Goal: Task Accomplishment & Management: Complete application form

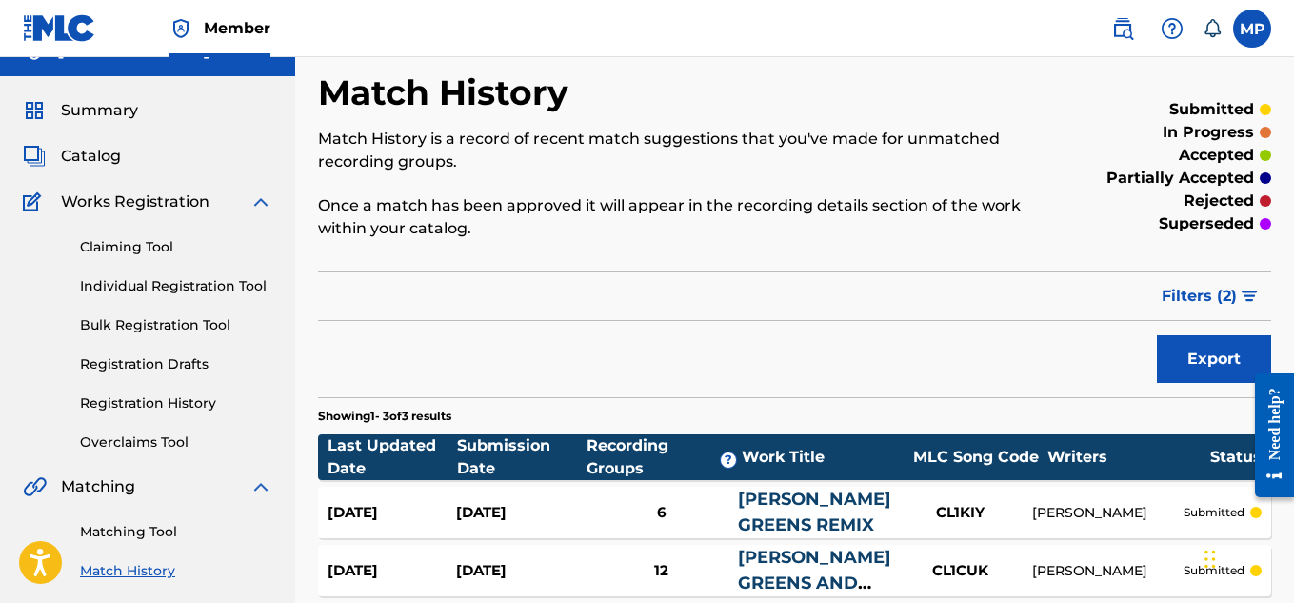
click at [220, 287] on link "Individual Registration Tool" at bounding box center [176, 286] width 192 height 20
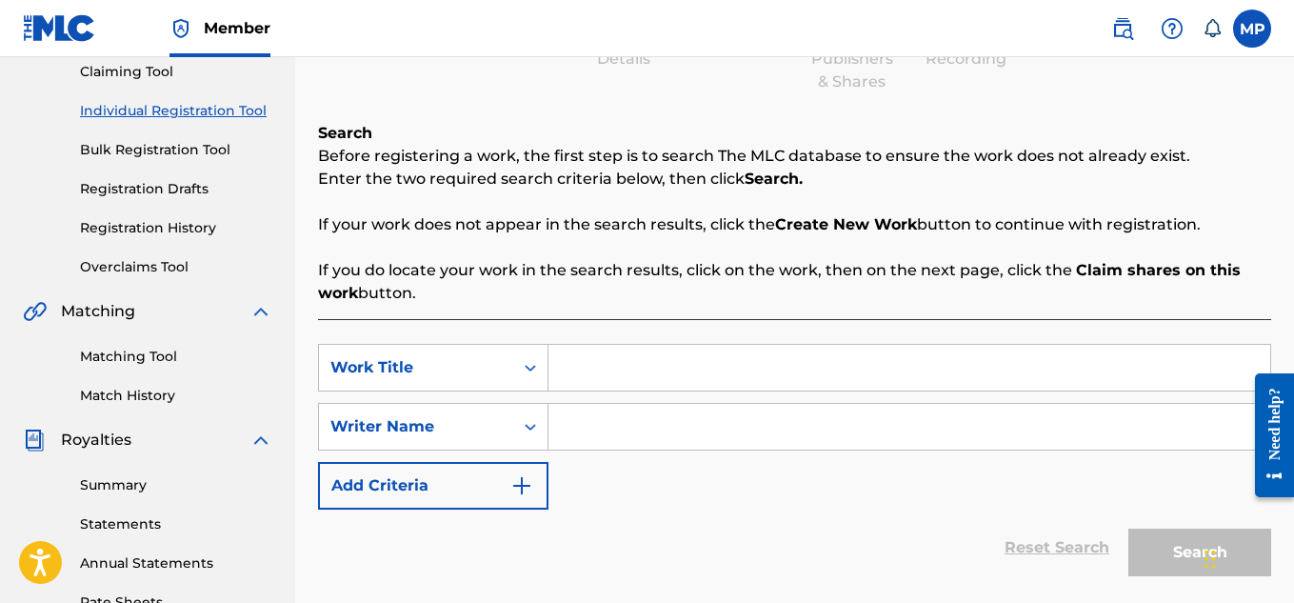
scroll to position [210, 0]
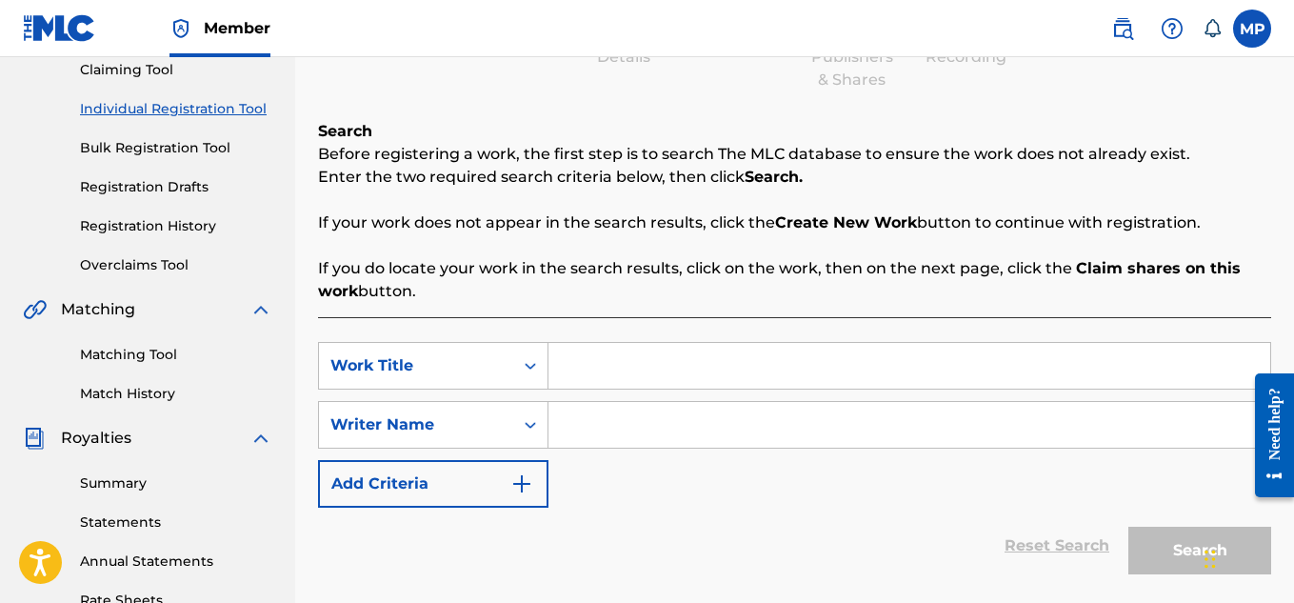
click at [679, 359] on input "Search Form" at bounding box center [909, 366] width 722 height 46
type input "Real Life"
click at [676, 423] on input "Search Form" at bounding box center [909, 425] width 722 height 46
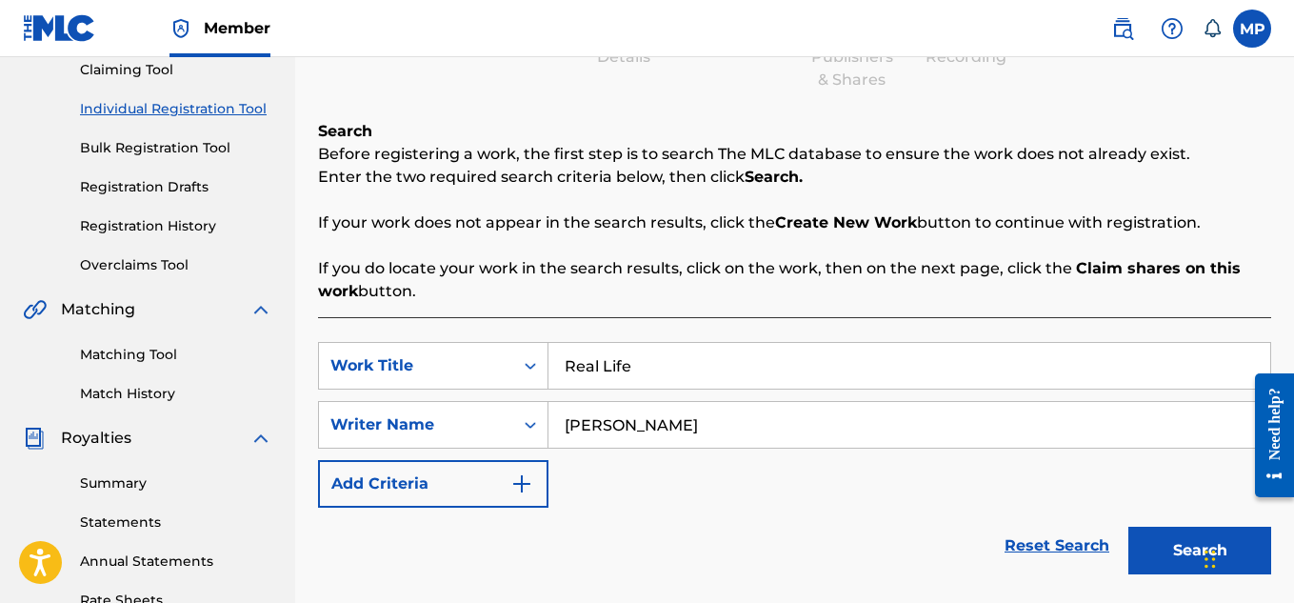
type input "[PERSON_NAME]"
click at [1144, 540] on button "Search" at bounding box center [1199, 551] width 143 height 48
click at [1174, 538] on button "Search" at bounding box center [1199, 551] width 143 height 48
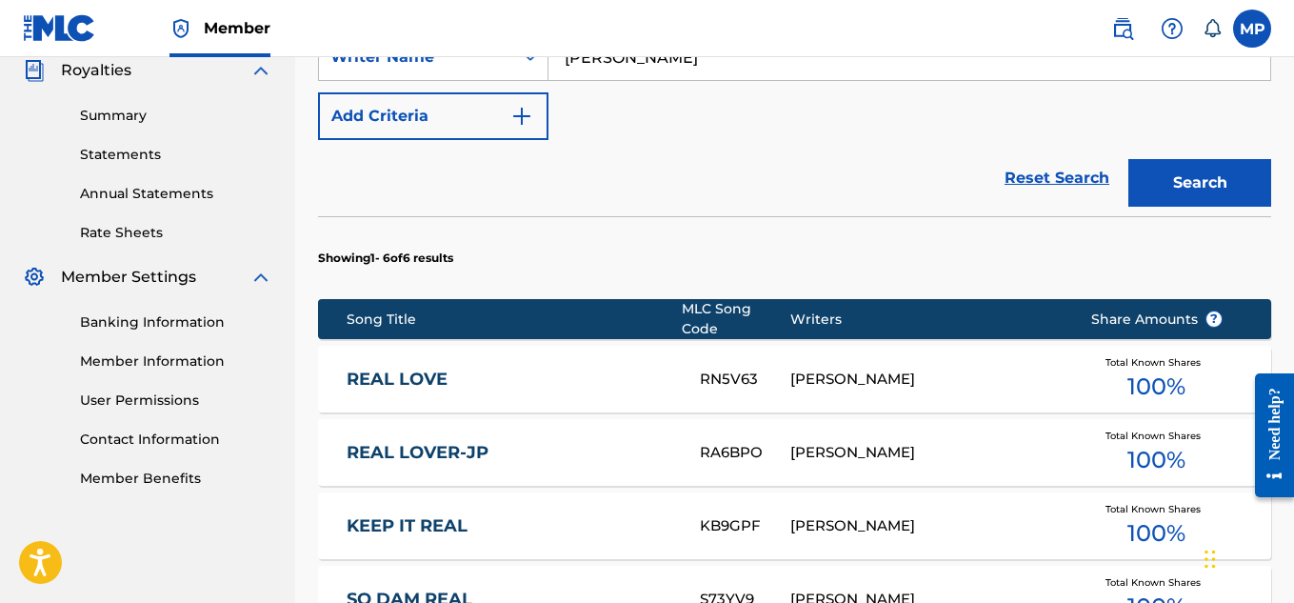
scroll to position [1067, 0]
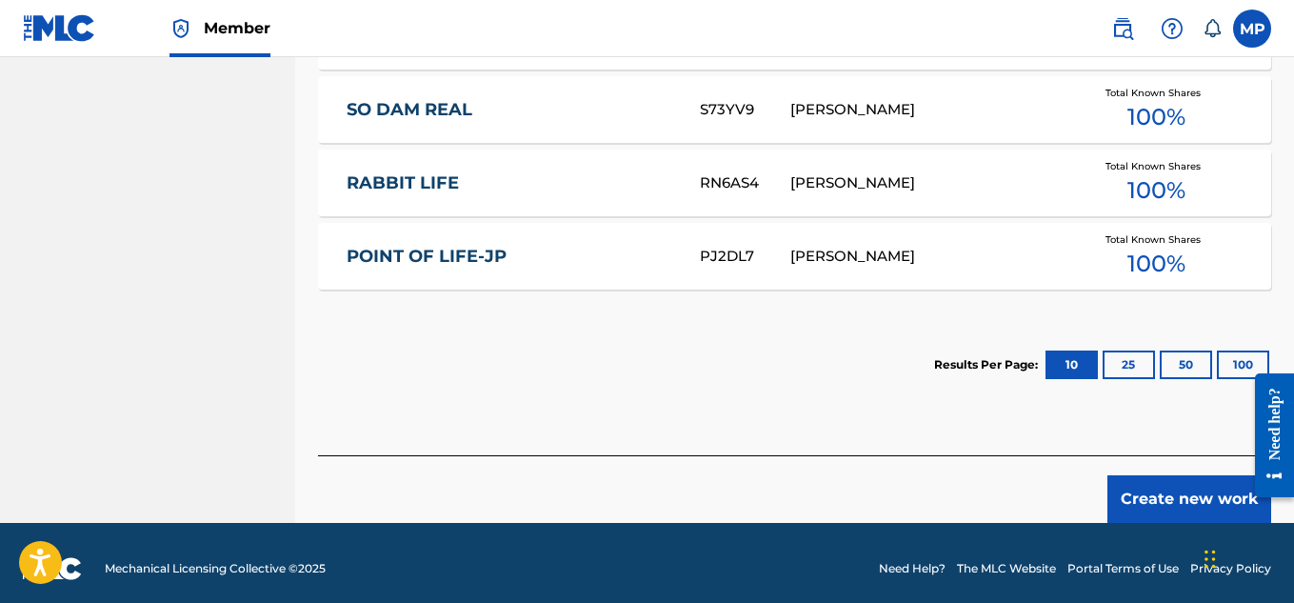
click at [1162, 498] on button "Create new work" at bounding box center [1189, 499] width 164 height 48
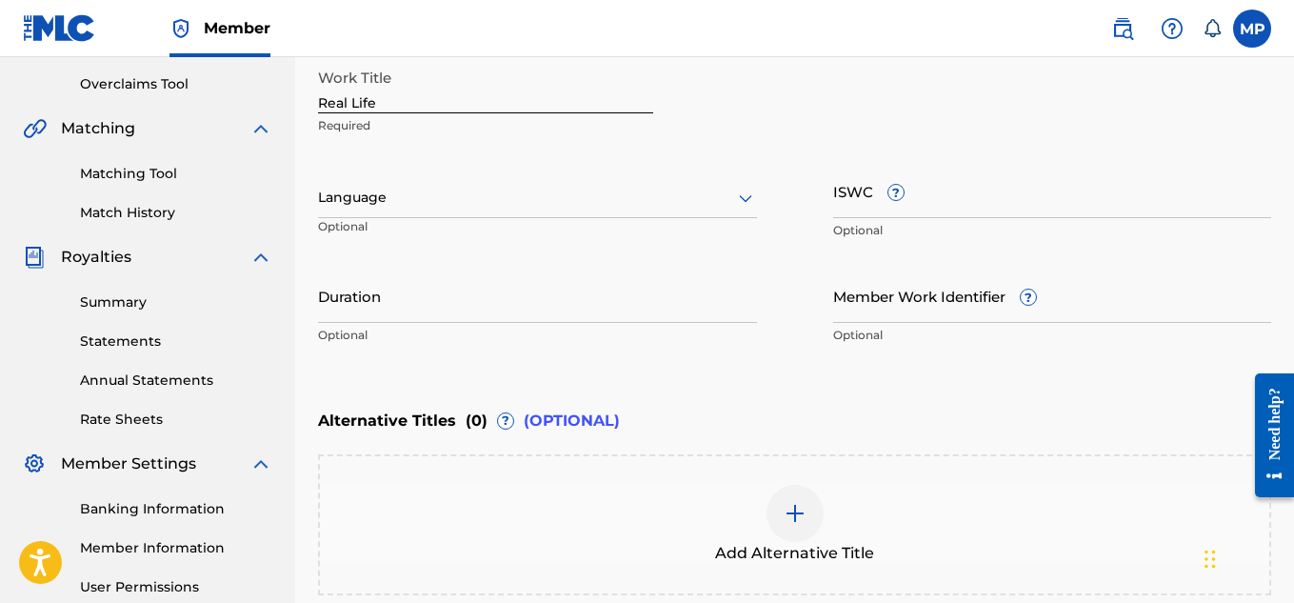
scroll to position [329, 0]
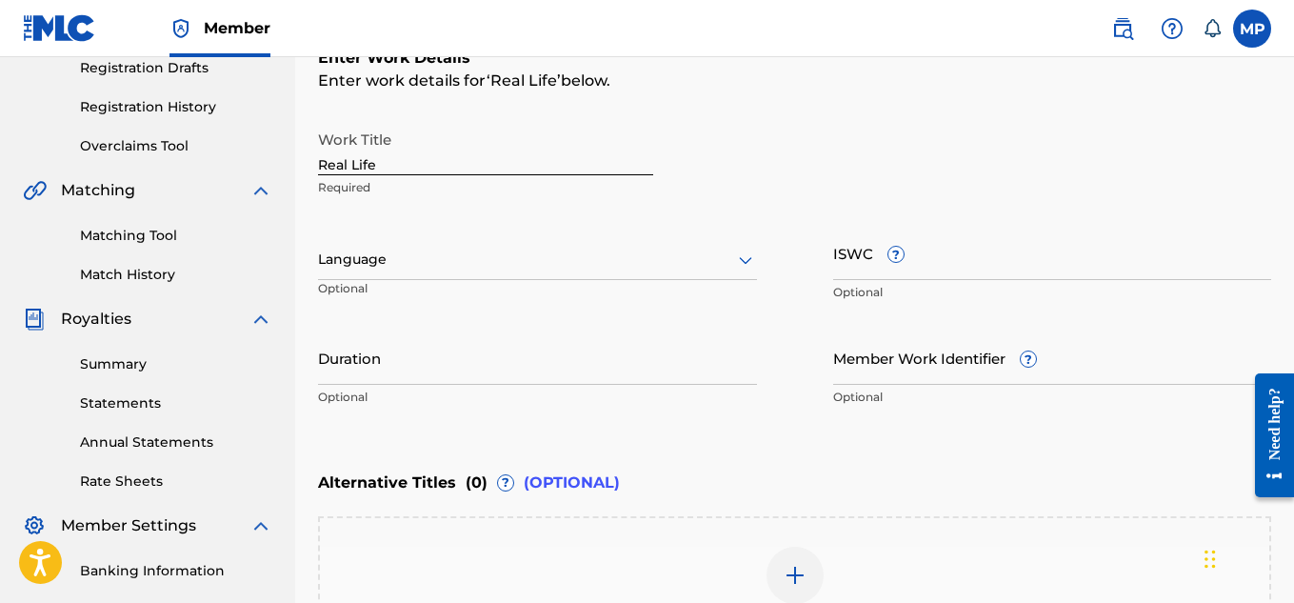
click at [1059, 273] on input "ISWC ?" at bounding box center [1052, 253] width 439 height 54
paste input "REAL LIFE"
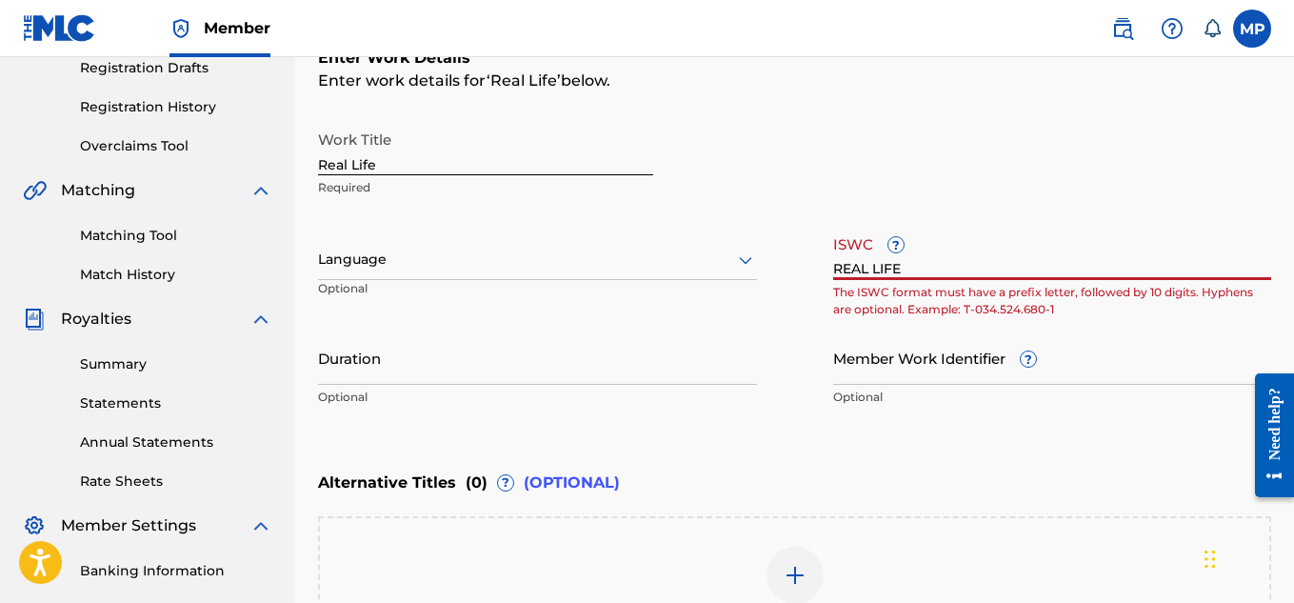
paste input "T9285631972"
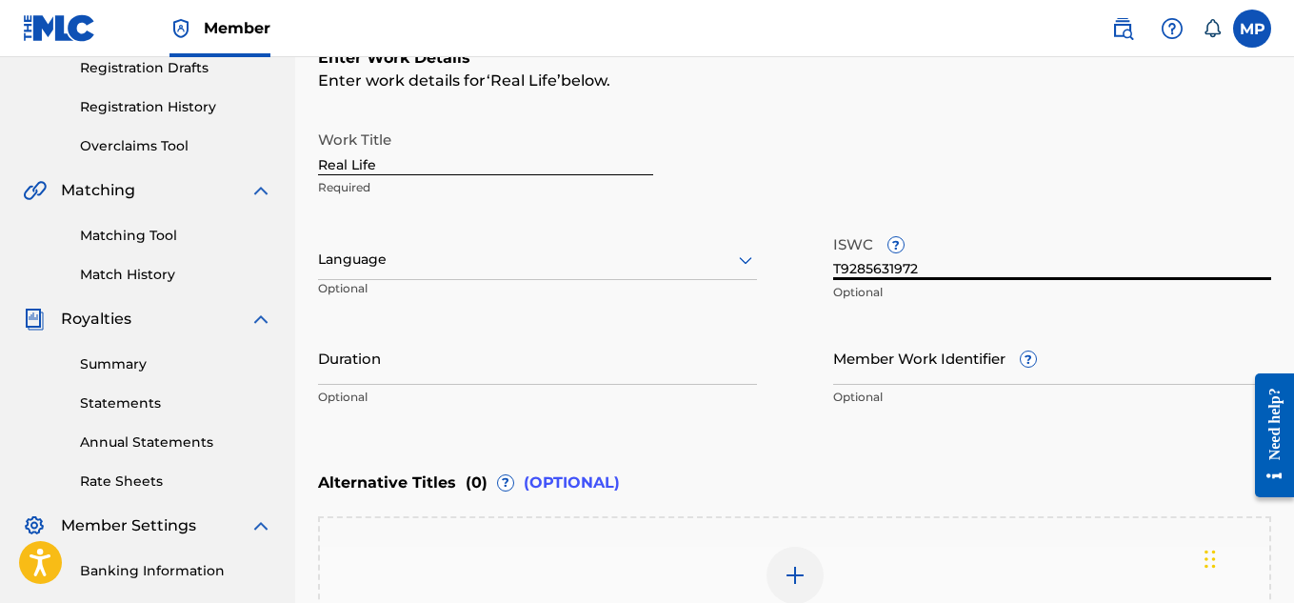
type input "T9285631972"
click at [886, 363] on input "Member Work Identifier ?" at bounding box center [1052, 357] width 439 height 54
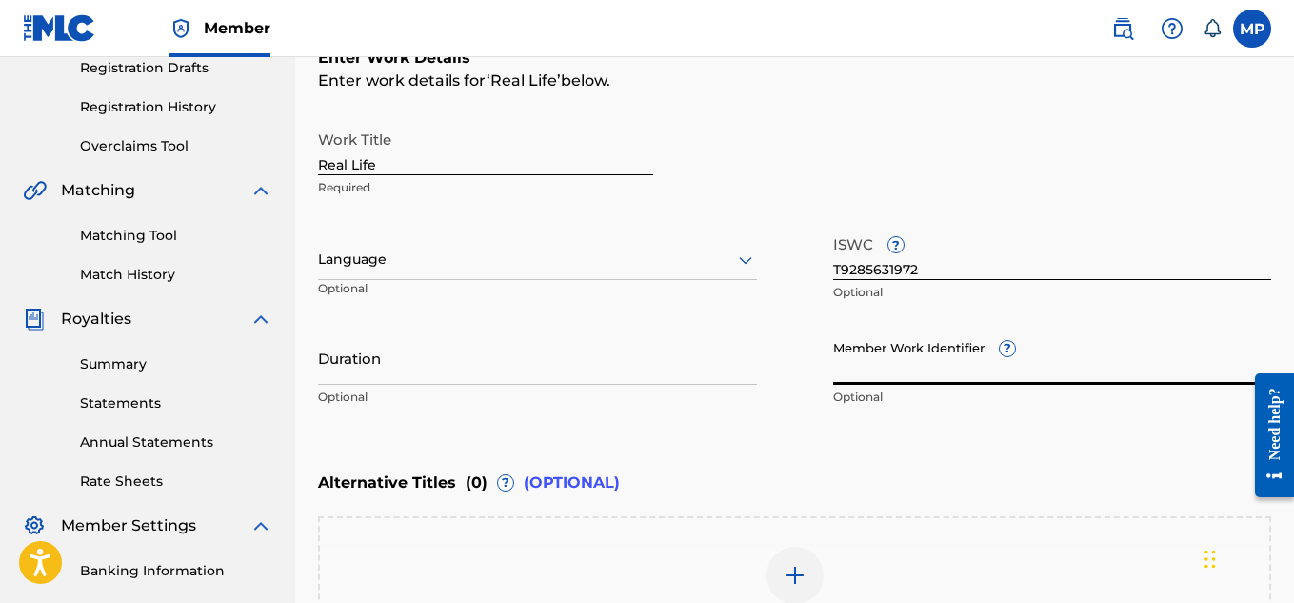
paste input "T9285631972"
paste input "897375489"
type input "897375489"
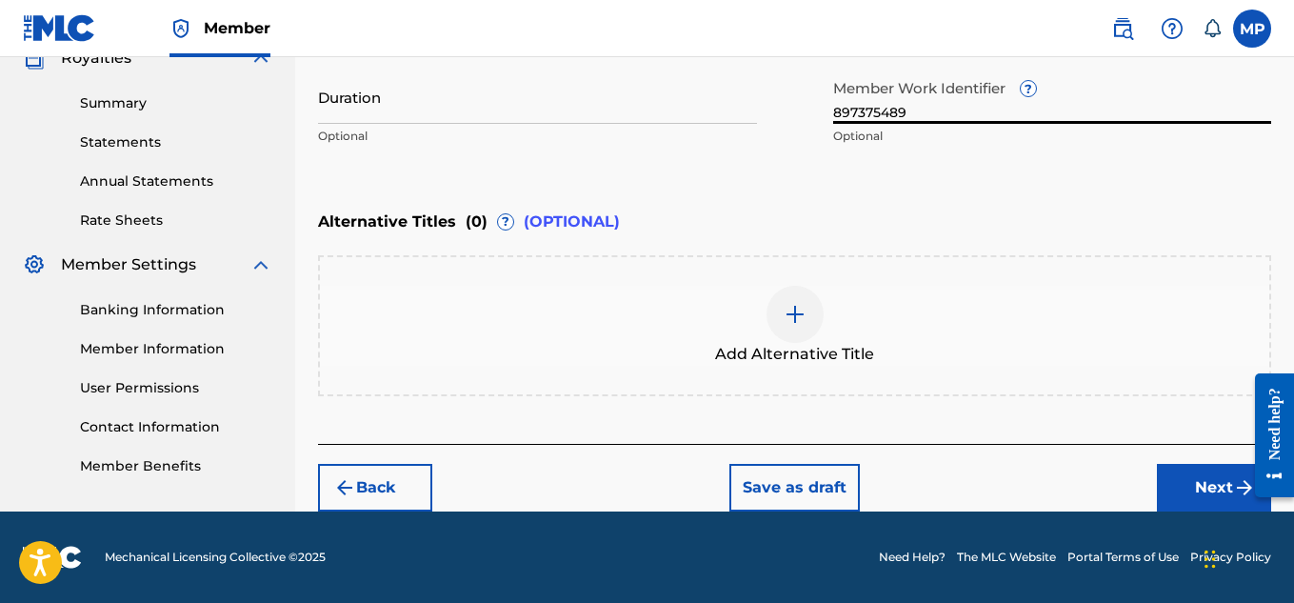
click at [1191, 483] on button "Next" at bounding box center [1214, 488] width 114 height 48
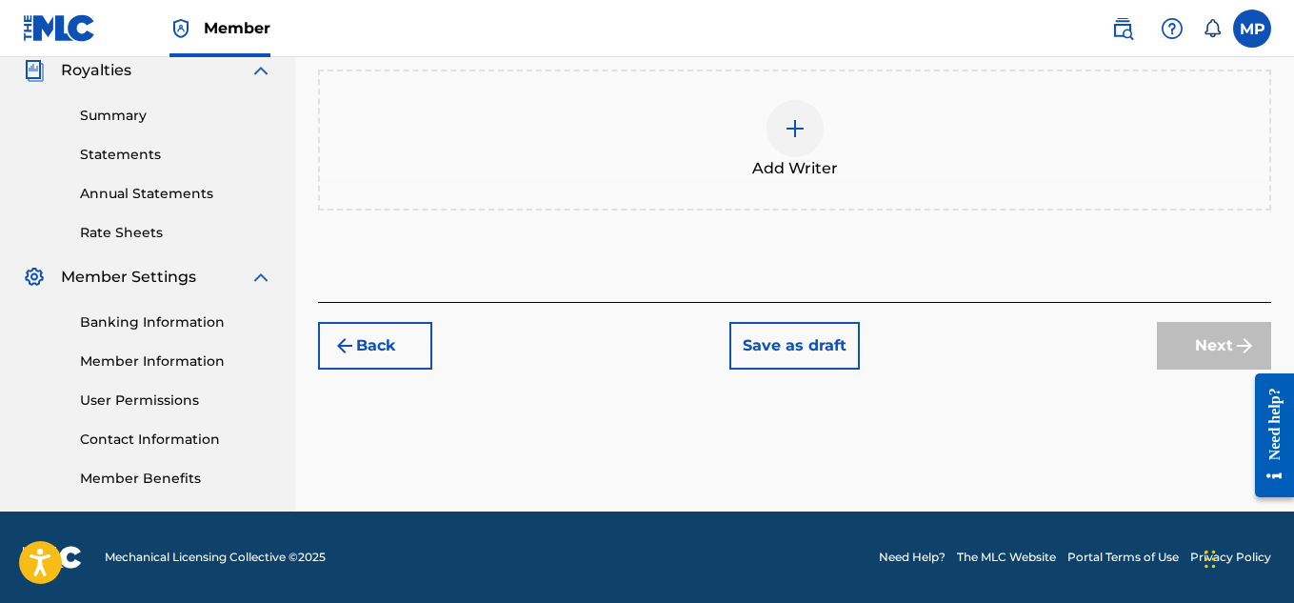
scroll to position [280, 0]
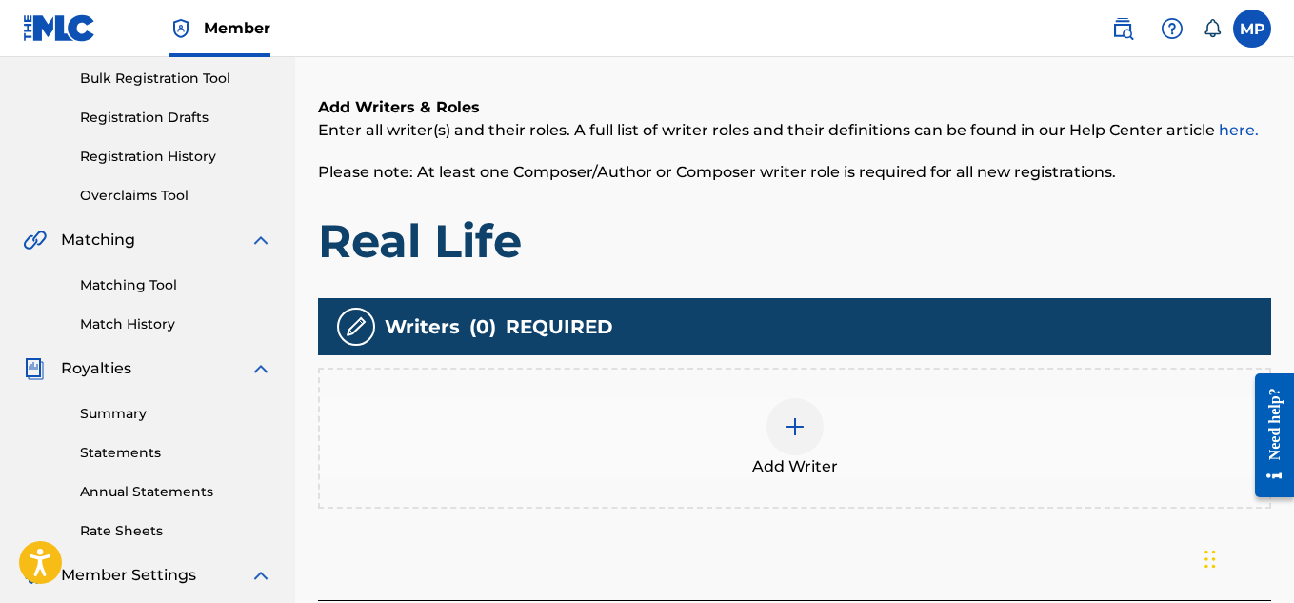
click at [801, 455] on span "Add Writer" at bounding box center [795, 466] width 86 height 23
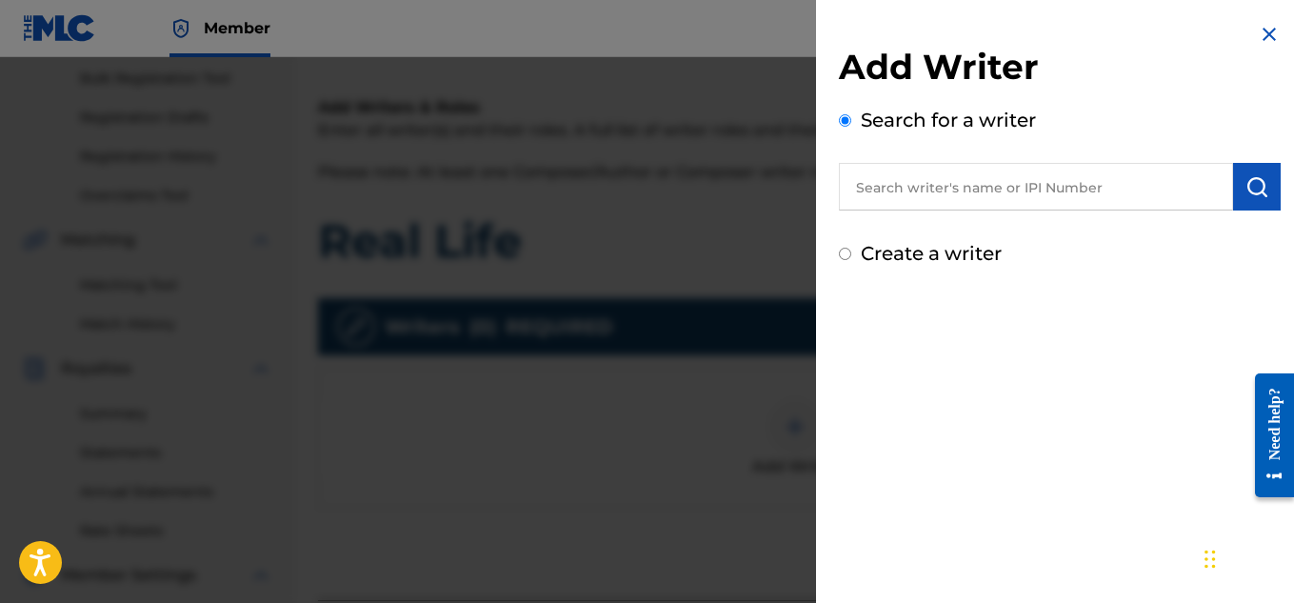
scroll to position [286, 0]
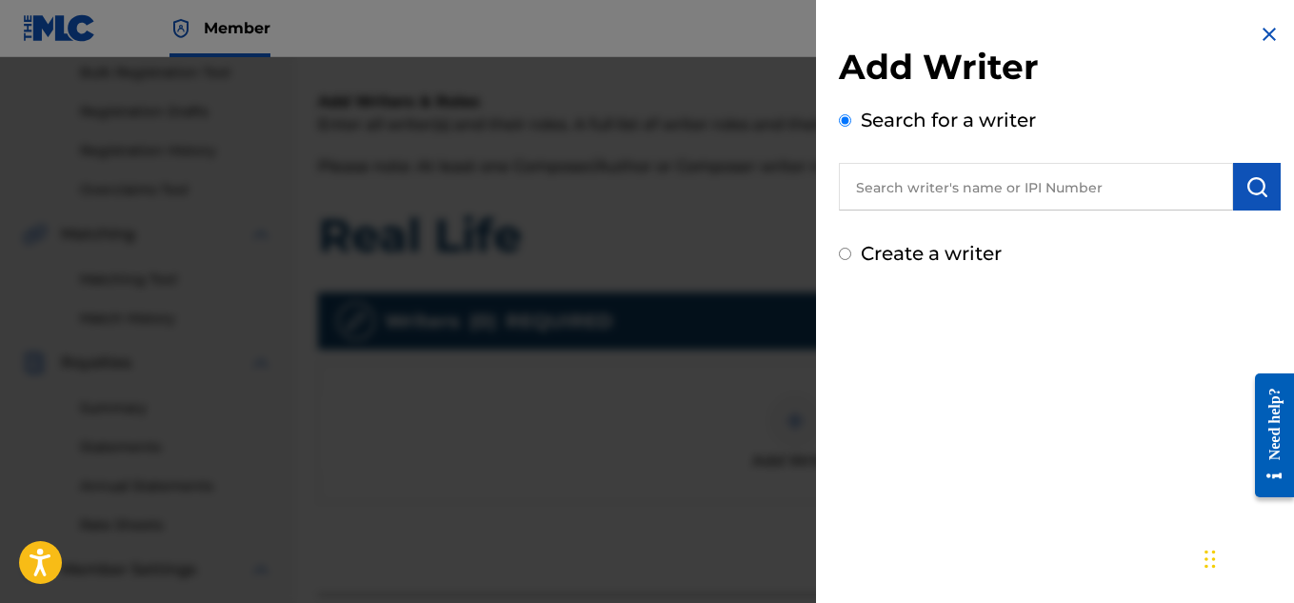
click at [1021, 187] on input "text" at bounding box center [1036, 187] width 394 height 48
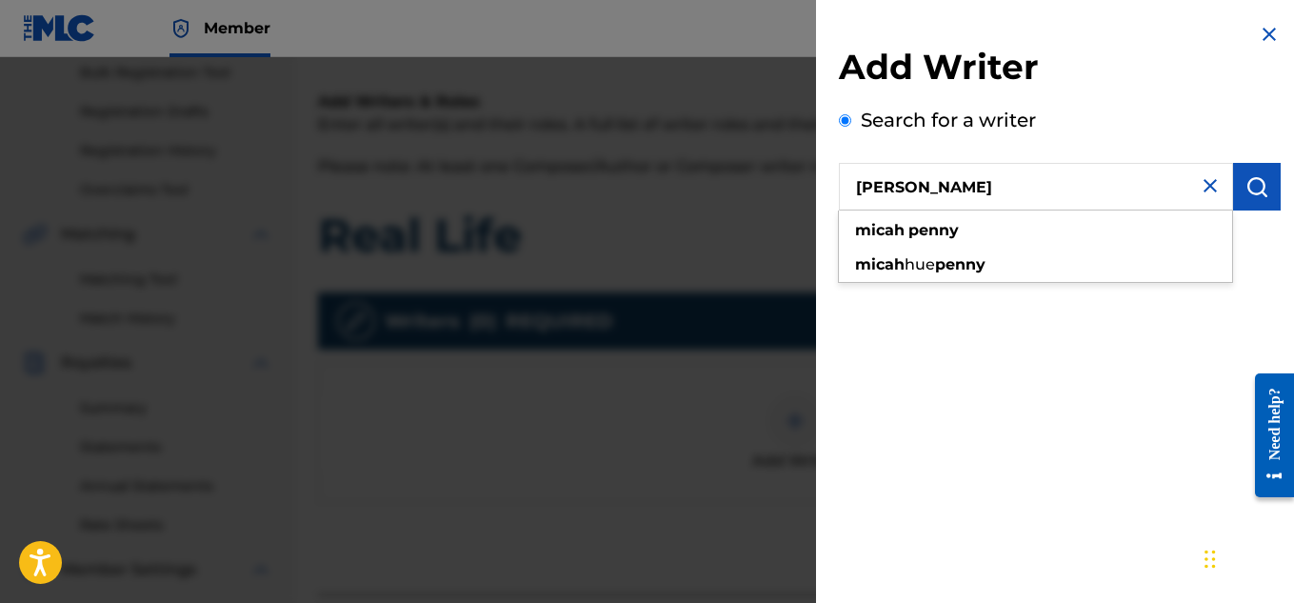
type input "[PERSON_NAME]"
click at [1263, 186] on button "submit" at bounding box center [1257, 187] width 48 height 48
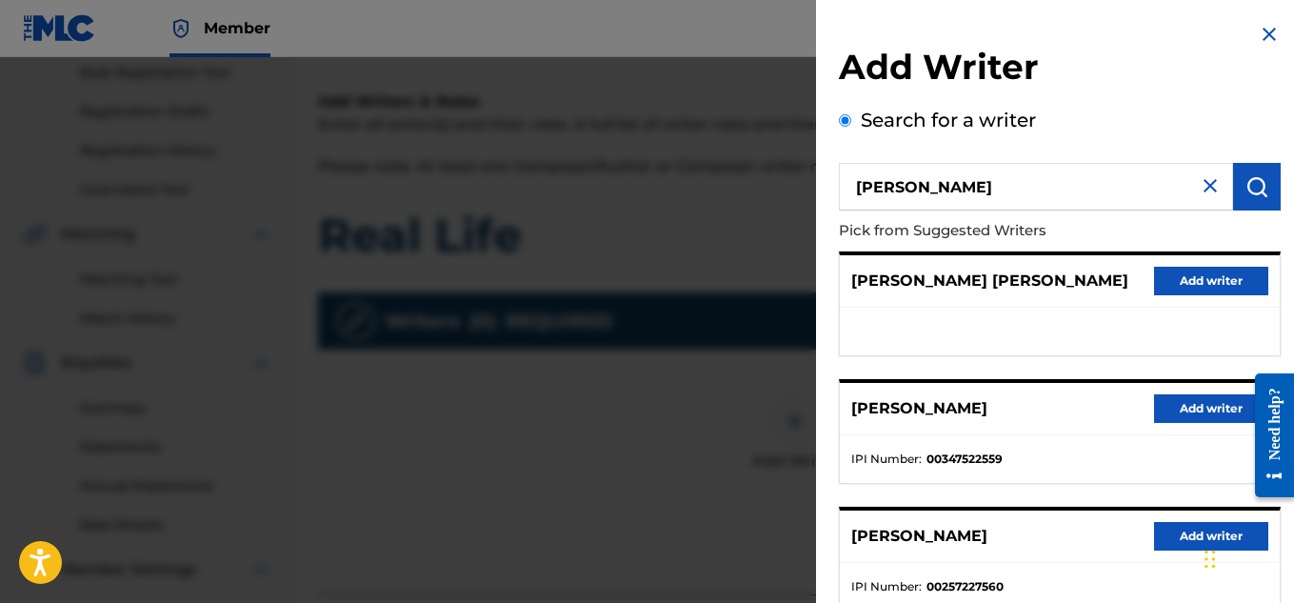
click at [1178, 407] on button "Add writer" at bounding box center [1211, 408] width 114 height 29
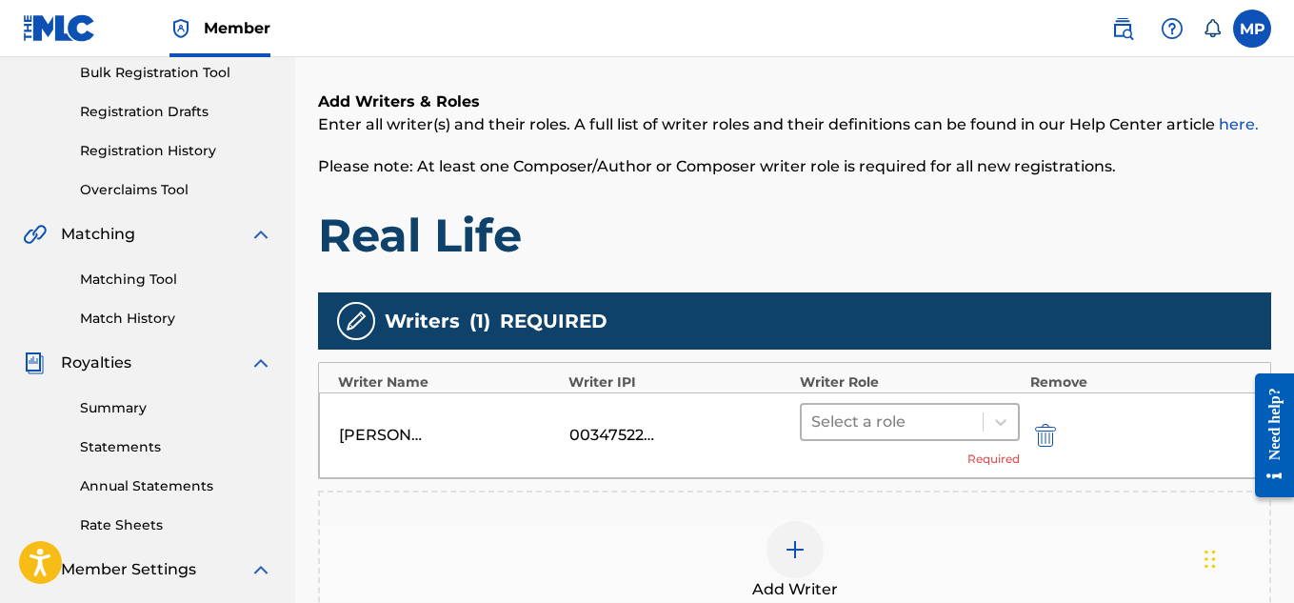
click at [895, 425] on div at bounding box center [892, 421] width 163 height 27
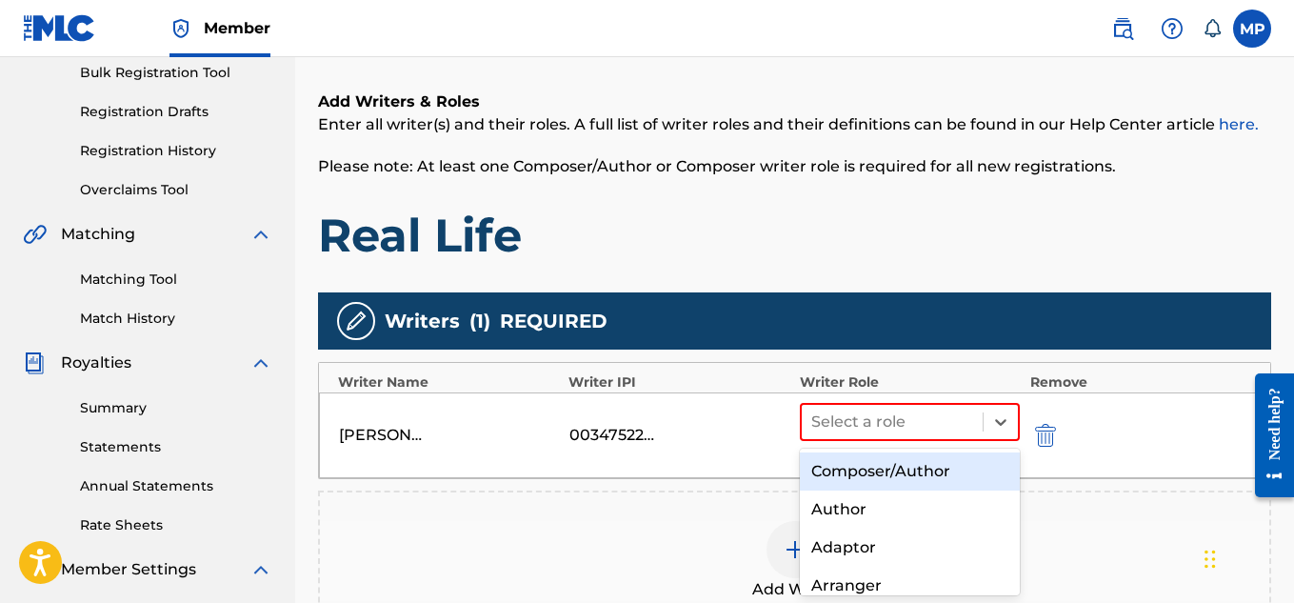
click at [850, 475] on div "Composer/Author" at bounding box center [910, 471] width 221 height 38
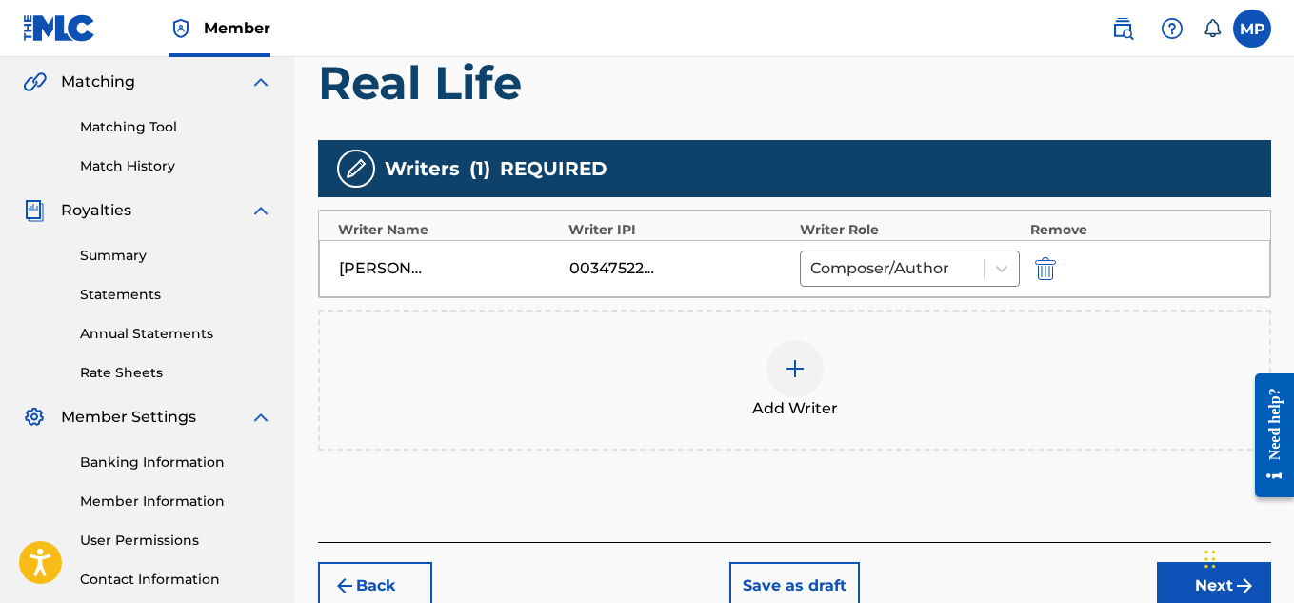
scroll to position [463, 0]
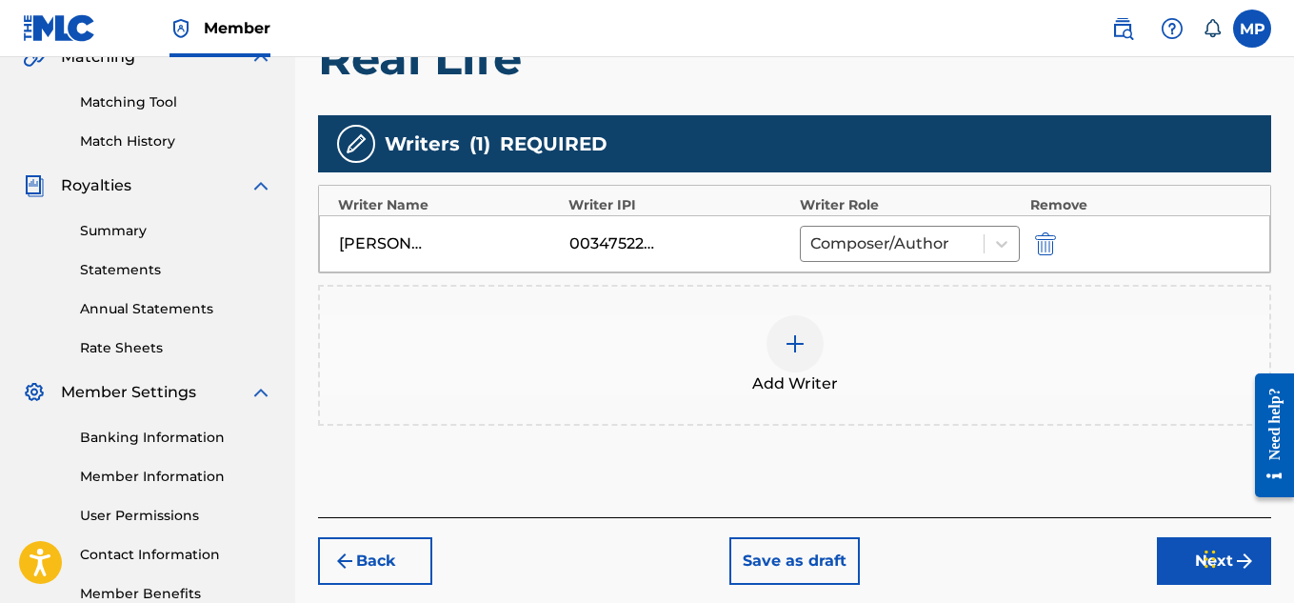
click at [1179, 550] on button "Next" at bounding box center [1214, 561] width 114 height 48
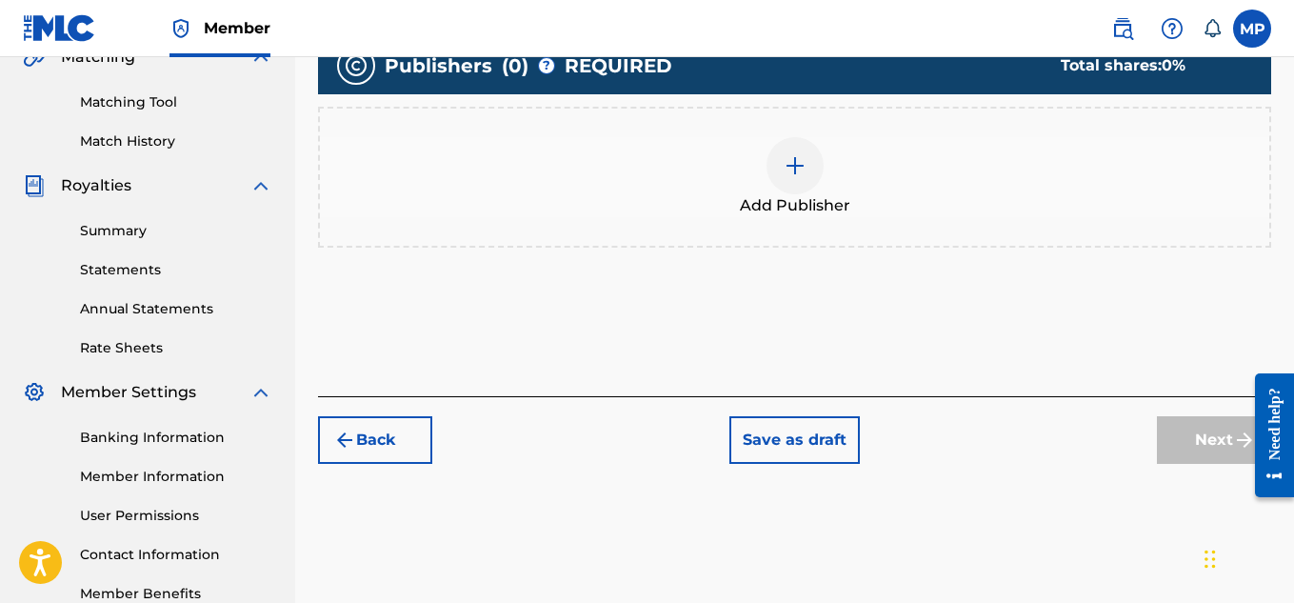
scroll to position [368, 0]
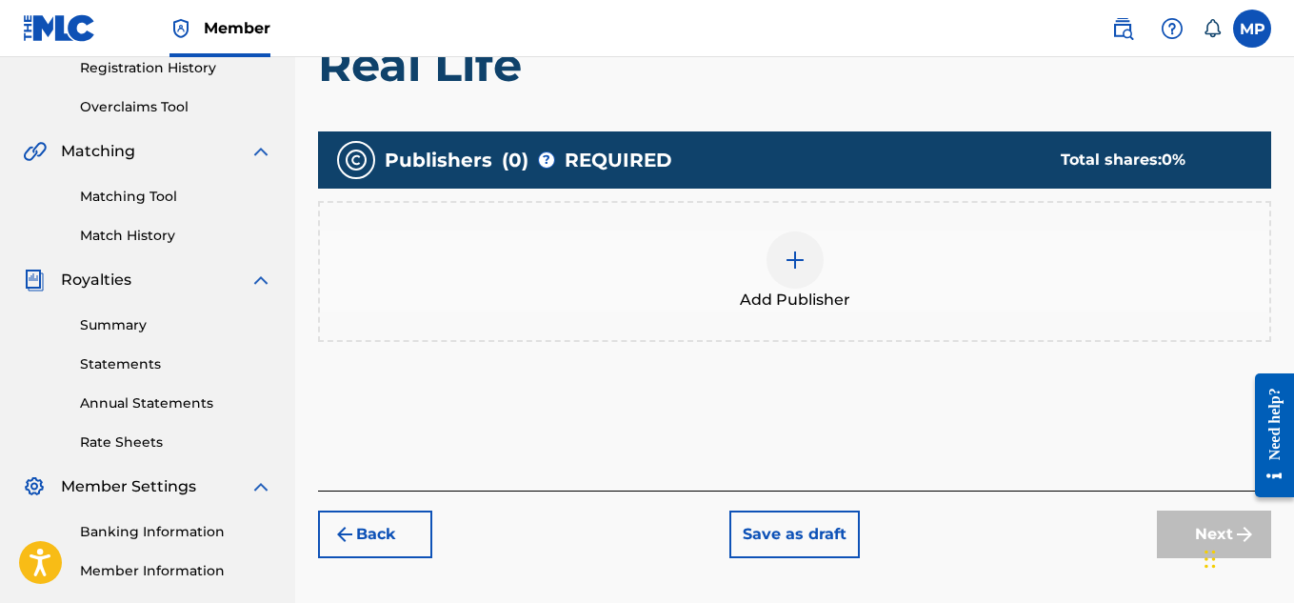
click at [800, 264] on img at bounding box center [795, 260] width 23 height 23
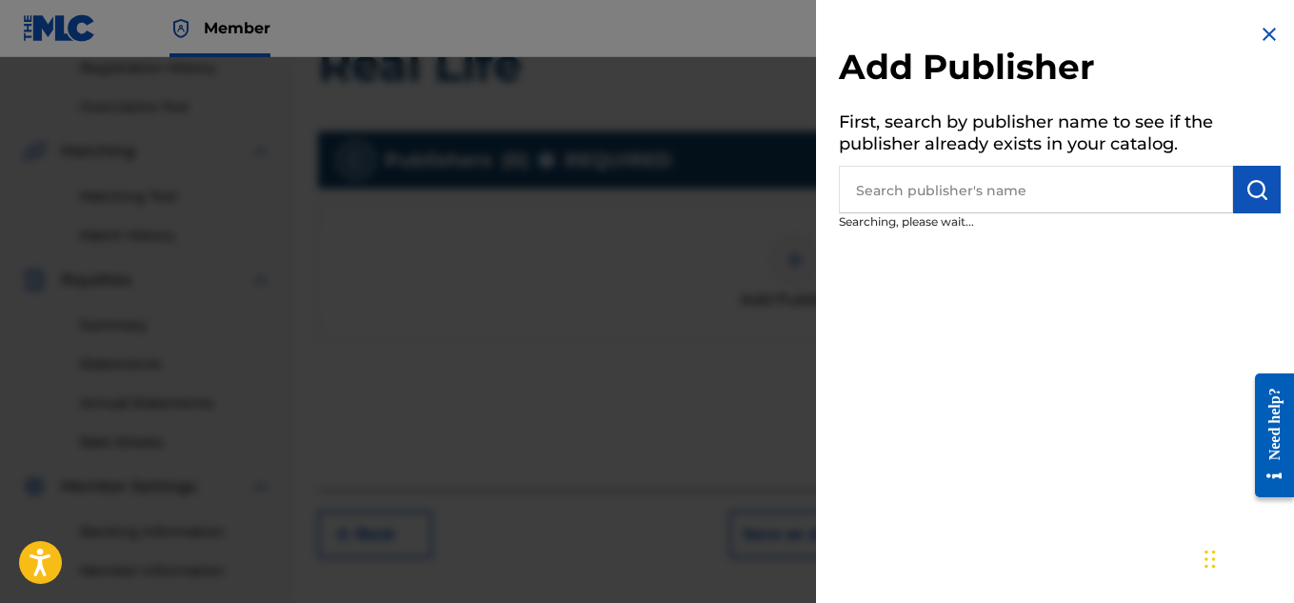
scroll to position [372, 0]
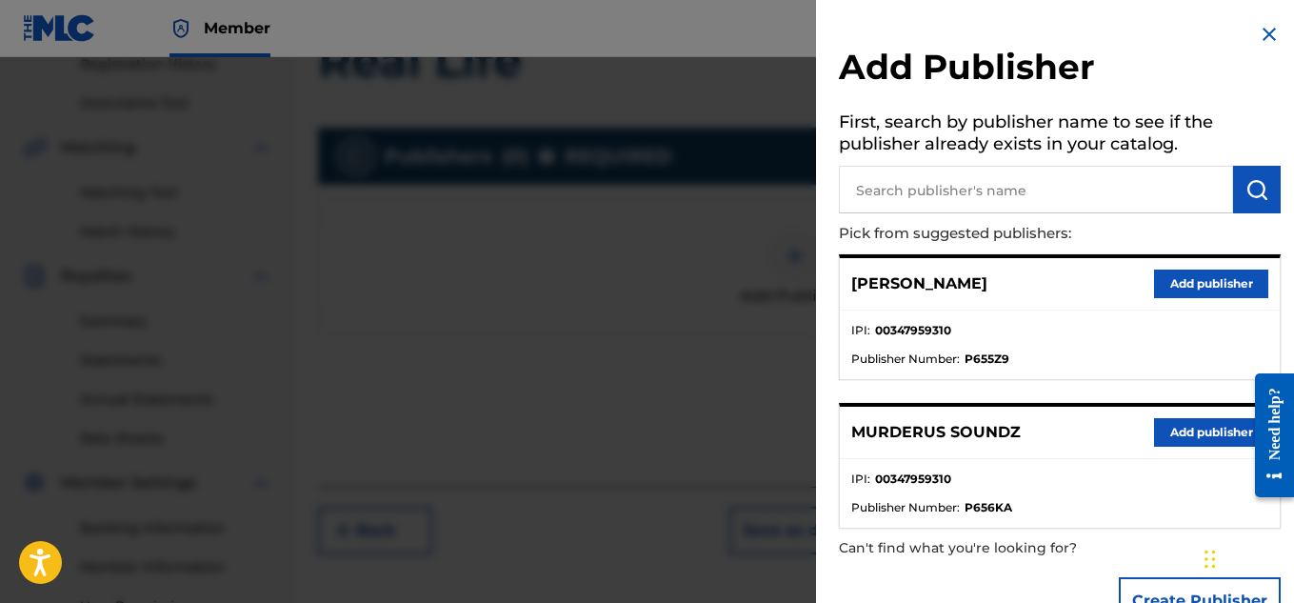
click at [1166, 420] on button "Add publisher" at bounding box center [1211, 432] width 114 height 29
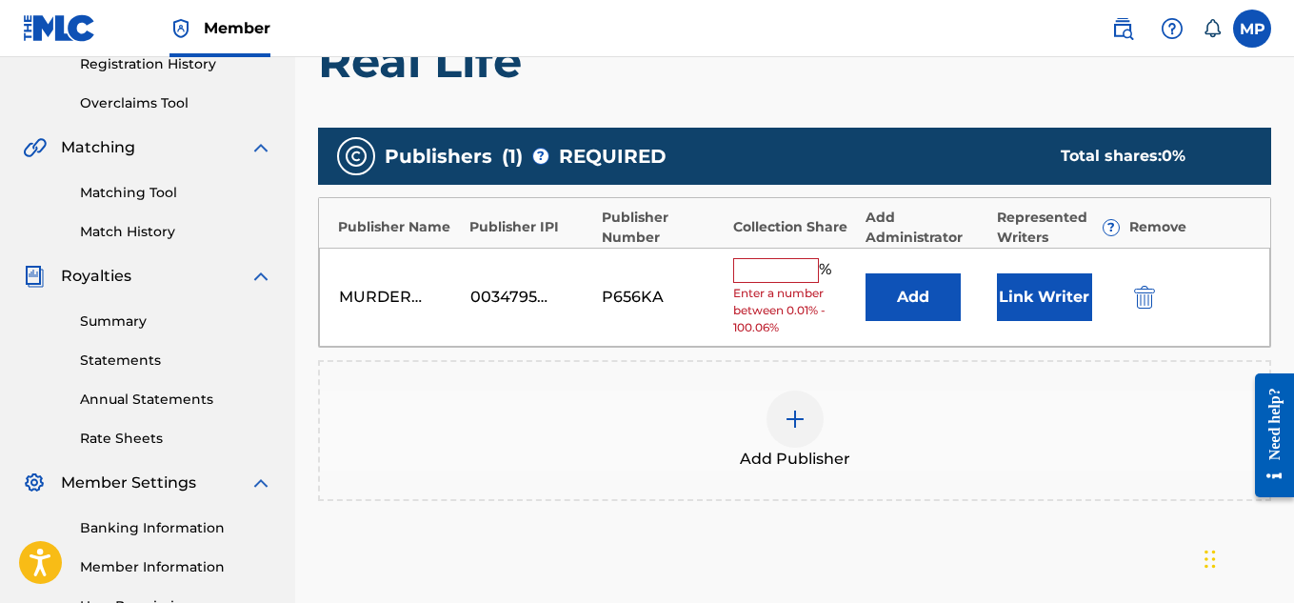
click at [766, 277] on input "text" at bounding box center [776, 270] width 86 height 25
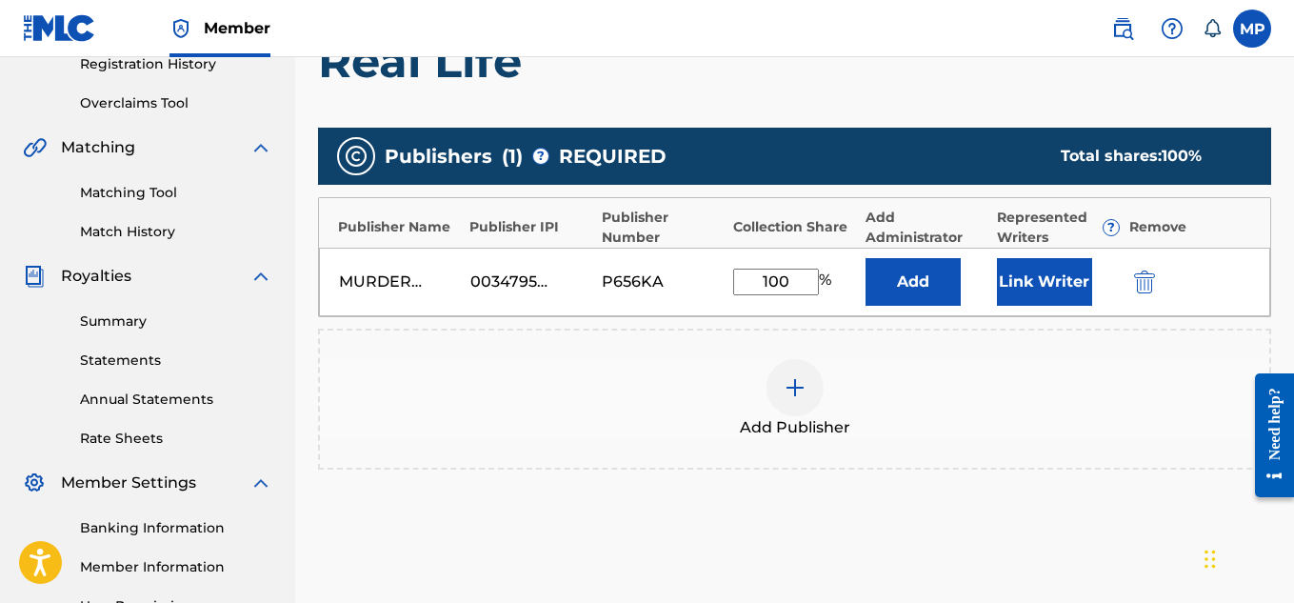
type input "100"
click at [1024, 282] on button "Link Writer" at bounding box center [1044, 282] width 95 height 48
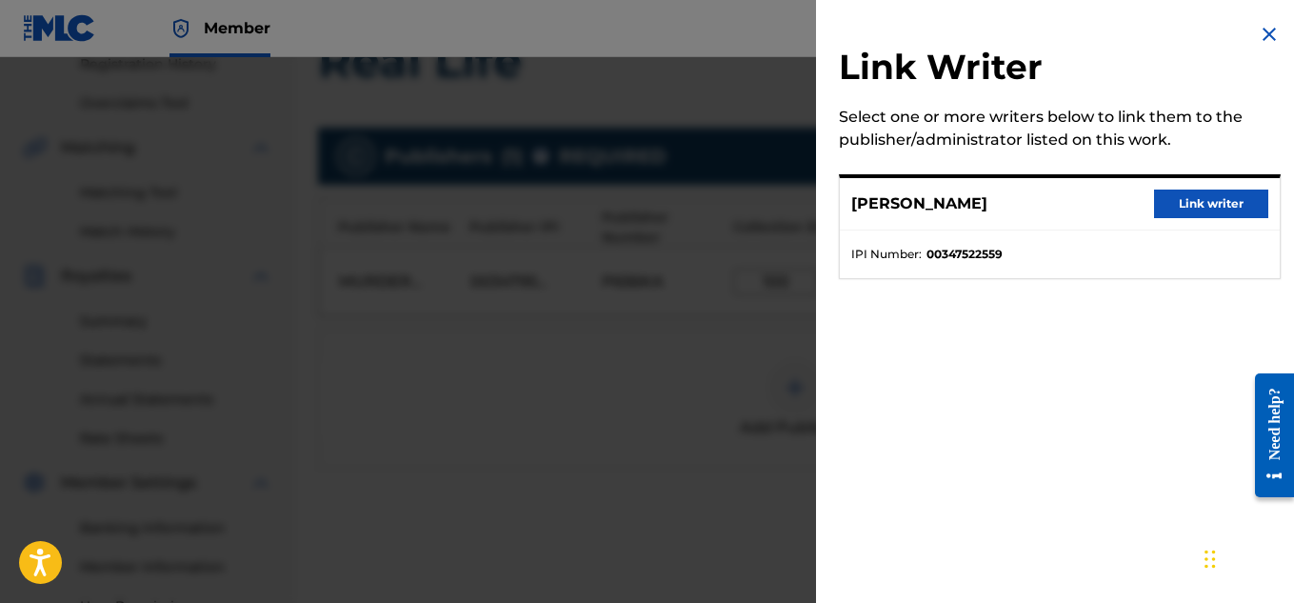
click at [1184, 211] on button "Link writer" at bounding box center [1211, 203] width 114 height 29
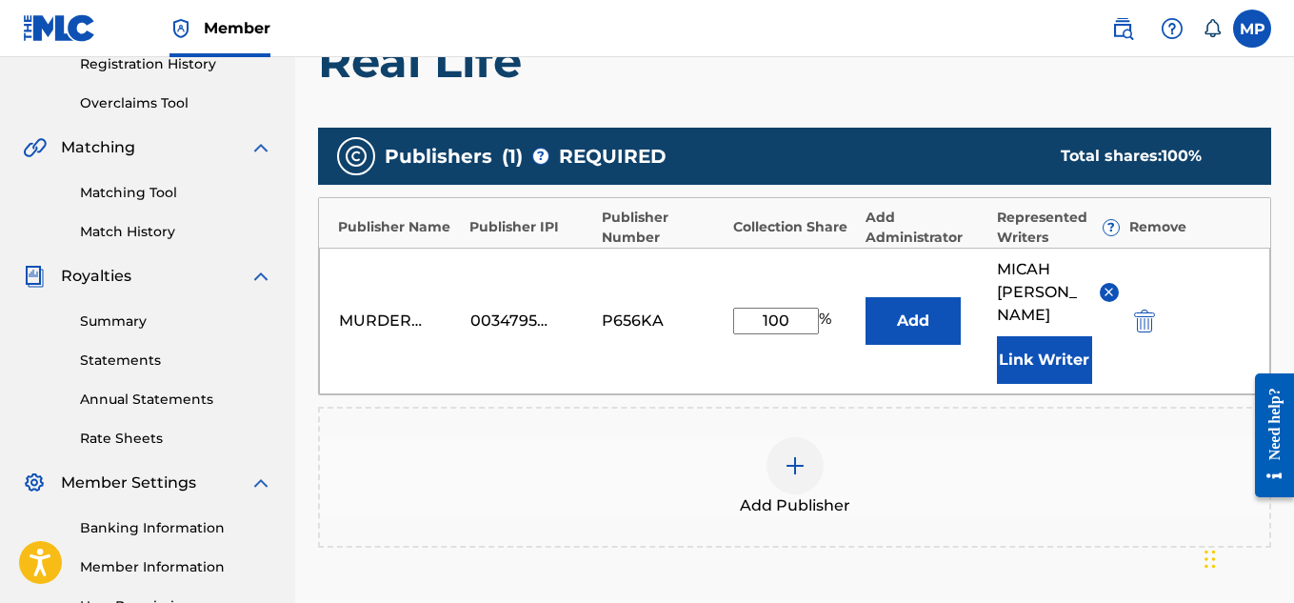
scroll to position [602, 0]
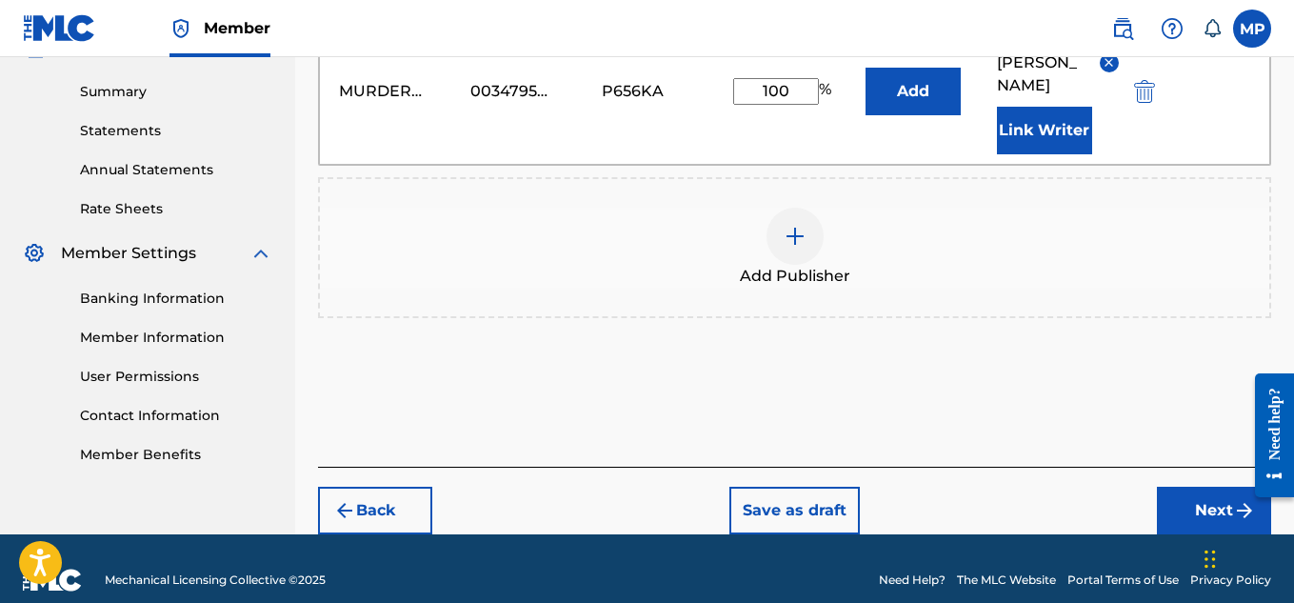
click at [1188, 487] on button "Next" at bounding box center [1214, 511] width 114 height 48
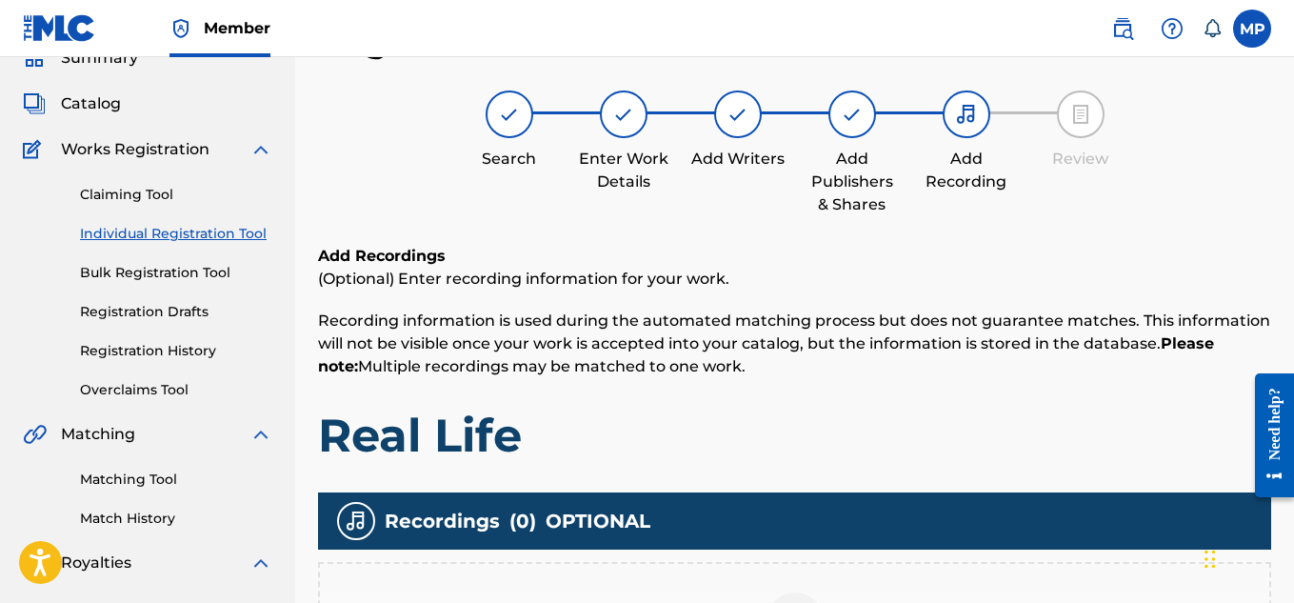
scroll to position [378, 0]
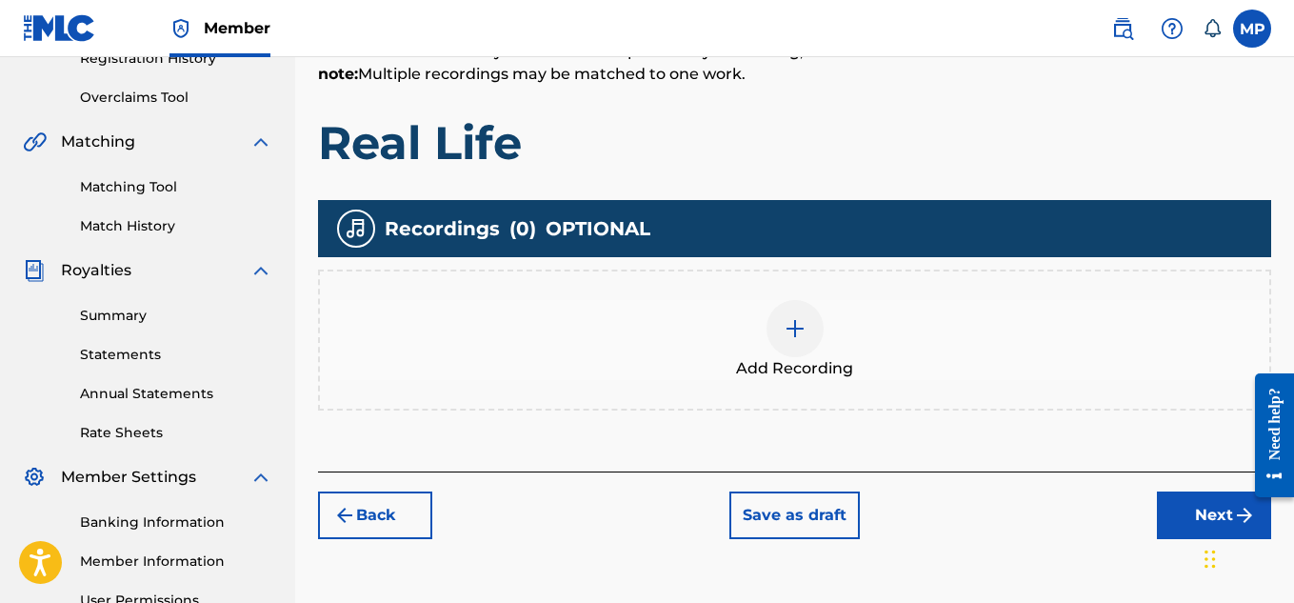
click at [805, 344] on div at bounding box center [794, 328] width 57 height 57
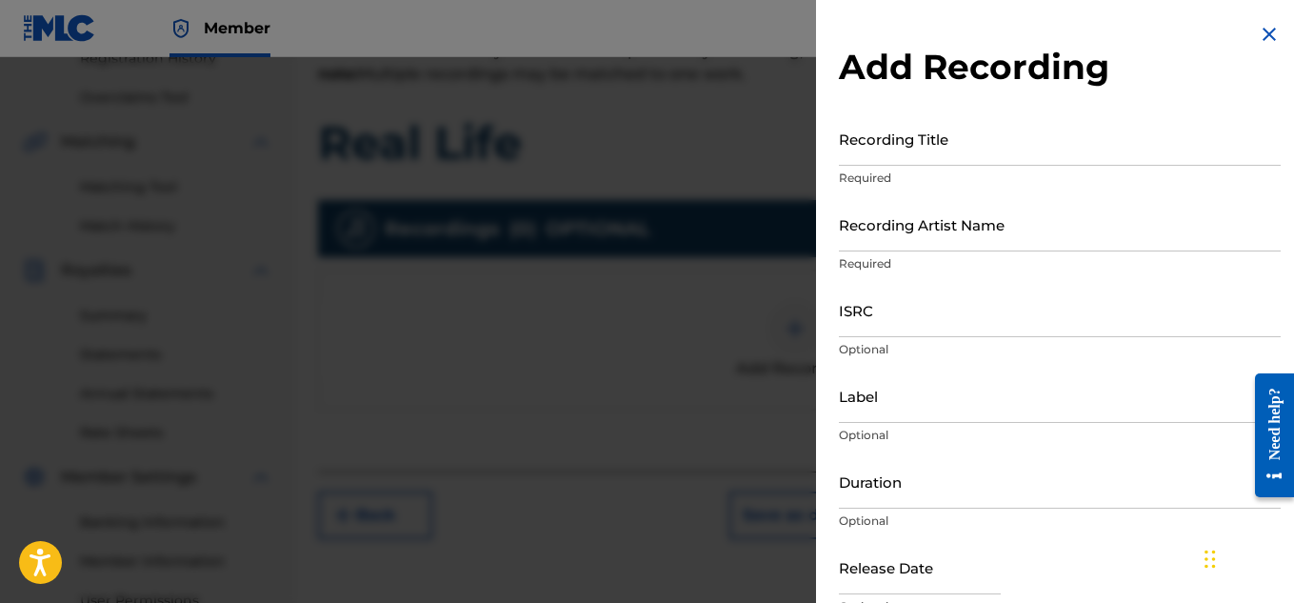
click at [956, 150] on input "Recording Title" at bounding box center [1060, 138] width 442 height 54
paste input "897375489"
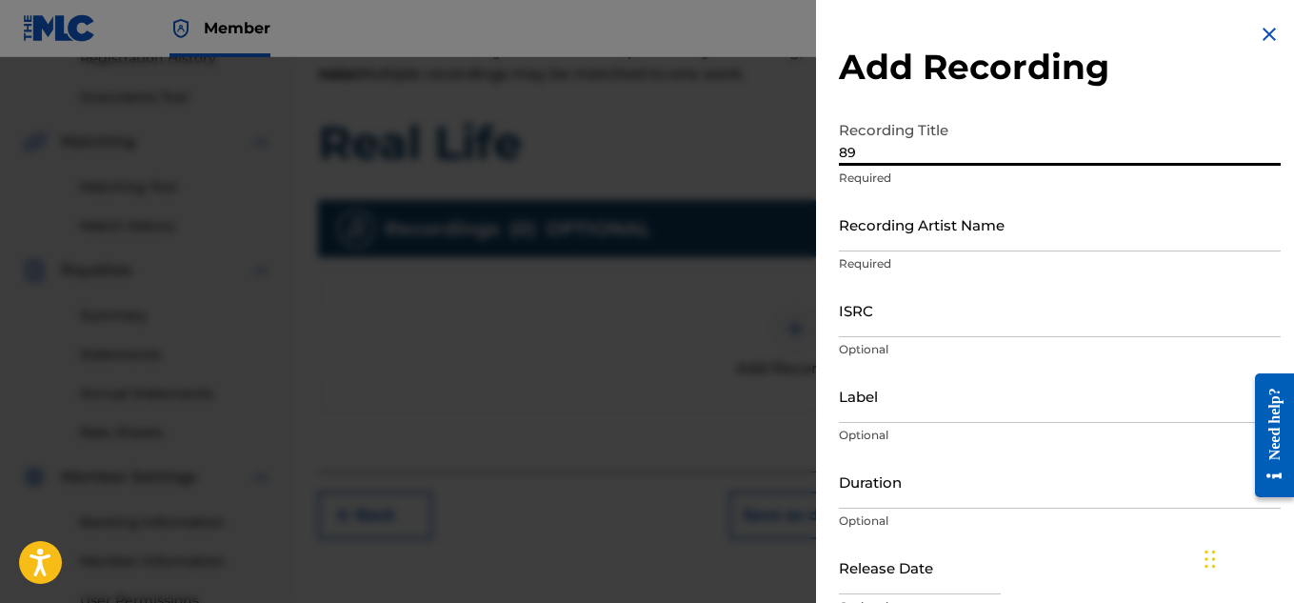
type input "8"
type input "Real Life"
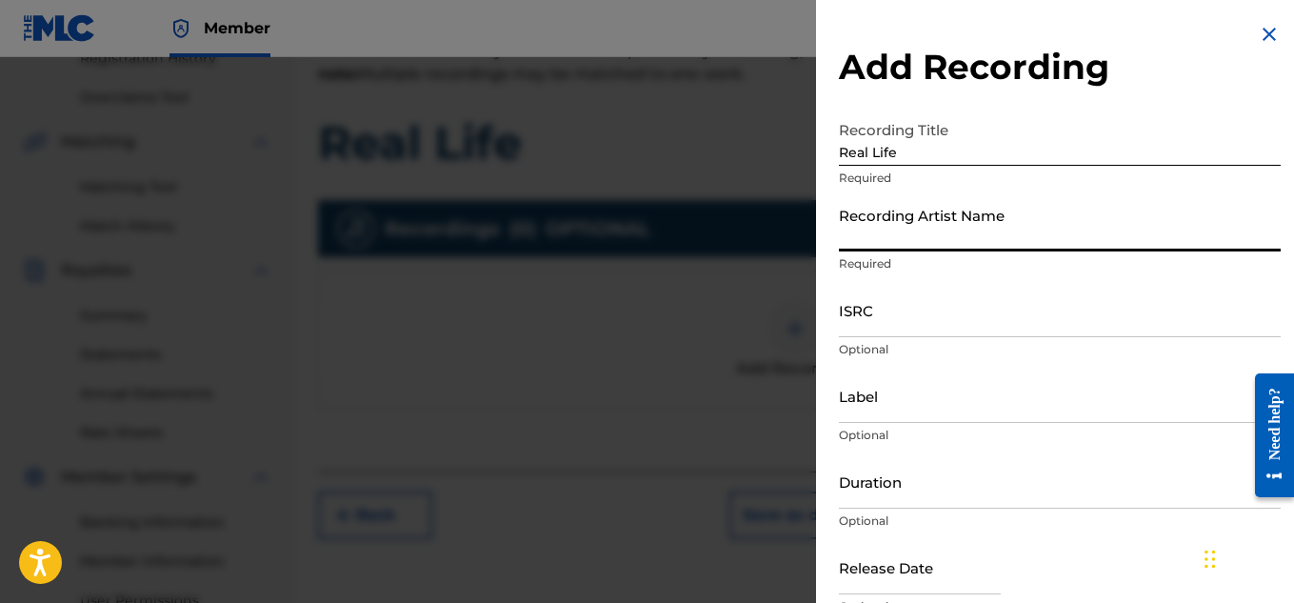
type input "w"
type input "[PERSON_NAME]"
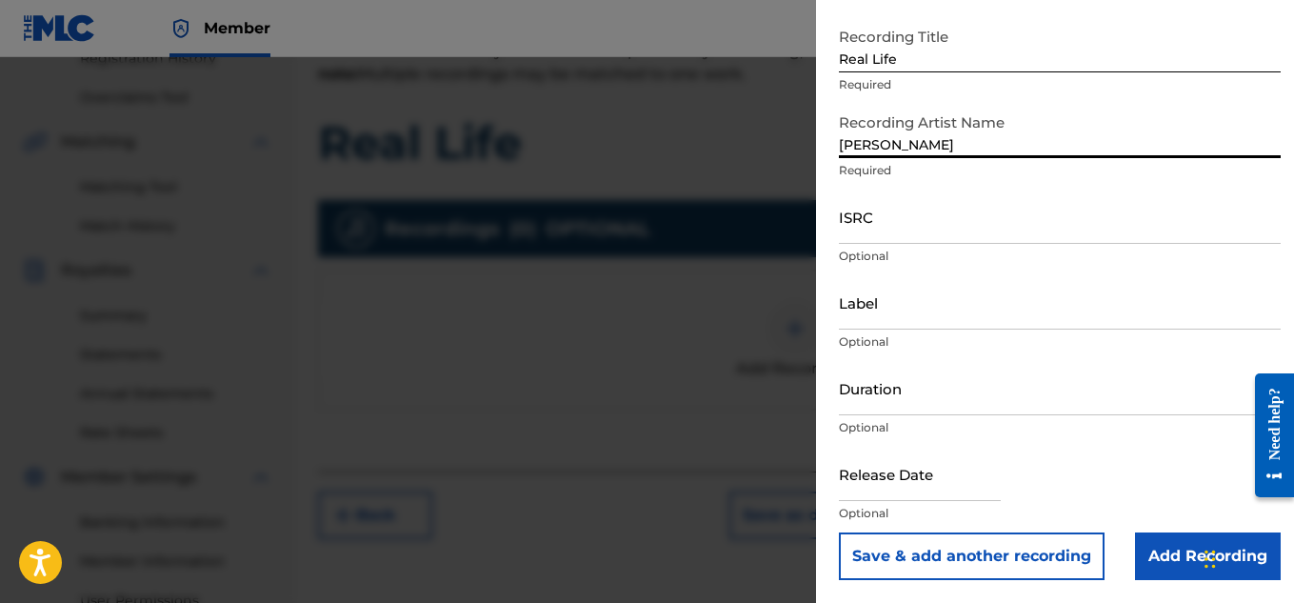
click at [1184, 549] on input "Add Recording" at bounding box center [1208, 556] width 146 height 48
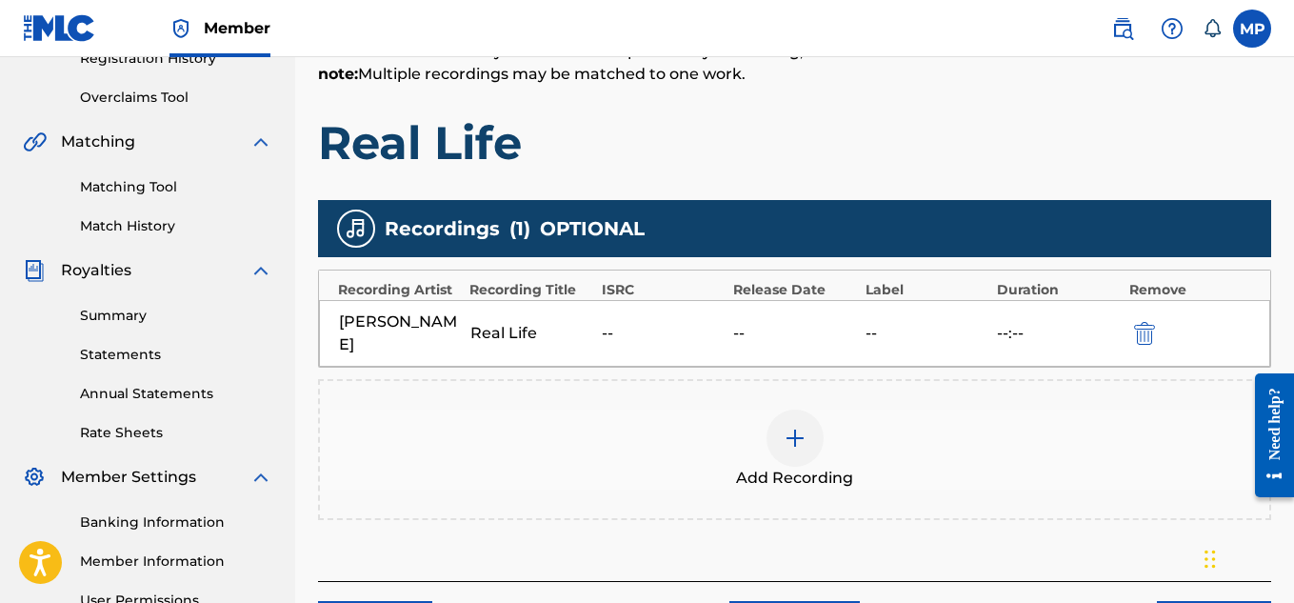
scroll to position [578, 0]
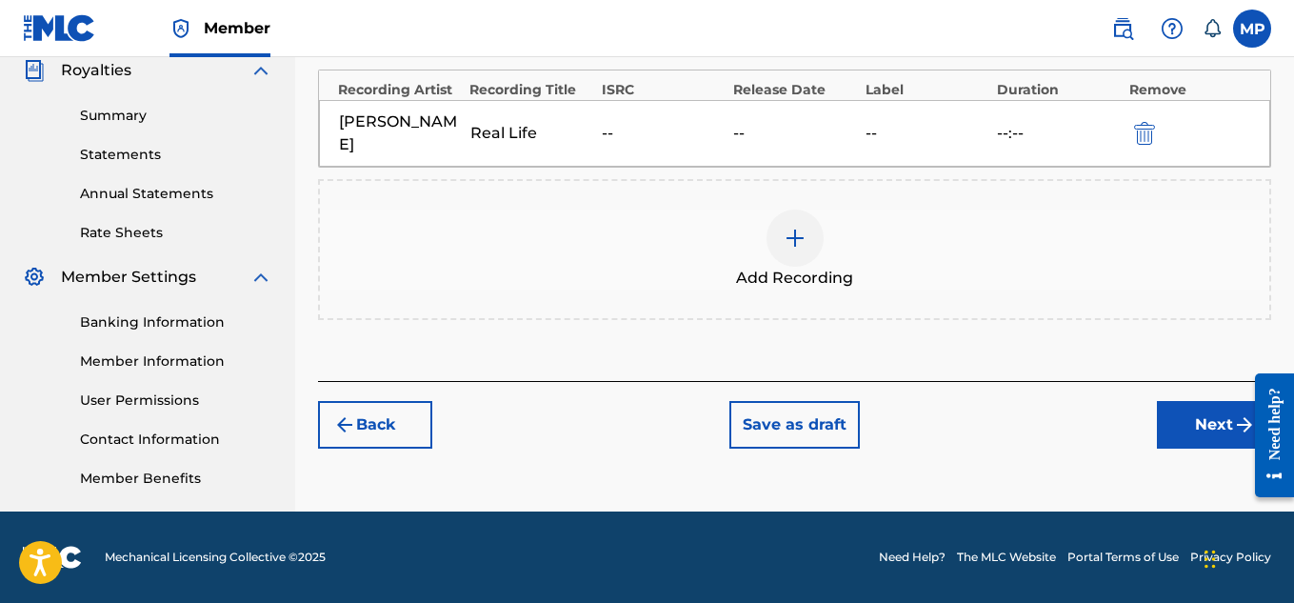
click at [1179, 416] on button "Next" at bounding box center [1214, 425] width 114 height 48
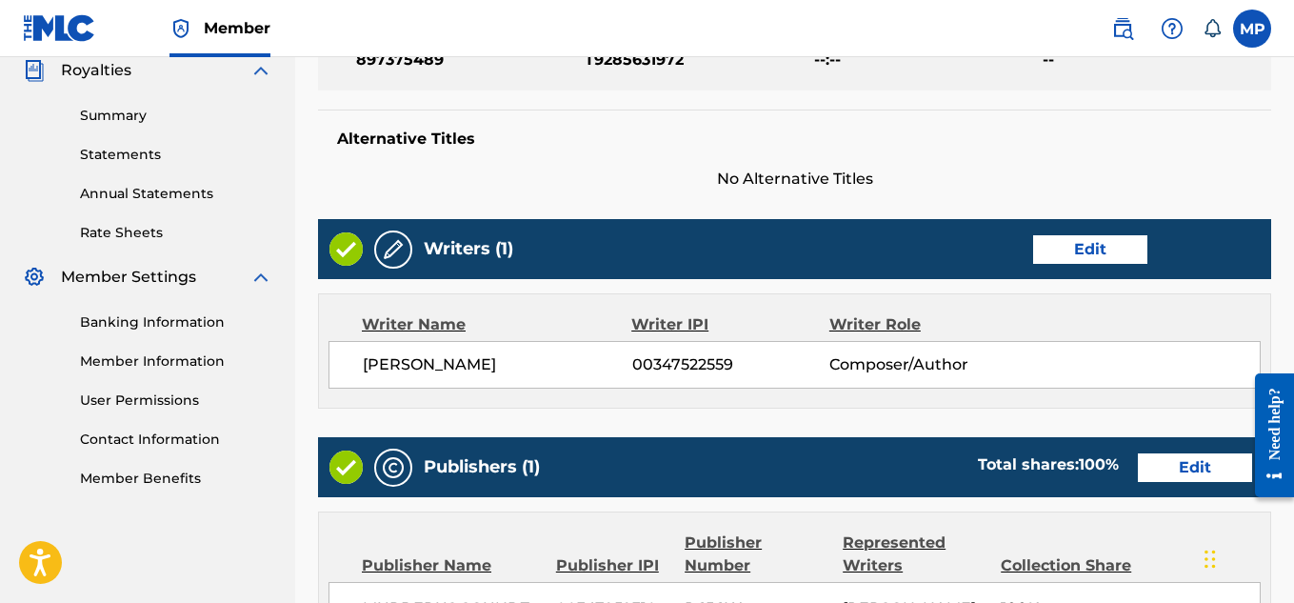
scroll to position [1030, 0]
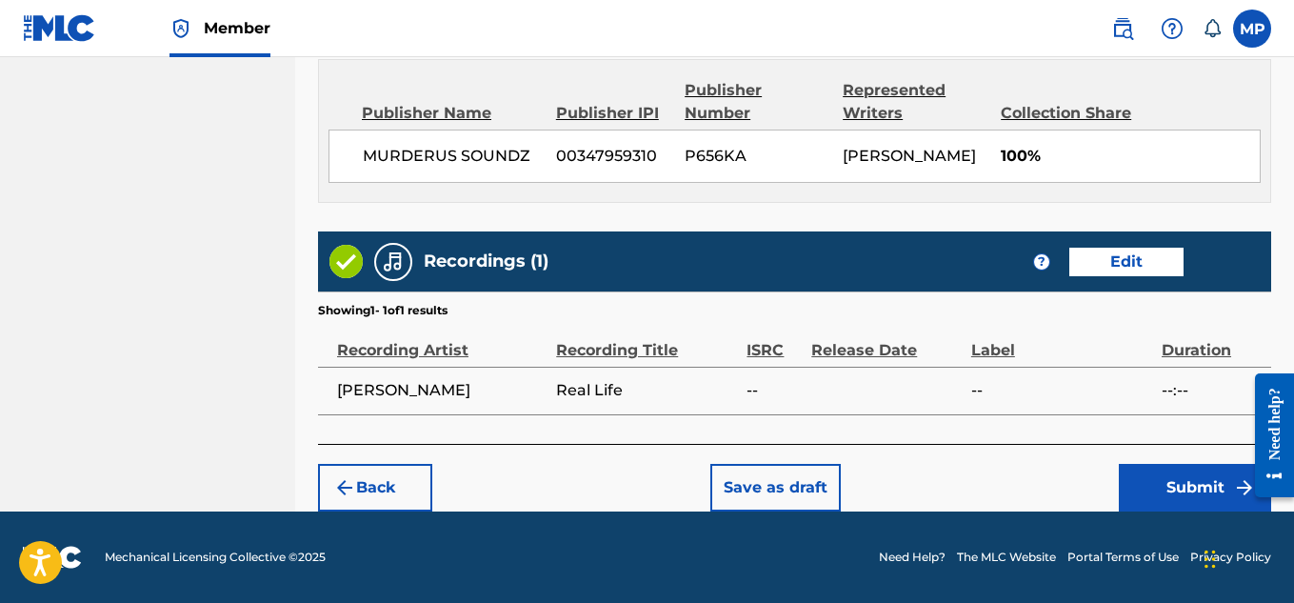
click at [1171, 489] on button "Submit" at bounding box center [1195, 488] width 152 height 48
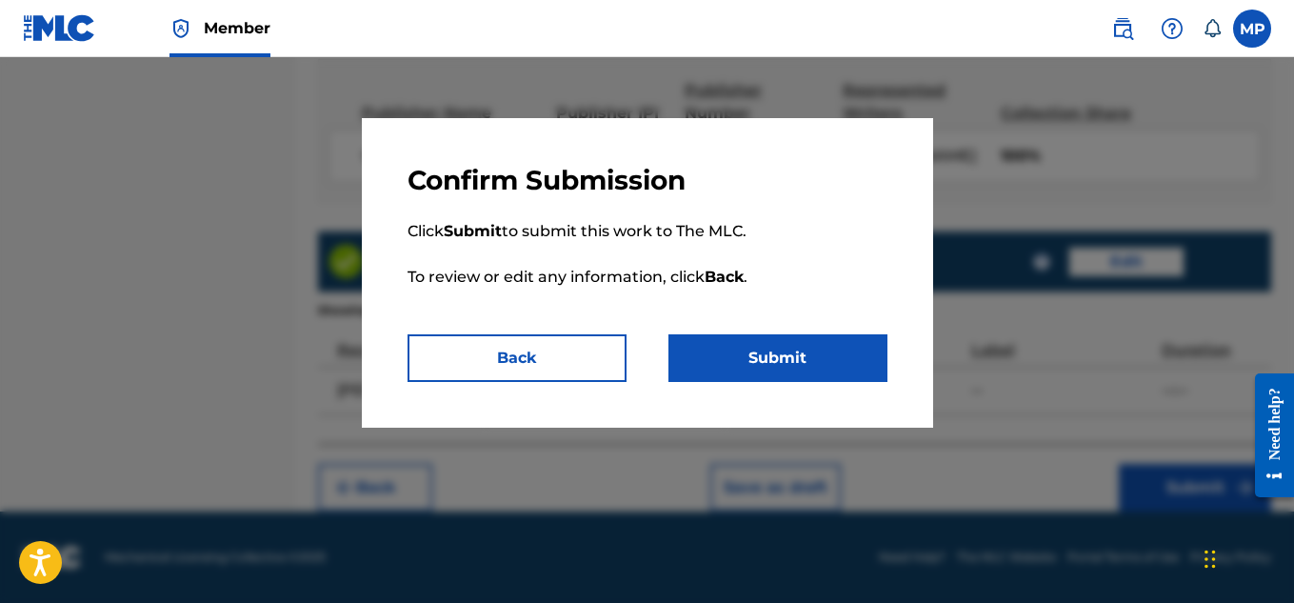
click at [760, 353] on button "Submit" at bounding box center [777, 358] width 219 height 48
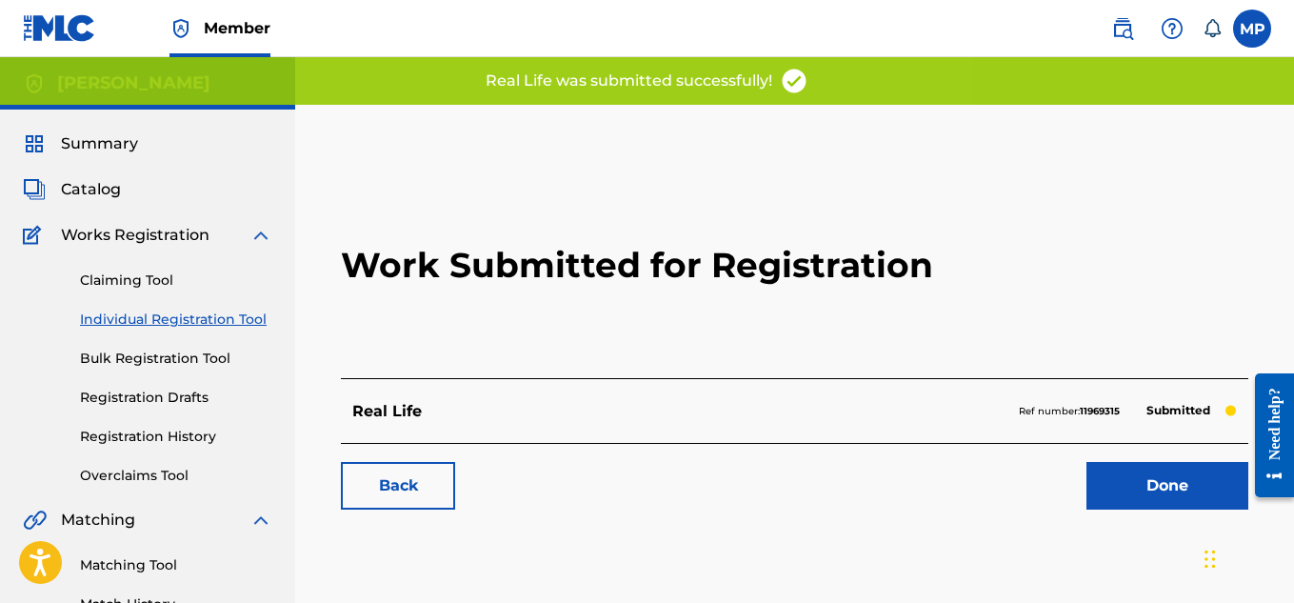
click at [391, 486] on link "Back" at bounding box center [398, 486] width 114 height 48
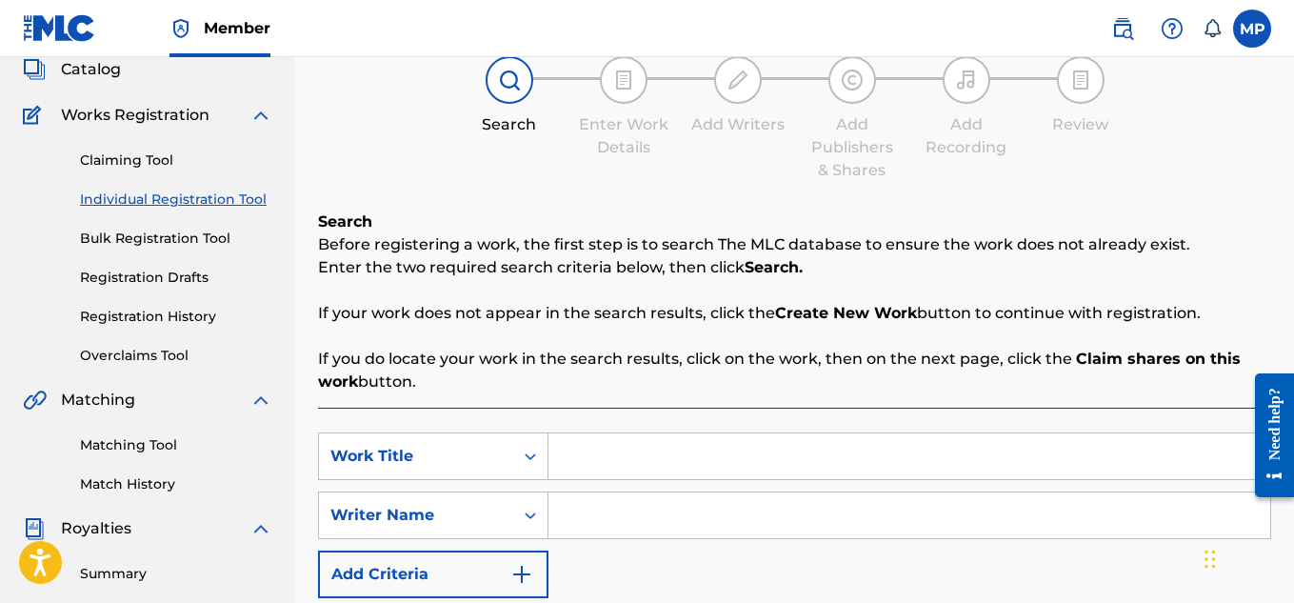
scroll to position [244, 0]
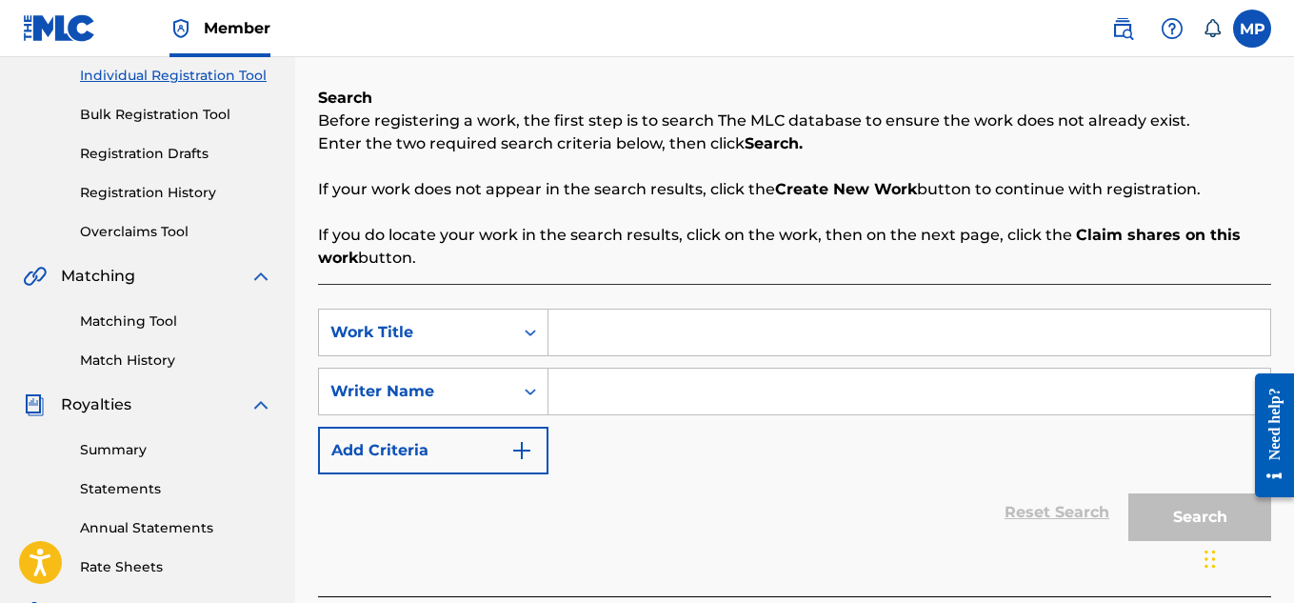
click at [577, 315] on input "Search Form" at bounding box center [909, 332] width 722 height 46
type input "Powering Up"
click at [629, 402] on input "Search Form" at bounding box center [909, 391] width 722 height 46
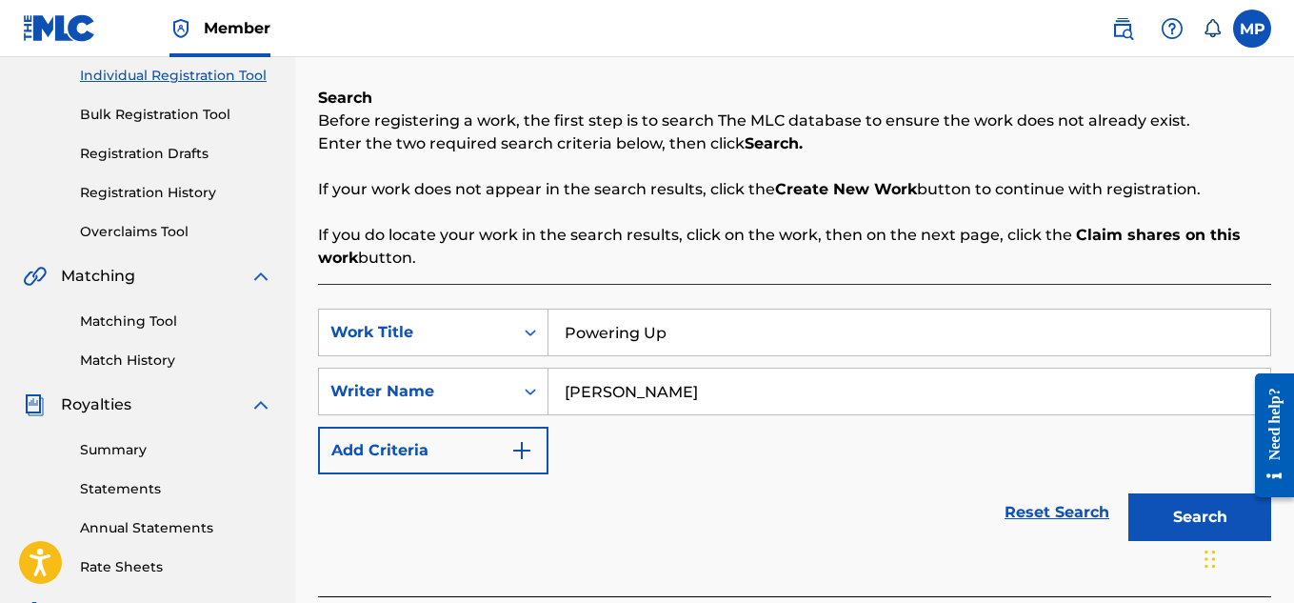
type input "[PERSON_NAME]"
click at [1164, 521] on button "Search" at bounding box center [1199, 517] width 143 height 48
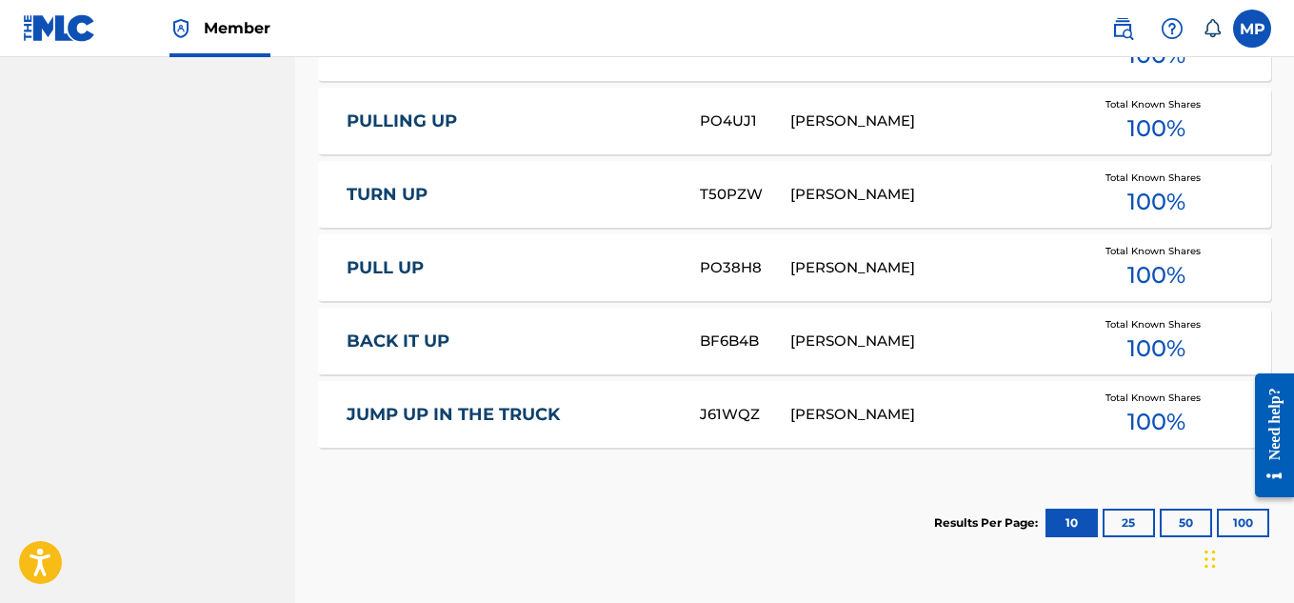
scroll to position [1214, 0]
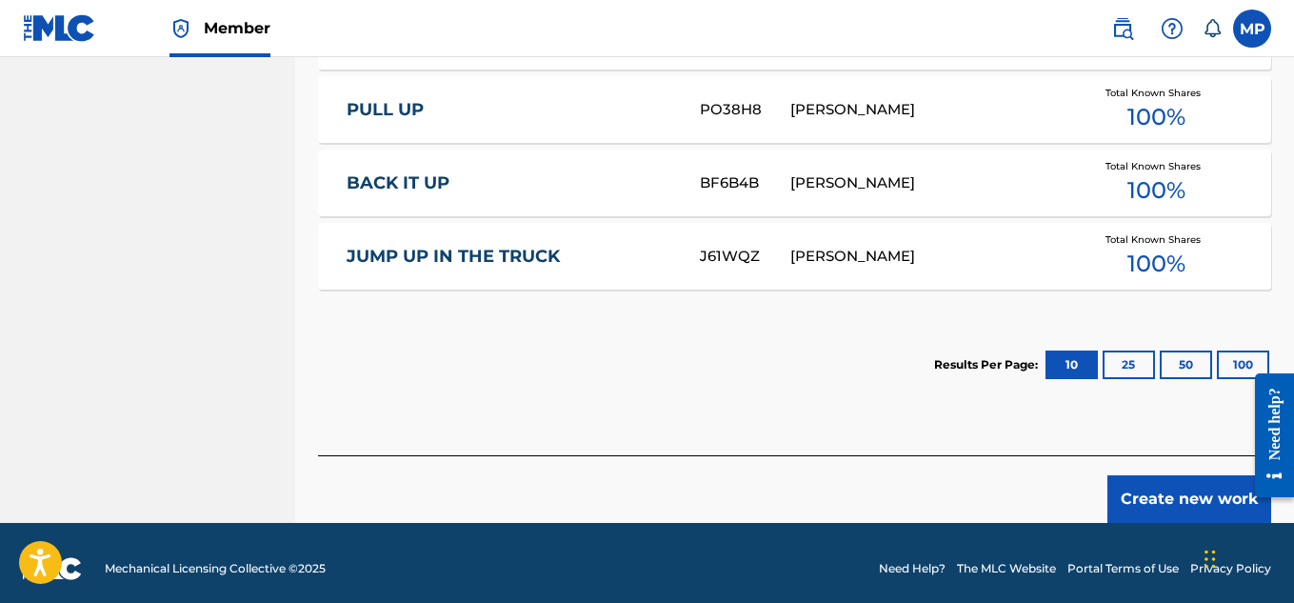
click at [1154, 487] on button "Create new work" at bounding box center [1189, 499] width 164 height 48
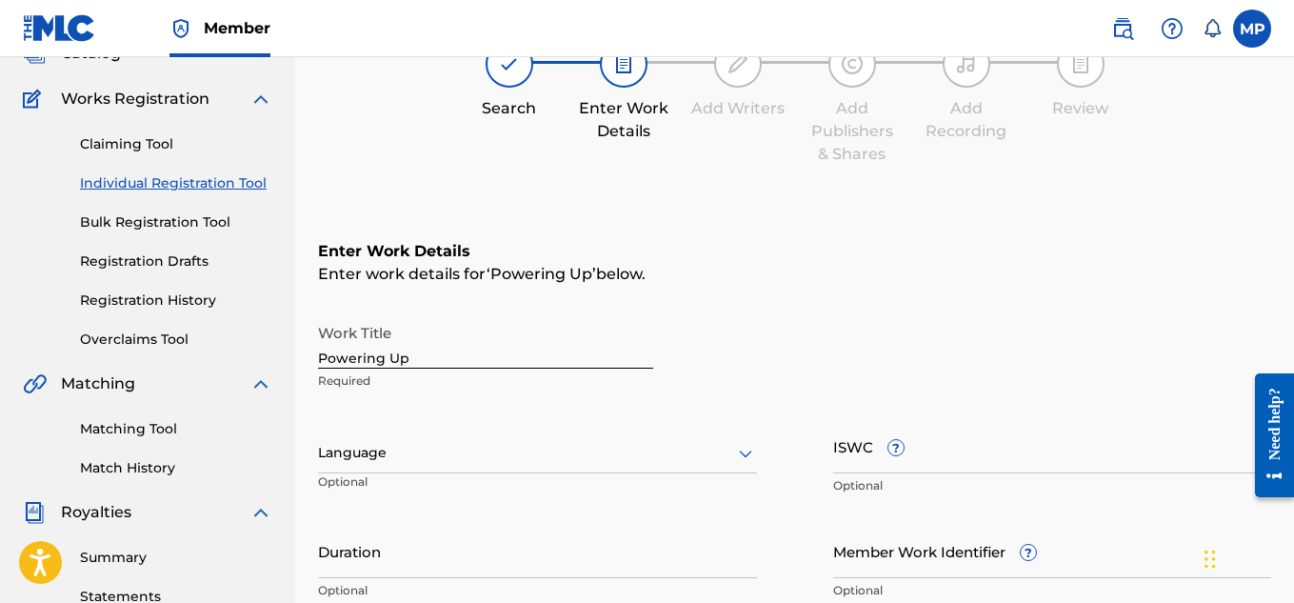
scroll to position [101, 0]
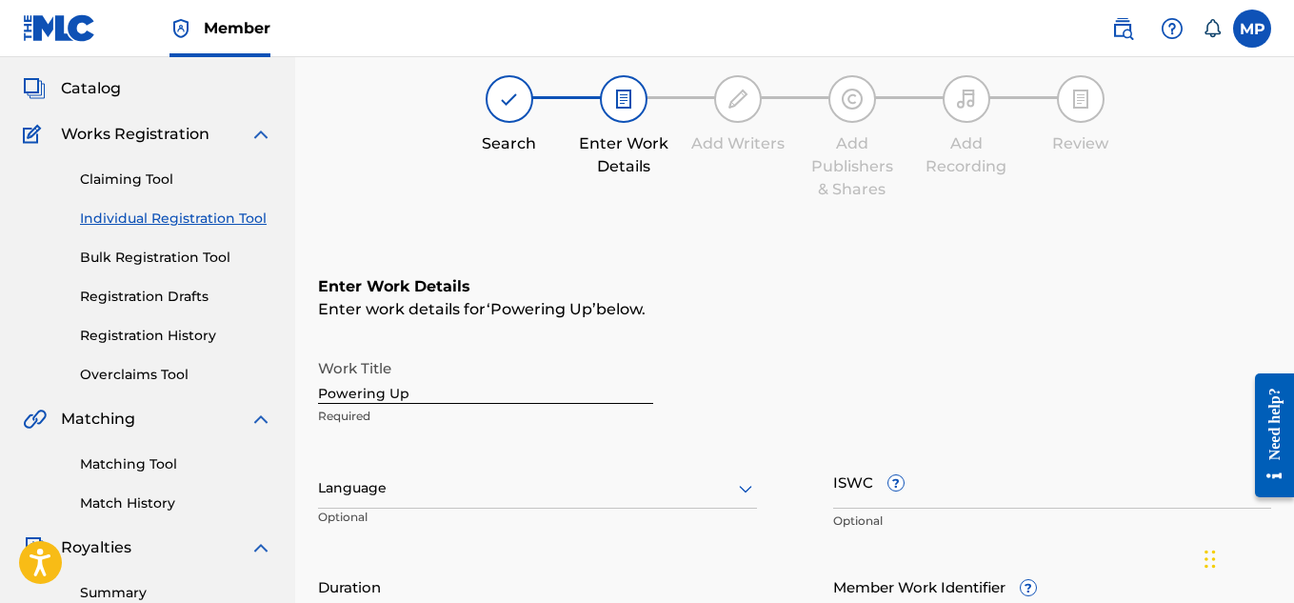
click at [947, 497] on input "ISWC ?" at bounding box center [1052, 481] width 439 height 54
paste input "T9285632168"
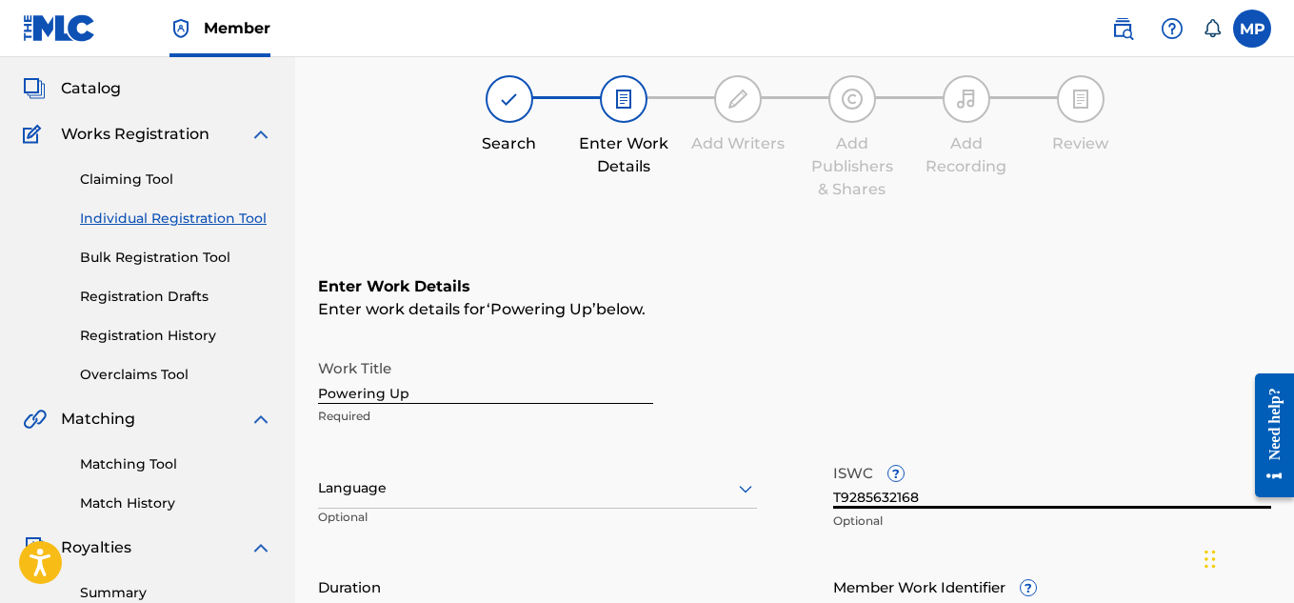
type input "T9285632168"
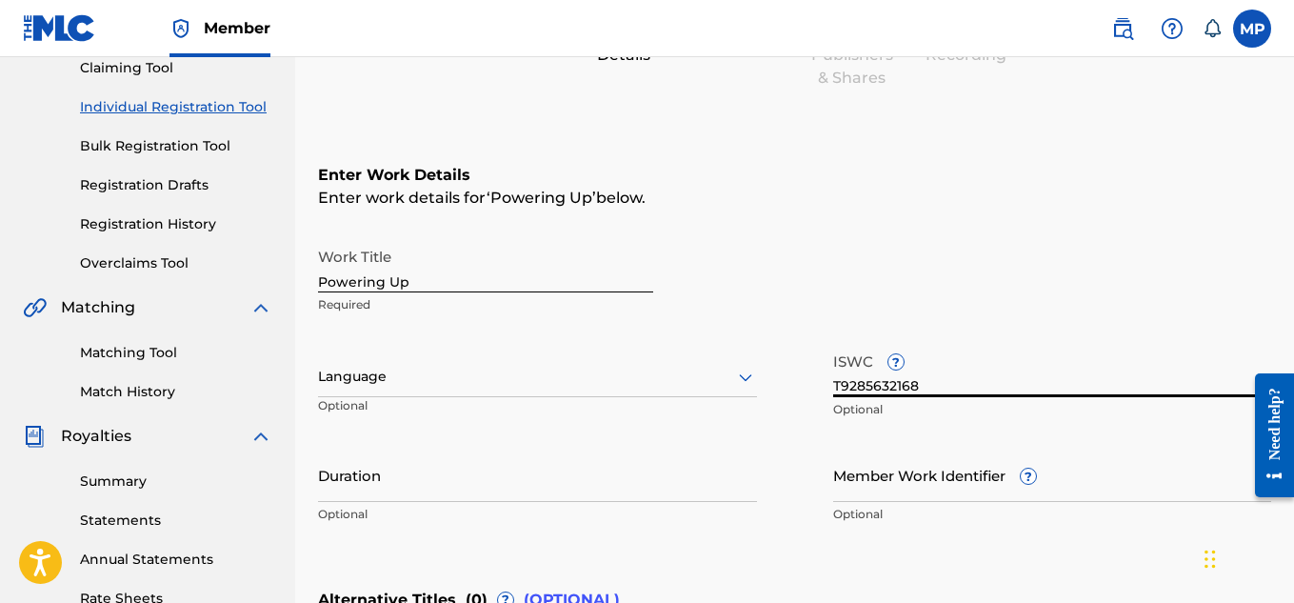
scroll to position [279, 0]
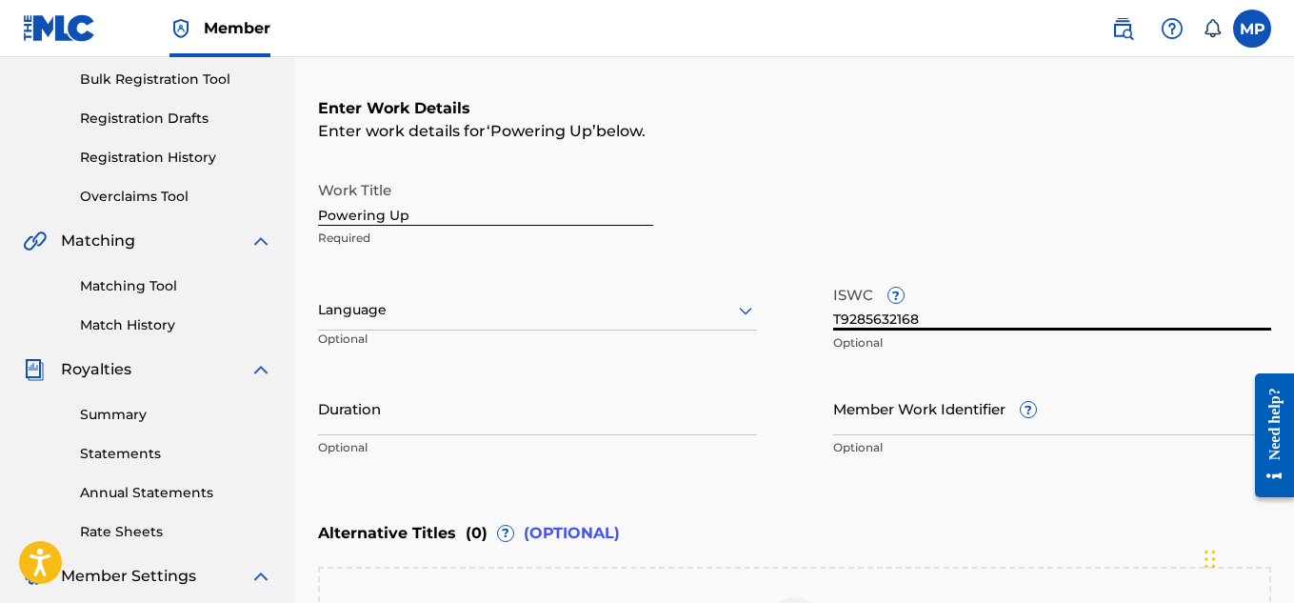
click at [865, 407] on input "Member Work Identifier ?" at bounding box center [1052, 408] width 439 height 54
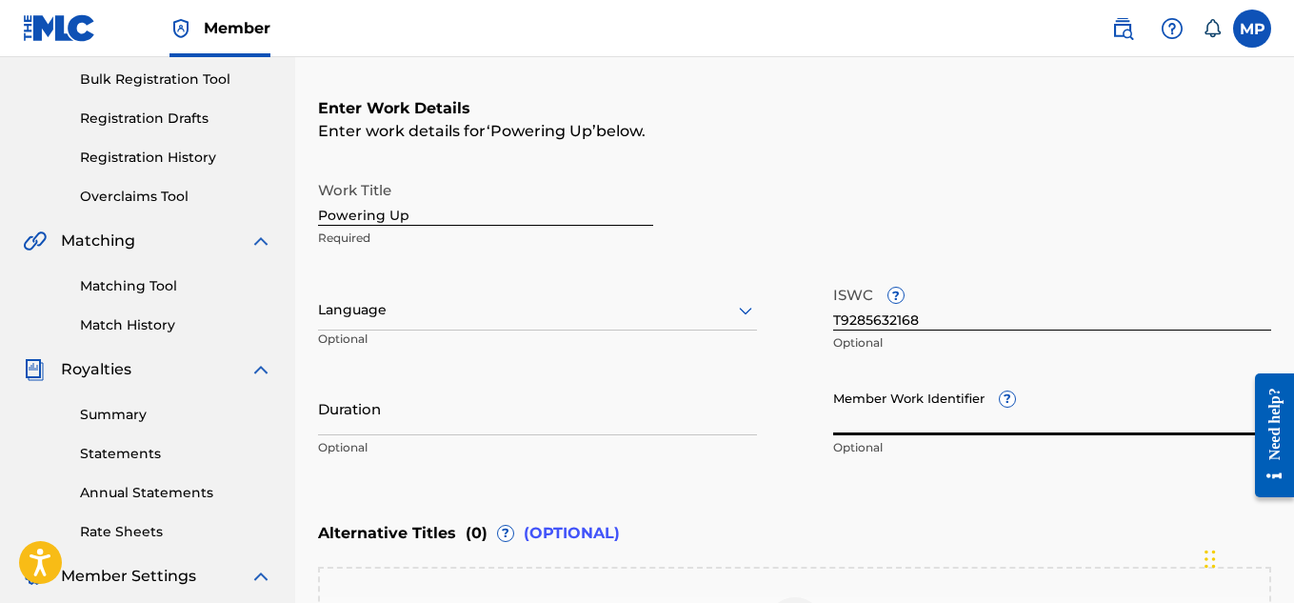
paste input "897375502"
type input "897375502"
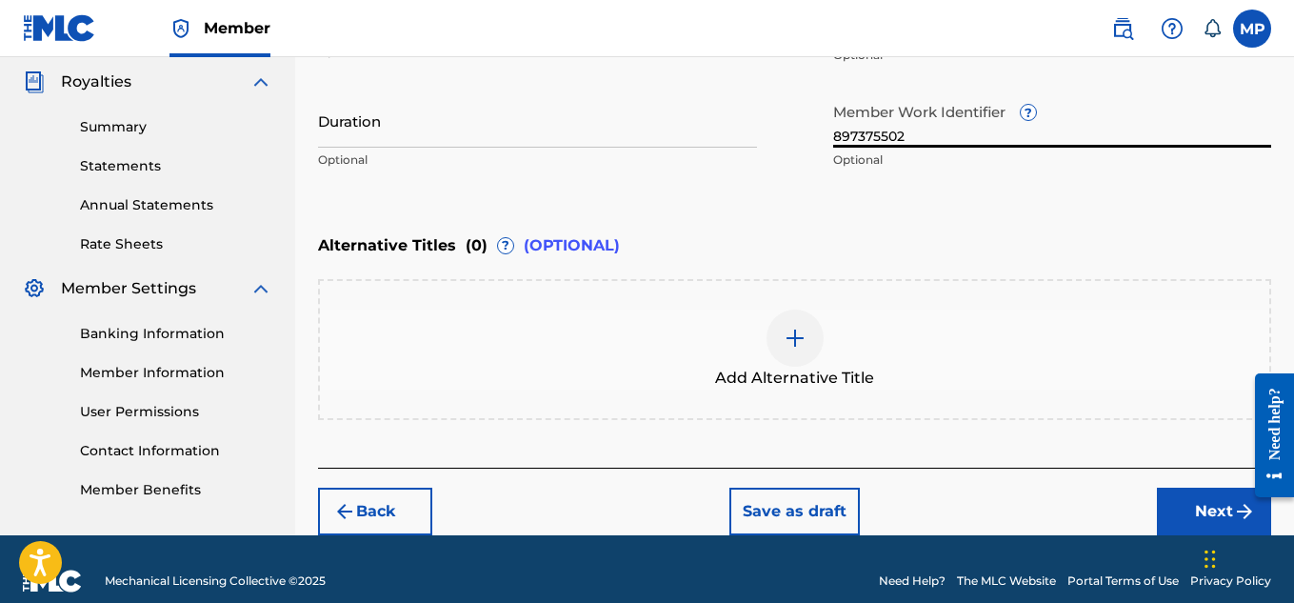
click at [1169, 515] on button "Next" at bounding box center [1214, 511] width 114 height 48
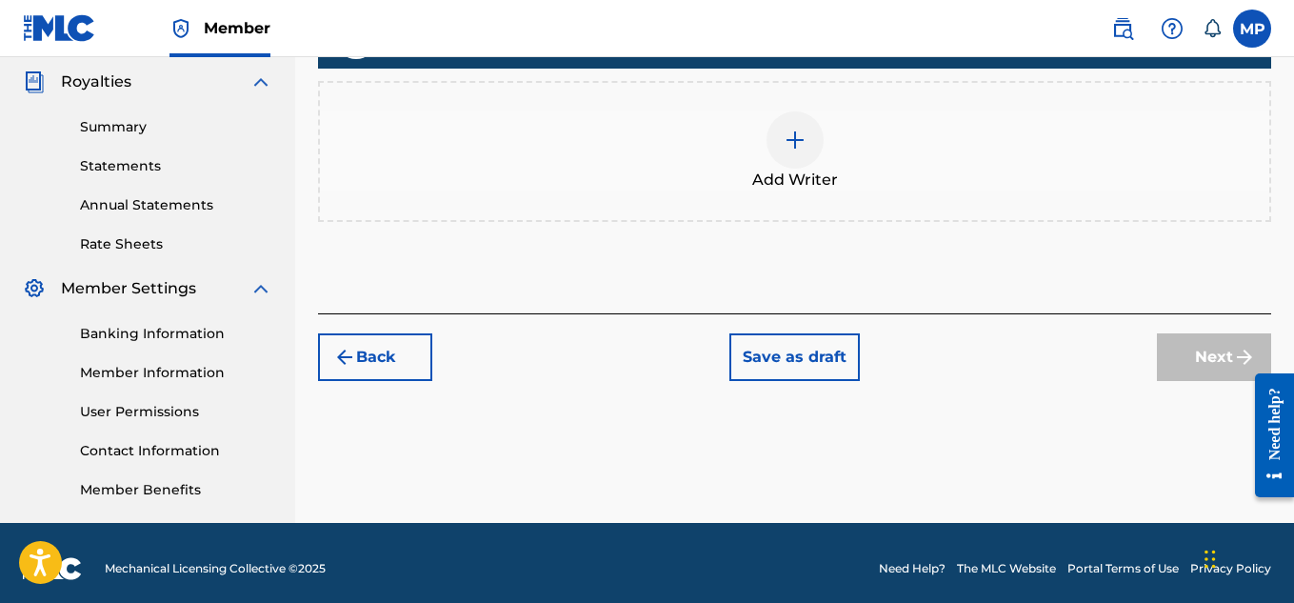
scroll to position [371, 0]
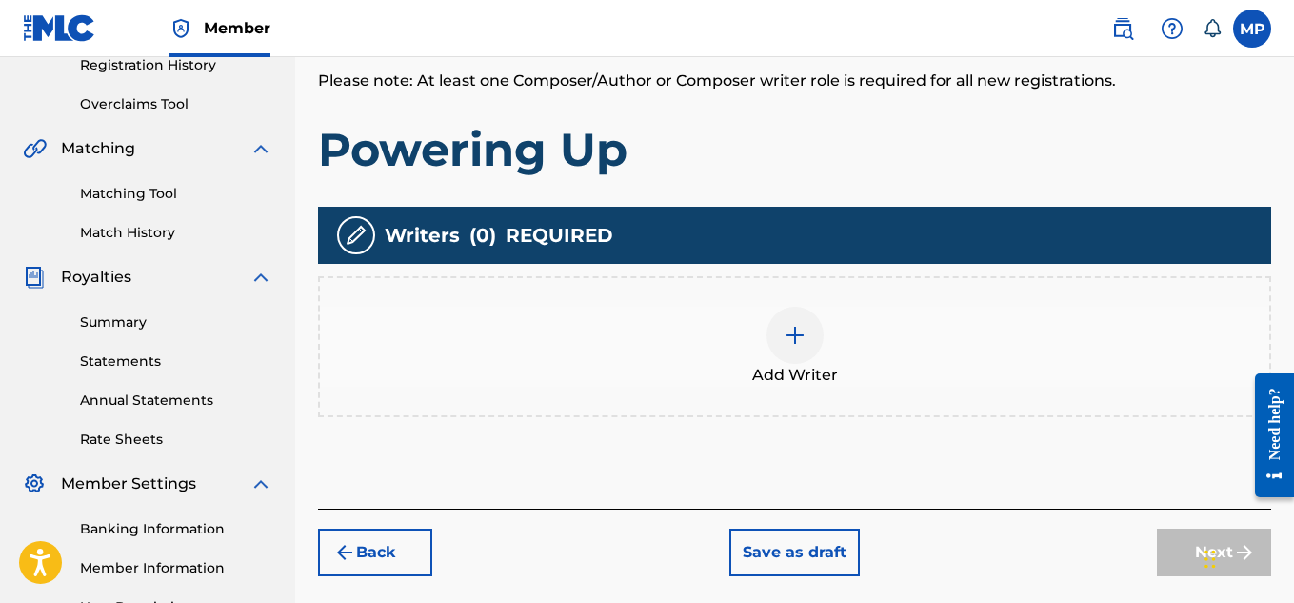
click at [828, 321] on div "Add Writer" at bounding box center [794, 347] width 949 height 80
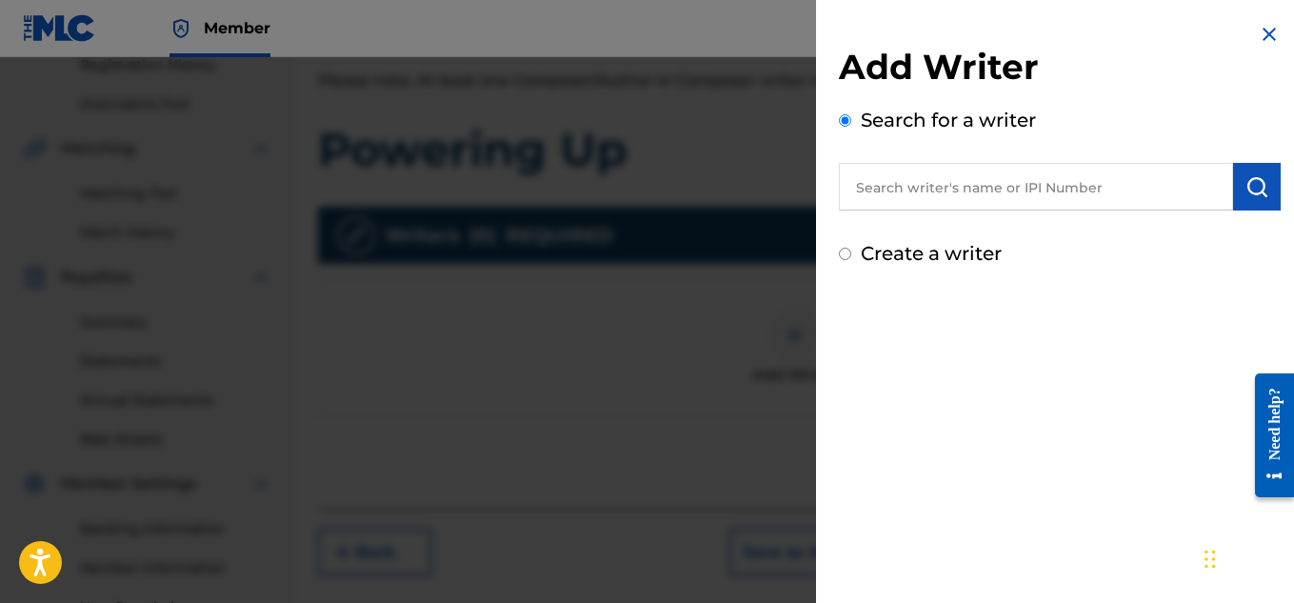
click at [1134, 192] on input "text" at bounding box center [1036, 187] width 394 height 48
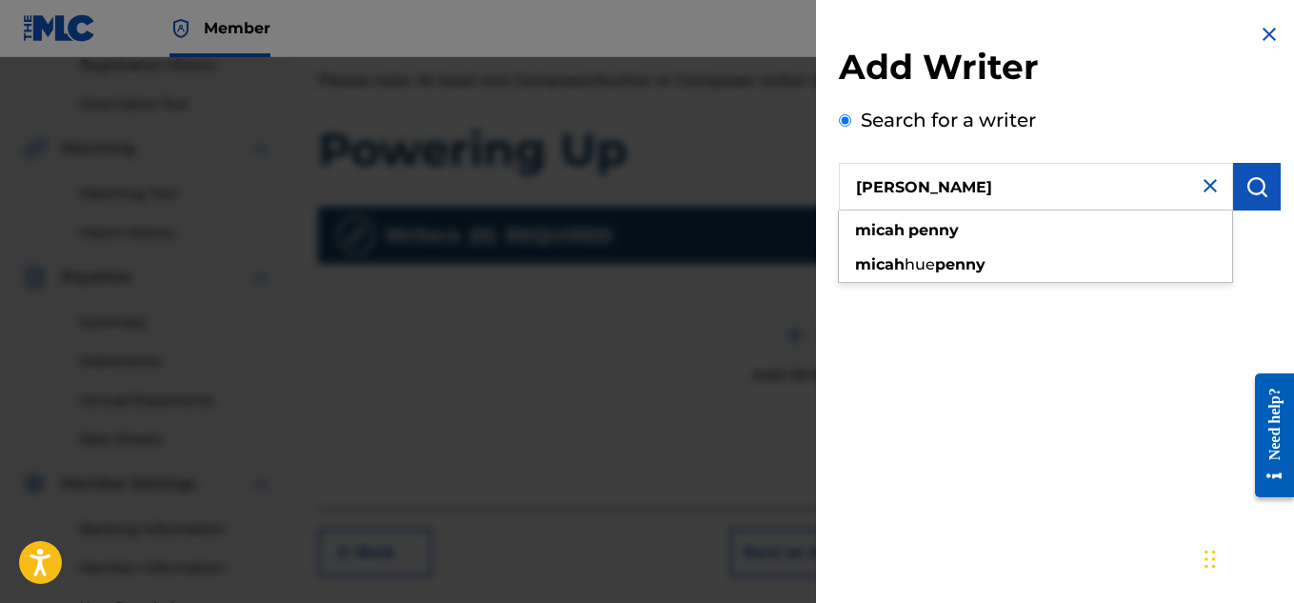
type input "[PERSON_NAME]"
click at [1259, 194] on img "submit" at bounding box center [1256, 186] width 23 height 23
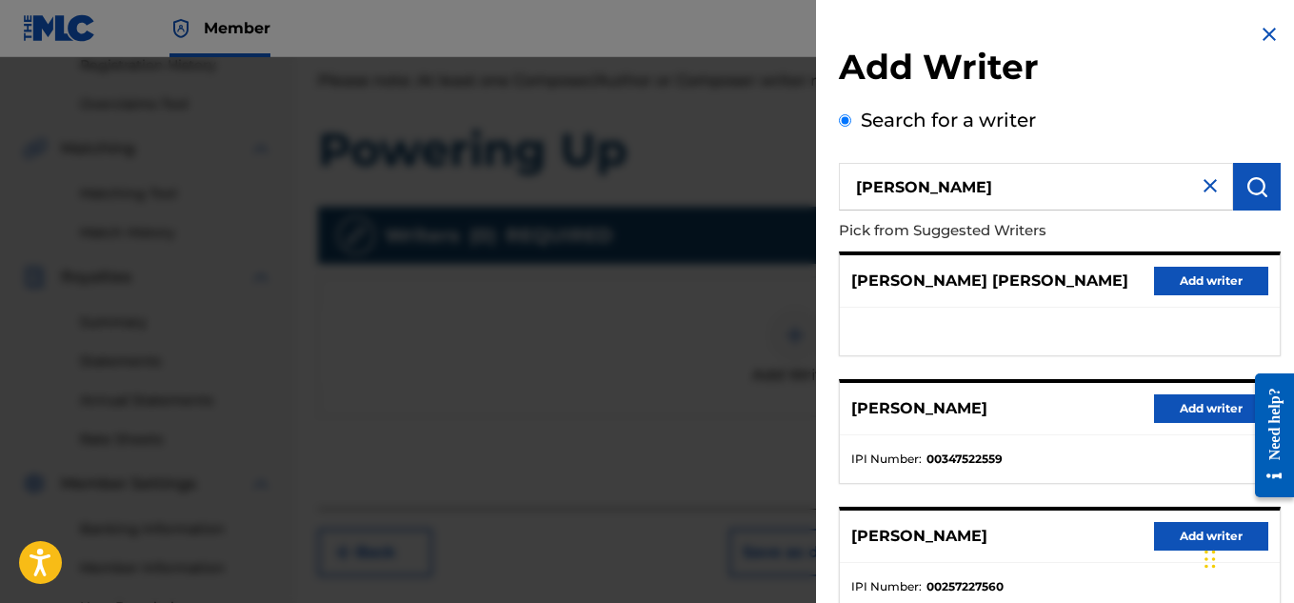
click at [1192, 408] on button "Add writer" at bounding box center [1211, 408] width 114 height 29
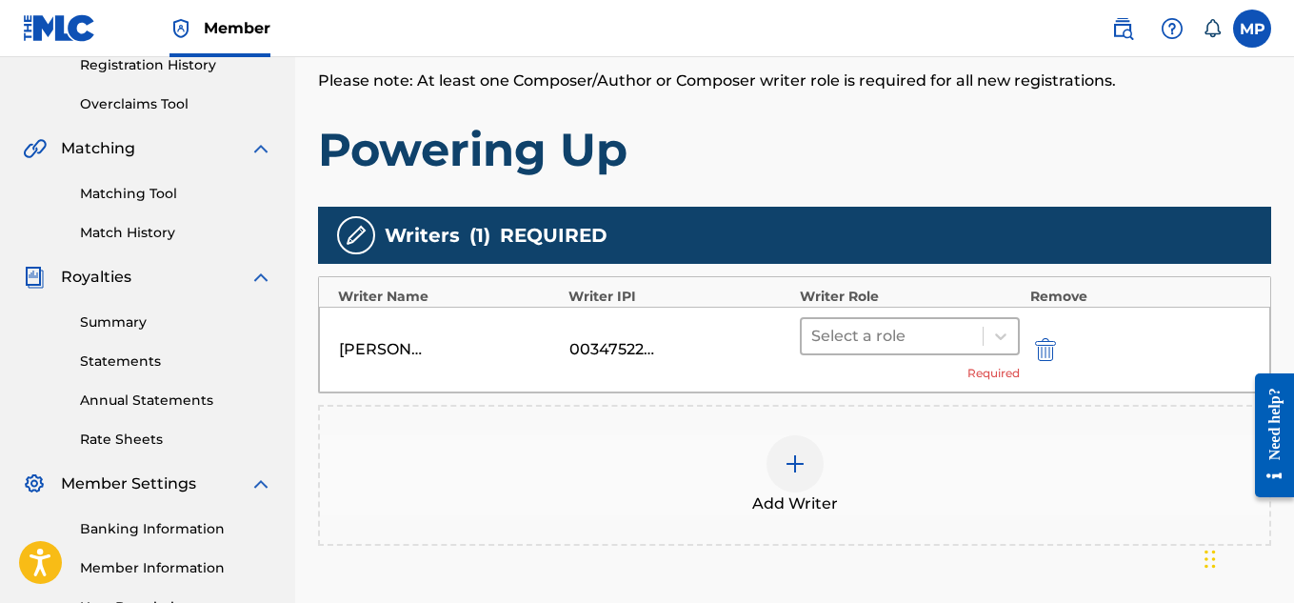
click at [921, 351] on div "Select a role" at bounding box center [893, 336] width 182 height 34
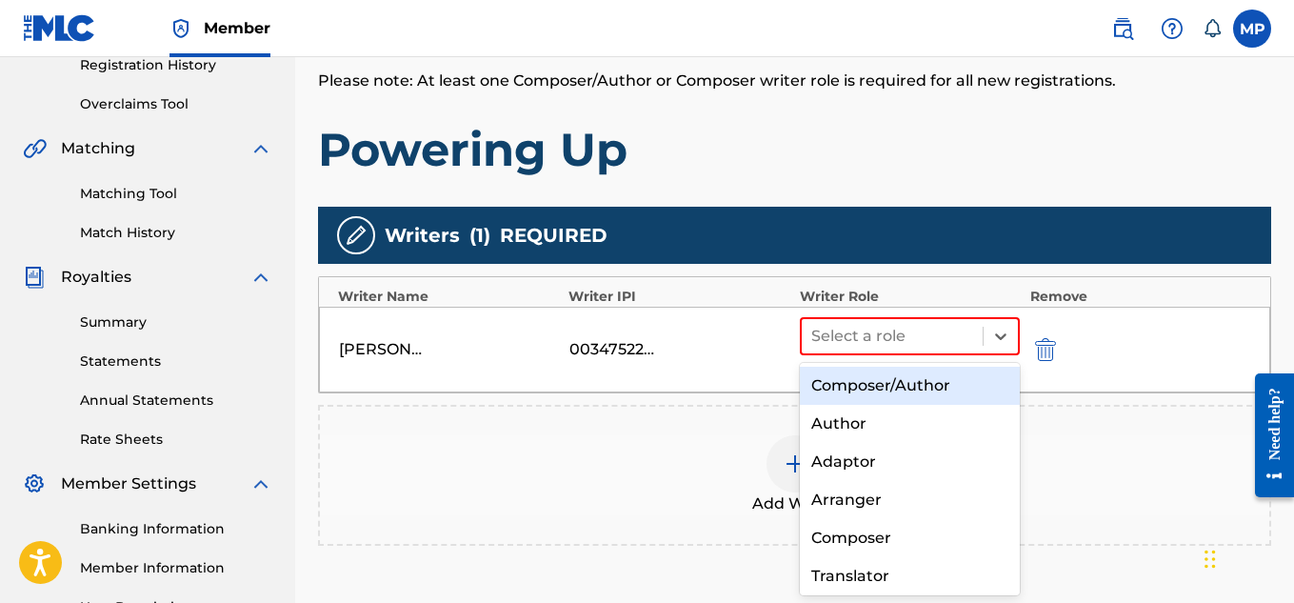
click at [894, 403] on div "Composer/Author" at bounding box center [910, 386] width 221 height 38
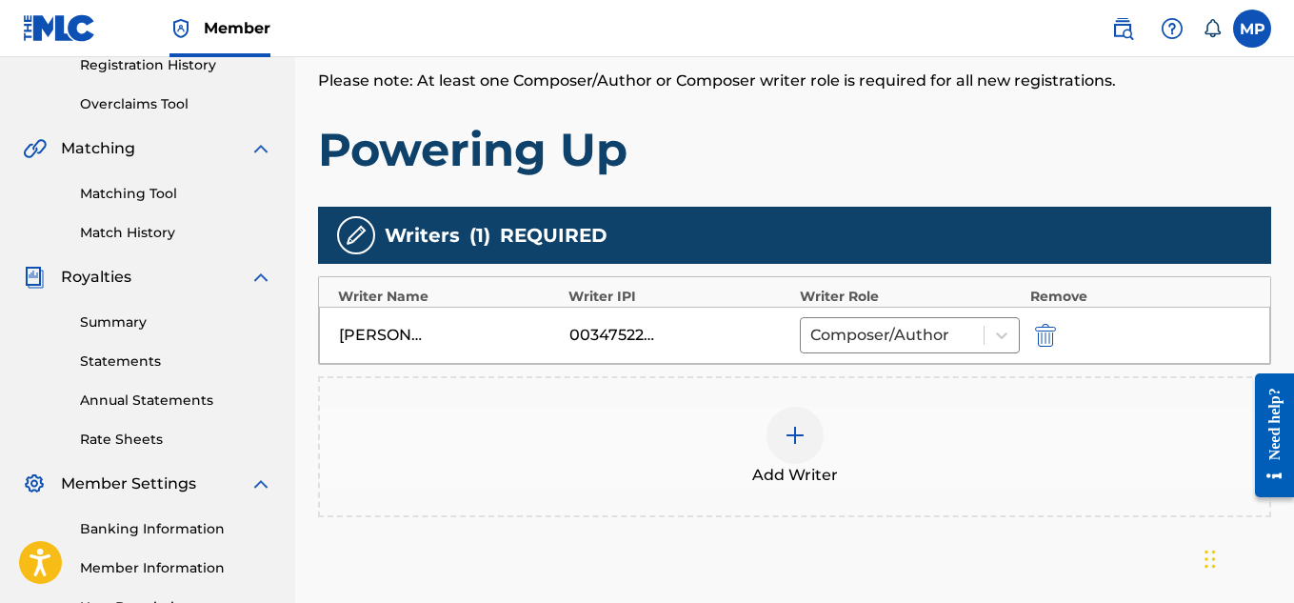
scroll to position [578, 0]
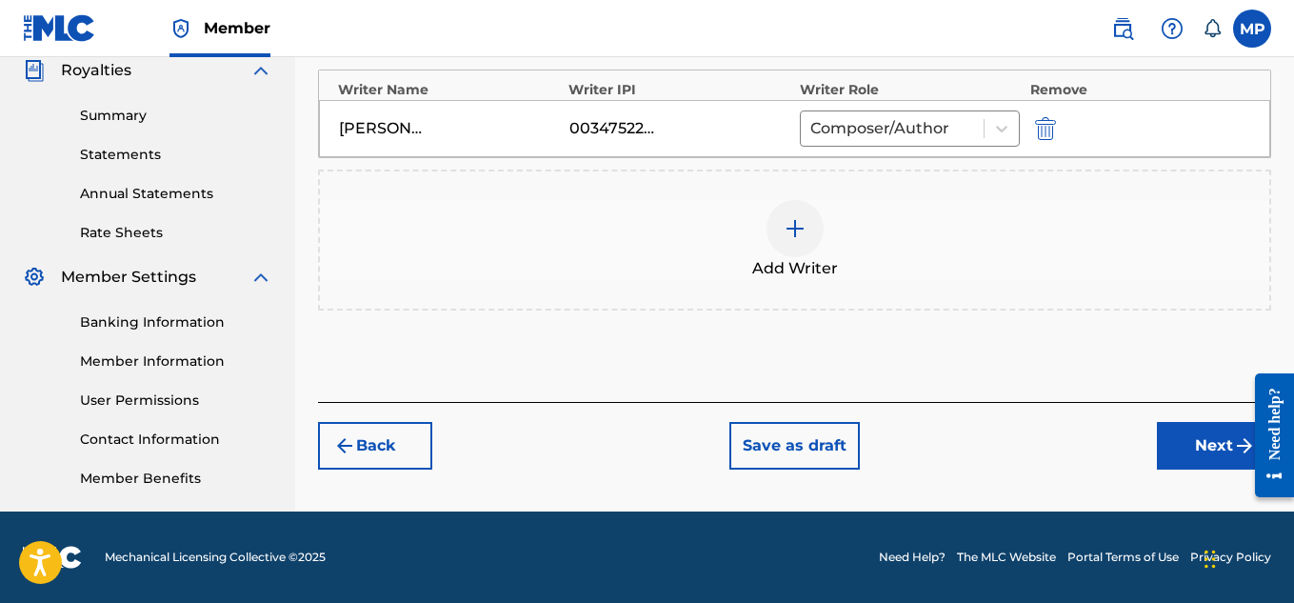
click at [1182, 456] on button "Next" at bounding box center [1214, 446] width 114 height 48
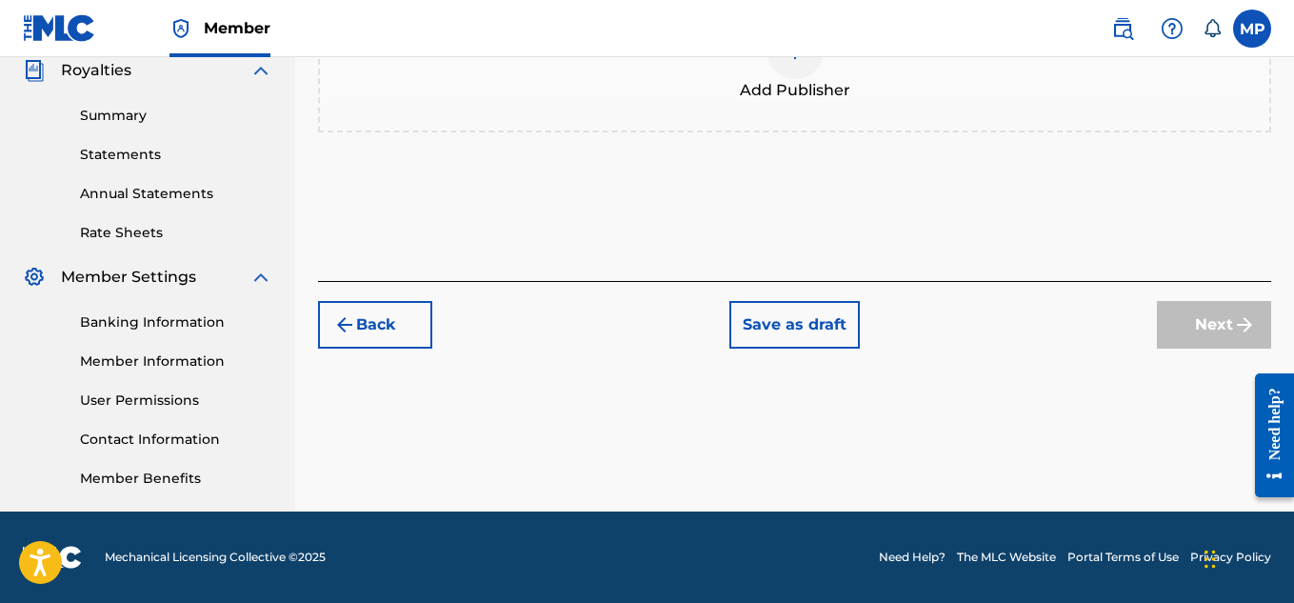
scroll to position [238, 0]
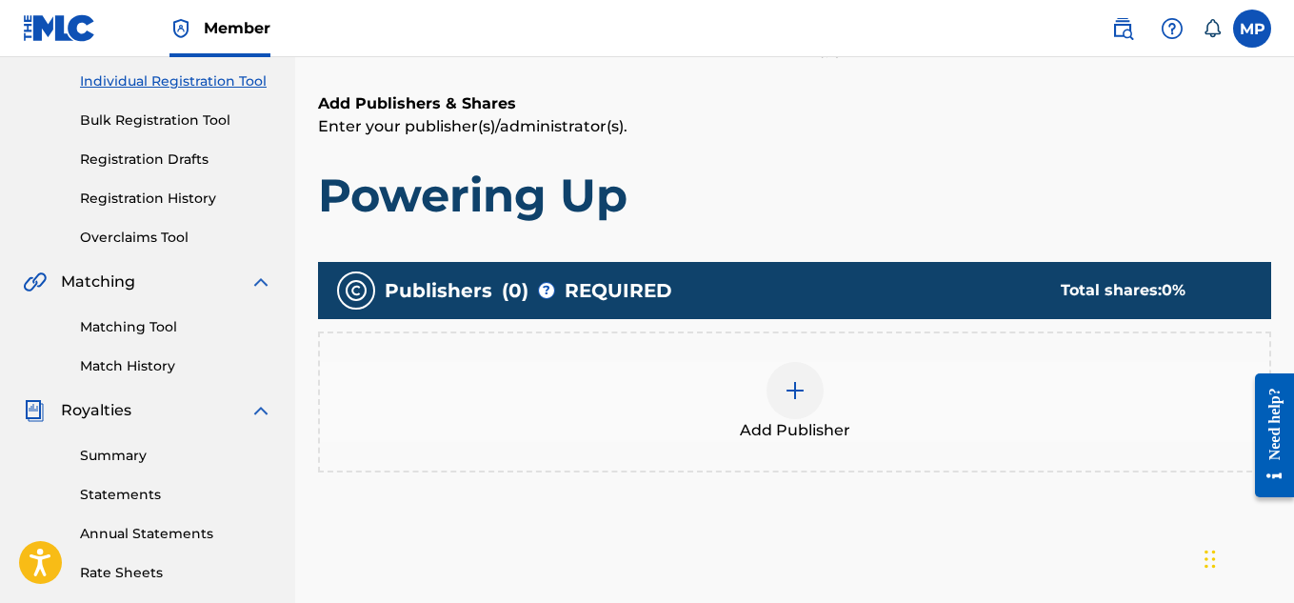
click at [817, 405] on div at bounding box center [794, 390] width 57 height 57
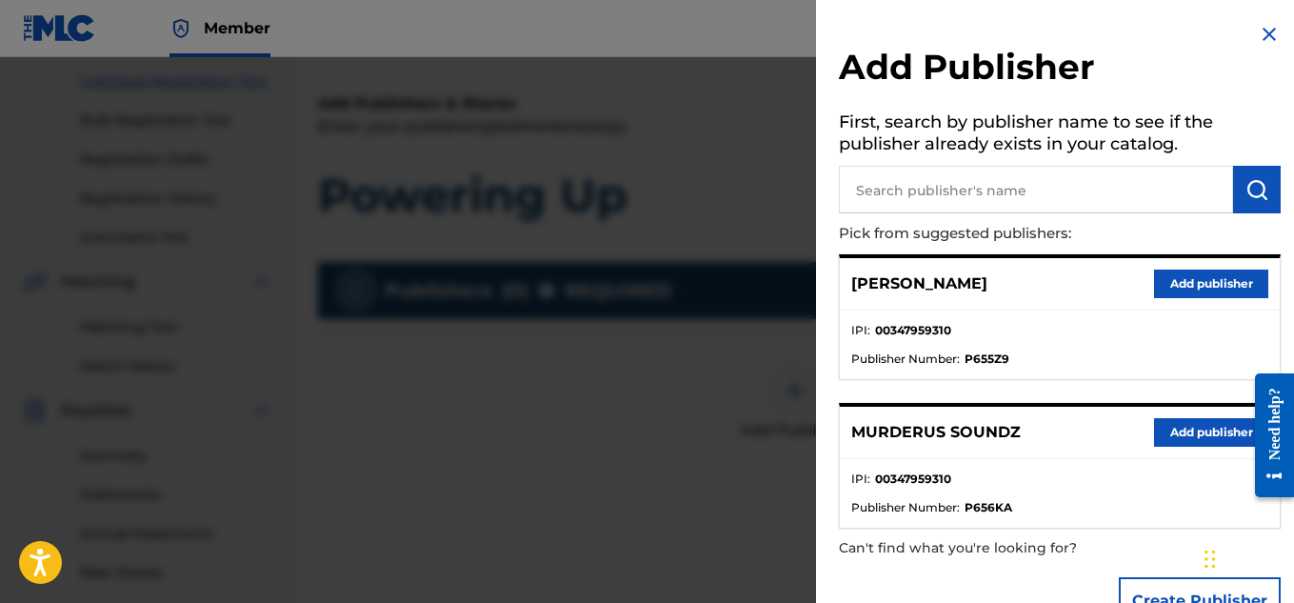
click at [1165, 430] on button "Add publisher" at bounding box center [1211, 432] width 114 height 29
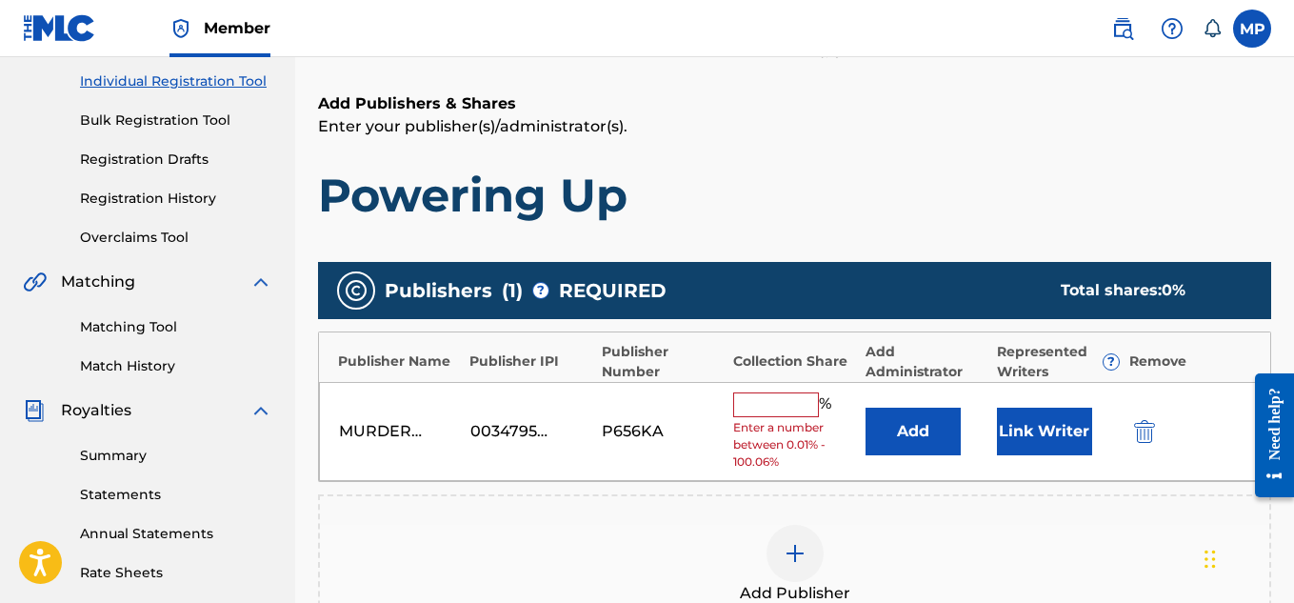
click at [787, 412] on input "text" at bounding box center [776, 404] width 86 height 25
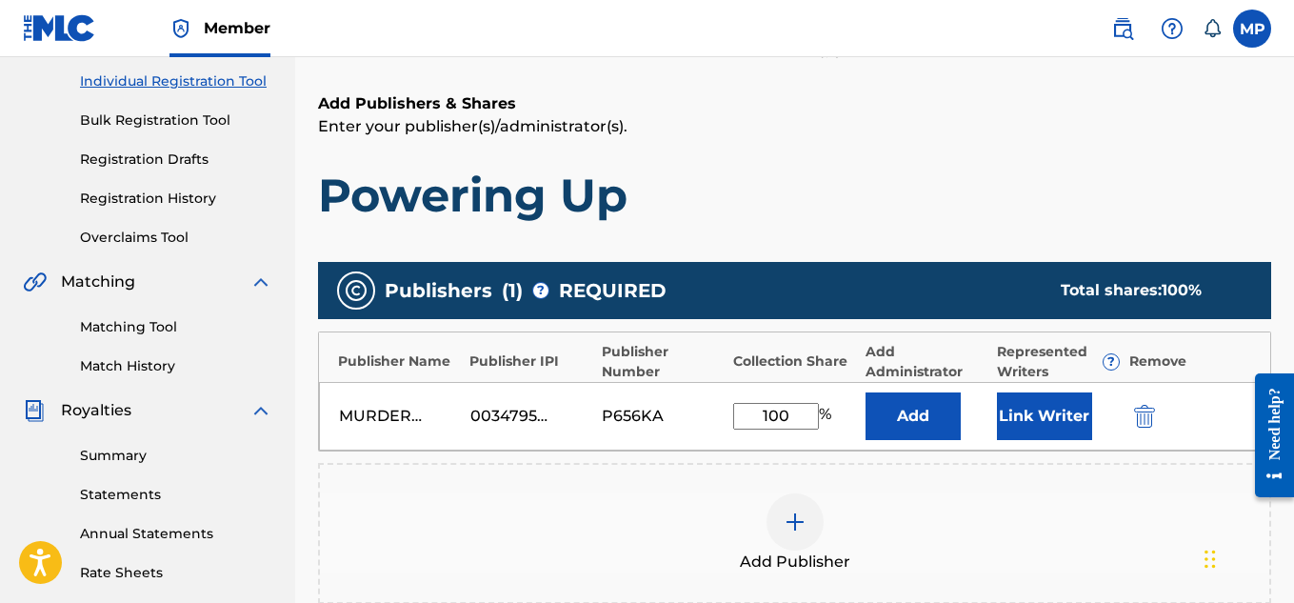
type input "100"
click at [997, 422] on button "Link Writer" at bounding box center [1044, 416] width 95 height 48
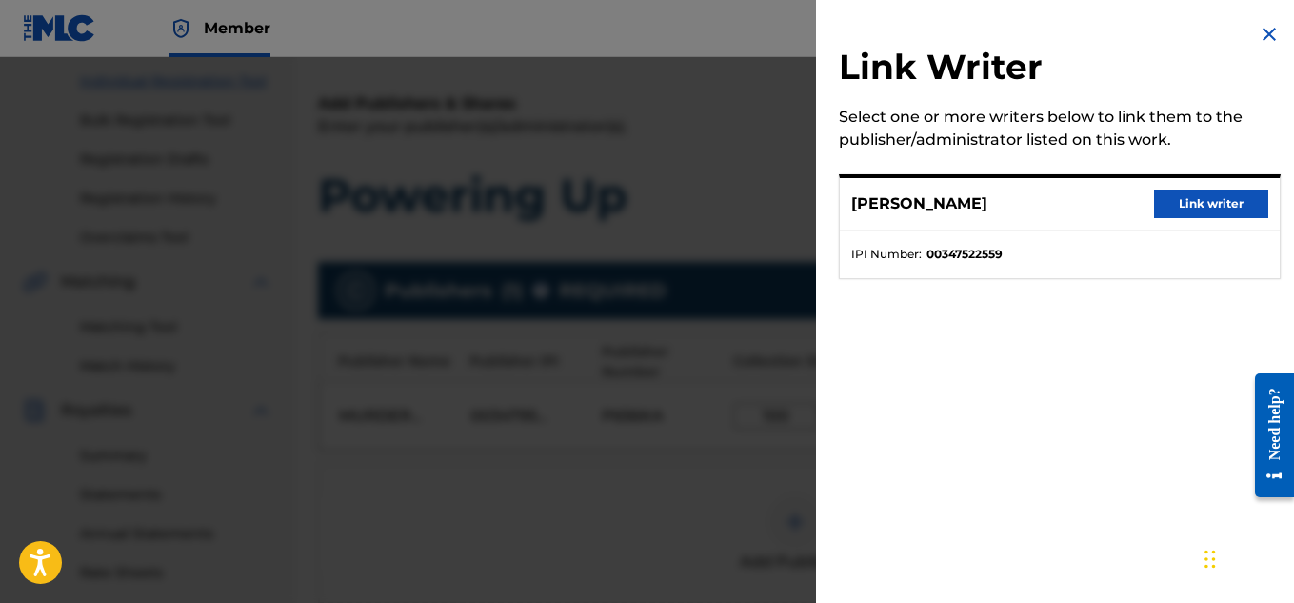
click at [1185, 190] on button "Link writer" at bounding box center [1211, 203] width 114 height 29
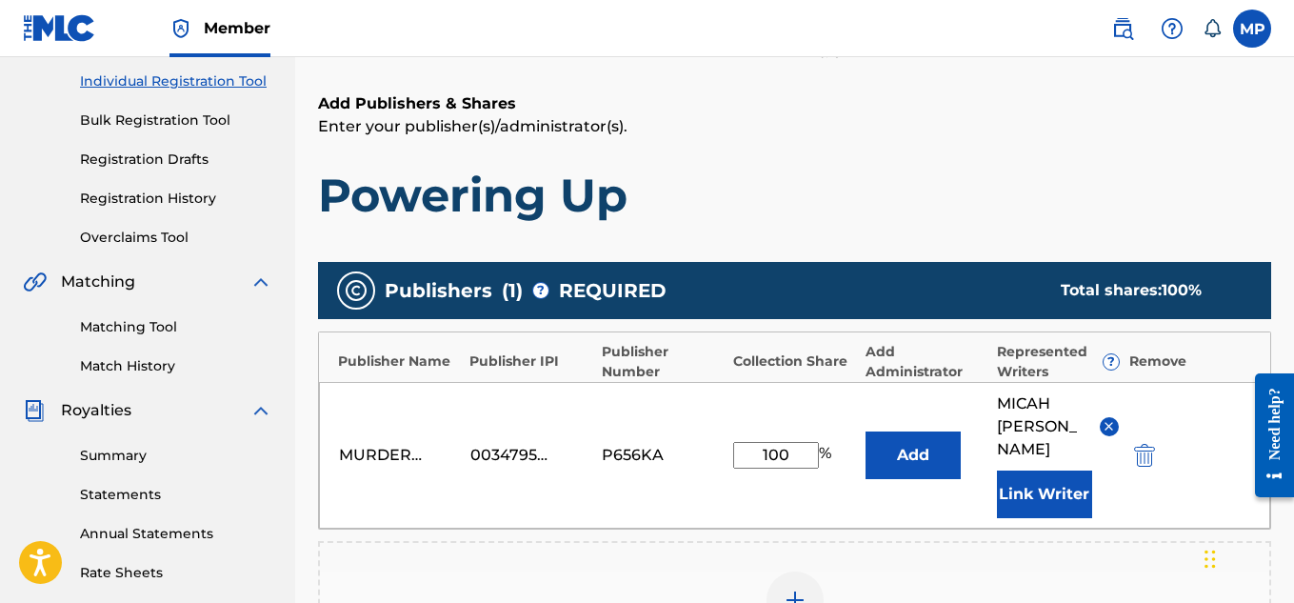
scroll to position [602, 0]
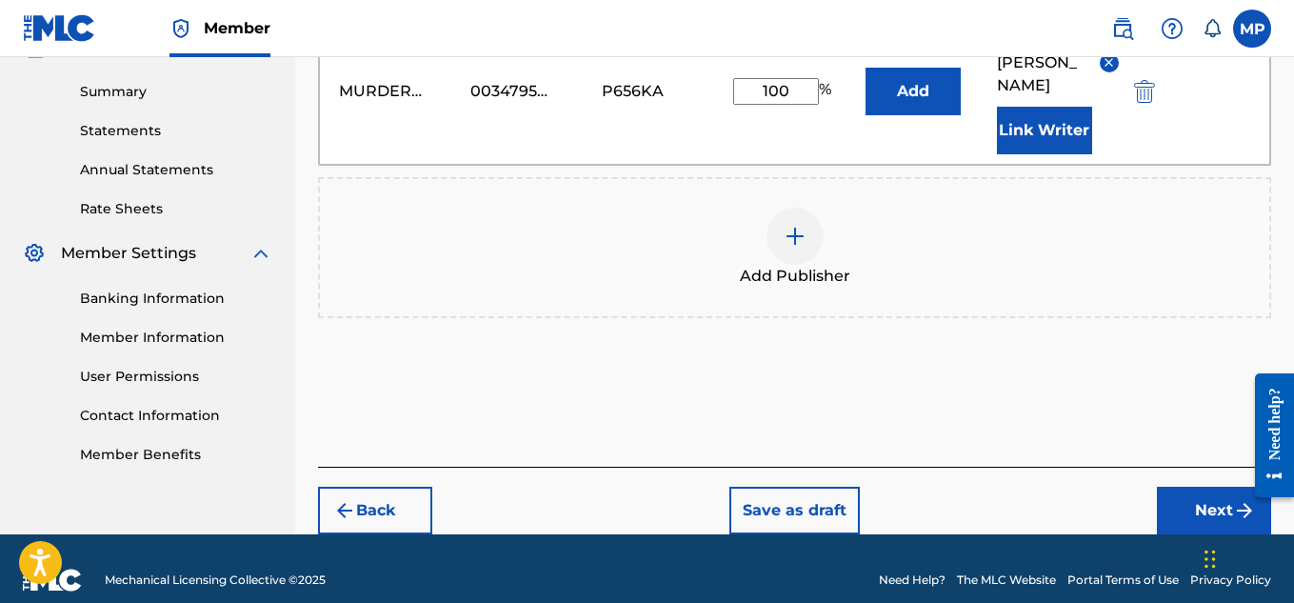
click at [1172, 487] on button "Next" at bounding box center [1214, 511] width 114 height 48
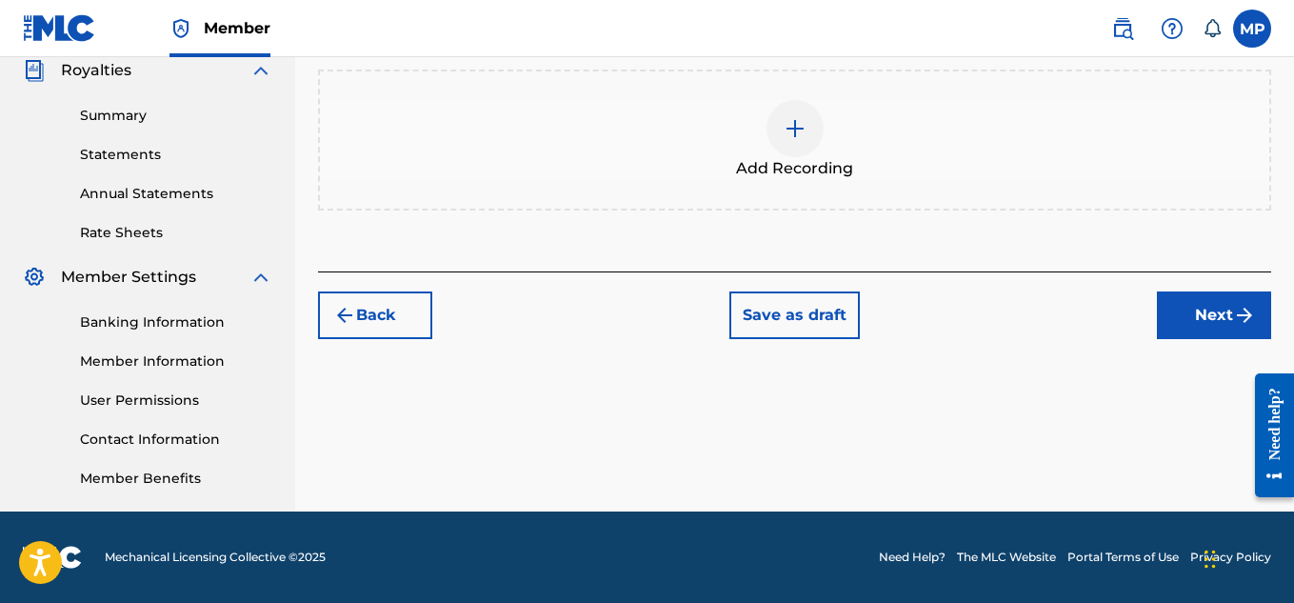
scroll to position [575, 0]
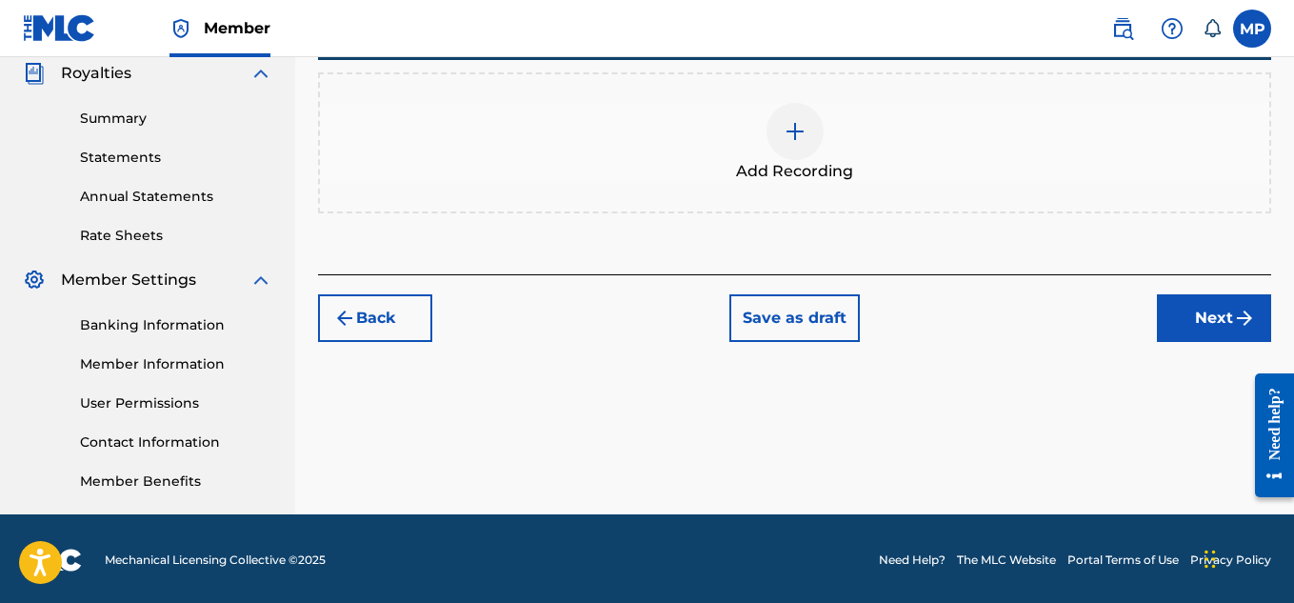
click at [808, 179] on span "Add Recording" at bounding box center [794, 171] width 117 height 23
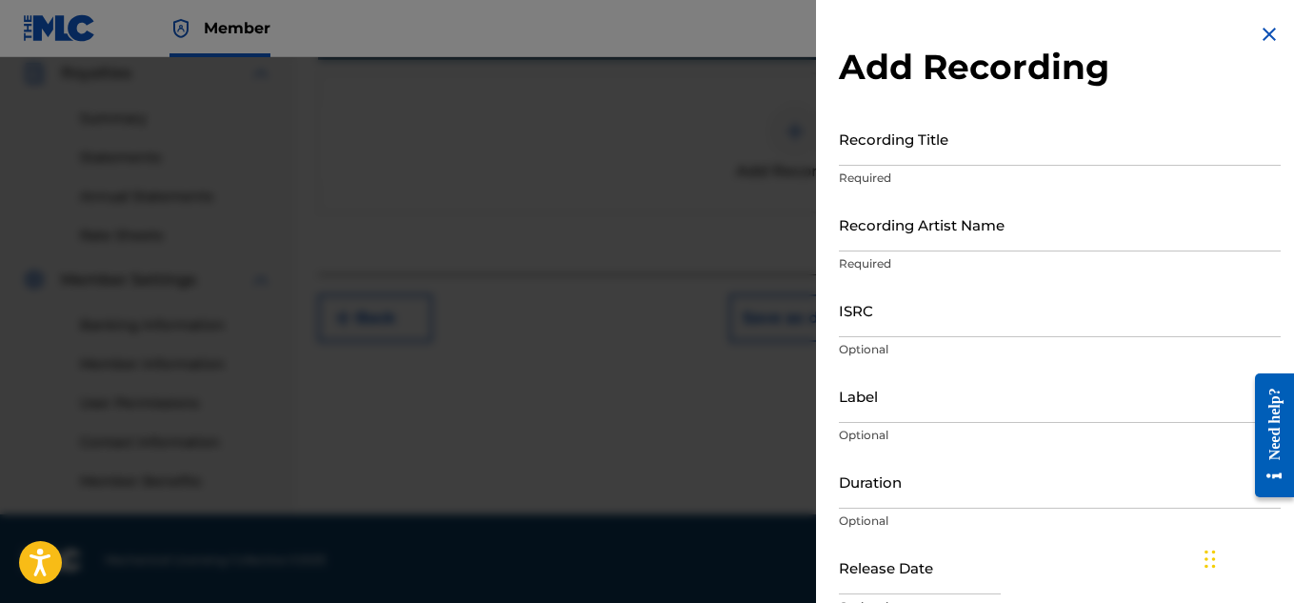
scroll to position [578, 0]
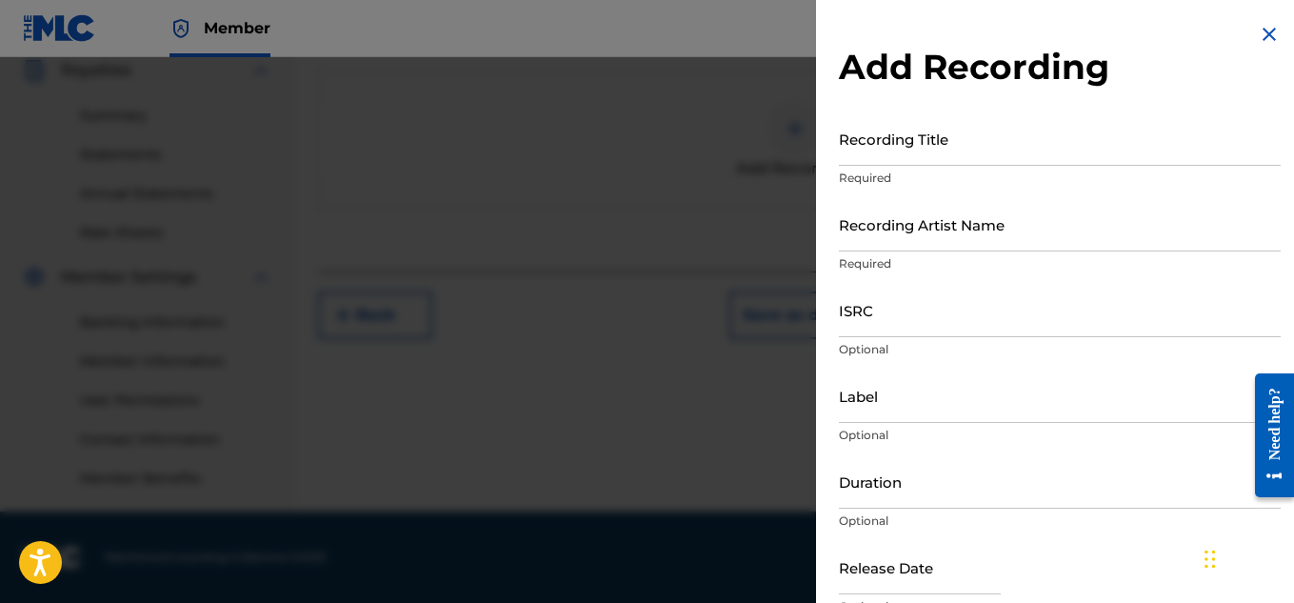
click at [977, 155] on input "Recording Title" at bounding box center [1060, 138] width 442 height 54
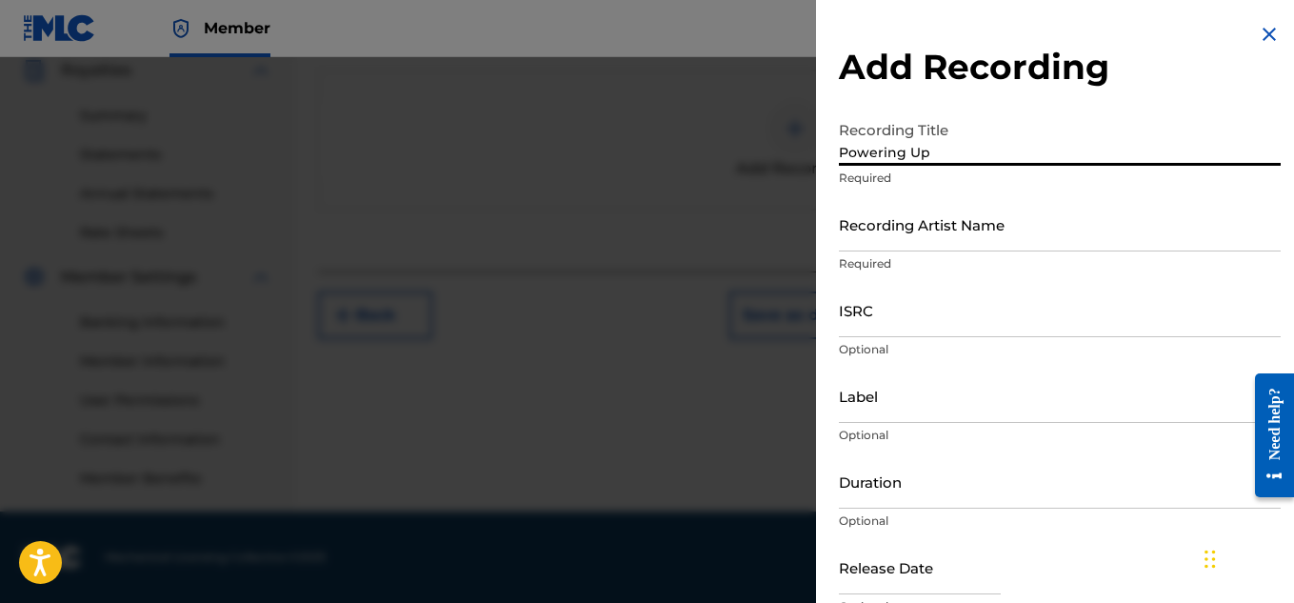
type input "Powering Up"
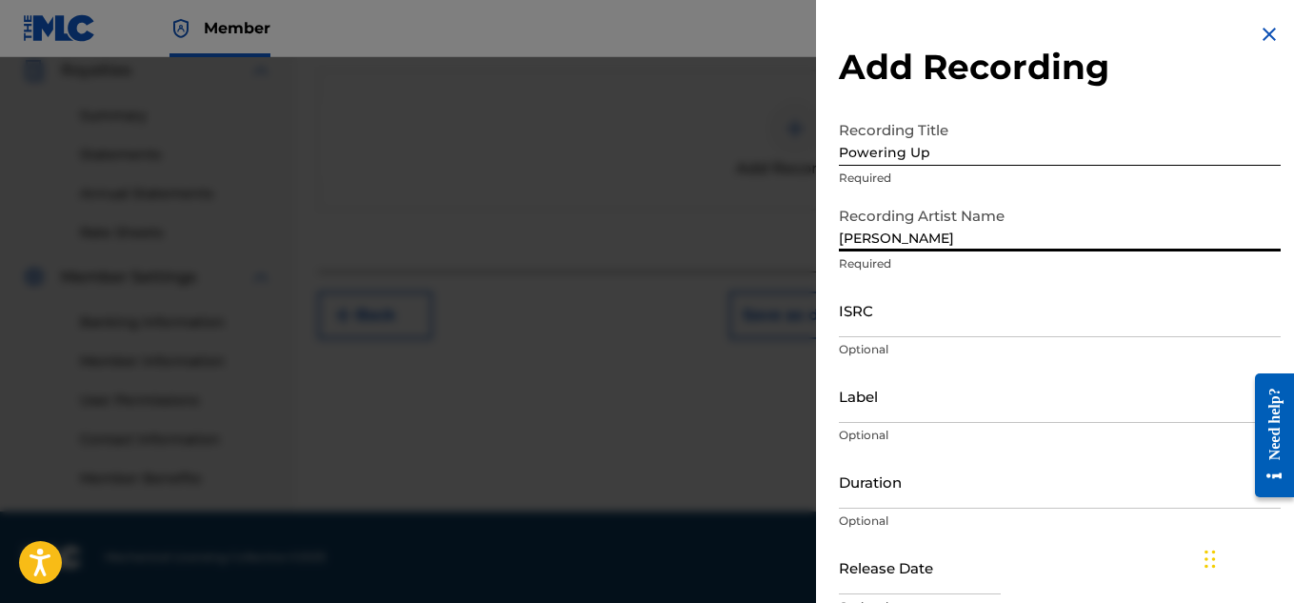
type input "[PERSON_NAME]"
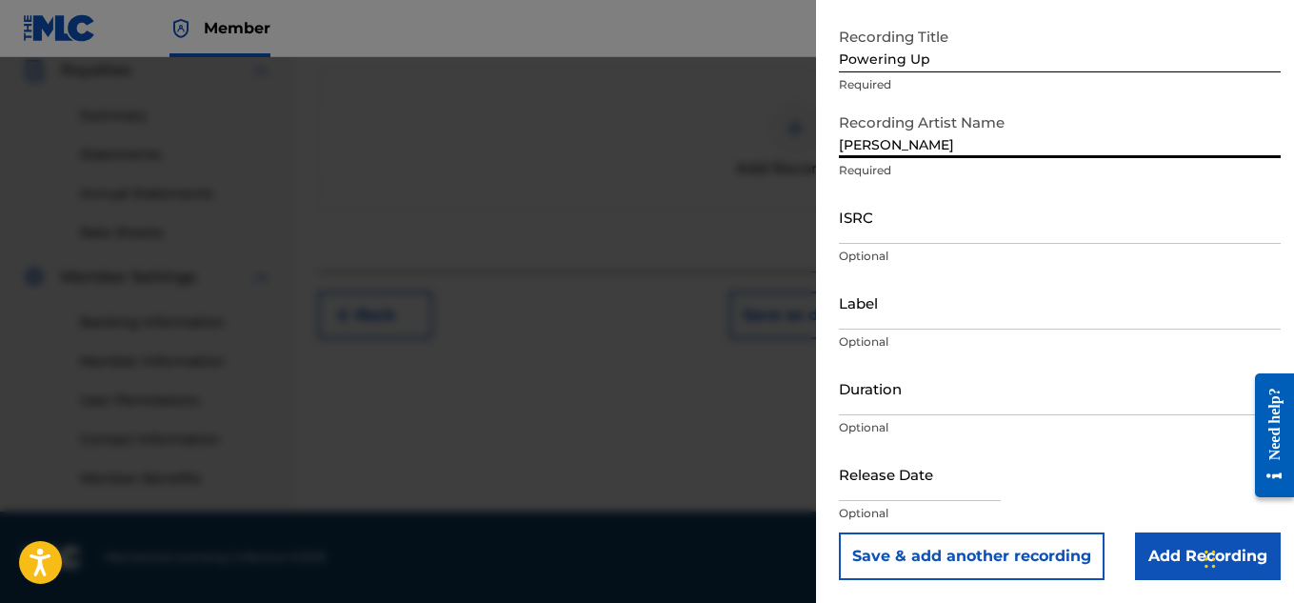
click at [1160, 563] on input "Add Recording" at bounding box center [1208, 556] width 146 height 48
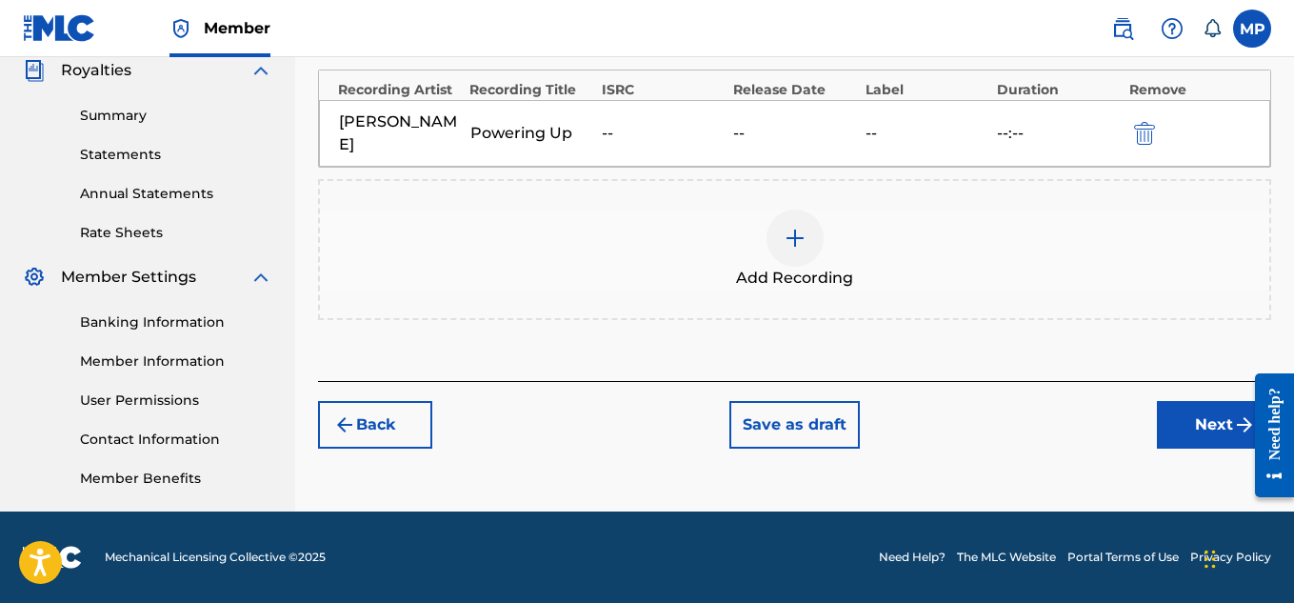
click at [1194, 427] on button "Next" at bounding box center [1214, 425] width 114 height 48
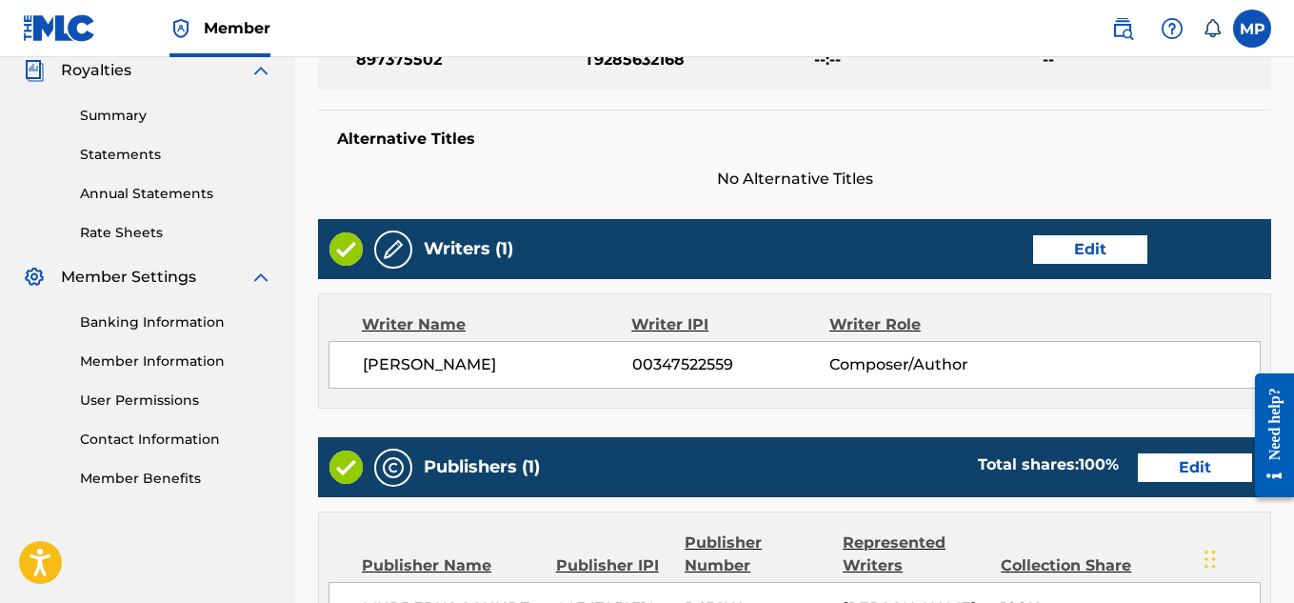
scroll to position [1030, 0]
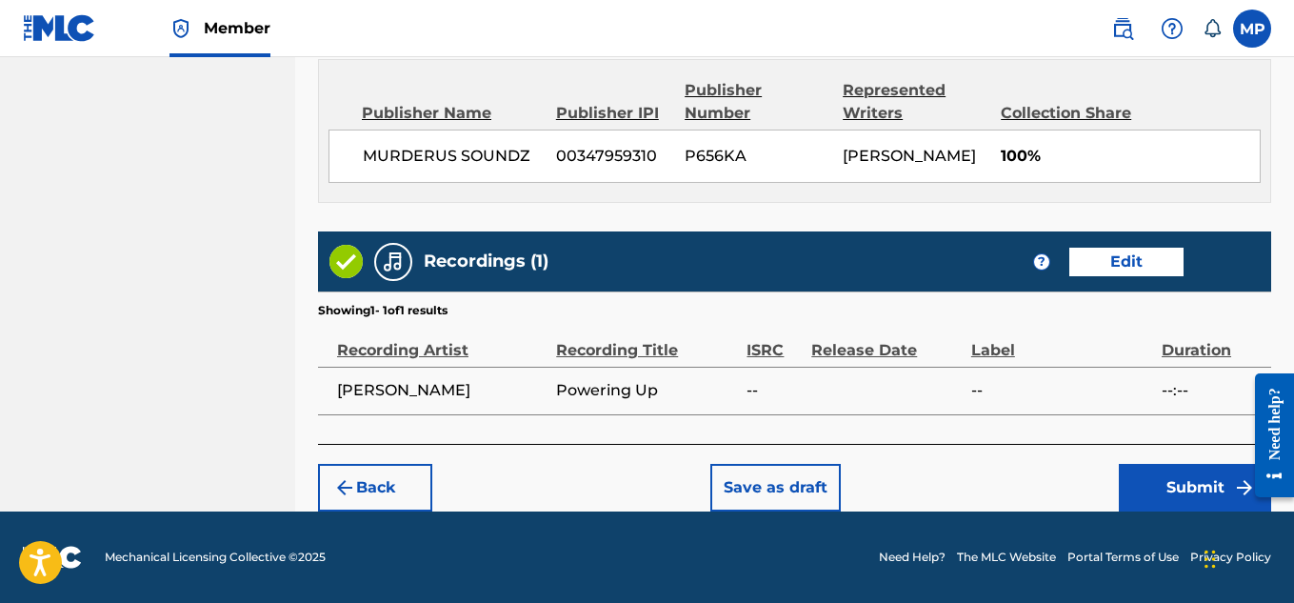
click at [1185, 493] on button "Submit" at bounding box center [1195, 488] width 152 height 48
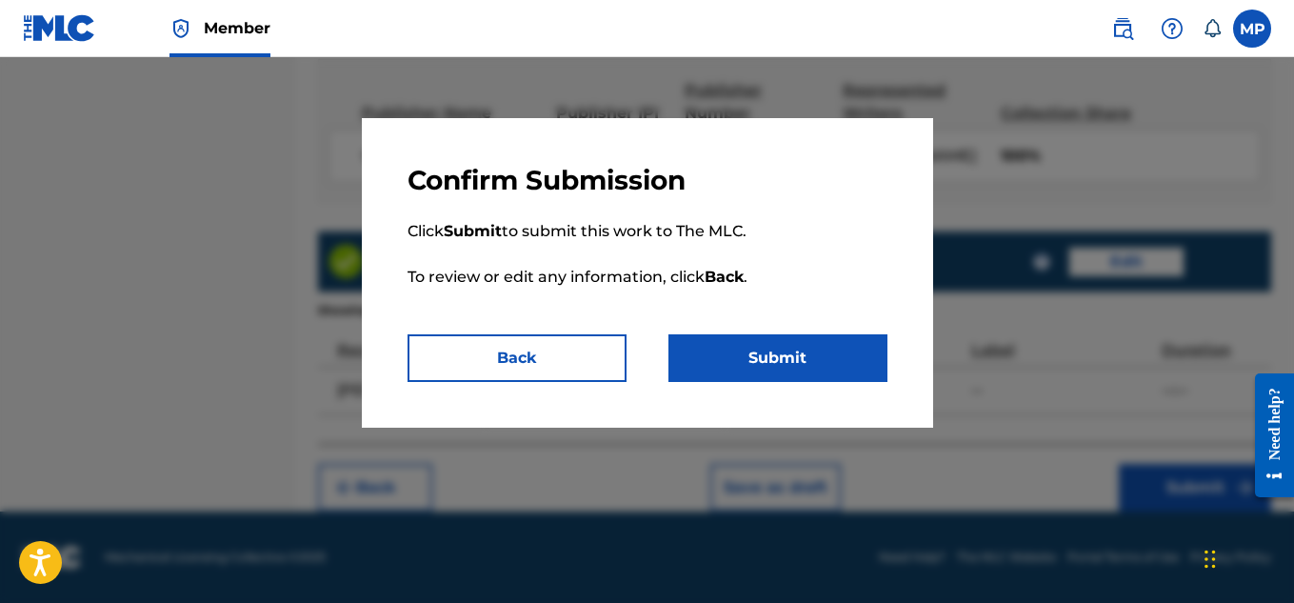
click at [769, 342] on button "Submit" at bounding box center [777, 358] width 219 height 48
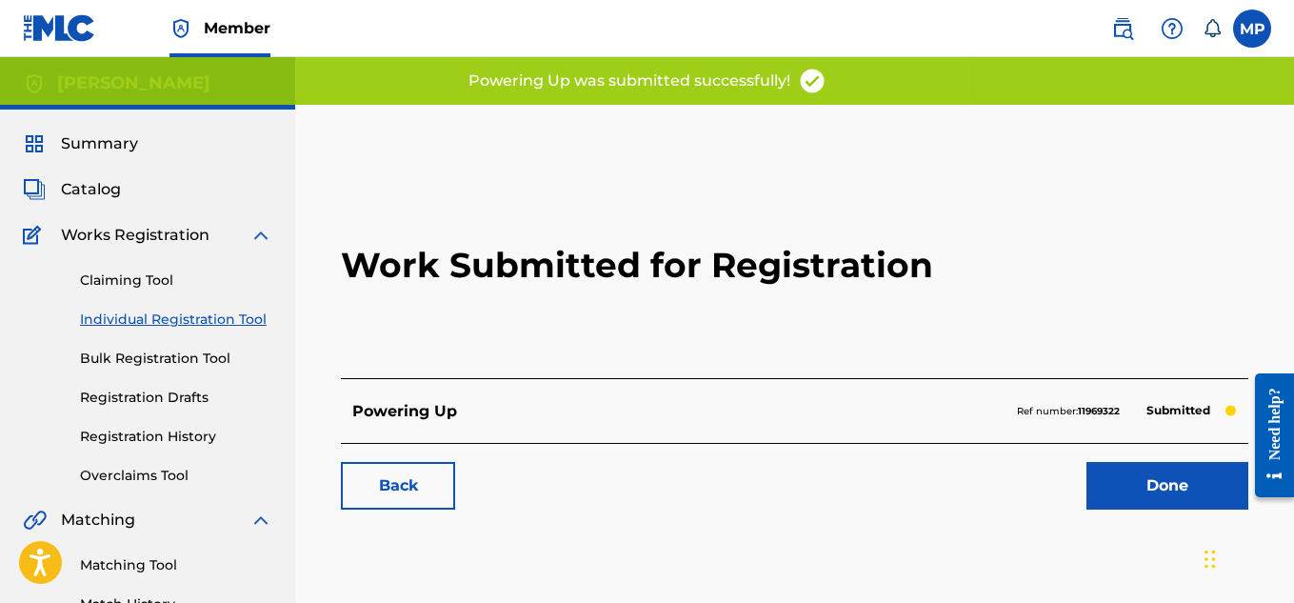
click at [379, 480] on link "Back" at bounding box center [398, 486] width 114 height 48
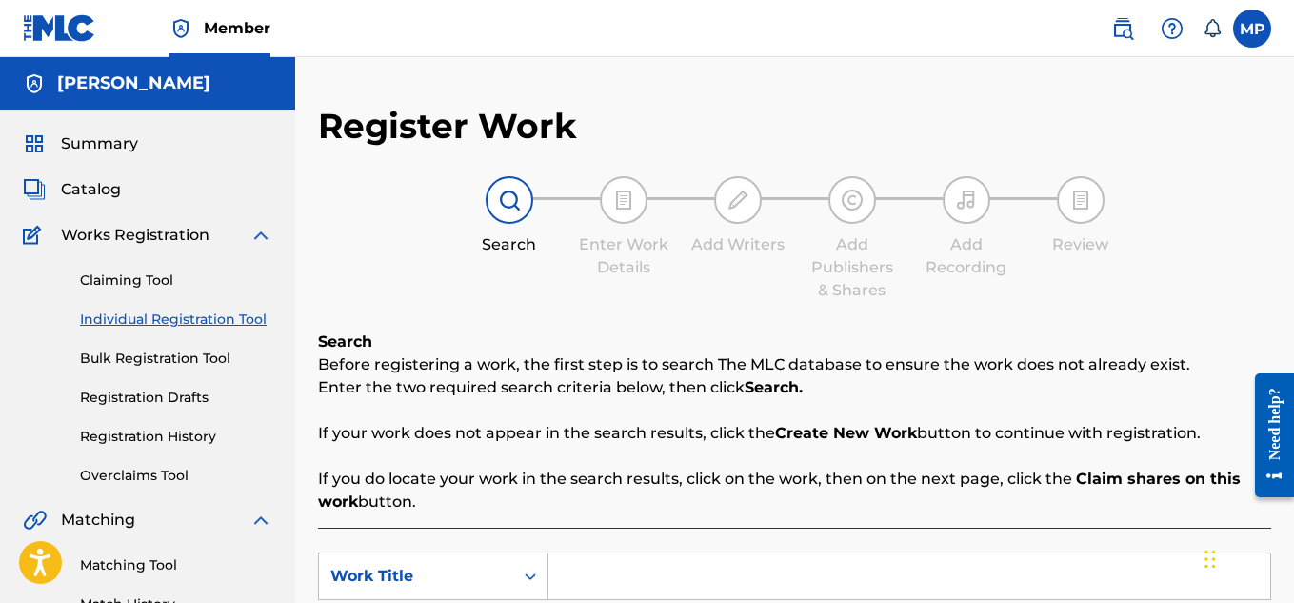
scroll to position [315, 0]
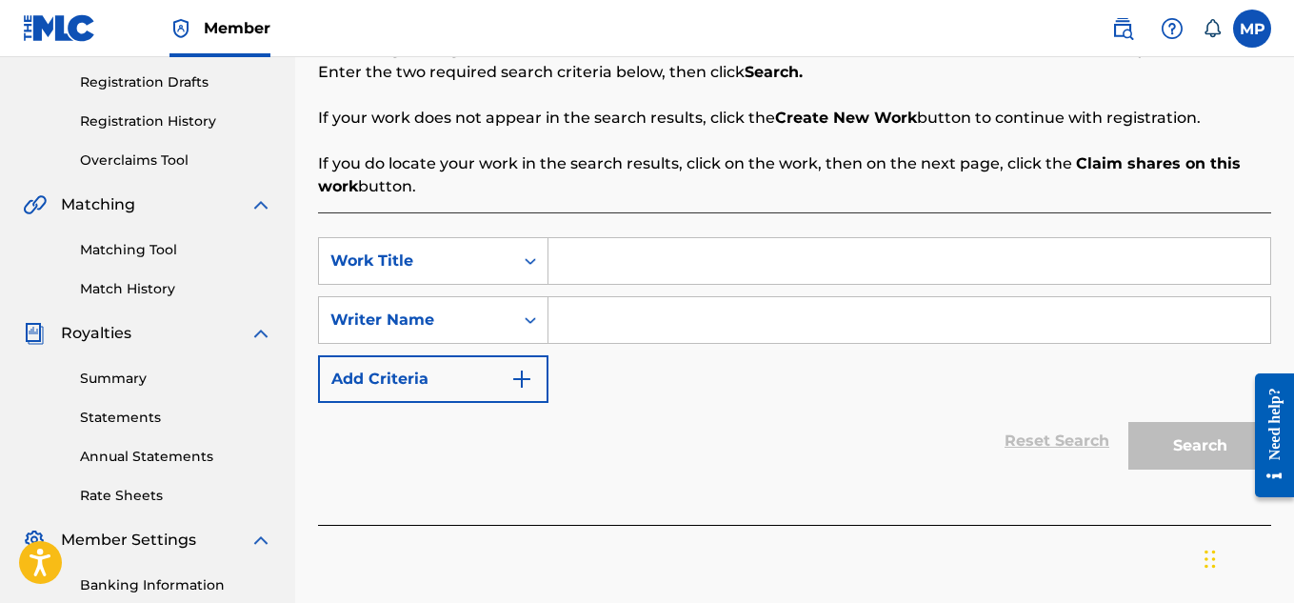
click at [677, 267] on input "Search Form" at bounding box center [909, 261] width 722 height 46
type input "Moonwalk"
click at [646, 321] on input "Search Form" at bounding box center [909, 320] width 722 height 46
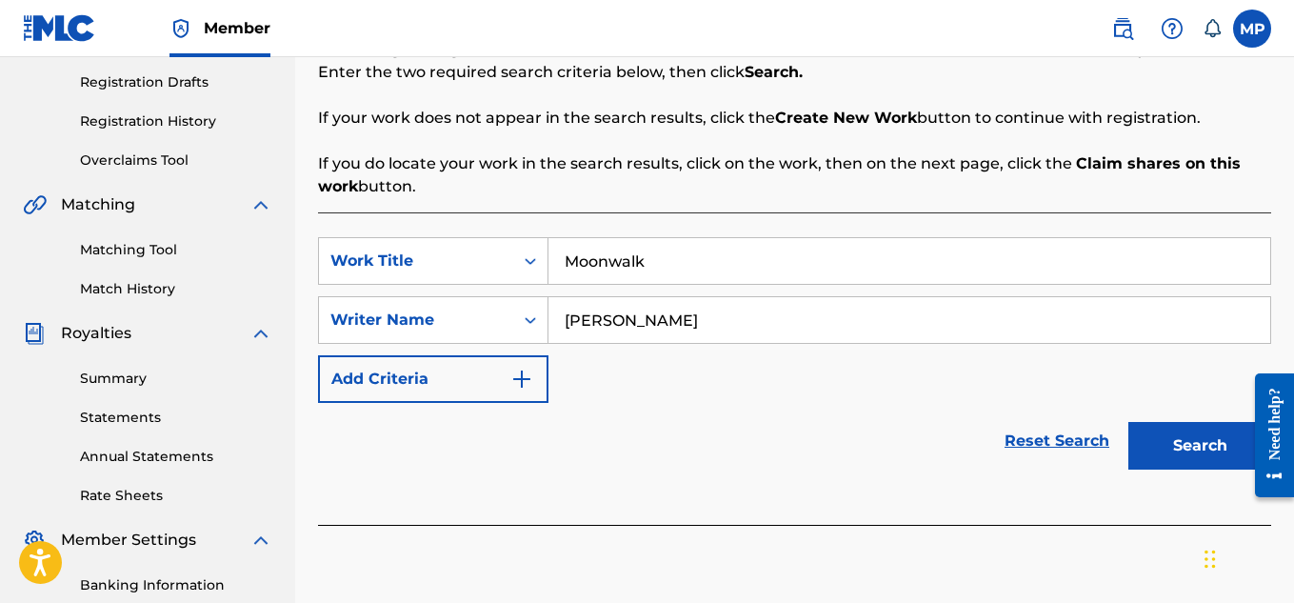
type input "[PERSON_NAME]"
click at [1177, 453] on button "Search" at bounding box center [1199, 446] width 143 height 48
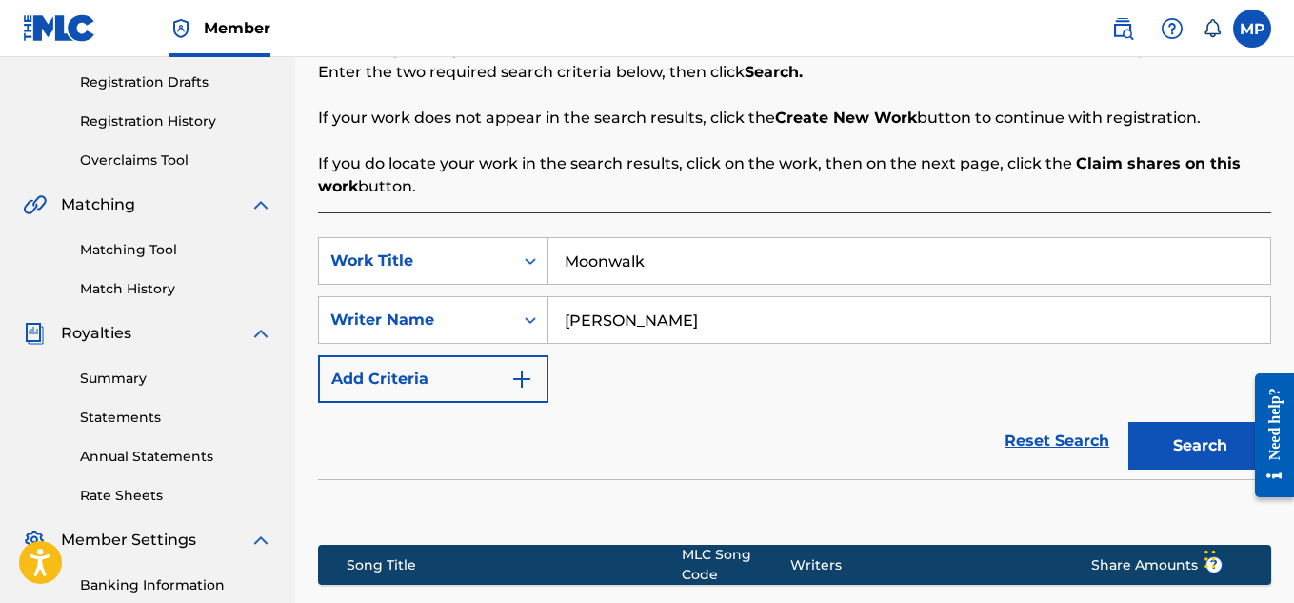
scroll to position [578, 0]
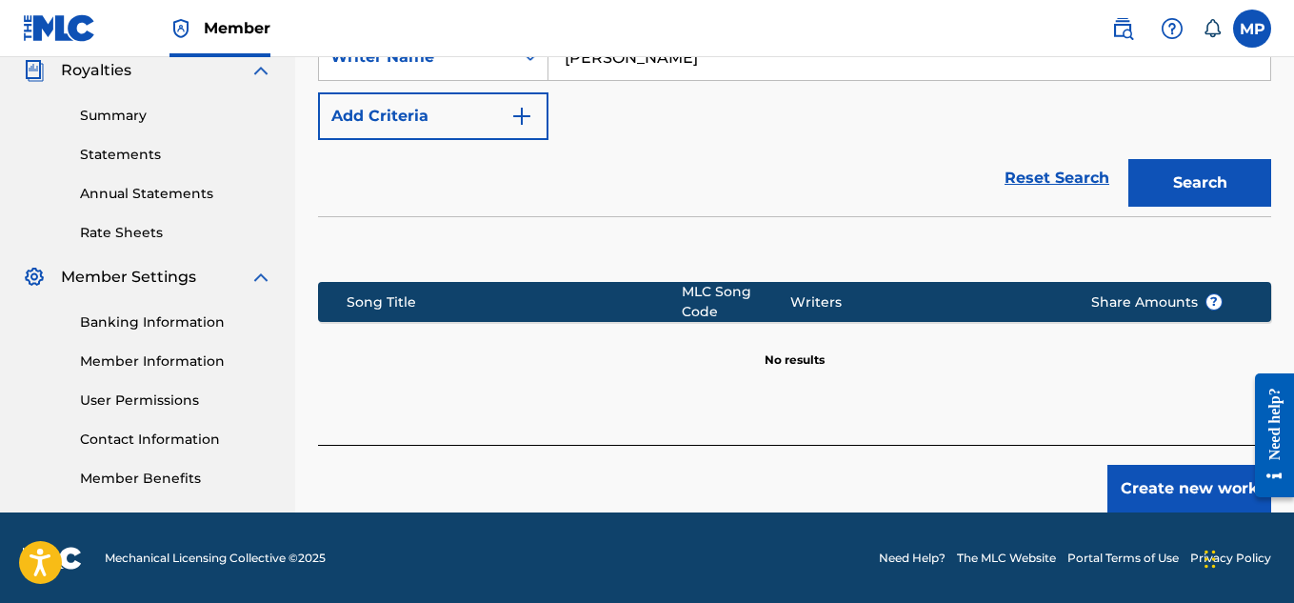
click at [1130, 473] on button "Create new work" at bounding box center [1189, 489] width 164 height 48
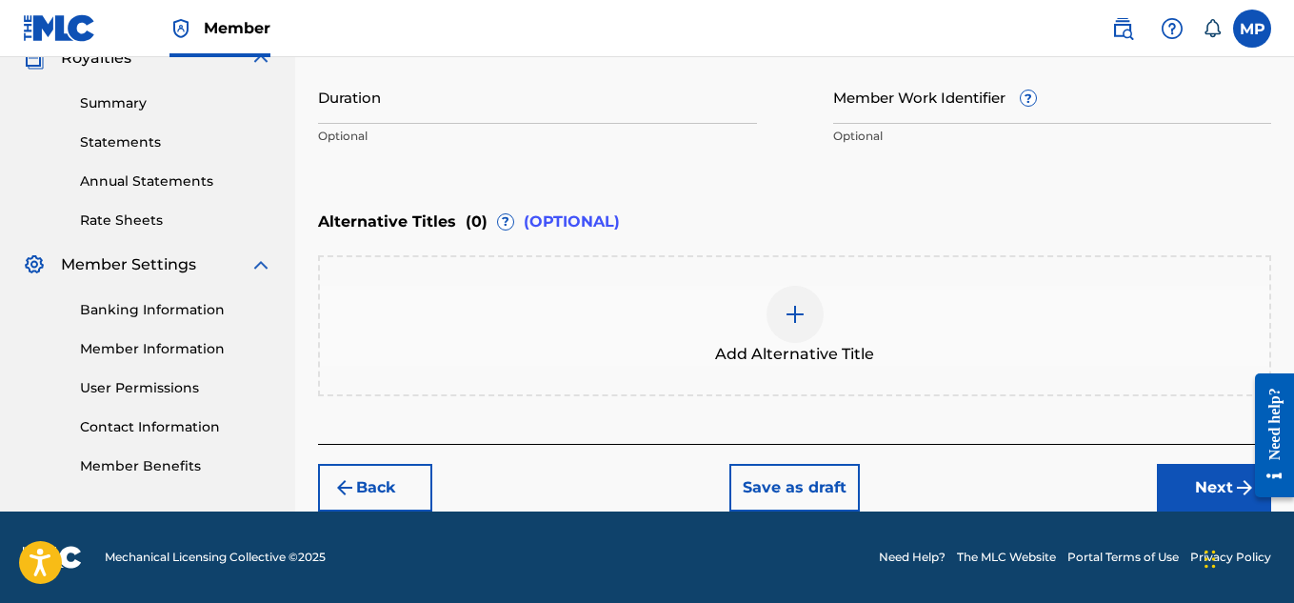
scroll to position [382, 0]
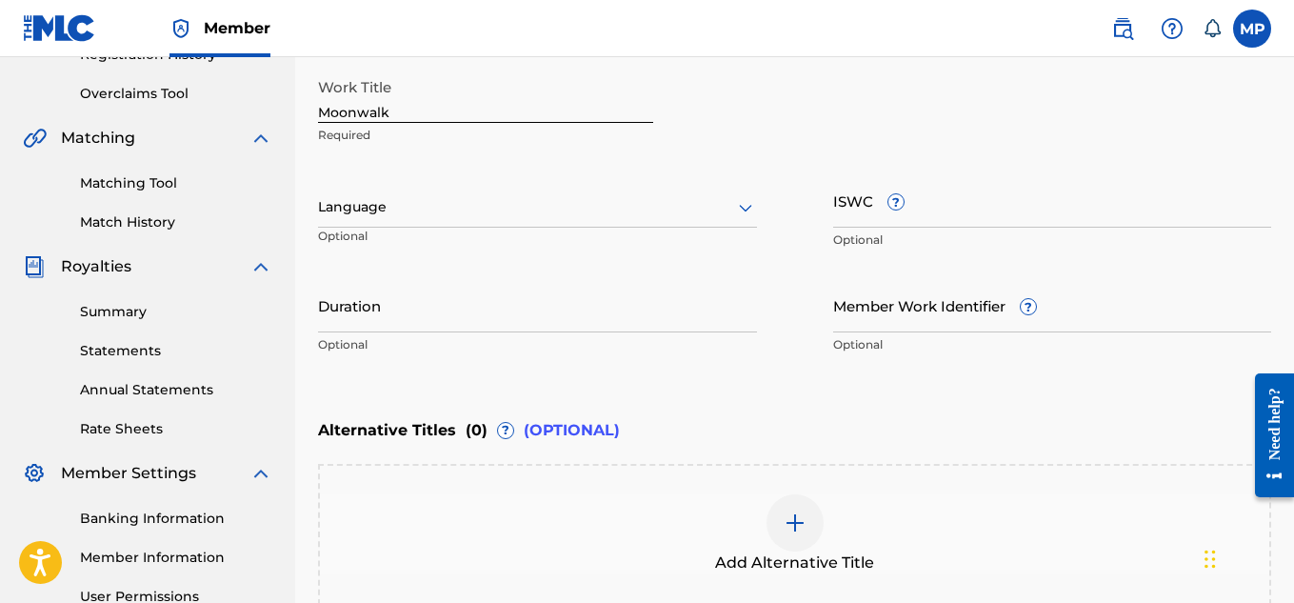
click at [846, 217] on input "ISWC ?" at bounding box center [1052, 200] width 439 height 54
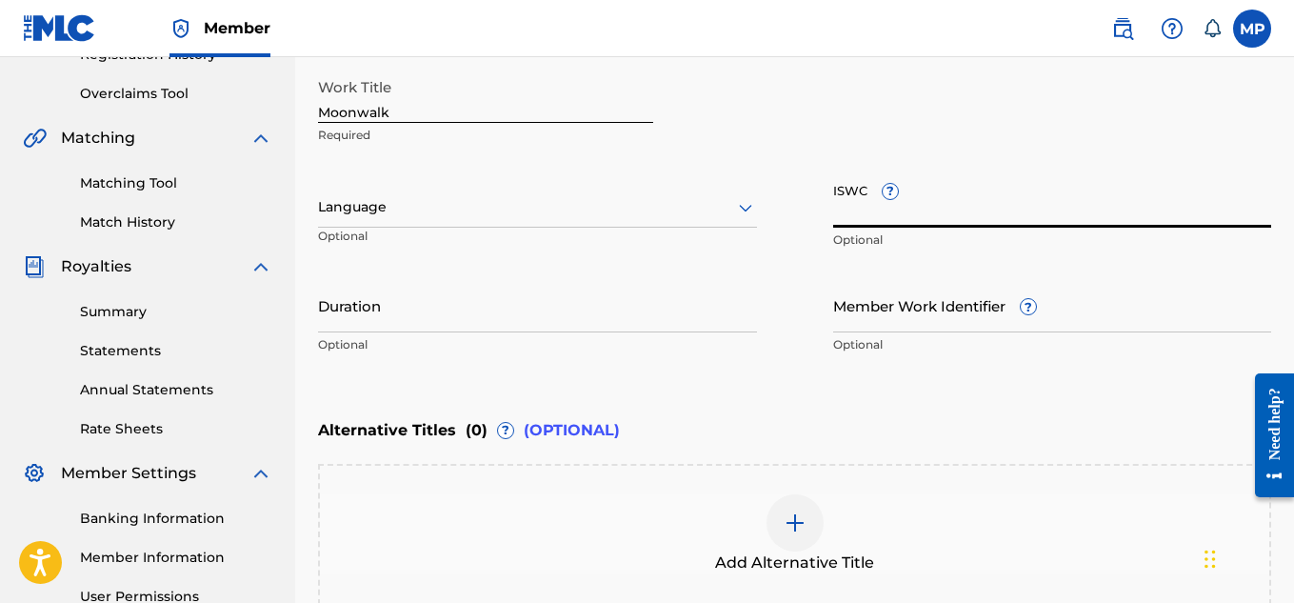
paste input "T9285631870"
type input "T9285631870"
click at [972, 322] on input "Member Work Identifier ?" at bounding box center [1052, 305] width 439 height 54
paste input "897375481"
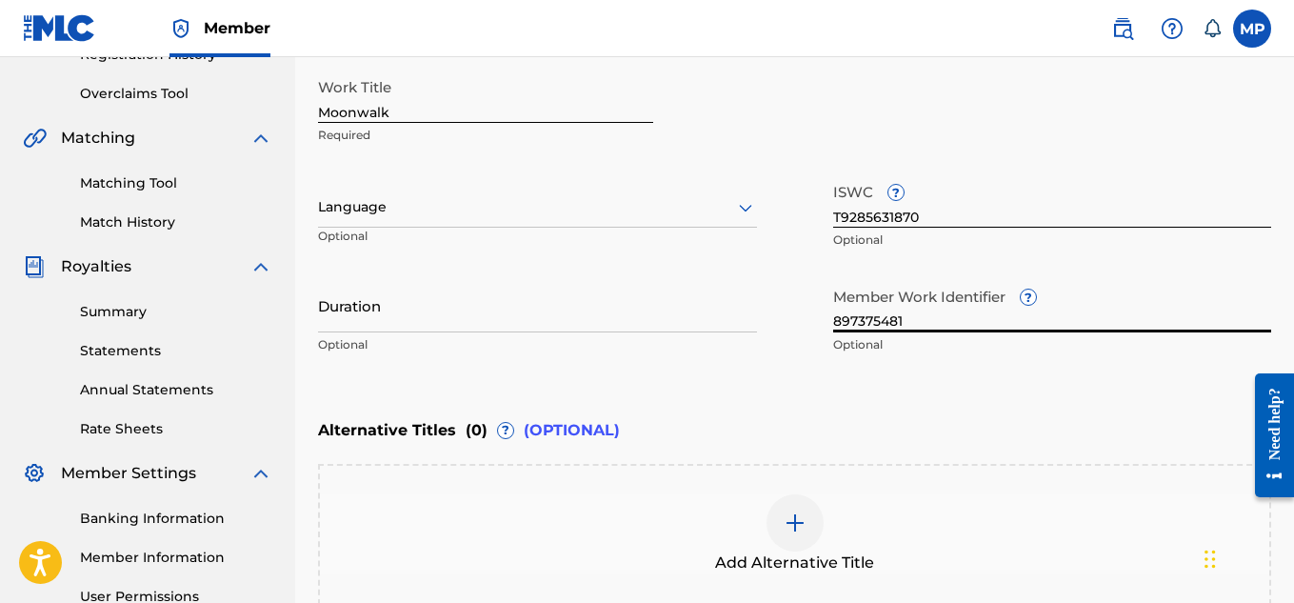
type input "897375481"
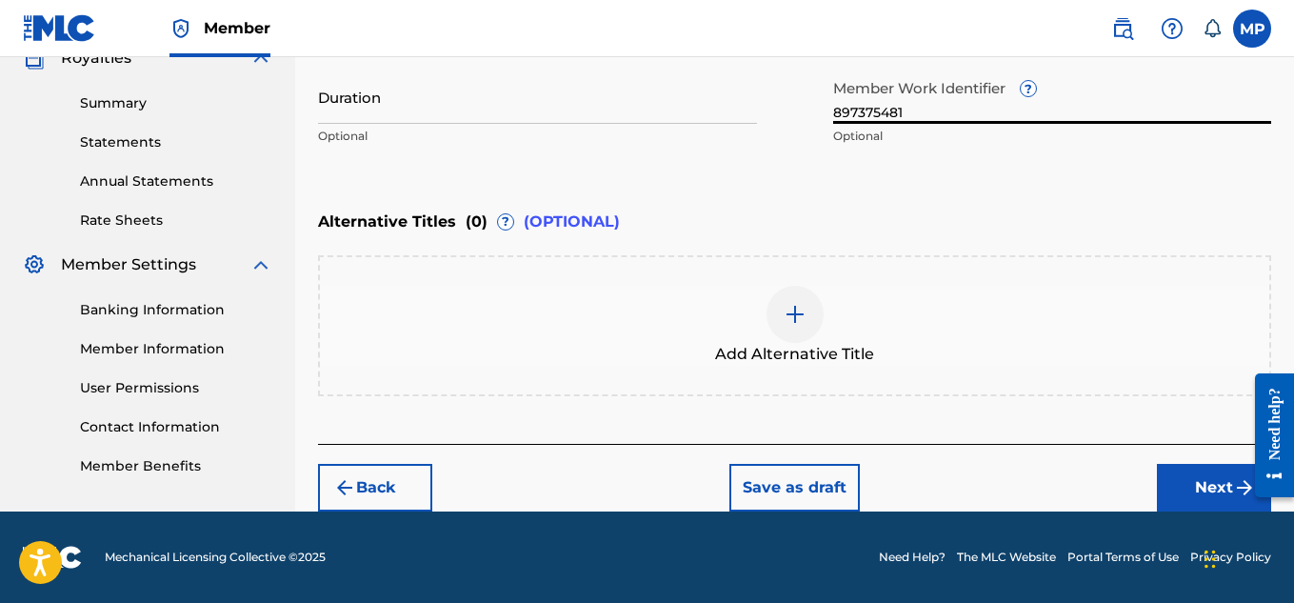
click at [1173, 496] on button "Next" at bounding box center [1214, 488] width 114 height 48
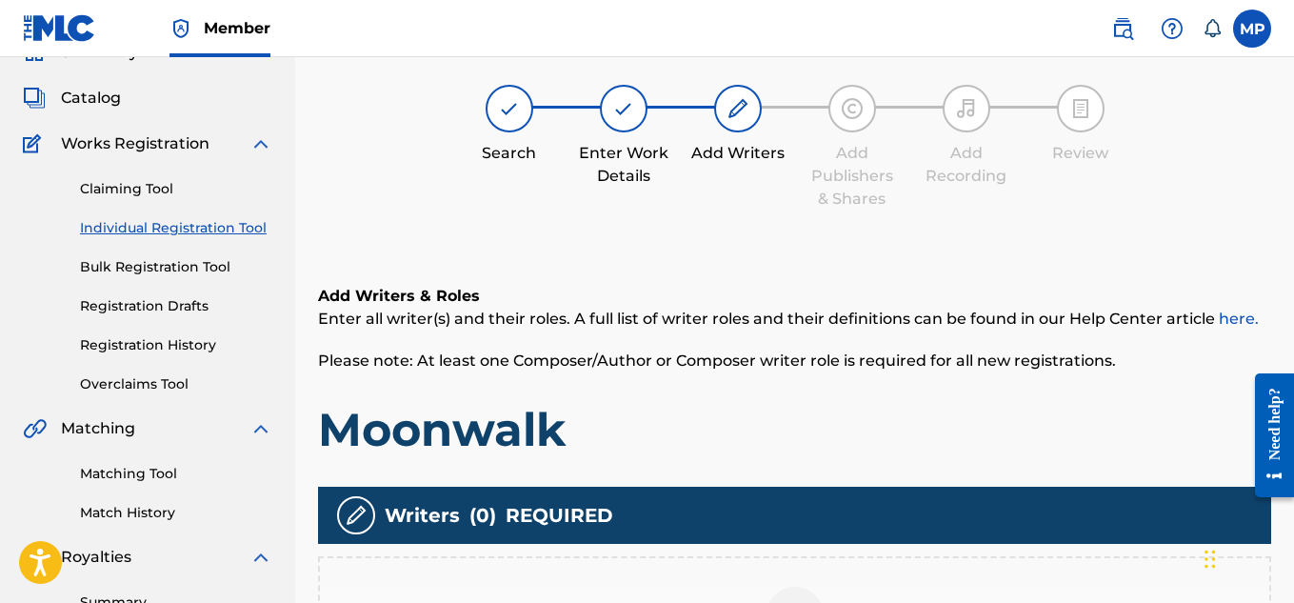
scroll to position [401, 0]
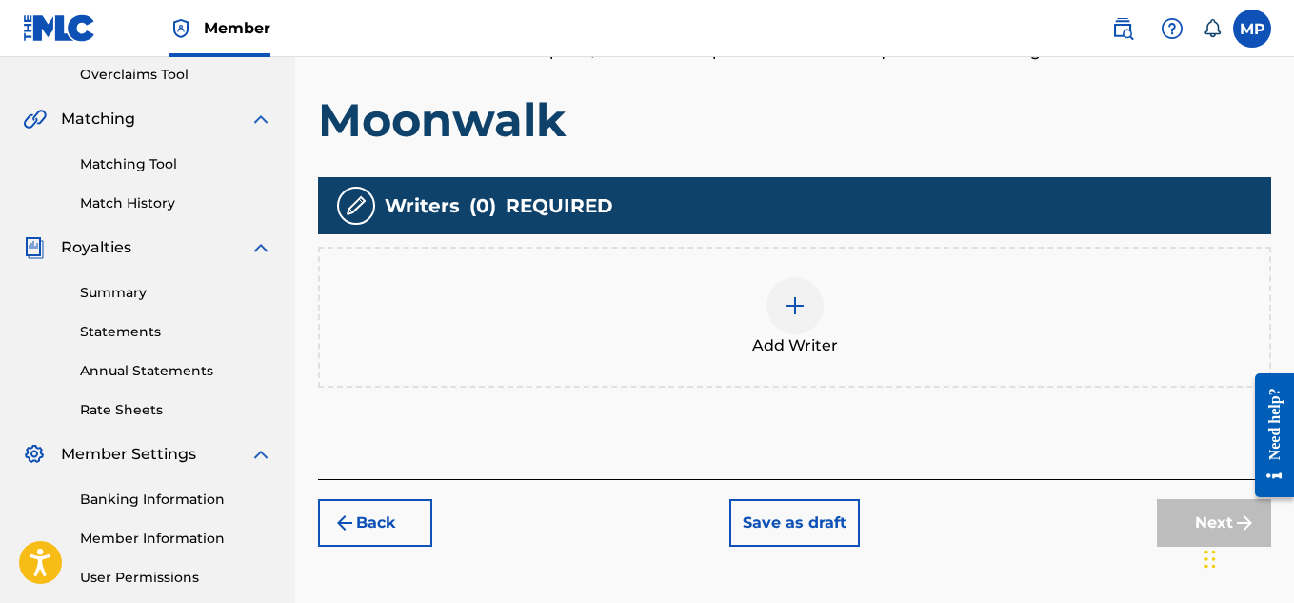
click at [814, 314] on div at bounding box center [794, 305] width 57 height 57
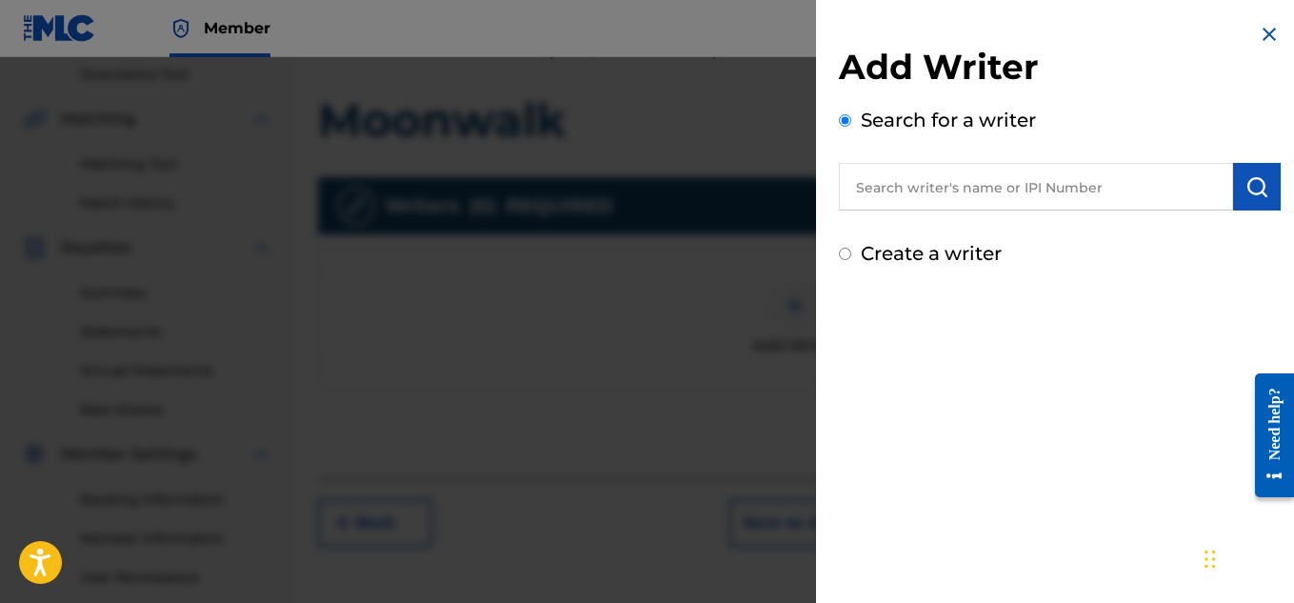
click at [908, 184] on input "text" at bounding box center [1036, 187] width 394 height 48
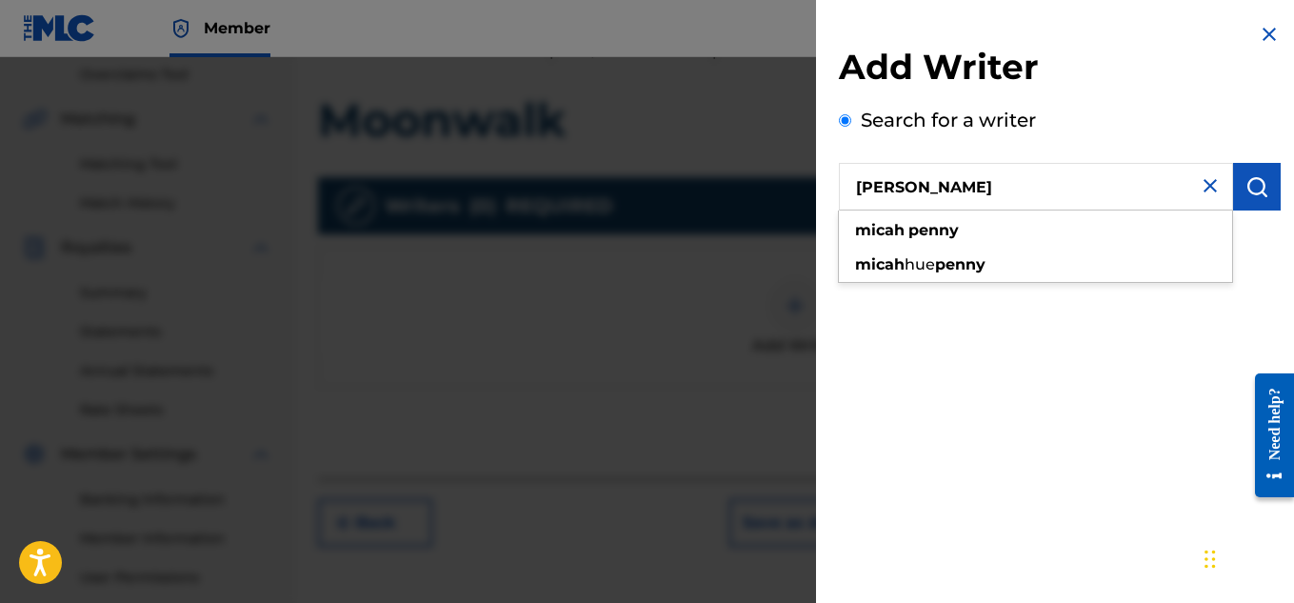
type input "[PERSON_NAME]"
click at [1267, 185] on button "submit" at bounding box center [1257, 187] width 48 height 48
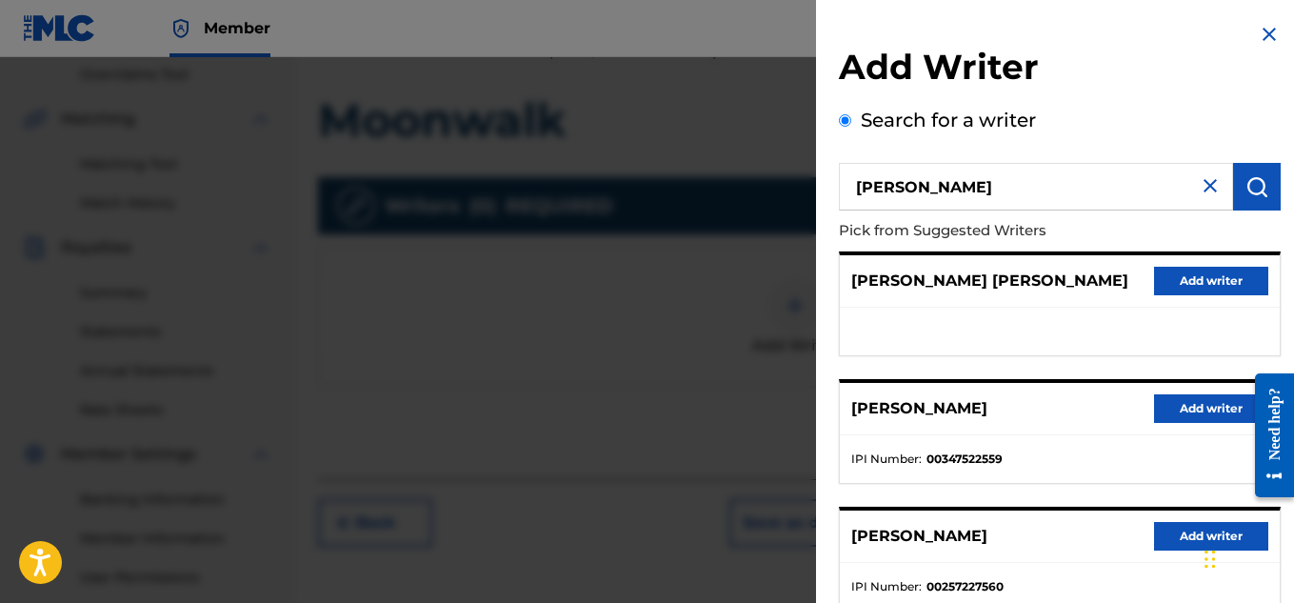
click at [1183, 403] on button "Add writer" at bounding box center [1211, 408] width 114 height 29
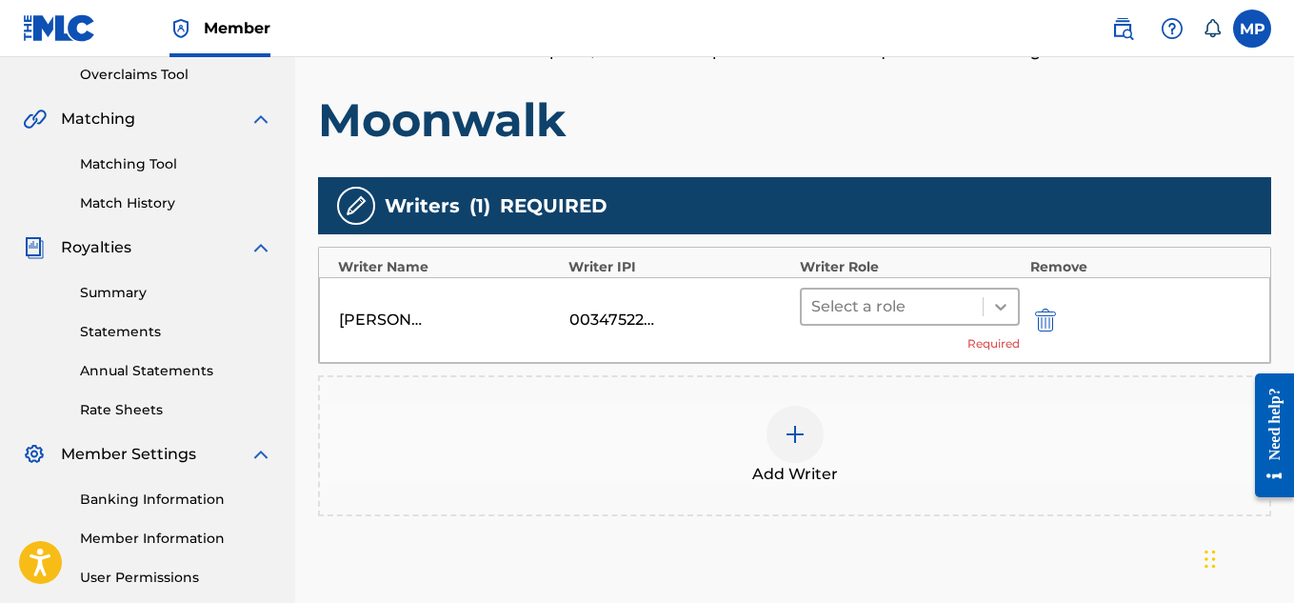
click at [1001, 302] on icon at bounding box center [1000, 306] width 19 height 19
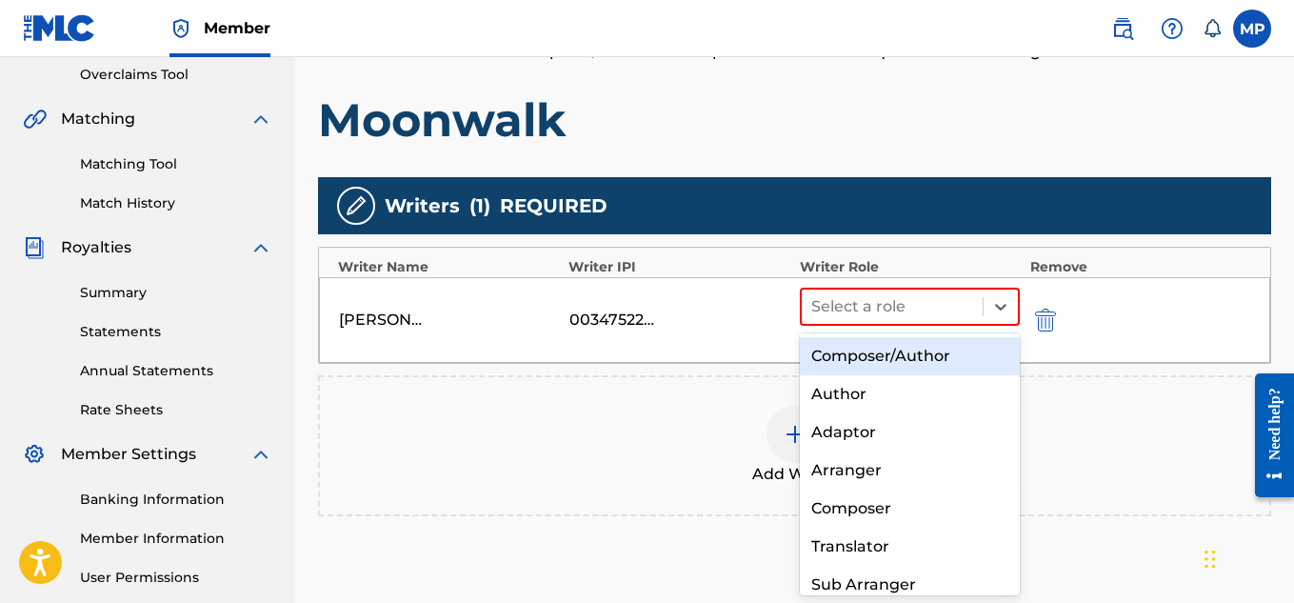
click at [922, 351] on div "Composer/Author" at bounding box center [910, 356] width 221 height 38
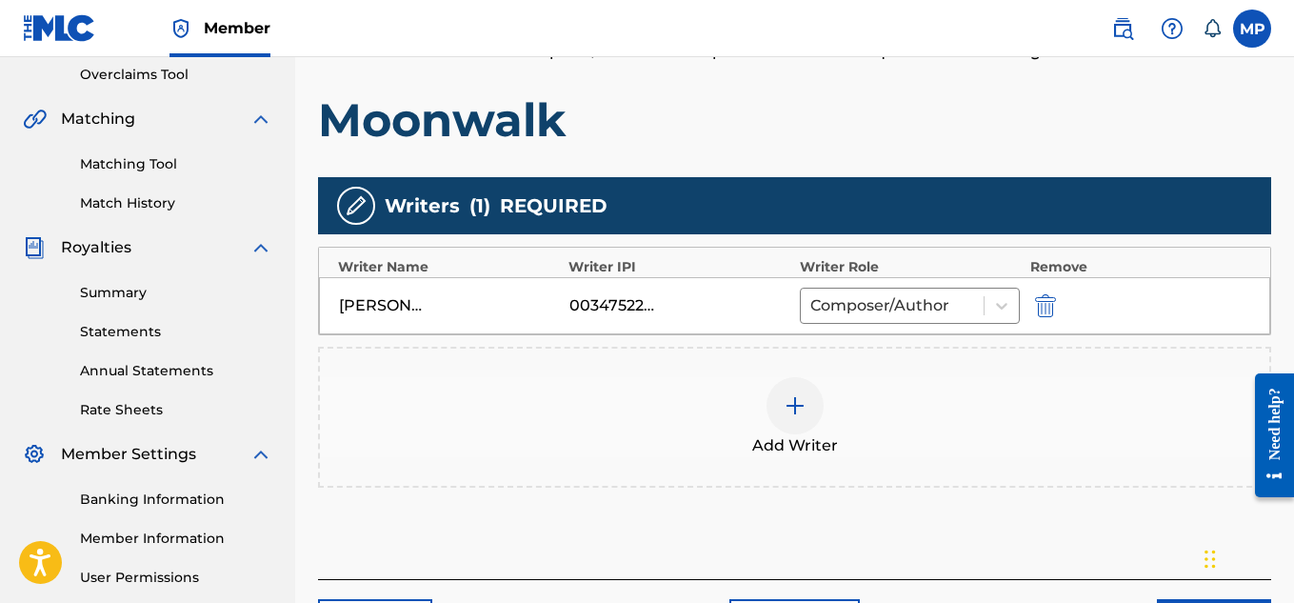
scroll to position [578, 0]
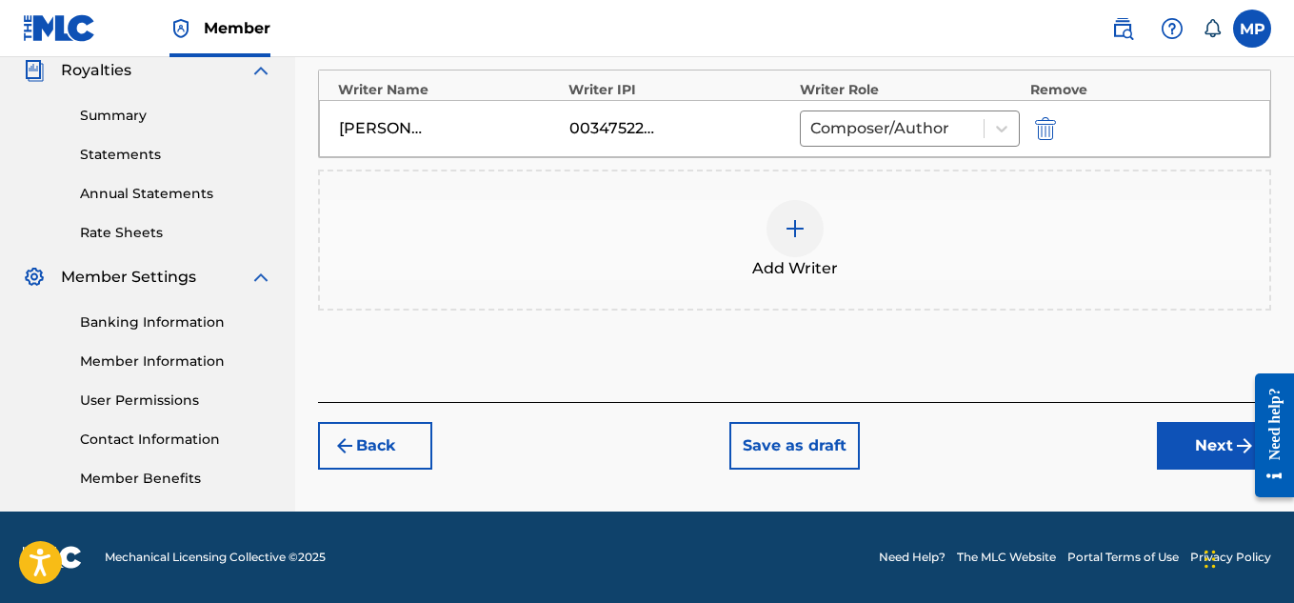
click at [1183, 459] on button "Next" at bounding box center [1214, 446] width 114 height 48
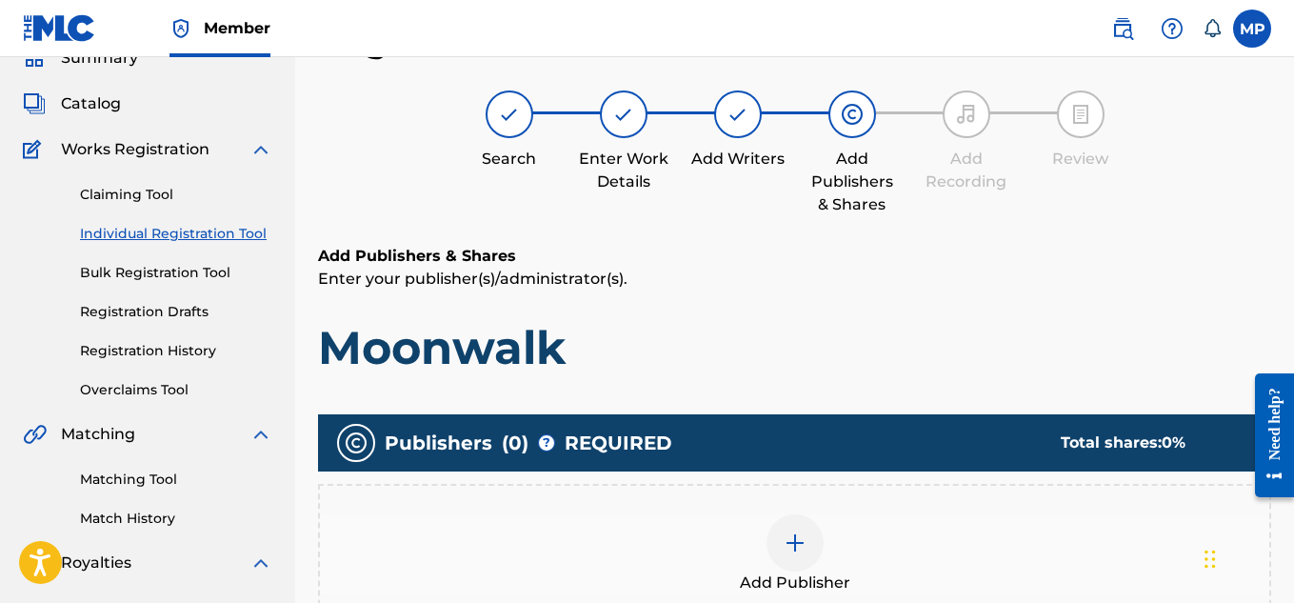
scroll to position [443, 0]
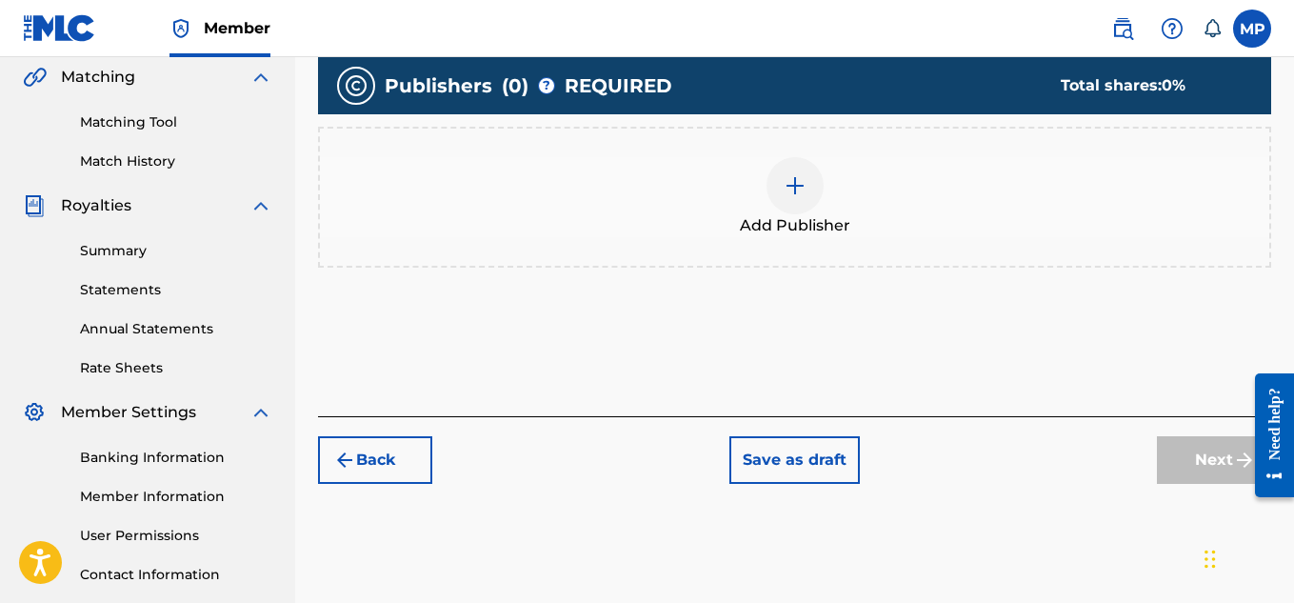
click at [805, 197] on div at bounding box center [794, 185] width 57 height 57
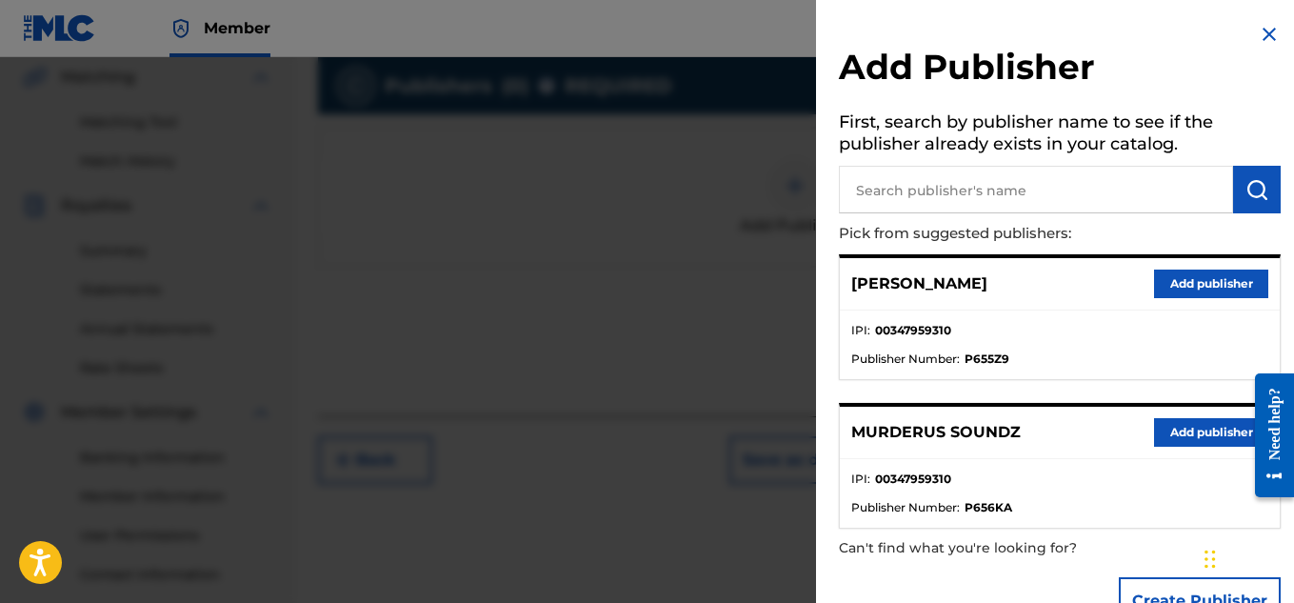
click at [1203, 439] on button "Add publisher" at bounding box center [1211, 432] width 114 height 29
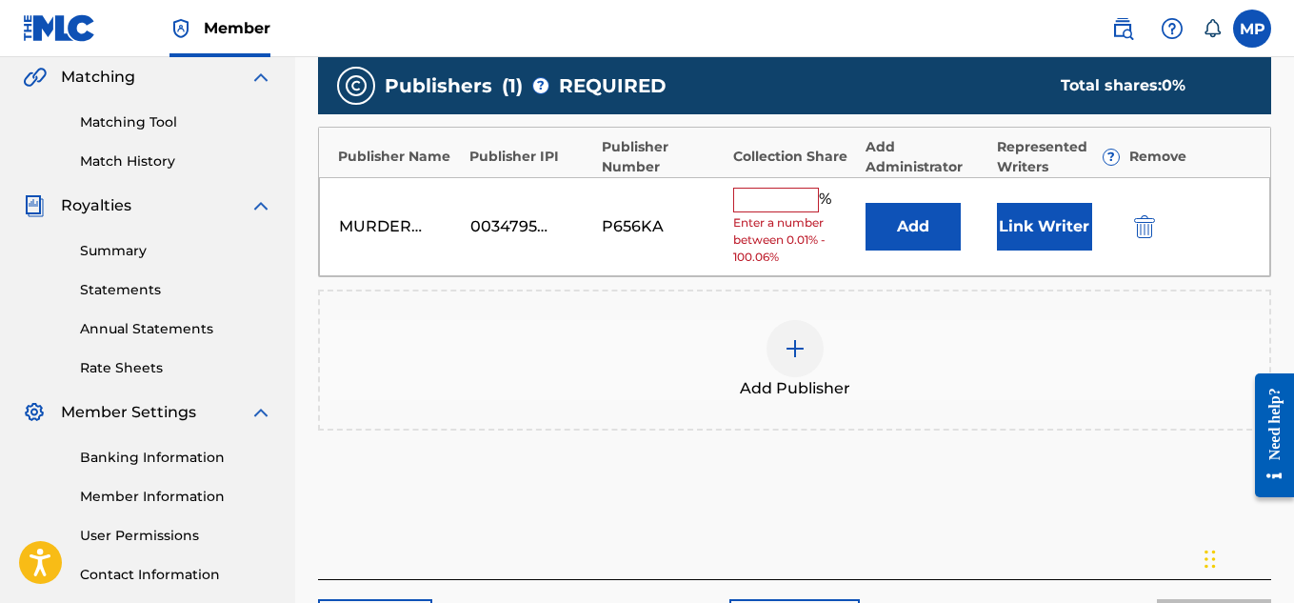
click at [796, 198] on input "text" at bounding box center [776, 200] width 86 height 25
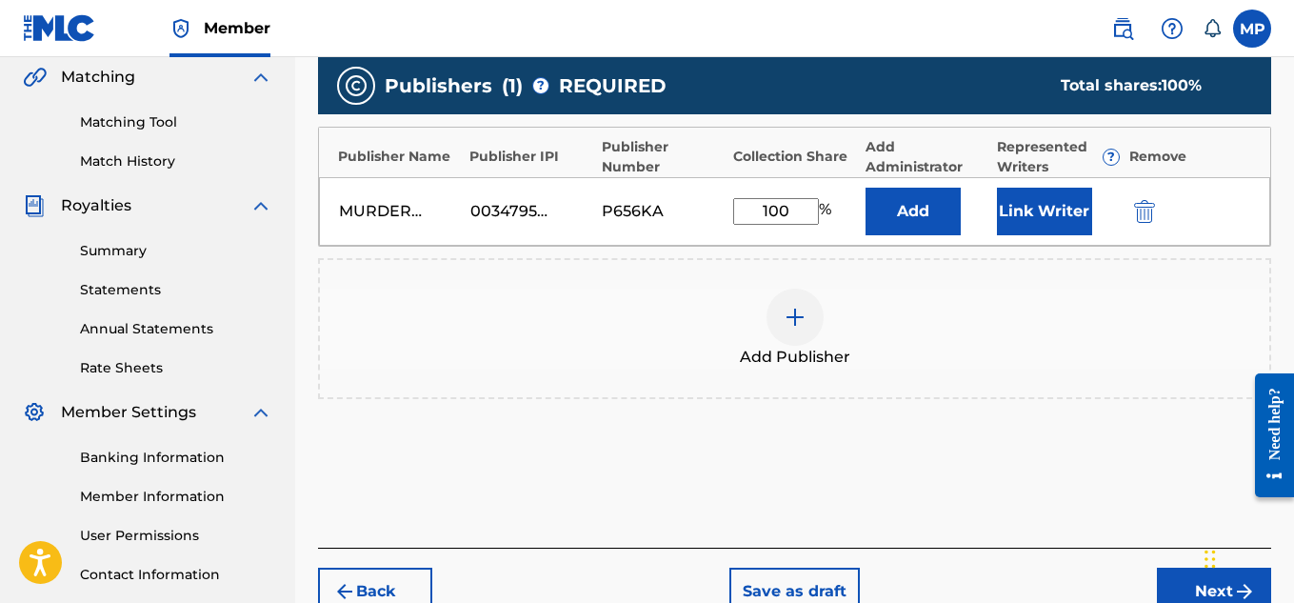
type input "100"
click at [1043, 209] on button "Link Writer" at bounding box center [1044, 212] width 95 height 48
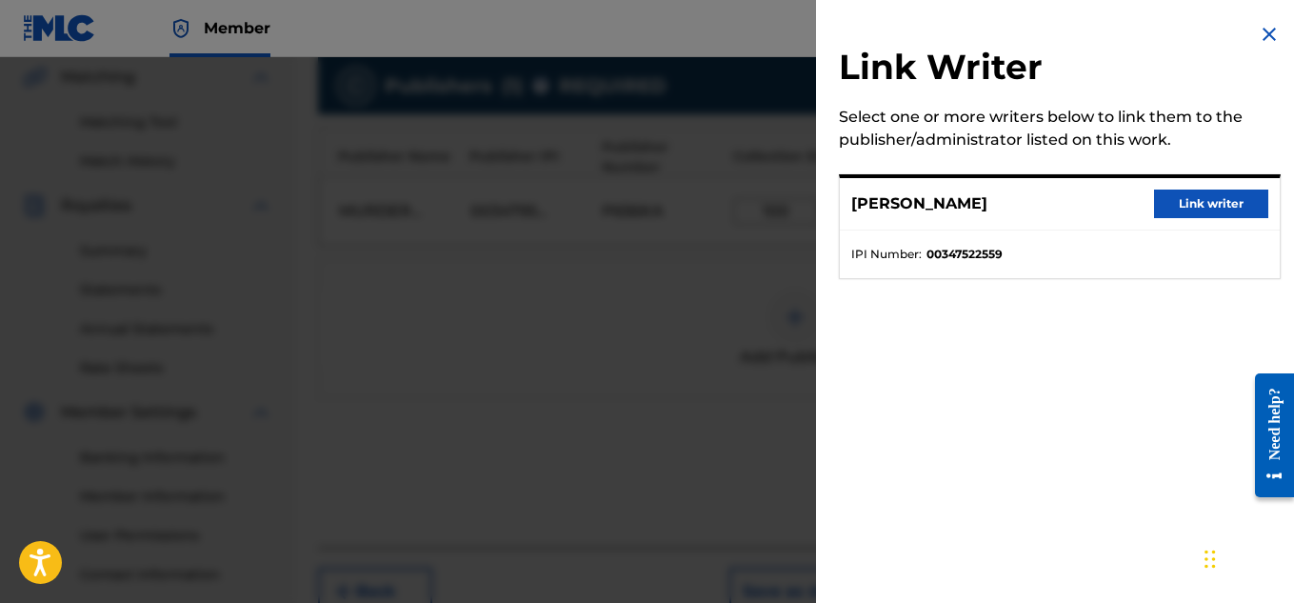
click at [1164, 207] on button "Link writer" at bounding box center [1211, 203] width 114 height 29
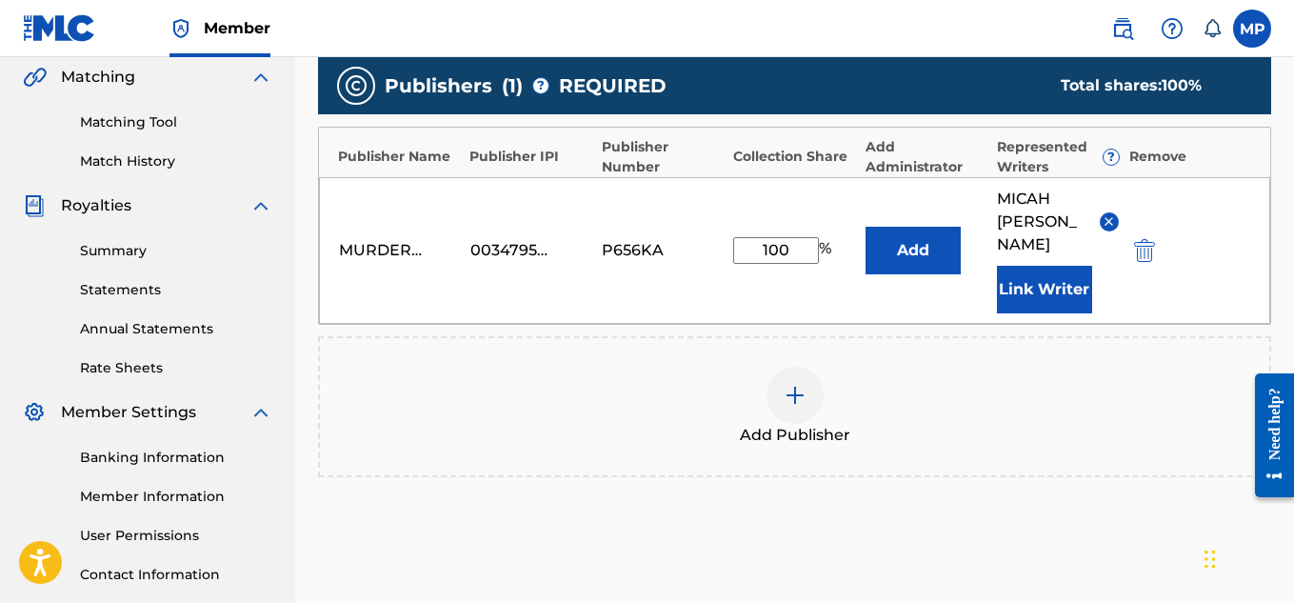
scroll to position [602, 0]
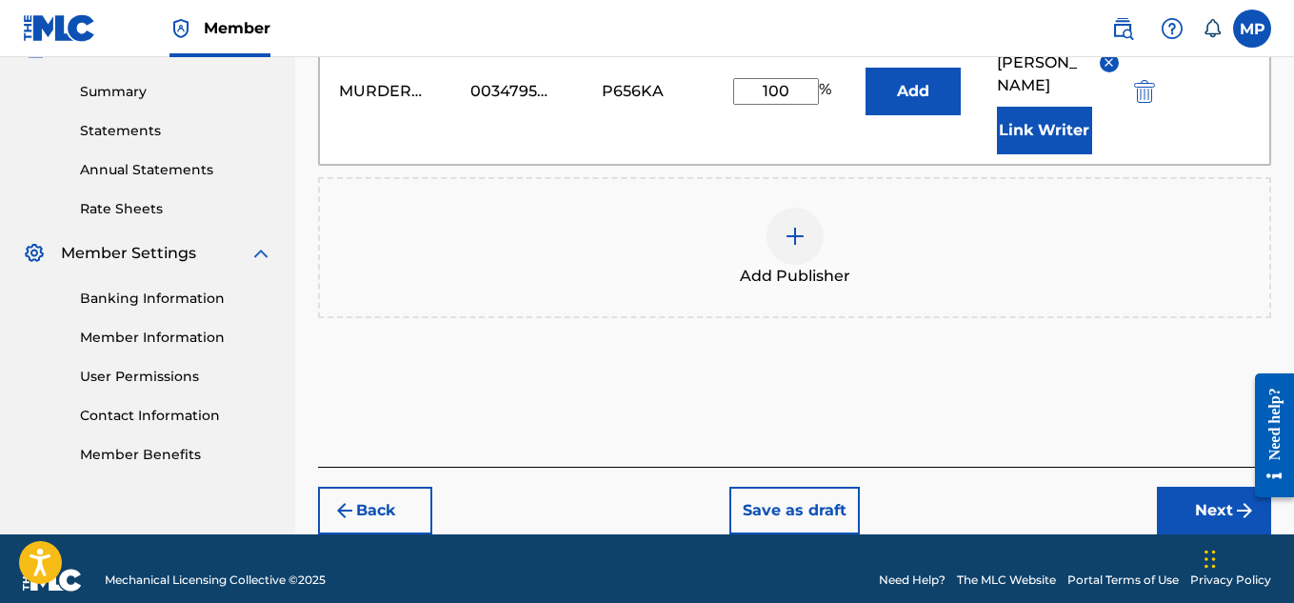
click at [1192, 490] on button "Next" at bounding box center [1214, 511] width 114 height 48
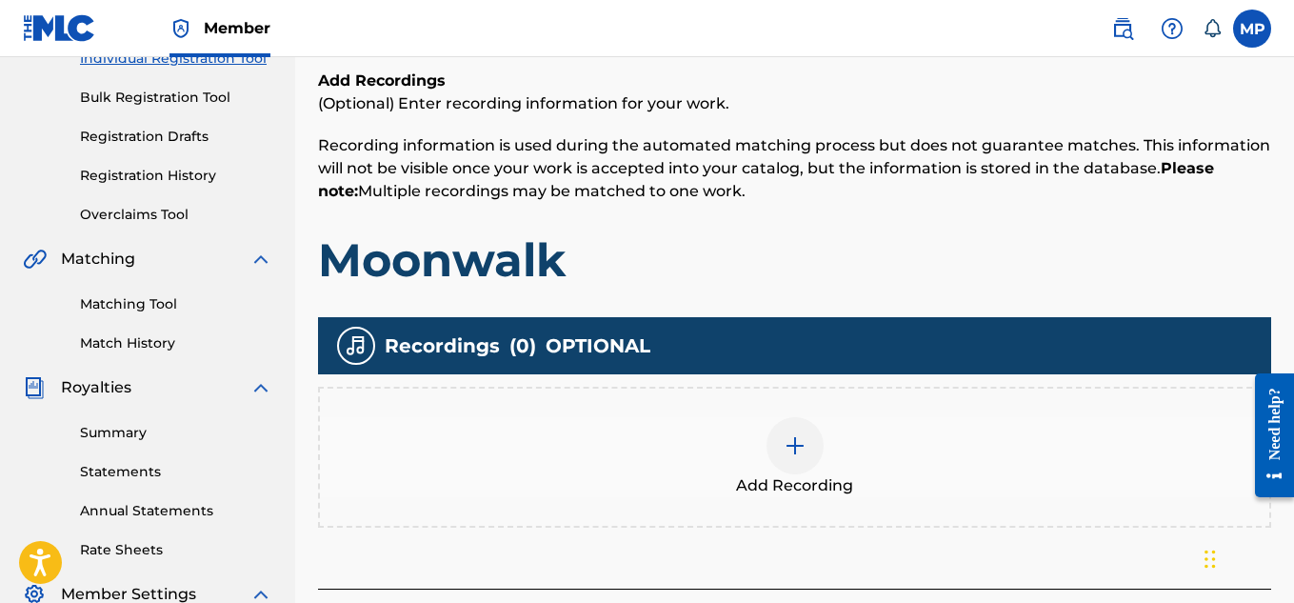
scroll to position [578, 0]
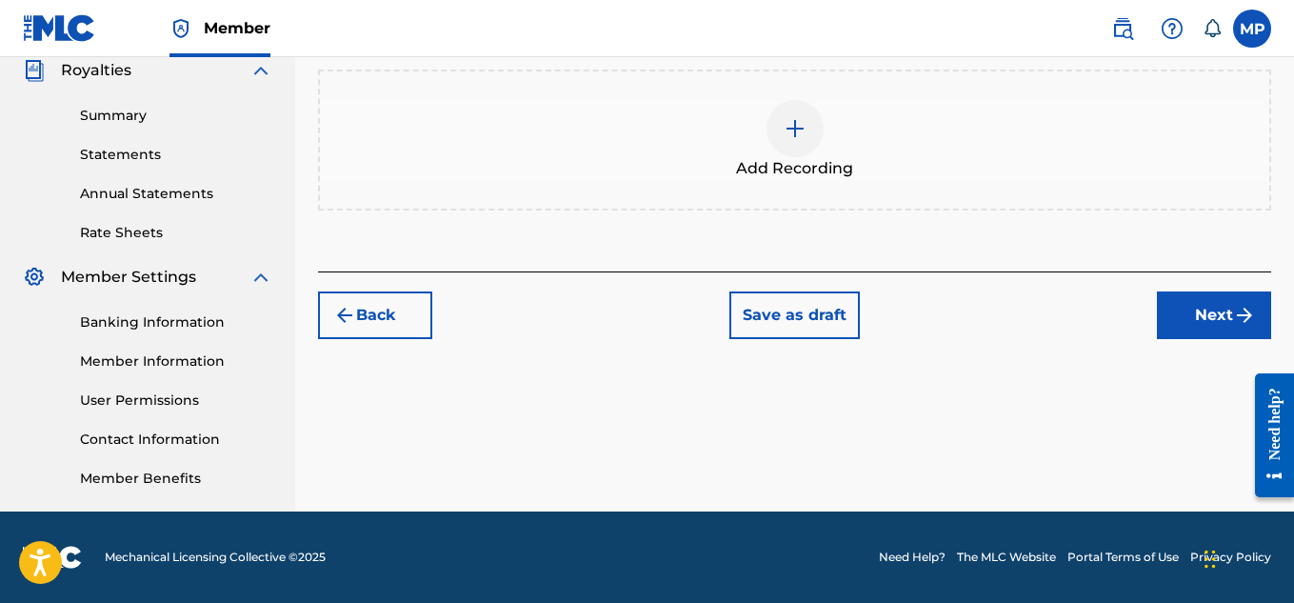
click at [802, 134] on img at bounding box center [795, 128] width 23 height 23
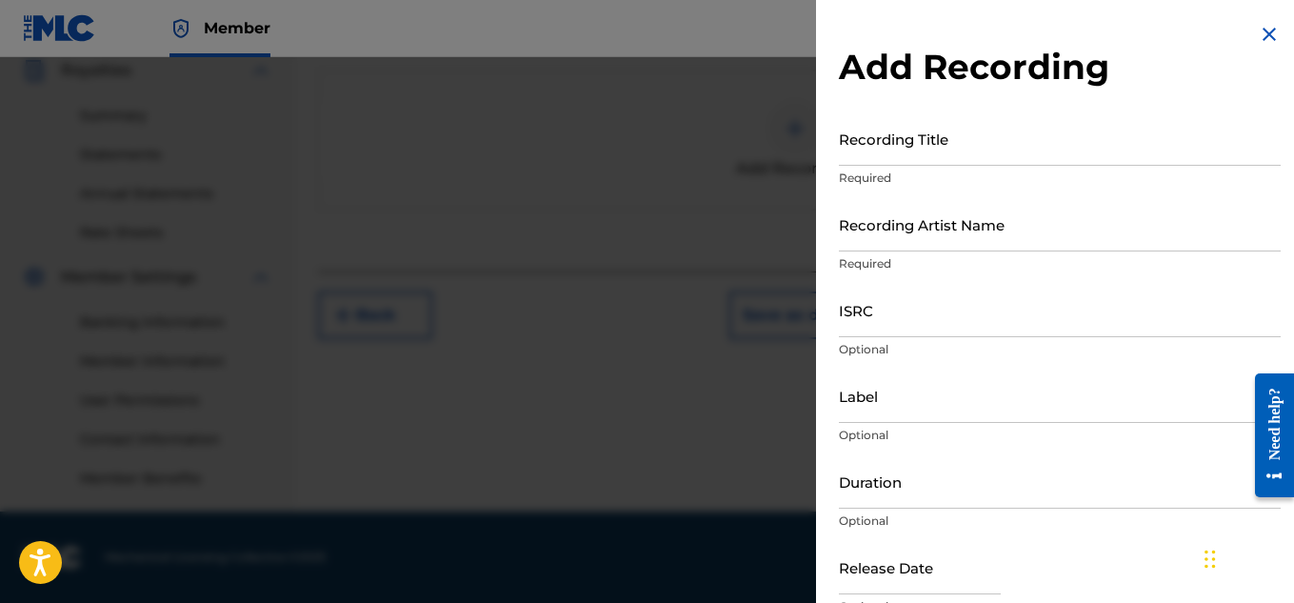
click at [879, 156] on input "Recording Title" at bounding box center [1060, 138] width 442 height 54
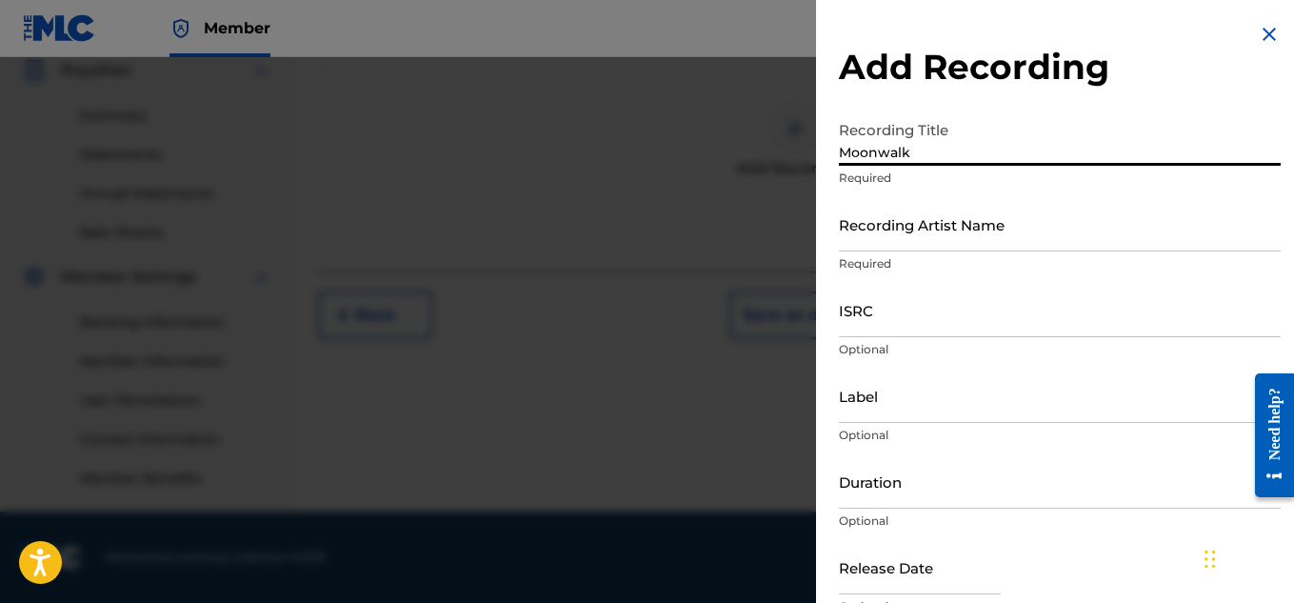
type input "Moonwalk"
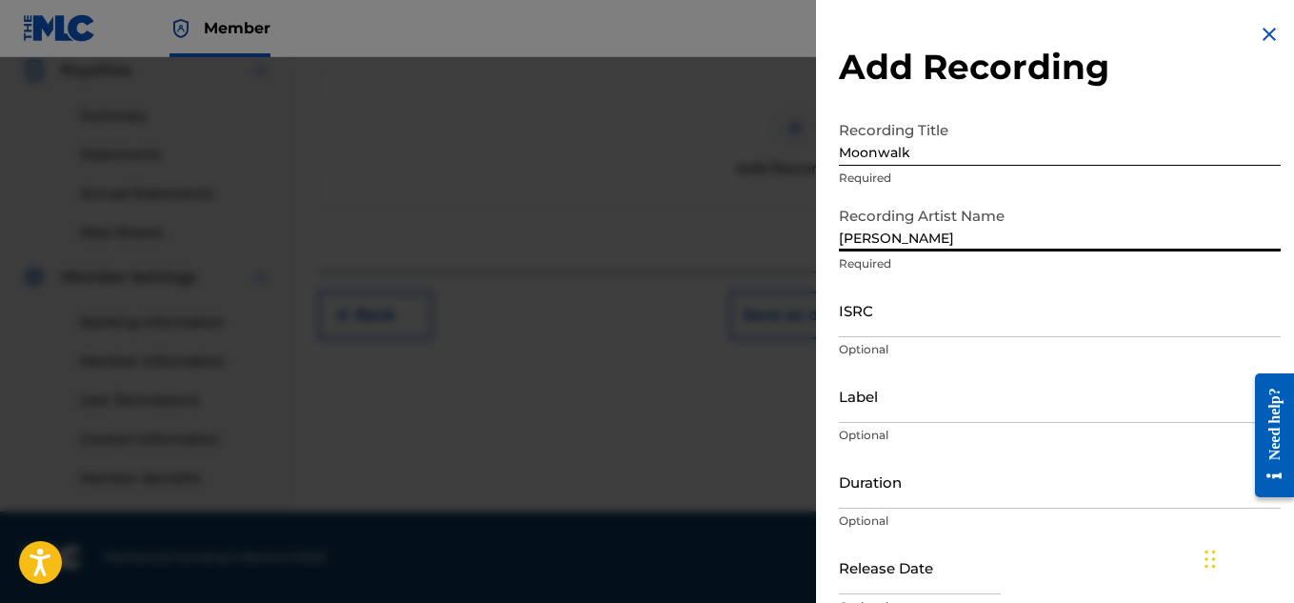
type input "[PERSON_NAME]"
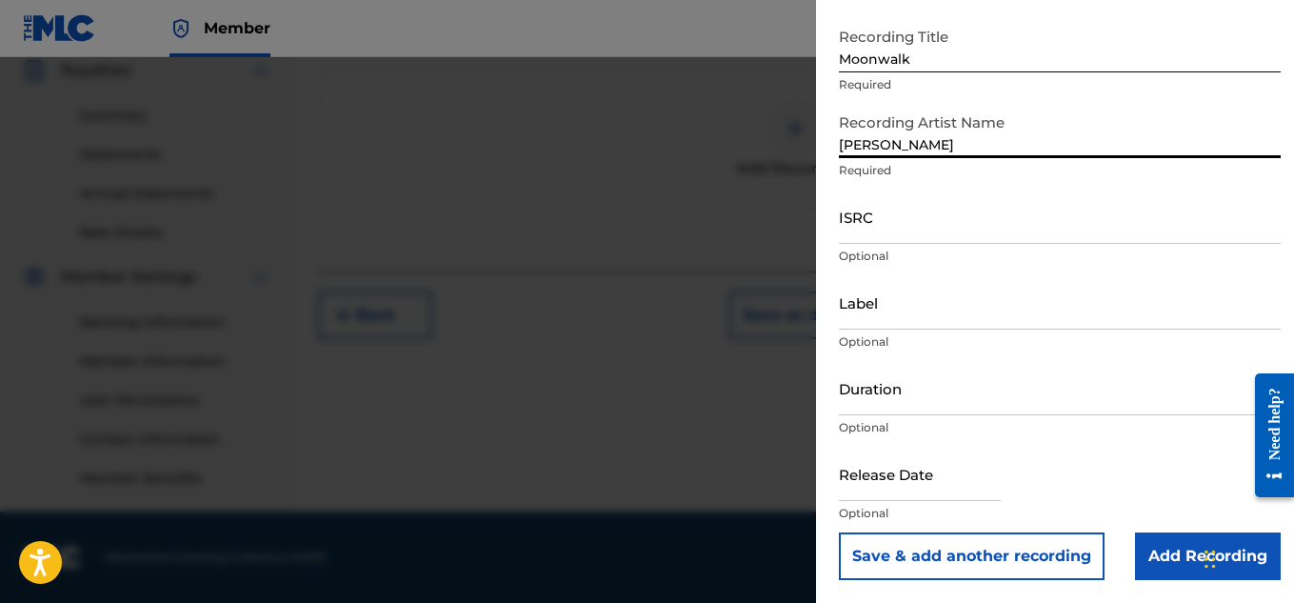
click at [1151, 570] on input "Add Recording" at bounding box center [1208, 556] width 146 height 48
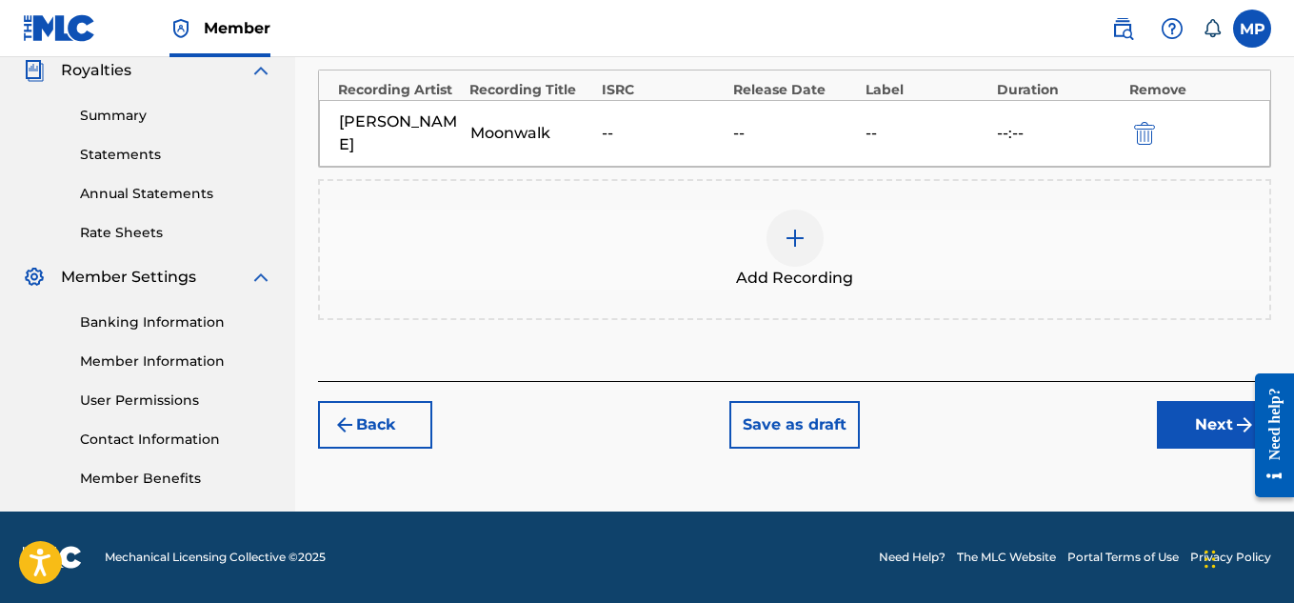
click at [1180, 443] on button "Next" at bounding box center [1214, 425] width 114 height 48
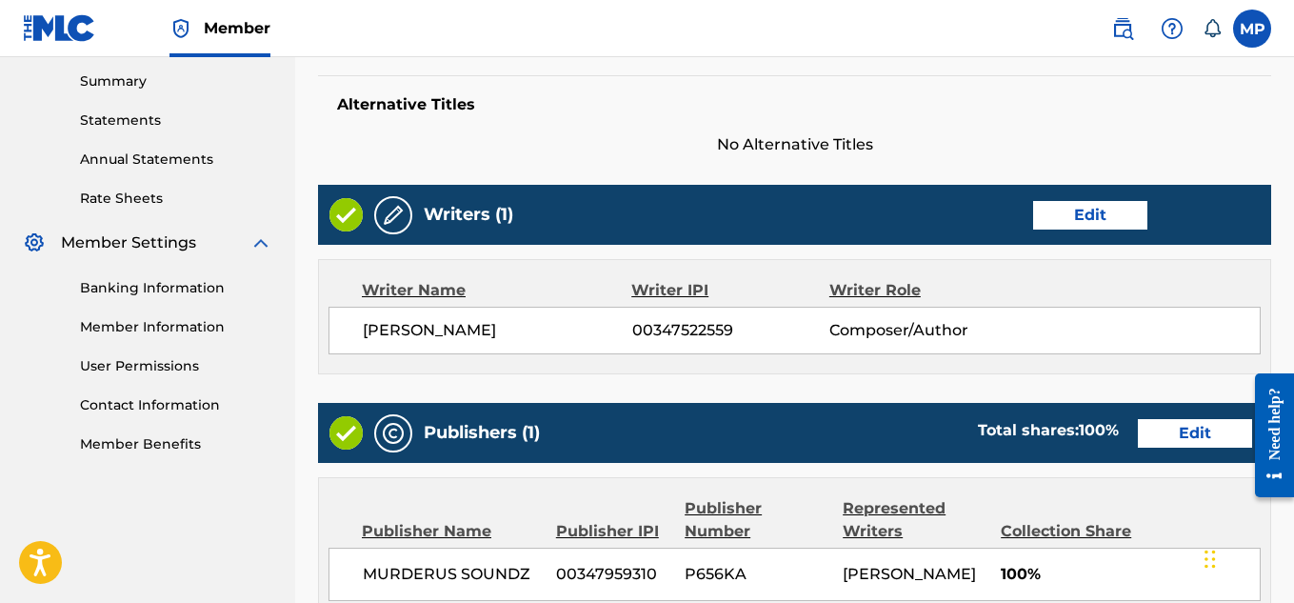
scroll to position [1030, 0]
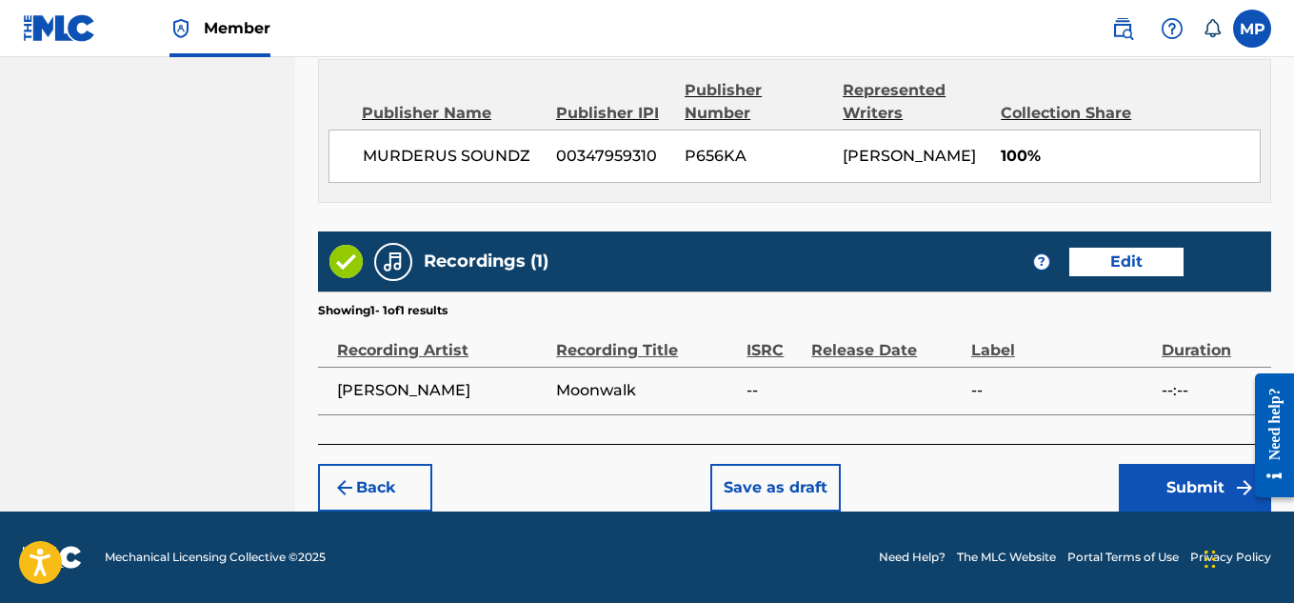
click at [1175, 485] on button "Submit" at bounding box center [1195, 488] width 152 height 48
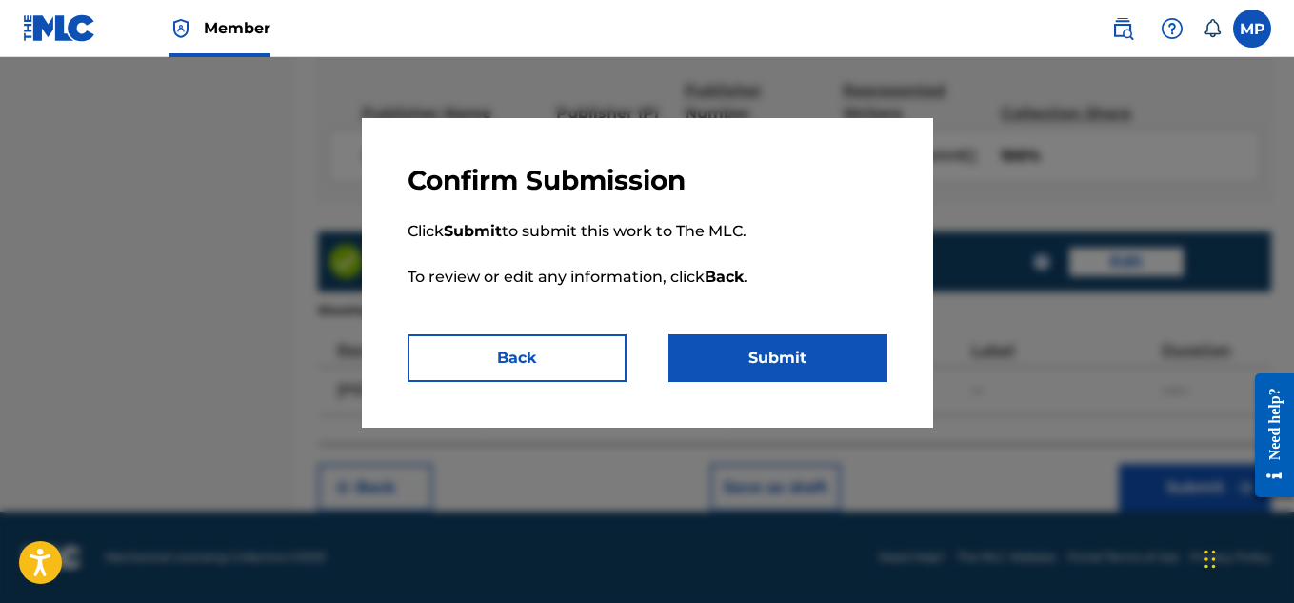
click at [735, 350] on button "Submit" at bounding box center [777, 358] width 219 height 48
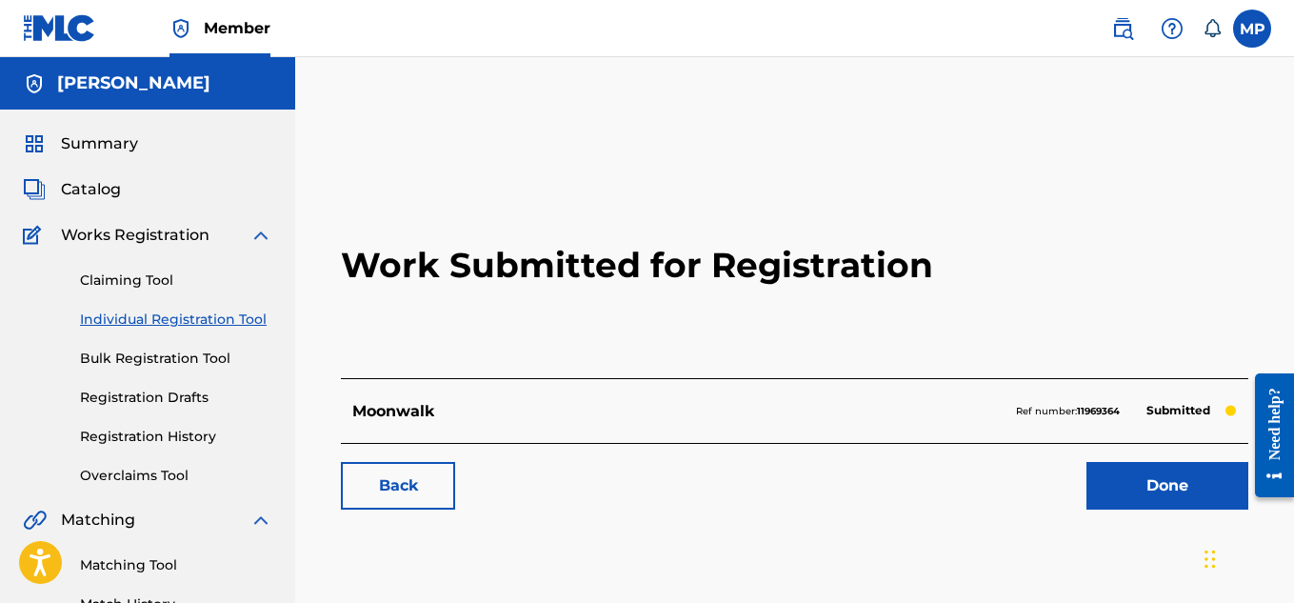
click at [416, 490] on link "Back" at bounding box center [398, 486] width 114 height 48
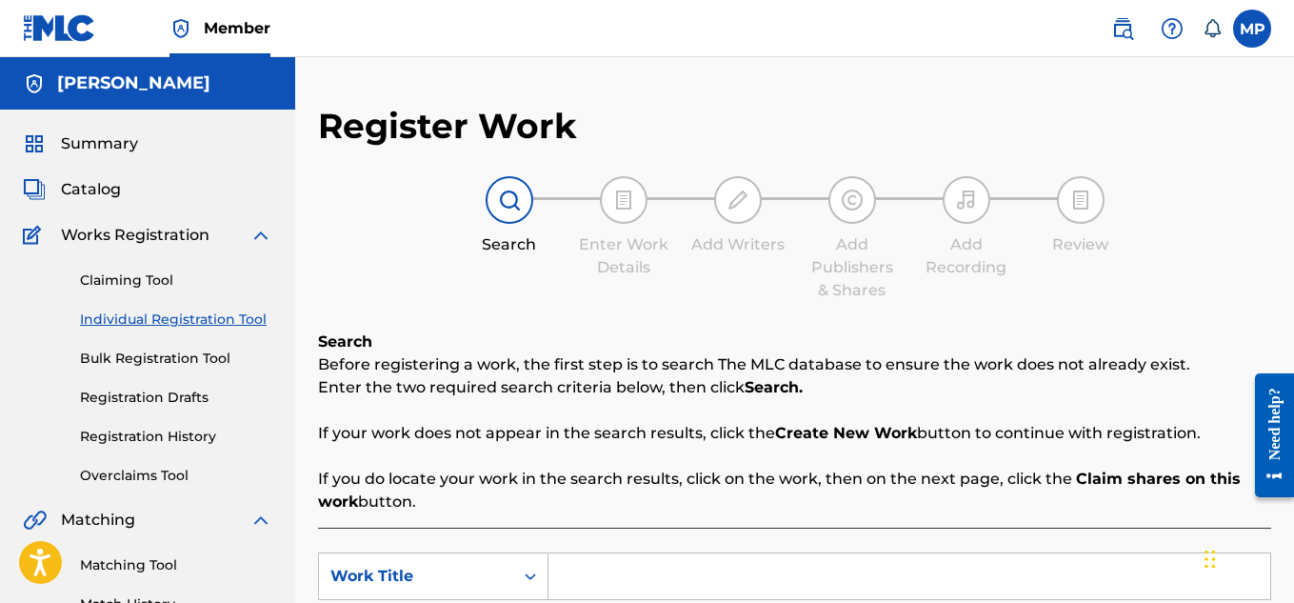
scroll to position [310, 0]
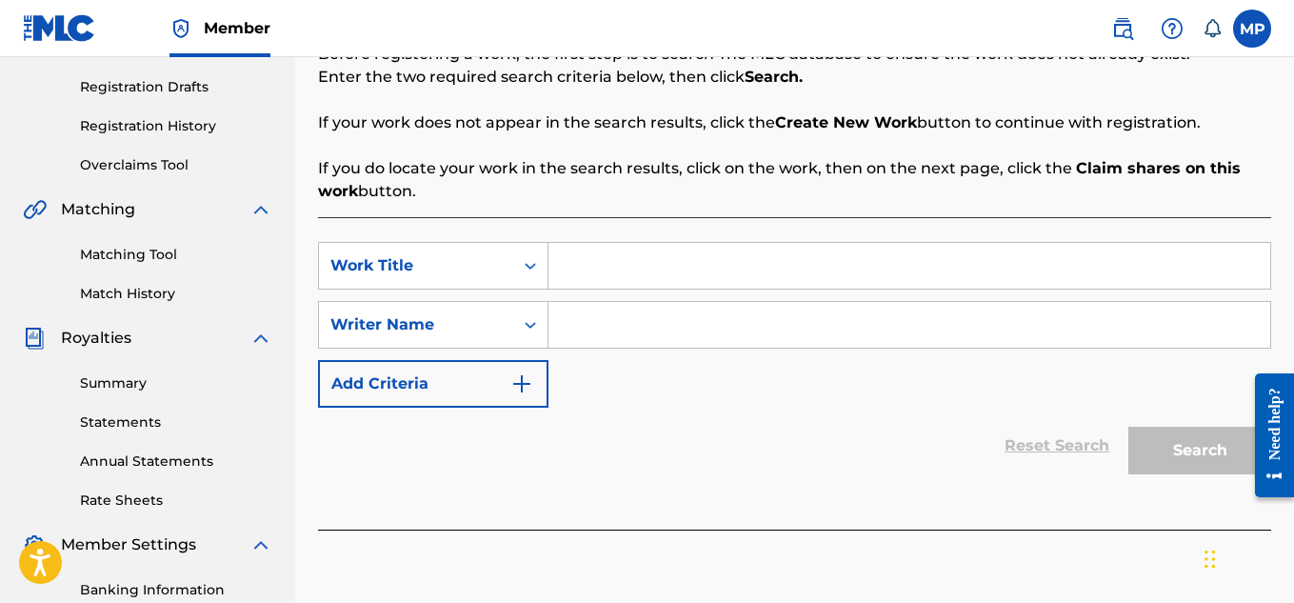
click at [680, 262] on input "Search Form" at bounding box center [909, 266] width 722 height 46
paste input "MAKE DEY GAL"
type input "MAKE DEY GAL"
click at [639, 336] on input "Search Form" at bounding box center [909, 325] width 722 height 46
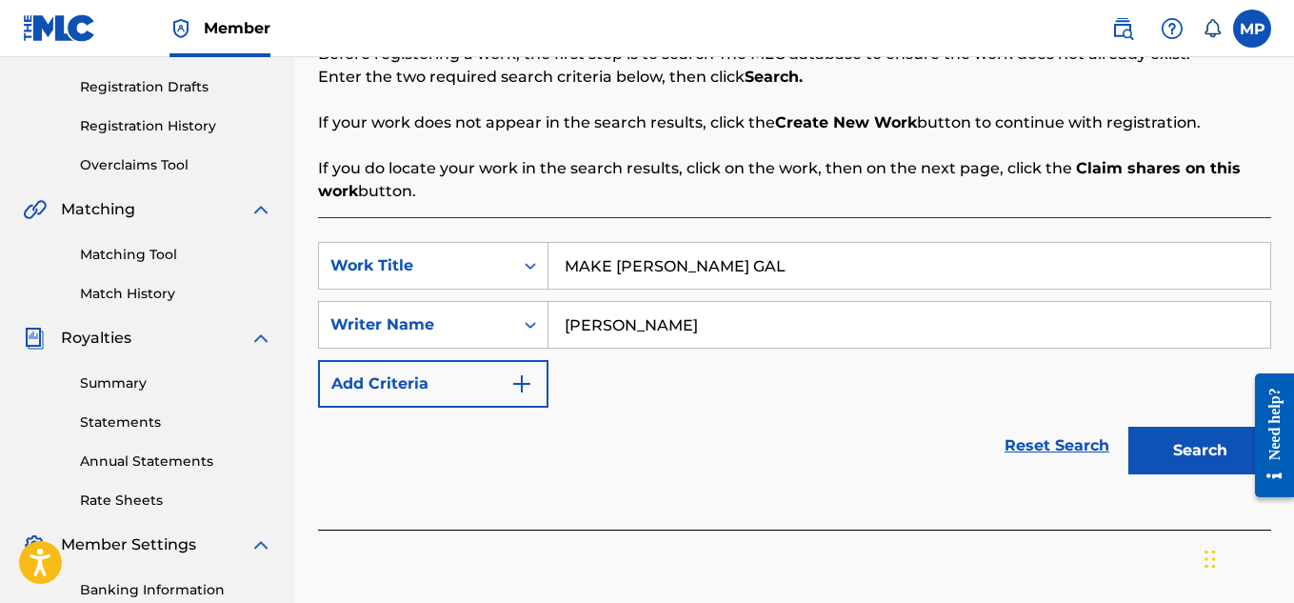
type input "[PERSON_NAME]"
click at [1155, 454] on button "Search" at bounding box center [1199, 451] width 143 height 48
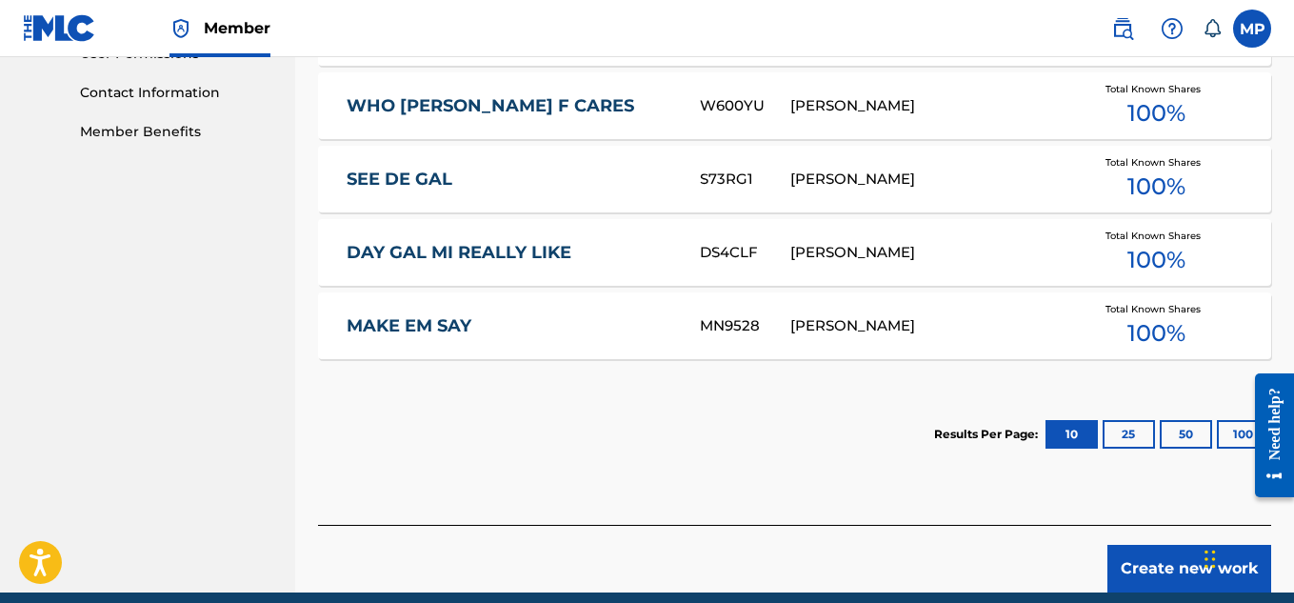
scroll to position [994, 0]
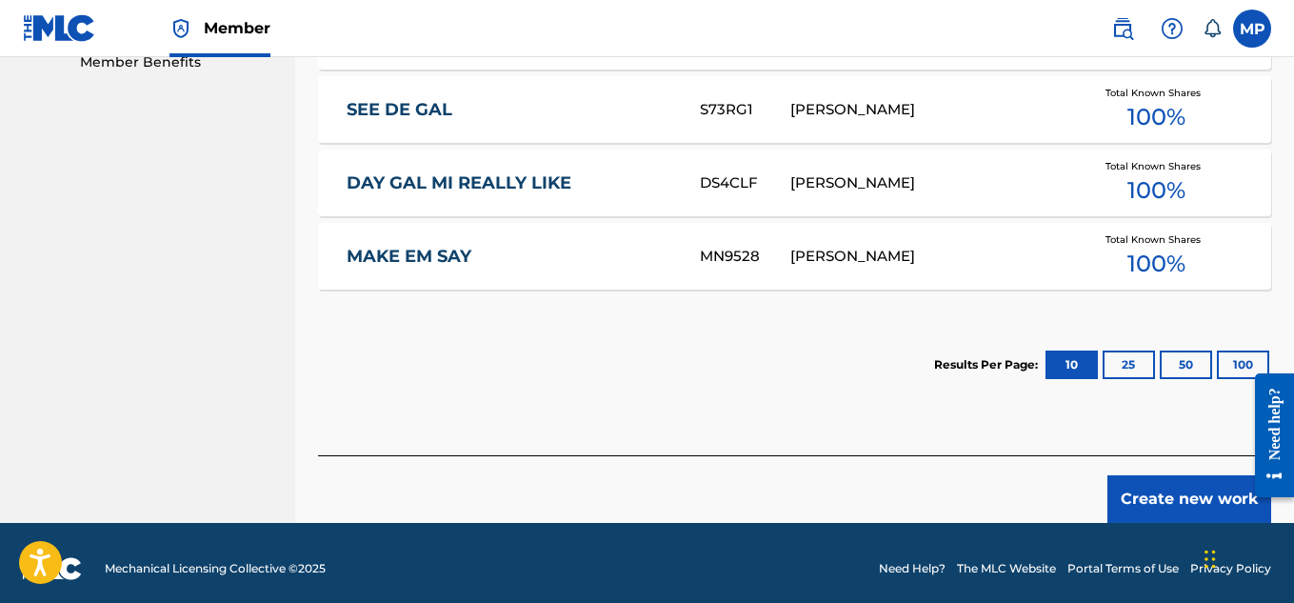
click at [1136, 493] on button "Create new work" at bounding box center [1189, 499] width 164 height 48
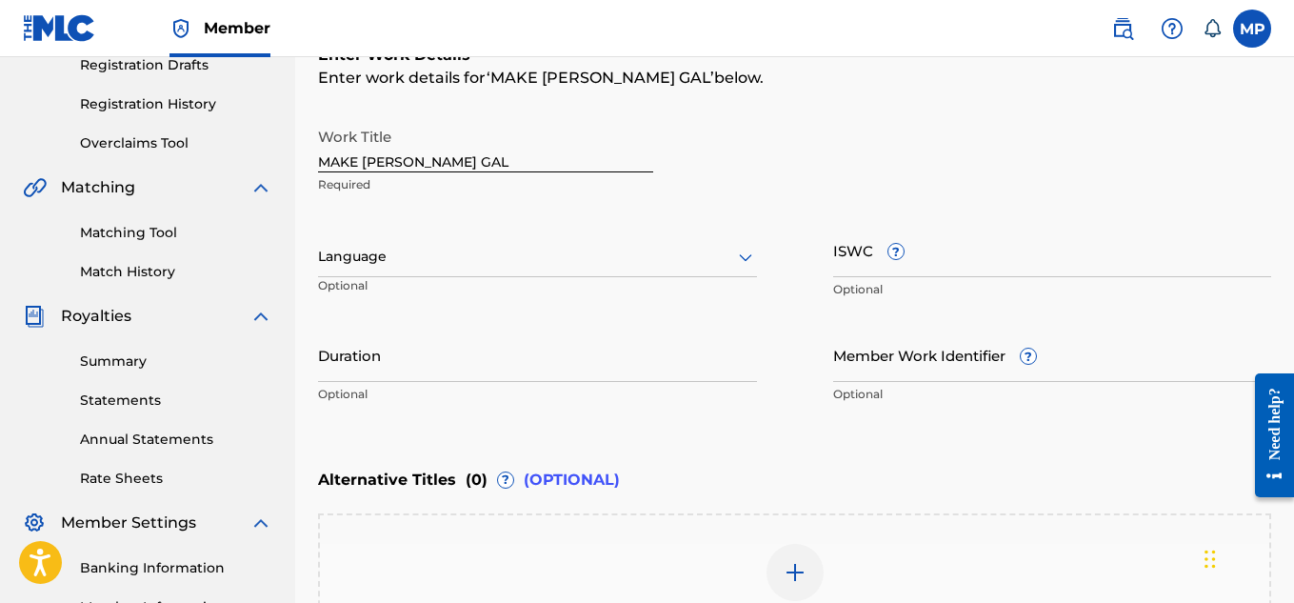
scroll to position [339, 0]
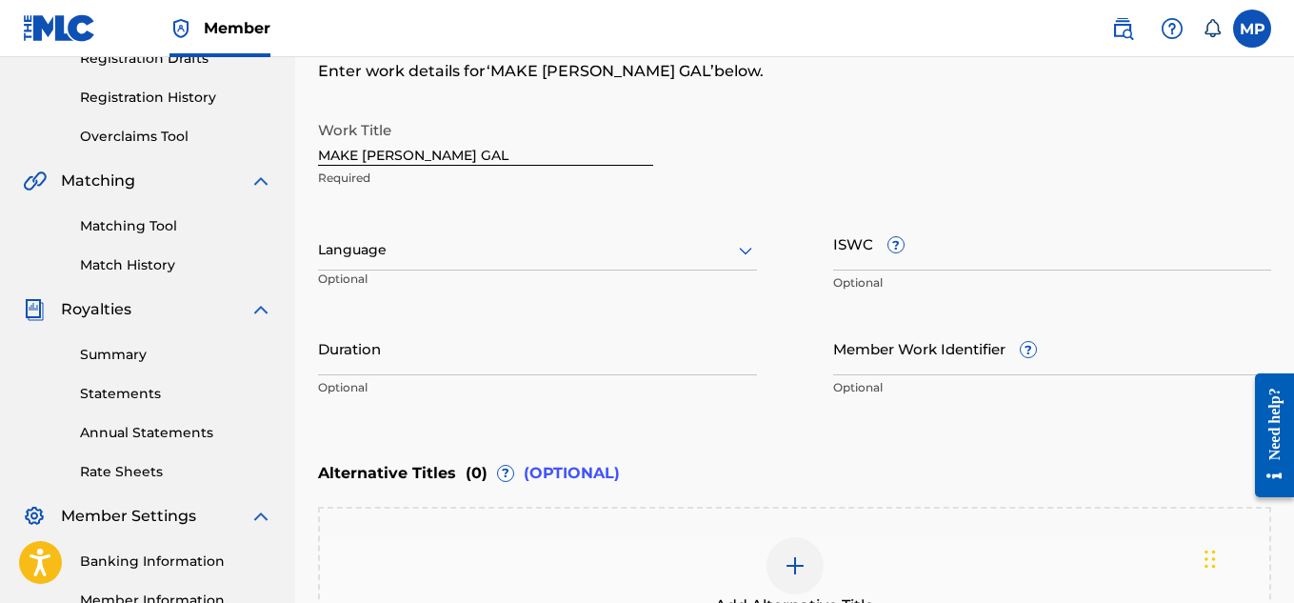
click at [990, 257] on input "ISWC ?" at bounding box center [1052, 243] width 439 height 54
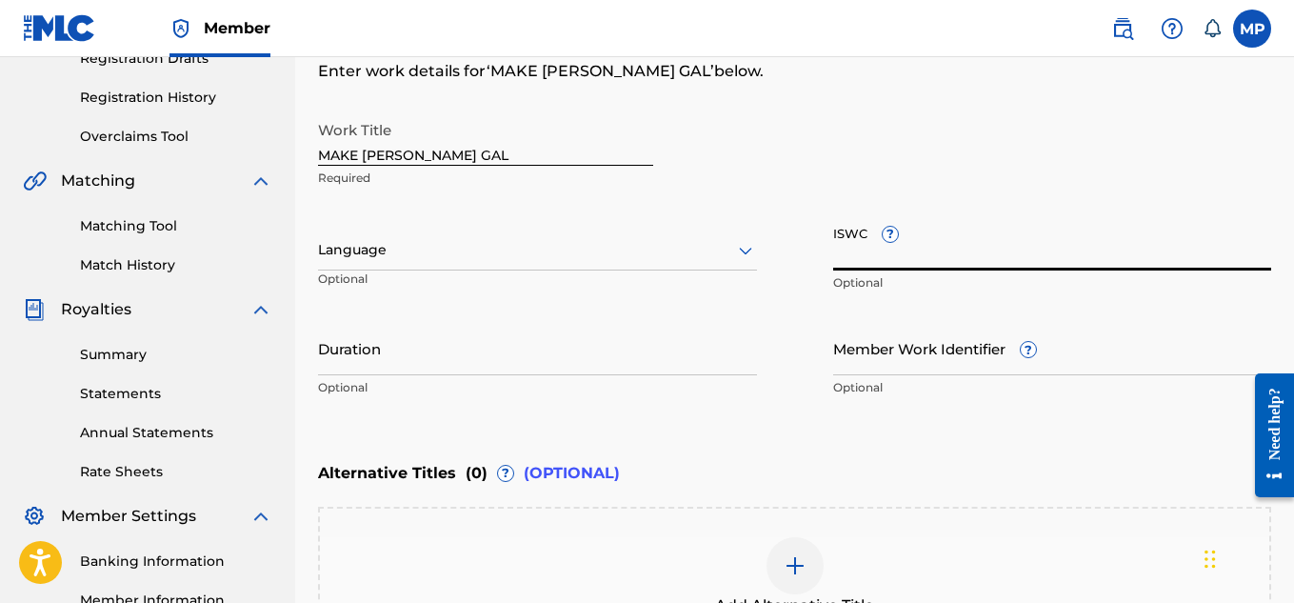
paste input "T9285631961"
type input "T9285631961"
click at [903, 360] on input "Member Work Identifier ?" at bounding box center [1052, 348] width 439 height 54
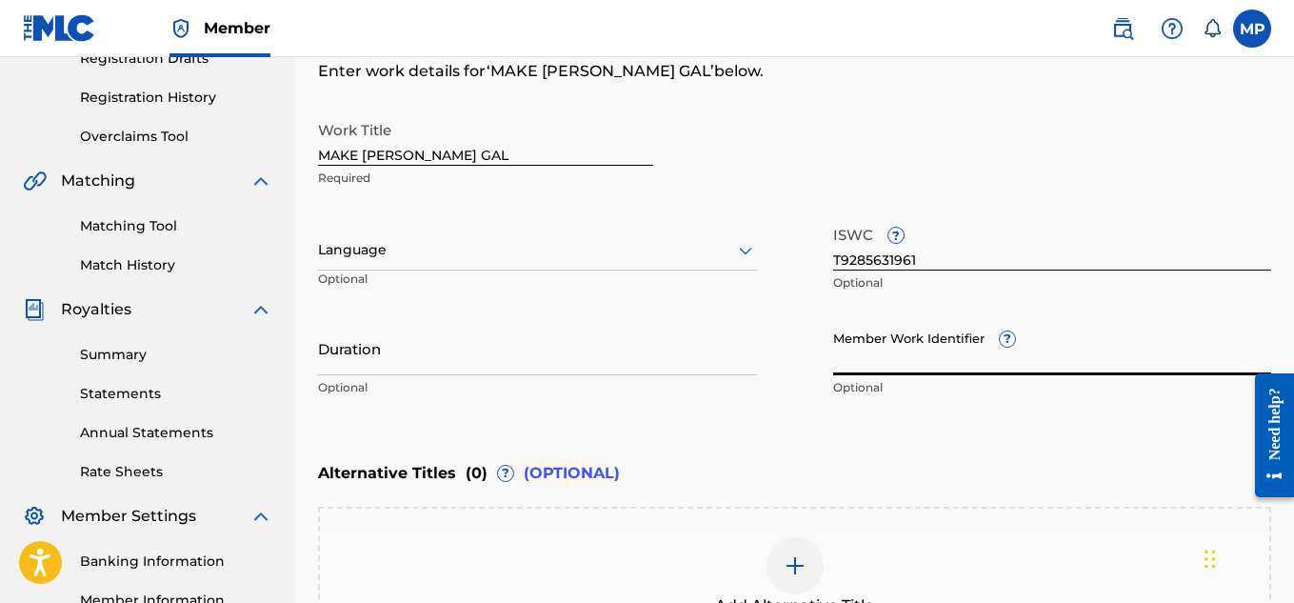
paste input "897375488"
type input "897375488"
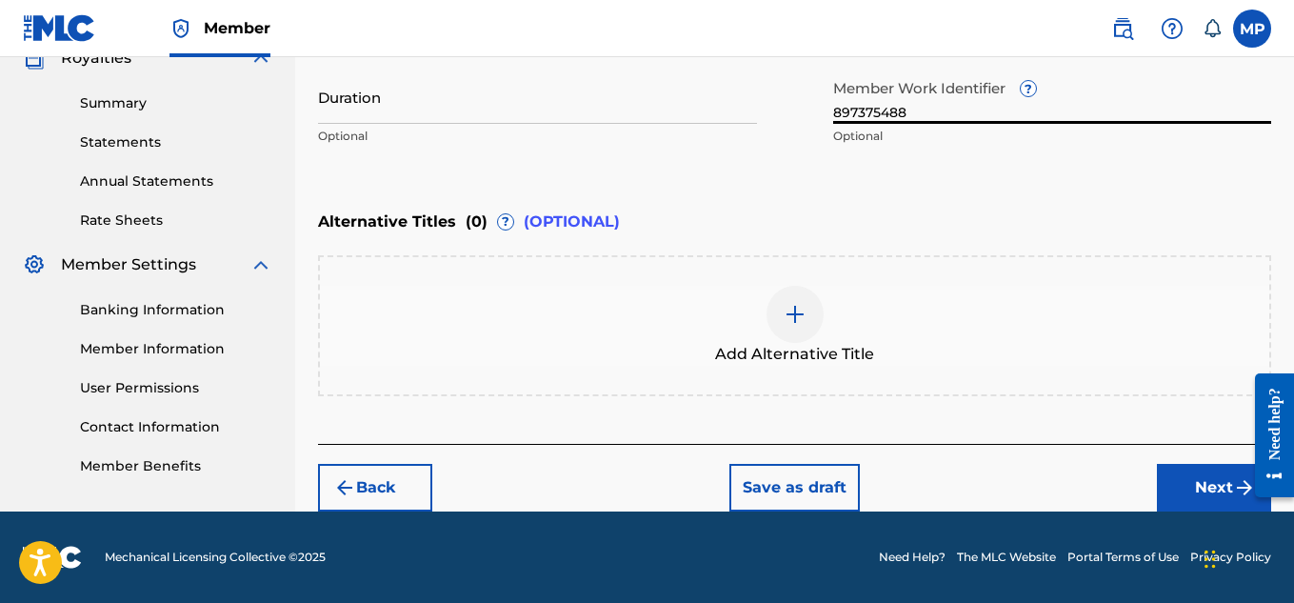
click at [1182, 476] on button "Next" at bounding box center [1214, 488] width 114 height 48
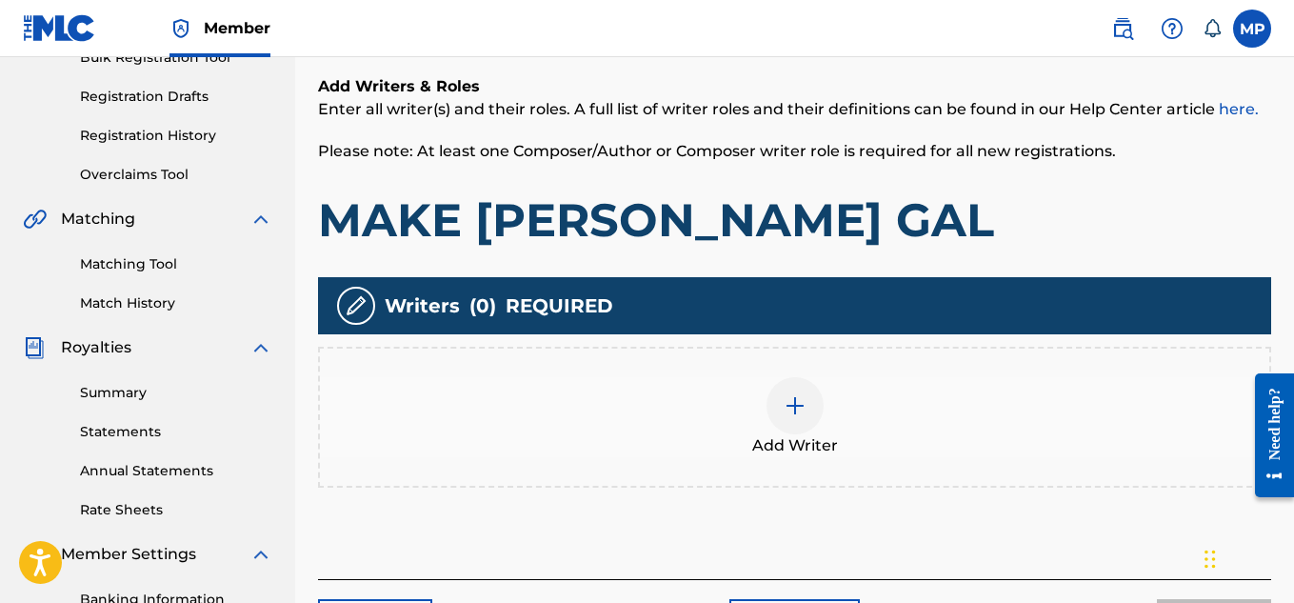
scroll to position [305, 0]
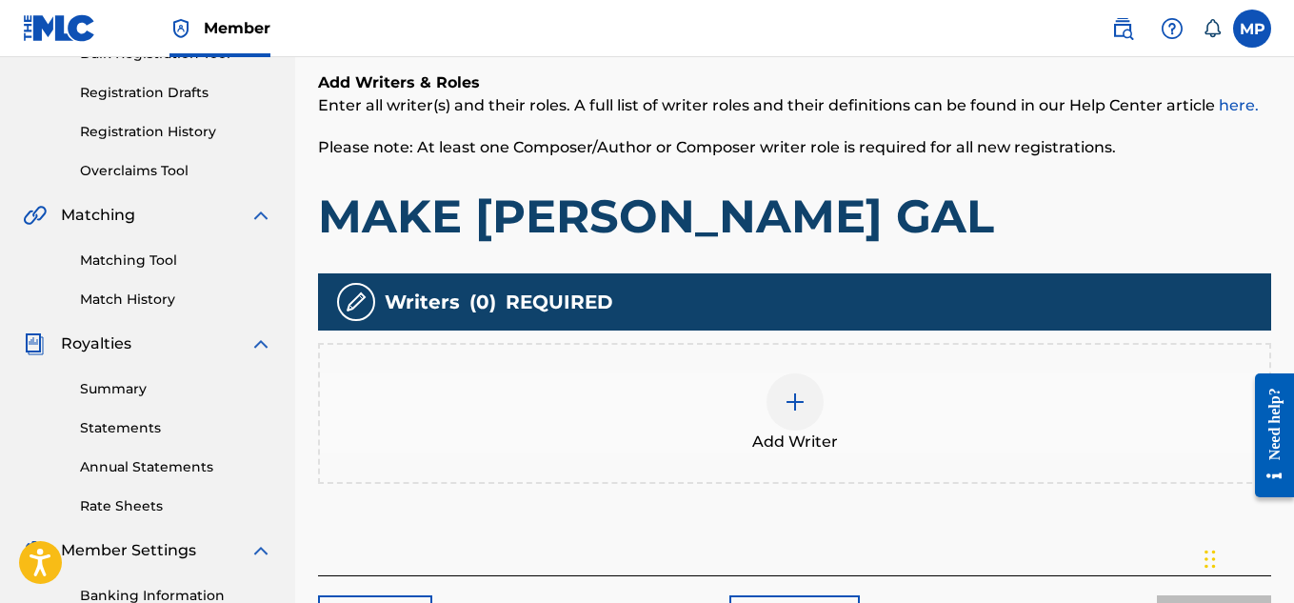
click at [788, 395] on img at bounding box center [795, 401] width 23 height 23
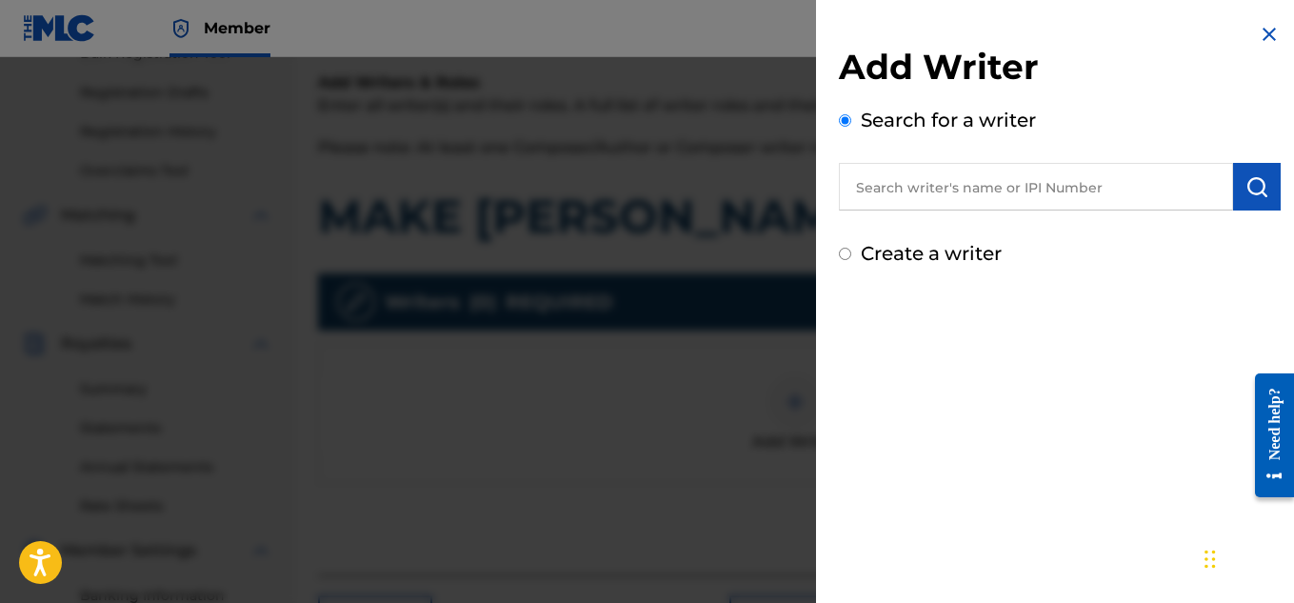
click at [938, 200] on input "text" at bounding box center [1036, 187] width 394 height 48
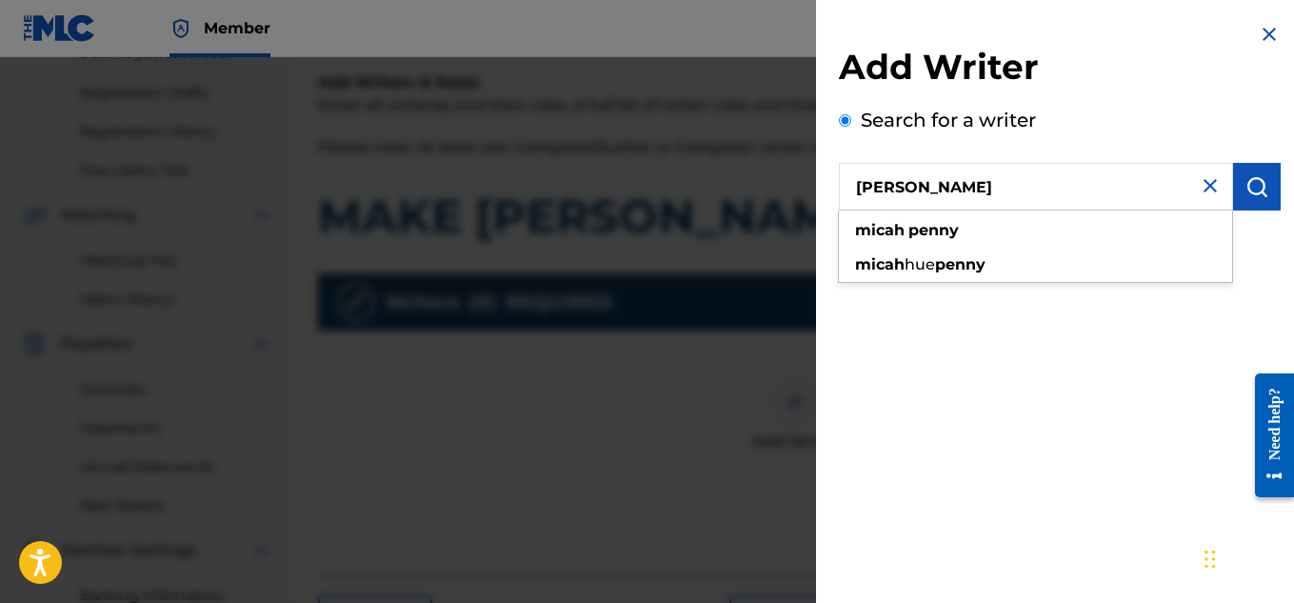
type input "[PERSON_NAME]"
click at [1246, 192] on img "submit" at bounding box center [1256, 186] width 23 height 23
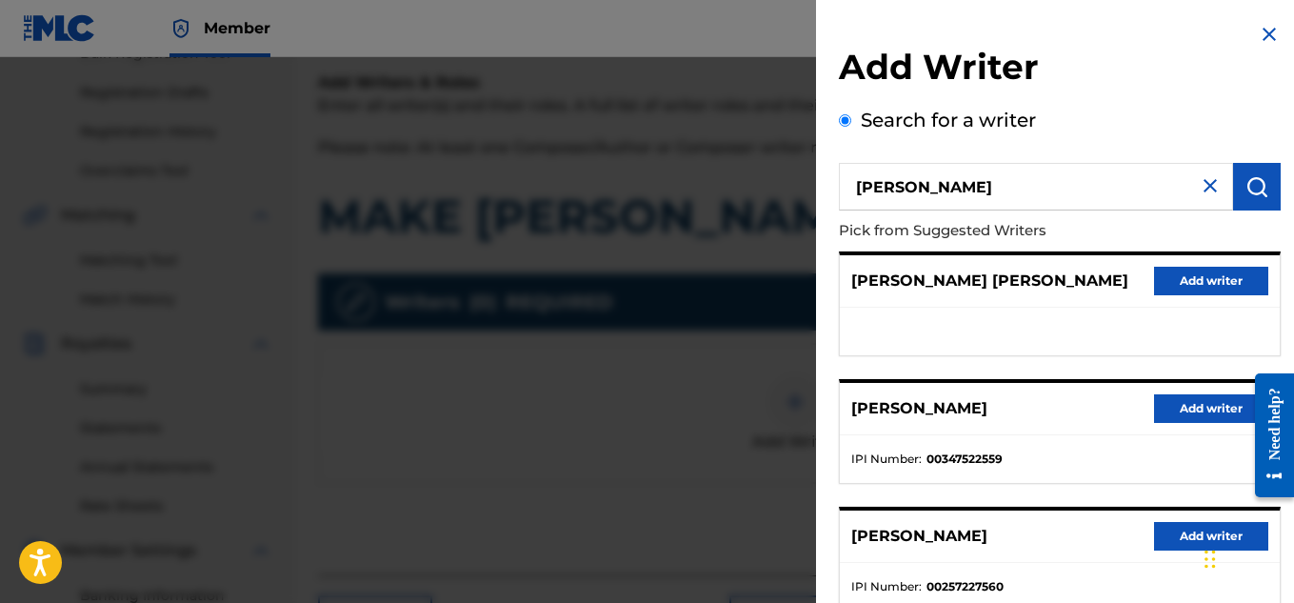
click at [1194, 408] on button "Add writer" at bounding box center [1211, 408] width 114 height 29
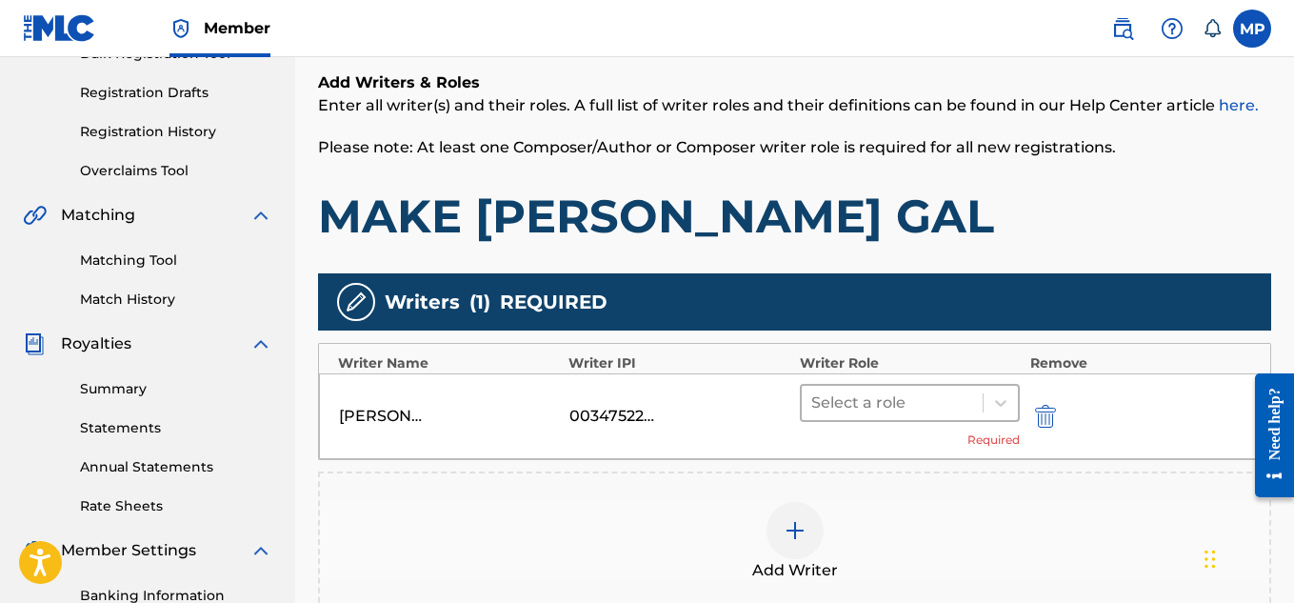
click at [979, 389] on div "Select a role" at bounding box center [893, 403] width 182 height 34
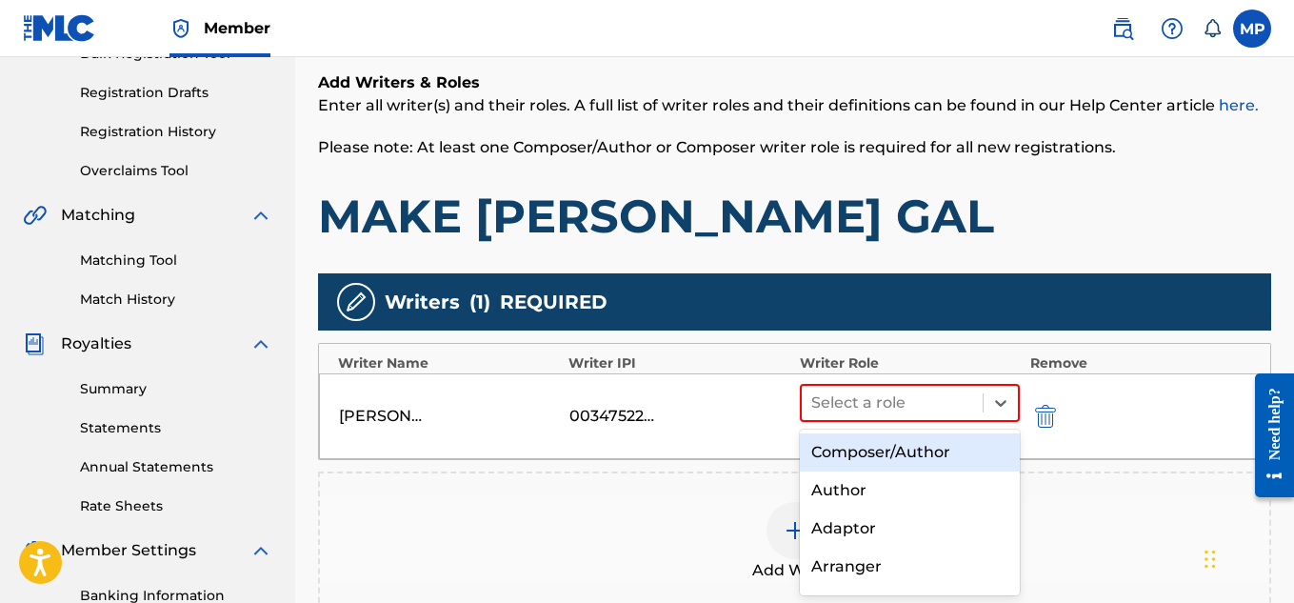
click at [875, 449] on div "Composer/Author" at bounding box center [910, 452] width 221 height 38
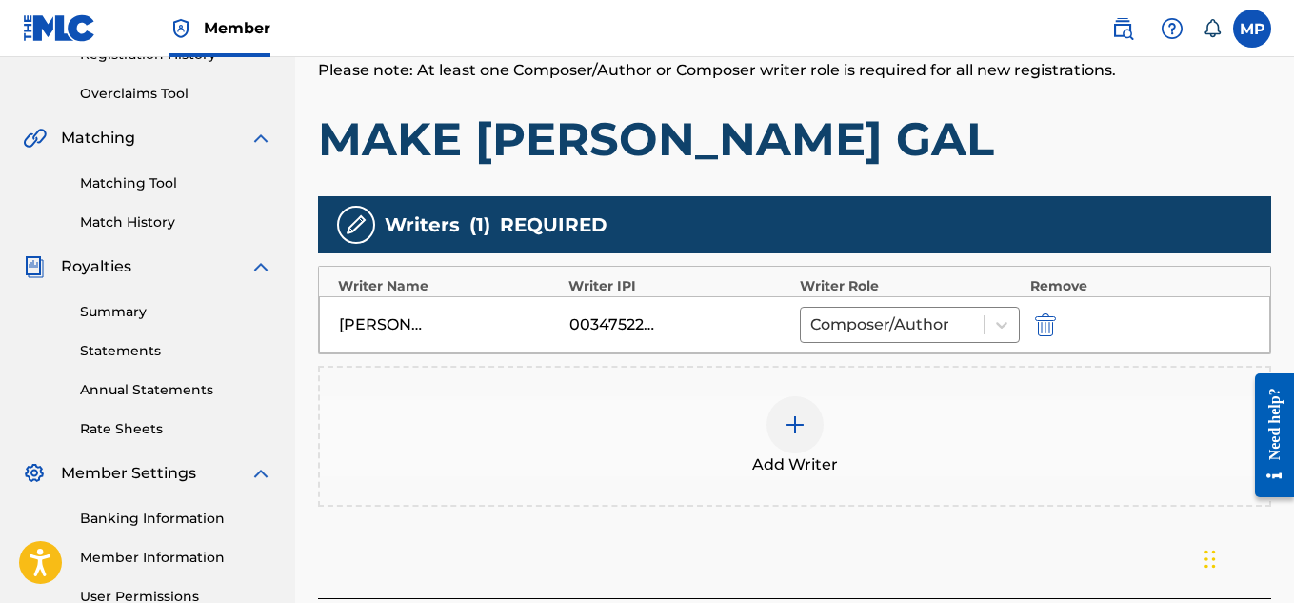
scroll to position [495, 0]
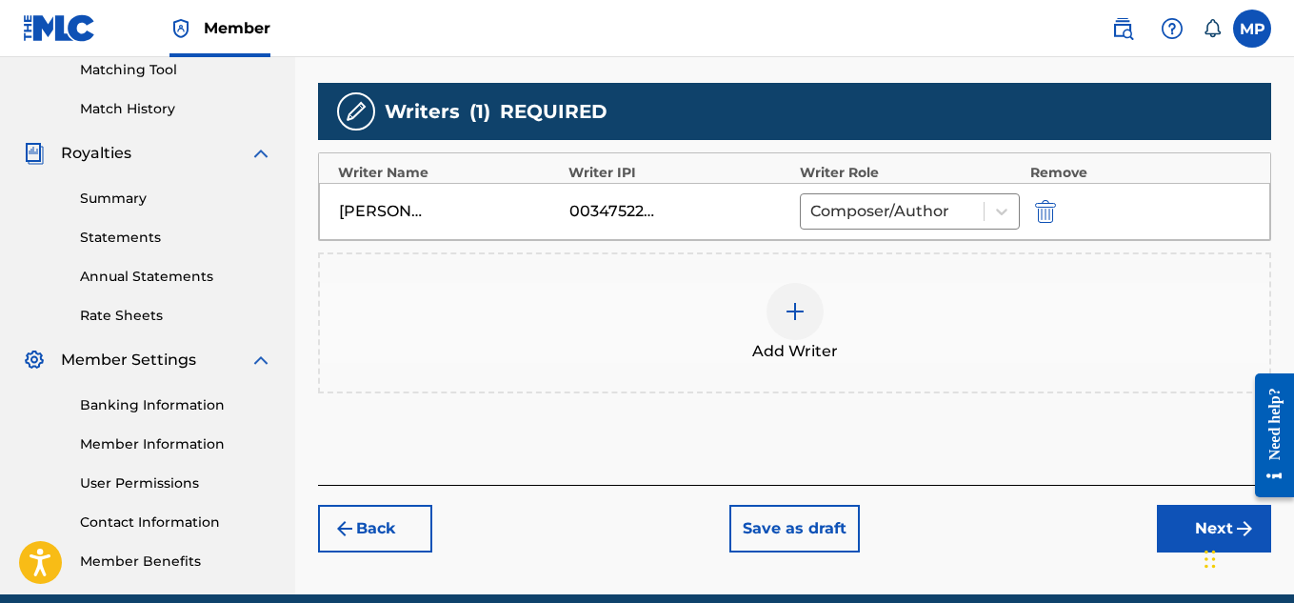
click at [1166, 518] on button "Next" at bounding box center [1214, 529] width 114 height 48
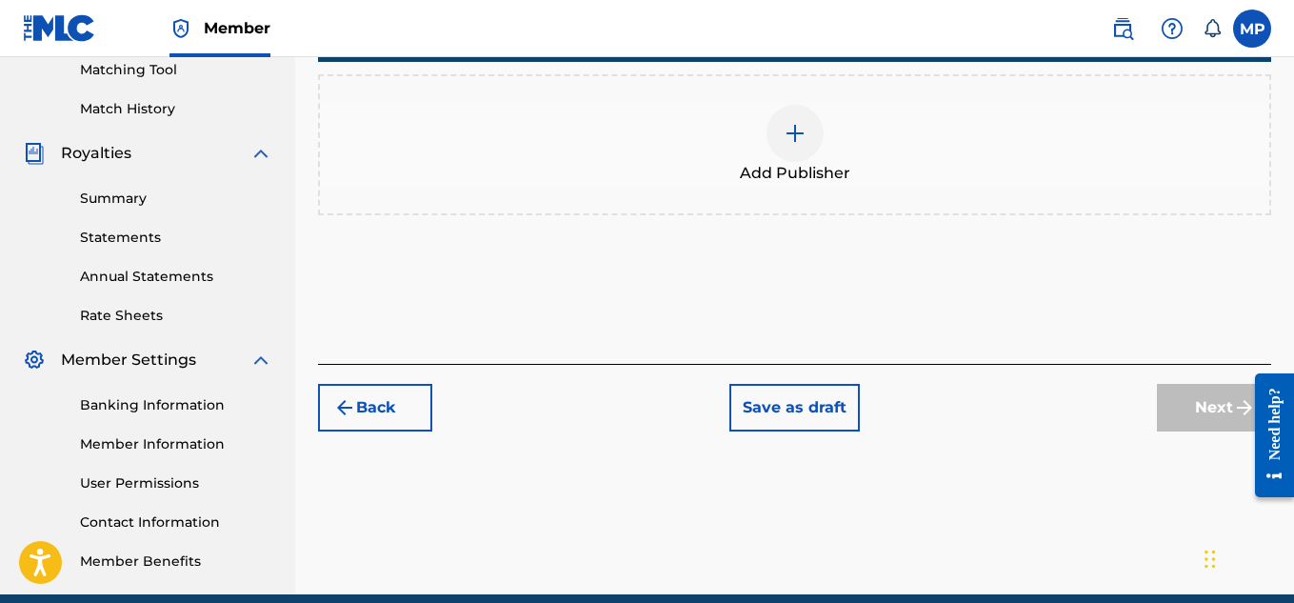
scroll to position [226, 0]
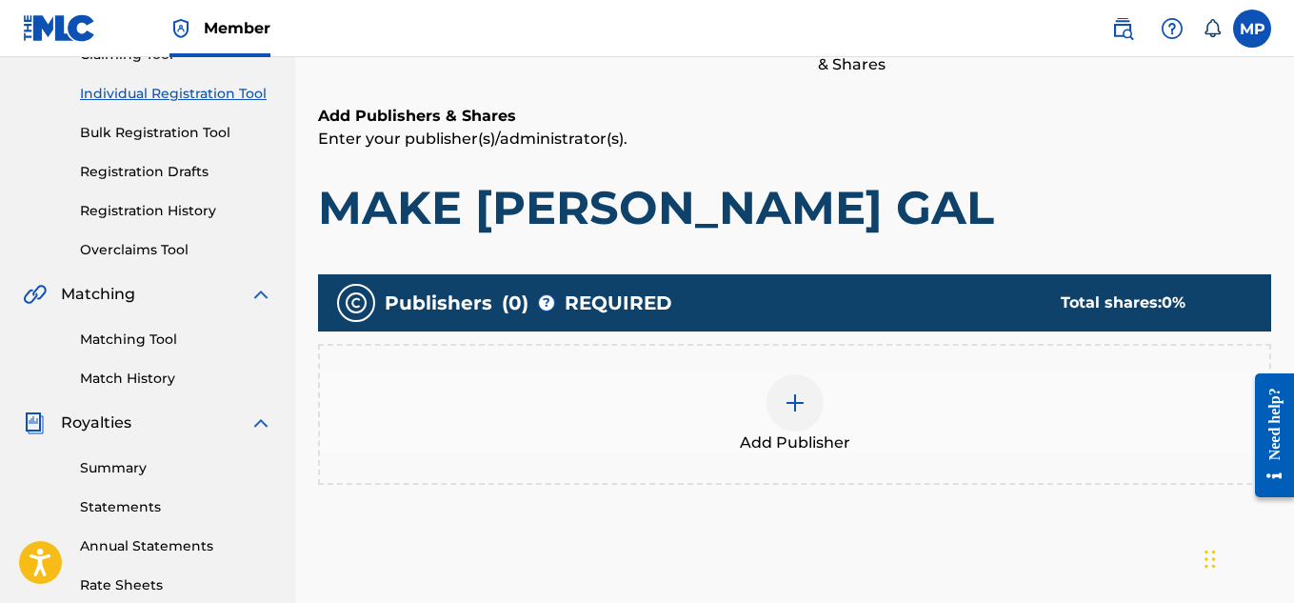
click at [826, 402] on div "Add Publisher" at bounding box center [794, 414] width 949 height 80
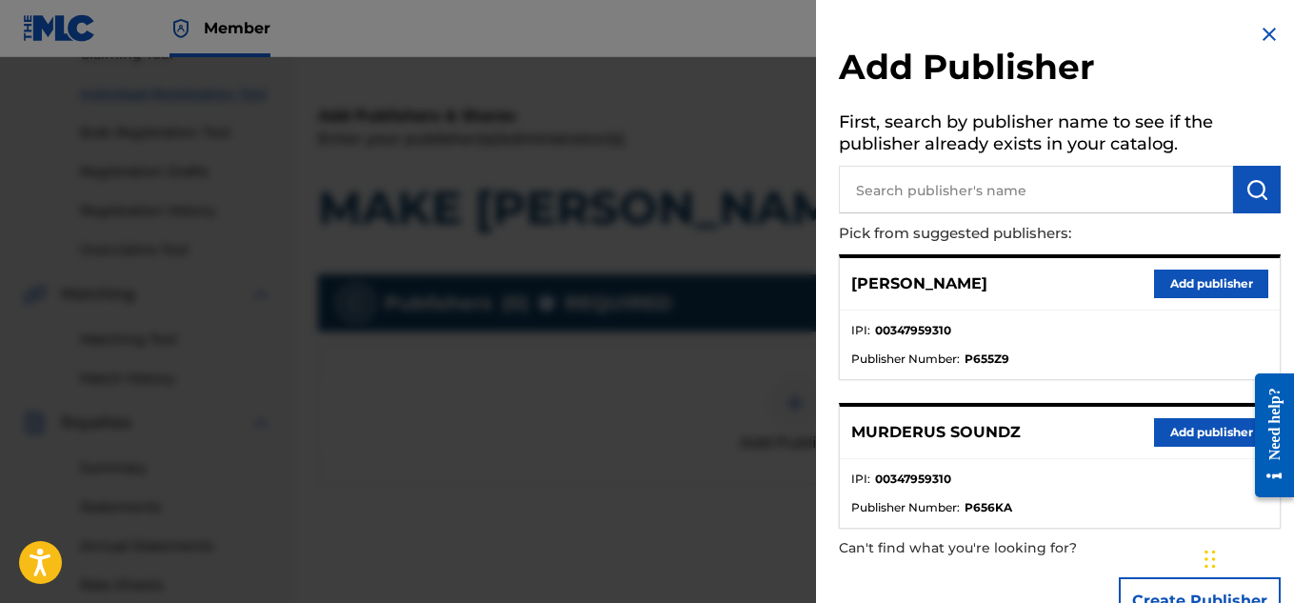
click at [1175, 430] on button "Add publisher" at bounding box center [1211, 432] width 114 height 29
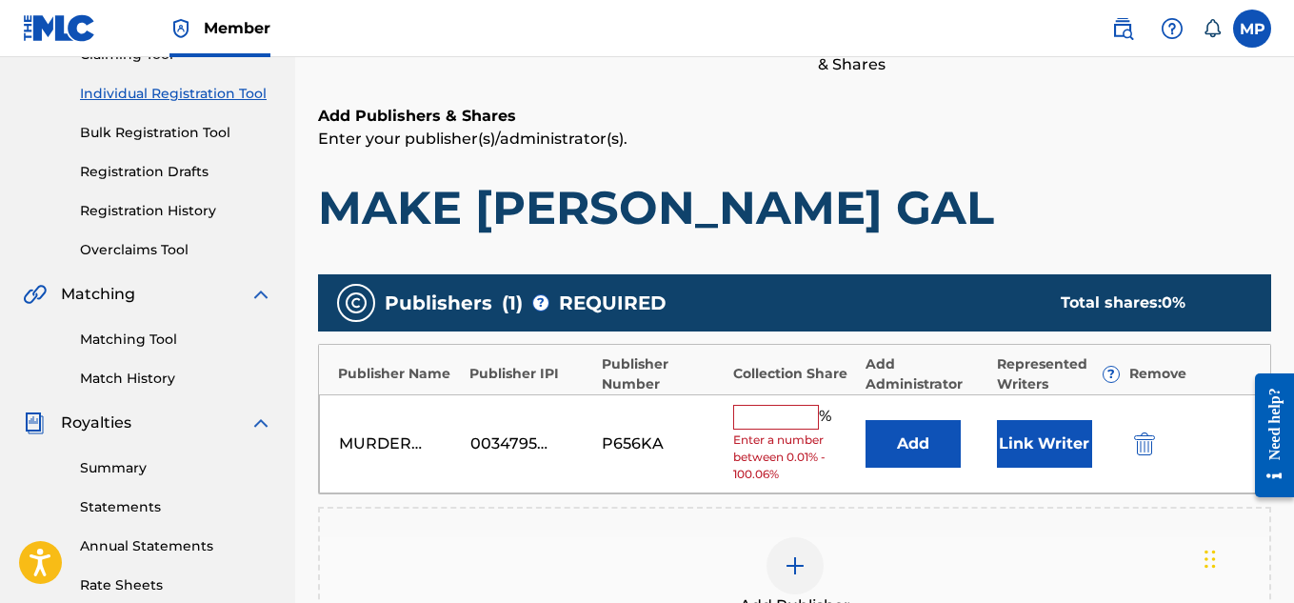
click at [787, 416] on input "text" at bounding box center [776, 417] width 86 height 25
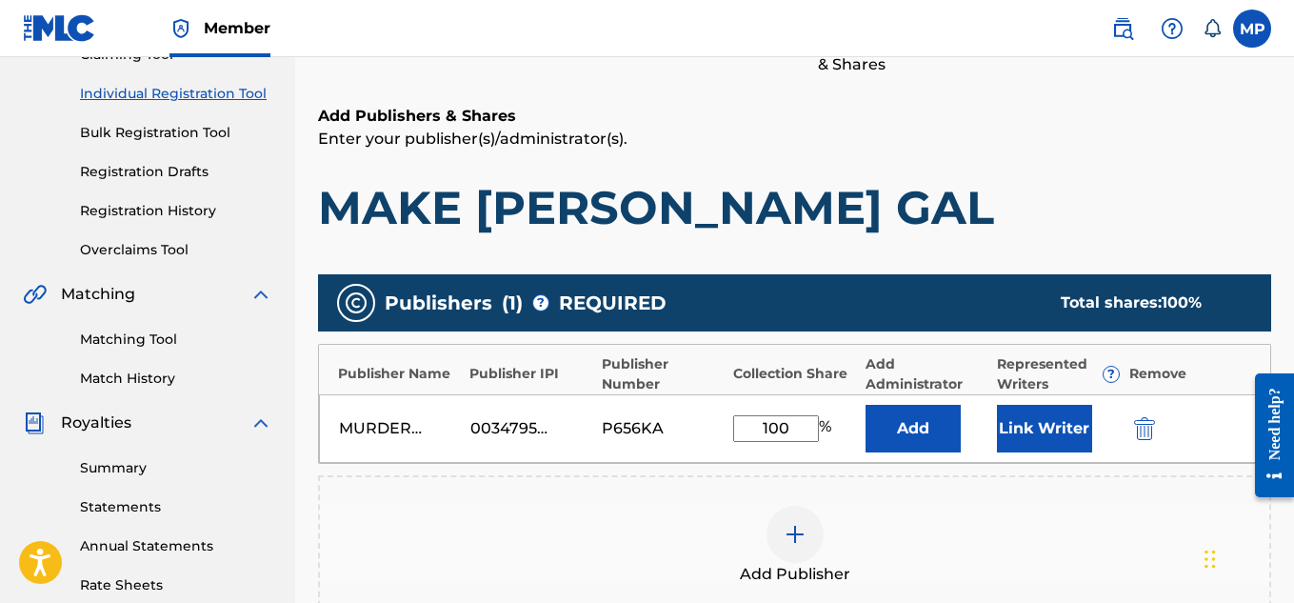
type input "100"
click at [1018, 414] on button "Link Writer" at bounding box center [1044, 429] width 95 height 48
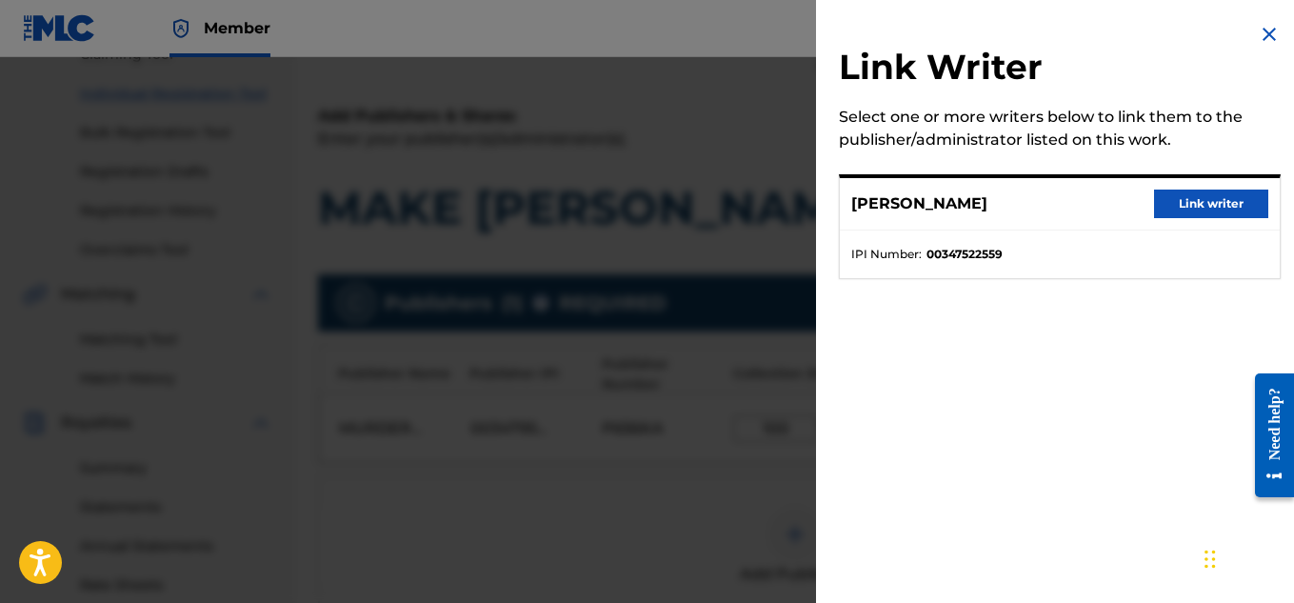
click at [1189, 202] on button "Link writer" at bounding box center [1211, 203] width 114 height 29
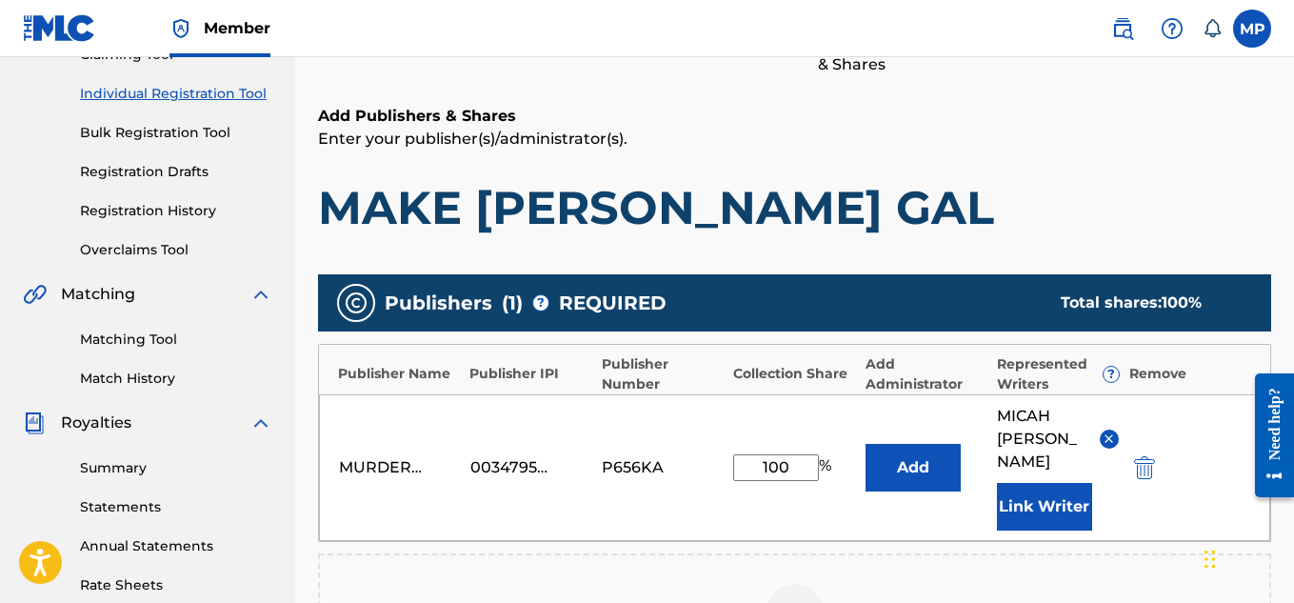
scroll to position [602, 0]
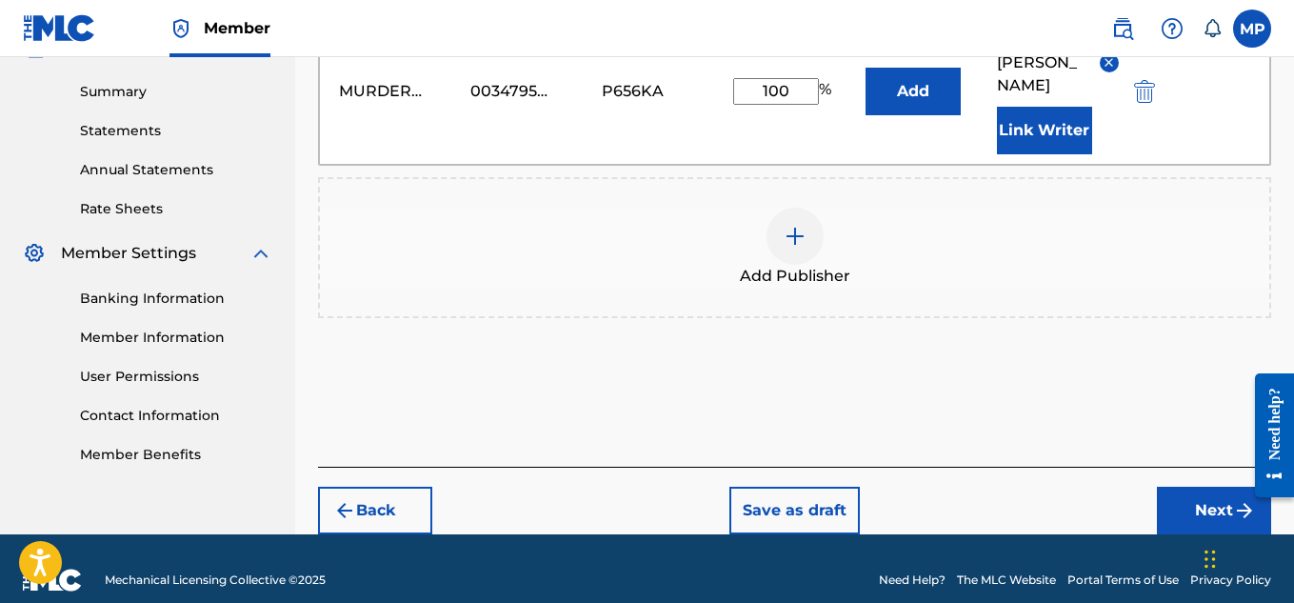
click at [1182, 487] on button "Next" at bounding box center [1214, 511] width 114 height 48
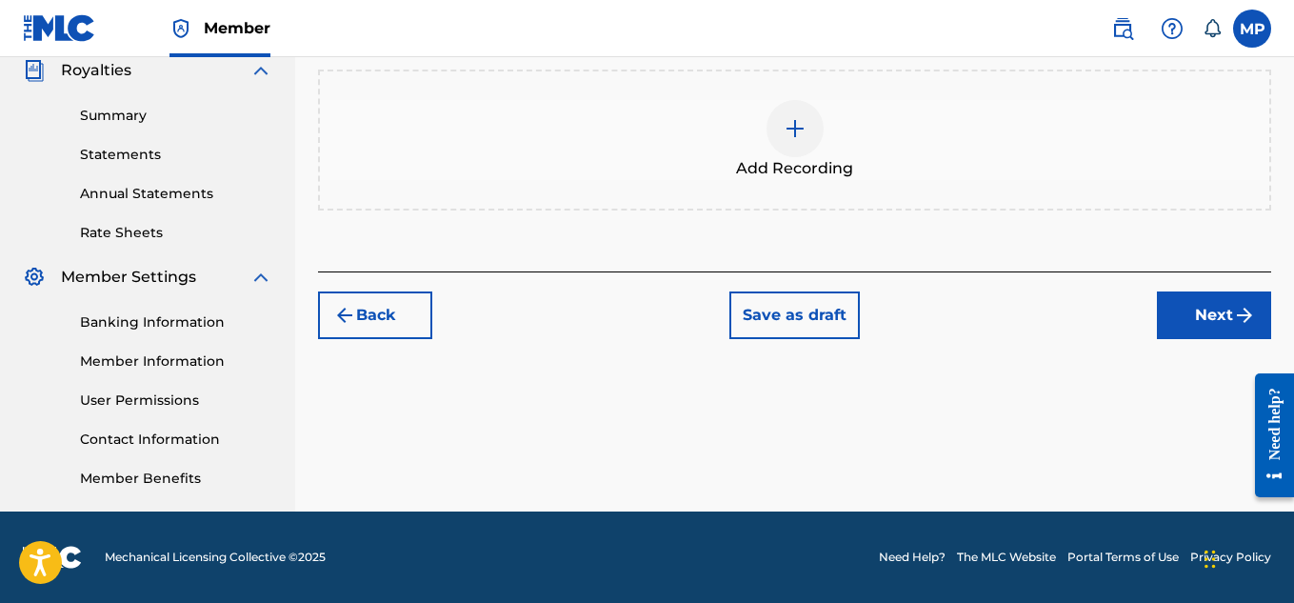
scroll to position [127, 0]
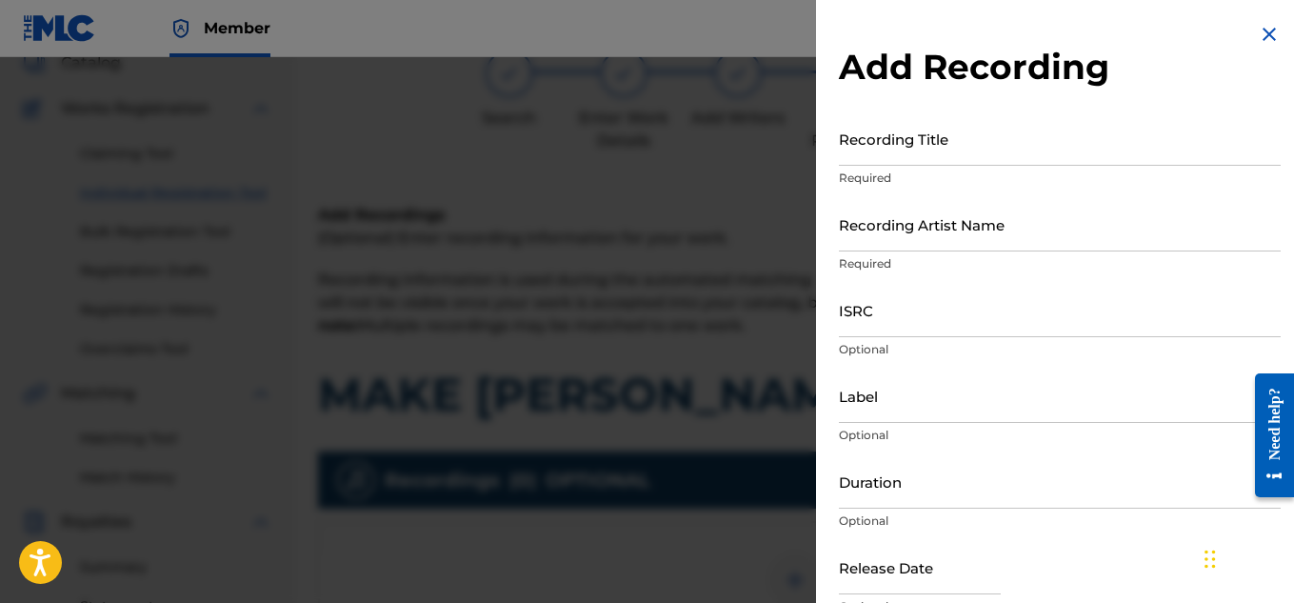
scroll to position [538, 0]
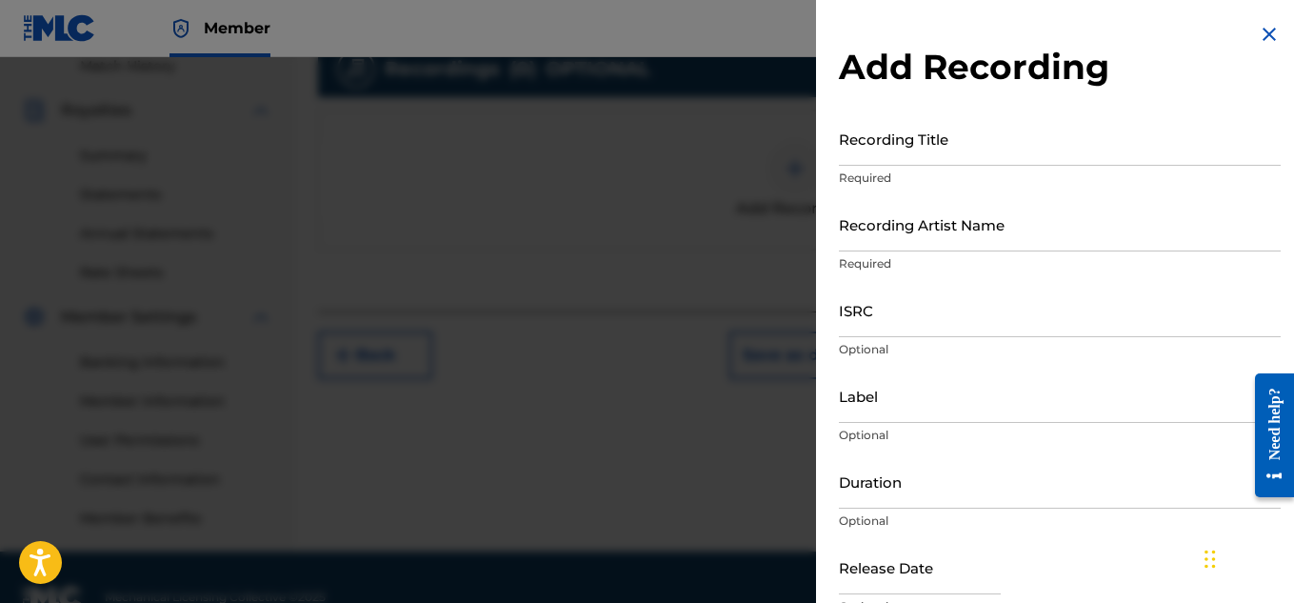
click at [873, 143] on input "Recording Title" at bounding box center [1060, 138] width 442 height 54
paste input "897375488"
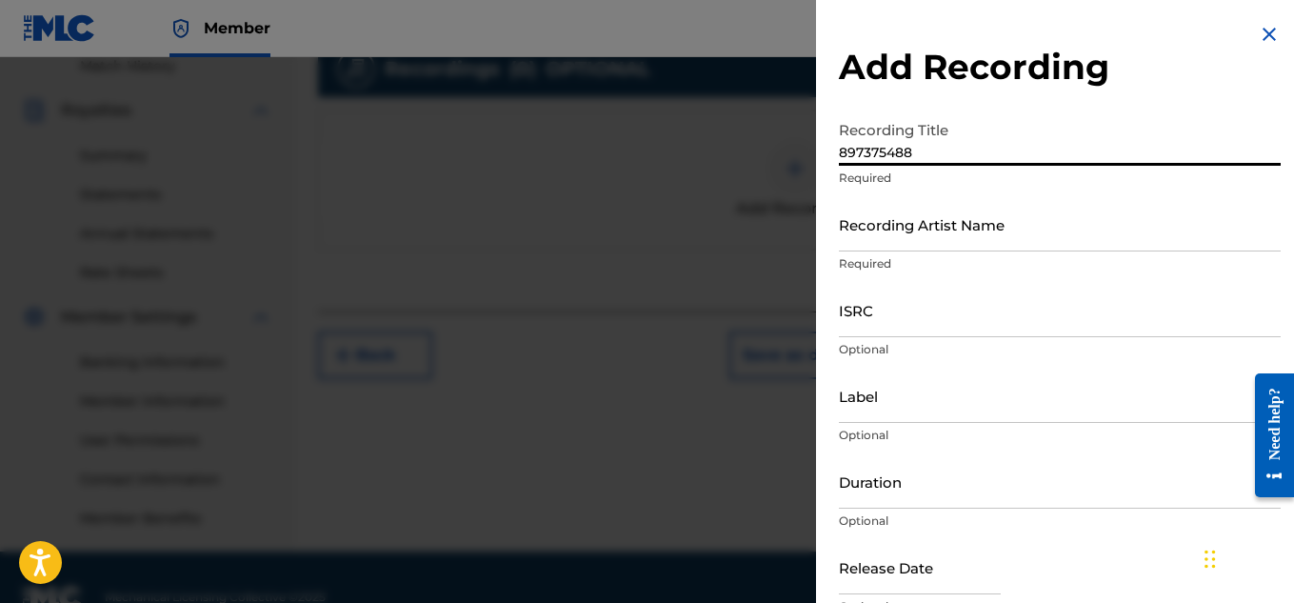
paste input "MAKE DEY GAL"
type input "MAKE DEY GAL"
click at [951, 213] on input "Recording Artist Name" at bounding box center [1060, 224] width 442 height 54
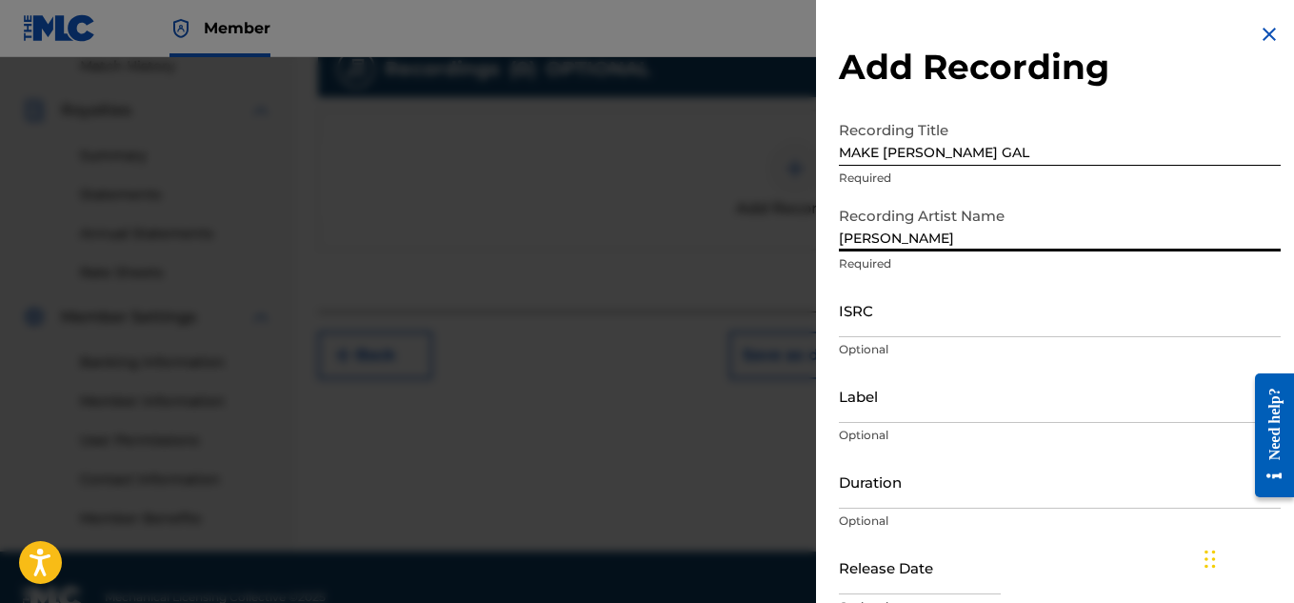
type input "[PERSON_NAME]"
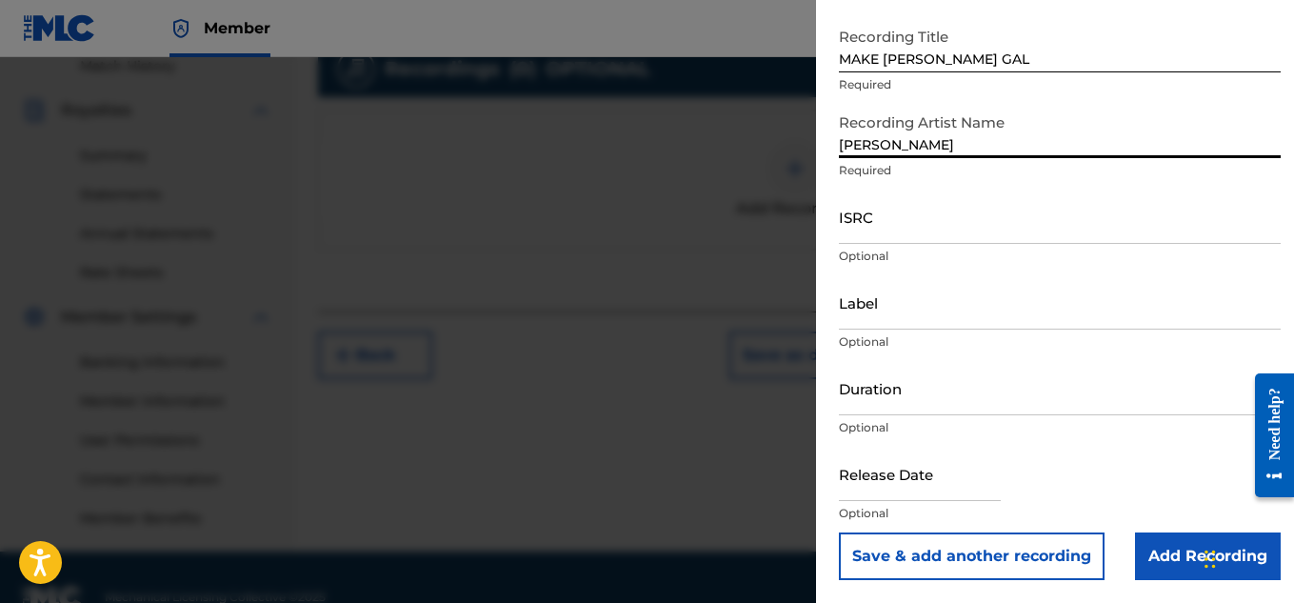
click at [1158, 553] on input "Add Recording" at bounding box center [1208, 556] width 146 height 48
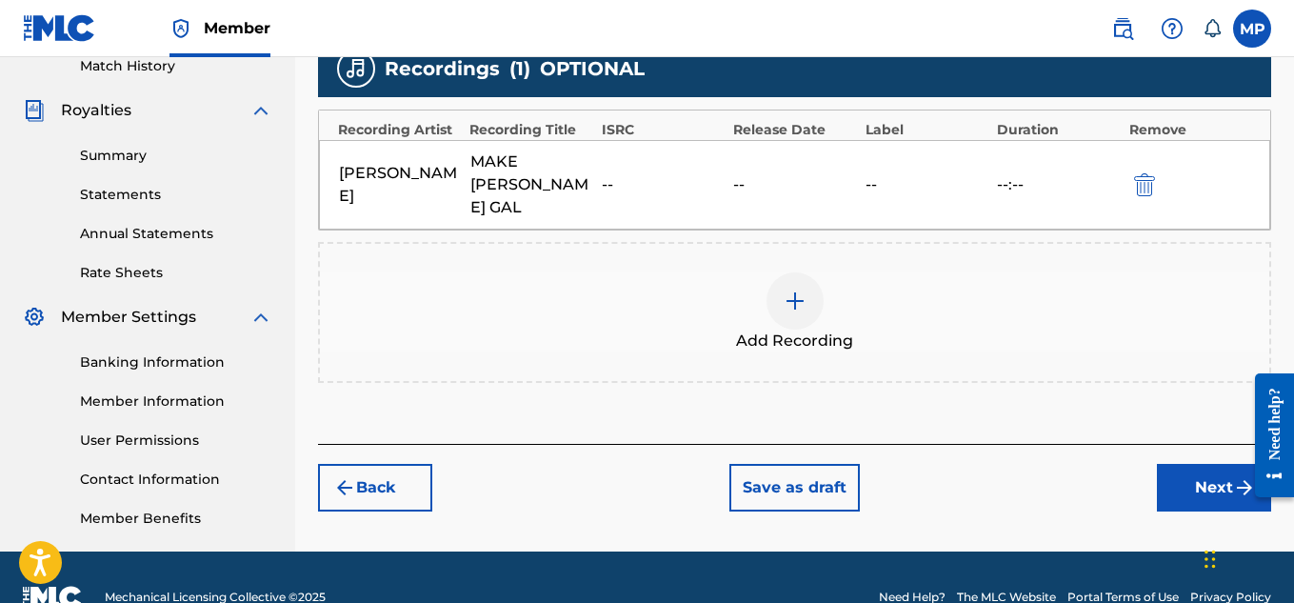
click at [1176, 474] on button "Next" at bounding box center [1214, 488] width 114 height 48
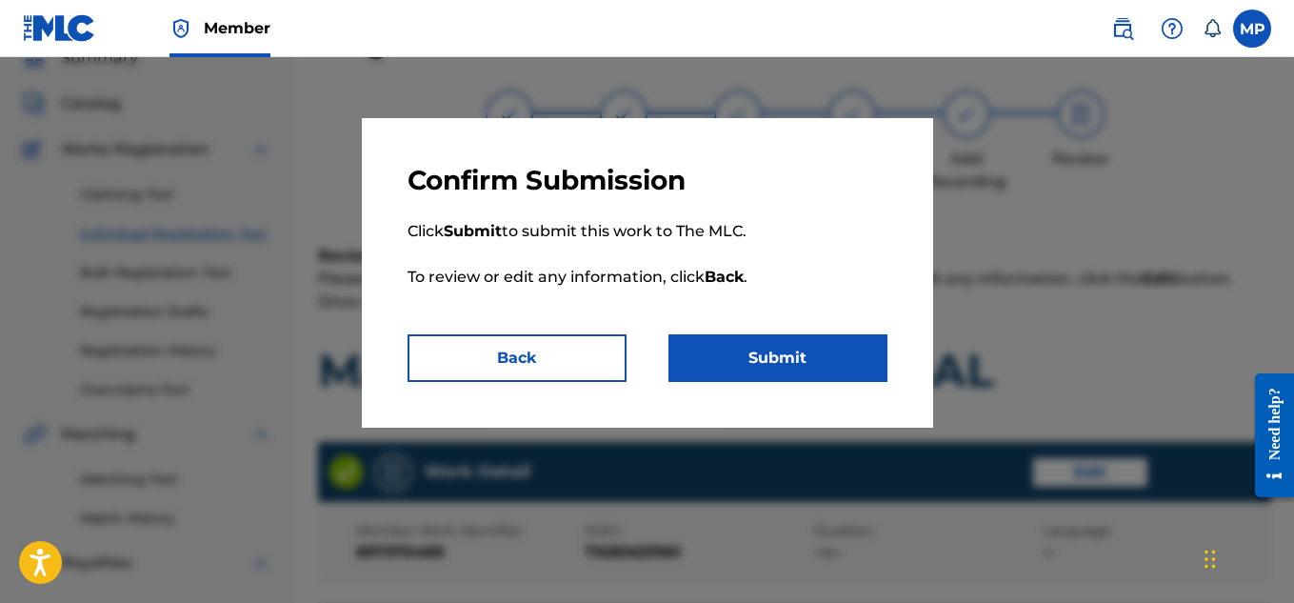
click at [806, 348] on button "Submit" at bounding box center [777, 358] width 219 height 48
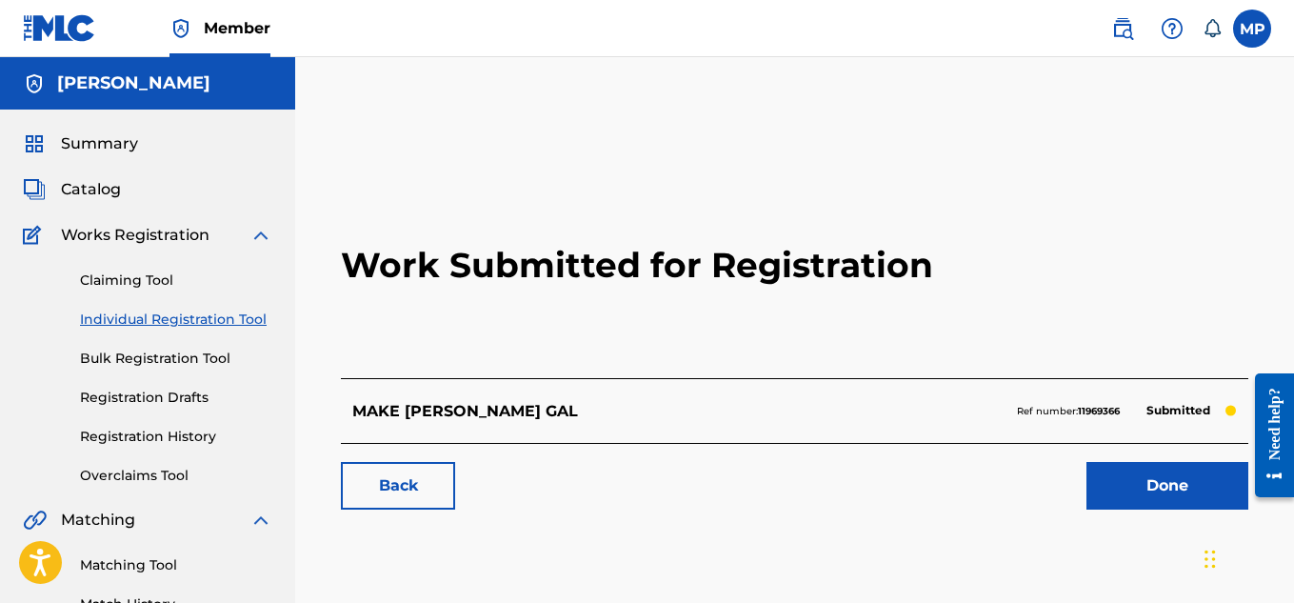
click at [404, 494] on link "Back" at bounding box center [398, 486] width 114 height 48
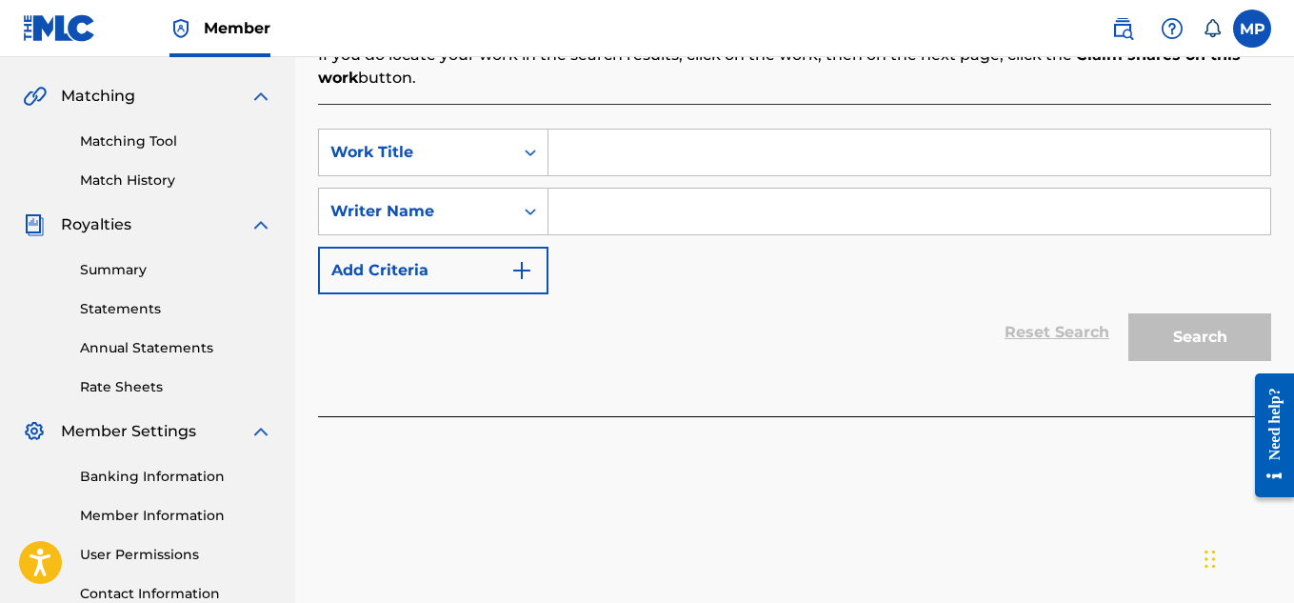
scroll to position [429, 0]
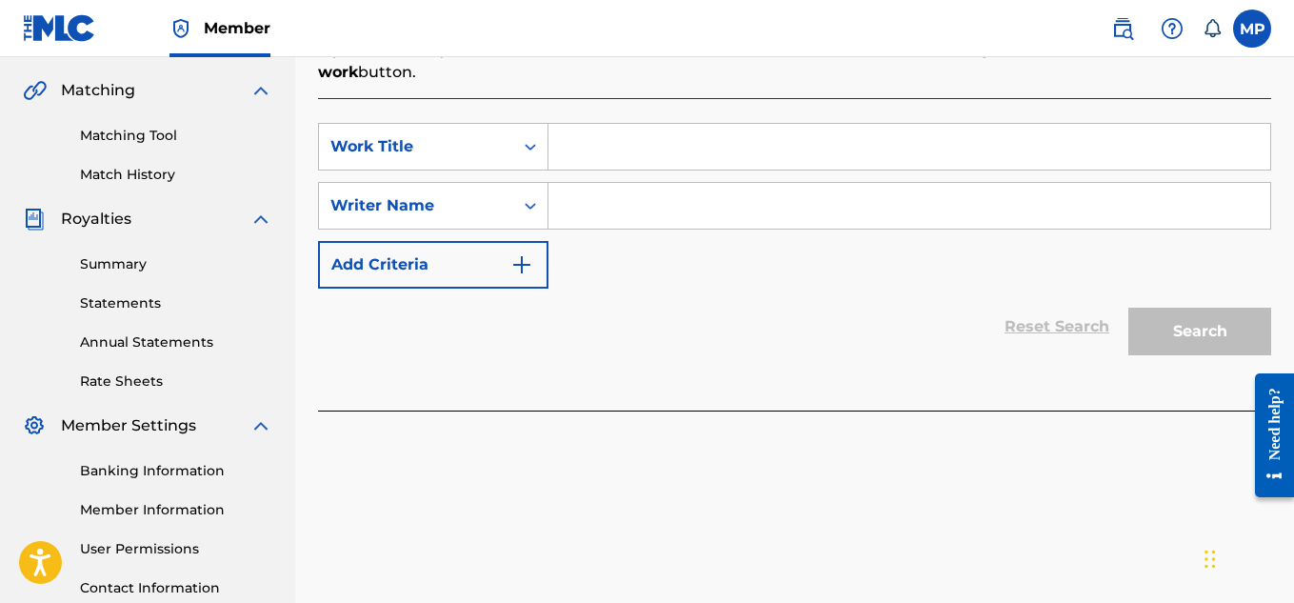
click at [712, 148] on input "Search Form" at bounding box center [909, 147] width 722 height 46
paste input "LUXURIOUS"
type input "LUXURIOUS"
click at [678, 205] on input "Search Form" at bounding box center [909, 206] width 722 height 46
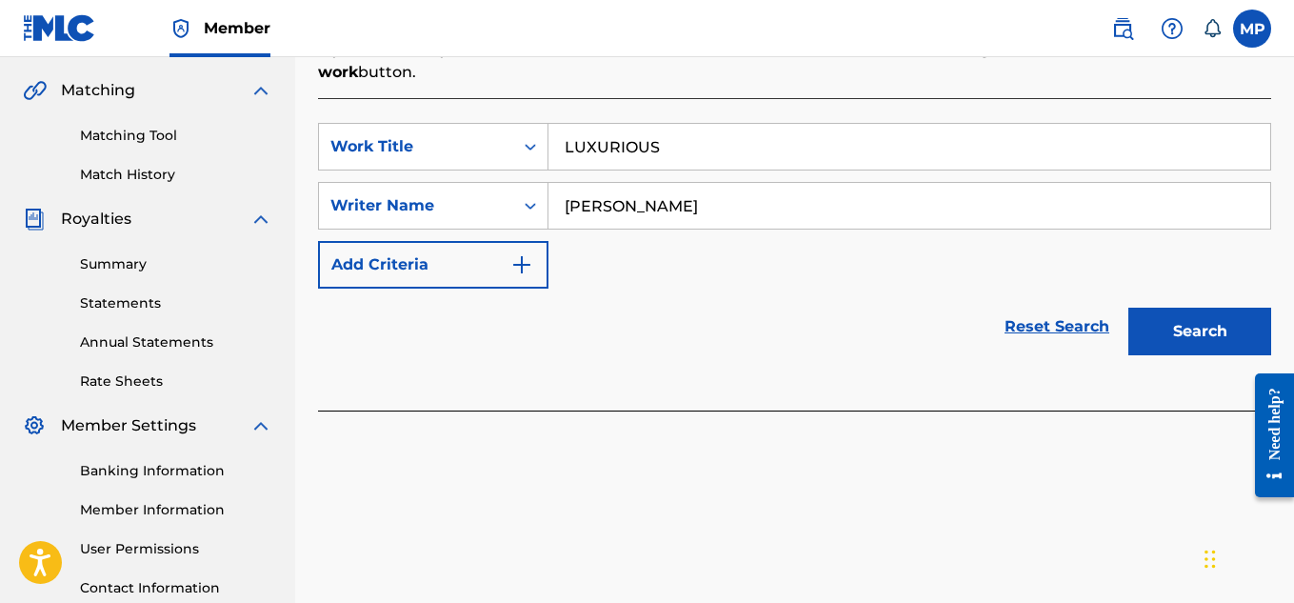
type input "[PERSON_NAME]"
click at [1157, 322] on button "Search" at bounding box center [1199, 332] width 143 height 48
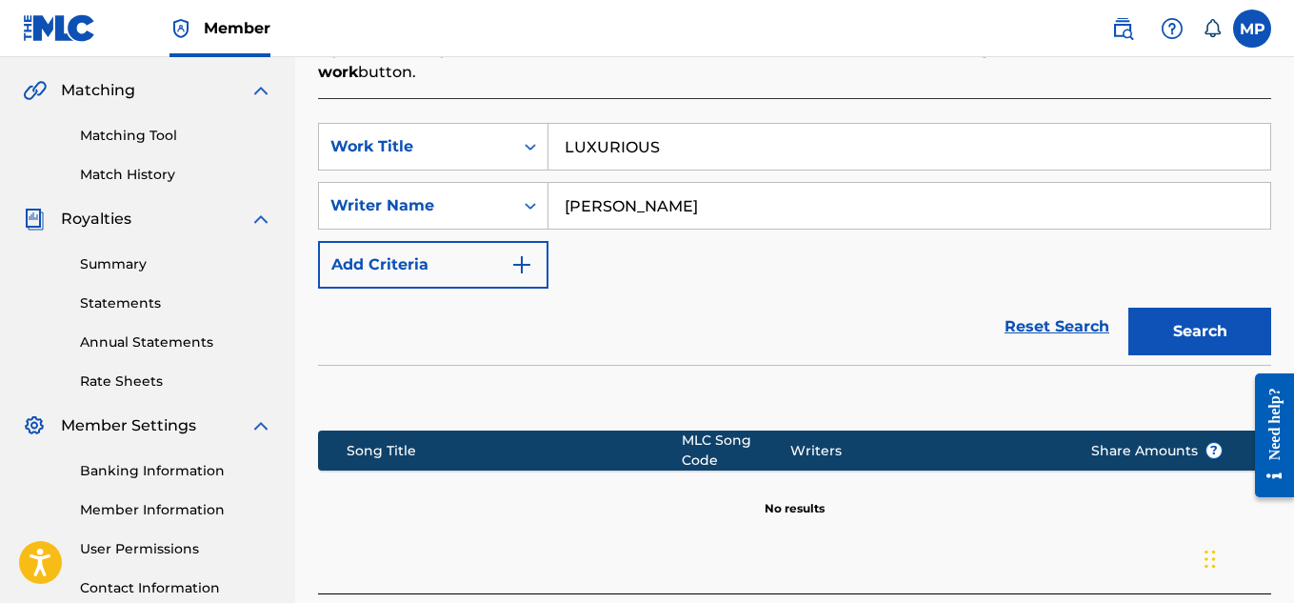
scroll to position [578, 0]
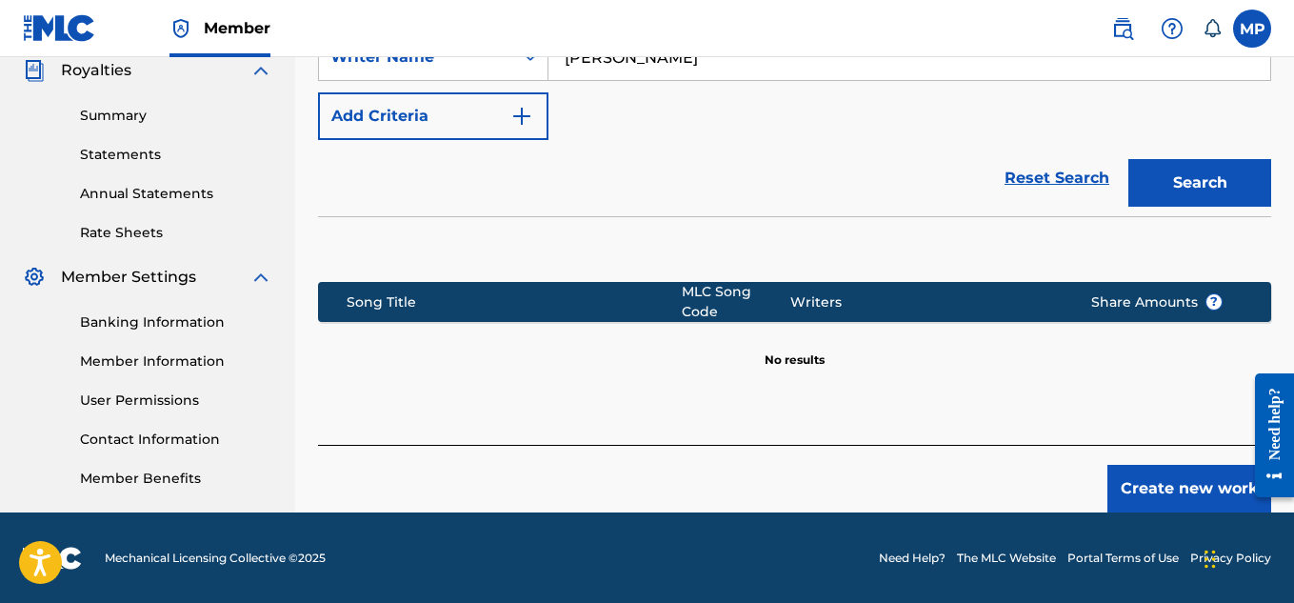
click at [1164, 466] on button "Create new work" at bounding box center [1189, 489] width 164 height 48
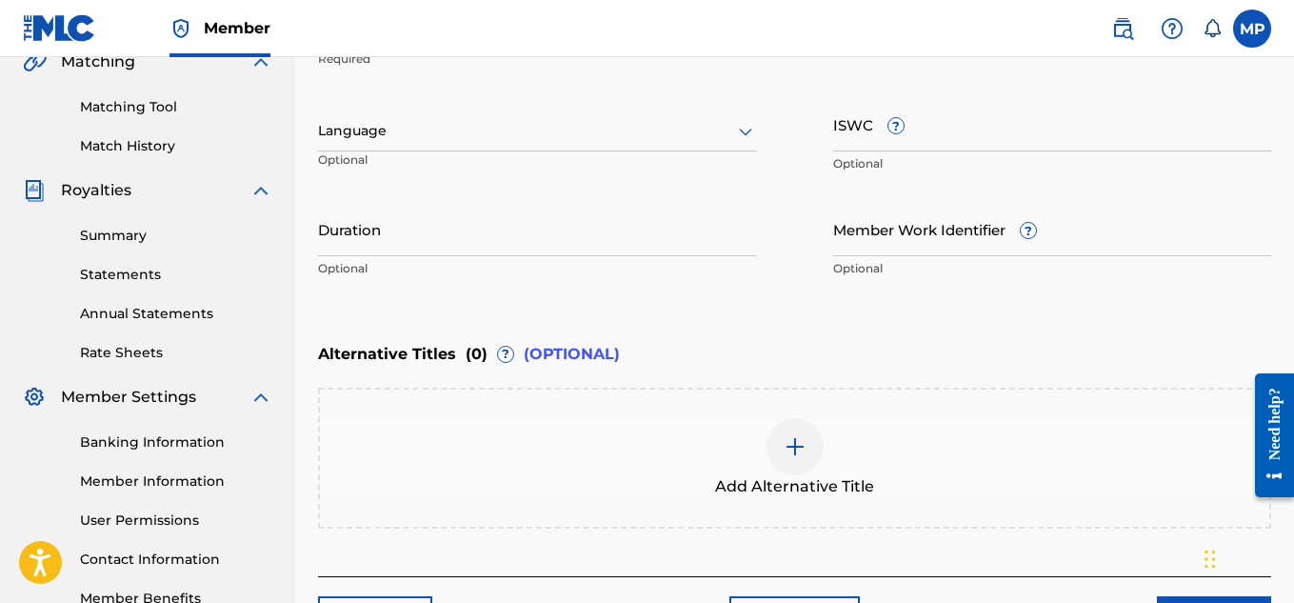
scroll to position [439, 0]
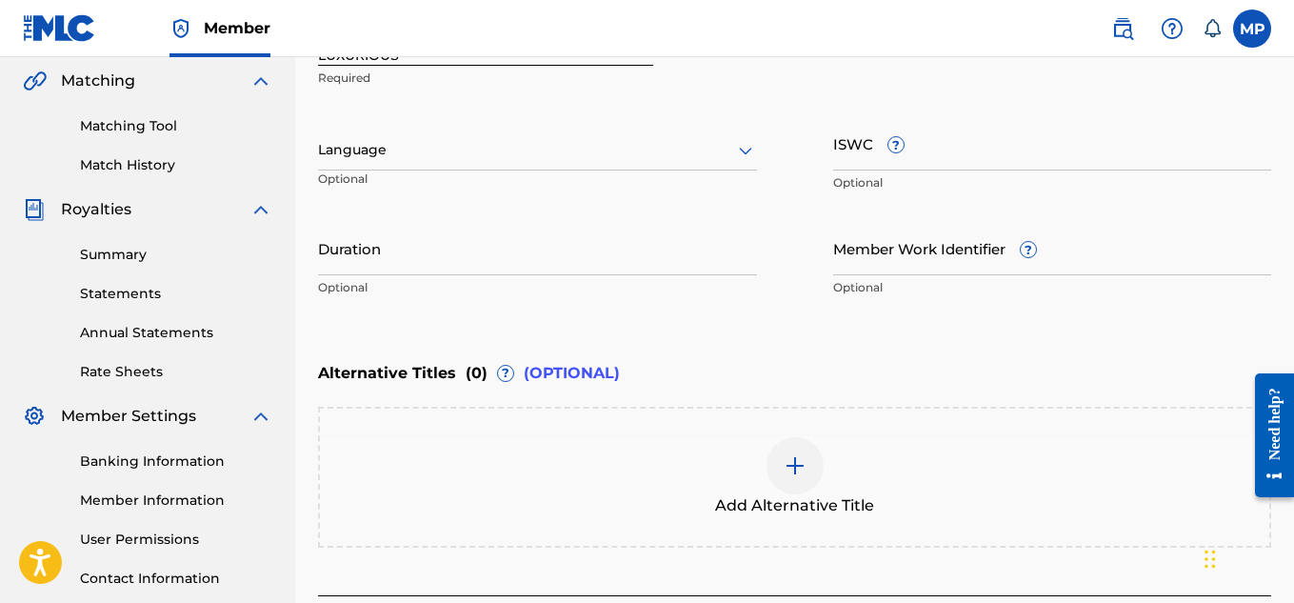
click at [899, 169] on input "ISWC ?" at bounding box center [1052, 143] width 439 height 54
paste input "T9285631869"
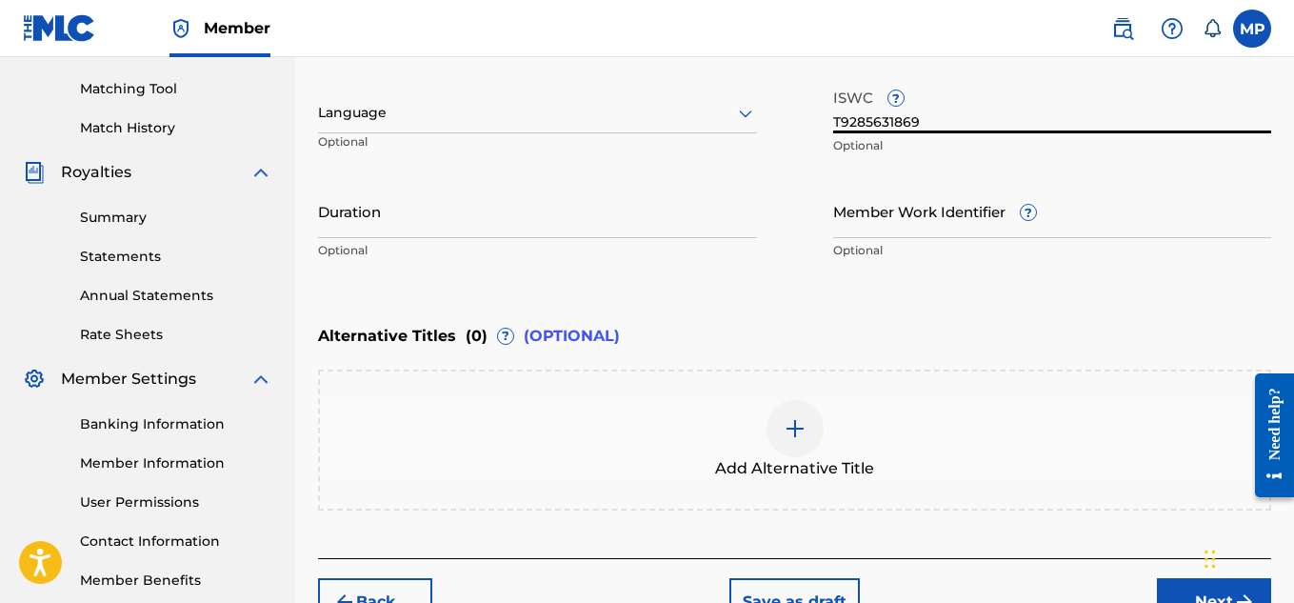
scroll to position [490, 0]
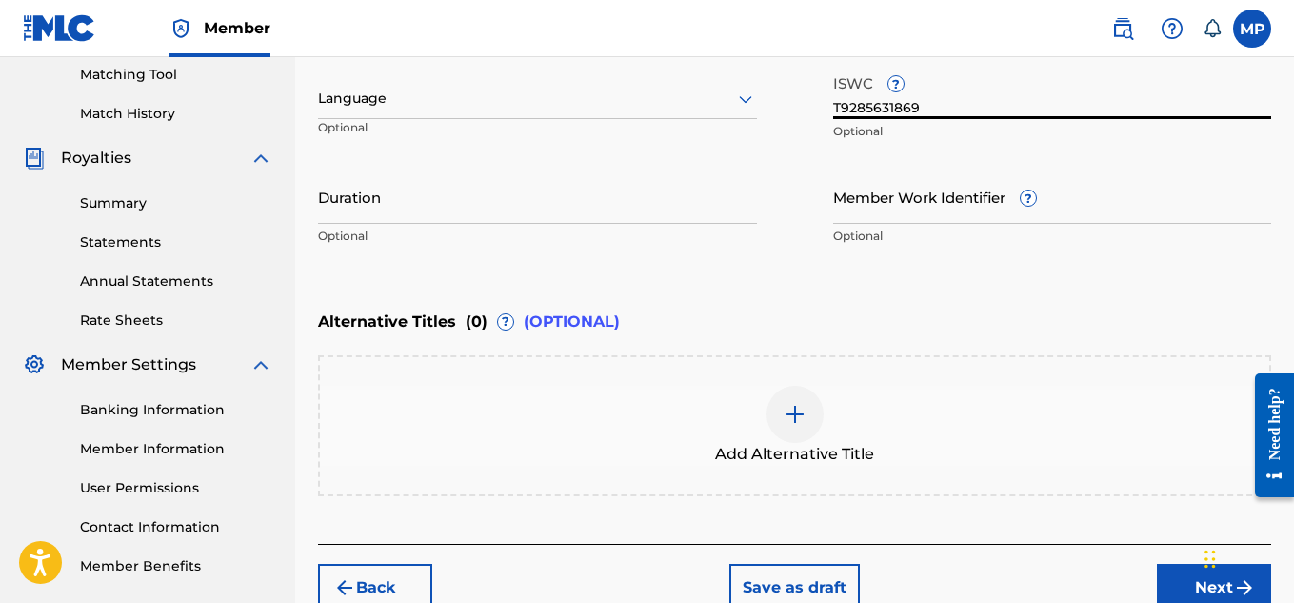
type input "T9285631869"
click at [1080, 219] on input "Member Work Identifier ?" at bounding box center [1052, 196] width 439 height 54
paste input "897375478"
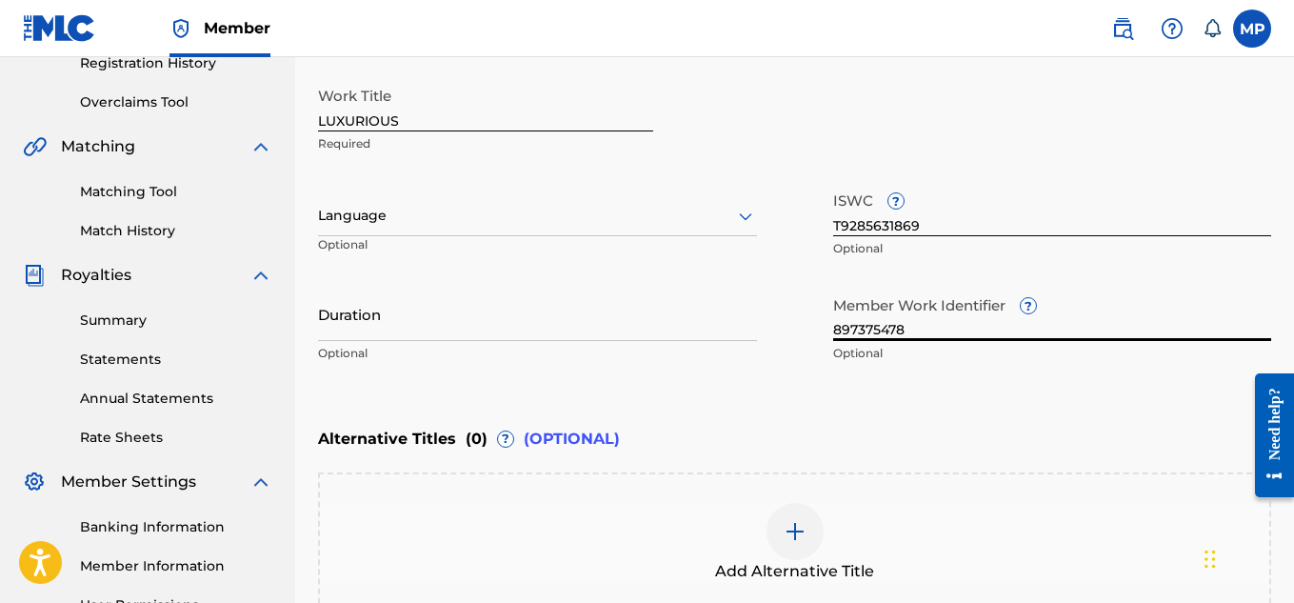
scroll to position [370, 0]
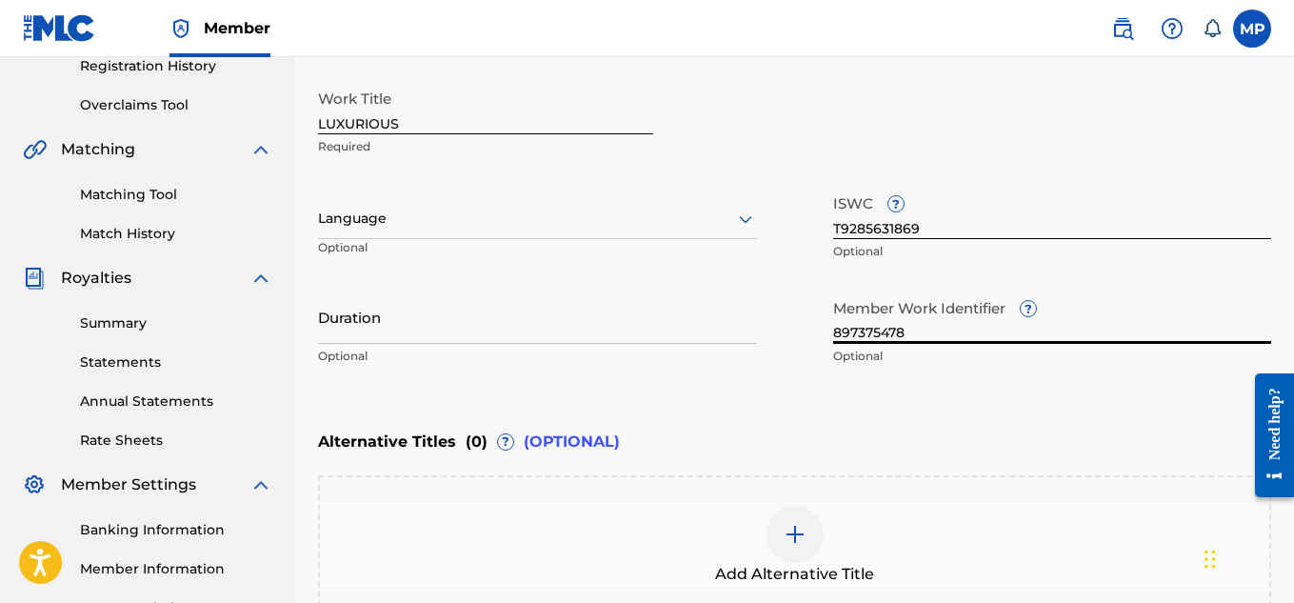
type input "897375478"
click at [457, 118] on input "LUXURIOUS" at bounding box center [485, 107] width 335 height 54
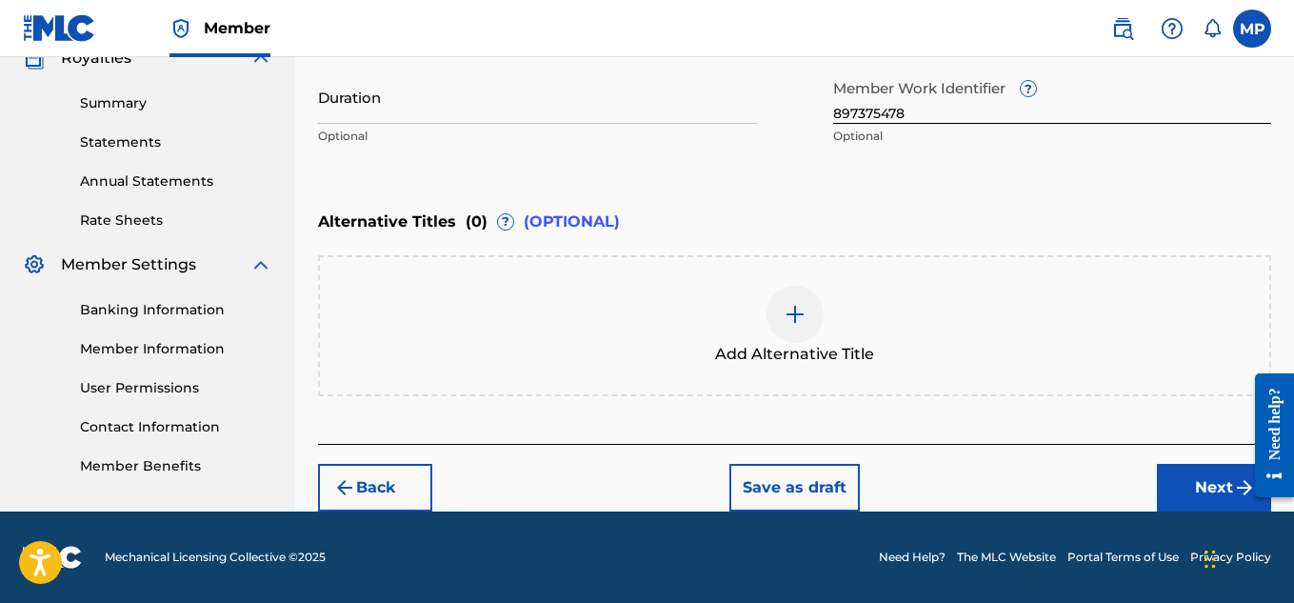
click at [1180, 487] on button "Next" at bounding box center [1214, 488] width 114 height 48
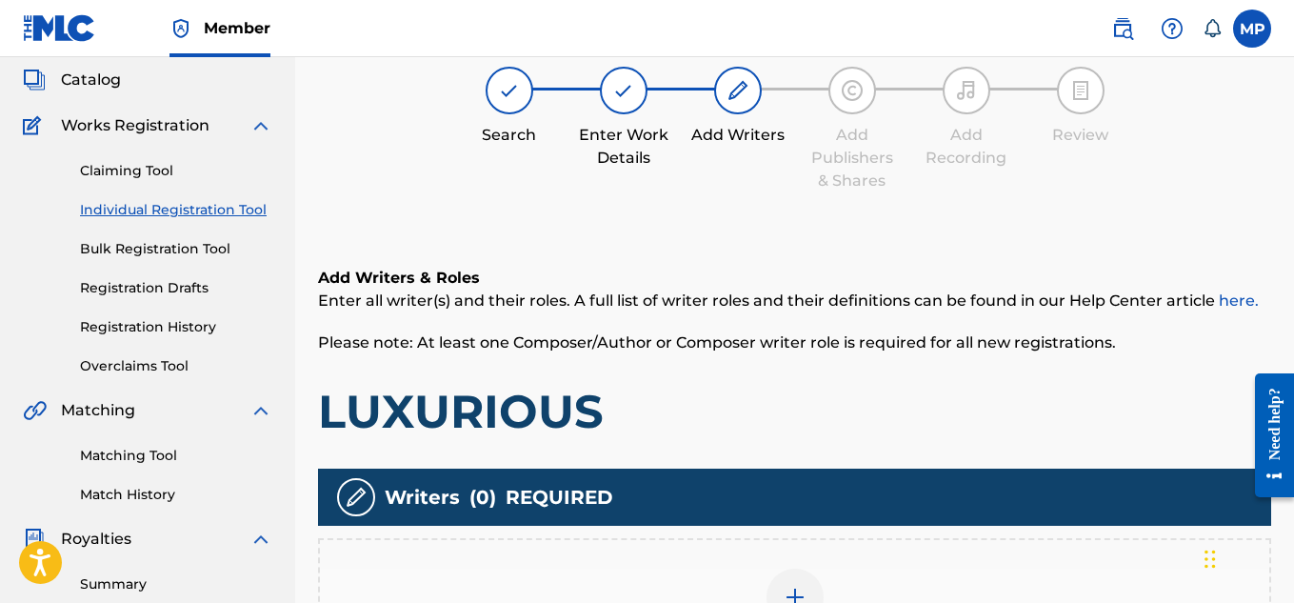
scroll to position [266, 0]
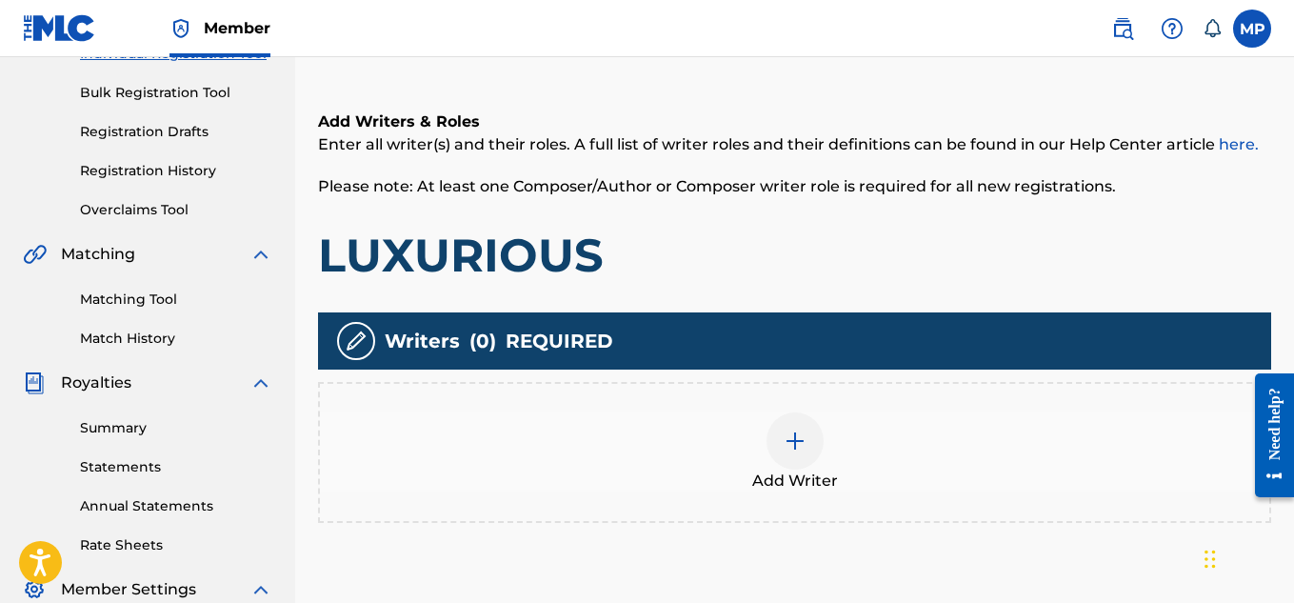
click at [780, 450] on div at bounding box center [794, 440] width 57 height 57
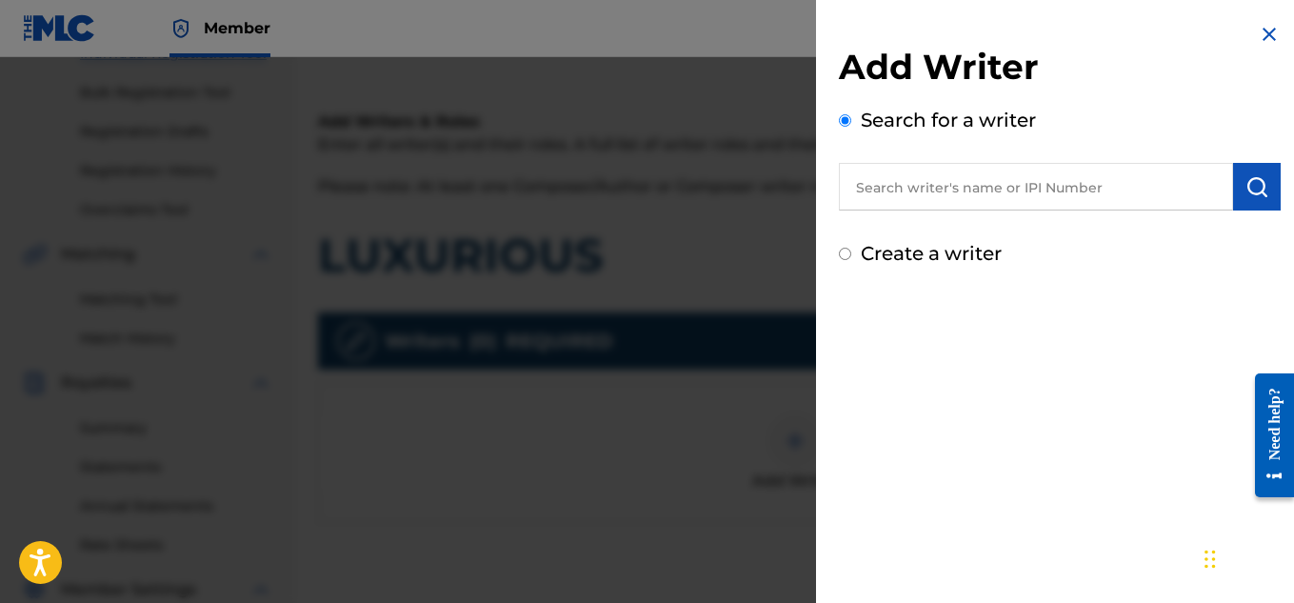
click at [991, 197] on input "text" at bounding box center [1036, 187] width 394 height 48
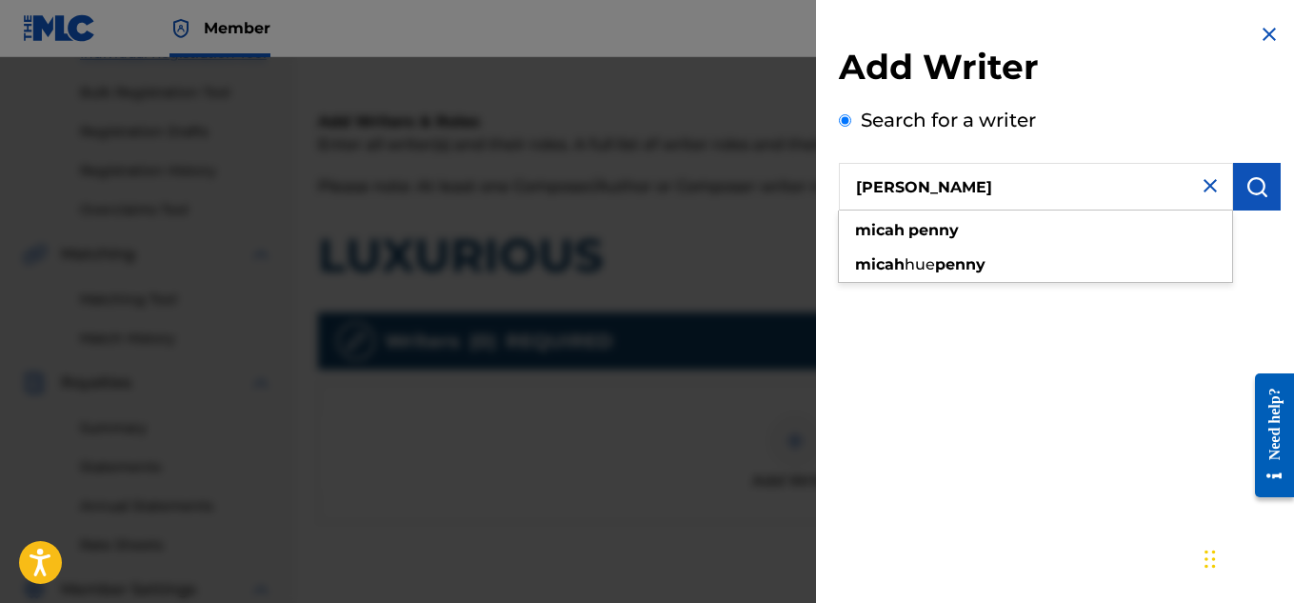
type input "[PERSON_NAME]"
click at [1262, 176] on button "submit" at bounding box center [1257, 187] width 48 height 48
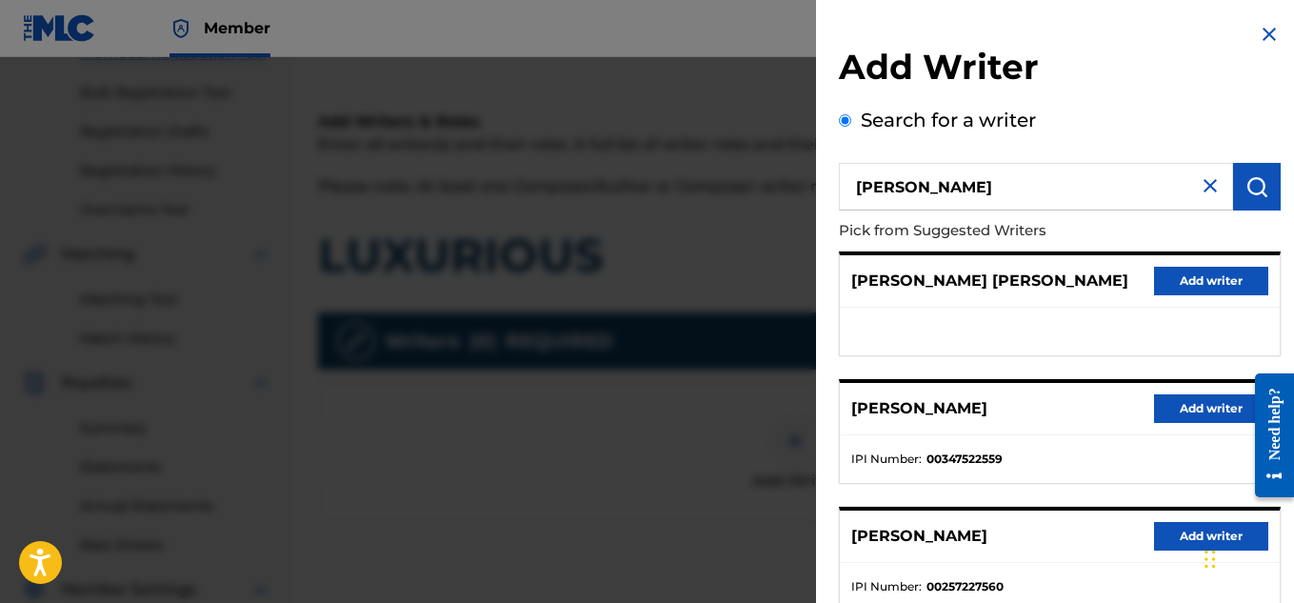
click at [1189, 418] on button "Add writer" at bounding box center [1211, 408] width 114 height 29
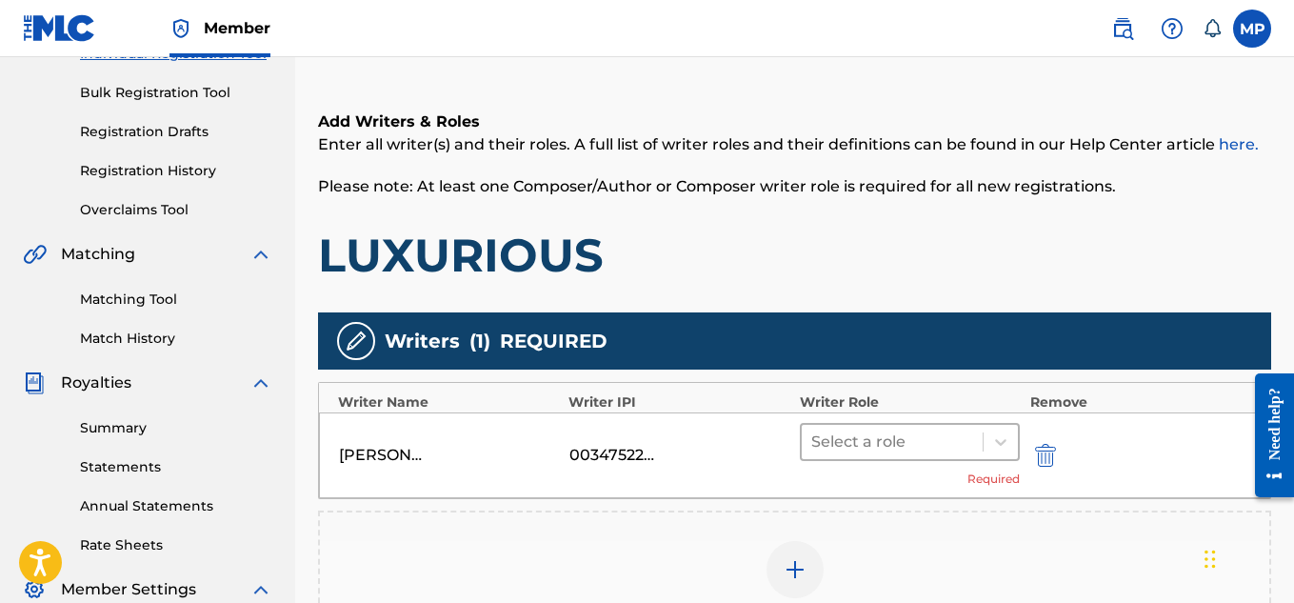
click at [968, 443] on div at bounding box center [892, 441] width 163 height 27
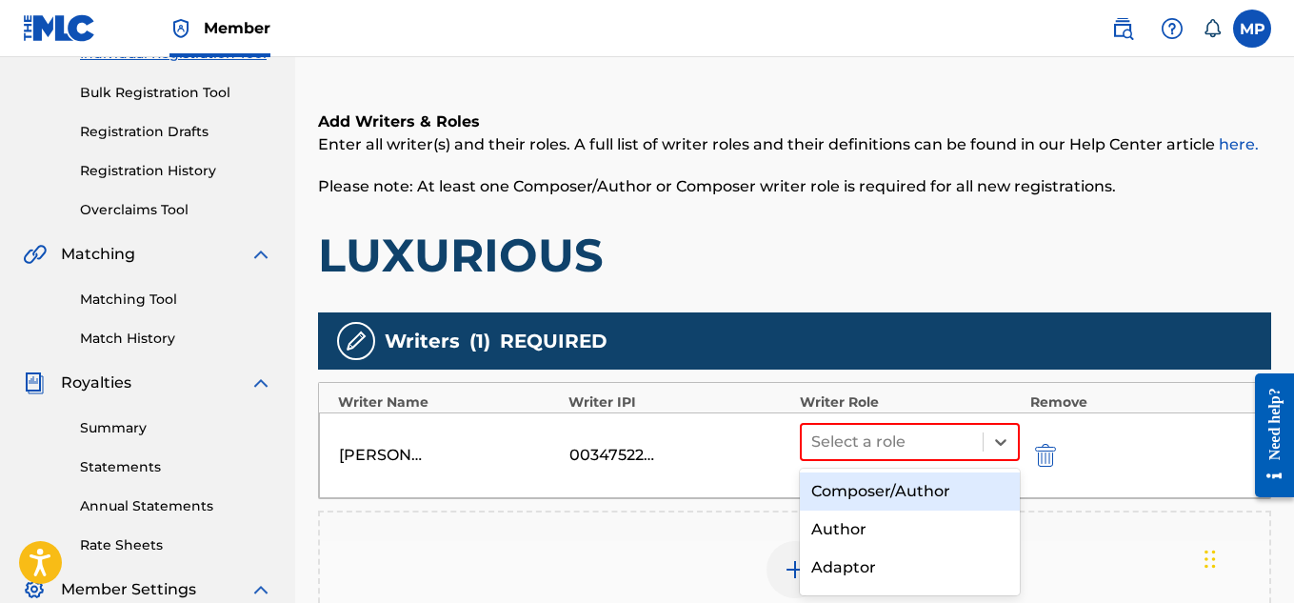
click at [862, 495] on div "Composer/Author" at bounding box center [910, 491] width 221 height 38
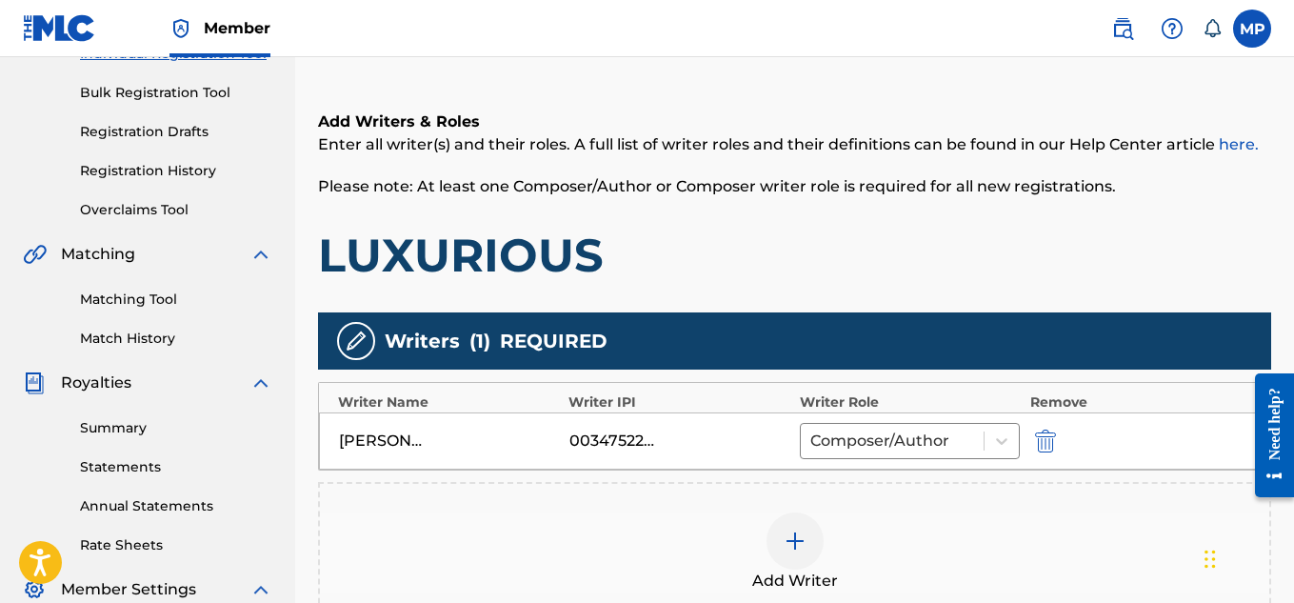
scroll to position [442, 0]
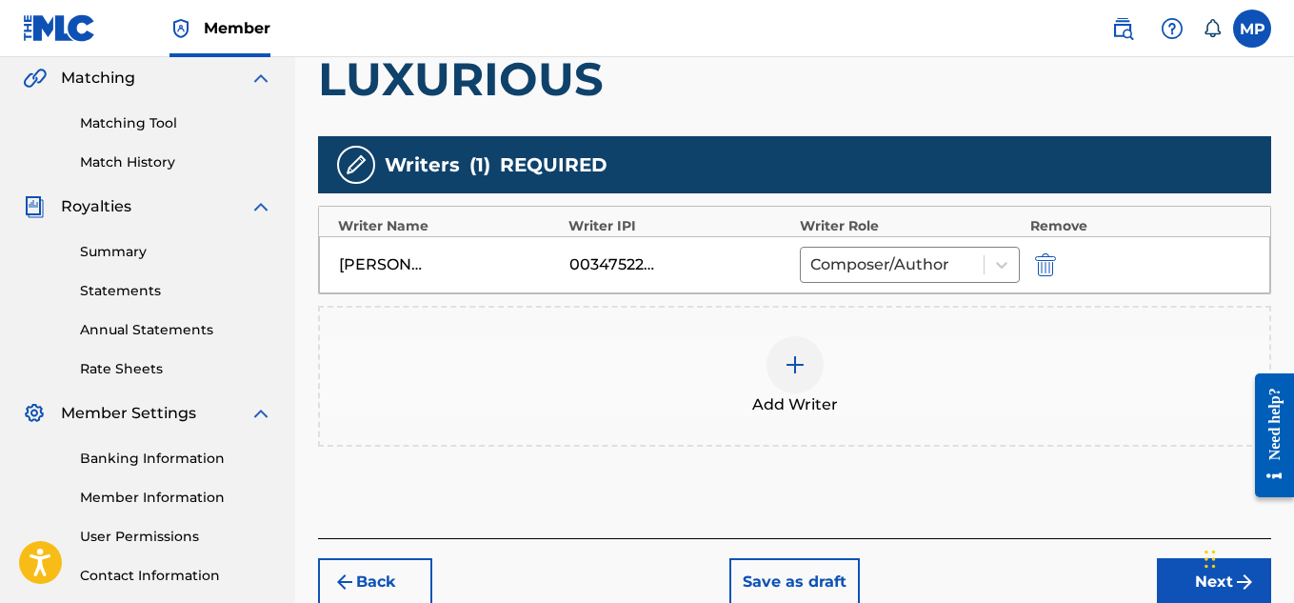
click at [1167, 572] on button "Next" at bounding box center [1214, 582] width 114 height 48
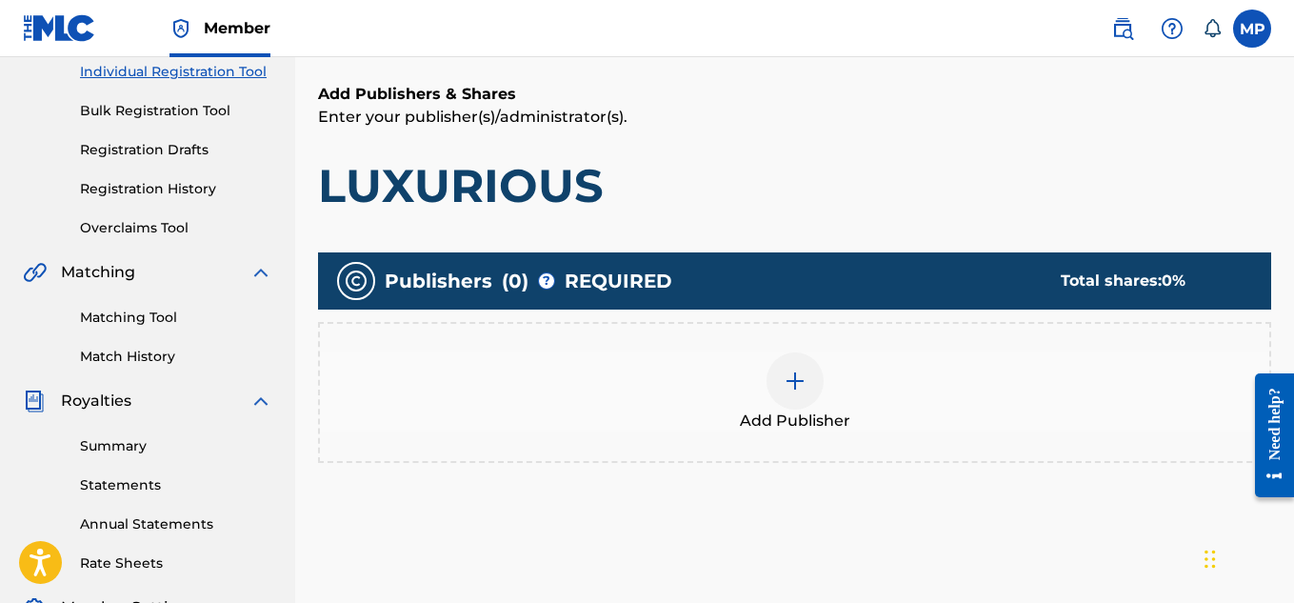
scroll to position [254, 0]
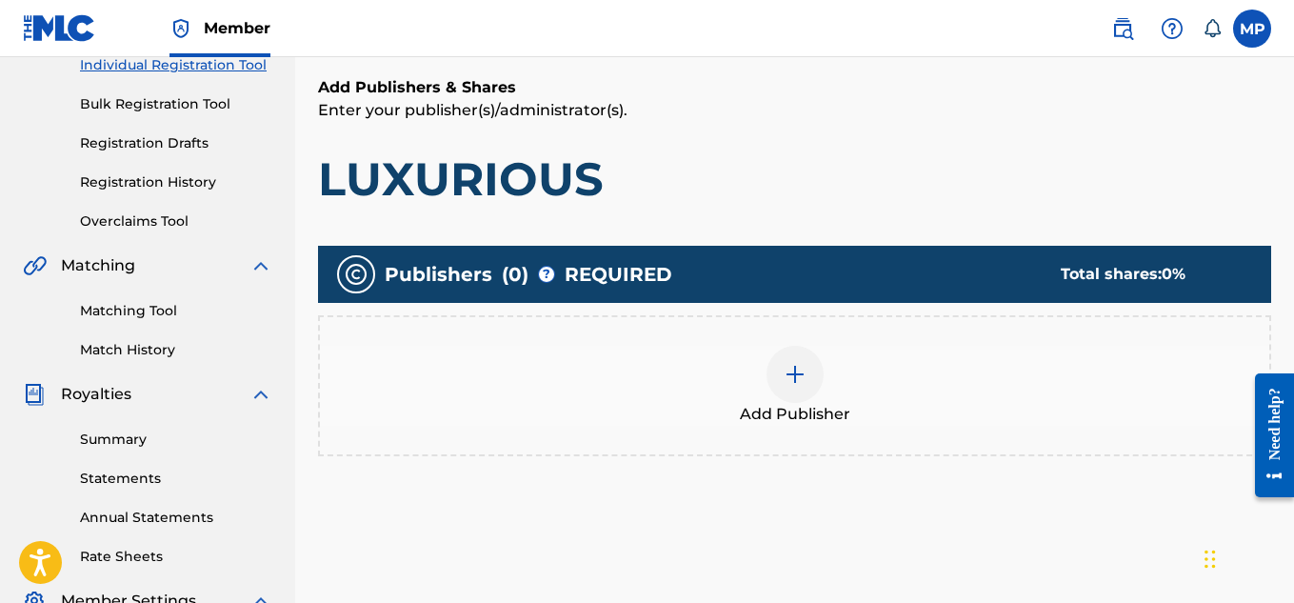
click at [797, 385] on img at bounding box center [795, 374] width 23 height 23
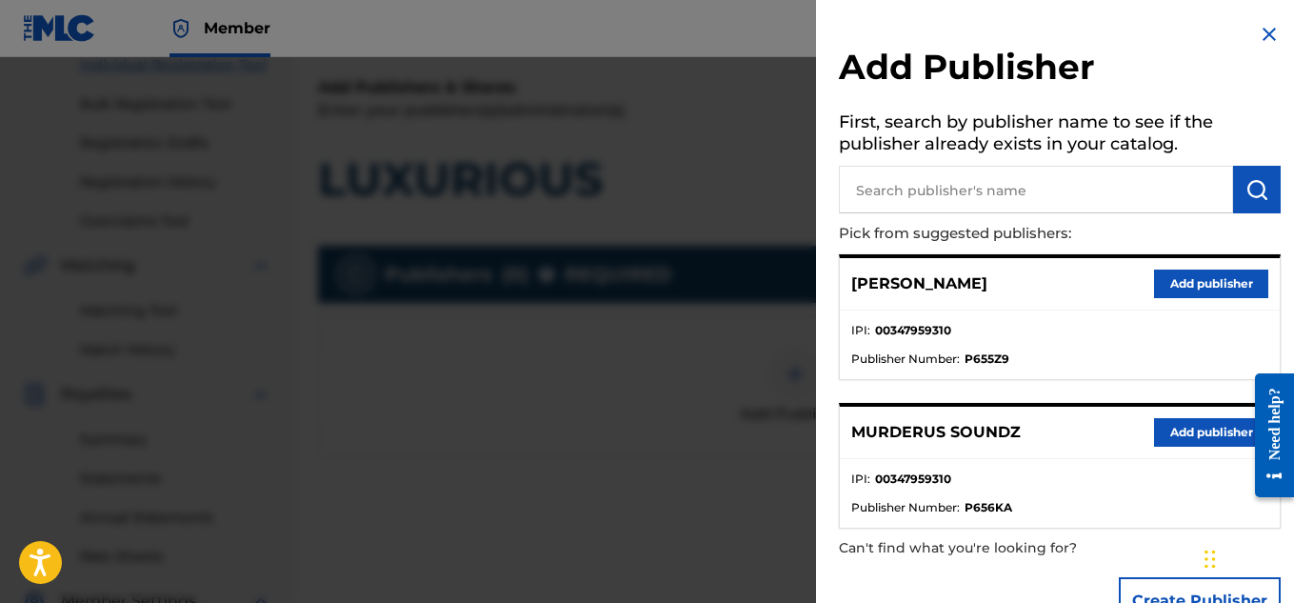
click at [1203, 433] on button "Add publisher" at bounding box center [1211, 432] width 114 height 29
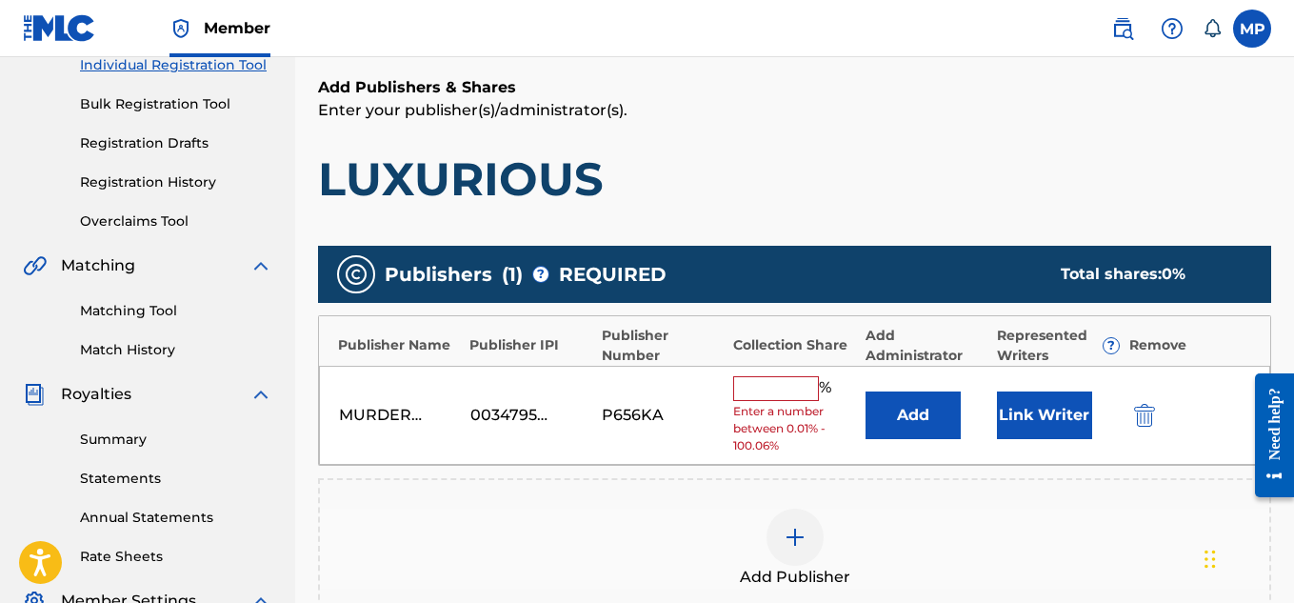
click at [786, 387] on input "text" at bounding box center [776, 388] width 86 height 25
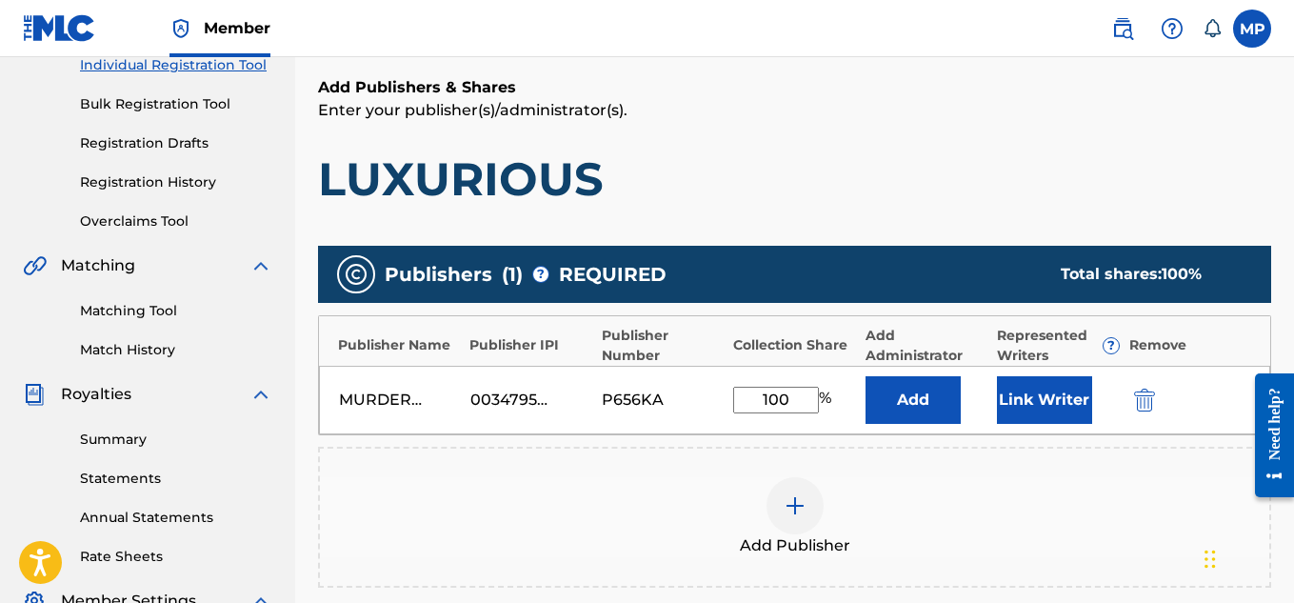
type input "100"
click at [1059, 401] on button "Link Writer" at bounding box center [1044, 400] width 95 height 48
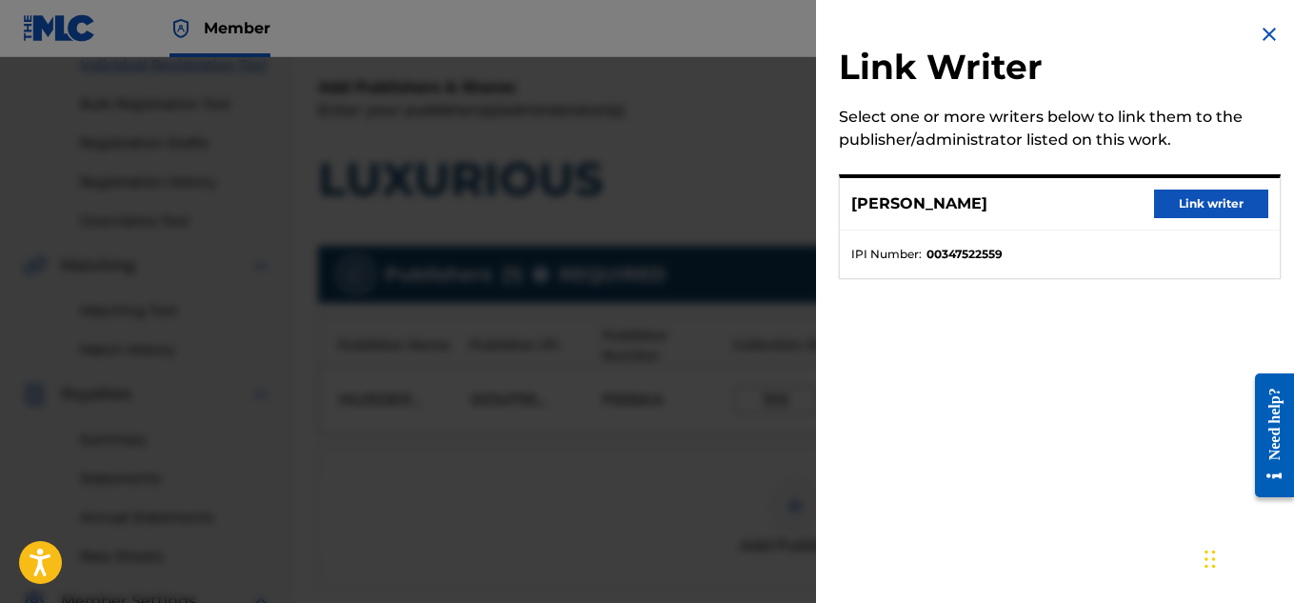
click at [1197, 209] on button "Link writer" at bounding box center [1211, 203] width 114 height 29
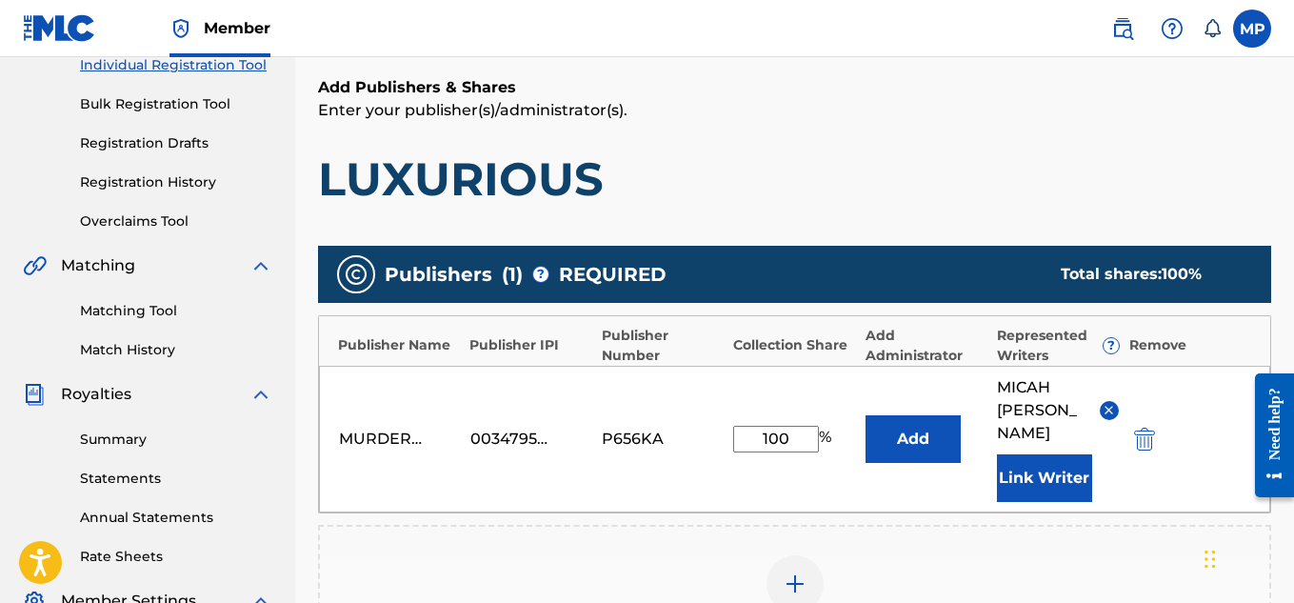
scroll to position [602, 0]
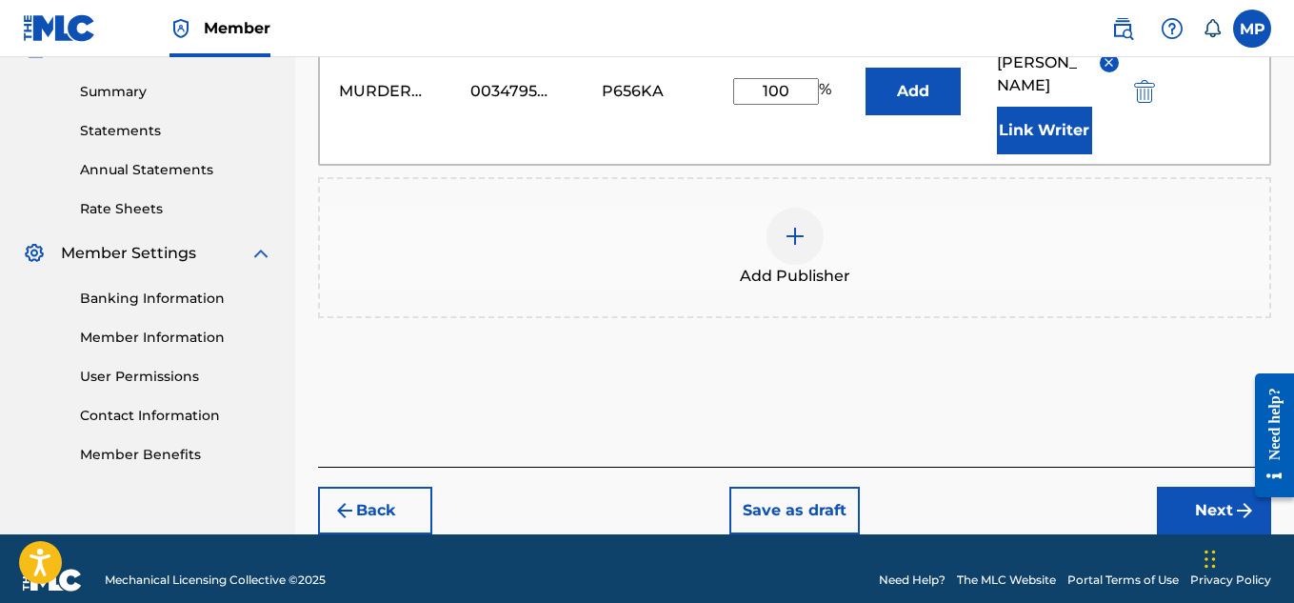
click at [1190, 492] on button "Next" at bounding box center [1214, 511] width 114 height 48
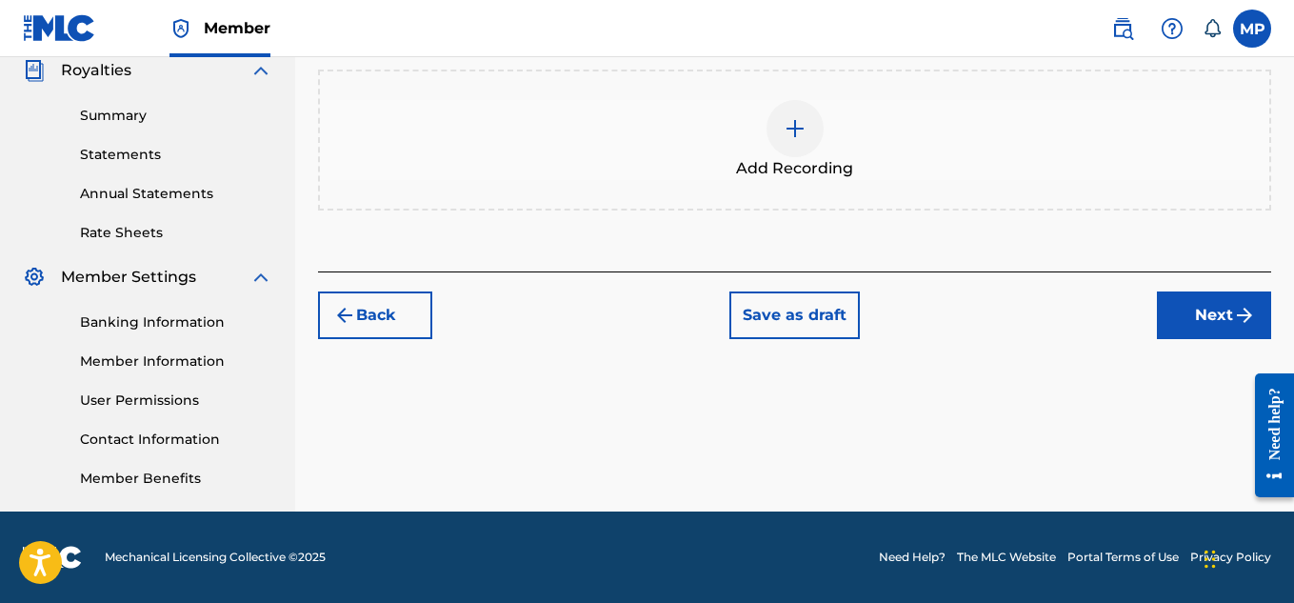
scroll to position [355, 0]
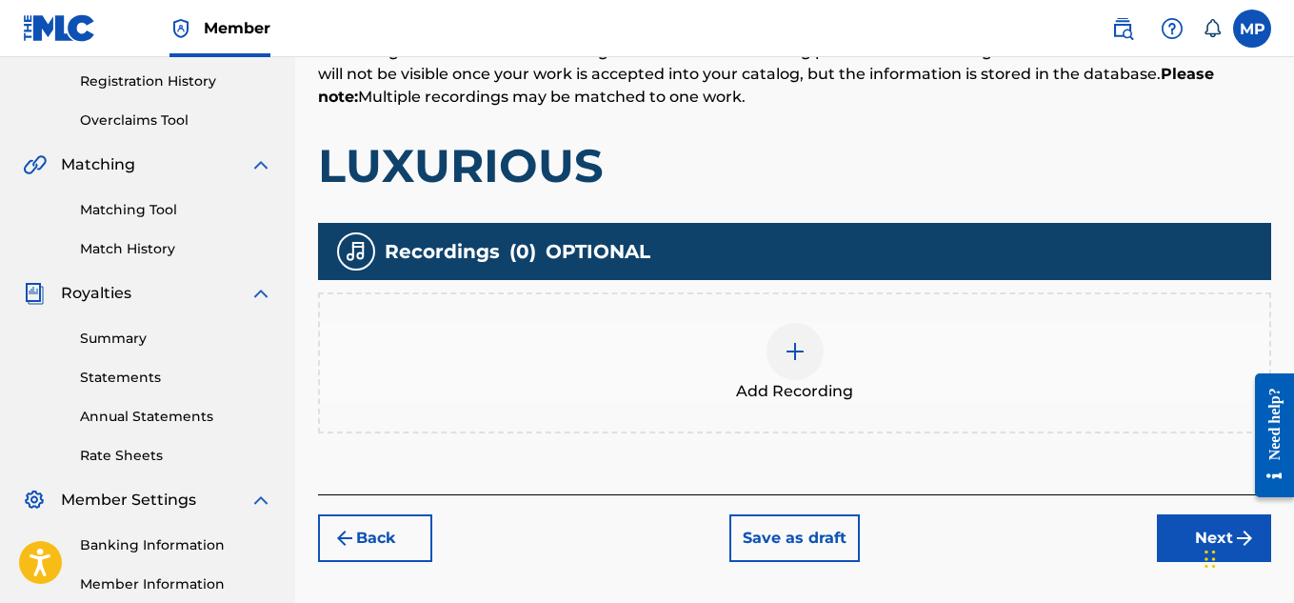
click at [806, 357] on div at bounding box center [794, 351] width 57 height 57
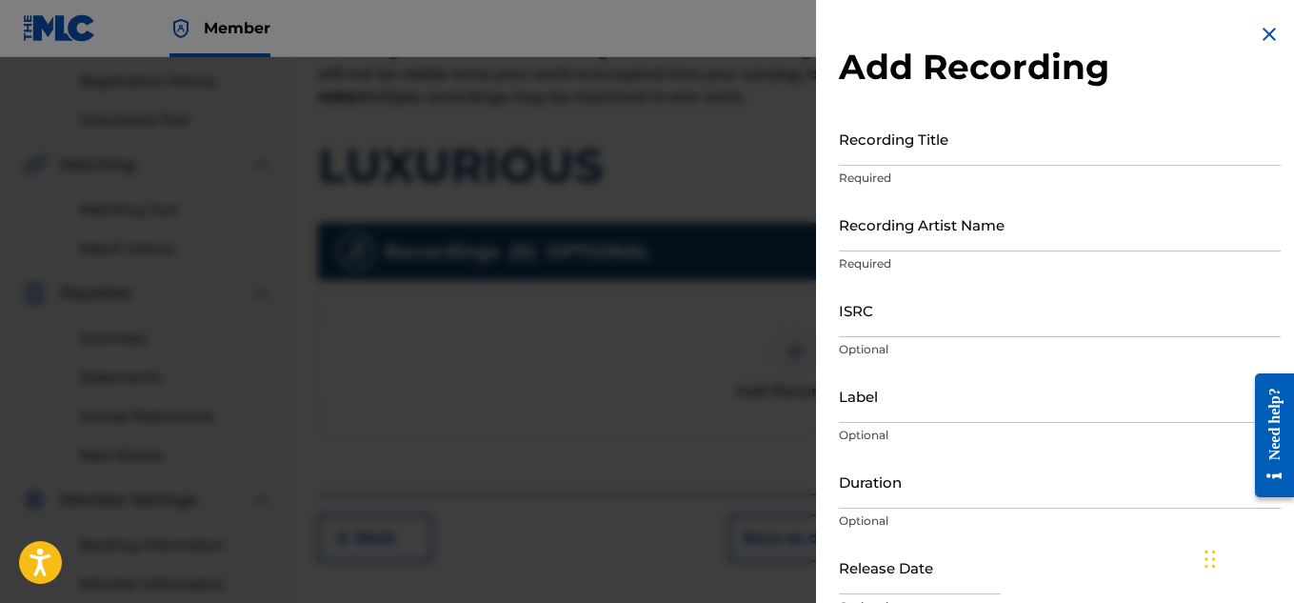
click at [907, 160] on input "Recording Title" at bounding box center [1060, 138] width 442 height 54
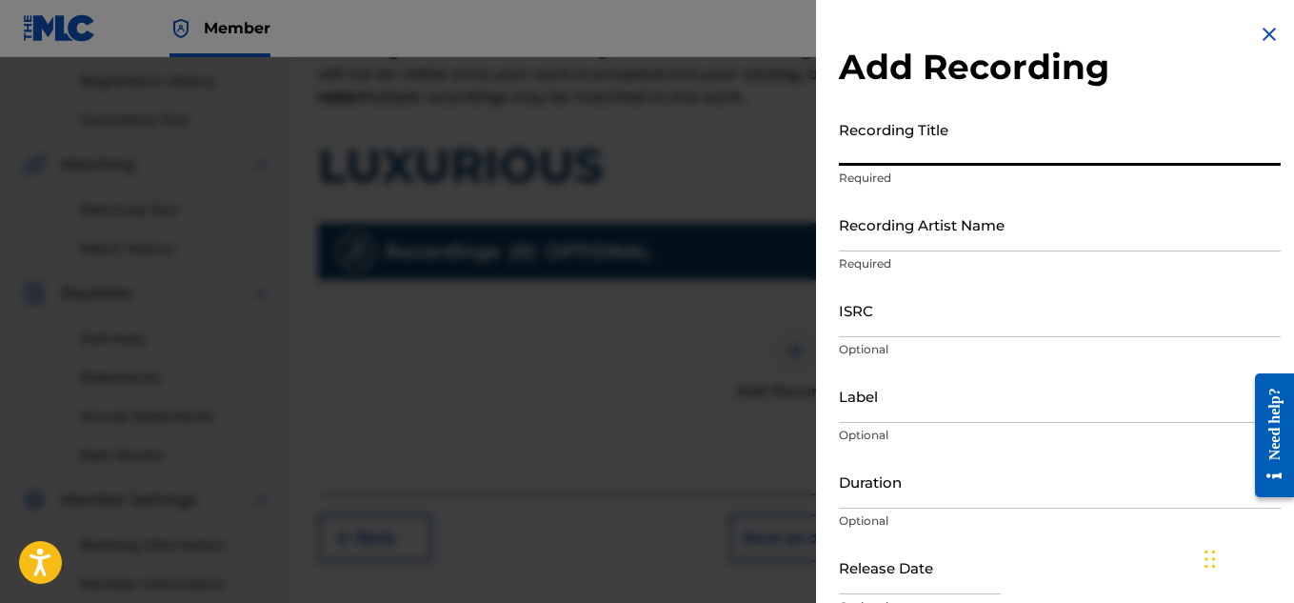
paste input "LUXURIOUS"
type input "LUXURIOUS"
click at [880, 240] on input "Recording Artist Name" at bounding box center [1060, 224] width 442 height 54
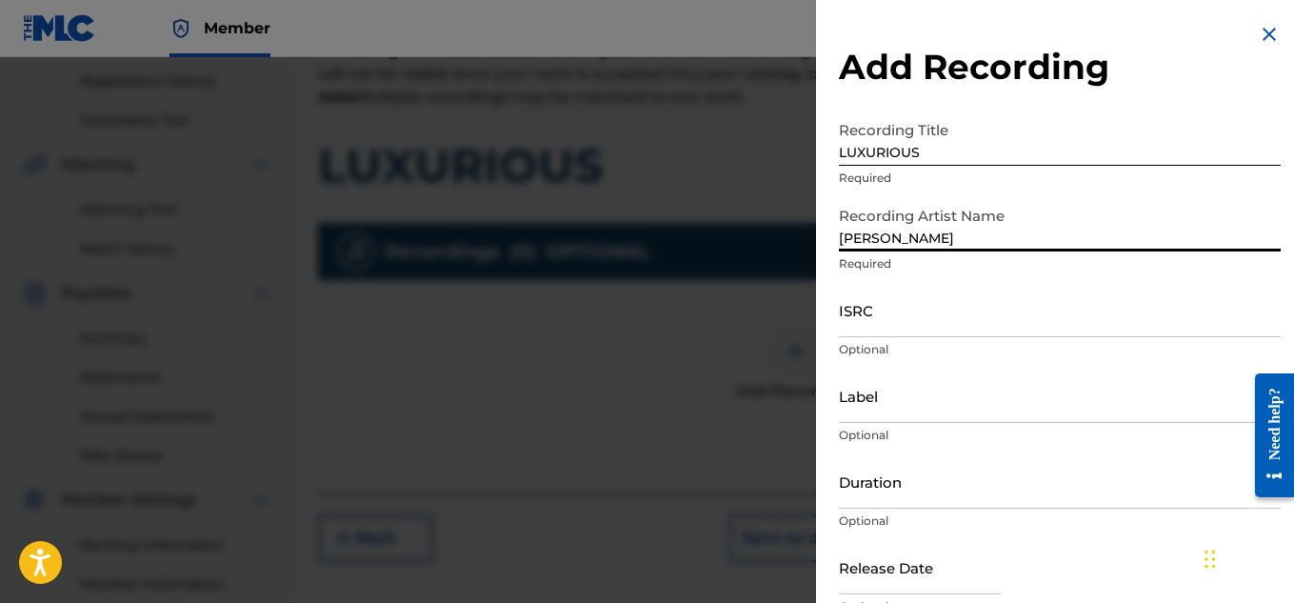
type input "[PERSON_NAME]"
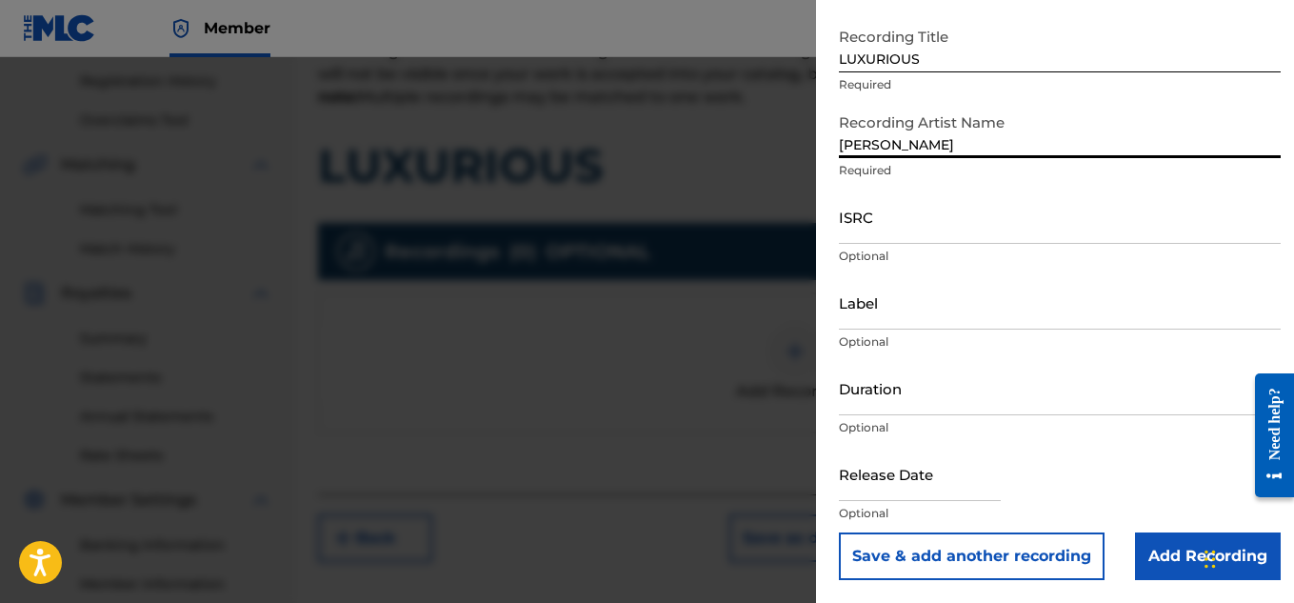
click at [1156, 551] on input "Add Recording" at bounding box center [1208, 556] width 146 height 48
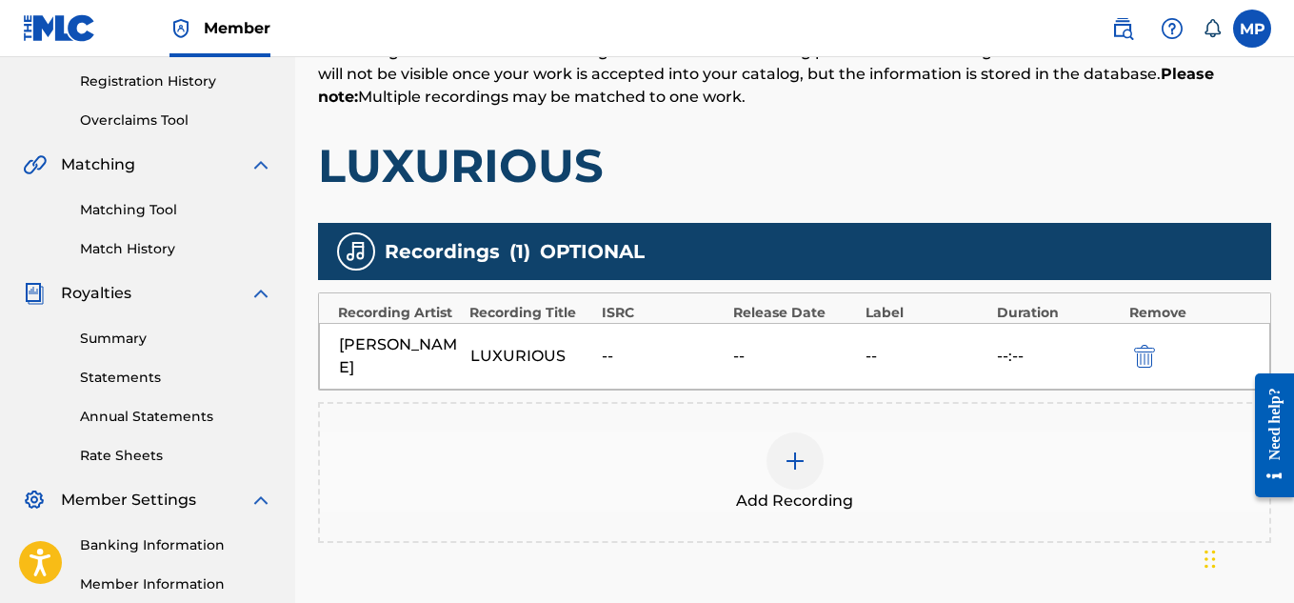
scroll to position [578, 0]
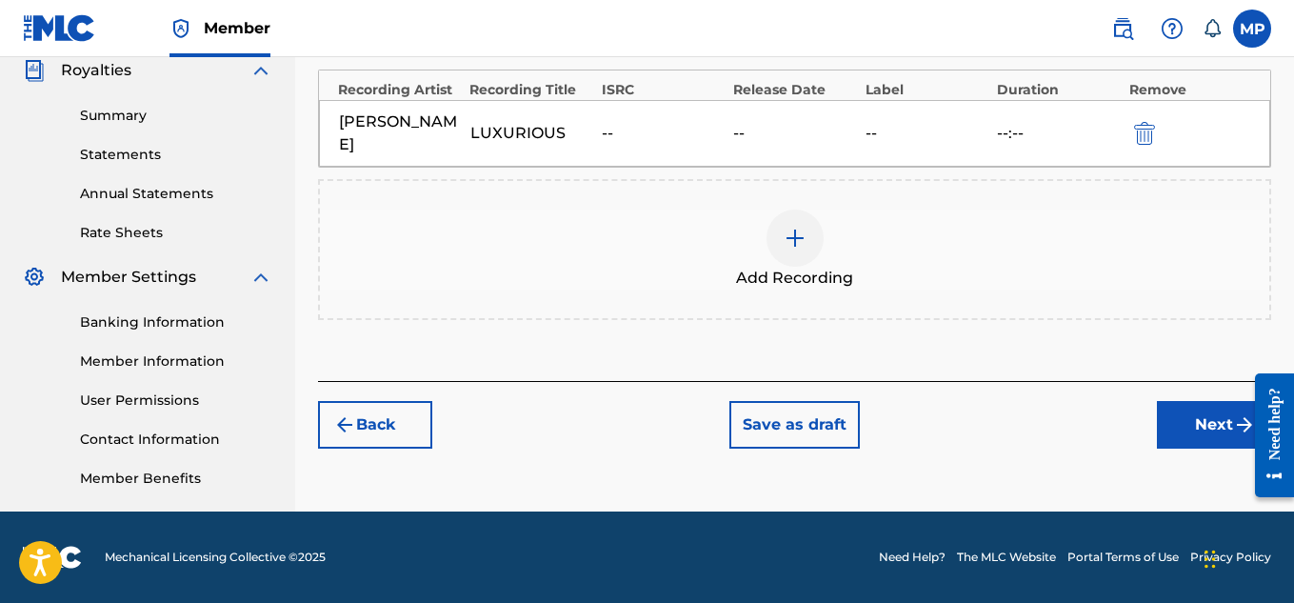
click at [1182, 438] on button "Next" at bounding box center [1214, 425] width 114 height 48
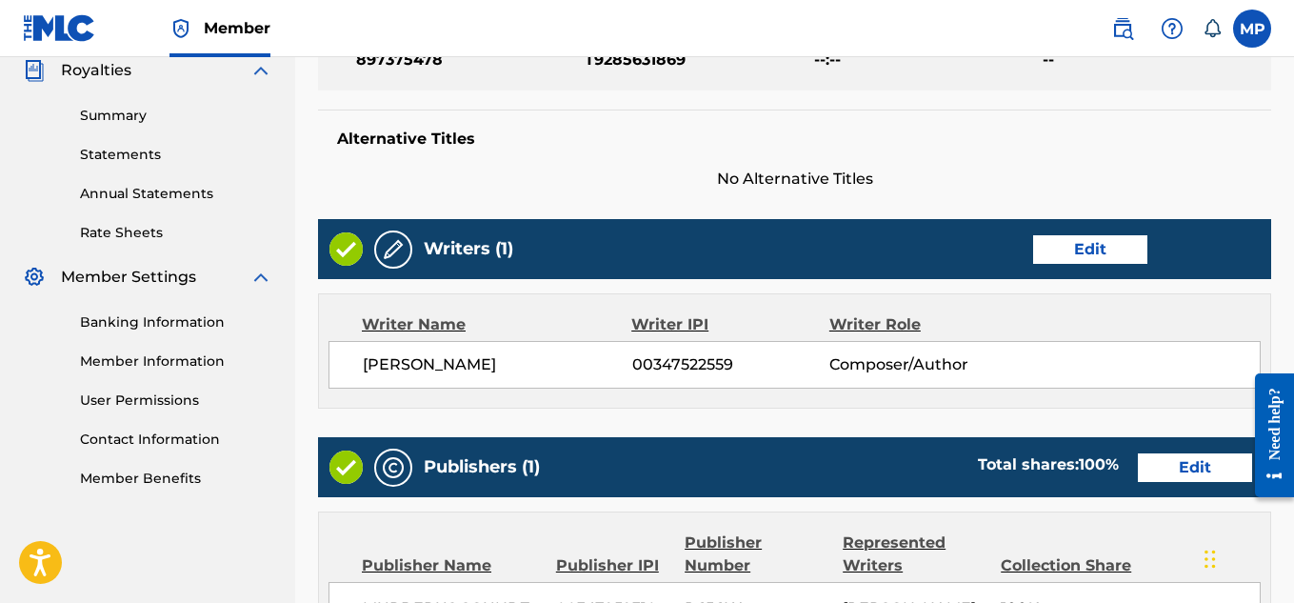
scroll to position [1030, 0]
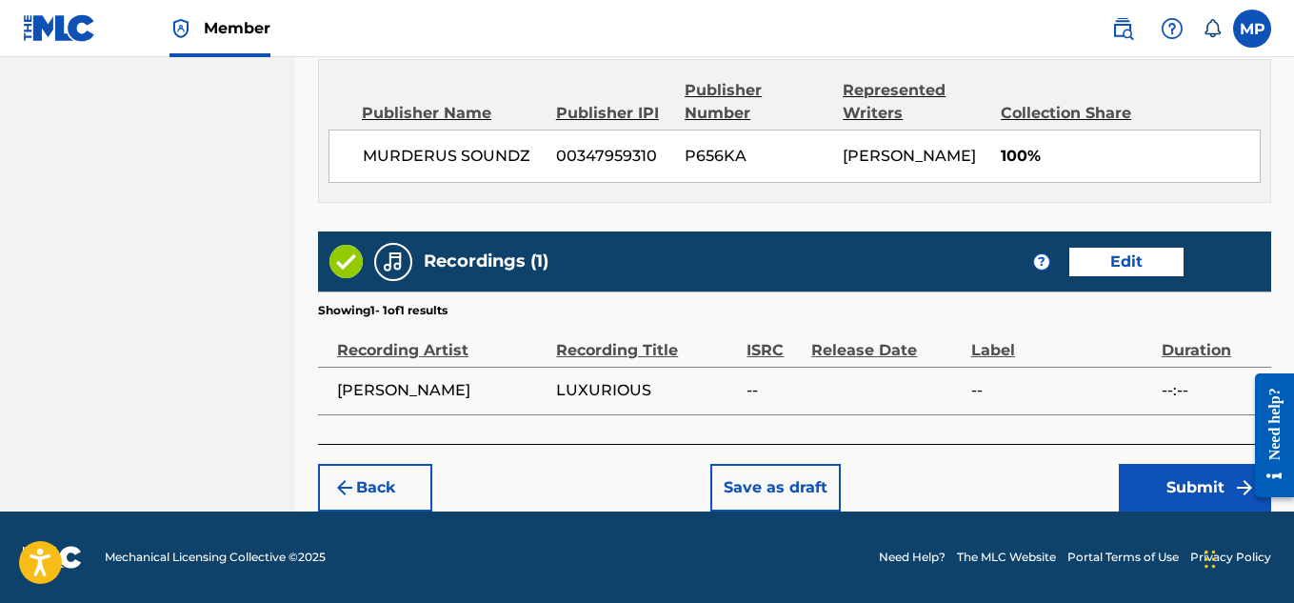
click at [1142, 475] on button "Submit" at bounding box center [1195, 488] width 152 height 48
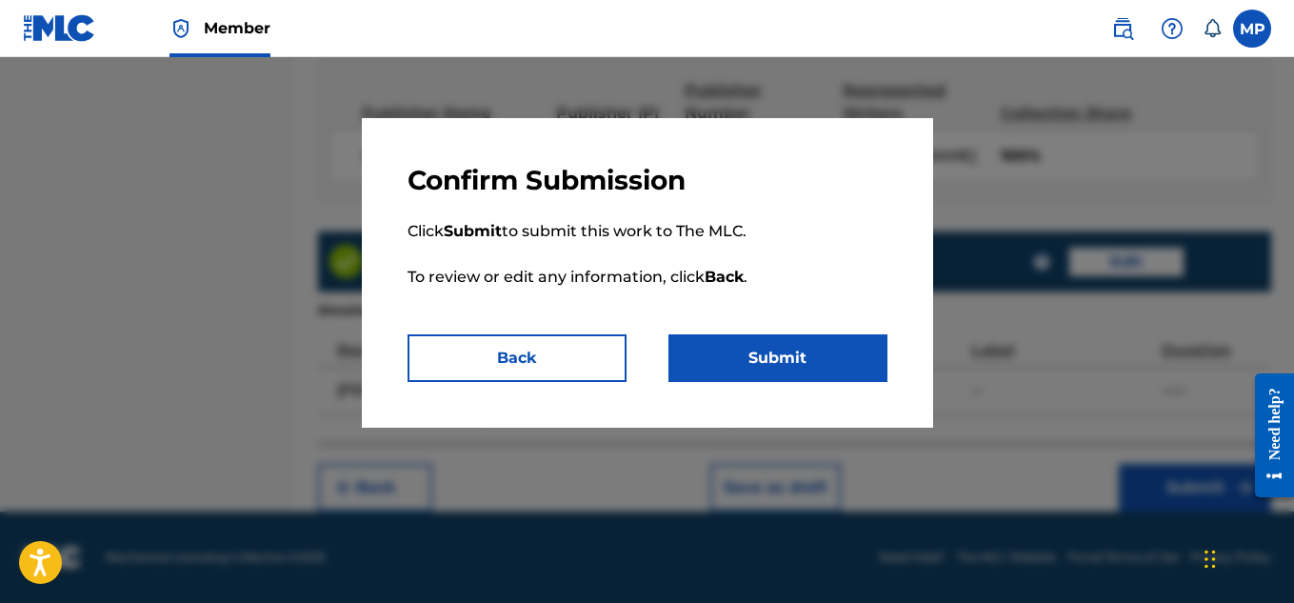
click at [836, 348] on button "Submit" at bounding box center [777, 358] width 219 height 48
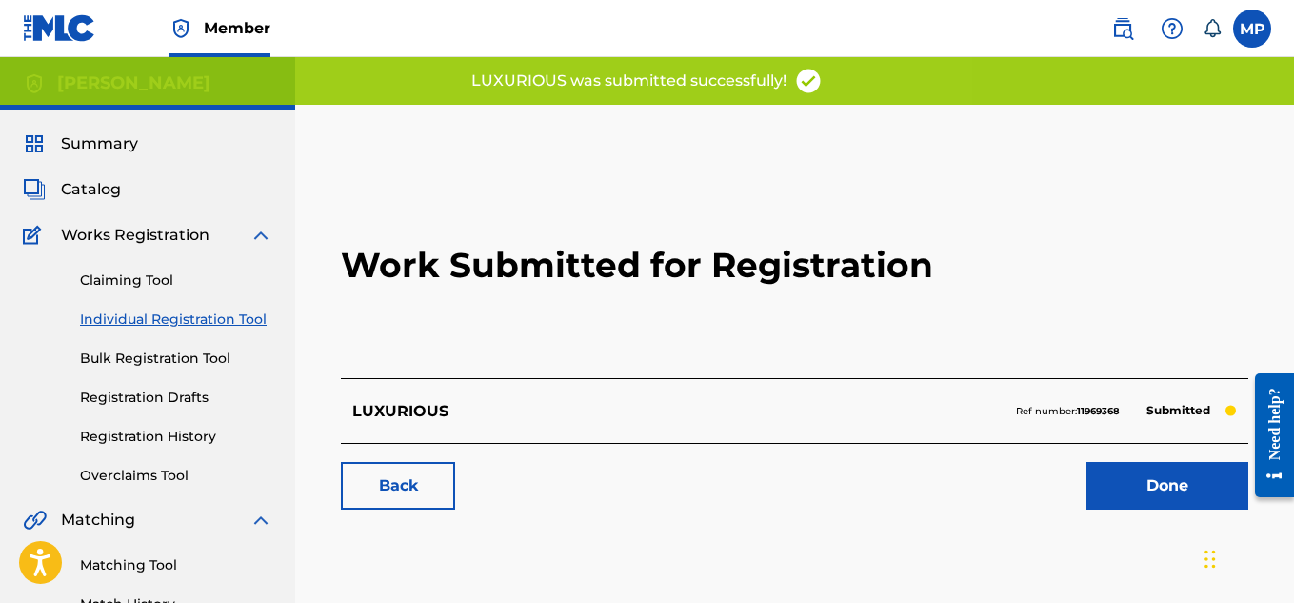
click at [386, 473] on link "Back" at bounding box center [398, 486] width 114 height 48
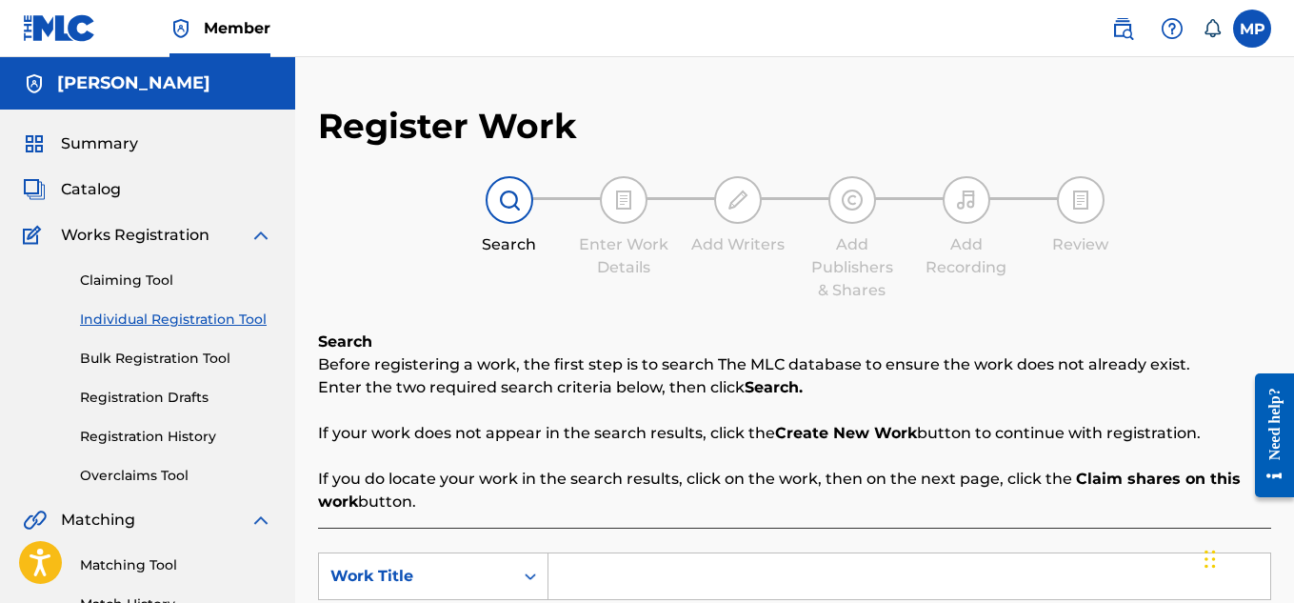
scroll to position [65, 0]
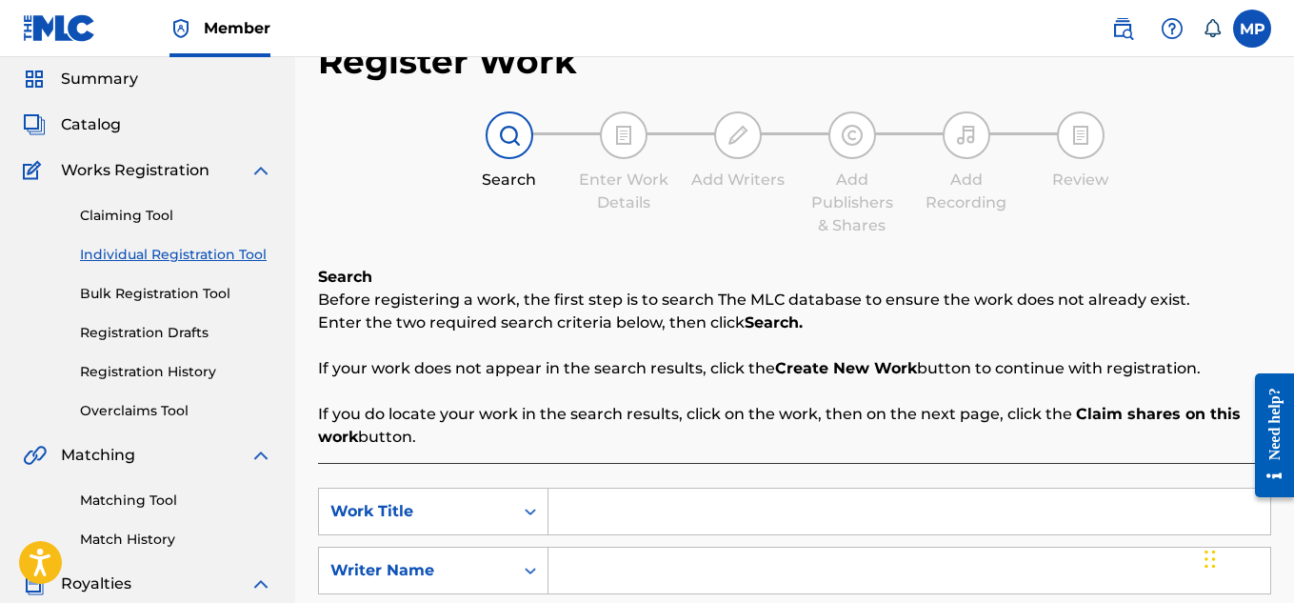
click at [605, 521] on input "Search Form" at bounding box center [909, 511] width 722 height 46
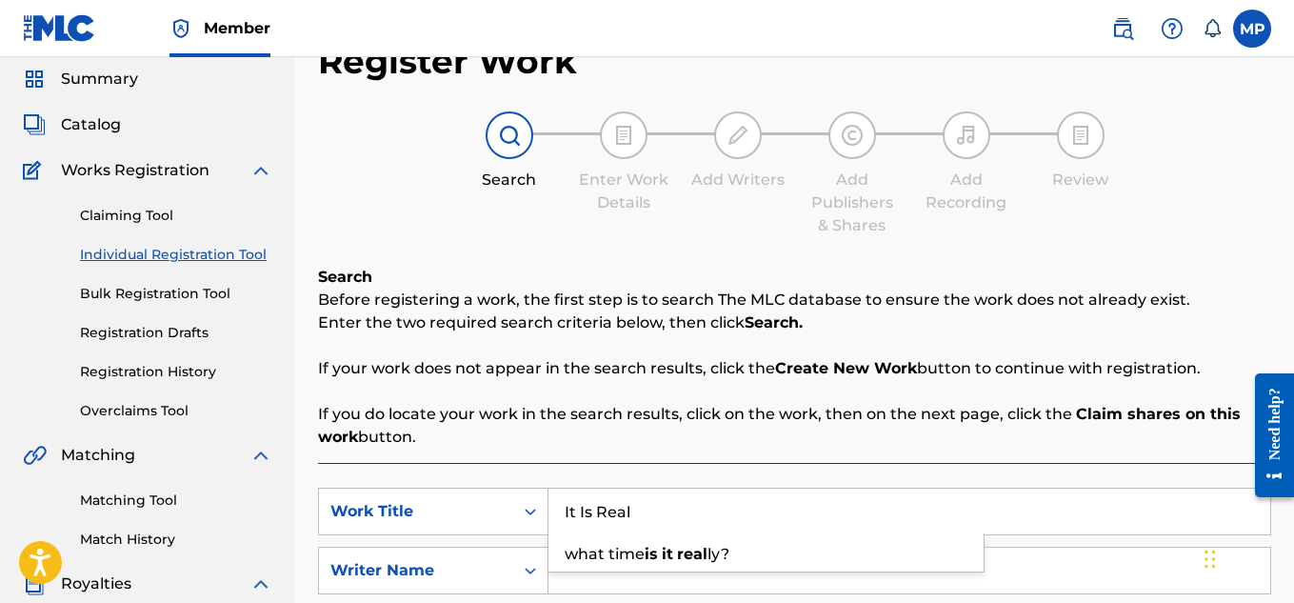
scroll to position [269, 0]
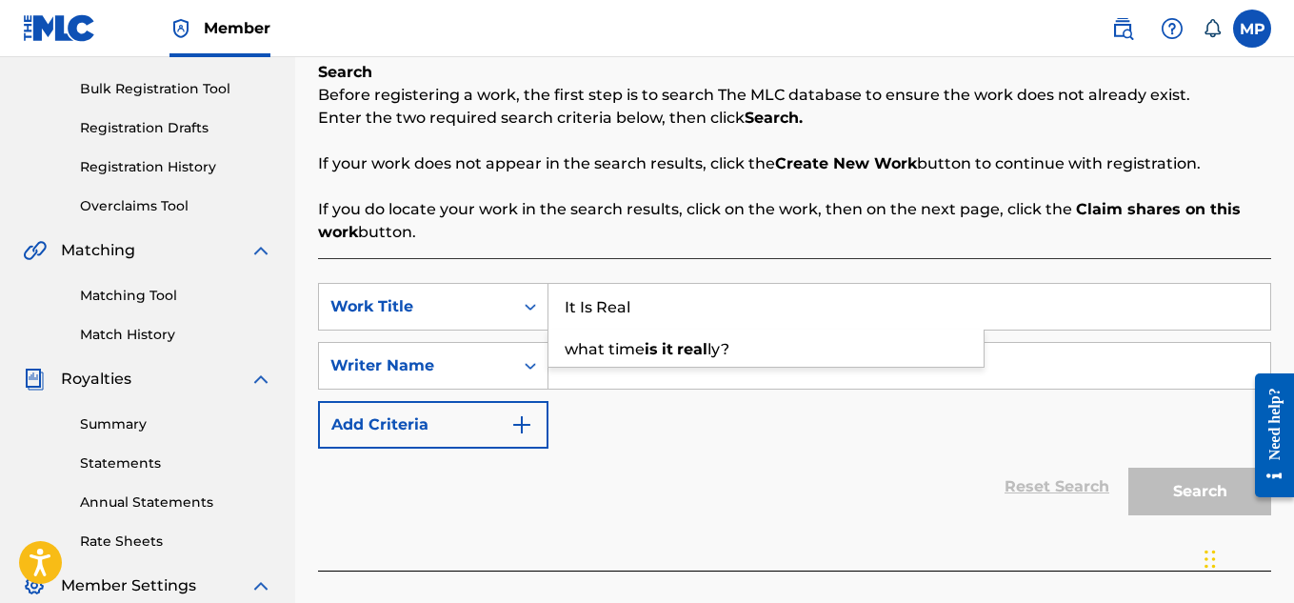
type input "It Is Real"
click at [1030, 379] on input "Search Form" at bounding box center [909, 366] width 722 height 46
click at [1016, 376] on input "Search Form" at bounding box center [909, 366] width 722 height 46
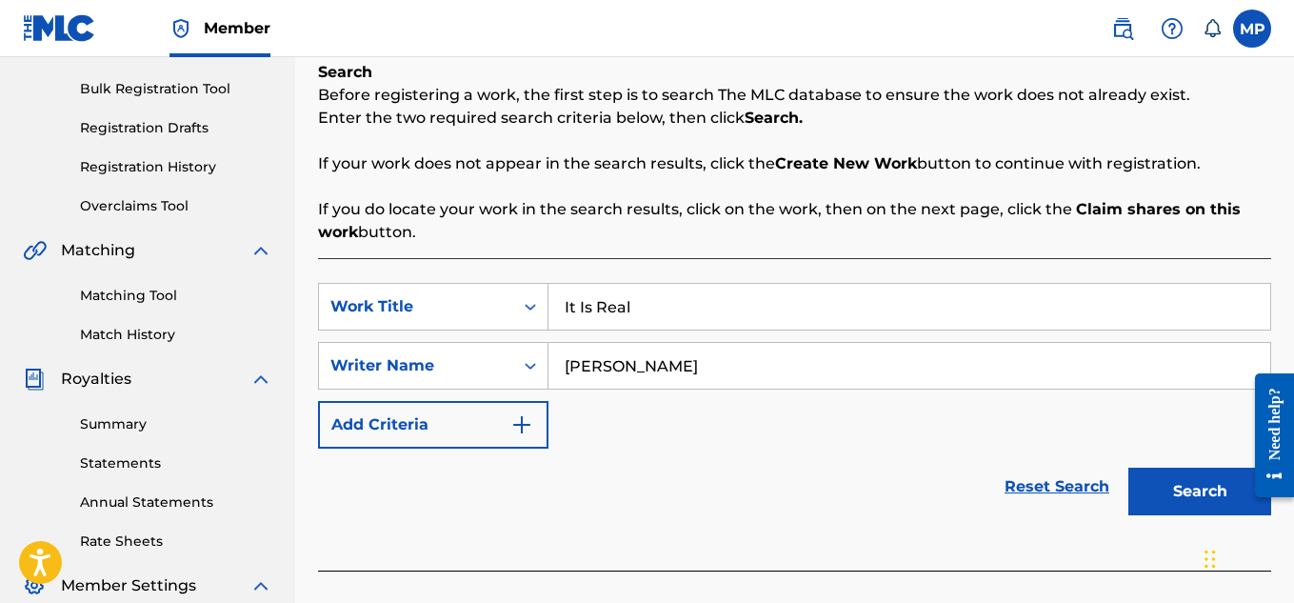
type input "[PERSON_NAME]"
click at [1158, 483] on button "Search" at bounding box center [1199, 491] width 143 height 48
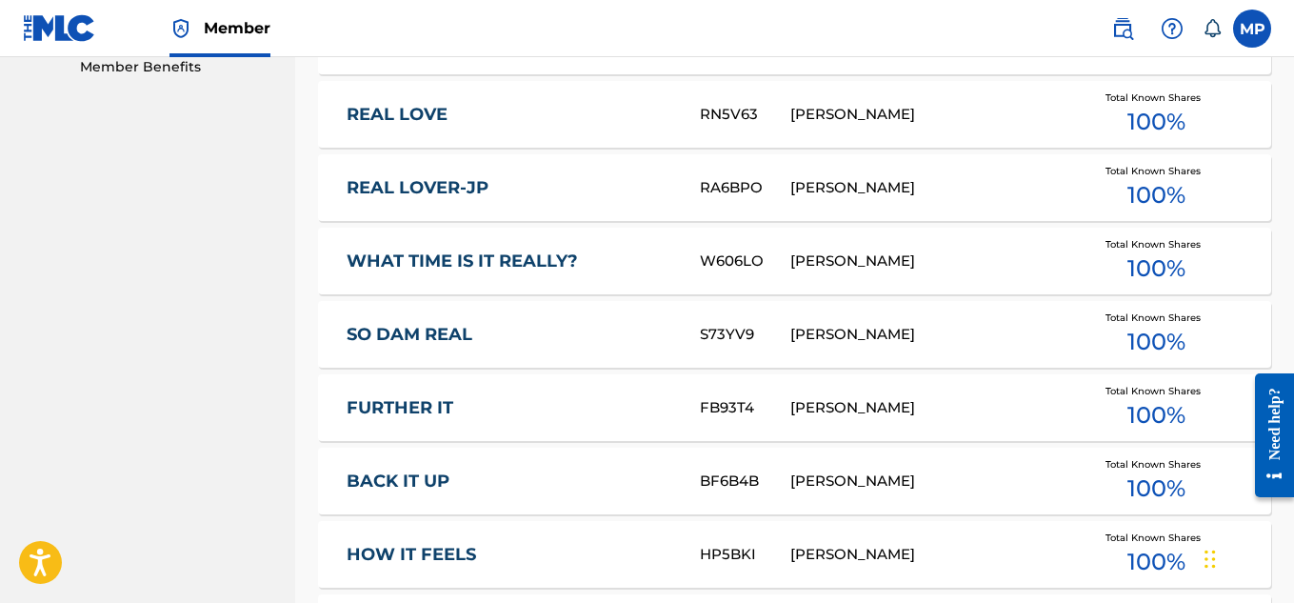
scroll to position [1369, 0]
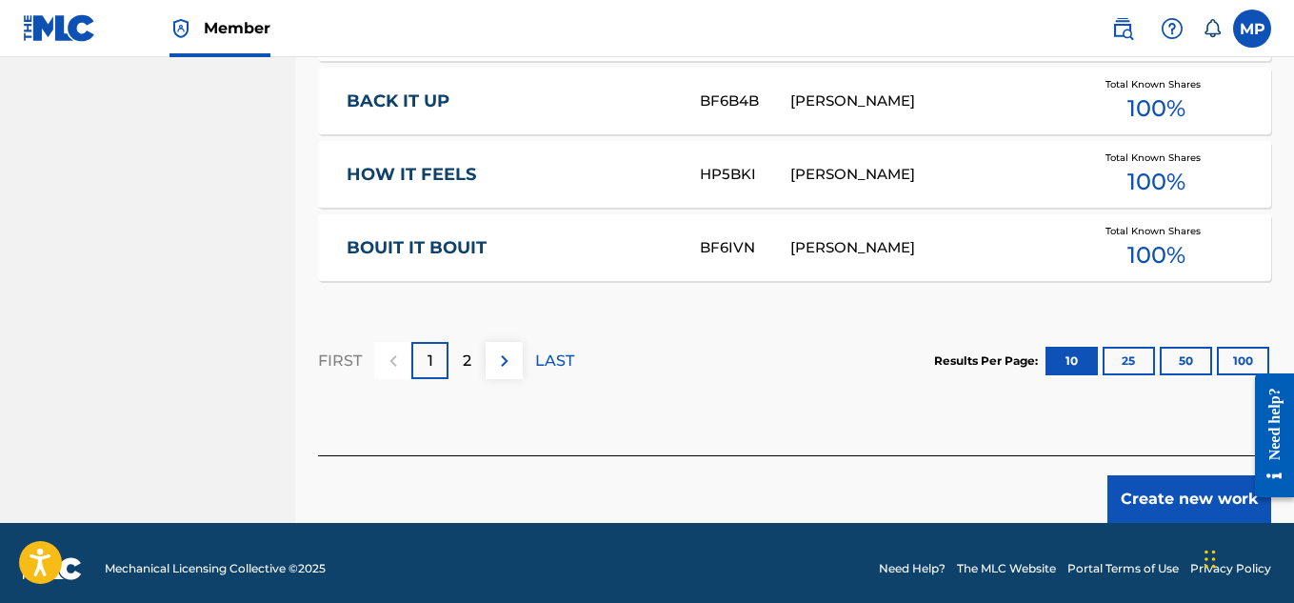
click at [1182, 485] on button "Create new work" at bounding box center [1189, 499] width 164 height 48
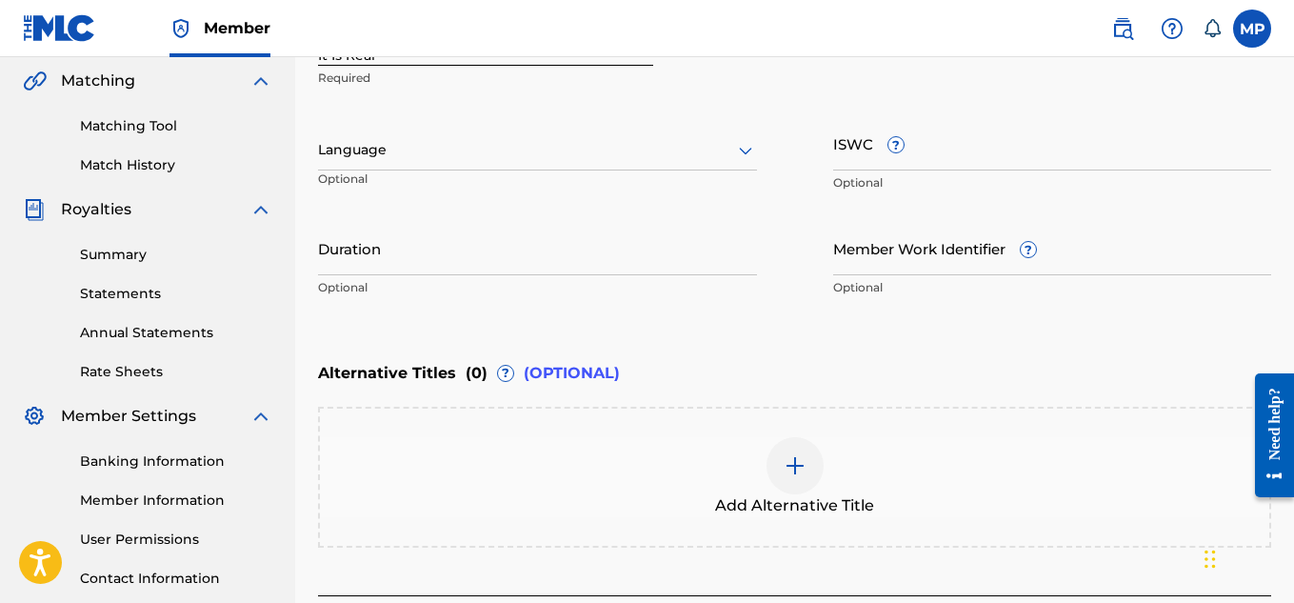
scroll to position [438, 0]
click at [940, 161] on input "ISWC ?" at bounding box center [1052, 144] width 439 height 54
paste input "T9285632157"
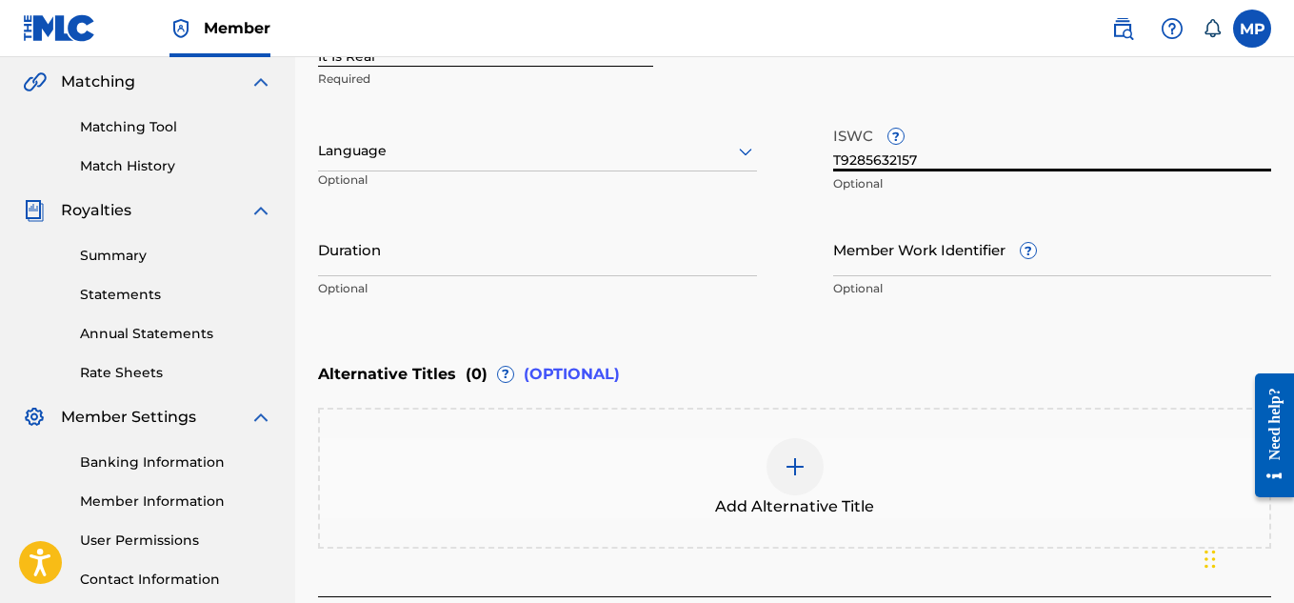
type input "T9285632157"
click at [988, 271] on input "Member Work Identifier ?" at bounding box center [1052, 249] width 439 height 54
paste input "897375500"
type input "897375500"
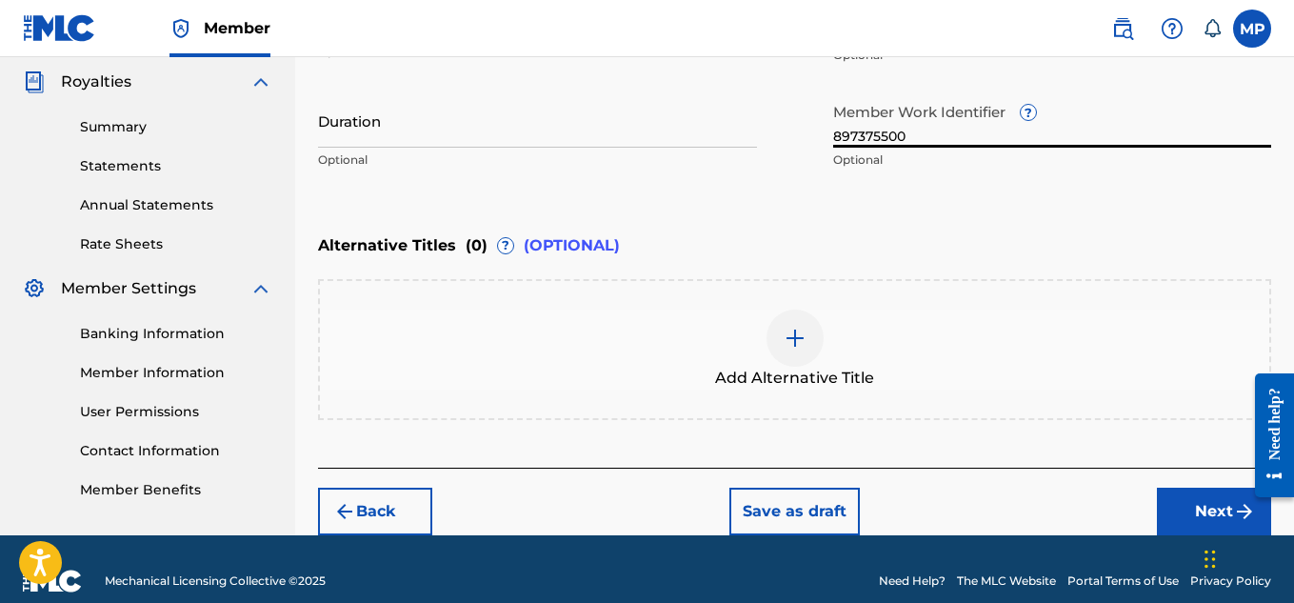
scroll to position [590, 0]
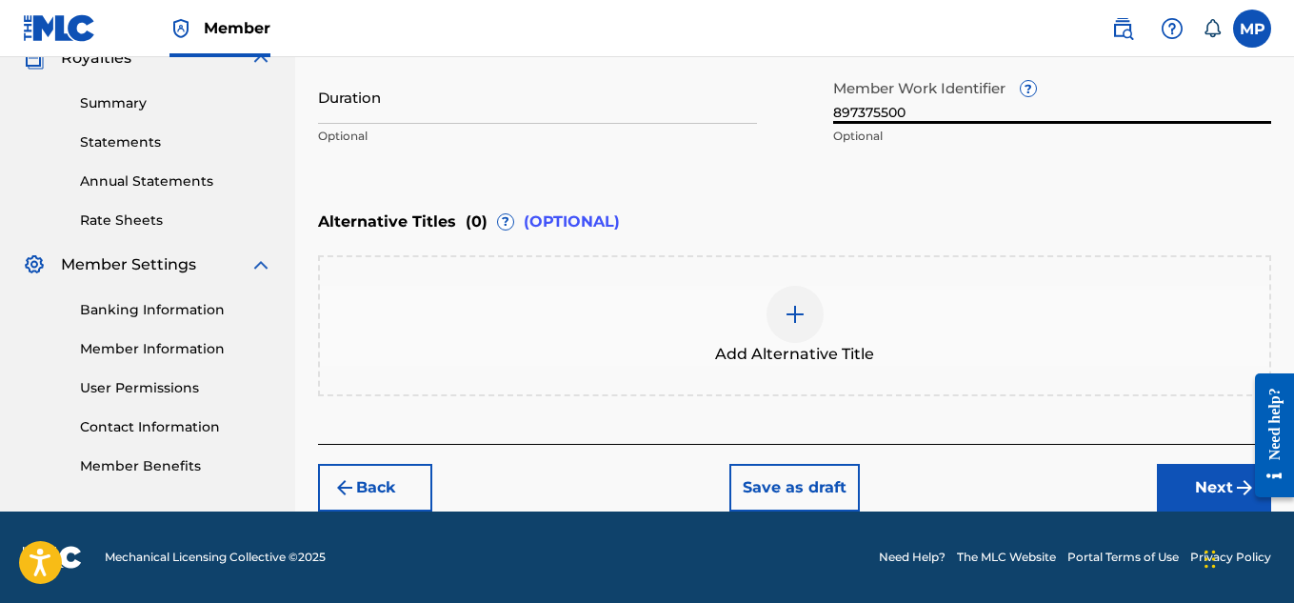
click at [1177, 477] on button "Next" at bounding box center [1214, 488] width 114 height 48
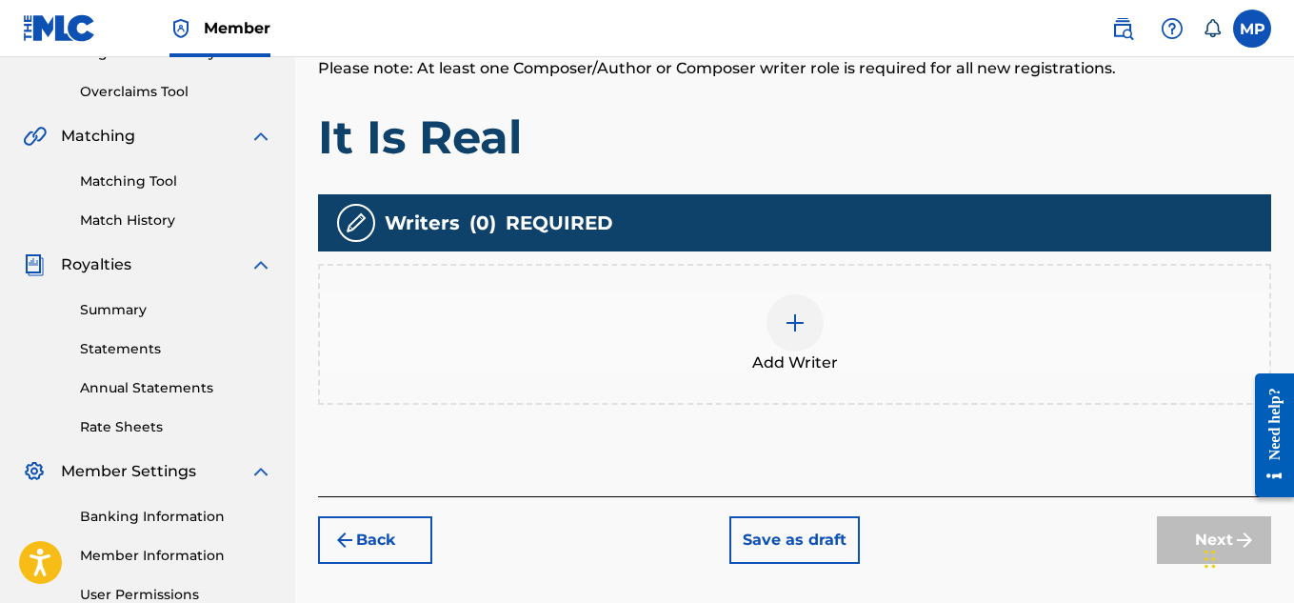
scroll to position [401, 0]
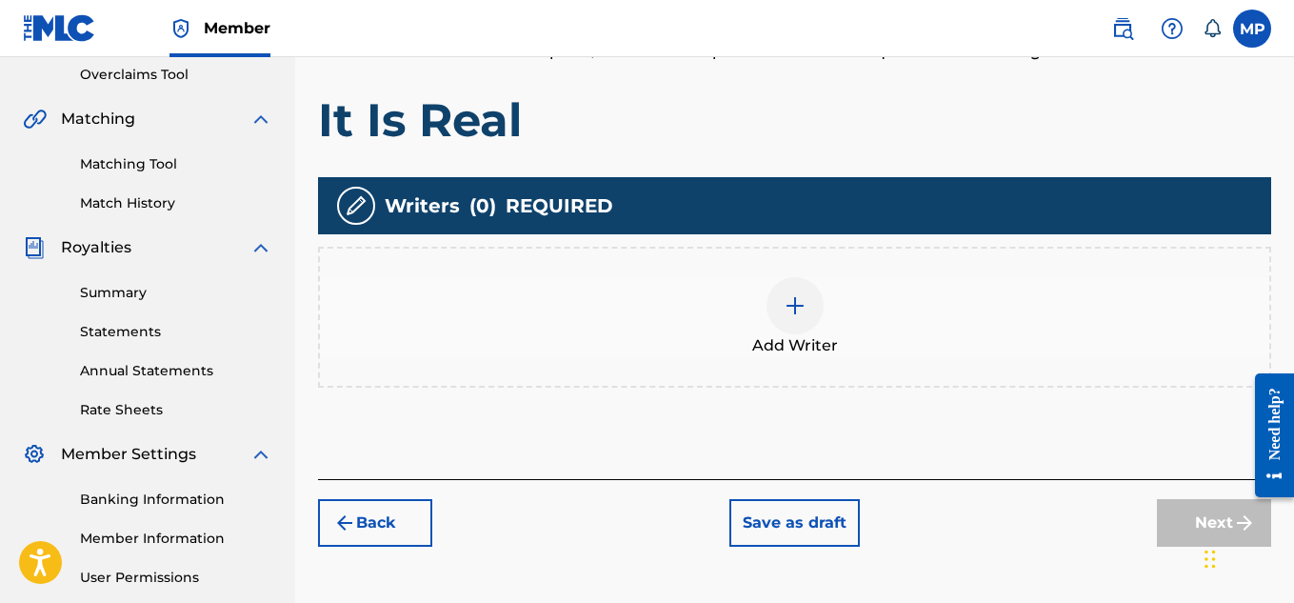
click at [801, 308] on img at bounding box center [795, 305] width 23 height 23
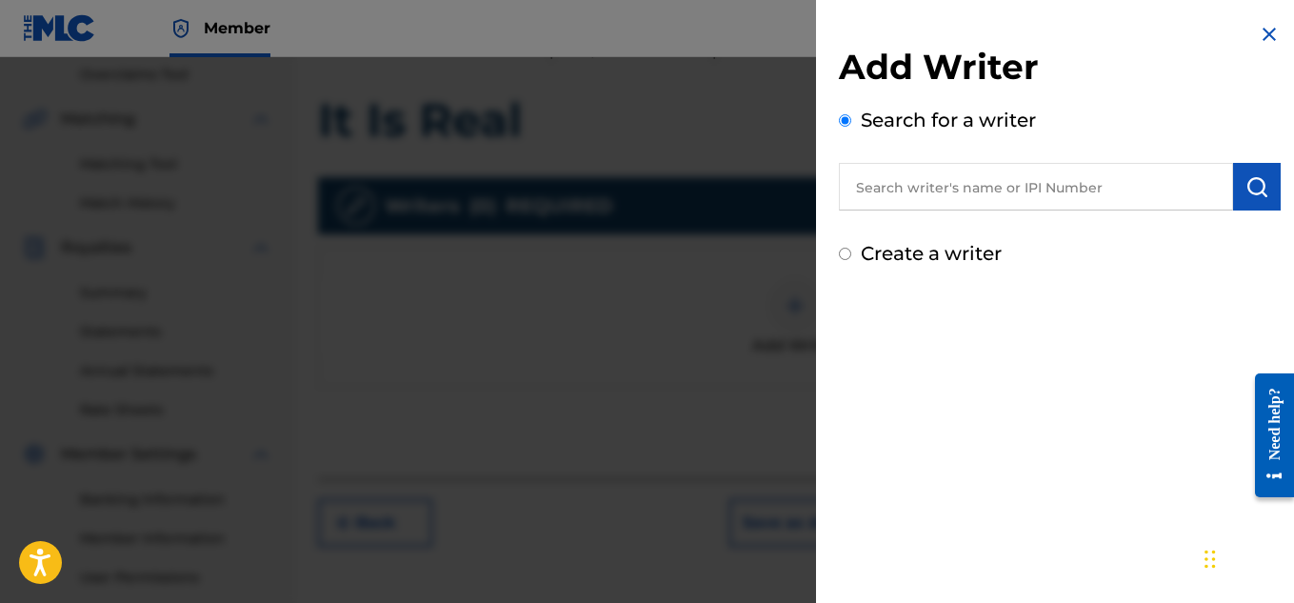
click at [959, 175] on input "text" at bounding box center [1036, 187] width 394 height 48
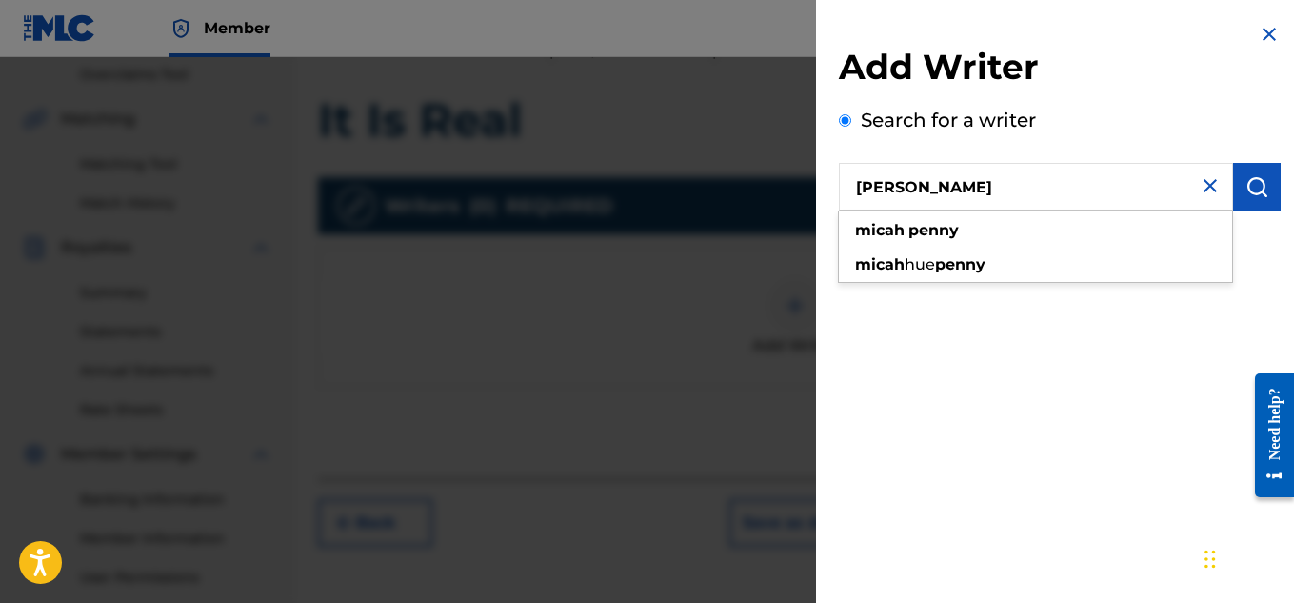
type input "[PERSON_NAME]"
click at [1256, 175] on img "submit" at bounding box center [1256, 186] width 23 height 23
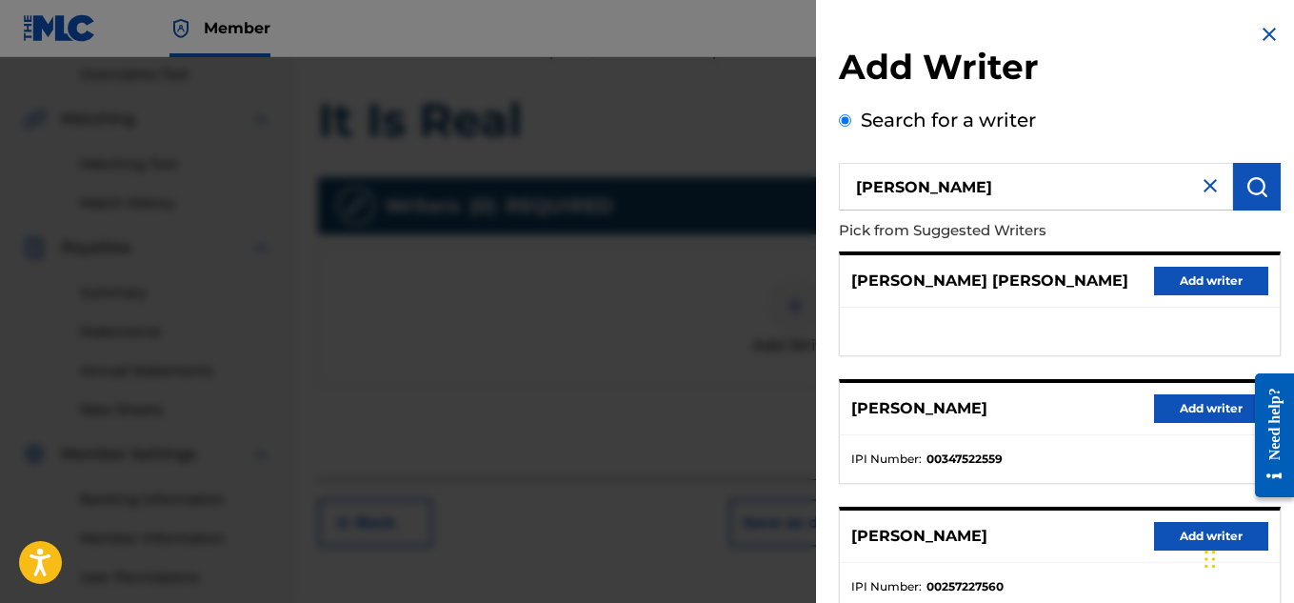
click at [1163, 398] on button "Add writer" at bounding box center [1211, 408] width 114 height 29
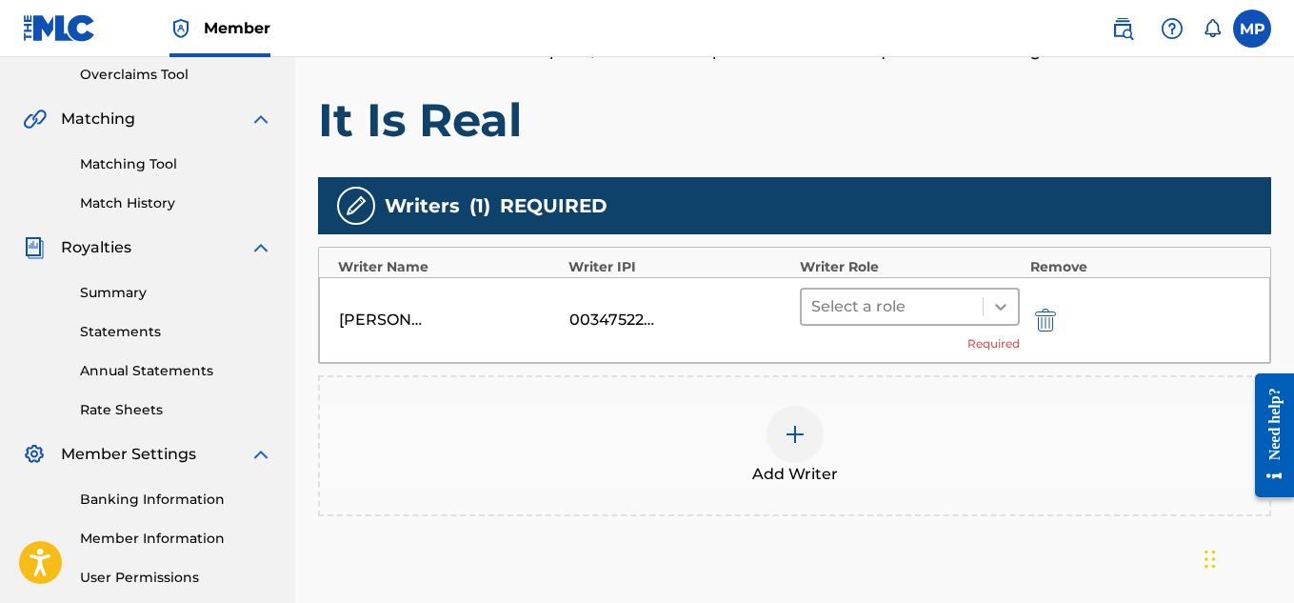
click at [994, 313] on icon at bounding box center [1000, 306] width 19 height 19
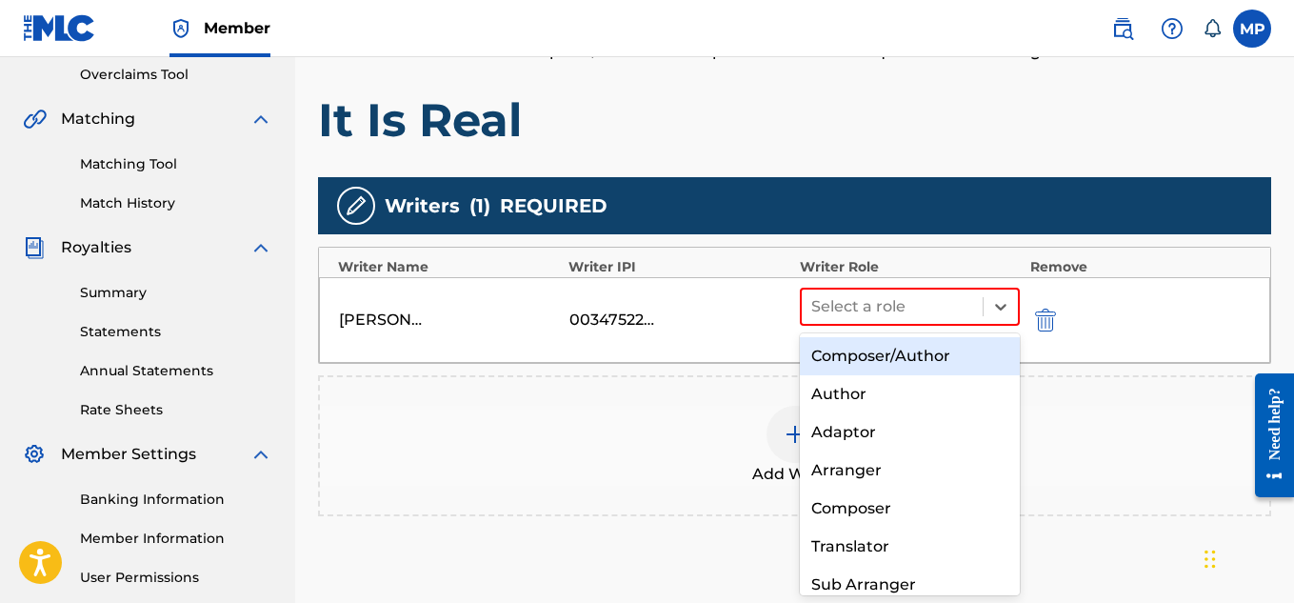
click at [879, 361] on div "Composer/Author" at bounding box center [910, 356] width 221 height 38
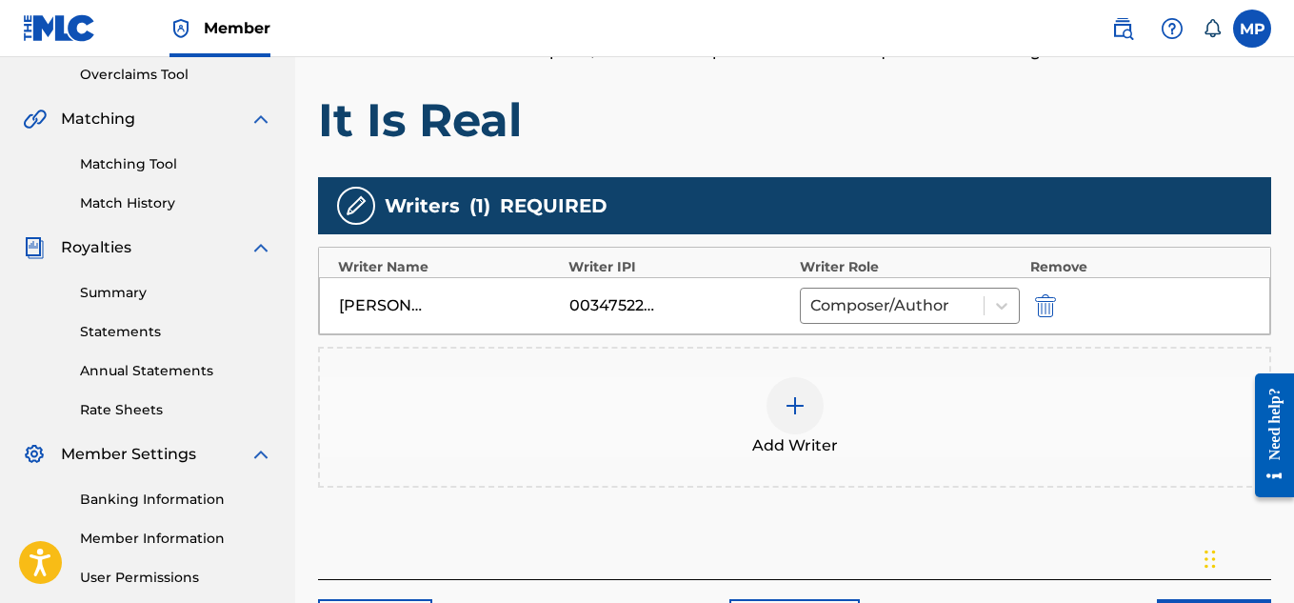
scroll to position [578, 0]
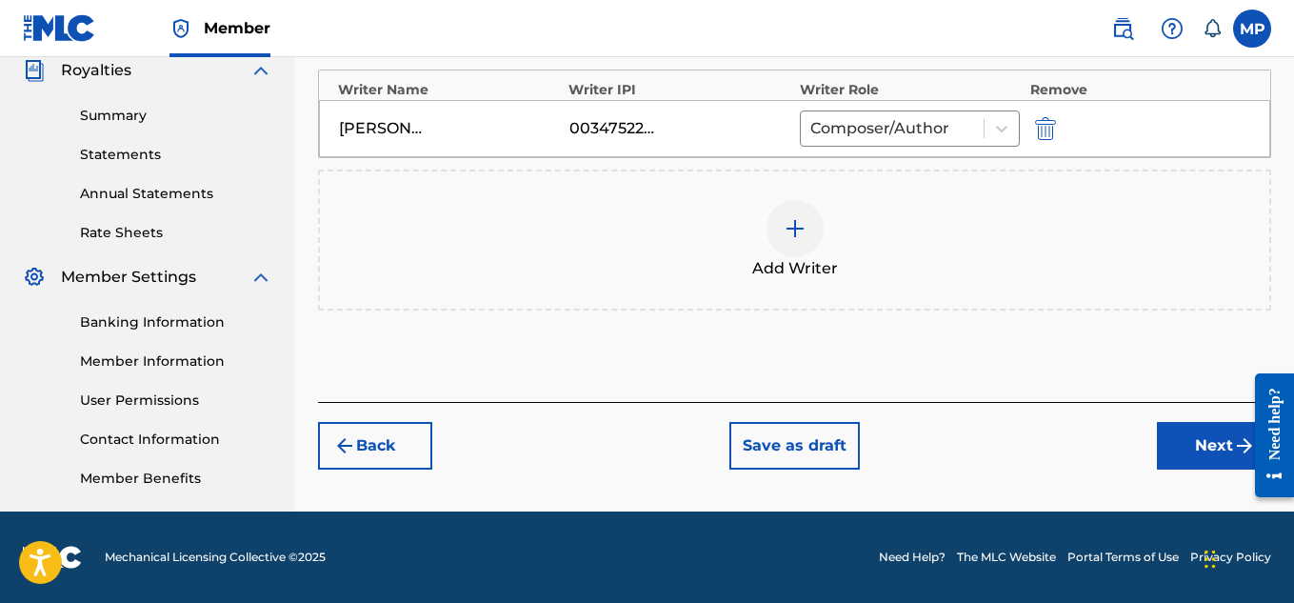
click at [1192, 438] on button "Next" at bounding box center [1214, 446] width 114 height 48
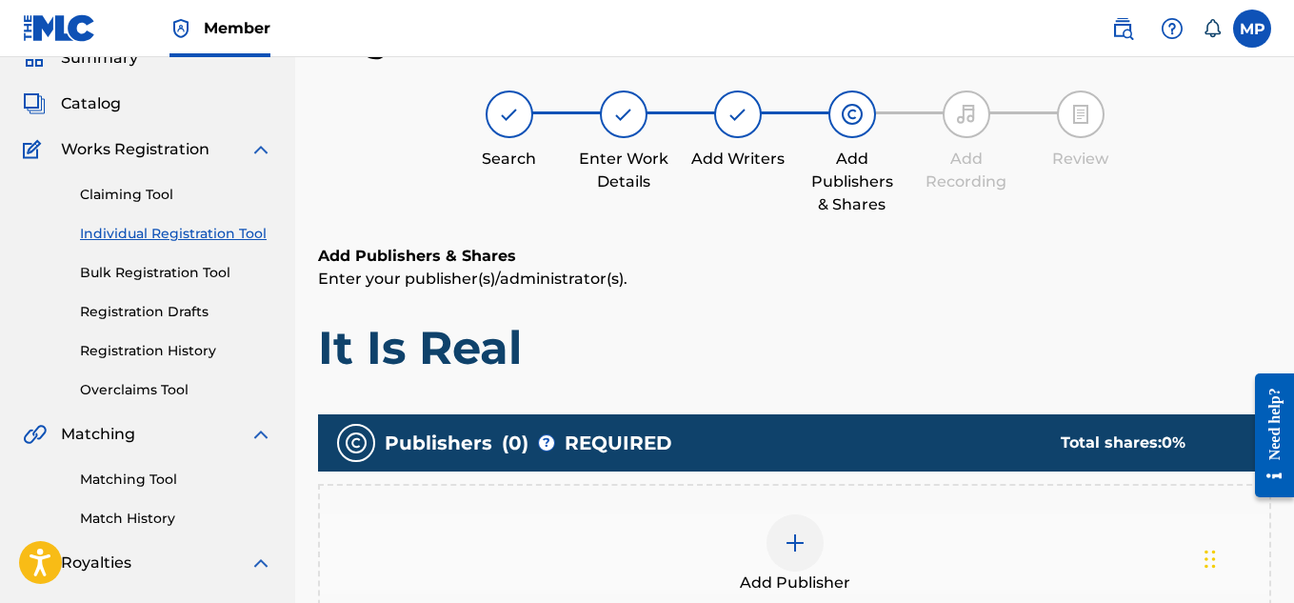
scroll to position [343, 0]
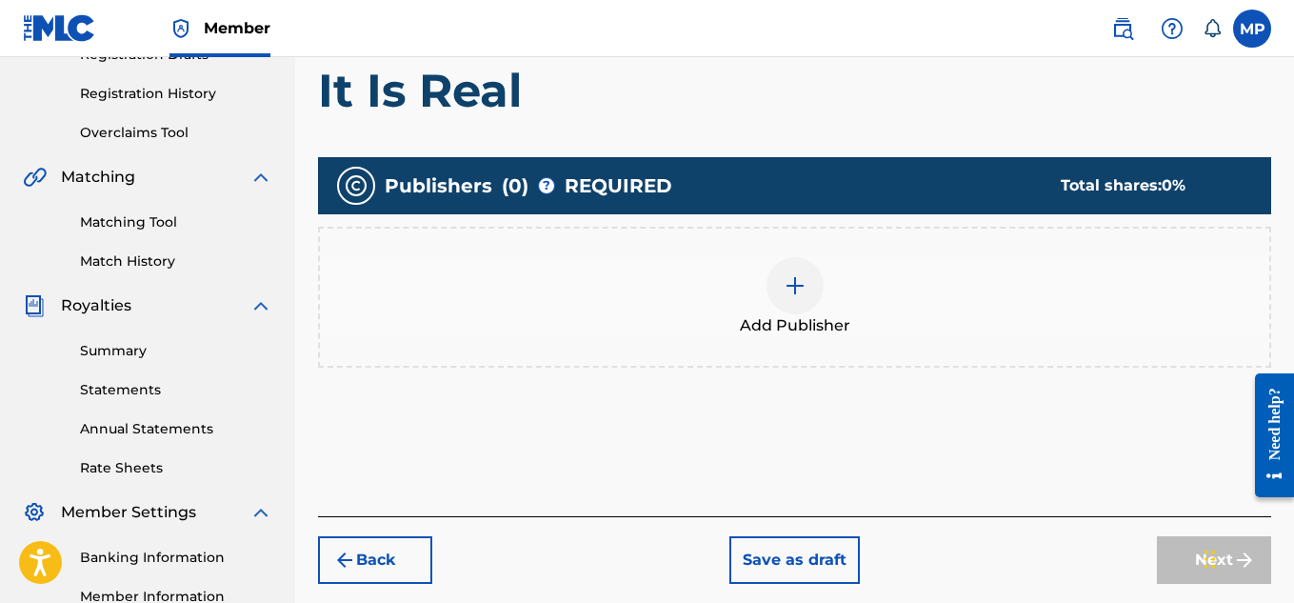
click at [808, 280] on div at bounding box center [794, 285] width 57 height 57
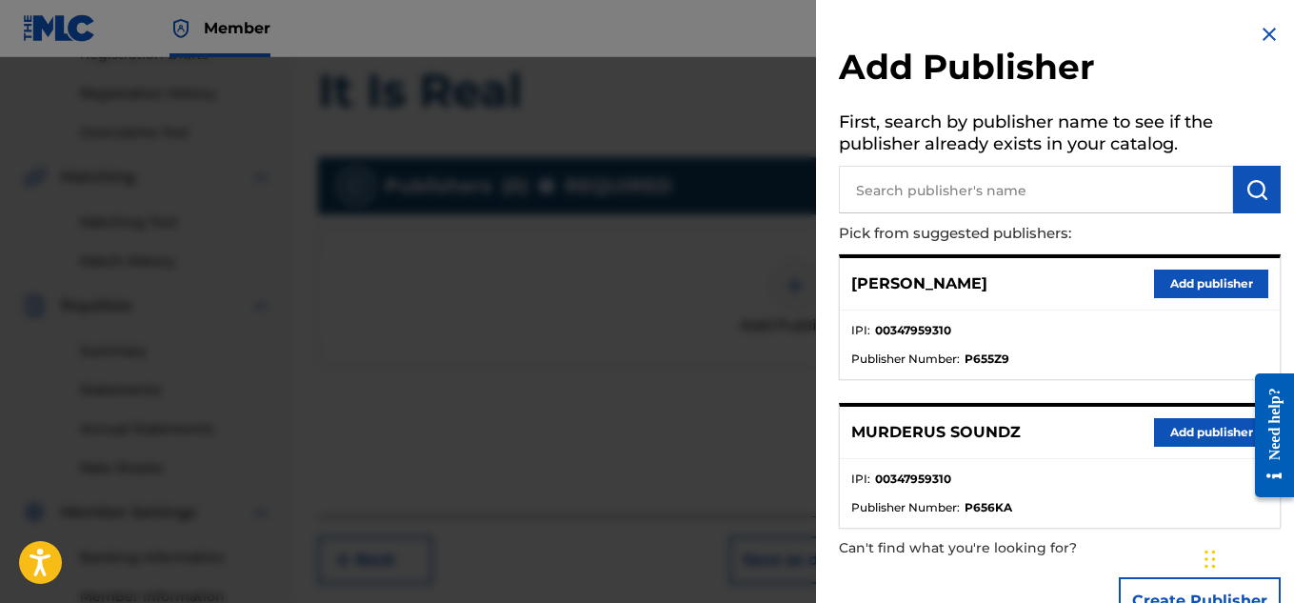
click at [1188, 425] on button "Add publisher" at bounding box center [1211, 432] width 114 height 29
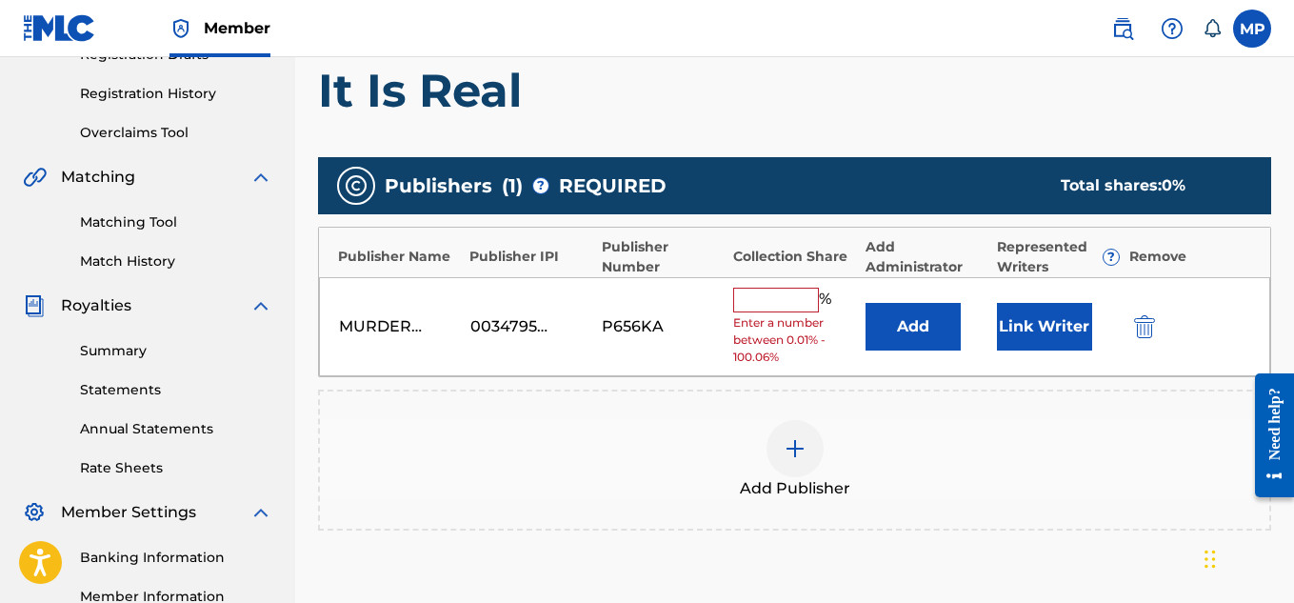
click at [802, 296] on input "text" at bounding box center [776, 300] width 86 height 25
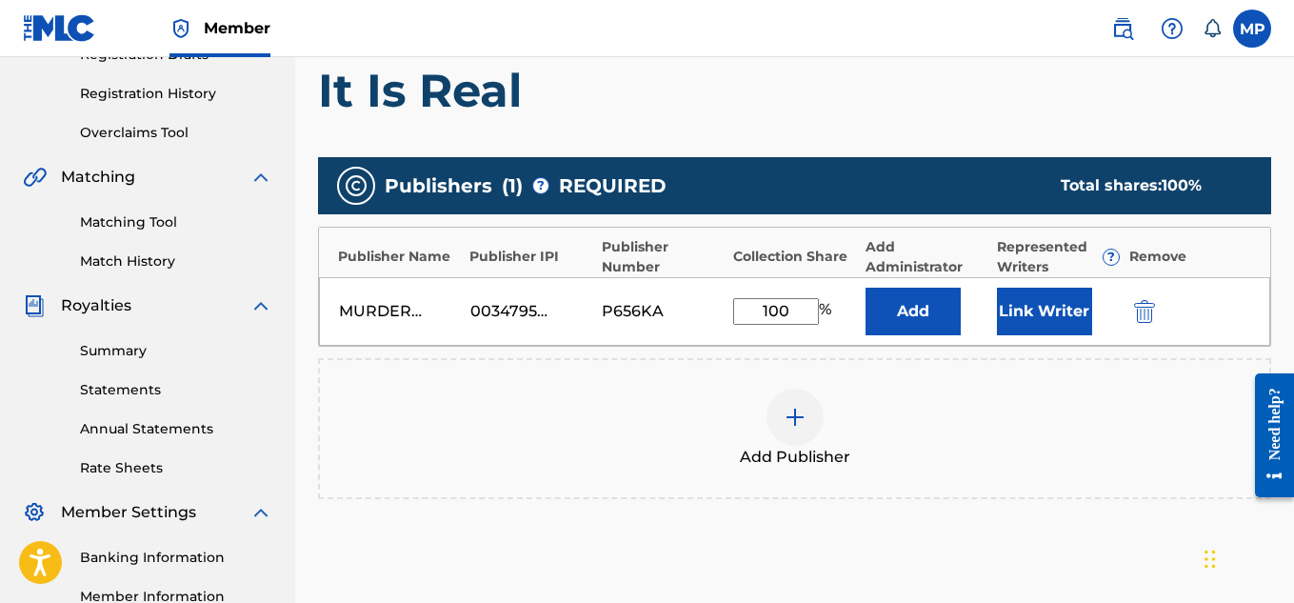
type input "100"
click at [1014, 309] on button "Link Writer" at bounding box center [1044, 312] width 95 height 48
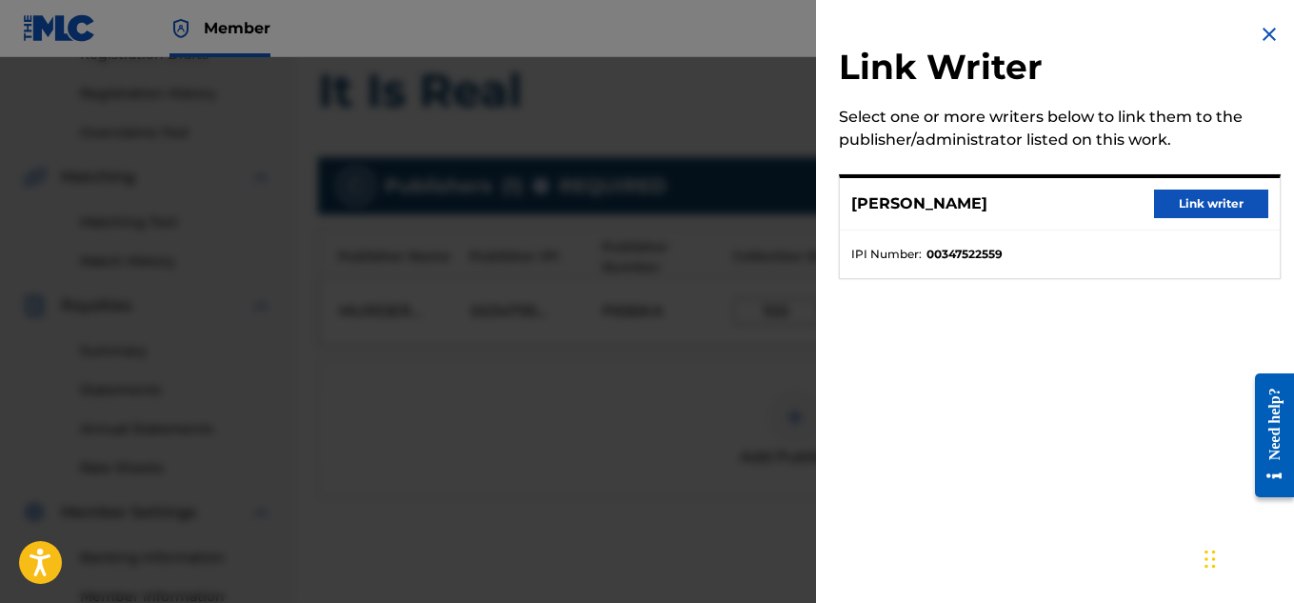
click at [1169, 200] on button "Link writer" at bounding box center [1211, 203] width 114 height 29
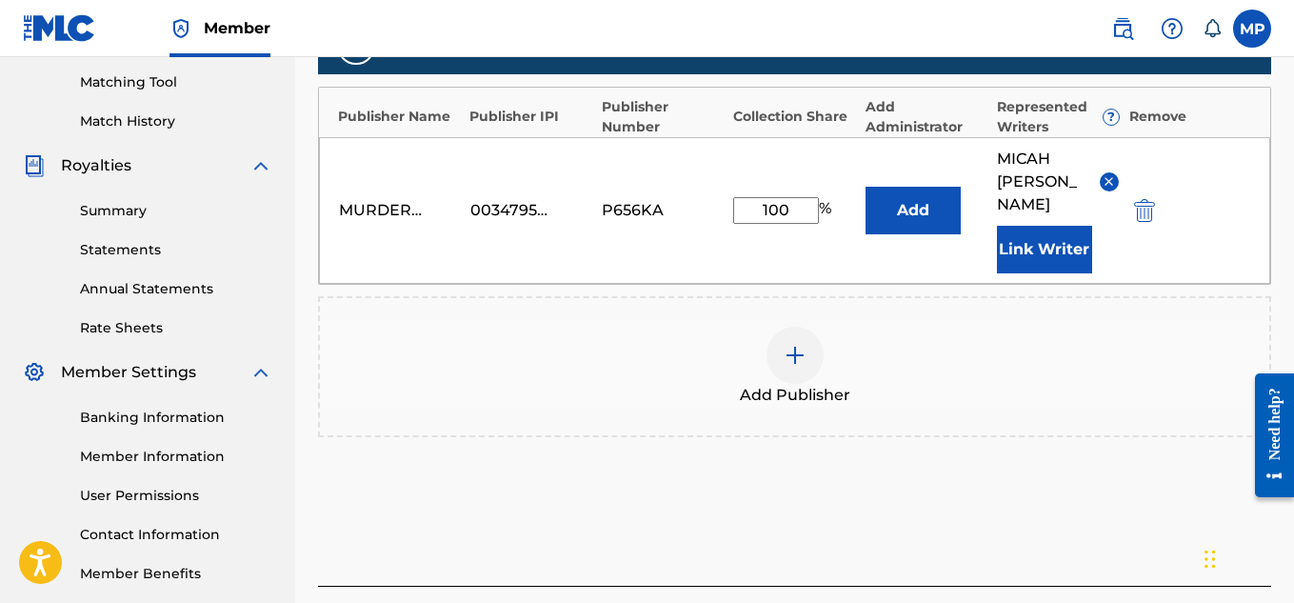
scroll to position [578, 0]
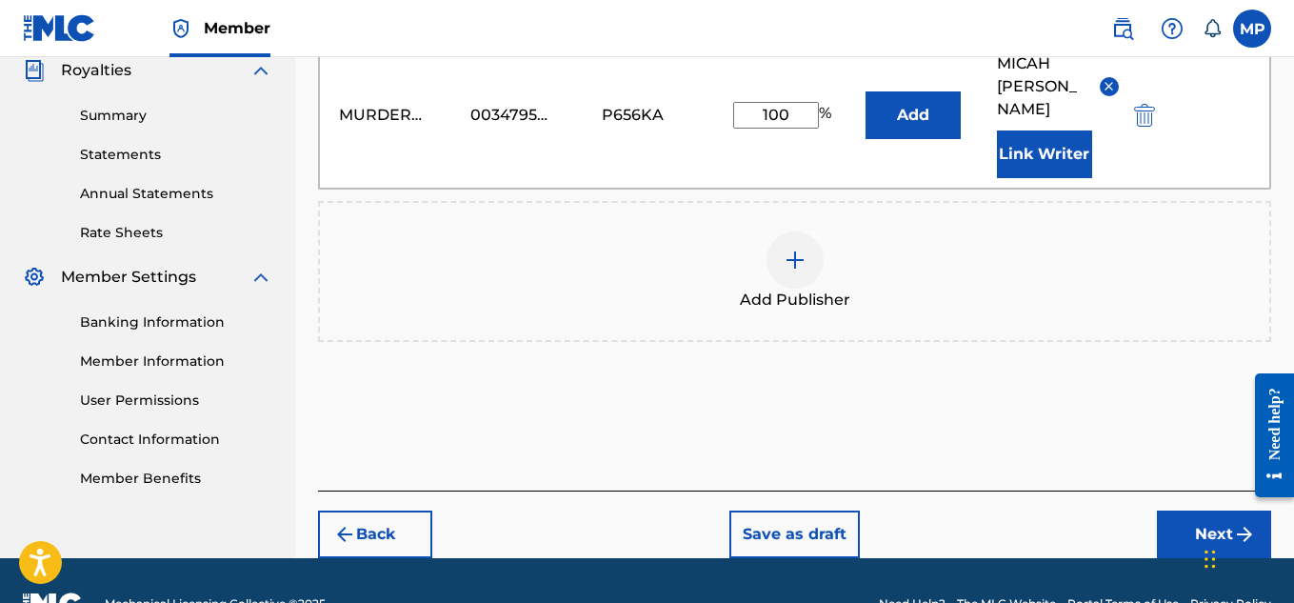
click at [1171, 510] on button "Next" at bounding box center [1214, 534] width 114 height 48
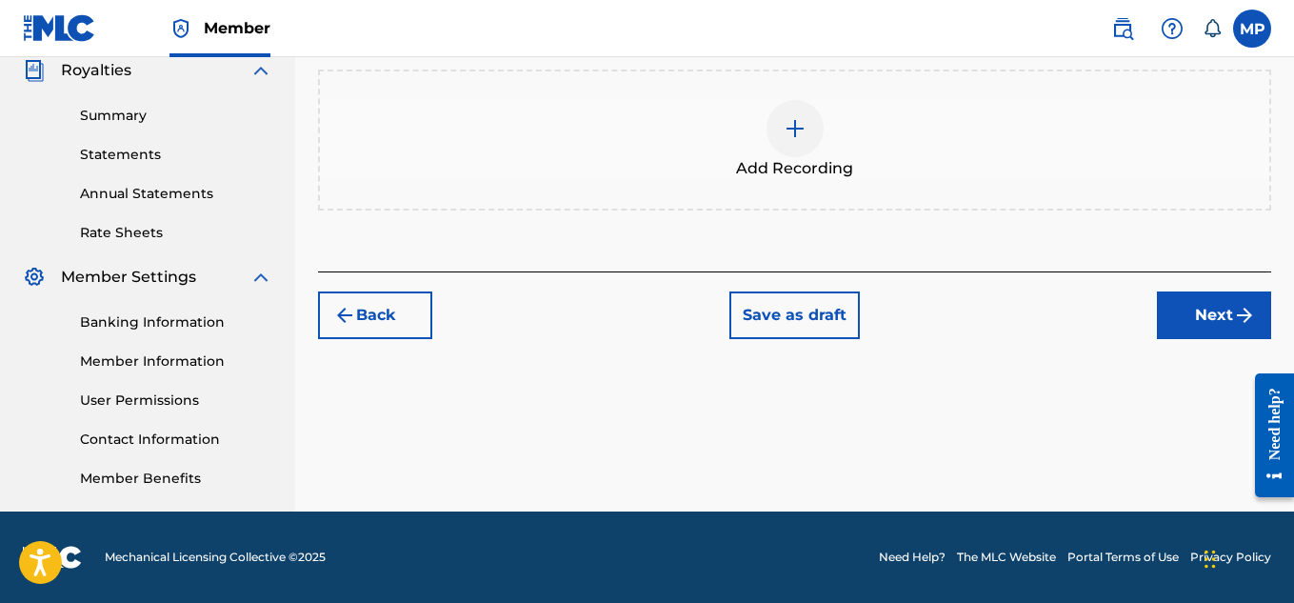
scroll to position [418, 0]
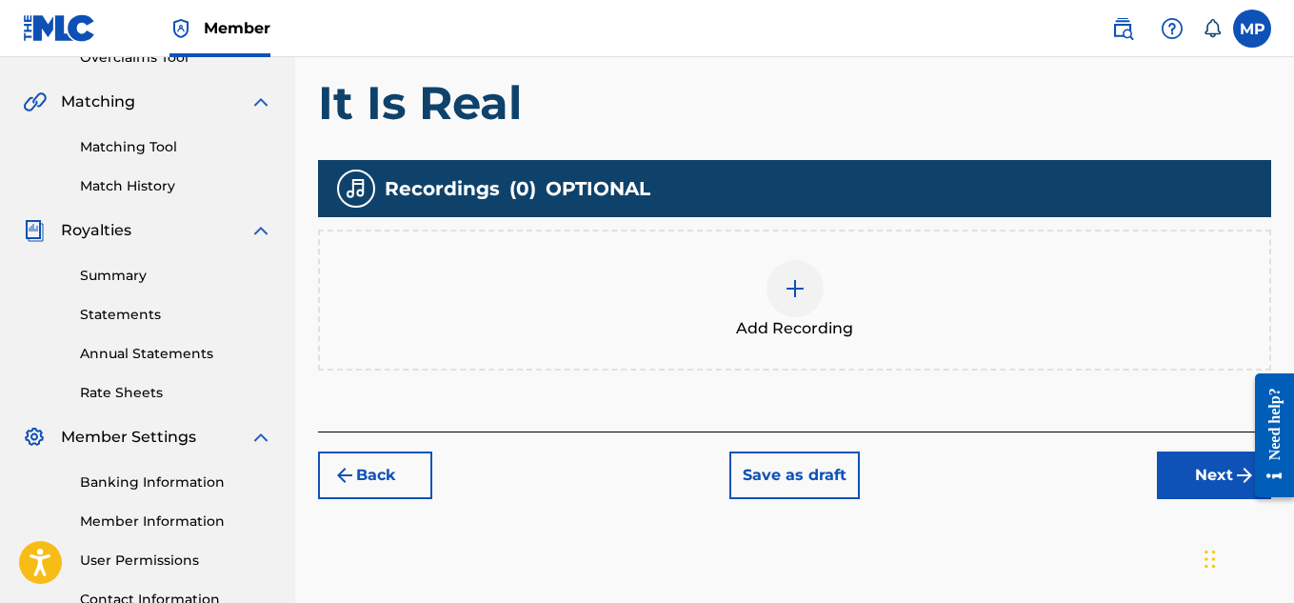
click at [812, 295] on div at bounding box center [794, 288] width 57 height 57
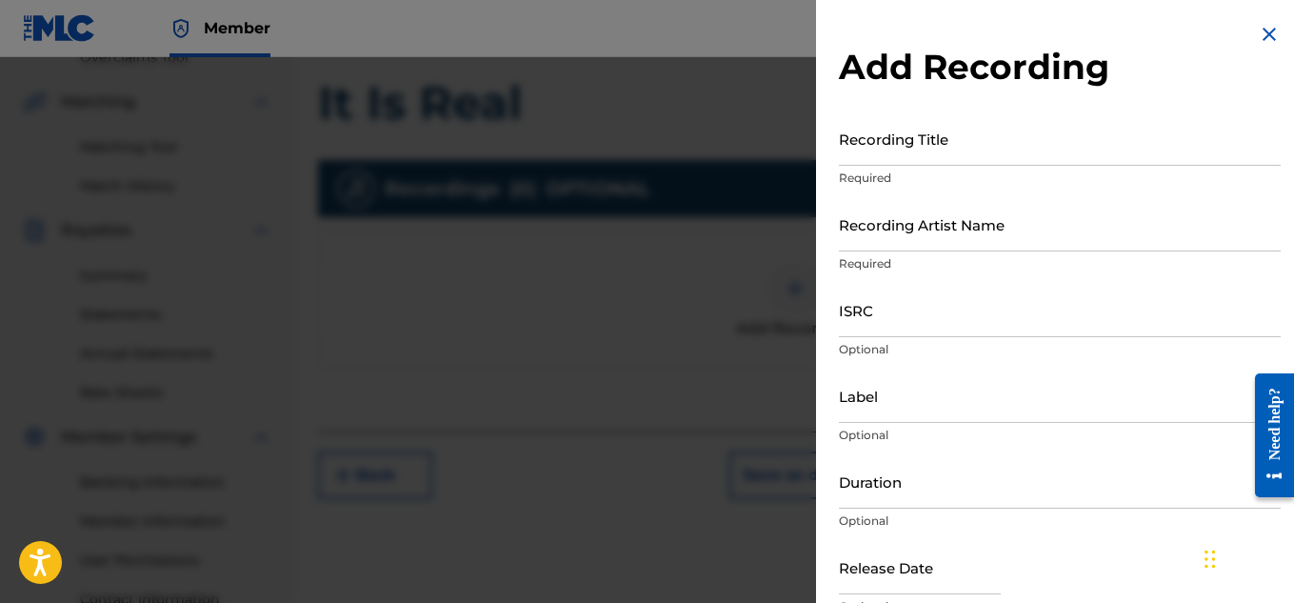
click at [945, 135] on input "Recording Title" at bounding box center [1060, 138] width 442 height 54
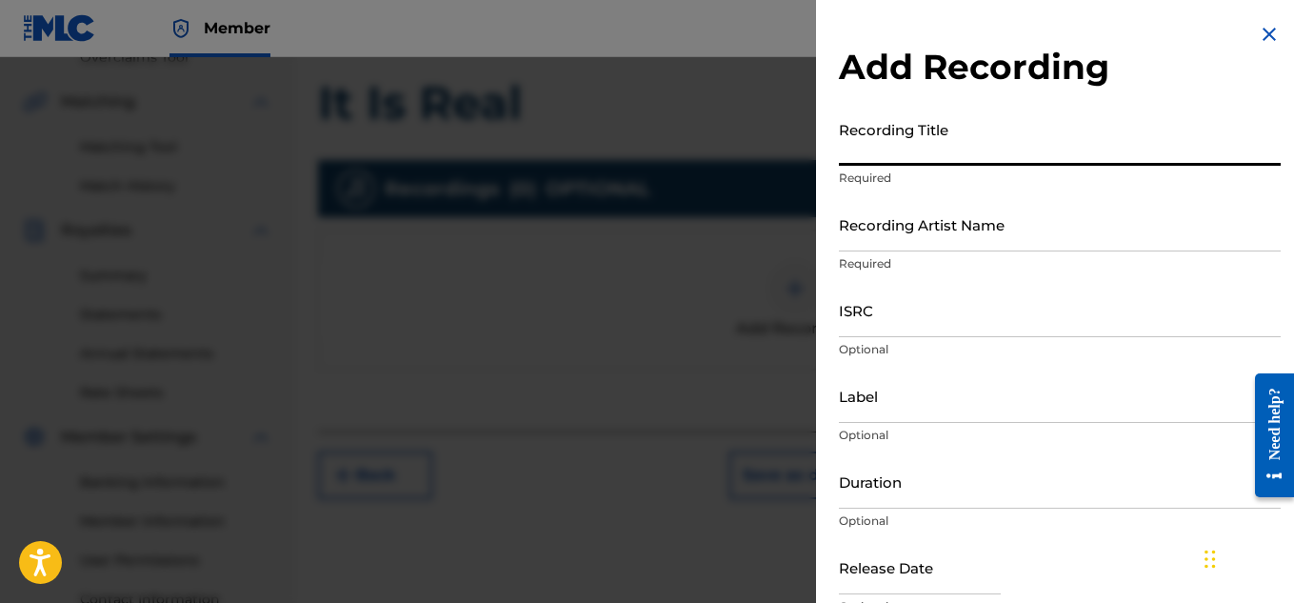
paste input "IT IS REAL"
type input "IT IS REAL"
click at [901, 220] on input "Recording Artist Name" at bounding box center [1060, 224] width 442 height 54
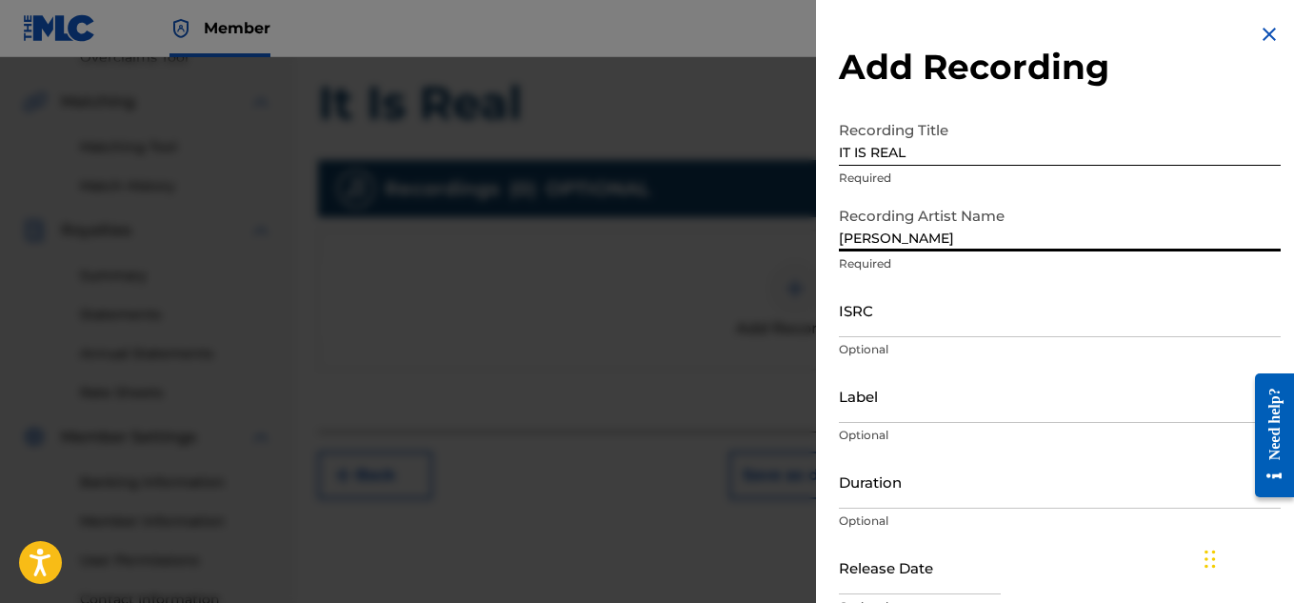
type input "[PERSON_NAME]"
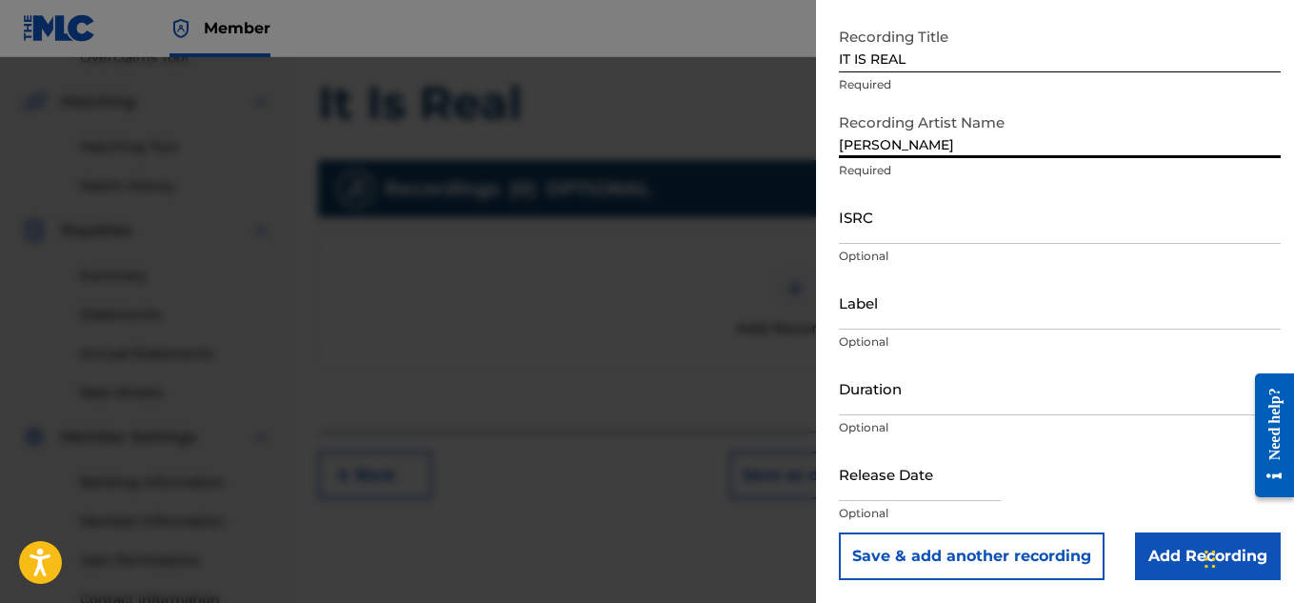
click at [1178, 551] on input "Add Recording" at bounding box center [1208, 556] width 146 height 48
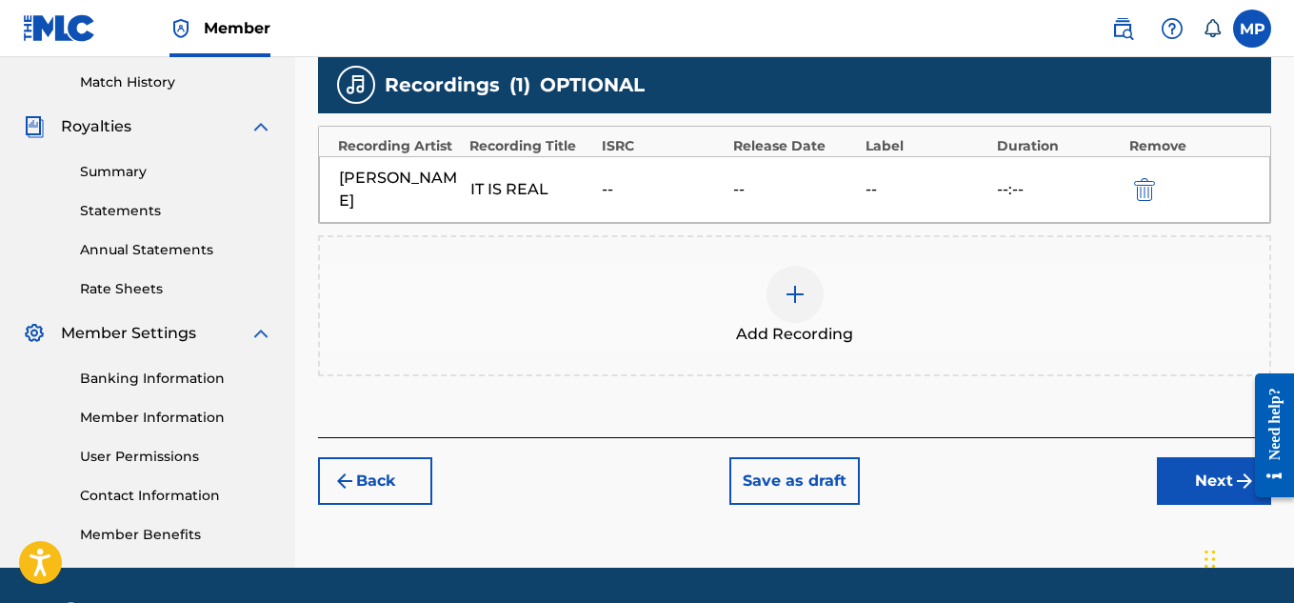
scroll to position [578, 0]
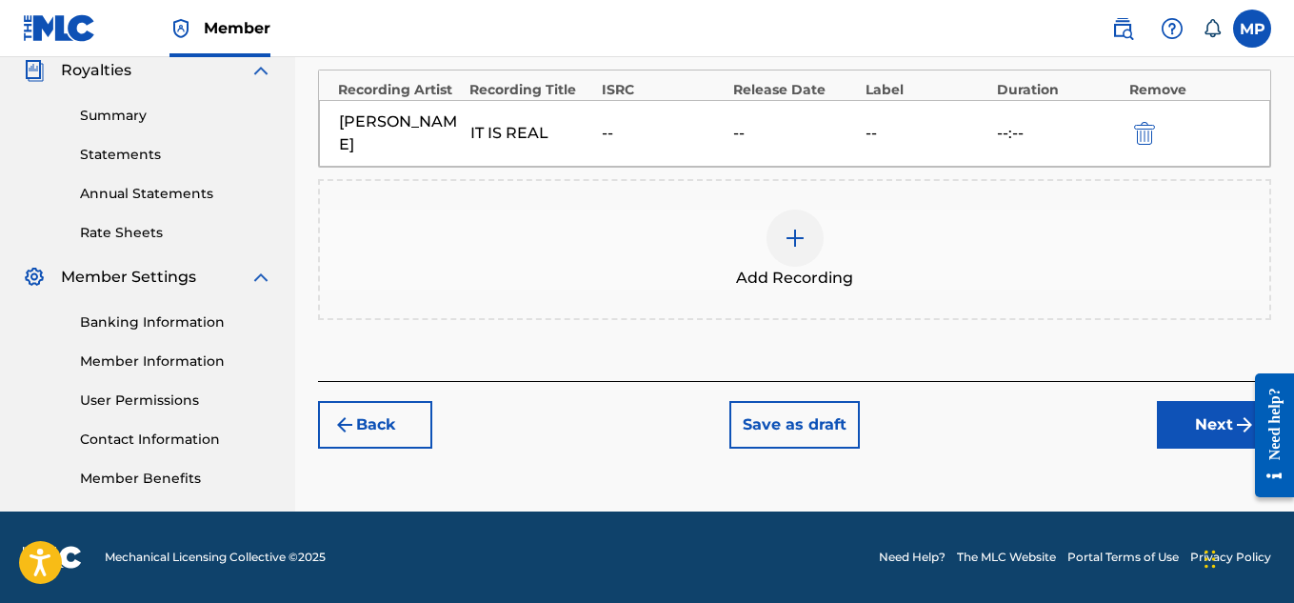
click at [1197, 433] on button "Next" at bounding box center [1214, 425] width 114 height 48
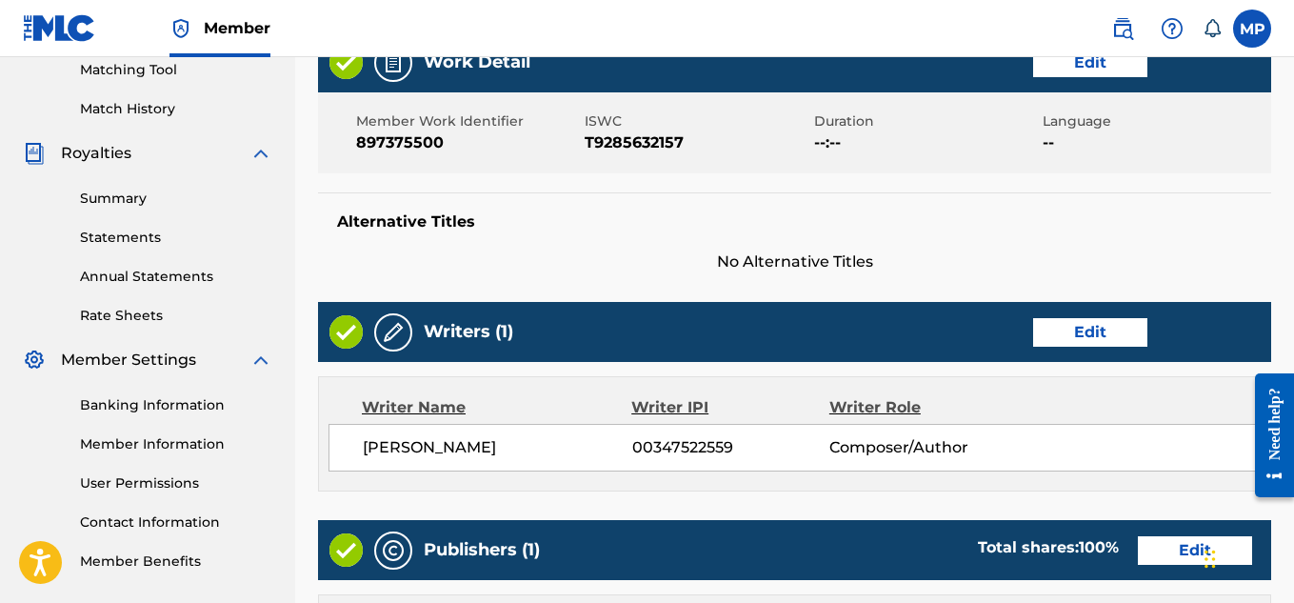
scroll to position [1004, 0]
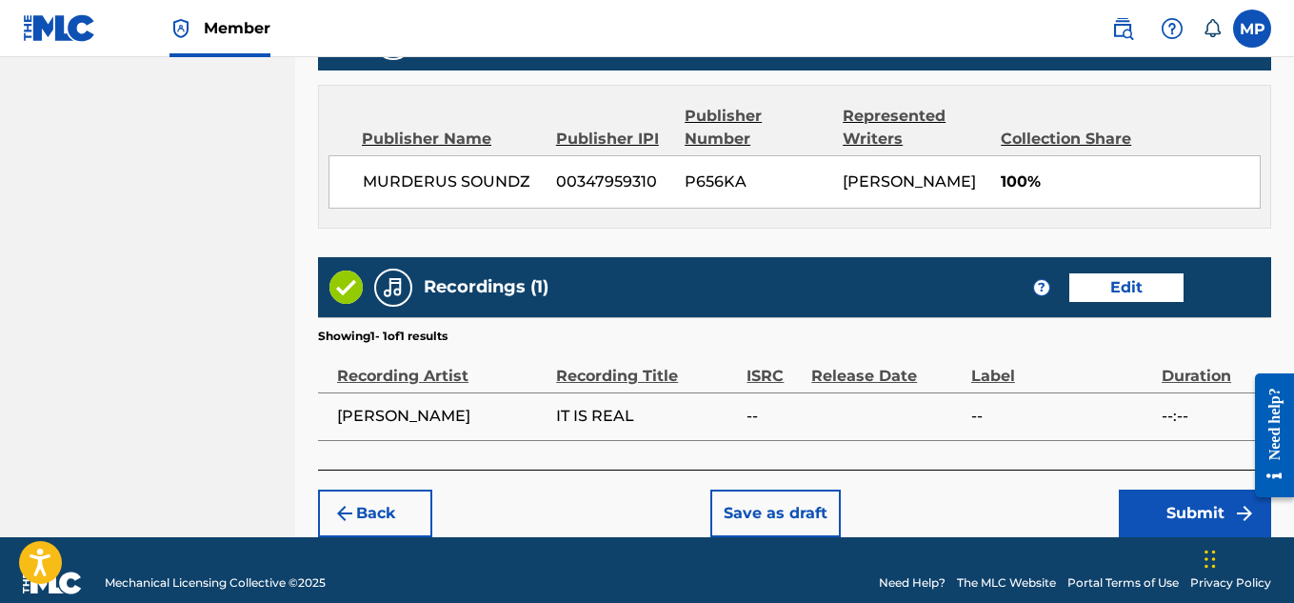
click at [1164, 504] on button "Submit" at bounding box center [1195, 513] width 152 height 48
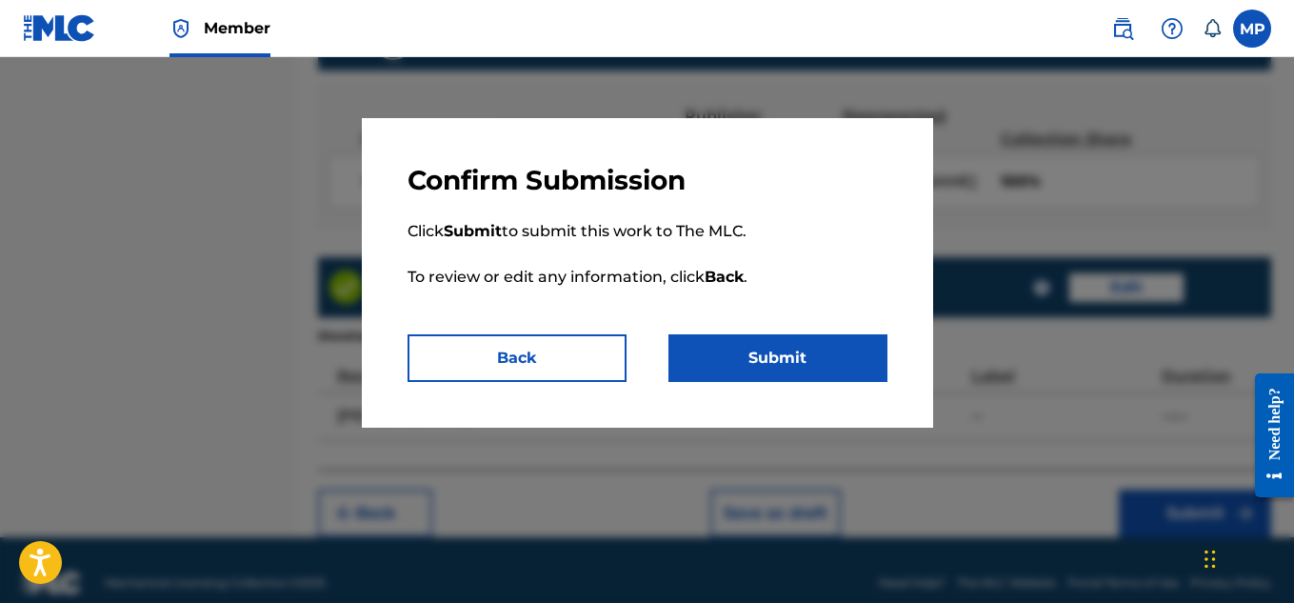
click at [828, 356] on button "Submit" at bounding box center [777, 358] width 219 height 48
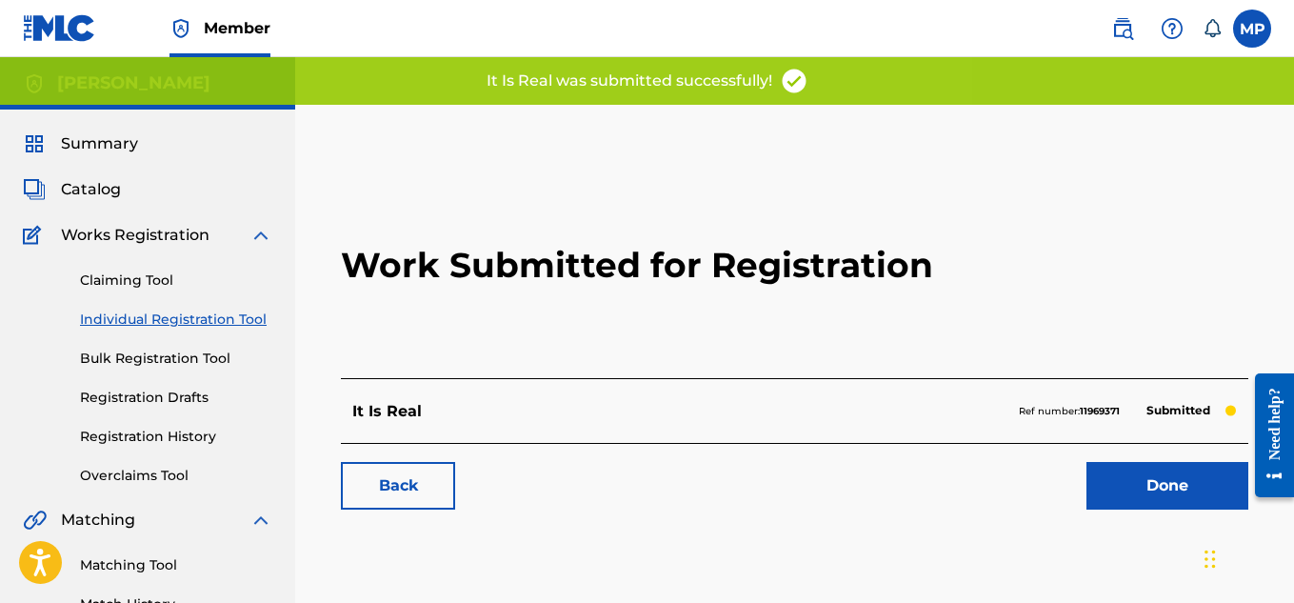
click at [411, 486] on link "Back" at bounding box center [398, 486] width 114 height 48
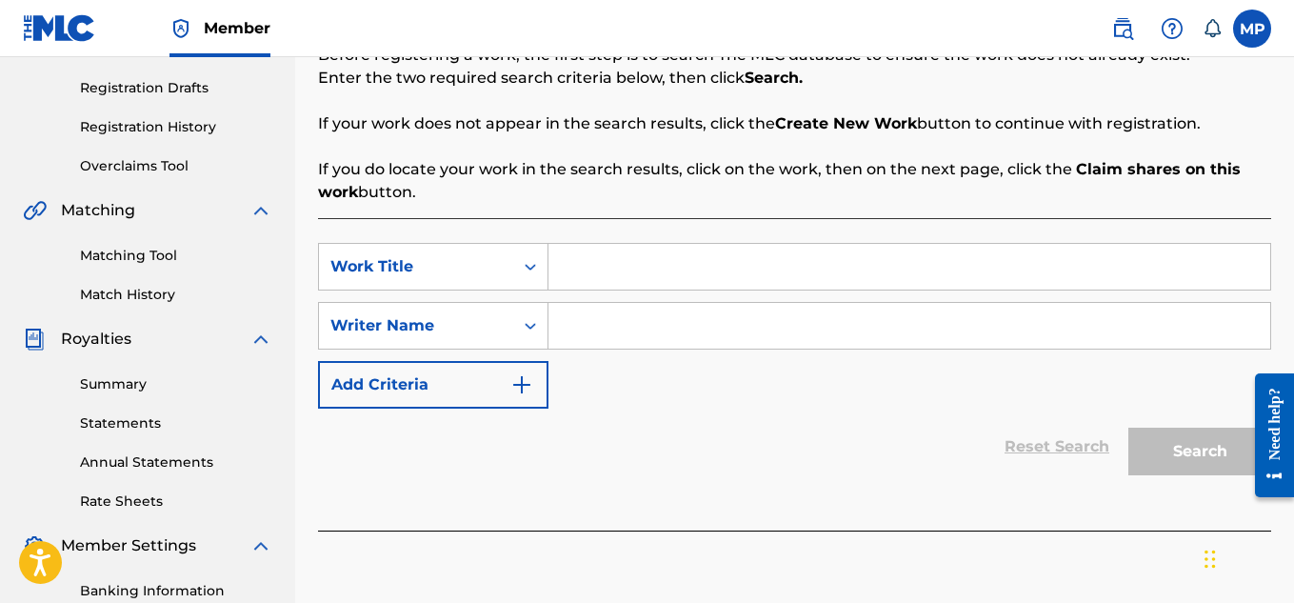
scroll to position [310, 0]
click at [564, 149] on div "Search Before registering a work, the first step is to search The MLC database …" at bounding box center [794, 111] width 953 height 183
click at [623, 275] on input "Search Form" at bounding box center [909, 266] width 722 height 46
type input "Island Reggaeton"
click at [601, 320] on input "Search Form" at bounding box center [909, 325] width 722 height 46
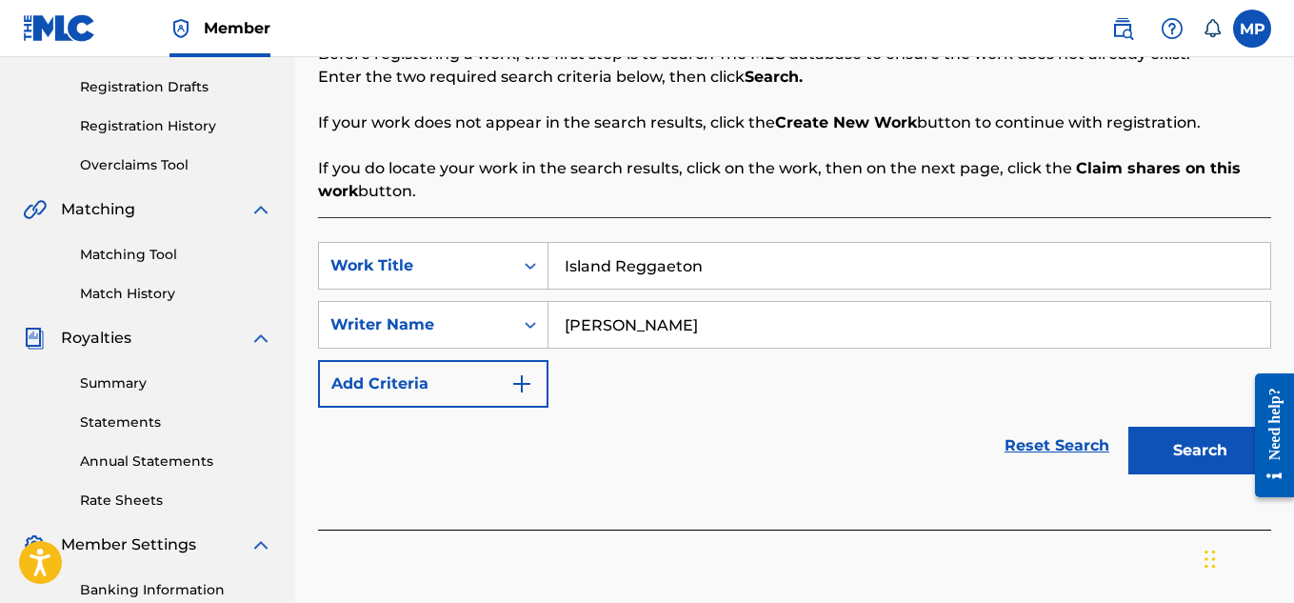
type input "[PERSON_NAME]"
click at [1163, 442] on button "Search" at bounding box center [1199, 451] width 143 height 48
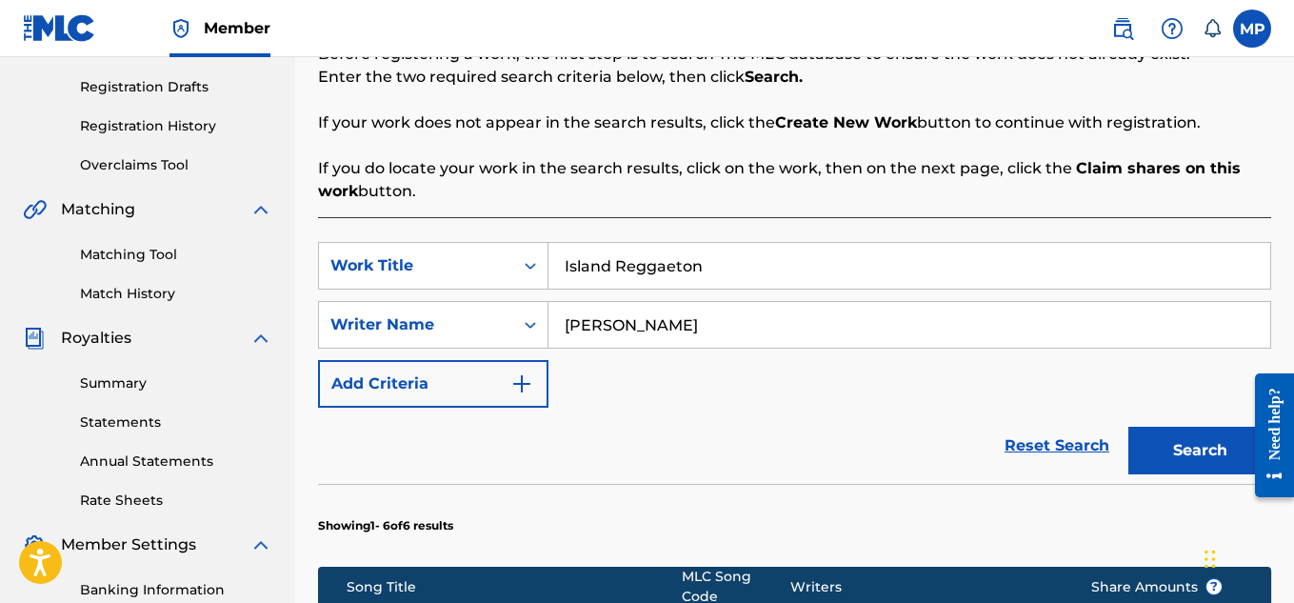
scroll to position [1067, 0]
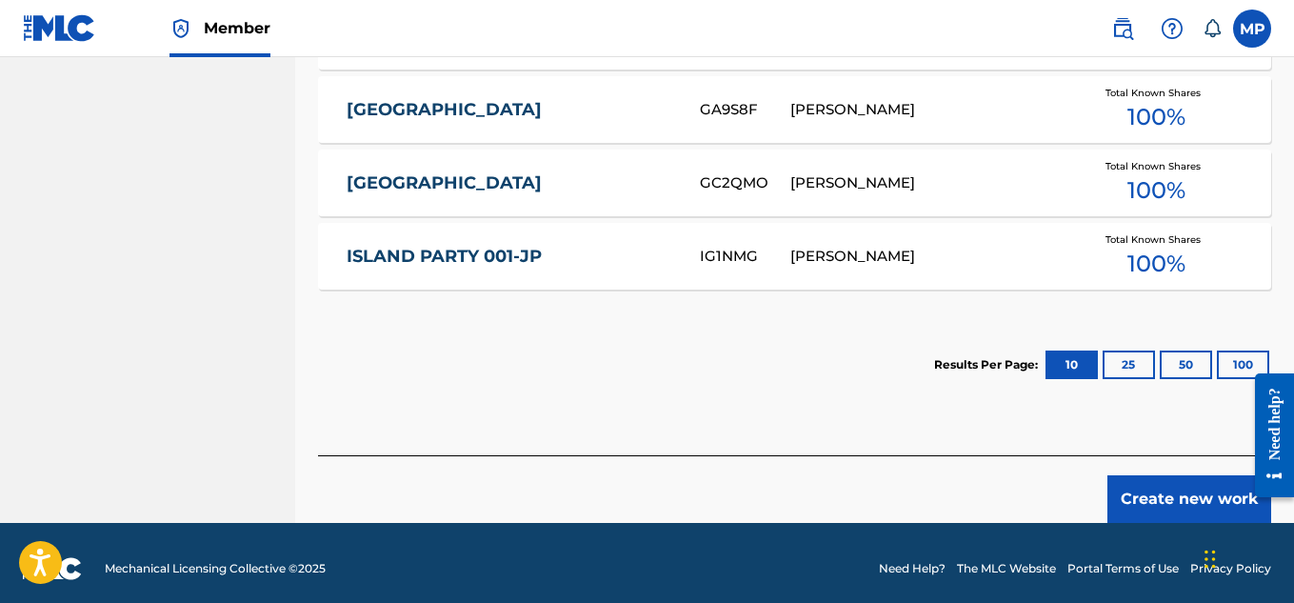
click at [1158, 488] on button "Create new work" at bounding box center [1189, 499] width 164 height 48
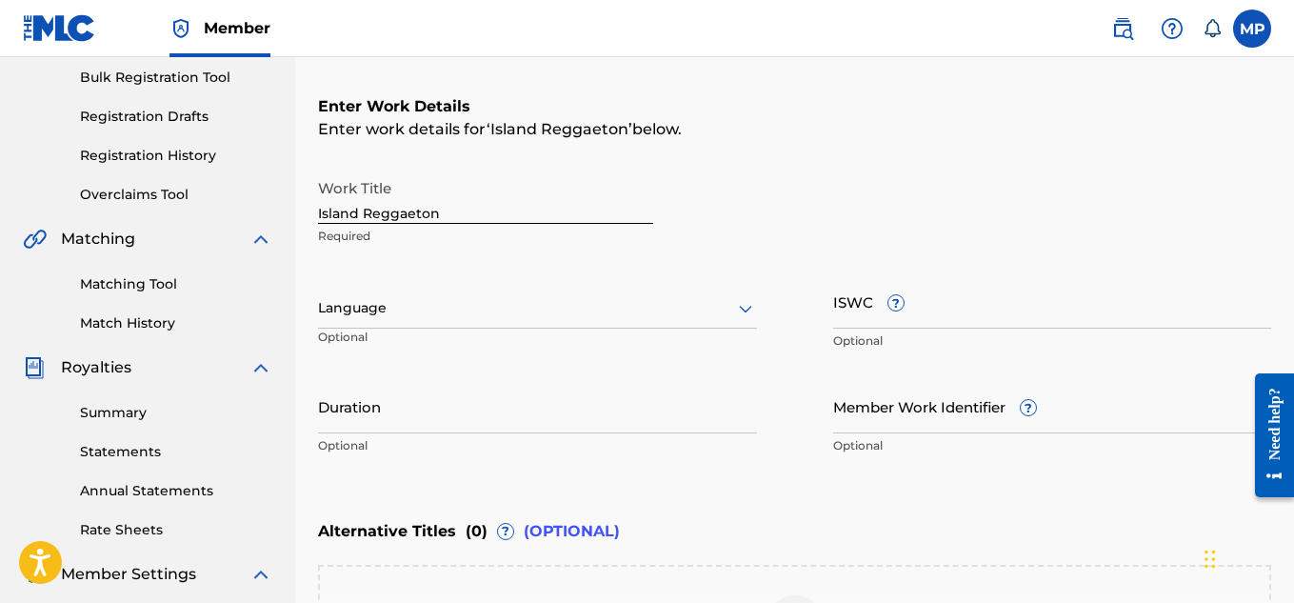
scroll to position [590, 0]
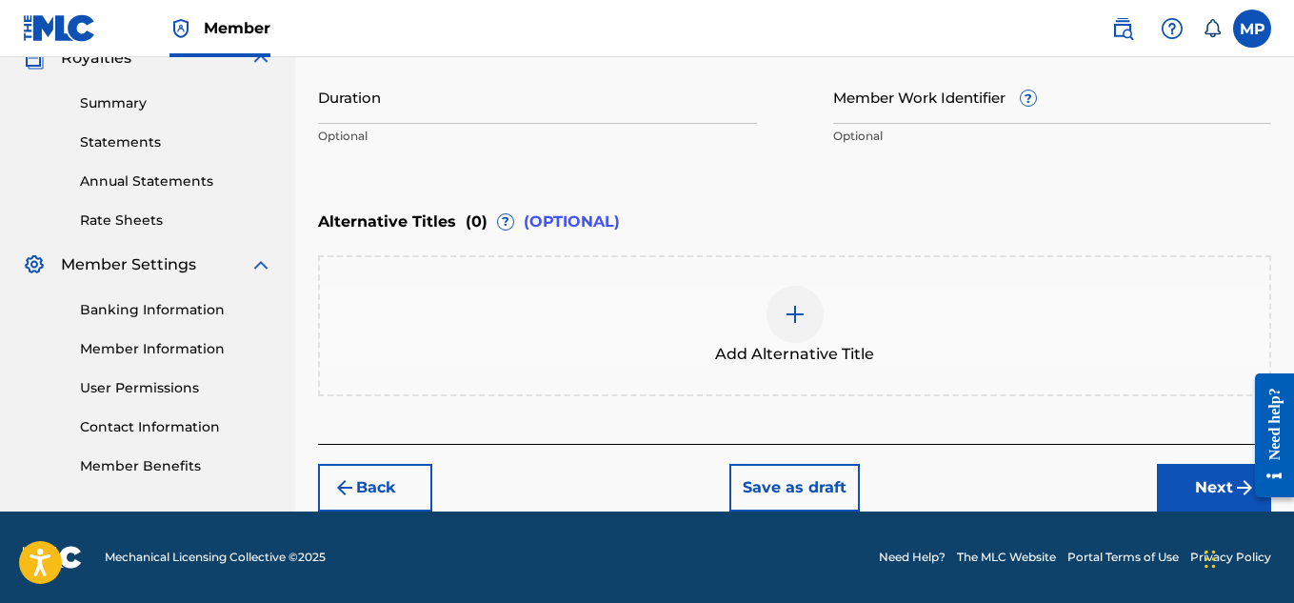
click at [784, 338] on div at bounding box center [794, 314] width 57 height 57
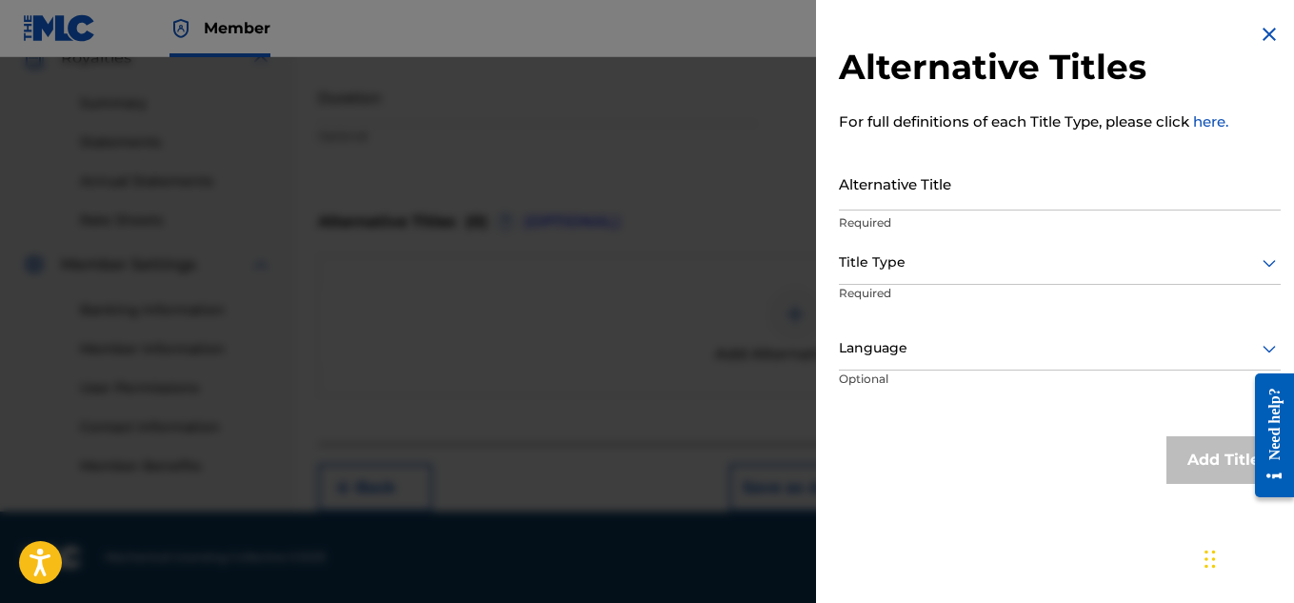
click at [898, 177] on input "Alternative Title" at bounding box center [1060, 183] width 442 height 54
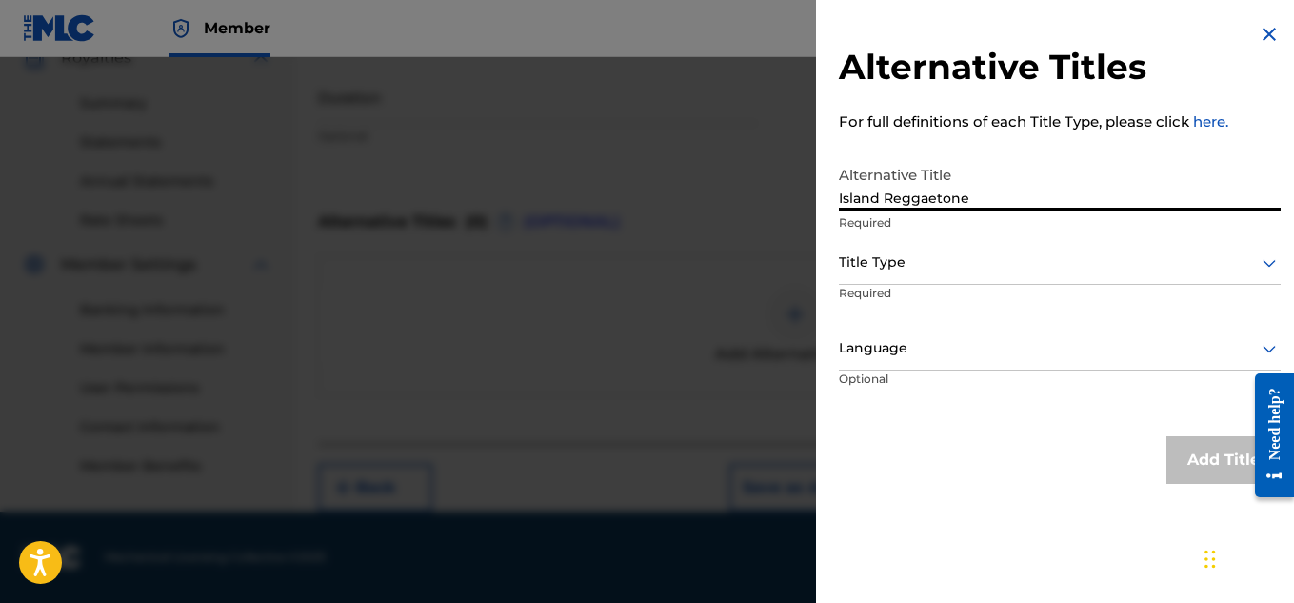
type input "Island Reggaetone"
click at [885, 277] on div "Title Type" at bounding box center [1060, 263] width 442 height 43
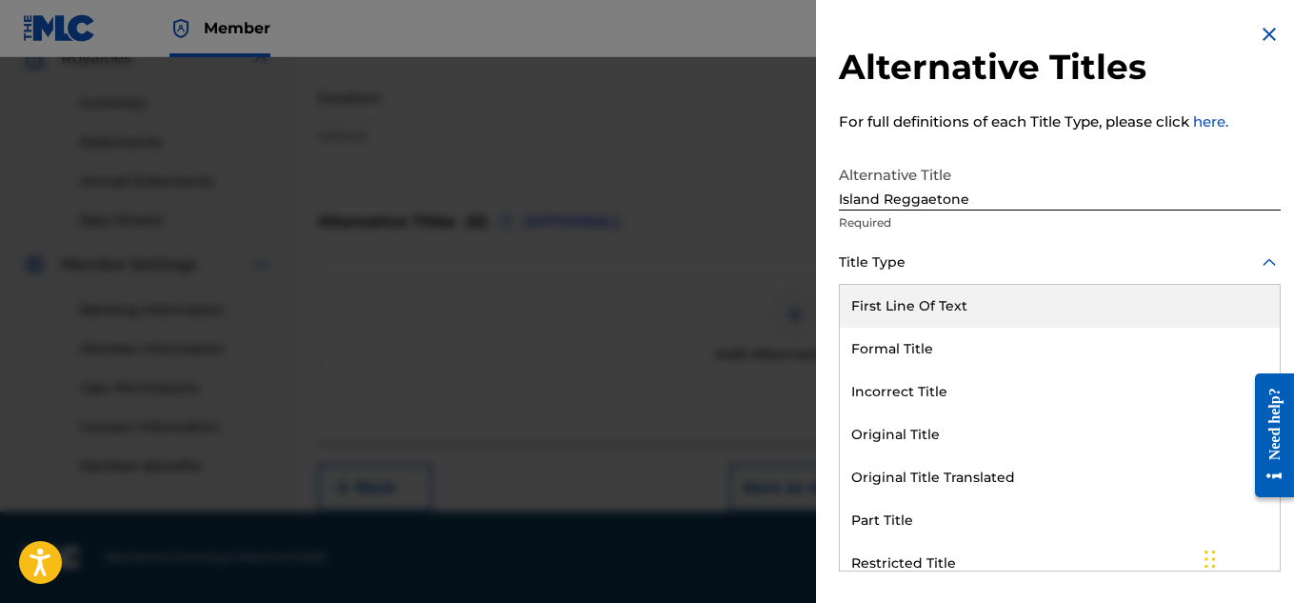
scroll to position [186, 0]
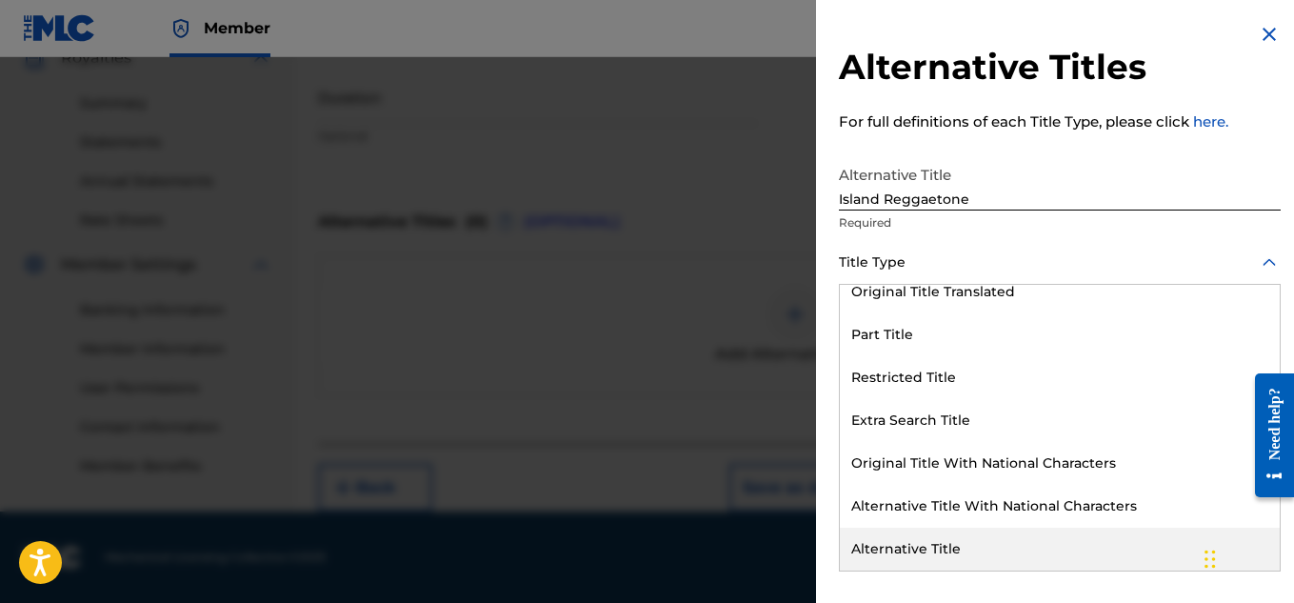
click at [912, 547] on div "Alternative Title" at bounding box center [1060, 548] width 440 height 43
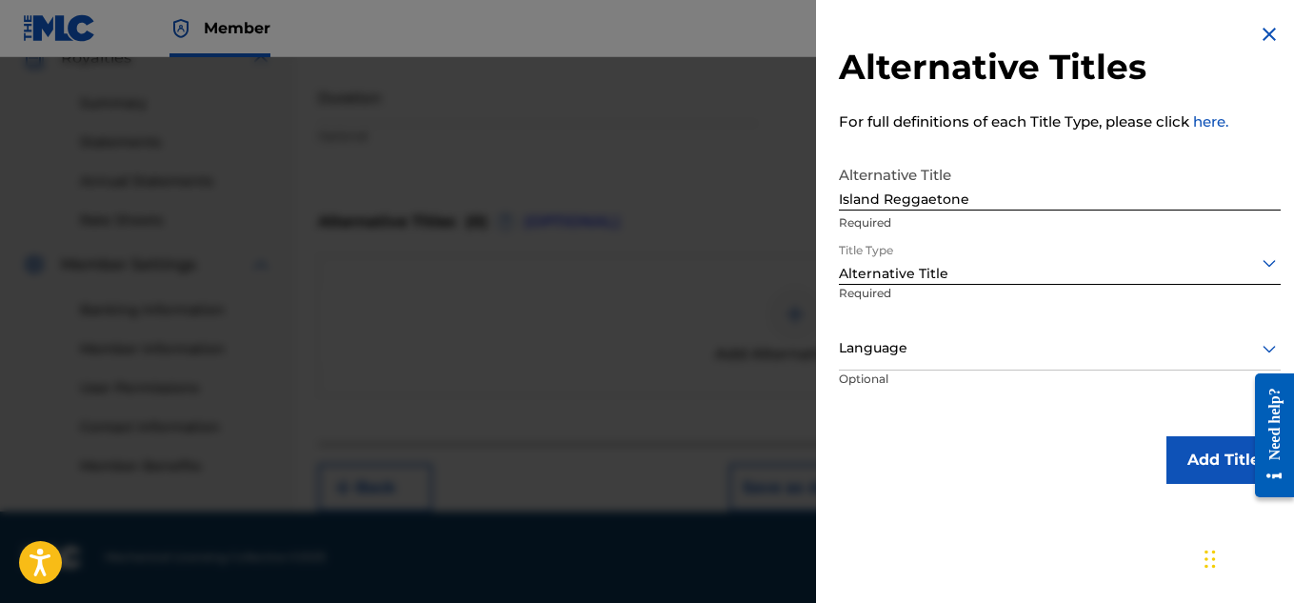
click at [1188, 453] on button "Add Title" at bounding box center [1223, 460] width 114 height 48
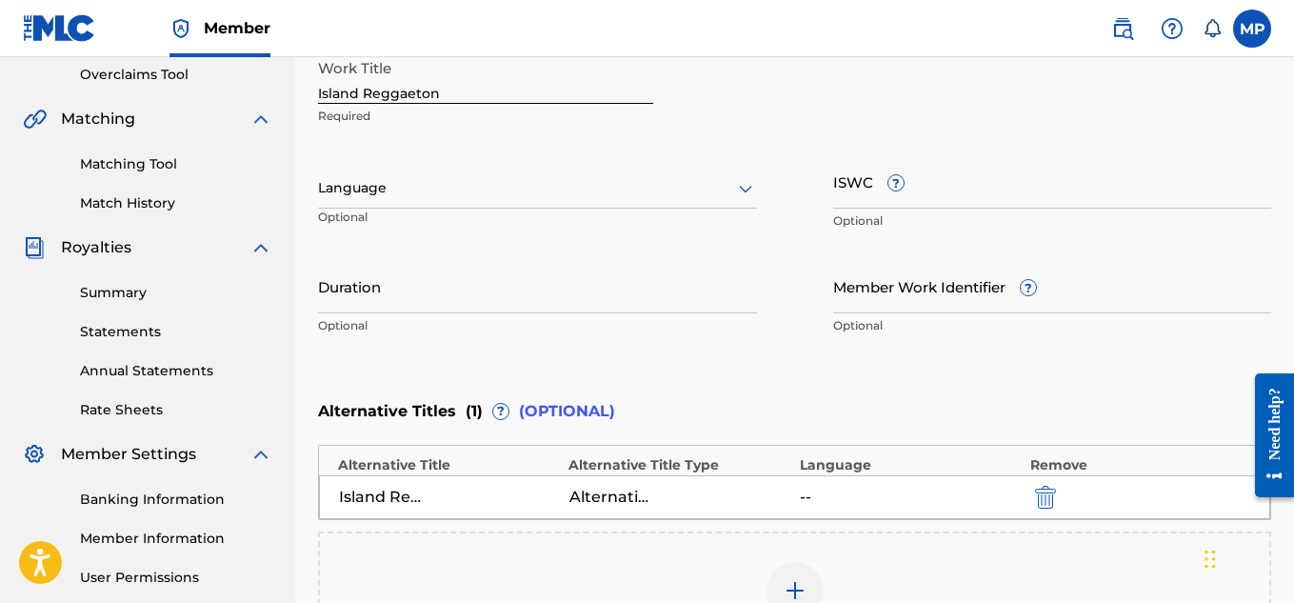
scroll to position [347, 0]
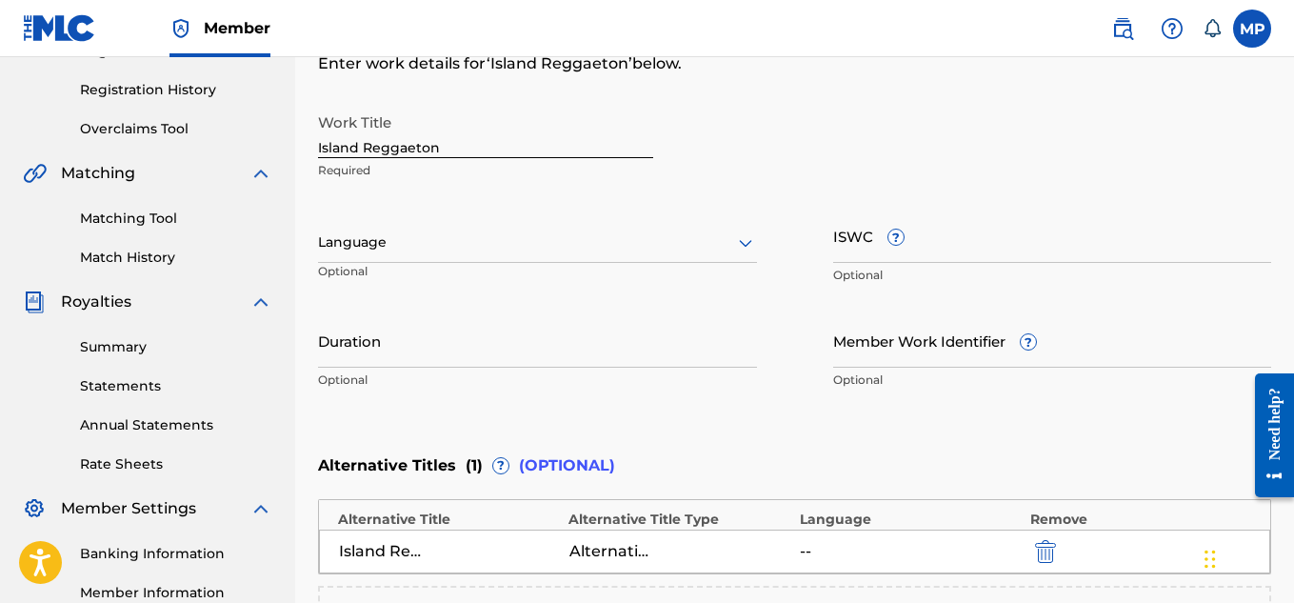
click at [893, 349] on input "Member Work Identifier ?" at bounding box center [1052, 340] width 439 height 54
paste input "897375486"
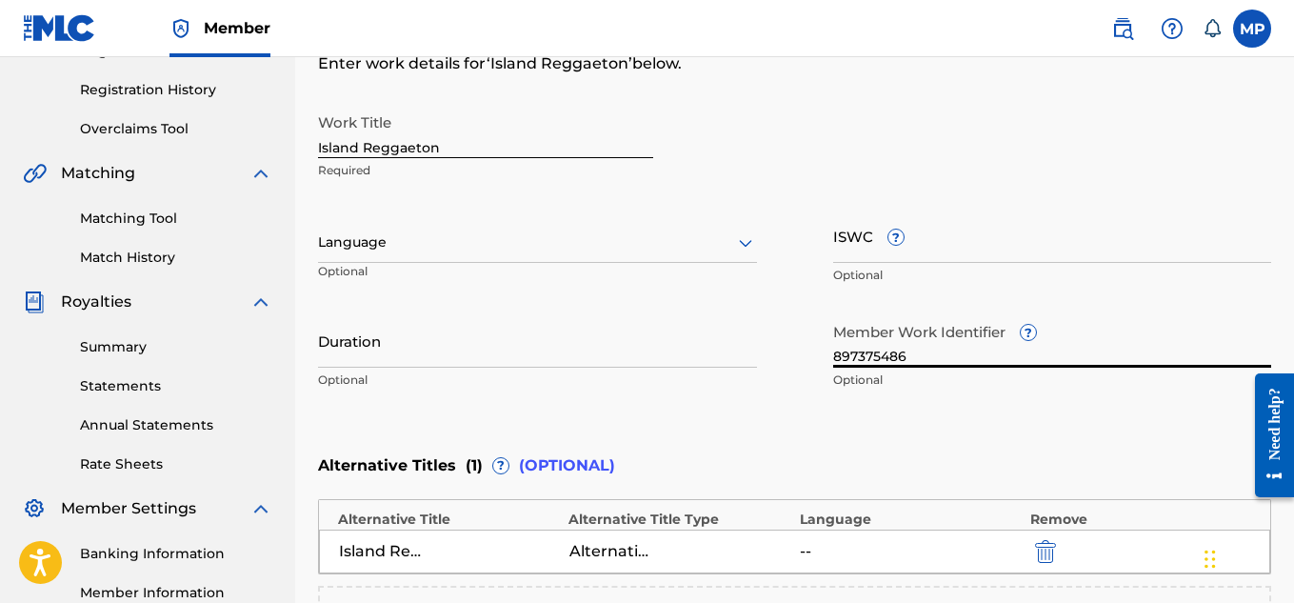
type input "897375486"
click at [992, 255] on input "ISWC ?" at bounding box center [1052, 236] width 439 height 54
paste input "T9285631949"
type input "T9285631949"
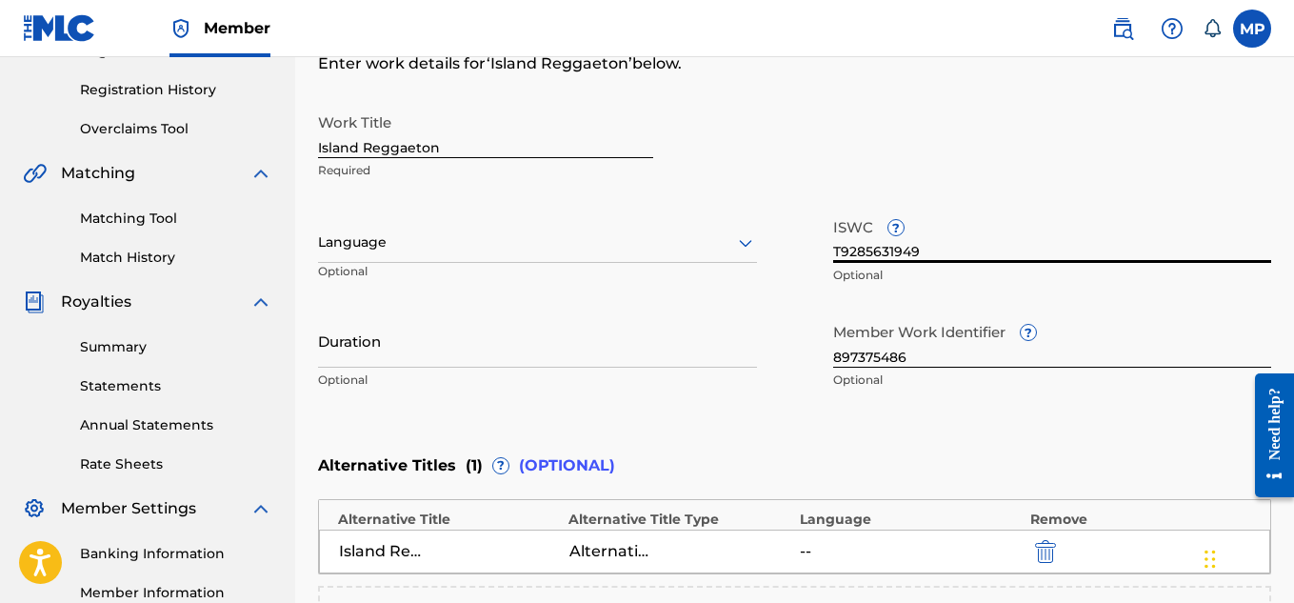
scroll to position [677, 0]
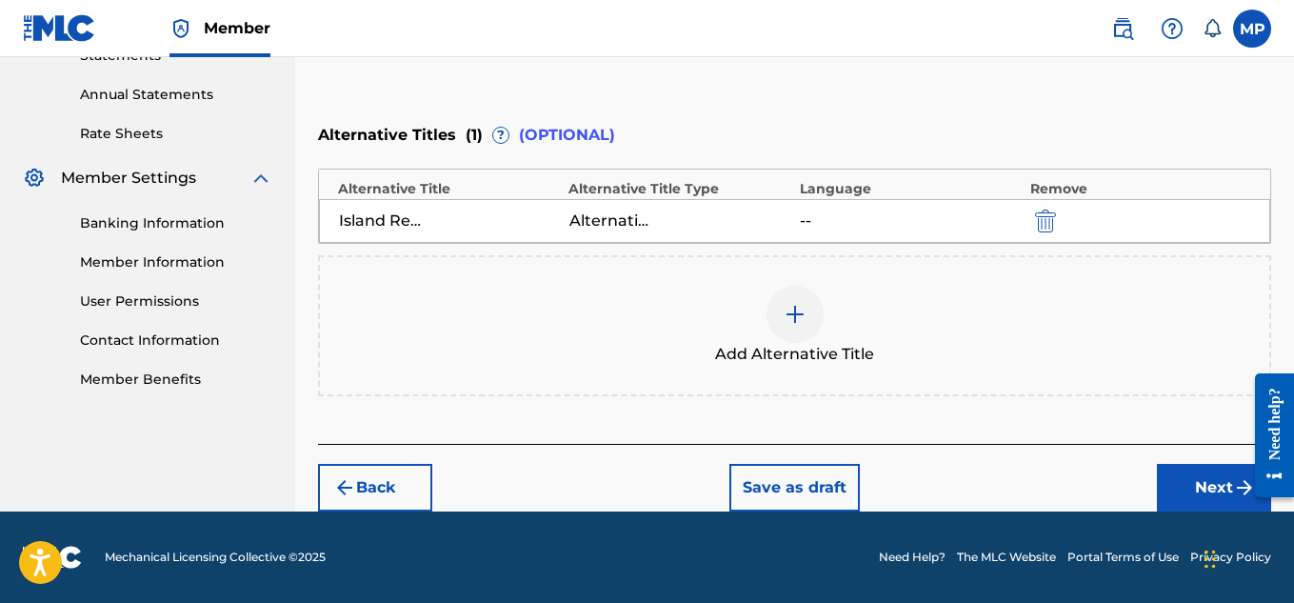
click at [1176, 484] on button "Next" at bounding box center [1214, 488] width 114 height 48
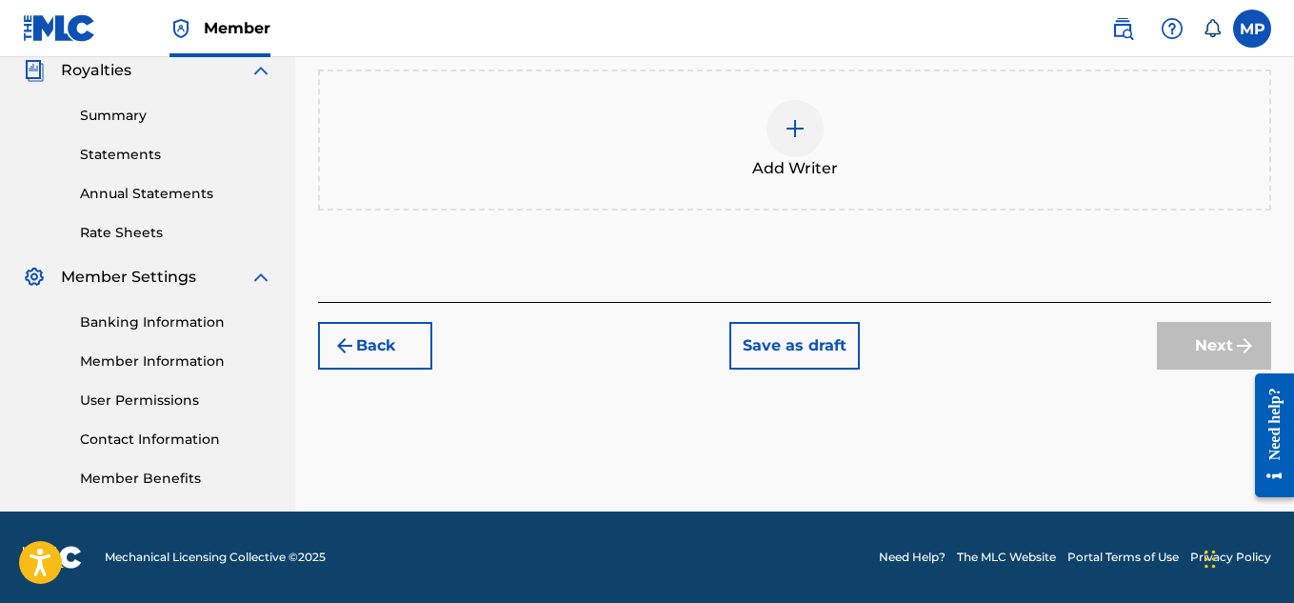
scroll to position [86, 0]
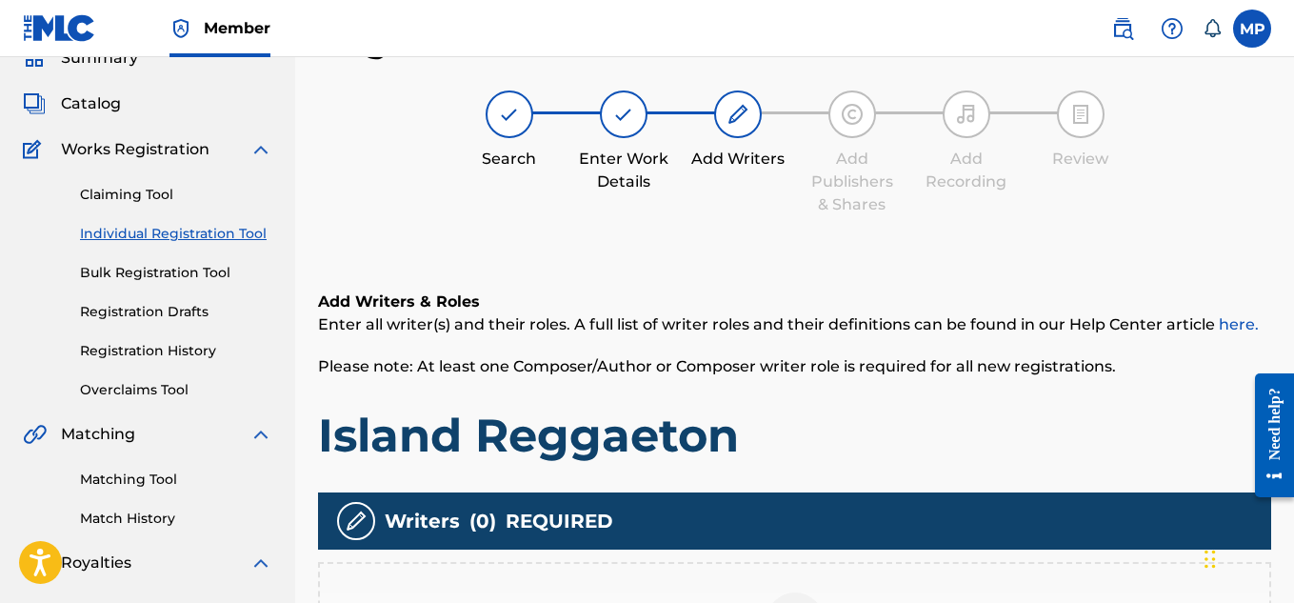
click at [552, 440] on h1 "Island Reggaeton" at bounding box center [794, 435] width 953 height 57
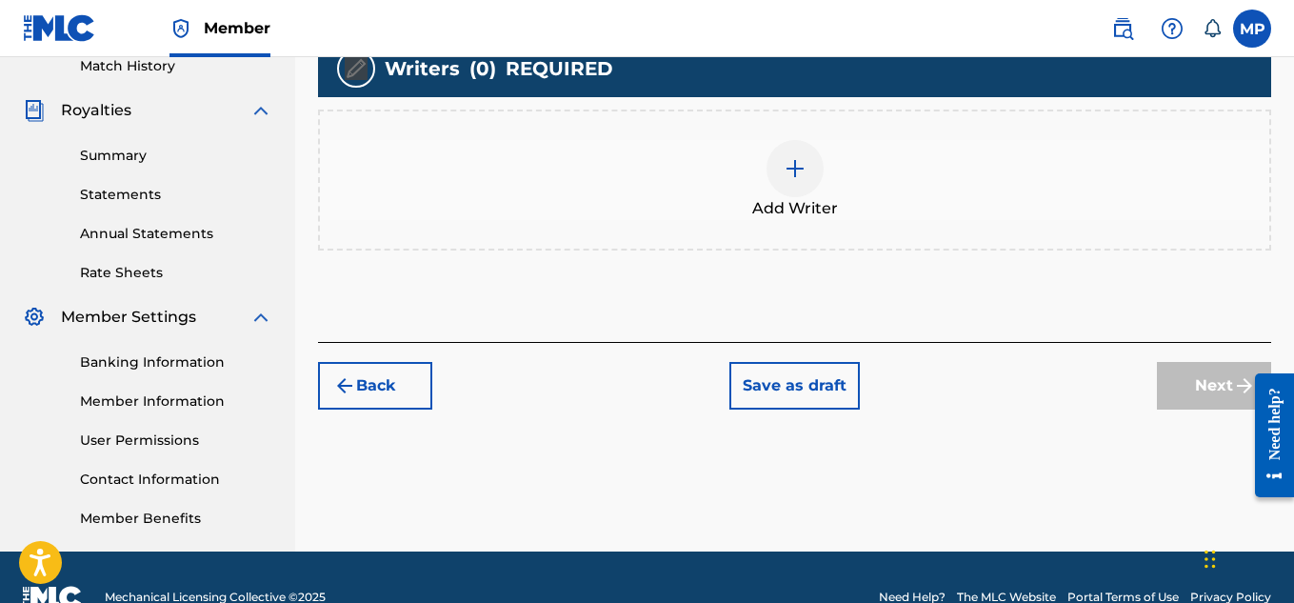
click at [813, 199] on span "Add Writer" at bounding box center [795, 208] width 86 height 23
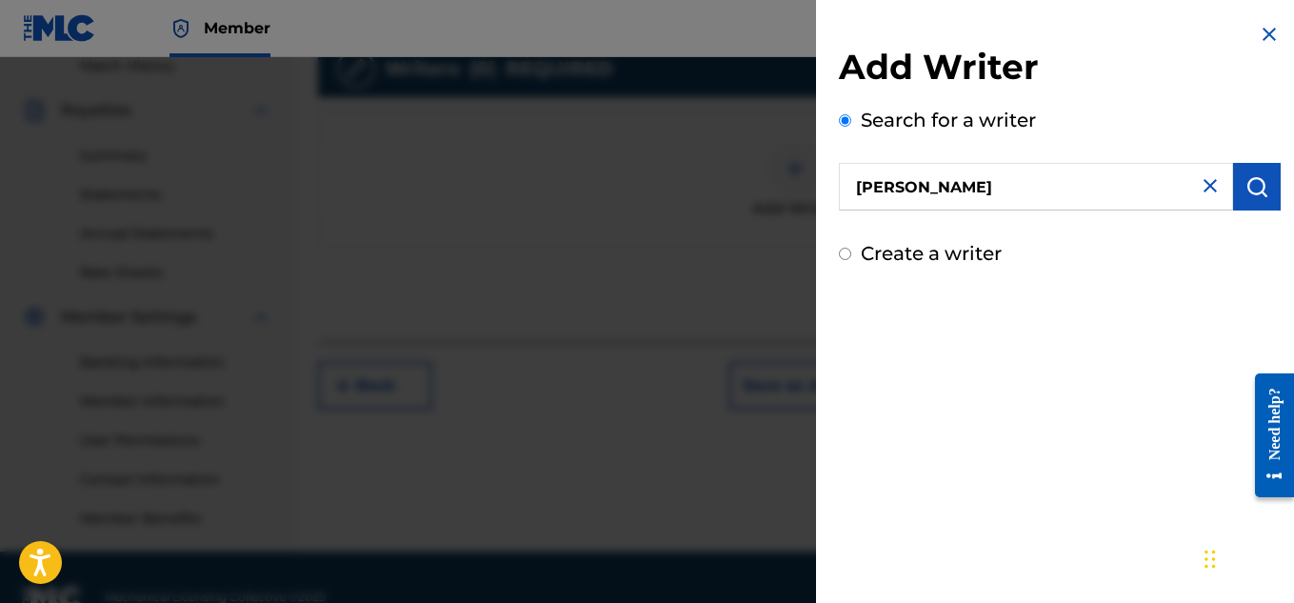
type input "[PERSON_NAME]"
click at [1260, 187] on img "submit" at bounding box center [1256, 186] width 23 height 23
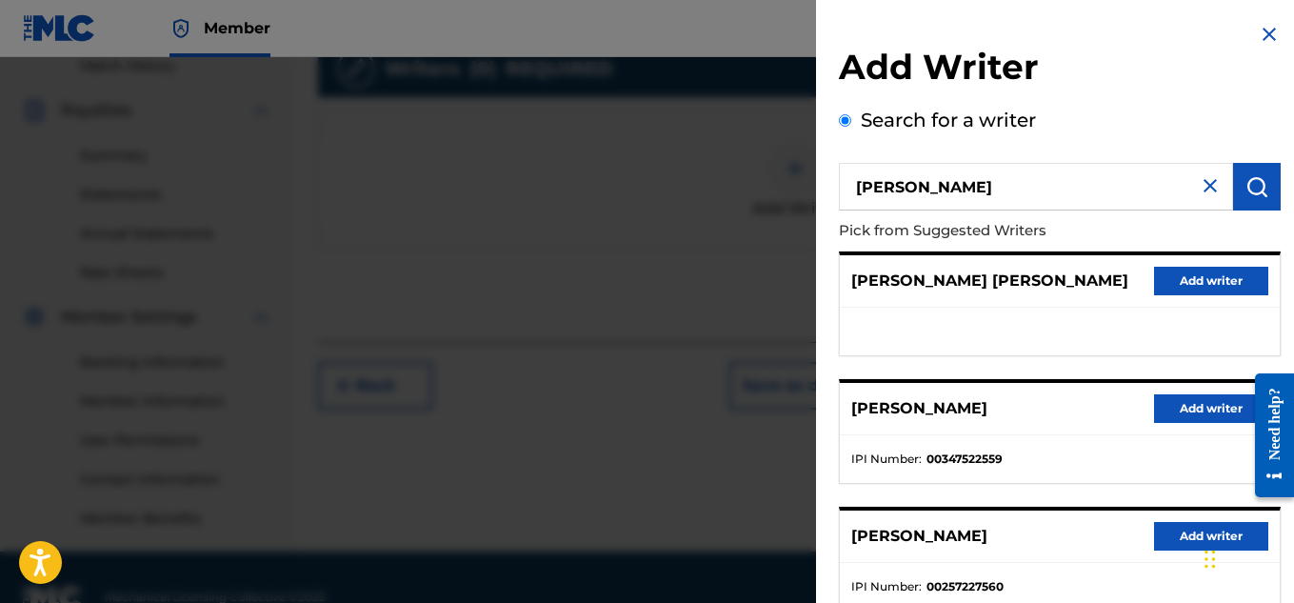
click at [1217, 414] on button "Add writer" at bounding box center [1211, 408] width 114 height 29
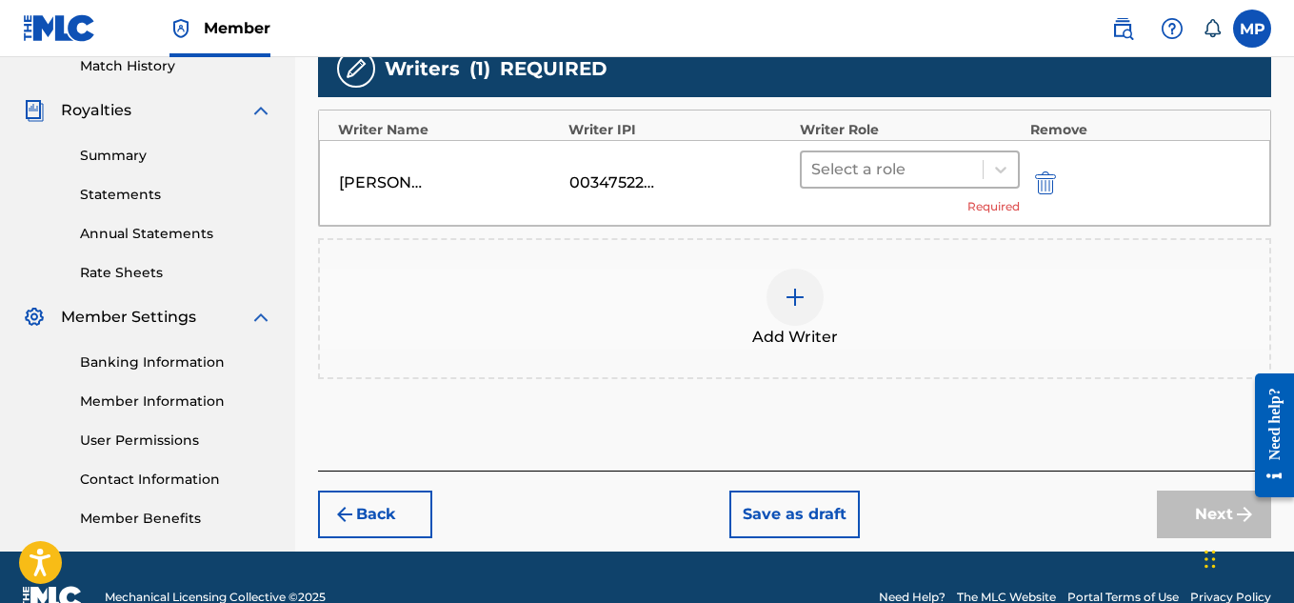
click at [979, 185] on div "Select a role" at bounding box center [893, 169] width 182 height 34
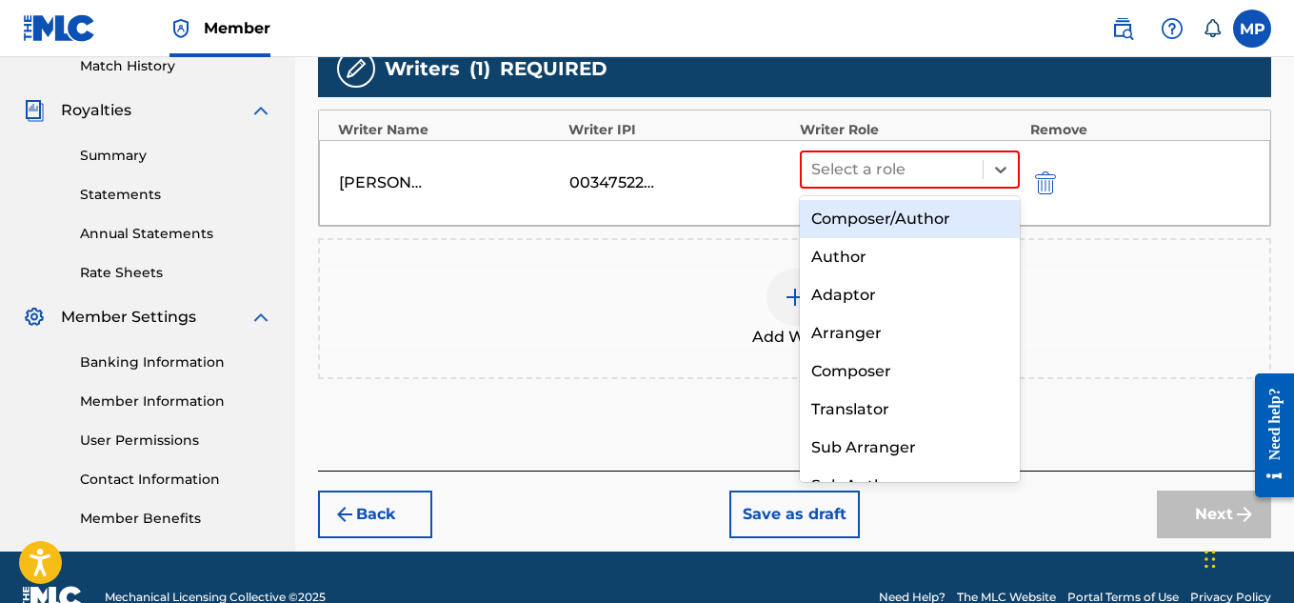
click at [905, 223] on div "Composer/Author" at bounding box center [910, 219] width 221 height 38
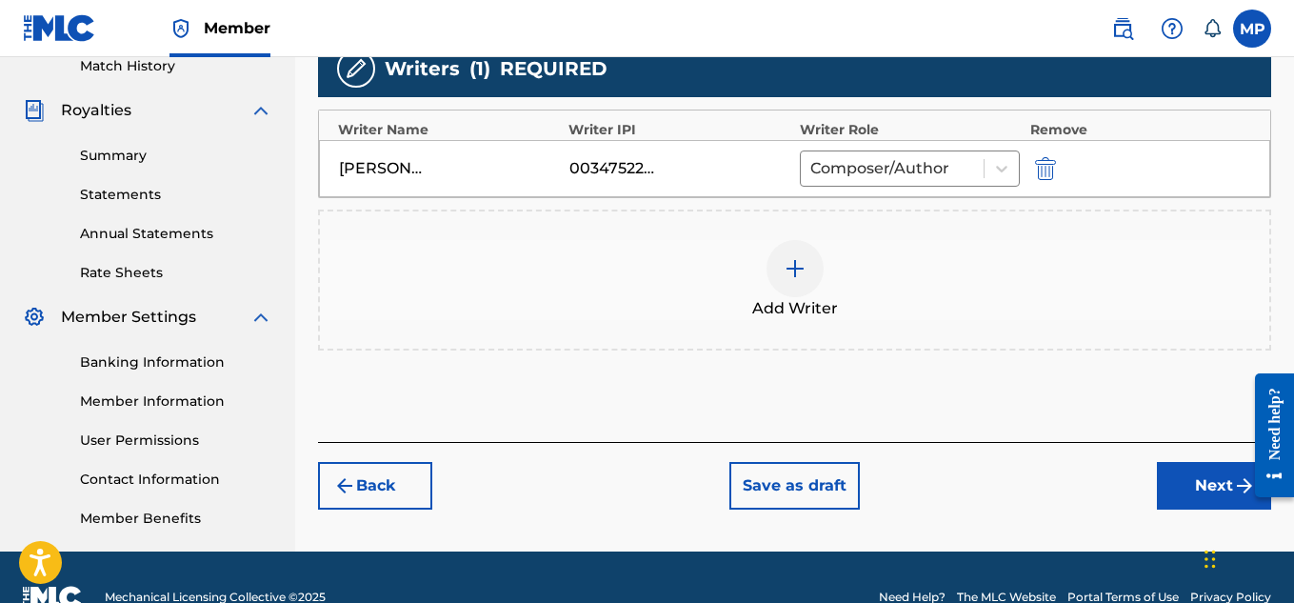
click at [1173, 477] on button "Next" at bounding box center [1214, 486] width 114 height 48
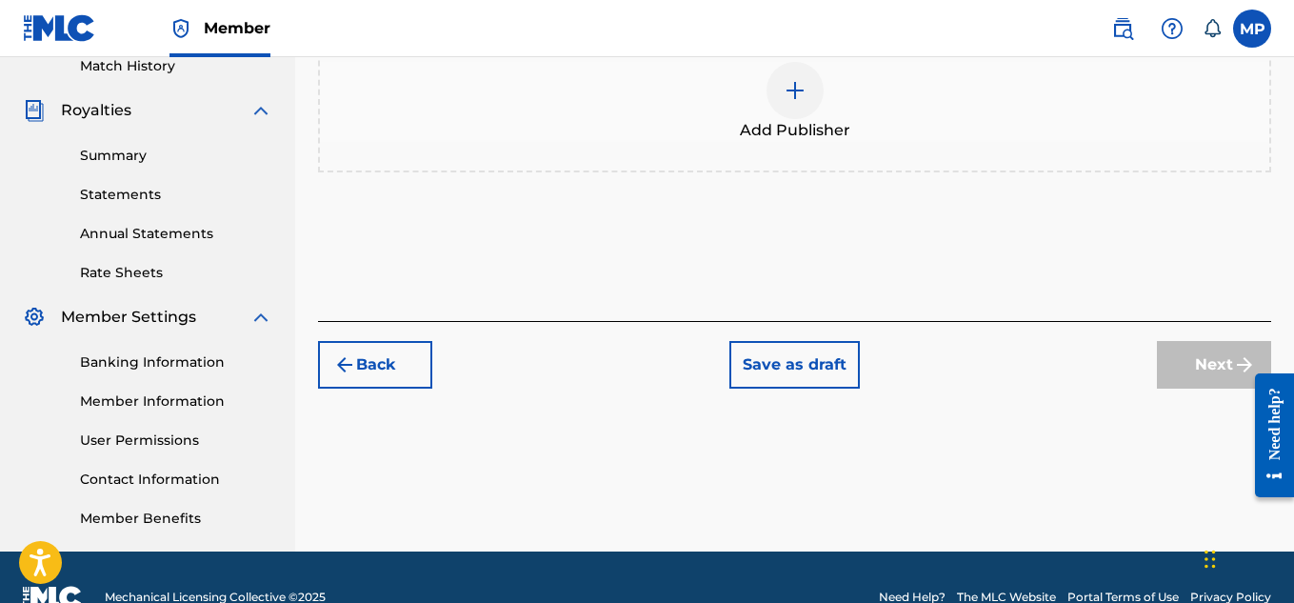
click at [803, 102] on img at bounding box center [795, 90] width 23 height 23
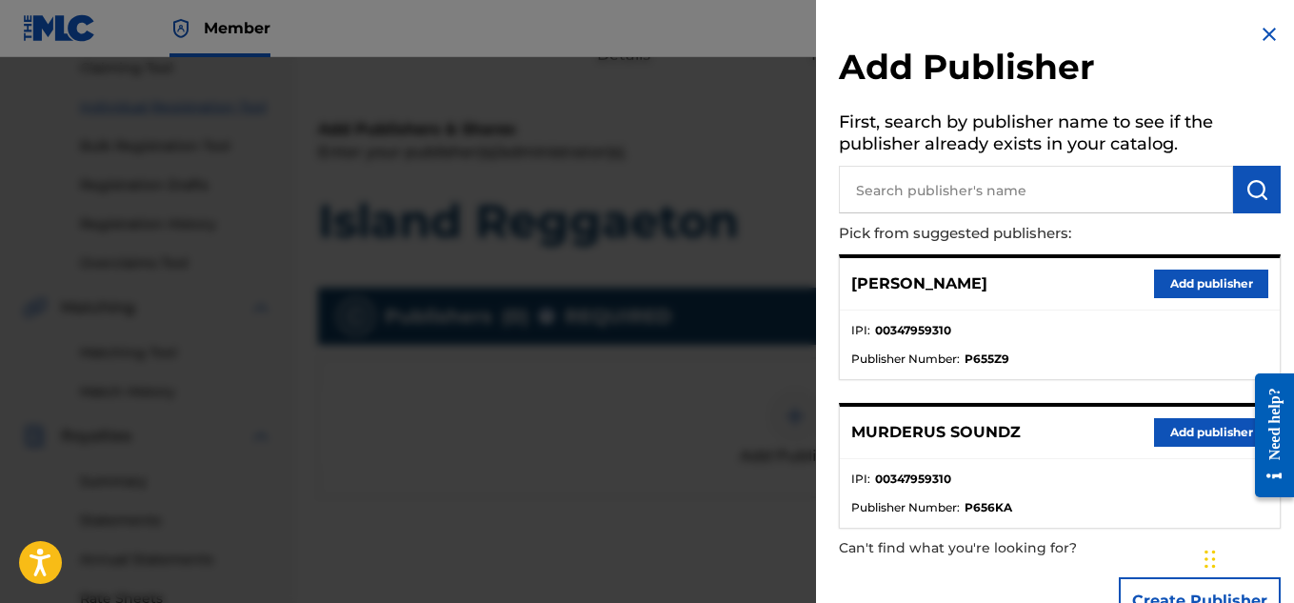
click at [1203, 427] on button "Add publisher" at bounding box center [1211, 432] width 114 height 29
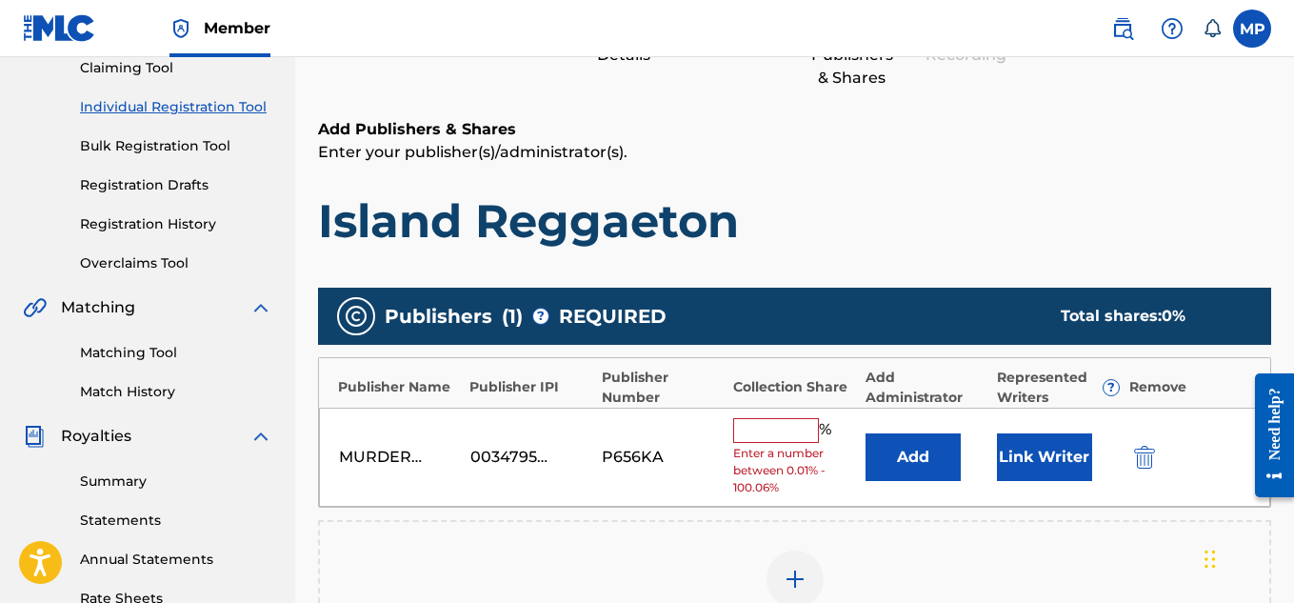
click at [781, 432] on input "text" at bounding box center [776, 430] width 86 height 25
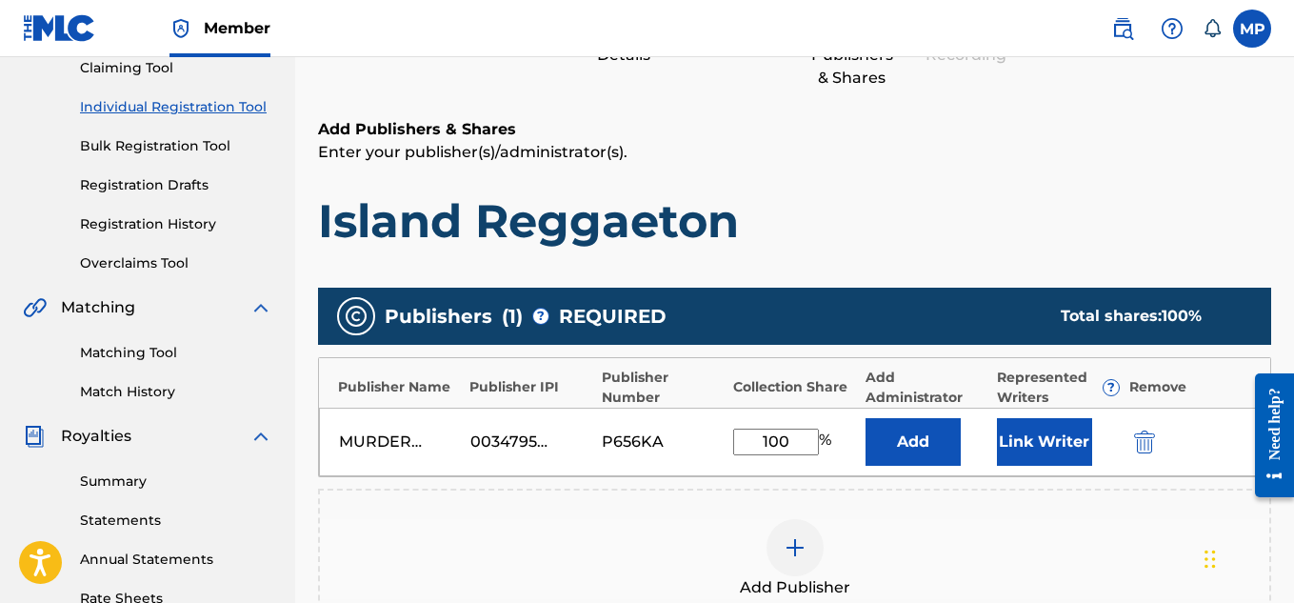
type input "100"
click at [1026, 434] on button "Link Writer" at bounding box center [1044, 442] width 95 height 48
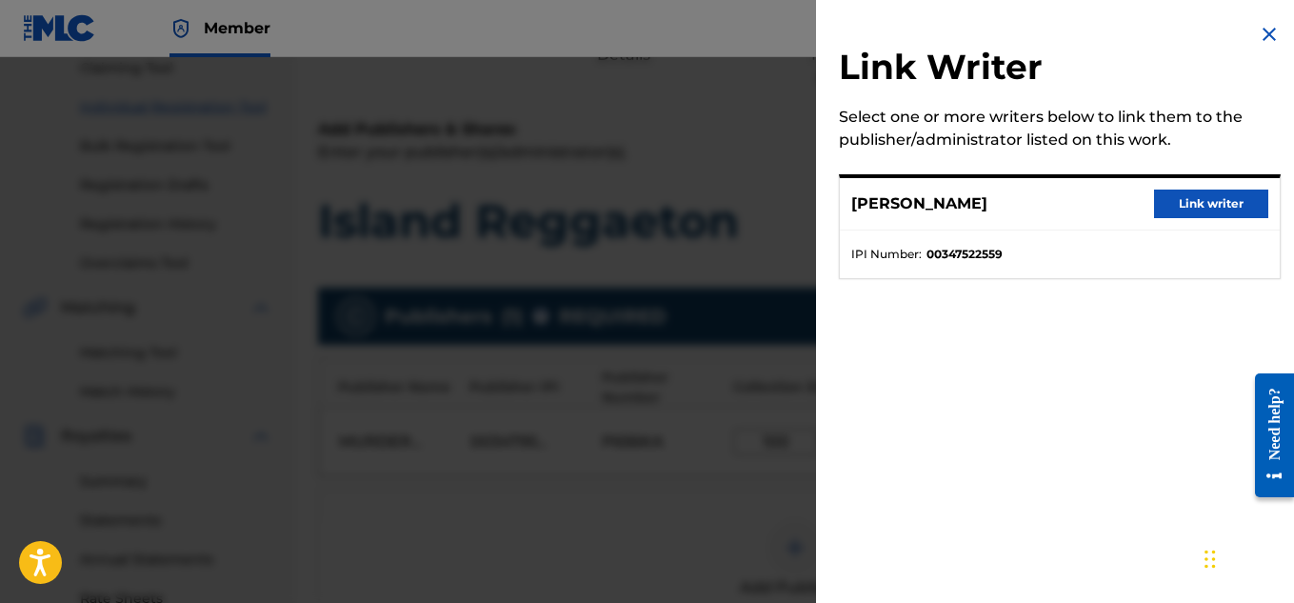
click at [1203, 198] on button "Link writer" at bounding box center [1211, 203] width 114 height 29
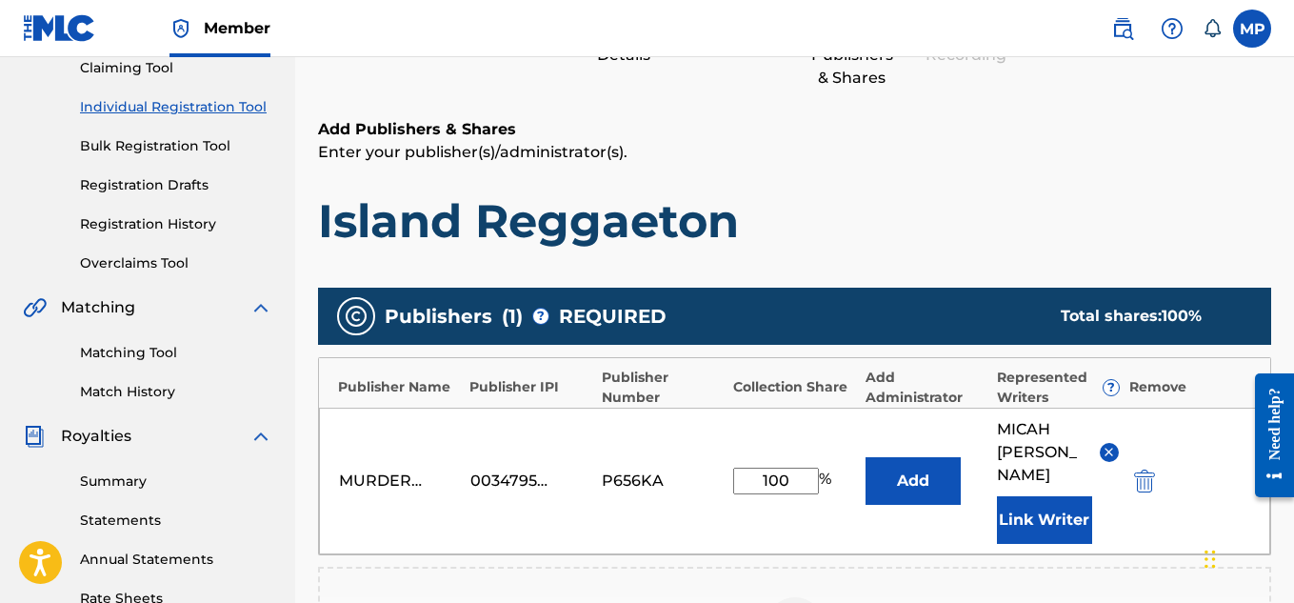
scroll to position [602, 0]
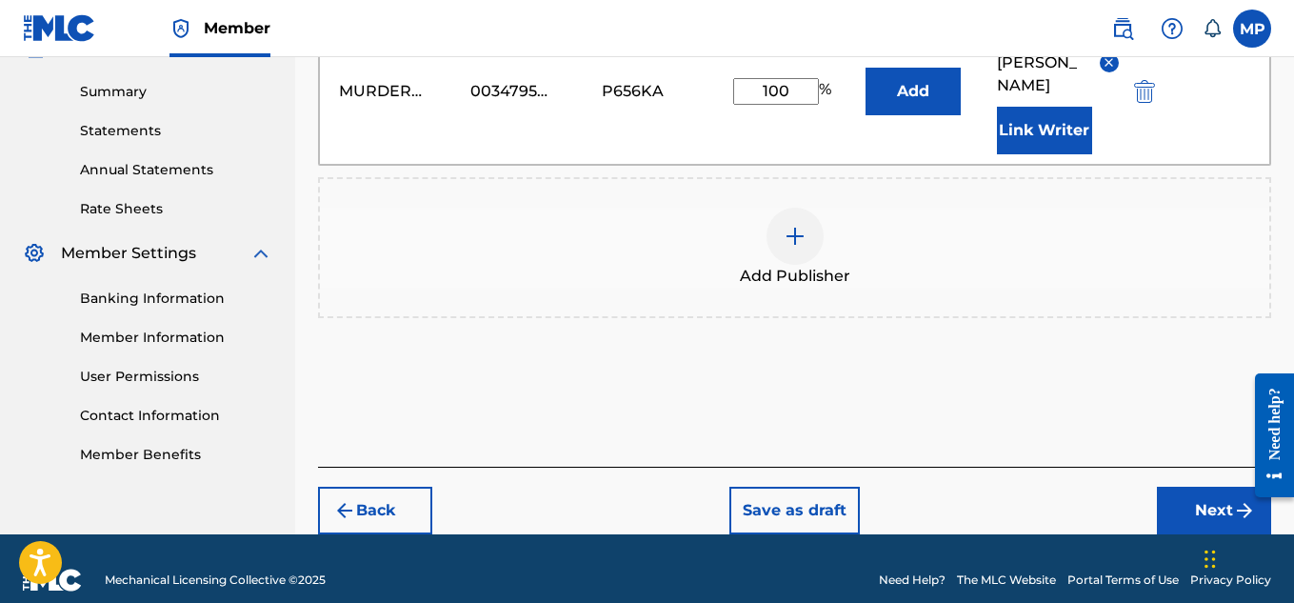
click at [1208, 487] on button "Next" at bounding box center [1214, 511] width 114 height 48
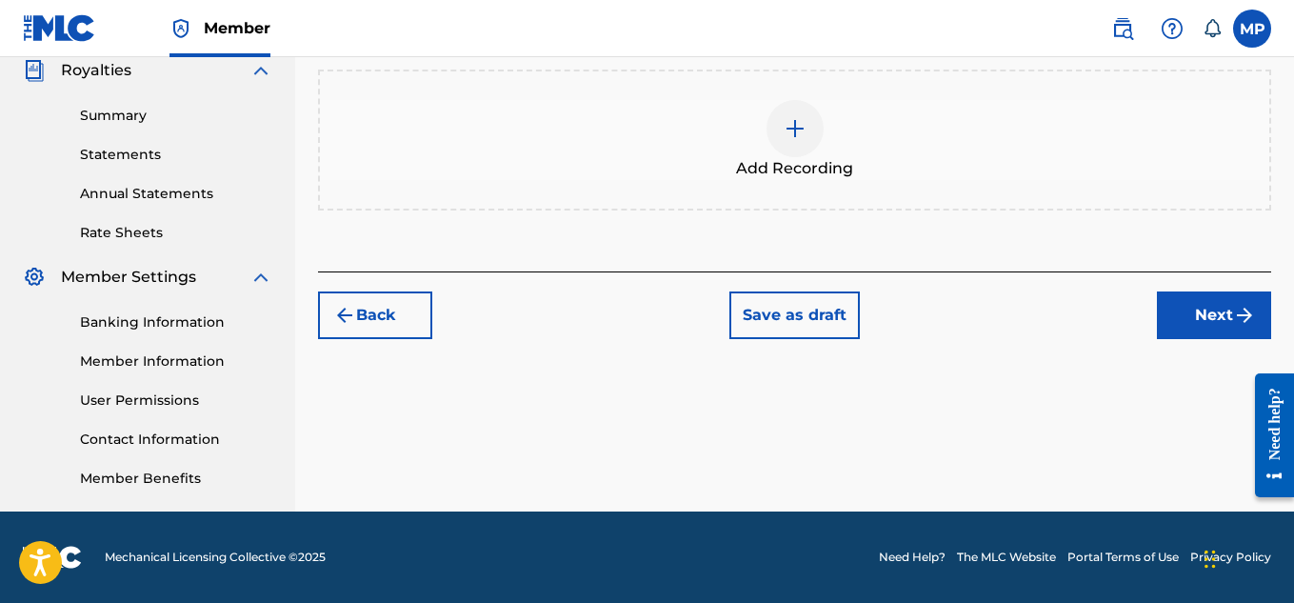
click at [800, 157] on div at bounding box center [794, 128] width 57 height 57
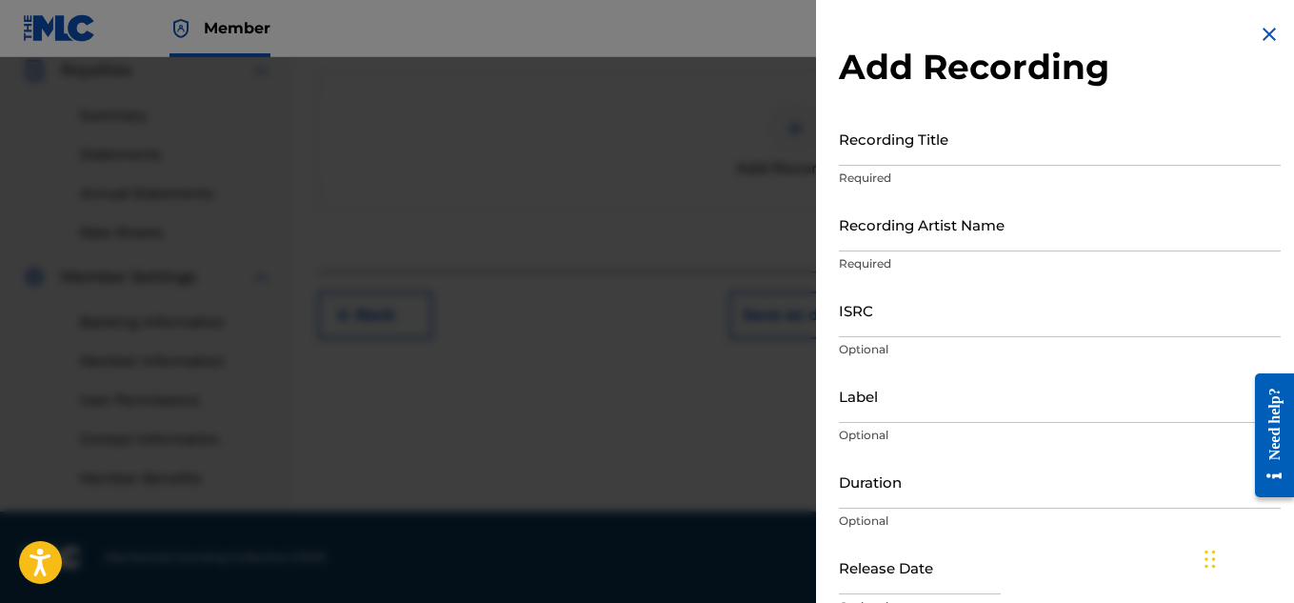
scroll to position [422, 0]
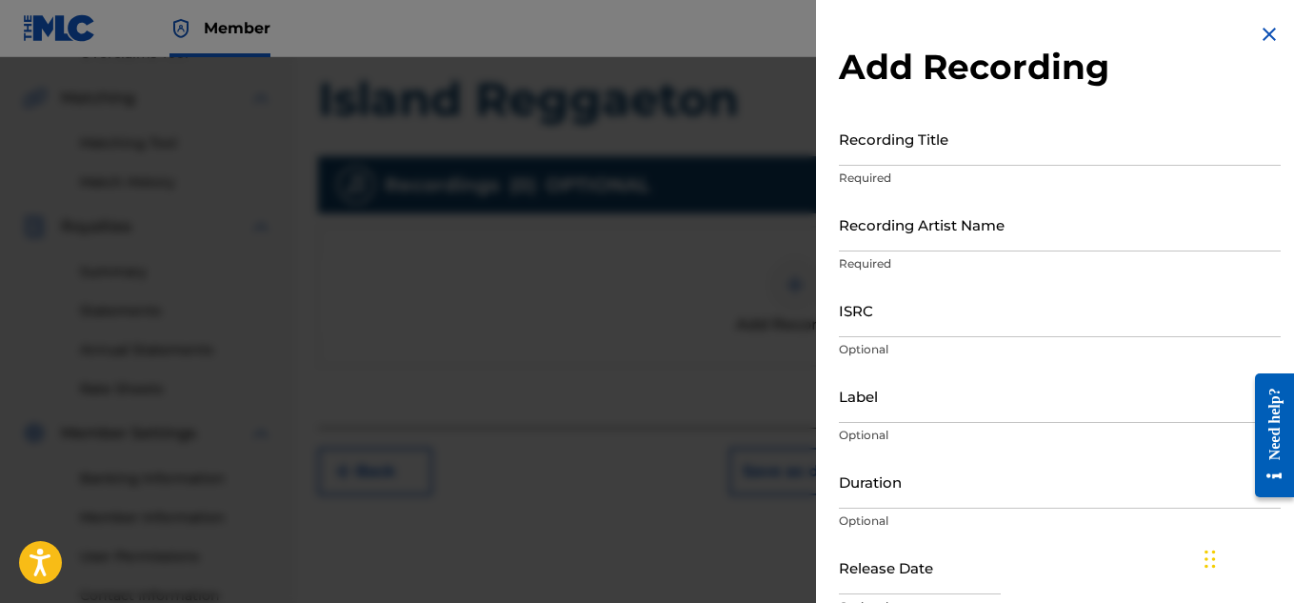
click at [891, 155] on input "Recording Title" at bounding box center [1060, 138] width 442 height 54
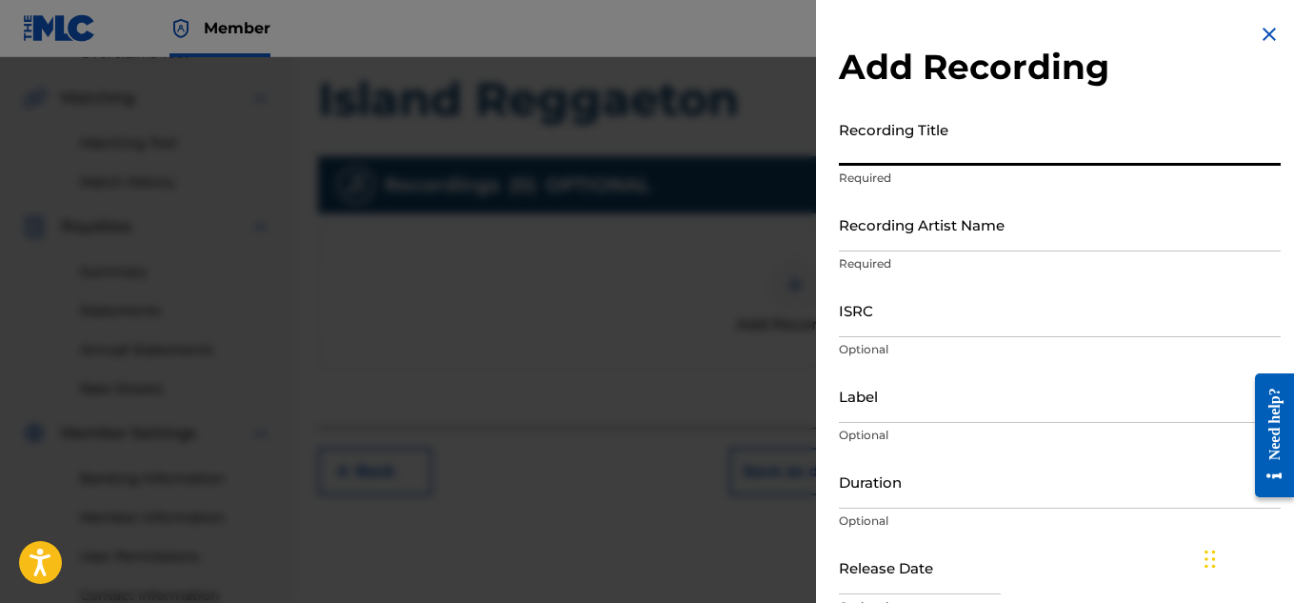
paste input "T9285631949"
click at [930, 147] on input "T9285631949" at bounding box center [1060, 138] width 442 height 54
click at [914, 151] on input "T9285631949" at bounding box center [1060, 138] width 442 height 54
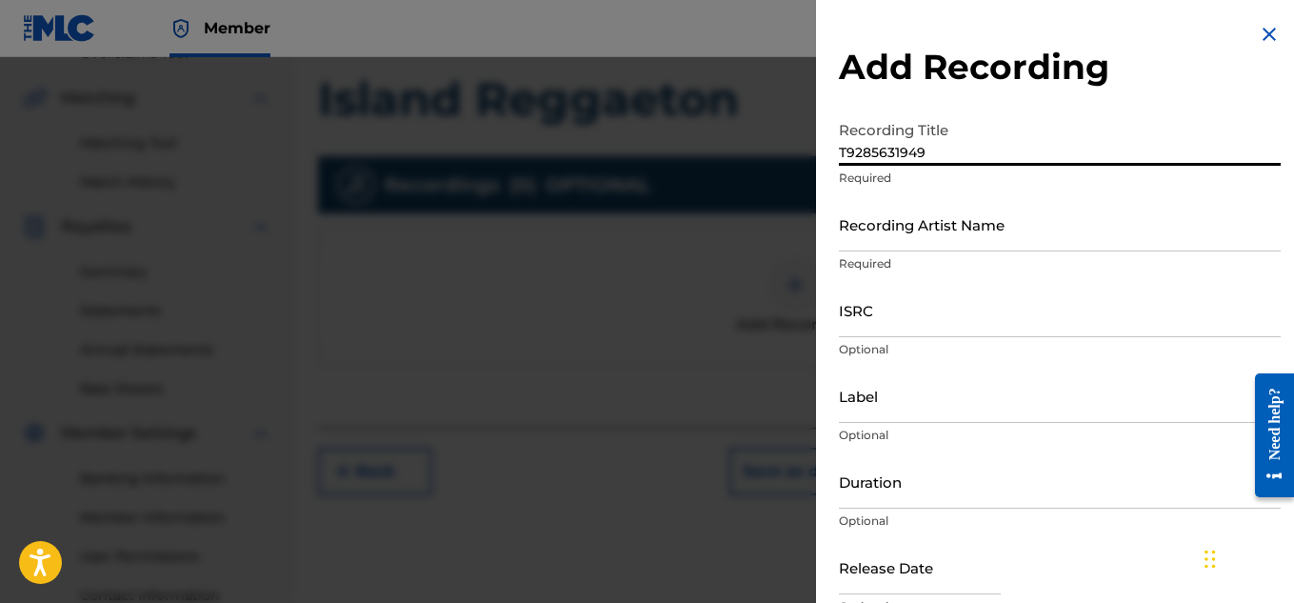
click at [914, 151] on input "T9285631949" at bounding box center [1060, 138] width 442 height 54
paste input "ISLAND REGGAETON"
type input "ISLAND REGGAETON"
click at [887, 217] on input "Recording Artist Name" at bounding box center [1060, 224] width 442 height 54
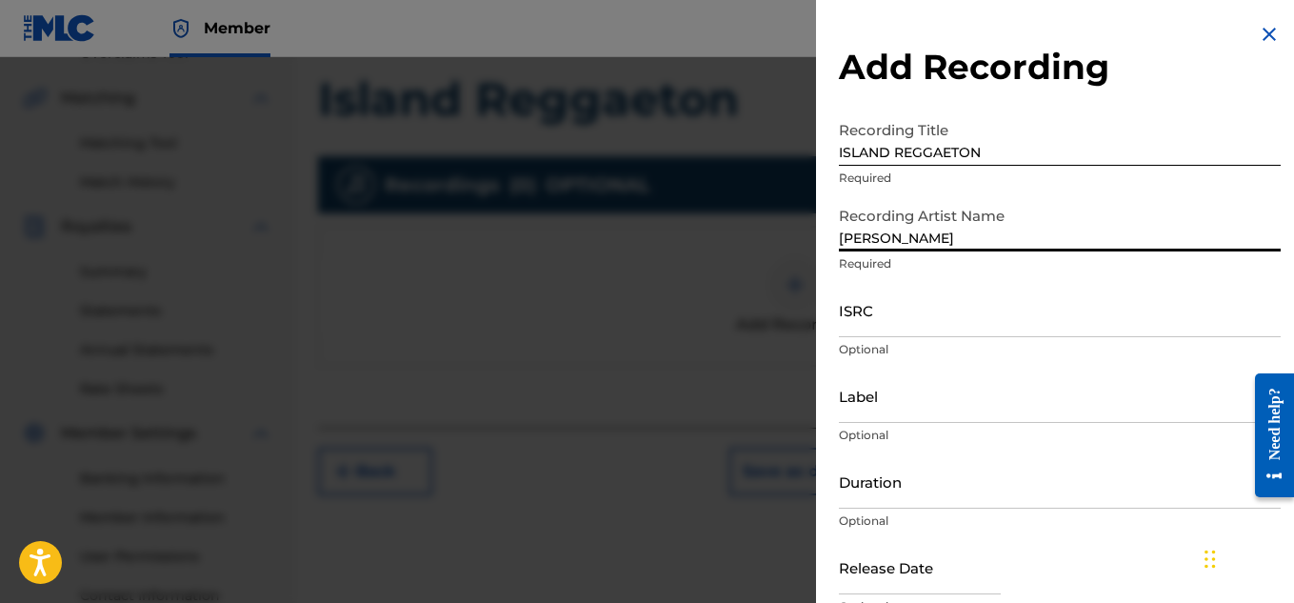
type input "[PERSON_NAME]"
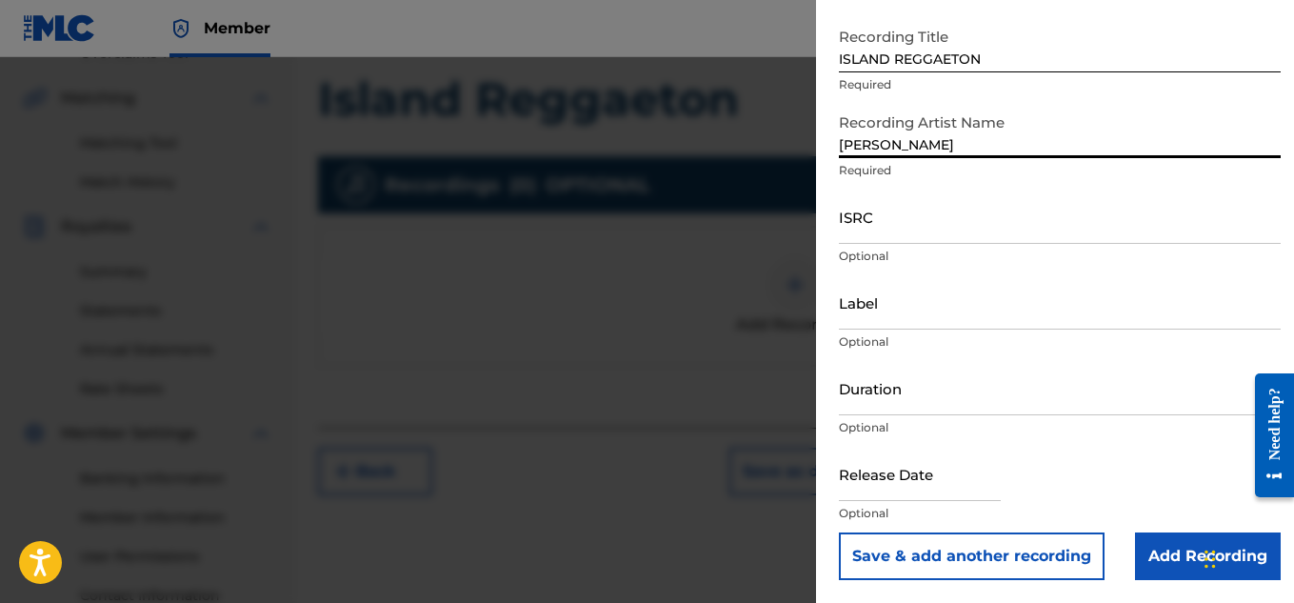
click at [1169, 564] on input "Add Recording" at bounding box center [1208, 556] width 146 height 48
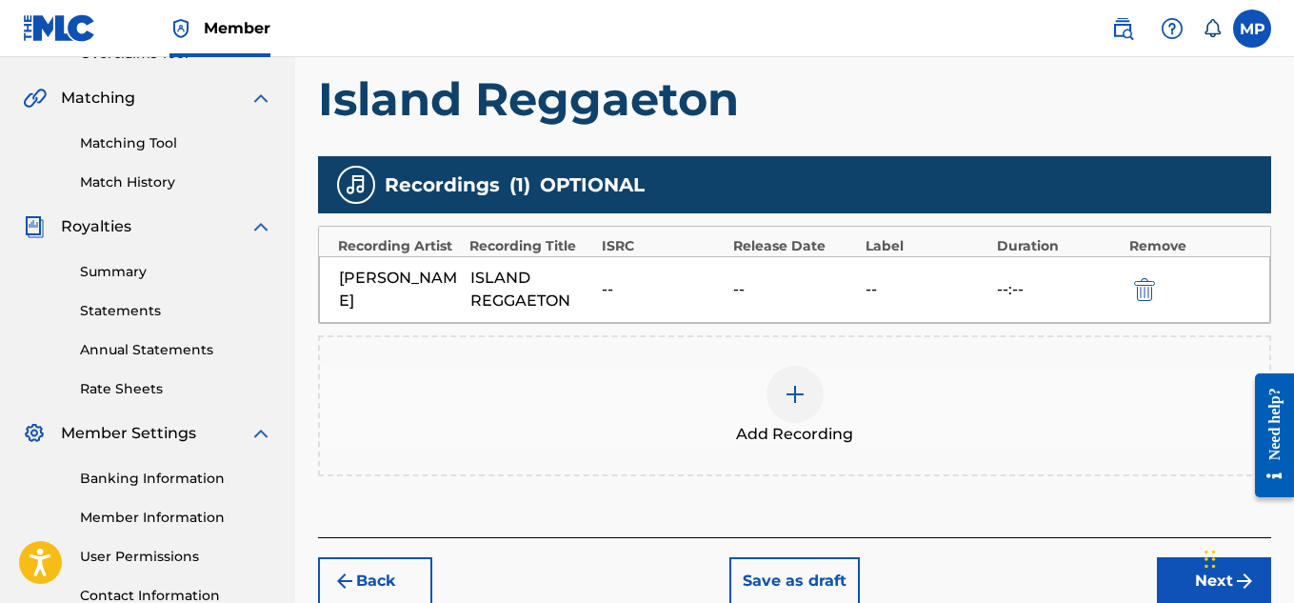
scroll to position [578, 0]
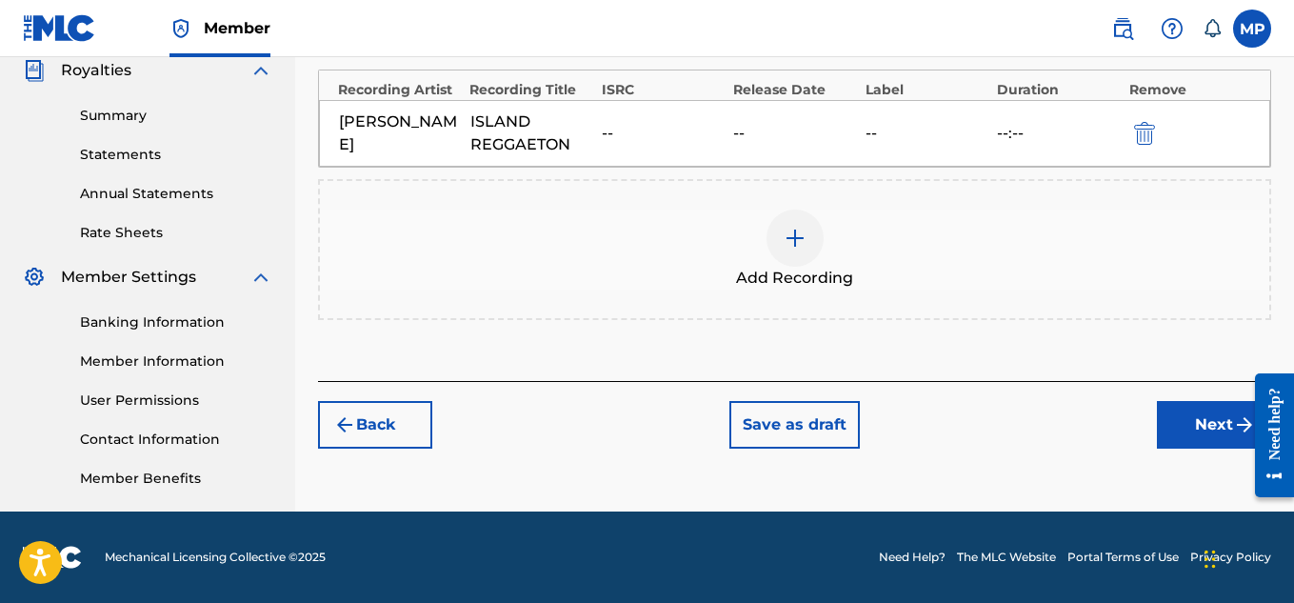
click at [1218, 427] on button "Next" at bounding box center [1214, 425] width 114 height 48
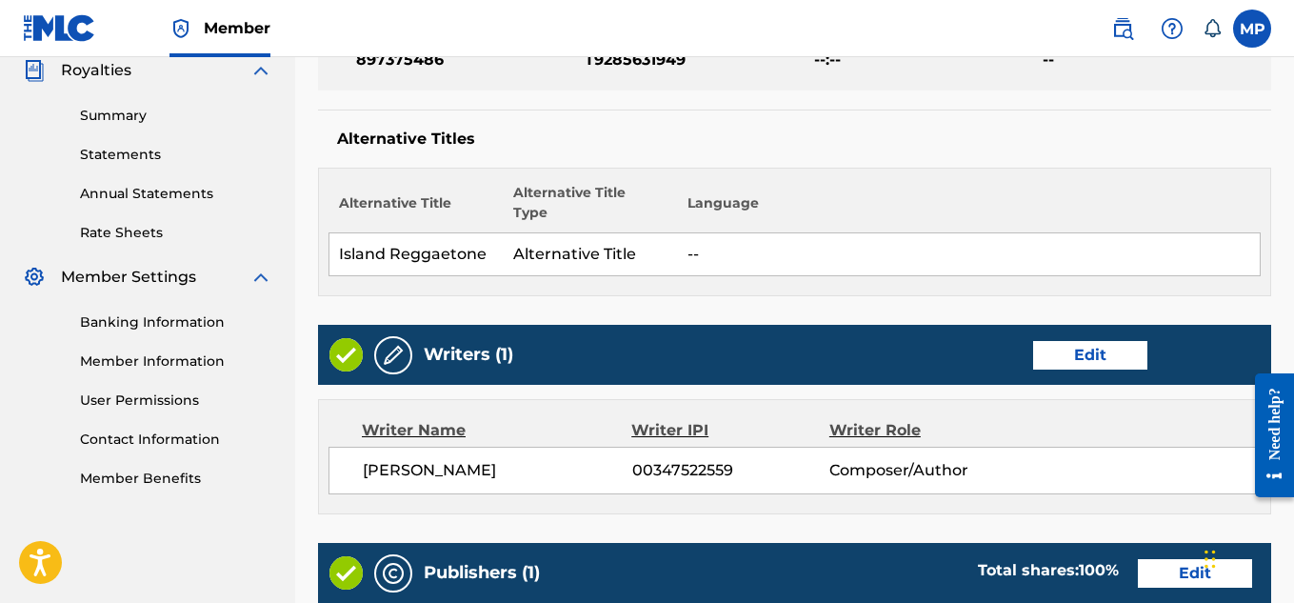
scroll to position [1136, 0]
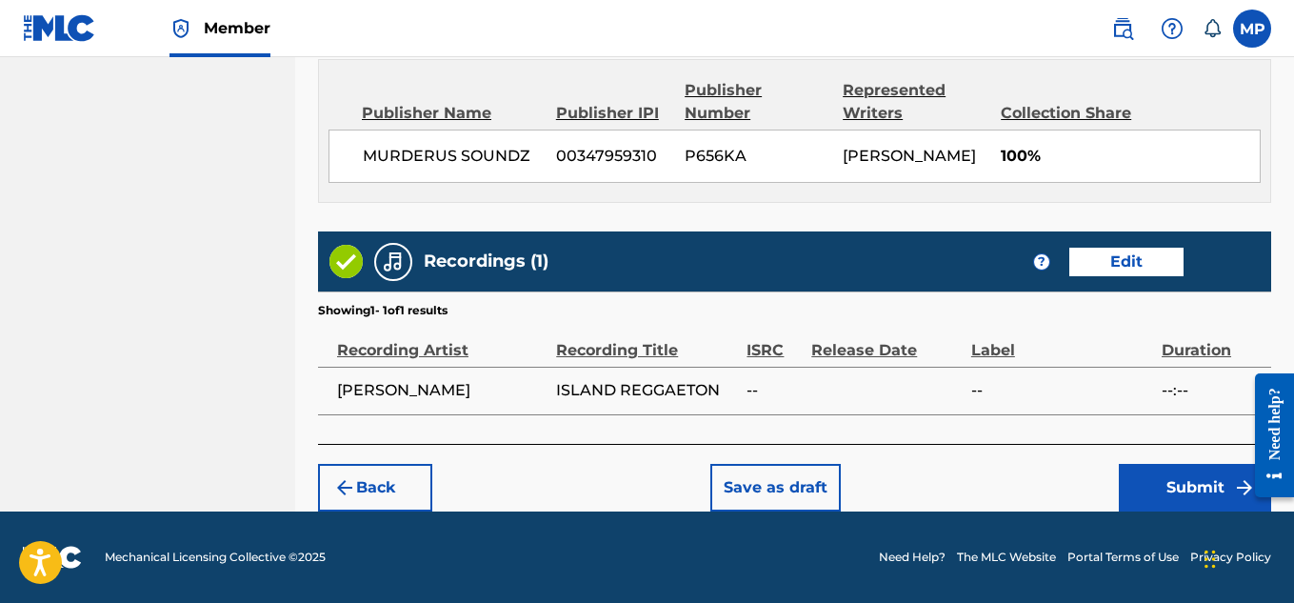
click at [1146, 474] on button "Submit" at bounding box center [1195, 488] width 152 height 48
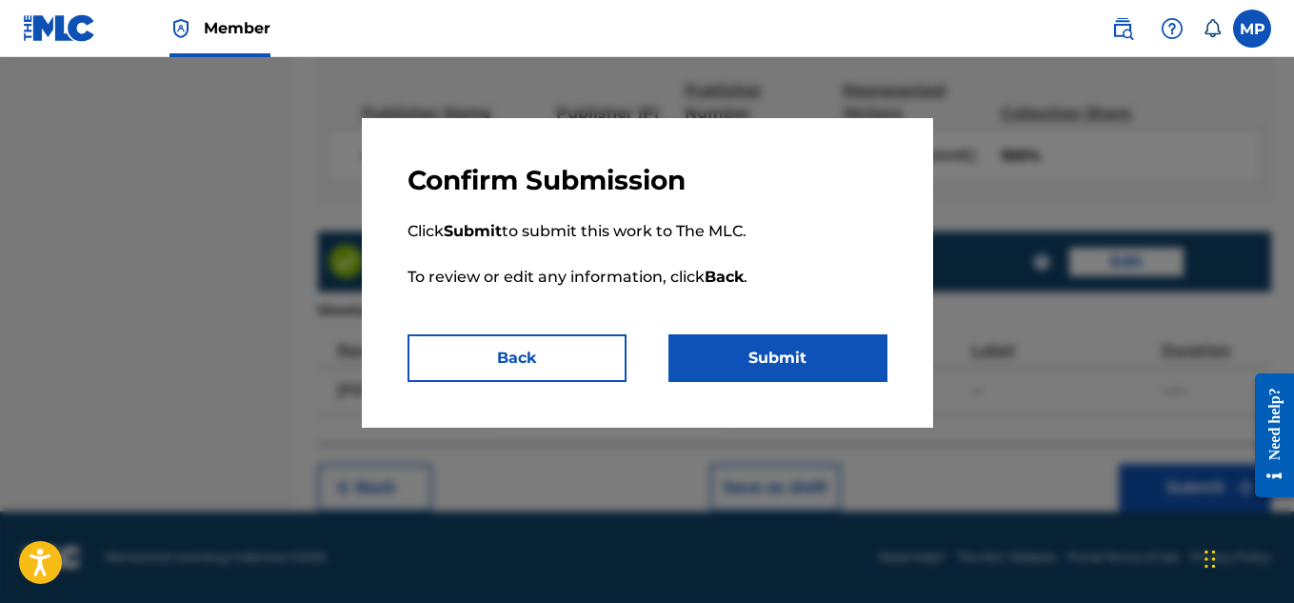
click at [864, 360] on button "Submit" at bounding box center [777, 358] width 219 height 48
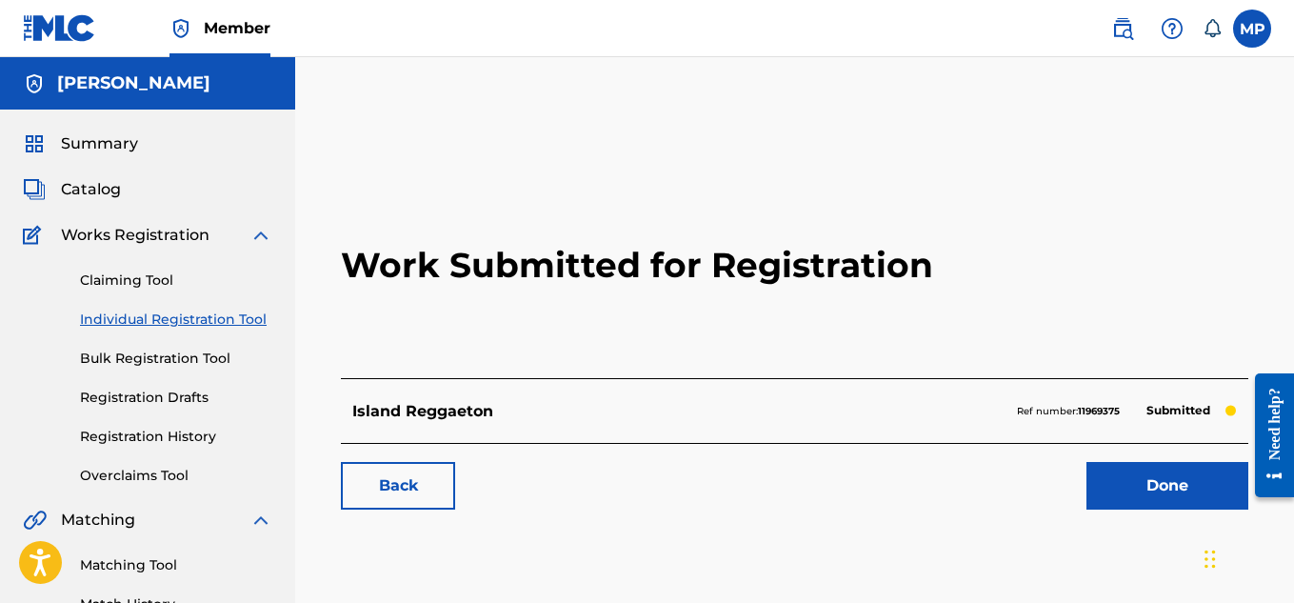
click at [390, 481] on link "Back" at bounding box center [398, 486] width 114 height 48
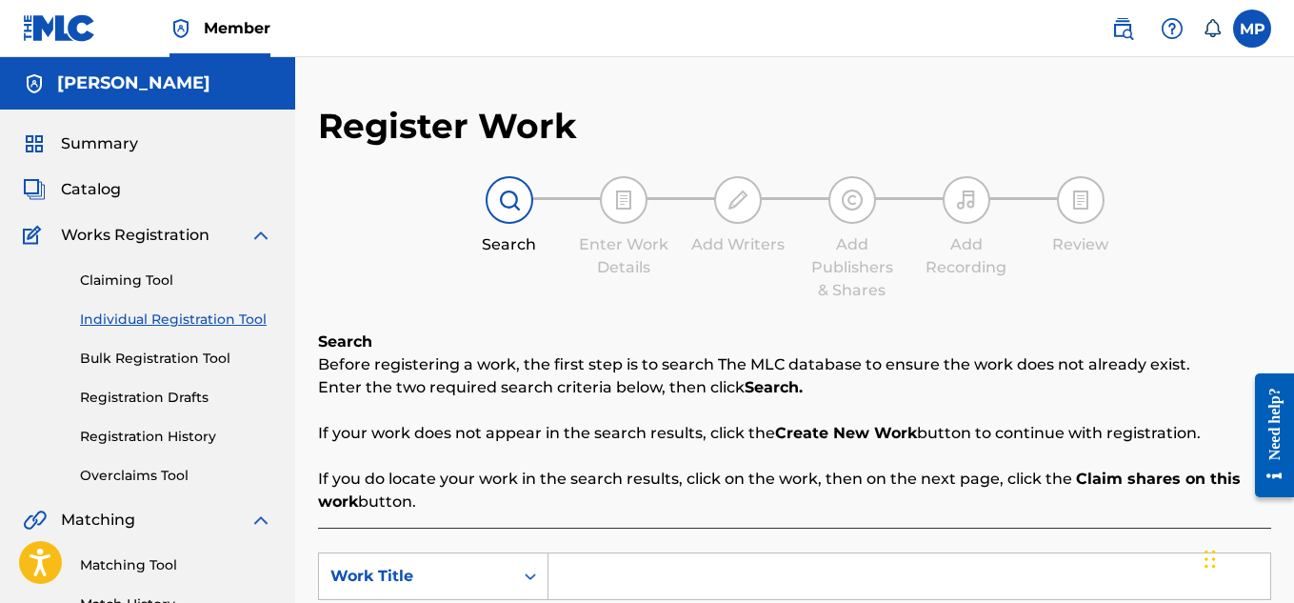
scroll to position [175, 0]
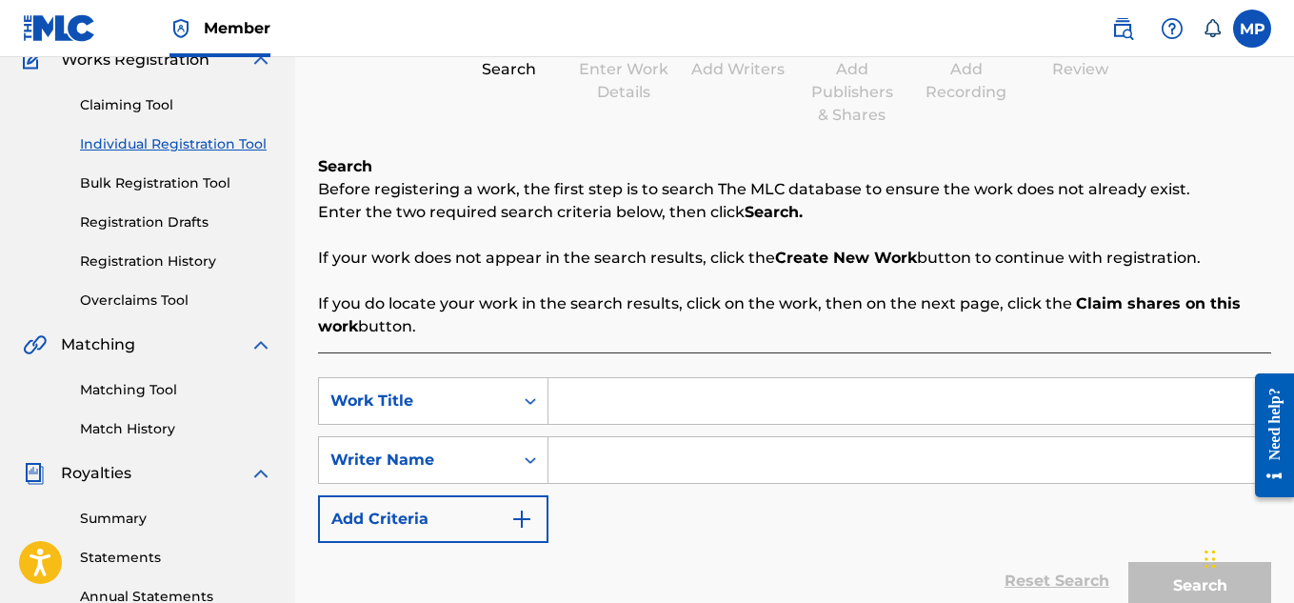
click at [697, 396] on input "Search Form" at bounding box center [909, 401] width 722 height 46
paste input "HIGHROLLER (REGGAETON MIX)"
type input "HIGHROLLER (REGGAETON MIX)"
click at [667, 484] on div "SearchWithCriteria9cc5e7ae-1020-4208-9617-e3ff4f91bce4 Work Title HIGHROLLER (R…" at bounding box center [794, 460] width 953 height 166
click at [654, 466] on input "Search Form" at bounding box center [909, 460] width 722 height 46
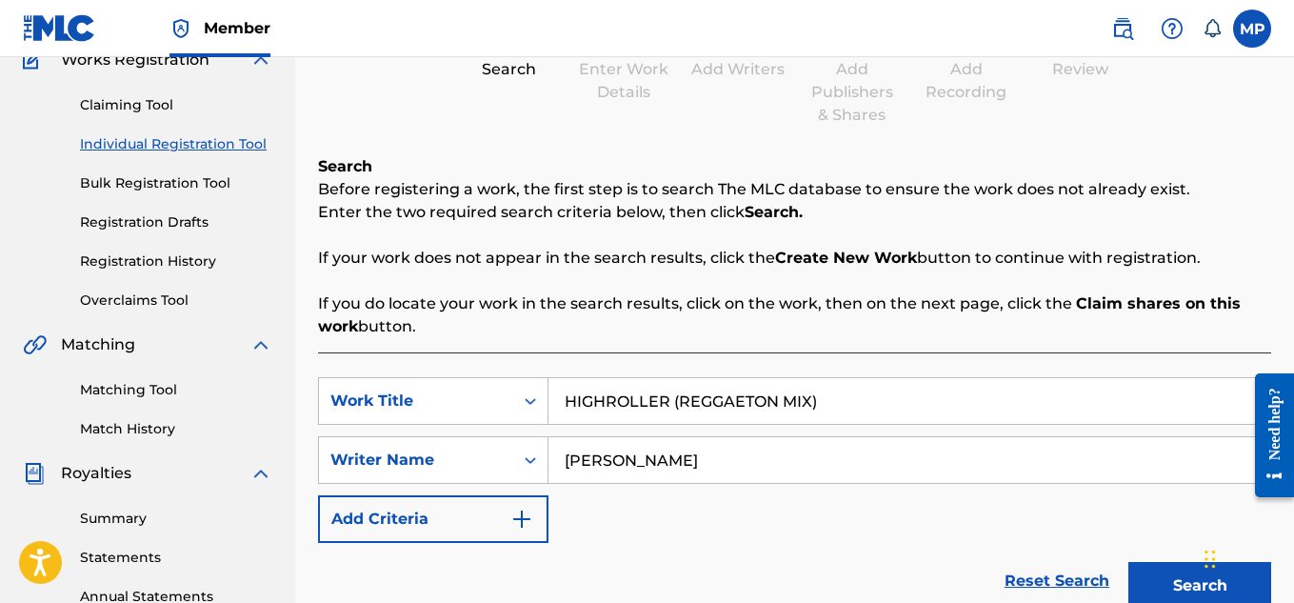
type input "[PERSON_NAME]"
click at [1157, 562] on button "Search" at bounding box center [1199, 586] width 143 height 48
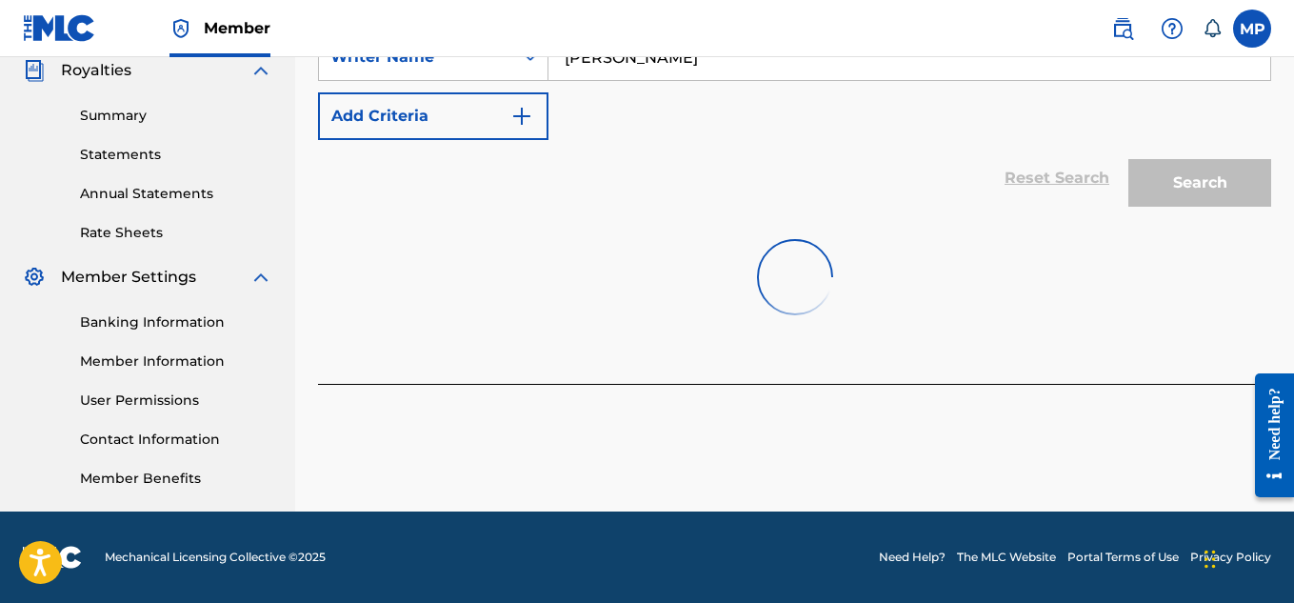
scroll to position [444, 0]
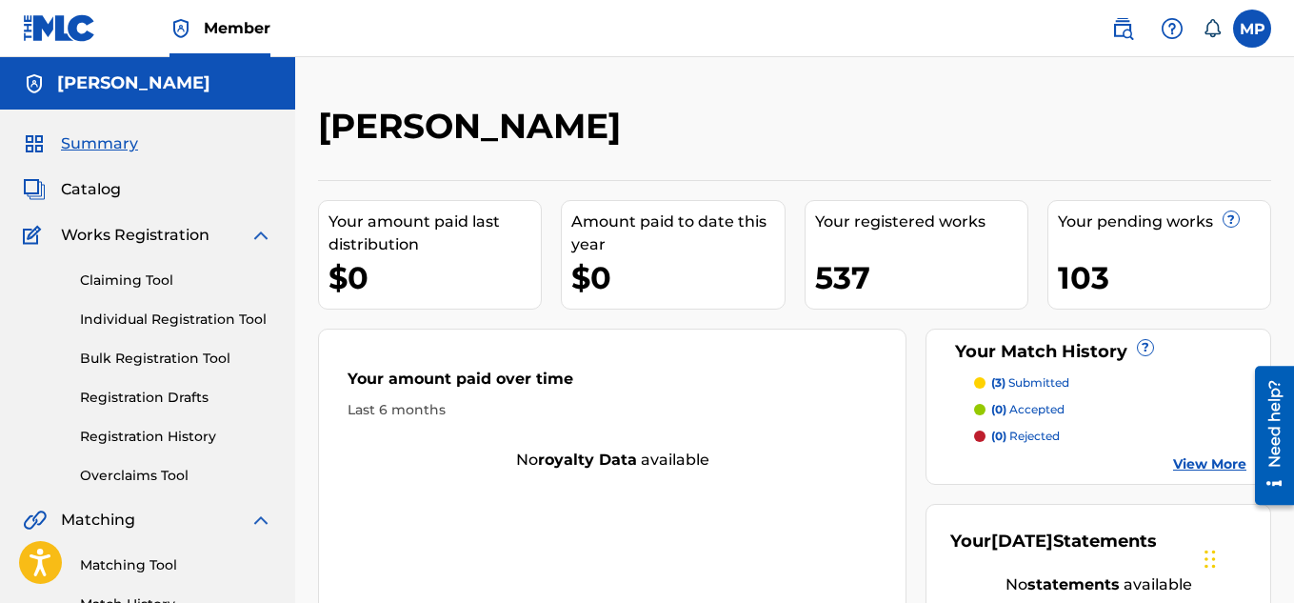
click at [157, 316] on link "Individual Registration Tool" at bounding box center [176, 319] width 192 height 20
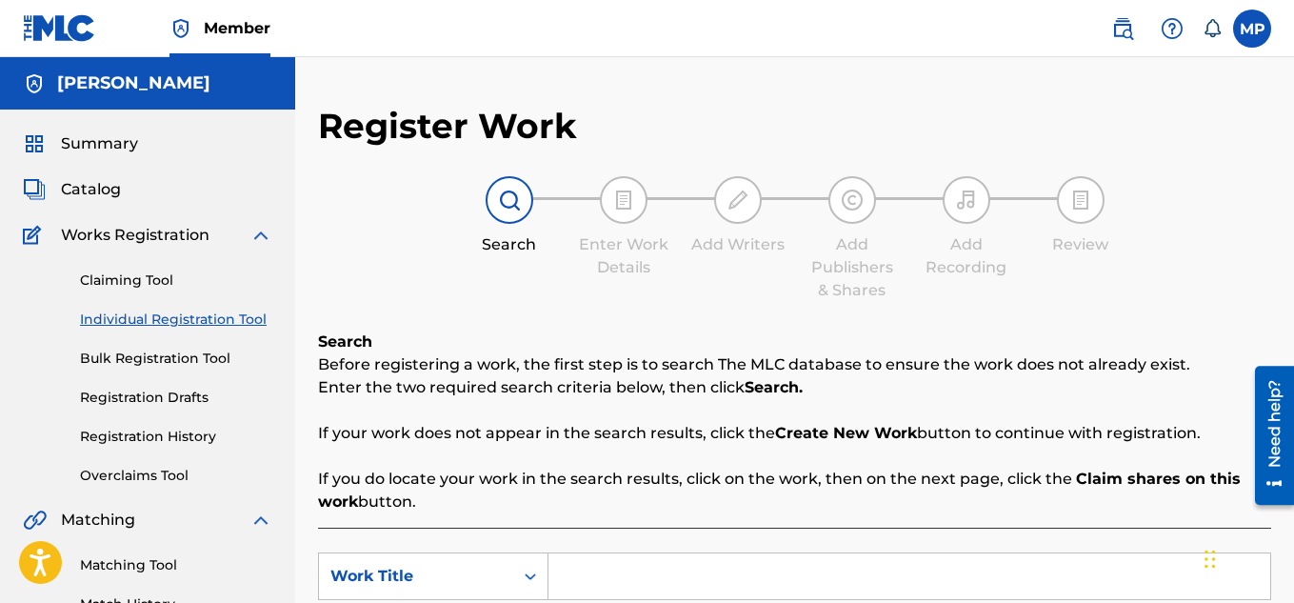
scroll to position [126, 0]
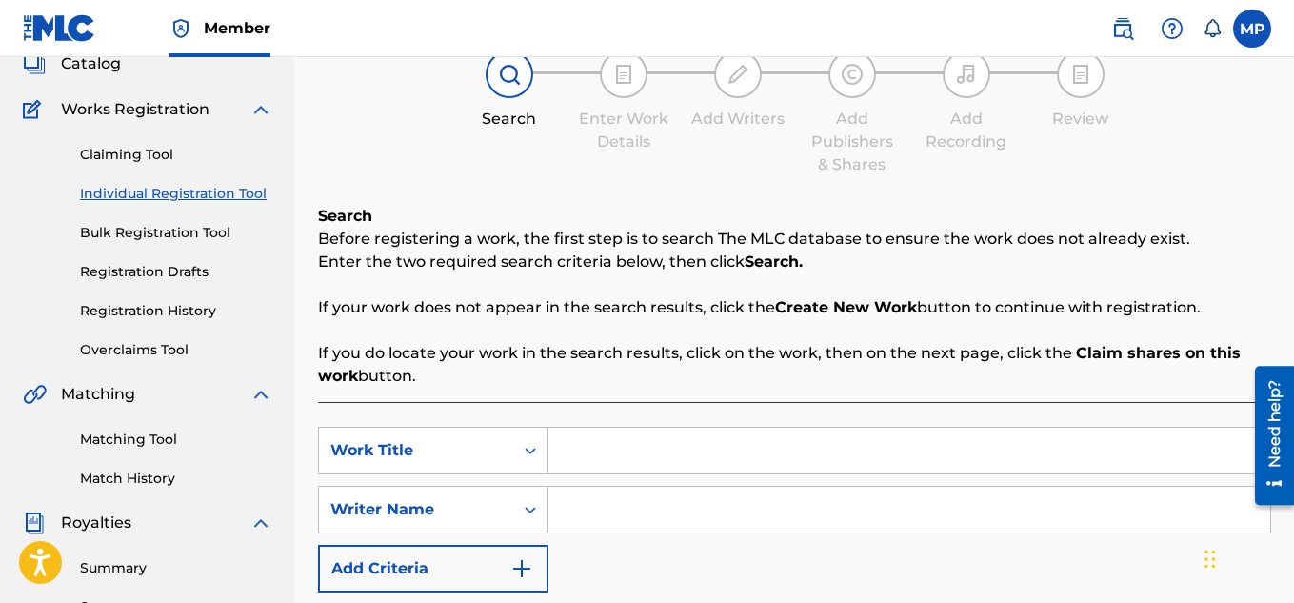
click at [589, 443] on input "Search Form" at bounding box center [909, 450] width 722 height 46
paste input "HIGHROLLER (REGGAETON MIX)"
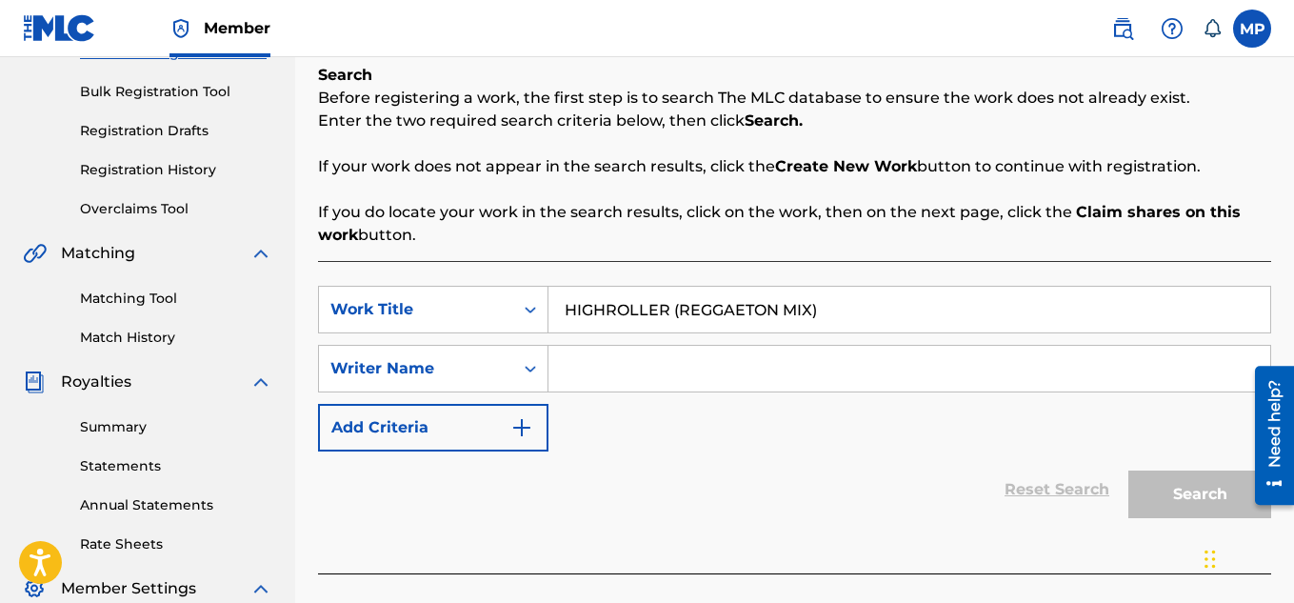
scroll to position [289, 0]
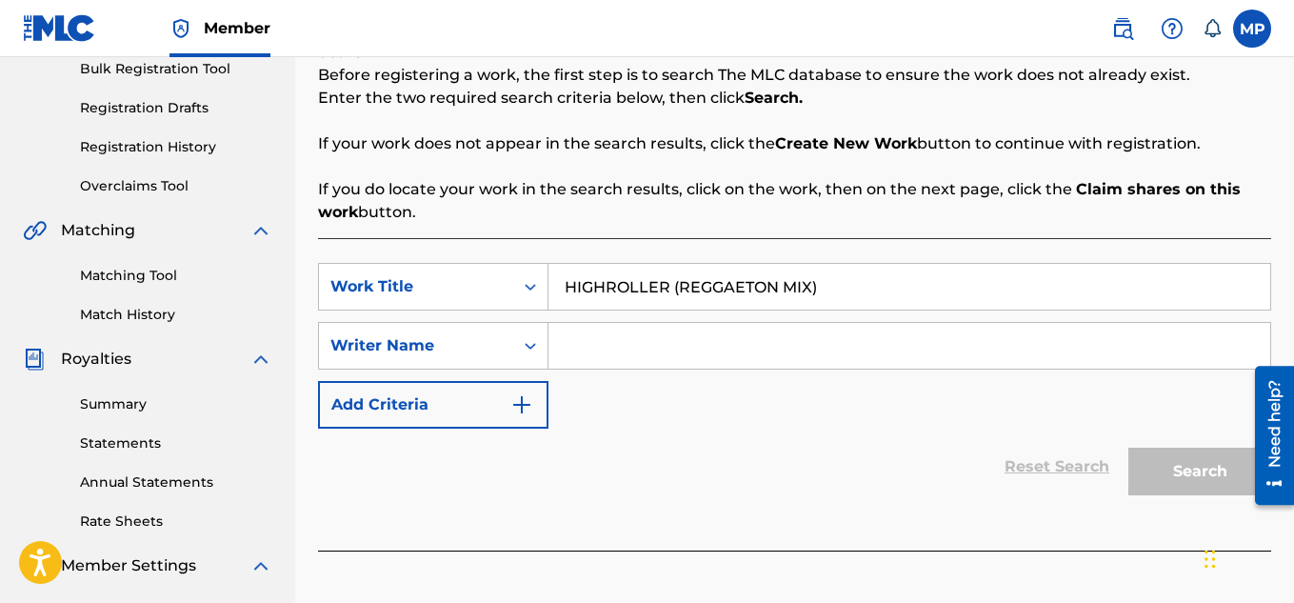
type input "HIGHROLLER (REGGAETON MIX)"
click at [643, 365] on input "Search Form" at bounding box center [909, 346] width 722 height 46
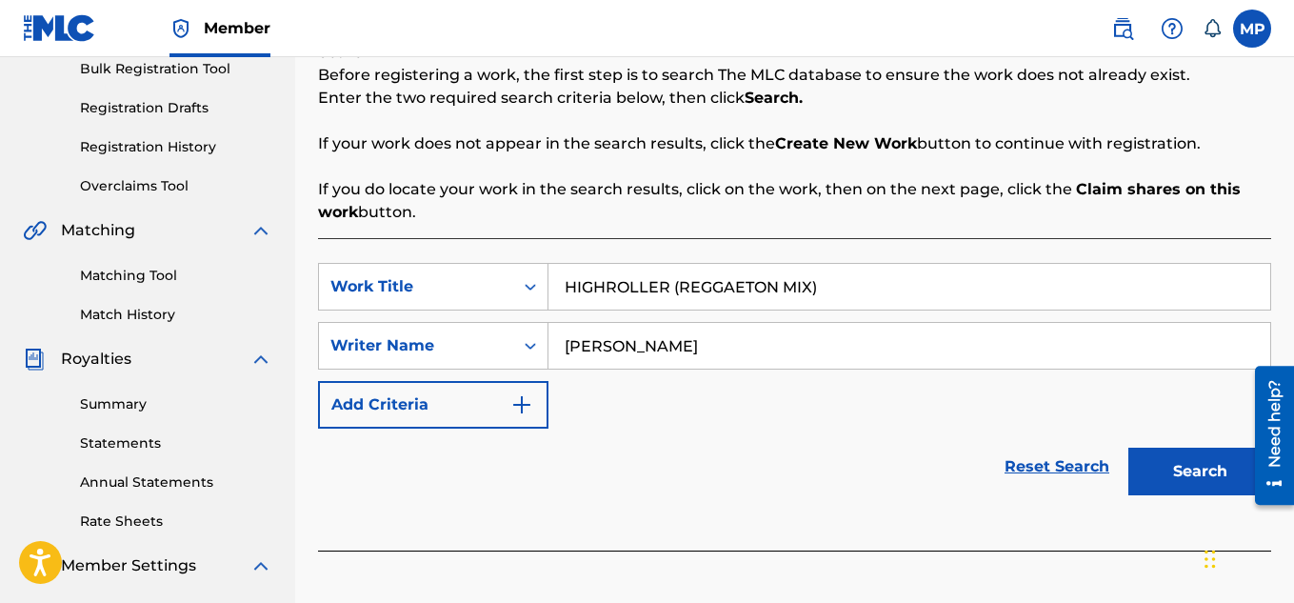
type input "[PERSON_NAME]"
click at [1216, 476] on button "Search" at bounding box center [1199, 471] width 143 height 48
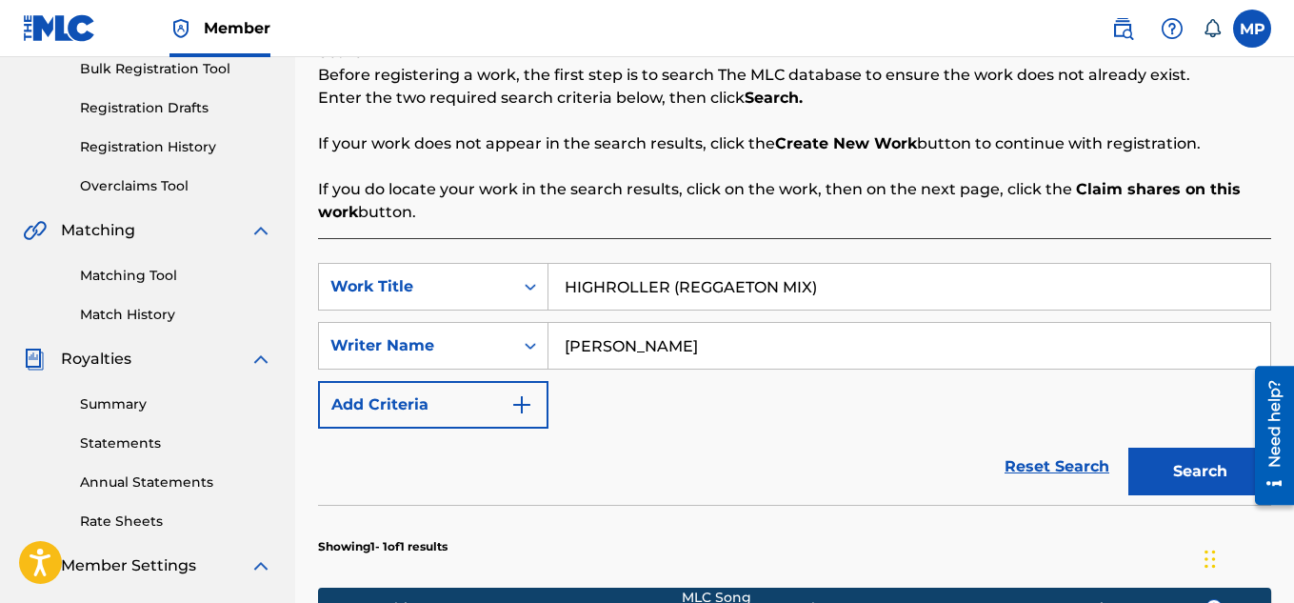
scroll to position [701, 0]
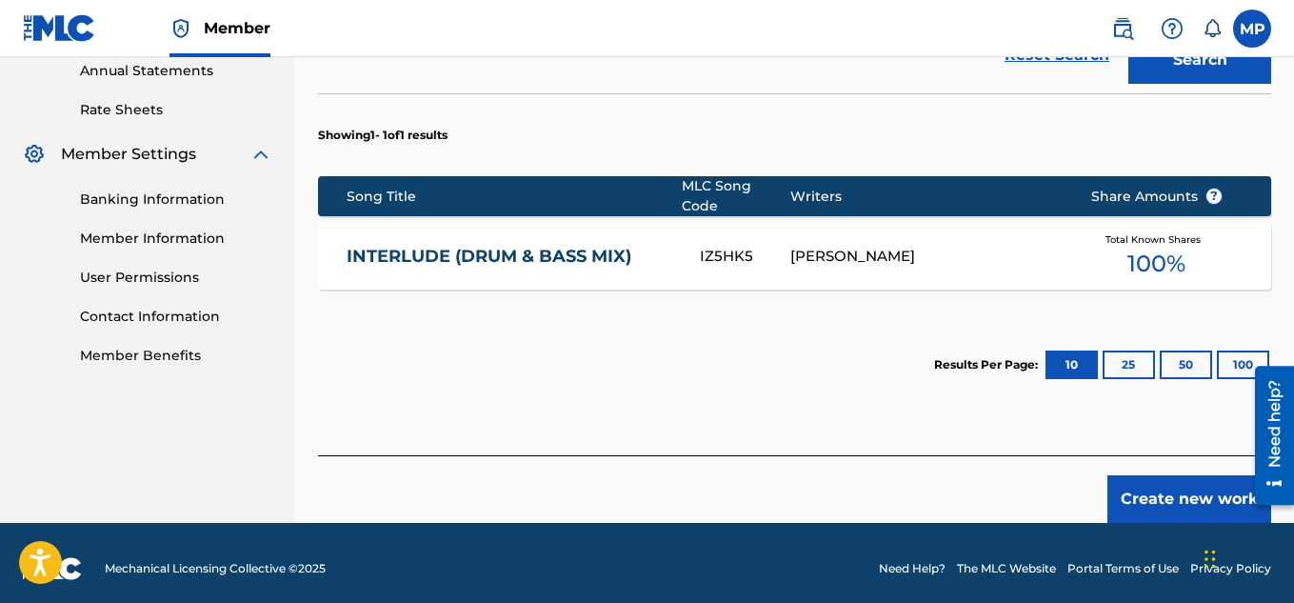
click at [1184, 491] on button "Create new work" at bounding box center [1189, 499] width 164 height 48
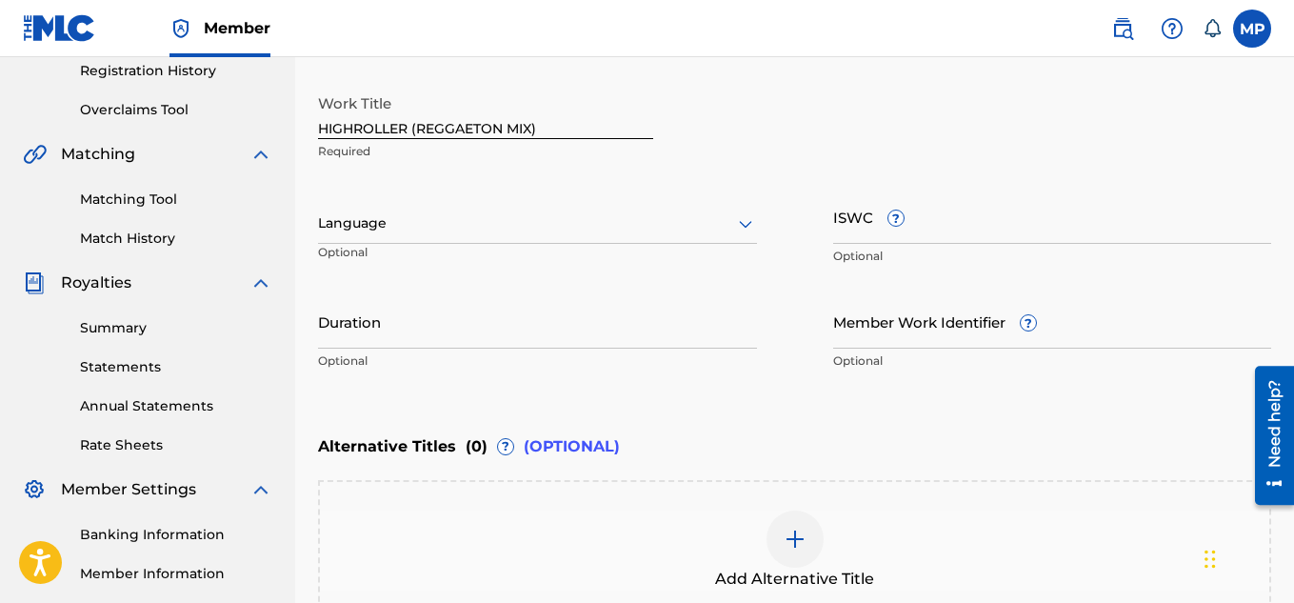
scroll to position [348, 0]
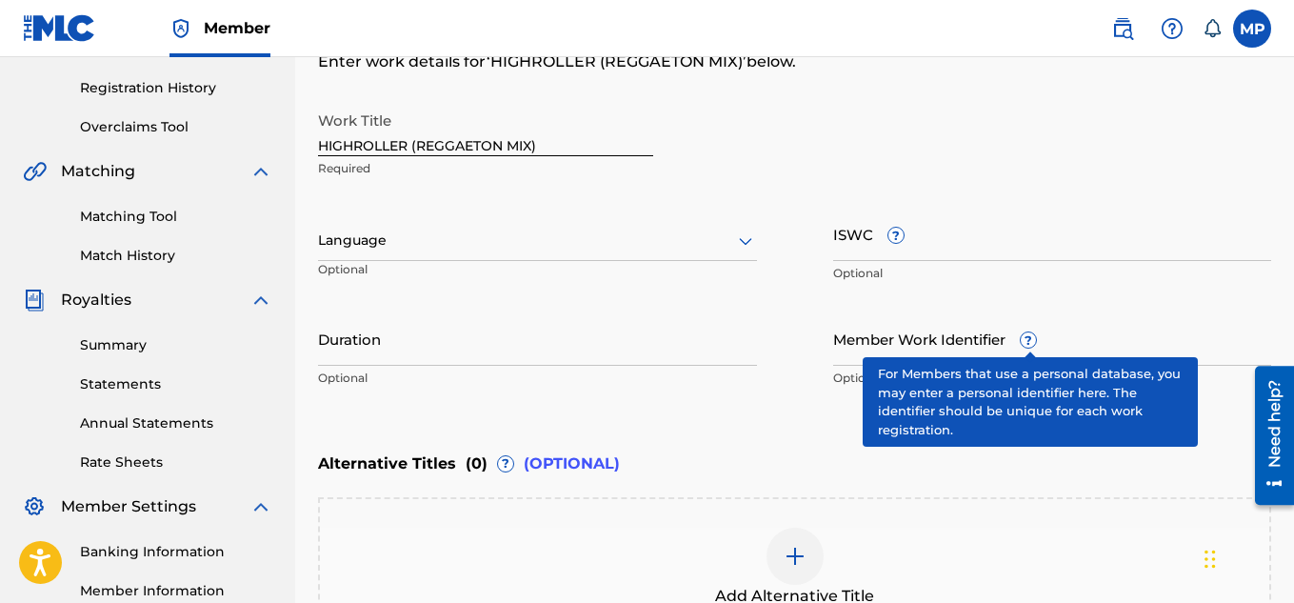
click at [881, 360] on input "Member Work Identifier ?" at bounding box center [1052, 338] width 439 height 54
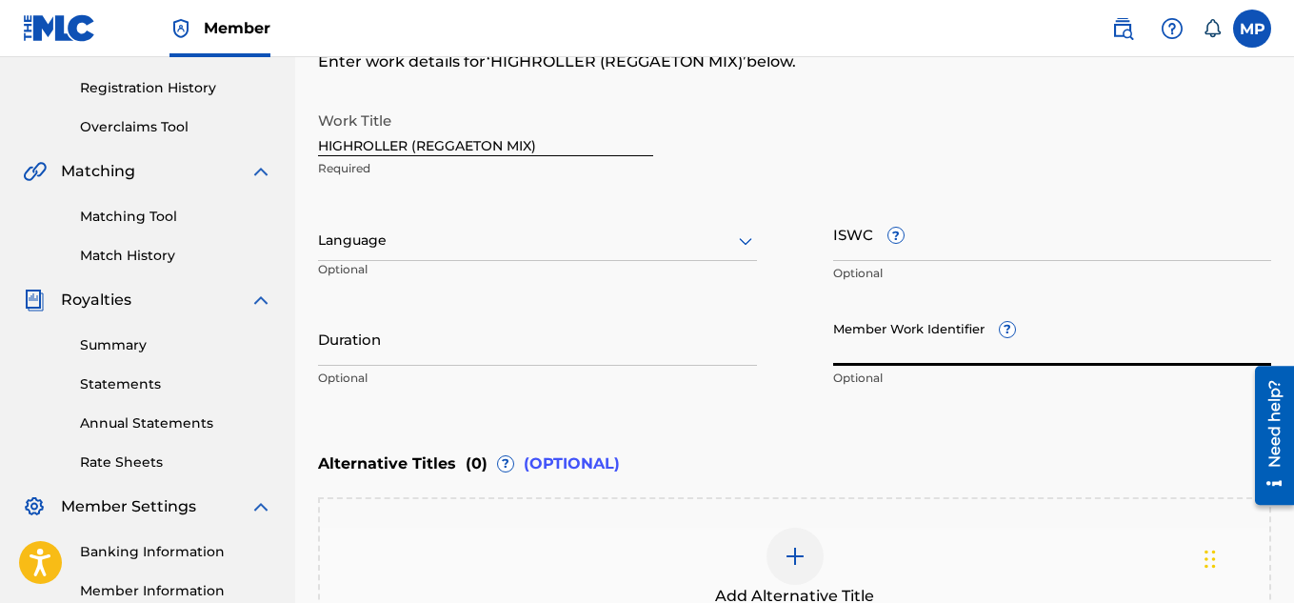
paste input "897375494"
type input "897375494"
click at [969, 252] on input "ISWC ?" at bounding box center [1052, 234] width 439 height 54
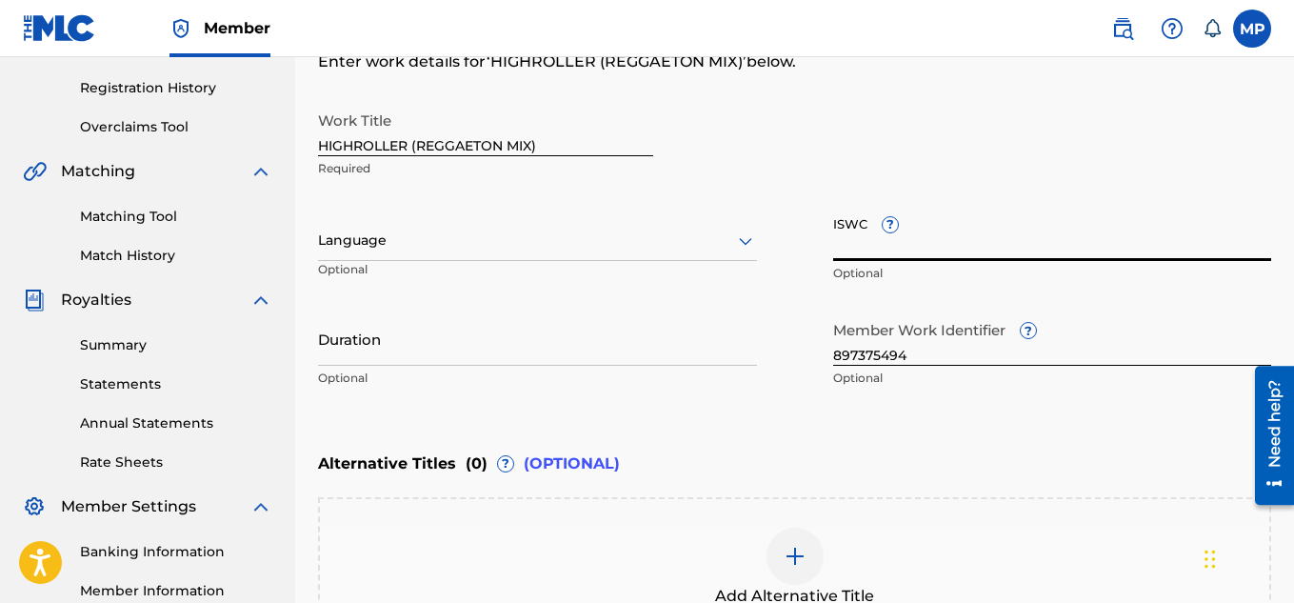
paste input "T9285632066"
type input "T9285632066"
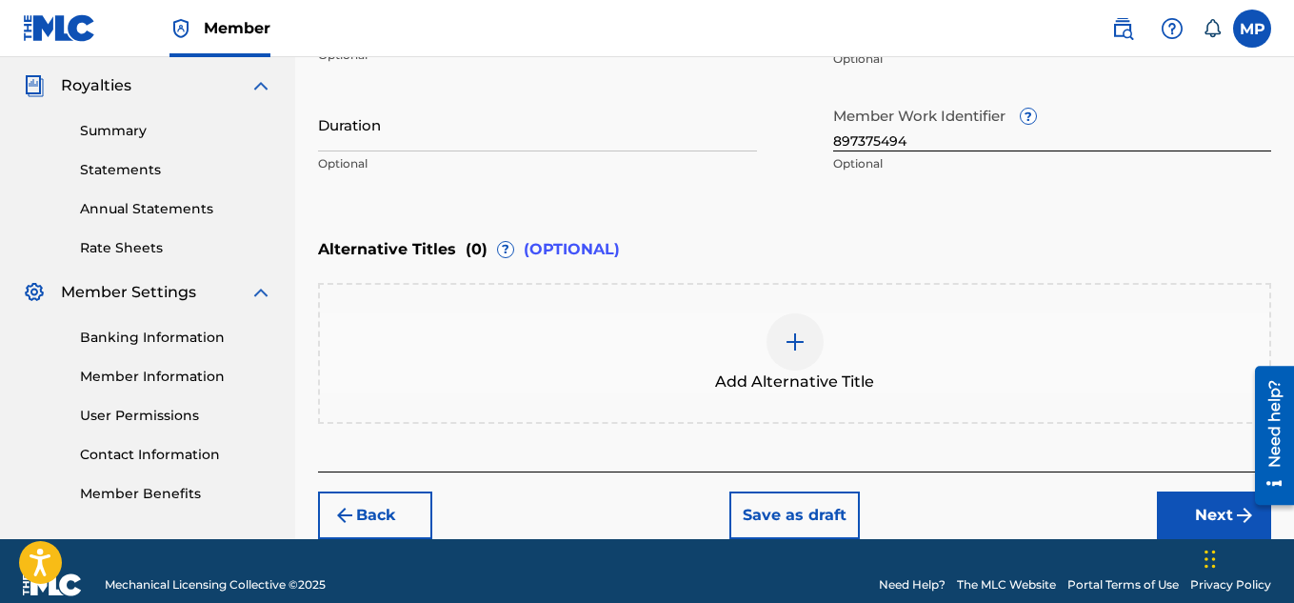
scroll to position [572, 0]
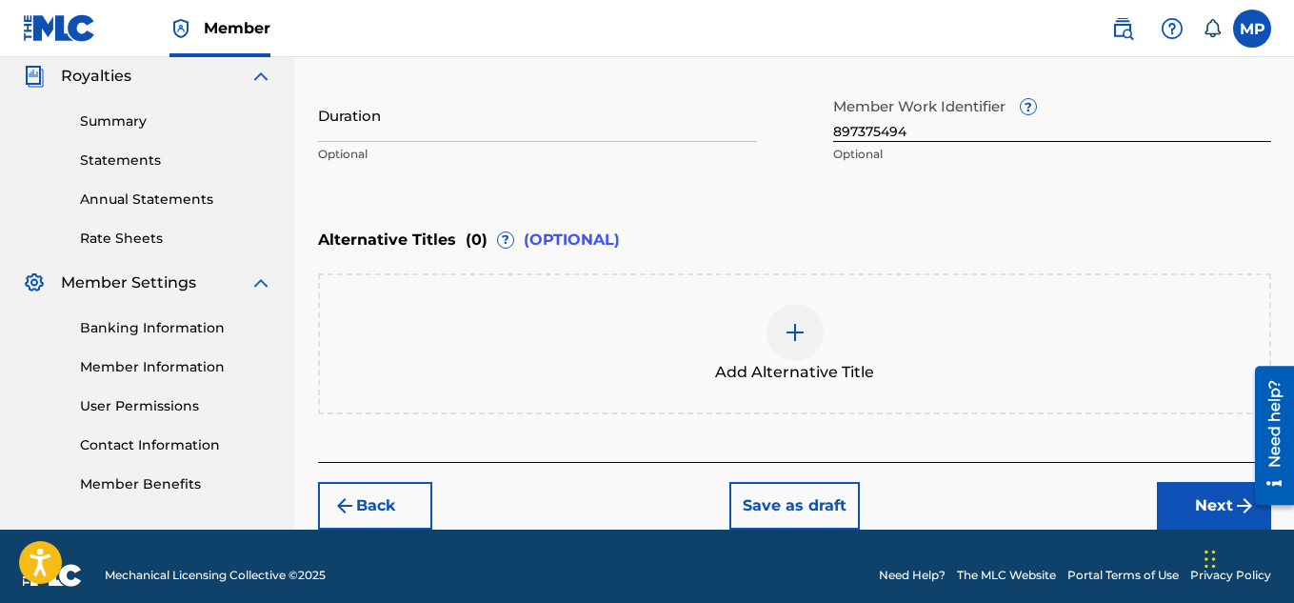
click at [795, 348] on div at bounding box center [794, 332] width 57 height 57
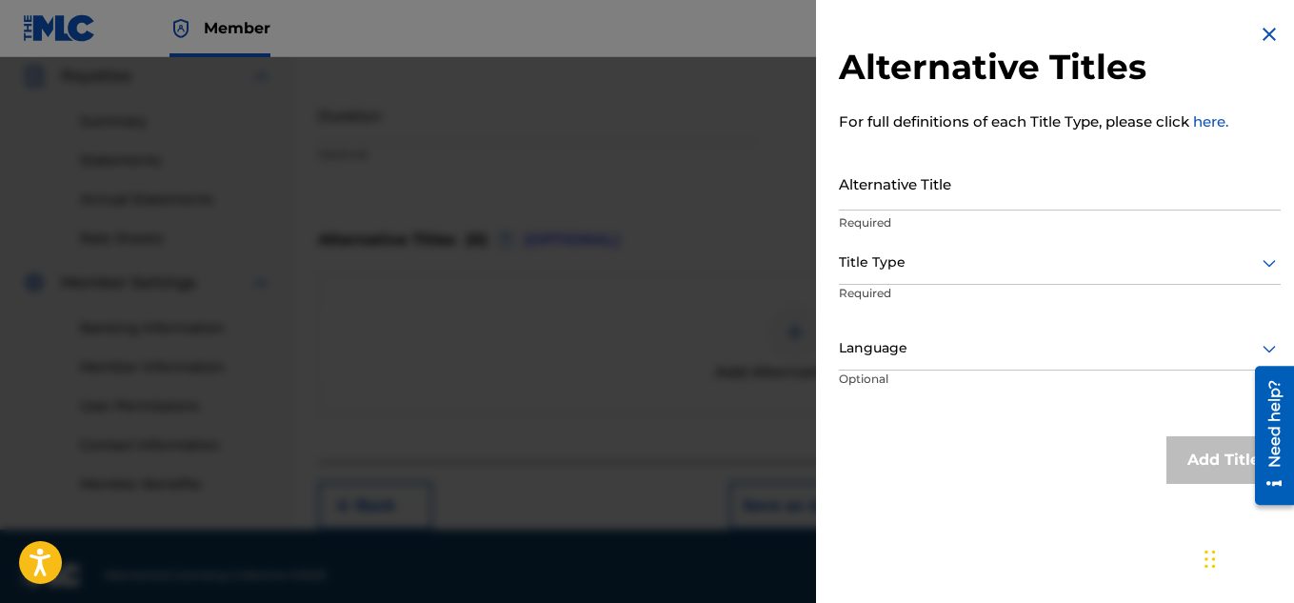
click at [934, 186] on input "Alternative Title" at bounding box center [1060, 183] width 442 height 54
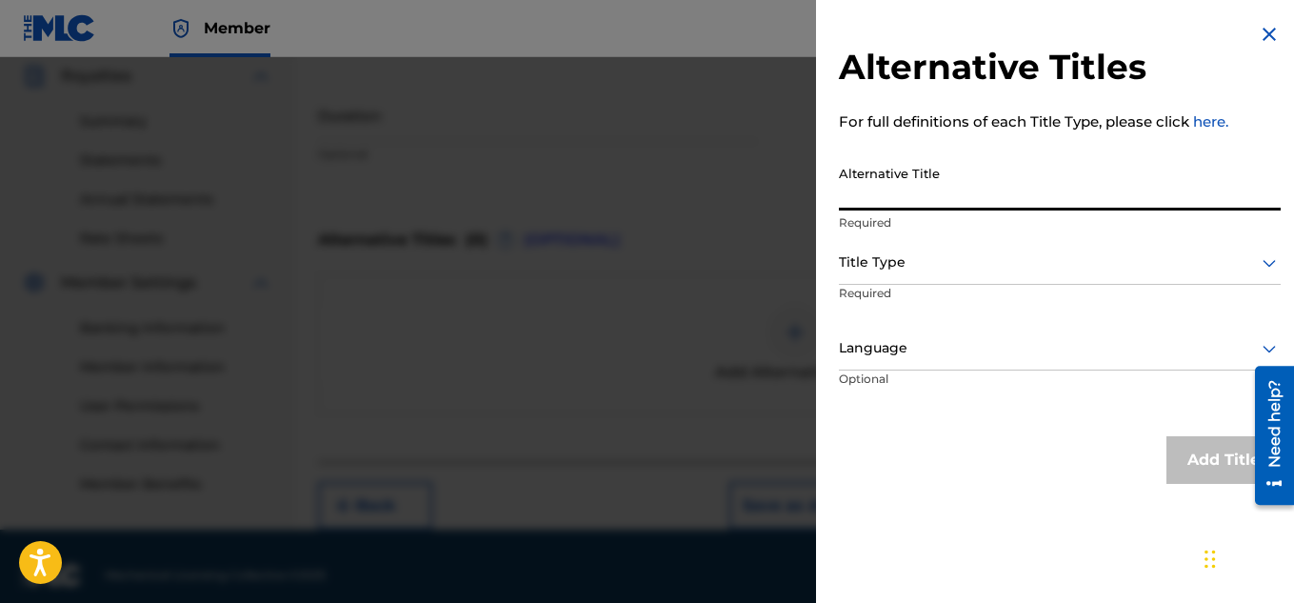
paste input "HIGHROLLER REGGAETON MIX"
type input "HIGHROLLER REGGAETON MIX"
click at [888, 271] on div at bounding box center [1060, 262] width 442 height 24
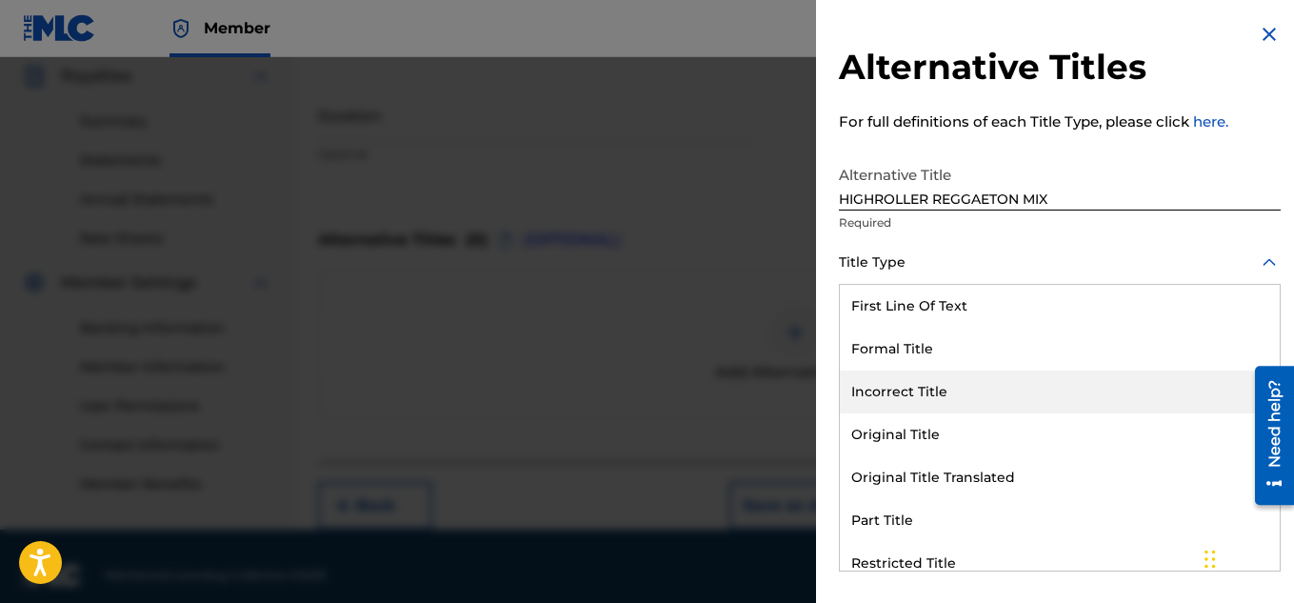
scroll to position [186, 0]
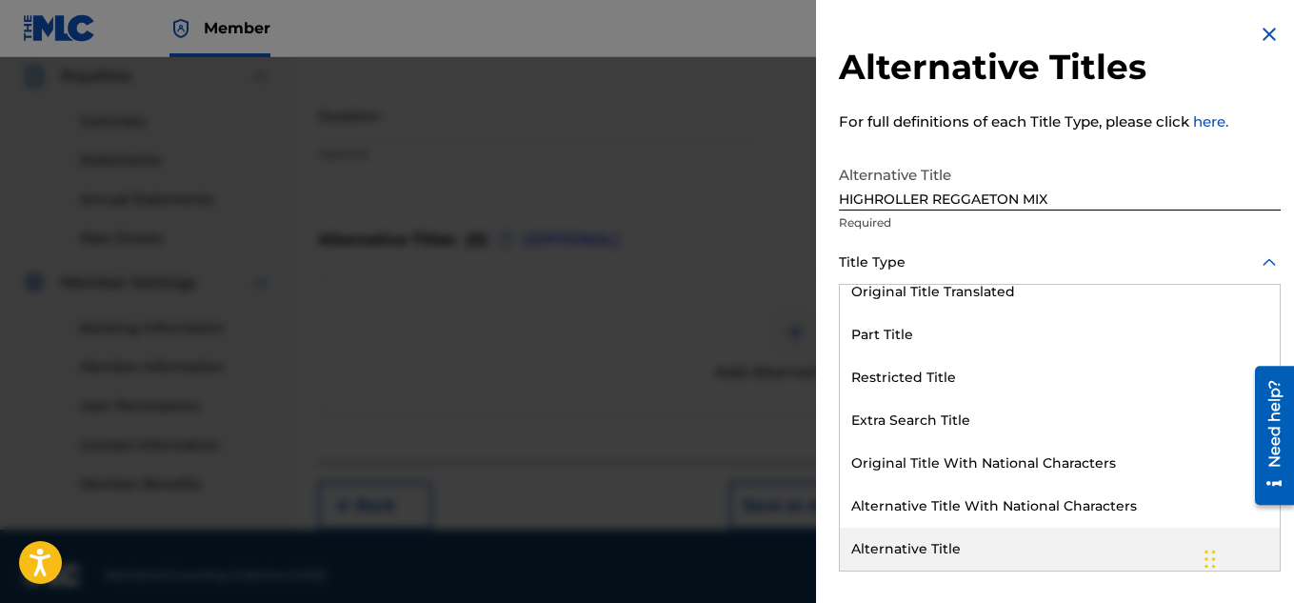
click at [929, 549] on div "Alternative Title" at bounding box center [1060, 548] width 440 height 43
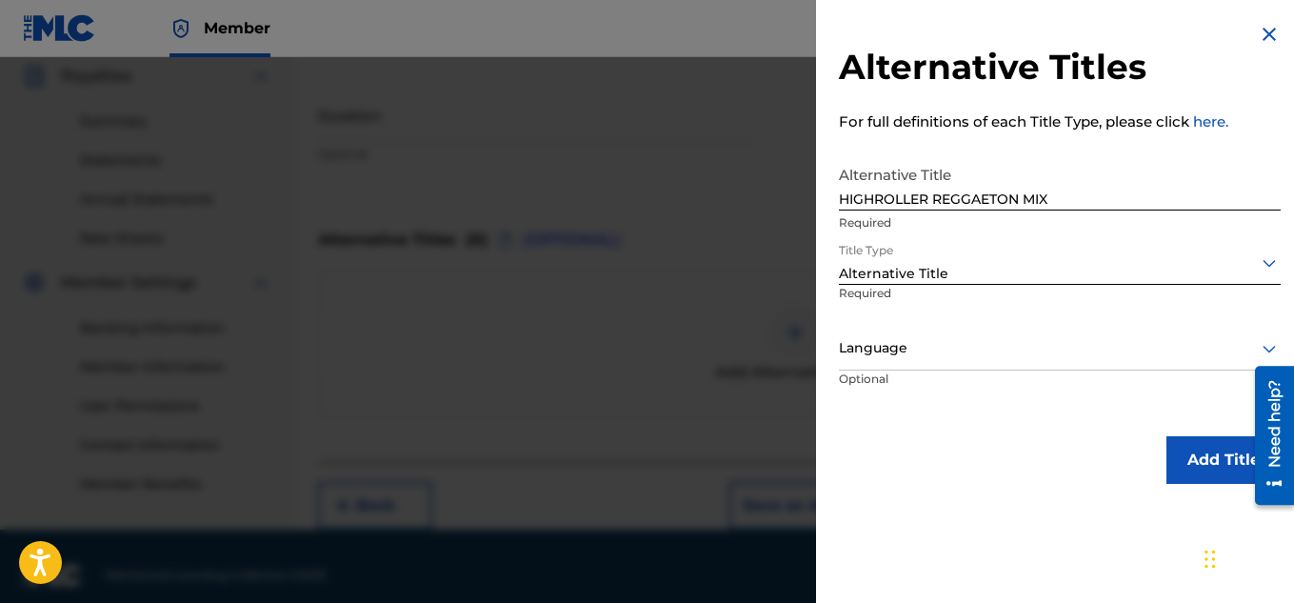
scroll to position [590, 0]
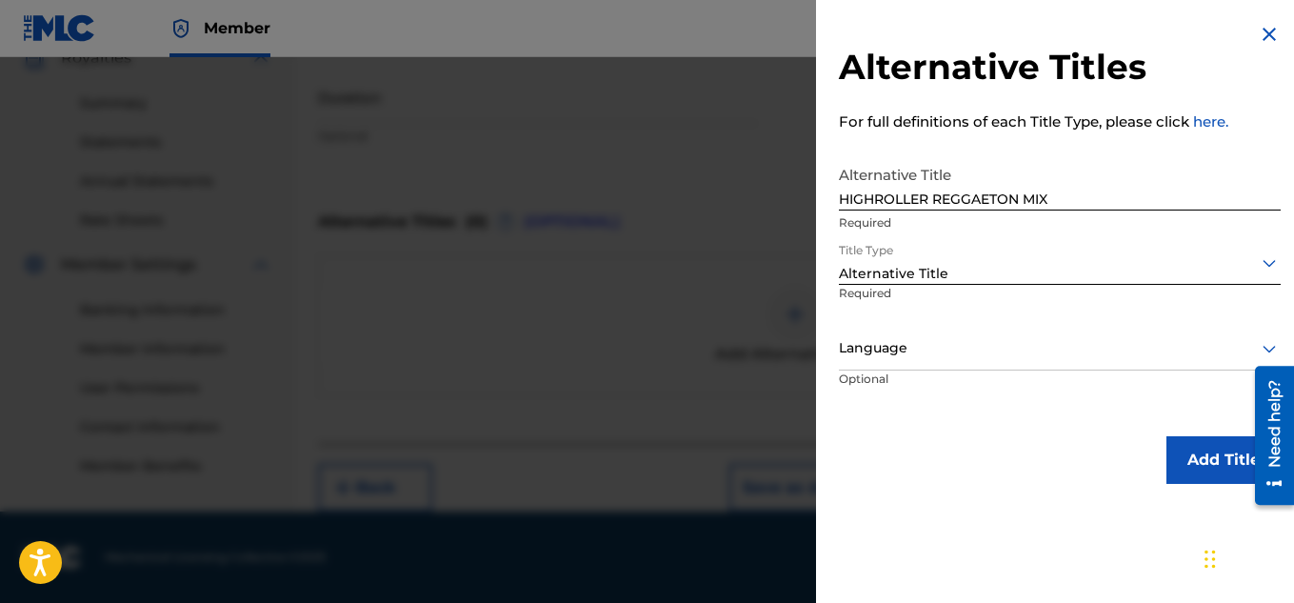
click at [1196, 455] on button "Add Title" at bounding box center [1223, 460] width 114 height 48
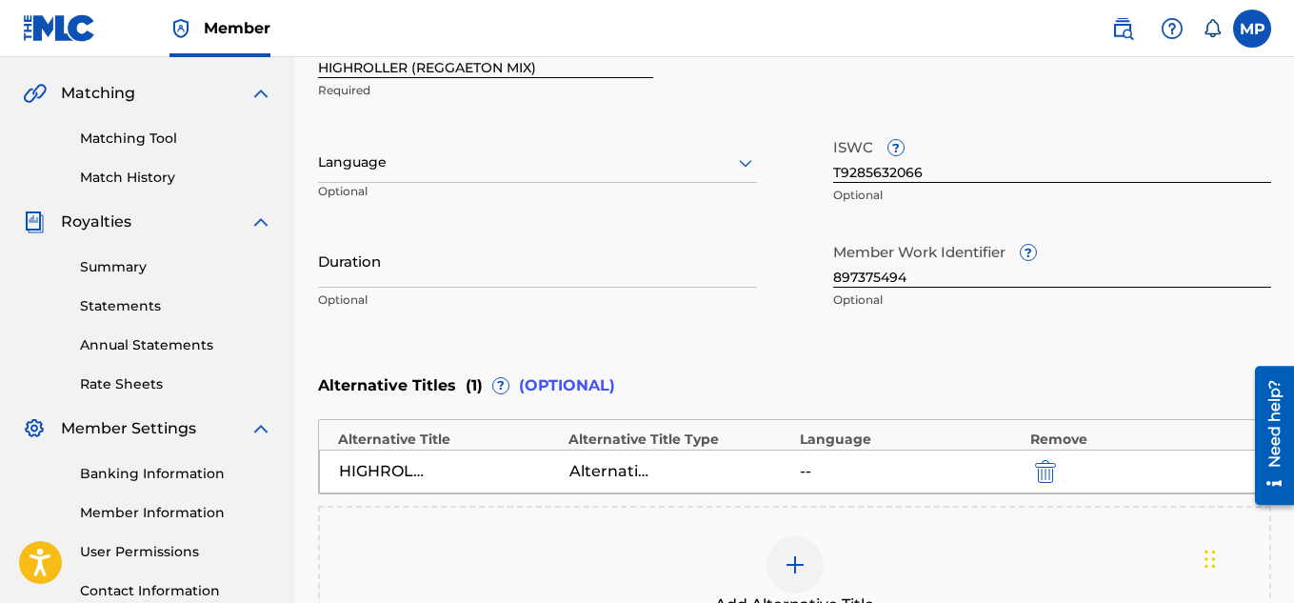
scroll to position [677, 0]
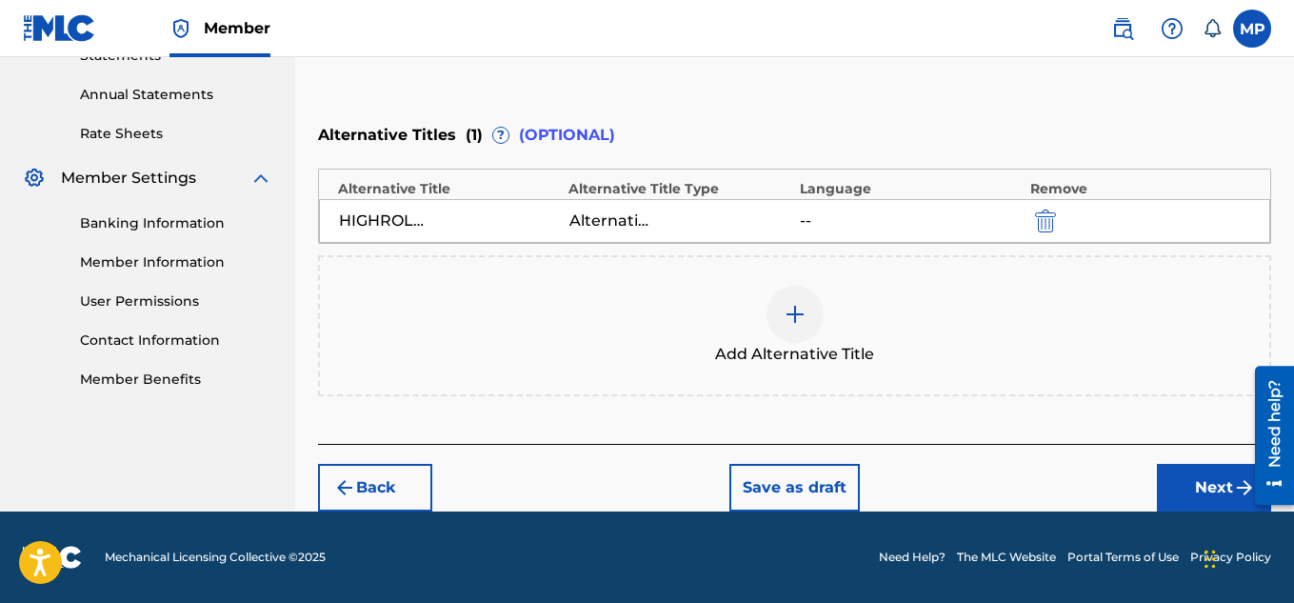
click at [1197, 497] on button "Next" at bounding box center [1214, 488] width 114 height 48
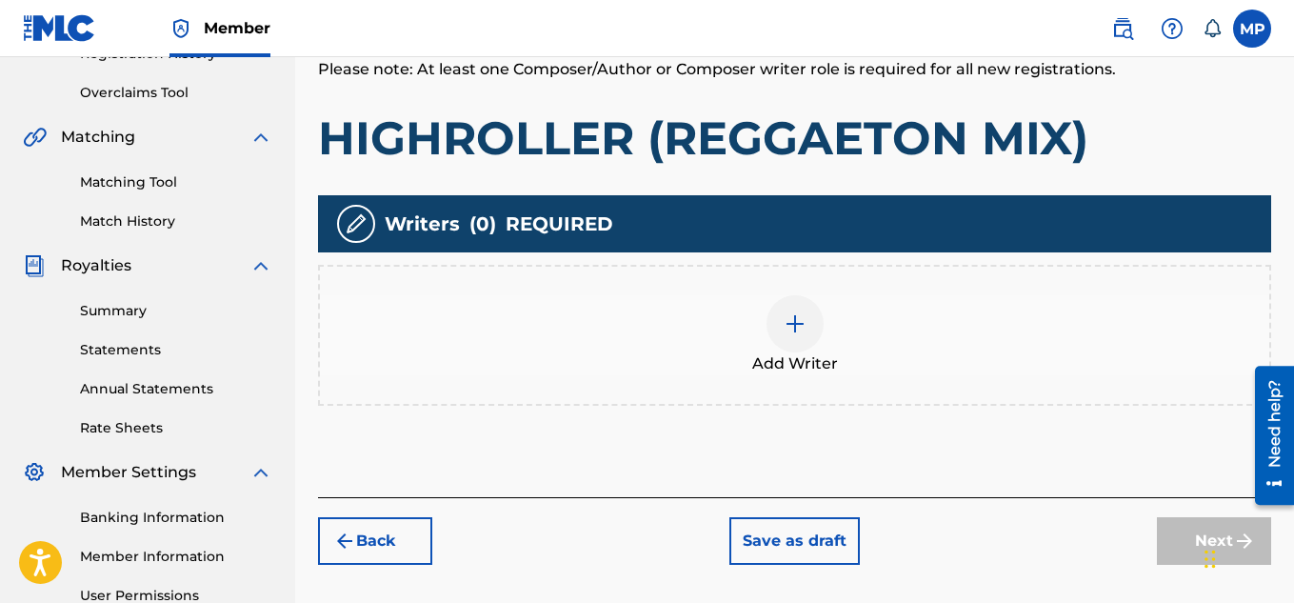
scroll to position [389, 0]
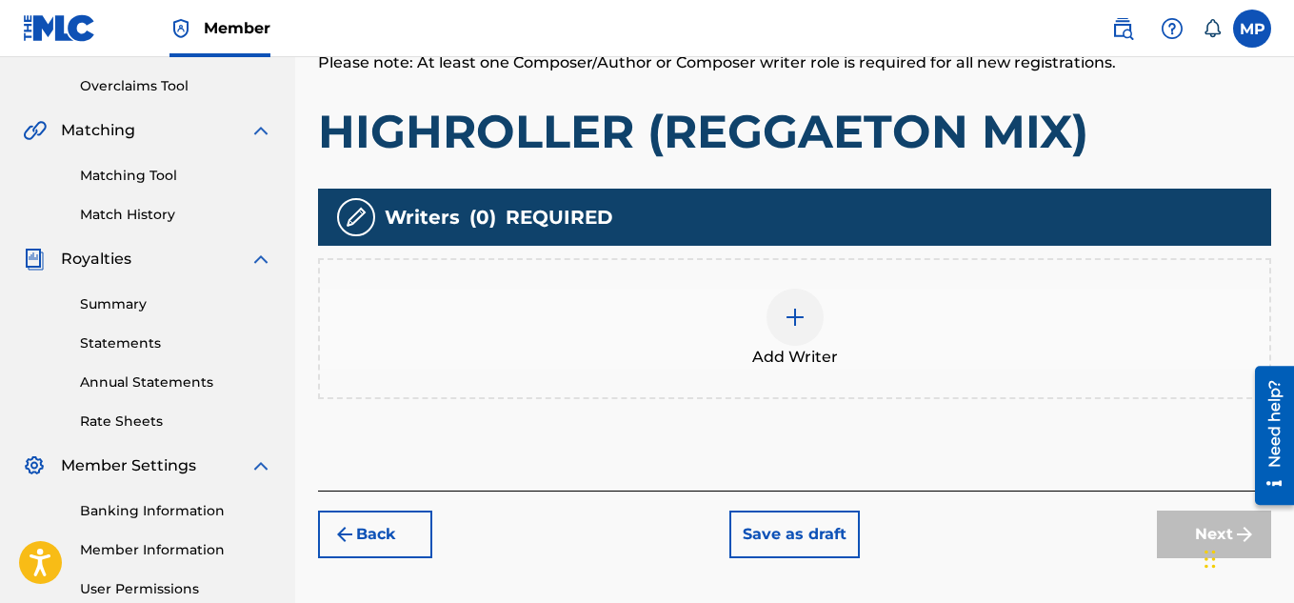
click at [830, 311] on div "Add Writer" at bounding box center [794, 328] width 949 height 80
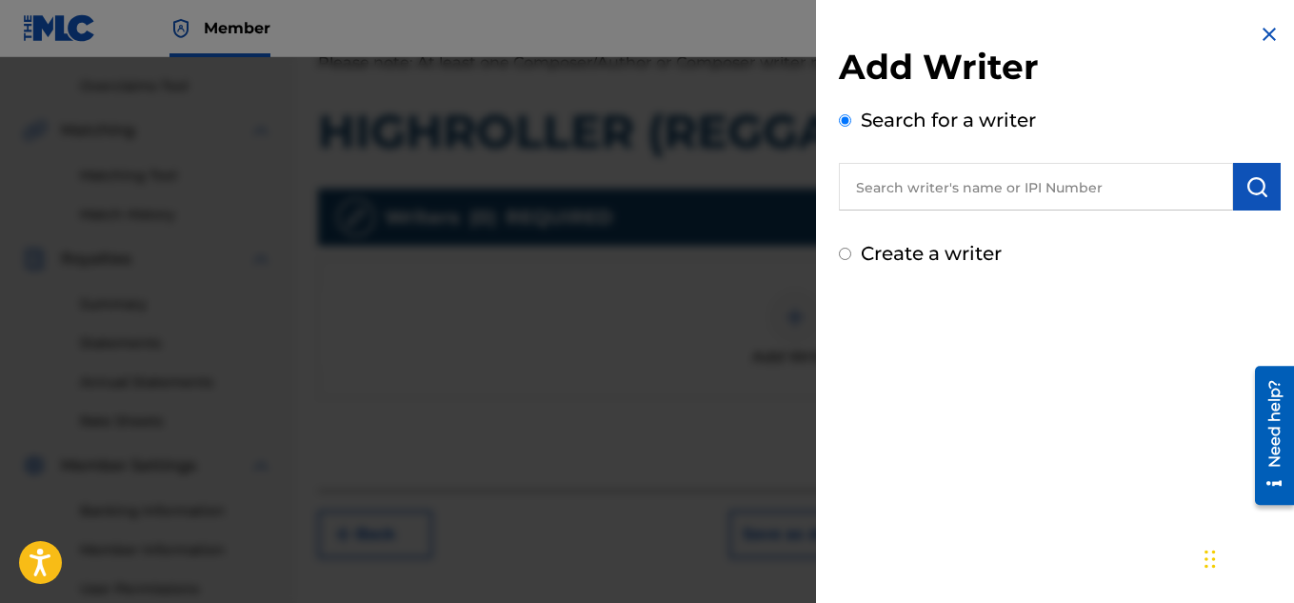
click at [1000, 182] on input "text" at bounding box center [1036, 187] width 394 height 48
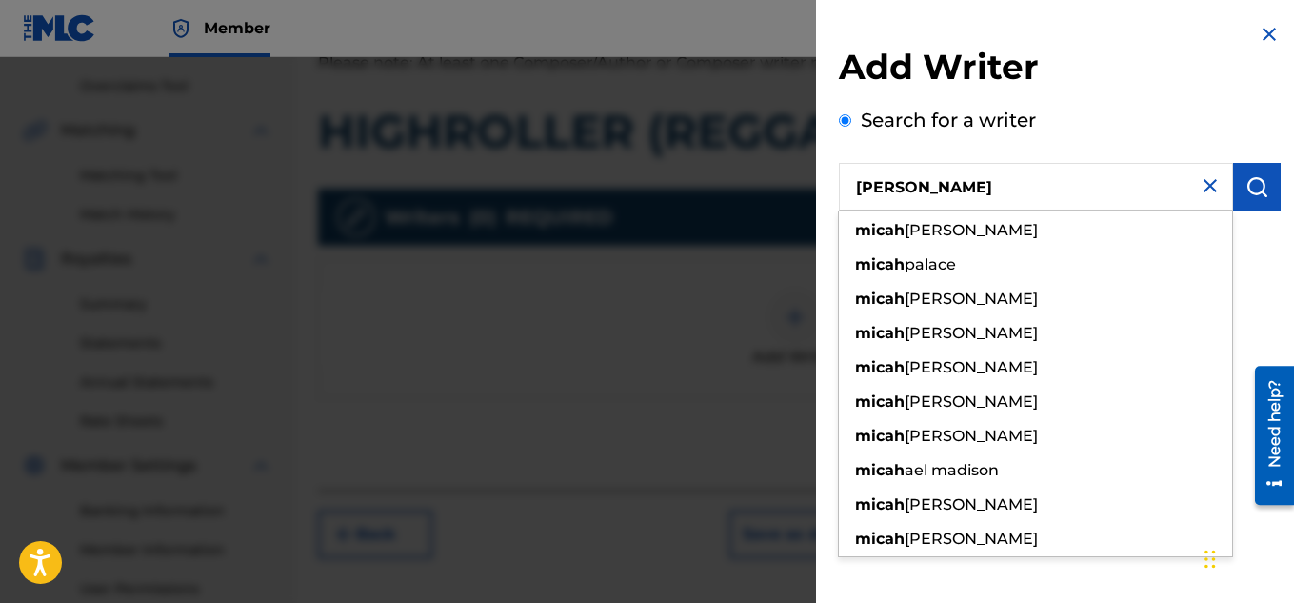
type input "[PERSON_NAME]"
click at [1237, 192] on button "submit" at bounding box center [1257, 187] width 48 height 48
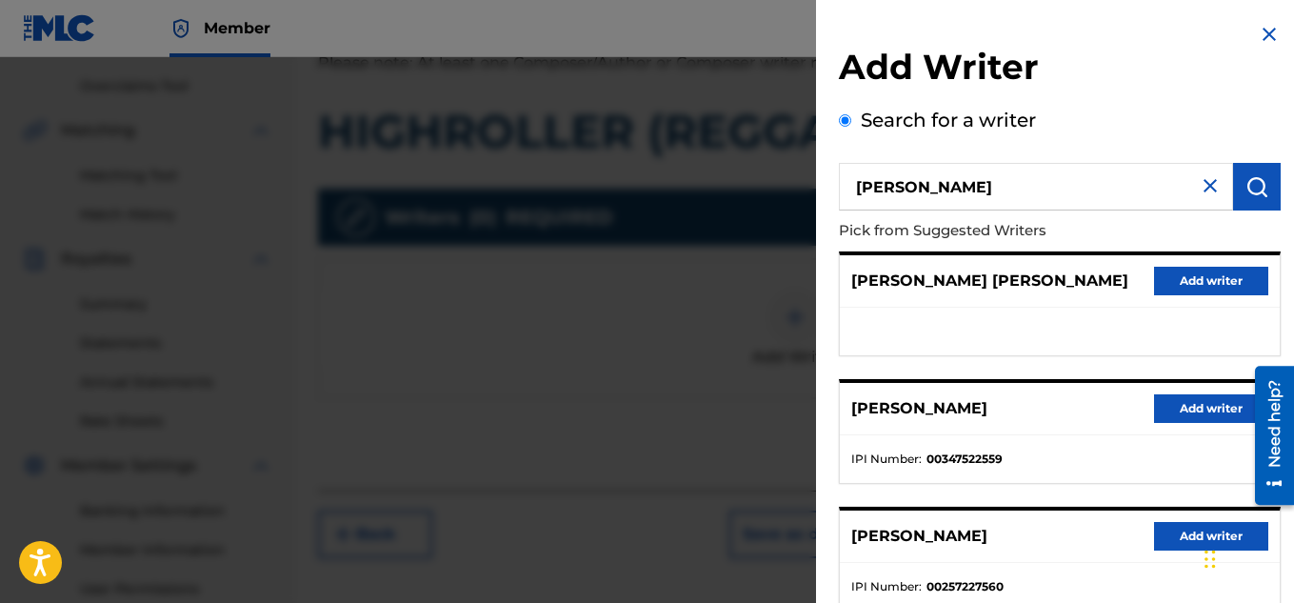
click at [1209, 410] on button "Add writer" at bounding box center [1211, 408] width 114 height 29
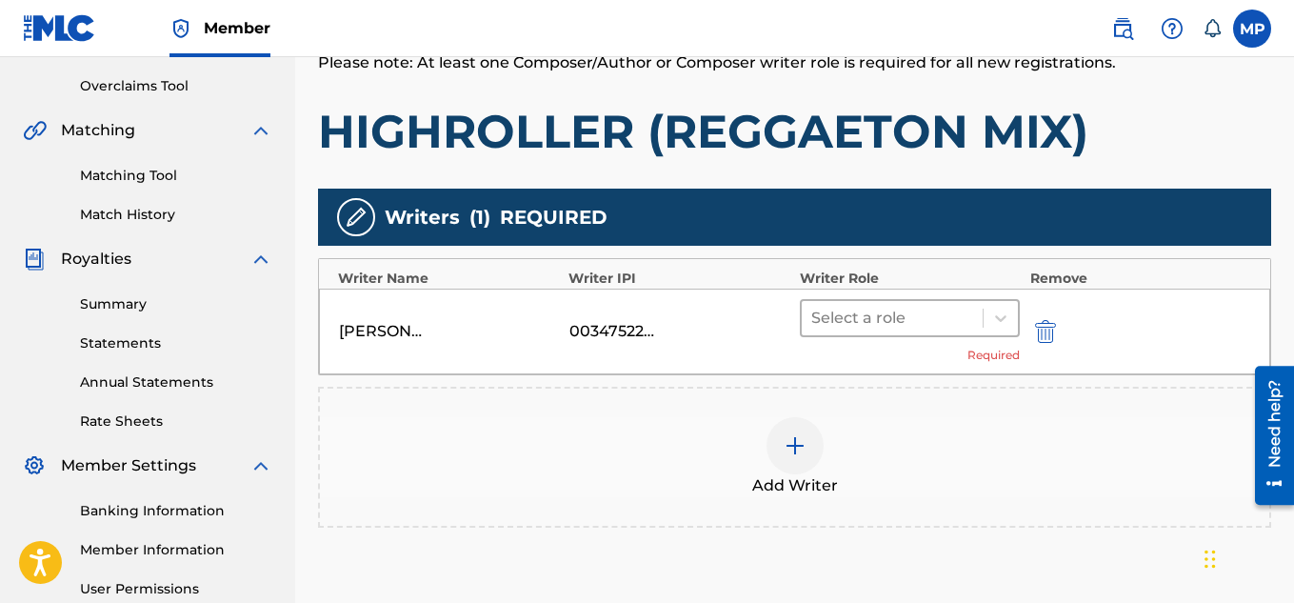
click at [980, 323] on div "Select a role" at bounding box center [893, 318] width 182 height 34
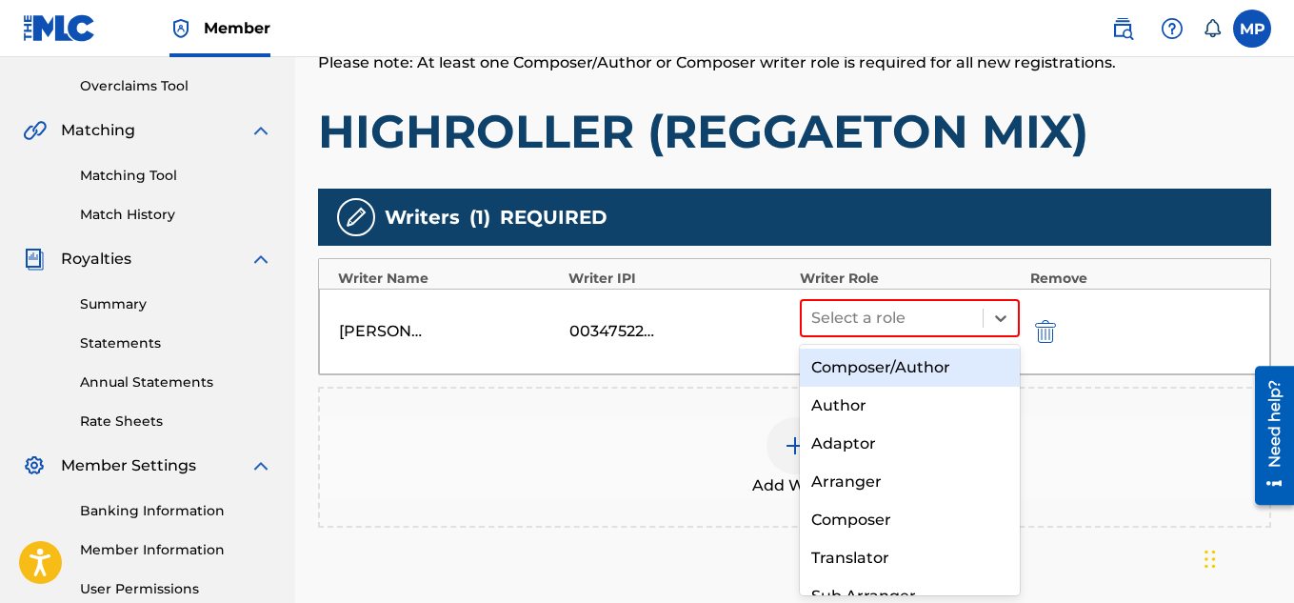
click at [909, 365] on div "Composer/Author" at bounding box center [910, 367] width 221 height 38
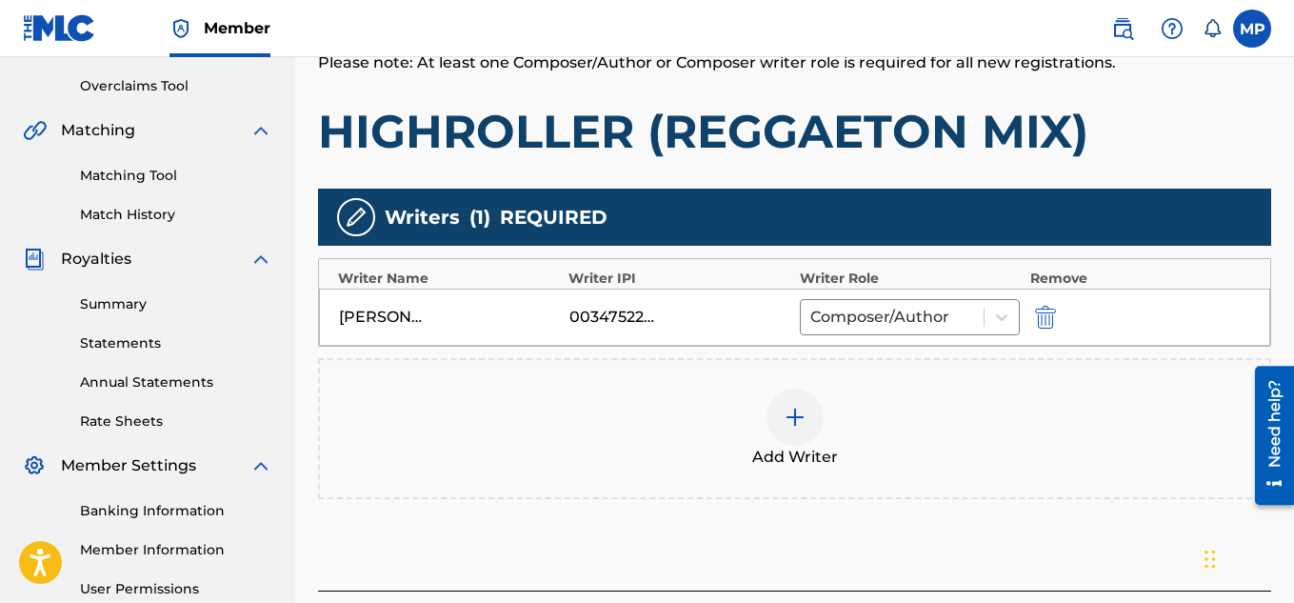
scroll to position [488, 0]
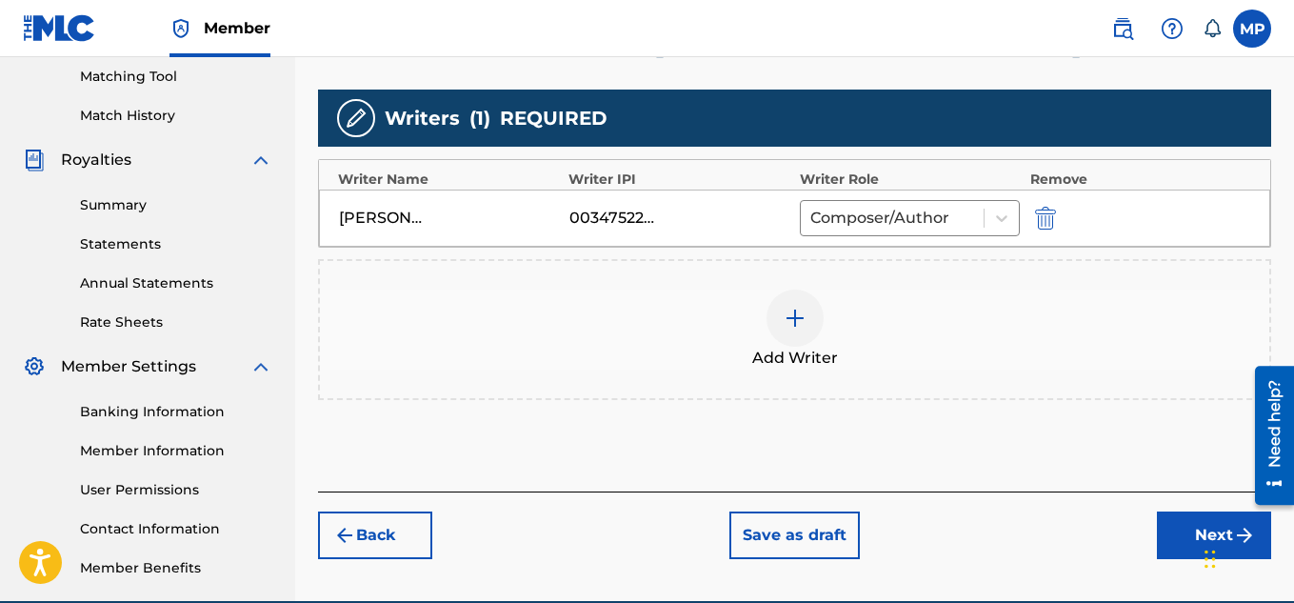
click at [1174, 535] on button "Next" at bounding box center [1214, 535] width 114 height 48
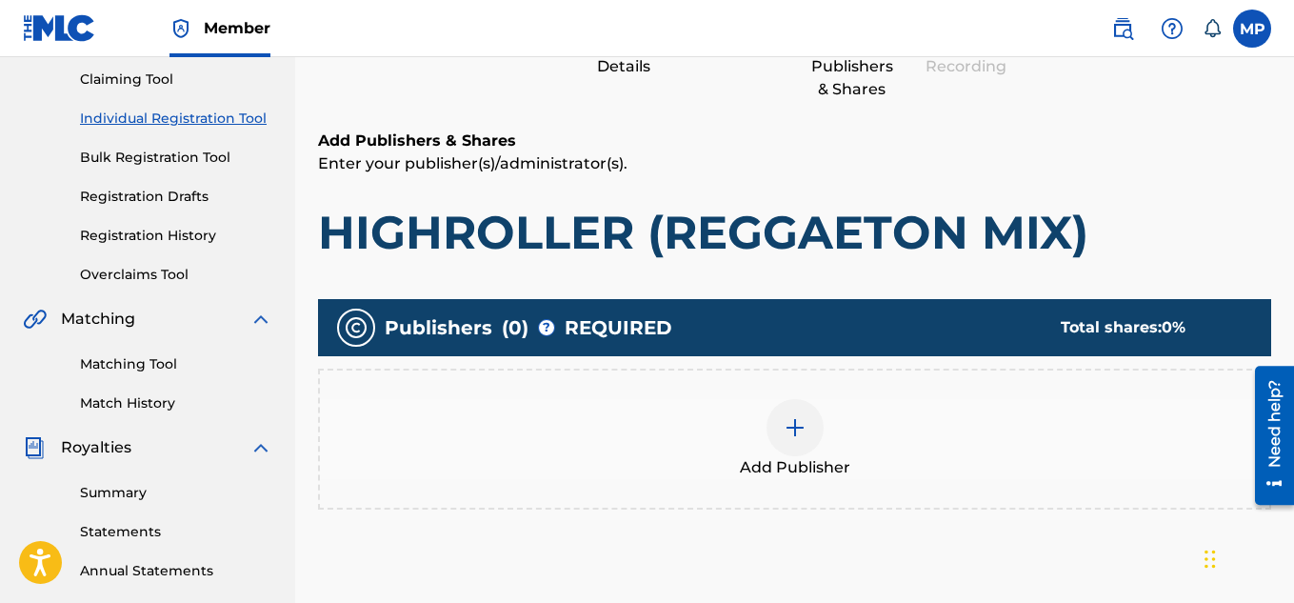
scroll to position [362, 0]
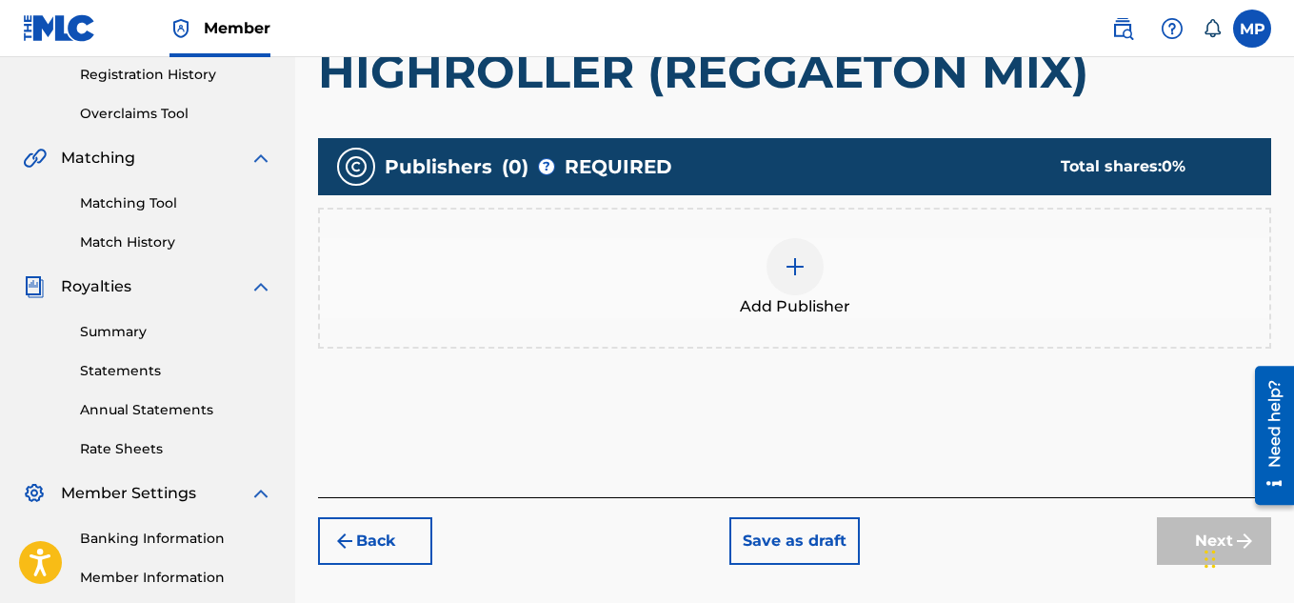
click at [813, 267] on div at bounding box center [794, 266] width 57 height 57
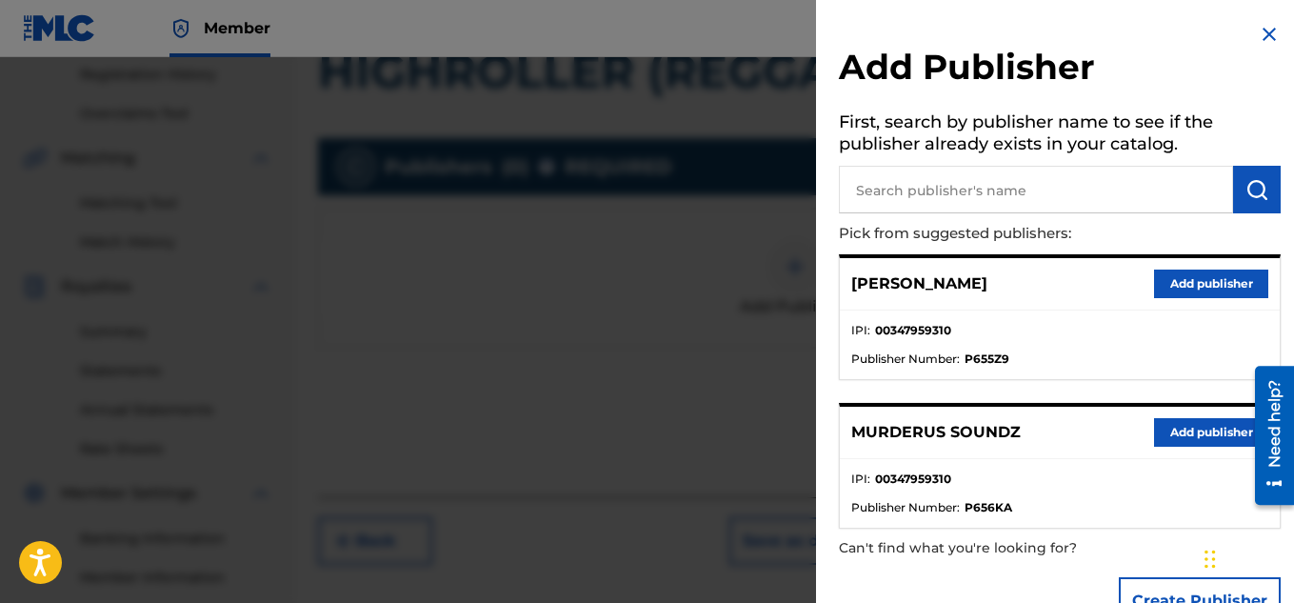
click at [1189, 440] on button "Add publisher" at bounding box center [1211, 432] width 114 height 29
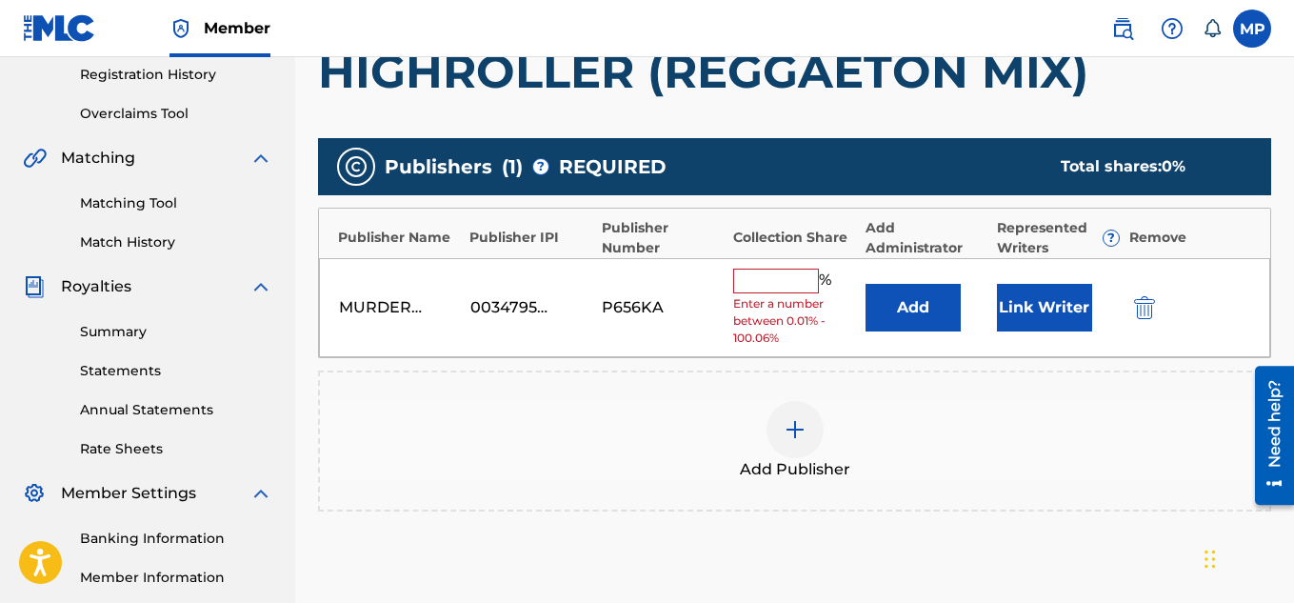
click at [752, 285] on input "text" at bounding box center [776, 280] width 86 height 25
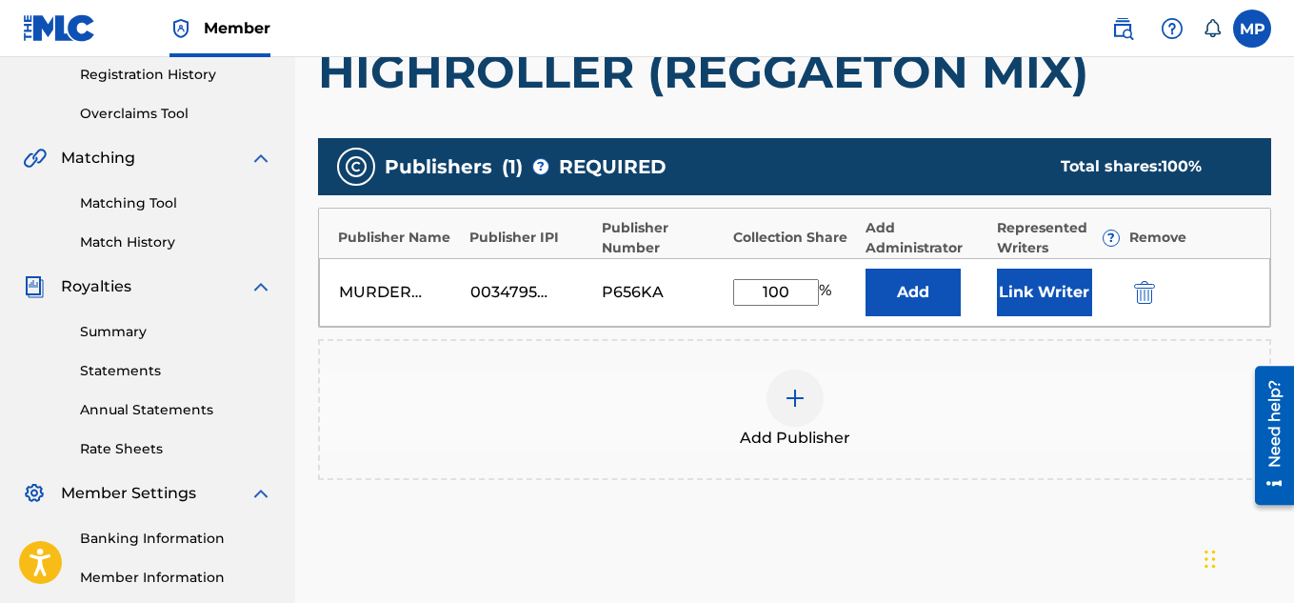
type input "100"
click at [1033, 303] on button "Link Writer" at bounding box center [1044, 292] width 95 height 48
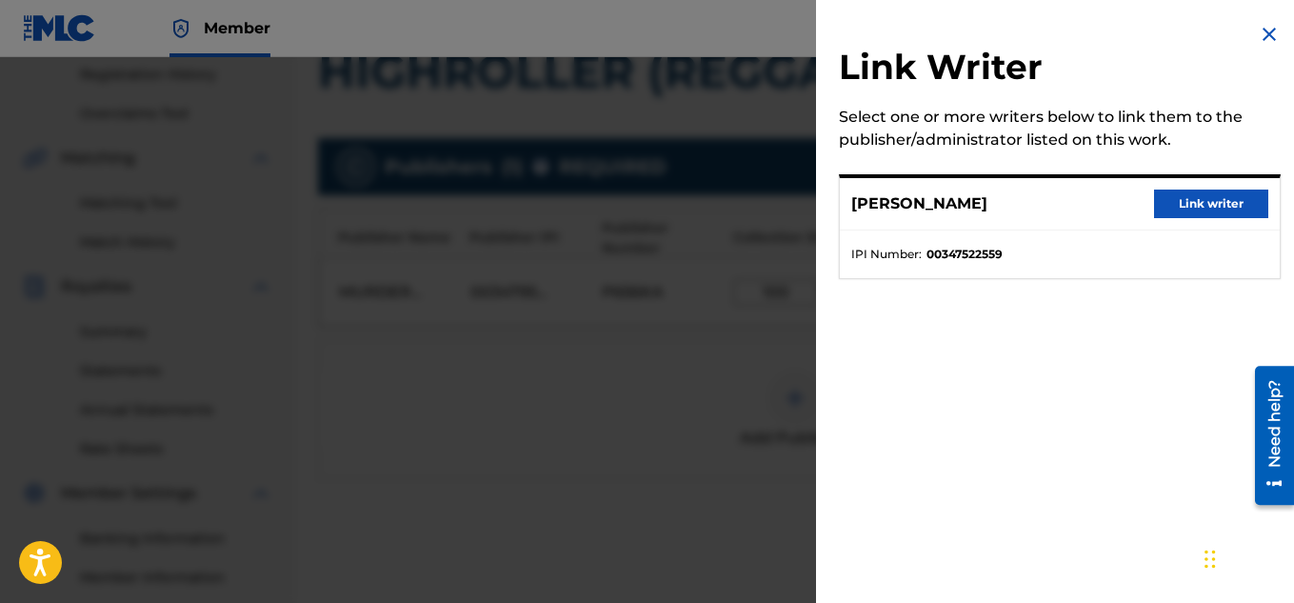
click at [1201, 192] on button "Link writer" at bounding box center [1211, 203] width 114 height 29
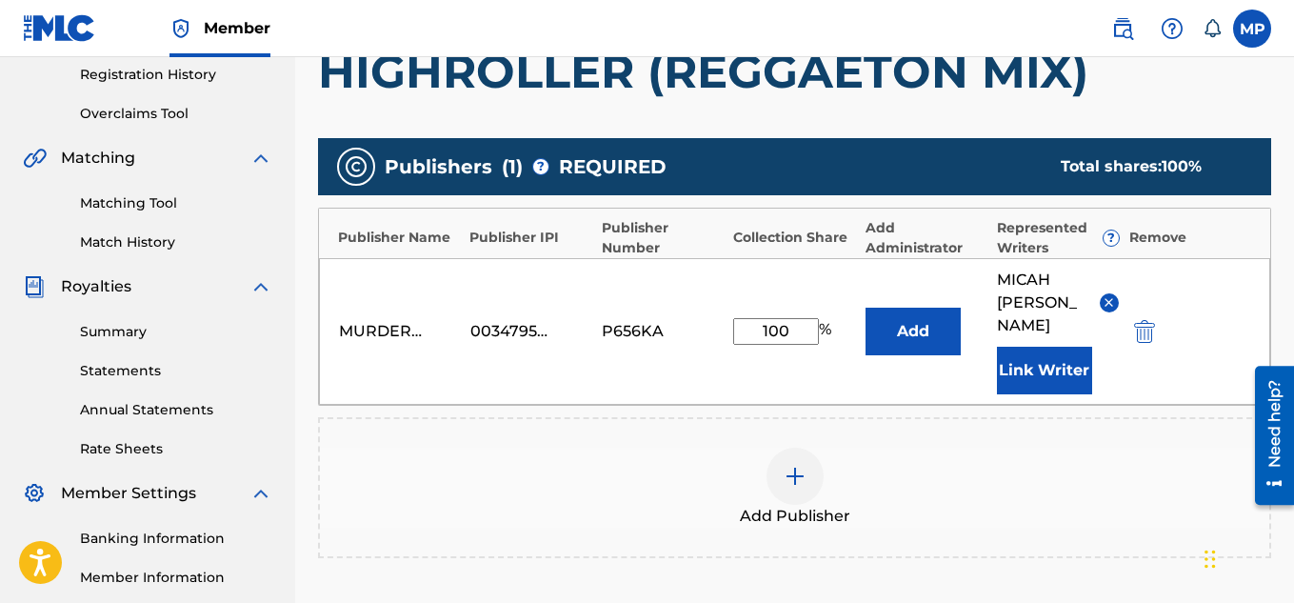
scroll to position [602, 0]
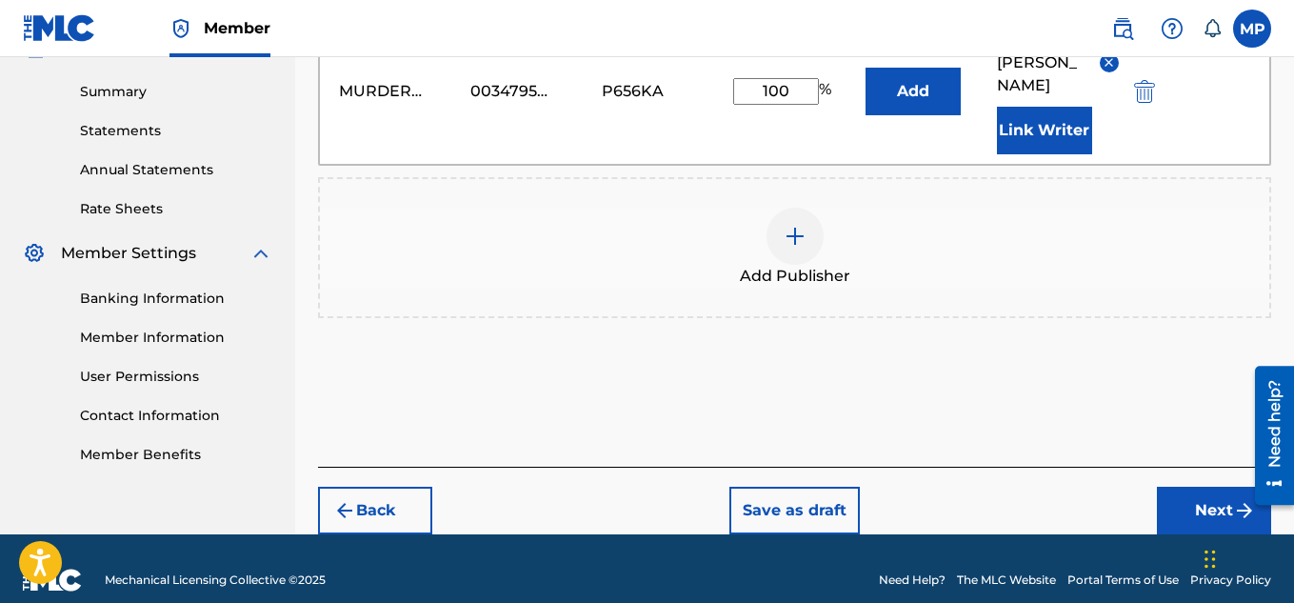
click at [1209, 487] on button "Next" at bounding box center [1214, 511] width 114 height 48
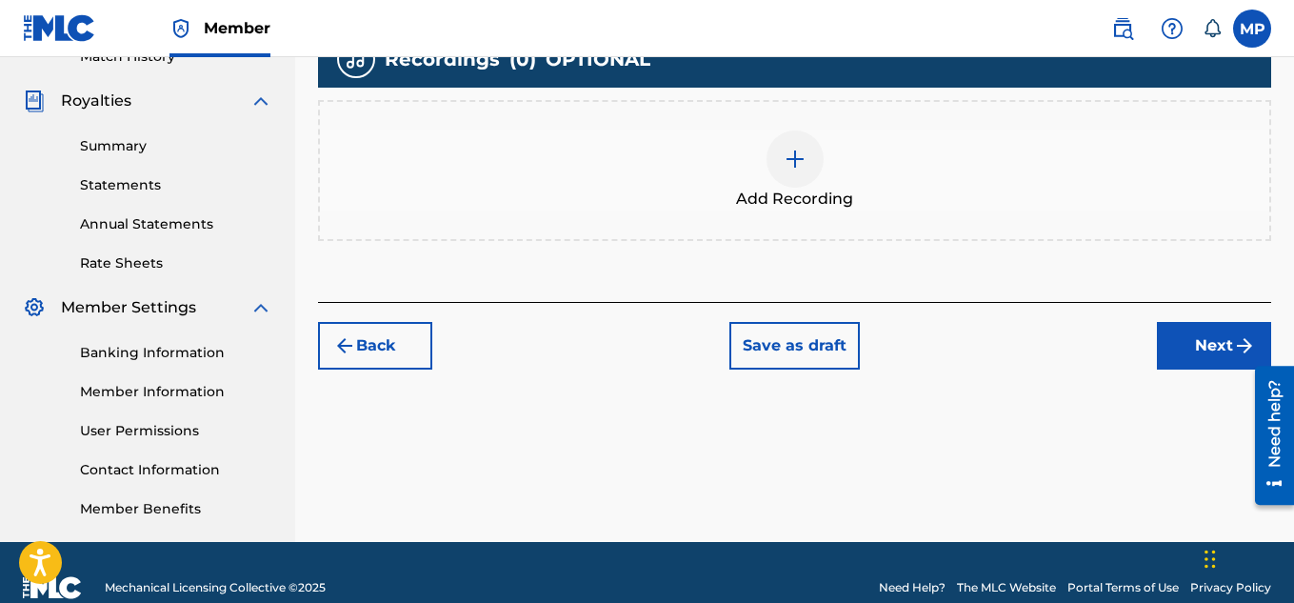
scroll to position [578, 0]
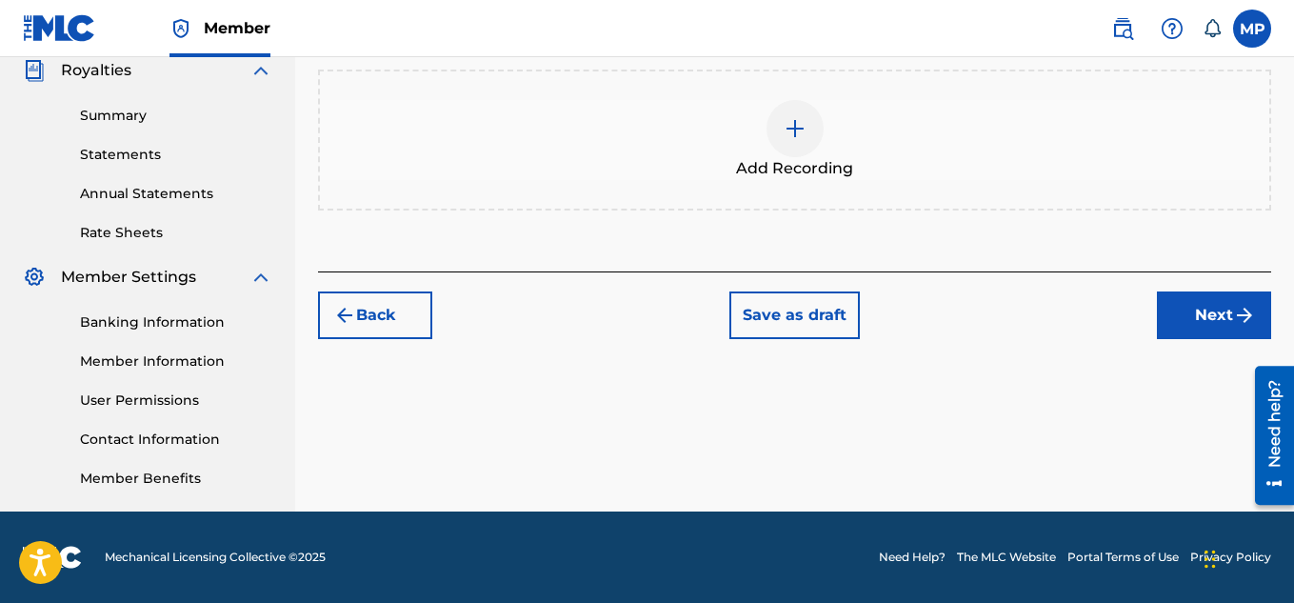
click at [827, 80] on div "Add Recording" at bounding box center [794, 140] width 953 height 141
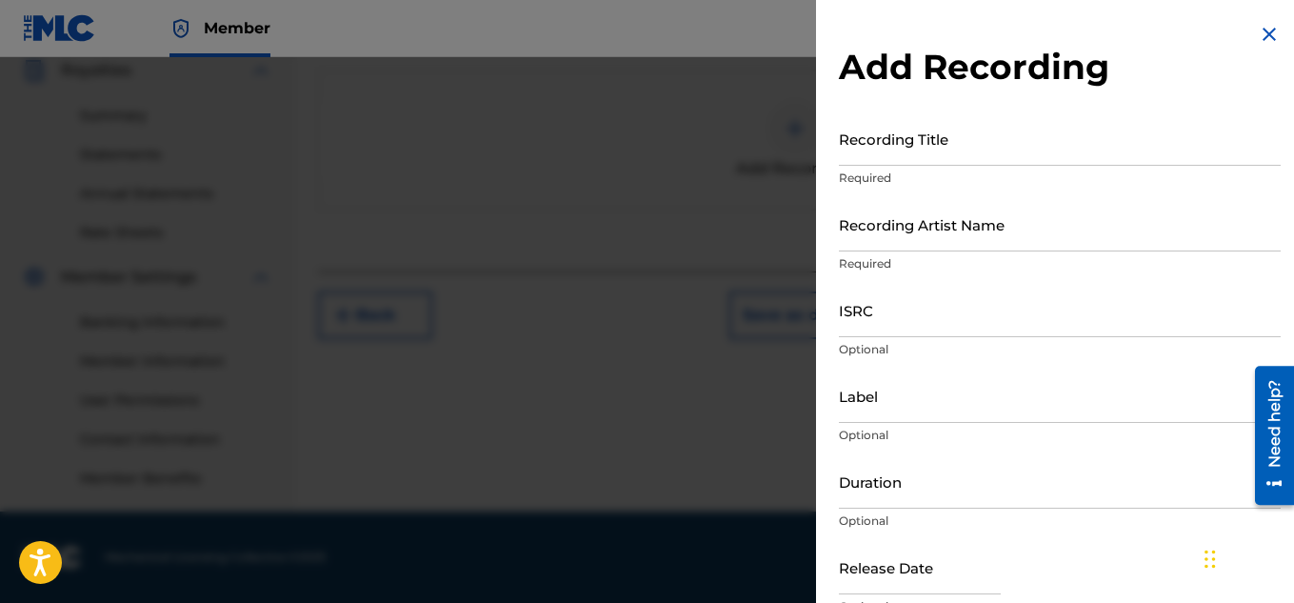
click at [899, 158] on input "Recording Title" at bounding box center [1060, 138] width 442 height 54
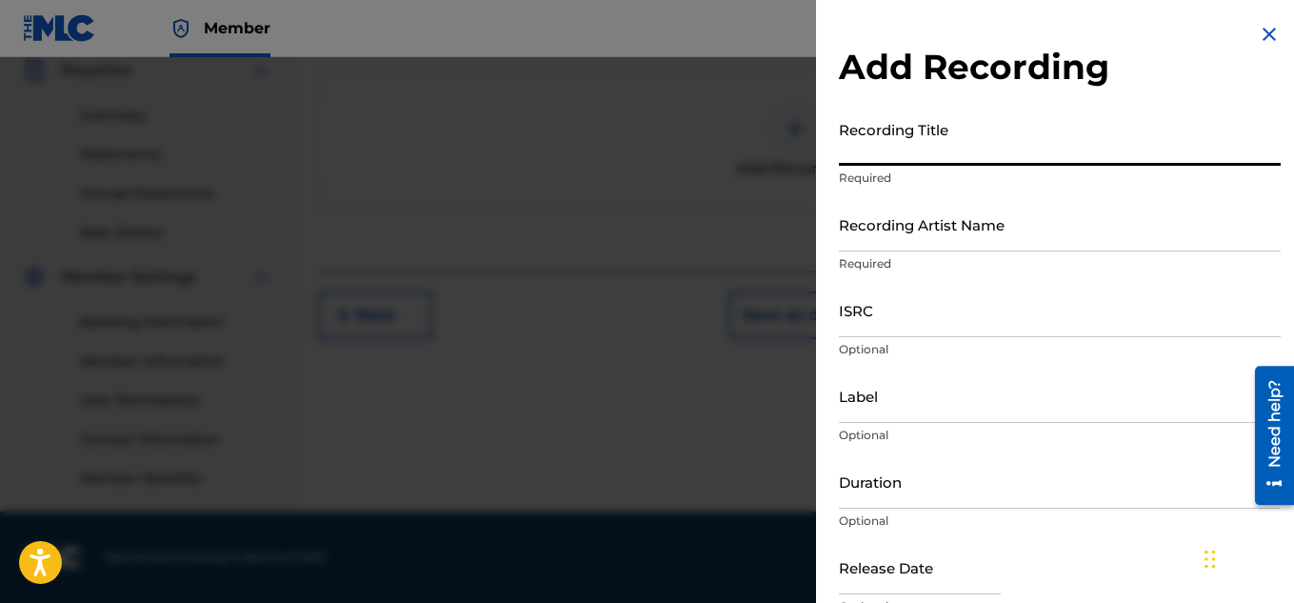
paste input "HIGHROLLER REGGAETON MIX"
type input "HIGHROLLER REGGAETON MIX"
click at [896, 231] on input "Recording Artist Name" at bounding box center [1060, 224] width 442 height 54
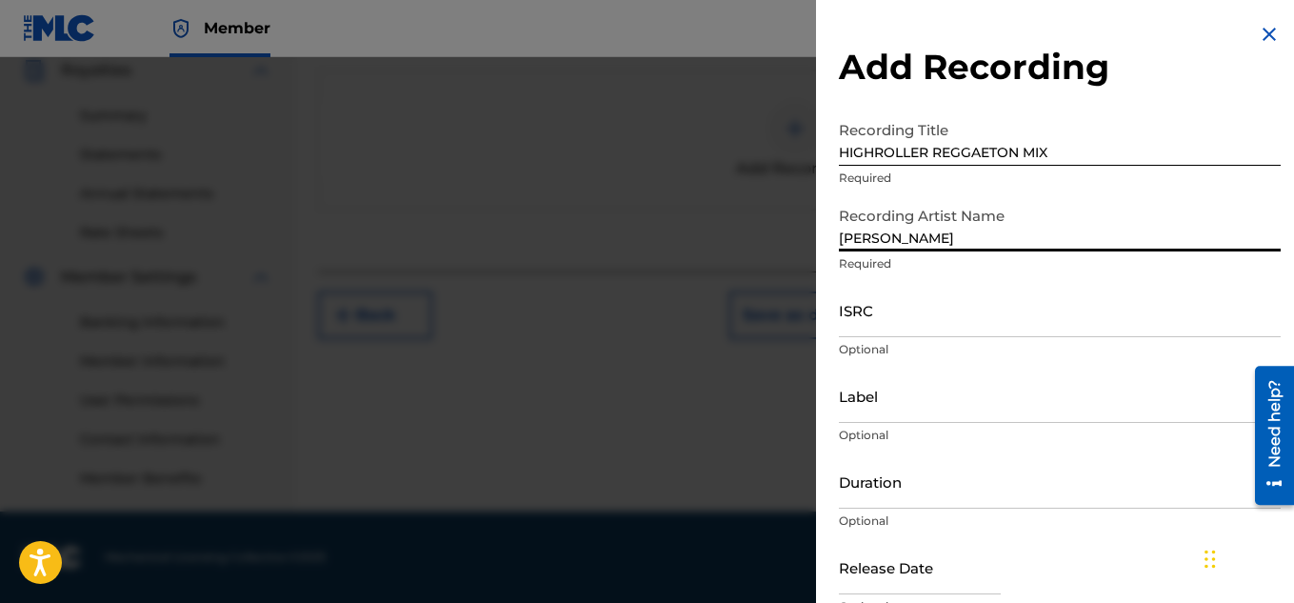
scroll to position [93, 0]
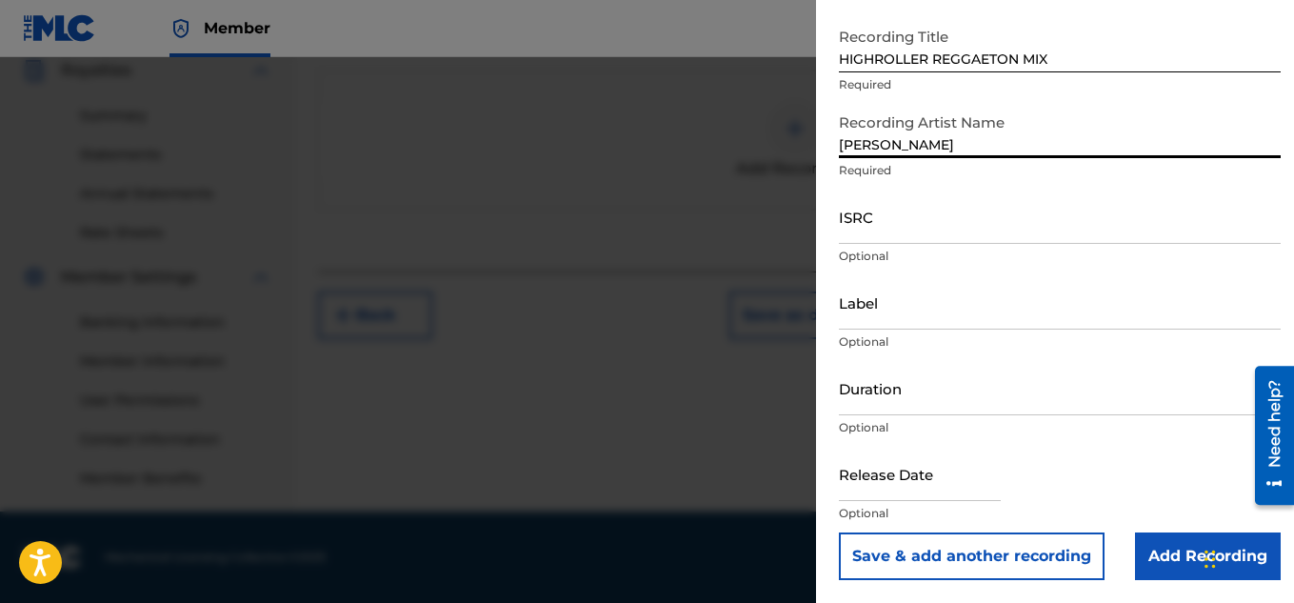
type input "[PERSON_NAME]"
click at [994, 561] on button "Save & add another recording" at bounding box center [972, 556] width 266 height 48
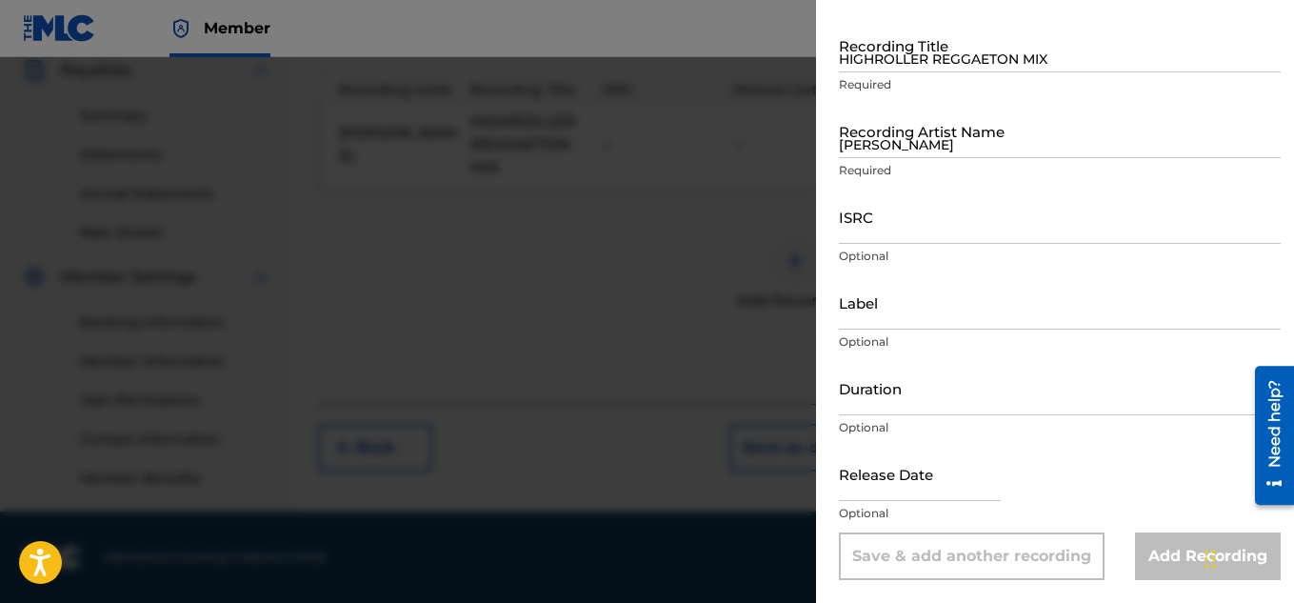
click at [934, 67] on input "HIGHROLLER REGGAETON MIX" at bounding box center [1060, 45] width 442 height 54
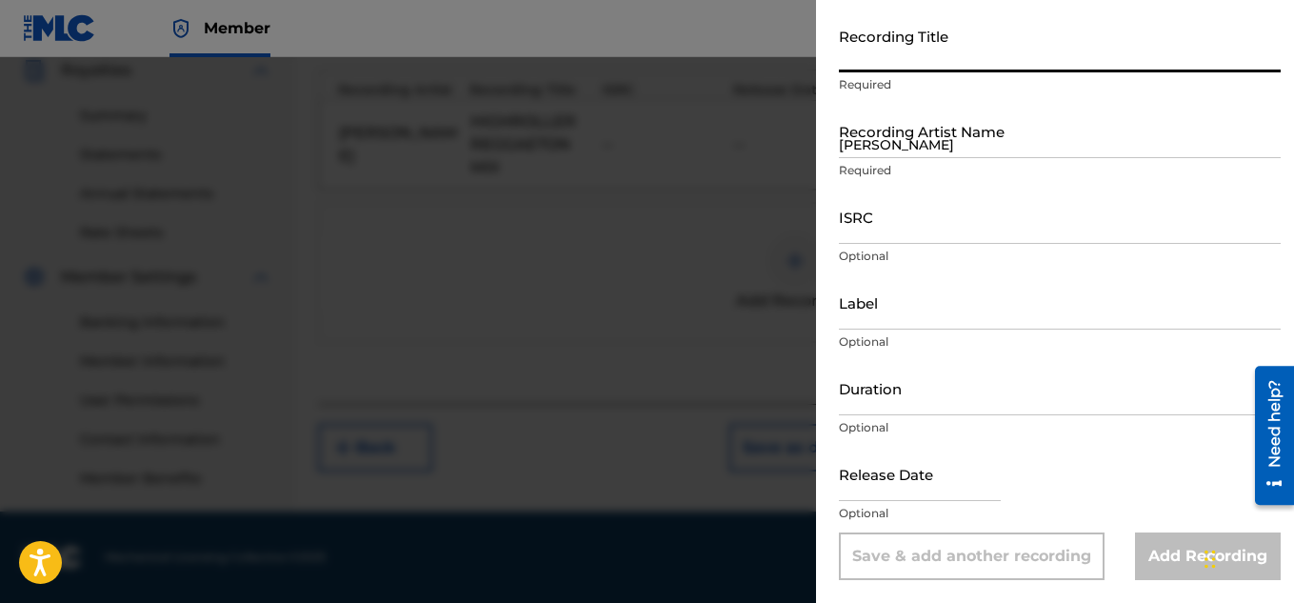
paste input "HIGHROLLER REGGAETON MIX"
click at [934, 56] on input "HIGHROLLER REGGAETON MIX" at bounding box center [1060, 45] width 442 height 54
click at [1161, 54] on input "HIGHROLLER (REGGAETON MIX" at bounding box center [1060, 45] width 442 height 54
type input "HIGHROLLER (REGGAETON MIX)"
click at [980, 142] on input "[PERSON_NAME]" at bounding box center [1060, 131] width 442 height 54
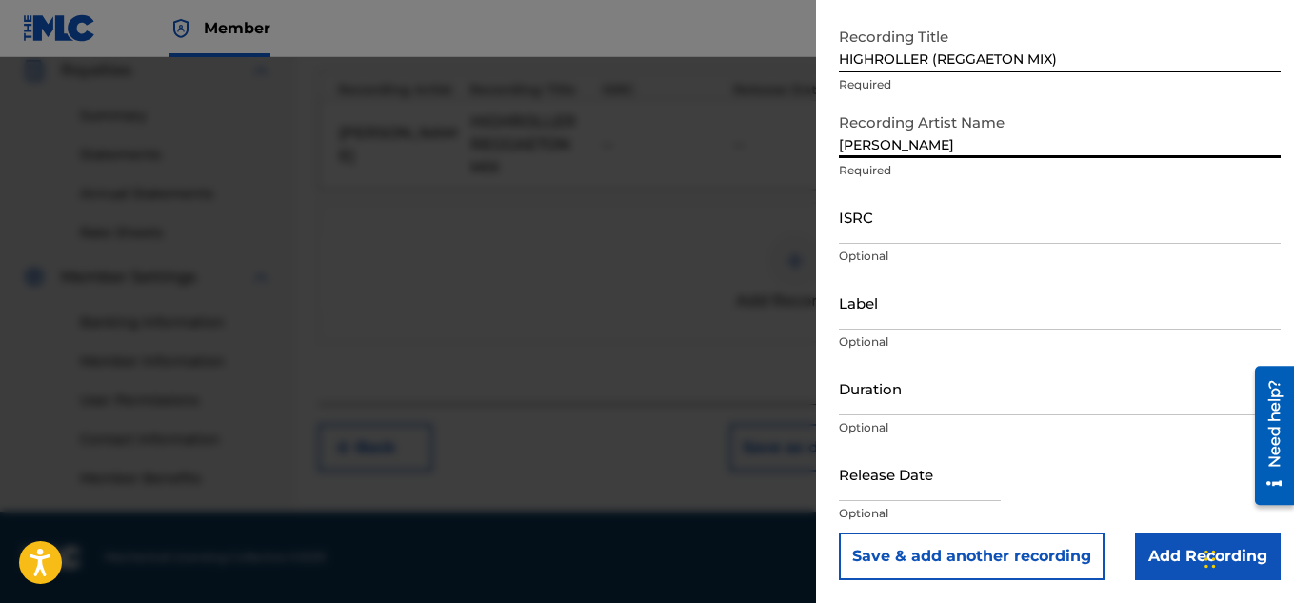
type input "[PERSON_NAME]"
click at [1174, 547] on input "Add Recording" at bounding box center [1208, 556] width 146 height 48
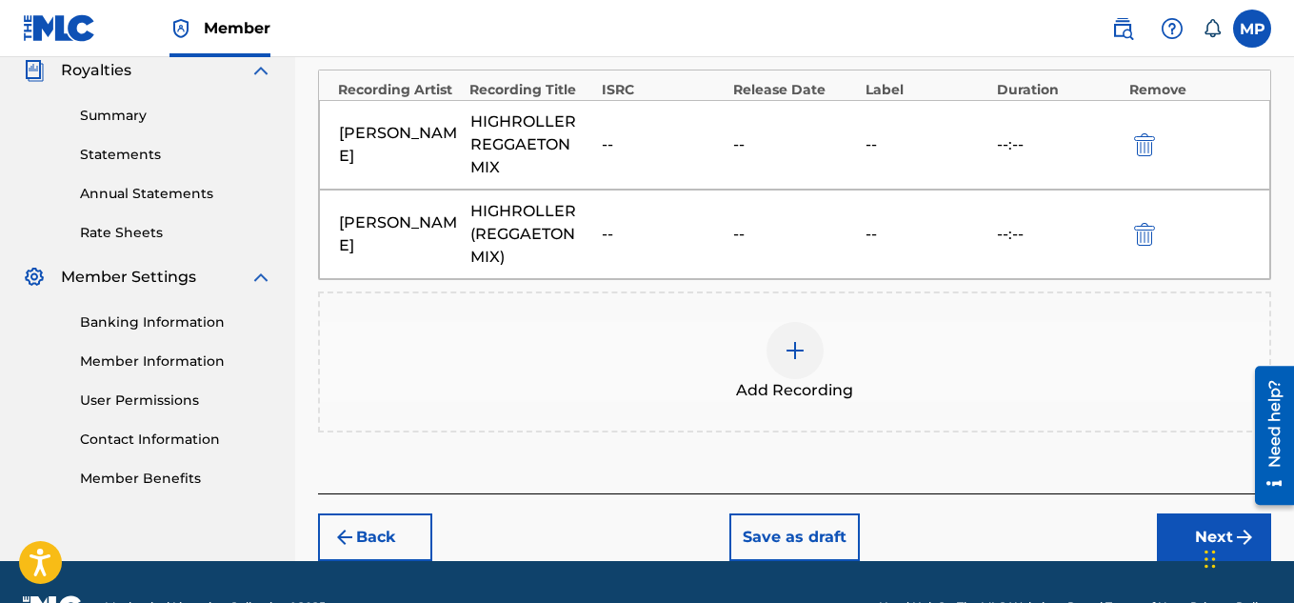
scroll to position [627, 0]
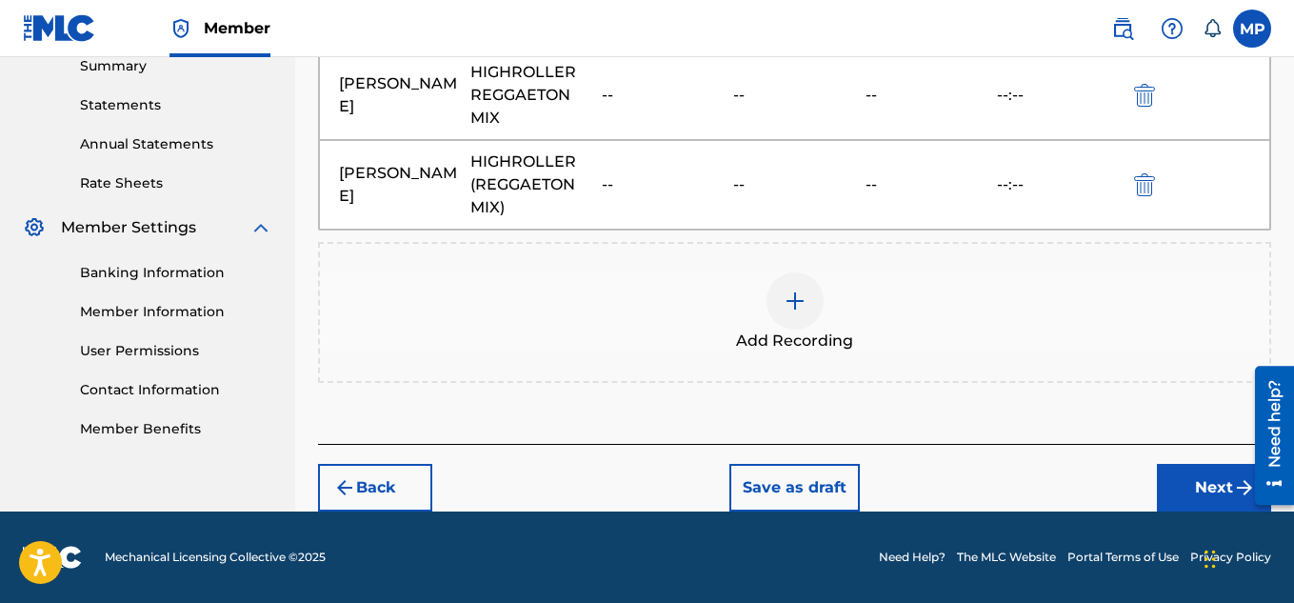
click at [1173, 474] on button "Next" at bounding box center [1214, 488] width 114 height 48
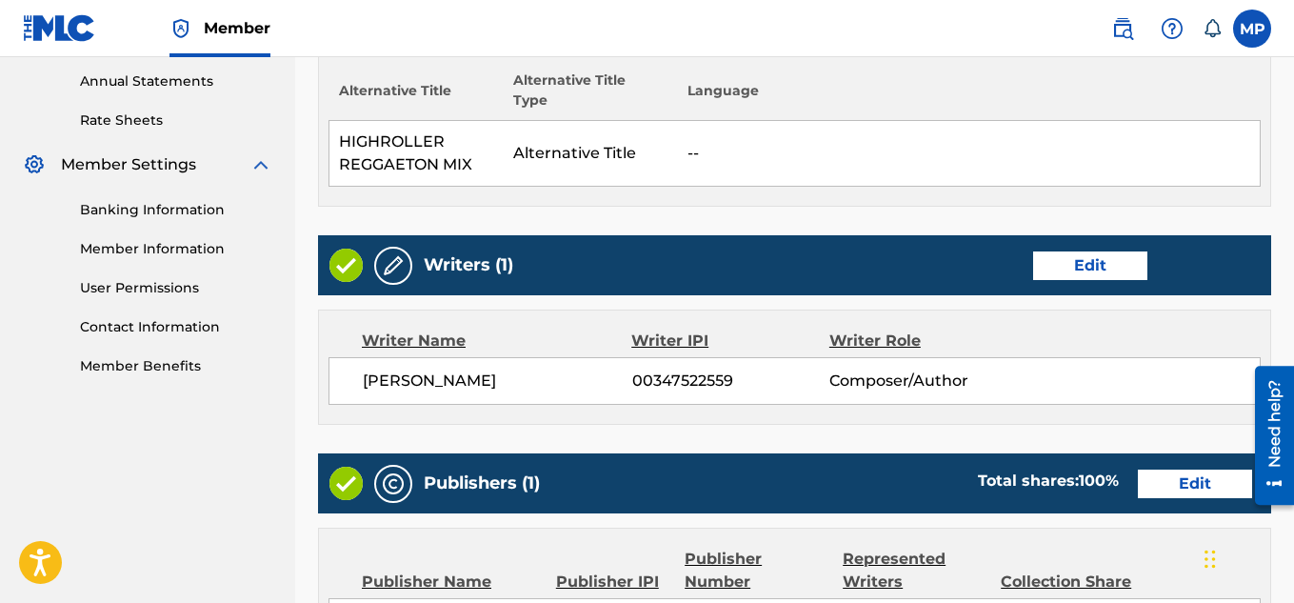
scroll to position [1206, 0]
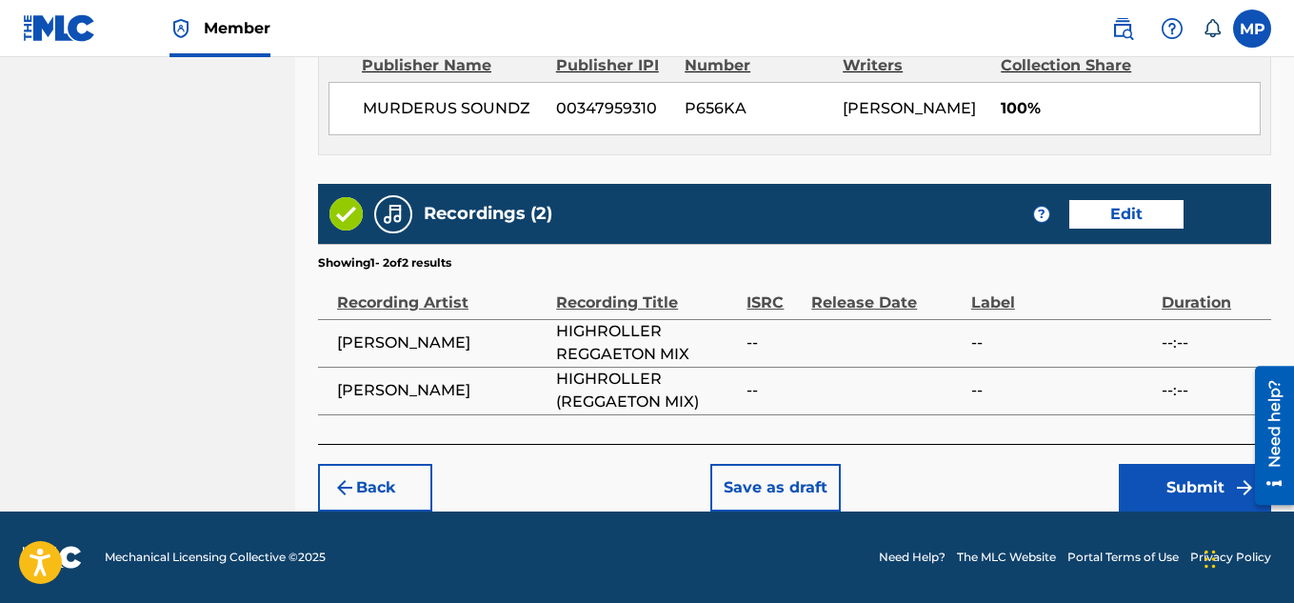
click at [1155, 494] on button "Submit" at bounding box center [1195, 488] width 152 height 48
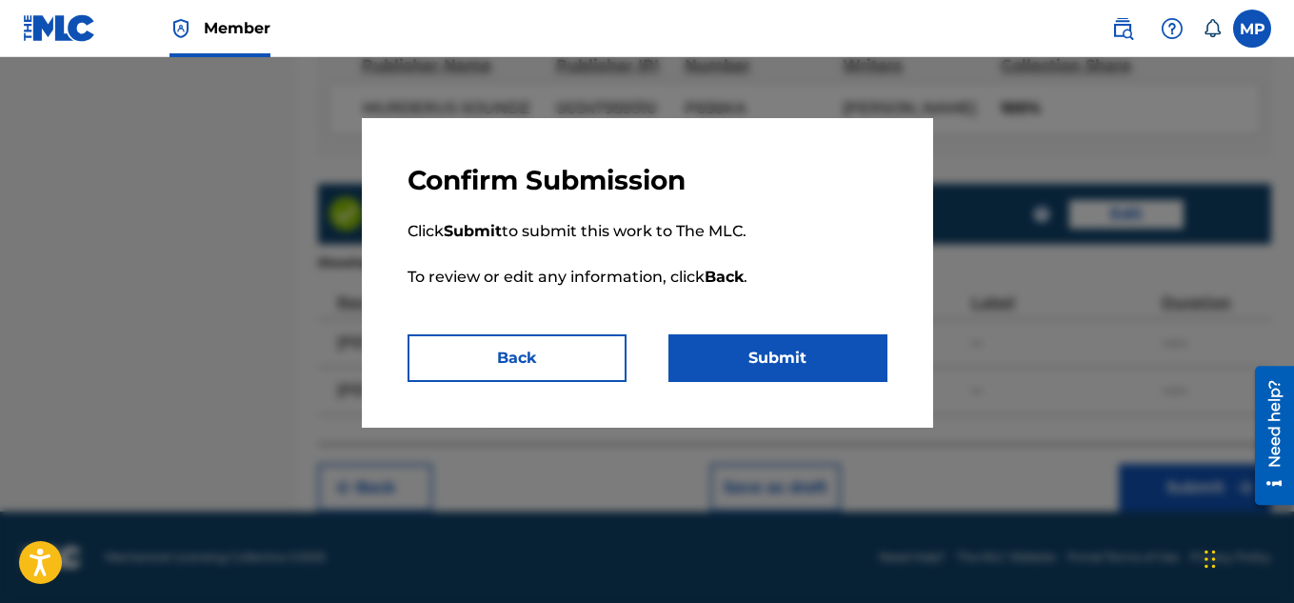
click at [745, 348] on button "Submit" at bounding box center [777, 358] width 219 height 48
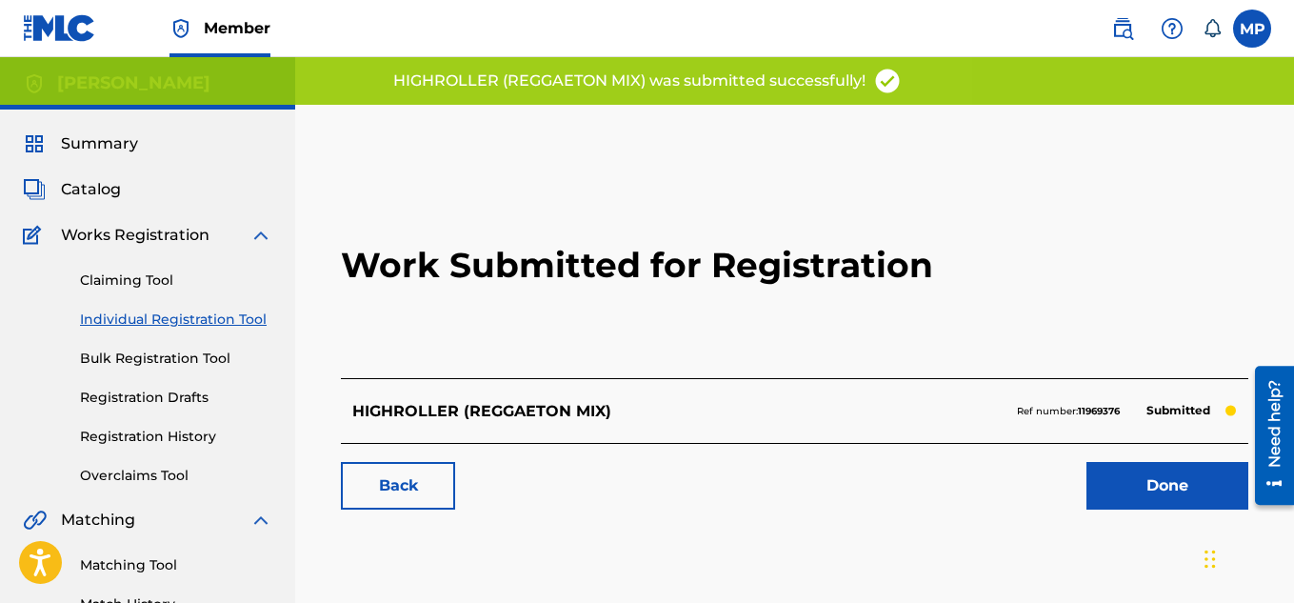
click at [378, 504] on link "Back" at bounding box center [398, 486] width 114 height 48
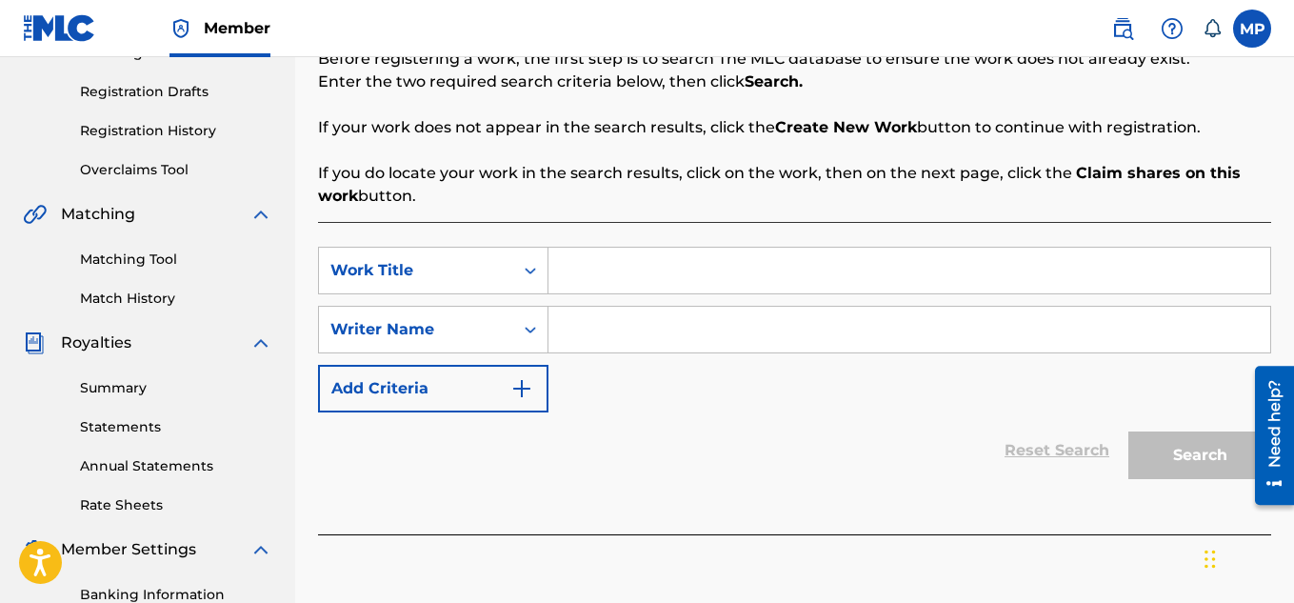
scroll to position [294, 0]
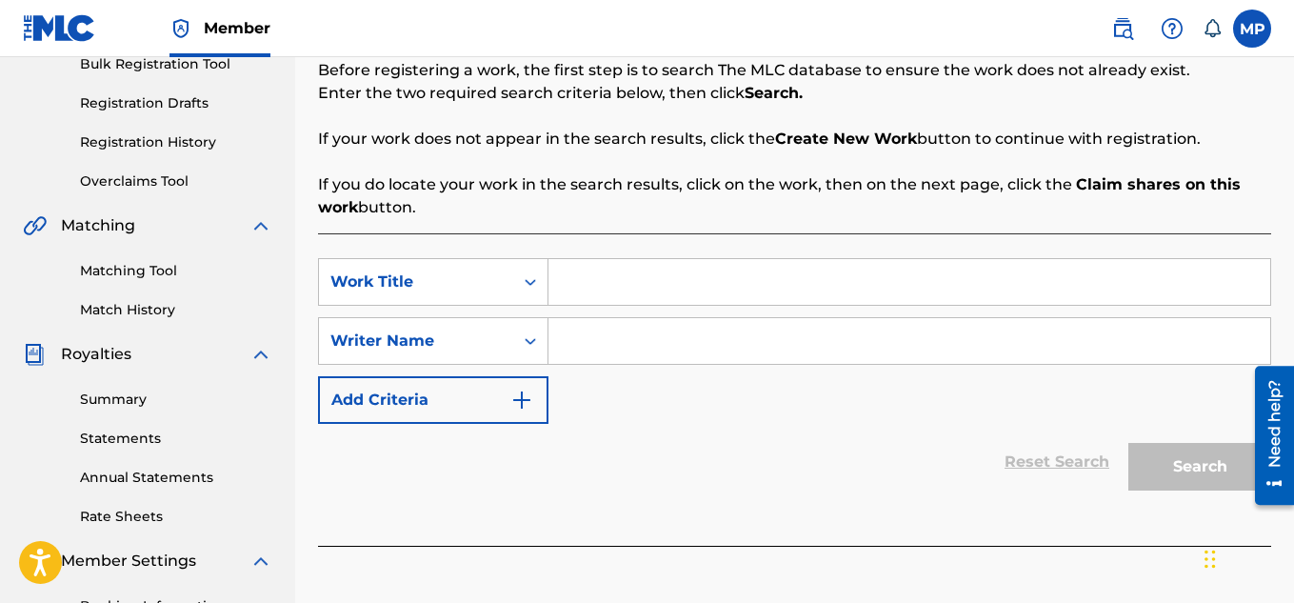
click at [608, 281] on input "Search Form" at bounding box center [909, 282] width 722 height 46
type input "Heads or Tales"
click at [628, 348] on input "Search Form" at bounding box center [909, 341] width 722 height 46
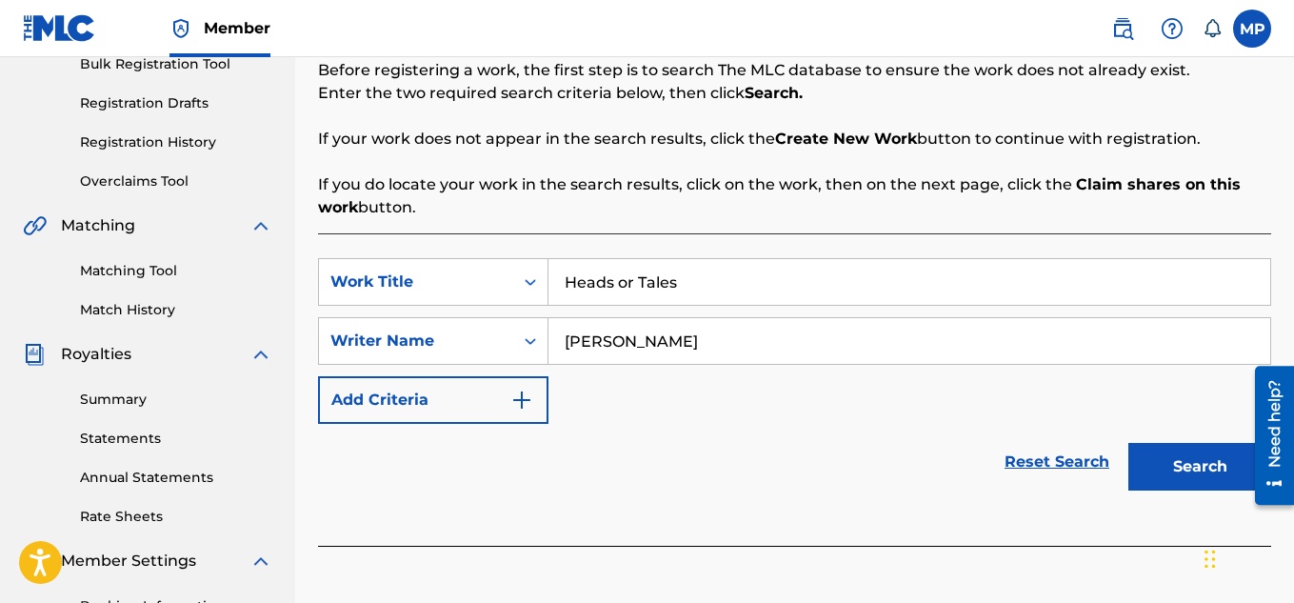
type input "[PERSON_NAME]"
click at [1192, 460] on button "Search" at bounding box center [1199, 467] width 143 height 48
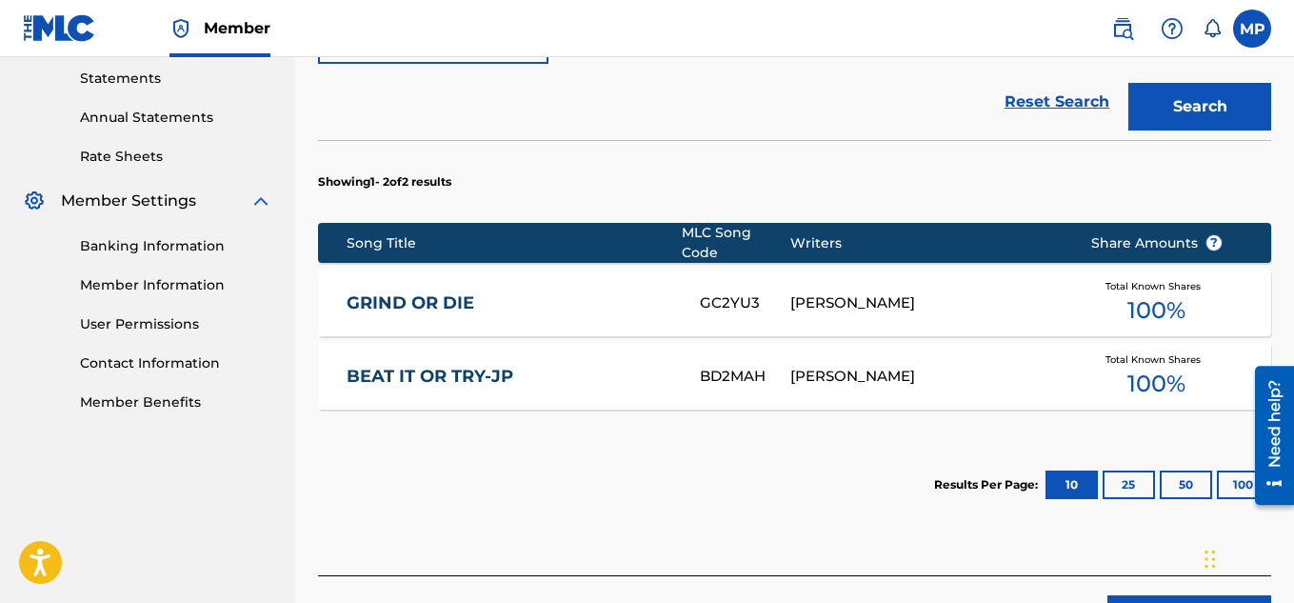
scroll to position [774, 0]
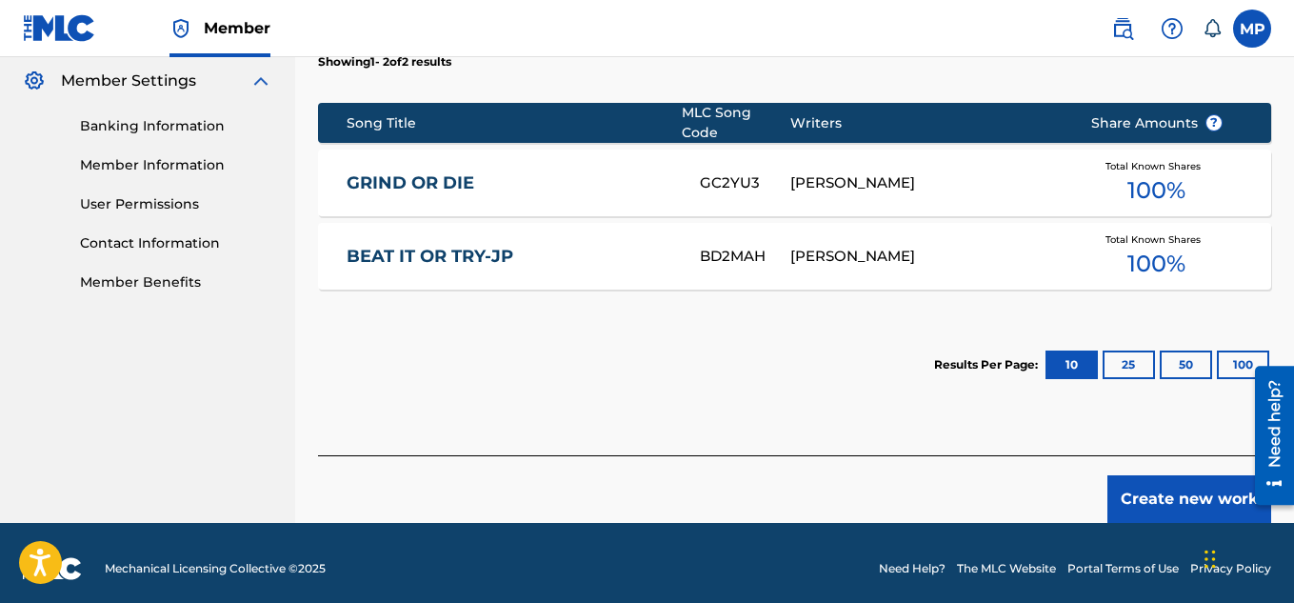
click at [1183, 491] on button "Create new work" at bounding box center [1189, 499] width 164 height 48
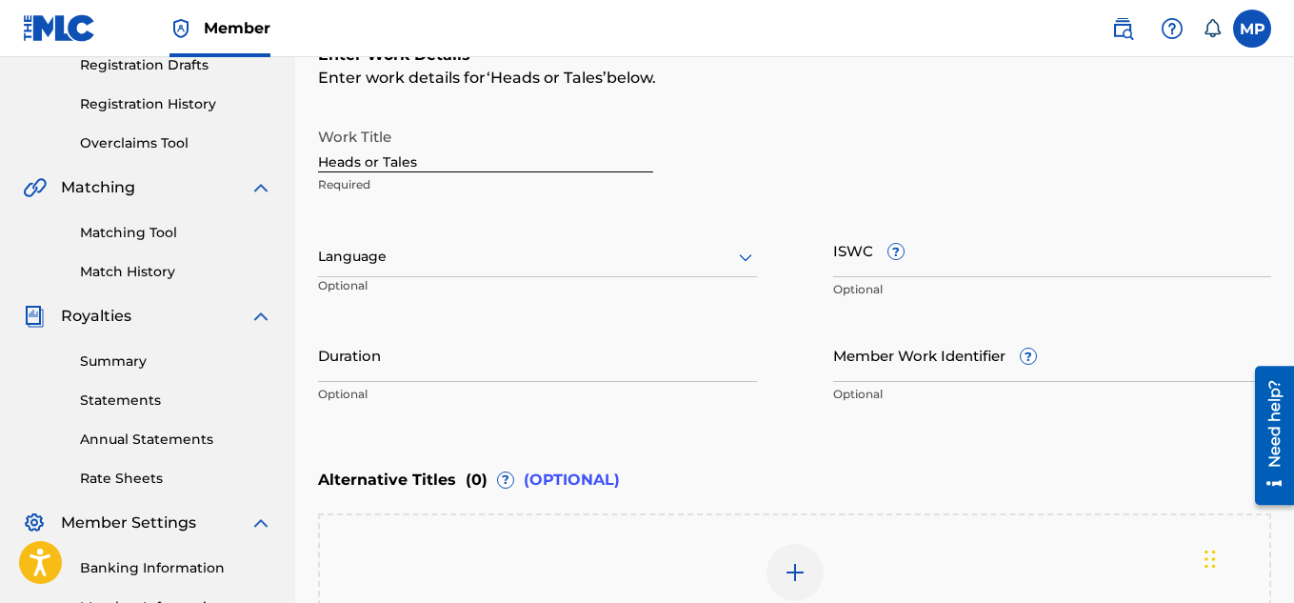
scroll to position [270, 0]
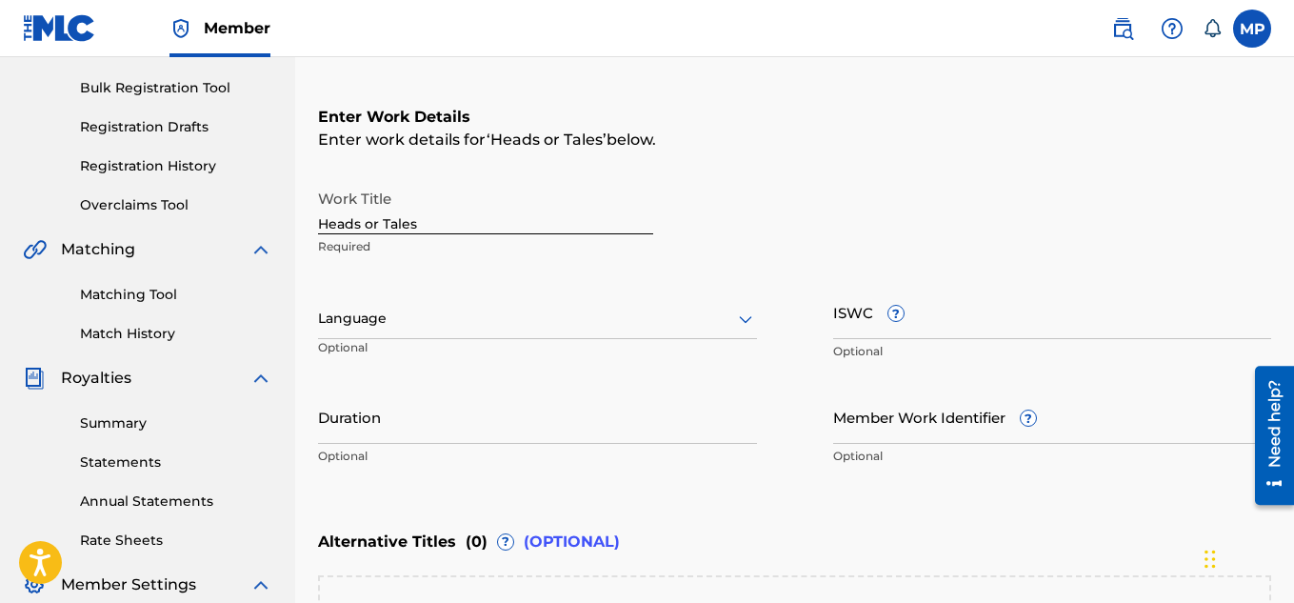
click at [961, 337] on input "ISWC ?" at bounding box center [1052, 312] width 439 height 54
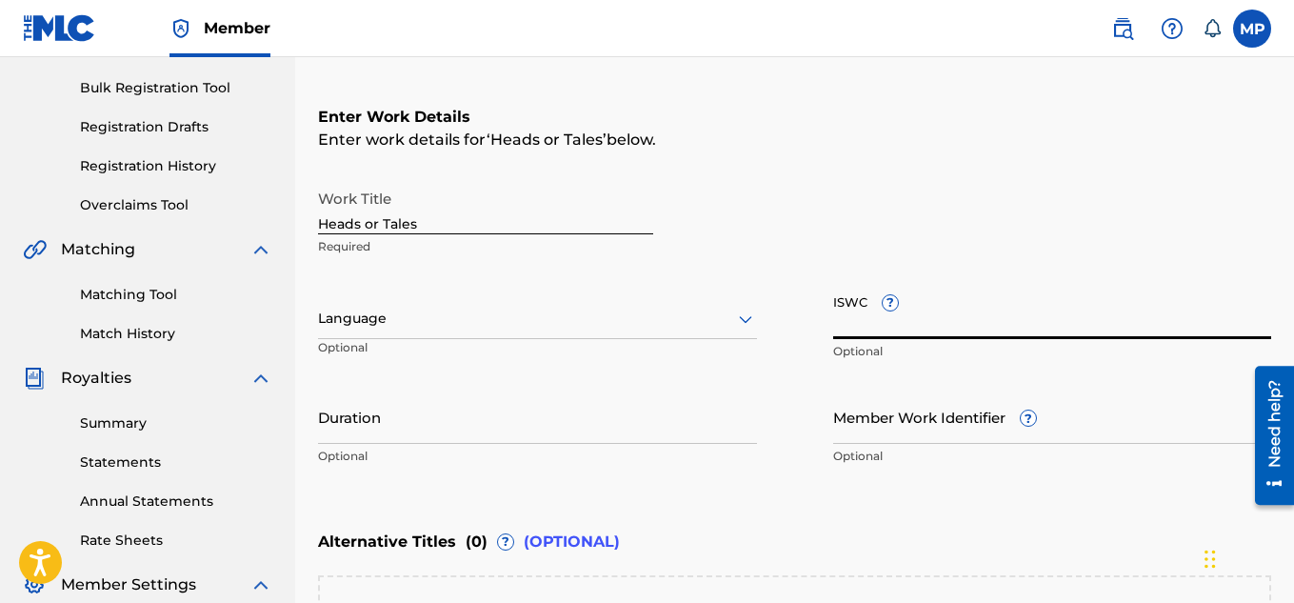
paste input "T9285632135"
type input "T9285632135"
click at [865, 435] on input "Member Work Identifier ?" at bounding box center [1052, 416] width 439 height 54
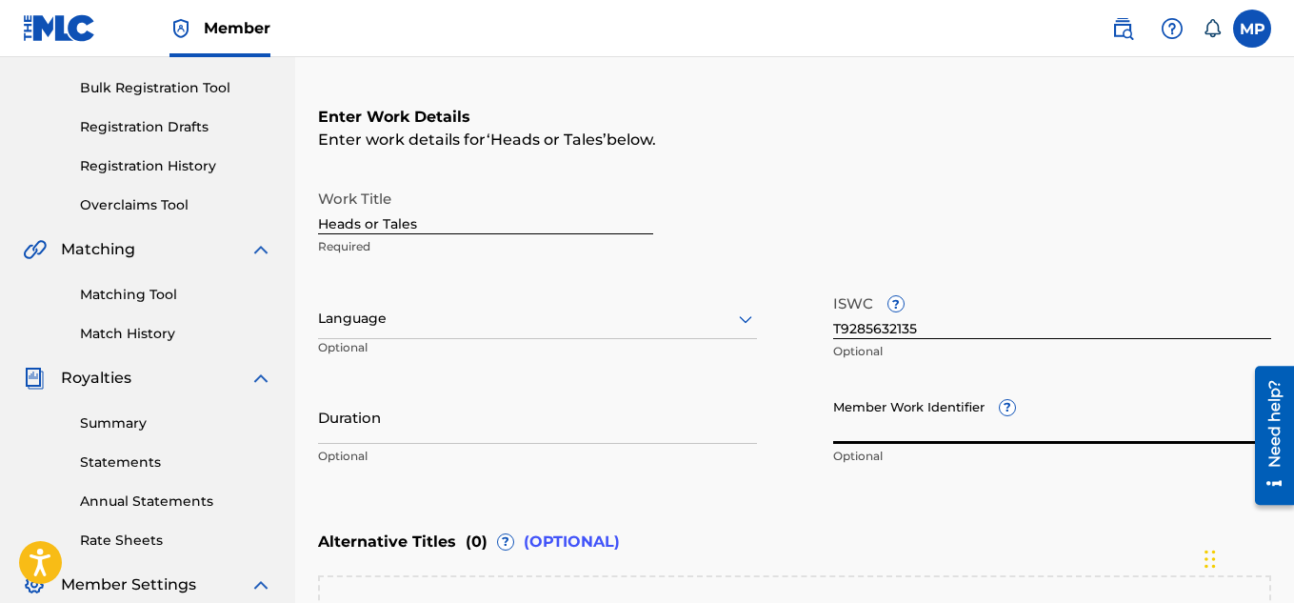
paste input "897375498"
type input "897375498"
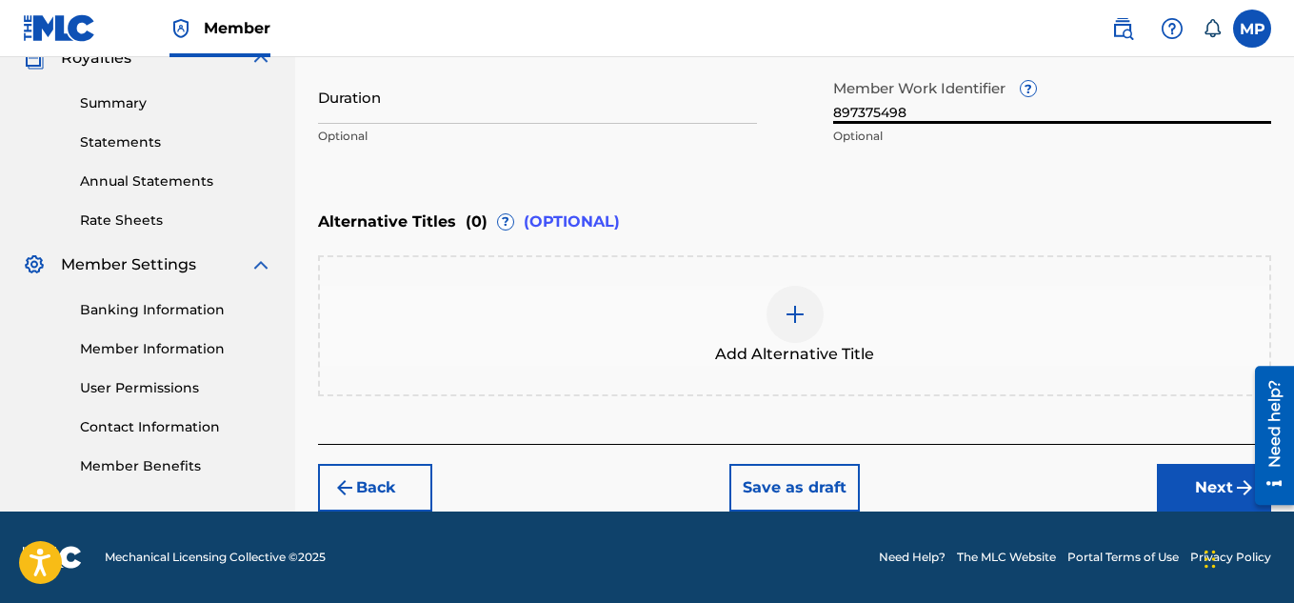
click at [1179, 485] on button "Next" at bounding box center [1214, 488] width 114 height 48
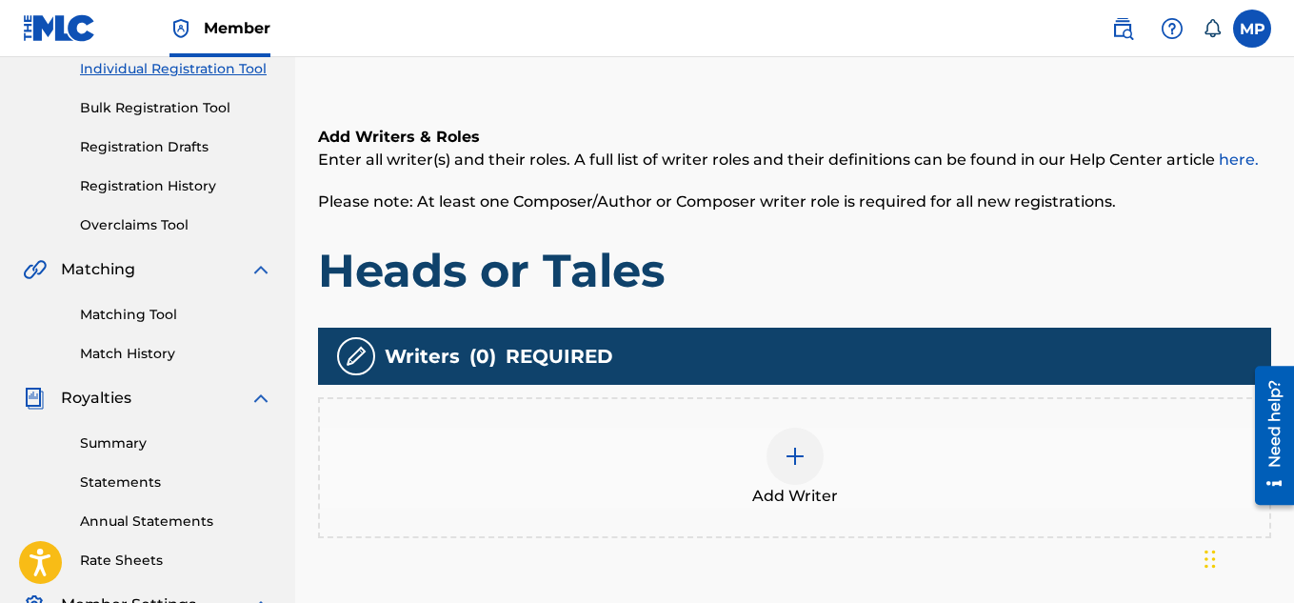
scroll to position [314, 0]
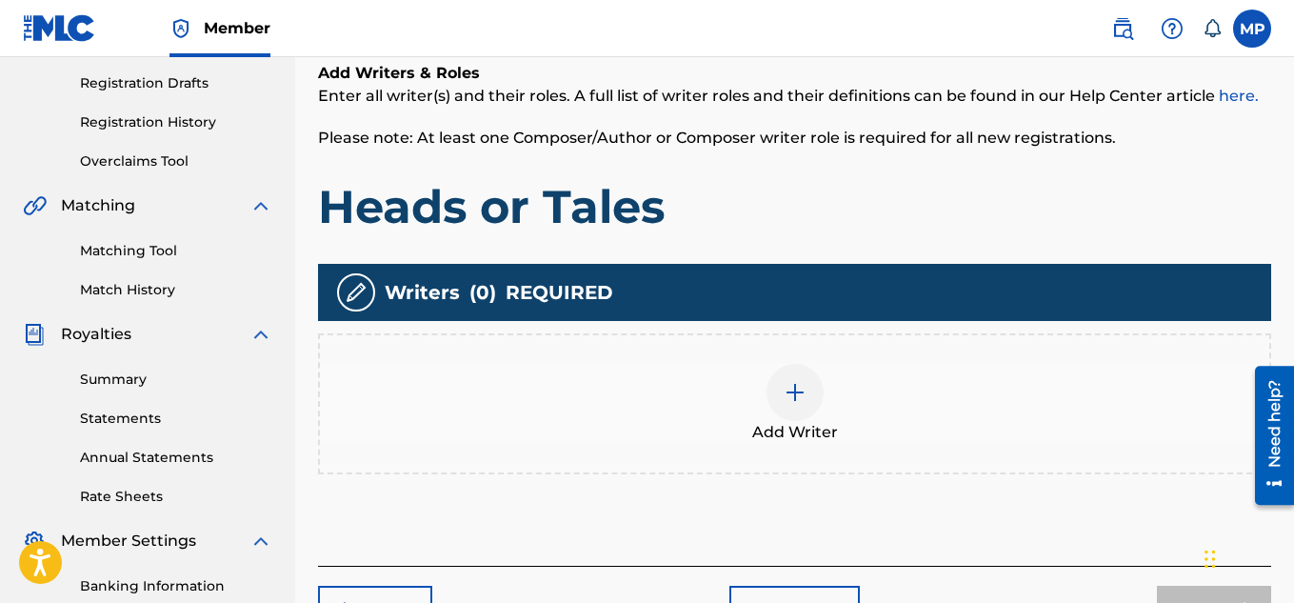
click at [775, 410] on div at bounding box center [794, 392] width 57 height 57
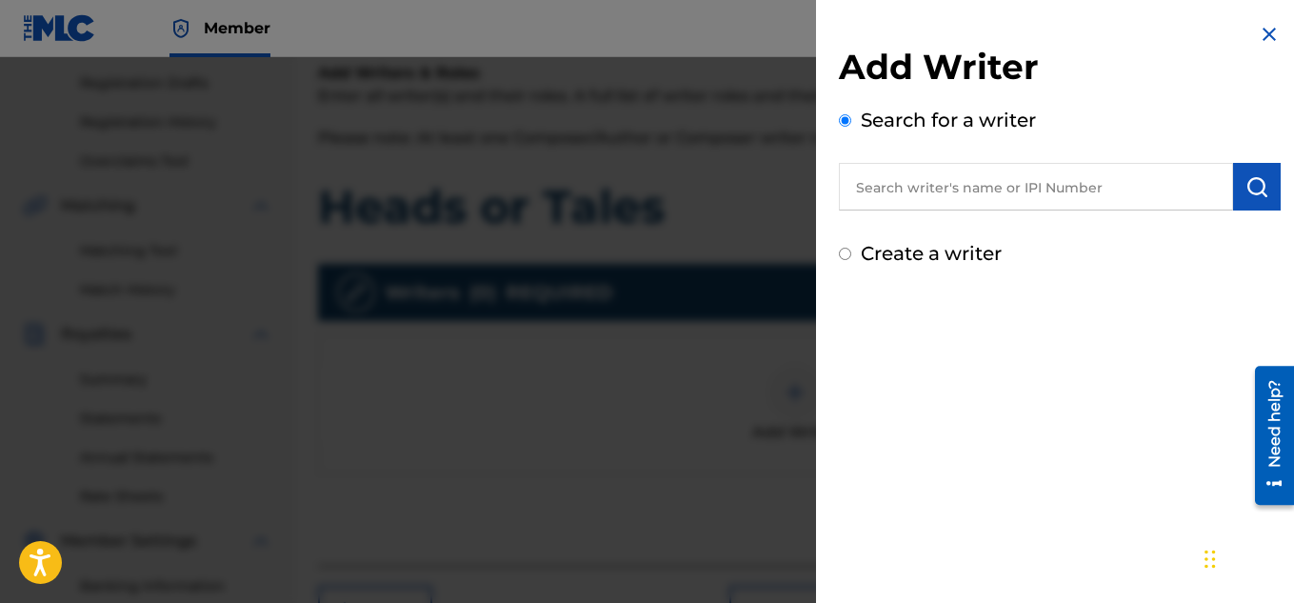
click at [1009, 191] on input "text" at bounding box center [1036, 187] width 394 height 48
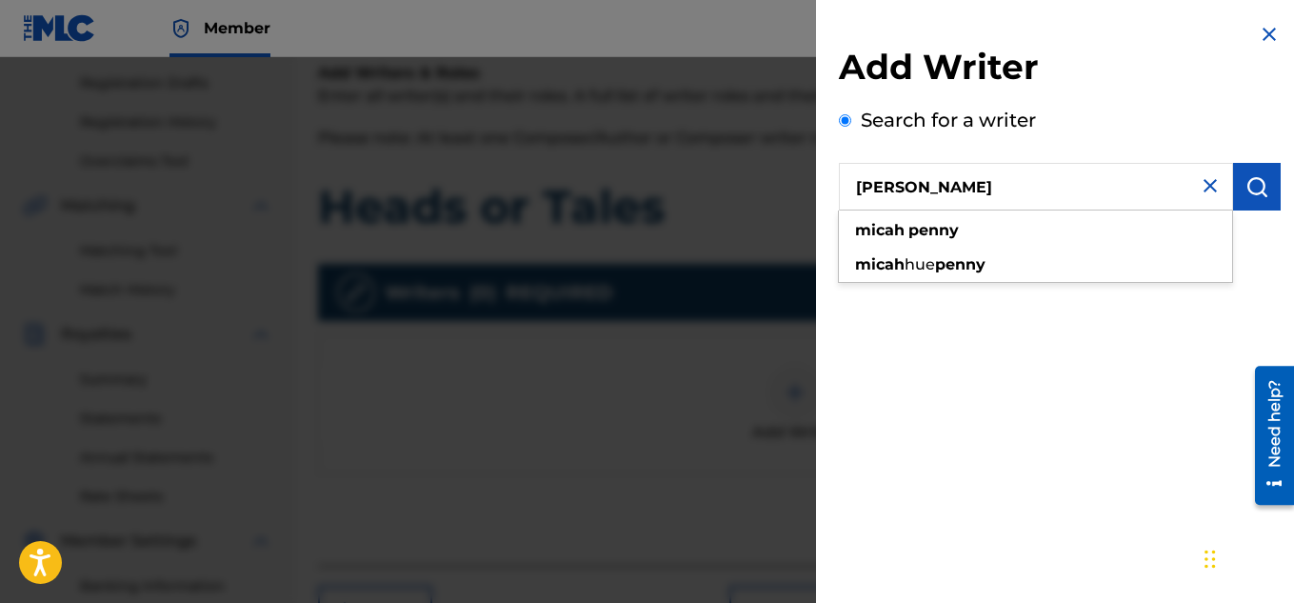
type input "[PERSON_NAME]"
click at [1250, 186] on img "submit" at bounding box center [1256, 186] width 23 height 23
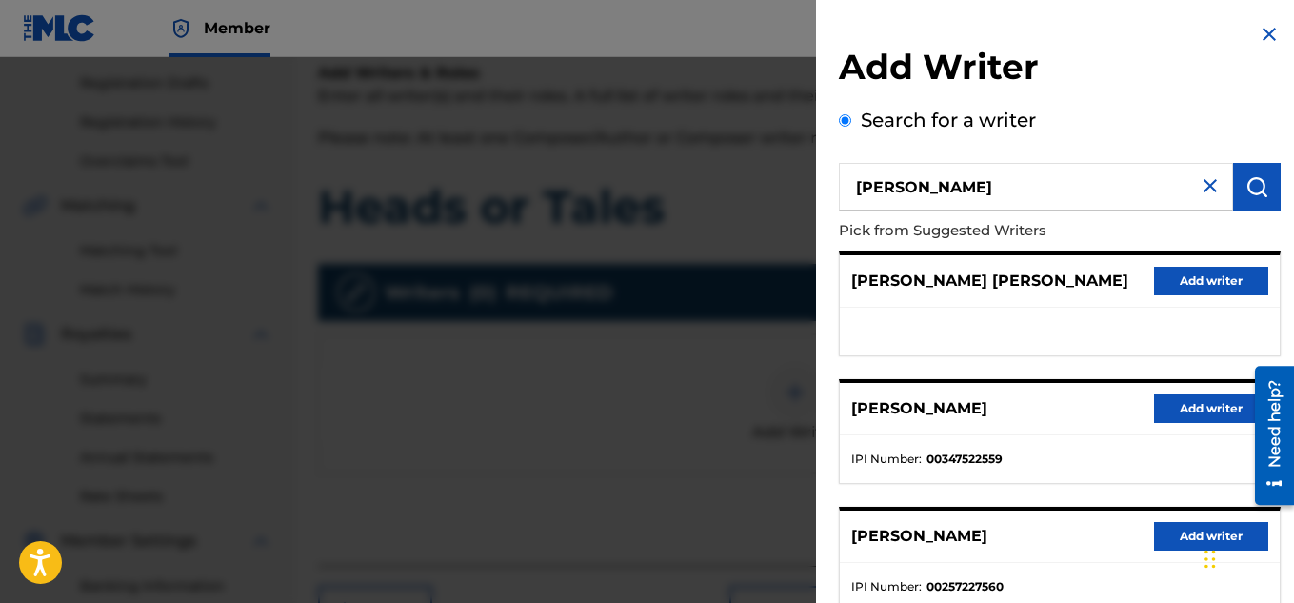
click at [1154, 403] on button "Add writer" at bounding box center [1211, 408] width 114 height 29
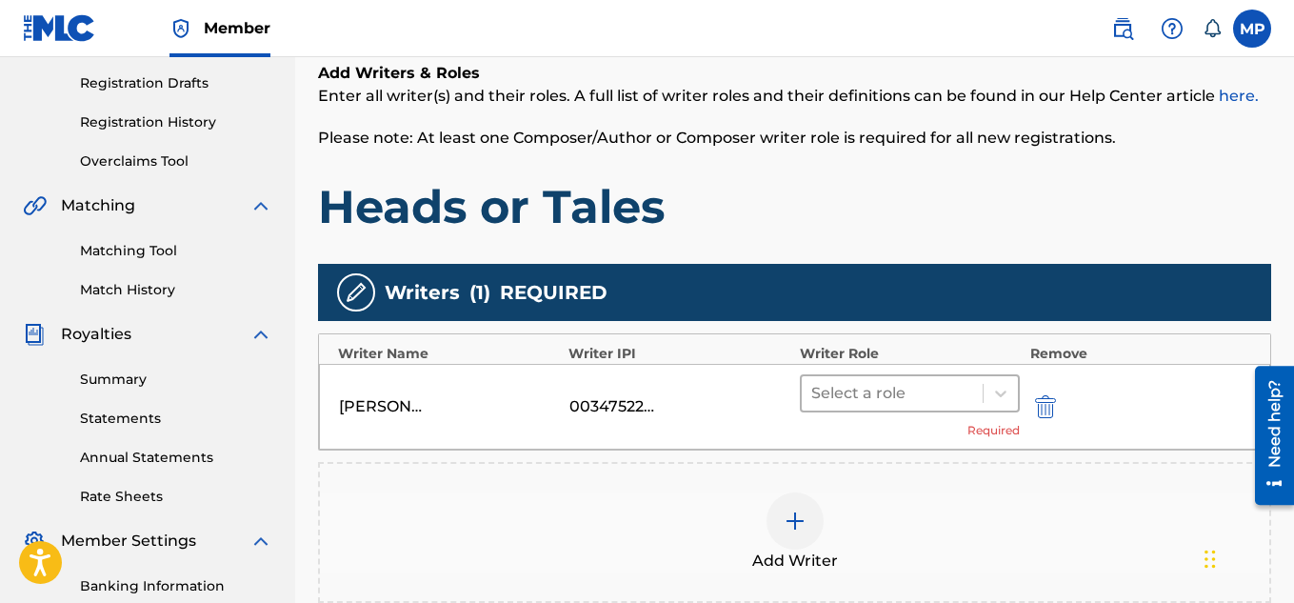
click at [982, 399] on div "Select a role" at bounding box center [893, 393] width 182 height 34
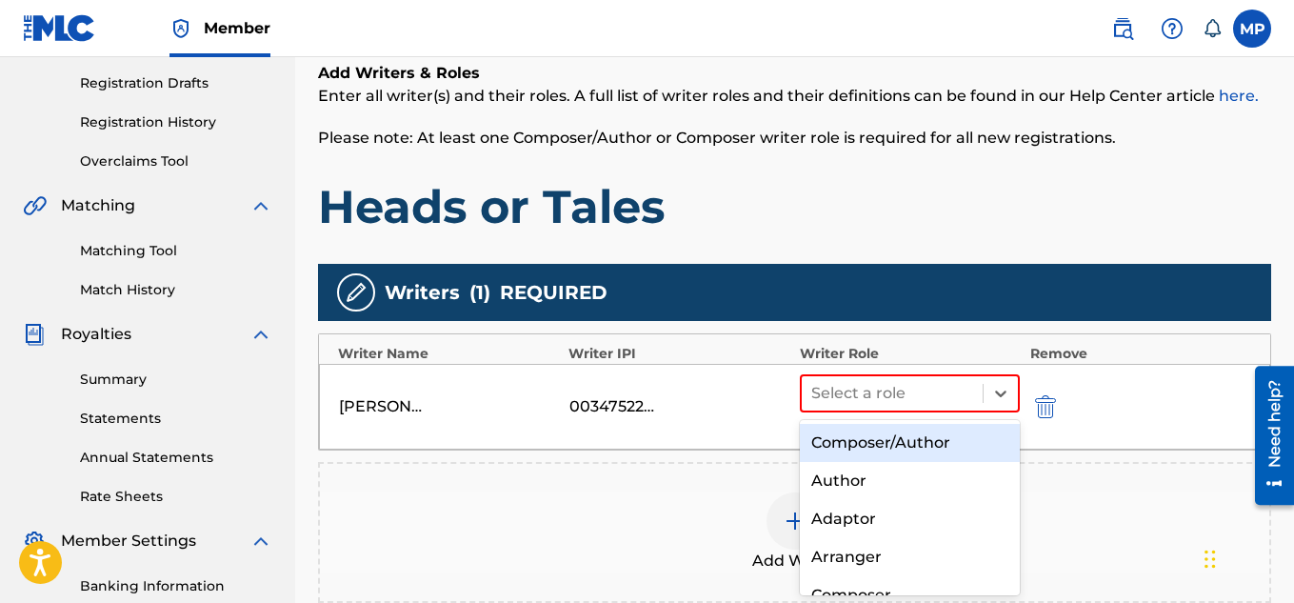
click at [879, 441] on div "Composer/Author" at bounding box center [910, 443] width 221 height 38
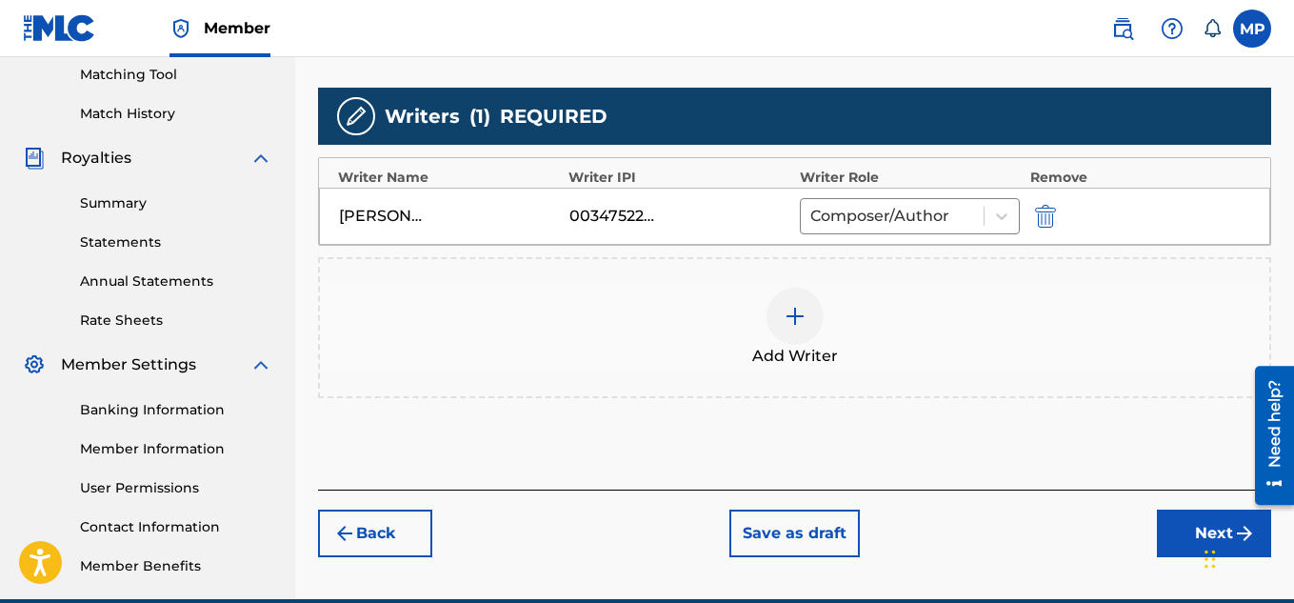
scroll to position [548, 0]
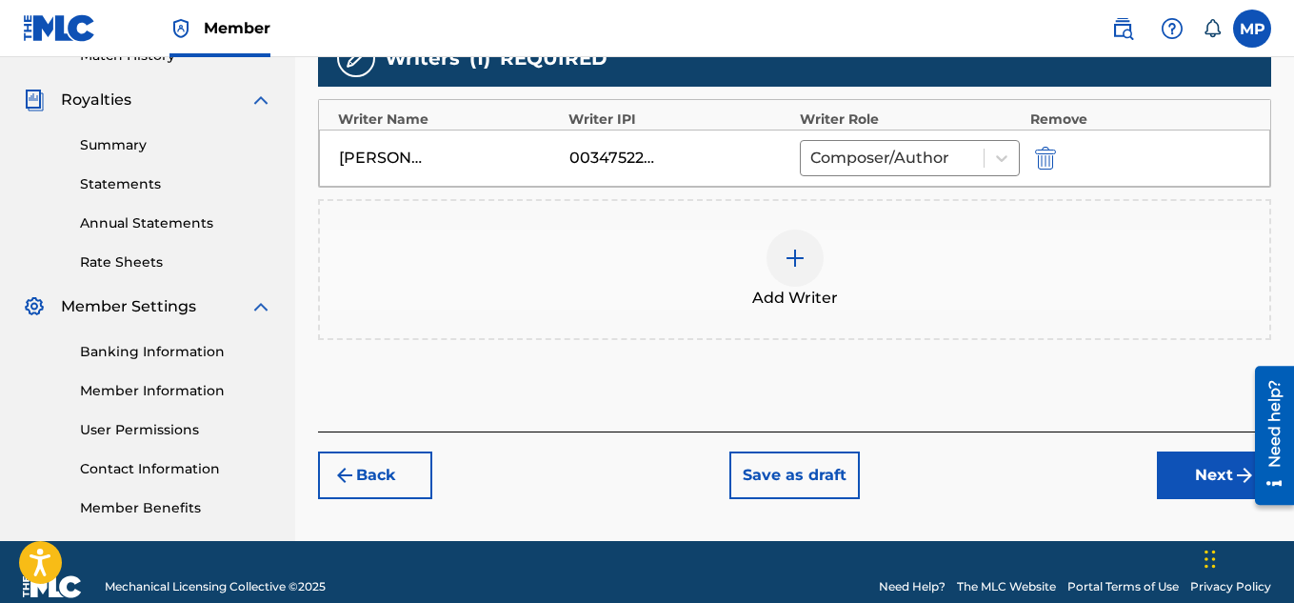
click at [1174, 468] on button "Next" at bounding box center [1214, 475] width 114 height 48
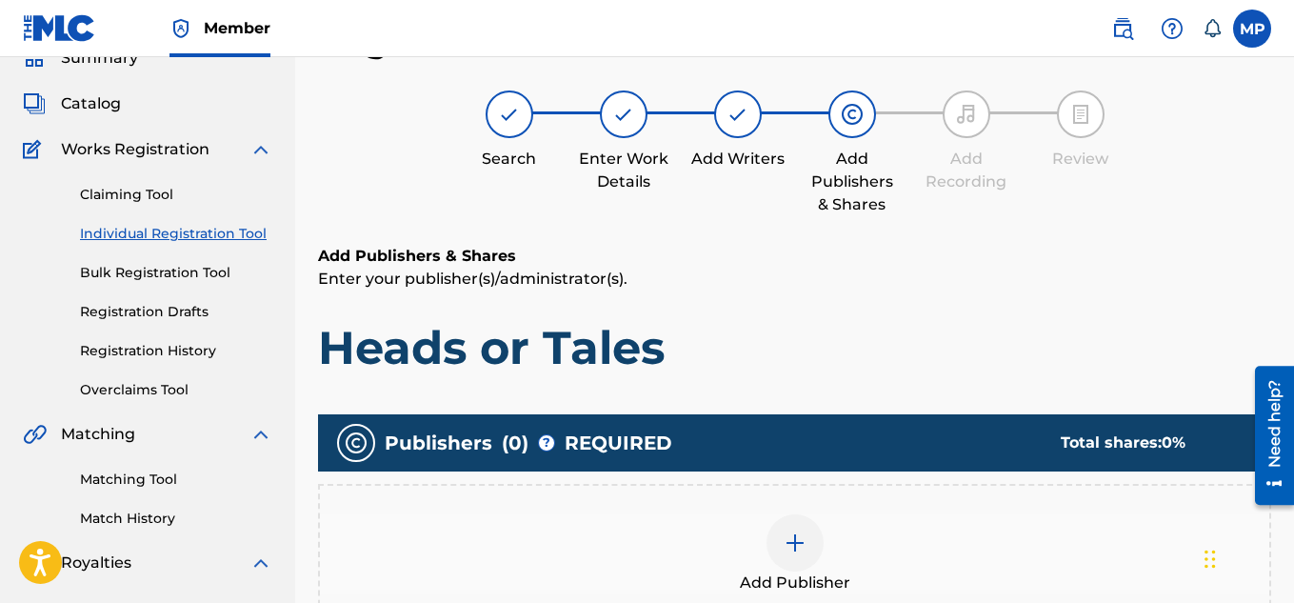
scroll to position [244, 0]
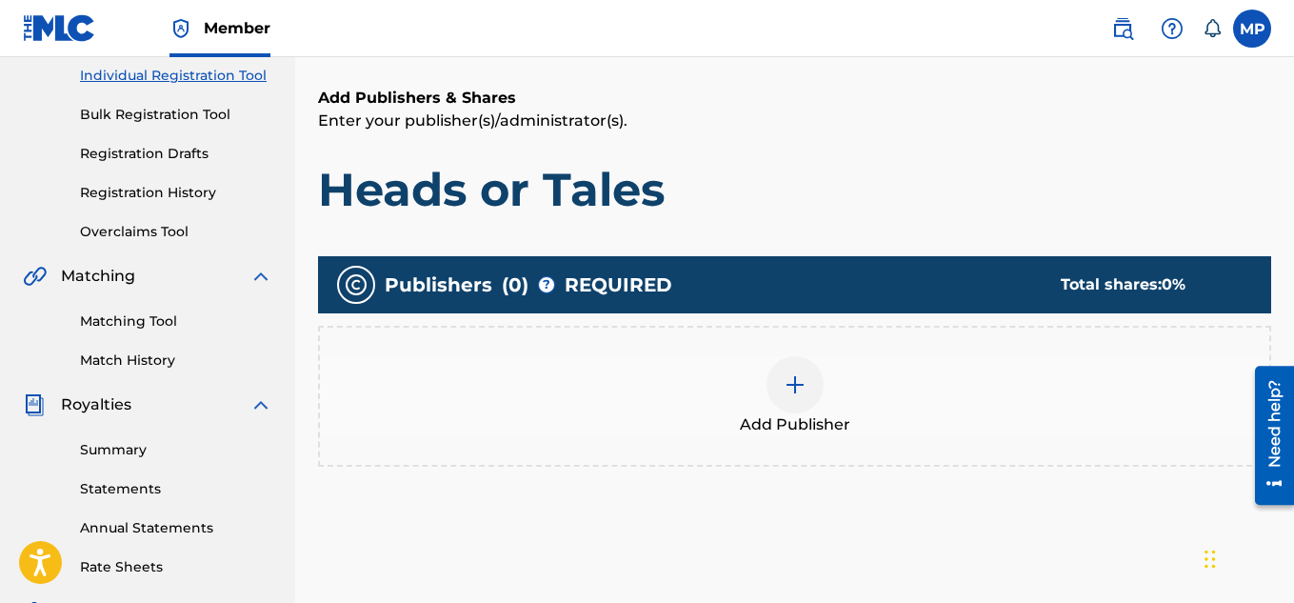
click at [786, 392] on img at bounding box center [795, 384] width 23 height 23
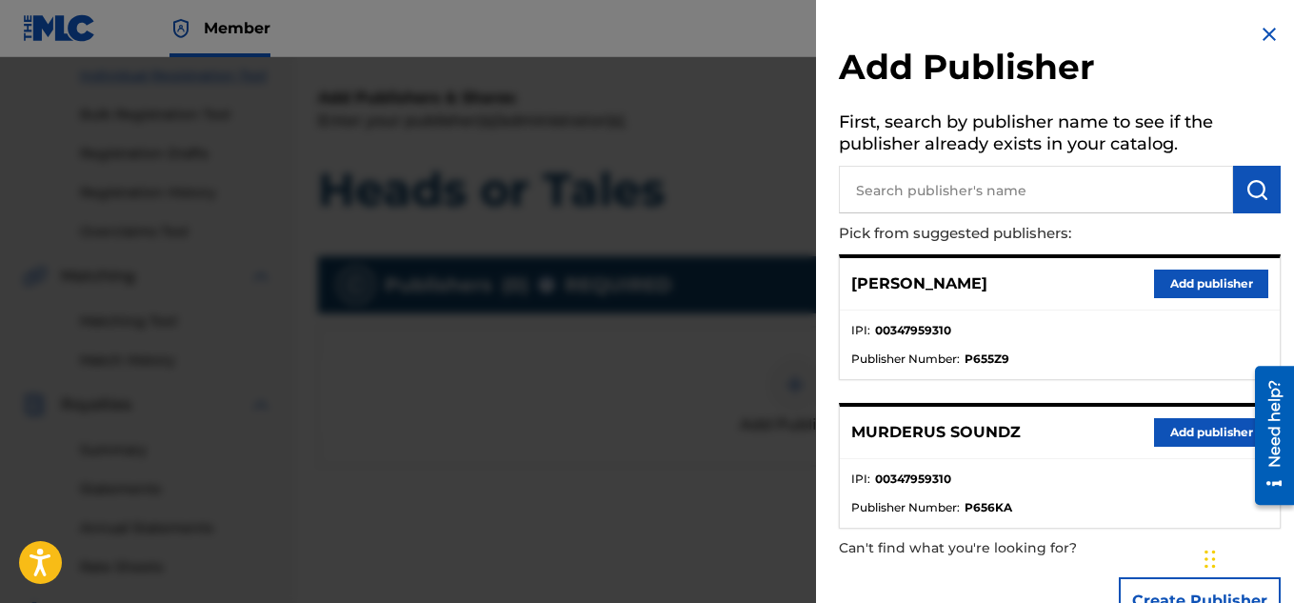
click at [1196, 428] on button "Add publisher" at bounding box center [1211, 432] width 114 height 29
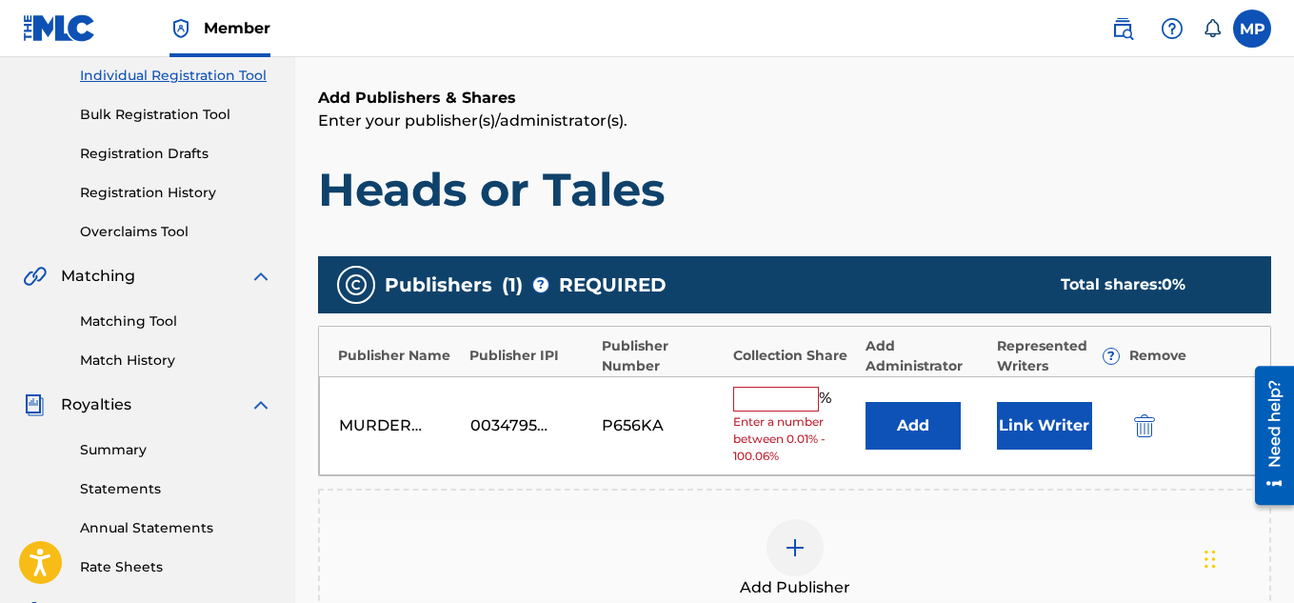
click at [789, 404] on input "text" at bounding box center [776, 399] width 86 height 25
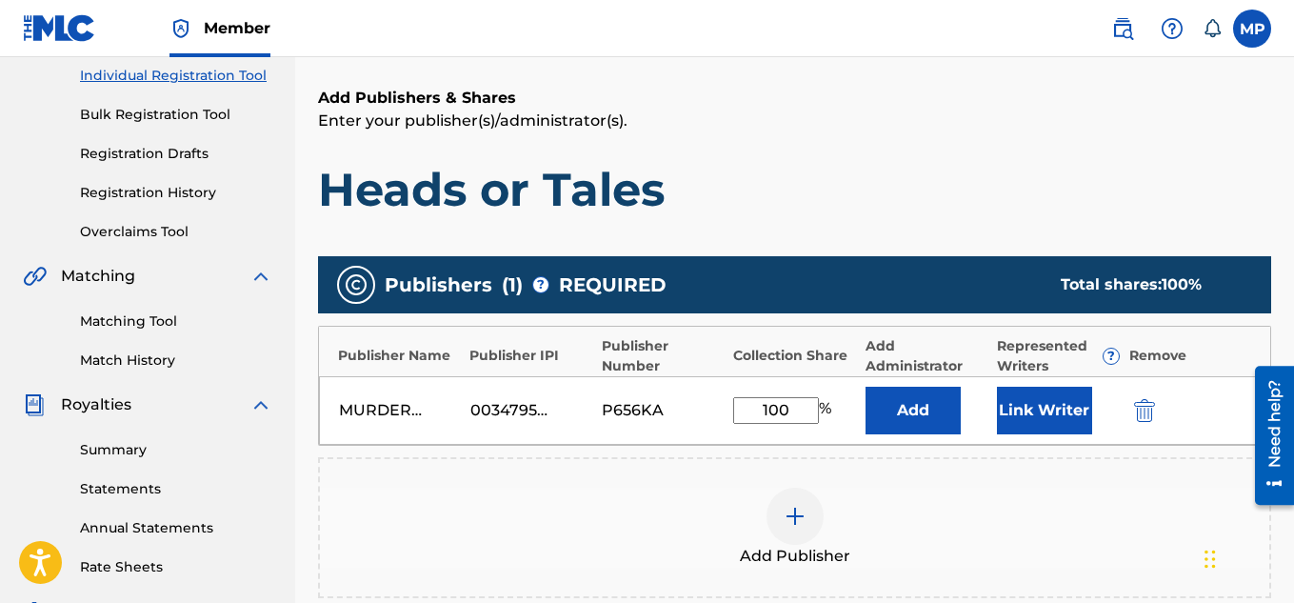
type input "100"
click at [1036, 397] on button "Link Writer" at bounding box center [1044, 411] width 95 height 48
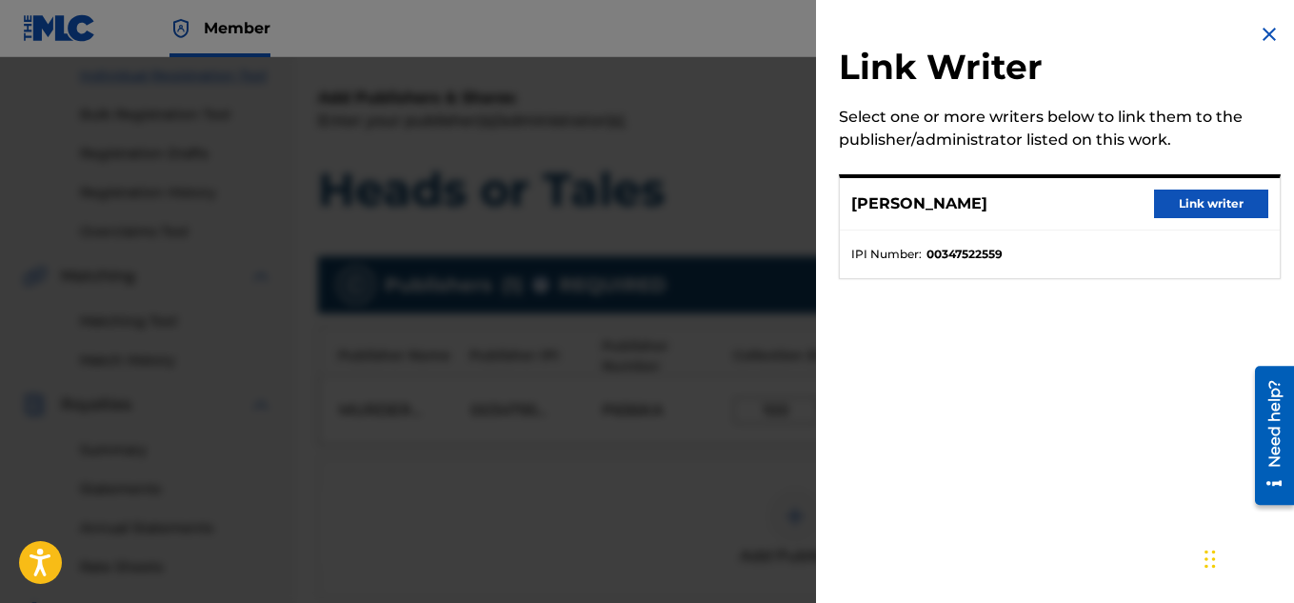
click at [1191, 203] on button "Link writer" at bounding box center [1211, 203] width 114 height 29
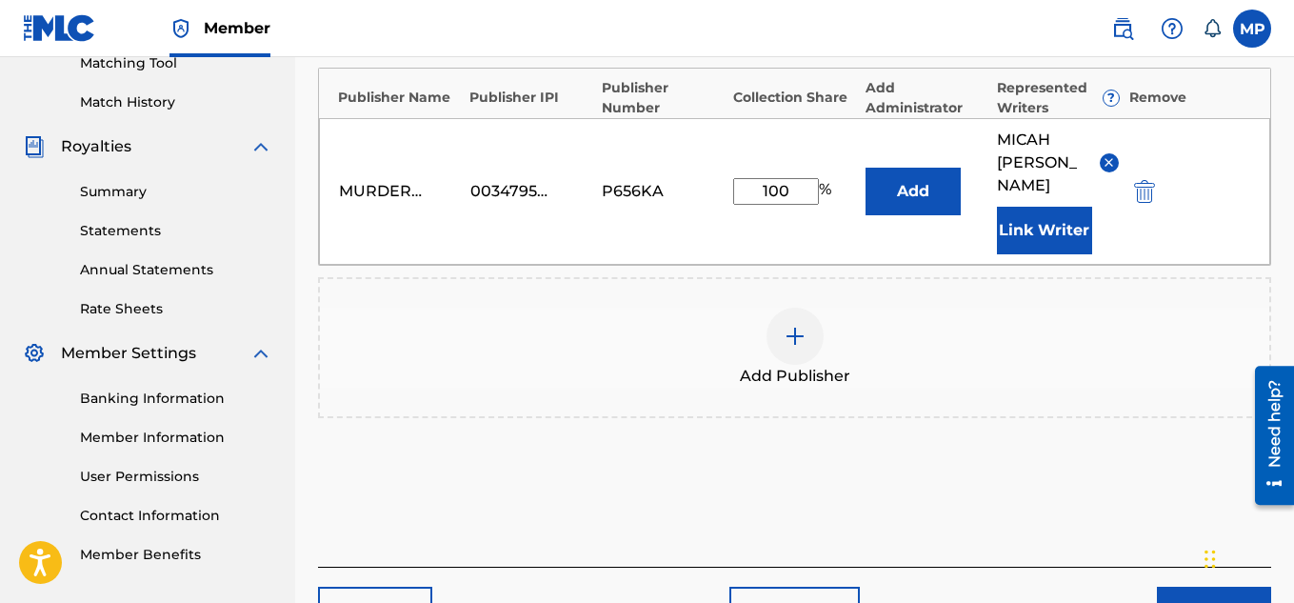
scroll to position [602, 0]
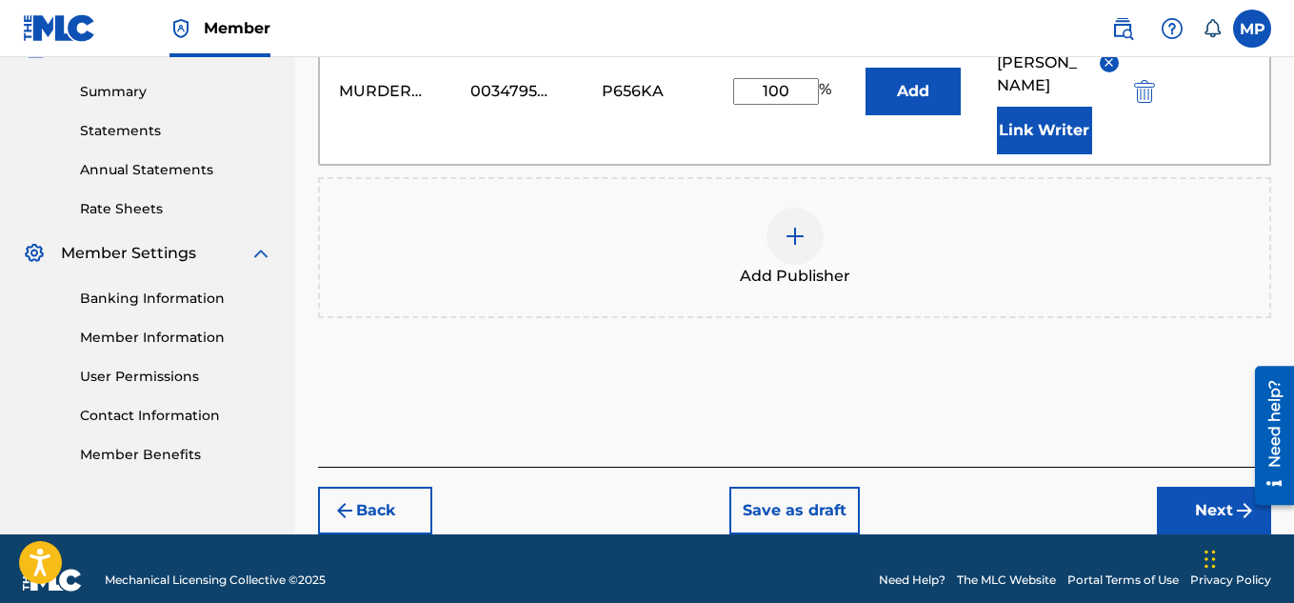
click at [1182, 487] on button "Next" at bounding box center [1214, 511] width 114 height 48
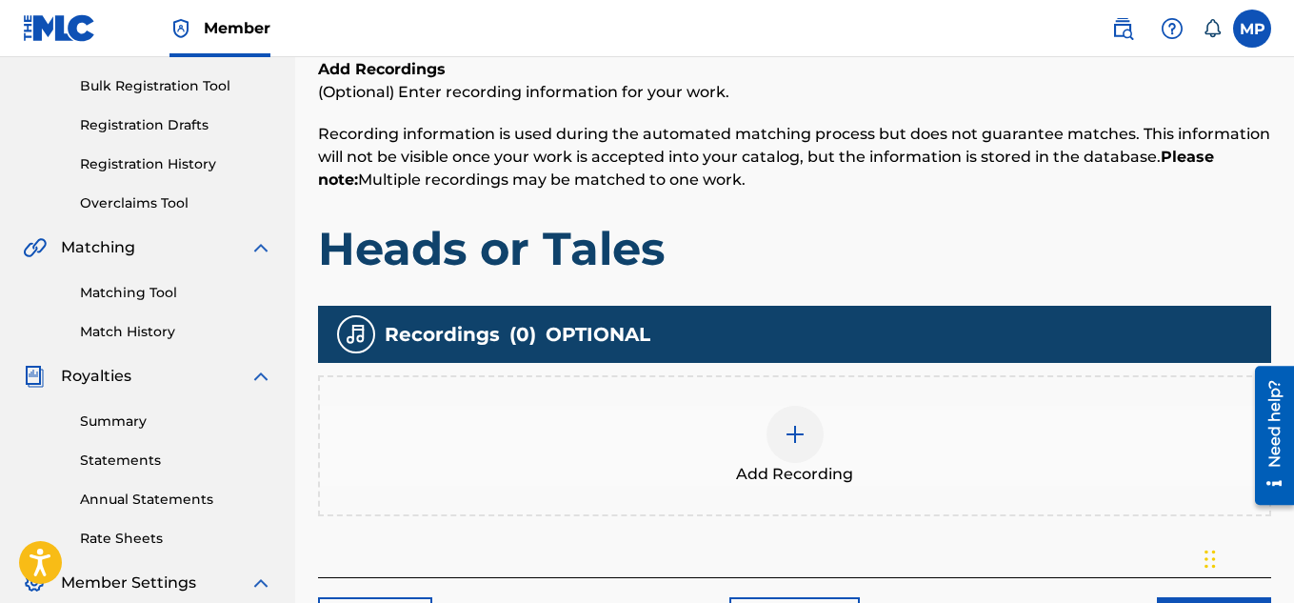
scroll to position [380, 0]
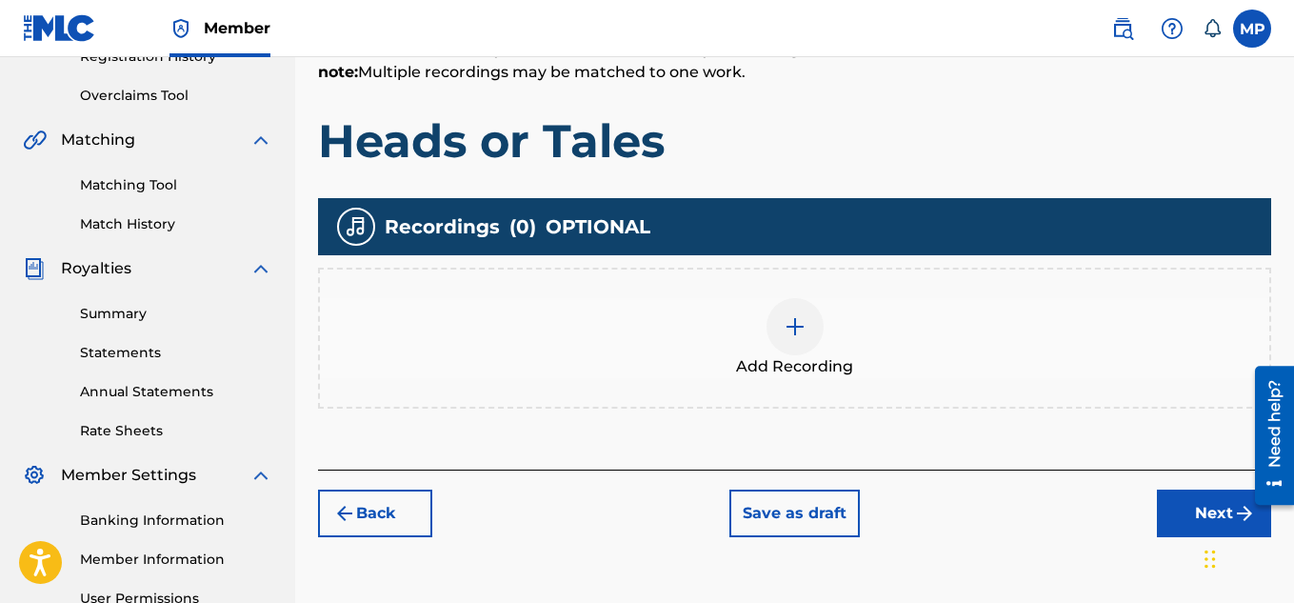
click at [792, 329] on img at bounding box center [795, 326] width 23 height 23
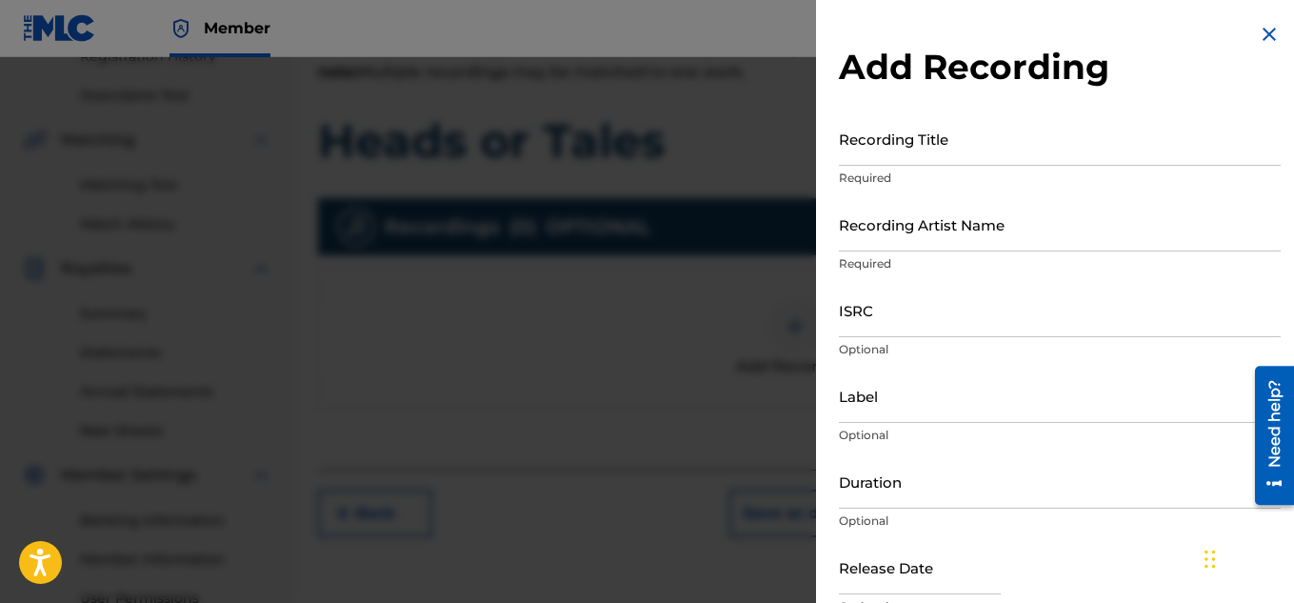
click at [911, 157] on input "Recording Title" at bounding box center [1060, 138] width 442 height 54
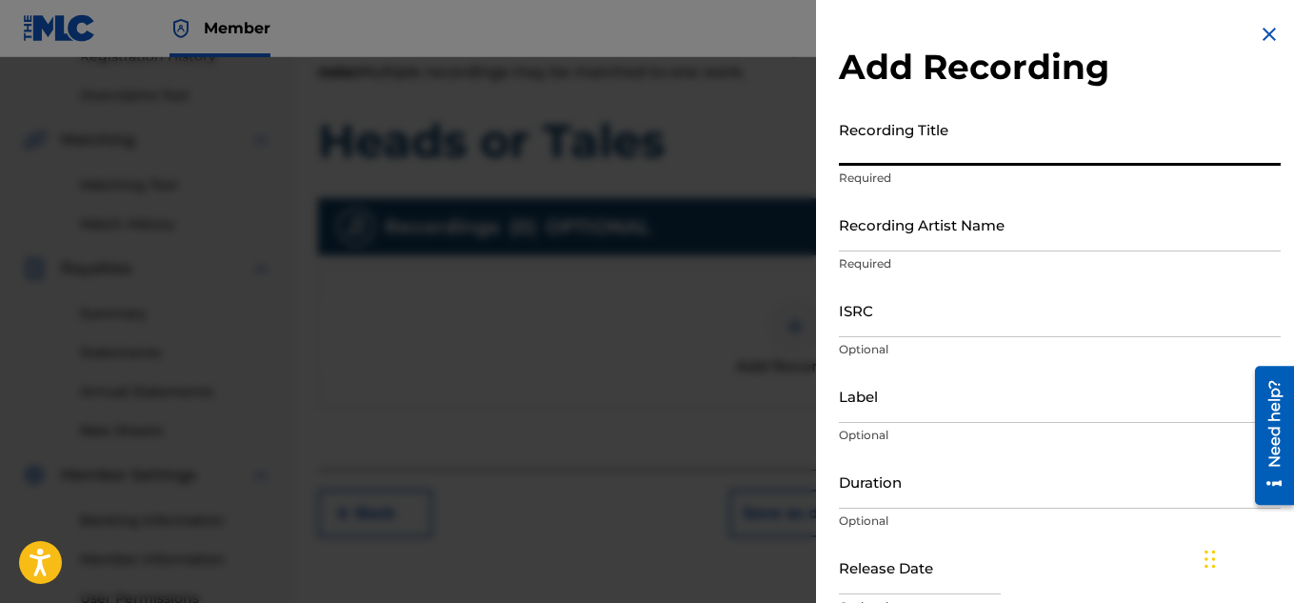
paste input "897375498"
click at [896, 224] on input "Recording Artist Name" at bounding box center [1060, 224] width 442 height 54
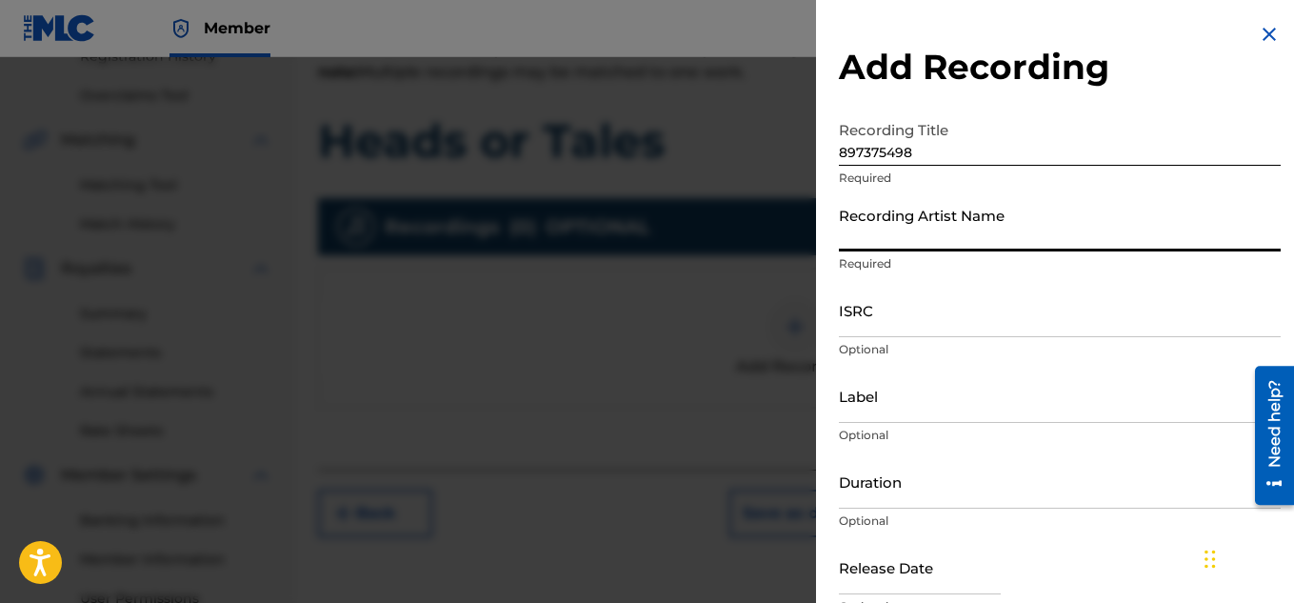
click at [875, 153] on input "897375498" at bounding box center [1060, 138] width 442 height 54
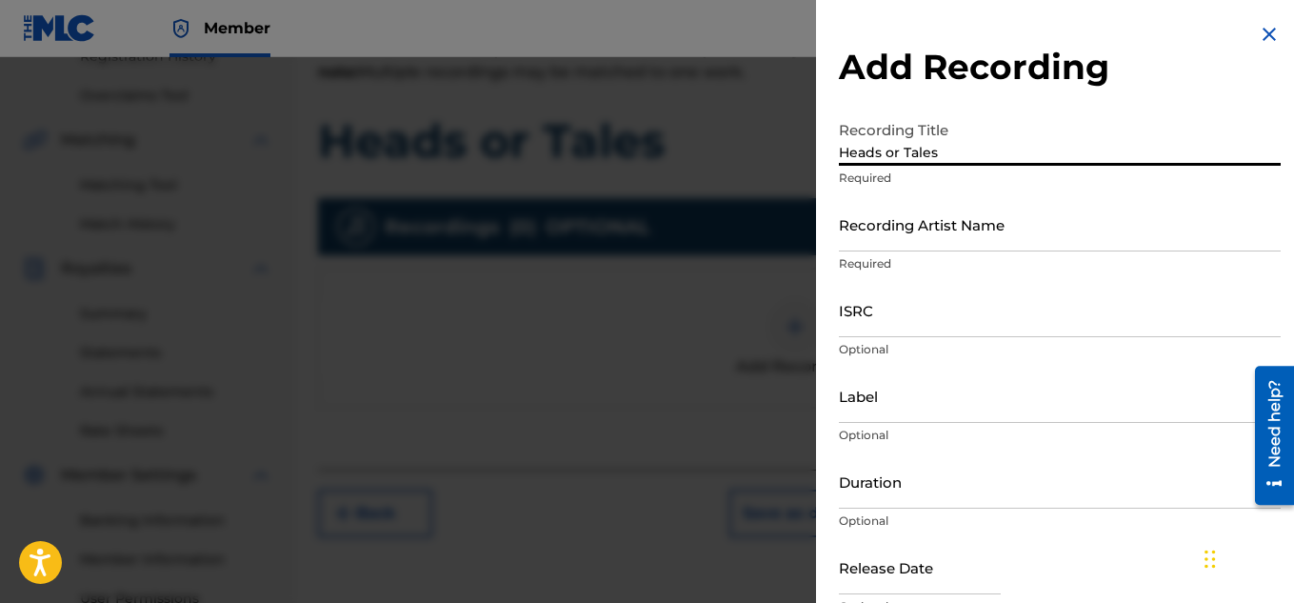
type input "Heads or Tales"
click at [889, 264] on p "Required" at bounding box center [1060, 263] width 442 height 17
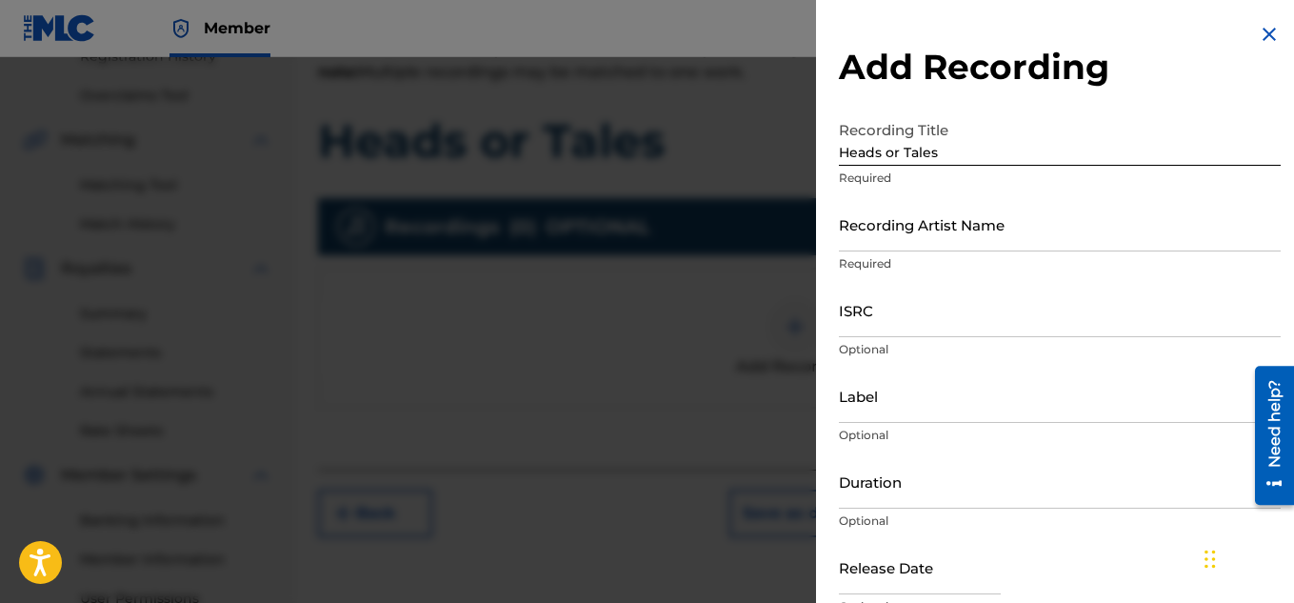
click at [883, 235] on input "Recording Artist Name" at bounding box center [1060, 224] width 442 height 54
type input "[PERSON_NAME]"
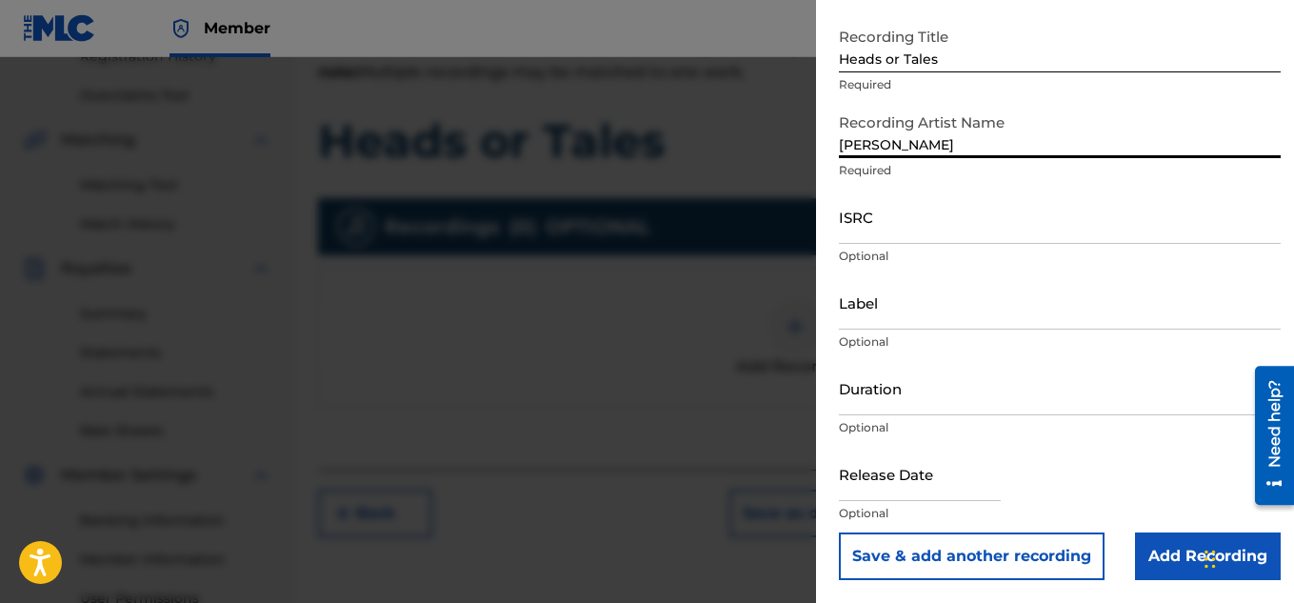
click at [1151, 549] on input "Add Recording" at bounding box center [1208, 556] width 146 height 48
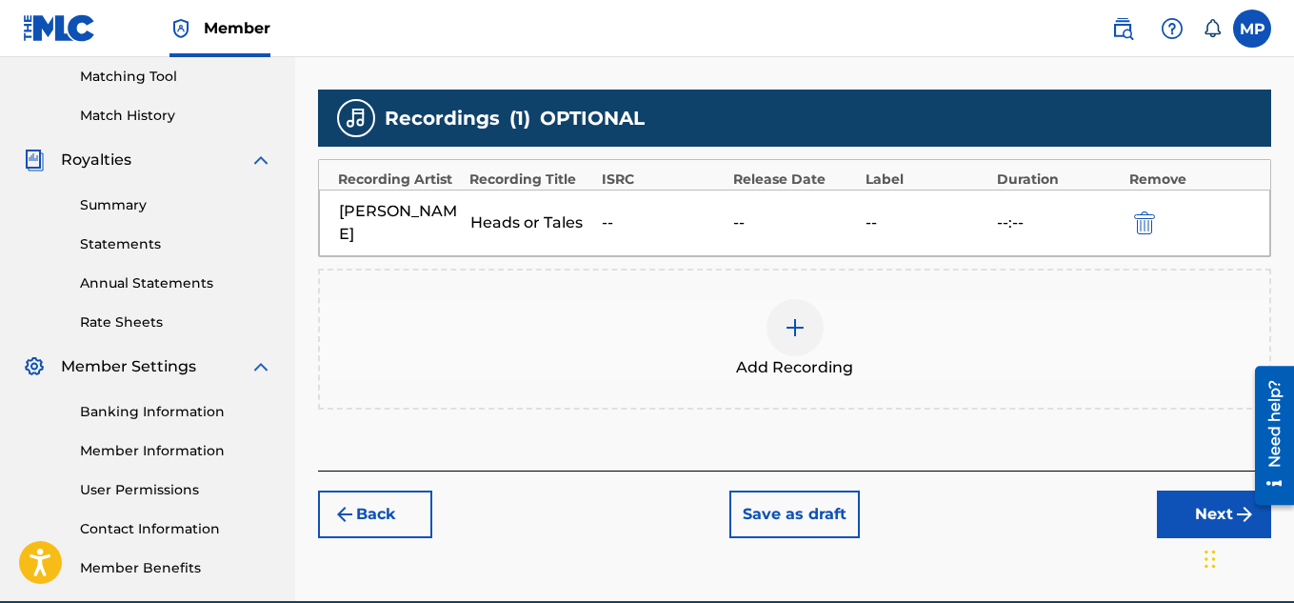
scroll to position [503, 0]
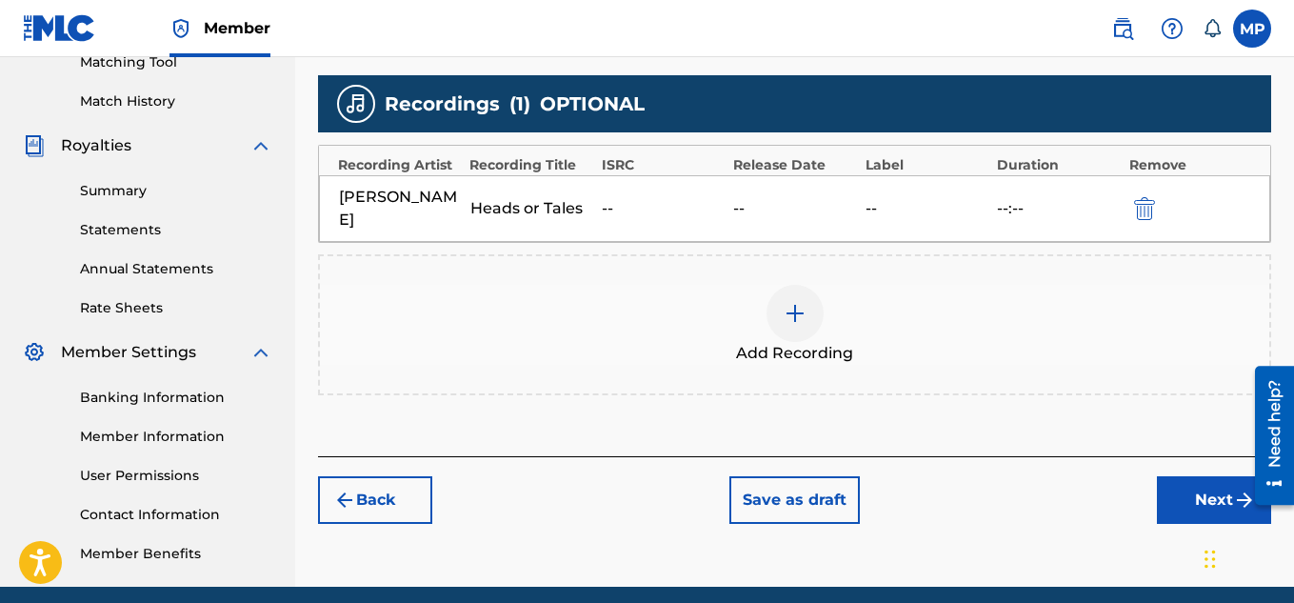
click at [1182, 500] on button "Next" at bounding box center [1214, 500] width 114 height 48
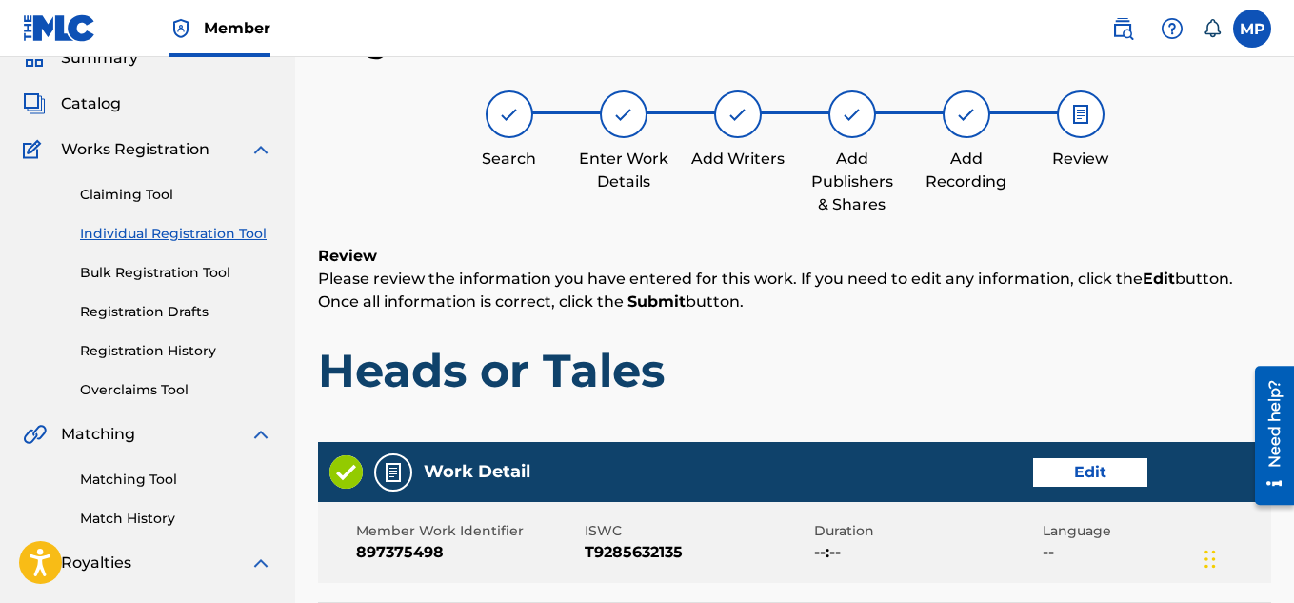
scroll to position [1030, 0]
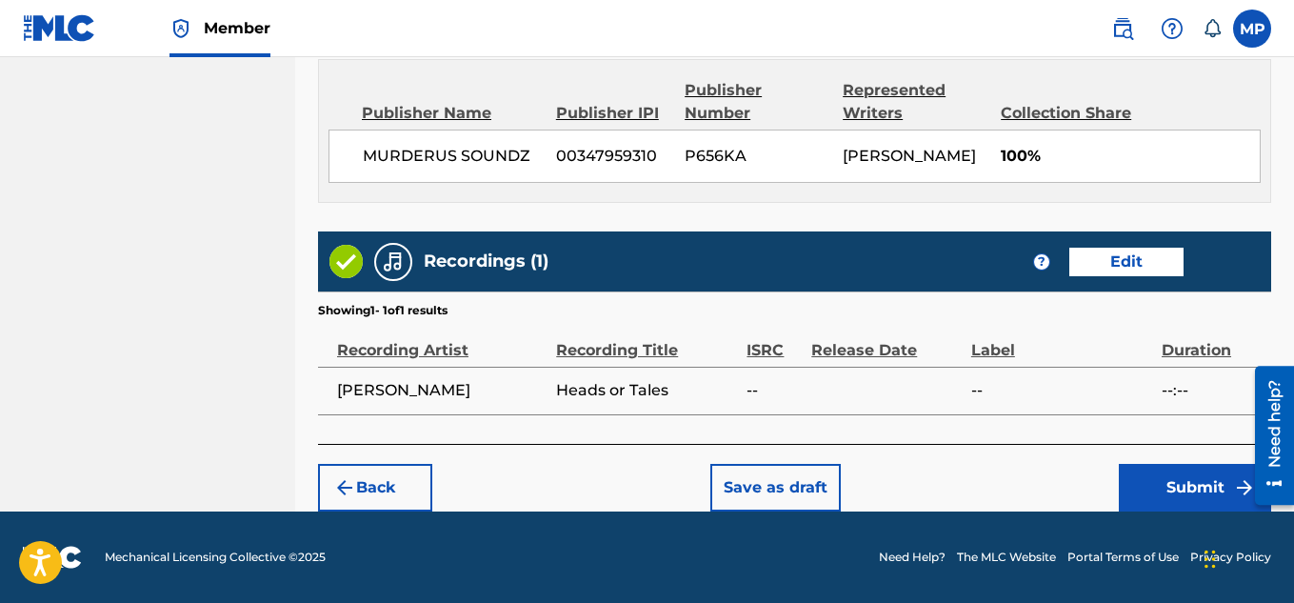
click at [1160, 483] on button "Submit" at bounding box center [1195, 488] width 152 height 48
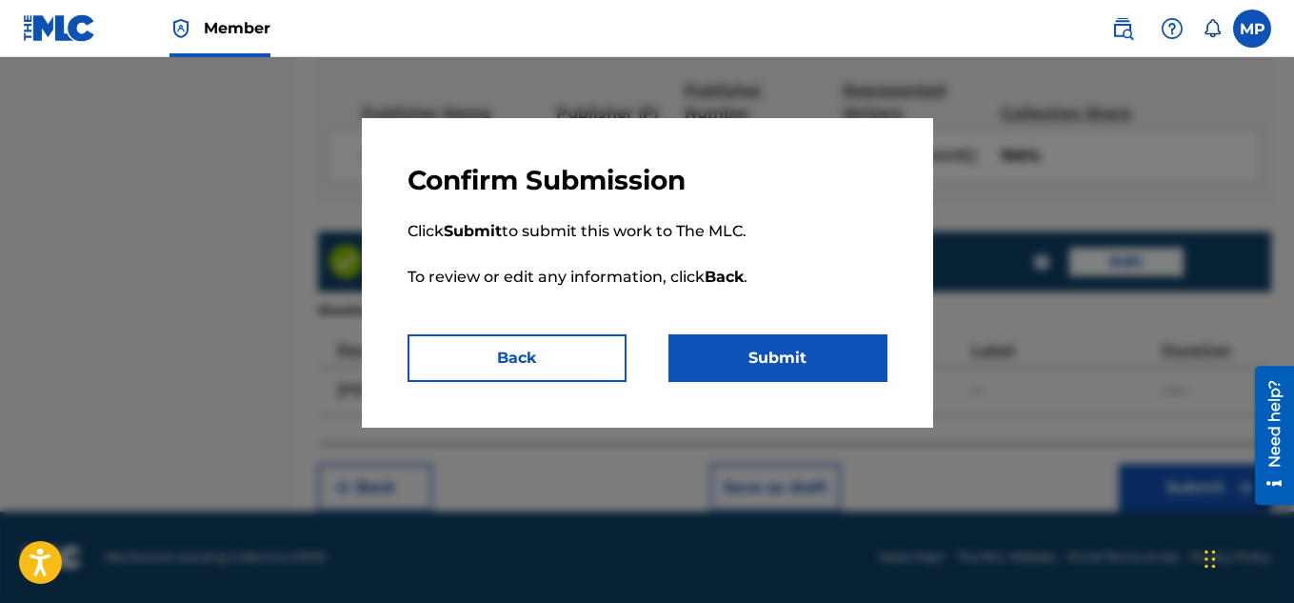
click at [798, 350] on button "Submit" at bounding box center [777, 358] width 219 height 48
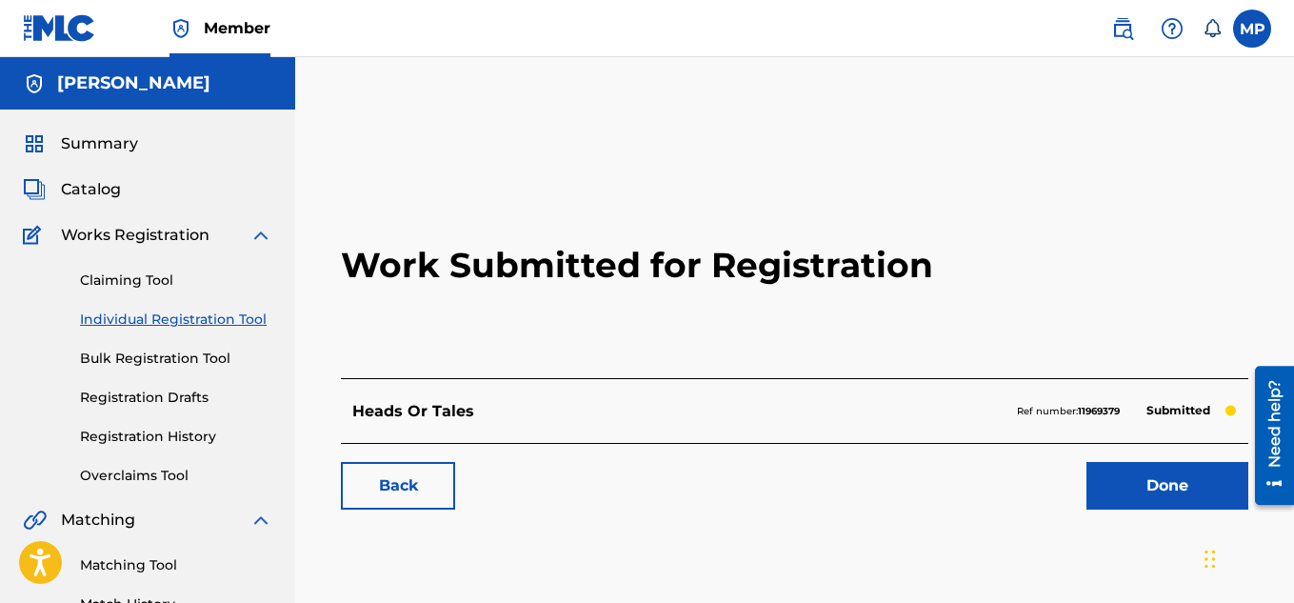
click at [410, 472] on link "Back" at bounding box center [398, 486] width 114 height 48
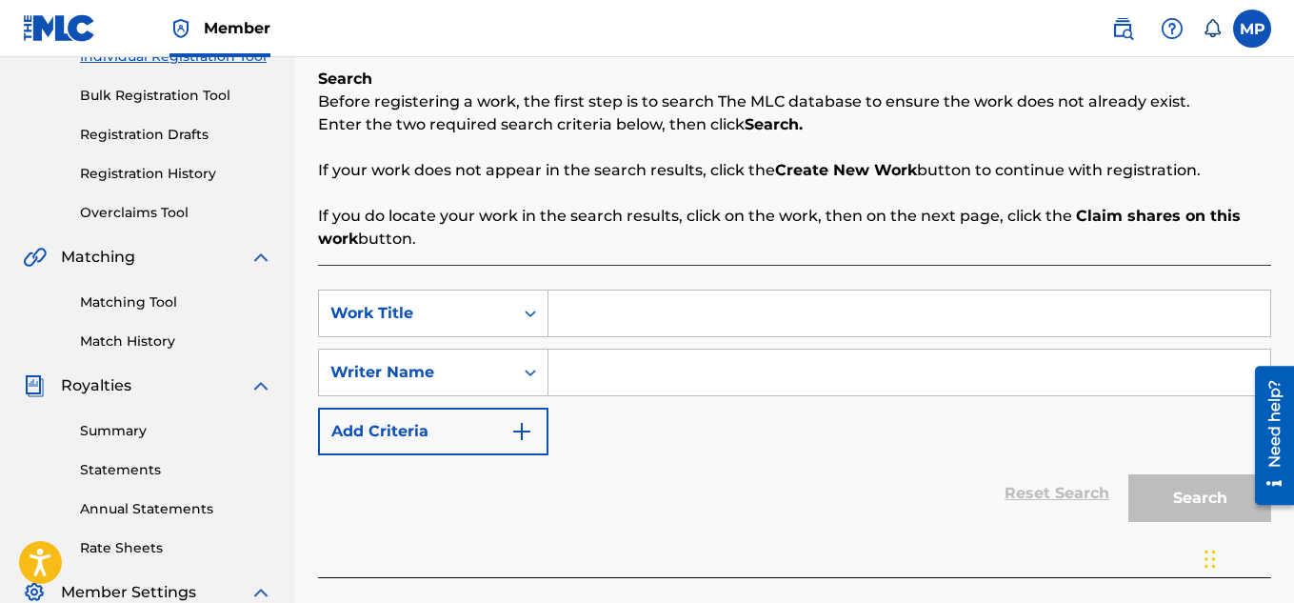
scroll to position [274, 0]
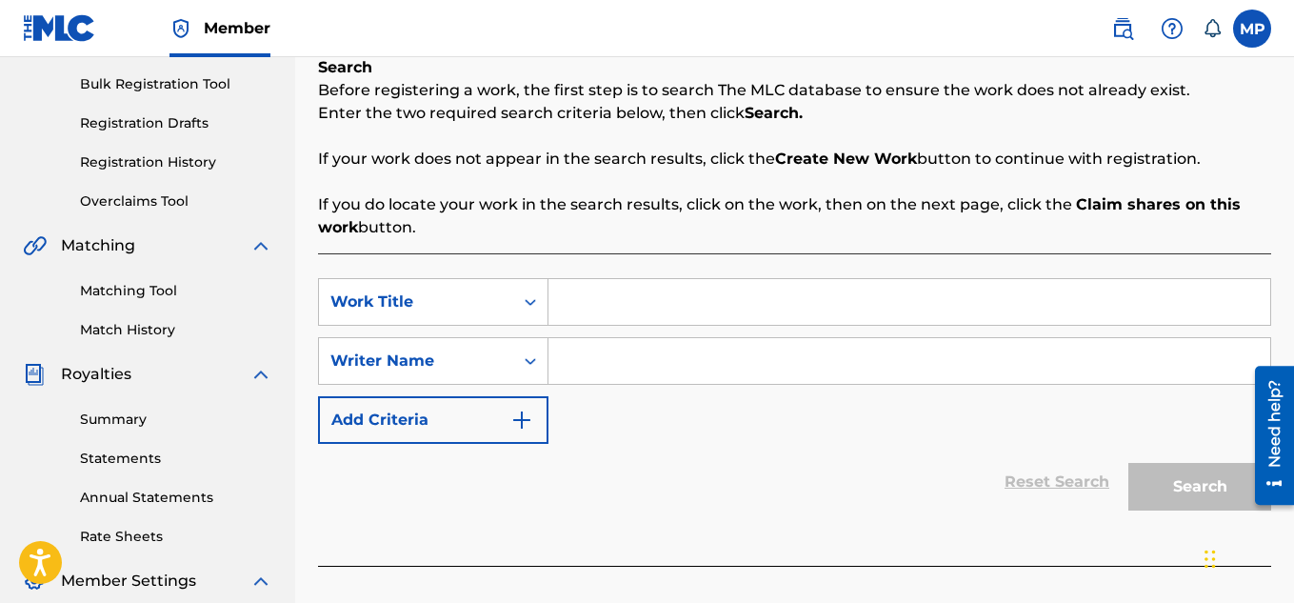
click at [601, 305] on input "Search Form" at bounding box center [909, 302] width 722 height 46
type input "Bullets Spray"
click at [613, 344] on input "Search Form" at bounding box center [909, 361] width 722 height 46
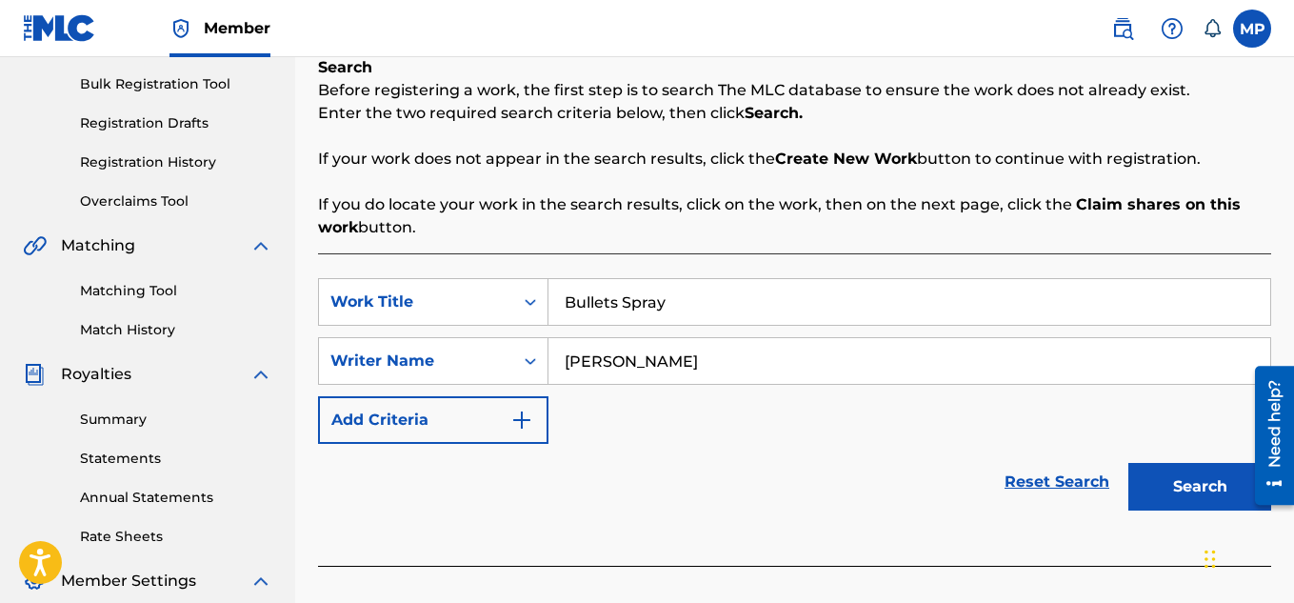
type input "[PERSON_NAME]"
click at [1201, 489] on button "Search" at bounding box center [1199, 487] width 143 height 48
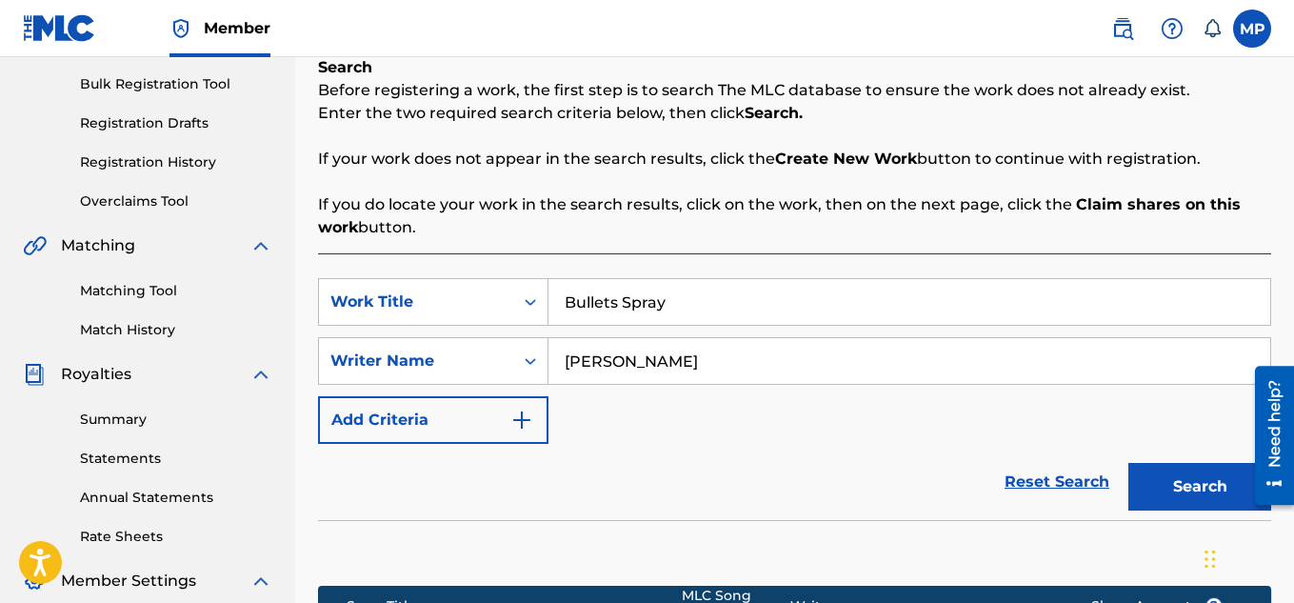
scroll to position [578, 0]
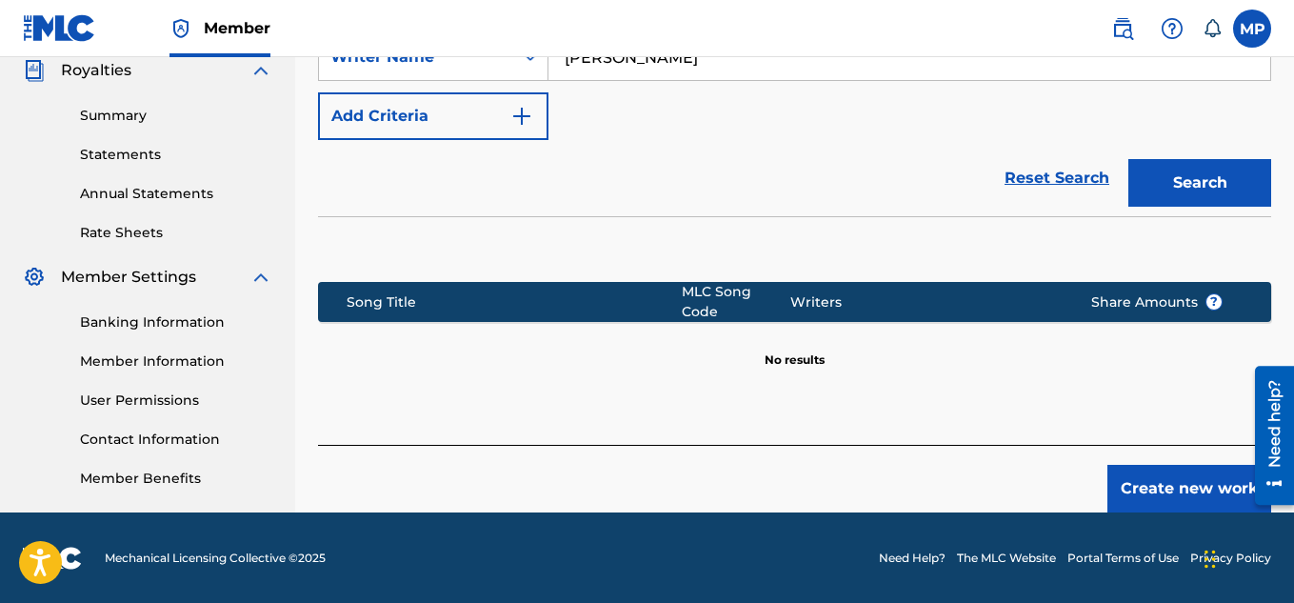
click at [1130, 470] on button "Create new work" at bounding box center [1189, 489] width 164 height 48
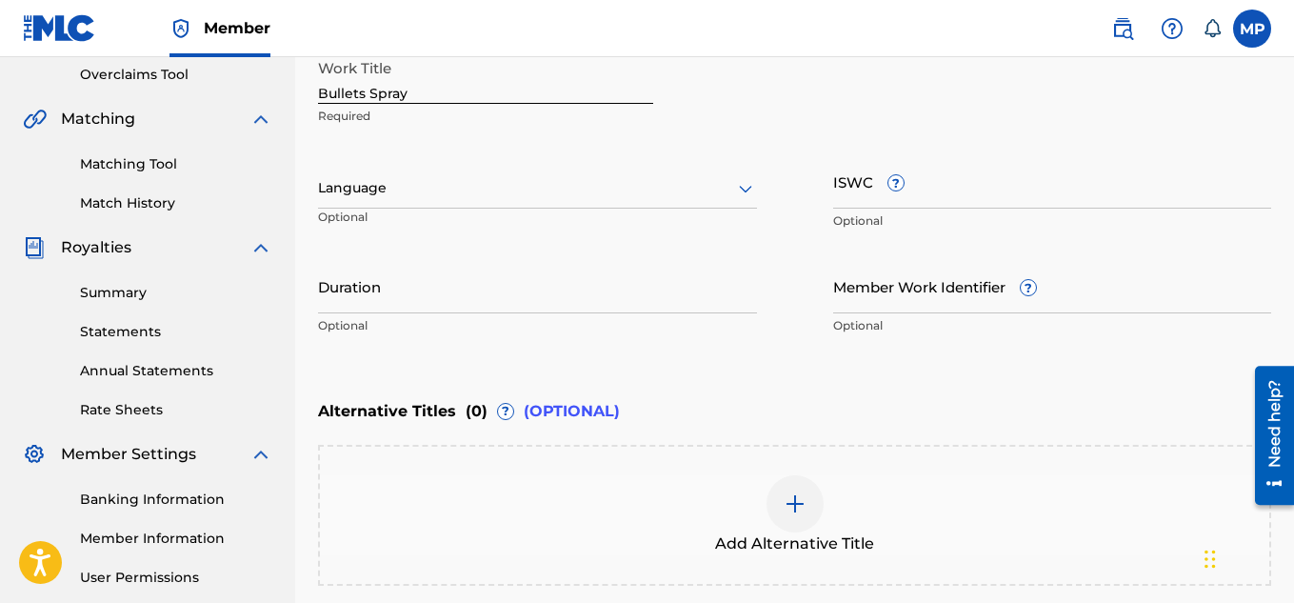
scroll to position [392, 0]
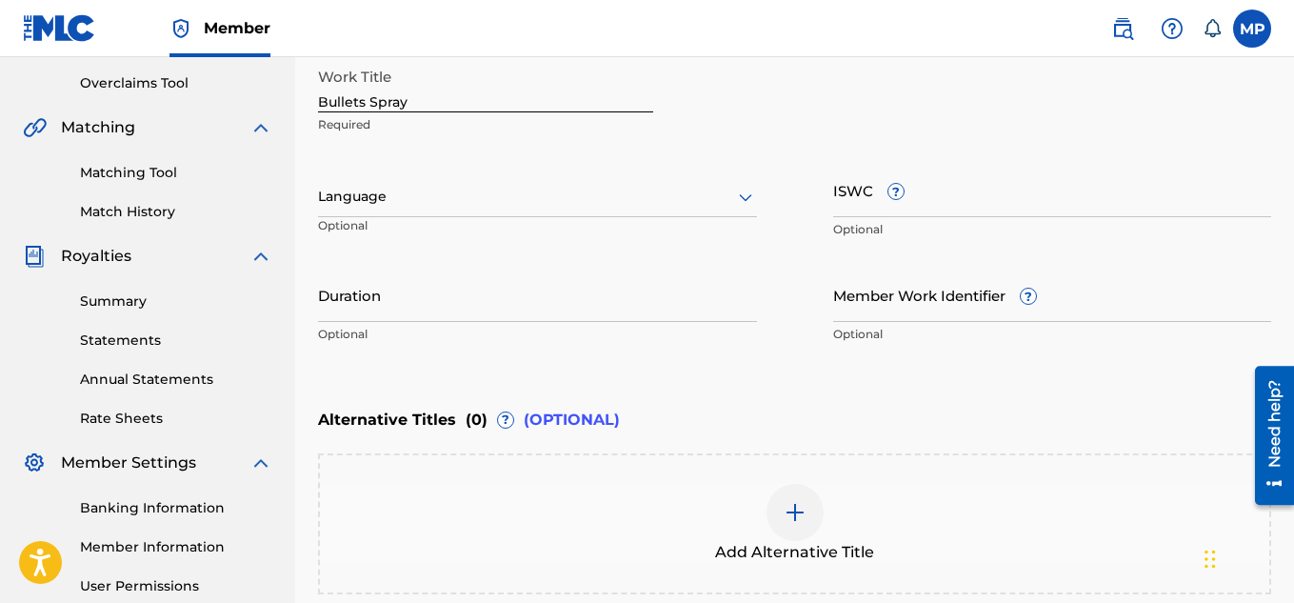
click at [951, 193] on input "ISWC ?" at bounding box center [1052, 190] width 439 height 54
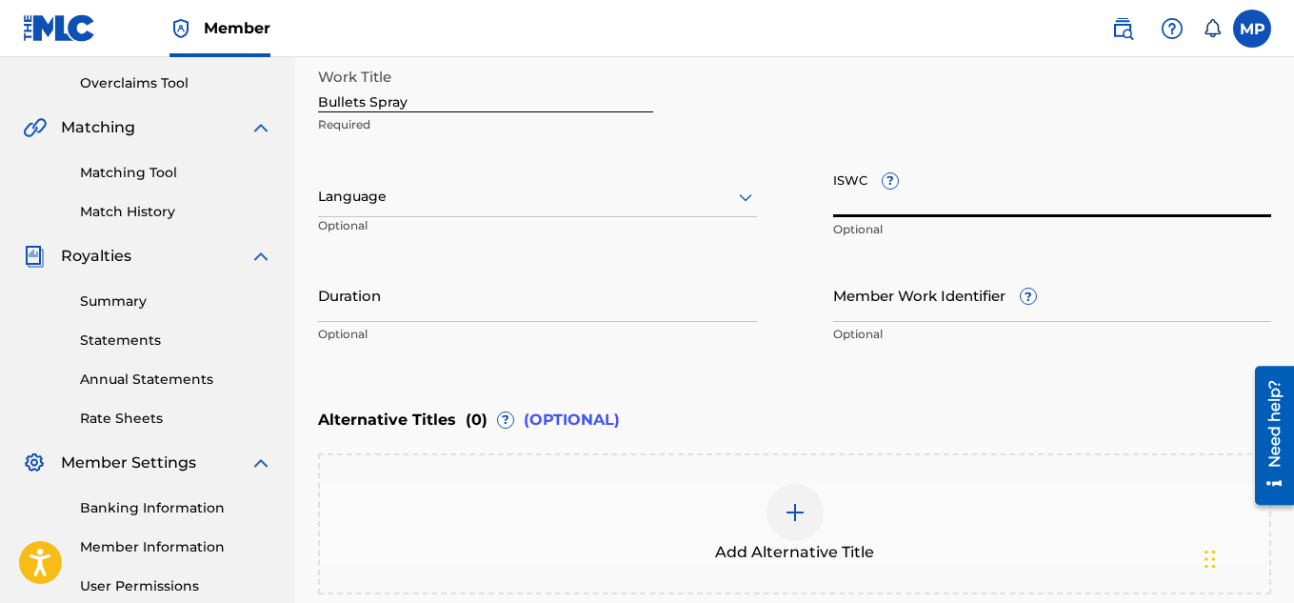
paste input "T9285631916"
type input "T9285631916"
click at [895, 308] on input "Member Work Identifier ?" at bounding box center [1052, 295] width 439 height 54
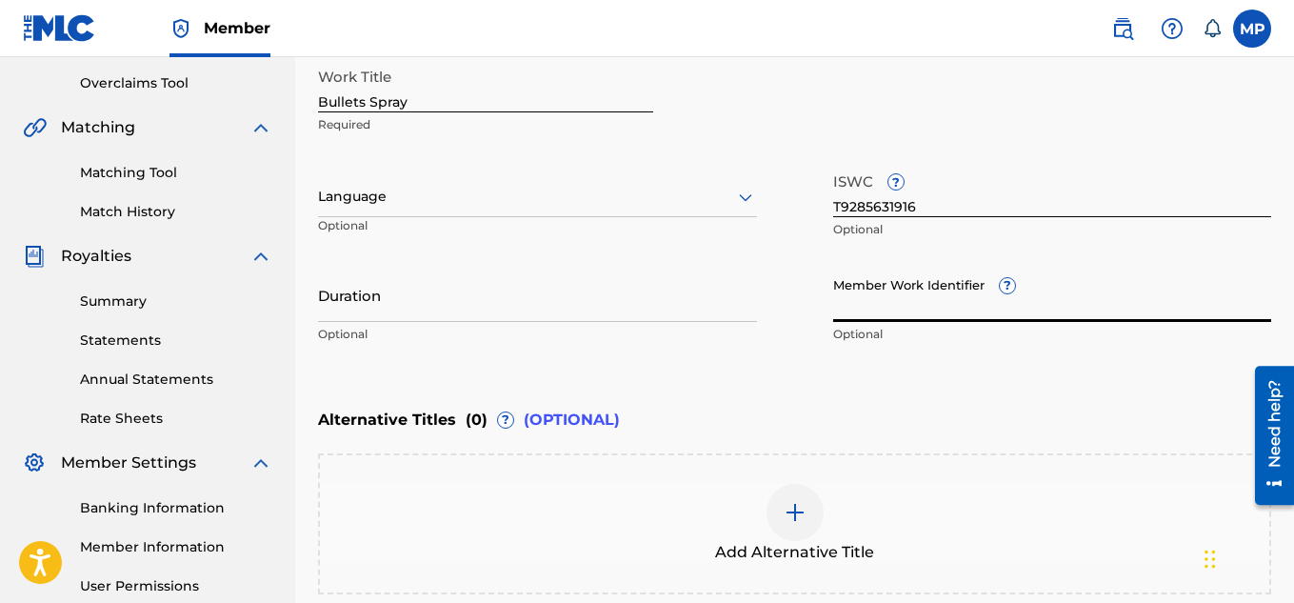
paste input "T9285631916"
click at [877, 306] on input "T9285631916" at bounding box center [1052, 295] width 439 height 54
paste input "897375485"
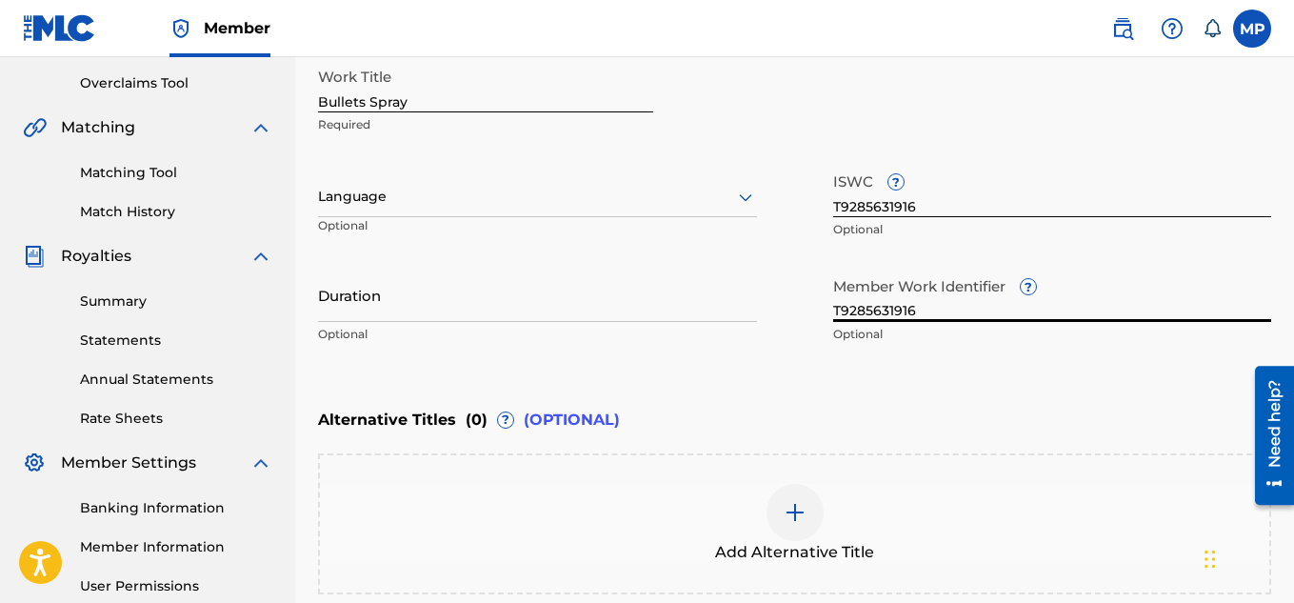
type input "897375485"
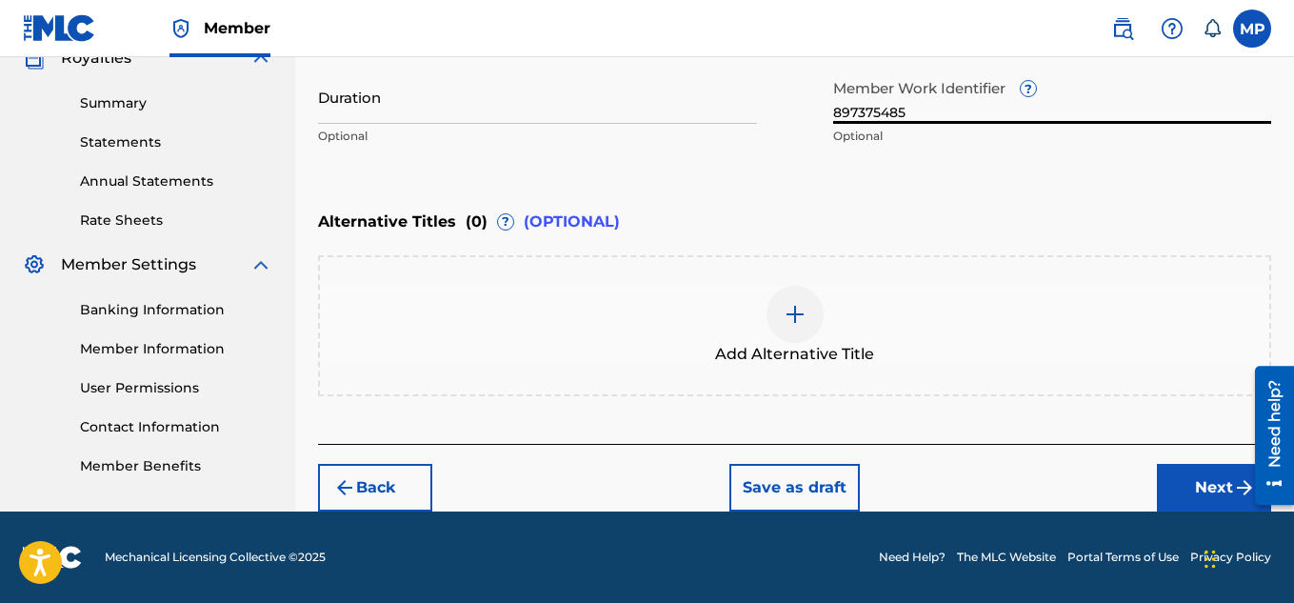
click at [1176, 490] on button "Next" at bounding box center [1214, 488] width 114 height 48
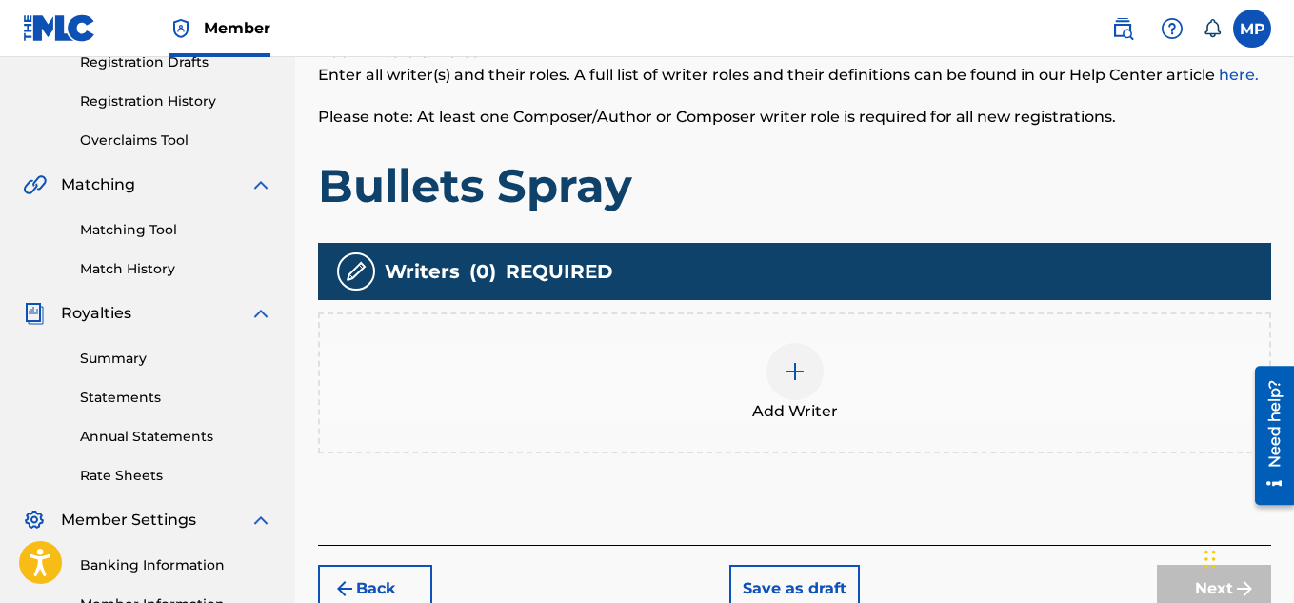
scroll to position [388, 0]
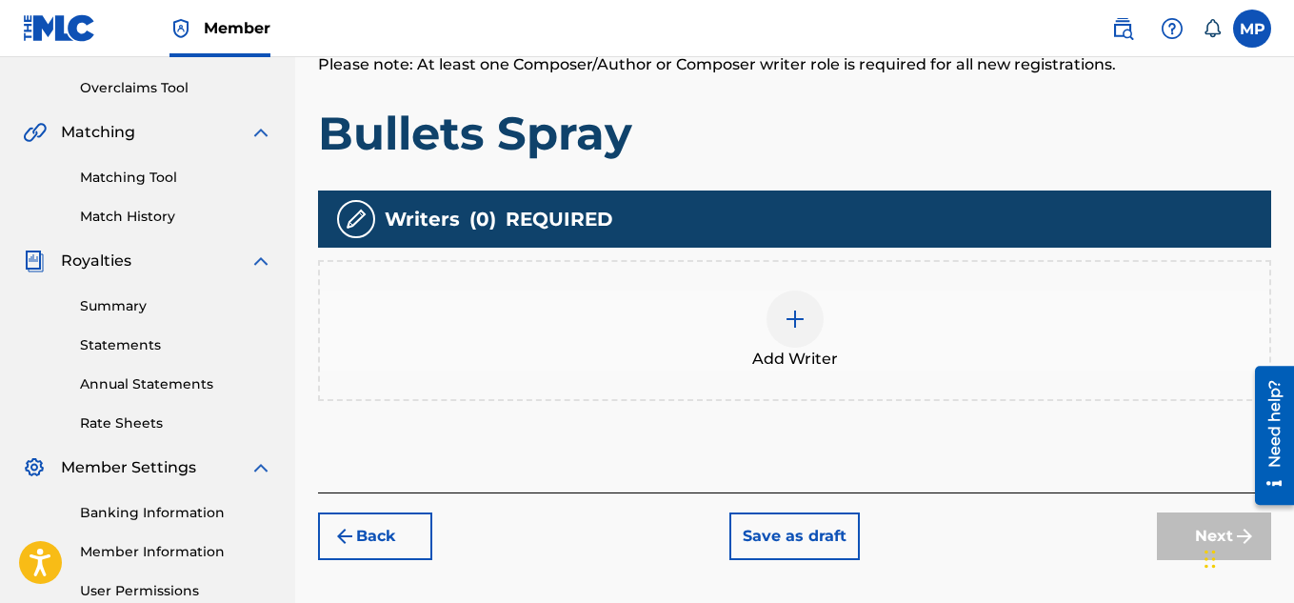
click at [800, 323] on img at bounding box center [795, 319] width 23 height 23
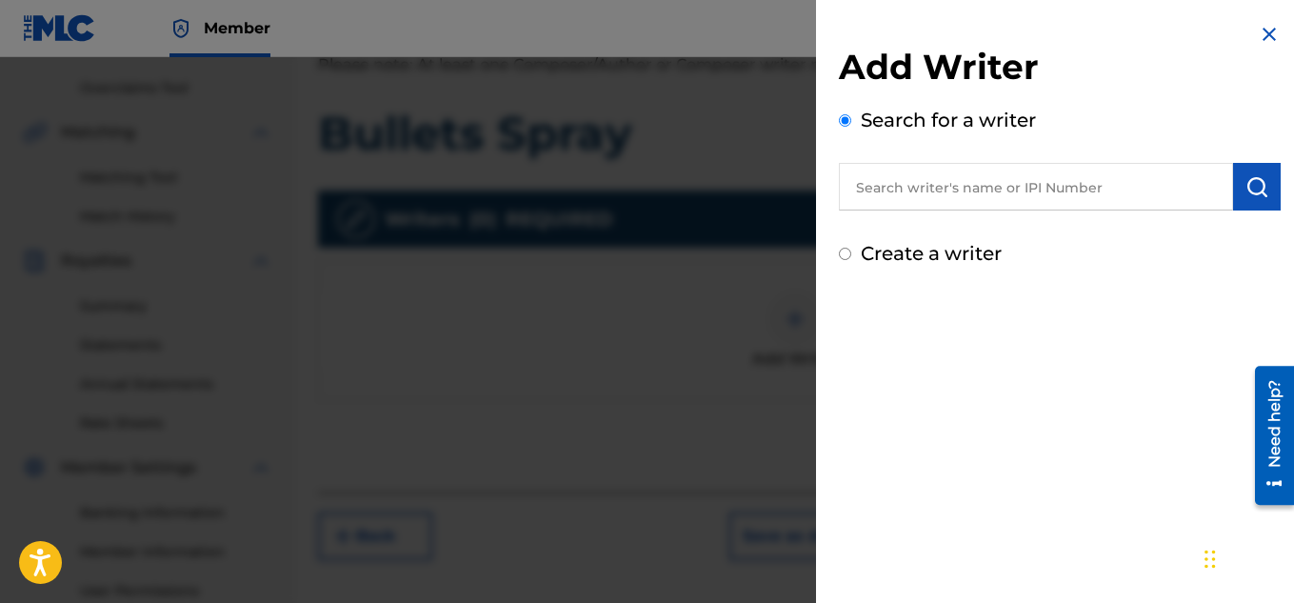
click at [916, 190] on input "text" at bounding box center [1036, 187] width 394 height 48
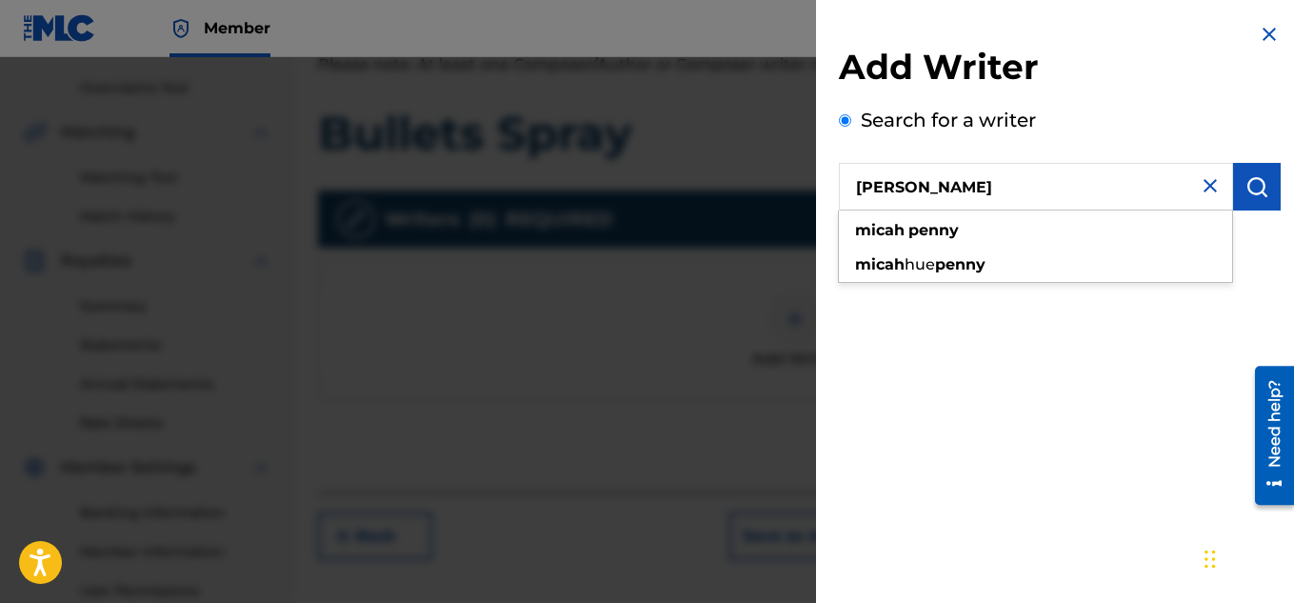
type input "[PERSON_NAME]"
click at [1263, 179] on button "submit" at bounding box center [1257, 187] width 48 height 48
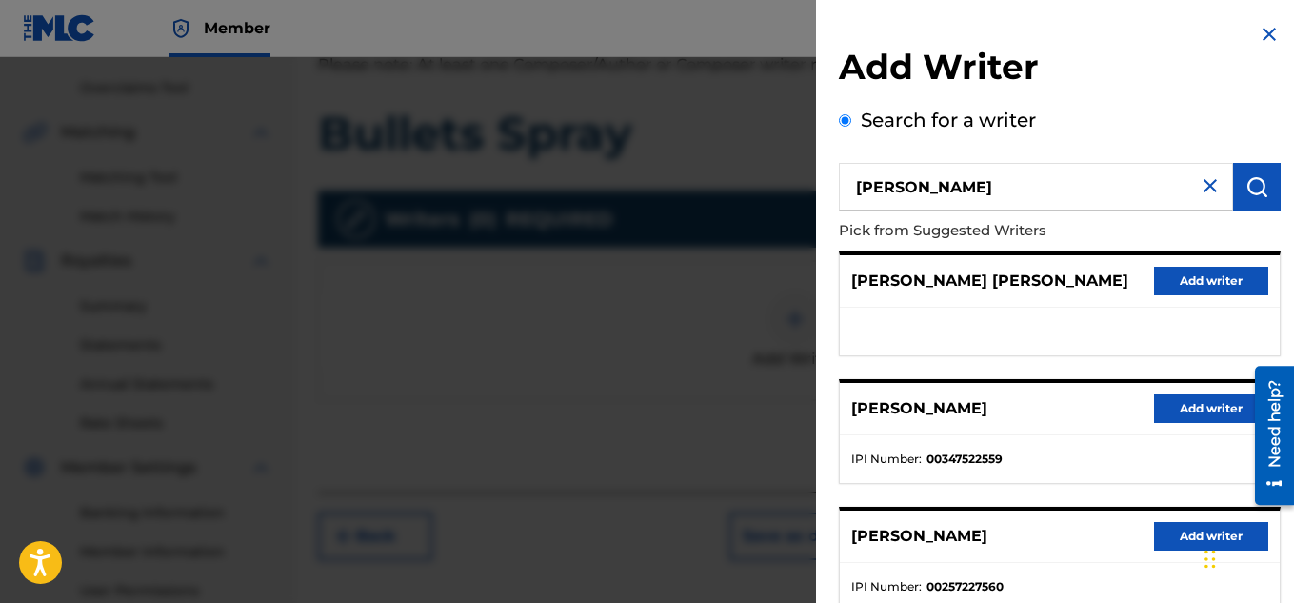
click at [1213, 404] on button "Add writer" at bounding box center [1211, 408] width 114 height 29
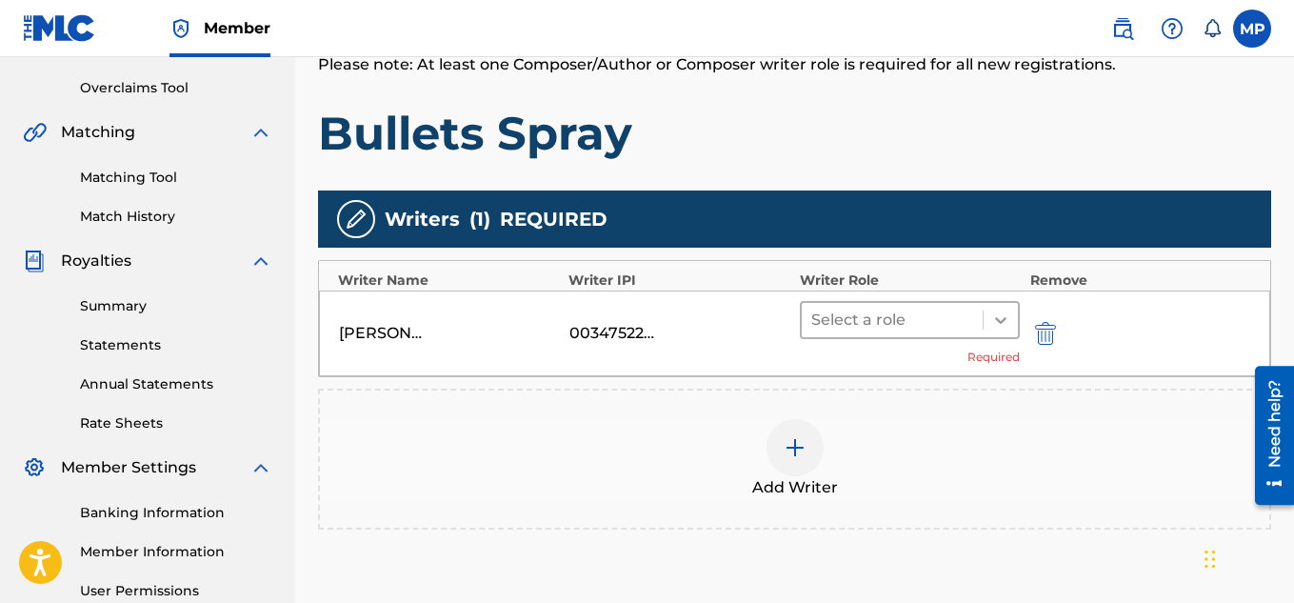
click at [998, 323] on icon at bounding box center [1000, 319] width 19 height 19
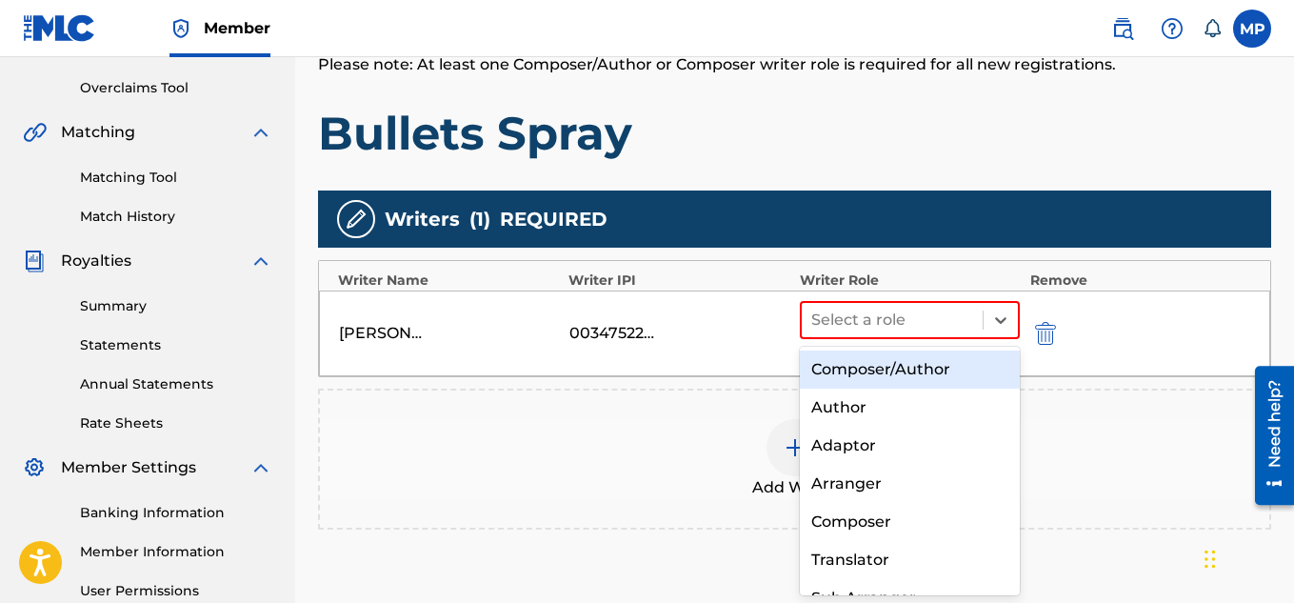
click at [894, 373] on div "Composer/Author" at bounding box center [910, 369] width 221 height 38
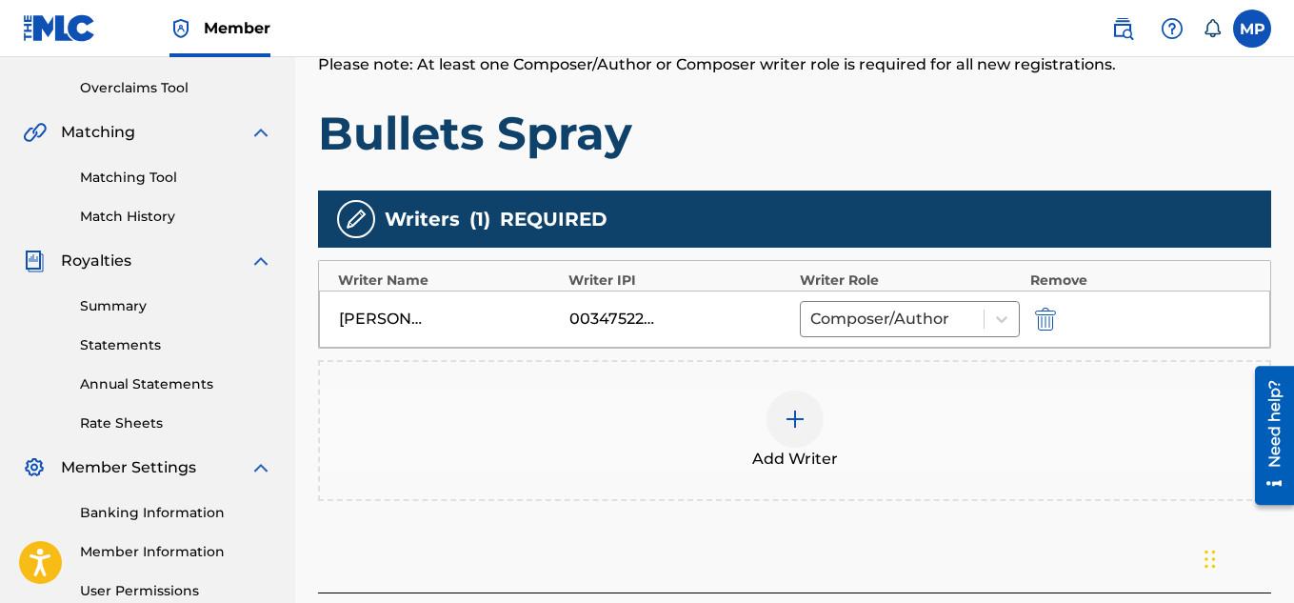
scroll to position [485, 0]
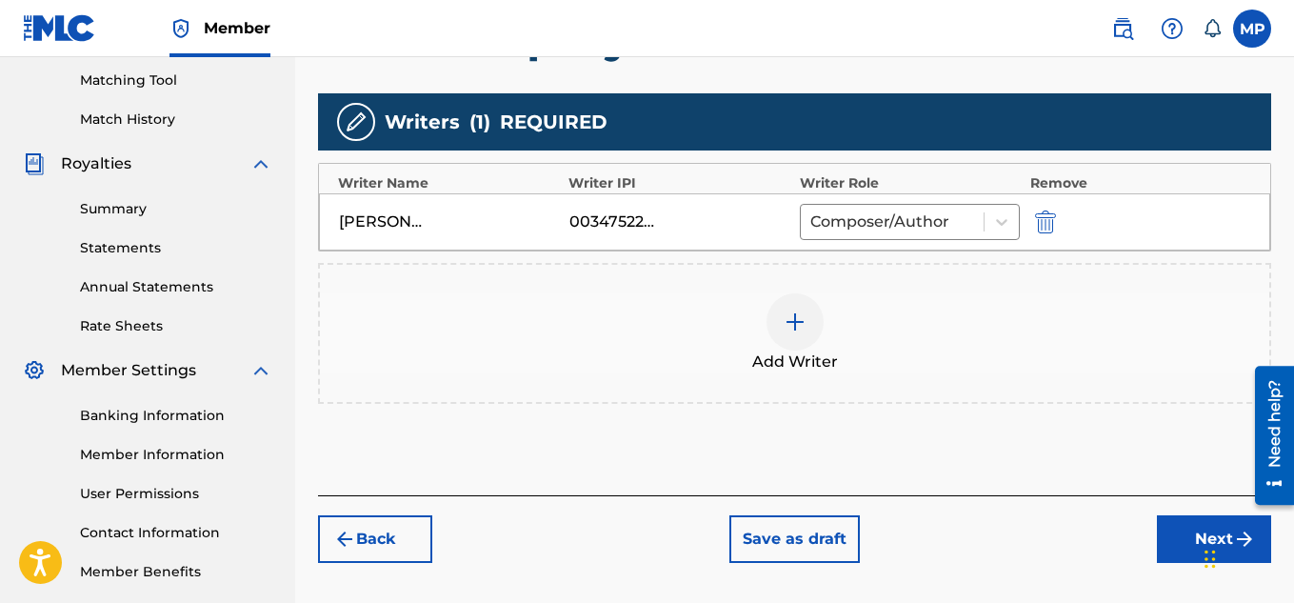
click at [1183, 542] on button "Next" at bounding box center [1214, 539] width 114 height 48
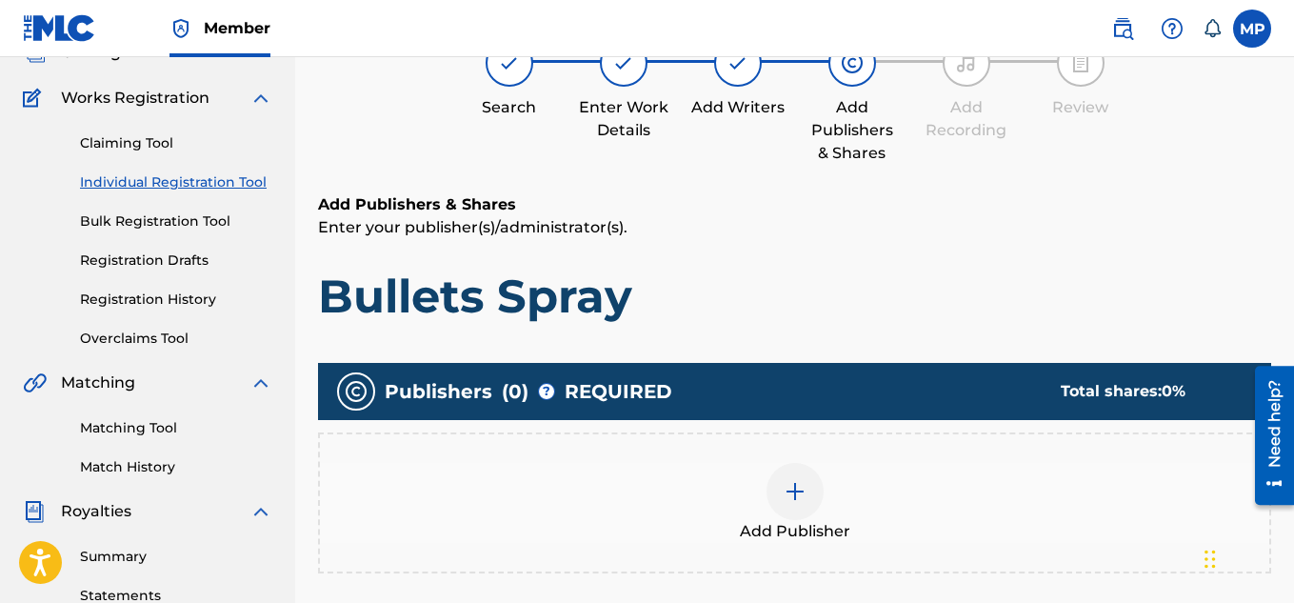
scroll to position [269, 0]
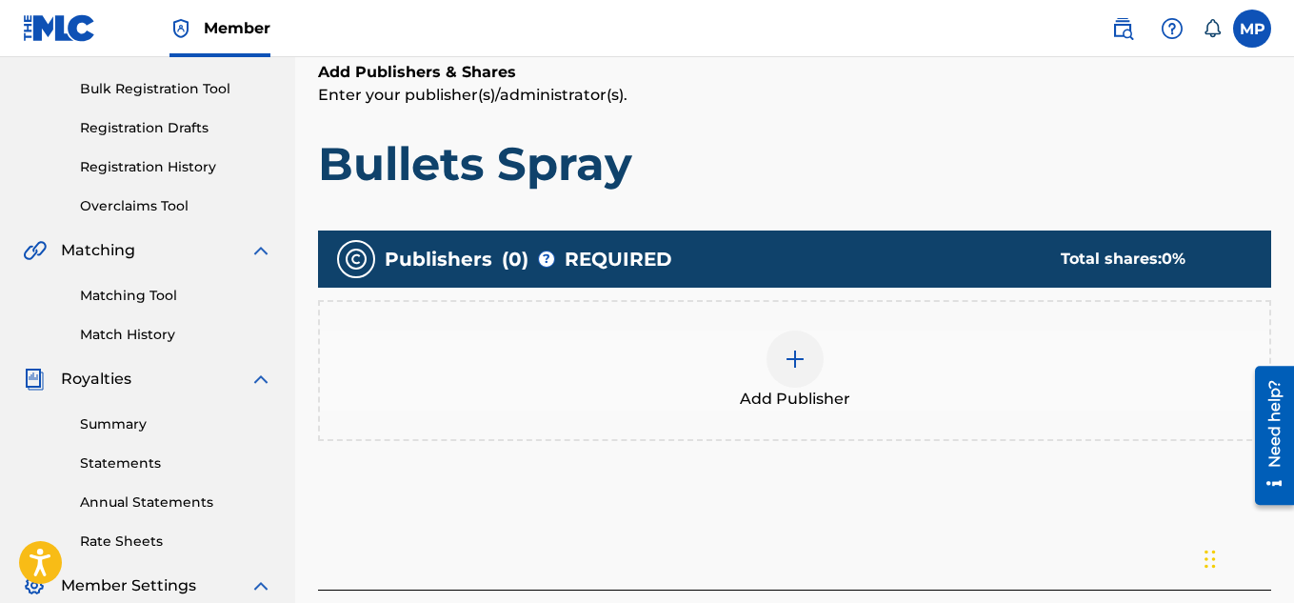
click at [807, 366] on div at bounding box center [794, 358] width 57 height 57
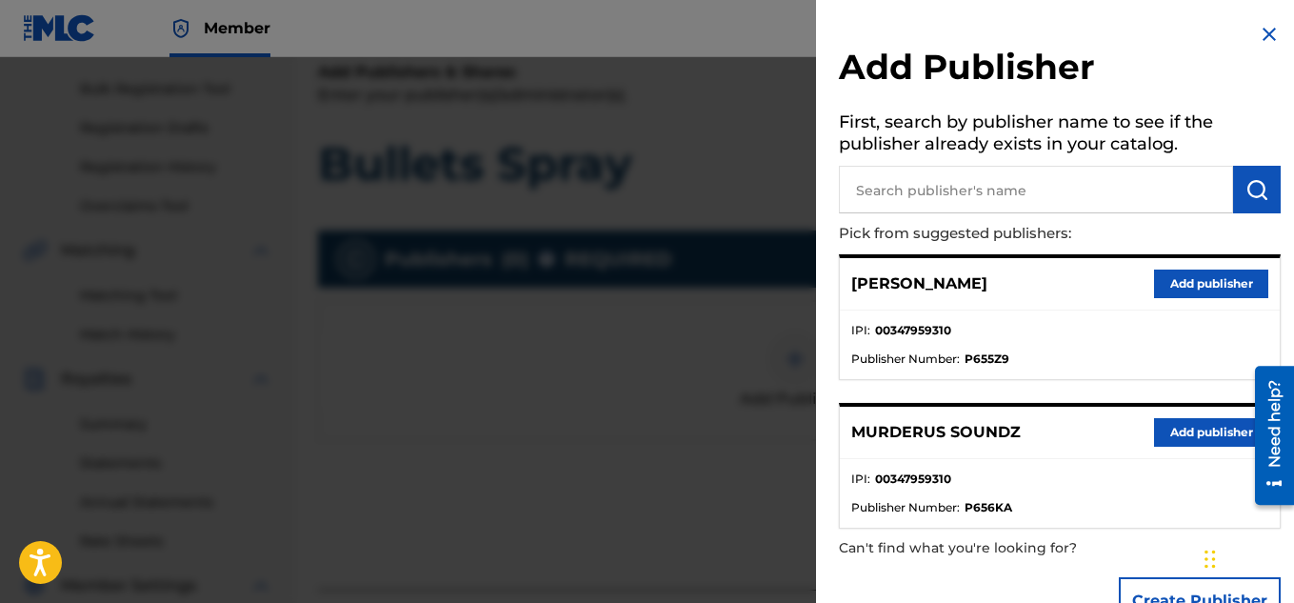
click at [1154, 432] on button "Add publisher" at bounding box center [1211, 432] width 114 height 29
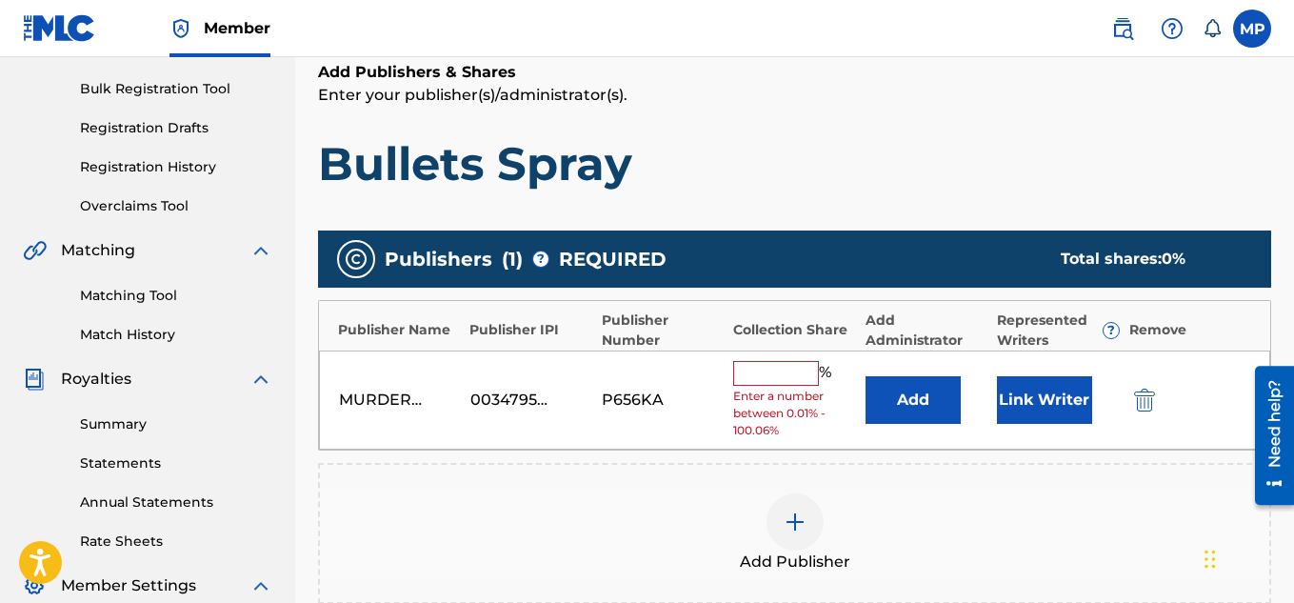
click at [788, 376] on input "text" at bounding box center [776, 373] width 86 height 25
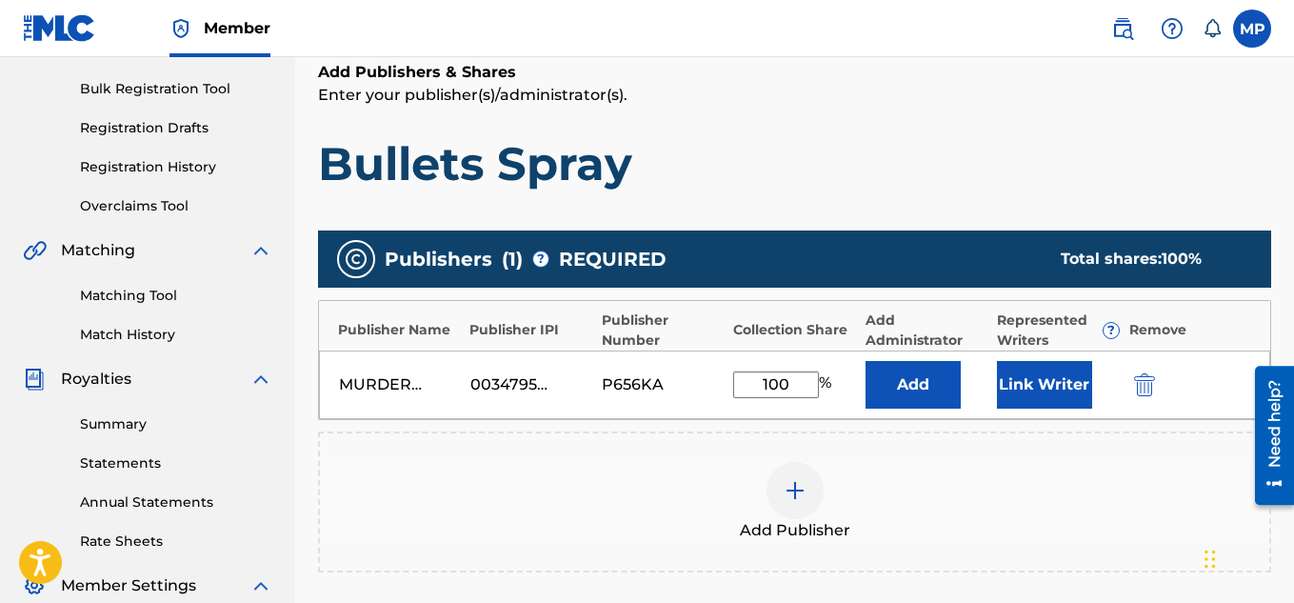
type input "100"
click at [1026, 378] on button "Link Writer" at bounding box center [1044, 385] width 95 height 48
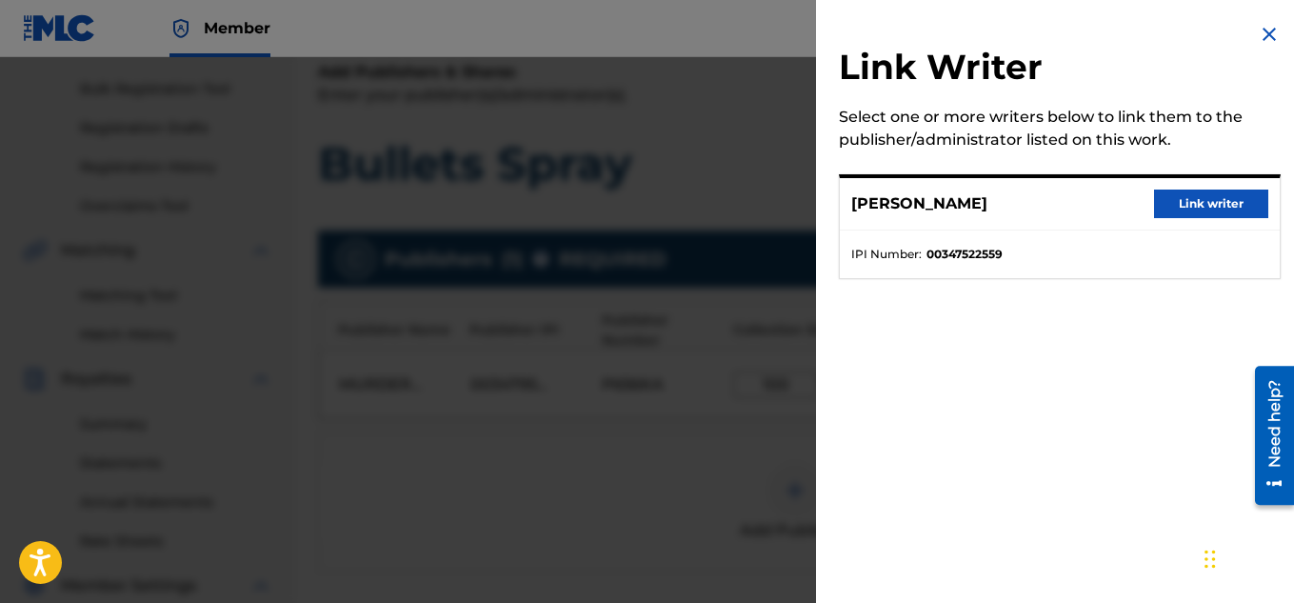
click at [1189, 199] on button "Link writer" at bounding box center [1211, 203] width 114 height 29
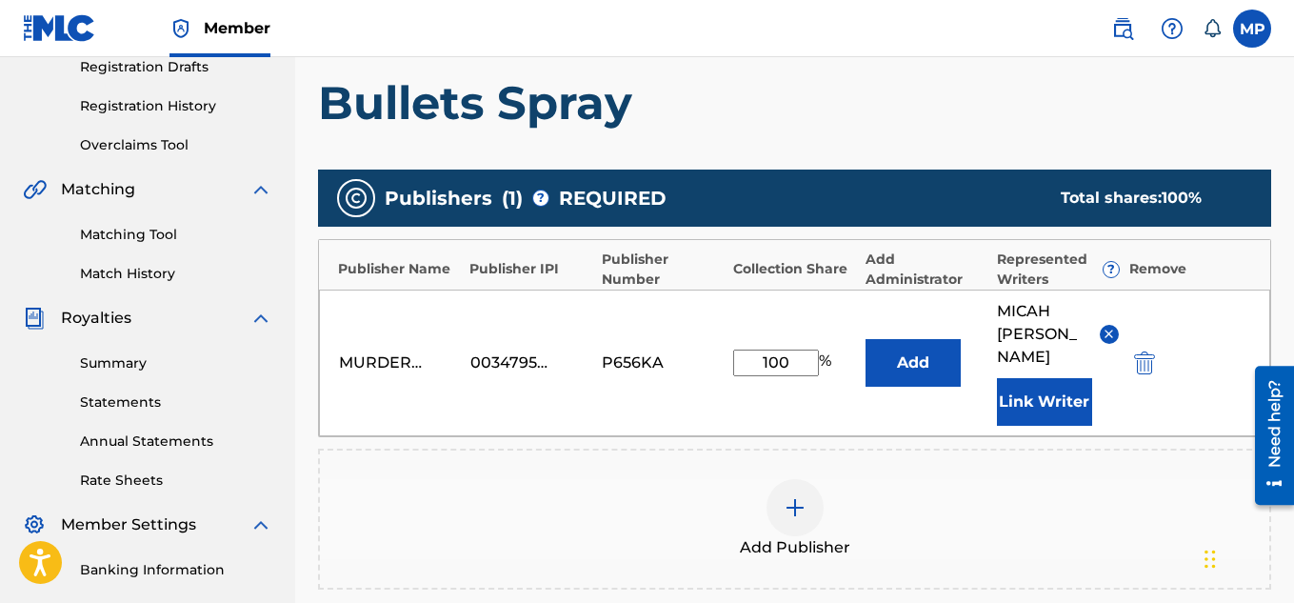
scroll to position [602, 0]
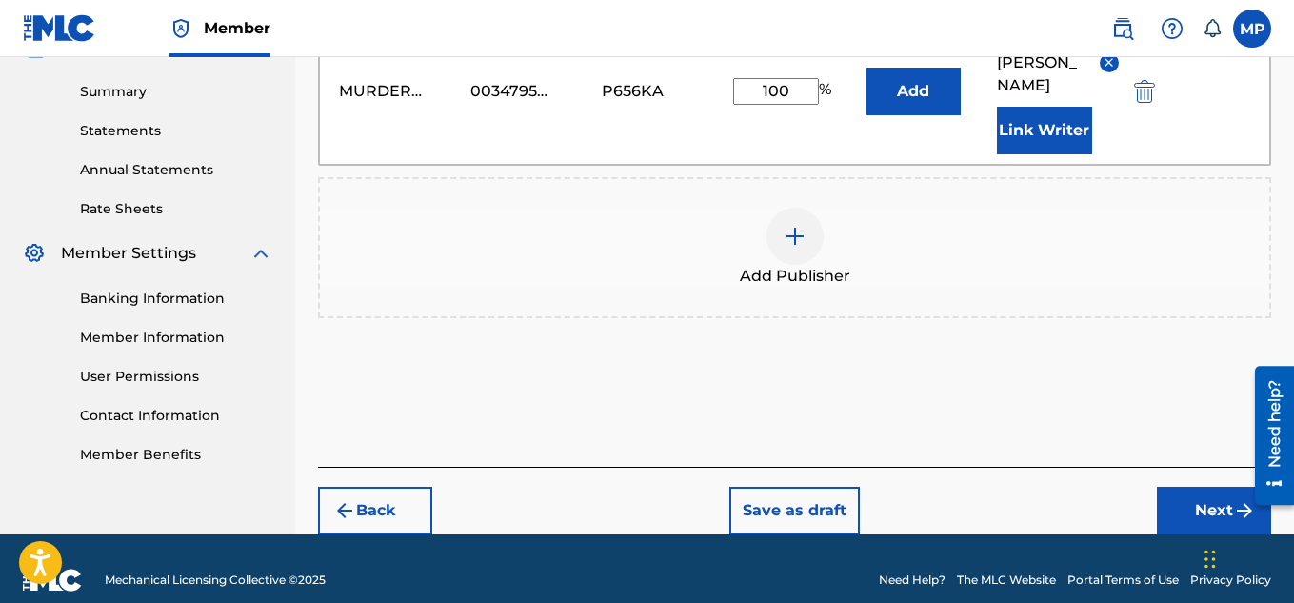
click at [1195, 487] on button "Next" at bounding box center [1214, 511] width 114 height 48
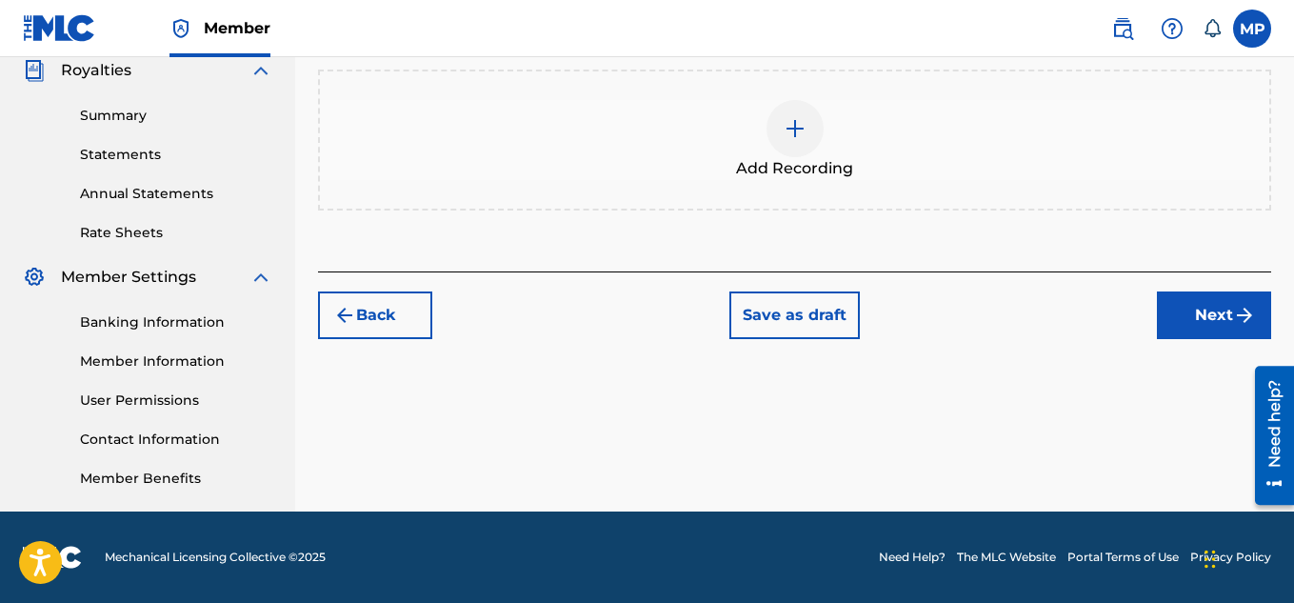
scroll to position [578, 0]
click at [801, 147] on div at bounding box center [794, 128] width 57 height 57
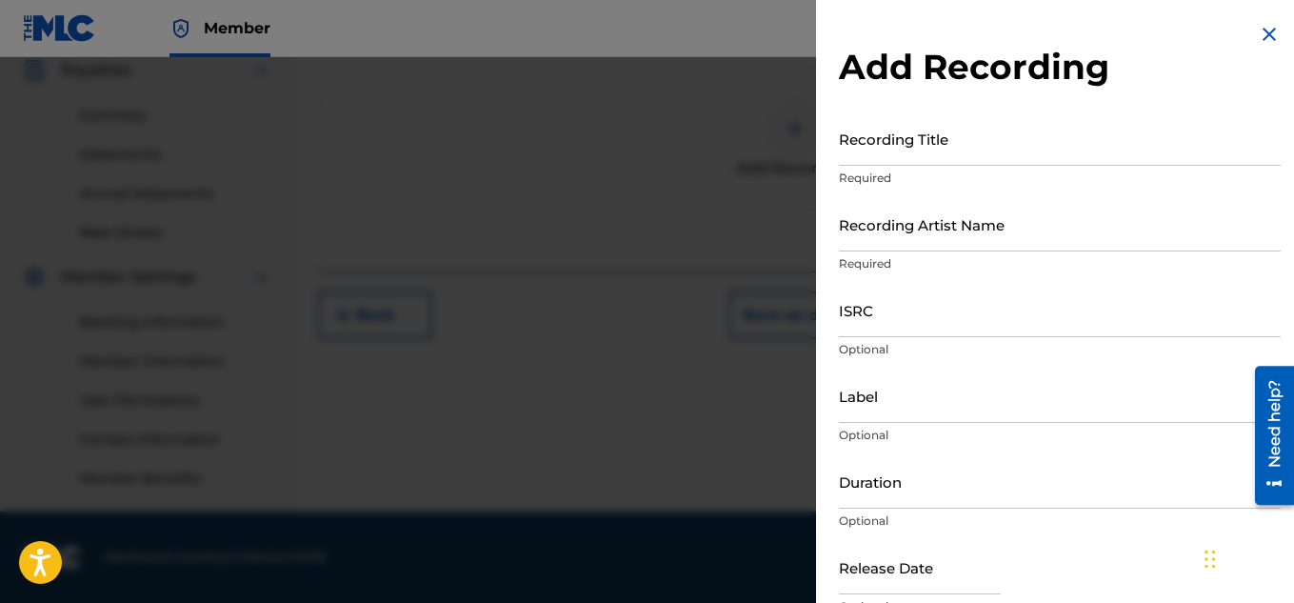
click at [908, 149] on input "Recording Title" at bounding box center [1060, 138] width 442 height 54
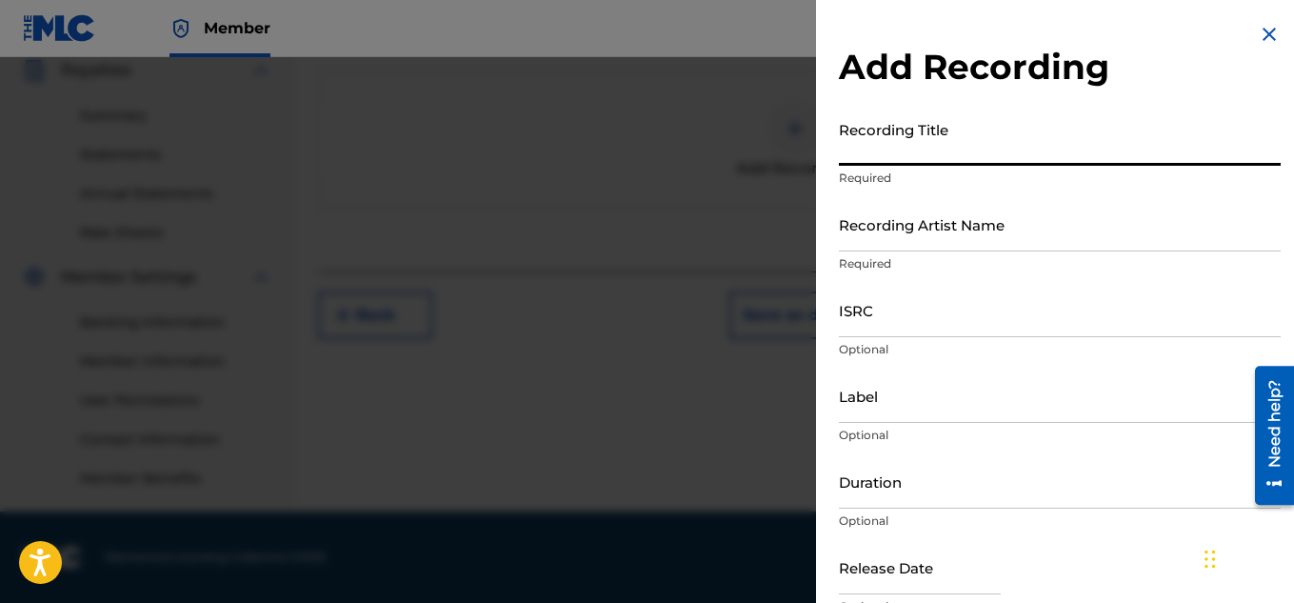
paste input "BULLETS SPRAY"
type input "BULLETS SPRAY"
click at [885, 217] on input "Recording Artist Name" at bounding box center [1060, 224] width 442 height 54
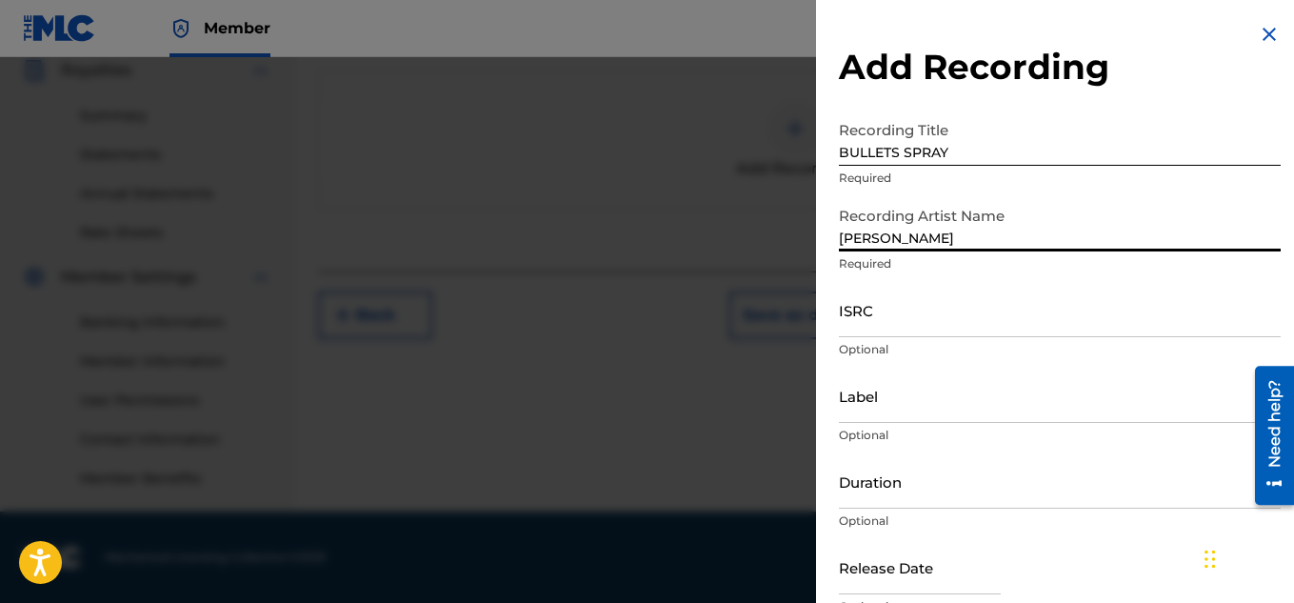
type input "[PERSON_NAME]"
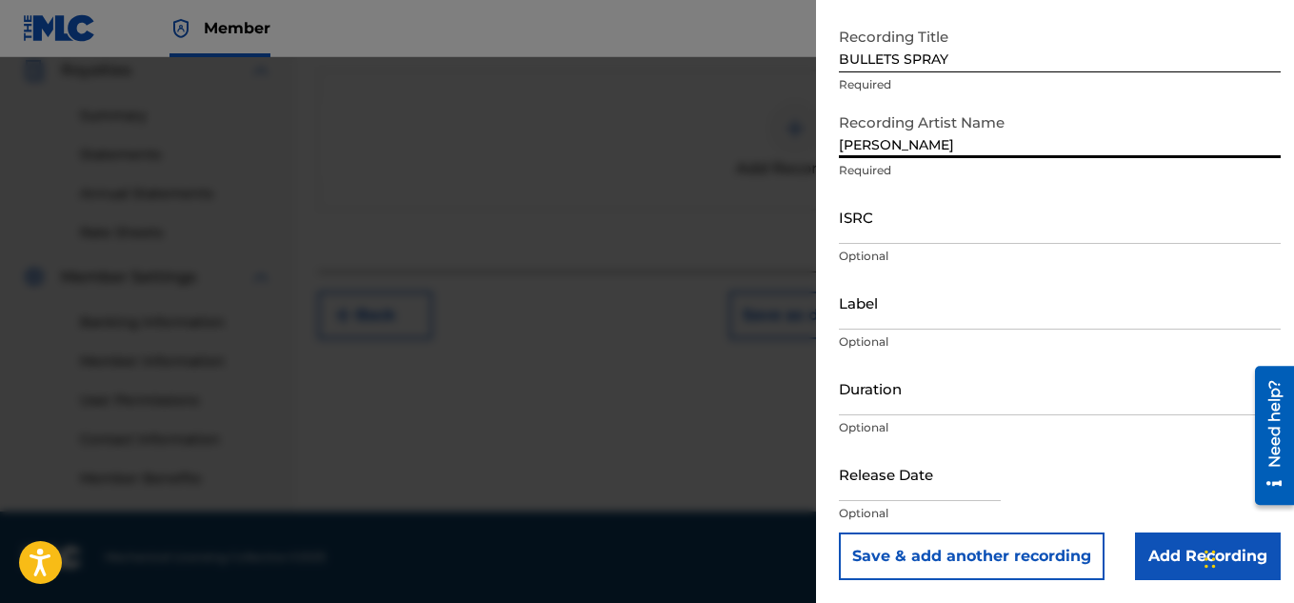
click at [1160, 558] on input "Add Recording" at bounding box center [1208, 556] width 146 height 48
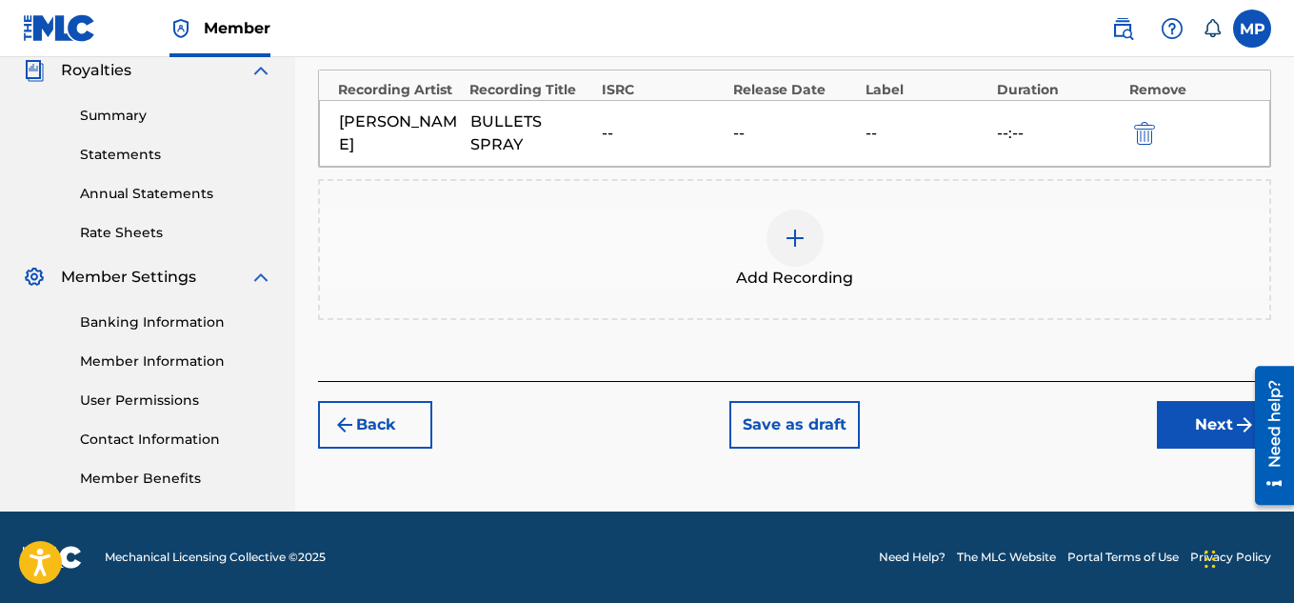
click at [1195, 421] on button "Next" at bounding box center [1214, 425] width 114 height 48
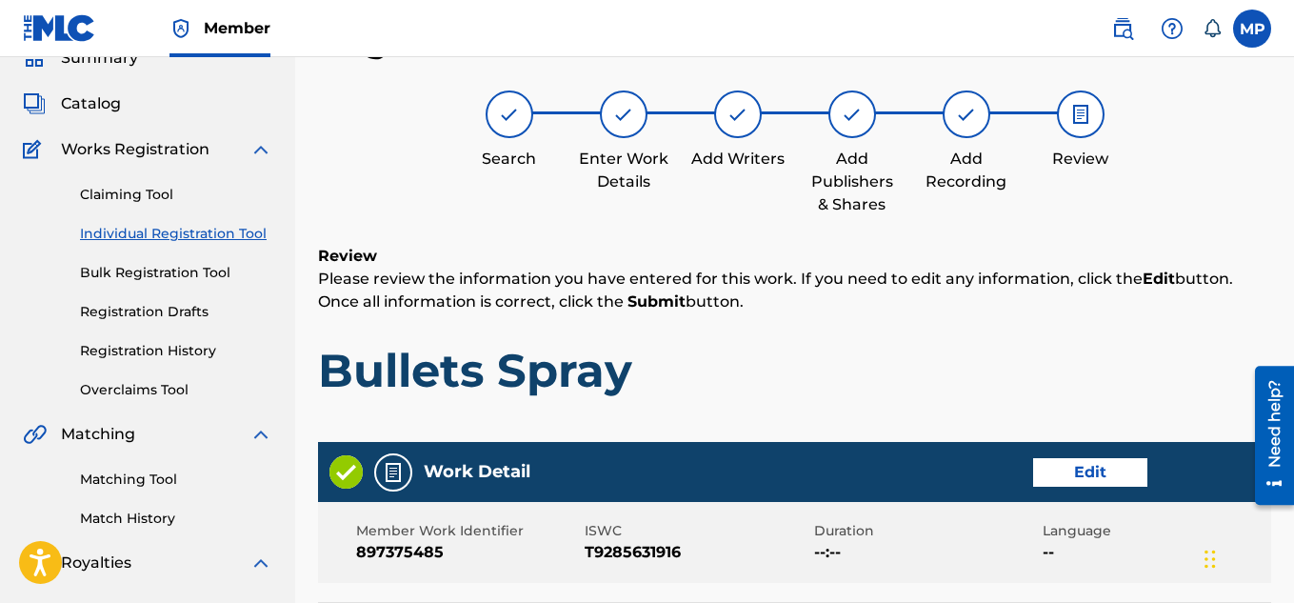
scroll to position [1030, 0]
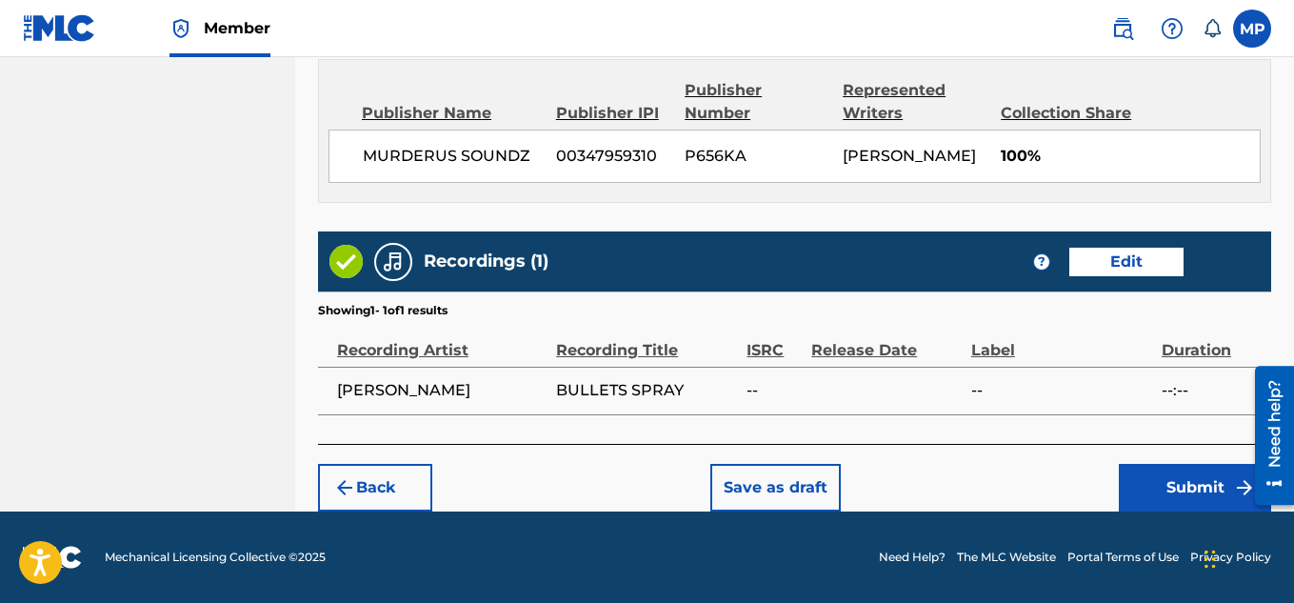
click at [1136, 492] on button "Submit" at bounding box center [1195, 488] width 152 height 48
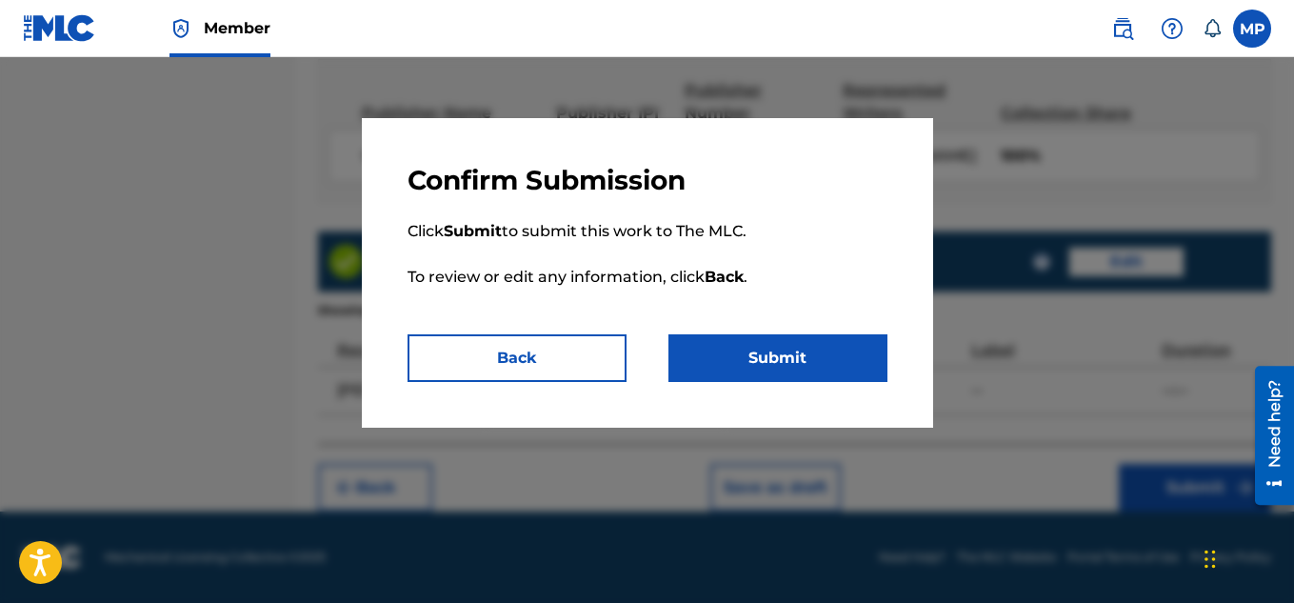
click at [771, 354] on button "Submit" at bounding box center [777, 358] width 219 height 48
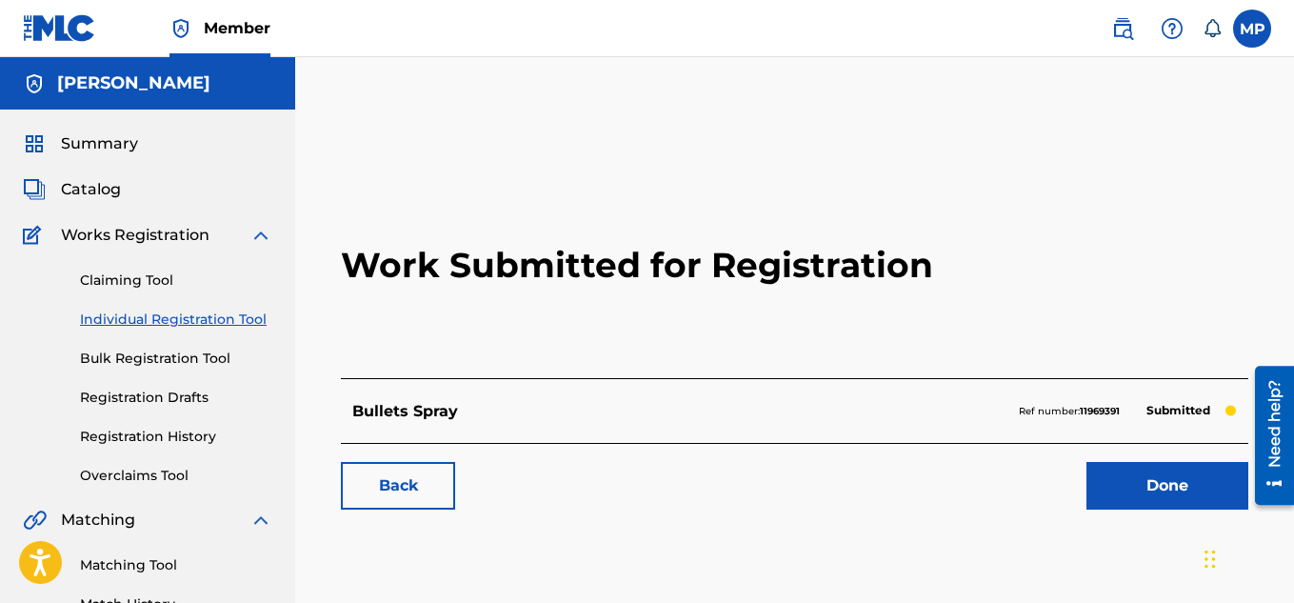
click at [388, 488] on link "Back" at bounding box center [398, 486] width 114 height 48
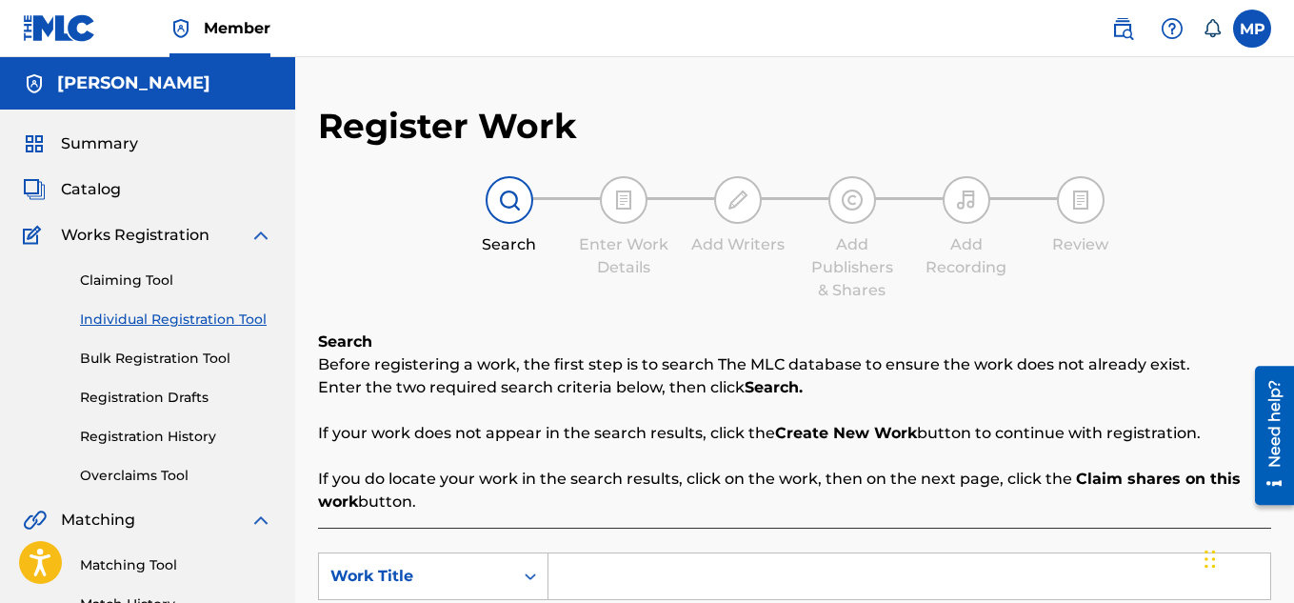
scroll to position [254, 0]
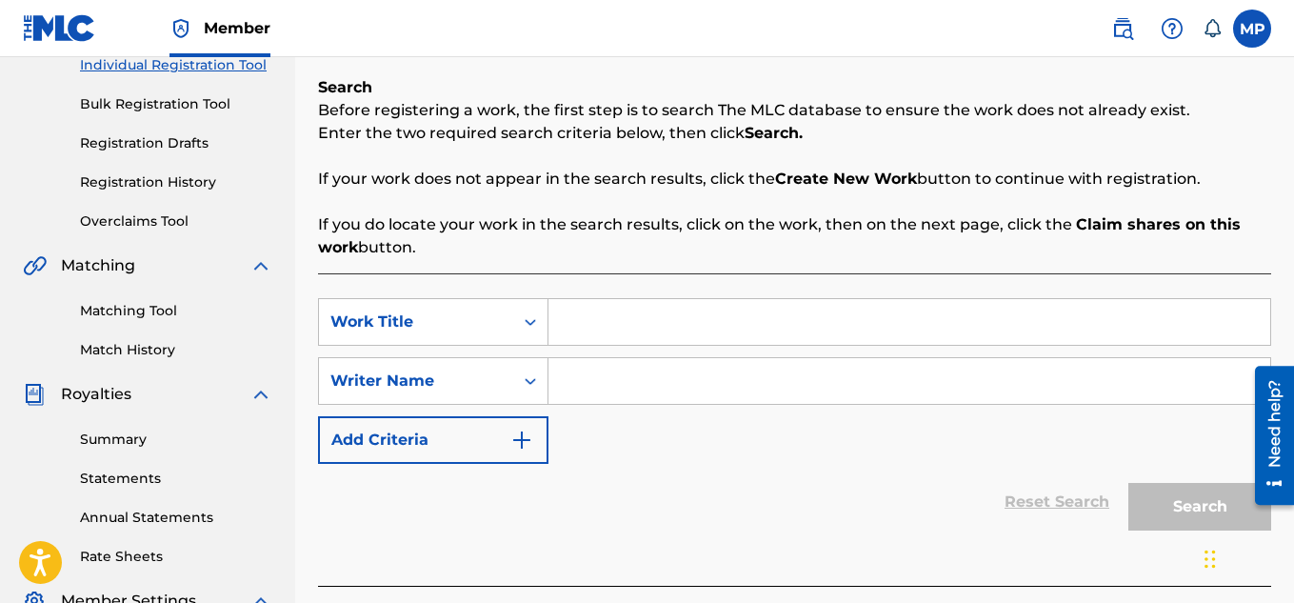
click at [618, 304] on input "Search Form" at bounding box center [909, 322] width 722 height 46
paste input "BULLETS SPRAY"
click at [760, 312] on input "BULLETS SPRAY" at bounding box center [909, 322] width 722 height 46
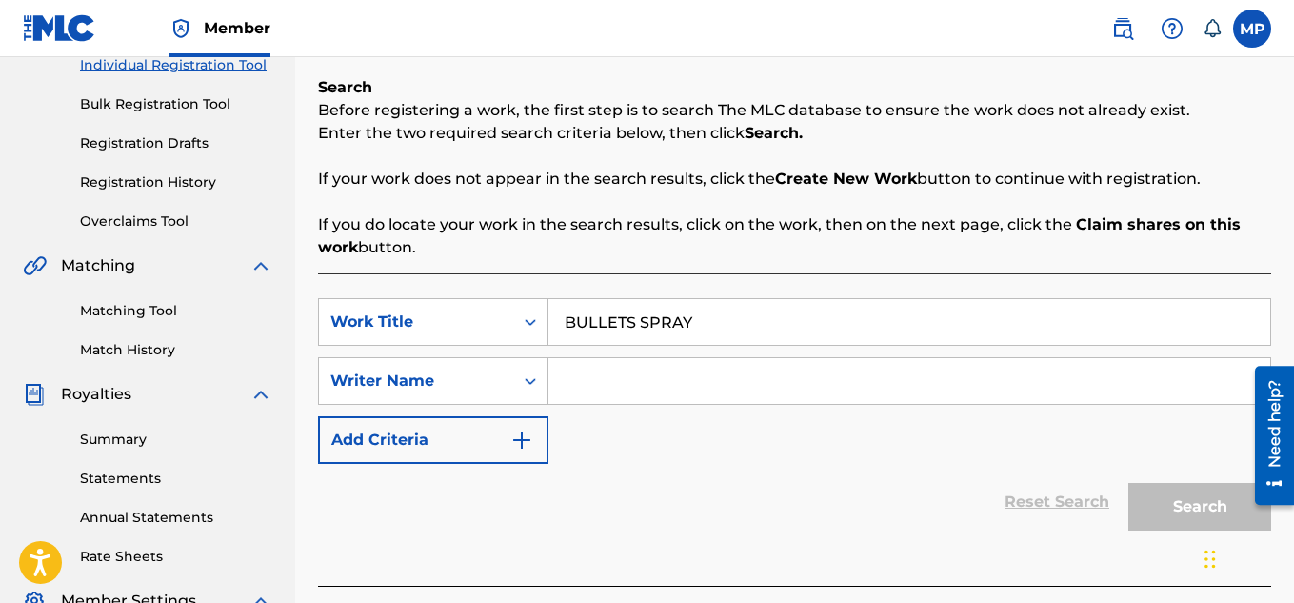
click at [760, 312] on input "BULLETS SPRAY" at bounding box center [909, 322] width 722 height 46
paste input "HIGHROLLER (CHOPPED AND SCREWED)"
paste input "Search Form"
type input "HIGHROLLER (CHOPPED AND SCREWED)"
click at [713, 376] on input "Search Form" at bounding box center [909, 381] width 722 height 46
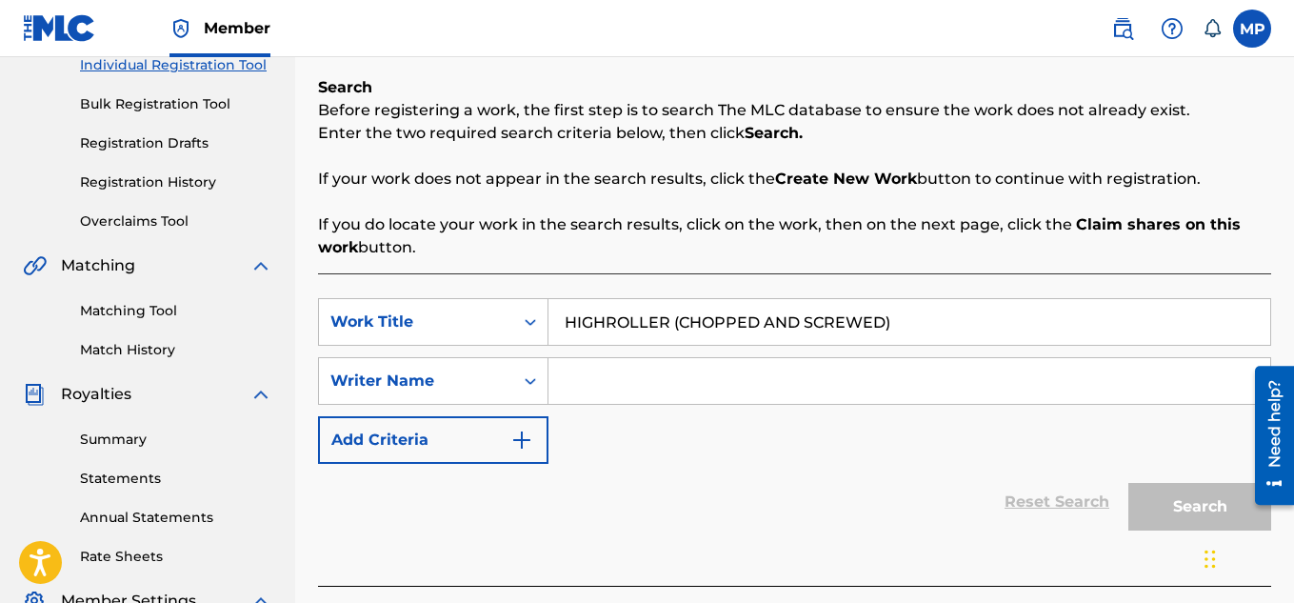
click at [713, 376] on input "Search Form" at bounding box center [909, 381] width 722 height 46
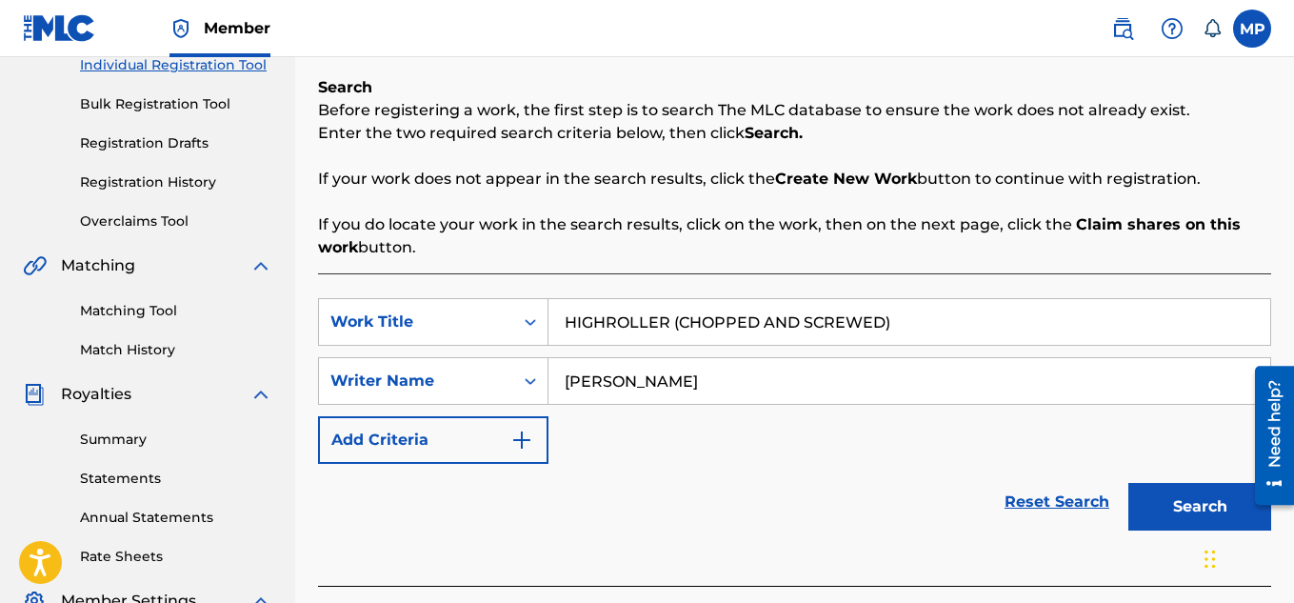
type input "[PERSON_NAME]"
click at [1172, 496] on button "Search" at bounding box center [1199, 507] width 143 height 48
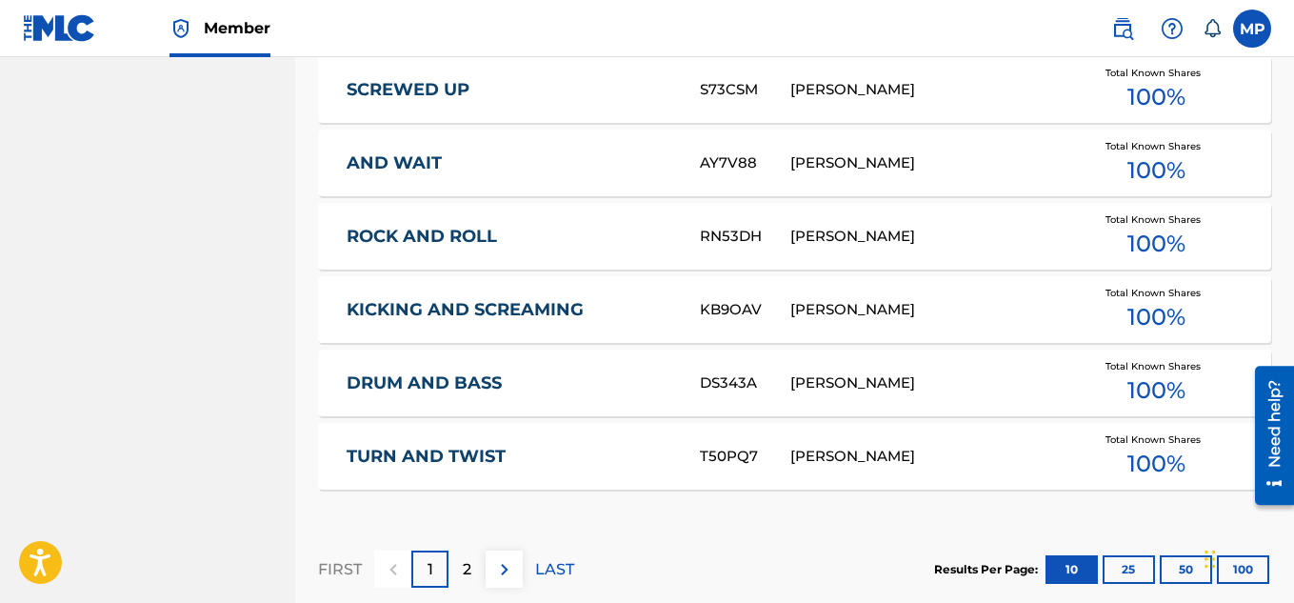
scroll to position [1369, 0]
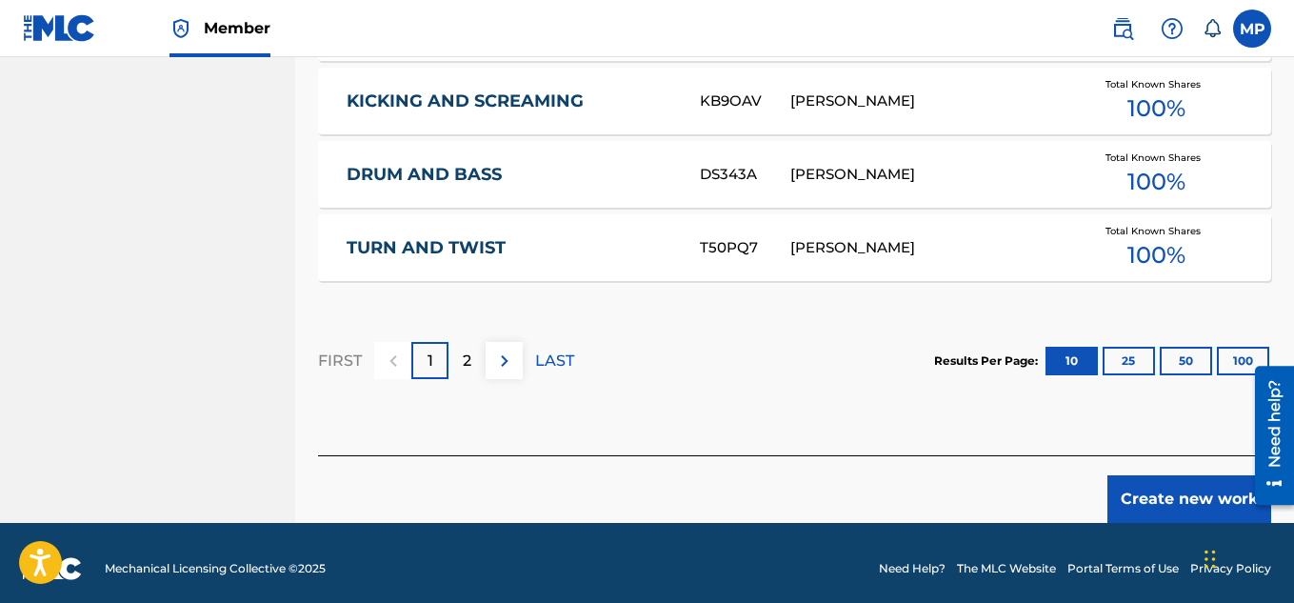
click at [1148, 489] on button "Create new work" at bounding box center [1189, 499] width 164 height 48
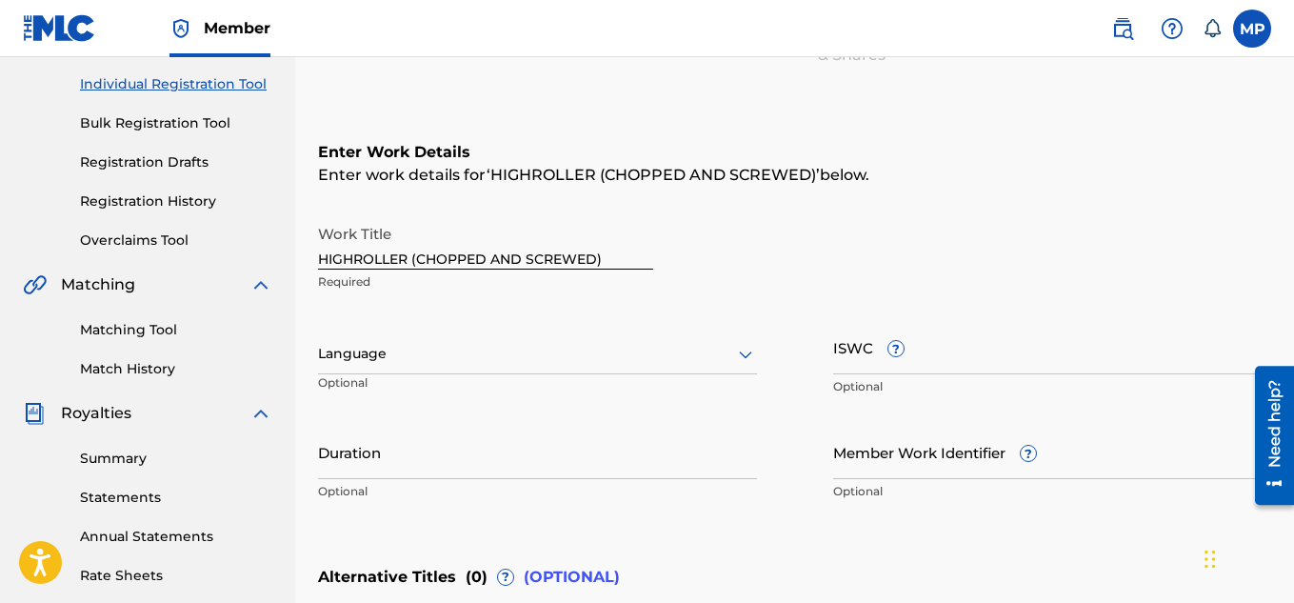
scroll to position [590, 0]
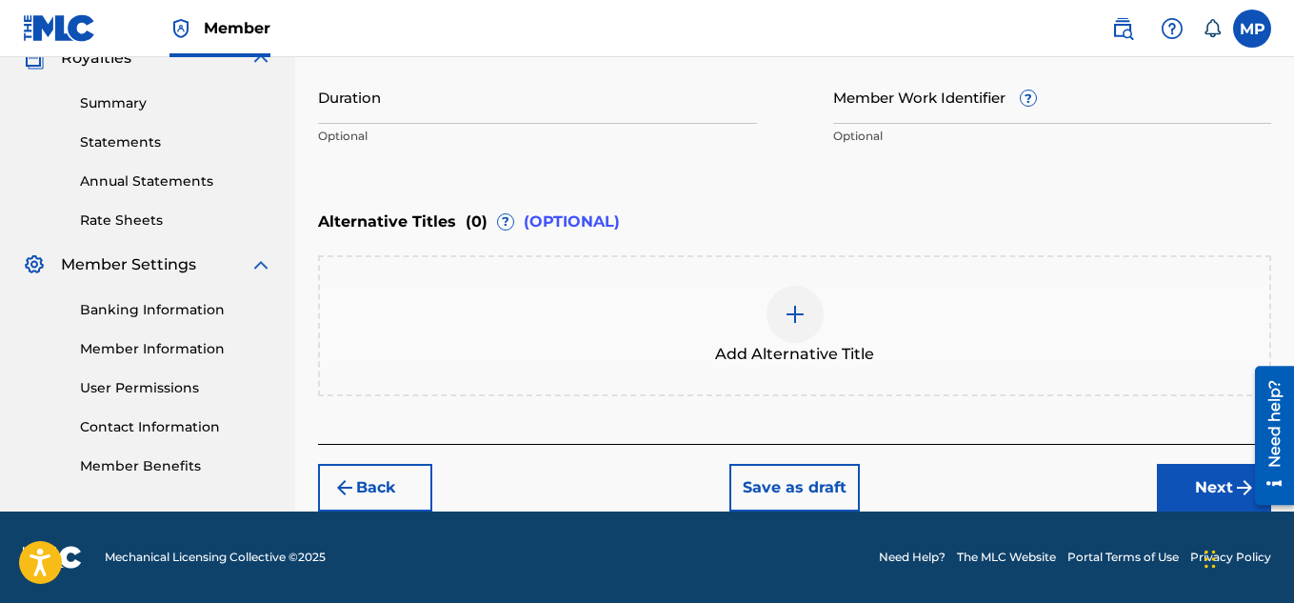
click at [793, 321] on img at bounding box center [795, 314] width 23 height 23
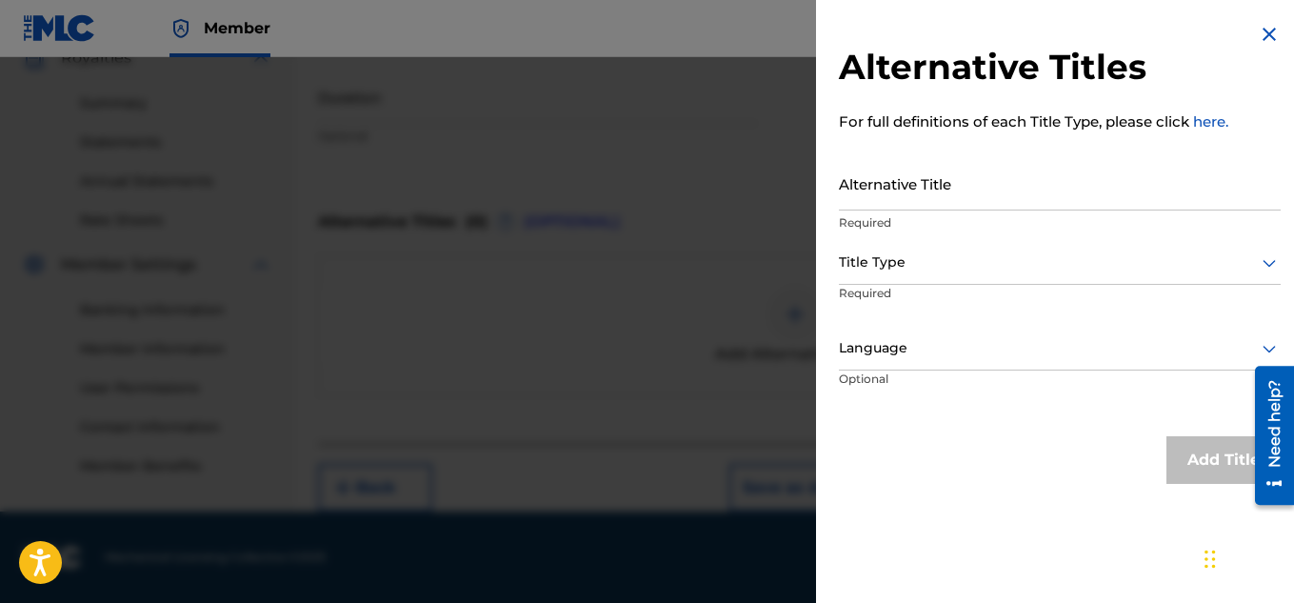
click at [908, 180] on input "Alternative Title" at bounding box center [1060, 183] width 442 height 54
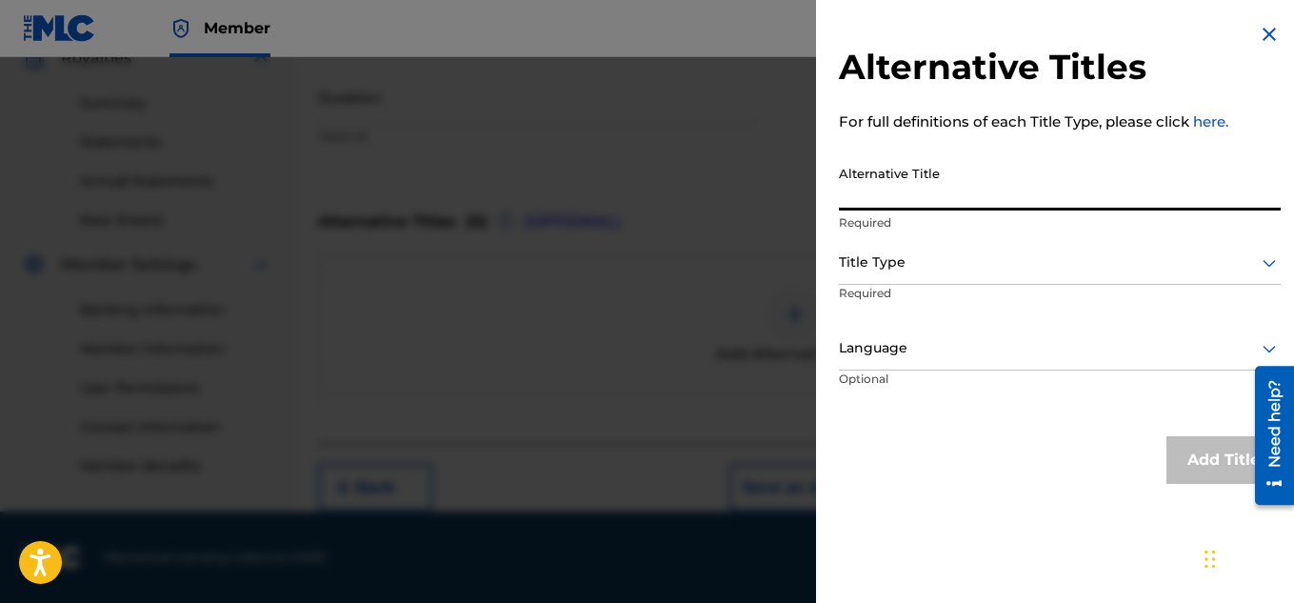
paste input "HIGHROLLER (CHOPPED AND SCREWED)"
click at [942, 200] on input "HIGHROLLER (CHOPPED AND SCREWED)" at bounding box center [1060, 183] width 442 height 54
click at [1170, 197] on input "HIGHROLLER CHOPPED AND SCREWED)" at bounding box center [1060, 183] width 442 height 54
type input "HIGHROLLER CHOPPED AND SCREWED"
click at [1119, 260] on div at bounding box center [1060, 262] width 442 height 24
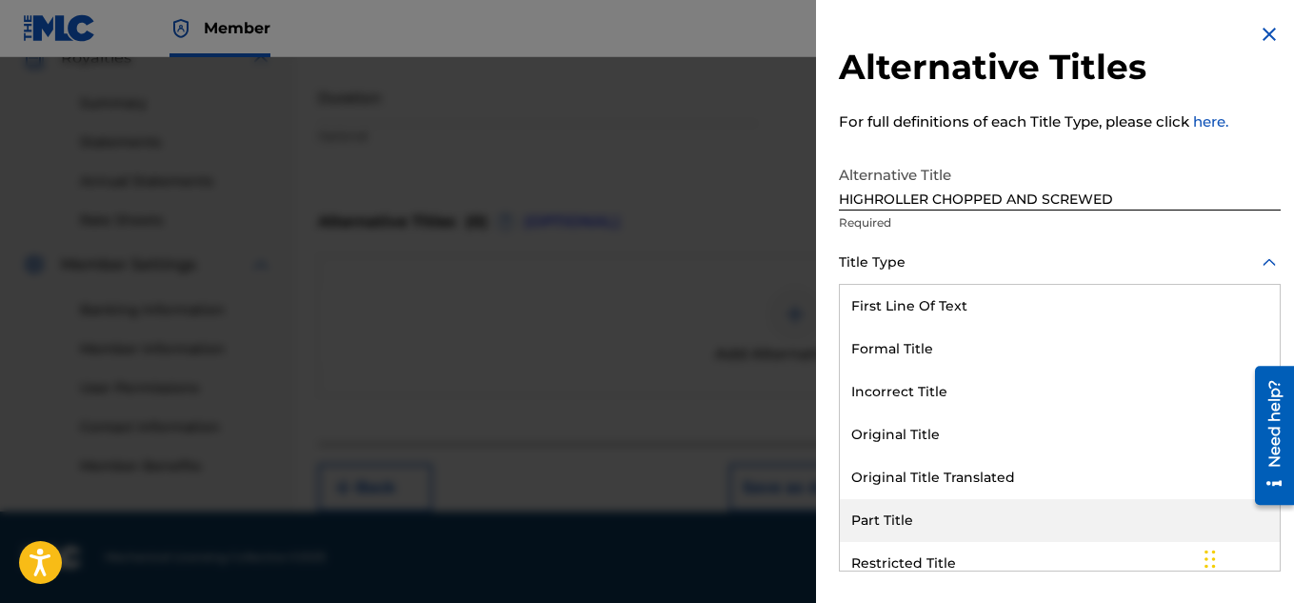
scroll to position [186, 0]
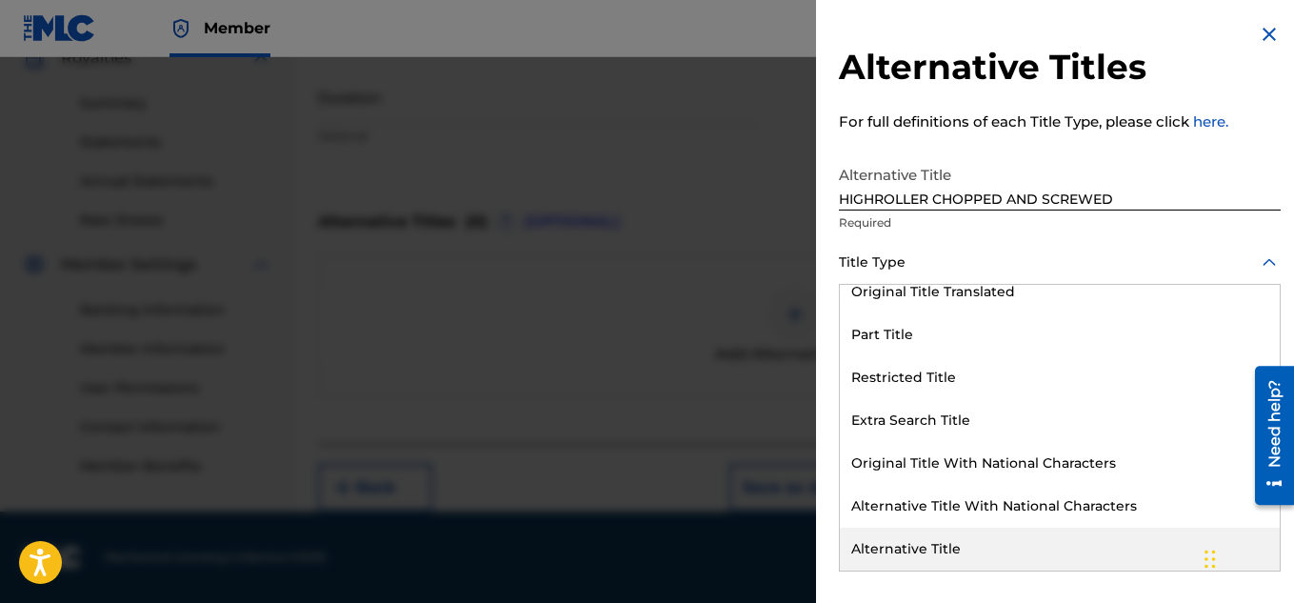
click at [970, 528] on div "Alternative Title" at bounding box center [1060, 548] width 440 height 43
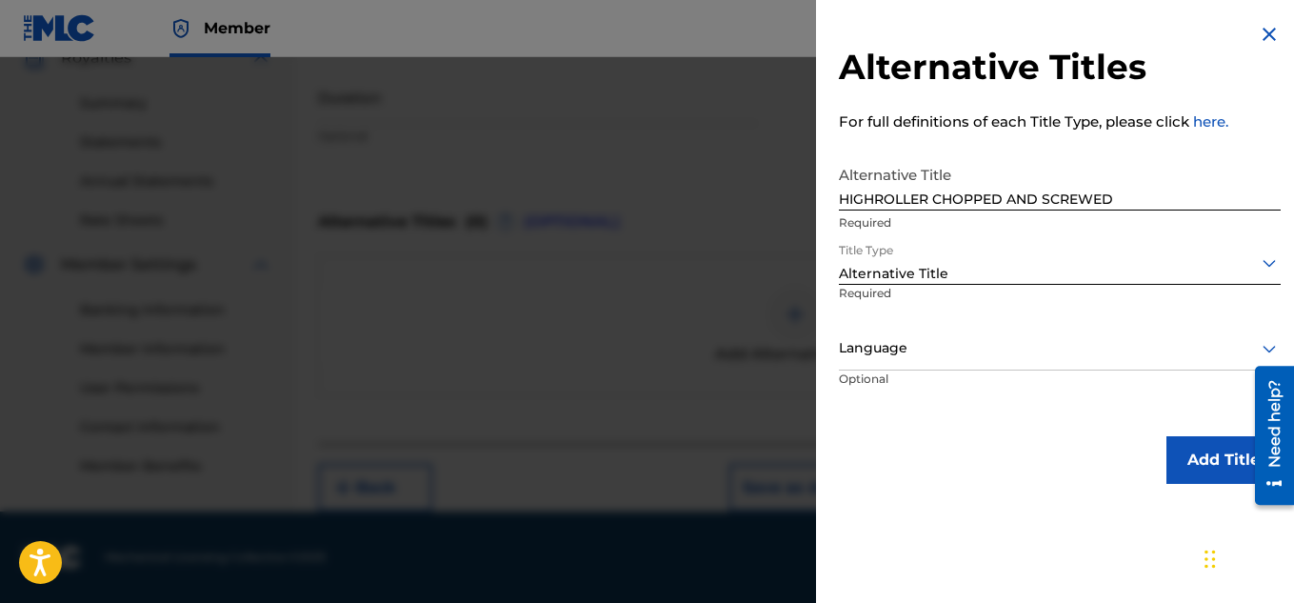
click at [1185, 453] on button "Add Title" at bounding box center [1223, 460] width 114 height 48
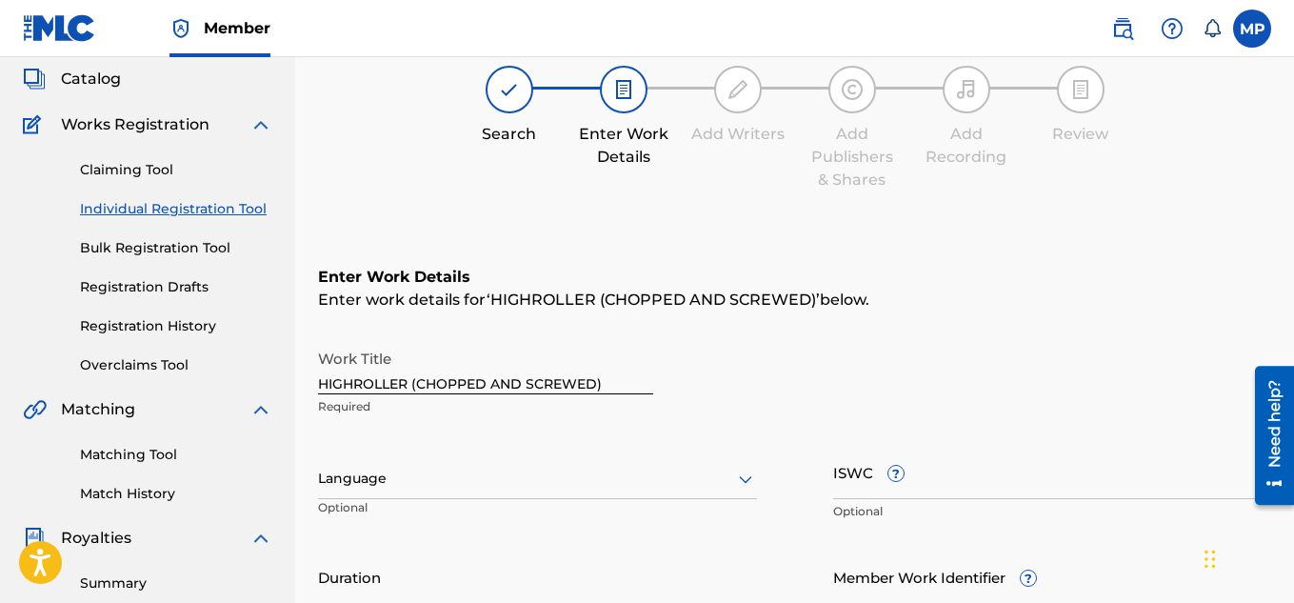
scroll to position [332, 0]
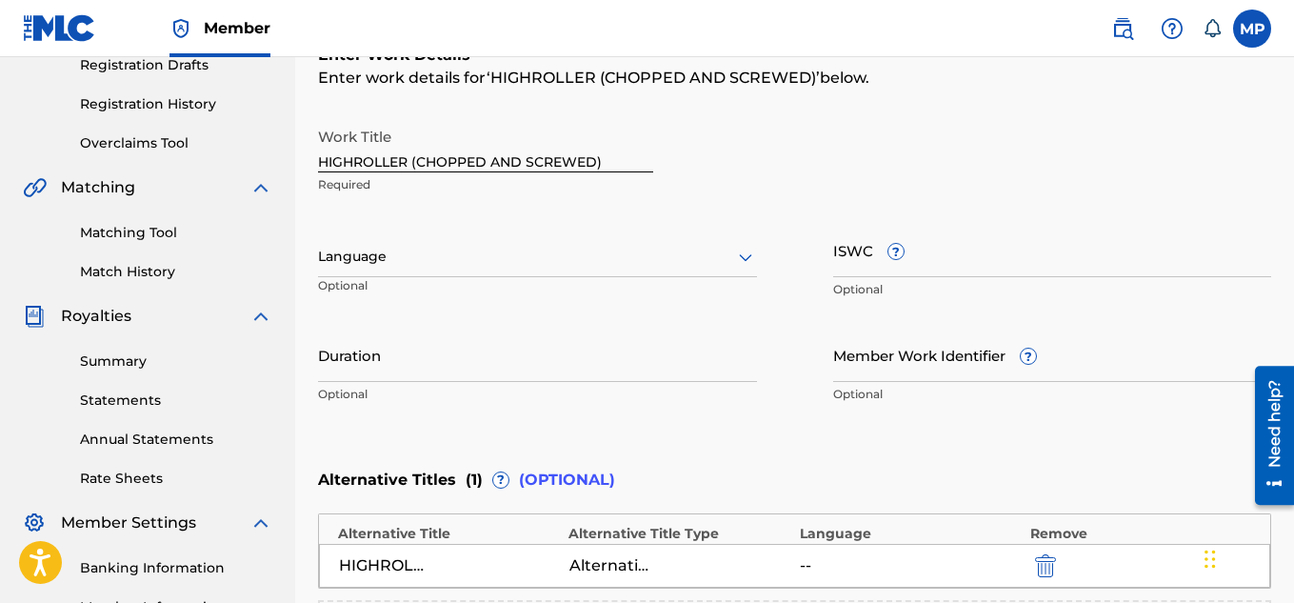
click at [961, 255] on input "ISWC ?" at bounding box center [1052, 250] width 439 height 54
paste input "HIGHROLLER (CHOPPED AND SCREWED)"
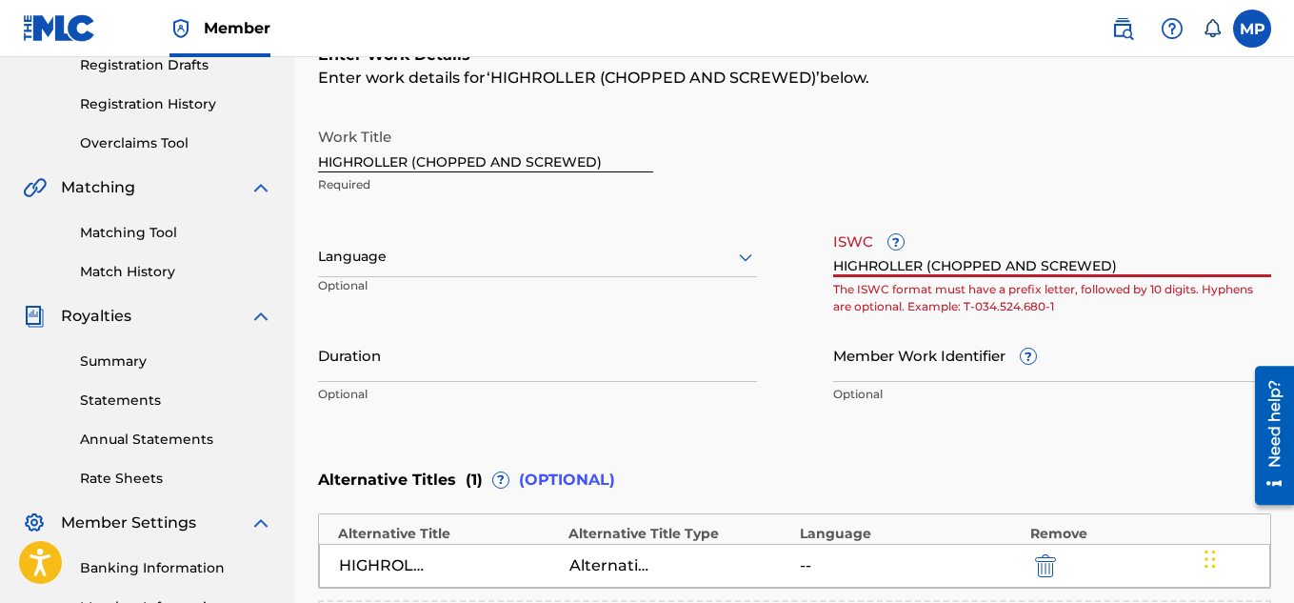
click at [891, 266] on input "HIGHROLLER (CHOPPED AND SCREWED)" at bounding box center [1052, 250] width 439 height 54
paste input "T9285632044"
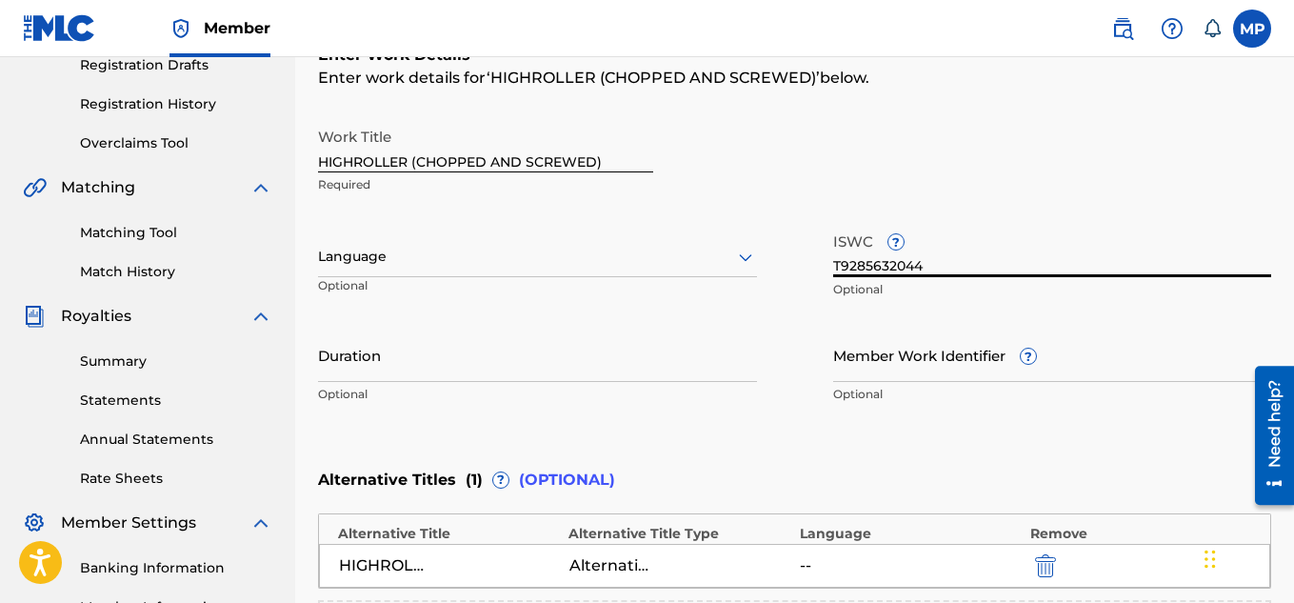
type input "T9285632044"
click at [869, 369] on input "Member Work Identifier ?" at bounding box center [1052, 355] width 439 height 54
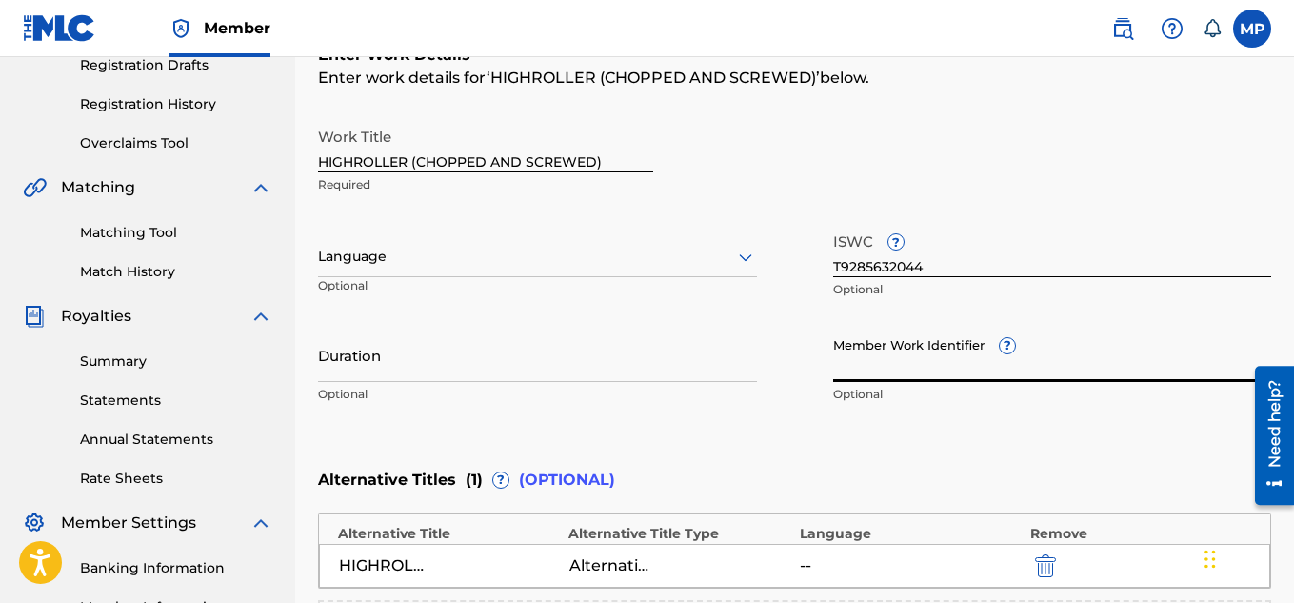
paste input "T9285632044"
type input "T9285632044"
click at [934, 364] on input "T9285632044" at bounding box center [1052, 355] width 439 height 54
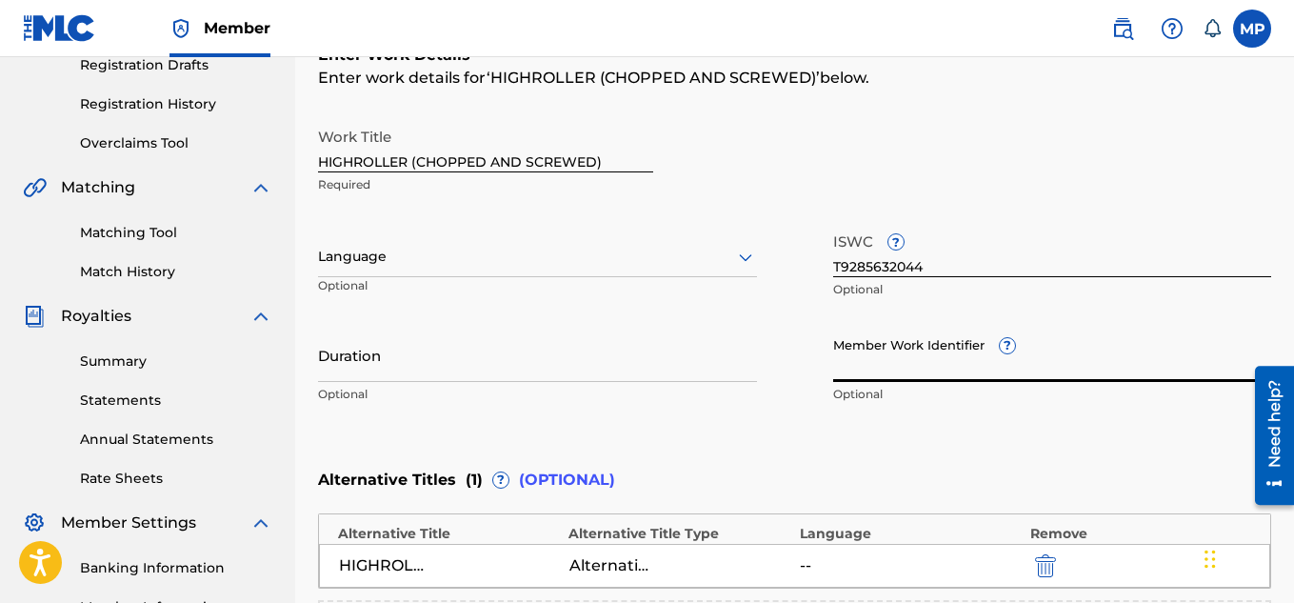
paste input "T9285632044"
paste input "897375493"
type input "897375493"
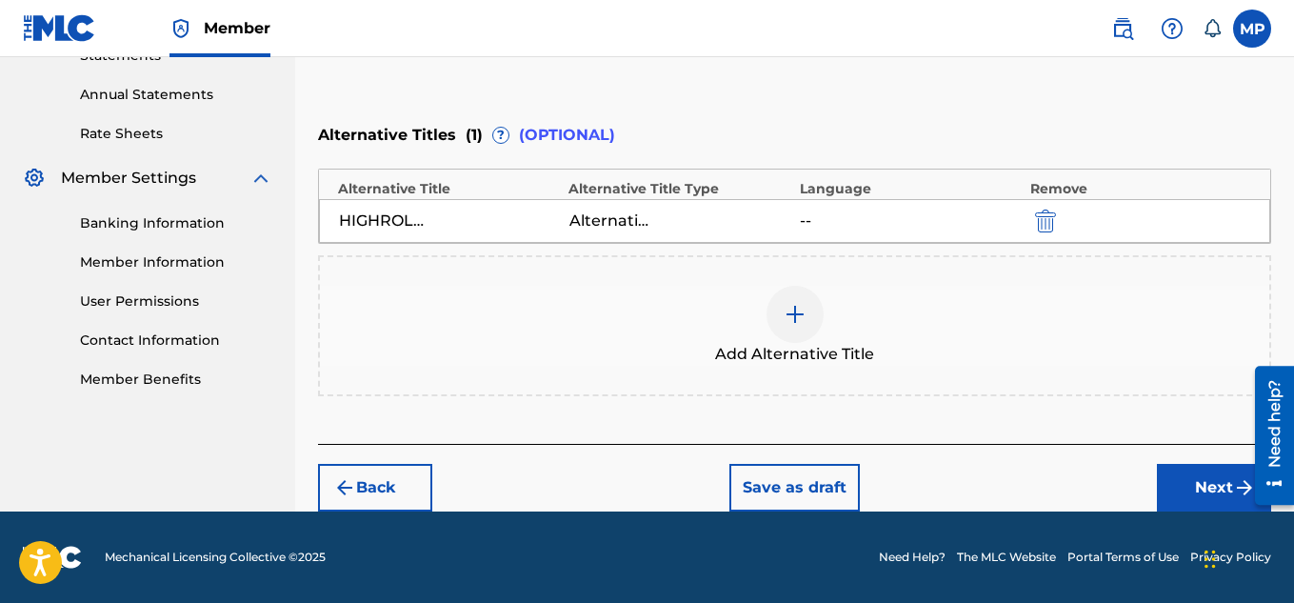
click at [1185, 492] on button "Next" at bounding box center [1214, 488] width 114 height 48
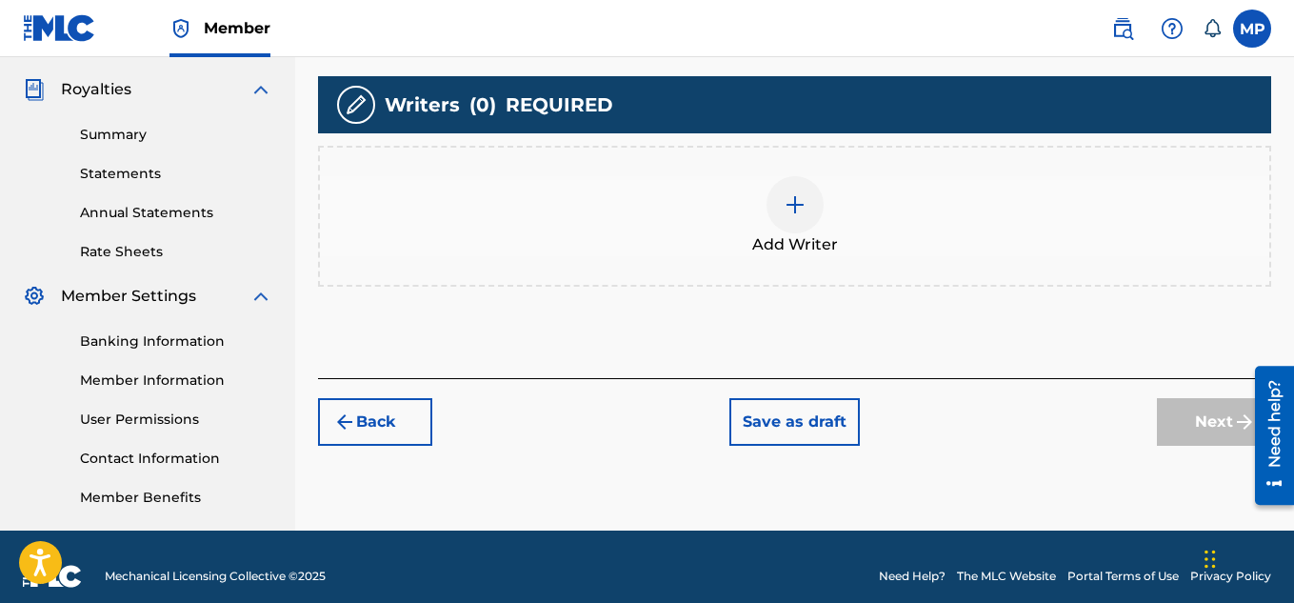
scroll to position [578, 0]
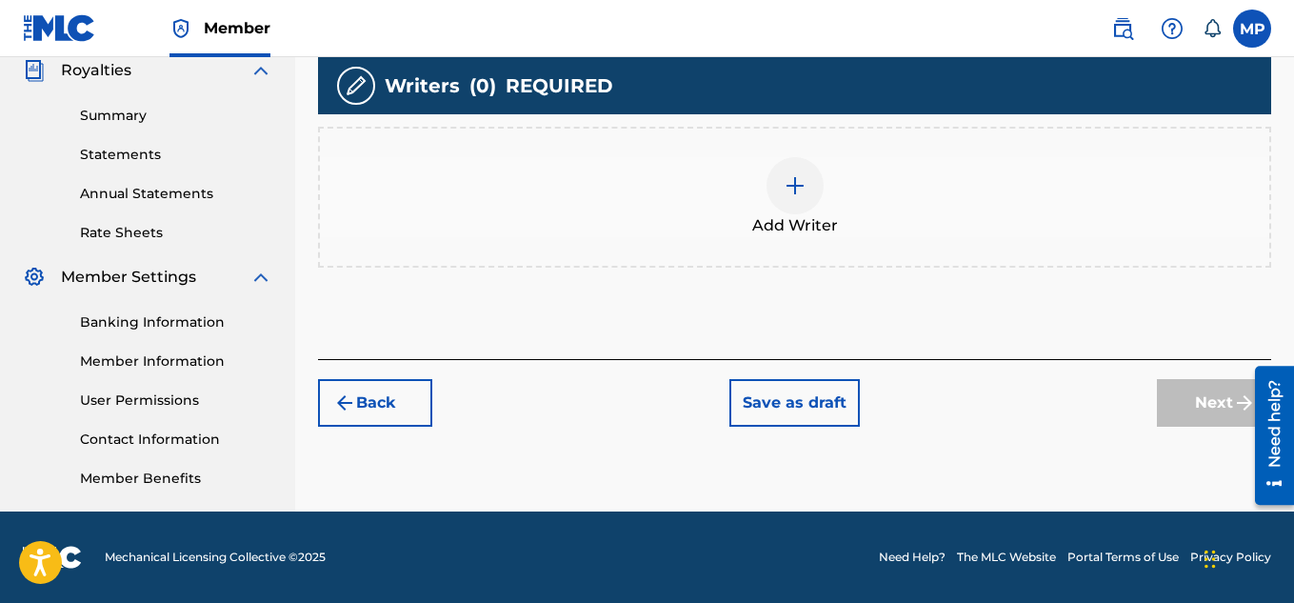
click at [802, 190] on img at bounding box center [795, 185] width 23 height 23
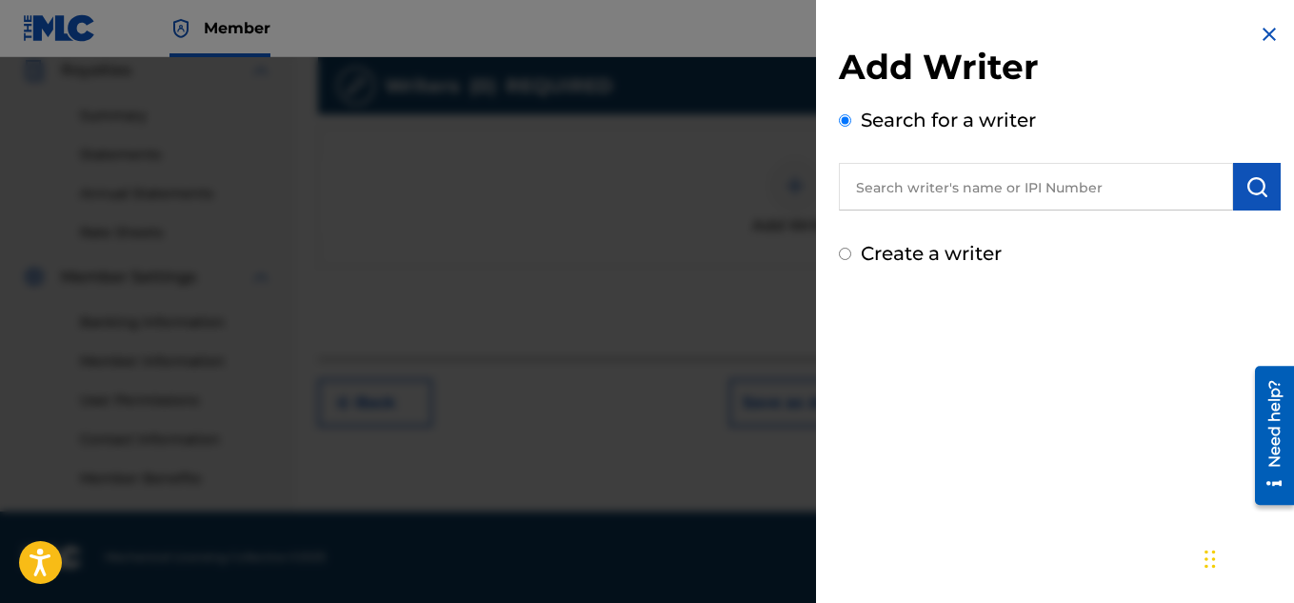
click at [983, 184] on input "text" at bounding box center [1036, 187] width 394 height 48
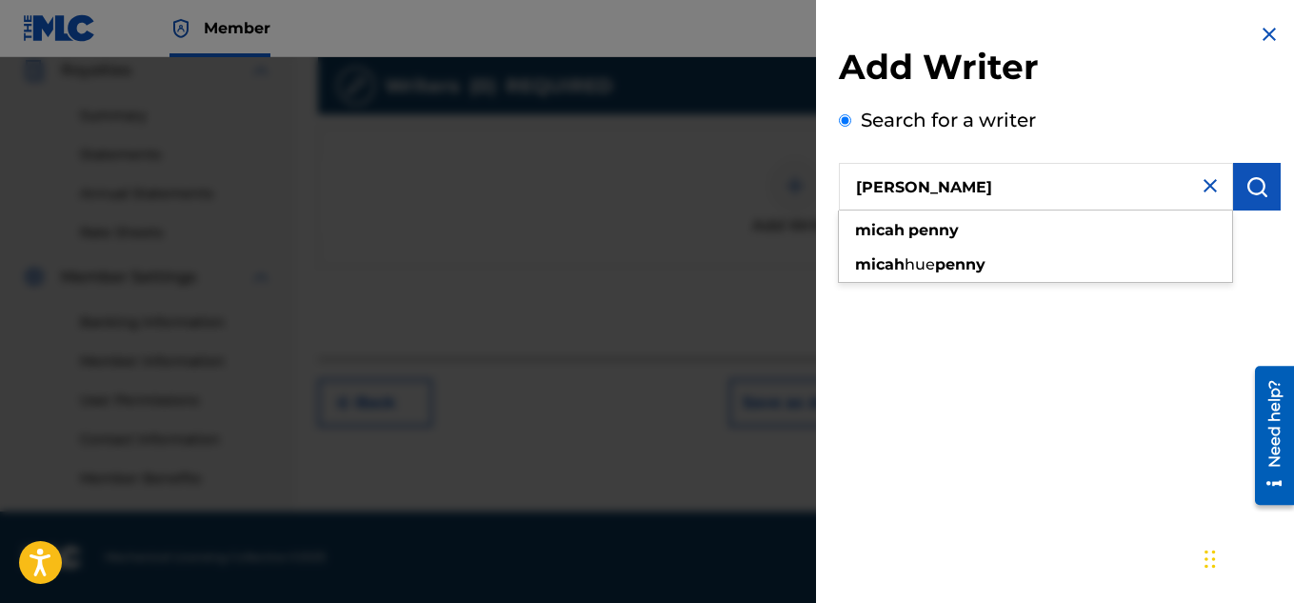
type input "[PERSON_NAME]"
click at [1245, 191] on img "submit" at bounding box center [1256, 186] width 23 height 23
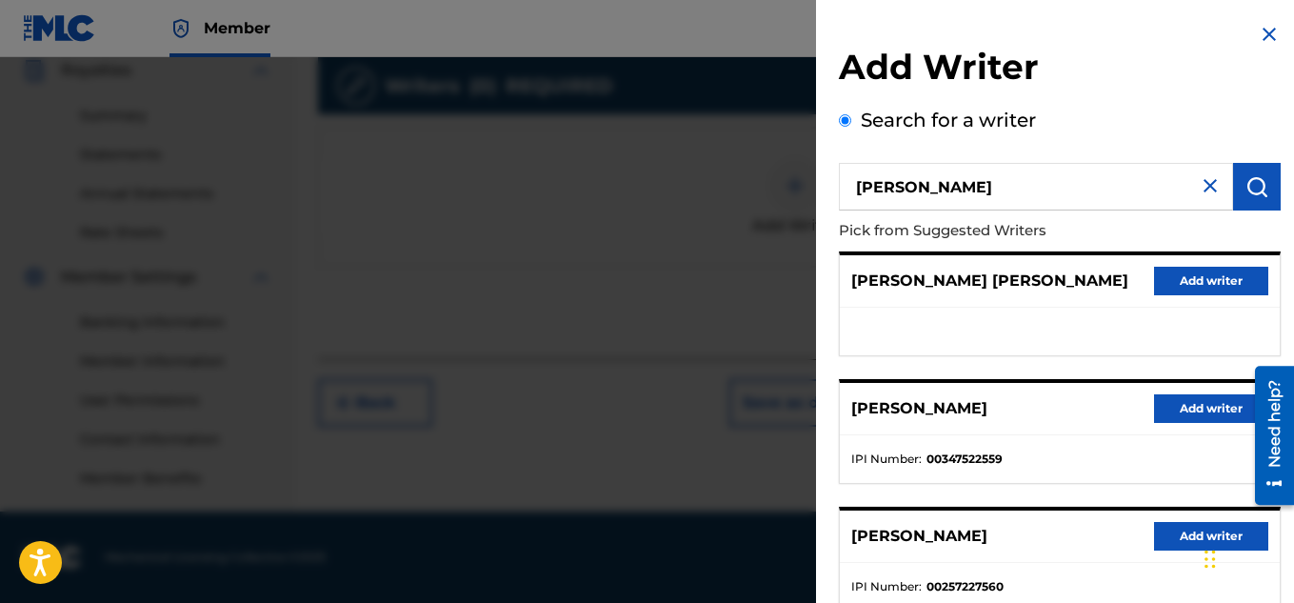
click at [1181, 402] on button "Add writer" at bounding box center [1211, 408] width 114 height 29
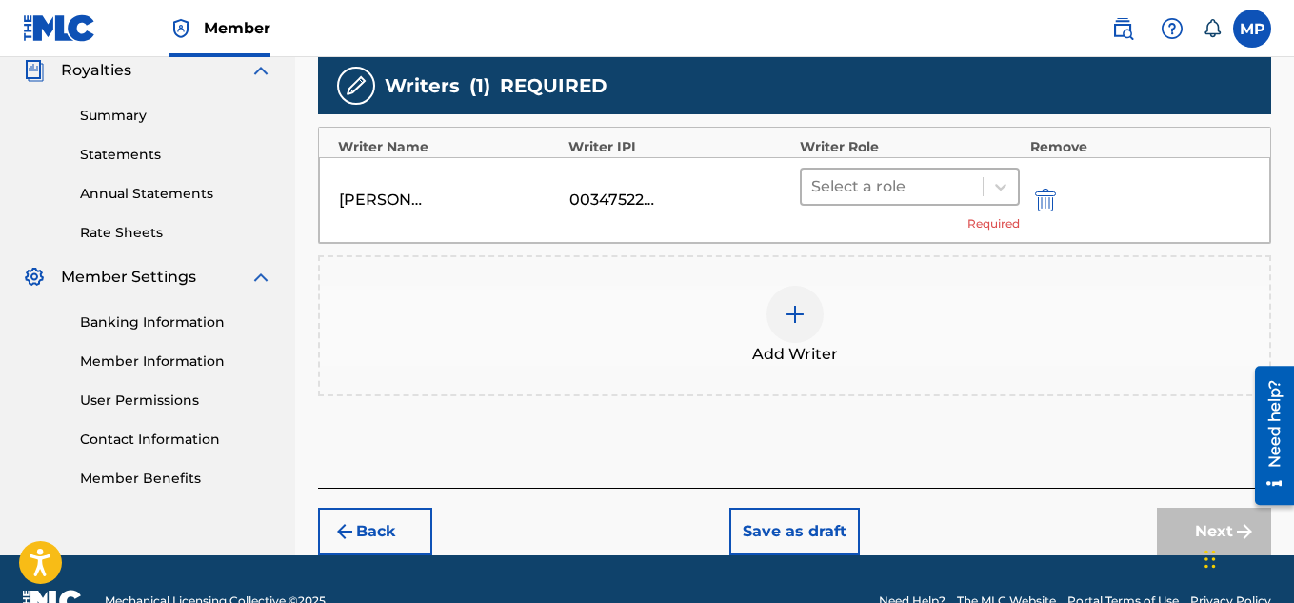
click at [913, 189] on div at bounding box center [892, 186] width 163 height 27
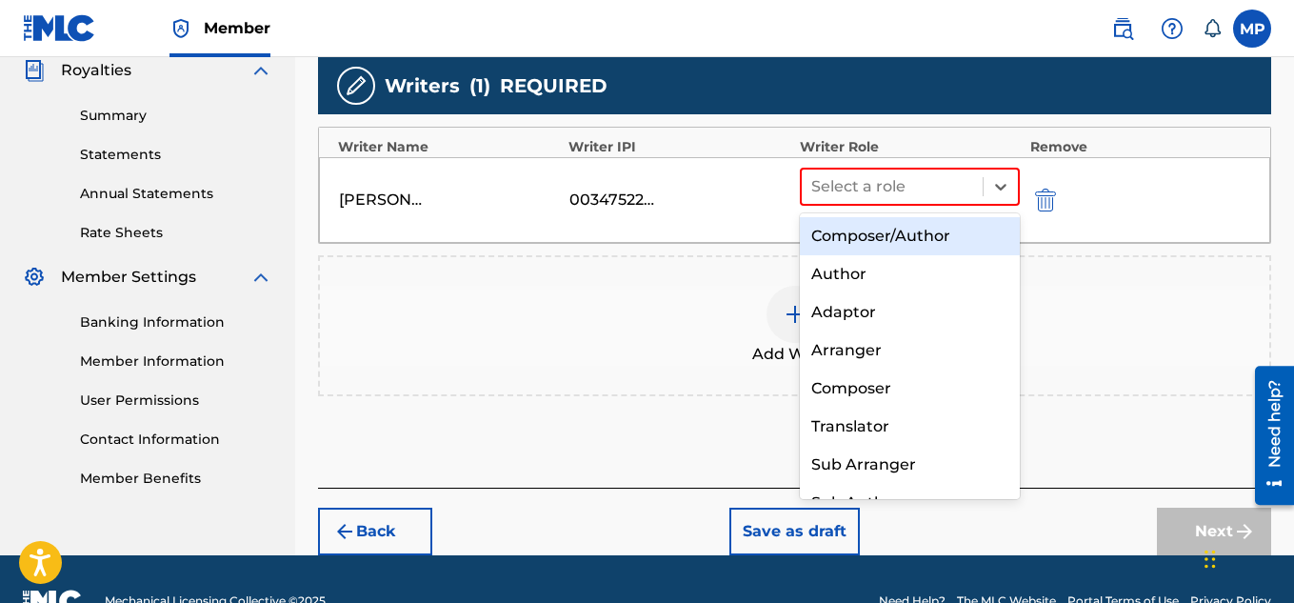
click at [889, 241] on div "Composer/Author" at bounding box center [910, 236] width 221 height 38
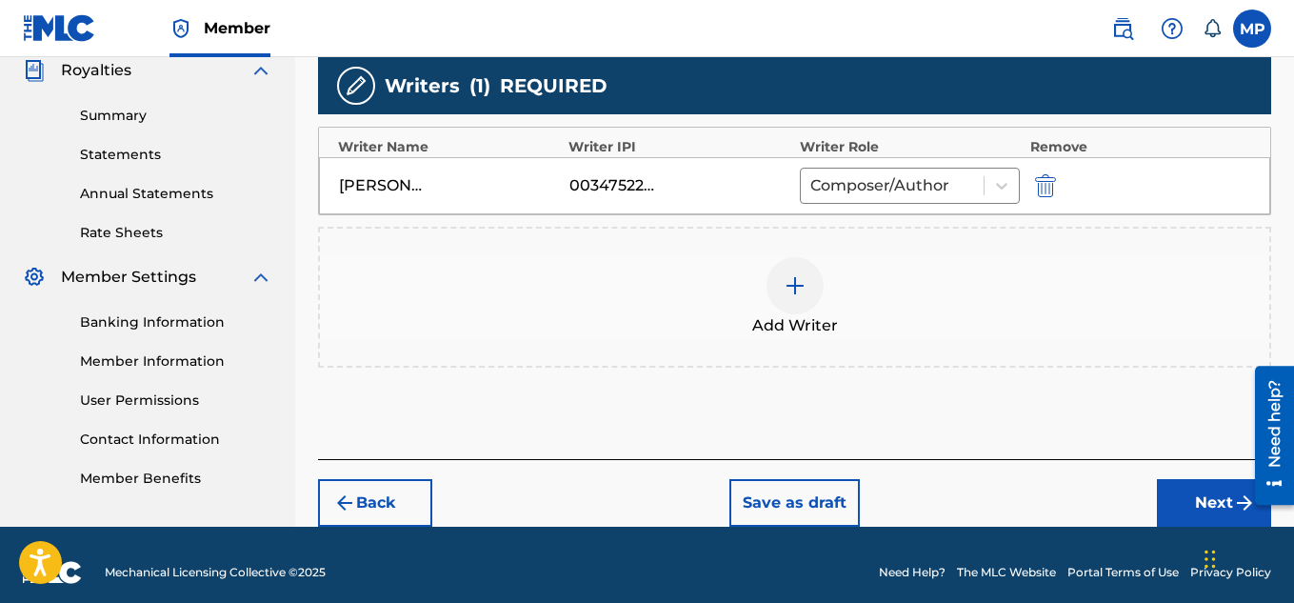
click at [1192, 494] on button "Next" at bounding box center [1214, 503] width 114 height 48
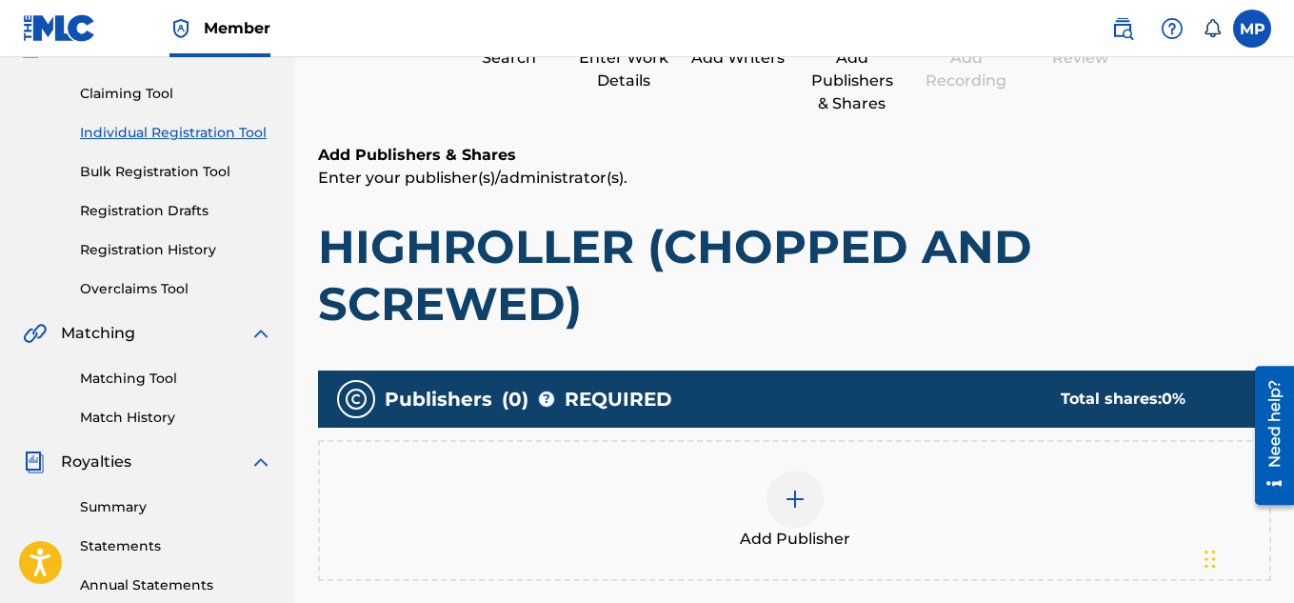
scroll to position [191, 0]
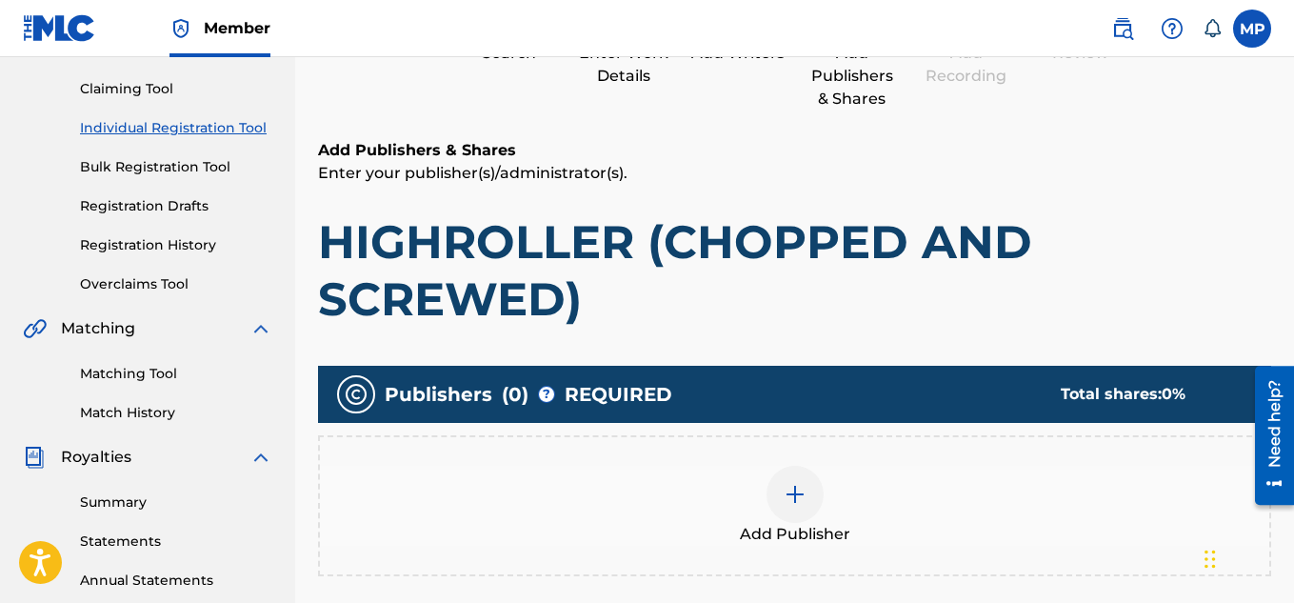
click at [803, 495] on img at bounding box center [795, 494] width 23 height 23
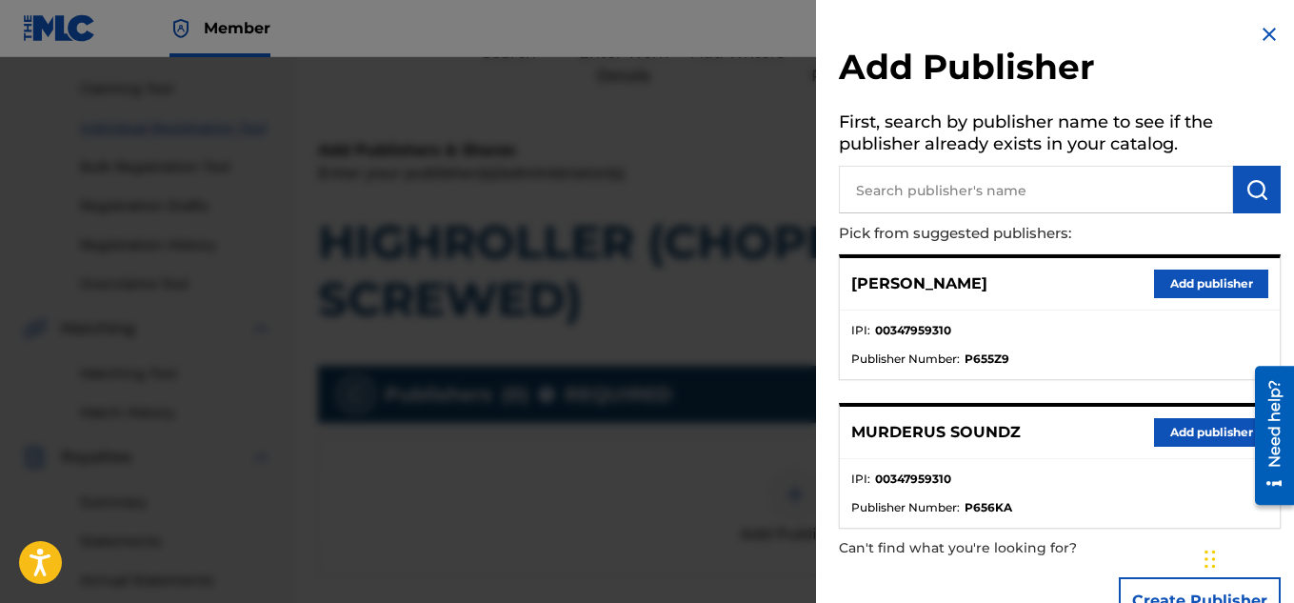
click at [1174, 423] on button "Add publisher" at bounding box center [1211, 432] width 114 height 29
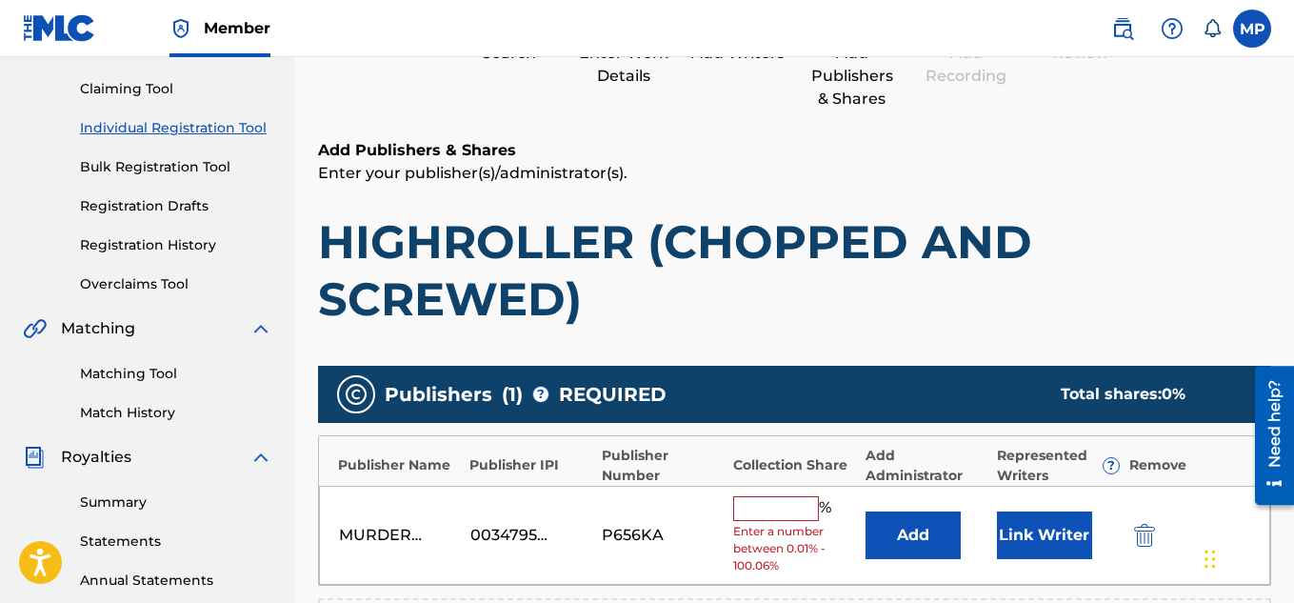
click at [780, 507] on input "text" at bounding box center [776, 508] width 86 height 25
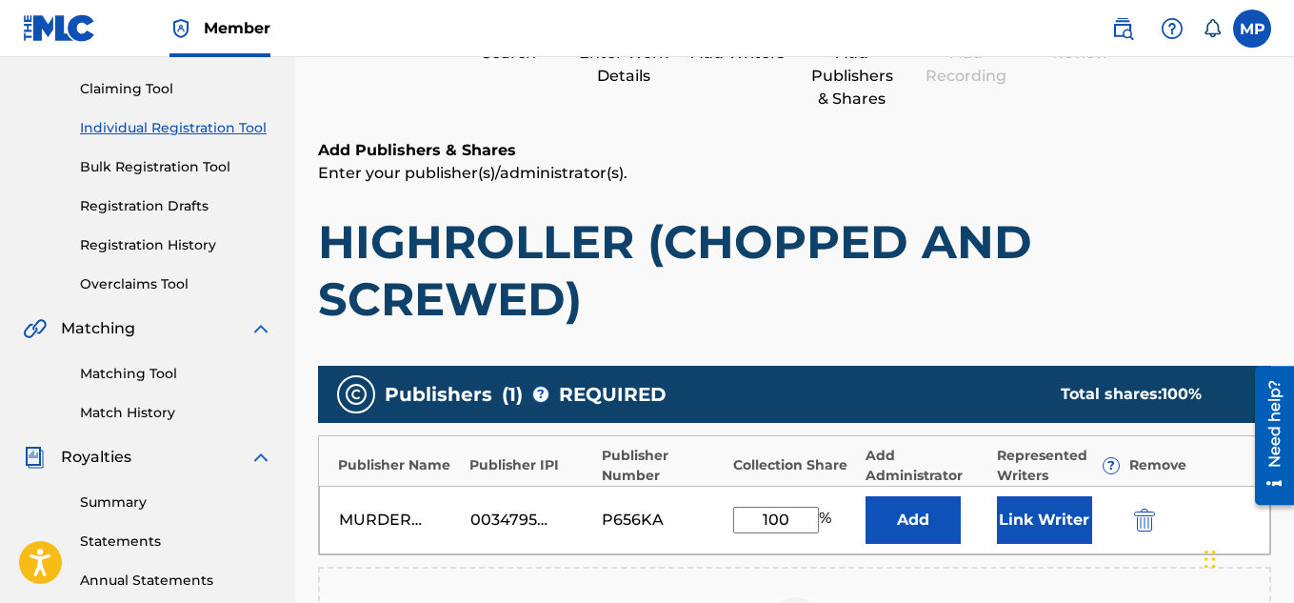
type input "100"
click at [1054, 519] on button "Link Writer" at bounding box center [1044, 520] width 95 height 48
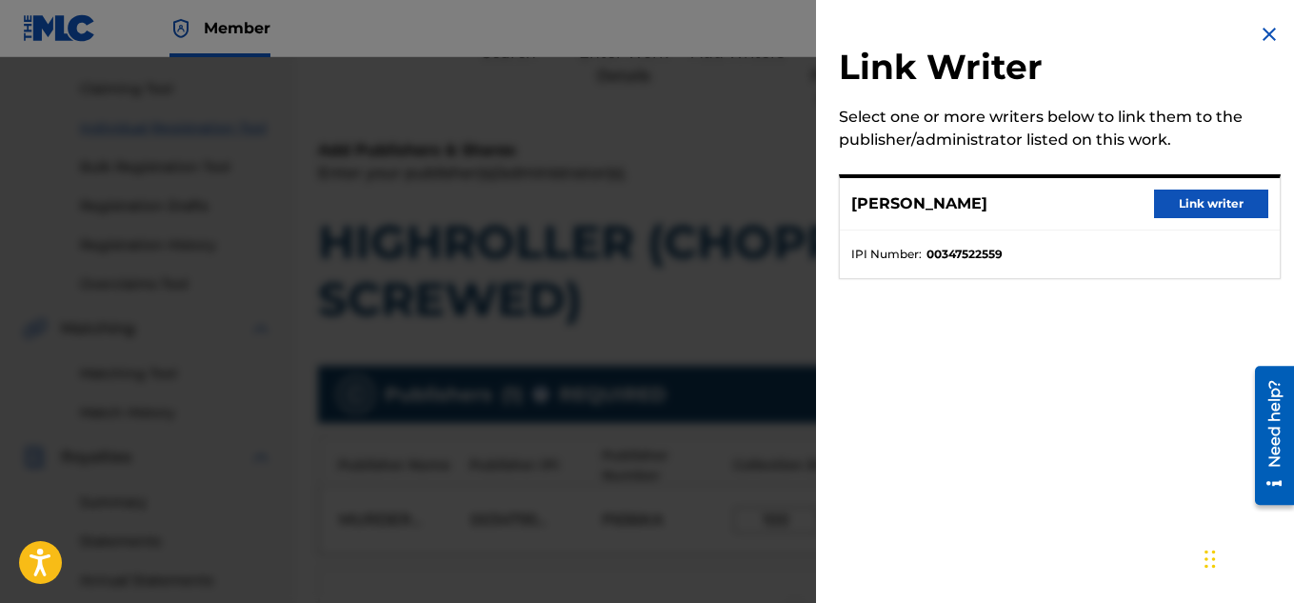
click at [1243, 193] on button "Link writer" at bounding box center [1211, 203] width 114 height 29
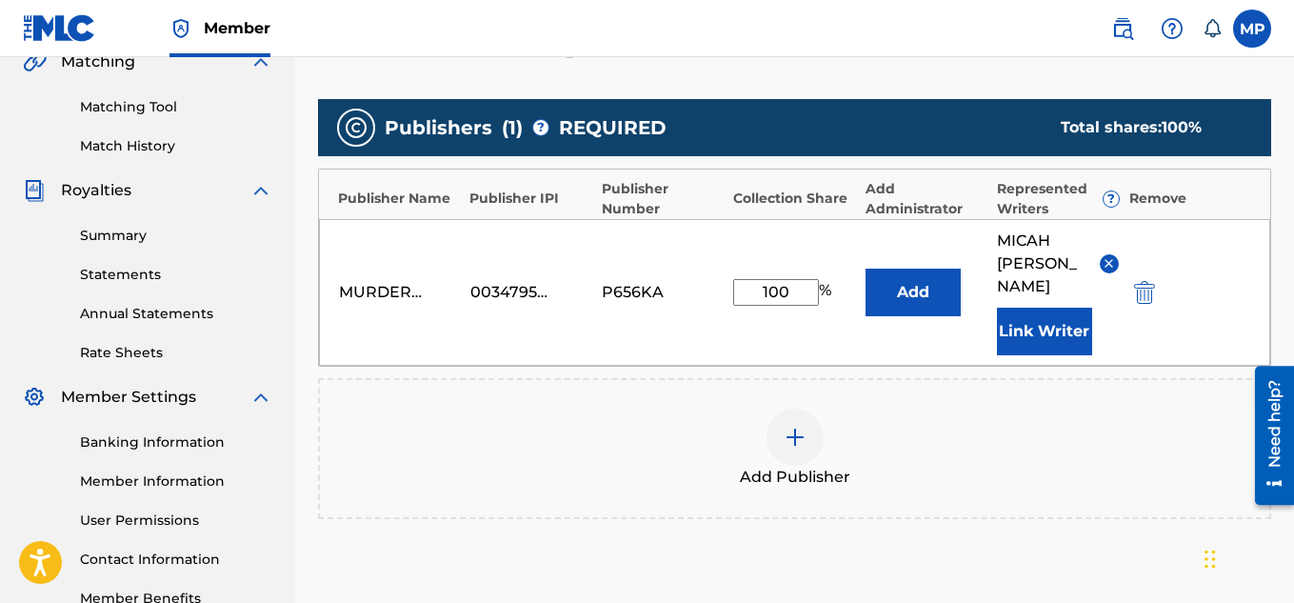
scroll to position [659, 0]
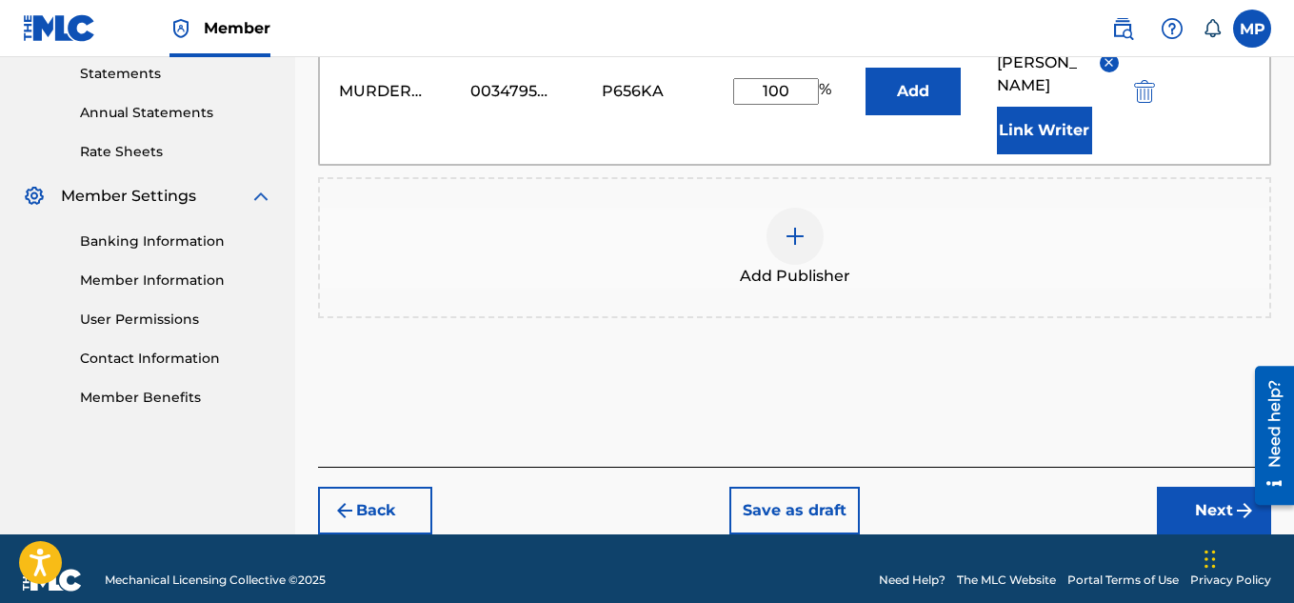
click at [1196, 500] on button "Next" at bounding box center [1214, 511] width 114 height 48
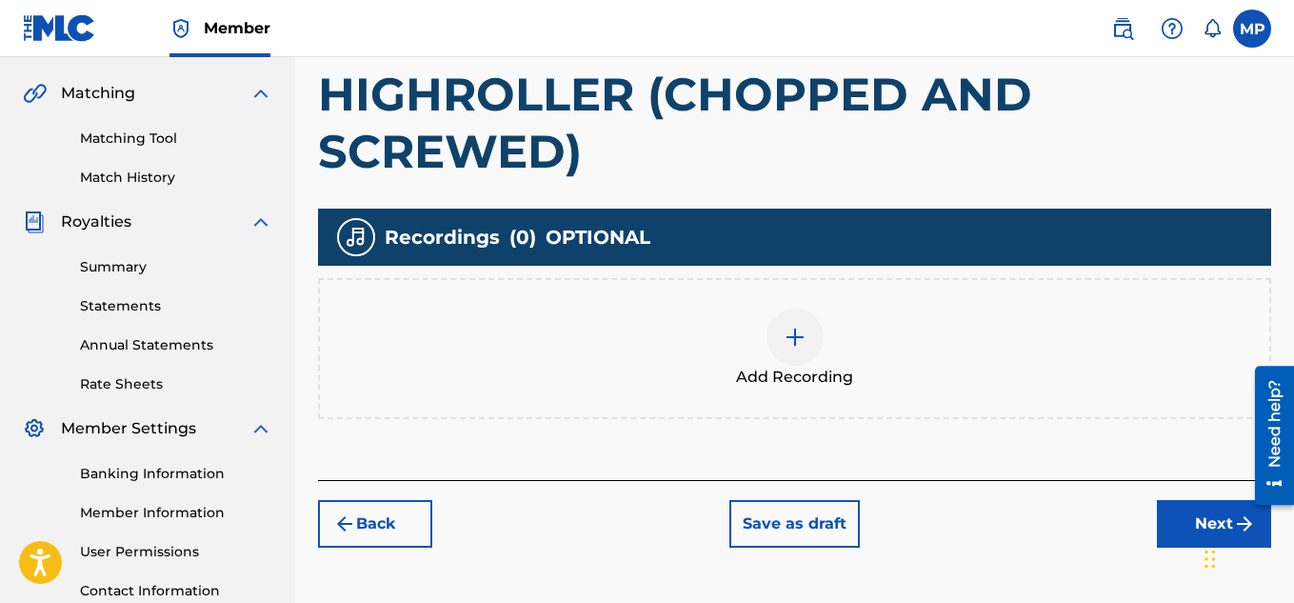
scroll to position [467, 0]
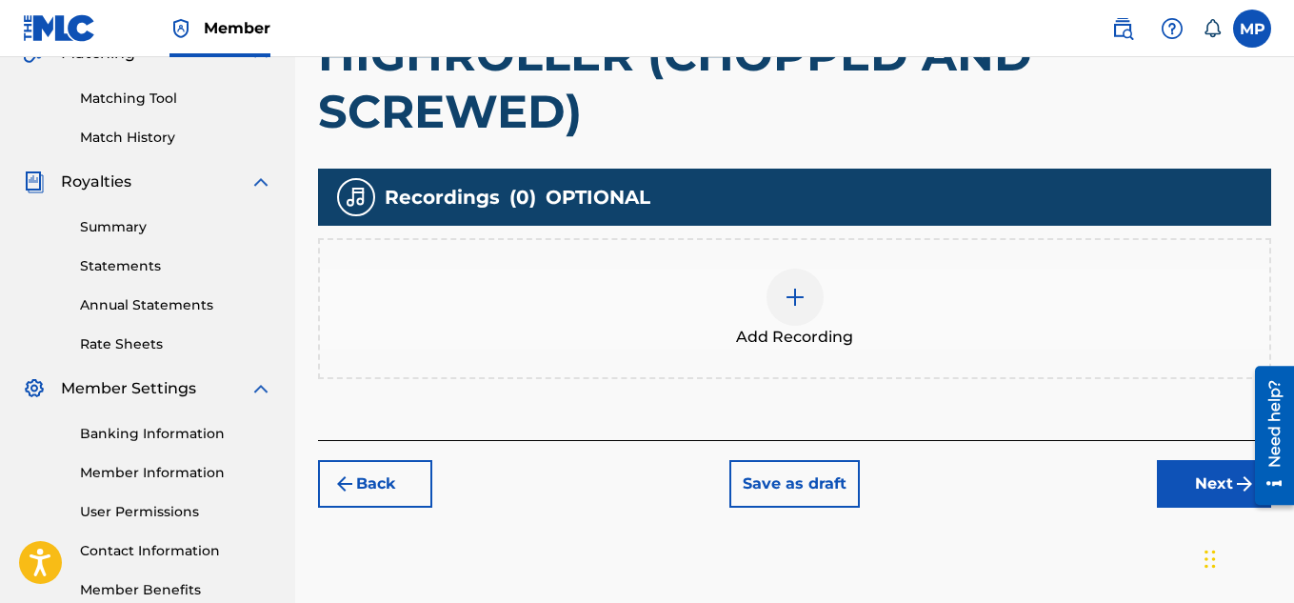
click at [815, 301] on div at bounding box center [794, 296] width 57 height 57
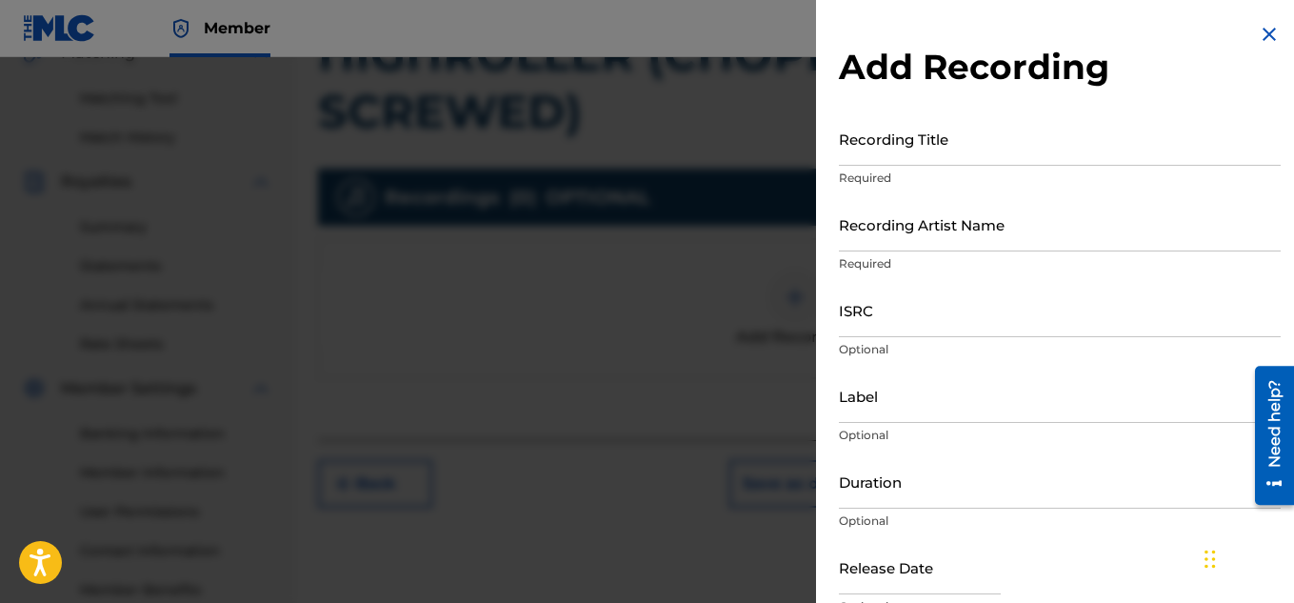
click at [939, 150] on input "Recording Title" at bounding box center [1060, 138] width 442 height 54
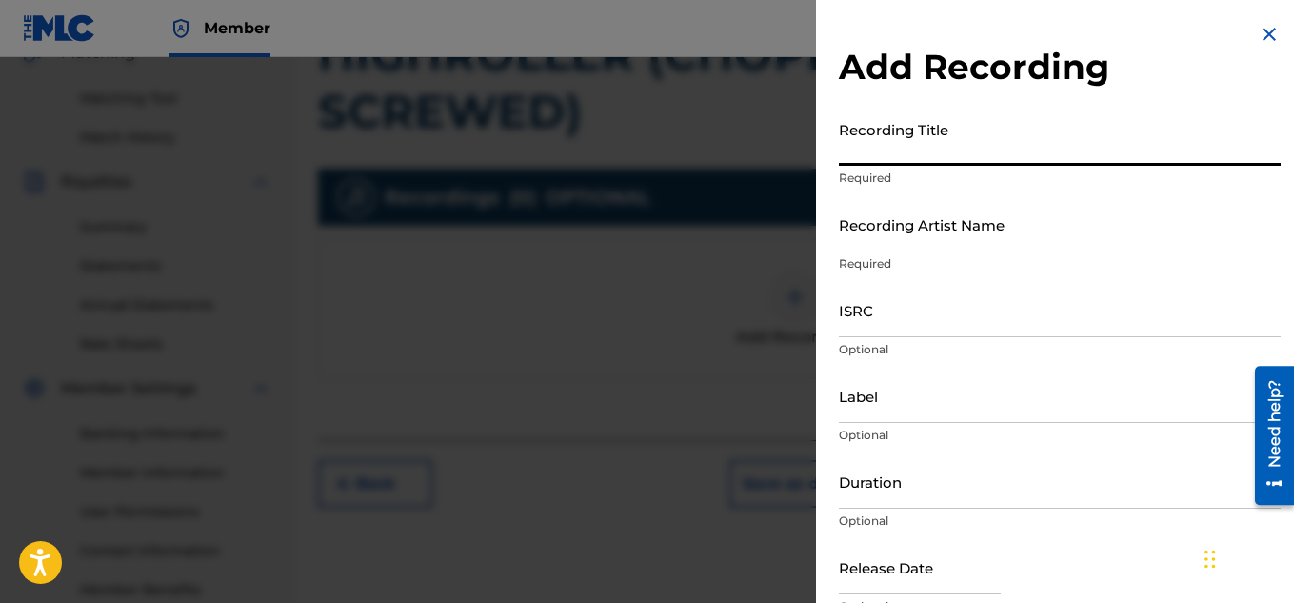
paste input "HIGHROLLER (CHOPPED AND SCREWED)"
type input "HIGHROLLER (CHOPPED AND SCREWED)"
click at [921, 243] on input "Recording Artist Name" at bounding box center [1060, 224] width 442 height 54
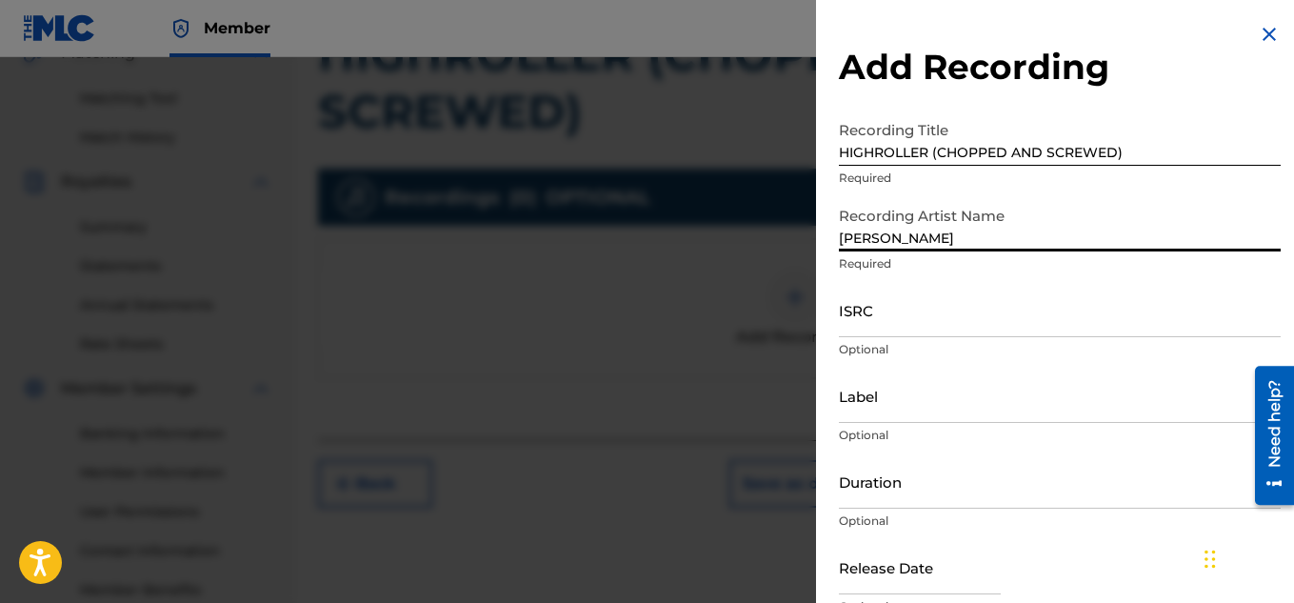
type input "[PERSON_NAME]"
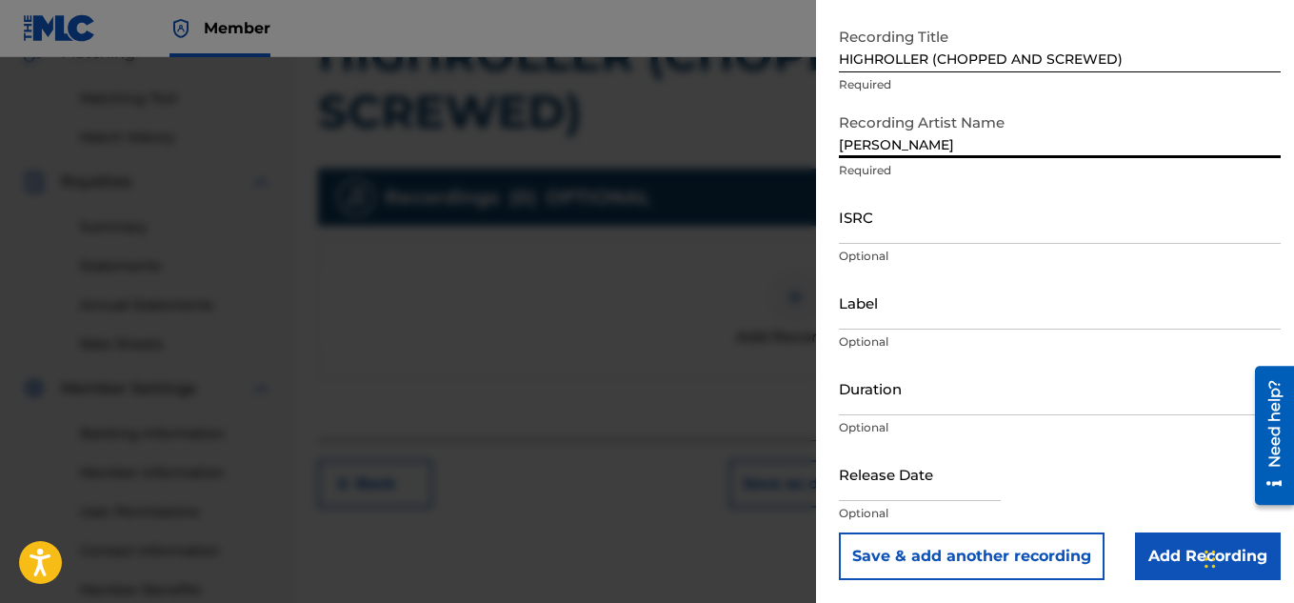
click at [1184, 555] on input "Add Recording" at bounding box center [1208, 556] width 146 height 48
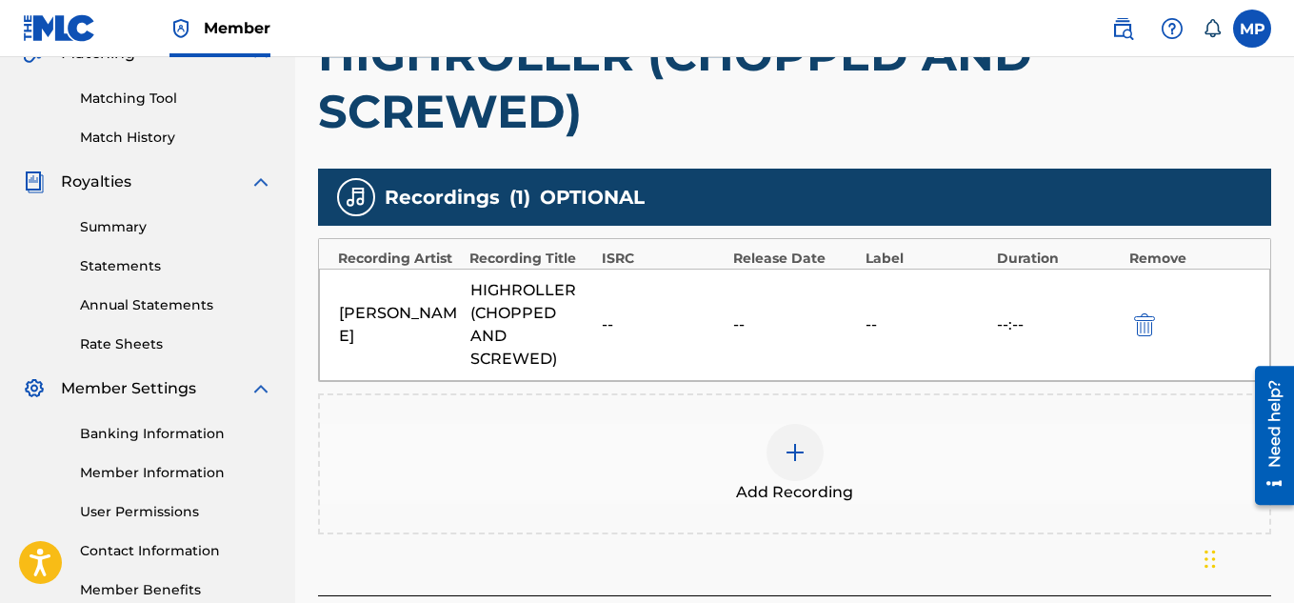
scroll to position [618, 0]
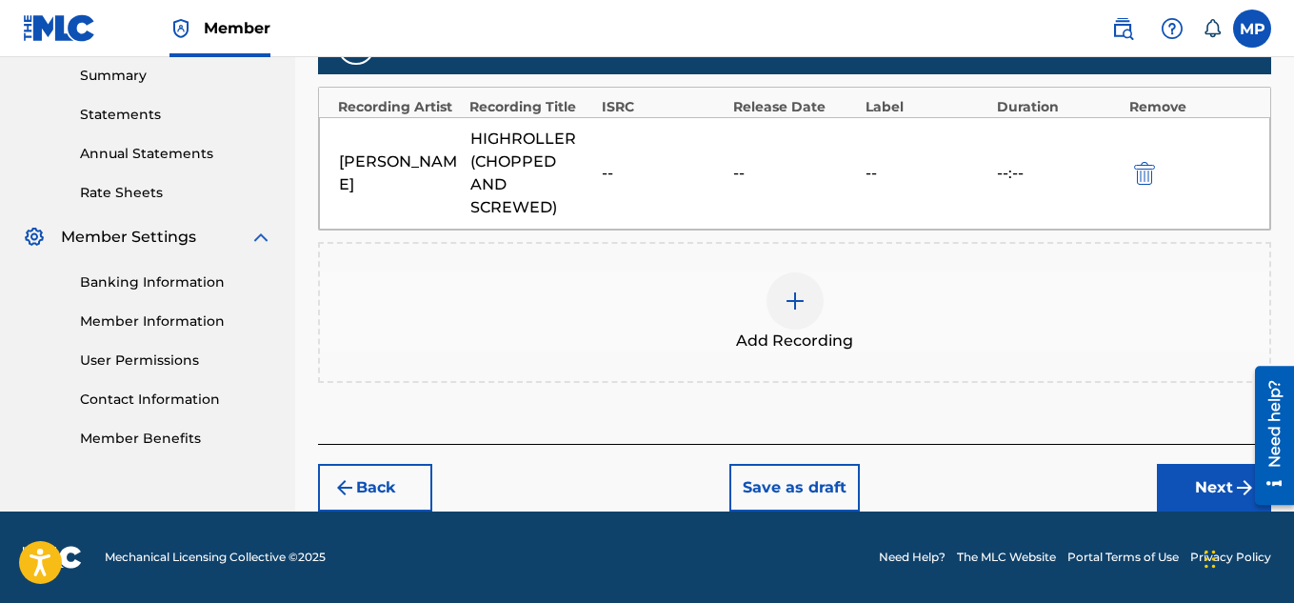
click at [1211, 485] on button "Next" at bounding box center [1214, 488] width 114 height 48
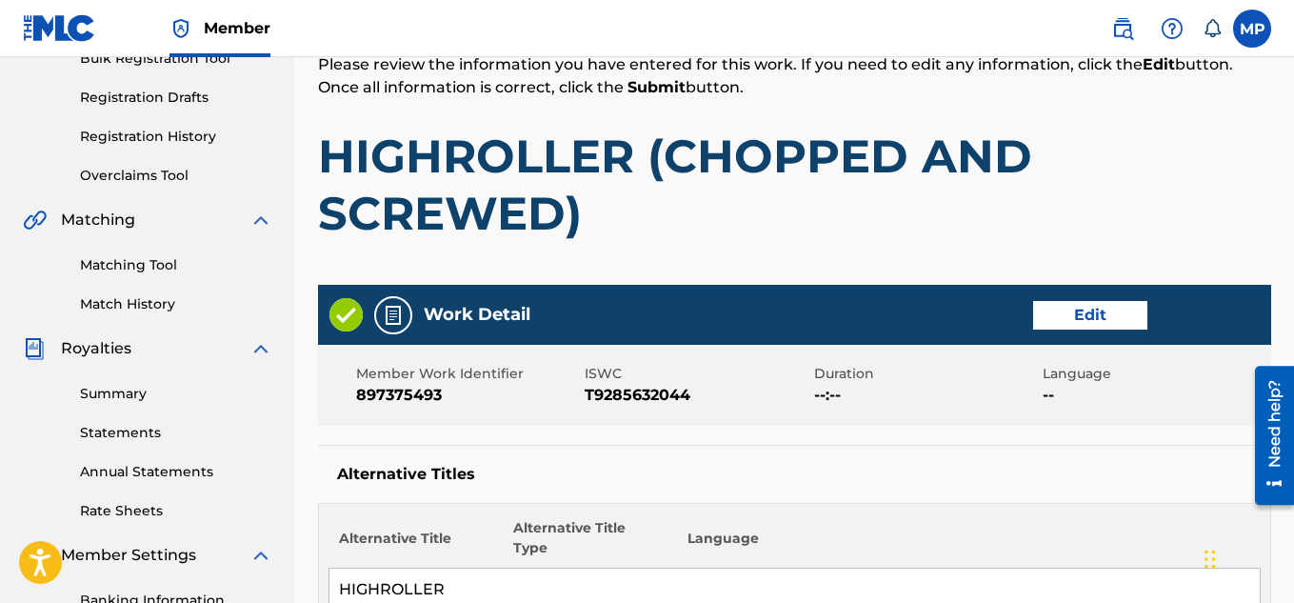
scroll to position [1261, 0]
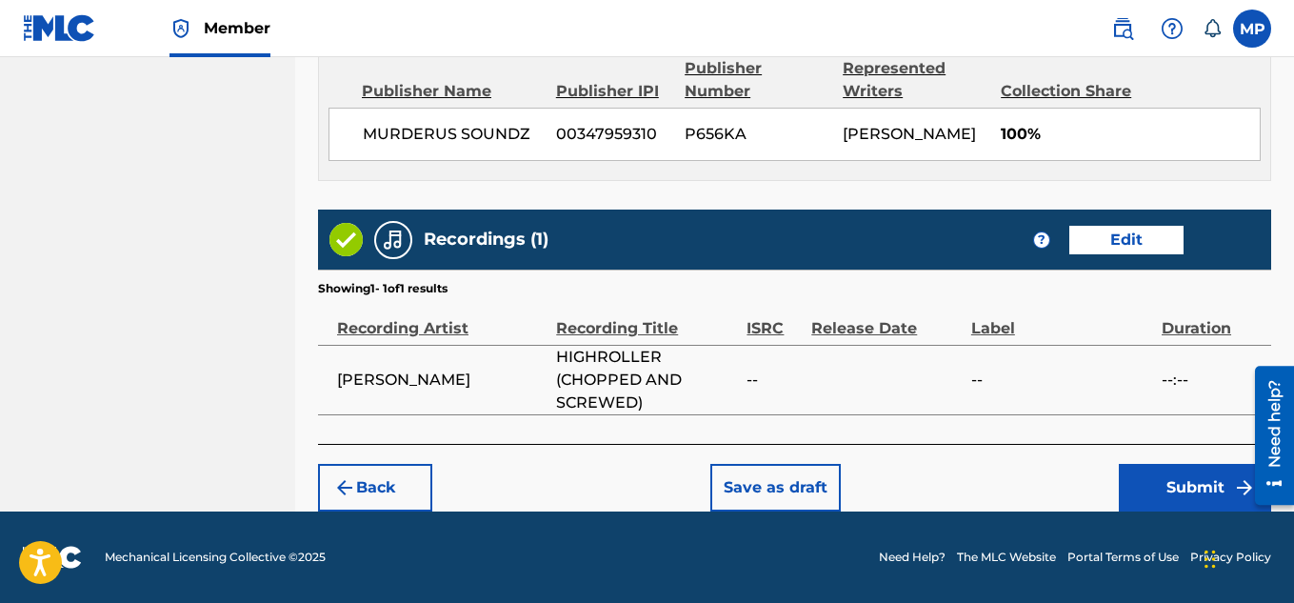
click at [1166, 493] on button "Submit" at bounding box center [1195, 488] width 152 height 48
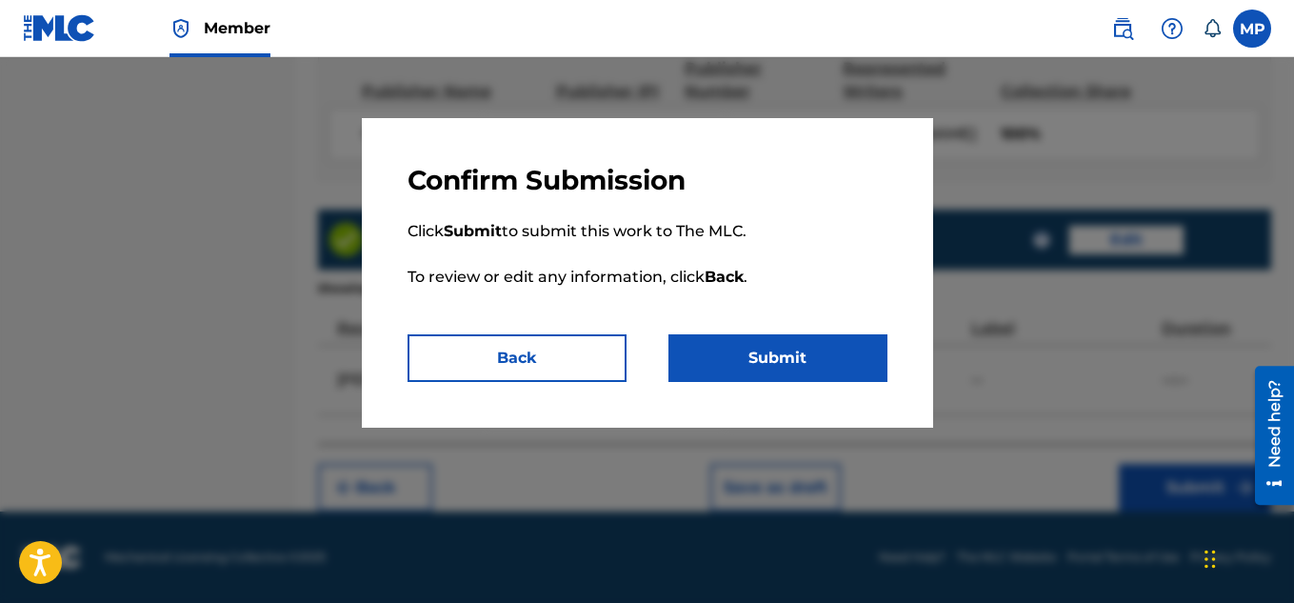
click at [744, 350] on button "Submit" at bounding box center [777, 358] width 219 height 48
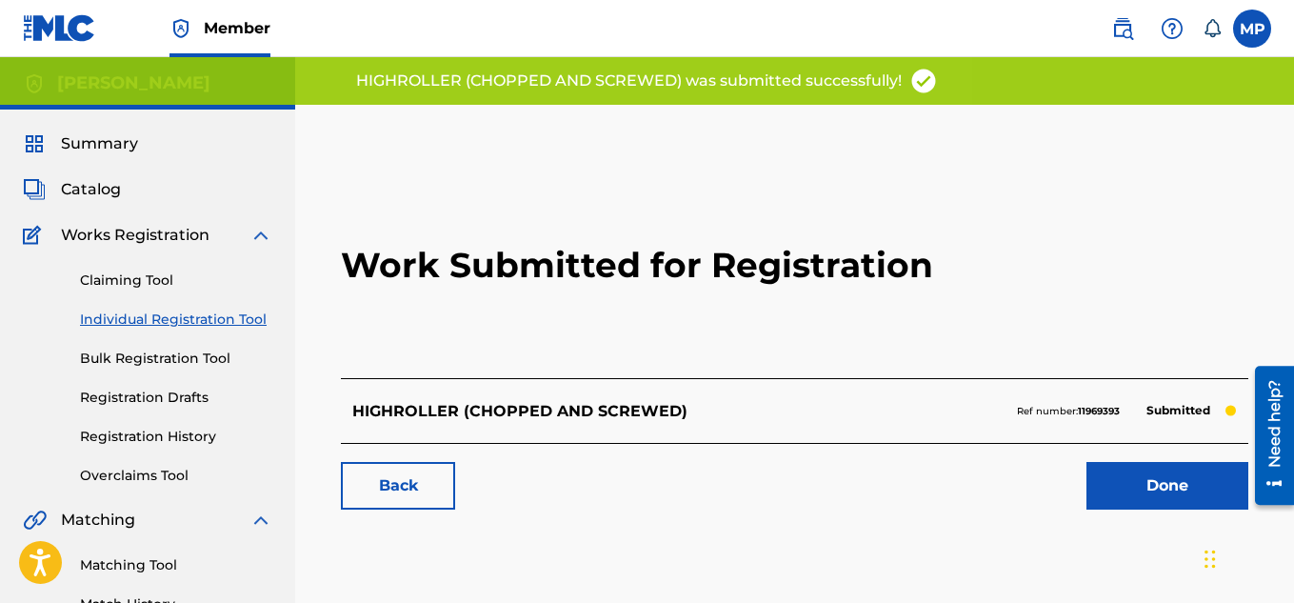
click at [369, 500] on link "Back" at bounding box center [398, 486] width 114 height 48
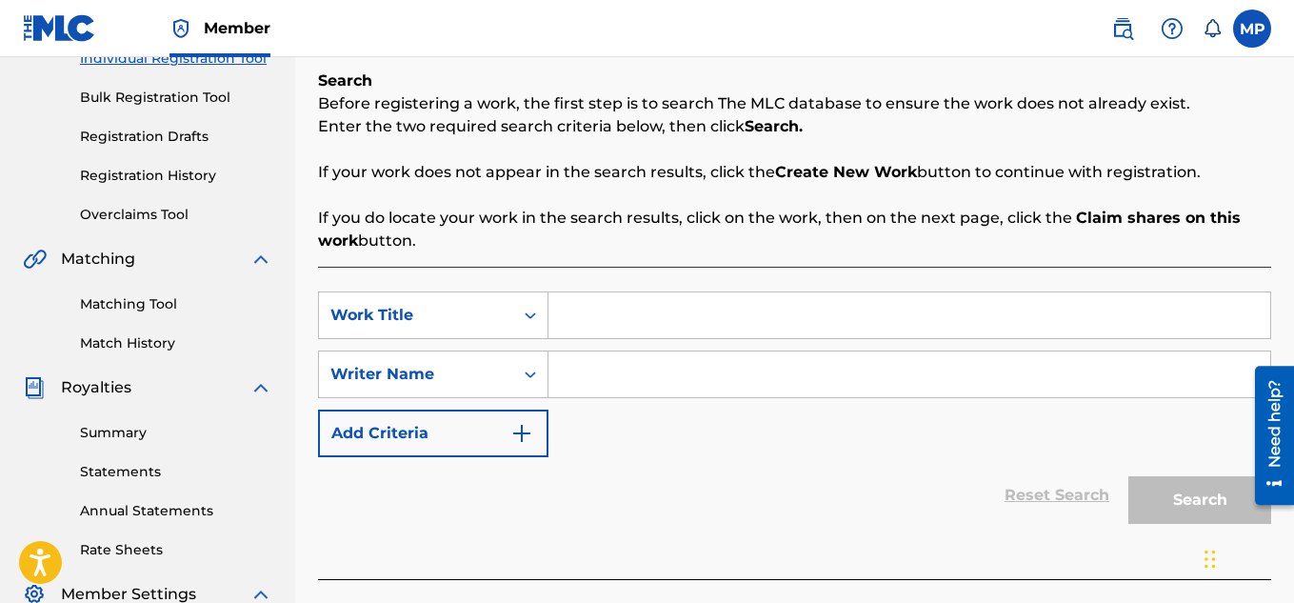
scroll to position [265, 0]
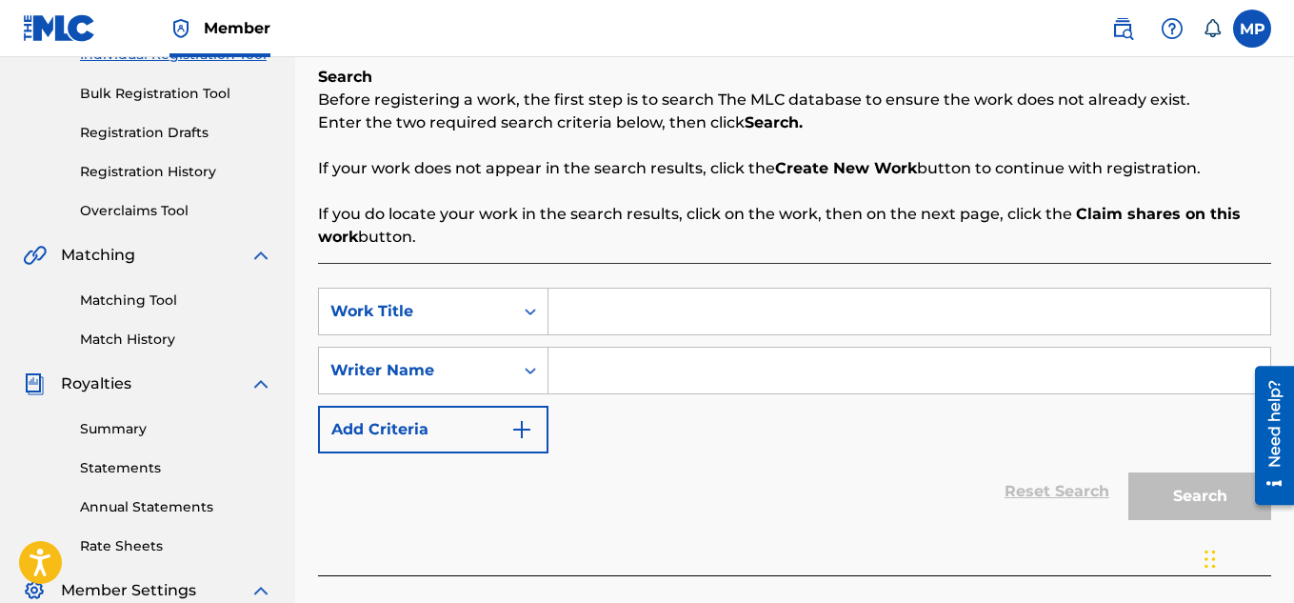
click at [611, 306] on input "Search Form" at bounding box center [909, 311] width 722 height 46
type input "Balanced"
click at [754, 387] on input "Search Form" at bounding box center [909, 371] width 722 height 46
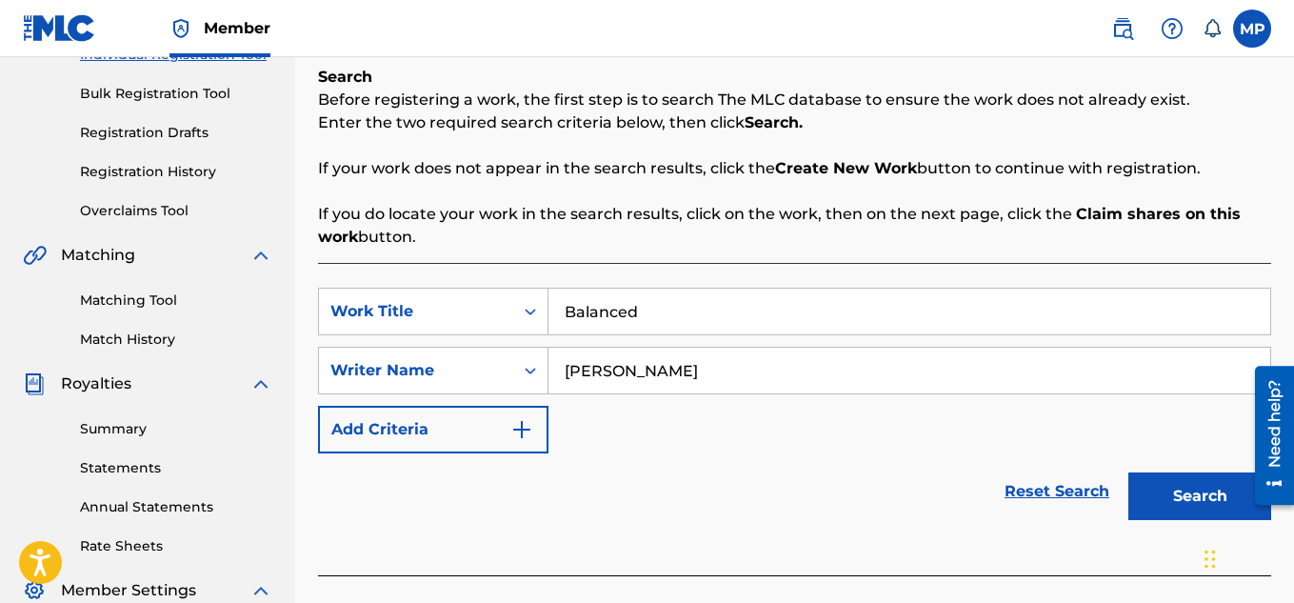
scroll to position [347, 0]
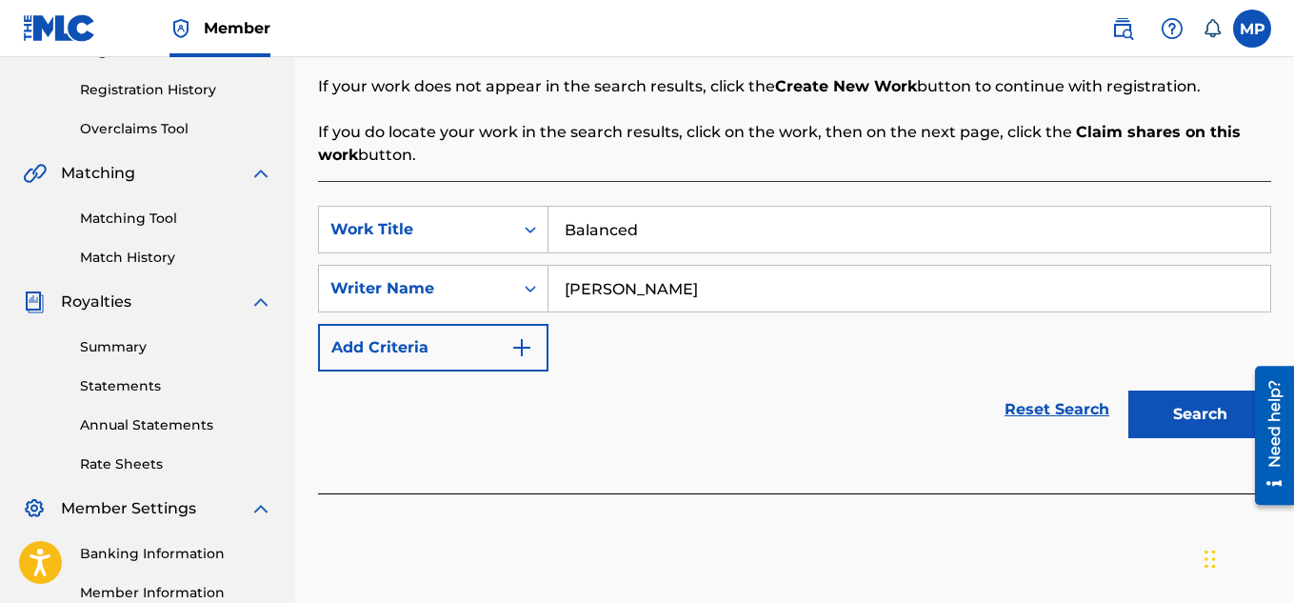
type input "[PERSON_NAME]"
click at [1170, 415] on button "Search" at bounding box center [1199, 414] width 143 height 48
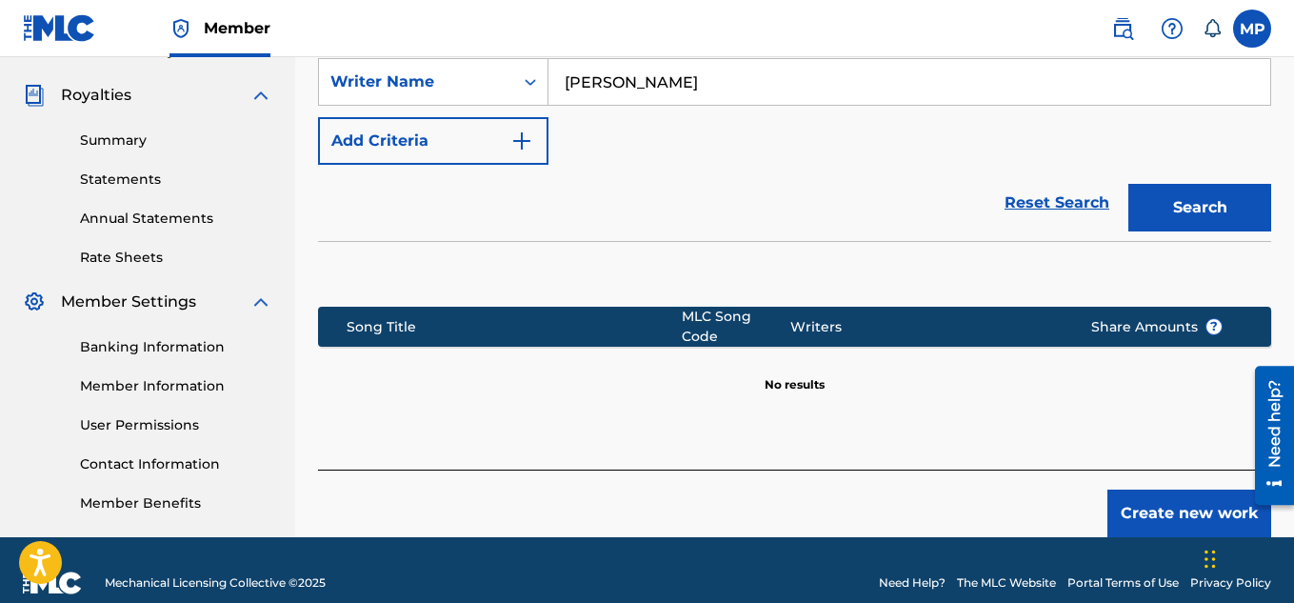
scroll to position [578, 0]
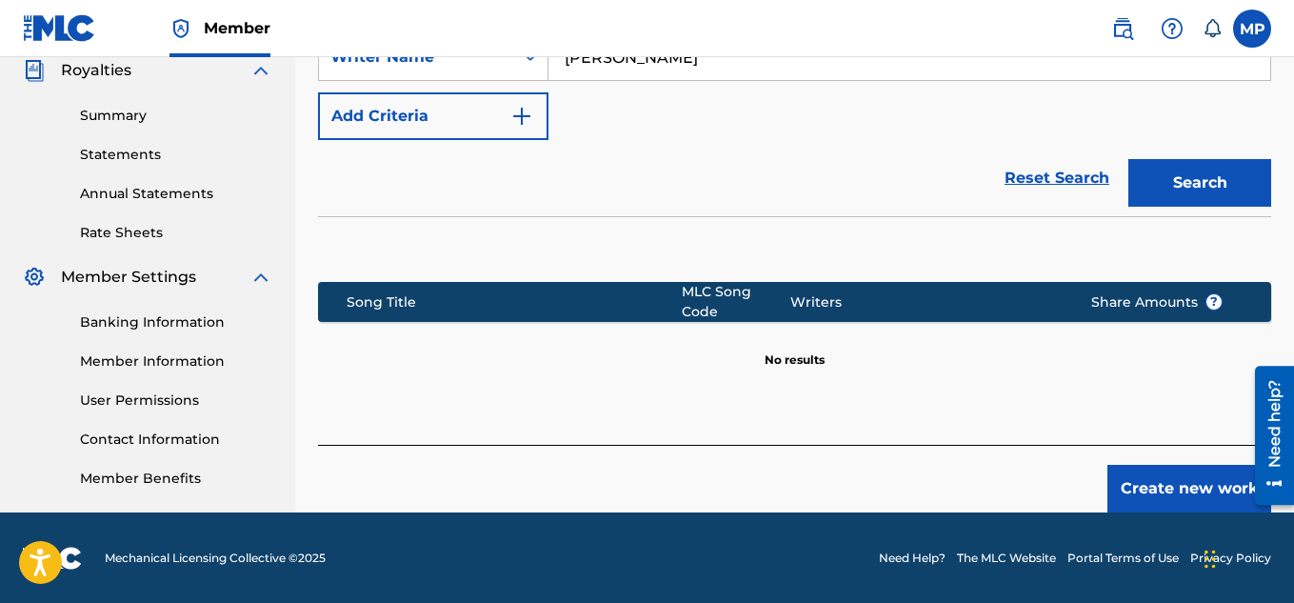
click at [1184, 476] on button "Create new work" at bounding box center [1189, 489] width 164 height 48
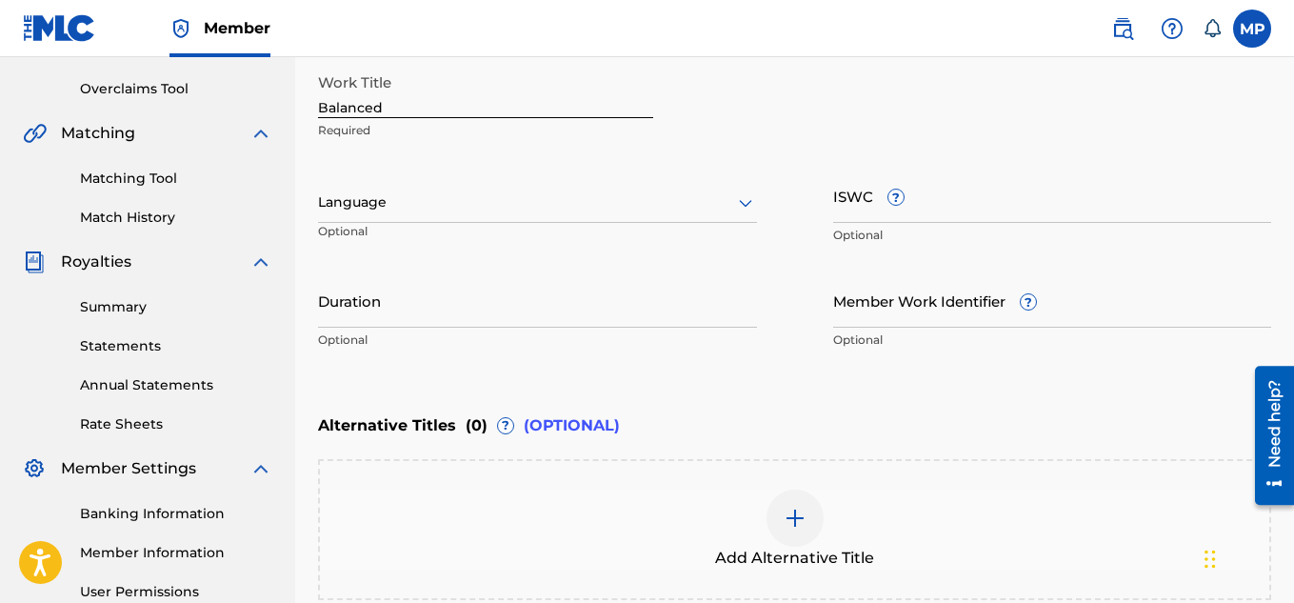
scroll to position [380, 0]
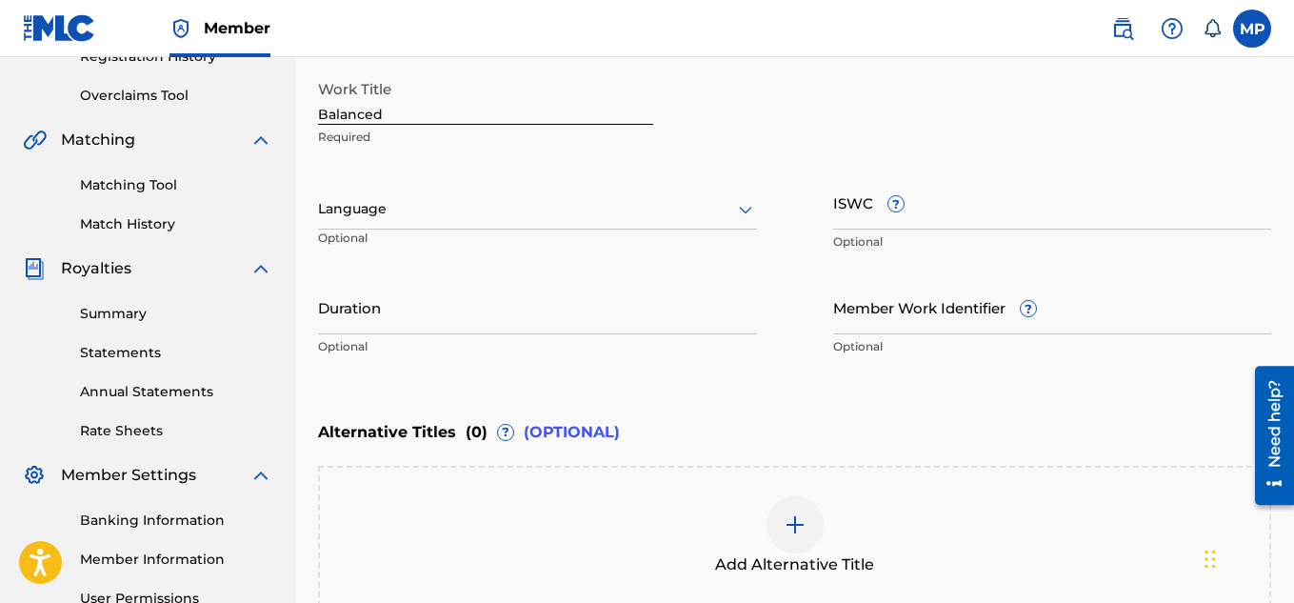
click at [980, 214] on input "ISWC ?" at bounding box center [1052, 202] width 439 height 54
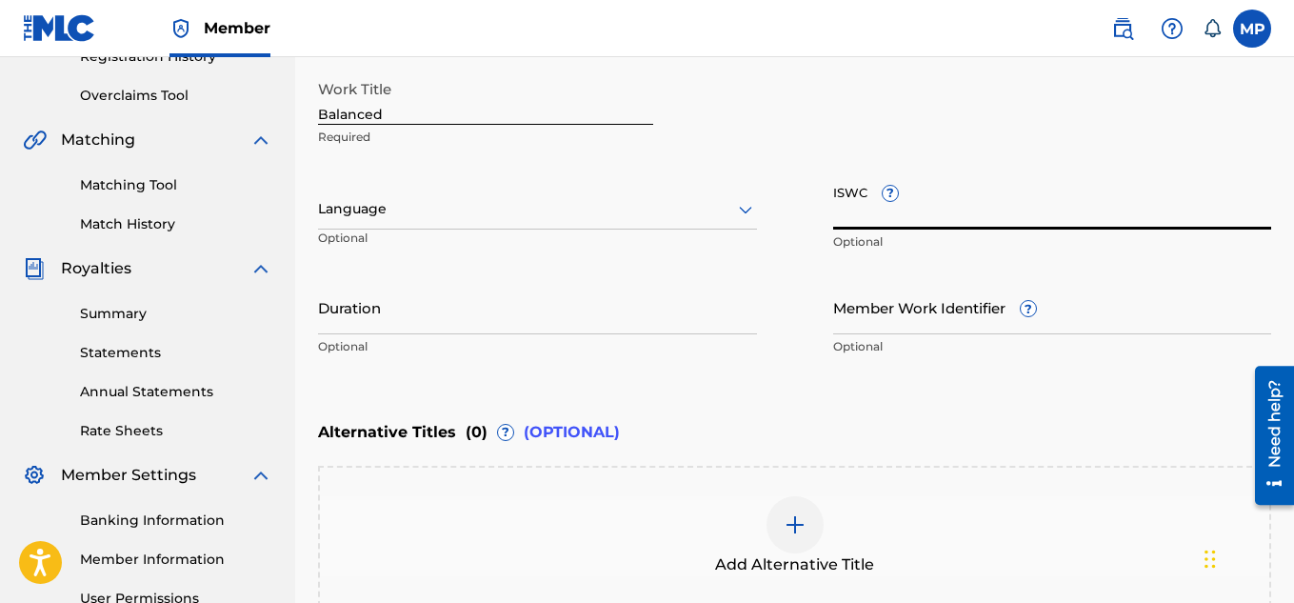
paste input "T9286731815"
type input "T9286731815"
click at [902, 312] on input "Member Work Identifier ?" at bounding box center [1052, 307] width 439 height 54
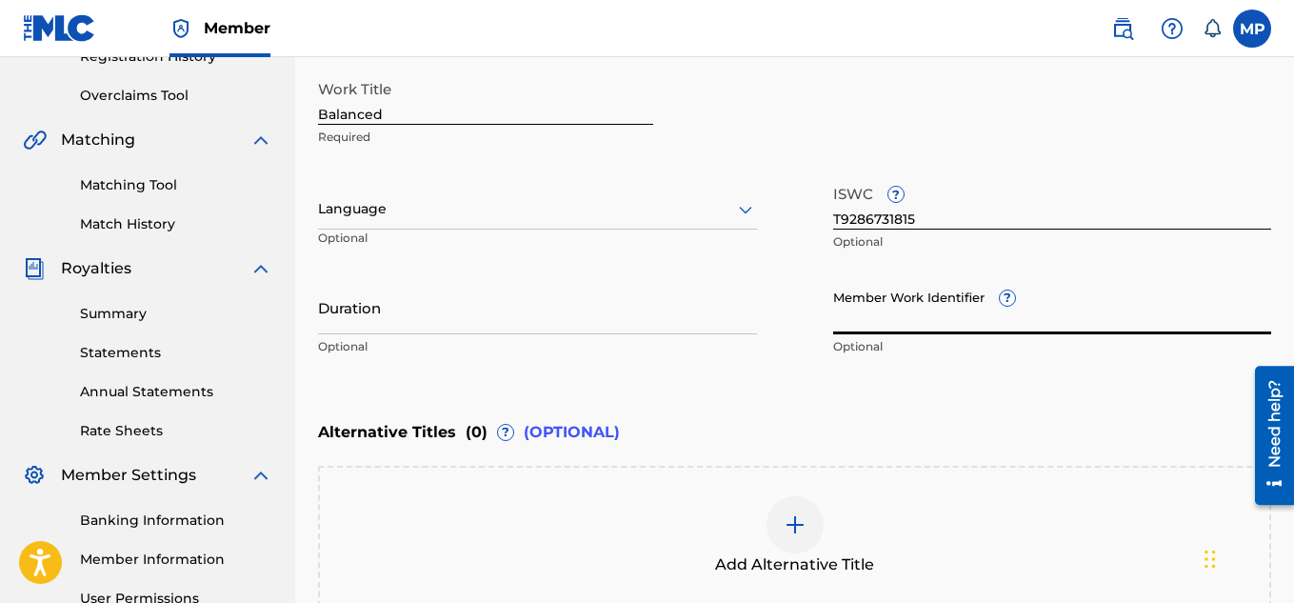
paste input "897434982"
type input "897434982"
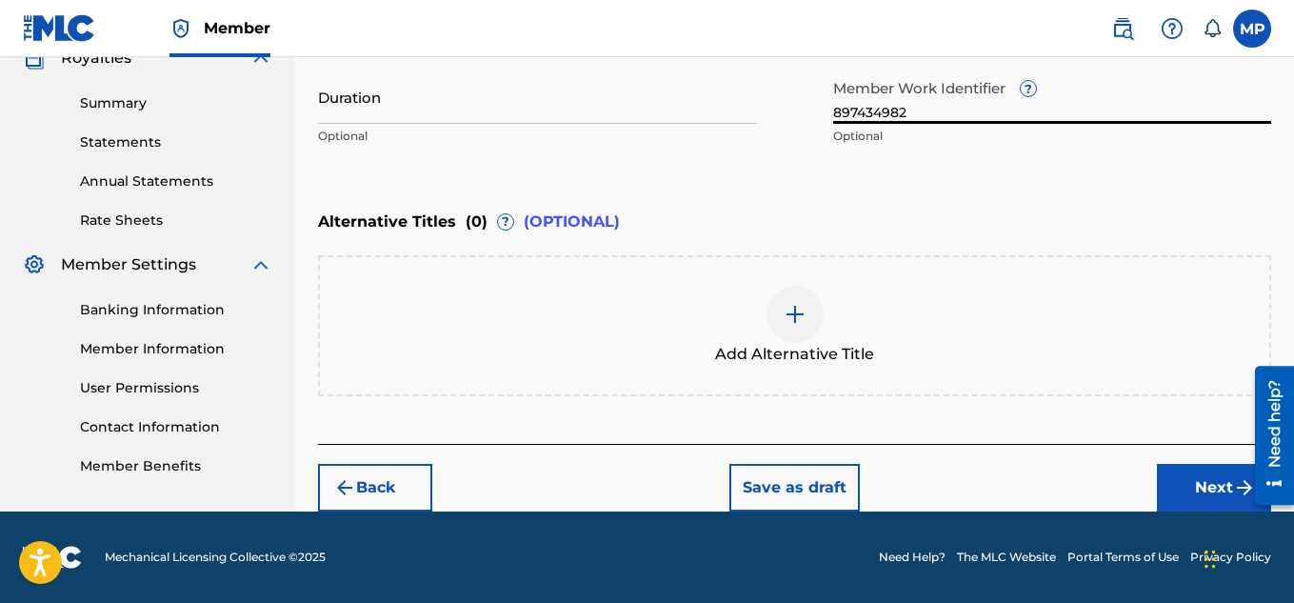
click at [1174, 487] on button "Next" at bounding box center [1214, 488] width 114 height 48
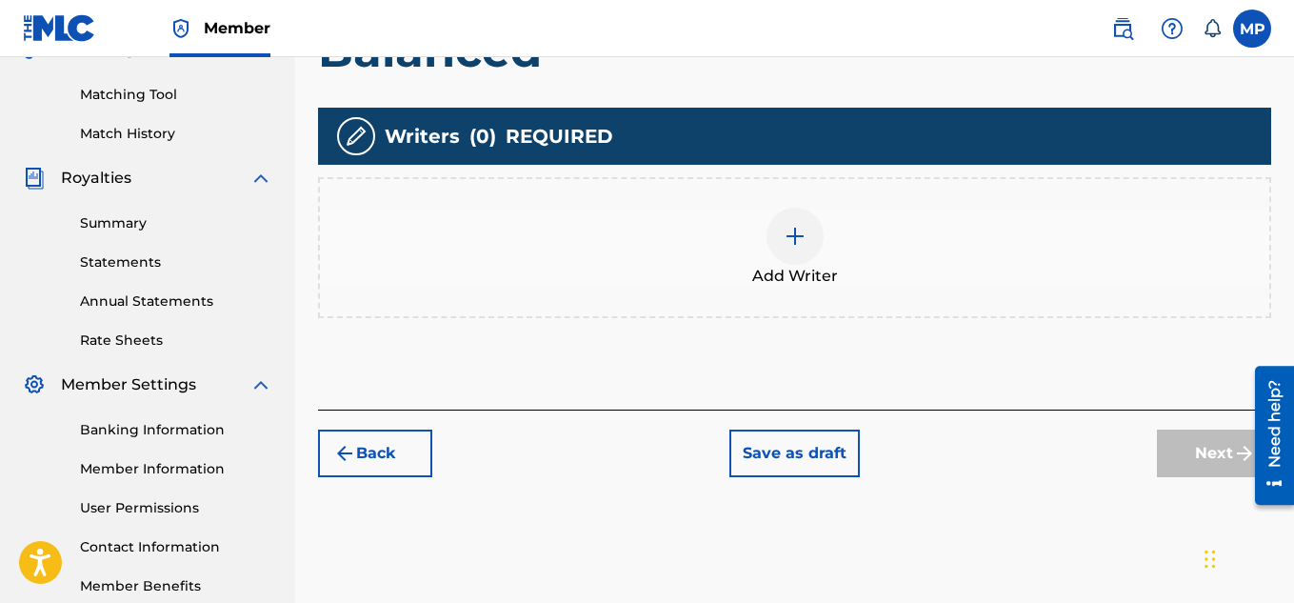
scroll to position [502, 0]
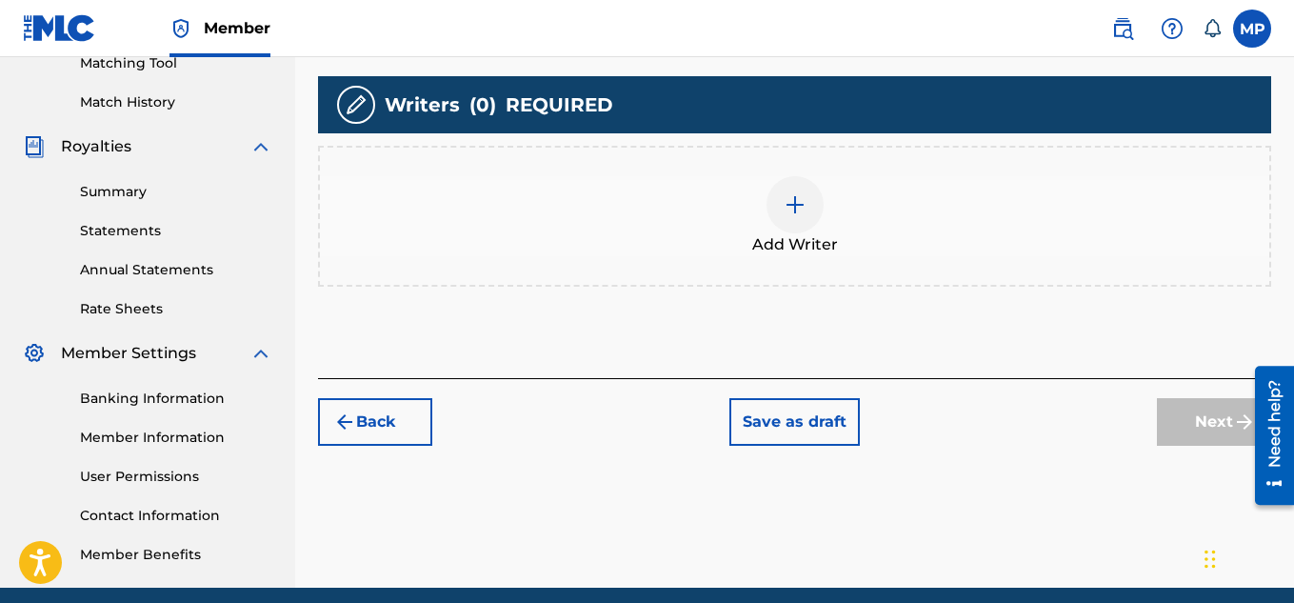
click at [810, 214] on div at bounding box center [794, 204] width 57 height 57
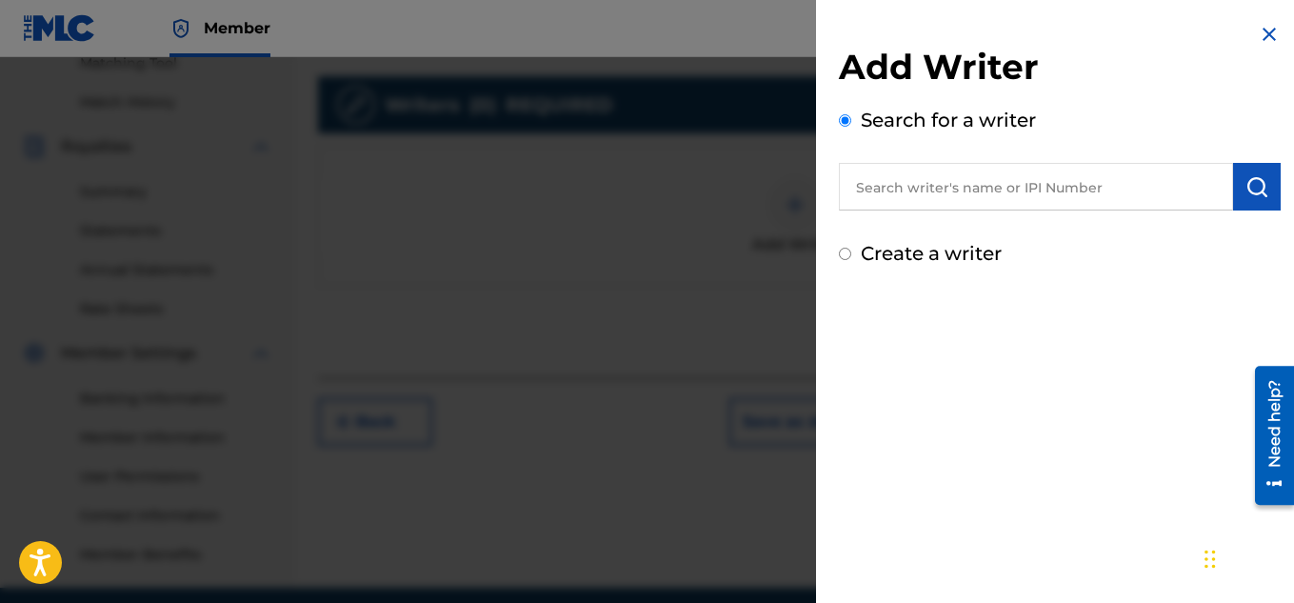
click at [1245, 193] on img "submit" at bounding box center [1256, 186] width 23 height 23
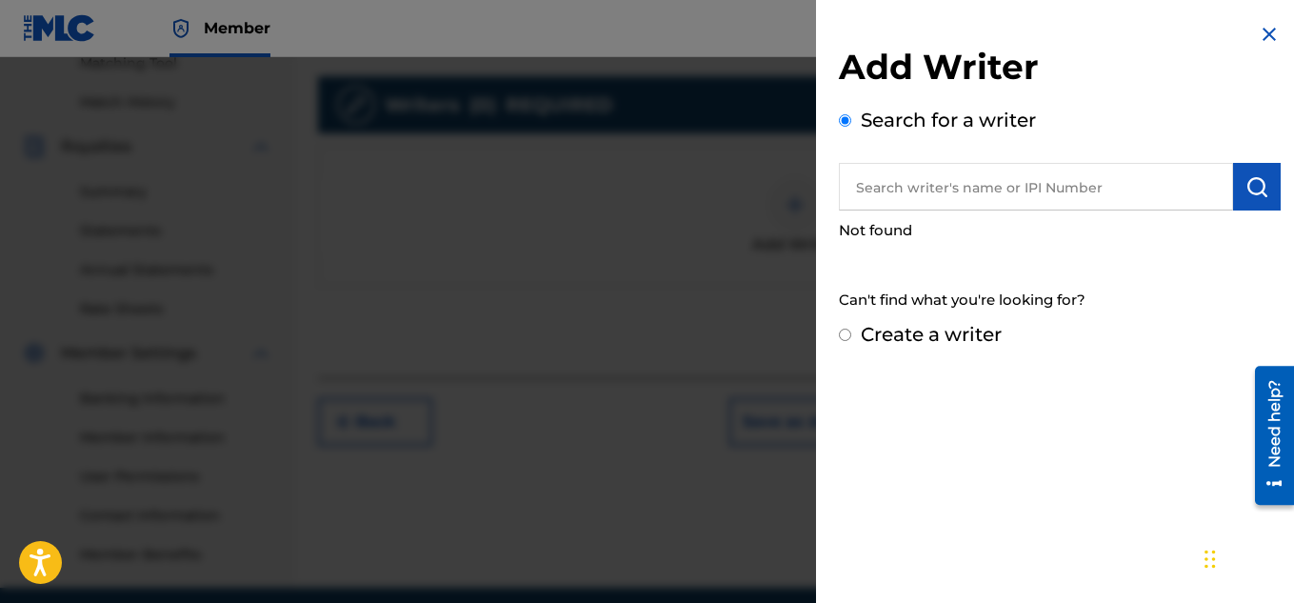
click at [1046, 182] on input "text" at bounding box center [1036, 187] width 394 height 48
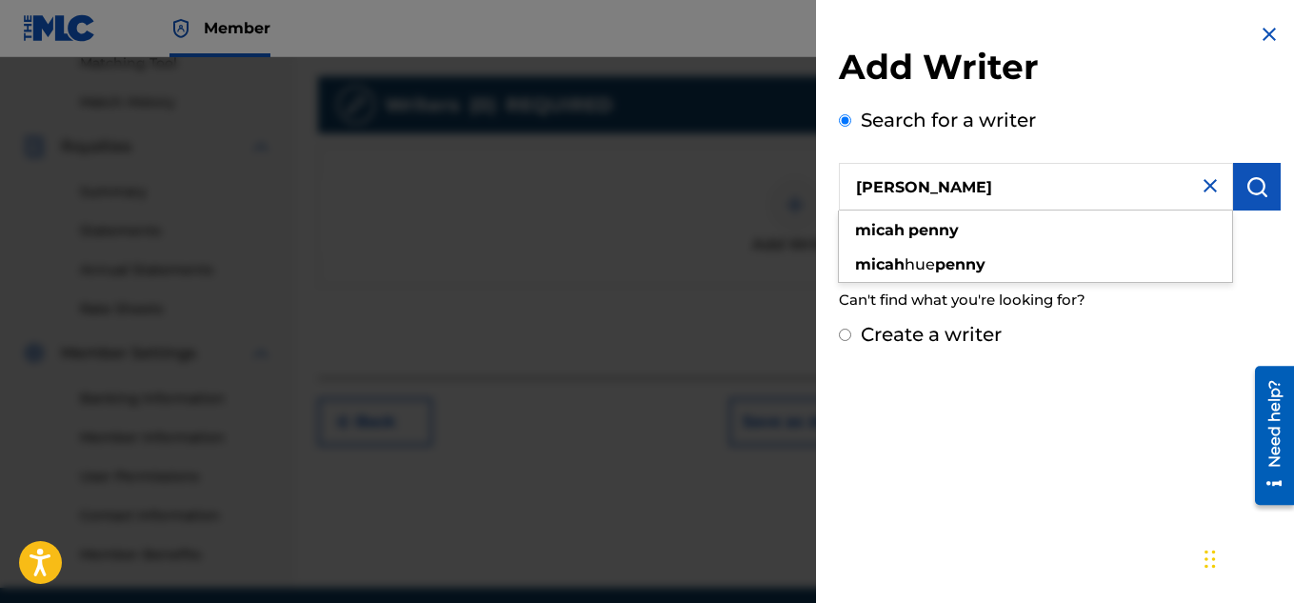
type input "[PERSON_NAME]"
click at [1257, 180] on img "submit" at bounding box center [1256, 186] width 23 height 23
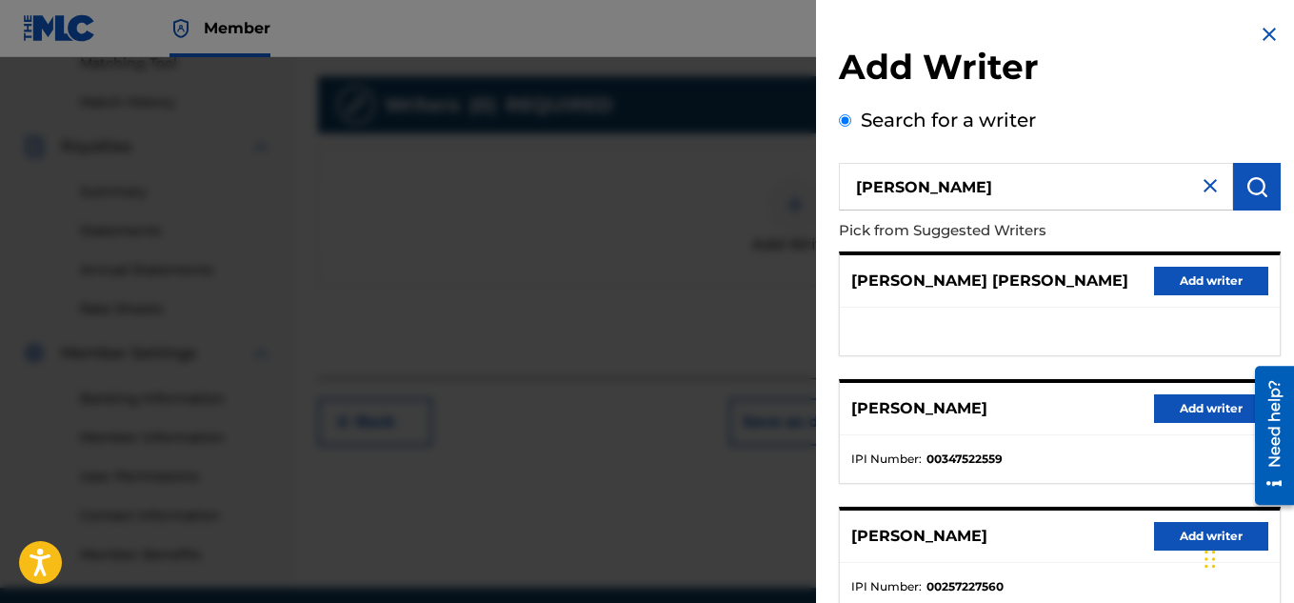
click at [1209, 399] on button "Add writer" at bounding box center [1211, 408] width 114 height 29
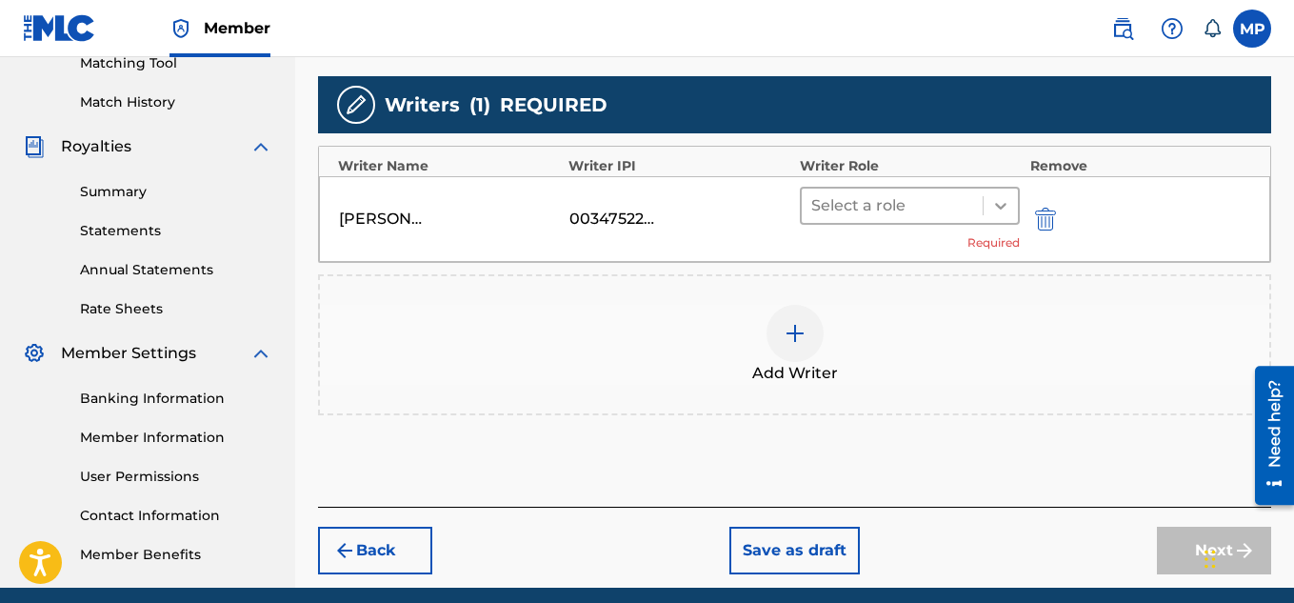
click at [988, 204] on div at bounding box center [1001, 206] width 34 height 34
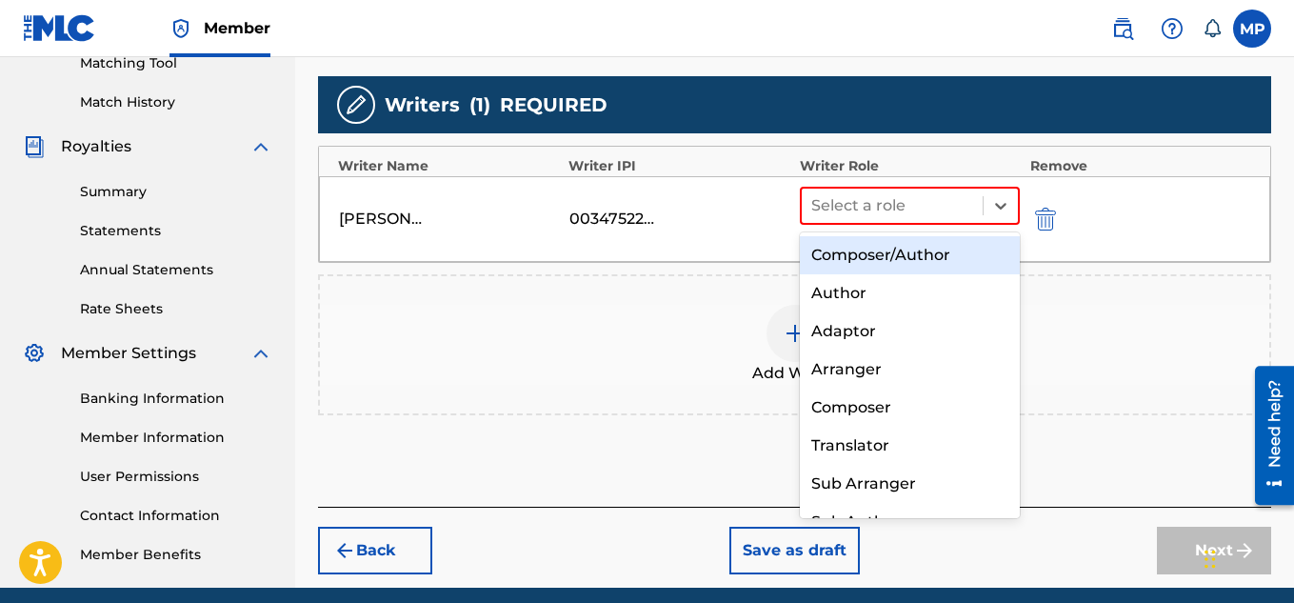
click at [912, 252] on div "Composer/Author" at bounding box center [910, 255] width 221 height 38
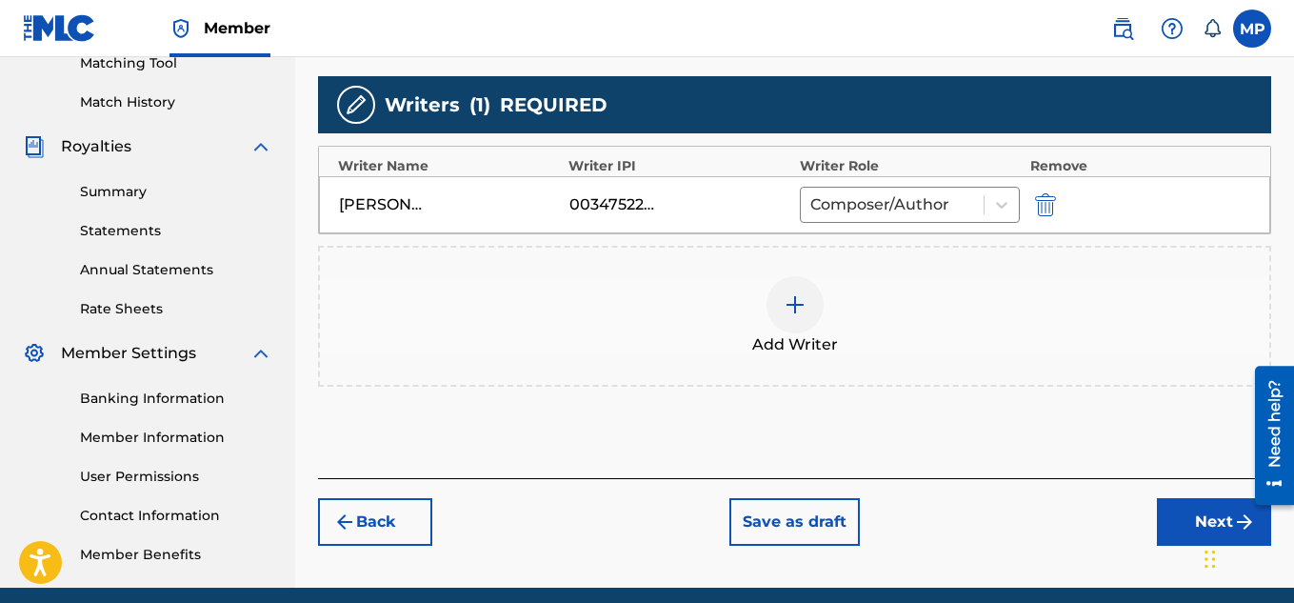
click at [1180, 528] on button "Next" at bounding box center [1214, 522] width 114 height 48
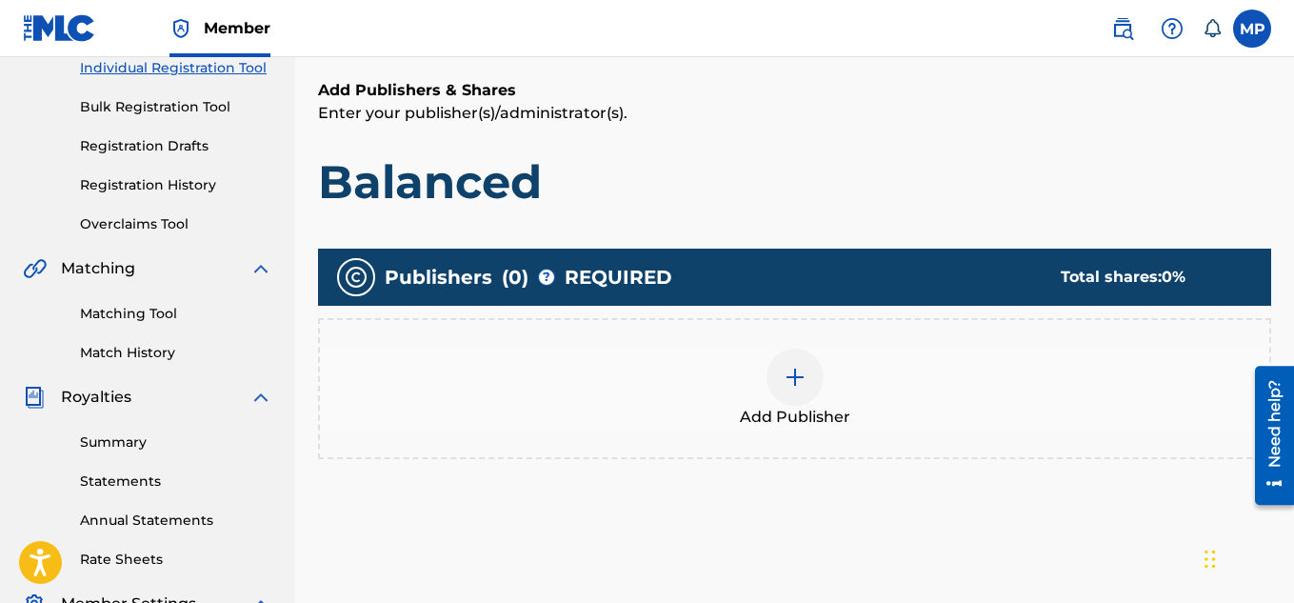
scroll to position [288, 0]
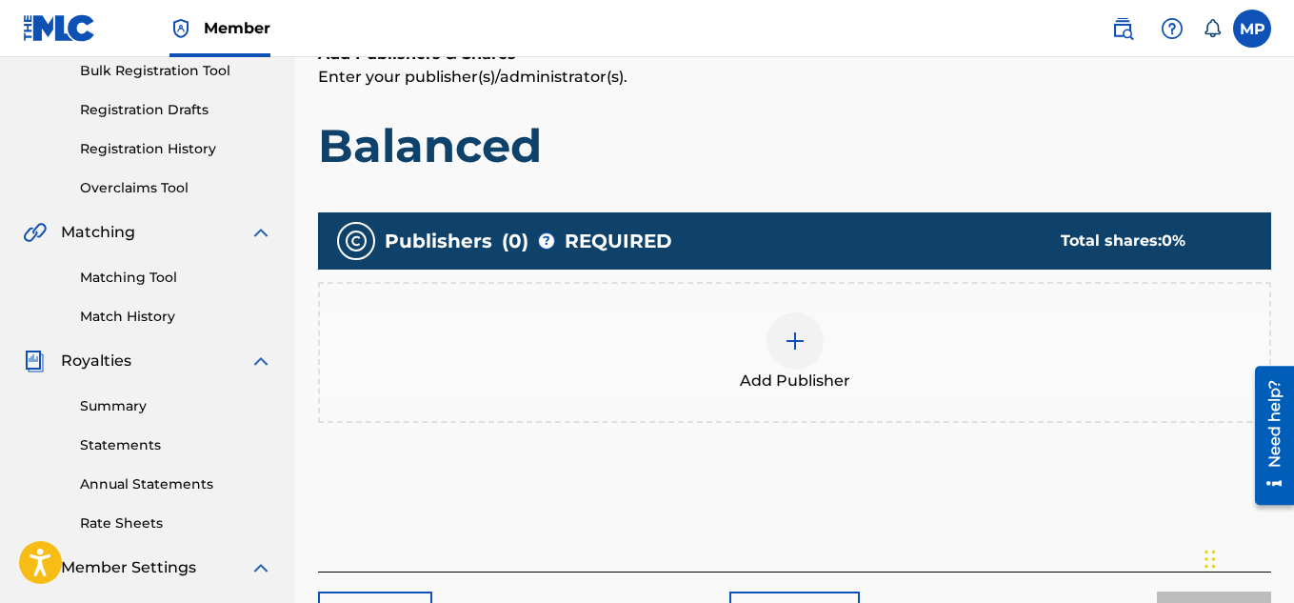
click at [803, 342] on img at bounding box center [795, 340] width 23 height 23
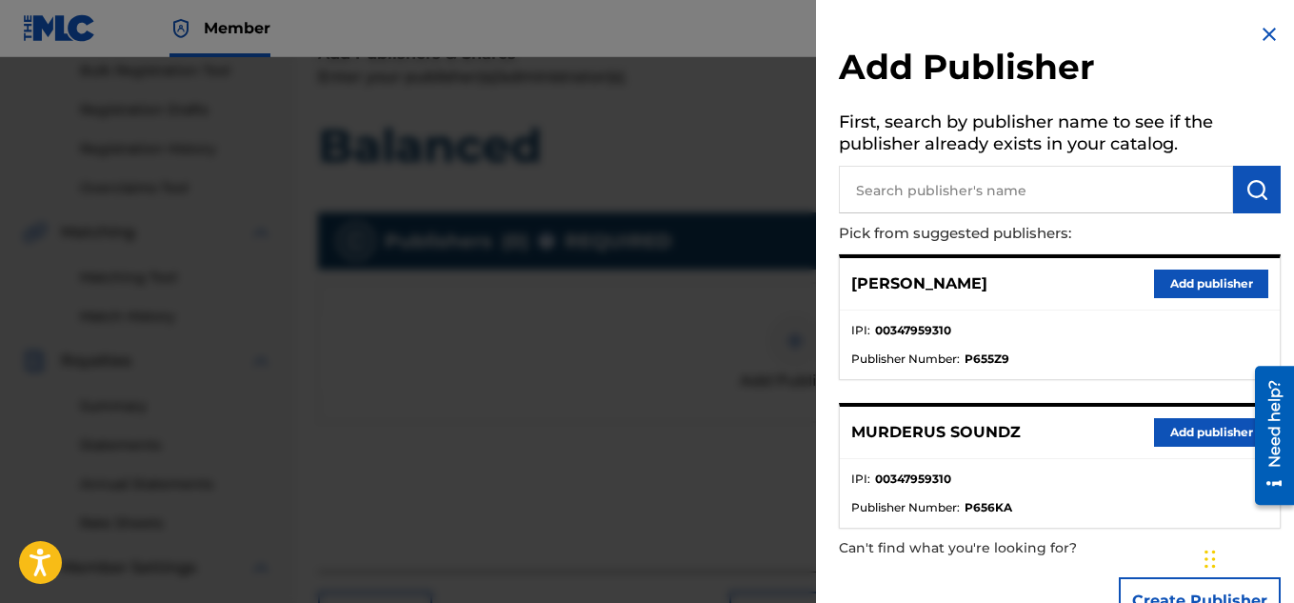
click at [1166, 429] on button "Add publisher" at bounding box center [1211, 432] width 114 height 29
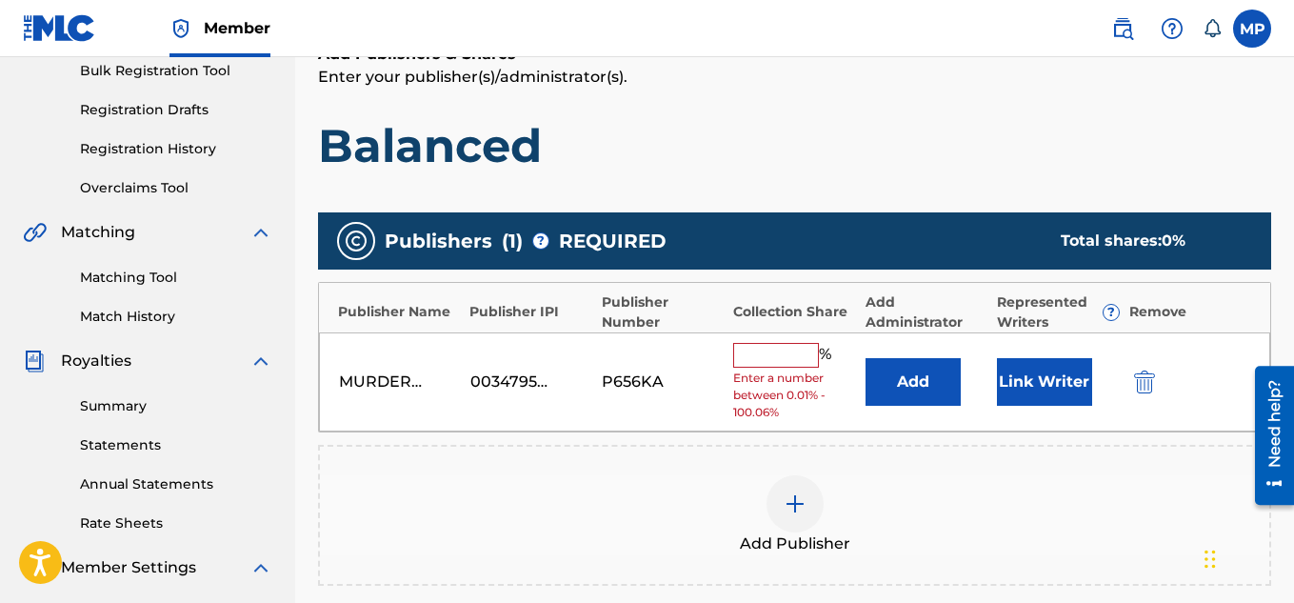
click at [785, 348] on input "text" at bounding box center [776, 355] width 86 height 25
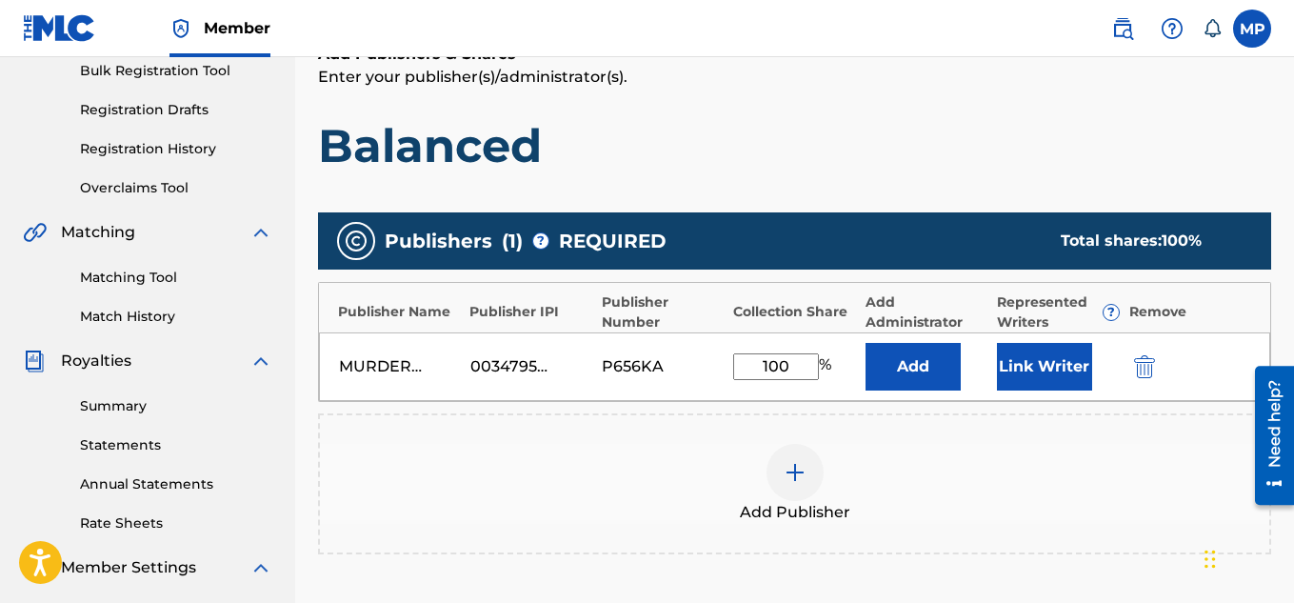
type input "100"
click at [1018, 370] on button "Link Writer" at bounding box center [1044, 367] width 95 height 48
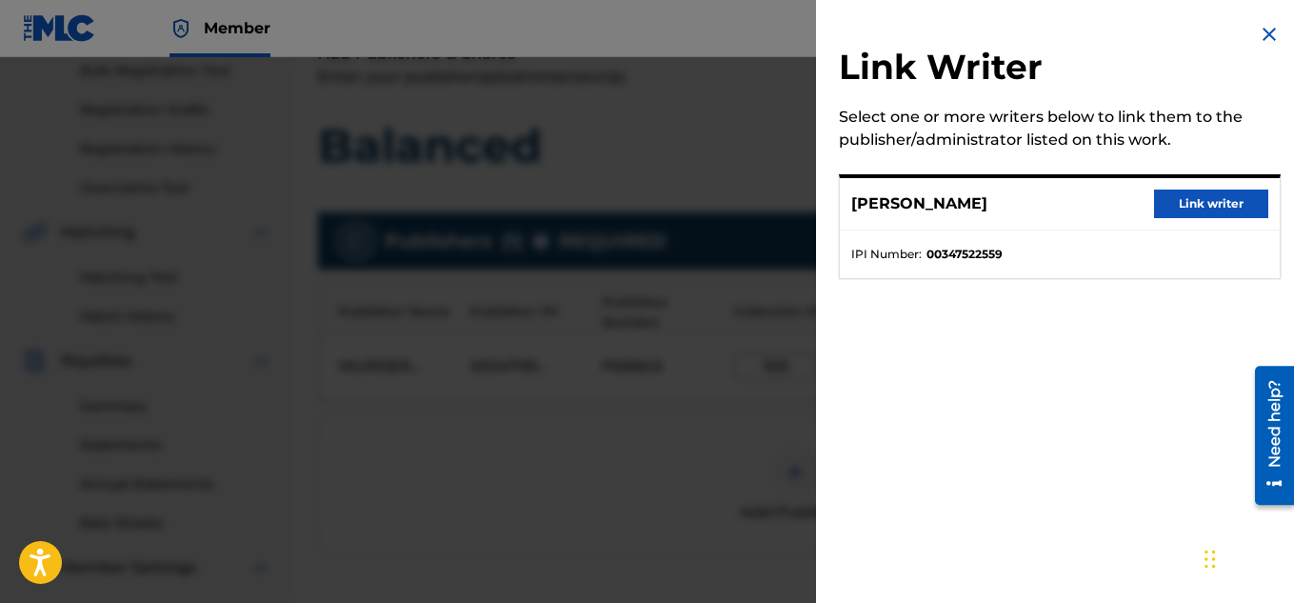
click at [1222, 207] on button "Link writer" at bounding box center [1211, 203] width 114 height 29
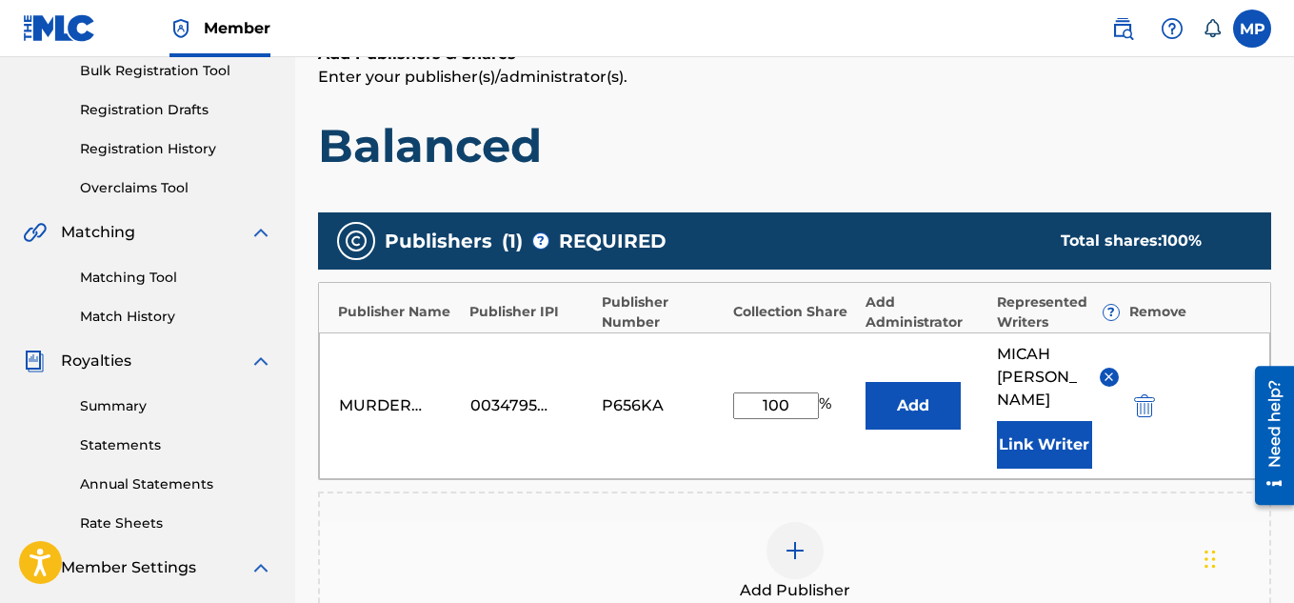
scroll to position [602, 0]
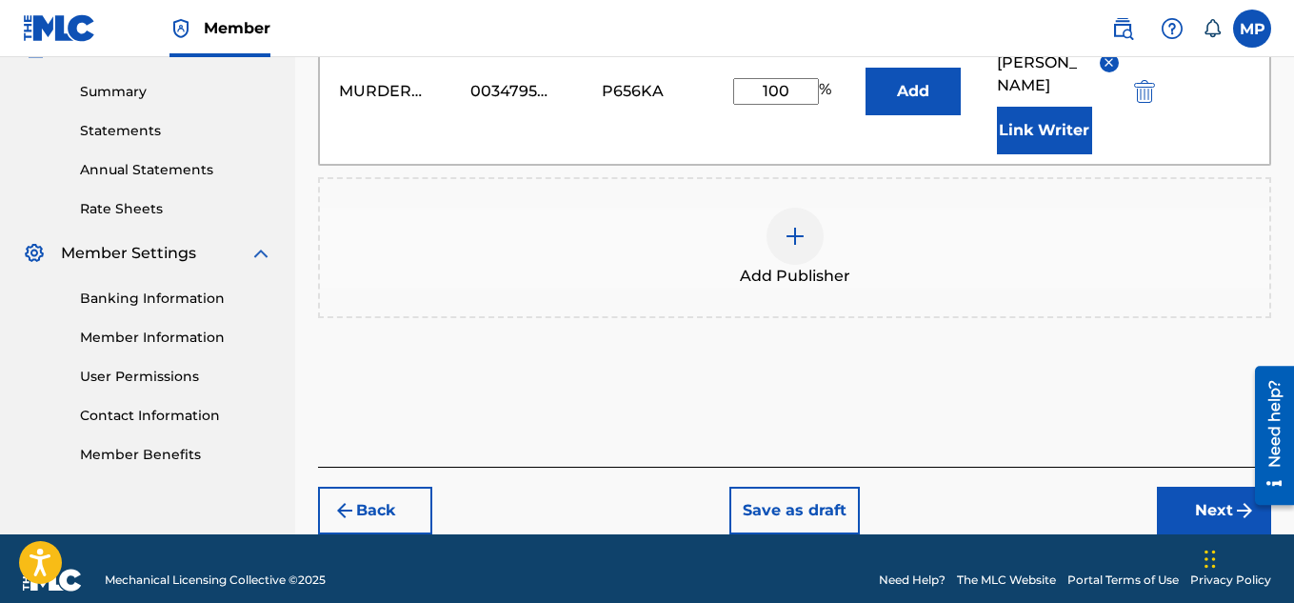
click at [1198, 487] on button "Next" at bounding box center [1214, 511] width 114 height 48
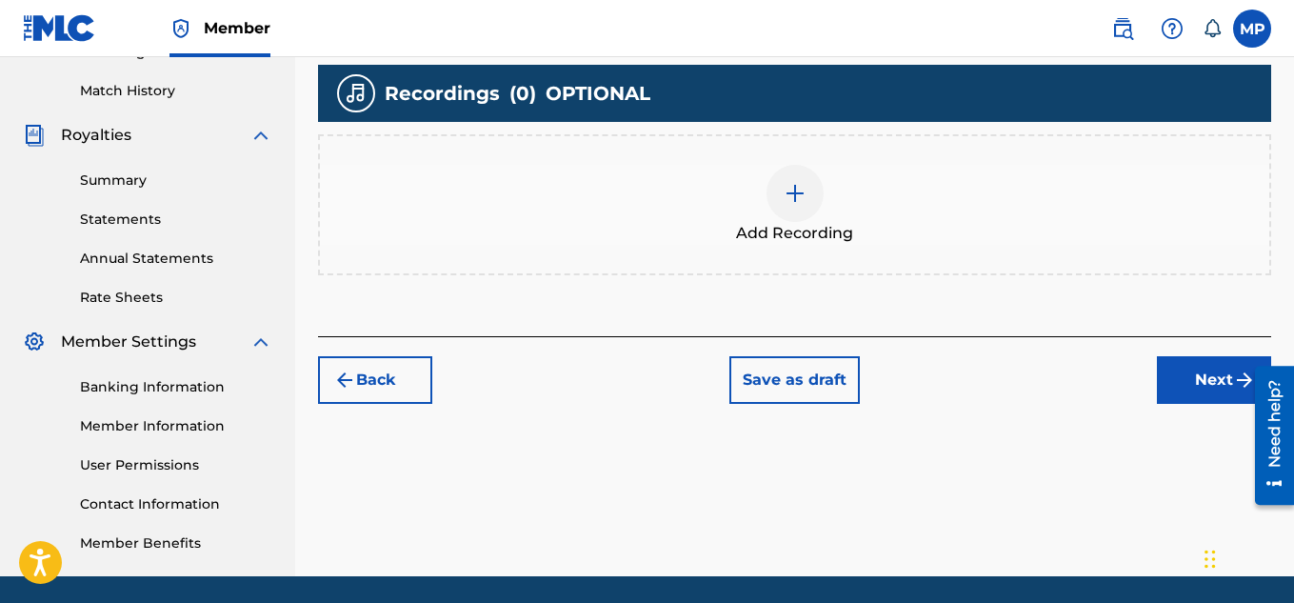
scroll to position [578, 0]
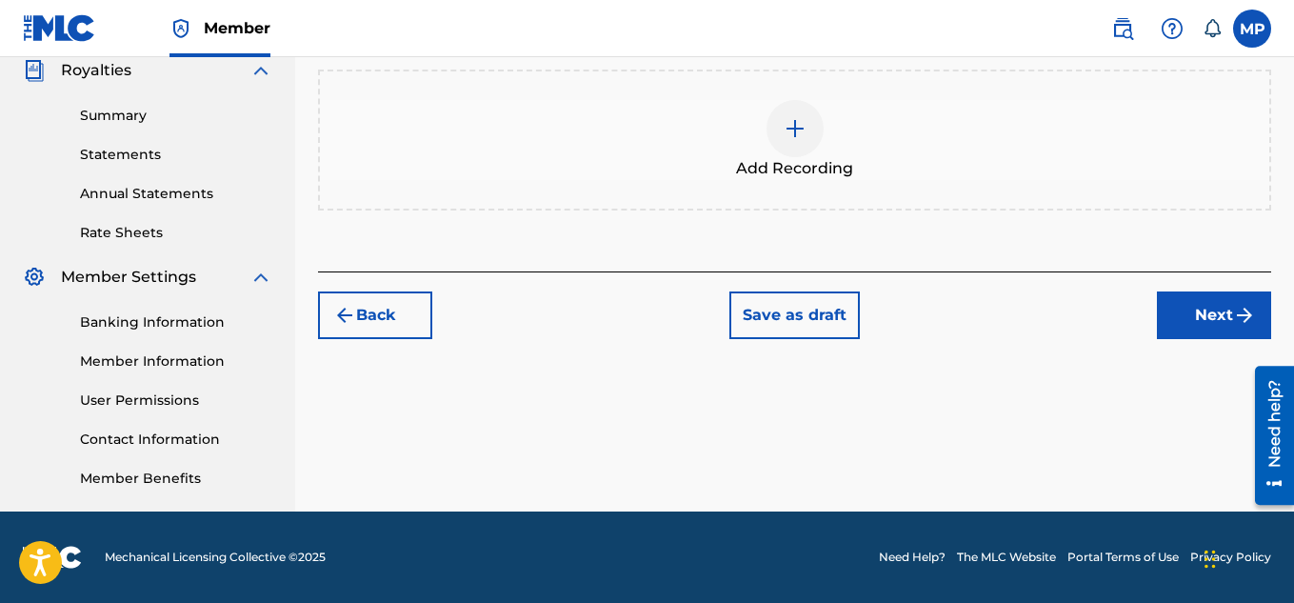
click at [782, 152] on div at bounding box center [794, 128] width 57 height 57
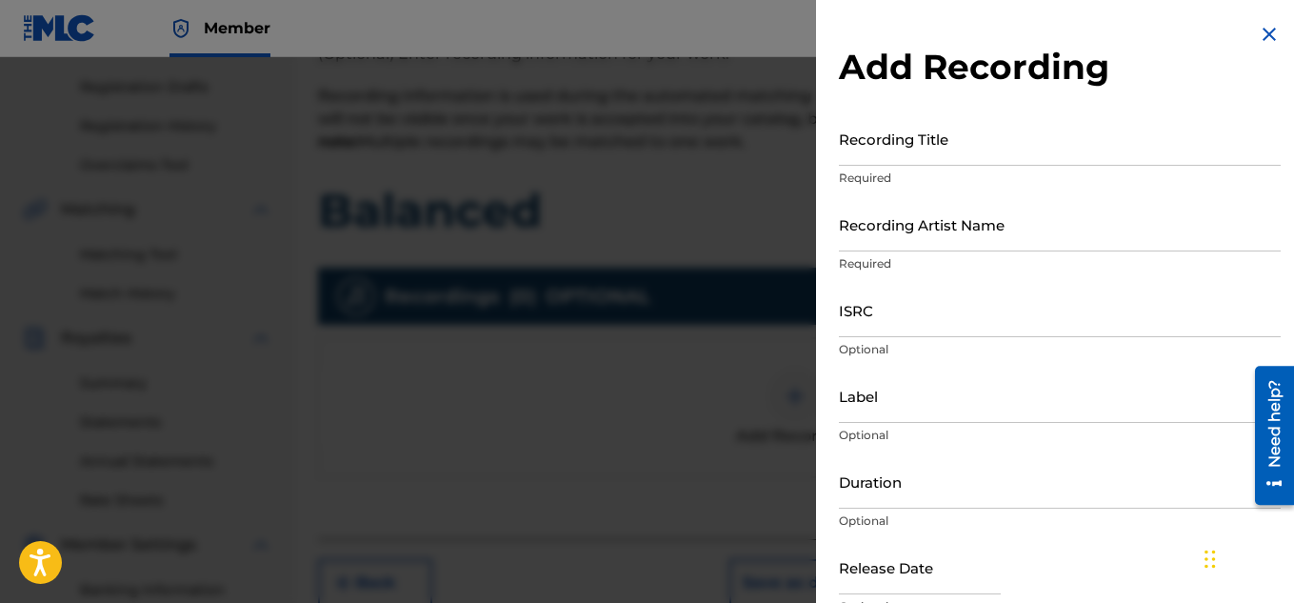
scroll to position [292, 0]
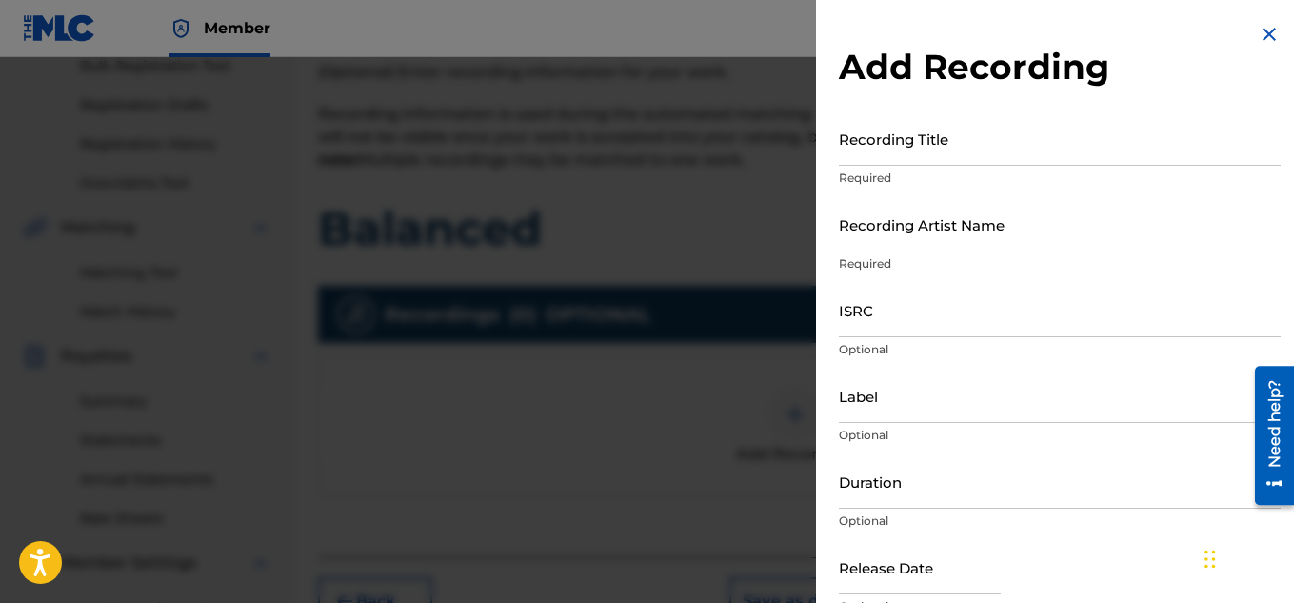
click at [947, 156] on input "Recording Title" at bounding box center [1060, 138] width 442 height 54
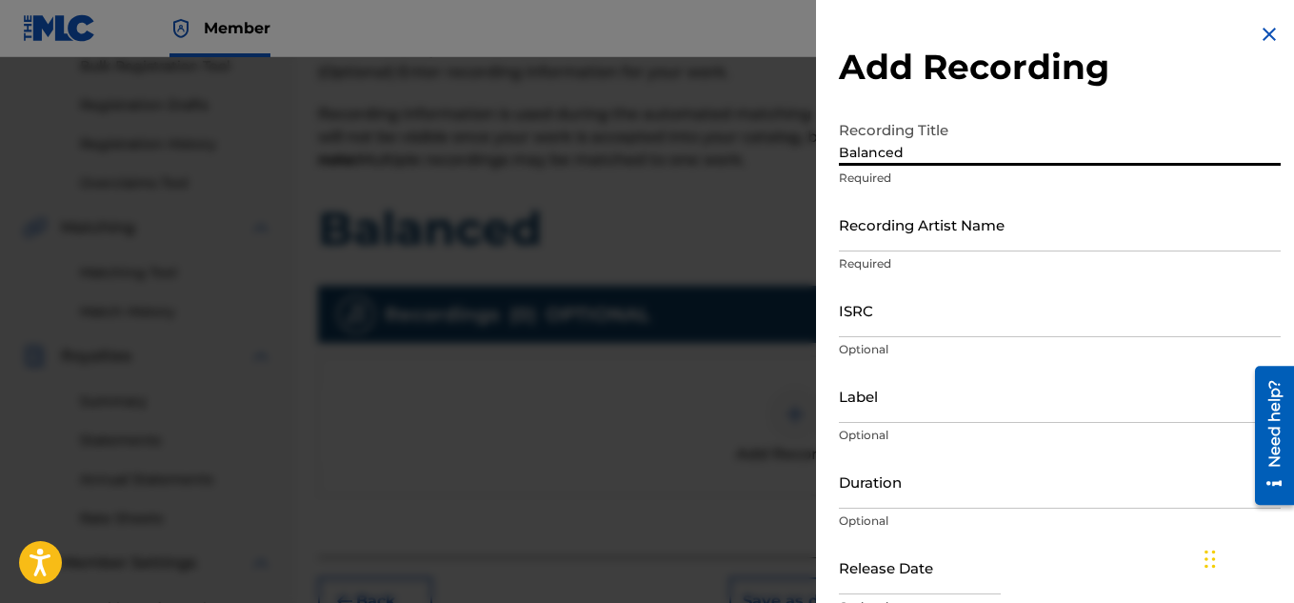
type input "Balanced"
click at [948, 239] on input "Recording Artist Name" at bounding box center [1060, 224] width 442 height 54
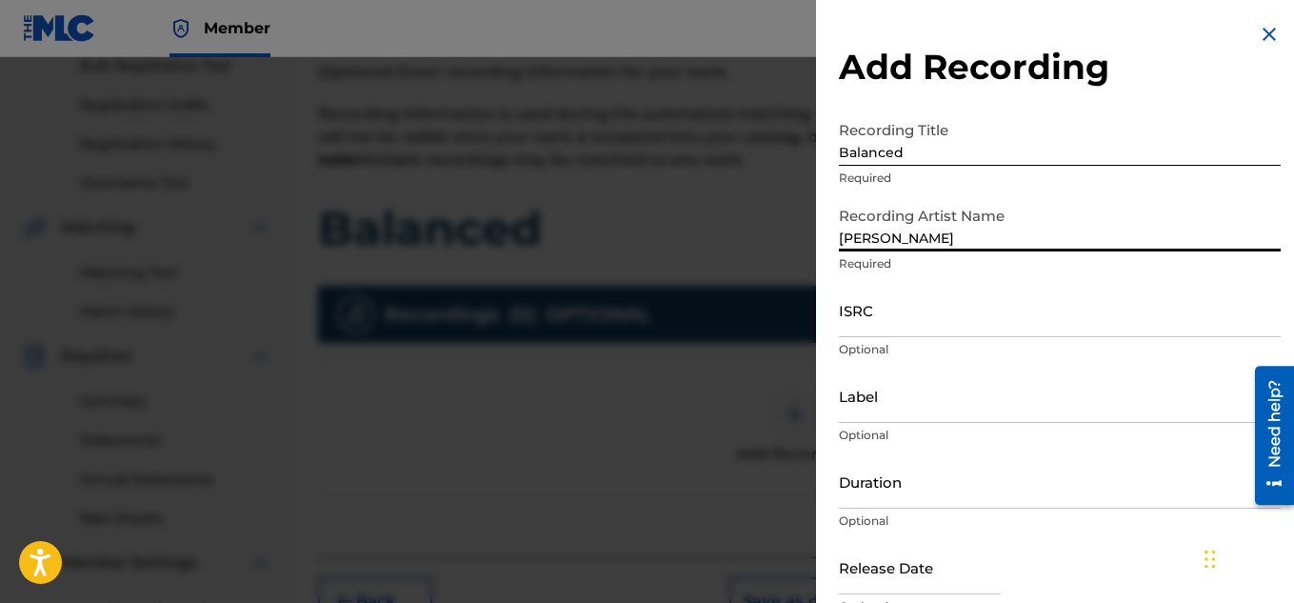
type input "[PERSON_NAME]"
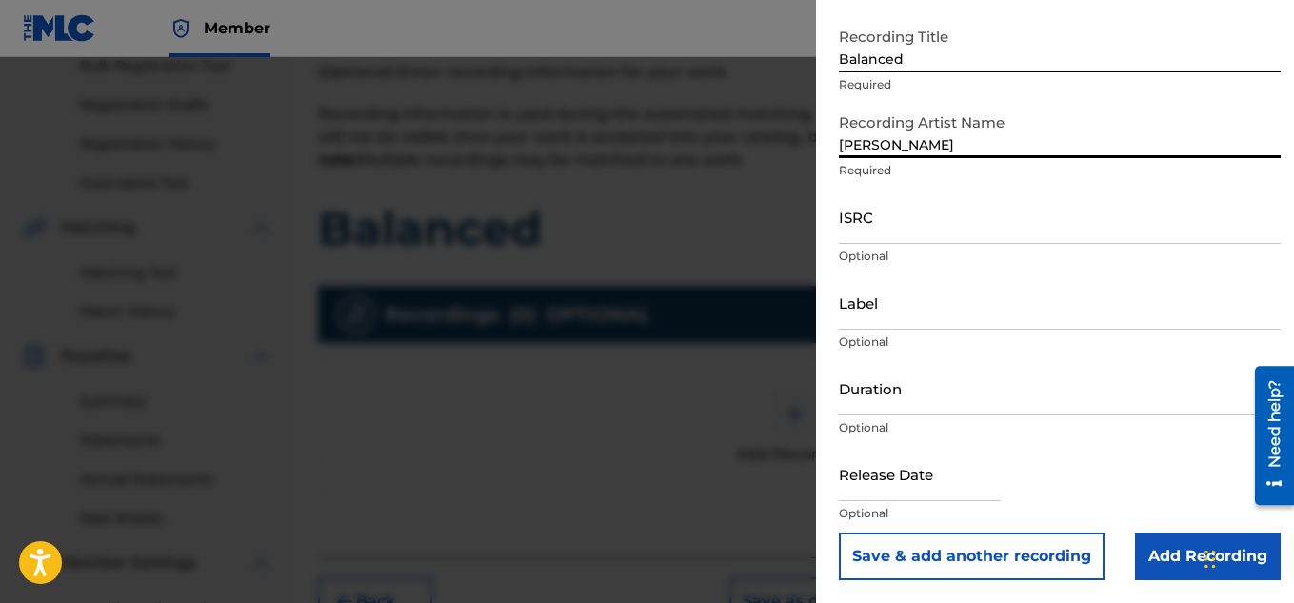
click at [1158, 555] on input "Add Recording" at bounding box center [1208, 556] width 146 height 48
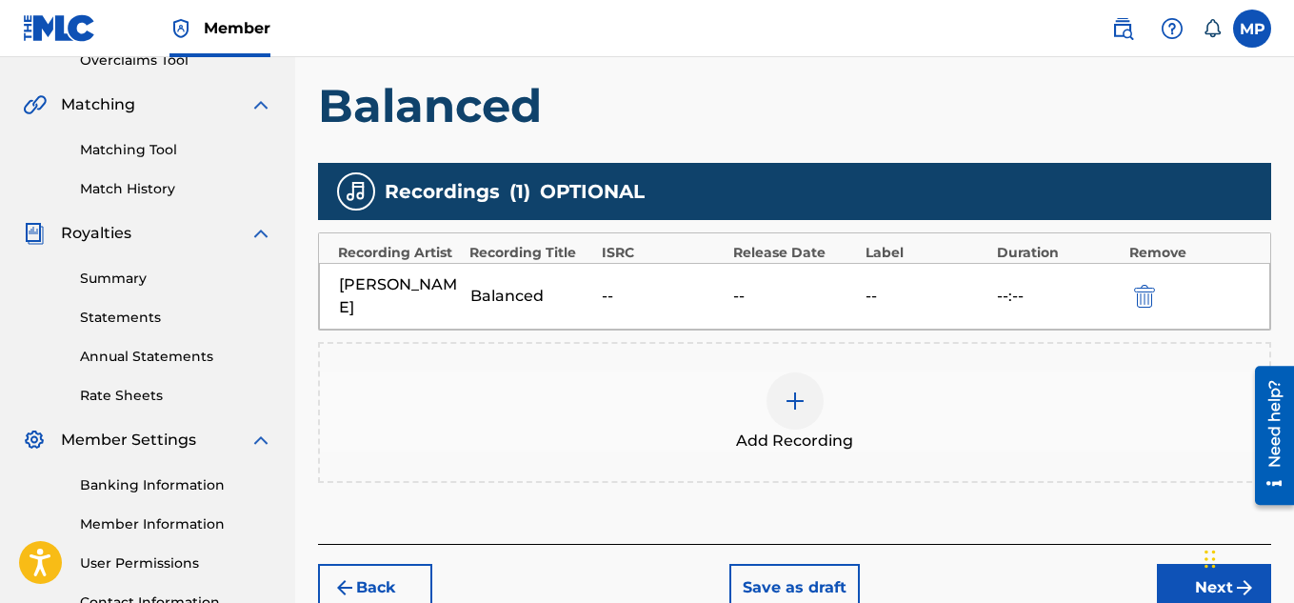
scroll to position [427, 0]
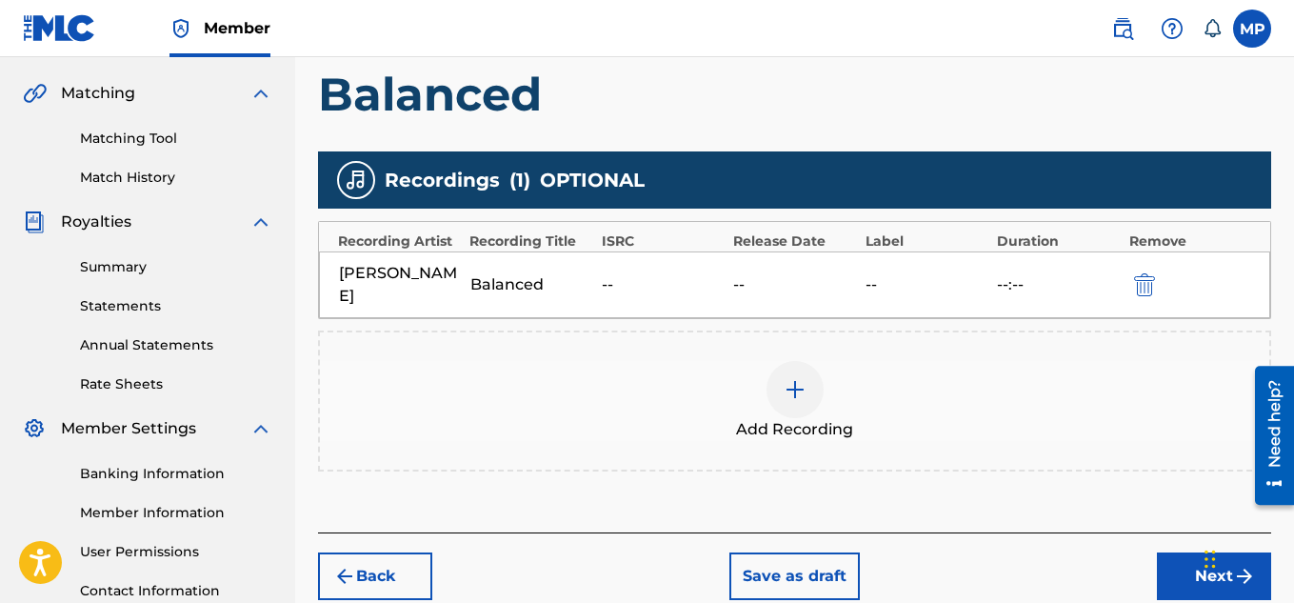
click at [1174, 570] on button "Next" at bounding box center [1214, 576] width 114 height 48
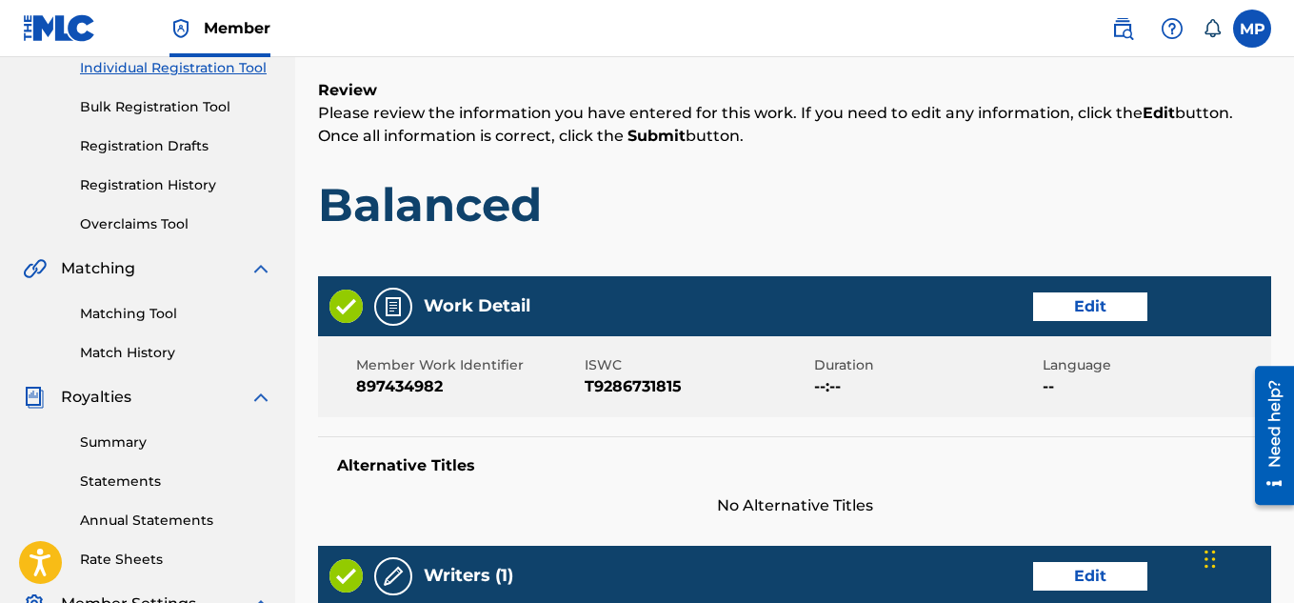
scroll to position [252, 0]
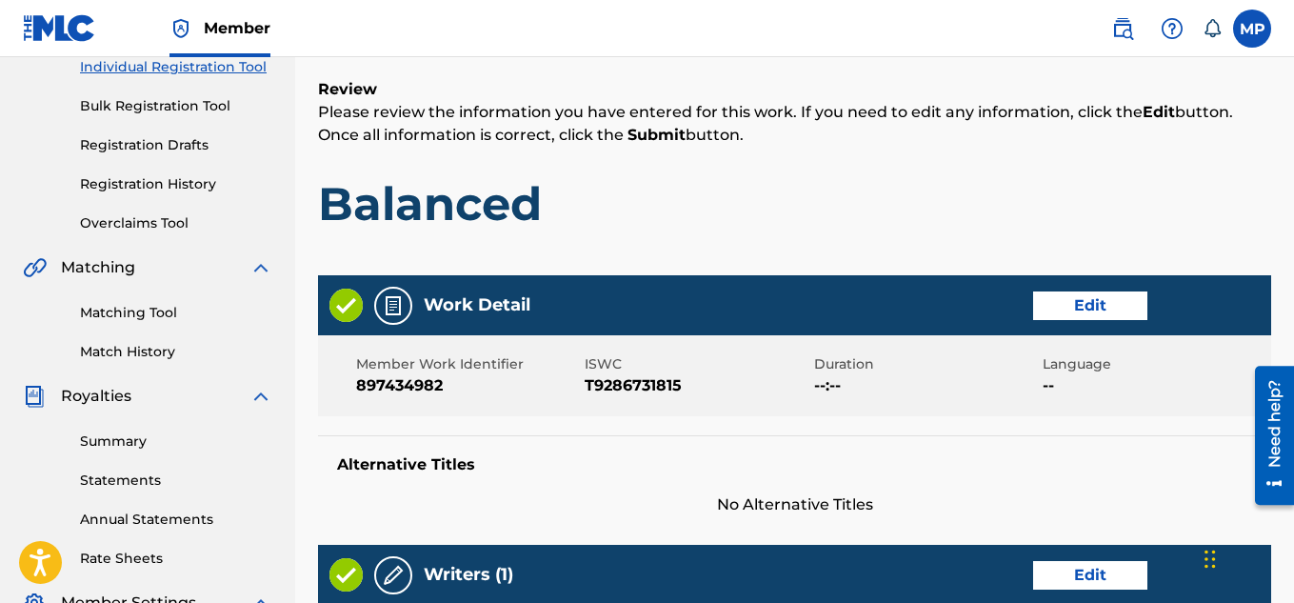
click at [1087, 299] on button "Edit" at bounding box center [1090, 305] width 114 height 29
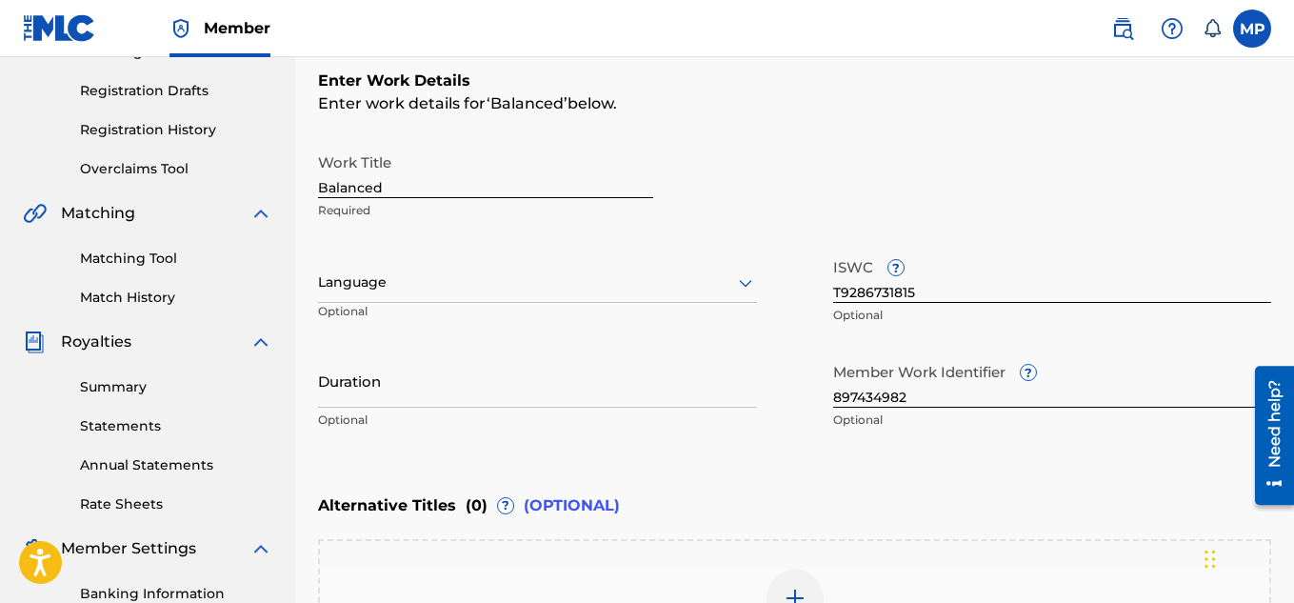
scroll to position [310, 0]
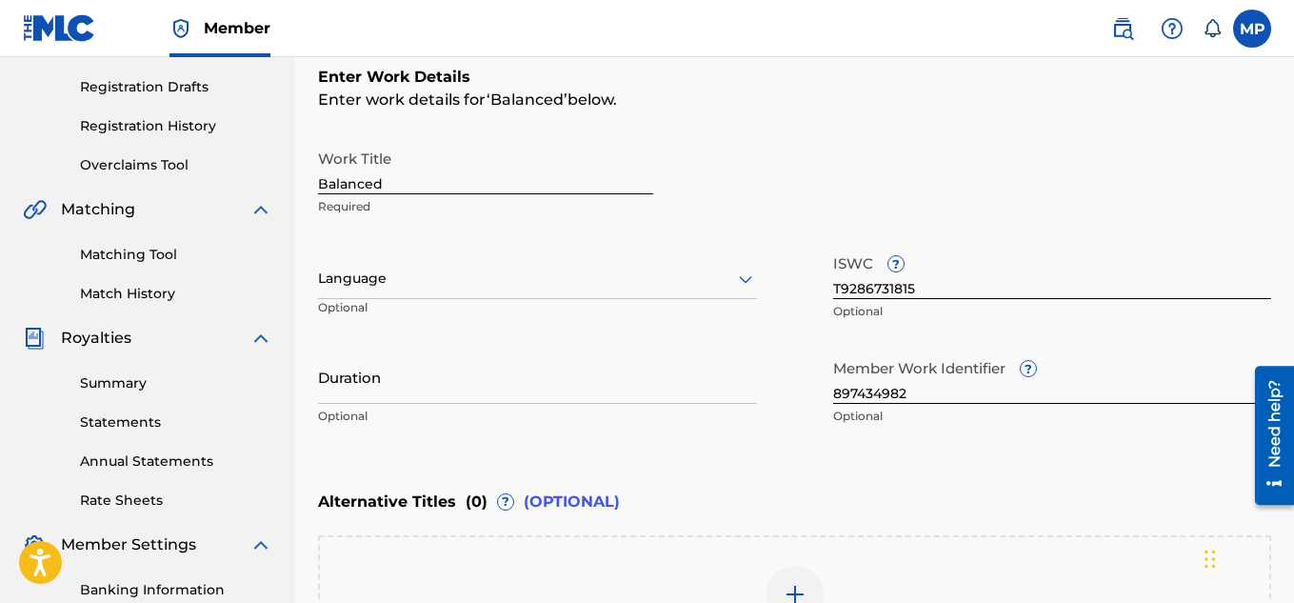
click at [964, 278] on input "T9286731815" at bounding box center [1052, 272] width 439 height 54
paste input "5632113"
type input "T9285632113"
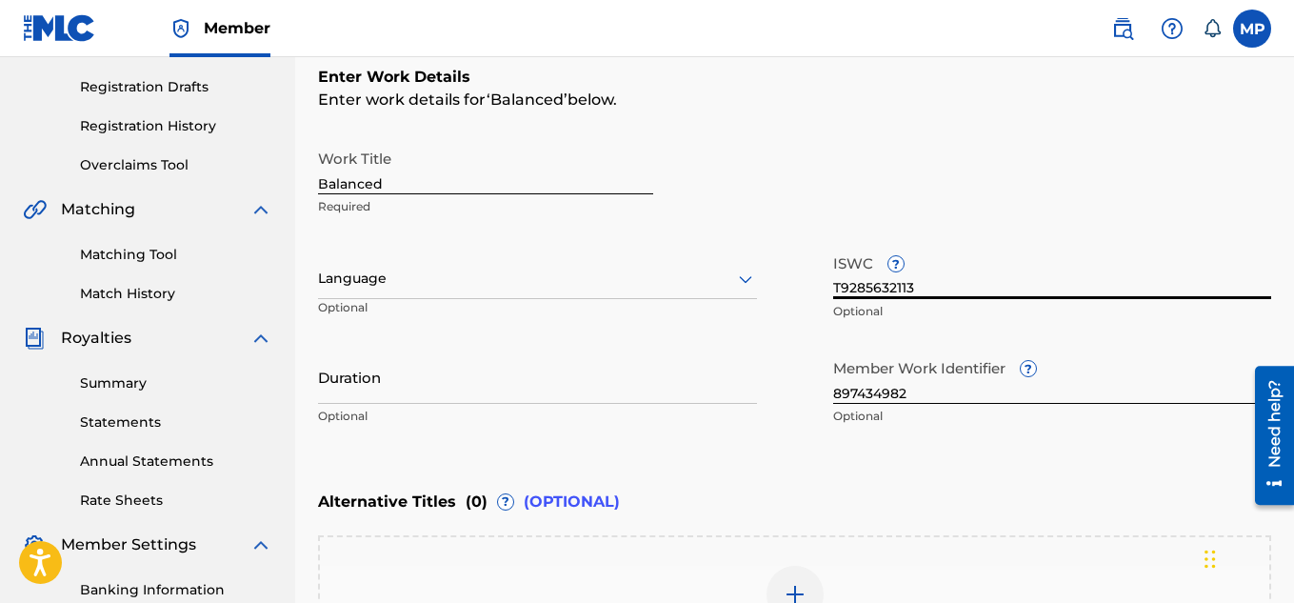
click at [925, 392] on input "897434982" at bounding box center [1052, 376] width 439 height 54
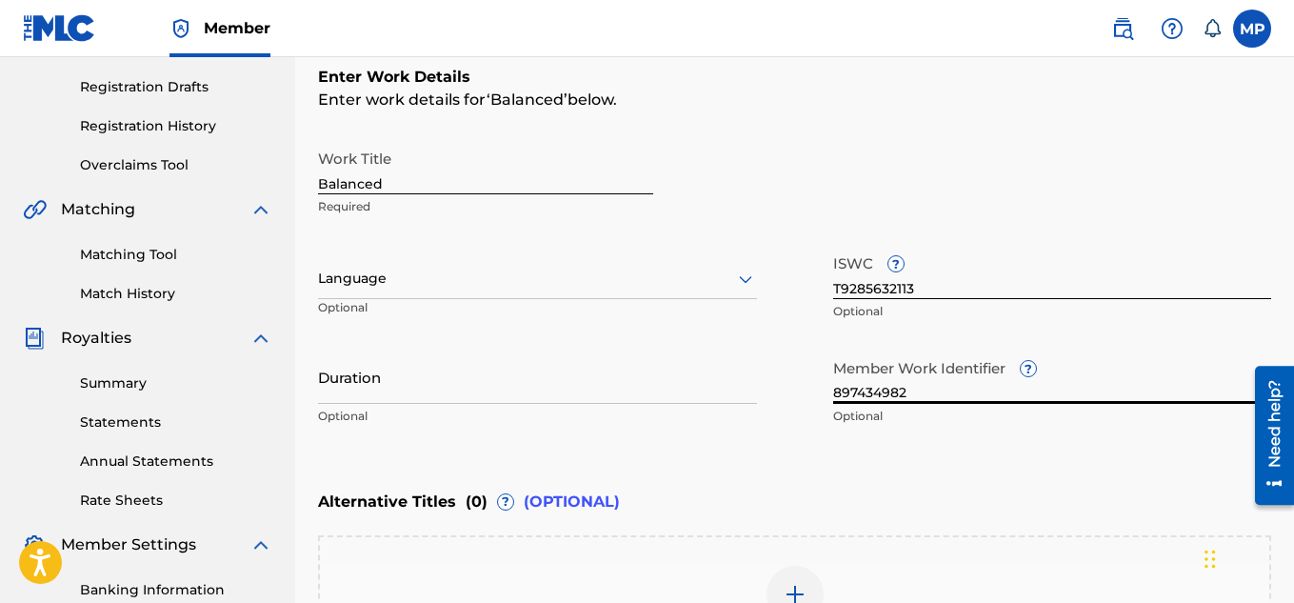
paste input "375496"
type input "897375496"
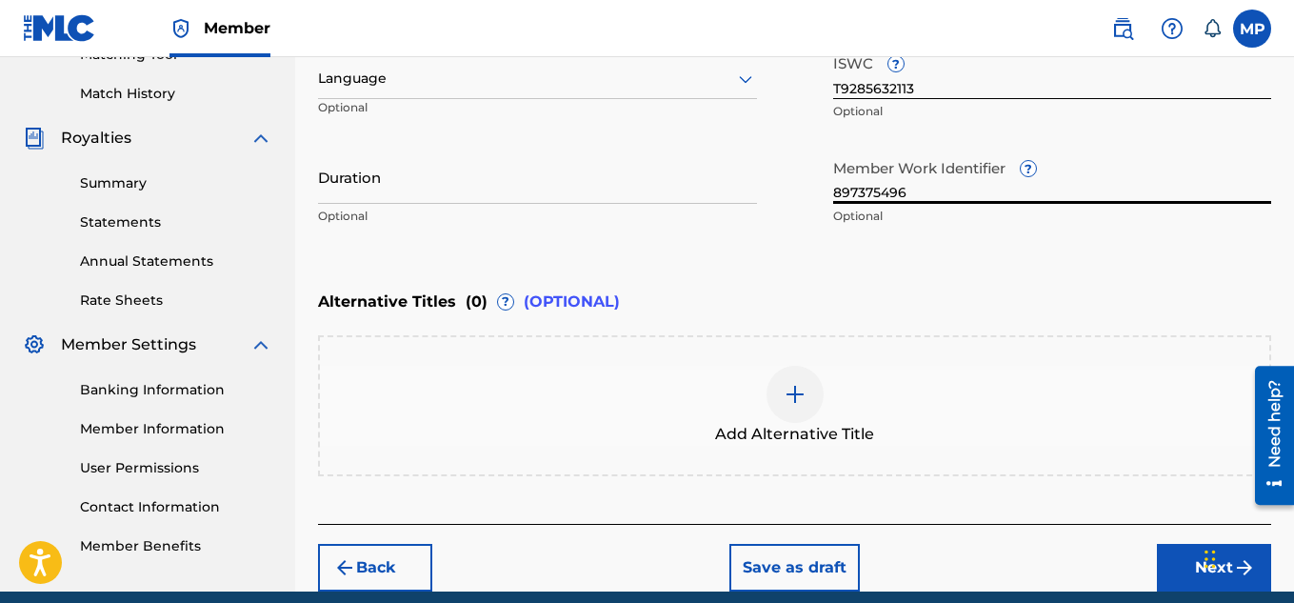
scroll to position [526, 0]
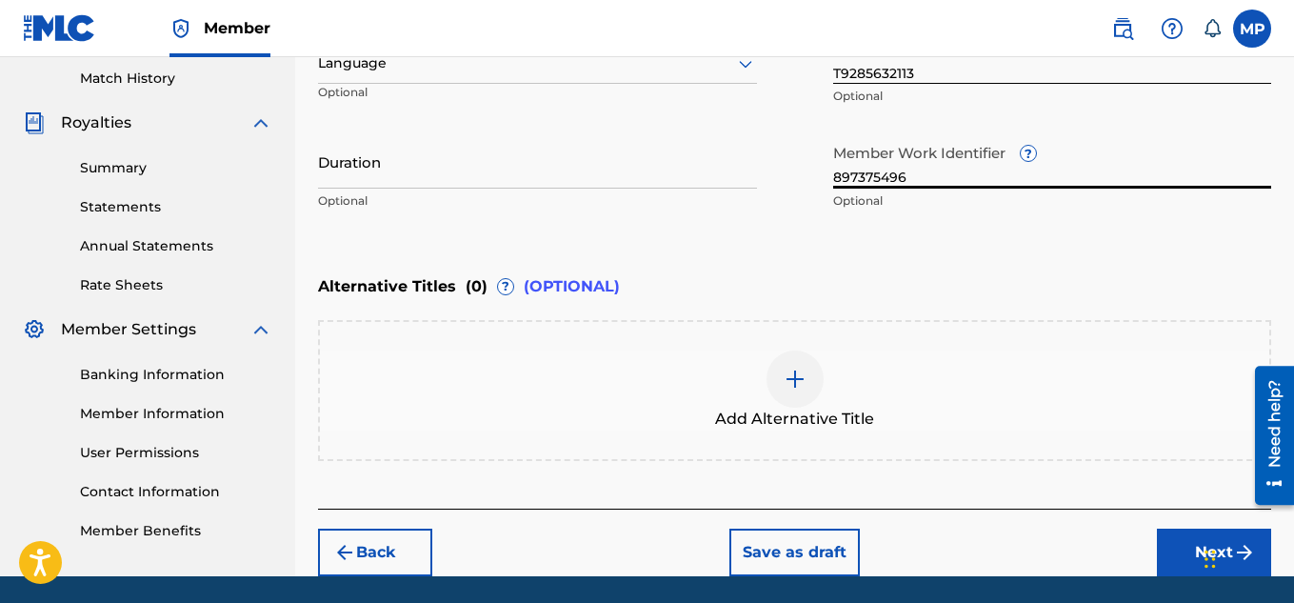
click at [1167, 539] on button "Next" at bounding box center [1214, 552] width 114 height 48
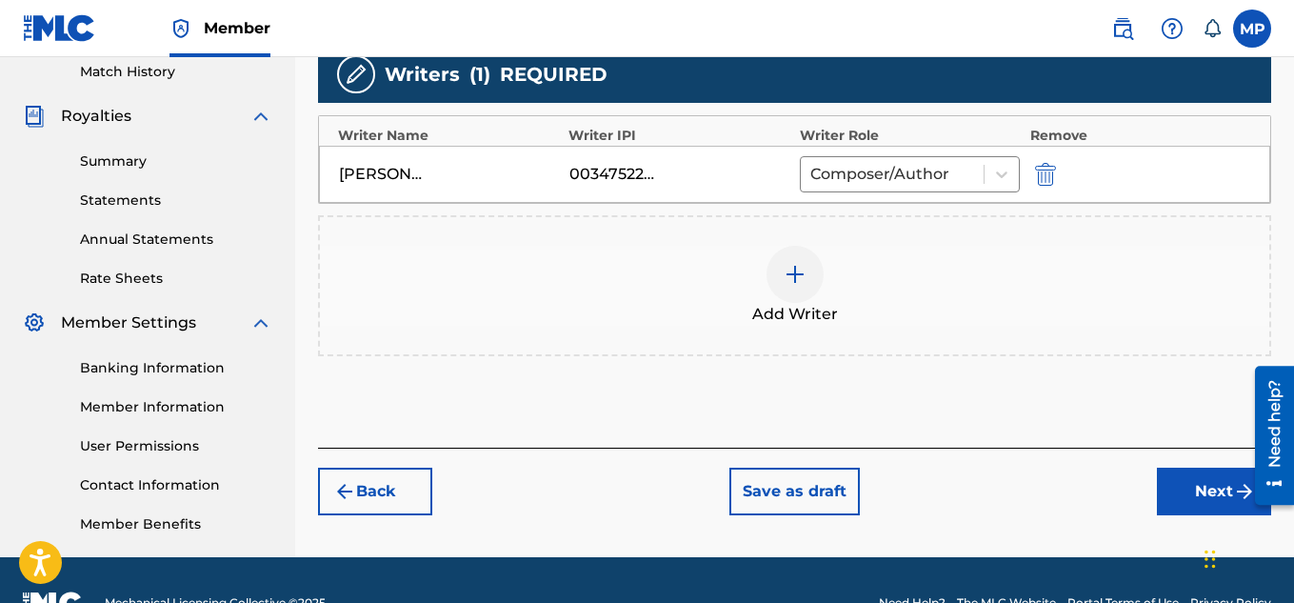
scroll to position [578, 0]
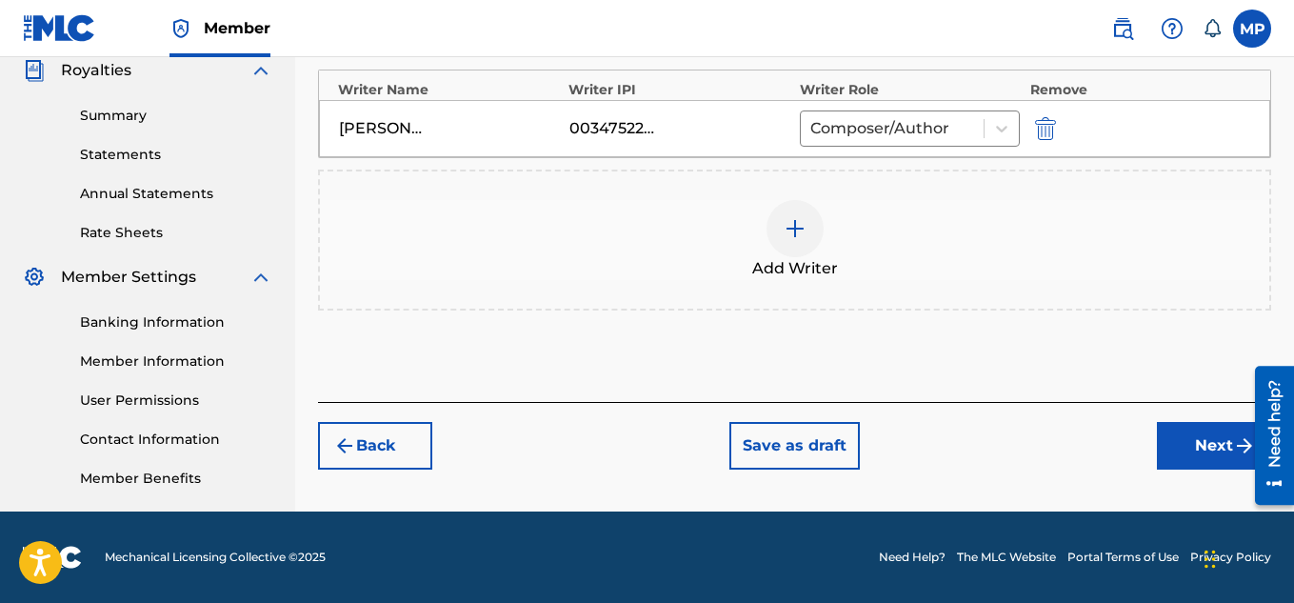
click at [1173, 440] on button "Next" at bounding box center [1214, 446] width 114 height 48
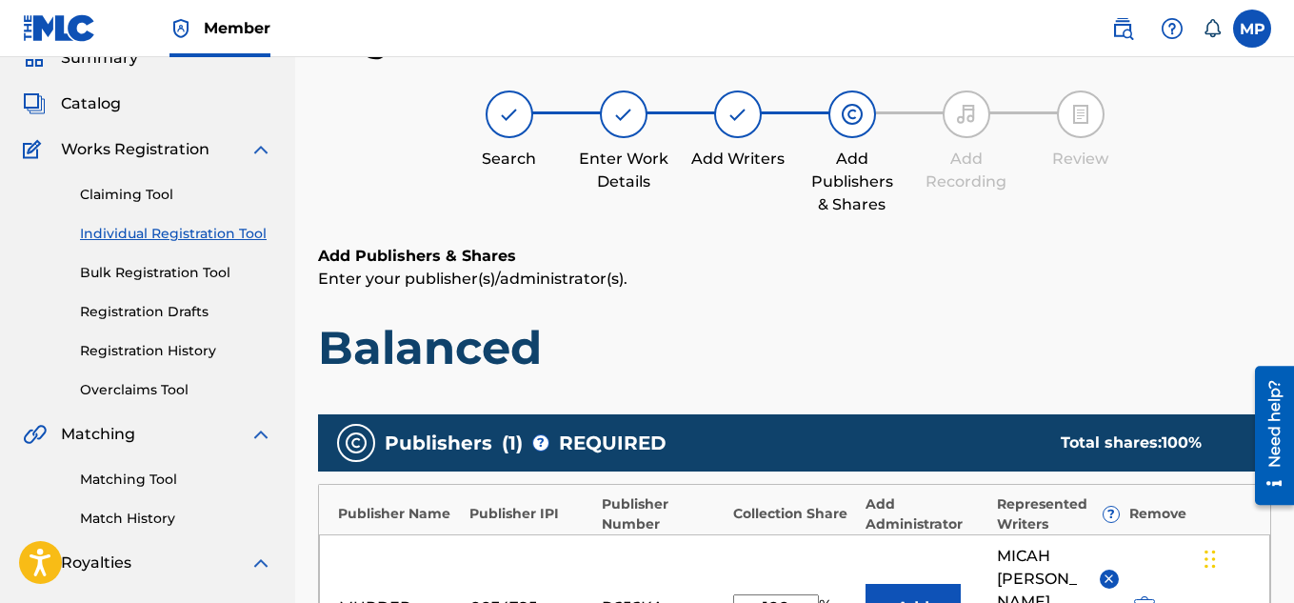
scroll to position [602, 0]
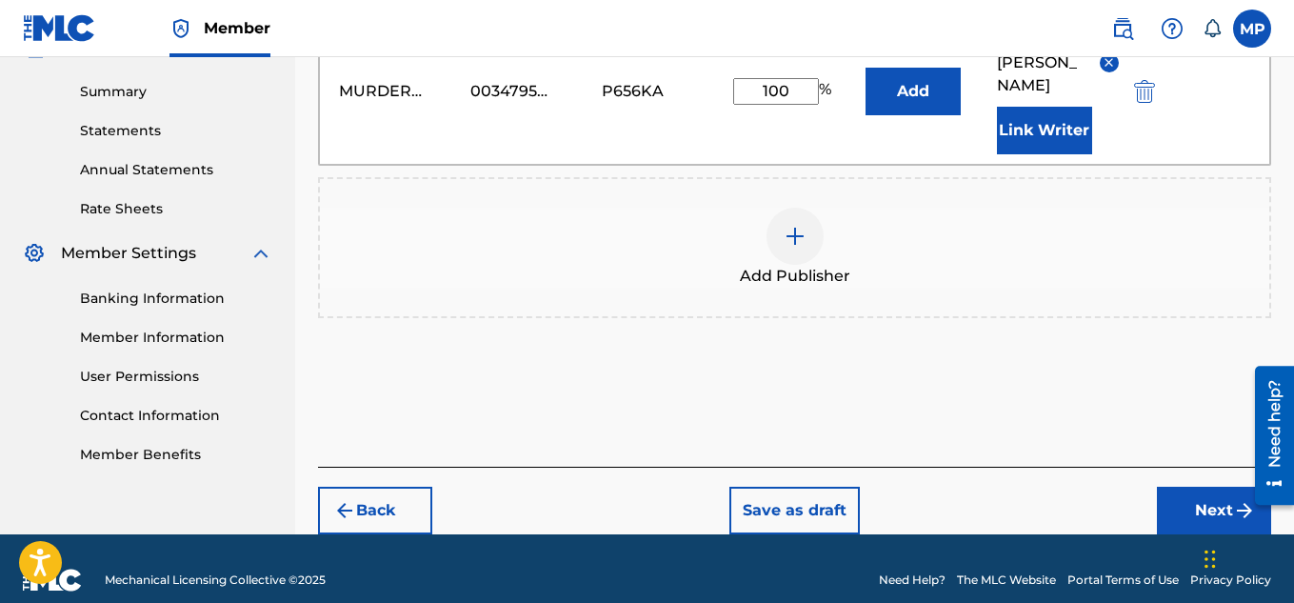
click at [1182, 487] on button "Next" at bounding box center [1214, 511] width 114 height 48
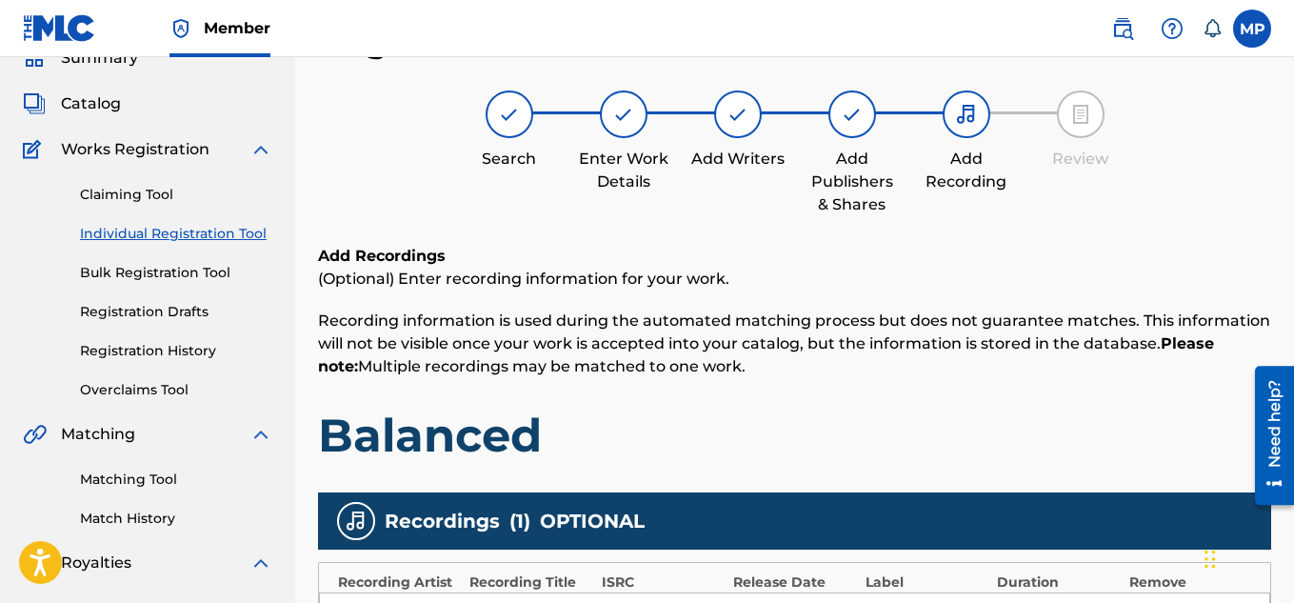
scroll to position [578, 0]
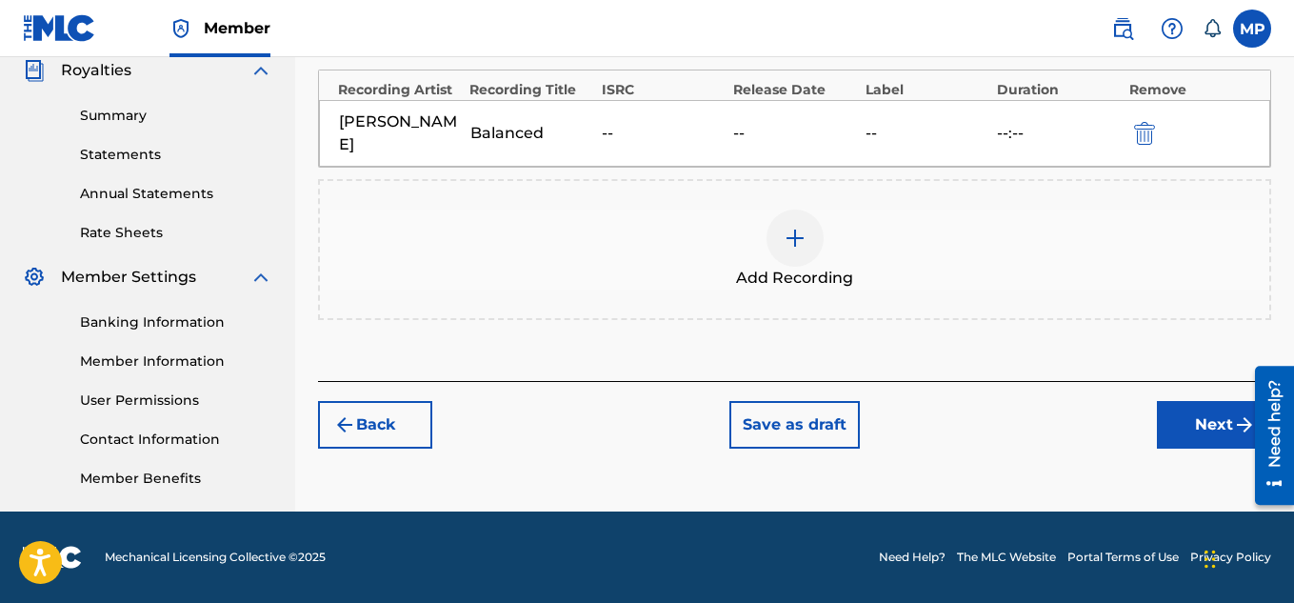
click at [1187, 432] on button "Next" at bounding box center [1214, 425] width 114 height 48
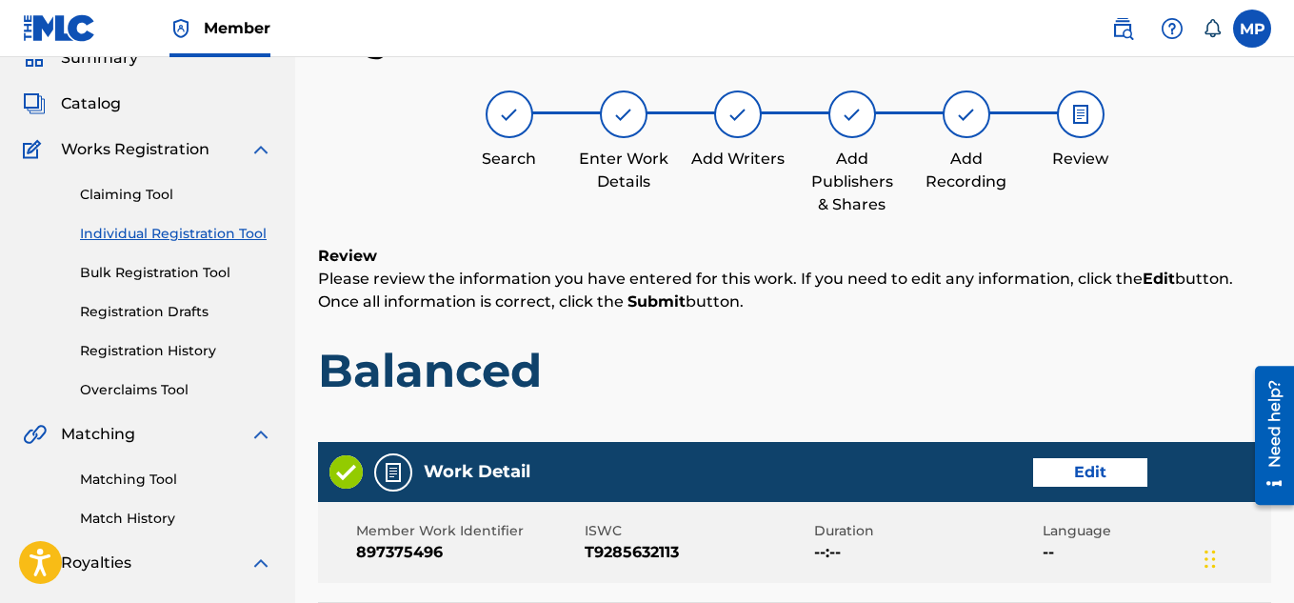
scroll to position [1030, 0]
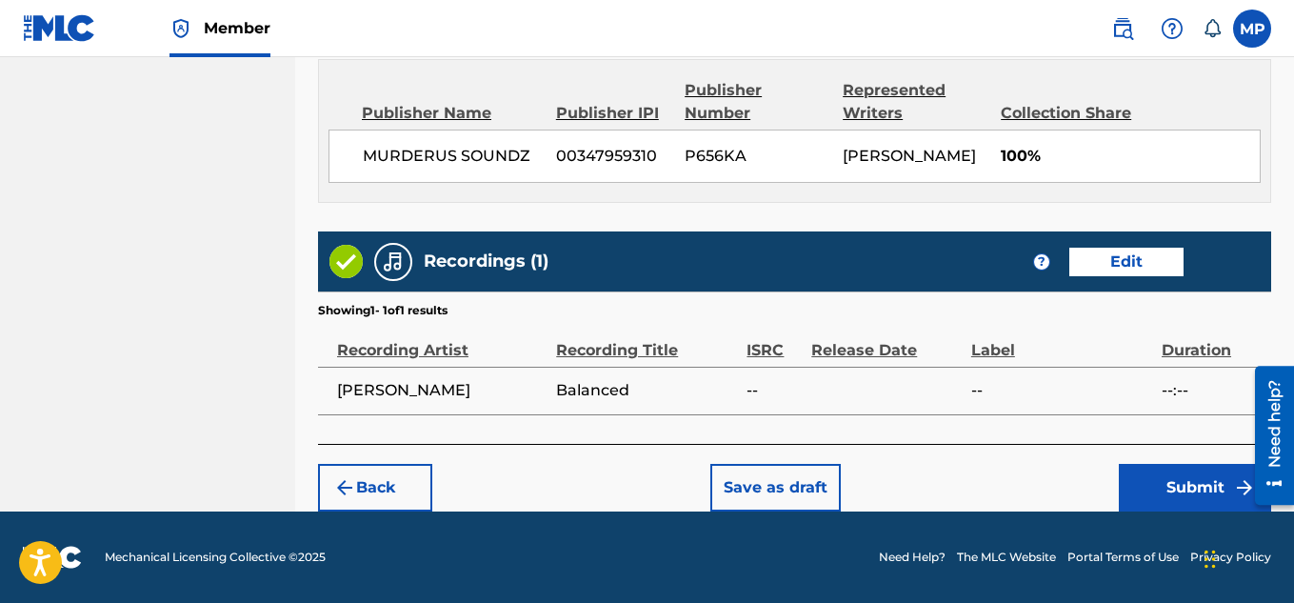
click at [1182, 484] on button "Submit" at bounding box center [1195, 488] width 152 height 48
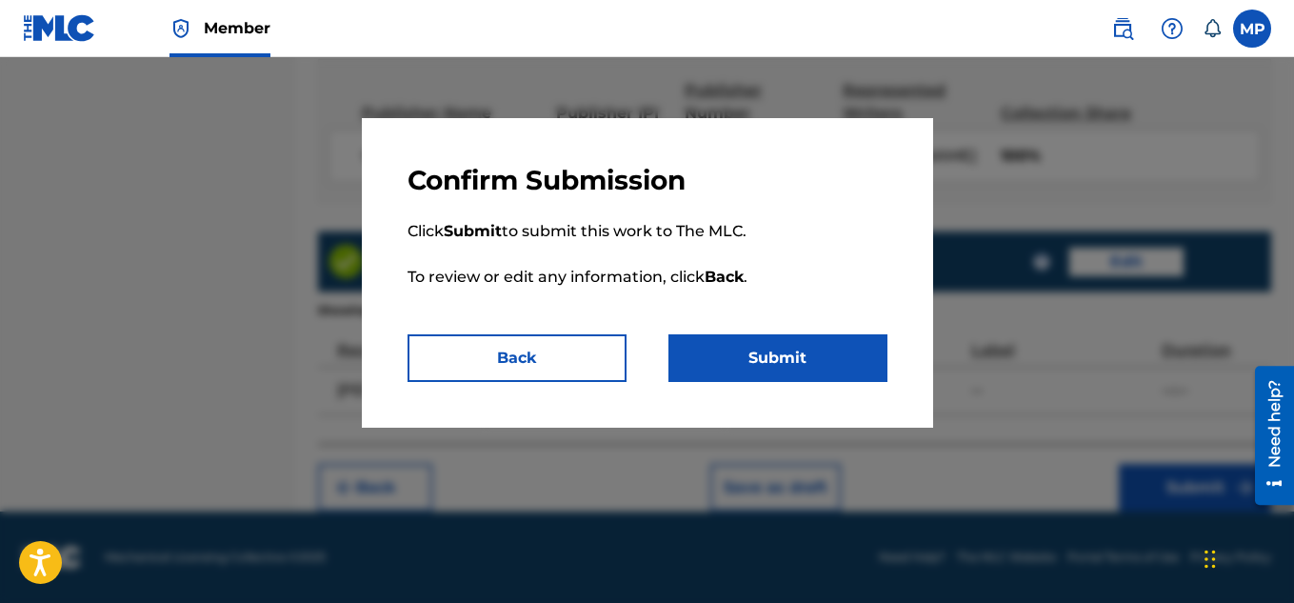
click at [838, 360] on button "Submit" at bounding box center [777, 358] width 219 height 48
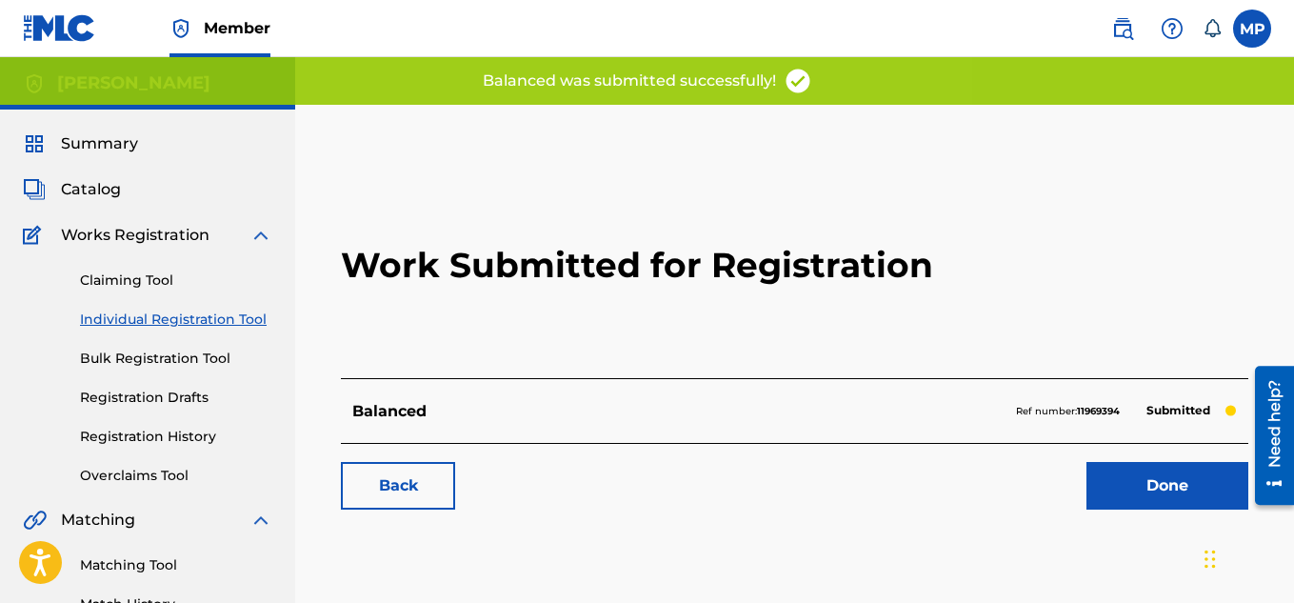
click at [431, 478] on link "Back" at bounding box center [398, 486] width 114 height 48
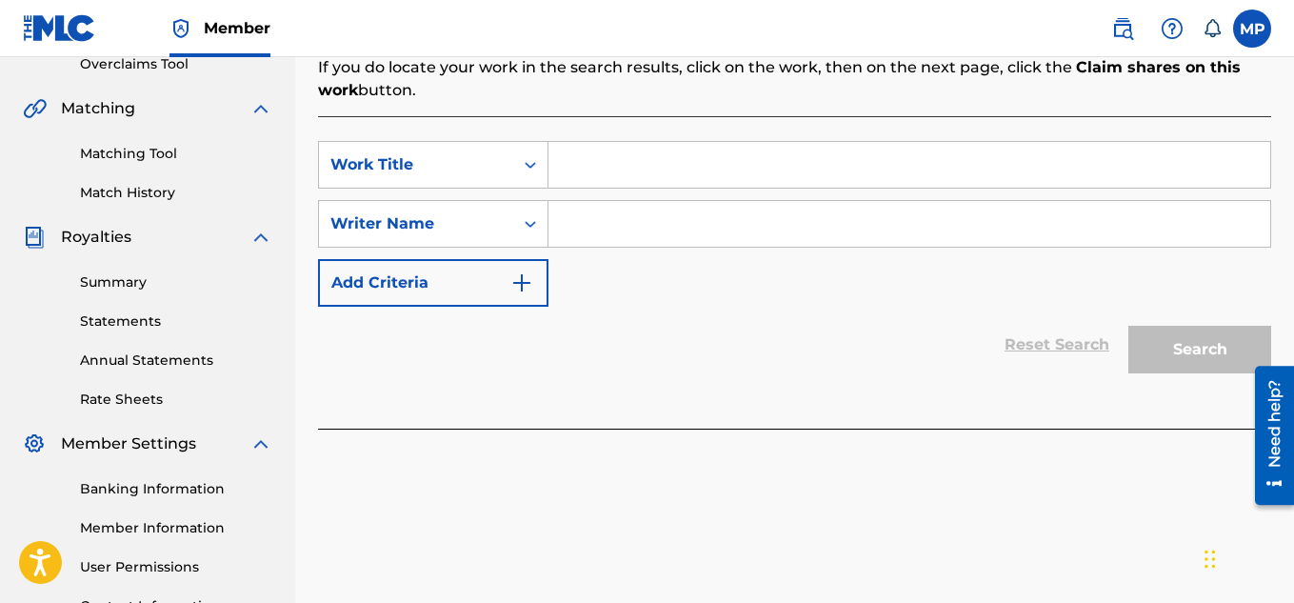
scroll to position [426, 0]
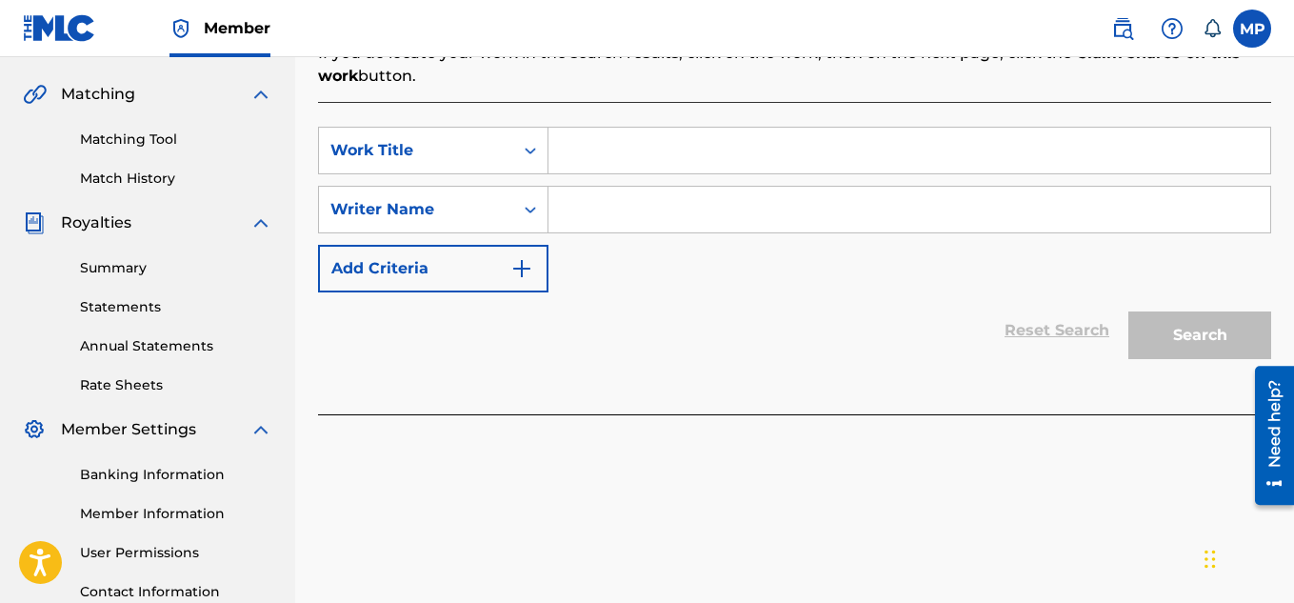
click at [580, 149] on input "Search Form" at bounding box center [909, 151] width 722 height 46
type input "There is Nothing"
click at [606, 208] on input "Search Form" at bounding box center [909, 210] width 722 height 46
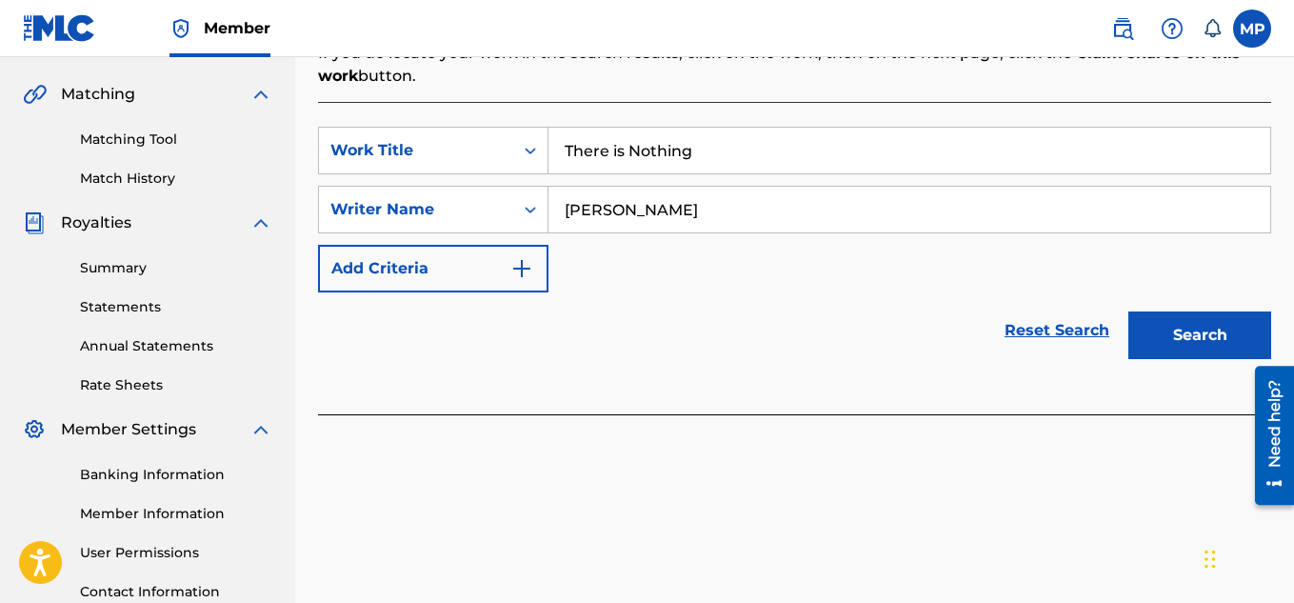
type input "[PERSON_NAME]"
click at [1149, 333] on button "Search" at bounding box center [1199, 335] width 143 height 48
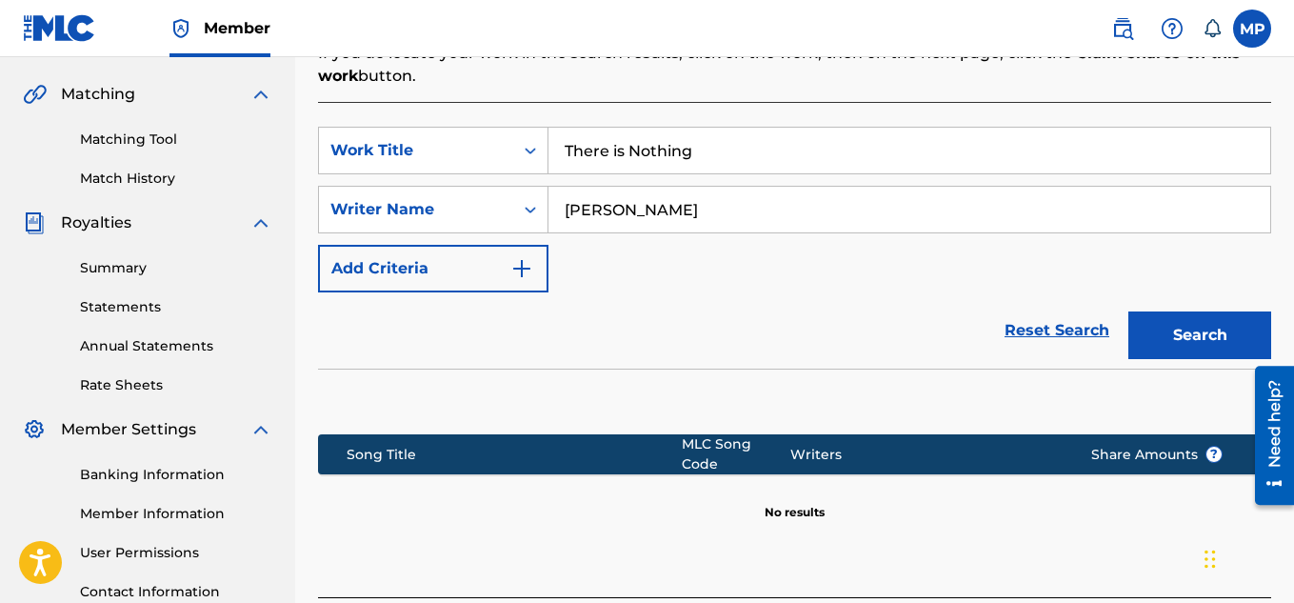
scroll to position [578, 0]
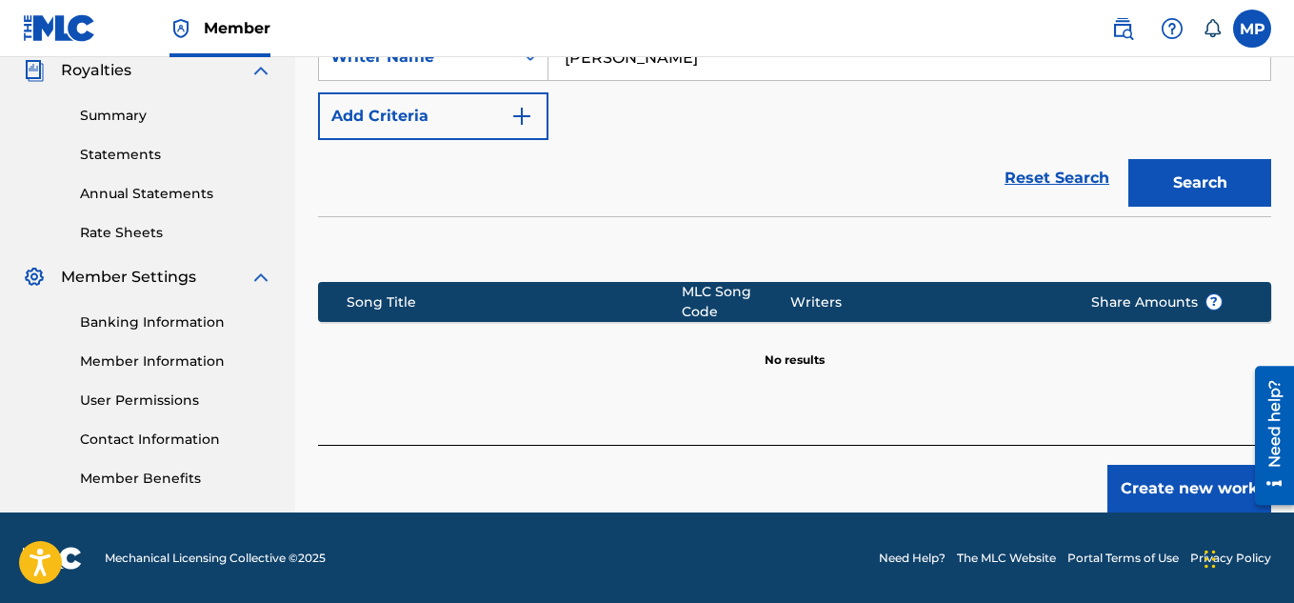
click at [1125, 477] on button "Create new work" at bounding box center [1189, 489] width 164 height 48
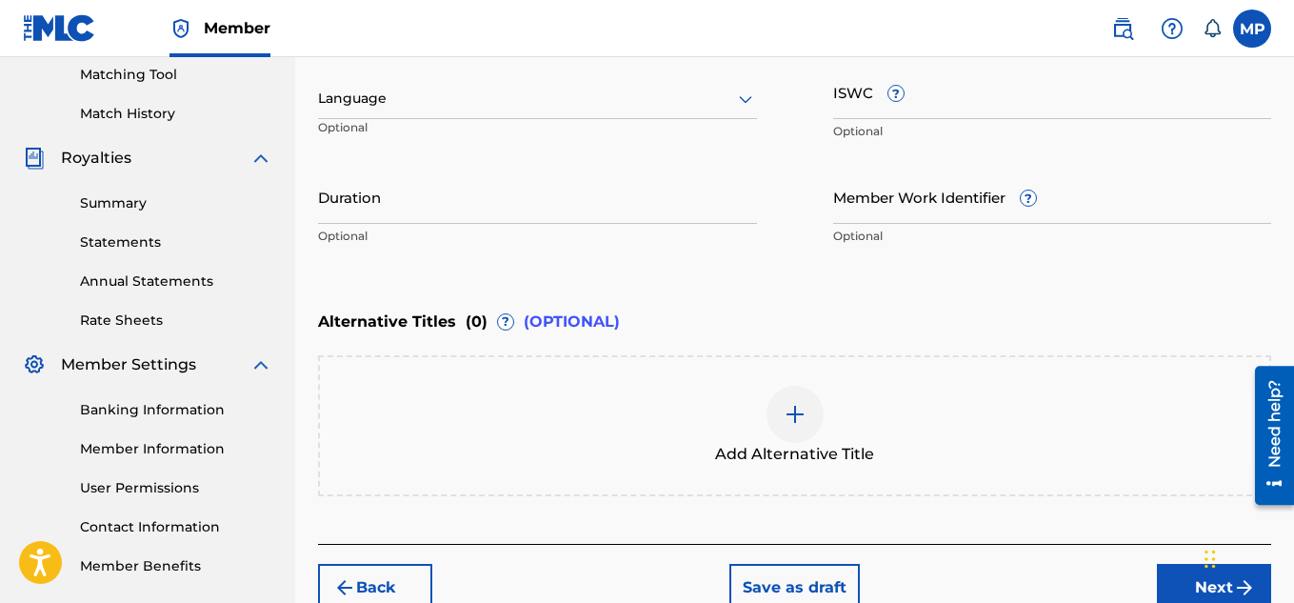
scroll to position [230, 0]
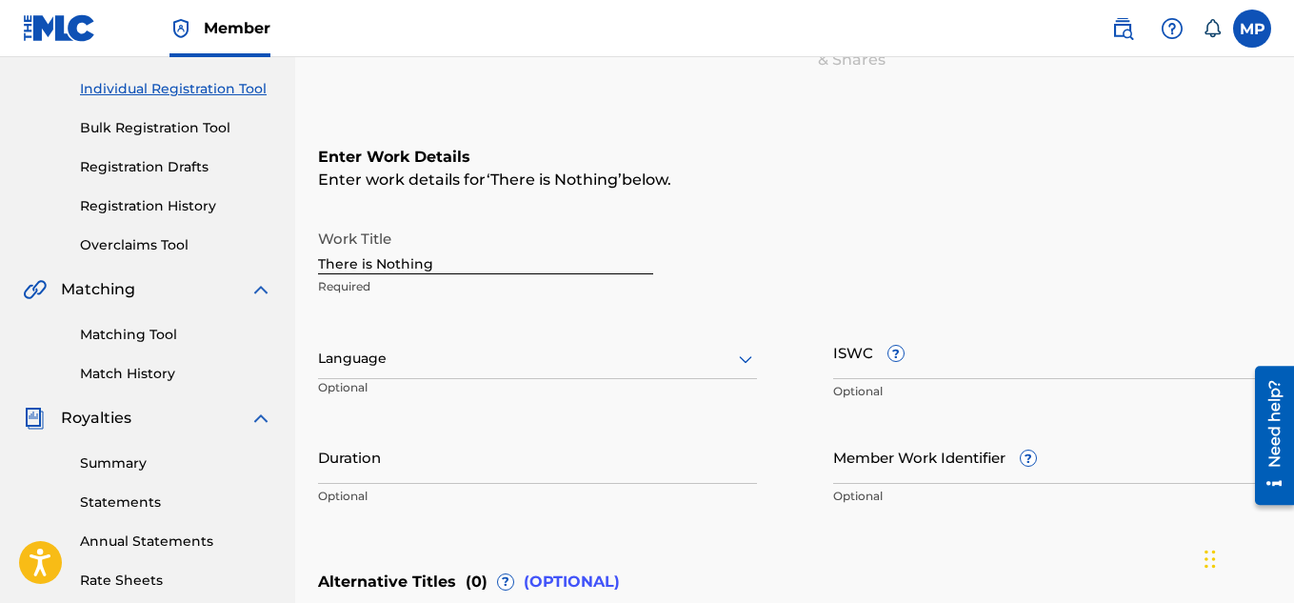
click at [940, 377] on input "ISWC ?" at bounding box center [1052, 352] width 439 height 54
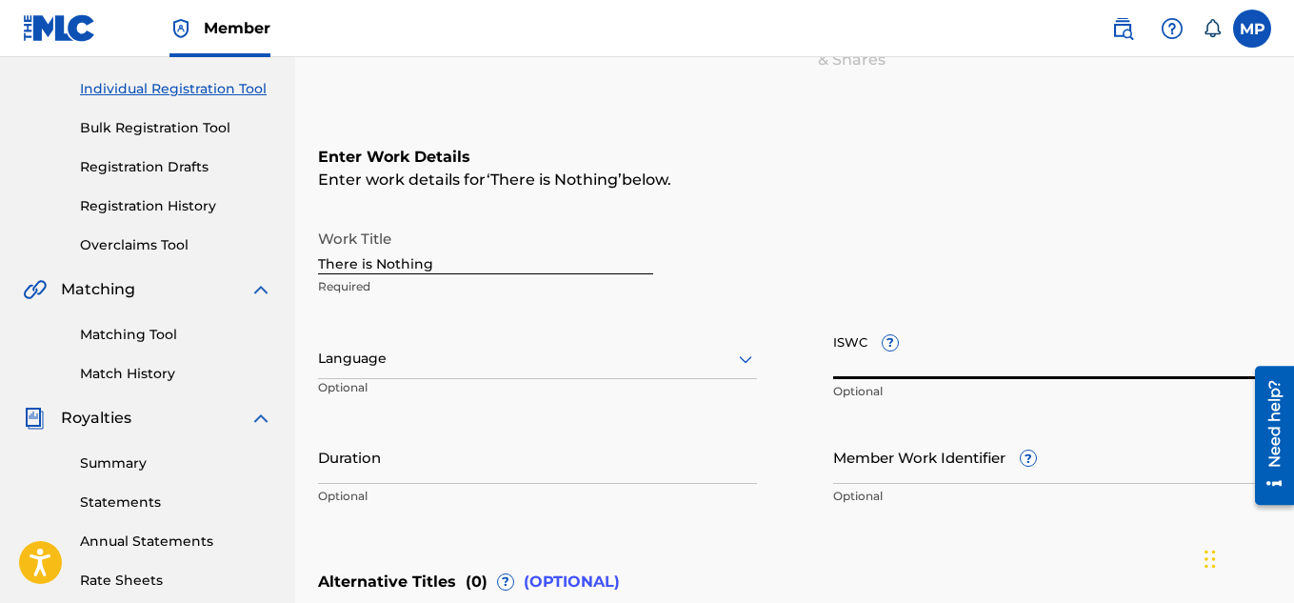
paste input "T9286731837"
type input "T9286731837"
click at [952, 474] on input "Member Work Identifier ?" at bounding box center [1052, 456] width 439 height 54
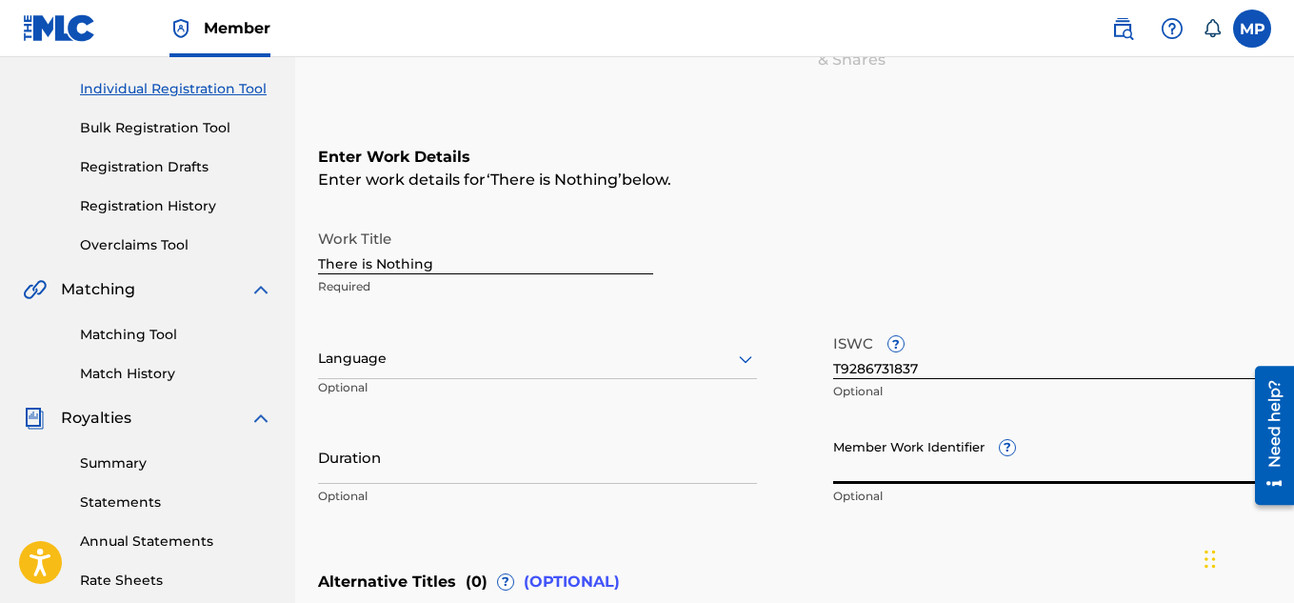
paste input "897434986"
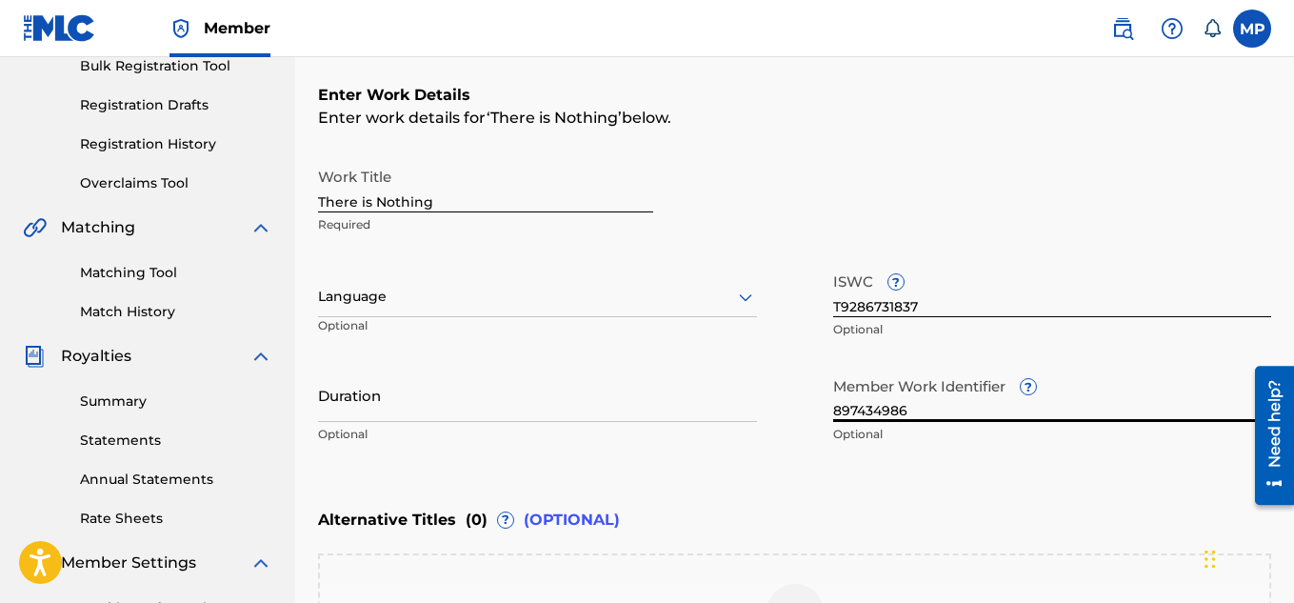
scroll to position [268, 0]
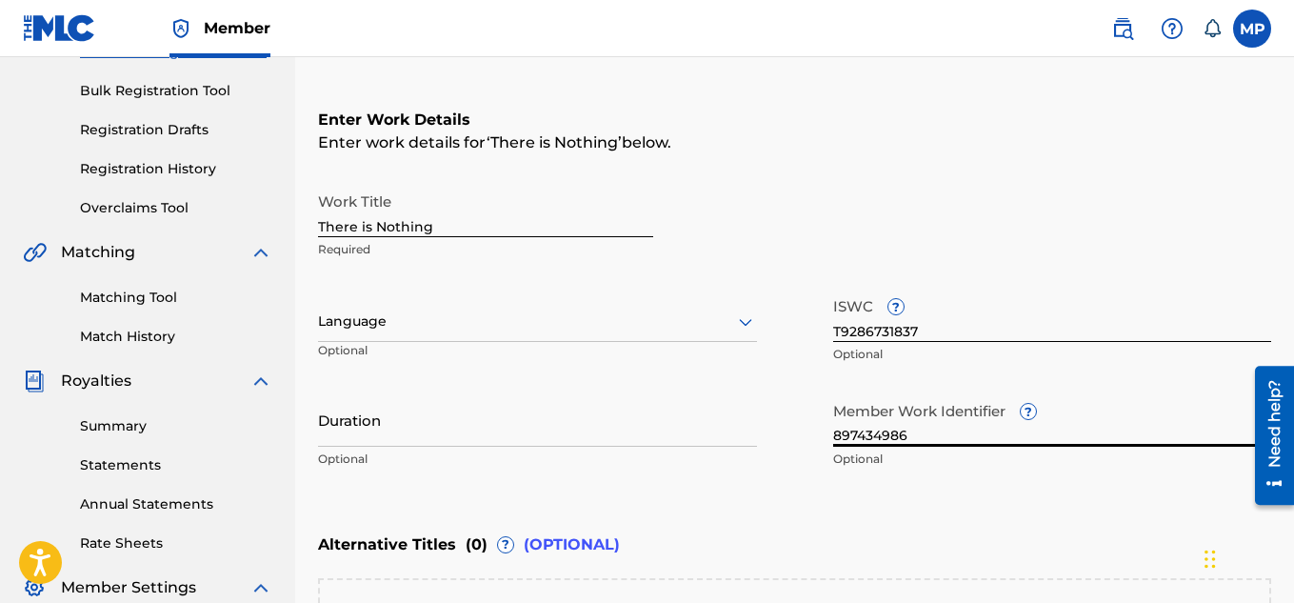
type input "897434986"
click at [507, 227] on input "There is Nothing" at bounding box center [485, 210] width 335 height 54
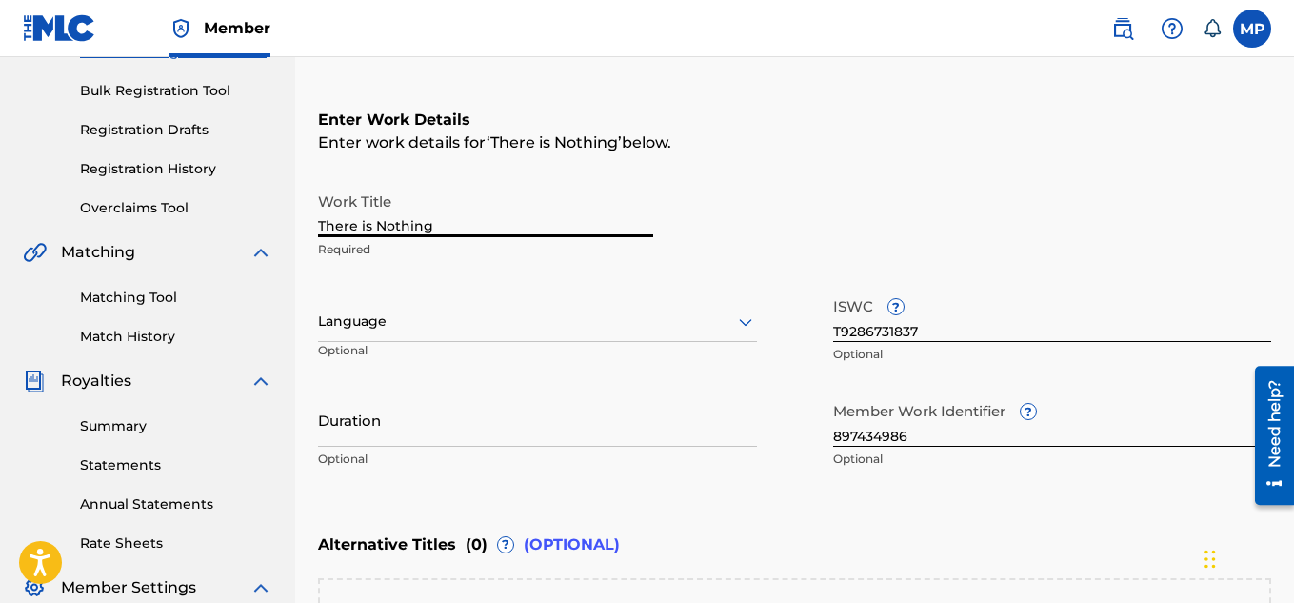
scroll to position [590, 0]
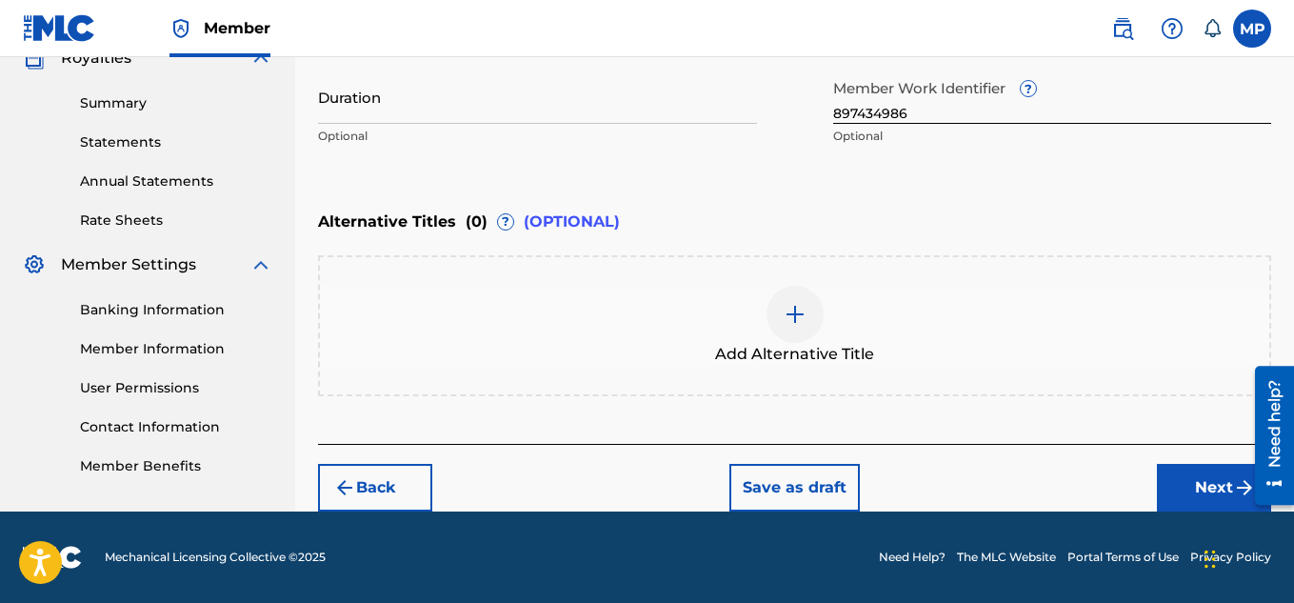
click at [1176, 472] on button "Next" at bounding box center [1214, 488] width 114 height 48
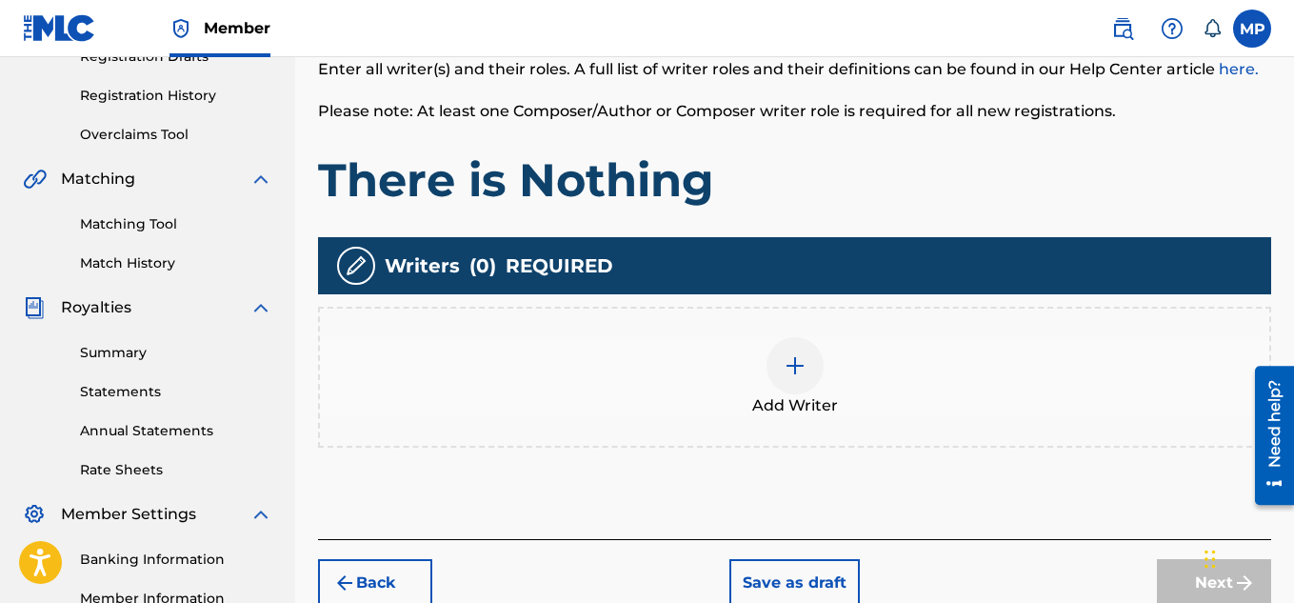
scroll to position [368, 0]
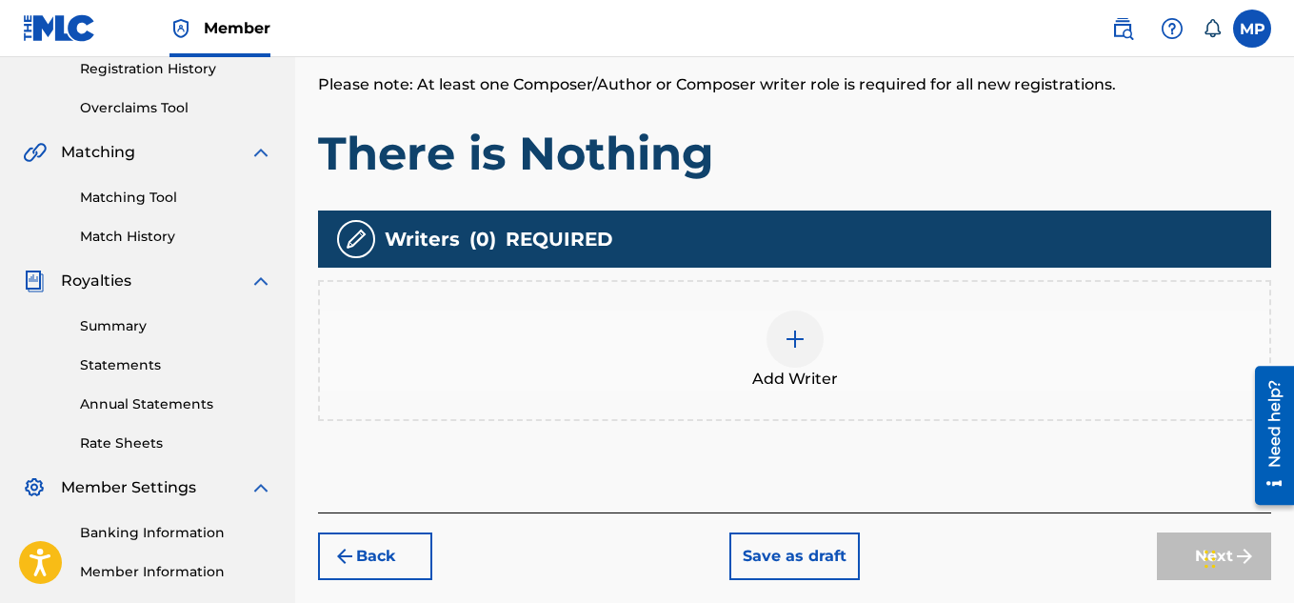
click at [814, 347] on div at bounding box center [794, 338] width 57 height 57
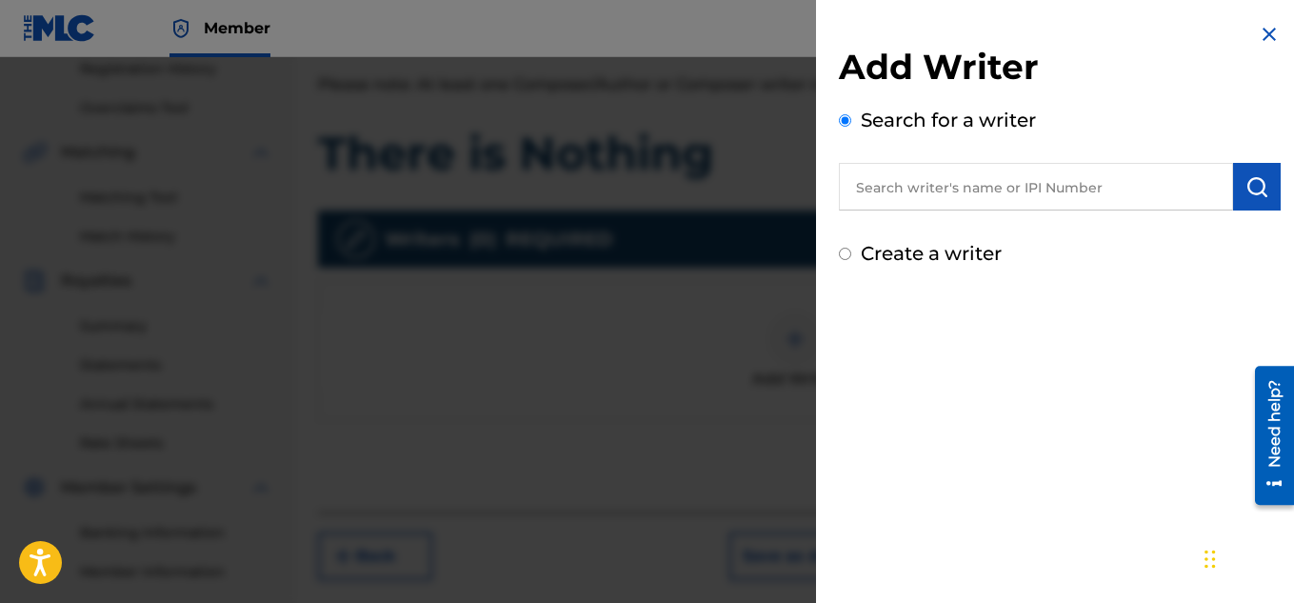
click at [1028, 181] on input "text" at bounding box center [1036, 187] width 394 height 48
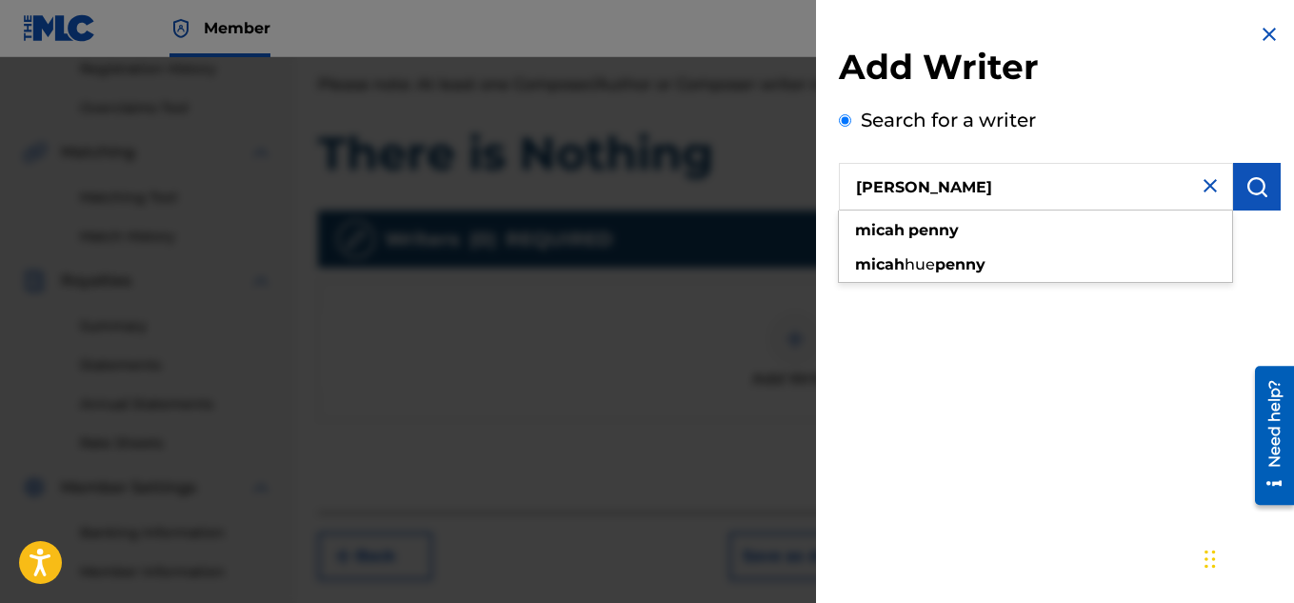
type input "[PERSON_NAME]"
click at [1254, 187] on img "submit" at bounding box center [1256, 186] width 23 height 23
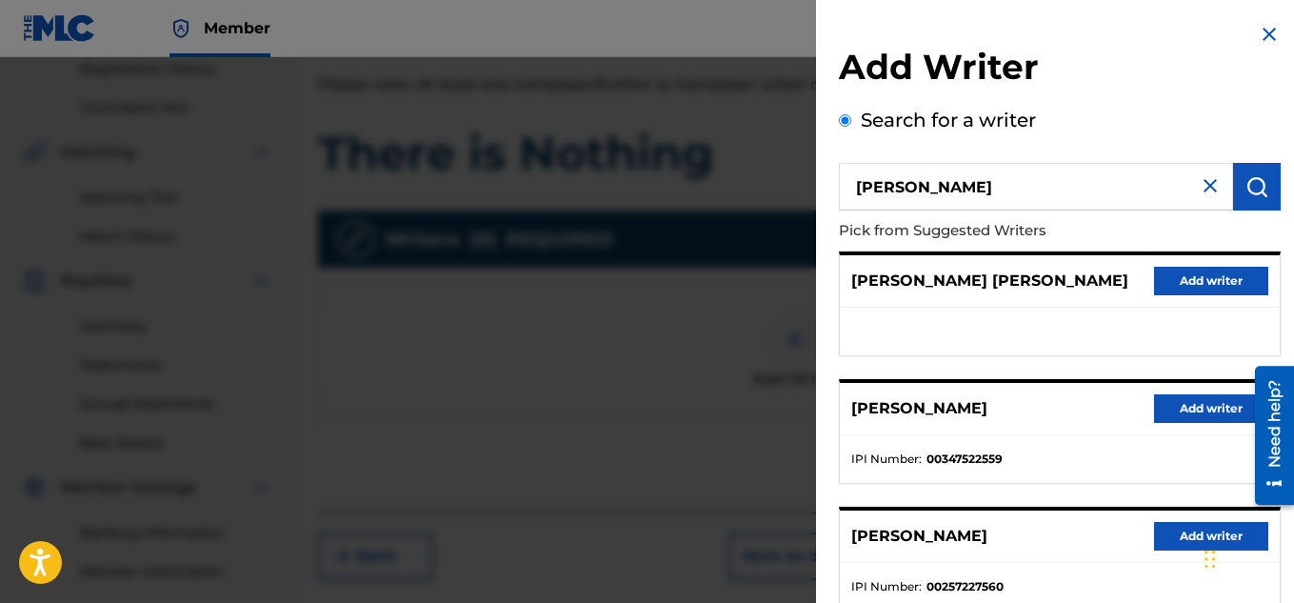
click at [1187, 412] on button "Add writer" at bounding box center [1211, 408] width 114 height 29
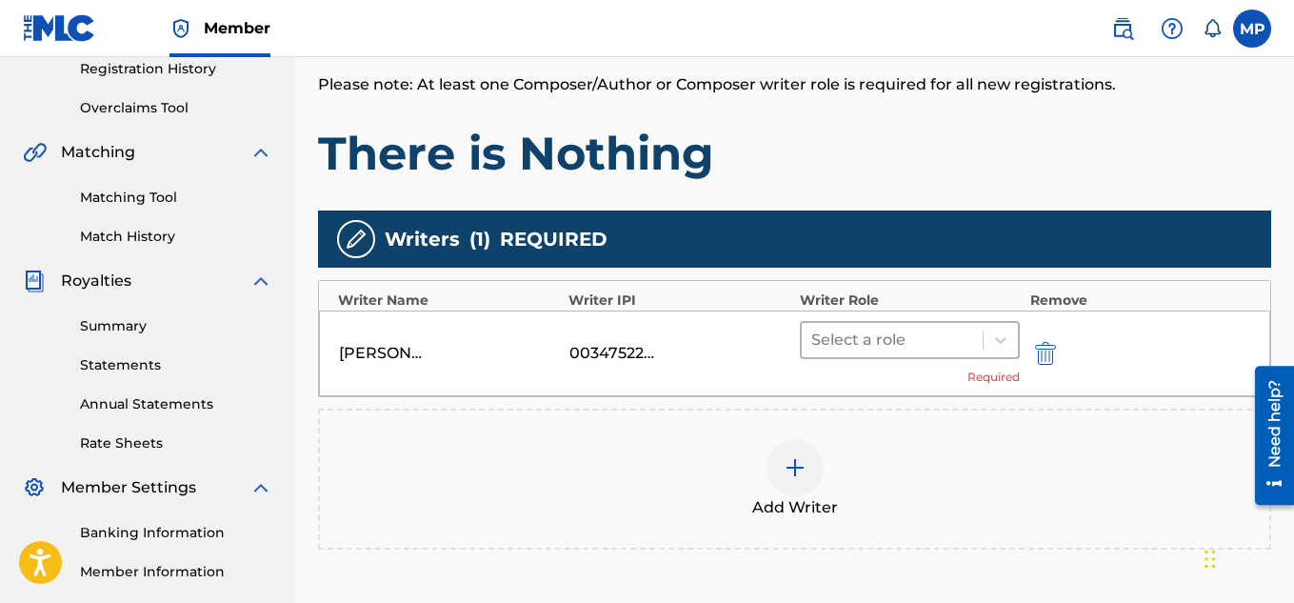
click at [960, 342] on div at bounding box center [892, 340] width 163 height 27
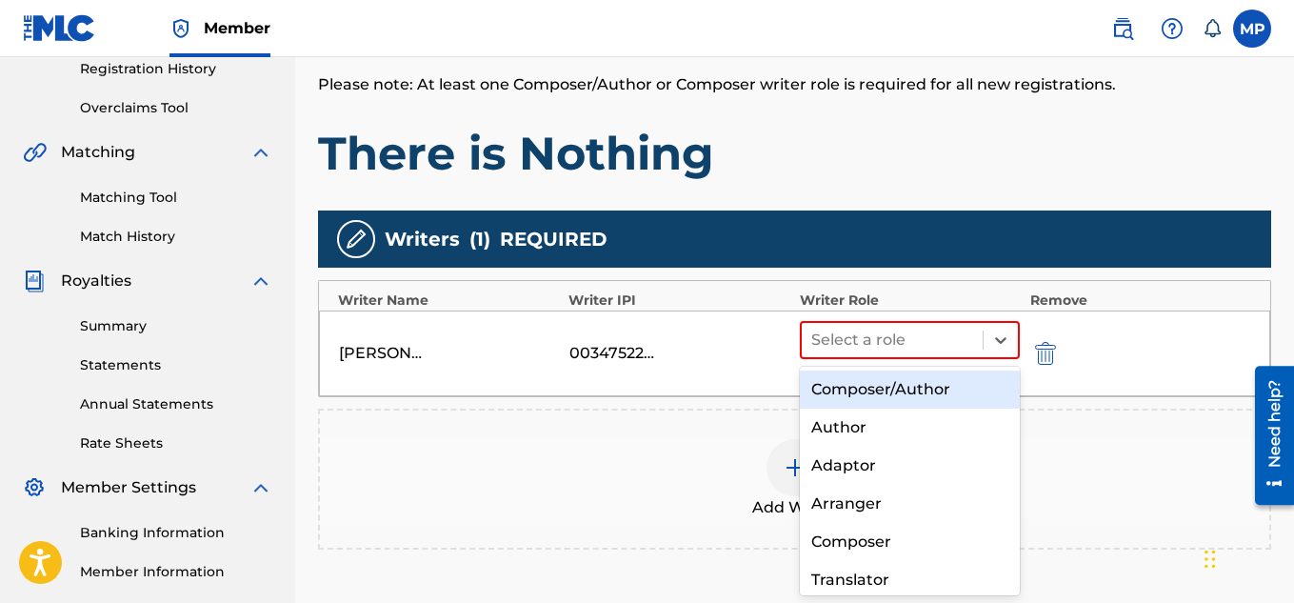
click at [910, 388] on div "Composer/Author" at bounding box center [910, 389] width 221 height 38
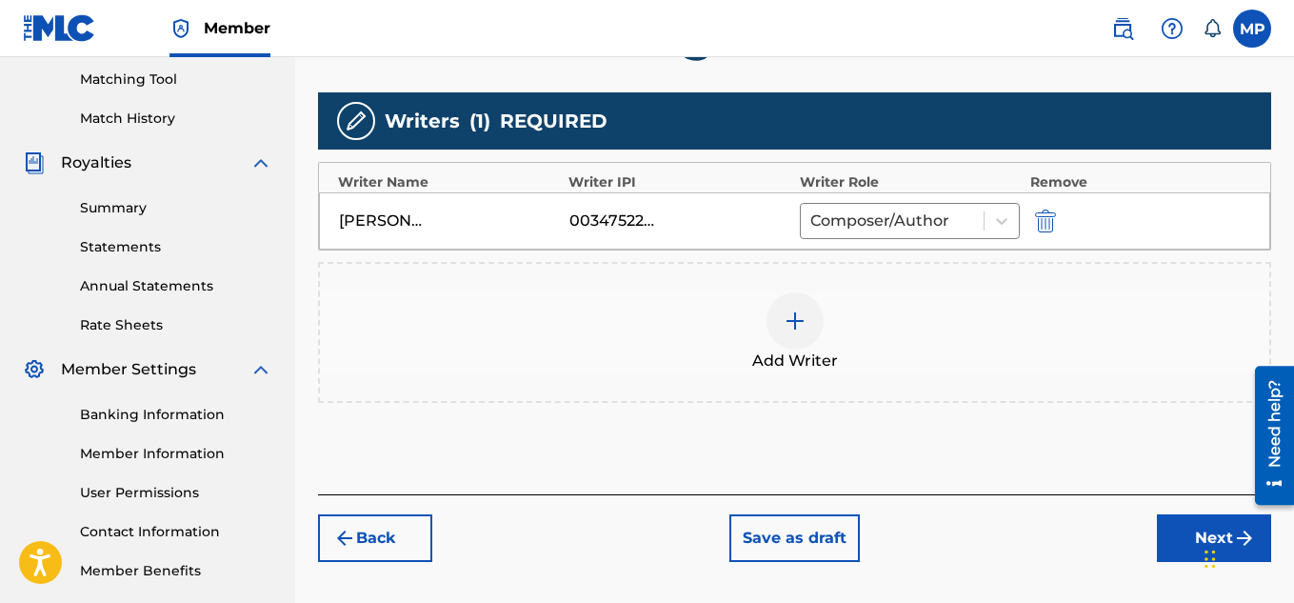
scroll to position [529, 0]
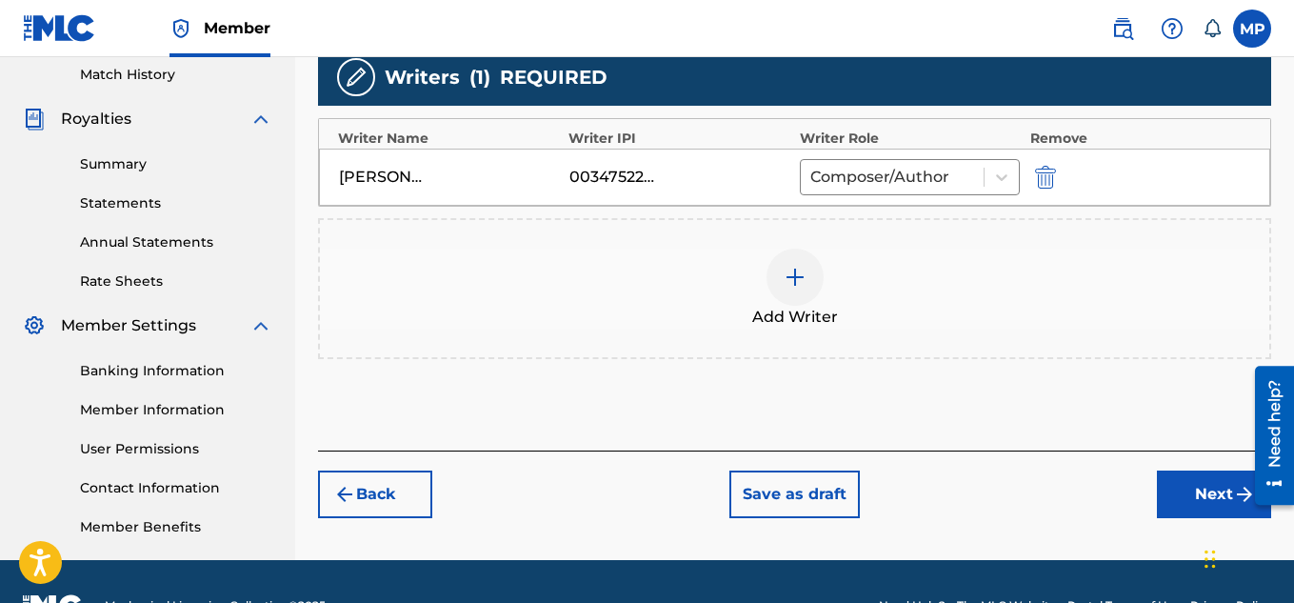
click at [1163, 502] on button "Next" at bounding box center [1214, 494] width 114 height 48
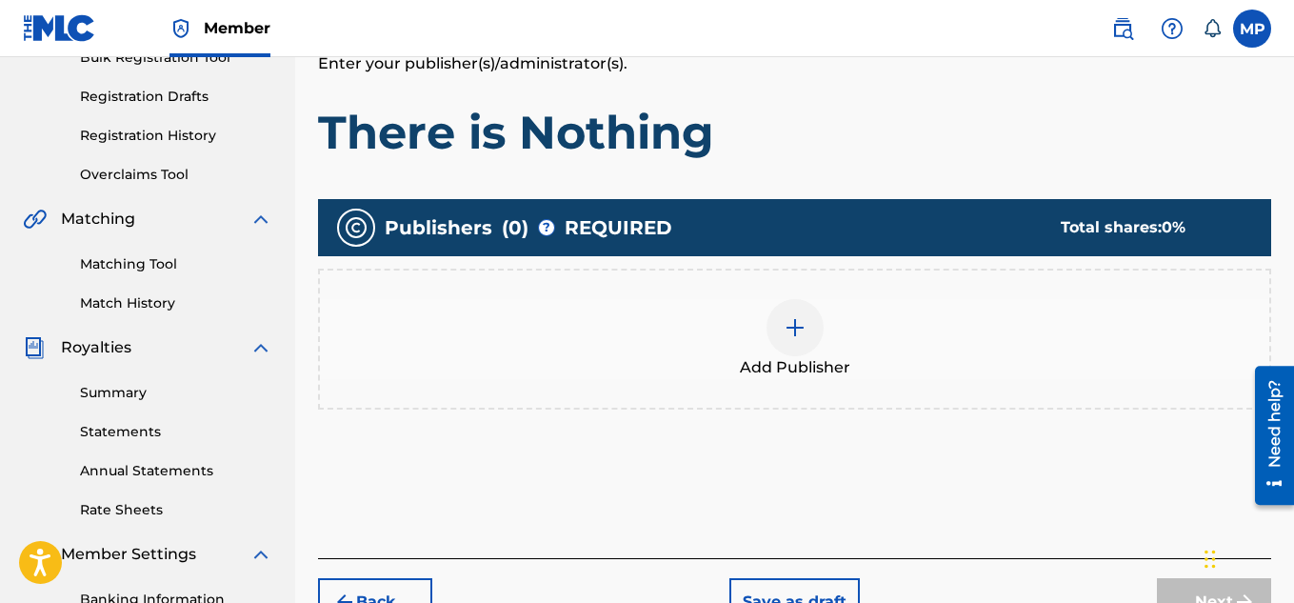
scroll to position [304, 0]
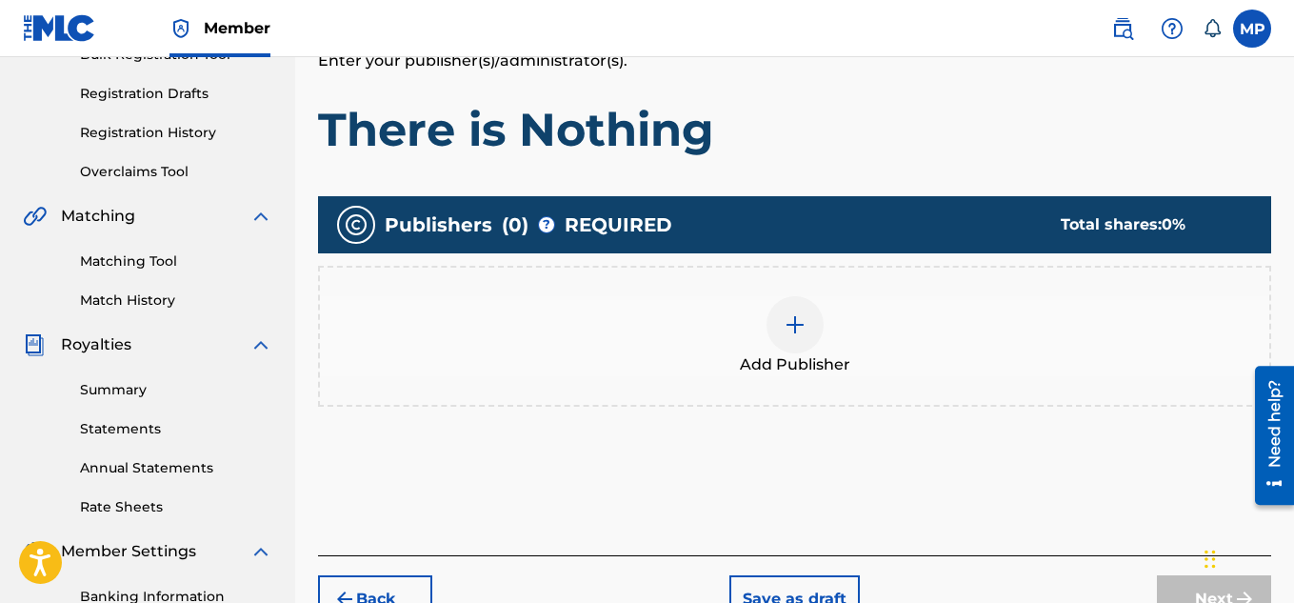
click at [779, 316] on div at bounding box center [794, 324] width 57 height 57
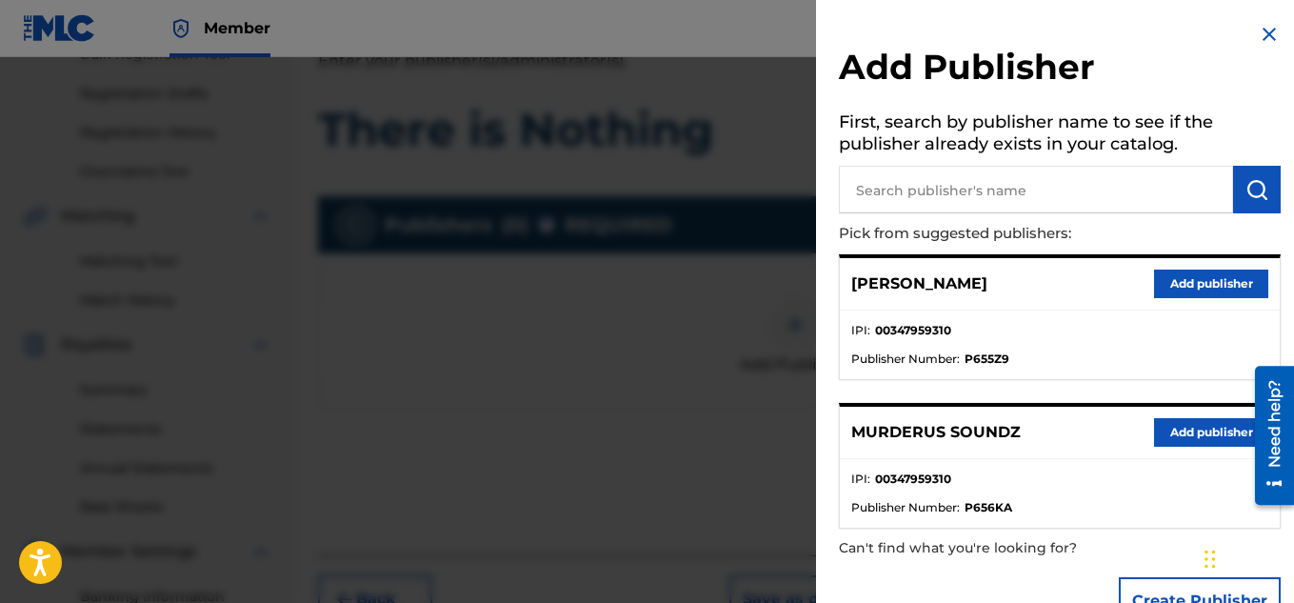
click at [1169, 437] on button "Add publisher" at bounding box center [1211, 432] width 114 height 29
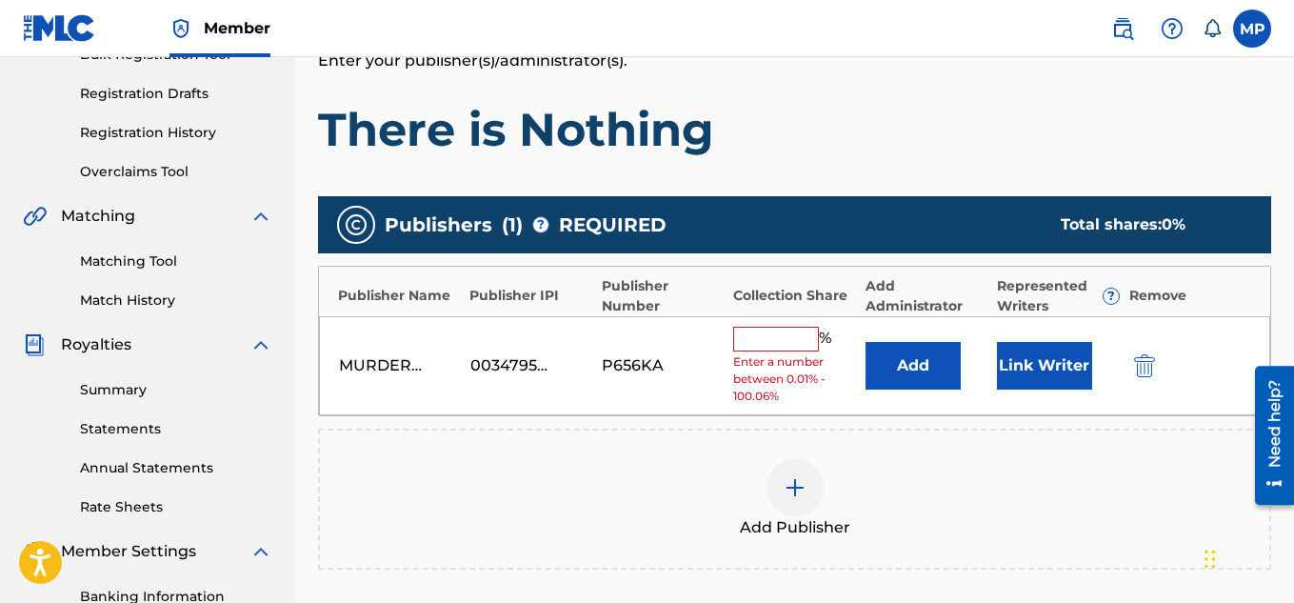
click at [775, 331] on input "text" at bounding box center [776, 339] width 86 height 25
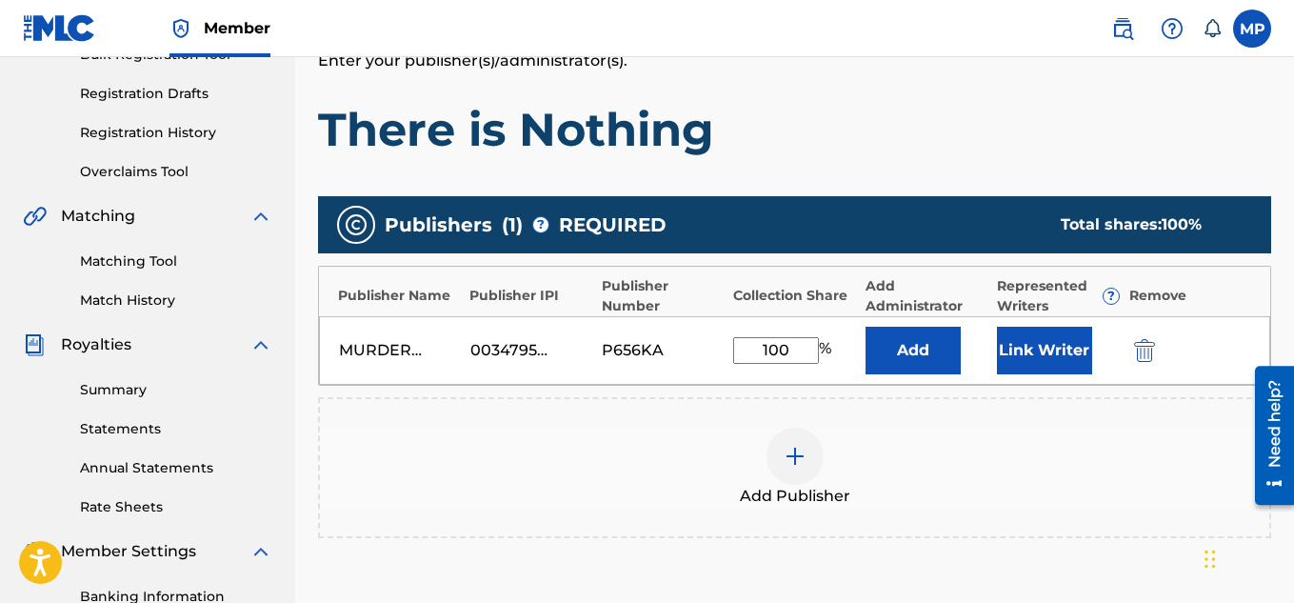
type input "100"
click at [1042, 351] on button "Link Writer" at bounding box center [1044, 351] width 95 height 48
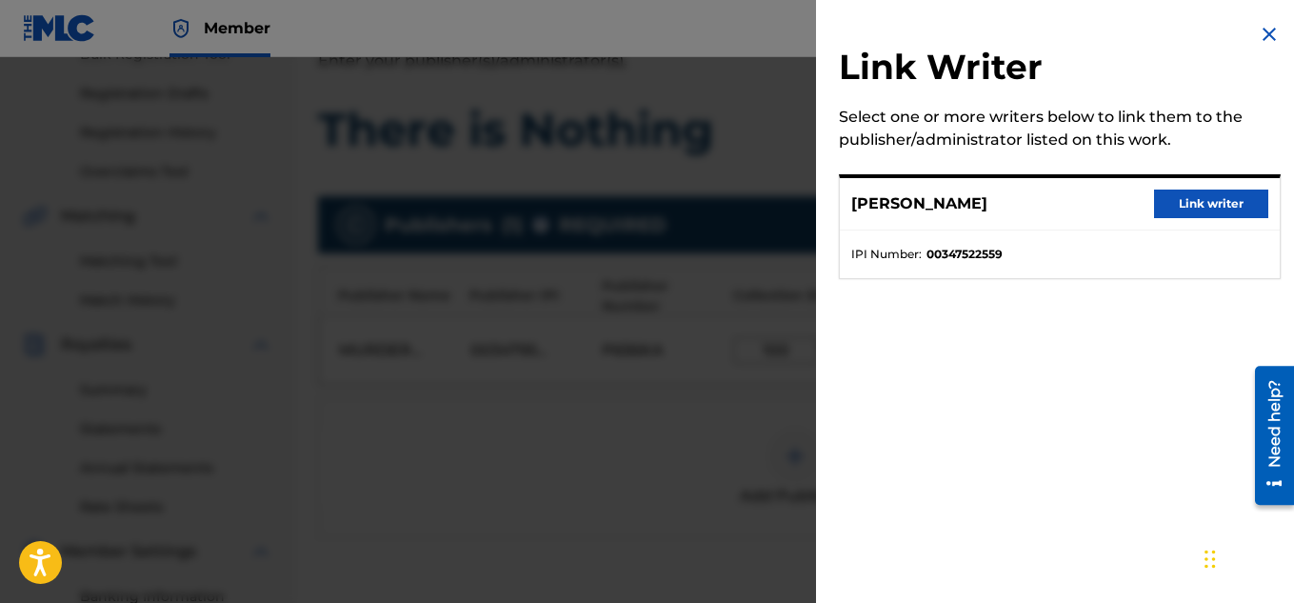
click at [1183, 215] on button "Link writer" at bounding box center [1211, 203] width 114 height 29
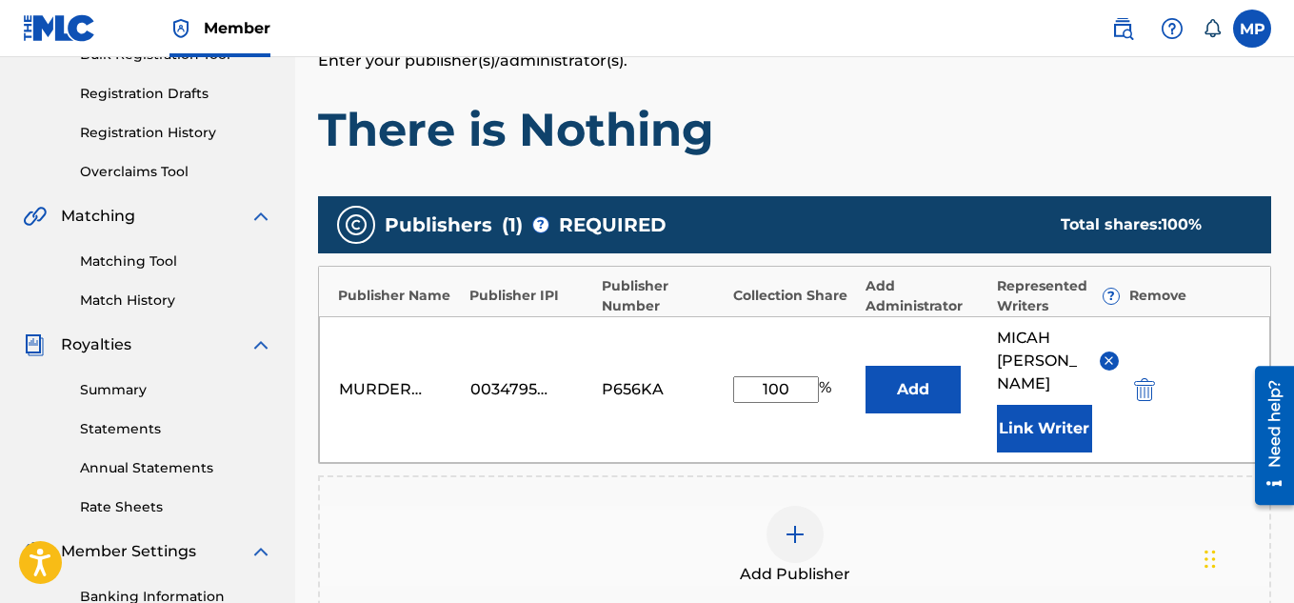
scroll to position [602, 0]
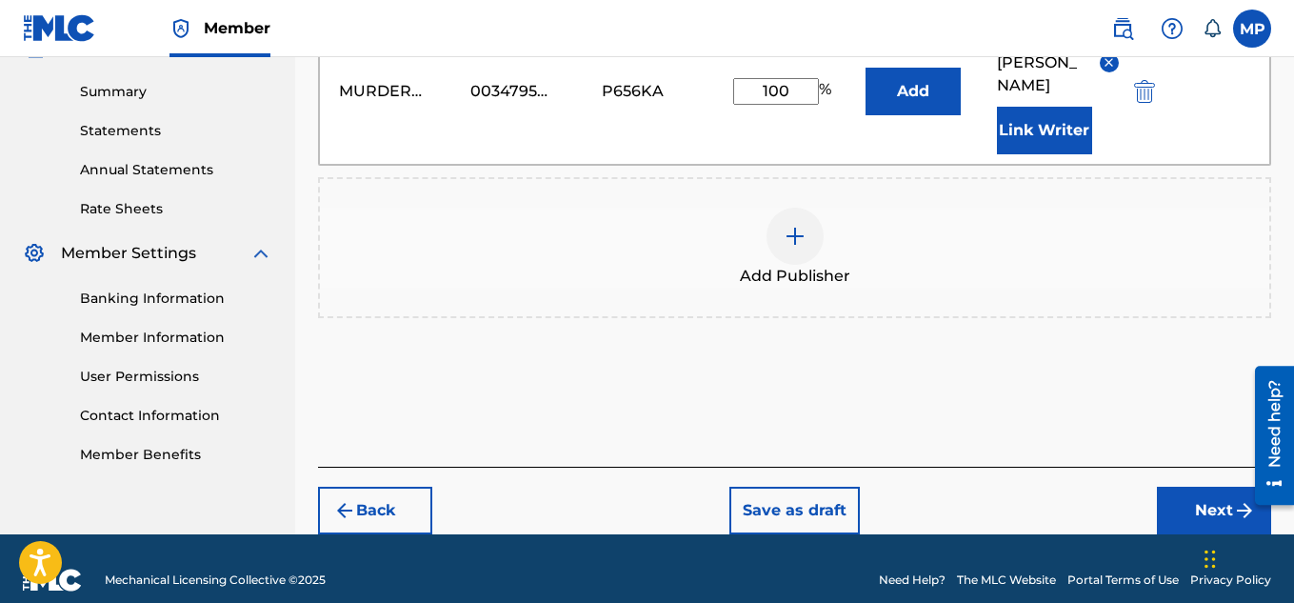
click at [1176, 487] on button "Next" at bounding box center [1214, 511] width 114 height 48
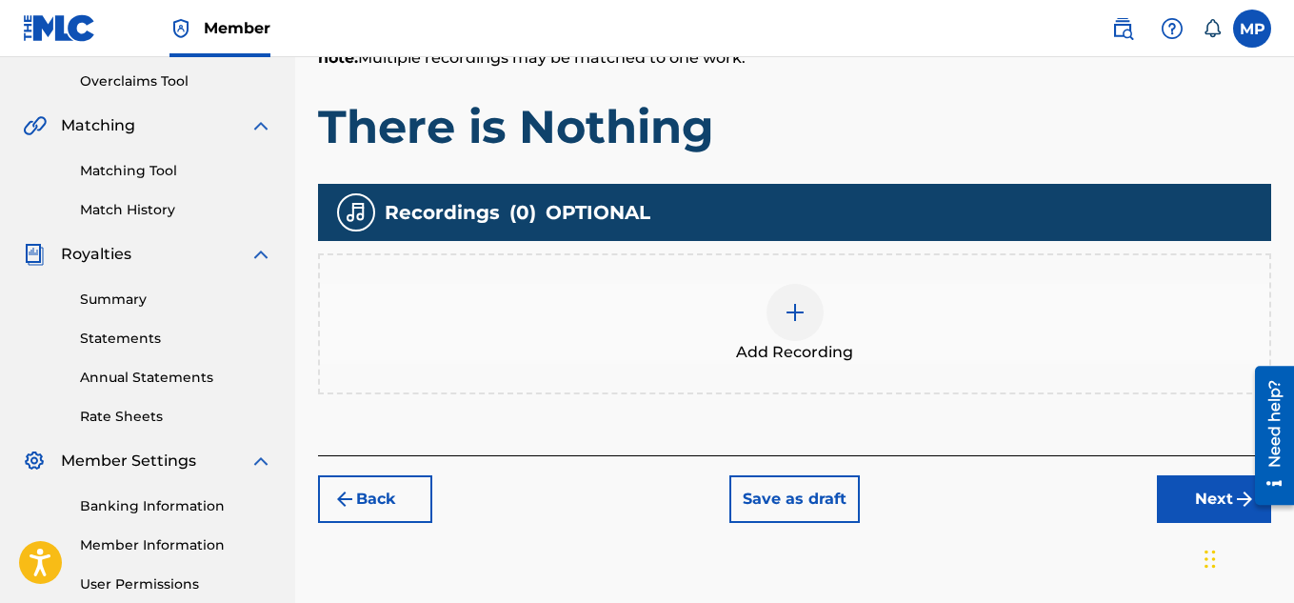
scroll to position [419, 0]
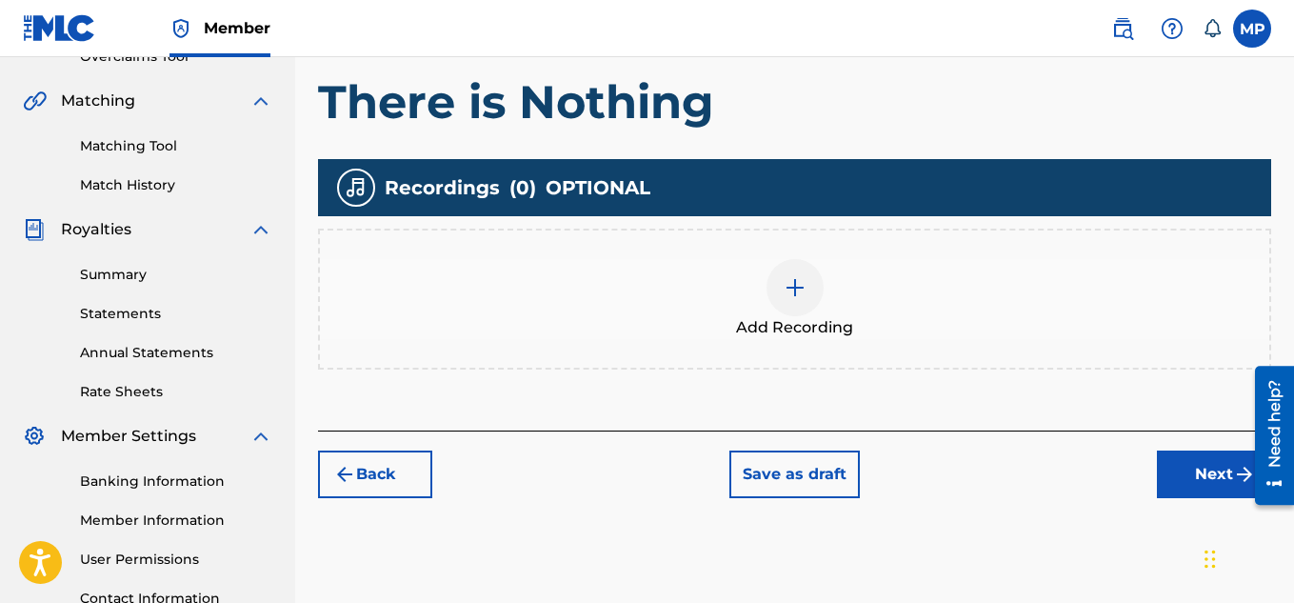
click at [804, 292] on img at bounding box center [795, 287] width 23 height 23
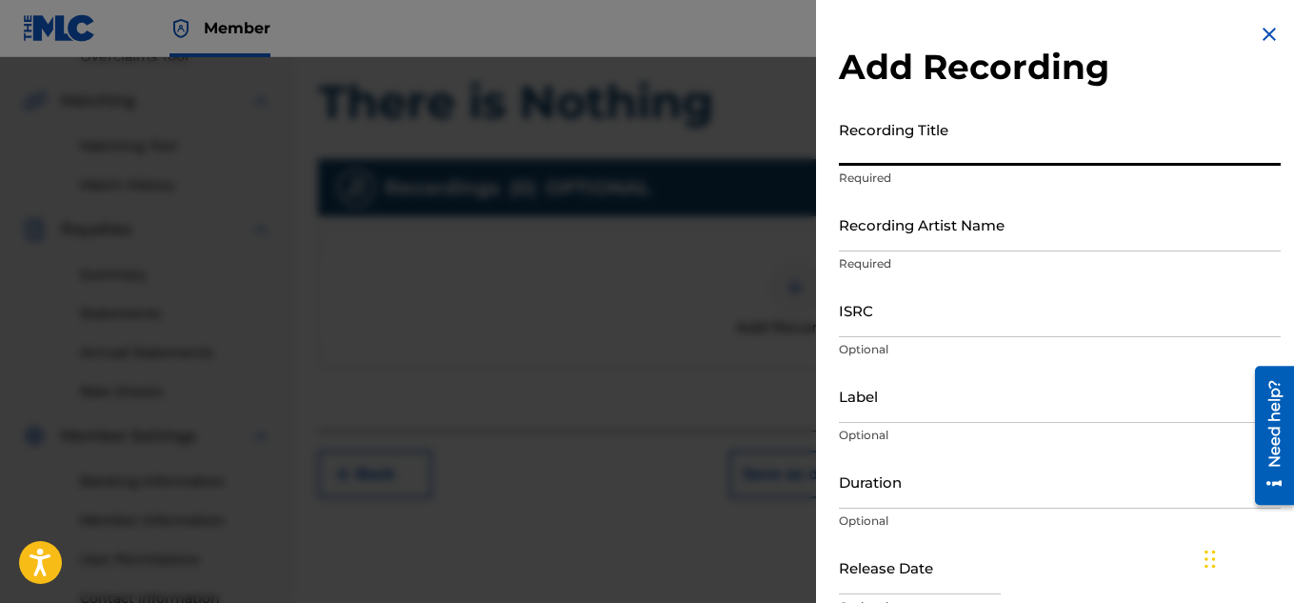
click at [901, 161] on input "Recording Title" at bounding box center [1060, 138] width 442 height 54
paste input "There is Nothing"
type input "There is Nothing"
click at [869, 223] on input "Recording Artist Name" at bounding box center [1060, 224] width 442 height 54
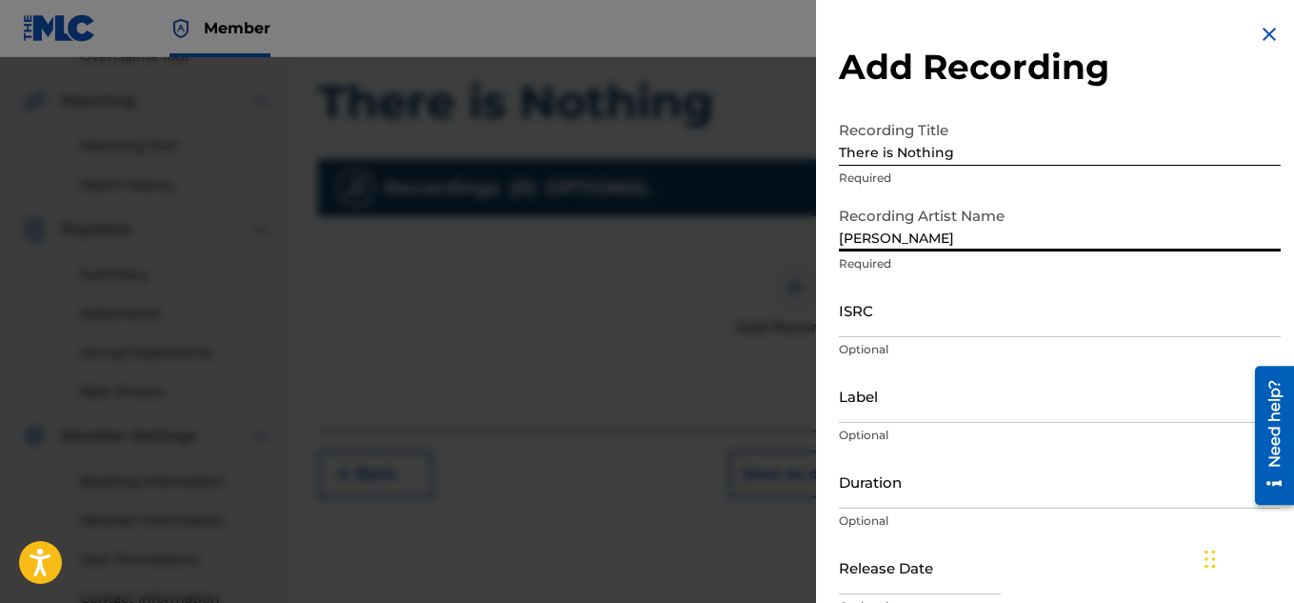
type input "[PERSON_NAME]"
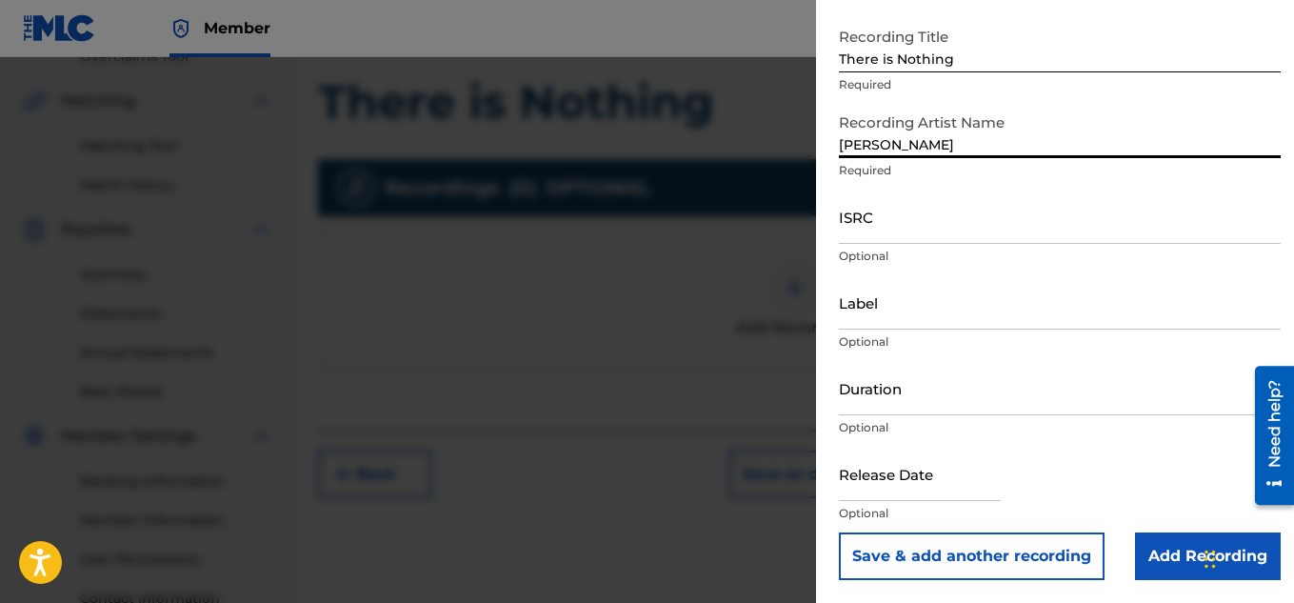
click at [1173, 553] on input "Add Recording" at bounding box center [1208, 556] width 146 height 48
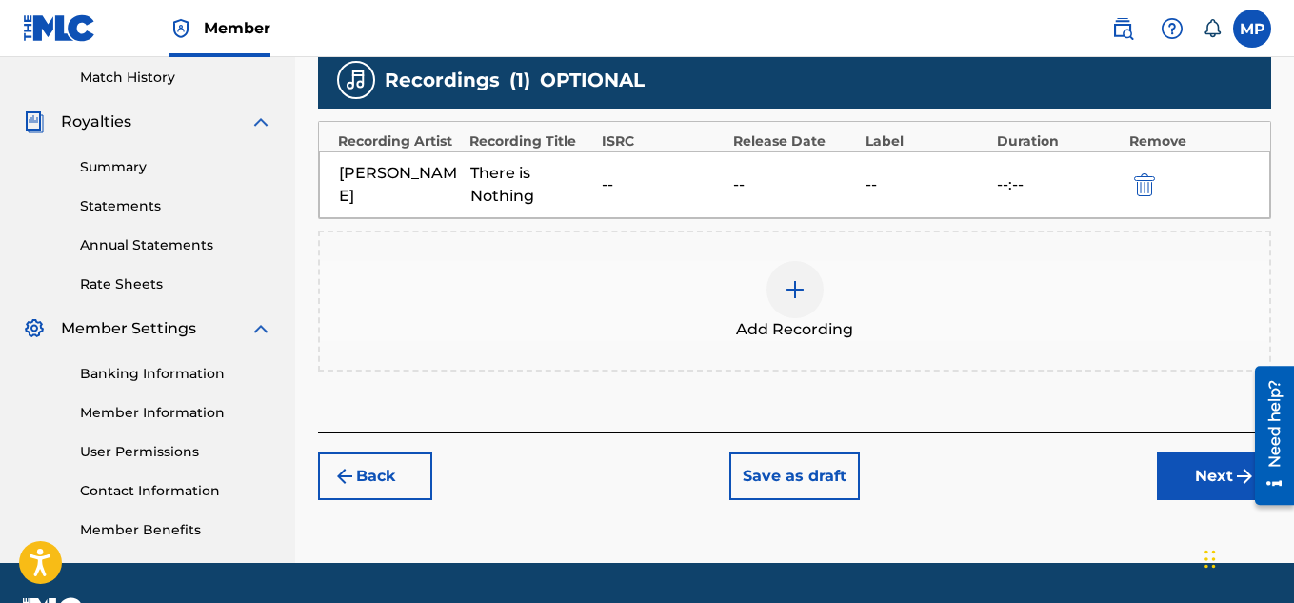
scroll to position [540, 0]
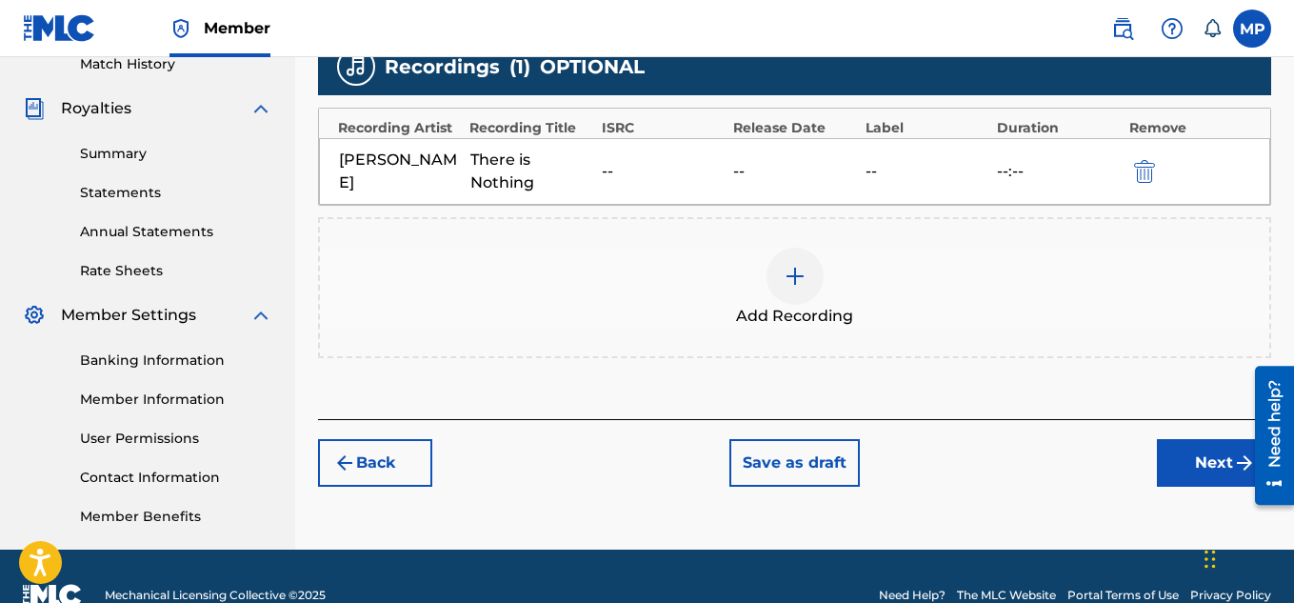
click at [1174, 476] on button "Next" at bounding box center [1214, 463] width 114 height 48
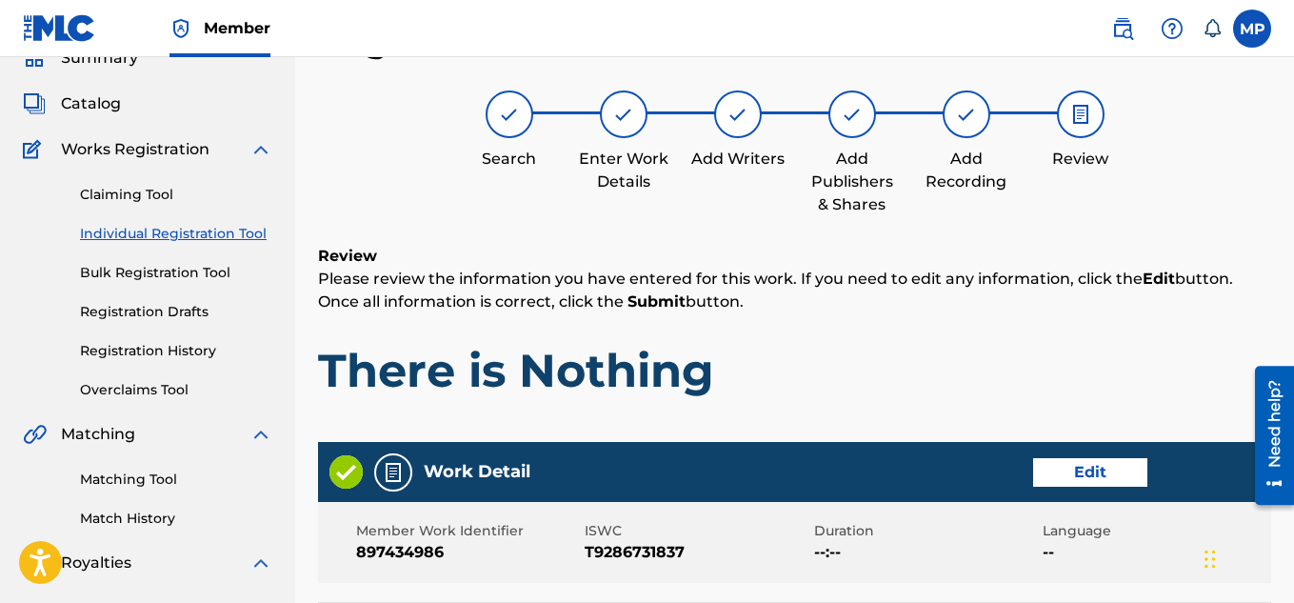
scroll to position [1030, 0]
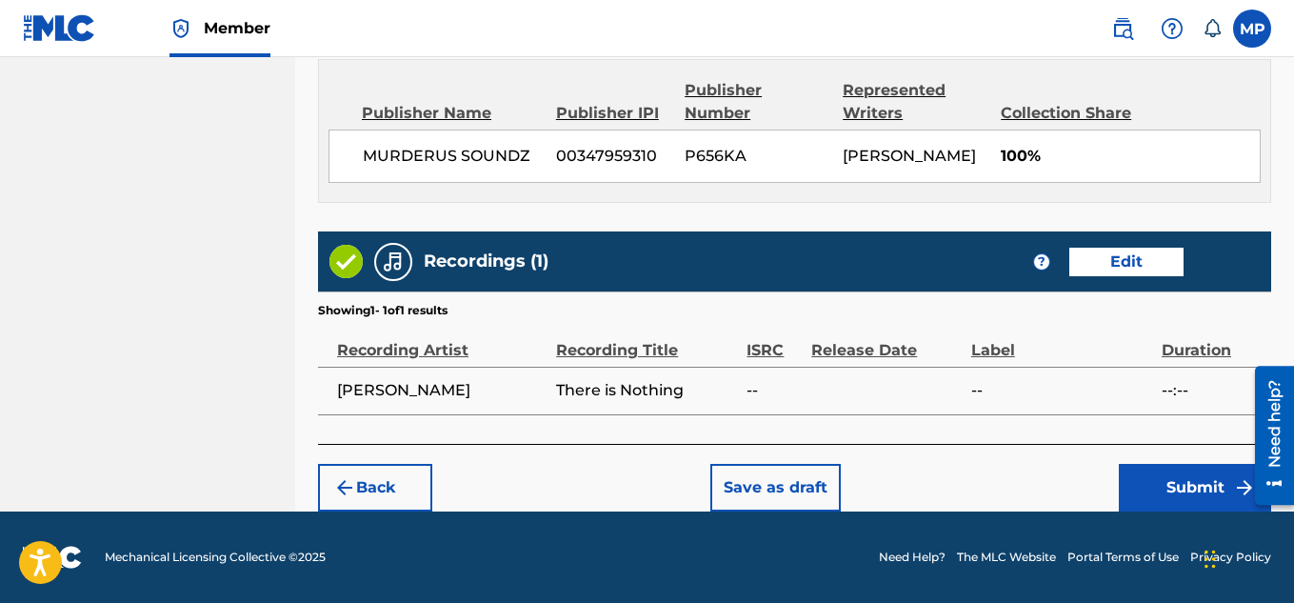
click at [1156, 481] on button "Submit" at bounding box center [1195, 488] width 152 height 48
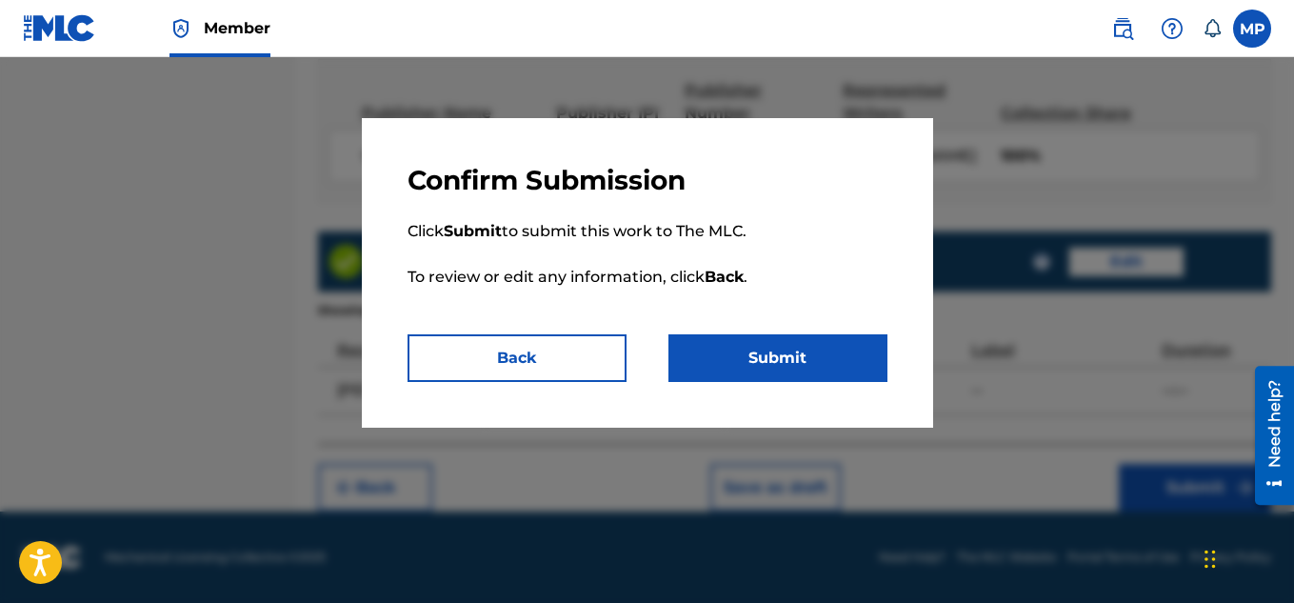
click at [823, 341] on button "Submit" at bounding box center [777, 358] width 219 height 48
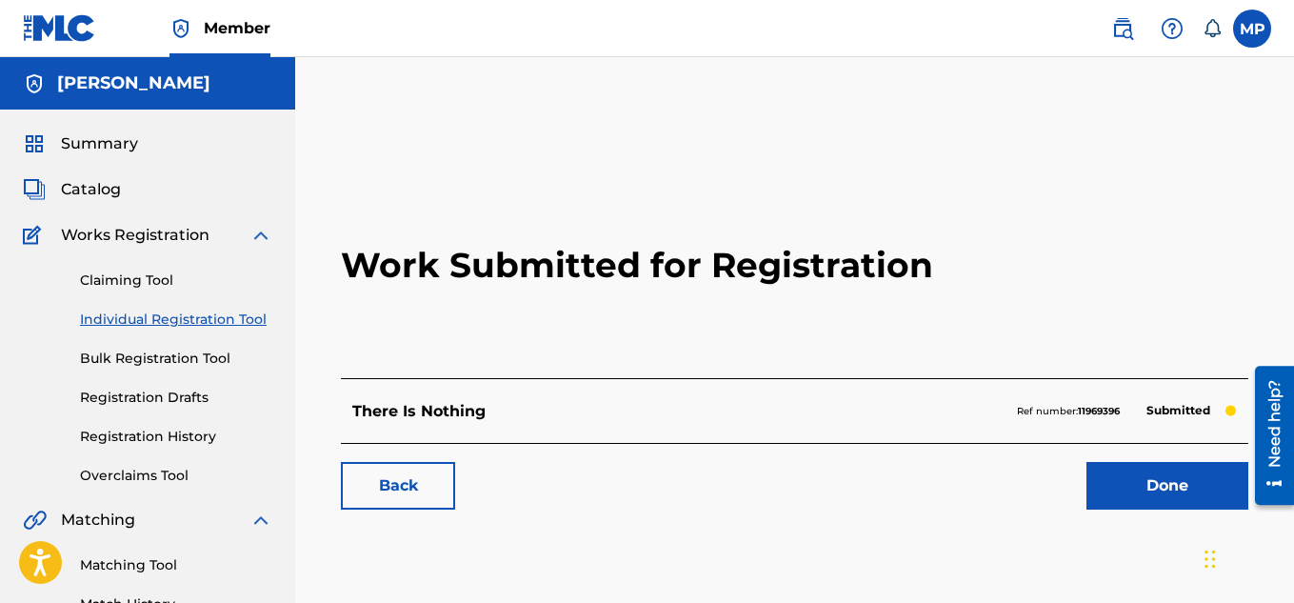
click at [385, 495] on link "Back" at bounding box center [398, 486] width 114 height 48
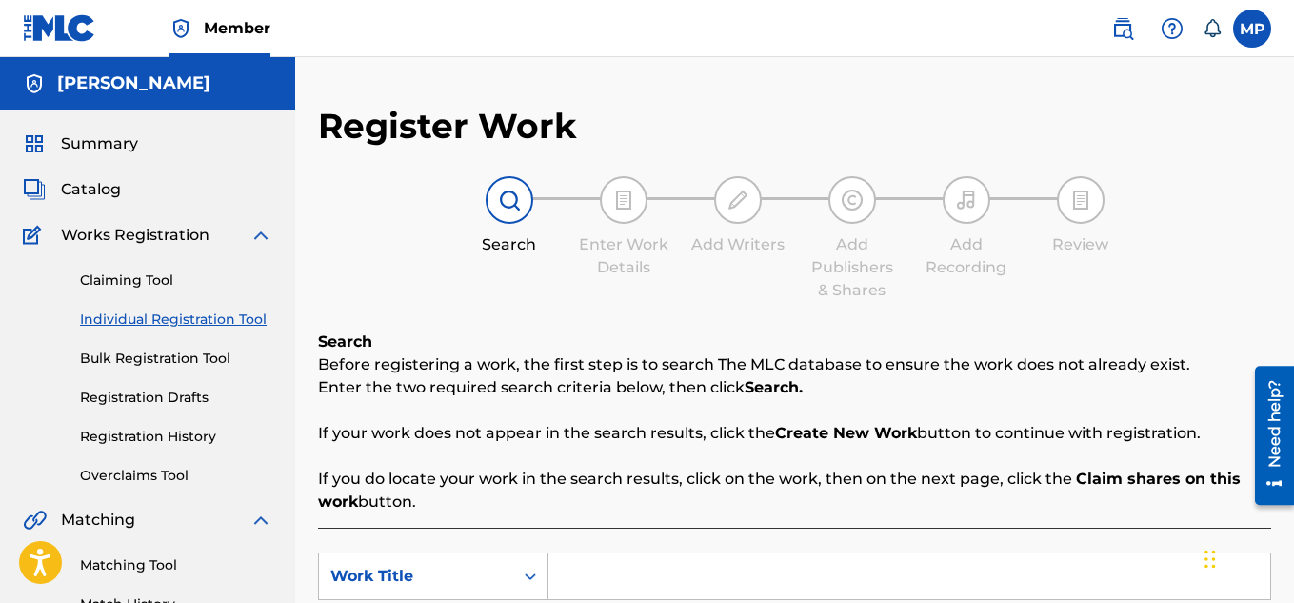
scroll to position [254, 0]
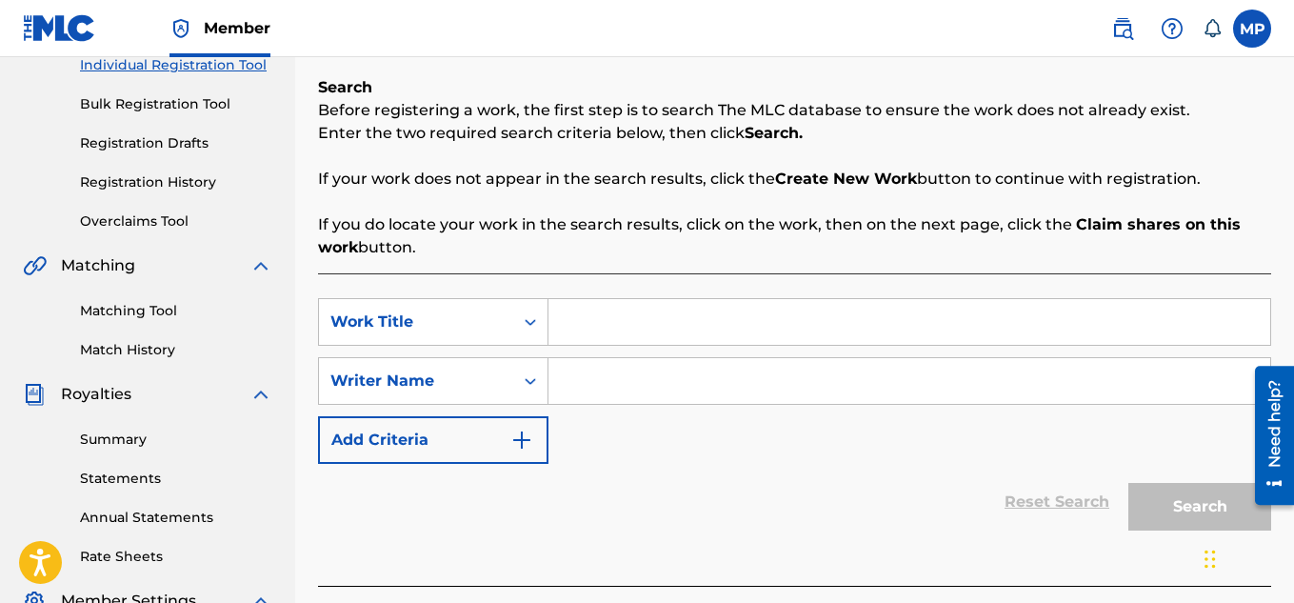
click at [651, 328] on input "Search Form" at bounding box center [909, 322] width 722 height 46
type input "Pump Pump Pump"
click at [687, 377] on input "Search Form" at bounding box center [909, 381] width 722 height 46
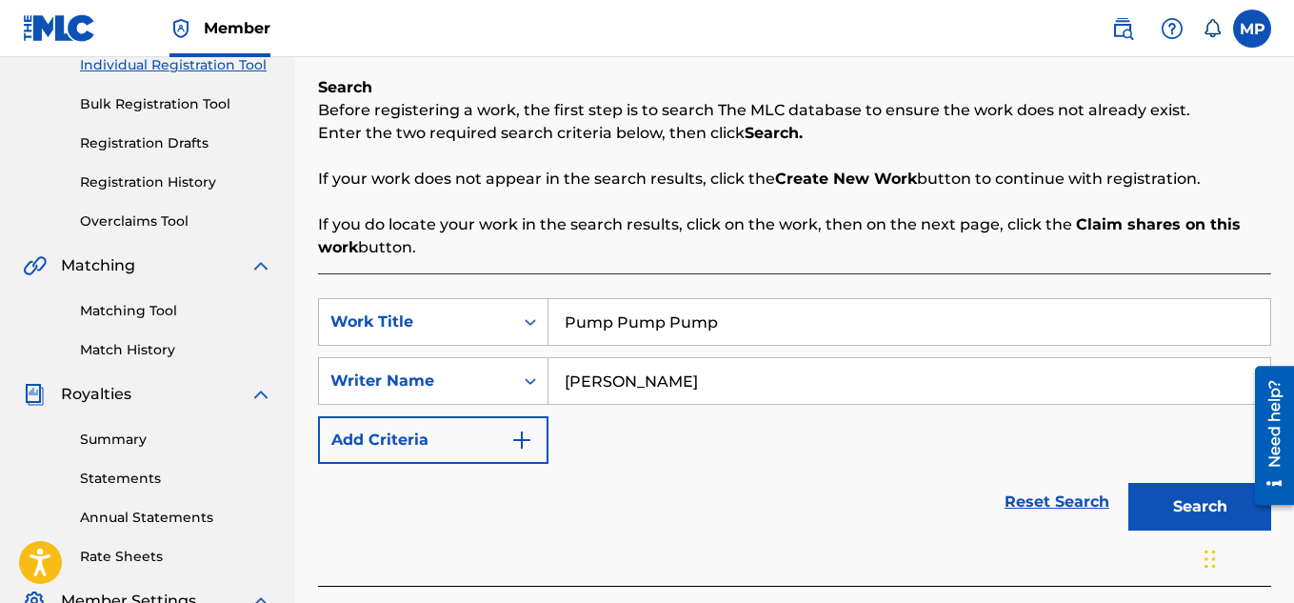
type input "[PERSON_NAME]"
click at [1199, 504] on button "Search" at bounding box center [1199, 507] width 143 height 48
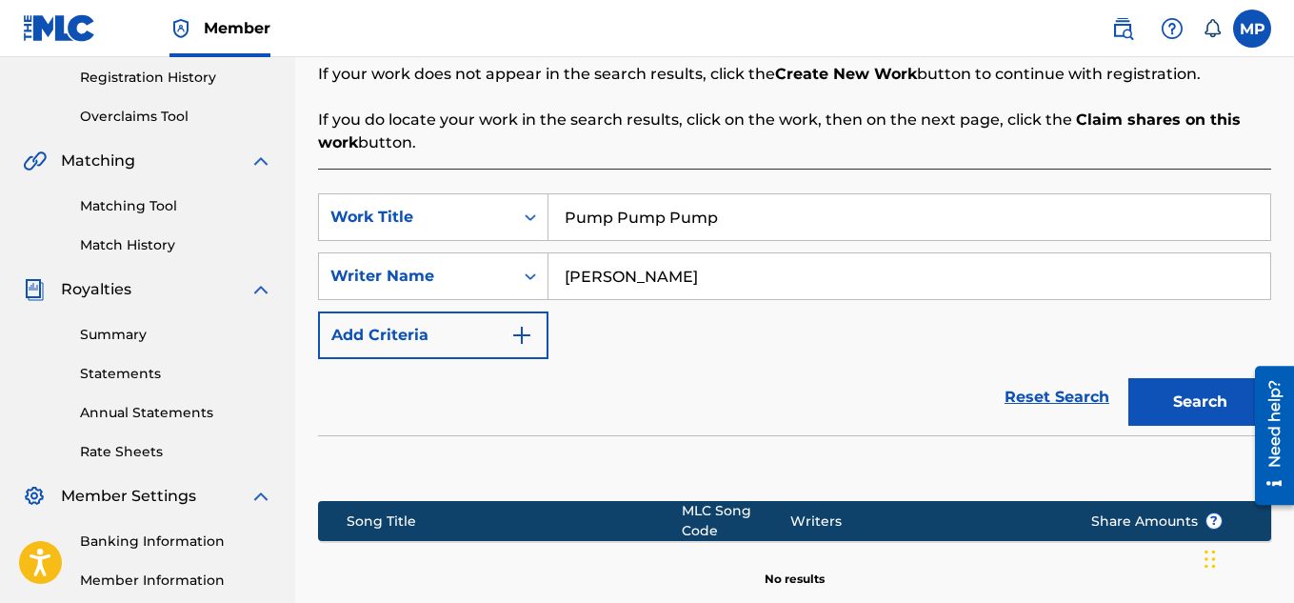
scroll to position [548, 0]
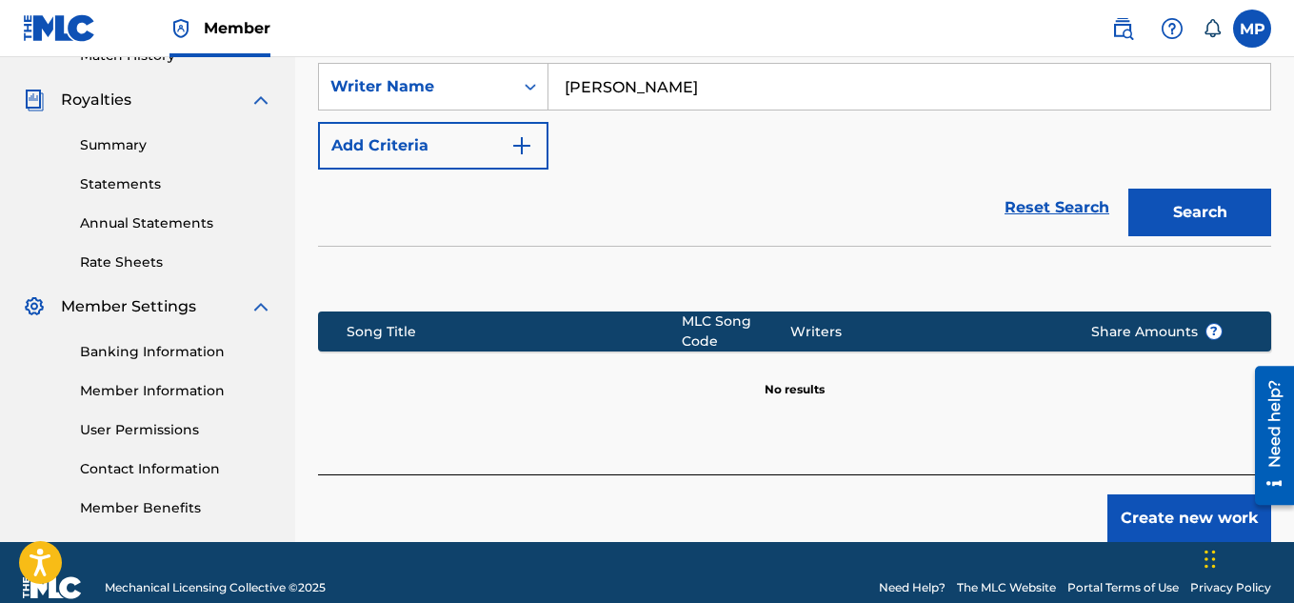
click at [1131, 500] on button "Create new work" at bounding box center [1189, 518] width 164 height 48
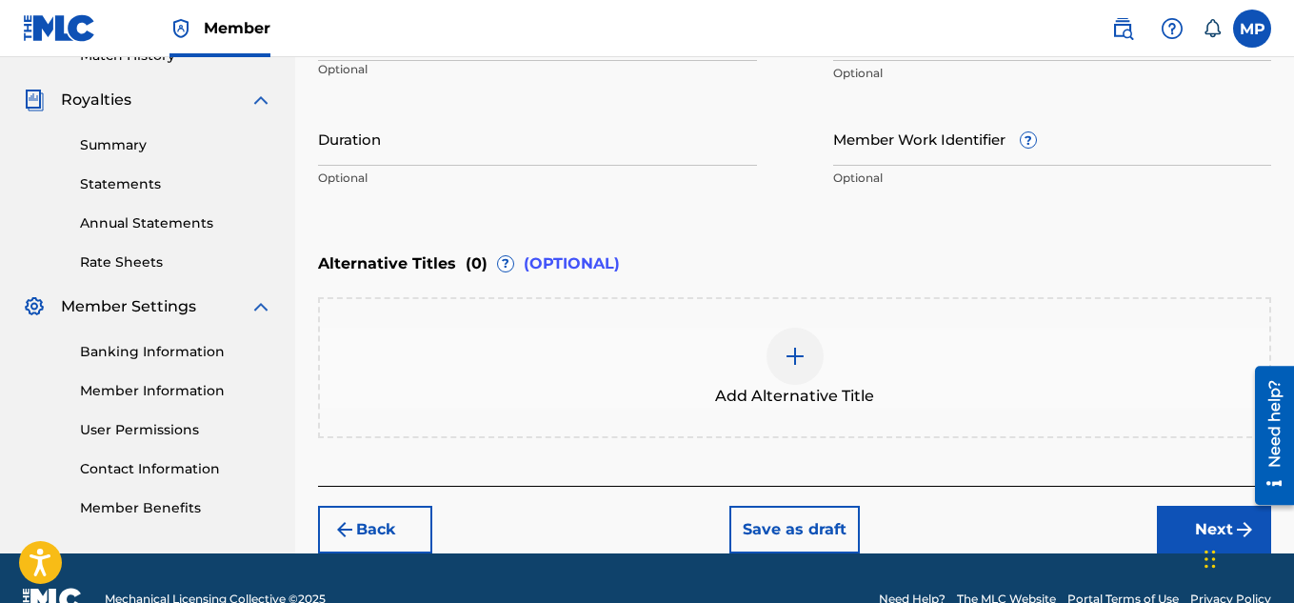
scroll to position [328, 0]
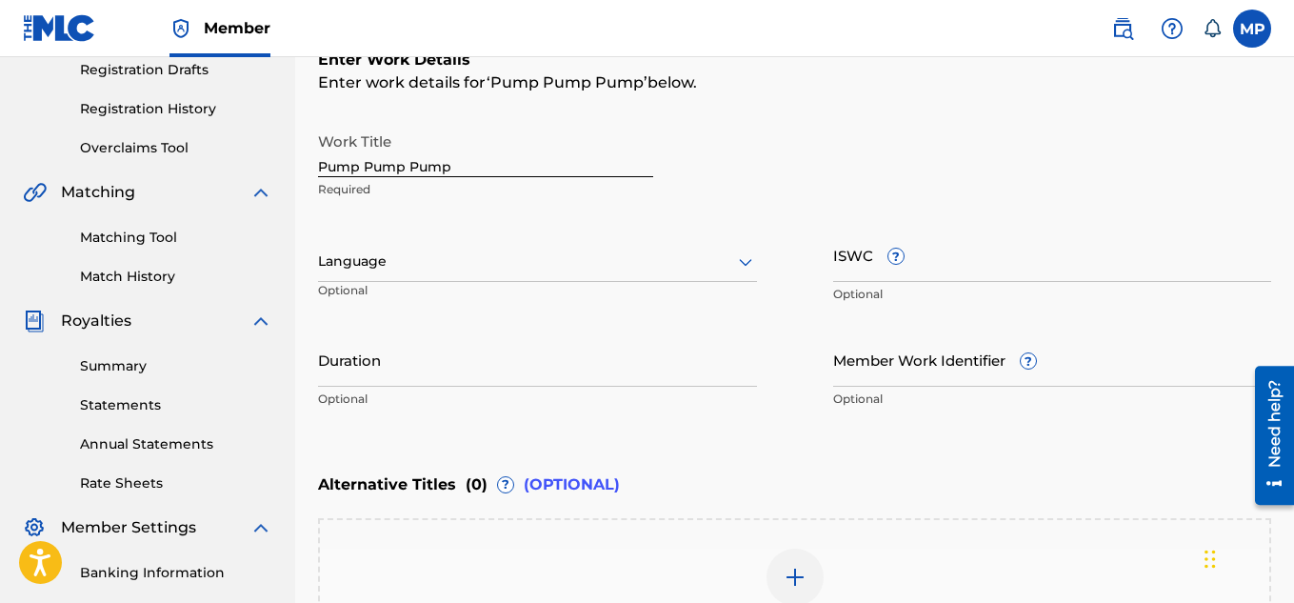
click at [877, 374] on input "Member Work Identifier ?" at bounding box center [1052, 359] width 439 height 54
paste input "897434983"
type input "897434983"
click at [1027, 278] on input "ISWC ?" at bounding box center [1052, 255] width 439 height 54
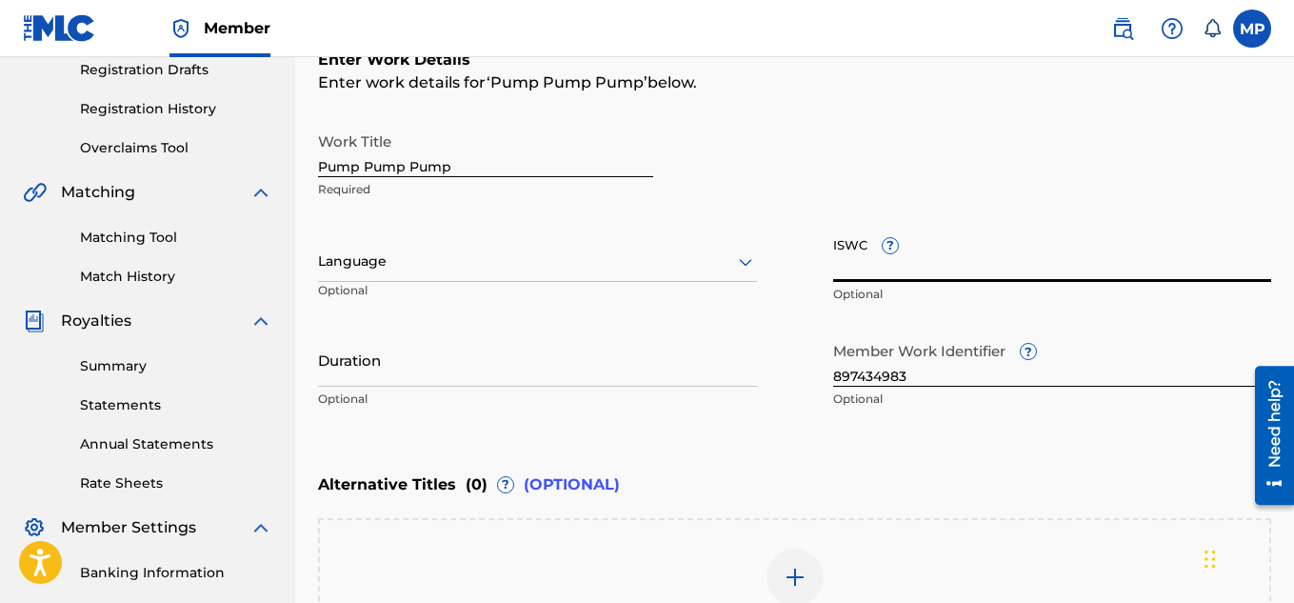
paste input "897434983"
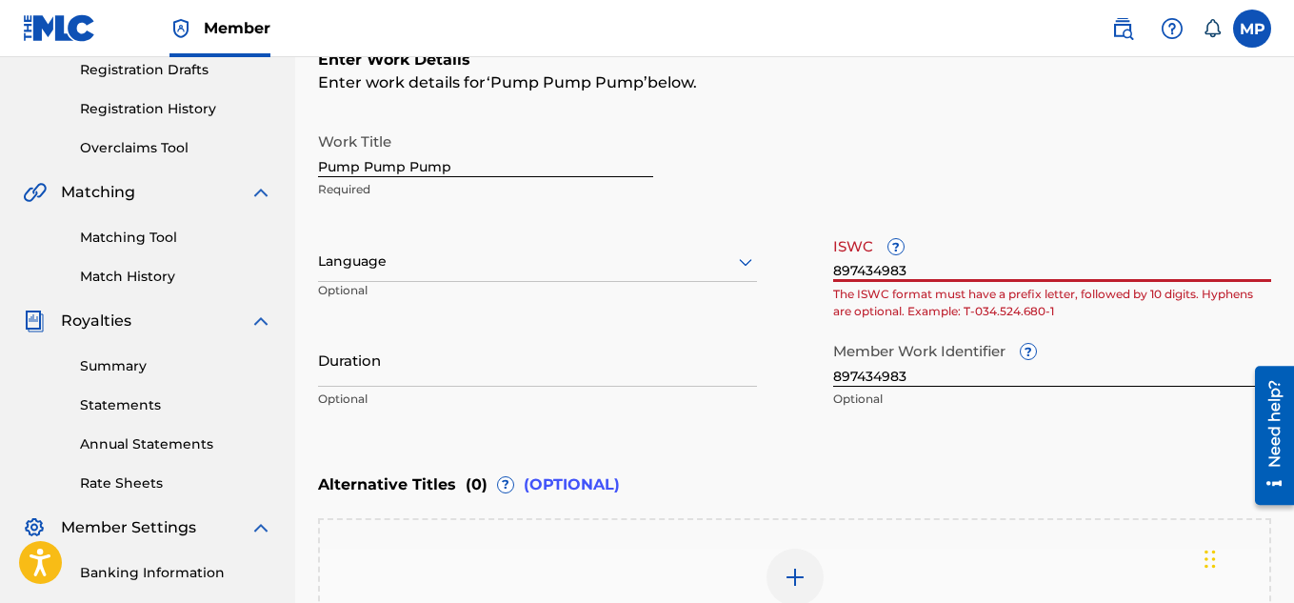
paste input "T9286731826"
type input "T9286731826"
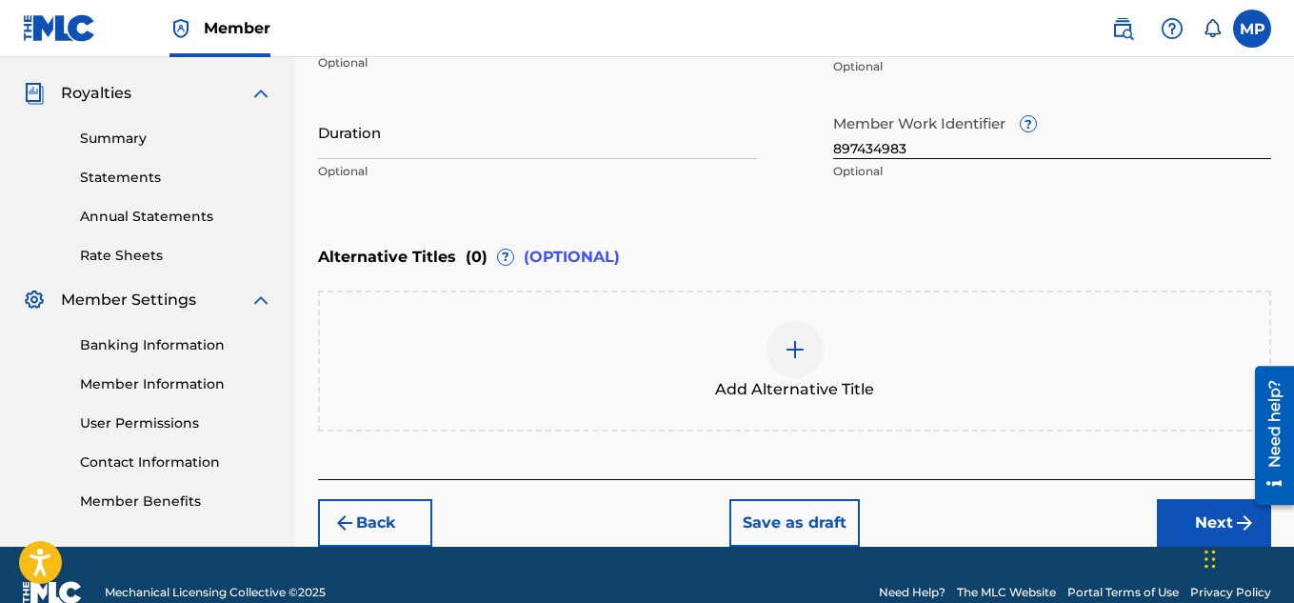
scroll to position [556, 0]
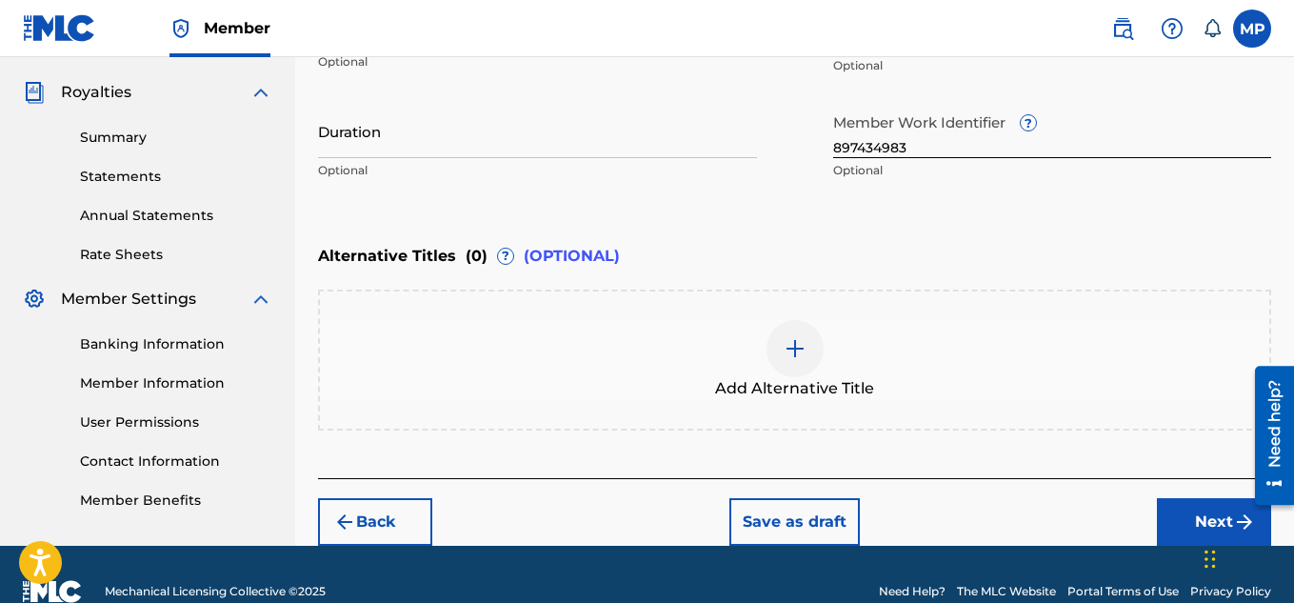
click at [1176, 509] on button "Next" at bounding box center [1214, 522] width 114 height 48
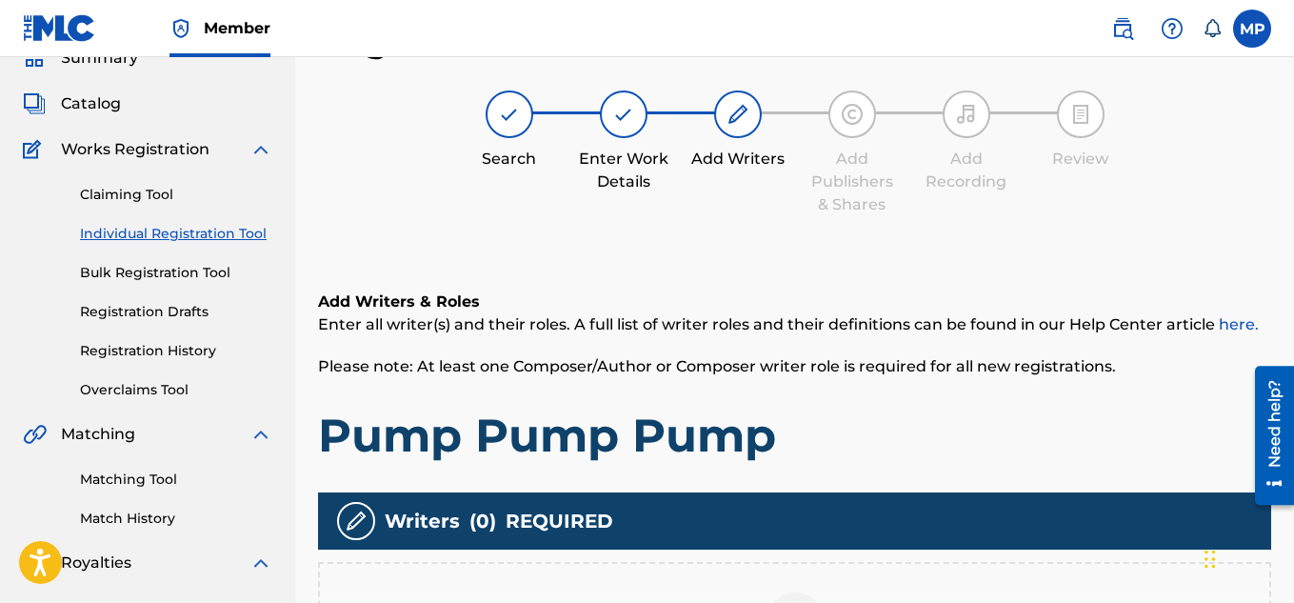
scroll to position [578, 0]
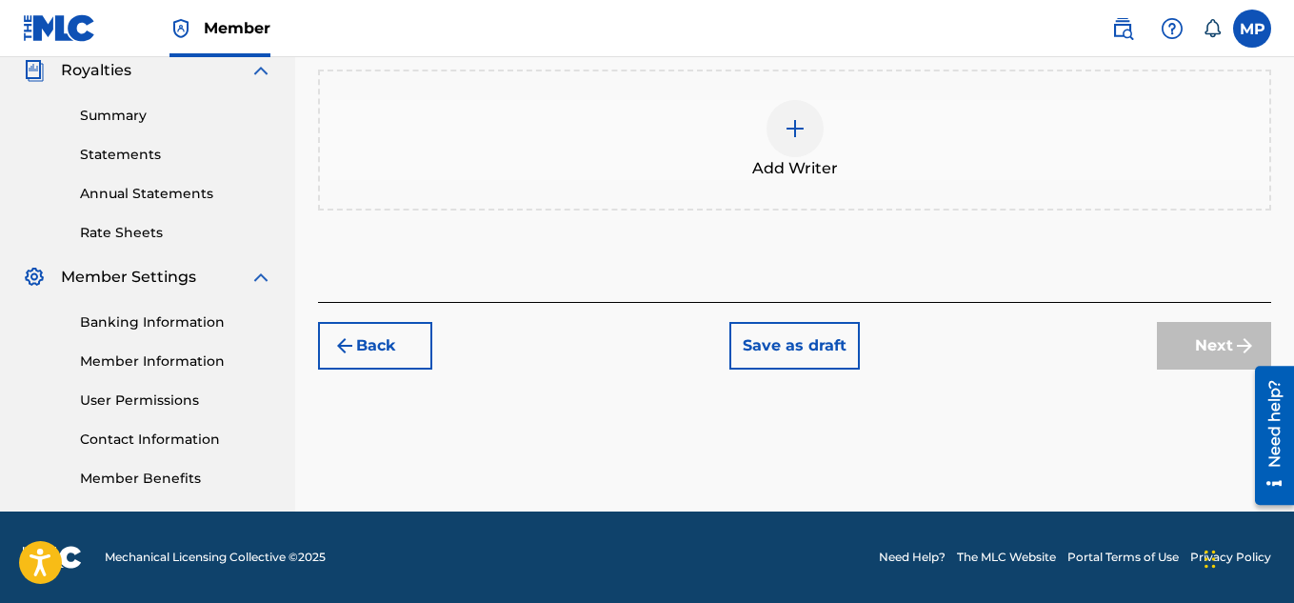
click at [808, 129] on div at bounding box center [794, 128] width 57 height 57
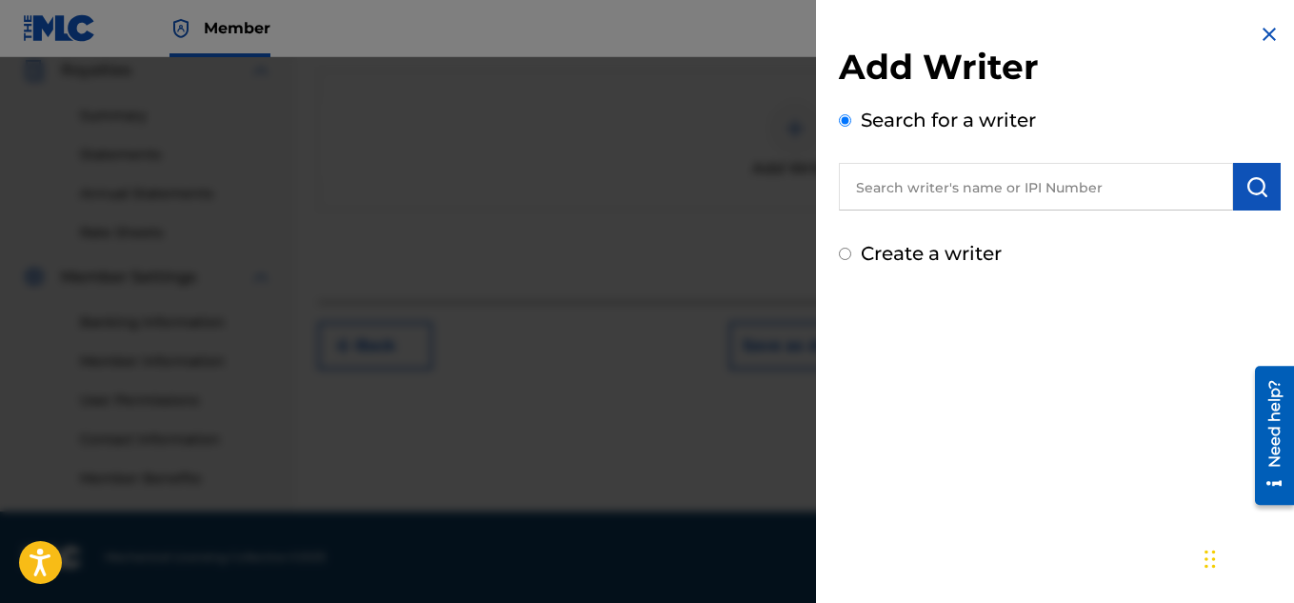
click at [1147, 187] on input "text" at bounding box center [1036, 187] width 394 height 48
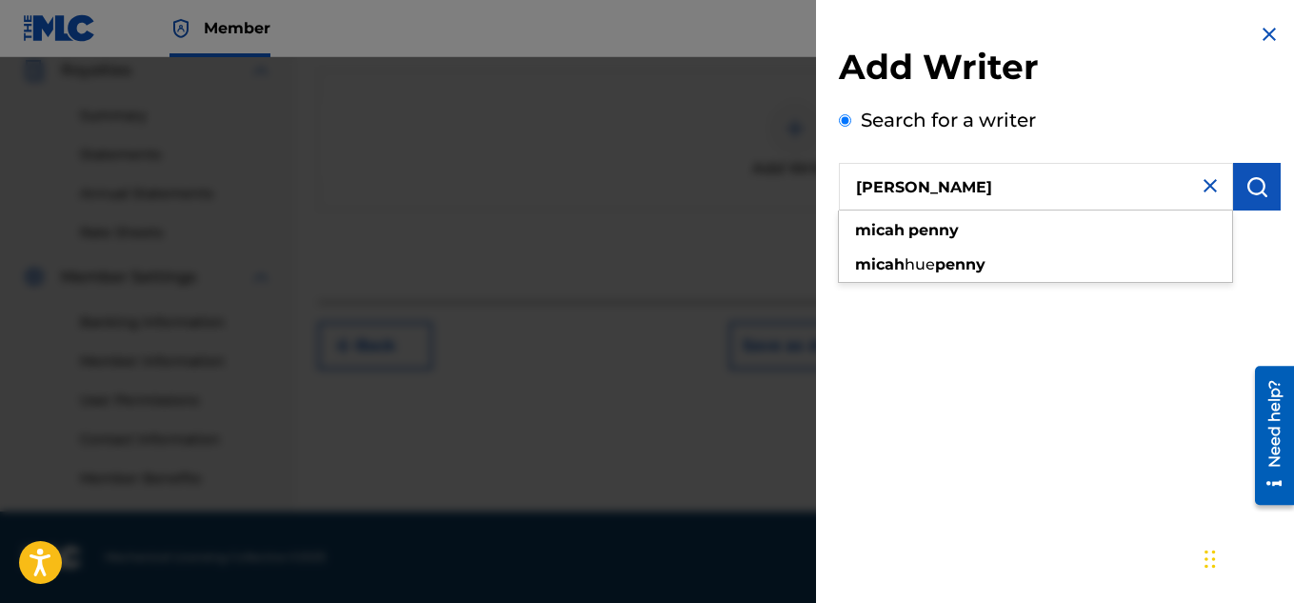
type input "[PERSON_NAME]"
click at [1252, 195] on img "submit" at bounding box center [1256, 186] width 23 height 23
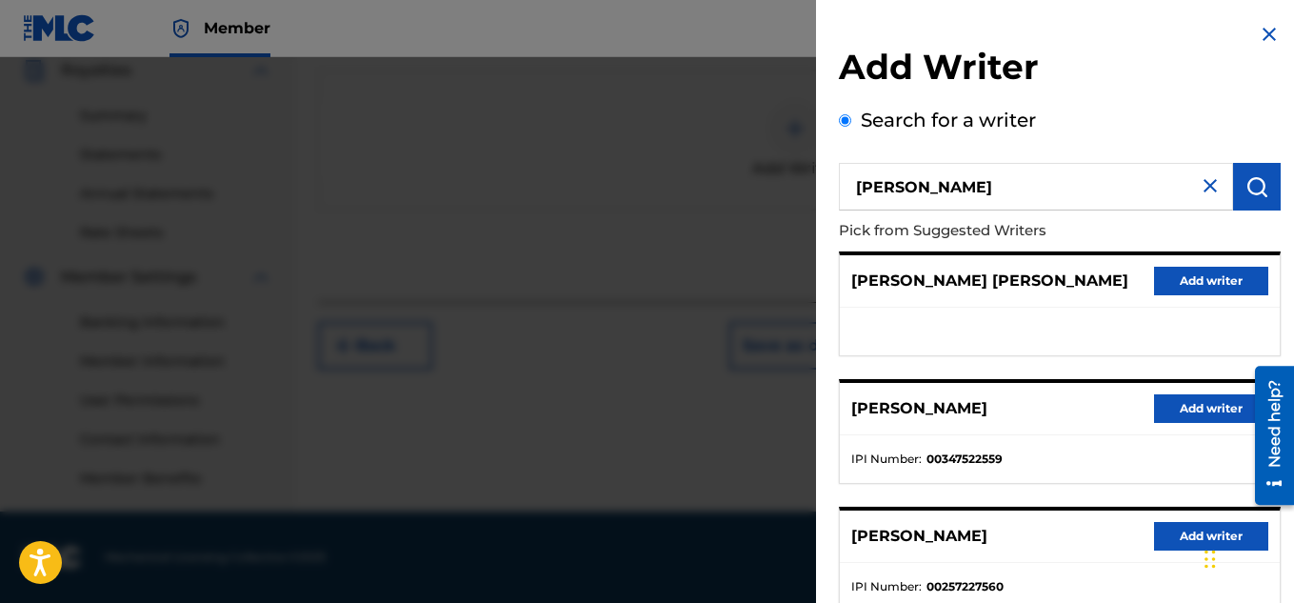
click at [1170, 412] on button "Add writer" at bounding box center [1211, 408] width 114 height 29
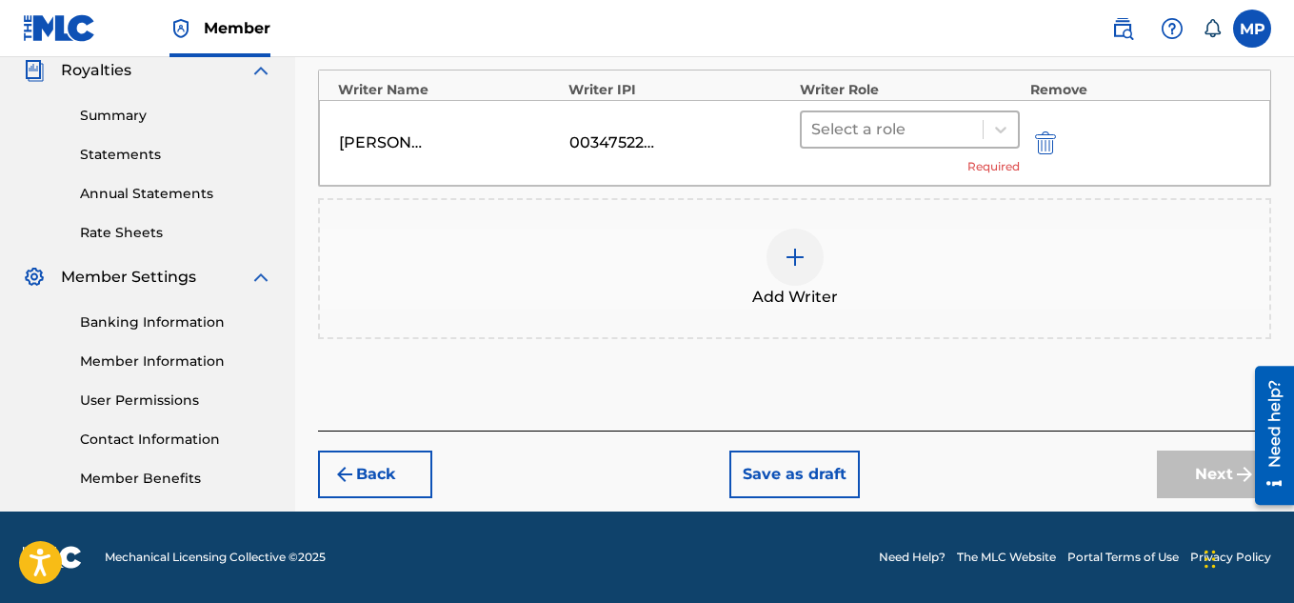
click at [924, 134] on div at bounding box center [892, 129] width 163 height 27
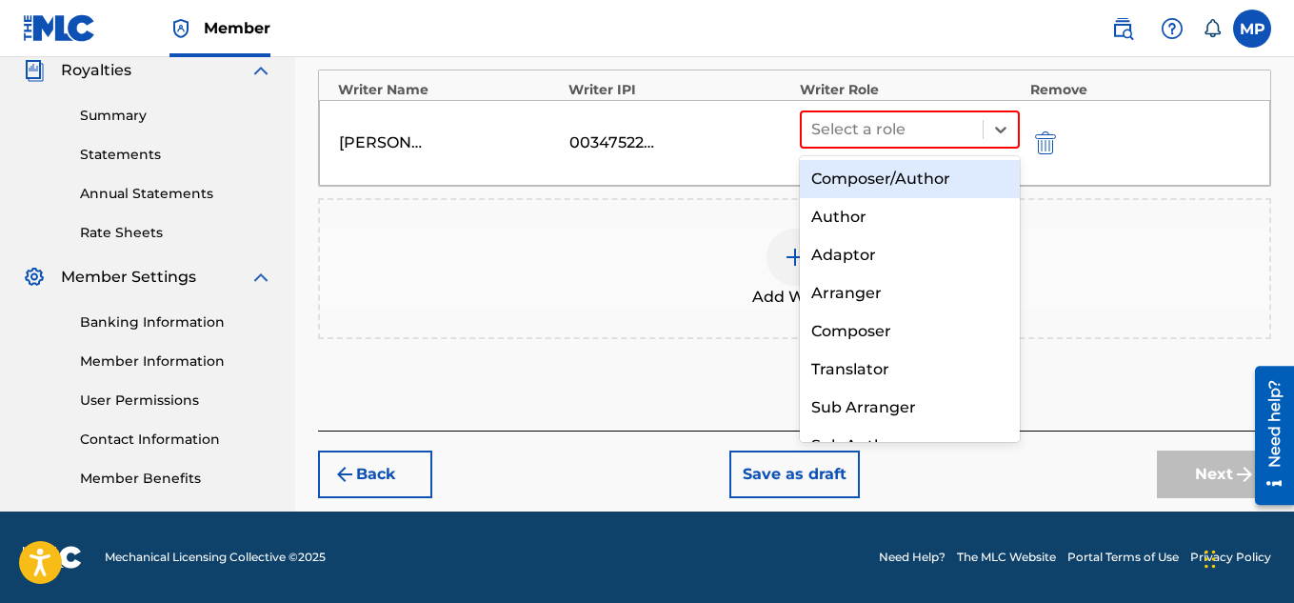
click at [869, 182] on div "Composer/Author" at bounding box center [910, 179] width 221 height 38
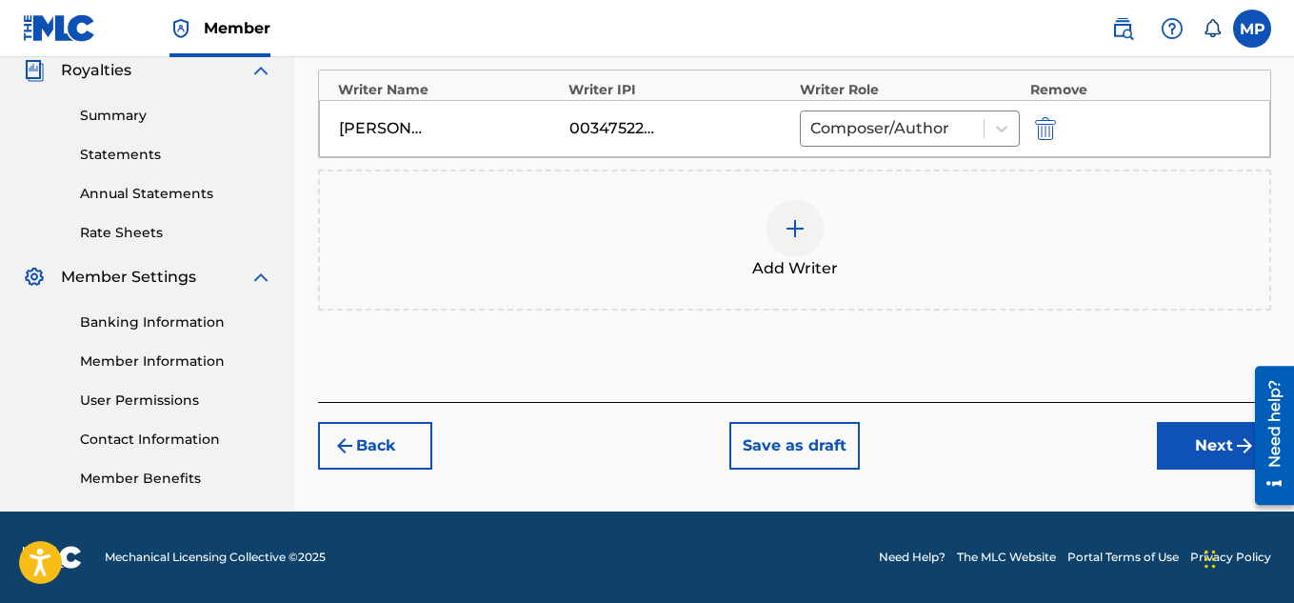
click at [1181, 450] on button "Next" at bounding box center [1214, 446] width 114 height 48
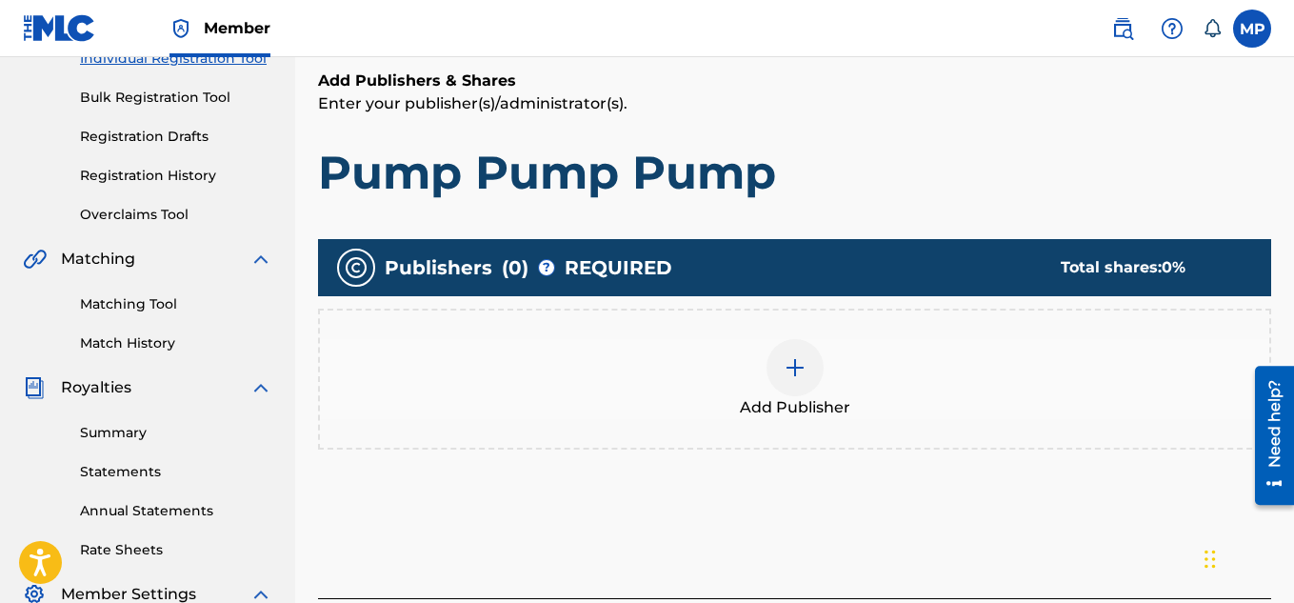
scroll to position [268, 0]
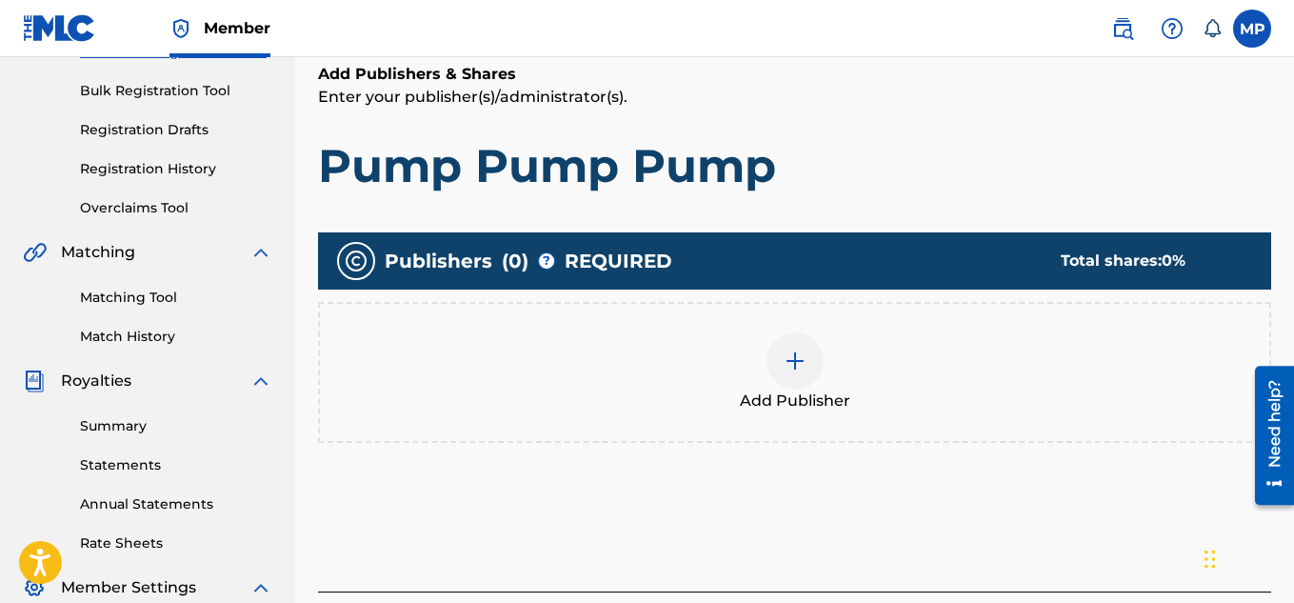
click at [801, 359] on img at bounding box center [795, 360] width 23 height 23
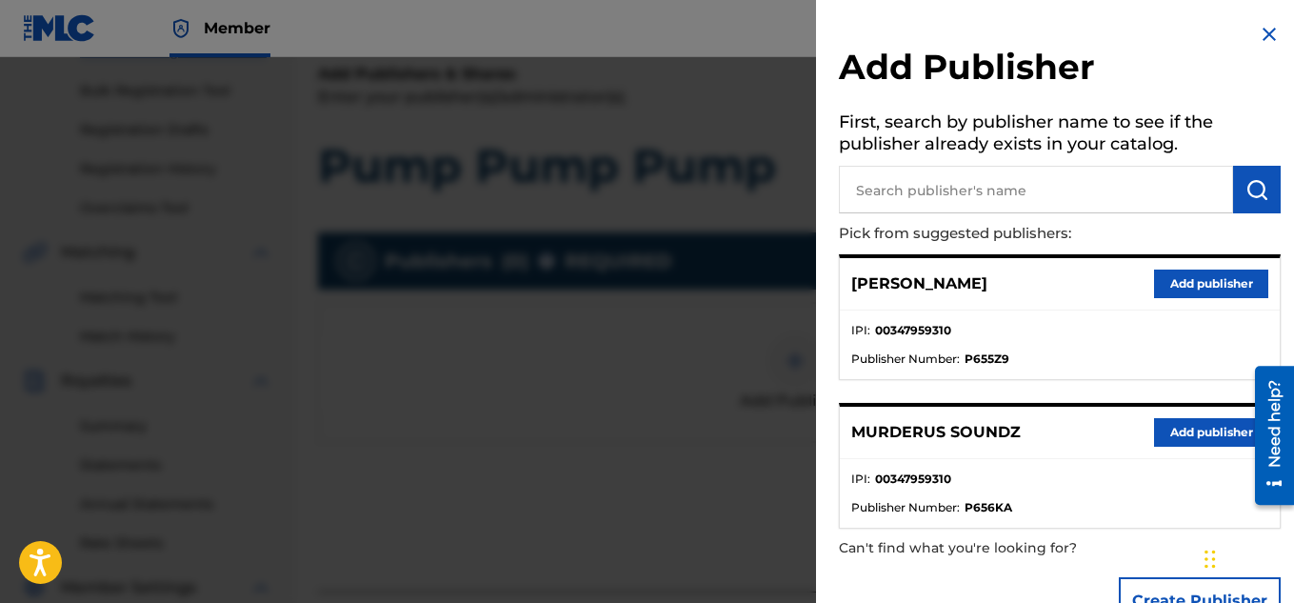
click at [1180, 422] on button "Add publisher" at bounding box center [1211, 432] width 114 height 29
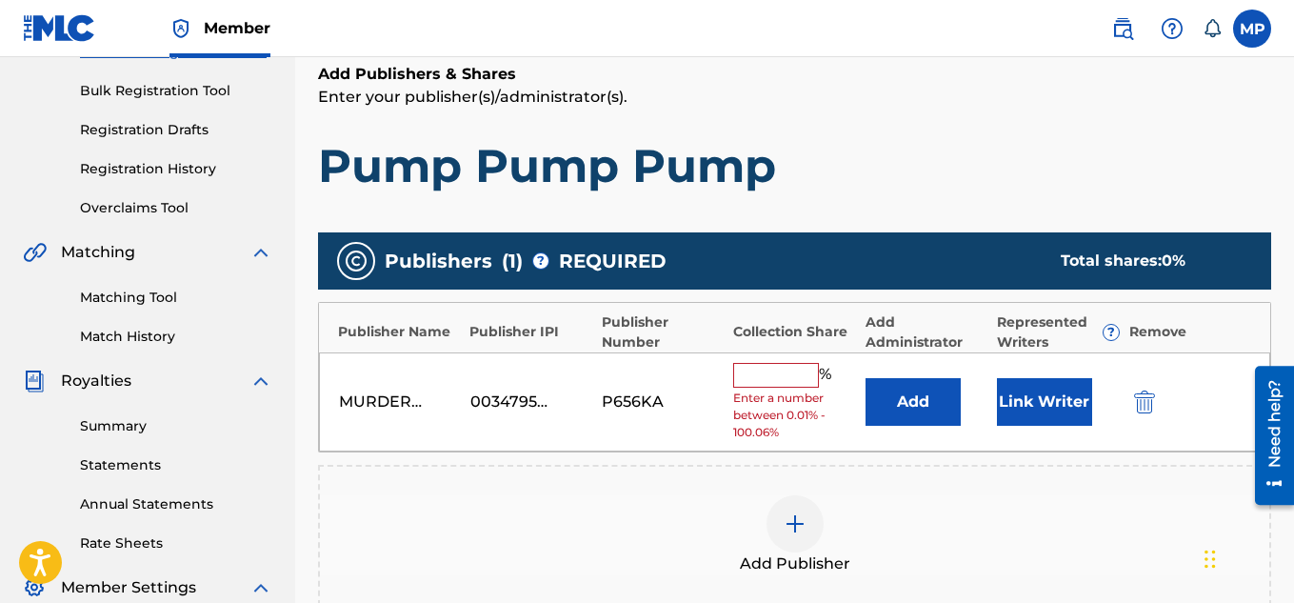
click at [775, 358] on div "MURDERUS SOUNDZ 00347959310 P656KA % Enter a number between 0.01% - 100.06% Add…" at bounding box center [794, 402] width 951 height 100
click at [773, 372] on input "text" at bounding box center [776, 375] width 86 height 25
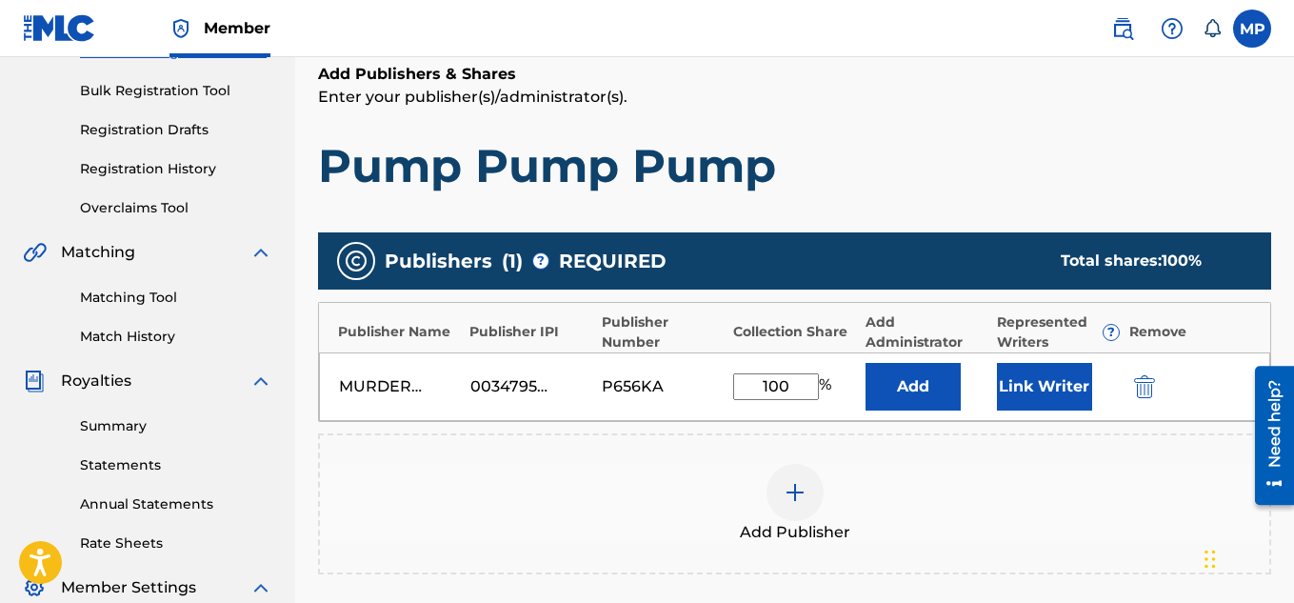
type input "100"
click at [1030, 390] on button "Link Writer" at bounding box center [1044, 387] width 95 height 48
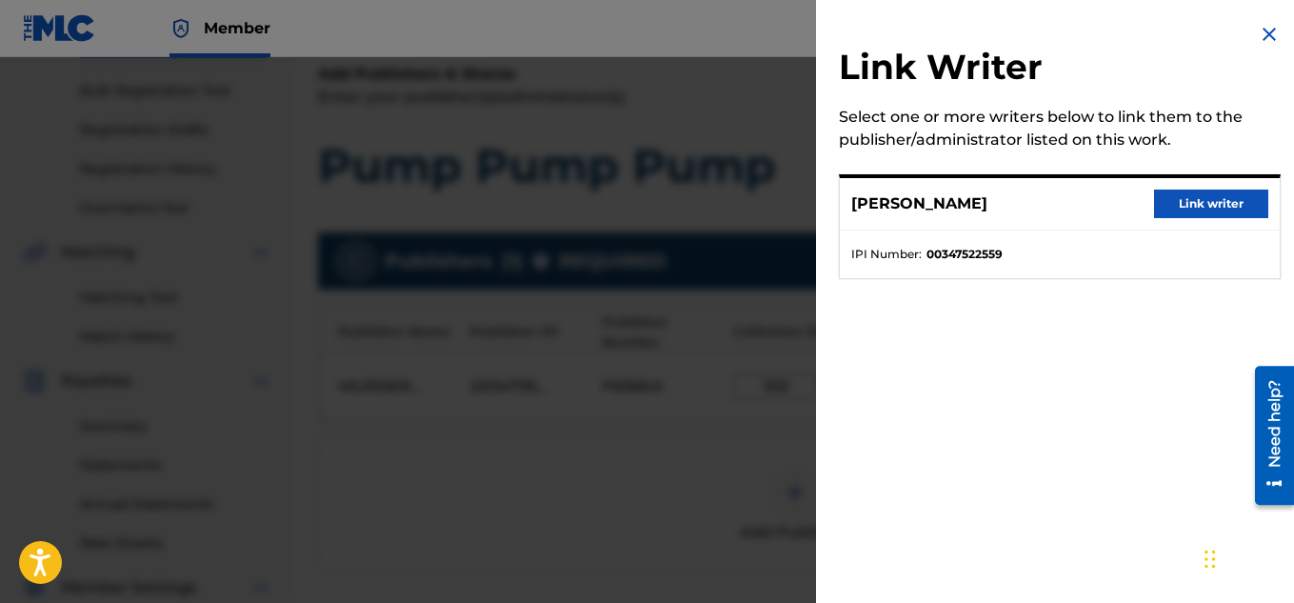
click at [1191, 203] on button "Link writer" at bounding box center [1211, 203] width 114 height 29
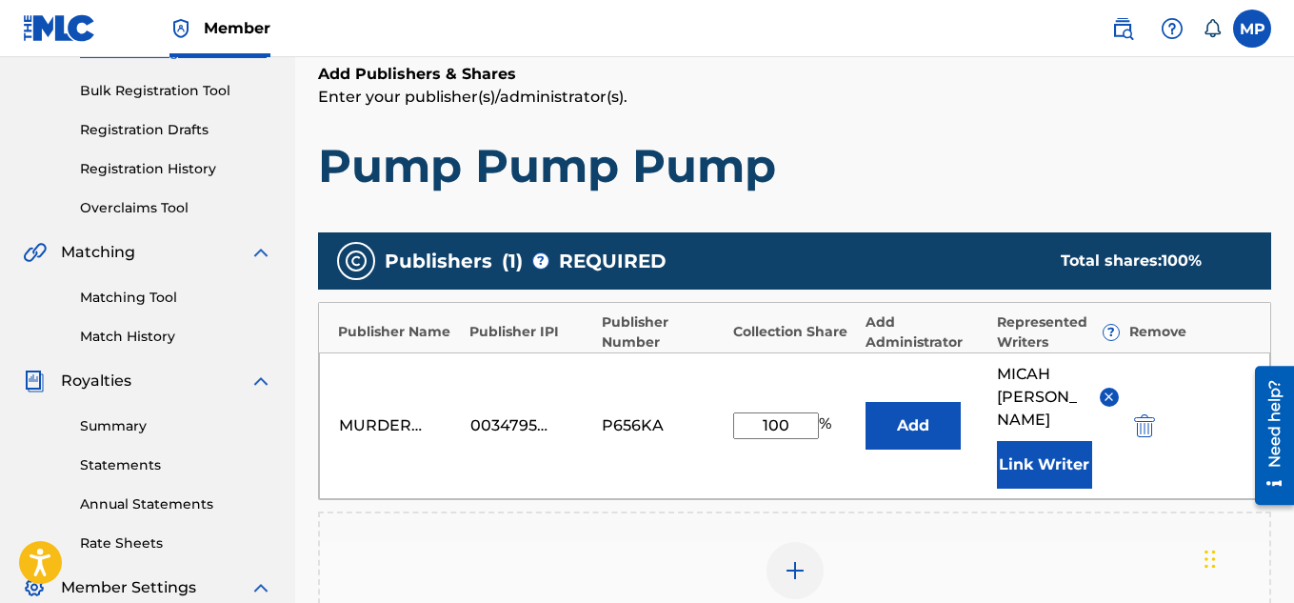
scroll to position [602, 0]
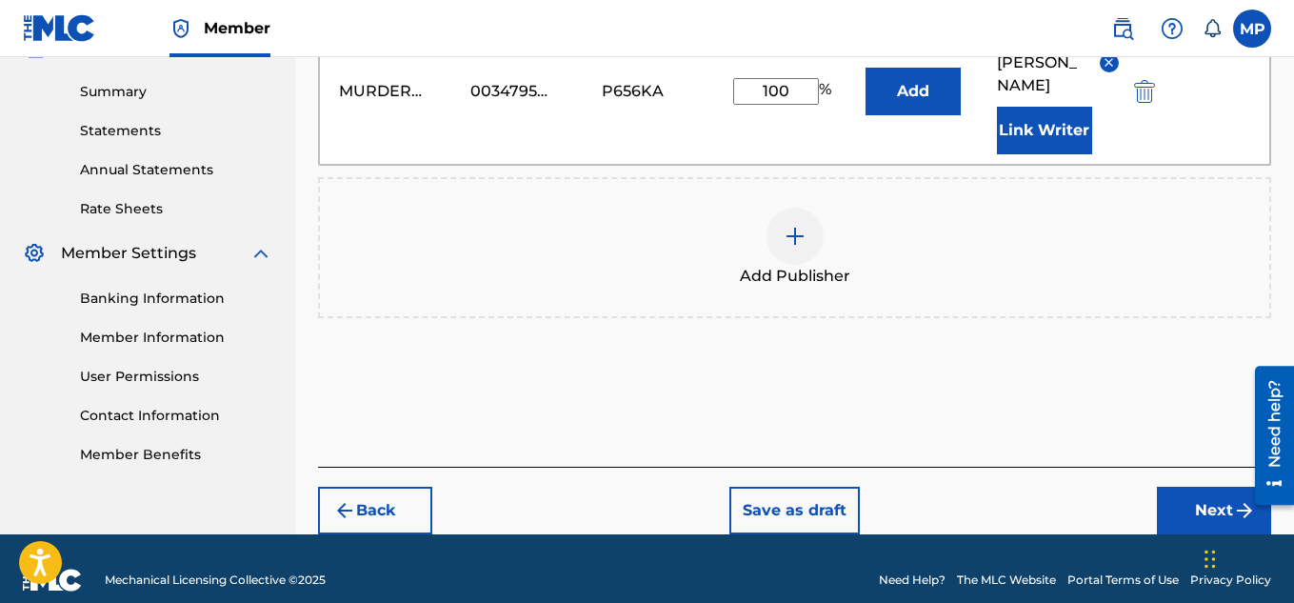
click at [1198, 487] on button "Next" at bounding box center [1214, 511] width 114 height 48
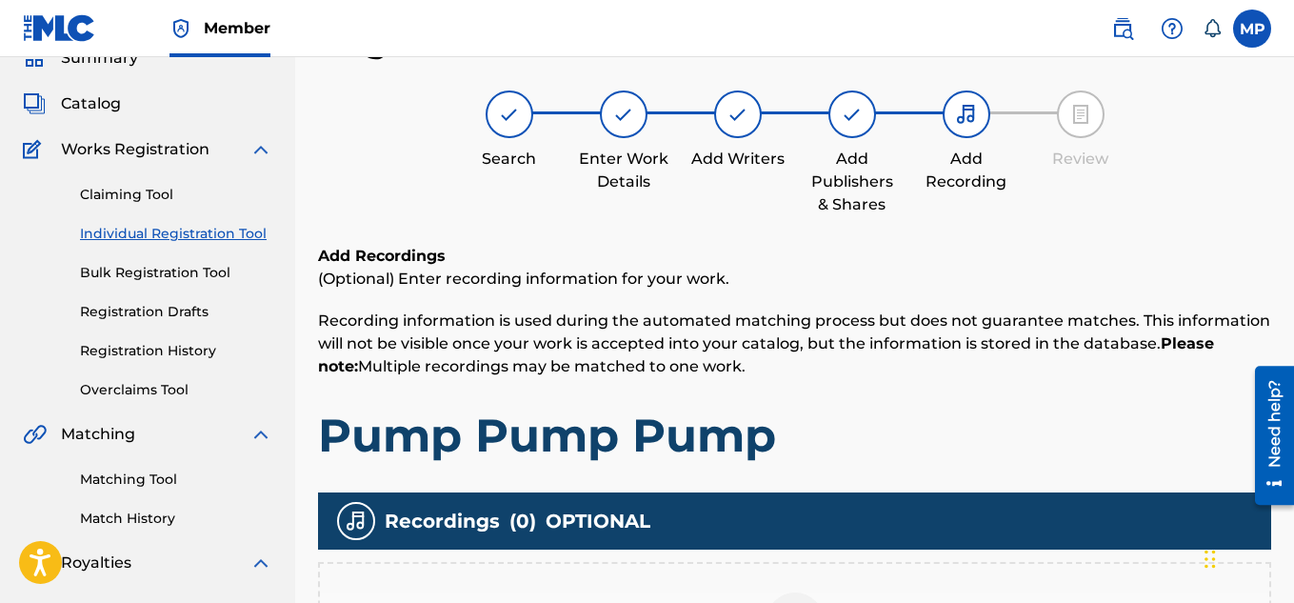
scroll to position [578, 0]
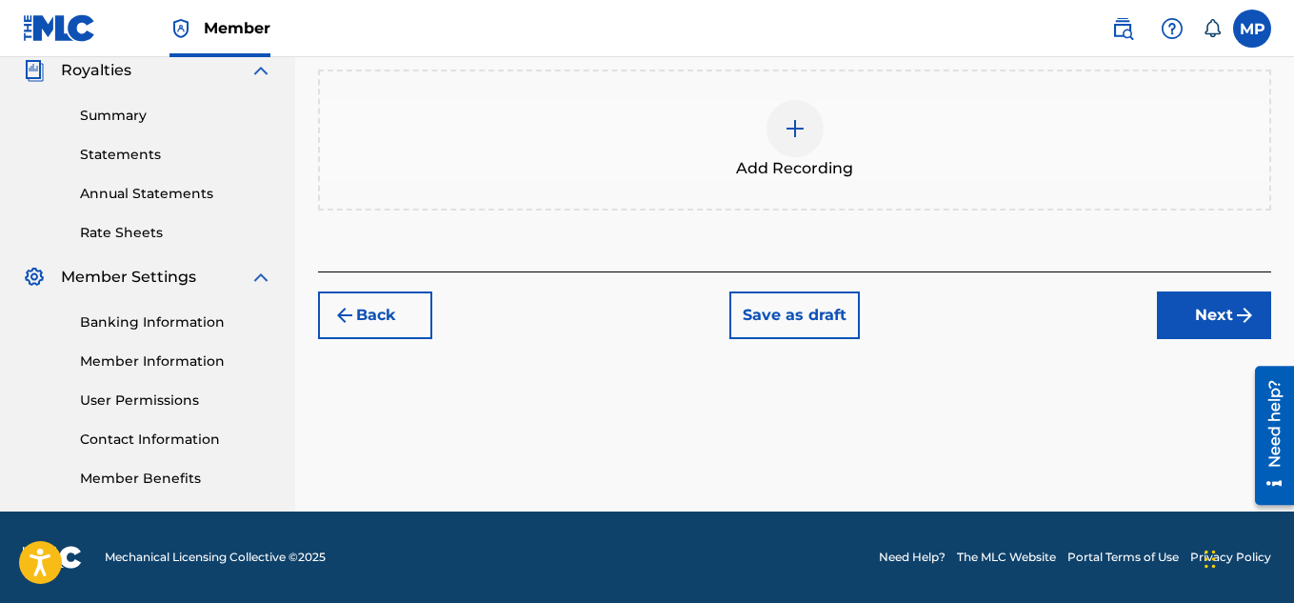
click at [812, 151] on div "Add Recording" at bounding box center [794, 140] width 949 height 80
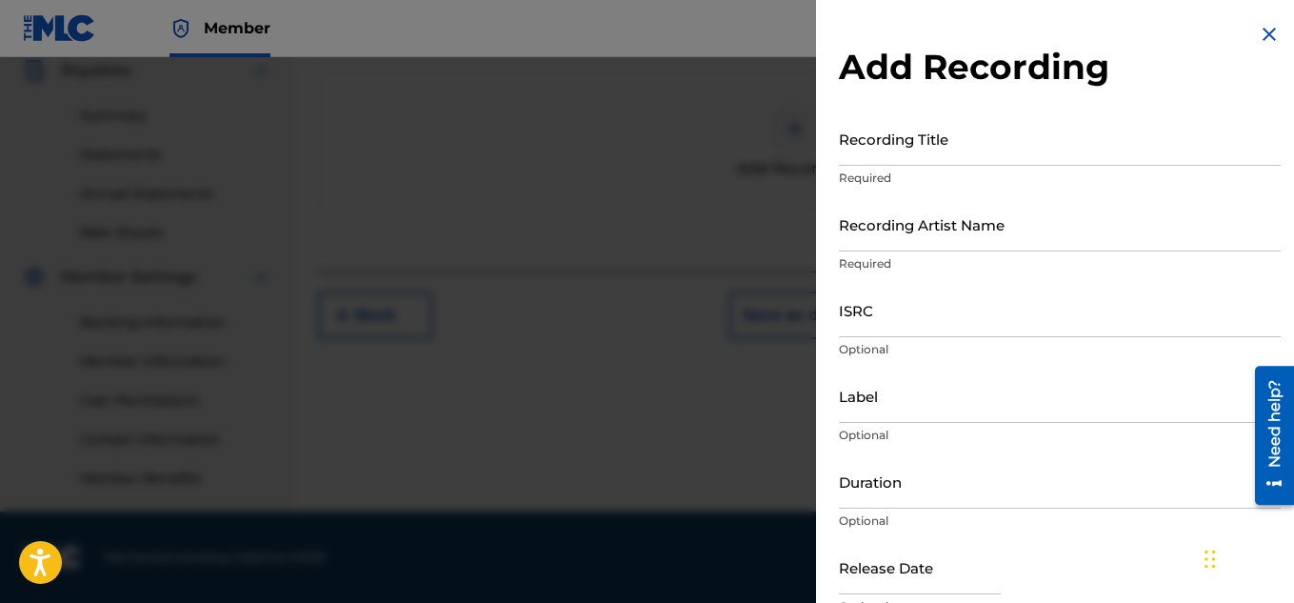
click at [933, 150] on input "Recording Title" at bounding box center [1060, 138] width 442 height 54
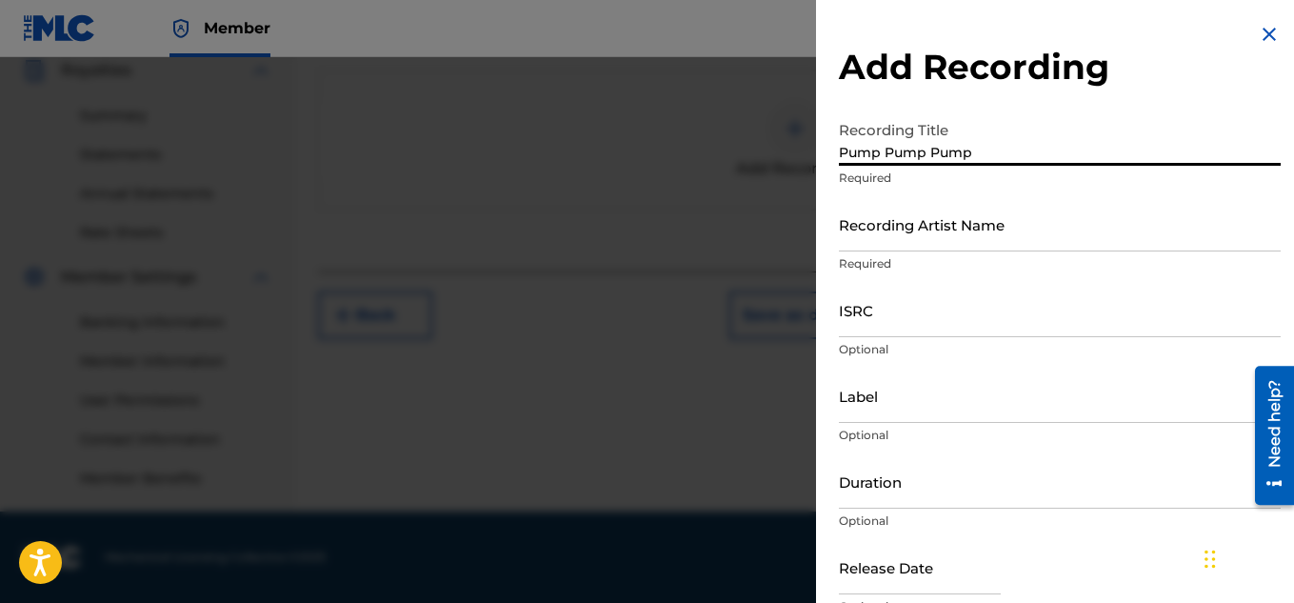
type input "Pump Pump Pump"
click at [927, 230] on input "Recording Artist Name" at bounding box center [1060, 224] width 442 height 54
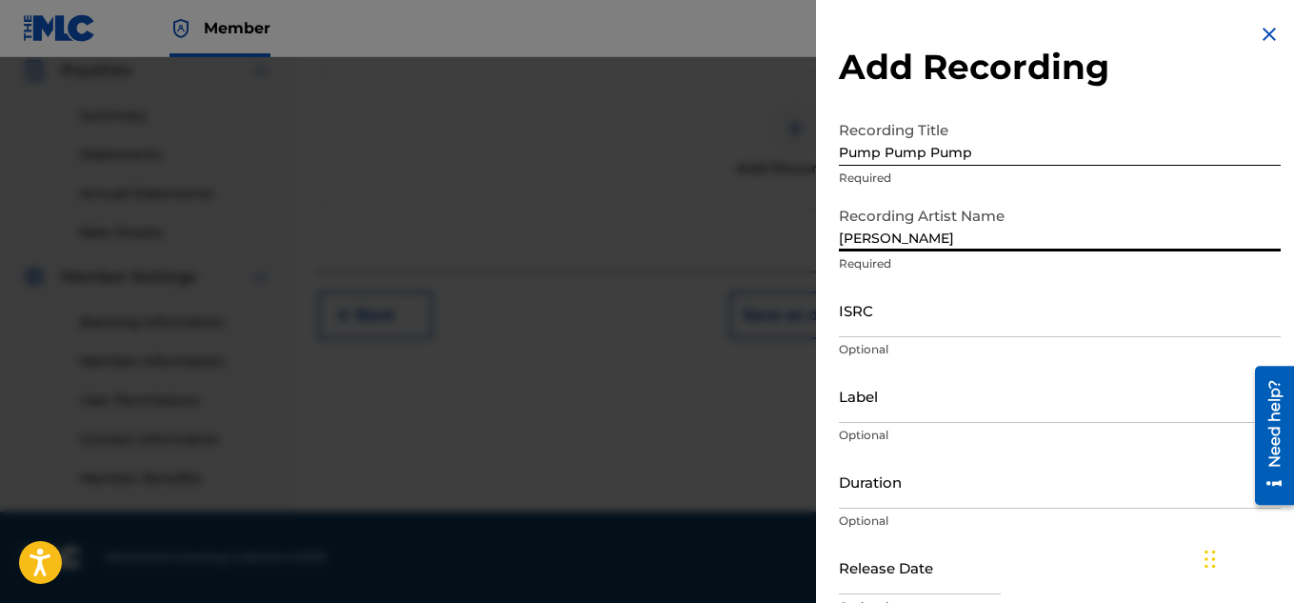
type input "[PERSON_NAME]"
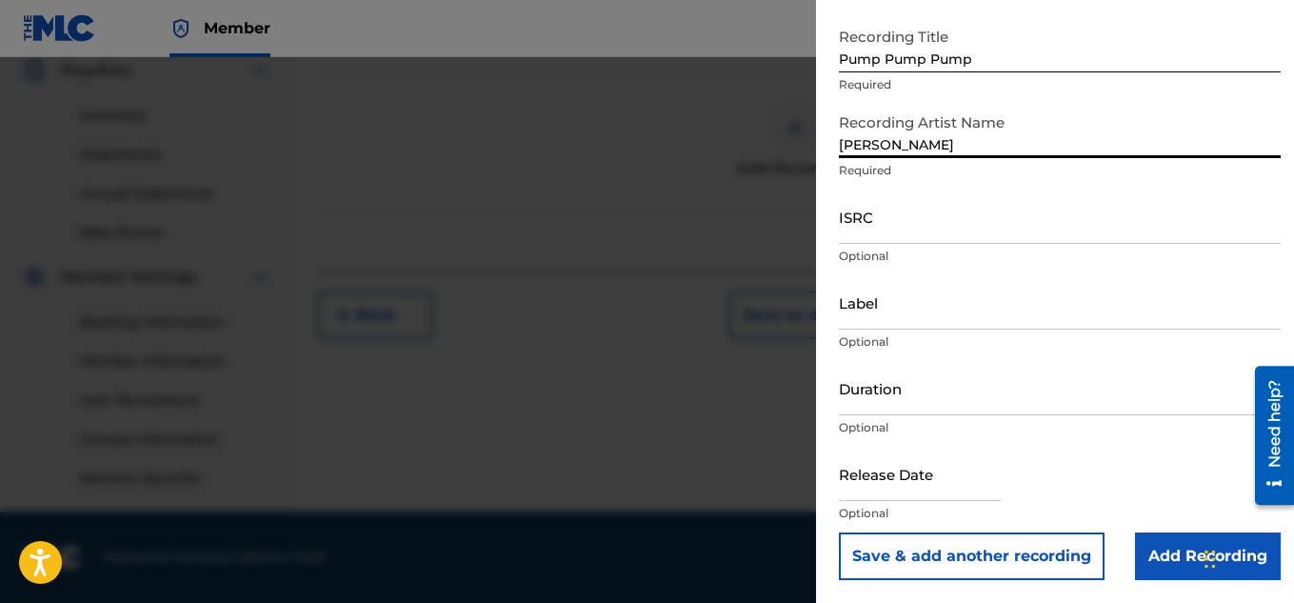
click at [1159, 556] on input "Add Recording" at bounding box center [1208, 556] width 146 height 48
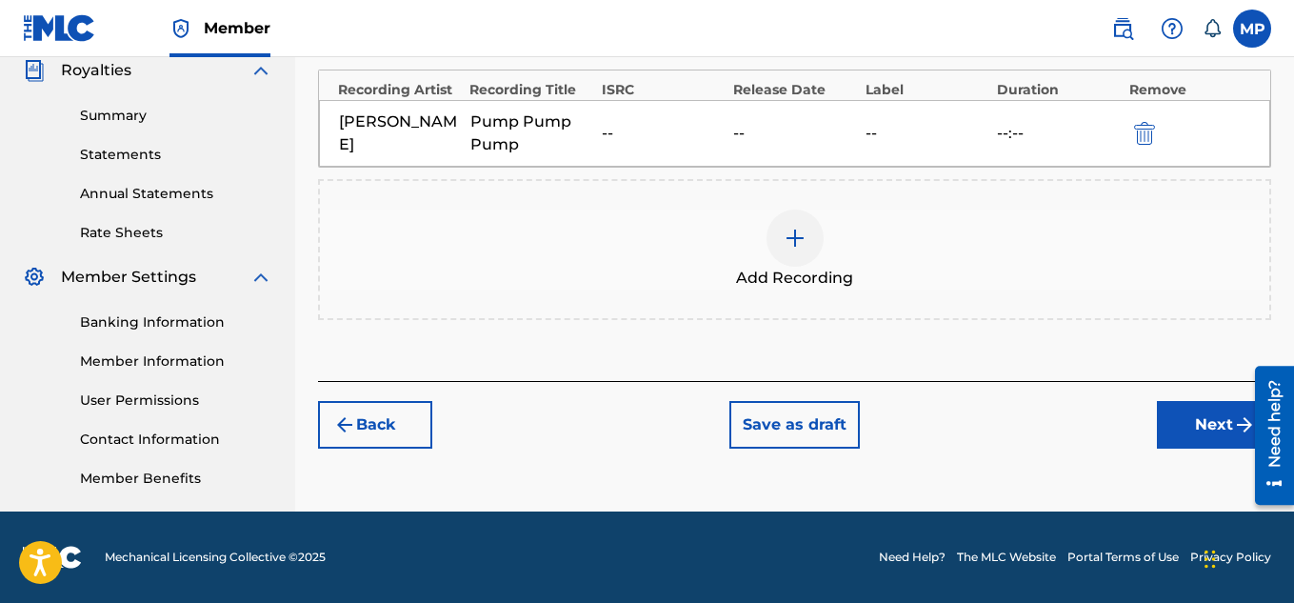
click at [1163, 424] on button "Next" at bounding box center [1214, 425] width 114 height 48
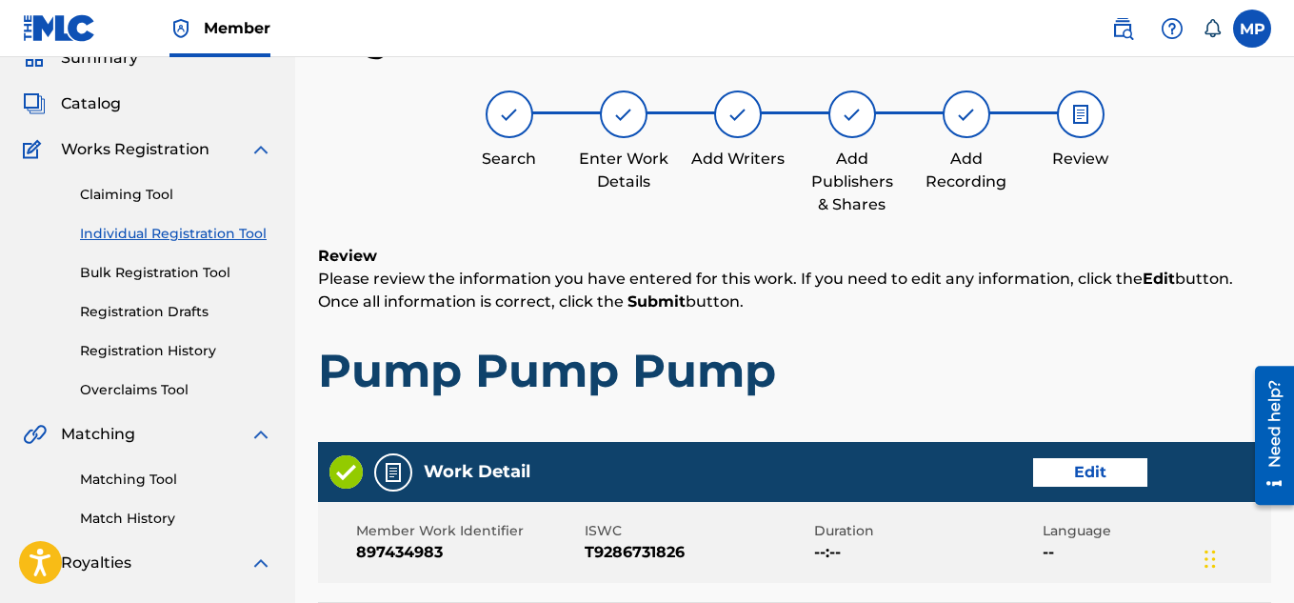
scroll to position [1030, 0]
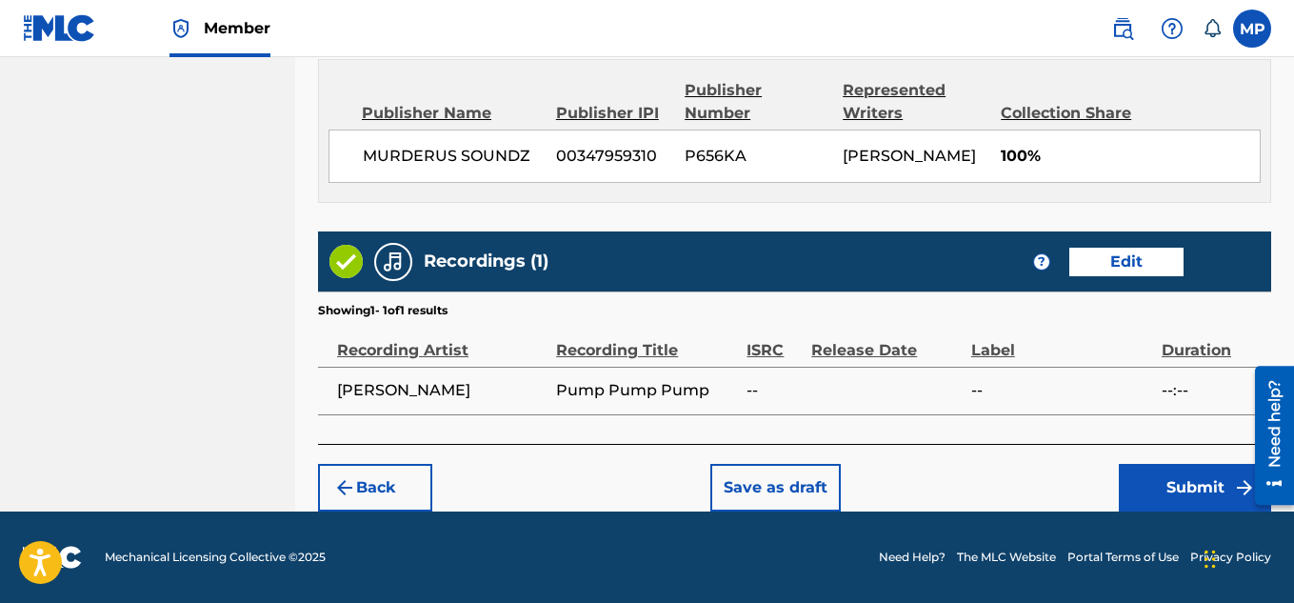
click at [1176, 492] on button "Submit" at bounding box center [1195, 488] width 152 height 48
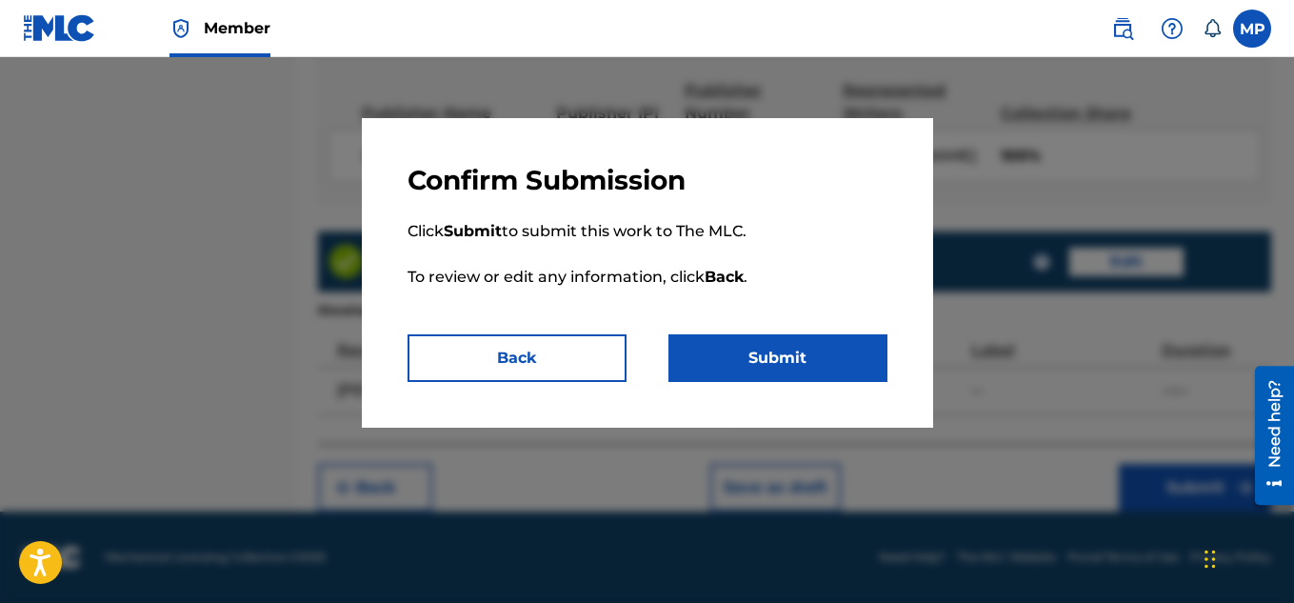
click at [852, 368] on button "Submit" at bounding box center [777, 358] width 219 height 48
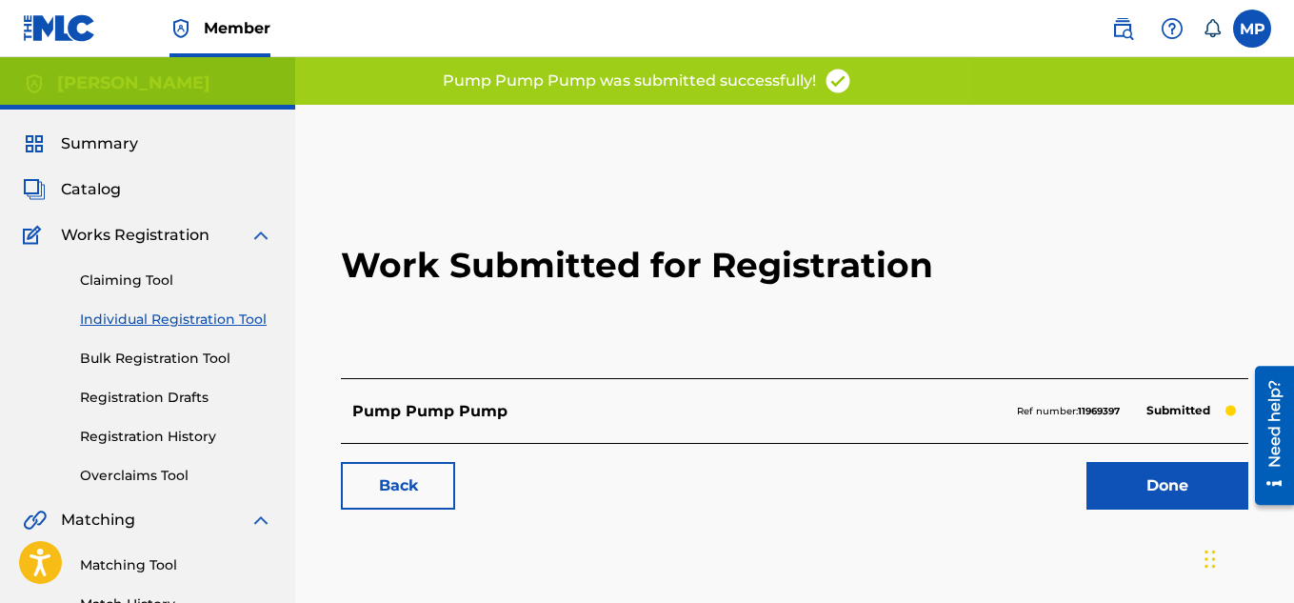
click at [427, 476] on link "Back" at bounding box center [398, 486] width 114 height 48
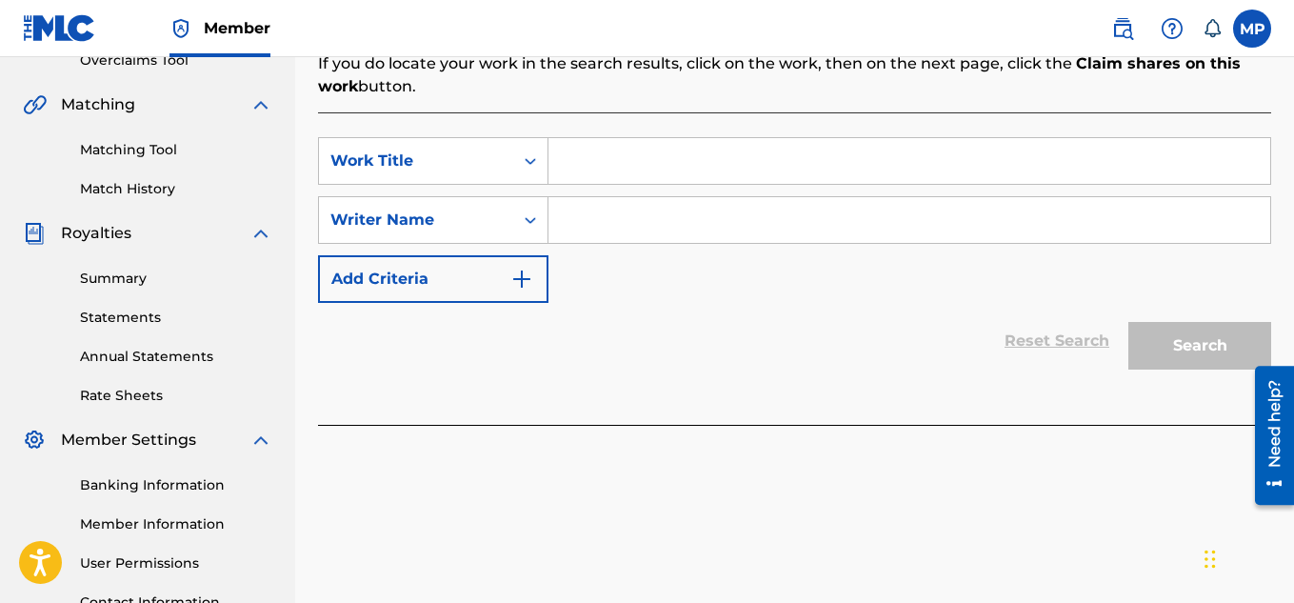
scroll to position [435, 0]
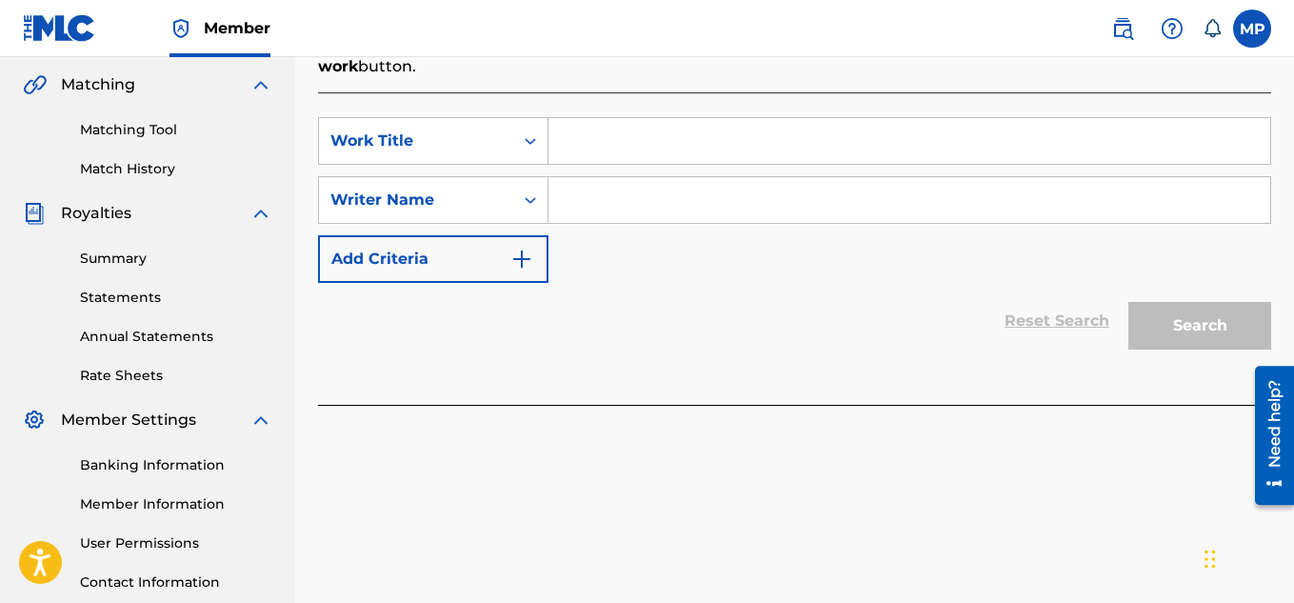
click at [618, 136] on input "Search Form" at bounding box center [909, 141] width 722 height 46
click at [600, 145] on input "Search Form" at bounding box center [909, 141] width 722 height 46
type input "No Toxic Groove"
click at [599, 193] on input "Search Form" at bounding box center [909, 200] width 722 height 46
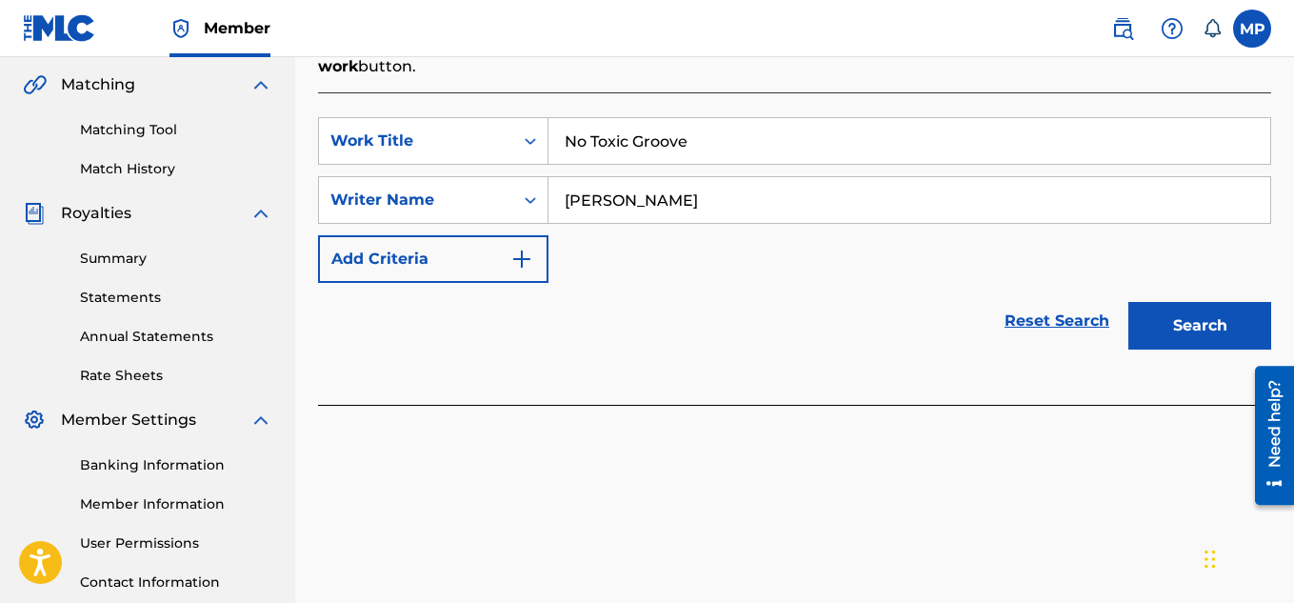
type input "[PERSON_NAME]"
click at [1158, 335] on button "Search" at bounding box center [1199, 326] width 143 height 48
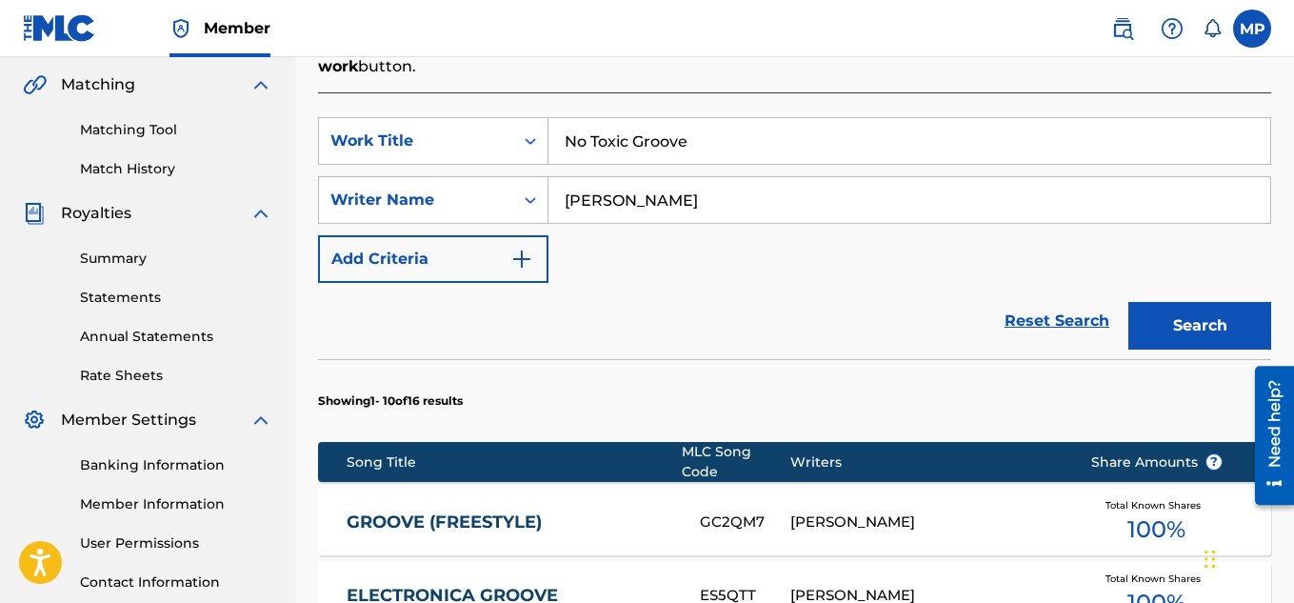
scroll to position [1369, 0]
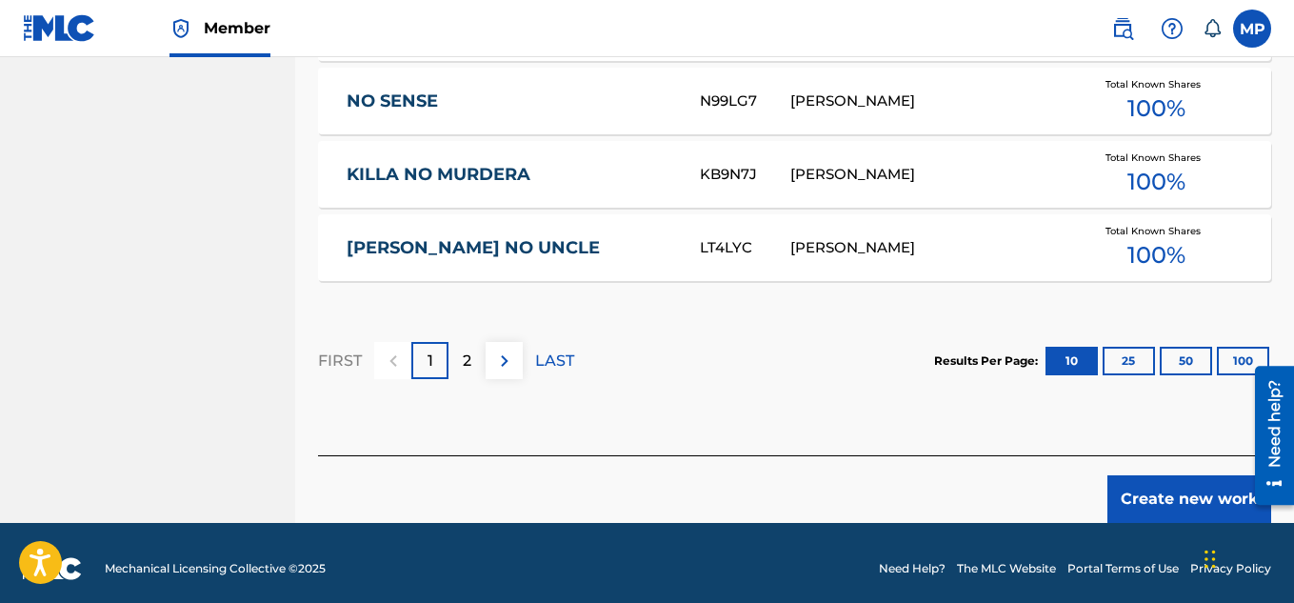
click at [1145, 486] on button "Create new work" at bounding box center [1189, 499] width 164 height 48
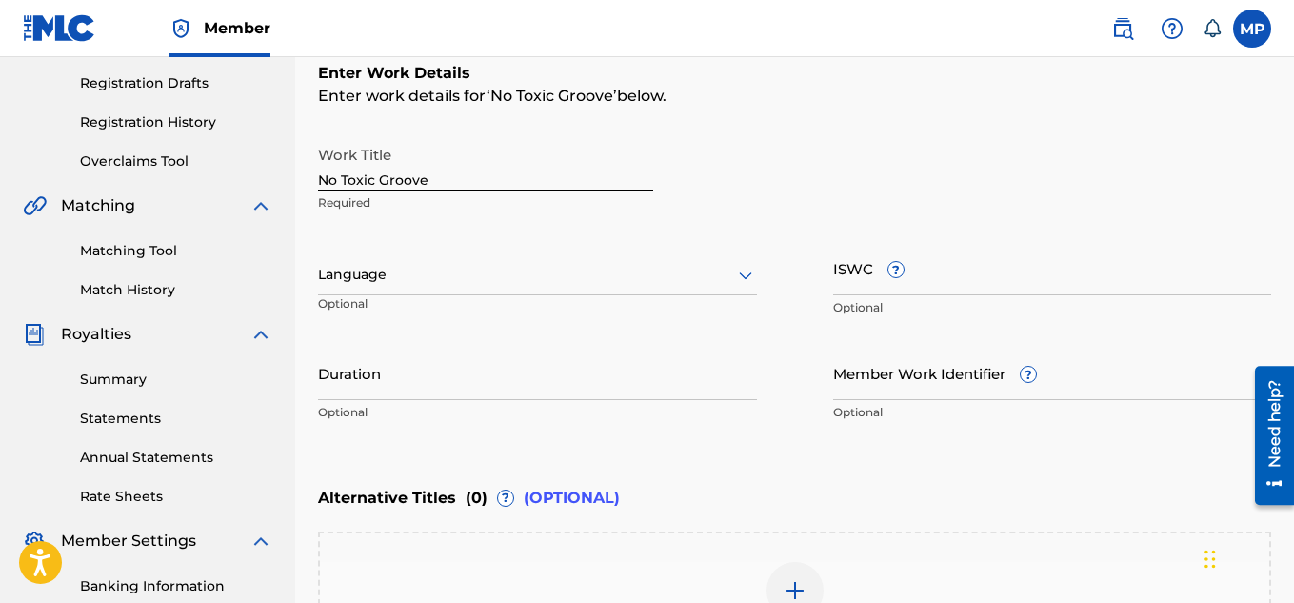
scroll to position [239, 0]
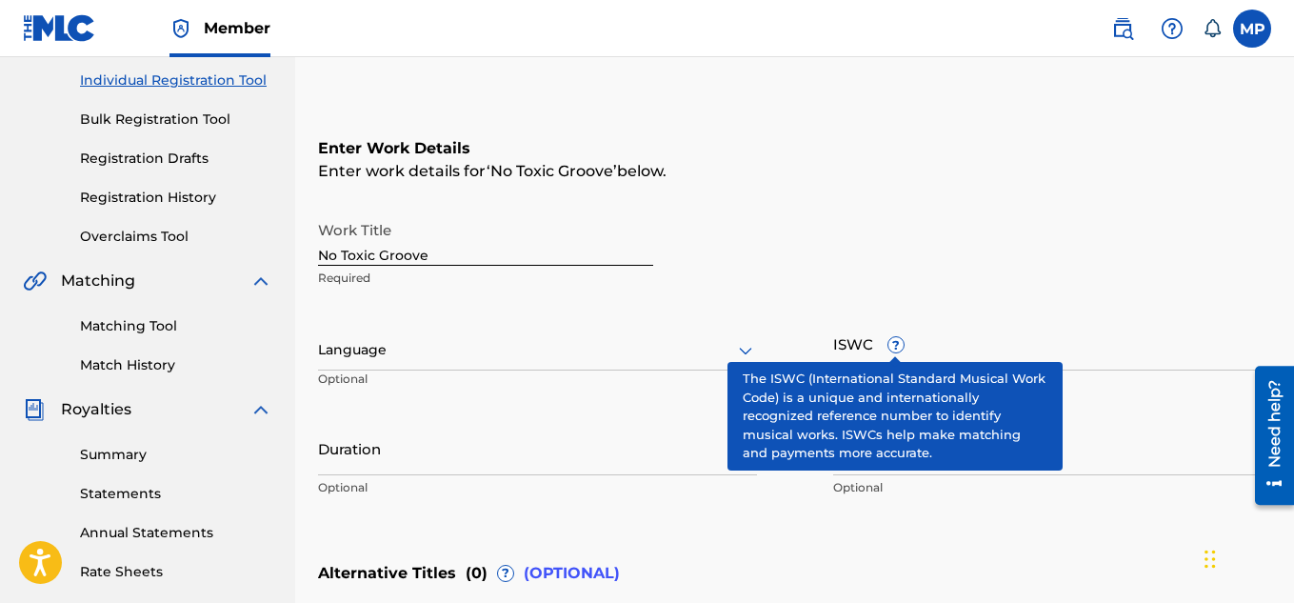
click at [984, 357] on input "ISWC ?" at bounding box center [1052, 343] width 439 height 54
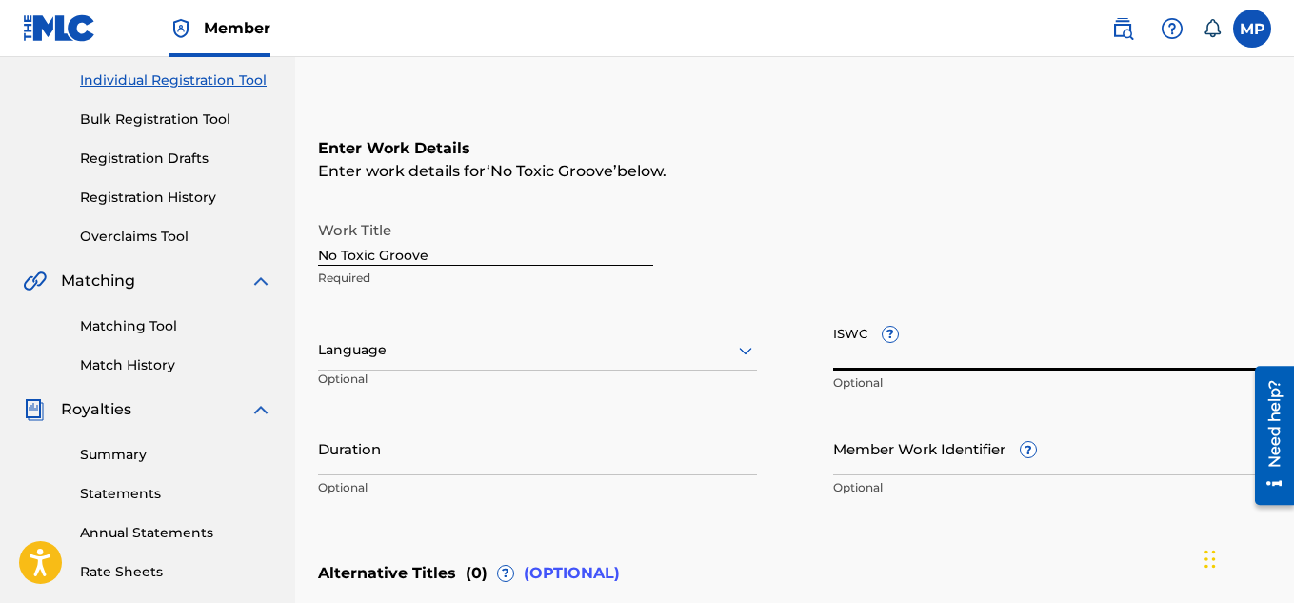
paste input "T9286731826"
type input "T9286731826"
click at [887, 460] on input "Member Work Identifier ?" at bounding box center [1052, 448] width 439 height 54
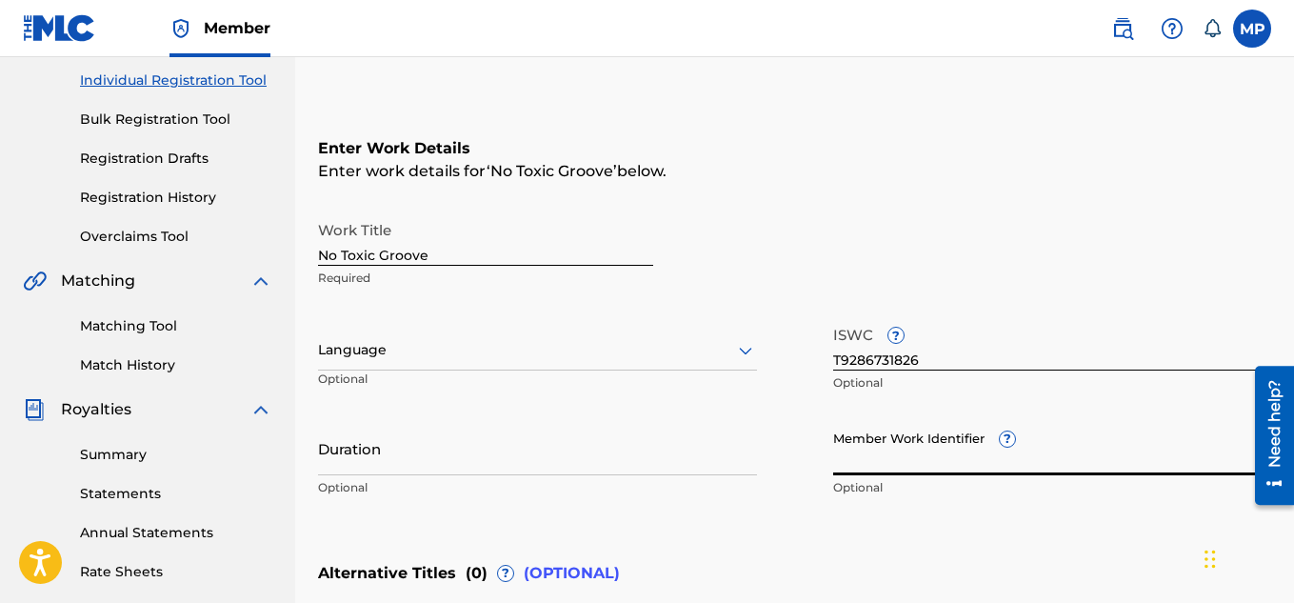
paste input "T9286731815"
paste input "897434982"
type input "897434982"
click at [408, 252] on input "No Toxic Groove" at bounding box center [485, 238] width 335 height 54
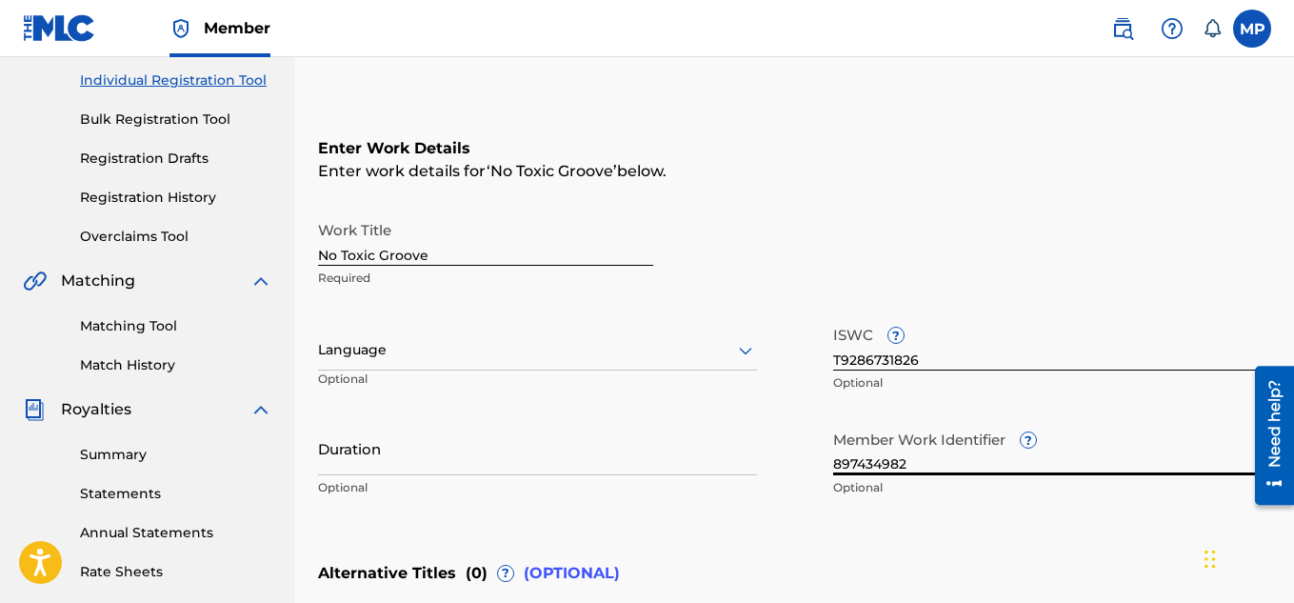
click at [408, 252] on input "No Toxic Groove" at bounding box center [485, 238] width 335 height 54
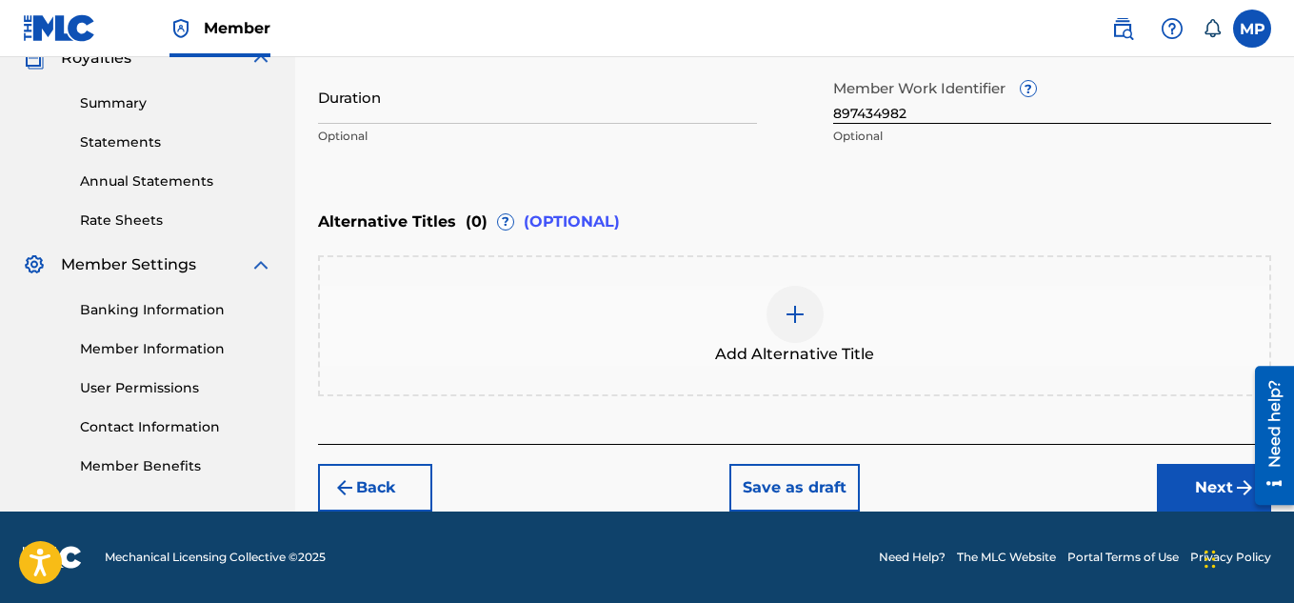
click at [1190, 488] on button "Next" at bounding box center [1214, 488] width 114 height 48
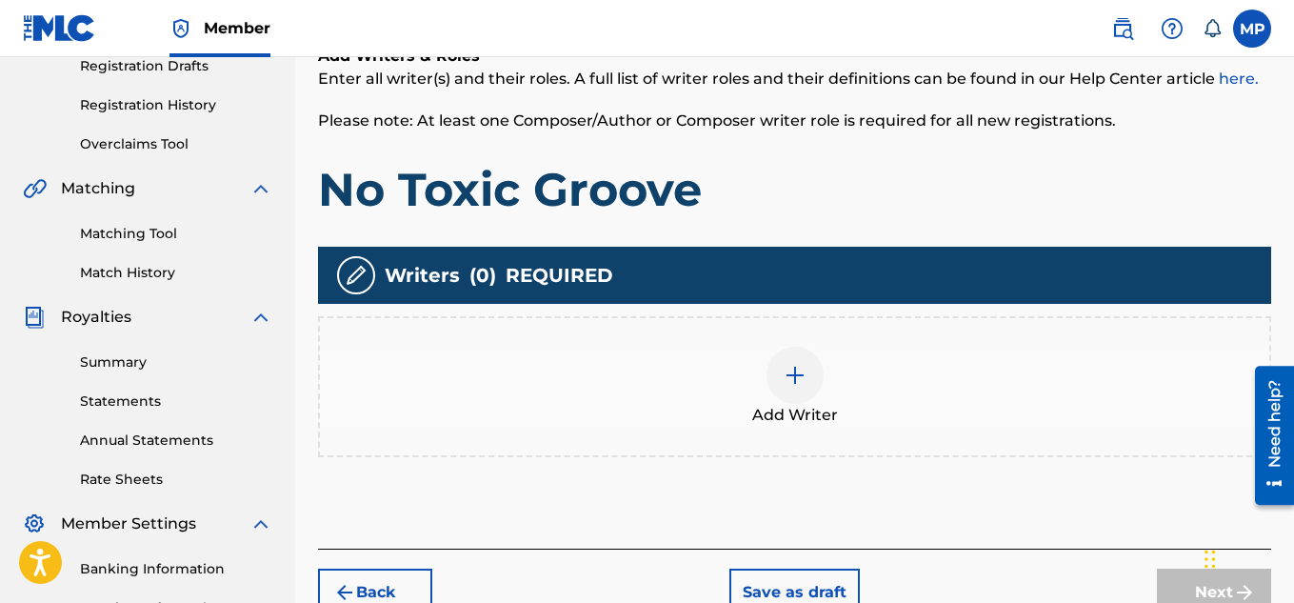
scroll to position [343, 0]
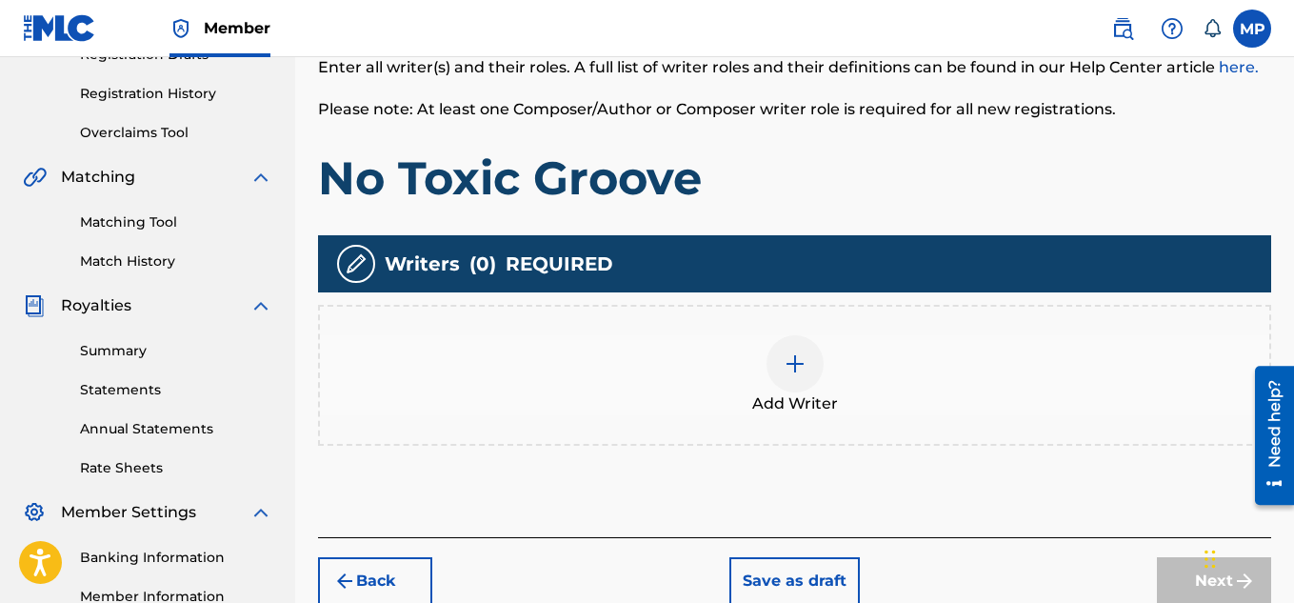
click at [806, 356] on div at bounding box center [794, 363] width 57 height 57
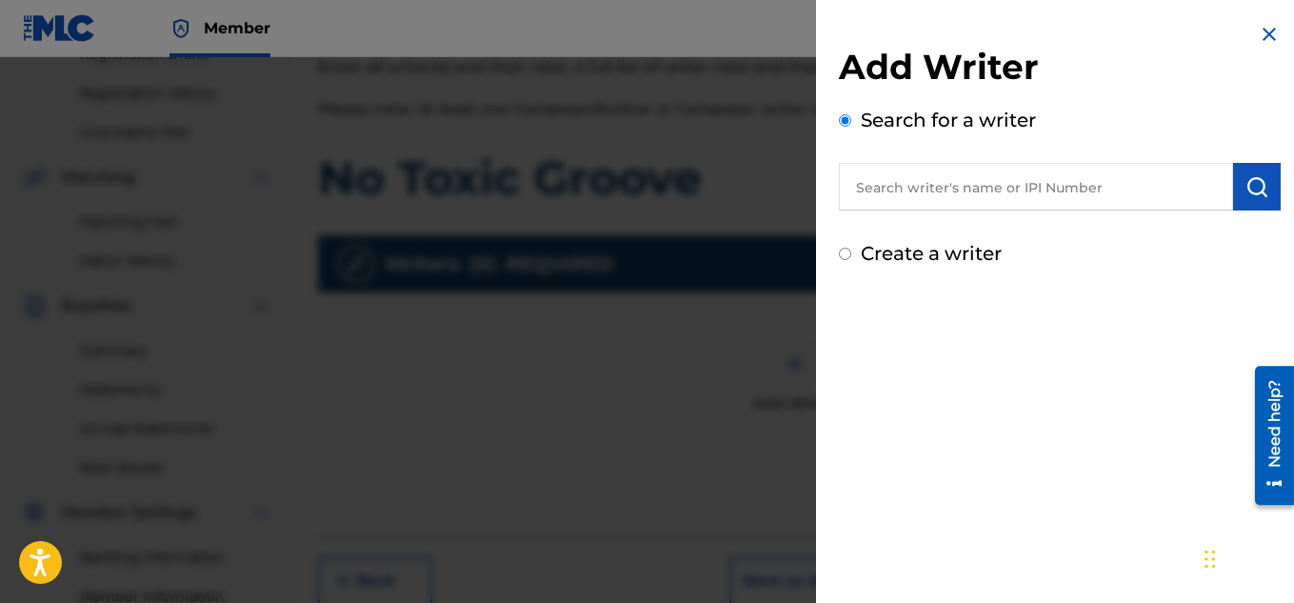
click at [921, 169] on input "text" at bounding box center [1036, 187] width 394 height 48
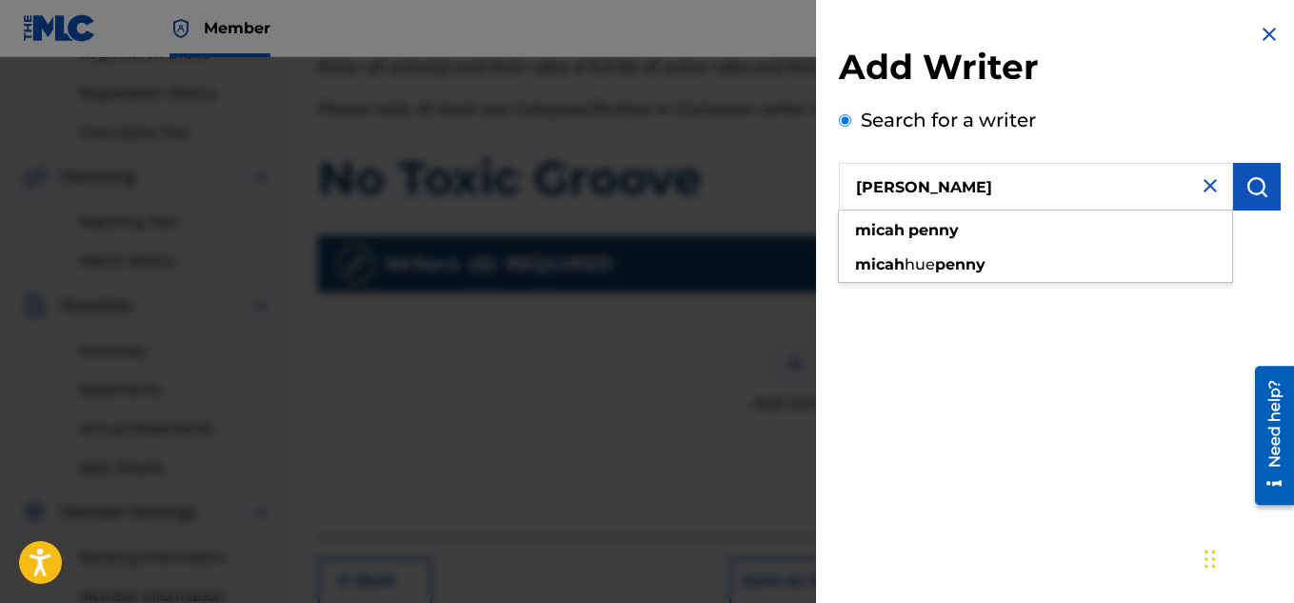
type input "[PERSON_NAME]"
click at [1254, 199] on button "submit" at bounding box center [1257, 187] width 48 height 48
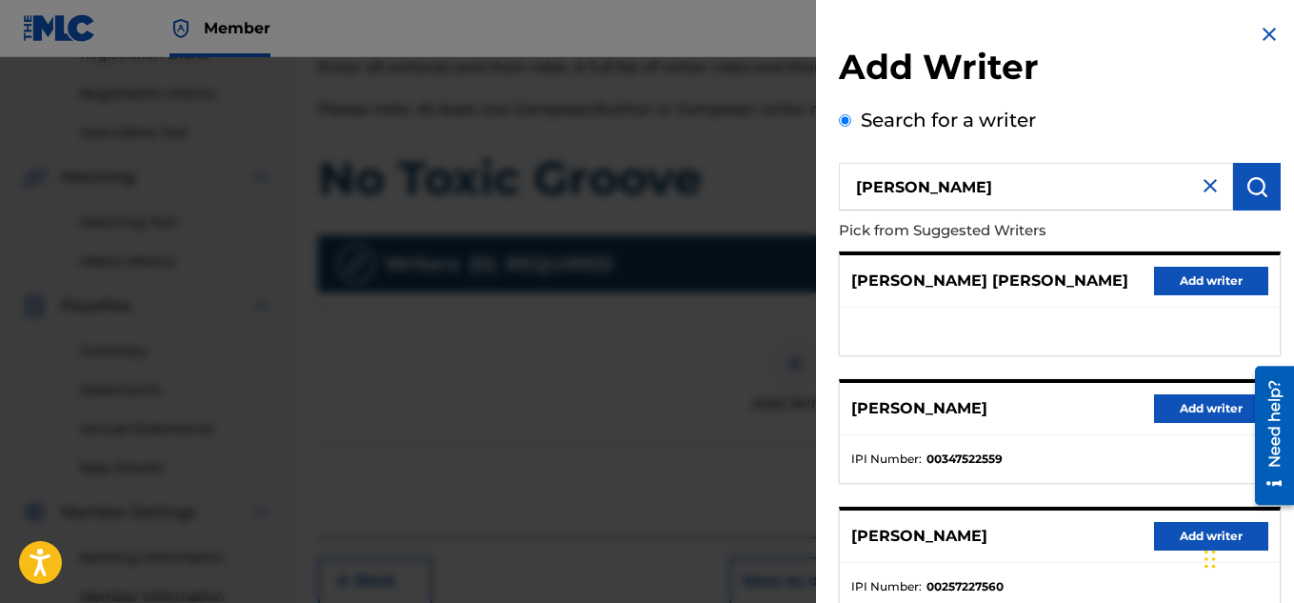
click at [1171, 401] on button "Add writer" at bounding box center [1211, 408] width 114 height 29
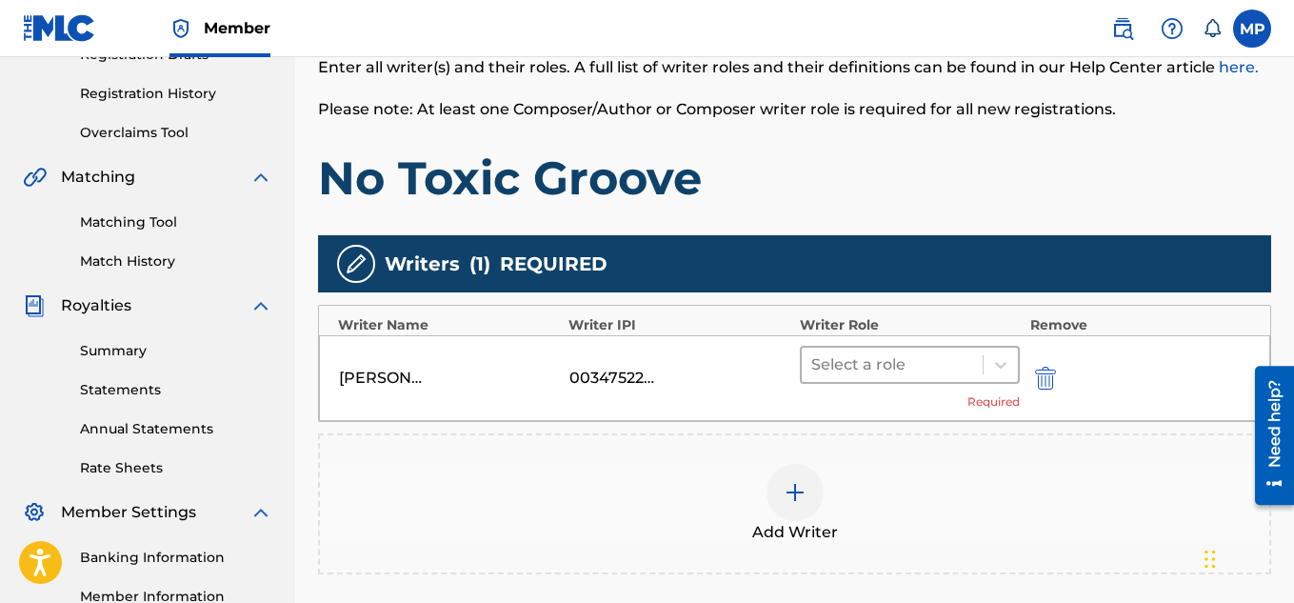
click at [983, 374] on div at bounding box center [1000, 365] width 35 height 34
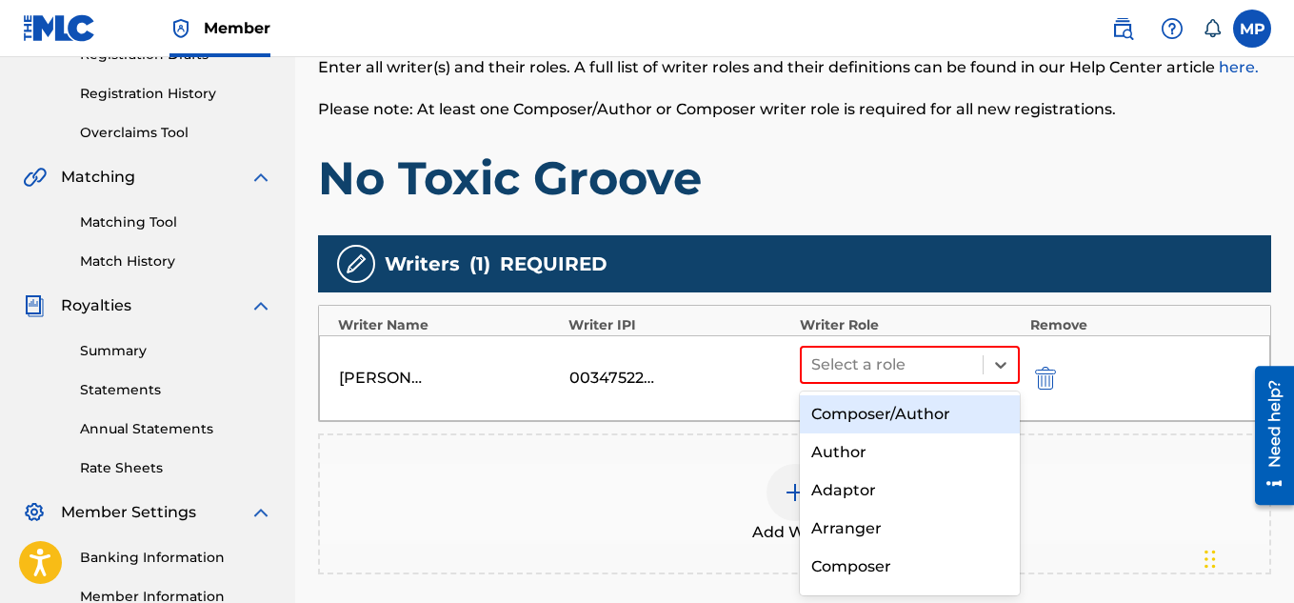
click at [899, 417] on div "Composer/Author" at bounding box center [910, 414] width 221 height 38
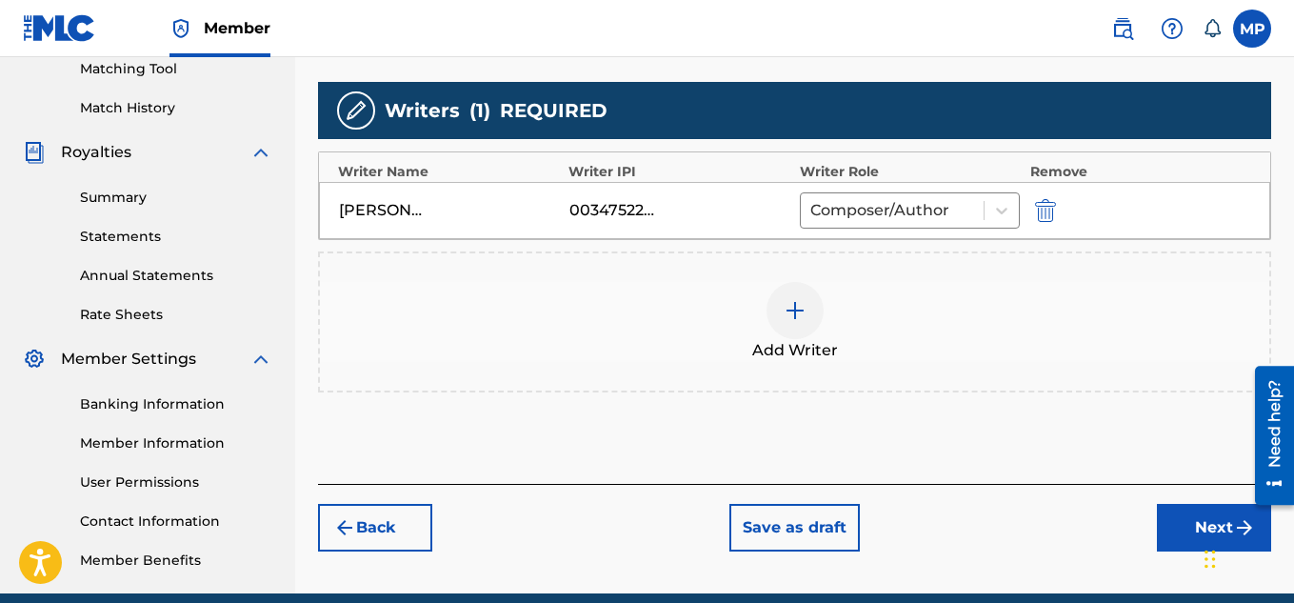
scroll to position [522, 0]
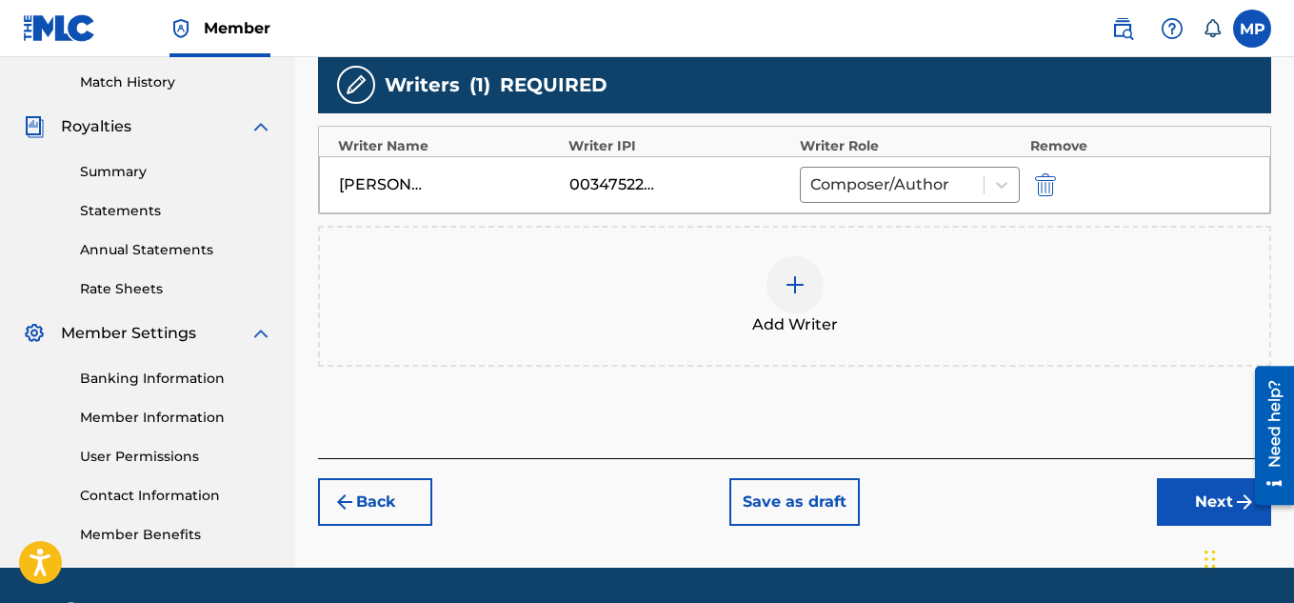
click at [1173, 502] on button "Next" at bounding box center [1214, 502] width 114 height 48
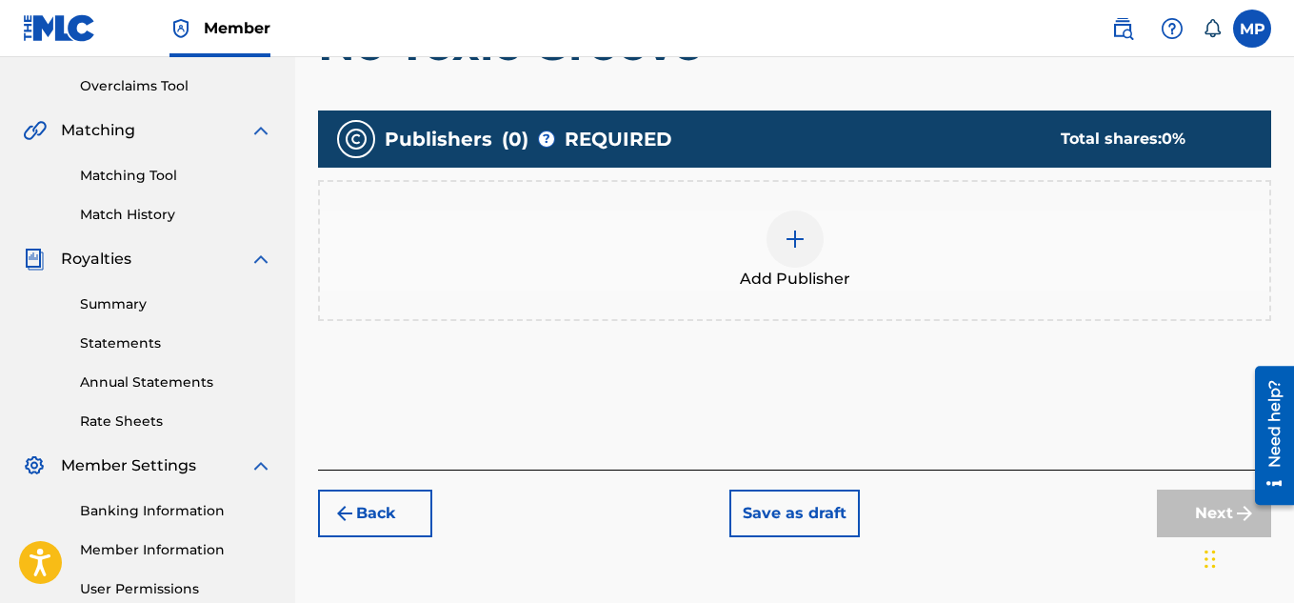
scroll to position [495, 0]
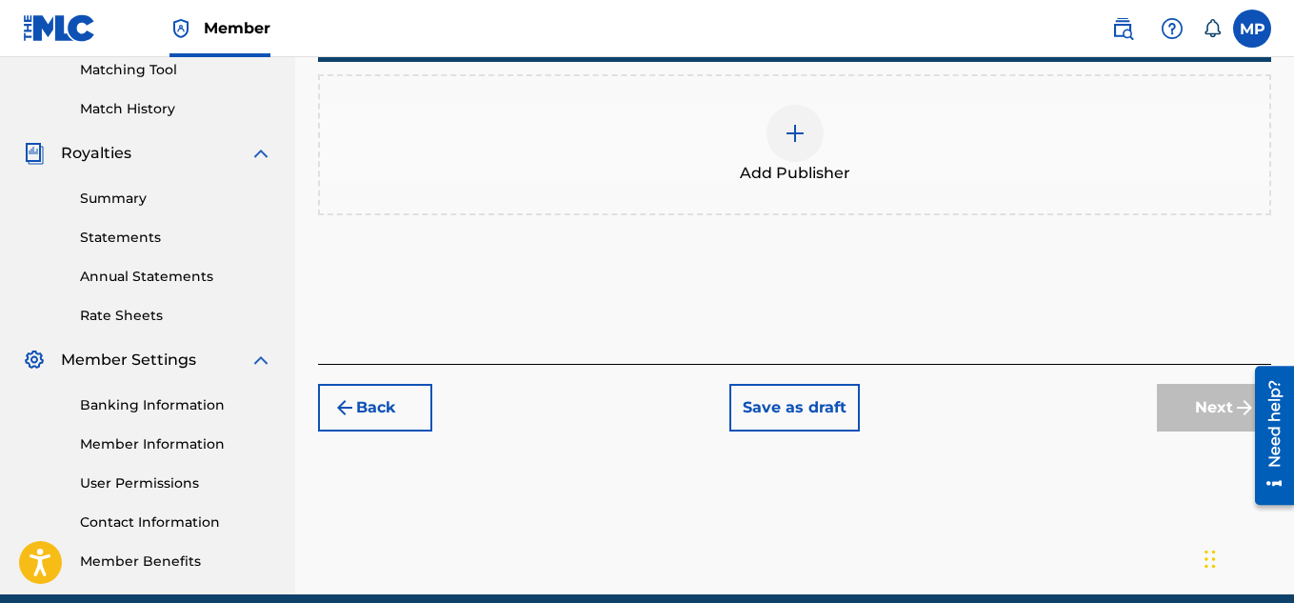
click at [799, 130] on img at bounding box center [795, 133] width 23 height 23
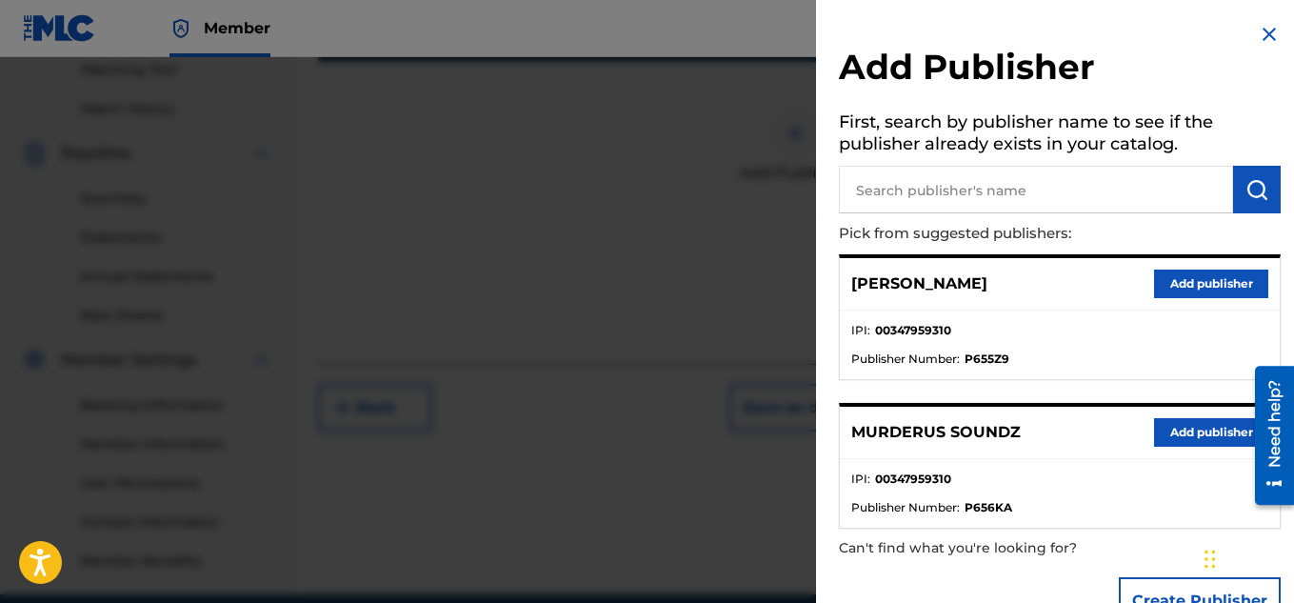
click at [1167, 444] on button "Add publisher" at bounding box center [1211, 432] width 114 height 29
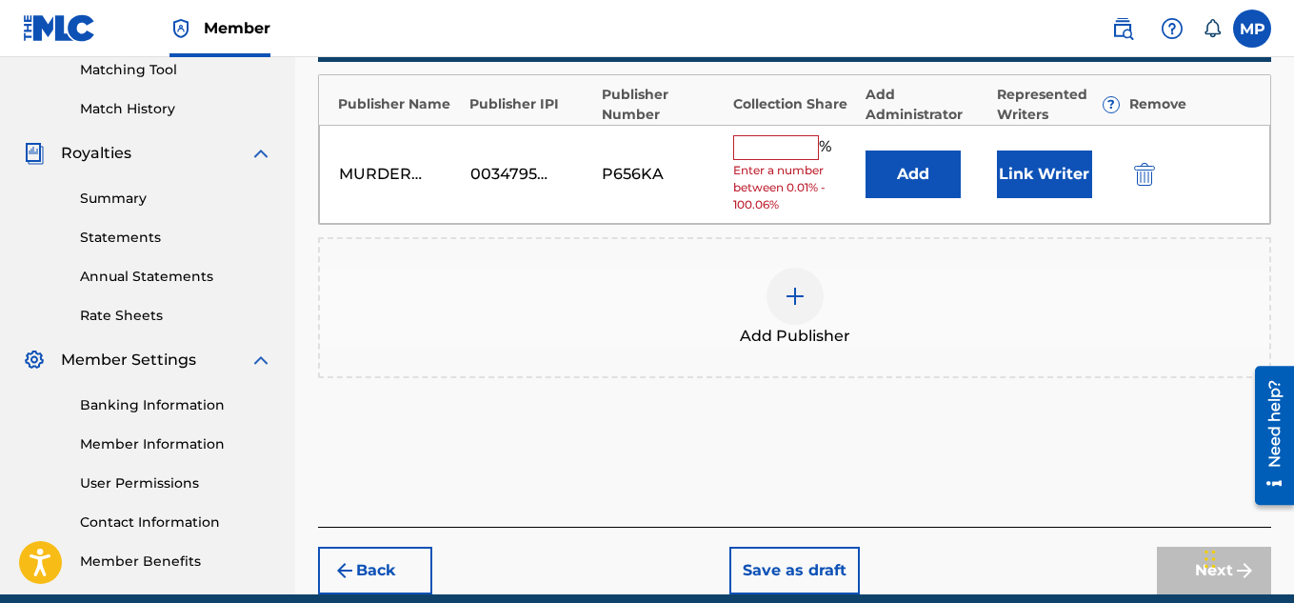
click at [799, 137] on input "text" at bounding box center [776, 147] width 86 height 25
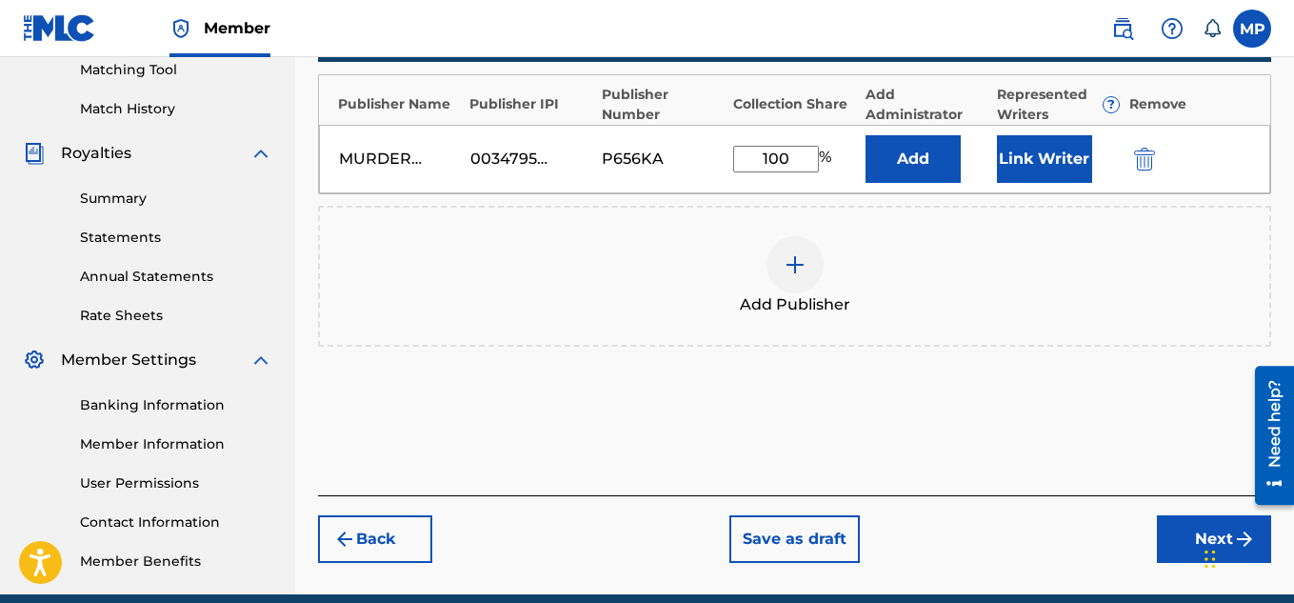
type input "100"
click at [1018, 154] on button "Link Writer" at bounding box center [1044, 159] width 95 height 48
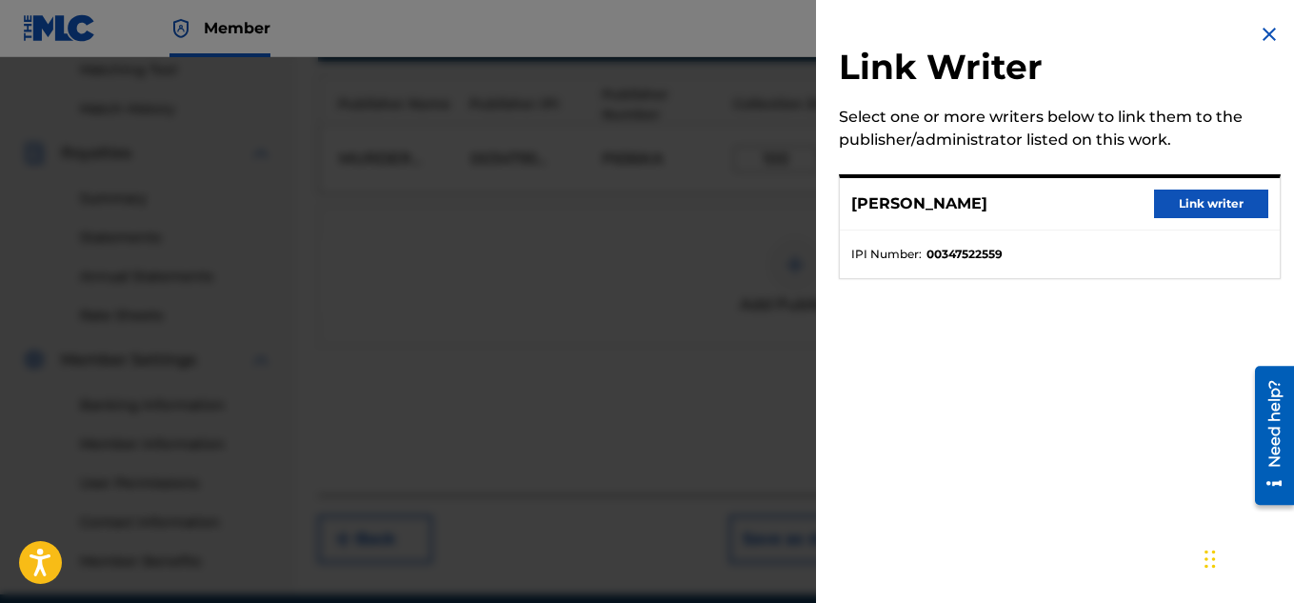
click at [1157, 208] on button "Link writer" at bounding box center [1211, 203] width 114 height 29
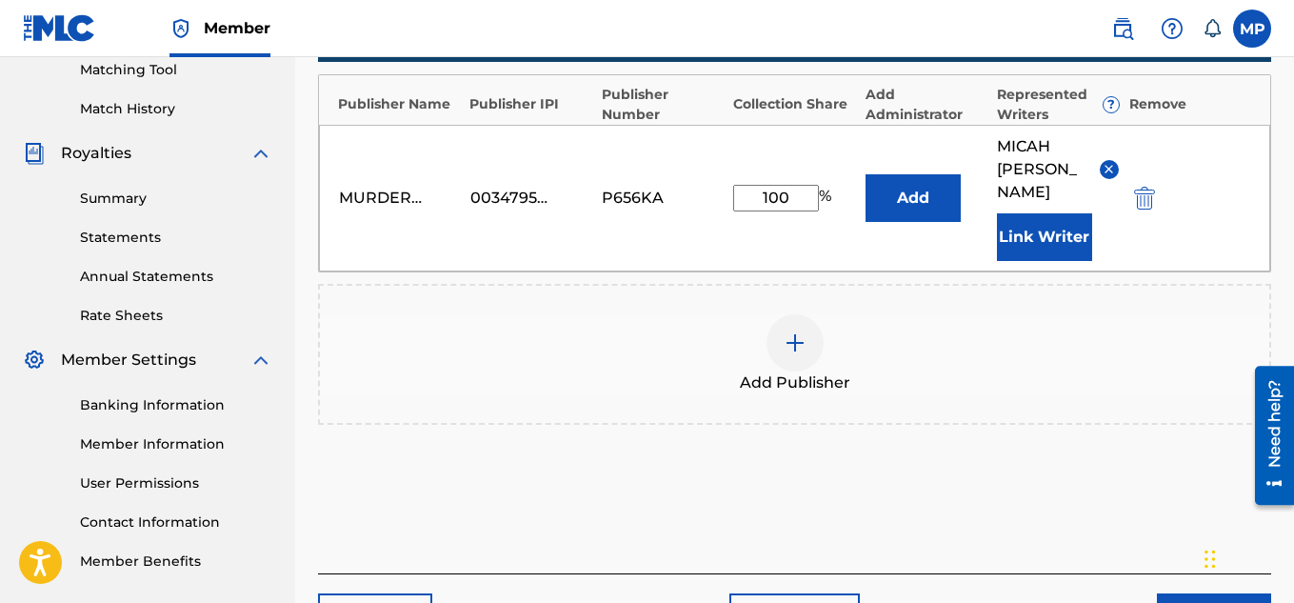
scroll to position [602, 0]
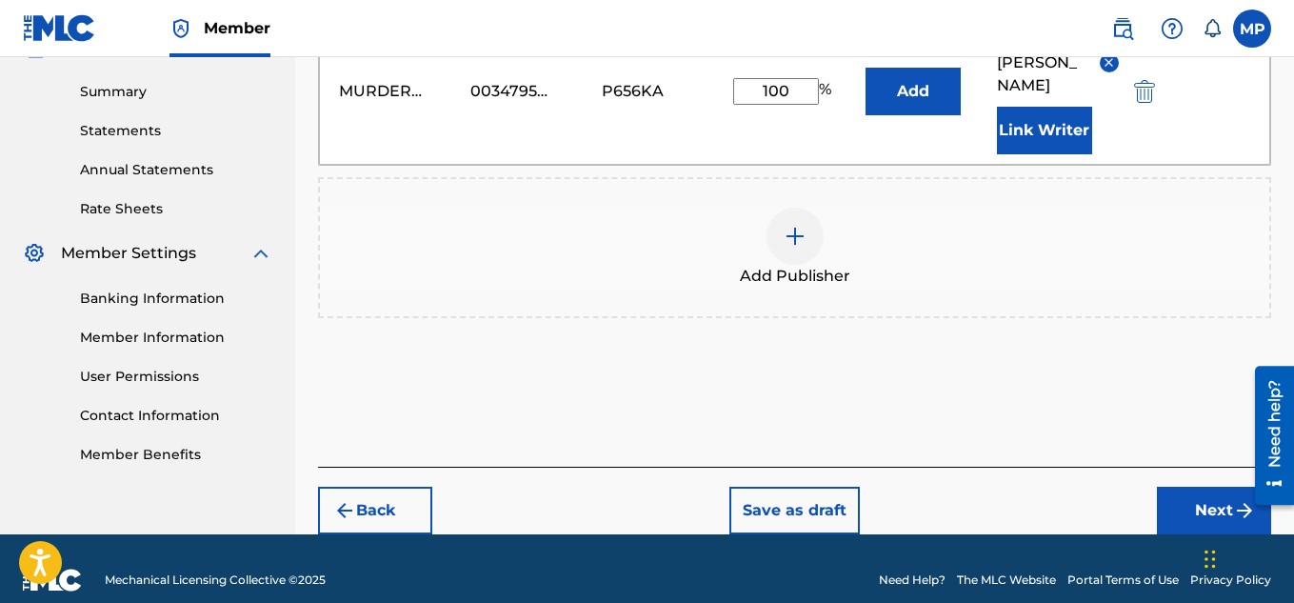
click at [1184, 487] on button "Next" at bounding box center [1214, 511] width 114 height 48
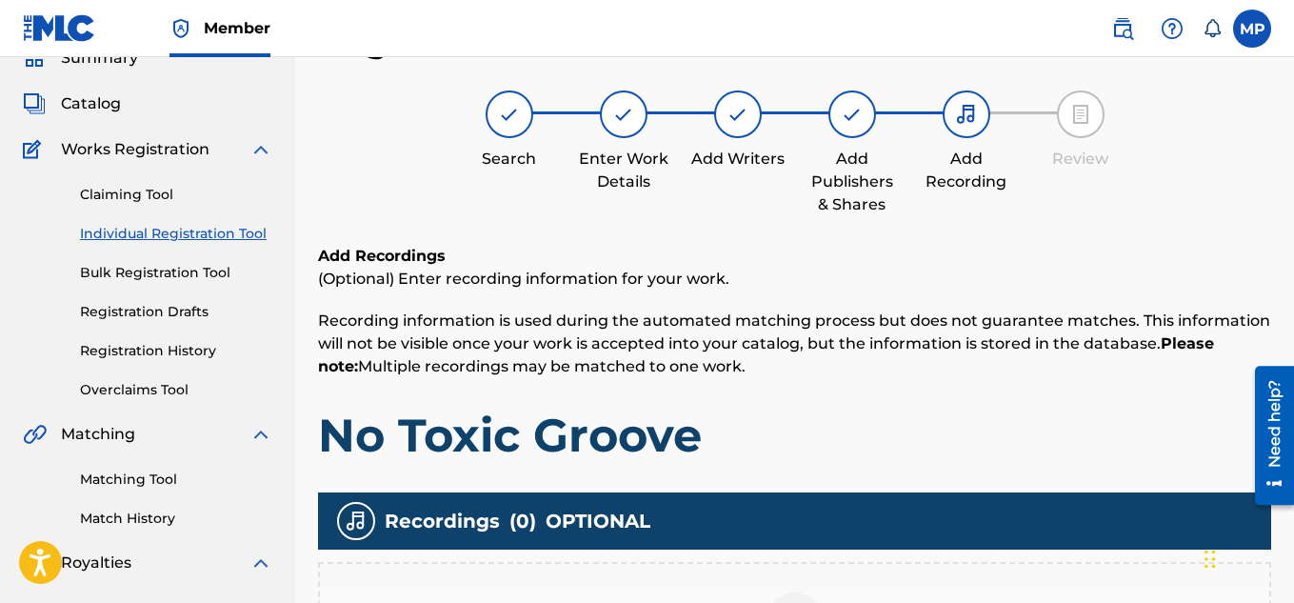
scroll to position [403, 0]
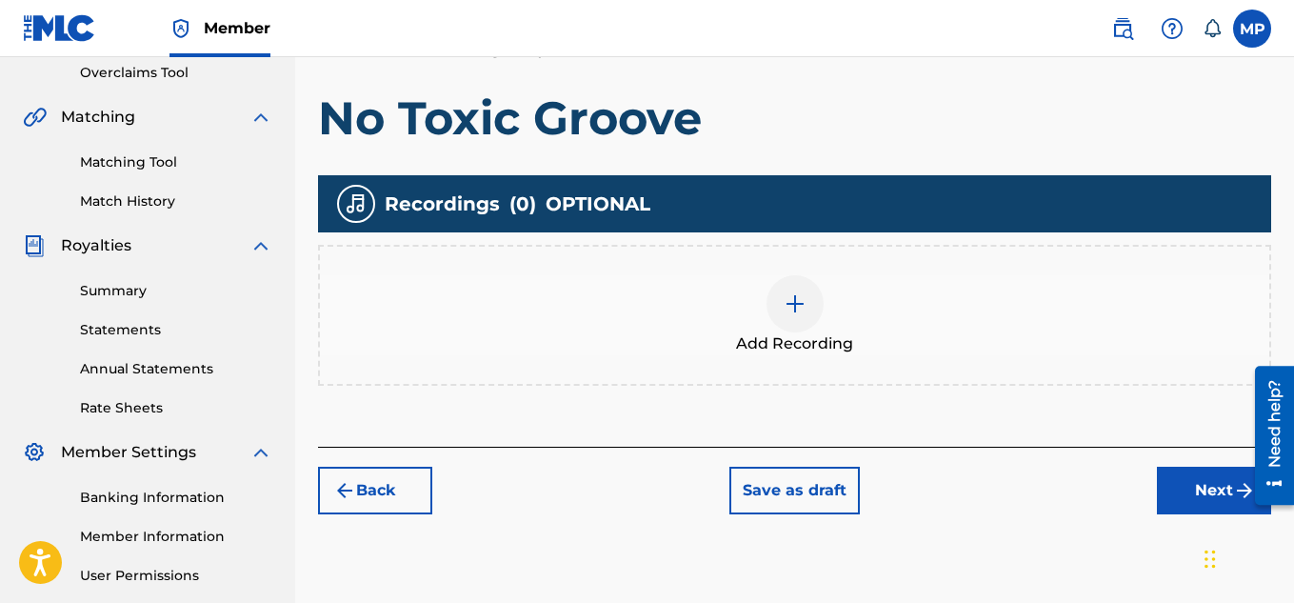
click at [806, 312] on div at bounding box center [794, 303] width 57 height 57
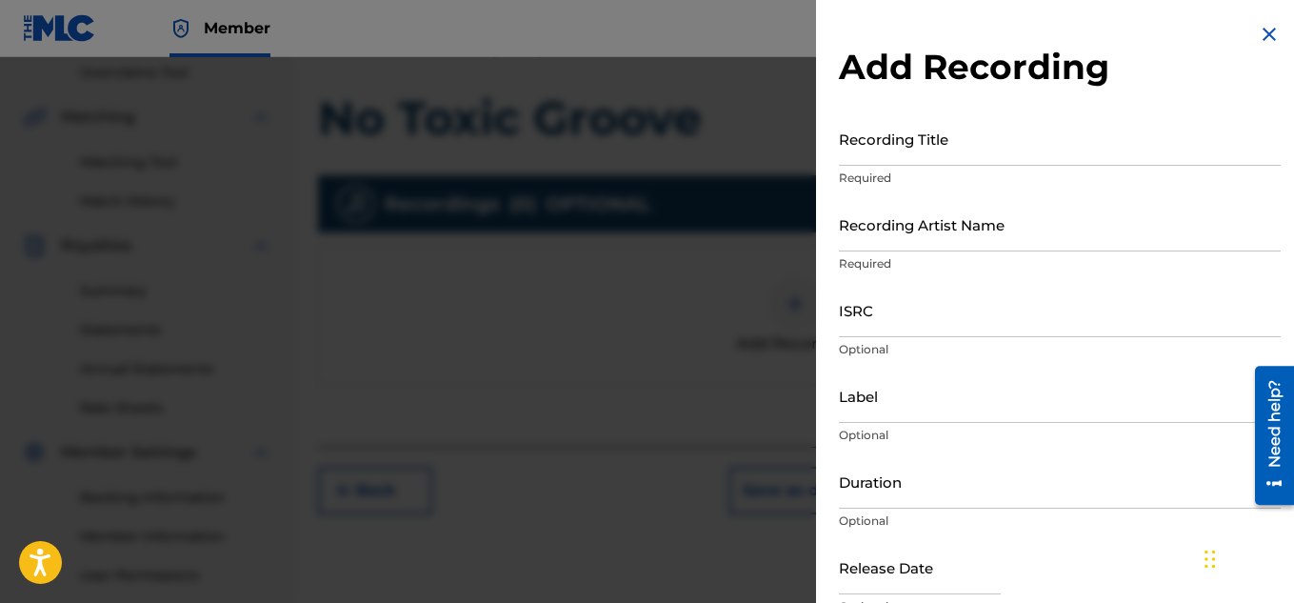
click at [897, 154] on input "Recording Title" at bounding box center [1060, 138] width 442 height 54
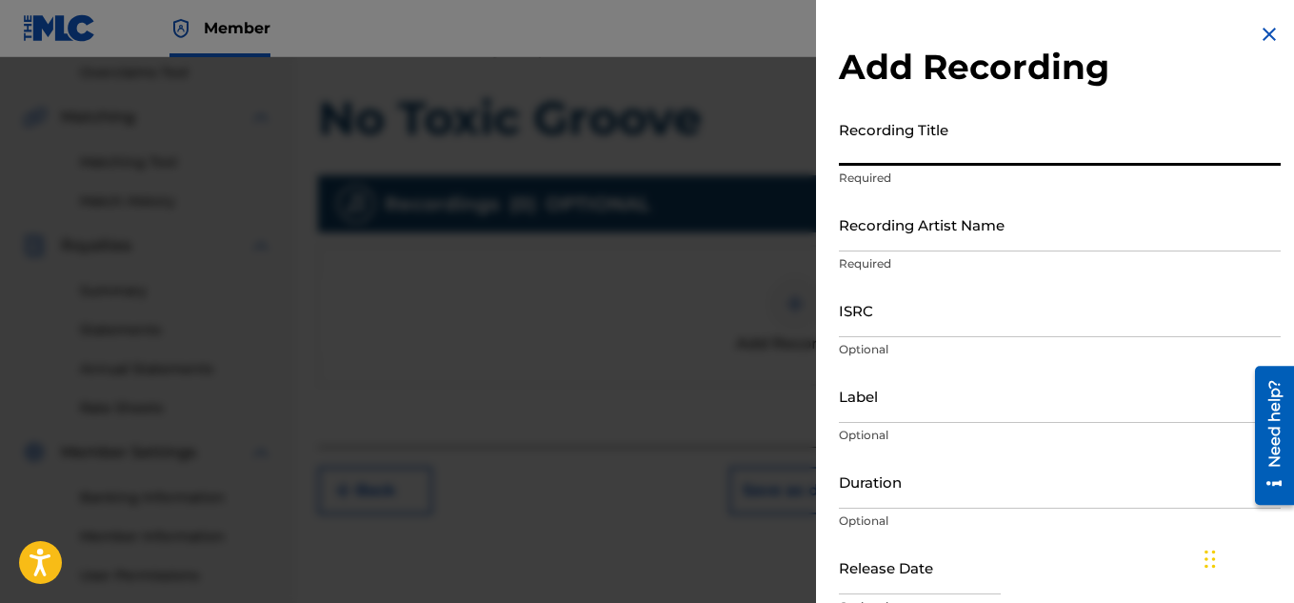
paste input "897434982"
paste input "NO TOXIC GROOVE"
type input "NO TOXIC GROOVE"
click at [885, 236] on input "Recording Artist Name" at bounding box center [1060, 224] width 442 height 54
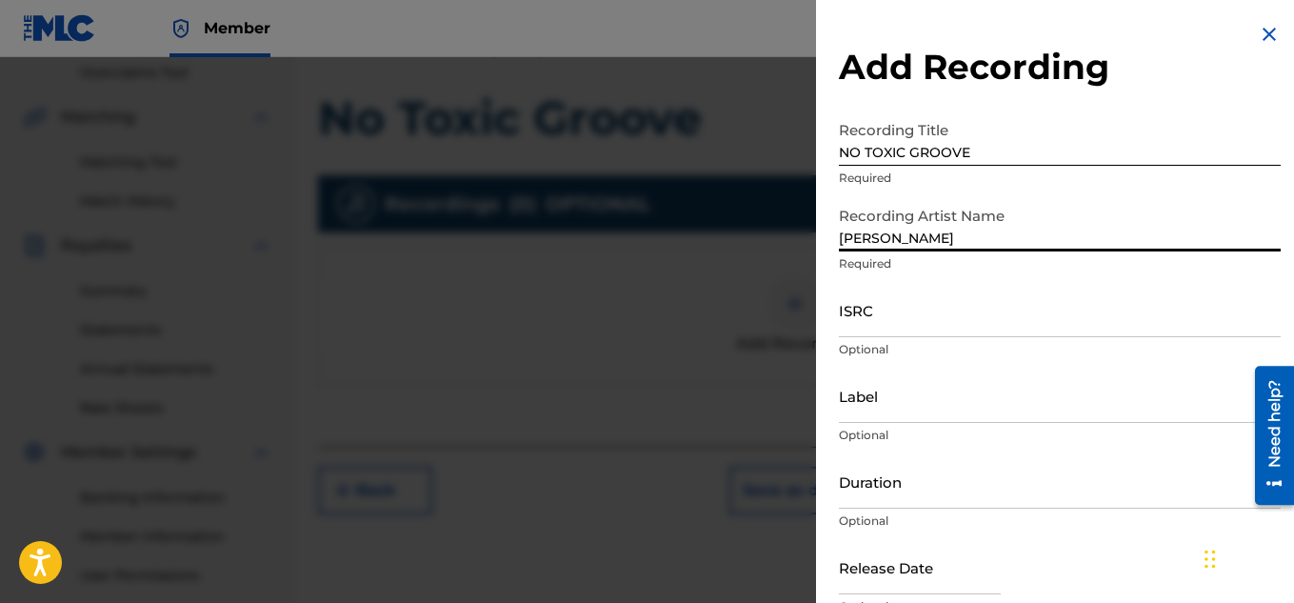
type input "[PERSON_NAME]"
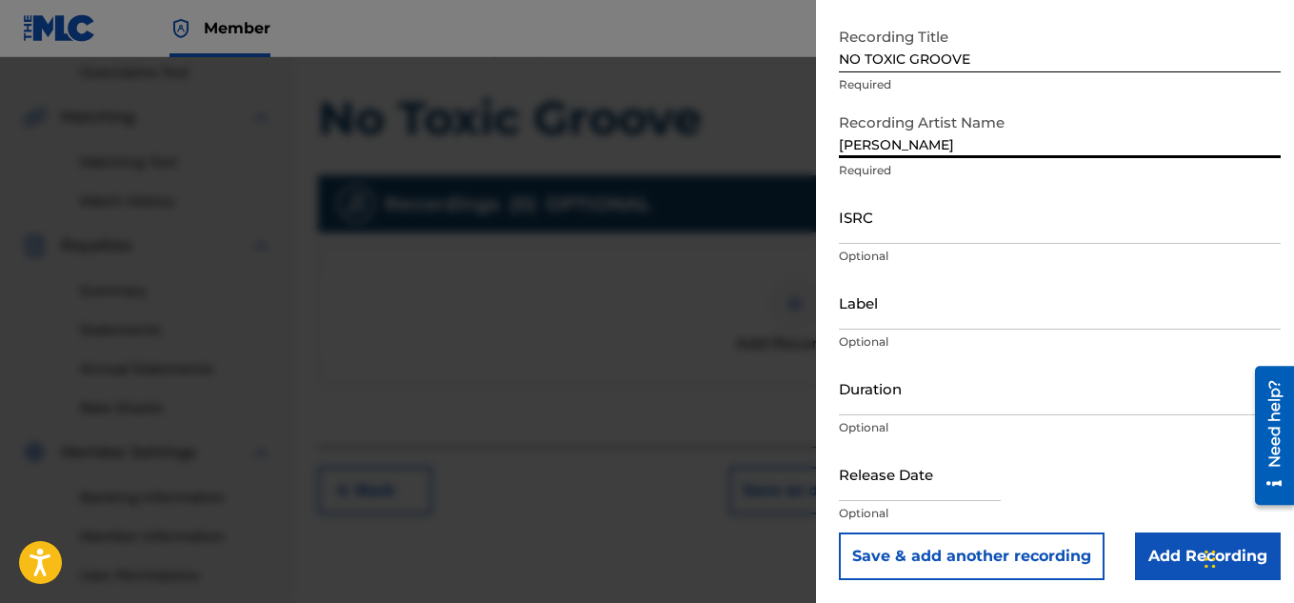
click at [1143, 546] on input "Add Recording" at bounding box center [1208, 556] width 146 height 48
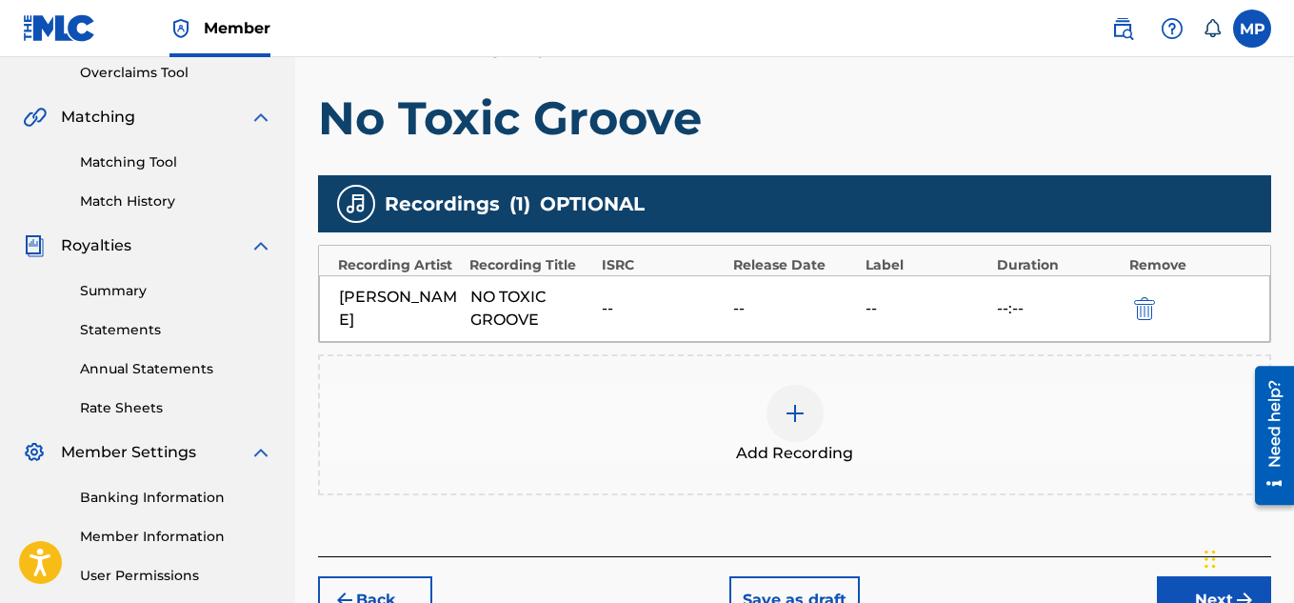
click at [1166, 583] on button "Next" at bounding box center [1214, 600] width 114 height 48
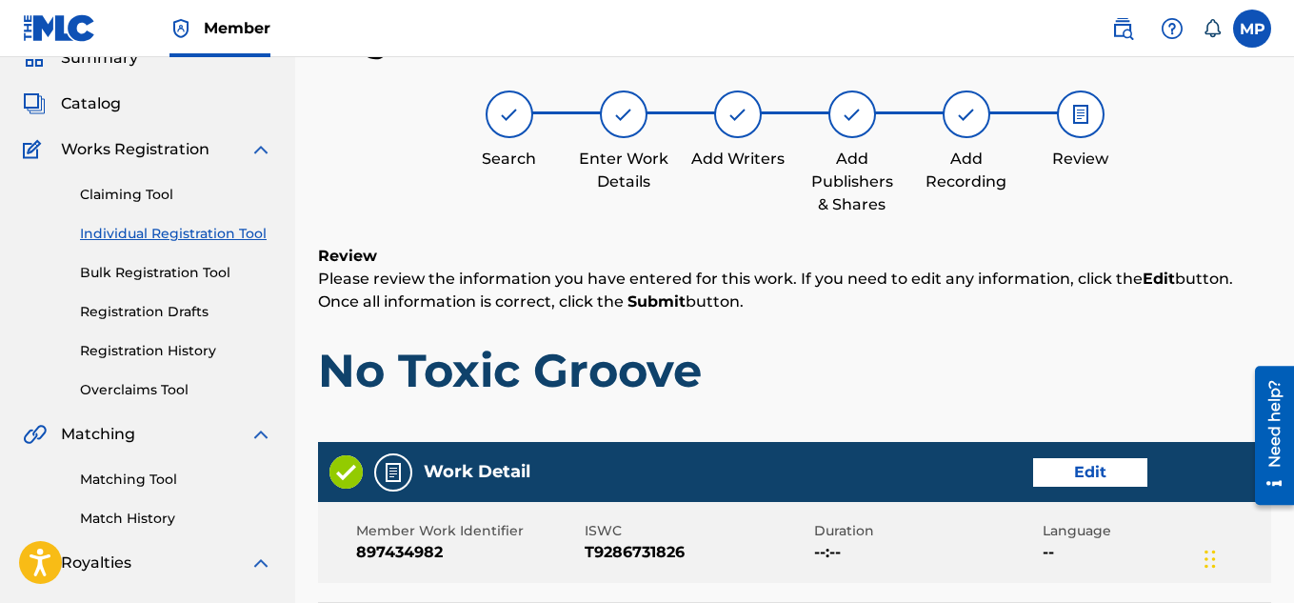
scroll to position [1030, 0]
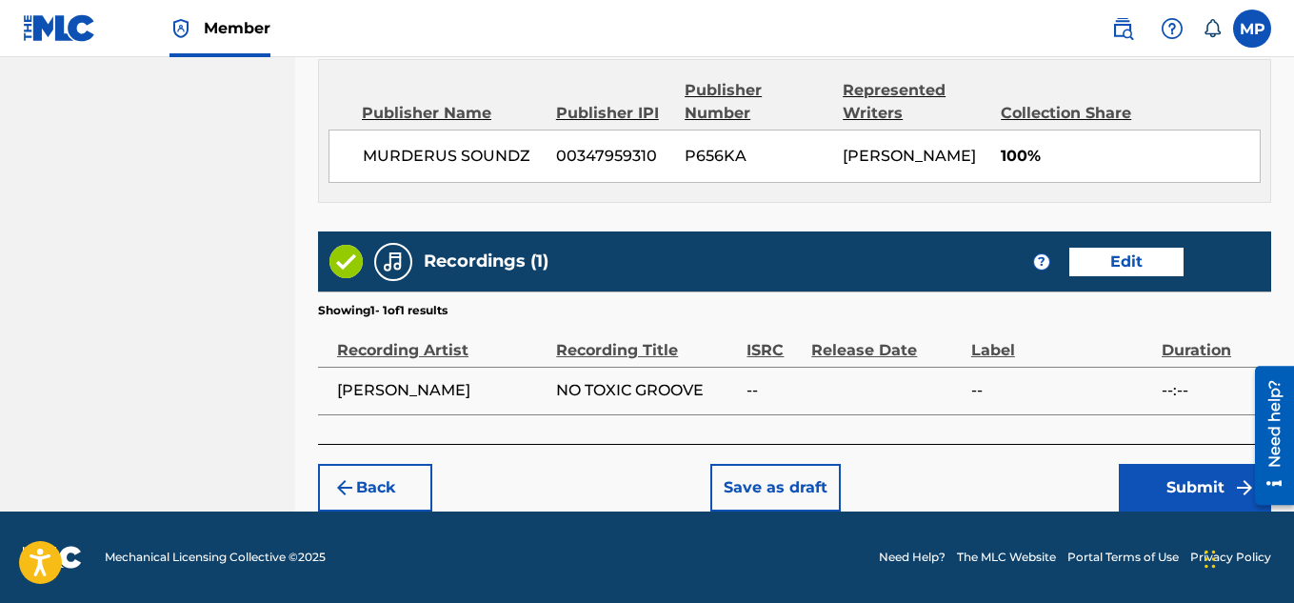
click at [1157, 494] on button "Submit" at bounding box center [1195, 488] width 152 height 48
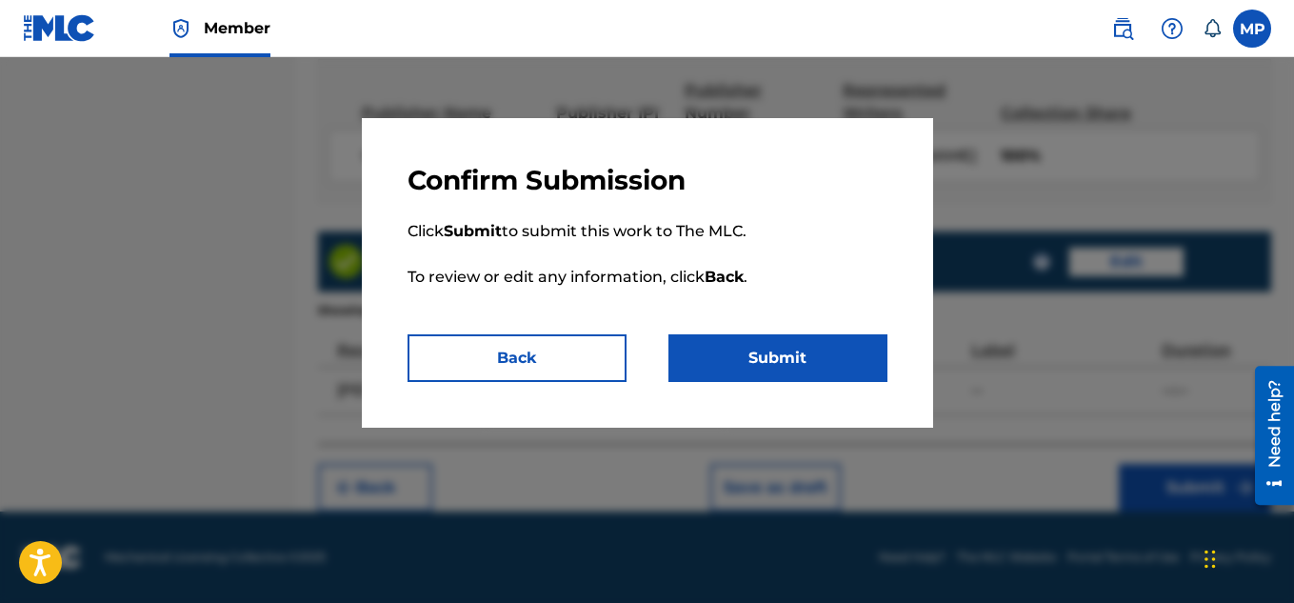
click at [849, 368] on button "Submit" at bounding box center [777, 358] width 219 height 48
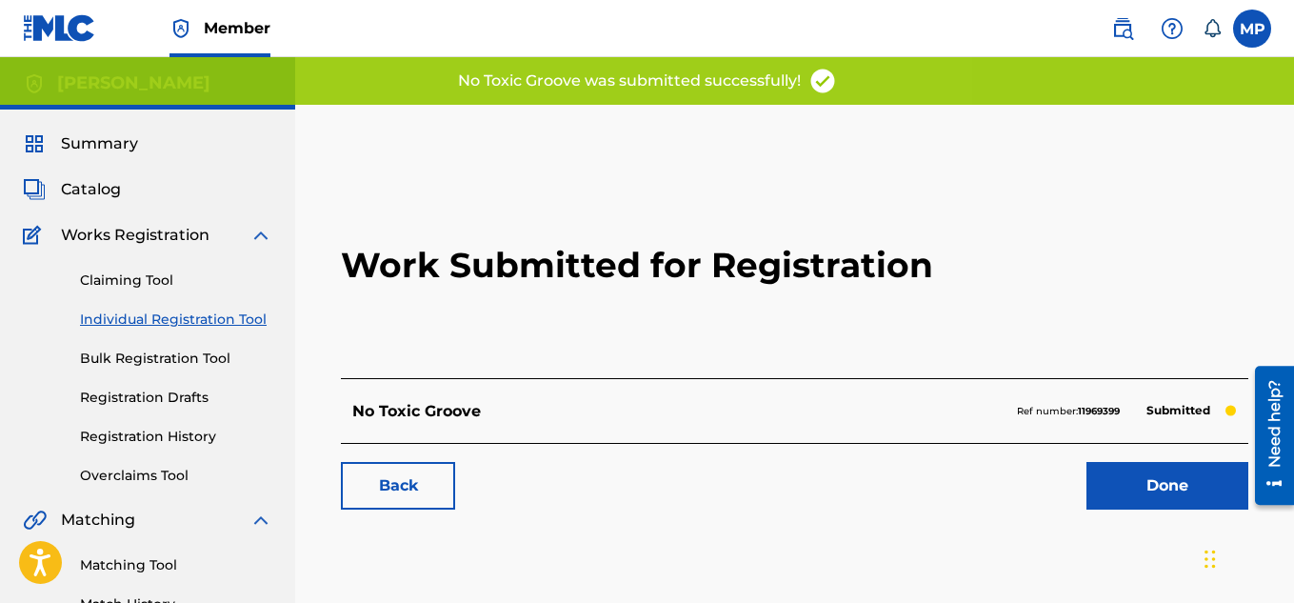
click at [424, 465] on link "Back" at bounding box center [398, 486] width 114 height 48
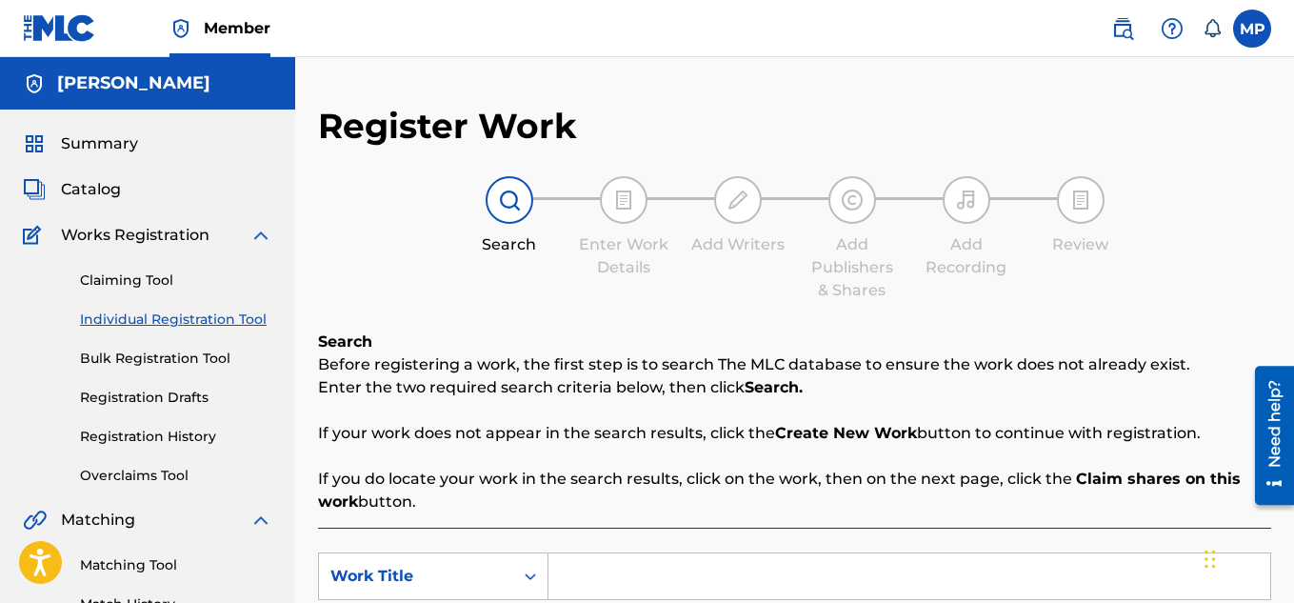
scroll to position [242, 0]
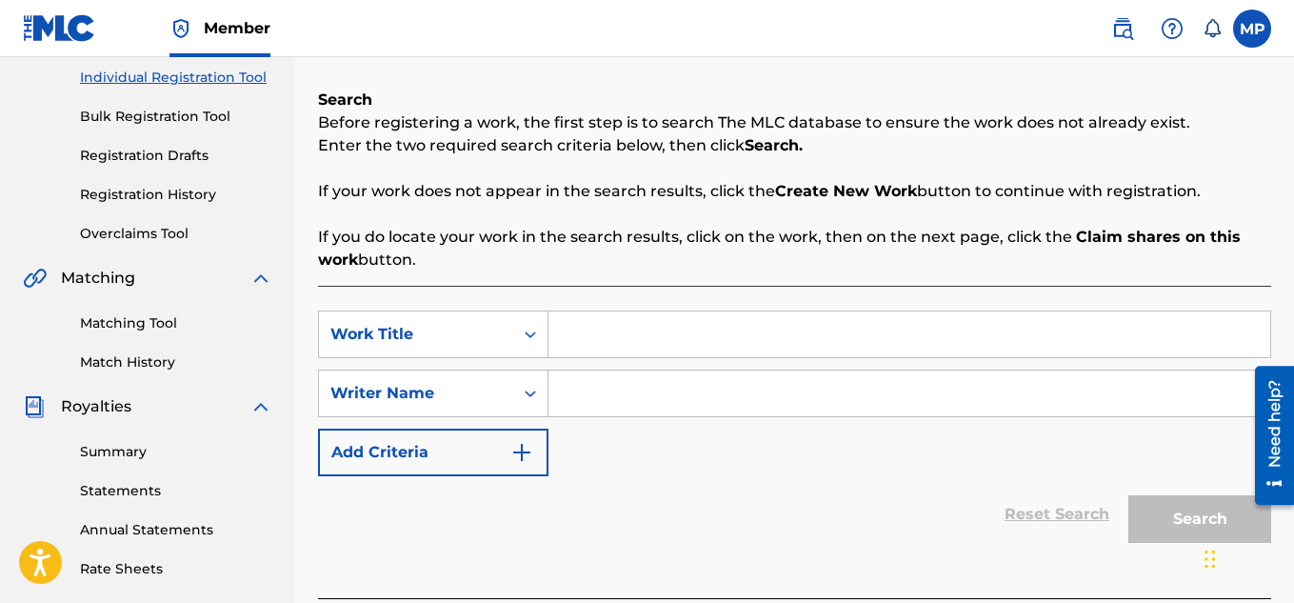
click at [604, 328] on input "Search Form" at bounding box center [909, 334] width 722 height 46
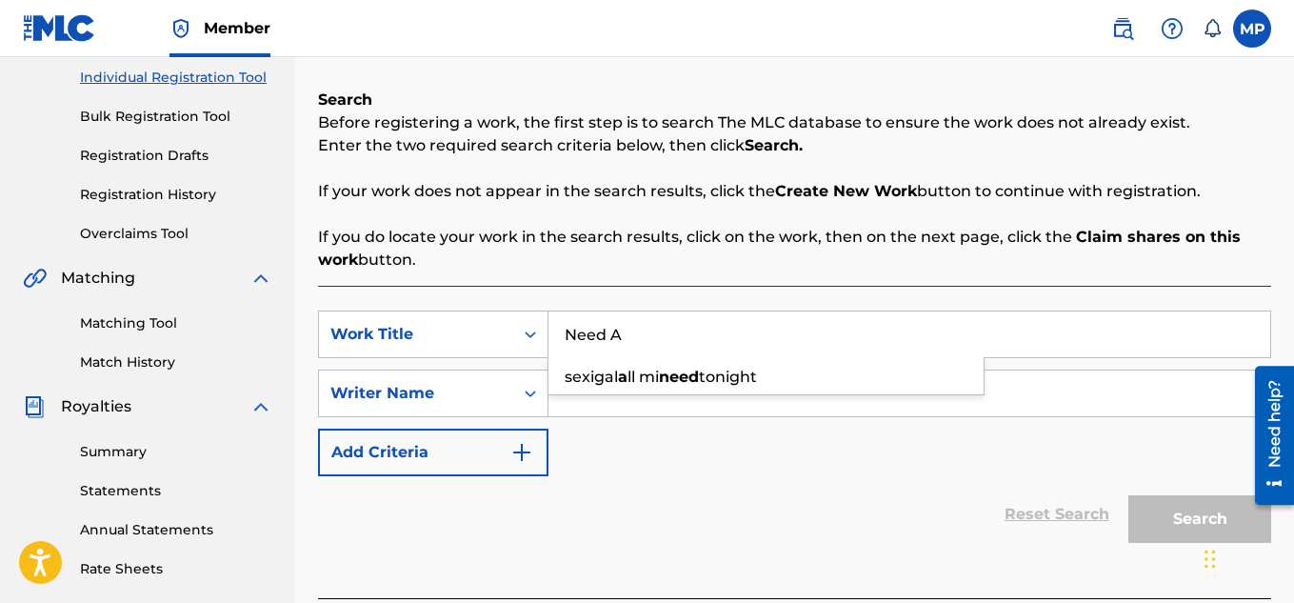
paste input "O TOXIC GROOVE"
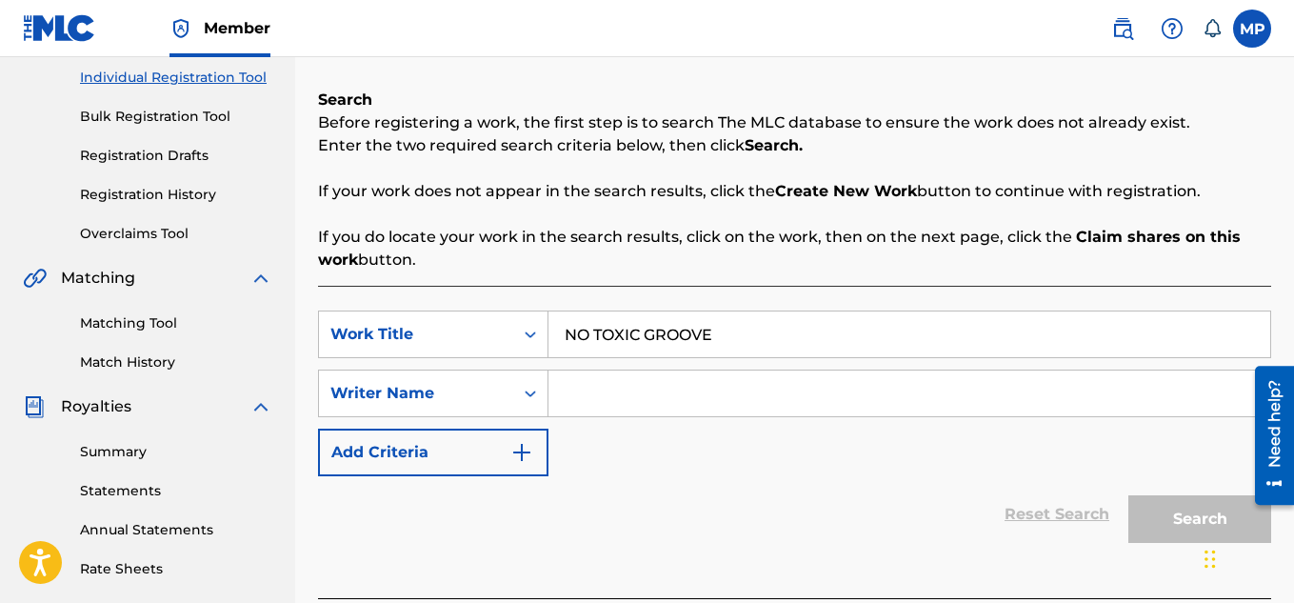
paste input "EED A WHITNESS"
type input "NEED A WHITNESS"
click at [732, 396] on input "Search Form" at bounding box center [909, 393] width 722 height 46
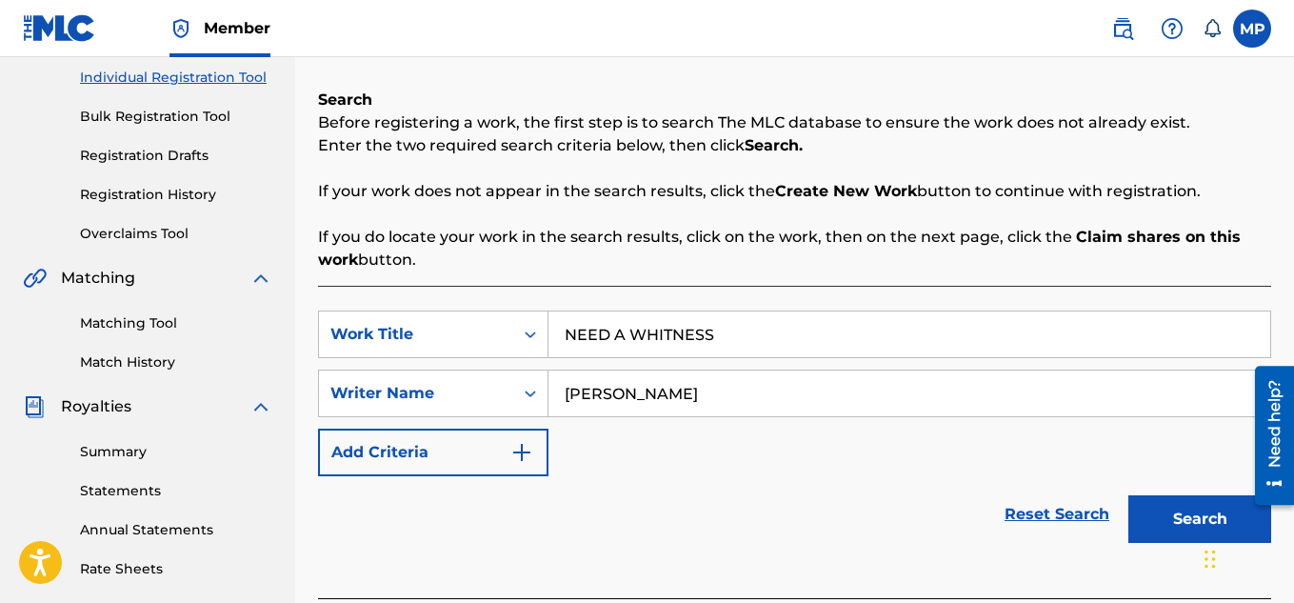
type input "[PERSON_NAME]"
click at [1172, 521] on button "Search" at bounding box center [1199, 519] width 143 height 48
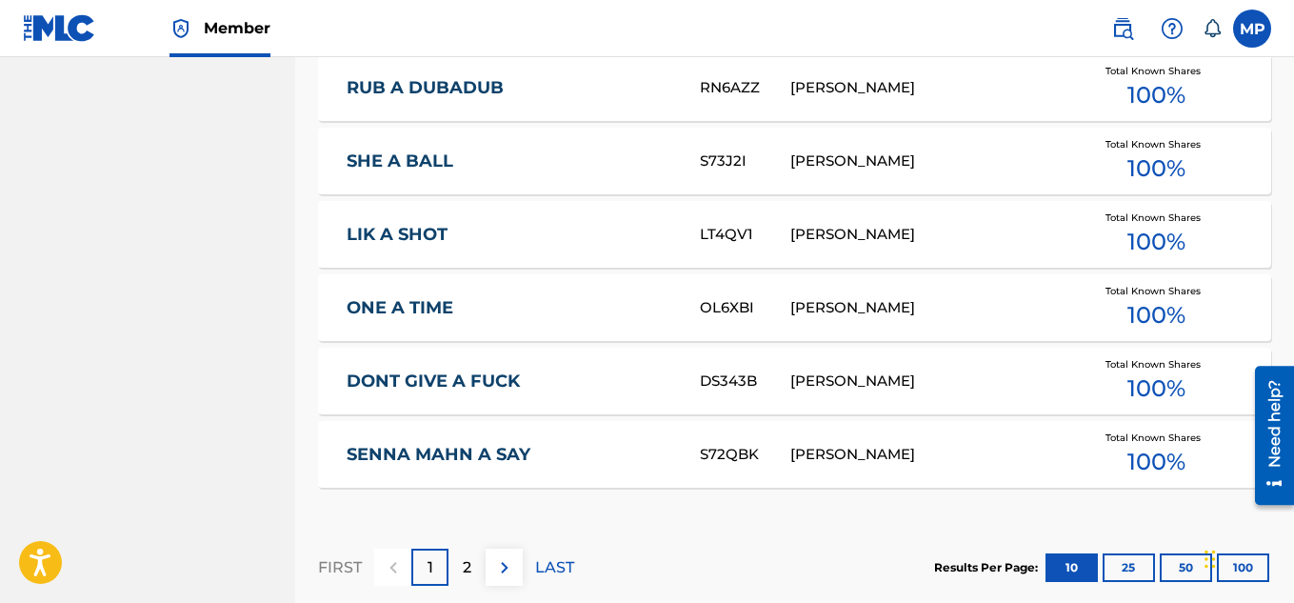
scroll to position [1369, 0]
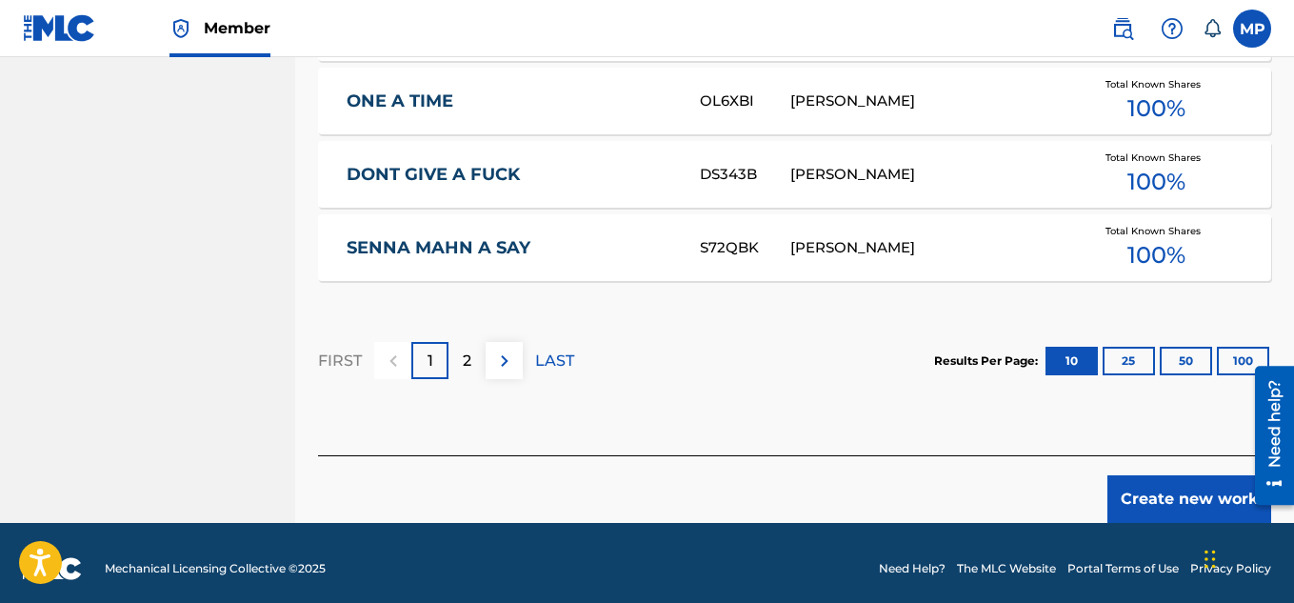
click at [1155, 488] on button "Create new work" at bounding box center [1189, 499] width 164 height 48
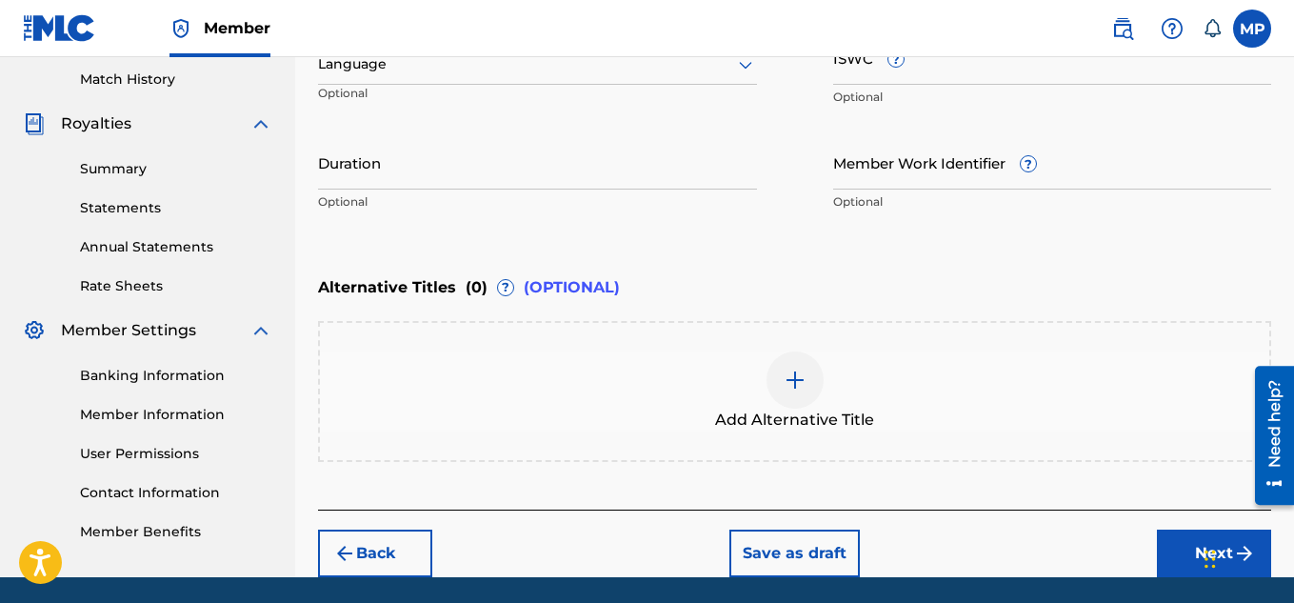
scroll to position [422, 0]
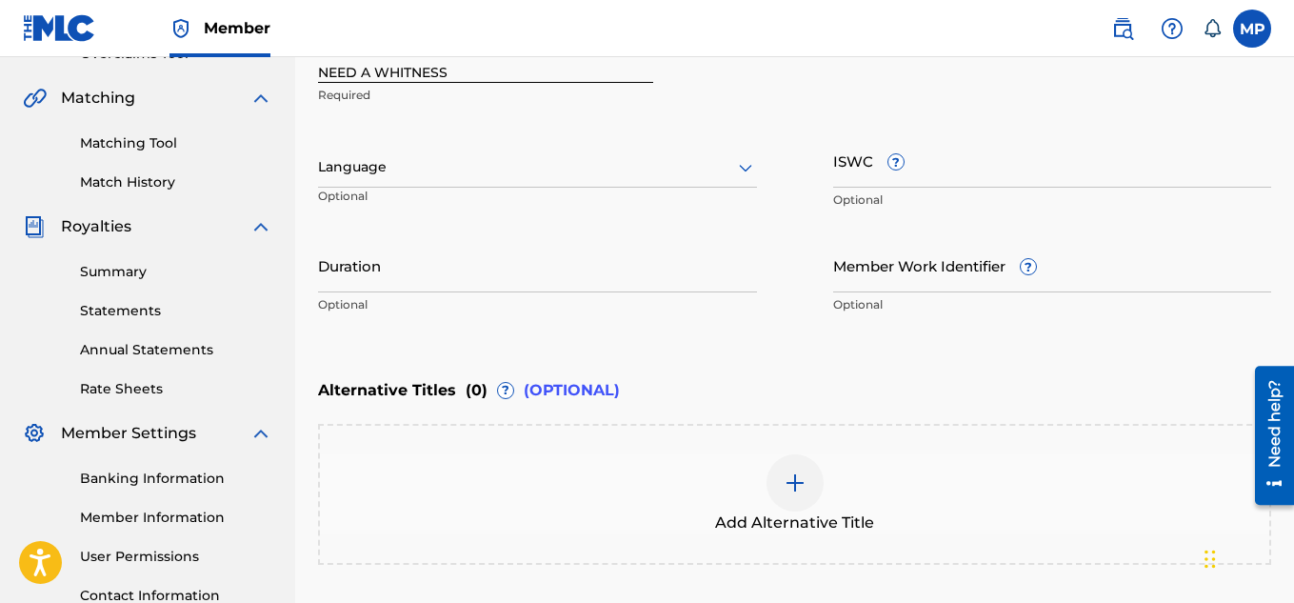
click at [948, 176] on input "ISWC ?" at bounding box center [1052, 160] width 439 height 54
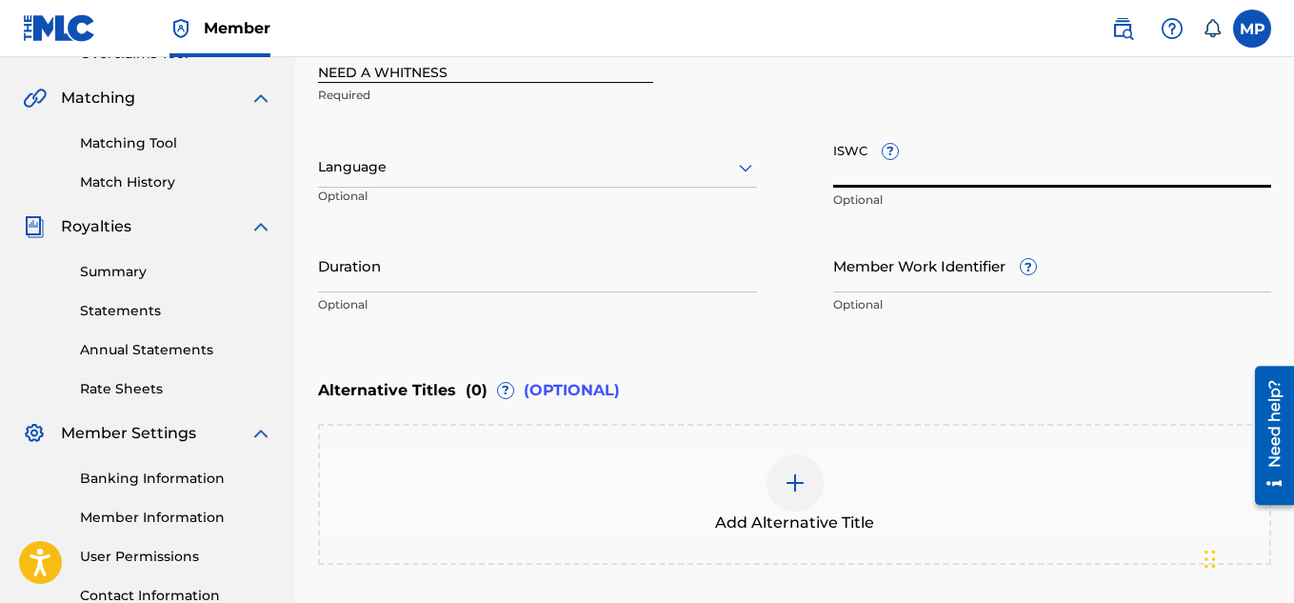
paste input "T9286736047"
type input "T9286736047"
click at [916, 281] on input "Member Work Identifier ?" at bounding box center [1052, 265] width 439 height 54
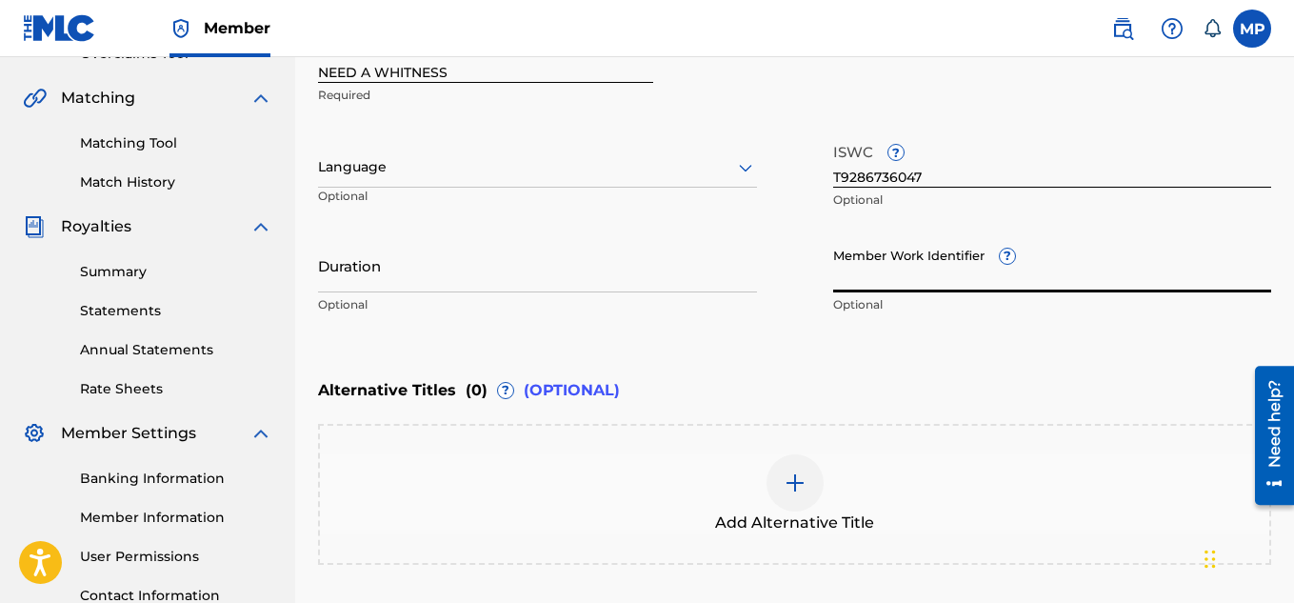
paste input "897439113"
type input "897439113"
click at [542, 70] on input "NEED A WHITNESS" at bounding box center [485, 56] width 335 height 54
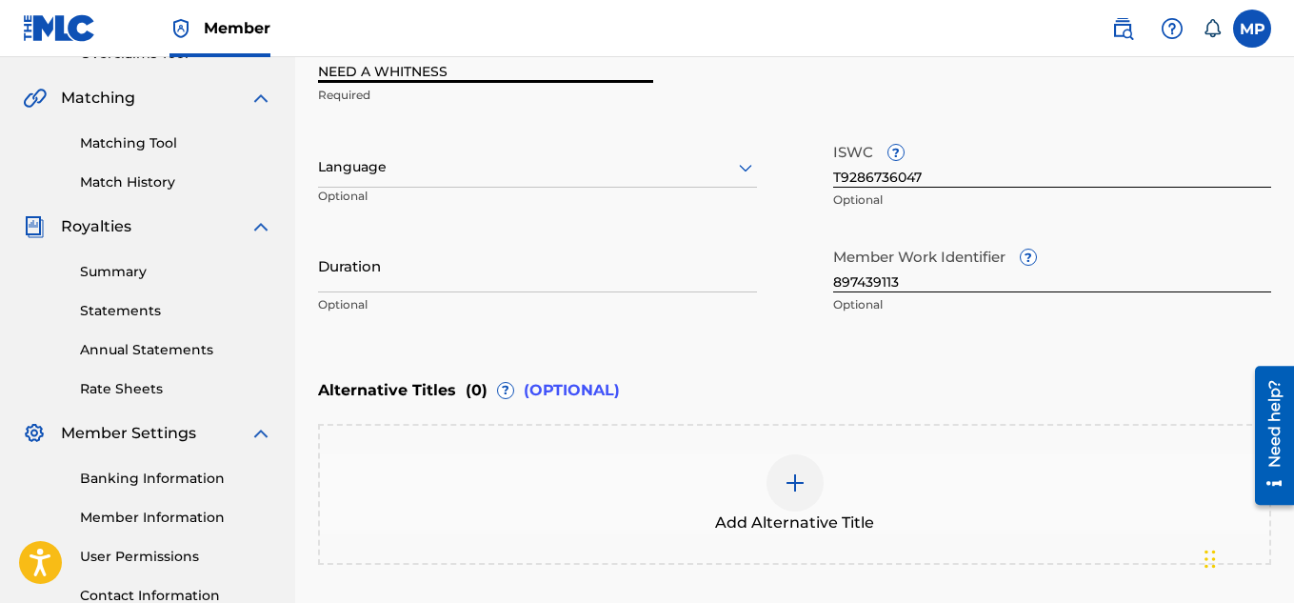
scroll to position [590, 0]
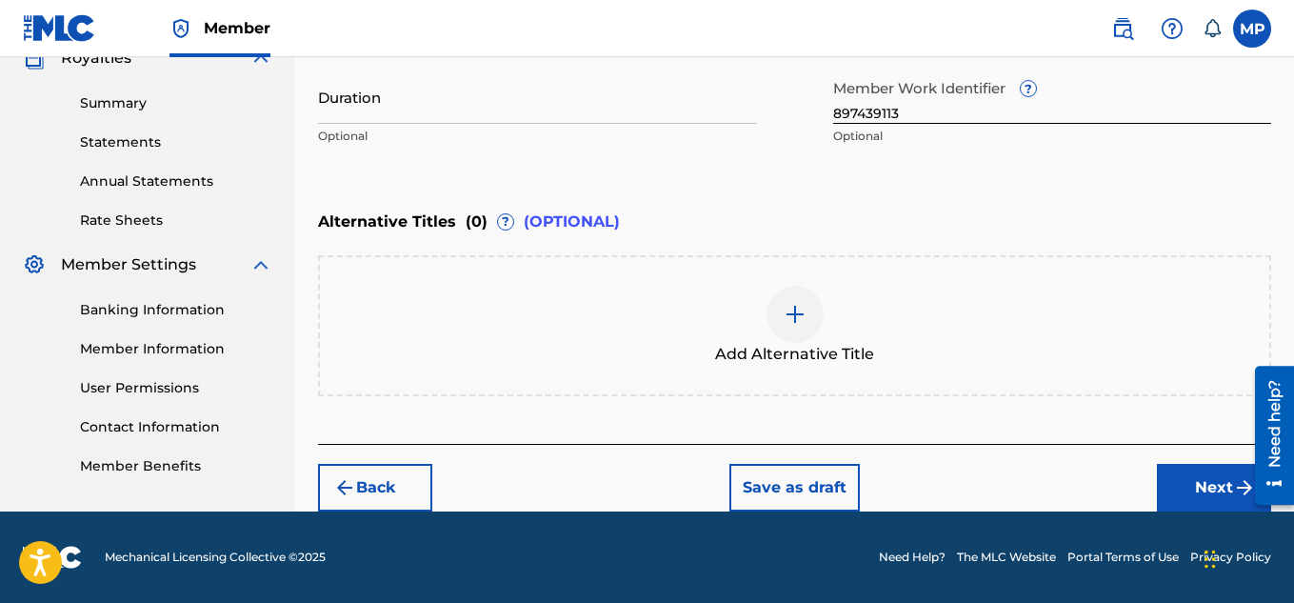
click at [1195, 484] on button "Next" at bounding box center [1214, 488] width 114 height 48
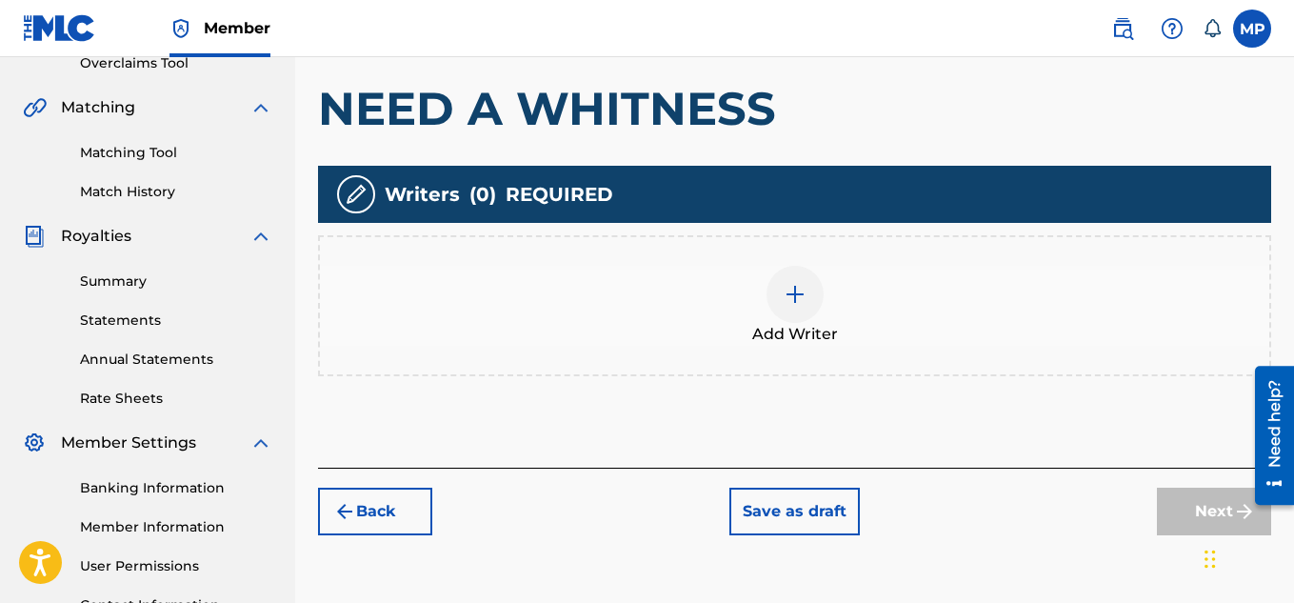
scroll to position [423, 0]
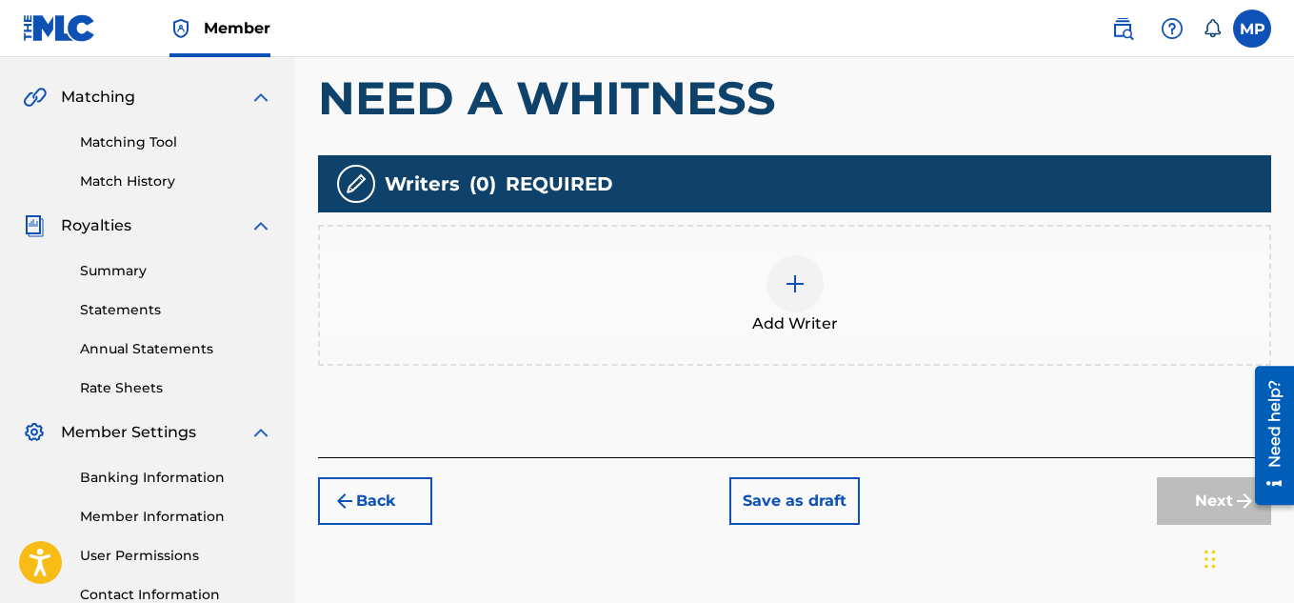
click at [799, 287] on img at bounding box center [795, 283] width 23 height 23
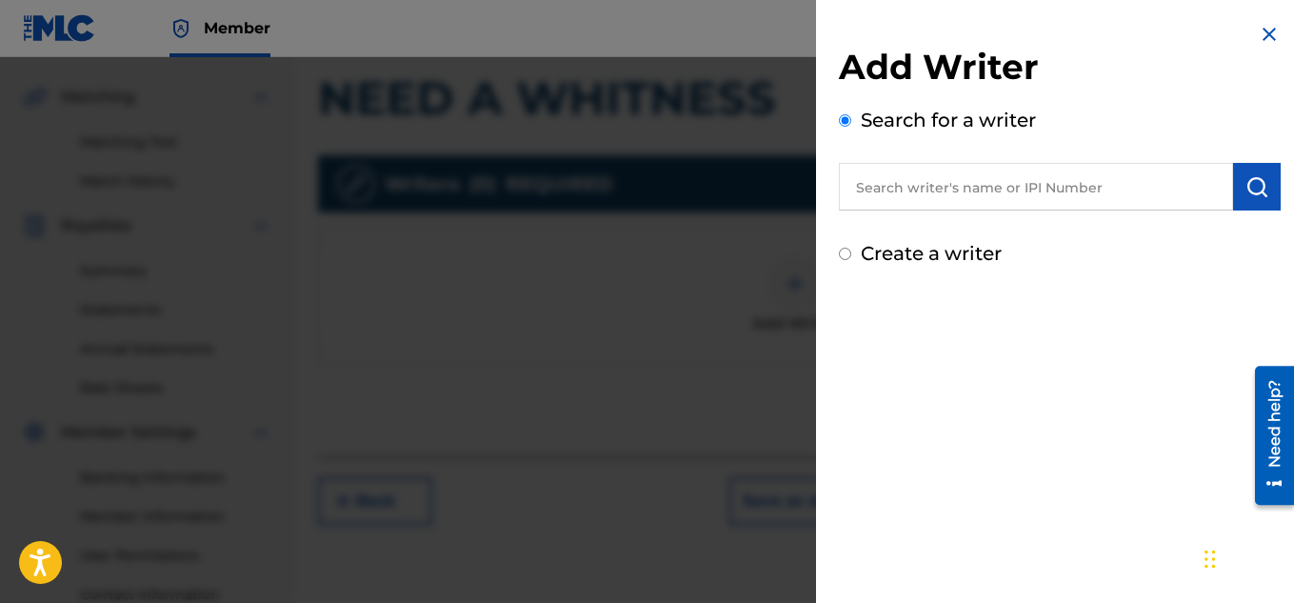
click at [926, 193] on input "text" at bounding box center [1036, 187] width 394 height 48
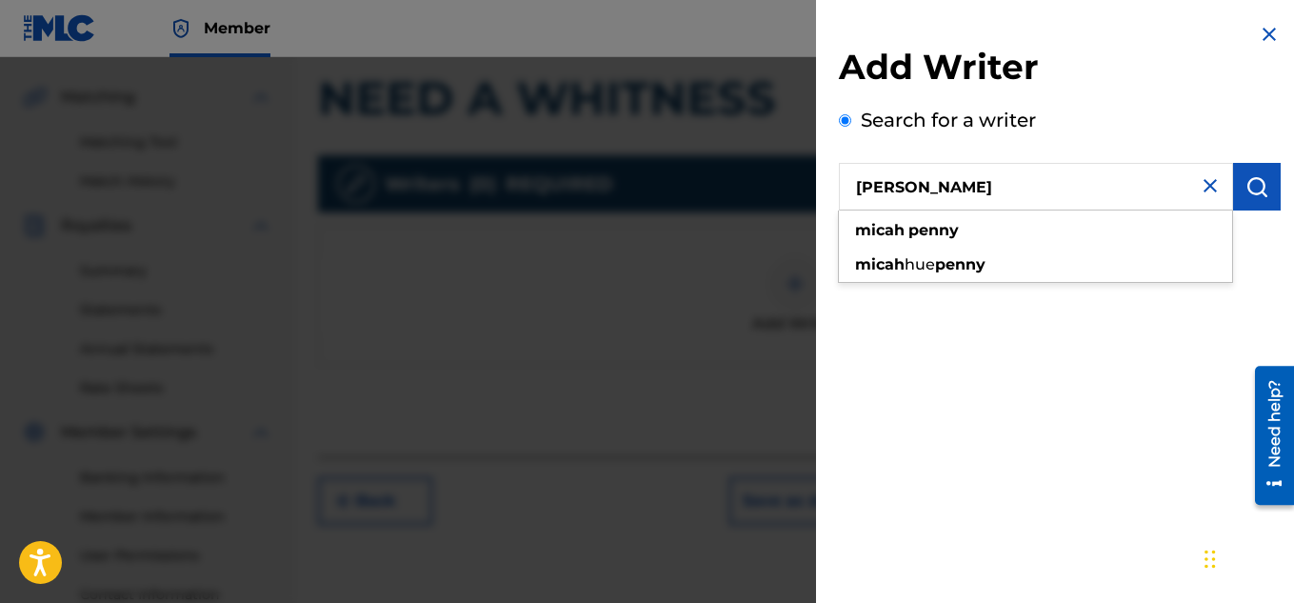
type input "[PERSON_NAME]"
click at [1262, 188] on button "submit" at bounding box center [1257, 187] width 48 height 48
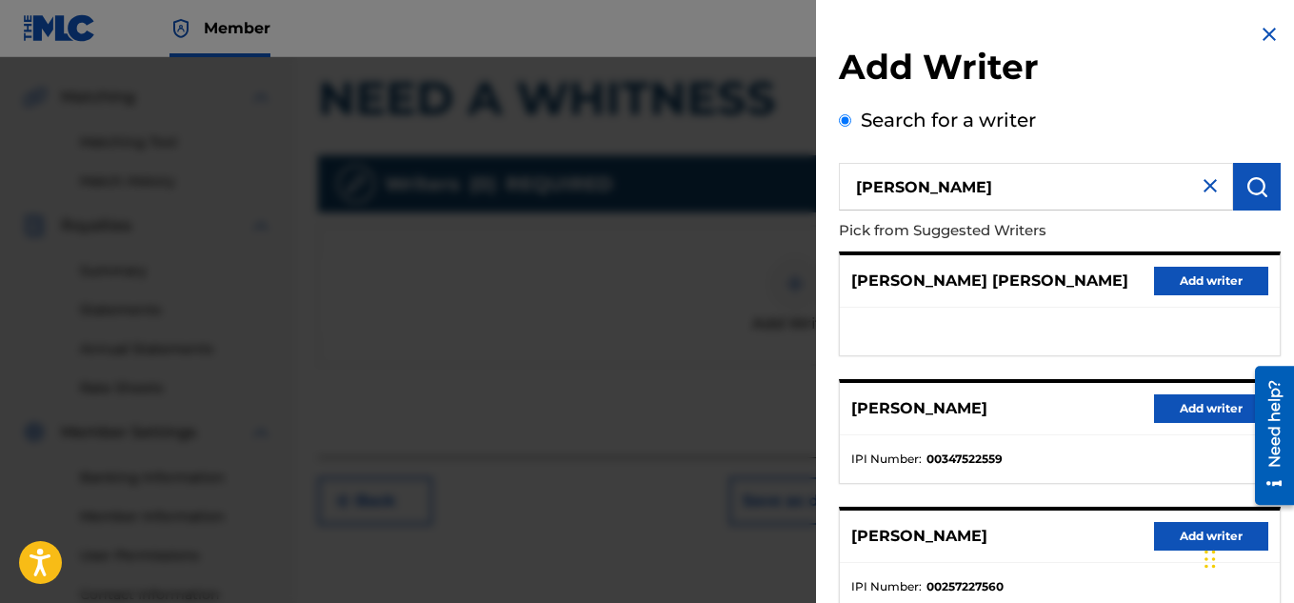
click at [1202, 411] on button "Add writer" at bounding box center [1211, 408] width 114 height 29
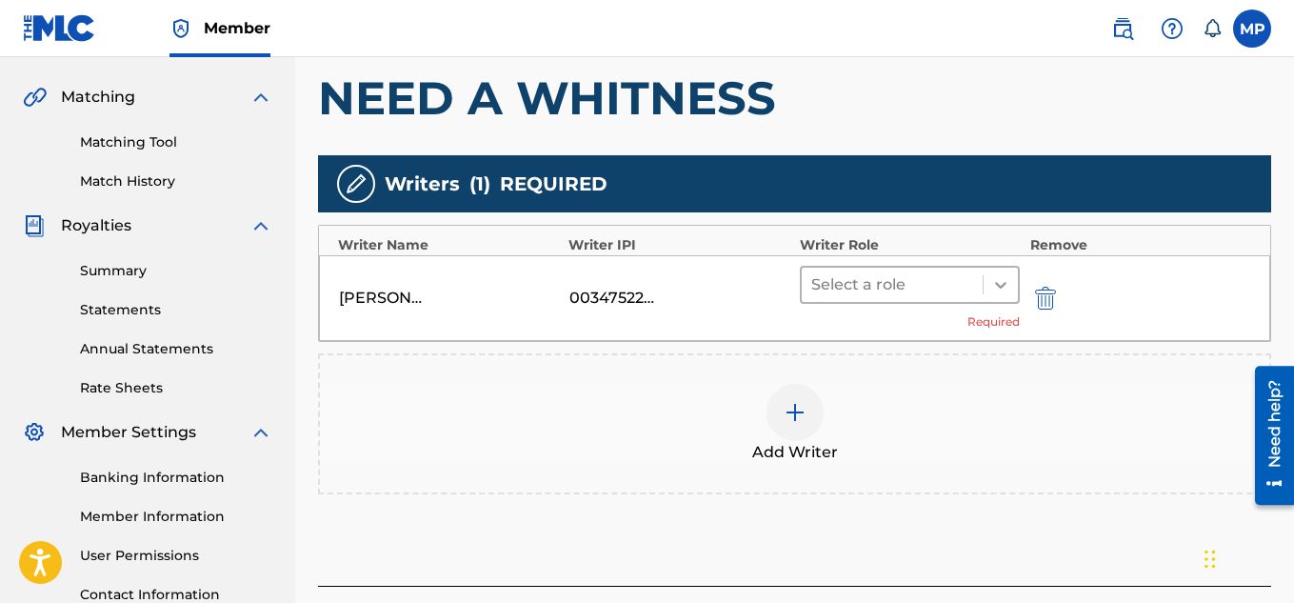
click at [984, 280] on div at bounding box center [1001, 285] width 34 height 34
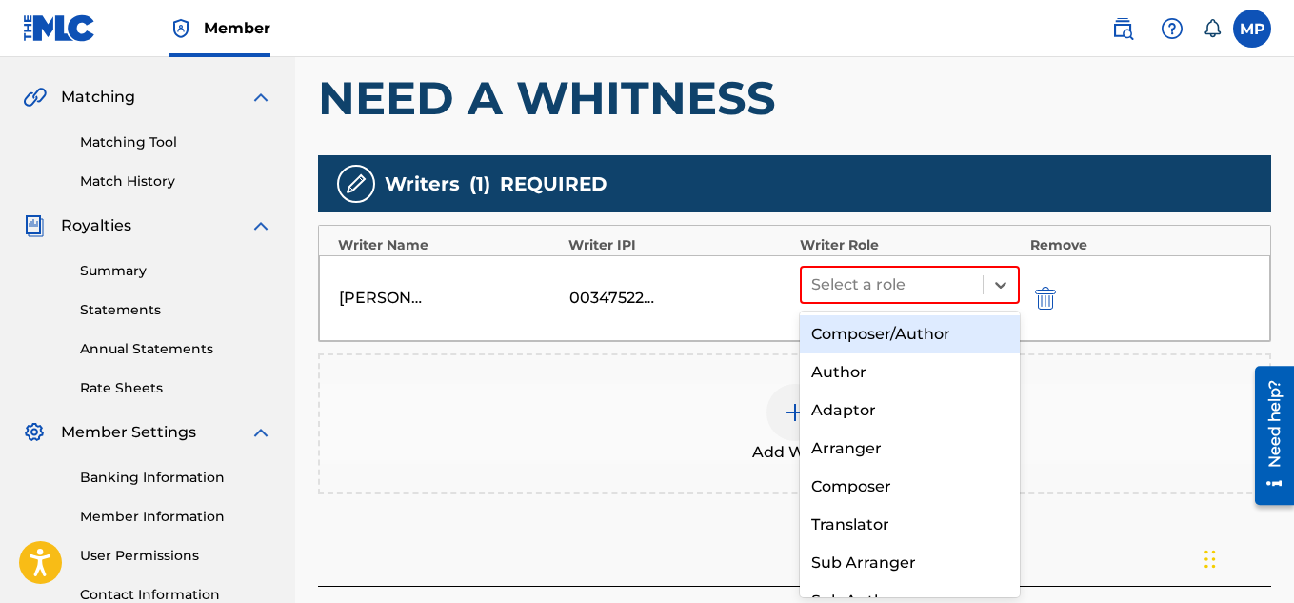
click at [924, 336] on div "Composer/Author" at bounding box center [910, 334] width 221 height 38
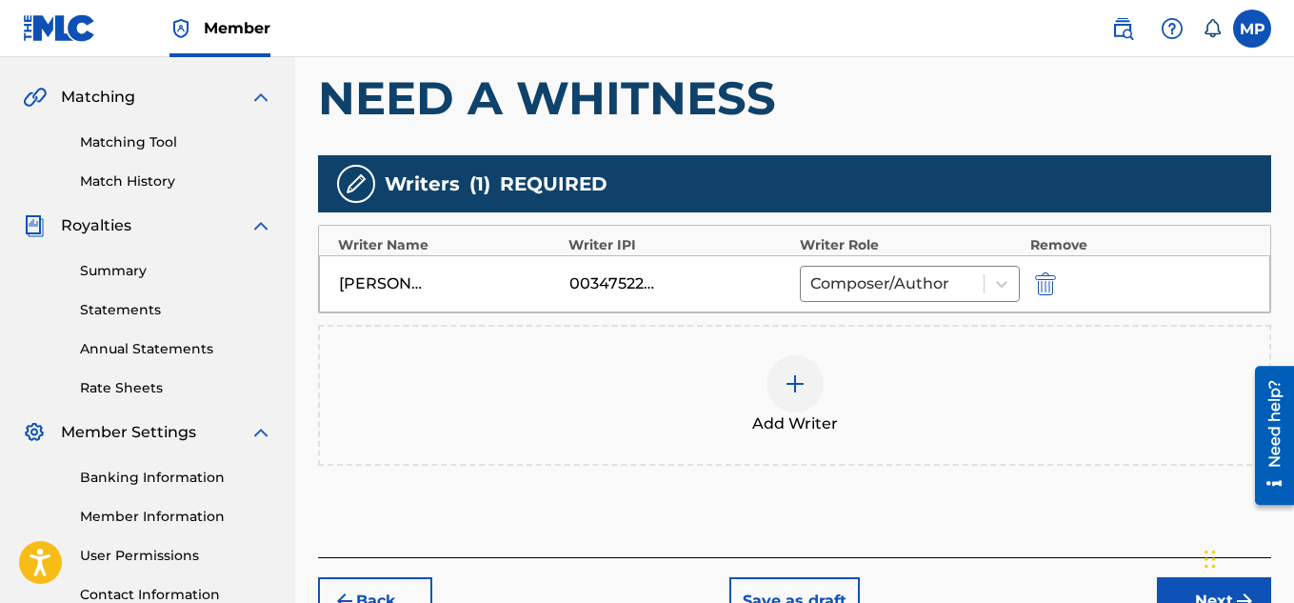
scroll to position [578, 0]
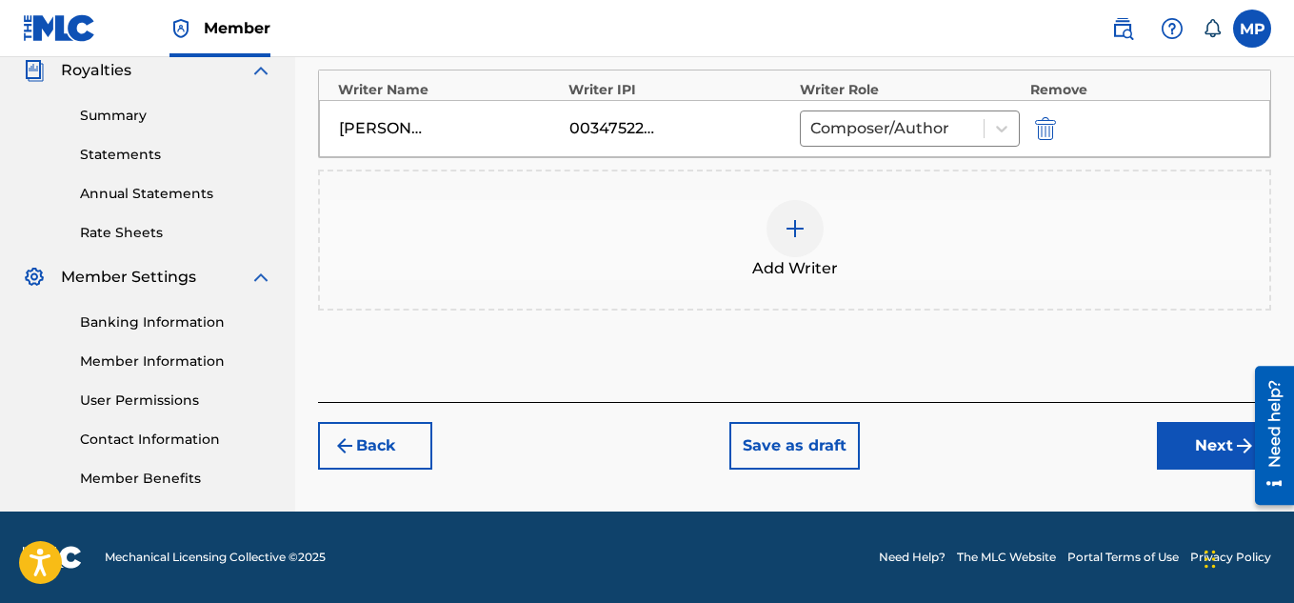
click at [1174, 443] on button "Next" at bounding box center [1214, 446] width 114 height 48
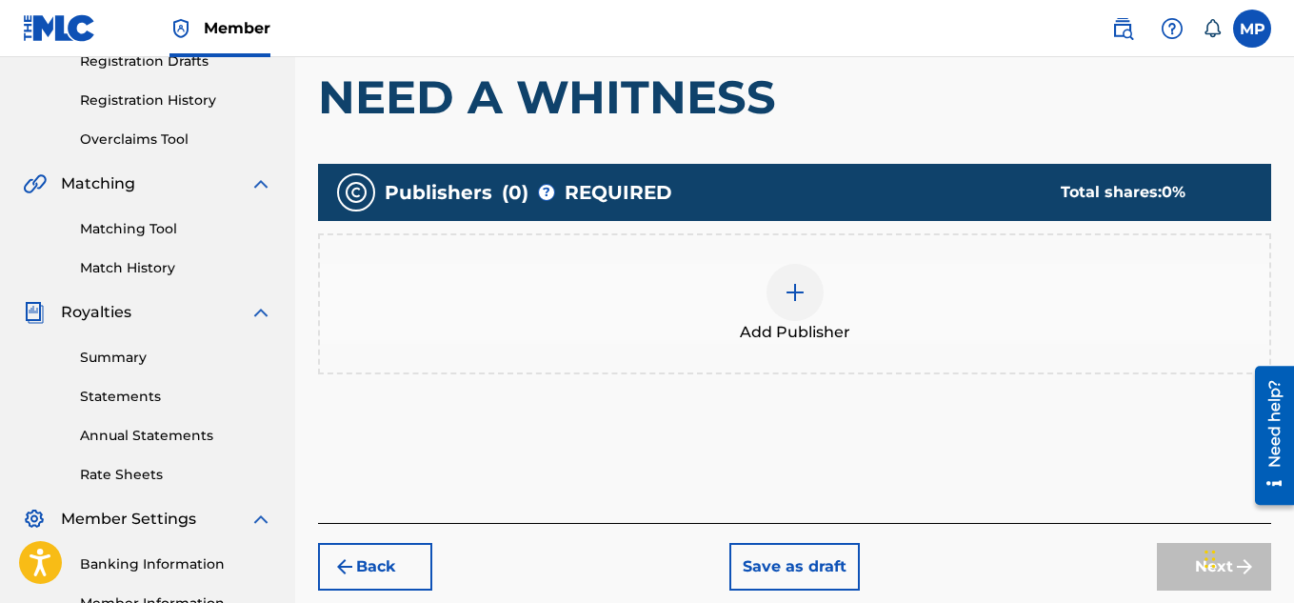
scroll to position [341, 0]
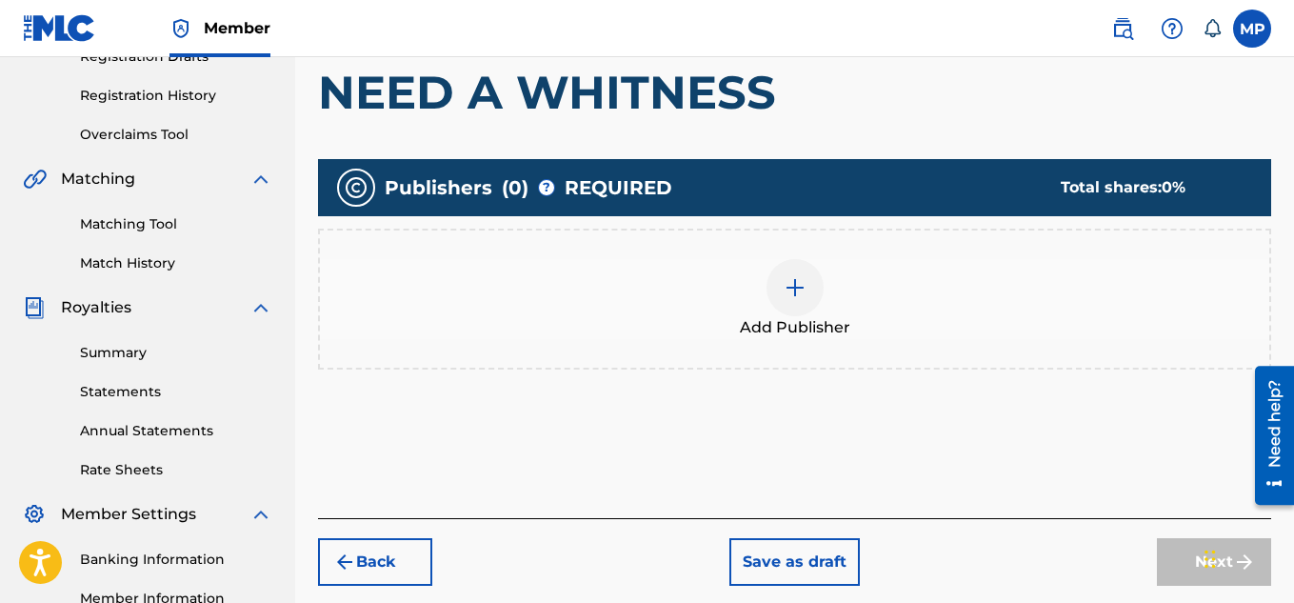
click at [799, 291] on img at bounding box center [795, 287] width 23 height 23
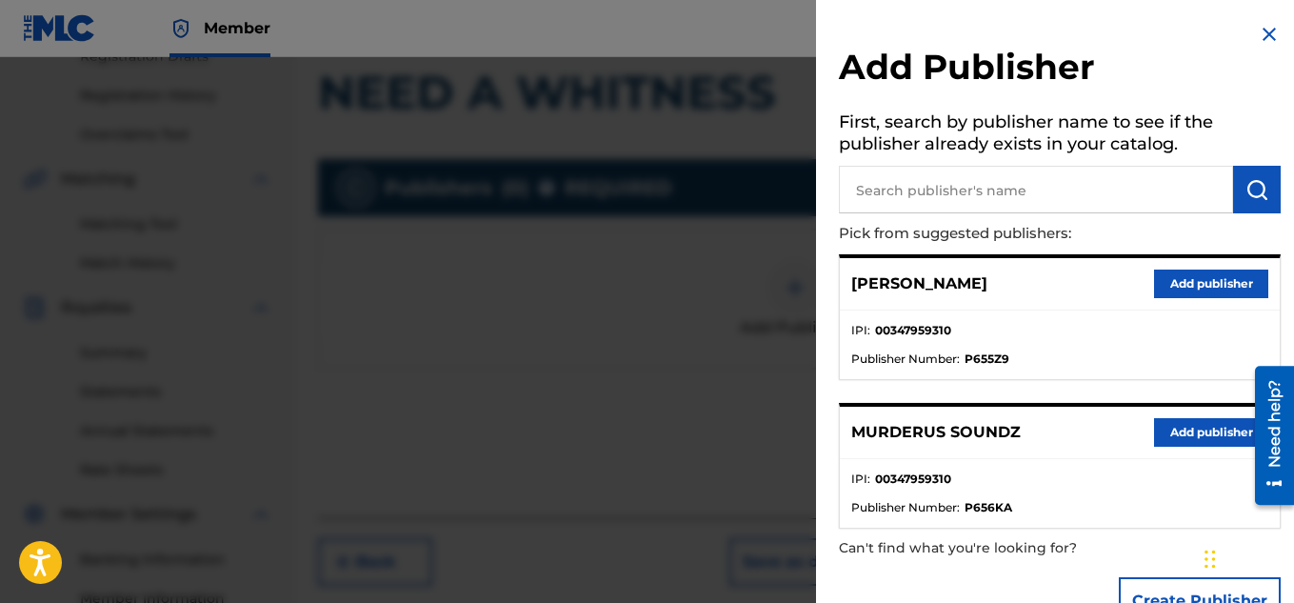
click at [1211, 429] on button "Add publisher" at bounding box center [1211, 432] width 114 height 29
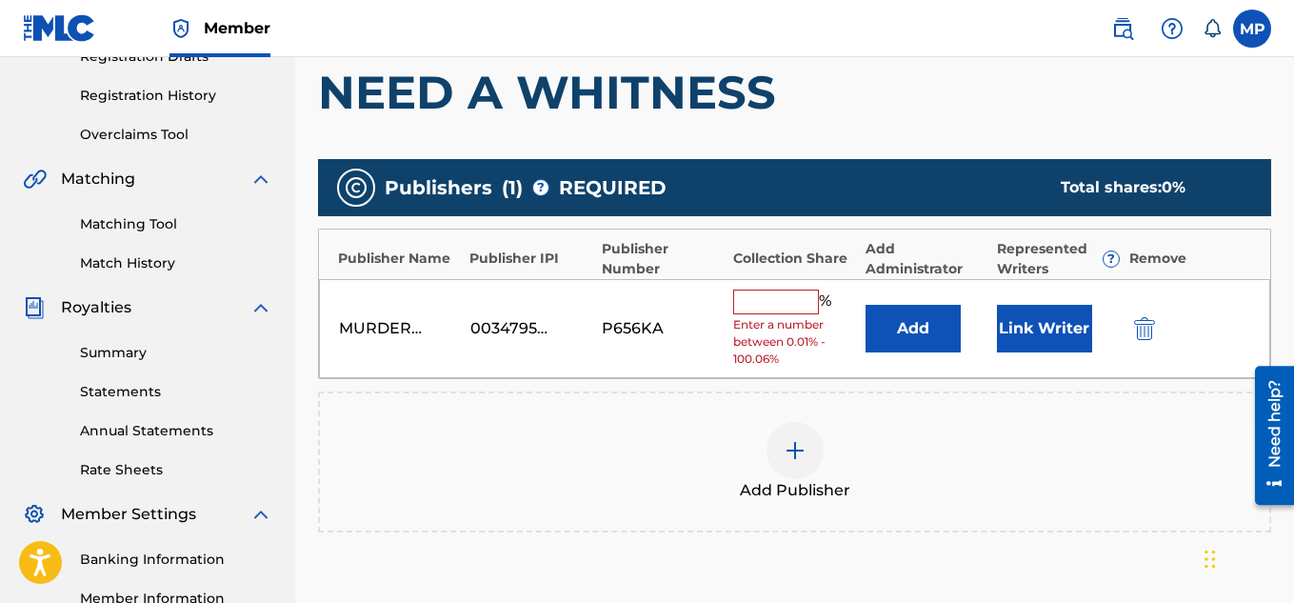
click at [784, 306] on input "text" at bounding box center [776, 301] width 86 height 25
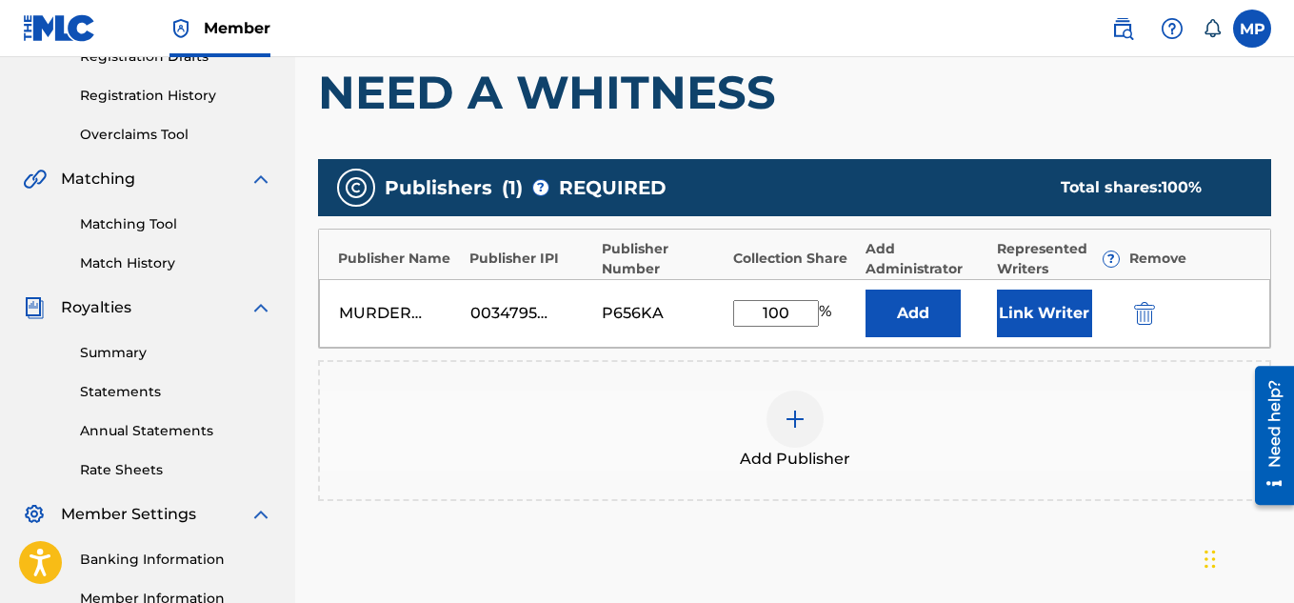
type input "100"
click at [1065, 308] on button "Link Writer" at bounding box center [1044, 313] width 95 height 48
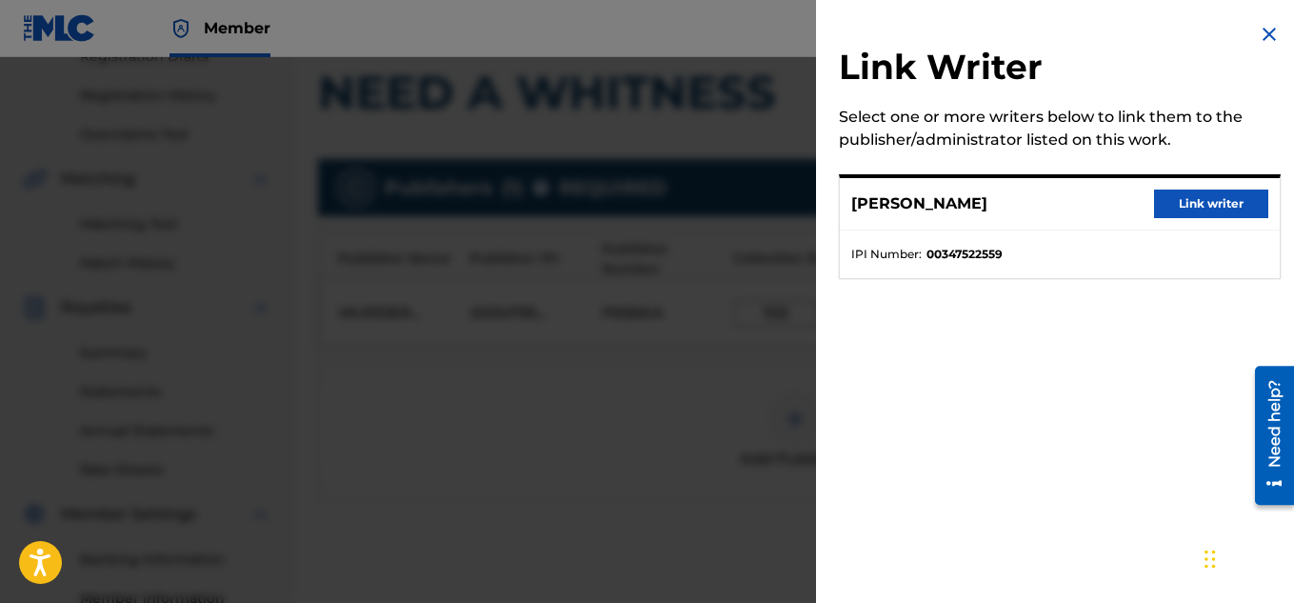
click at [1187, 195] on button "Link writer" at bounding box center [1211, 203] width 114 height 29
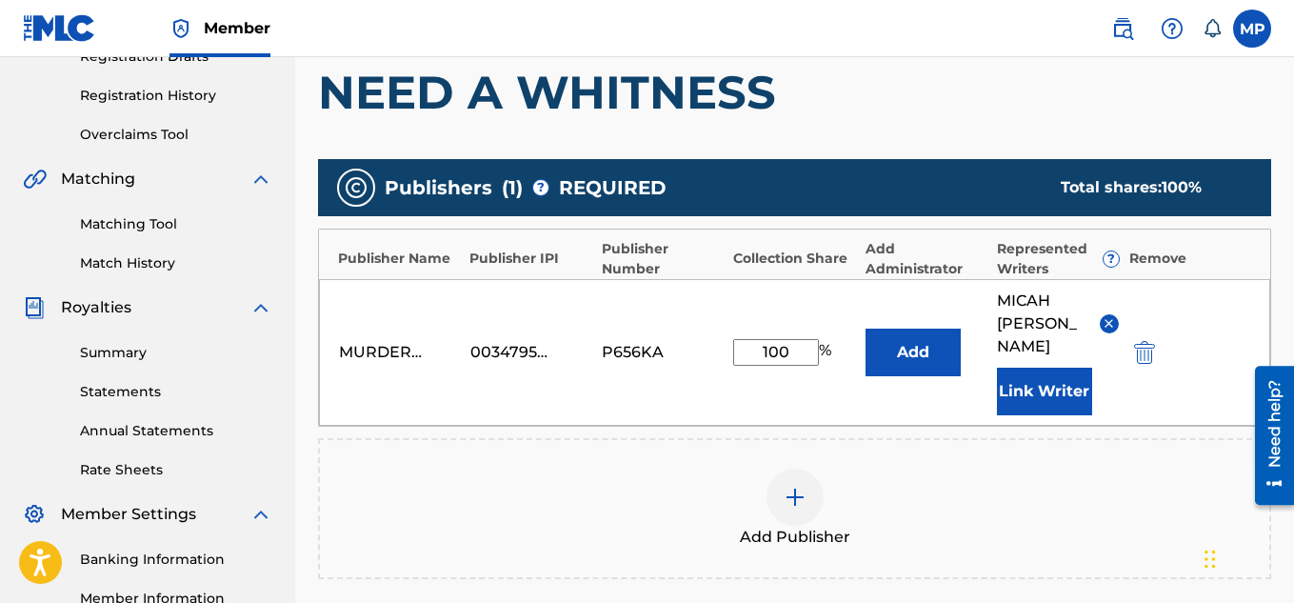
scroll to position [602, 0]
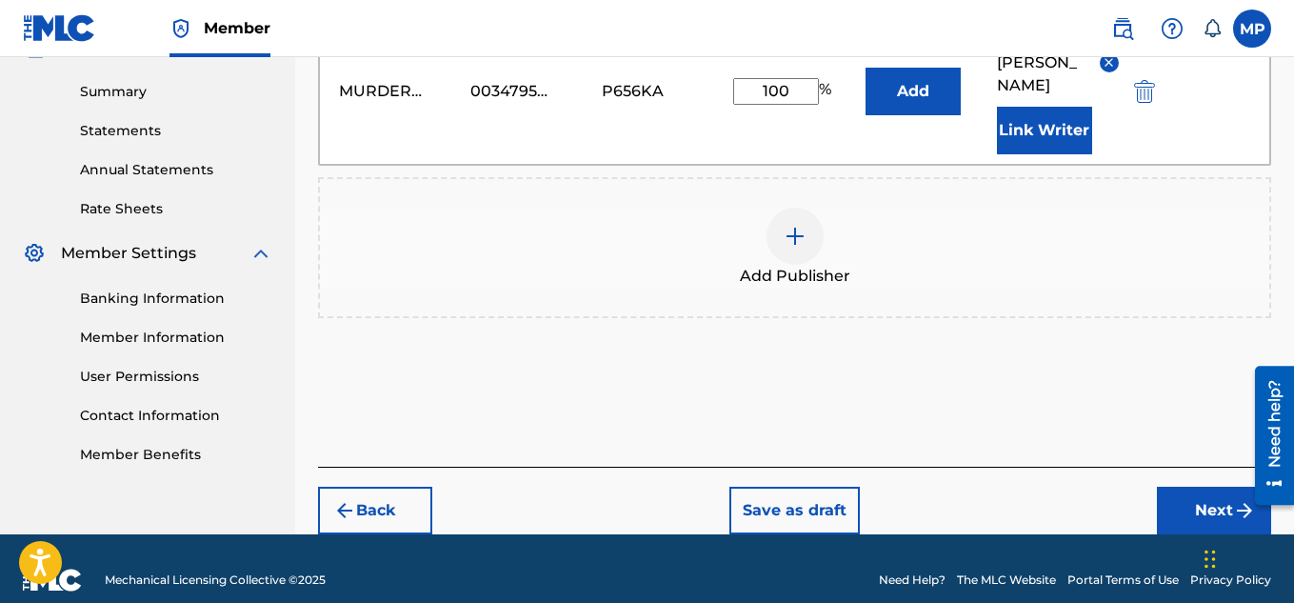
click at [1171, 487] on button "Next" at bounding box center [1214, 511] width 114 height 48
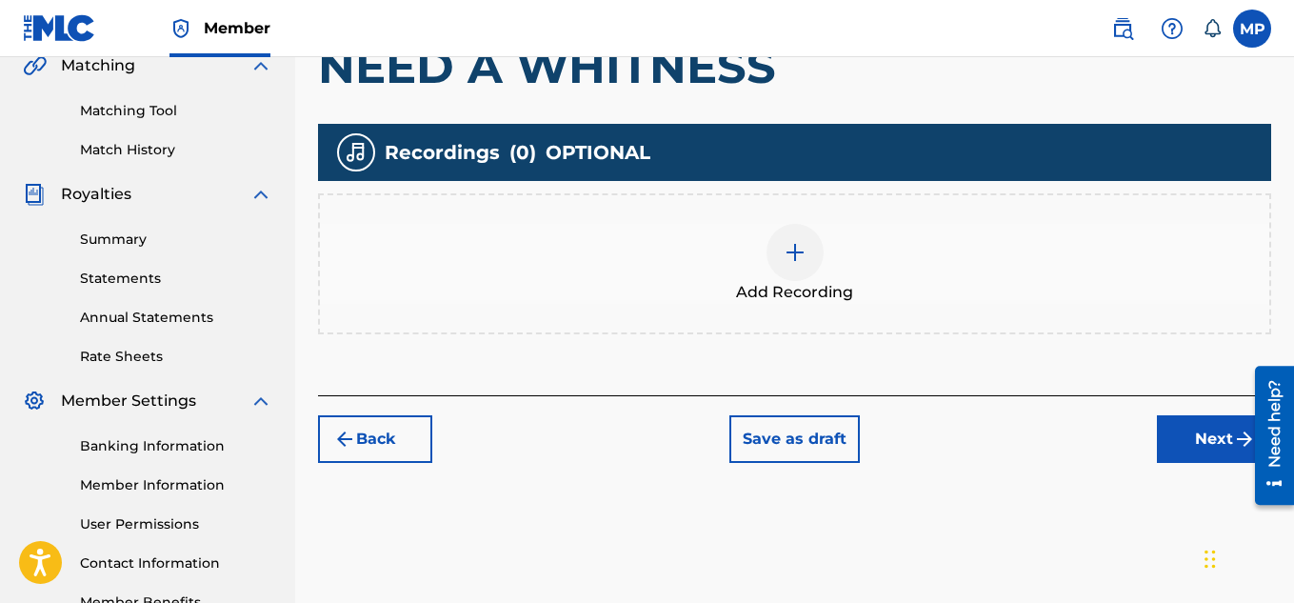
scroll to position [464, 0]
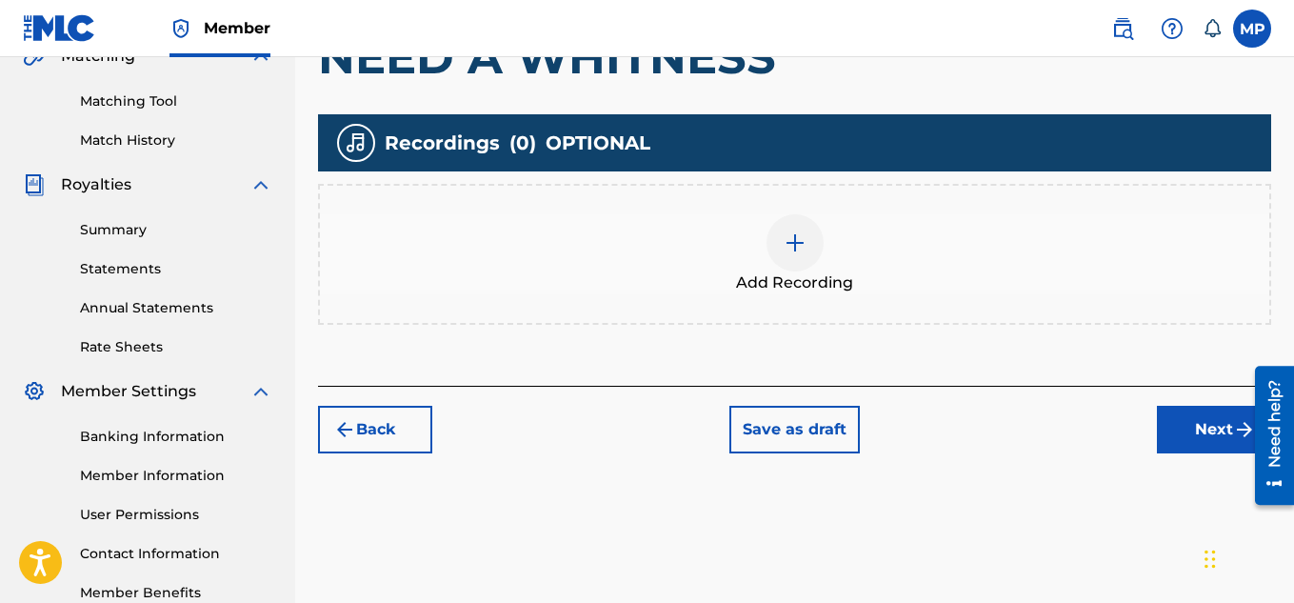
click at [823, 247] on div at bounding box center [794, 242] width 57 height 57
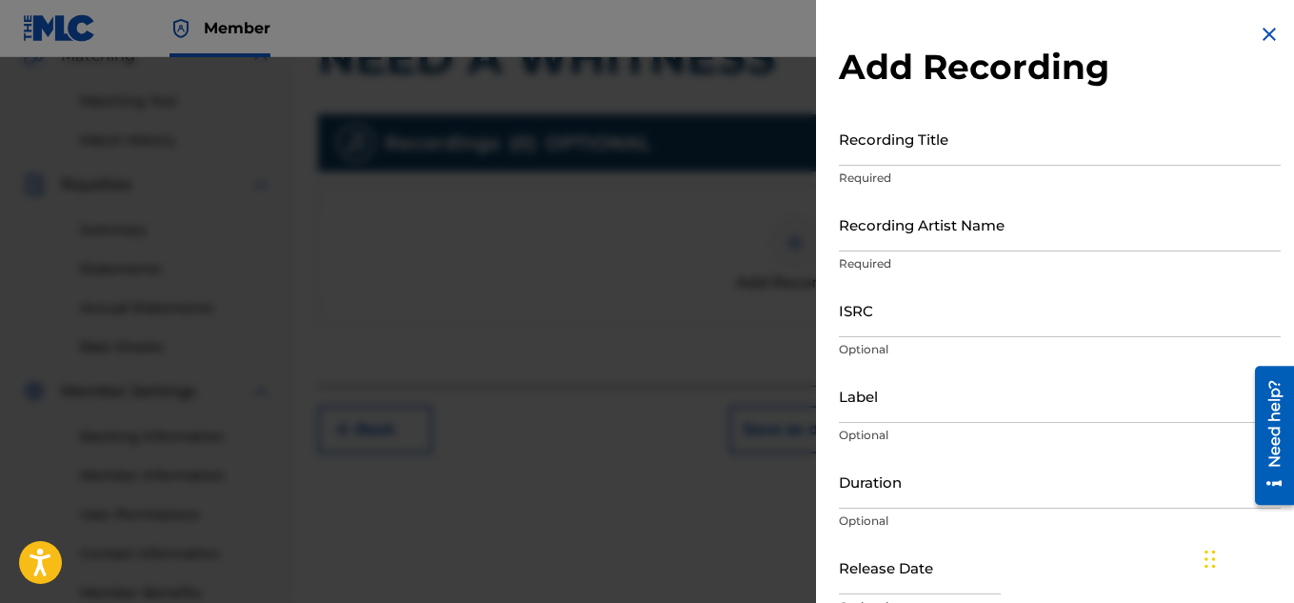
click at [966, 150] on input "Recording Title" at bounding box center [1060, 138] width 442 height 54
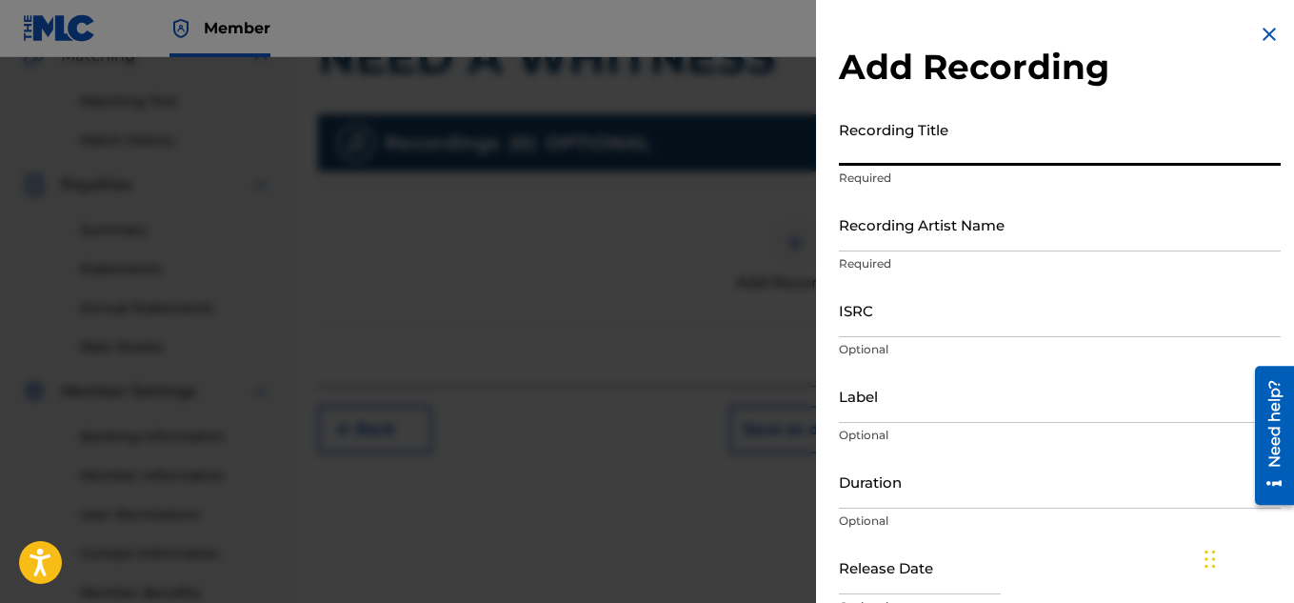
paste input "897439113"
type input "897439113"
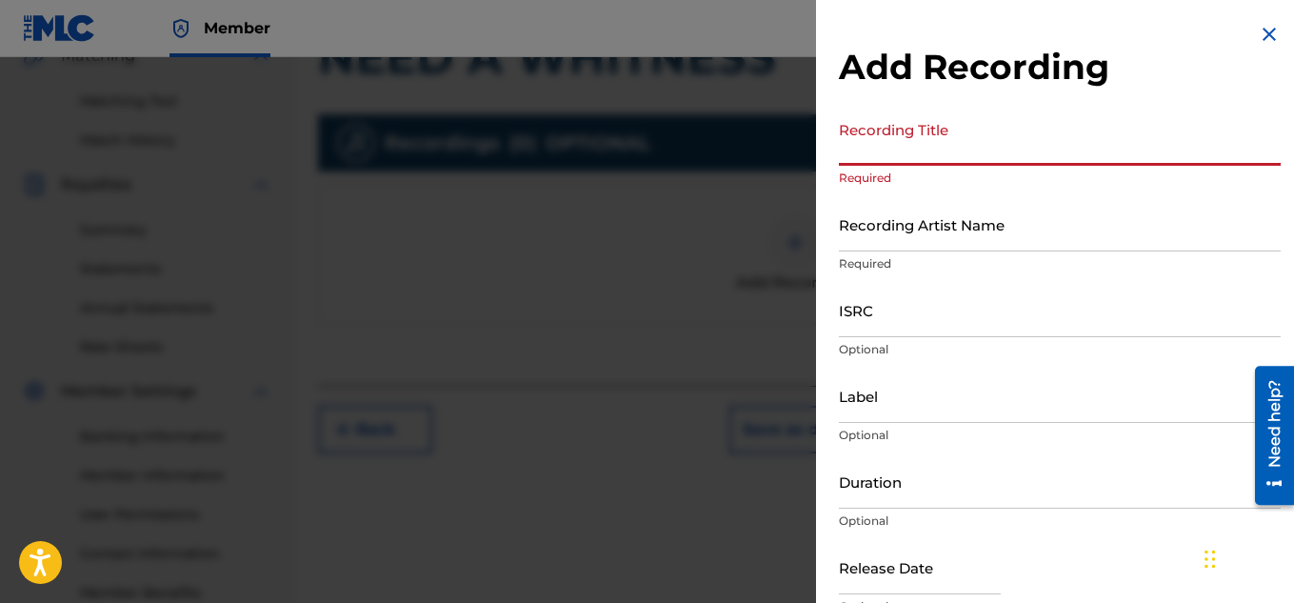
paste input "897439113"
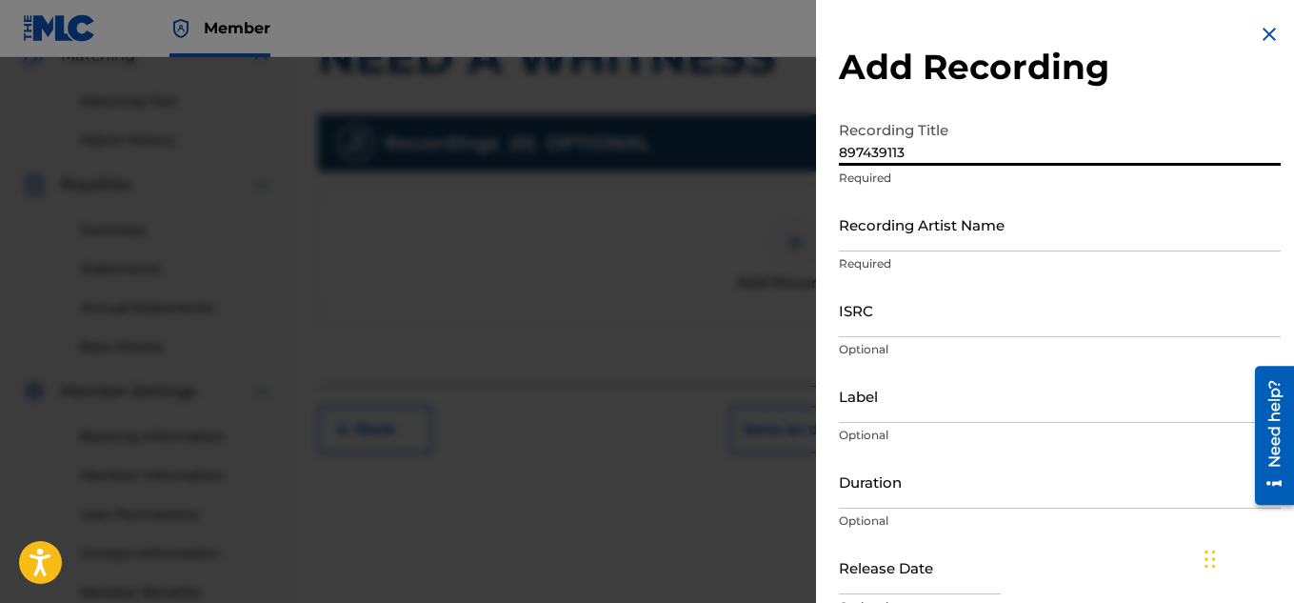
paste input "NEED A WHITNESS"
type input "NEED A WHITNESS"
click at [888, 229] on input "Recording Artist Name" at bounding box center [1060, 224] width 442 height 54
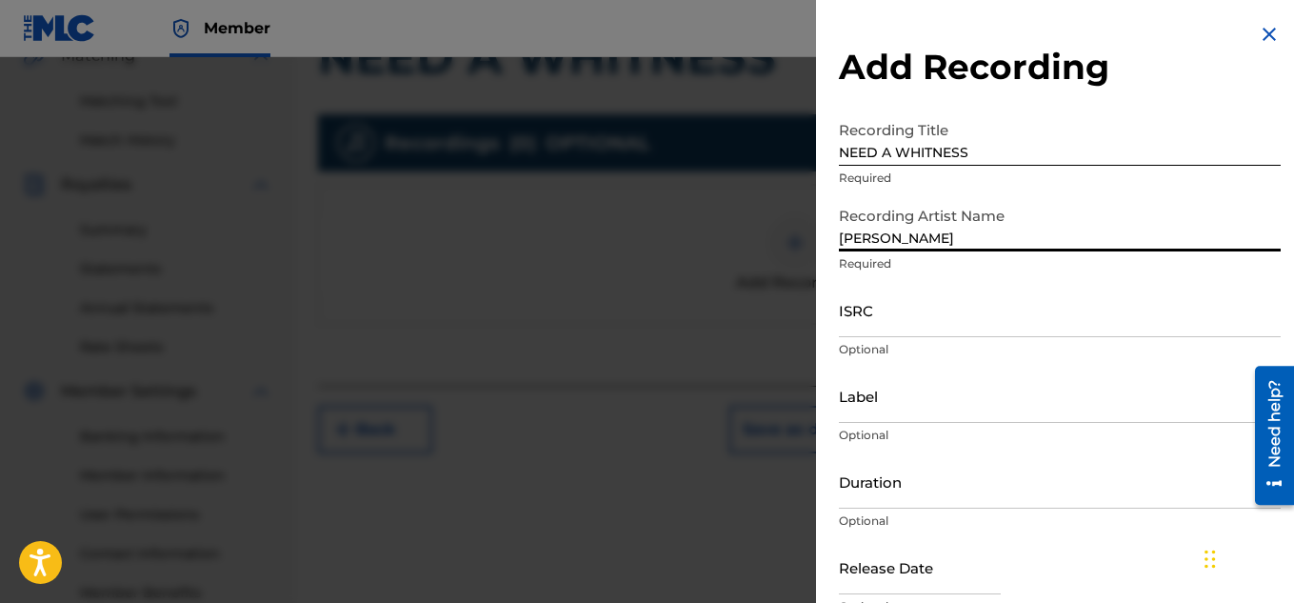
type input "[PERSON_NAME]"
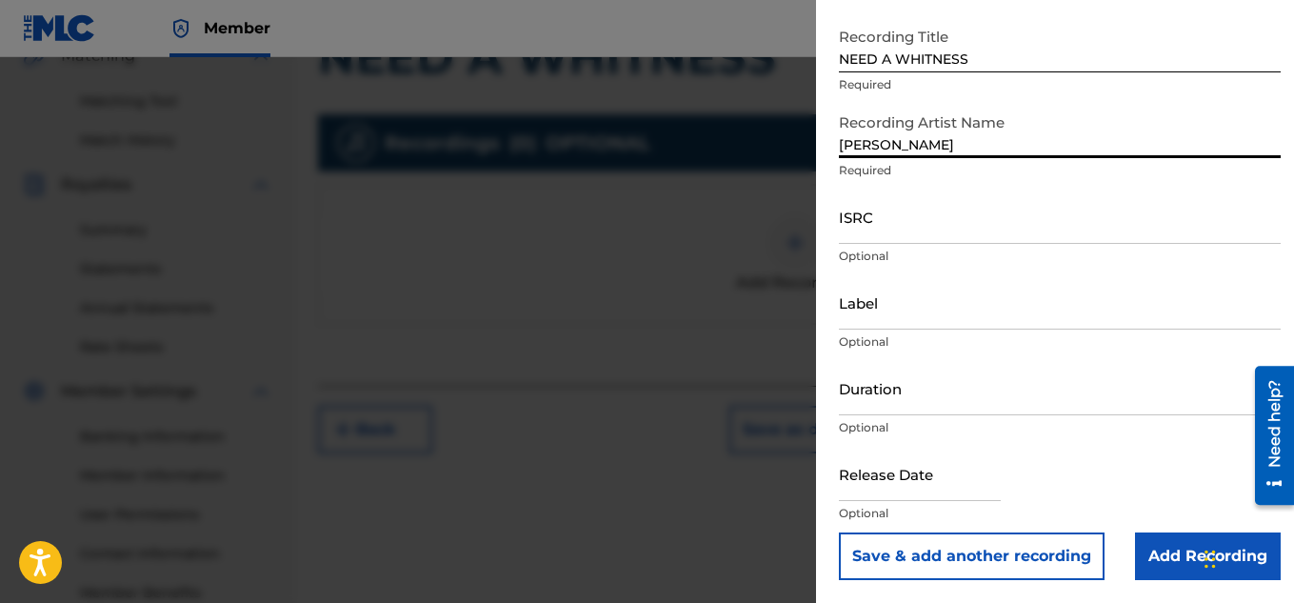
click at [1163, 573] on input "Add Recording" at bounding box center [1208, 556] width 146 height 48
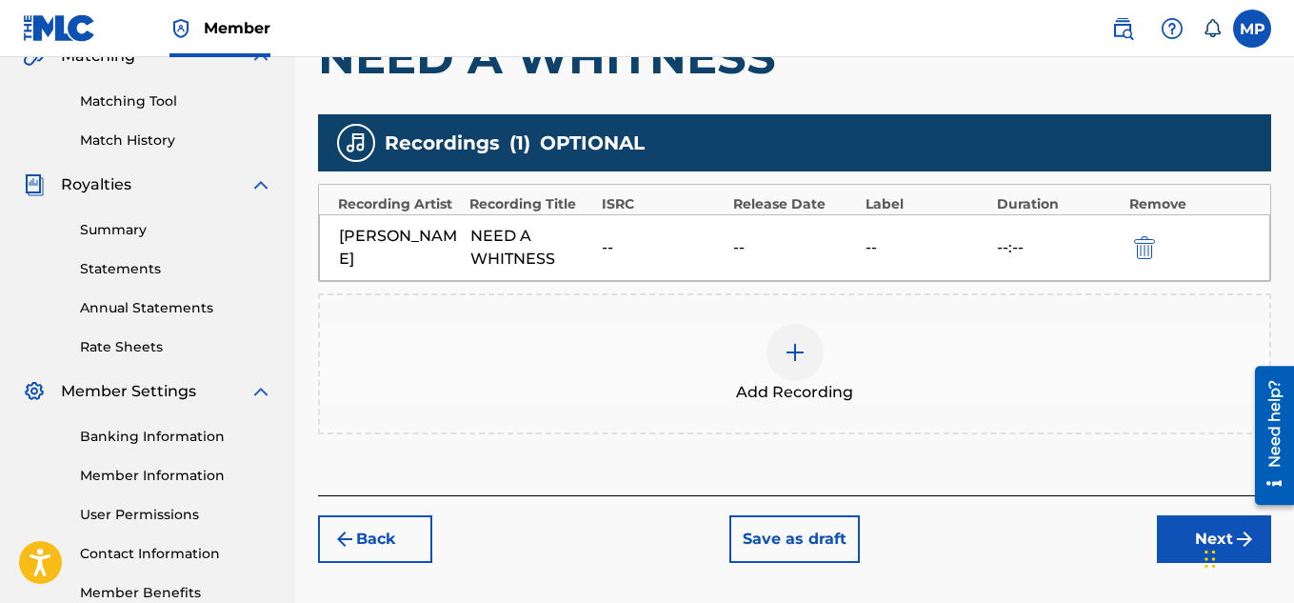
click at [1183, 527] on button "Next" at bounding box center [1214, 539] width 114 height 48
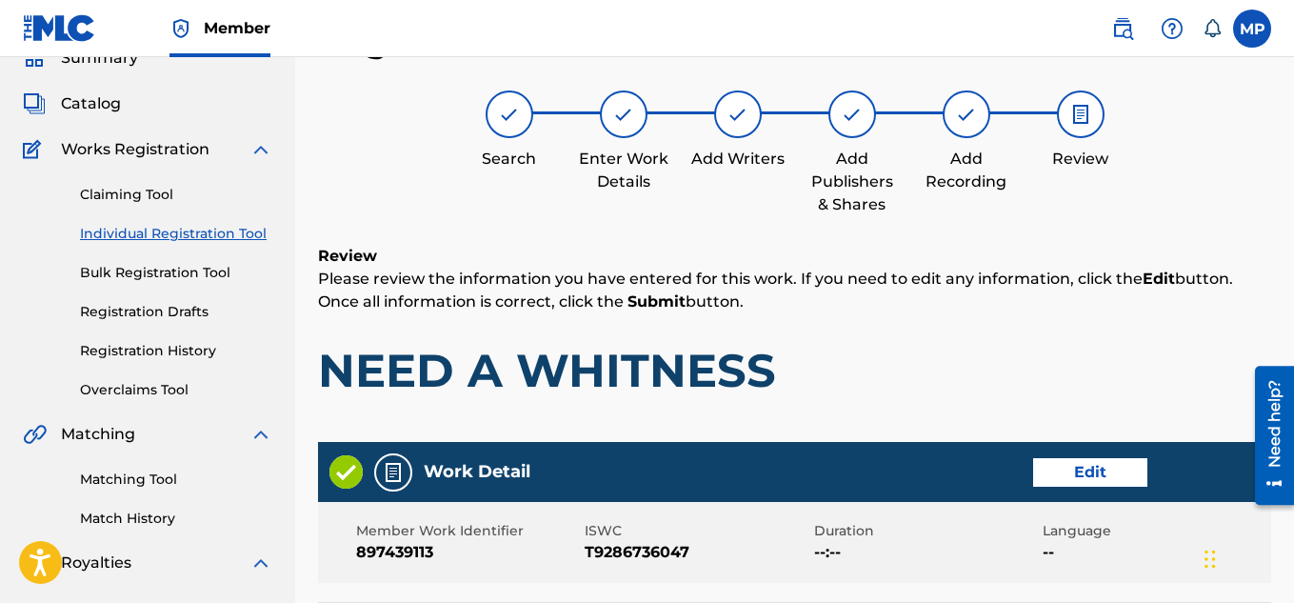
scroll to position [1030, 0]
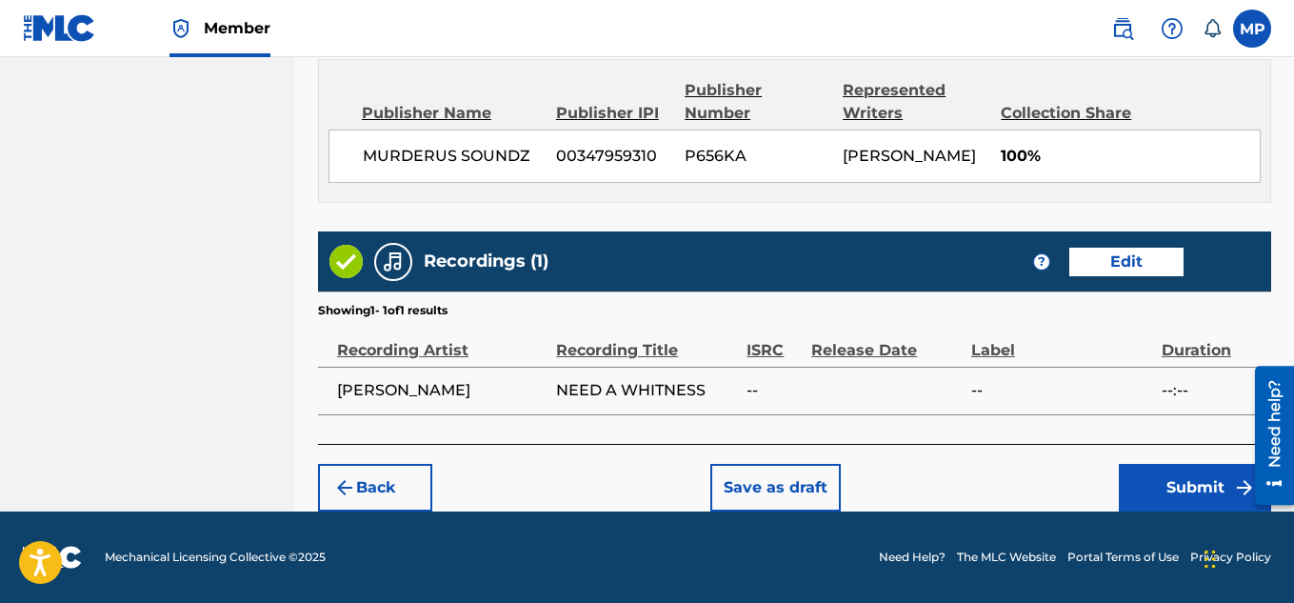
click at [1168, 476] on button "Submit" at bounding box center [1195, 488] width 152 height 48
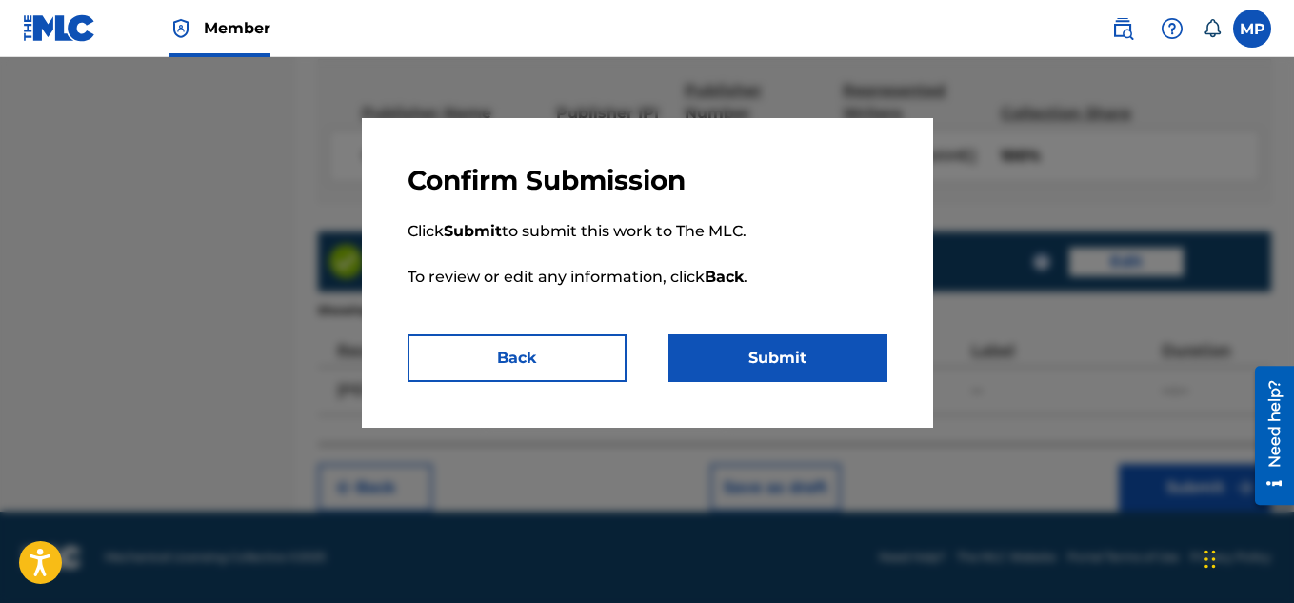
click at [841, 371] on button "Submit" at bounding box center [777, 358] width 219 height 48
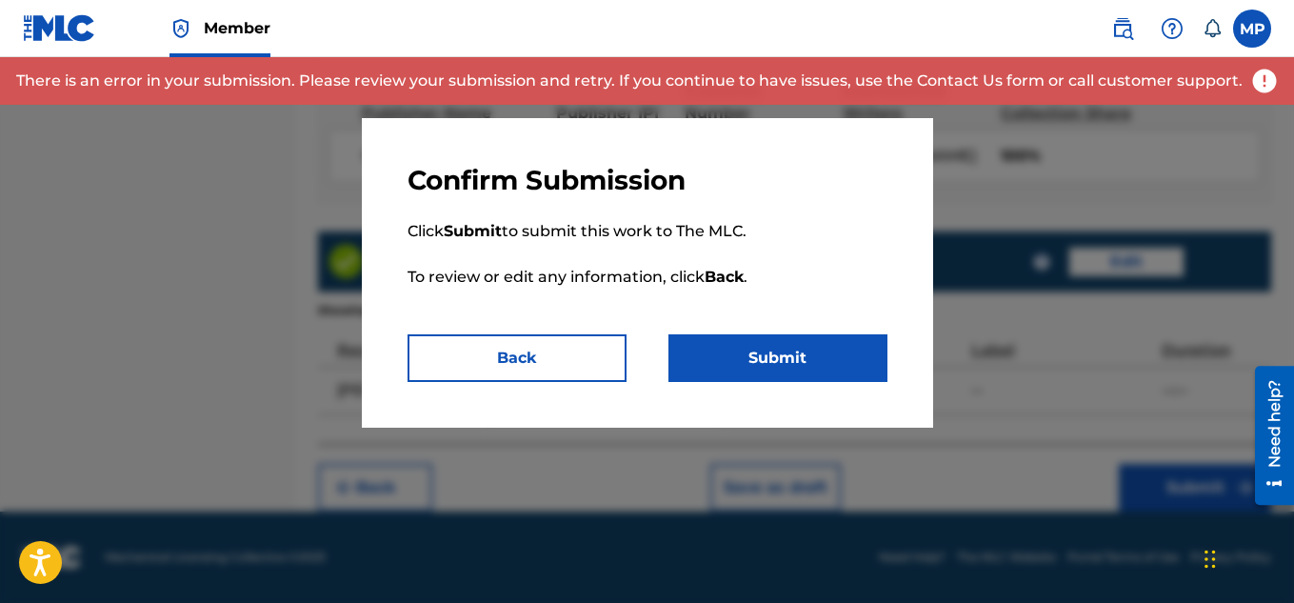
click at [773, 354] on button "Submit" at bounding box center [777, 358] width 219 height 48
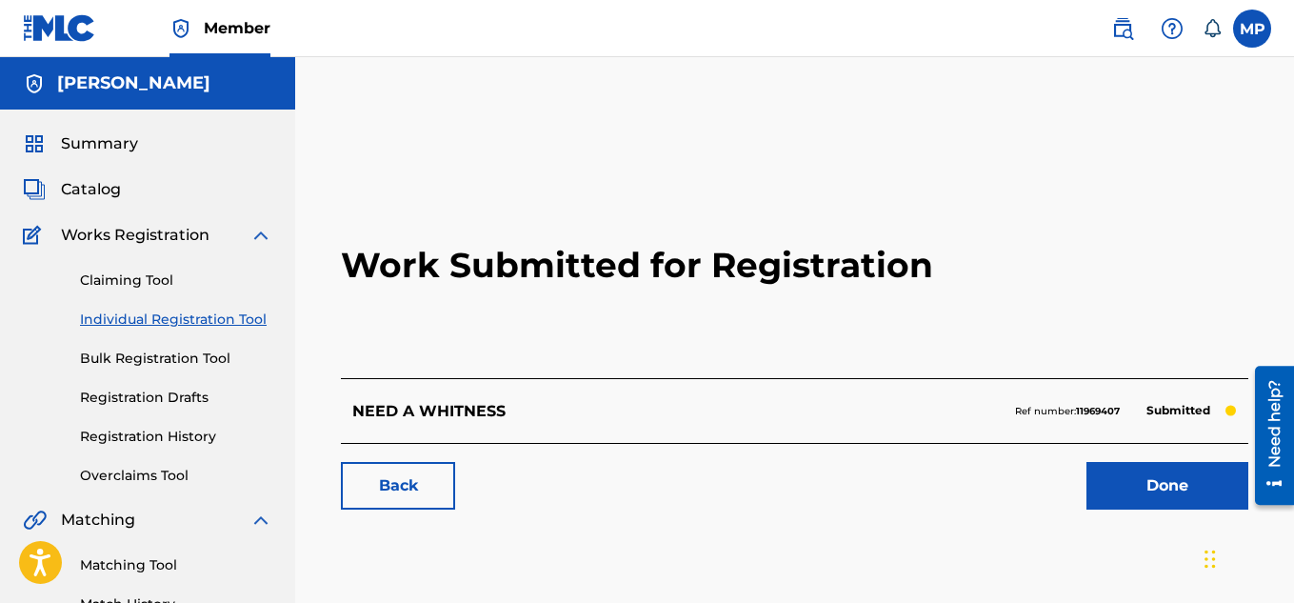
click at [370, 505] on link "Back" at bounding box center [398, 486] width 114 height 48
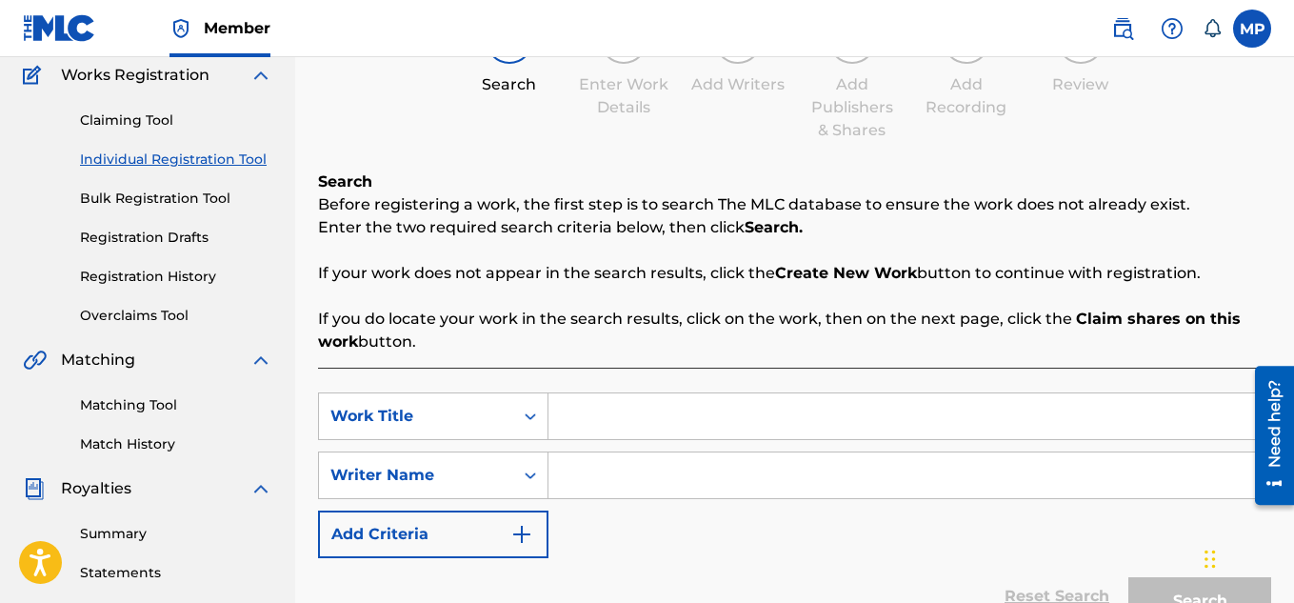
scroll to position [167, 0]
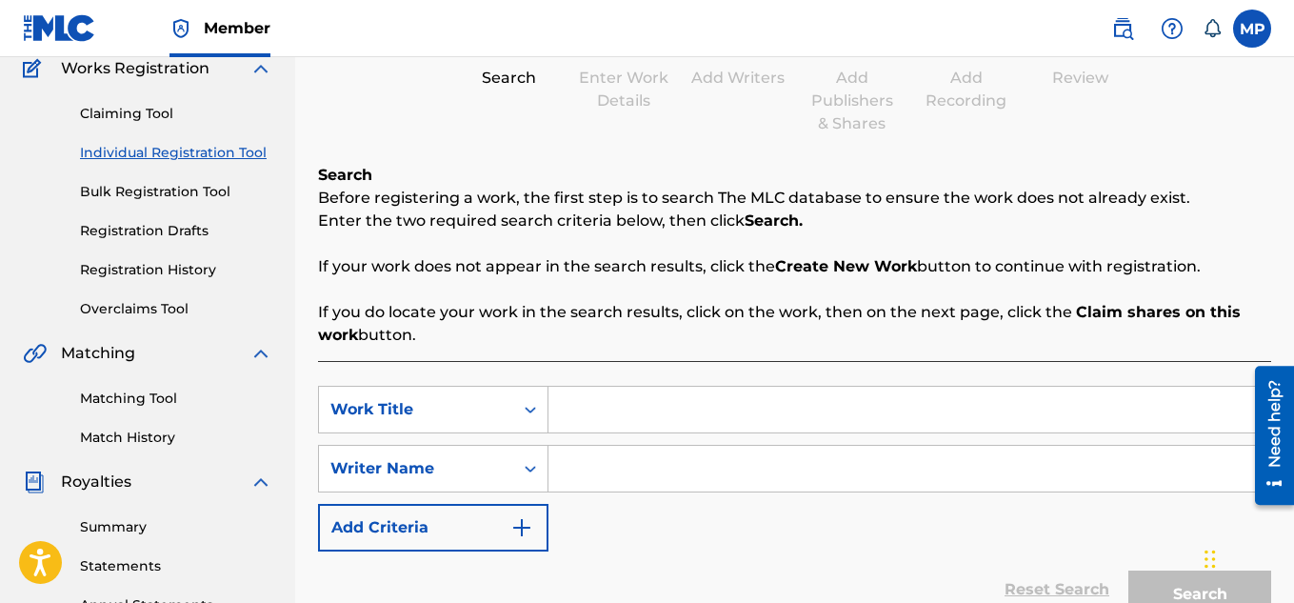
click at [620, 458] on input "Search Form" at bounding box center [909, 469] width 722 height 46
type input "[PERSON_NAME]"
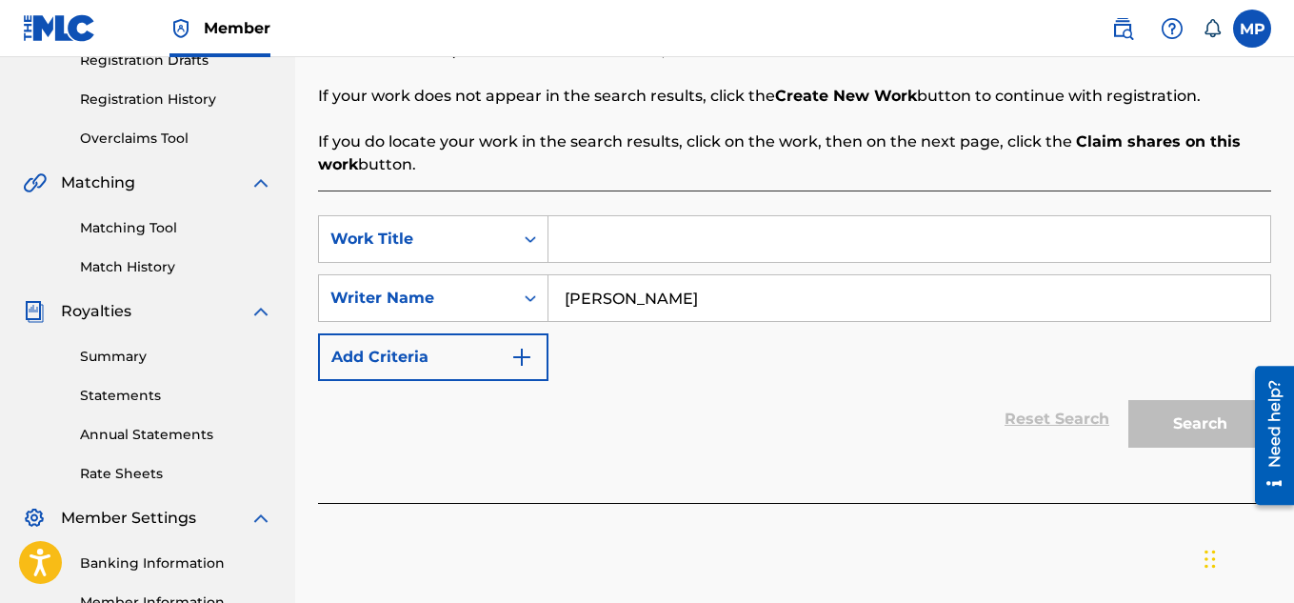
scroll to position [352, 0]
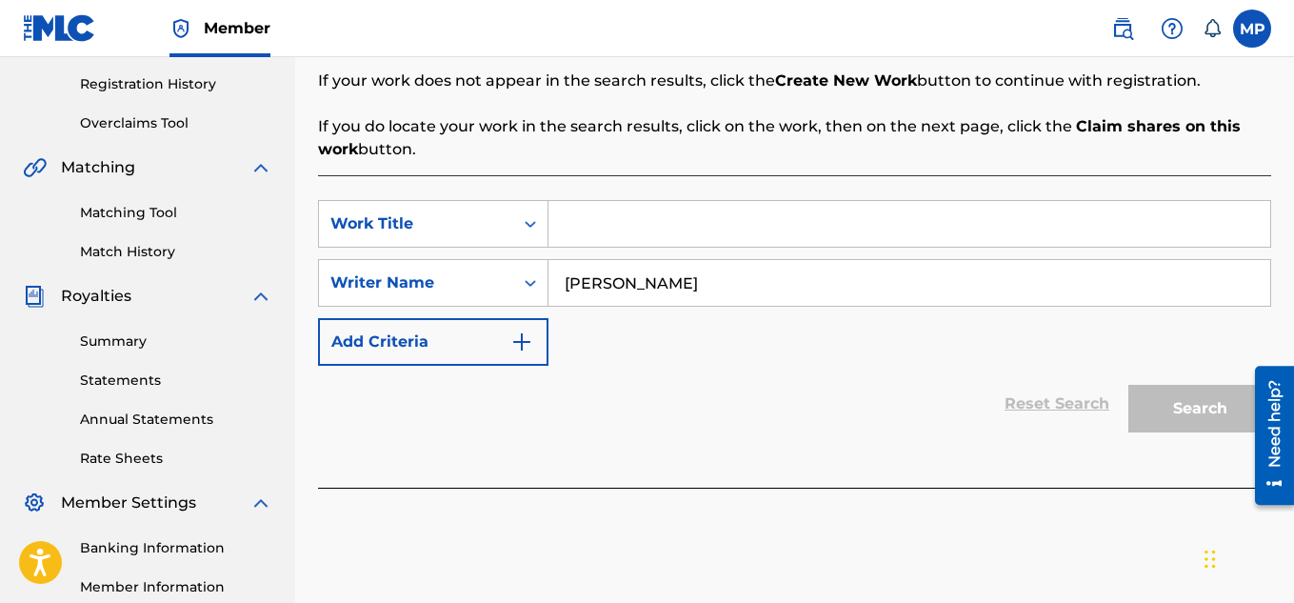
click at [621, 214] on input "Search Form" at bounding box center [909, 224] width 722 height 46
paste input "CURIOUS BUT SERIOUS"
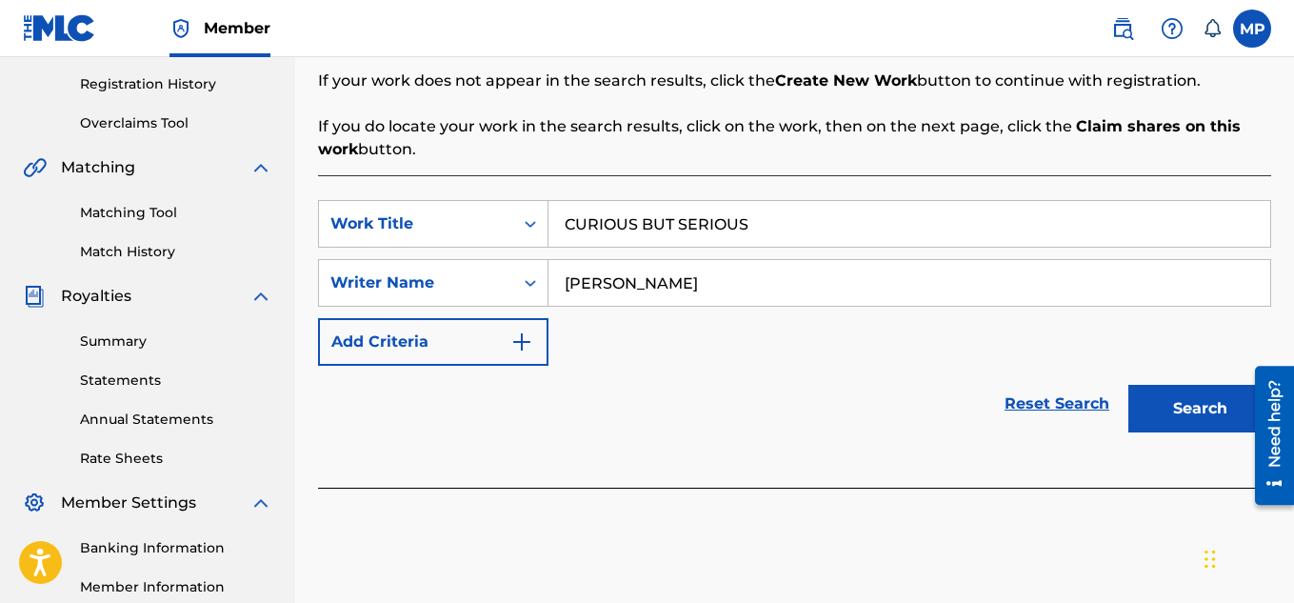
type input "CURIOUS BUT SERIOUS"
click at [1170, 411] on button "Search" at bounding box center [1199, 409] width 143 height 48
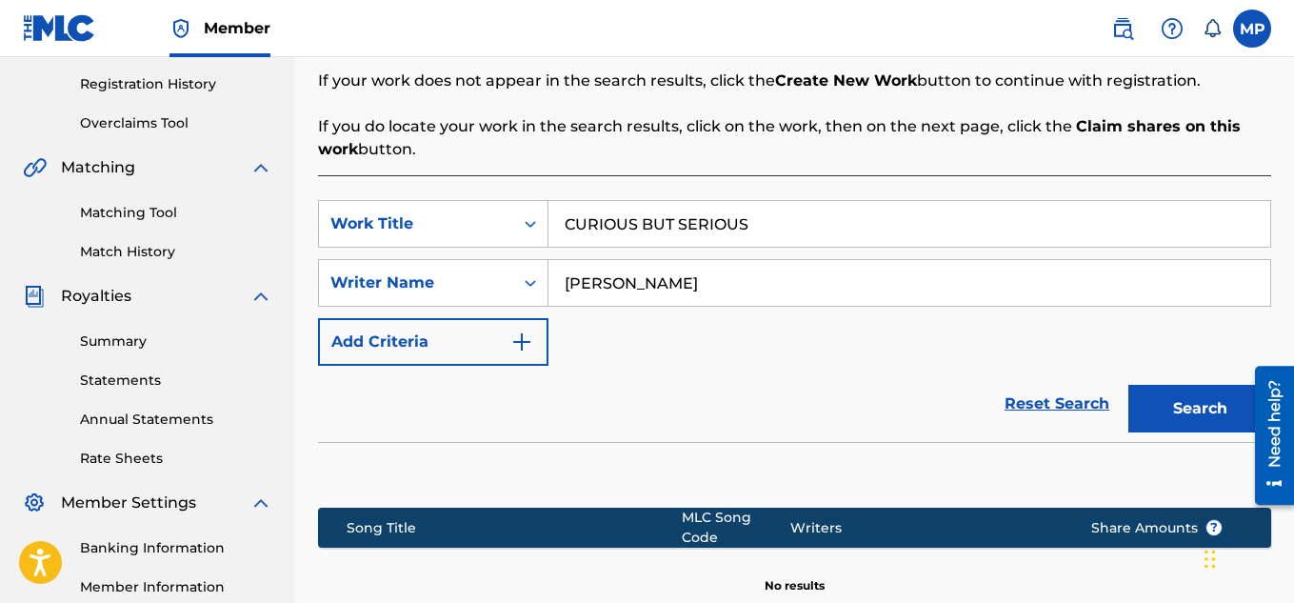
scroll to position [578, 0]
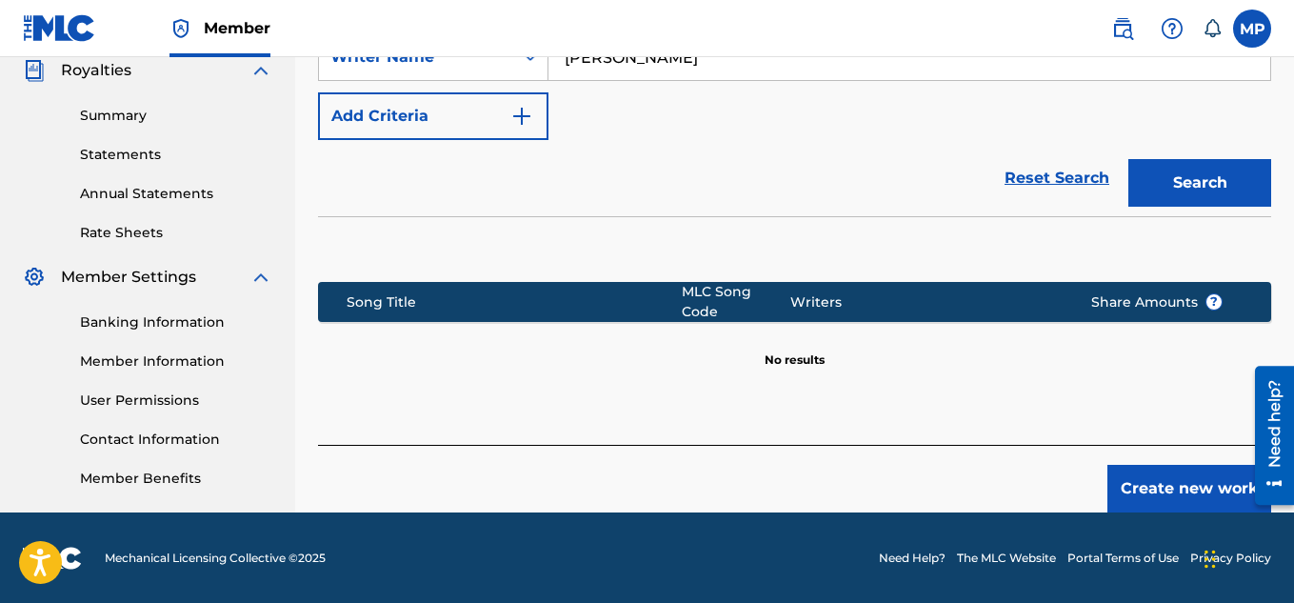
click at [1144, 468] on button "Create new work" at bounding box center [1189, 489] width 164 height 48
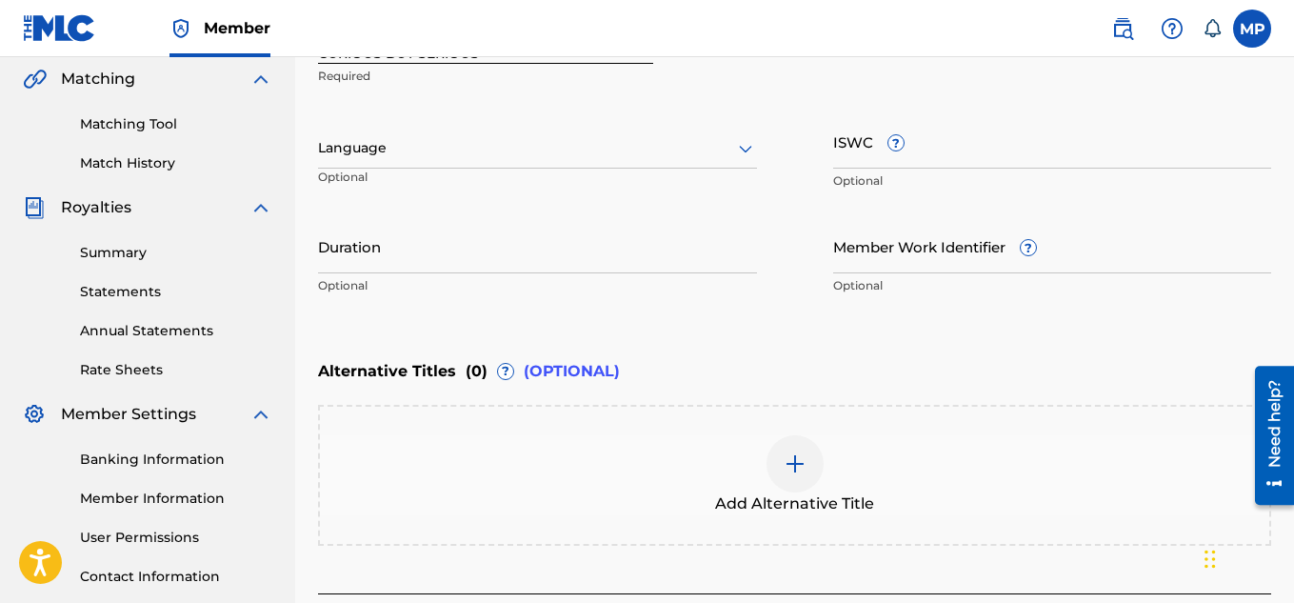
scroll to position [429, 0]
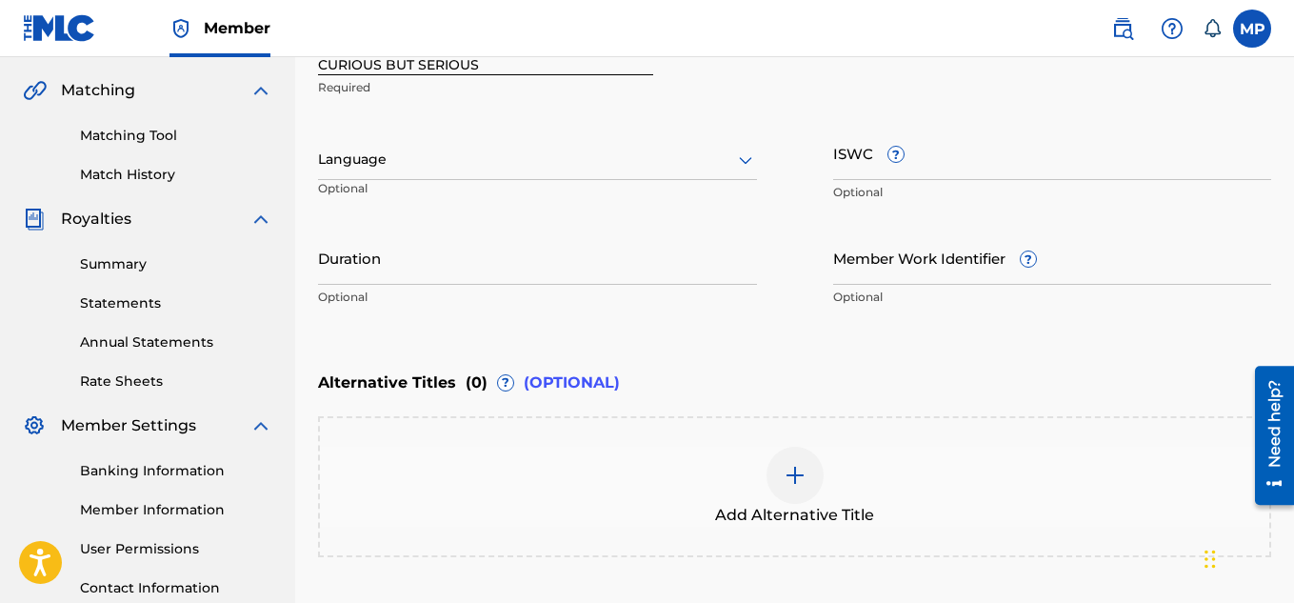
click at [979, 173] on input "ISWC ?" at bounding box center [1052, 153] width 439 height 54
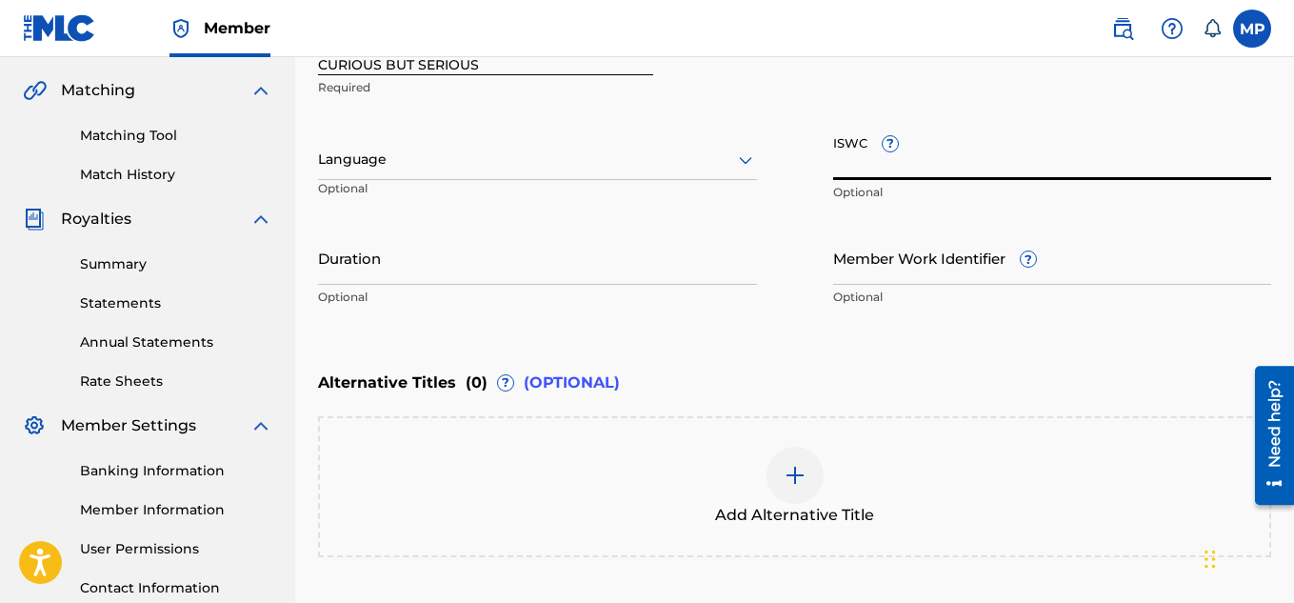
paste input "T9286736036"
type input "T9286736036"
click at [884, 260] on input "Member Work Identifier ?" at bounding box center [1052, 257] width 439 height 54
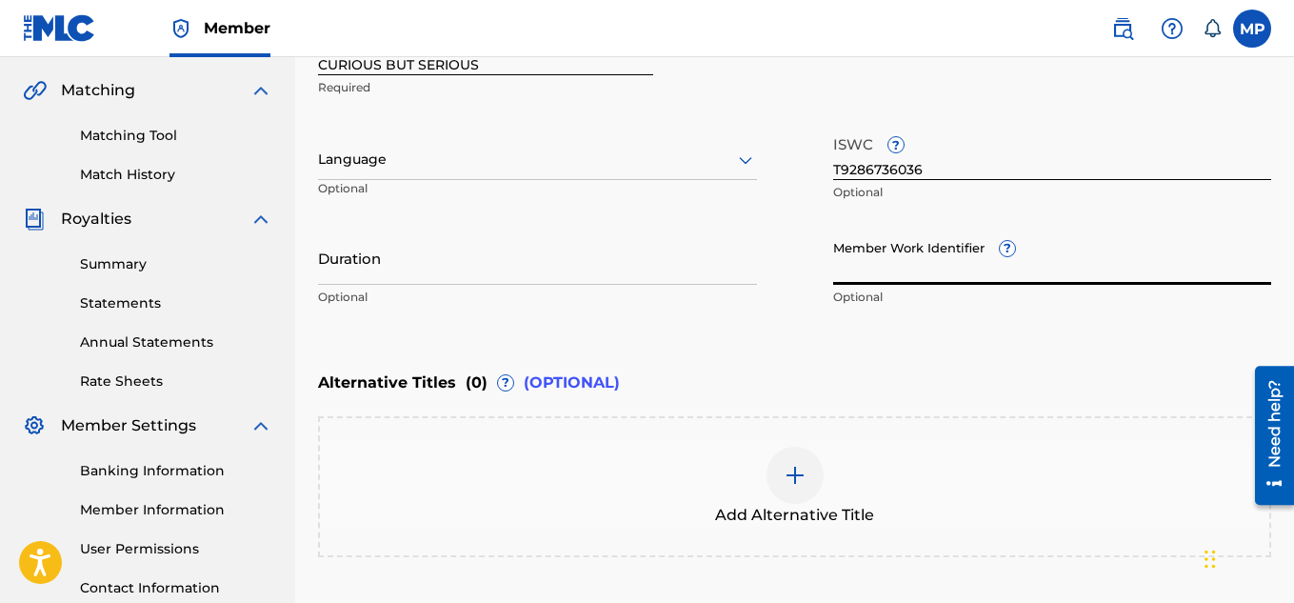
paste input "897439112"
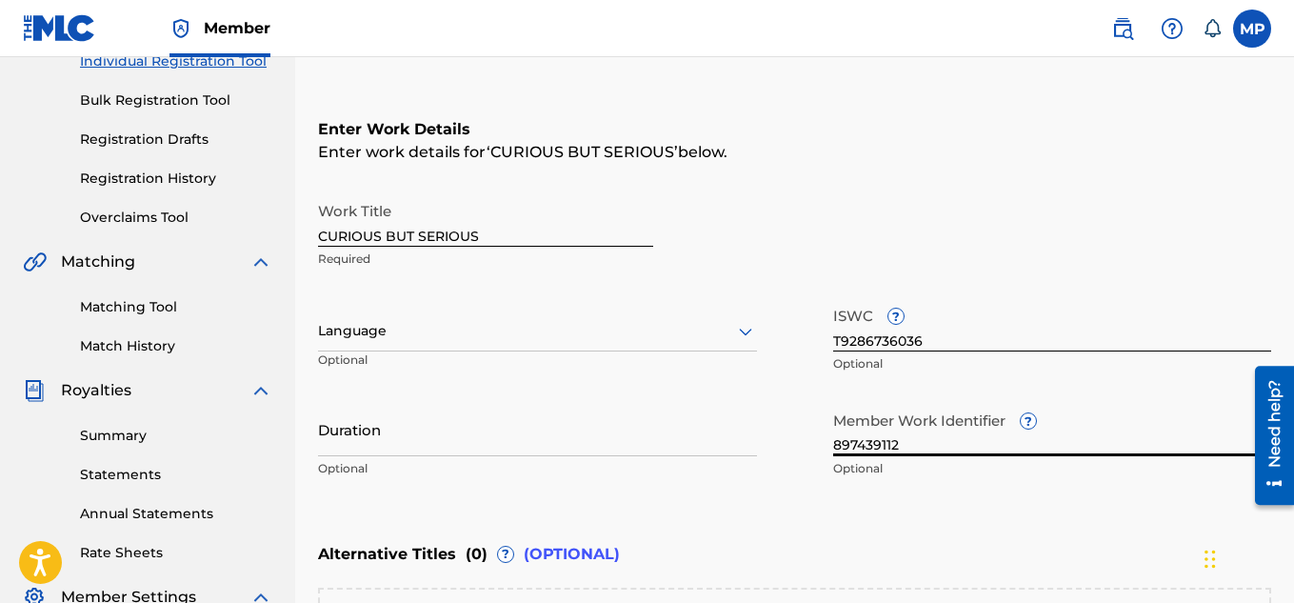
scroll to position [249, 0]
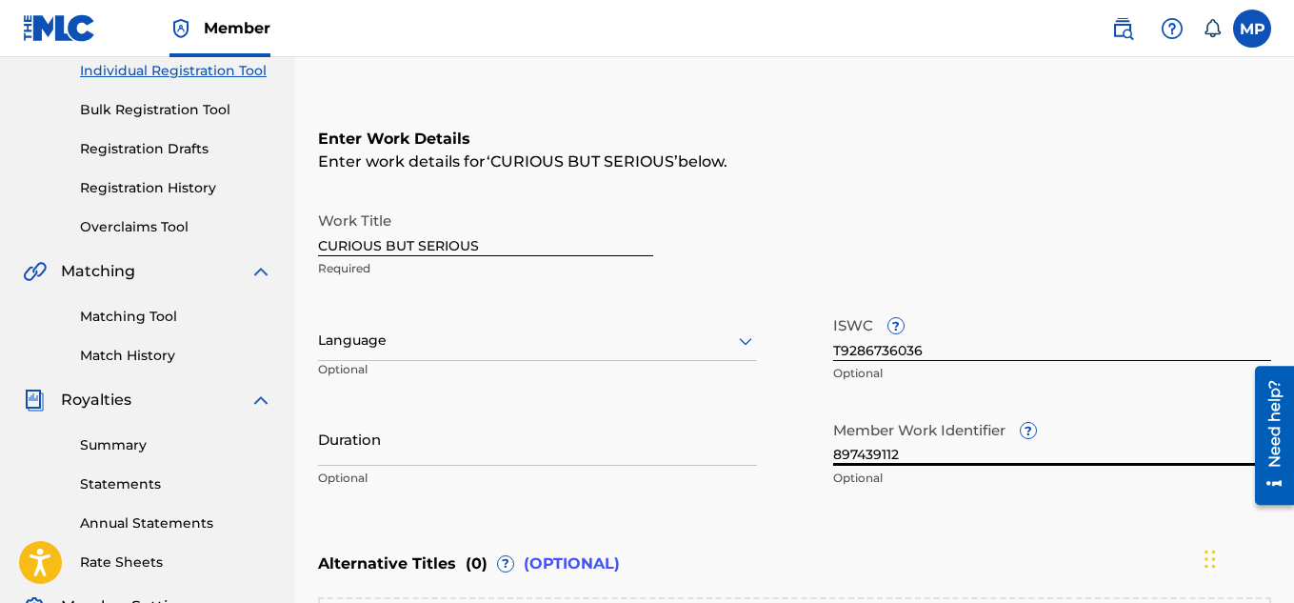
type input "897439112"
click at [428, 244] on input "CURIOUS BUT SERIOUS" at bounding box center [485, 229] width 335 height 54
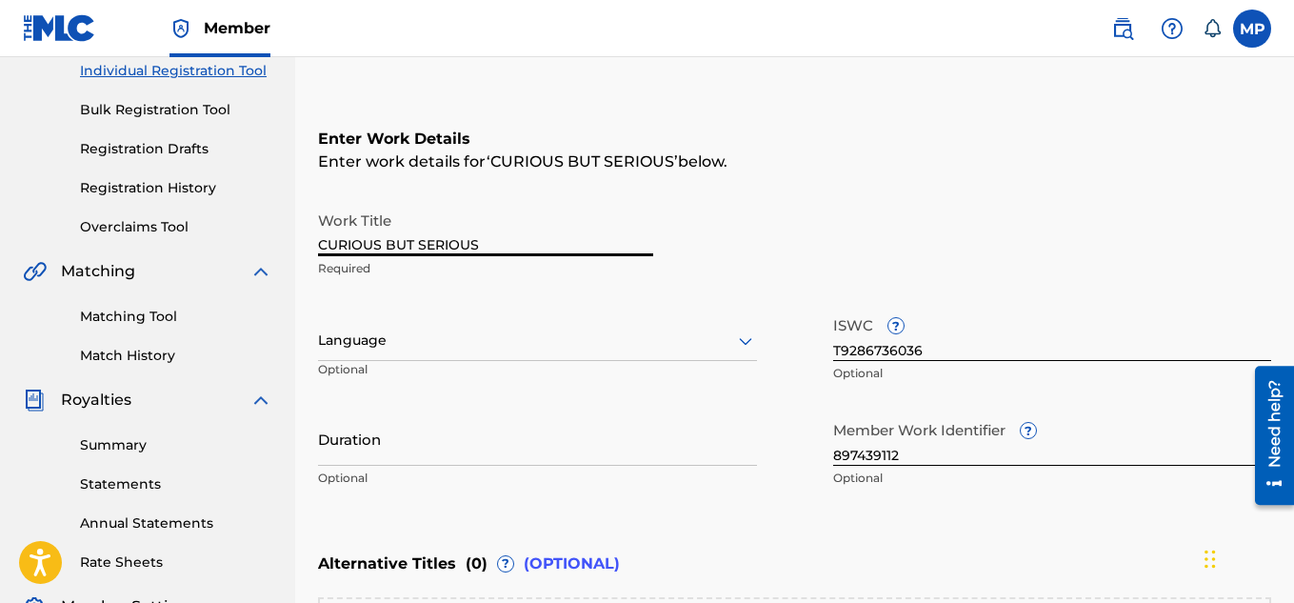
scroll to position [590, 0]
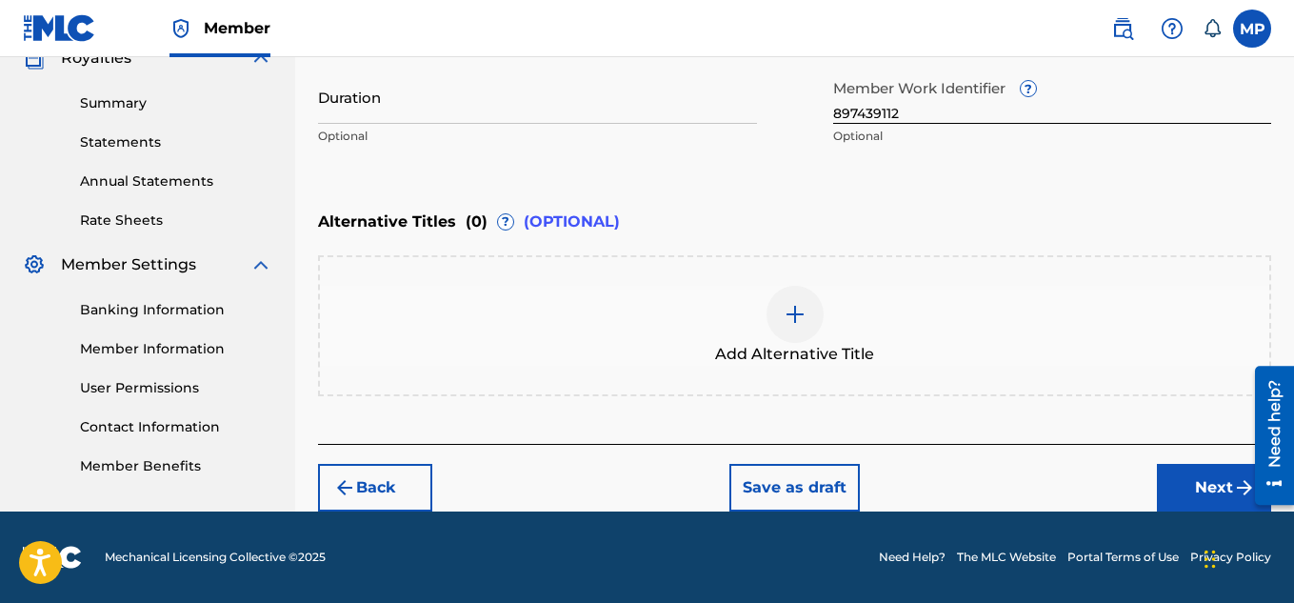
click at [1172, 479] on button "Next" at bounding box center [1214, 488] width 114 height 48
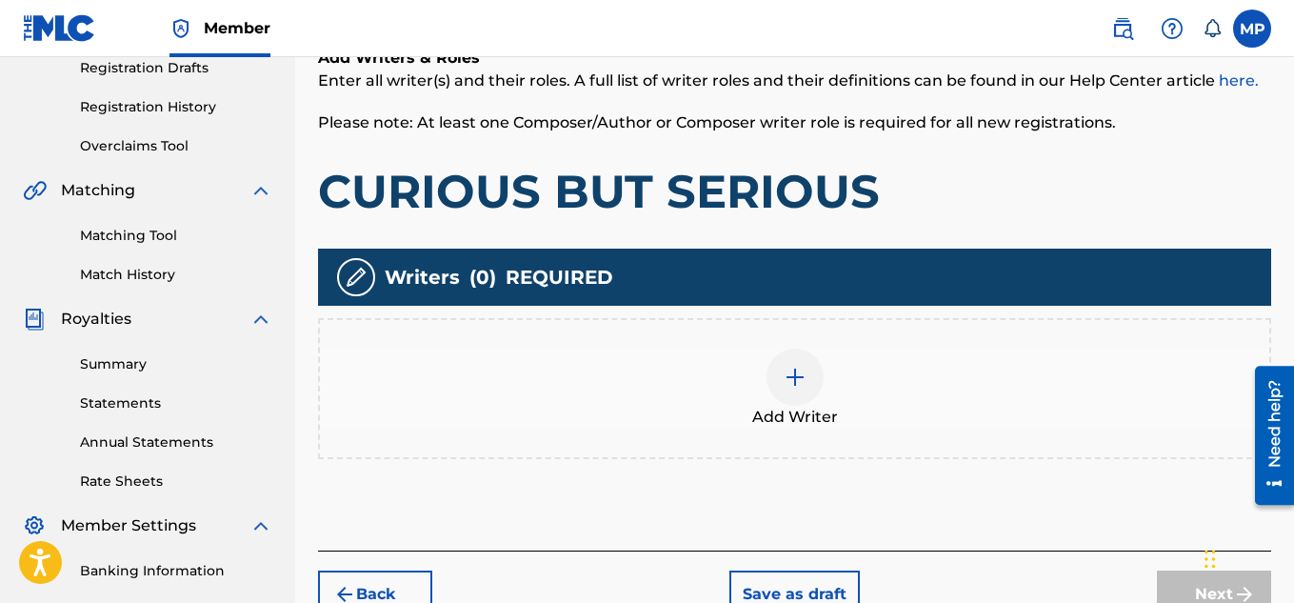
scroll to position [361, 0]
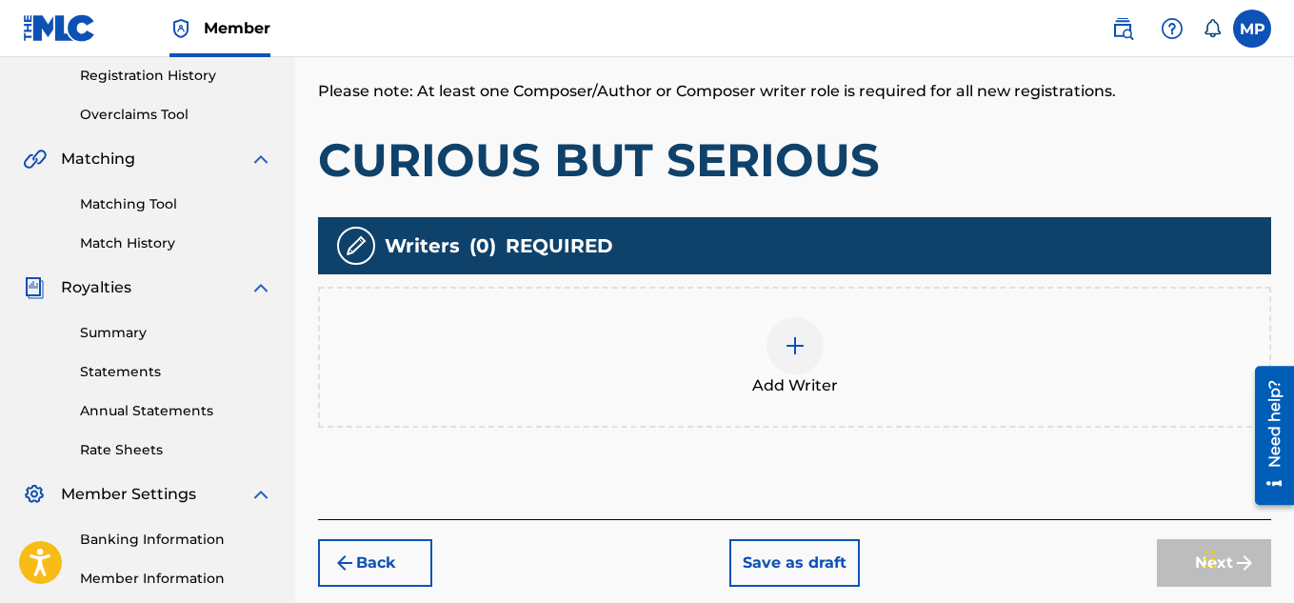
click at [807, 347] on div at bounding box center [794, 345] width 57 height 57
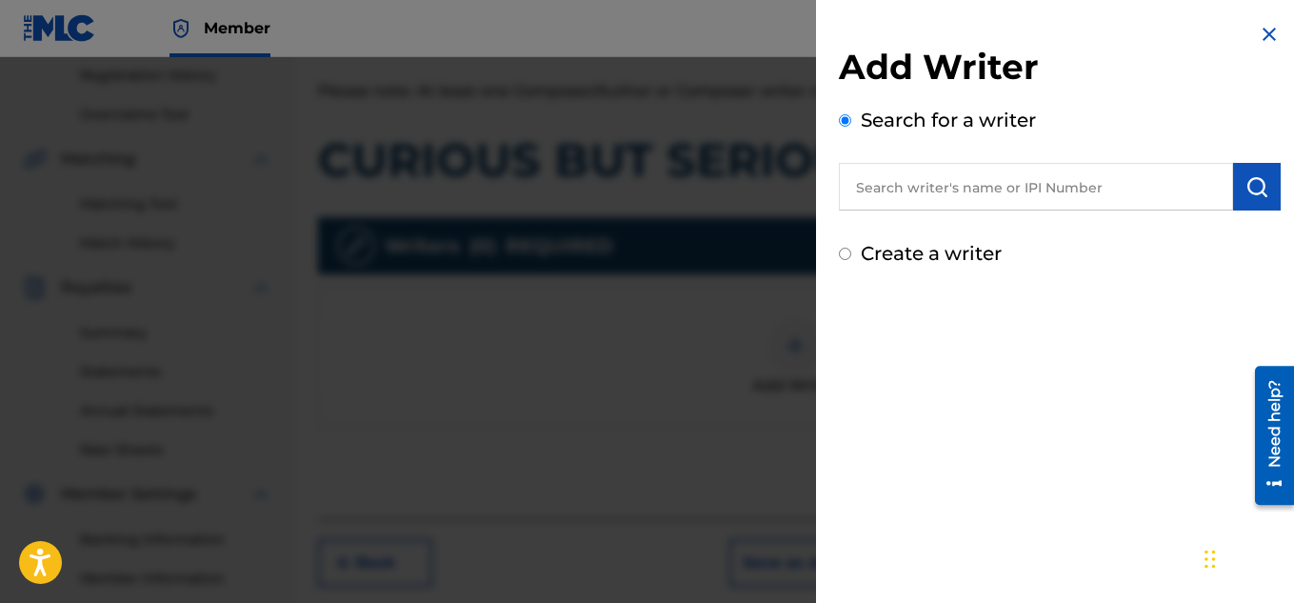
click at [1029, 191] on input "text" at bounding box center [1036, 187] width 394 height 48
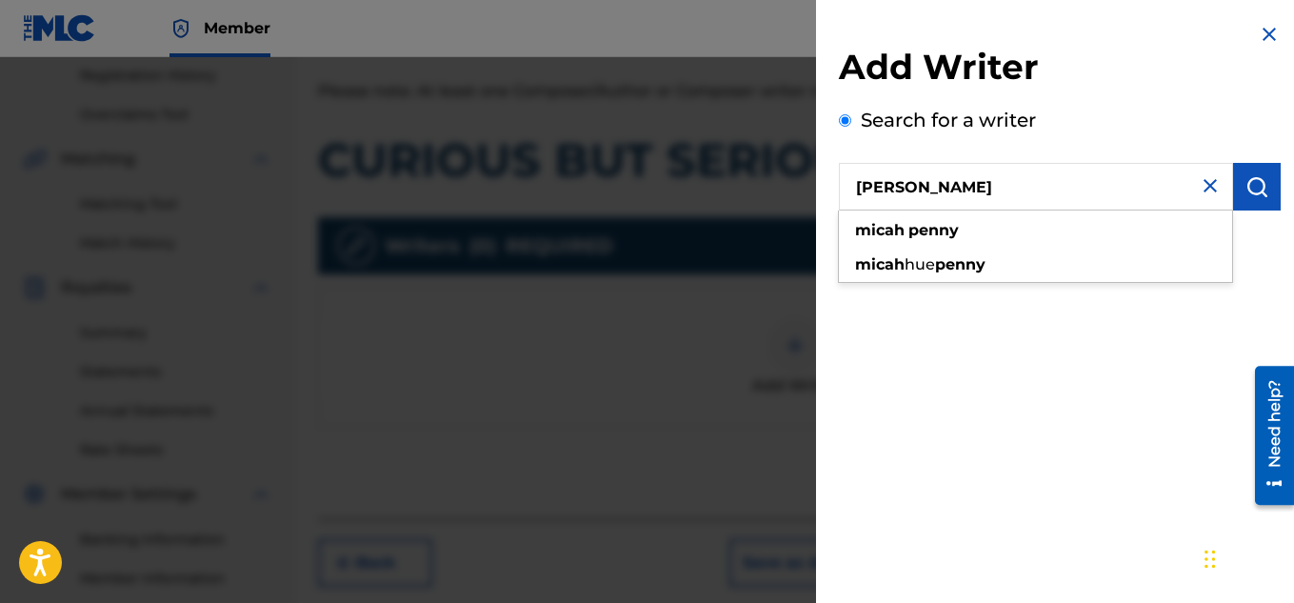
type input "[PERSON_NAME]"
click at [1259, 185] on img "submit" at bounding box center [1256, 186] width 23 height 23
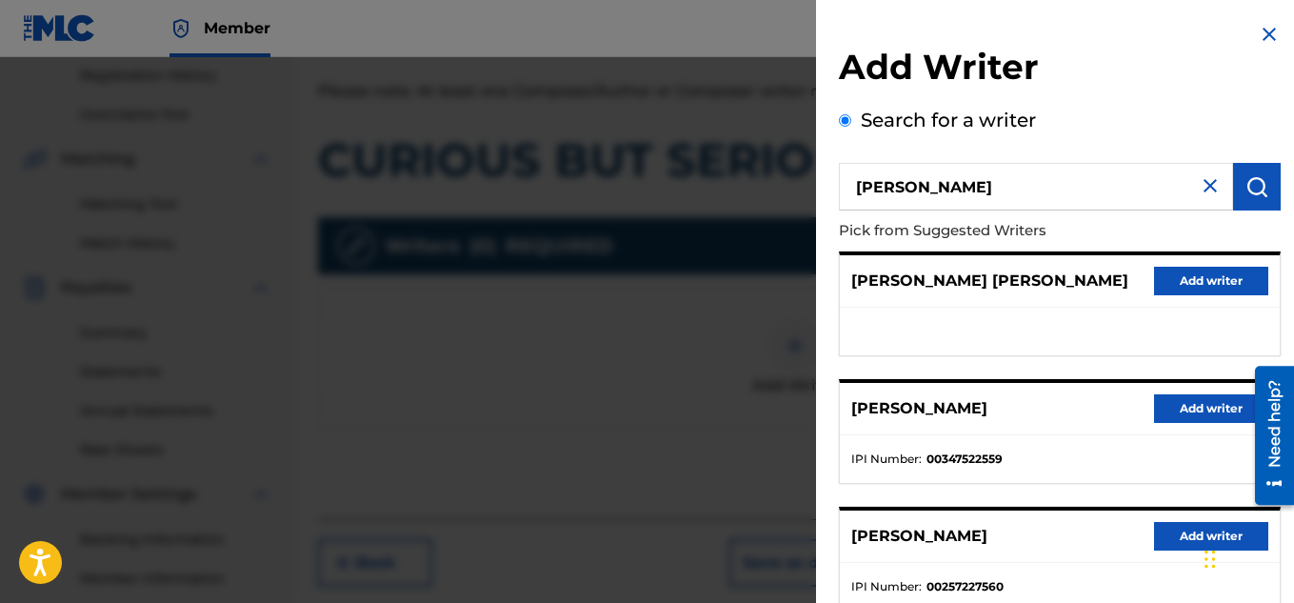
click at [1170, 408] on button "Add writer" at bounding box center [1211, 408] width 114 height 29
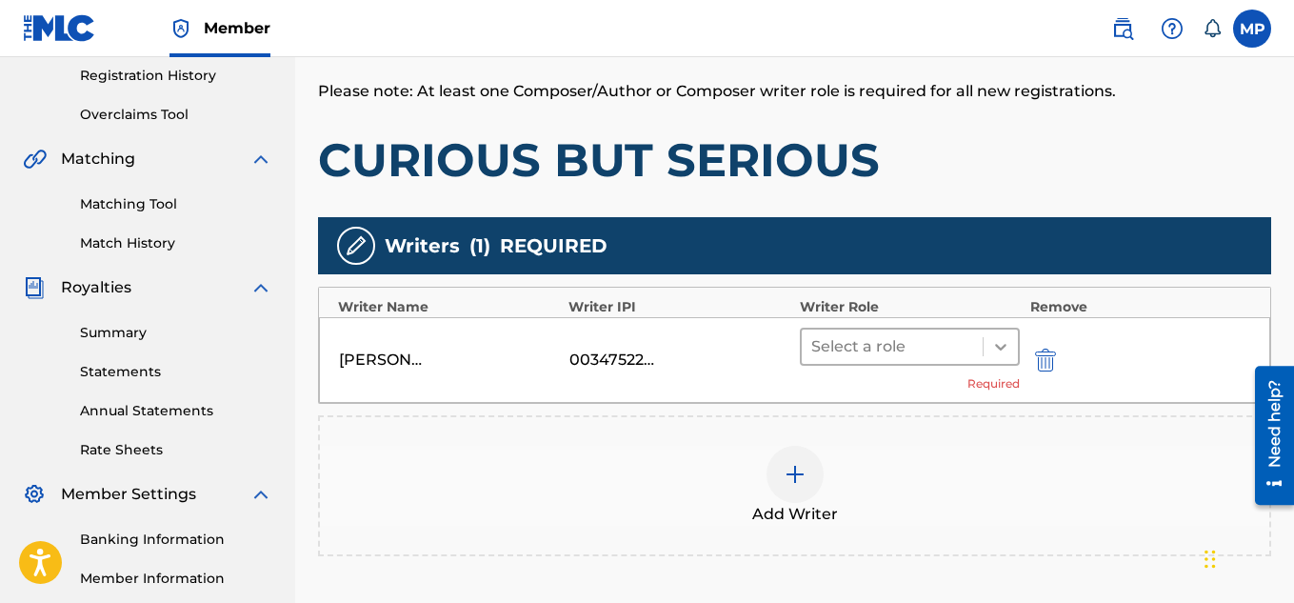
click at [984, 348] on div at bounding box center [1001, 346] width 34 height 34
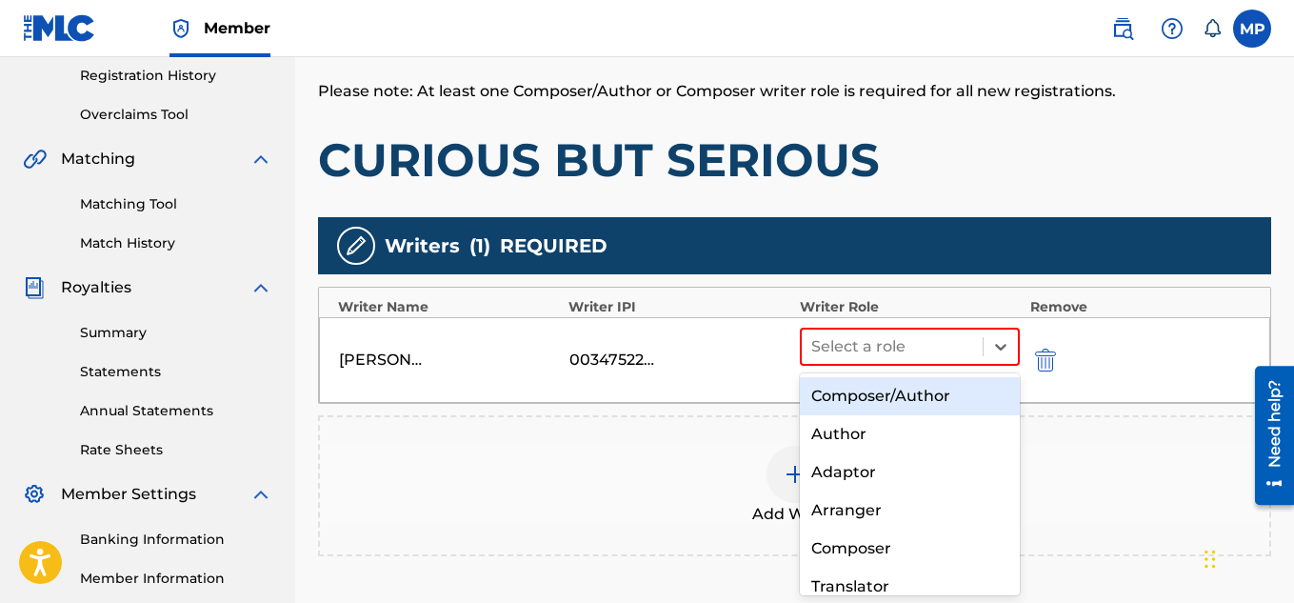
click at [888, 394] on div "Composer/Author" at bounding box center [910, 396] width 221 height 38
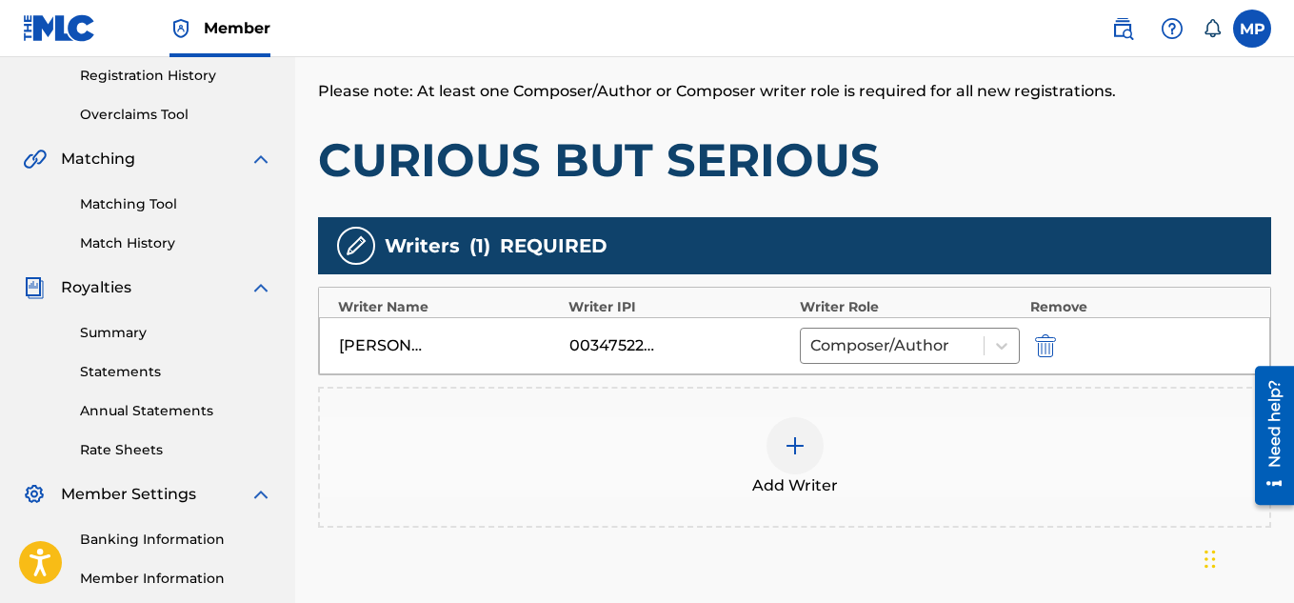
scroll to position [578, 0]
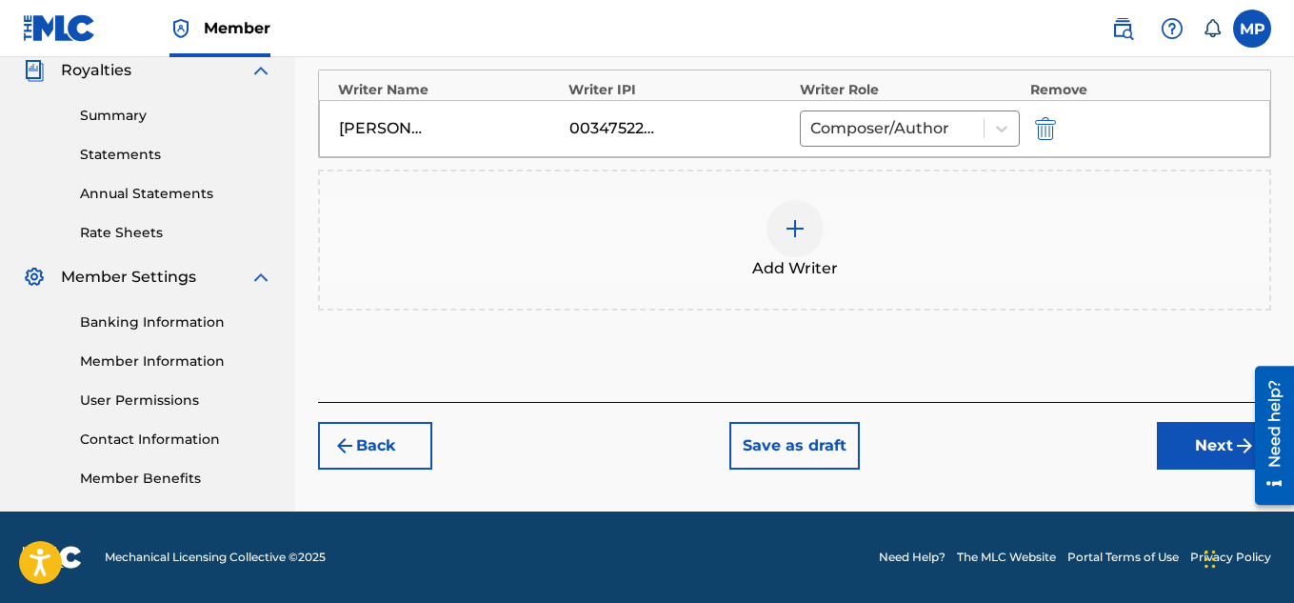
click at [1170, 431] on button "Next" at bounding box center [1214, 446] width 114 height 48
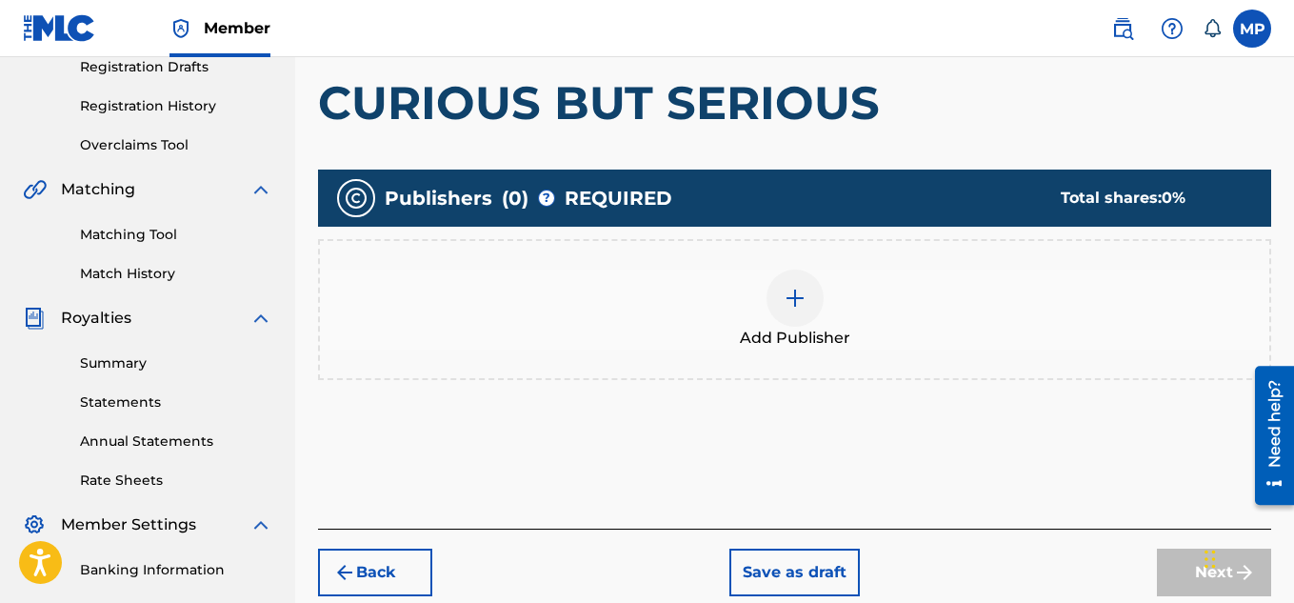
scroll to position [348, 0]
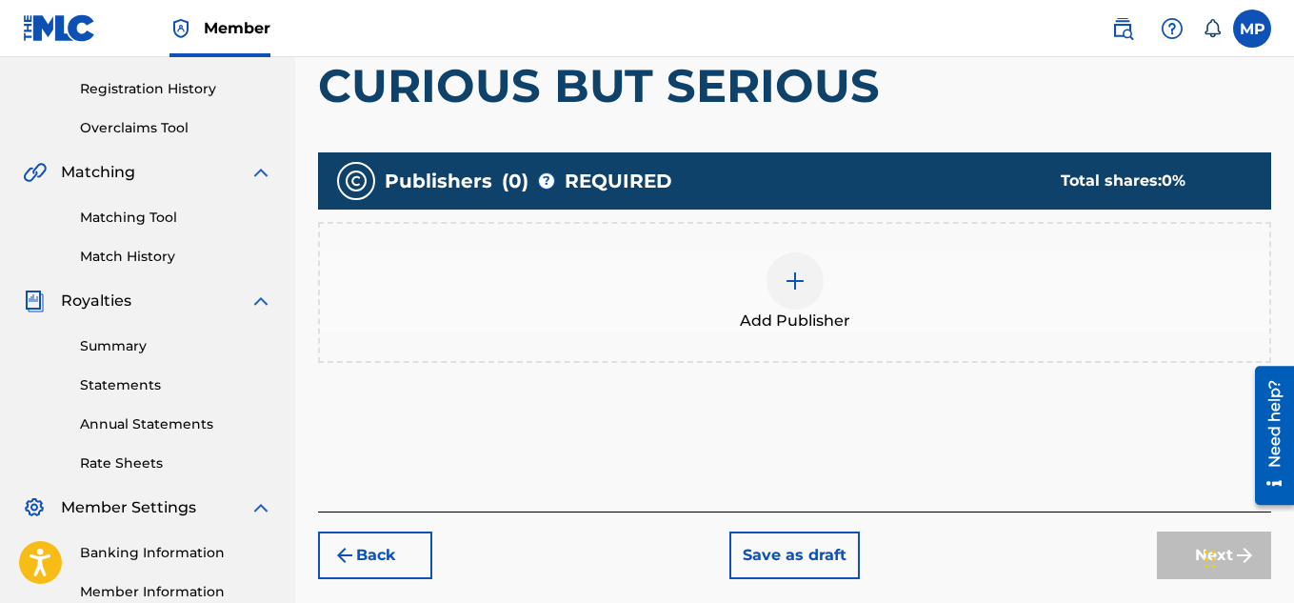
click at [814, 288] on div at bounding box center [794, 280] width 57 height 57
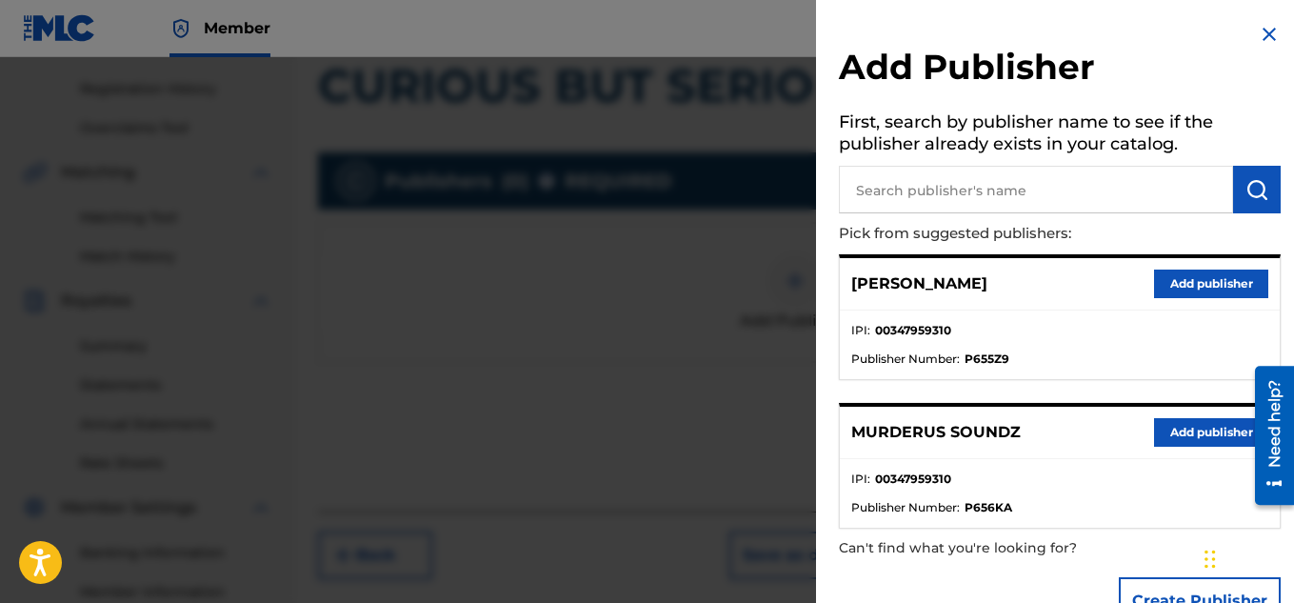
click at [1177, 427] on button "Add publisher" at bounding box center [1211, 432] width 114 height 29
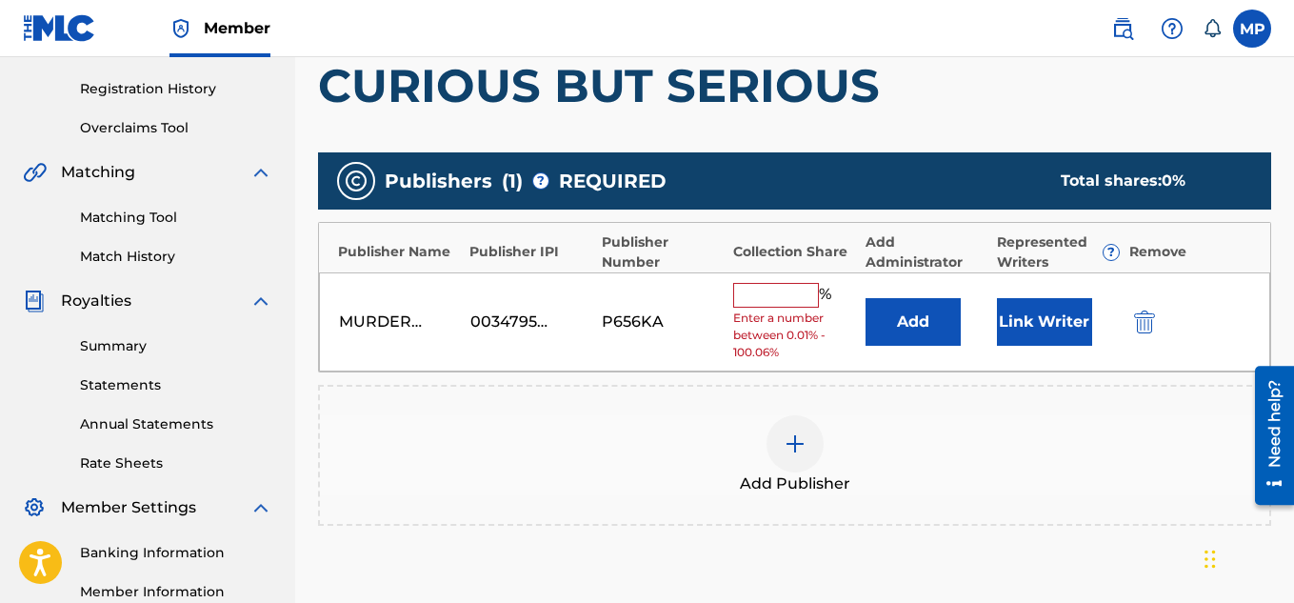
click at [790, 300] on input "text" at bounding box center [776, 295] width 86 height 25
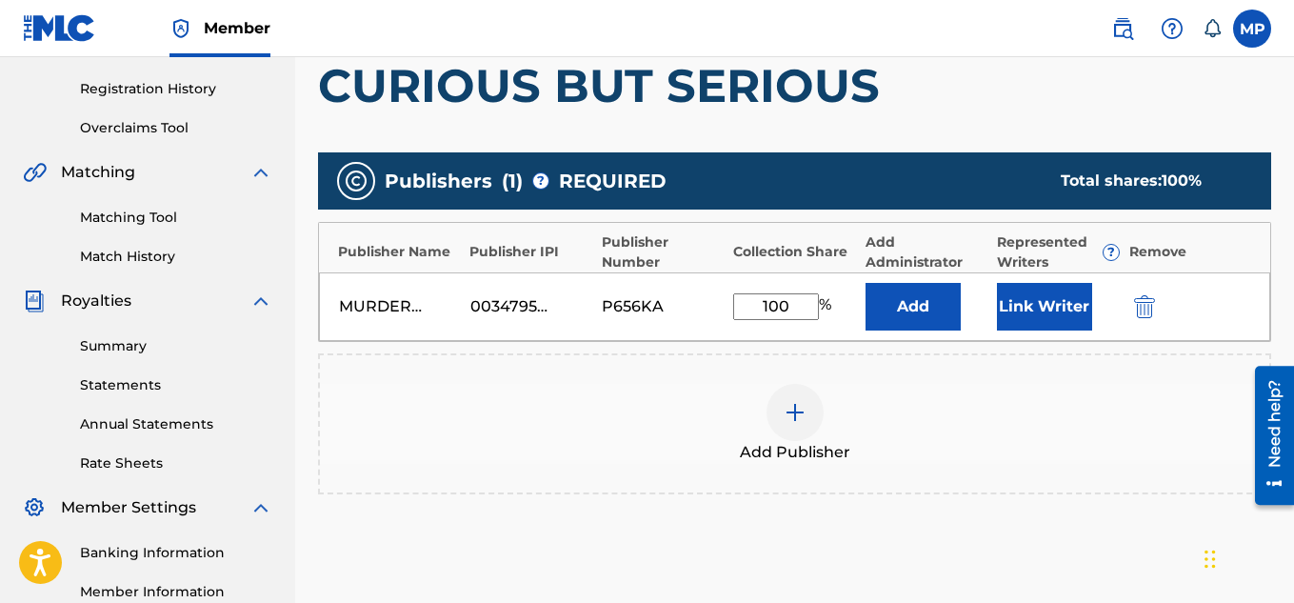
type input "100"
click at [1029, 314] on button "Link Writer" at bounding box center [1044, 307] width 95 height 48
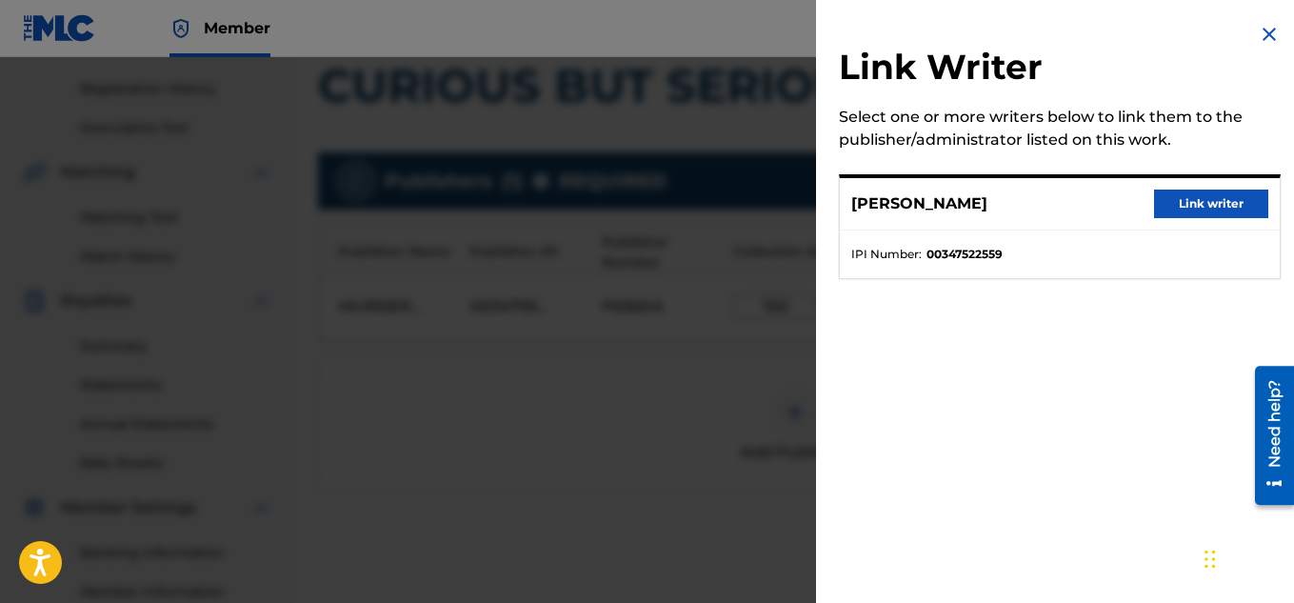
click at [1183, 204] on button "Link writer" at bounding box center [1211, 203] width 114 height 29
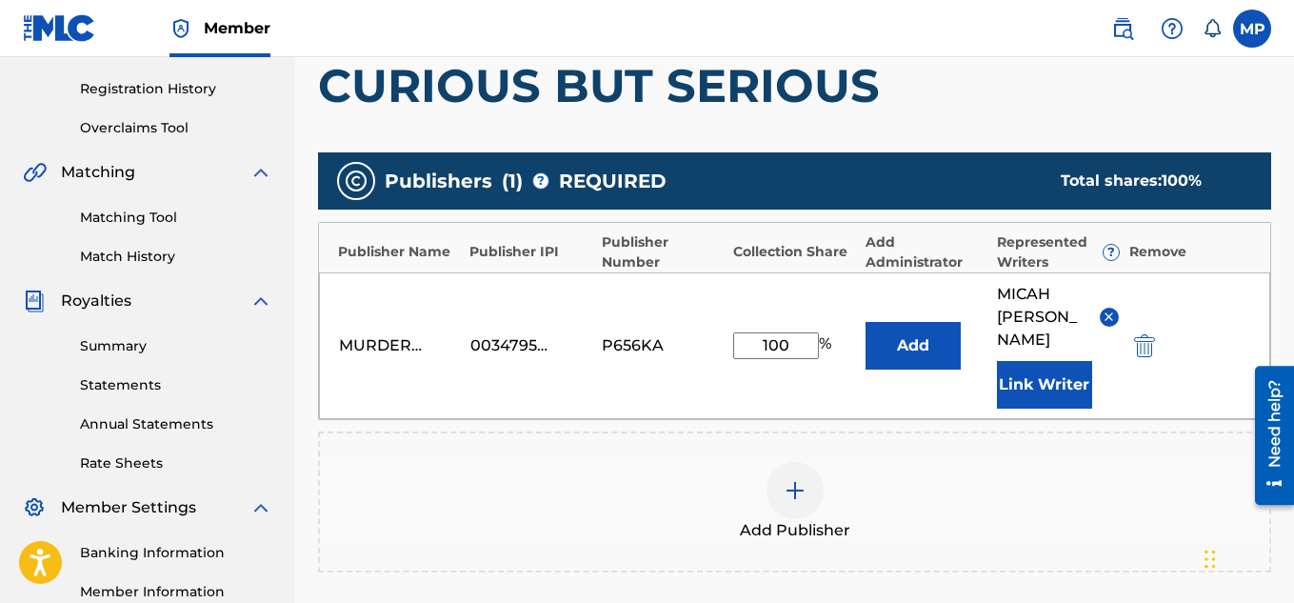
scroll to position [602, 0]
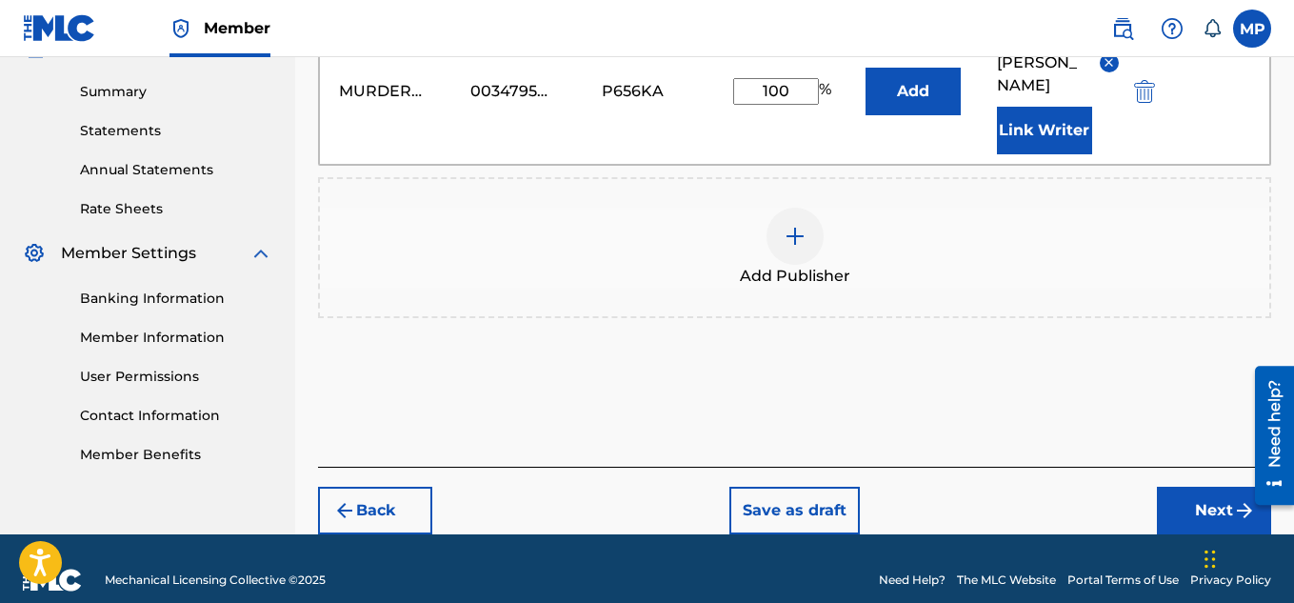
click at [1183, 487] on button "Next" at bounding box center [1214, 511] width 114 height 48
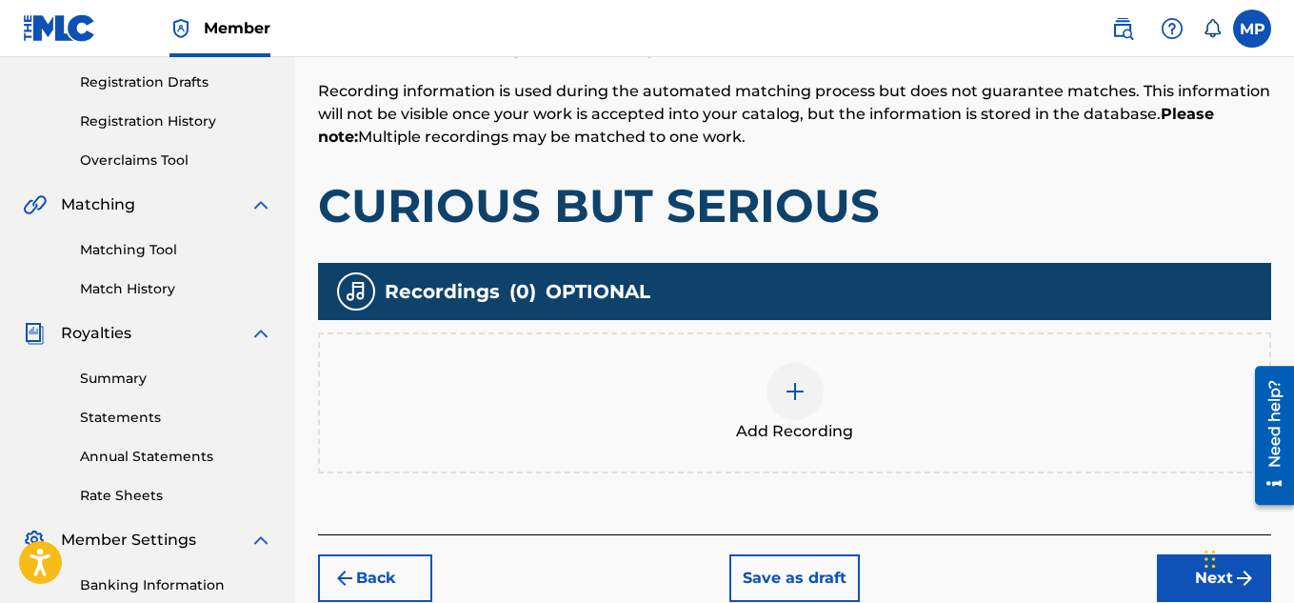
scroll to position [321, 0]
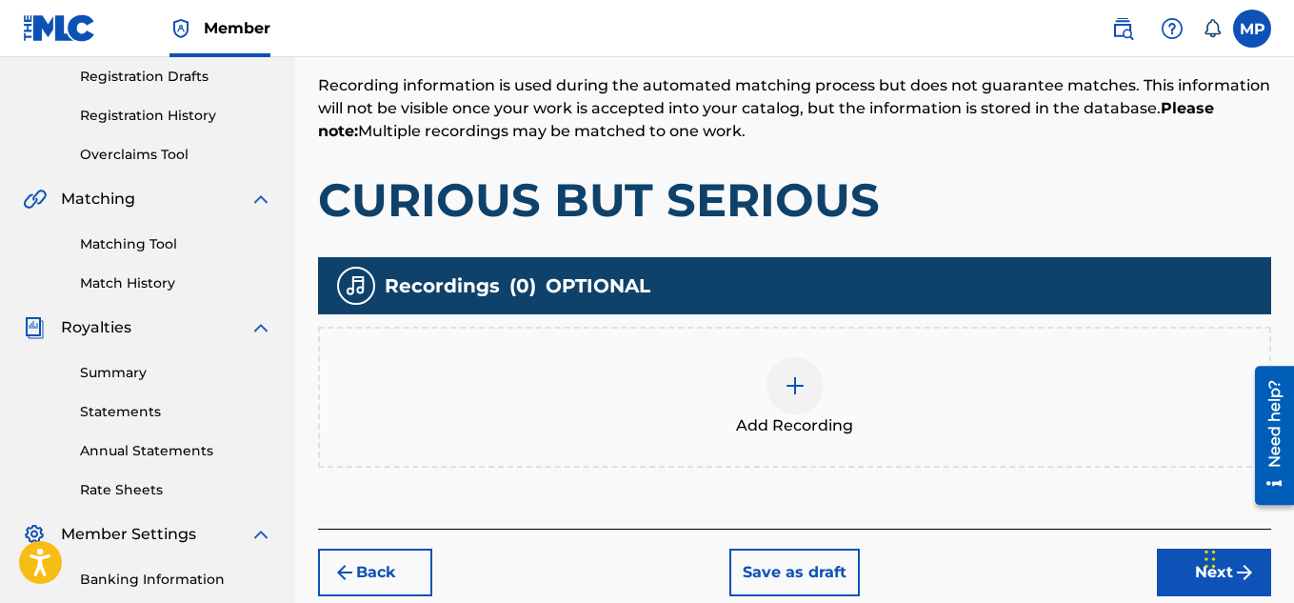
click at [798, 376] on img at bounding box center [795, 385] width 23 height 23
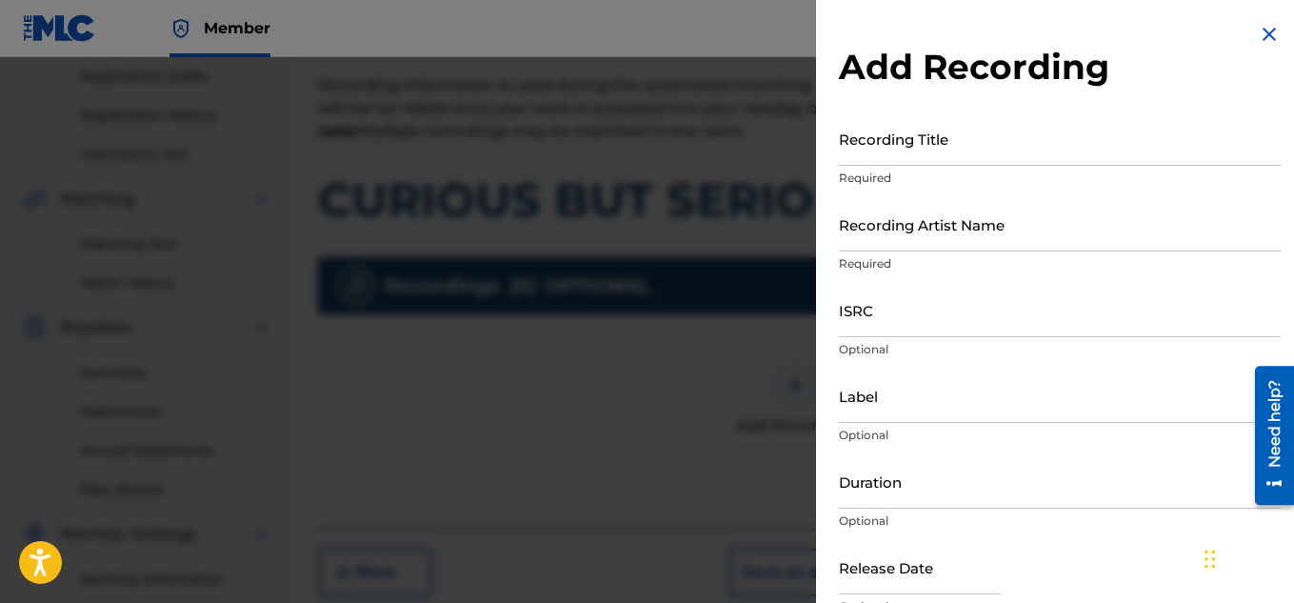
click at [898, 157] on input "Recording Title" at bounding box center [1060, 138] width 442 height 54
paste input "CURIOUS BUT SERIOUS"
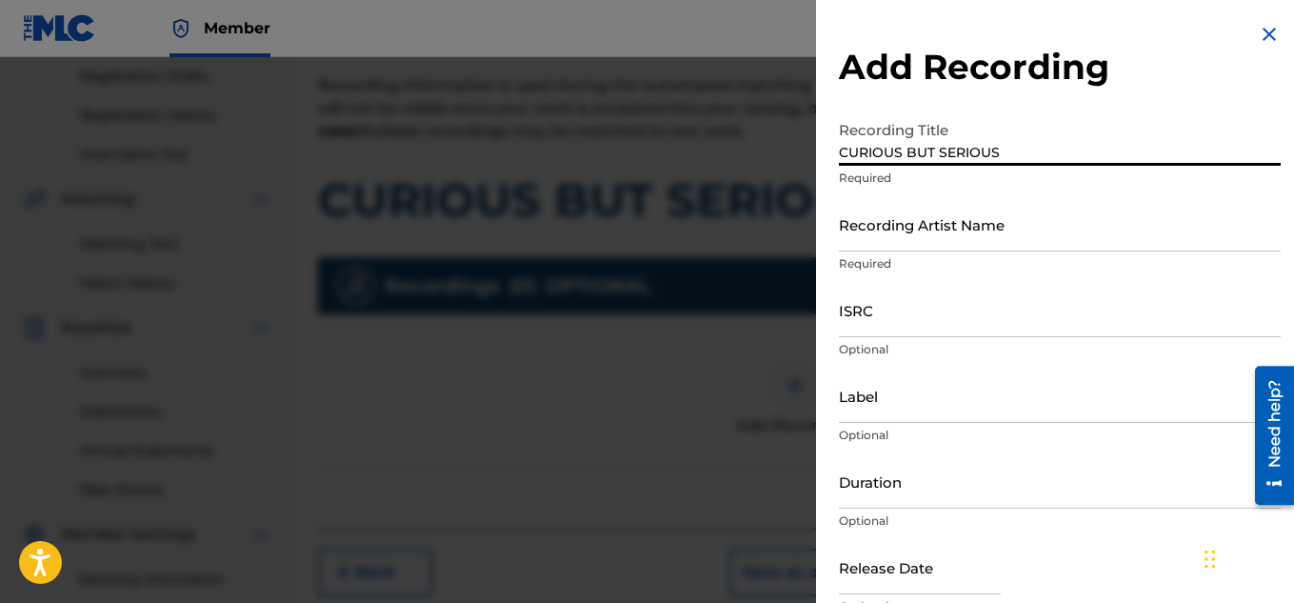
type input "CURIOUS BUT SERIOUS"
click at [858, 240] on input "Recording Artist Name" at bounding box center [1060, 224] width 442 height 54
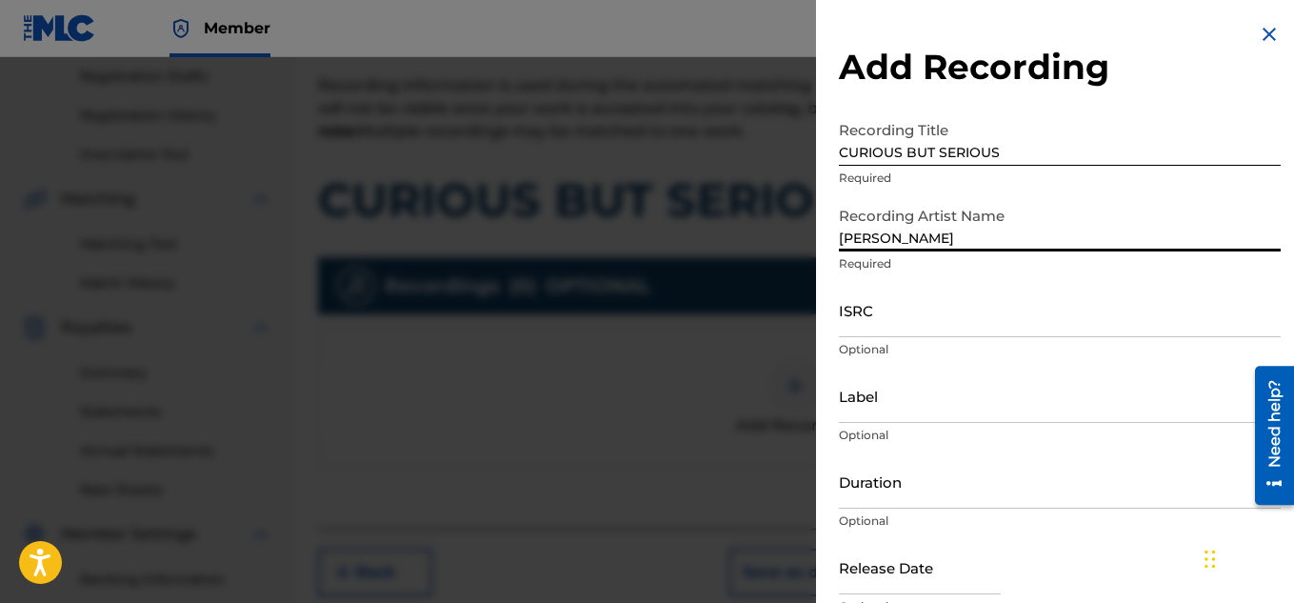
type input "[PERSON_NAME]"
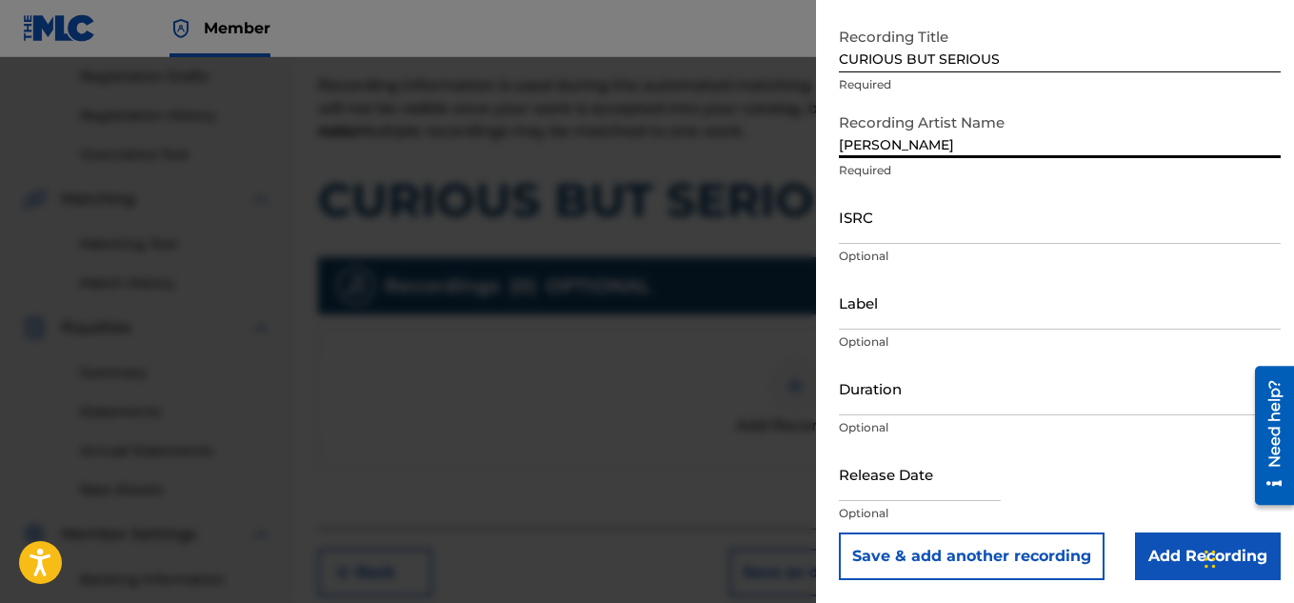
click at [1172, 546] on input "Add Recording" at bounding box center [1208, 556] width 146 height 48
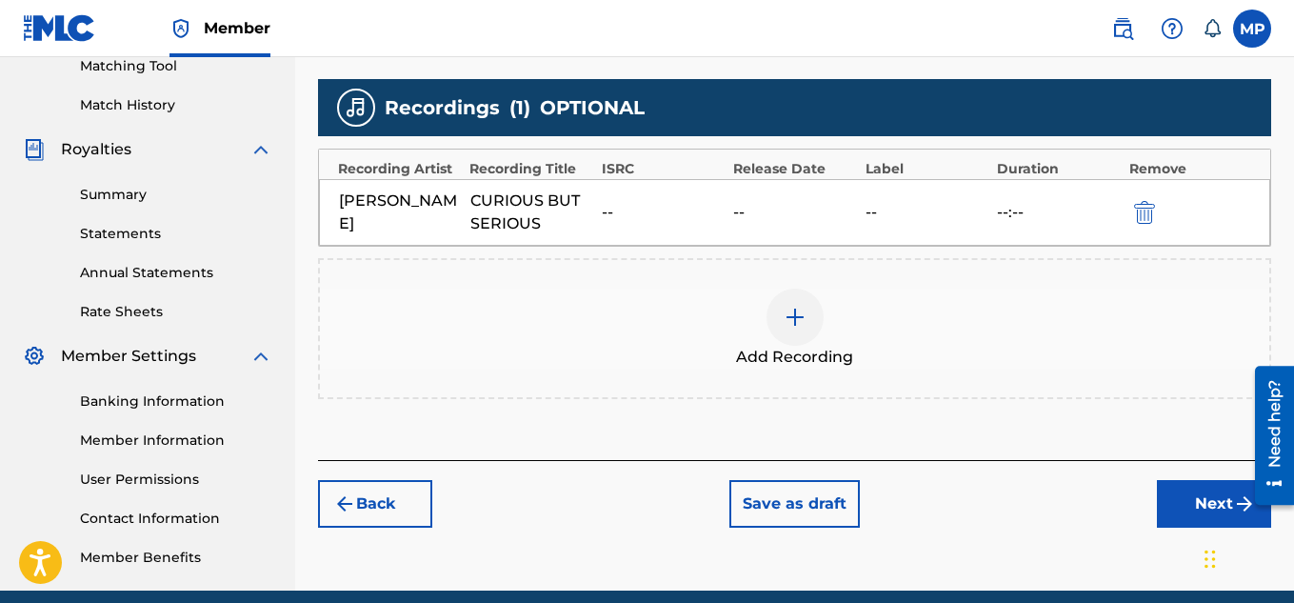
scroll to position [528, 0]
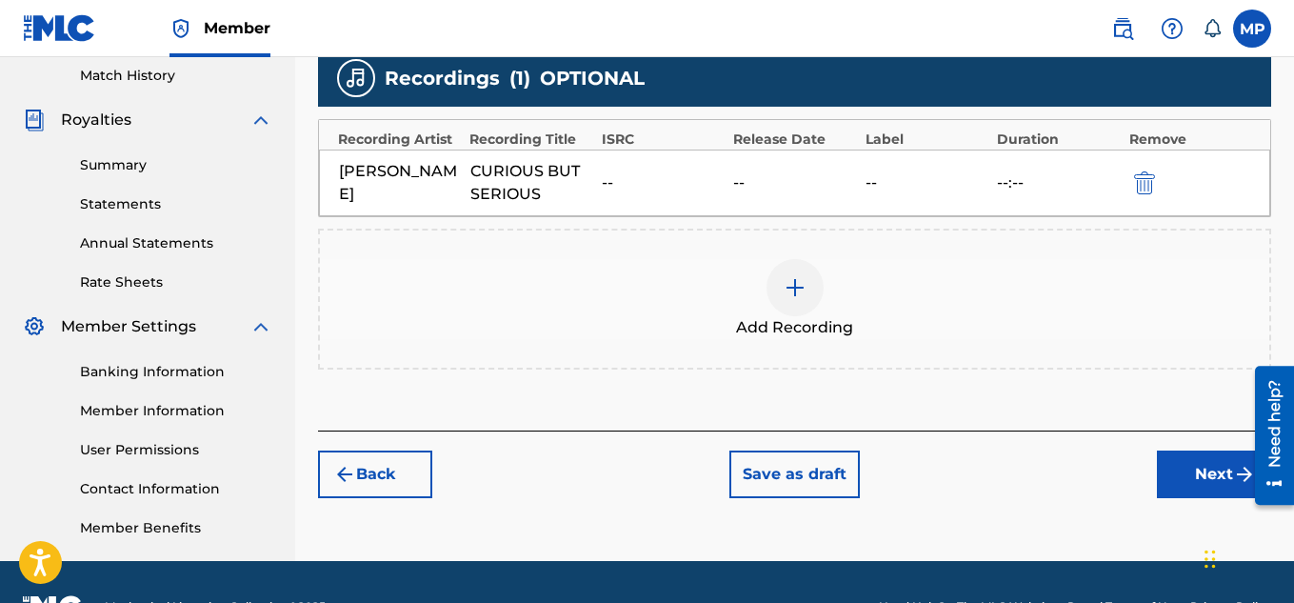
click at [1208, 473] on button "Next" at bounding box center [1214, 474] width 114 height 48
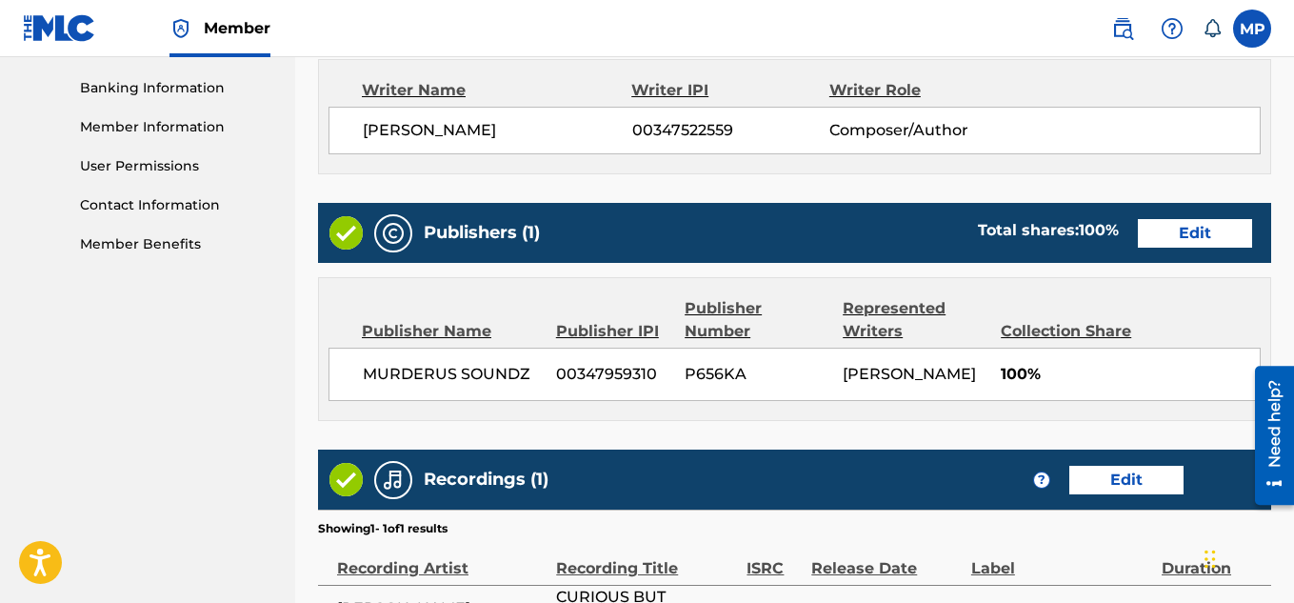
scroll to position [923, 0]
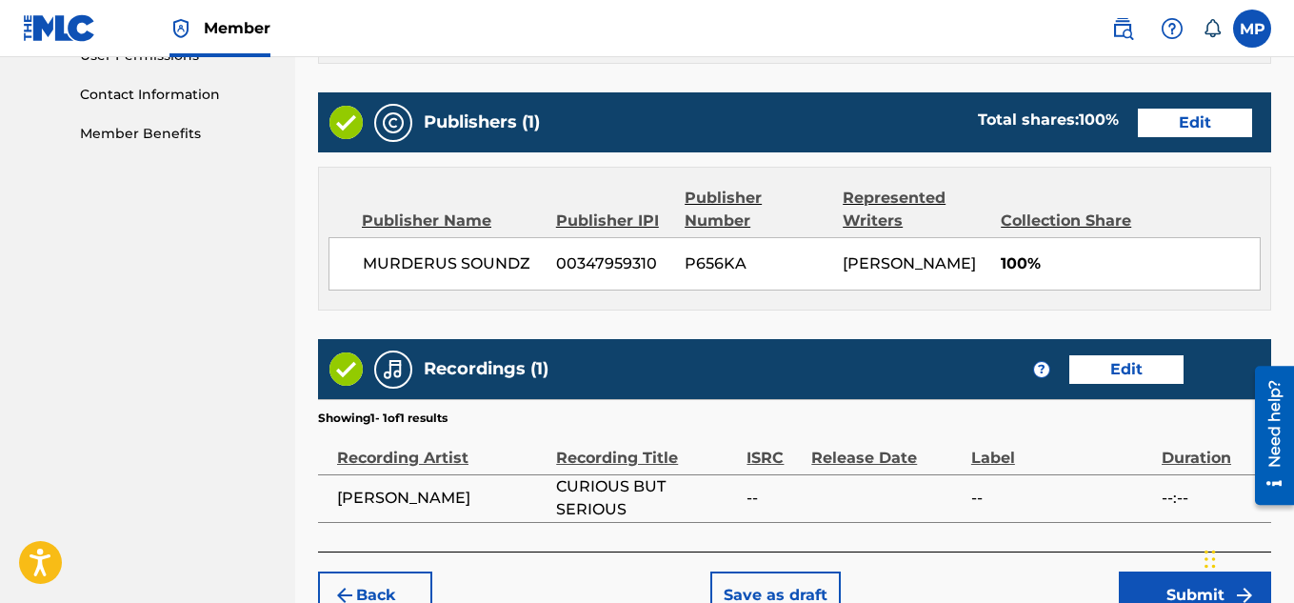
click at [1167, 588] on button "Submit" at bounding box center [1195, 595] width 152 height 48
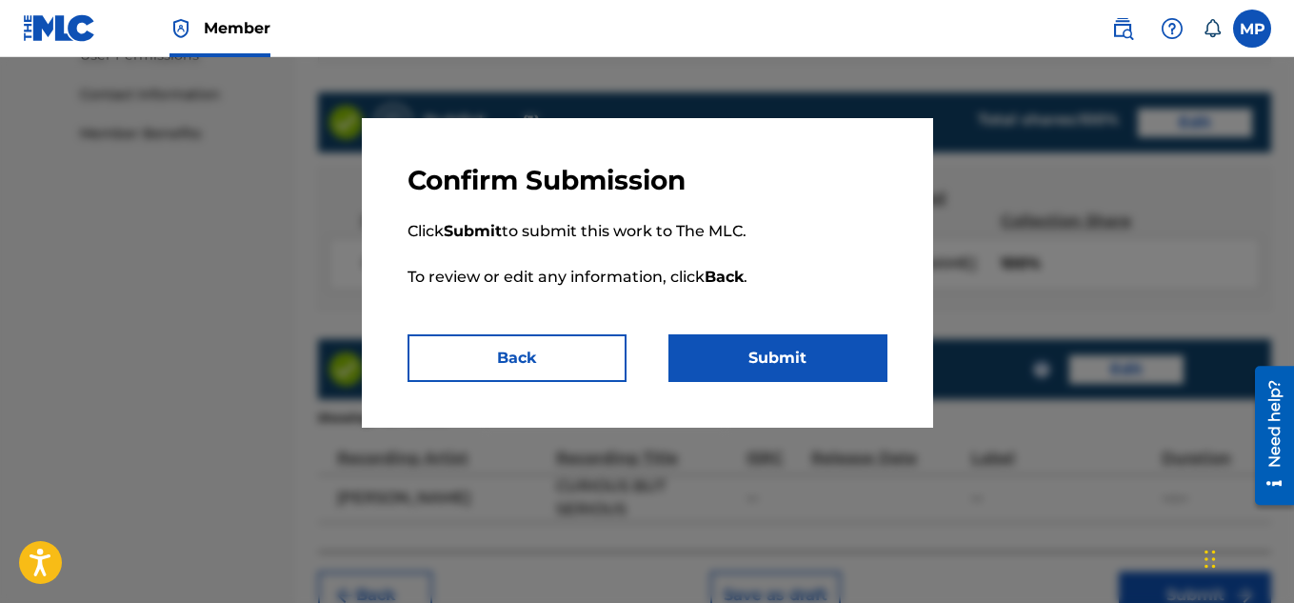
click at [807, 354] on button "Submit" at bounding box center [777, 358] width 219 height 48
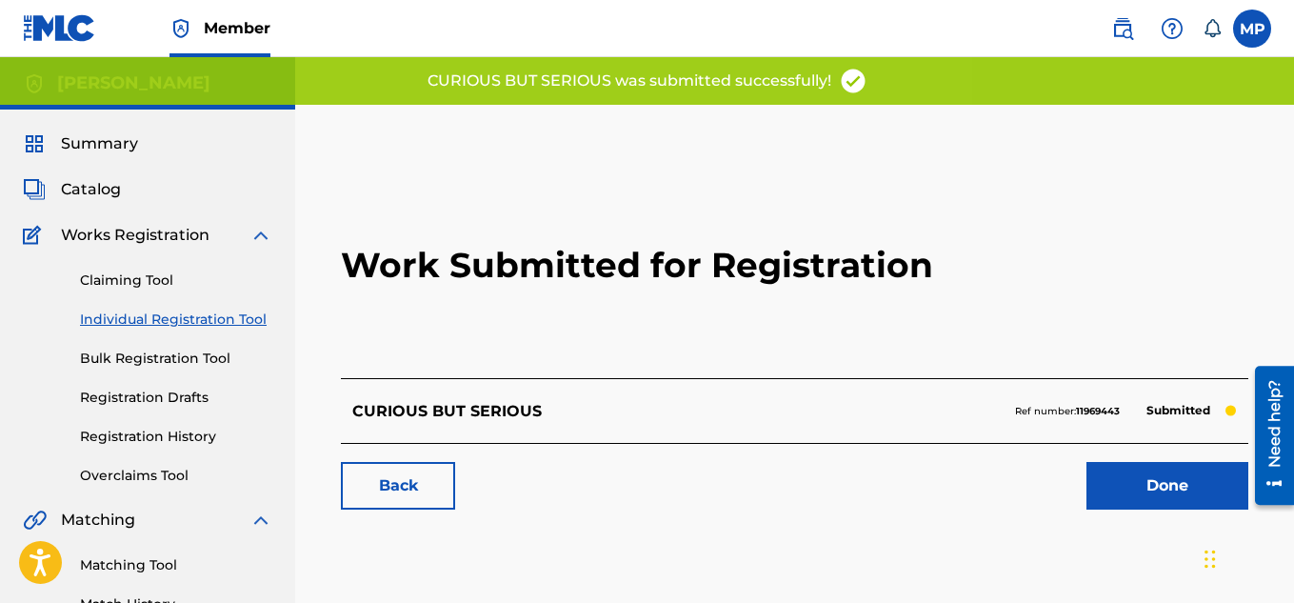
click at [390, 499] on link "Back" at bounding box center [398, 486] width 114 height 48
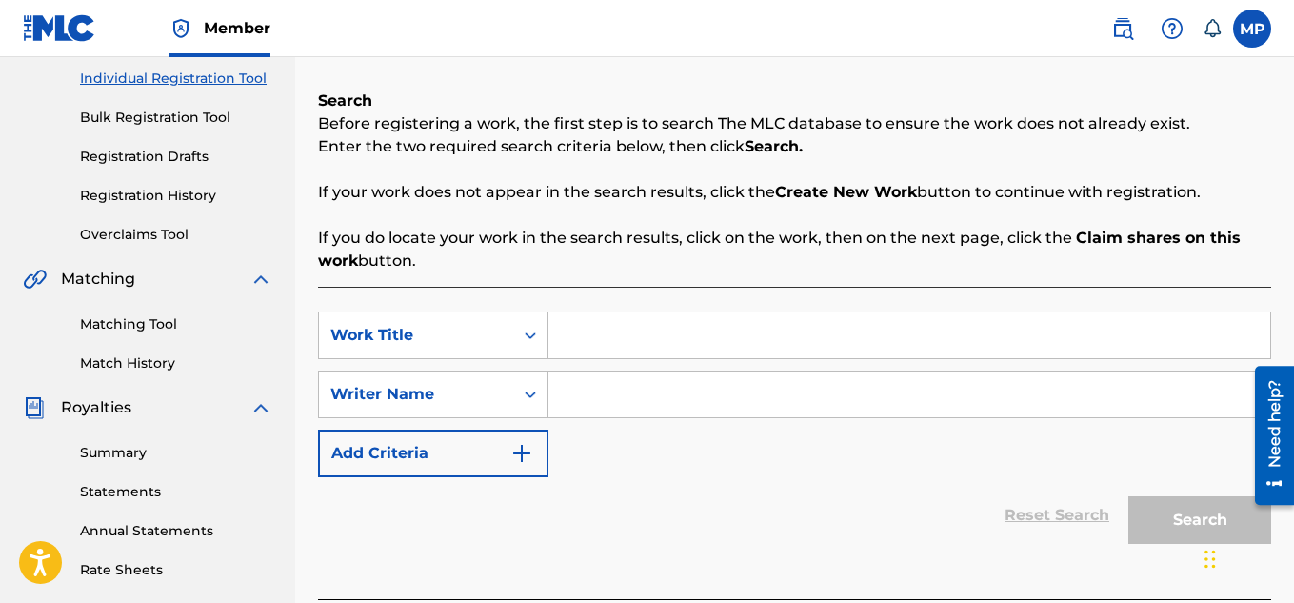
scroll to position [253, 0]
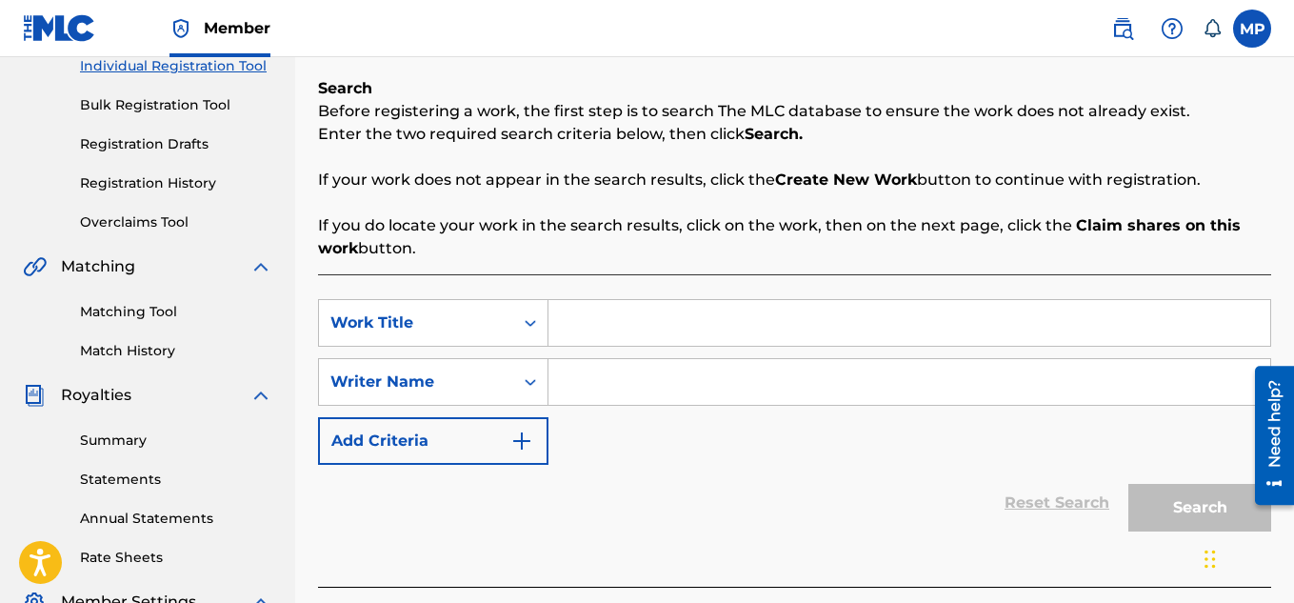
click at [609, 317] on input "Search Form" at bounding box center [909, 323] width 722 height 46
type input "Addiction of All"
click at [623, 389] on input "Search Form" at bounding box center [909, 382] width 722 height 46
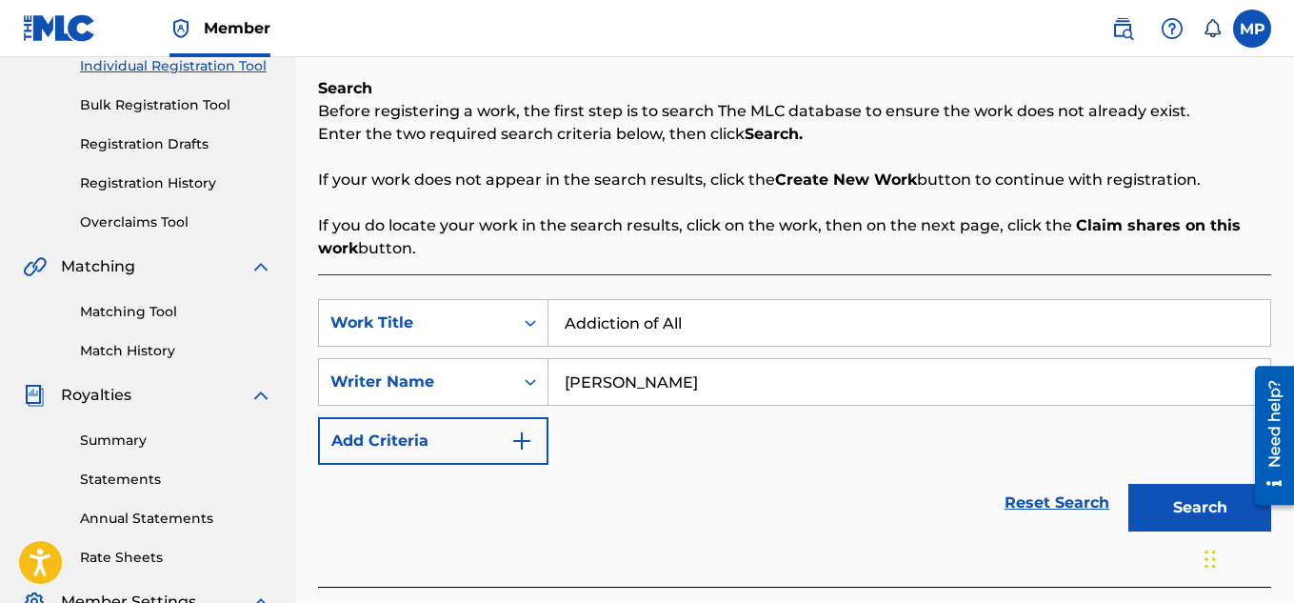
type input "[PERSON_NAME]"
click at [1180, 499] on button "Search" at bounding box center [1199, 508] width 143 height 48
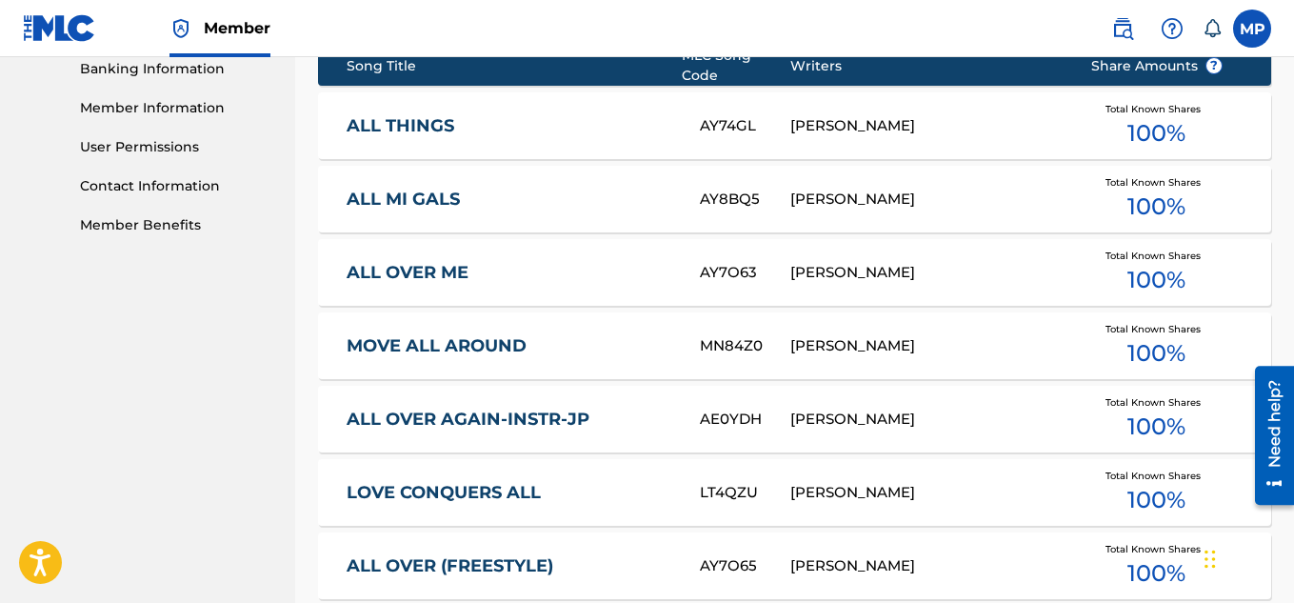
scroll to position [1369, 0]
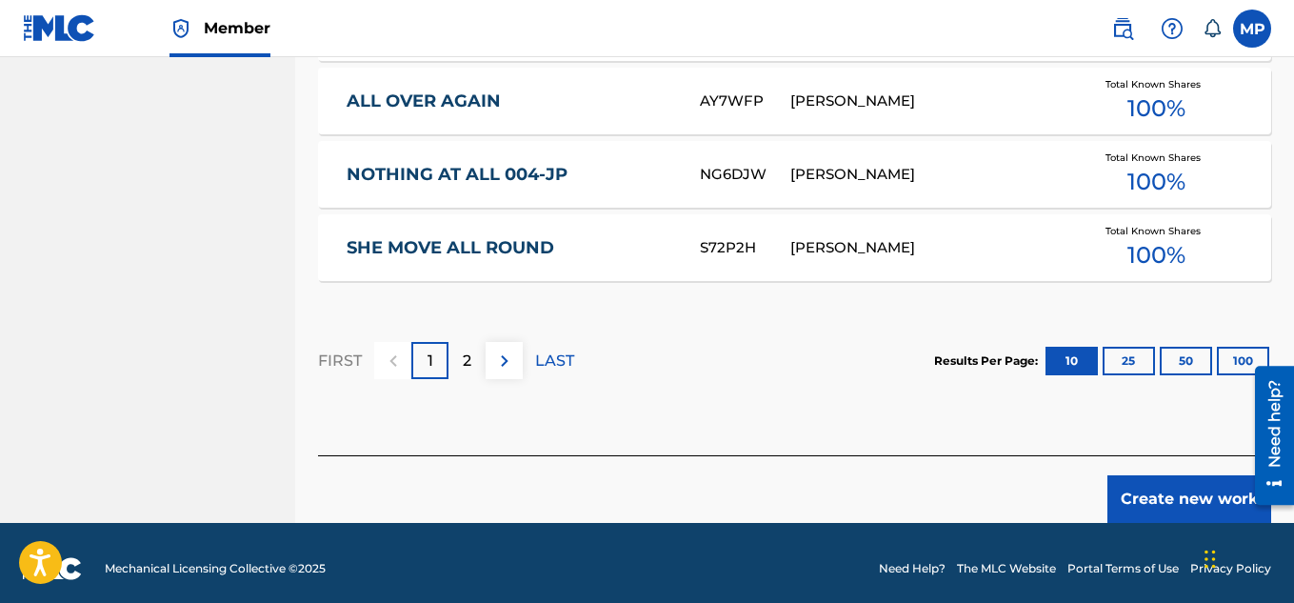
click at [1191, 479] on button "Create new work" at bounding box center [1189, 499] width 164 height 48
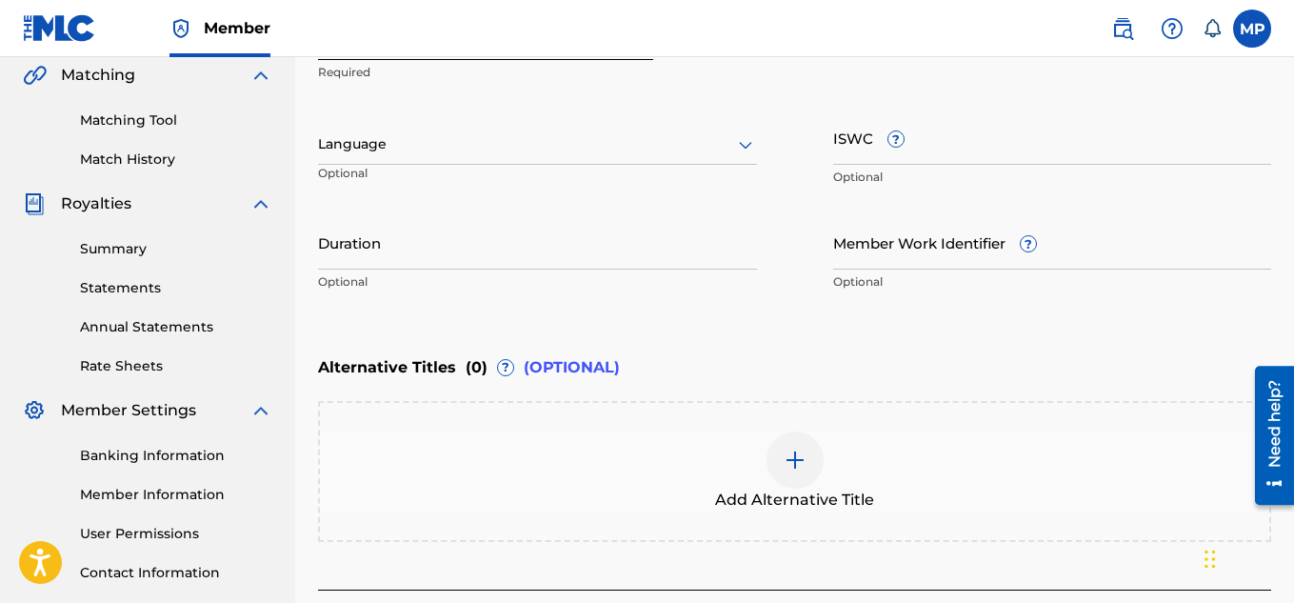
scroll to position [407, 0]
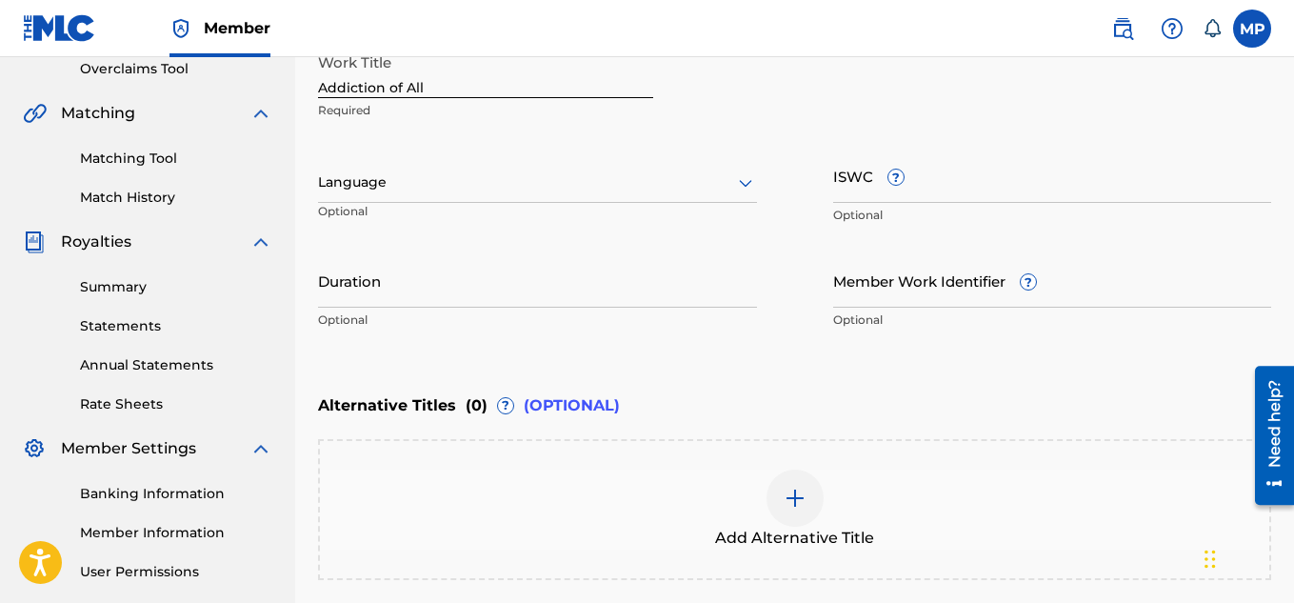
click at [854, 195] on input "ISWC ?" at bounding box center [1052, 176] width 439 height 54
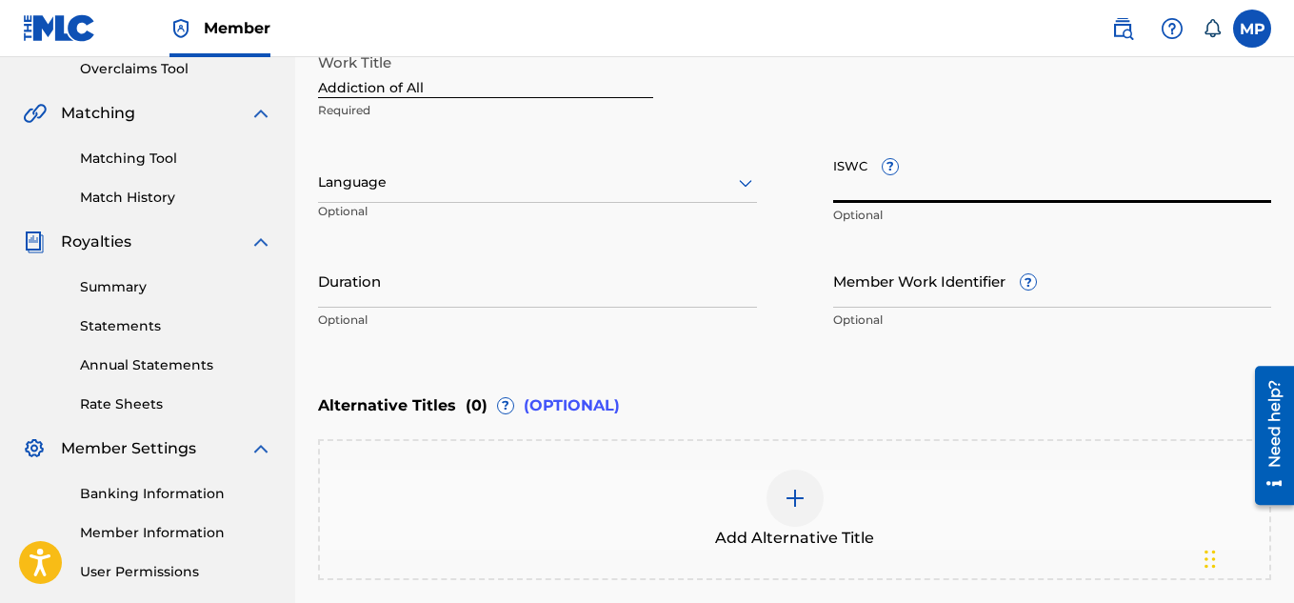
paste input "CURIOUS BUT SERIOUS"
type input "CURIOUS BUT SERIOUS"
click at [973, 173] on input "ISWC ?" at bounding box center [1052, 176] width 439 height 54
paste input "T9286731804"
type input "T9286731804"
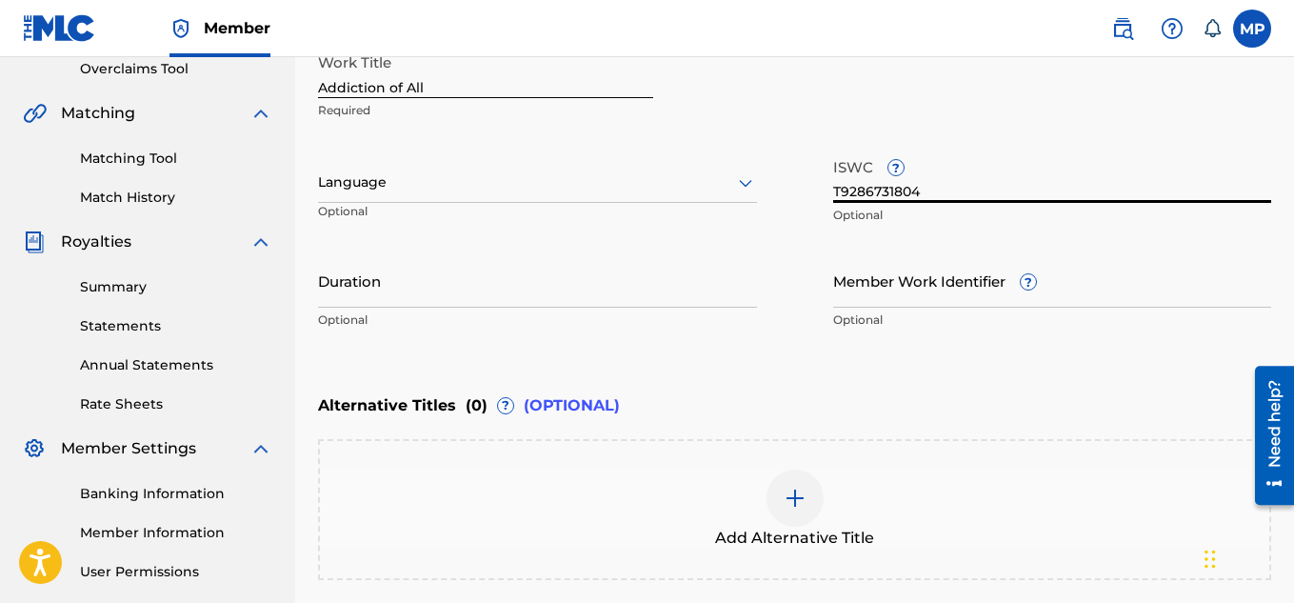
click at [883, 291] on input "Member Work Identifier ?" at bounding box center [1052, 280] width 439 height 54
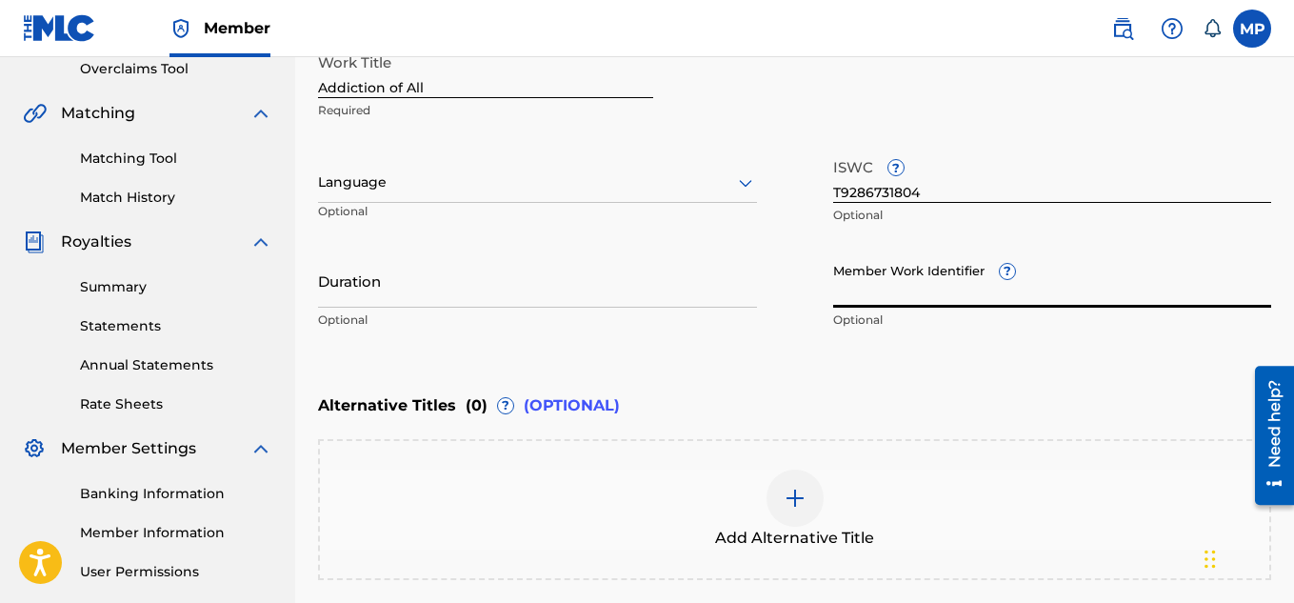
paste input "897434981"
type input "897434981"
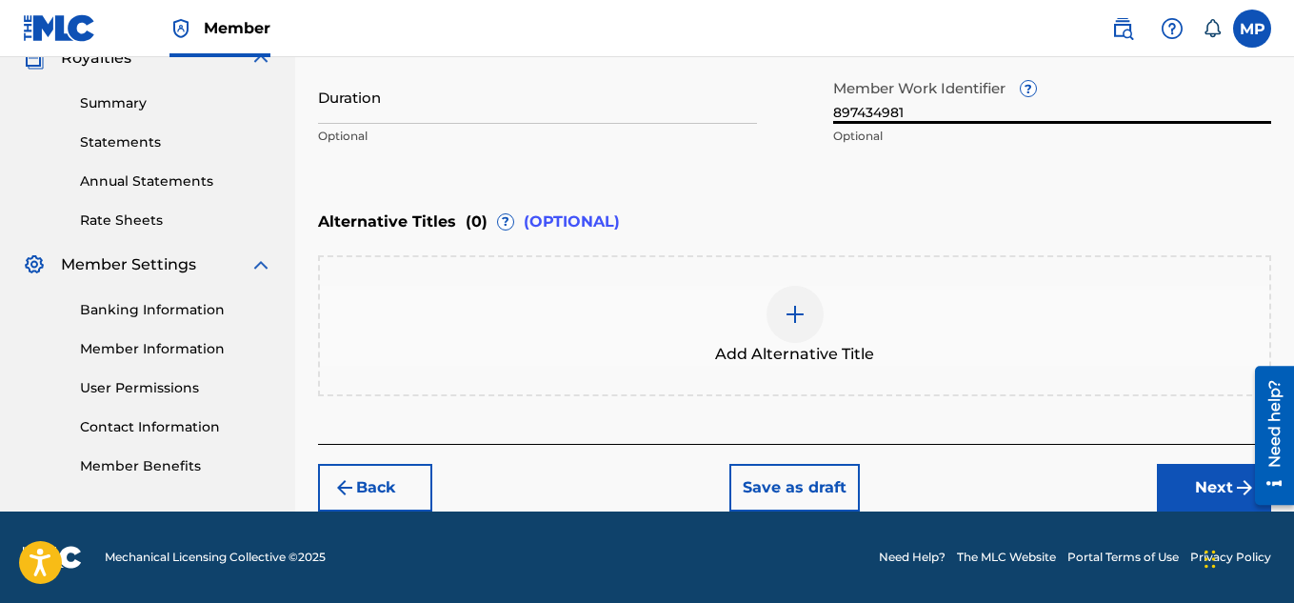
click at [1182, 476] on button "Next" at bounding box center [1214, 488] width 114 height 48
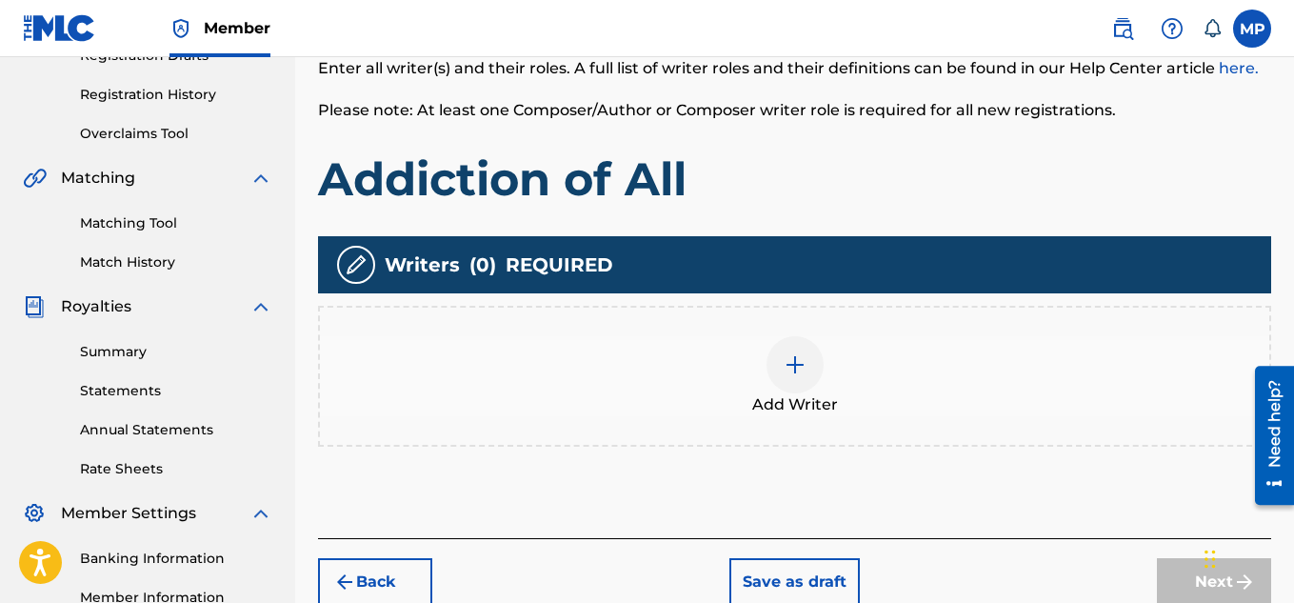
scroll to position [366, 0]
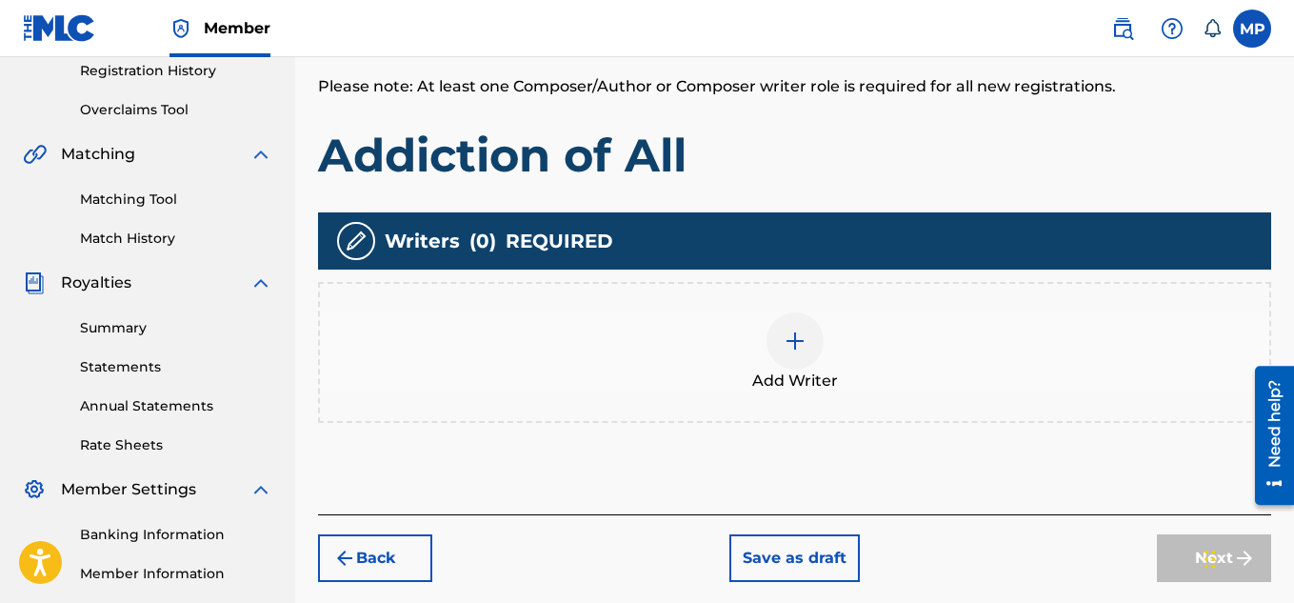
click at [810, 340] on div at bounding box center [794, 340] width 57 height 57
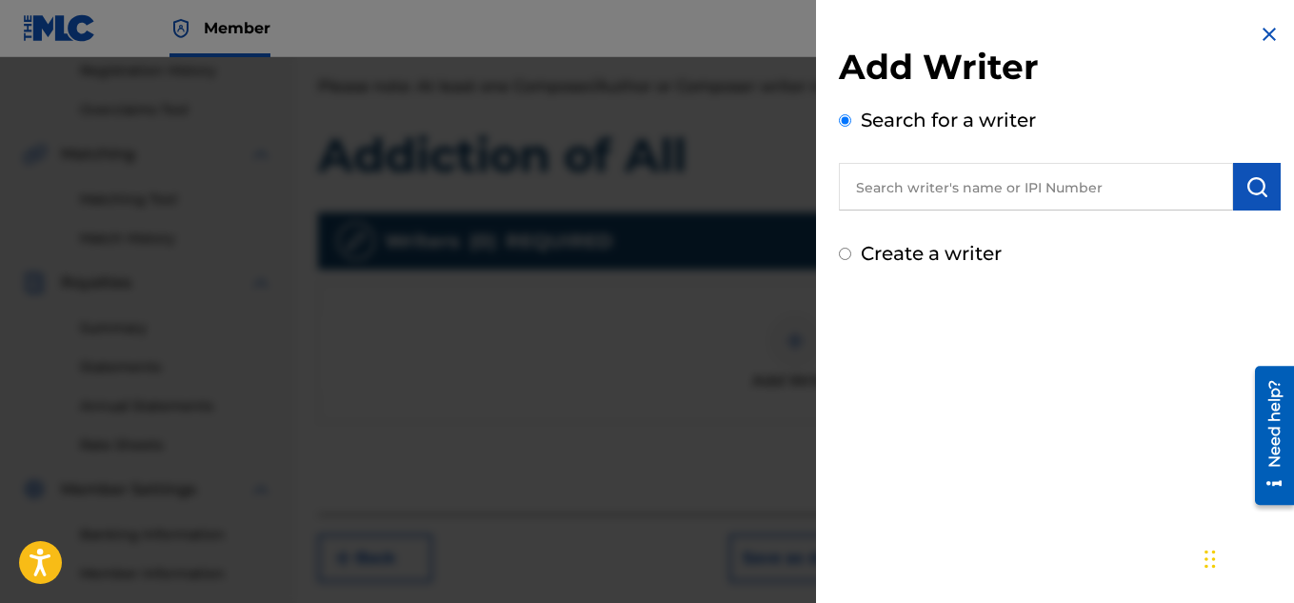
click at [981, 195] on input "text" at bounding box center [1036, 187] width 394 height 48
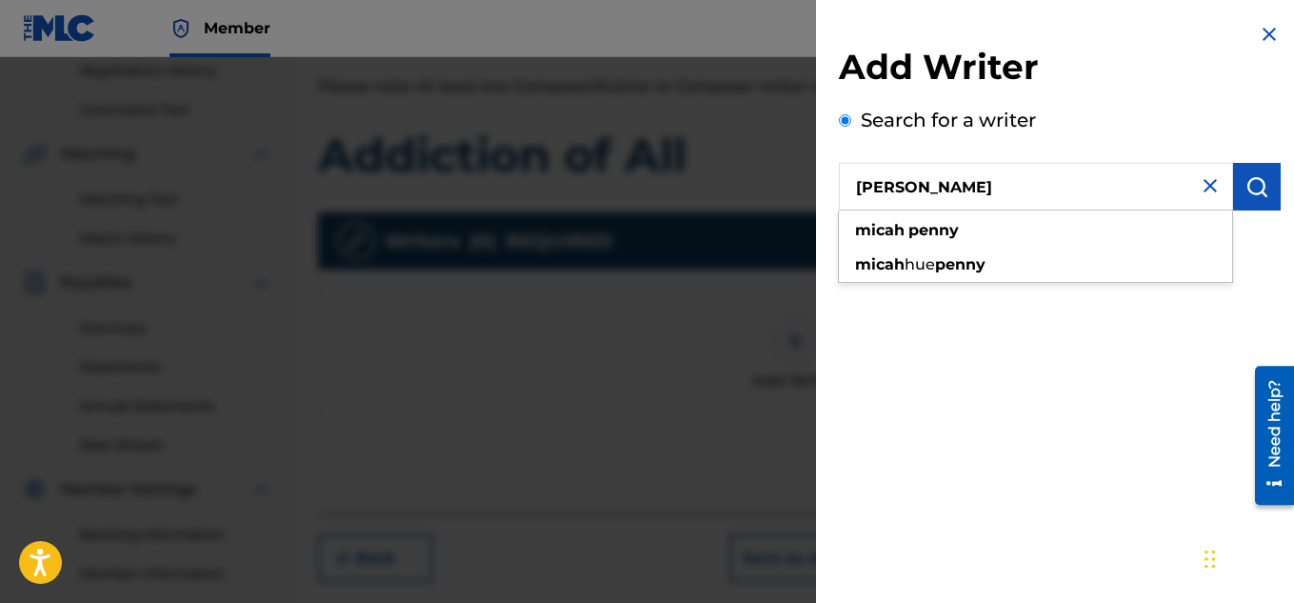
type input "[PERSON_NAME]"
click at [1234, 196] on button "submit" at bounding box center [1257, 187] width 48 height 48
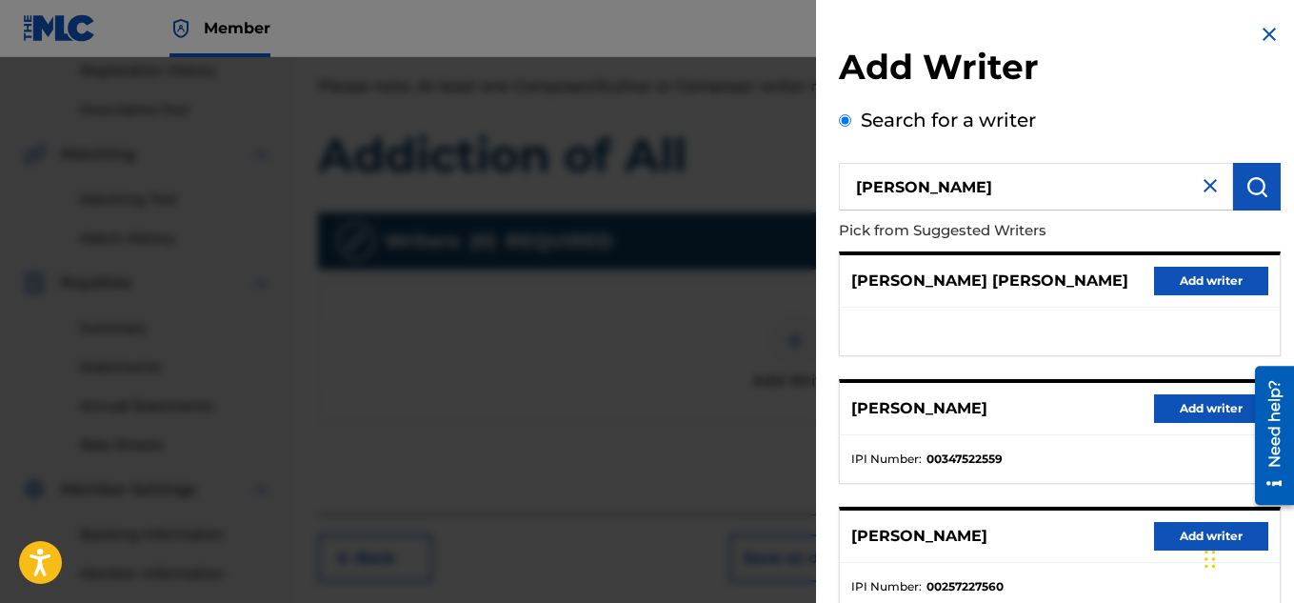
click at [1189, 410] on button "Add writer" at bounding box center [1211, 408] width 114 height 29
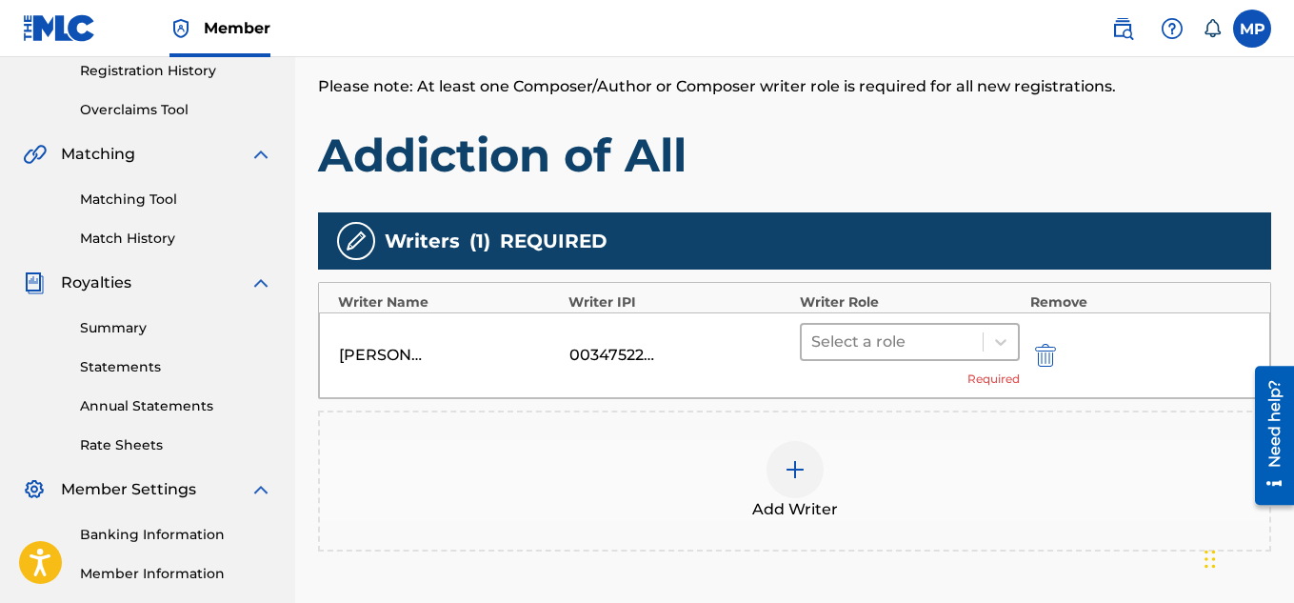
click at [924, 332] on div at bounding box center [892, 341] width 163 height 27
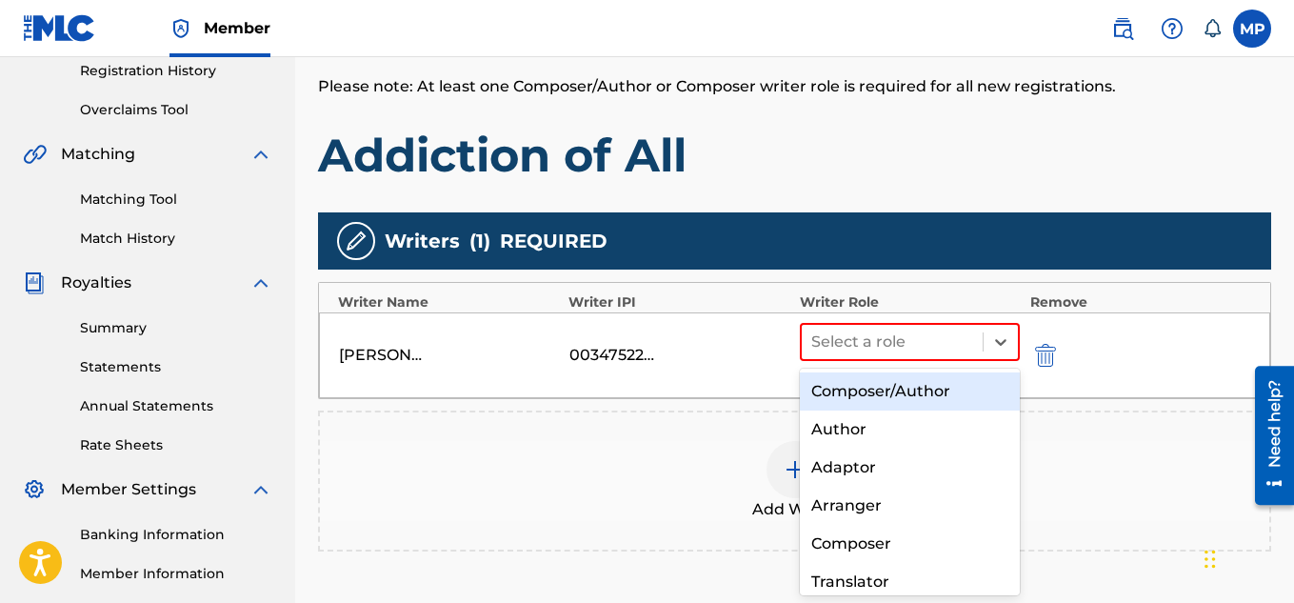
click at [867, 386] on div "Composer/Author" at bounding box center [910, 391] width 221 height 38
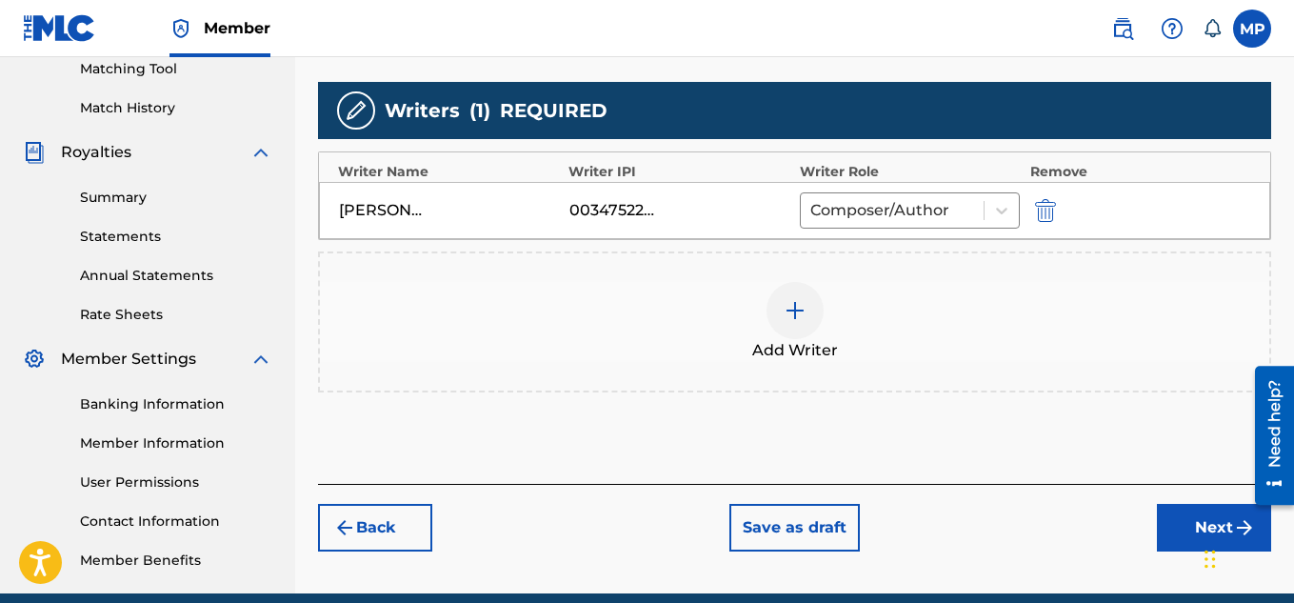
scroll to position [578, 0]
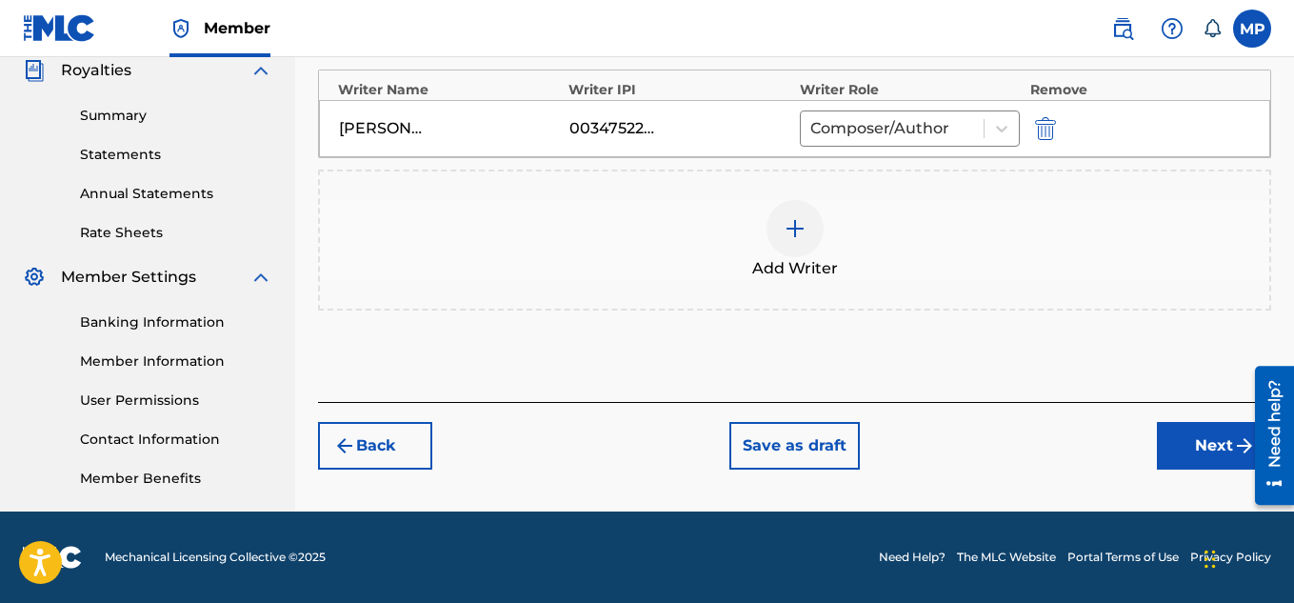
click at [1190, 447] on button "Next" at bounding box center [1214, 446] width 114 height 48
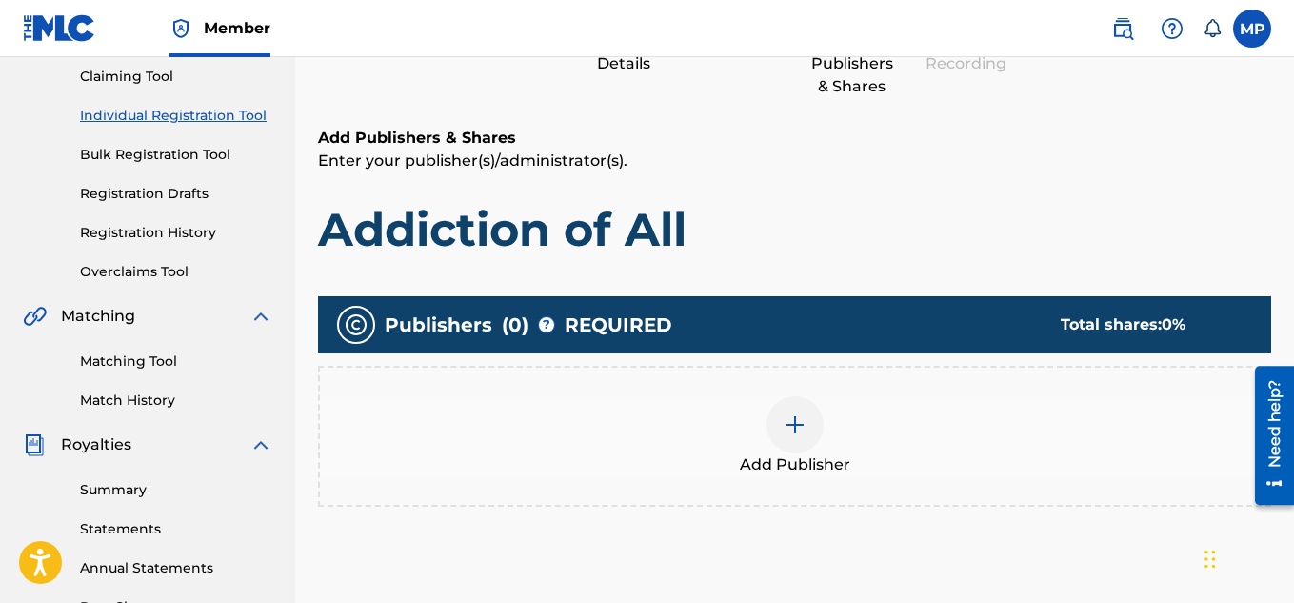
scroll to position [243, 0]
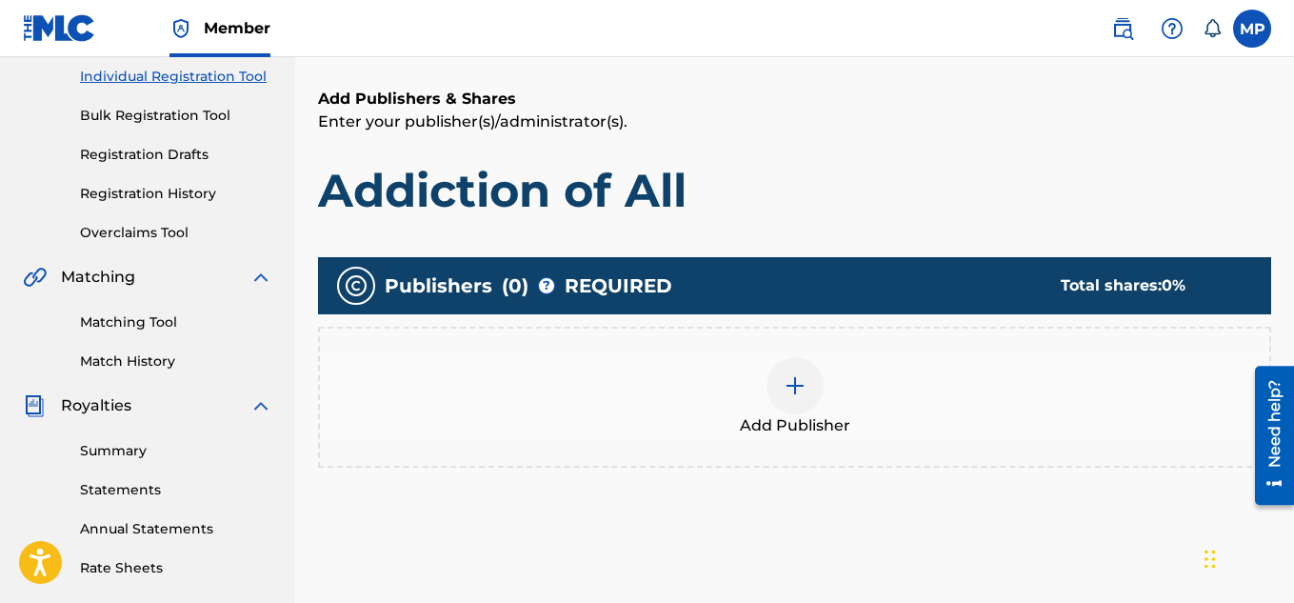
click at [805, 385] on img at bounding box center [795, 385] width 23 height 23
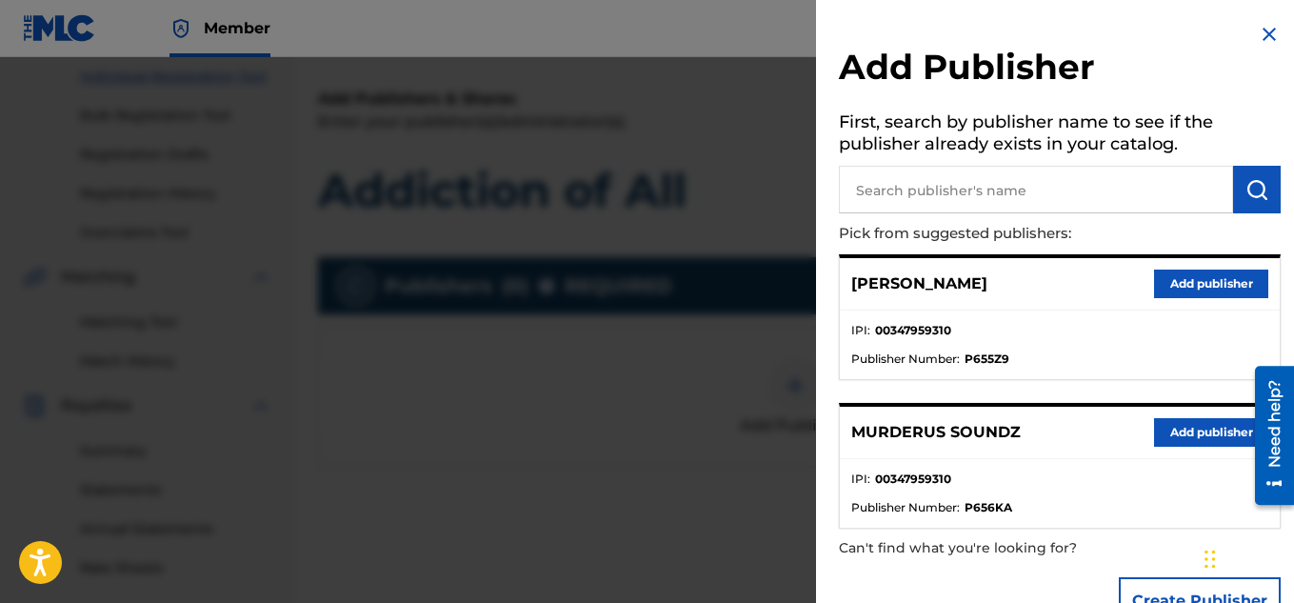
click at [1174, 431] on button "Add publisher" at bounding box center [1211, 432] width 114 height 29
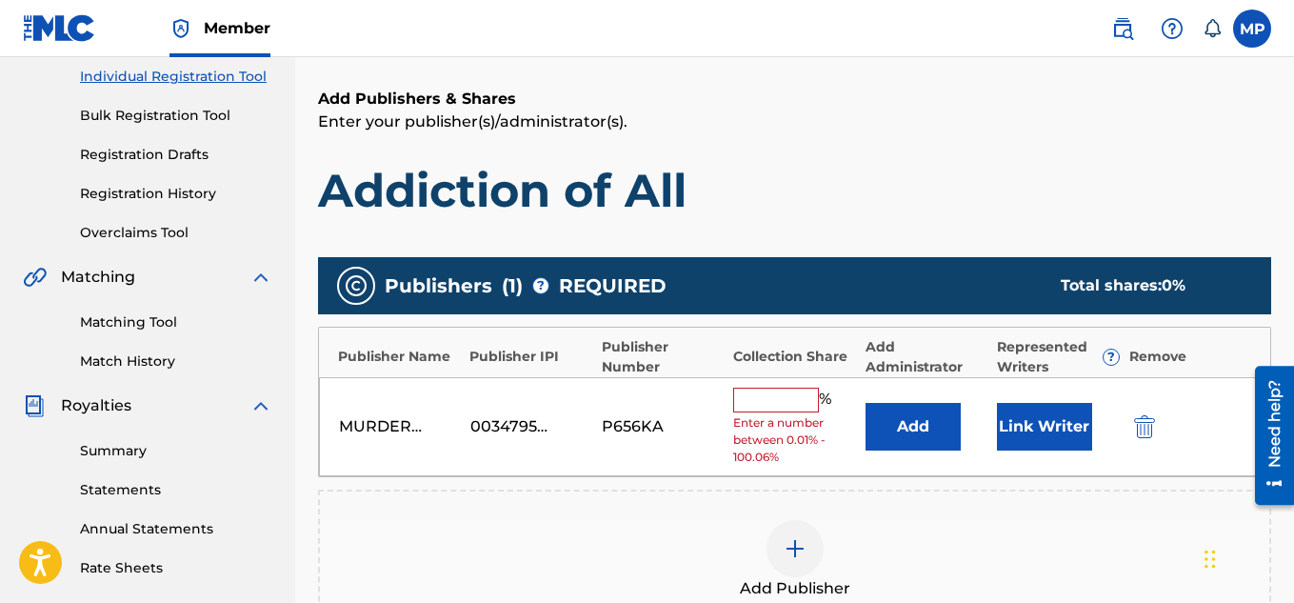
click at [748, 401] on input "text" at bounding box center [776, 400] width 86 height 25
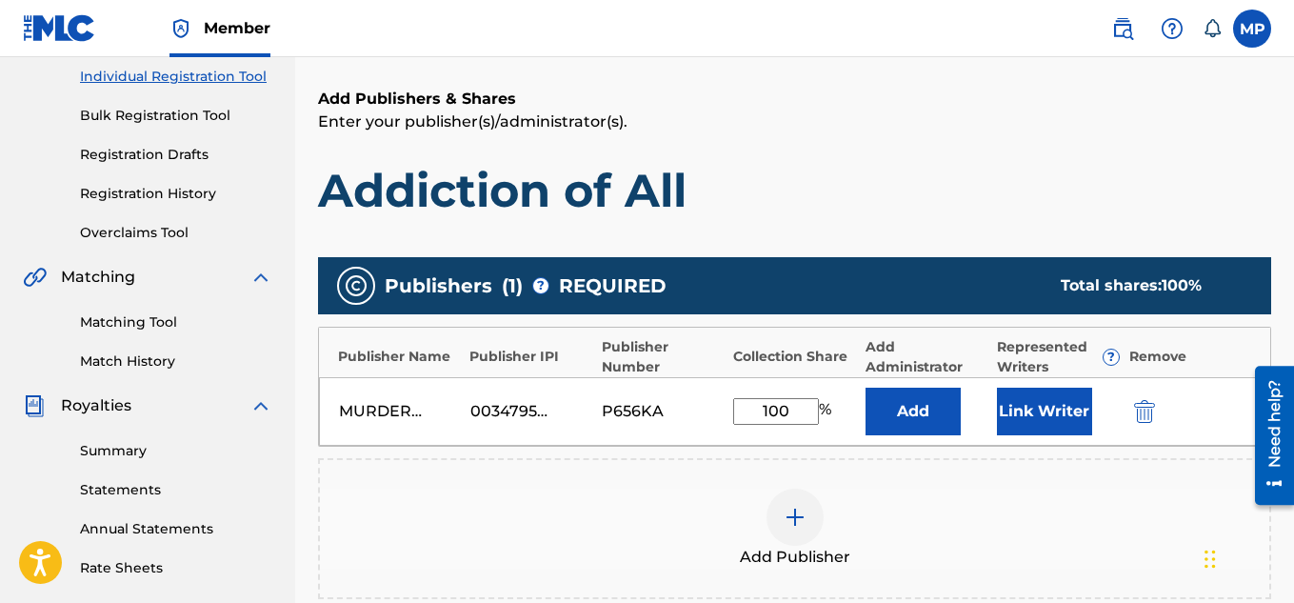
type input "100"
click at [1013, 414] on button "Link Writer" at bounding box center [1044, 412] width 95 height 48
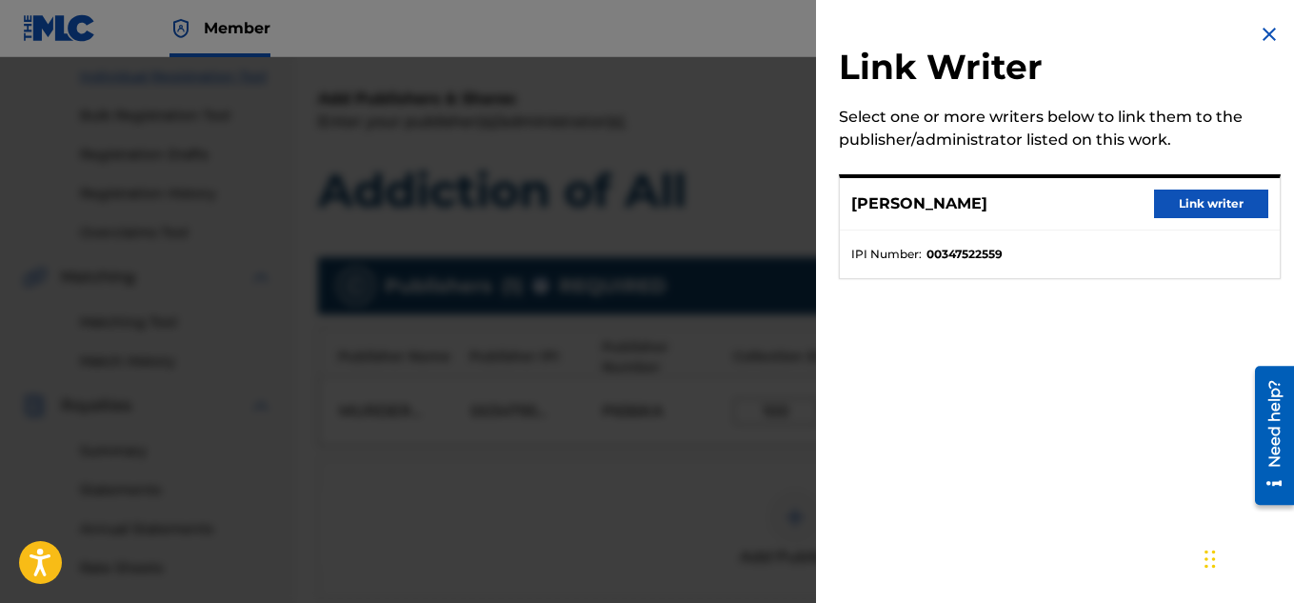
click at [1169, 197] on button "Link writer" at bounding box center [1211, 203] width 114 height 29
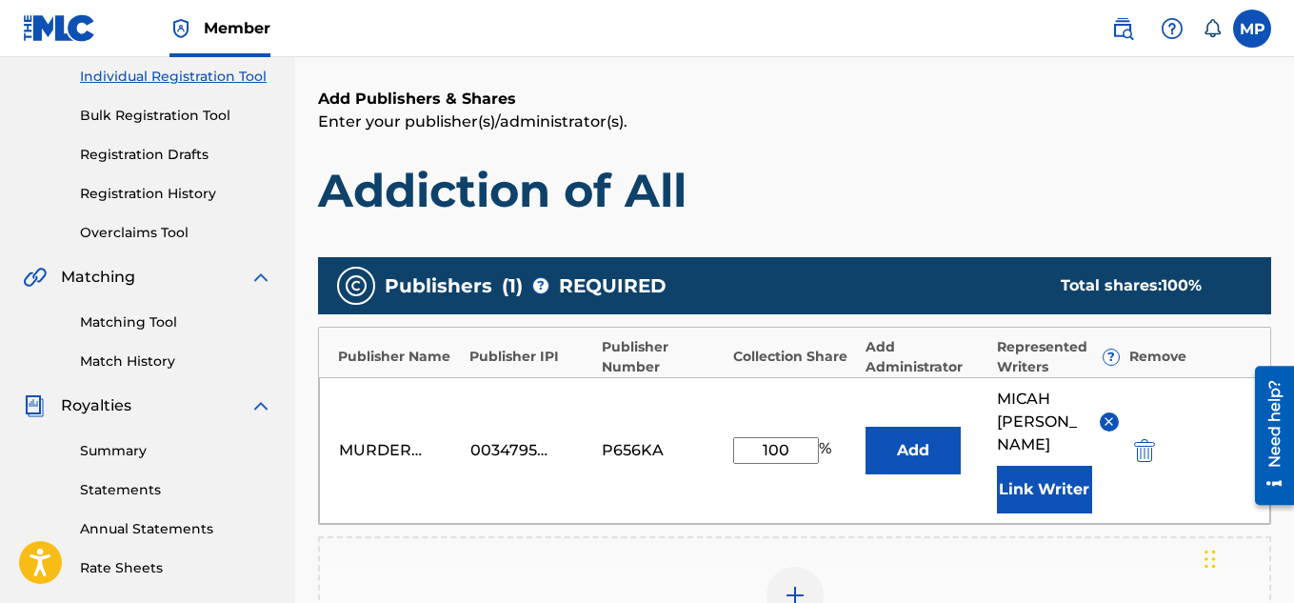
scroll to position [602, 0]
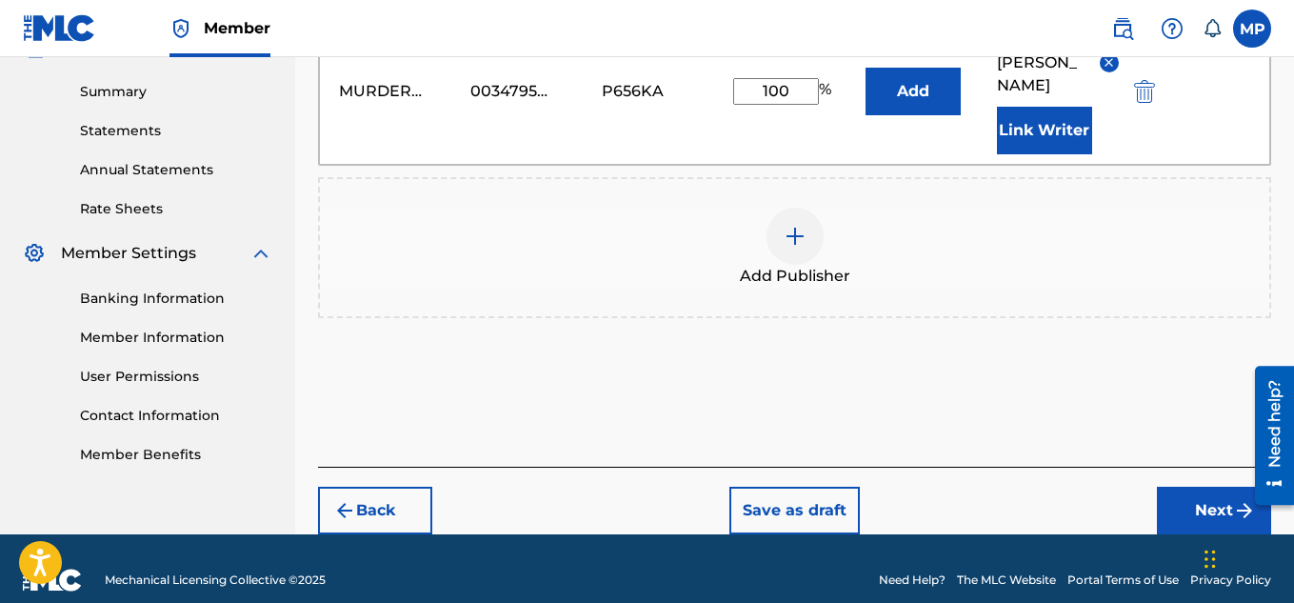
click at [1176, 489] on button "Next" at bounding box center [1214, 511] width 114 height 48
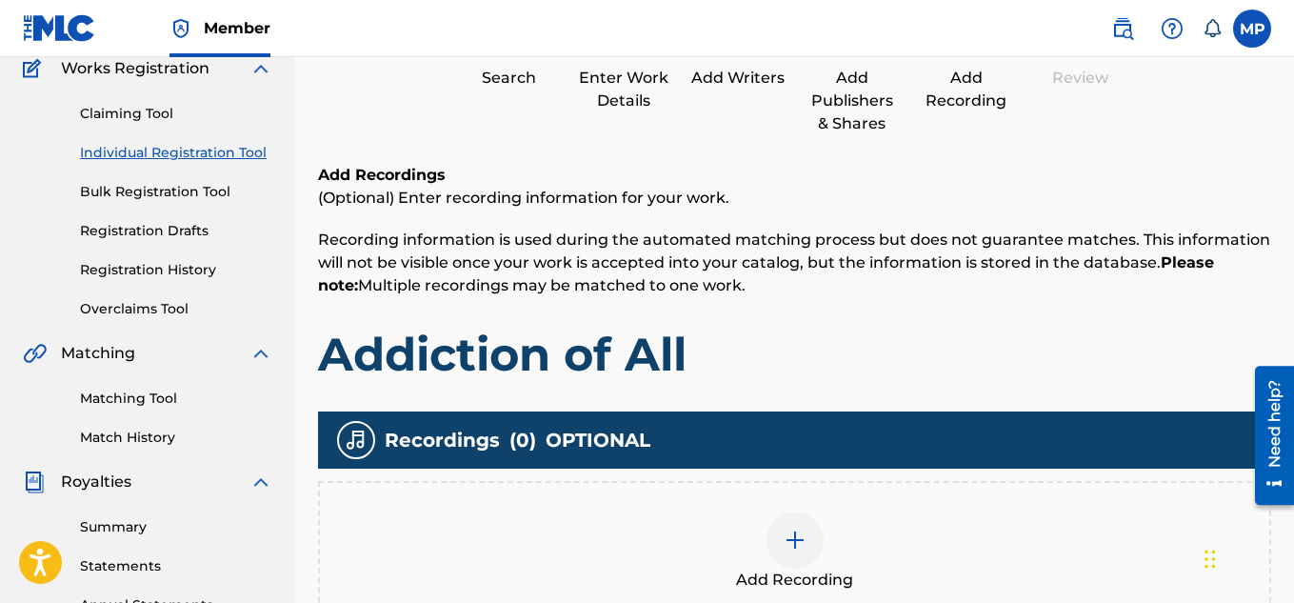
scroll to position [362, 0]
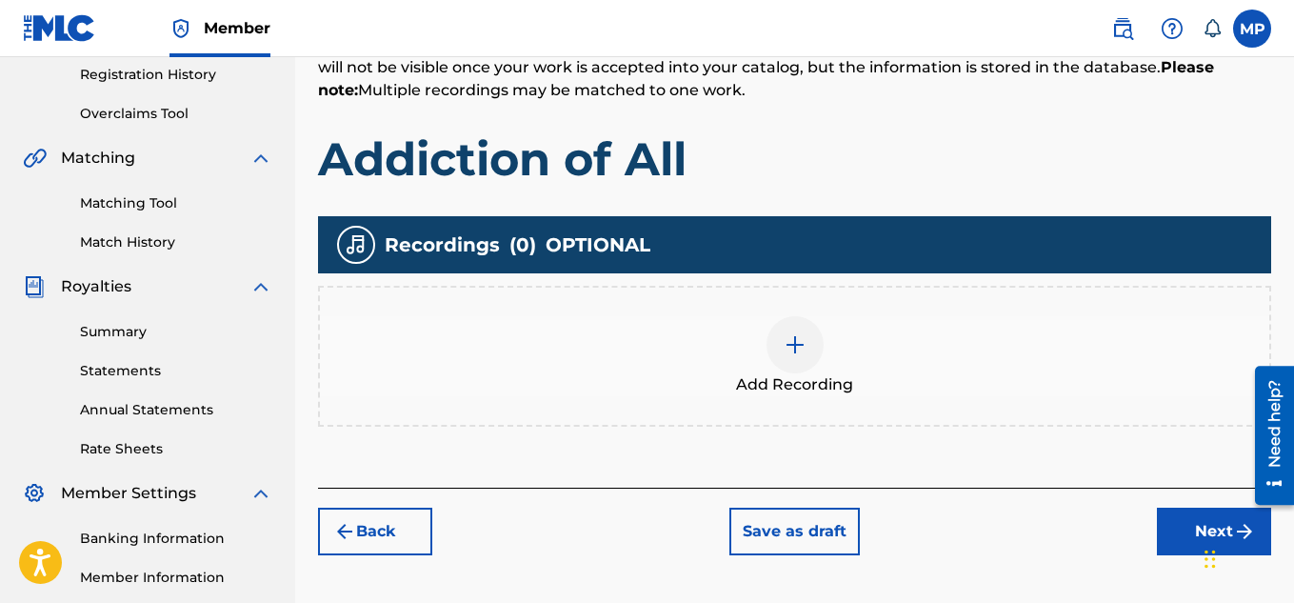
click at [785, 368] on div at bounding box center [794, 344] width 57 height 57
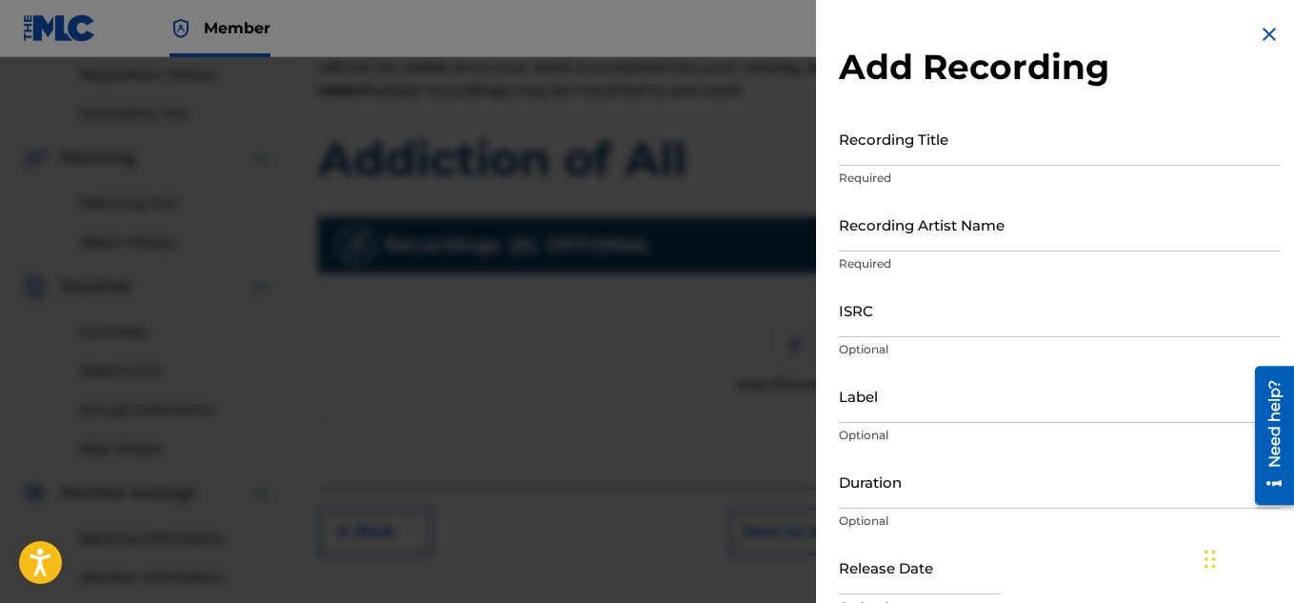
click at [922, 150] on input "Recording Title" at bounding box center [1060, 138] width 442 height 54
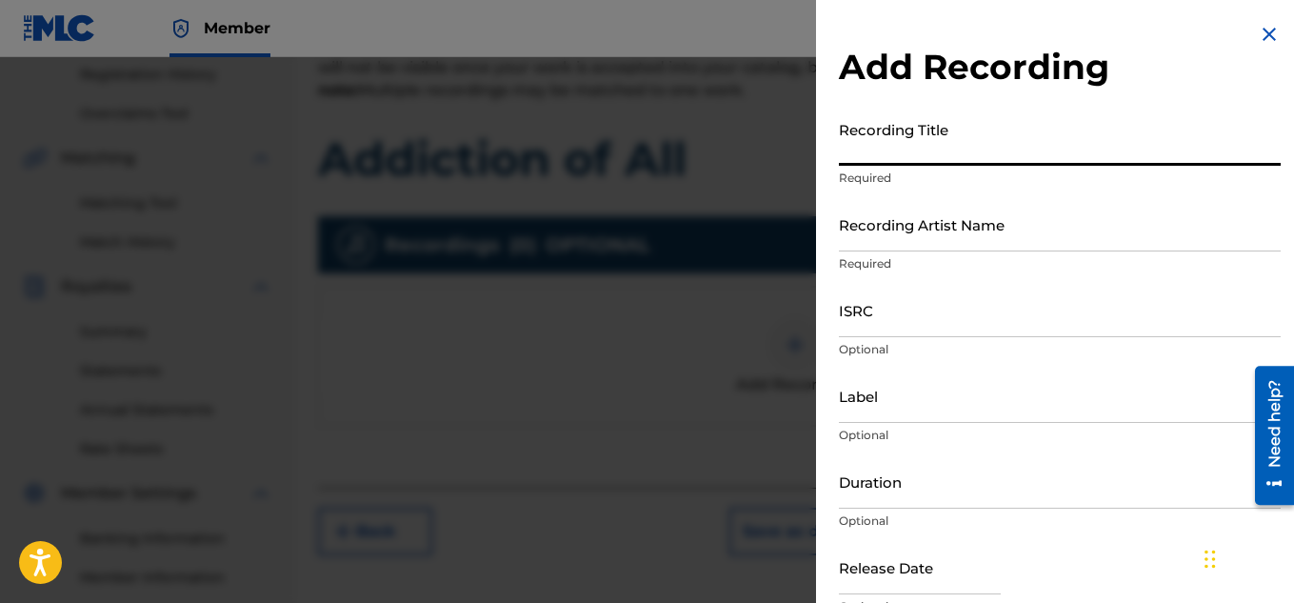
paste input "897434981"
click at [898, 157] on input "897434981" at bounding box center [1060, 138] width 442 height 54
paste input "ADDICTION OF ALL"
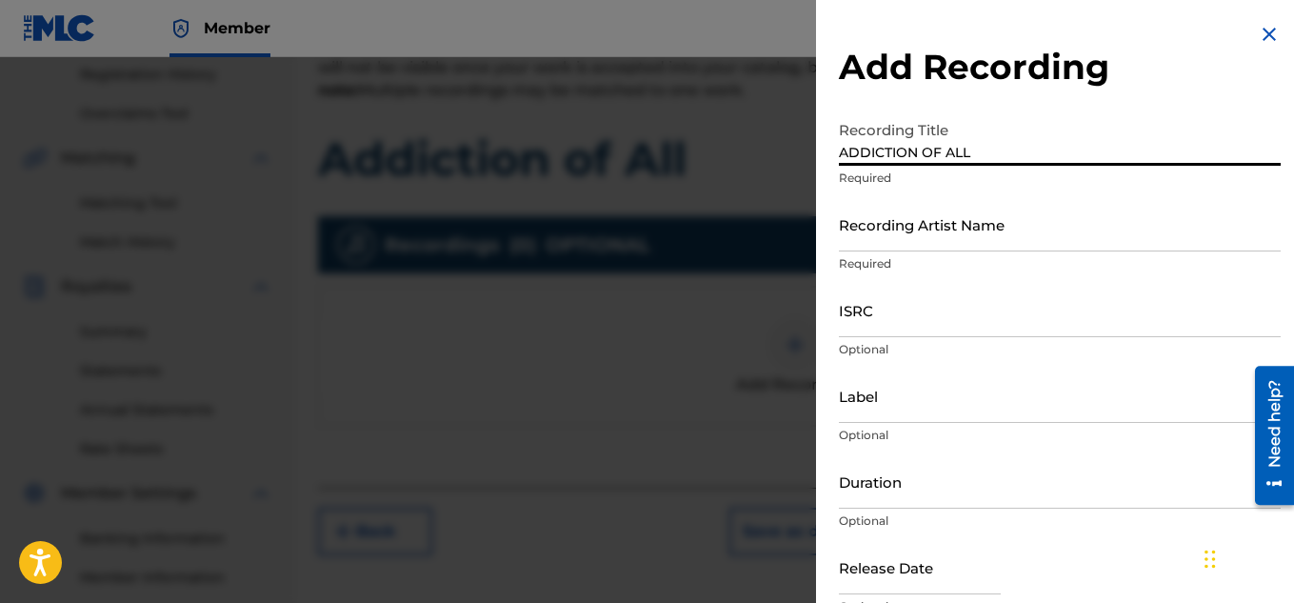
type input "ADDICTION OF ALL"
click at [884, 237] on input "Recording Artist Name" at bounding box center [1060, 224] width 442 height 54
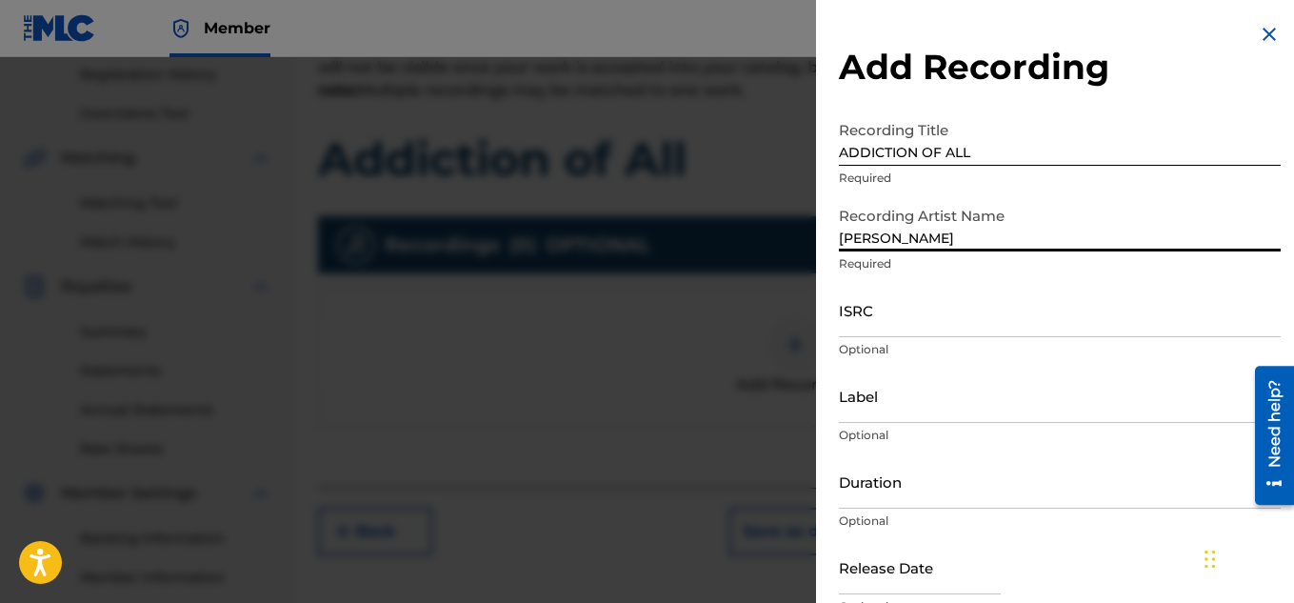
type input "[PERSON_NAME]"
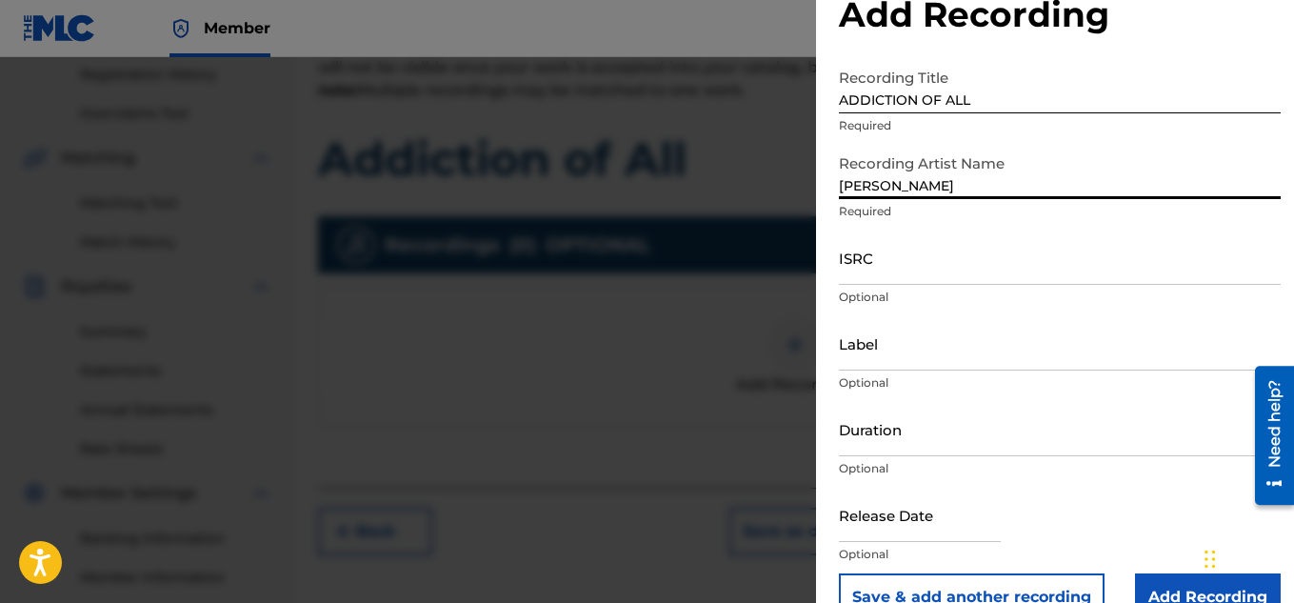
scroll to position [93, 0]
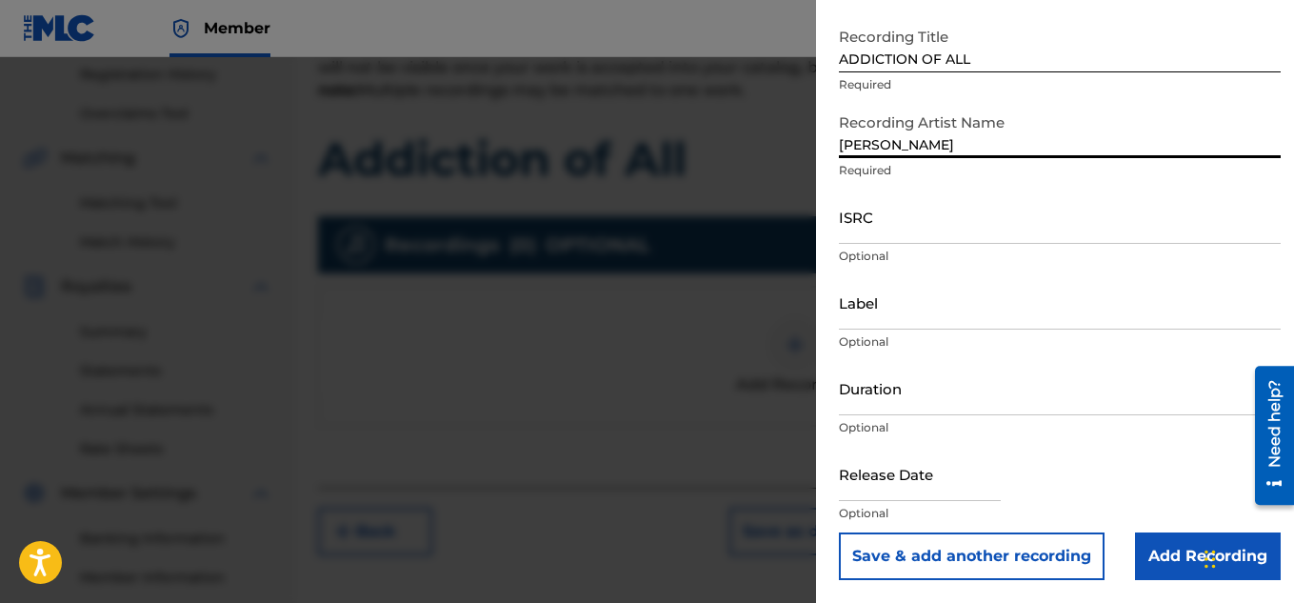
click at [1173, 565] on input "Add Recording" at bounding box center [1208, 556] width 146 height 48
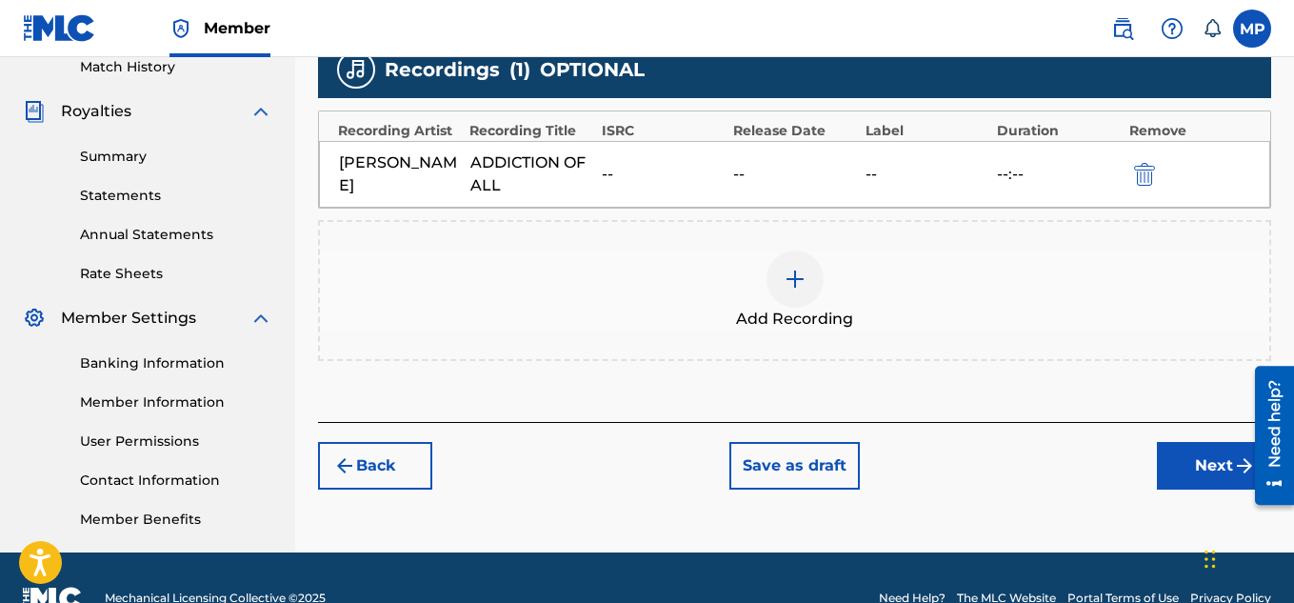
scroll to position [530, 0]
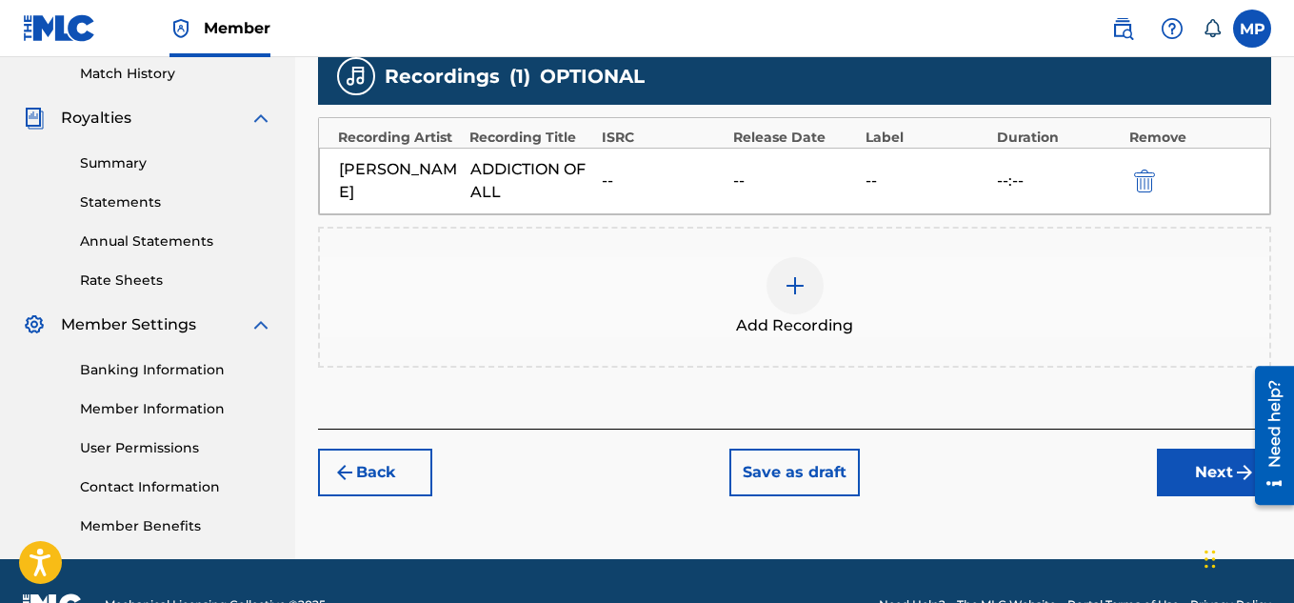
click at [1210, 457] on button "Next" at bounding box center [1214, 472] width 114 height 48
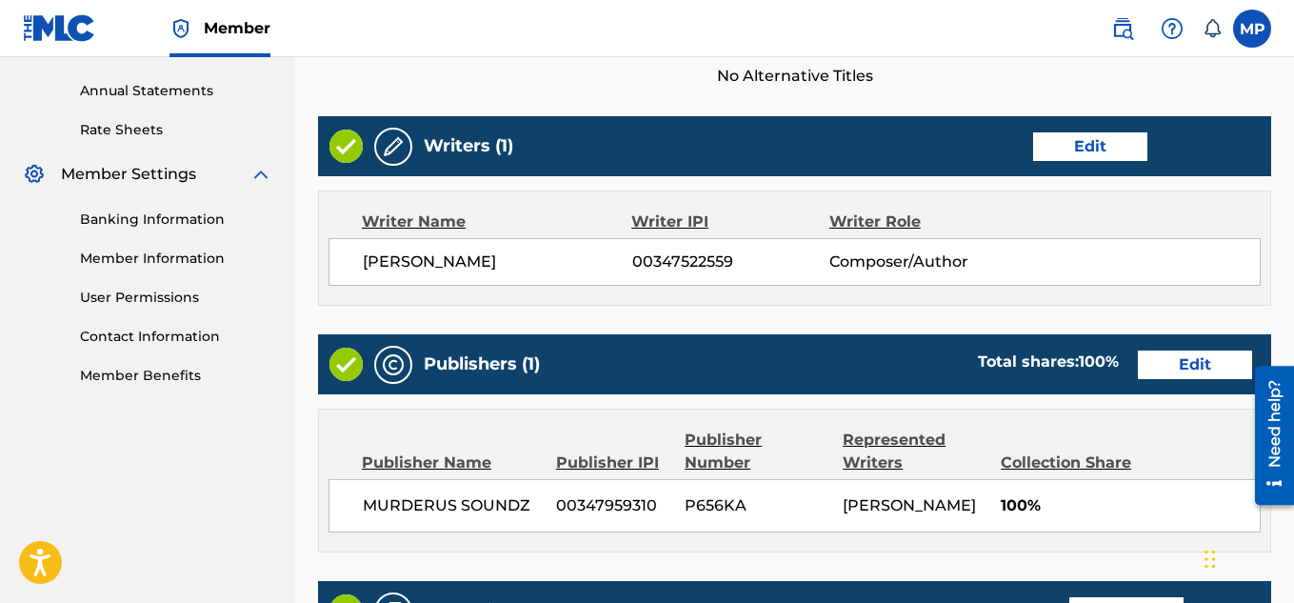
scroll to position [1030, 0]
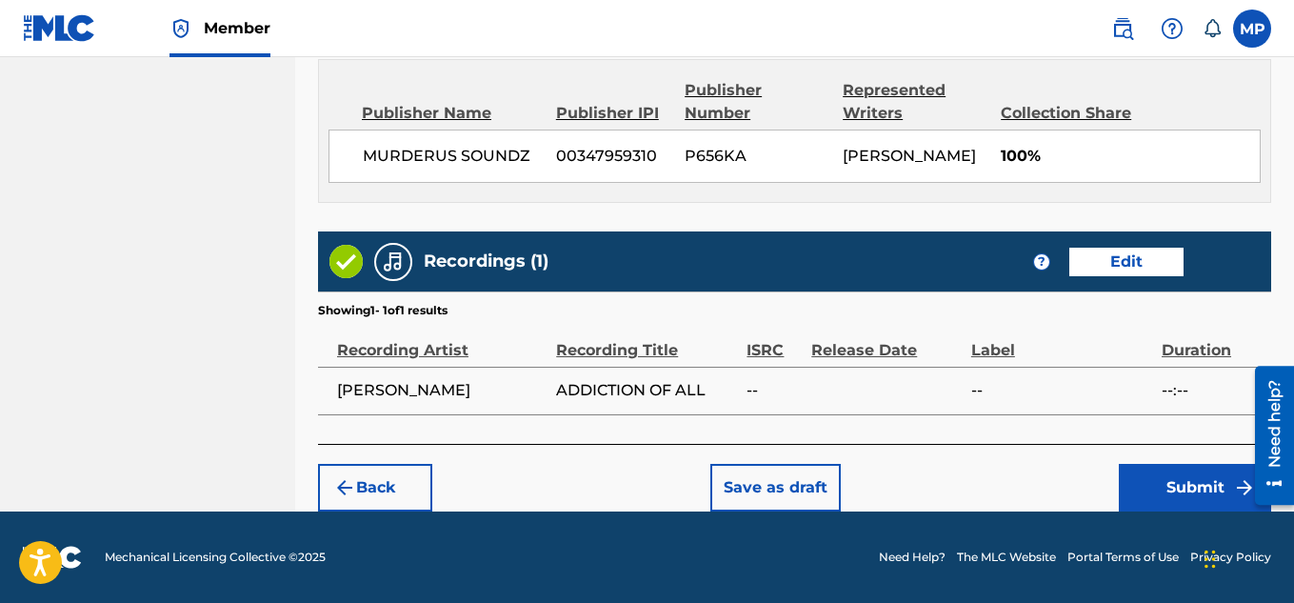
click at [1146, 477] on button "Submit" at bounding box center [1195, 488] width 152 height 48
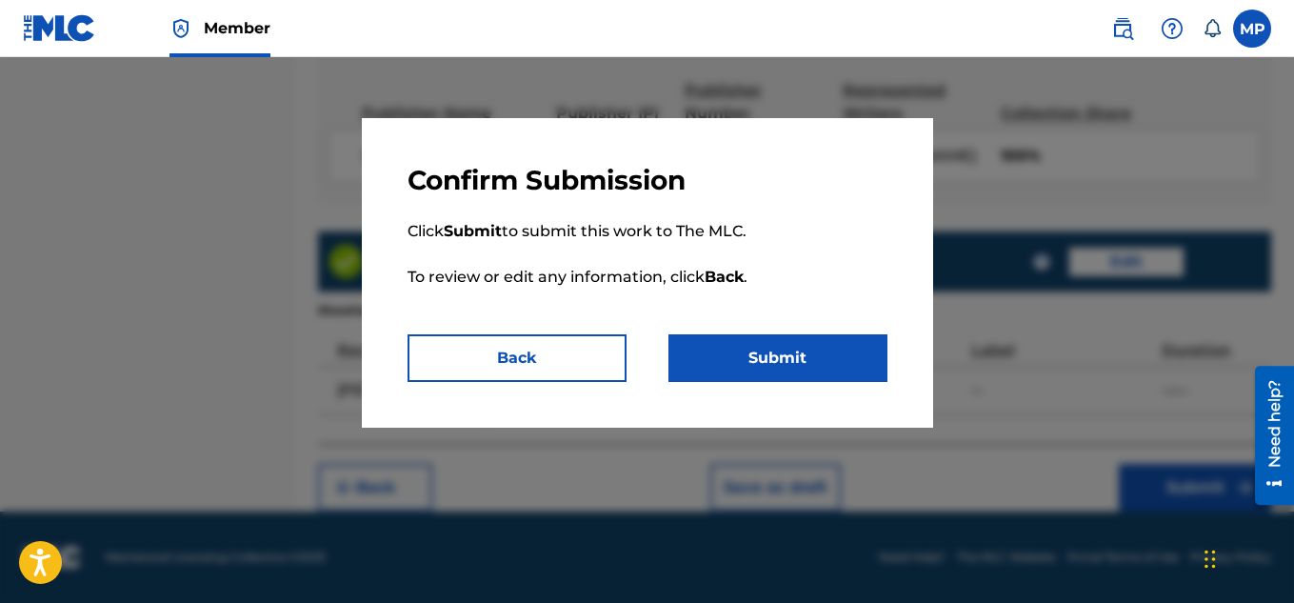
click at [812, 348] on button "Submit" at bounding box center [777, 358] width 219 height 48
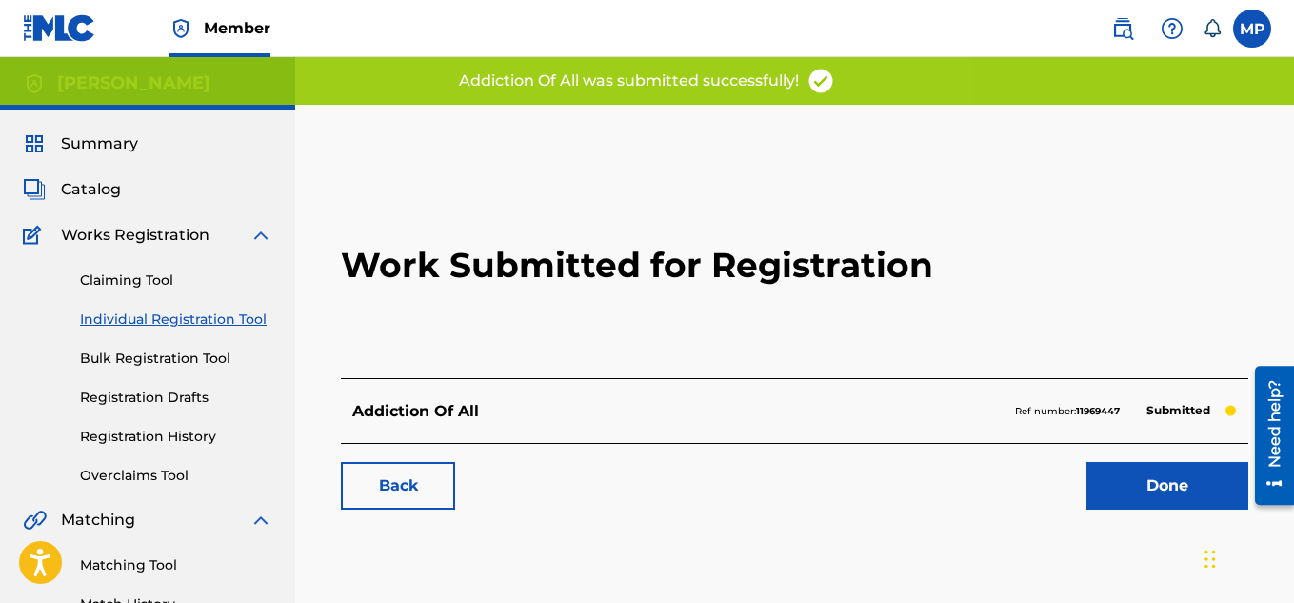
scroll to position [90, 0]
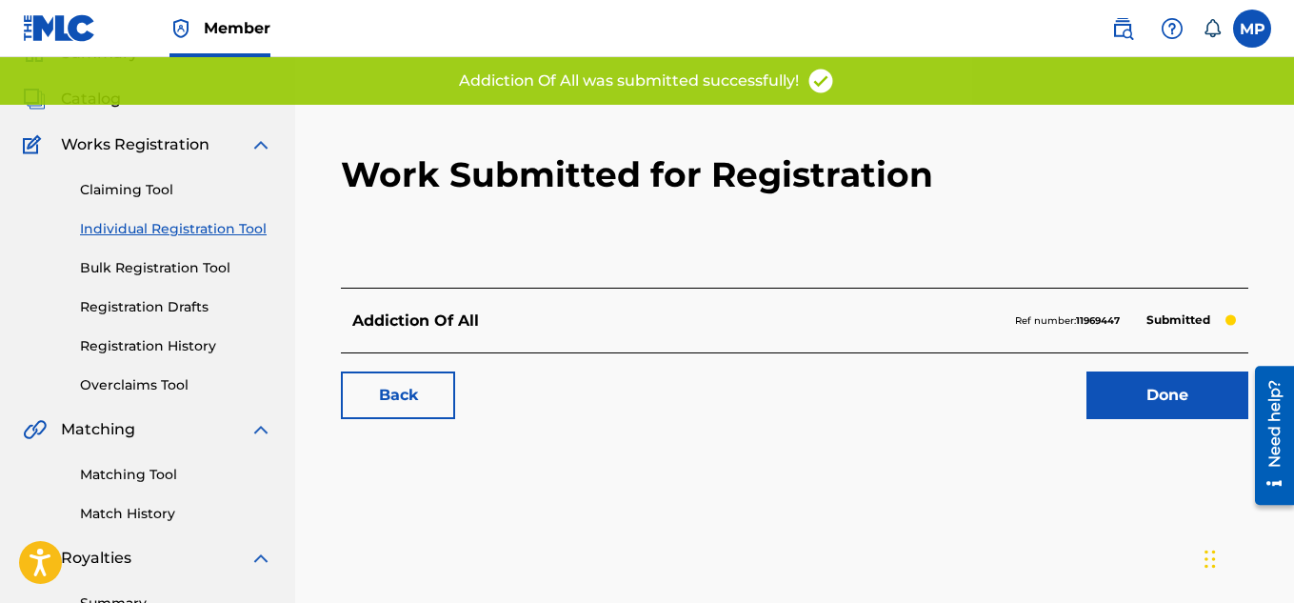
click at [404, 379] on link "Back" at bounding box center [398, 395] width 114 height 48
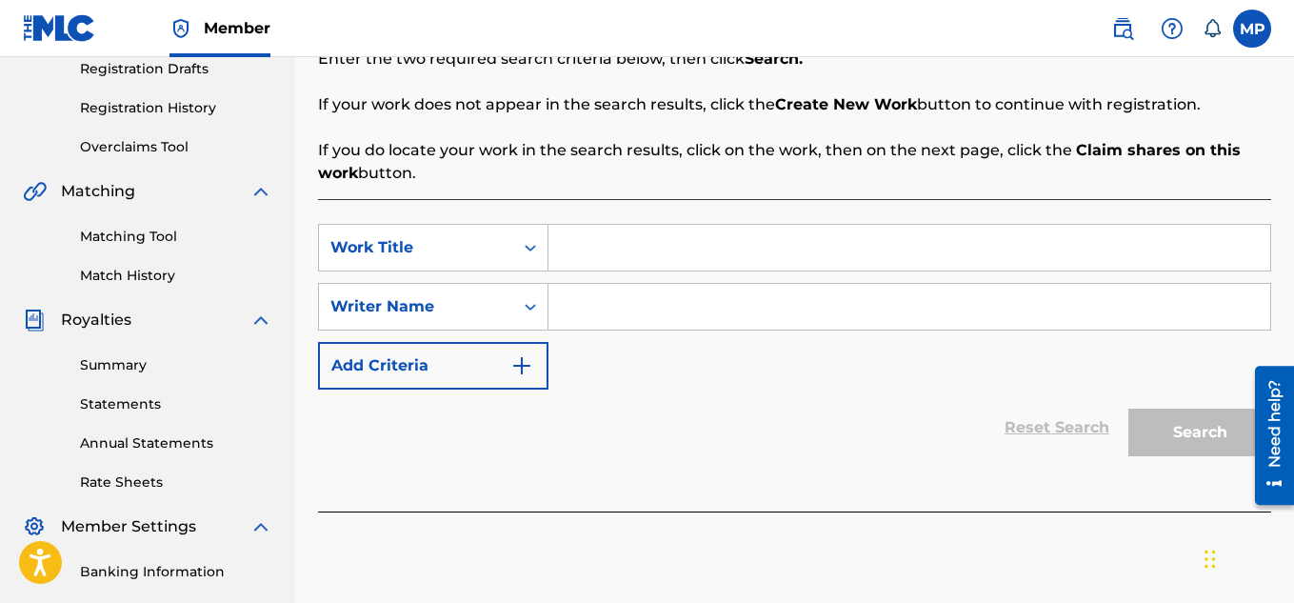
scroll to position [374, 0]
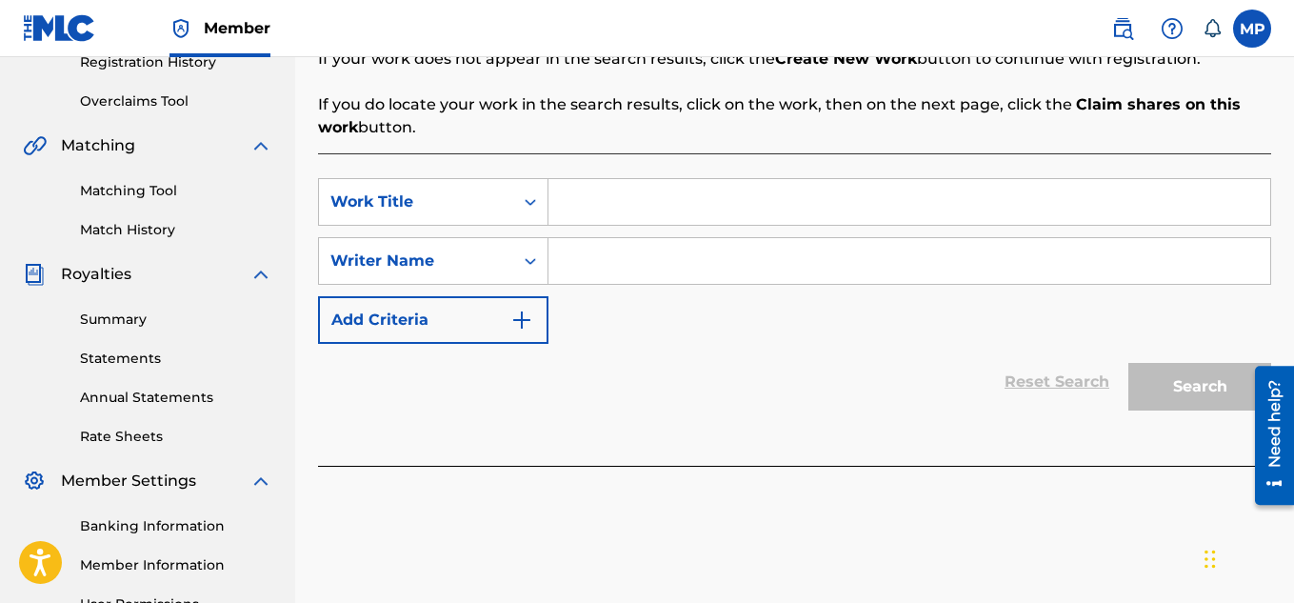
click at [721, 193] on input "Search Form" at bounding box center [909, 202] width 722 height 46
type input "Worthy (Bass Boosted Mix)"
click at [739, 265] on input "Search Form" at bounding box center [909, 261] width 722 height 46
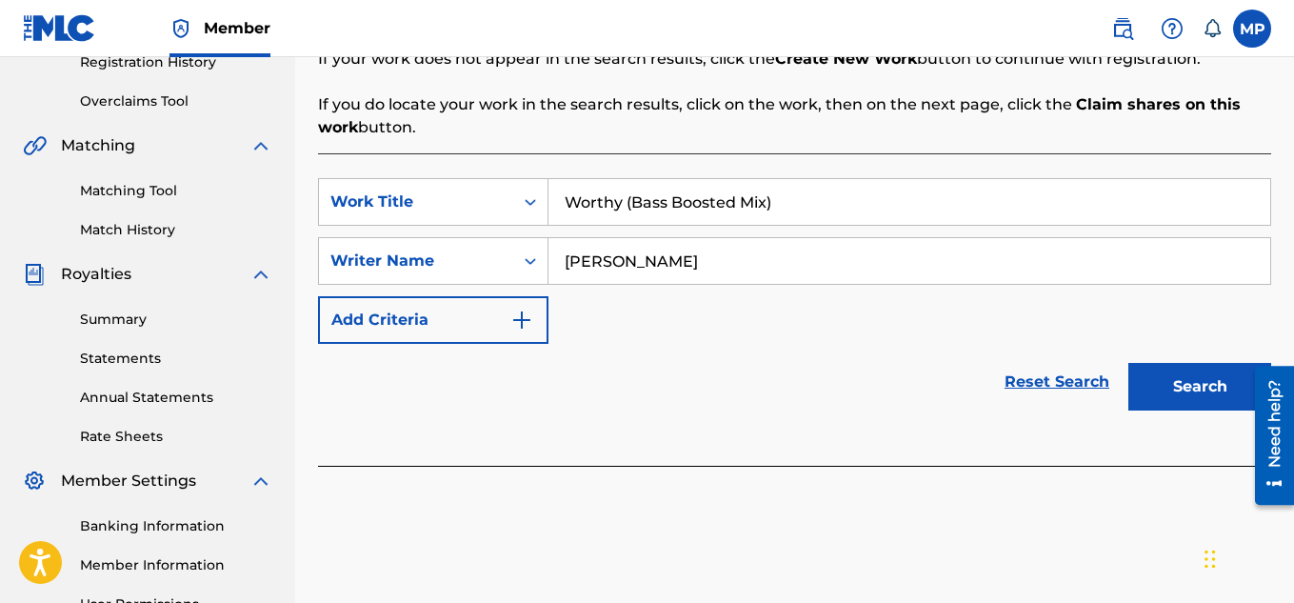
type input "[PERSON_NAME]"
click at [1213, 392] on button "Search" at bounding box center [1199, 387] width 143 height 48
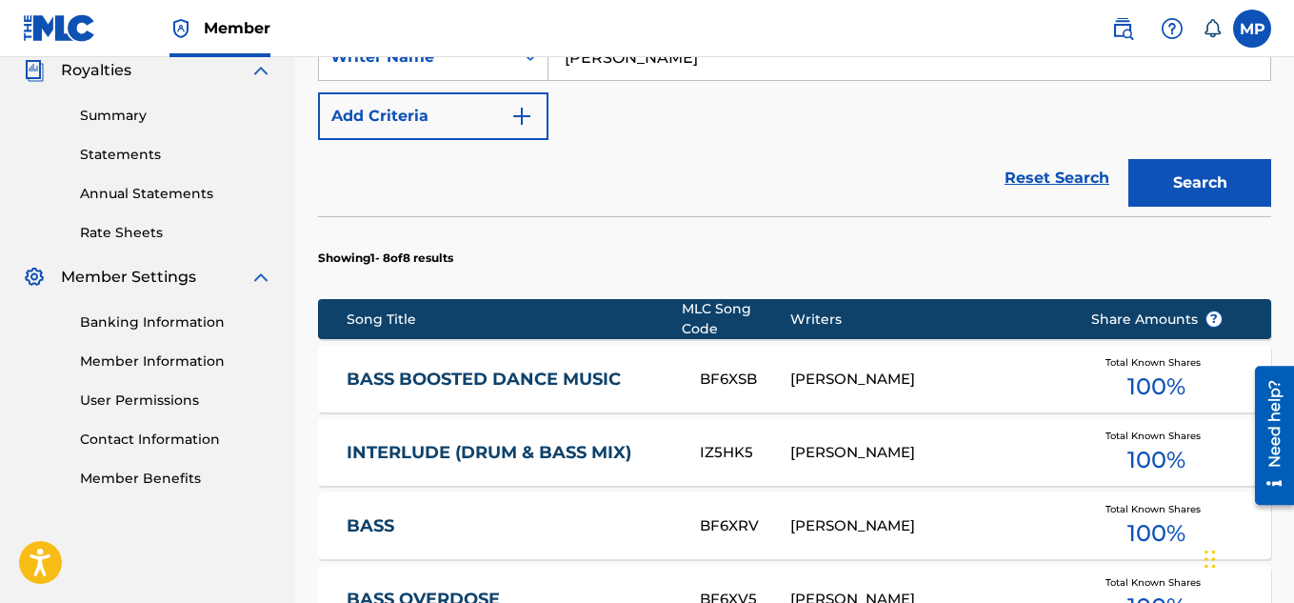
scroll to position [1214, 0]
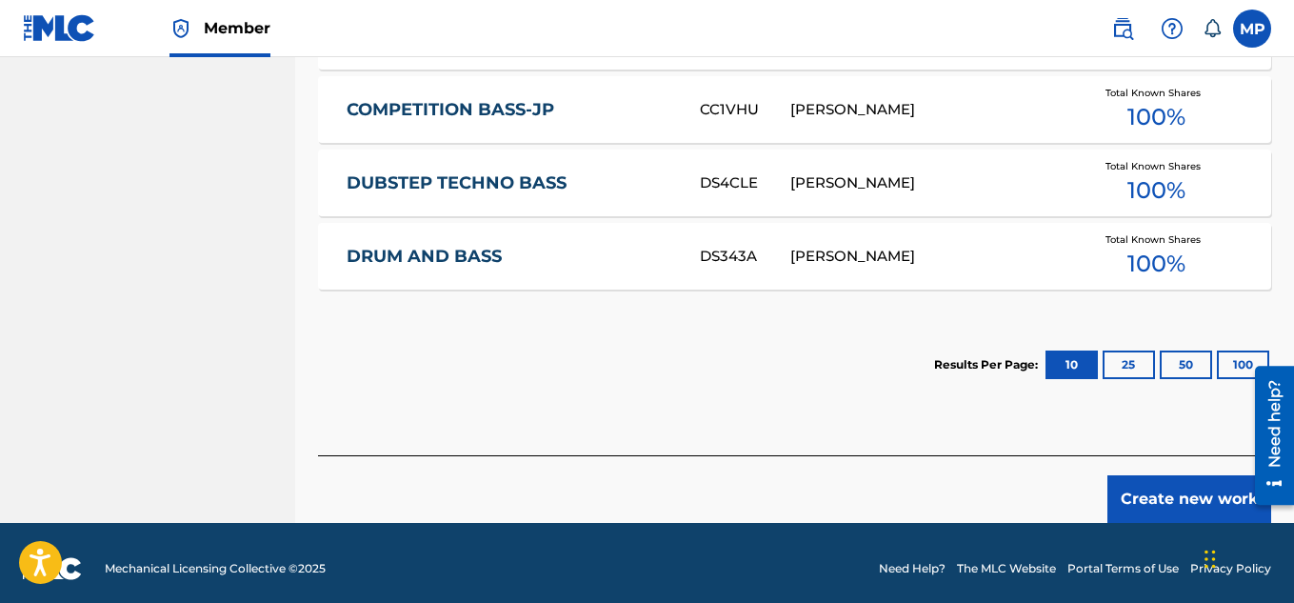
click at [1161, 485] on button "Create new work" at bounding box center [1189, 499] width 164 height 48
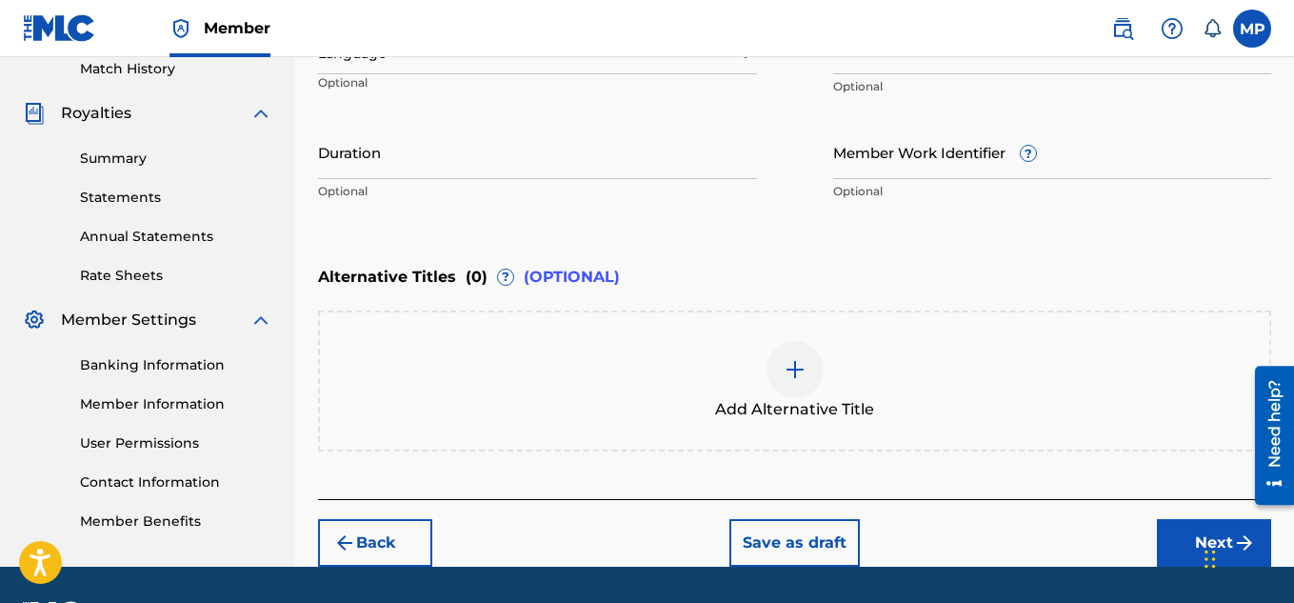
scroll to position [590, 0]
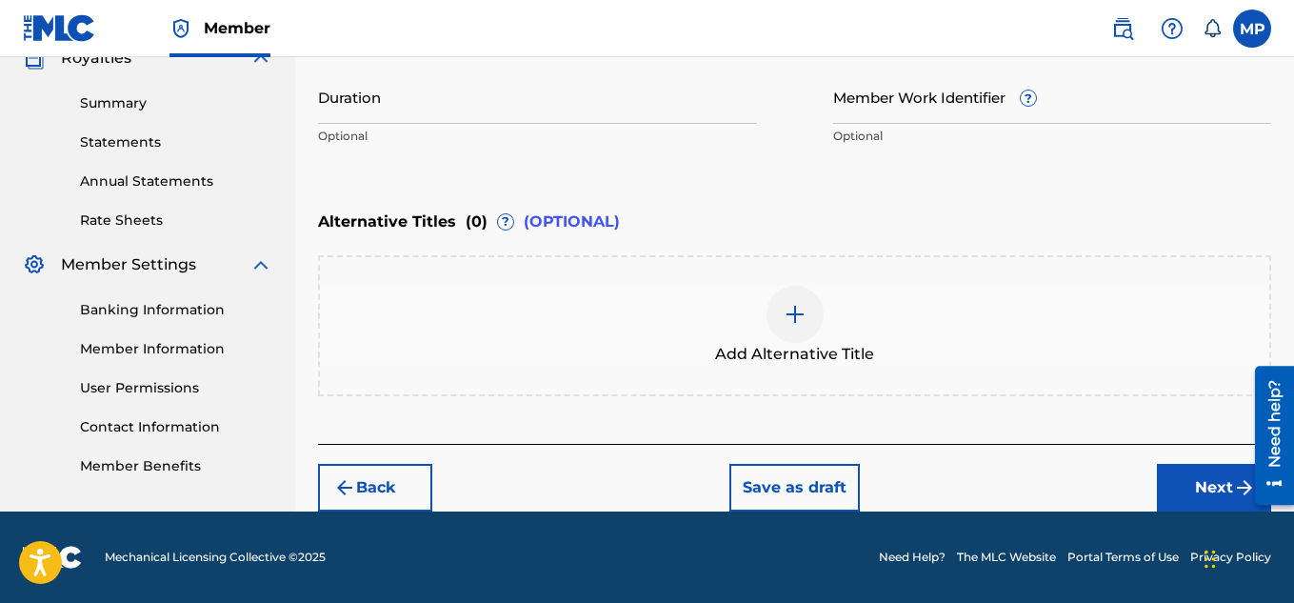
click at [781, 306] on div at bounding box center [794, 314] width 57 height 57
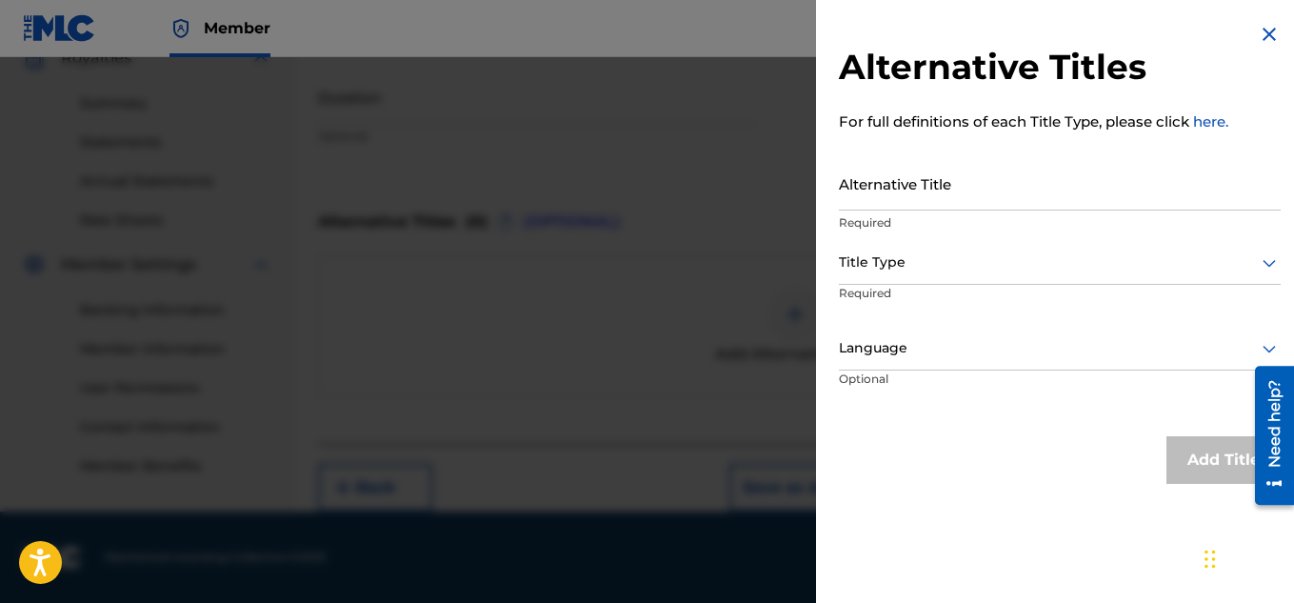
click at [930, 191] on input "Alternative Title" at bounding box center [1060, 183] width 442 height 54
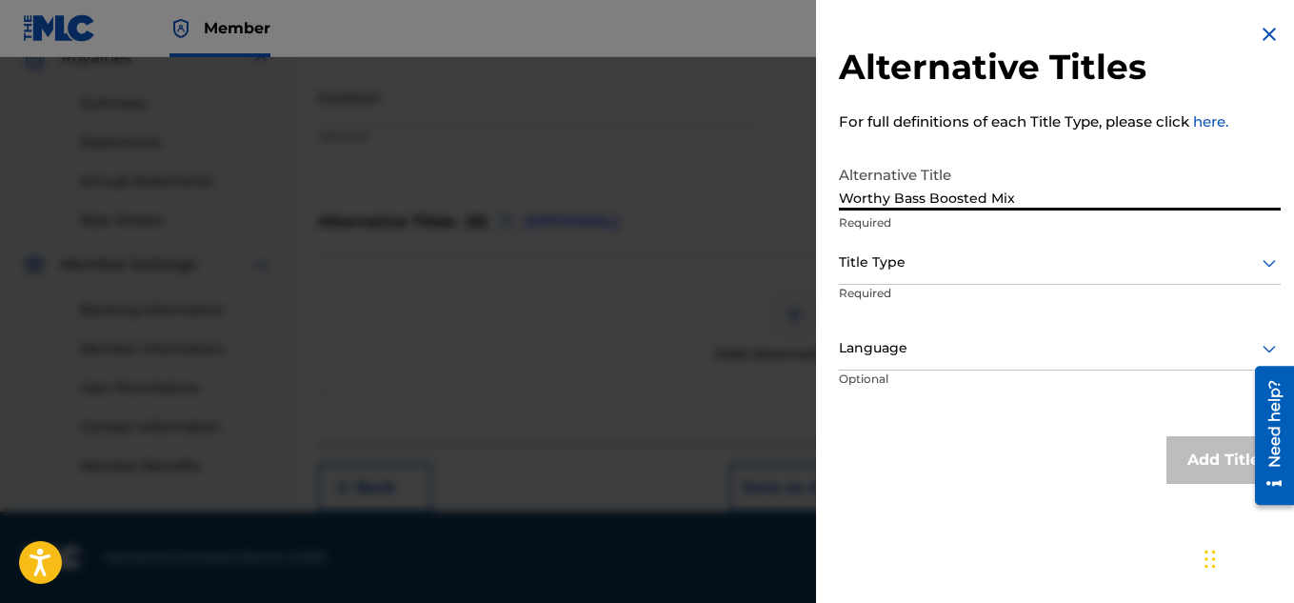
type input "Worthy Bass Boosted Mix"
click at [903, 285] on p "Required" at bounding box center [912, 306] width 146 height 43
click at [894, 274] on div "Title Type" at bounding box center [1060, 263] width 442 height 43
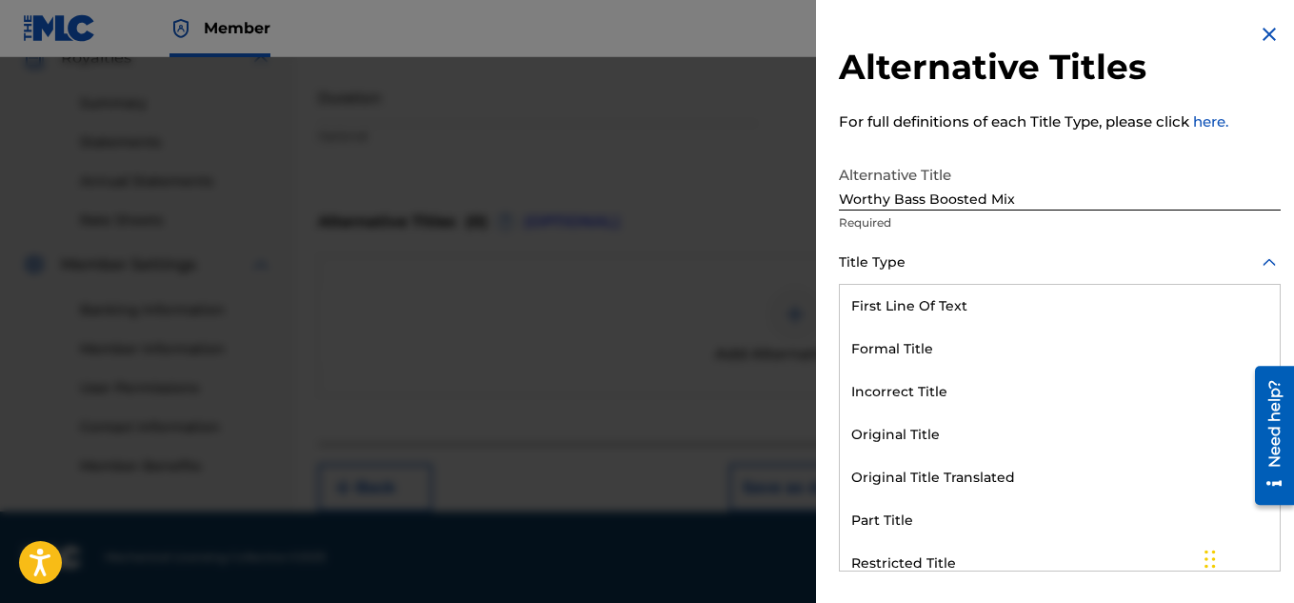
scroll to position [186, 0]
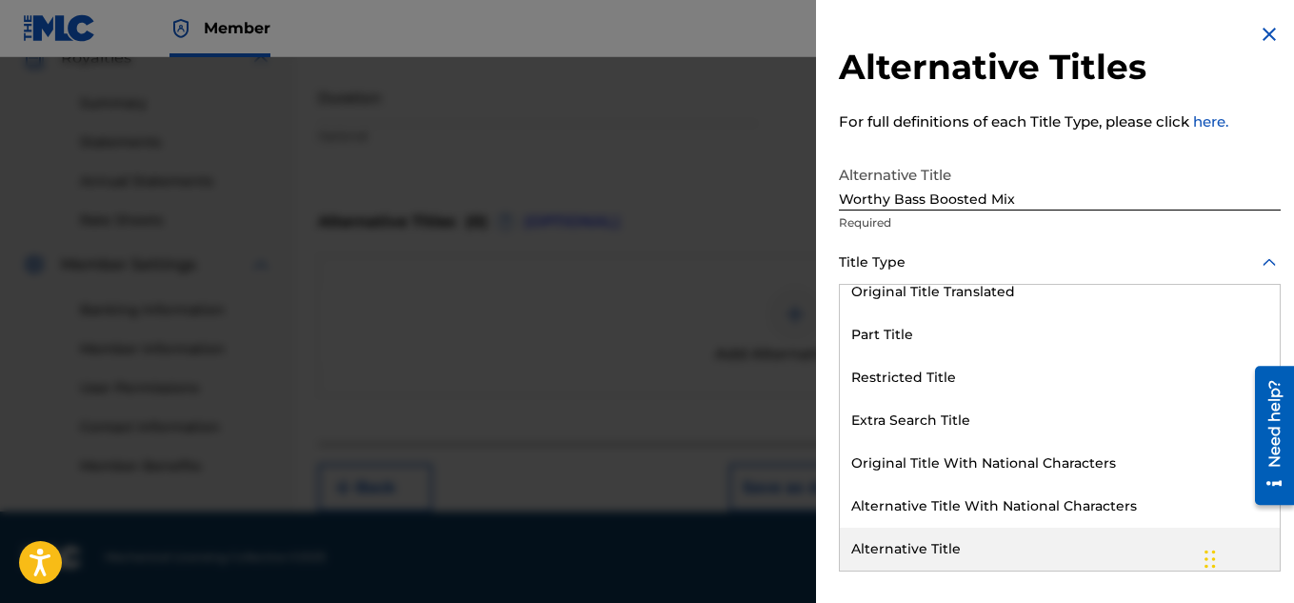
click at [913, 541] on div "Alternative Title" at bounding box center [1060, 548] width 440 height 43
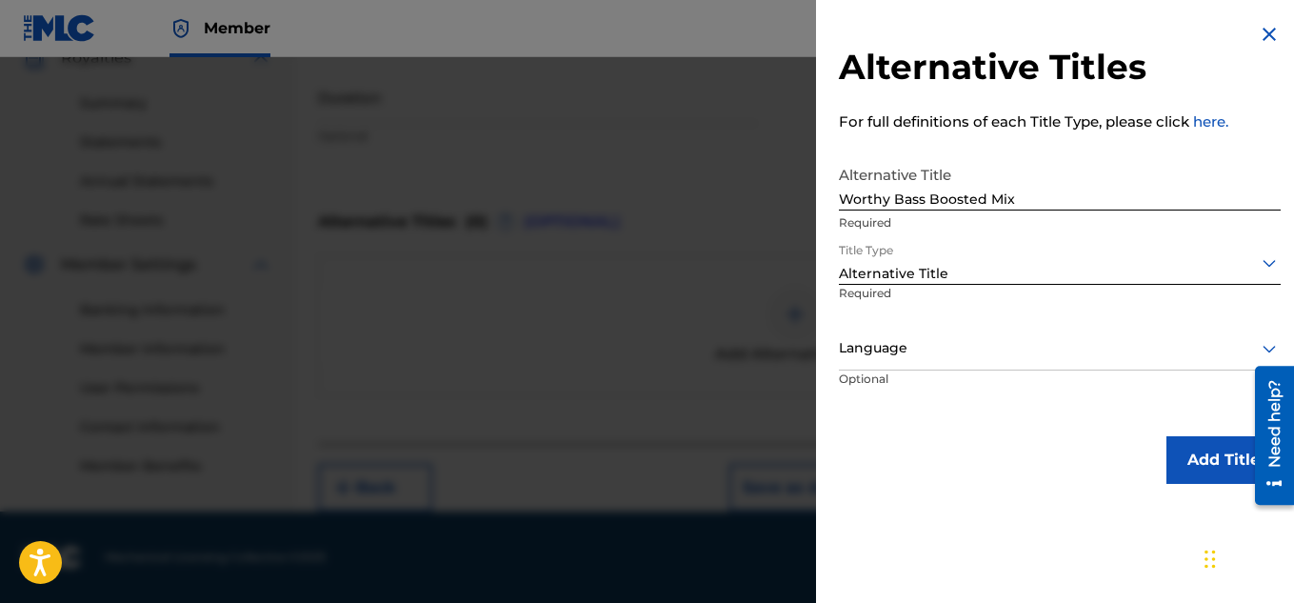
click at [1188, 466] on button "Add Title" at bounding box center [1223, 460] width 114 height 48
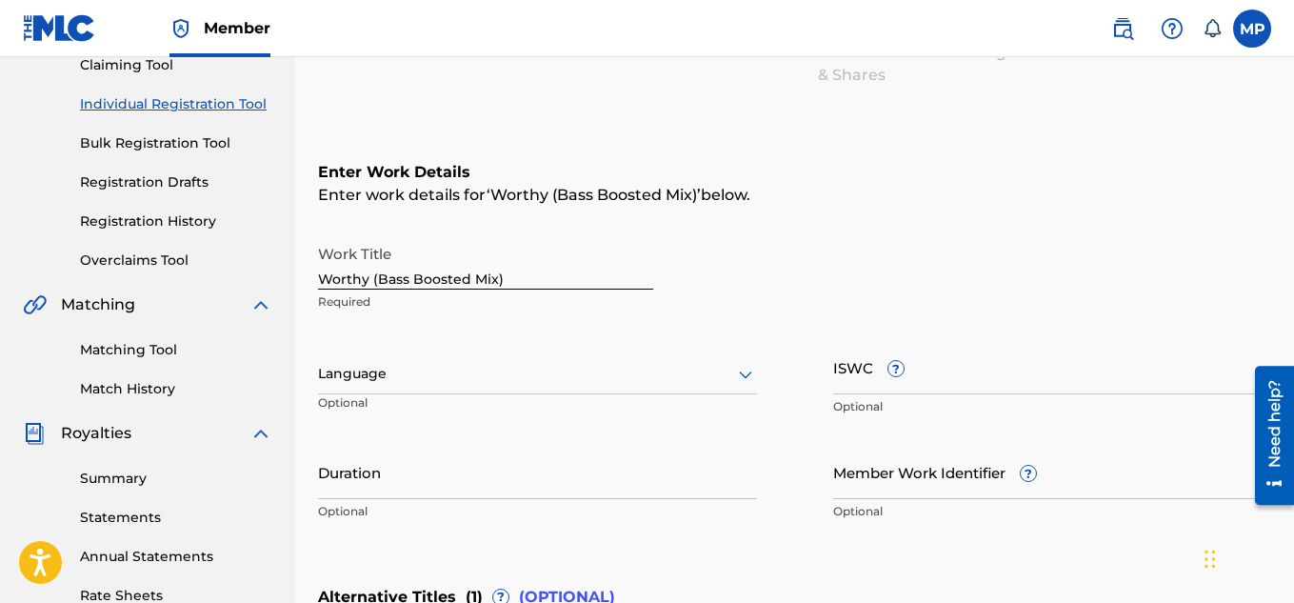
scroll to position [181, 0]
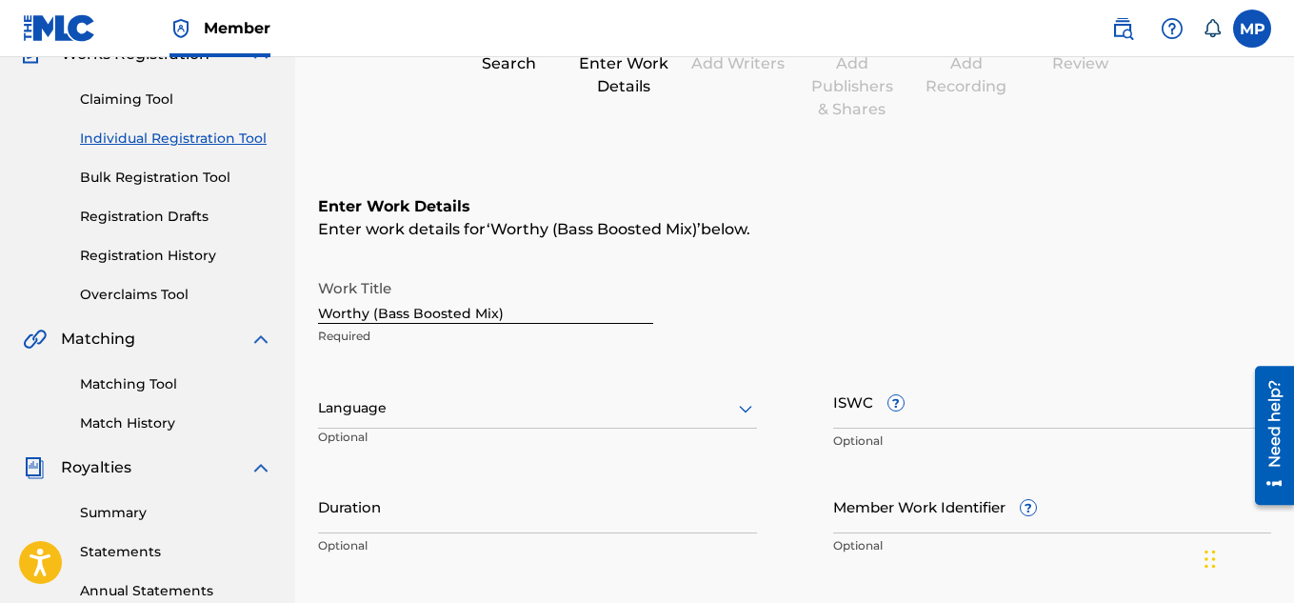
click at [987, 413] on input "ISWC ?" at bounding box center [1052, 401] width 439 height 54
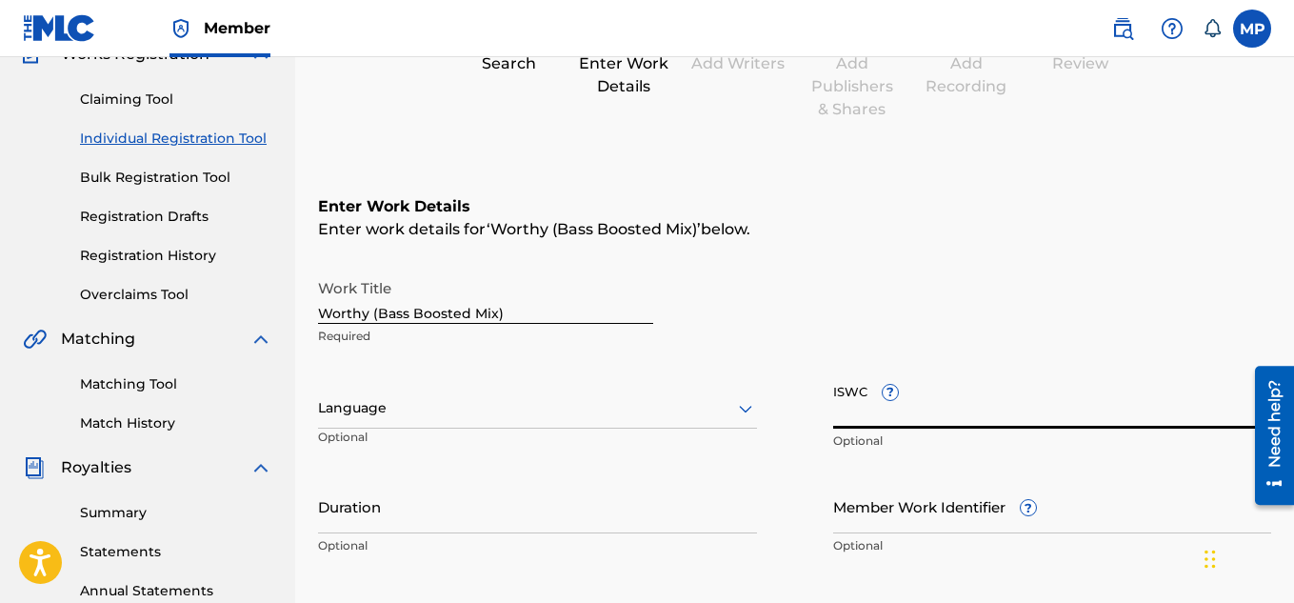
paste input "T9290276812"
type input "T9290276812"
click at [855, 512] on input "Member Work Identifier ?" at bounding box center [1052, 506] width 439 height 54
paste input "T9290276812"
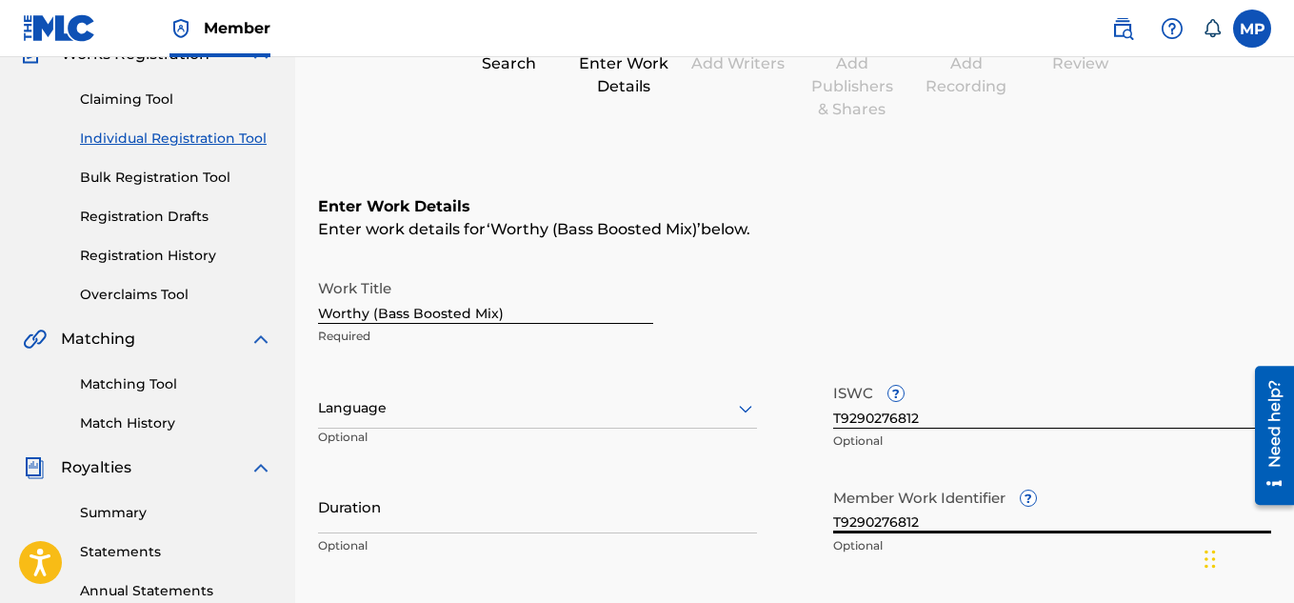
paste input "897789033"
type input "897789033"
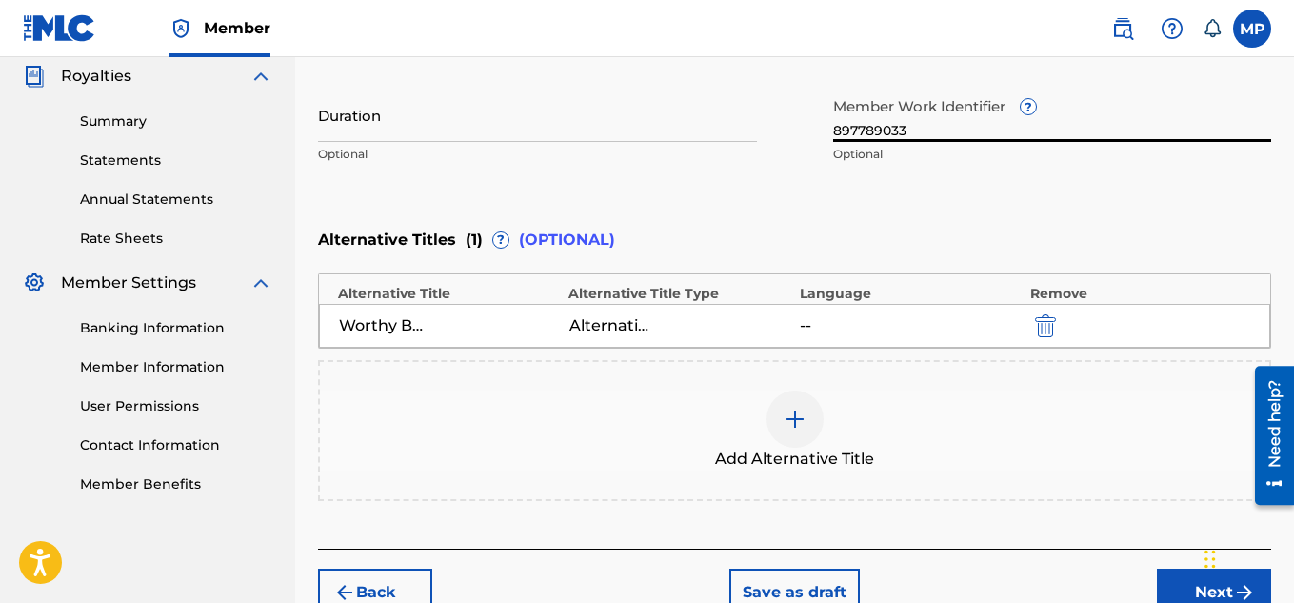
scroll to position [585, 0]
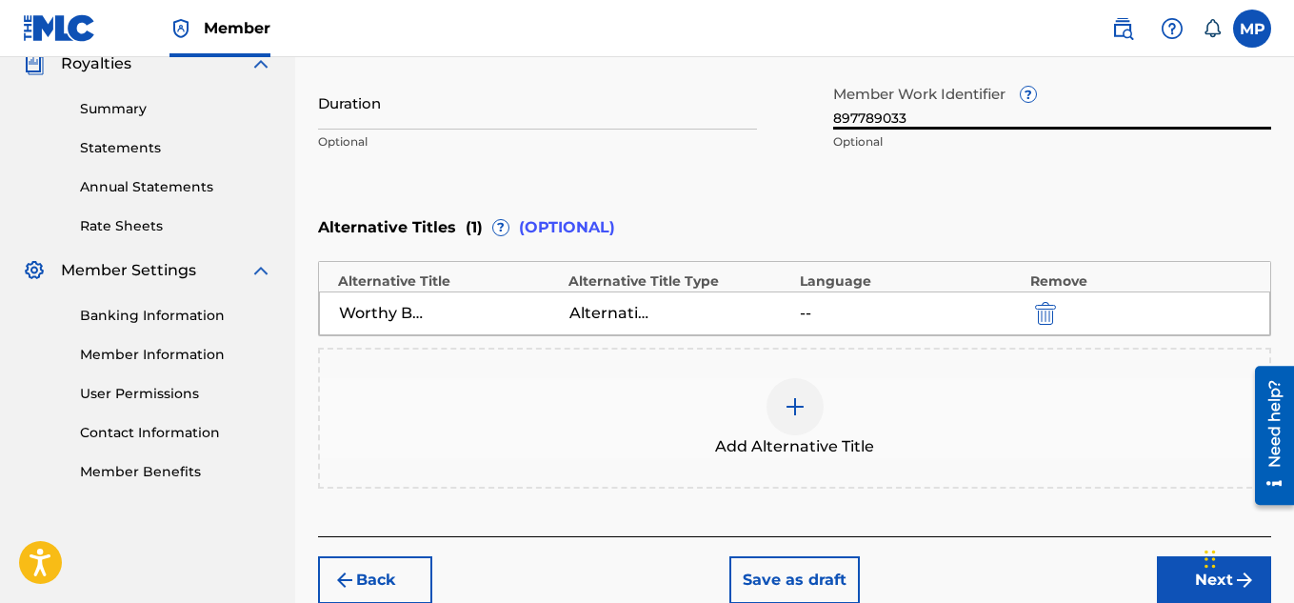
click at [1181, 588] on button "Next" at bounding box center [1214, 580] width 114 height 48
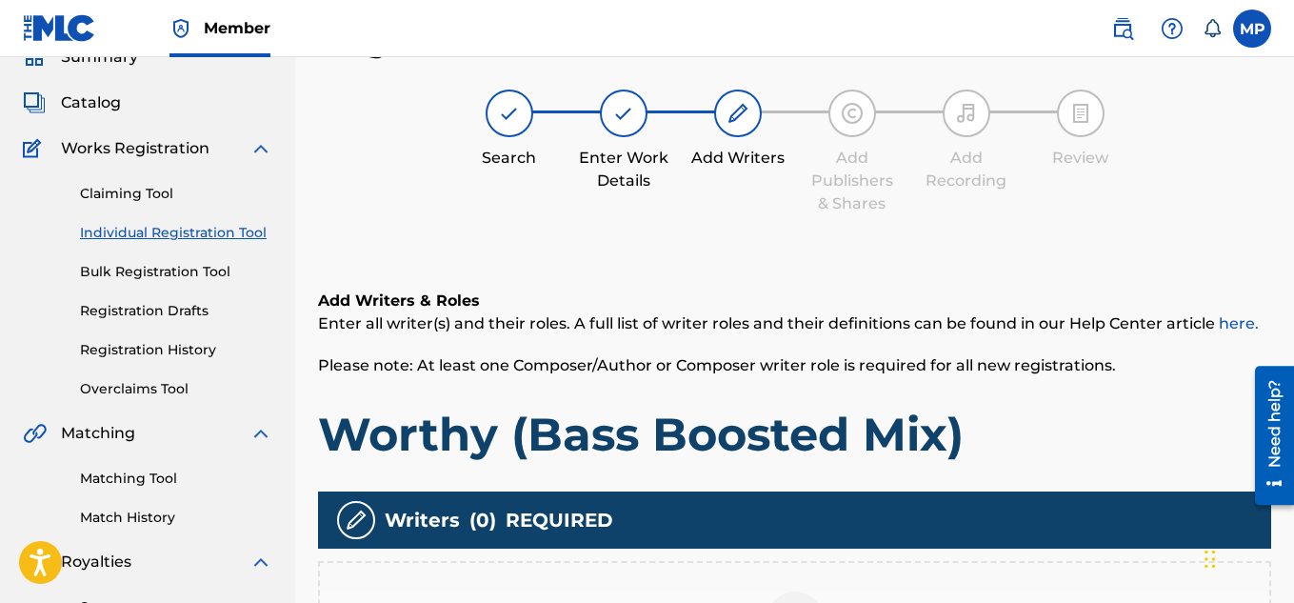
scroll to position [387, 0]
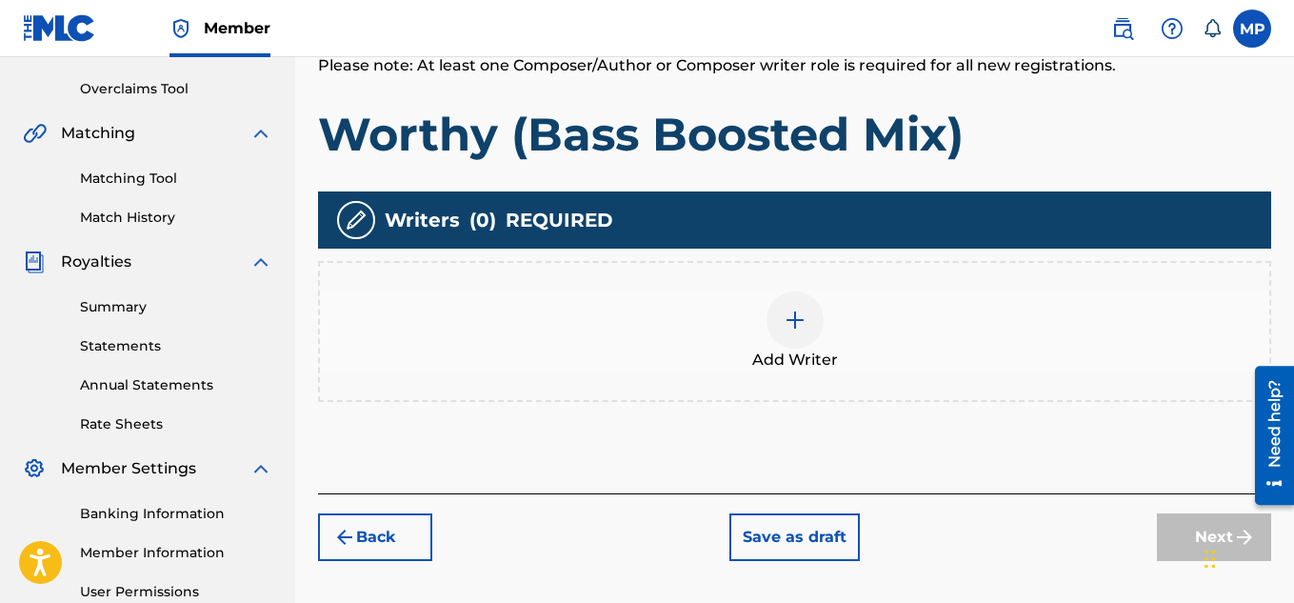
click at [819, 317] on div at bounding box center [794, 319] width 57 height 57
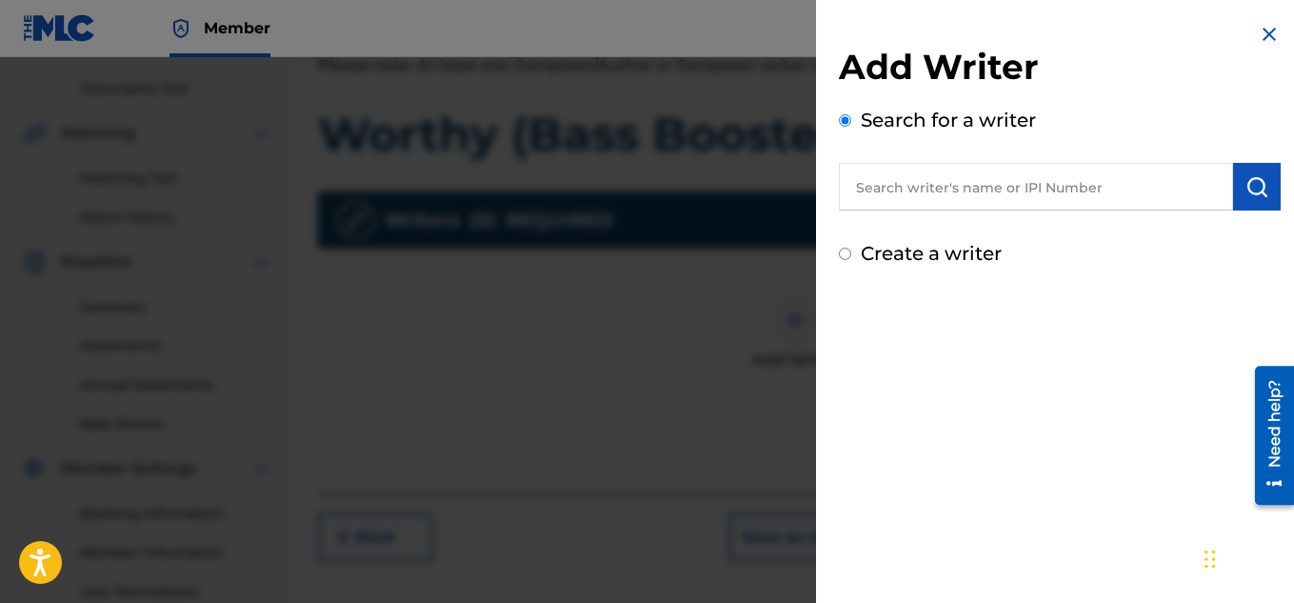
click at [957, 178] on input "text" at bounding box center [1036, 187] width 394 height 48
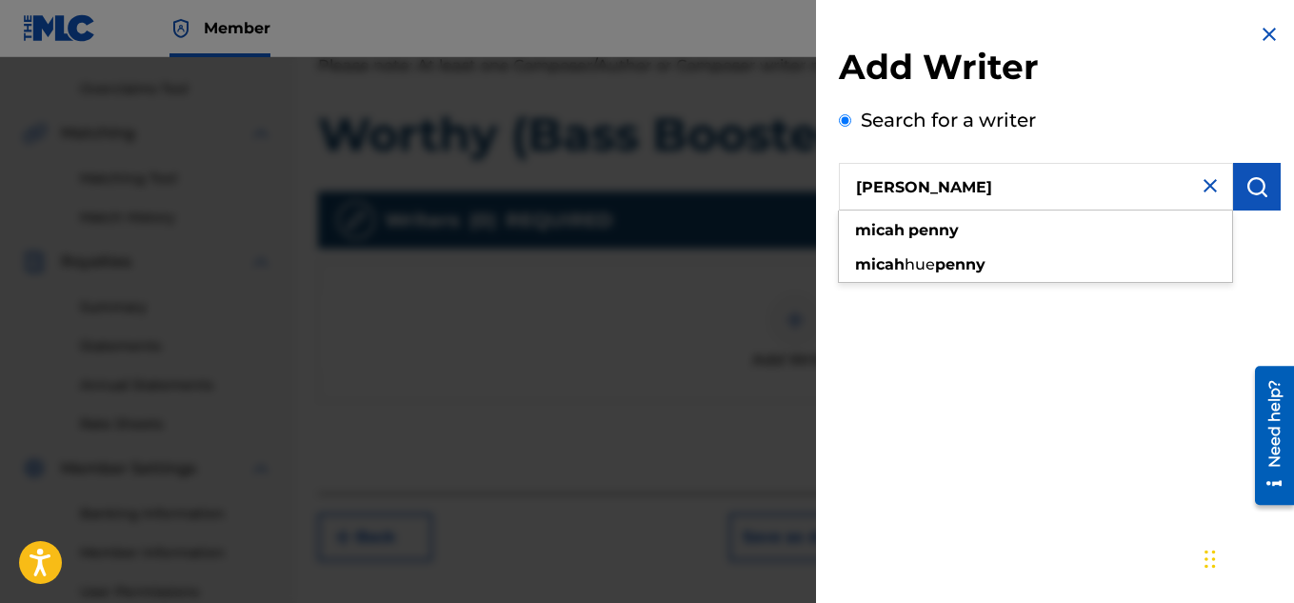
type input "[PERSON_NAME]"
click at [1262, 187] on button "submit" at bounding box center [1257, 187] width 48 height 48
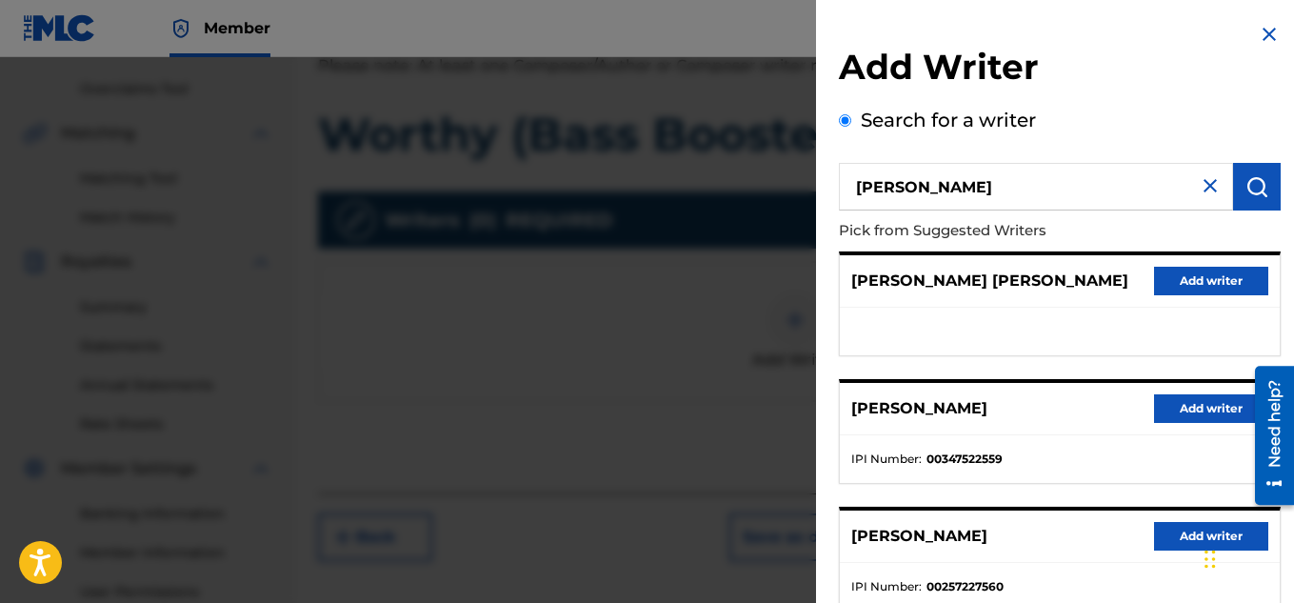
click at [1179, 404] on button "Add writer" at bounding box center [1211, 408] width 114 height 29
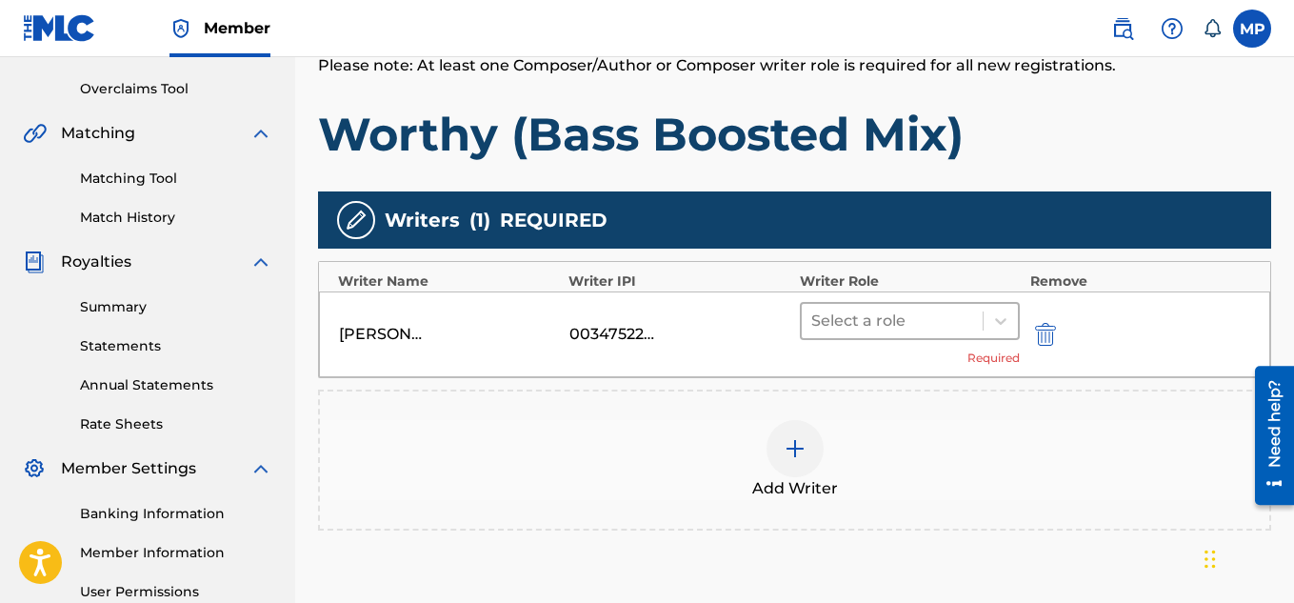
click at [967, 325] on div at bounding box center [892, 321] width 163 height 27
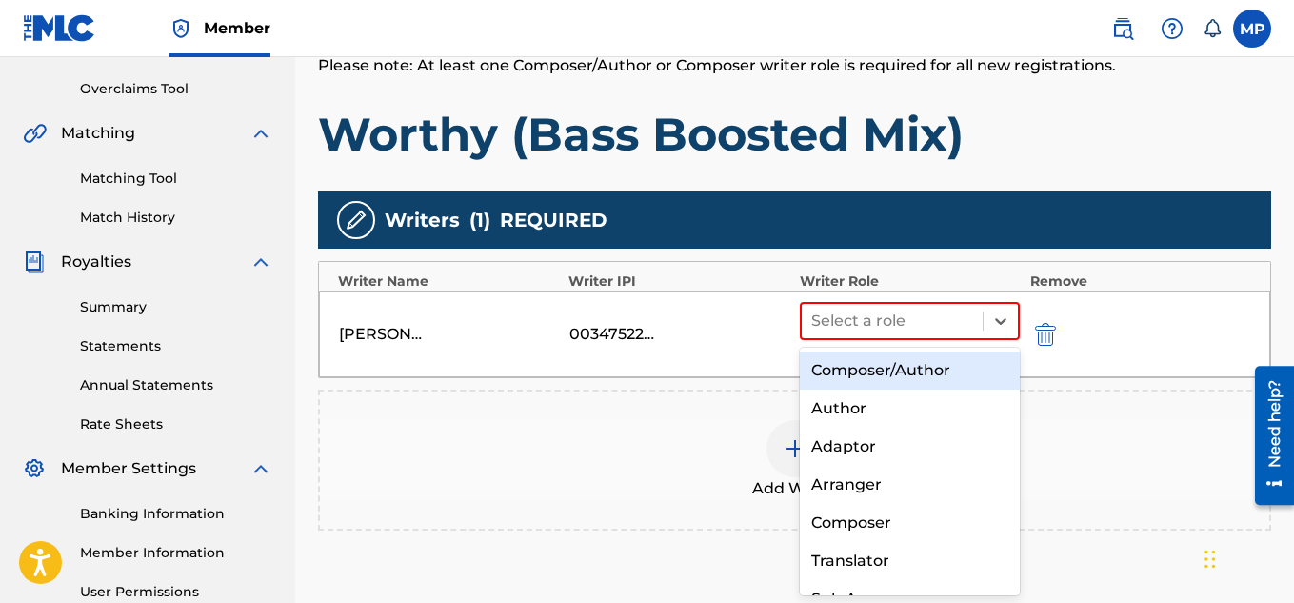
click at [886, 367] on div "Composer/Author" at bounding box center [910, 370] width 221 height 38
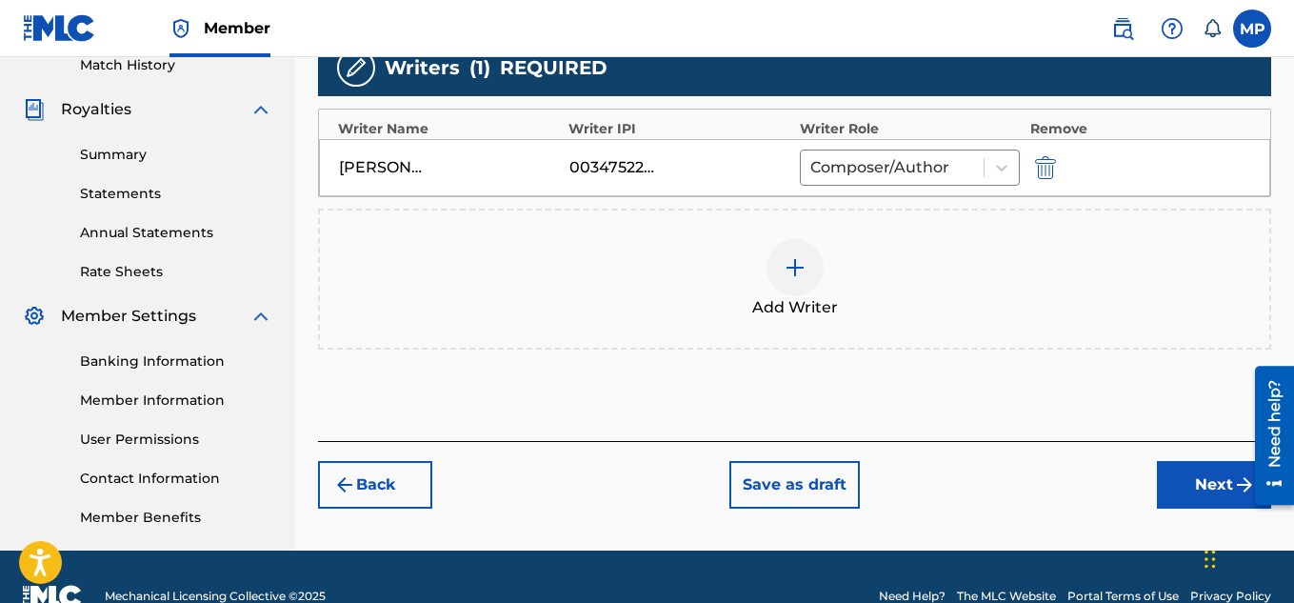
scroll to position [578, 0]
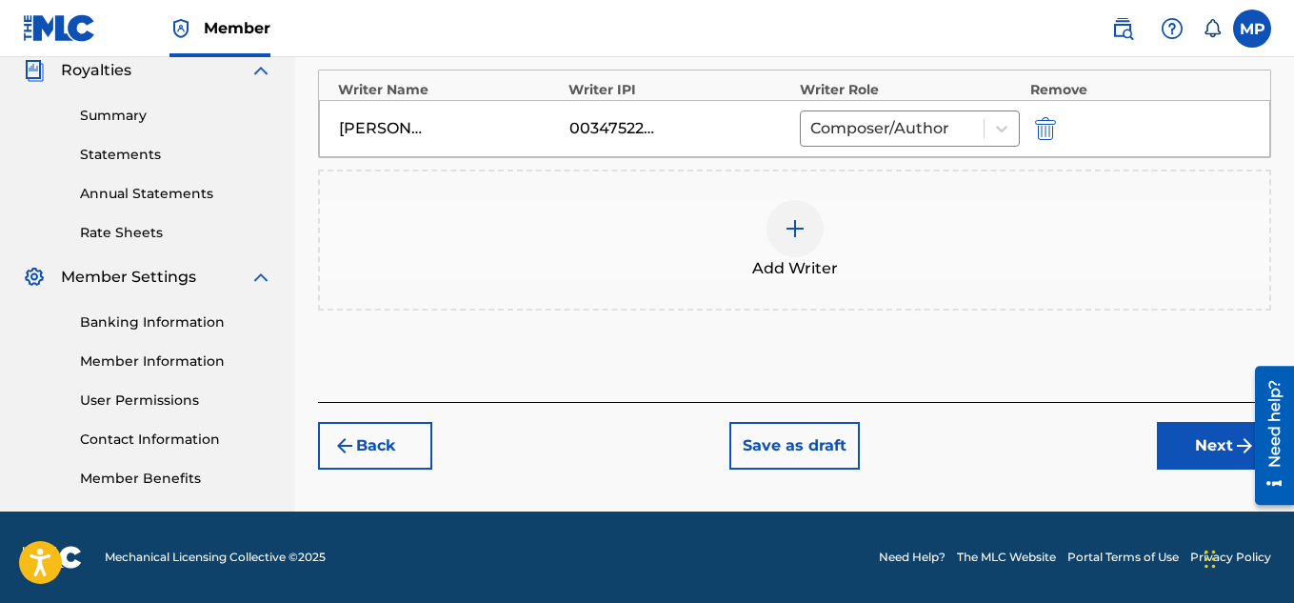
click at [1182, 441] on button "Next" at bounding box center [1214, 446] width 114 height 48
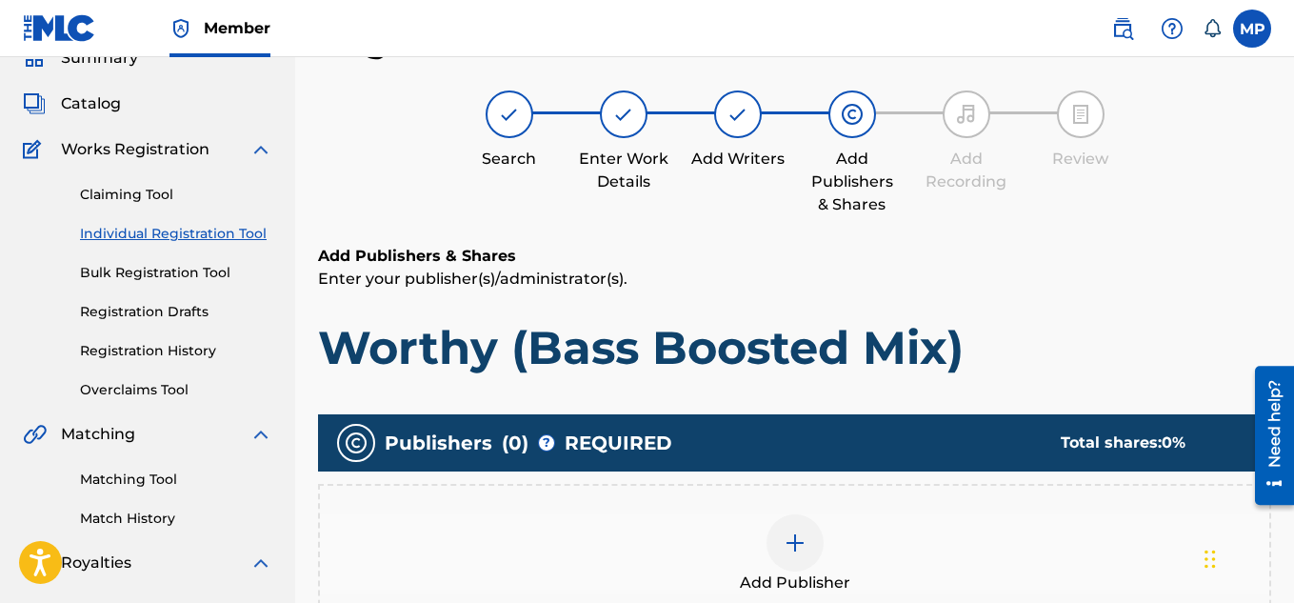
scroll to position [308, 0]
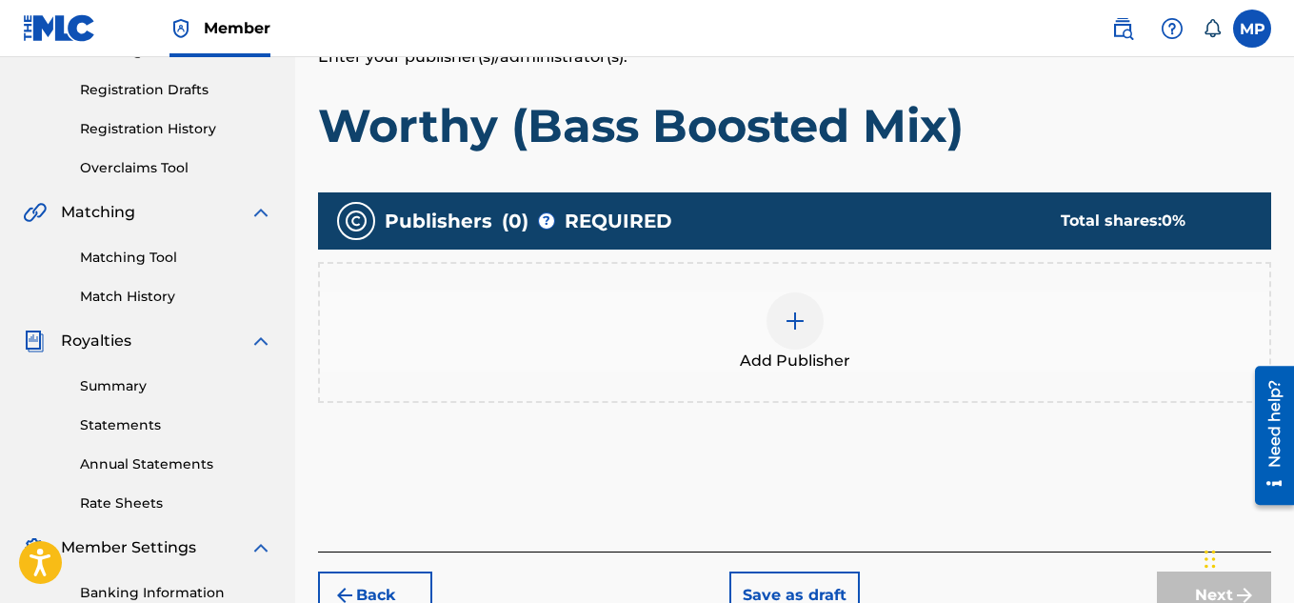
click at [805, 313] on img at bounding box center [795, 320] width 23 height 23
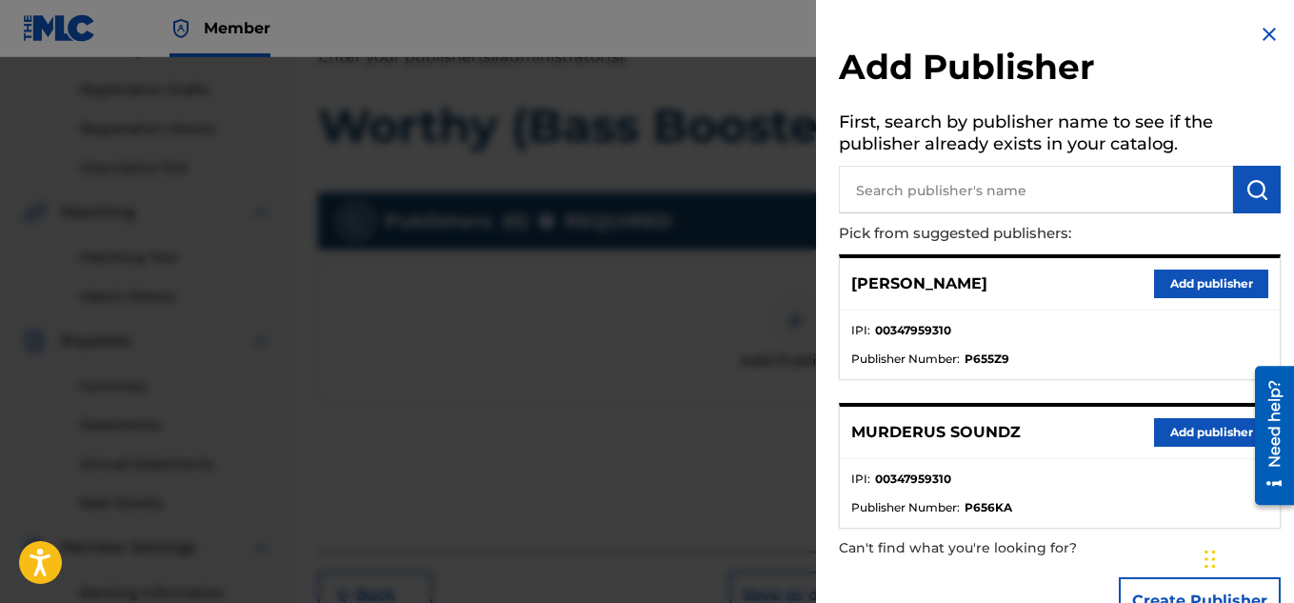
click at [1177, 430] on button "Add publisher" at bounding box center [1211, 432] width 114 height 29
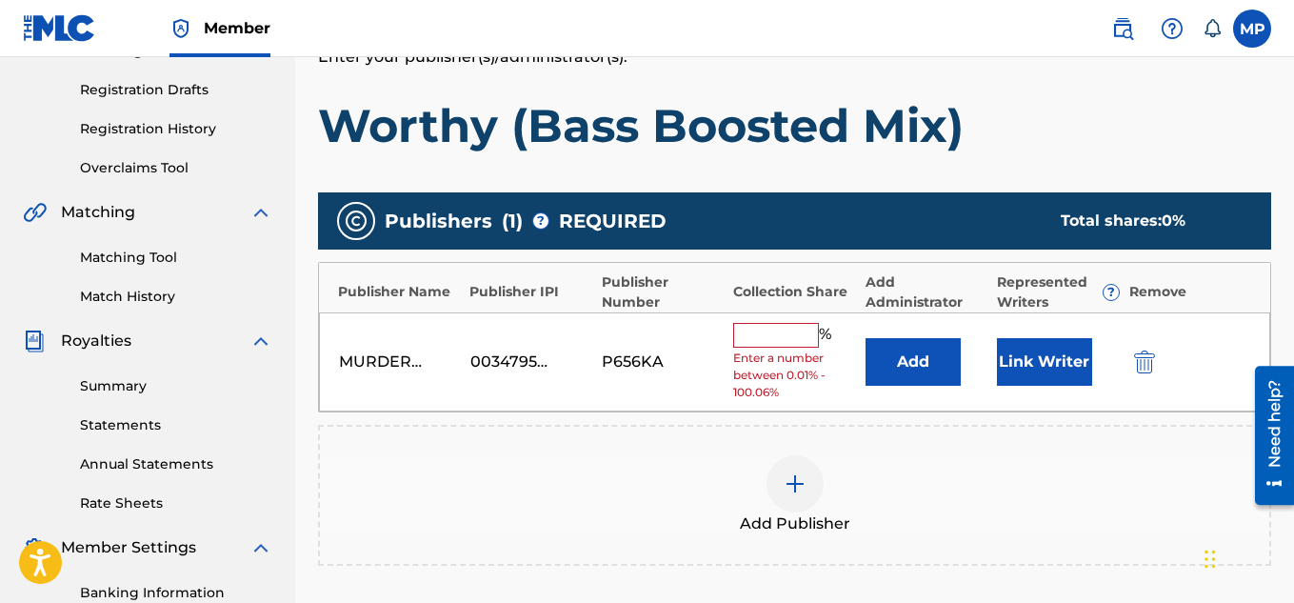
click at [797, 341] on input "text" at bounding box center [776, 335] width 86 height 25
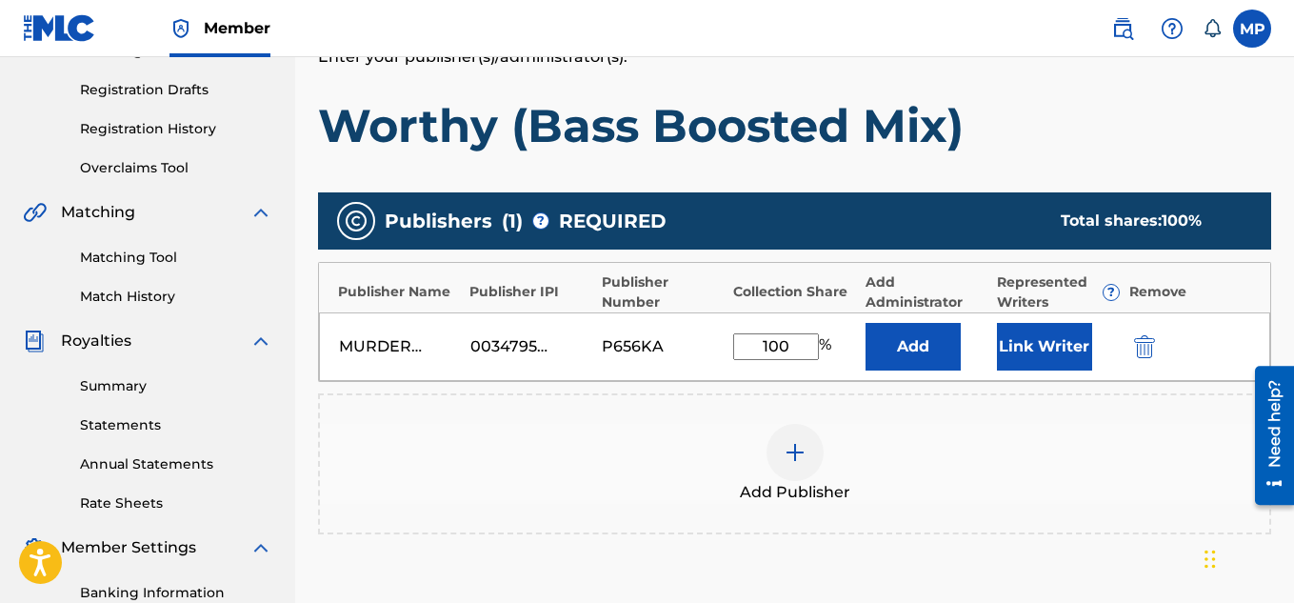
type input "100"
click at [998, 358] on button "Link Writer" at bounding box center [1044, 347] width 95 height 48
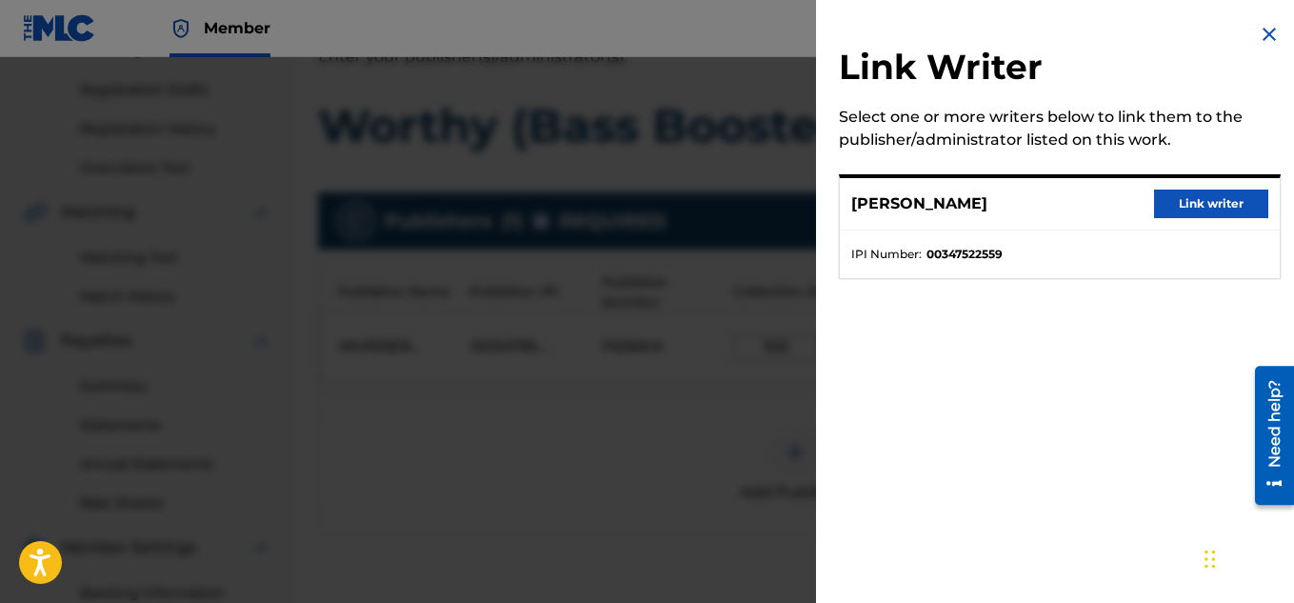
click at [1185, 197] on button "Link writer" at bounding box center [1211, 203] width 114 height 29
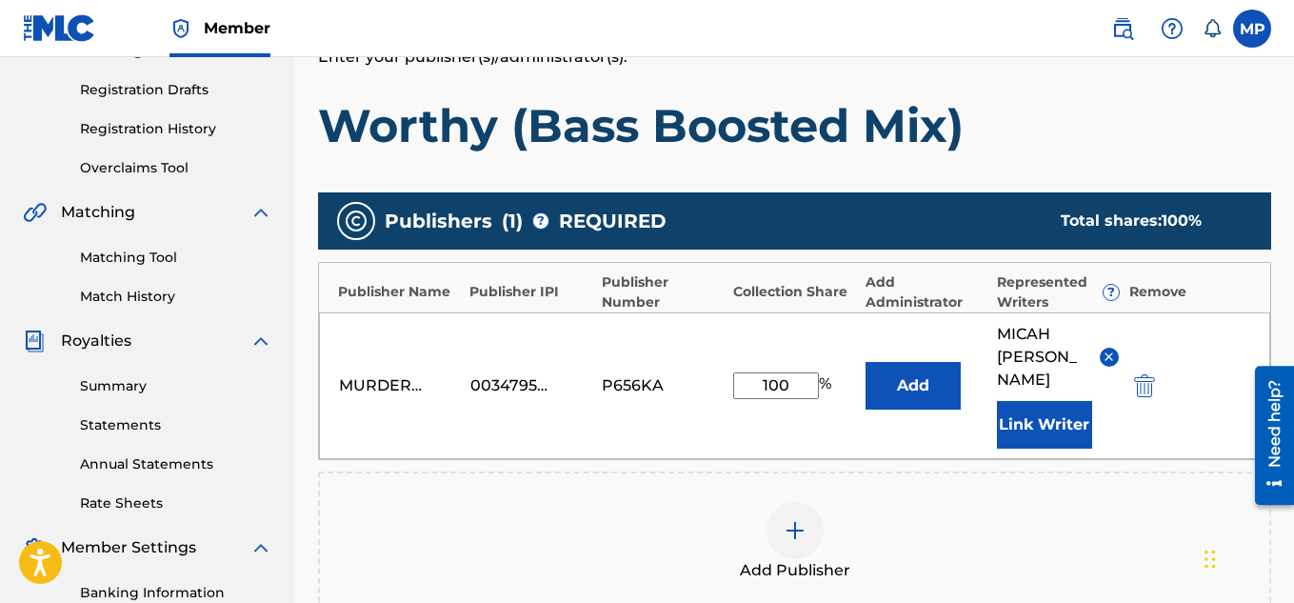
scroll to position [602, 0]
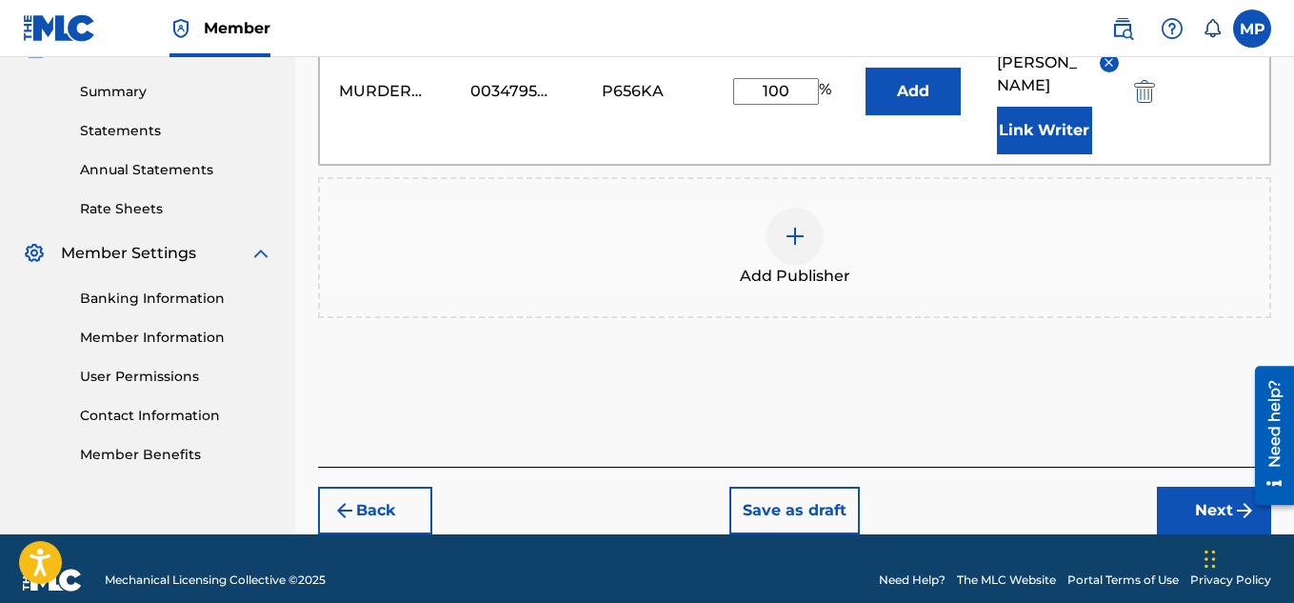
click at [1185, 498] on button "Next" at bounding box center [1214, 511] width 114 height 48
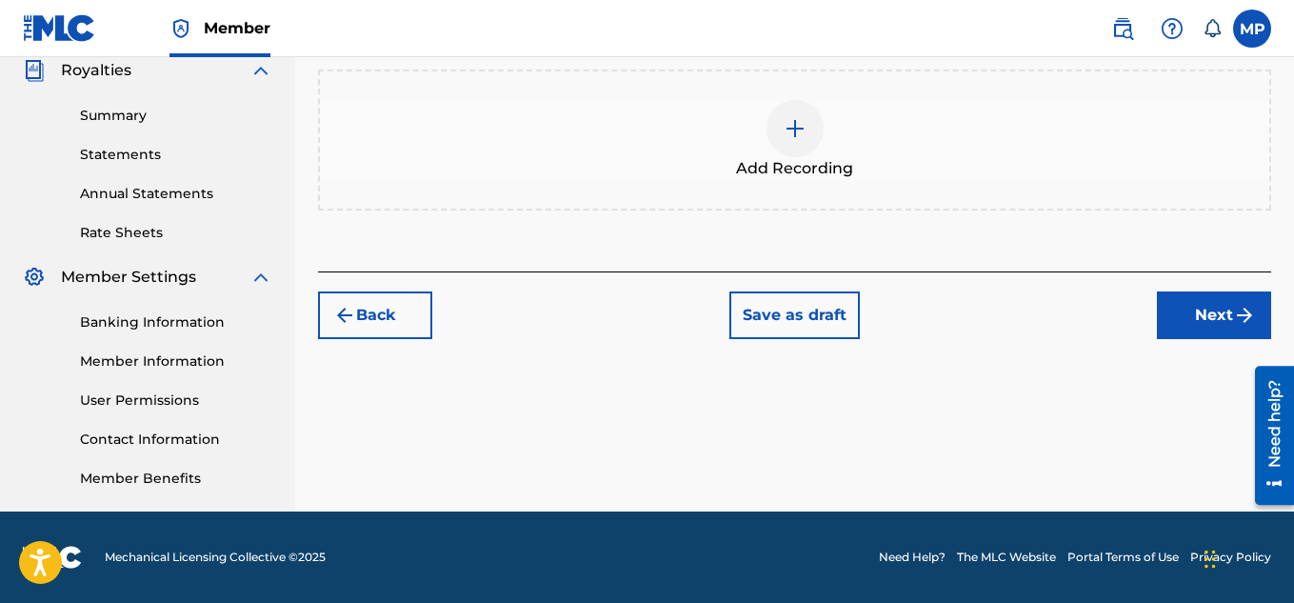
scroll to position [360, 0]
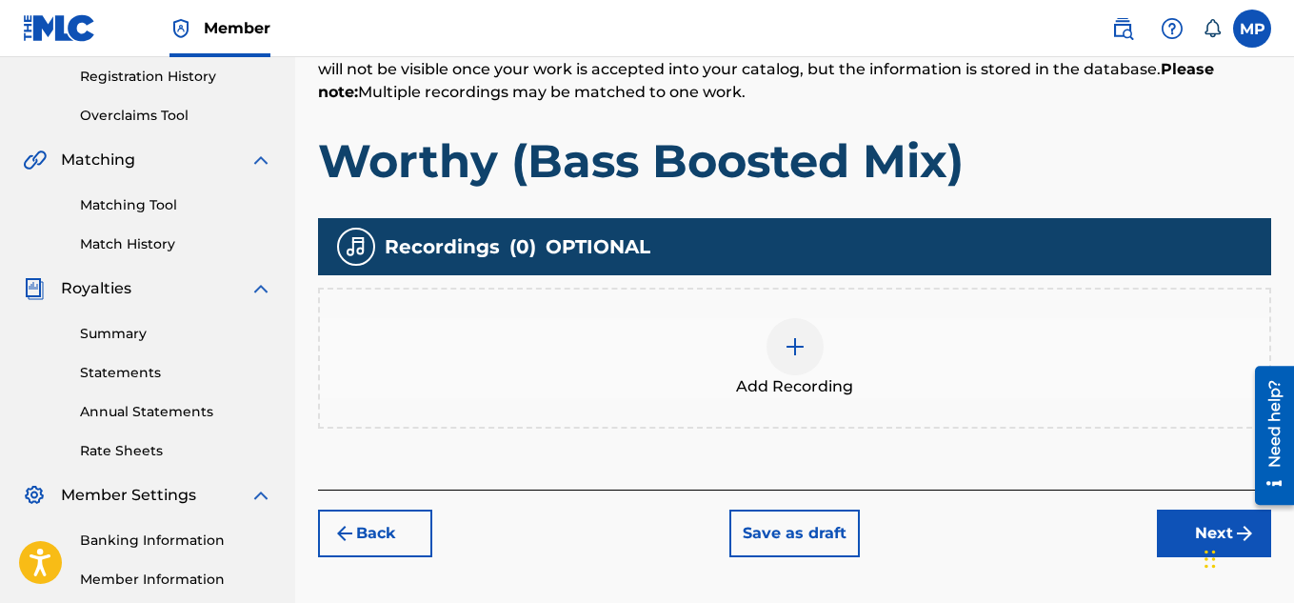
click at [809, 318] on div at bounding box center [794, 346] width 57 height 57
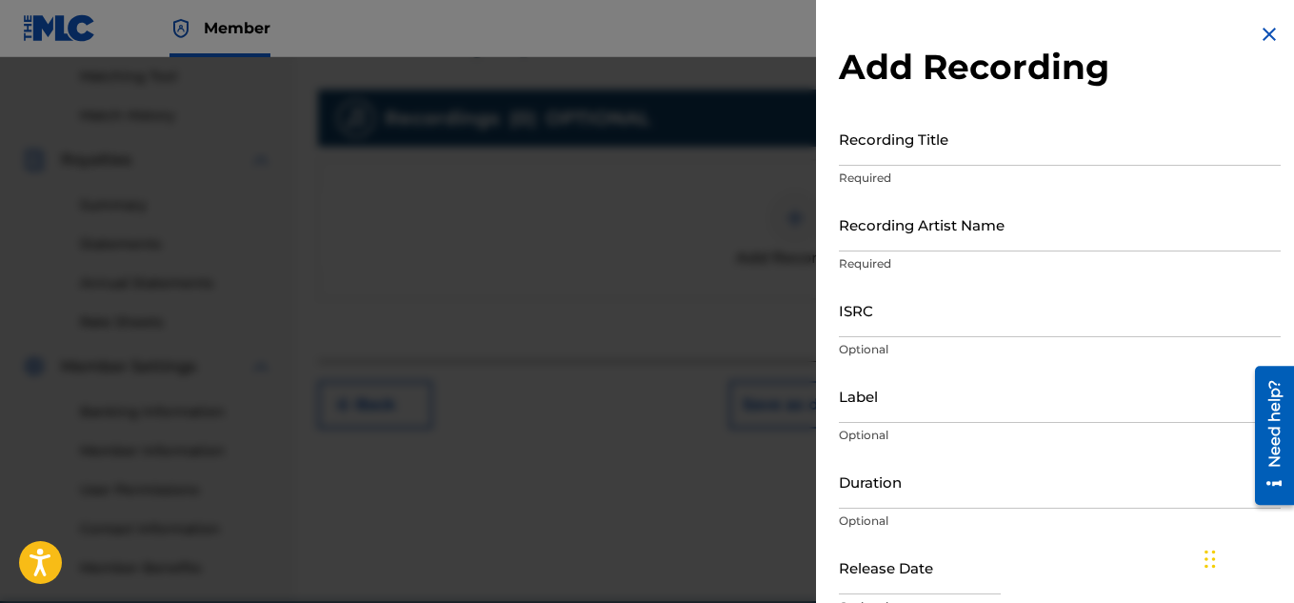
click at [914, 153] on input "Recording Title" at bounding box center [1060, 138] width 442 height 54
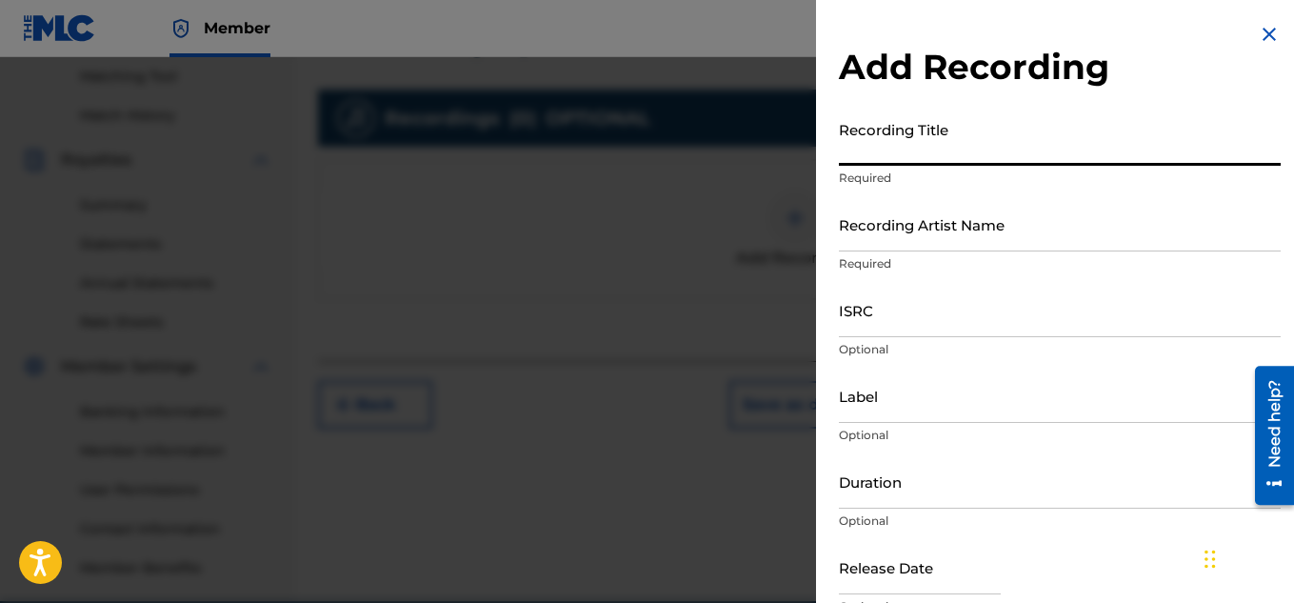
paste input "WORTHY (BASS BOOSTED MIX)"
type input "WORTHY (BASS BOOSTED MIX)"
click at [903, 228] on input "Recording Artist Name" at bounding box center [1060, 224] width 442 height 54
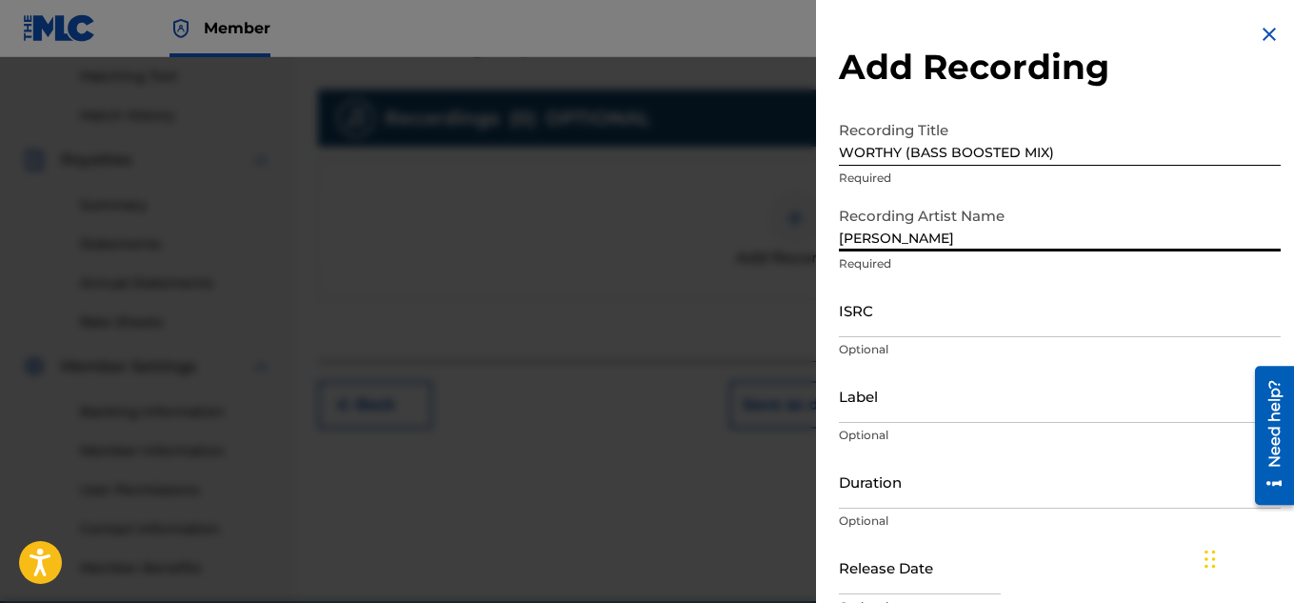
type input "[PERSON_NAME]"
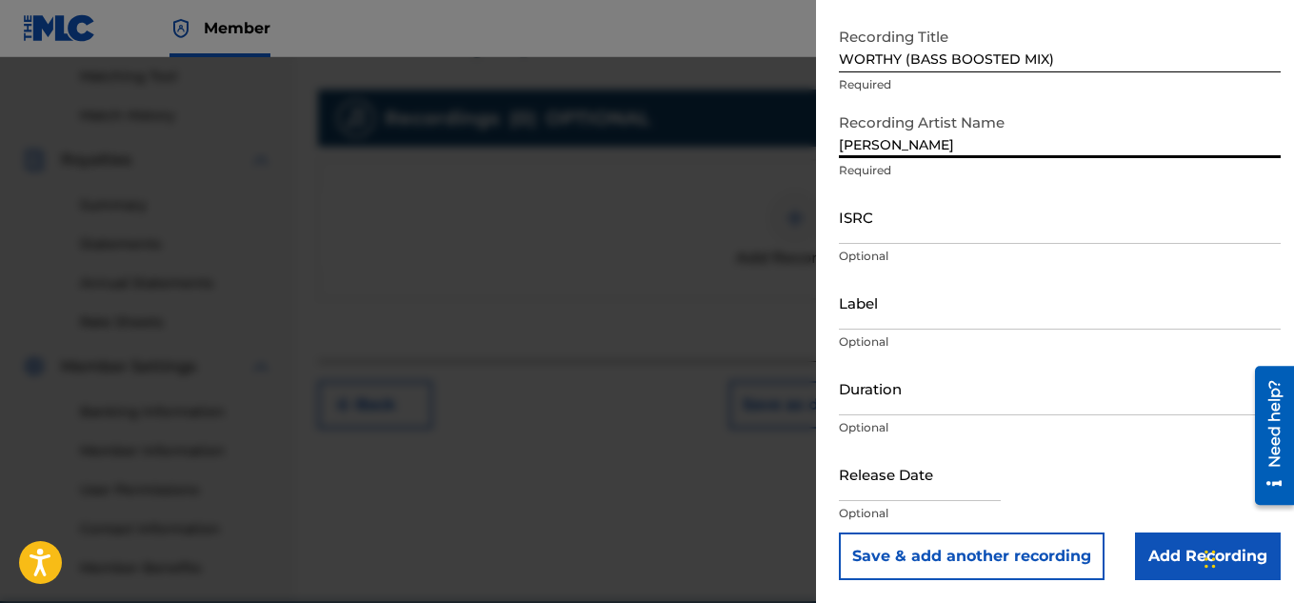
click at [1170, 558] on input "Add Recording" at bounding box center [1208, 556] width 146 height 48
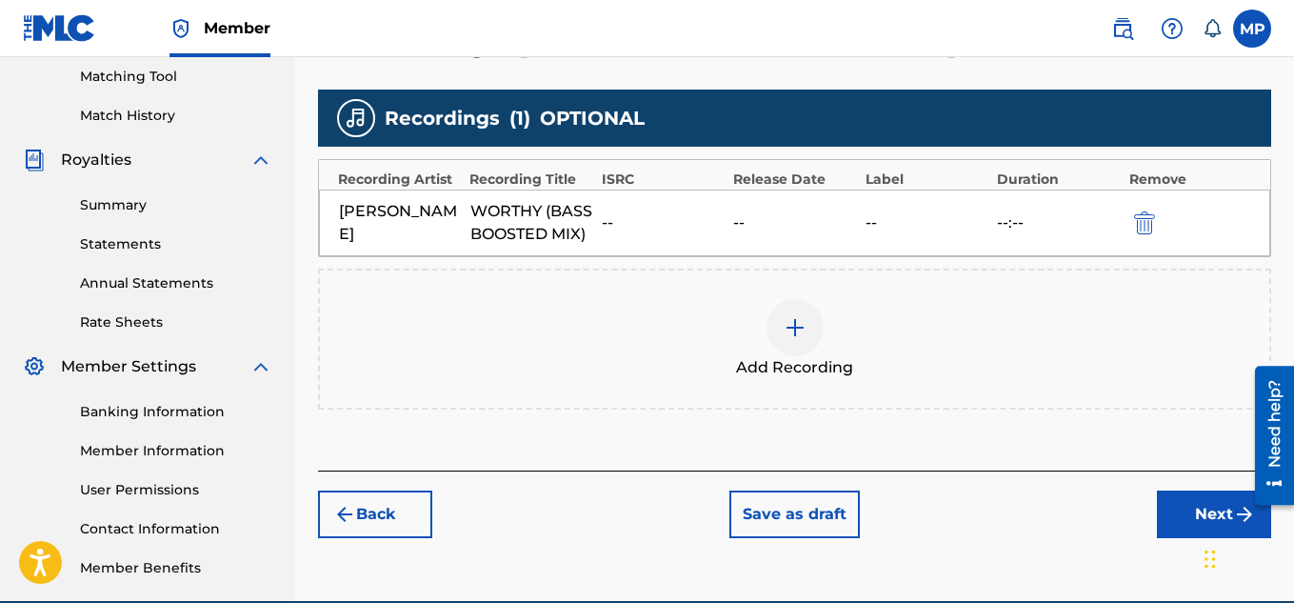
scroll to position [578, 0]
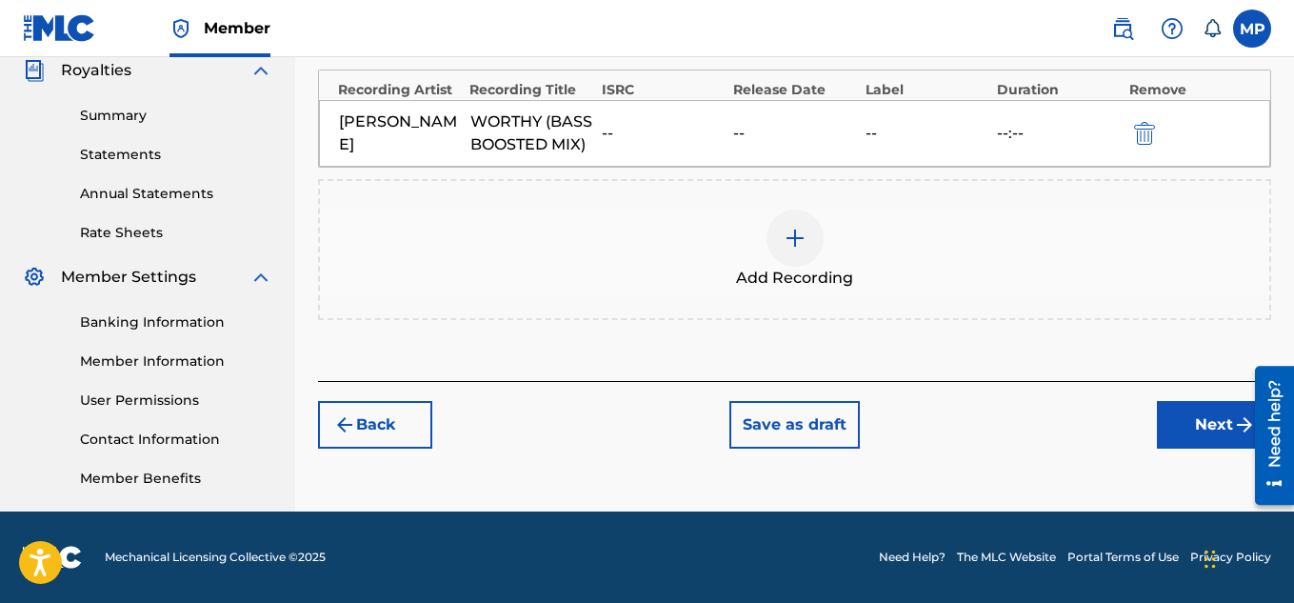
click at [1170, 437] on button "Next" at bounding box center [1214, 425] width 114 height 48
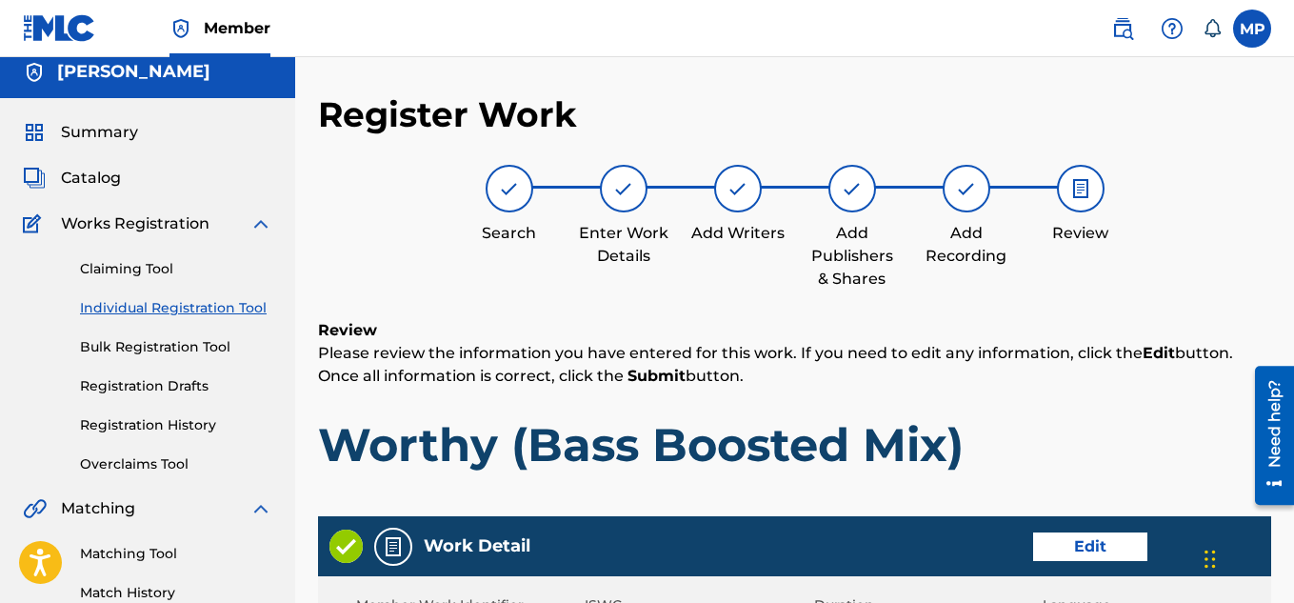
scroll to position [1159, 0]
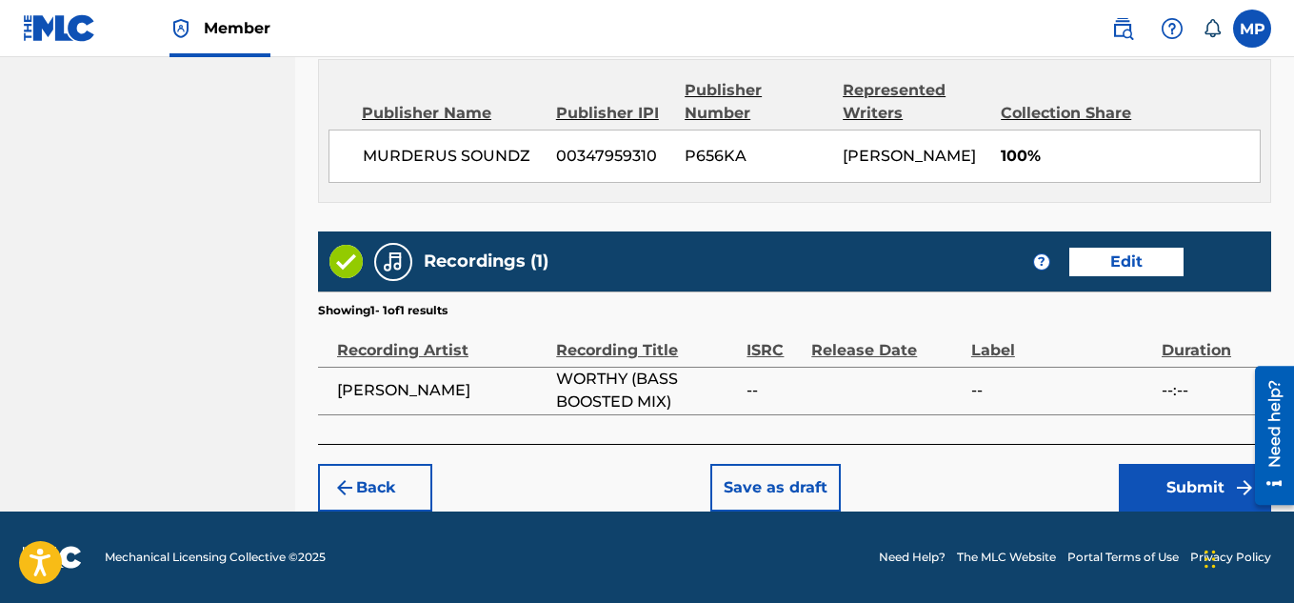
click at [1154, 477] on button "Submit" at bounding box center [1195, 488] width 152 height 48
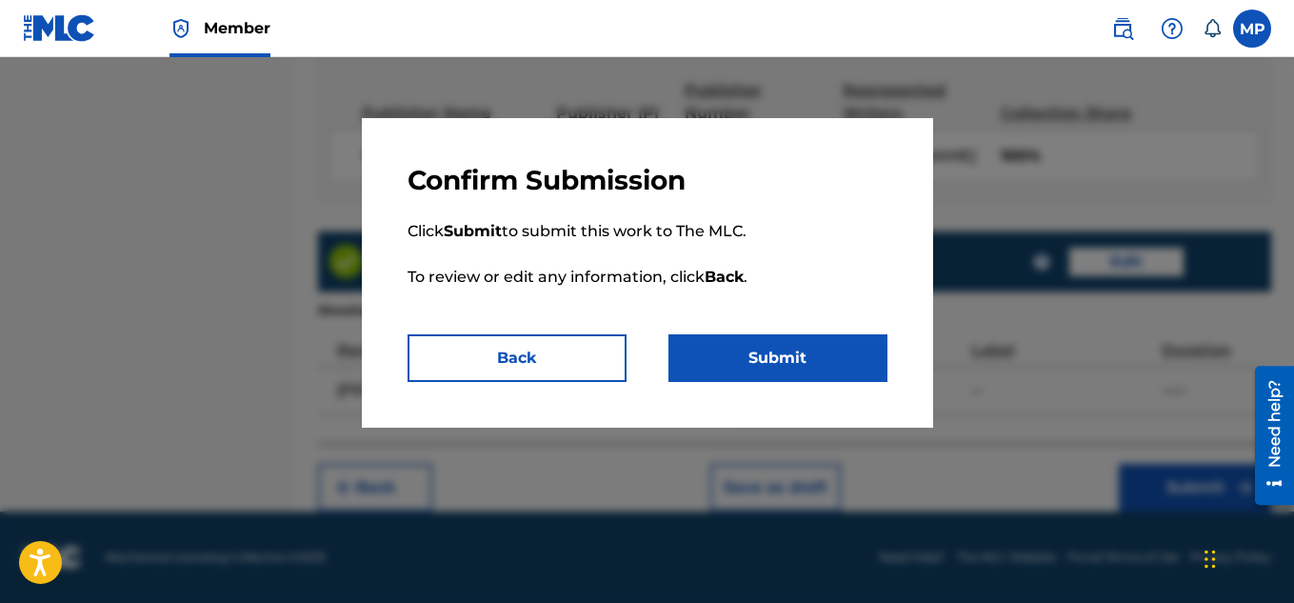
click at [830, 340] on button "Submit" at bounding box center [777, 358] width 219 height 48
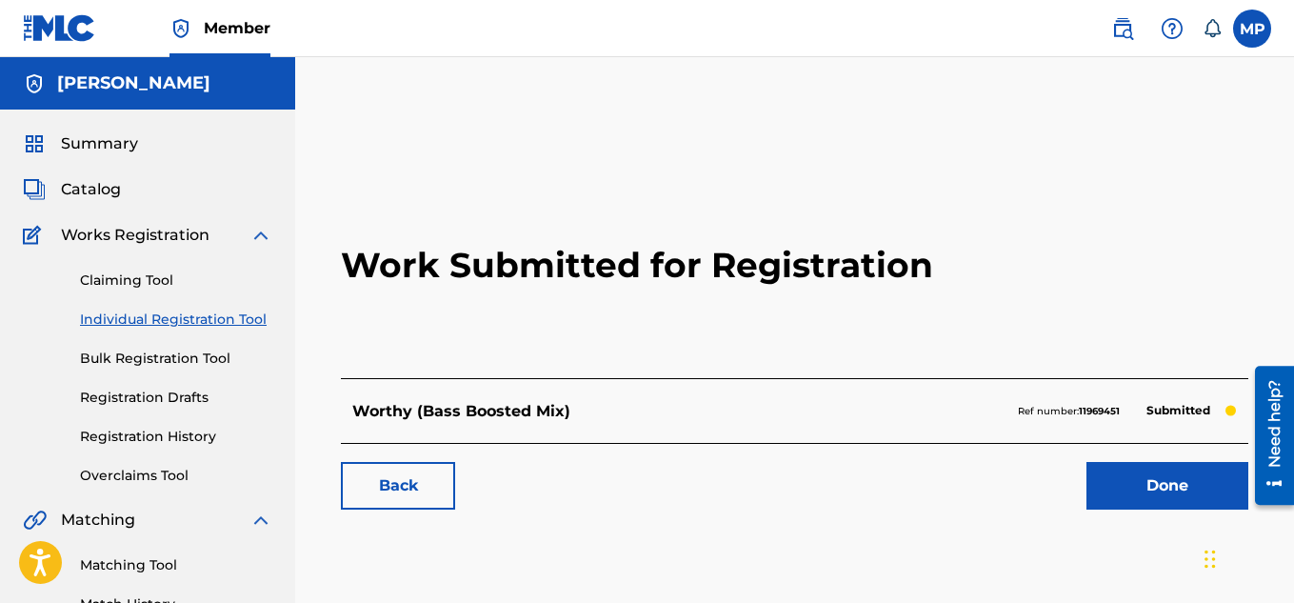
click at [408, 475] on link "Back" at bounding box center [398, 486] width 114 height 48
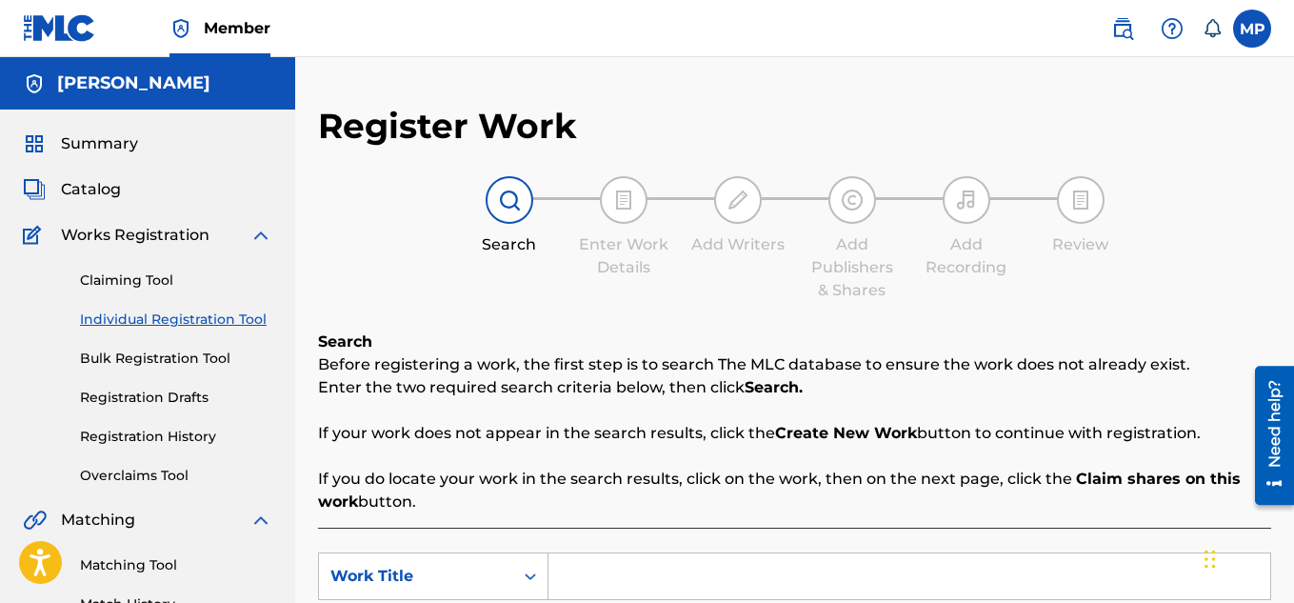
scroll to position [267, 0]
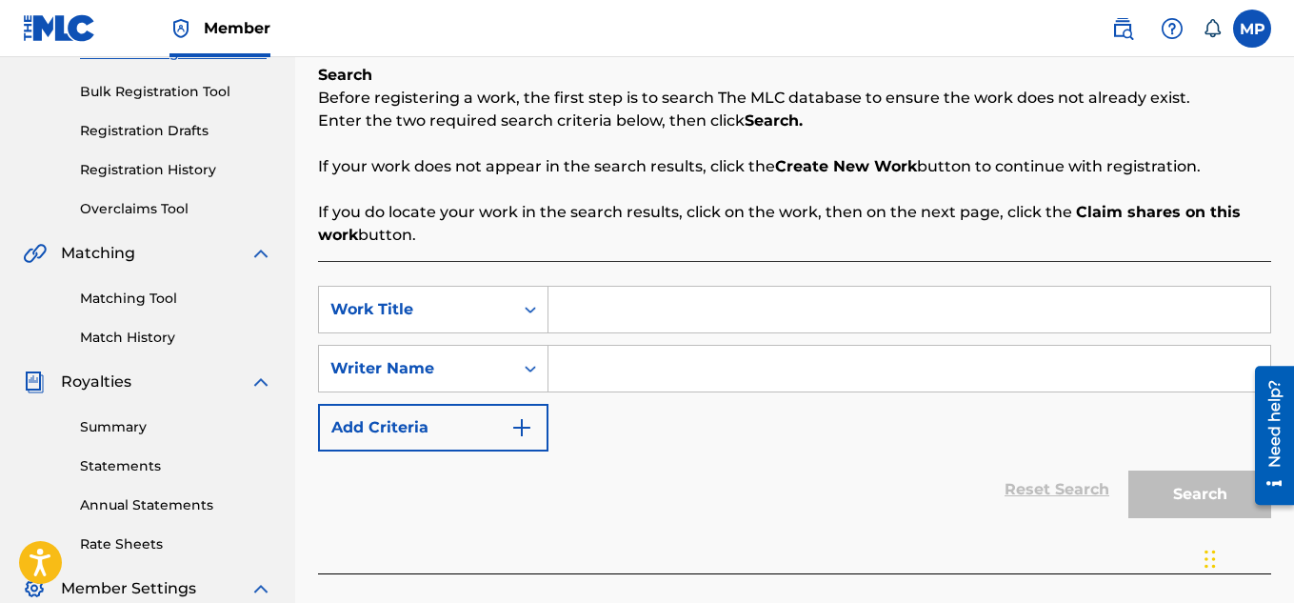
click at [625, 312] on input "Search Form" at bounding box center [909, 310] width 722 height 46
type input "Lust (Video Game Trap Remix)"
click at [605, 370] on input "Search Form" at bounding box center [909, 369] width 722 height 46
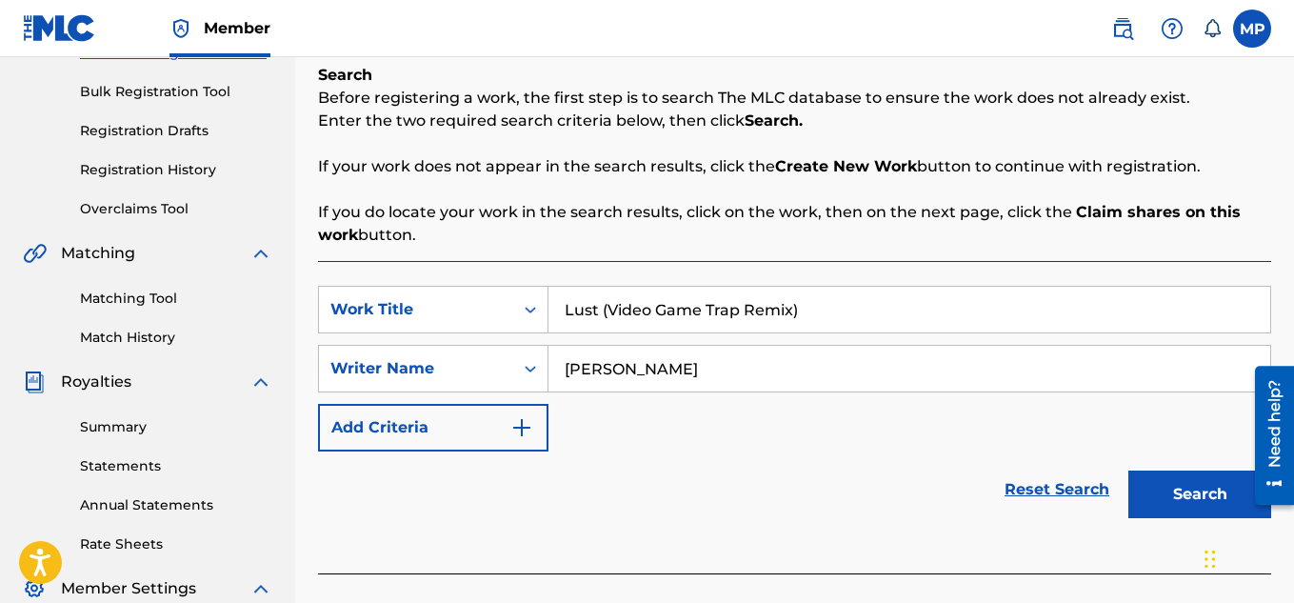
type input "[PERSON_NAME]"
click at [975, 315] on input "Lust (Video Game Trap Remix)" at bounding box center [909, 310] width 722 height 46
click at [1161, 486] on button "Search" at bounding box center [1199, 494] width 143 height 48
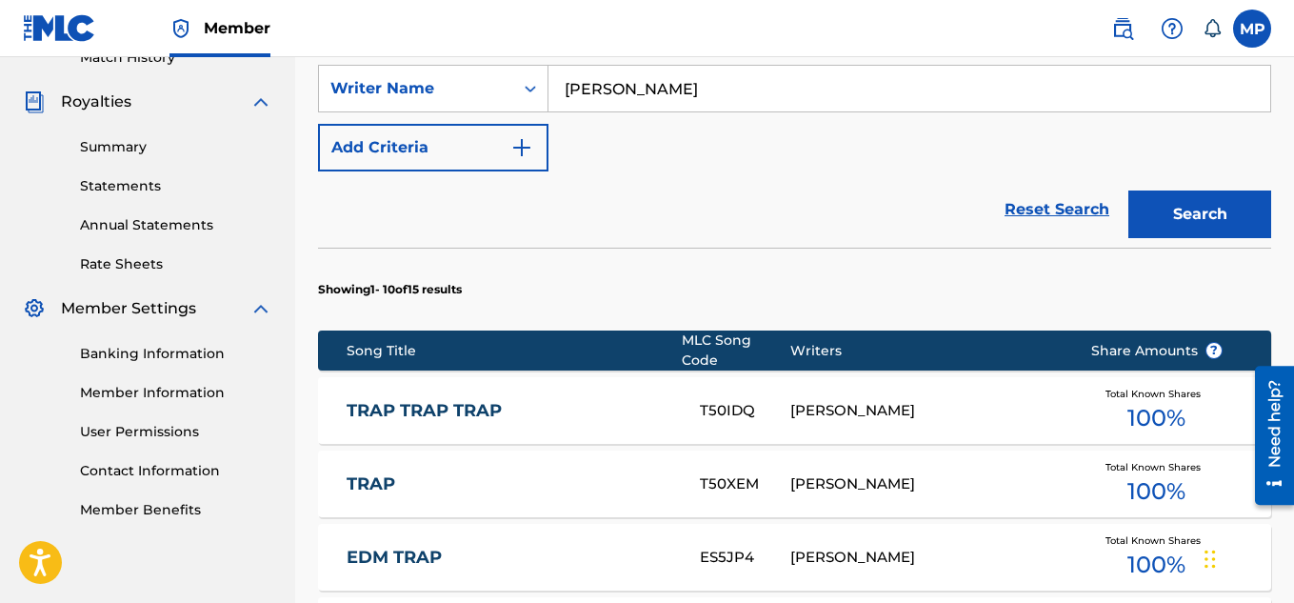
scroll to position [1369, 0]
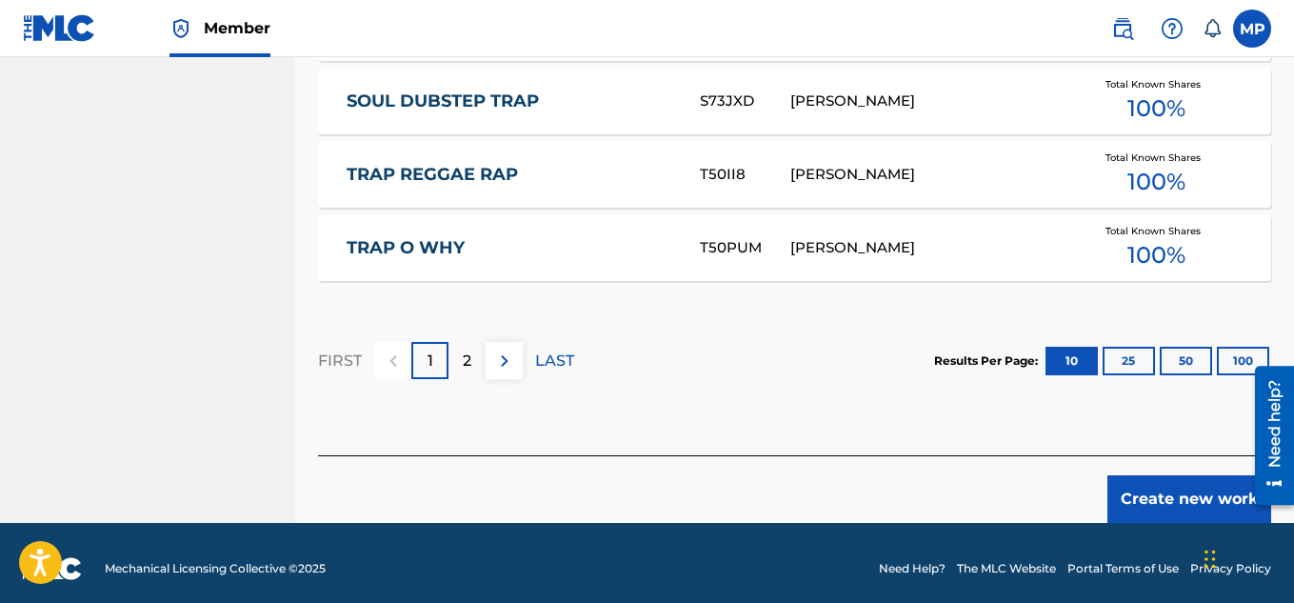
click at [1132, 486] on button "Create new work" at bounding box center [1189, 499] width 164 height 48
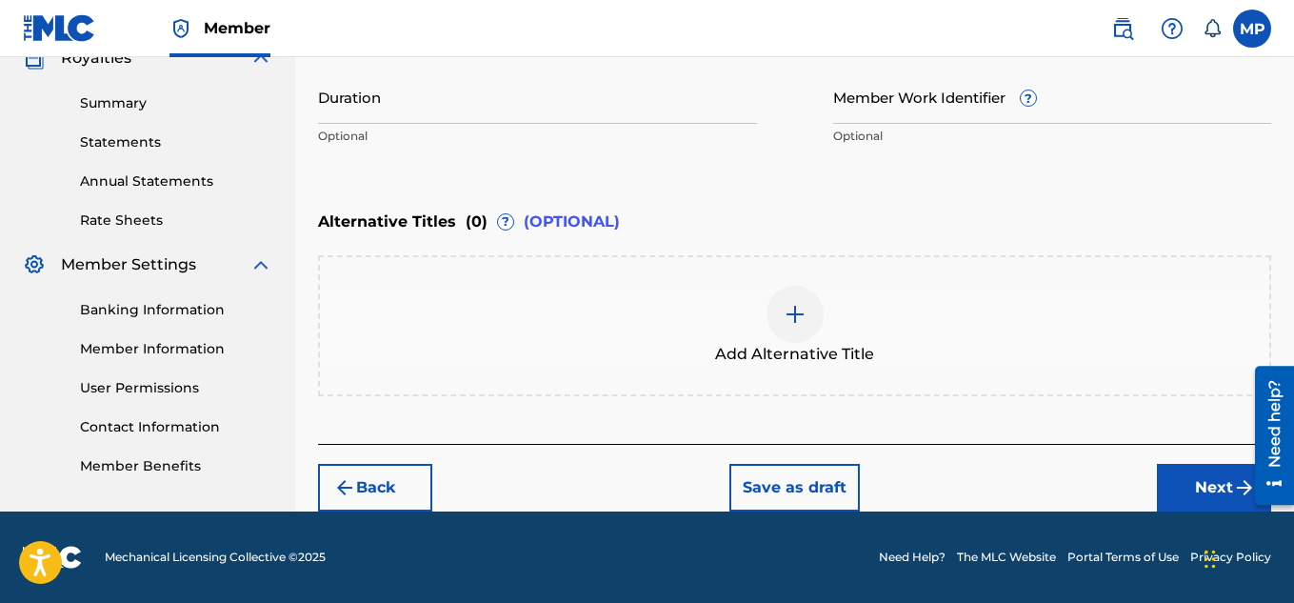
scroll to position [590, 0]
click at [805, 327] on div at bounding box center [794, 314] width 57 height 57
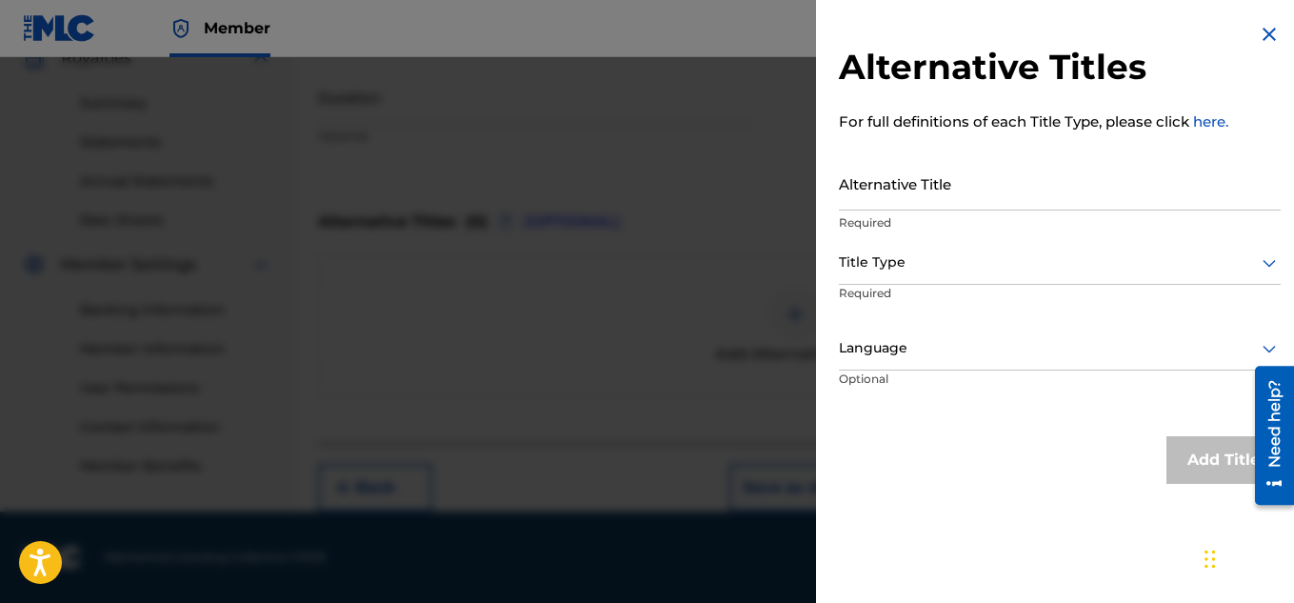
click at [912, 189] on input "Alternative Title" at bounding box center [1060, 183] width 442 height 54
paste input "Lust (Video Game Trap Remix)"
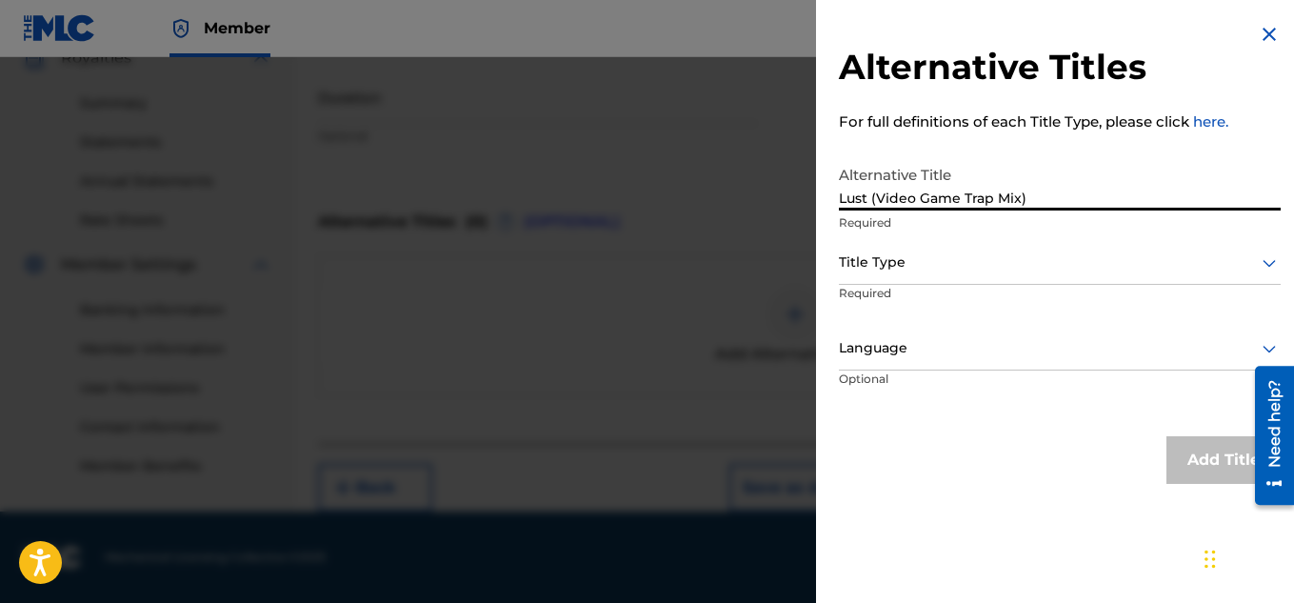
type input "Lust (Video Game Trap Mix)"
click at [949, 274] on div "Title Type" at bounding box center [1060, 263] width 442 height 43
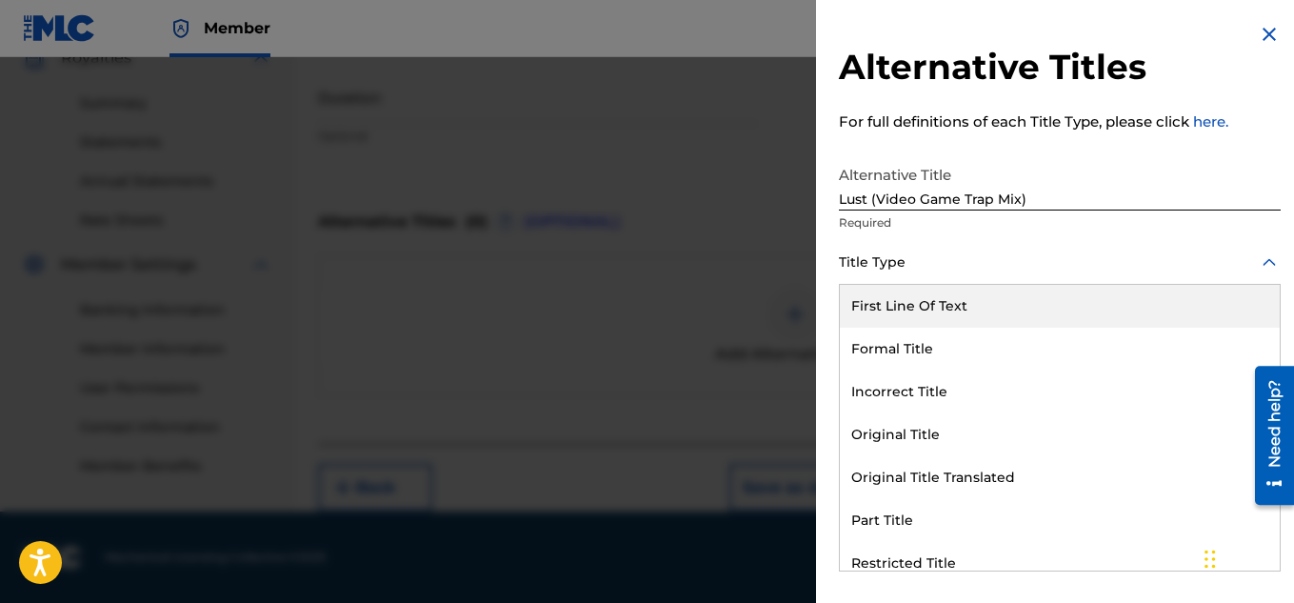
scroll to position [186, 0]
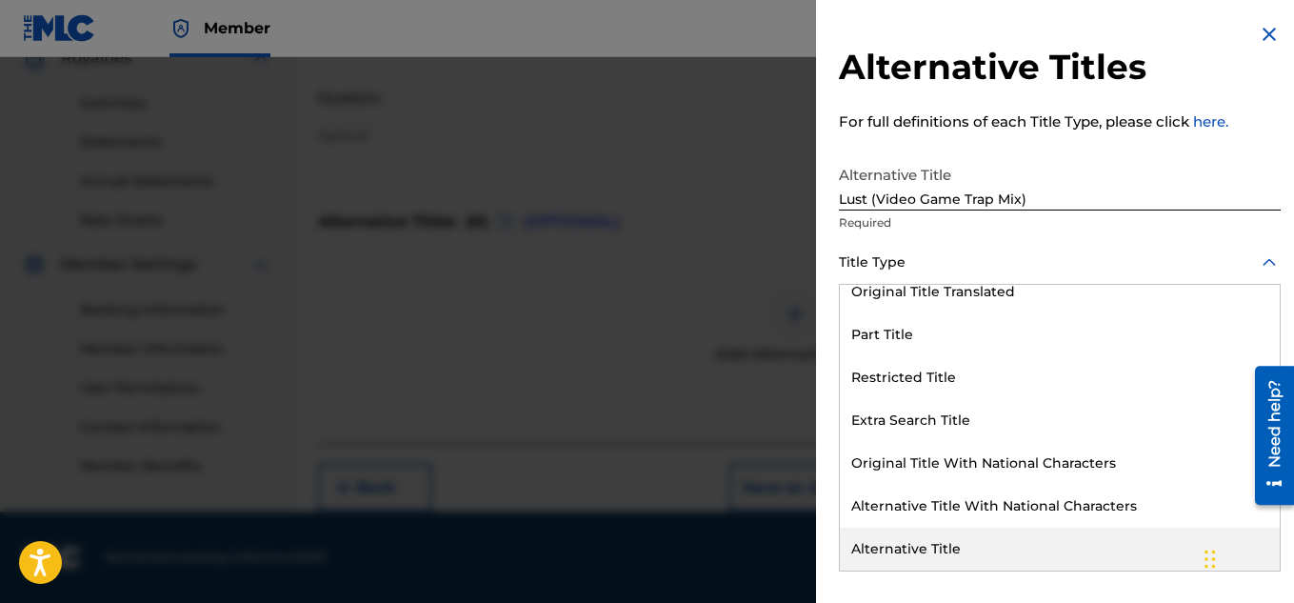
click at [910, 549] on div "Alternative Title" at bounding box center [1060, 548] width 440 height 43
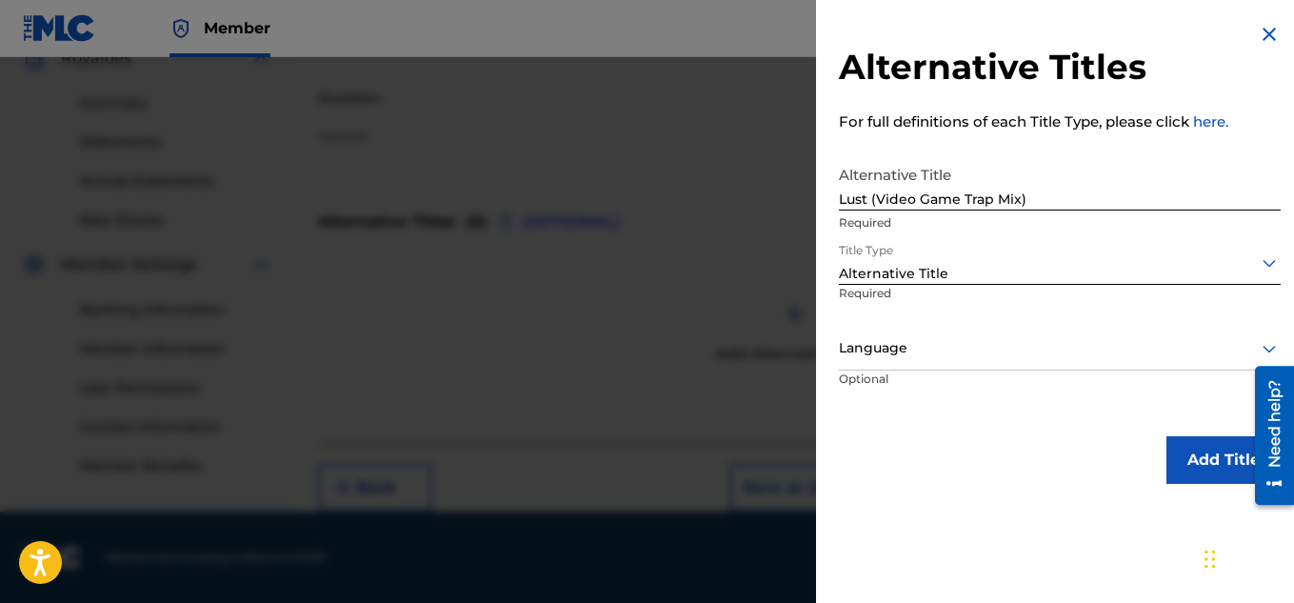
click at [1176, 449] on button "Add Title" at bounding box center [1223, 460] width 114 height 48
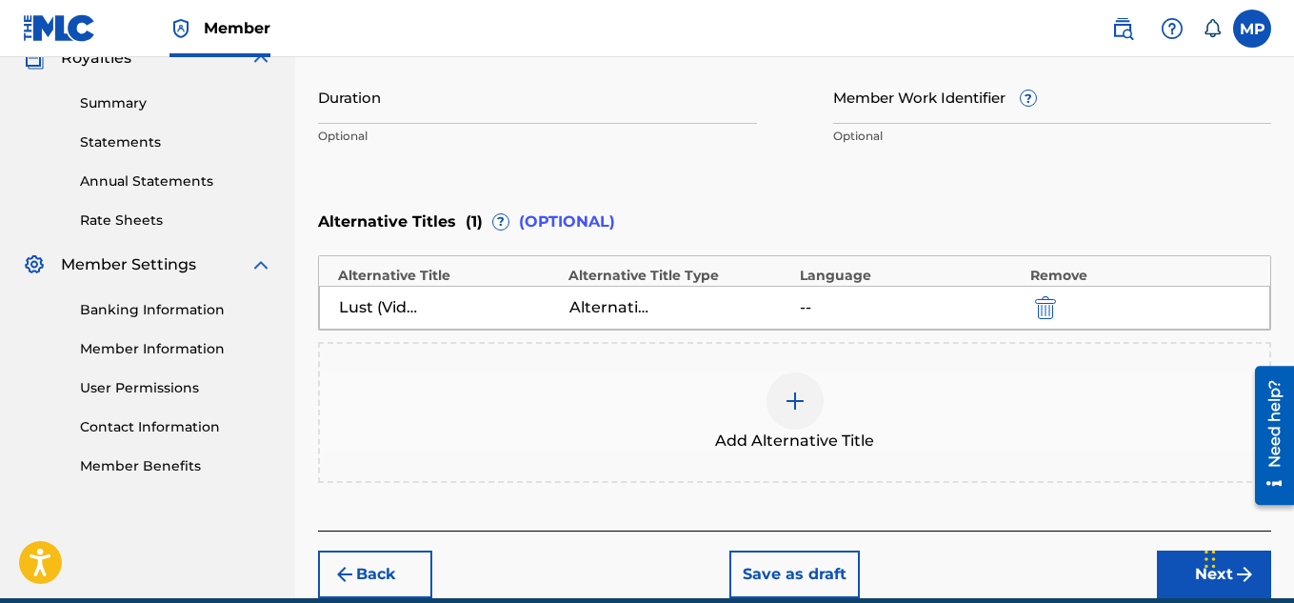
click at [783, 388] on div at bounding box center [794, 400] width 57 height 57
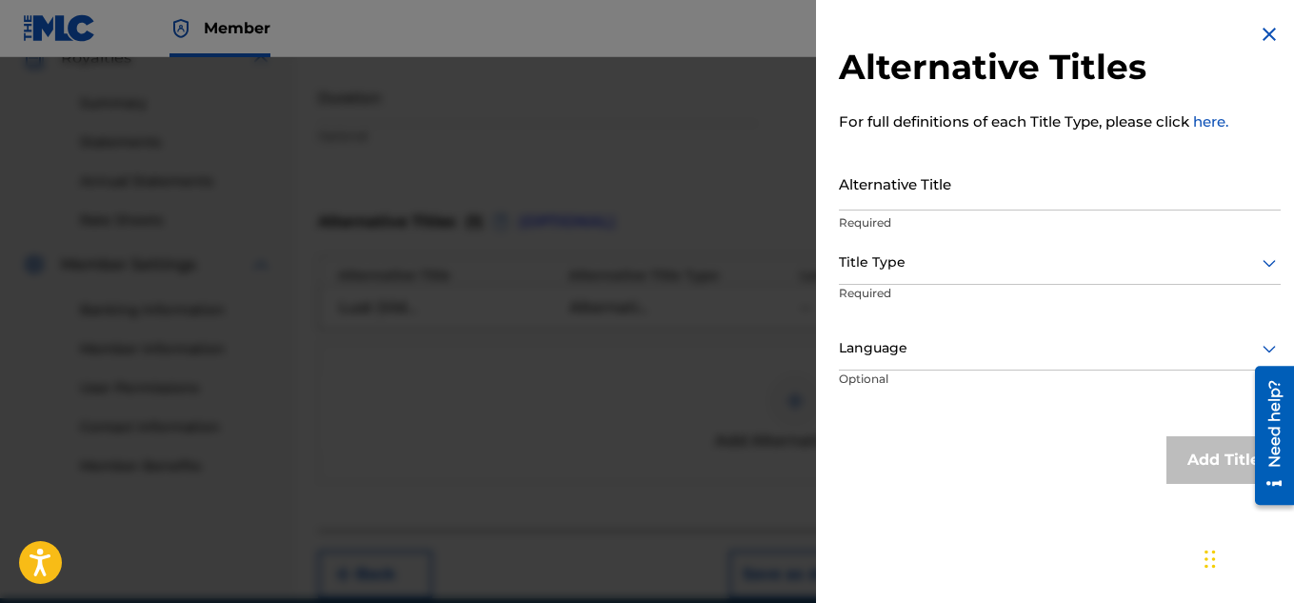
click at [932, 195] on input "Alternative Title" at bounding box center [1060, 183] width 442 height 54
paste input "Lust (Video Game Trap Remix)"
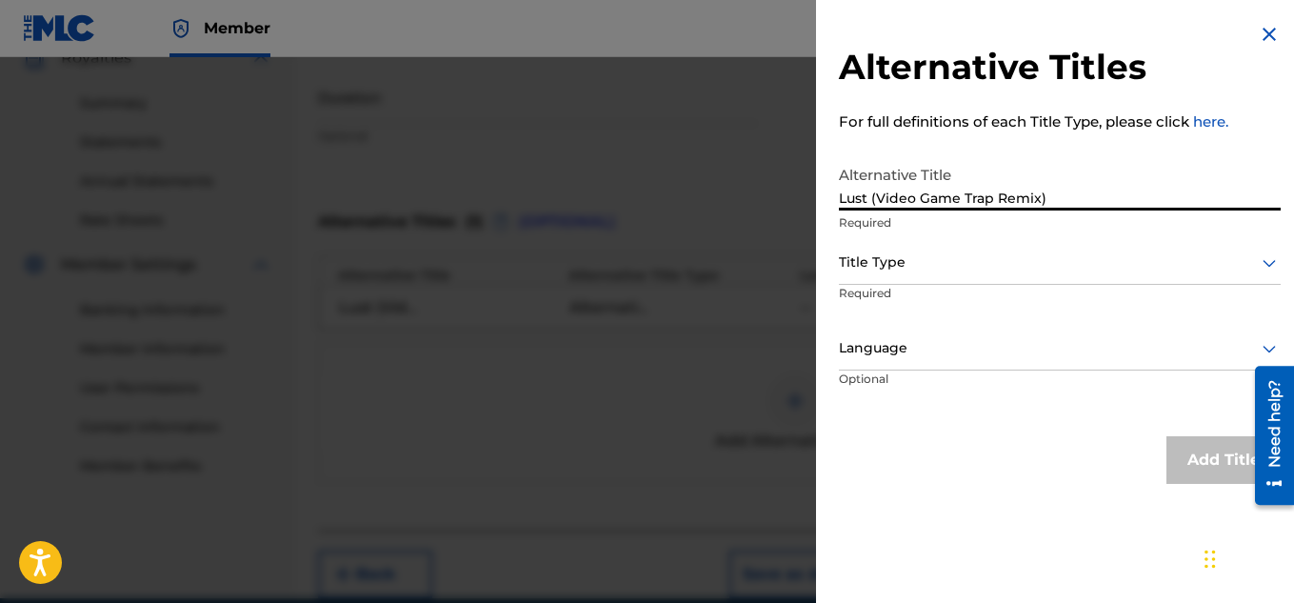
click at [876, 201] on input "Lust (Video Game Trap Remix)" at bounding box center [1060, 183] width 442 height 54
click at [1091, 197] on input "Lust Video Game Trap Remix)" at bounding box center [1060, 183] width 442 height 54
type input "Lust Video Game Trap Remix"
click at [1053, 276] on div "Title Type" at bounding box center [1060, 263] width 442 height 43
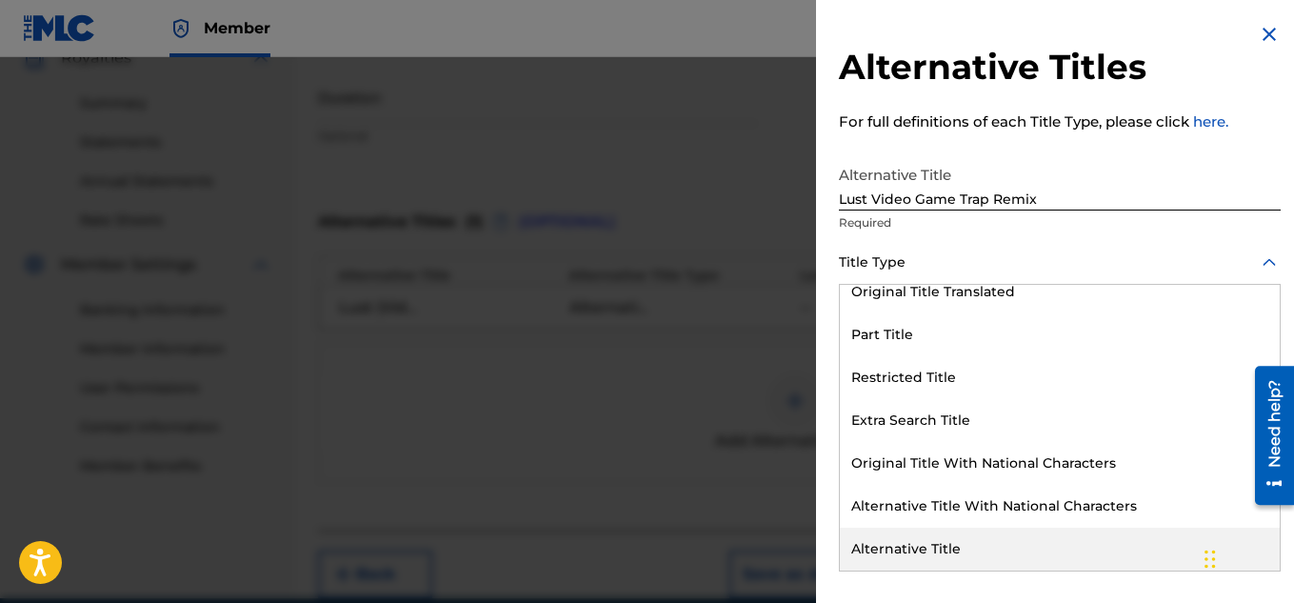
click at [928, 539] on div "Alternative Title" at bounding box center [1060, 548] width 440 height 43
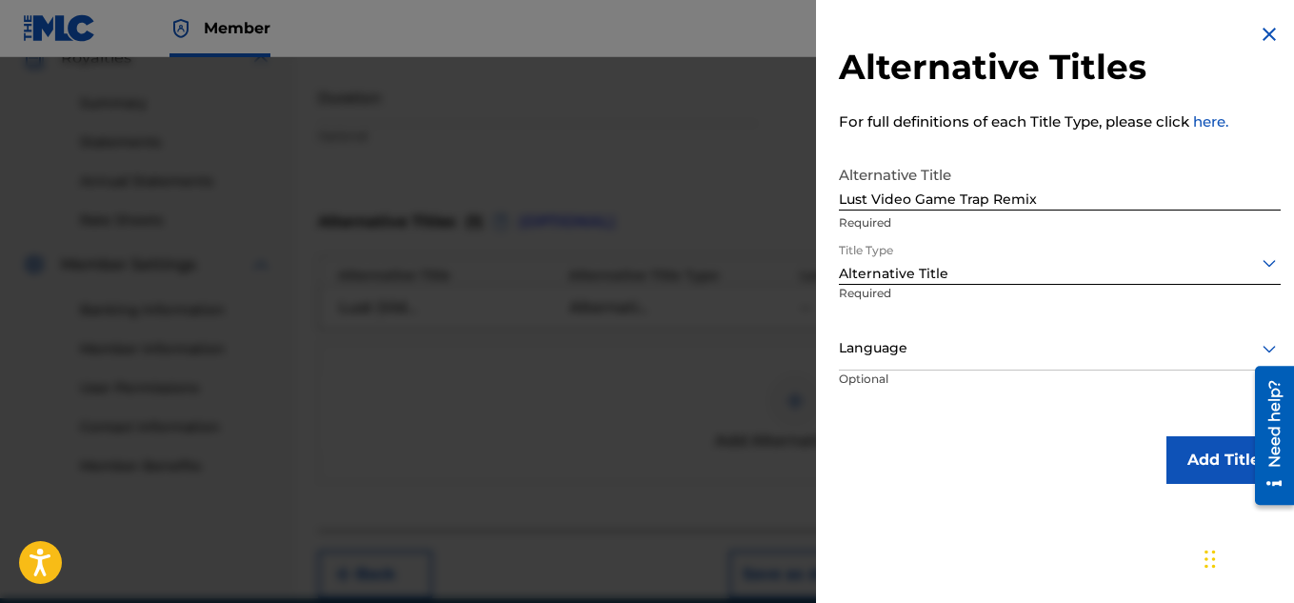
click at [1187, 465] on button "Add Title" at bounding box center [1223, 460] width 114 height 48
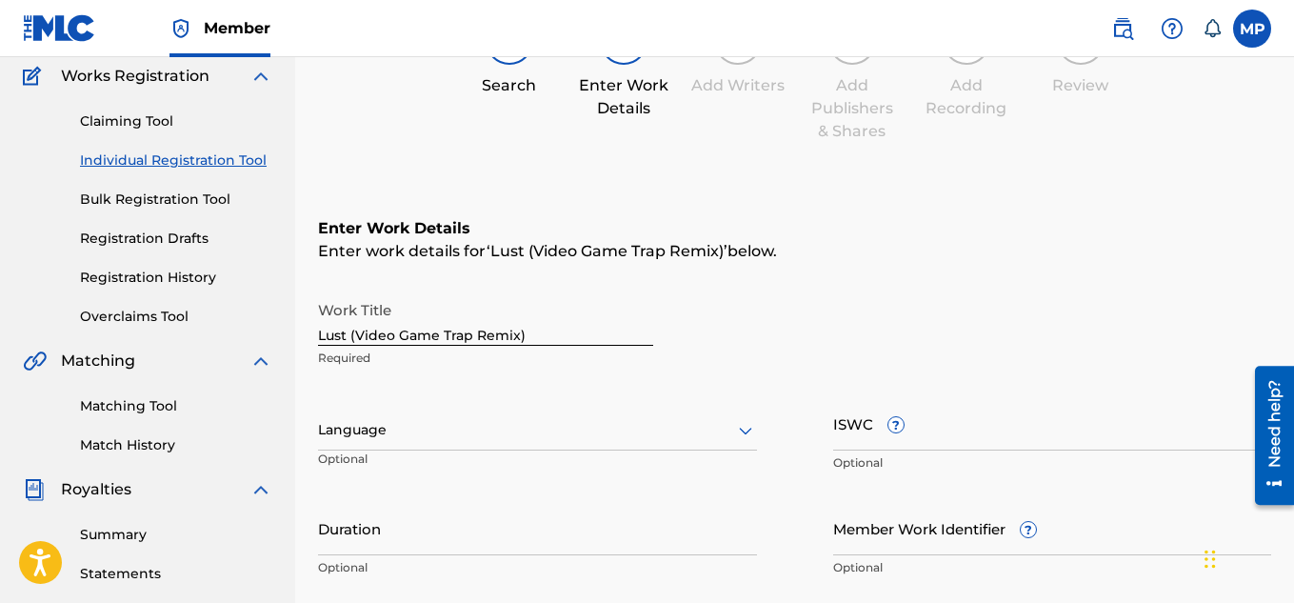
scroll to position [339, 0]
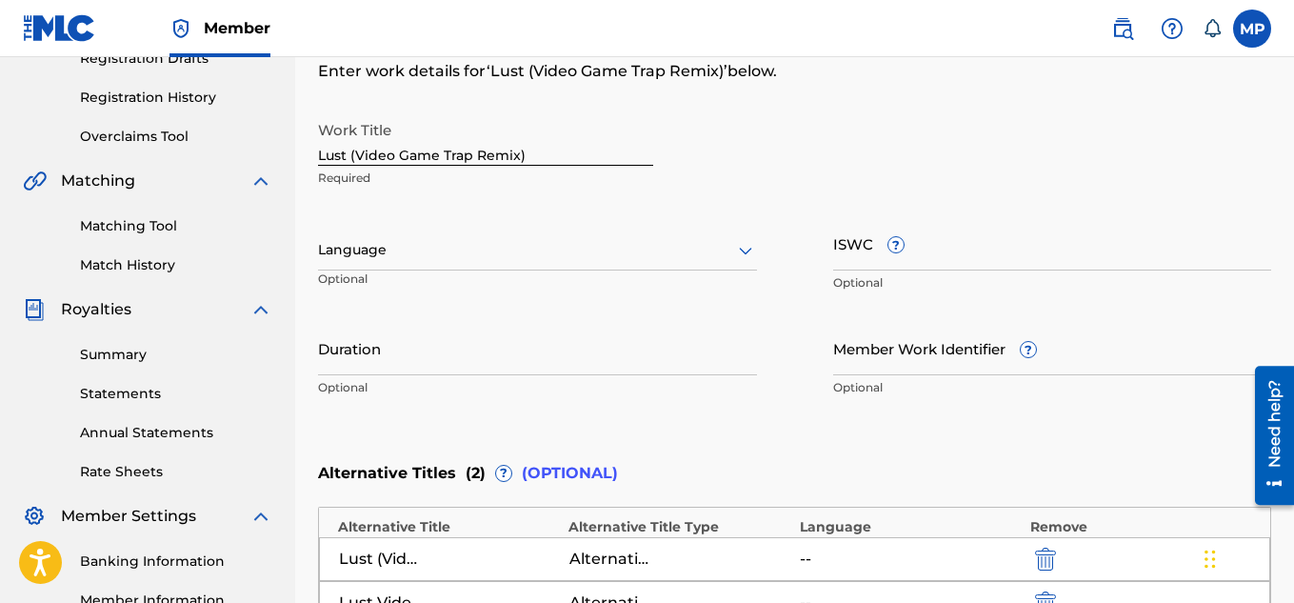
click at [878, 357] on input "Member Work Identifier ?" at bounding box center [1052, 348] width 439 height 54
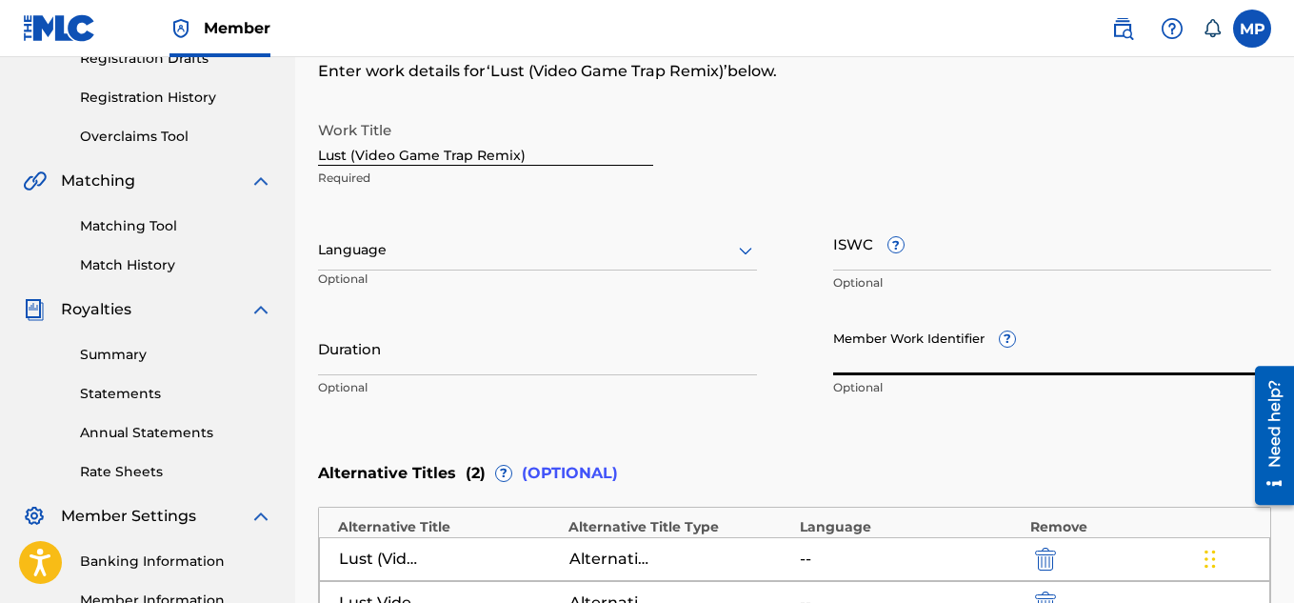
paste input "897789037"
type input "897789037"
click at [997, 249] on input "ISWC ?" at bounding box center [1052, 243] width 439 height 54
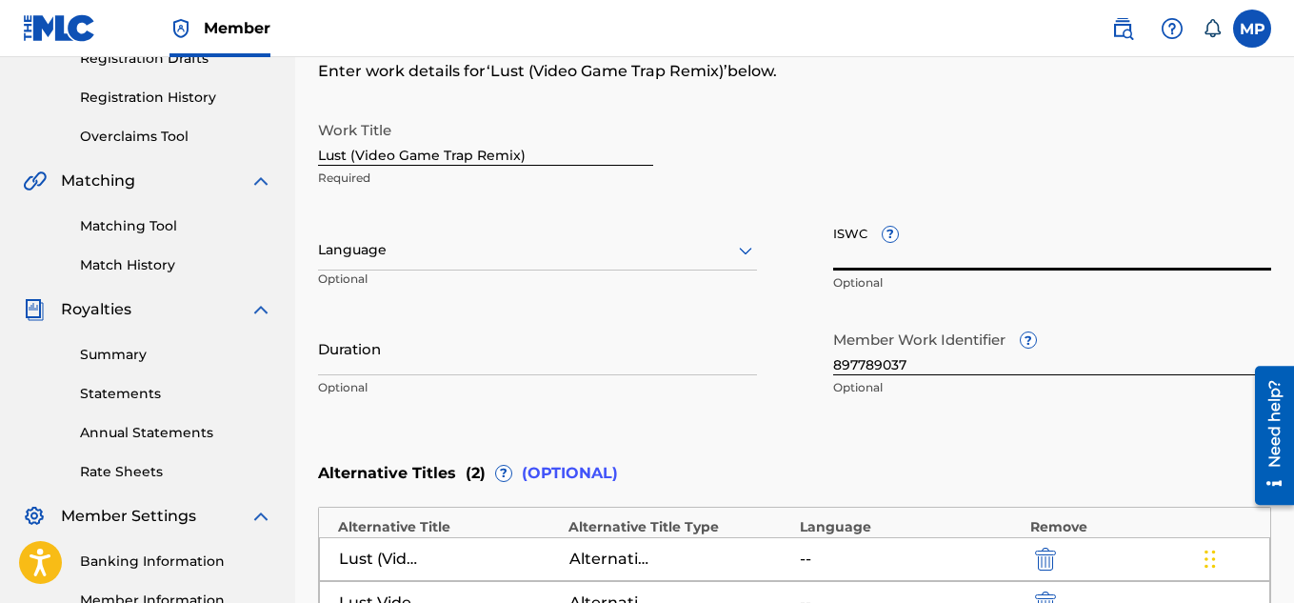
paste input "T9290276823"
type input "T9290276823"
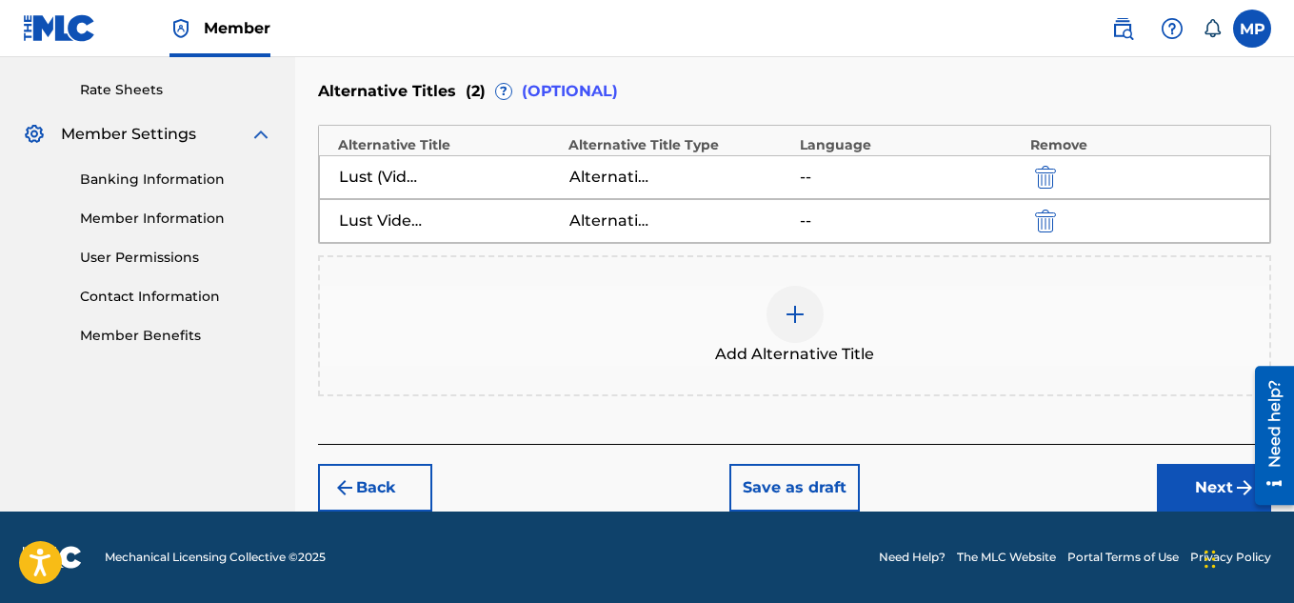
click at [1178, 484] on button "Next" at bounding box center [1214, 488] width 114 height 48
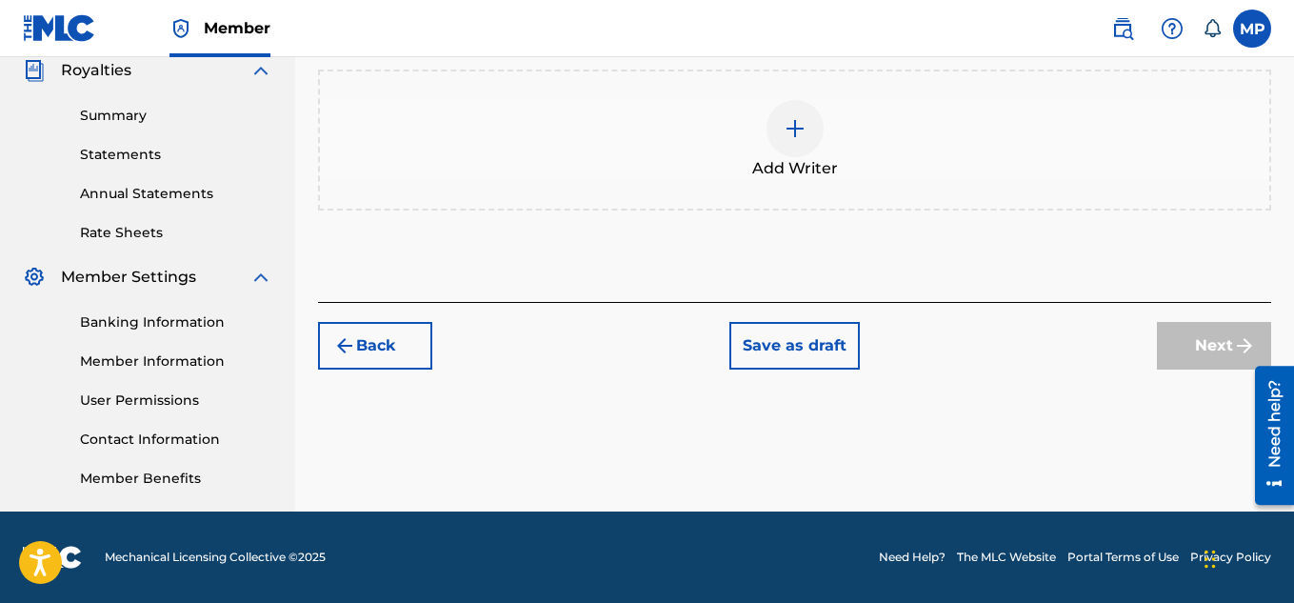
scroll to position [381, 0]
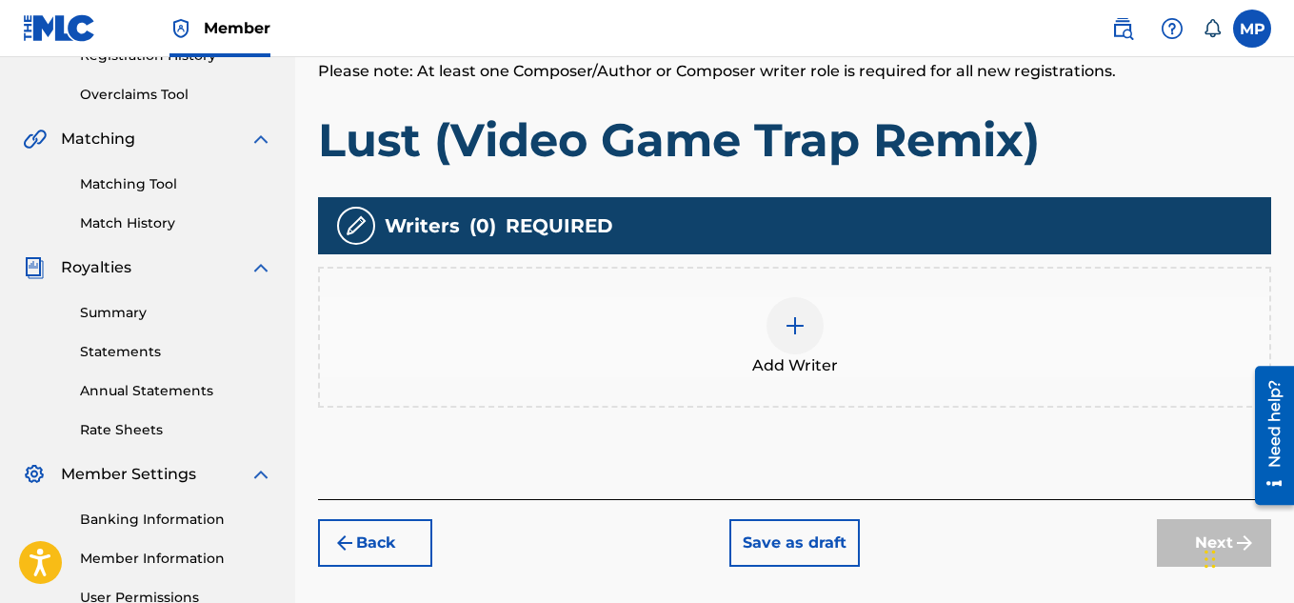
click at [797, 333] on img at bounding box center [795, 325] width 23 height 23
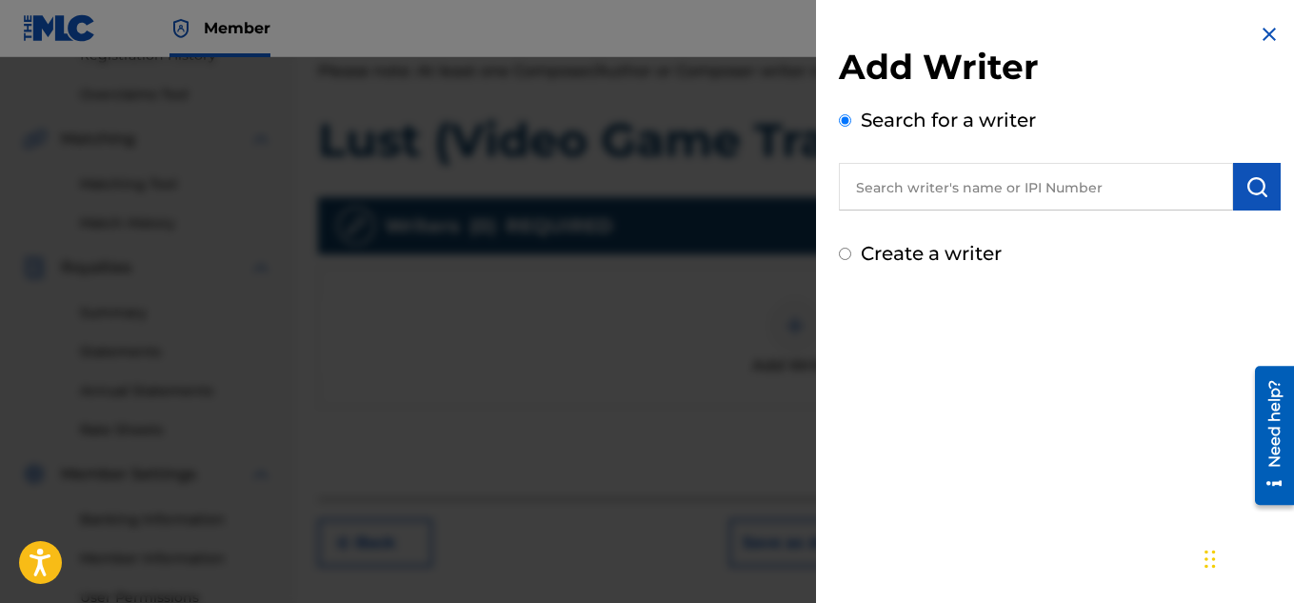
click at [1138, 186] on input "text" at bounding box center [1036, 187] width 394 height 48
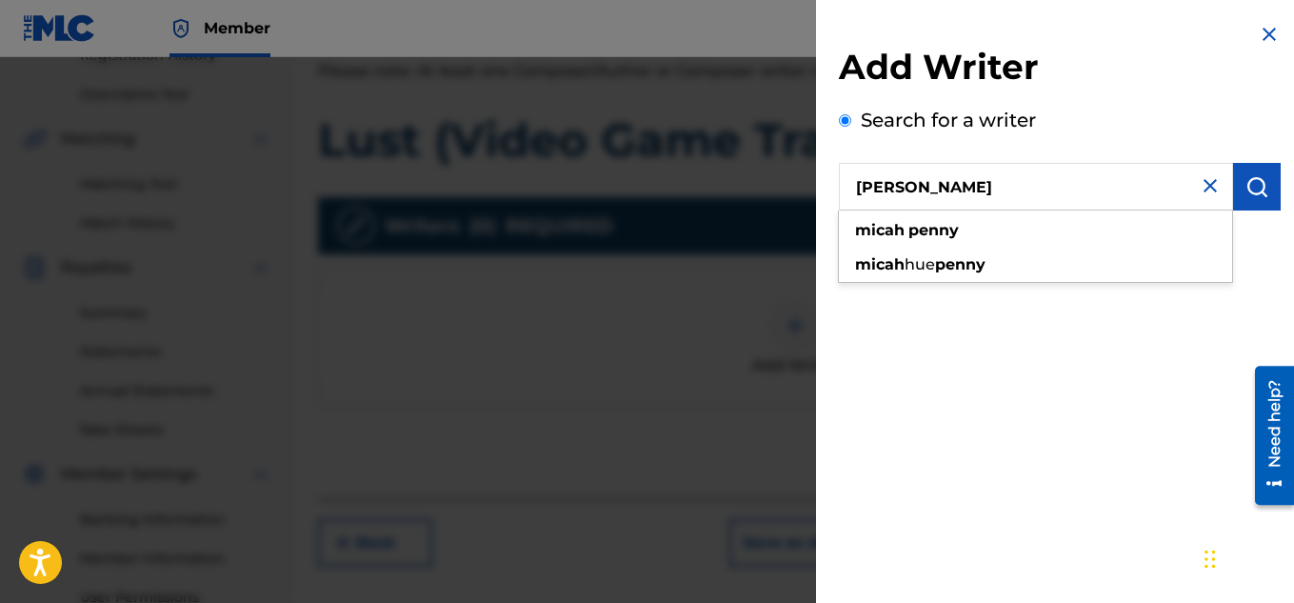
type input "[PERSON_NAME]"
click at [1260, 181] on img "submit" at bounding box center [1256, 186] width 23 height 23
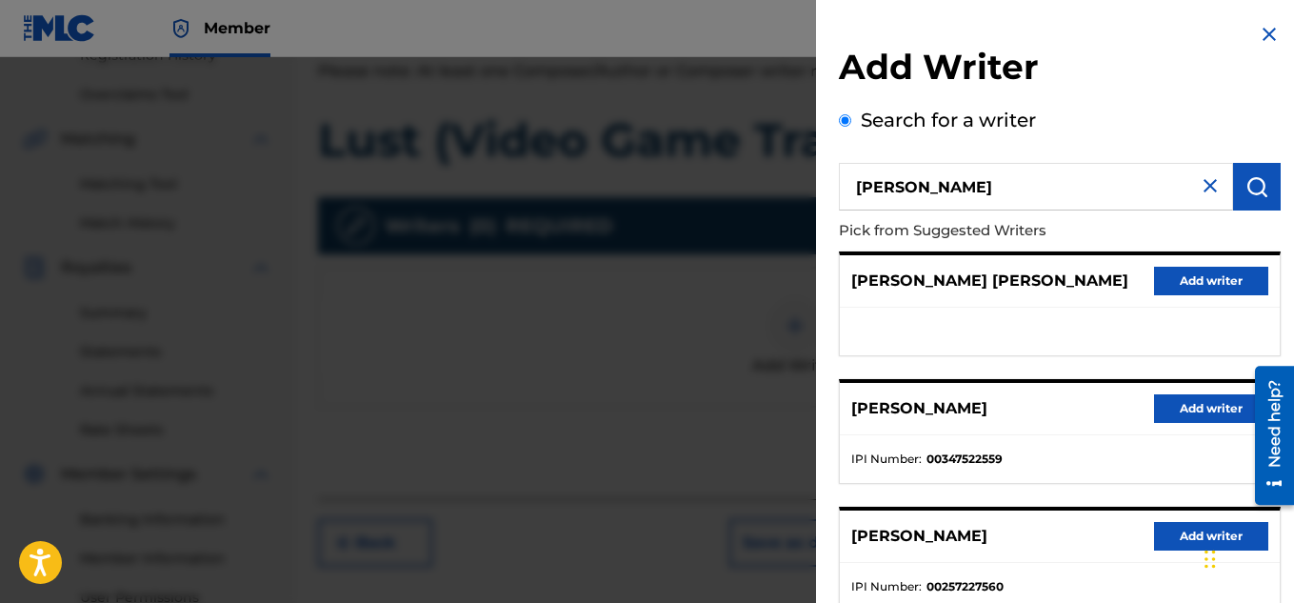
click at [1178, 411] on button "Add writer" at bounding box center [1211, 408] width 114 height 29
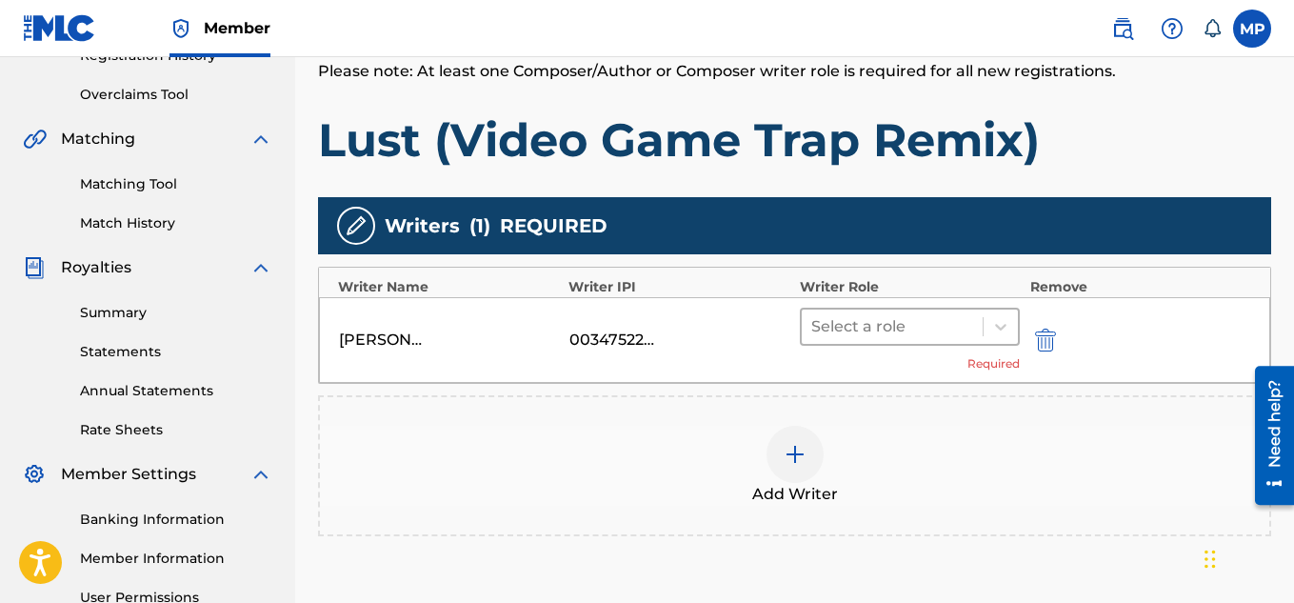
click at [937, 329] on div at bounding box center [892, 326] width 163 height 27
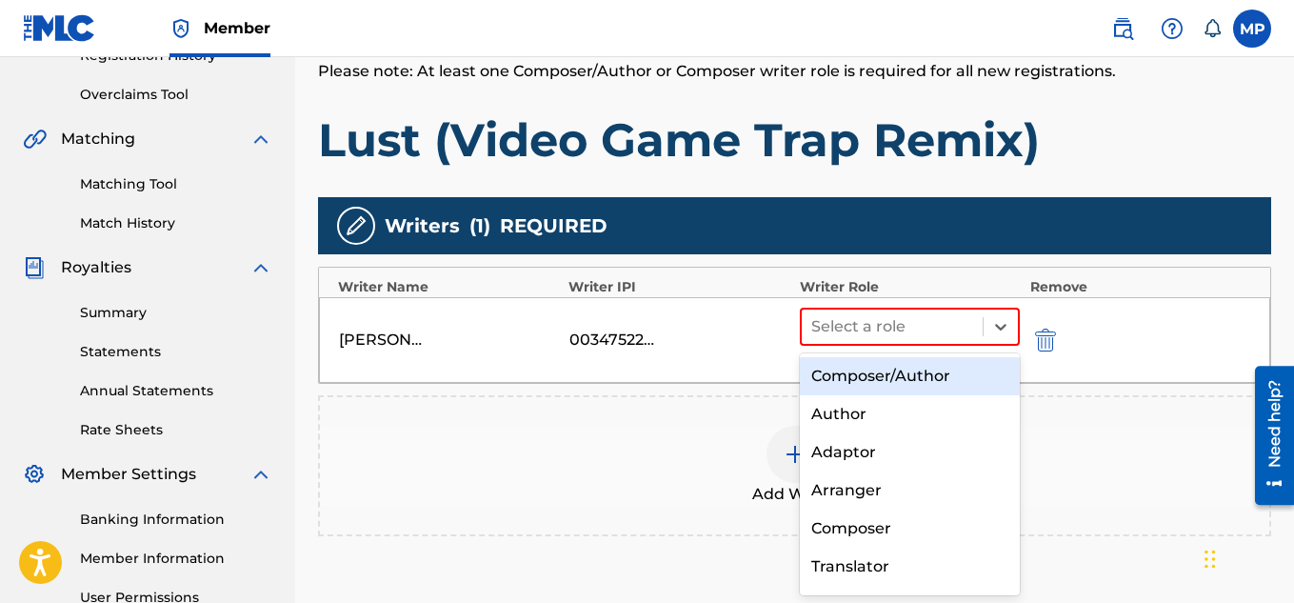
click at [880, 374] on div "Composer/Author" at bounding box center [910, 376] width 221 height 38
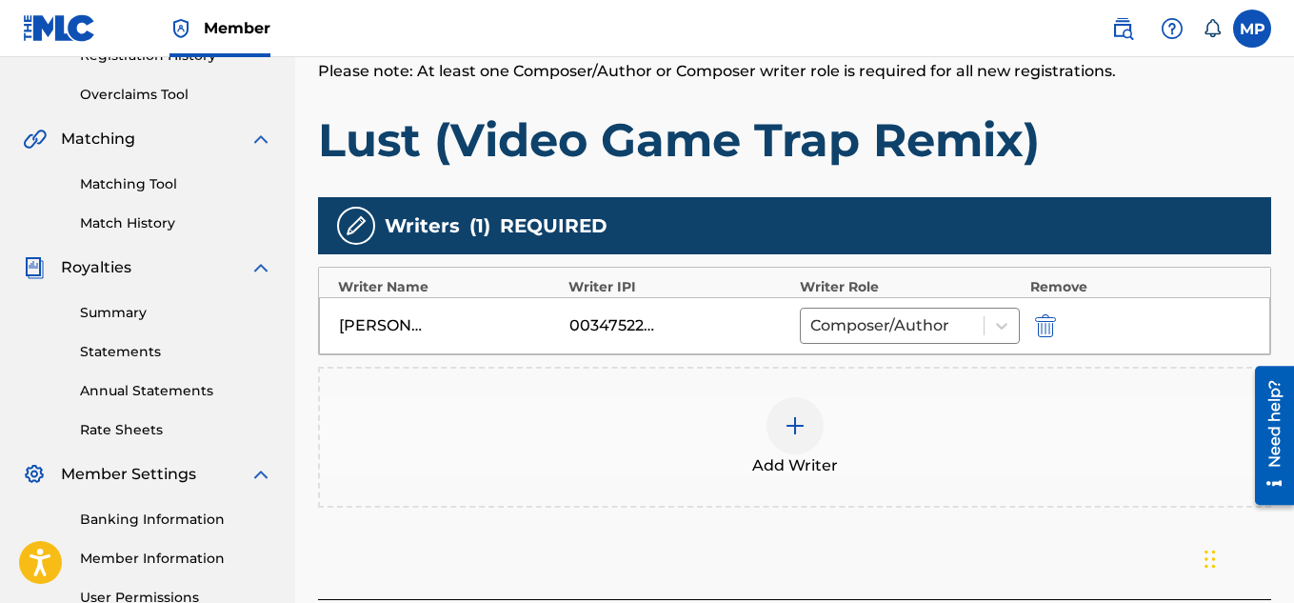
scroll to position [555, 0]
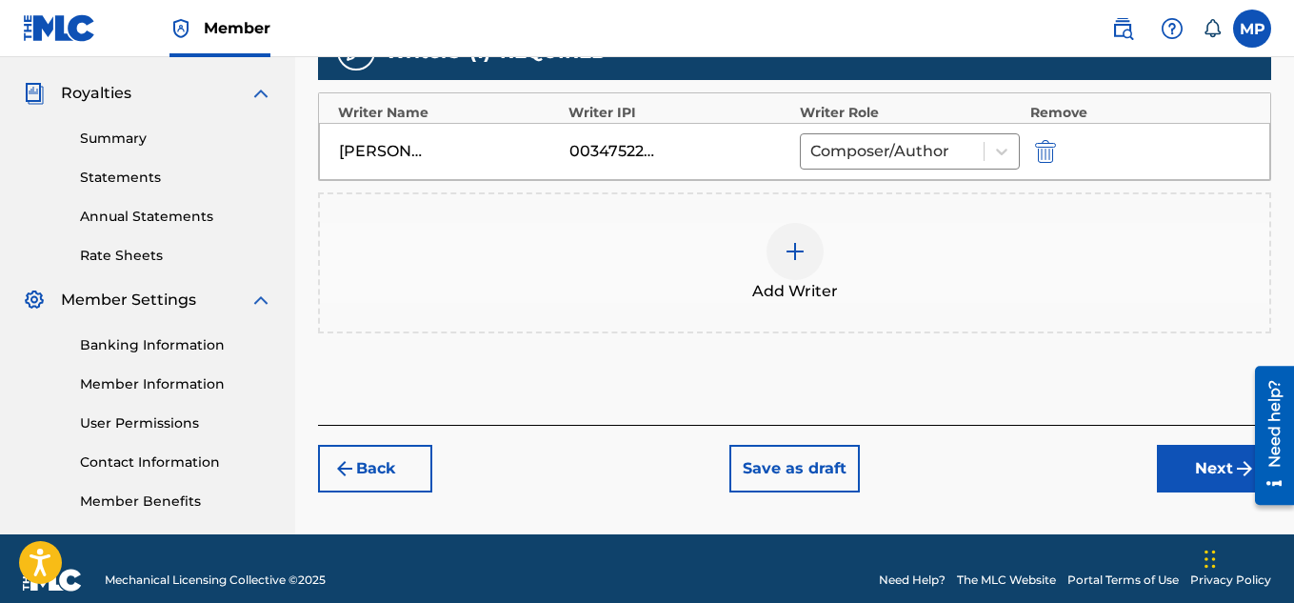
click at [1180, 467] on button "Next" at bounding box center [1214, 469] width 114 height 48
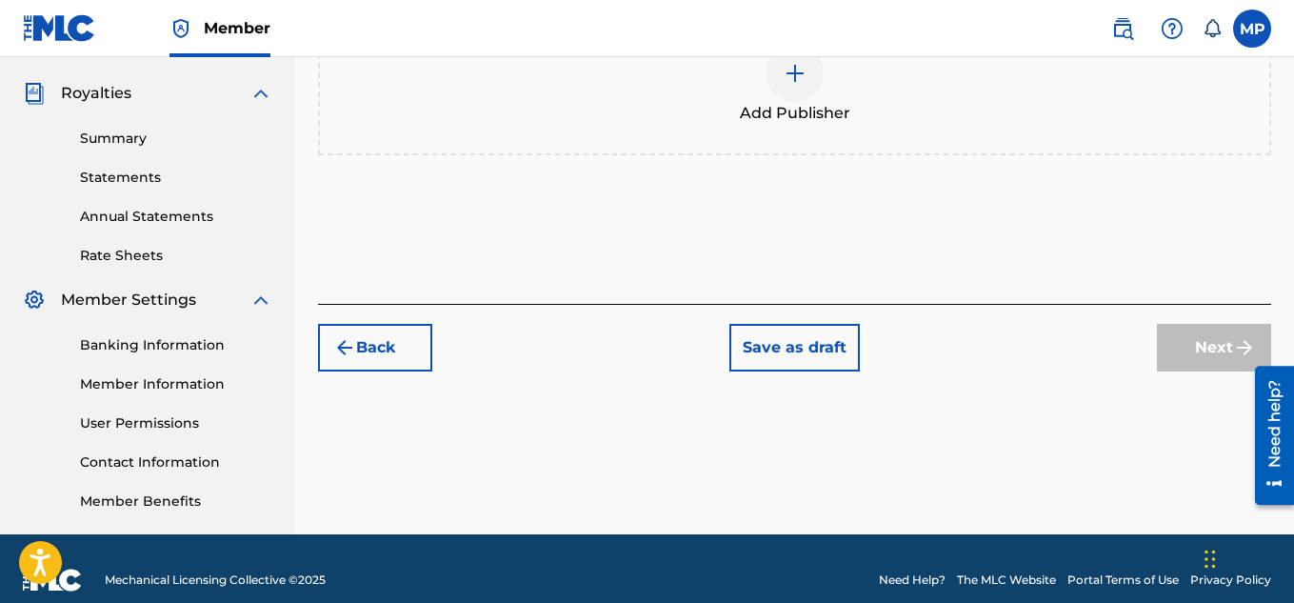
scroll to position [86, 0]
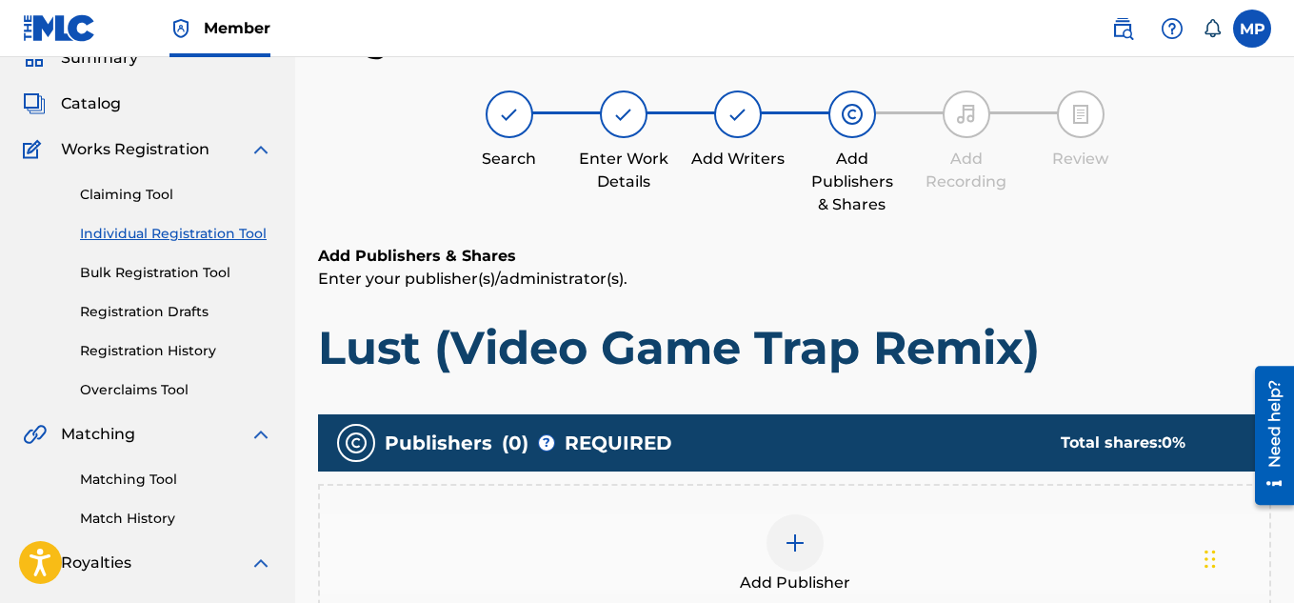
click at [791, 531] on img at bounding box center [795, 542] width 23 height 23
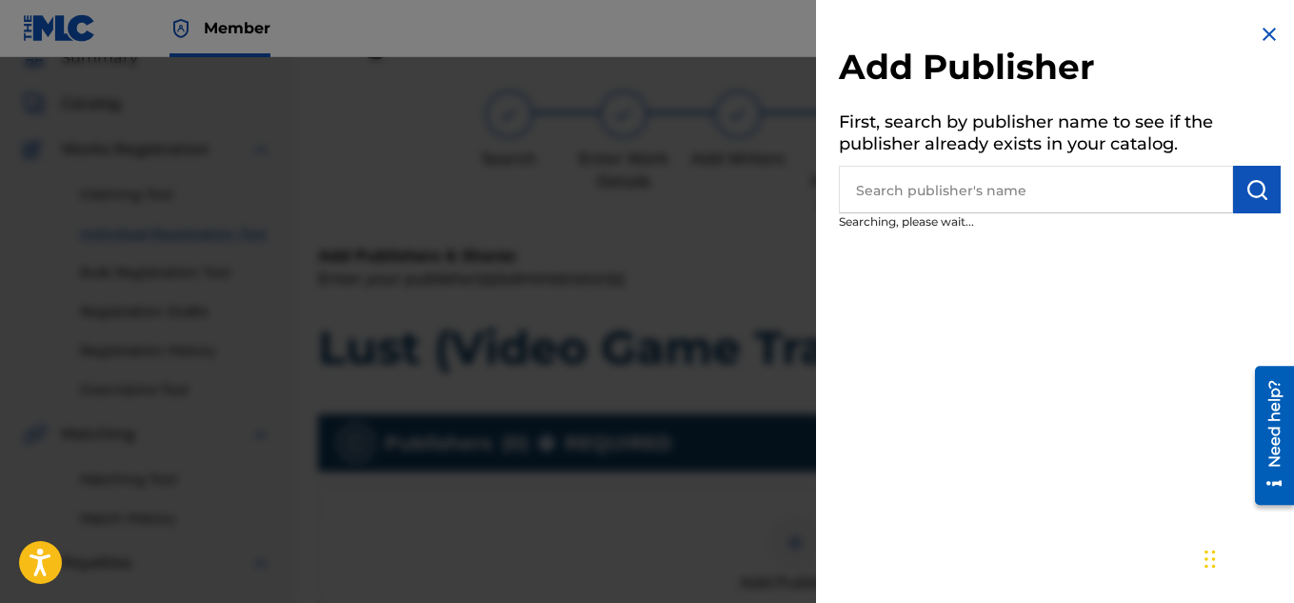
scroll to position [350, 0]
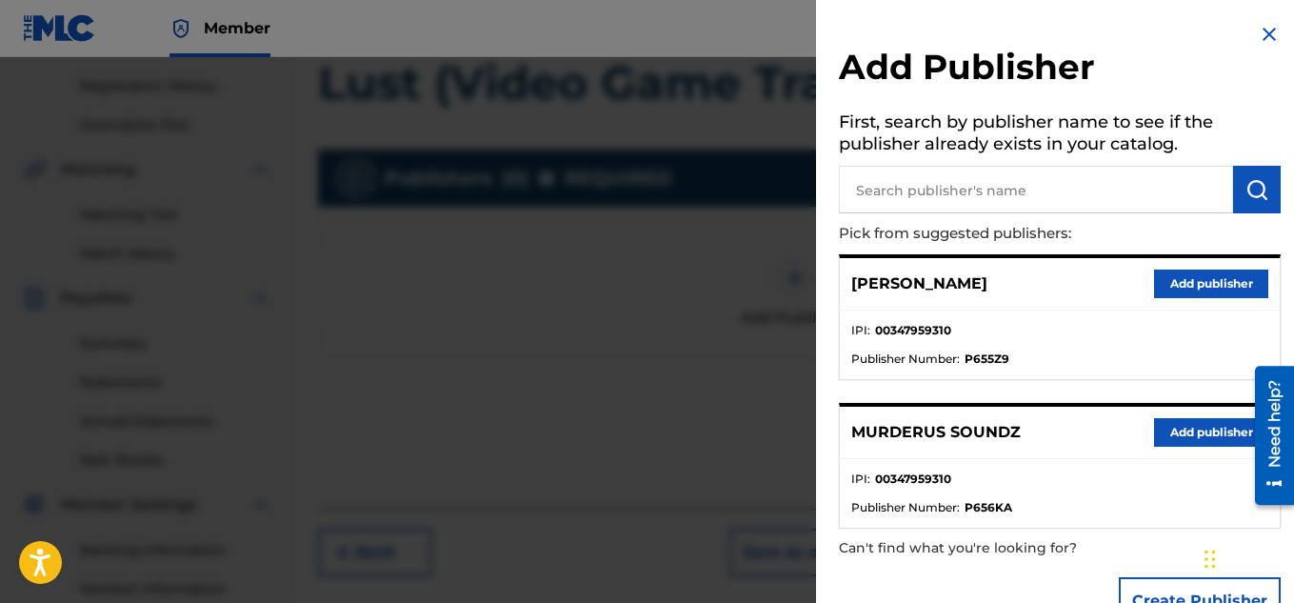
click at [1184, 428] on button "Add publisher" at bounding box center [1211, 432] width 114 height 29
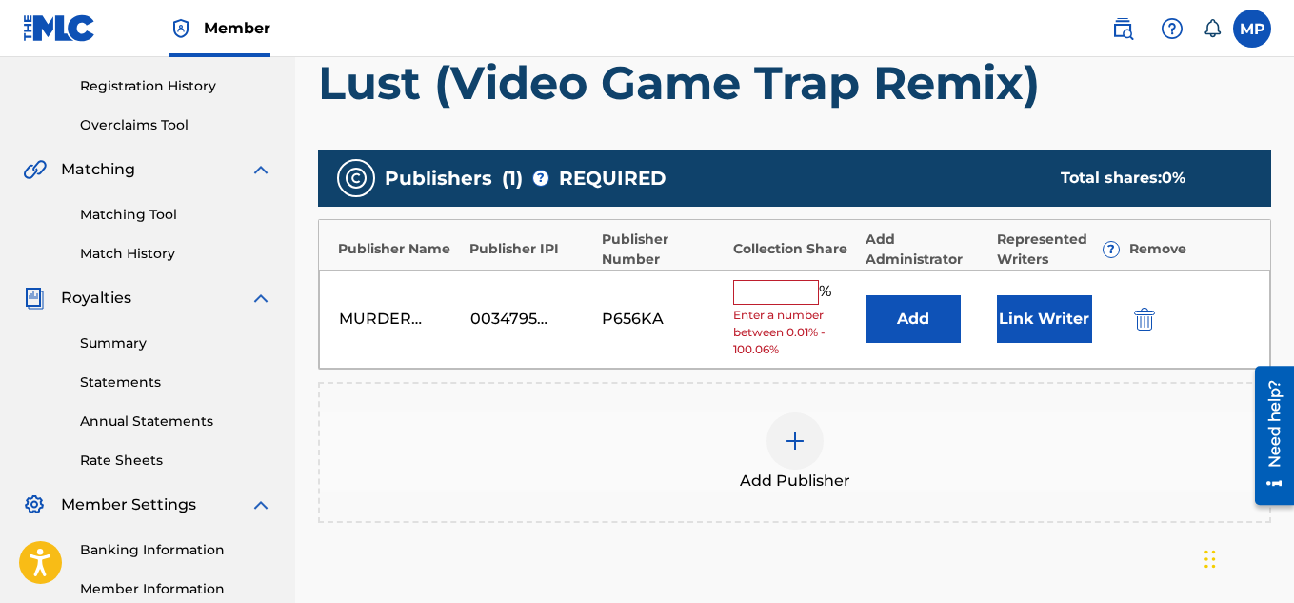
click at [783, 282] on input "text" at bounding box center [776, 292] width 86 height 25
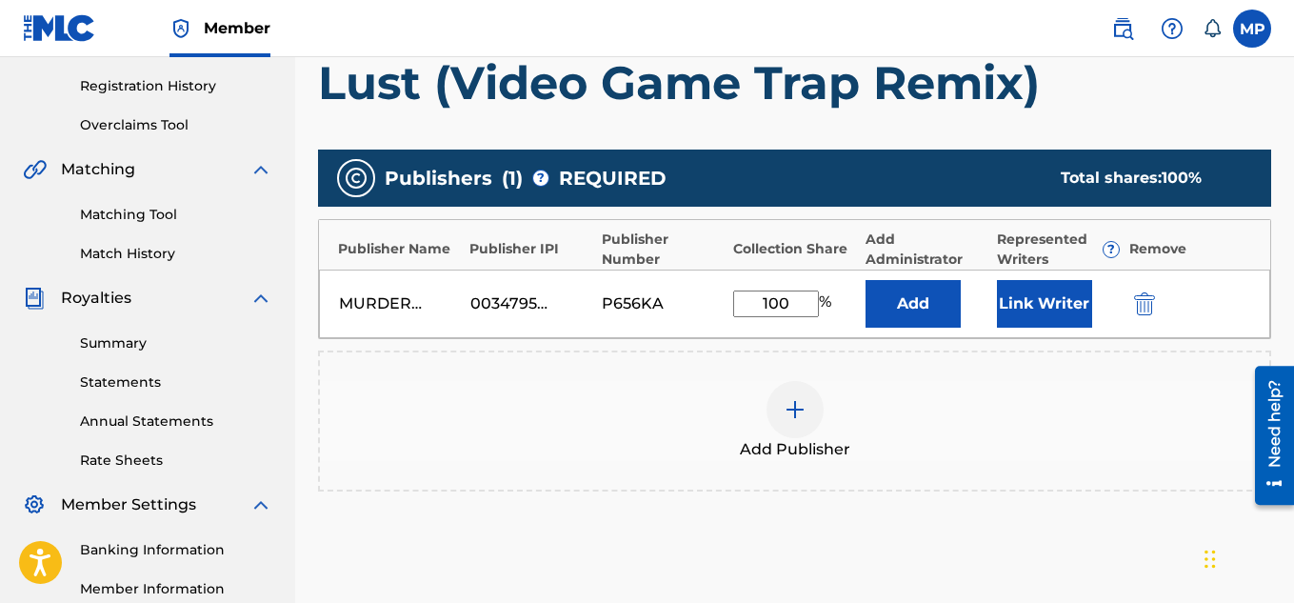
type input "100"
click at [1041, 305] on button "Link Writer" at bounding box center [1044, 304] width 95 height 48
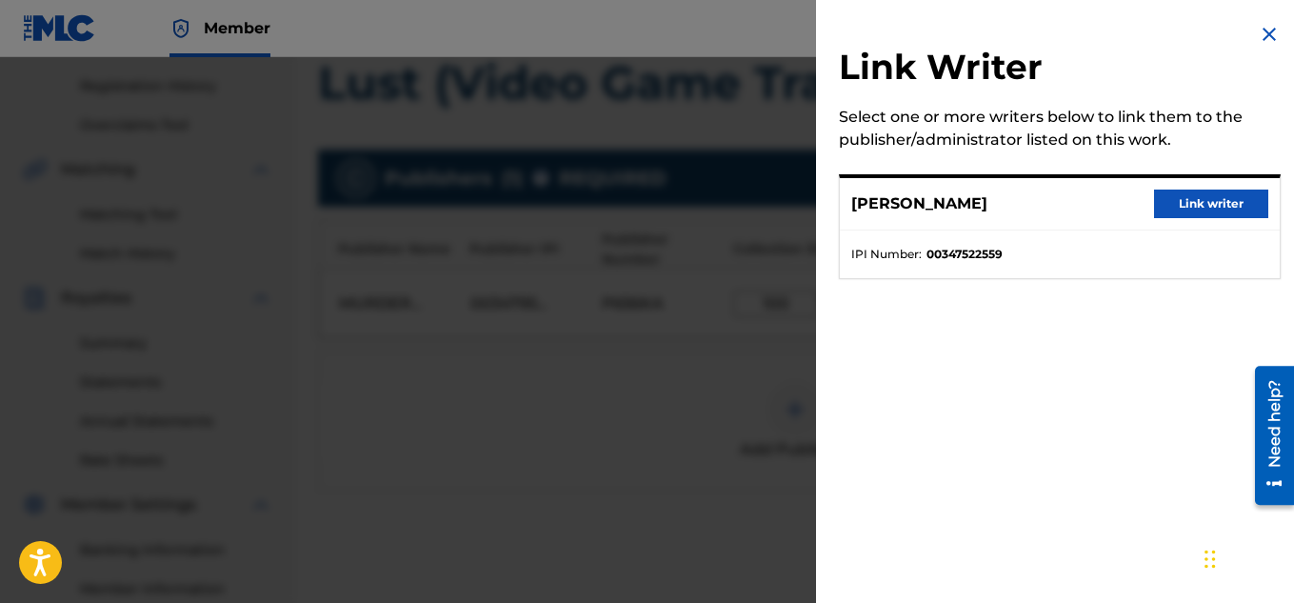
click at [1186, 204] on button "Link writer" at bounding box center [1211, 203] width 114 height 29
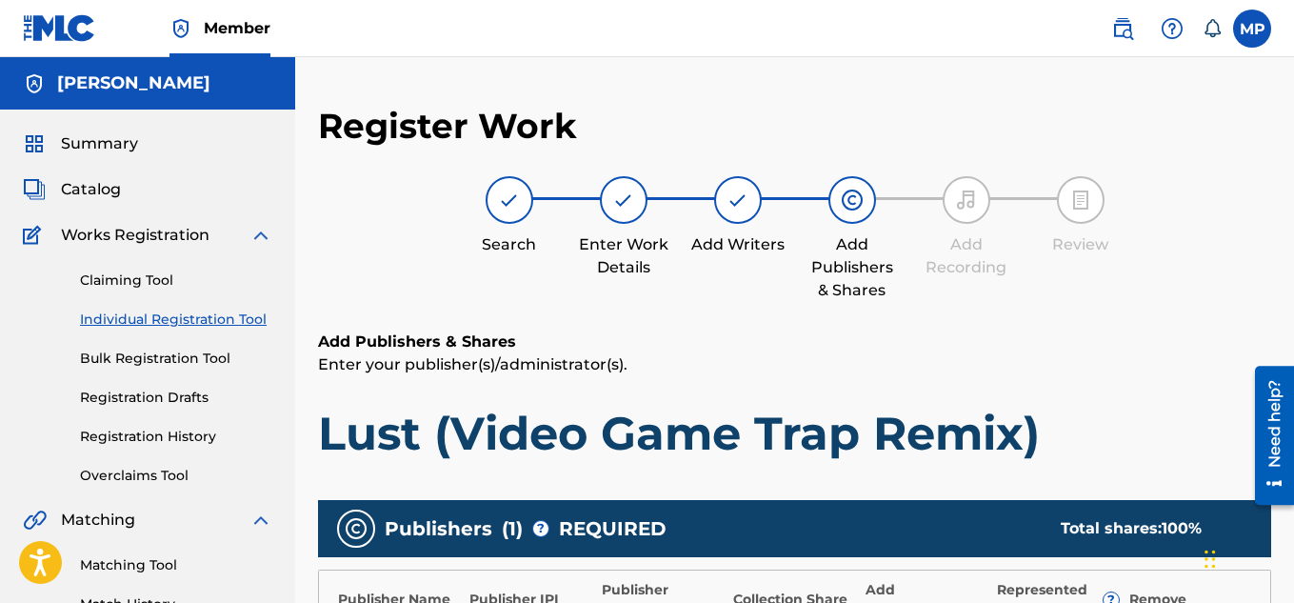
scroll to position [602, 0]
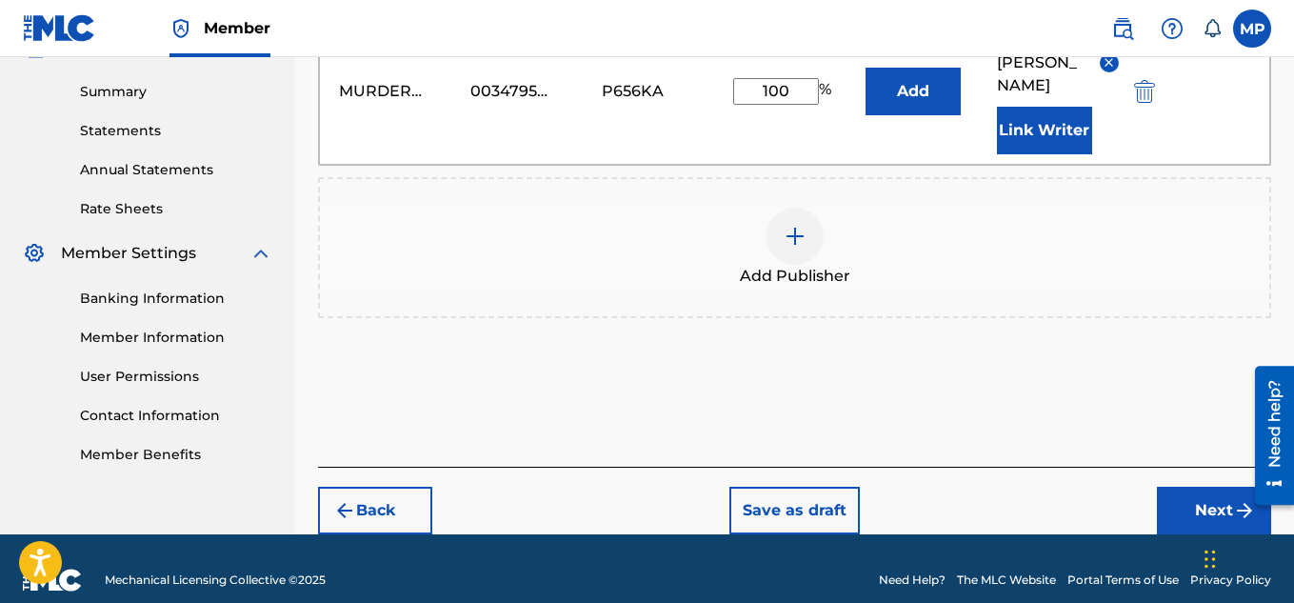
click at [1175, 487] on button "Next" at bounding box center [1214, 511] width 114 height 48
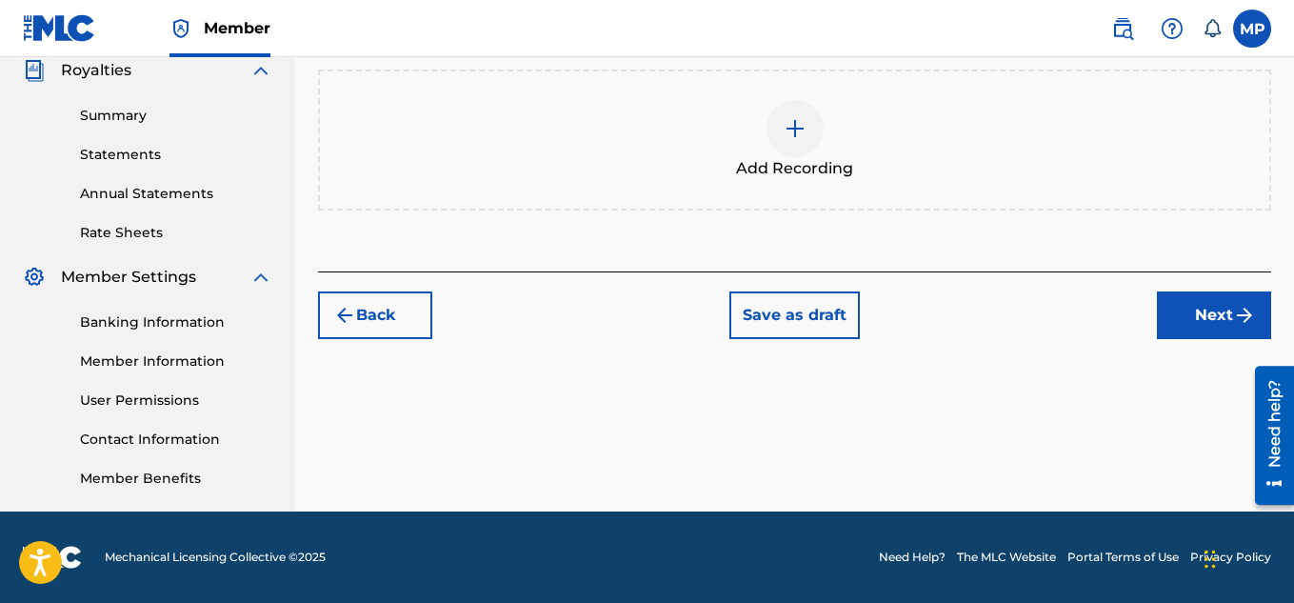
scroll to position [86, 0]
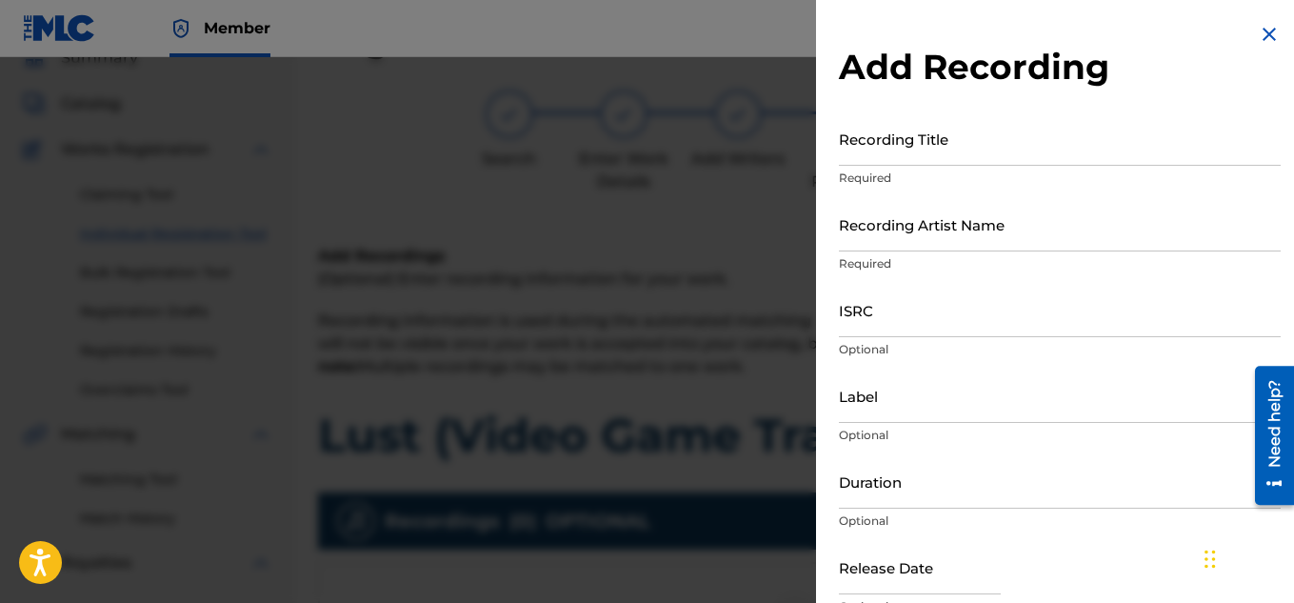
scroll to position [331, 0]
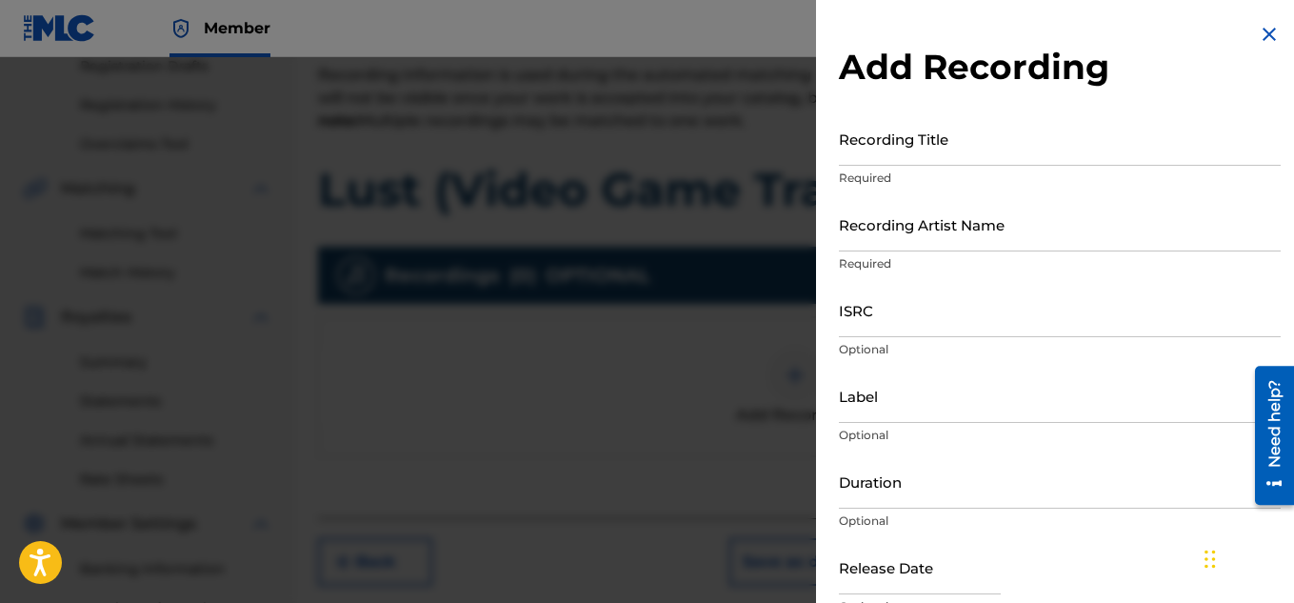
click at [1064, 131] on input "Recording Title" at bounding box center [1060, 138] width 442 height 54
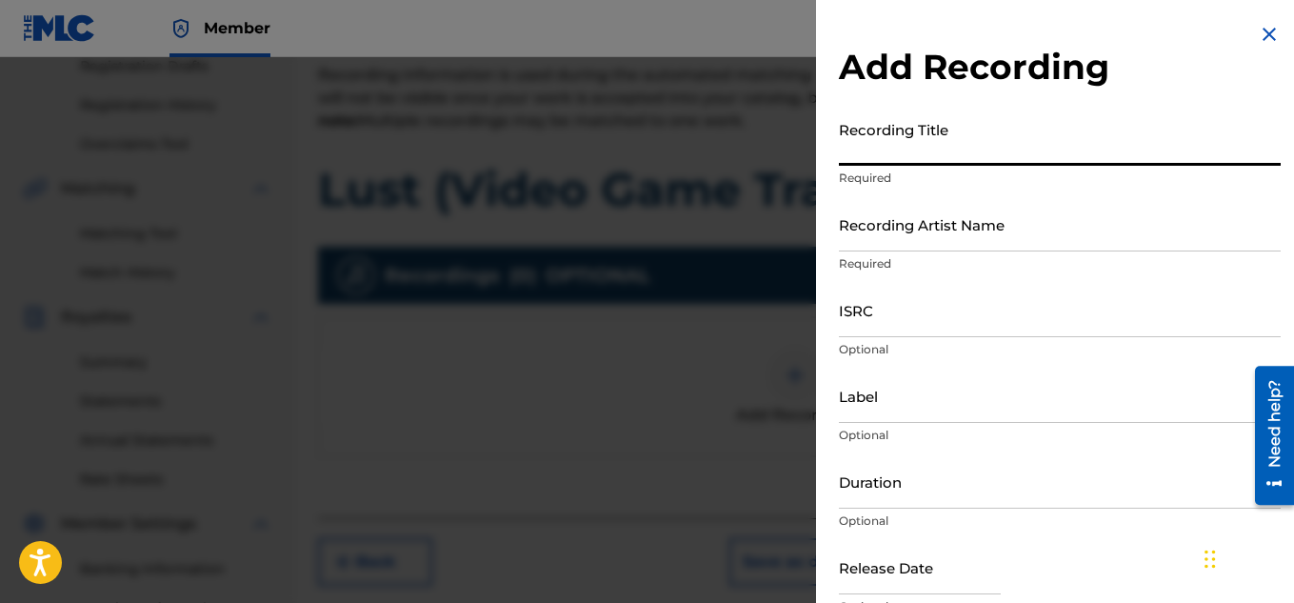
paste input "LUST (VIDEO GAME TRAP REMIX)"
type input "LUST (VIDEO GAME TRAP REMIX)"
click at [962, 232] on input "Recording Artist Name" at bounding box center [1060, 224] width 442 height 54
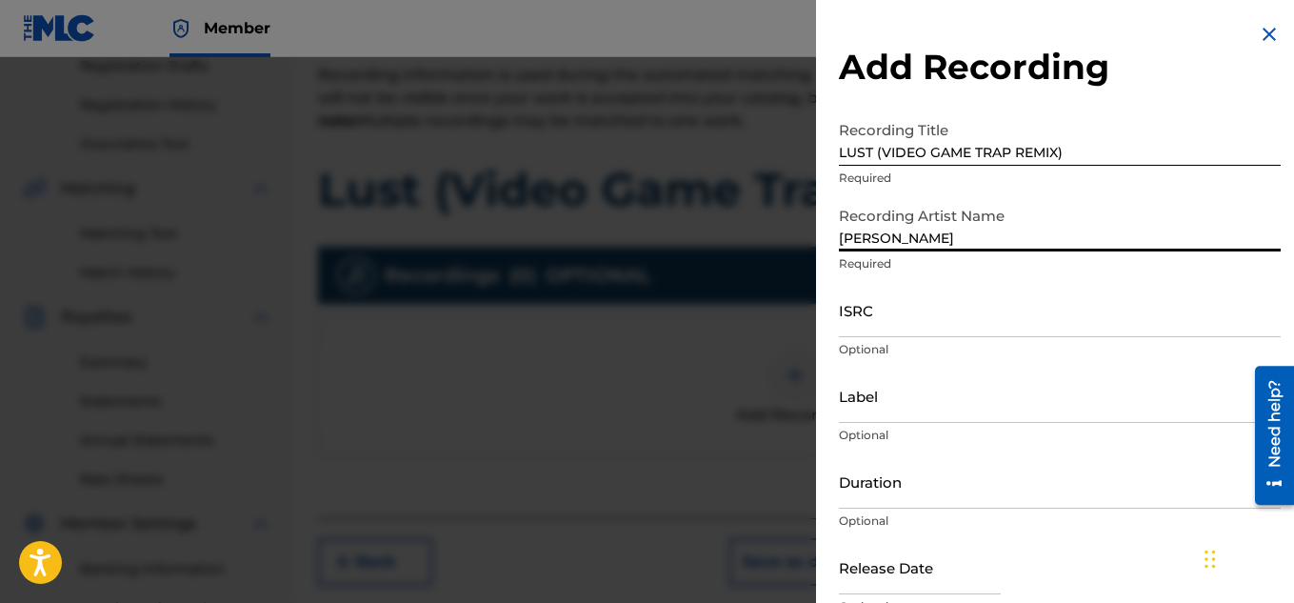
type input "[PERSON_NAME]"
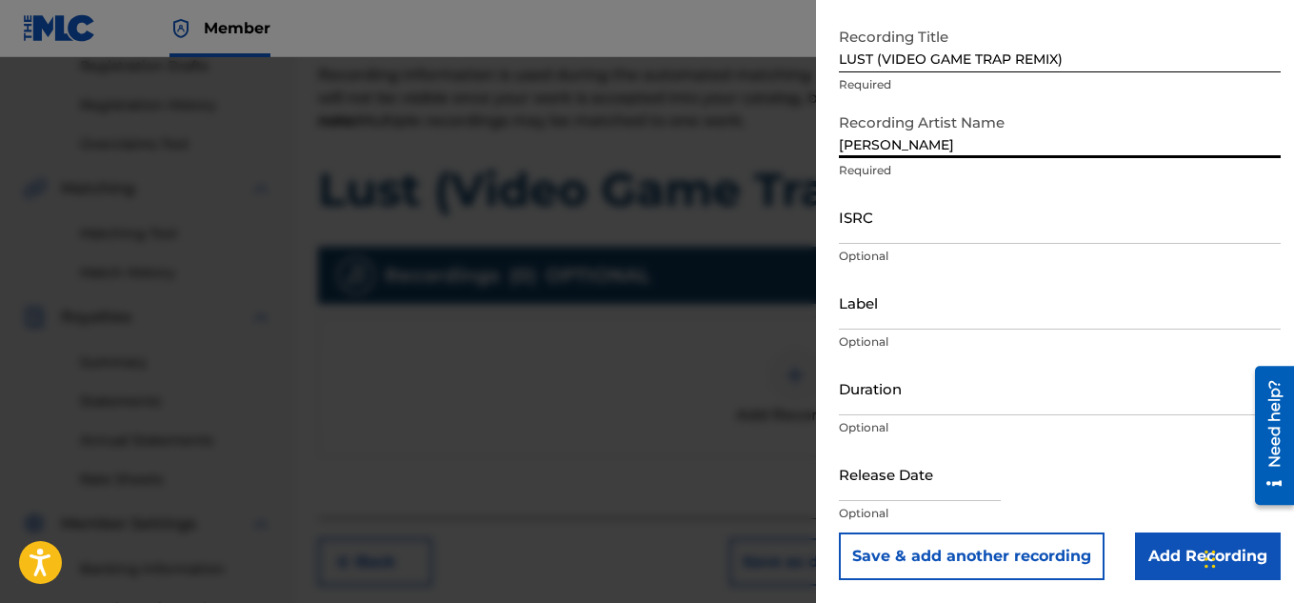
click at [1164, 545] on input "Add Recording" at bounding box center [1208, 556] width 146 height 48
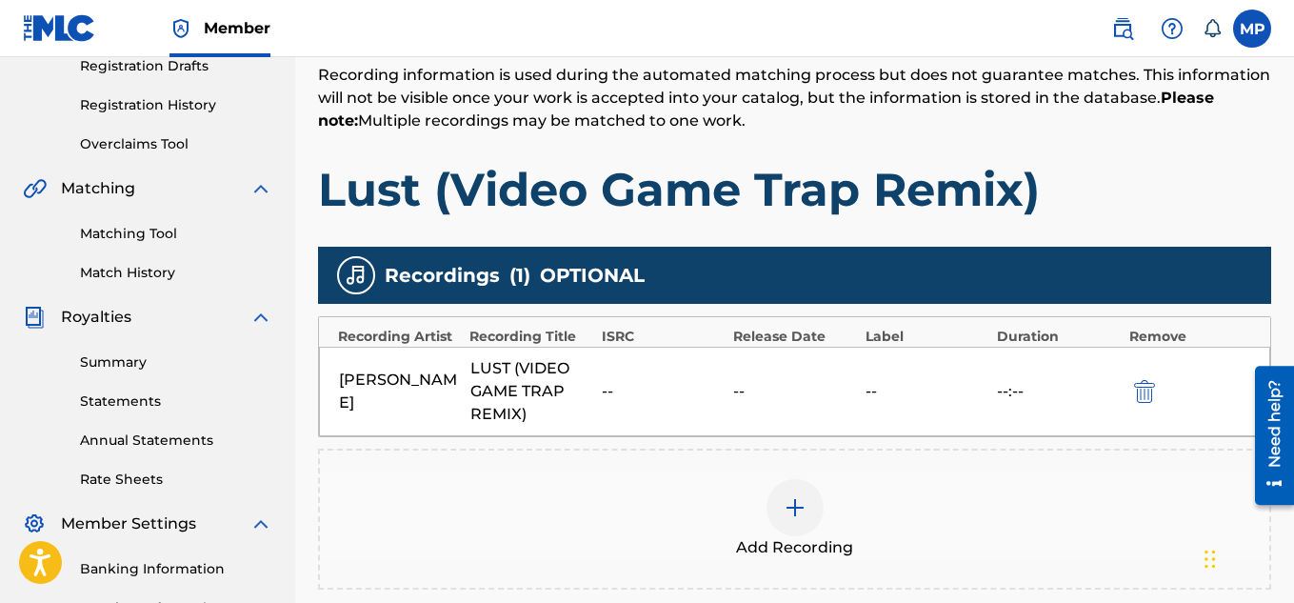
scroll to position [578, 0]
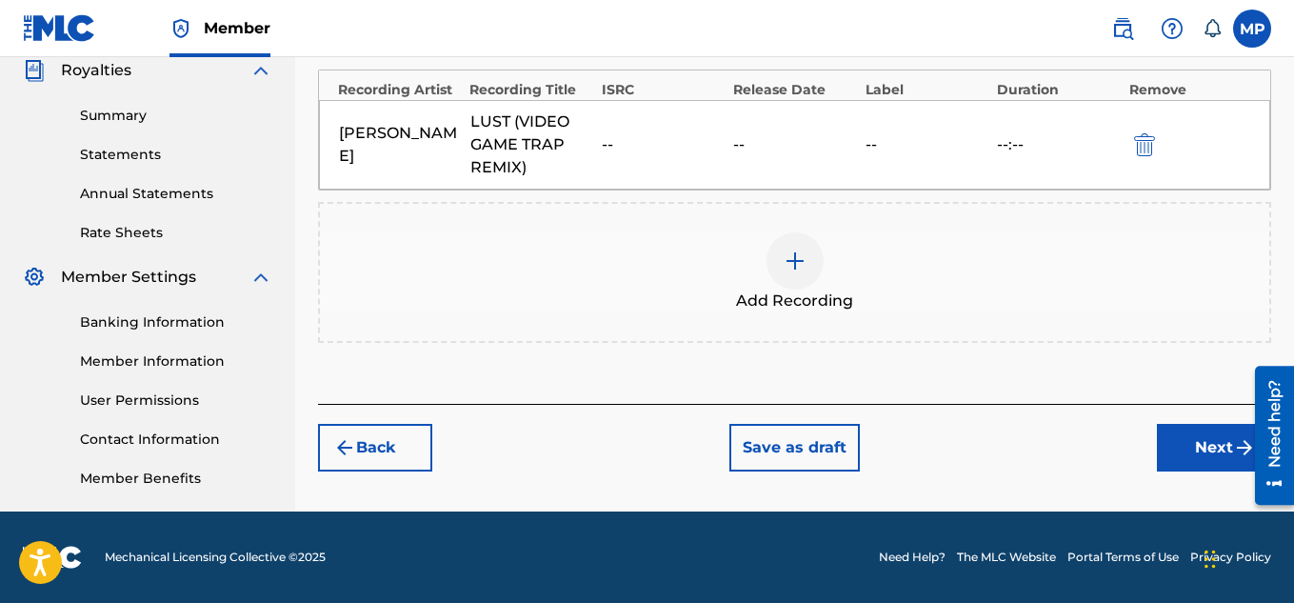
click at [1204, 452] on button "Next" at bounding box center [1214, 448] width 114 height 48
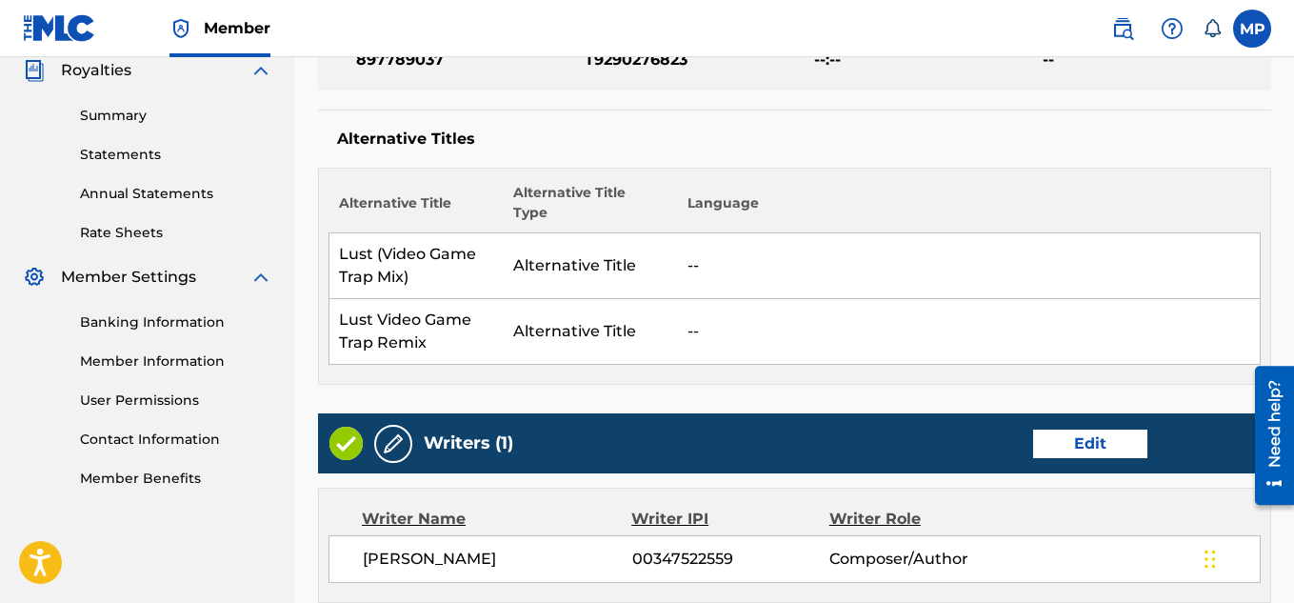
scroll to position [1224, 0]
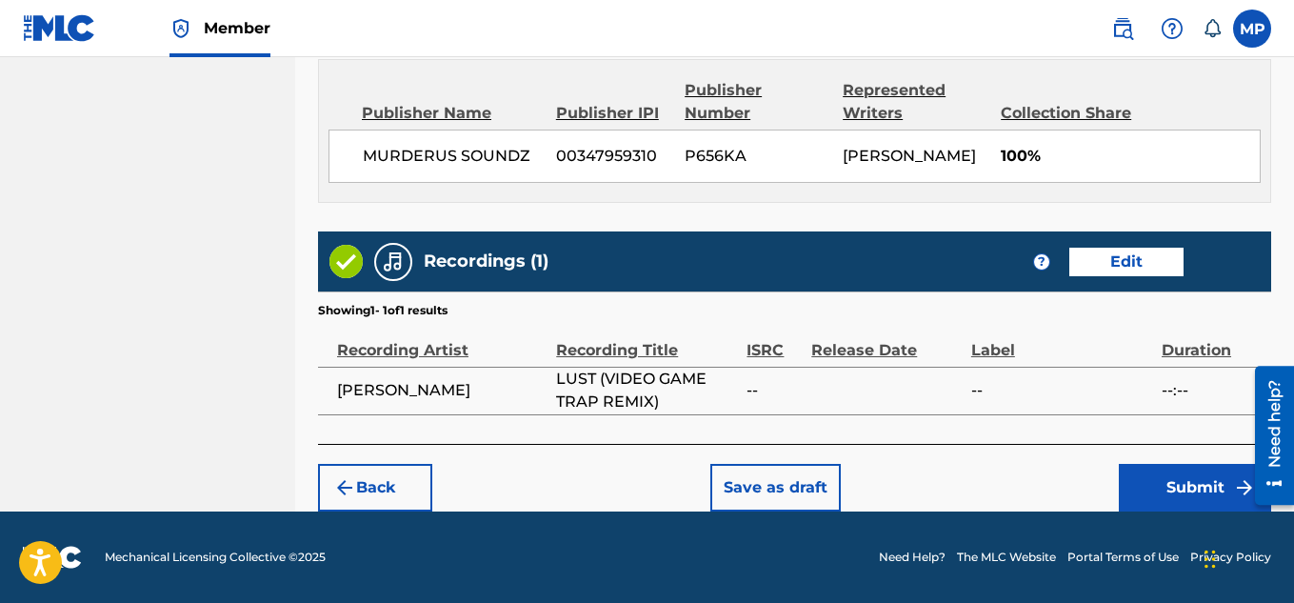
click at [1151, 479] on button "Submit" at bounding box center [1195, 488] width 152 height 48
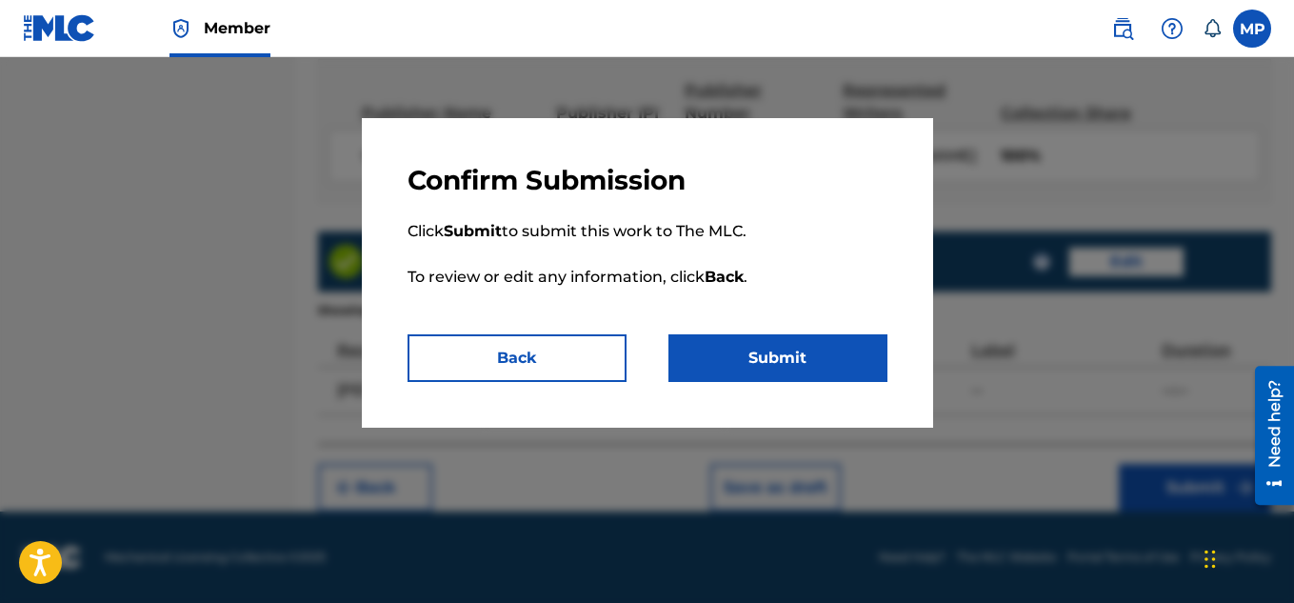
click at [834, 360] on button "Submit" at bounding box center [777, 358] width 219 height 48
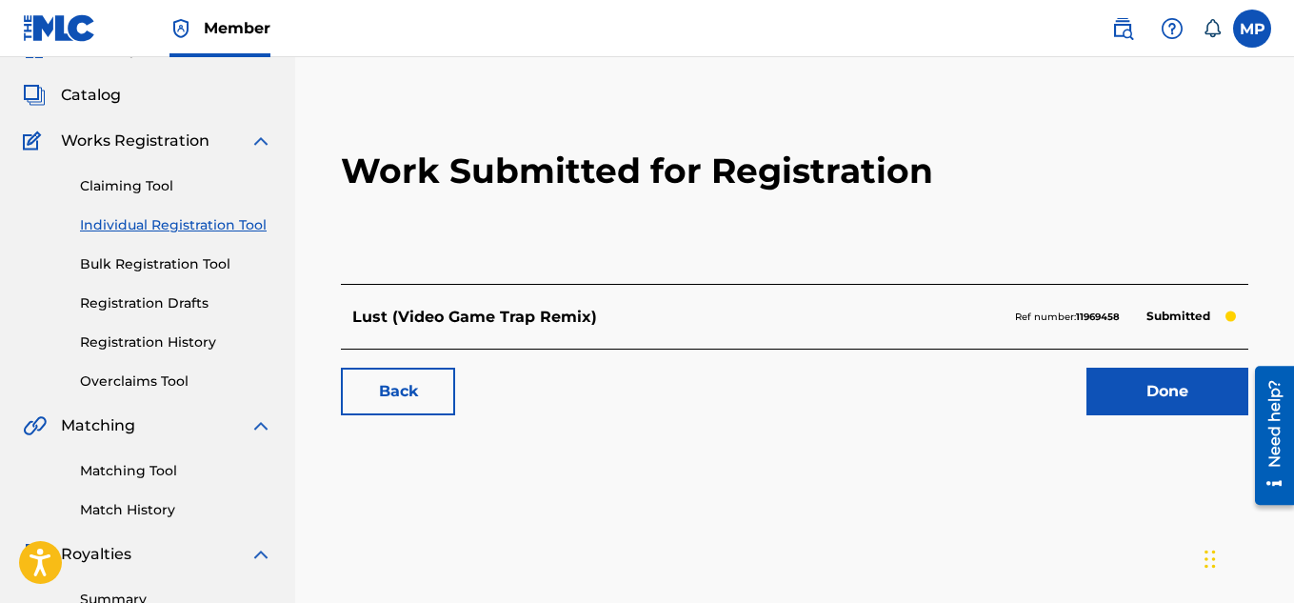
scroll to position [95, 0]
click at [392, 395] on link "Back" at bounding box center [398, 391] width 114 height 48
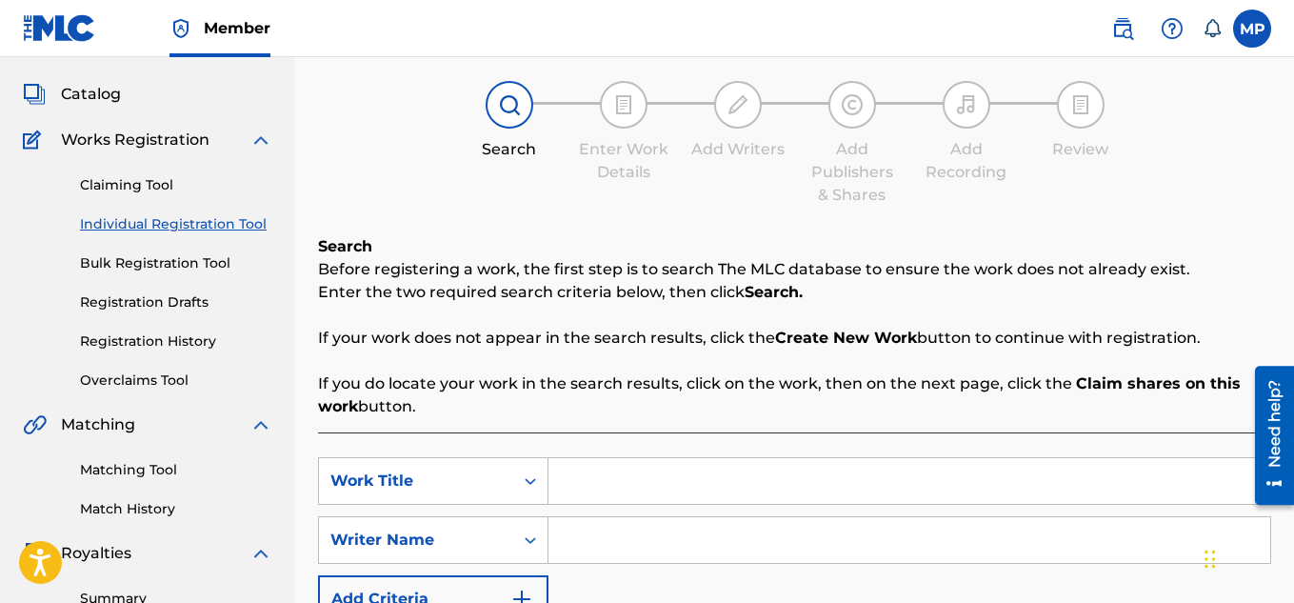
scroll to position [47, 0]
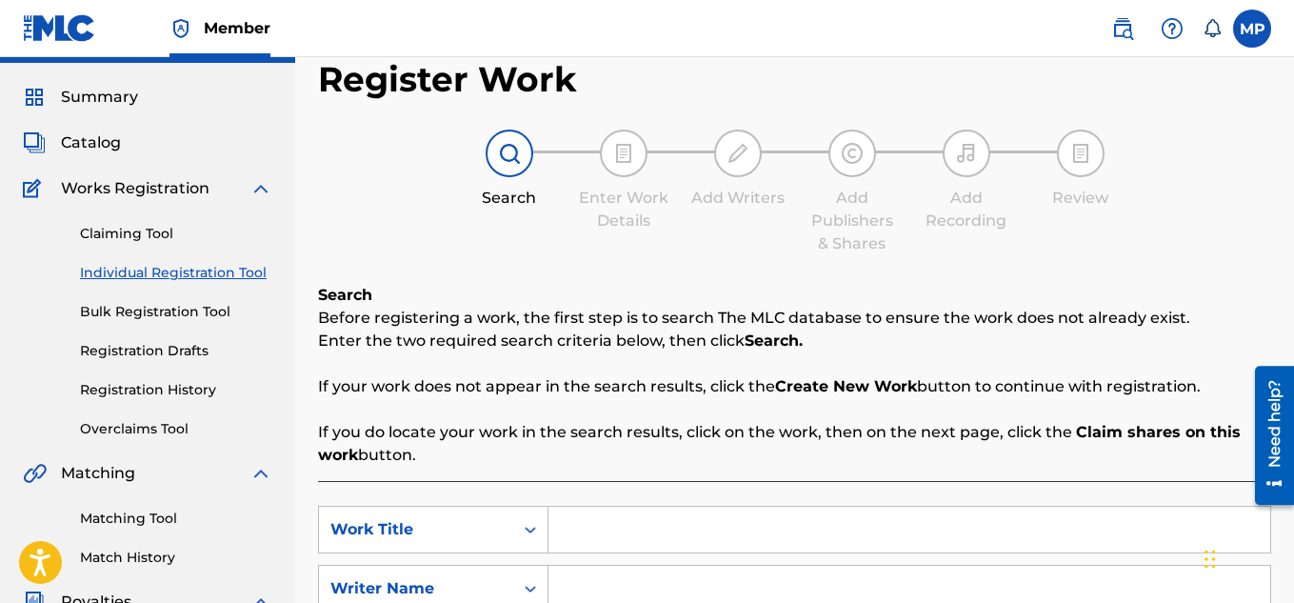
click at [670, 507] on input "Search Form" at bounding box center [909, 530] width 722 height 46
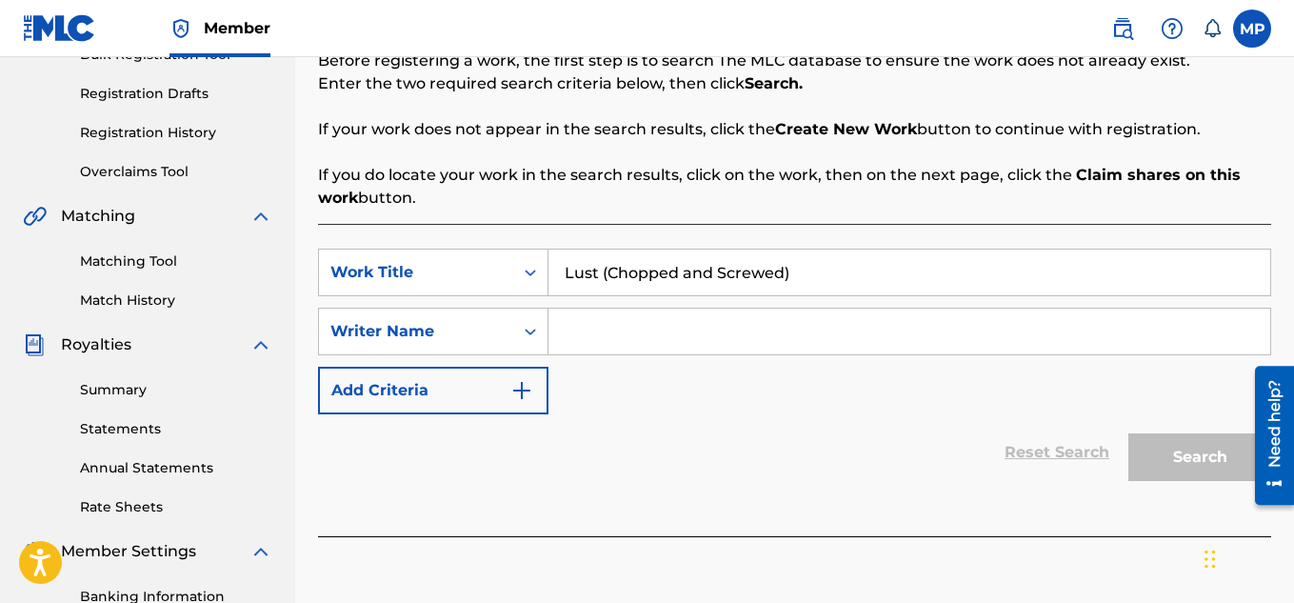
type input "Lust (Chopped and Screwed)"
click at [632, 347] on input "Search Form" at bounding box center [909, 331] width 722 height 46
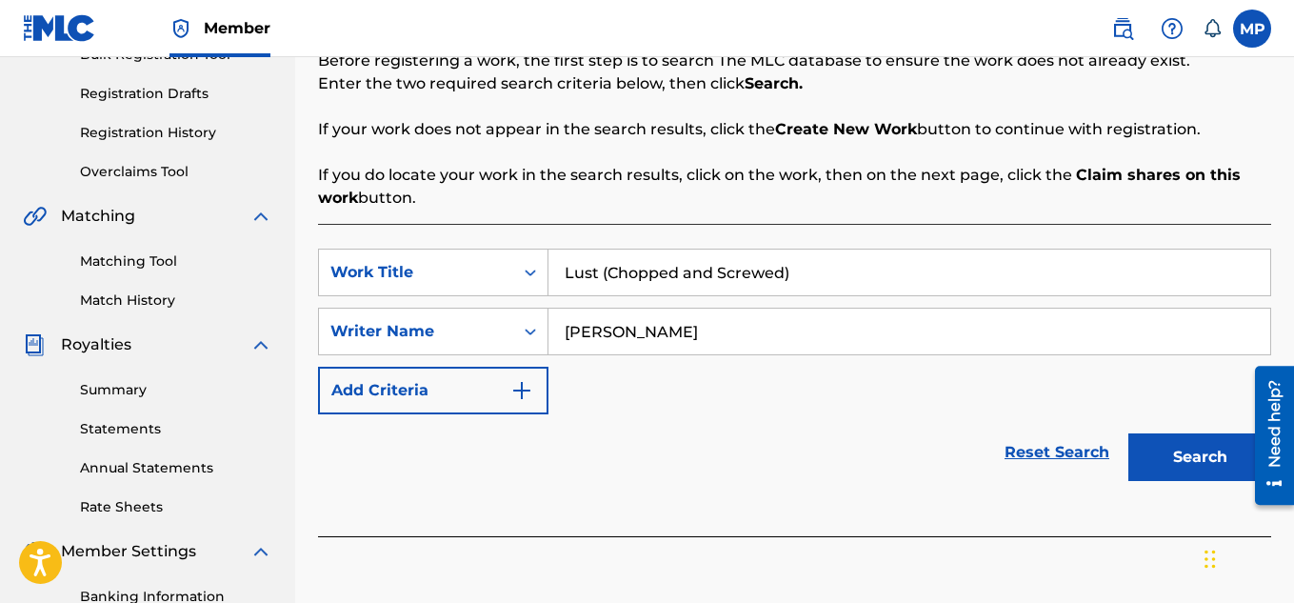
type input "[PERSON_NAME]"
click at [680, 300] on div "SearchWithCriteriaa167bdf4-340c-4c51-afba-cc463ecda373 Work Title Lust (Chopped…" at bounding box center [794, 332] width 953 height 166
click at [666, 276] on input "Lust (Chopped and Screwed)" at bounding box center [909, 272] width 722 height 46
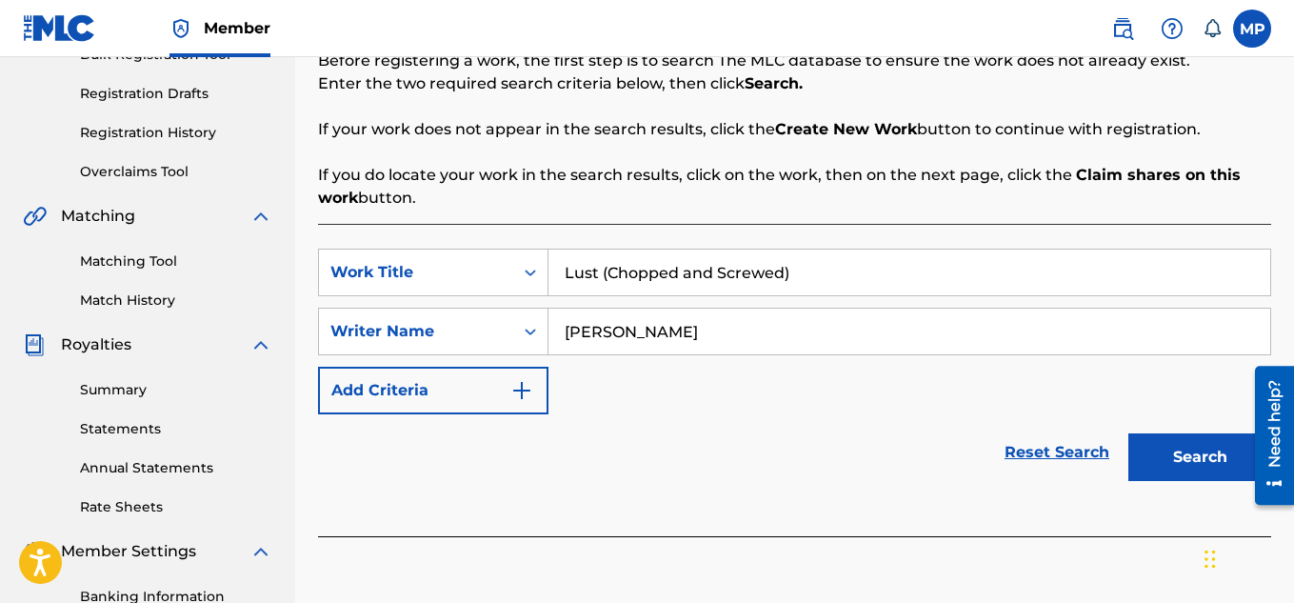
click at [1198, 461] on button "Search" at bounding box center [1199, 457] width 143 height 48
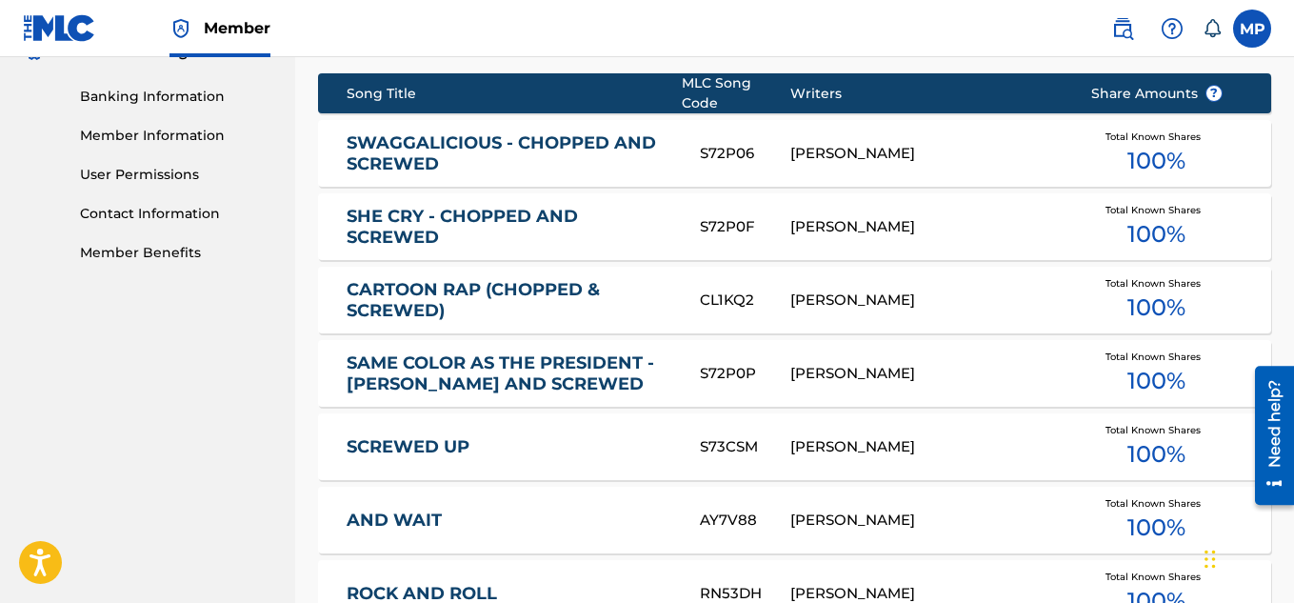
scroll to position [1369, 0]
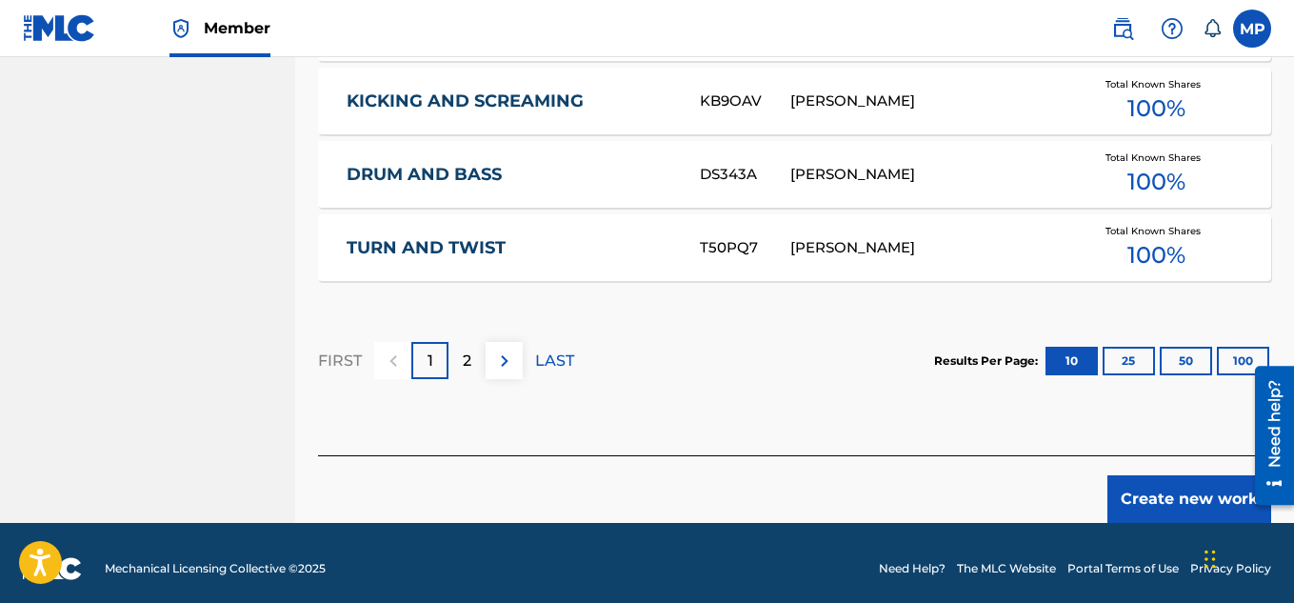
click at [1133, 489] on button "Create new work" at bounding box center [1189, 499] width 164 height 48
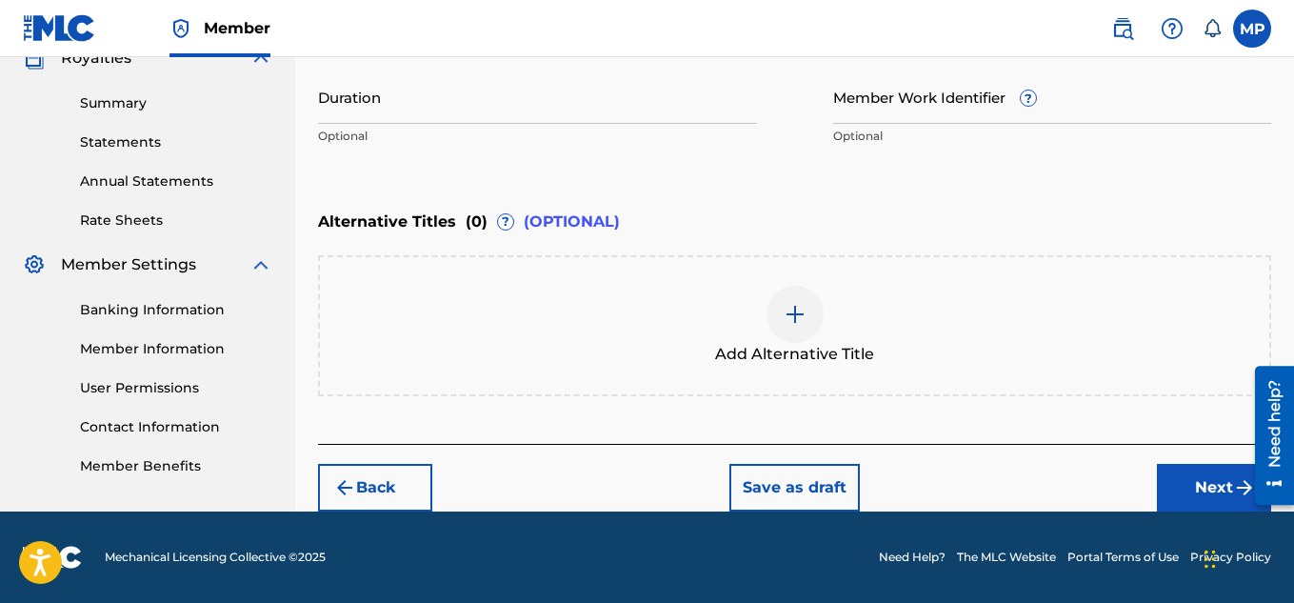
scroll to position [590, 0]
click at [812, 300] on div at bounding box center [794, 314] width 57 height 57
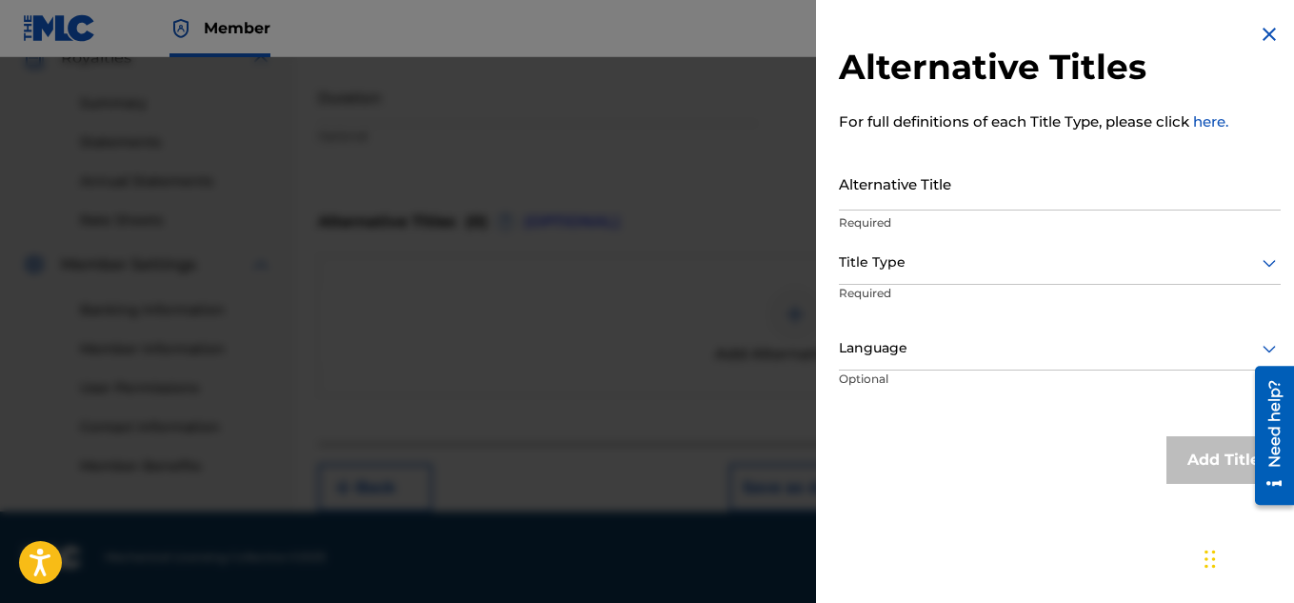
click at [910, 189] on input "Alternative Title" at bounding box center [1060, 183] width 442 height 54
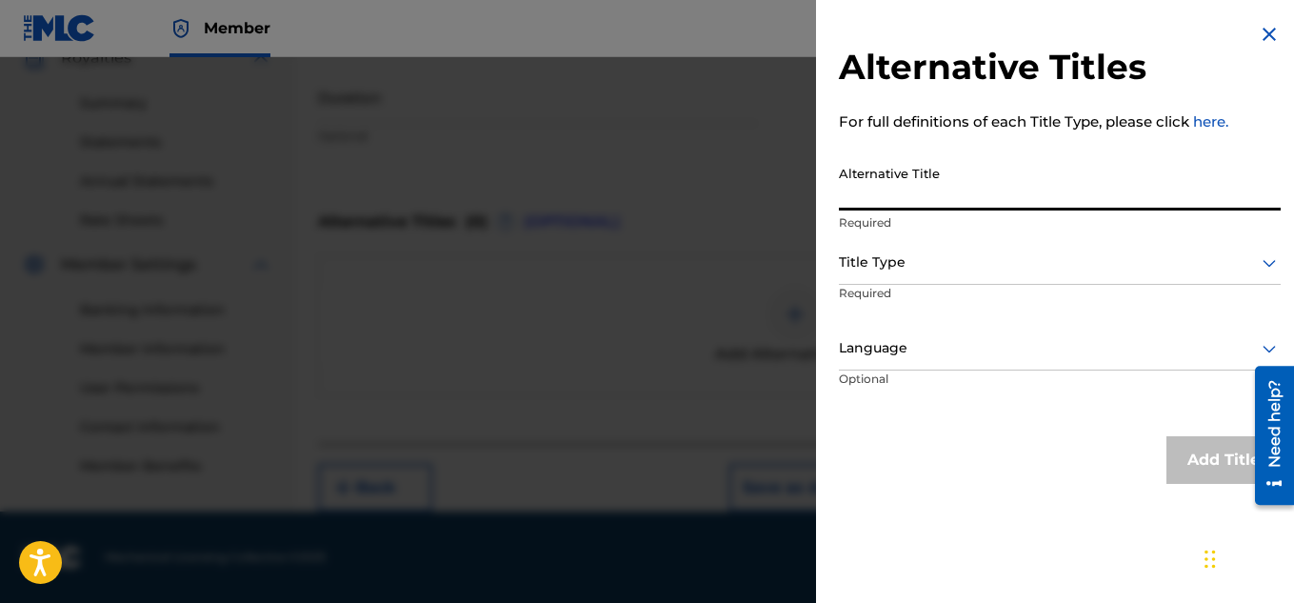
paste input "Lust (Chopped and Screwed)"
click at [881, 196] on input "Lust (Chopped and Screwed)" at bounding box center [1060, 183] width 442 height 54
click at [1051, 206] on input "Lust Chopped and Screwed)" at bounding box center [1060, 183] width 442 height 54
click at [964, 200] on input "Lust Chopped and Screwed" at bounding box center [1060, 183] width 442 height 54
type input "Lust Chopped & Screwed"
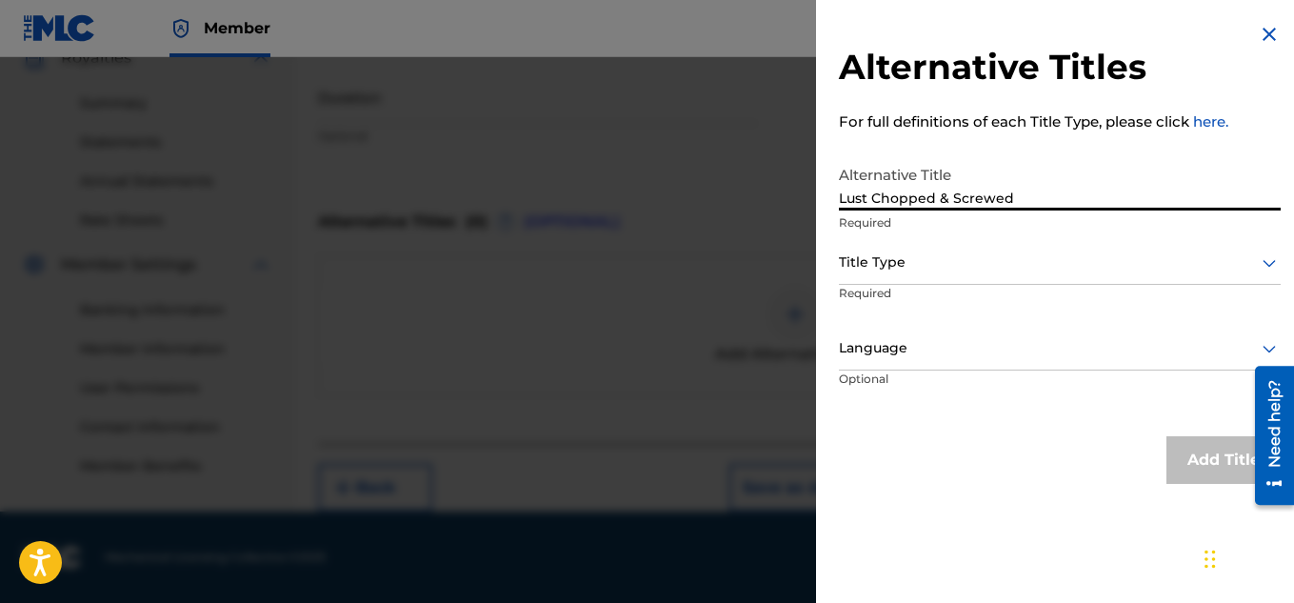
click at [931, 281] on div "Title Type" at bounding box center [1060, 263] width 442 height 43
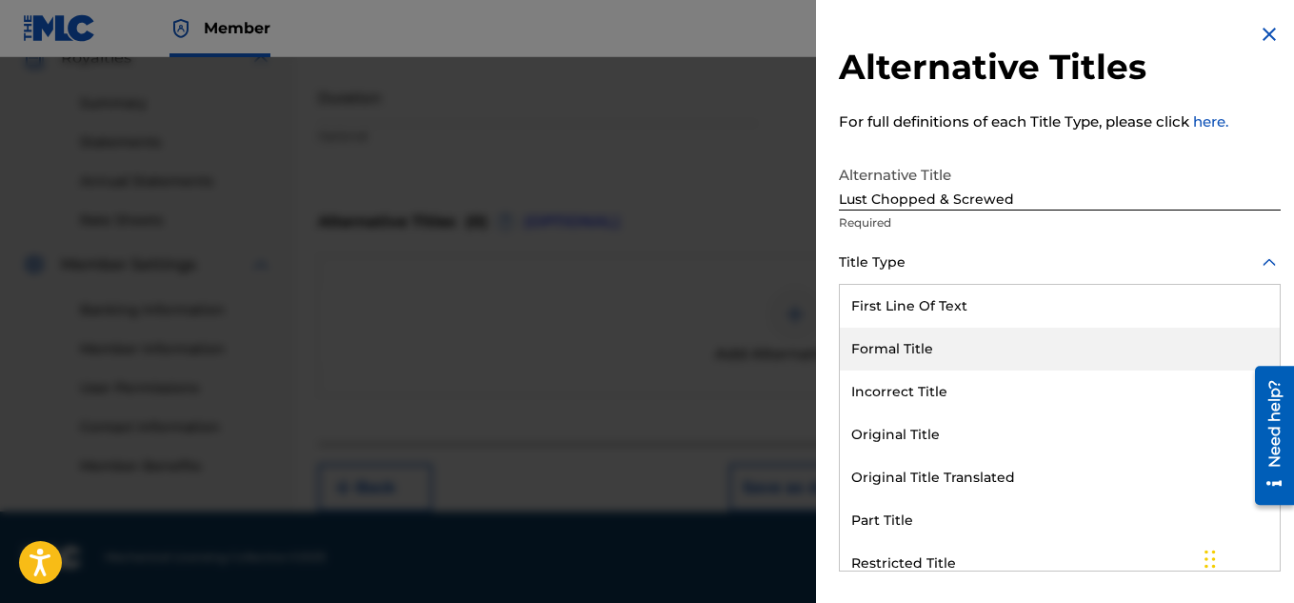
scroll to position [186, 0]
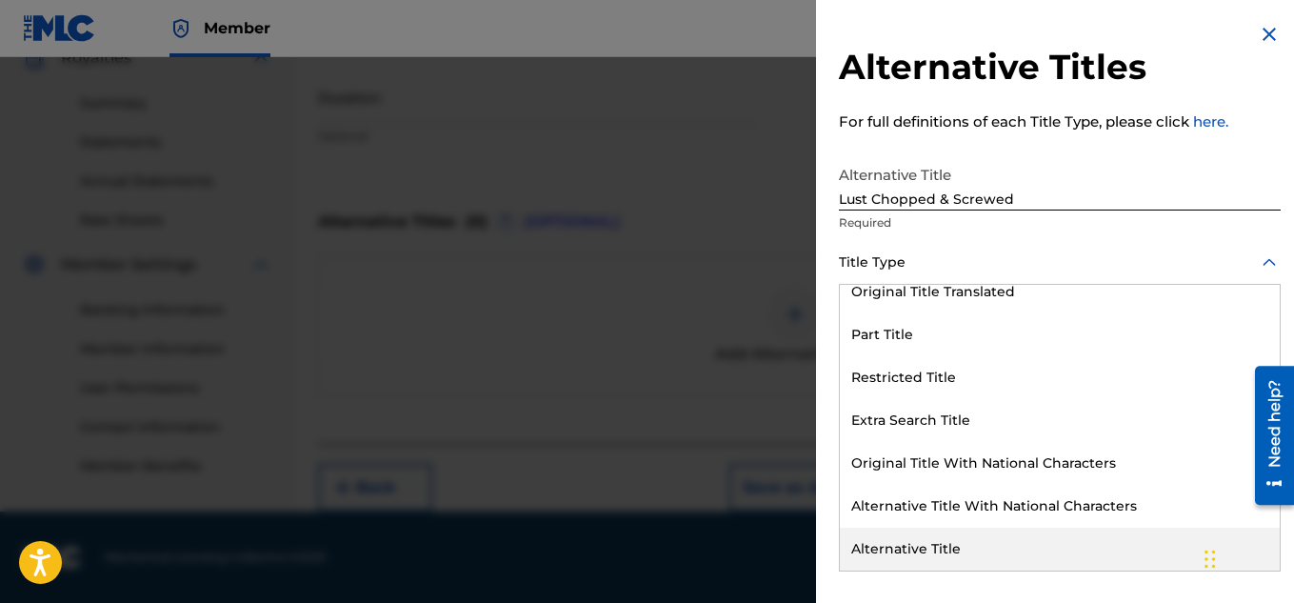
click at [924, 553] on div "Alternative Title" at bounding box center [1060, 548] width 440 height 43
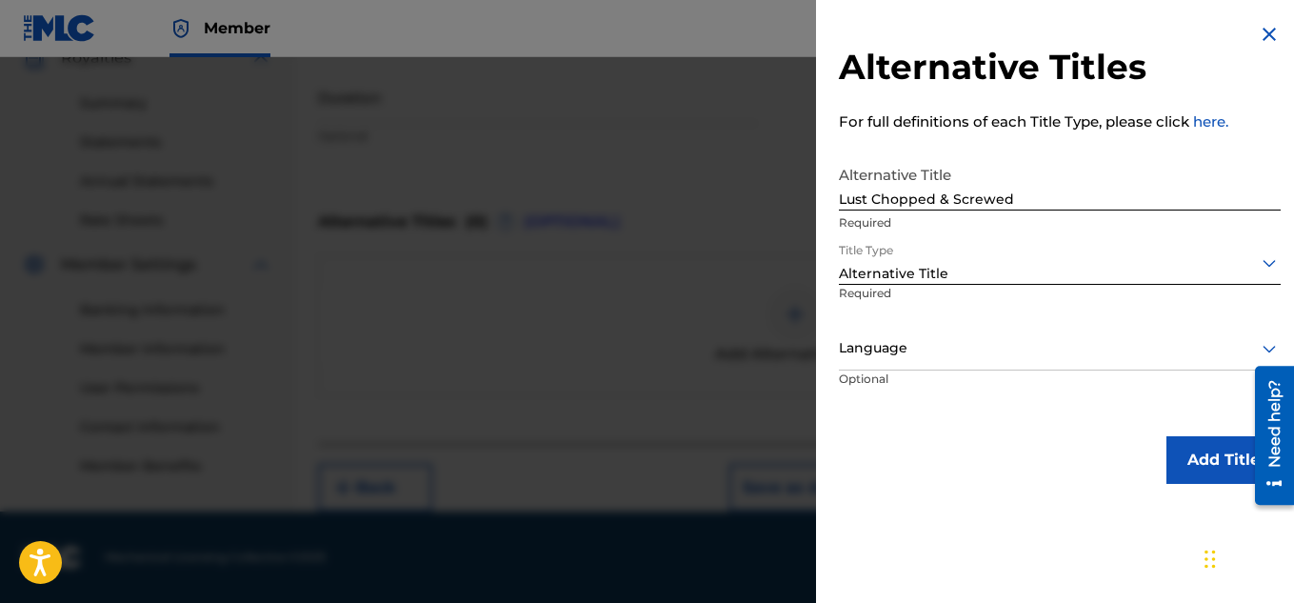
click at [1187, 467] on button "Add Title" at bounding box center [1223, 460] width 114 height 48
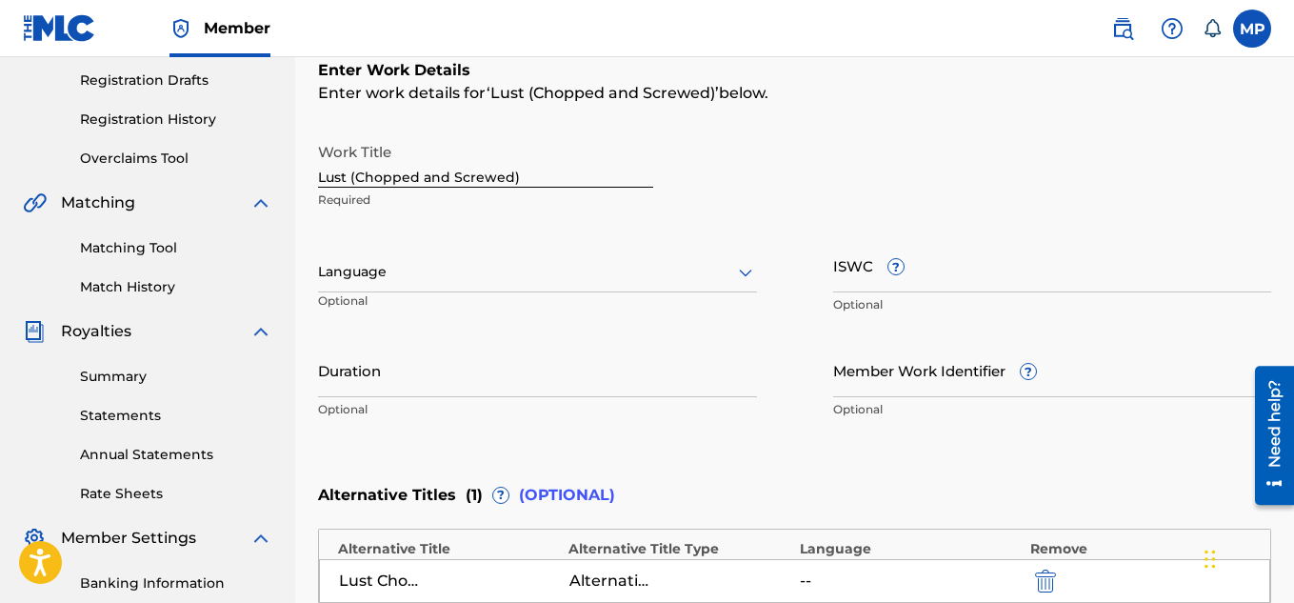
scroll to position [311, 0]
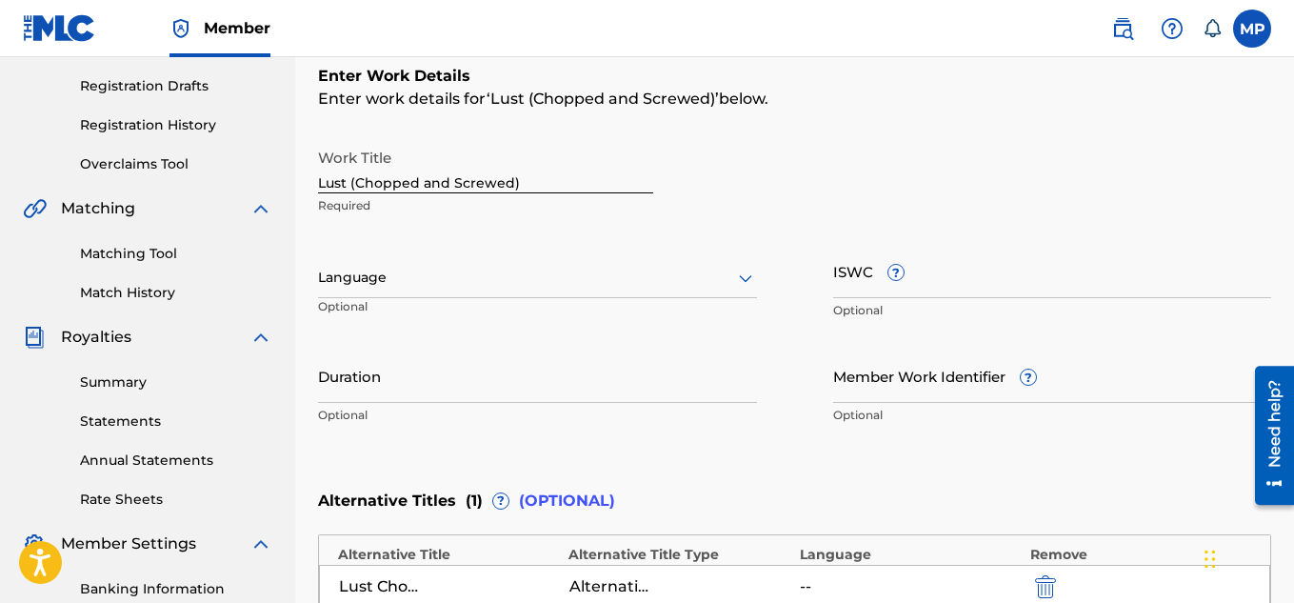
click at [987, 284] on input "ISWC ?" at bounding box center [1052, 271] width 439 height 54
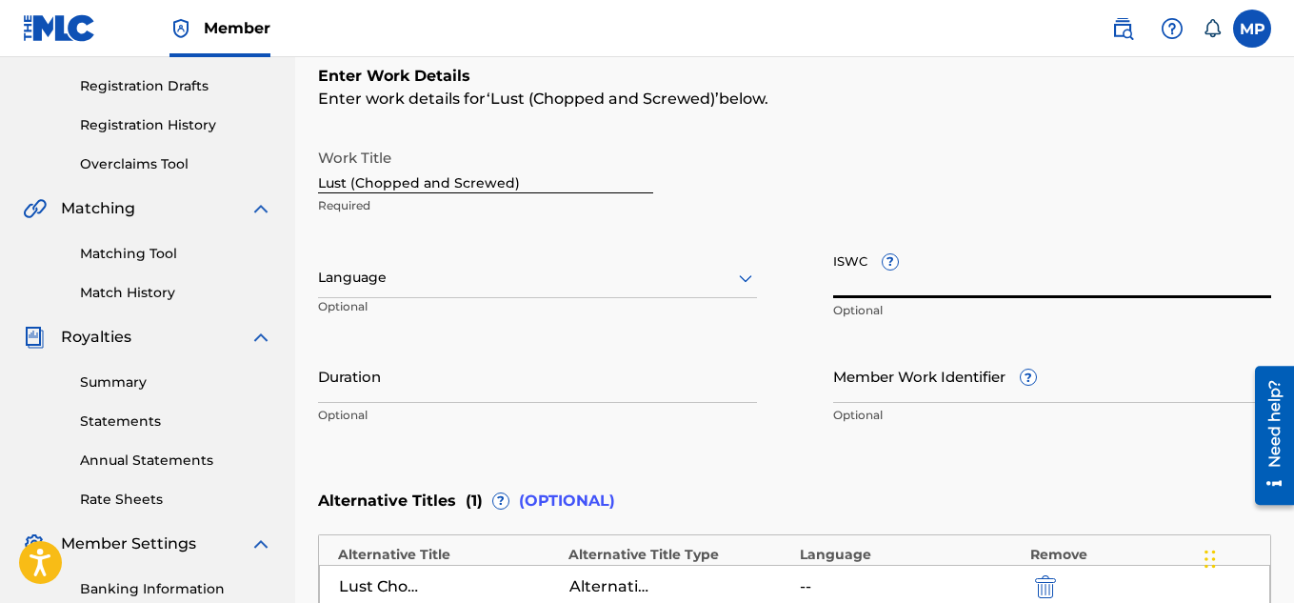
paste input "T9290276845"
type input "T9290276845"
click at [871, 386] on input "Member Work Identifier ?" at bounding box center [1052, 375] width 439 height 54
paste input "897789038"
type input "897789038"
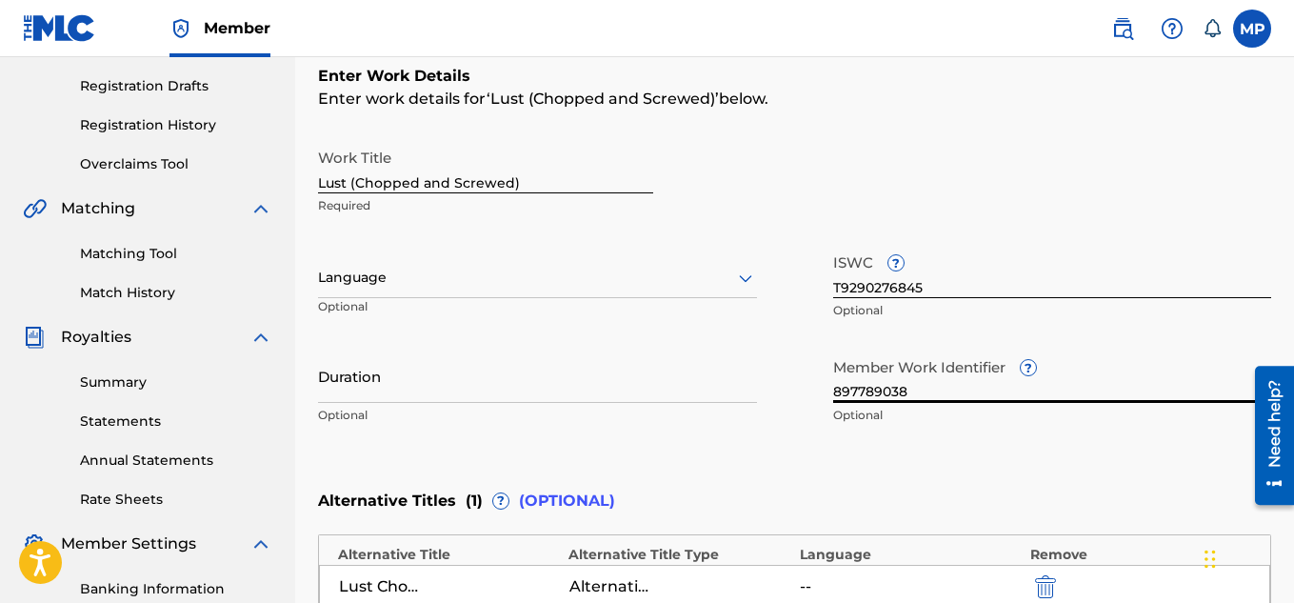
scroll to position [677, 0]
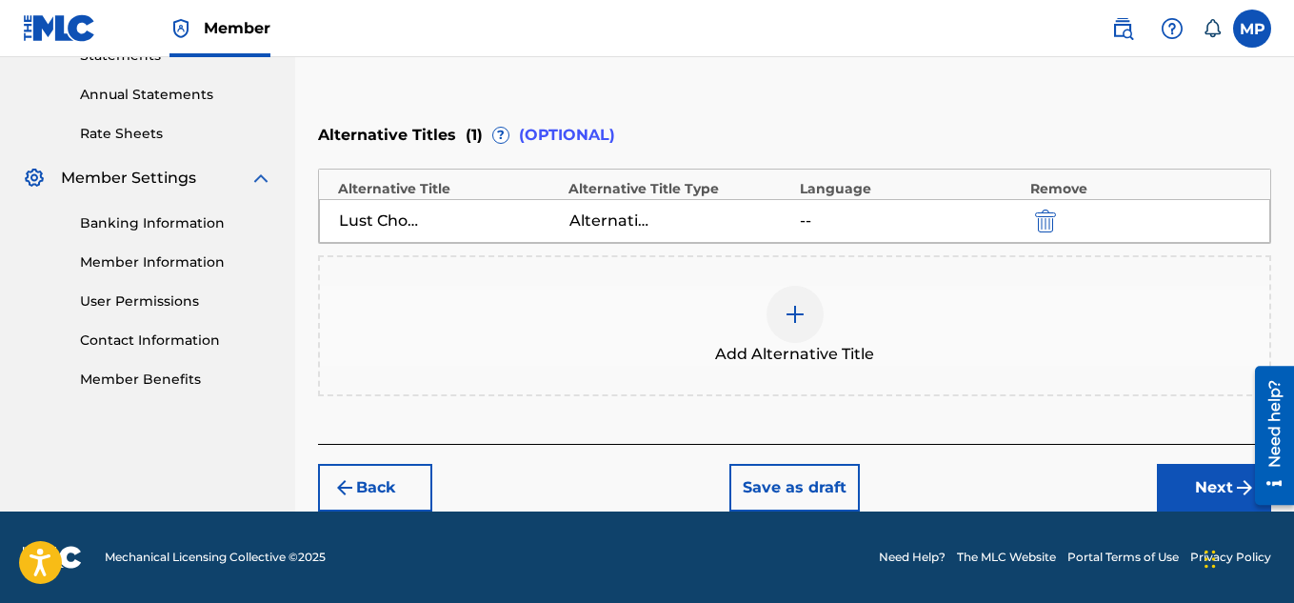
click at [1181, 484] on button "Next" at bounding box center [1214, 488] width 114 height 48
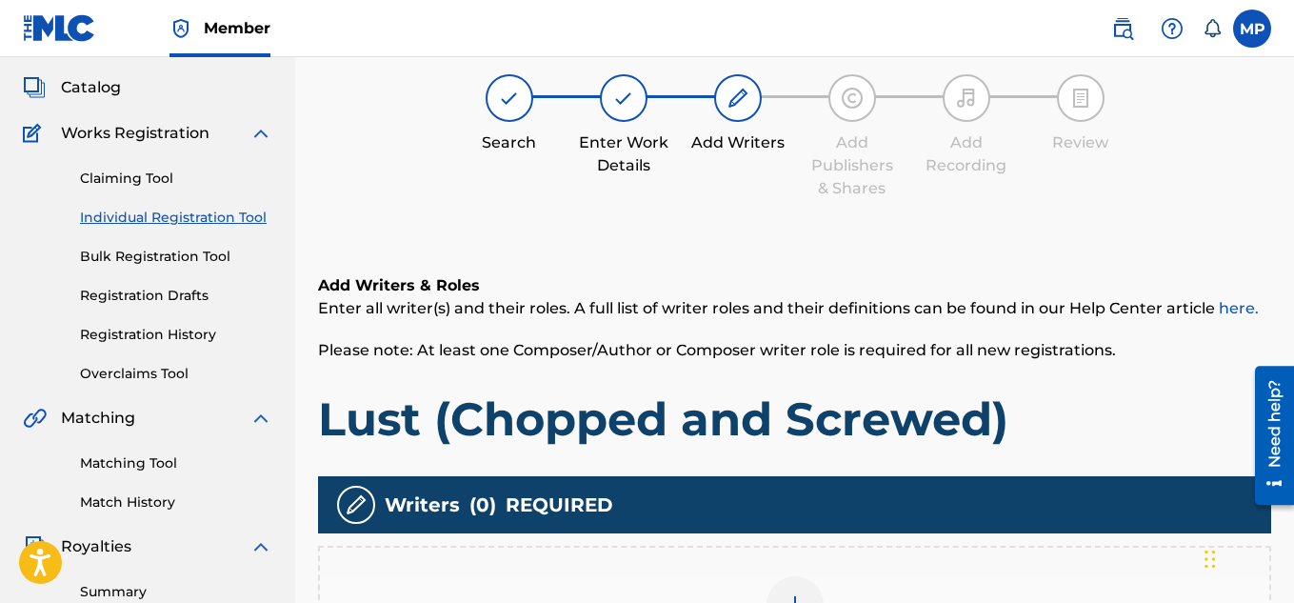
scroll to position [327, 0]
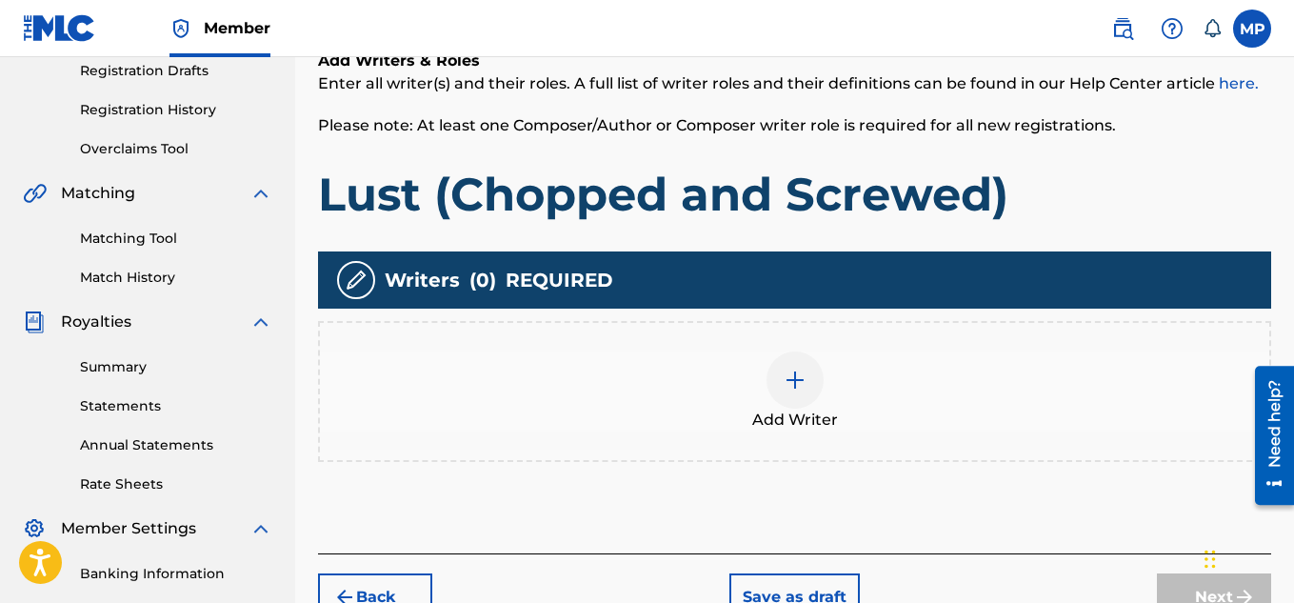
click at [792, 374] on img at bounding box center [795, 379] width 23 height 23
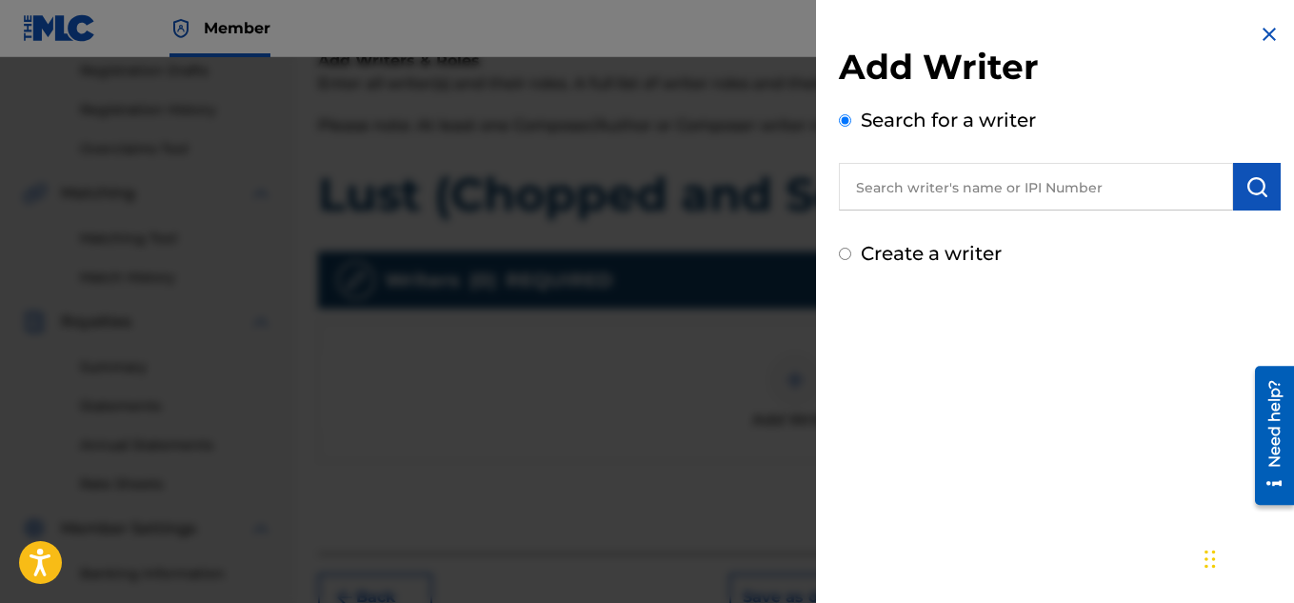
click at [1023, 195] on input "text" at bounding box center [1036, 187] width 394 height 48
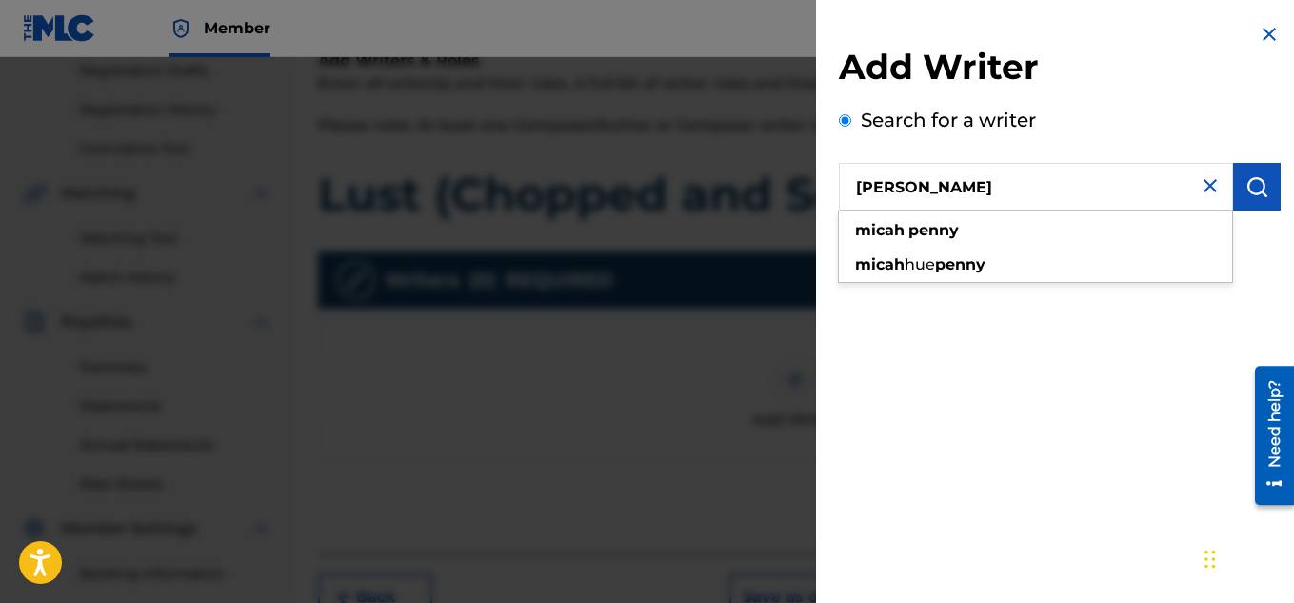
type input "[PERSON_NAME]"
click at [1254, 185] on img "submit" at bounding box center [1256, 186] width 23 height 23
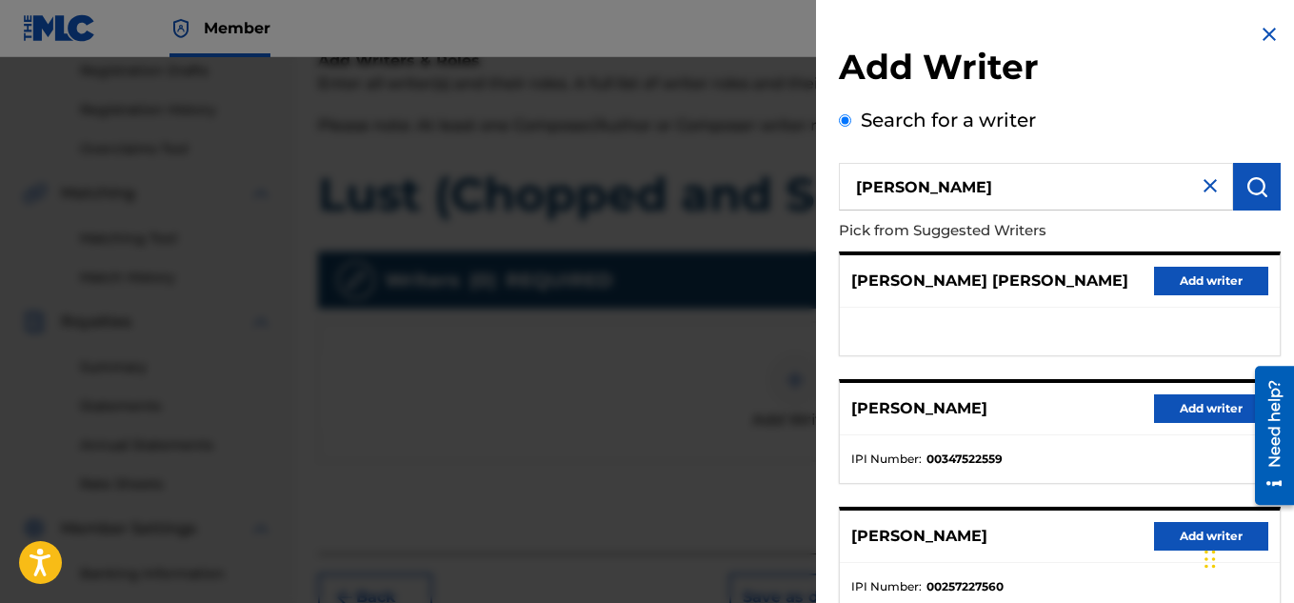
click at [1164, 405] on button "Add writer" at bounding box center [1211, 408] width 114 height 29
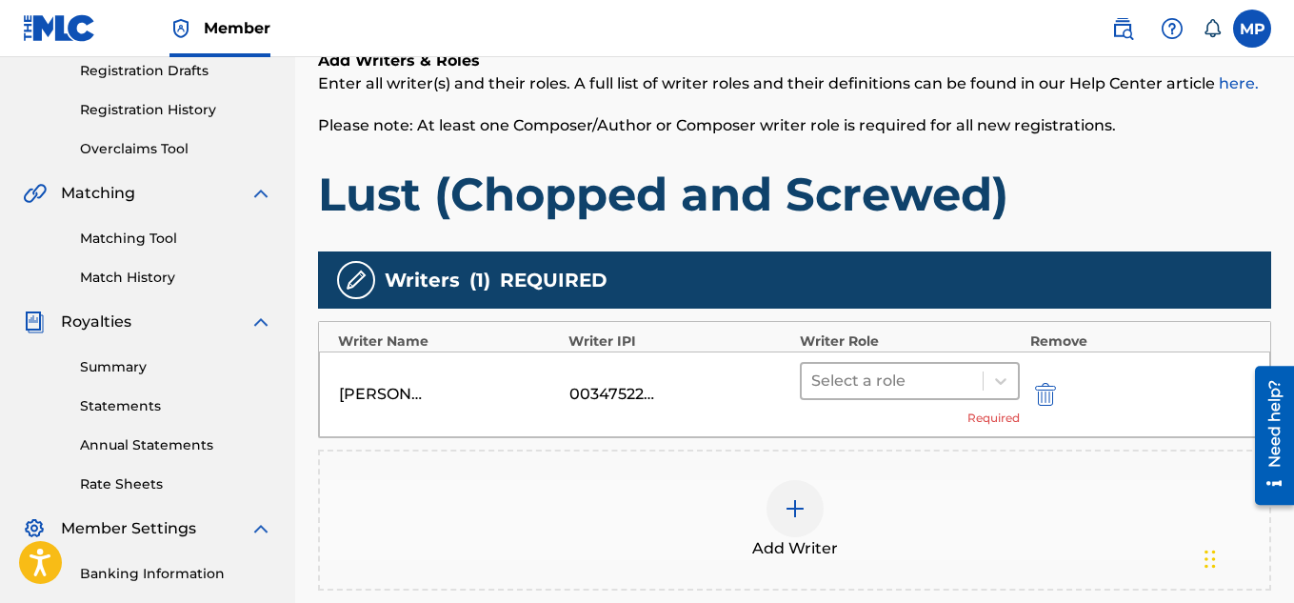
click at [938, 376] on div at bounding box center [892, 381] width 163 height 27
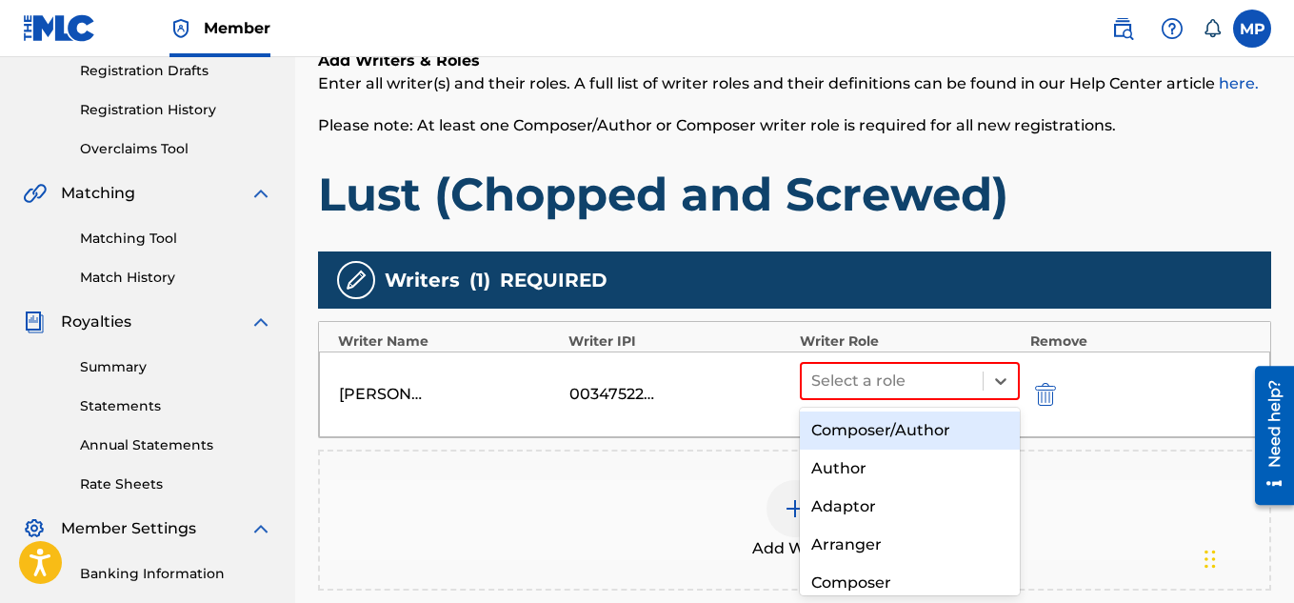
click at [868, 430] on div "Composer/Author" at bounding box center [910, 430] width 221 height 38
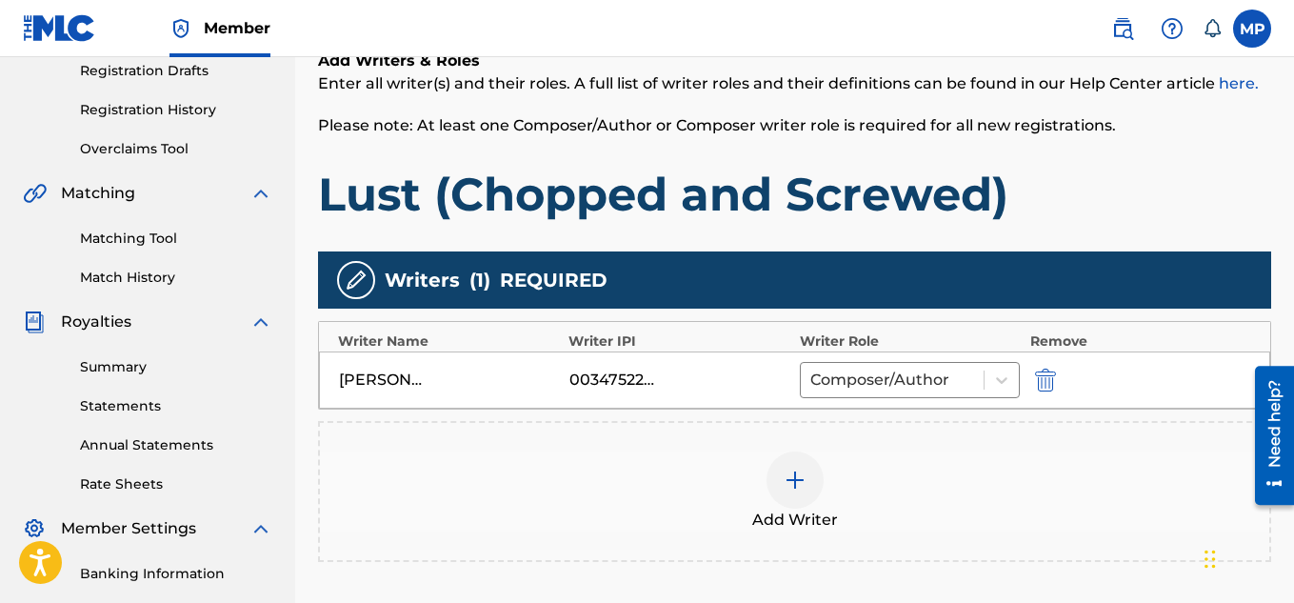
scroll to position [578, 0]
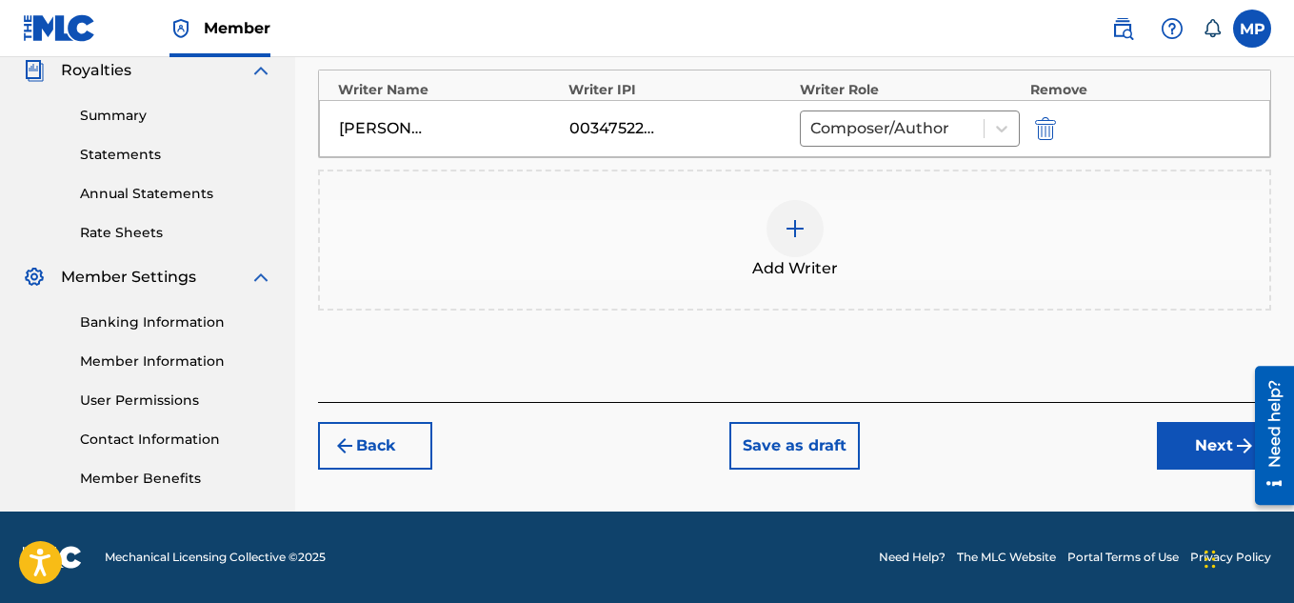
click at [1198, 445] on button "Next" at bounding box center [1214, 446] width 114 height 48
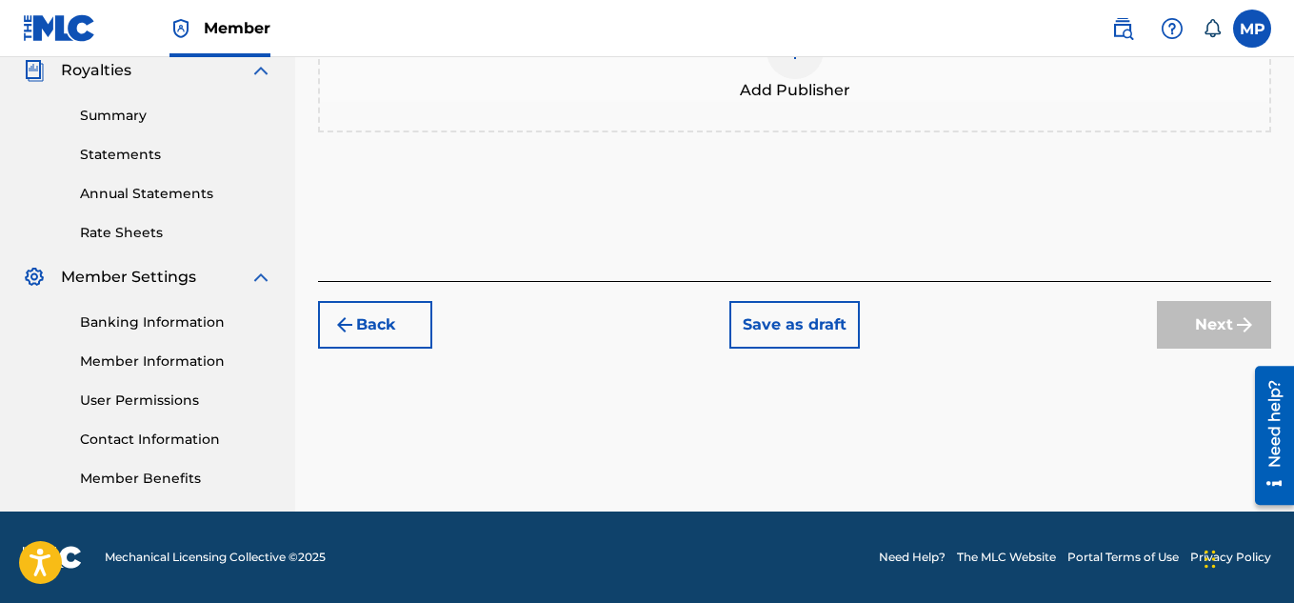
scroll to position [364, 0]
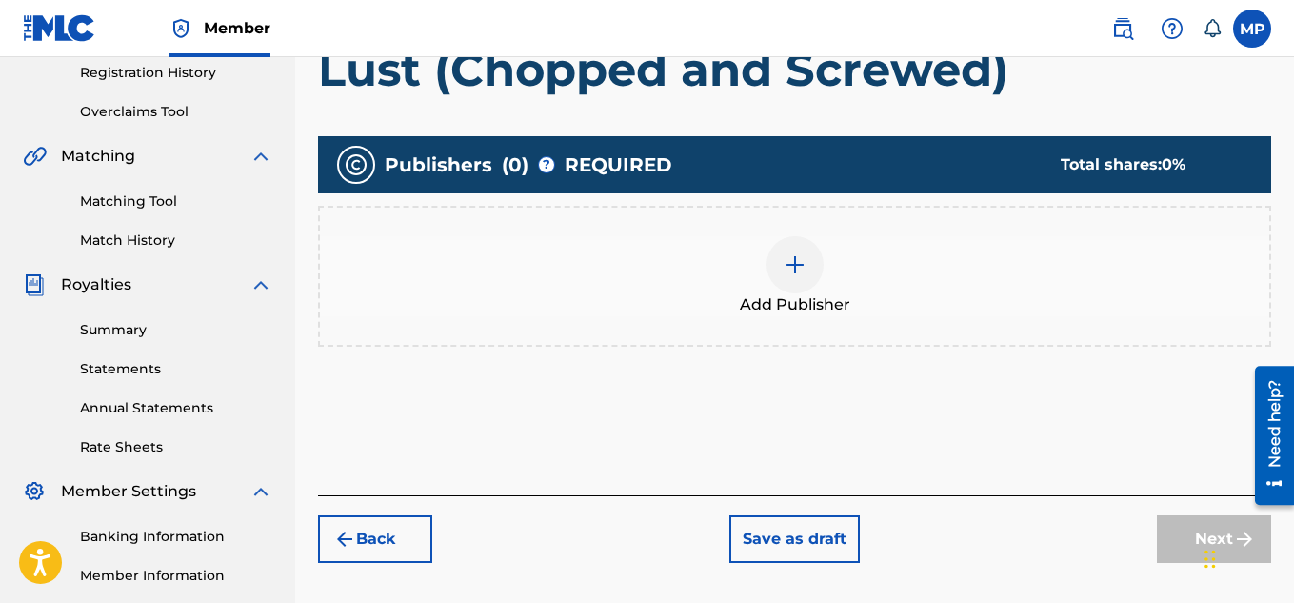
click at [795, 257] on img at bounding box center [795, 264] width 23 height 23
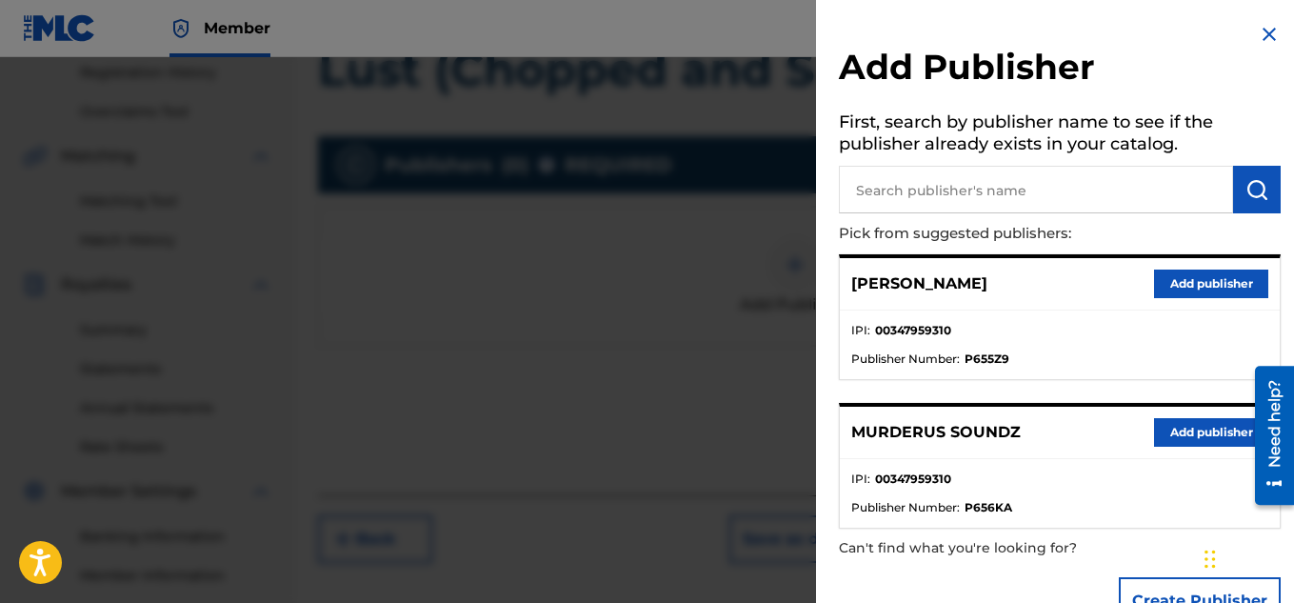
click at [1188, 430] on button "Add publisher" at bounding box center [1211, 432] width 114 height 29
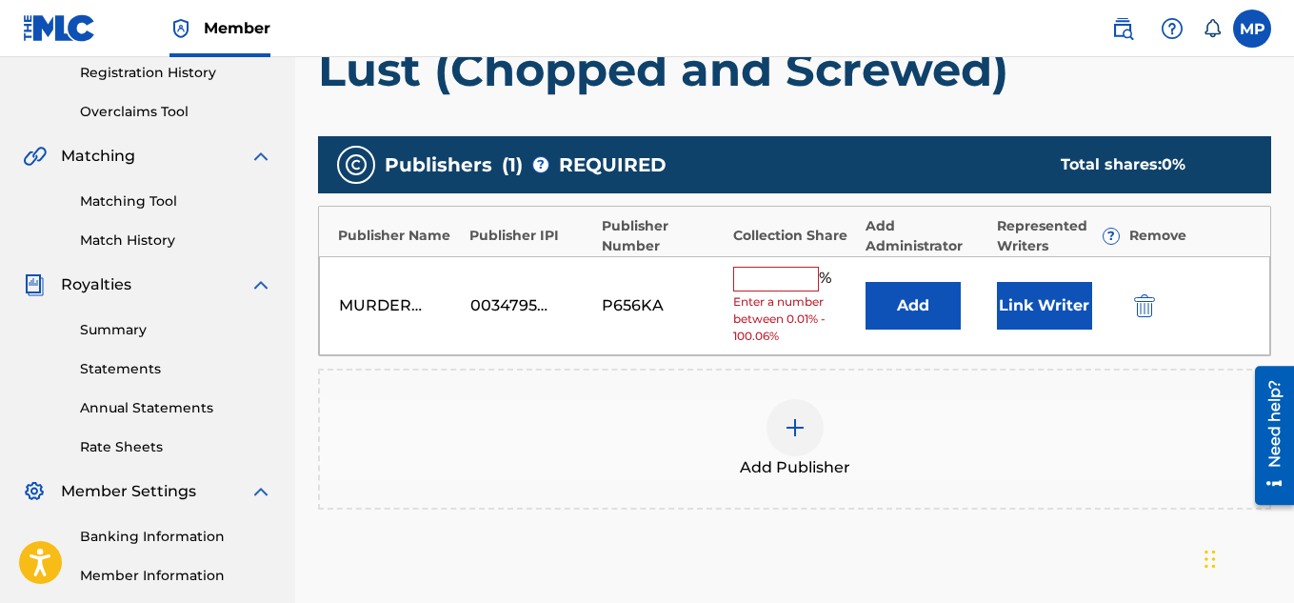
click at [760, 278] on input "text" at bounding box center [776, 279] width 86 height 25
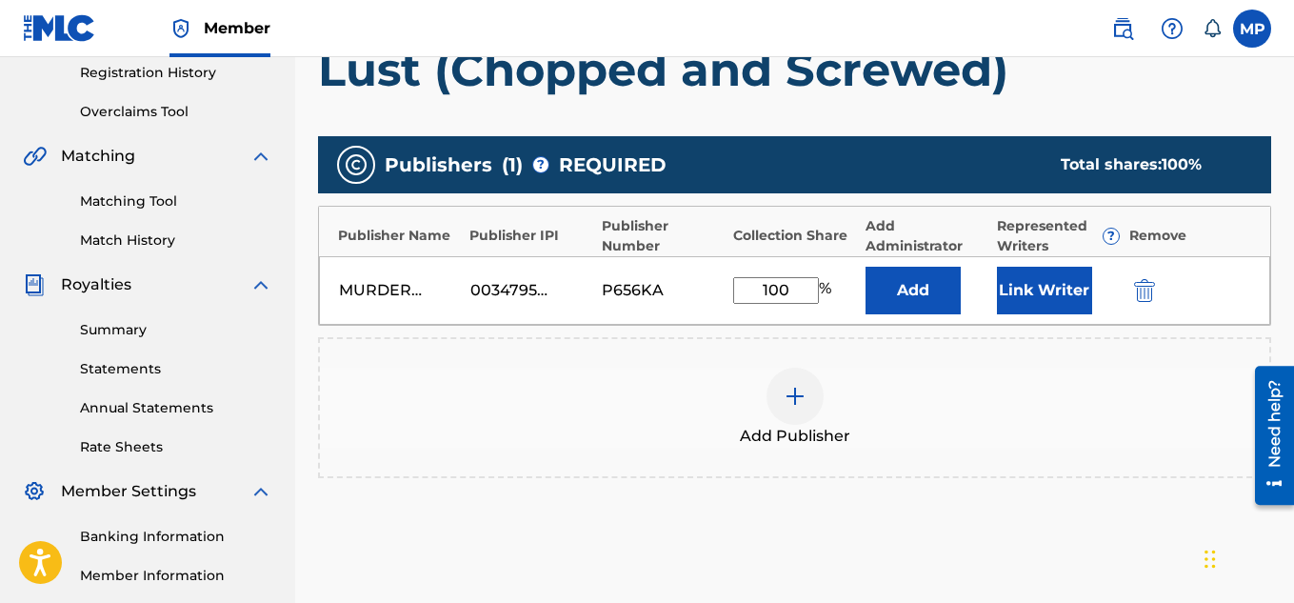
type input "100"
click at [1061, 288] on button "Link Writer" at bounding box center [1044, 291] width 95 height 48
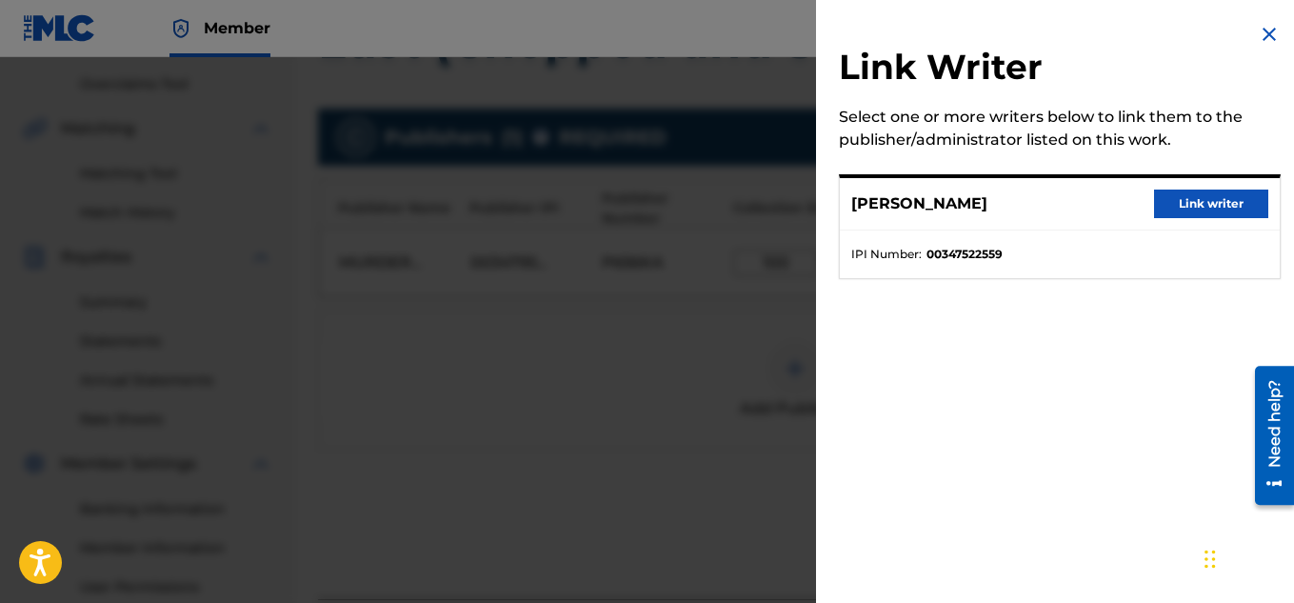
scroll to position [424, 0]
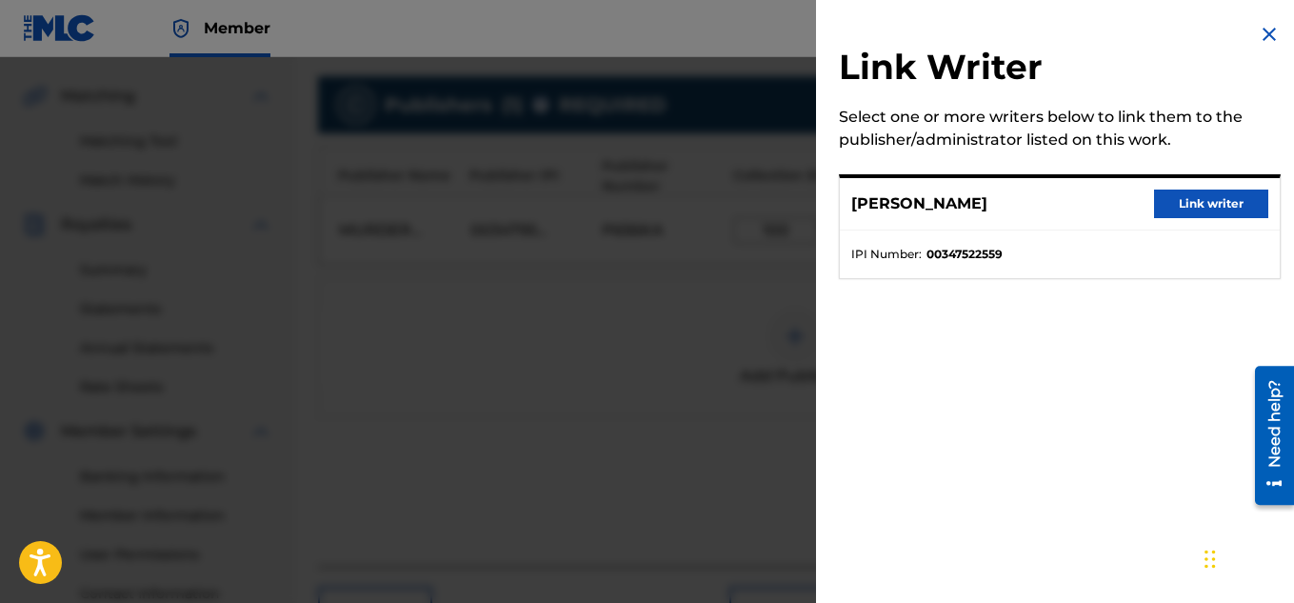
click at [1199, 204] on button "Link writer" at bounding box center [1211, 203] width 114 height 29
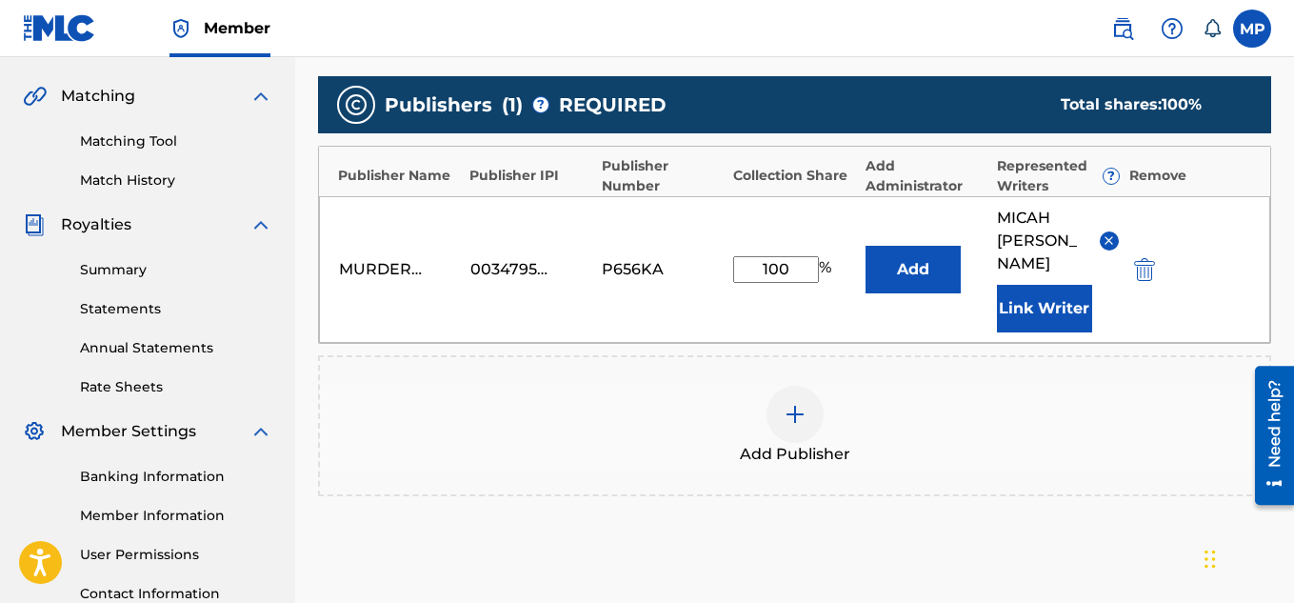
scroll to position [602, 0]
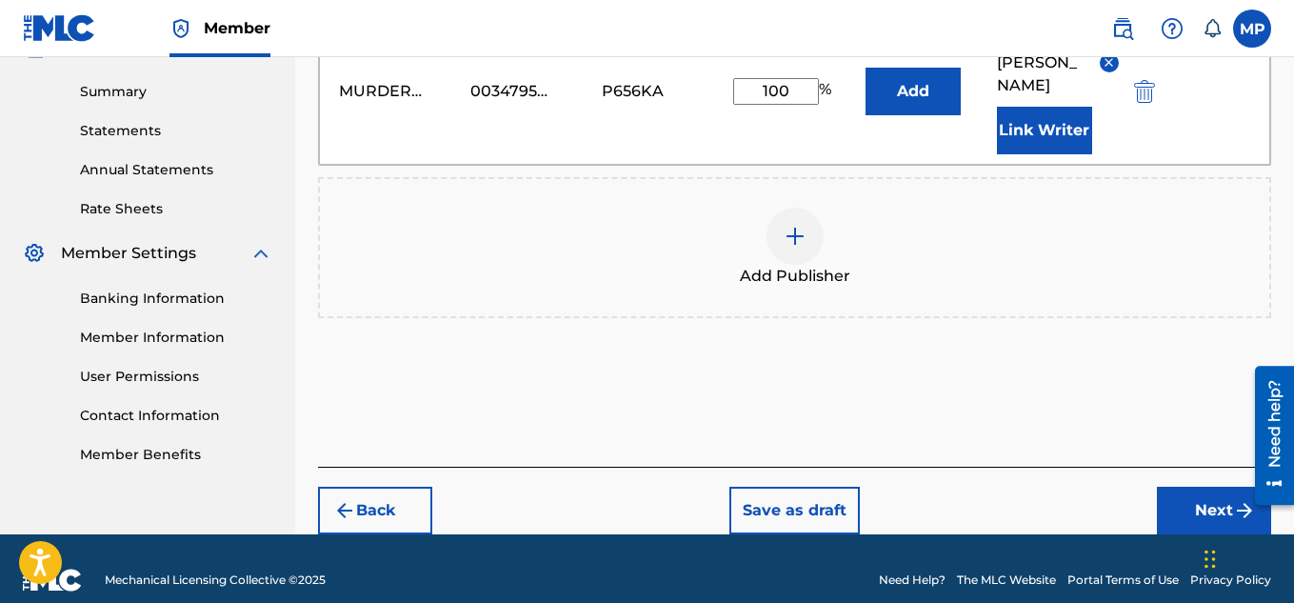
click at [1193, 487] on button "Next" at bounding box center [1214, 511] width 114 height 48
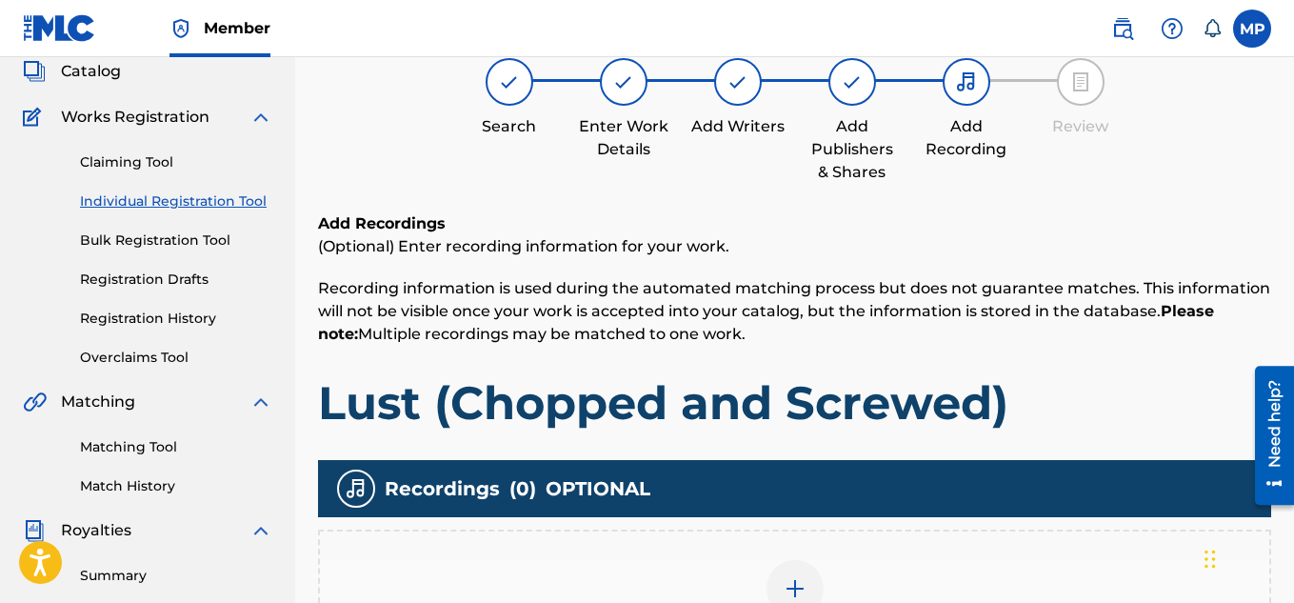
scroll to position [302, 0]
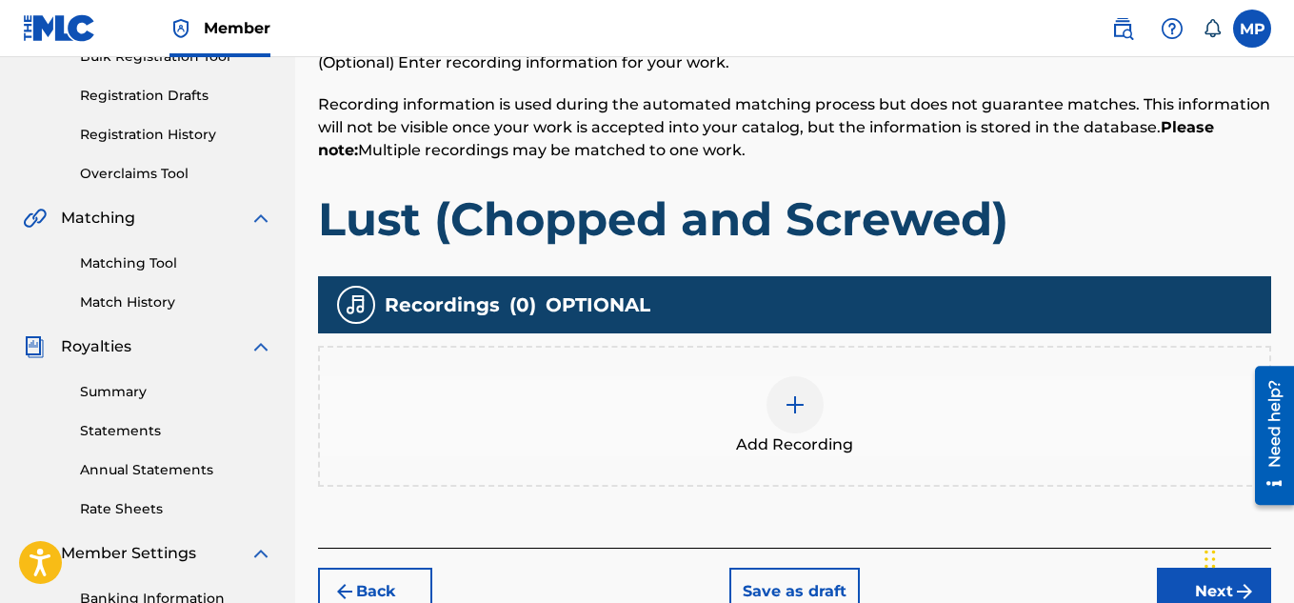
click at [808, 428] on div at bounding box center [794, 404] width 57 height 57
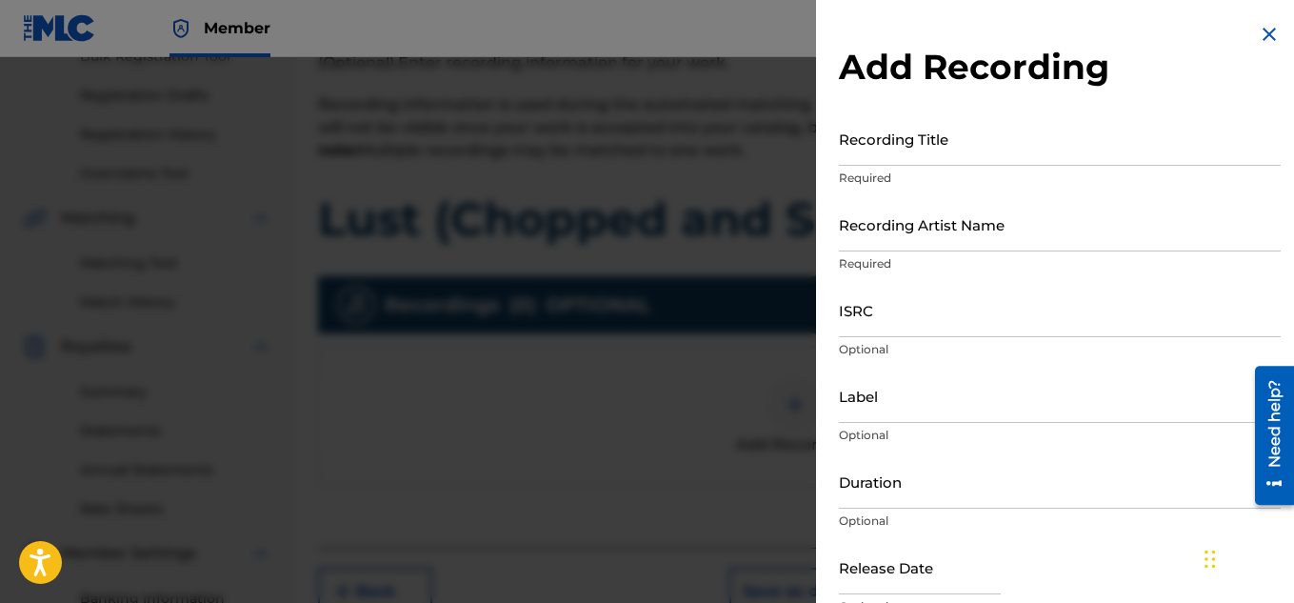
click at [946, 148] on input "Recording Title" at bounding box center [1060, 138] width 442 height 54
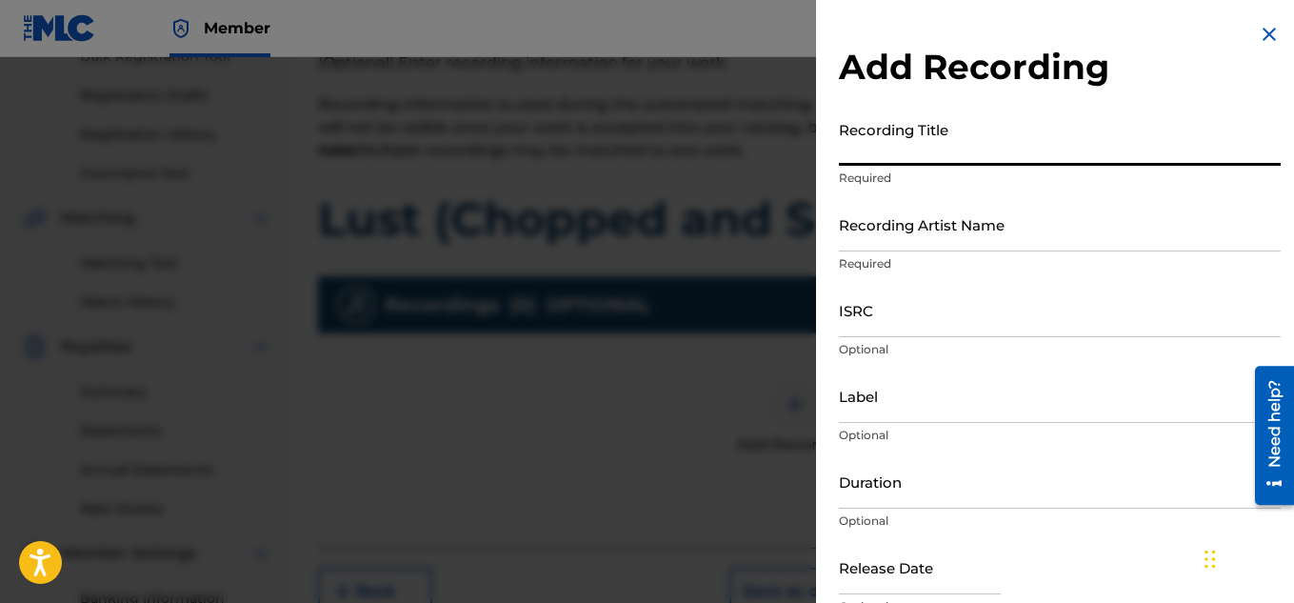
paste input "897789038"
click at [873, 153] on input "897789038" at bounding box center [1060, 138] width 442 height 54
paste input "LUST (CHOPPED AND SCREWED)"
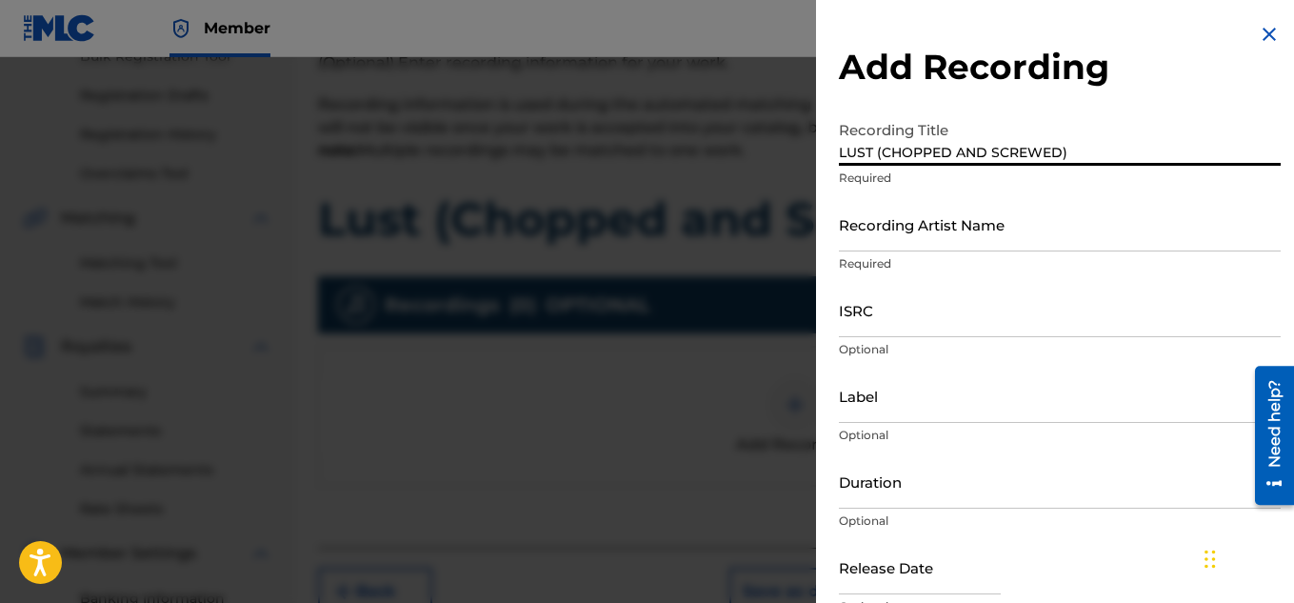
type input "LUST (CHOPPED AND SCREWED)"
click at [852, 243] on input "Recording Artist Name" at bounding box center [1060, 224] width 442 height 54
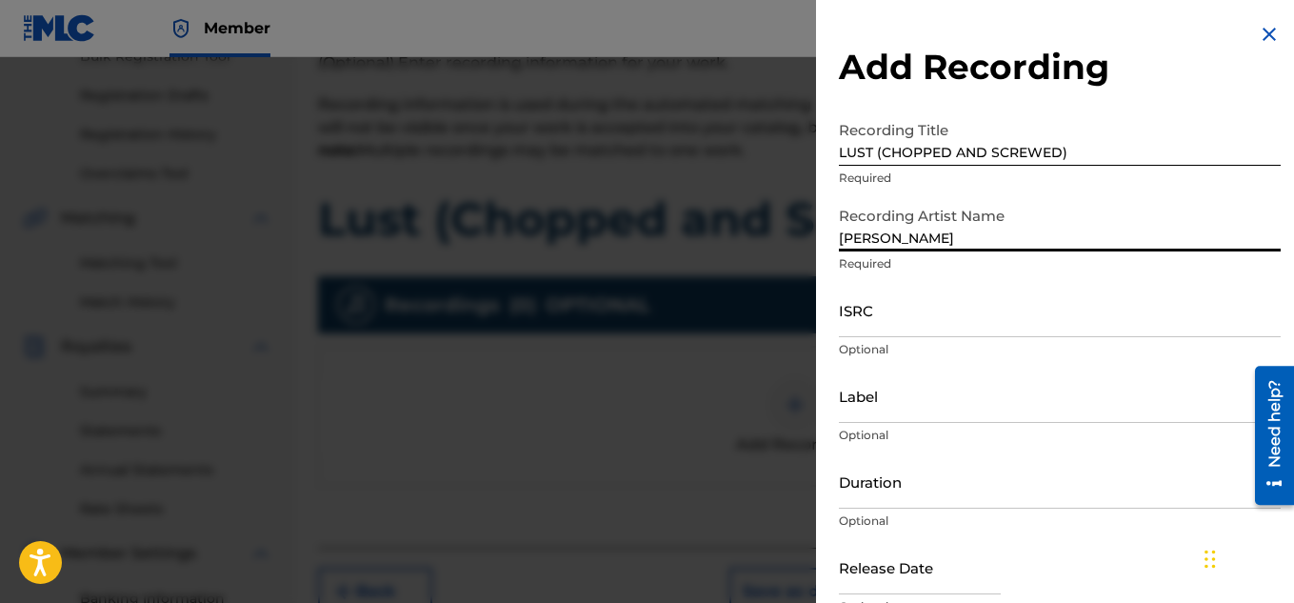
type input "[PERSON_NAME]"
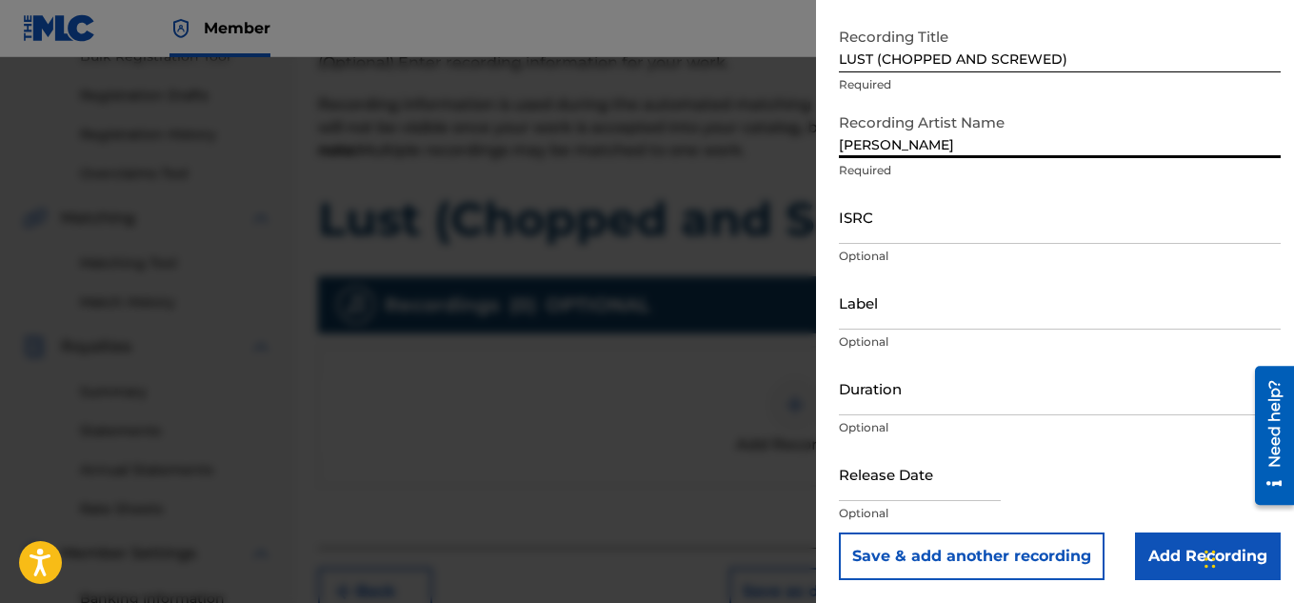
click at [1141, 542] on input "Add Recording" at bounding box center [1208, 556] width 146 height 48
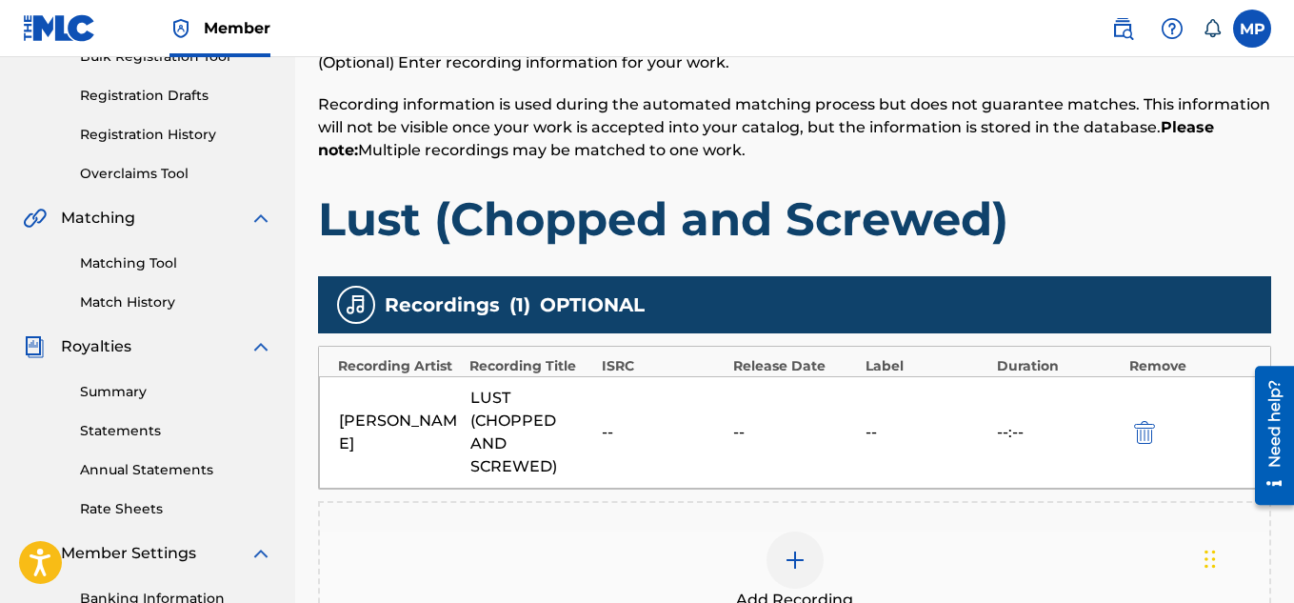
scroll to position [578, 0]
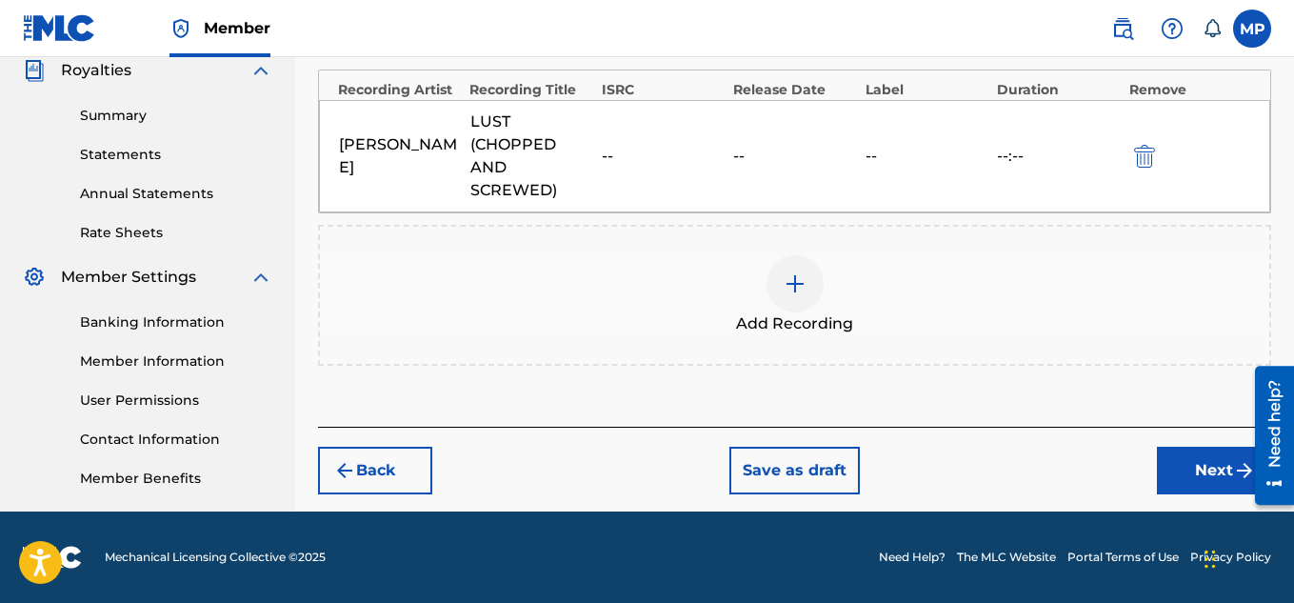
click at [1164, 462] on button "Next" at bounding box center [1214, 471] width 114 height 48
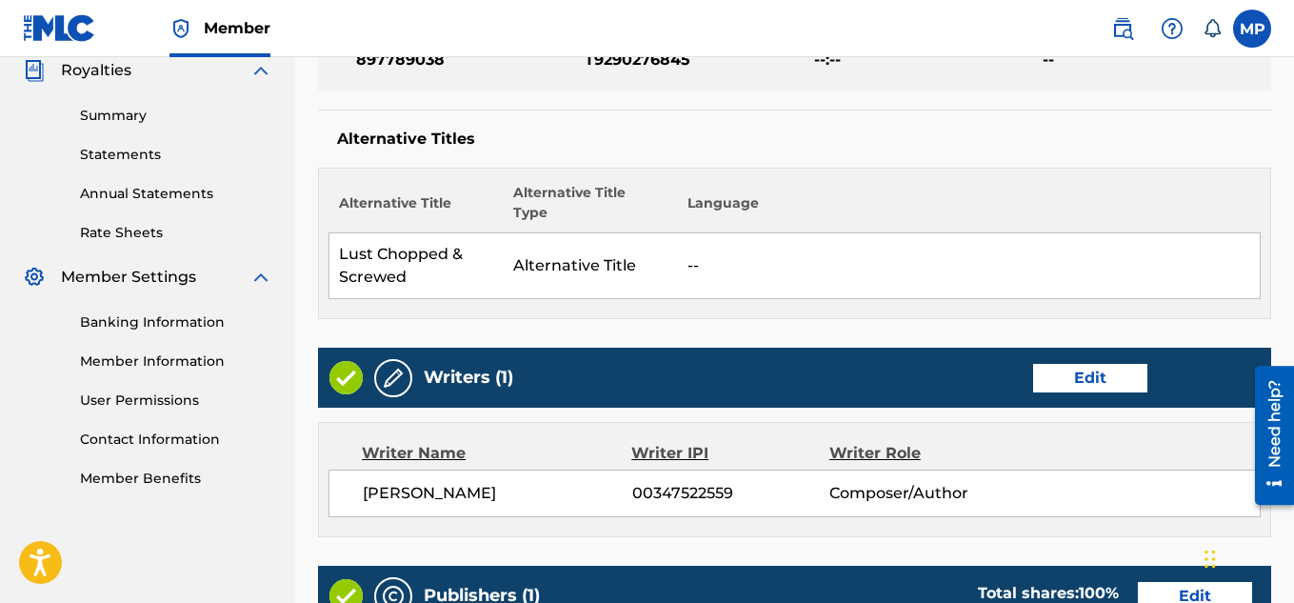
scroll to position [1159, 0]
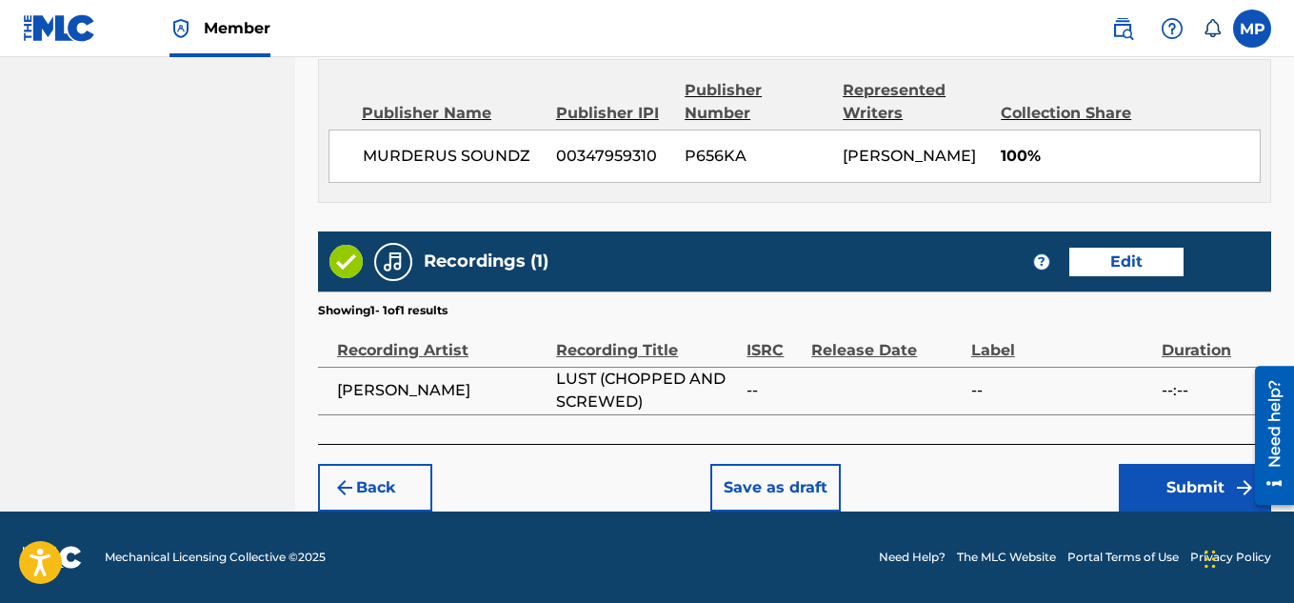
click at [1147, 474] on button "Submit" at bounding box center [1195, 488] width 152 height 48
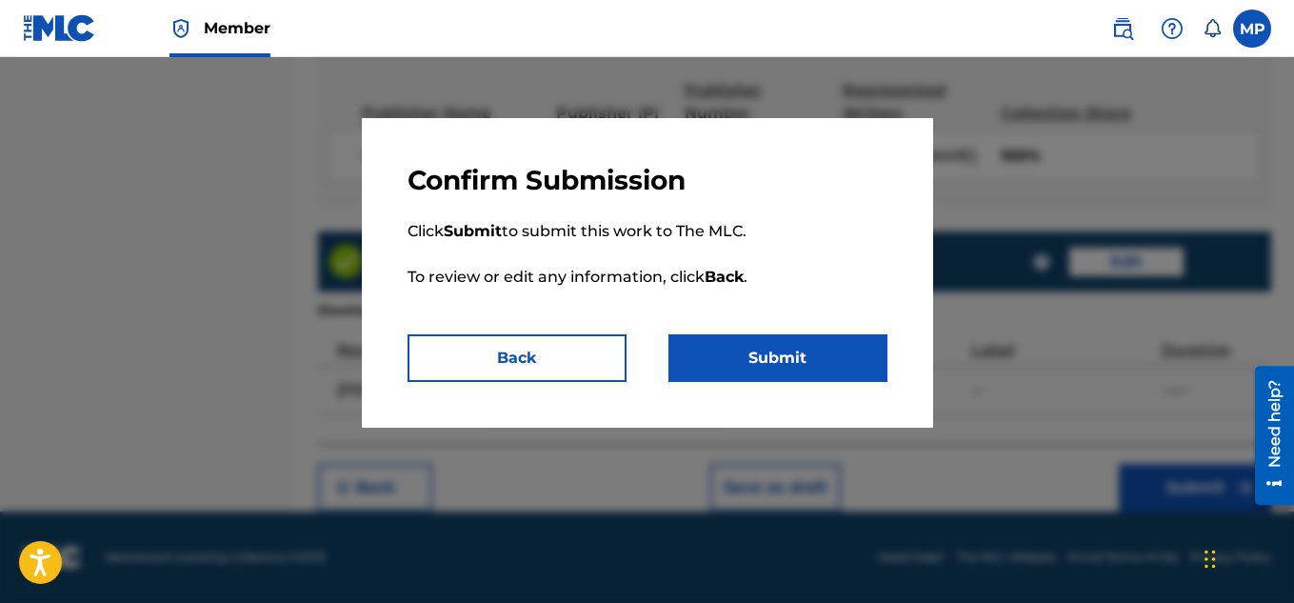
click at [856, 372] on button "Submit" at bounding box center [777, 358] width 219 height 48
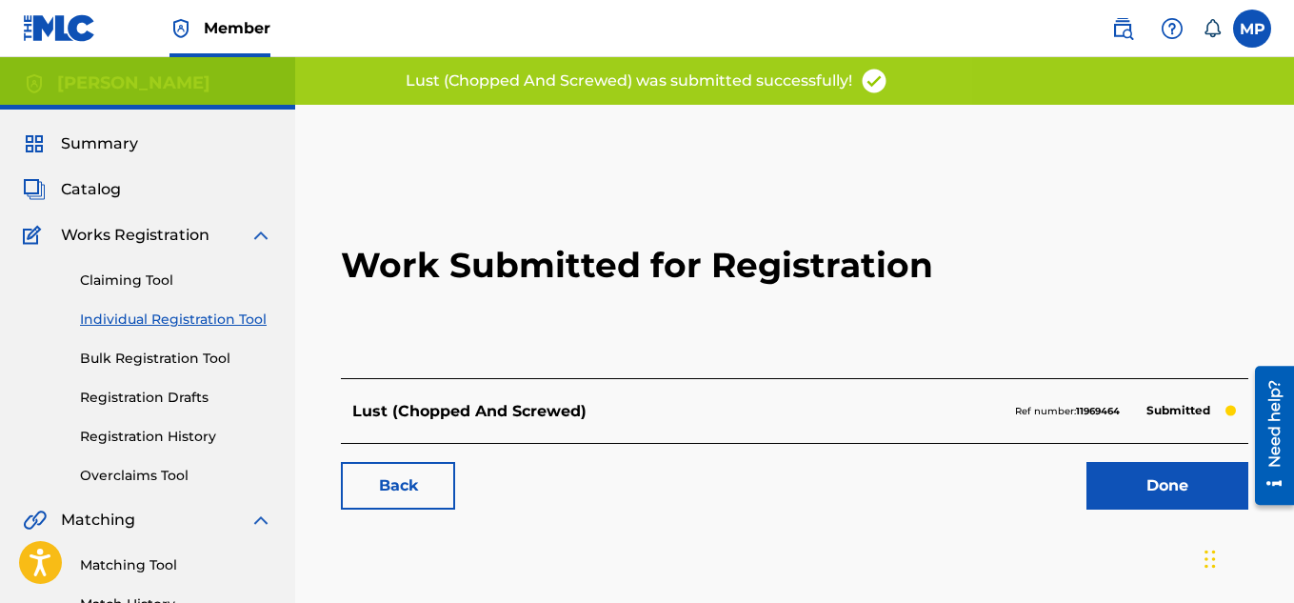
click at [434, 488] on link "Back" at bounding box center [398, 486] width 114 height 48
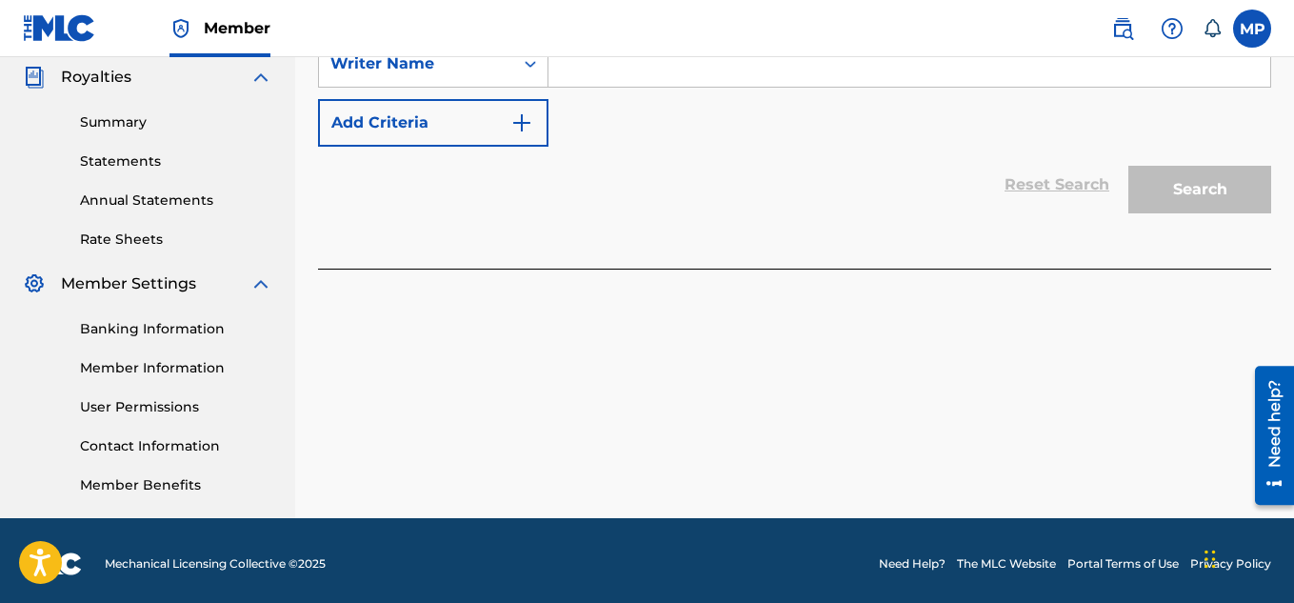
scroll to position [432, 0]
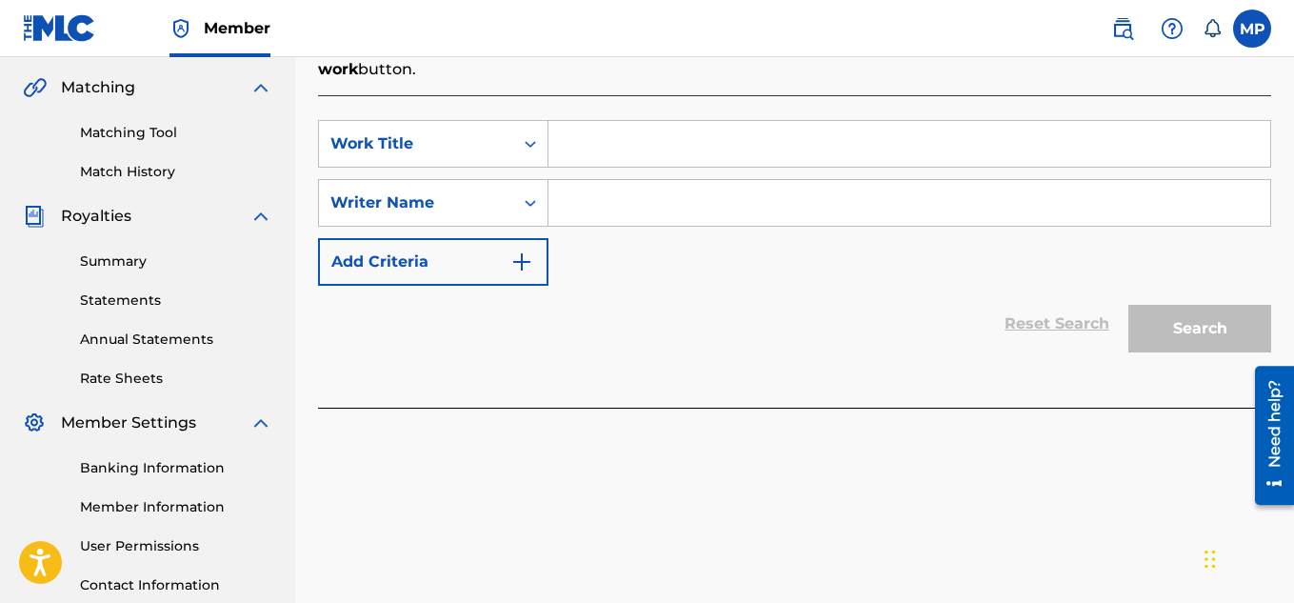
click at [612, 154] on input "Search Form" at bounding box center [909, 144] width 722 height 46
type input "Yeah"
click at [626, 218] on input "Search Form" at bounding box center [909, 203] width 722 height 46
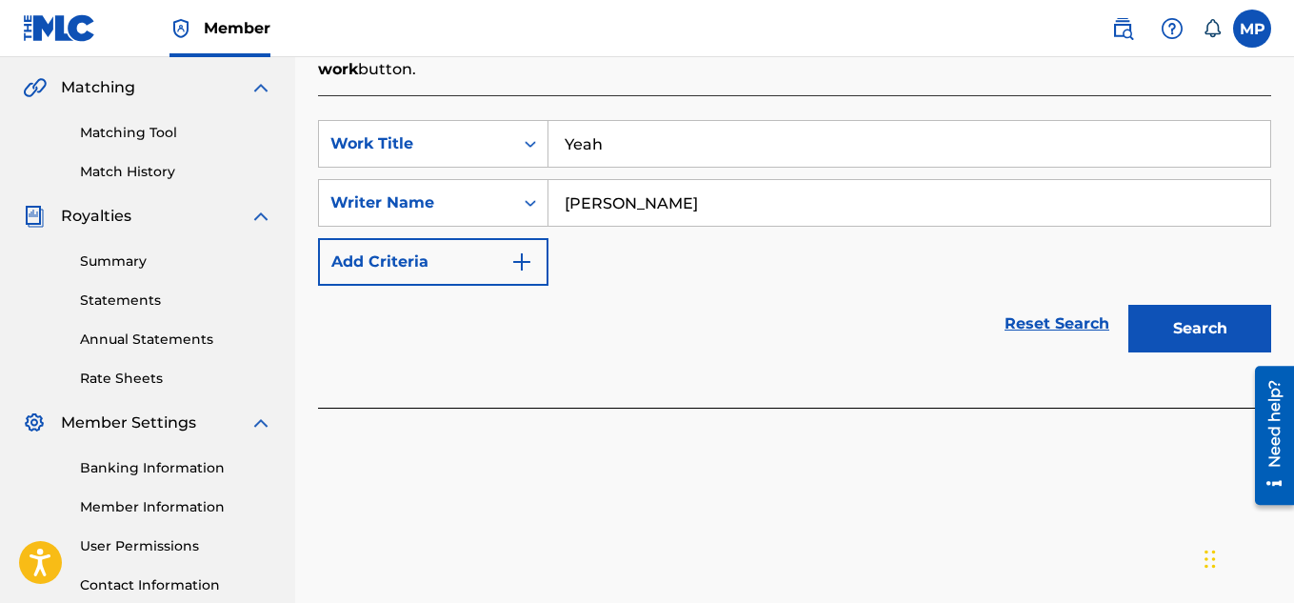
type input "[PERSON_NAME]"
click at [1160, 339] on button "Search" at bounding box center [1199, 329] width 143 height 48
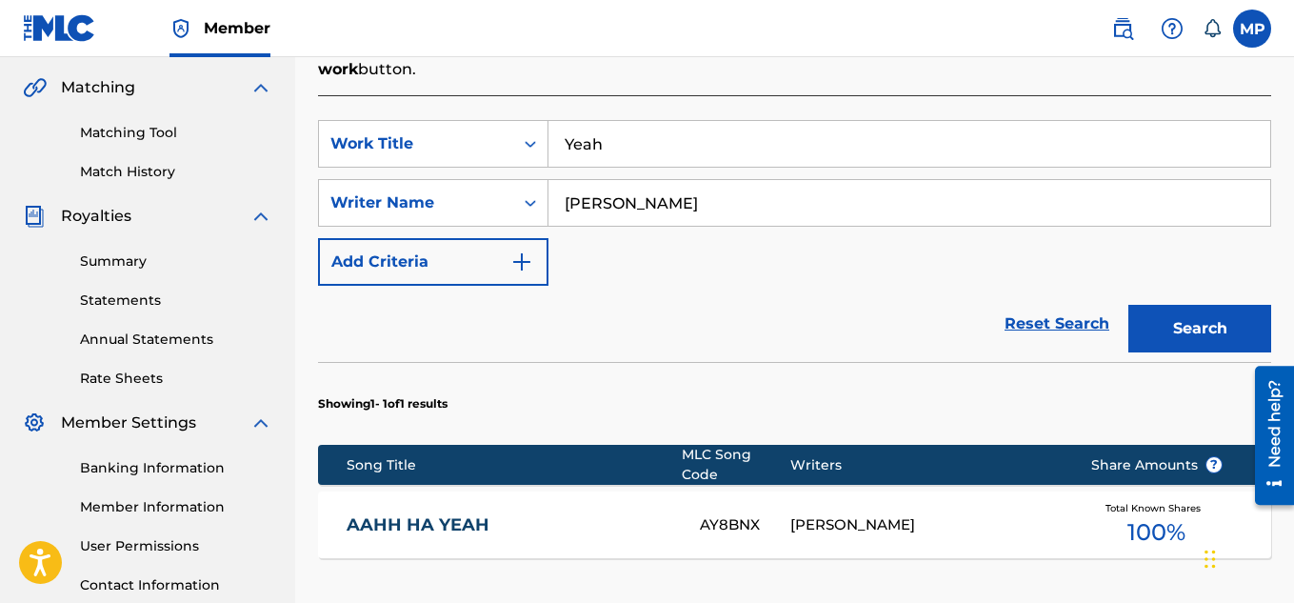
scroll to position [701, 0]
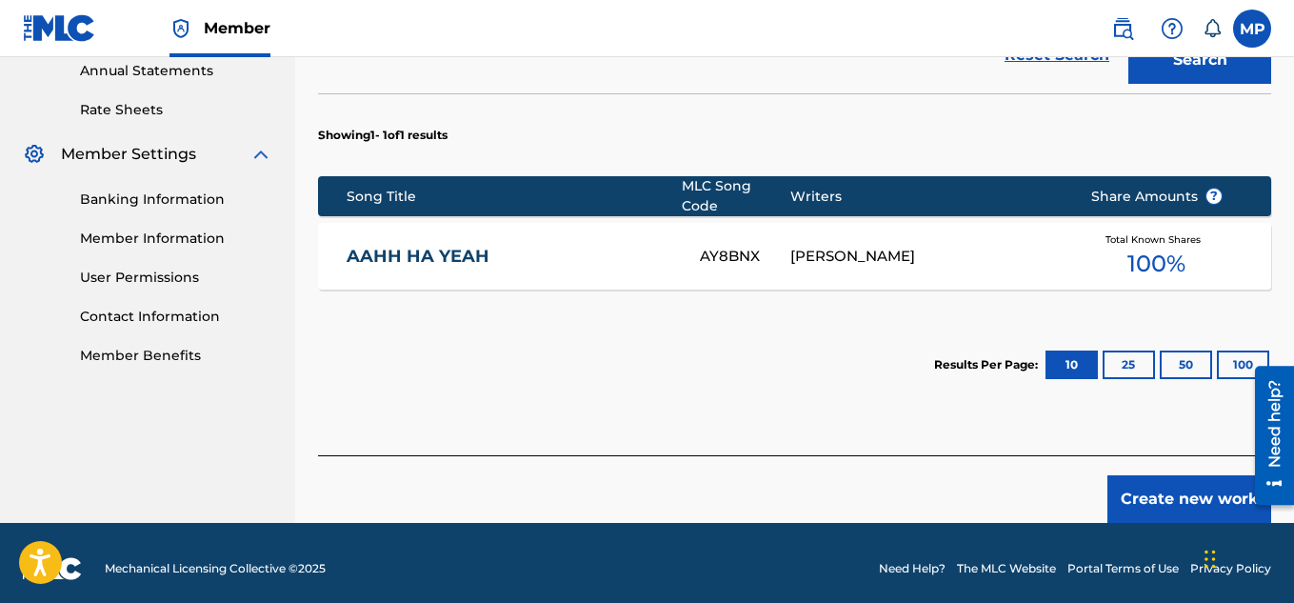
click at [1143, 484] on button "Create new work" at bounding box center [1189, 499] width 164 height 48
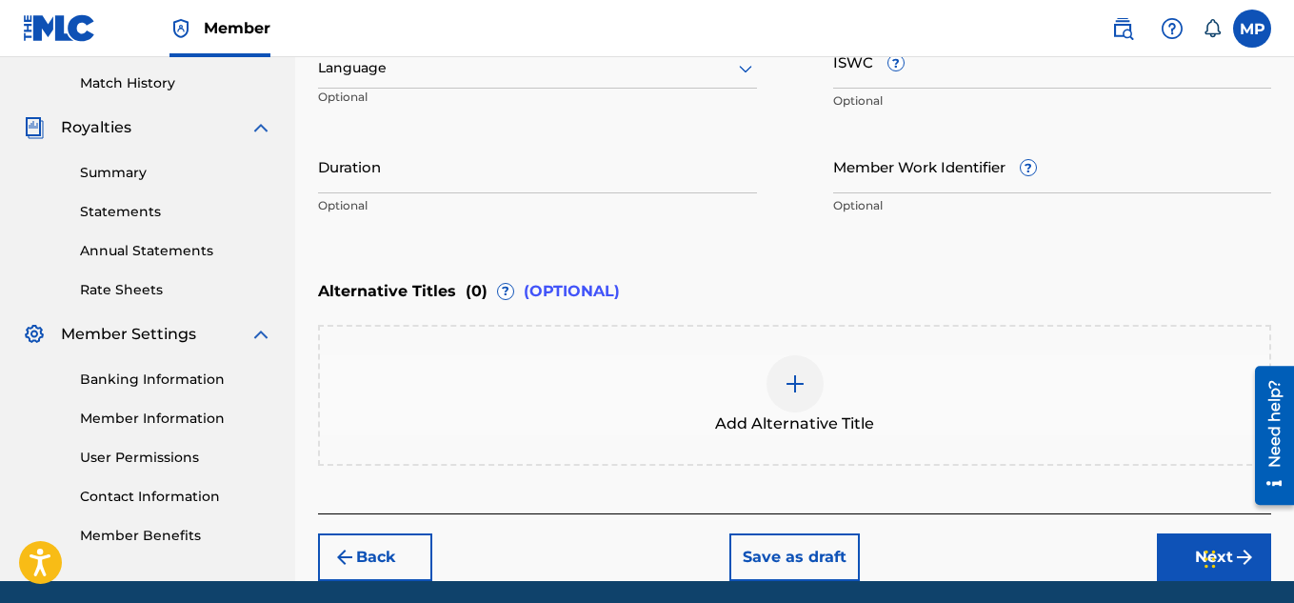
scroll to position [511, 0]
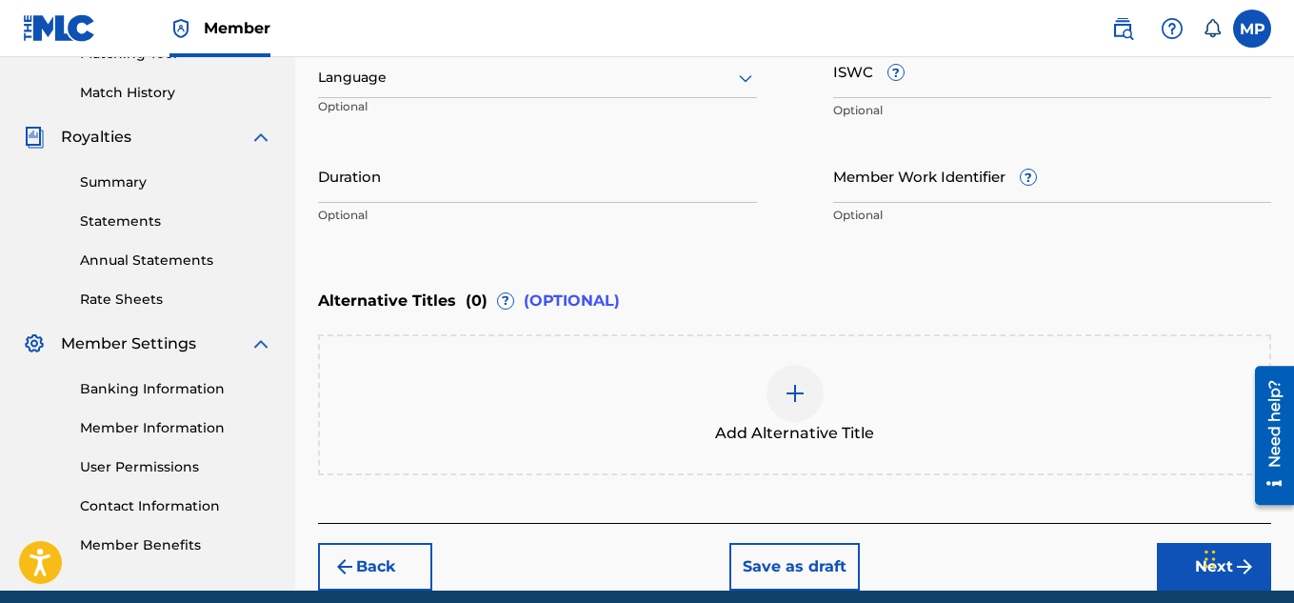
click at [883, 84] on input "ISWC ?" at bounding box center [1052, 71] width 439 height 54
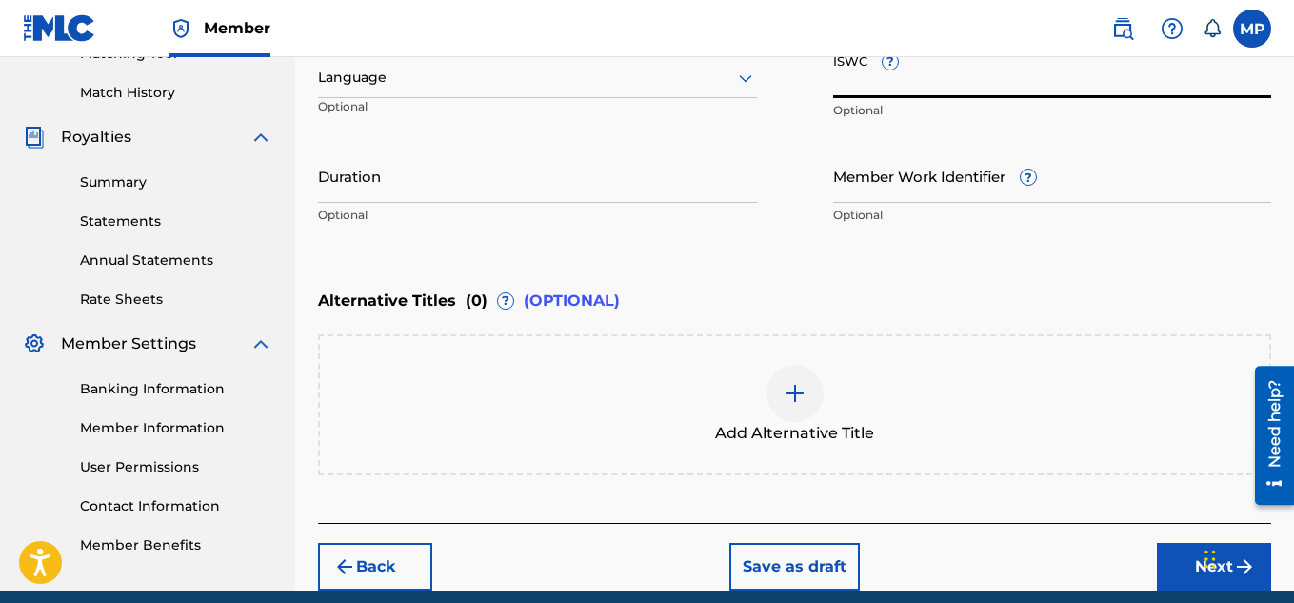
paste input "T9291336873"
type input "T9291336873"
click at [922, 182] on input "Member Work Identifier ?" at bounding box center [1052, 176] width 439 height 54
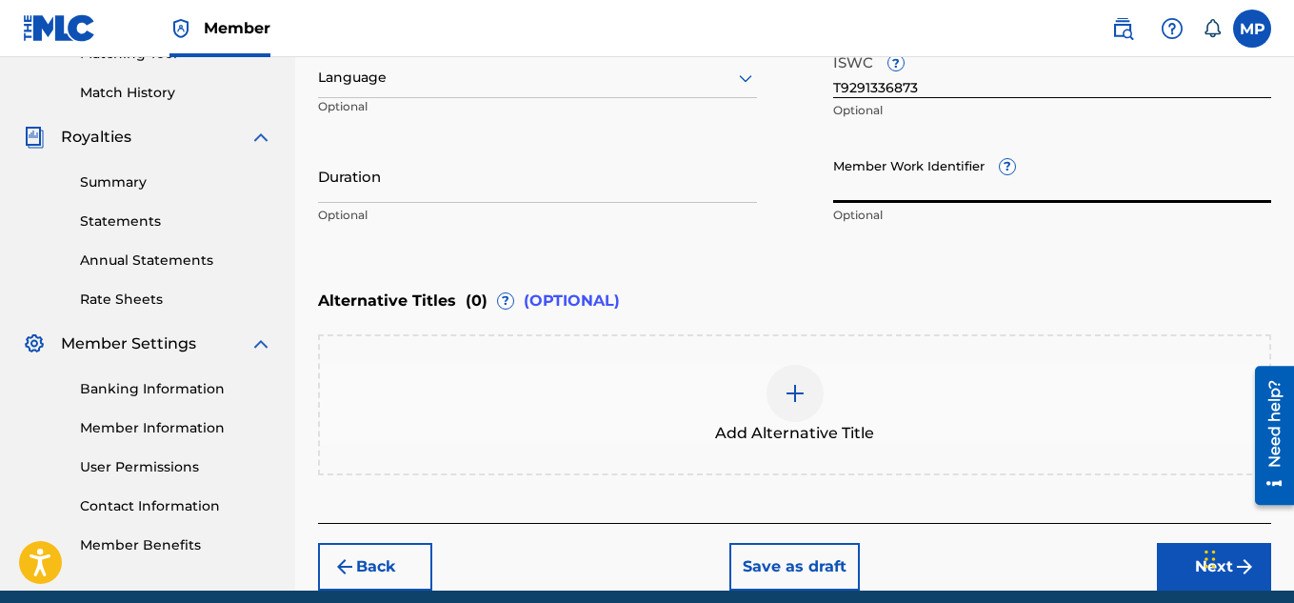
paste input "897893938"
type input "897893938"
click at [1169, 567] on button "Next" at bounding box center [1214, 567] width 114 height 48
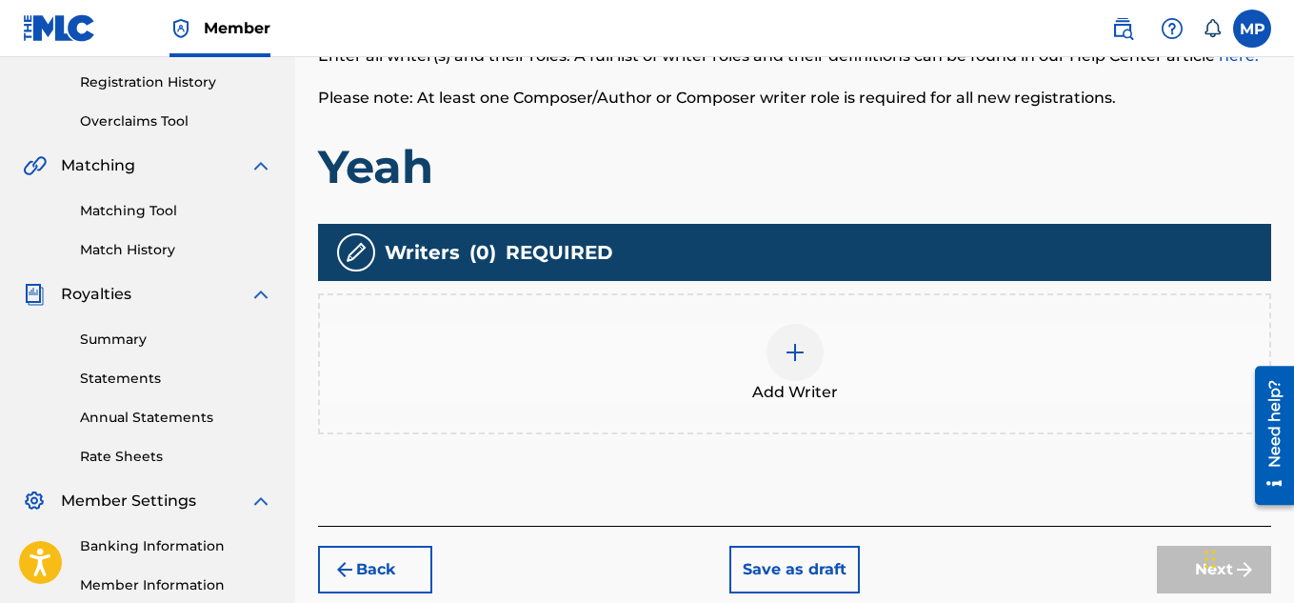
scroll to position [331, 0]
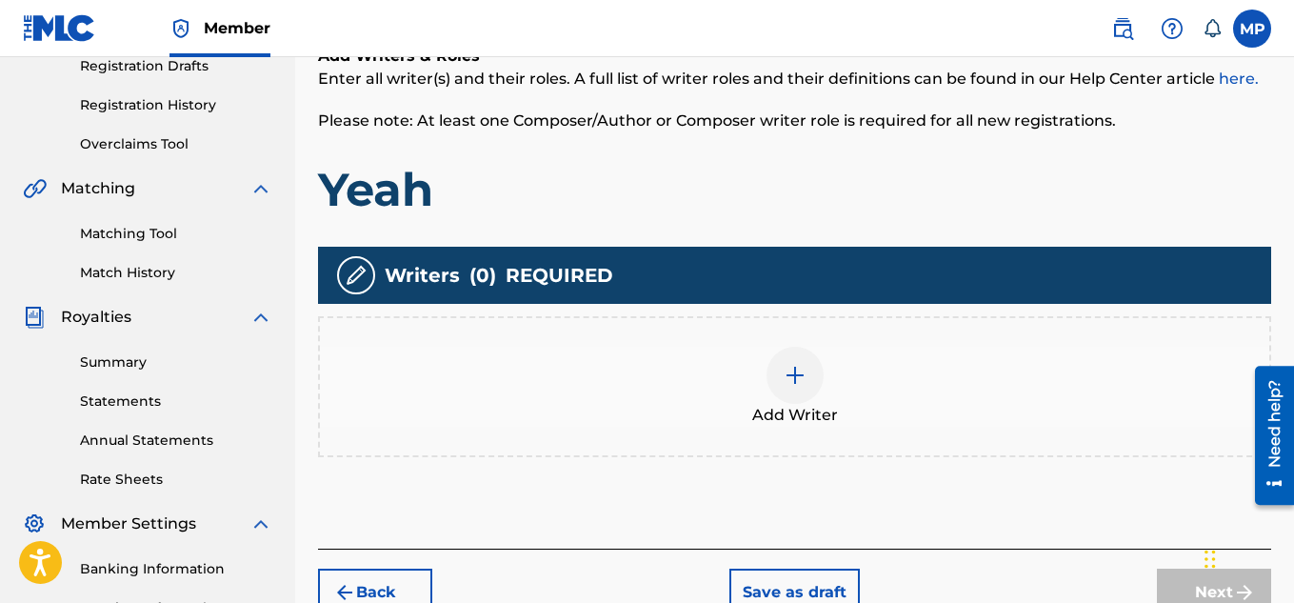
click at [824, 377] on div "Add Writer" at bounding box center [794, 387] width 949 height 80
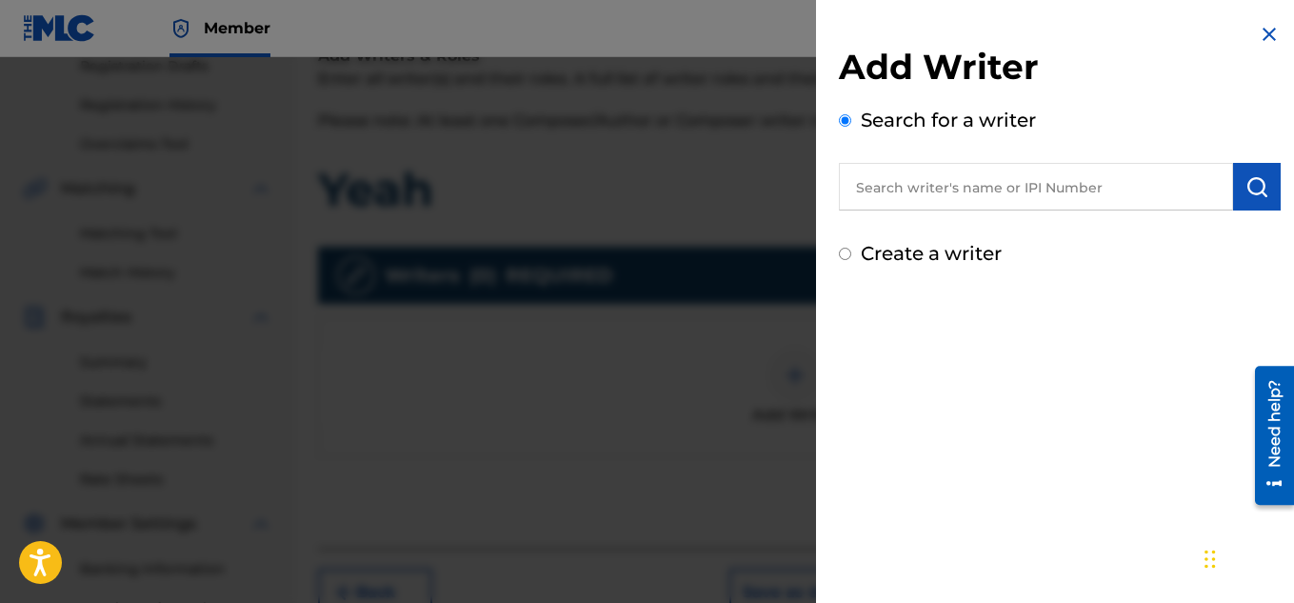
click at [1004, 188] on input "text" at bounding box center [1036, 187] width 394 height 48
type input "[PERSON_NAME]"
click at [1250, 191] on img "submit" at bounding box center [1256, 186] width 23 height 23
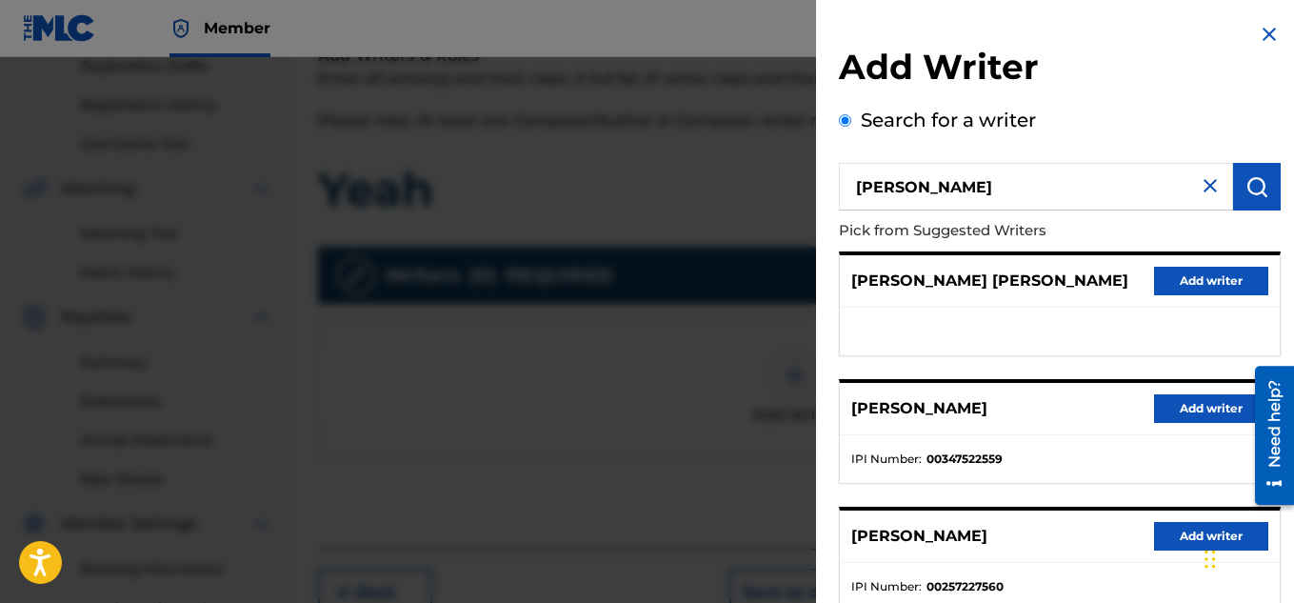
click at [1198, 398] on button "Add writer" at bounding box center [1211, 408] width 114 height 29
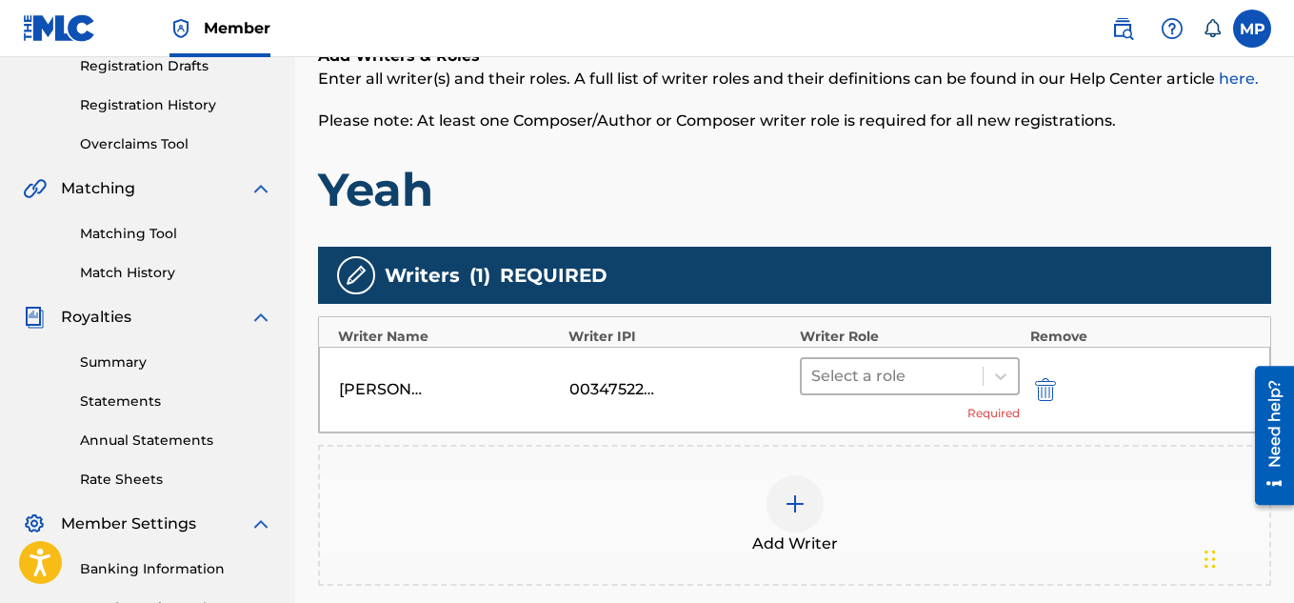
click at [969, 367] on div at bounding box center [892, 376] width 163 height 27
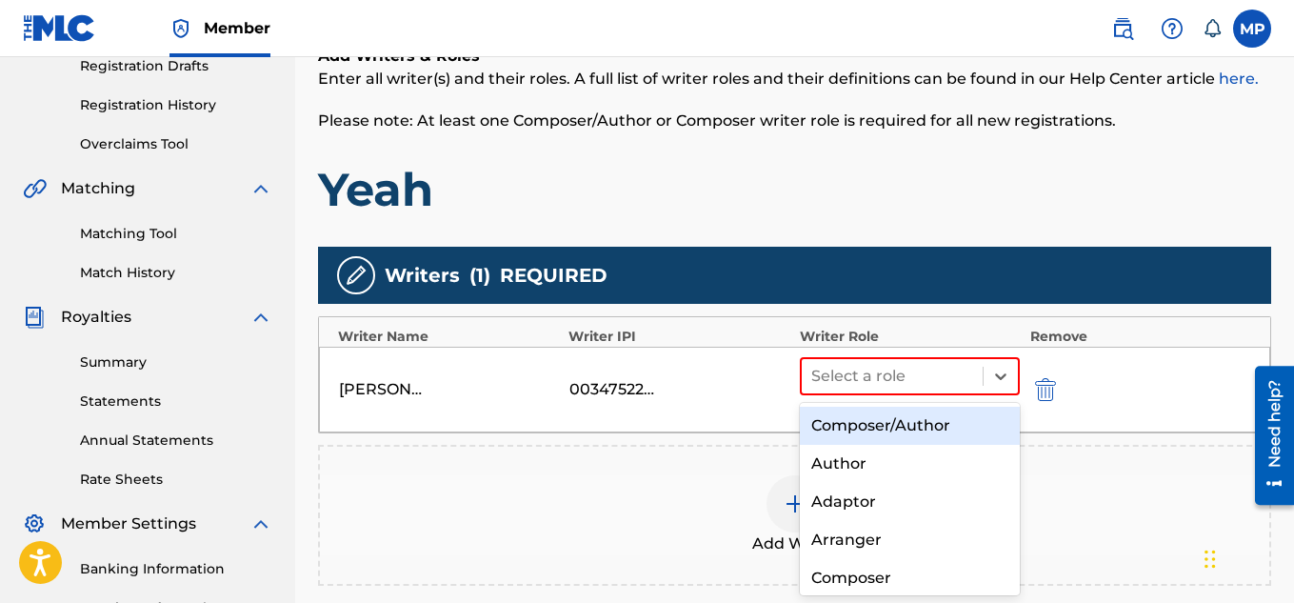
click at [895, 409] on div "Composer/Author" at bounding box center [910, 426] width 221 height 38
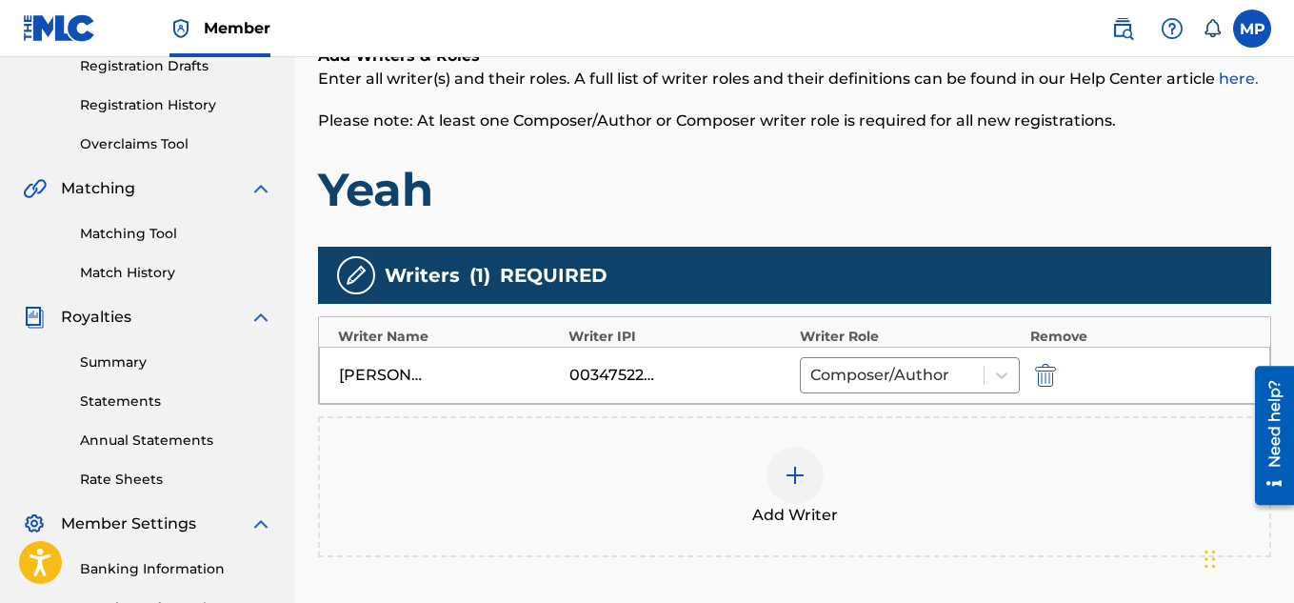
scroll to position [578, 0]
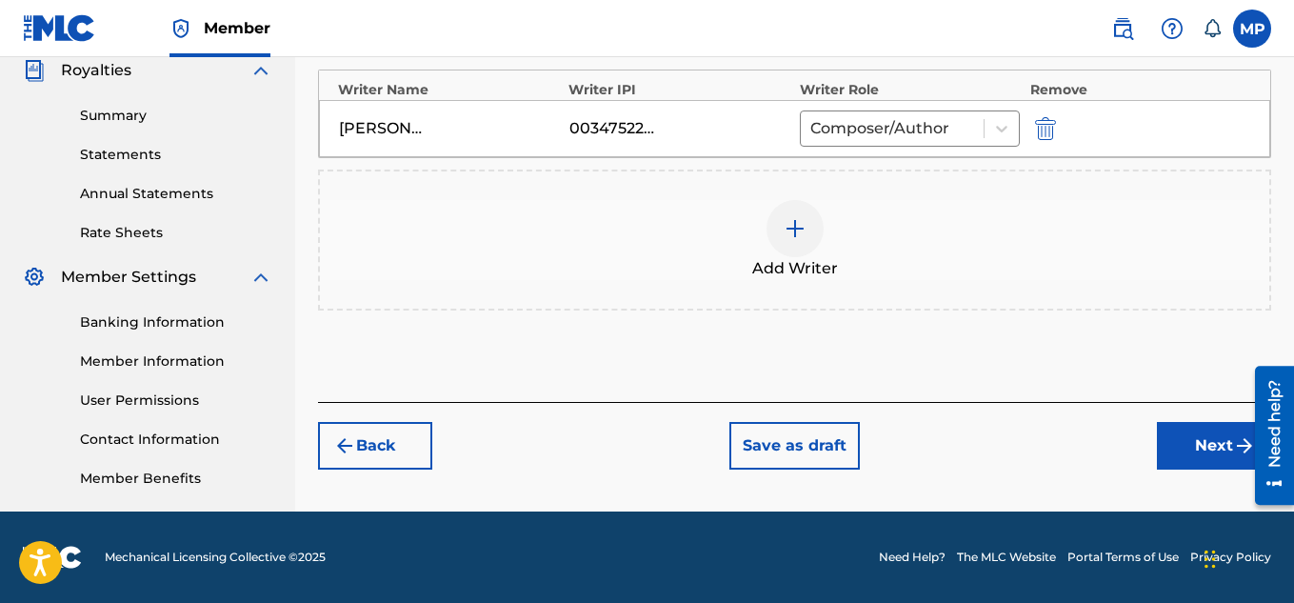
click at [1172, 453] on button "Next" at bounding box center [1214, 446] width 114 height 48
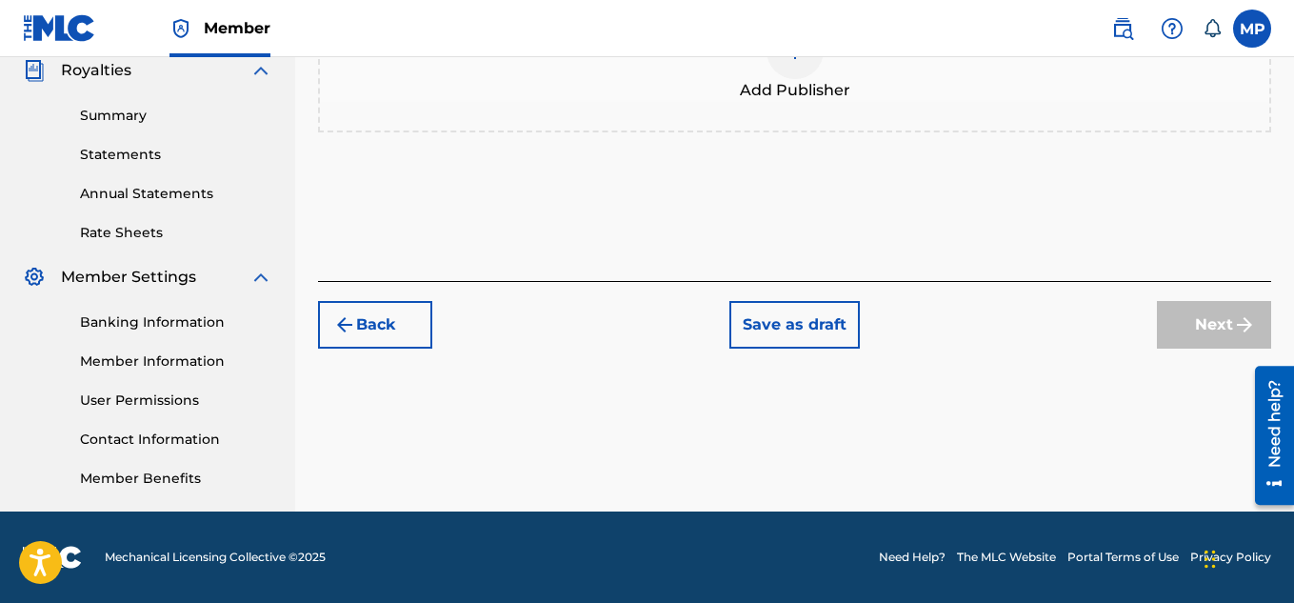
scroll to position [259, 0]
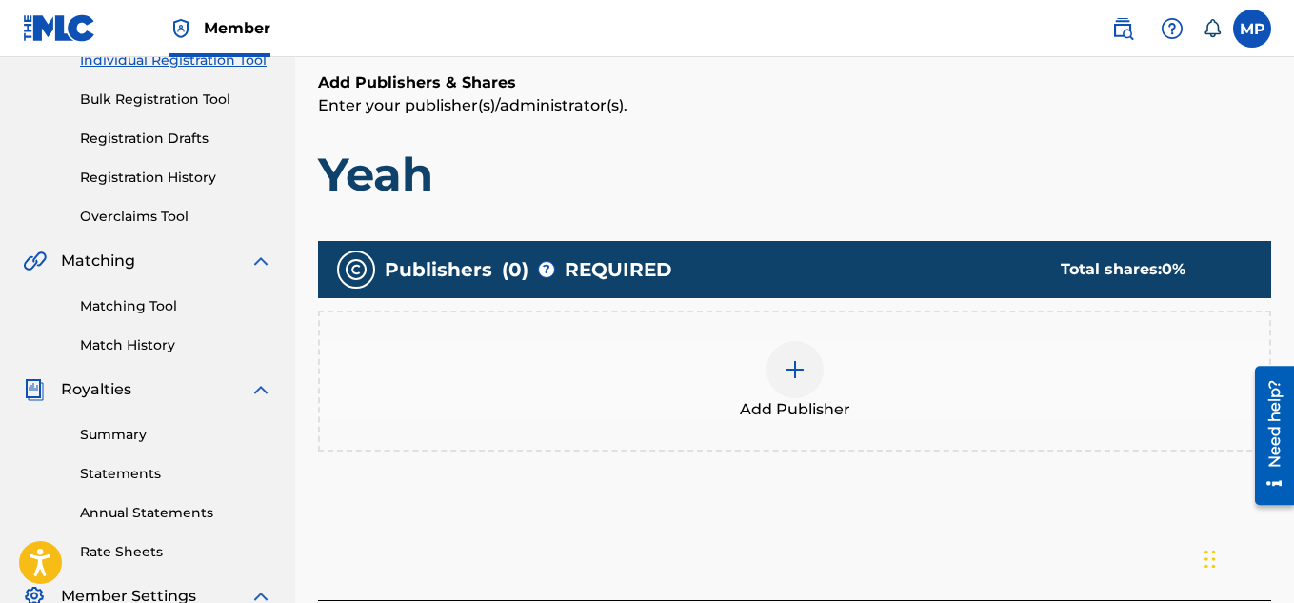
click at [787, 341] on div at bounding box center [794, 369] width 57 height 57
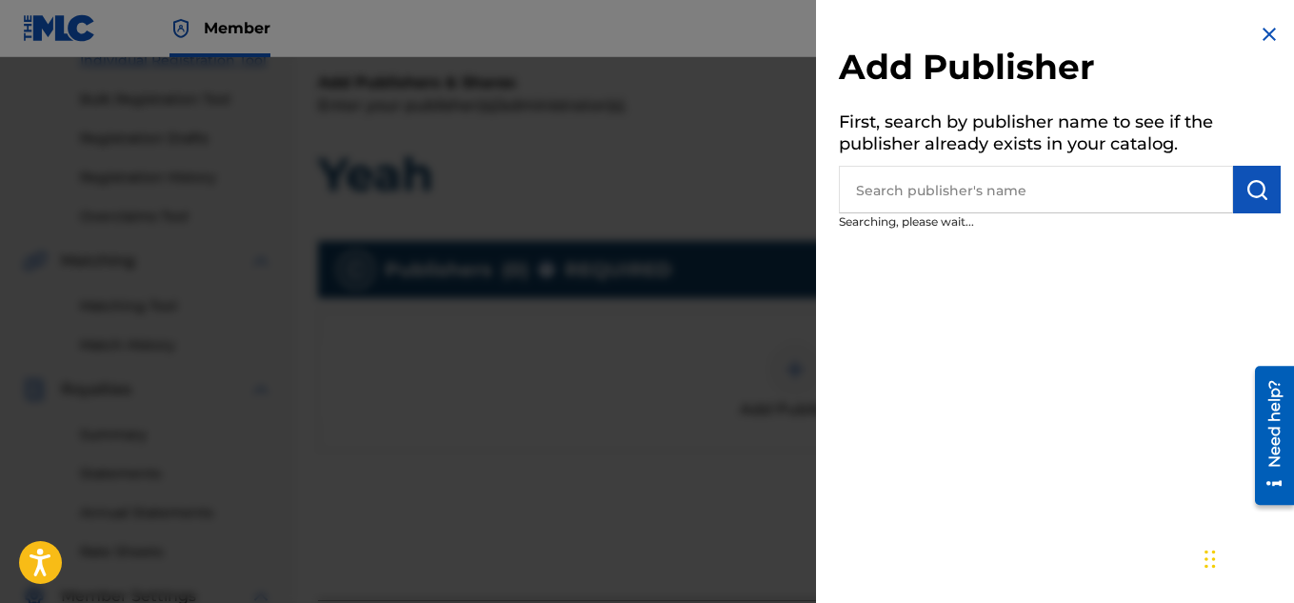
scroll to position [361, 0]
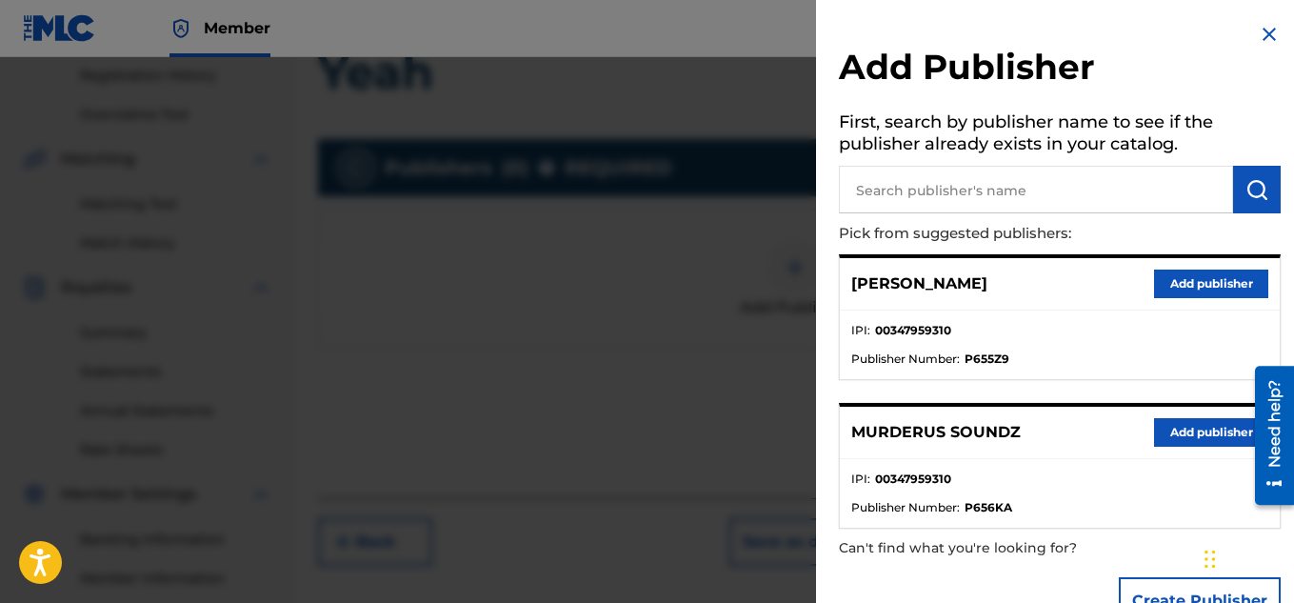
click at [1173, 424] on button "Add publisher" at bounding box center [1211, 432] width 114 height 29
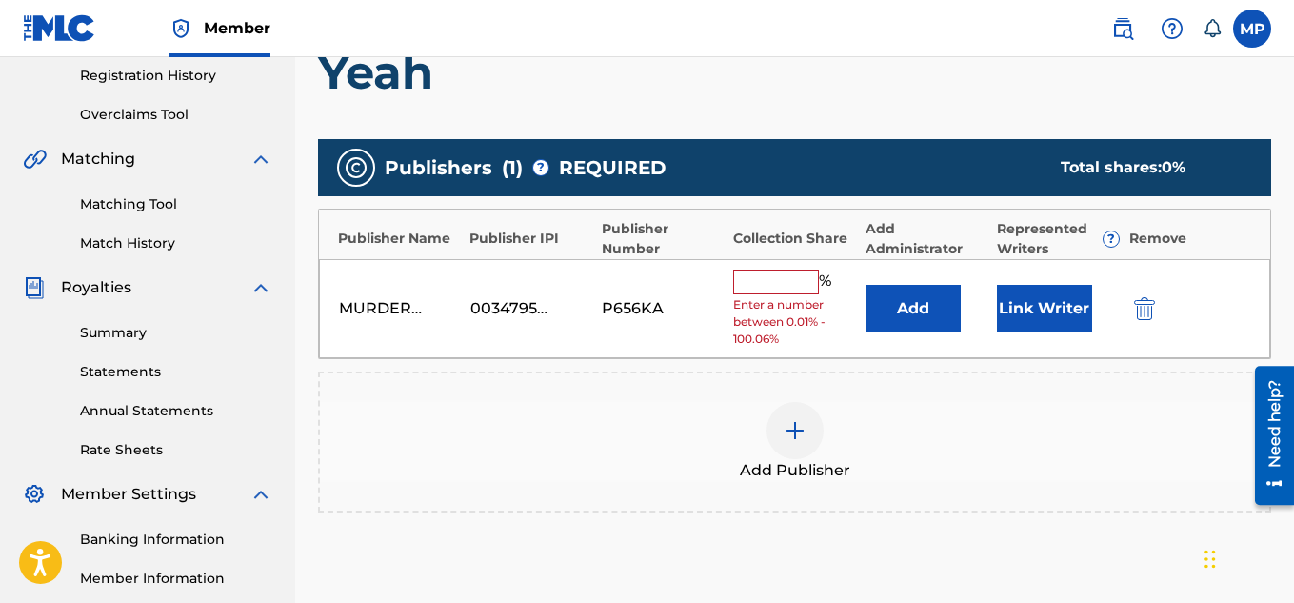
click at [767, 277] on input "text" at bounding box center [776, 281] width 86 height 25
type input "1"
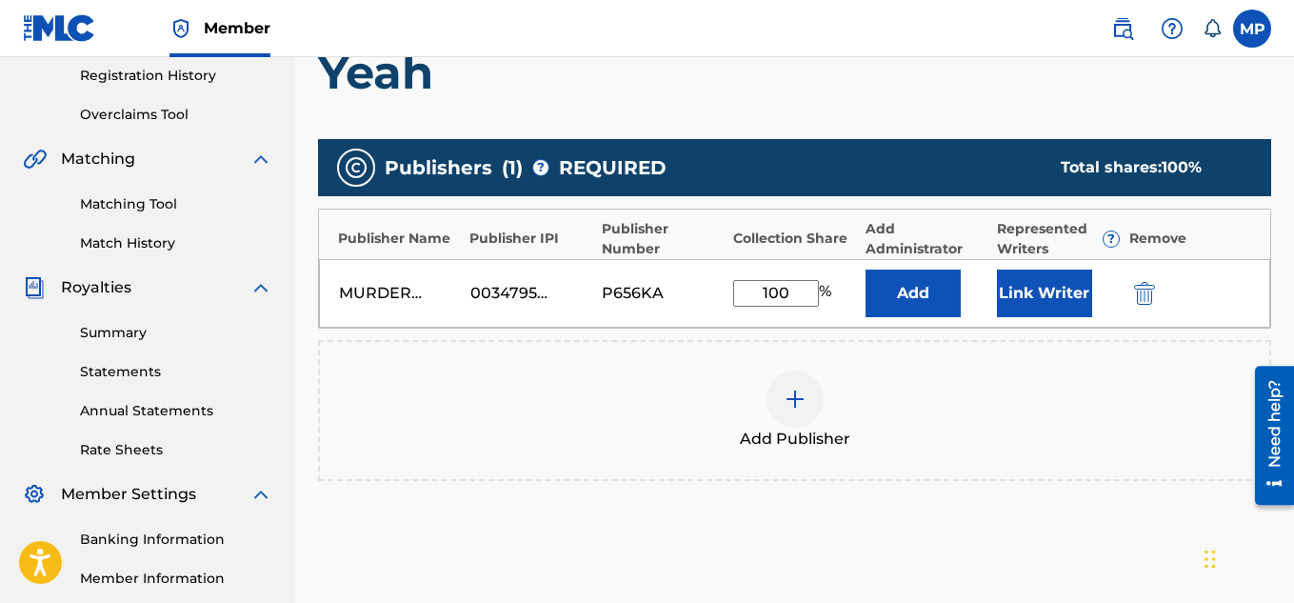
type input "100"
click at [1055, 303] on button "Link Writer" at bounding box center [1044, 293] width 95 height 48
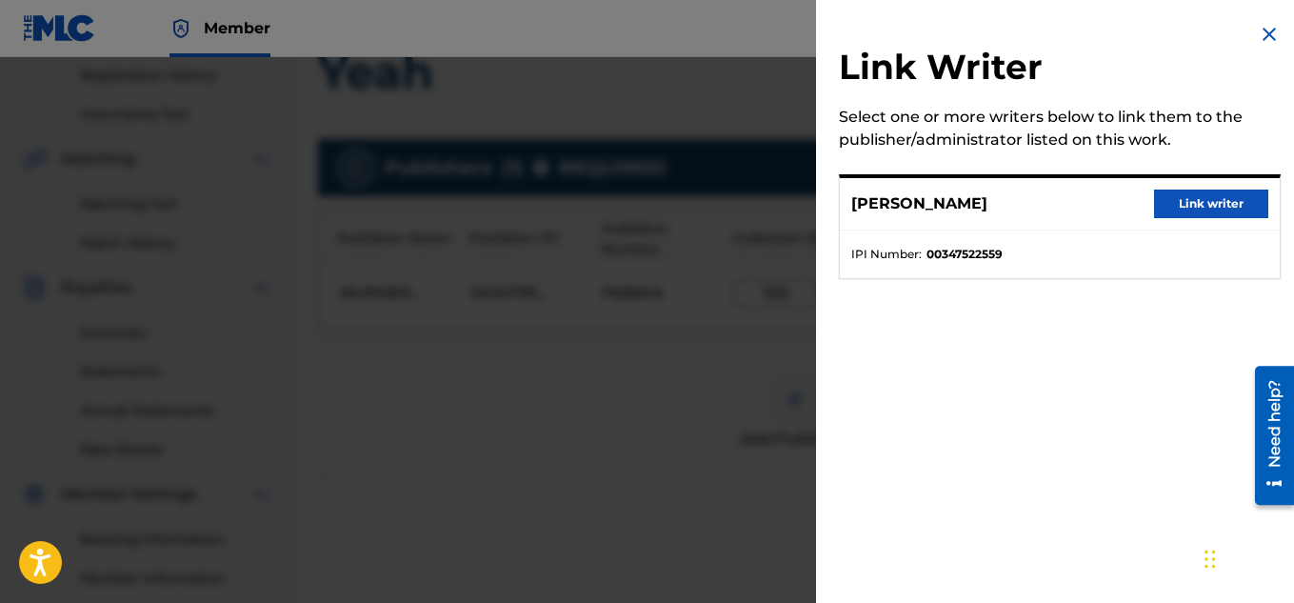
click at [1192, 191] on button "Link writer" at bounding box center [1211, 203] width 114 height 29
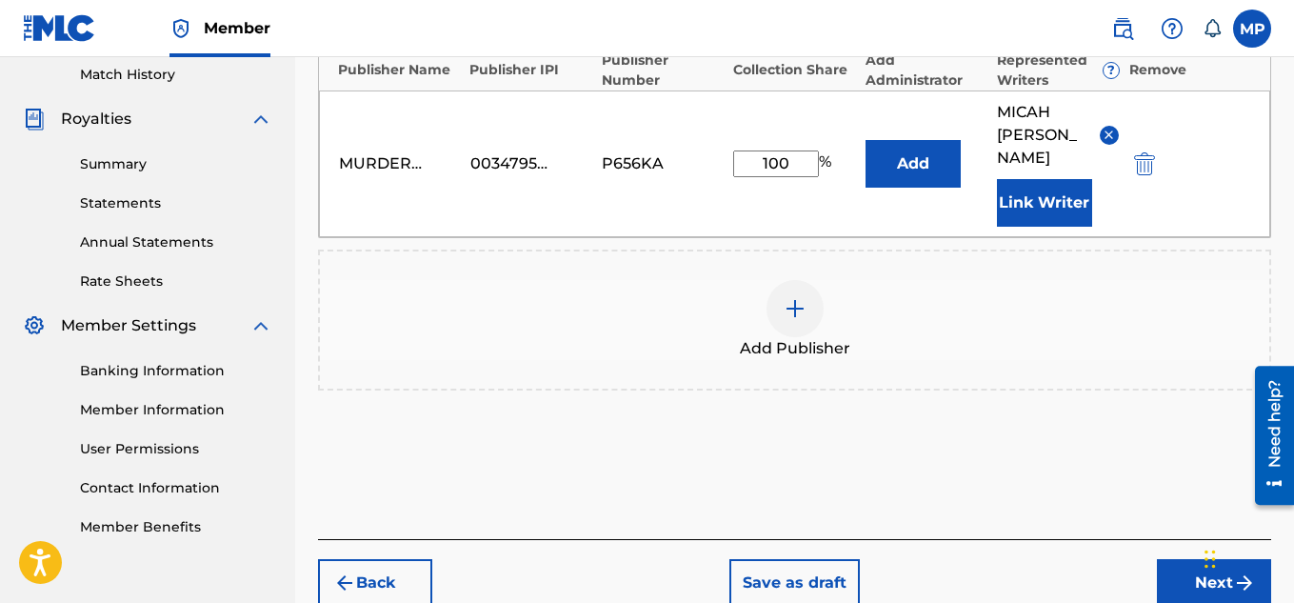
scroll to position [602, 0]
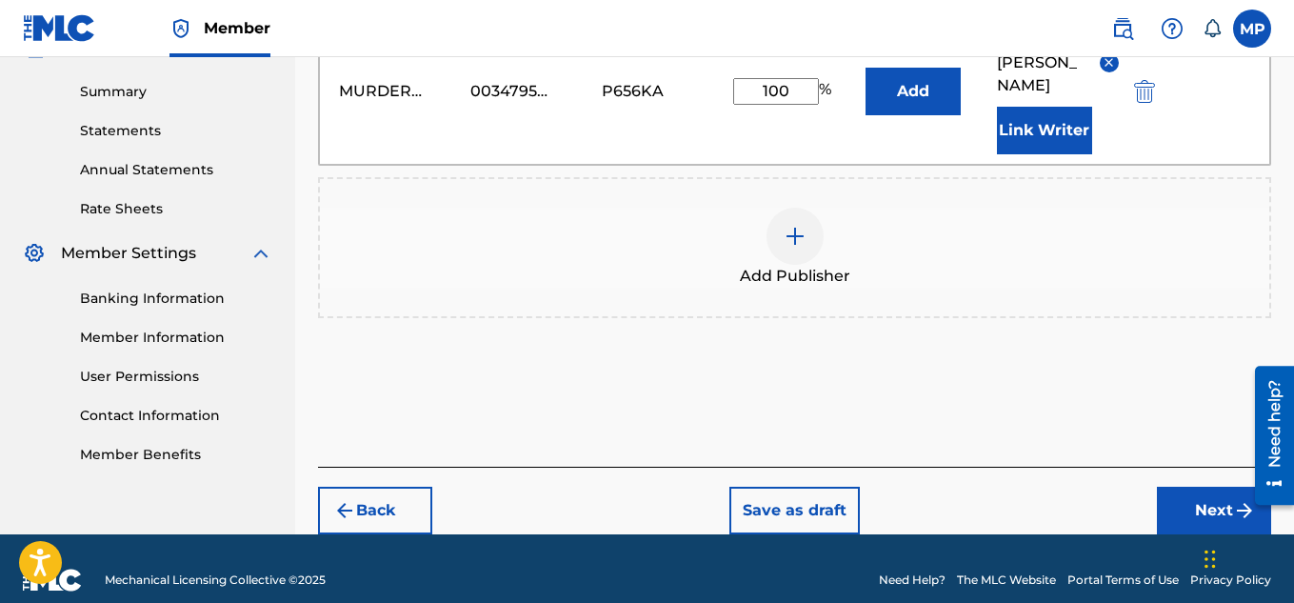
click at [1207, 487] on button "Next" at bounding box center [1214, 511] width 114 height 48
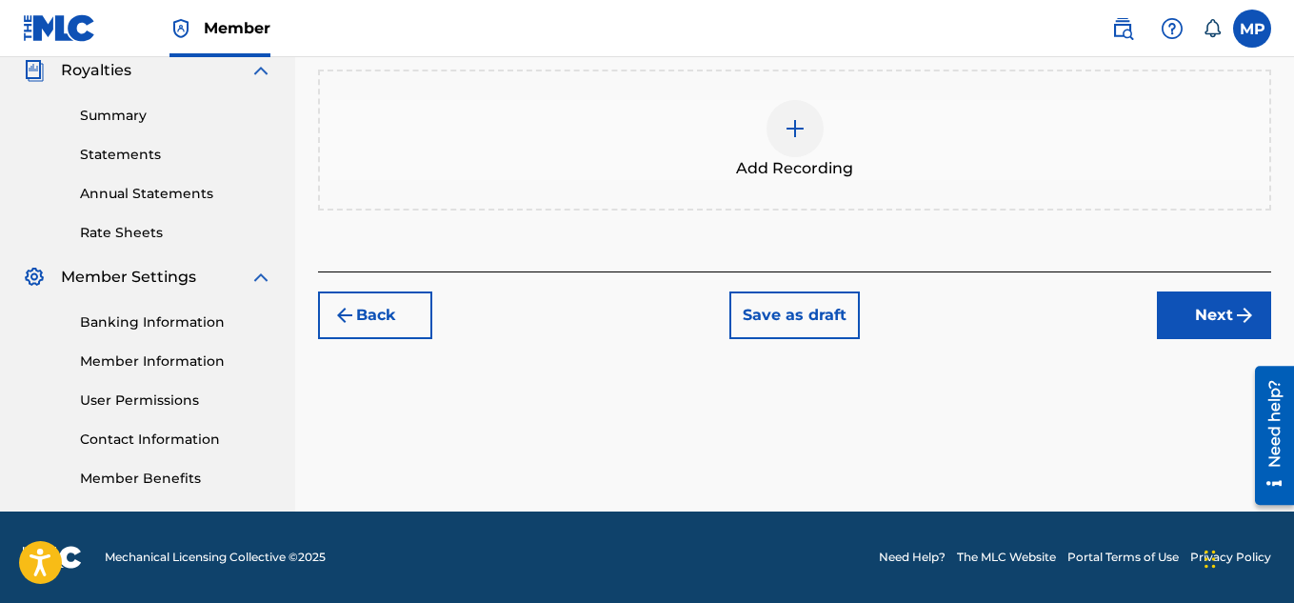
scroll to position [578, 0]
click at [803, 164] on span "Add Recording" at bounding box center [794, 168] width 117 height 23
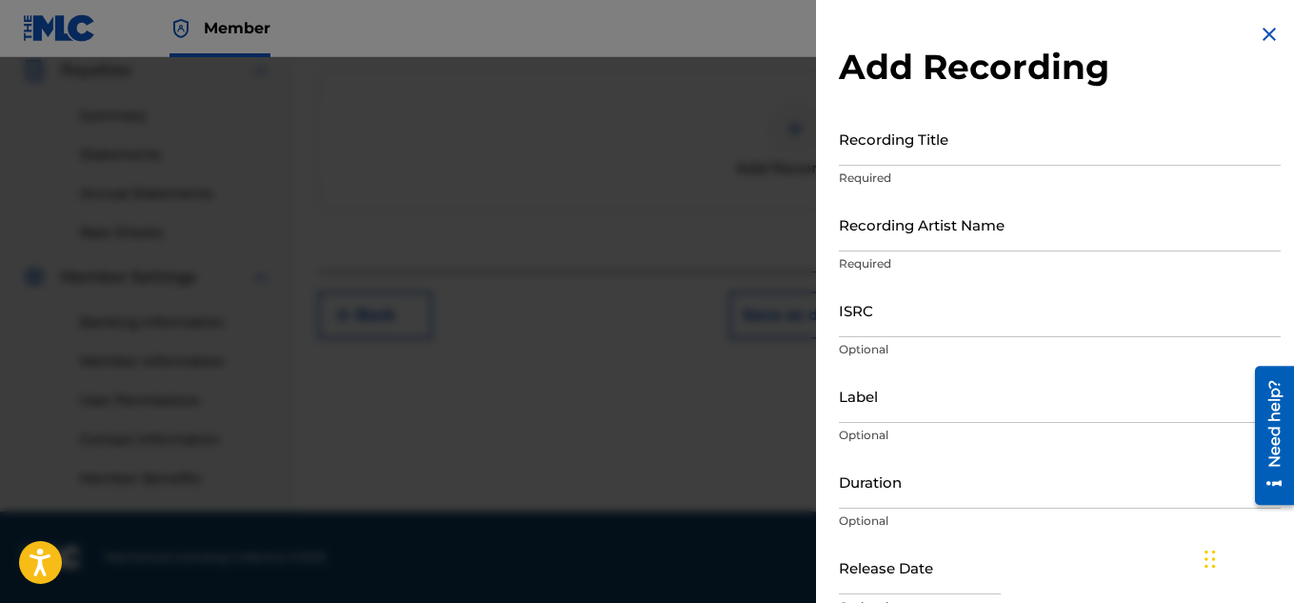
click at [920, 149] on input "Recording Title" at bounding box center [1060, 138] width 442 height 54
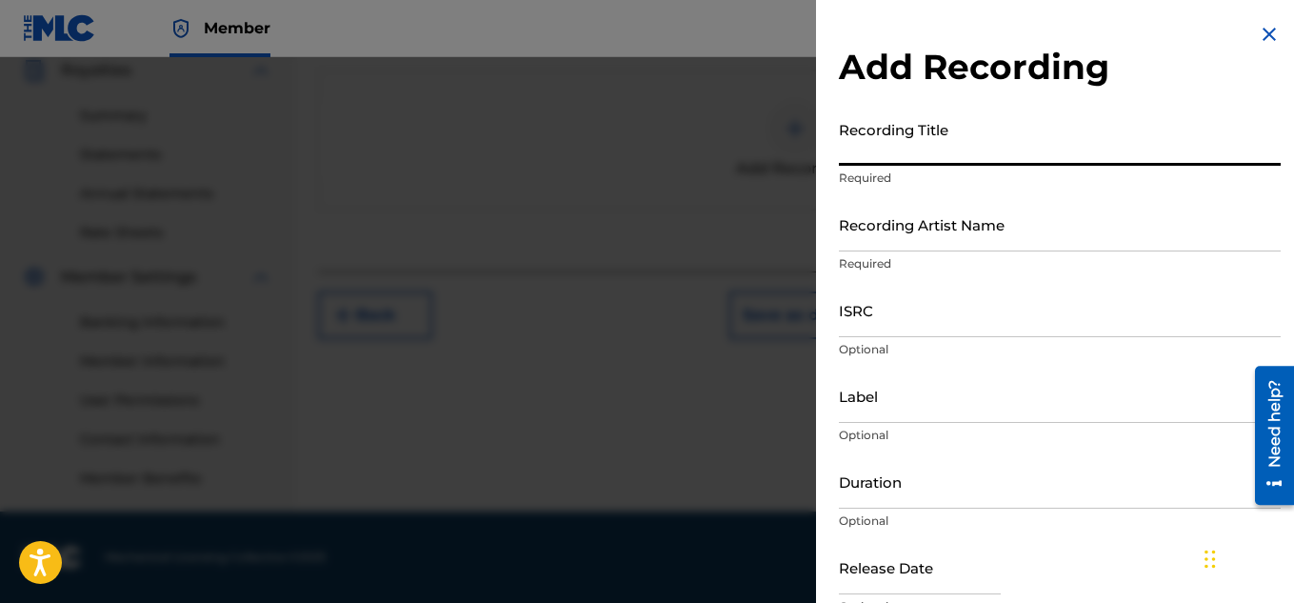
paste input "YEAH"
type input "YEAH"
click at [892, 222] on input "Recording Artist Name" at bounding box center [1060, 224] width 442 height 54
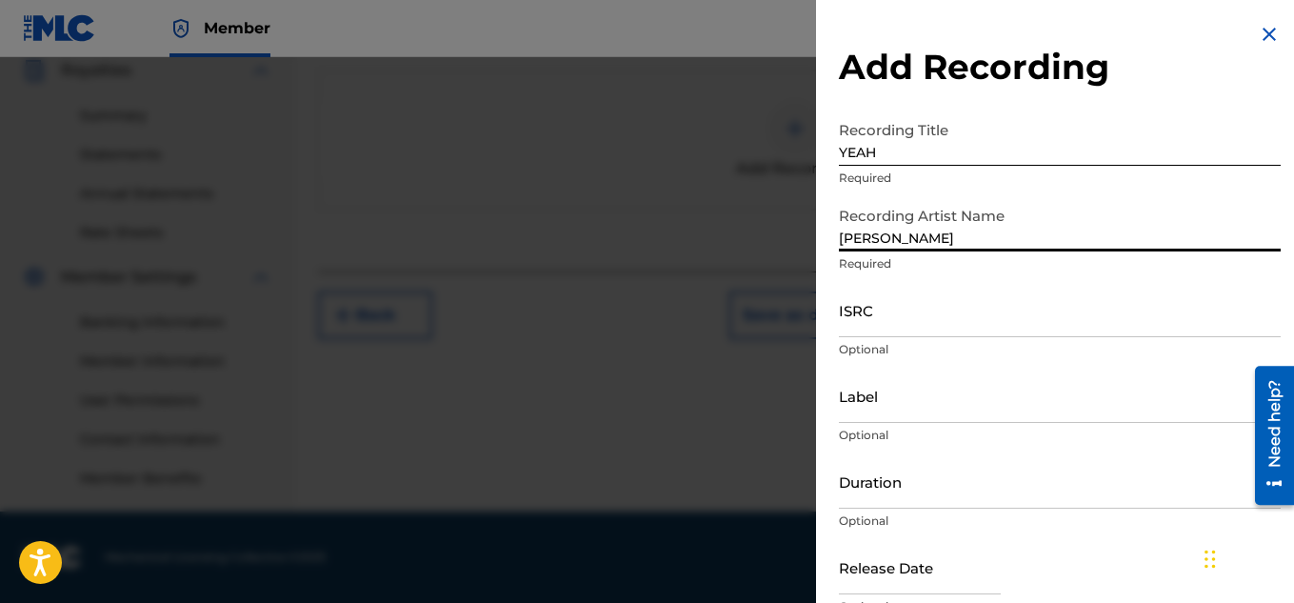
type input "[PERSON_NAME]"
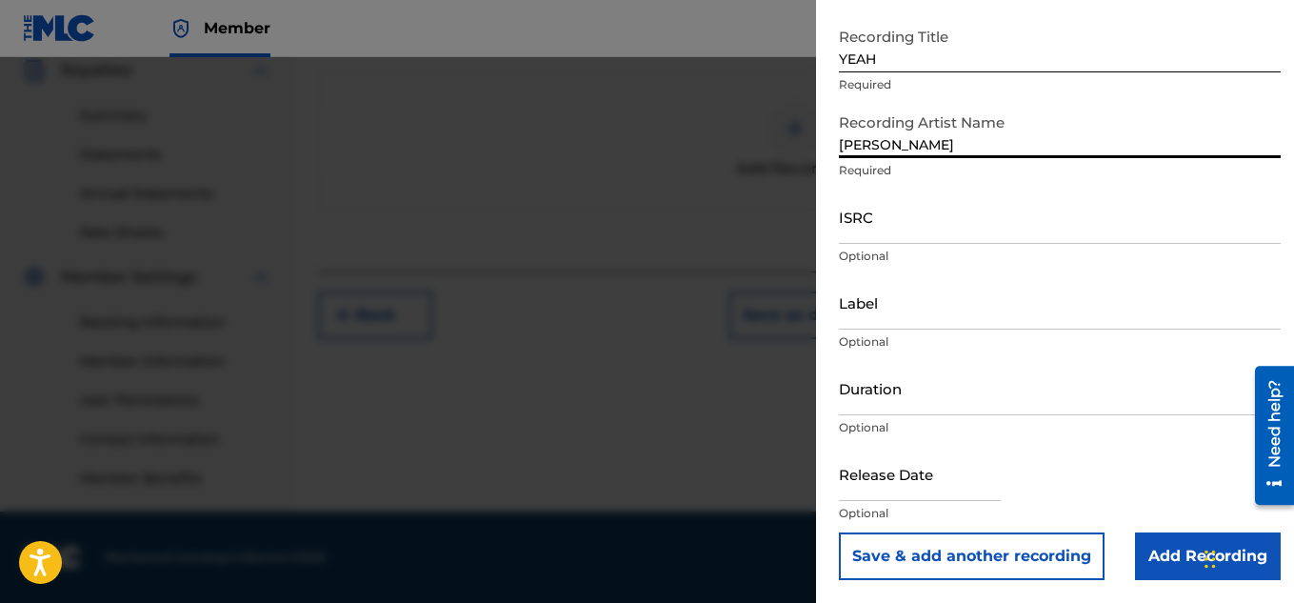
click at [1146, 547] on input "Add Recording" at bounding box center [1208, 556] width 146 height 48
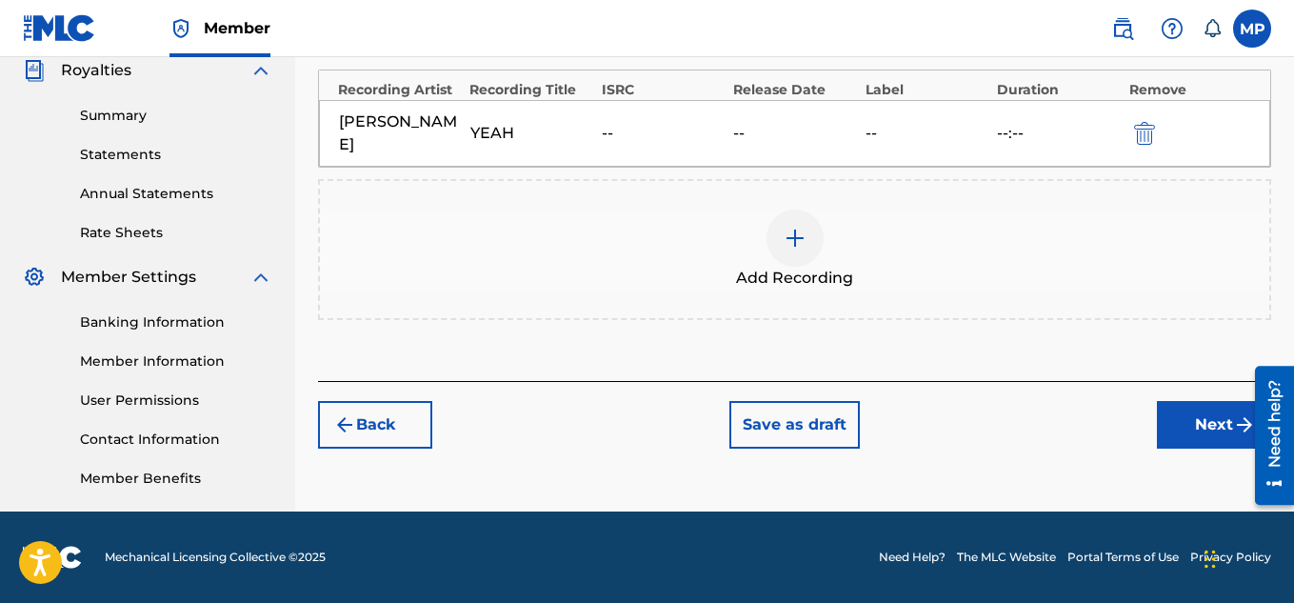
click at [1213, 423] on button "Next" at bounding box center [1214, 425] width 114 height 48
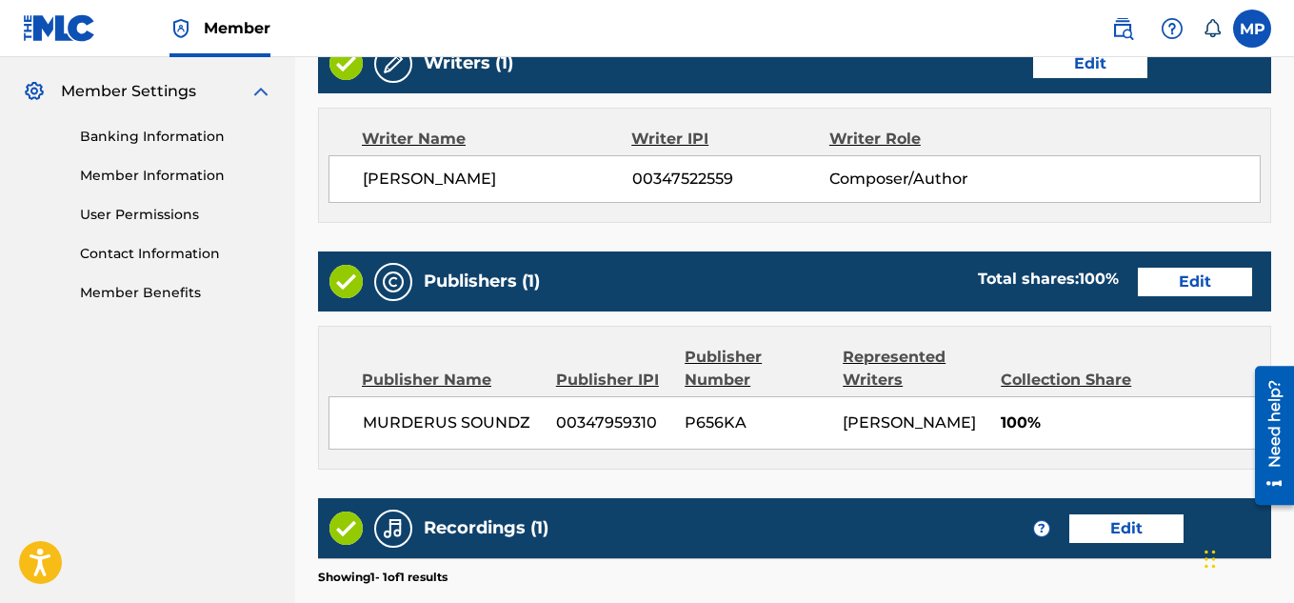
scroll to position [1030, 0]
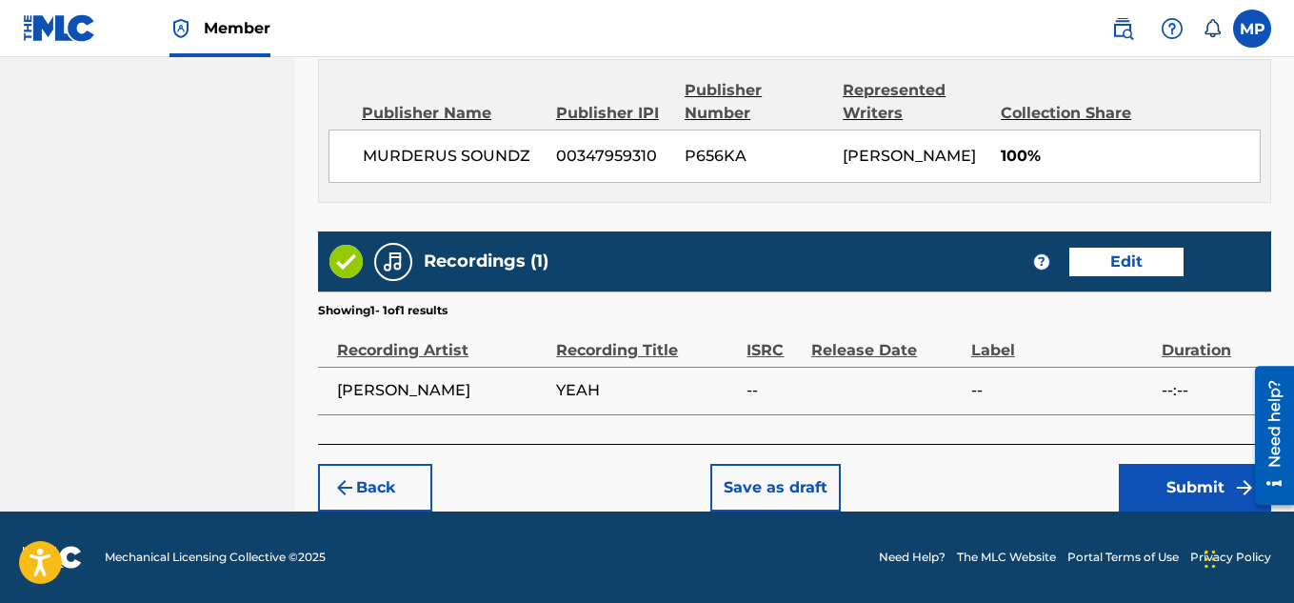
click at [1169, 484] on button "Submit" at bounding box center [1195, 488] width 152 height 48
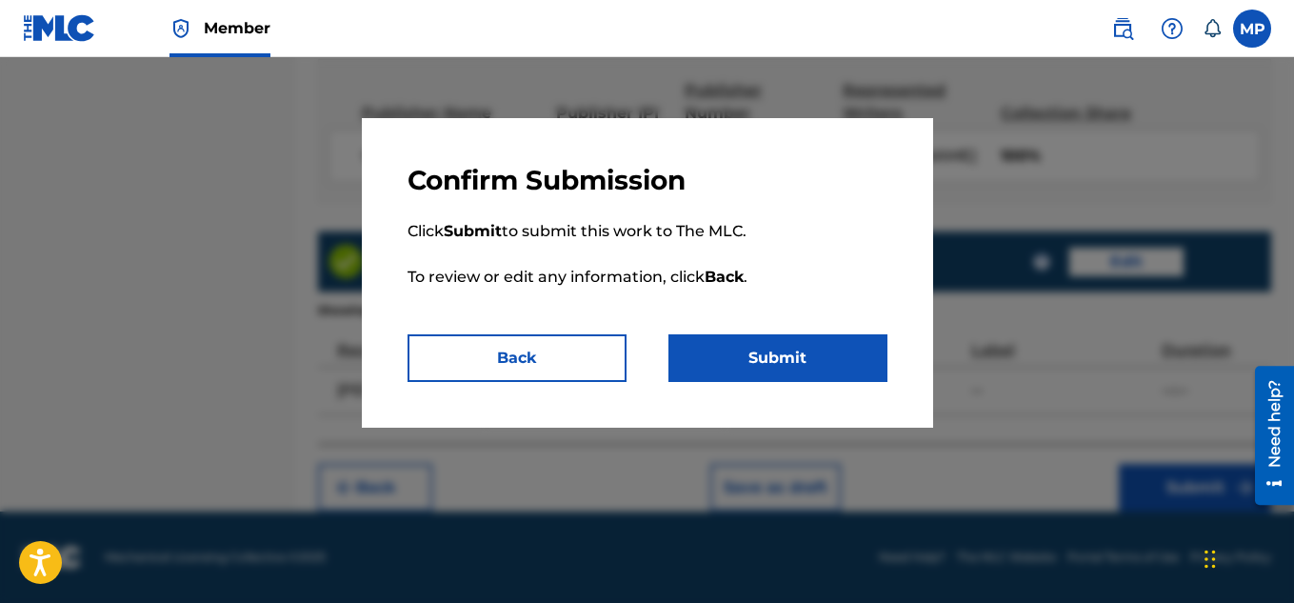
click at [831, 359] on button "Submit" at bounding box center [777, 358] width 219 height 48
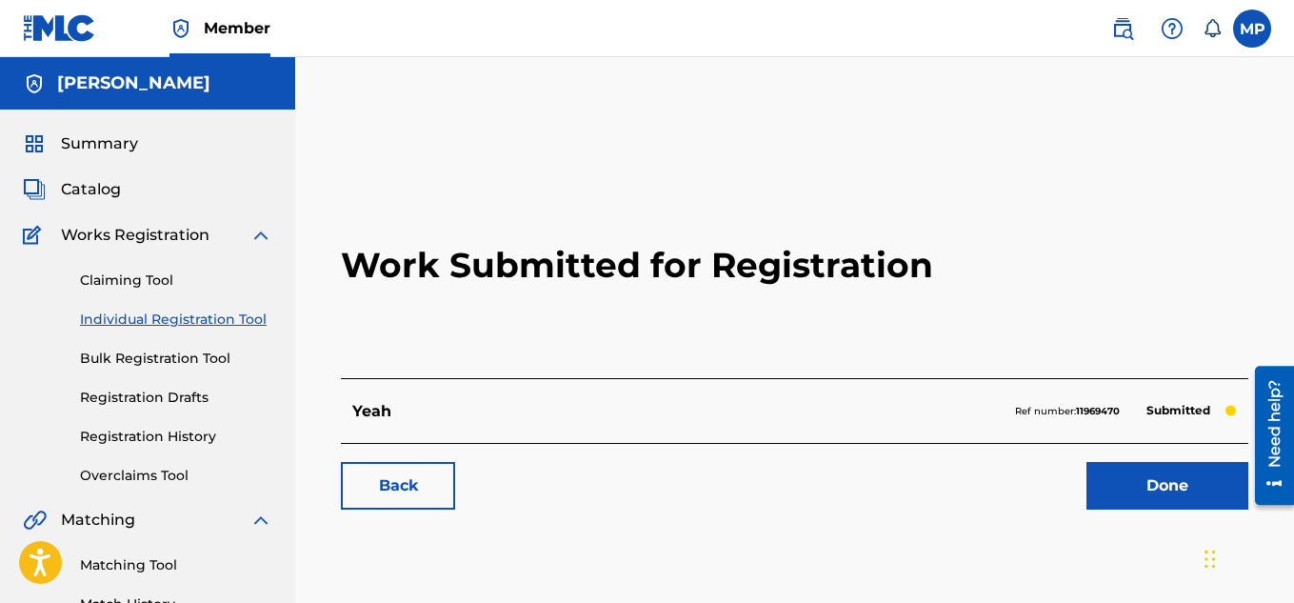
click at [403, 475] on link "Back" at bounding box center [398, 486] width 114 height 48
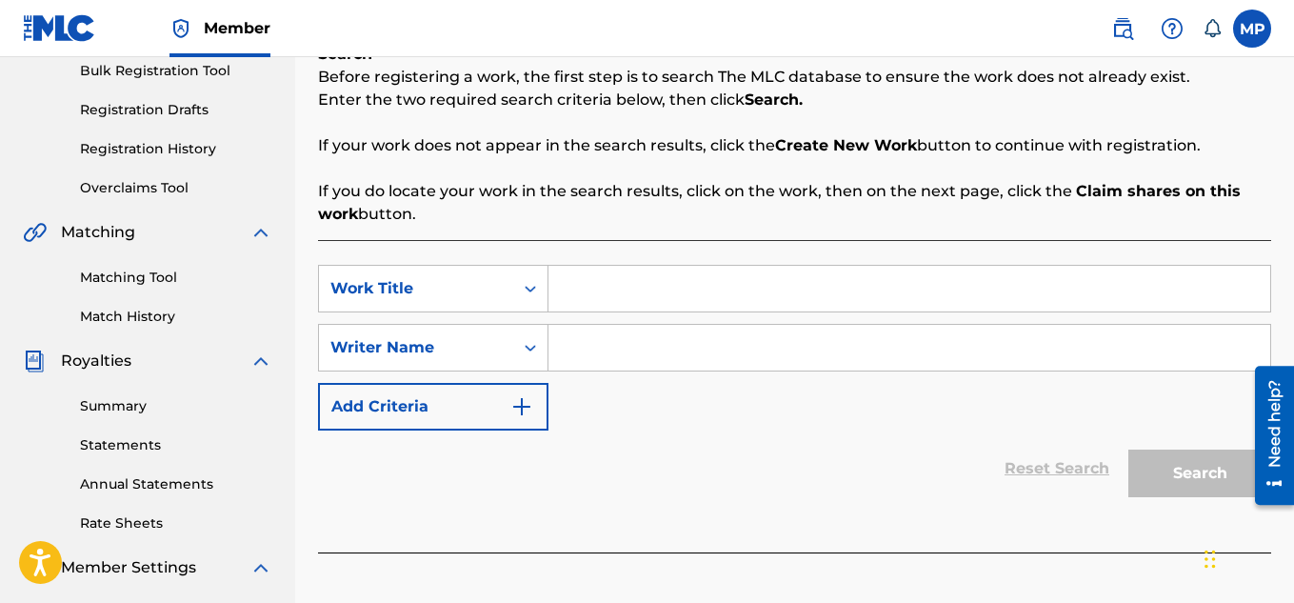
scroll to position [297, 0]
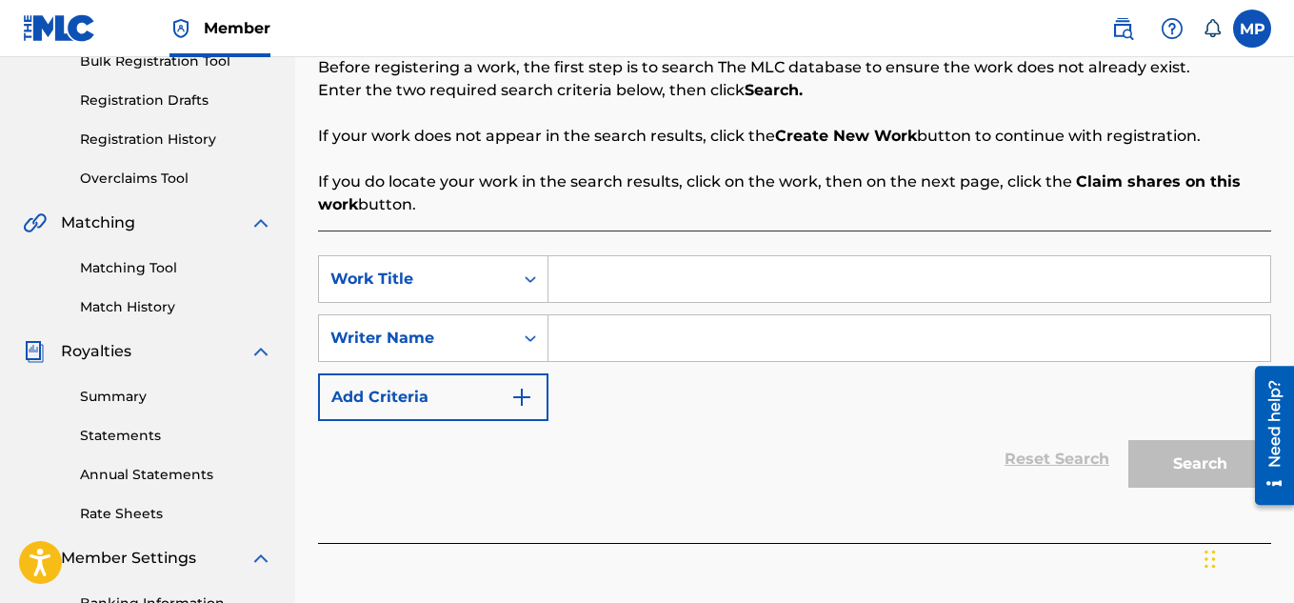
click at [611, 275] on input "Search Form" at bounding box center [909, 279] width 722 height 46
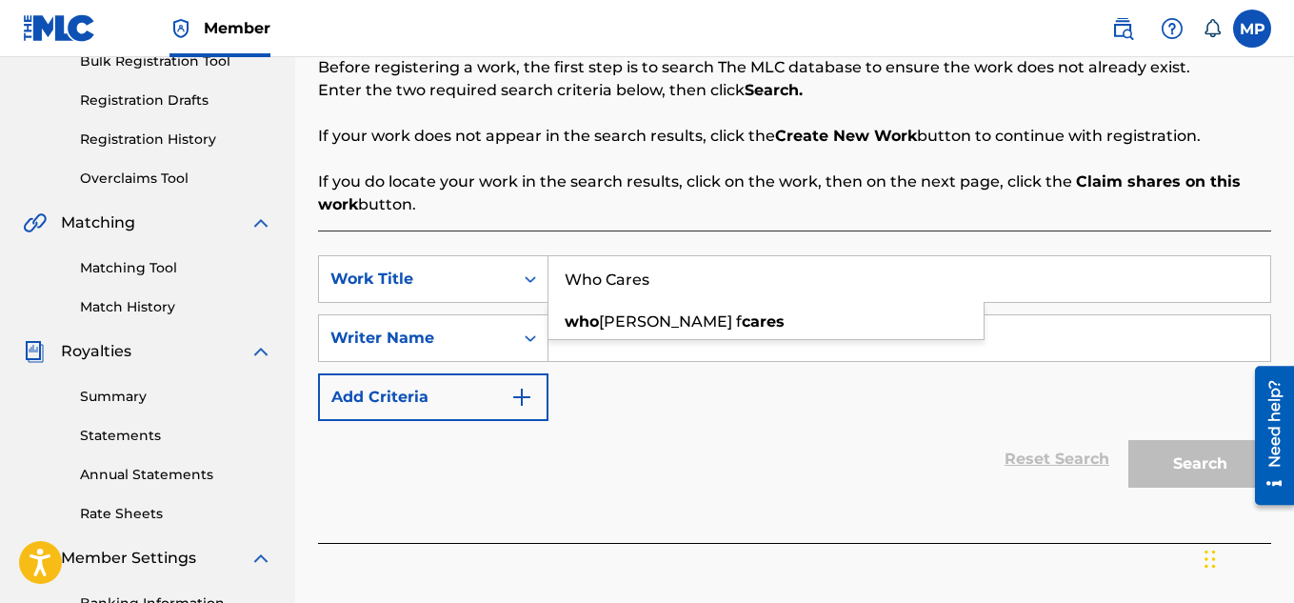
type input "Who Cares"
click at [1018, 336] on input "Search Form" at bounding box center [909, 338] width 722 height 46
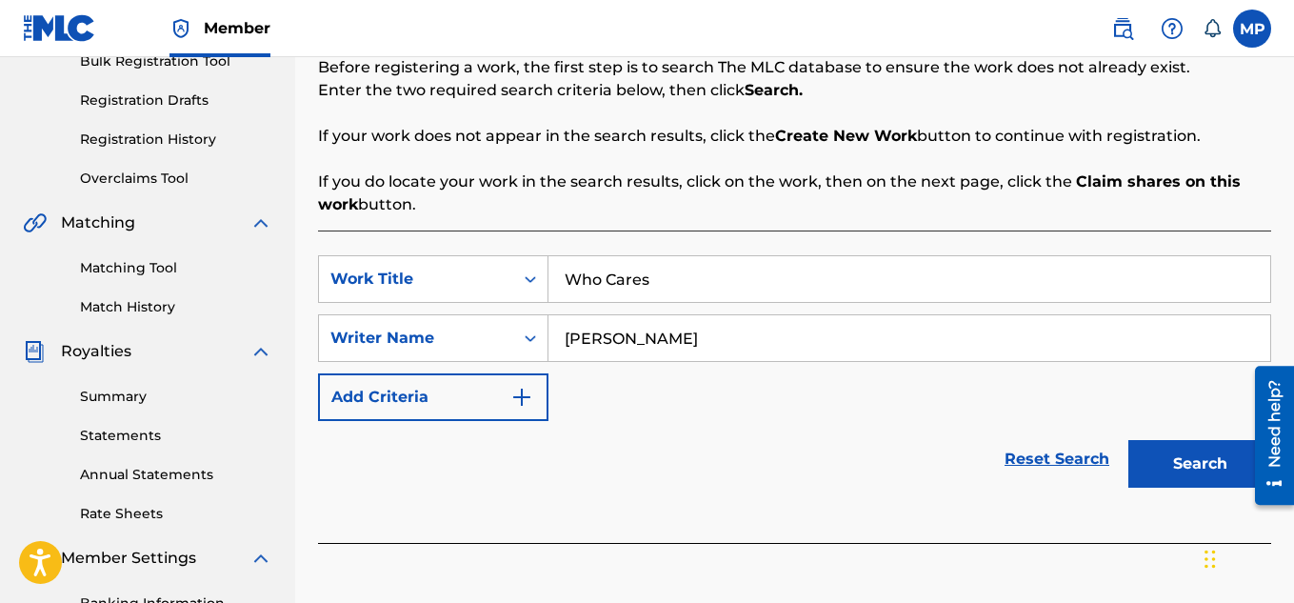
type input "[PERSON_NAME]"
click at [1208, 478] on button "Search" at bounding box center [1199, 464] width 143 height 48
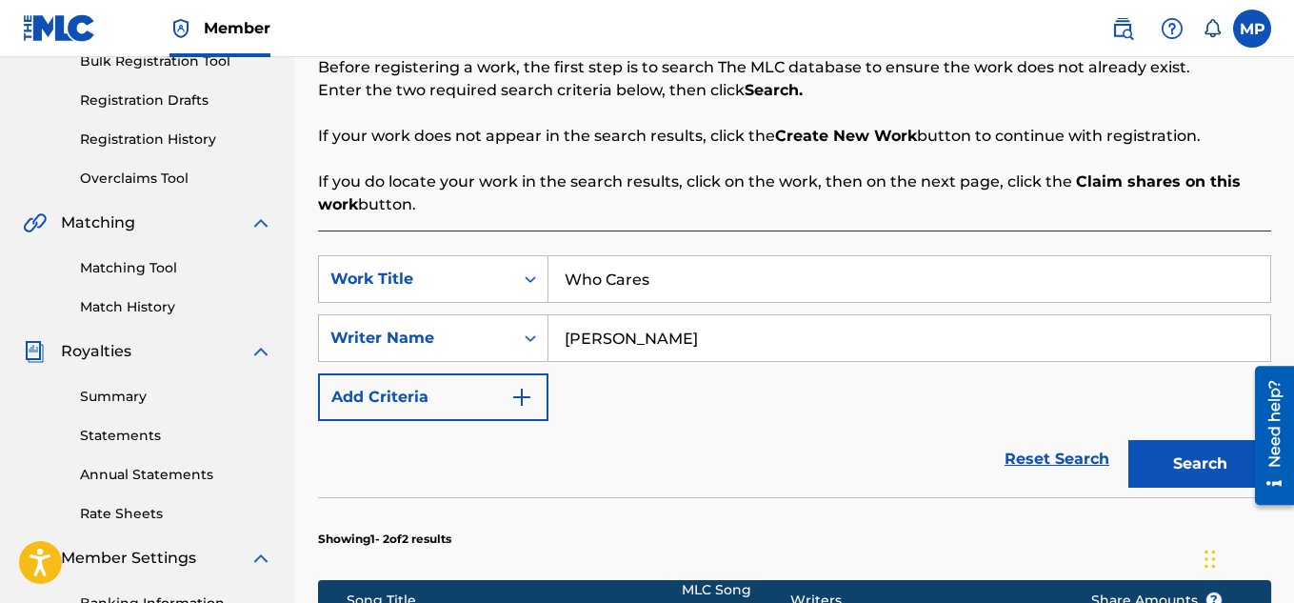
scroll to position [774, 0]
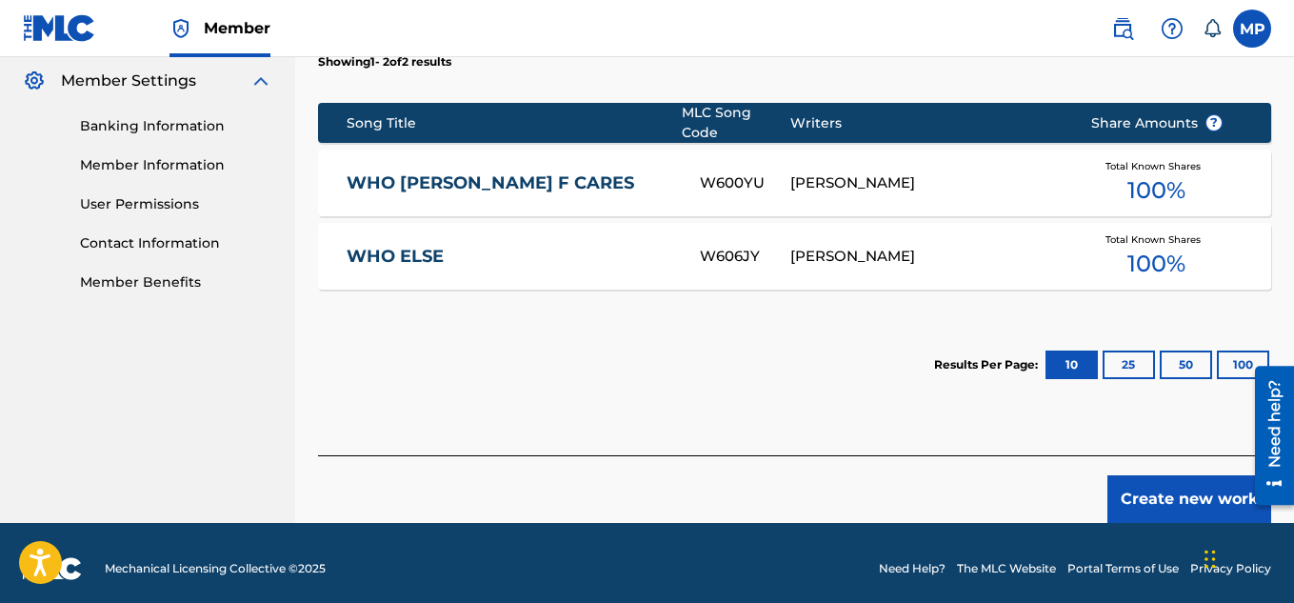
click at [1130, 498] on button "Create new work" at bounding box center [1189, 499] width 164 height 48
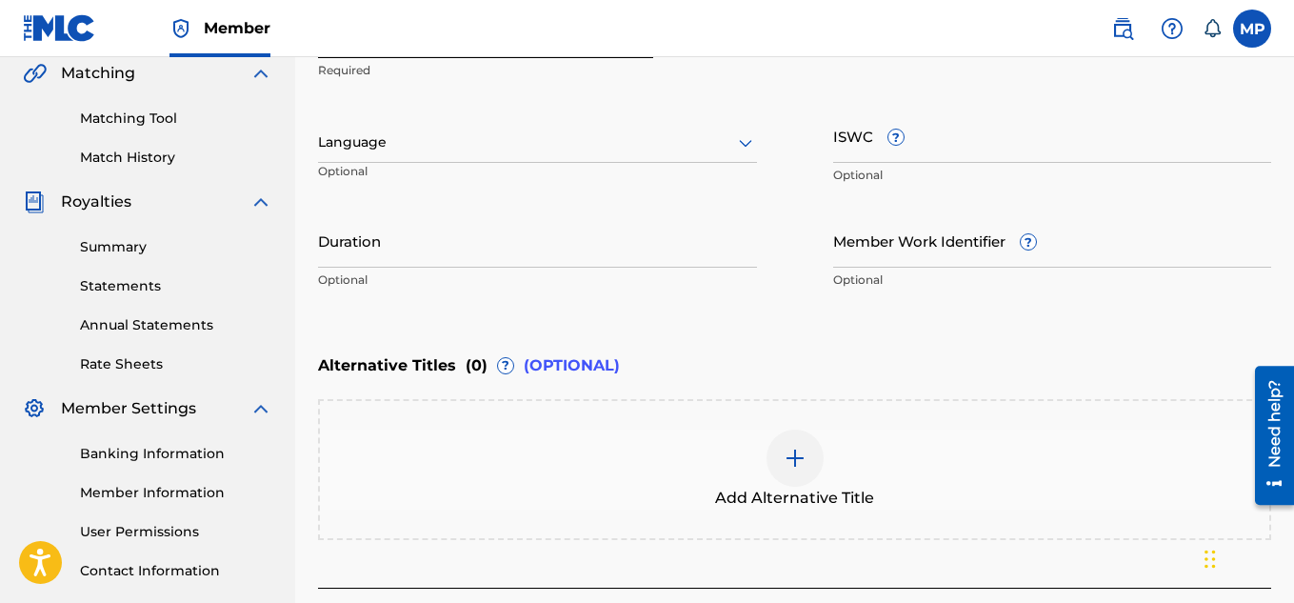
scroll to position [396, 0]
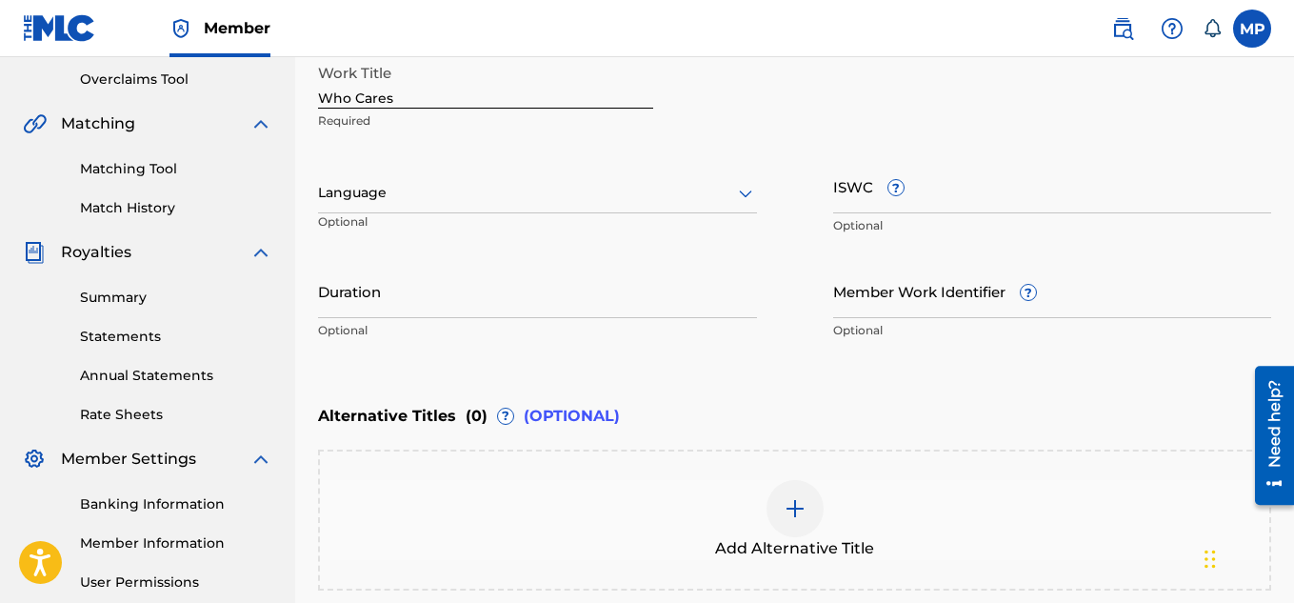
click at [855, 200] on input "ISWC ?" at bounding box center [1052, 186] width 439 height 54
paste input "YEAH"
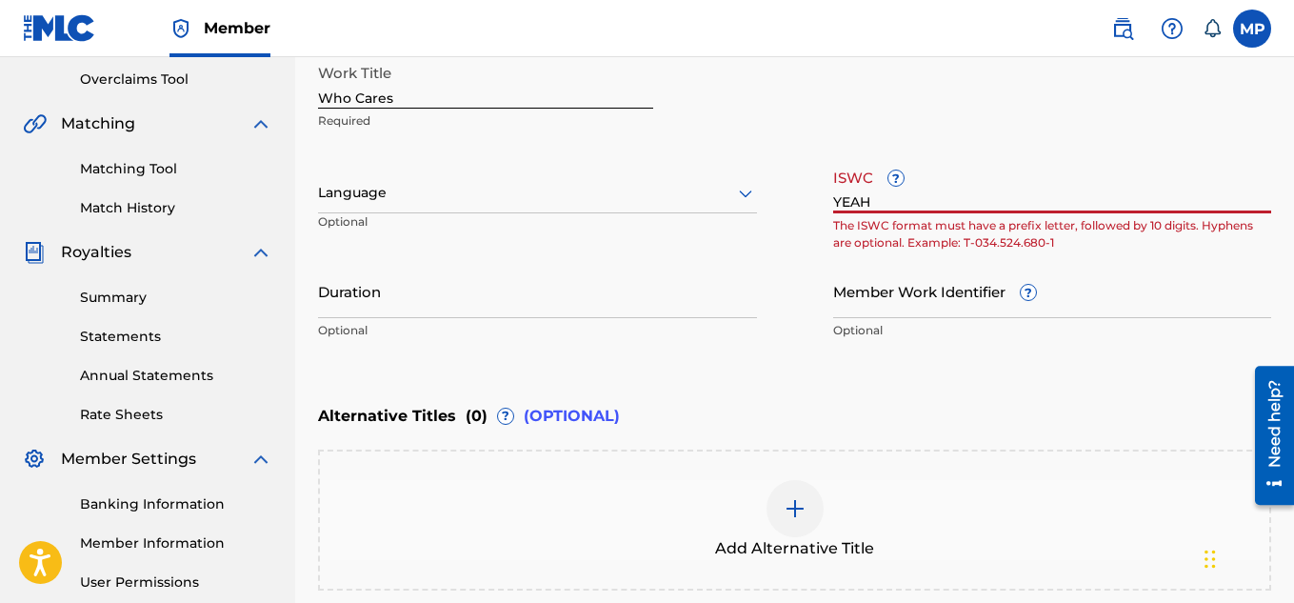
paste input "T9291336953"
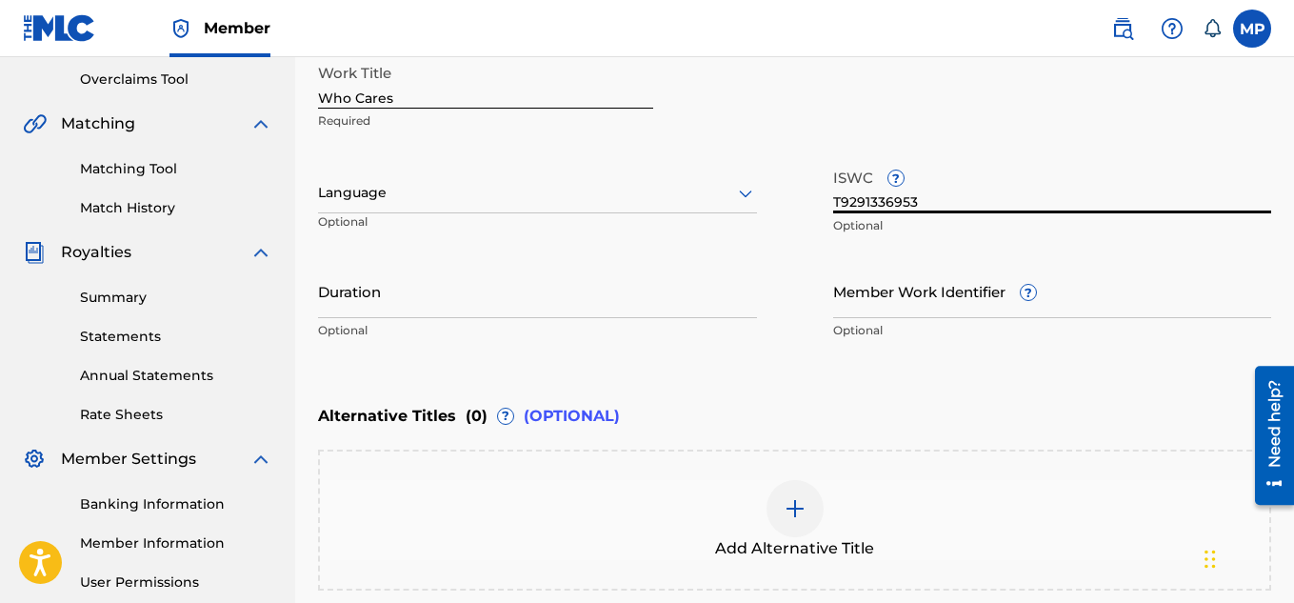
type input "T9291336953"
click at [872, 313] on input "Member Work Identifier ?" at bounding box center [1052, 291] width 439 height 54
paste input "T9291336953"
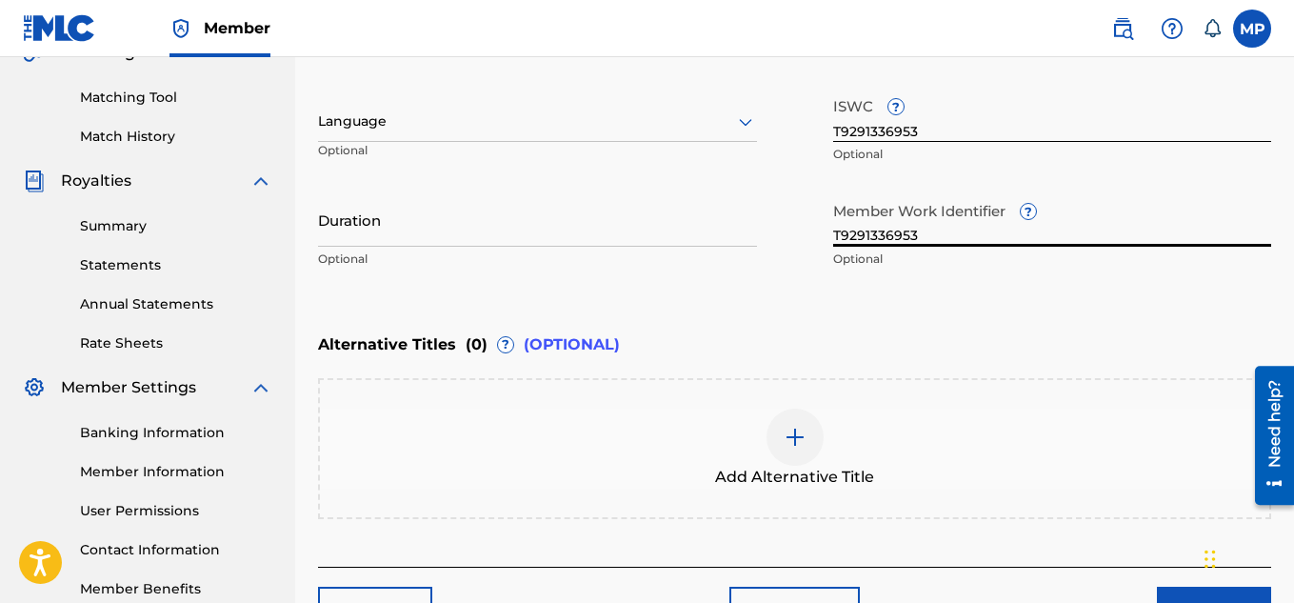
scroll to position [466, 0]
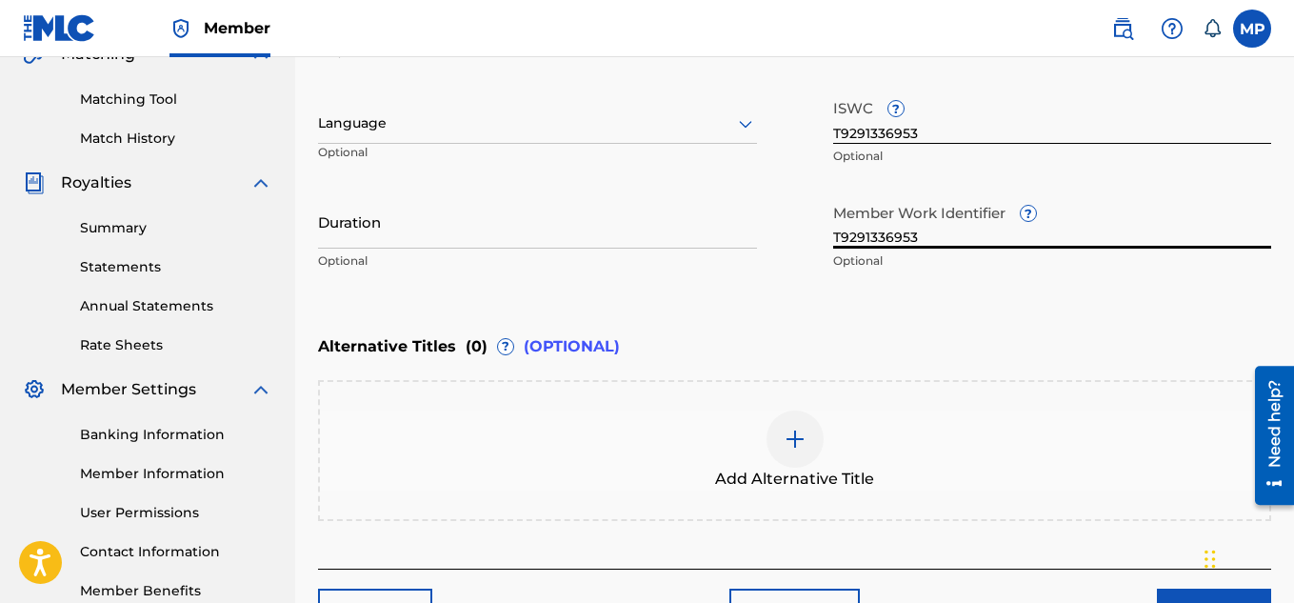
paste input "897893944"
type input "897893944"
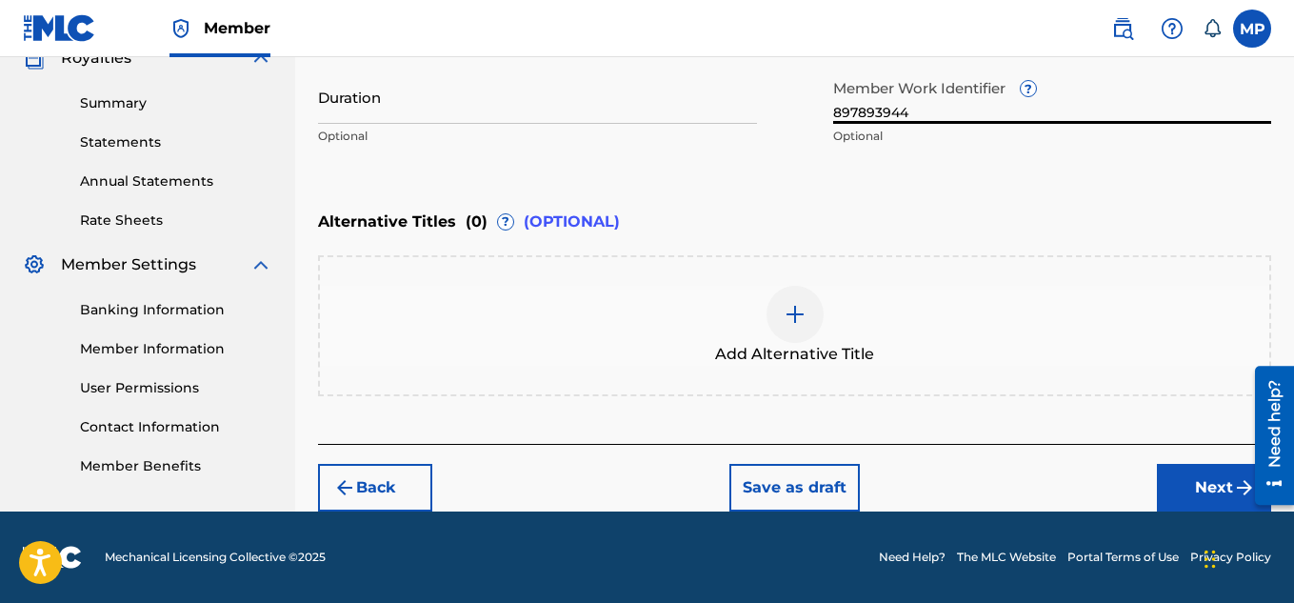
click at [1196, 480] on button "Next" at bounding box center [1214, 488] width 114 height 48
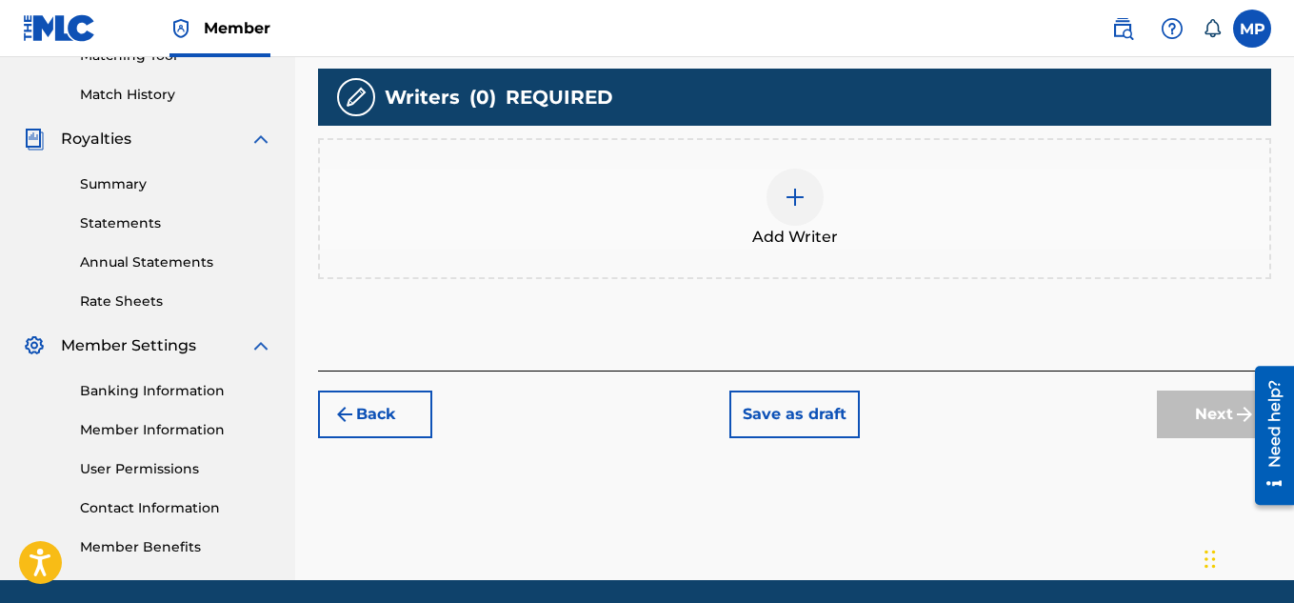
scroll to position [536, 0]
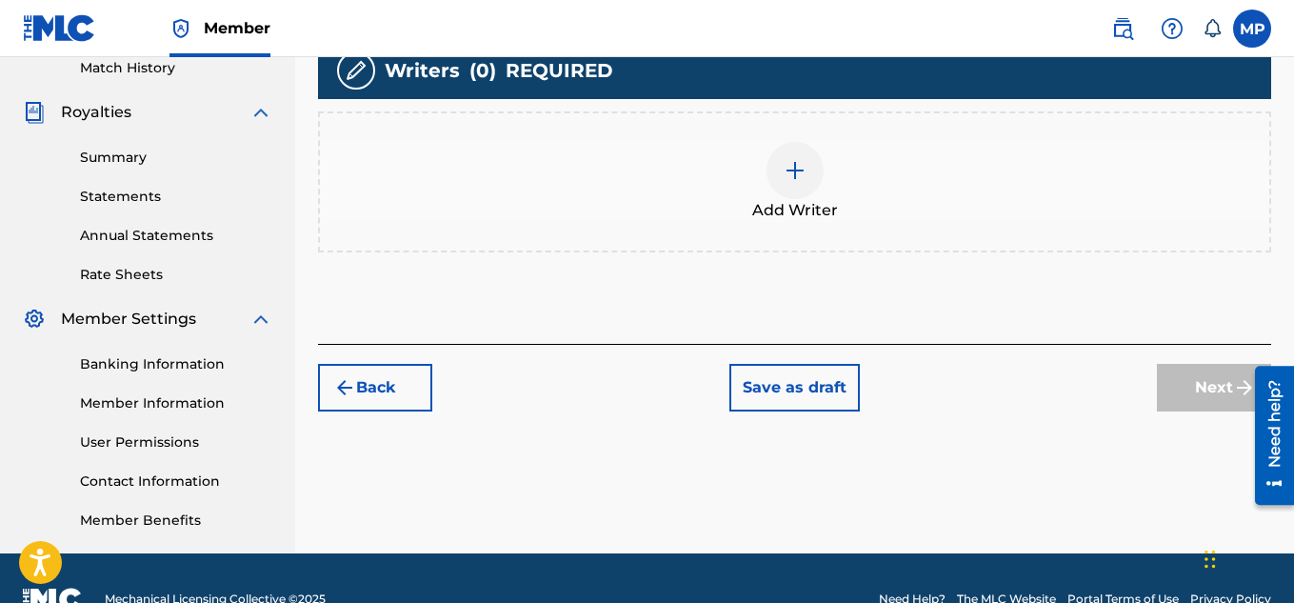
click at [795, 185] on div at bounding box center [794, 170] width 57 height 57
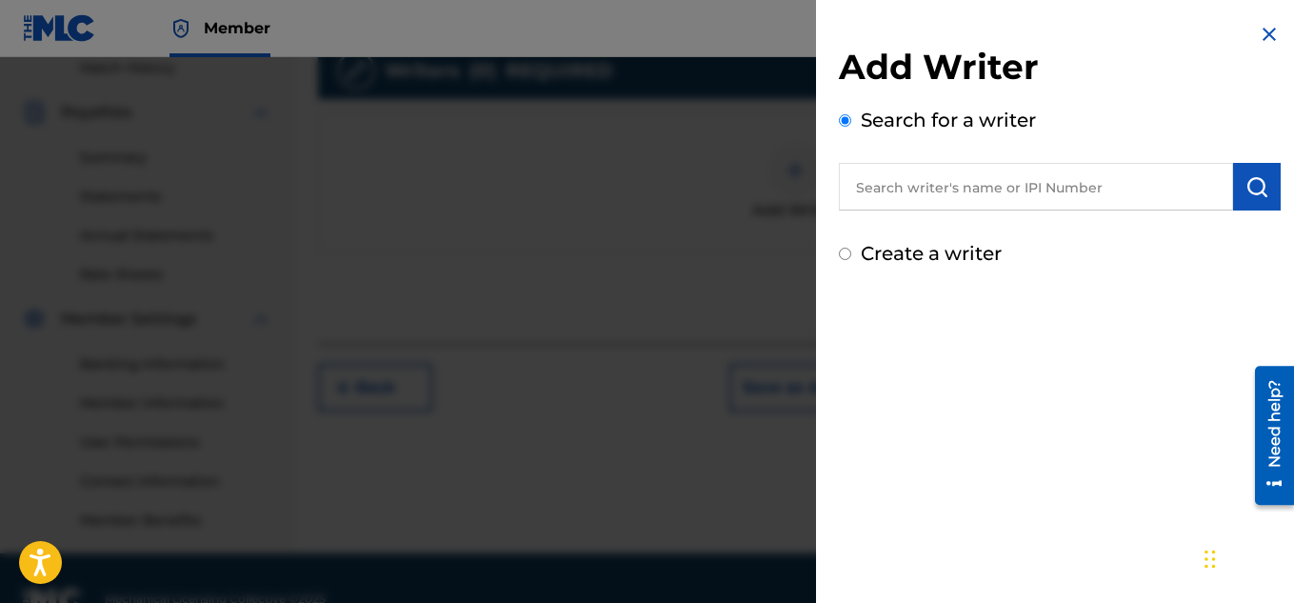
click at [891, 188] on input "text" at bounding box center [1036, 187] width 394 height 48
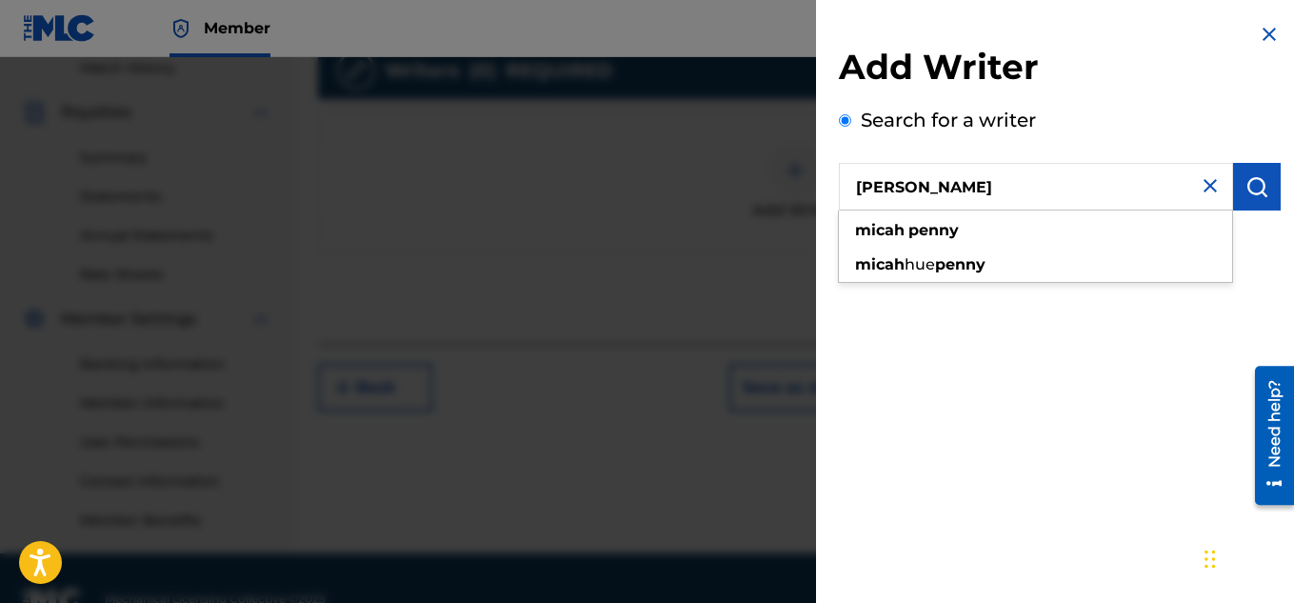
type input "[PERSON_NAME]"
click at [1251, 191] on img "submit" at bounding box center [1256, 186] width 23 height 23
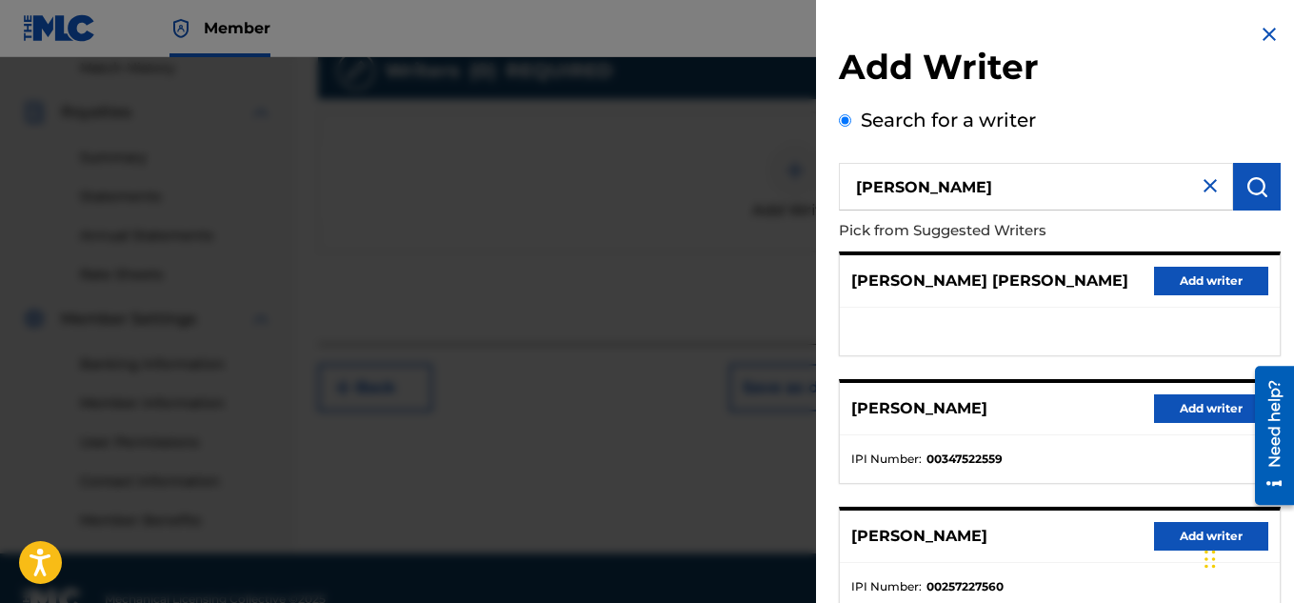
click at [1171, 417] on button "Add writer" at bounding box center [1211, 408] width 114 height 29
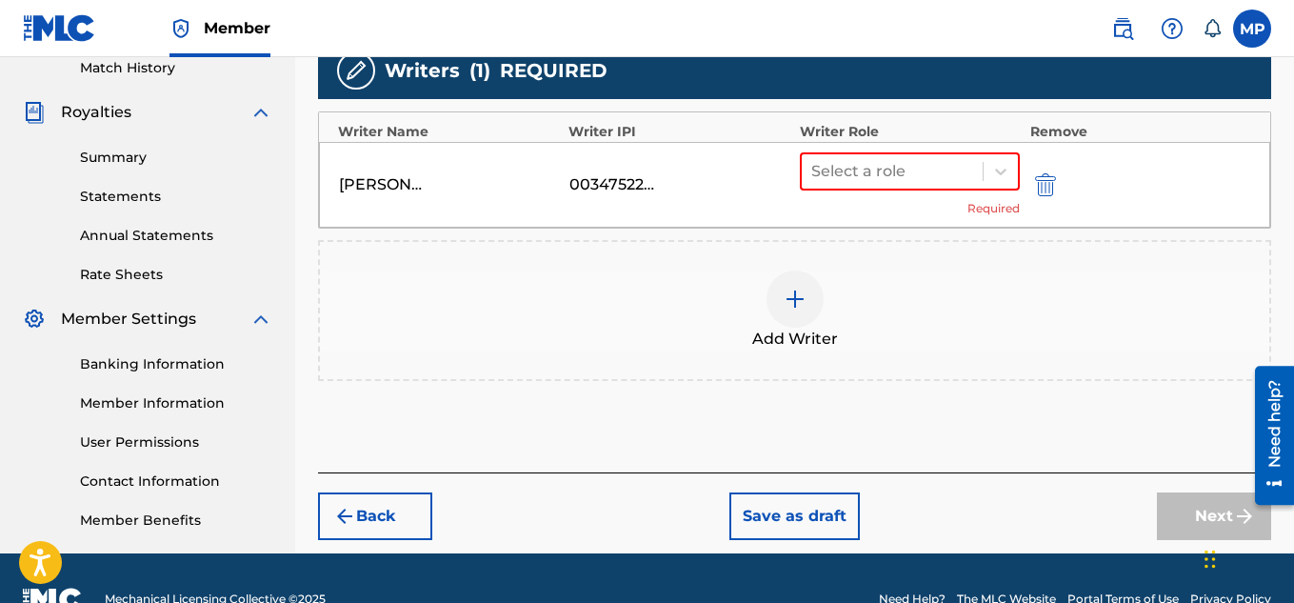
click at [924, 174] on div at bounding box center [892, 171] width 163 height 27
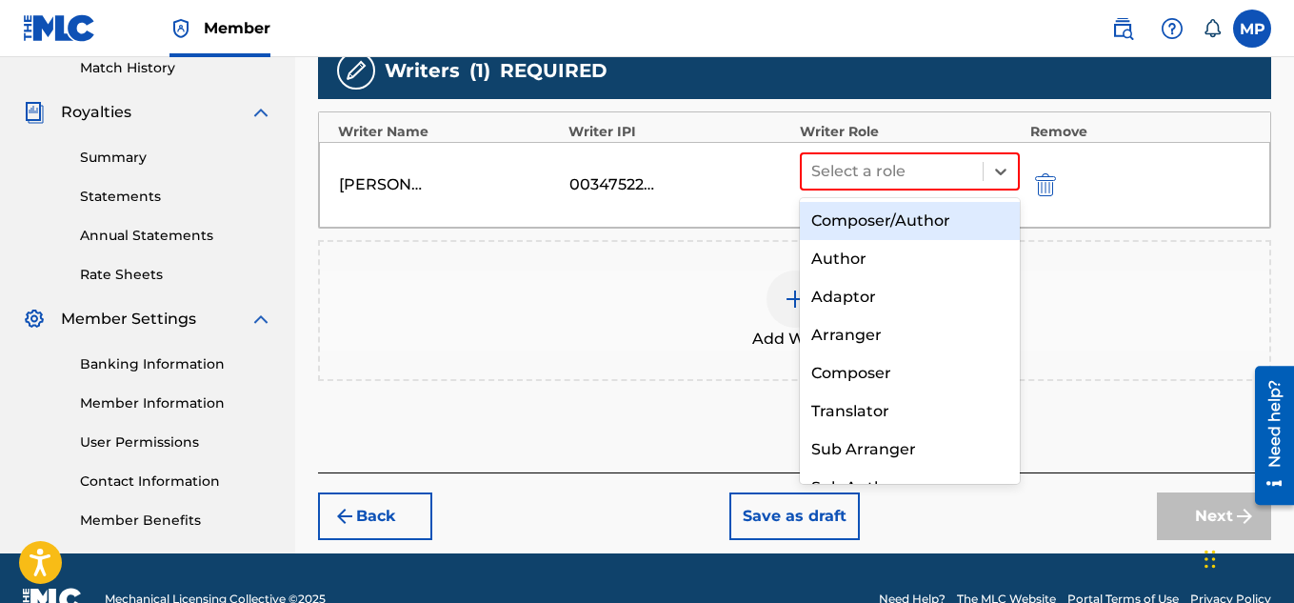
click at [892, 210] on div "Composer/Author" at bounding box center [910, 221] width 221 height 38
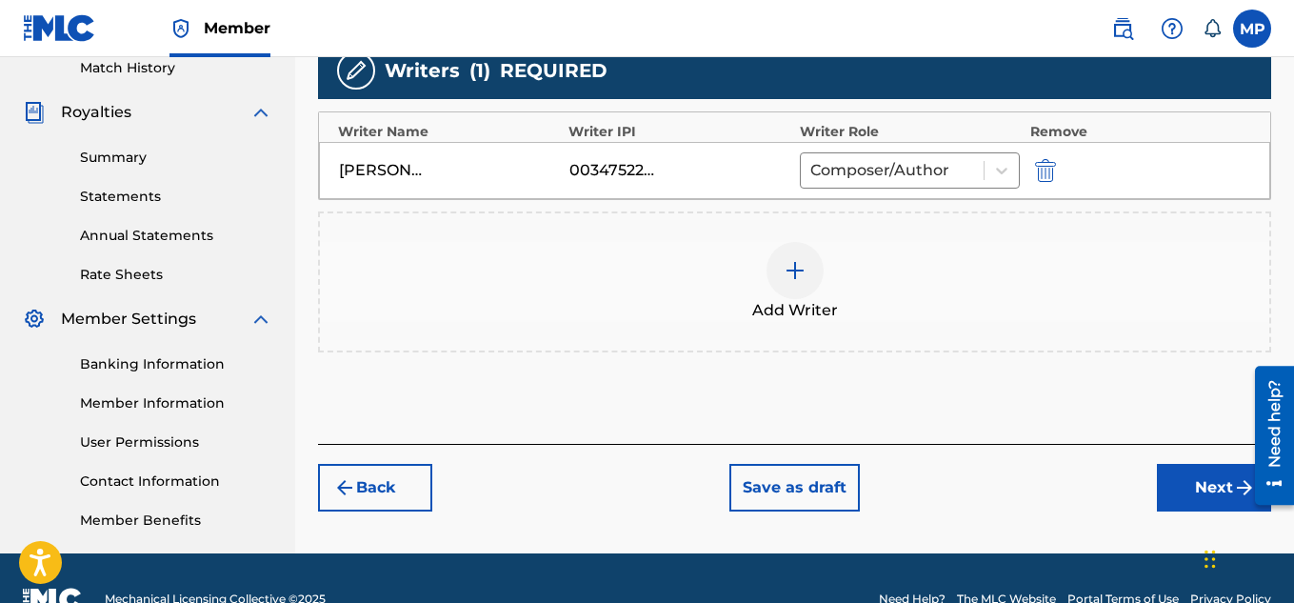
click at [1184, 482] on button "Next" at bounding box center [1214, 488] width 114 height 48
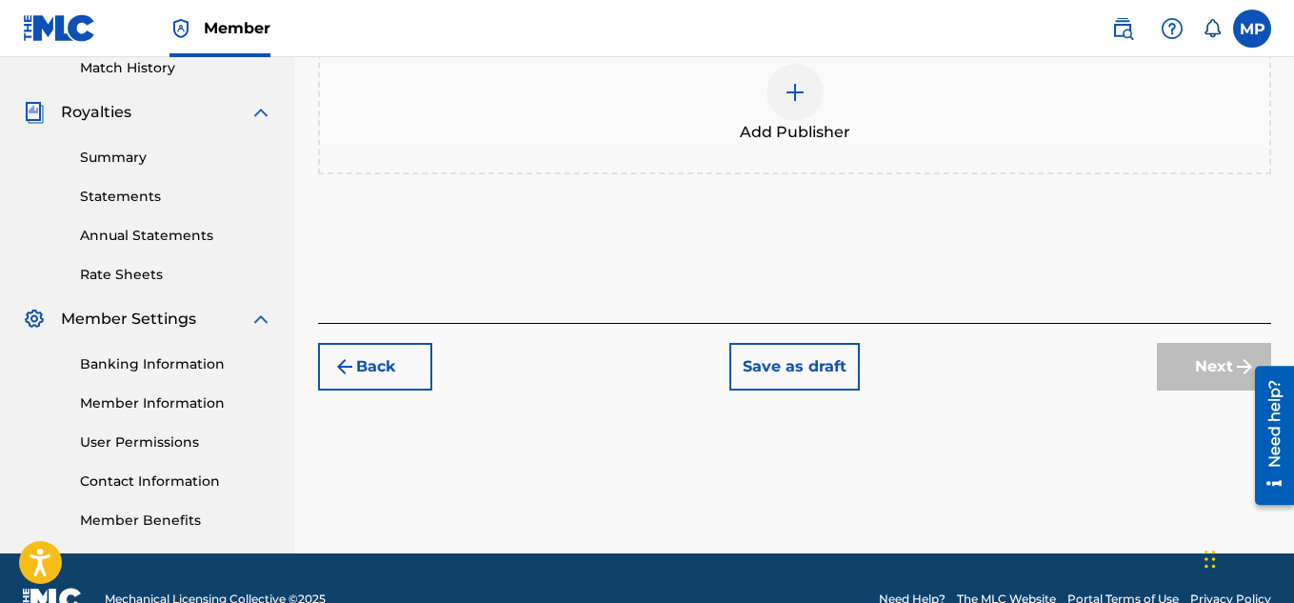
scroll to position [86, 0]
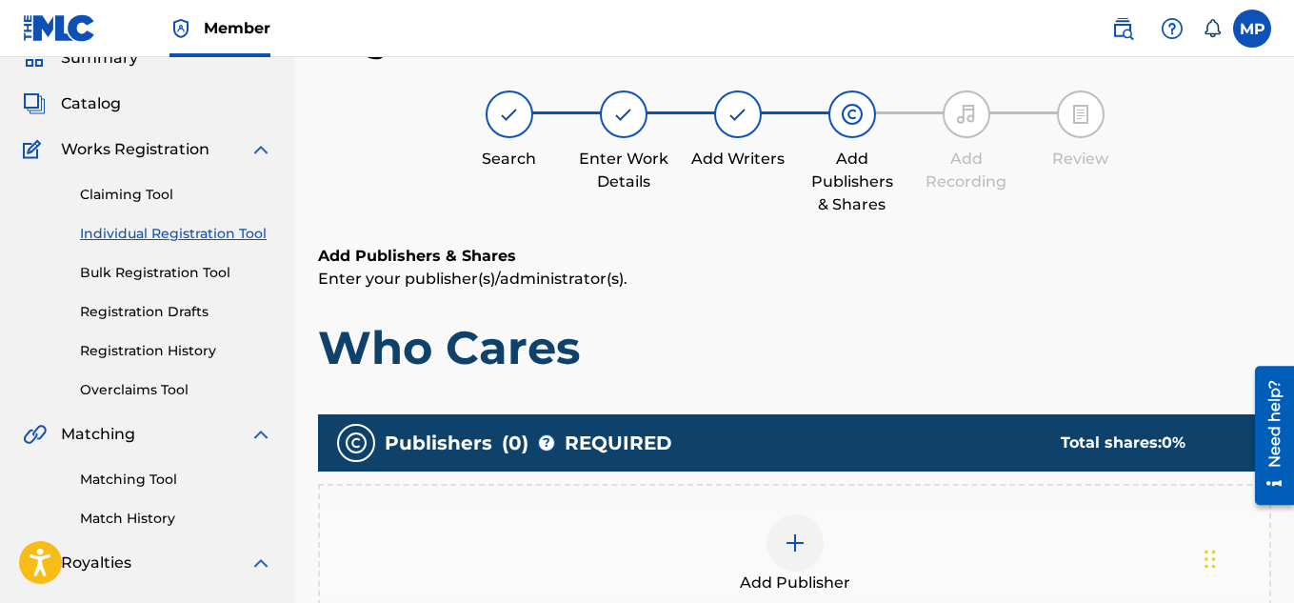
click at [781, 547] on div at bounding box center [794, 542] width 57 height 57
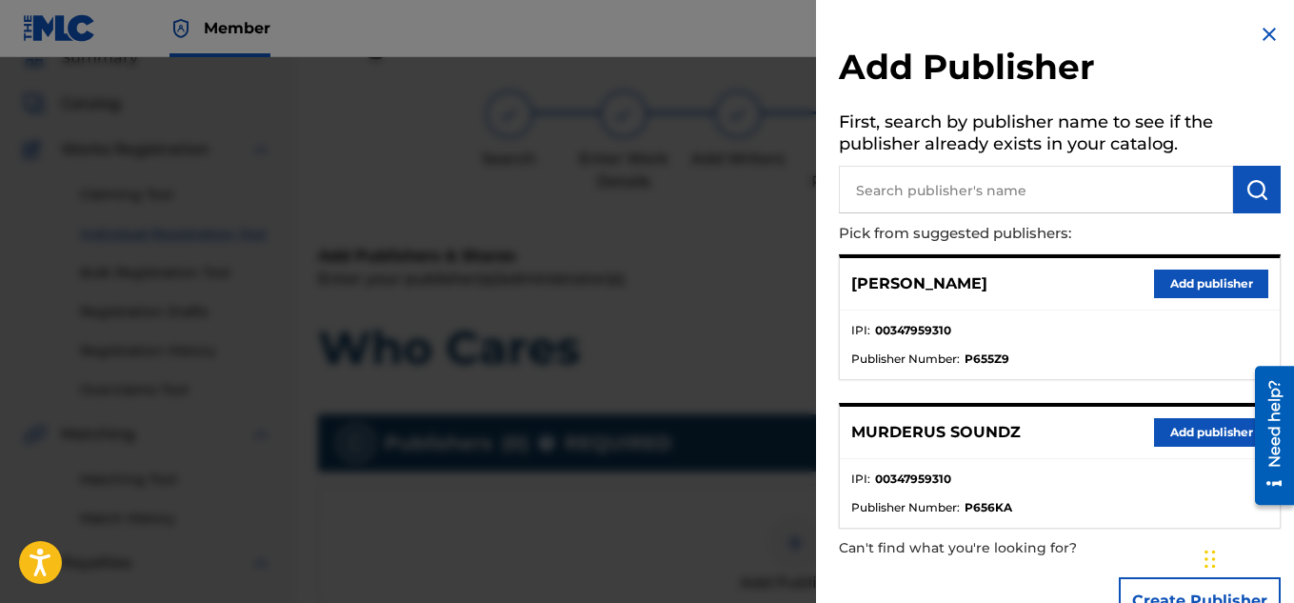
click at [1188, 428] on button "Add publisher" at bounding box center [1211, 432] width 114 height 29
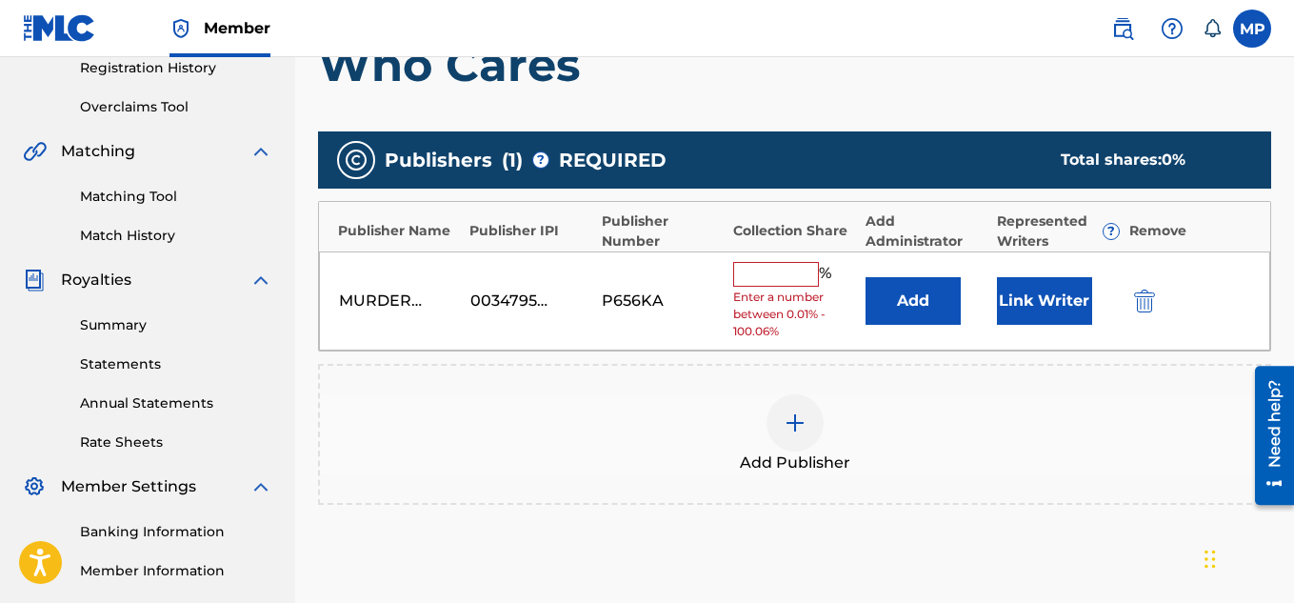
scroll to position [376, 0]
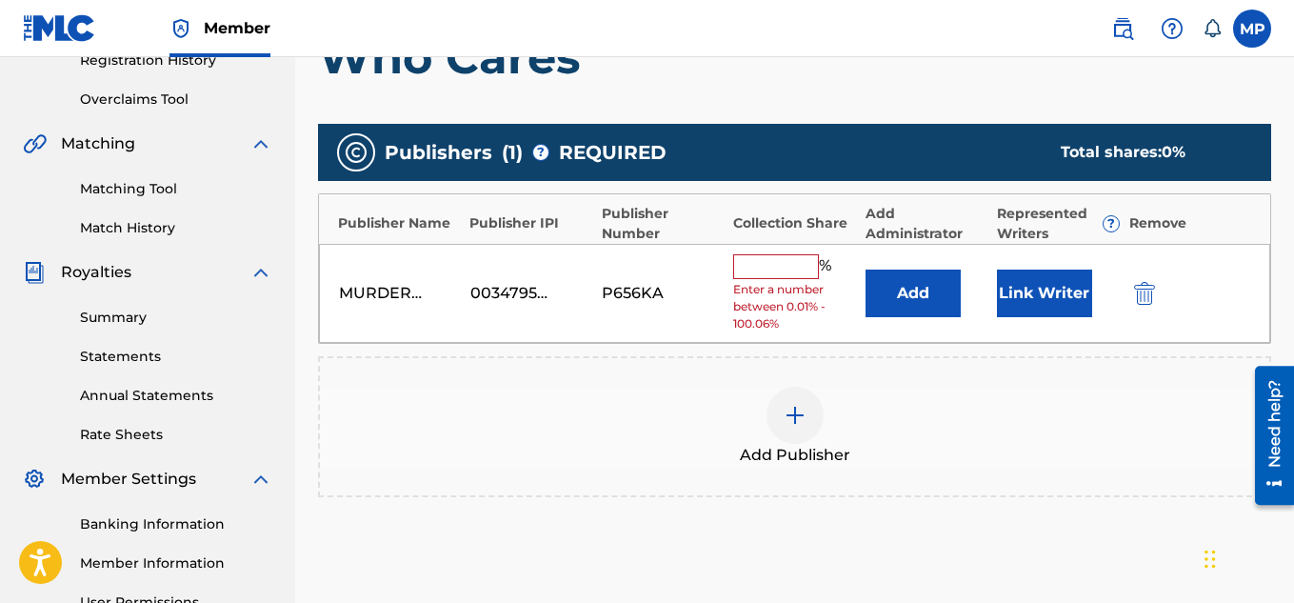
click at [792, 271] on input "text" at bounding box center [776, 266] width 86 height 25
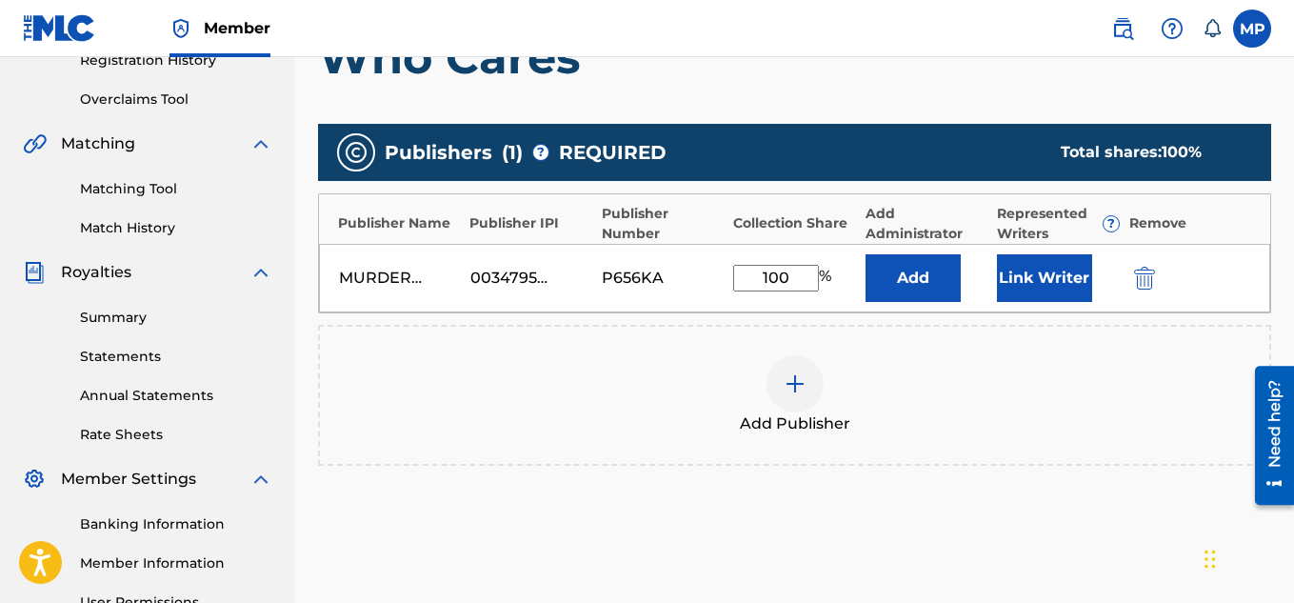
type input "100"
click at [1067, 276] on button "Link Writer" at bounding box center [1044, 278] width 95 height 48
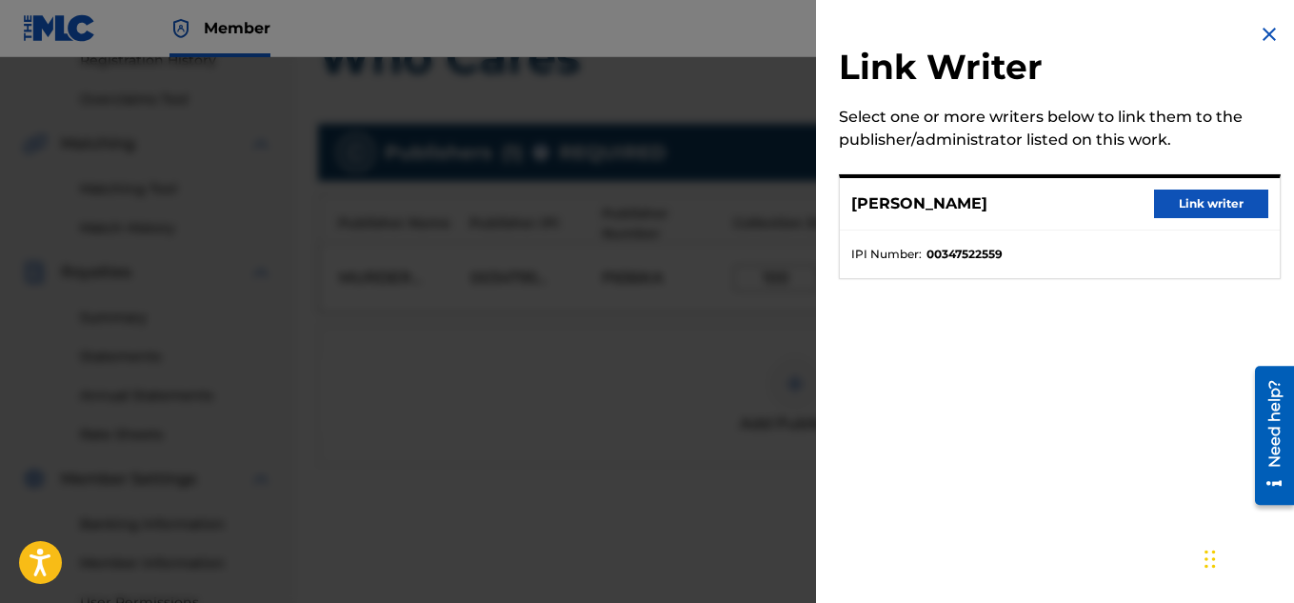
click at [1186, 191] on button "Link writer" at bounding box center [1211, 203] width 114 height 29
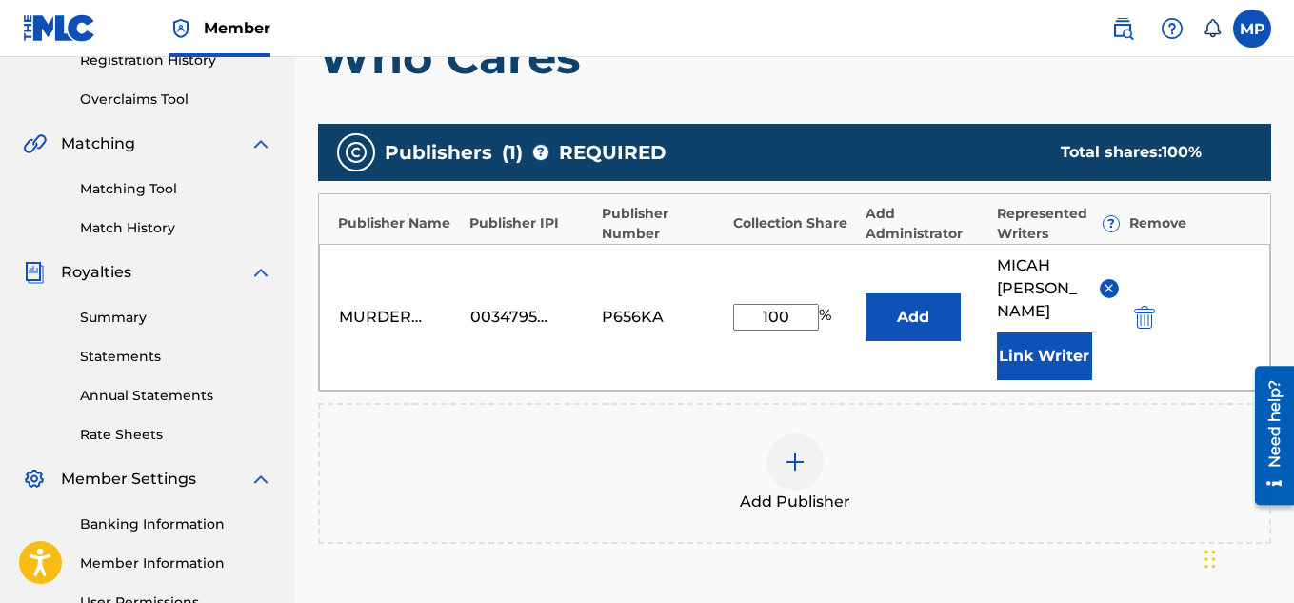
scroll to position [602, 0]
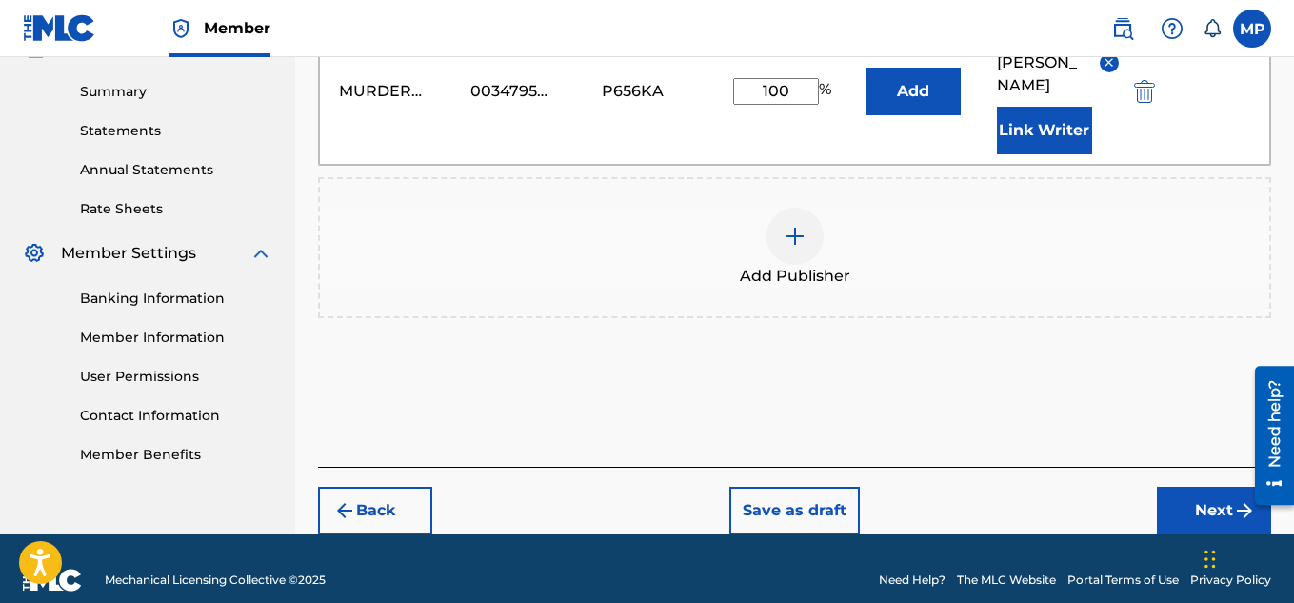
click at [1188, 493] on button "Next" at bounding box center [1214, 511] width 114 height 48
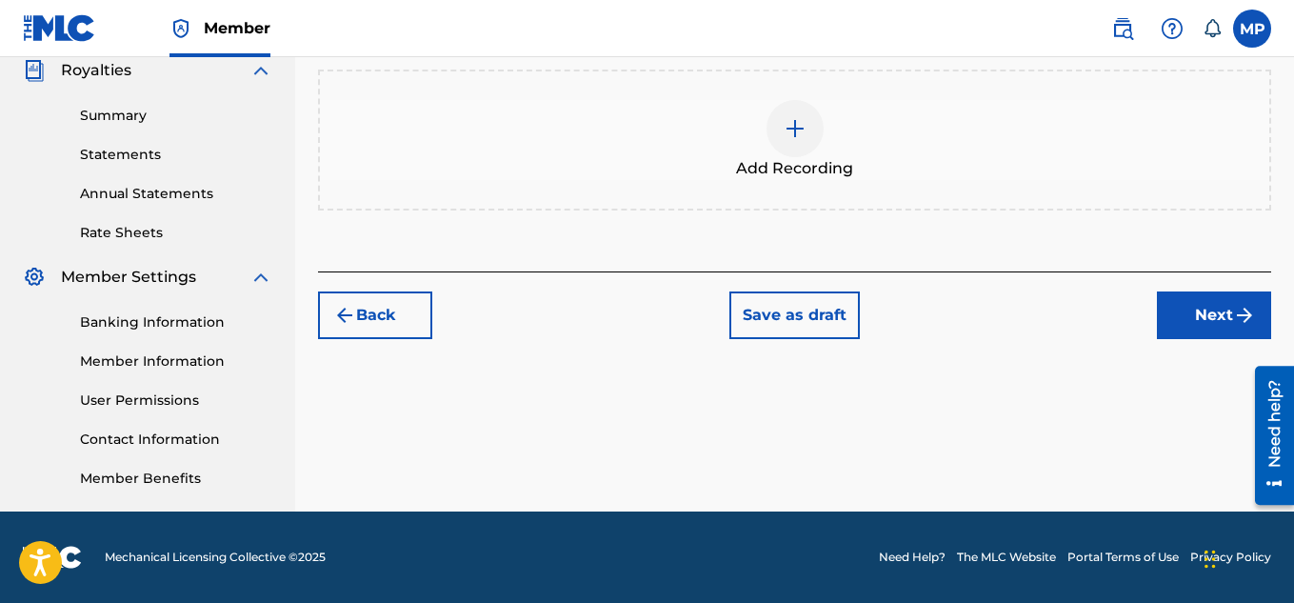
scroll to position [342, 0]
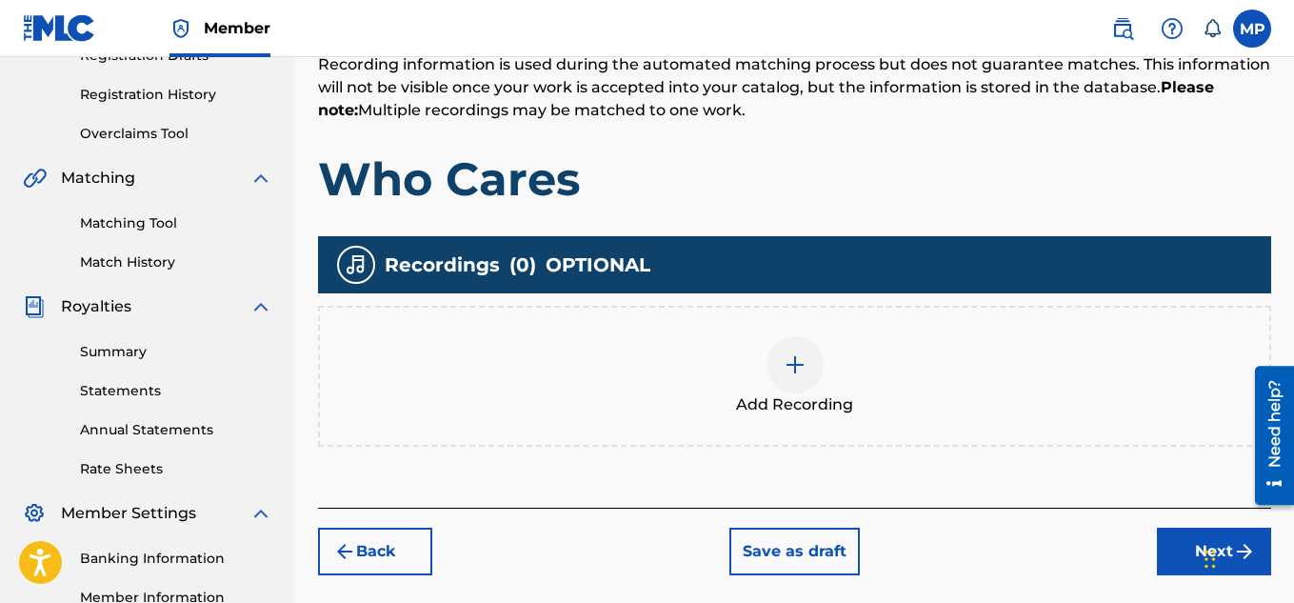
click at [788, 365] on img at bounding box center [795, 364] width 23 height 23
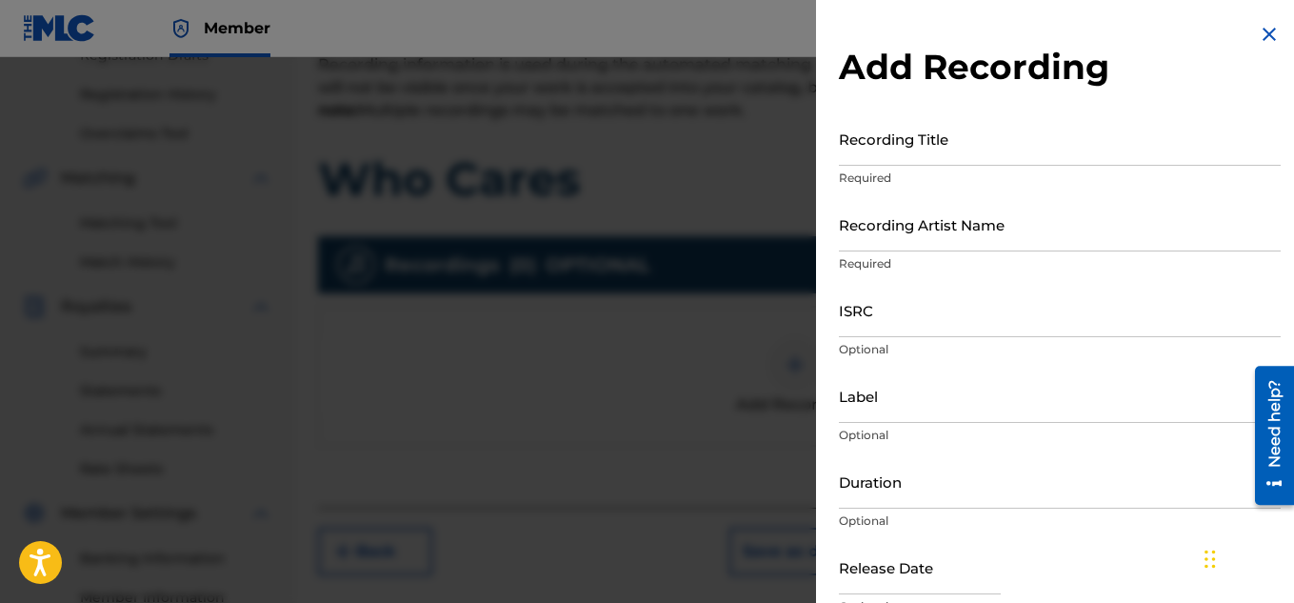
click at [893, 154] on input "Recording Title" at bounding box center [1060, 138] width 442 height 54
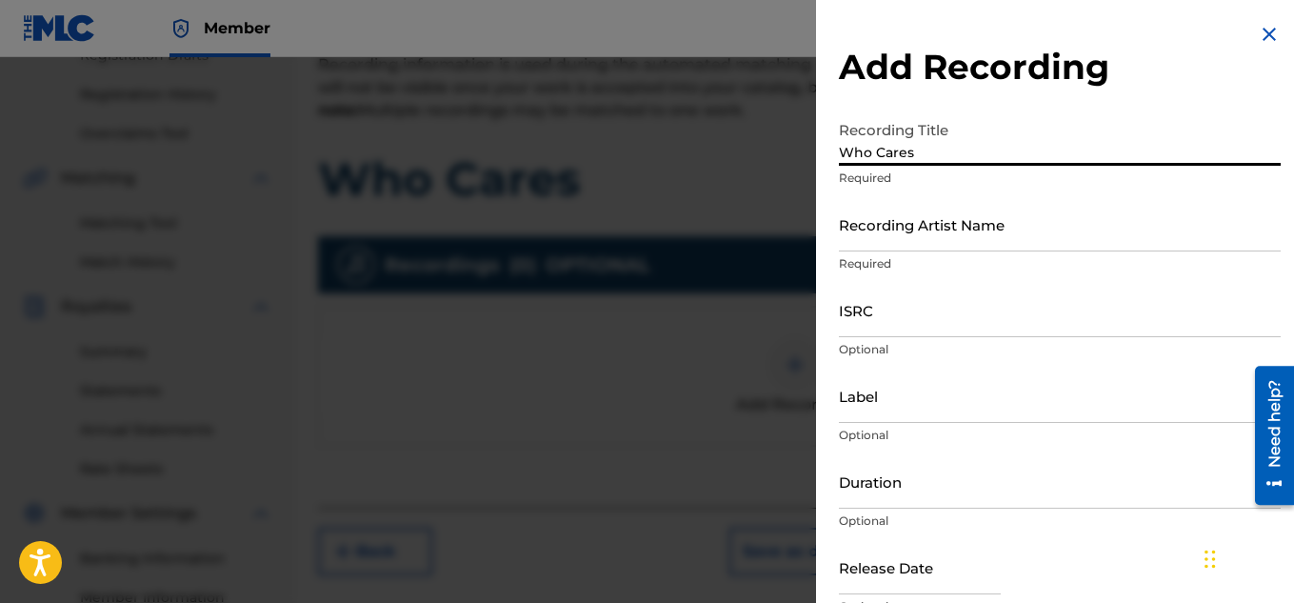
type input "Who Cares"
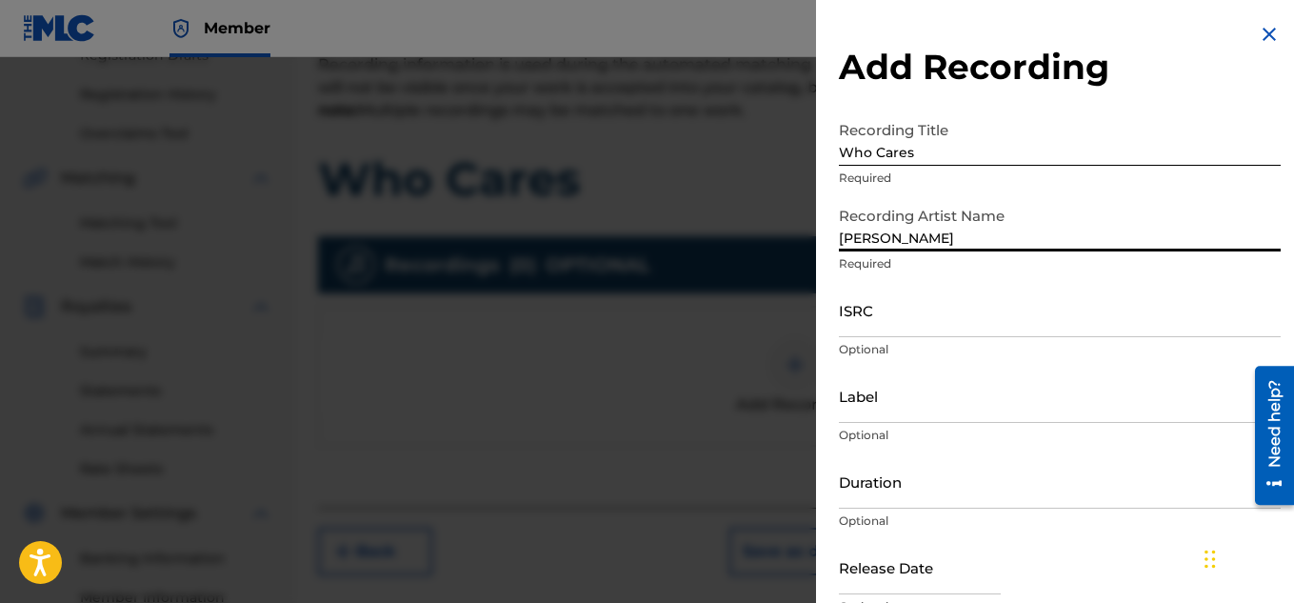
type input "[PERSON_NAME]"
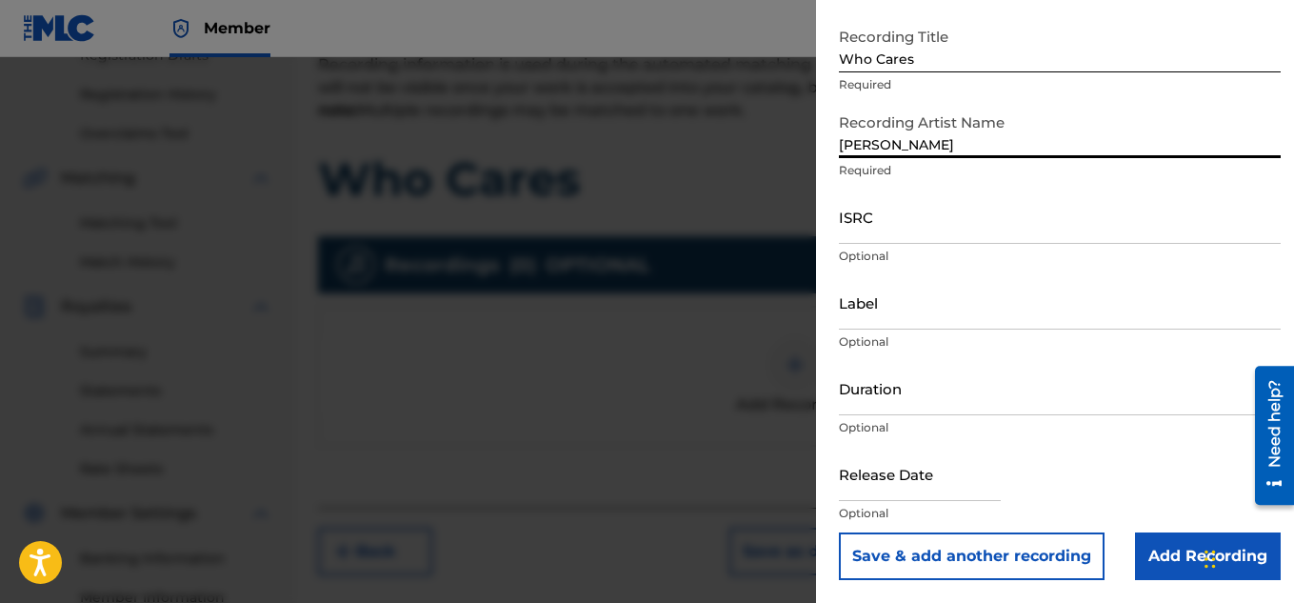
click at [1159, 562] on input "Add Recording" at bounding box center [1208, 556] width 146 height 48
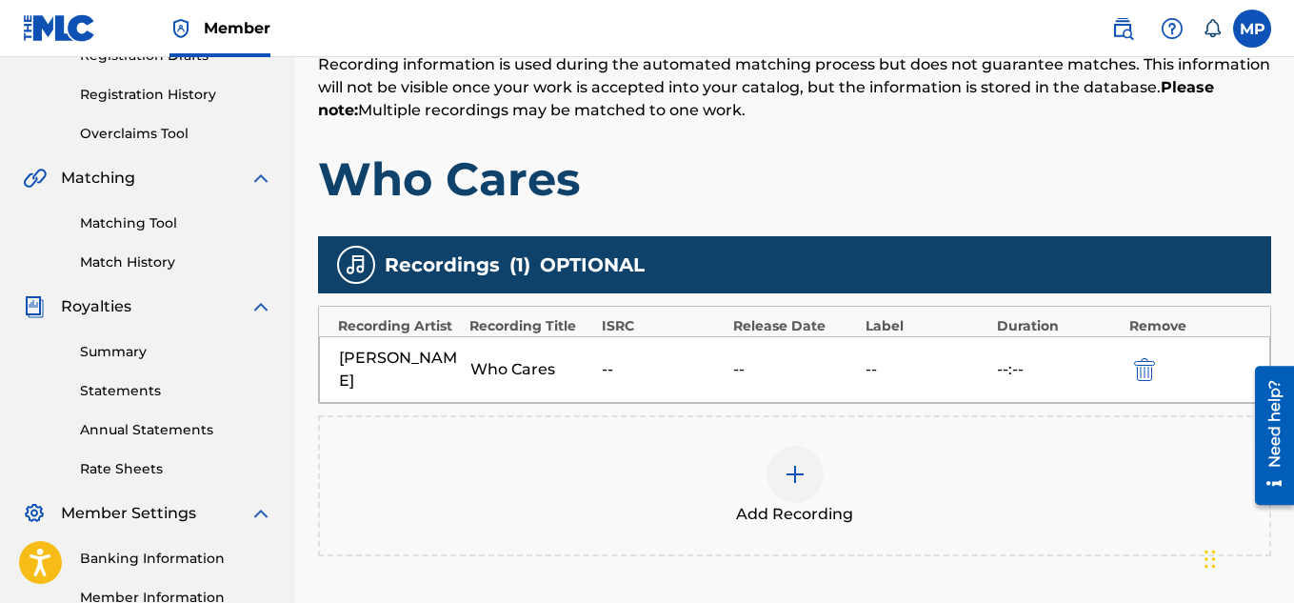
scroll to position [578, 0]
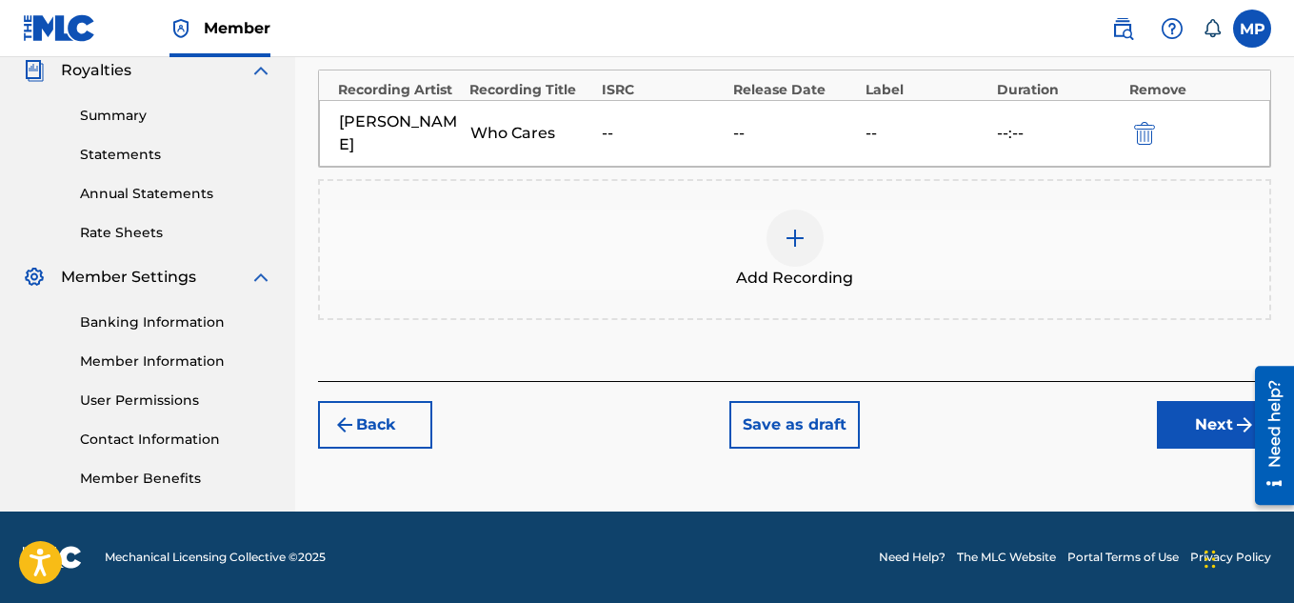
click at [1162, 422] on button "Next" at bounding box center [1214, 425] width 114 height 48
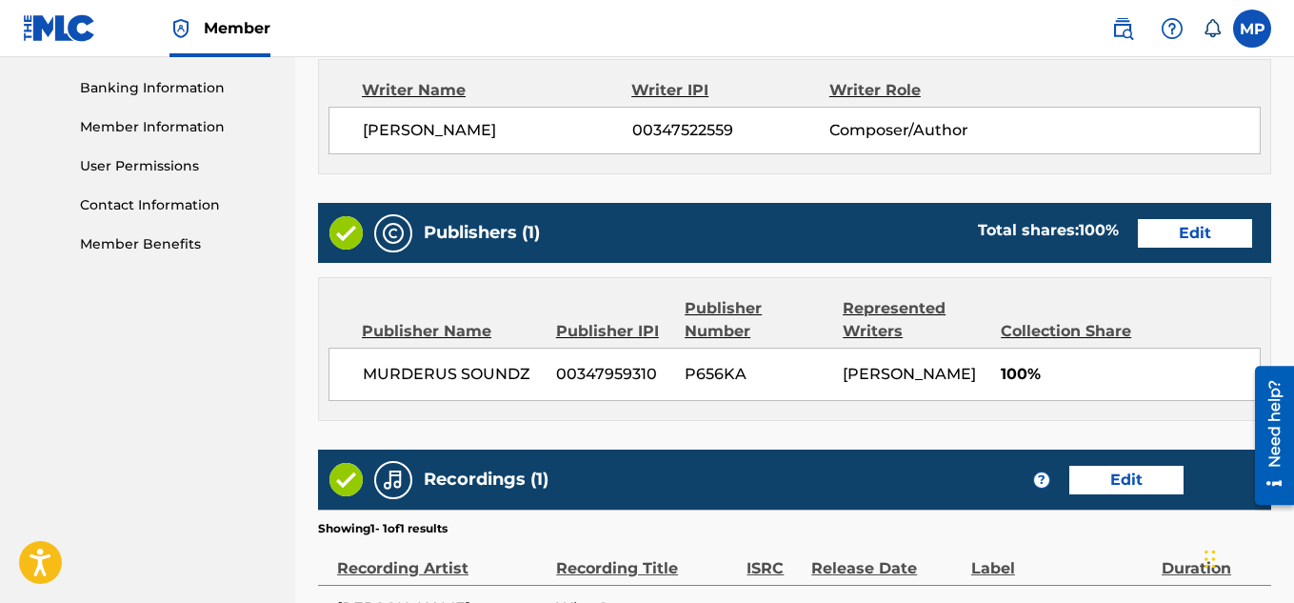
scroll to position [1030, 0]
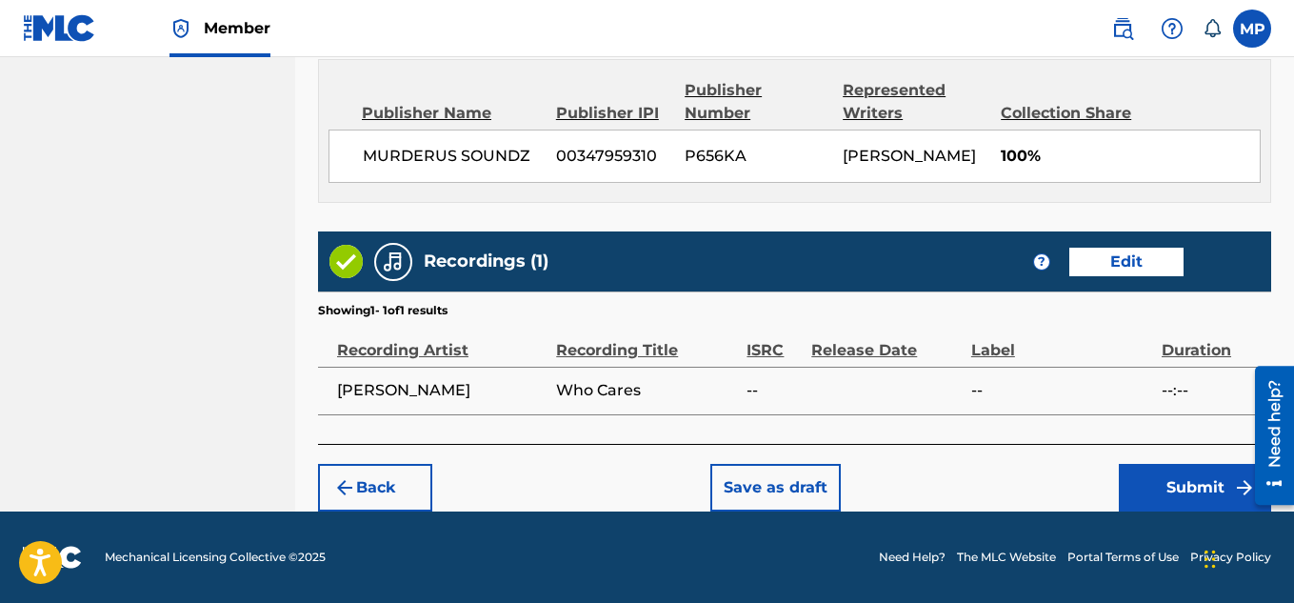
click at [1159, 477] on button "Submit" at bounding box center [1195, 488] width 152 height 48
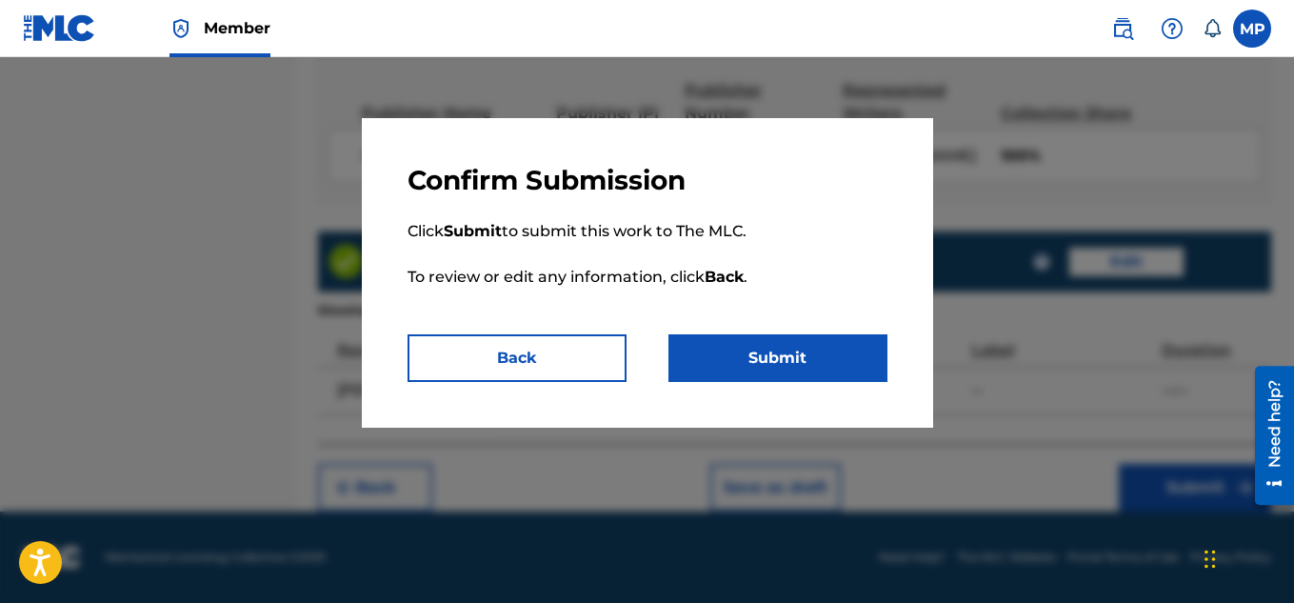
click at [827, 350] on button "Submit" at bounding box center [777, 358] width 219 height 48
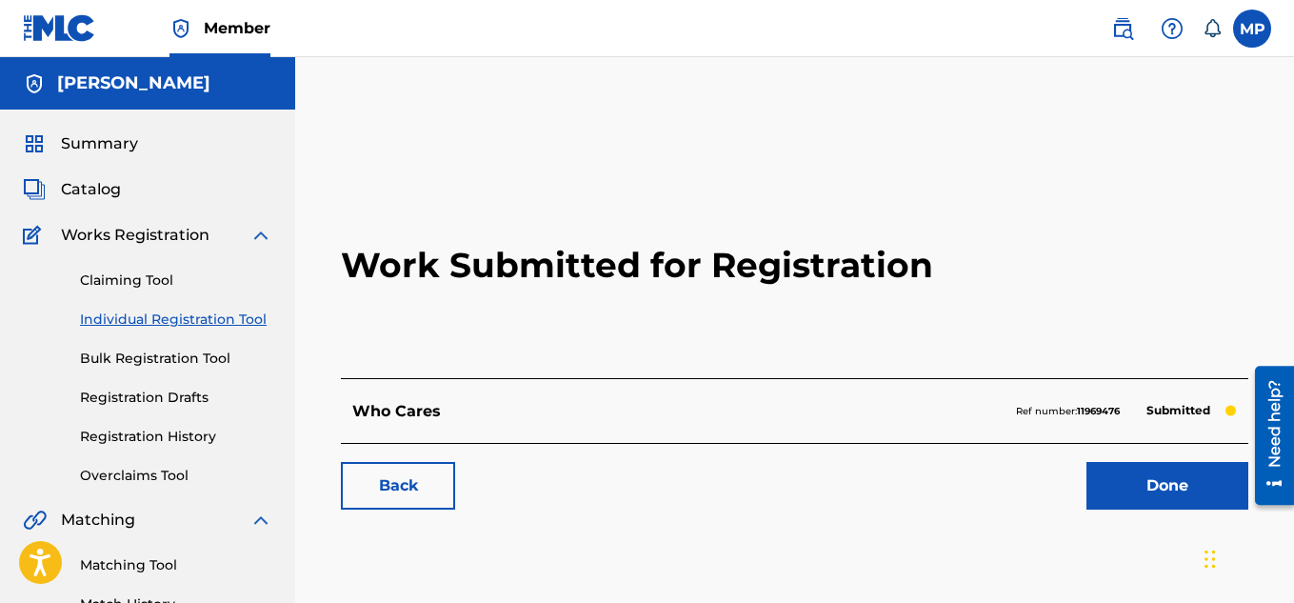
scroll to position [221, 0]
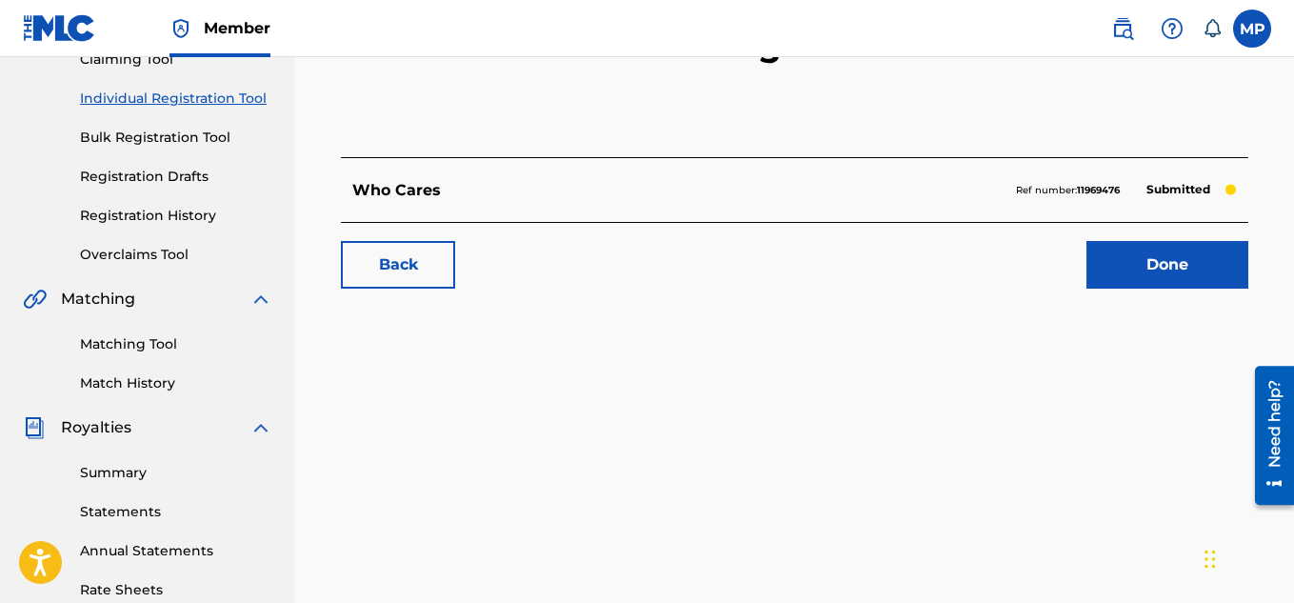
click at [428, 268] on link "Back" at bounding box center [398, 265] width 114 height 48
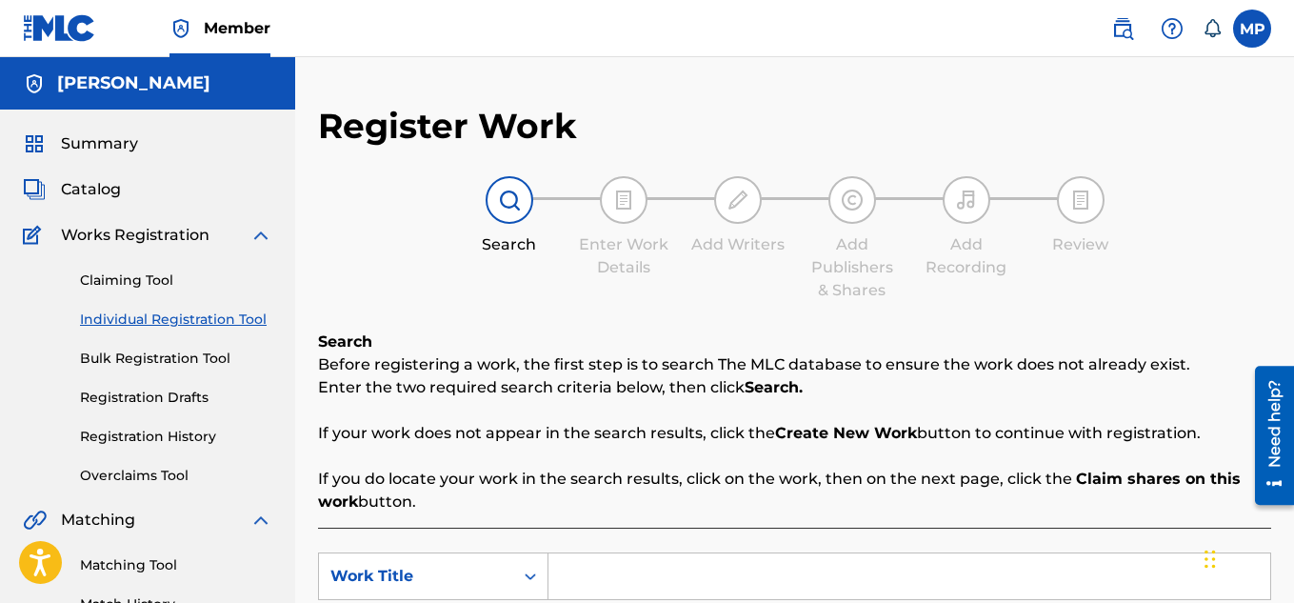
click at [705, 553] on input "Search Form" at bounding box center [909, 576] width 722 height 46
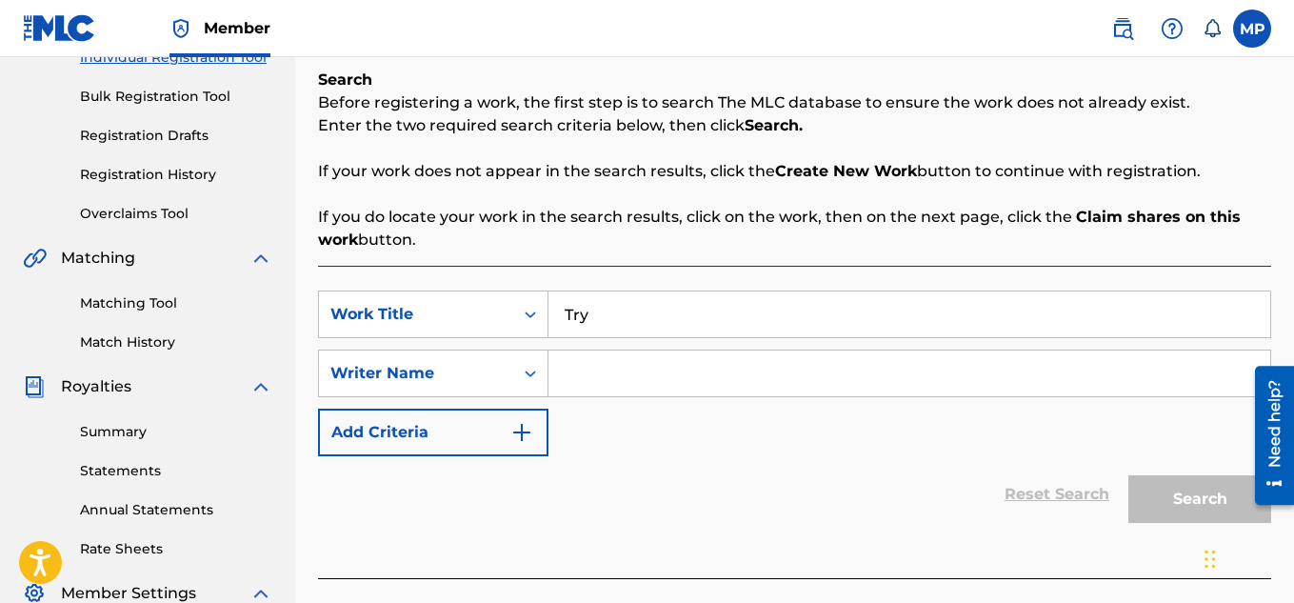
type input "Try"
click at [706, 399] on div "SearchWithCriteriaa167bdf4-340c-4c51-afba-cc463ecda373 Work Title Try SearchWit…" at bounding box center [794, 373] width 953 height 166
click at [670, 373] on input "Search Form" at bounding box center [909, 373] width 722 height 46
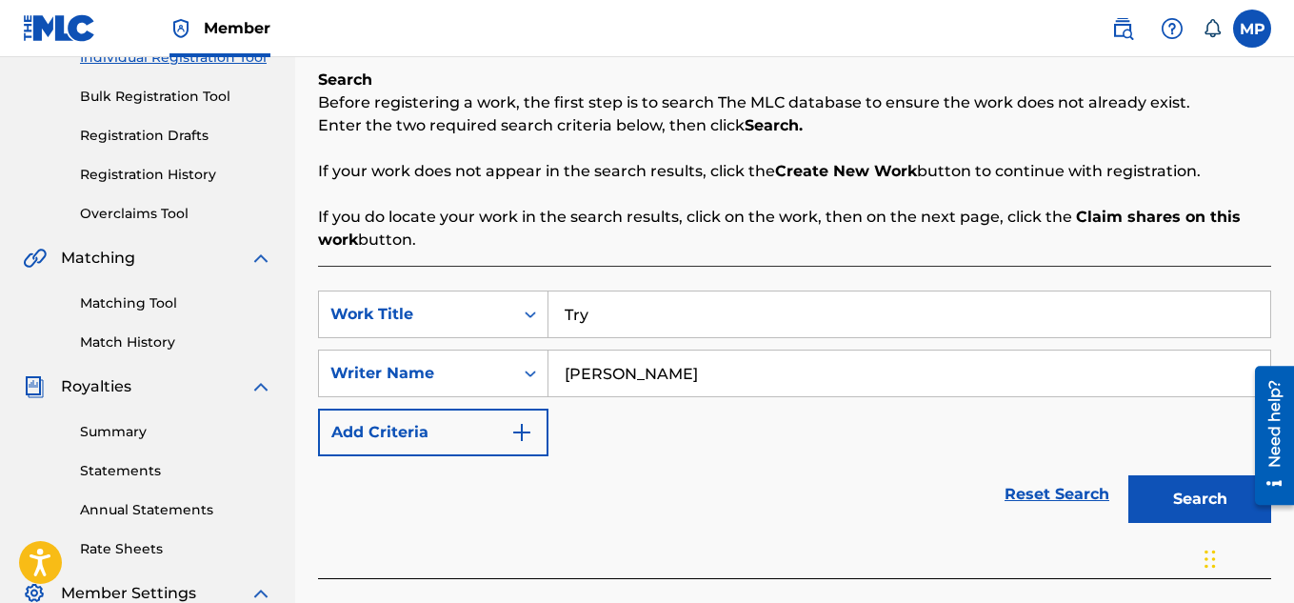
type input "[PERSON_NAME]"
click at [1184, 510] on button "Search" at bounding box center [1199, 499] width 143 height 48
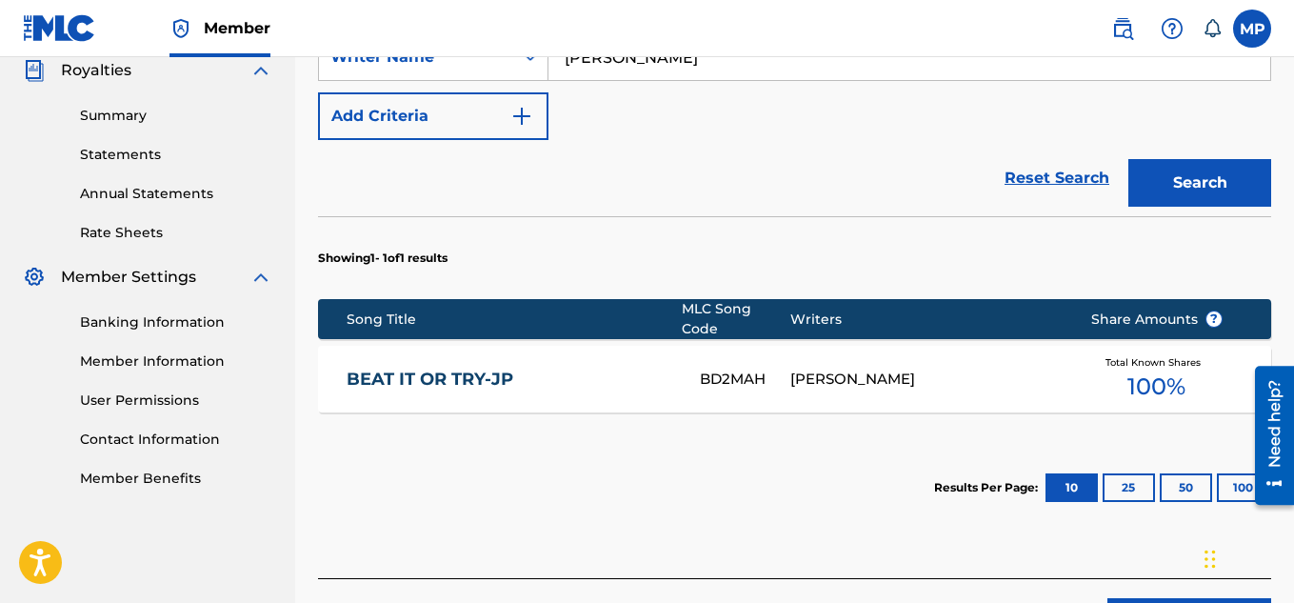
scroll to position [701, 0]
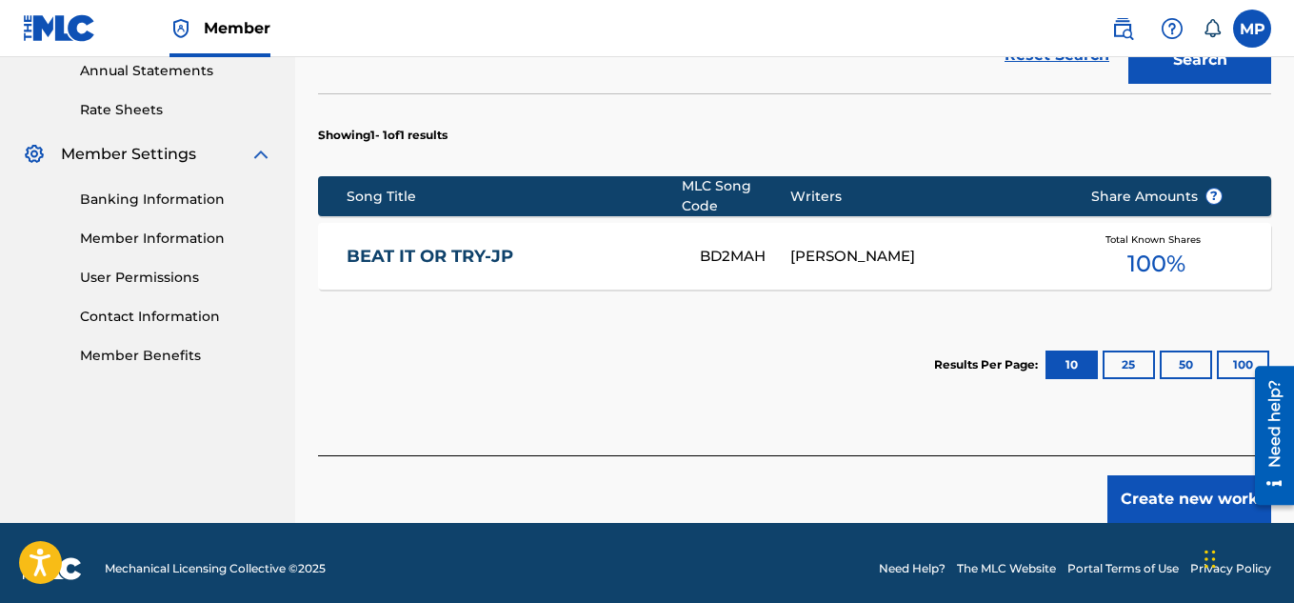
click at [1159, 479] on button "Create new work" at bounding box center [1189, 499] width 164 height 48
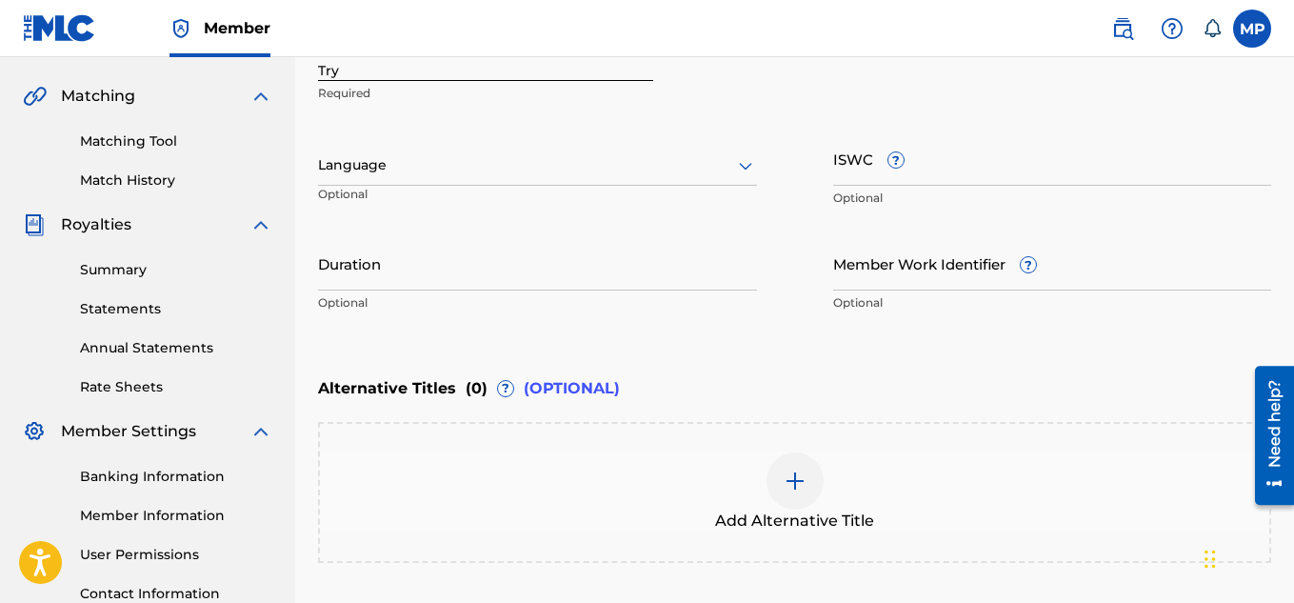
scroll to position [416, 0]
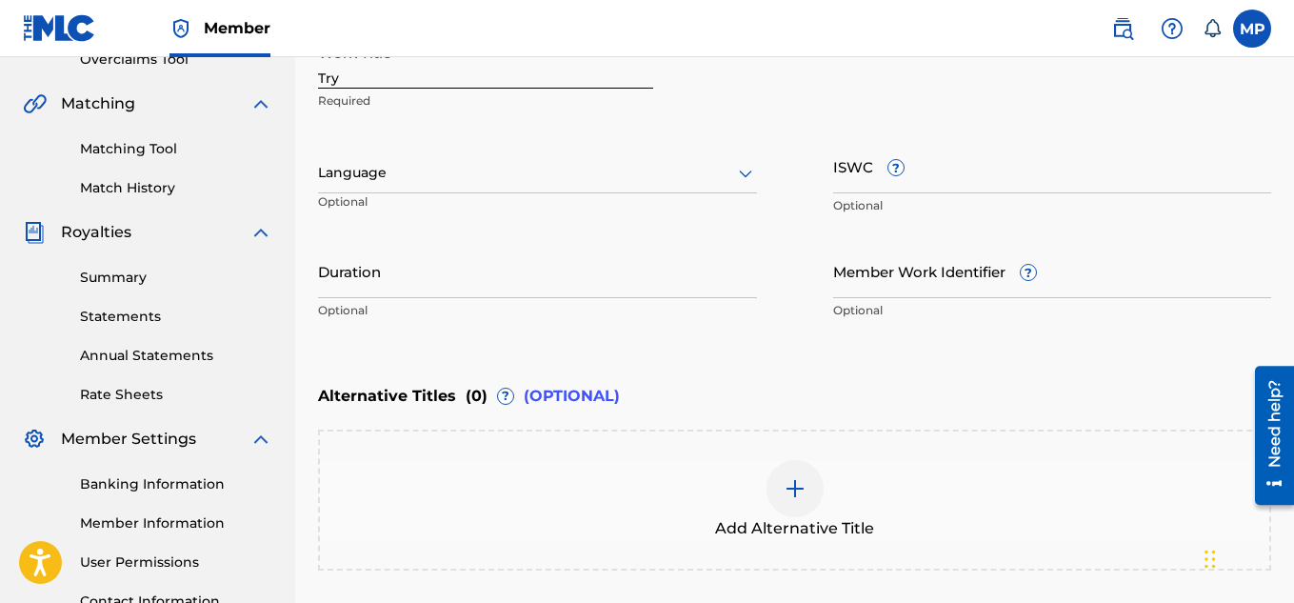
click at [988, 181] on input "ISWC ?" at bounding box center [1052, 166] width 439 height 54
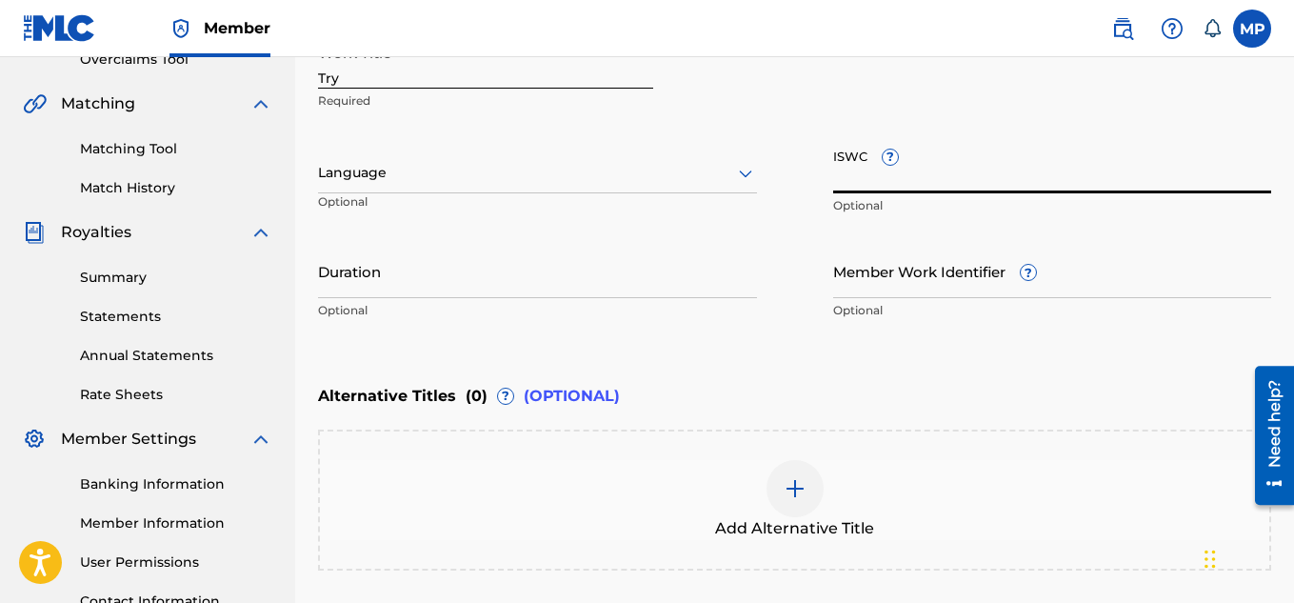
paste input "T9291337105"
type input "T9291337105"
click at [868, 276] on input "Member Work Identifier ?" at bounding box center [1052, 271] width 439 height 54
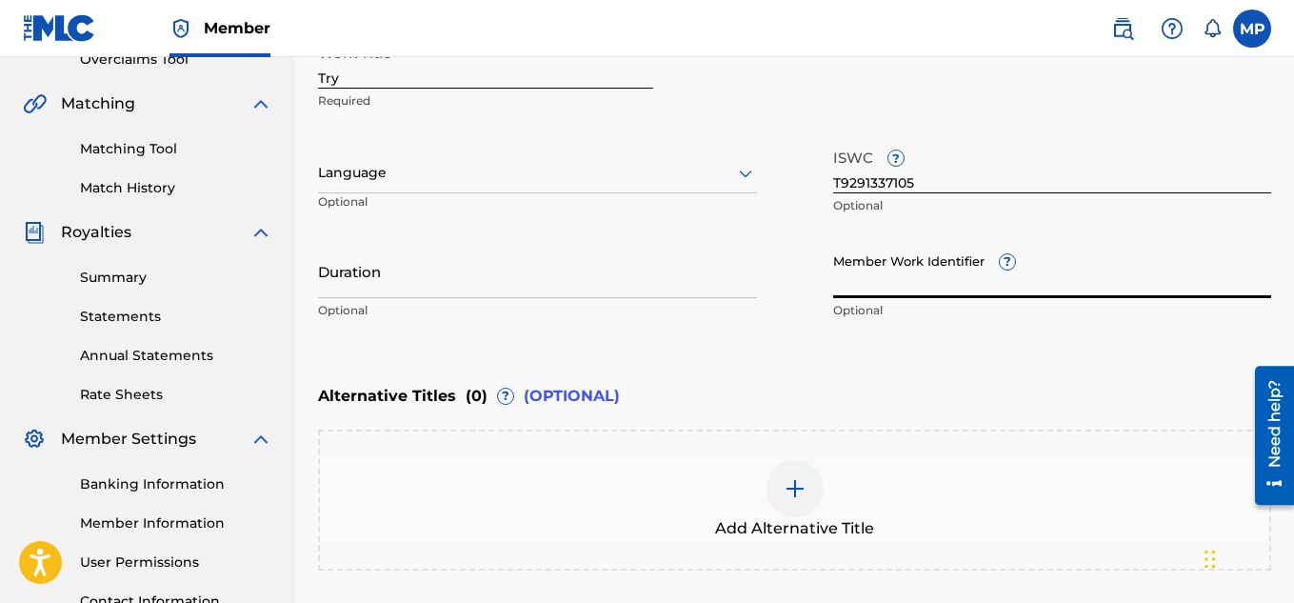
paste input "/897893954"
click at [840, 287] on input "/897893954" at bounding box center [1052, 271] width 439 height 54
type input "897893954"
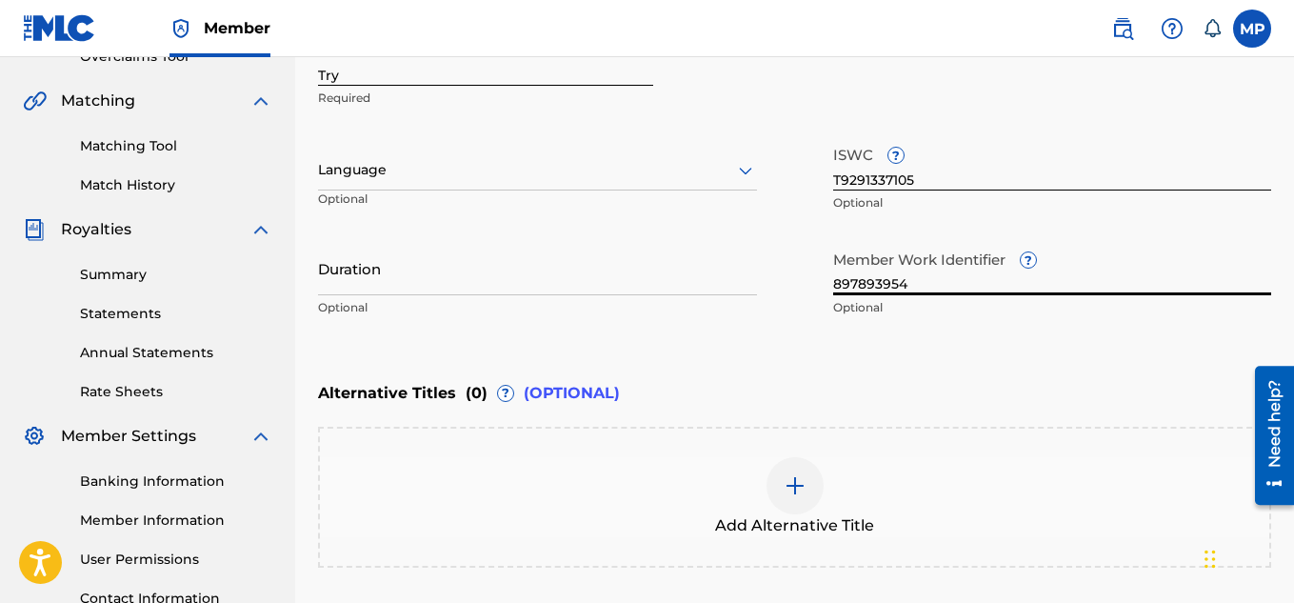
scroll to position [579, 0]
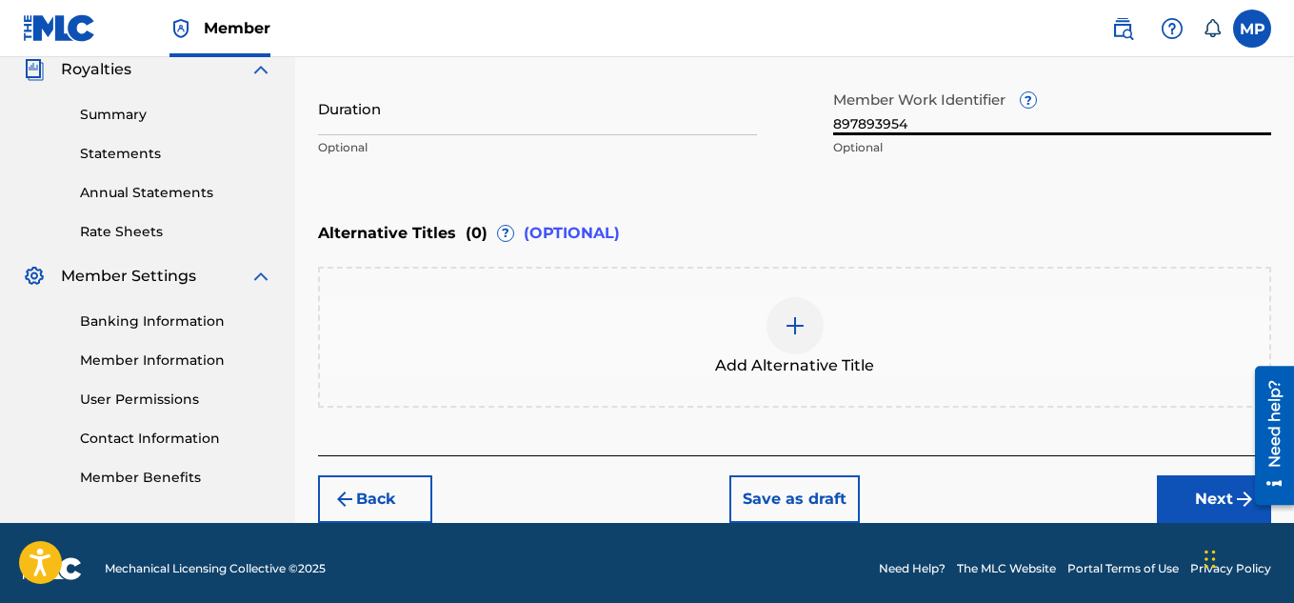
click at [1199, 486] on button "Next" at bounding box center [1214, 499] width 114 height 48
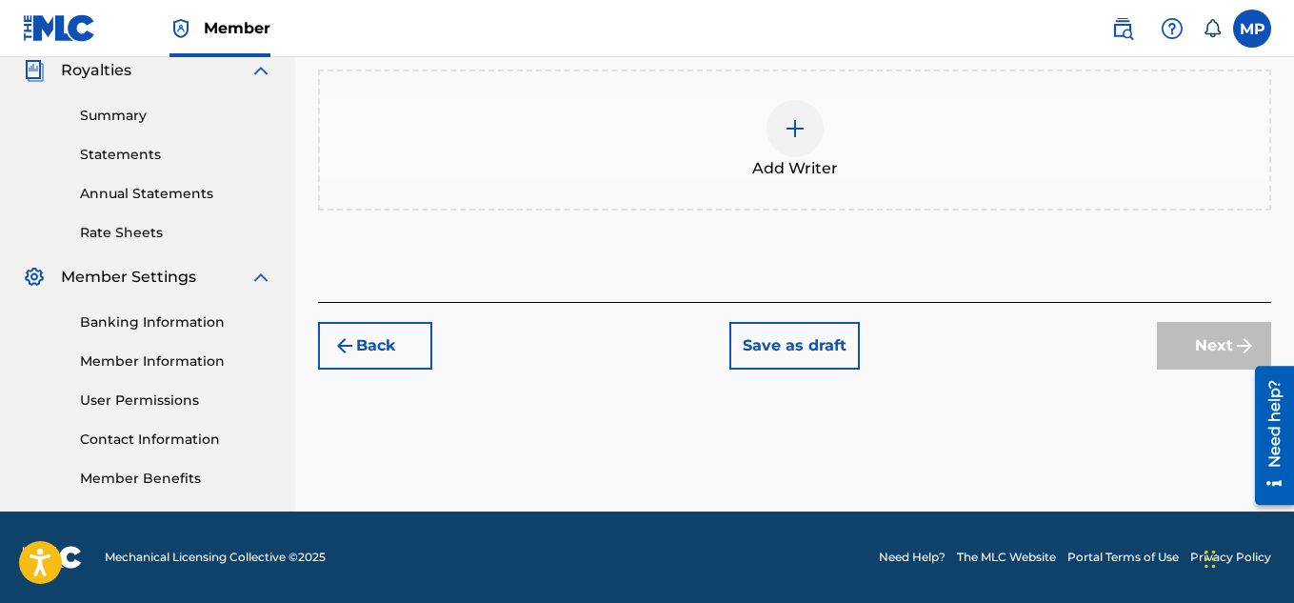
scroll to position [327, 0]
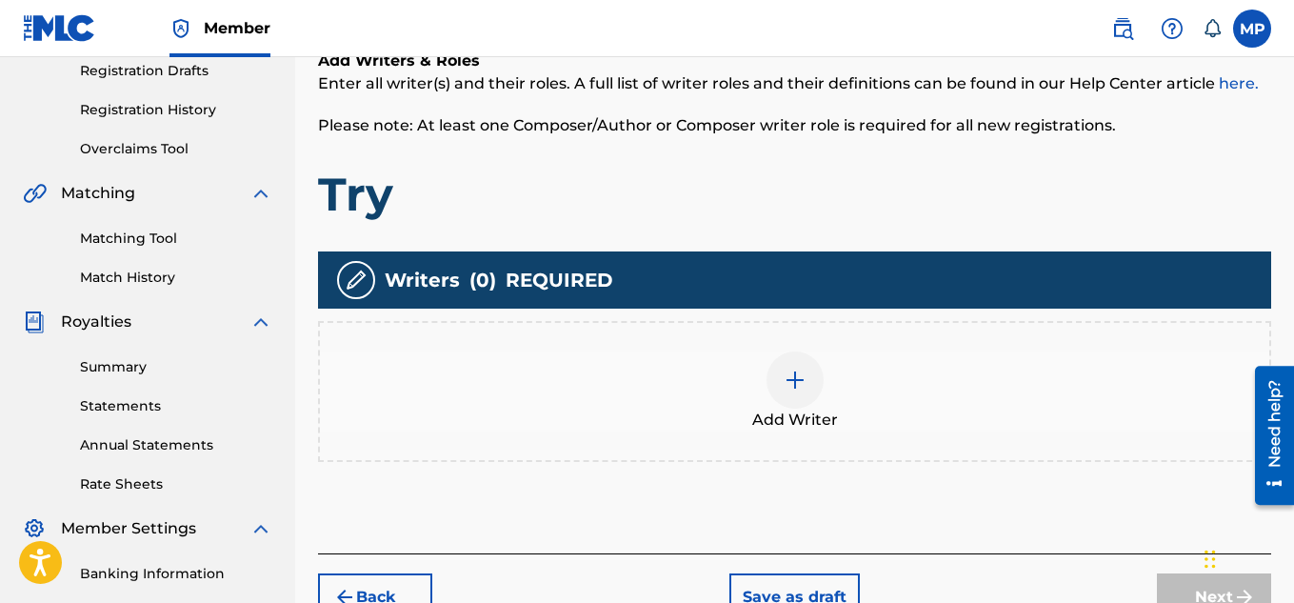
click at [805, 361] on div at bounding box center [794, 379] width 57 height 57
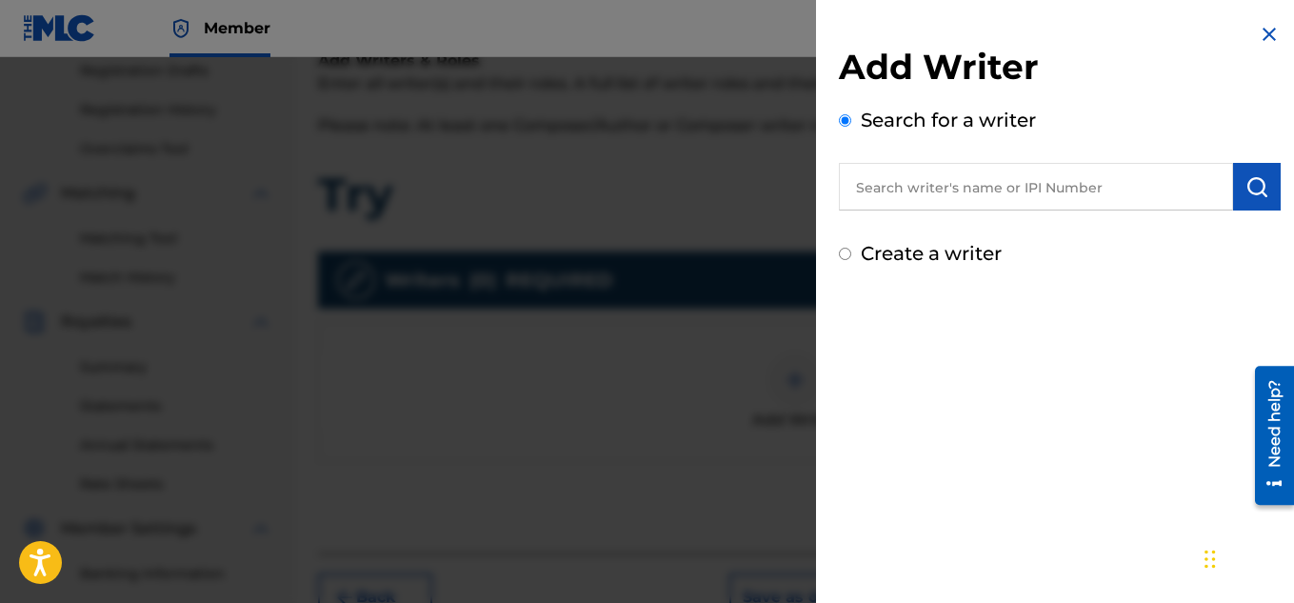
click at [965, 190] on input "text" at bounding box center [1036, 187] width 394 height 48
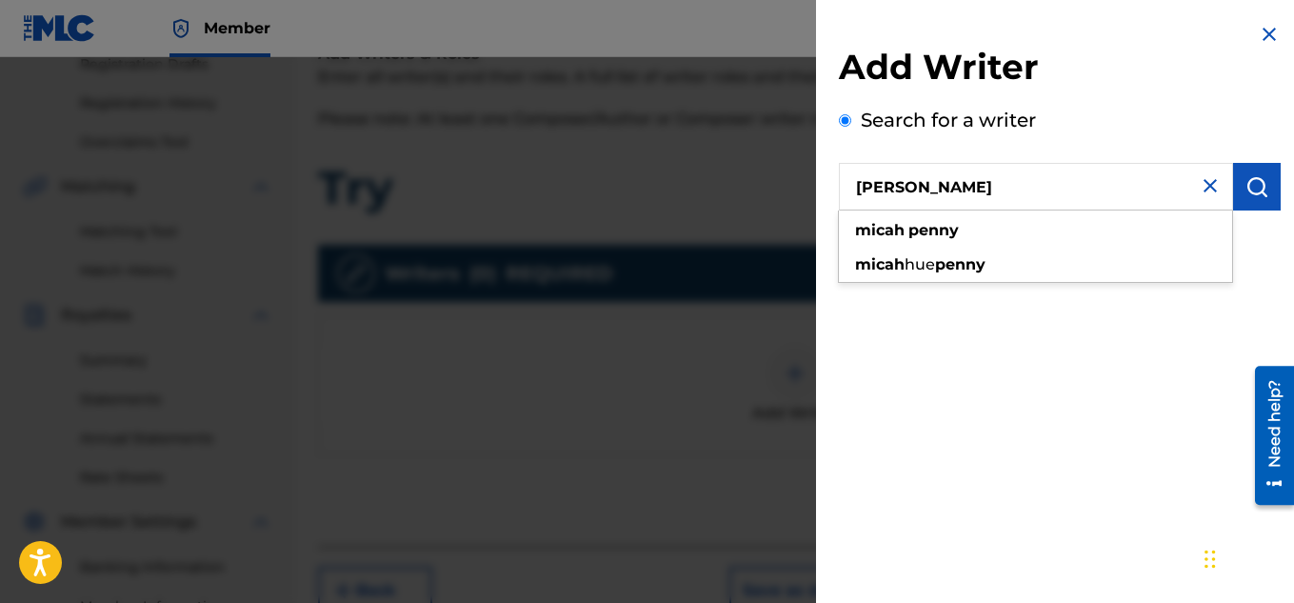
type input "[PERSON_NAME]"
click at [1259, 185] on img "submit" at bounding box center [1256, 186] width 23 height 23
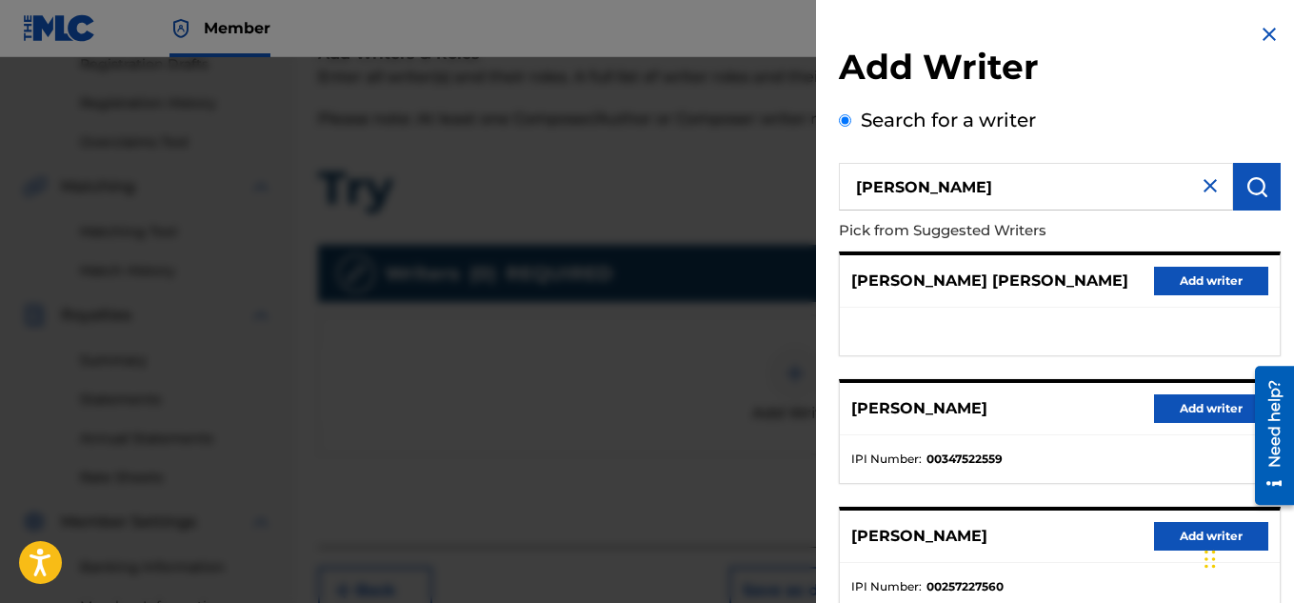
click at [1162, 405] on button "Add writer" at bounding box center [1211, 408] width 114 height 29
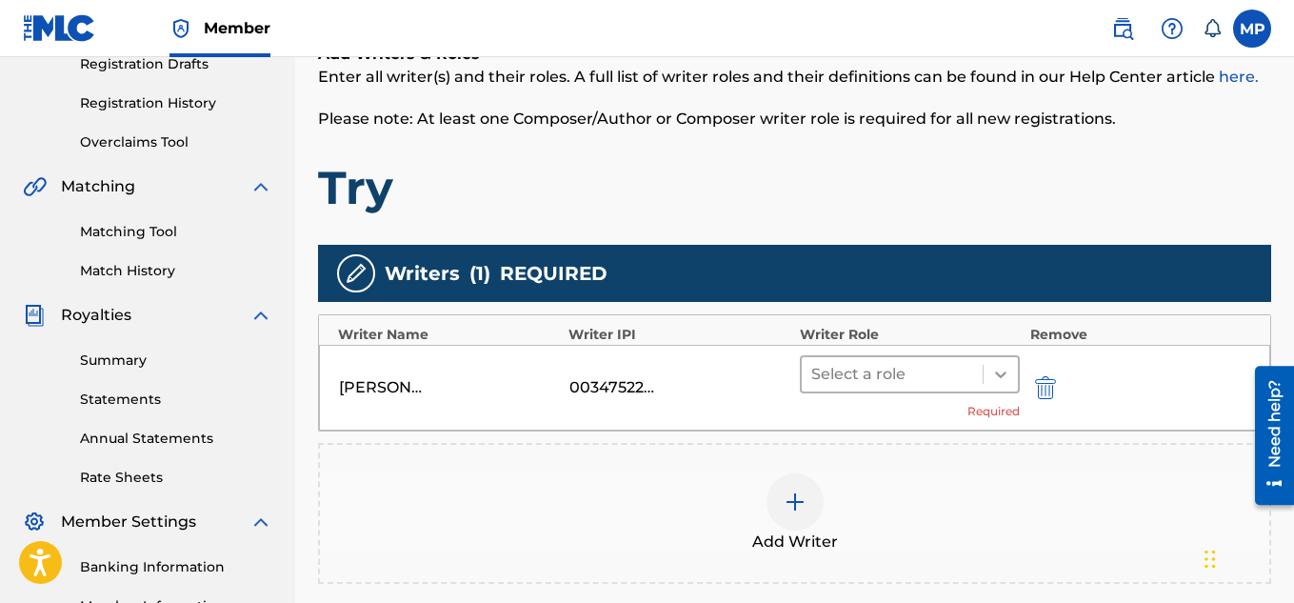
click at [1000, 380] on icon at bounding box center [1000, 374] width 19 height 19
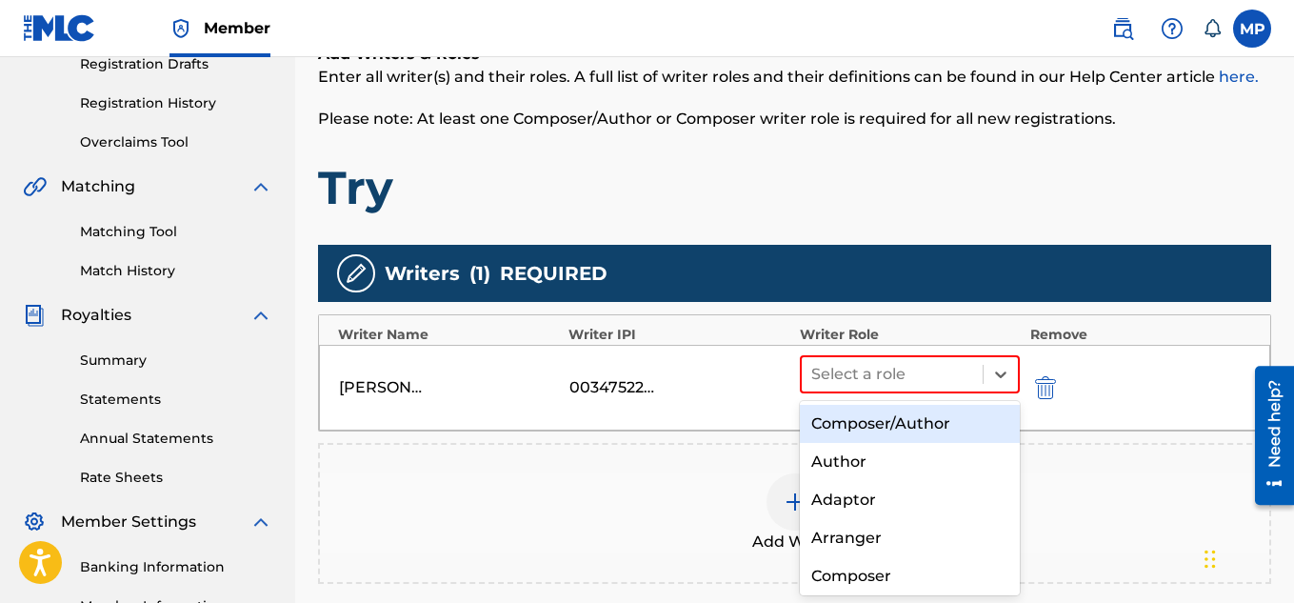
click at [888, 422] on div "Composer/Author" at bounding box center [910, 424] width 221 height 38
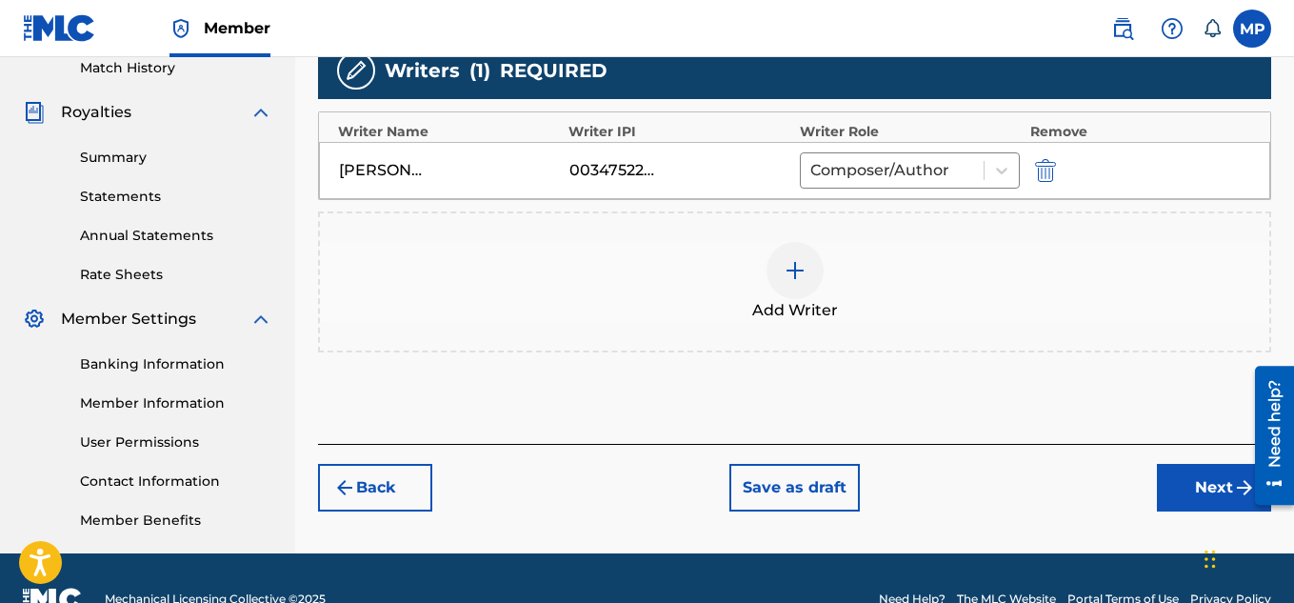
click at [1188, 474] on button "Next" at bounding box center [1214, 488] width 114 height 48
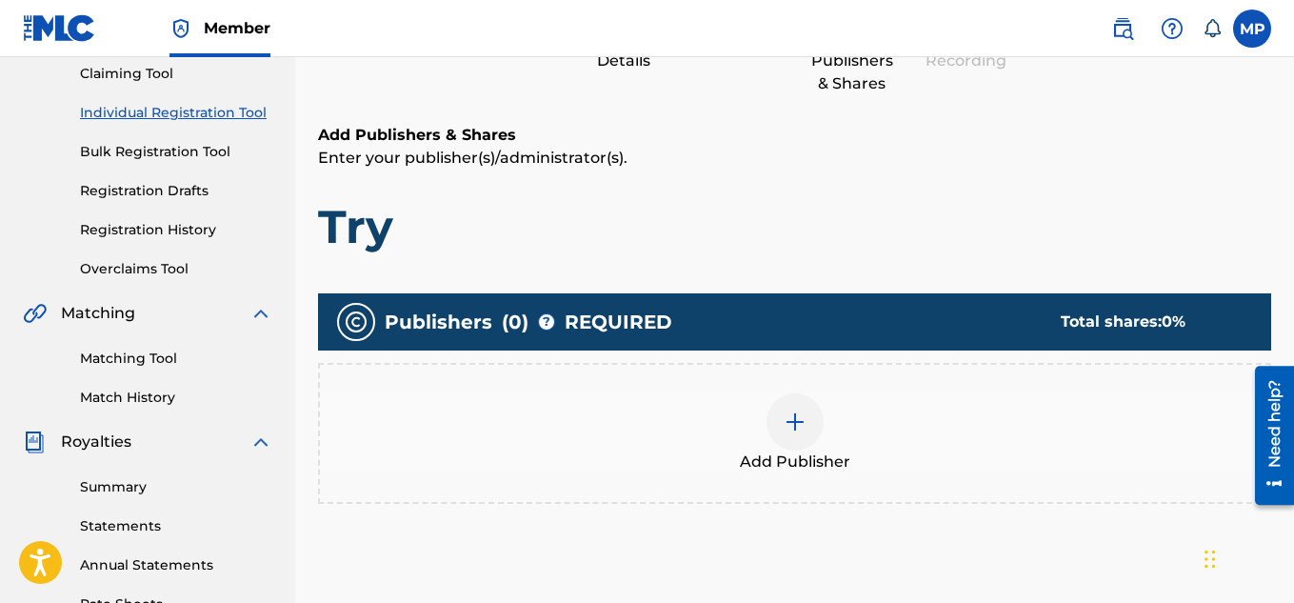
scroll to position [246, 0]
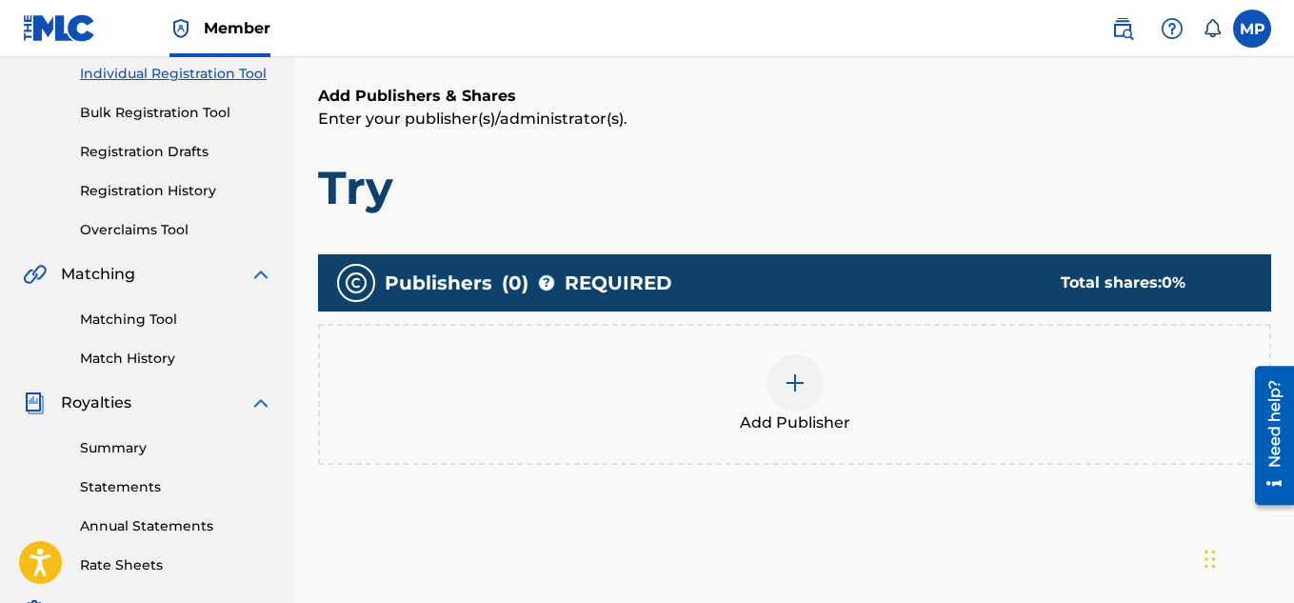
click at [787, 378] on img at bounding box center [795, 382] width 23 height 23
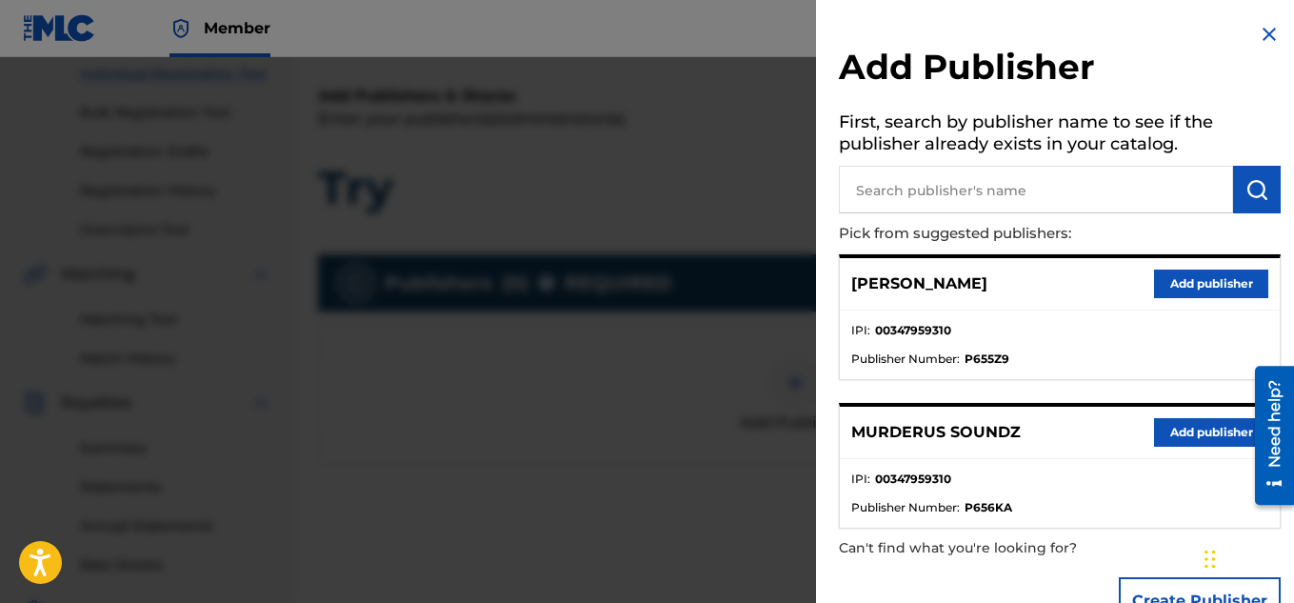
click at [1165, 427] on button "Add publisher" at bounding box center [1211, 432] width 114 height 29
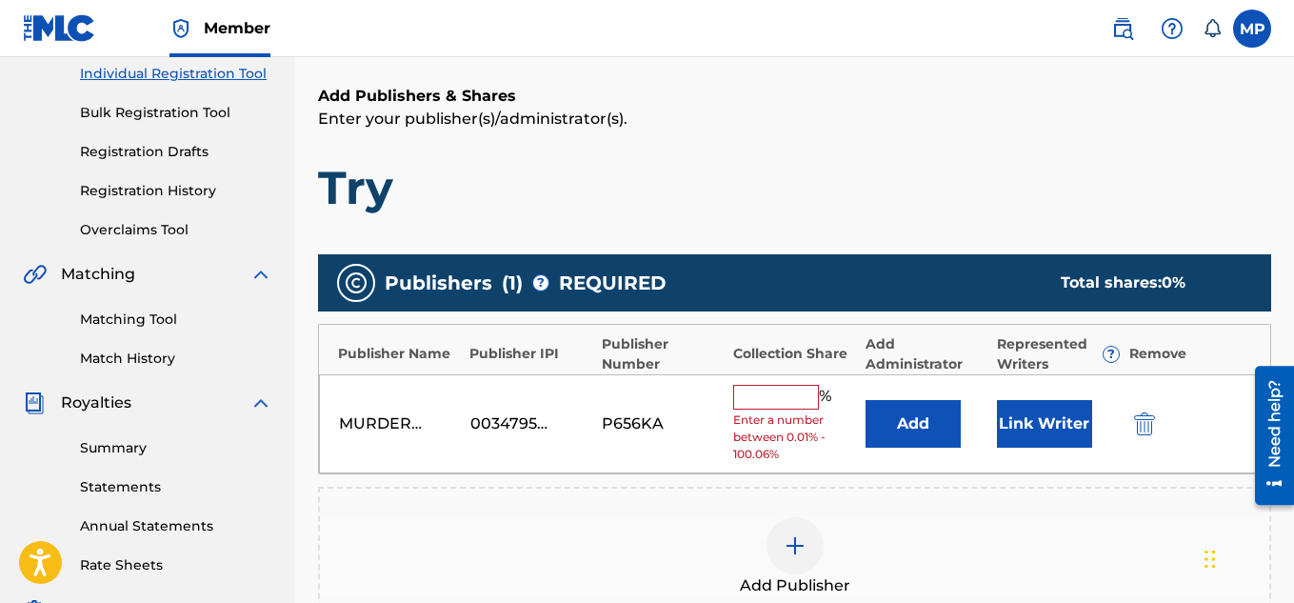
click at [799, 400] on input "text" at bounding box center [776, 397] width 86 height 25
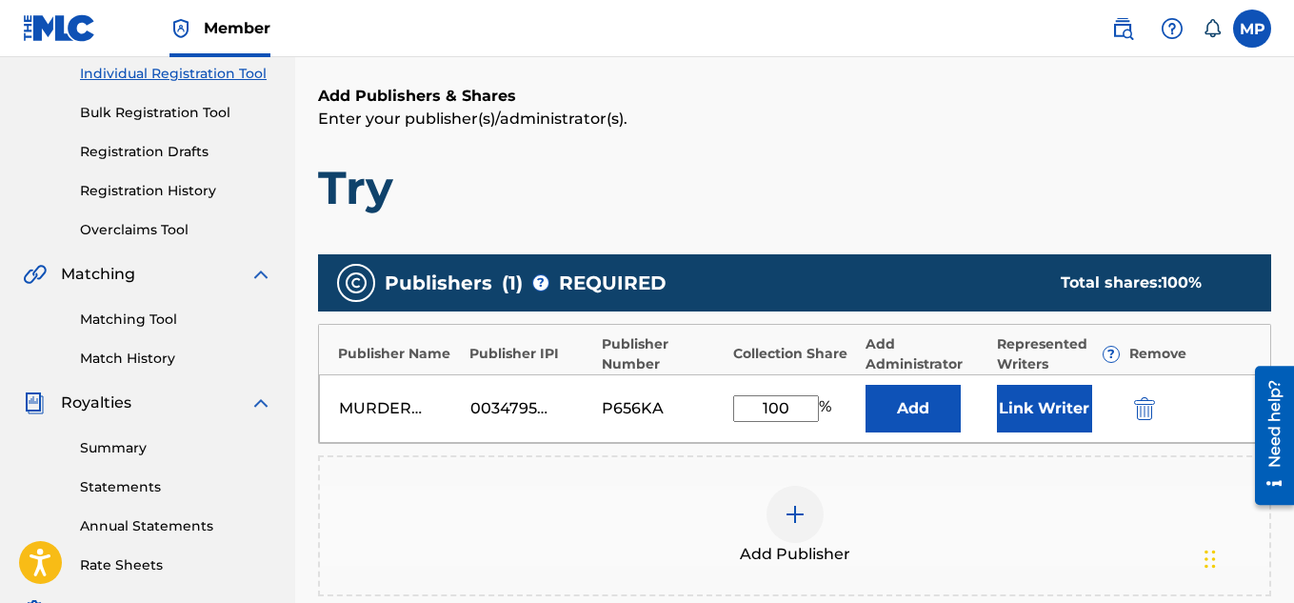
type input "100"
click at [1024, 412] on button "Link Writer" at bounding box center [1044, 409] width 95 height 48
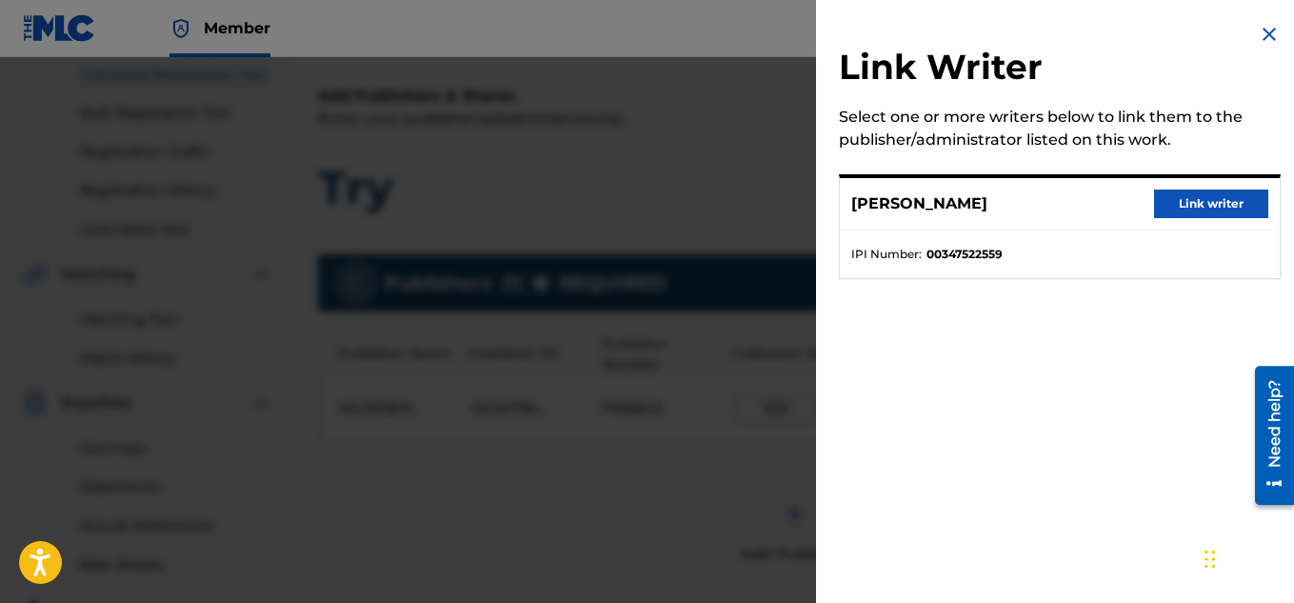
click at [1188, 199] on button "Link writer" at bounding box center [1211, 203] width 114 height 29
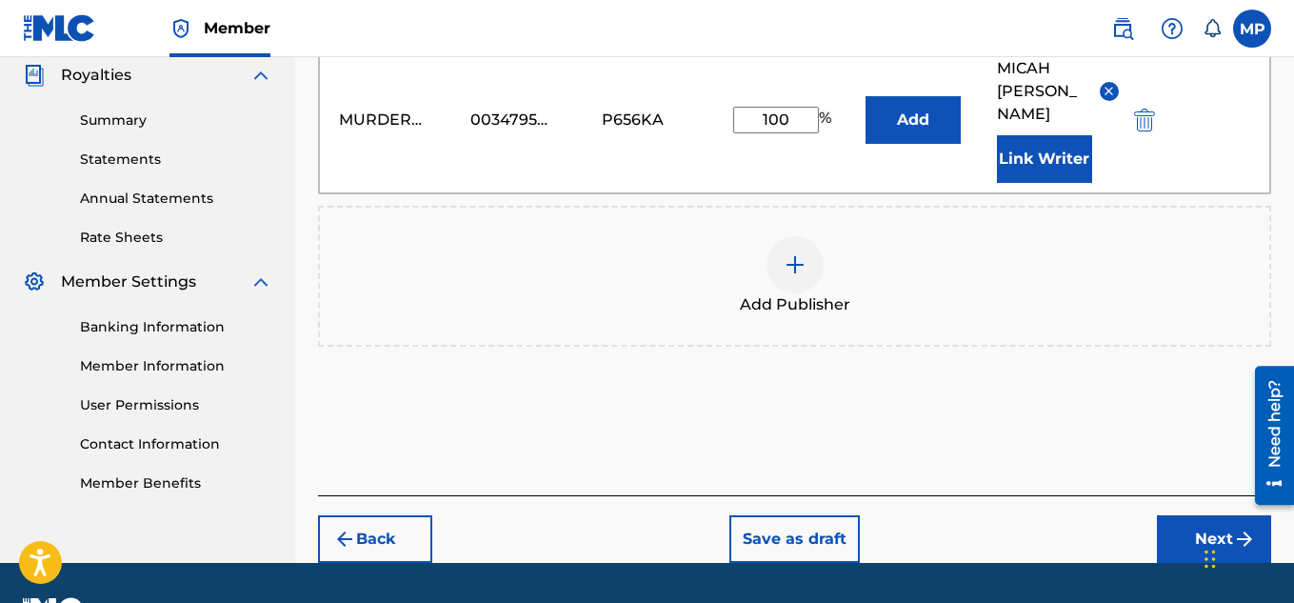
click at [1184, 524] on button "Next" at bounding box center [1214, 539] width 114 height 48
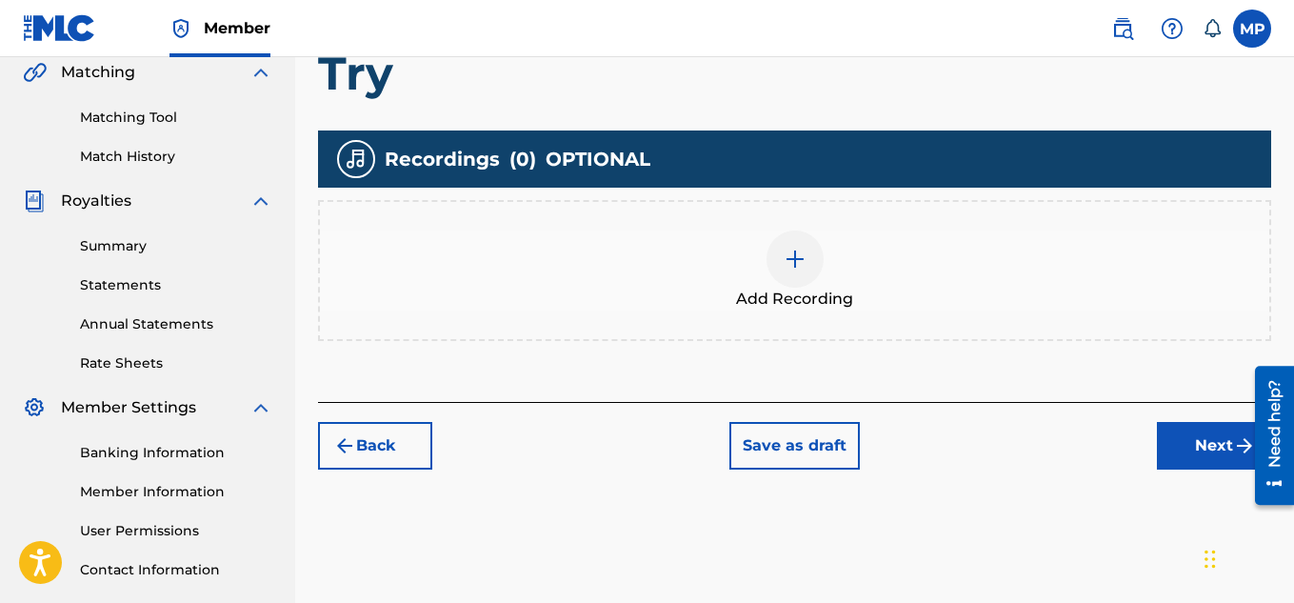
click at [795, 270] on img at bounding box center [795, 259] width 23 height 23
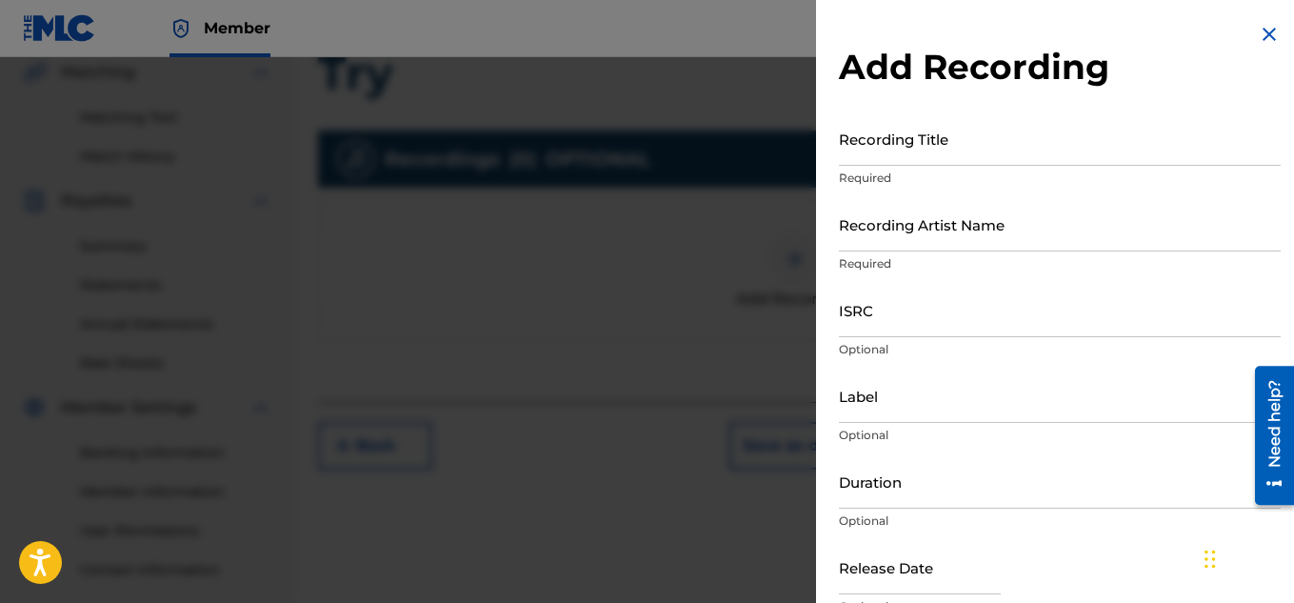
scroll to position [268, 0]
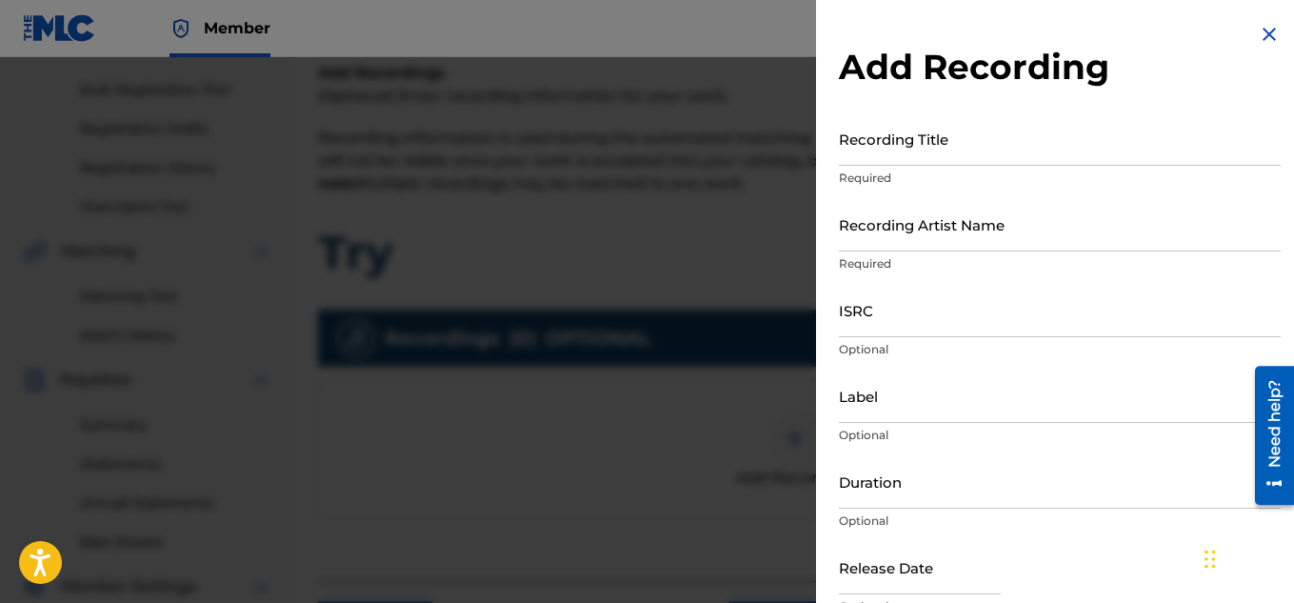
click at [927, 154] on input "Recording Title" at bounding box center [1060, 138] width 442 height 54
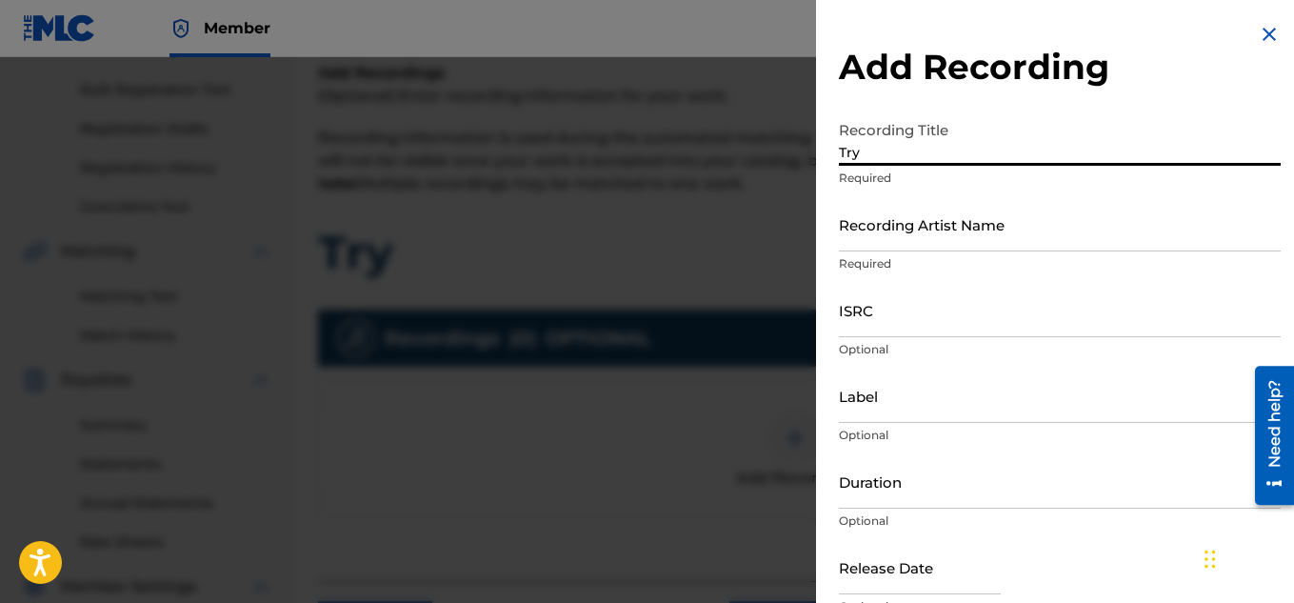
type input "Try"
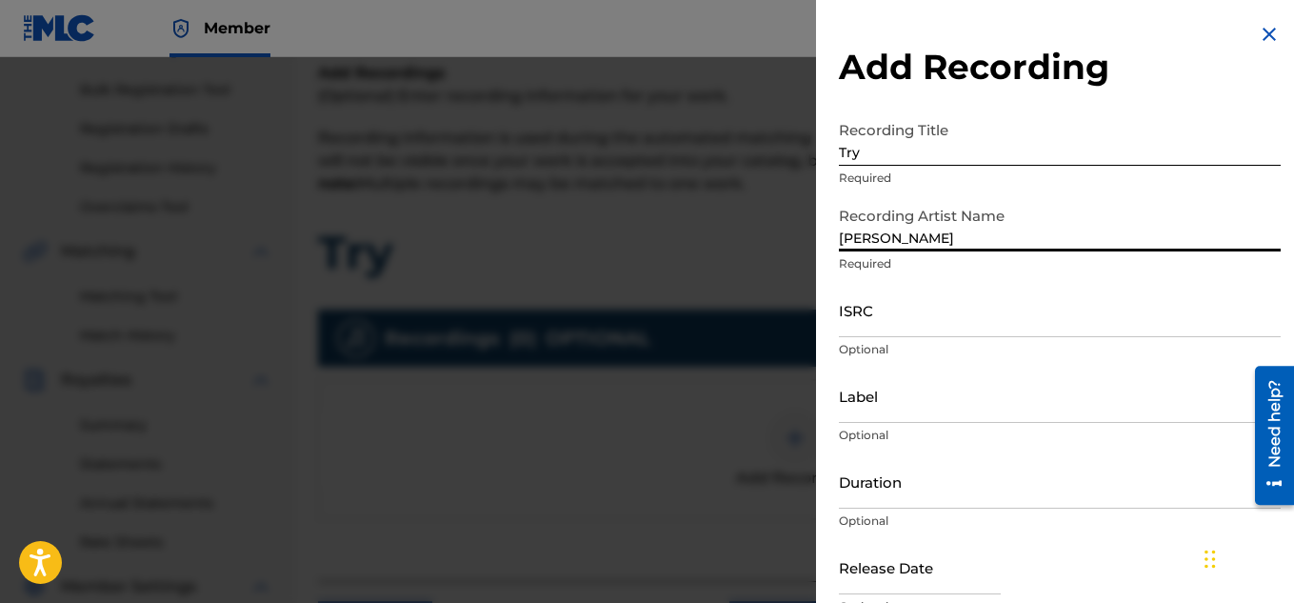
type input "[PERSON_NAME]"
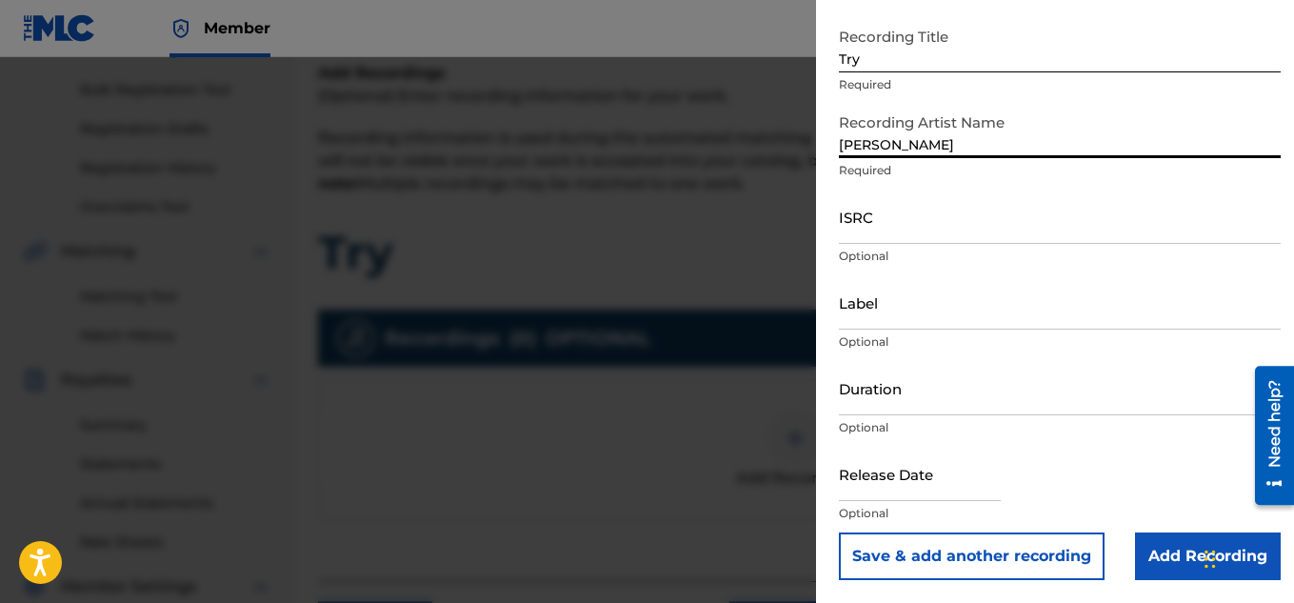
click at [1159, 568] on input "Add Recording" at bounding box center [1208, 556] width 146 height 48
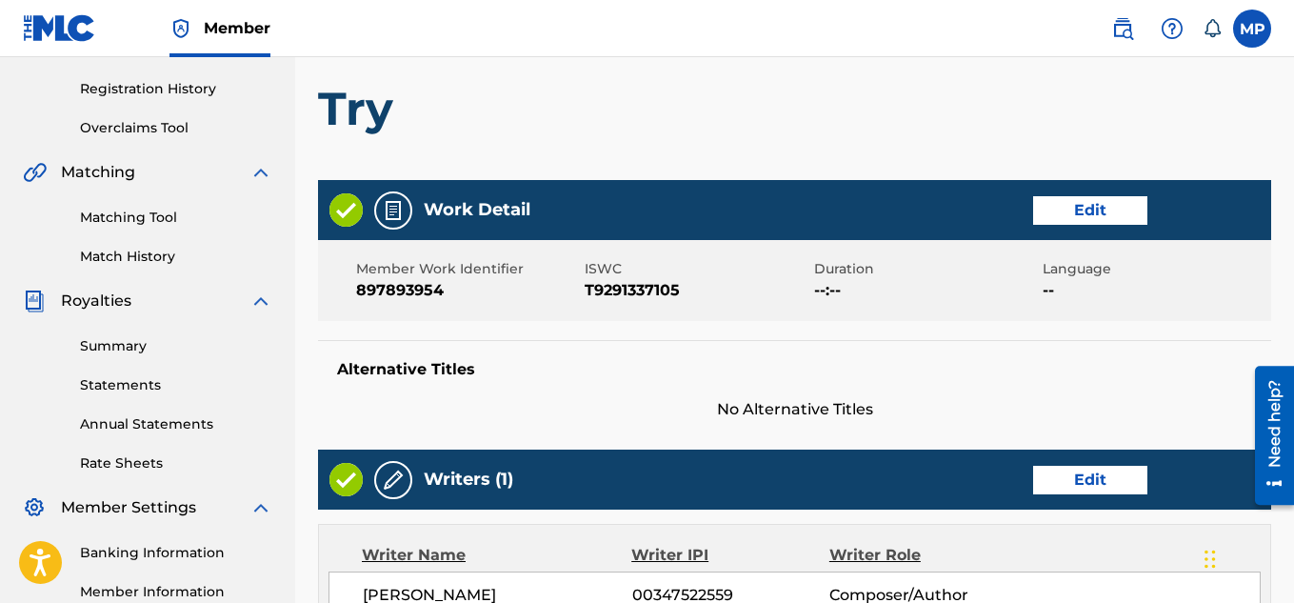
scroll to position [1030, 0]
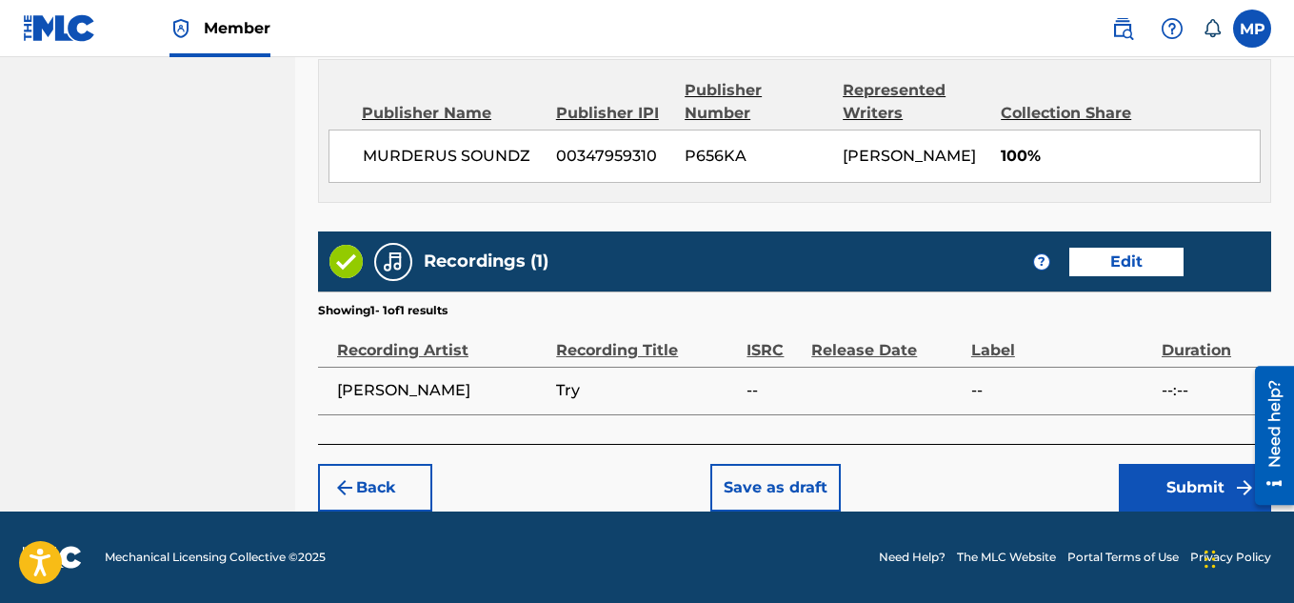
click at [1160, 480] on button "Submit" at bounding box center [1195, 488] width 152 height 48
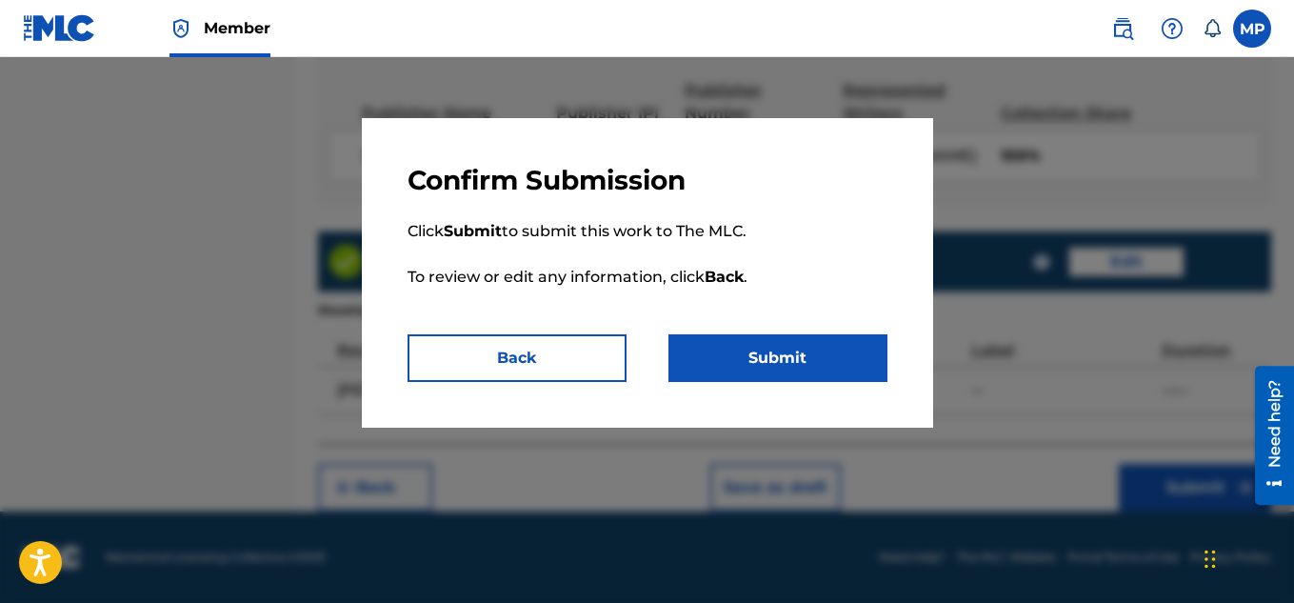
click at [723, 334] on button "Submit" at bounding box center [777, 358] width 219 height 48
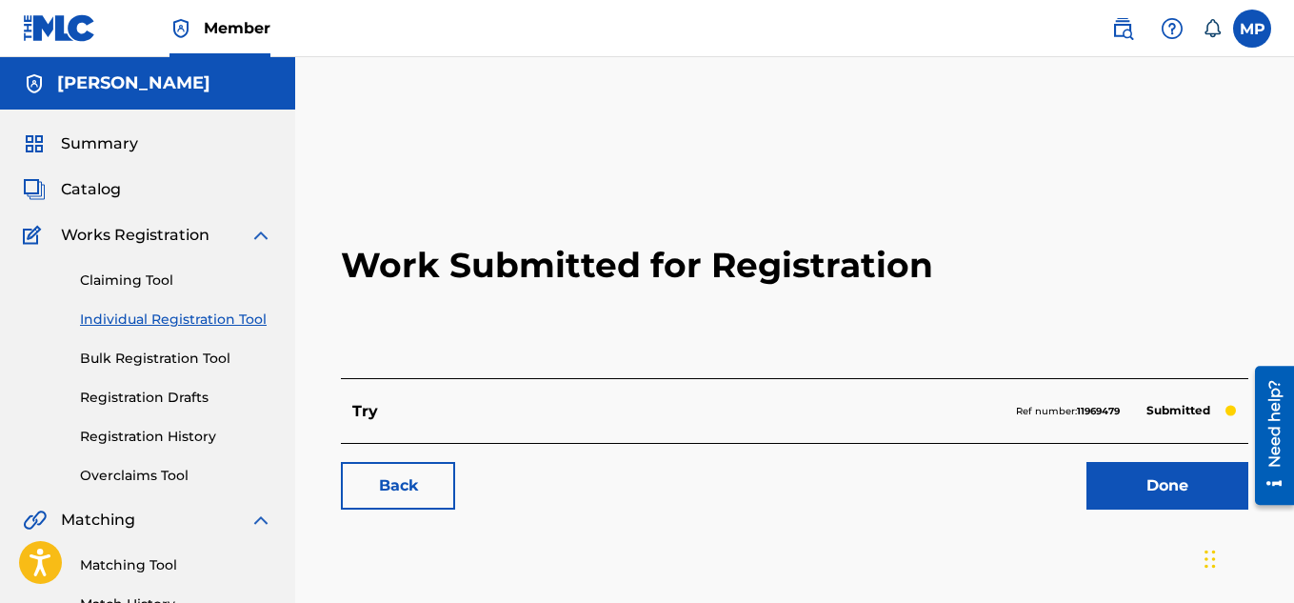
click at [423, 477] on link "Back" at bounding box center [398, 486] width 114 height 48
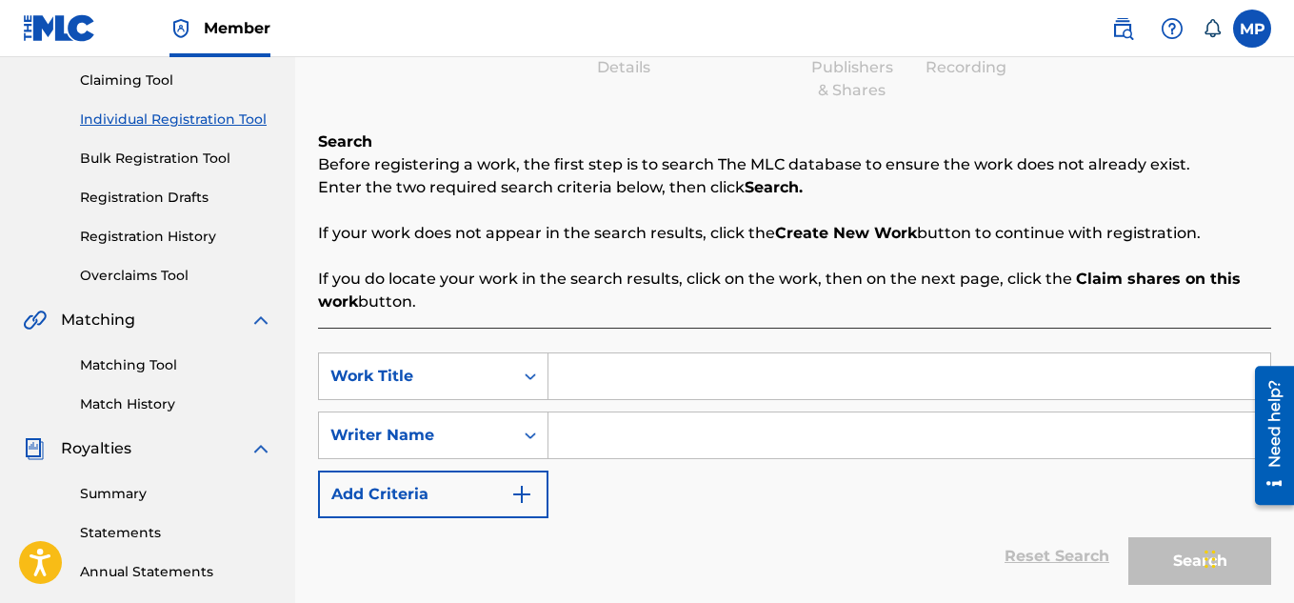
scroll to position [204, 0]
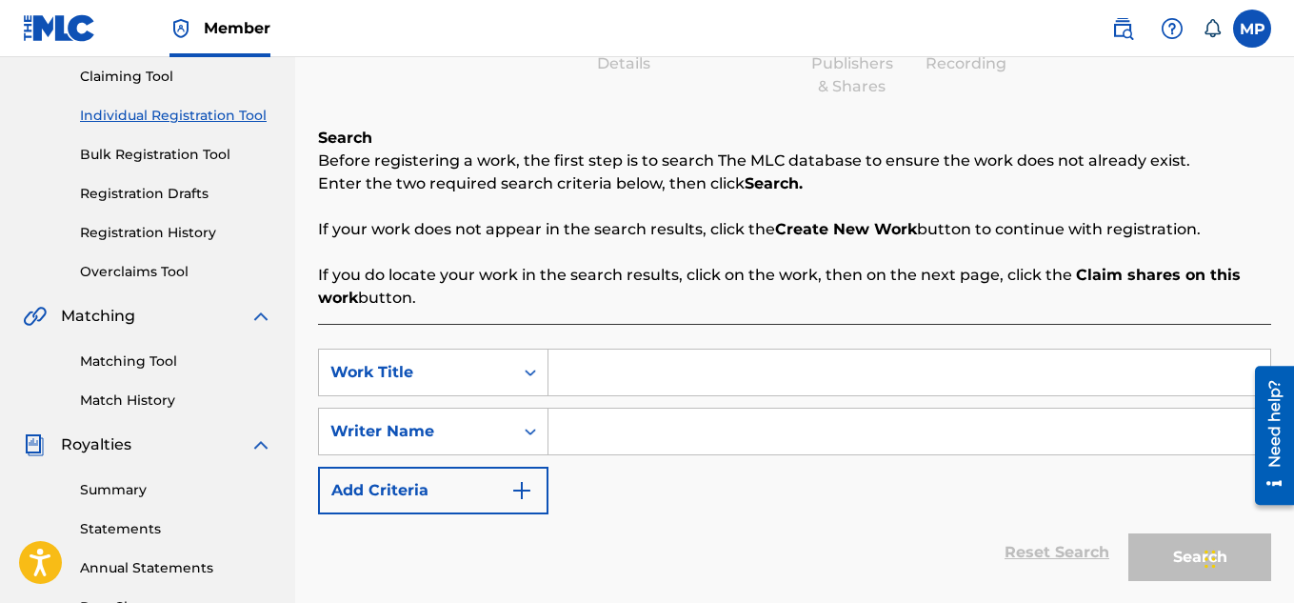
click at [744, 354] on input "Search Form" at bounding box center [909, 372] width 722 height 46
type input "Taste"
click at [751, 443] on input "Search Form" at bounding box center [909, 431] width 722 height 46
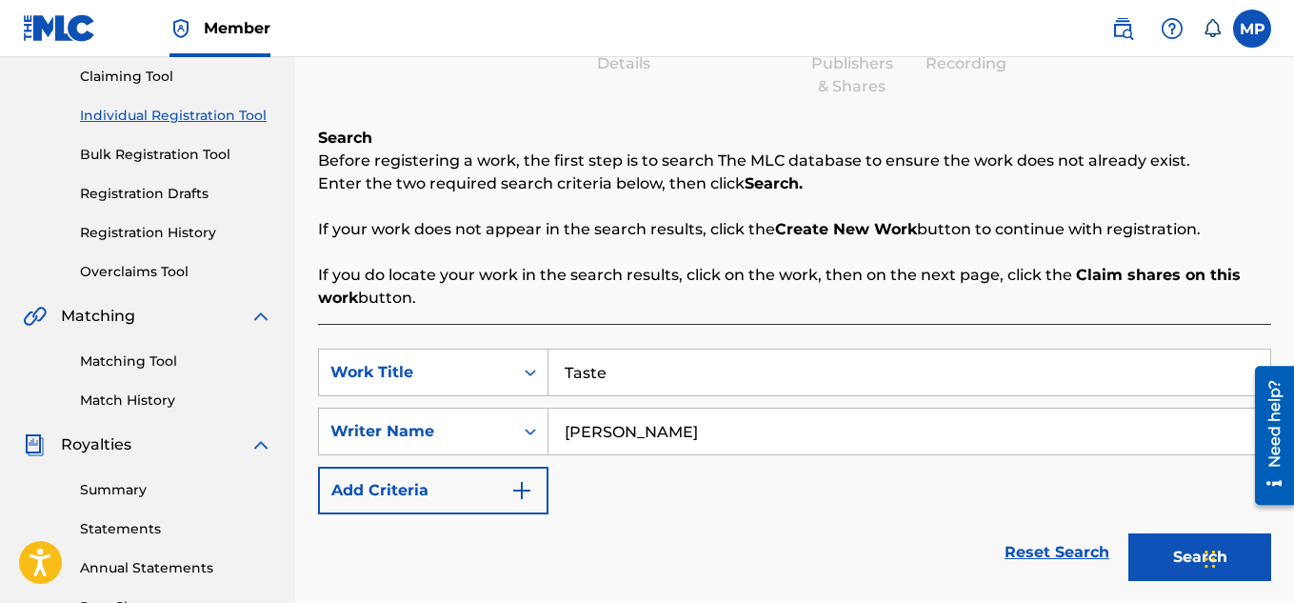
type input "[PERSON_NAME]"
click at [1161, 551] on button "Search" at bounding box center [1199, 557] width 143 height 48
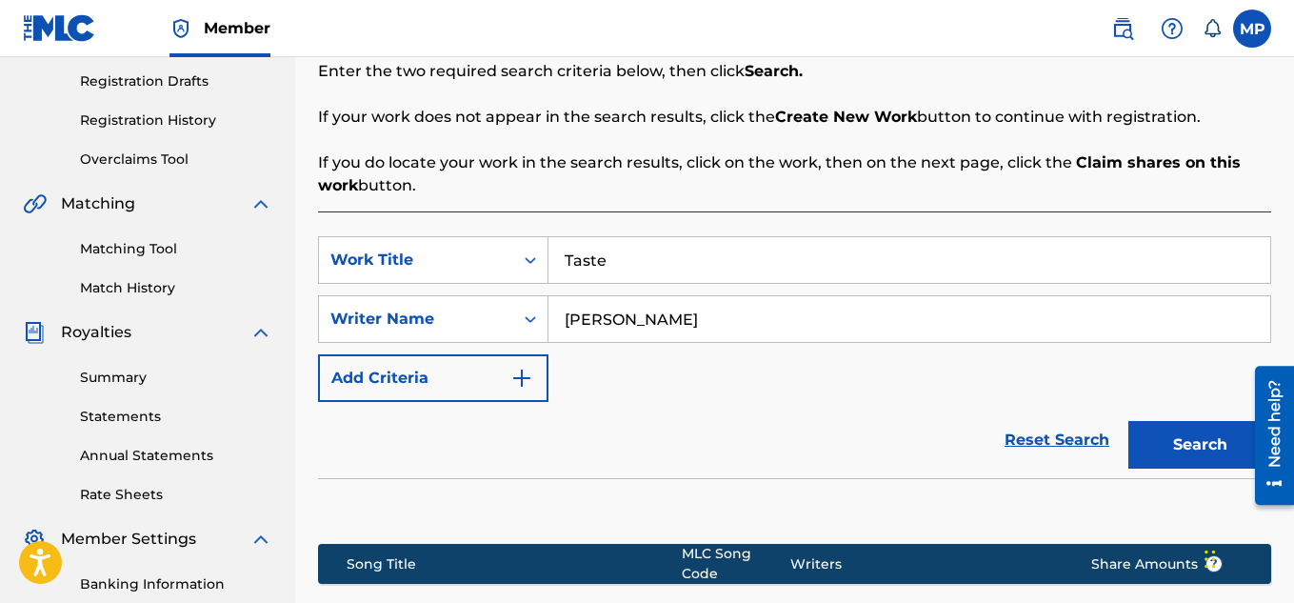
scroll to position [578, 0]
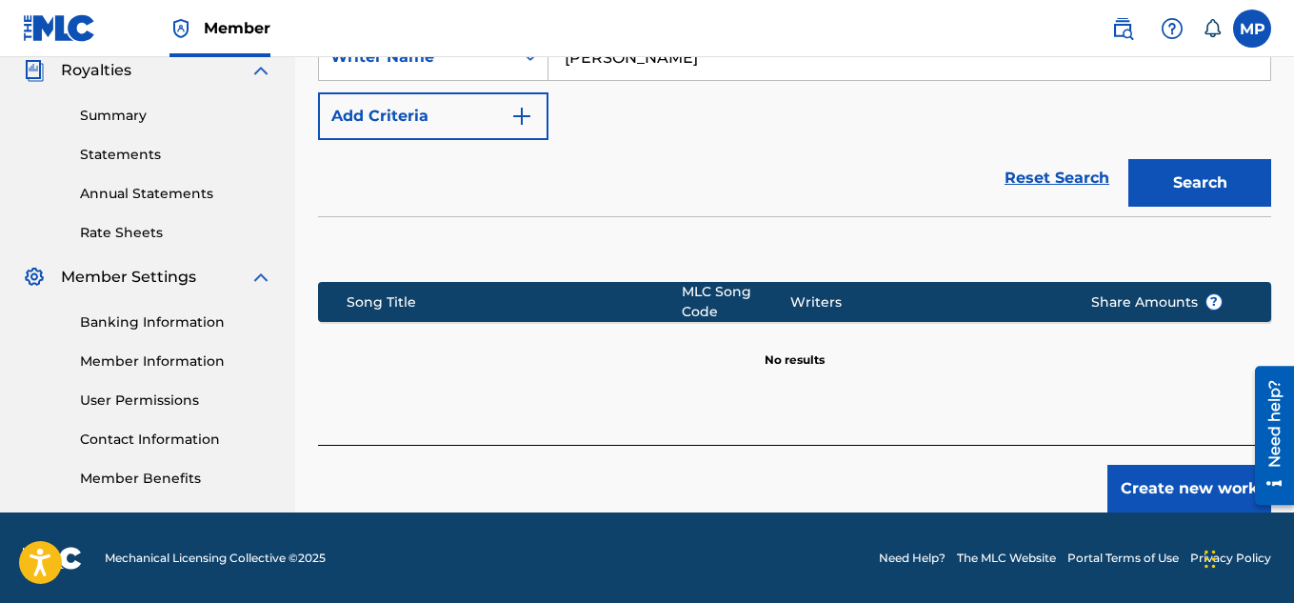
click at [1151, 490] on button "Create new work" at bounding box center [1189, 489] width 164 height 48
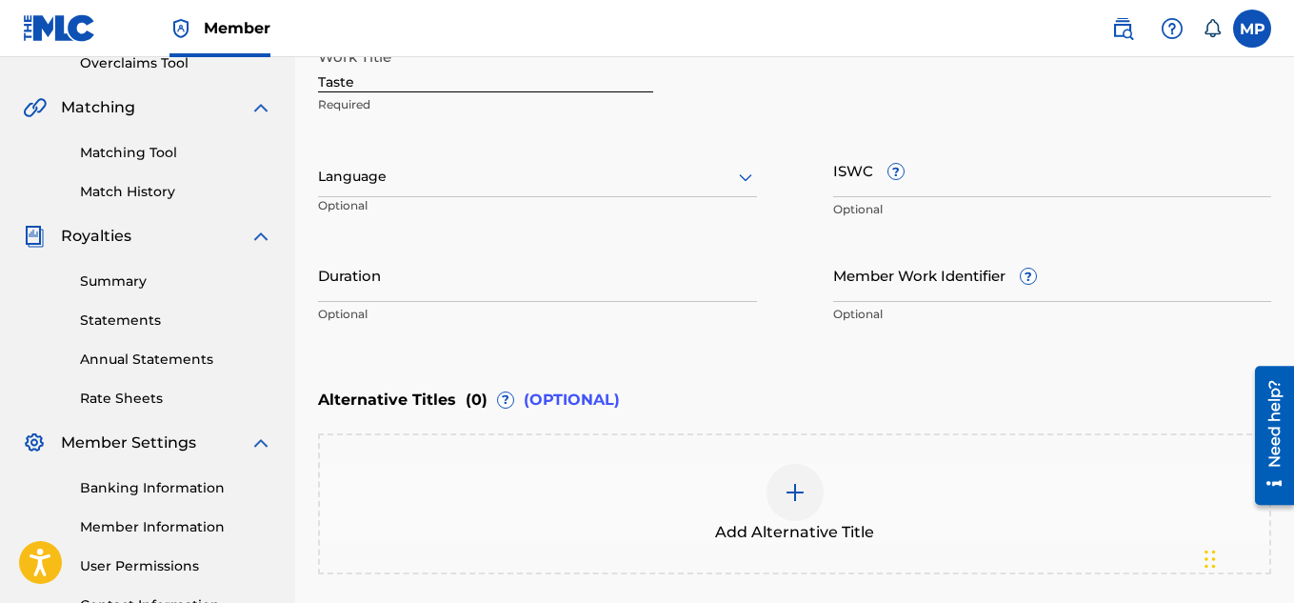
scroll to position [410, 0]
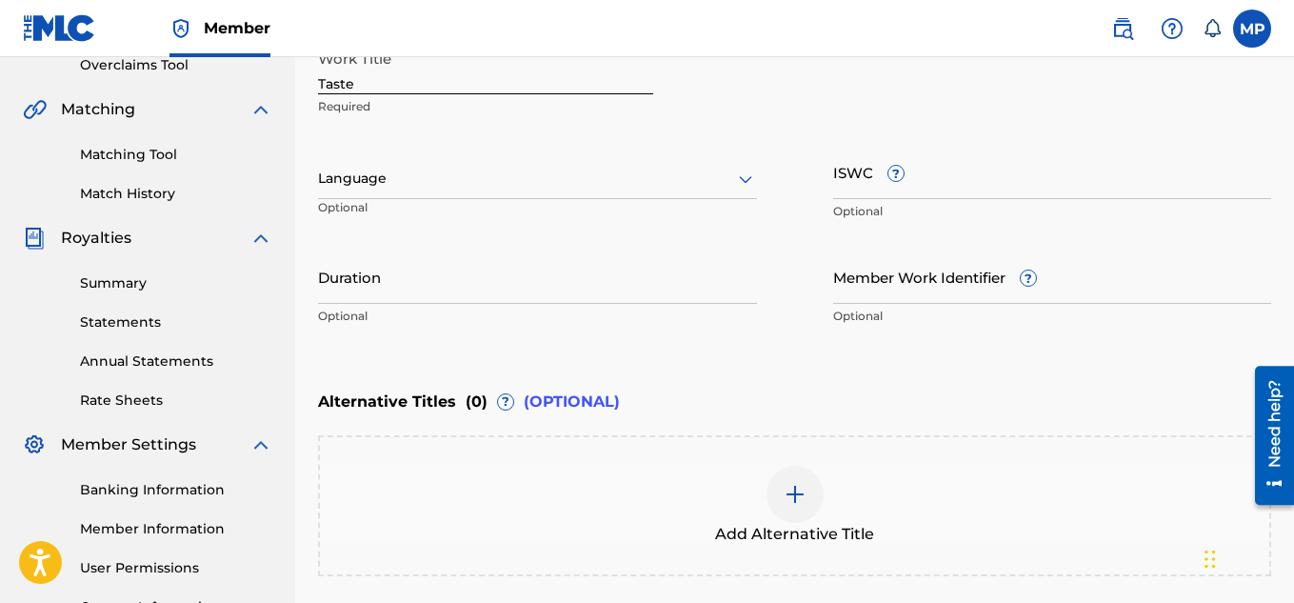
click at [850, 190] on input "ISWC ?" at bounding box center [1052, 172] width 439 height 54
paste input "/897893954"
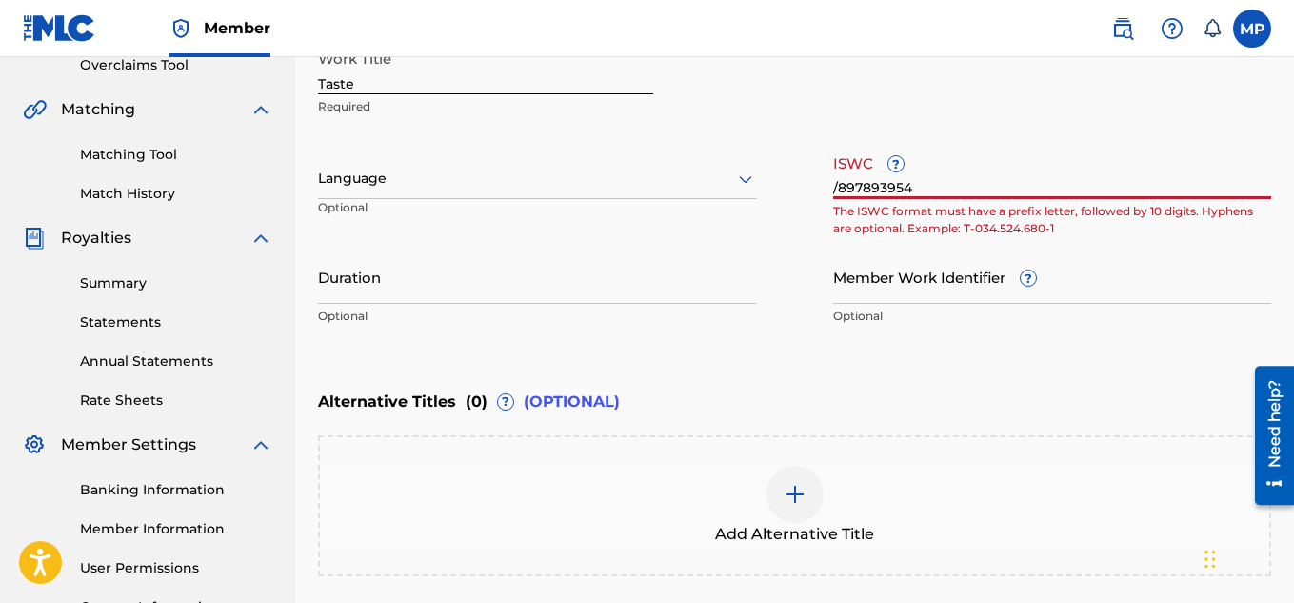
click at [863, 184] on input "/897893954" at bounding box center [1052, 172] width 439 height 54
paste input "T9291336942"
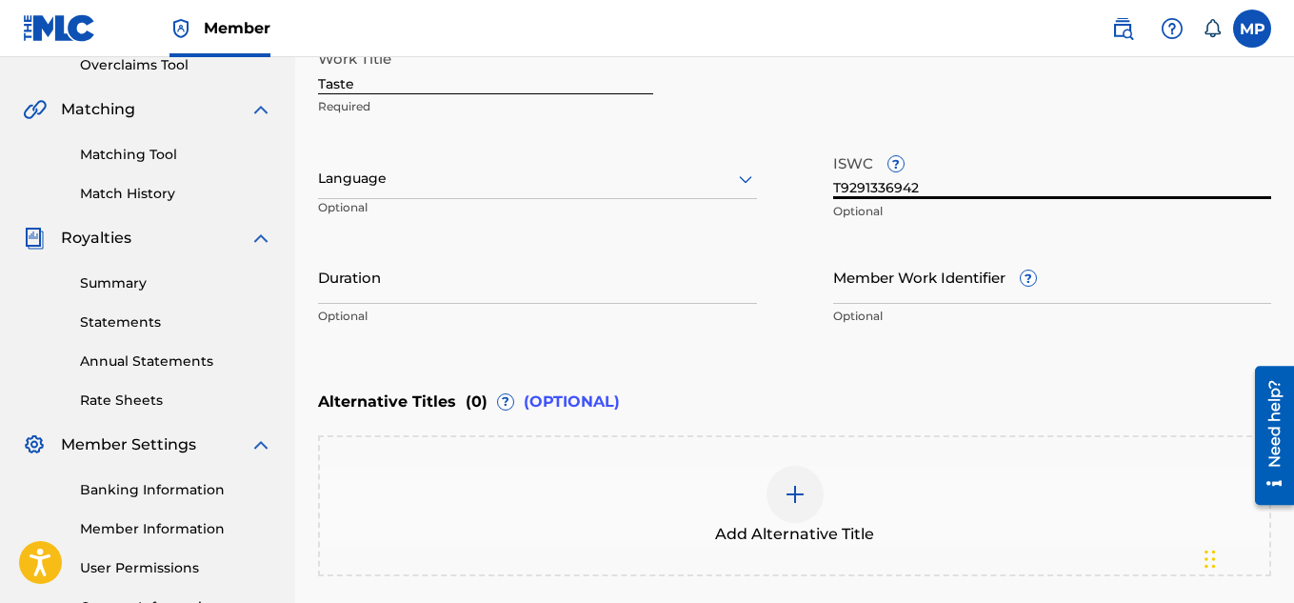
type input "T9291336942"
click at [877, 284] on input "Member Work Identifier ?" at bounding box center [1052, 276] width 439 height 54
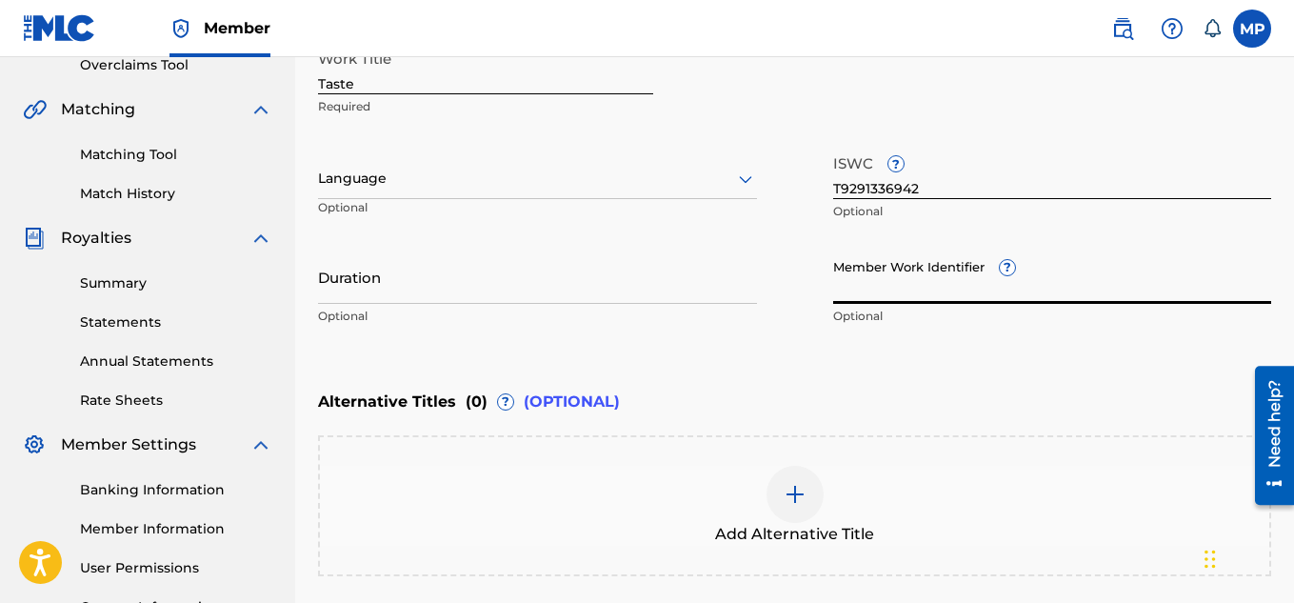
paste input "T9291336942"
paste input "897893943"
type input "897893943"
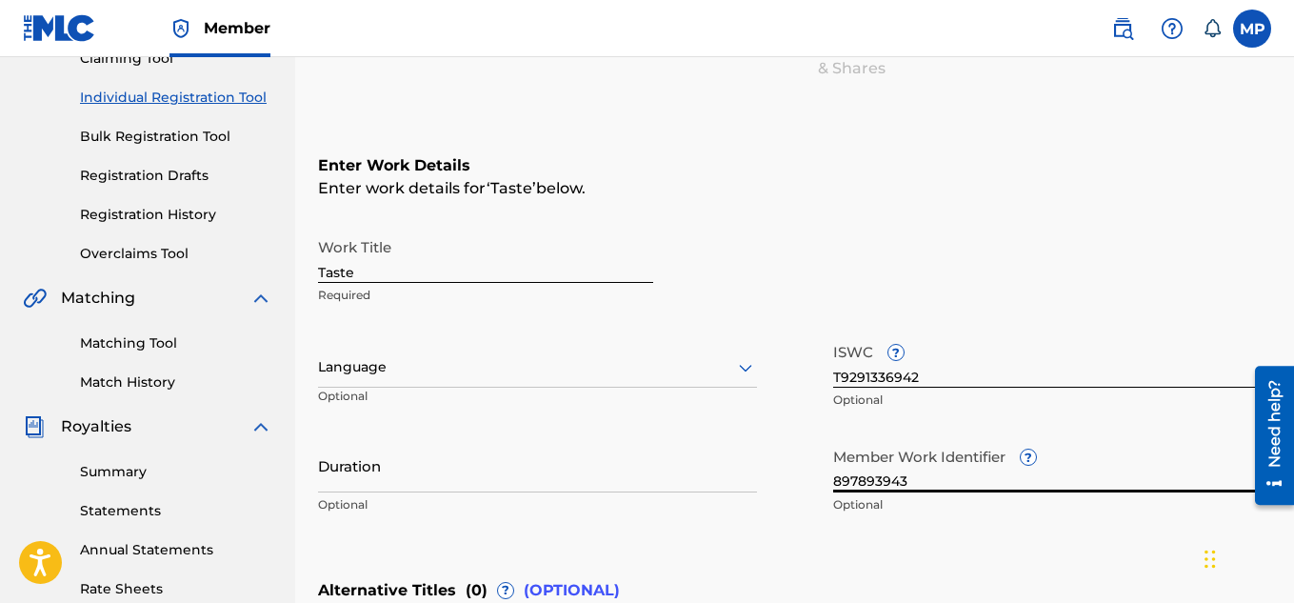
scroll to position [590, 0]
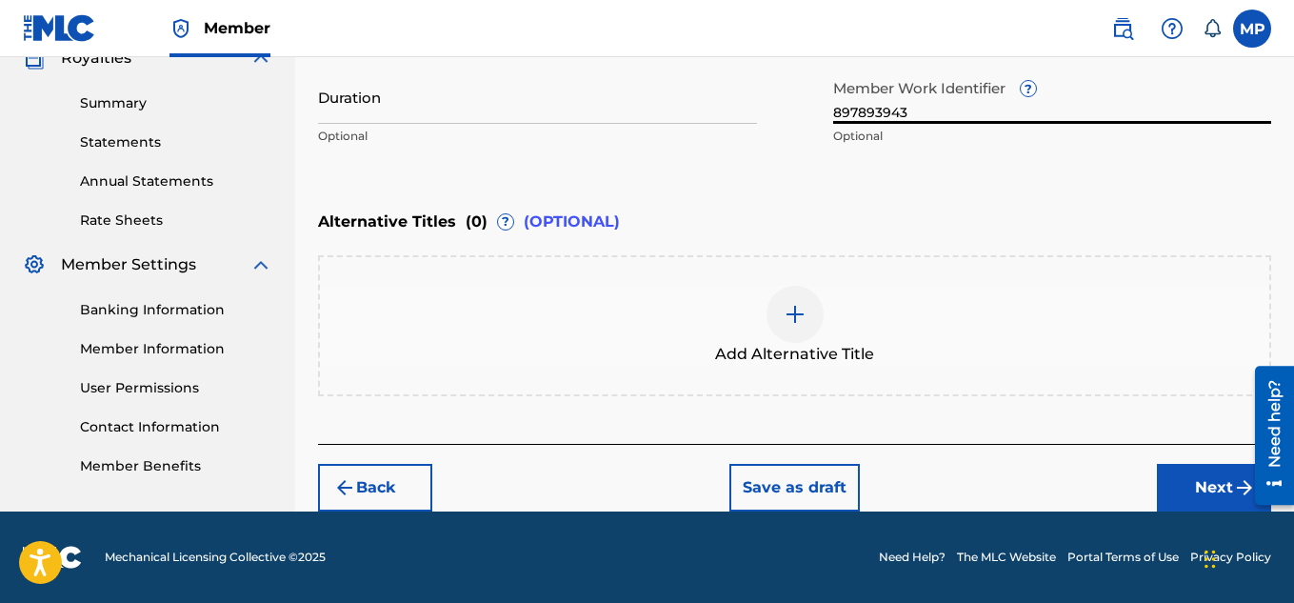
click at [1181, 487] on button "Next" at bounding box center [1214, 488] width 114 height 48
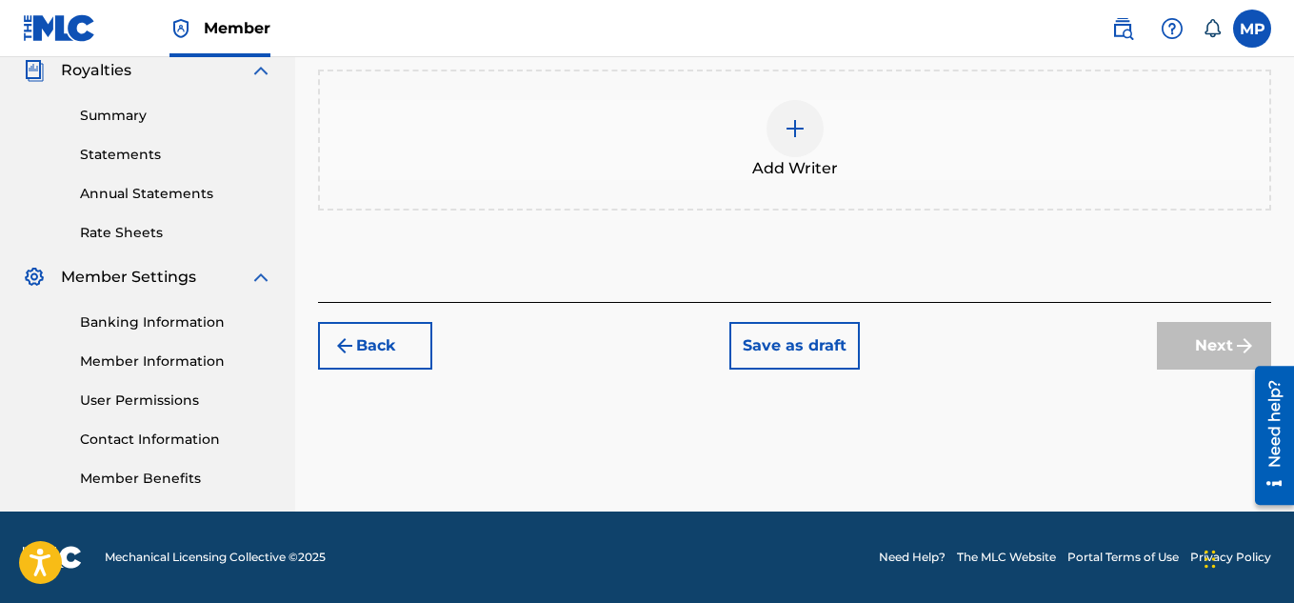
scroll to position [176, 0]
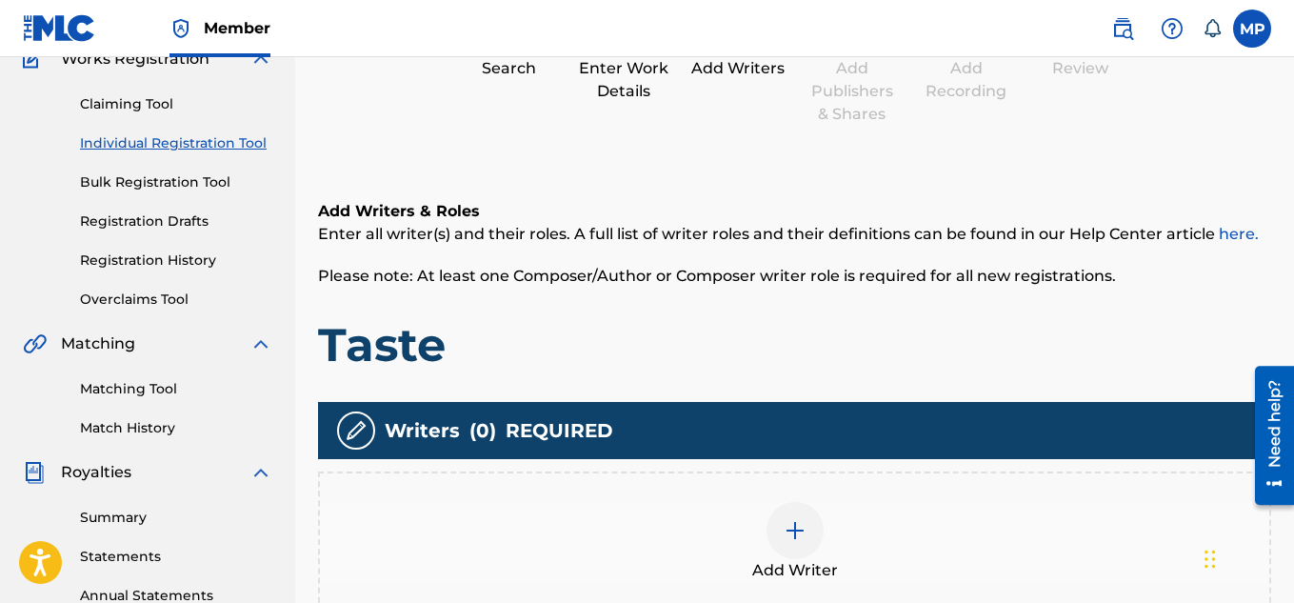
click at [793, 527] on img at bounding box center [795, 530] width 23 height 23
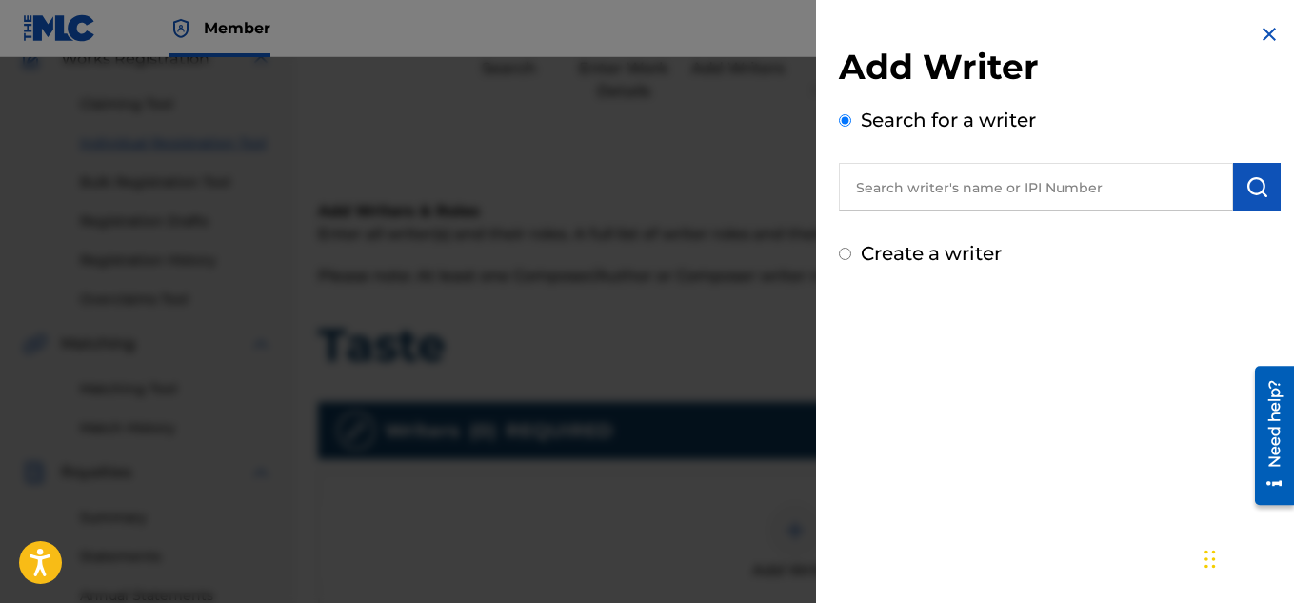
click at [924, 201] on input "text" at bounding box center [1036, 187] width 394 height 48
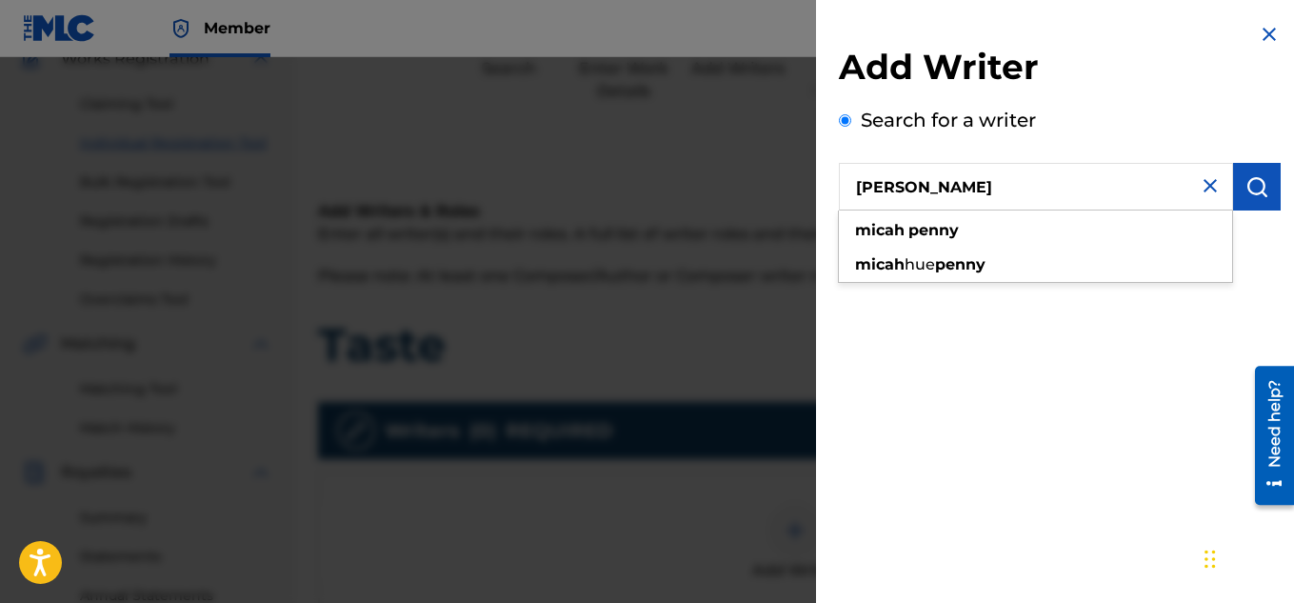
type input "[PERSON_NAME]"
click at [1260, 191] on img "submit" at bounding box center [1256, 186] width 23 height 23
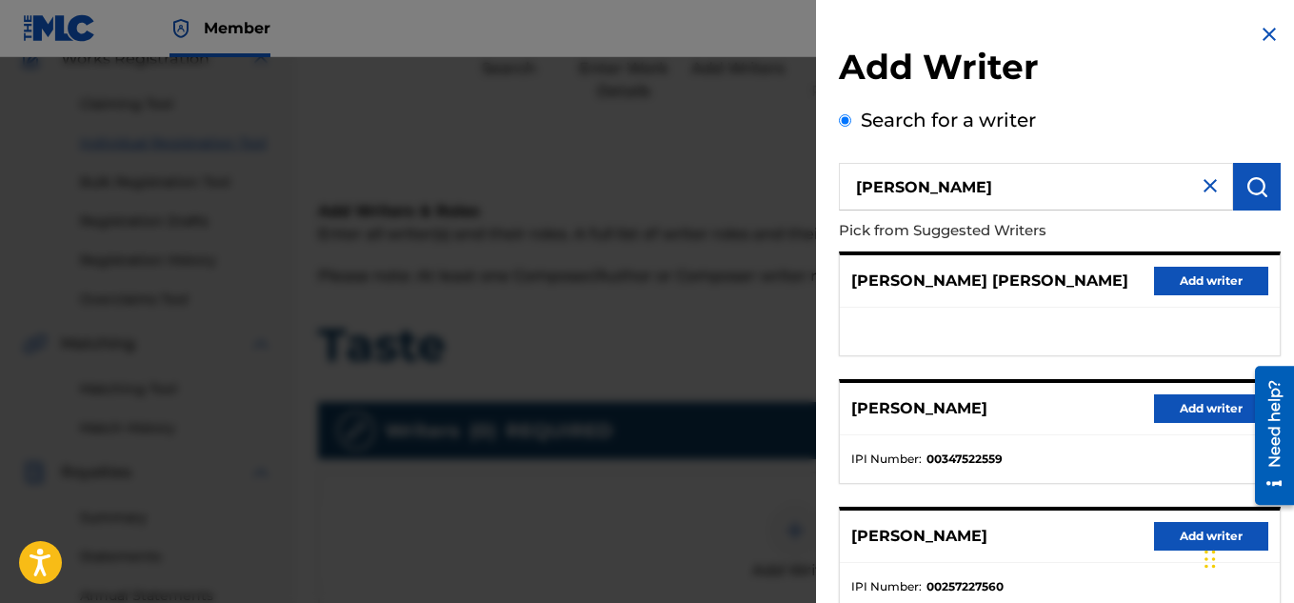
click at [1187, 400] on button "Add writer" at bounding box center [1211, 408] width 114 height 29
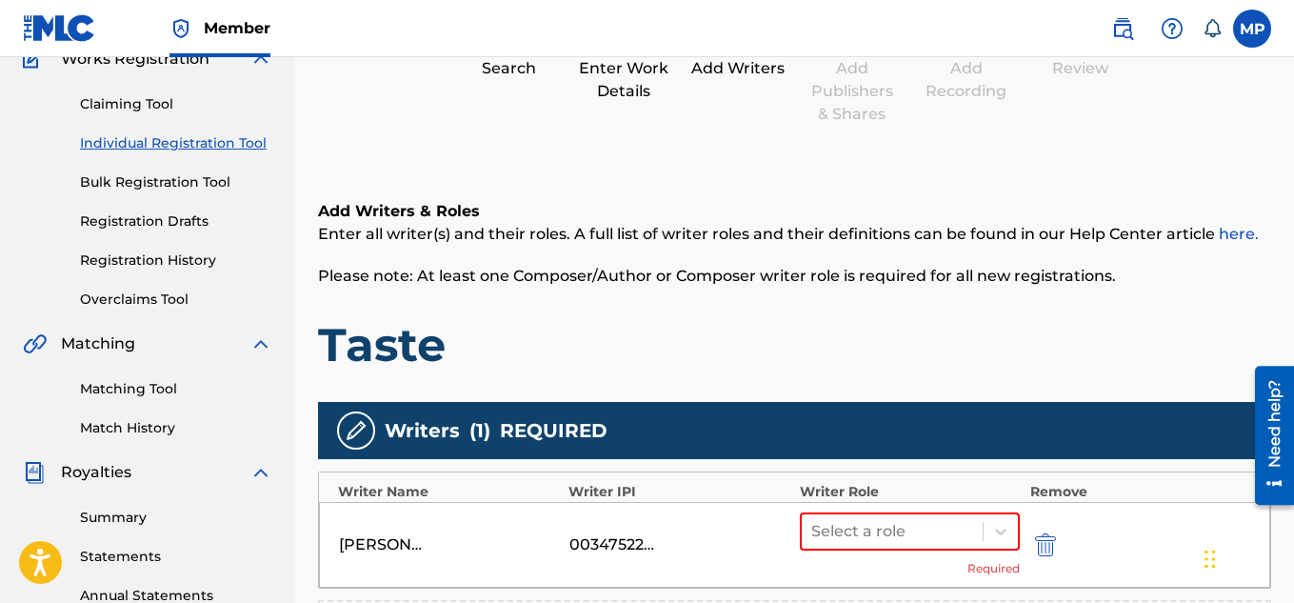
scroll to position [282, 0]
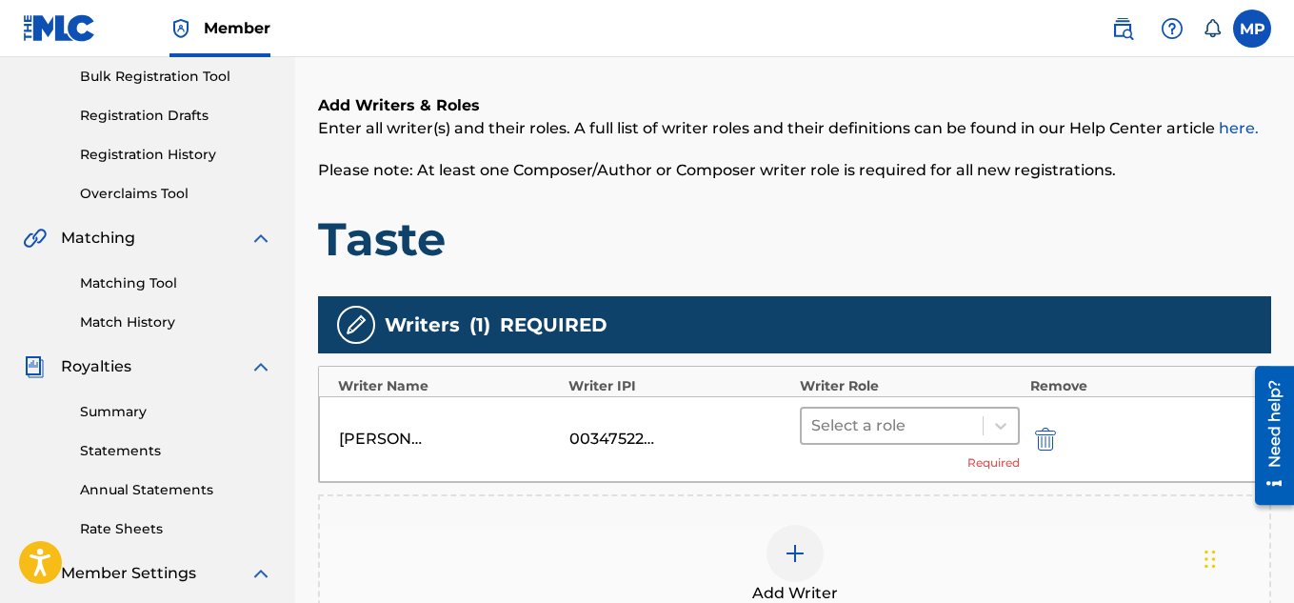
click at [900, 412] on div at bounding box center [892, 425] width 163 height 27
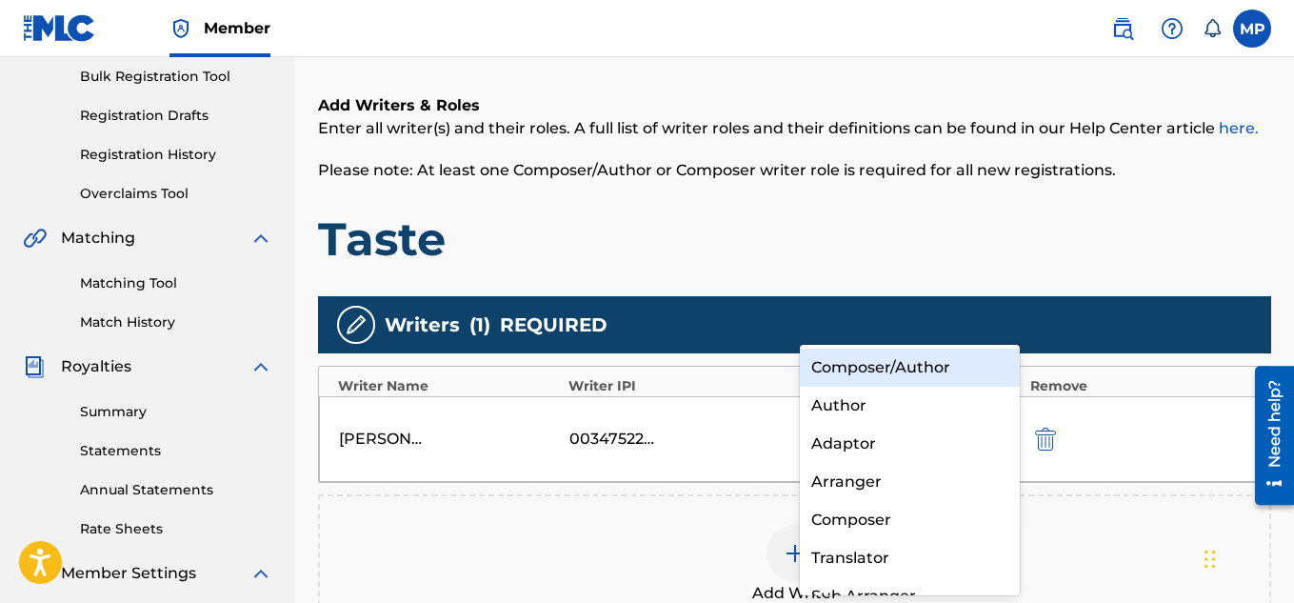
click at [841, 366] on div "Composer/Author" at bounding box center [910, 367] width 221 height 38
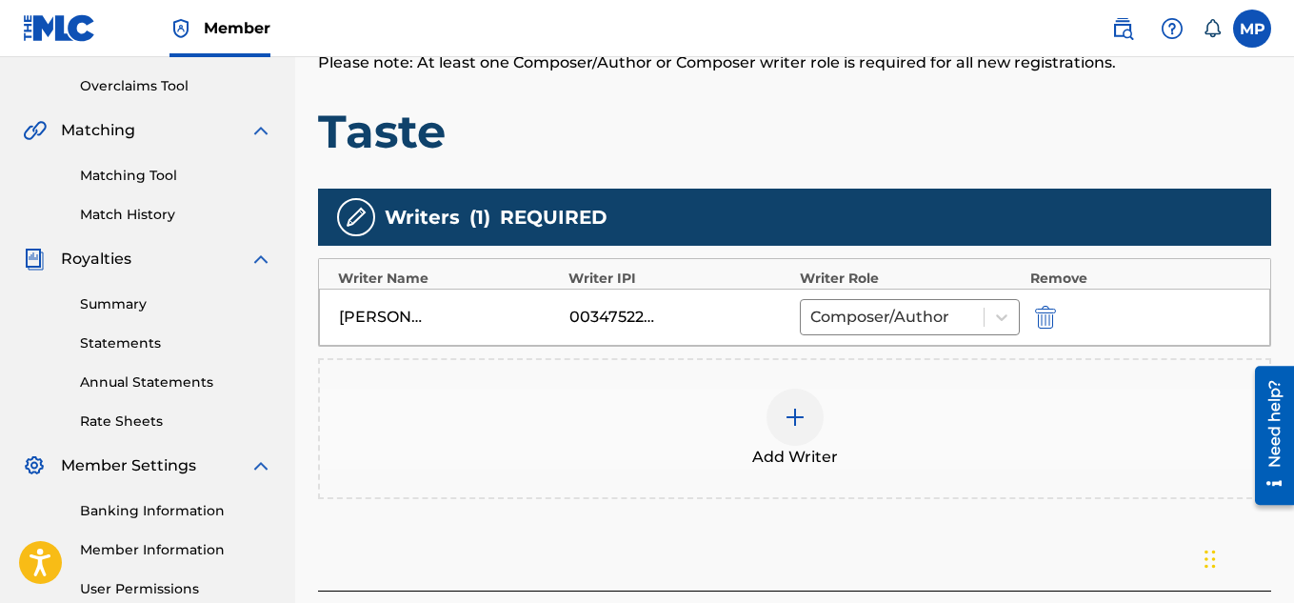
scroll to position [578, 0]
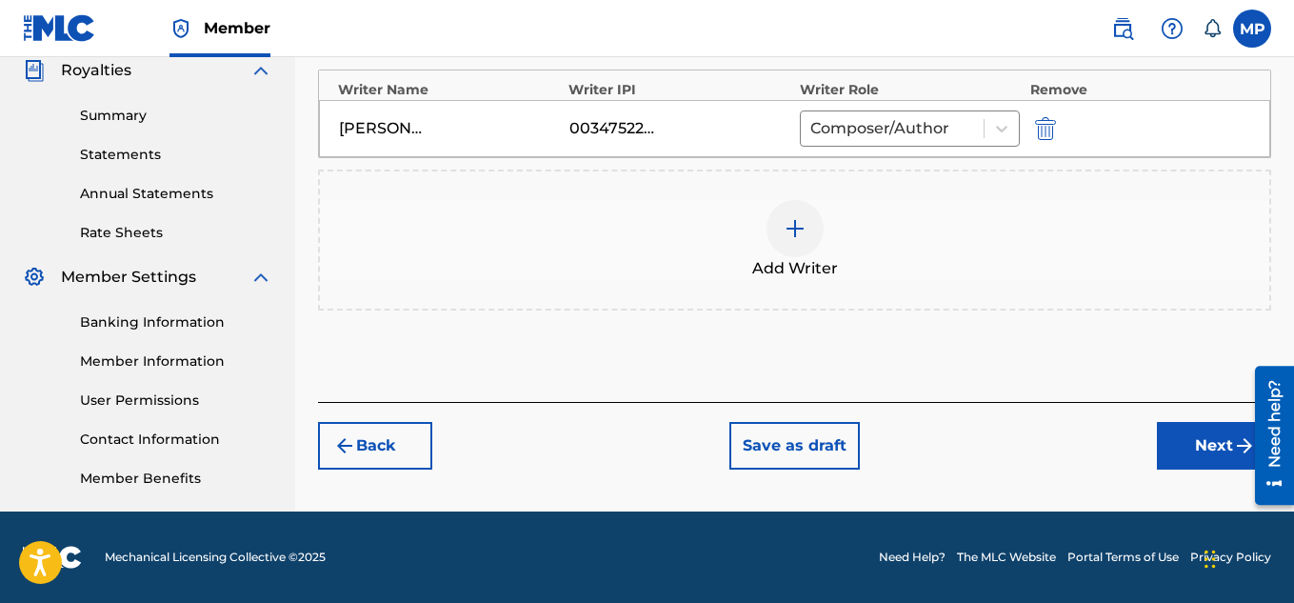
click at [1175, 448] on button "Next" at bounding box center [1214, 446] width 114 height 48
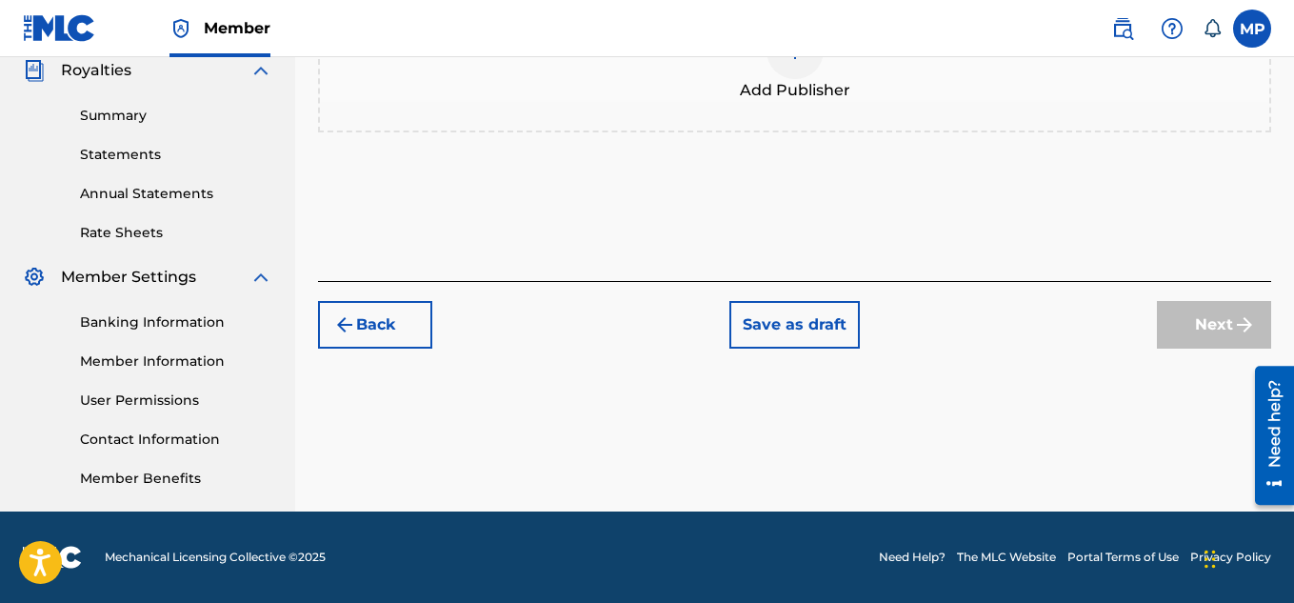
scroll to position [214, 0]
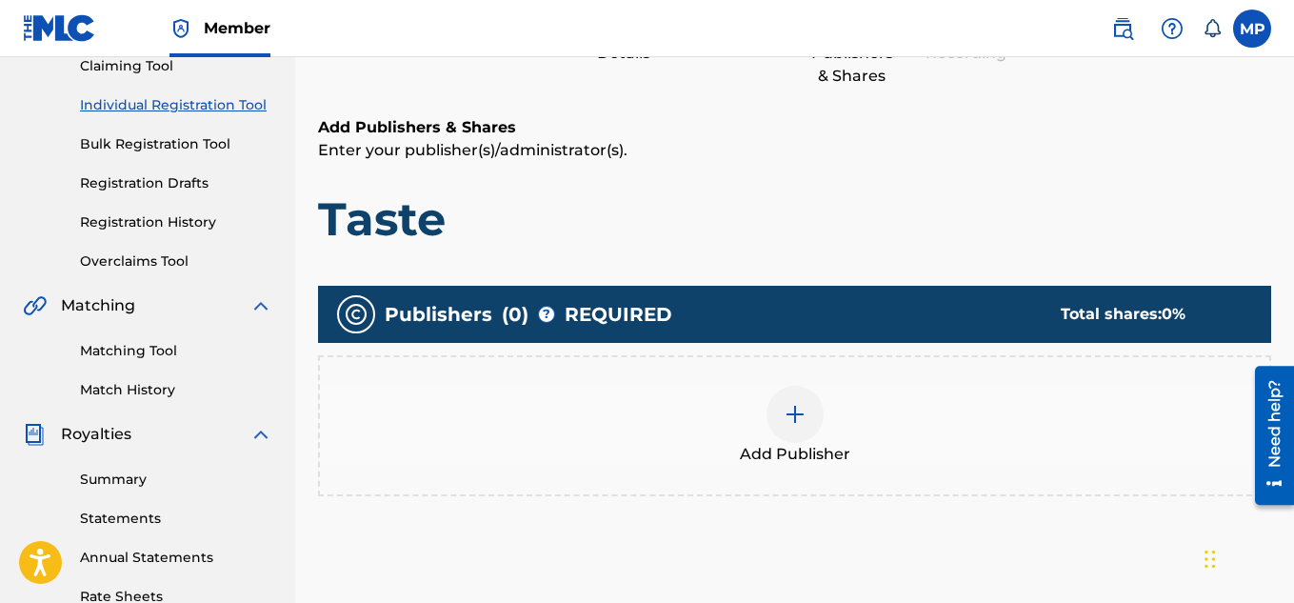
click at [785, 403] on img at bounding box center [795, 414] width 23 height 23
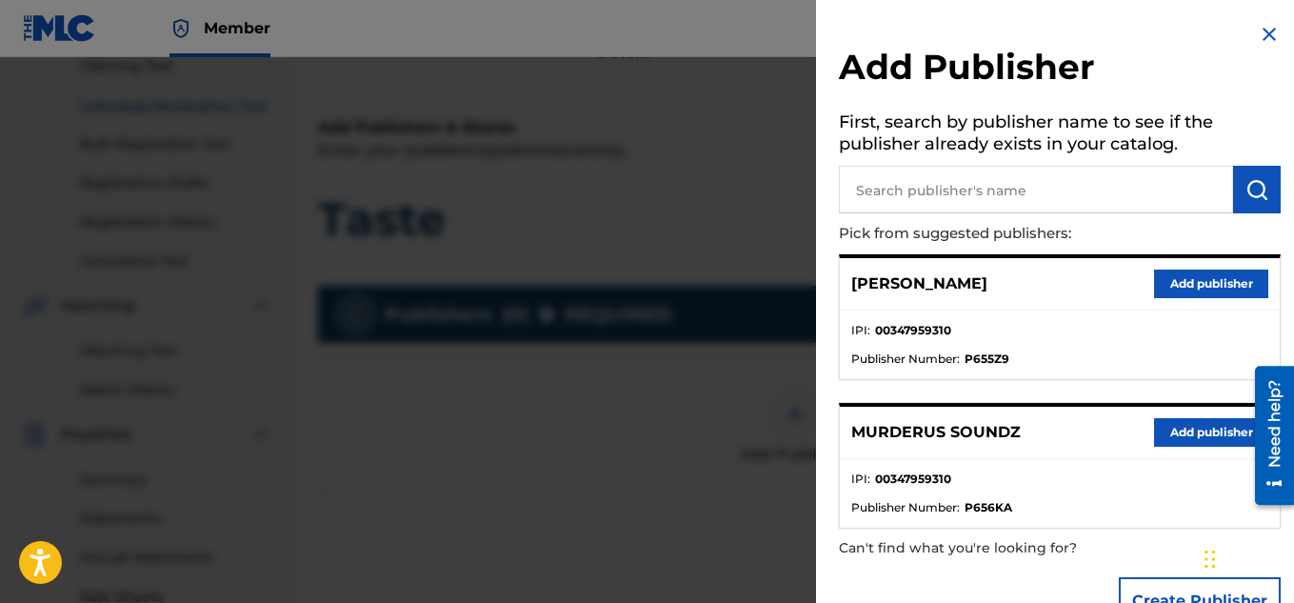
click at [1163, 424] on button "Add publisher" at bounding box center [1211, 432] width 114 height 29
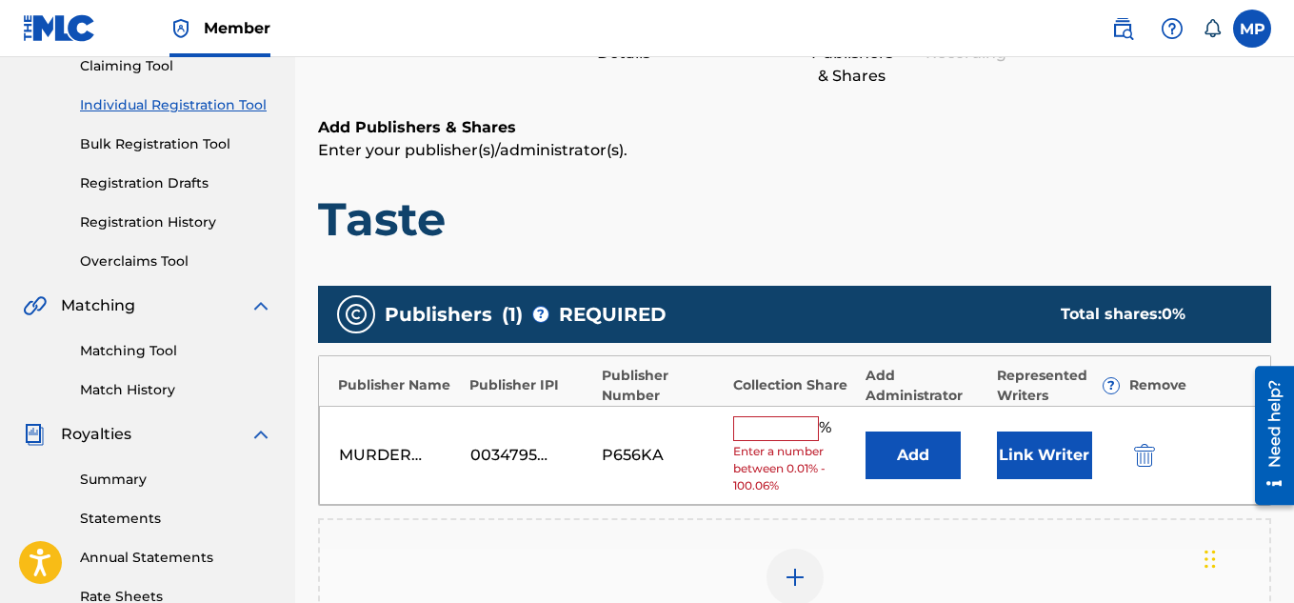
click at [771, 419] on input "text" at bounding box center [776, 428] width 86 height 25
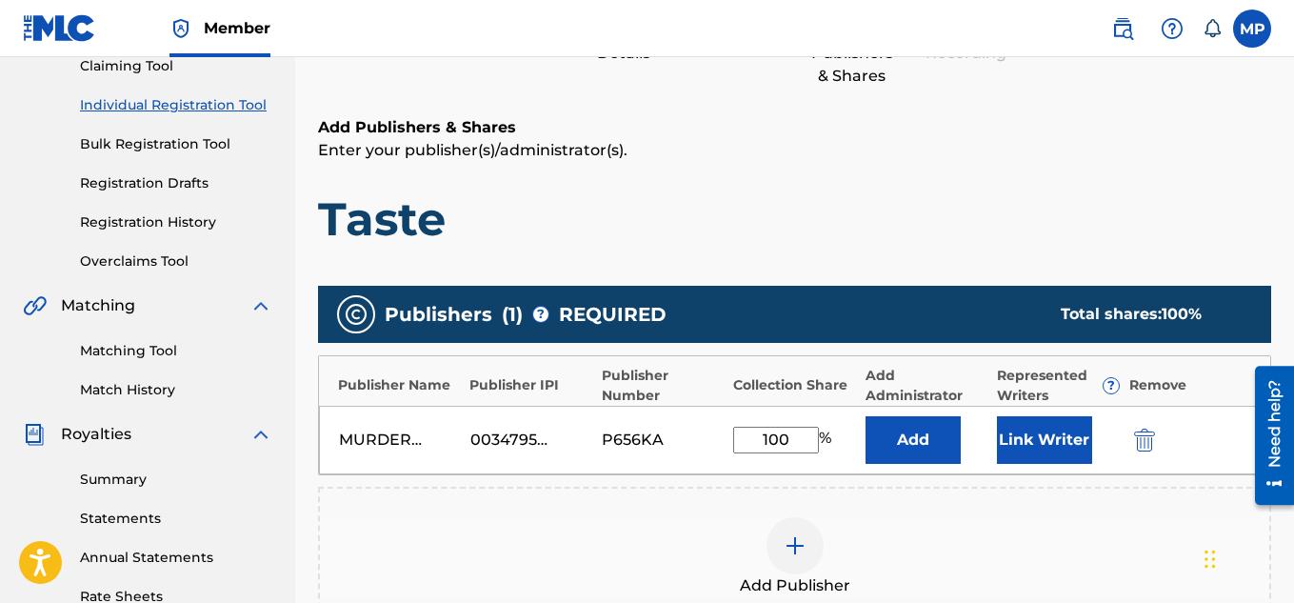
type input "100"
click at [1026, 437] on button "Link Writer" at bounding box center [1044, 440] width 95 height 48
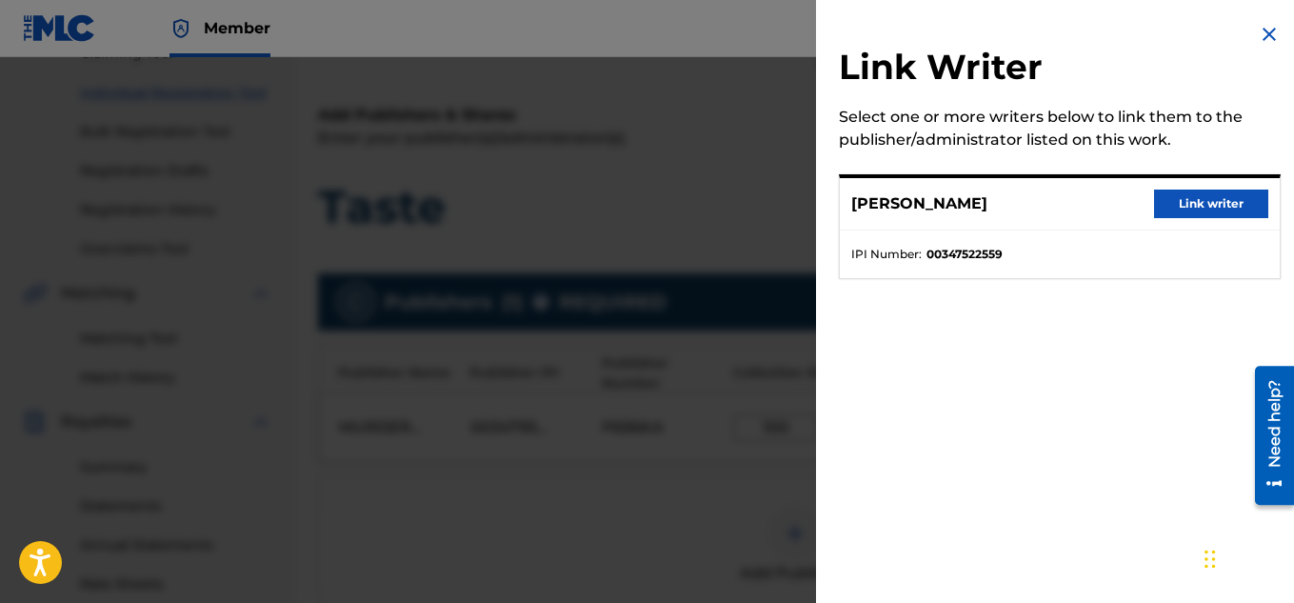
scroll to position [319, 0]
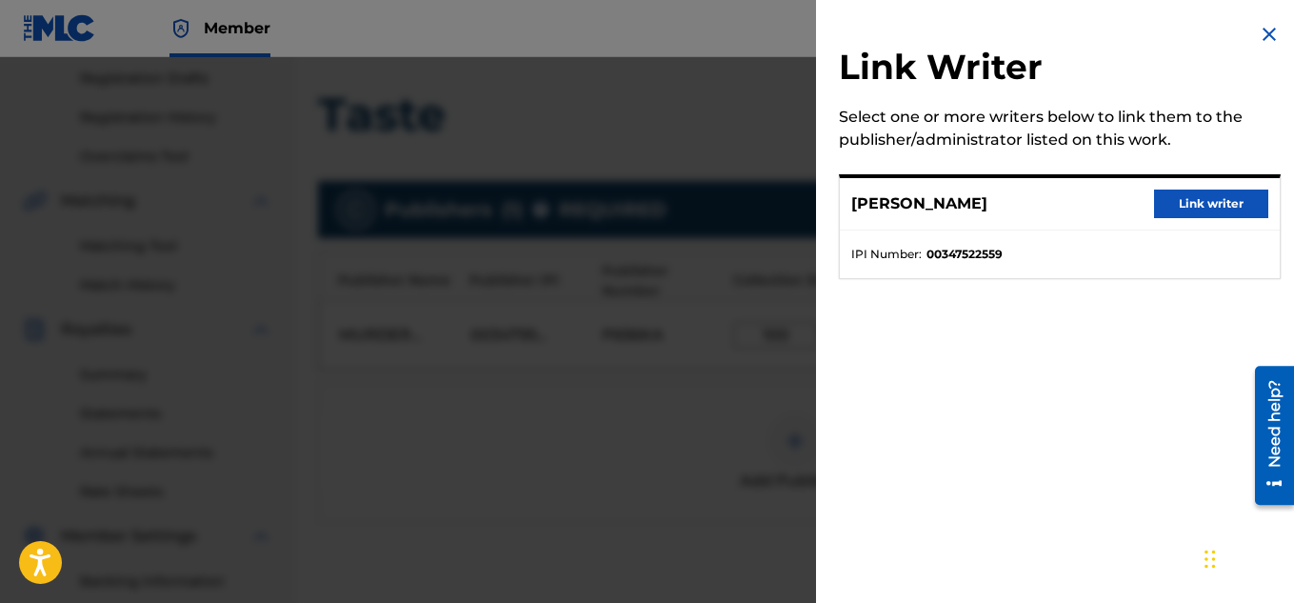
click at [1203, 221] on div "MICAH PENNY Link writer" at bounding box center [1060, 204] width 440 height 52
click at [1198, 210] on button "Link writer" at bounding box center [1211, 203] width 114 height 29
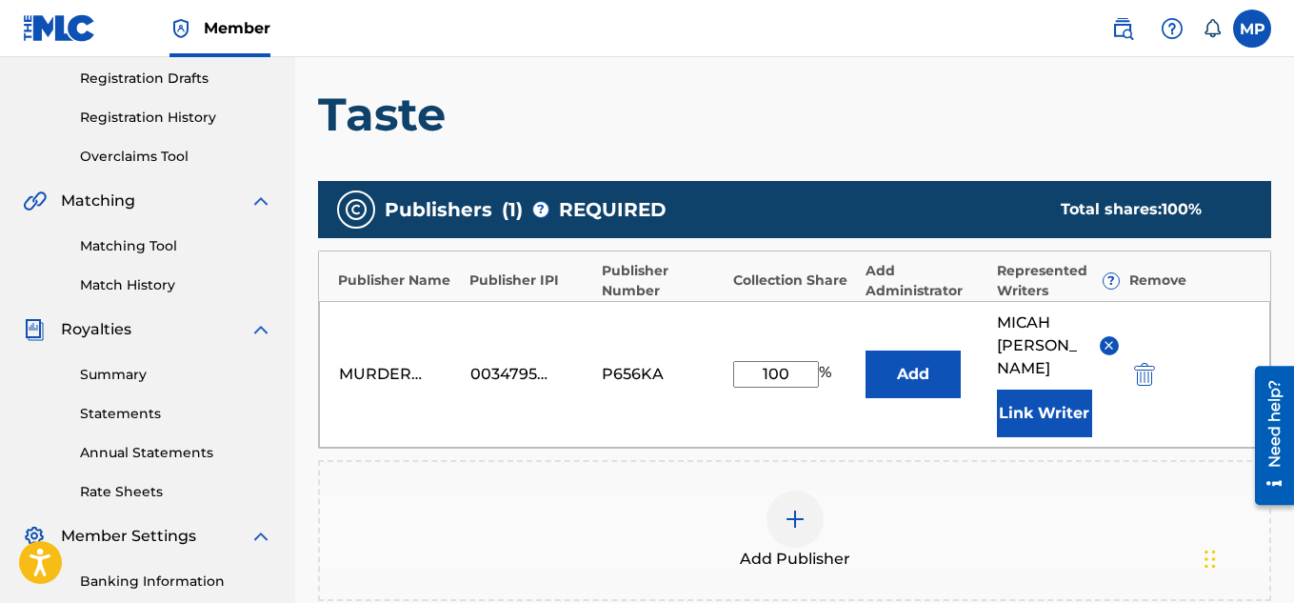
scroll to position [602, 0]
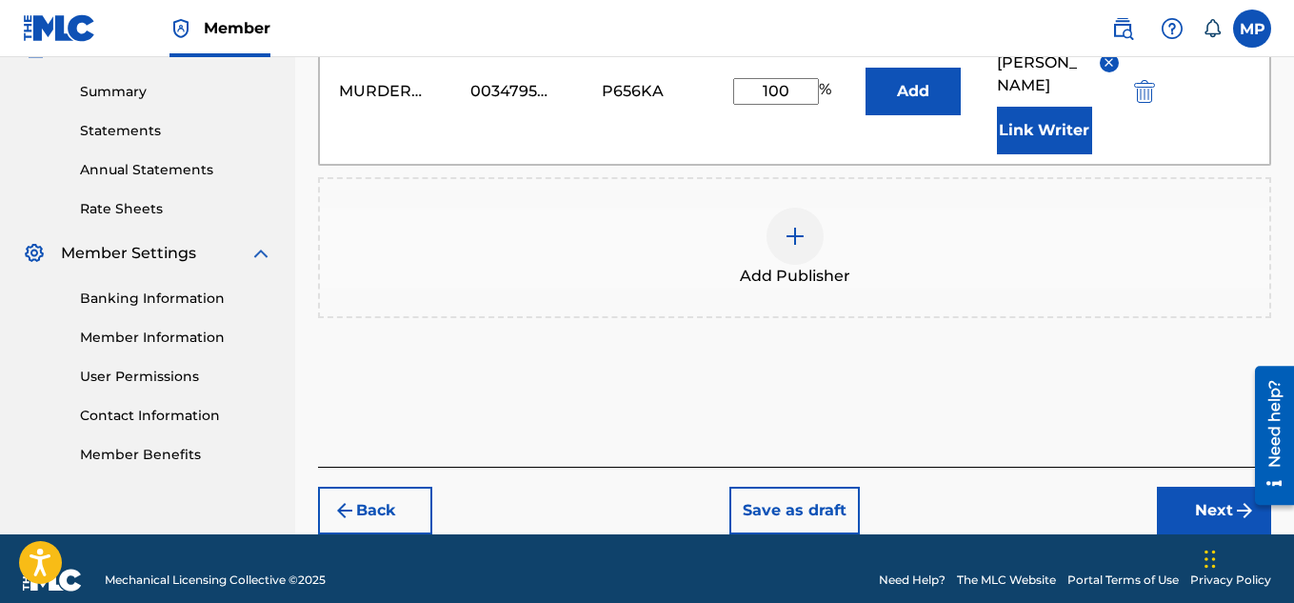
click at [1174, 487] on button "Next" at bounding box center [1214, 511] width 114 height 48
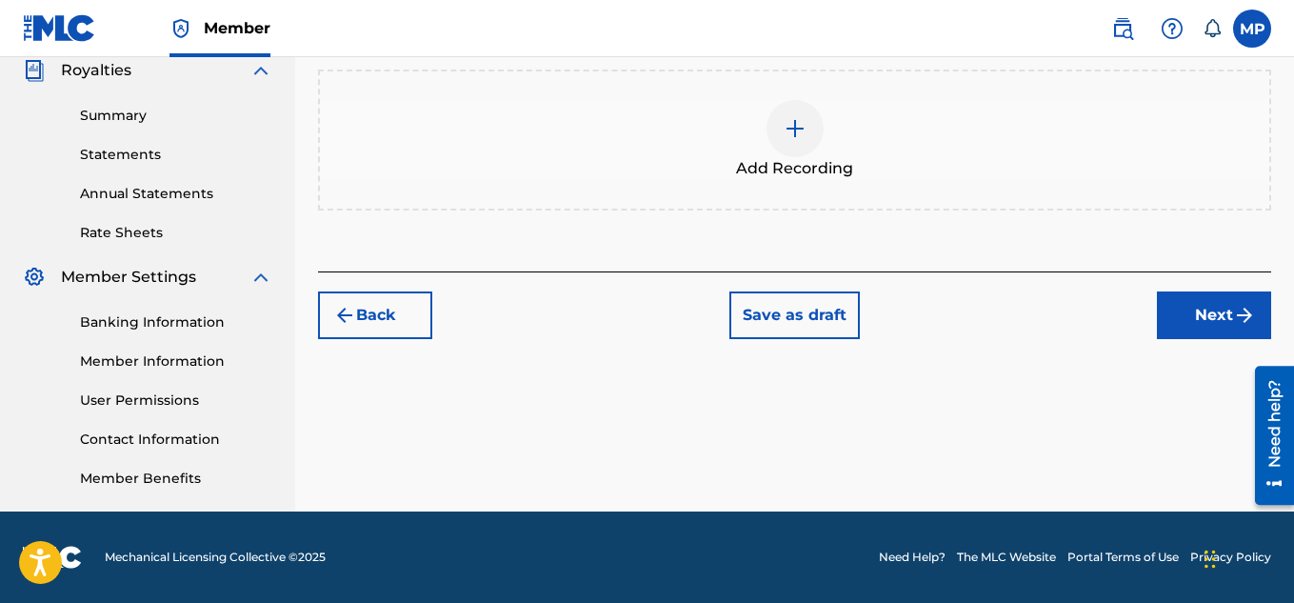
scroll to position [271, 0]
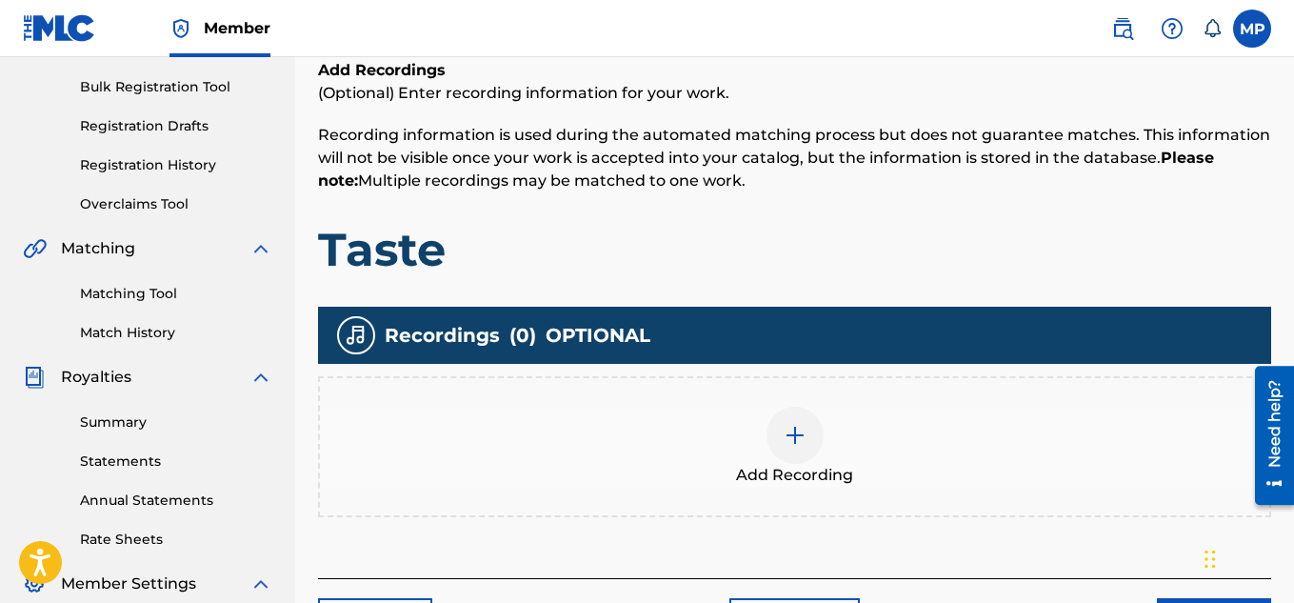
click at [784, 424] on img at bounding box center [795, 435] width 23 height 23
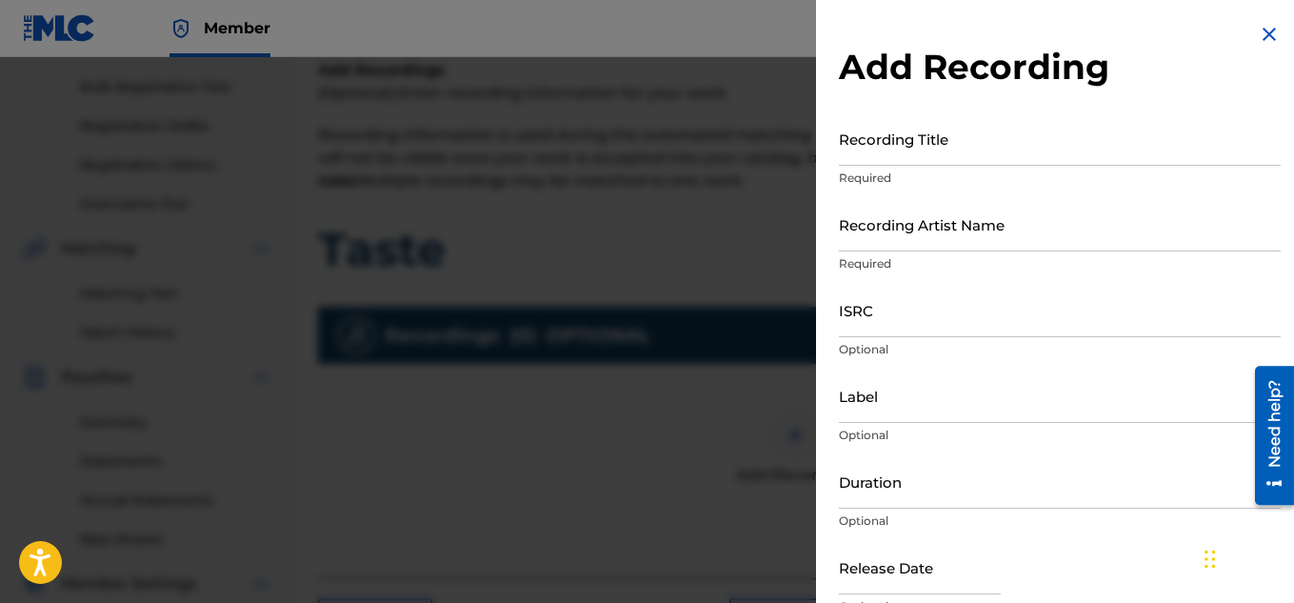
scroll to position [322, 0]
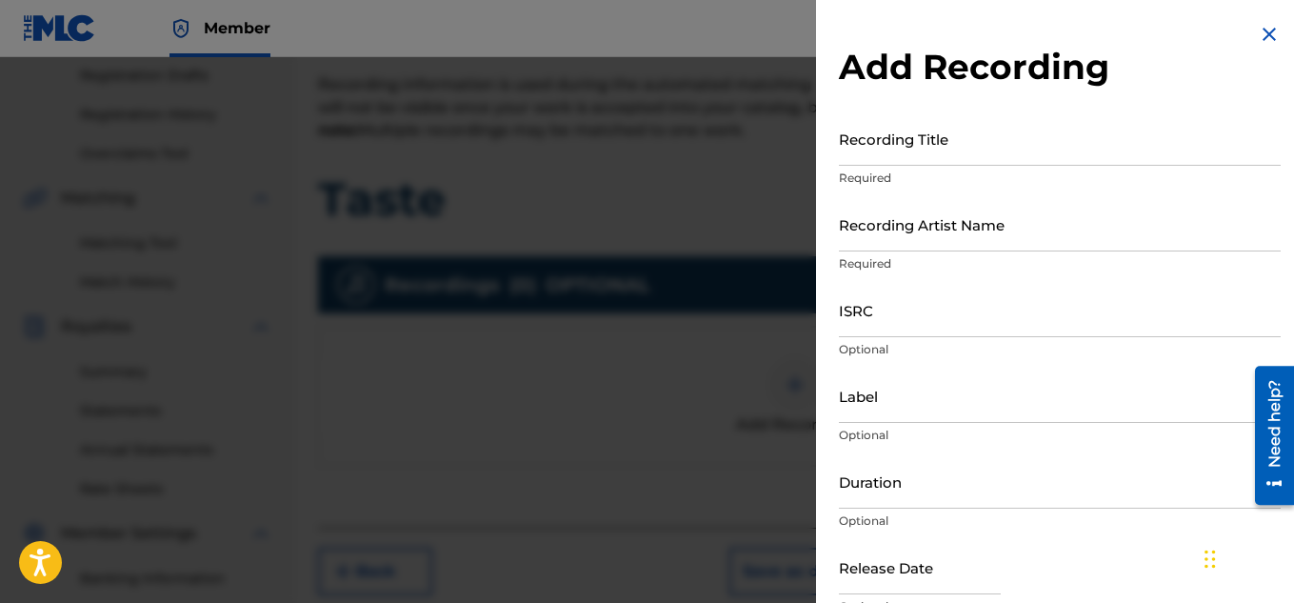
click at [955, 158] on input "Recording Title" at bounding box center [1060, 138] width 442 height 54
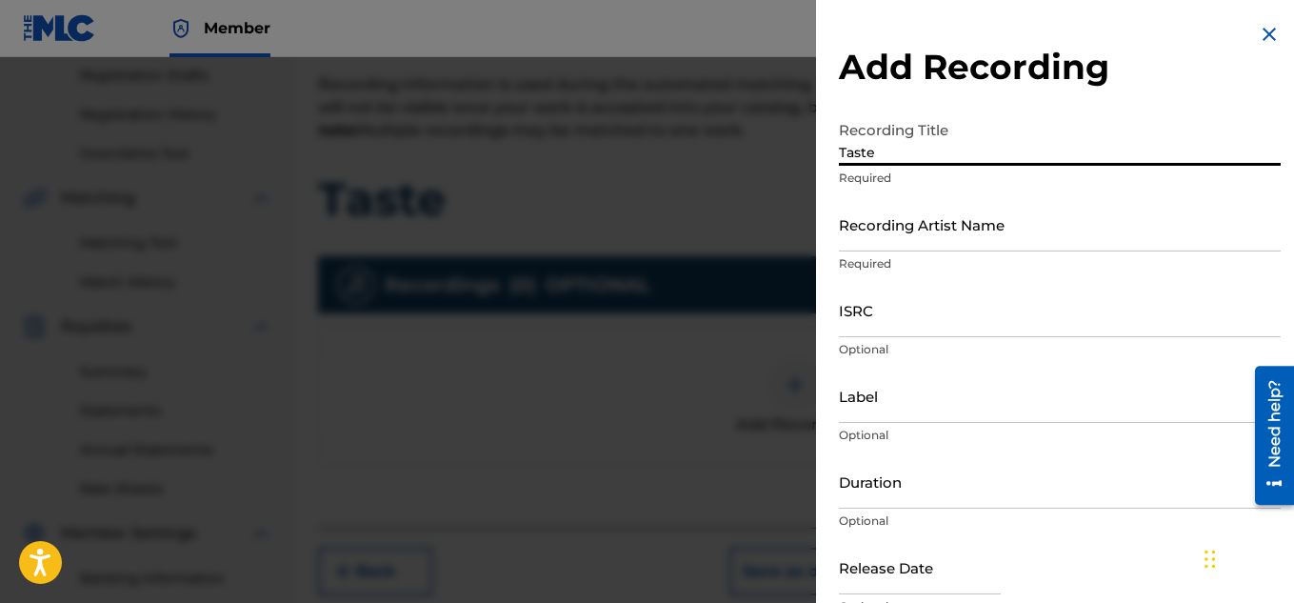
type input "Taste"
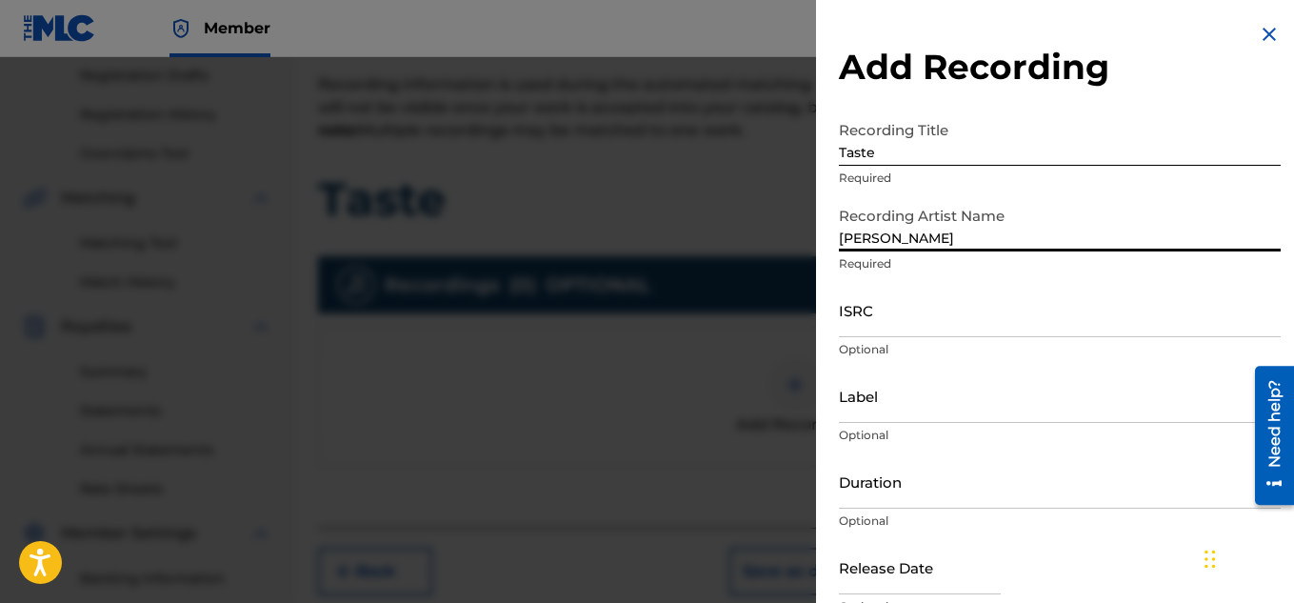
type input "[PERSON_NAME]"
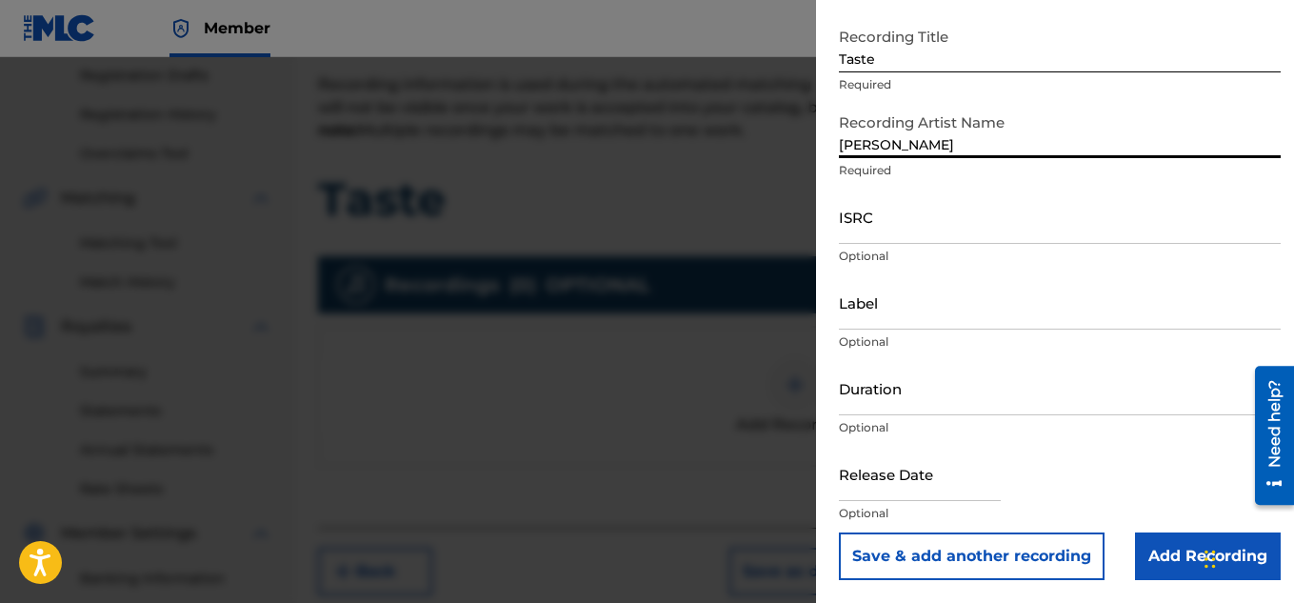
click at [1145, 540] on input "Add Recording" at bounding box center [1208, 556] width 146 height 48
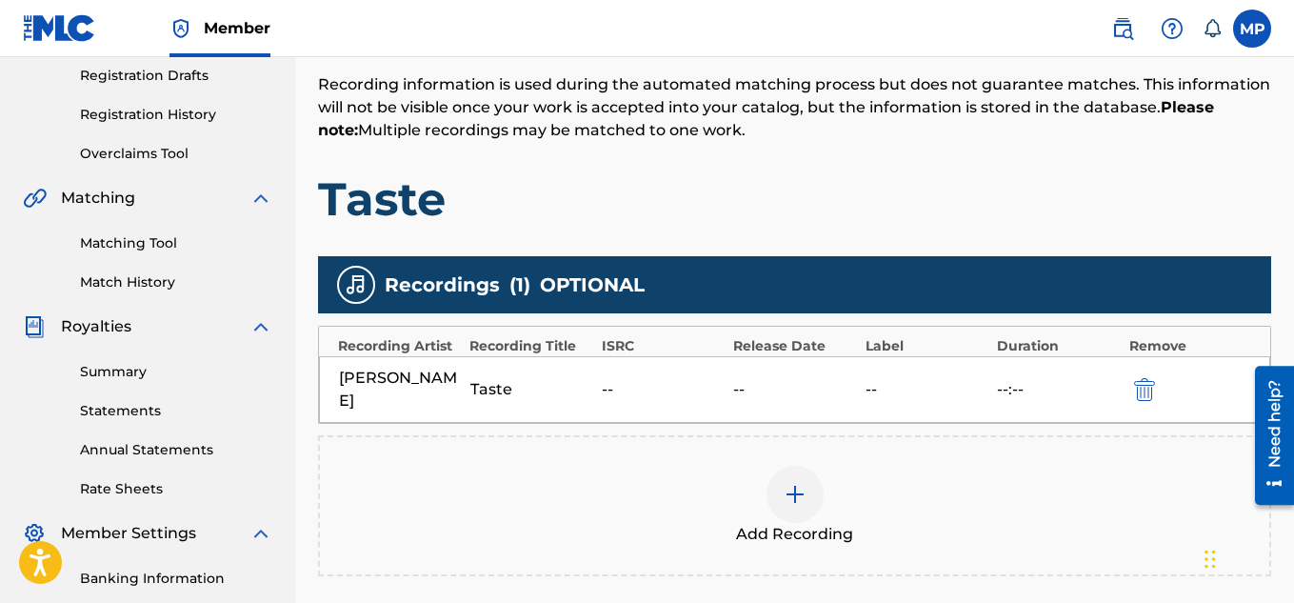
scroll to position [578, 0]
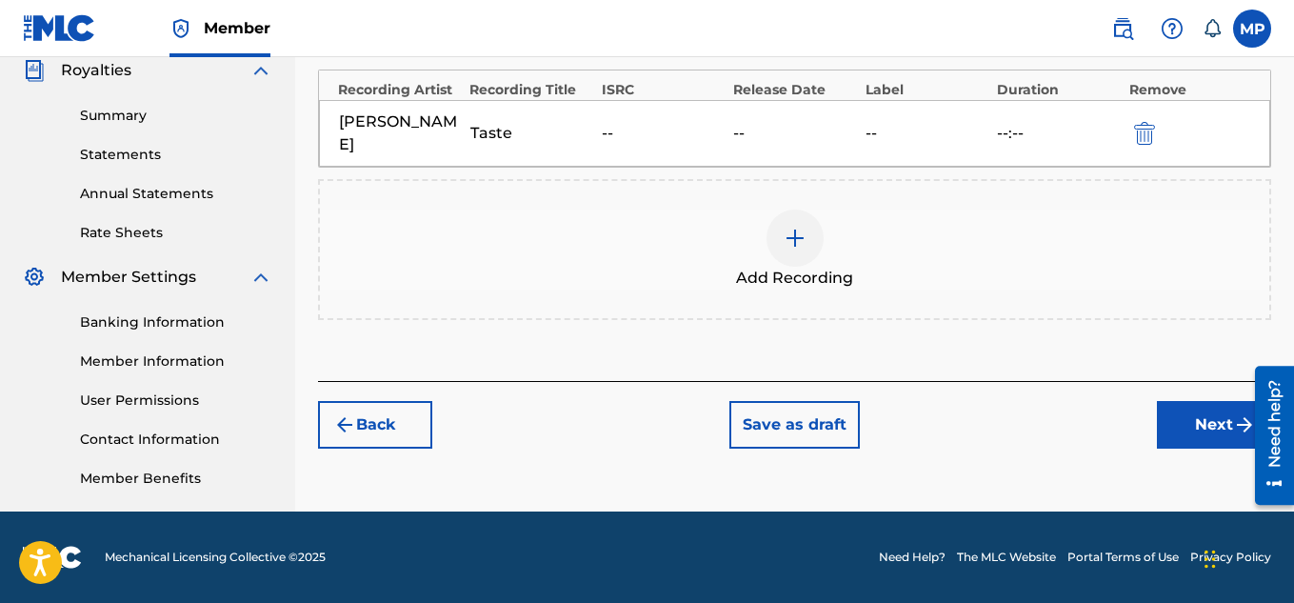
click at [1163, 432] on button "Next" at bounding box center [1214, 425] width 114 height 48
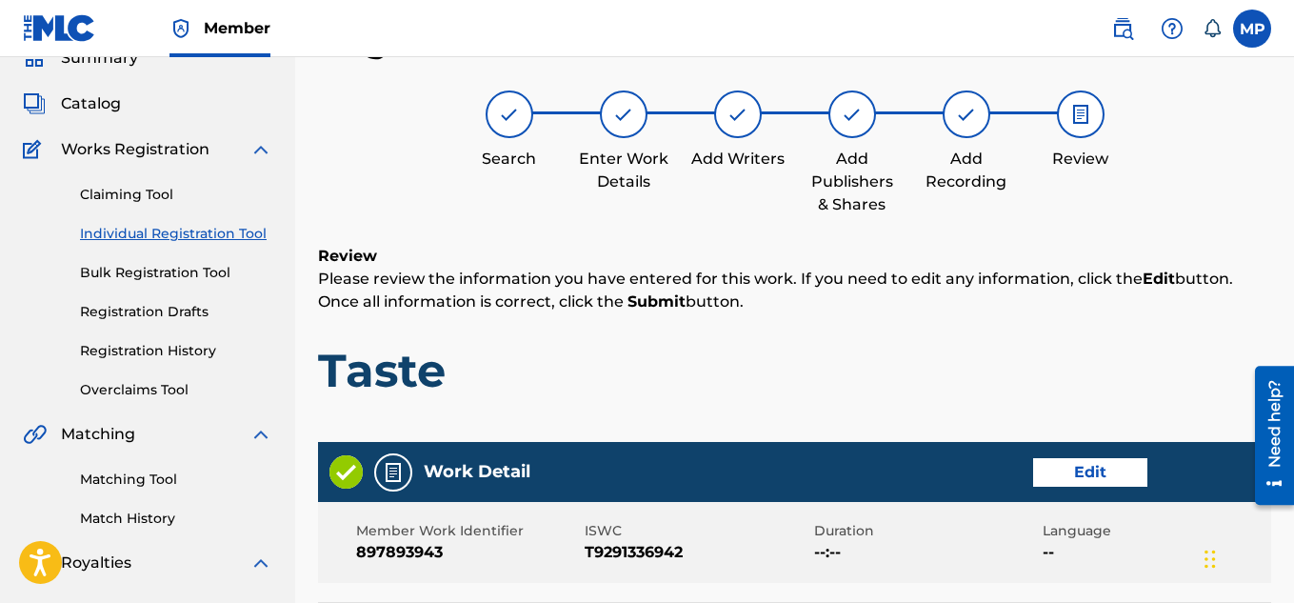
scroll to position [1030, 0]
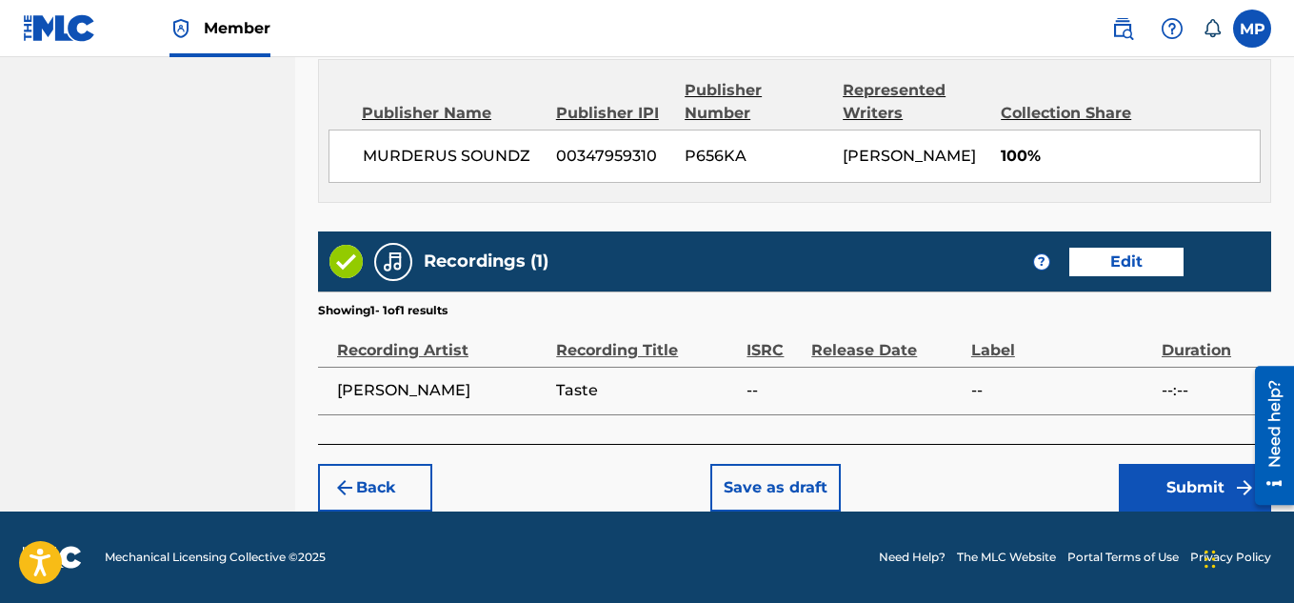
click at [1166, 482] on button "Submit" at bounding box center [1195, 488] width 152 height 48
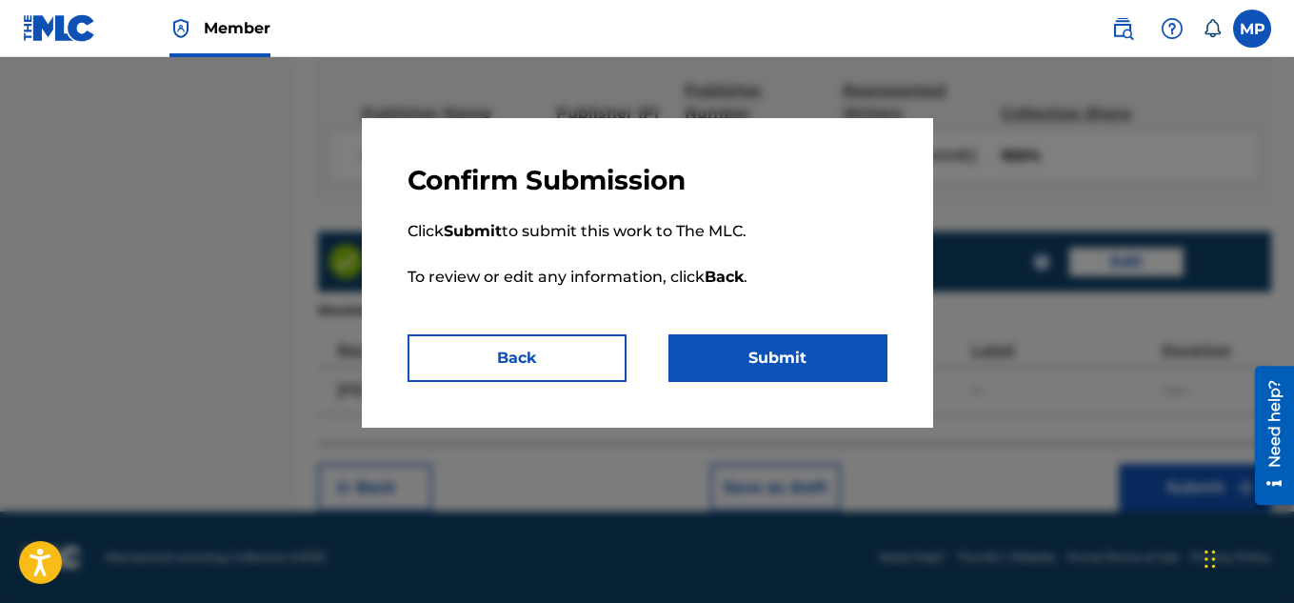
click at [806, 341] on button "Submit" at bounding box center [777, 358] width 219 height 48
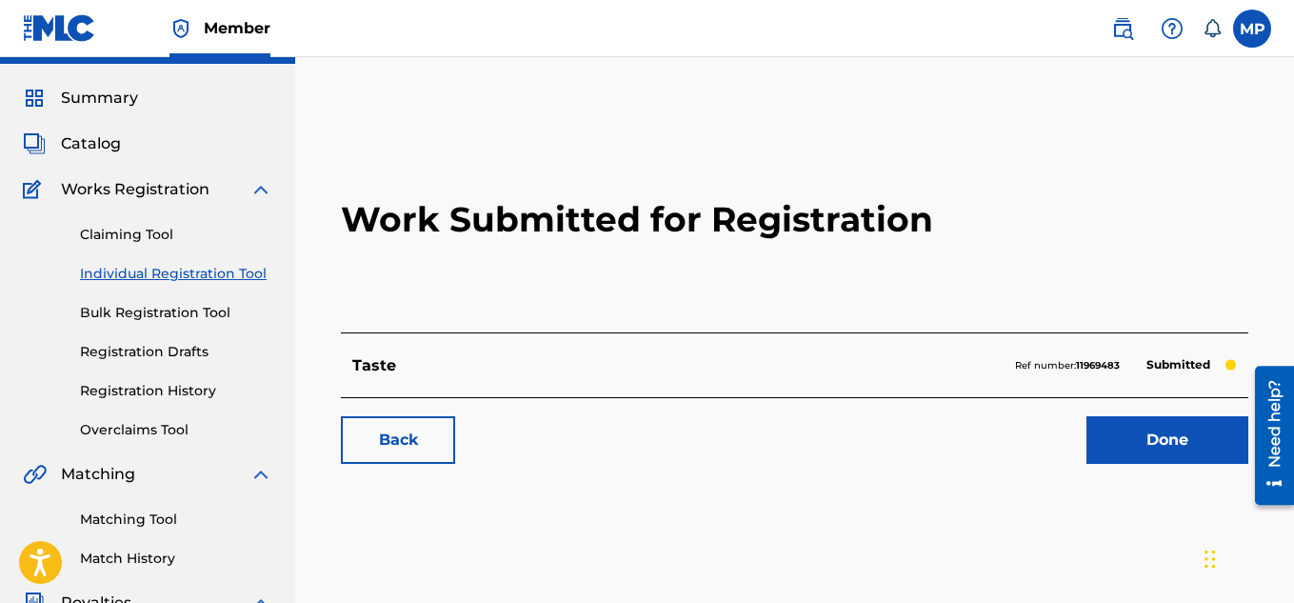
scroll to position [43, 0]
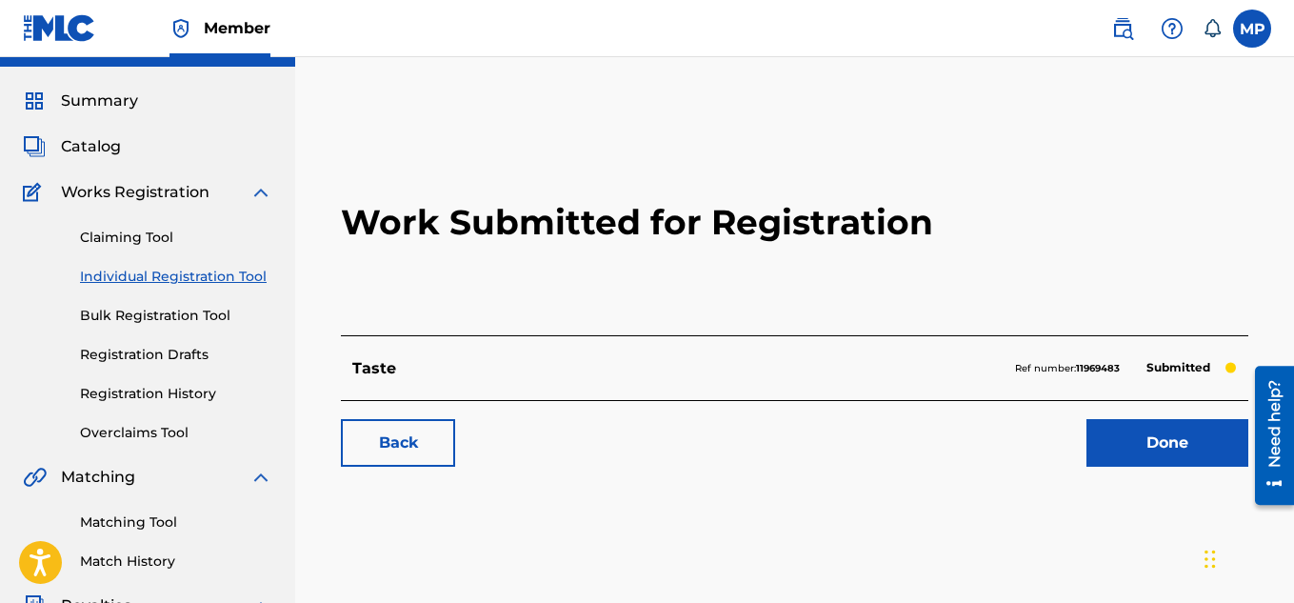
click at [157, 392] on link "Registration History" at bounding box center [176, 394] width 192 height 20
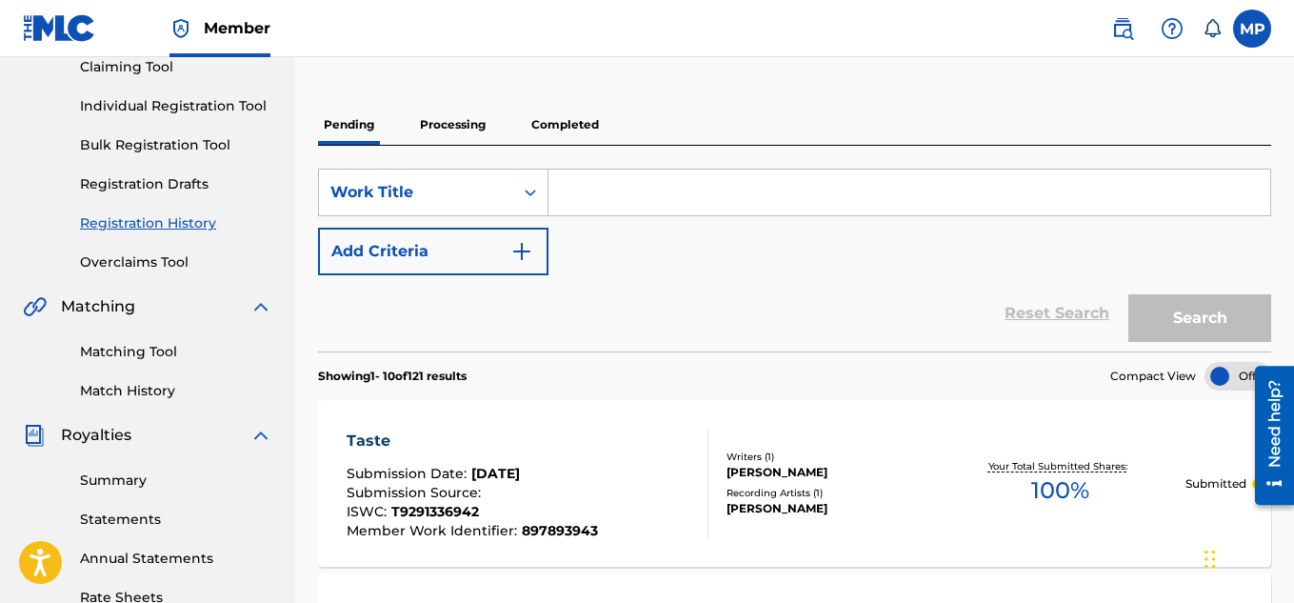
scroll to position [70, 0]
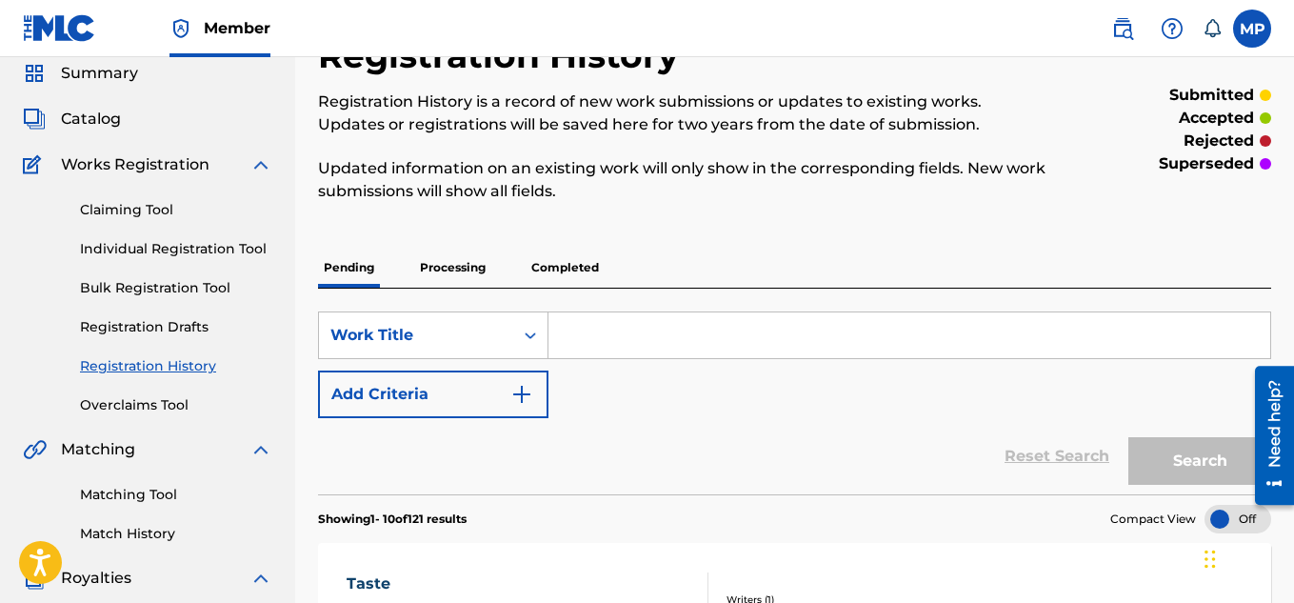
click at [447, 263] on p "Processing" at bounding box center [452, 268] width 77 height 40
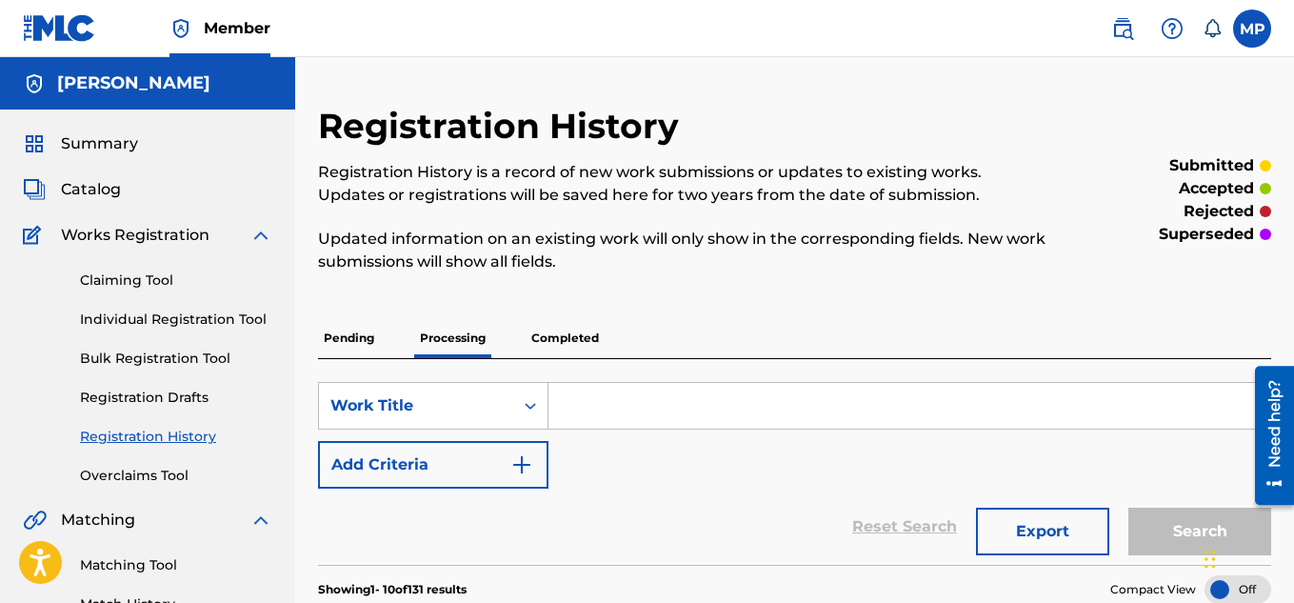
click at [567, 332] on p "Completed" at bounding box center [565, 338] width 79 height 40
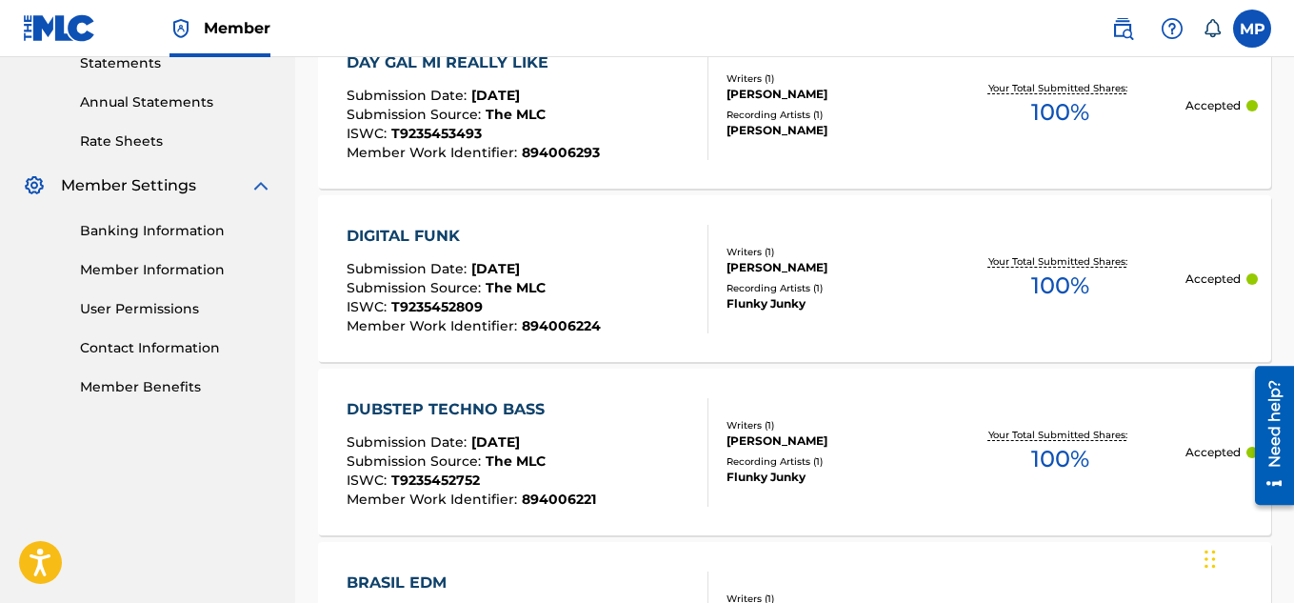
scroll to position [61, 0]
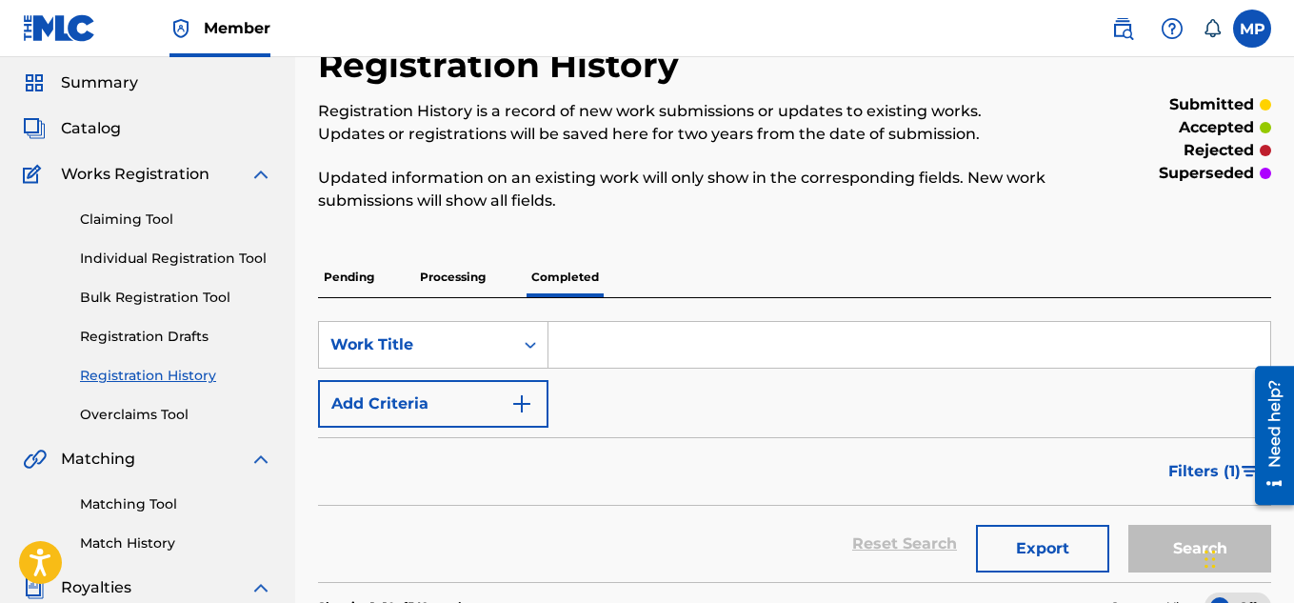
click at [464, 278] on p "Processing" at bounding box center [452, 277] width 77 height 40
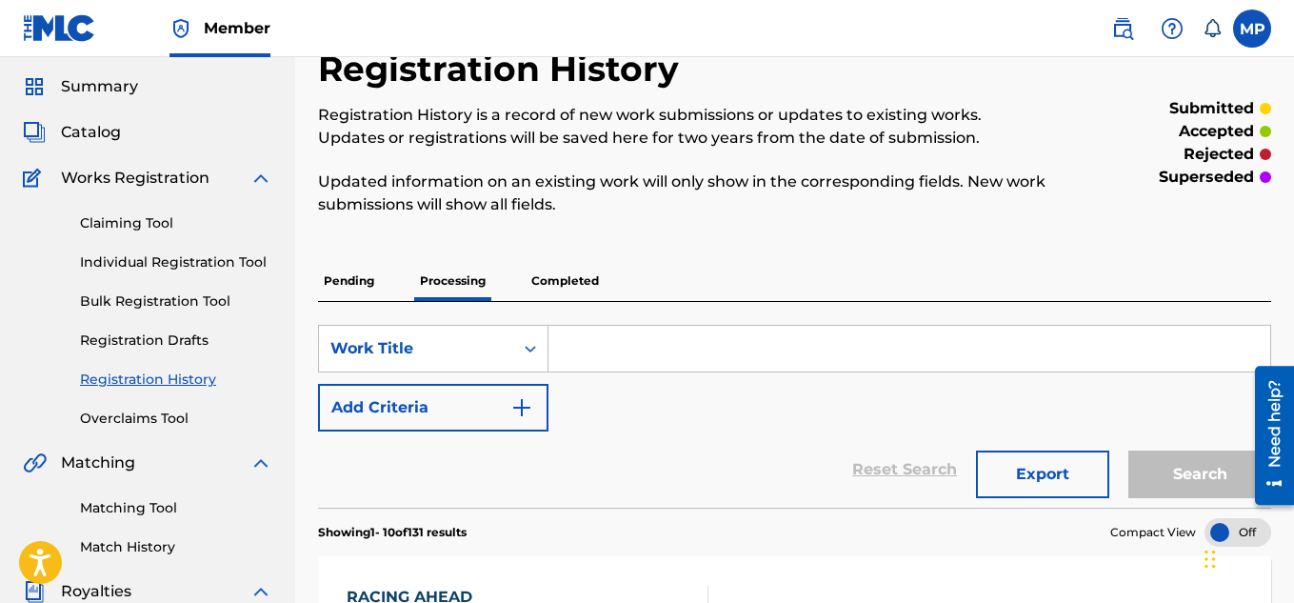
scroll to position [66, 0]
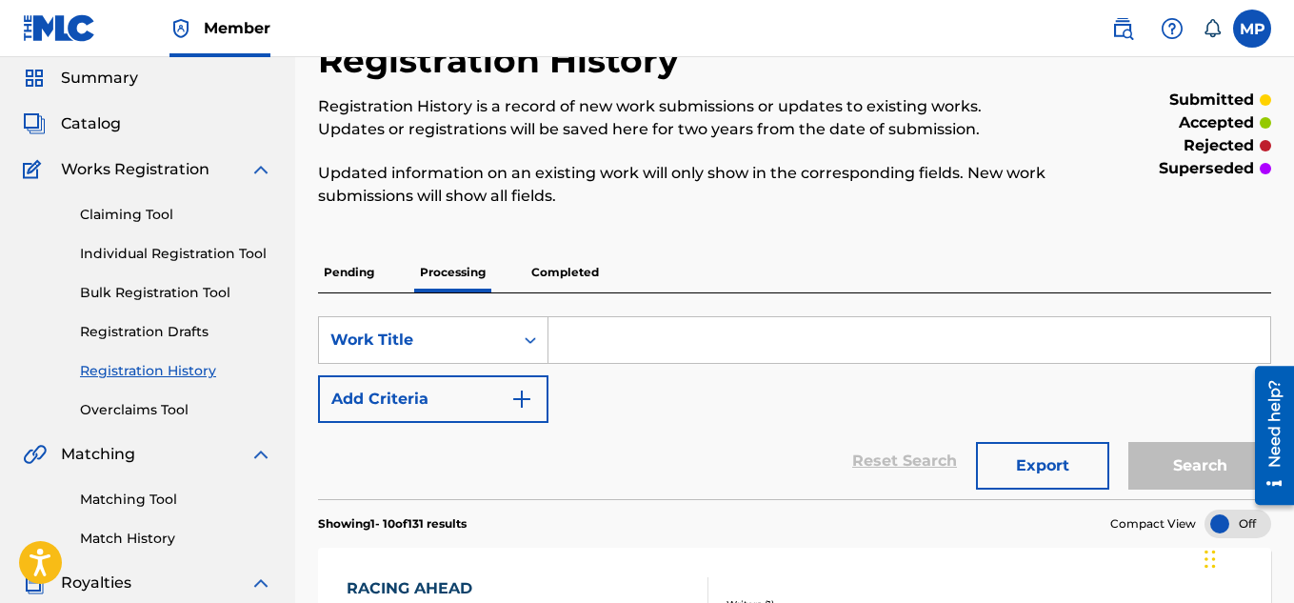
click at [352, 268] on p "Pending" at bounding box center [349, 272] width 62 height 40
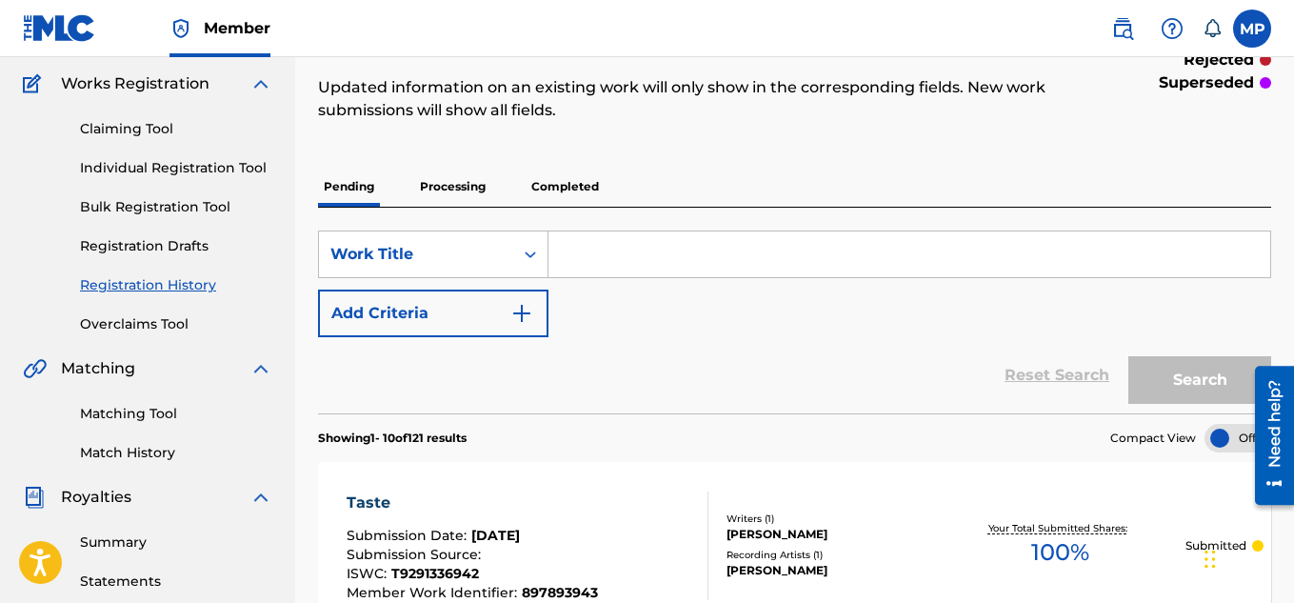
scroll to position [183, 0]
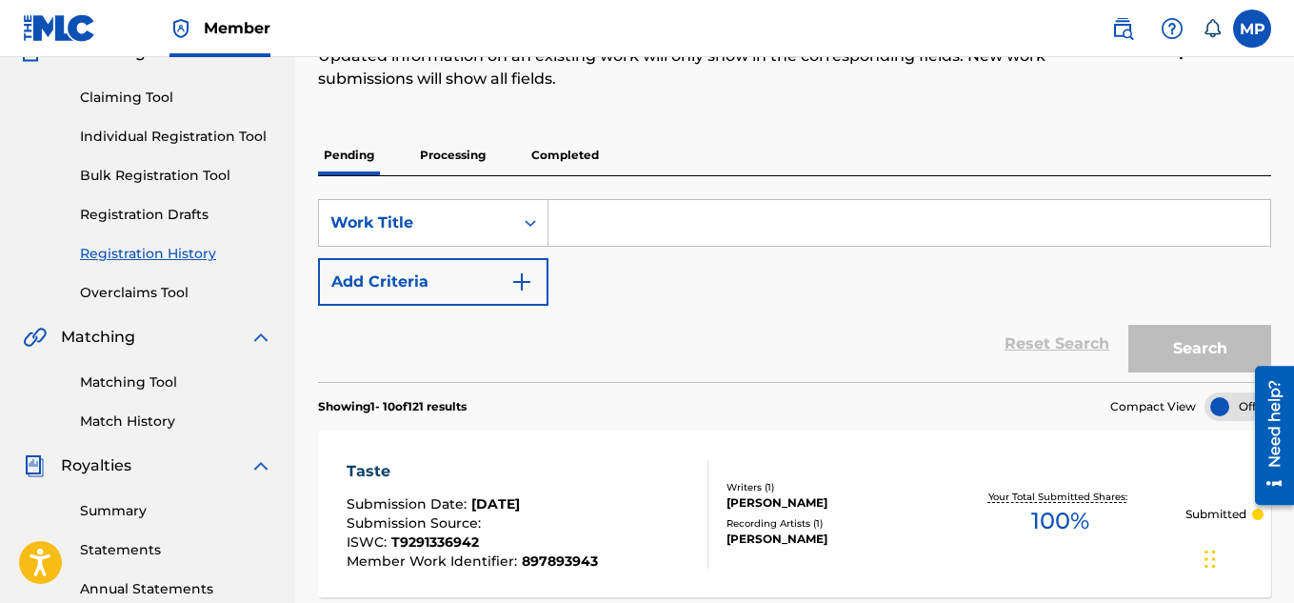
click at [466, 150] on p "Processing" at bounding box center [452, 155] width 77 height 40
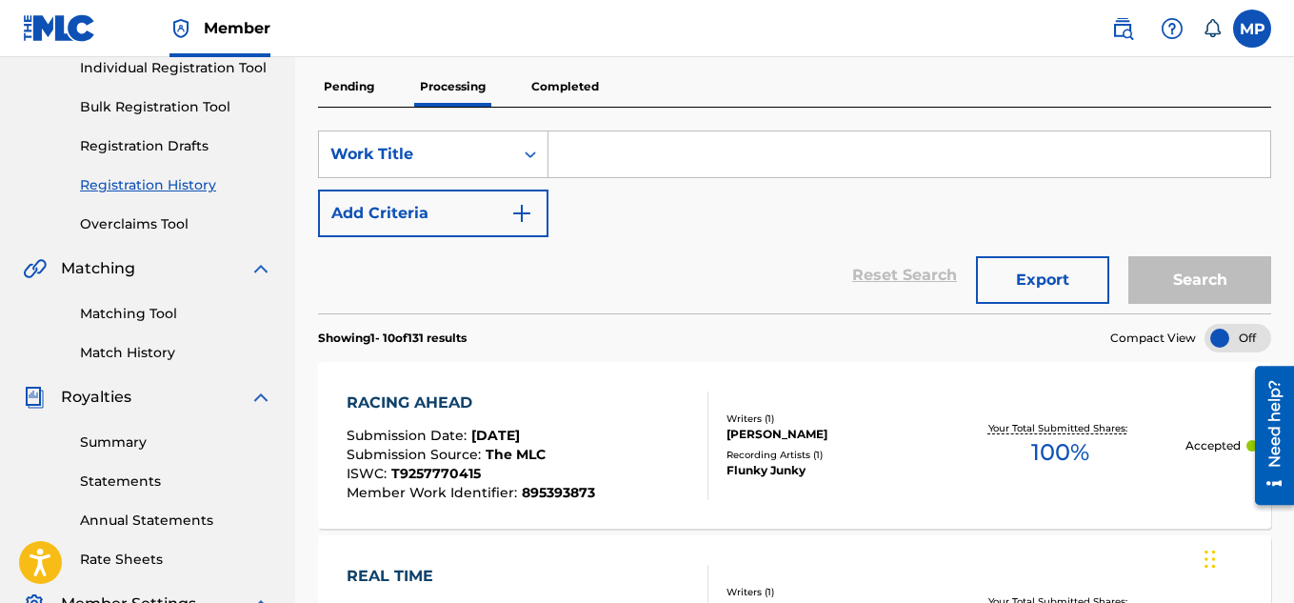
scroll to position [209, 0]
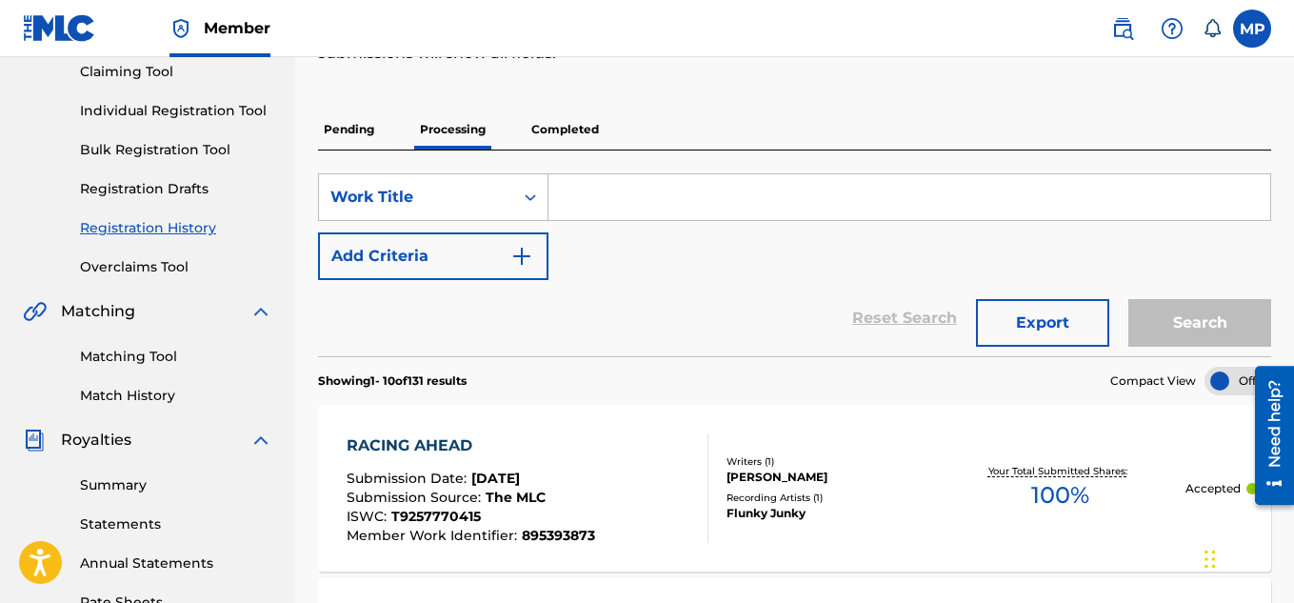
click at [555, 126] on p "Completed" at bounding box center [565, 129] width 79 height 40
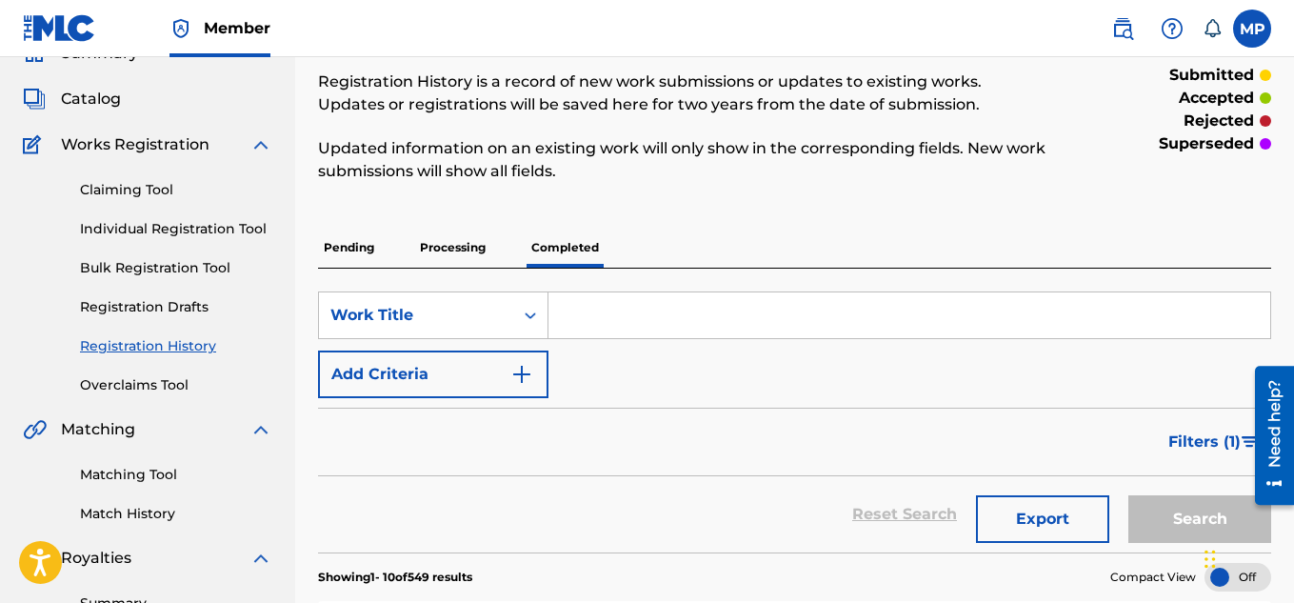
scroll to position [81, 0]
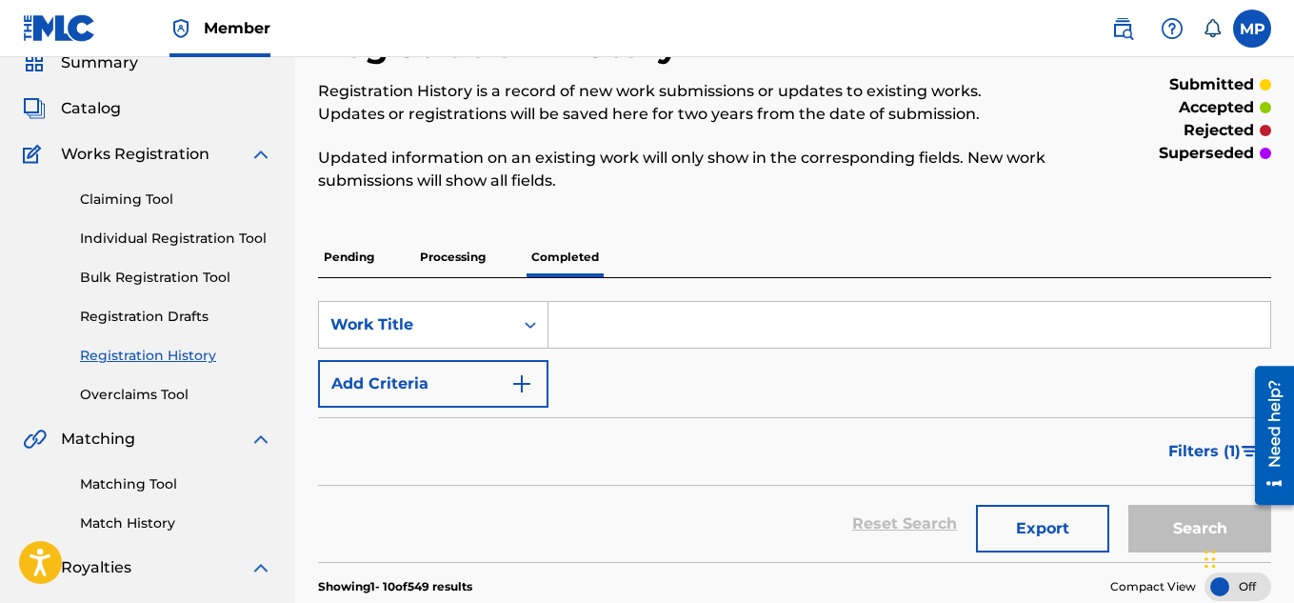
click at [460, 257] on p "Processing" at bounding box center [452, 257] width 77 height 40
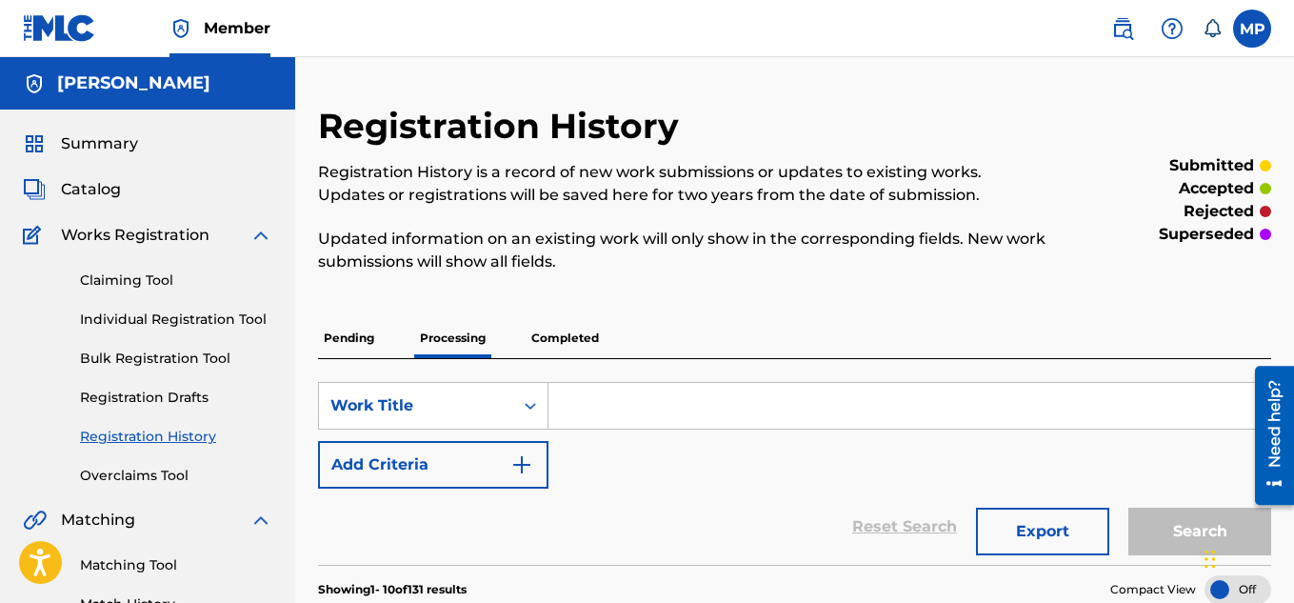
click at [352, 333] on p "Pending" at bounding box center [349, 338] width 62 height 40
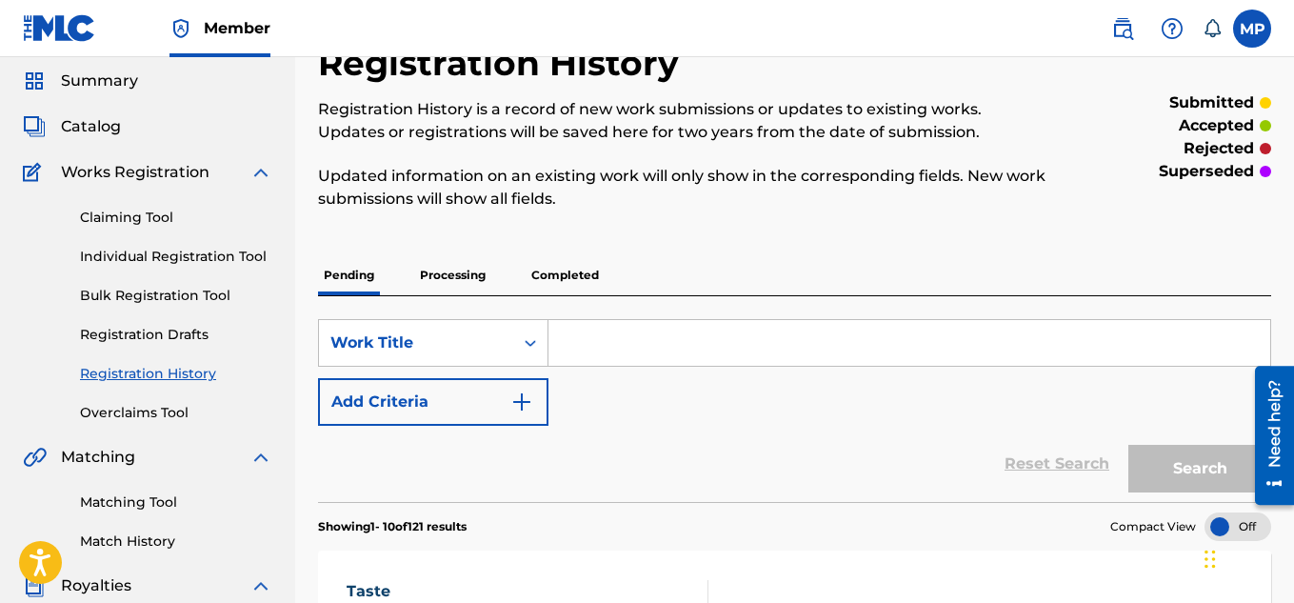
scroll to position [45, 0]
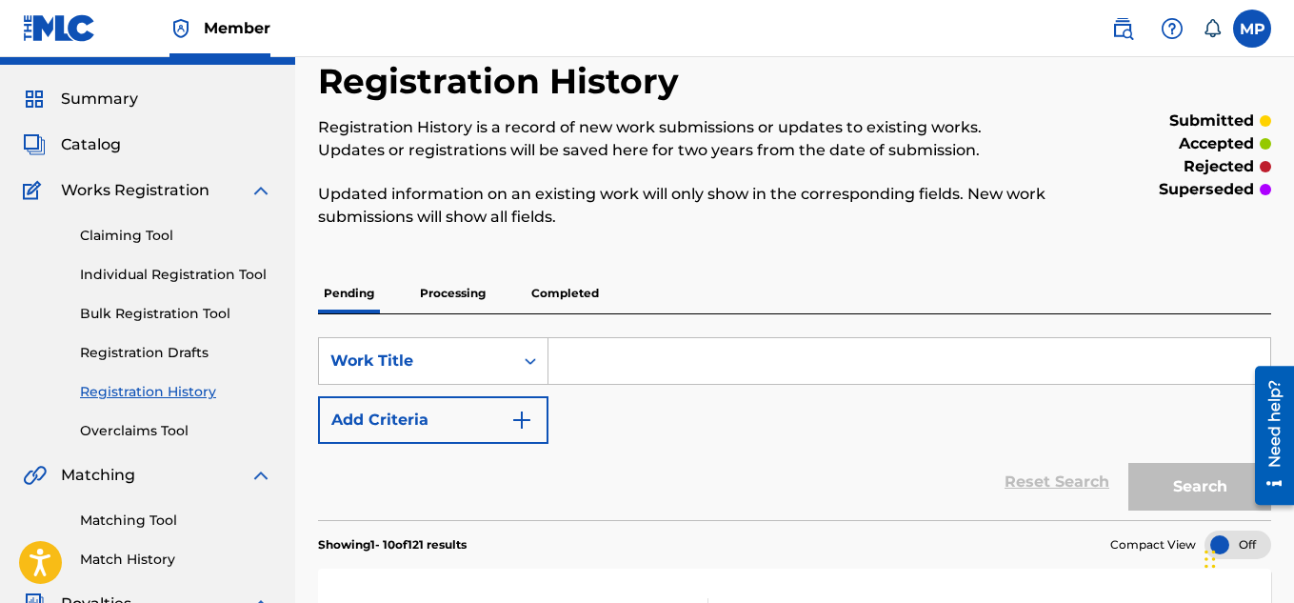
click at [228, 265] on link "Individual Registration Tool" at bounding box center [176, 275] width 192 height 20
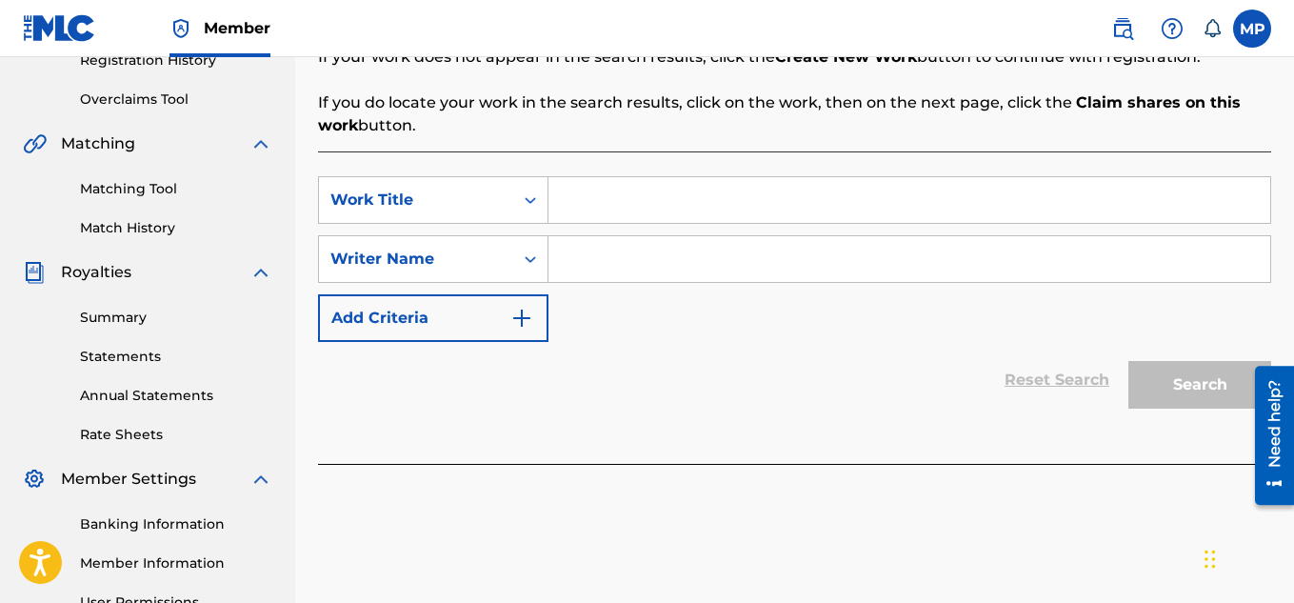
scroll to position [383, 0]
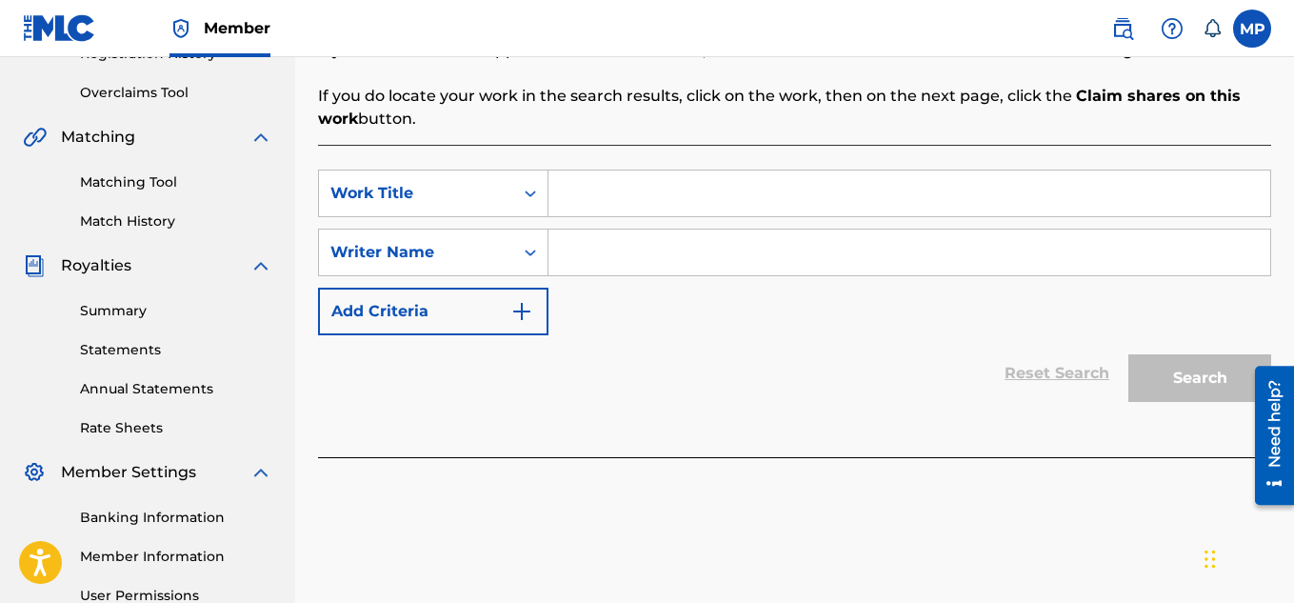
click at [653, 200] on input "Search Form" at bounding box center [909, 193] width 722 height 46
type input "Stres"
type input "Stress No Death"
click at [660, 266] on input "Search Form" at bounding box center [909, 252] width 722 height 46
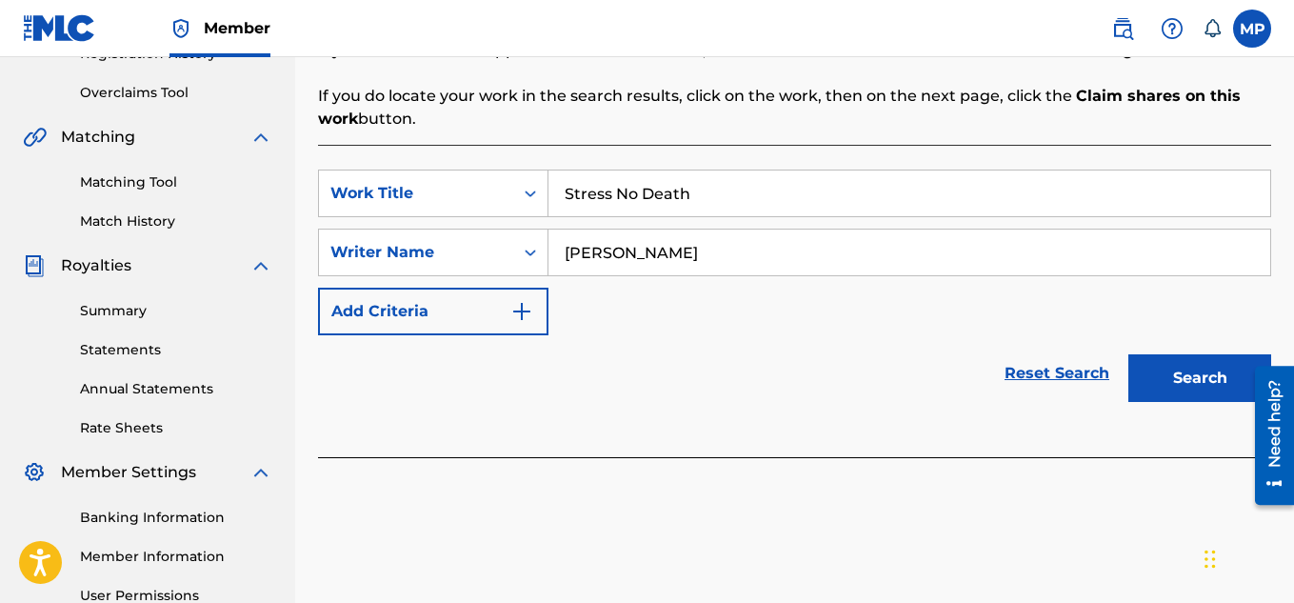
type input "[PERSON_NAME]"
click at [1189, 366] on button "Search" at bounding box center [1199, 378] width 143 height 48
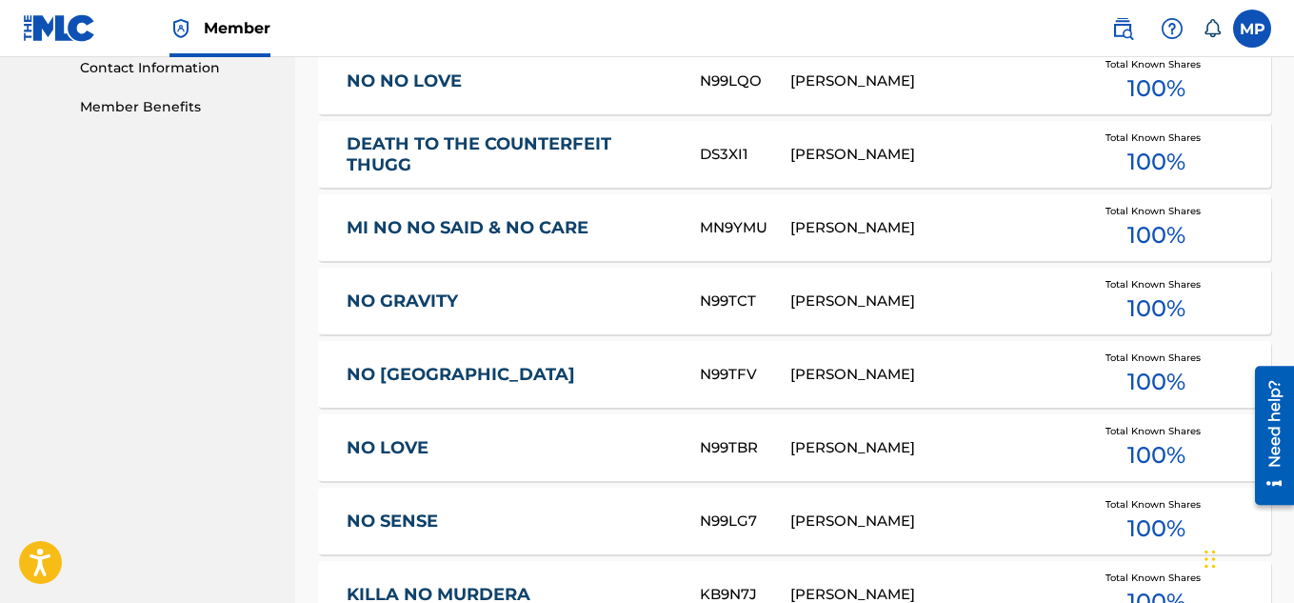
scroll to position [1369, 0]
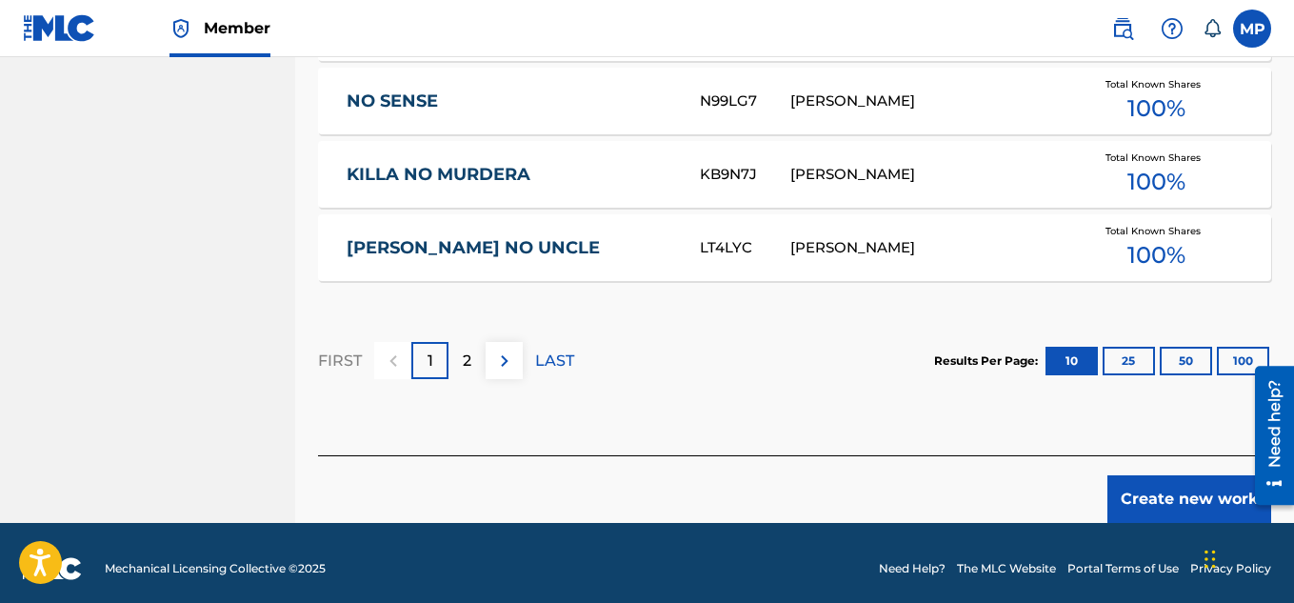
click at [1155, 505] on button "Create new work" at bounding box center [1189, 499] width 164 height 48
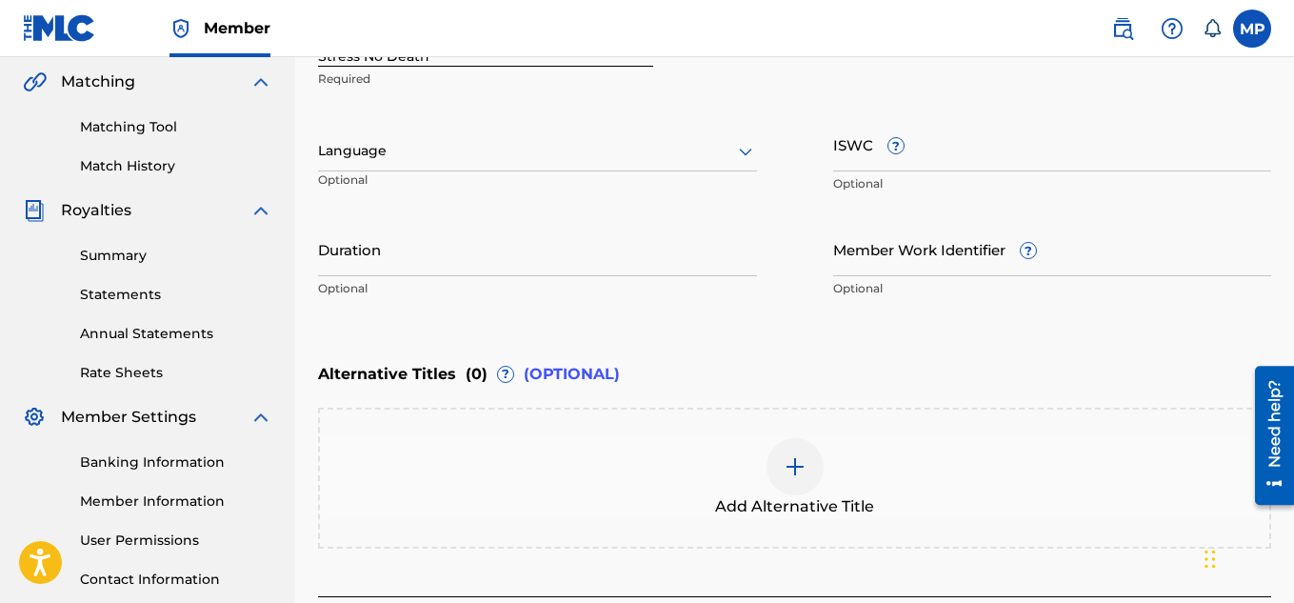
scroll to position [429, 0]
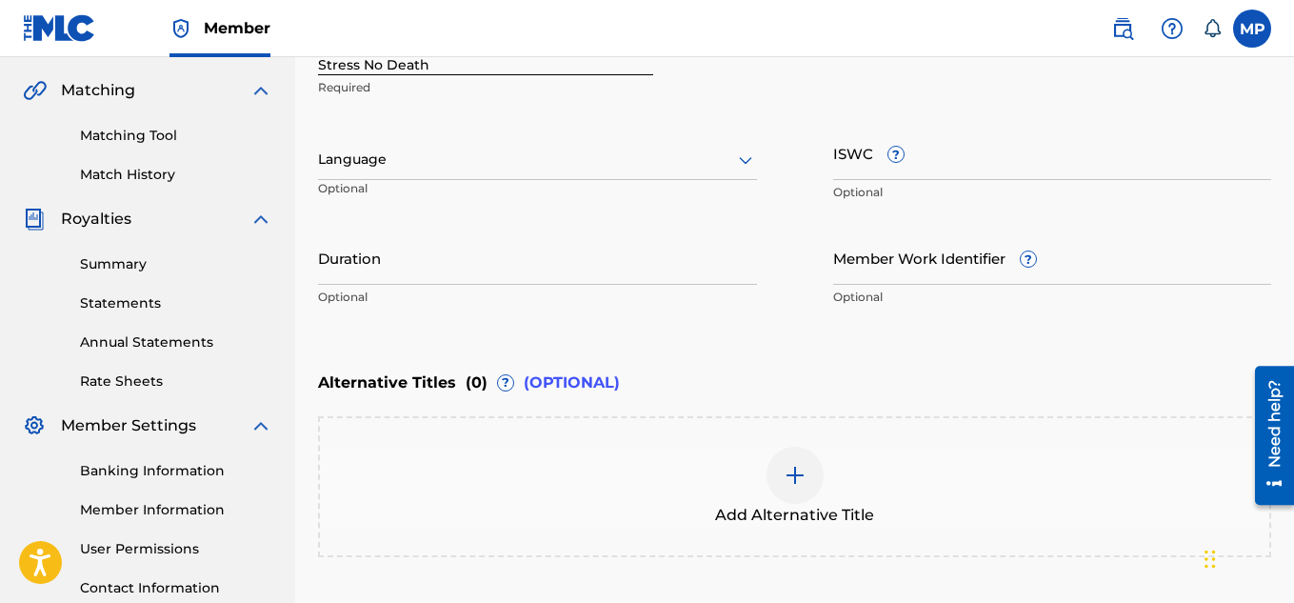
click at [965, 172] on input "ISWC ?" at bounding box center [1052, 153] width 439 height 54
paste input "T9291336931"
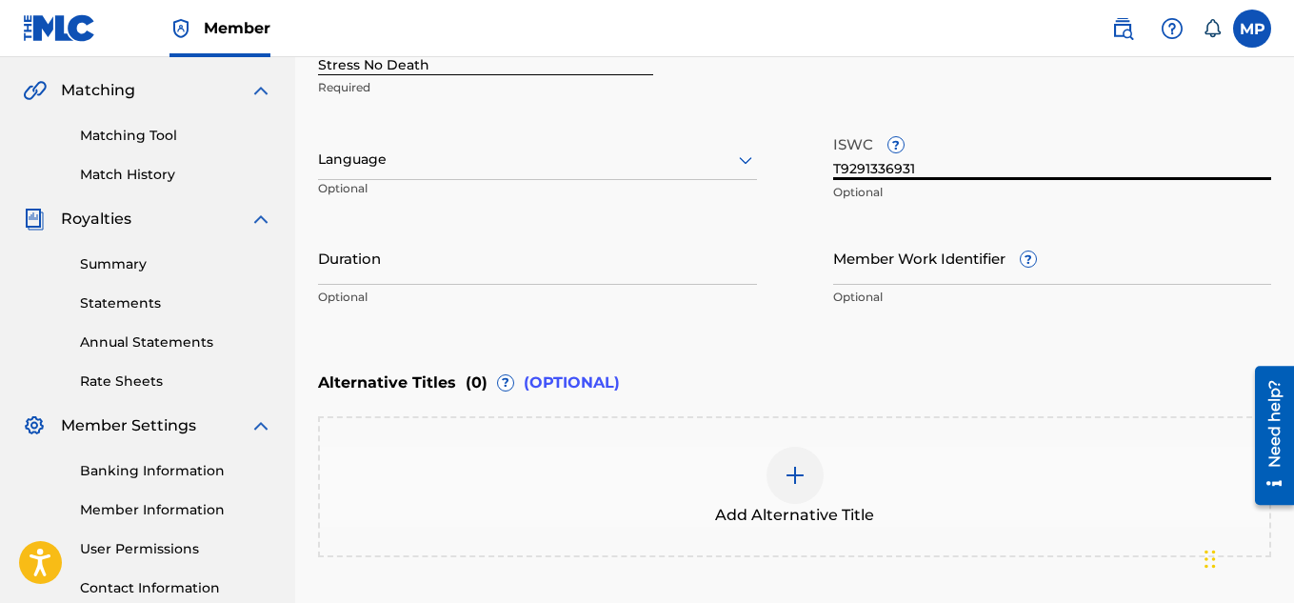
type input "T9291336931"
click at [1053, 270] on input "Member Work Identifier ?" at bounding box center [1052, 257] width 439 height 54
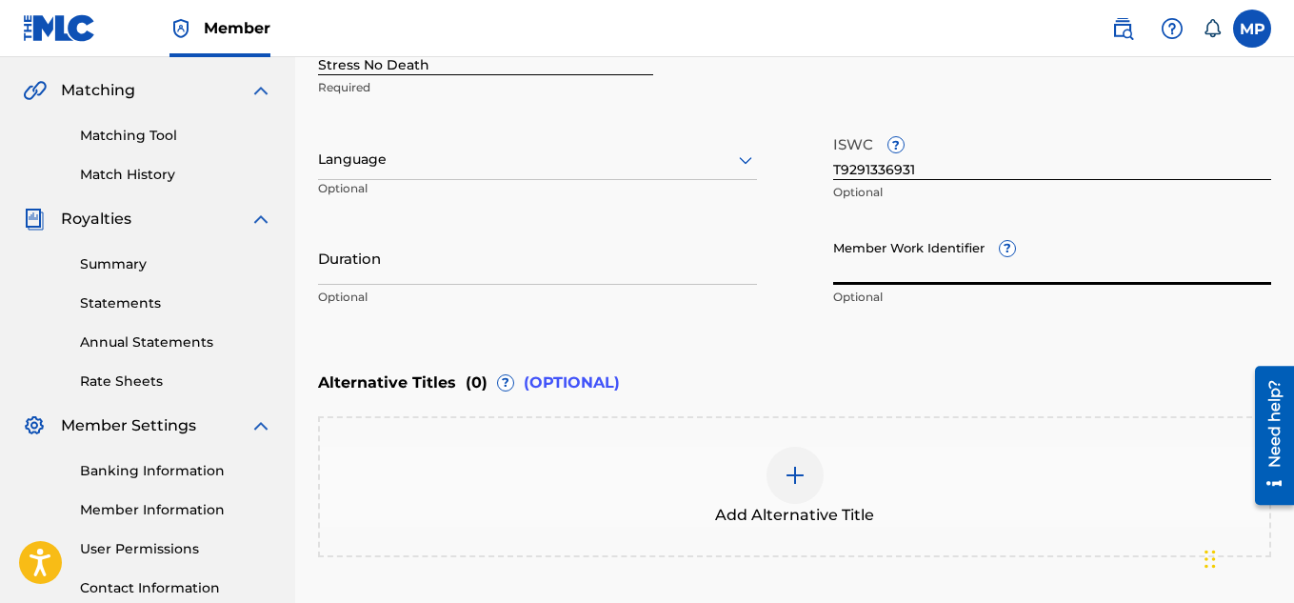
paste input "897893942"
type input "897893942"
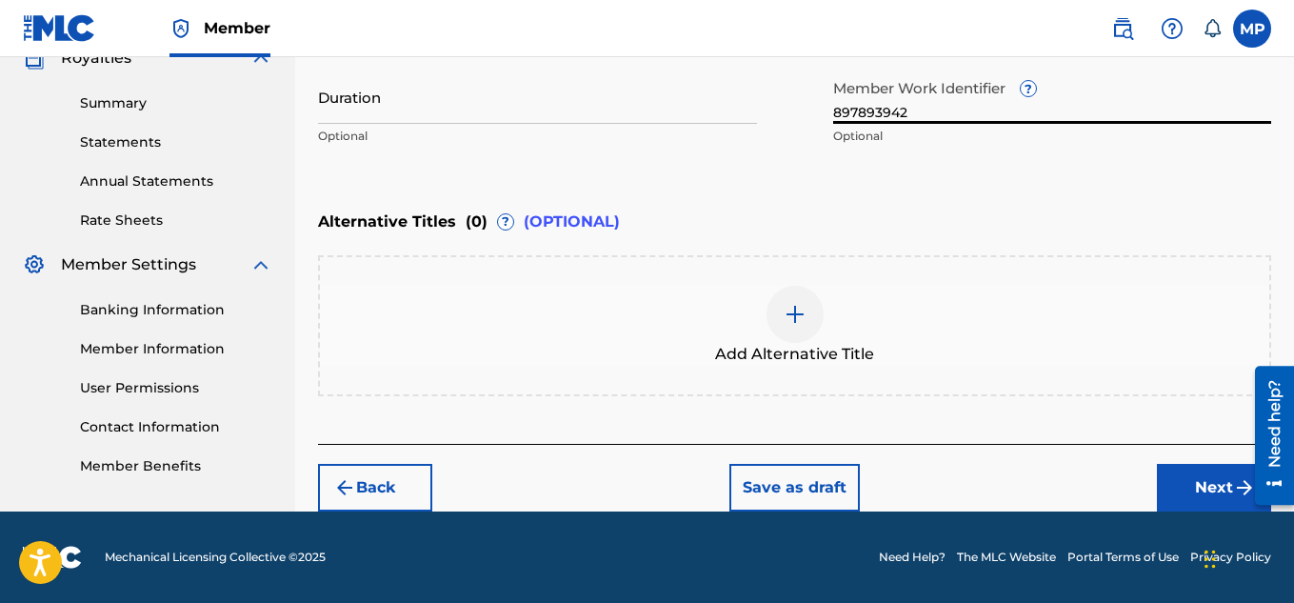
click at [1166, 485] on button "Next" at bounding box center [1214, 488] width 114 height 48
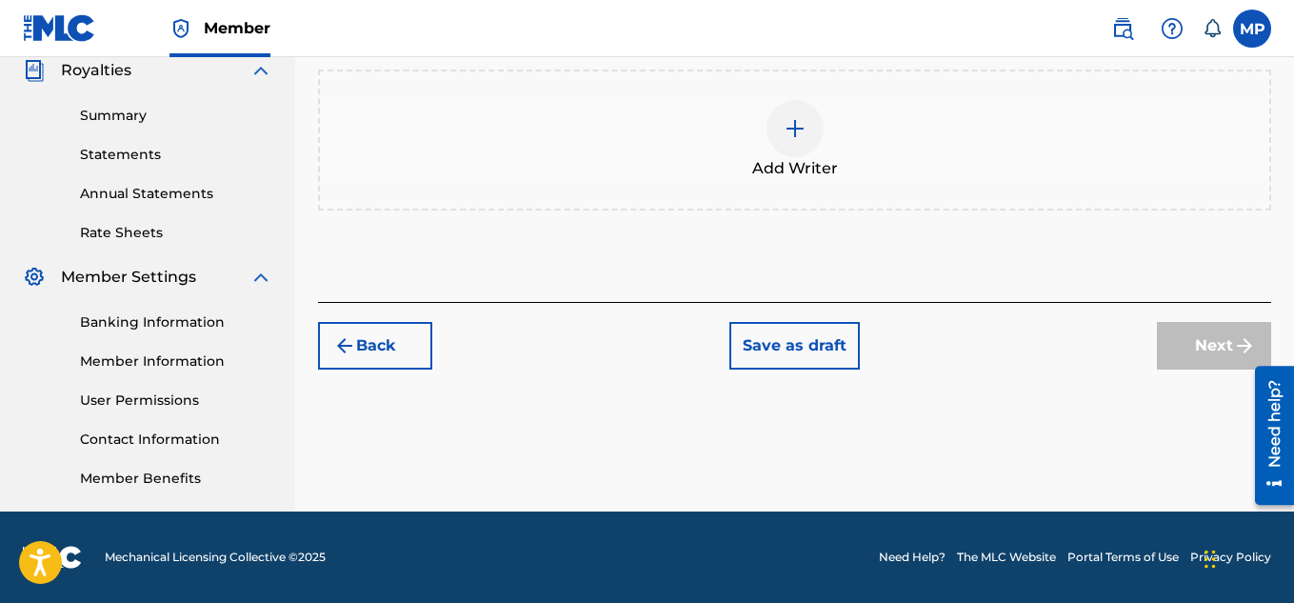
scroll to position [270, 0]
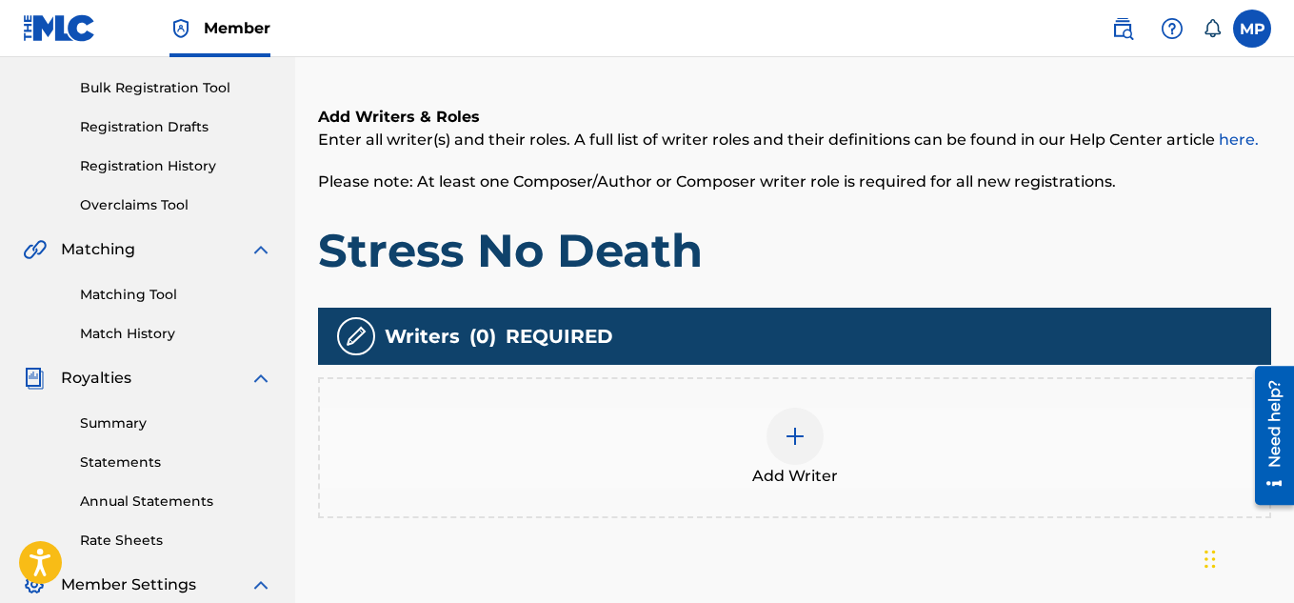
click at [801, 425] on img at bounding box center [795, 436] width 23 height 23
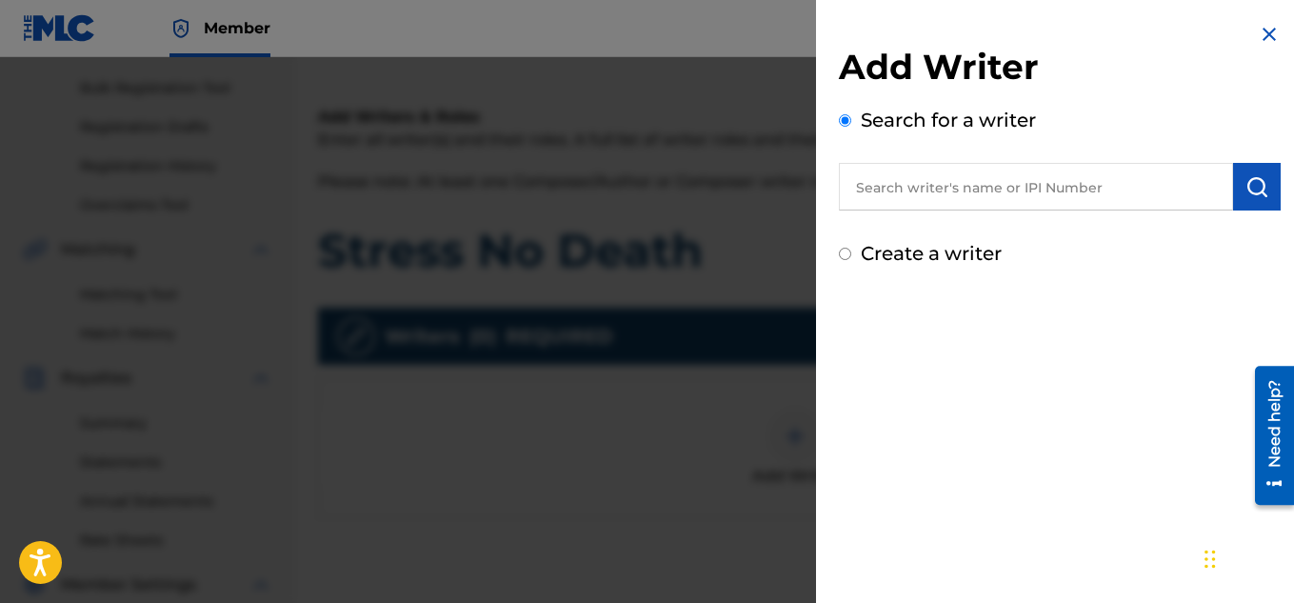
scroll to position [423, 0]
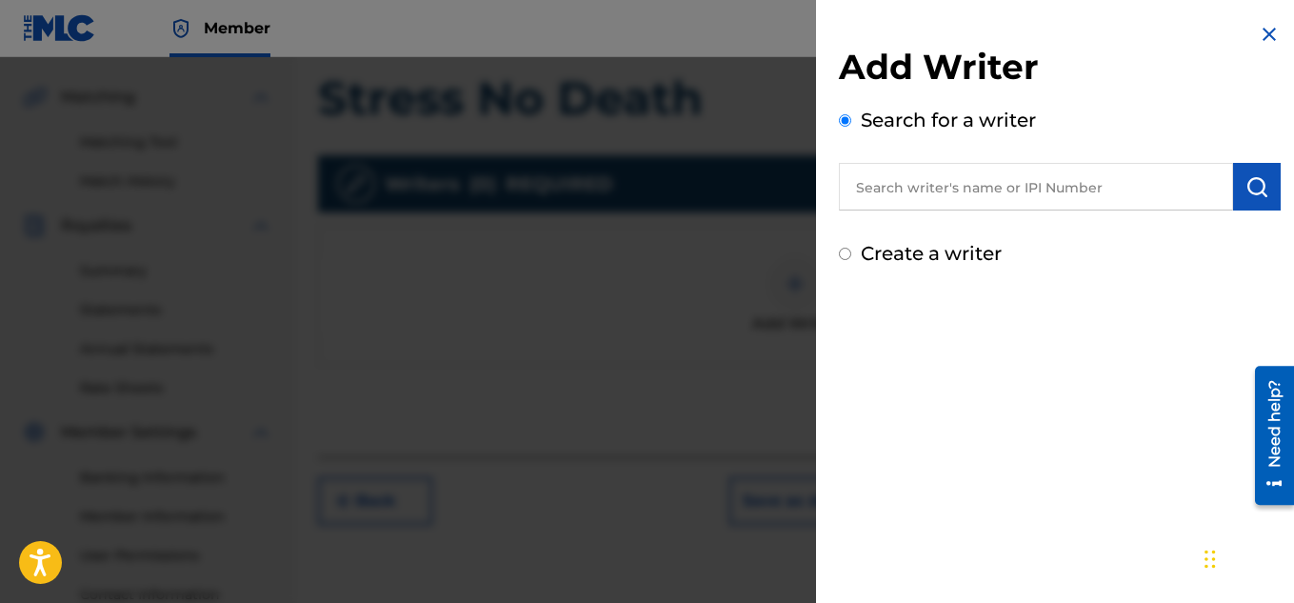
click at [967, 176] on input "text" at bounding box center [1036, 187] width 394 height 48
click at [1103, 189] on input "text" at bounding box center [1036, 187] width 394 height 48
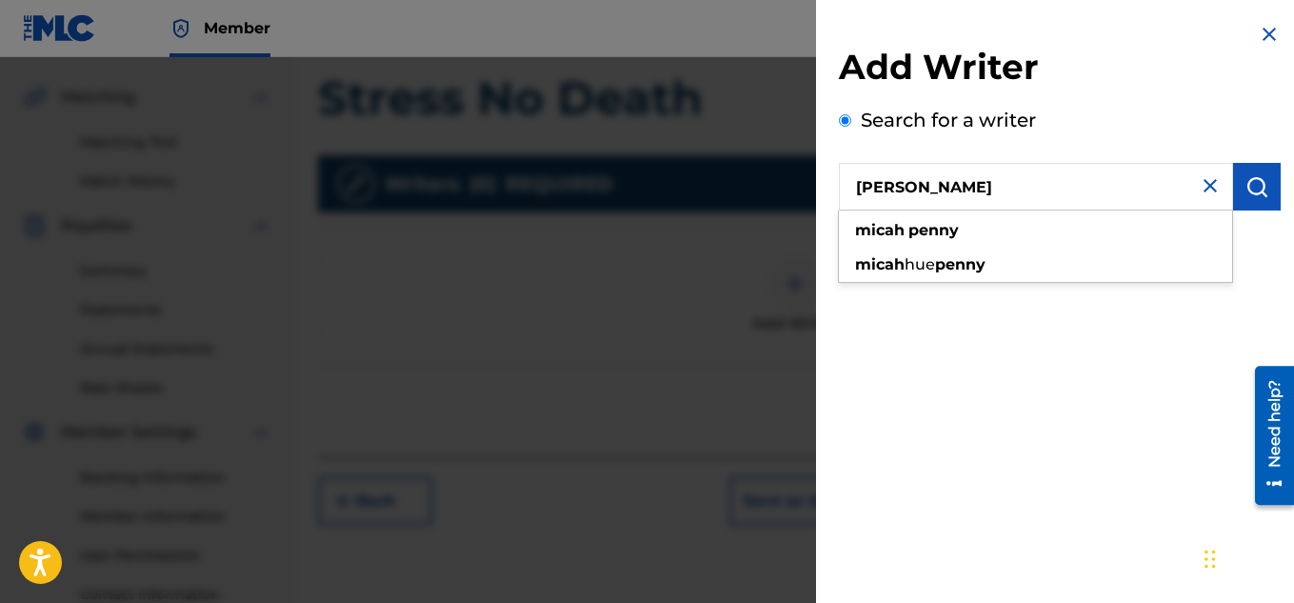
type input "[PERSON_NAME]"
click at [1233, 193] on button "submit" at bounding box center [1257, 187] width 48 height 48
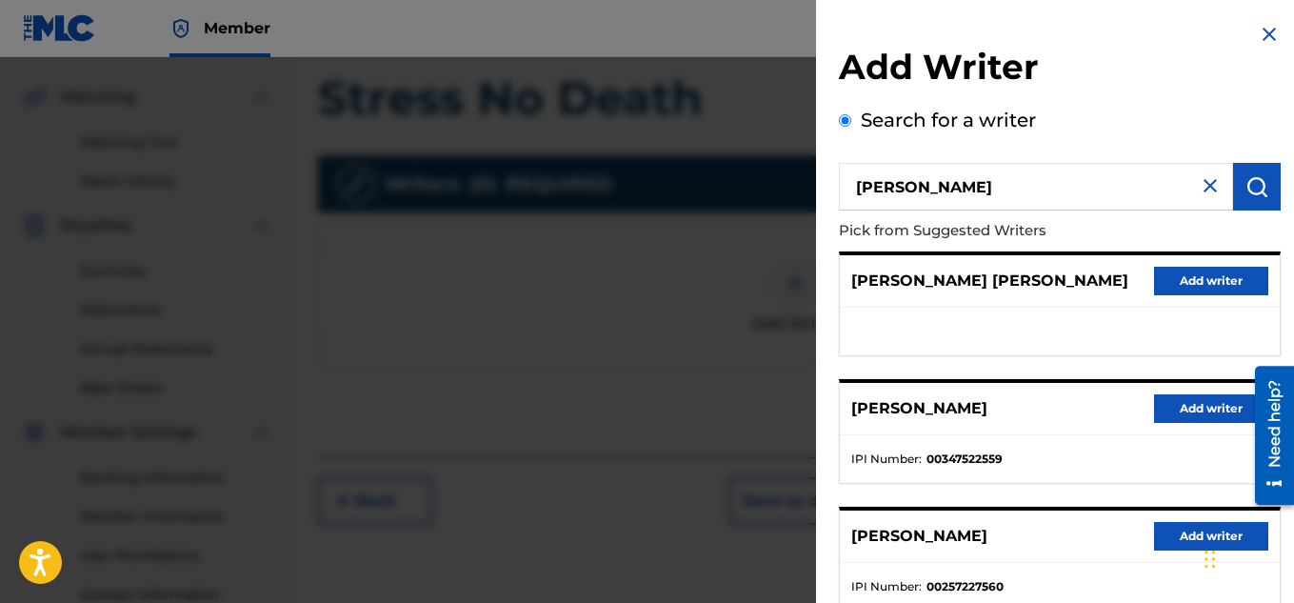
click at [1181, 408] on button "Add writer" at bounding box center [1211, 408] width 114 height 29
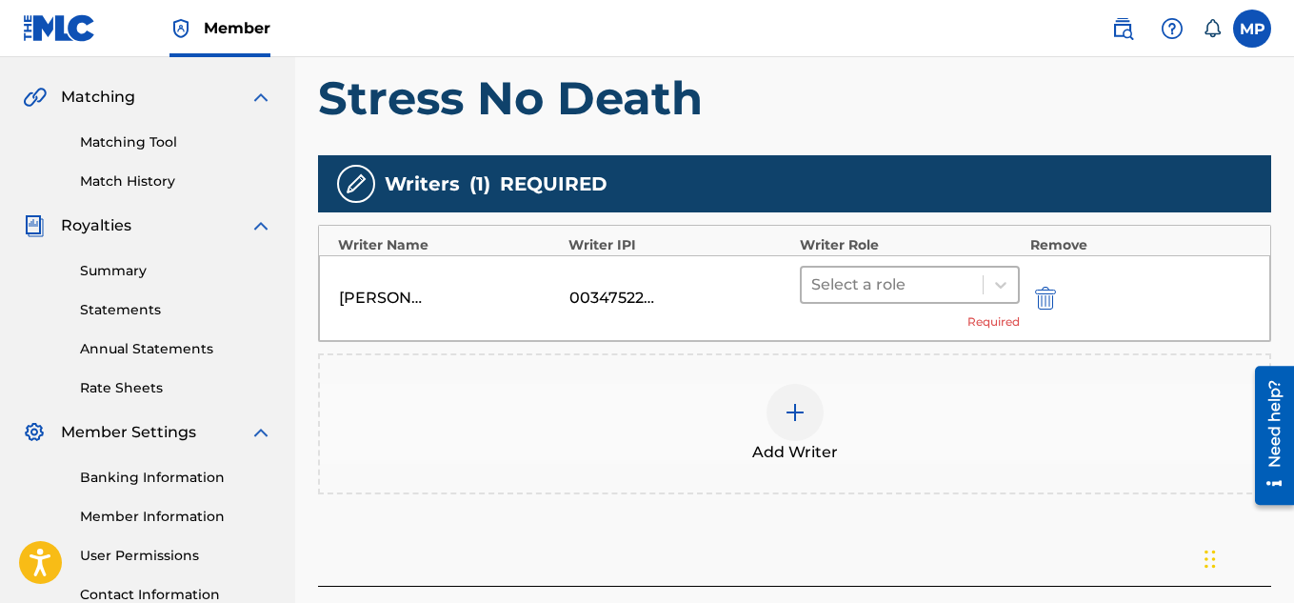
click at [984, 278] on div at bounding box center [1001, 285] width 34 height 34
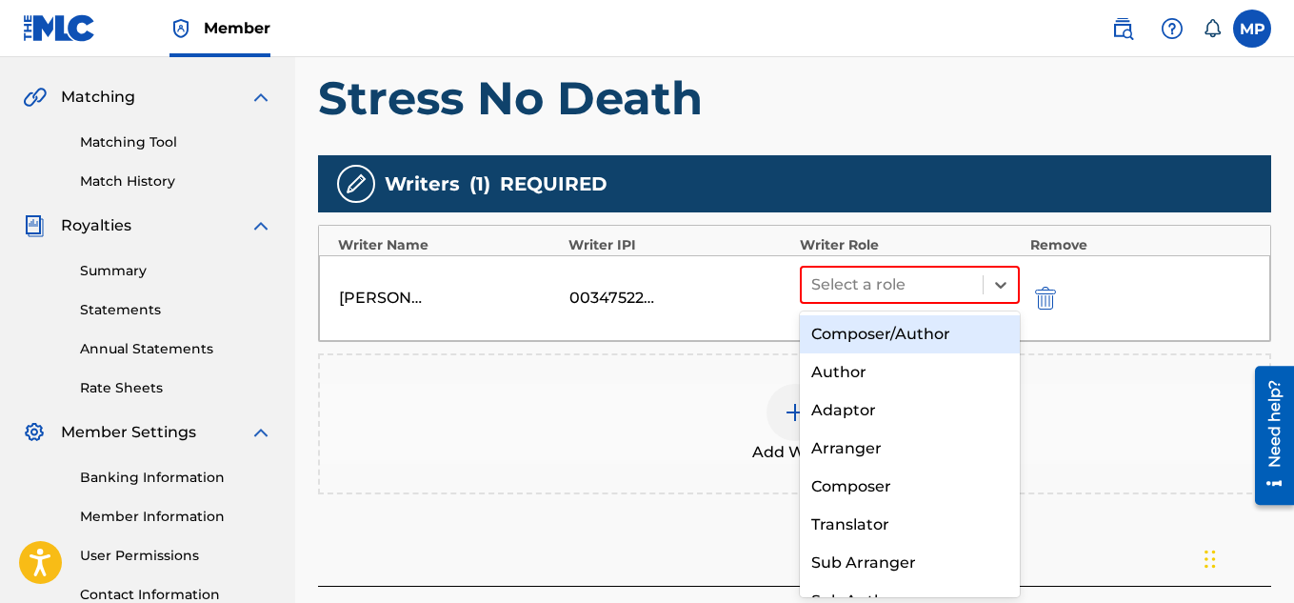
click at [927, 323] on div "Composer/Author" at bounding box center [910, 334] width 221 height 38
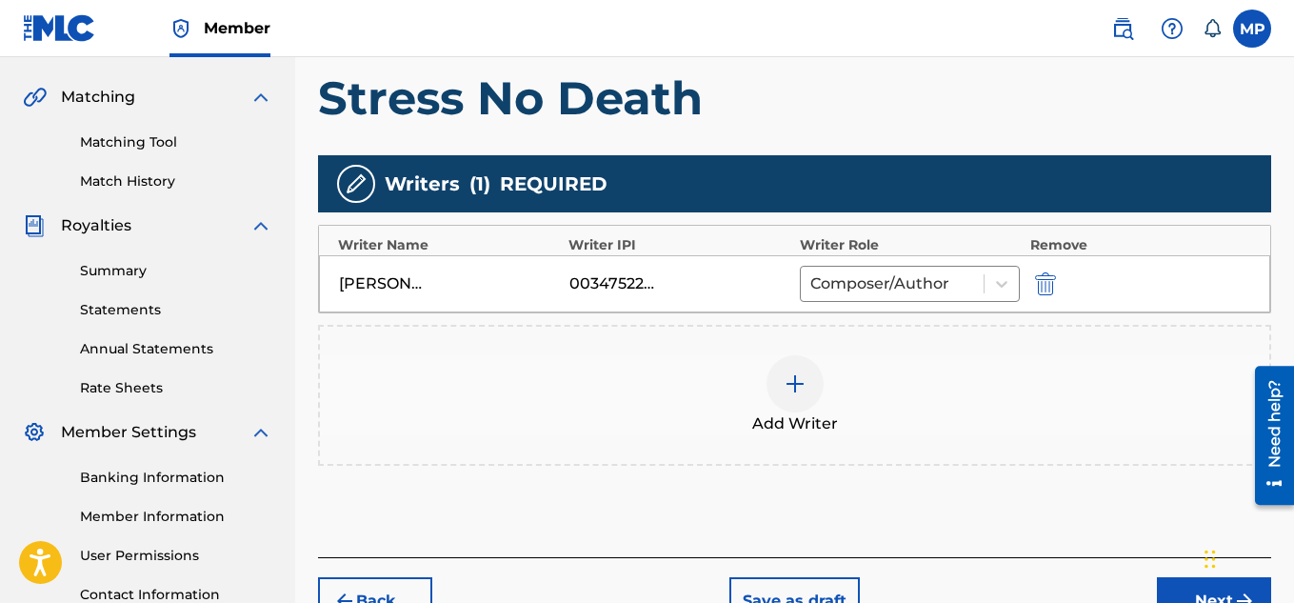
scroll to position [578, 0]
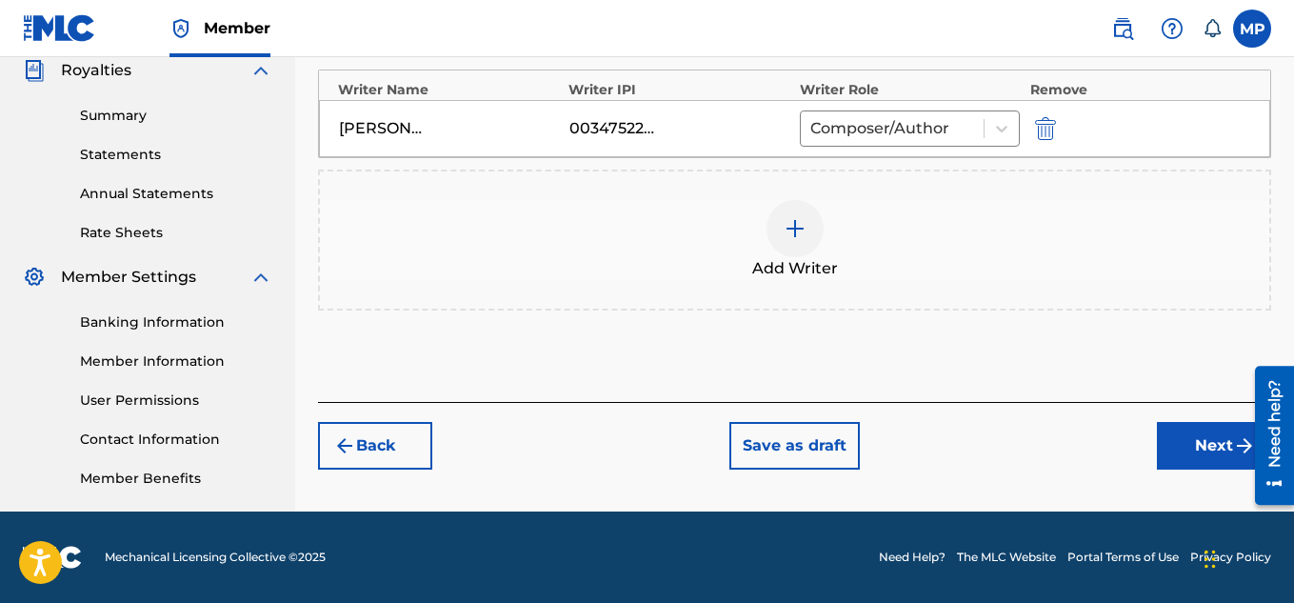
click at [1173, 447] on button "Next" at bounding box center [1214, 446] width 114 height 48
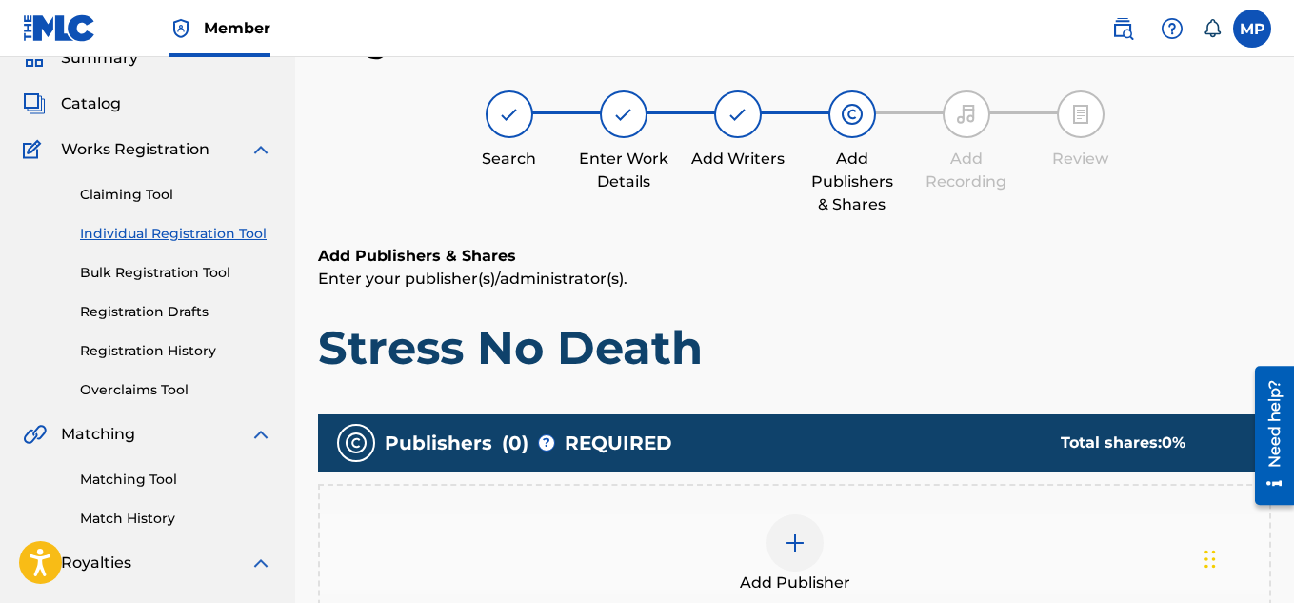
scroll to position [426, 0]
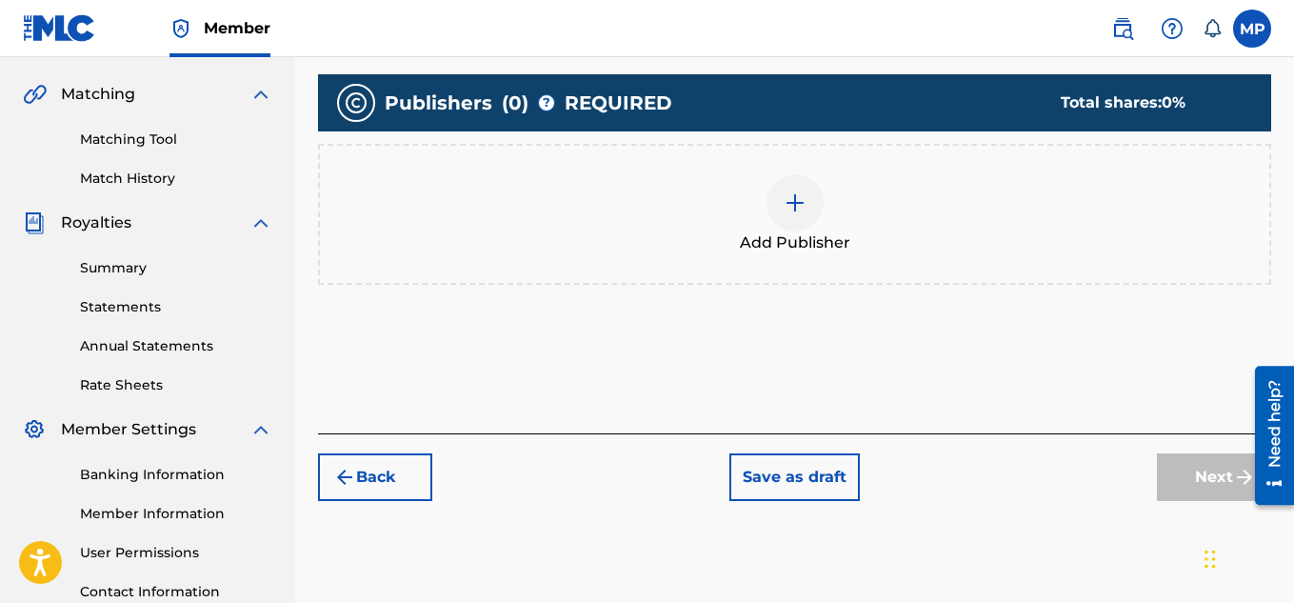
click at [799, 215] on div at bounding box center [794, 202] width 57 height 57
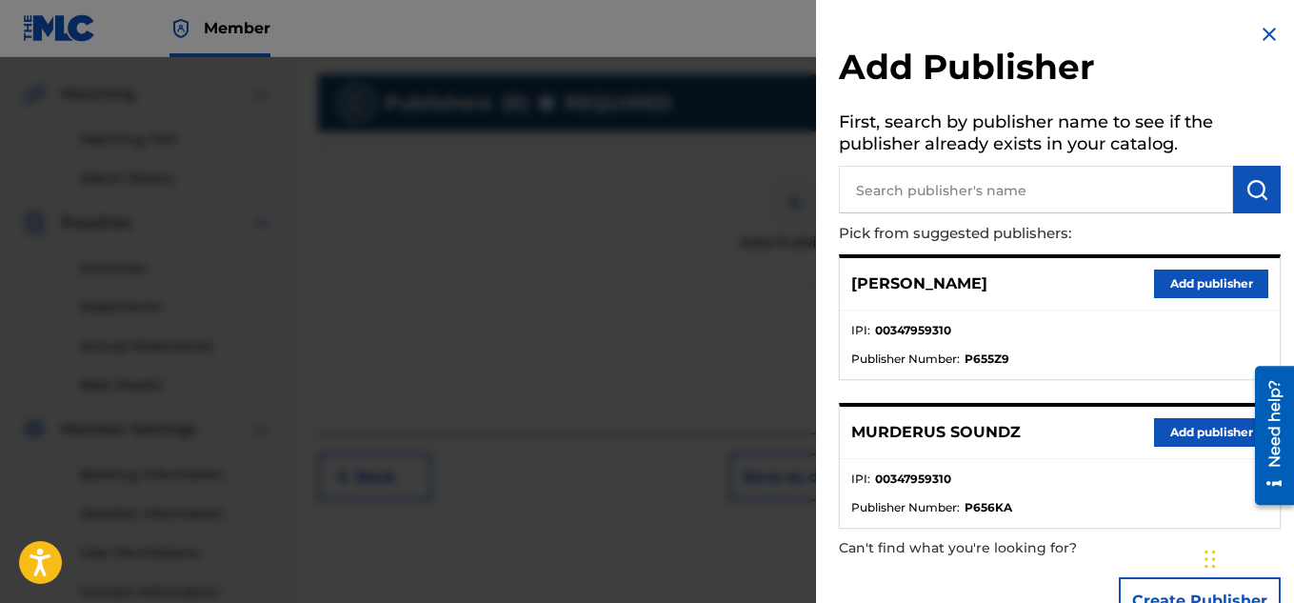
click at [1155, 429] on button "Add publisher" at bounding box center [1211, 432] width 114 height 29
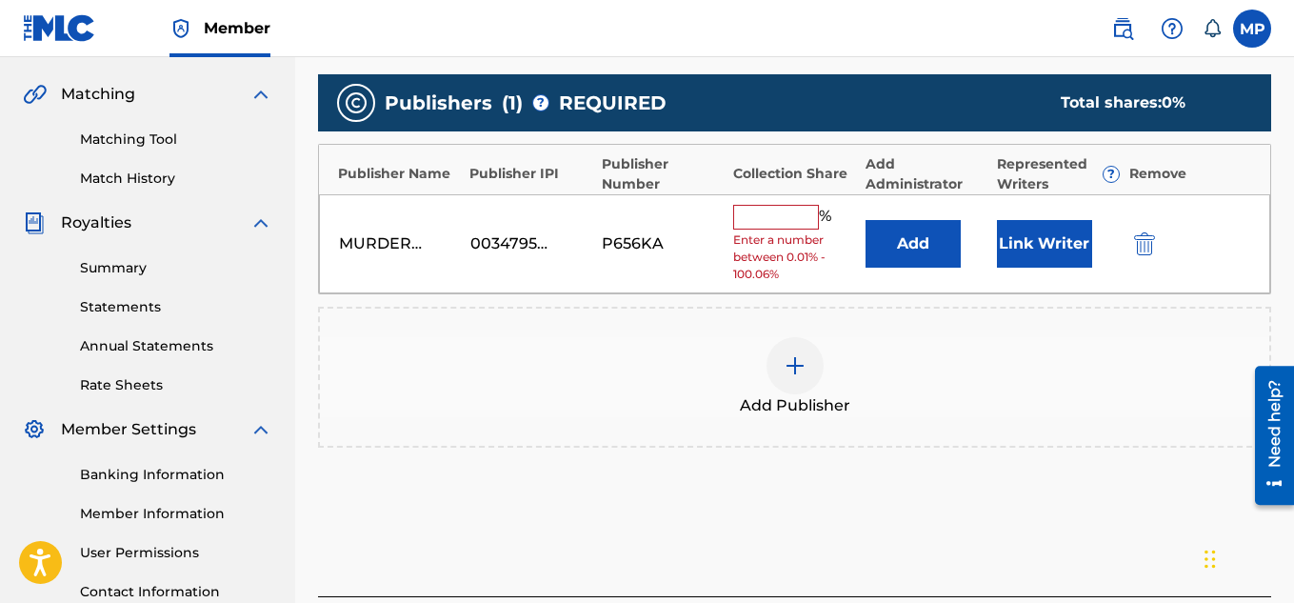
click at [791, 221] on input "text" at bounding box center [776, 217] width 86 height 25
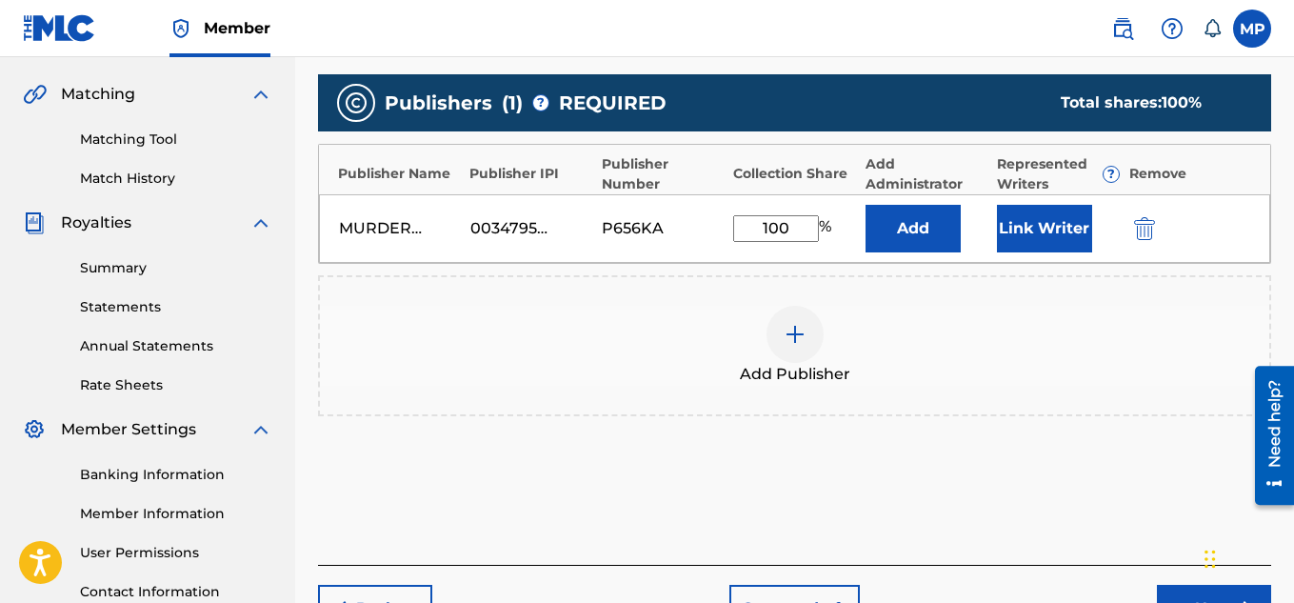
type input "100"
click at [1004, 230] on button "Link Writer" at bounding box center [1044, 229] width 95 height 48
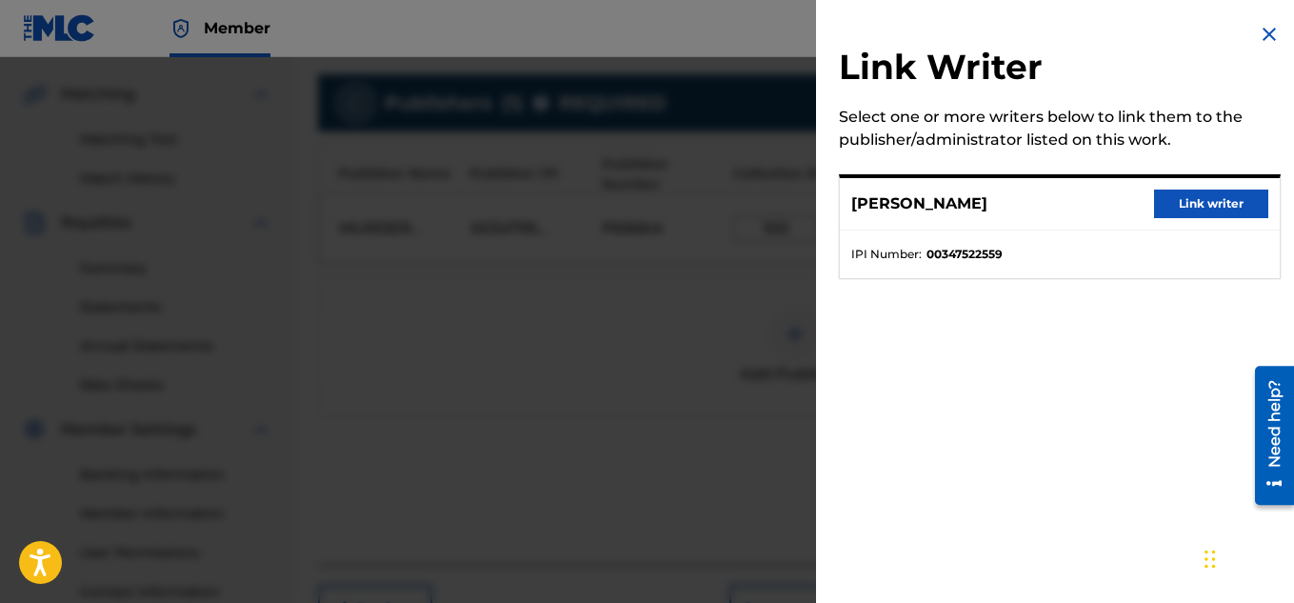
click at [1188, 194] on button "Link writer" at bounding box center [1211, 203] width 114 height 29
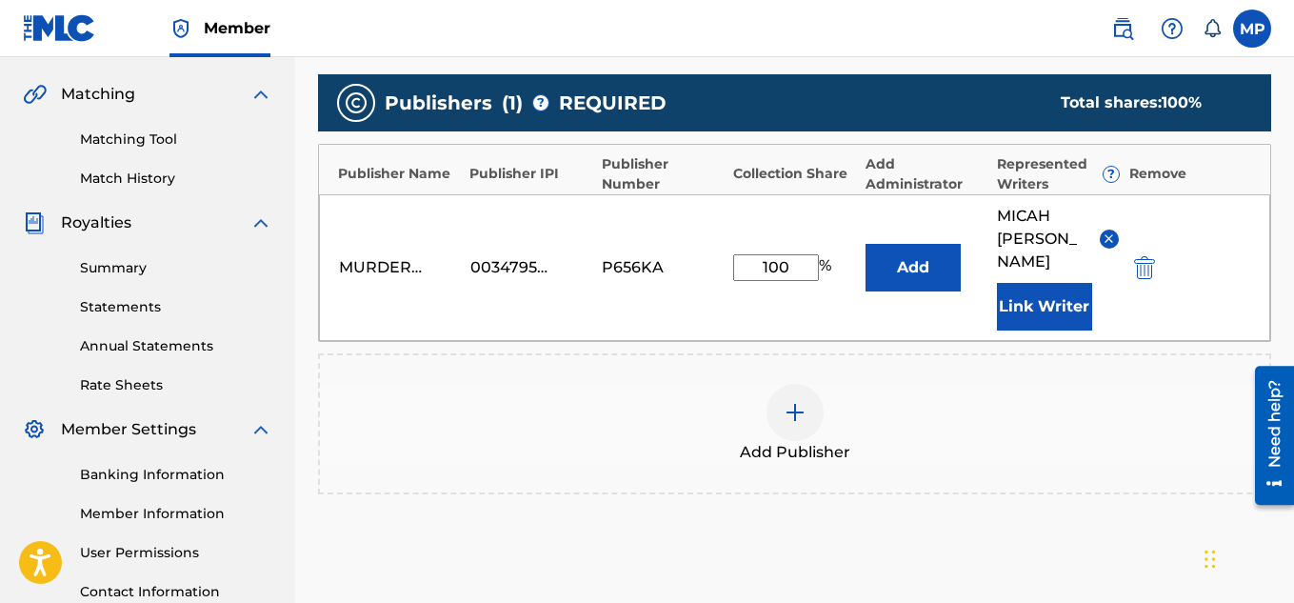
scroll to position [602, 0]
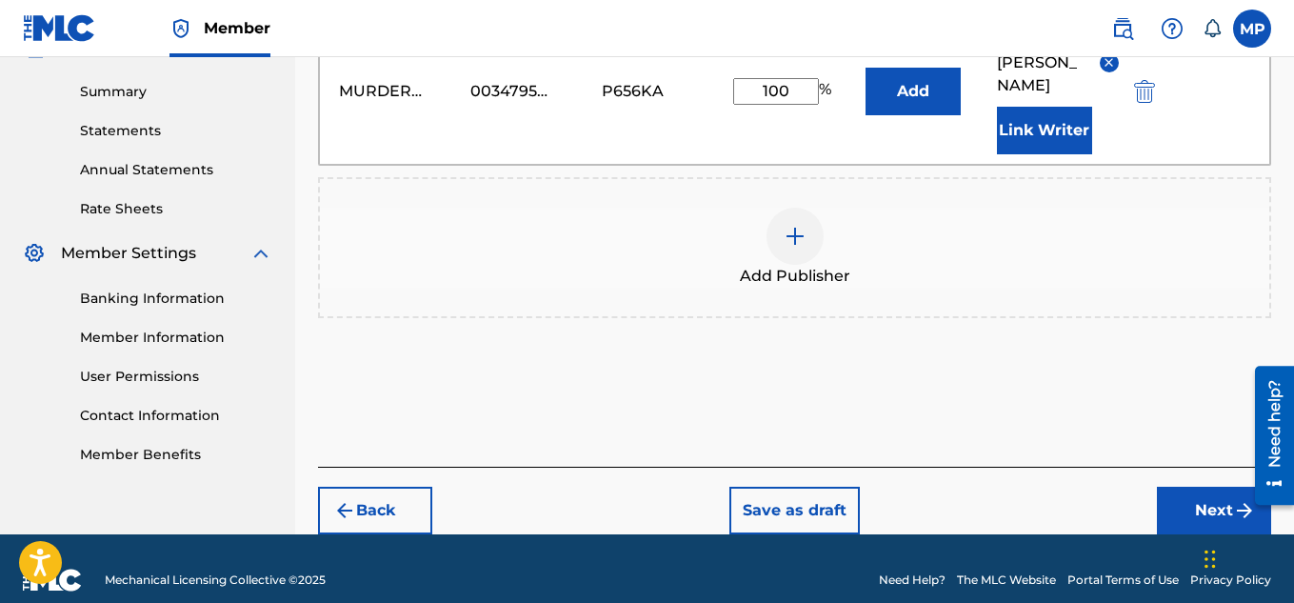
click at [1182, 489] on button "Next" at bounding box center [1214, 511] width 114 height 48
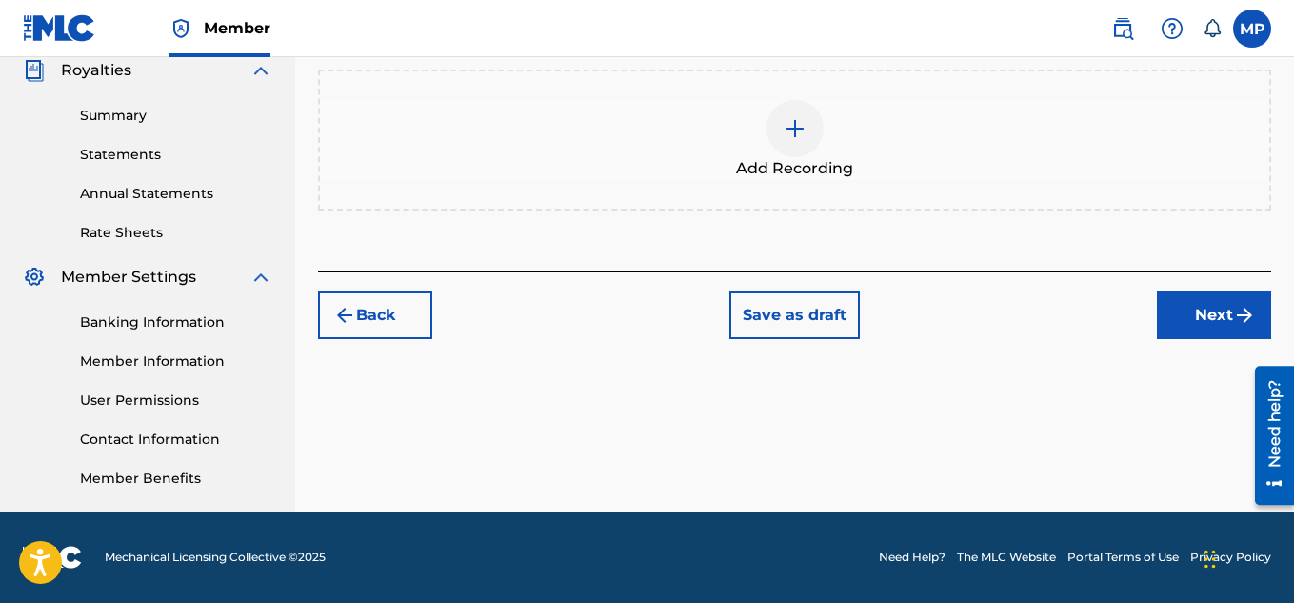
scroll to position [126, 0]
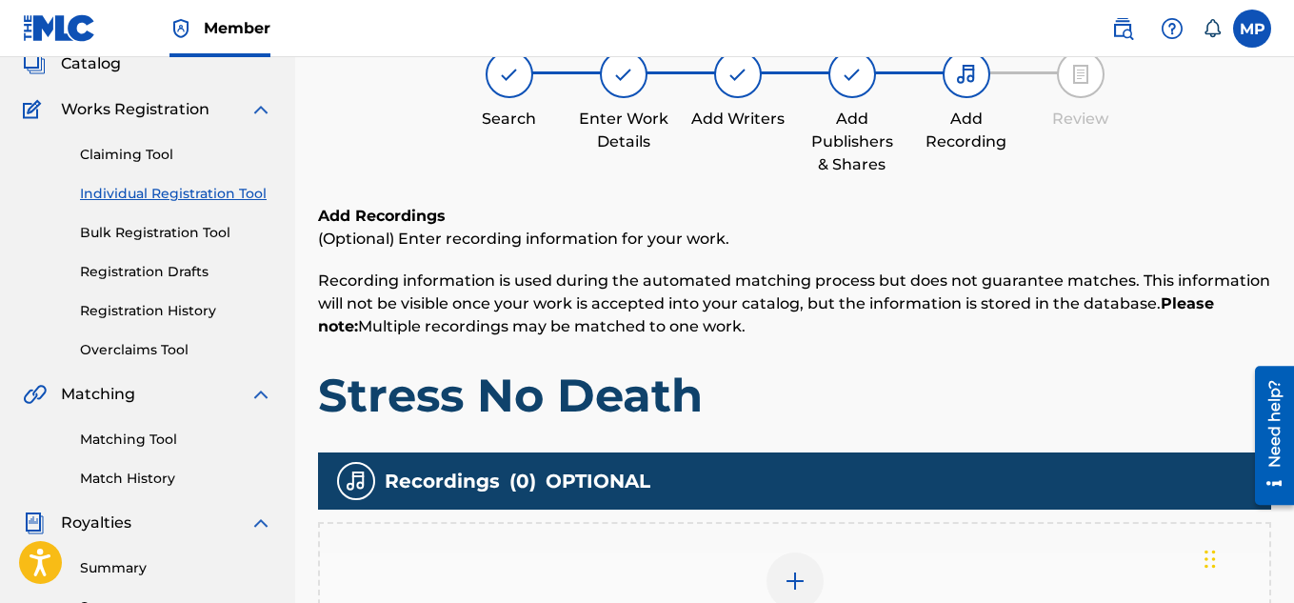
click at [809, 552] on div at bounding box center [794, 580] width 57 height 57
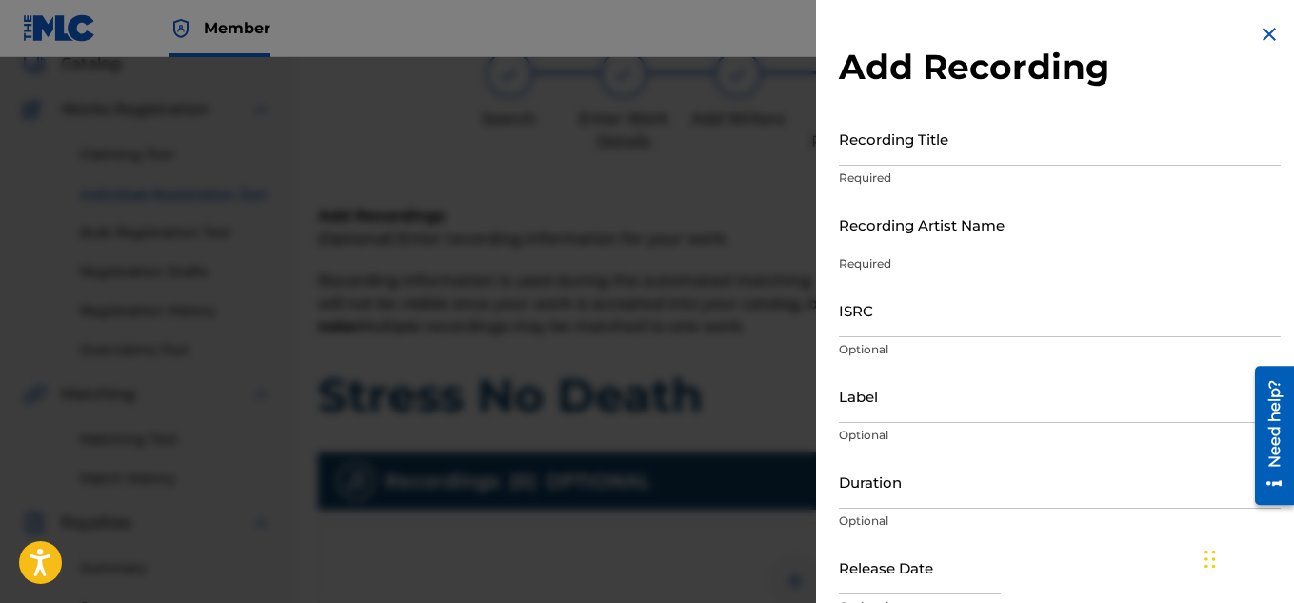
scroll to position [578, 0]
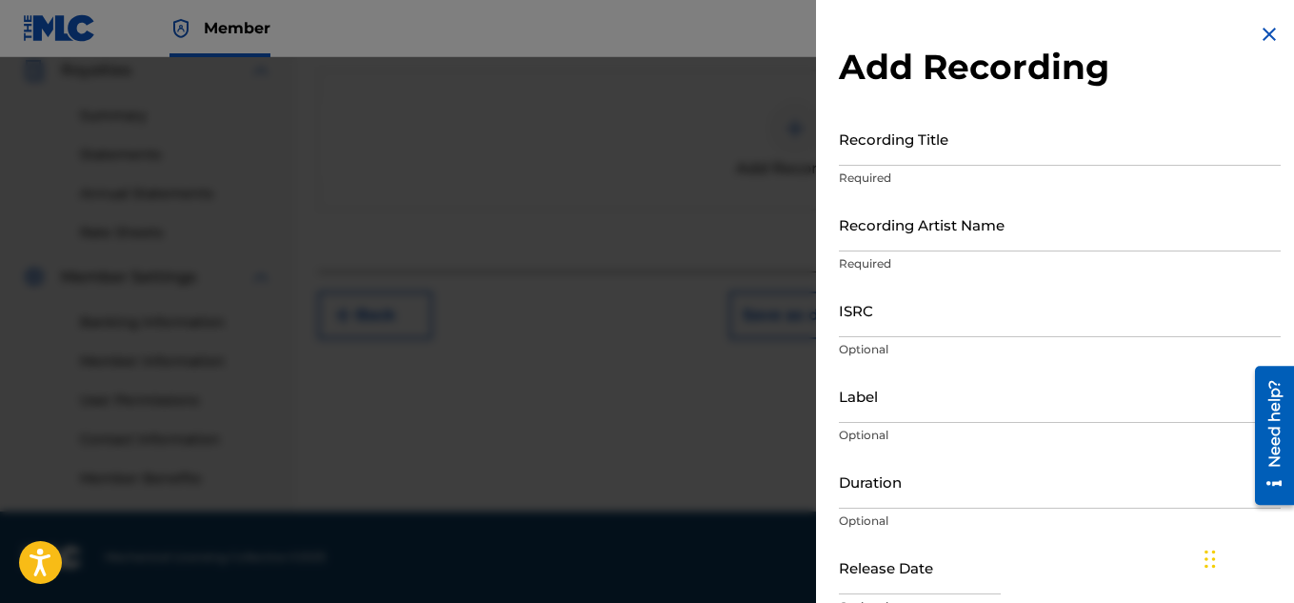
click at [888, 160] on input "Recording Title" at bounding box center [1060, 138] width 442 height 54
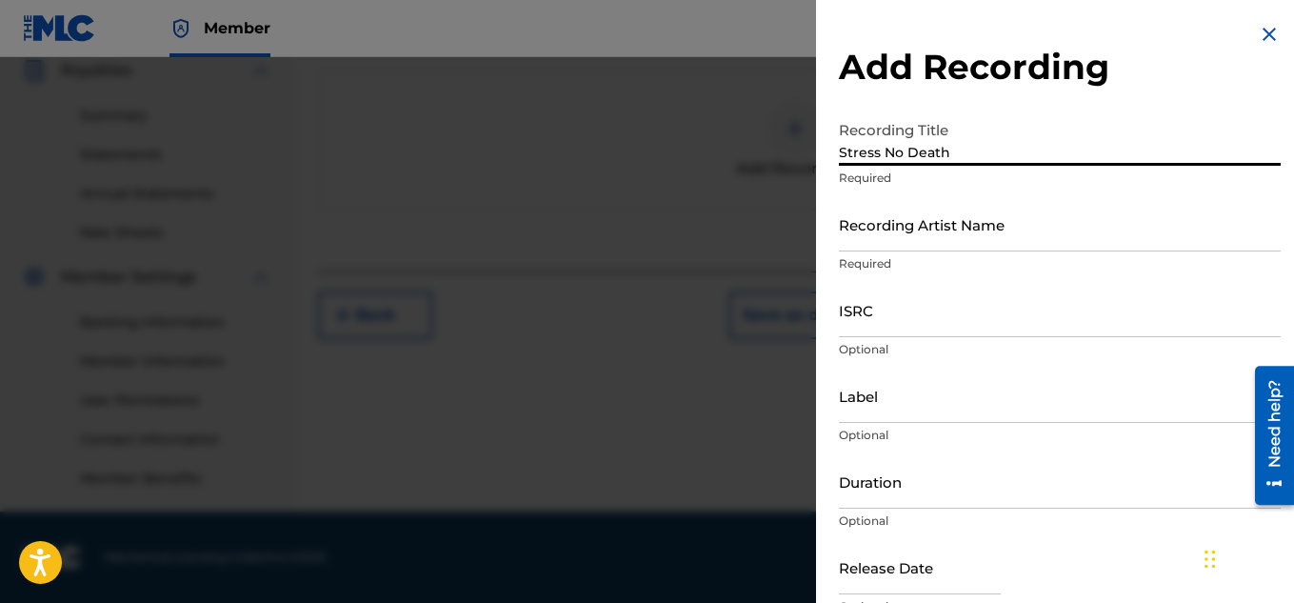
type input "Stress No Death"
click at [968, 237] on input "Recording Artist Name" at bounding box center [1060, 224] width 442 height 54
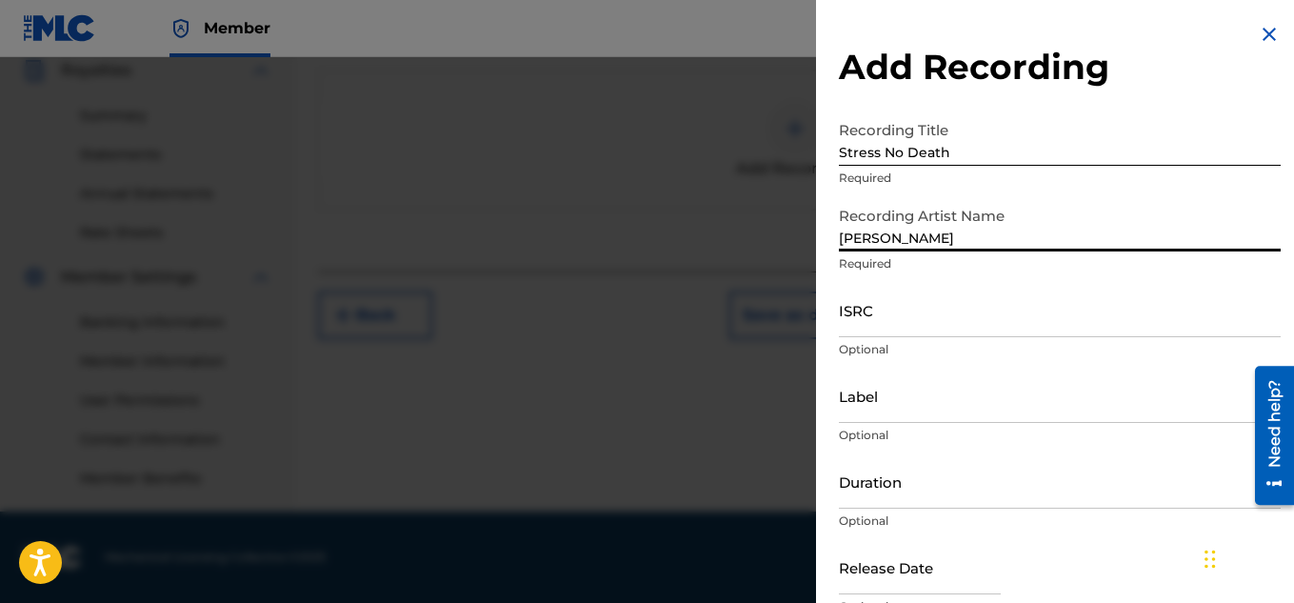
type input "[PERSON_NAME]"
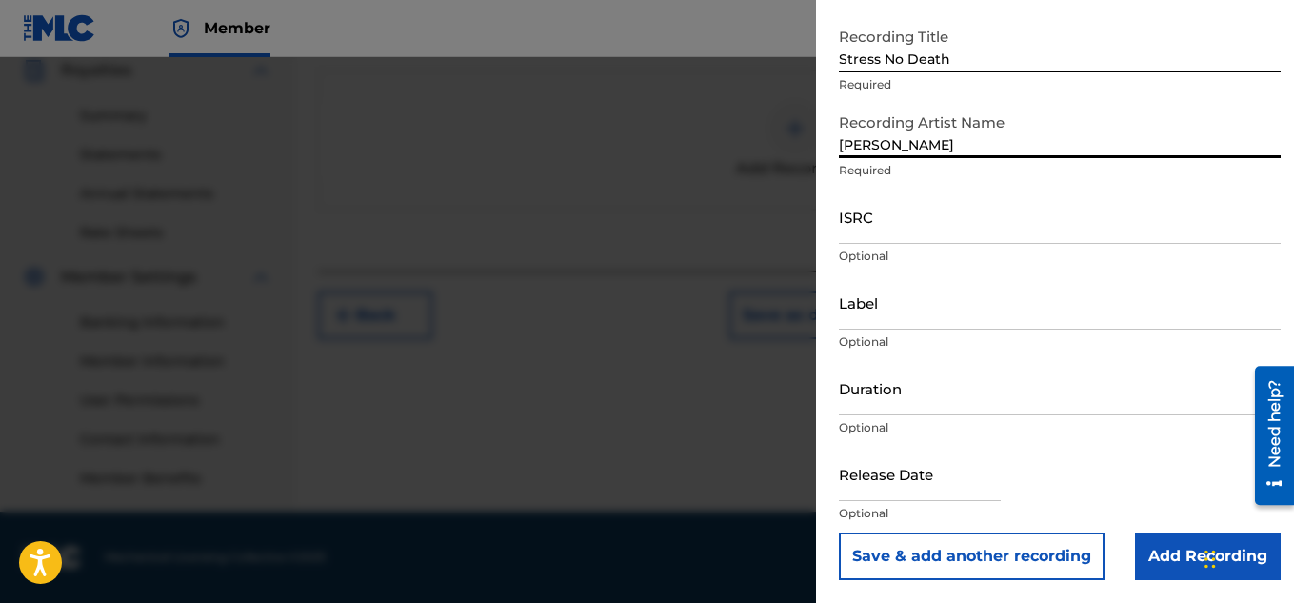
click at [1159, 559] on input "Add Recording" at bounding box center [1208, 556] width 146 height 48
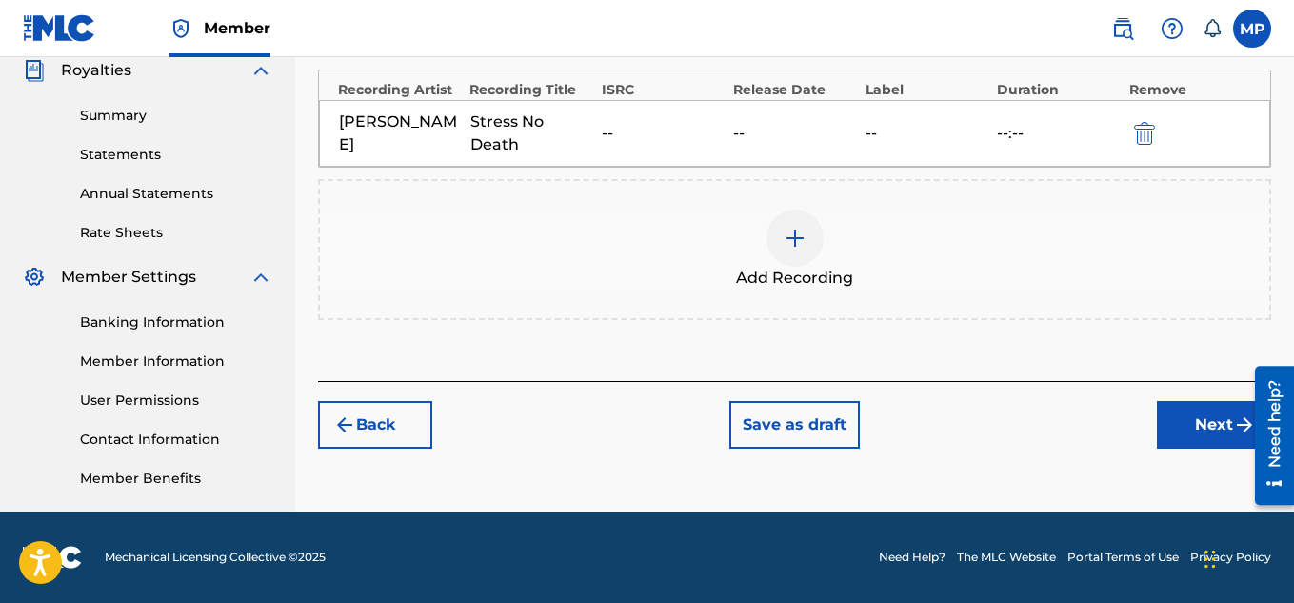
click at [1186, 419] on button "Next" at bounding box center [1214, 425] width 114 height 48
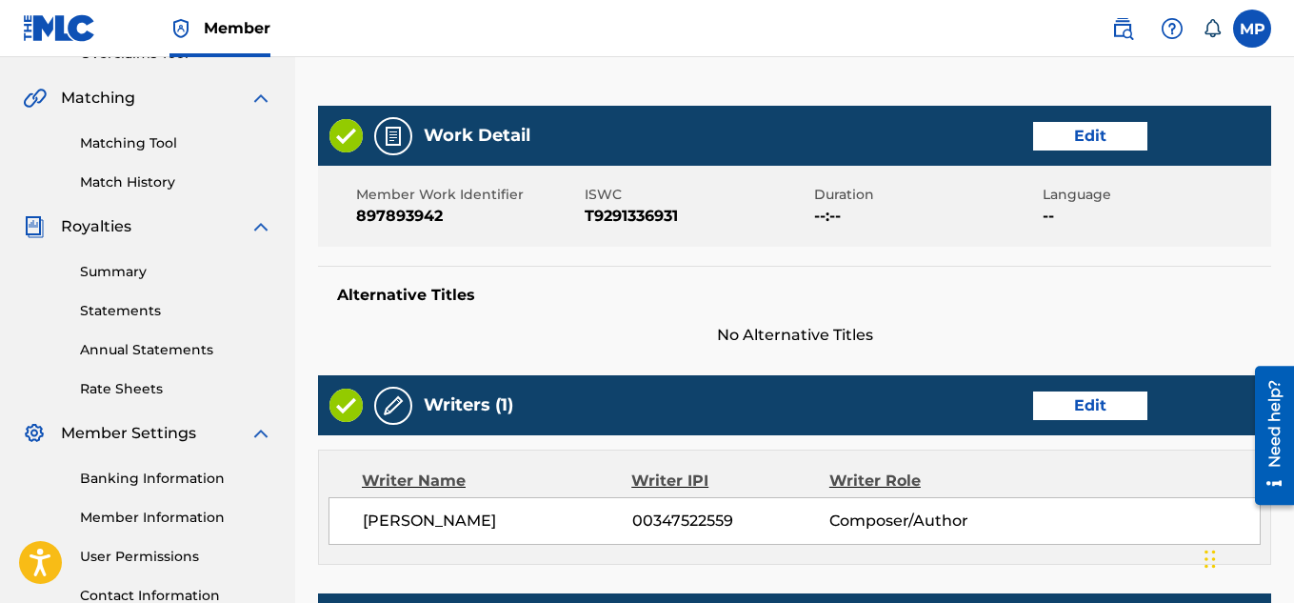
scroll to position [1030, 0]
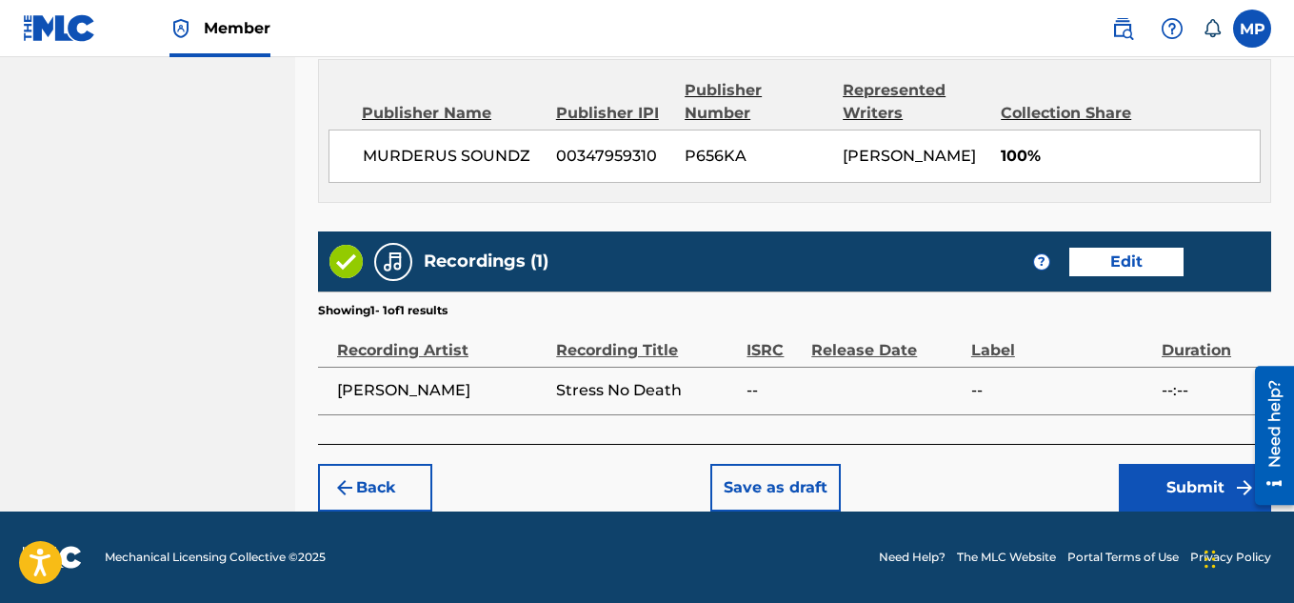
click at [1167, 477] on button "Submit" at bounding box center [1195, 488] width 152 height 48
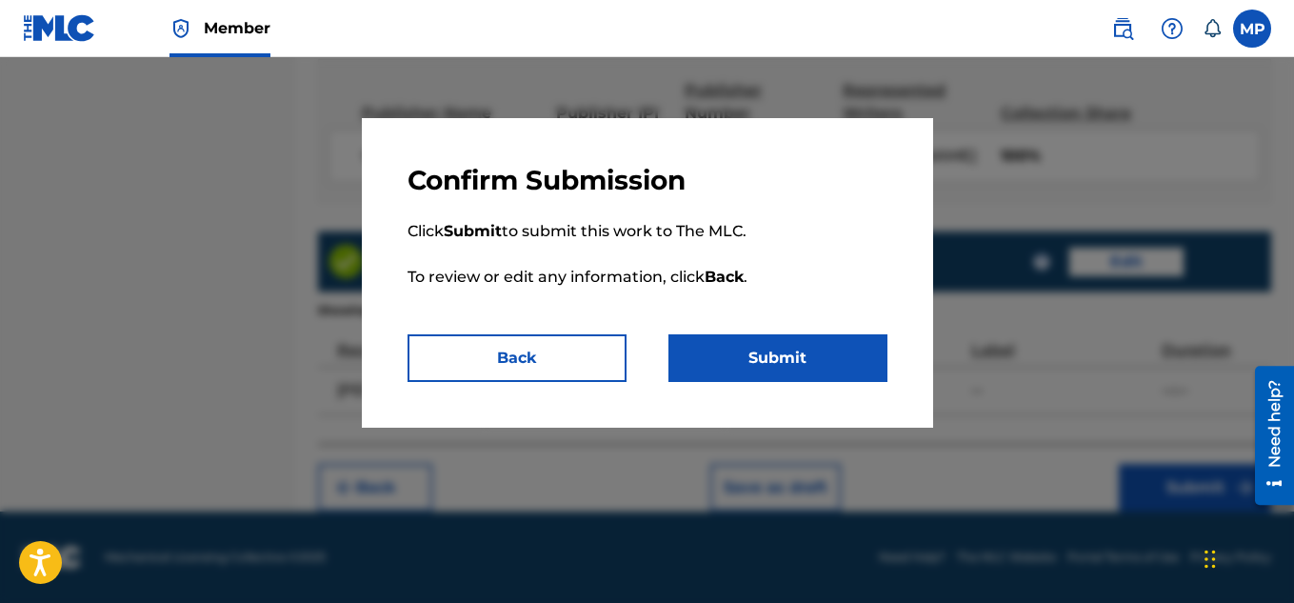
click at [864, 353] on button "Submit" at bounding box center [777, 358] width 219 height 48
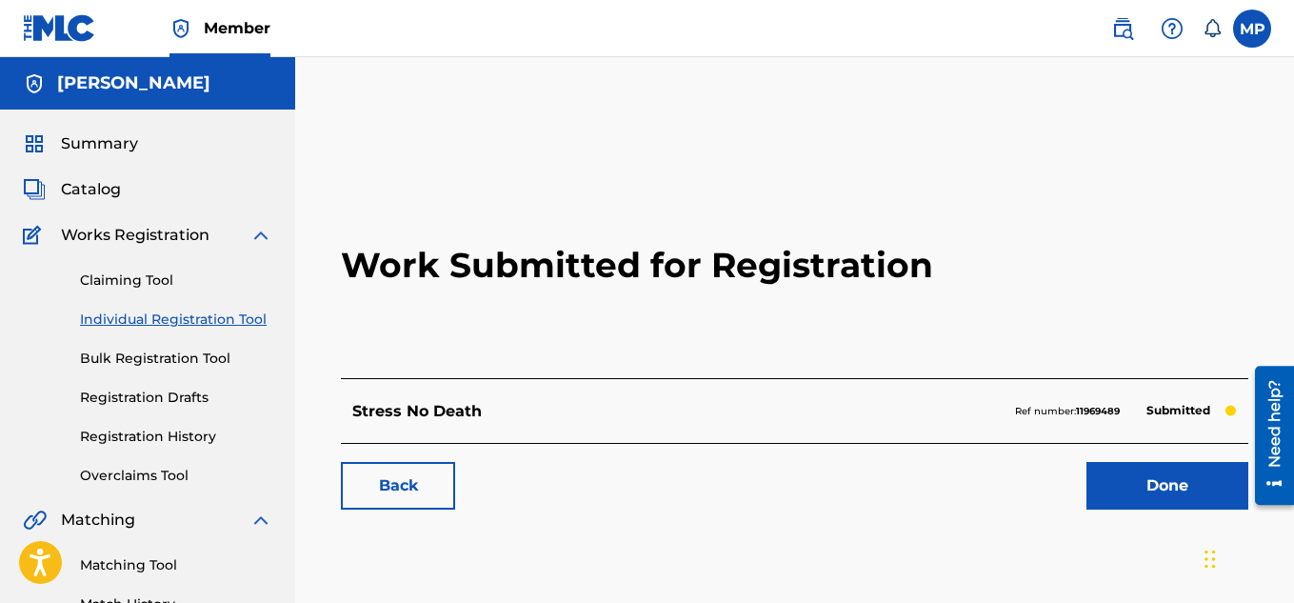
click at [430, 483] on link "Back" at bounding box center [398, 486] width 114 height 48
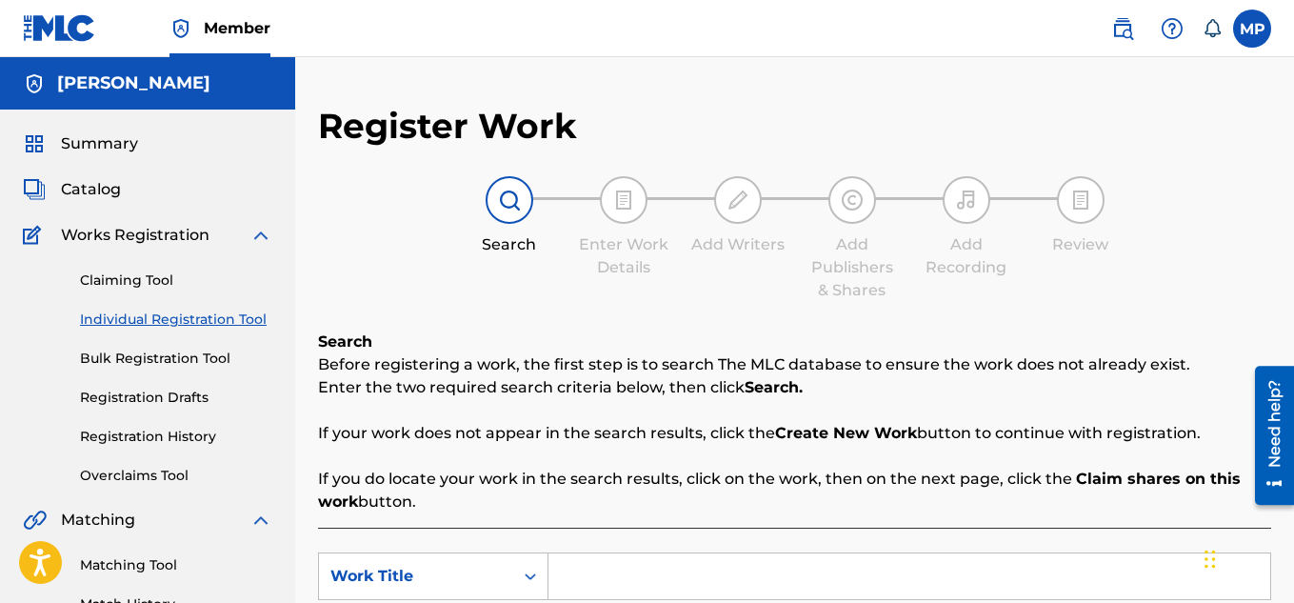
click at [689, 553] on input "Search Form" at bounding box center [909, 576] width 722 height 46
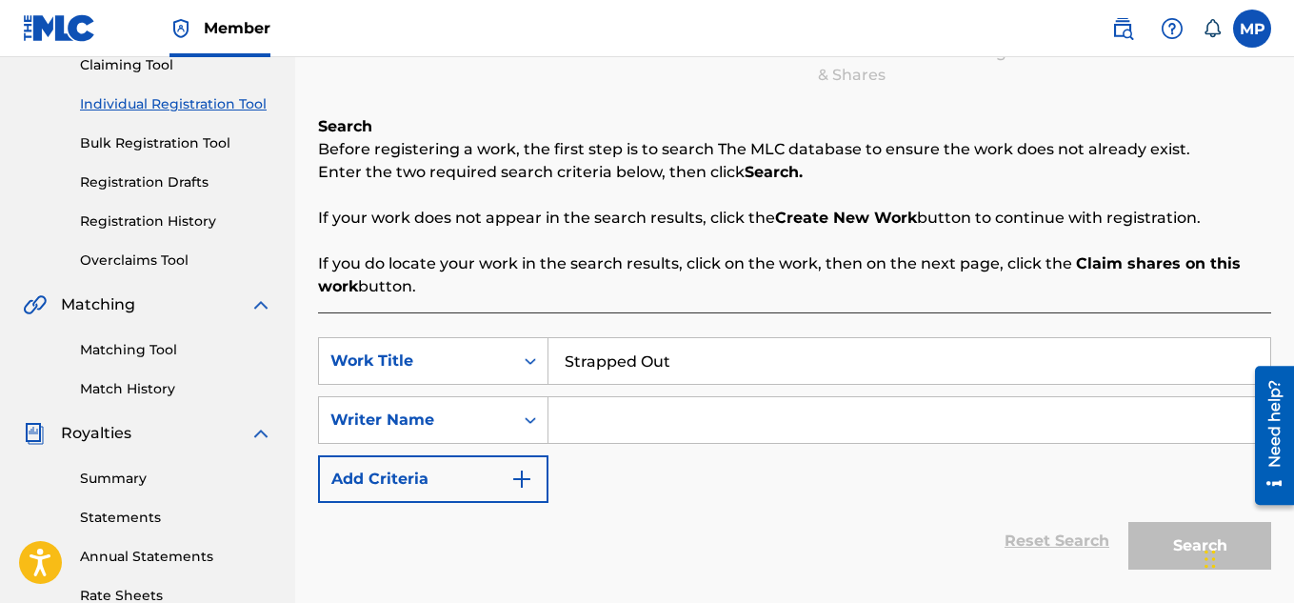
type input "Strapped Out"
click at [706, 418] on input "Search Form" at bounding box center [909, 420] width 722 height 46
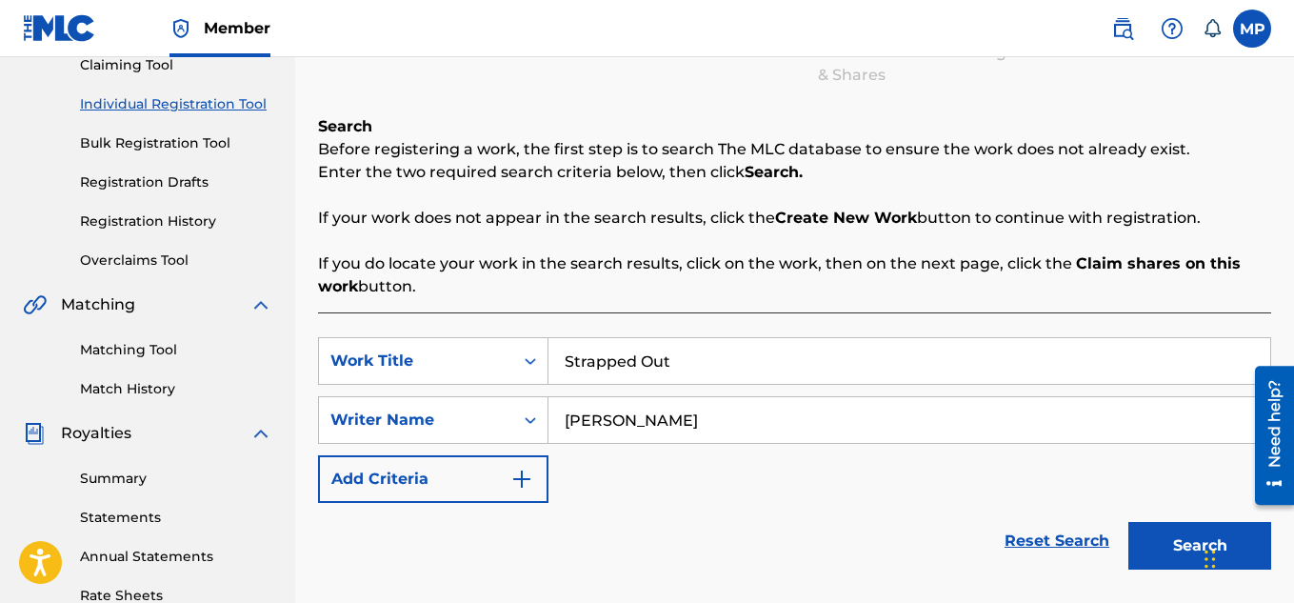
scroll to position [384, 0]
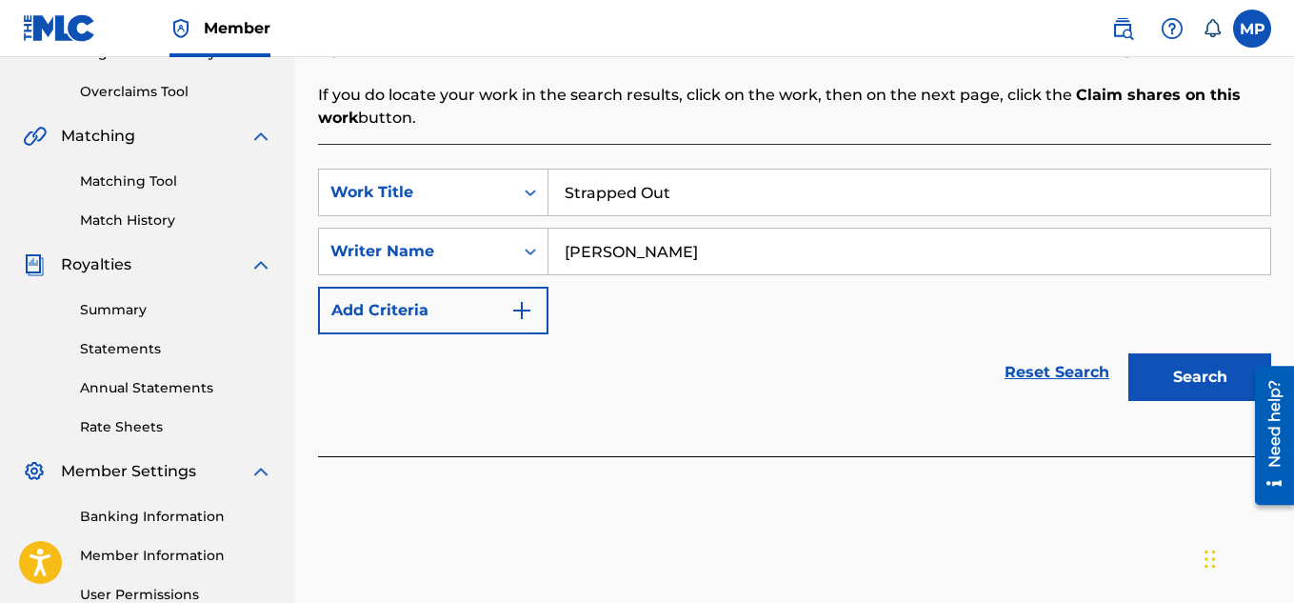
type input "[PERSON_NAME]"
click at [1203, 368] on button "Search" at bounding box center [1199, 377] width 143 height 48
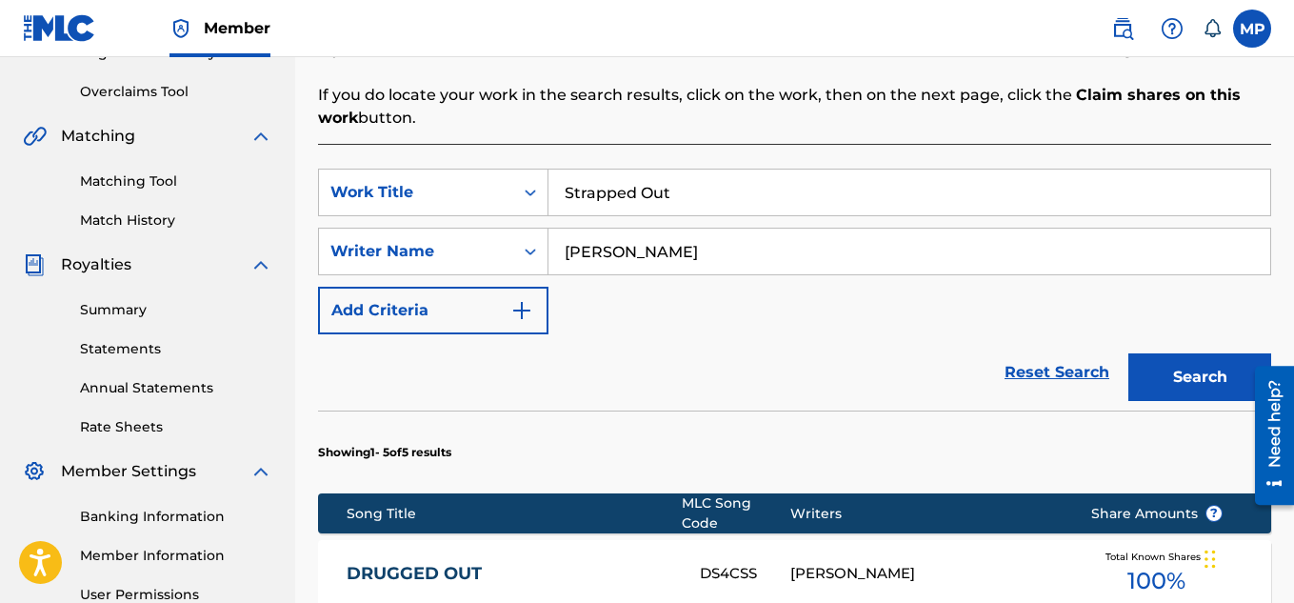
scroll to position [994, 0]
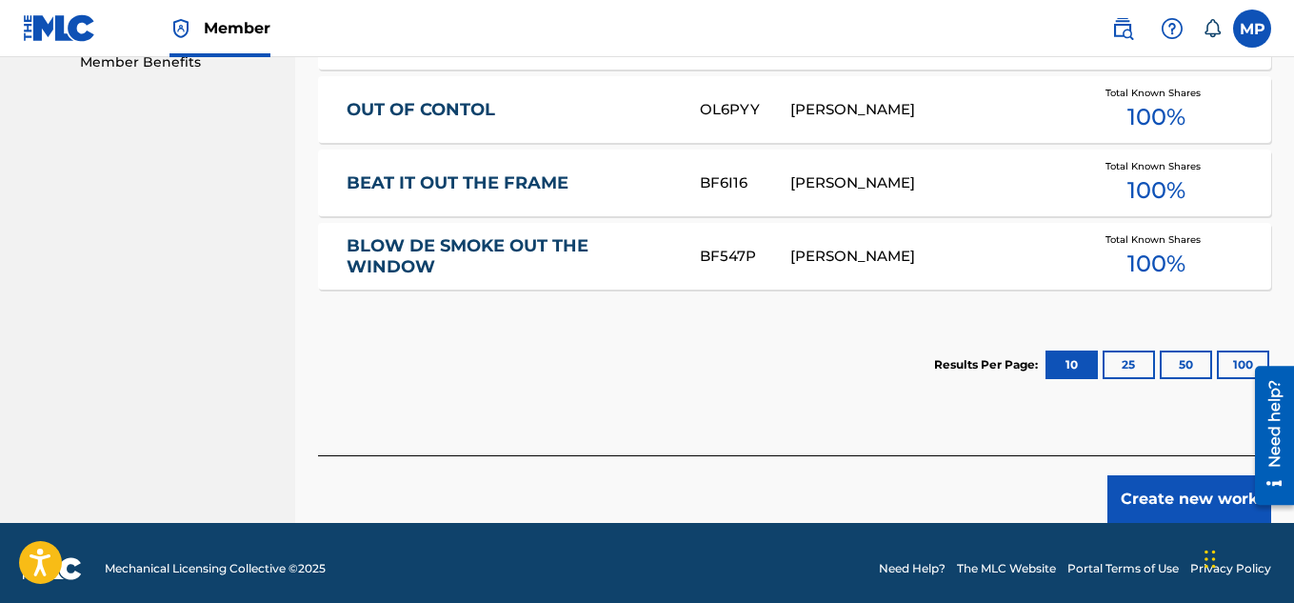
click at [1183, 488] on button "Create new work" at bounding box center [1189, 499] width 164 height 48
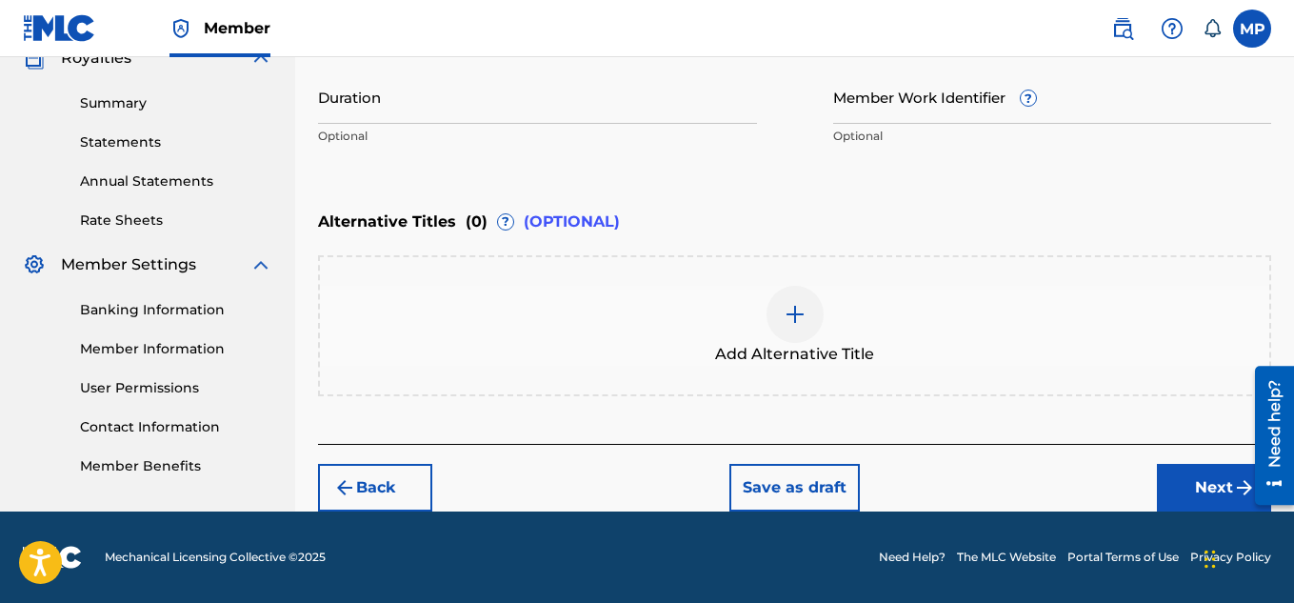
scroll to position [377, 0]
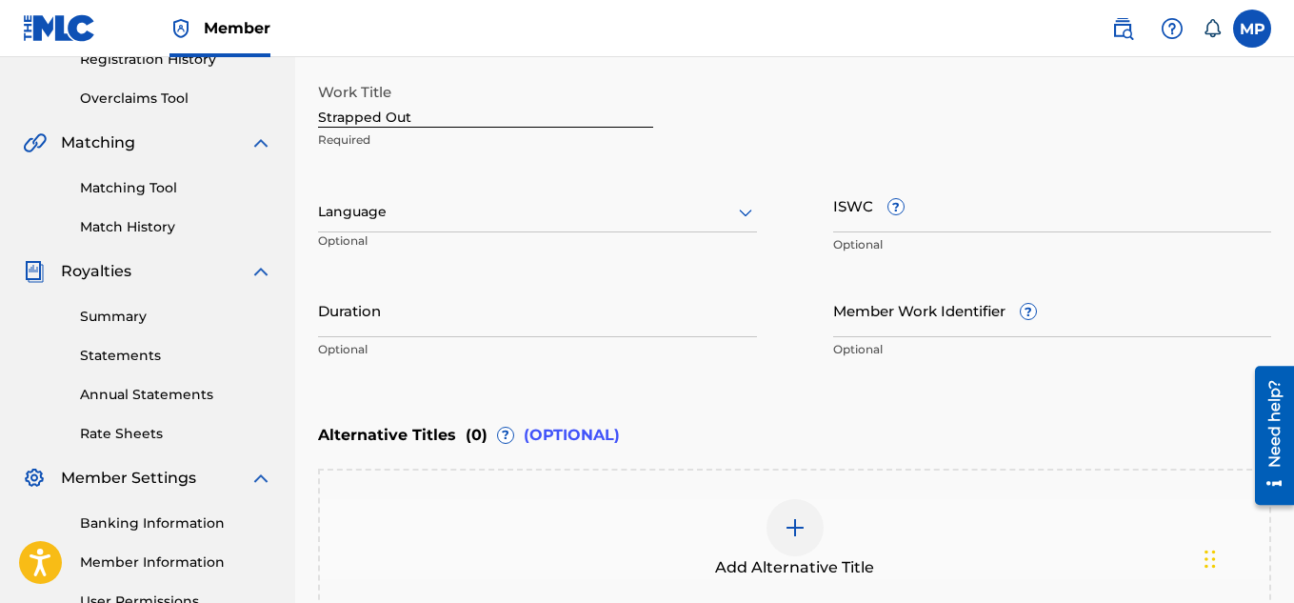
click at [945, 212] on input "ISWC ?" at bounding box center [1052, 205] width 439 height 54
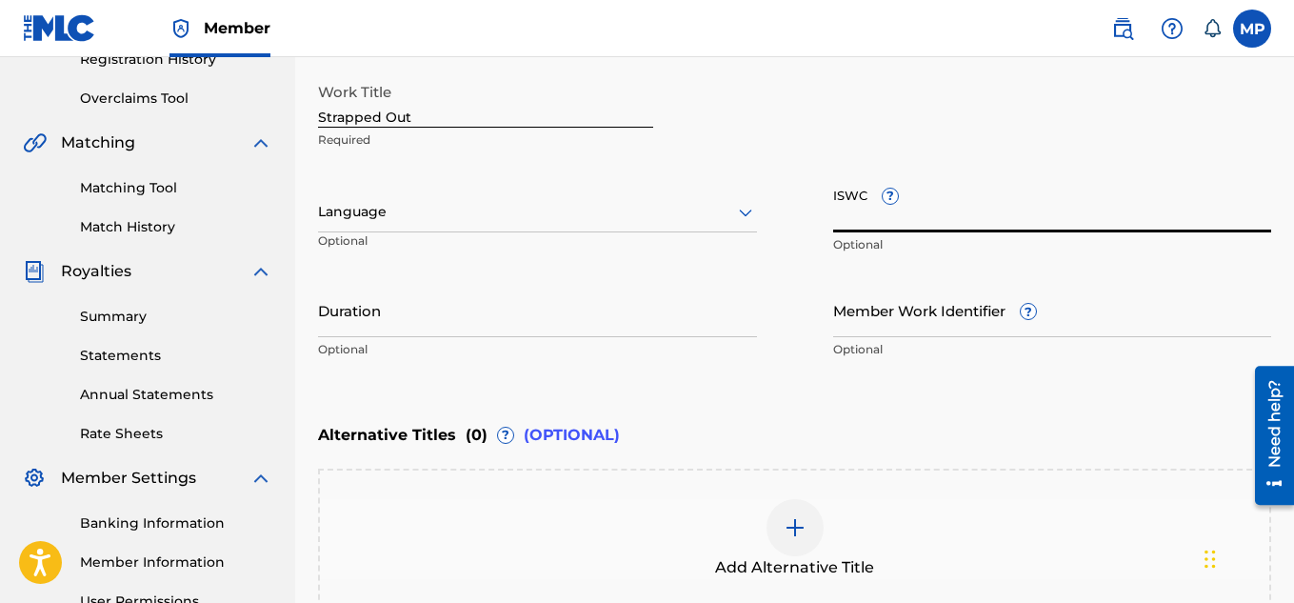
paste input "897893942"
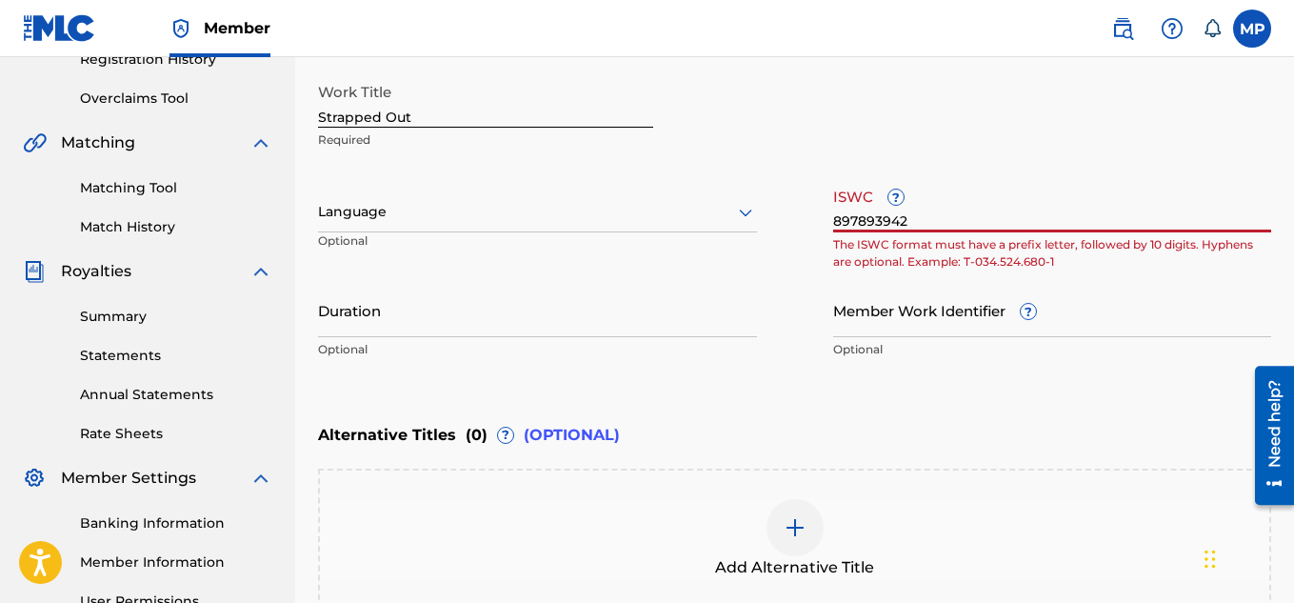
paste input "T9291336920"
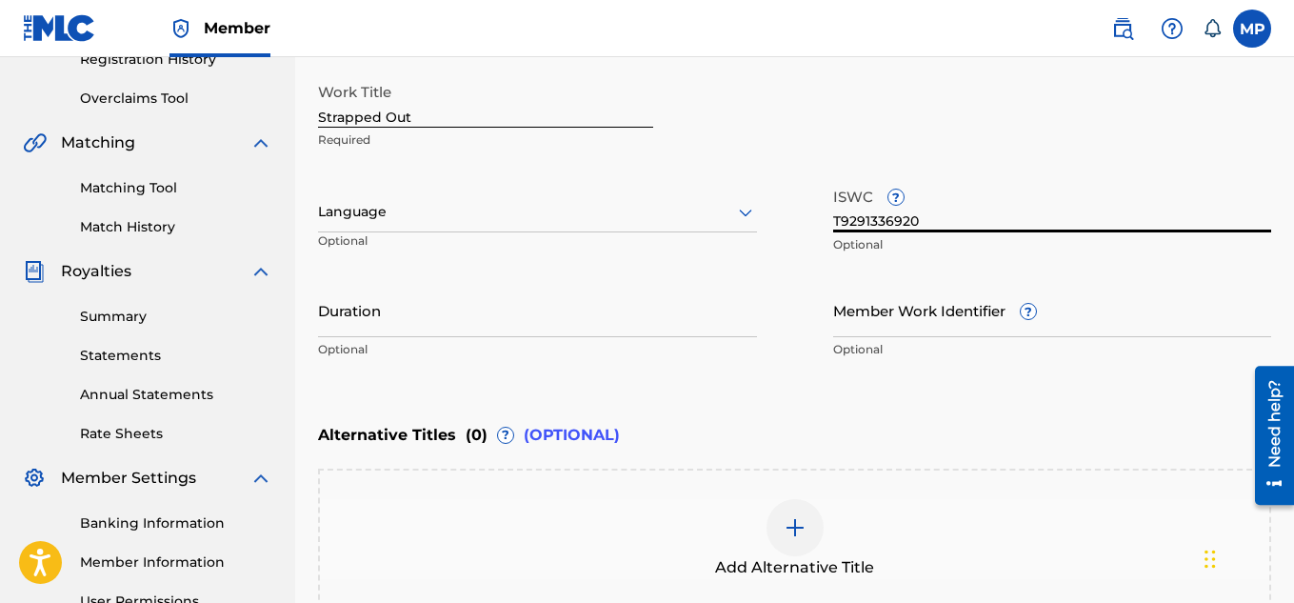
type input "T9291336920"
click at [894, 316] on input "Member Work Identifier ?" at bounding box center [1052, 310] width 439 height 54
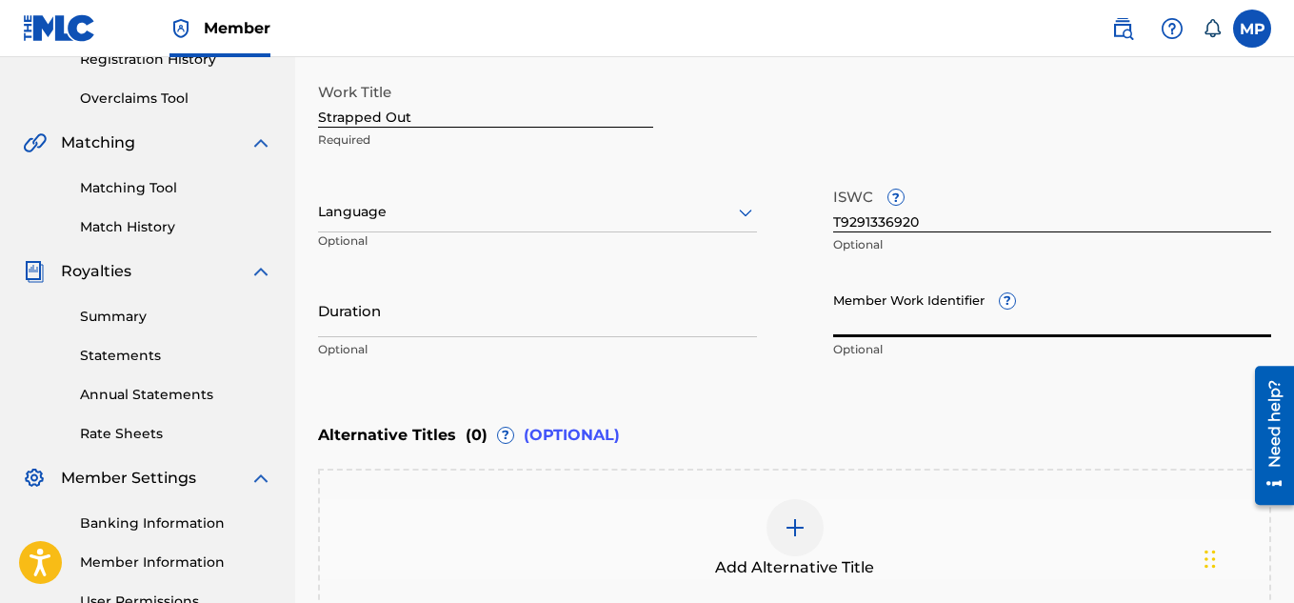
paste input "T9291336920"
paste input "897893941"
type input "897893941"
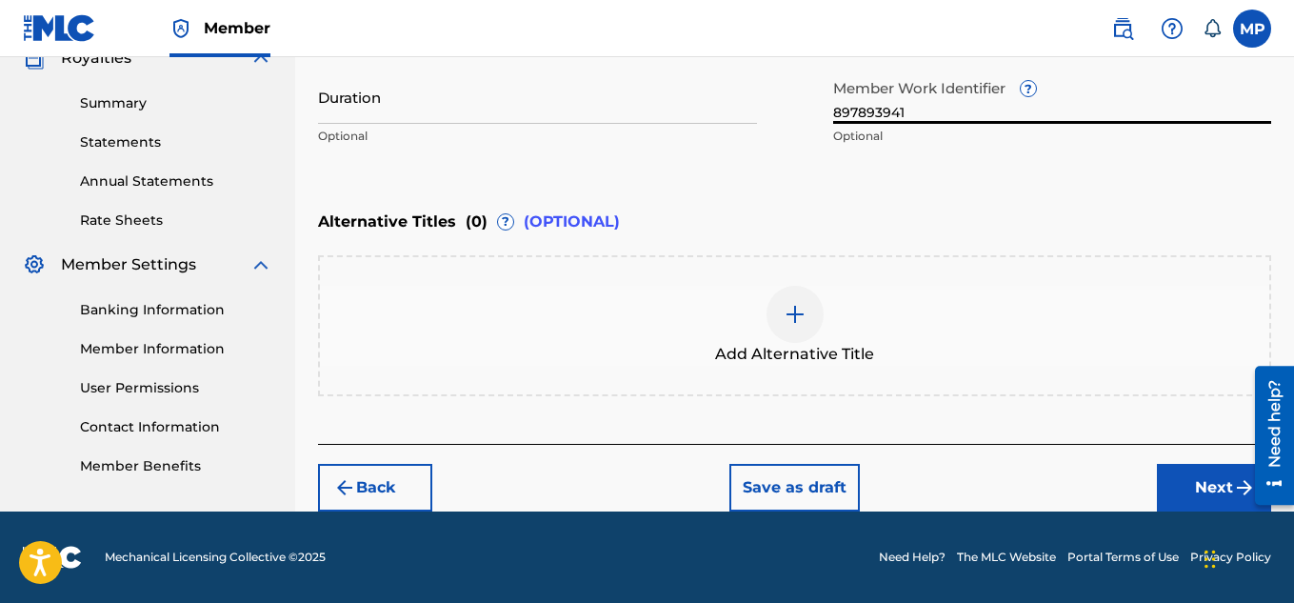
click at [1186, 478] on button "Next" at bounding box center [1214, 488] width 114 height 48
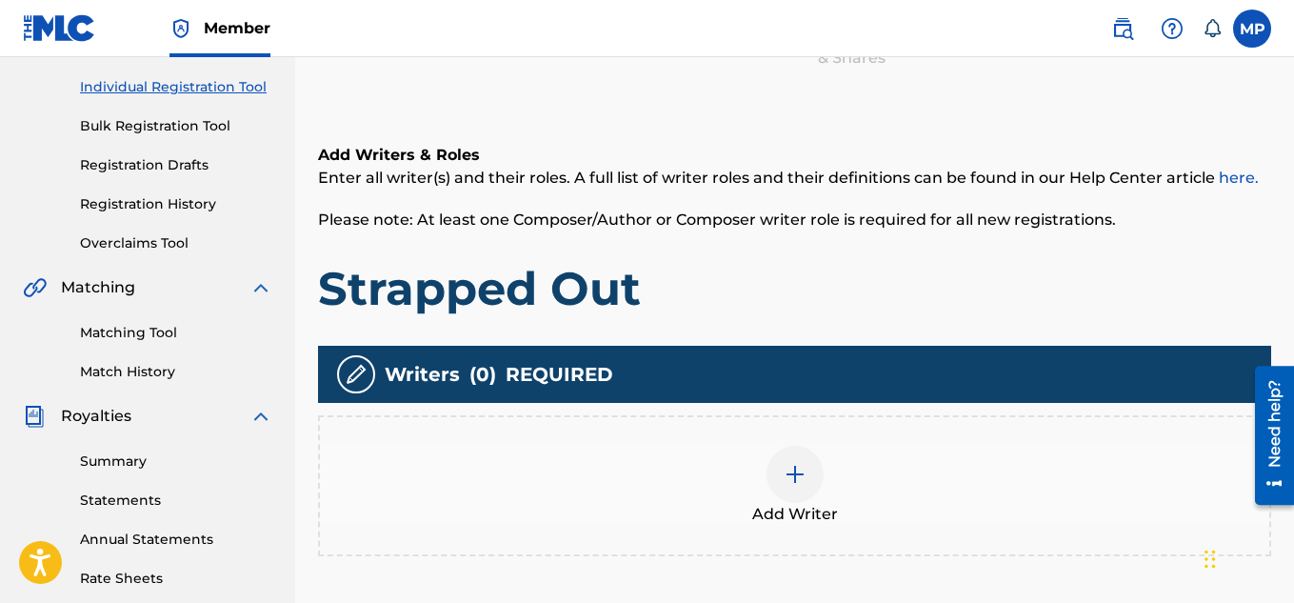
scroll to position [379, 0]
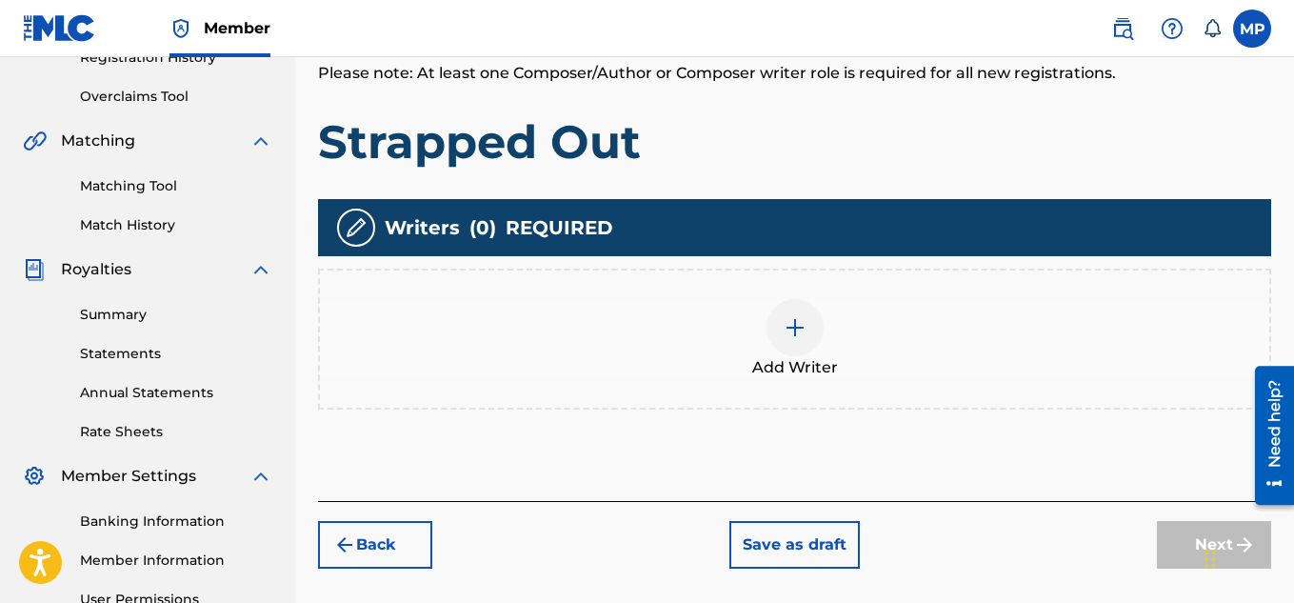
click at [808, 323] on div at bounding box center [794, 327] width 57 height 57
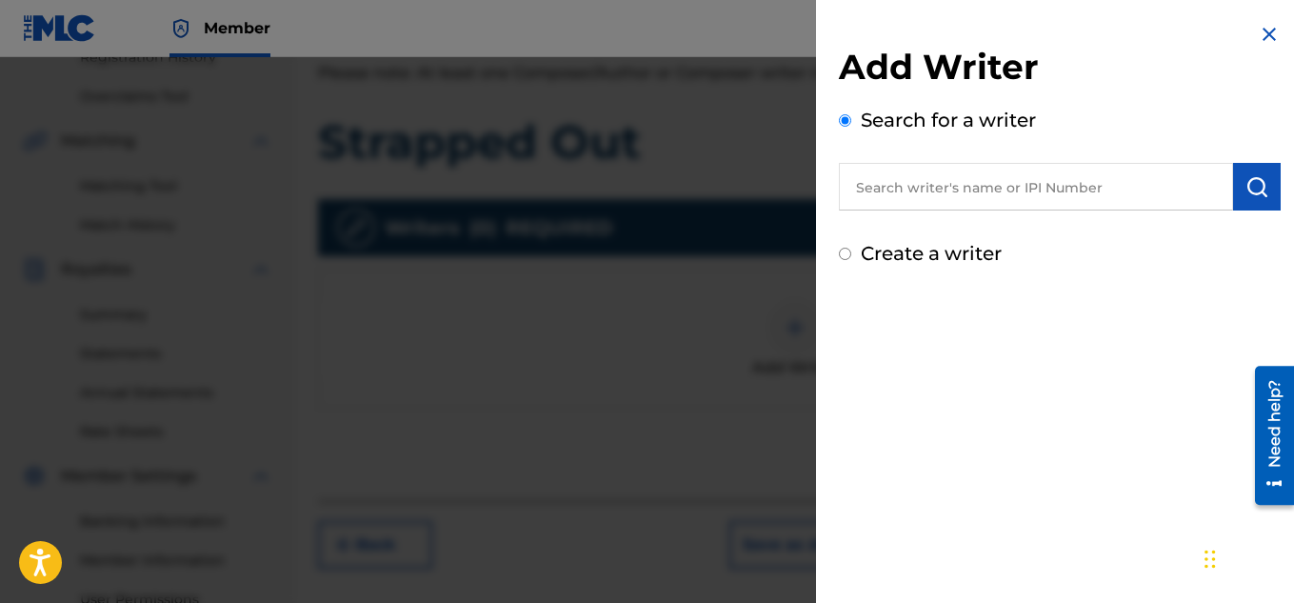
click at [1047, 200] on input "text" at bounding box center [1036, 187] width 394 height 48
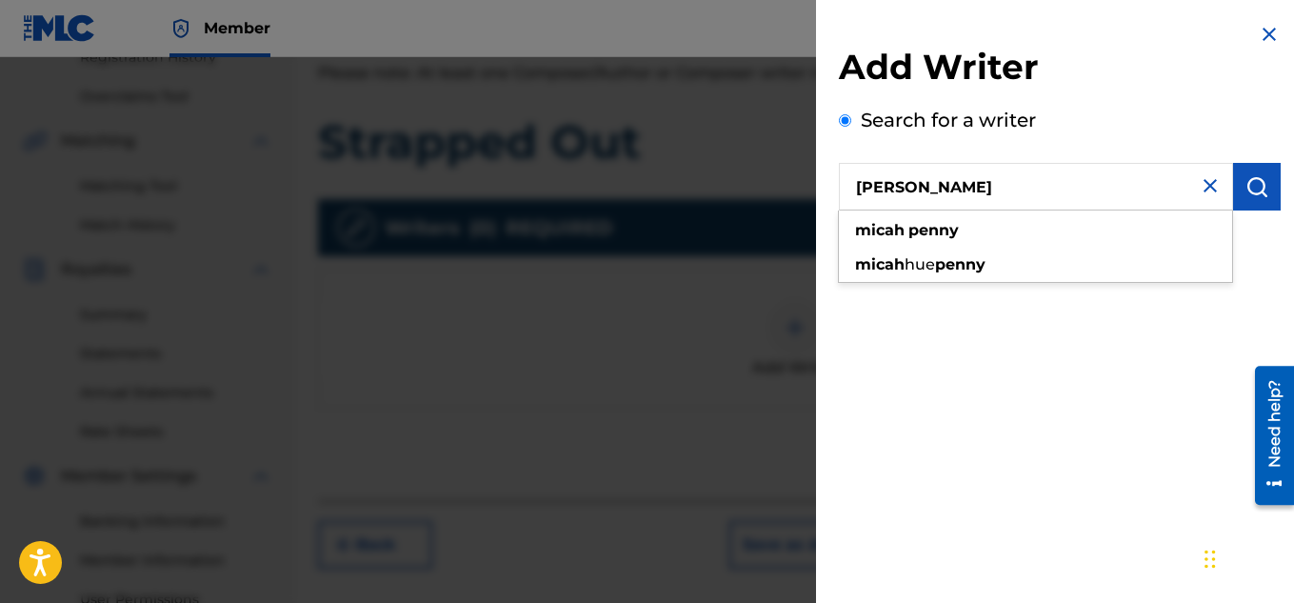
type input "[PERSON_NAME]"
click at [1252, 200] on button "submit" at bounding box center [1257, 187] width 48 height 48
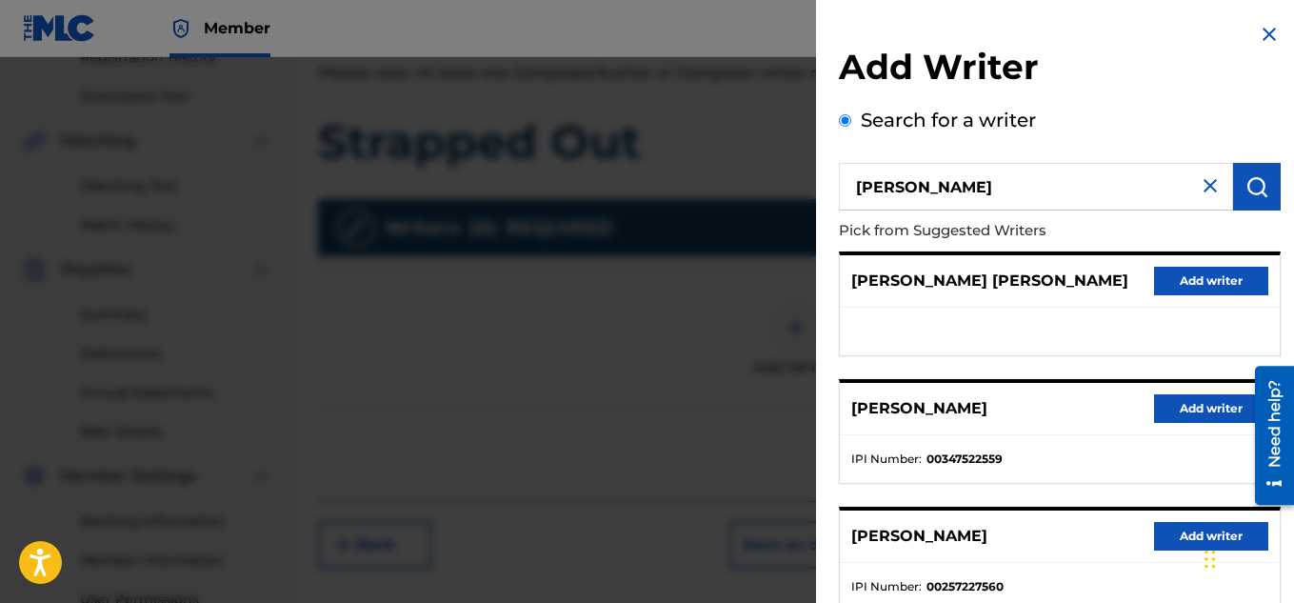
click at [1193, 411] on button "Add writer" at bounding box center [1211, 408] width 114 height 29
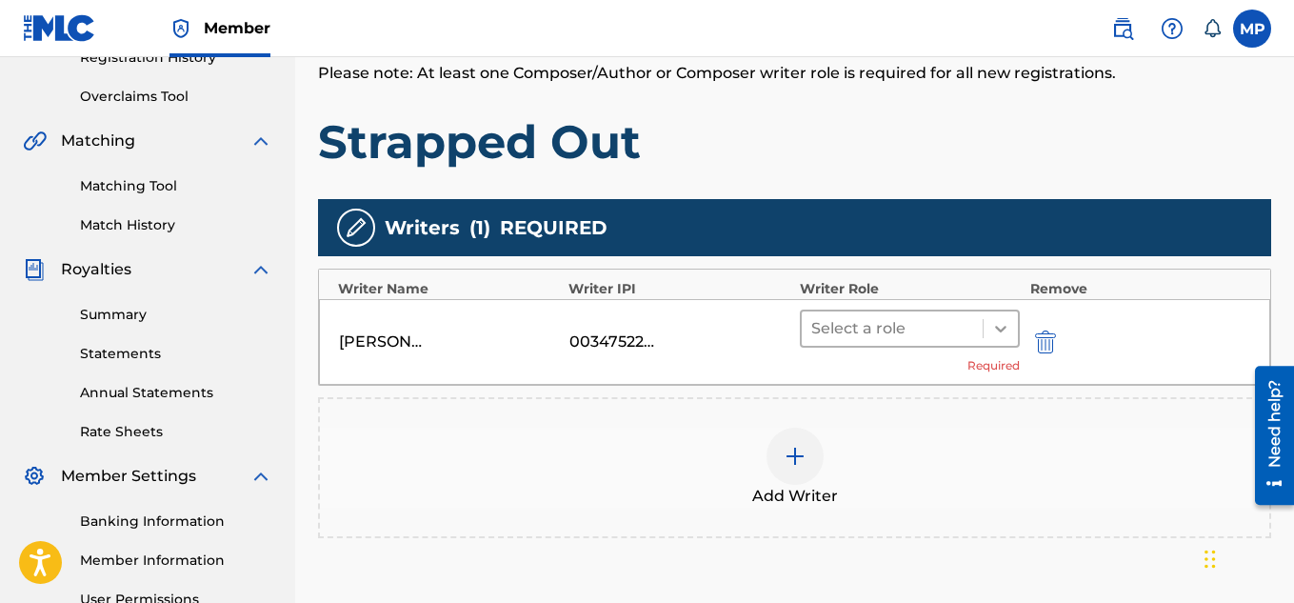
click at [984, 336] on div at bounding box center [1001, 328] width 34 height 34
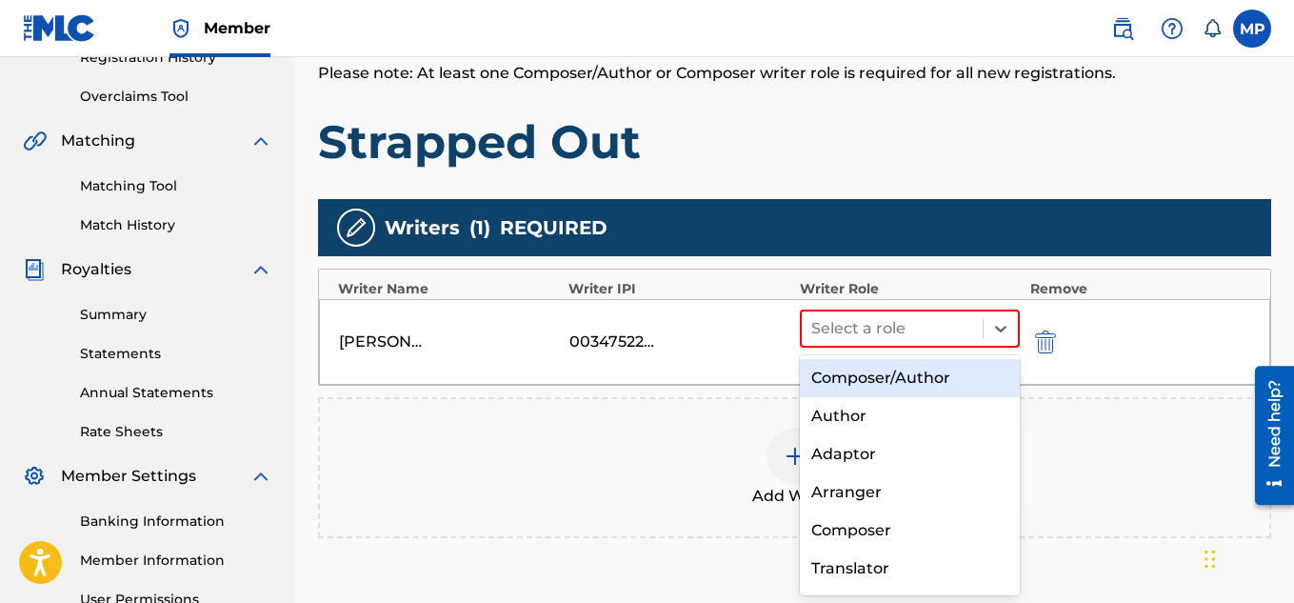
click at [895, 383] on div "Composer/Author" at bounding box center [910, 378] width 221 height 38
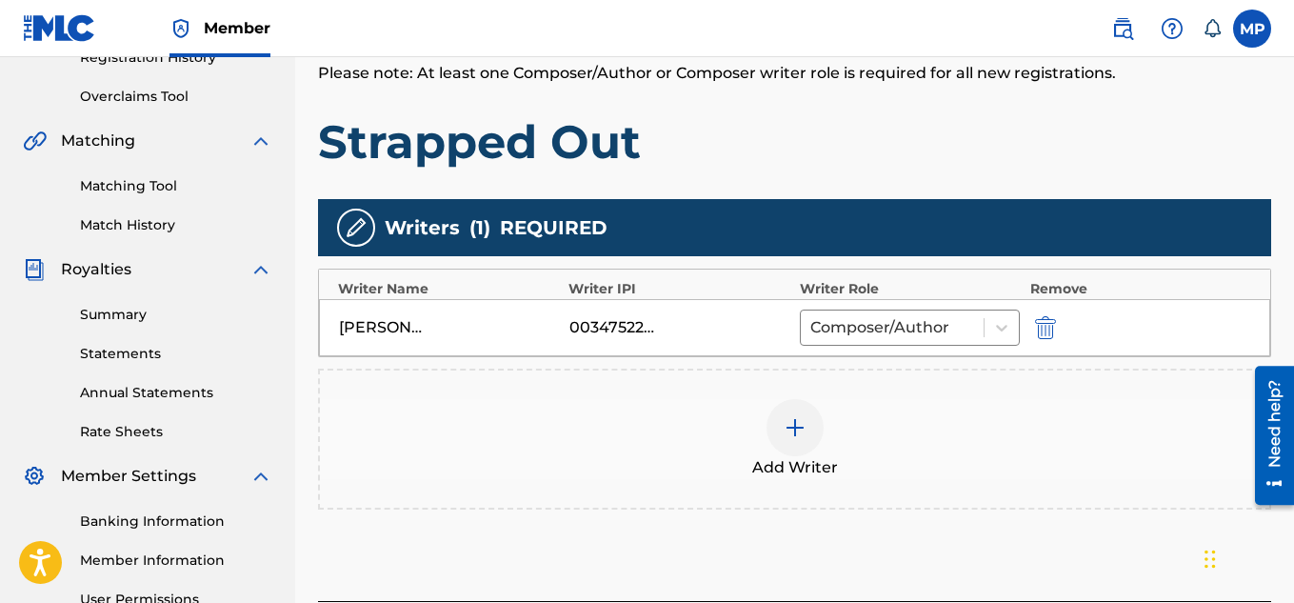
scroll to position [578, 0]
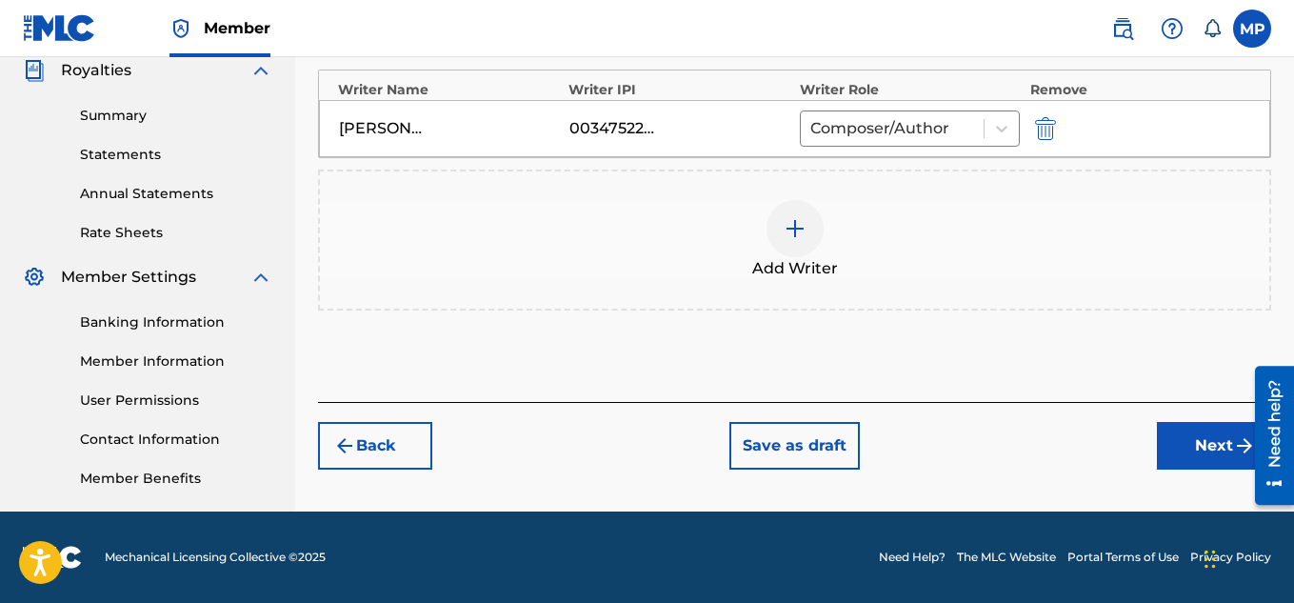
click at [1174, 448] on button "Next" at bounding box center [1214, 446] width 114 height 48
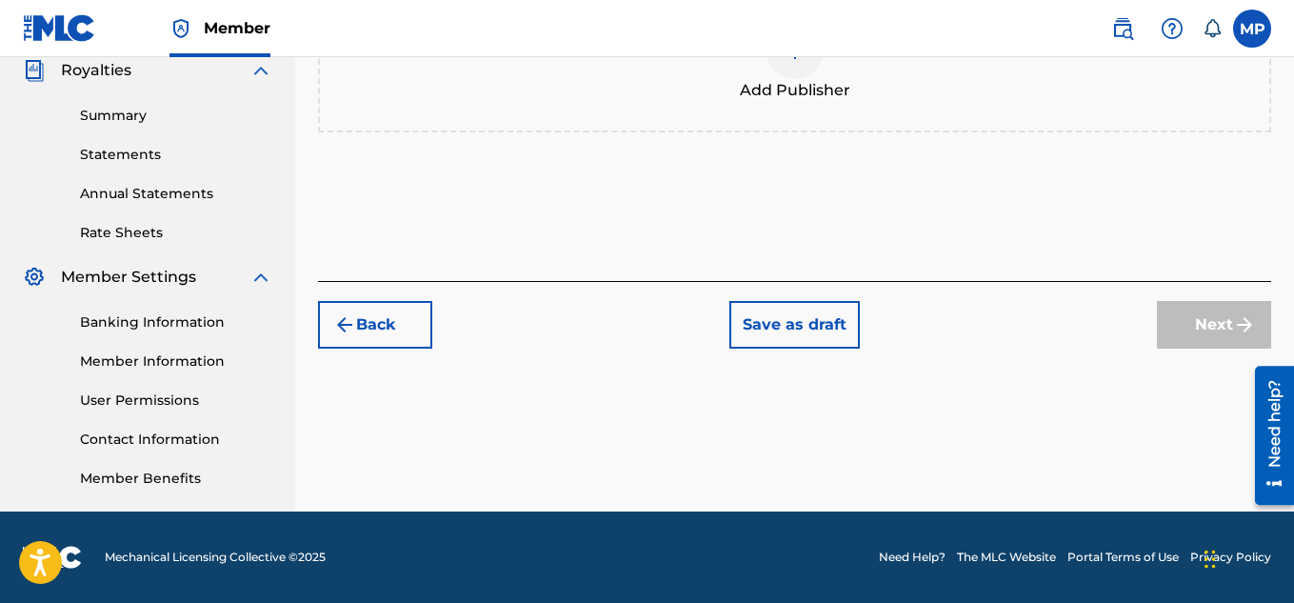
scroll to position [86, 0]
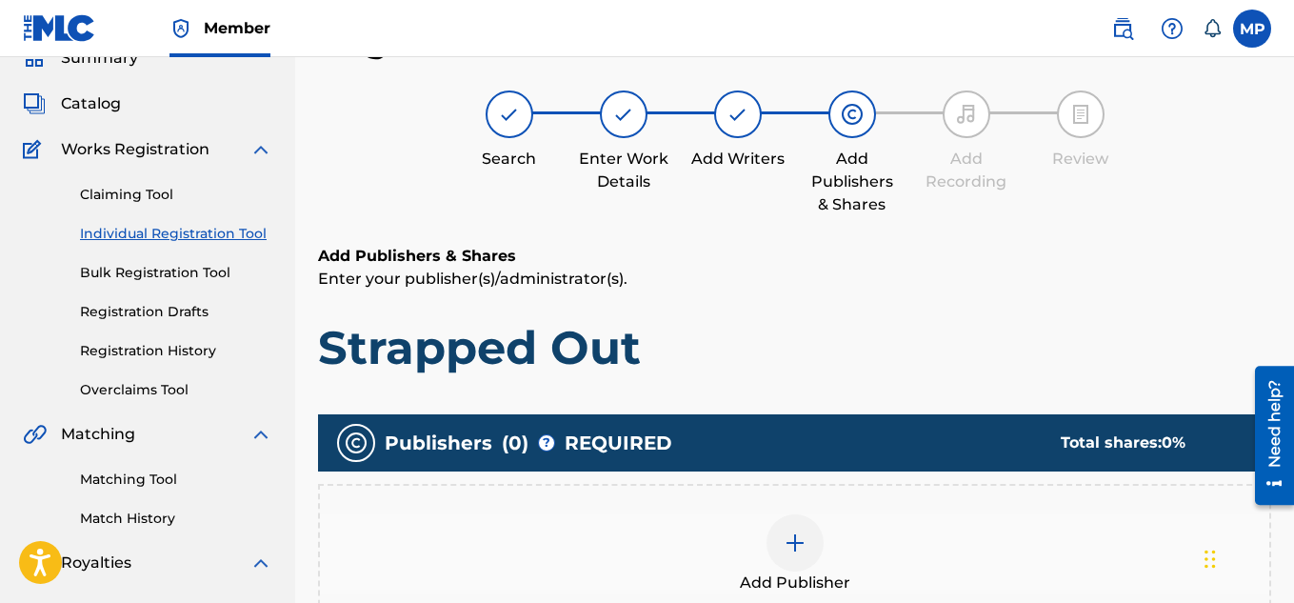
click at [825, 514] on div "Add Publisher" at bounding box center [794, 554] width 949 height 80
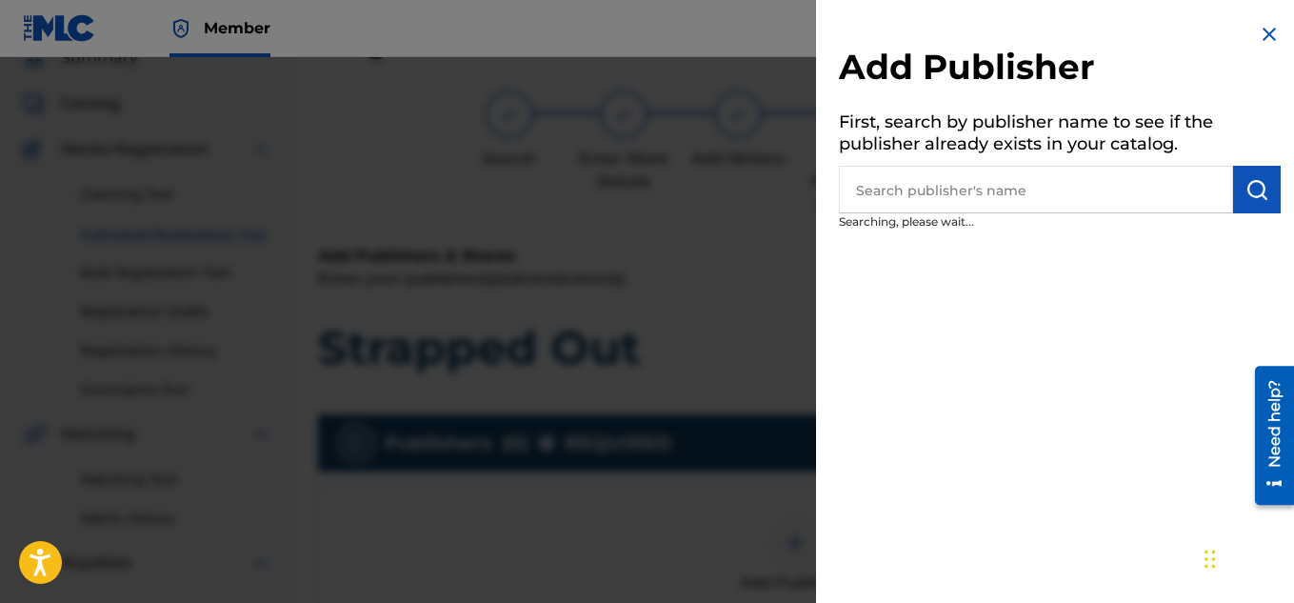
scroll to position [392, 0]
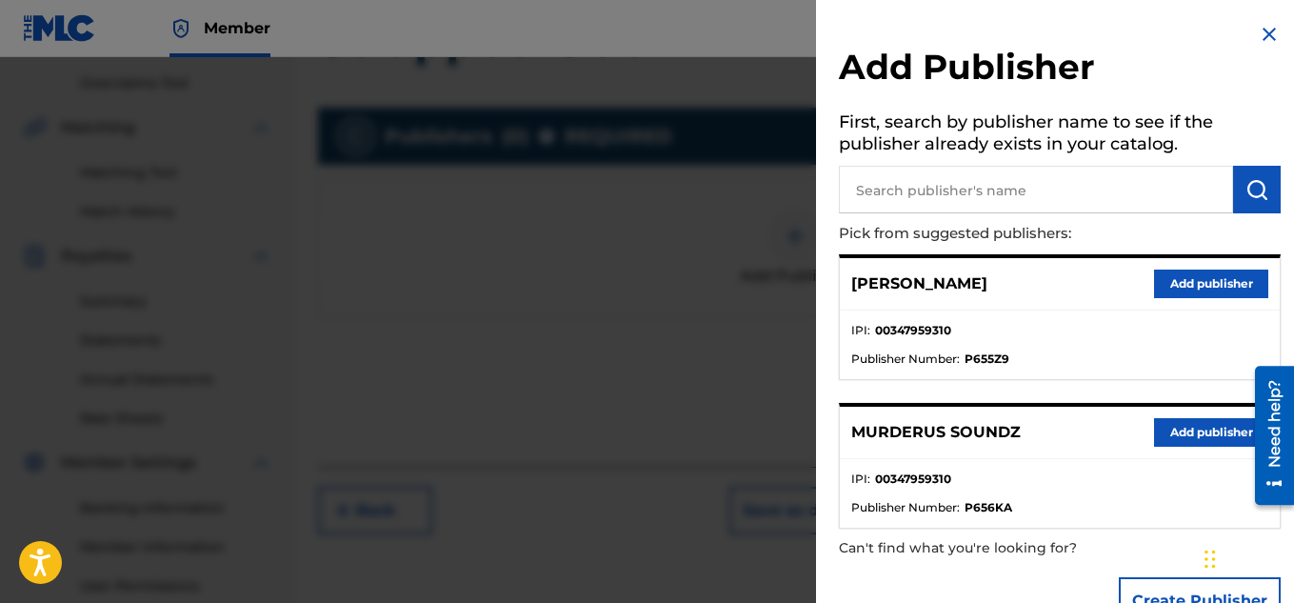
click at [1164, 418] on button "Add publisher" at bounding box center [1211, 432] width 114 height 29
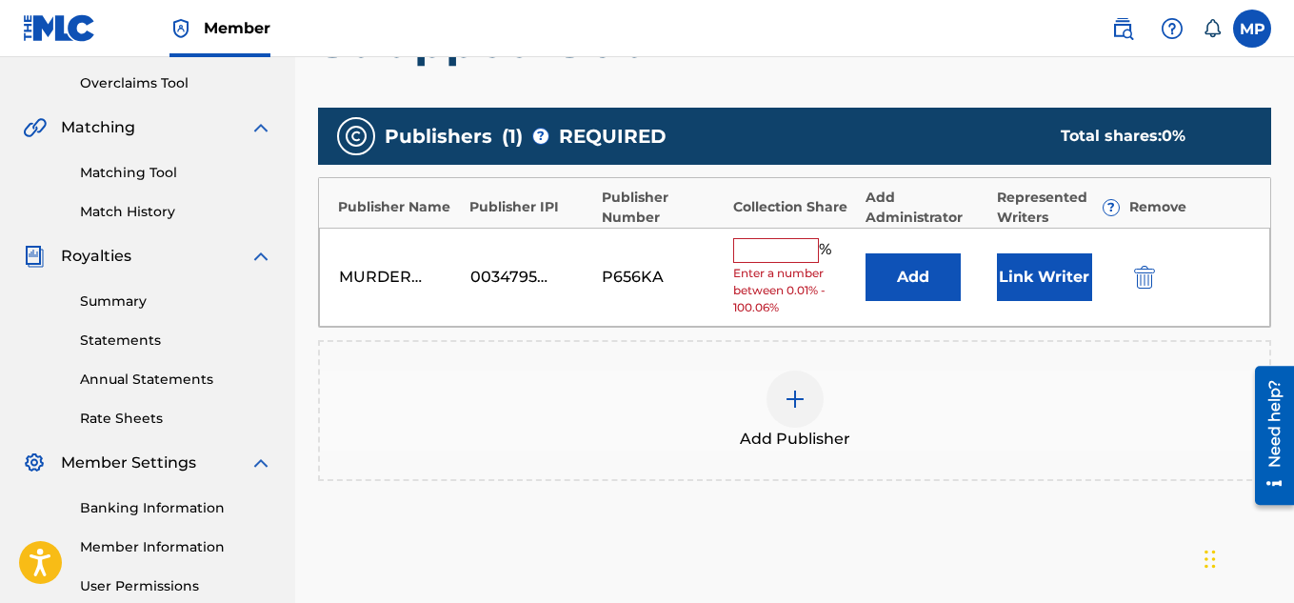
click at [798, 251] on input "text" at bounding box center [776, 250] width 86 height 25
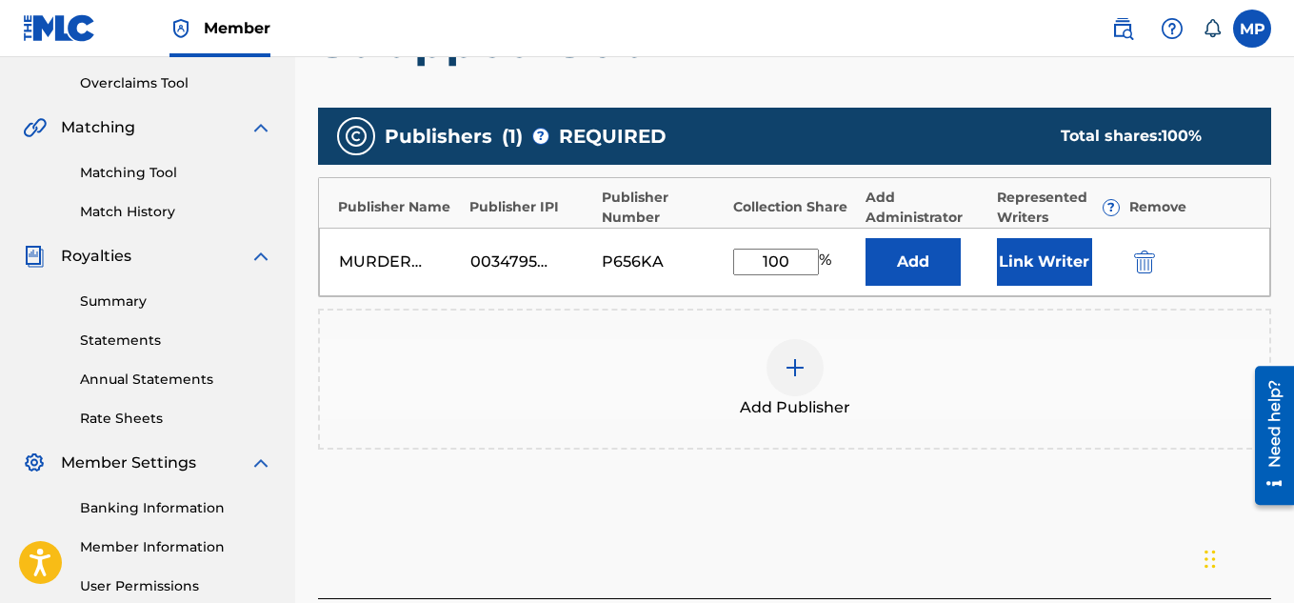
type input "100"
click at [1049, 252] on button "Link Writer" at bounding box center [1044, 262] width 95 height 48
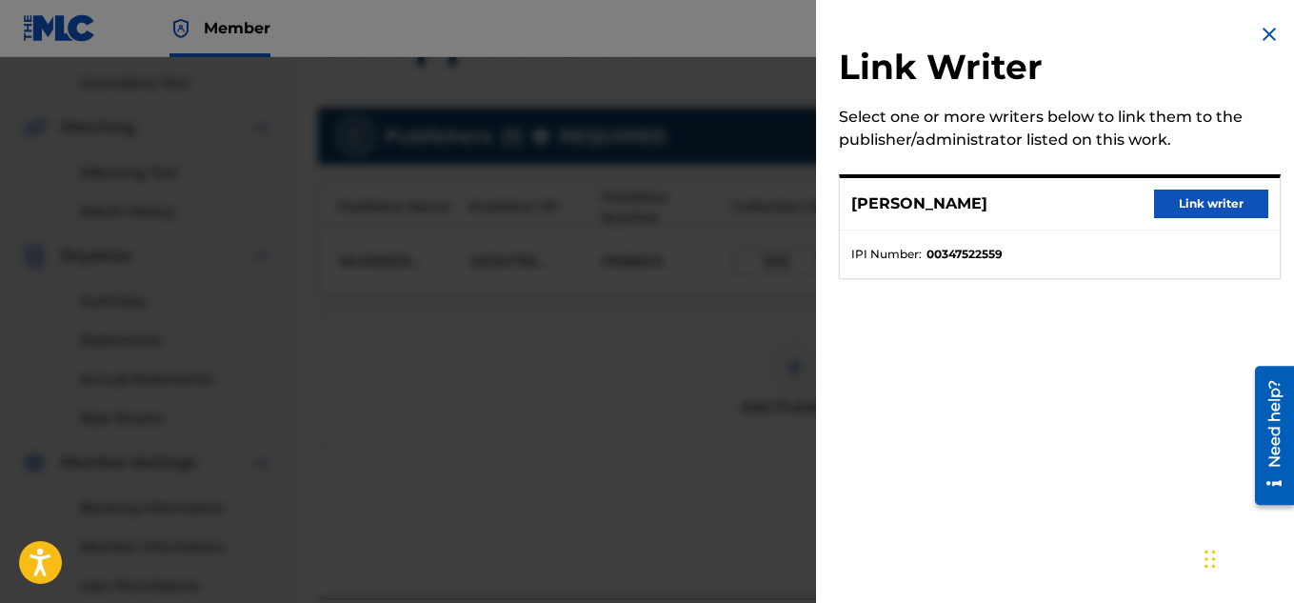
click at [1198, 196] on button "Link writer" at bounding box center [1211, 203] width 114 height 29
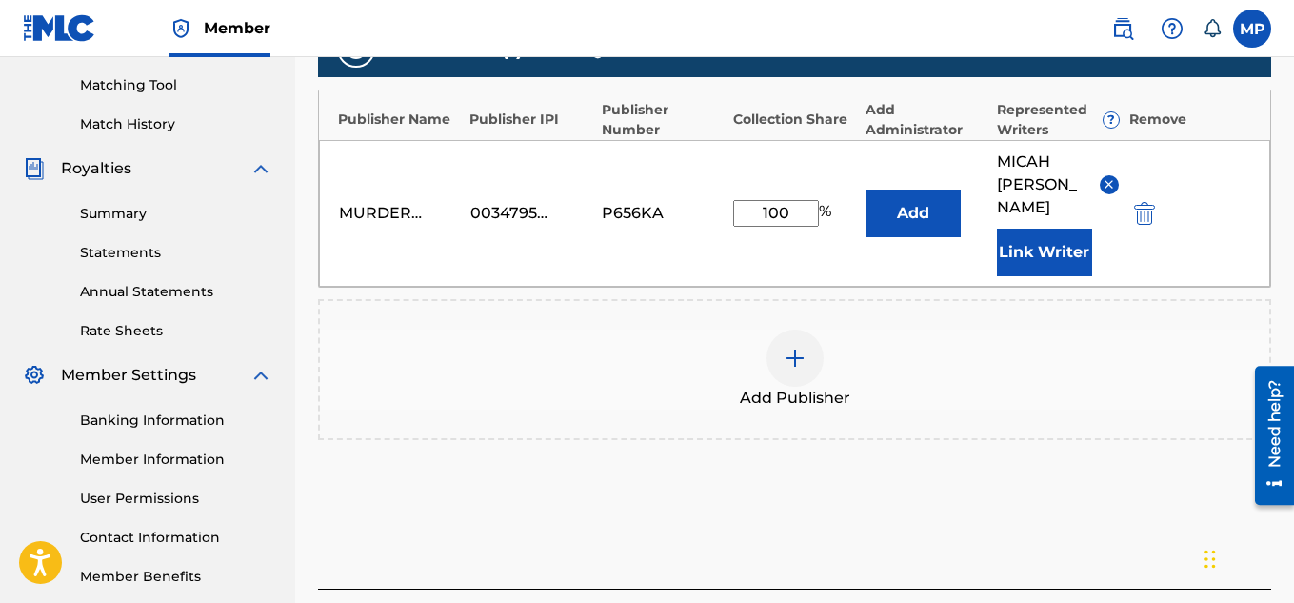
scroll to position [602, 0]
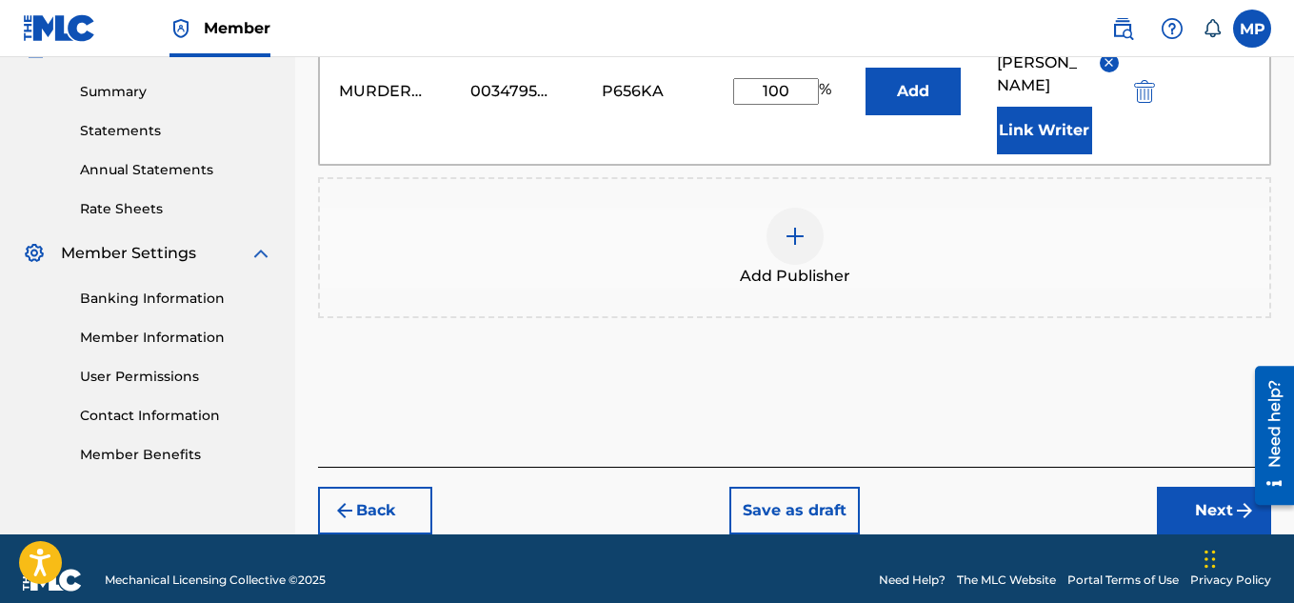
click at [1180, 487] on button "Next" at bounding box center [1214, 511] width 114 height 48
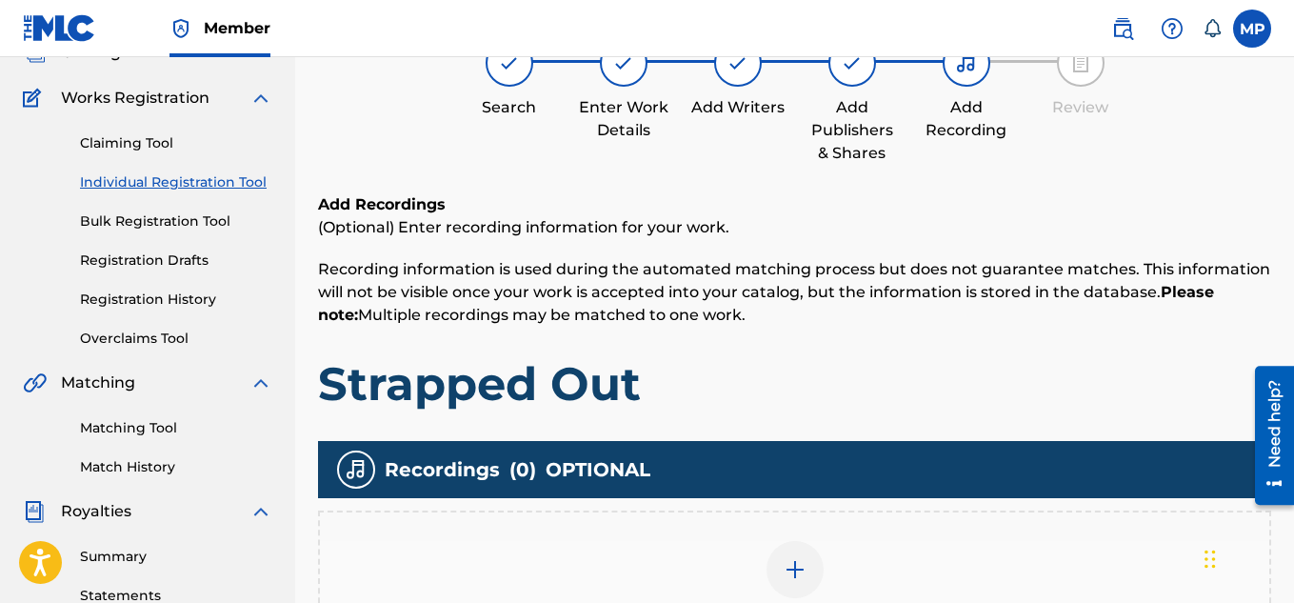
scroll to position [578, 0]
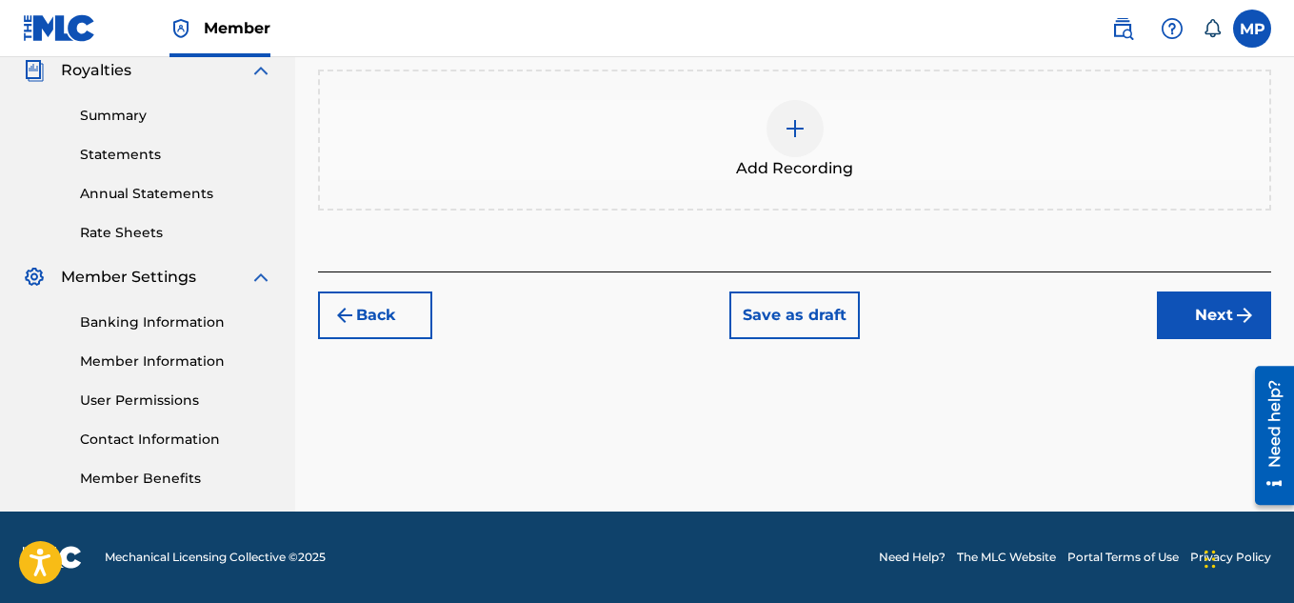
click at [794, 145] on div at bounding box center [794, 128] width 57 height 57
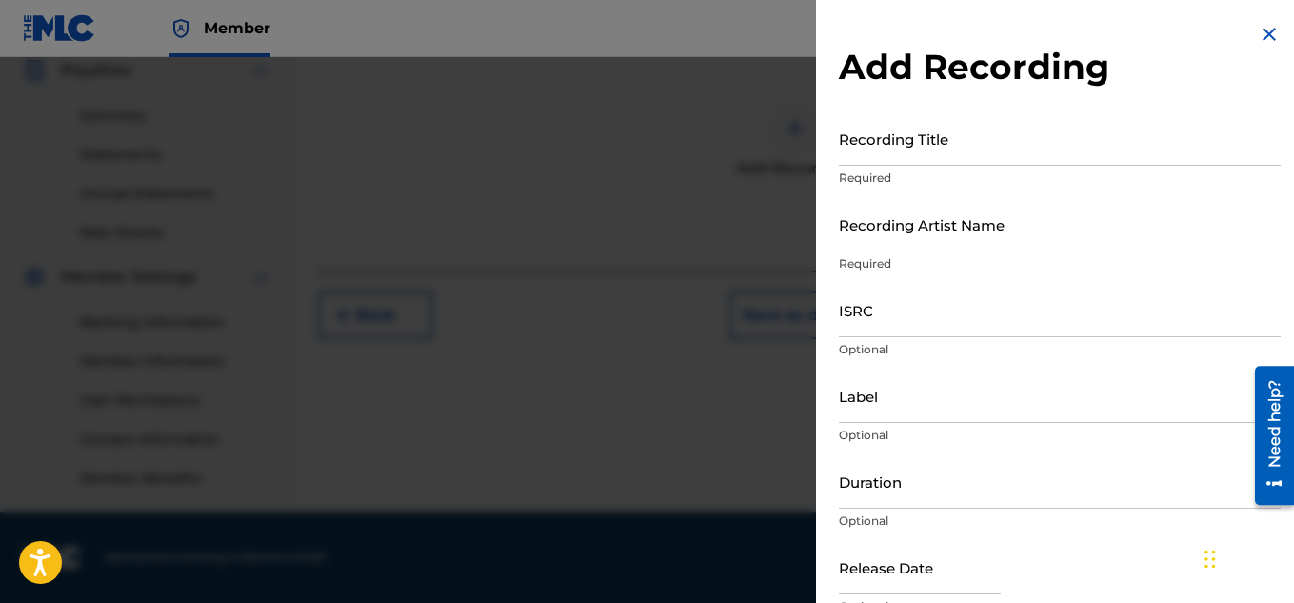
click at [906, 134] on input "Recording Title" at bounding box center [1060, 138] width 442 height 54
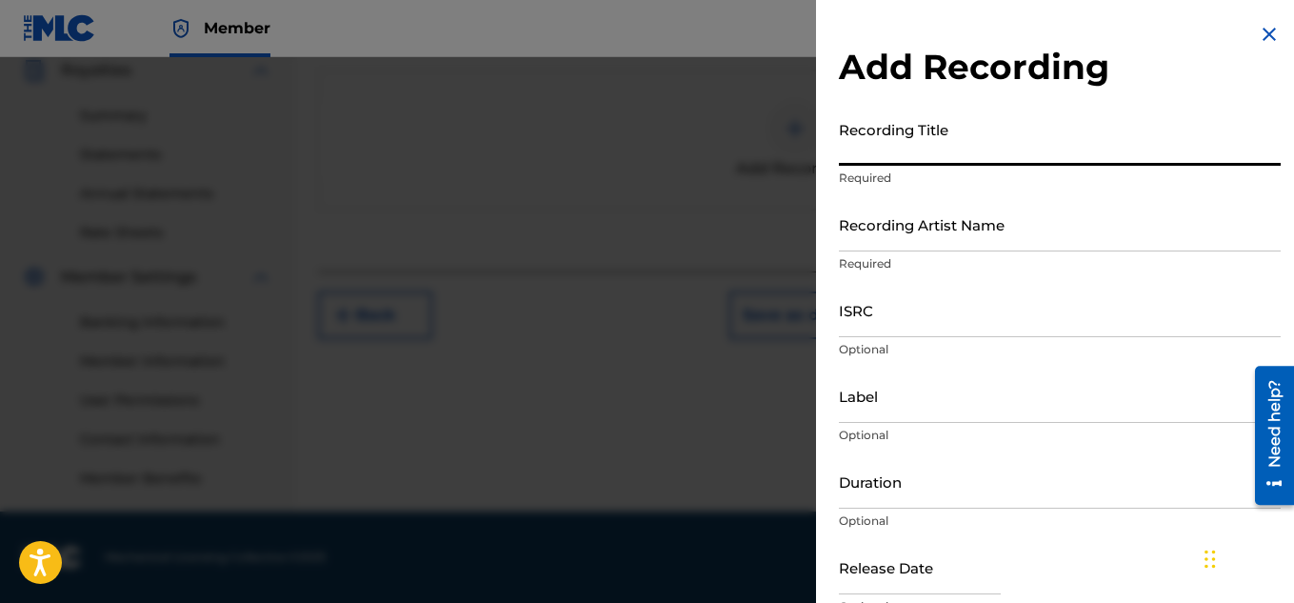
click at [877, 238] on input "Recording Artist Name" at bounding box center [1060, 224] width 442 height 54
paste input "[PERSON_NAME]"
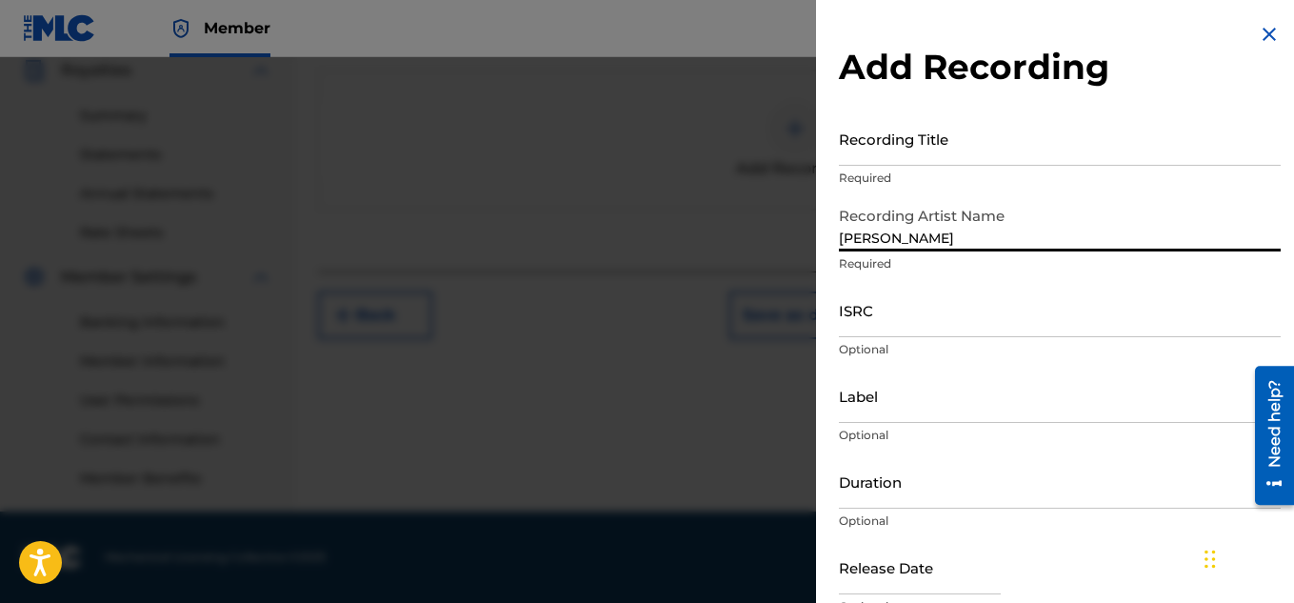
type input "[PERSON_NAME]"
click at [865, 150] on input "Recording Title" at bounding box center [1060, 138] width 442 height 54
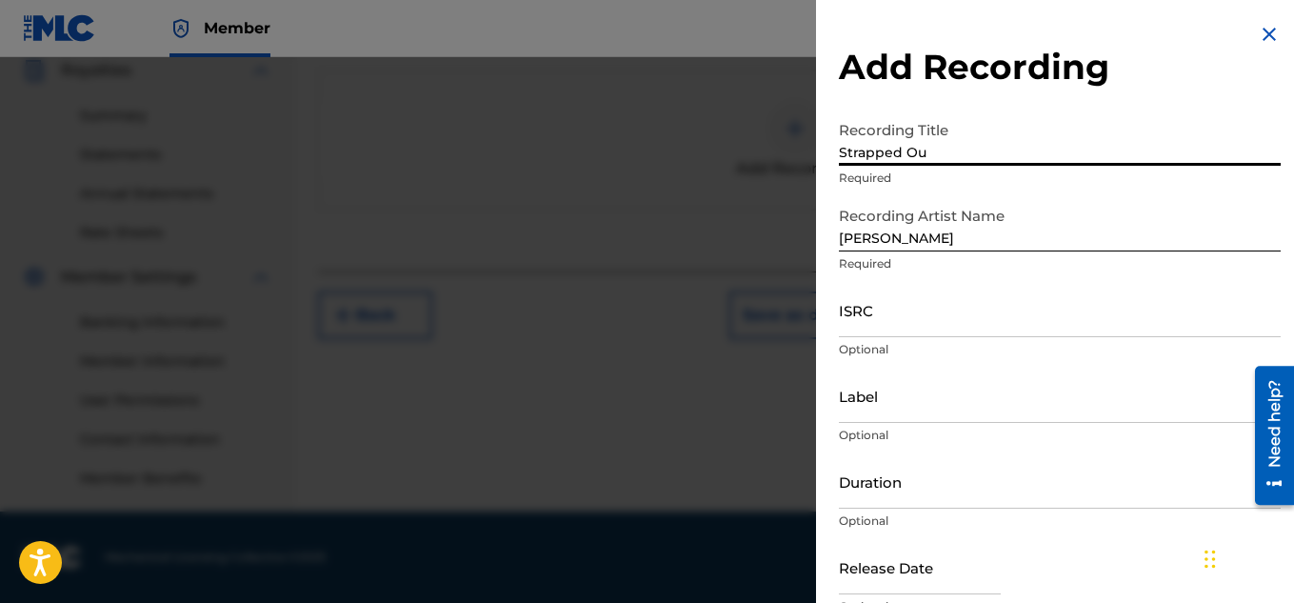
type input "Strapped Out"
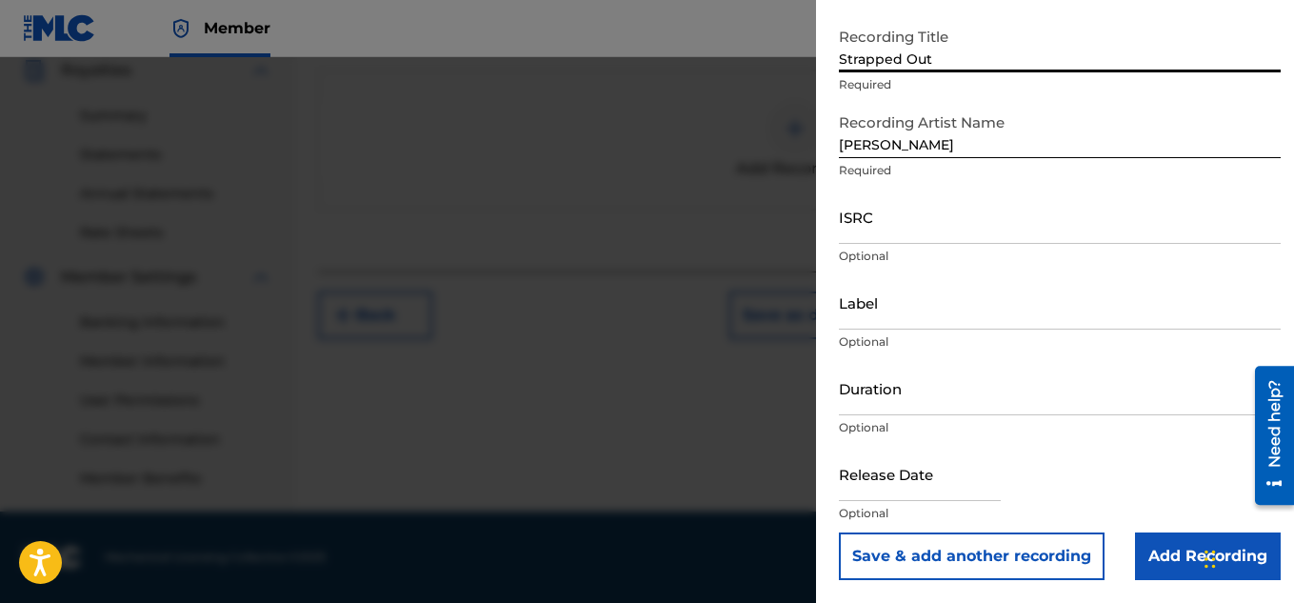
click at [1149, 546] on input "Add Recording" at bounding box center [1208, 556] width 146 height 48
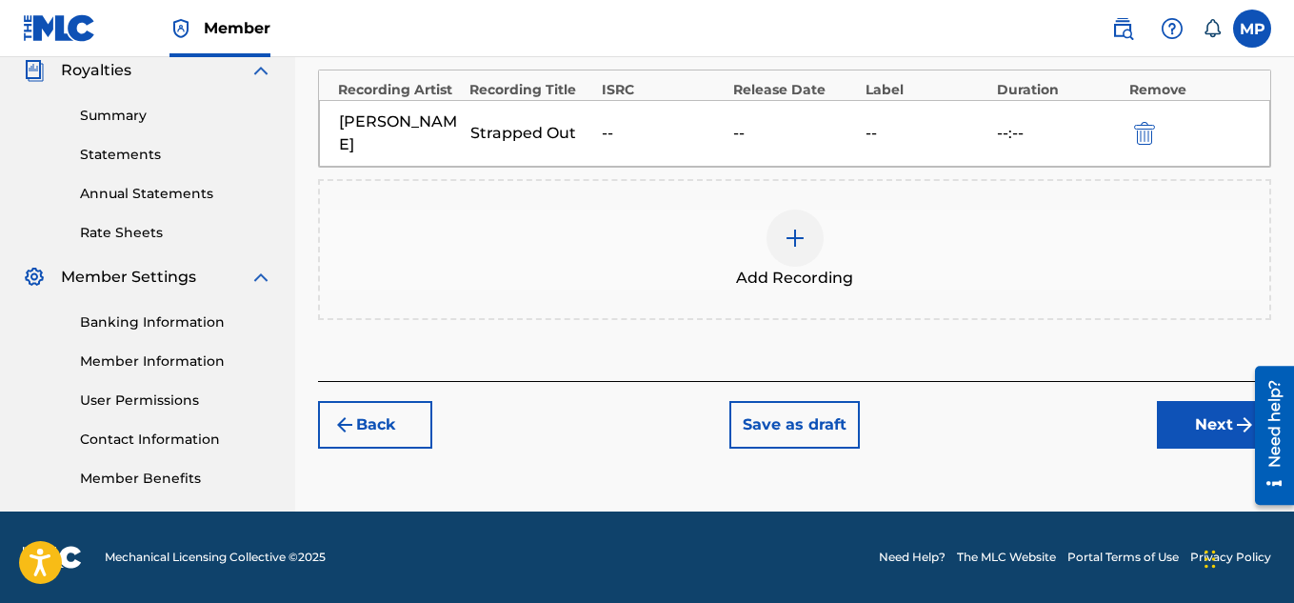
click at [1193, 435] on button "Next" at bounding box center [1214, 425] width 114 height 48
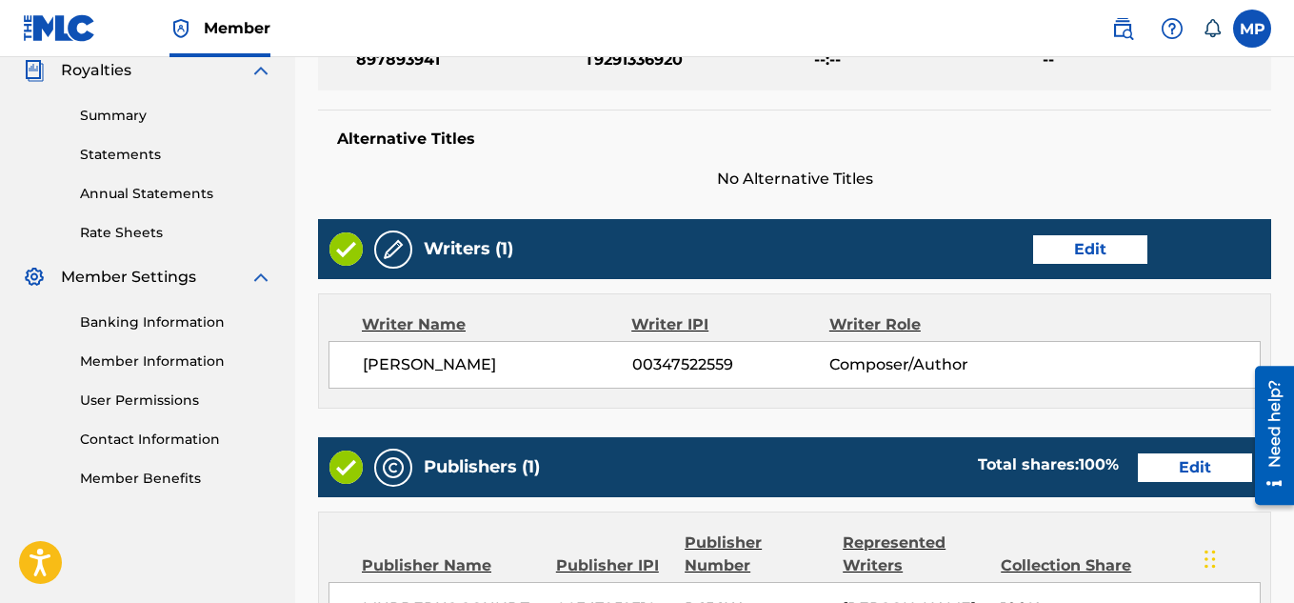
scroll to position [574, 0]
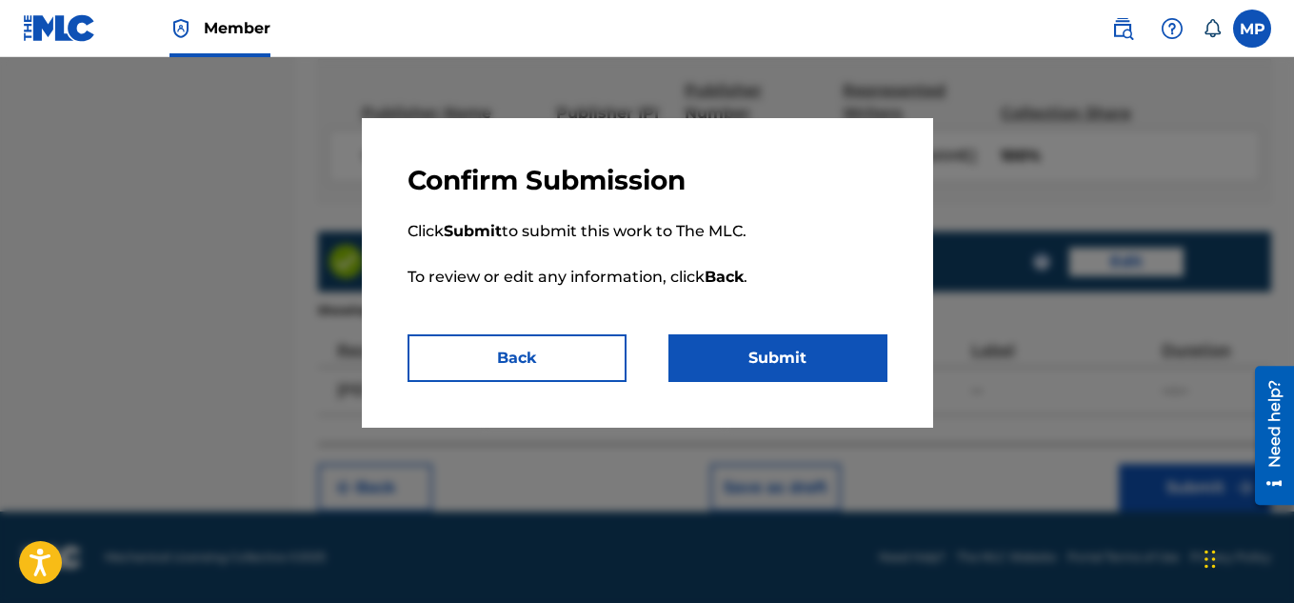
click at [764, 346] on button "Submit" at bounding box center [777, 358] width 219 height 48
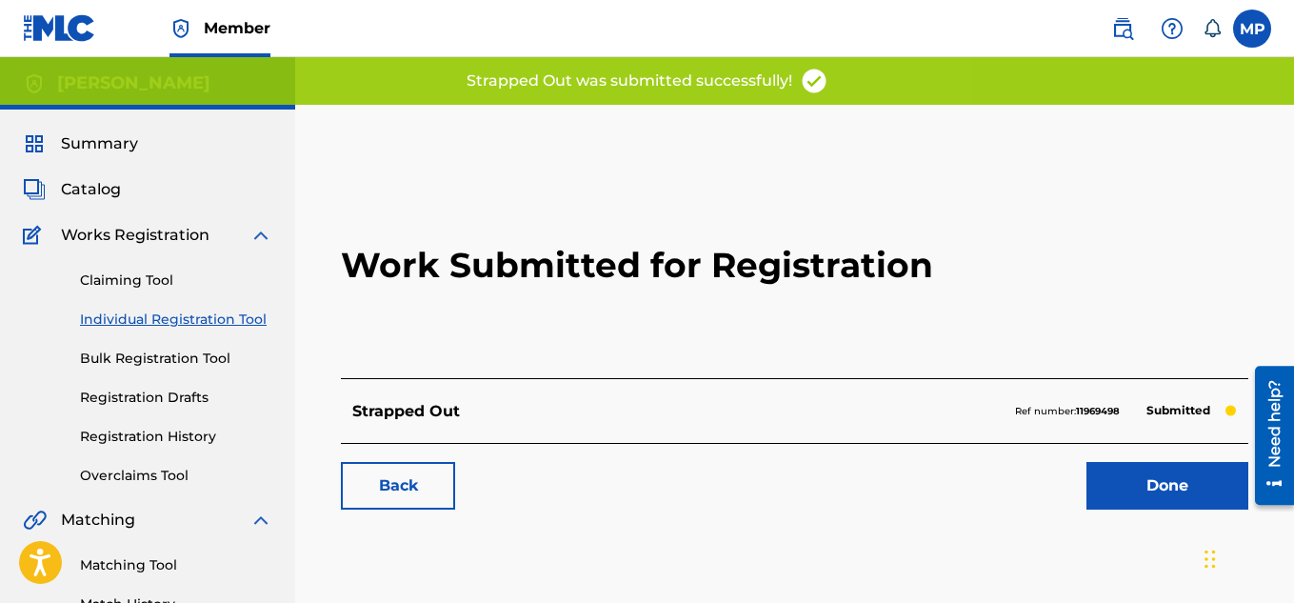
click at [409, 493] on link "Back" at bounding box center [398, 486] width 114 height 48
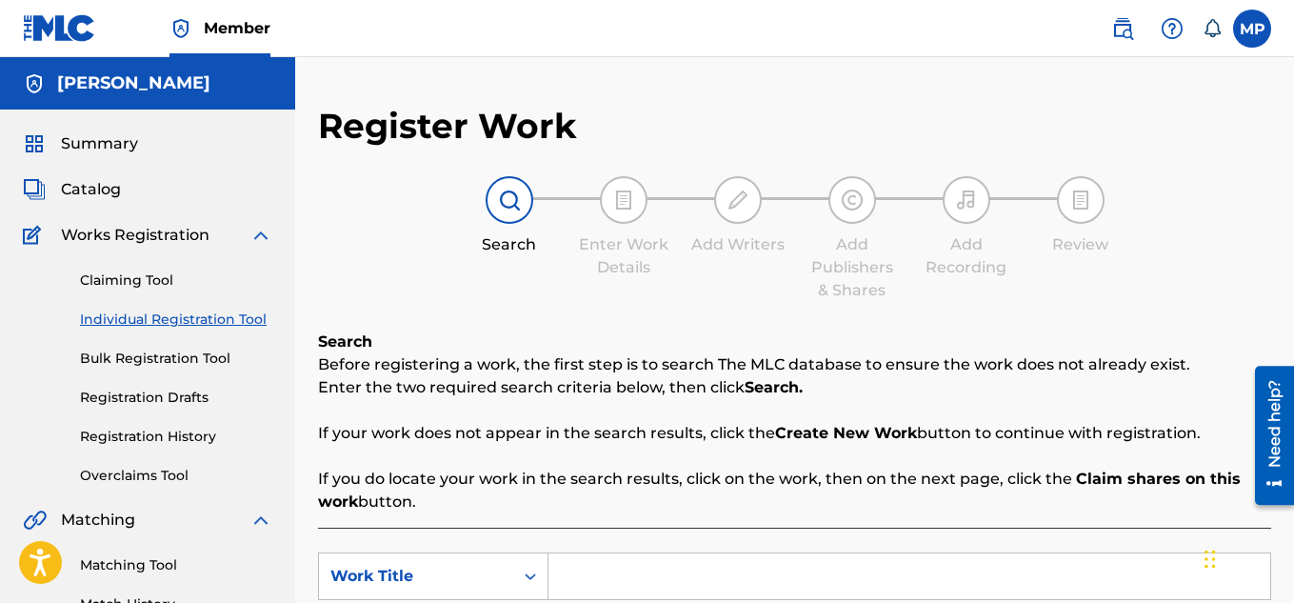
scroll to position [183, 0]
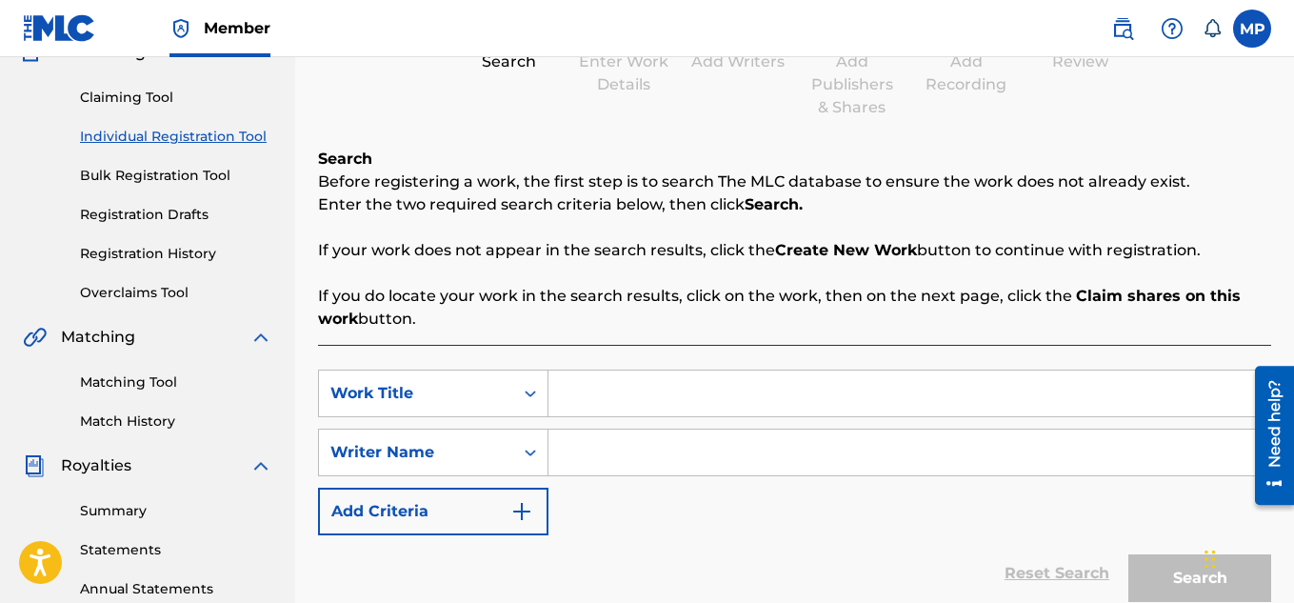
click at [588, 390] on input "Search Form" at bounding box center [909, 393] width 722 height 46
type input "Steamed Greens"
click at [574, 453] on input "Search Form" at bounding box center [909, 452] width 722 height 46
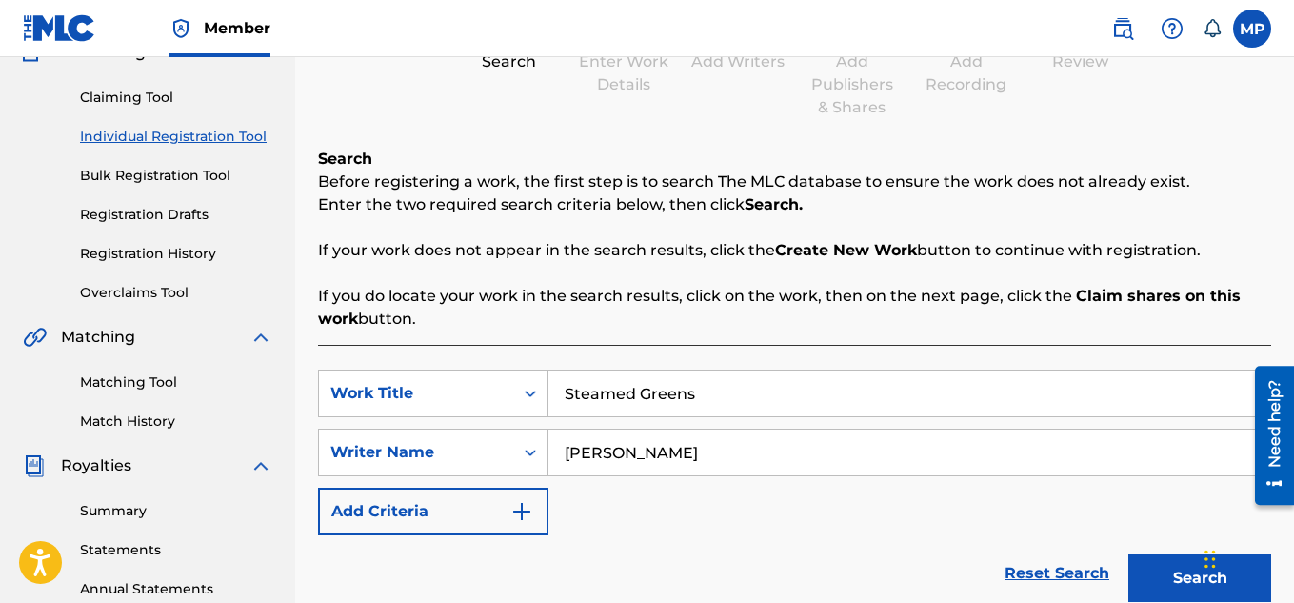
type input "[PERSON_NAME]"
click at [1164, 569] on button "Search" at bounding box center [1199, 578] width 143 height 48
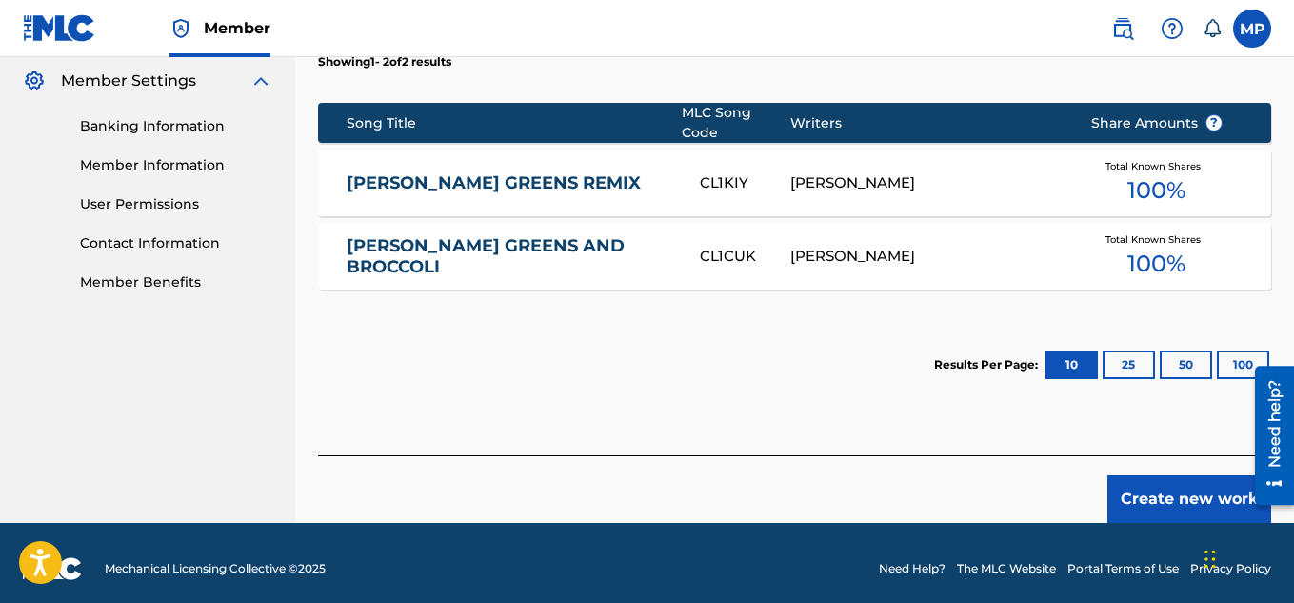
click at [1169, 485] on button "Create new work" at bounding box center [1189, 499] width 164 height 48
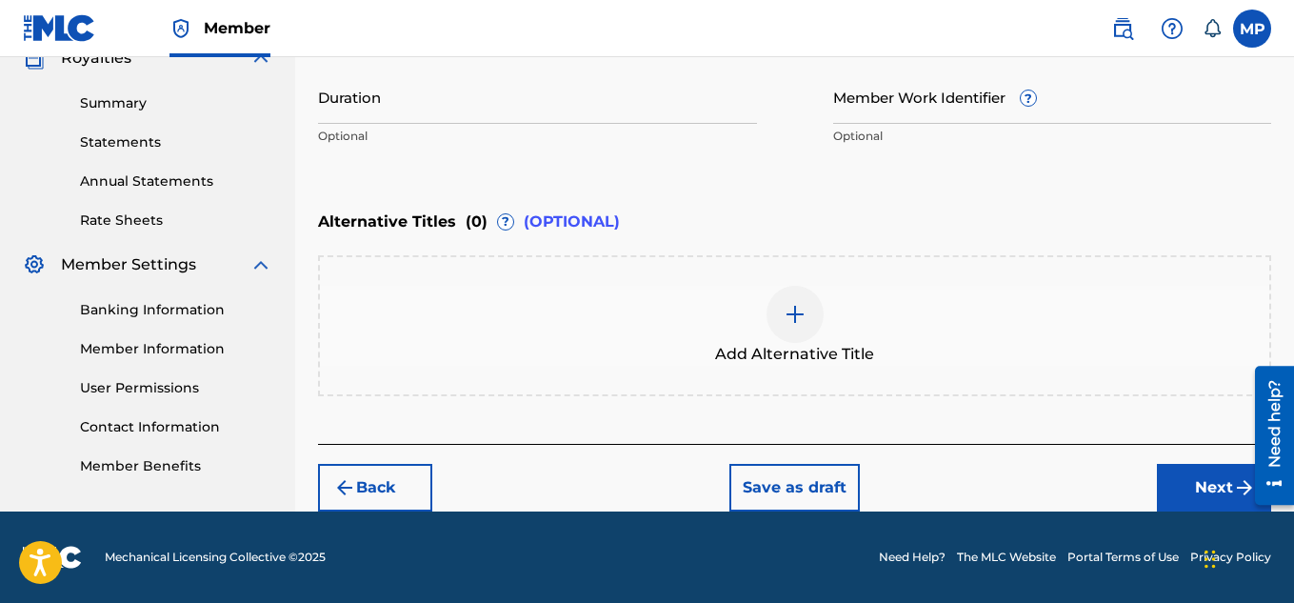
scroll to position [376, 0]
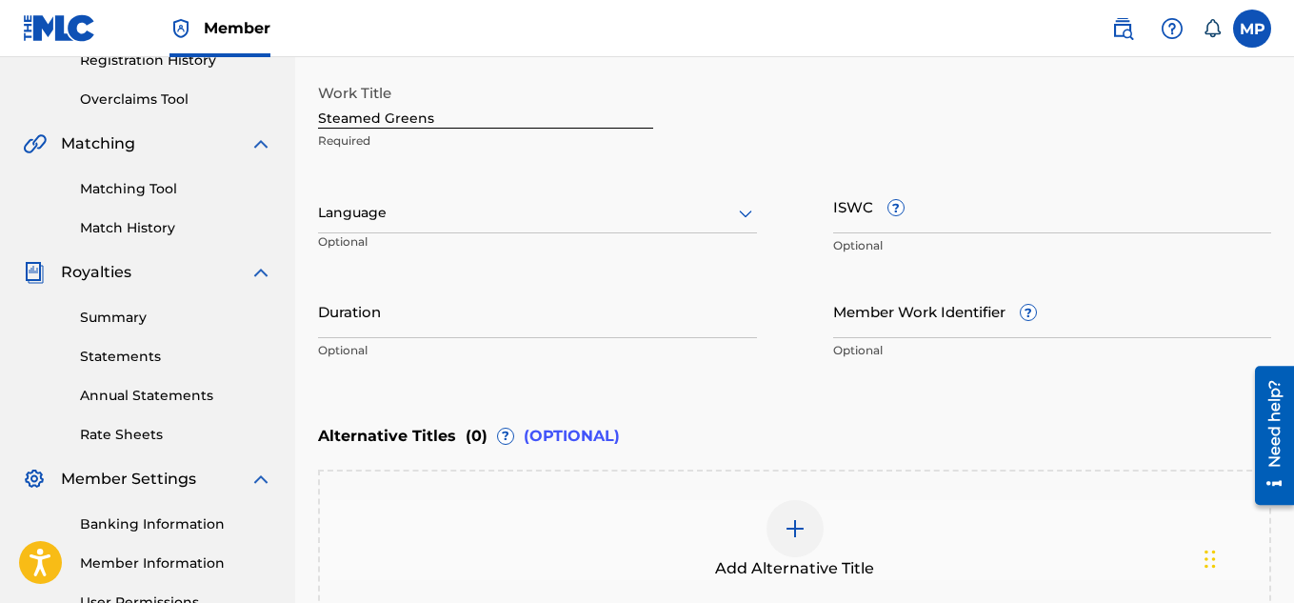
click at [942, 215] on input "ISWC ?" at bounding box center [1052, 206] width 439 height 54
paste input "T9291337069"
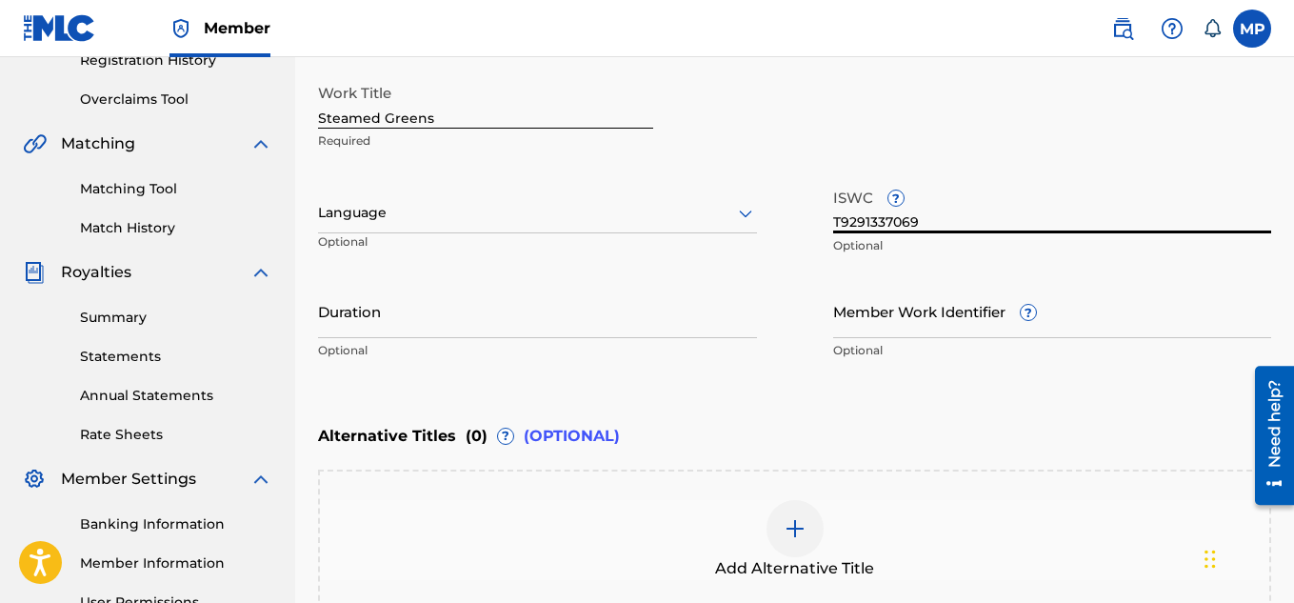
type input "T9291337069"
click at [874, 319] on input "Member Work Identifier ?" at bounding box center [1052, 311] width 439 height 54
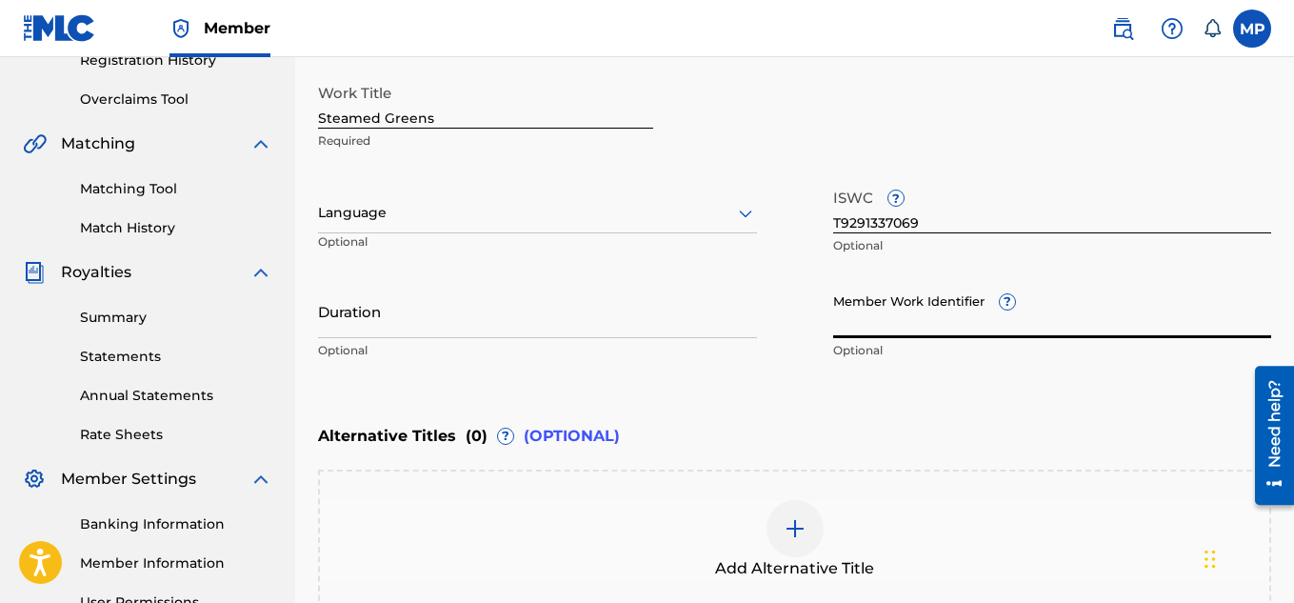
paste input "T9291337069"
click at [859, 327] on input "T9291337069" at bounding box center [1052, 311] width 439 height 54
paste input "897893950"
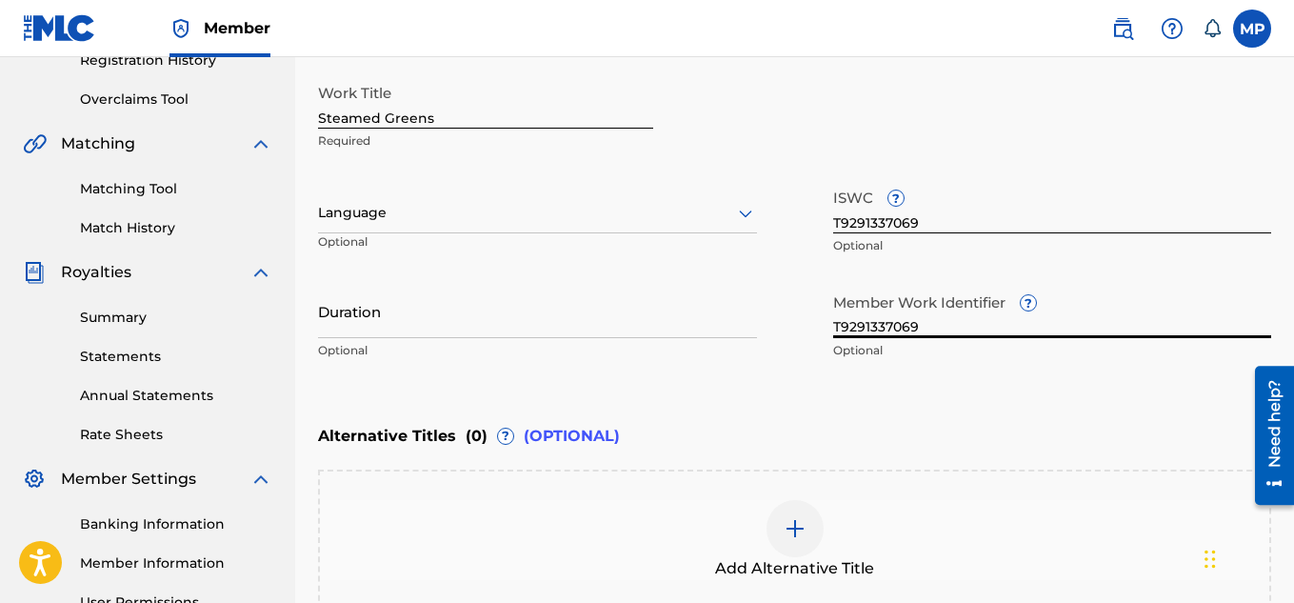
type input "897893950"
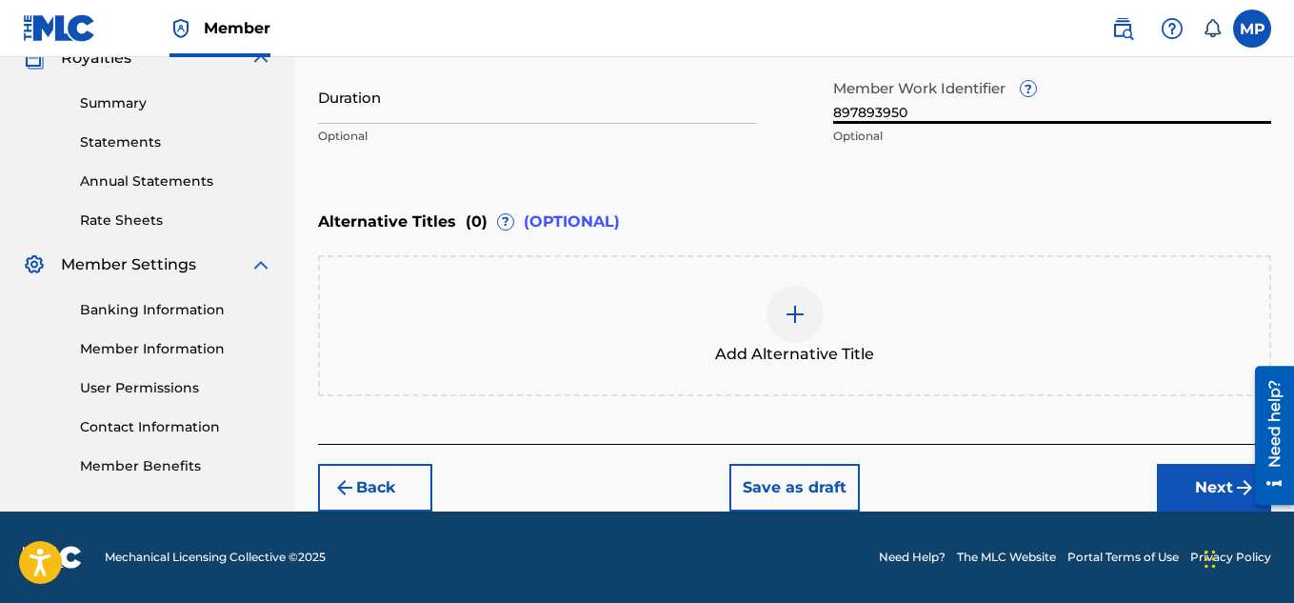
click at [1169, 485] on button "Next" at bounding box center [1214, 488] width 114 height 48
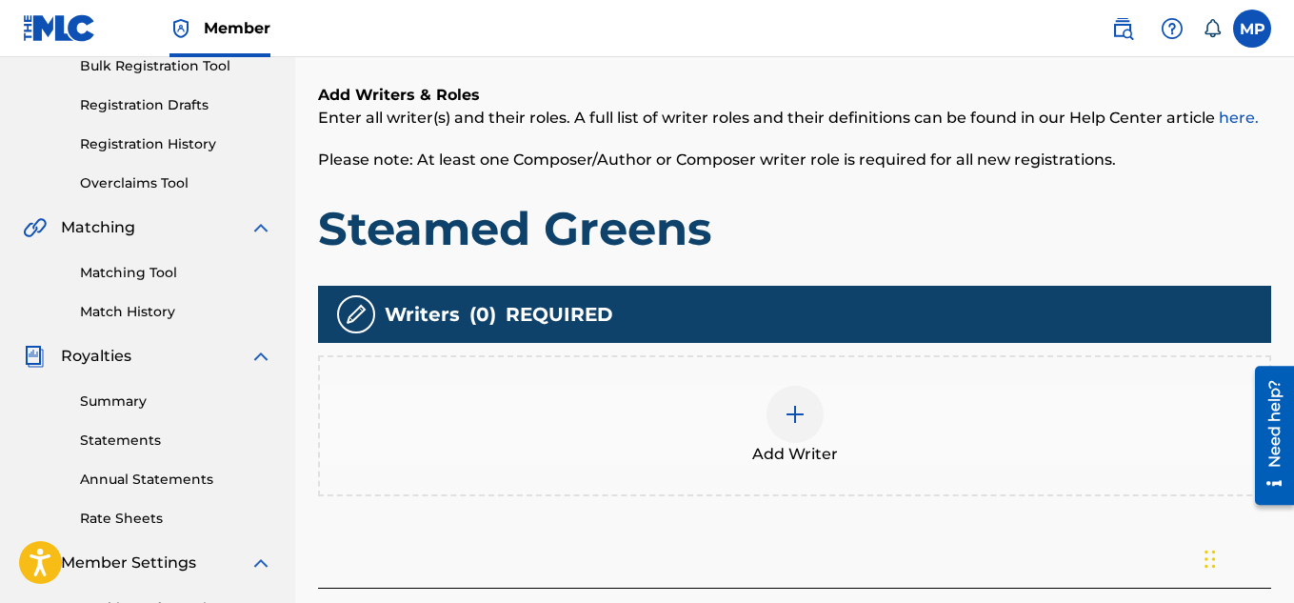
scroll to position [321, 0]
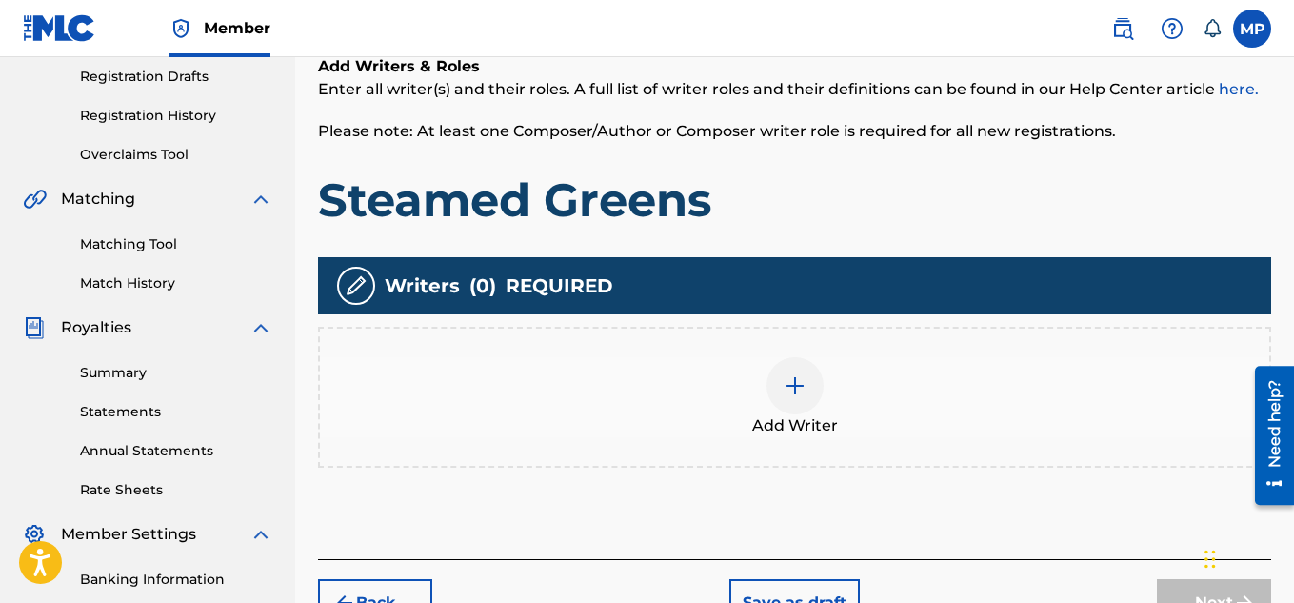
click at [794, 391] on img at bounding box center [795, 385] width 23 height 23
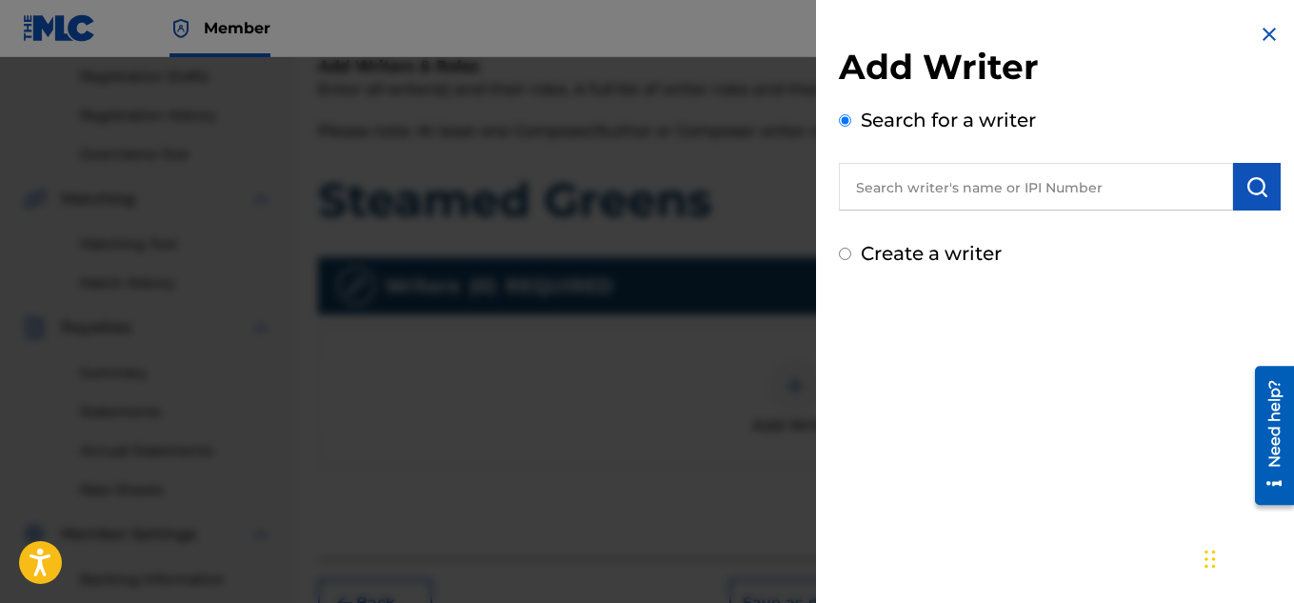
click at [1033, 180] on input "text" at bounding box center [1036, 187] width 394 height 48
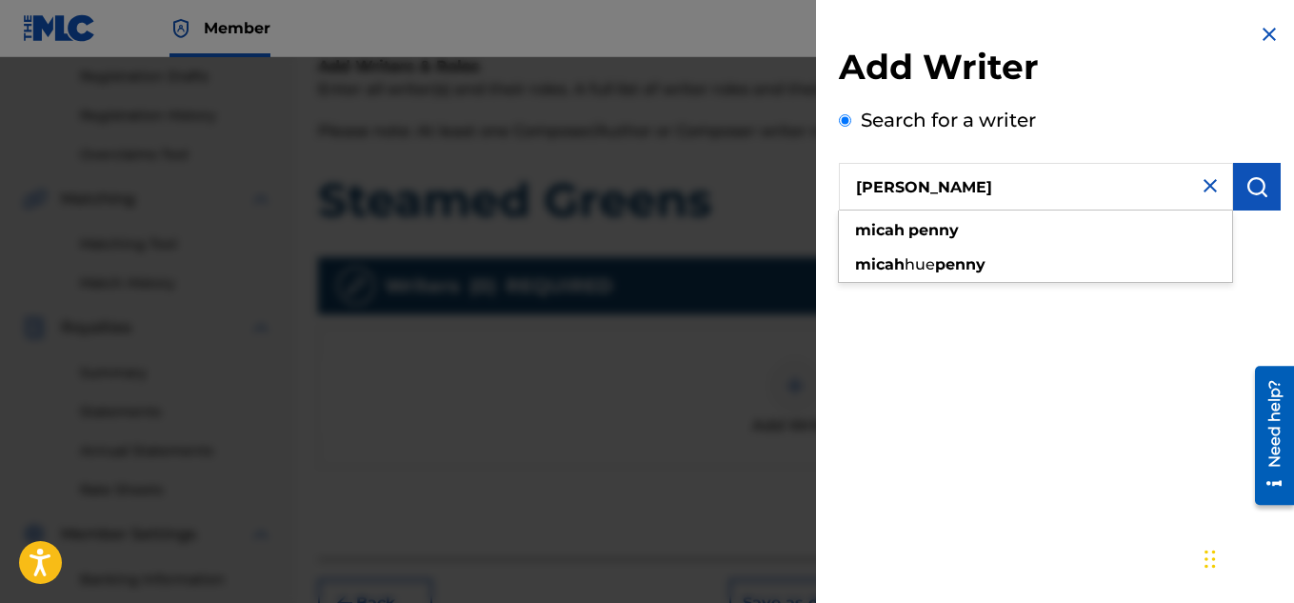
click at [979, 224] on div "[PERSON_NAME]" at bounding box center [1035, 230] width 393 height 34
type input "[PERSON_NAME]"
click at [1237, 182] on button "submit" at bounding box center [1257, 187] width 48 height 48
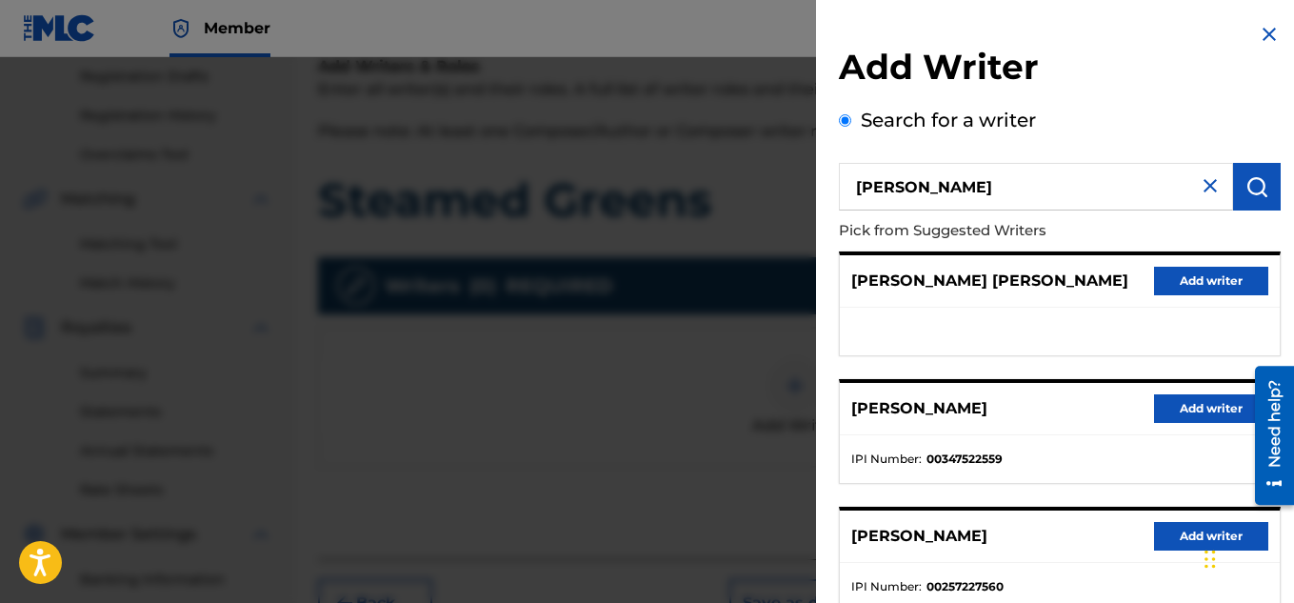
click at [1204, 404] on button "Add writer" at bounding box center [1211, 408] width 114 height 29
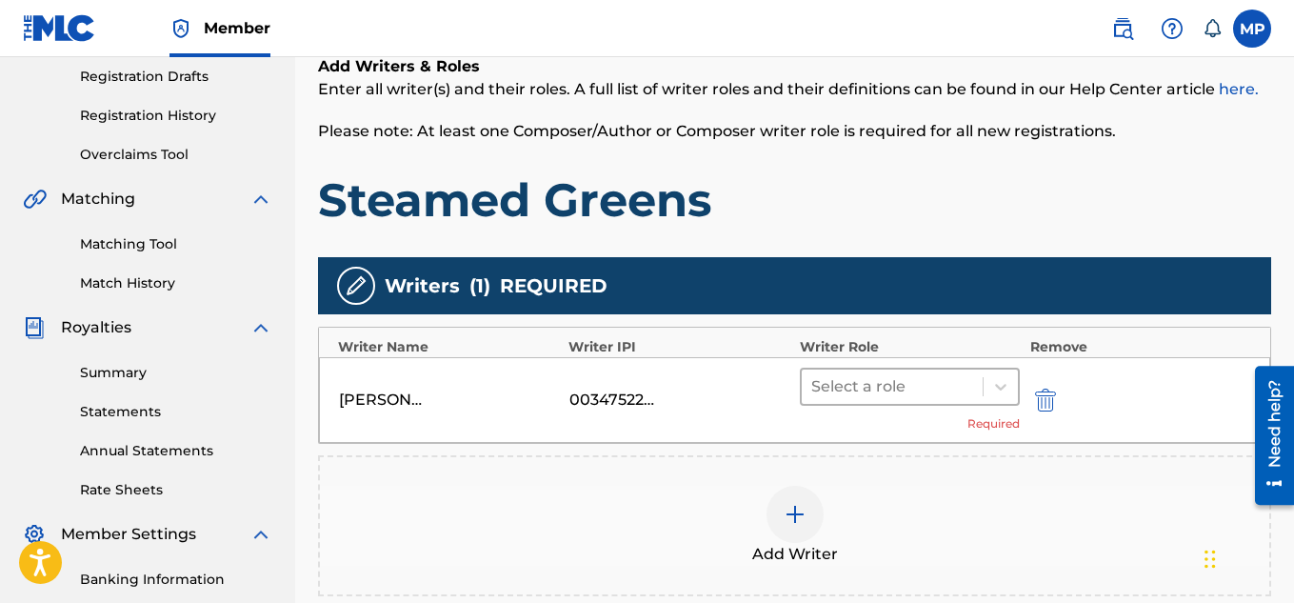
click at [982, 386] on div "Select a role" at bounding box center [893, 386] width 182 height 34
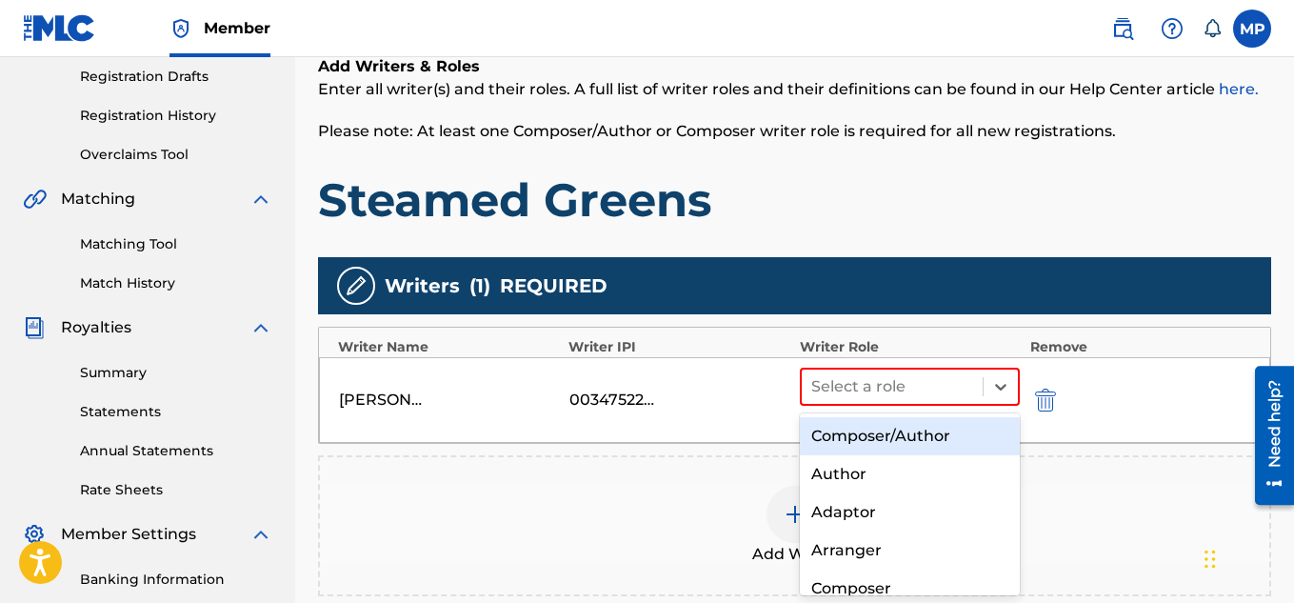
click at [904, 439] on div "Composer/Author" at bounding box center [910, 436] width 221 height 38
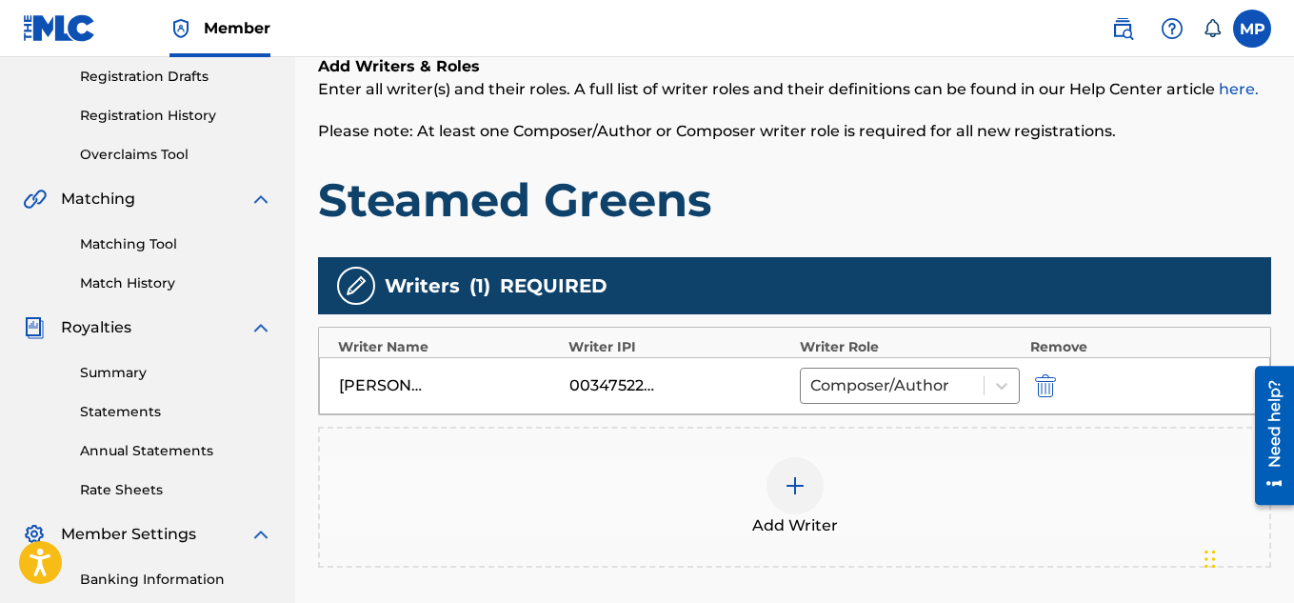
scroll to position [470, 0]
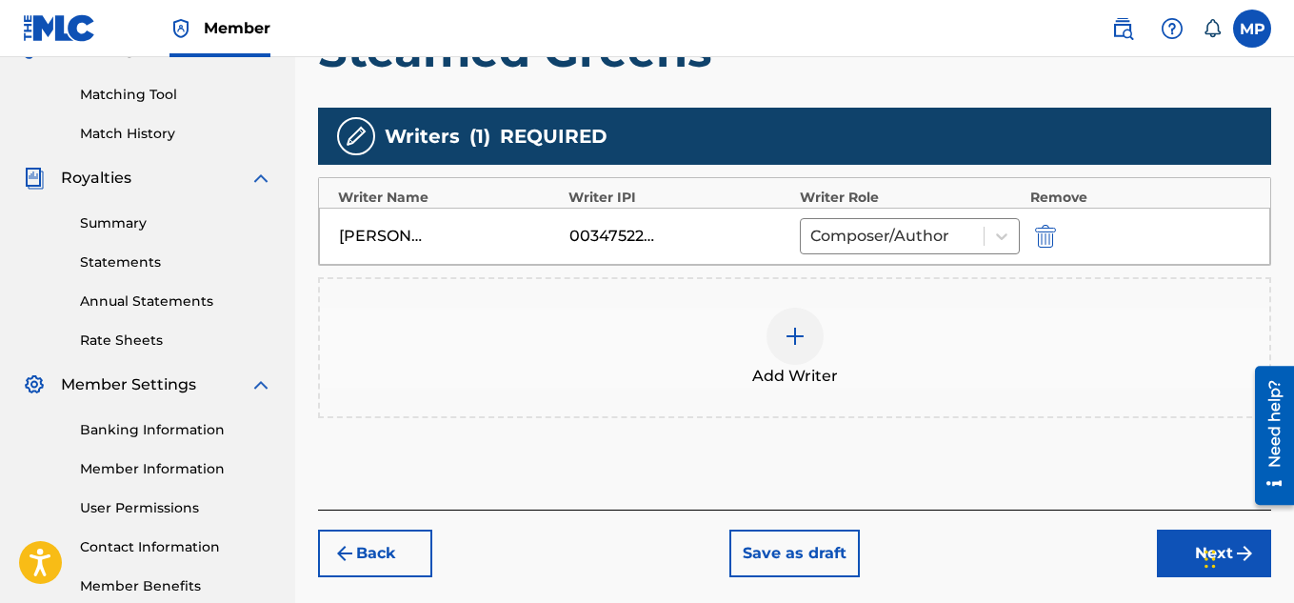
click at [1187, 548] on button "Next" at bounding box center [1214, 553] width 114 height 48
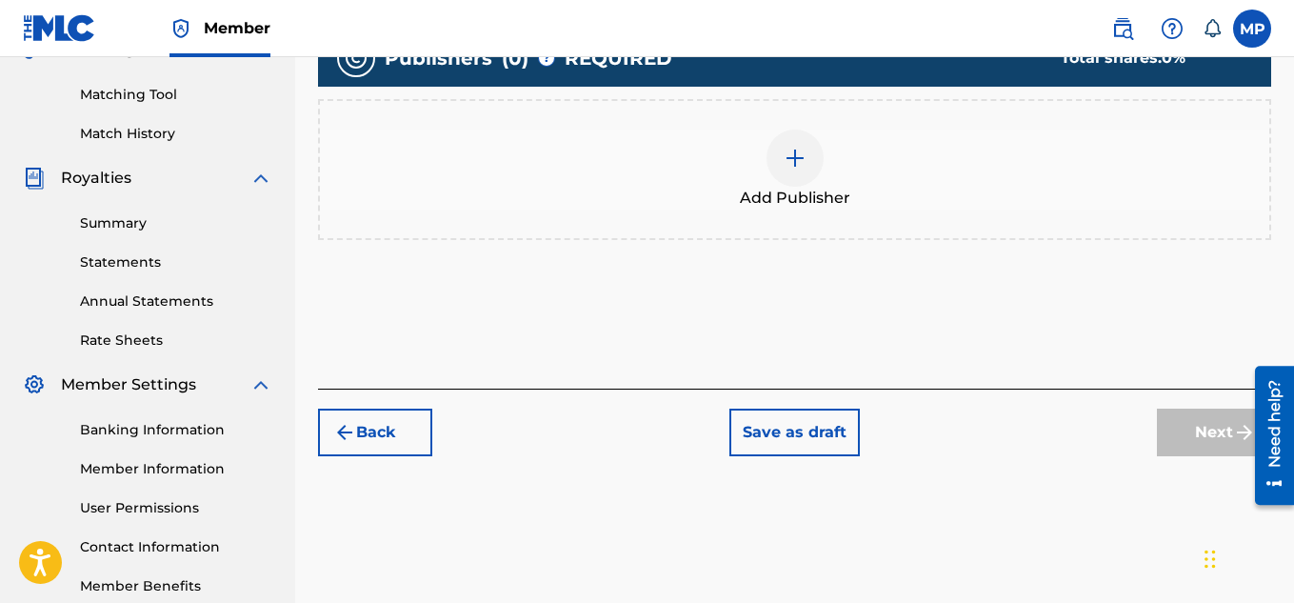
scroll to position [273, 0]
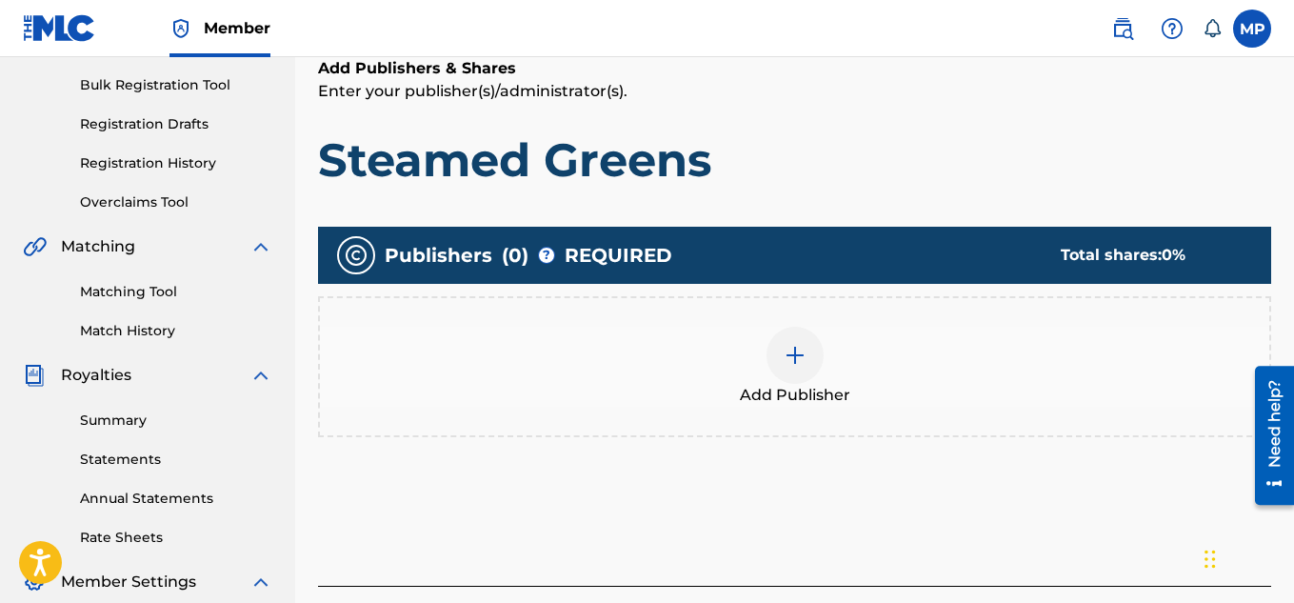
click at [806, 327] on div at bounding box center [794, 355] width 57 height 57
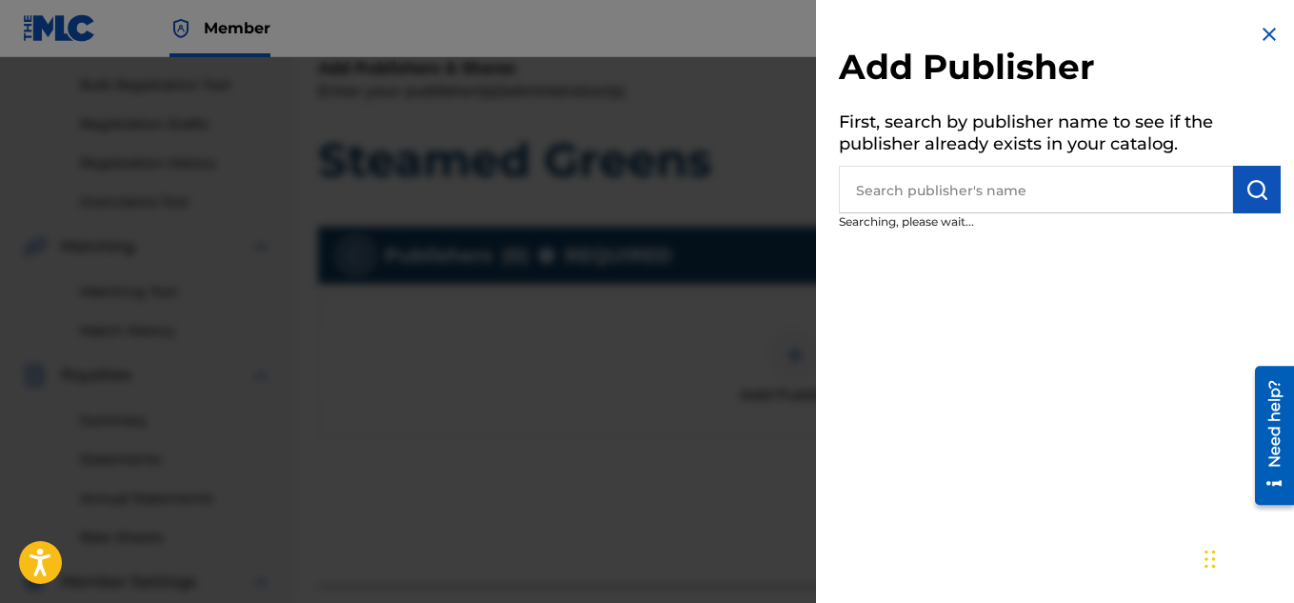
scroll to position [313, 0]
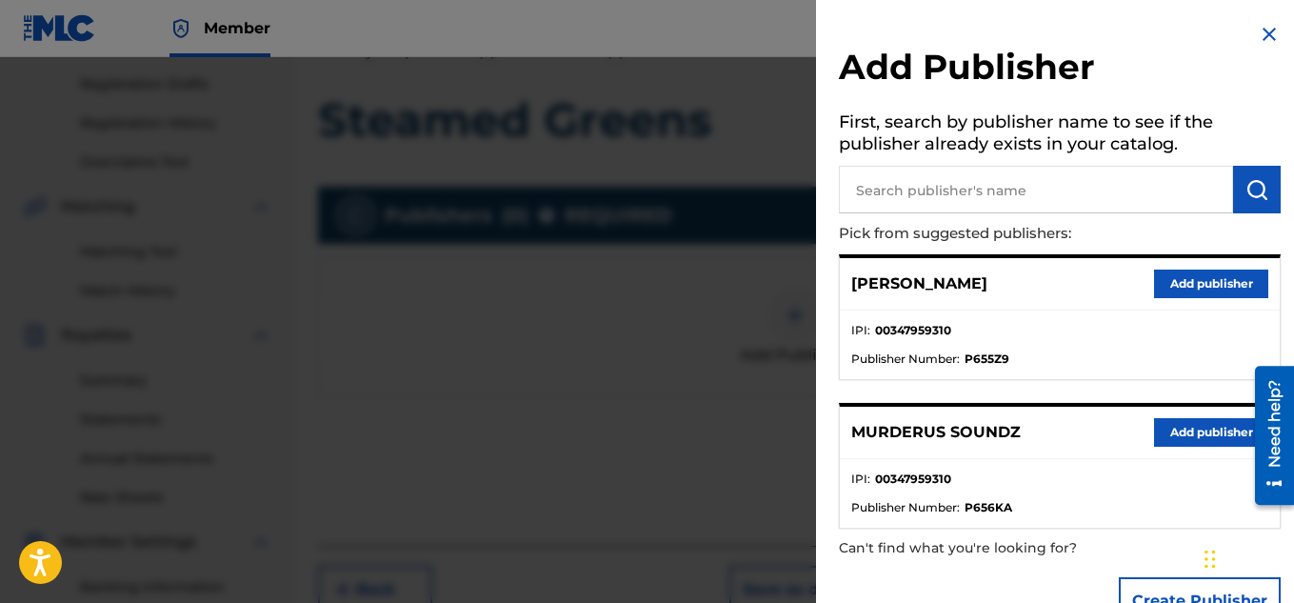
click at [1168, 427] on button "Add publisher" at bounding box center [1211, 432] width 114 height 29
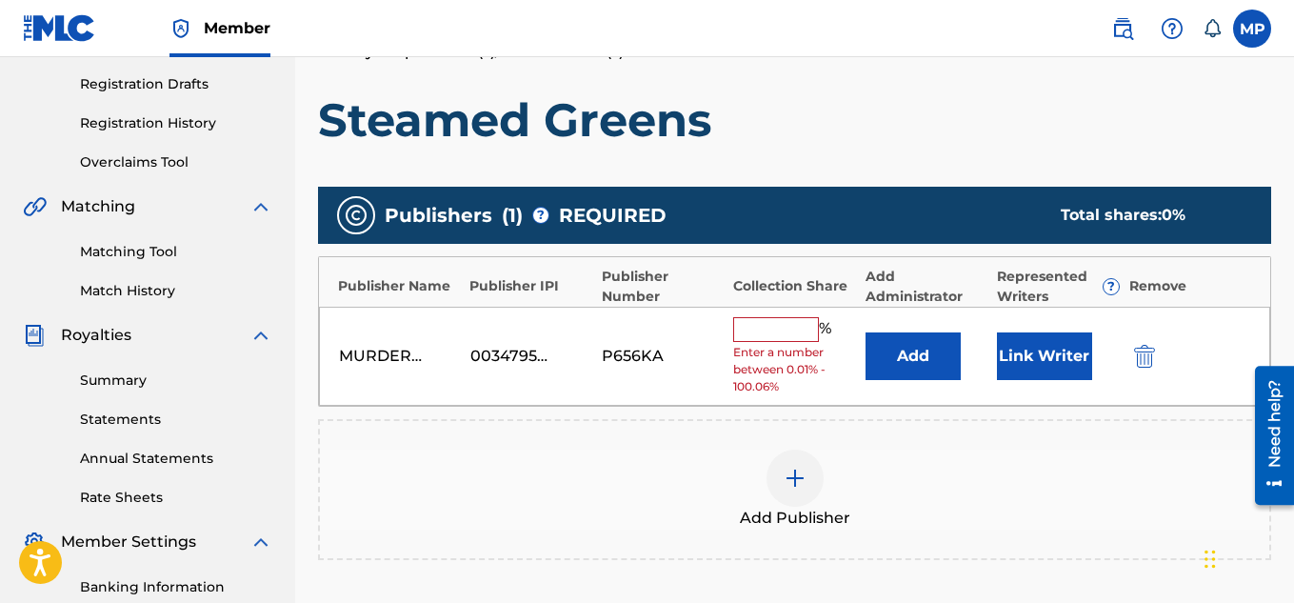
click at [805, 323] on input "text" at bounding box center [776, 329] width 86 height 25
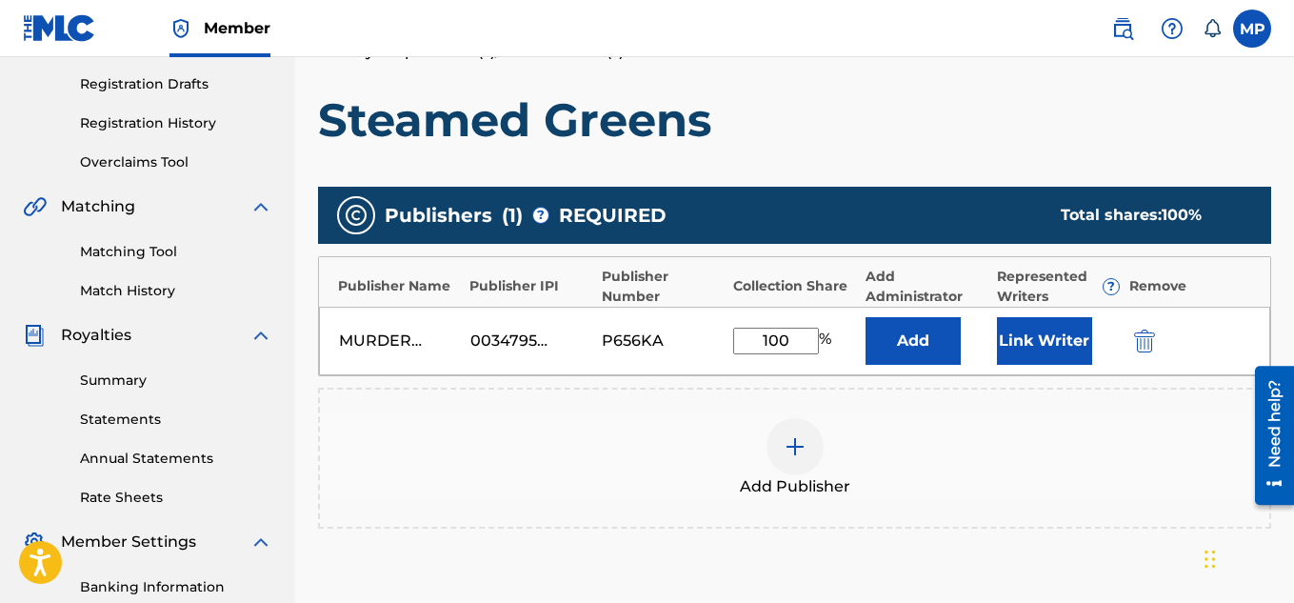
type input "100"
click at [1021, 339] on button "Link Writer" at bounding box center [1044, 341] width 95 height 48
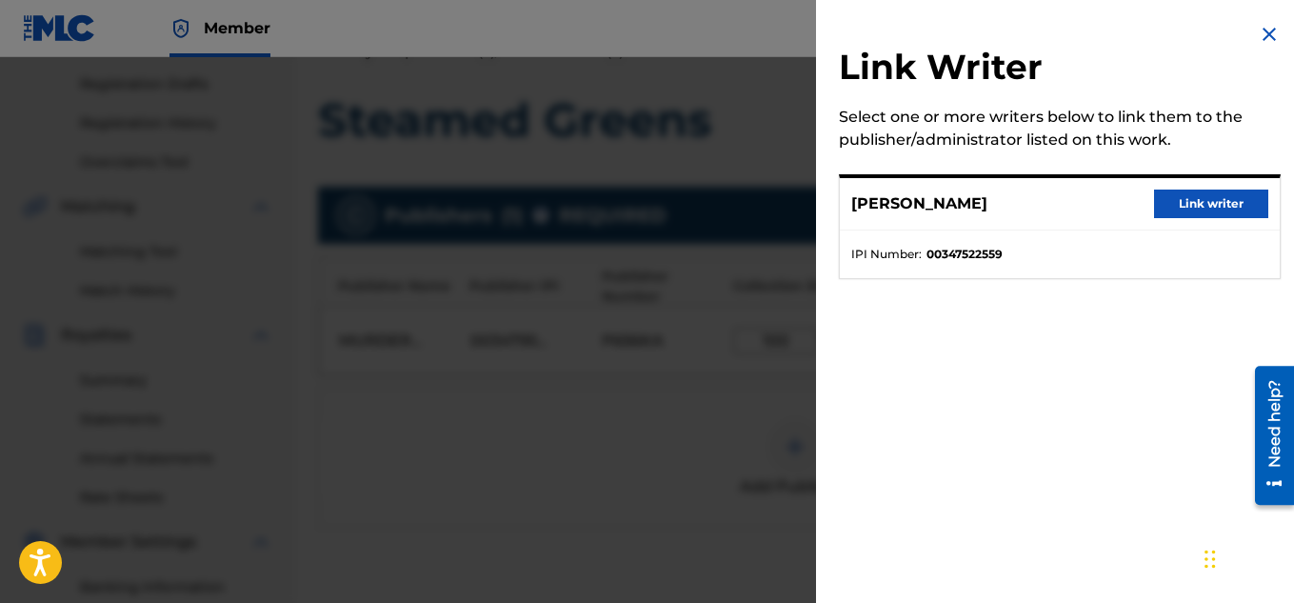
click at [1188, 201] on button "Link writer" at bounding box center [1211, 203] width 114 height 29
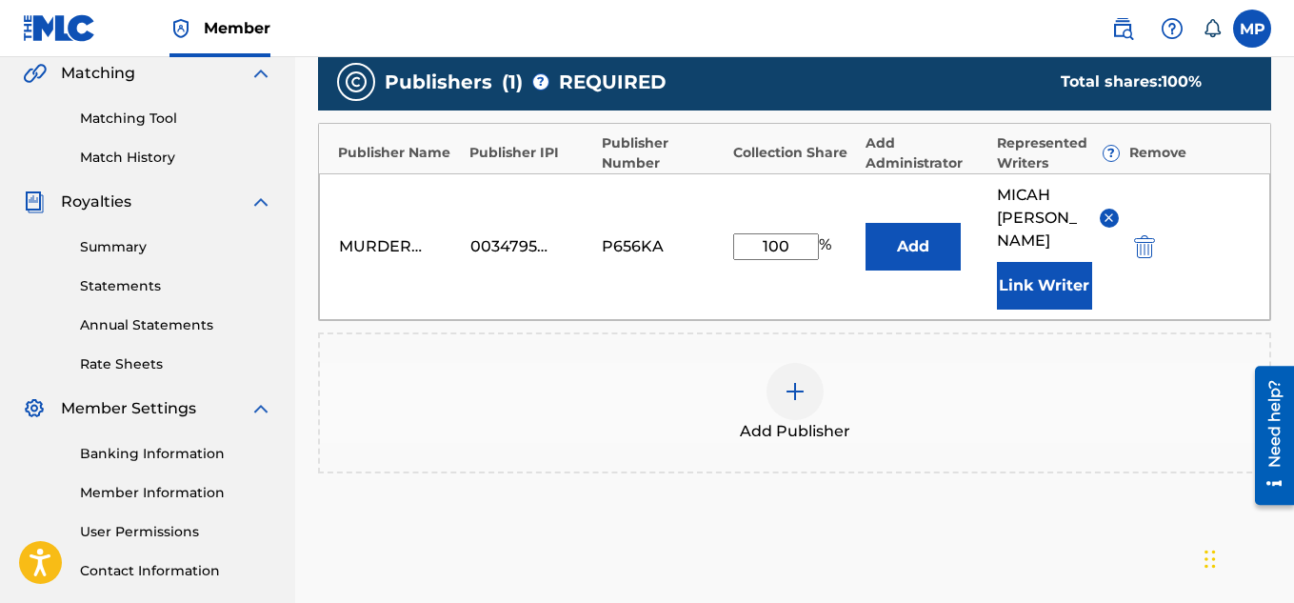
scroll to position [499, 0]
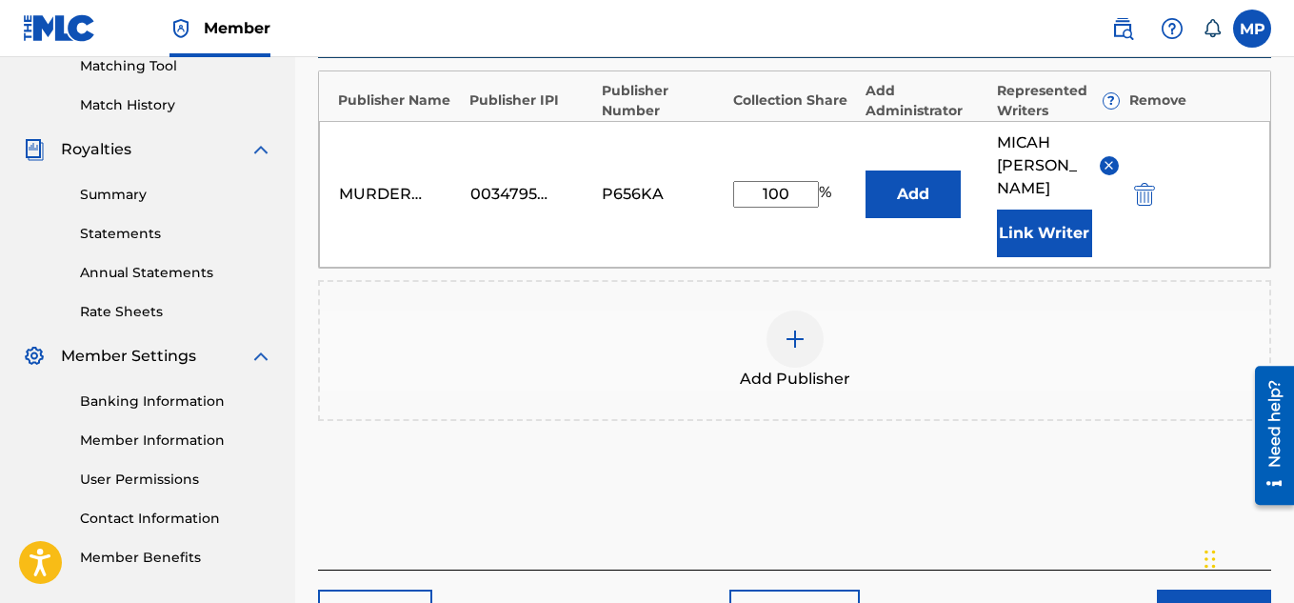
click at [1184, 589] on button "Next" at bounding box center [1214, 613] width 114 height 48
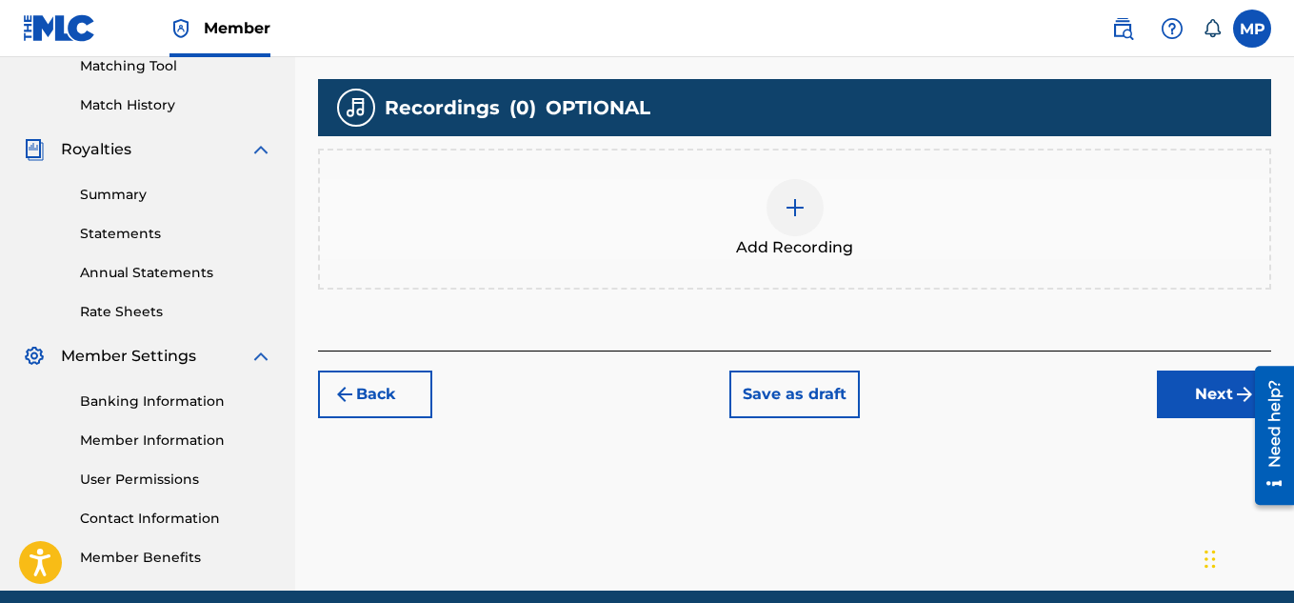
scroll to position [201, 0]
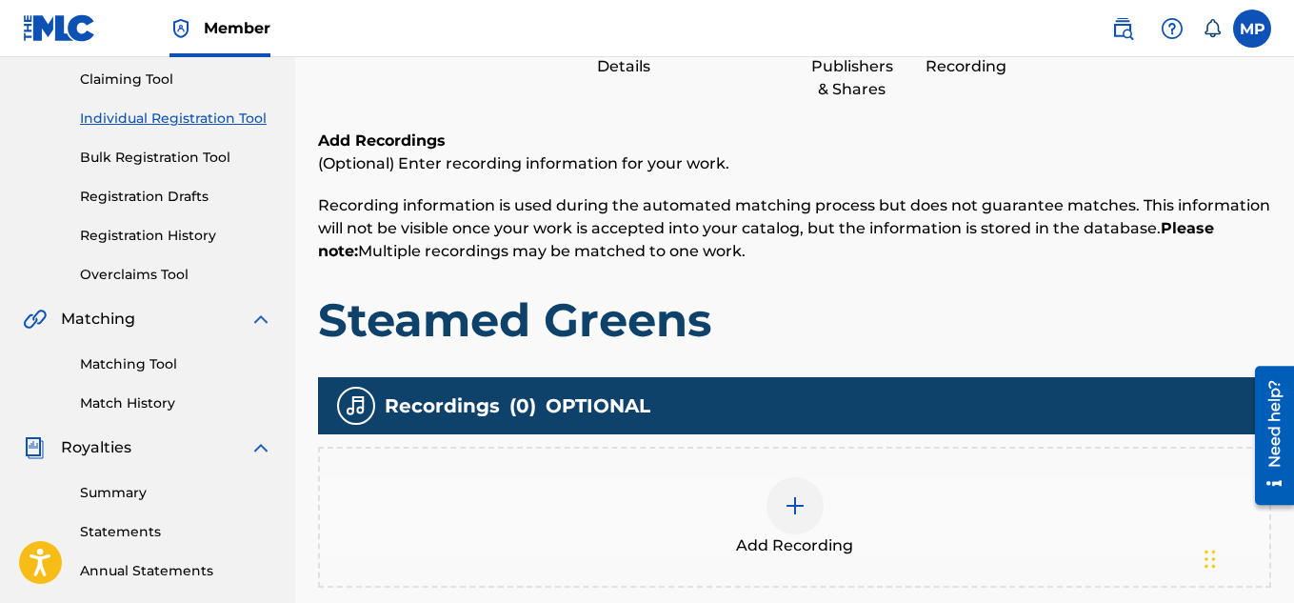
click at [786, 518] on div at bounding box center [794, 505] width 57 height 57
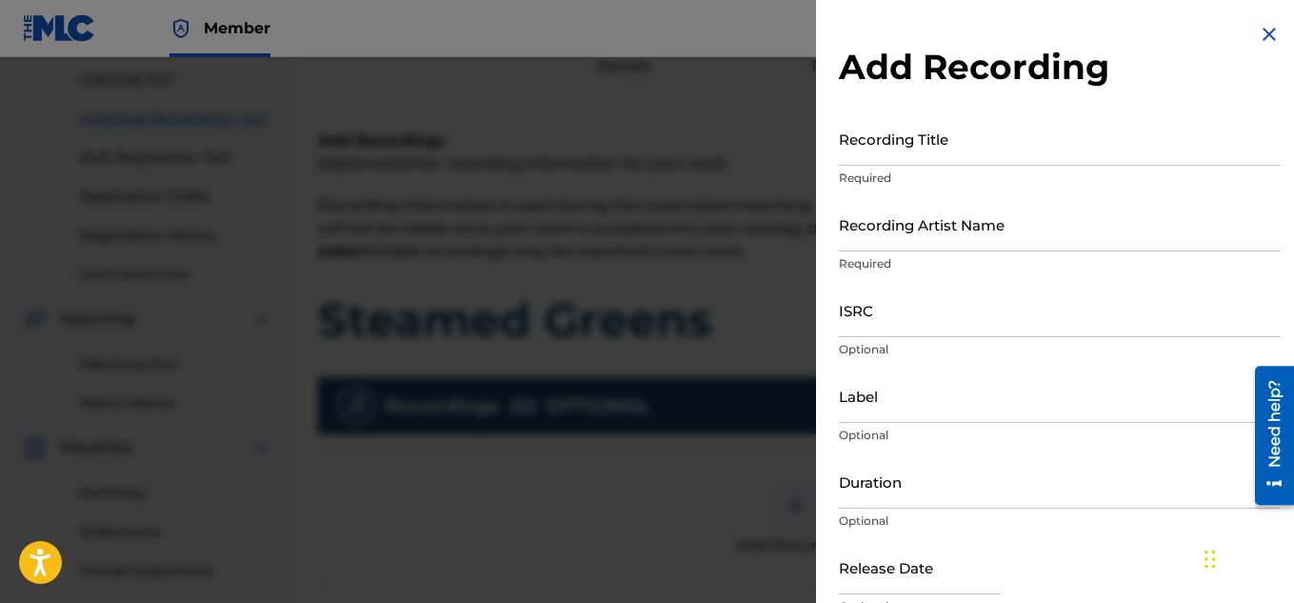
click at [872, 150] on input "Recording Title" at bounding box center [1060, 138] width 442 height 54
paste input "897893950"
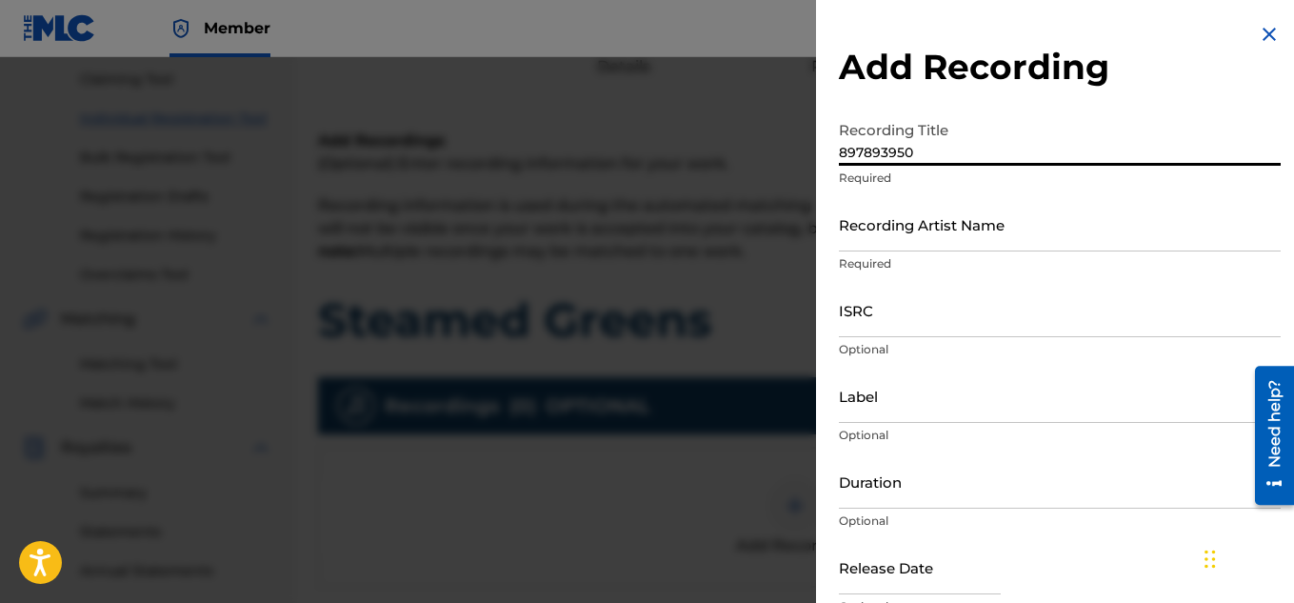
click at [885, 151] on input "897893950" at bounding box center [1060, 138] width 442 height 54
type input "Steamed Greens"
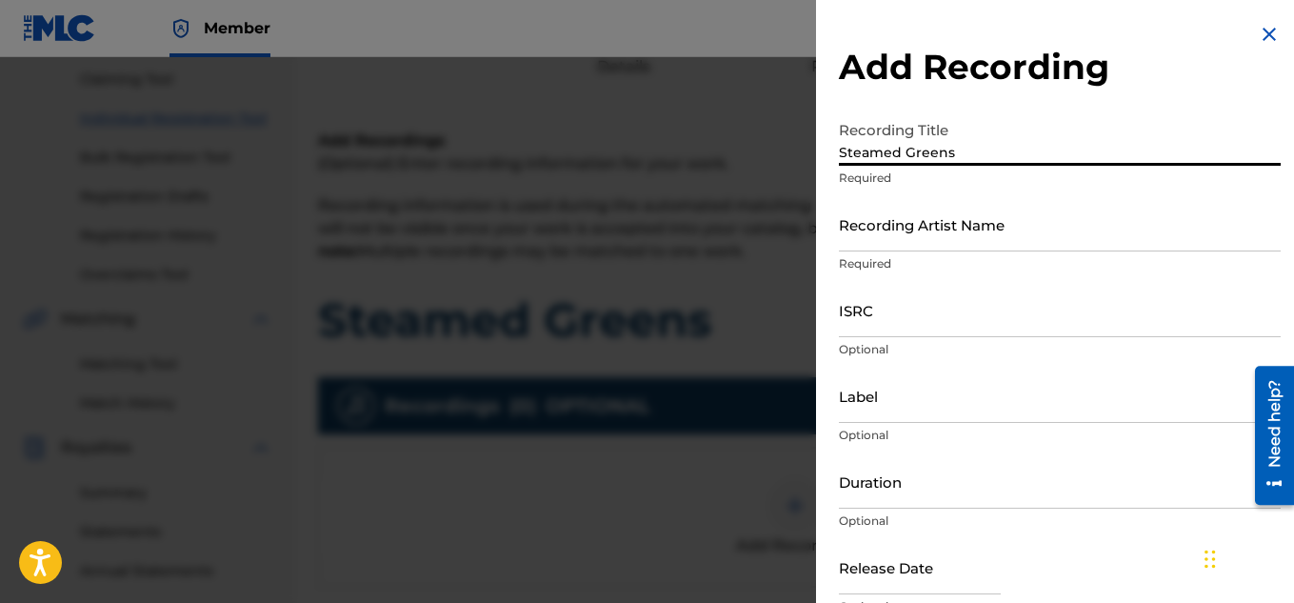
click at [878, 231] on input "Recording Artist Name" at bounding box center [1060, 224] width 442 height 54
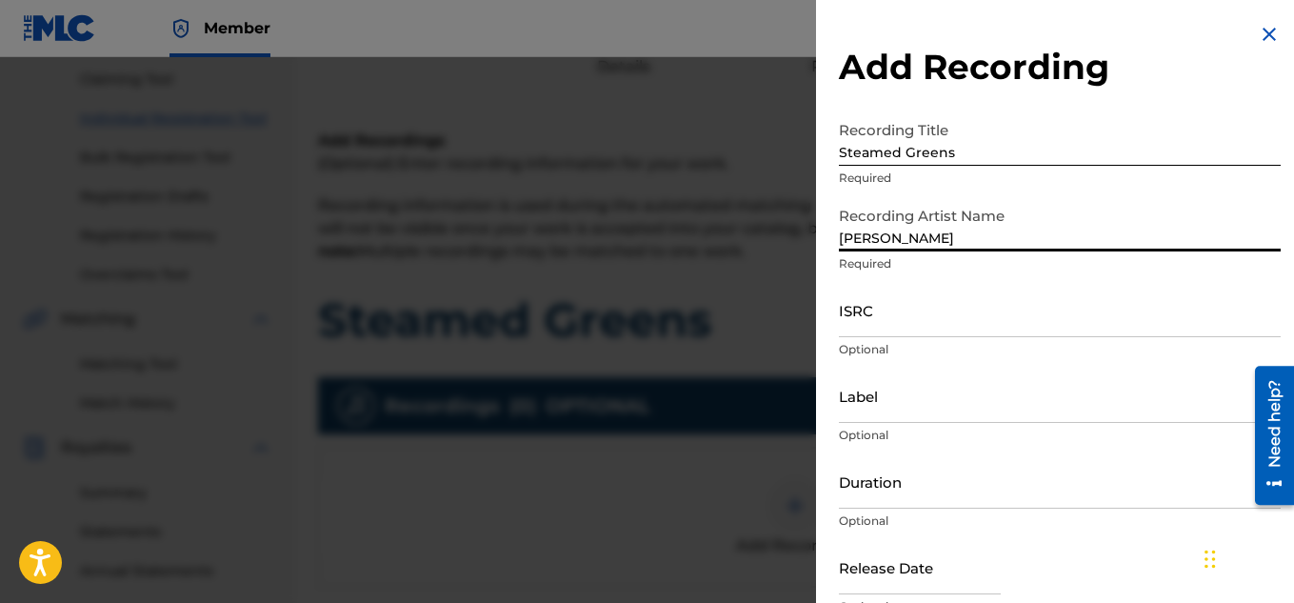
type input "[PERSON_NAME]"
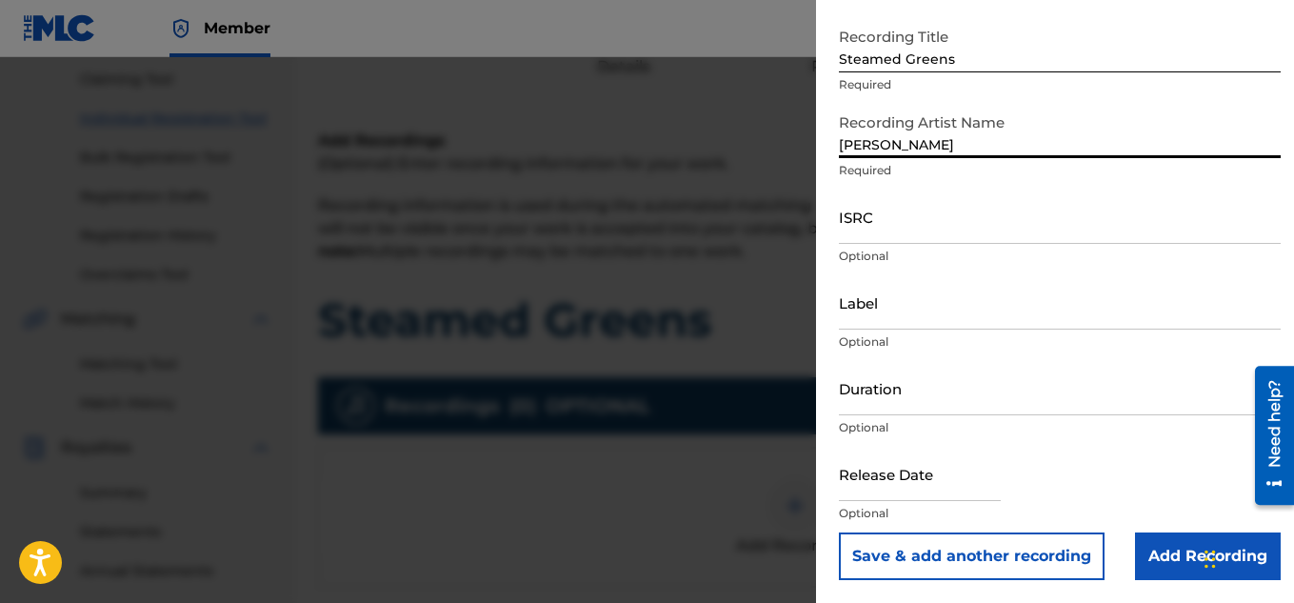
click at [1163, 562] on input "Add Recording" at bounding box center [1208, 556] width 146 height 48
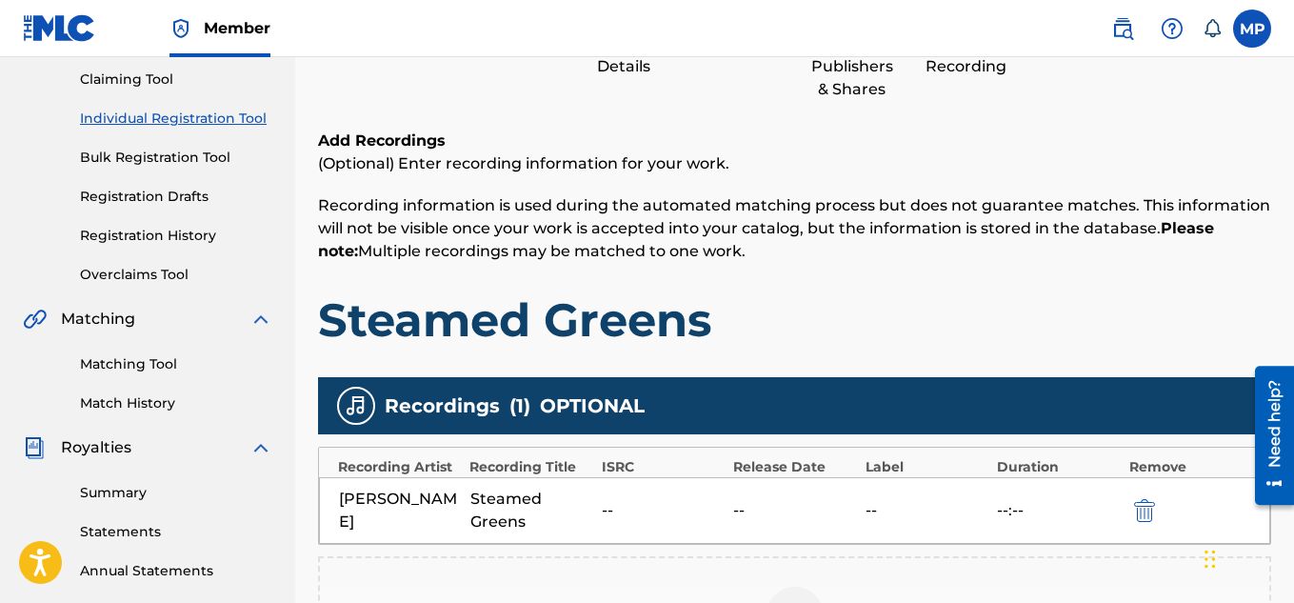
scroll to position [578, 0]
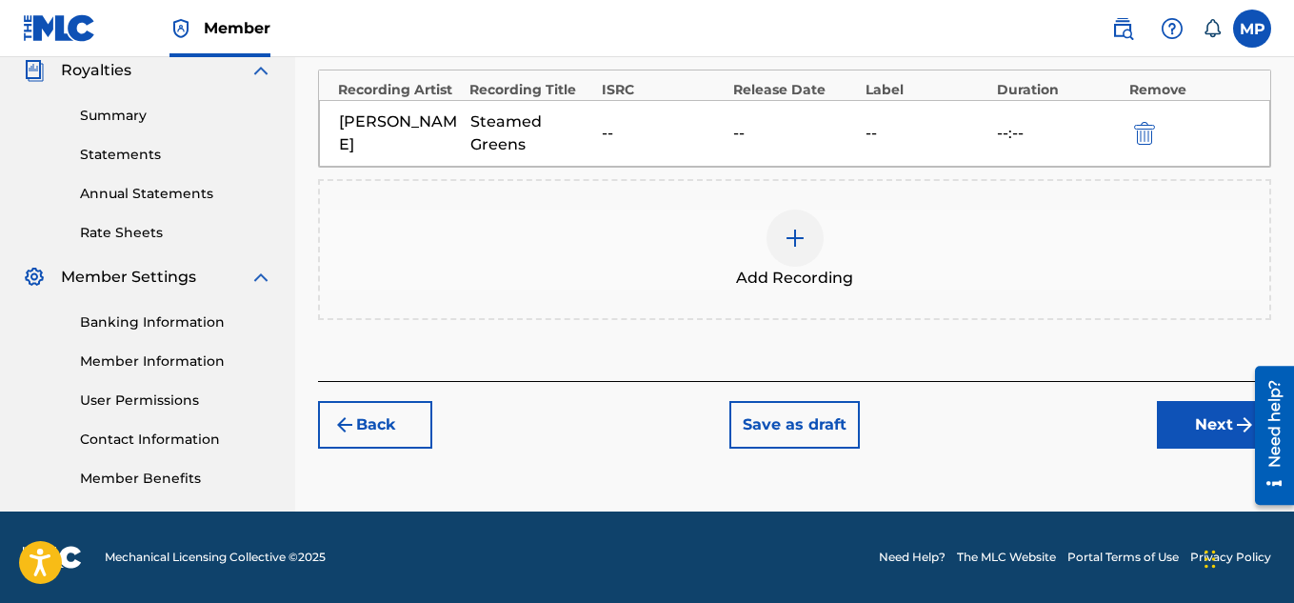
click at [1176, 417] on button "Next" at bounding box center [1214, 425] width 114 height 48
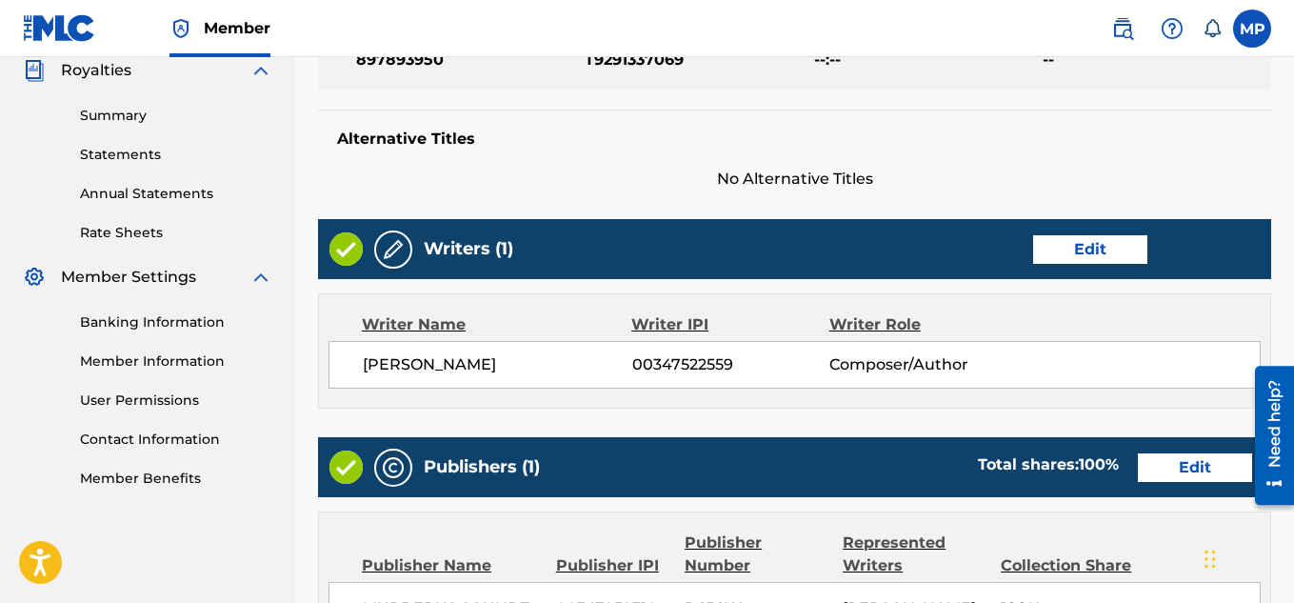
scroll to position [1030, 0]
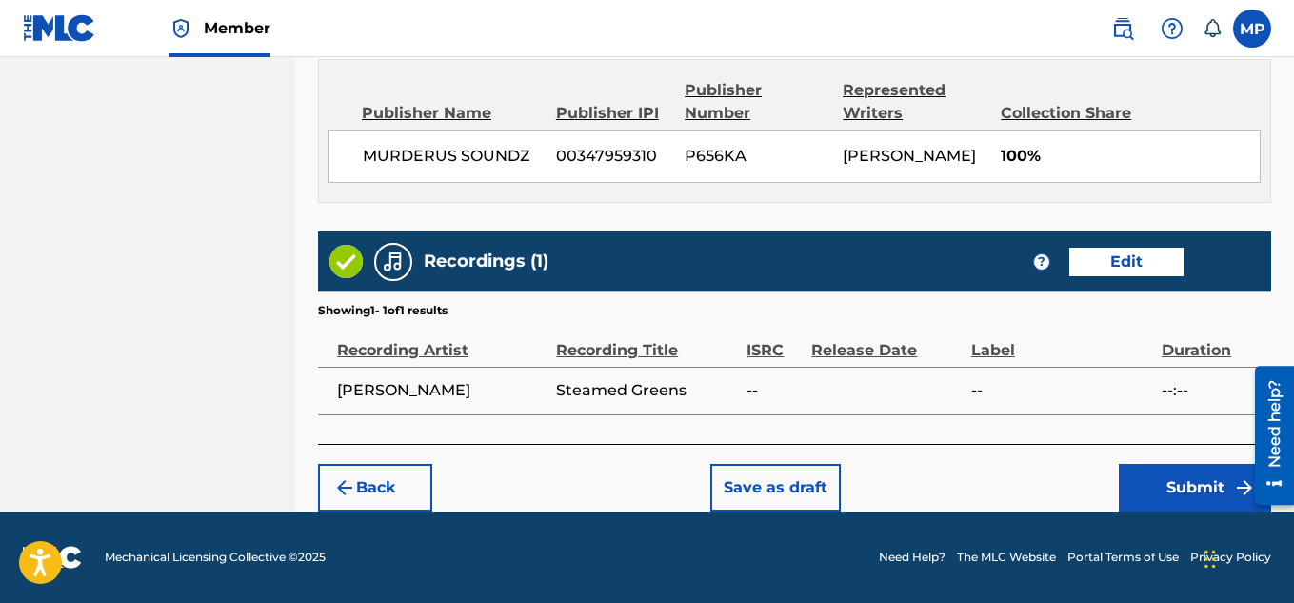
click at [1155, 476] on button "Submit" at bounding box center [1195, 488] width 152 height 48
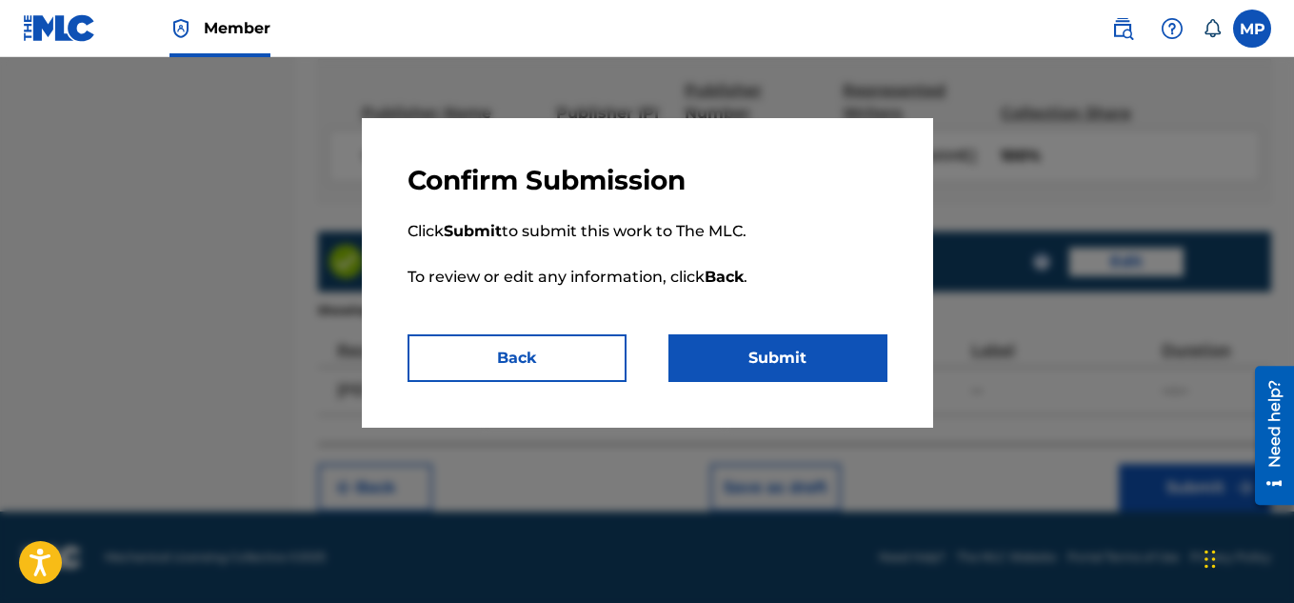
click at [838, 352] on button "Submit" at bounding box center [777, 358] width 219 height 48
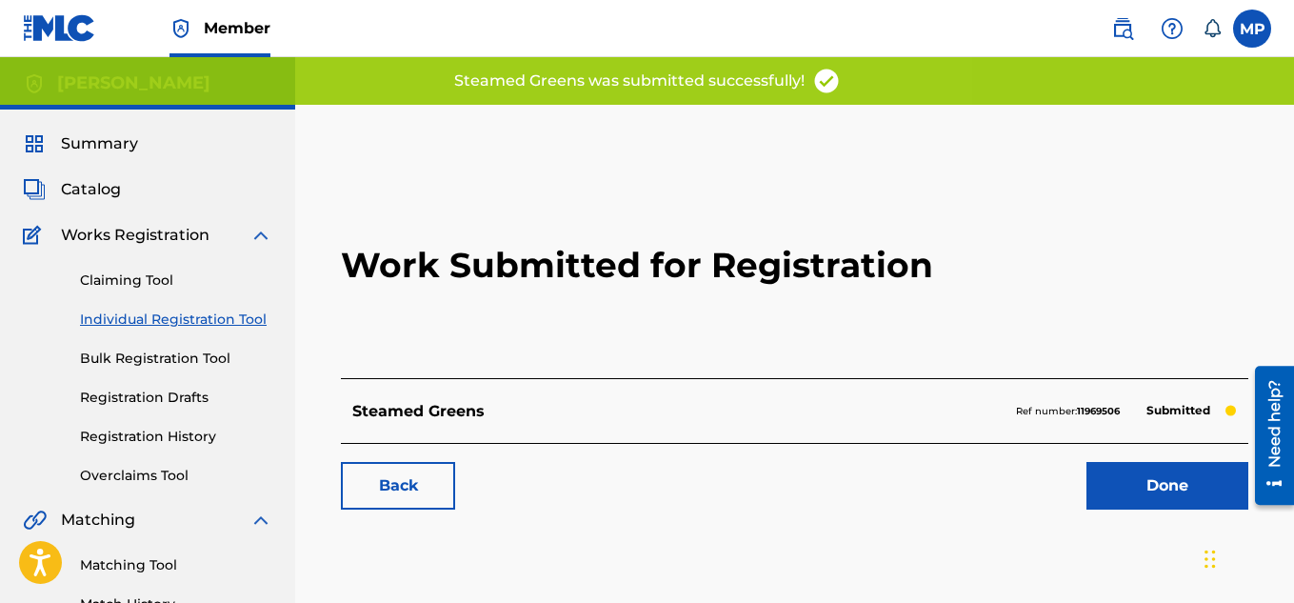
click at [420, 483] on link "Back" at bounding box center [398, 486] width 114 height 48
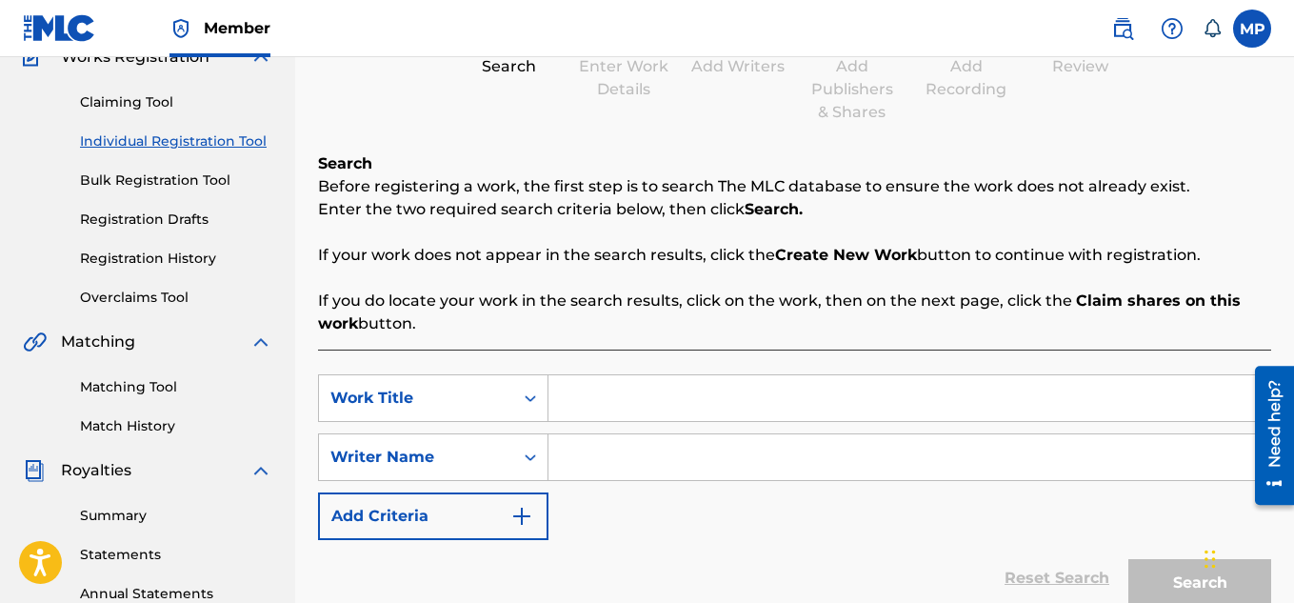
scroll to position [338, 0]
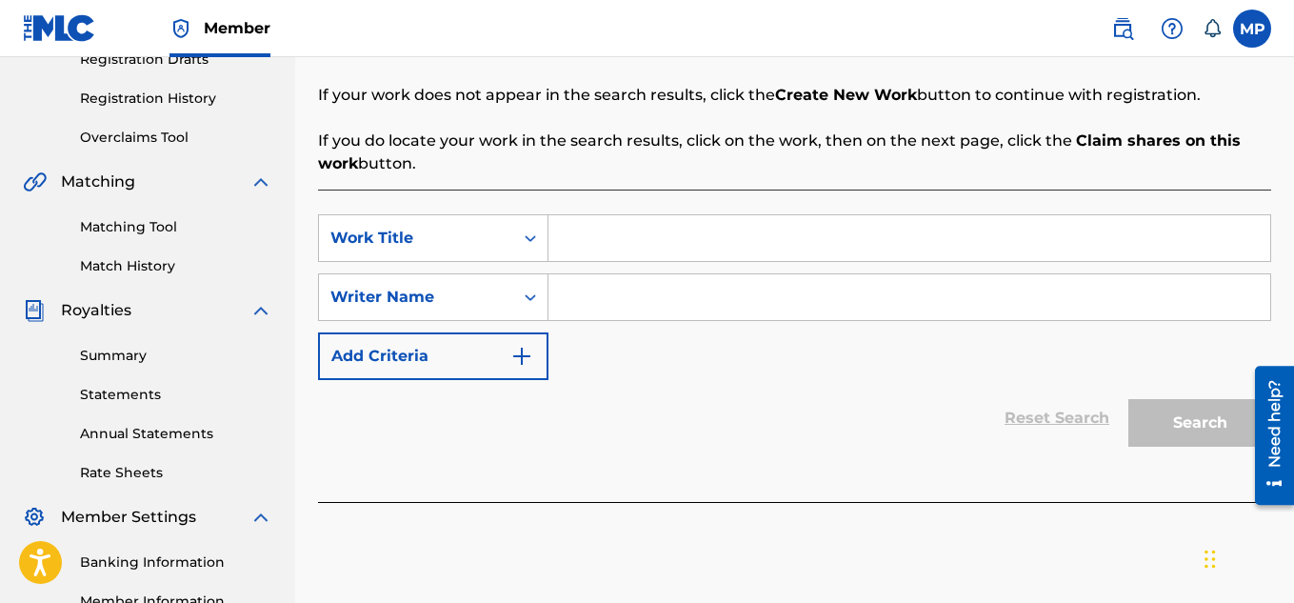
click at [626, 236] on input "Search Form" at bounding box center [909, 238] width 722 height 46
type input "Set It Off"
click at [655, 300] on input "Search Form" at bounding box center [909, 297] width 722 height 46
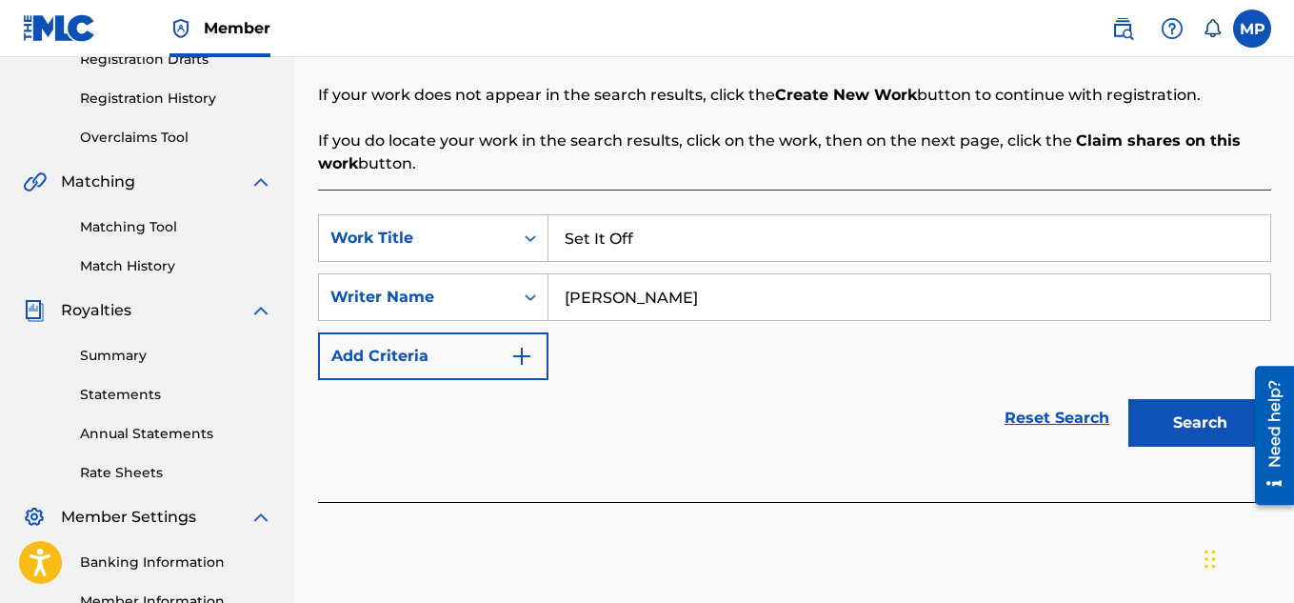
type input "[PERSON_NAME]"
click at [1175, 406] on button "Search" at bounding box center [1199, 423] width 143 height 48
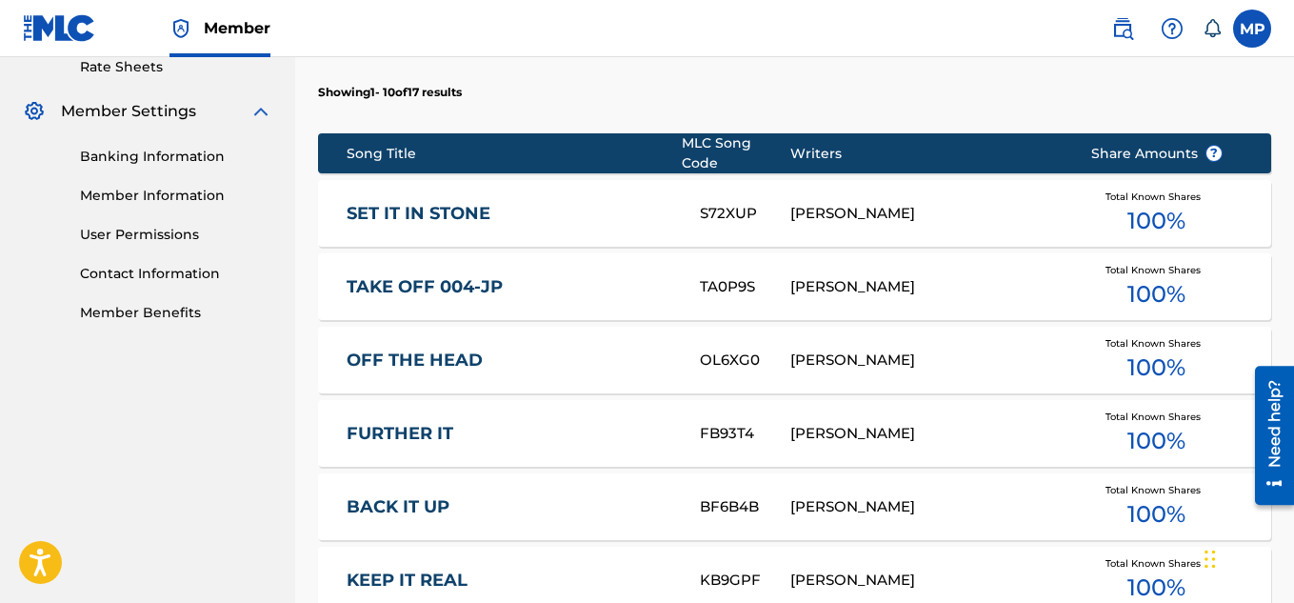
scroll to position [1369, 0]
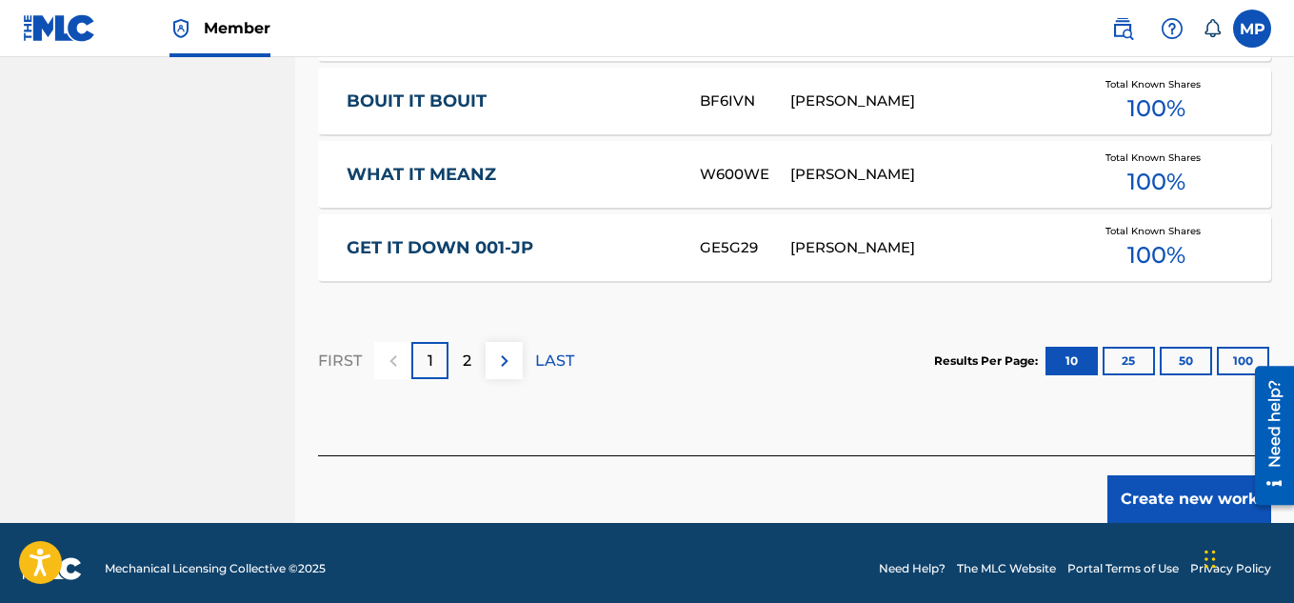
click at [1156, 484] on button "Create new work" at bounding box center [1189, 499] width 164 height 48
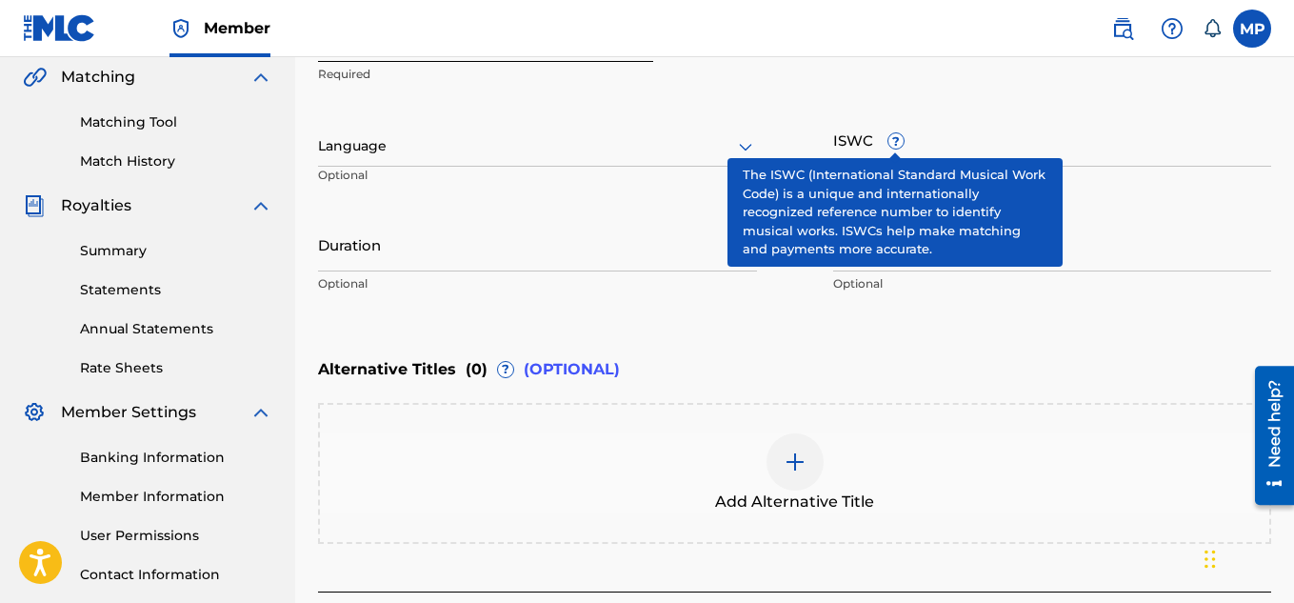
scroll to position [297, 0]
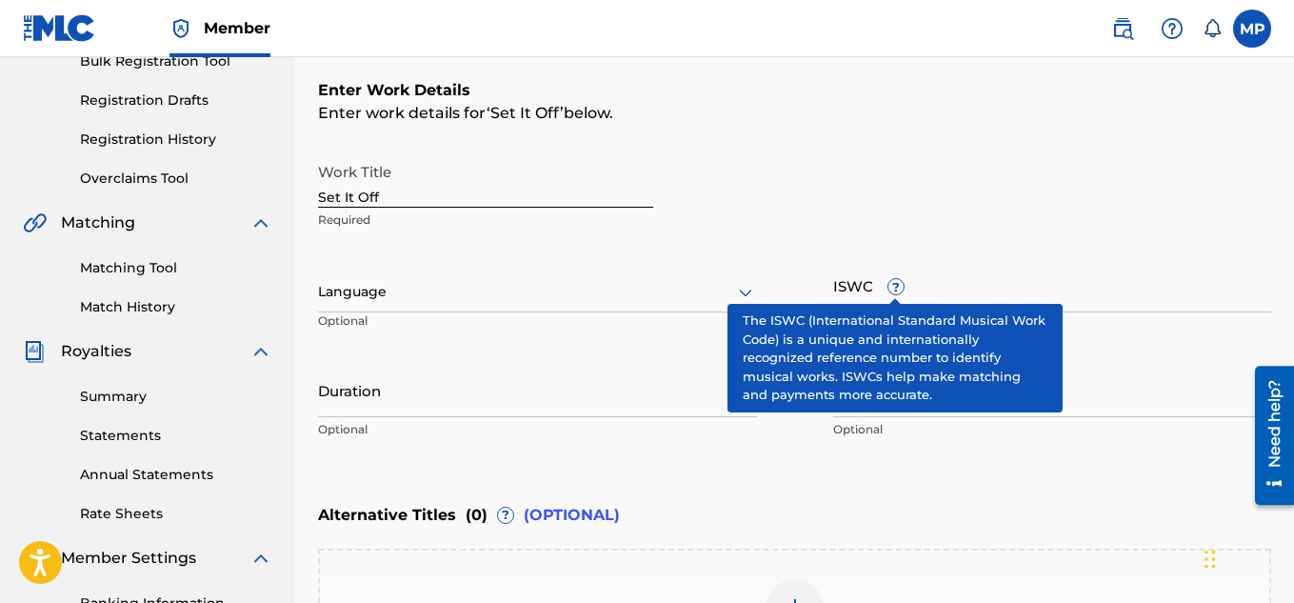
click at [1064, 292] on input "ISWC ?" at bounding box center [1052, 285] width 439 height 54
paste input "T9291337081"
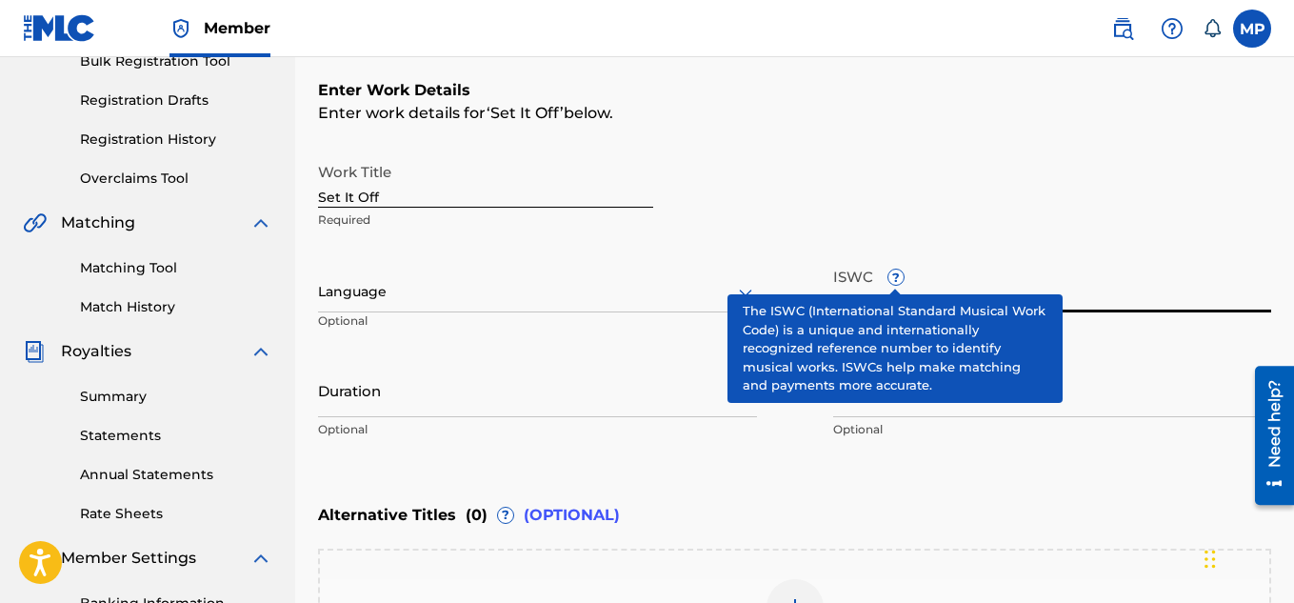
type input "T9291337081"
click at [1142, 396] on input "Member Work Identifier ?" at bounding box center [1052, 390] width 439 height 54
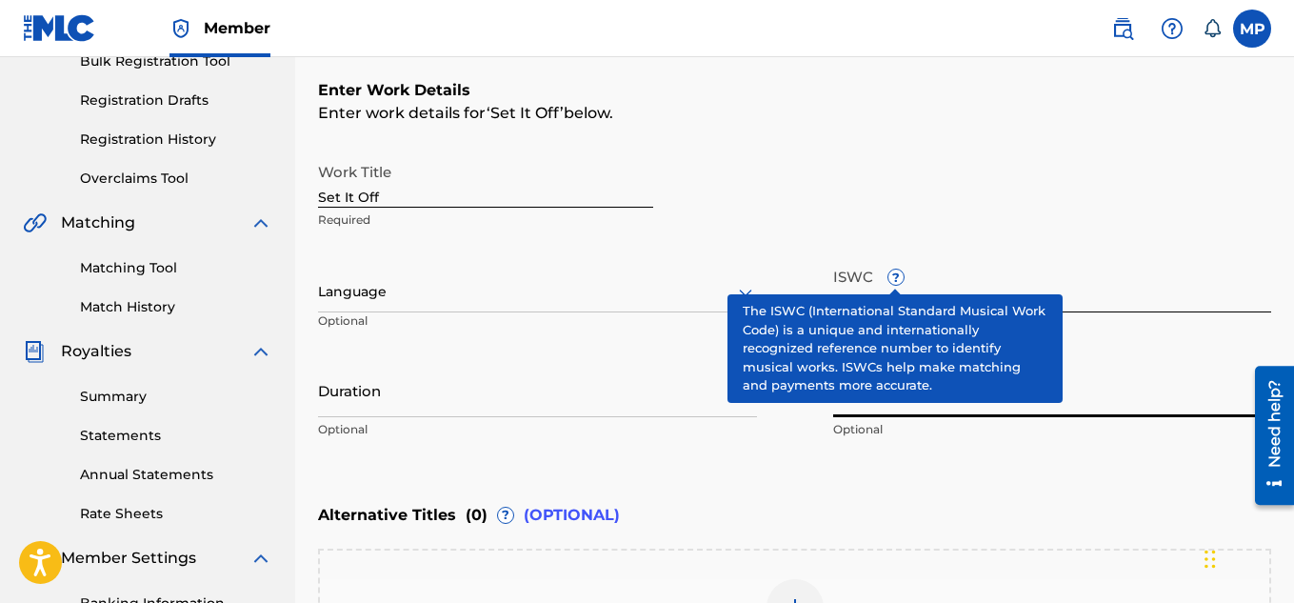
paste input "897893952"
type input "897893952"
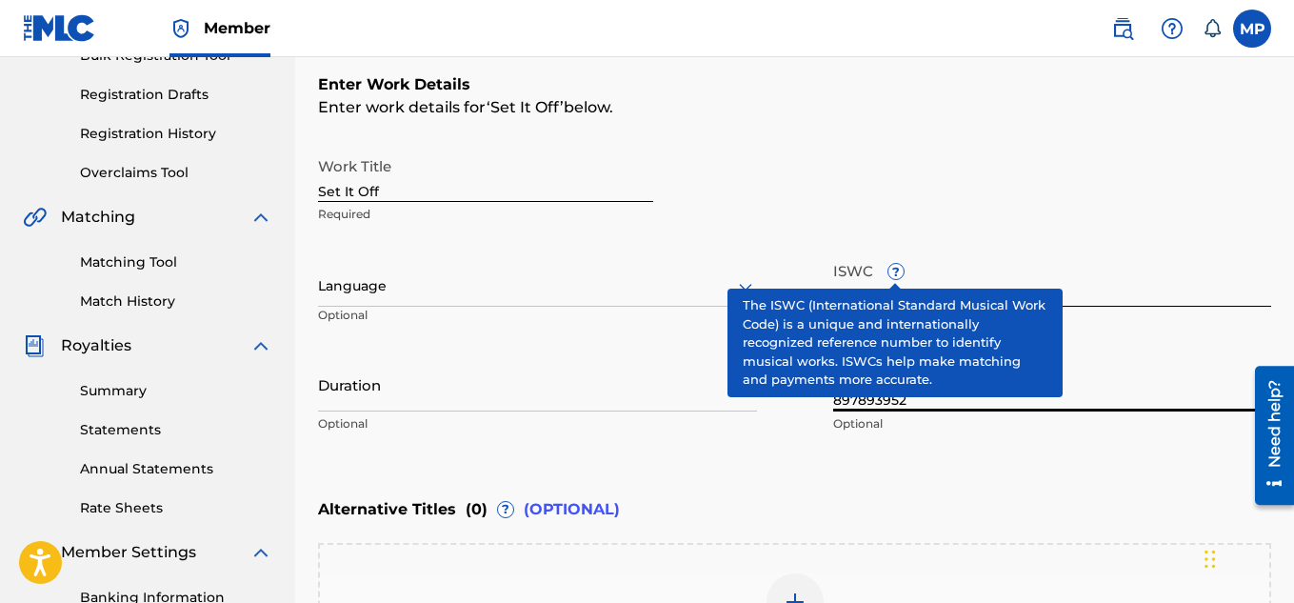
scroll to position [590, 0]
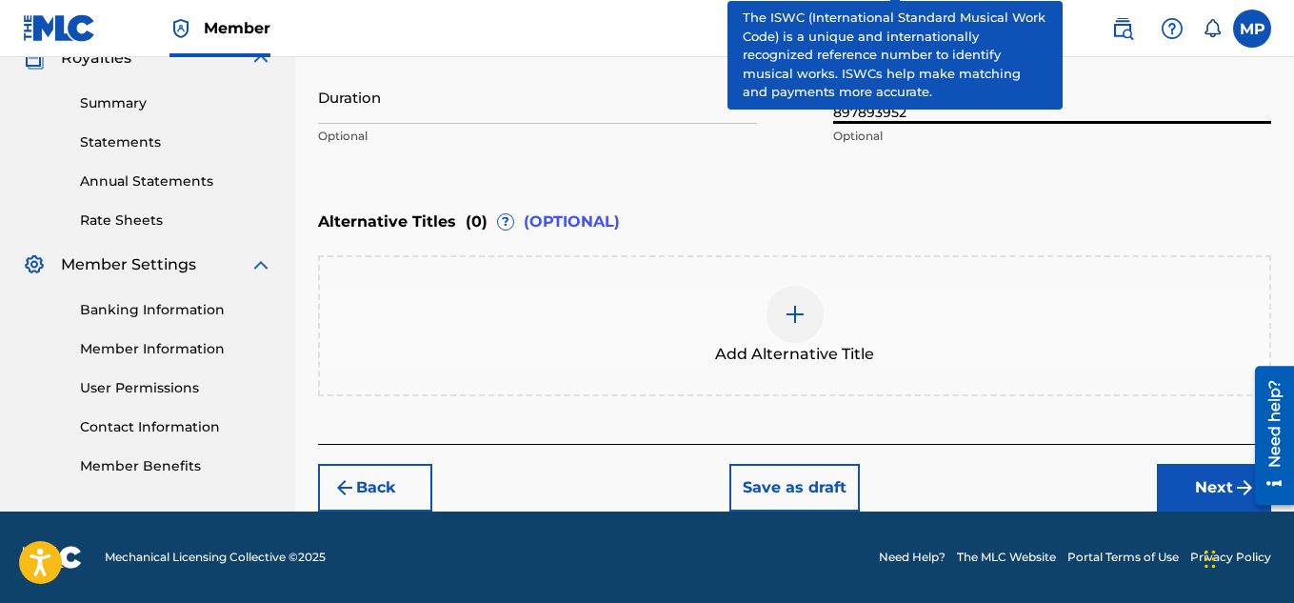
click at [1177, 477] on button "Next" at bounding box center [1214, 488] width 114 height 48
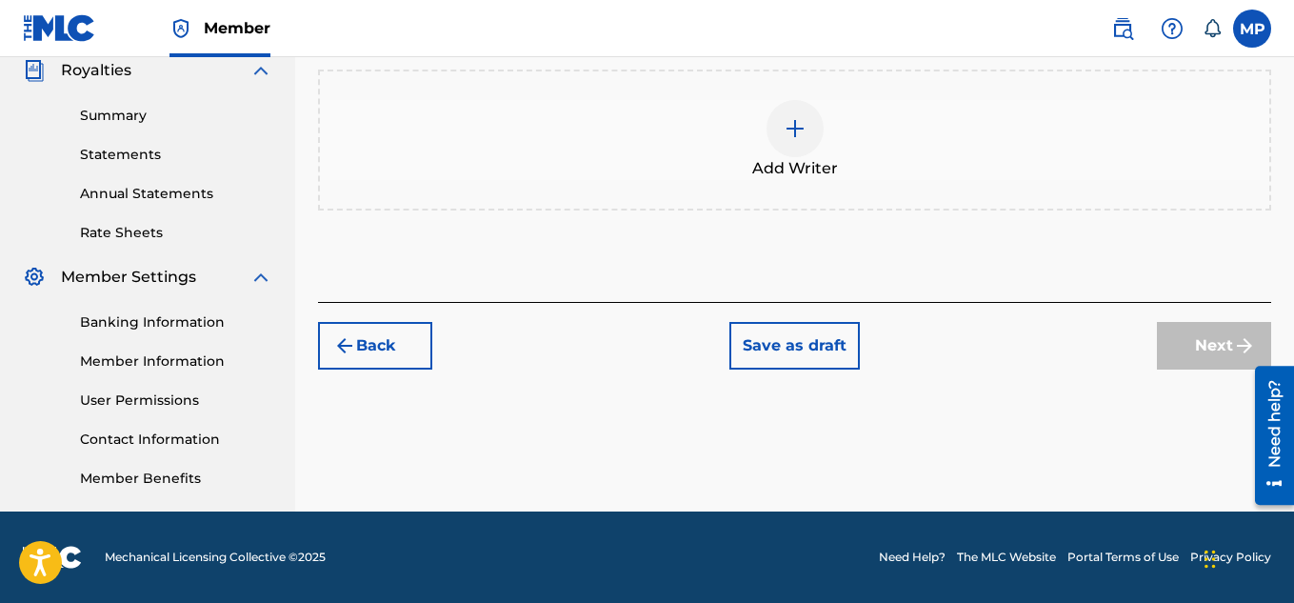
scroll to position [308, 0]
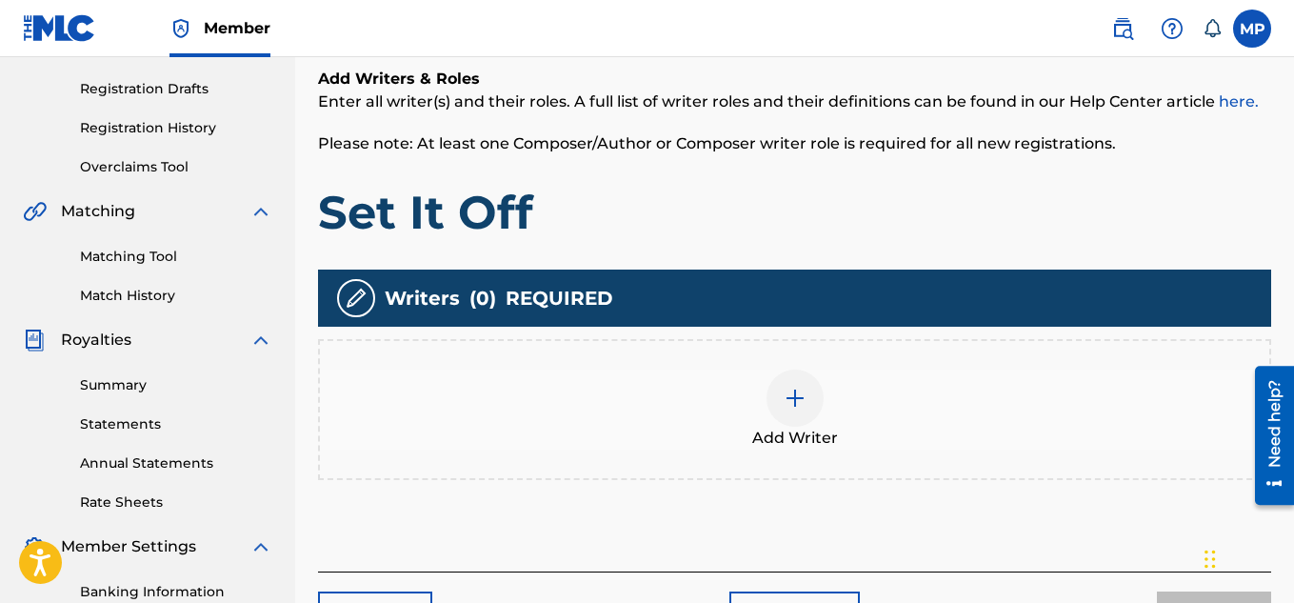
click at [789, 399] on img at bounding box center [795, 398] width 23 height 23
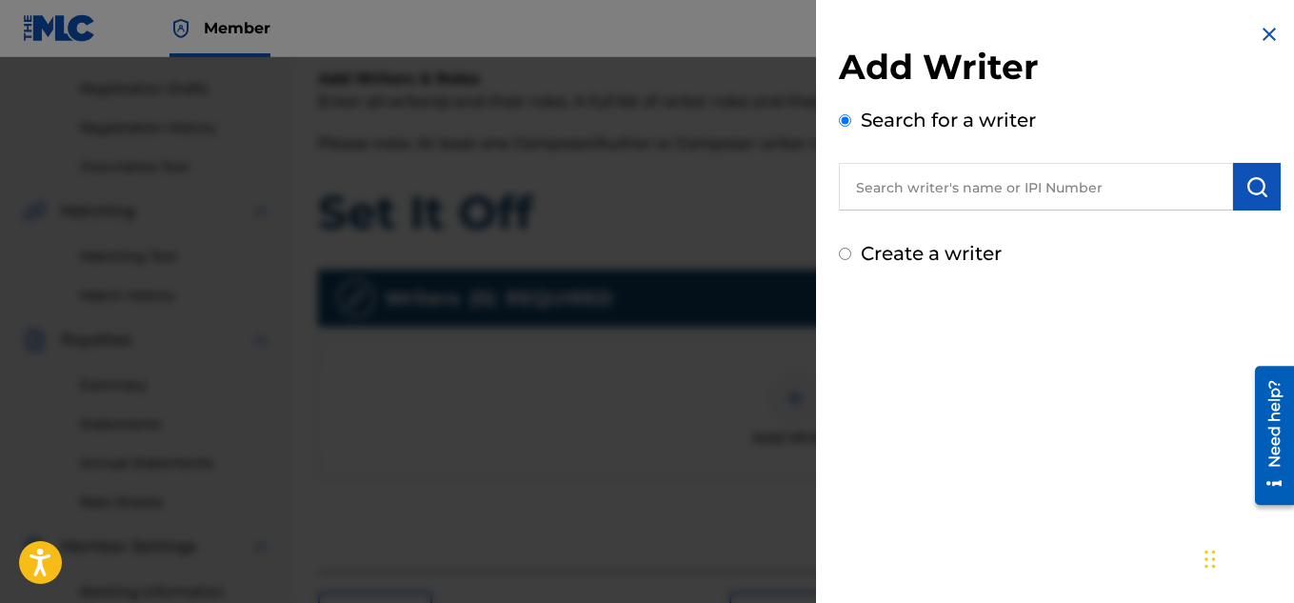
click at [948, 199] on input "text" at bounding box center [1036, 187] width 394 height 48
type input "[PERSON_NAME]"
click at [1245, 192] on img "submit" at bounding box center [1256, 186] width 23 height 23
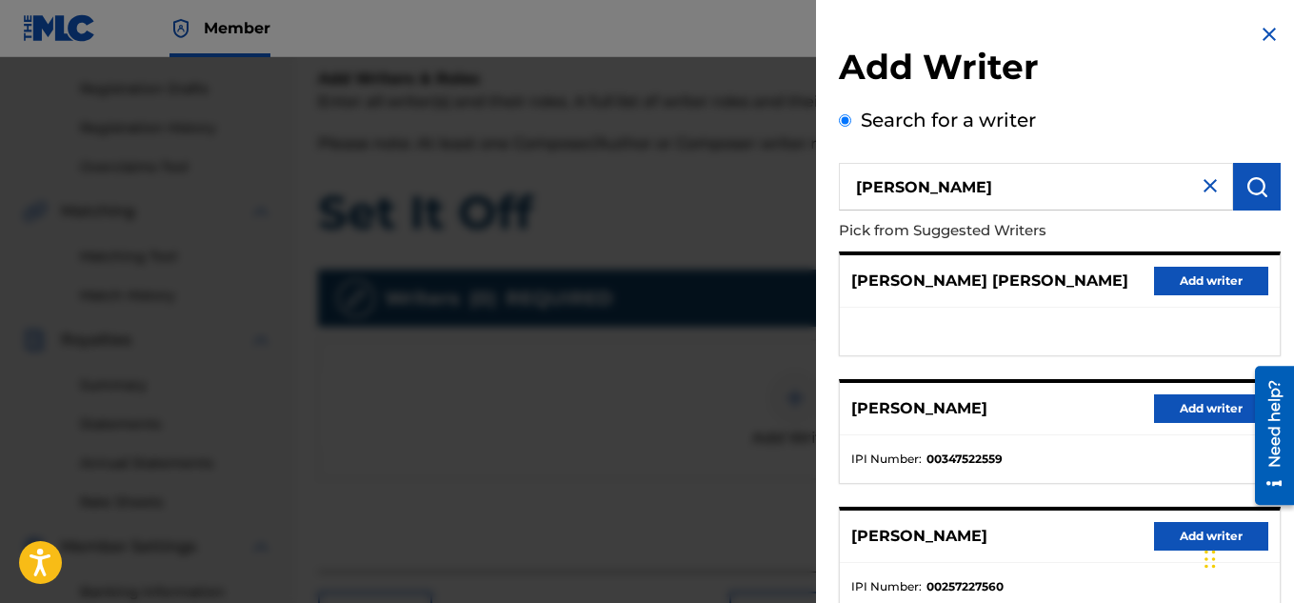
click at [1183, 387] on div "[PERSON_NAME] Add writer" at bounding box center [1060, 409] width 440 height 52
click at [1177, 404] on button "Add writer" at bounding box center [1211, 408] width 114 height 29
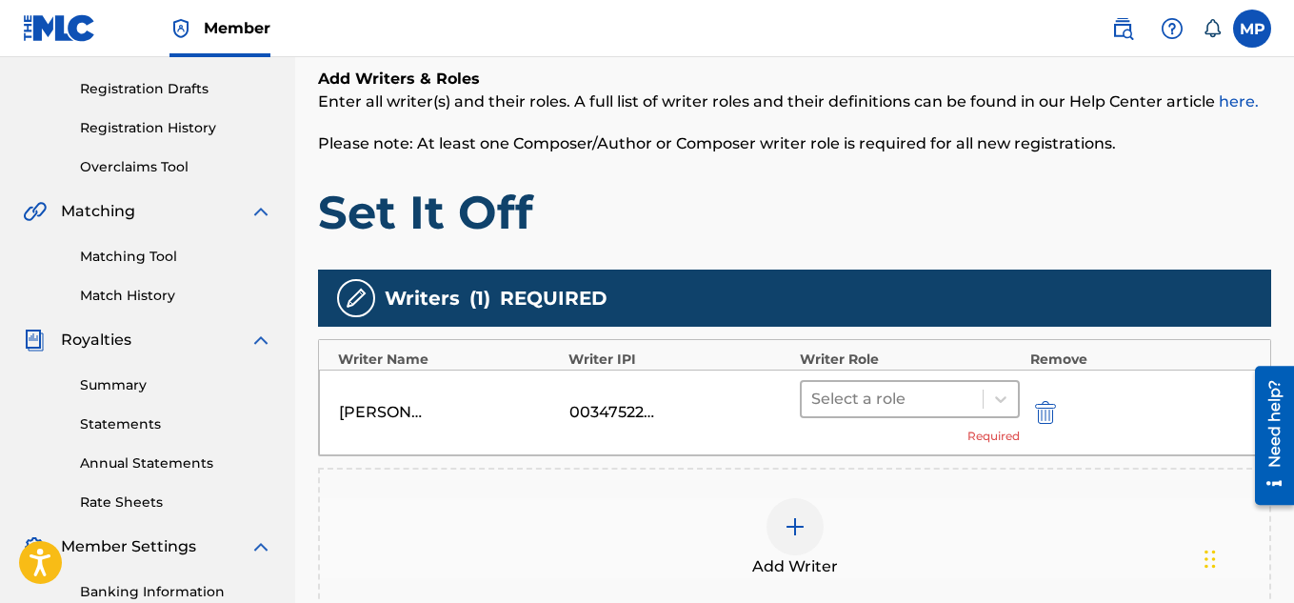
click at [995, 396] on icon at bounding box center [1000, 399] width 11 height 7
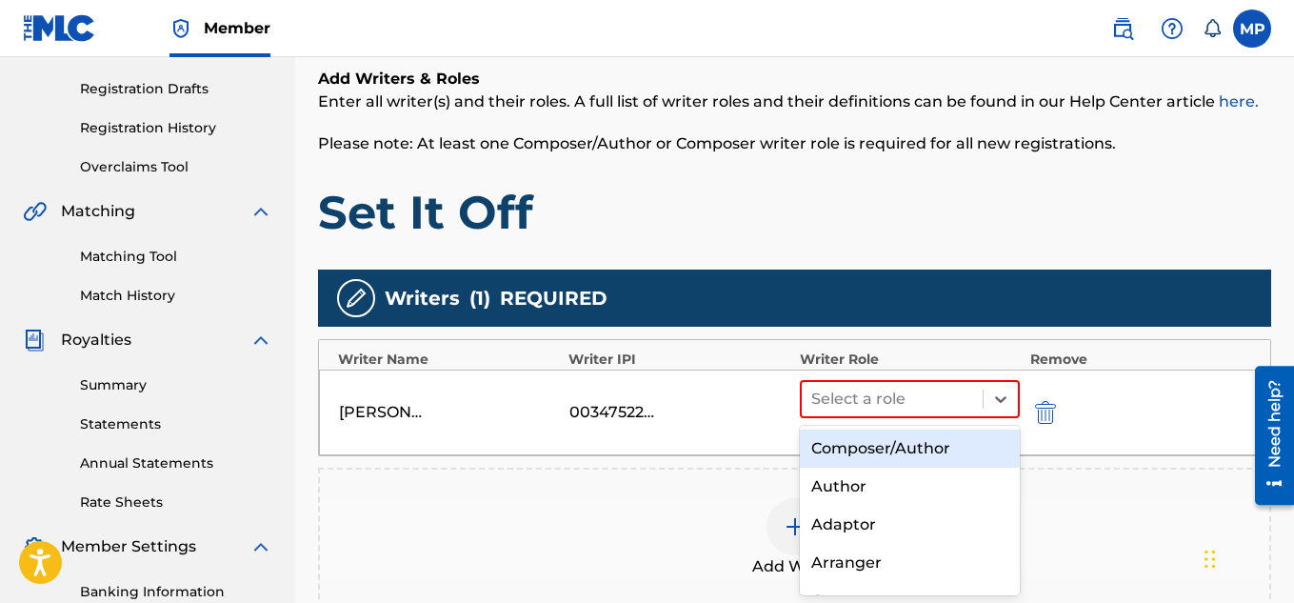
click at [932, 442] on div "Composer/Author" at bounding box center [910, 448] width 221 height 38
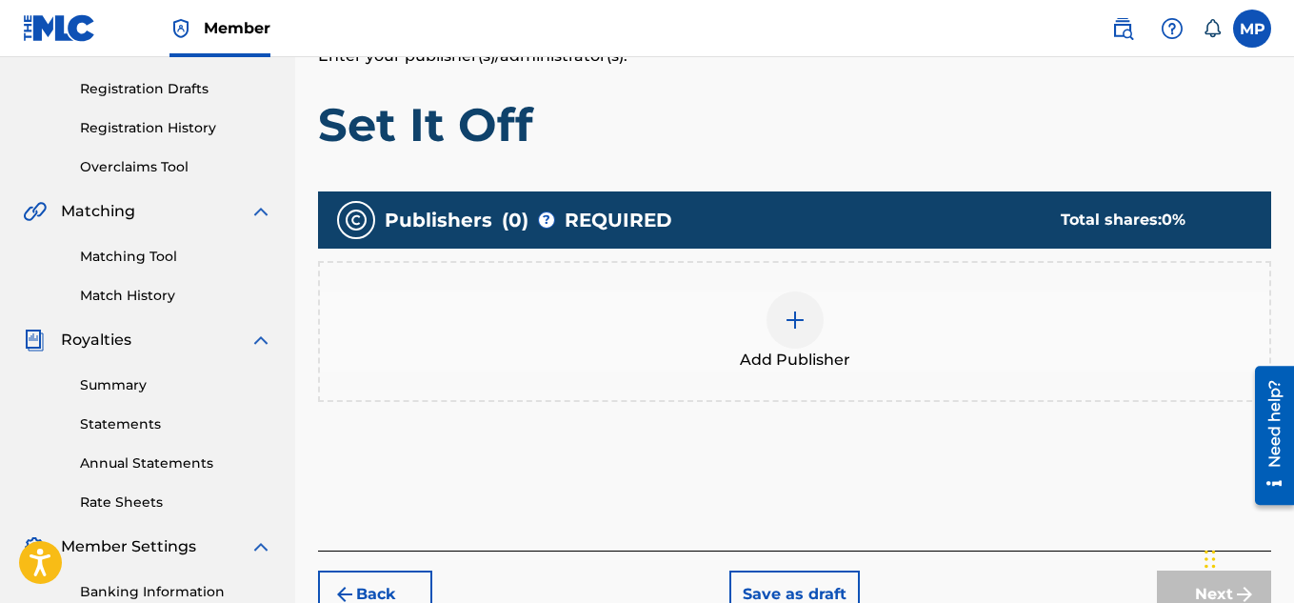
click at [791, 331] on img at bounding box center [795, 319] width 23 height 23
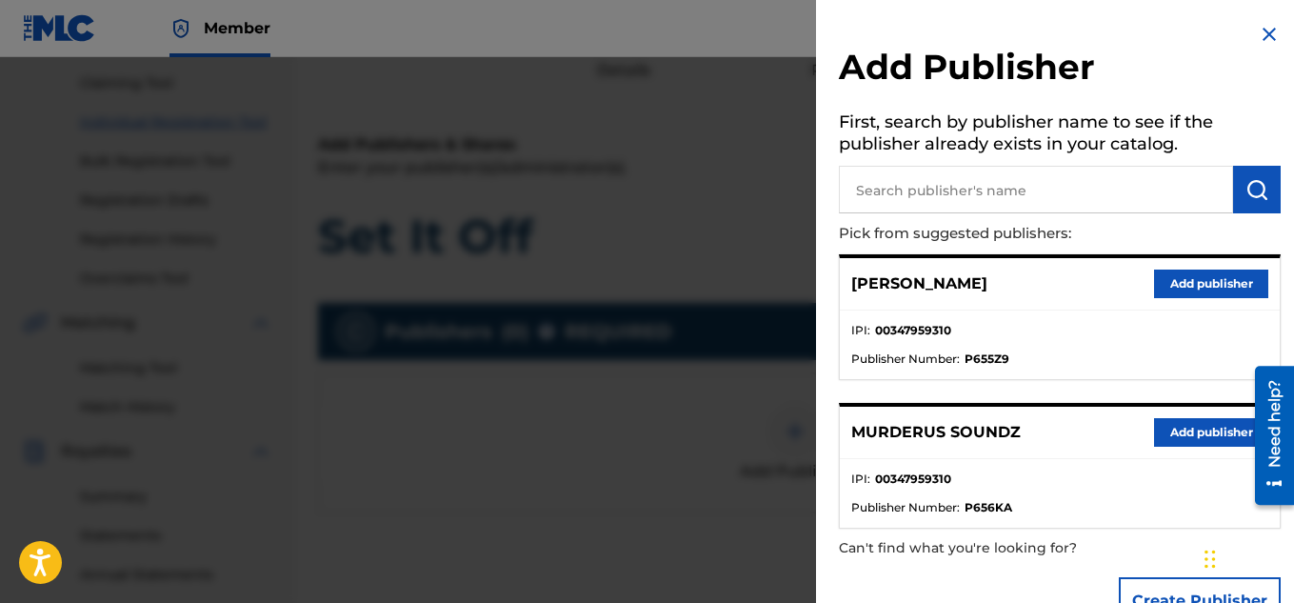
click at [1172, 428] on button "Add publisher" at bounding box center [1211, 432] width 114 height 29
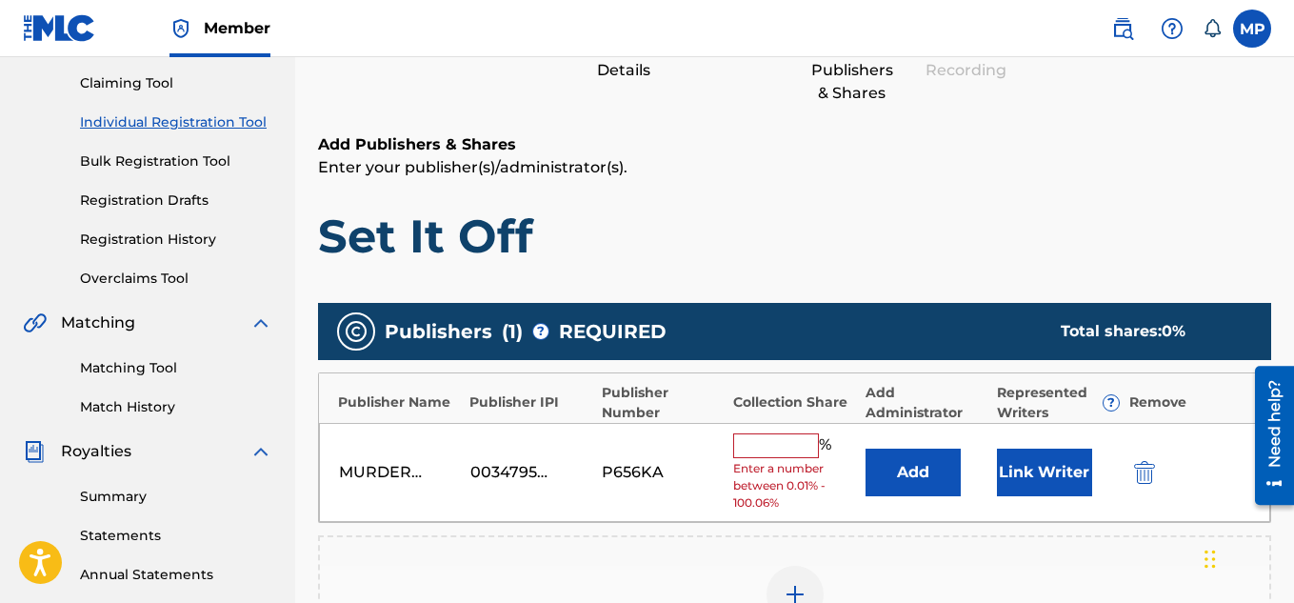
click at [766, 457] on div "% Enter a number between 0.01% - 100.06%" at bounding box center [794, 472] width 122 height 79
click at [755, 447] on input "text" at bounding box center [776, 445] width 86 height 25
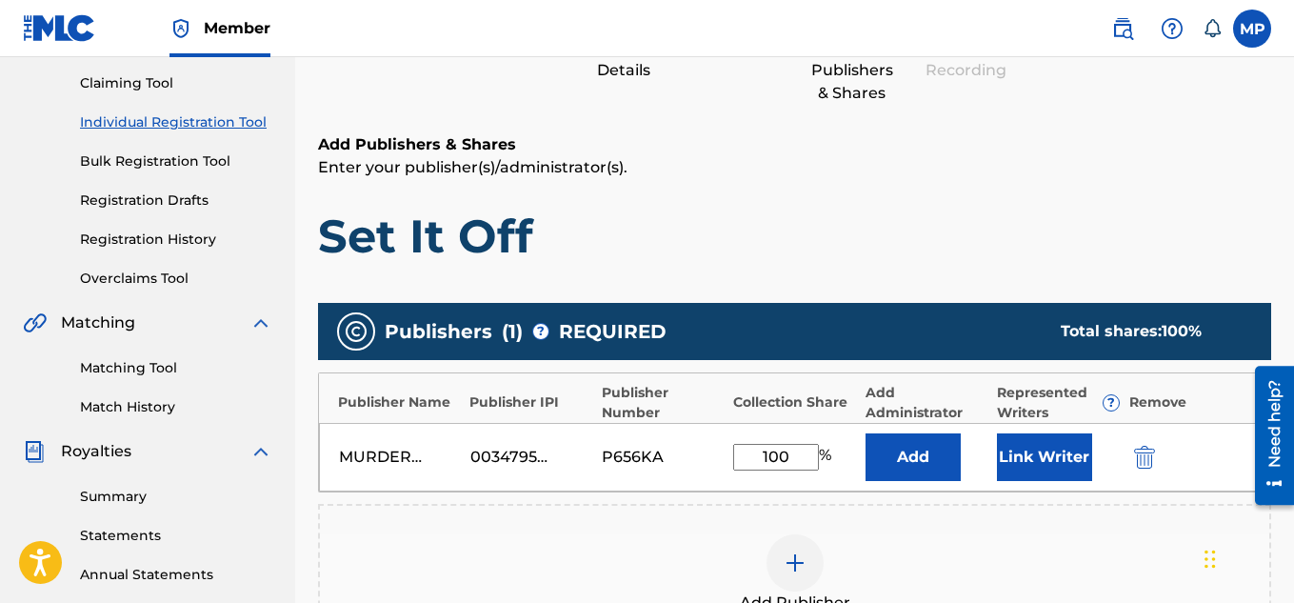
type input "100"
click at [1026, 465] on button "Link Writer" at bounding box center [1044, 457] width 95 height 48
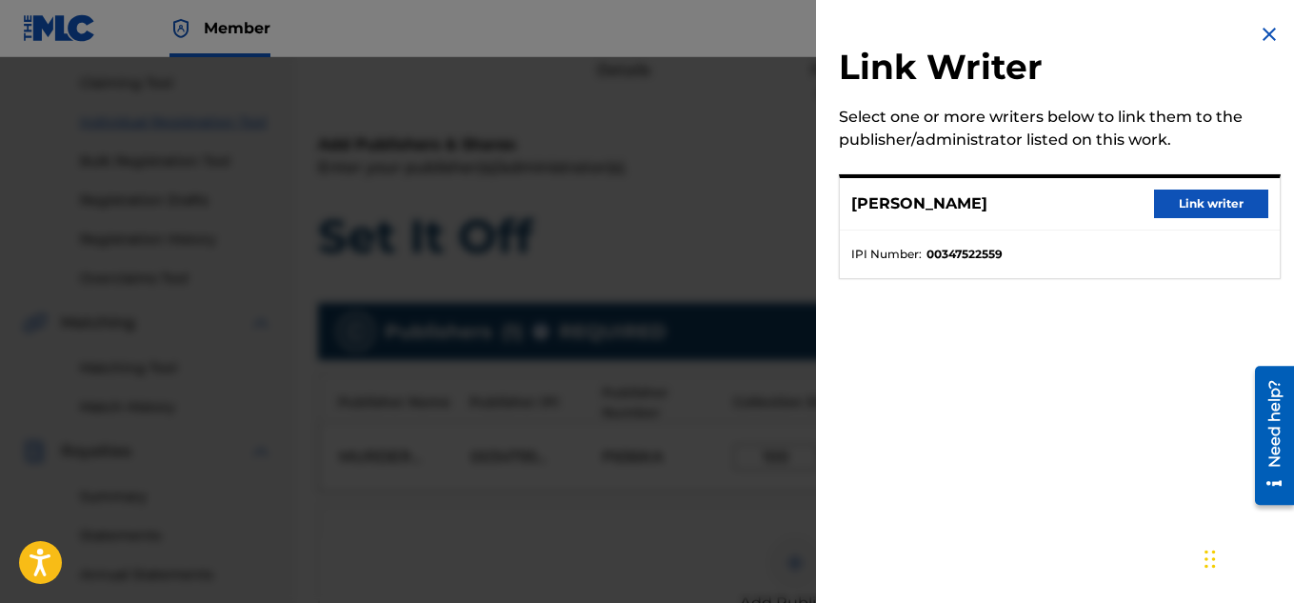
click at [1199, 205] on button "Link writer" at bounding box center [1211, 203] width 114 height 29
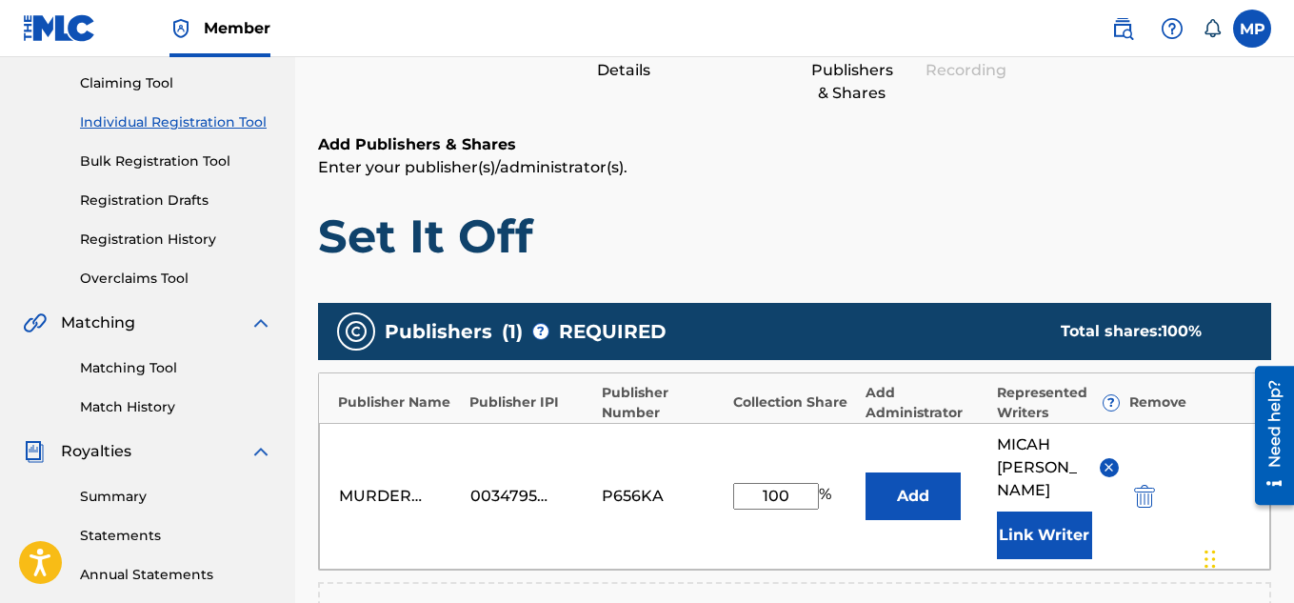
scroll to position [602, 0]
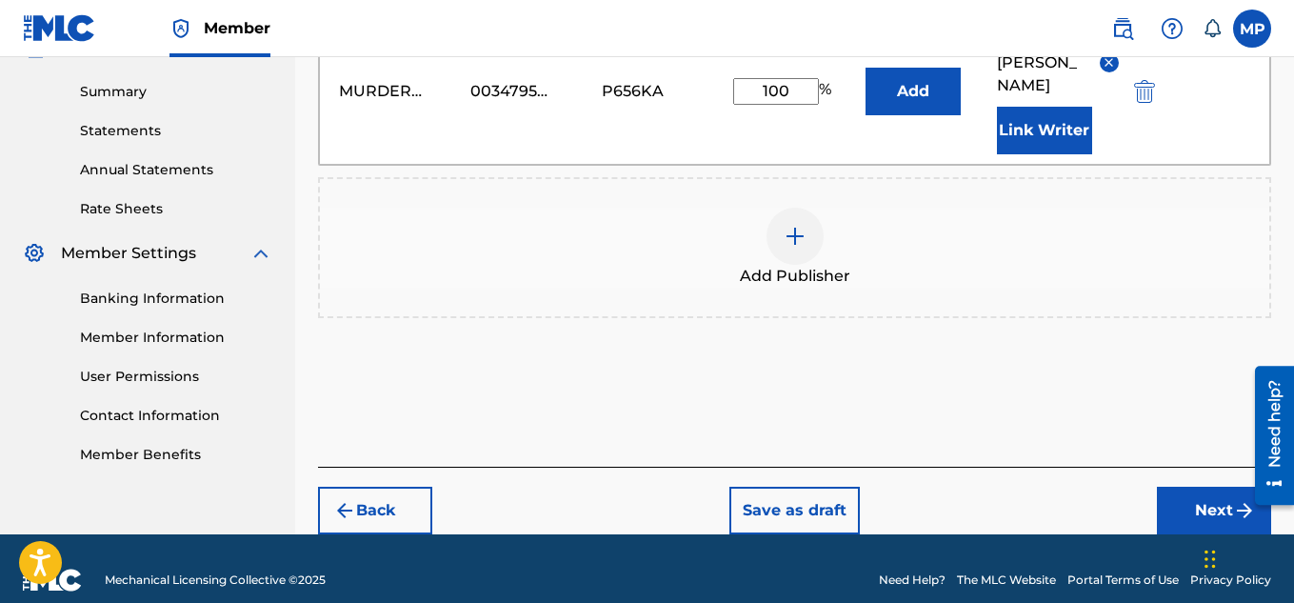
click at [1163, 487] on button "Next" at bounding box center [1214, 511] width 114 height 48
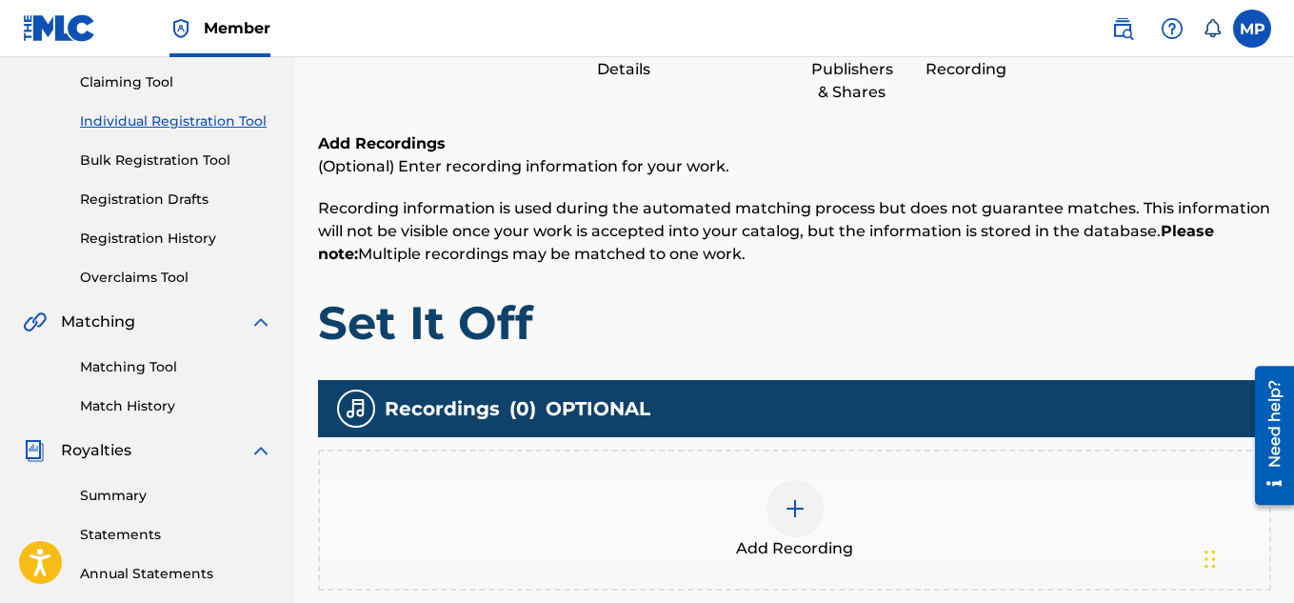
scroll to position [578, 0]
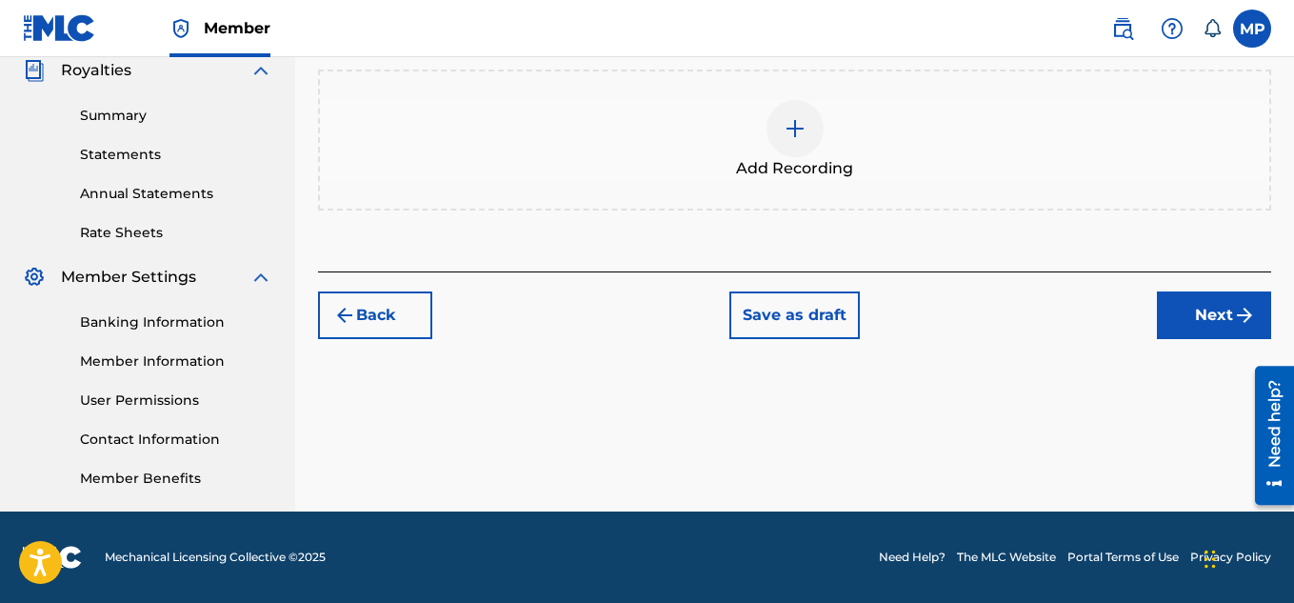
click at [828, 127] on div "Add Recording" at bounding box center [794, 140] width 949 height 80
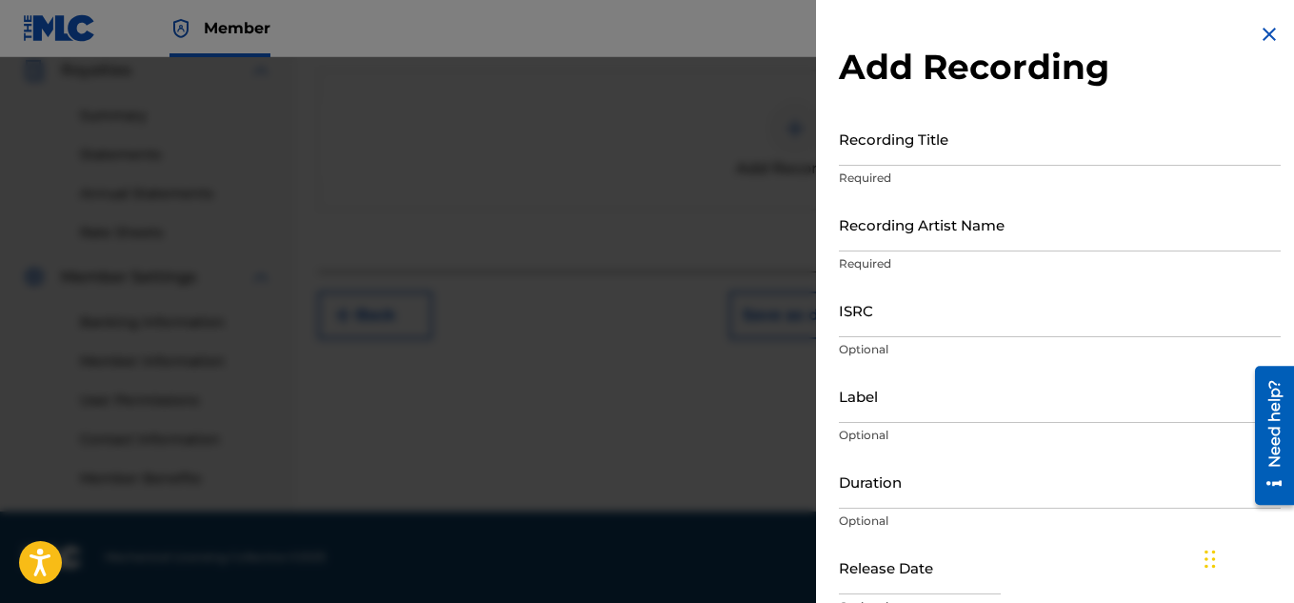
click at [874, 152] on input "Recording Title" at bounding box center [1060, 138] width 442 height 54
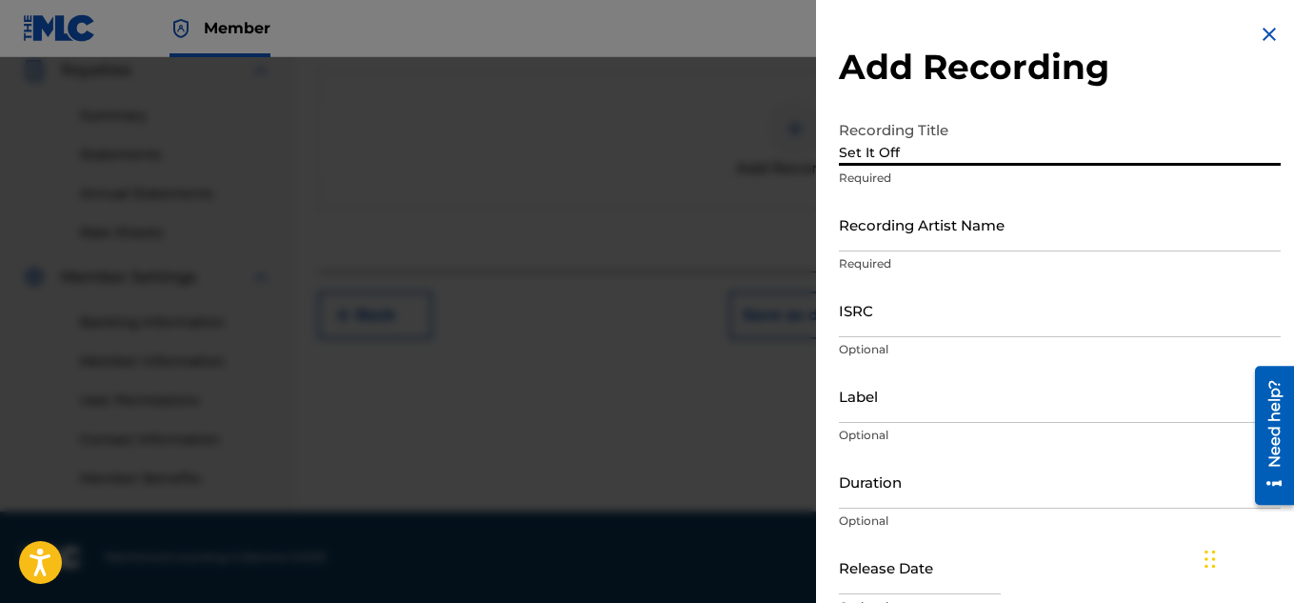
type input "Set It Off"
click at [877, 230] on input "Recording Artist Name" at bounding box center [1060, 224] width 442 height 54
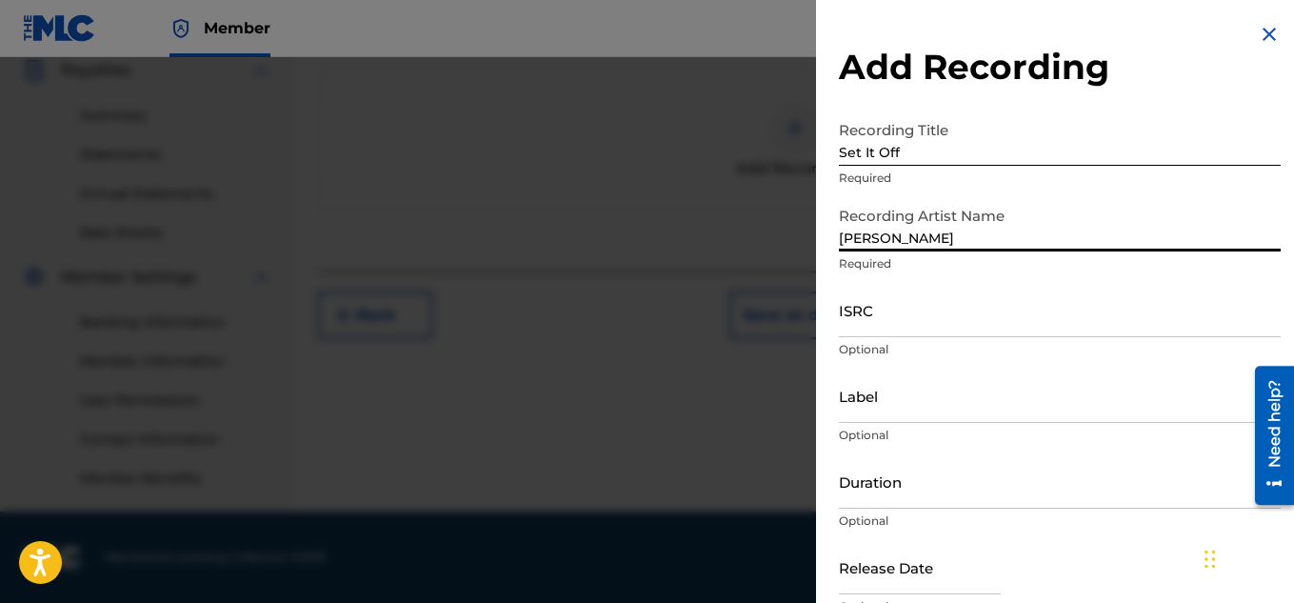
type input "[PERSON_NAME]"
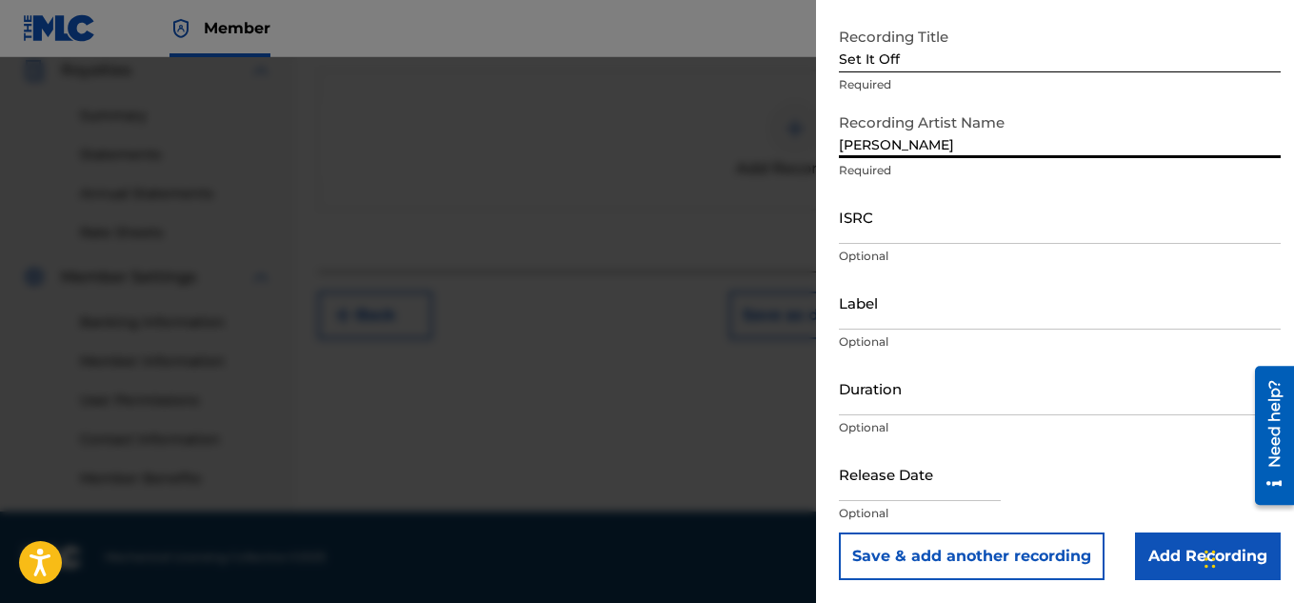
click at [1154, 543] on input "Add Recording" at bounding box center [1208, 556] width 146 height 48
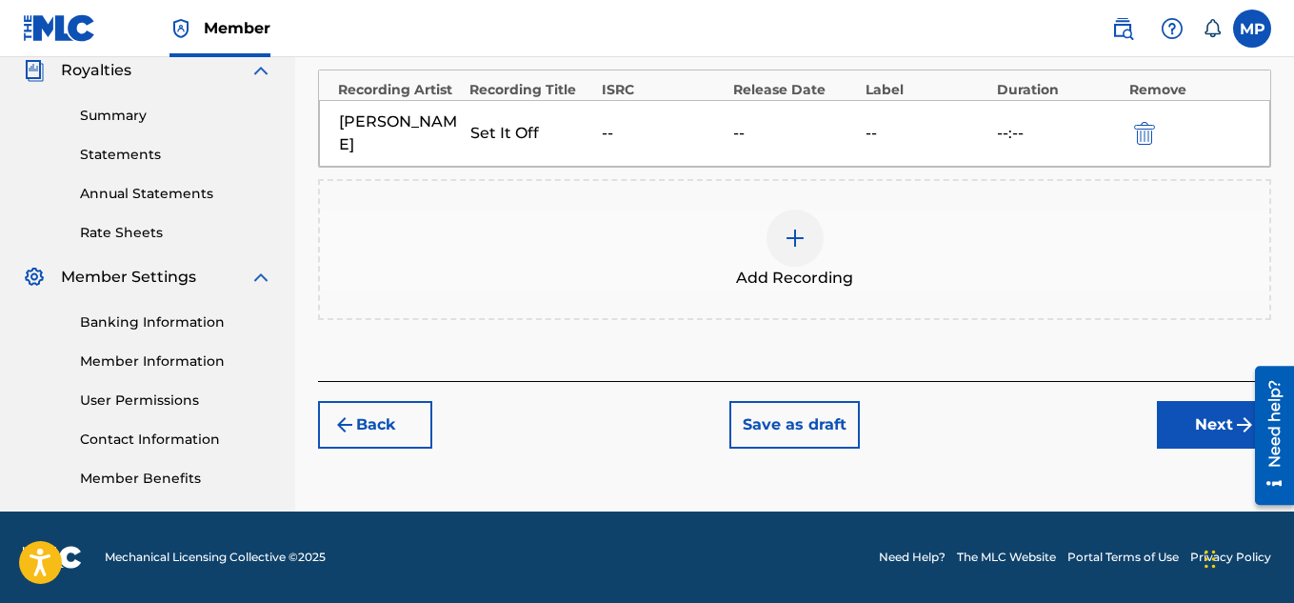
click at [1193, 432] on button "Next" at bounding box center [1214, 425] width 114 height 48
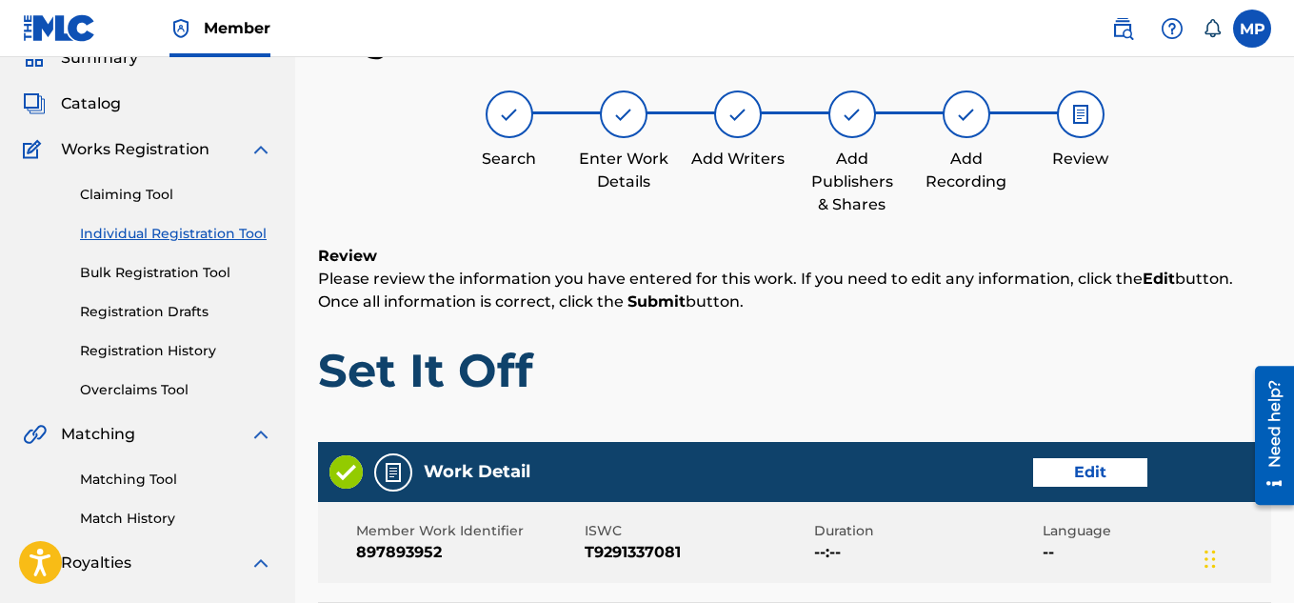
scroll to position [1030, 0]
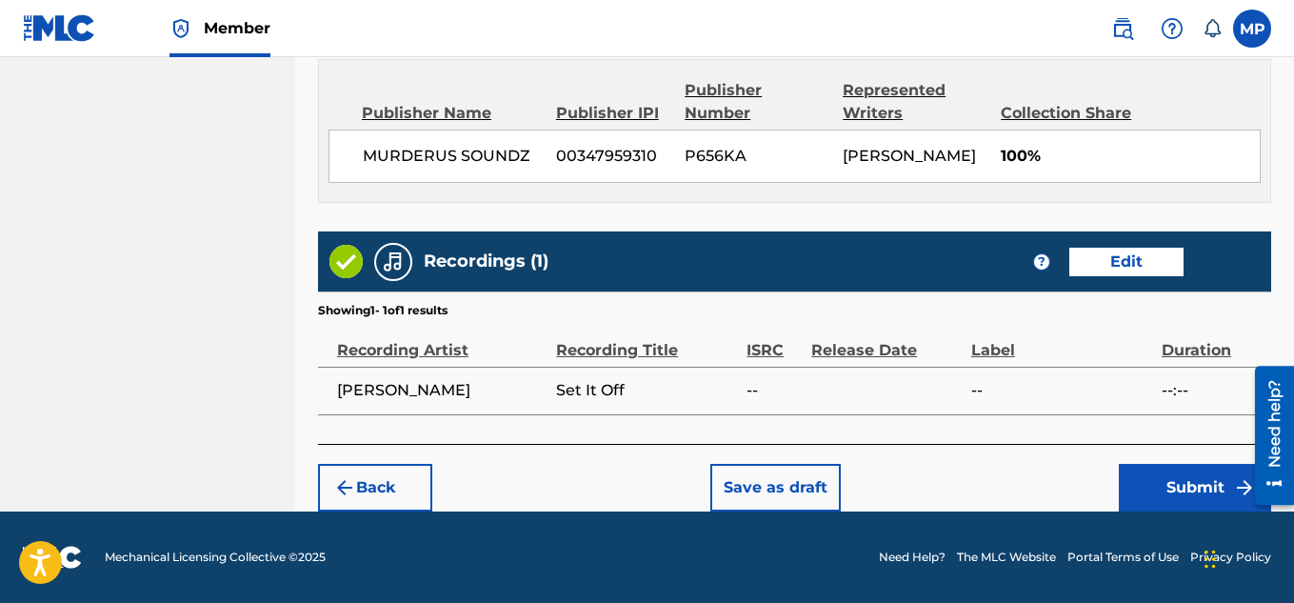
click at [1153, 475] on button "Submit" at bounding box center [1195, 488] width 152 height 48
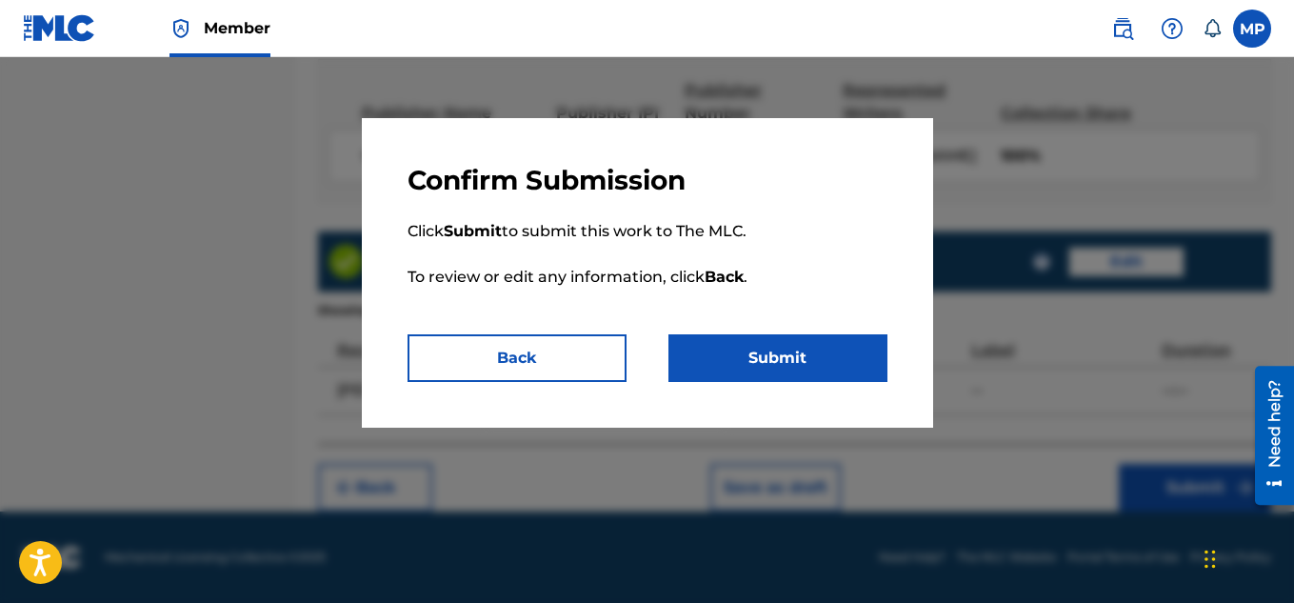
click at [754, 365] on button "Submit" at bounding box center [777, 358] width 219 height 48
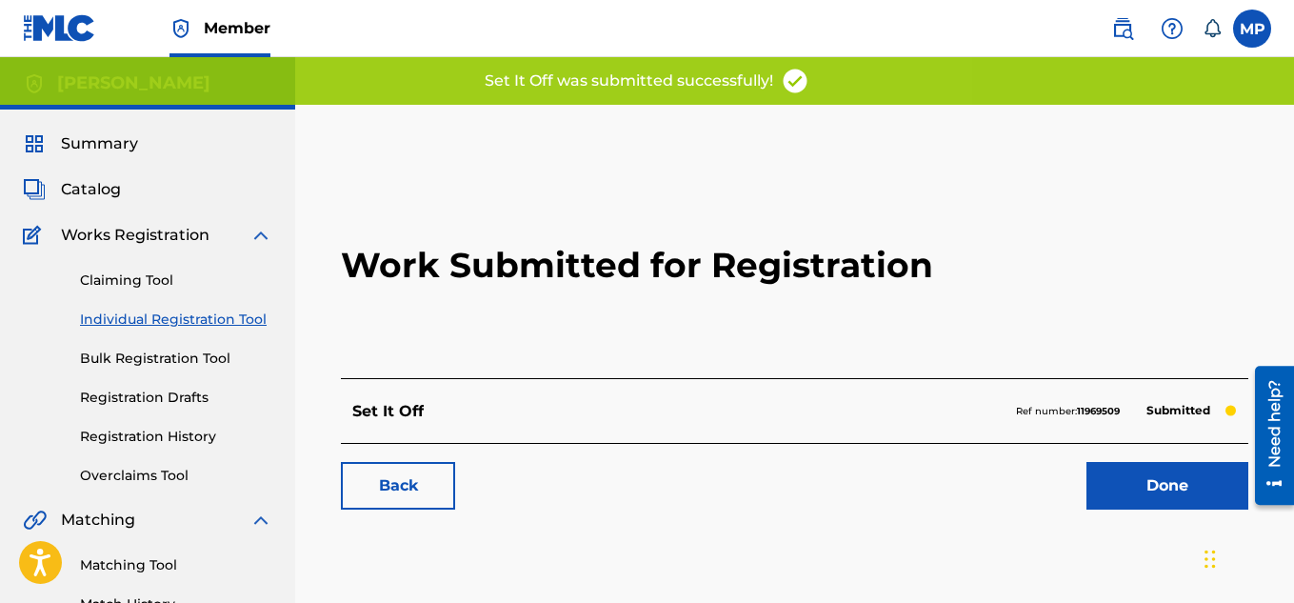
click at [430, 486] on link "Back" at bounding box center [398, 486] width 114 height 48
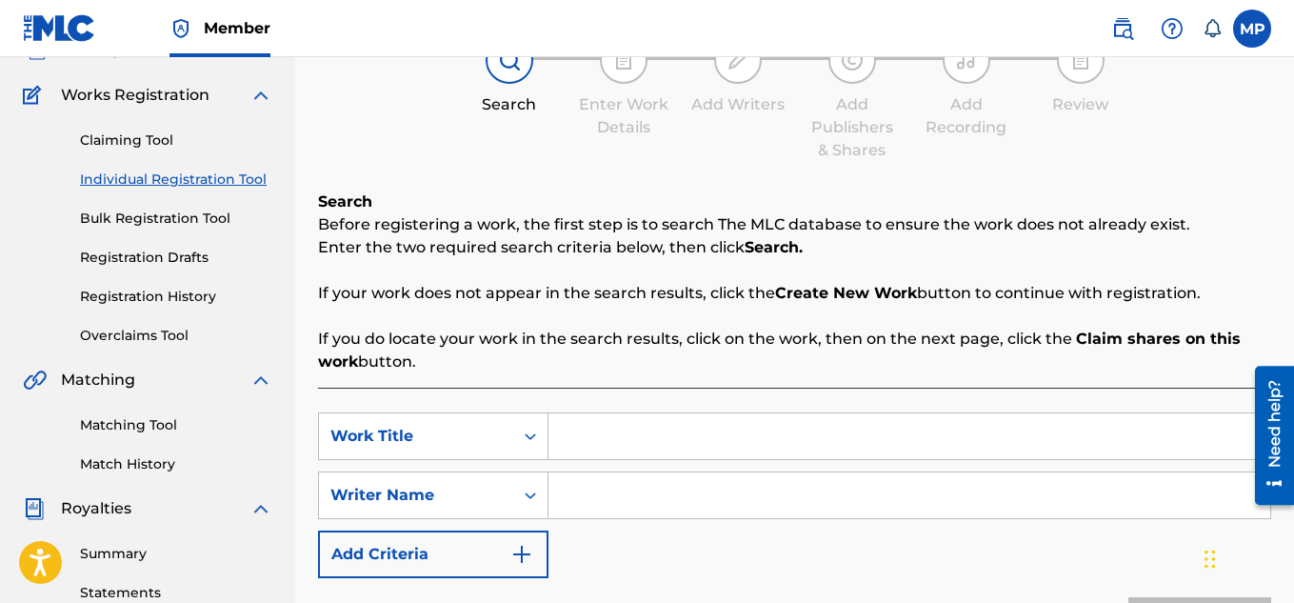
scroll to position [234, 0]
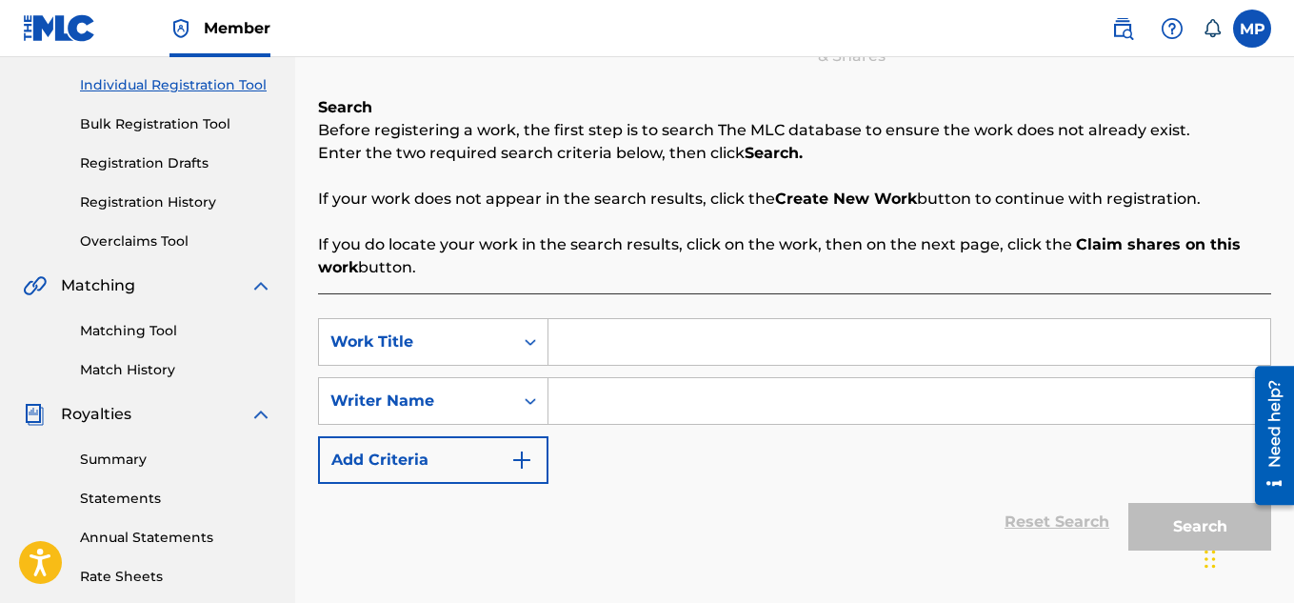
click at [606, 328] on input "Search Form" at bounding box center [909, 342] width 722 height 46
type input "Sensitive"
click at [645, 409] on input "Search Form" at bounding box center [909, 401] width 722 height 46
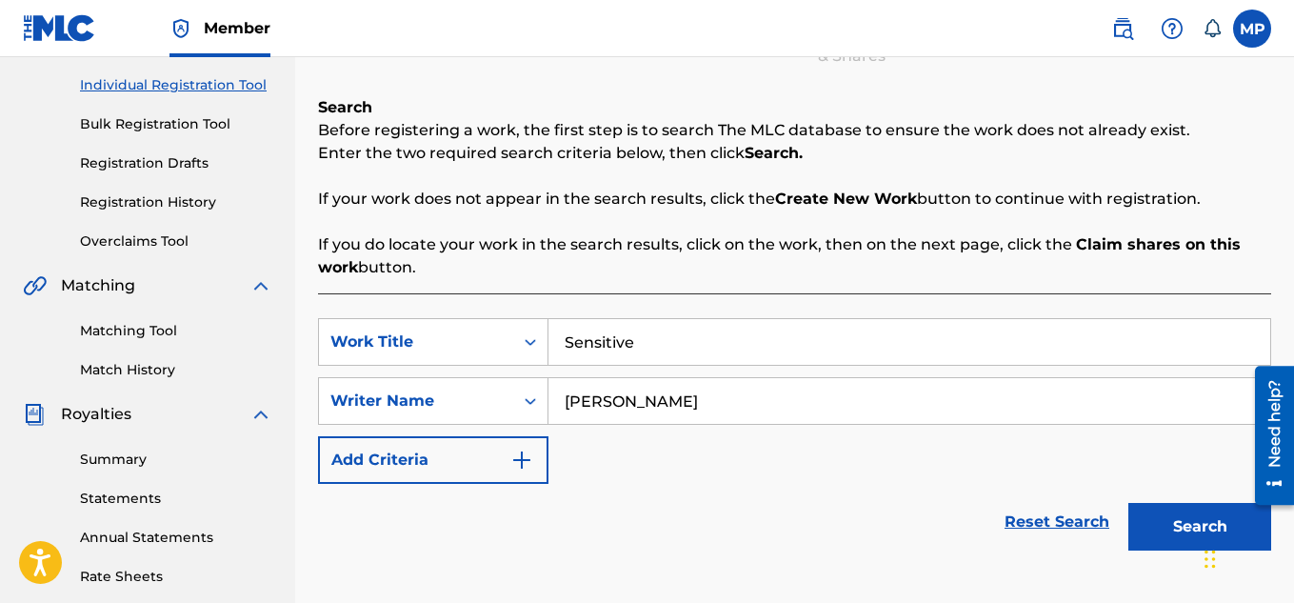
type input "[PERSON_NAME]"
click at [1171, 522] on button "Search" at bounding box center [1199, 527] width 143 height 48
click at [1186, 533] on button "Search" at bounding box center [1199, 527] width 143 height 48
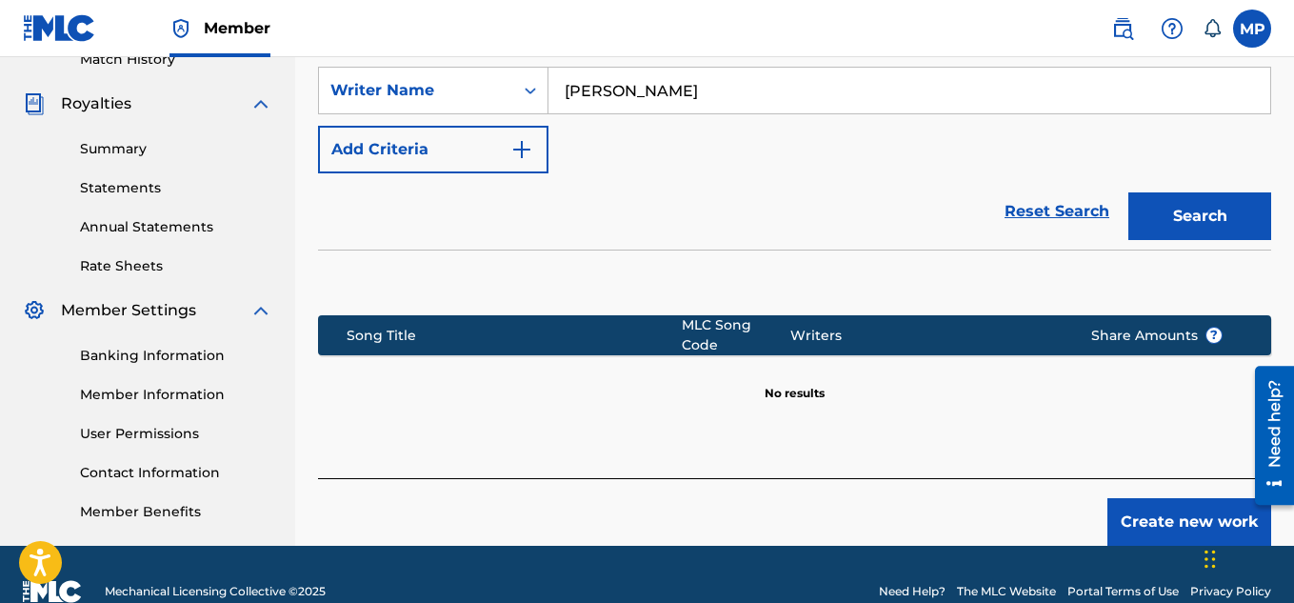
scroll to position [569, 0]
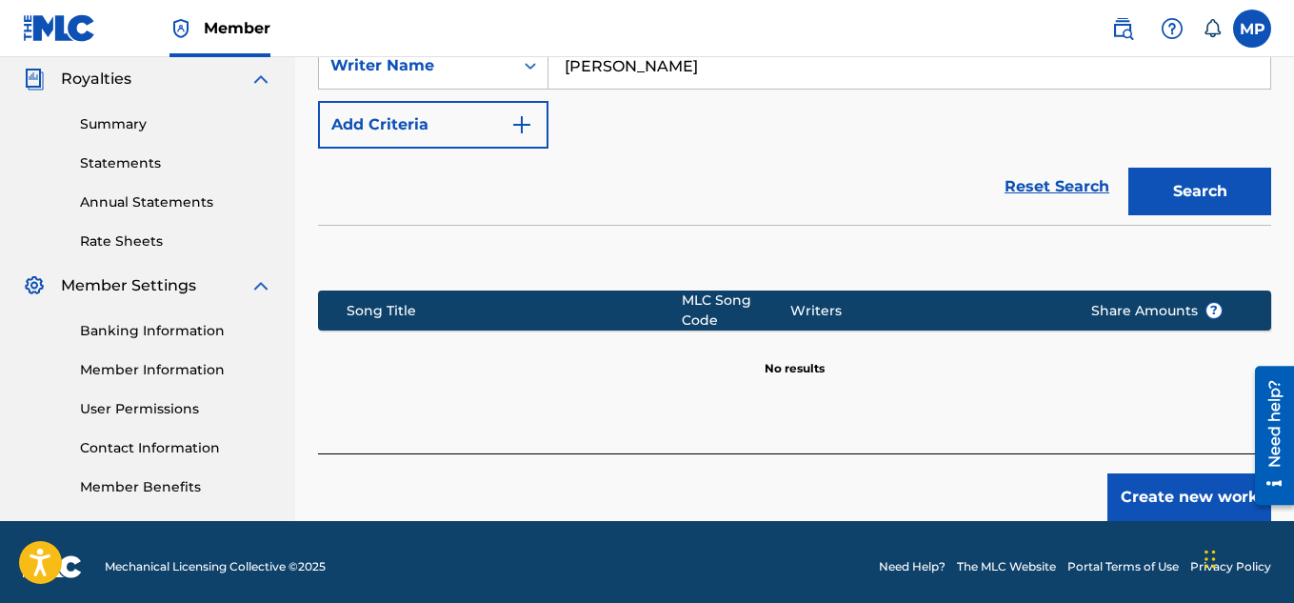
click at [1162, 478] on button "Create new work" at bounding box center [1189, 497] width 164 height 48
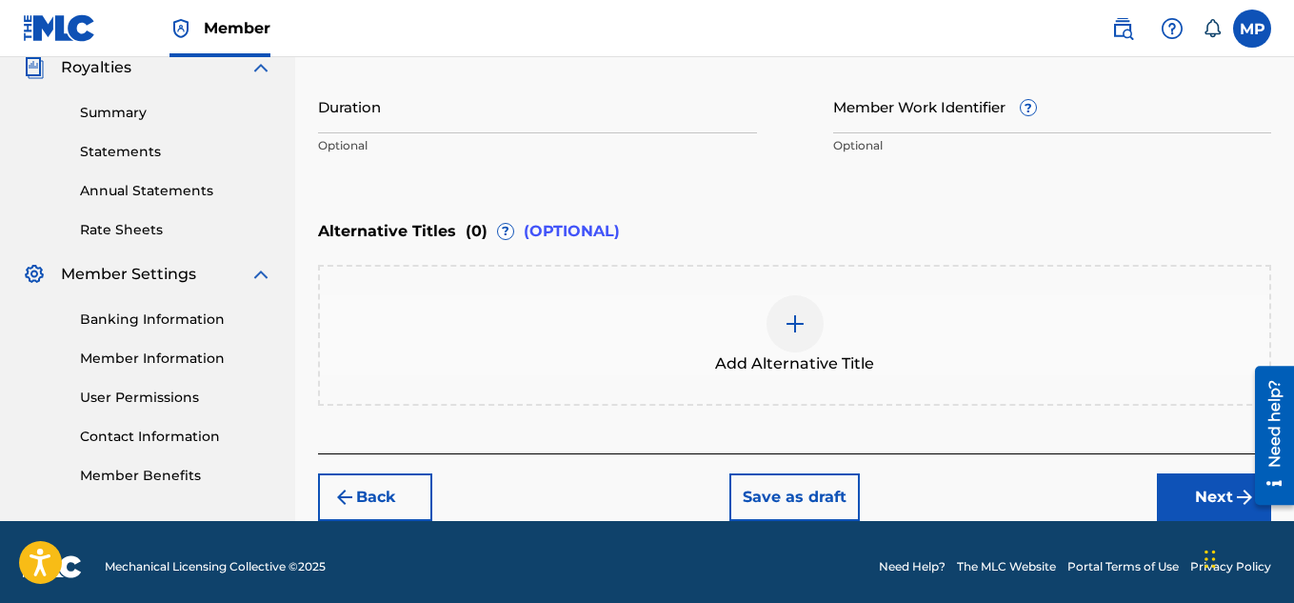
scroll to position [309, 0]
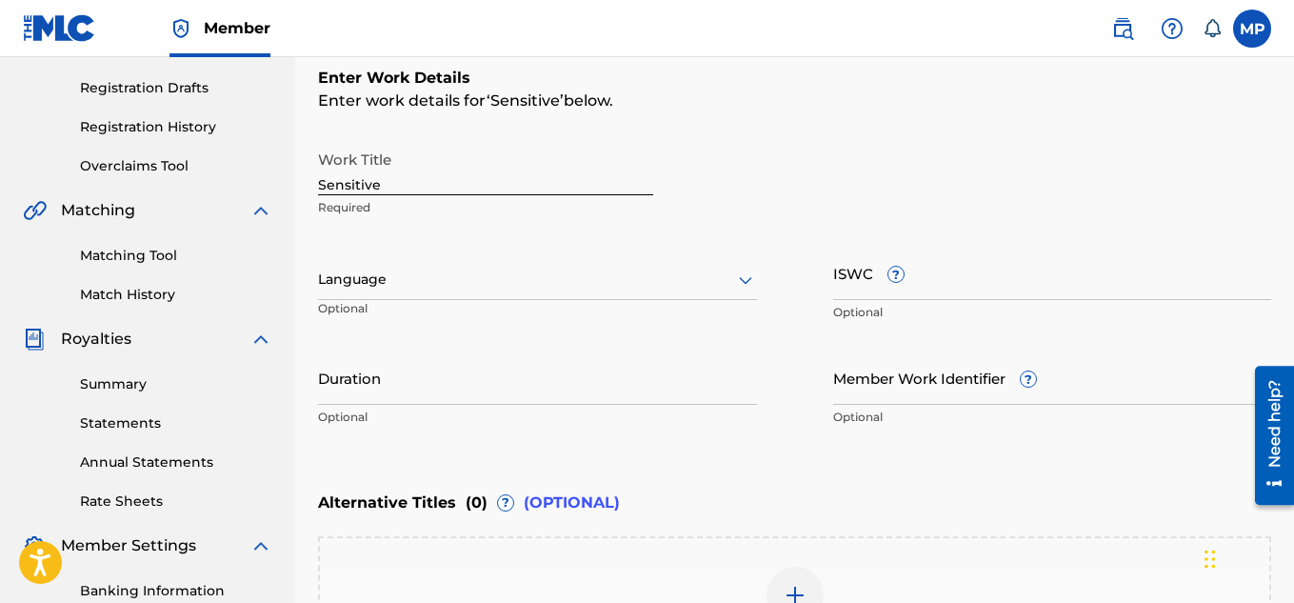
click at [1021, 278] on input "ISWC ?" at bounding box center [1052, 273] width 439 height 54
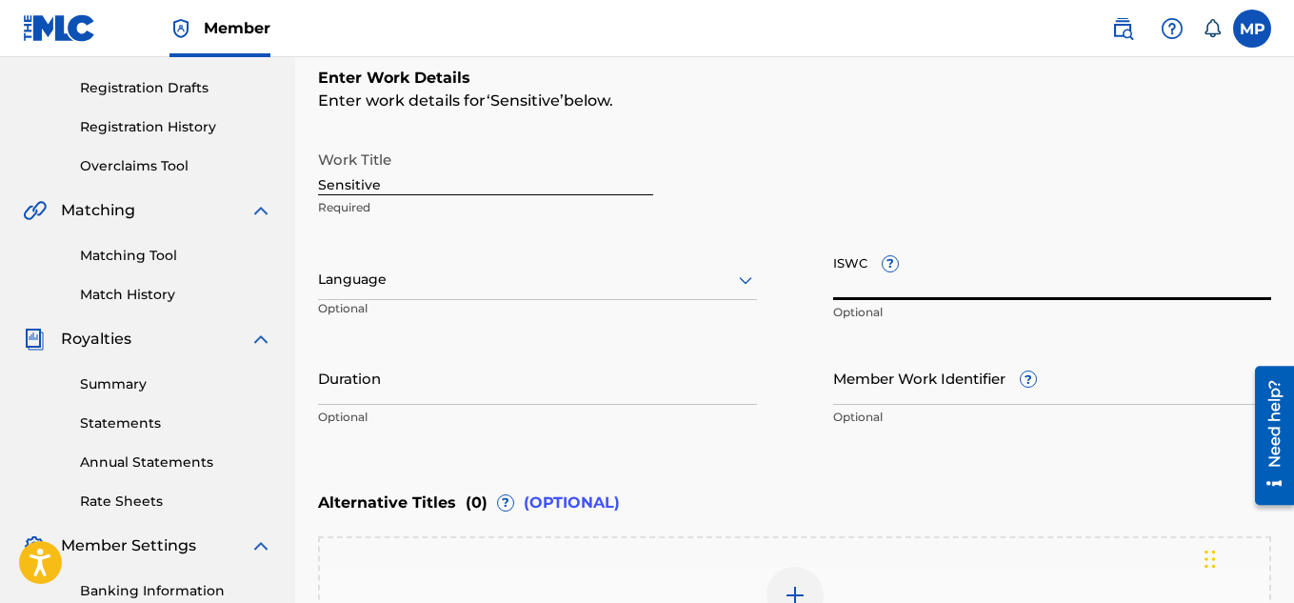
paste input "897893952"
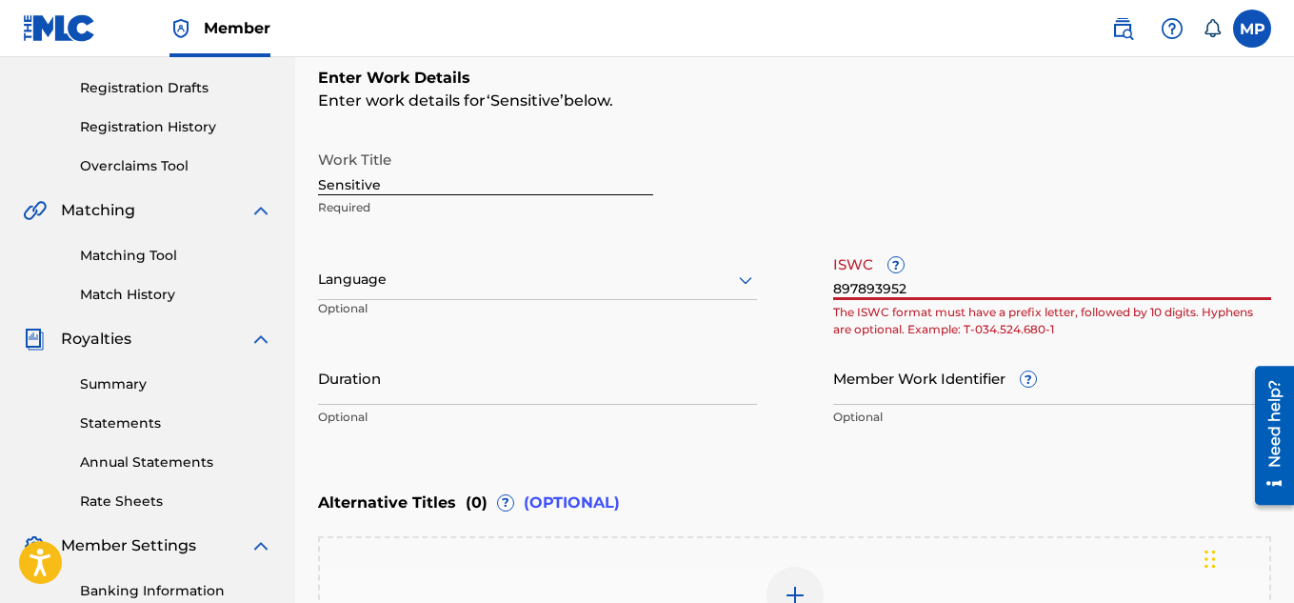
click at [869, 285] on input "897893952" at bounding box center [1052, 273] width 439 height 54
paste input "T9291337058"
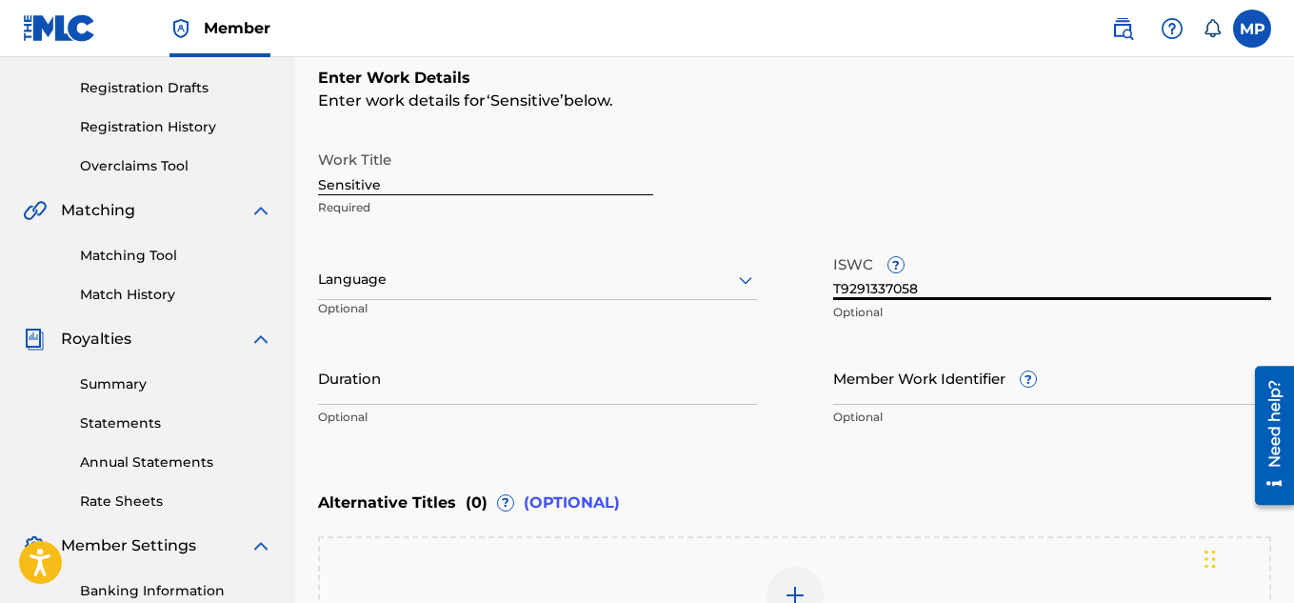
type input "T9291337058"
click at [934, 392] on input "Member Work Identifier ?" at bounding box center [1052, 377] width 439 height 54
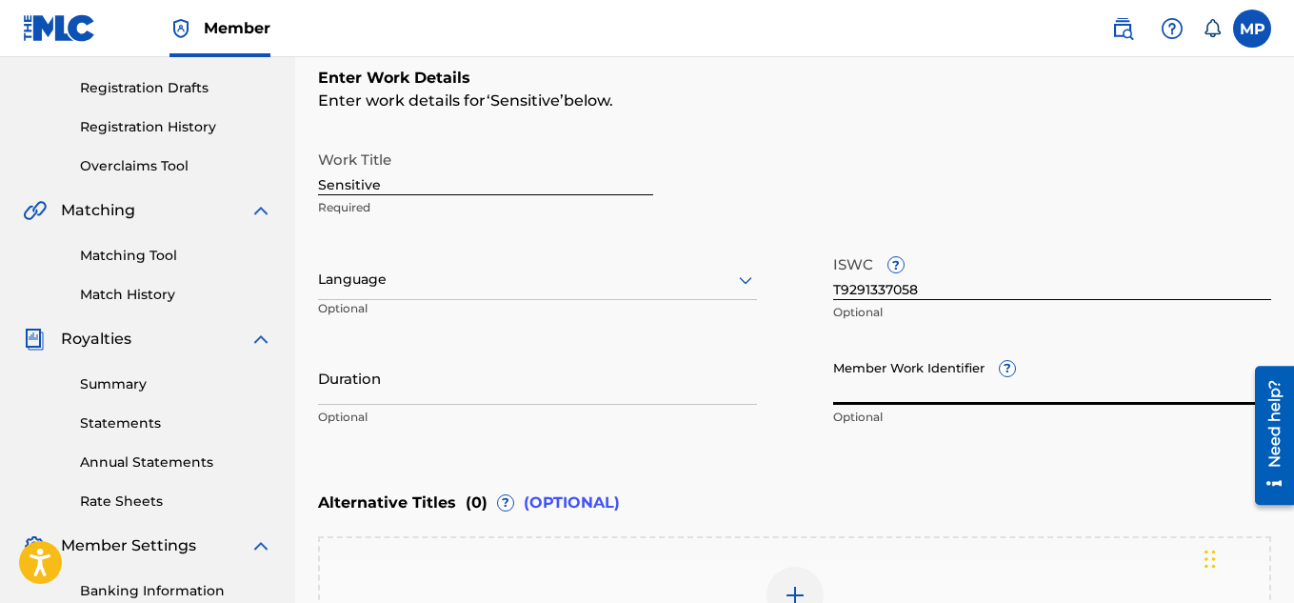
paste input "897893949"
type input "897893949"
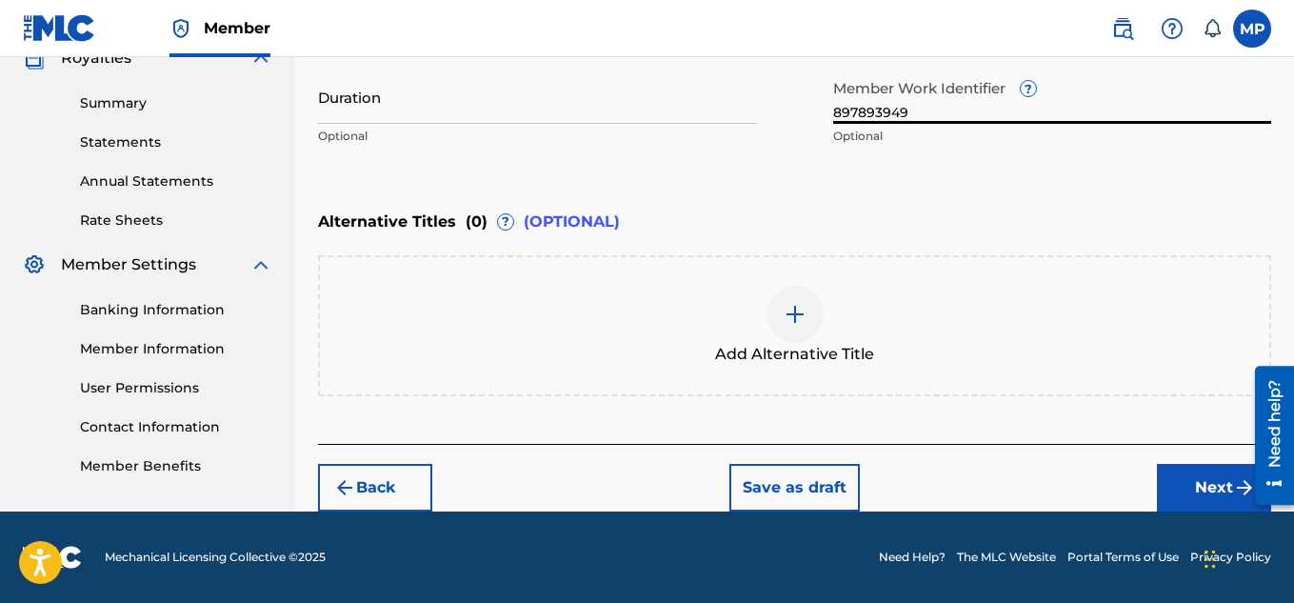
click at [1176, 478] on button "Next" at bounding box center [1214, 488] width 114 height 48
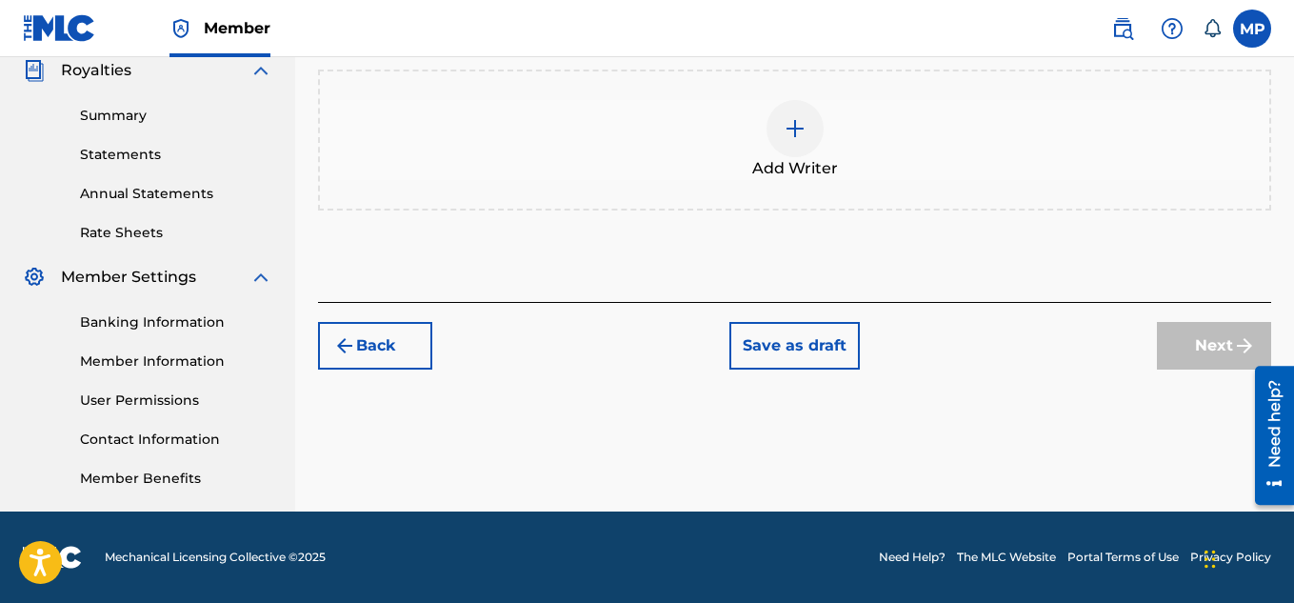
scroll to position [434, 0]
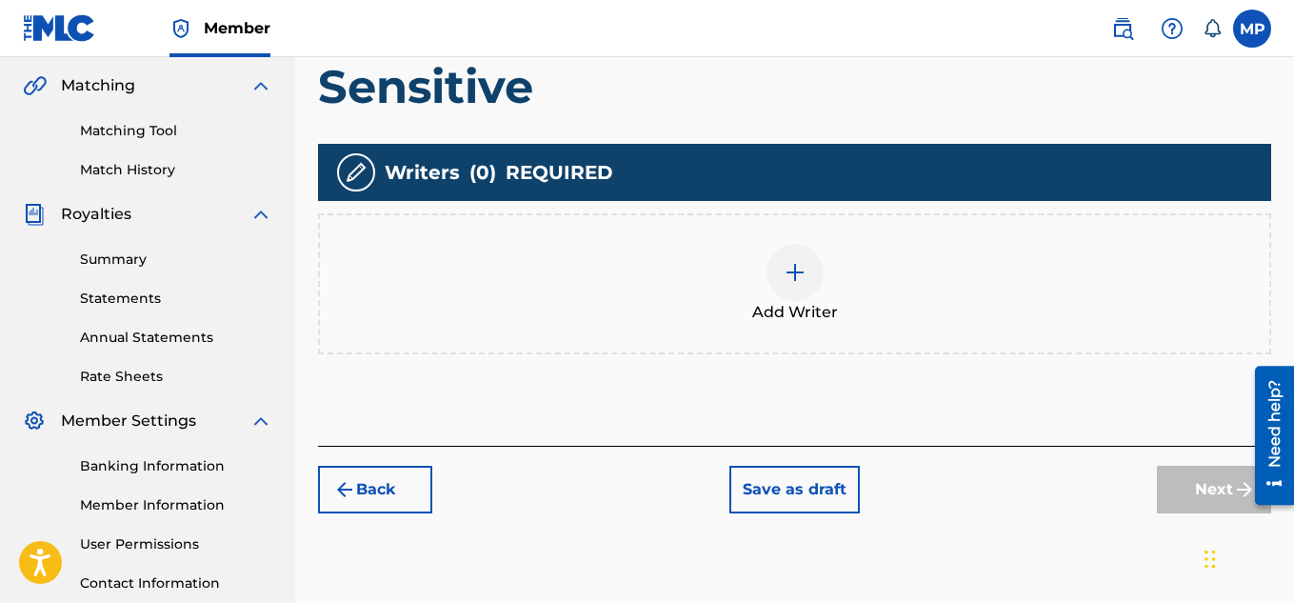
click at [801, 293] on div at bounding box center [794, 272] width 57 height 57
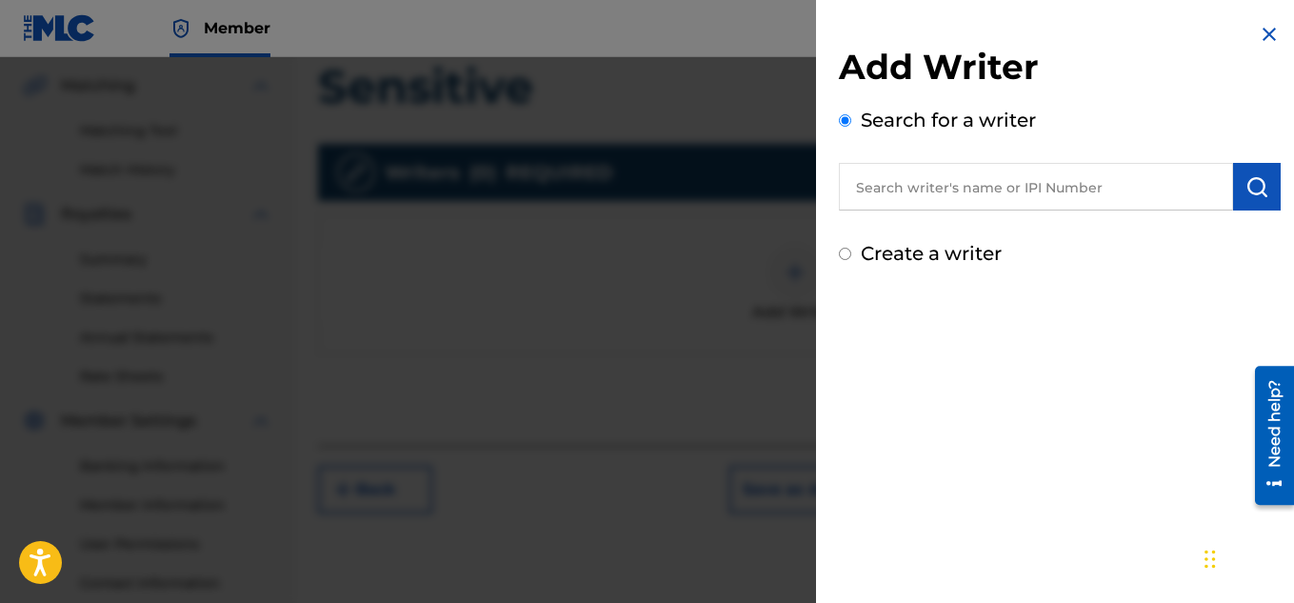
click at [1001, 202] on input "text" at bounding box center [1036, 187] width 394 height 48
type input "[PERSON_NAME]"
click at [1245, 196] on img "submit" at bounding box center [1256, 186] width 23 height 23
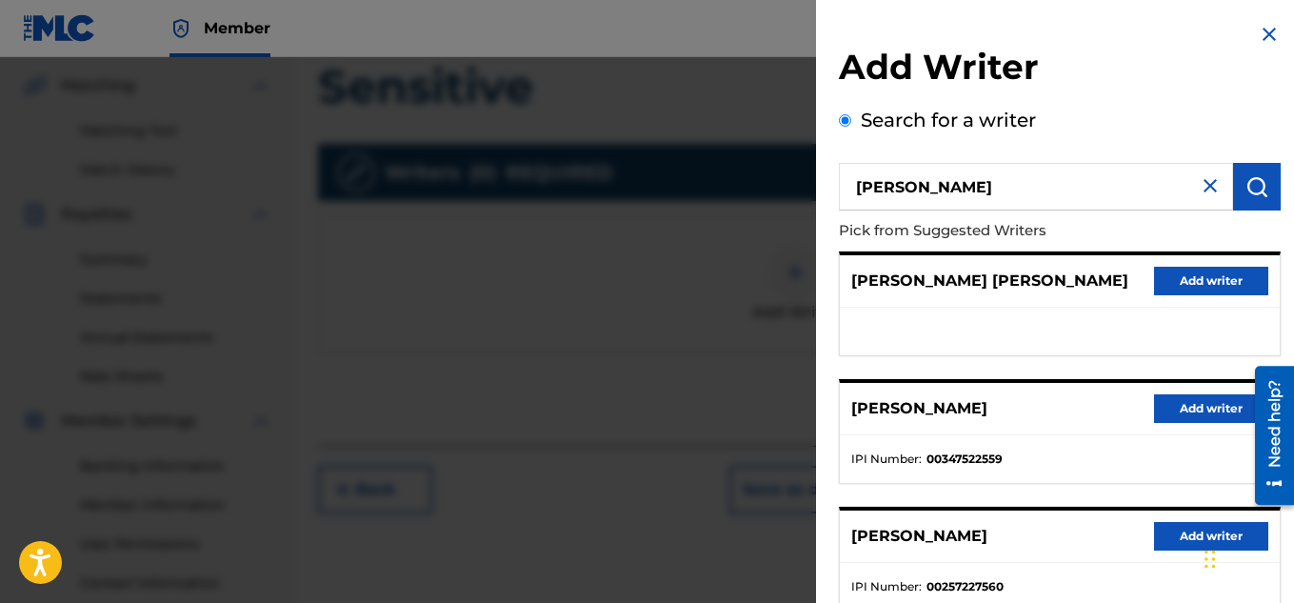
click at [1159, 414] on button "Add writer" at bounding box center [1211, 408] width 114 height 29
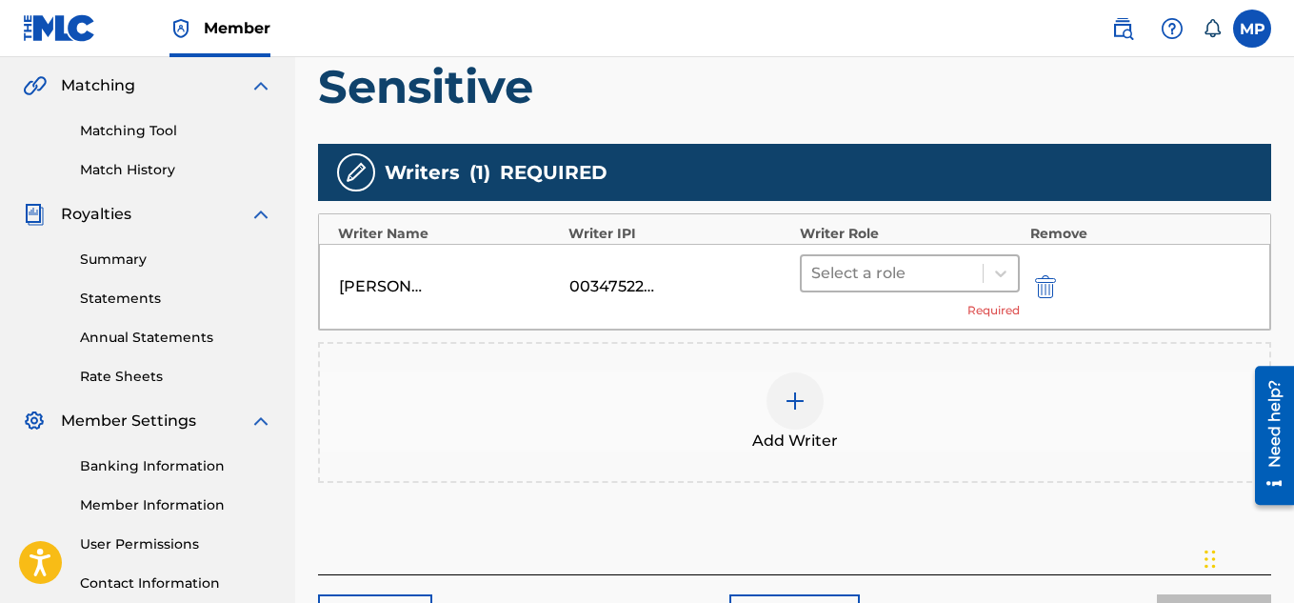
click at [905, 280] on div at bounding box center [892, 273] width 163 height 27
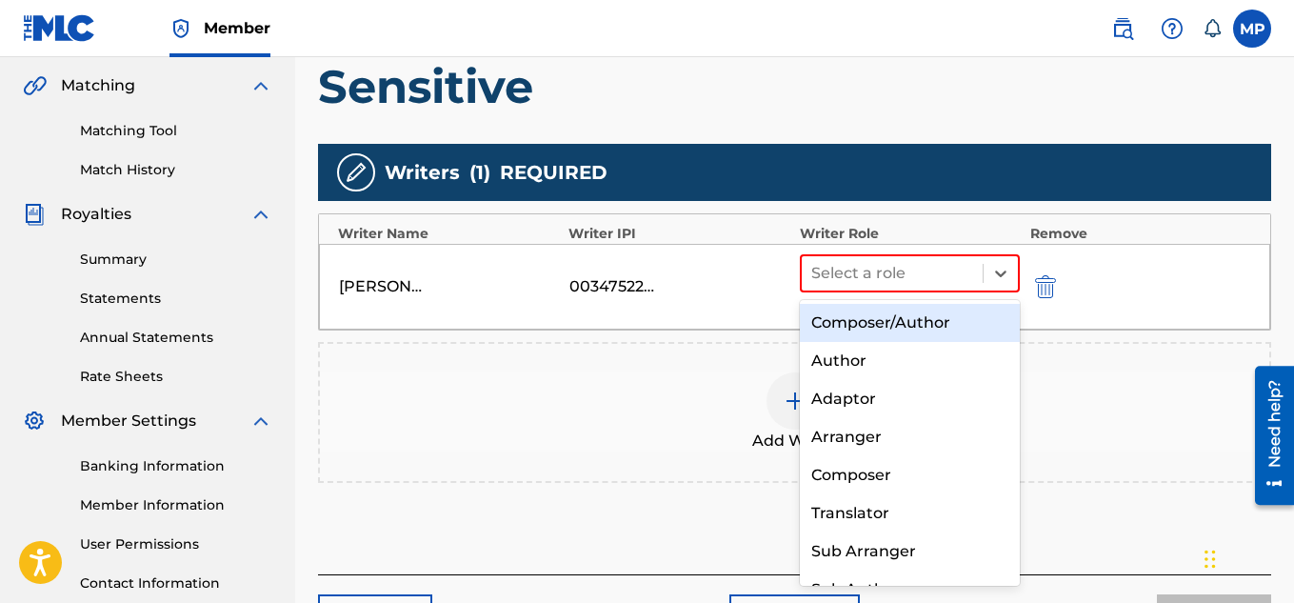
click at [871, 323] on div "Composer/Author" at bounding box center [910, 323] width 221 height 38
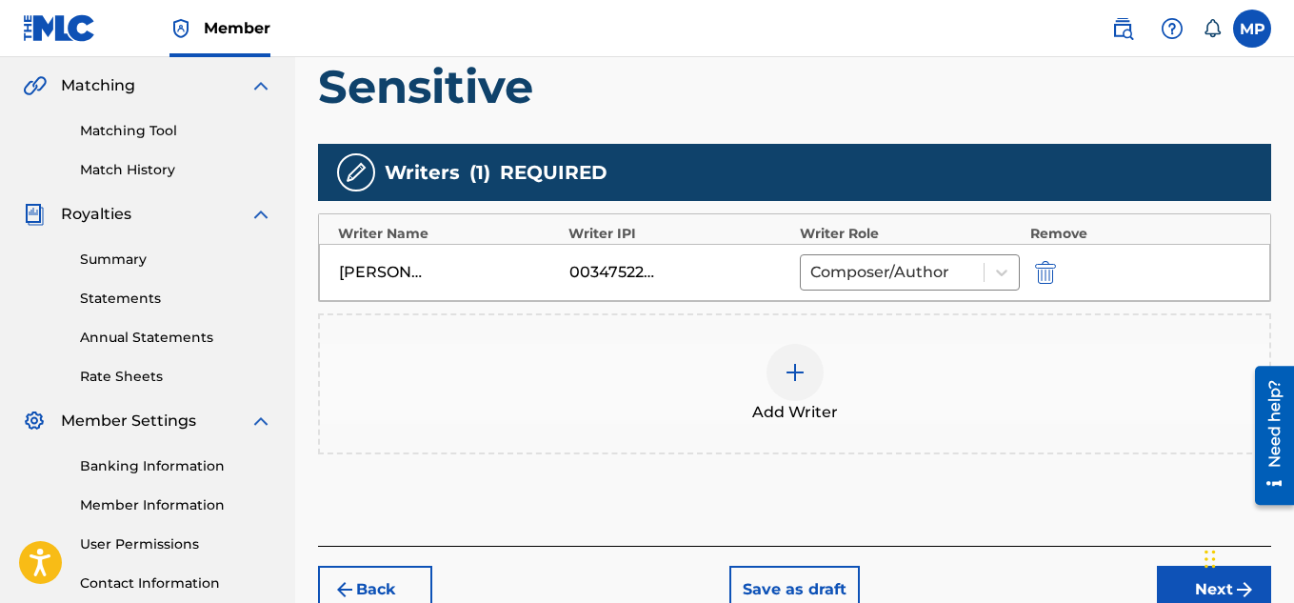
click at [1163, 572] on button "Next" at bounding box center [1214, 590] width 114 height 48
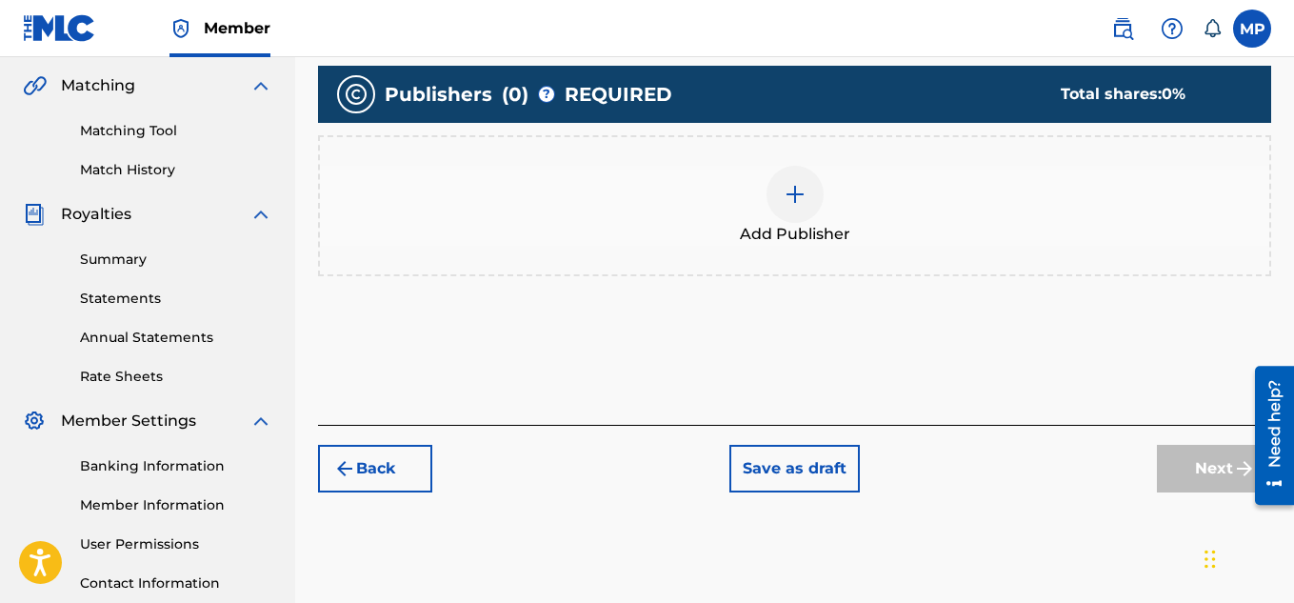
click at [795, 206] on img at bounding box center [795, 194] width 23 height 23
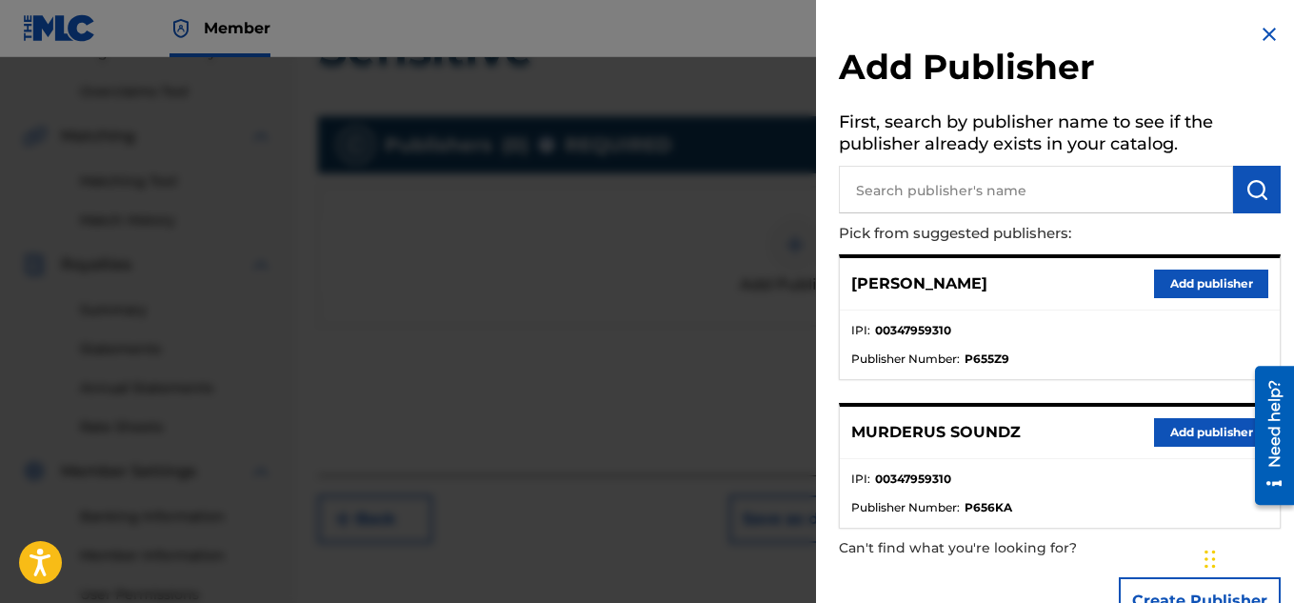
click at [1184, 420] on button "Add publisher" at bounding box center [1211, 432] width 114 height 29
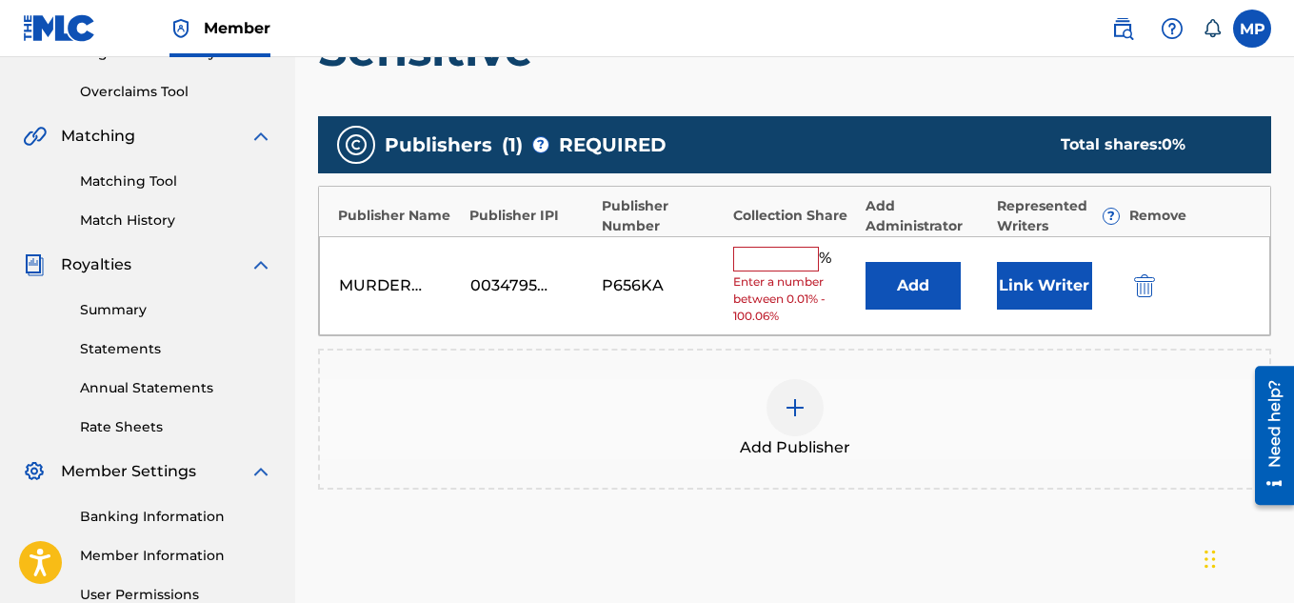
click at [795, 273] on span "Enter a number between 0.01% - 100.06%" at bounding box center [794, 298] width 122 height 51
click at [785, 261] on input "text" at bounding box center [776, 259] width 86 height 25
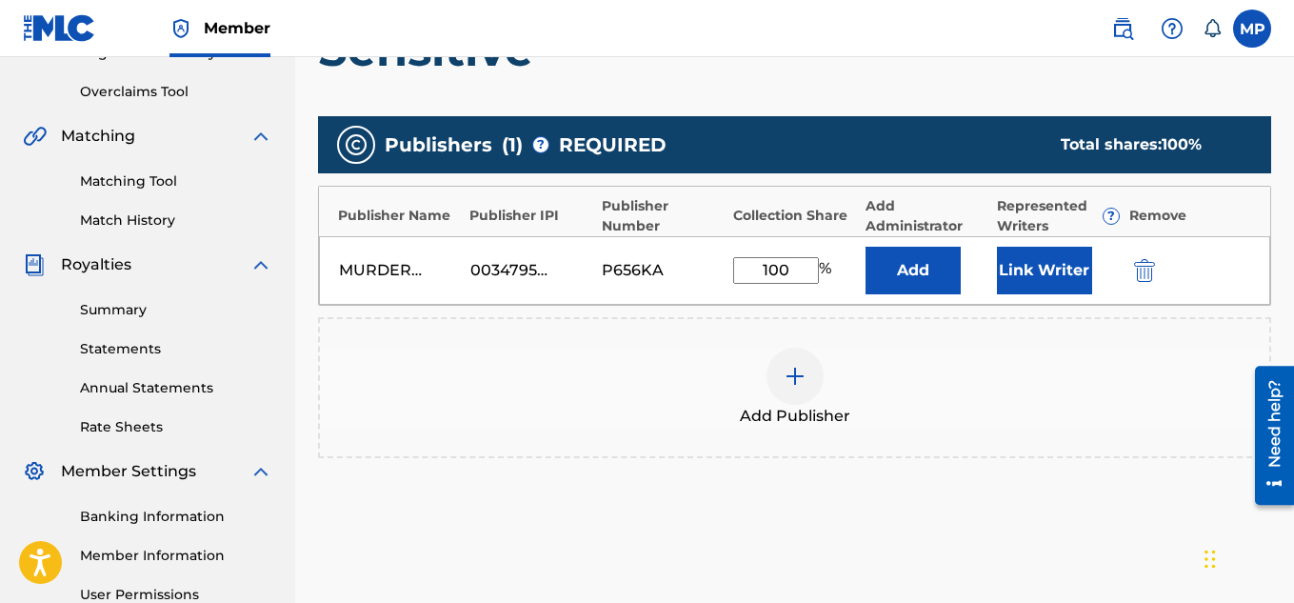
type input "100"
click at [1028, 270] on button "Link Writer" at bounding box center [1044, 271] width 95 height 48
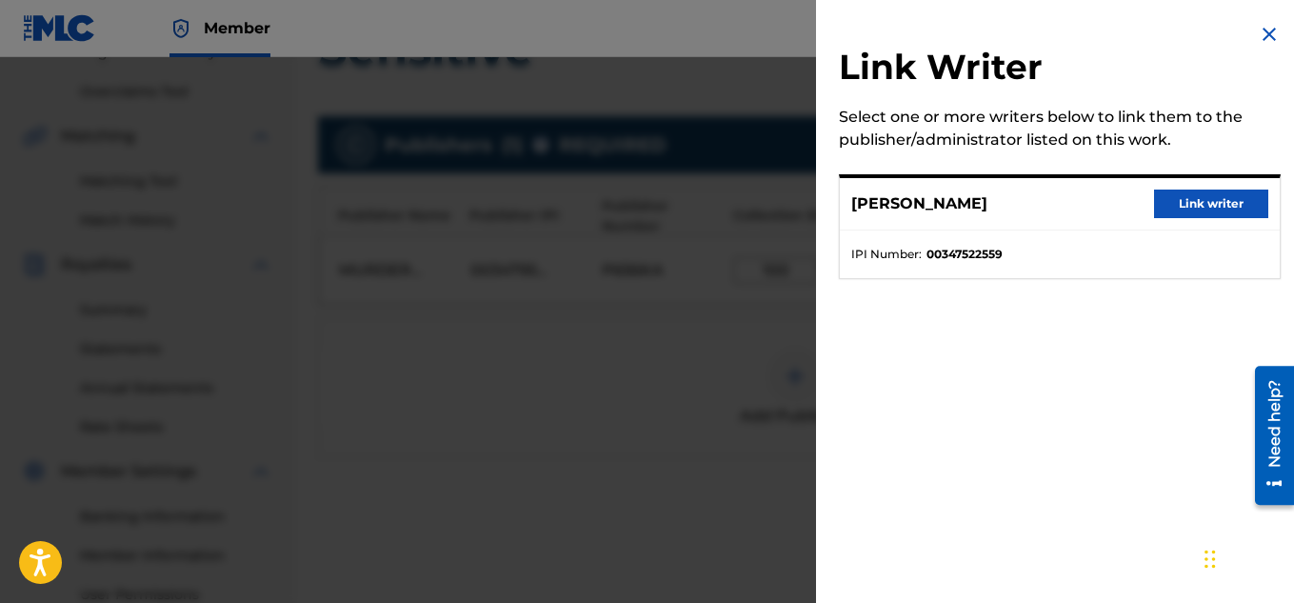
click at [1172, 205] on button "Link writer" at bounding box center [1211, 203] width 114 height 29
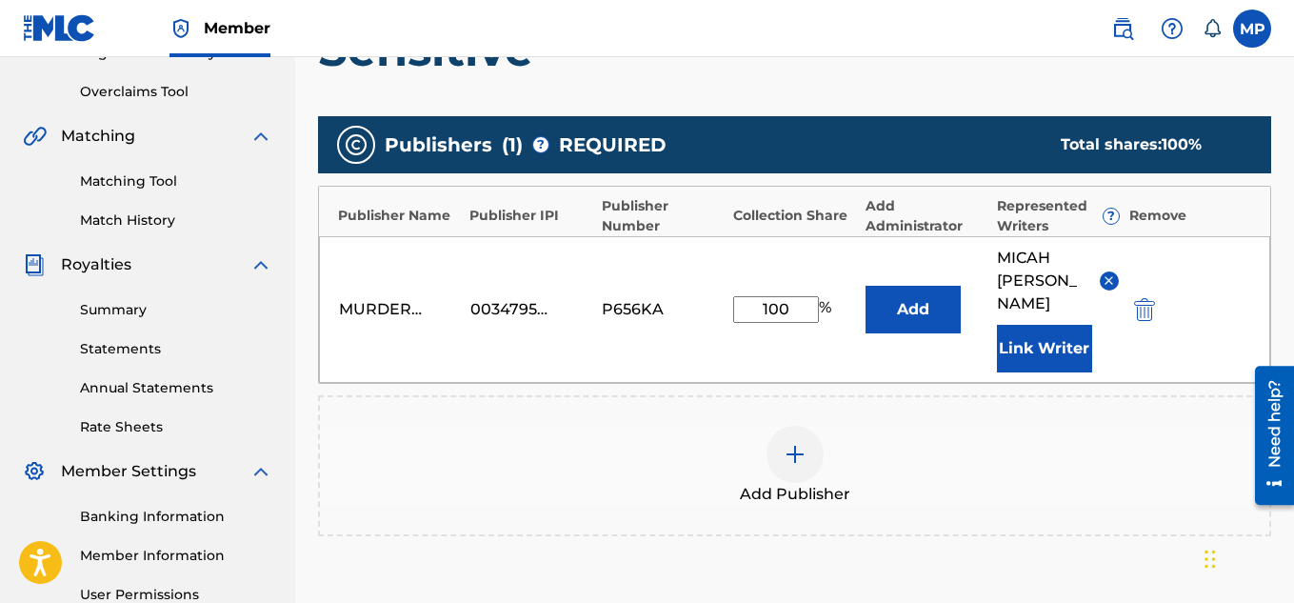
scroll to position [602, 0]
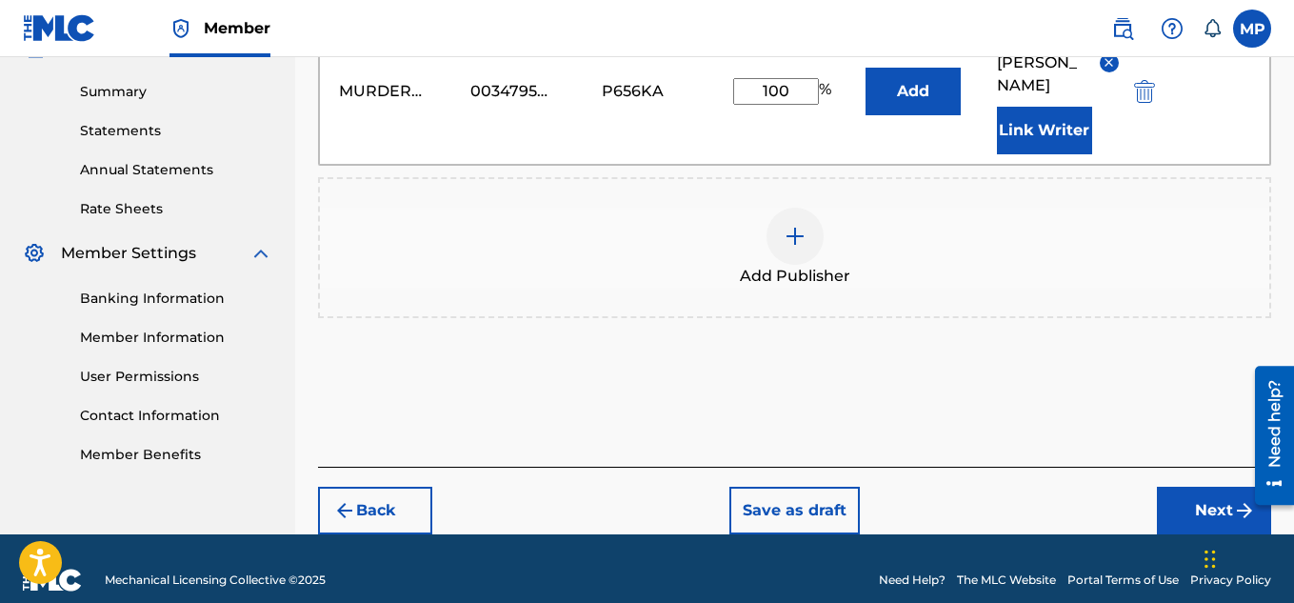
click at [1170, 498] on button "Next" at bounding box center [1214, 511] width 114 height 48
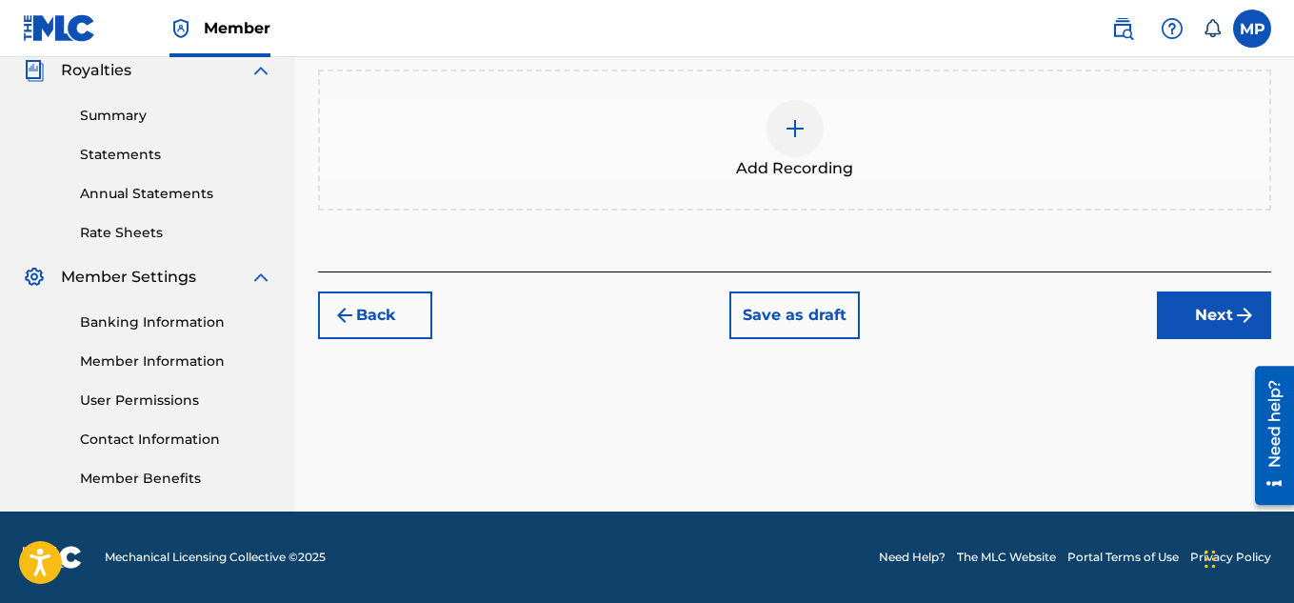
scroll to position [306, 0]
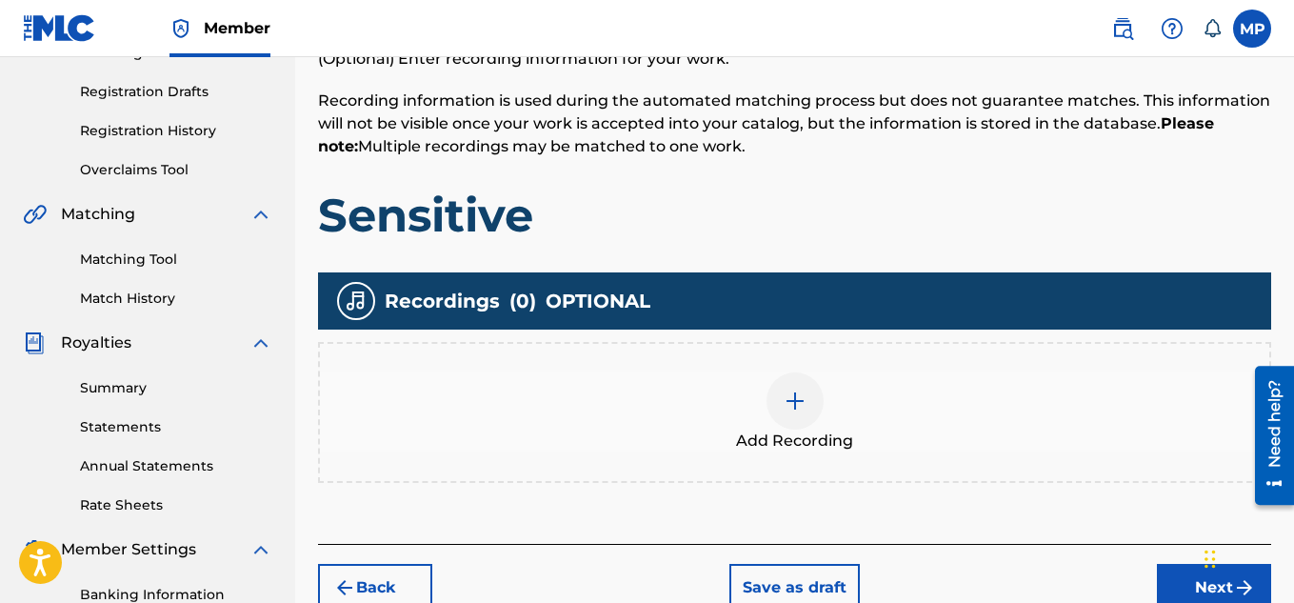
click at [817, 398] on div at bounding box center [794, 400] width 57 height 57
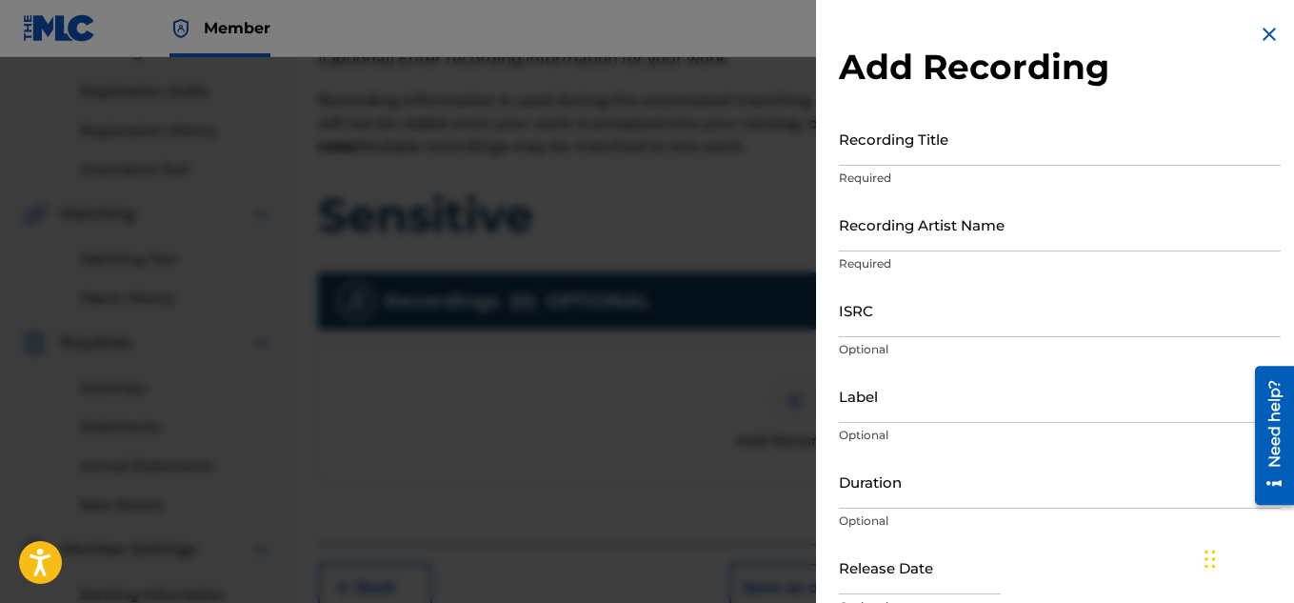
click at [869, 155] on input "Recording Title" at bounding box center [1060, 138] width 442 height 54
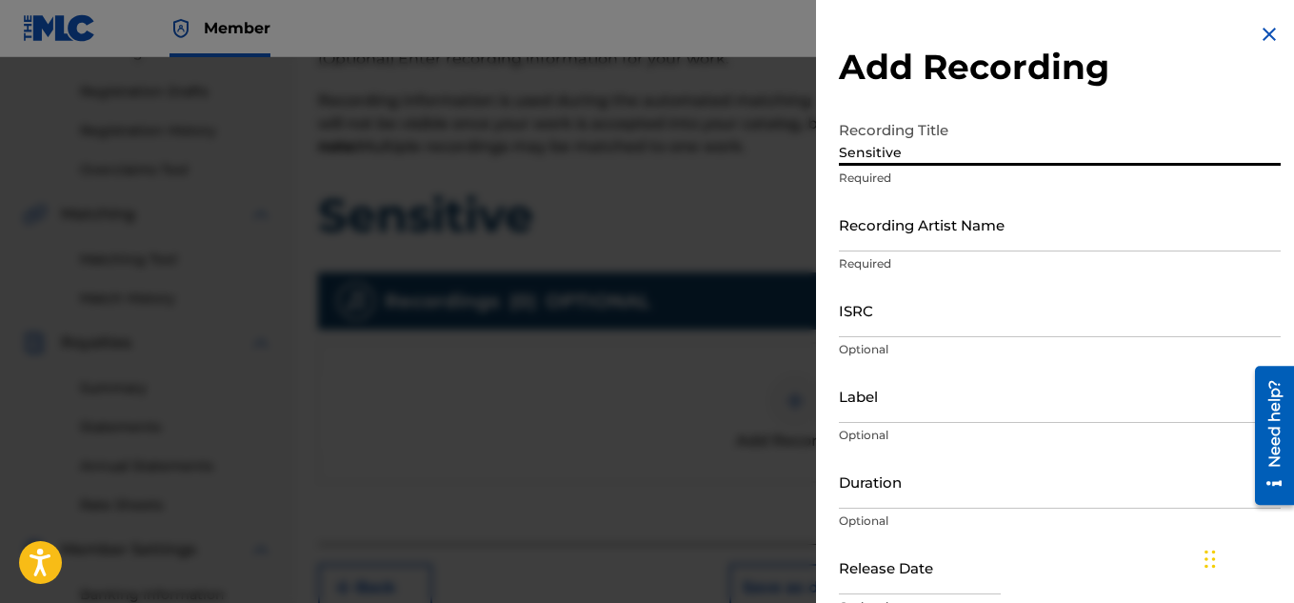
type input "Sensitive"
click at [880, 206] on input "Recording Artist Name" at bounding box center [1060, 224] width 442 height 54
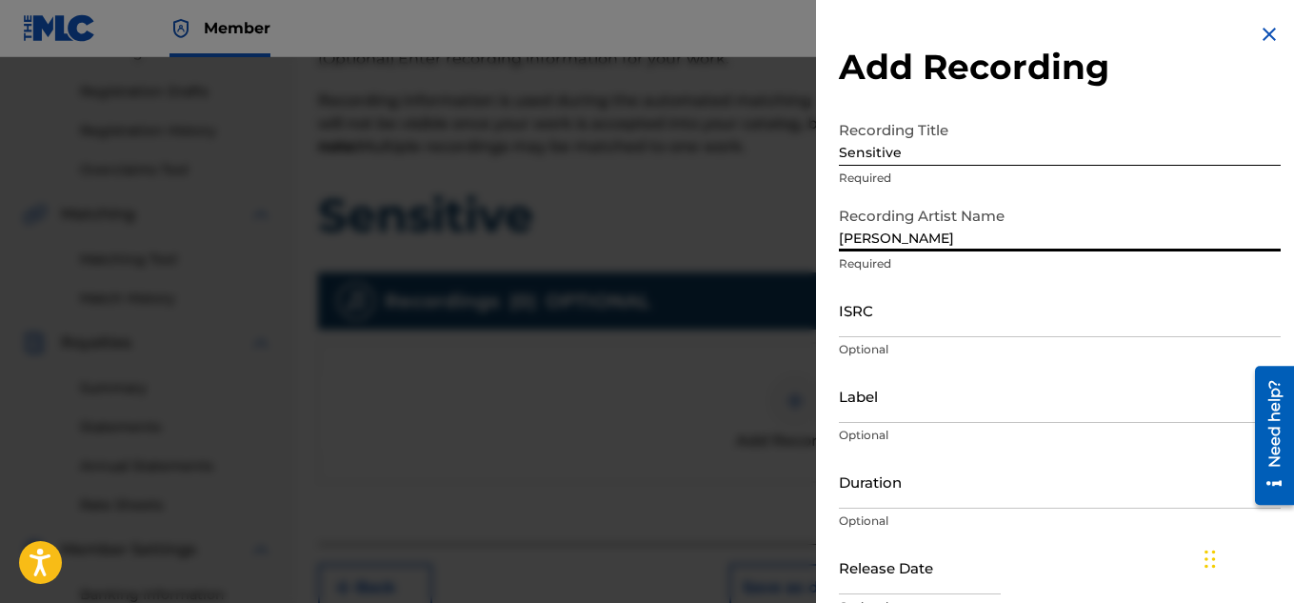
type input "[PERSON_NAME]"
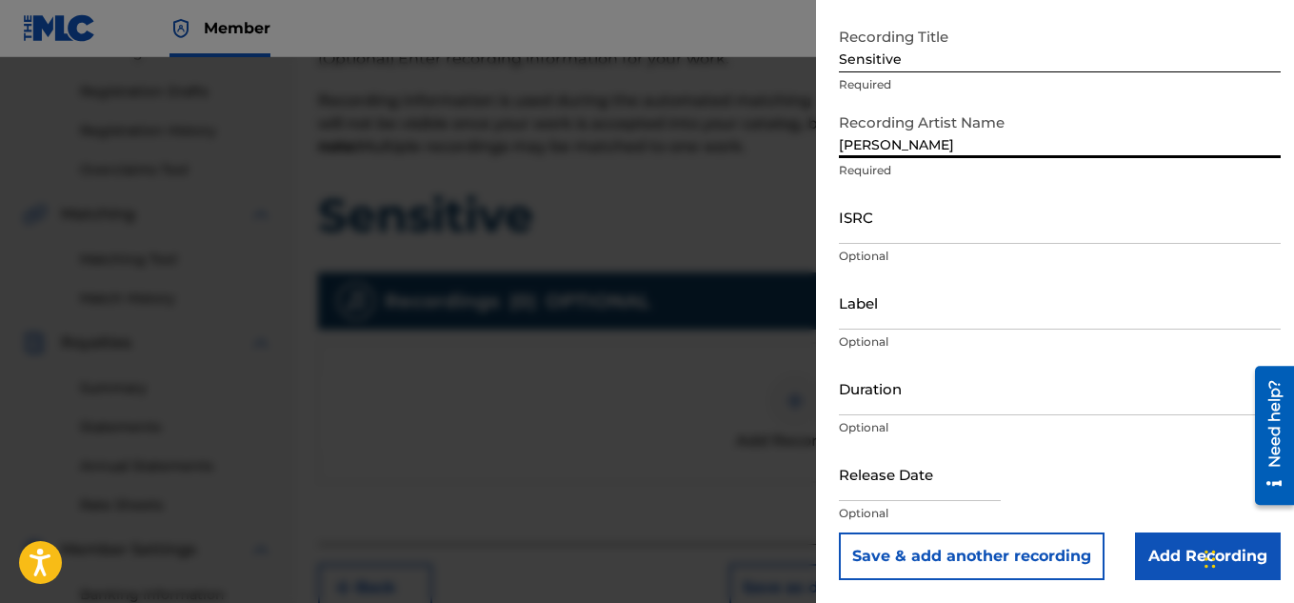
click at [1157, 541] on input "Add Recording" at bounding box center [1208, 556] width 146 height 48
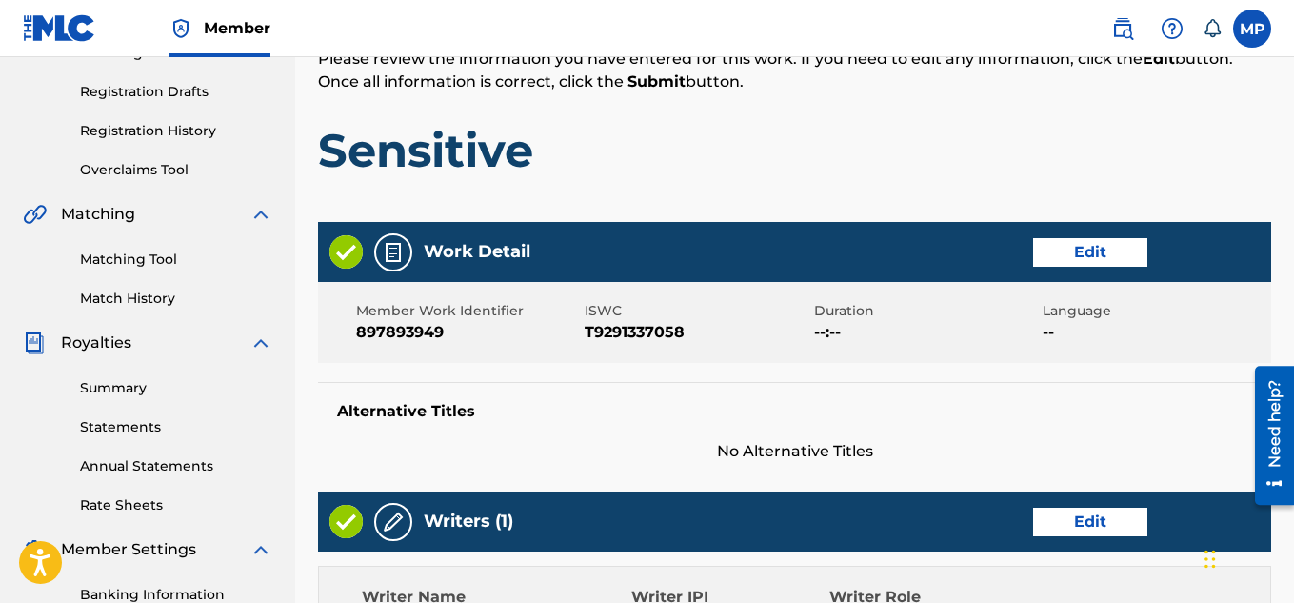
scroll to position [988, 0]
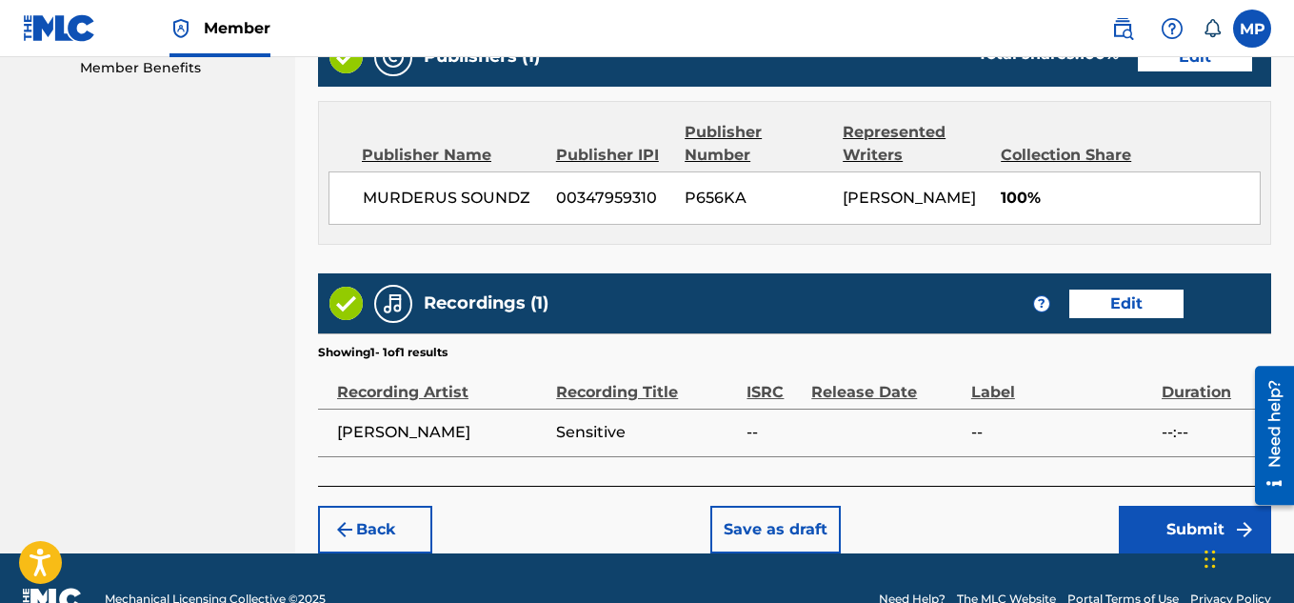
click at [1147, 506] on button "Submit" at bounding box center [1195, 530] width 152 height 48
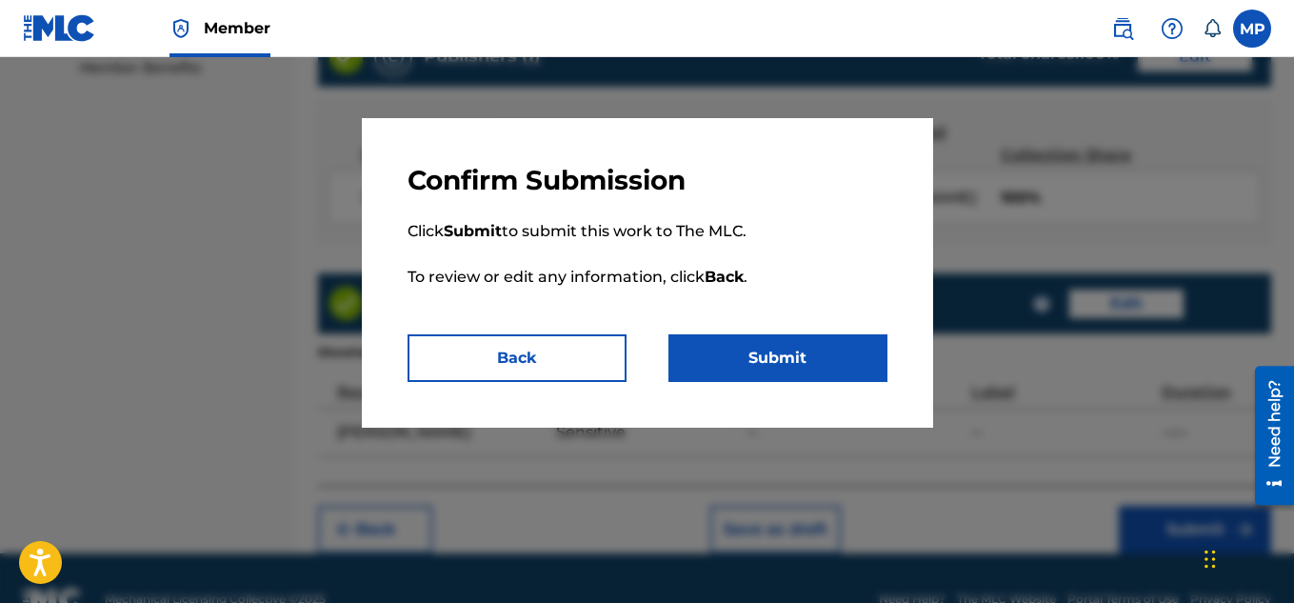
click at [837, 371] on button "Submit" at bounding box center [777, 358] width 219 height 48
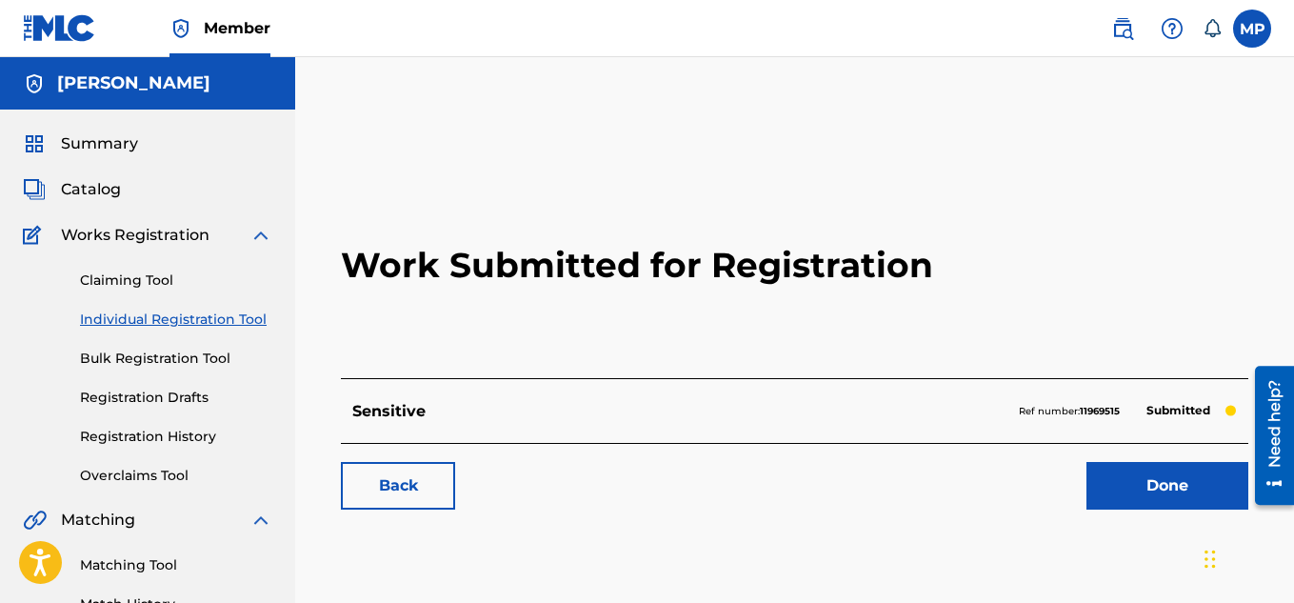
click at [389, 475] on link "Back" at bounding box center [398, 486] width 114 height 48
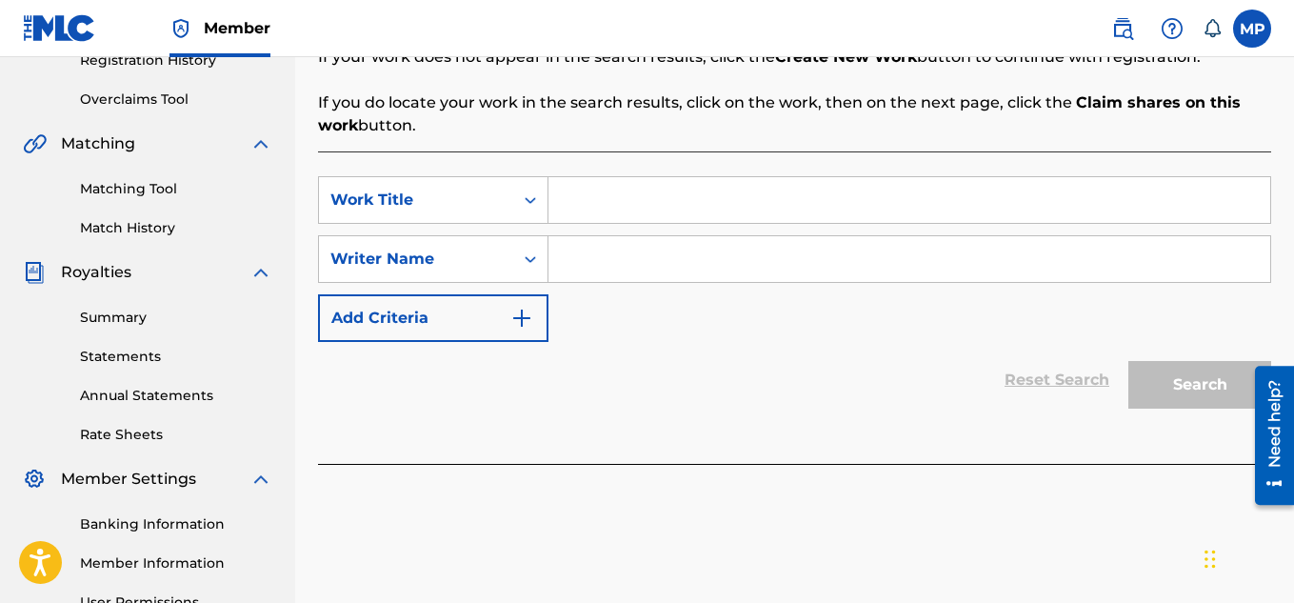
scroll to position [465, 0]
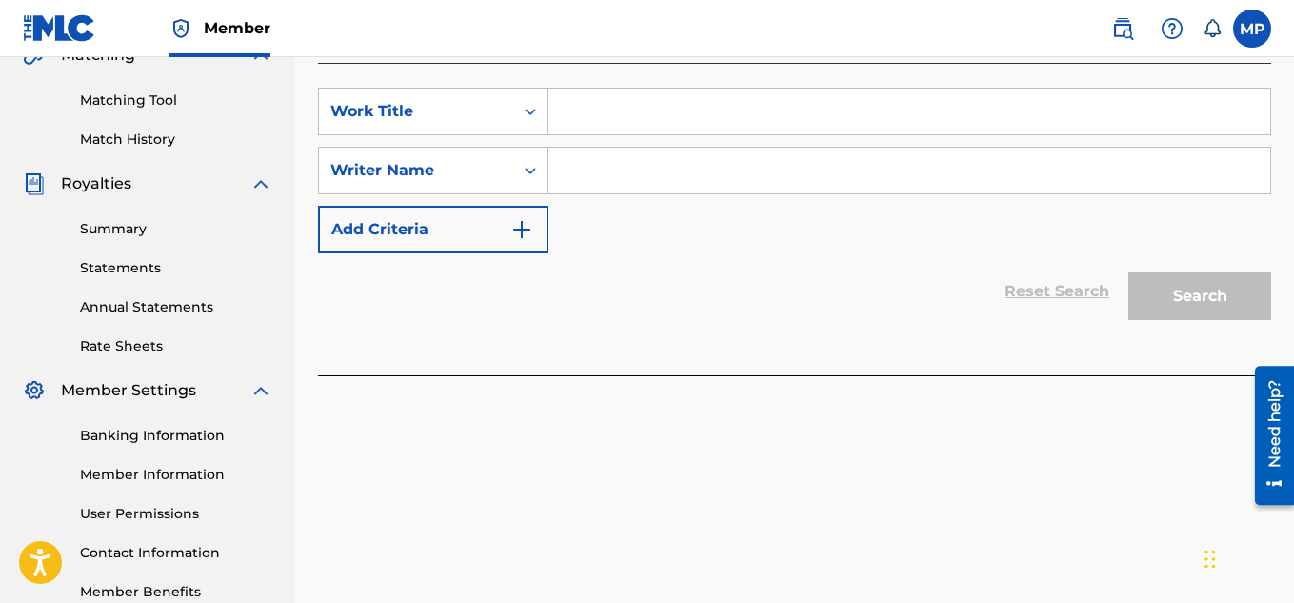
click at [604, 110] on input "Search Form" at bounding box center [909, 112] width 722 height 46
type input "Sell It"
click at [632, 172] on input "Search Form" at bounding box center [909, 171] width 722 height 46
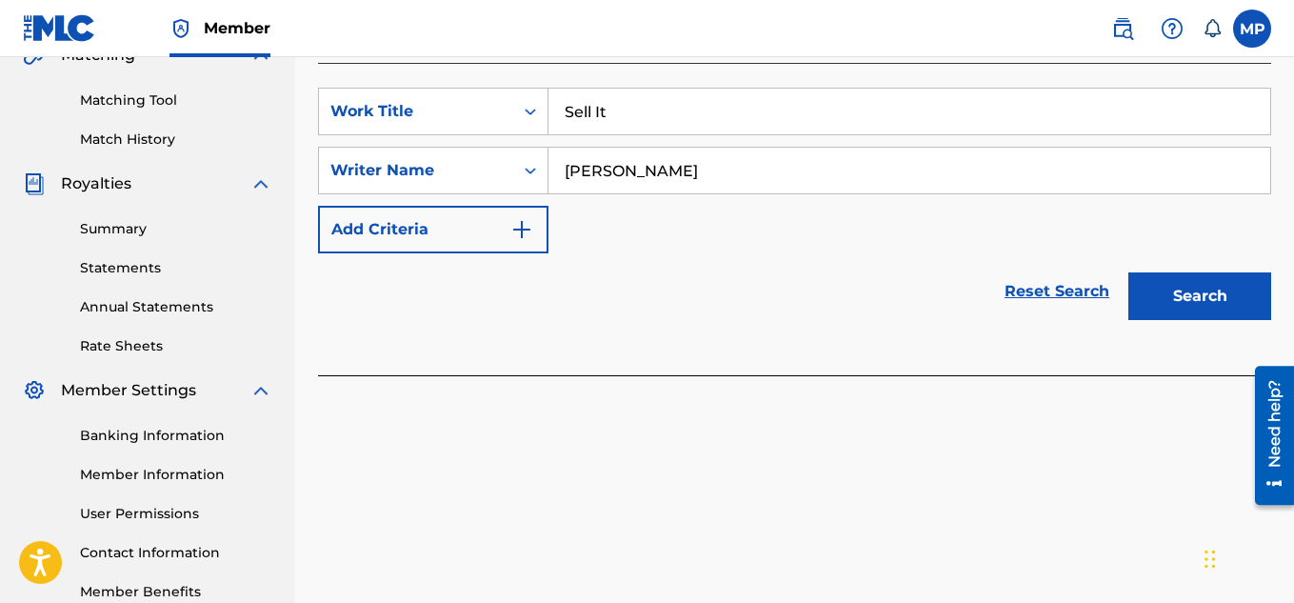
type input "[PERSON_NAME]"
click at [1190, 285] on button "Search" at bounding box center [1199, 296] width 143 height 48
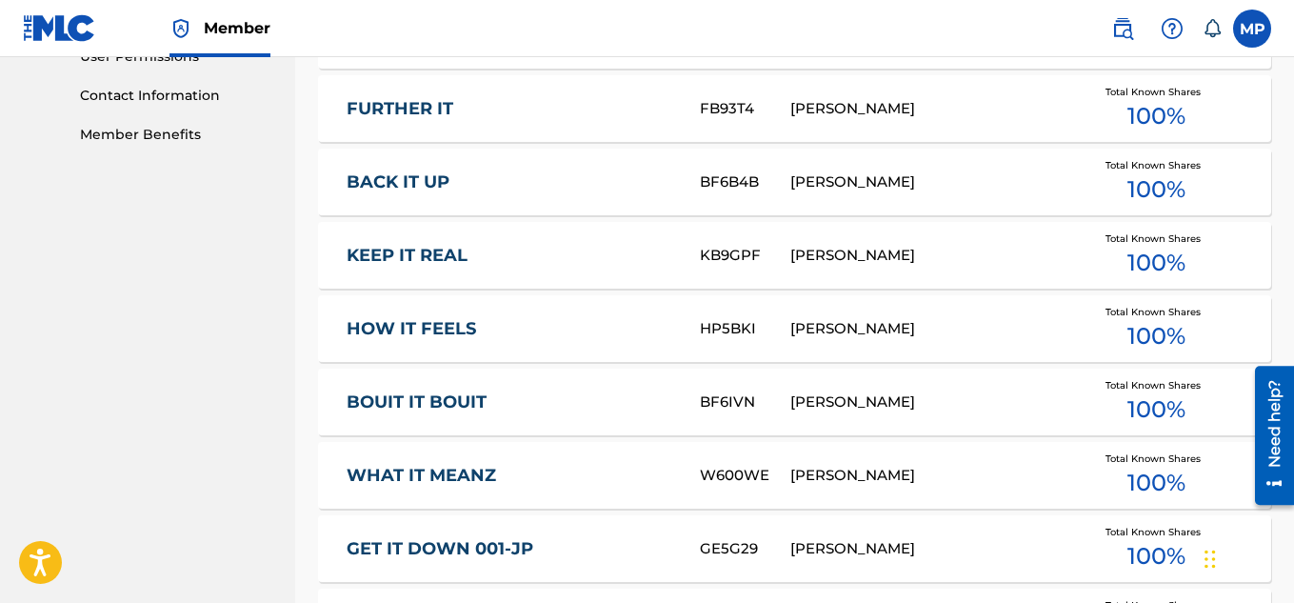
scroll to position [1369, 0]
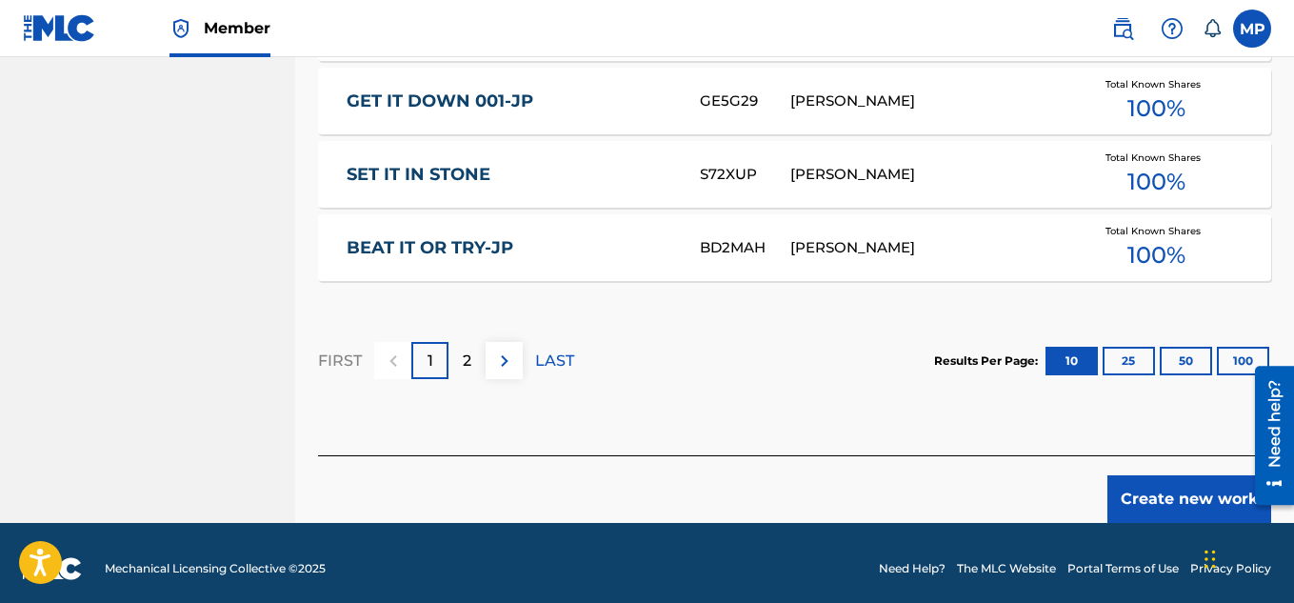
click at [1149, 494] on button "Create new work" at bounding box center [1189, 499] width 164 height 48
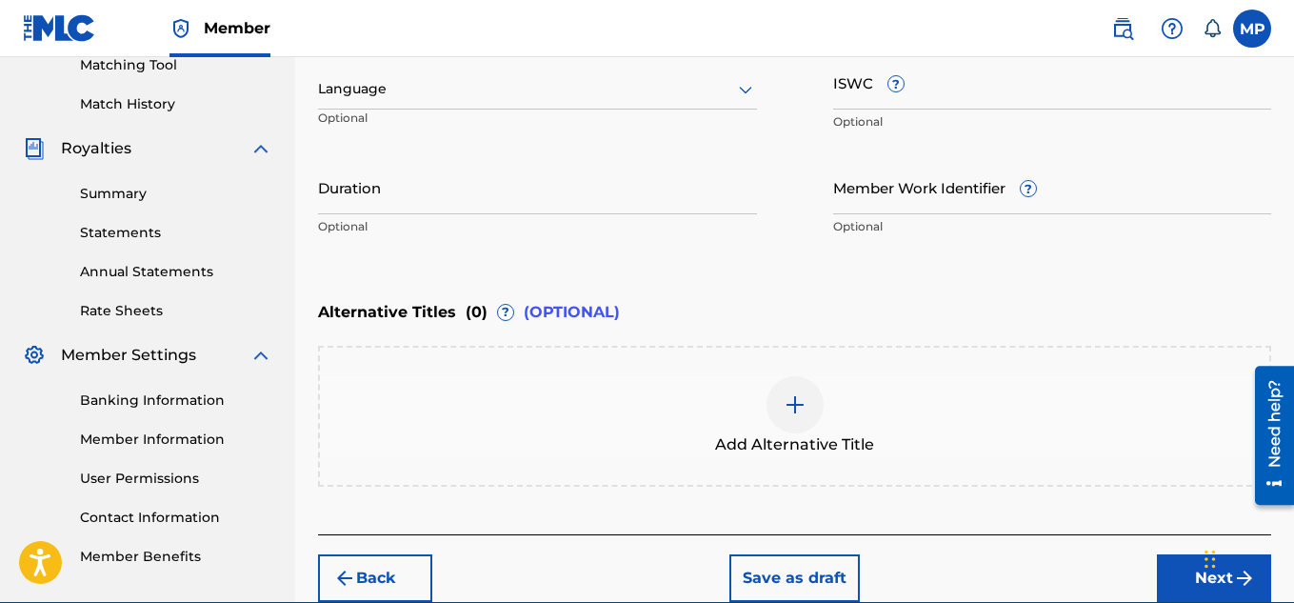
scroll to position [489, 0]
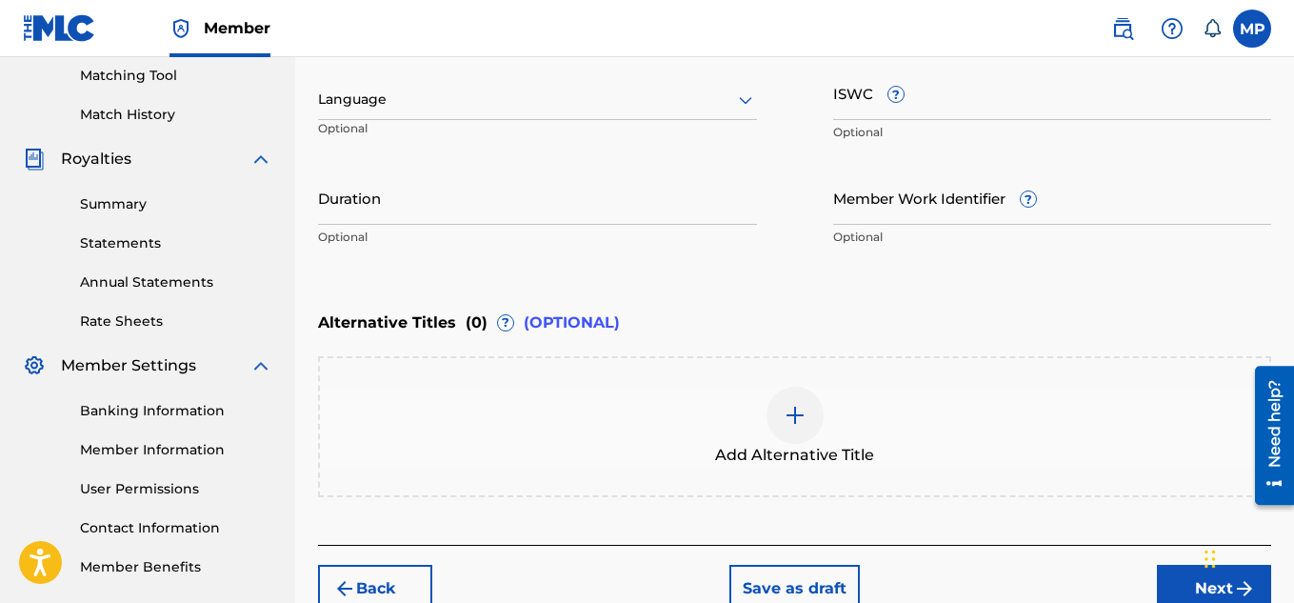
click at [959, 109] on input "ISWC ?" at bounding box center [1052, 93] width 439 height 54
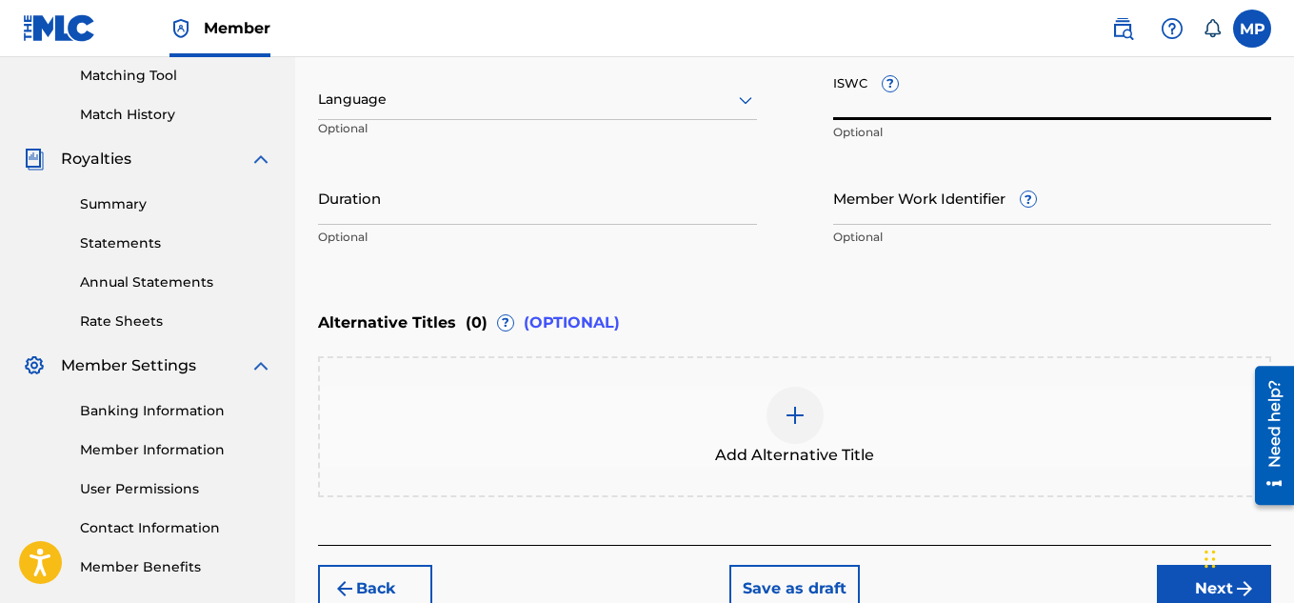
paste input "897893949"
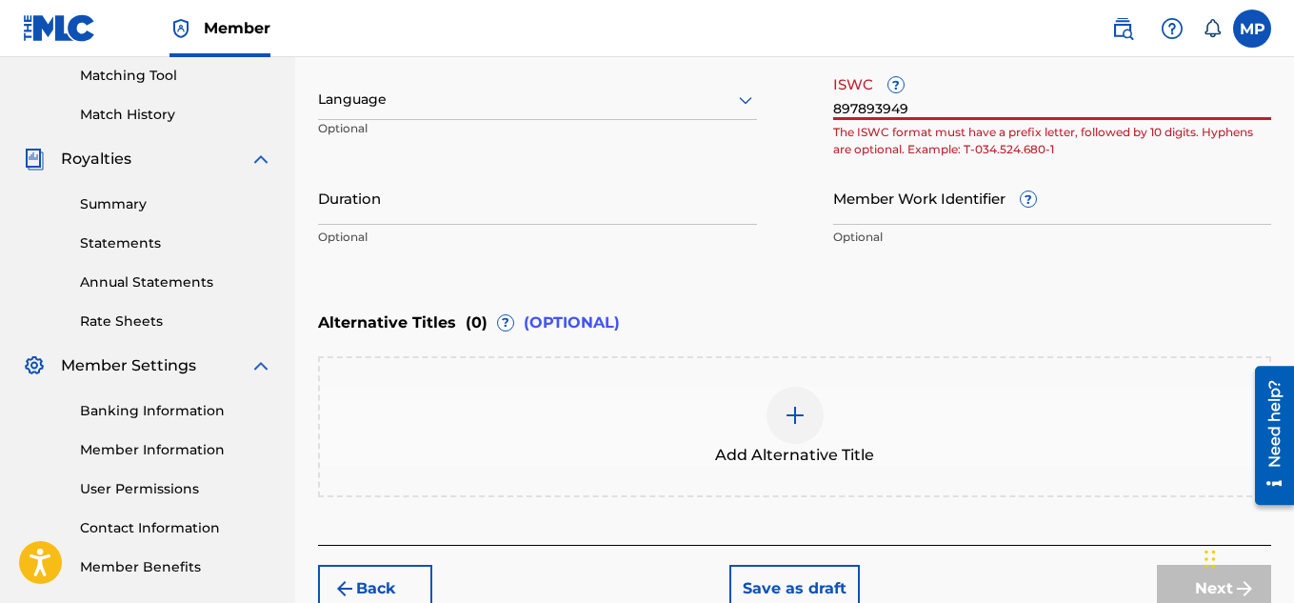
click at [933, 97] on input "897893949" at bounding box center [1052, 93] width 439 height 54
paste input "T9291337047"
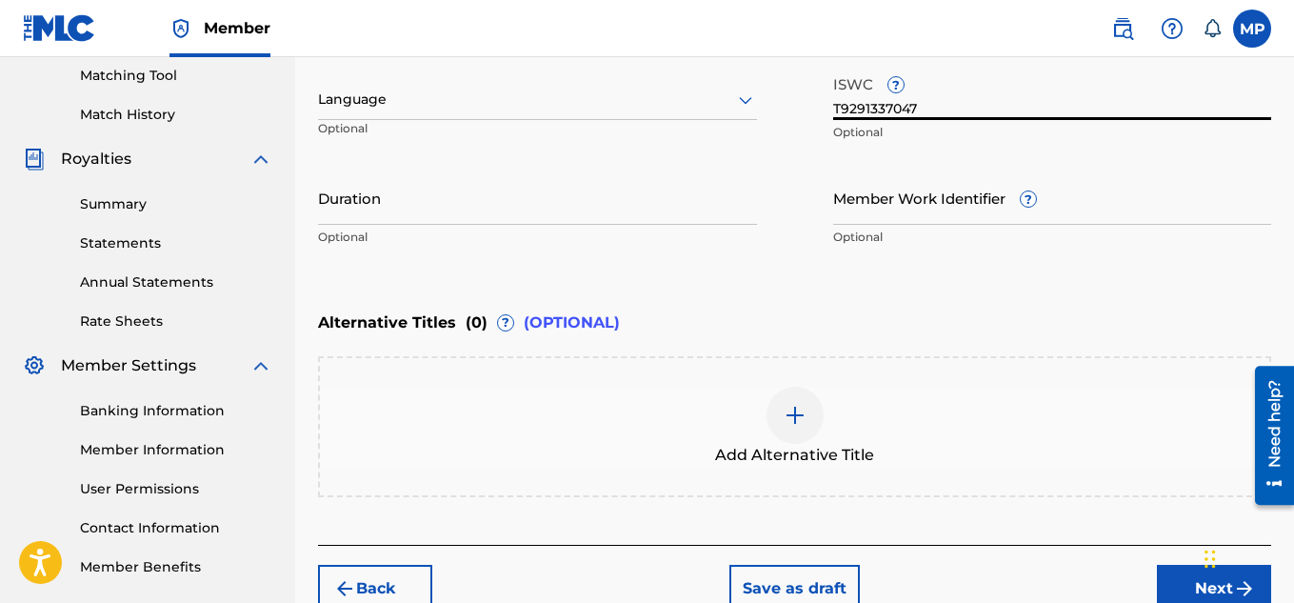
type input "T9291337047"
click at [910, 212] on input "Member Work Identifier ?" at bounding box center [1052, 197] width 439 height 54
paste input "T9291337047"
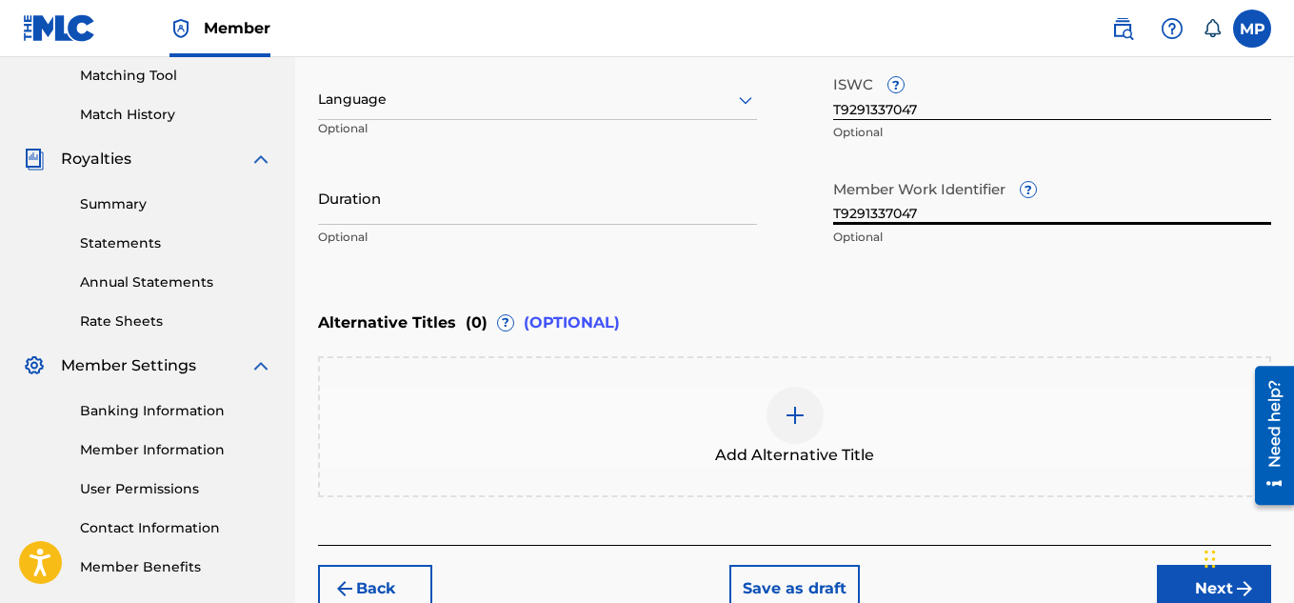
click at [858, 216] on input "T9291337047" at bounding box center [1052, 197] width 439 height 54
paste input "897893948"
type input "897893948"
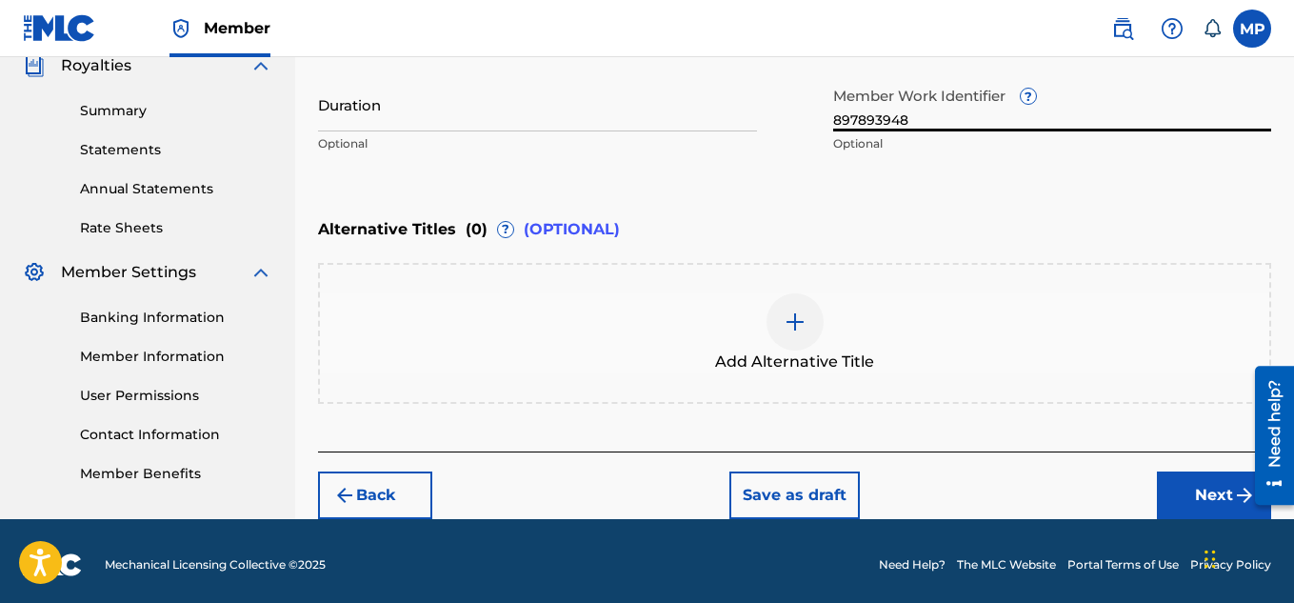
scroll to position [590, 0]
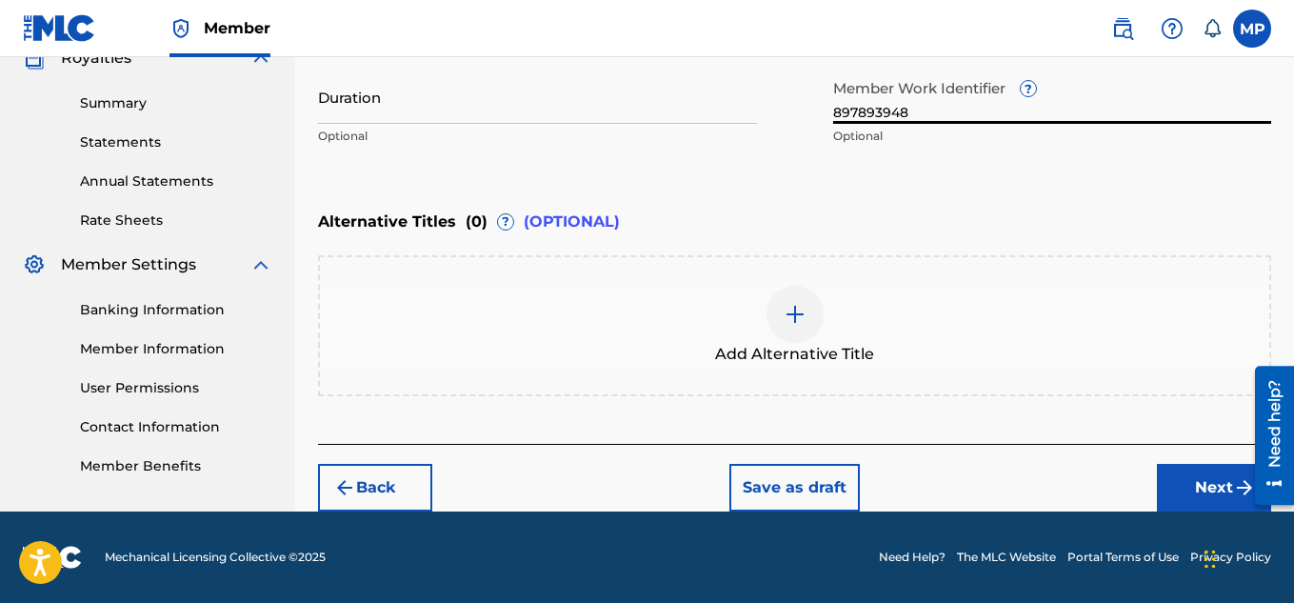
click at [1178, 485] on button "Next" at bounding box center [1214, 488] width 114 height 48
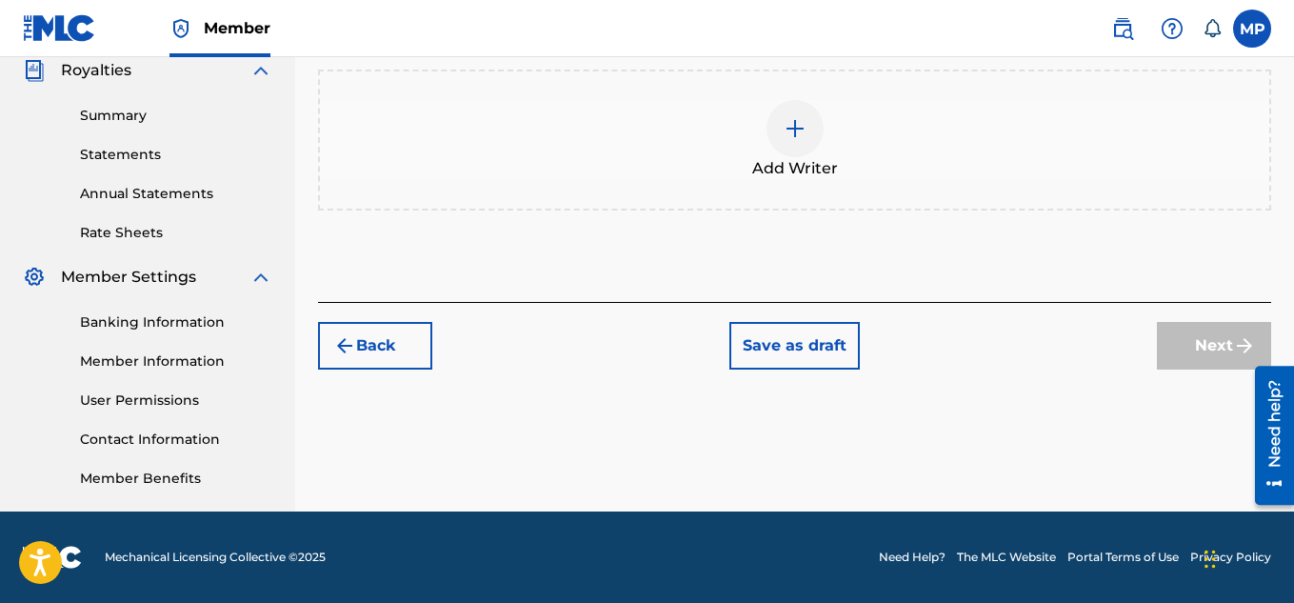
scroll to position [395, 0]
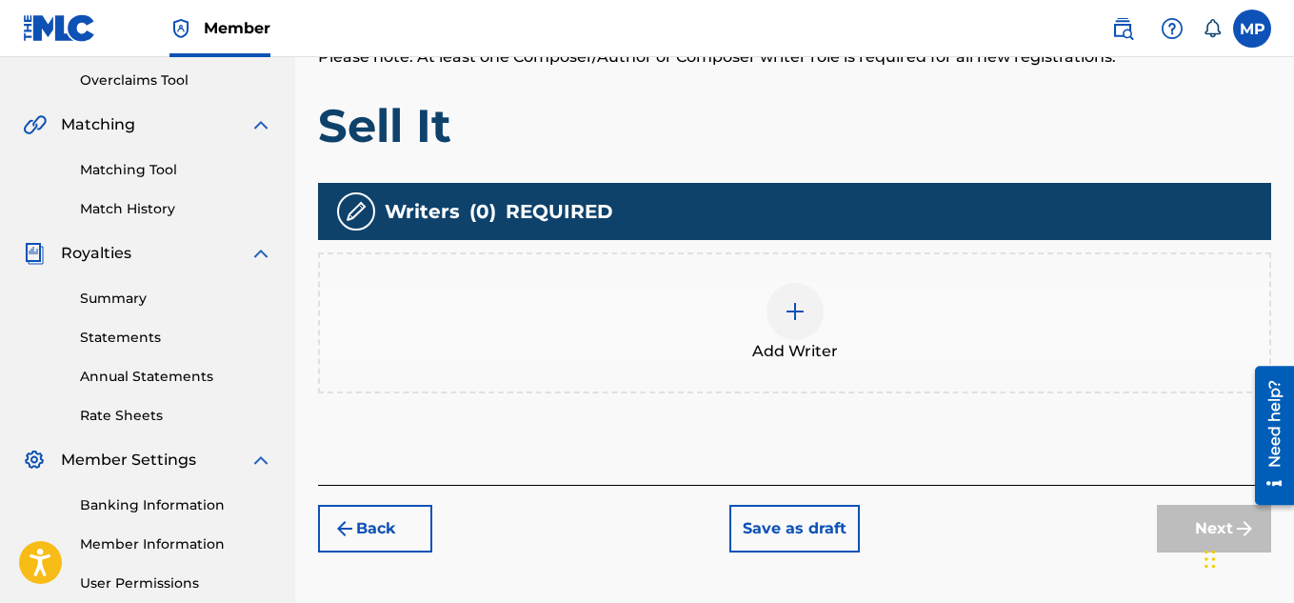
click at [785, 303] on img at bounding box center [795, 311] width 23 height 23
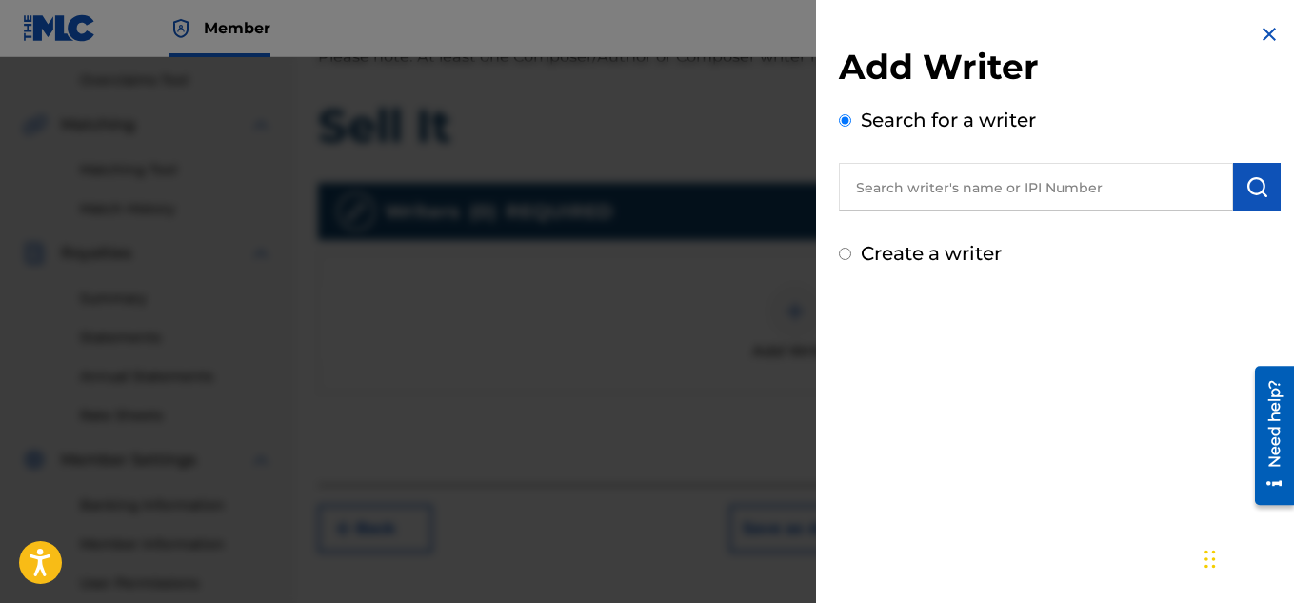
click at [985, 173] on input "text" at bounding box center [1036, 187] width 394 height 48
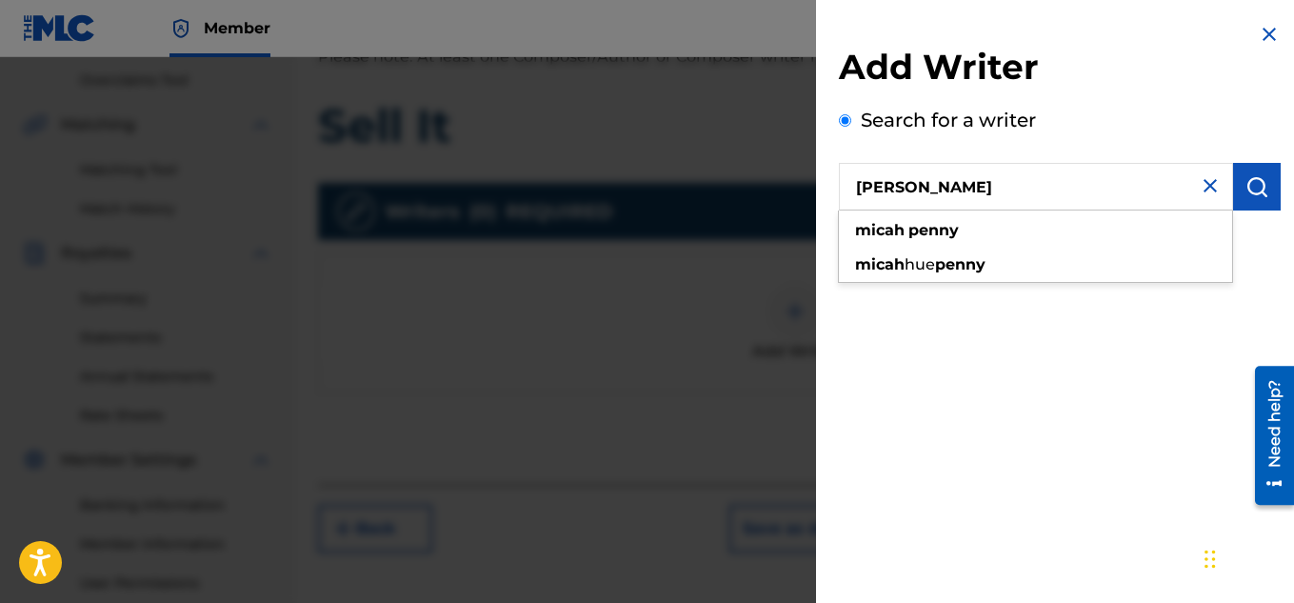
type input "[PERSON_NAME]"
click at [1248, 195] on img "submit" at bounding box center [1256, 186] width 23 height 23
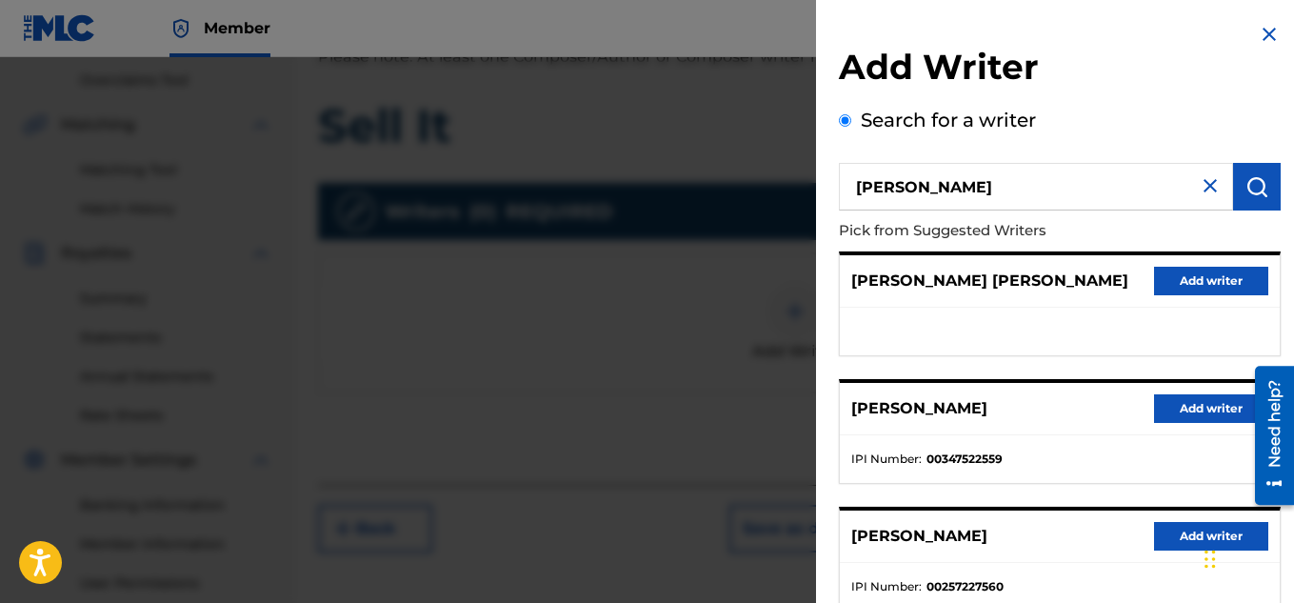
click at [1175, 401] on button "Add writer" at bounding box center [1211, 408] width 114 height 29
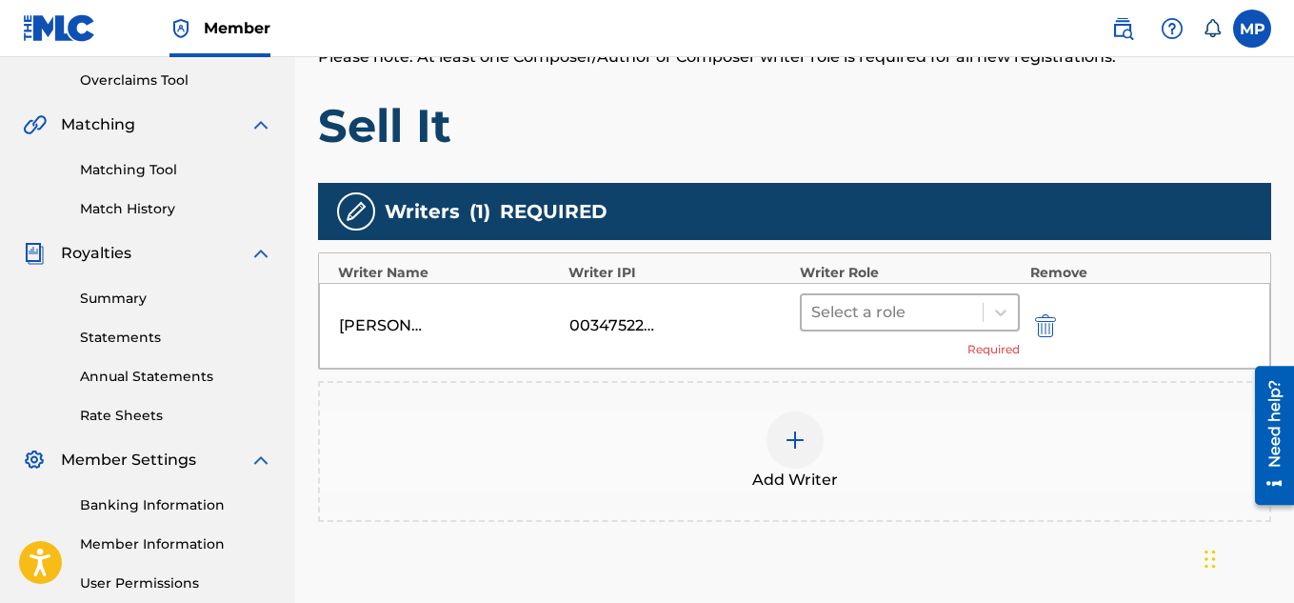
click at [889, 317] on div at bounding box center [892, 312] width 163 height 27
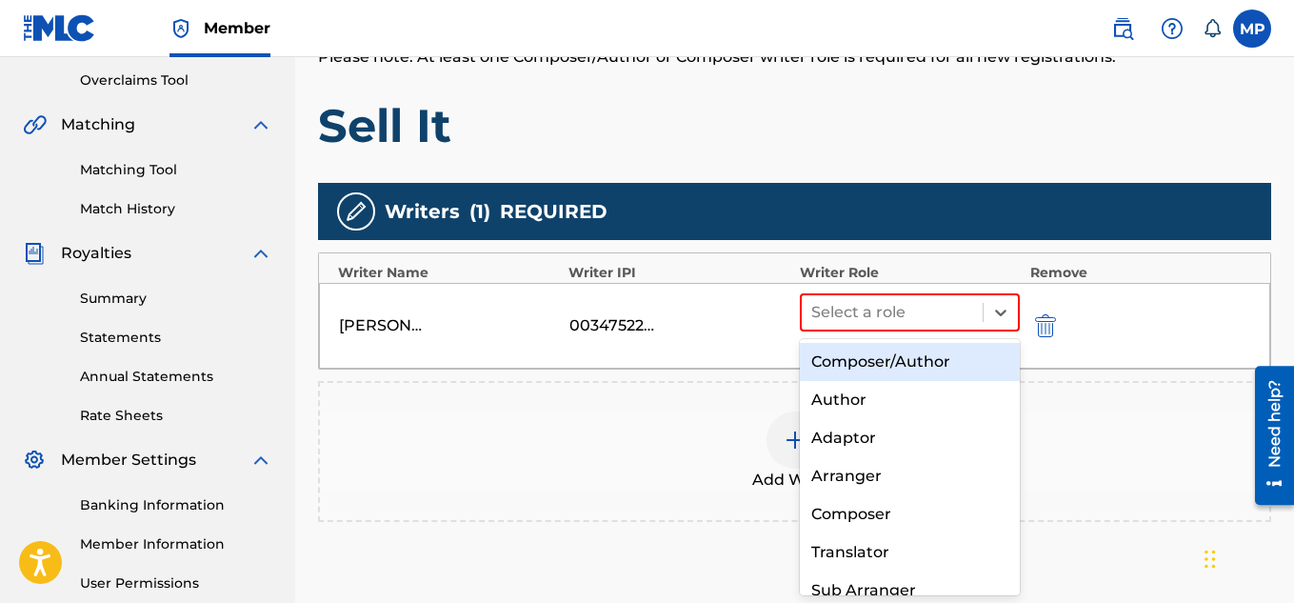
click at [864, 359] on div "Composer/Author" at bounding box center [910, 362] width 221 height 38
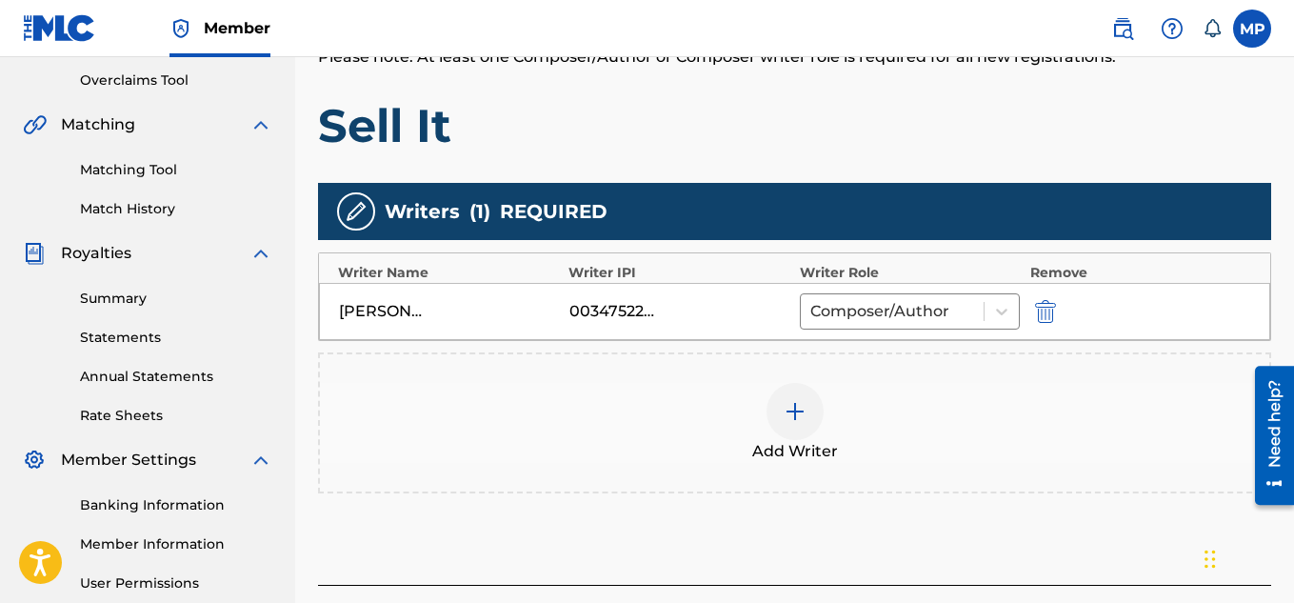
scroll to position [530, 0]
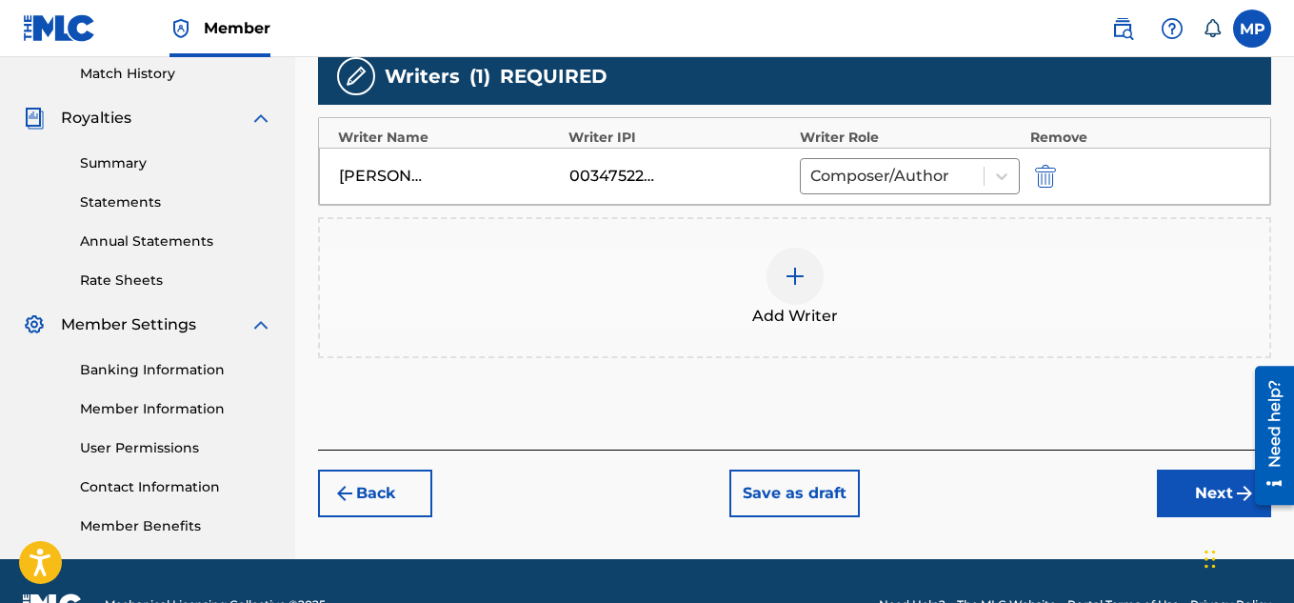
click at [1179, 485] on button "Next" at bounding box center [1214, 493] width 114 height 48
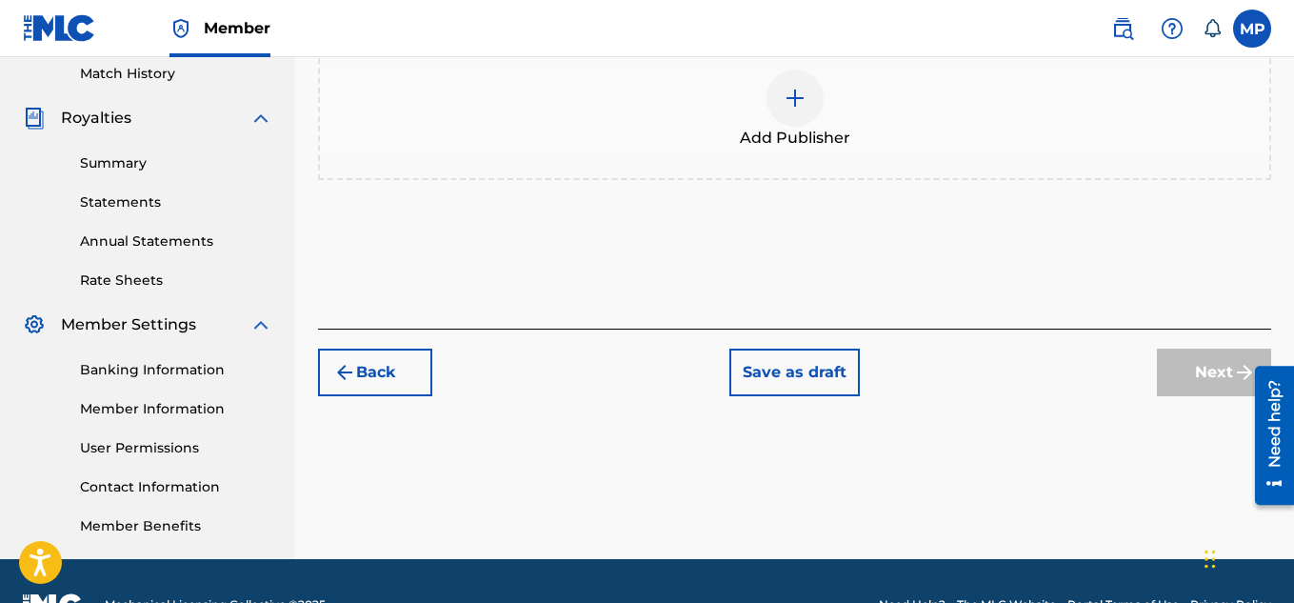
scroll to position [289, 0]
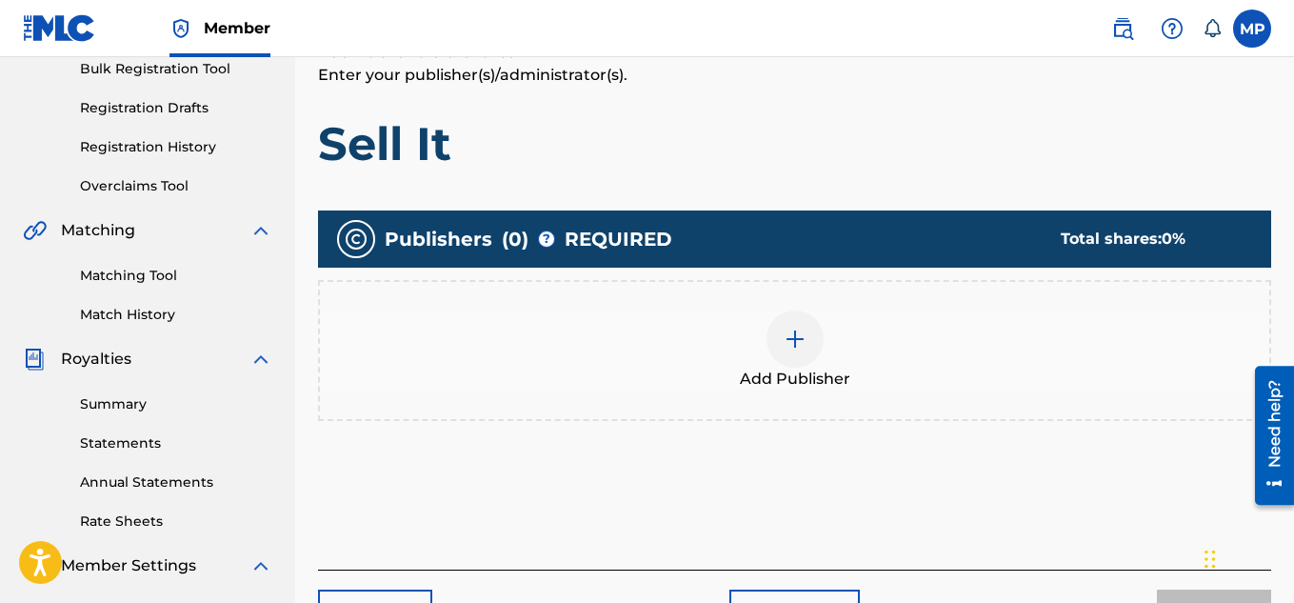
click at [813, 354] on div at bounding box center [794, 338] width 57 height 57
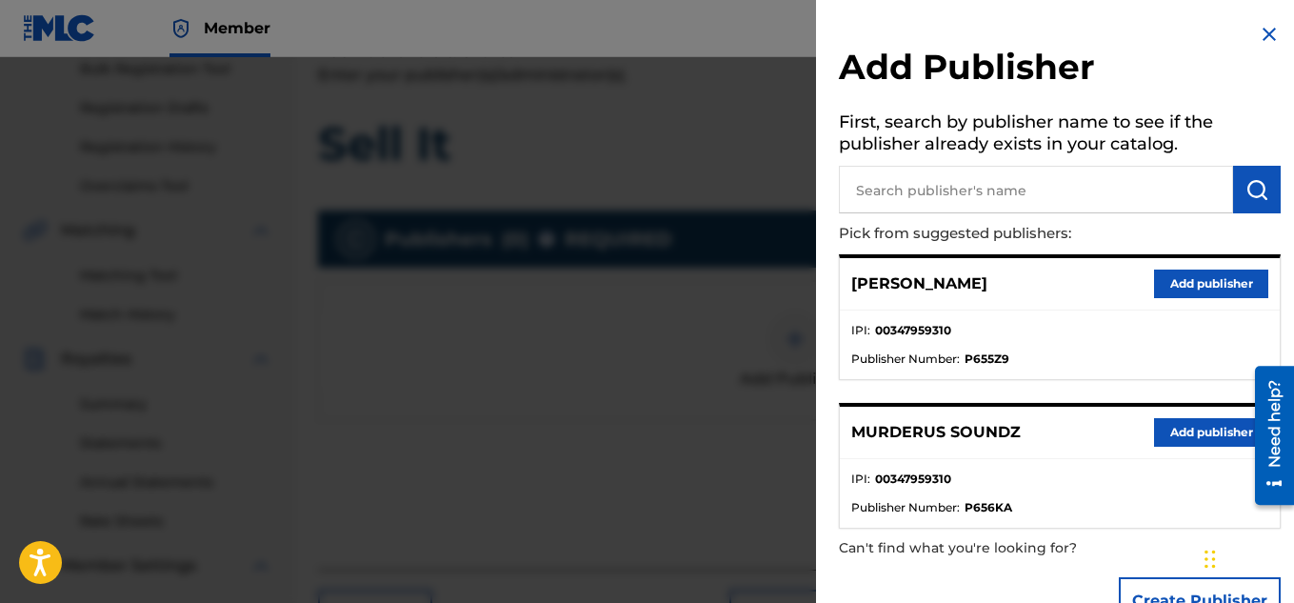
click at [1162, 419] on button "Add publisher" at bounding box center [1211, 432] width 114 height 29
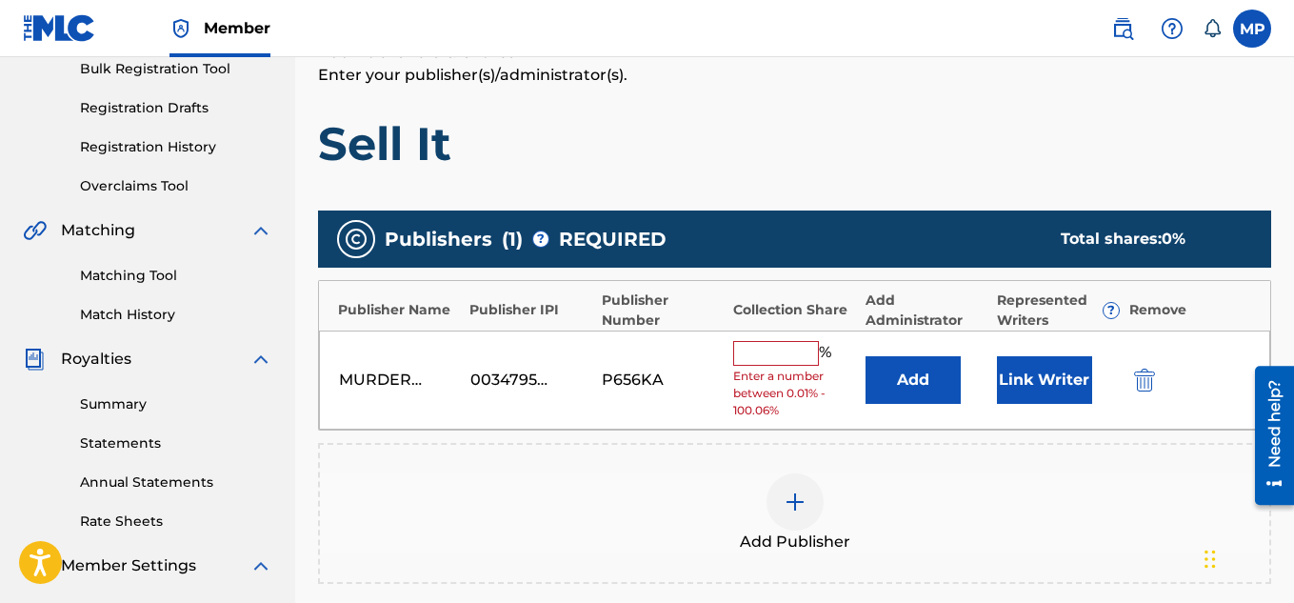
click at [790, 348] on input "text" at bounding box center [776, 353] width 86 height 25
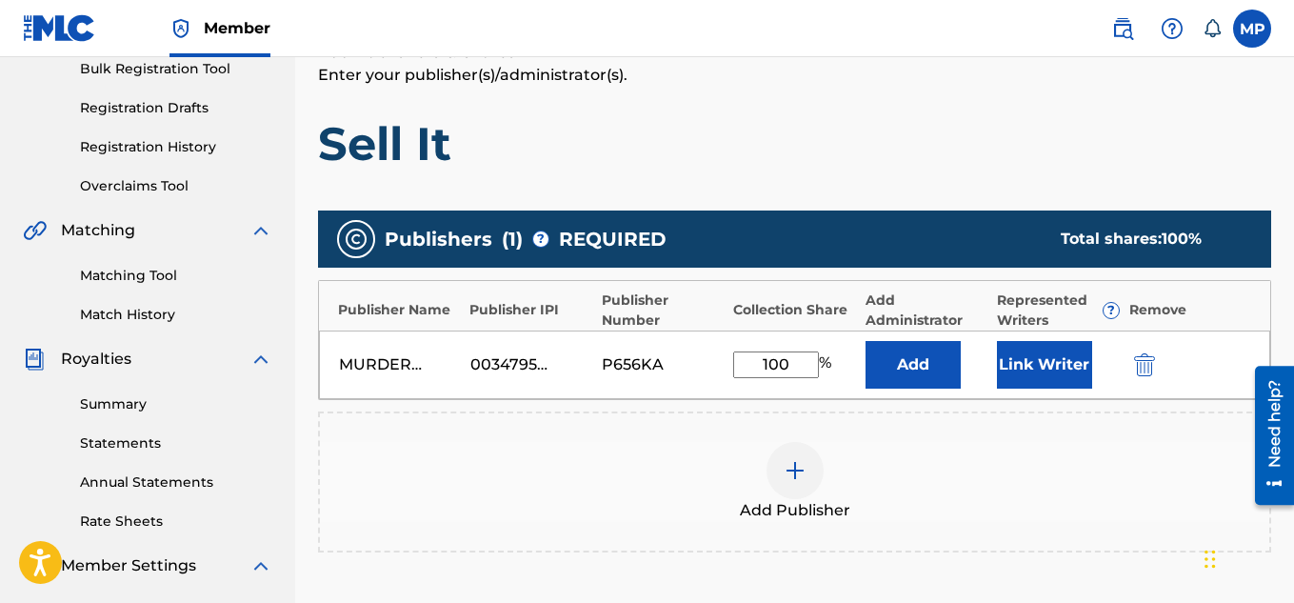
type input "100"
click at [1033, 358] on button "Link Writer" at bounding box center [1044, 365] width 95 height 48
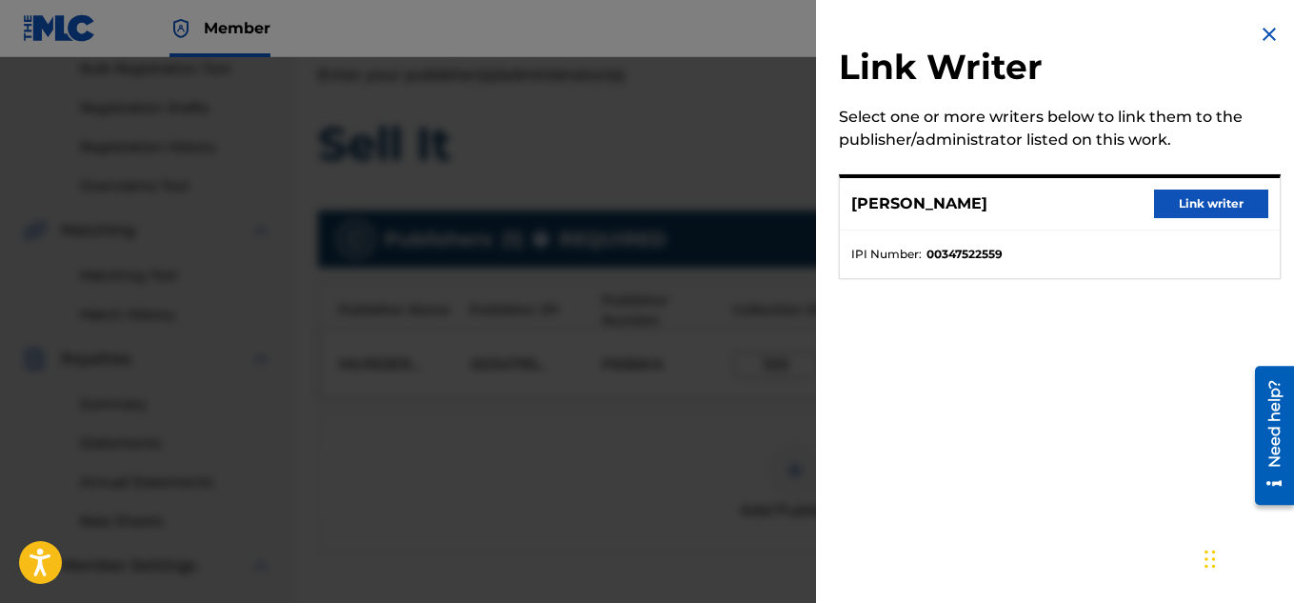
click at [1164, 213] on button "Link writer" at bounding box center [1211, 203] width 114 height 29
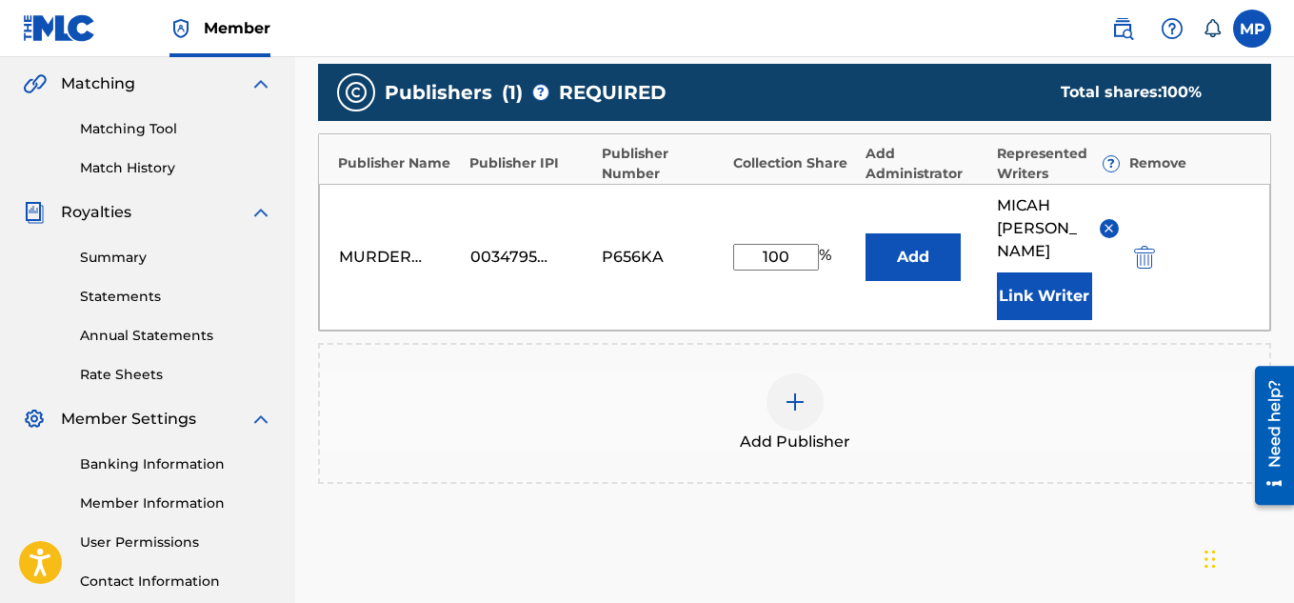
scroll to position [513, 0]
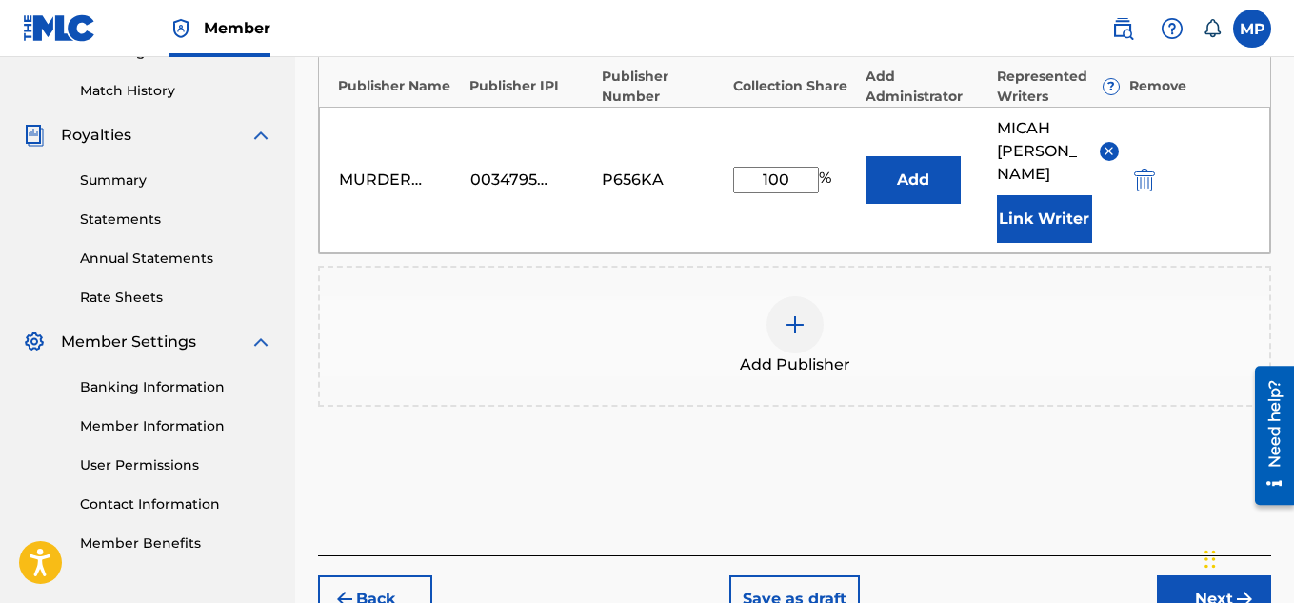
click at [1174, 575] on button "Next" at bounding box center [1214, 599] width 114 height 48
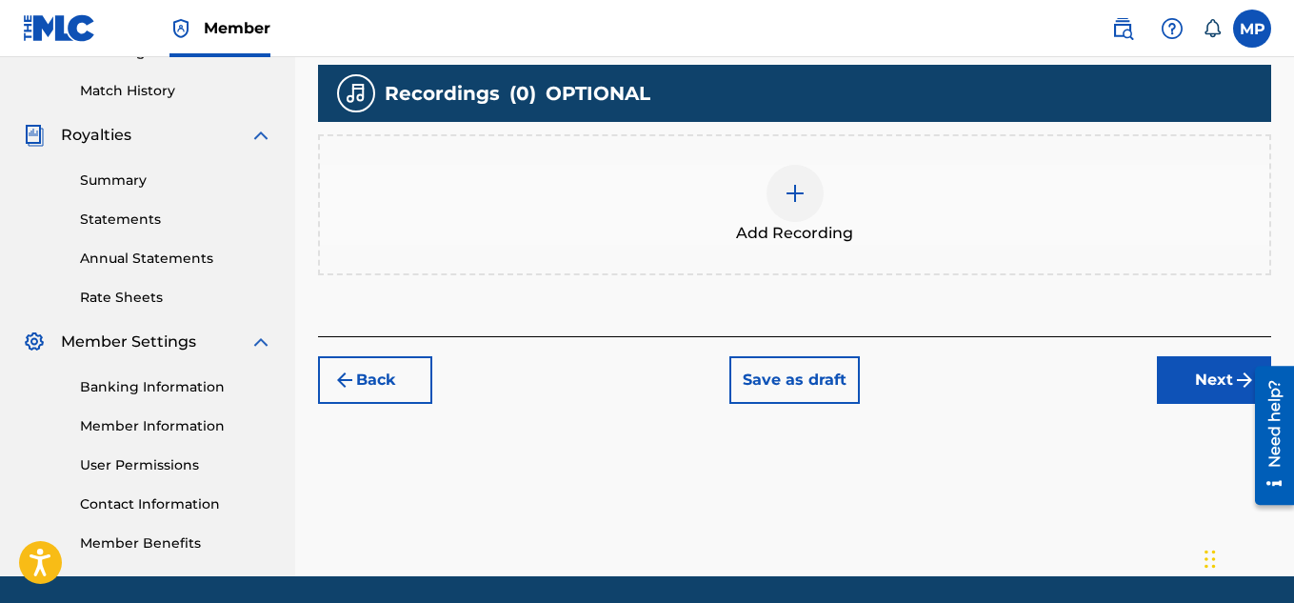
scroll to position [340, 0]
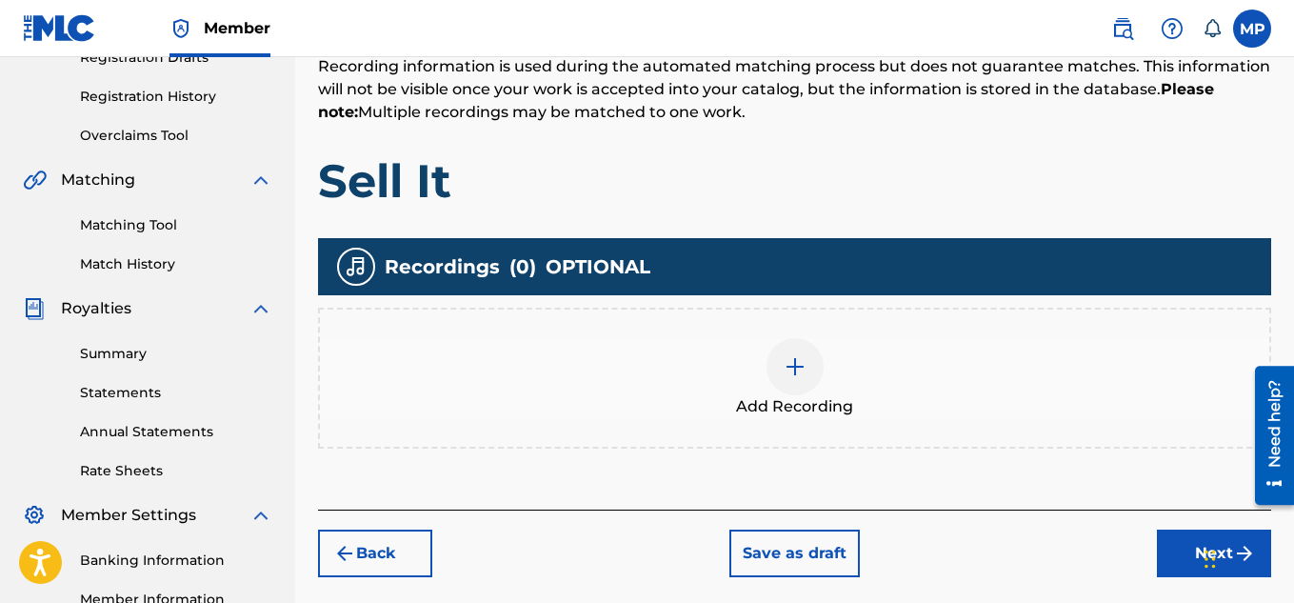
click at [819, 380] on div "Add Recording" at bounding box center [794, 378] width 949 height 80
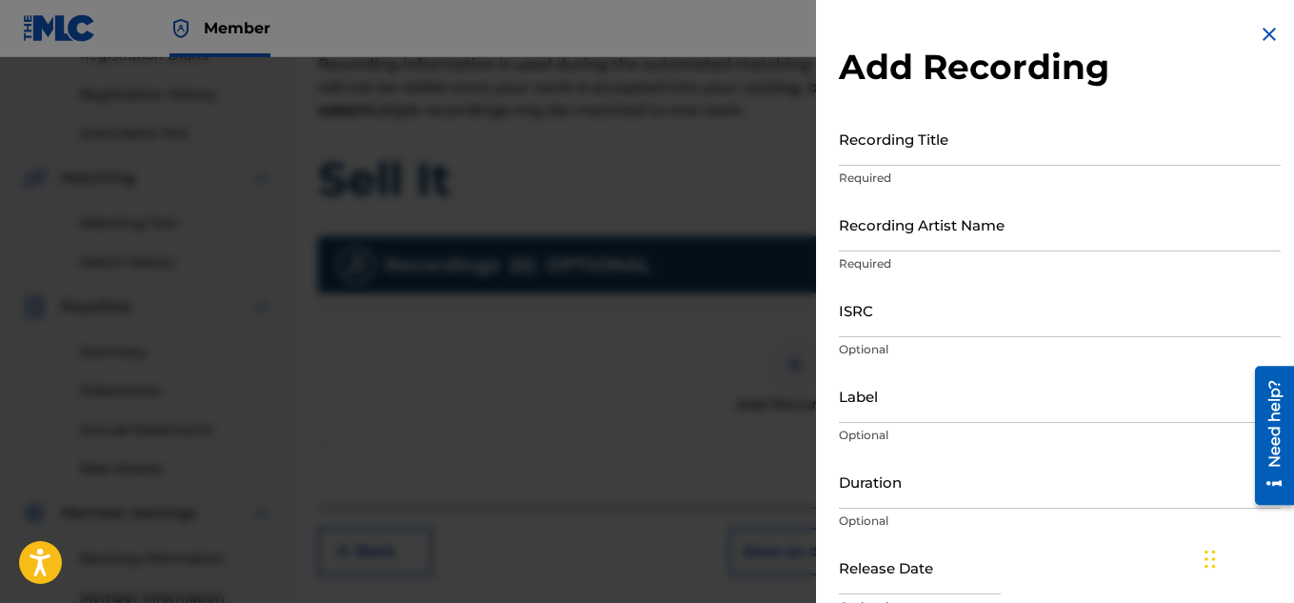
click at [882, 161] on input "Recording Title" at bounding box center [1060, 138] width 442 height 54
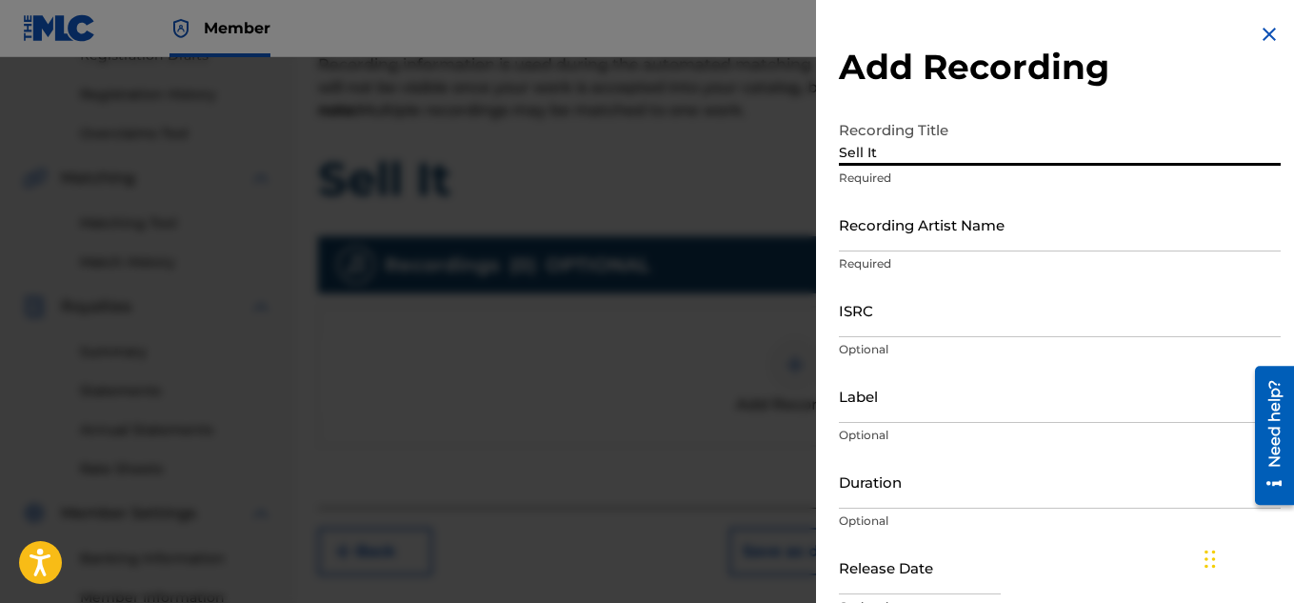
type input "Sell It"
click at [908, 244] on input "Recording Artist Name" at bounding box center [1060, 224] width 442 height 54
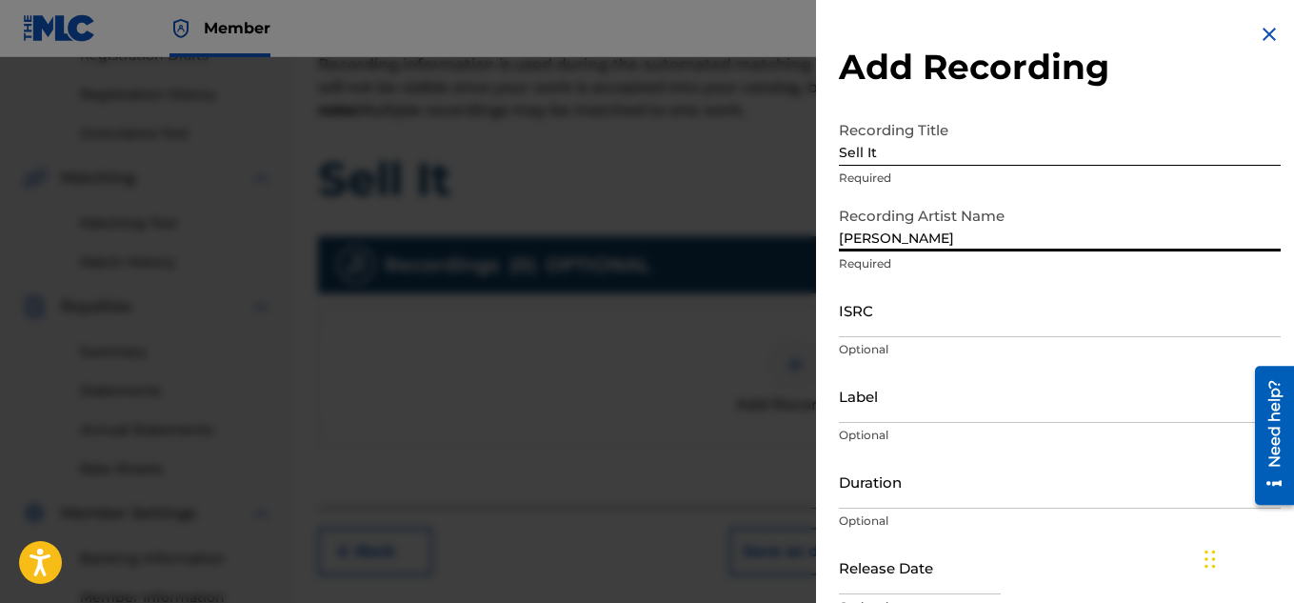
type input "[PERSON_NAME]"
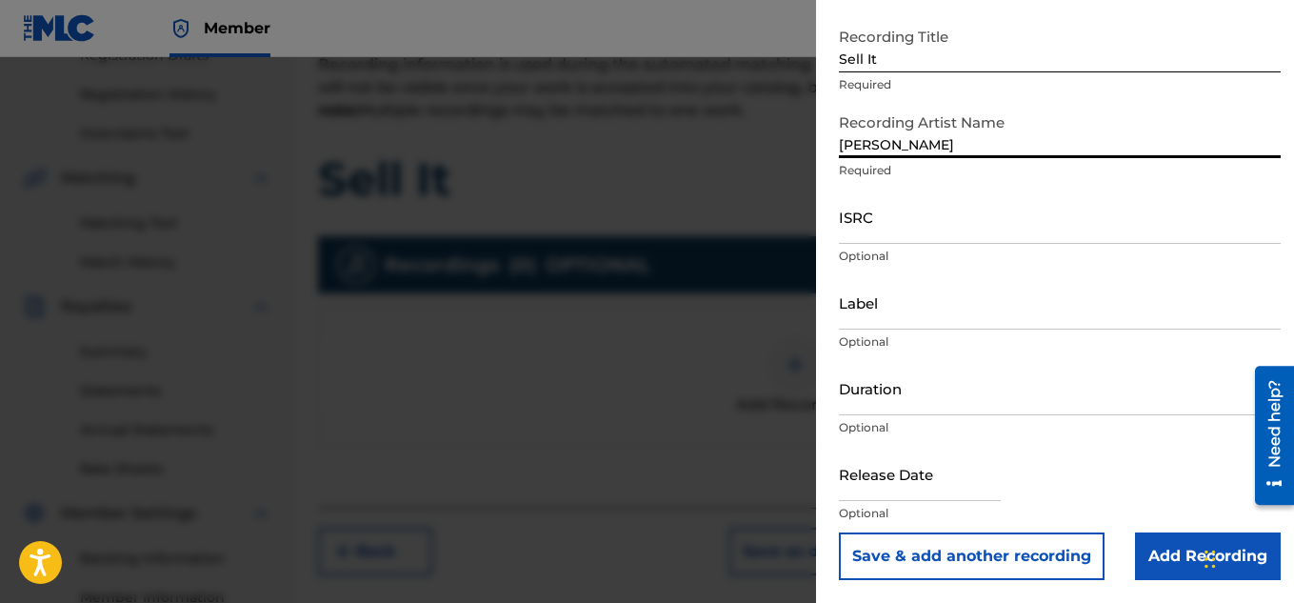
click at [1151, 547] on input "Add Recording" at bounding box center [1208, 556] width 146 height 48
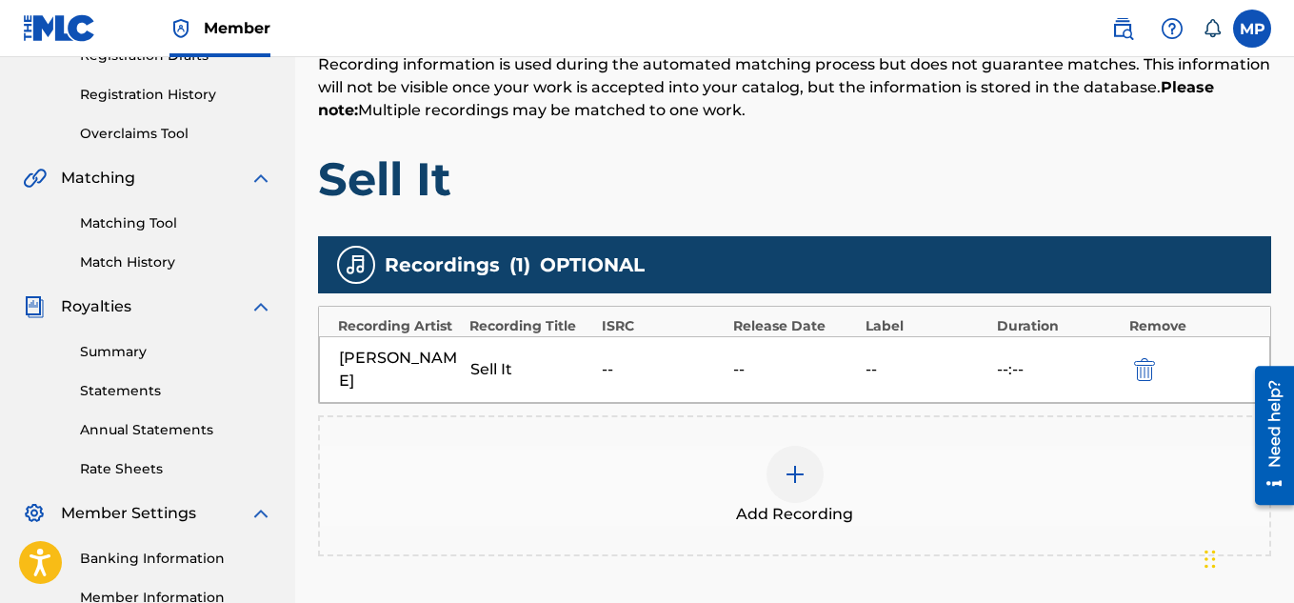
scroll to position [578, 0]
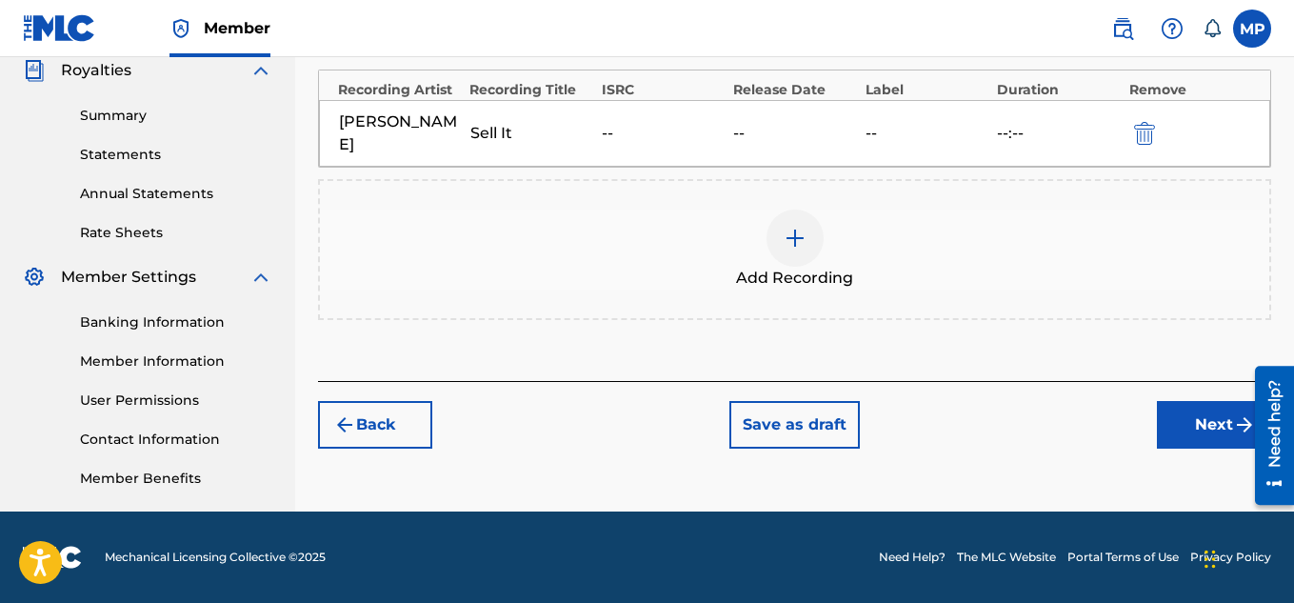
click at [1191, 424] on button "Next" at bounding box center [1214, 425] width 114 height 48
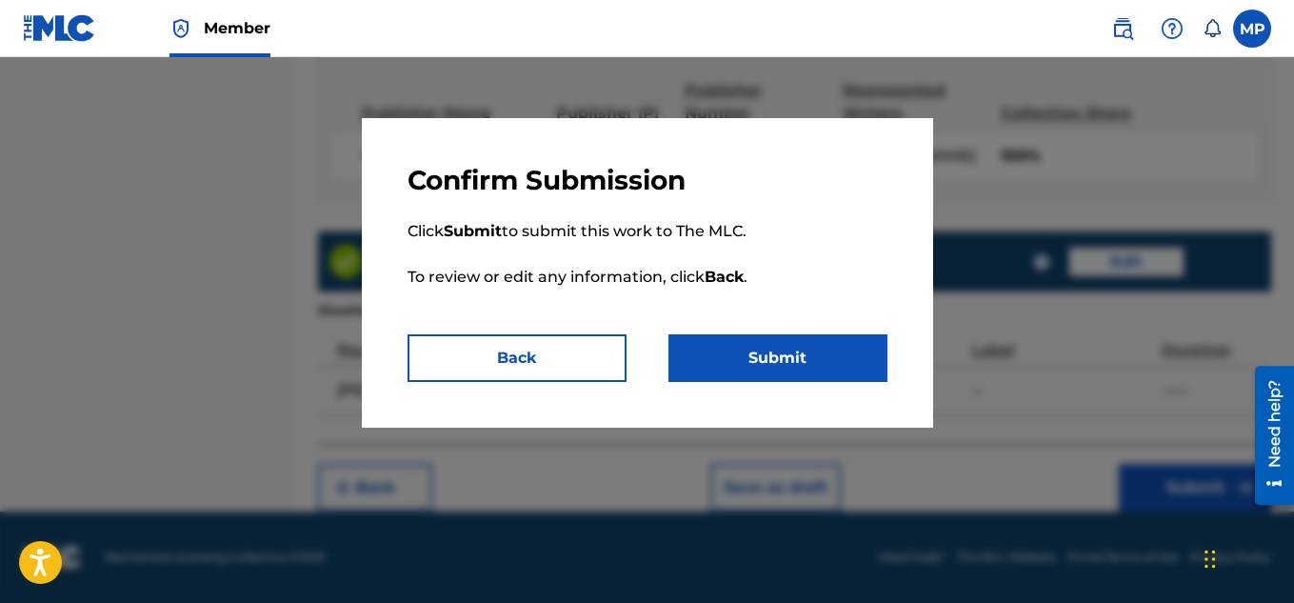
click at [864, 355] on button "Submit" at bounding box center [777, 358] width 219 height 48
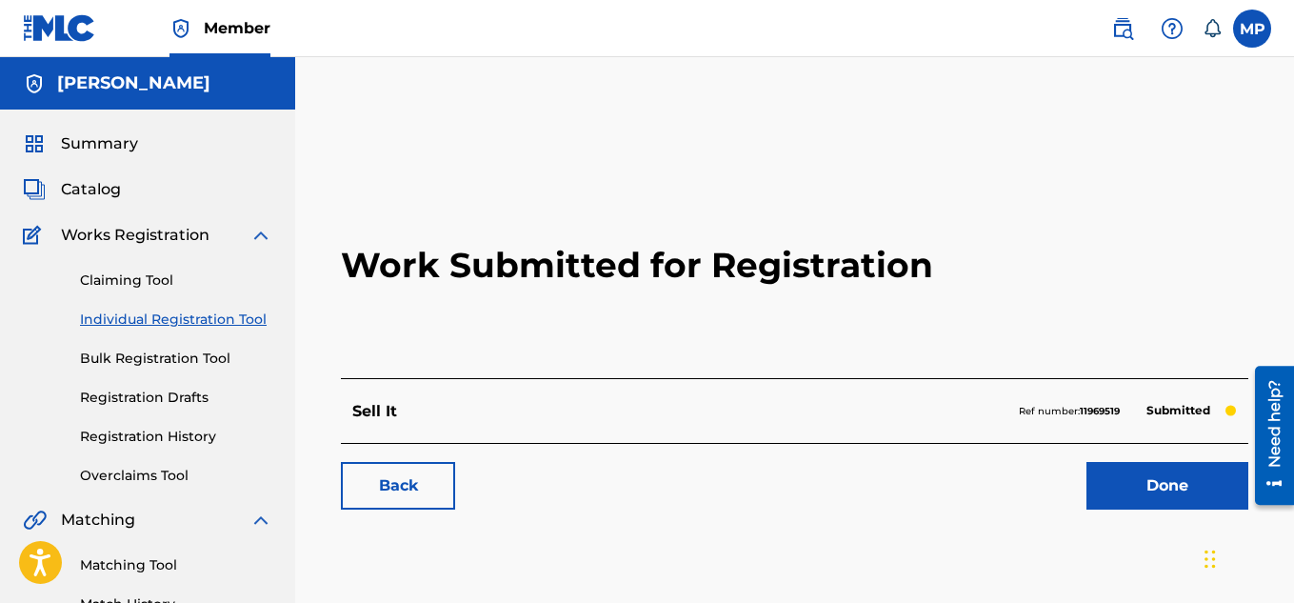
click at [393, 470] on link "Back" at bounding box center [398, 486] width 114 height 48
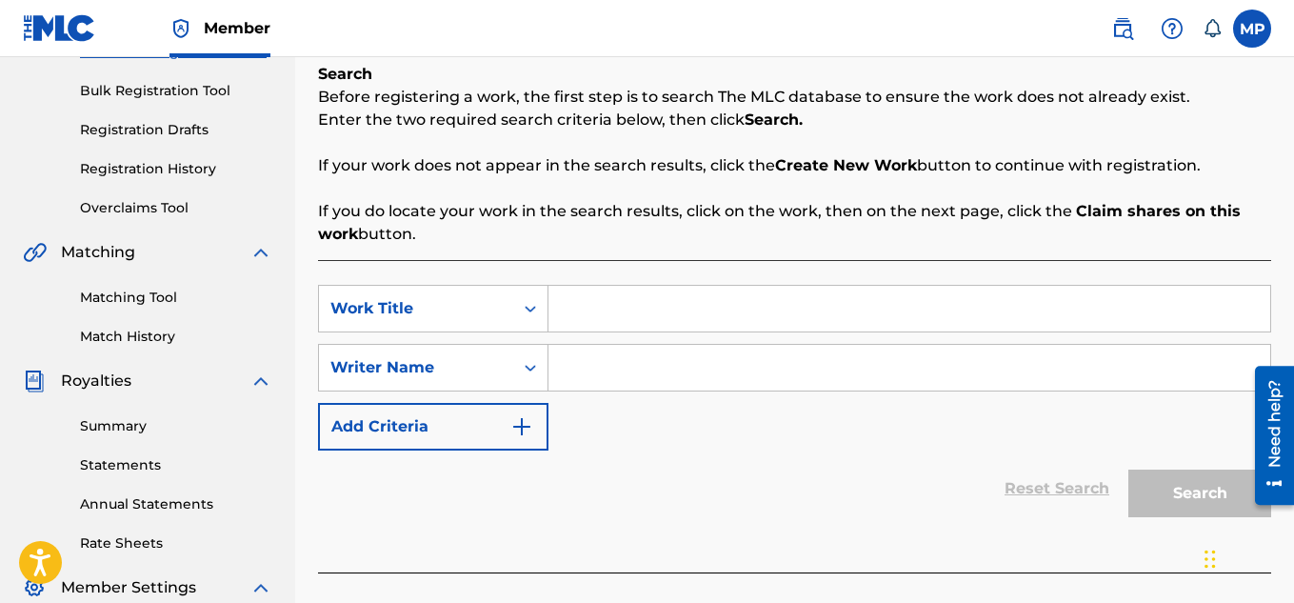
scroll to position [362, 0]
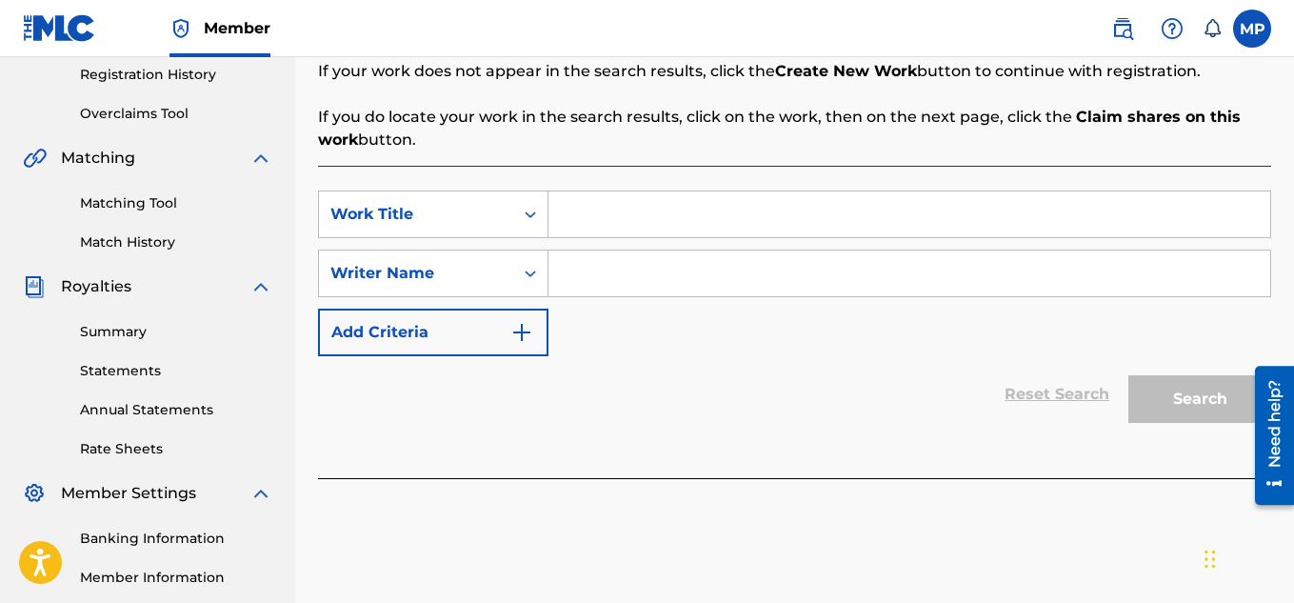
click at [608, 214] on input "Search Form" at bounding box center [909, 214] width 722 height 46
type input "Love Mi Why"
click at [1007, 256] on input "Search Form" at bounding box center [909, 273] width 722 height 46
click at [976, 272] on input "Search Form" at bounding box center [909, 273] width 722 height 46
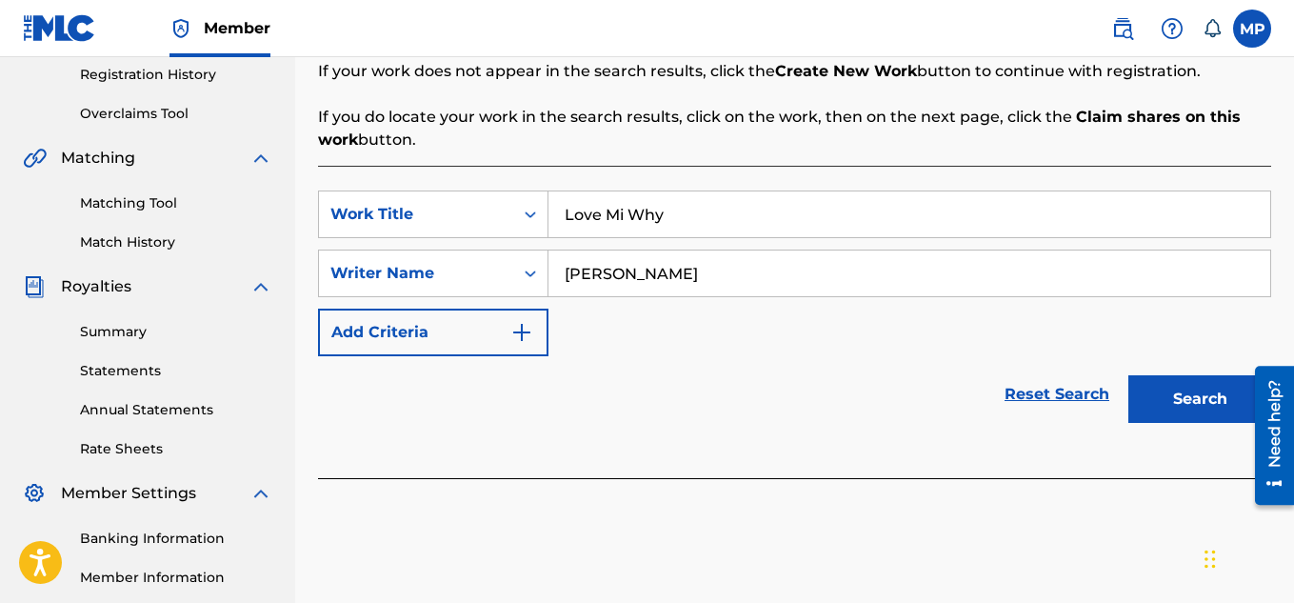
type input "[PERSON_NAME]"
click at [1173, 390] on button "Search" at bounding box center [1199, 399] width 143 height 48
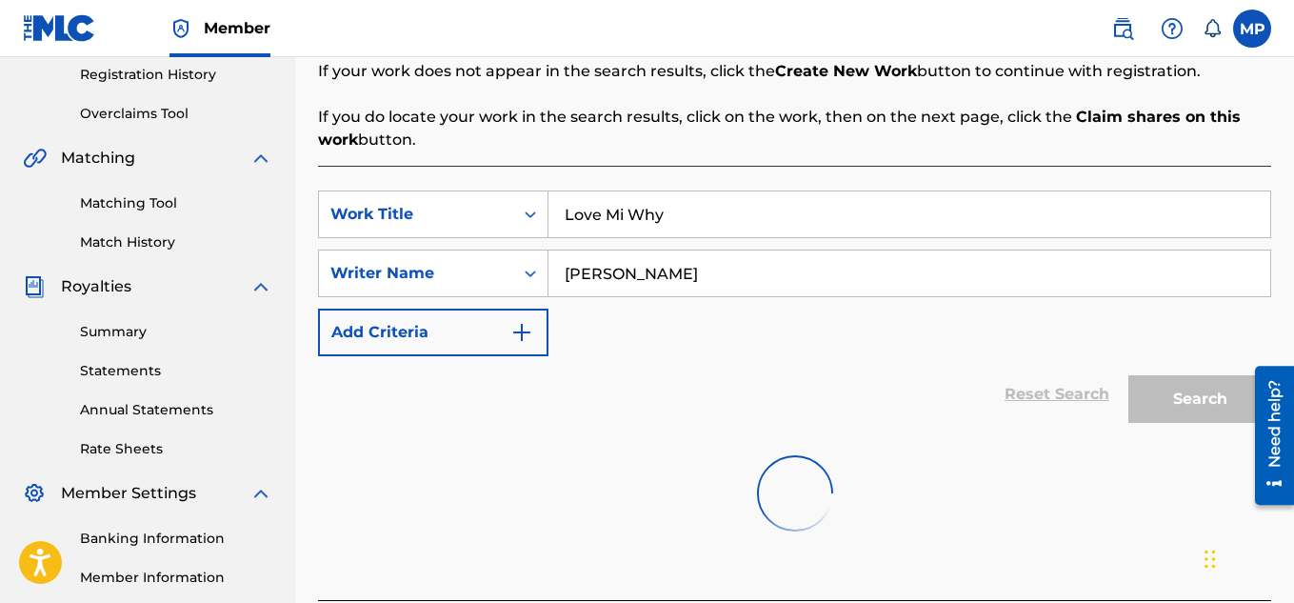
scroll to position [578, 0]
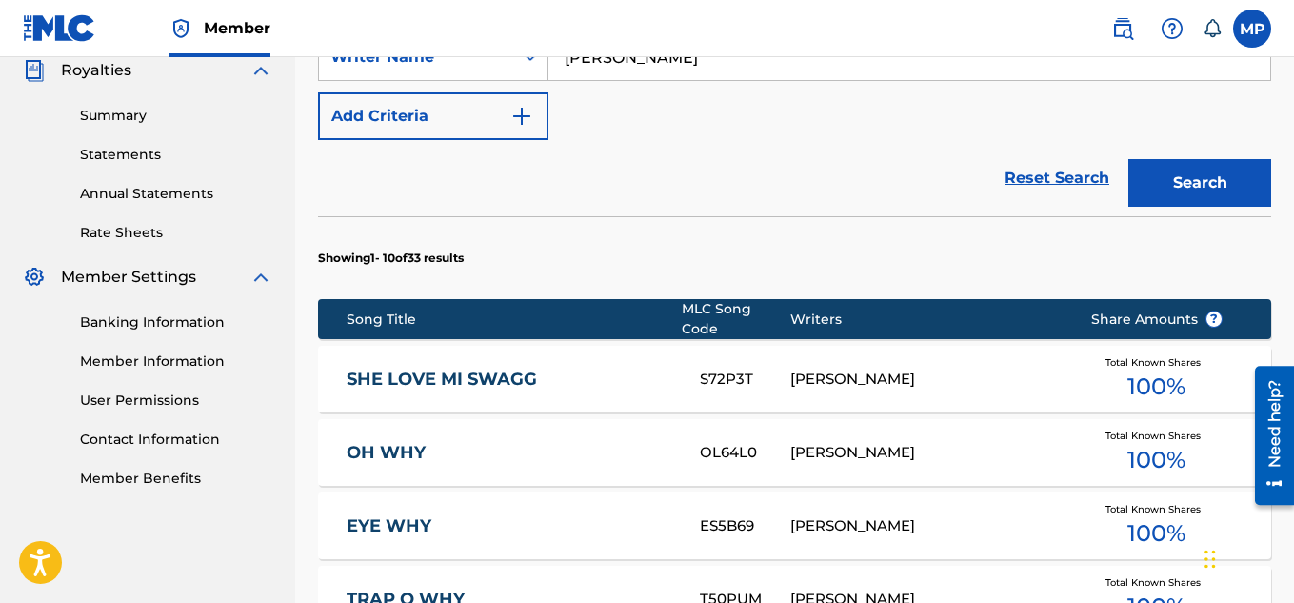
click at [1184, 428] on span "Total Known Shares" at bounding box center [1156, 435] width 103 height 14
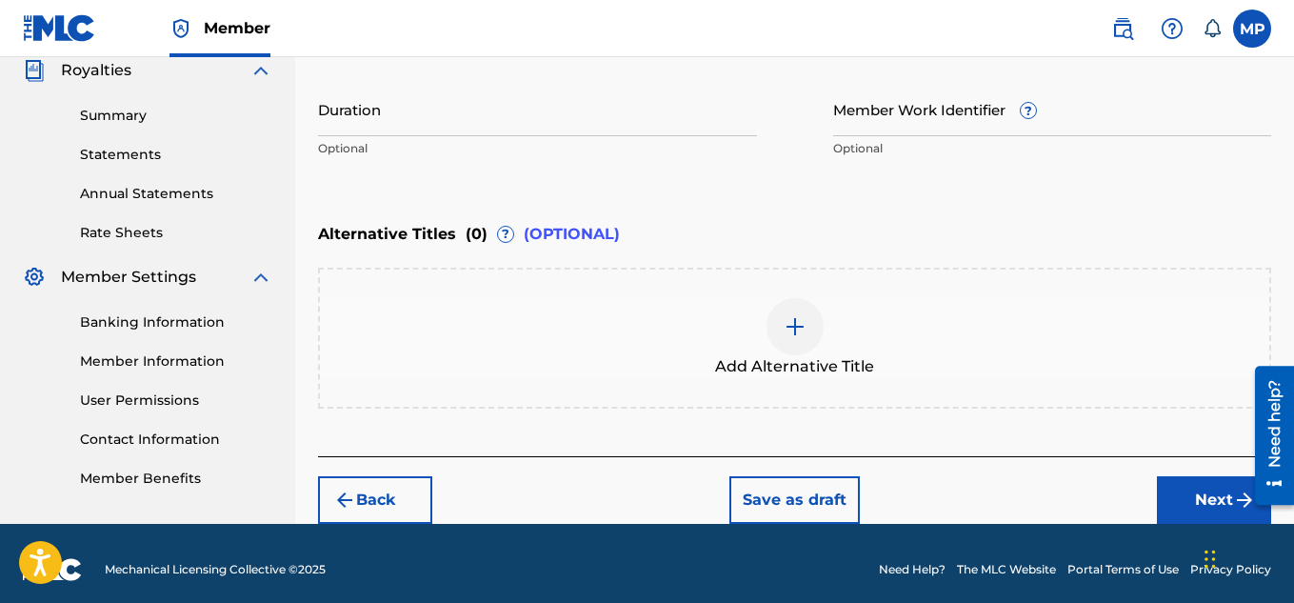
scroll to position [72, 0]
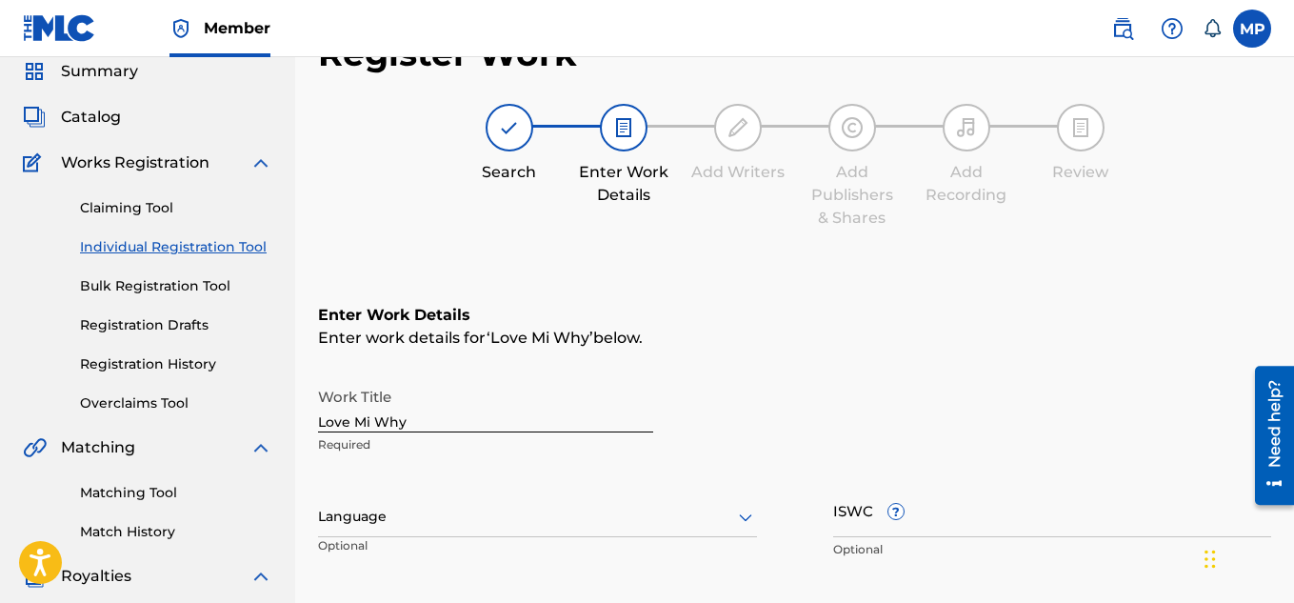
click at [993, 521] on input "ISWC ?" at bounding box center [1052, 510] width 439 height 54
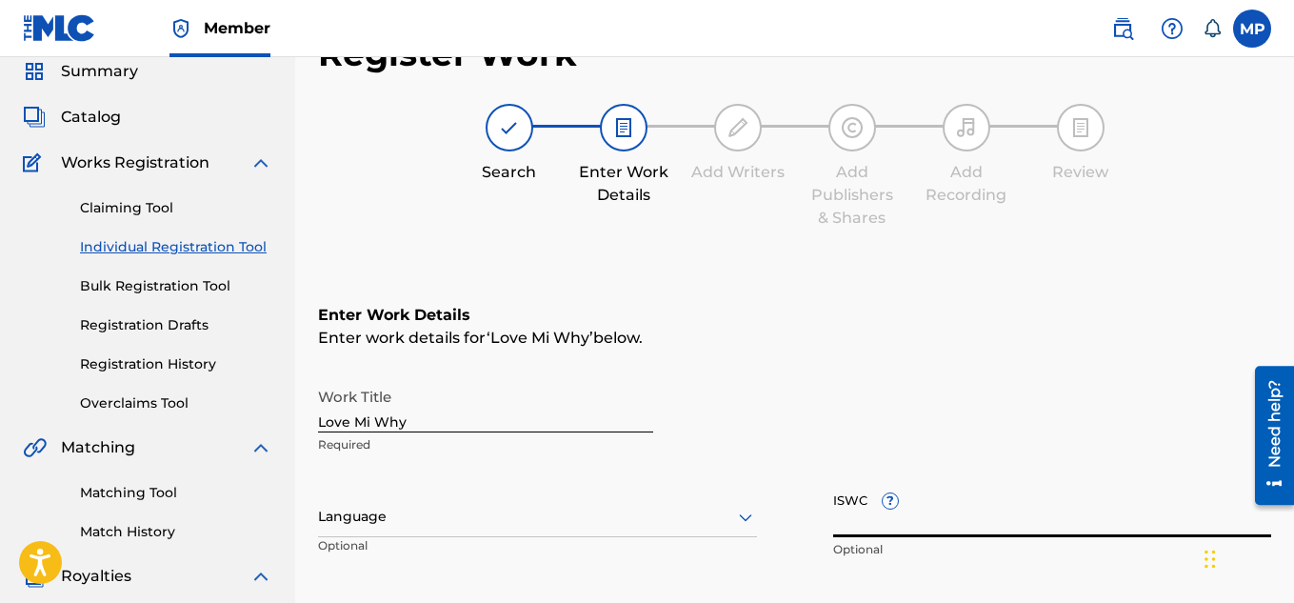
paste input "T9291336851"
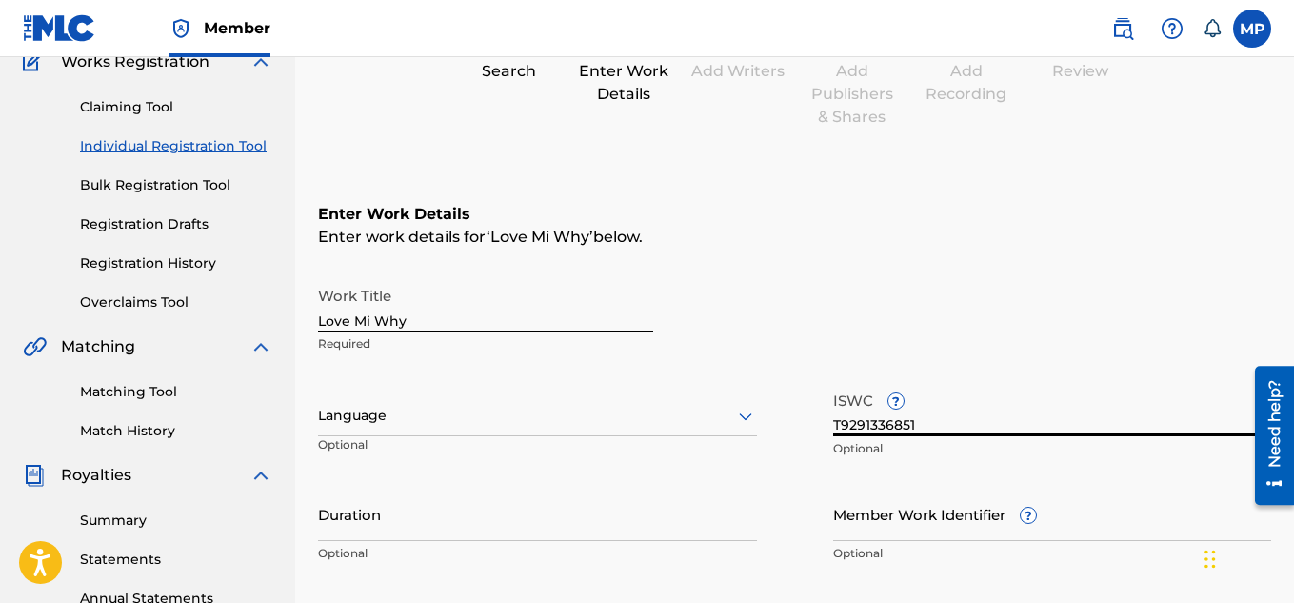
scroll to position [265, 0]
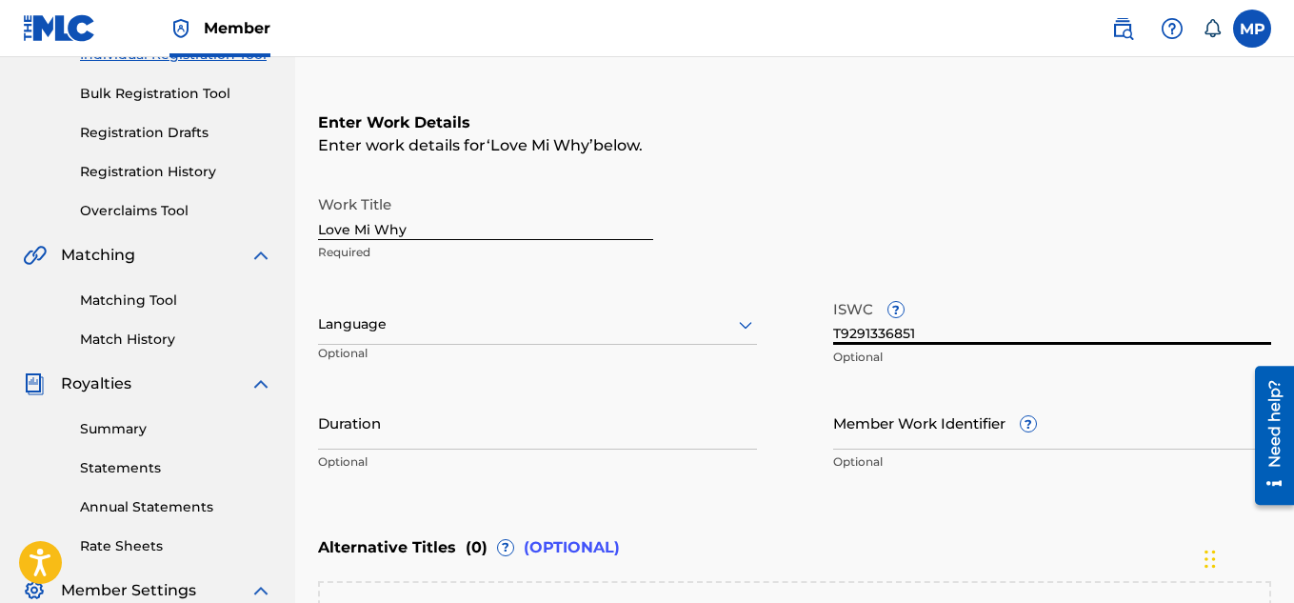
type input "T9291336851"
click at [859, 442] on input "Member Work Identifier ?" at bounding box center [1052, 422] width 439 height 54
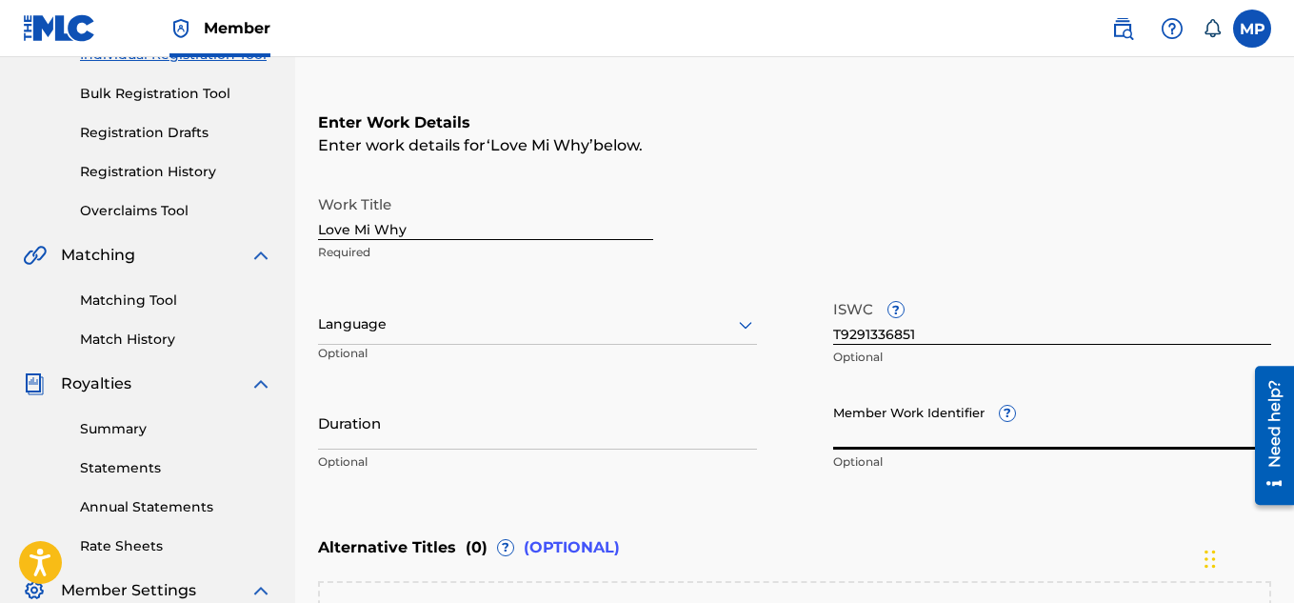
paste input "T9291336851"
type input "T9291336851"
click at [858, 442] on input "T9291336851" at bounding box center [1052, 422] width 439 height 54
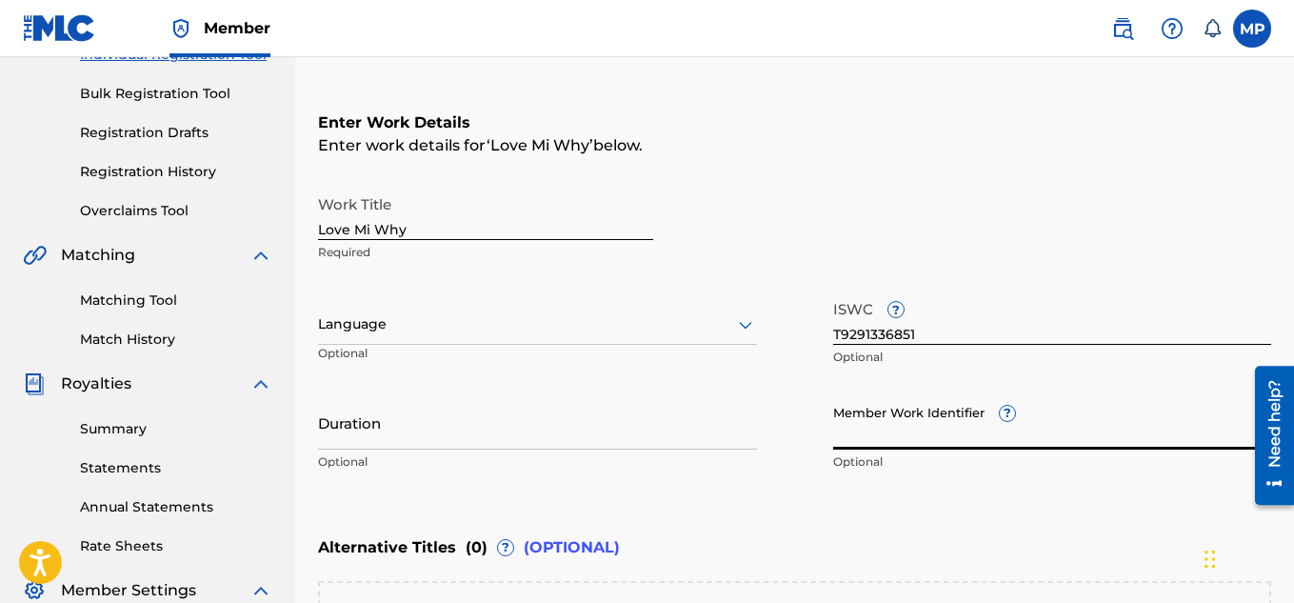
paste input "897893937"
type input "897893937"
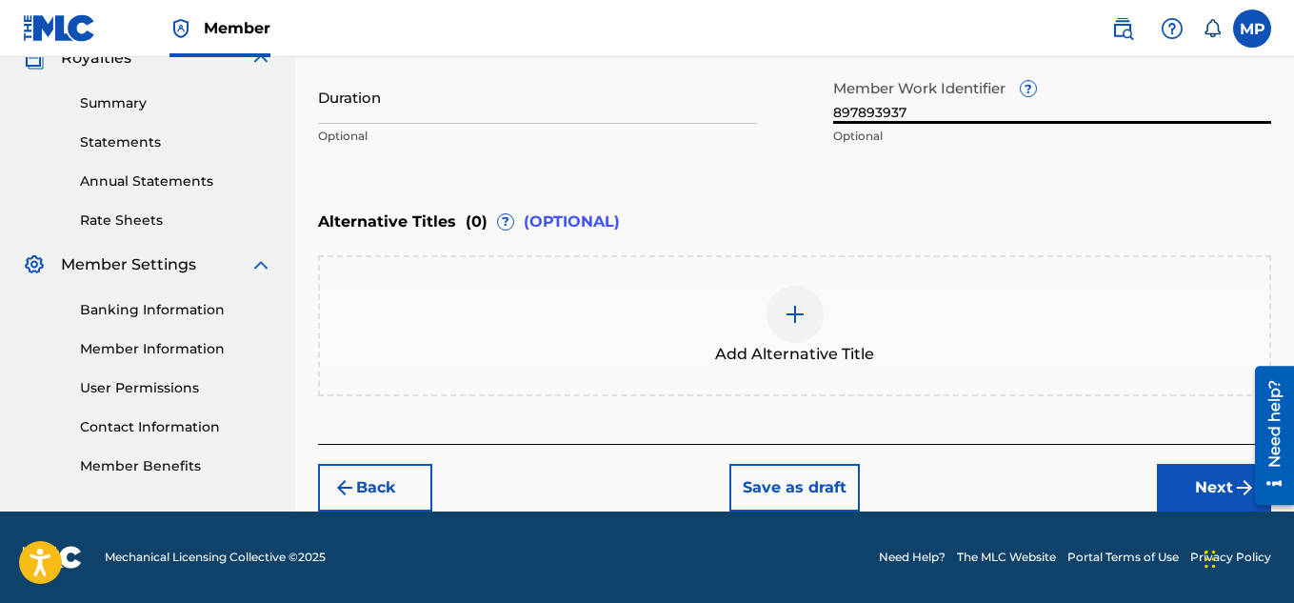
click at [1203, 493] on button "Next" at bounding box center [1214, 488] width 114 height 48
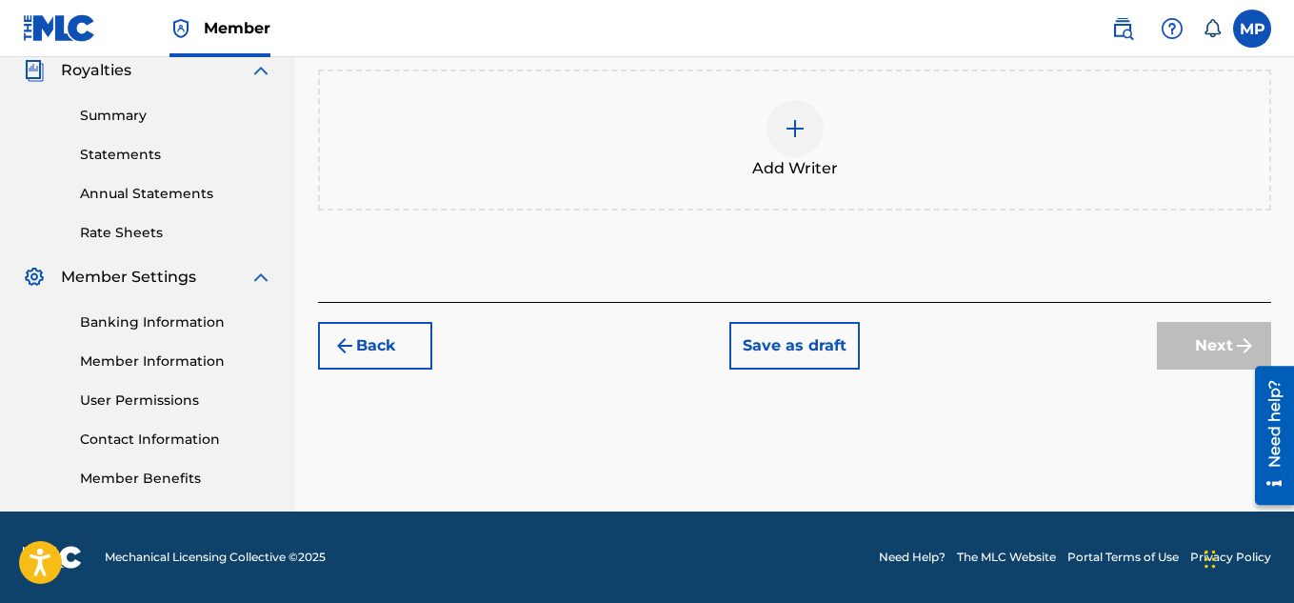
click at [789, 140] on img at bounding box center [795, 128] width 23 height 23
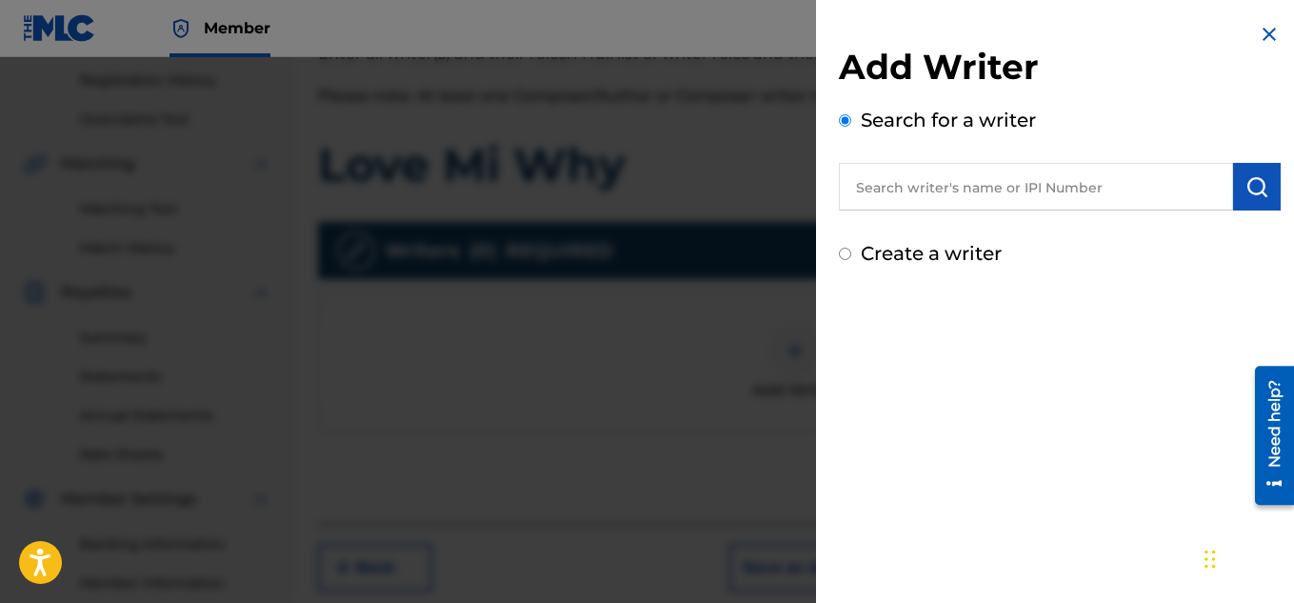
click at [907, 191] on input "text" at bounding box center [1036, 187] width 394 height 48
type input "[PERSON_NAME]"
click at [1254, 200] on button "submit" at bounding box center [1257, 187] width 48 height 48
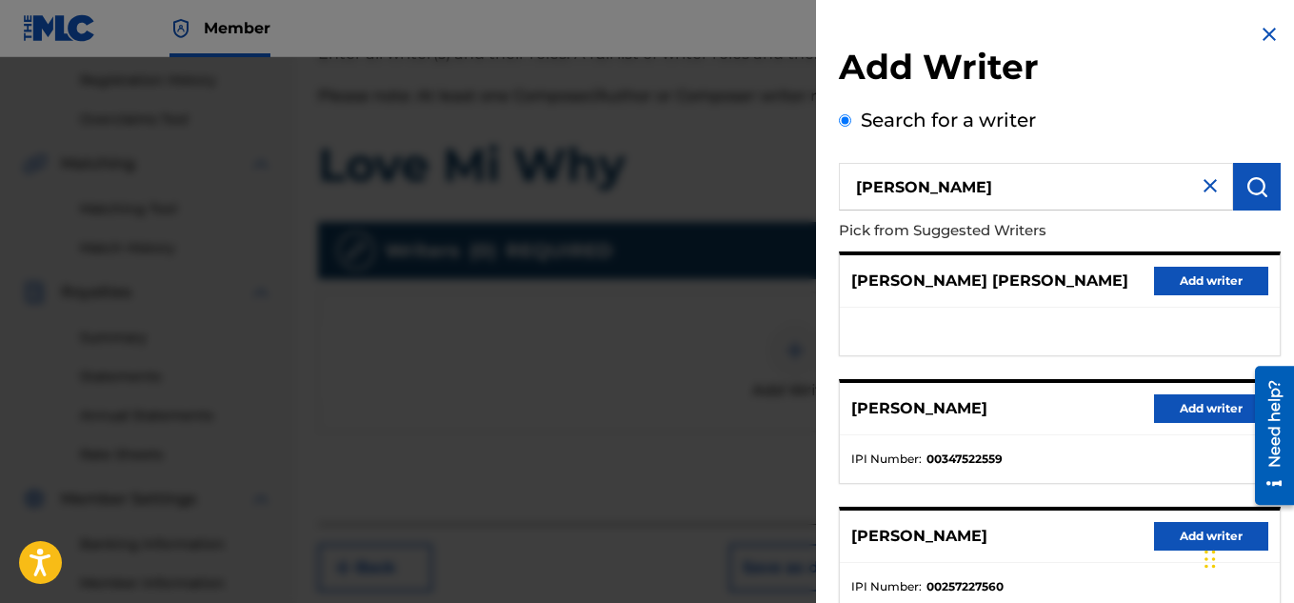
click at [1204, 411] on button "Add writer" at bounding box center [1211, 408] width 114 height 29
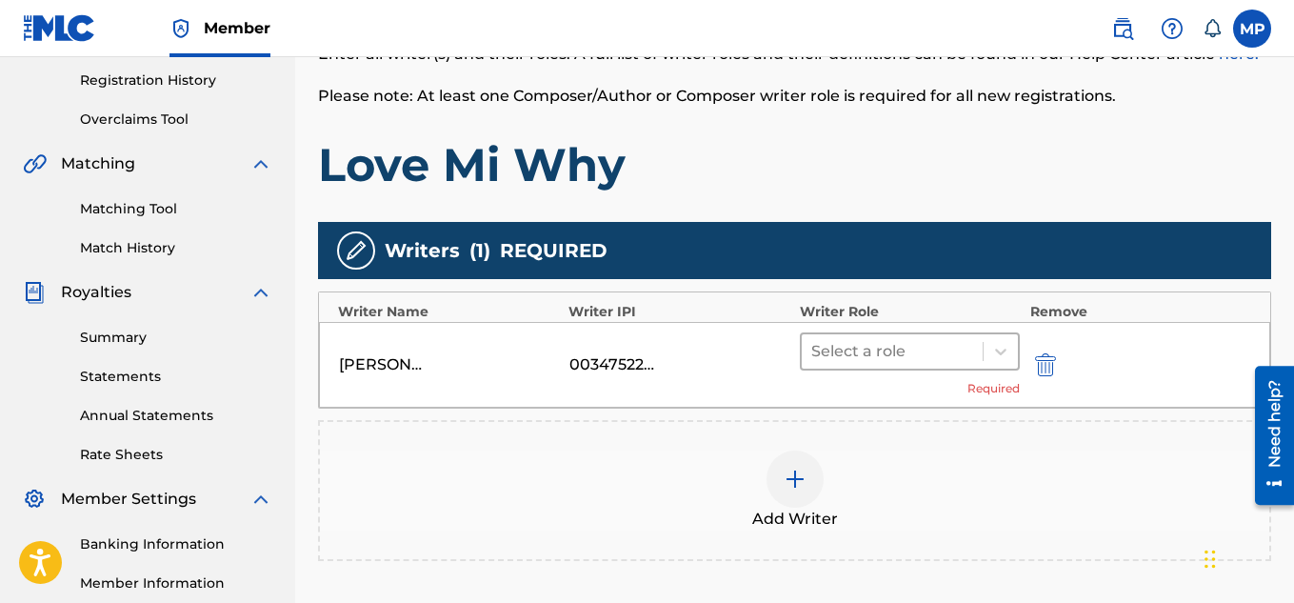
click at [890, 349] on div at bounding box center [892, 351] width 163 height 27
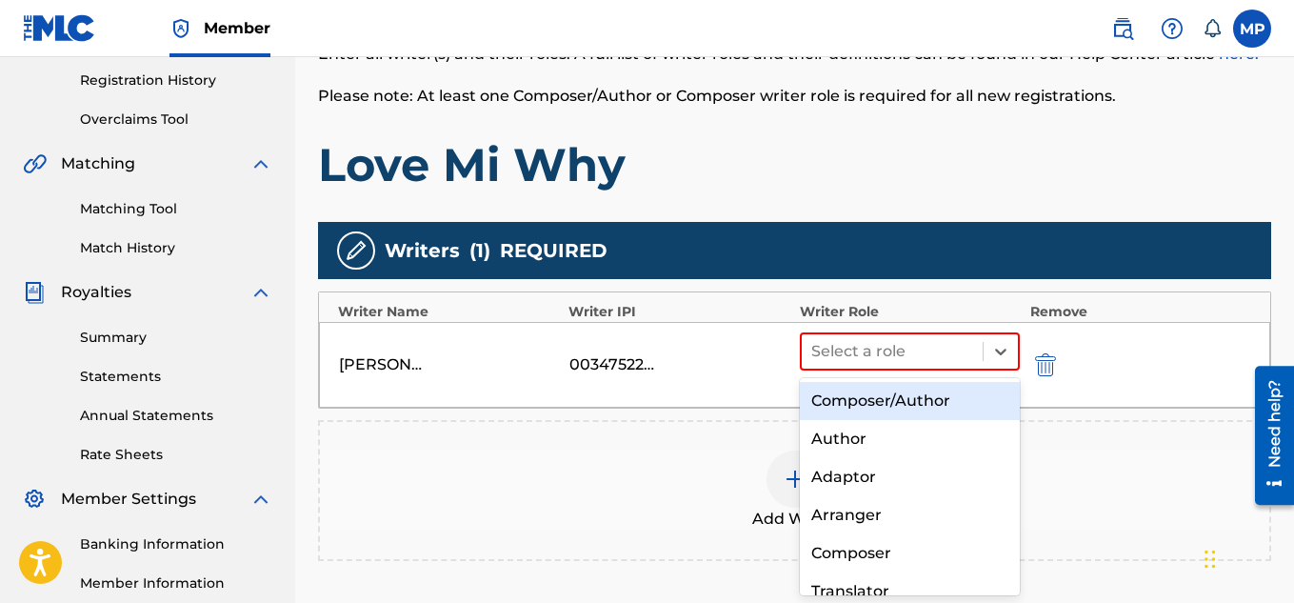
click at [864, 394] on div "Composer/Author" at bounding box center [910, 401] width 221 height 38
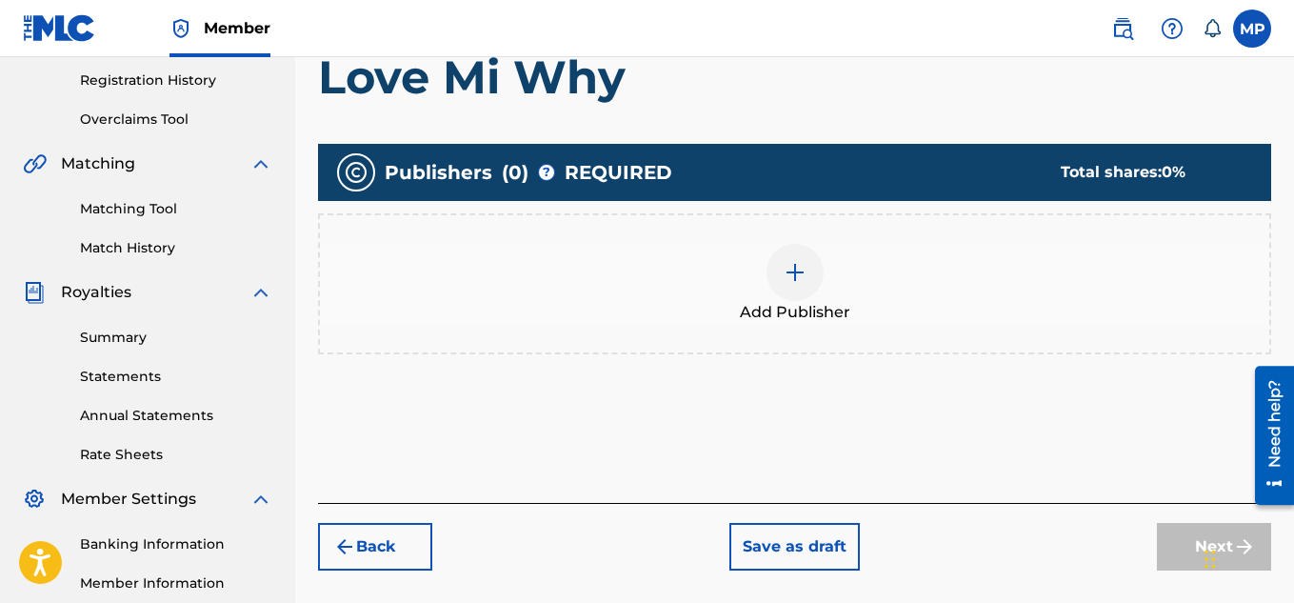
scroll to position [86, 0]
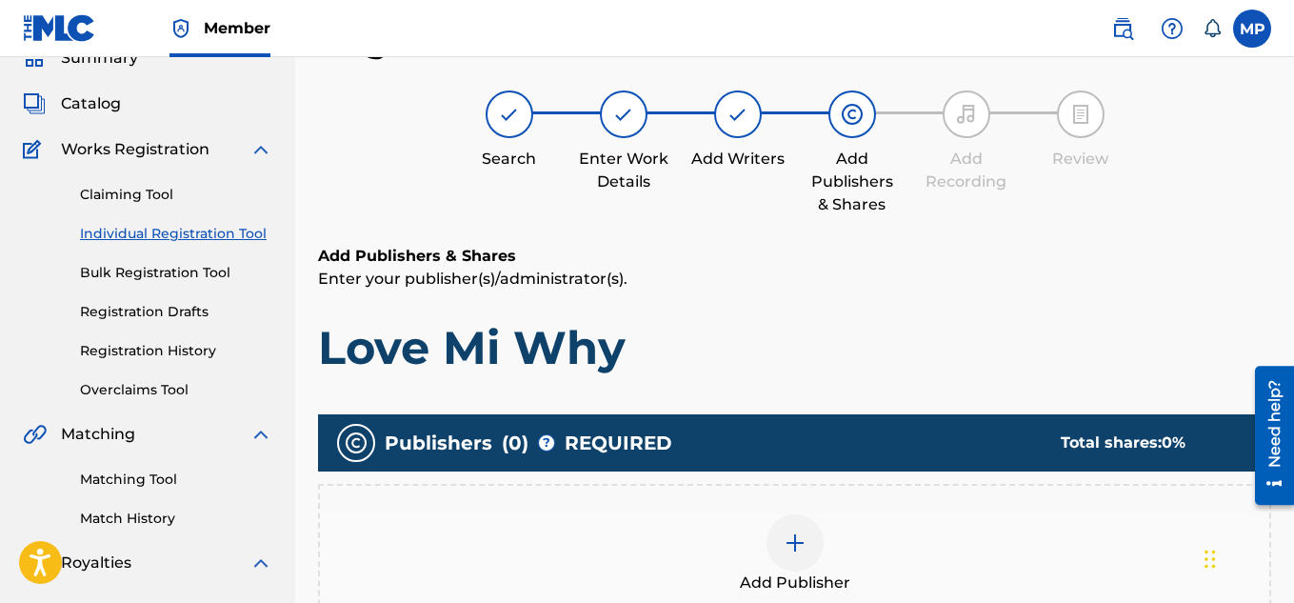
click at [800, 531] on img at bounding box center [795, 542] width 23 height 23
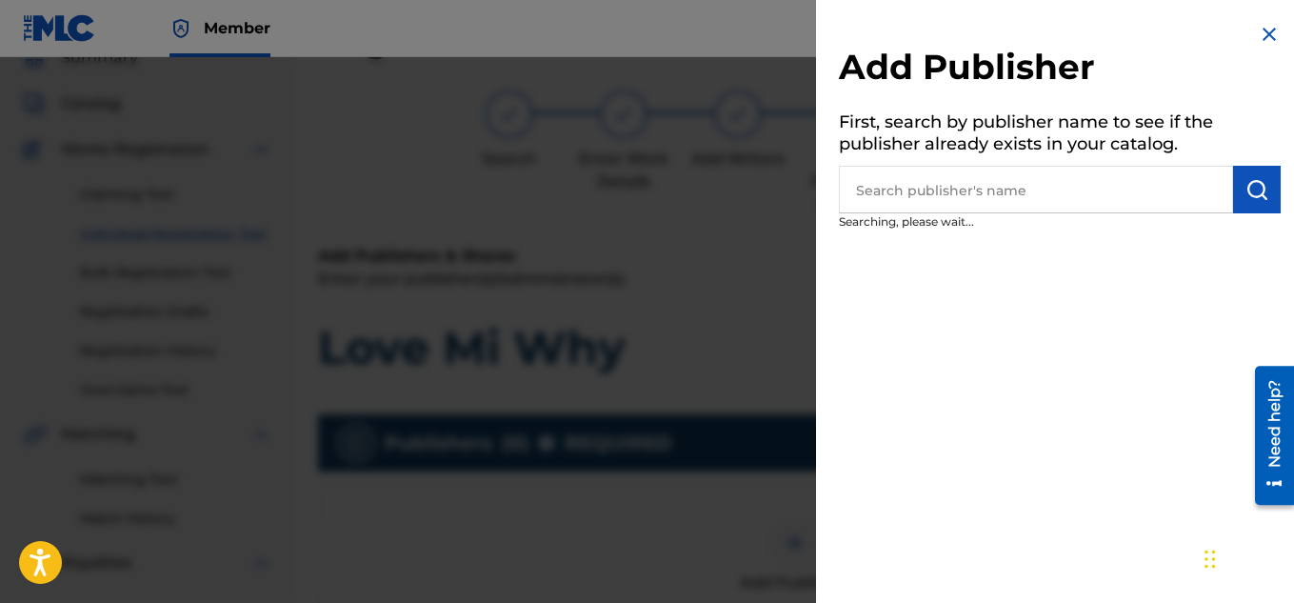
click at [942, 204] on input "text" at bounding box center [1036, 190] width 394 height 48
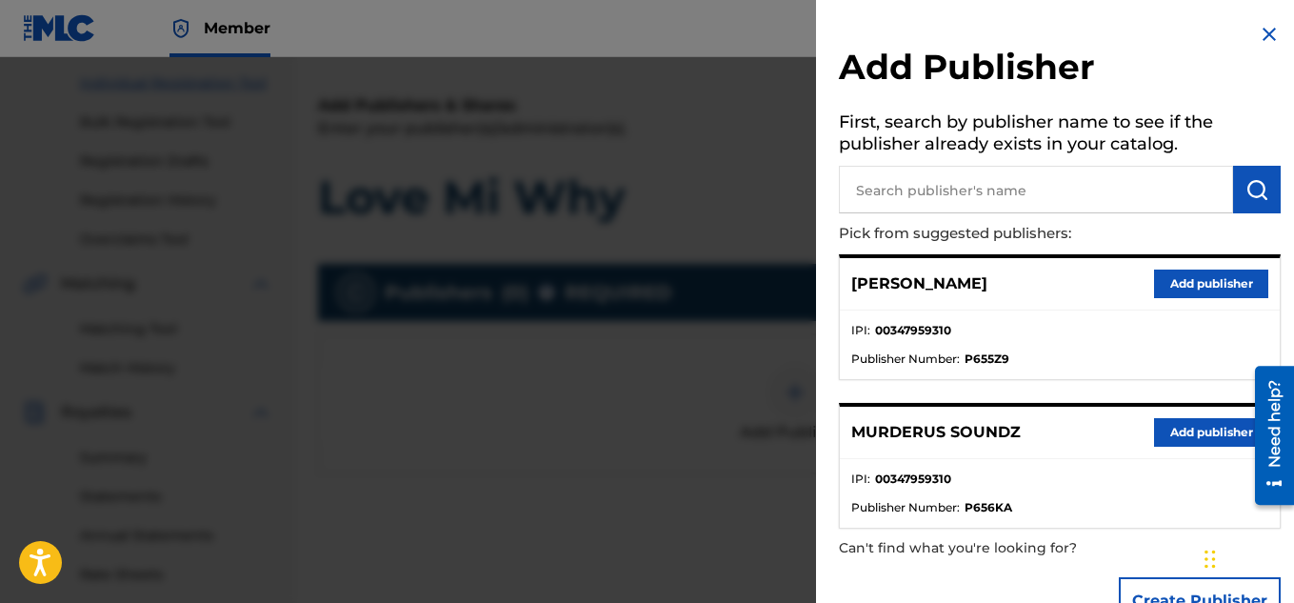
click at [1177, 427] on button "Add publisher" at bounding box center [1211, 432] width 114 height 29
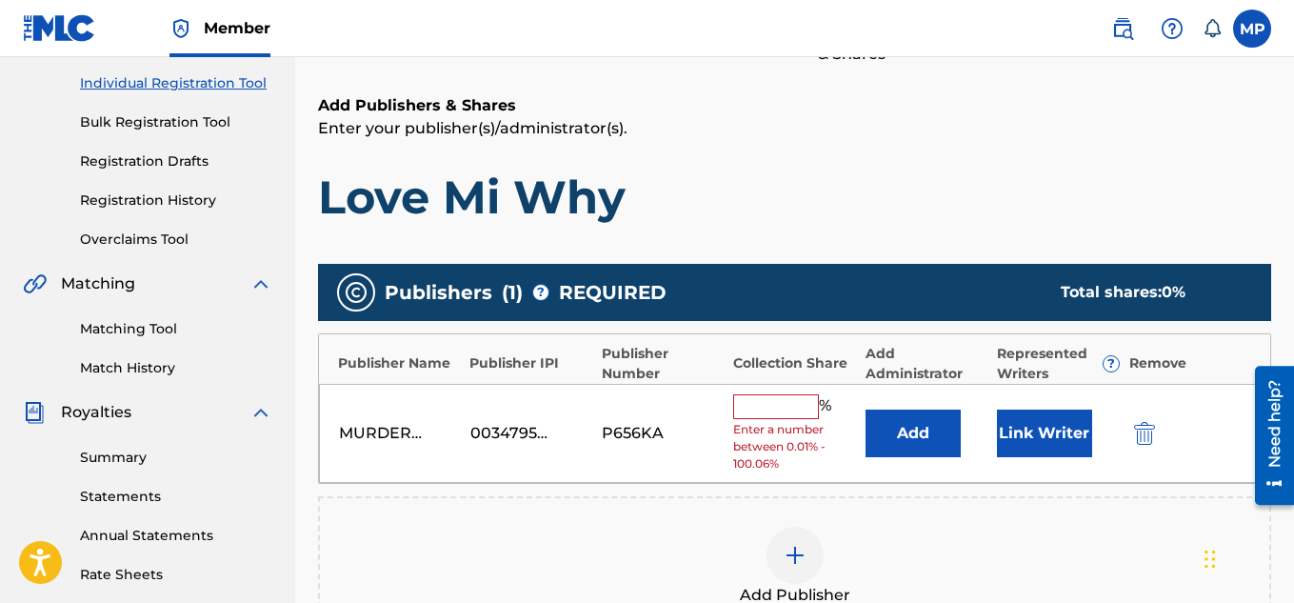
click at [782, 411] on input "text" at bounding box center [776, 406] width 86 height 25
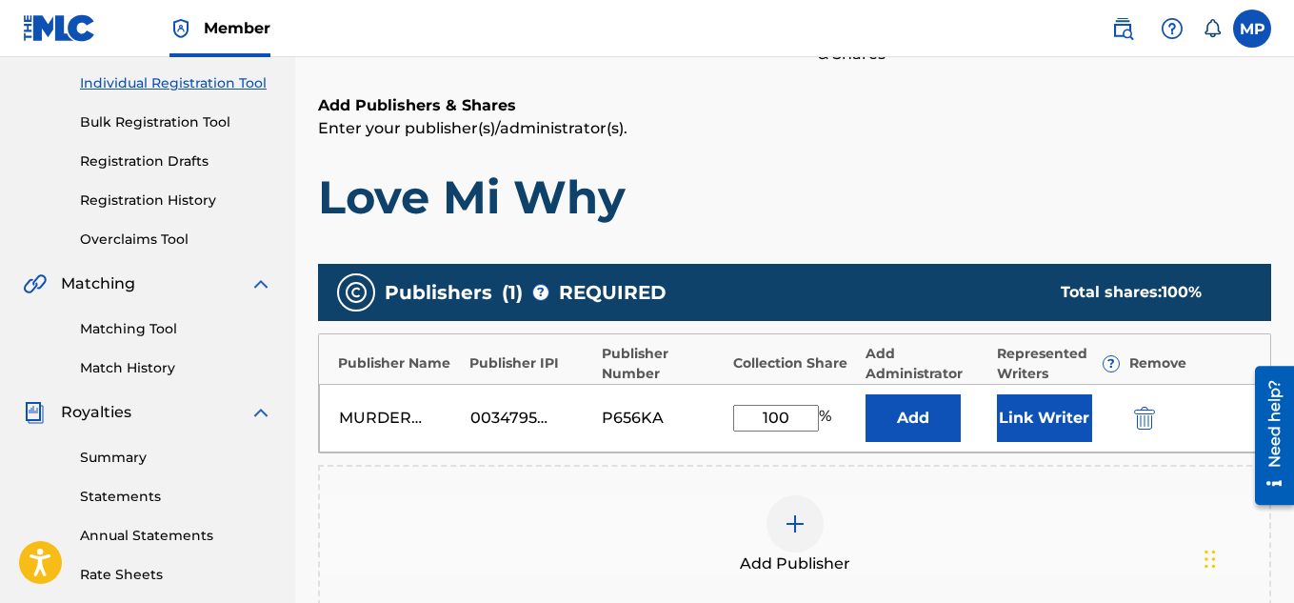
type input "100"
click at [1034, 417] on button "Link Writer" at bounding box center [1044, 418] width 95 height 48
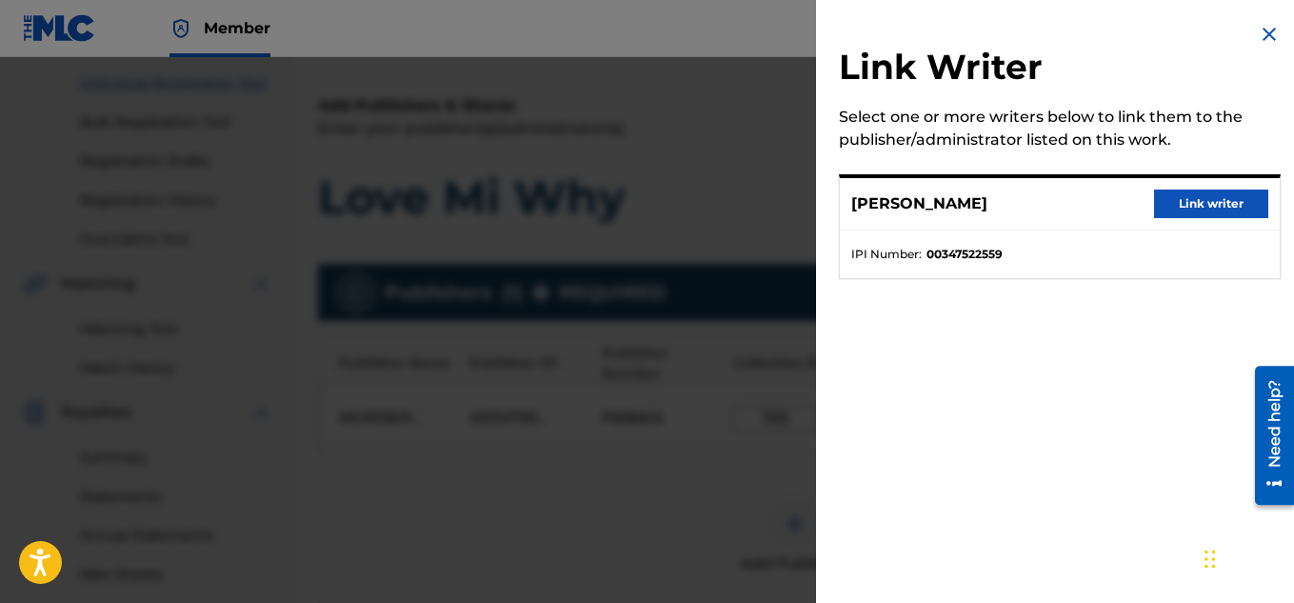
click at [1192, 210] on button "Link writer" at bounding box center [1211, 203] width 114 height 29
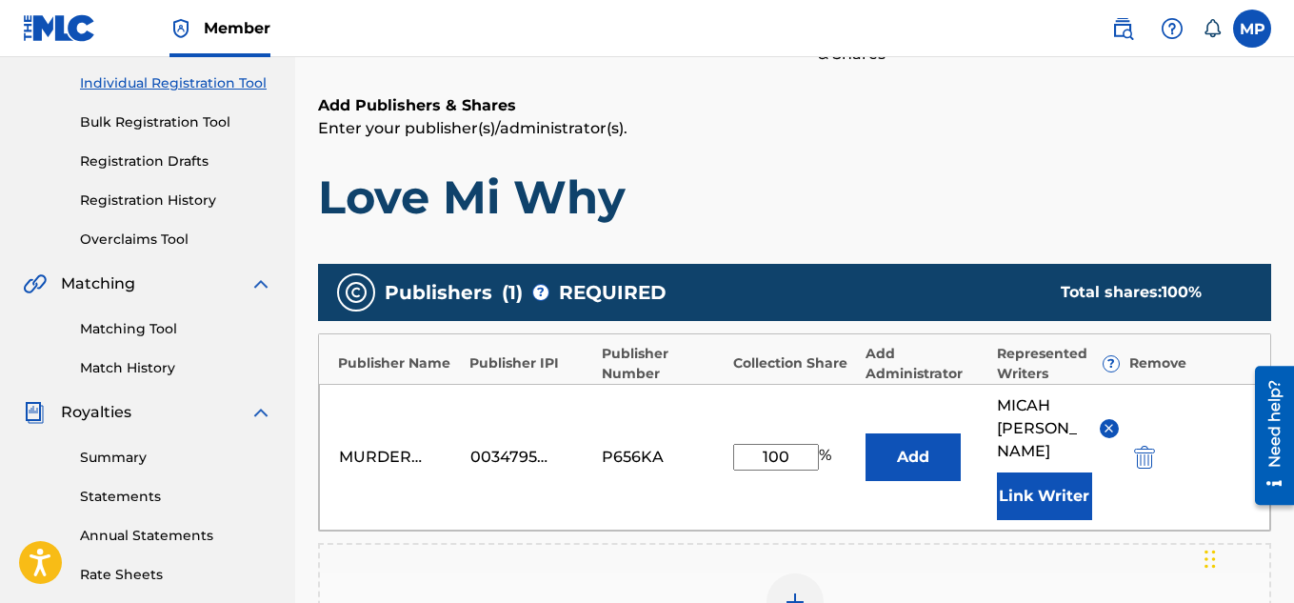
scroll to position [602, 0]
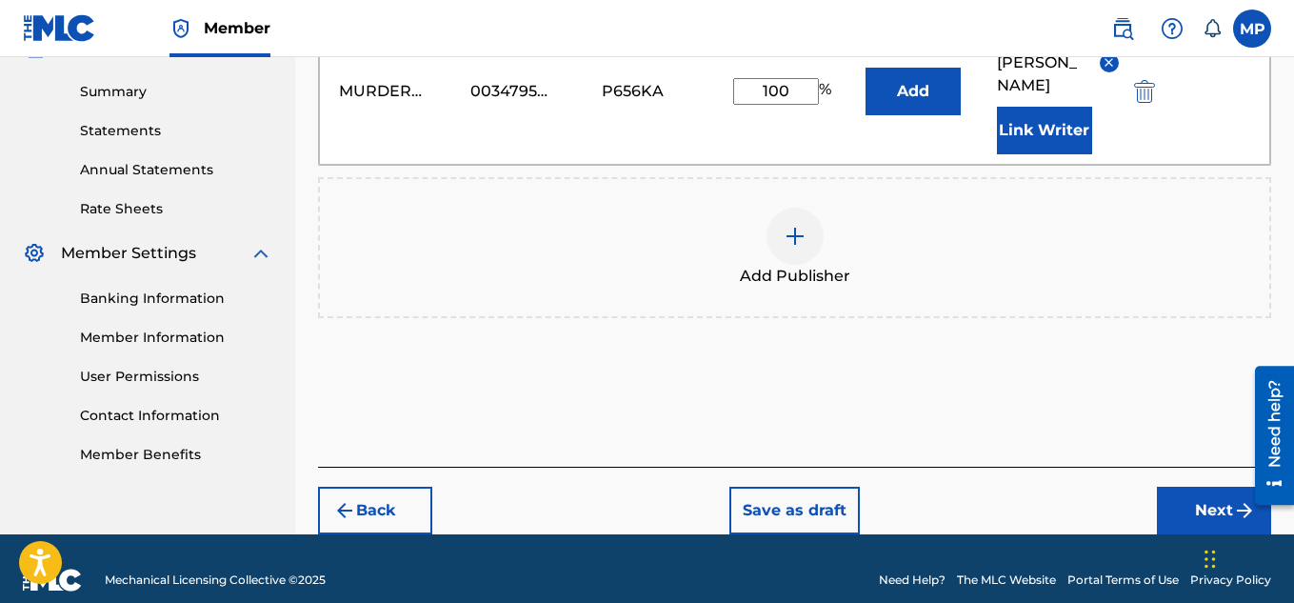
click at [1183, 487] on button "Next" at bounding box center [1214, 511] width 114 height 48
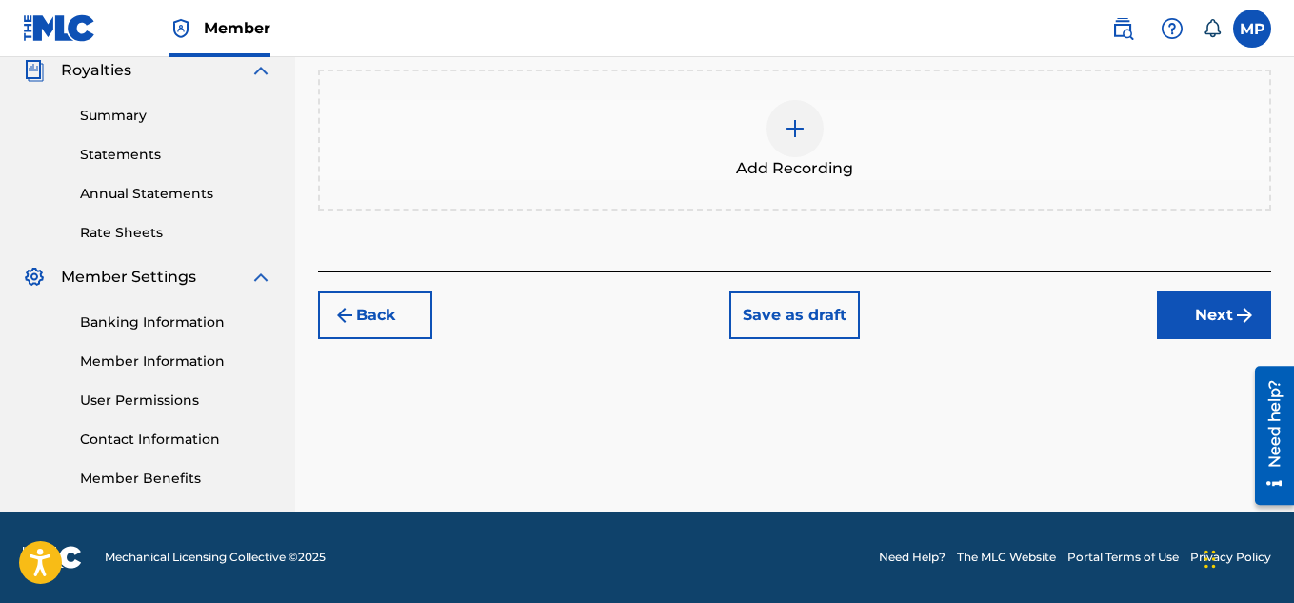
click at [808, 157] on div at bounding box center [794, 128] width 57 height 57
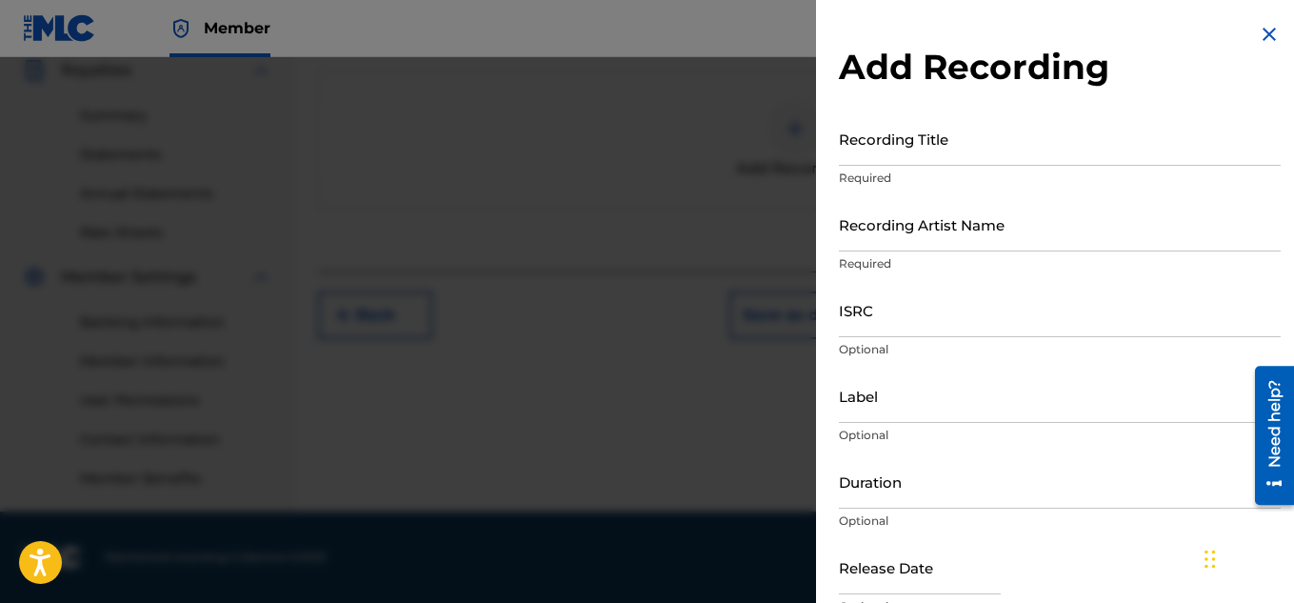
scroll to position [550, 0]
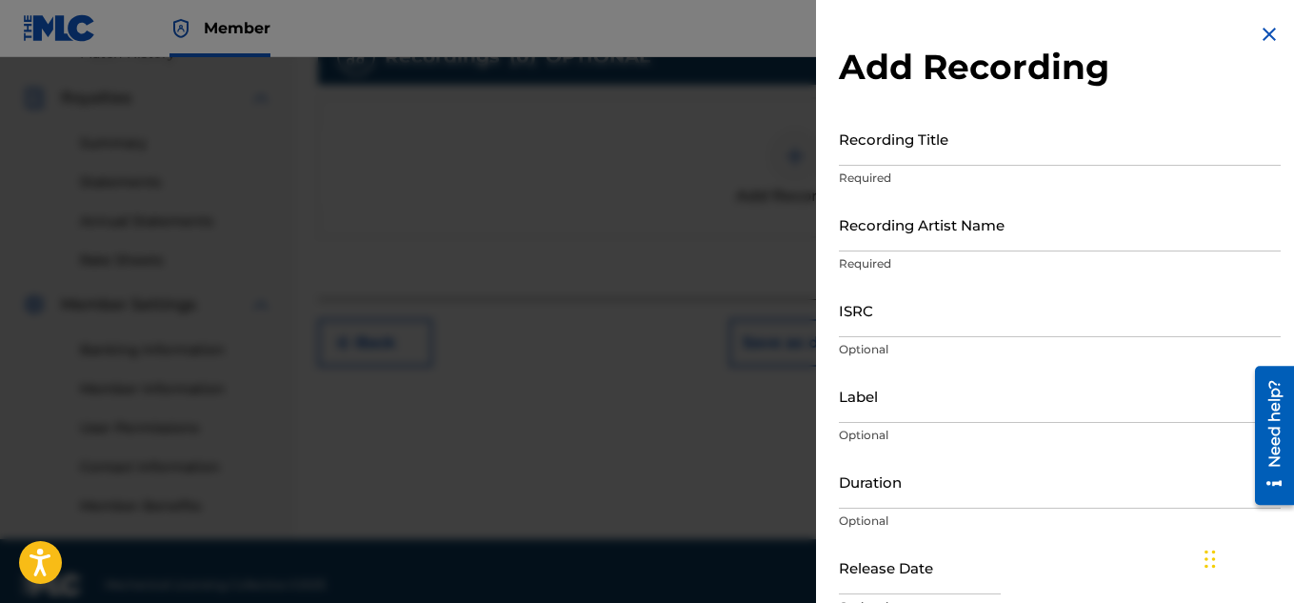
click at [859, 149] on input "Recording Title" at bounding box center [1060, 138] width 442 height 54
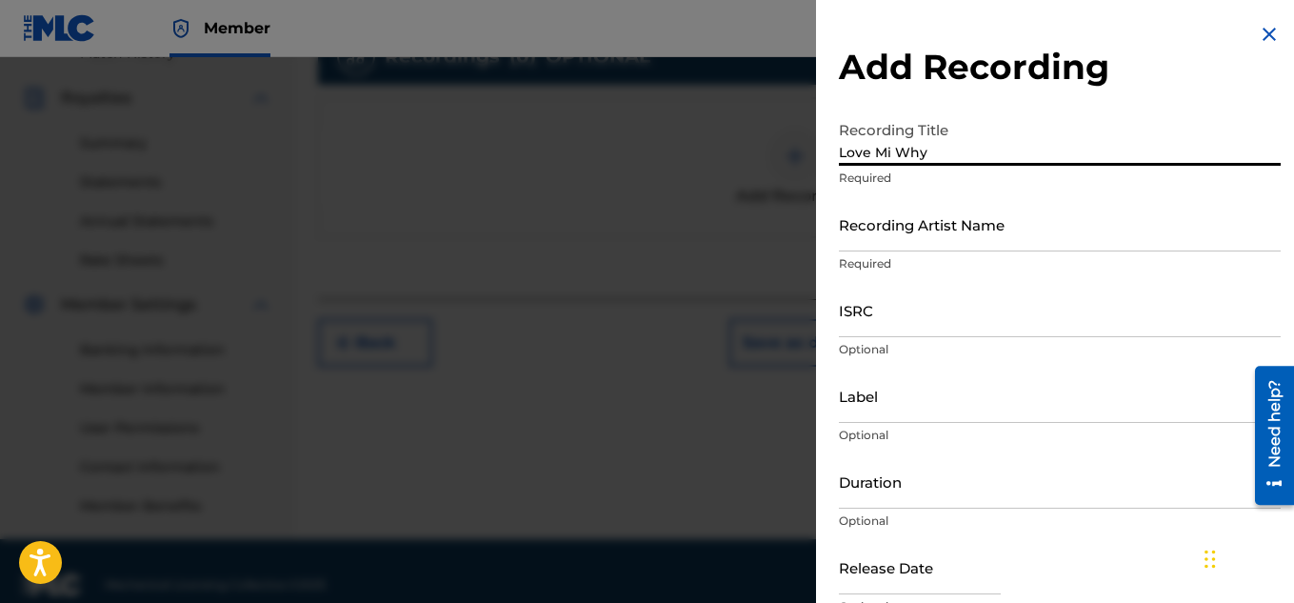
type input "Love Mi Why"
click at [857, 241] on input "Recording Artist Name" at bounding box center [1060, 224] width 442 height 54
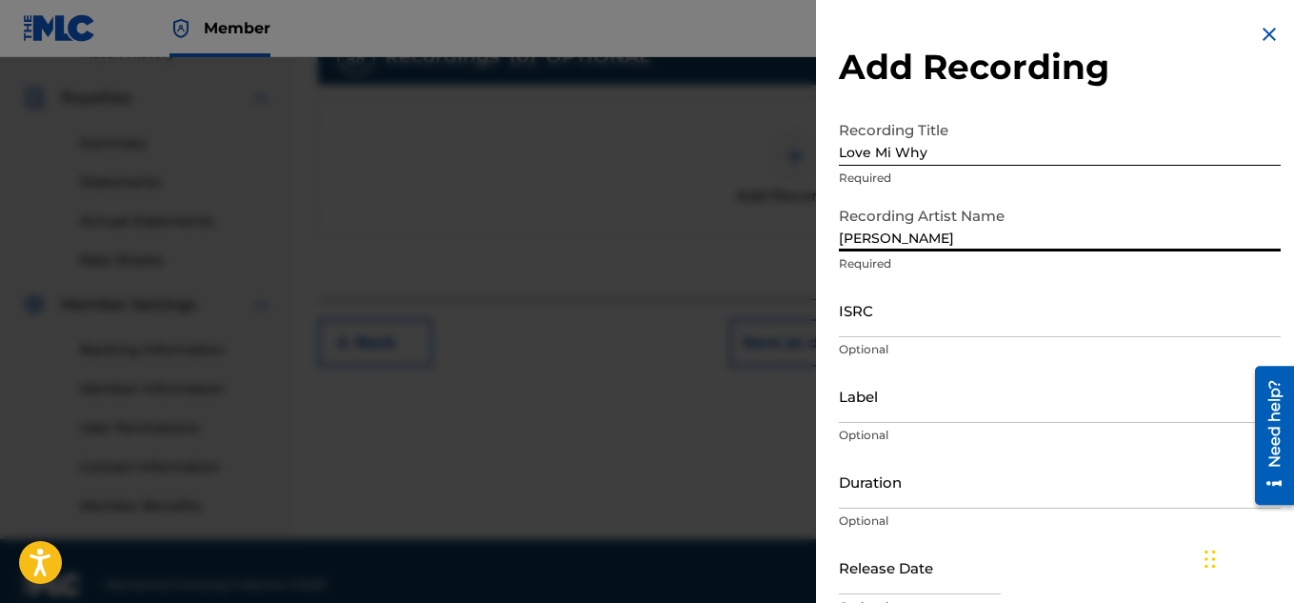
type input "[PERSON_NAME]"
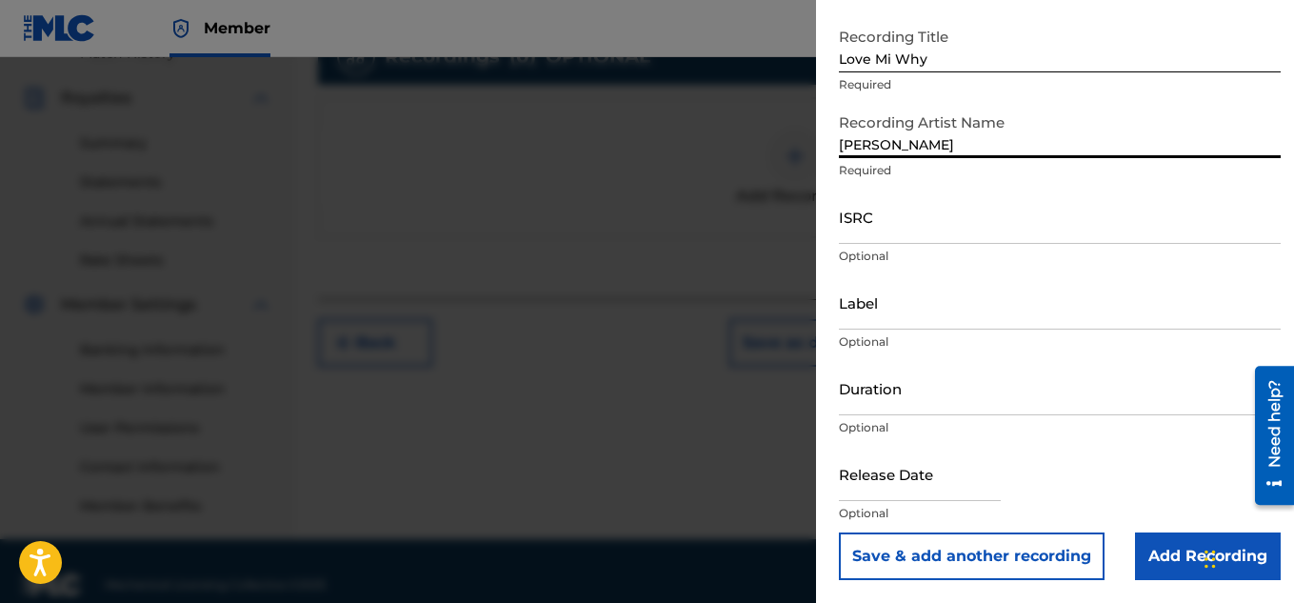
click at [1158, 558] on input "Add Recording" at bounding box center [1208, 556] width 146 height 48
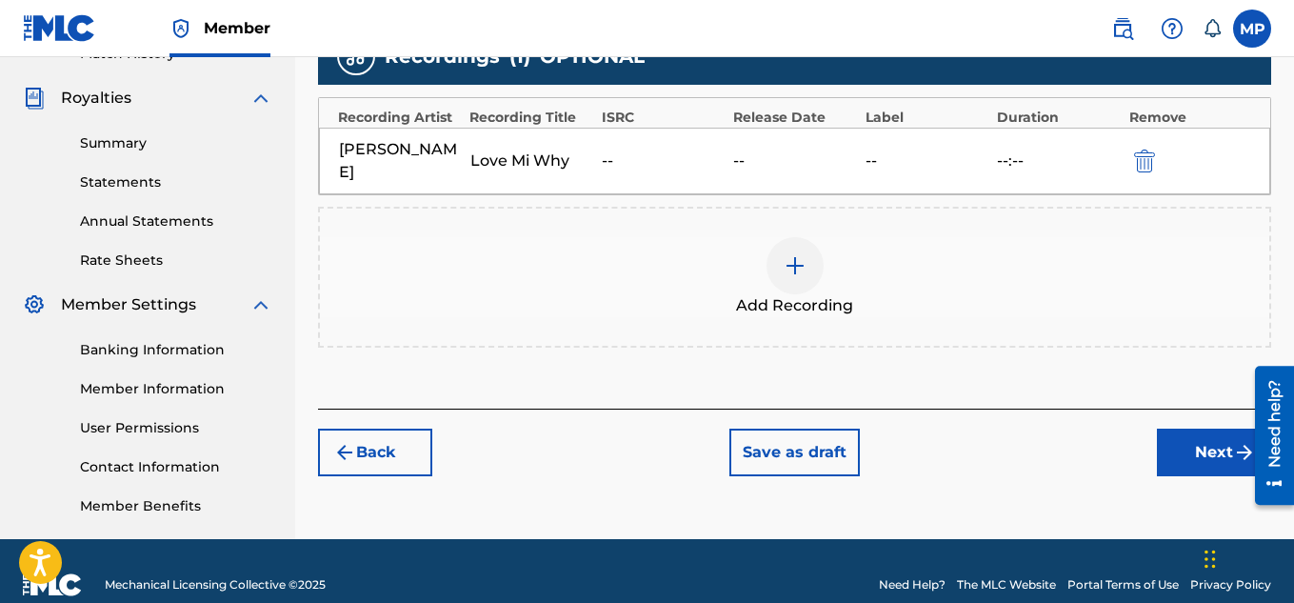
scroll to position [578, 0]
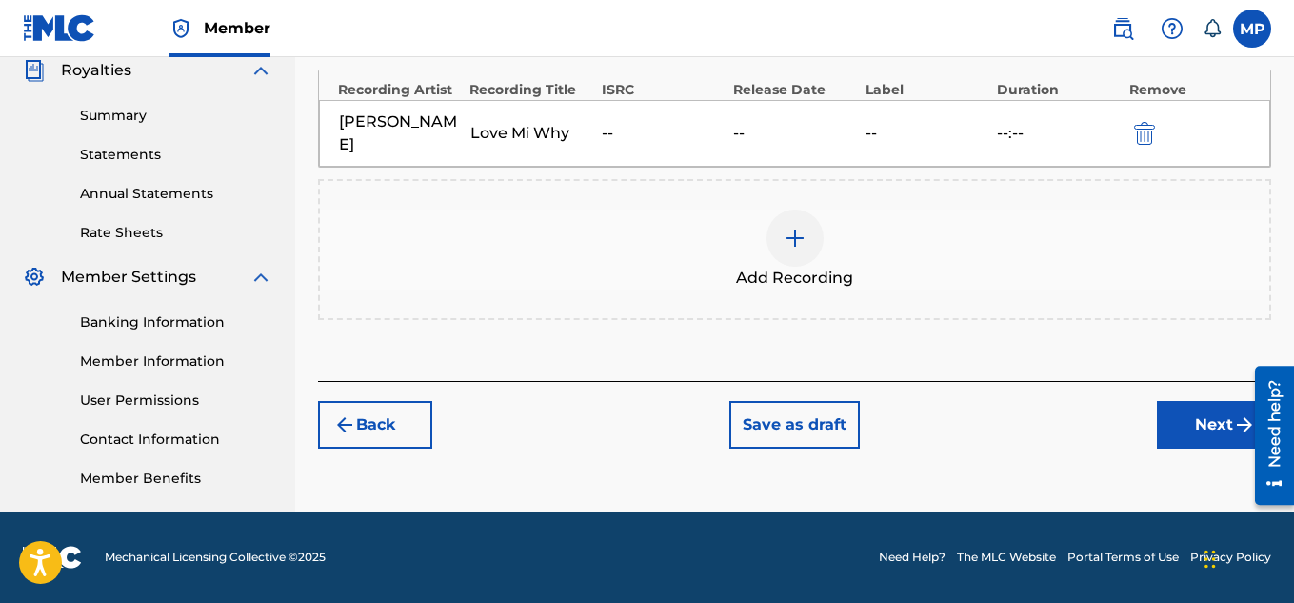
click at [1209, 411] on button "Next" at bounding box center [1214, 425] width 114 height 48
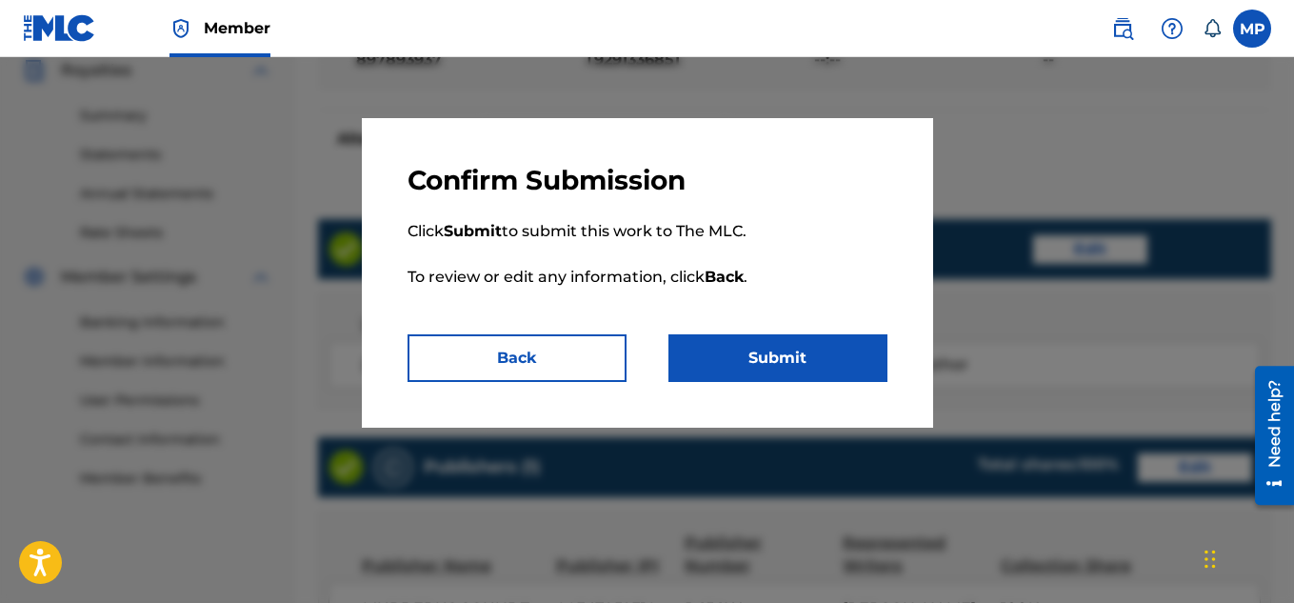
click at [850, 360] on button "Submit" at bounding box center [777, 358] width 219 height 48
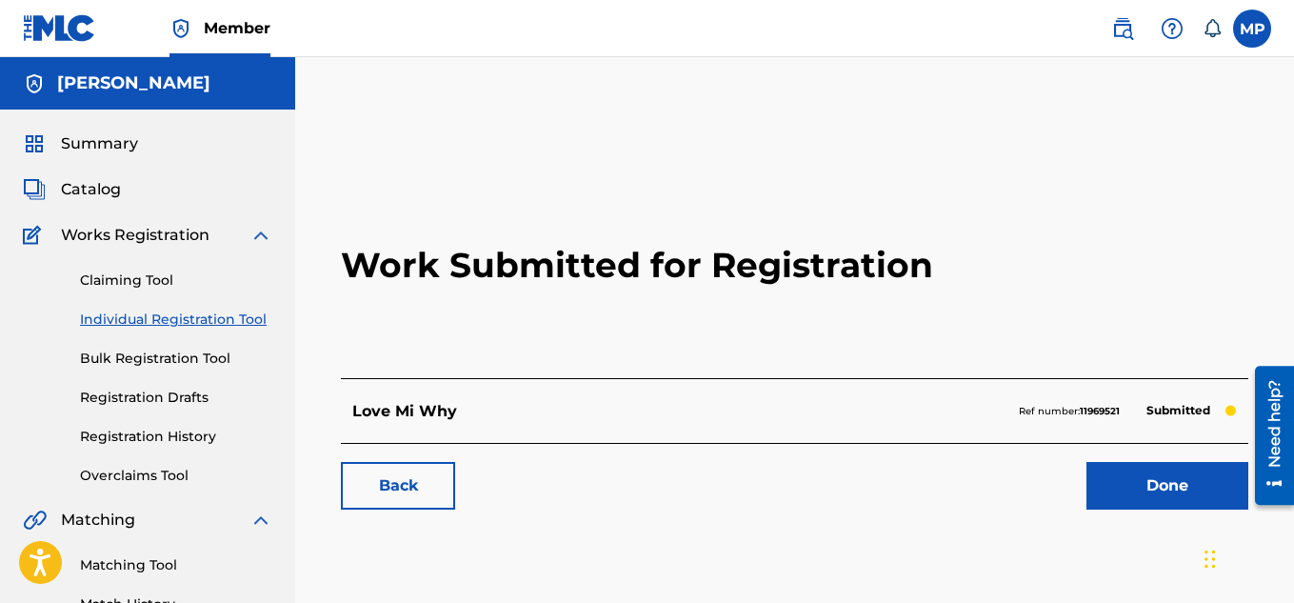
click at [381, 486] on link "Back" at bounding box center [398, 486] width 114 height 48
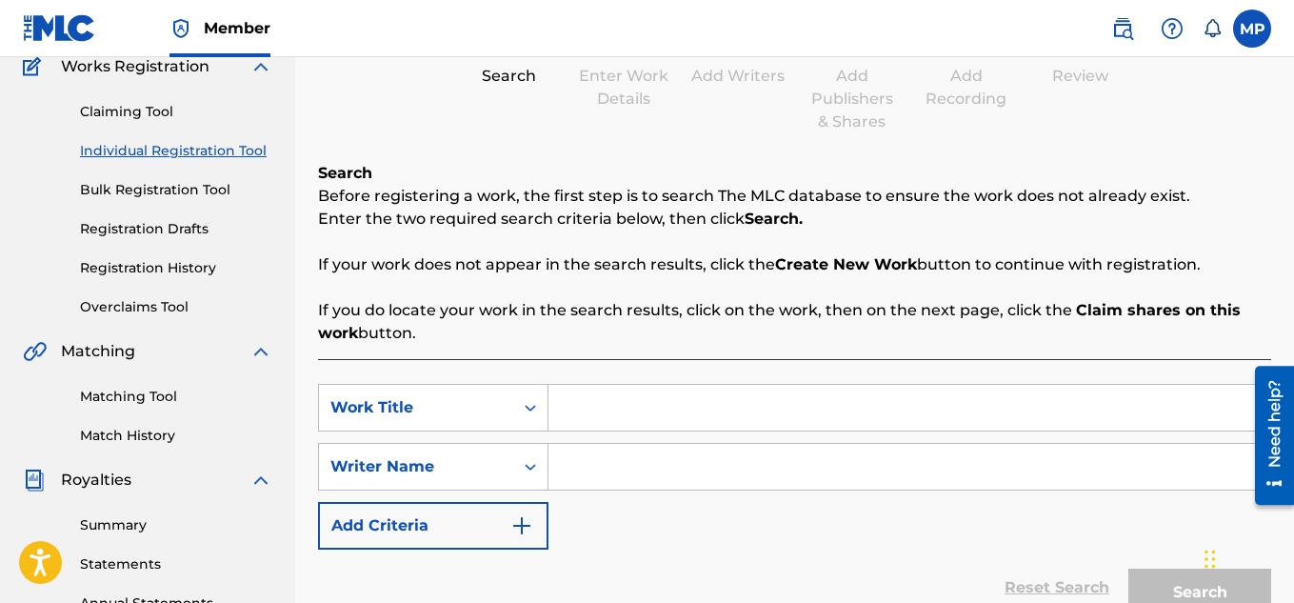
scroll to position [288, 0]
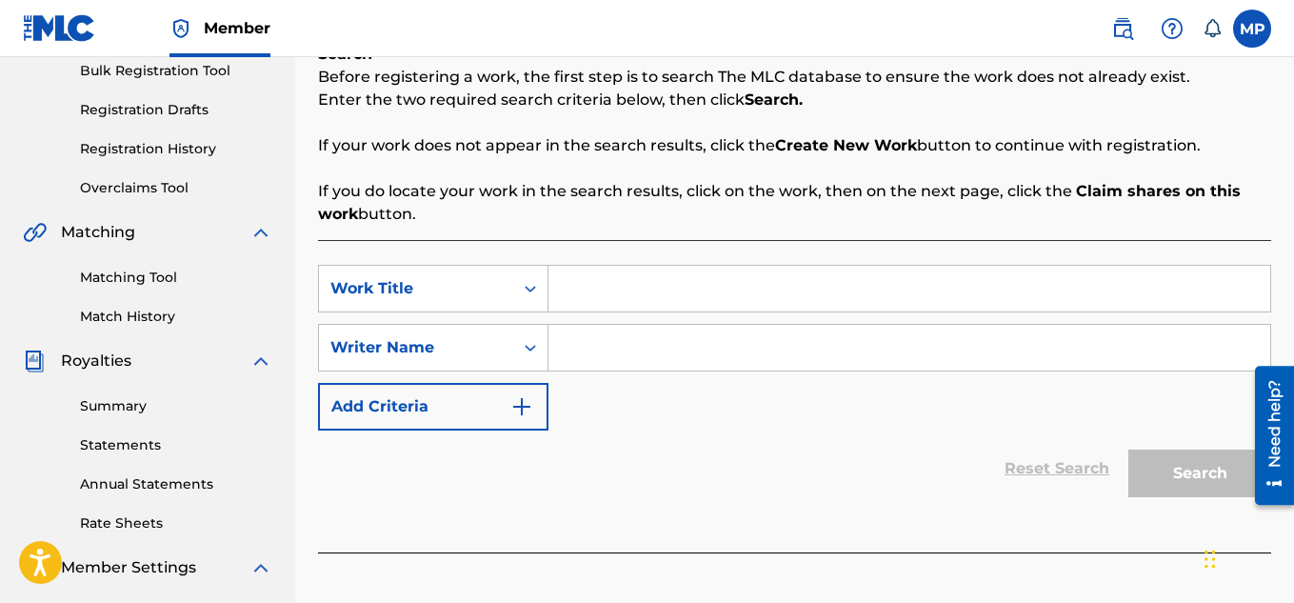
click at [641, 285] on input "Search Form" at bounding box center [909, 289] width 722 height 46
type input "Explicit"
click at [661, 362] on input "Search Form" at bounding box center [909, 348] width 722 height 46
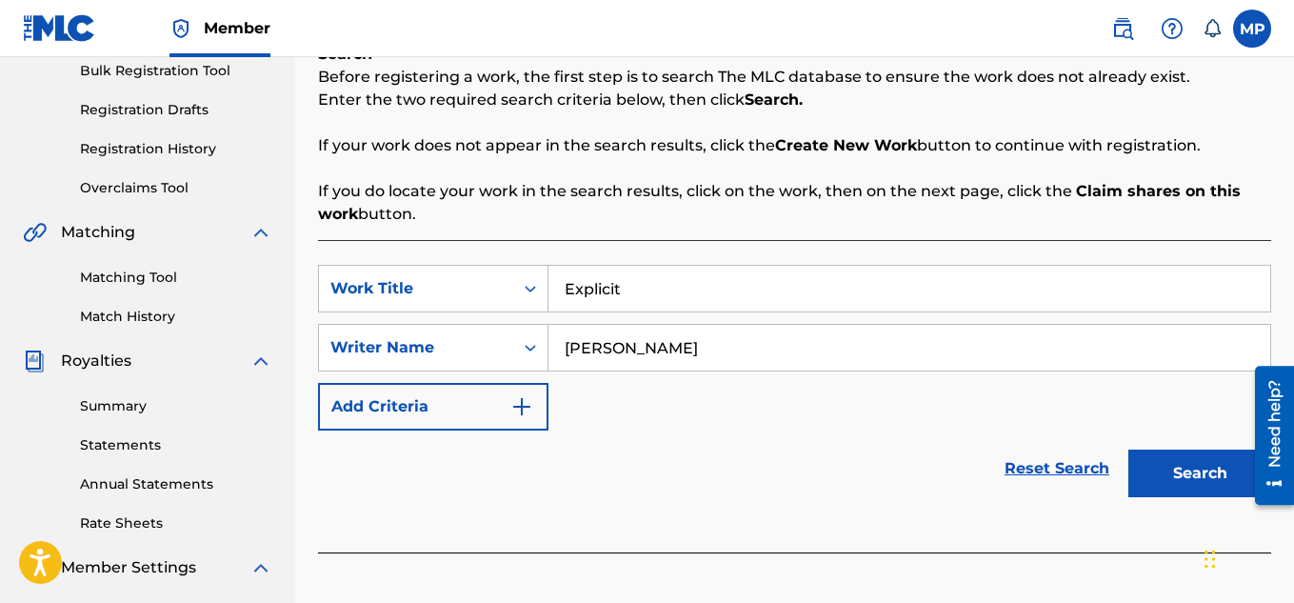
type input "[PERSON_NAME]"
click at [1197, 466] on button "Search" at bounding box center [1199, 473] width 143 height 48
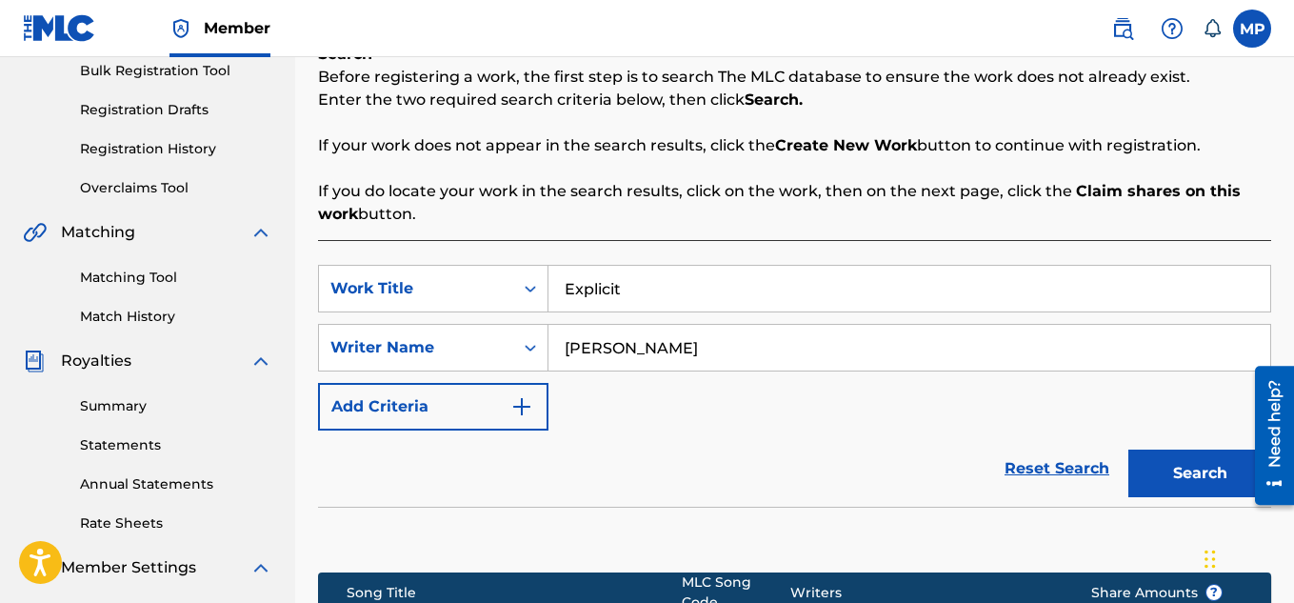
scroll to position [578, 0]
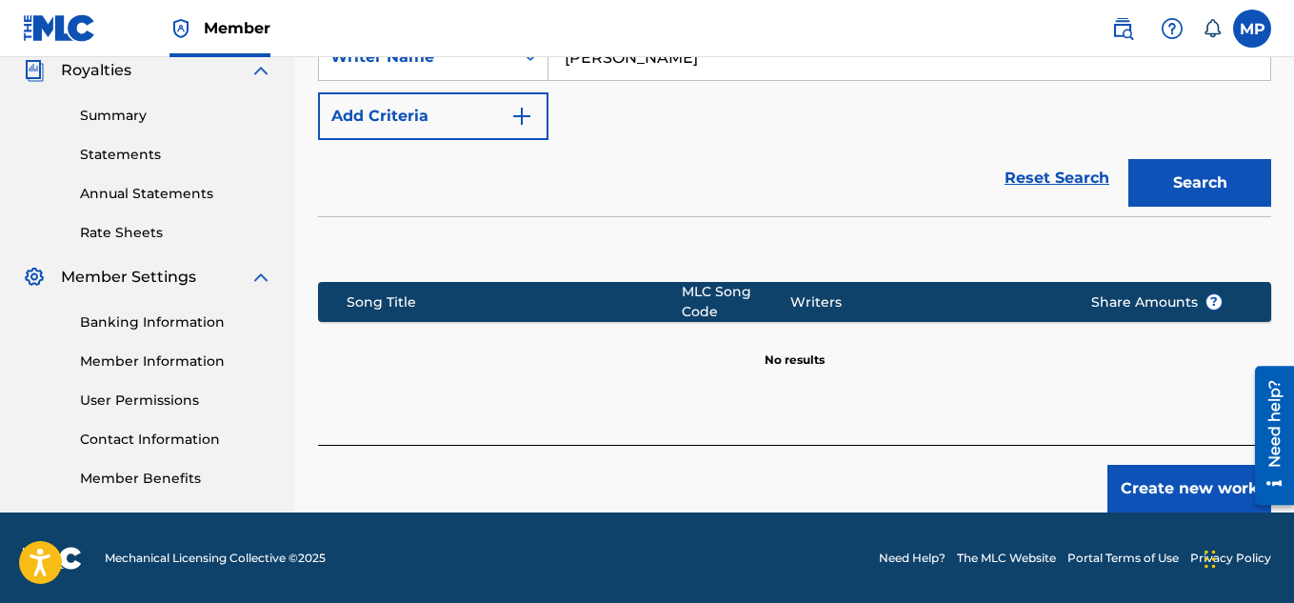
click at [1169, 479] on button "Create new work" at bounding box center [1189, 489] width 164 height 48
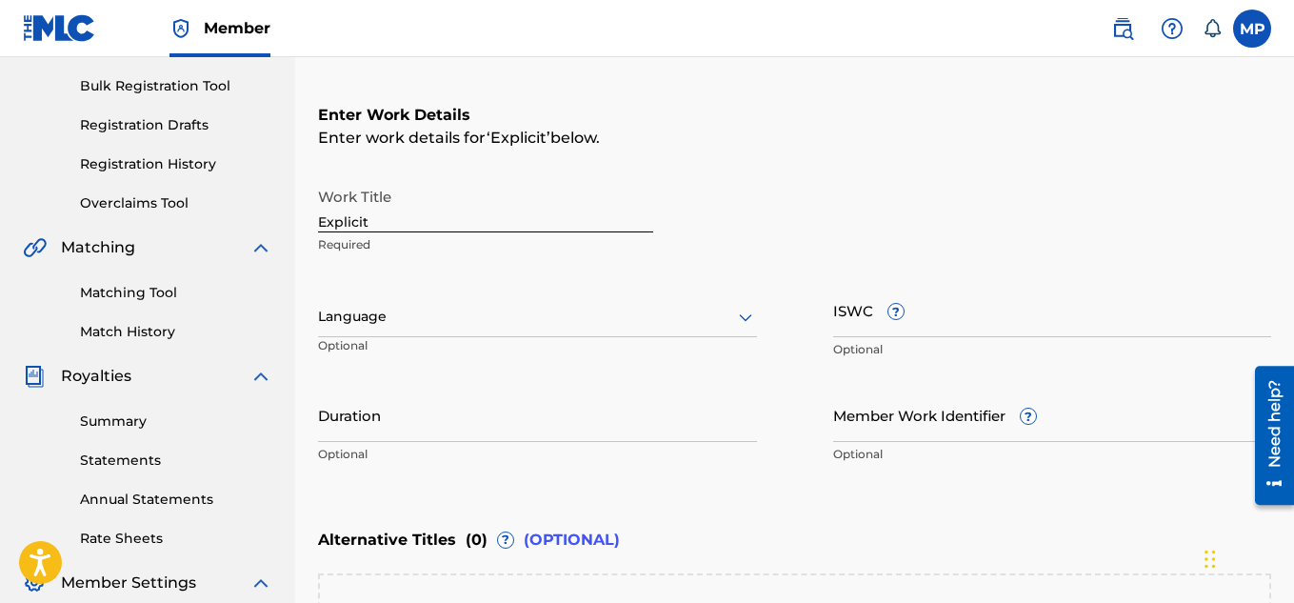
scroll to position [275, 0]
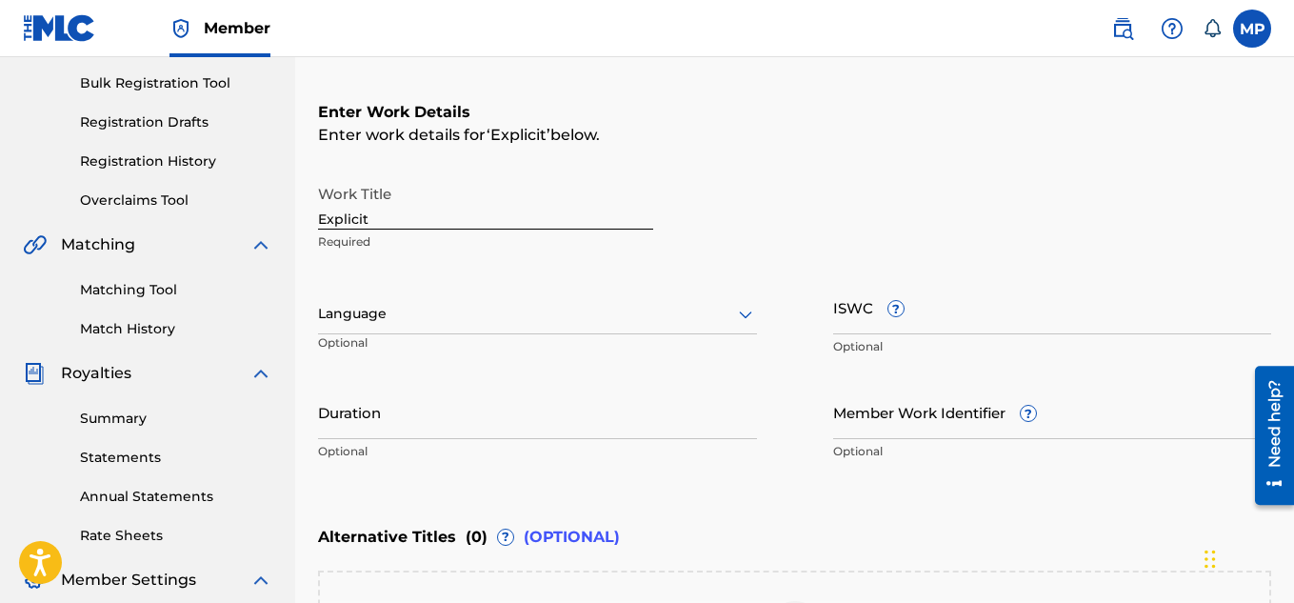
click at [856, 328] on input "ISWC ?" at bounding box center [1052, 307] width 439 height 54
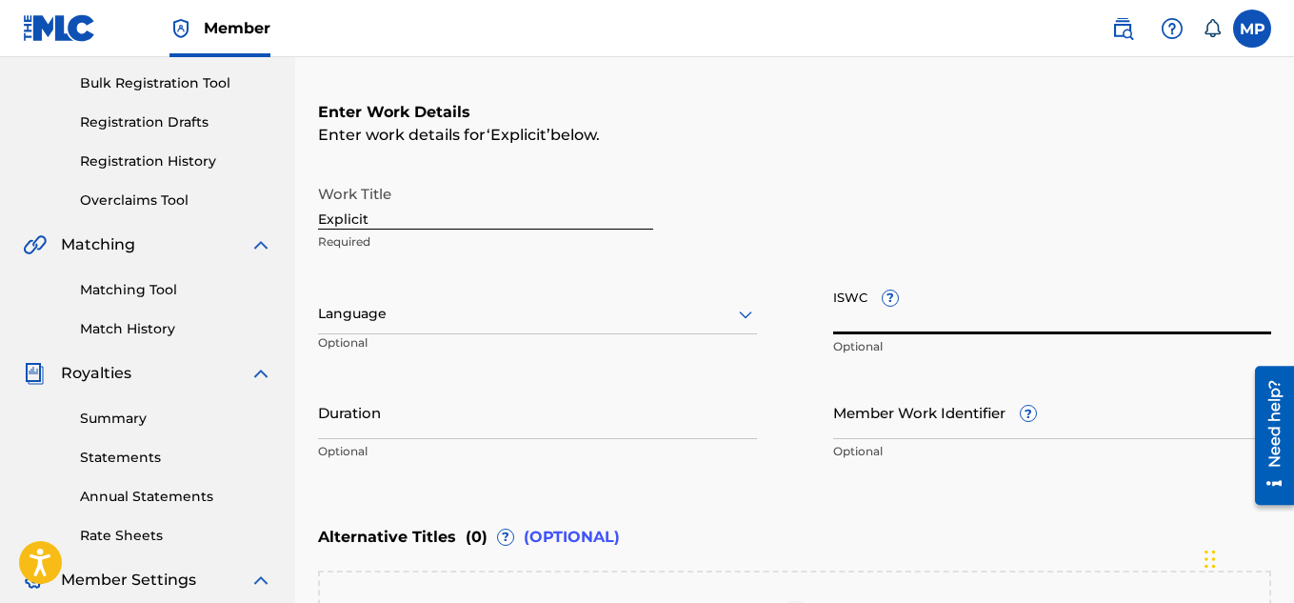
paste input "T9291337003"
type input "T9291337003"
click at [847, 413] on input "Member Work Identifier ?" at bounding box center [1052, 412] width 439 height 54
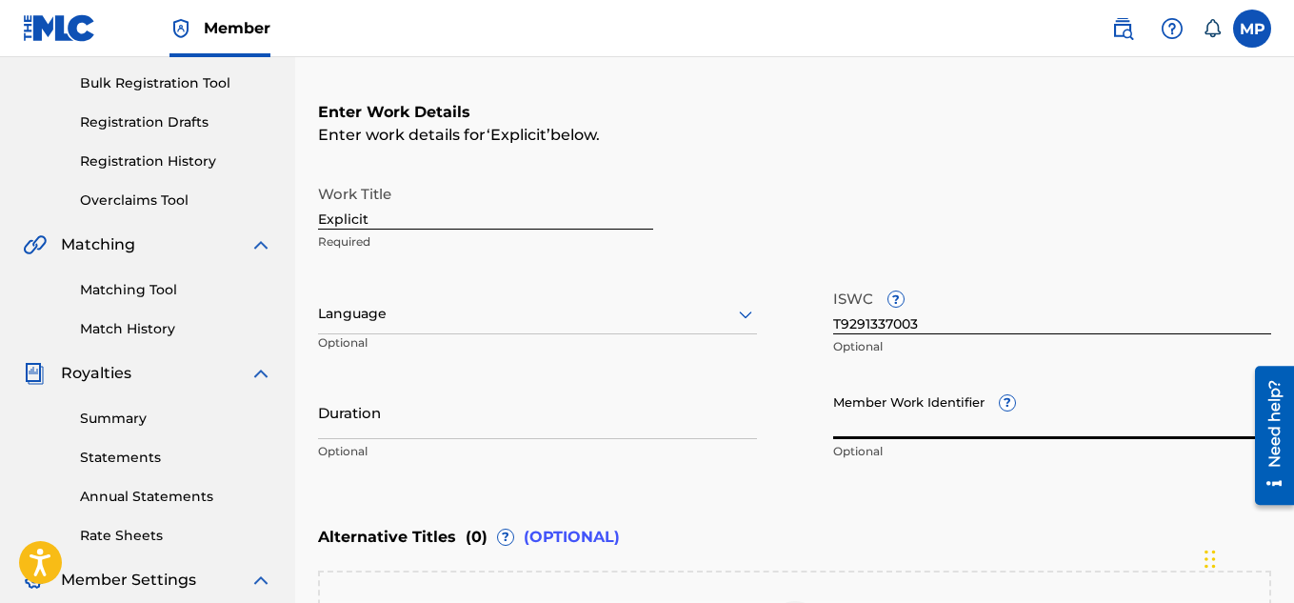
paste input "T9291337003"
click at [917, 424] on input "T9291337003" at bounding box center [1052, 412] width 439 height 54
paste input "897893946"
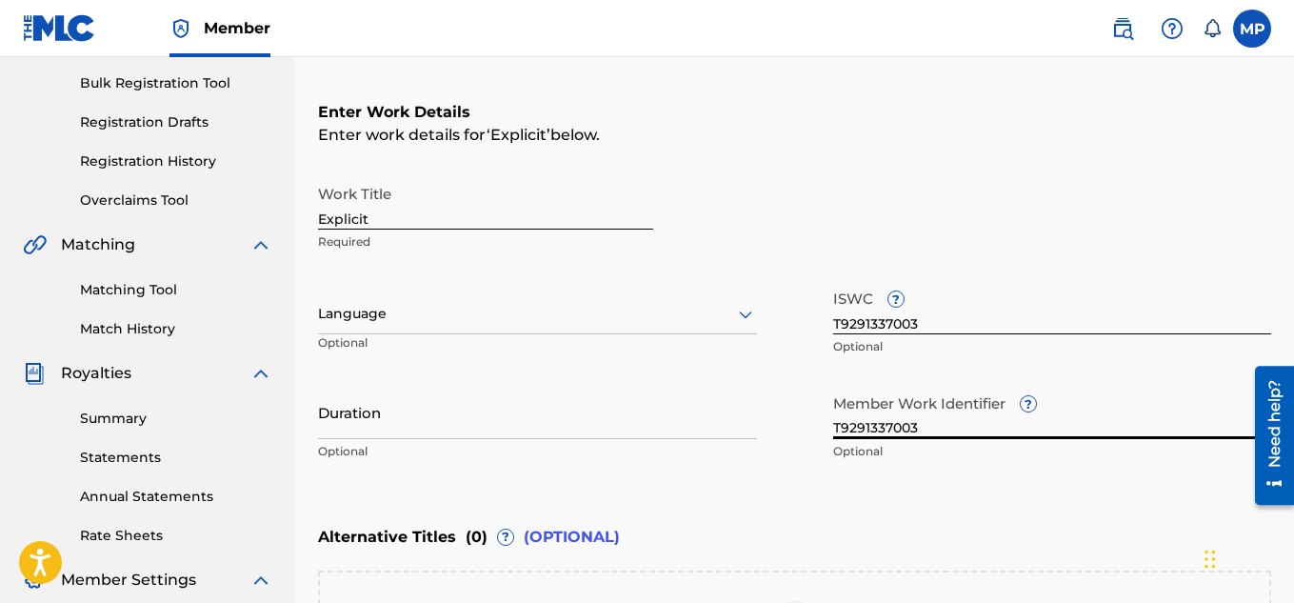
type input "897893946"
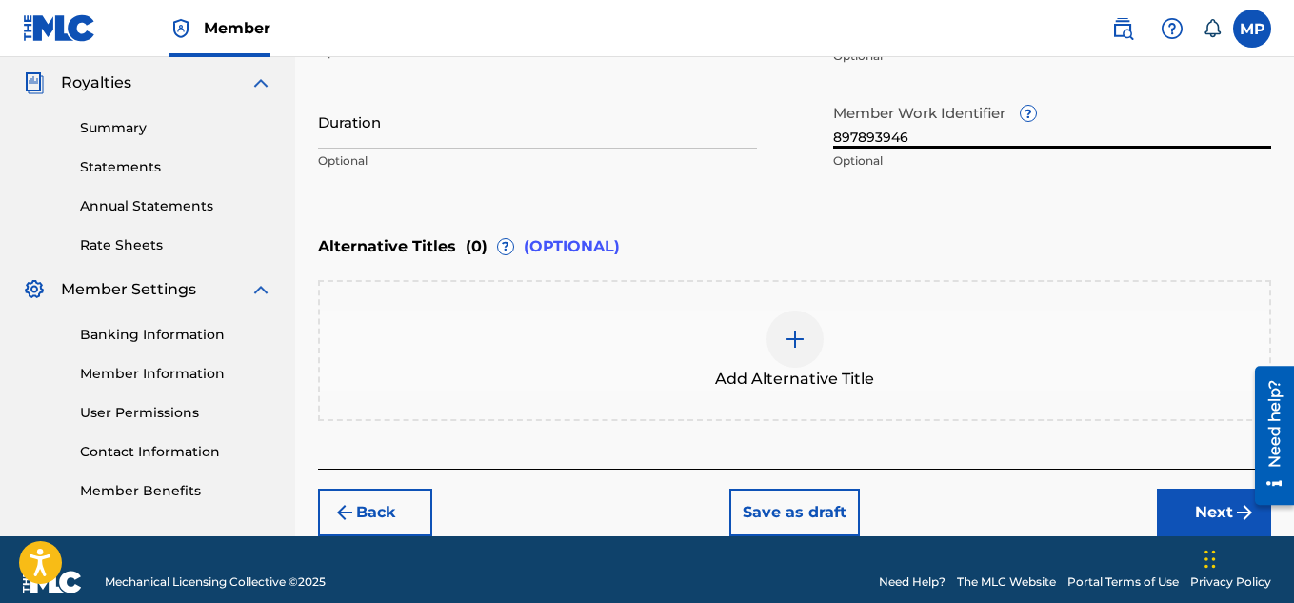
scroll to position [590, 0]
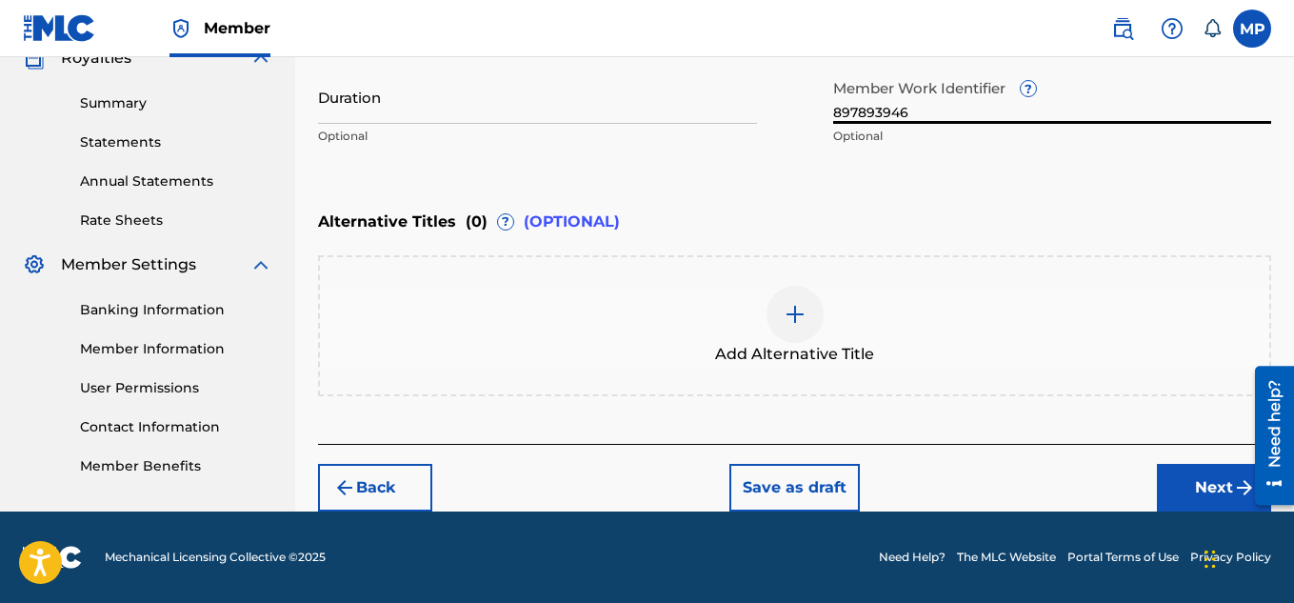
click at [1199, 487] on button "Next" at bounding box center [1214, 488] width 114 height 48
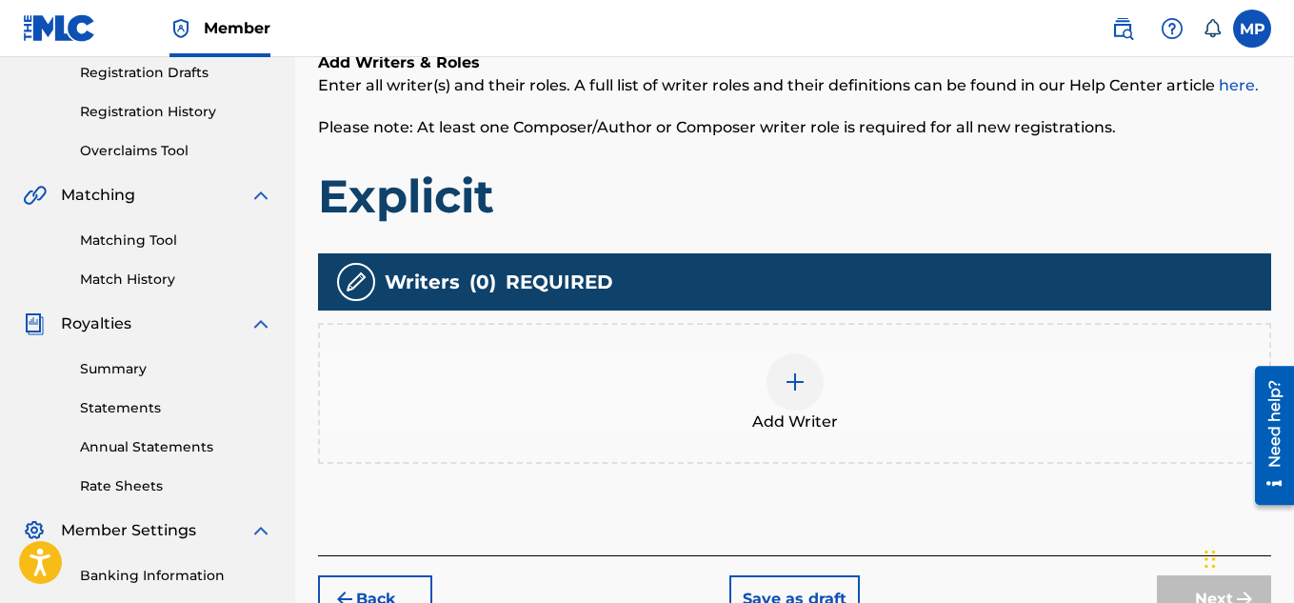
scroll to position [356, 0]
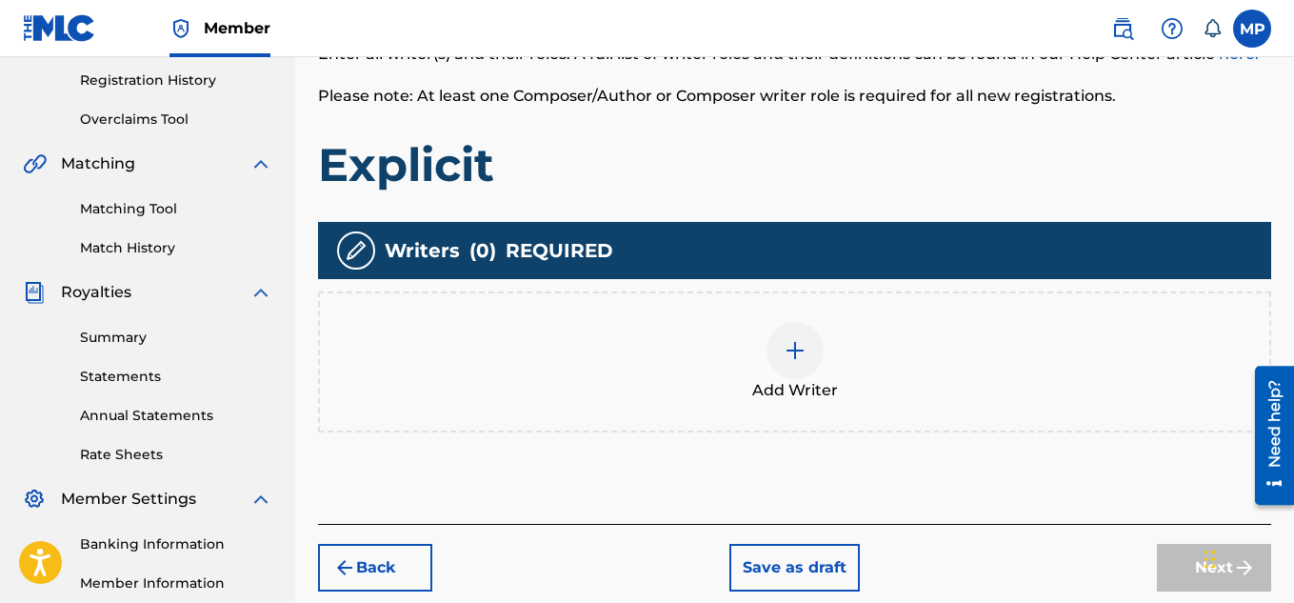
click at [785, 340] on img at bounding box center [795, 350] width 23 height 23
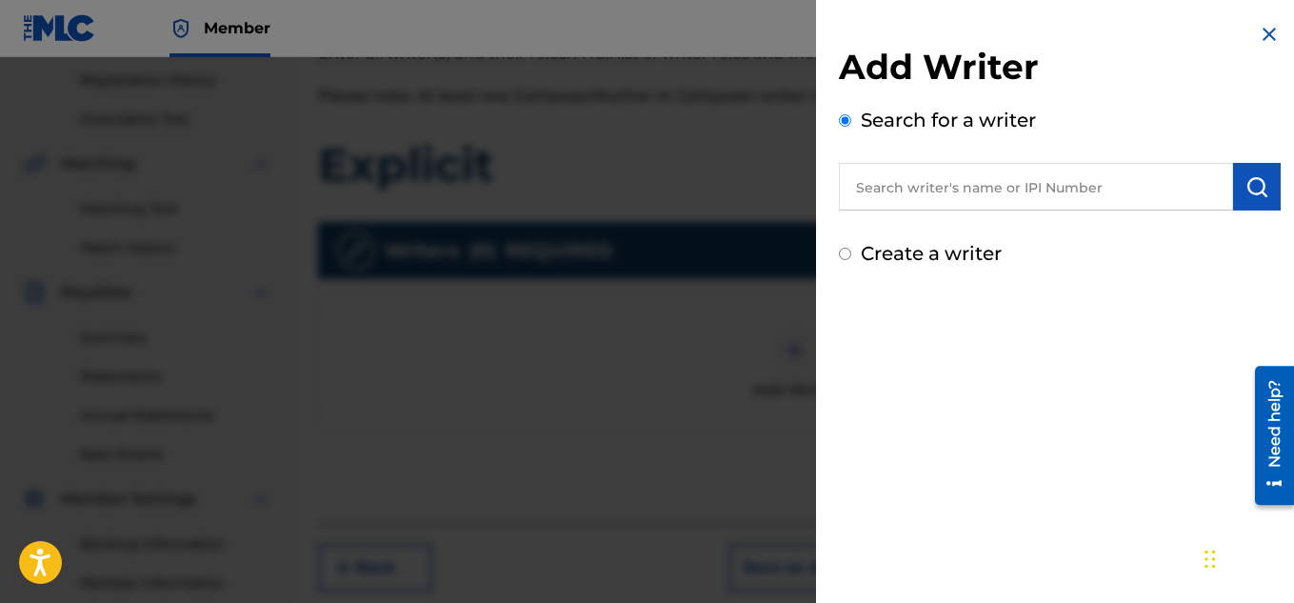
click at [951, 201] on input "text" at bounding box center [1036, 187] width 394 height 48
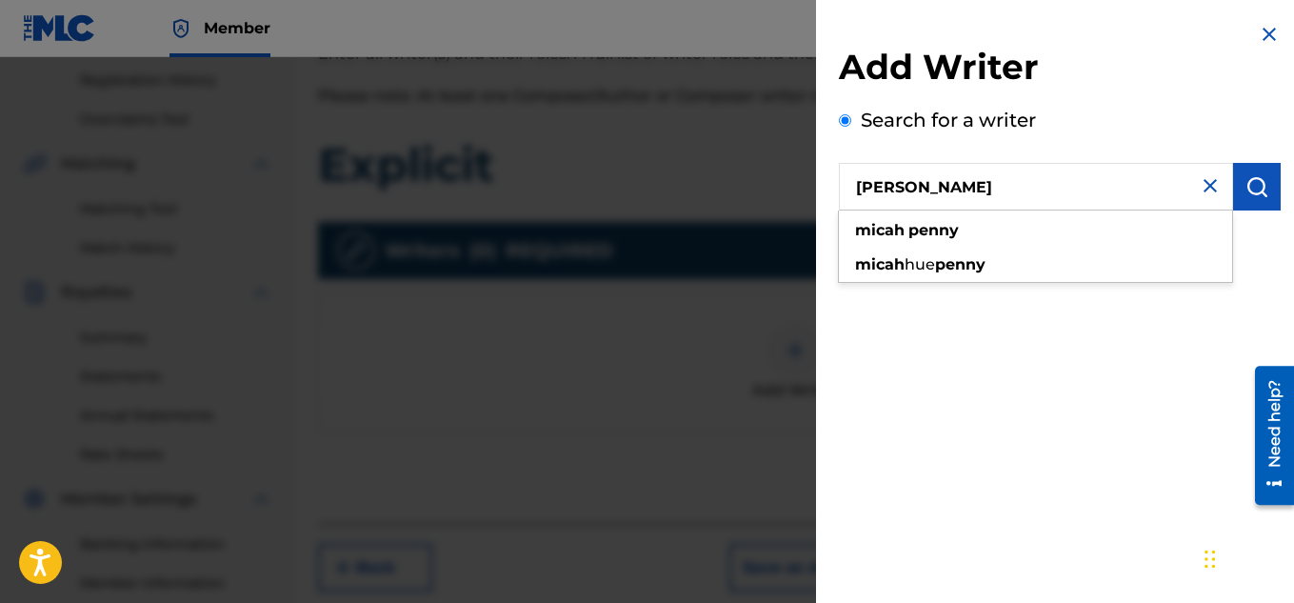
type input "[PERSON_NAME]"
click at [1253, 182] on img "submit" at bounding box center [1256, 186] width 23 height 23
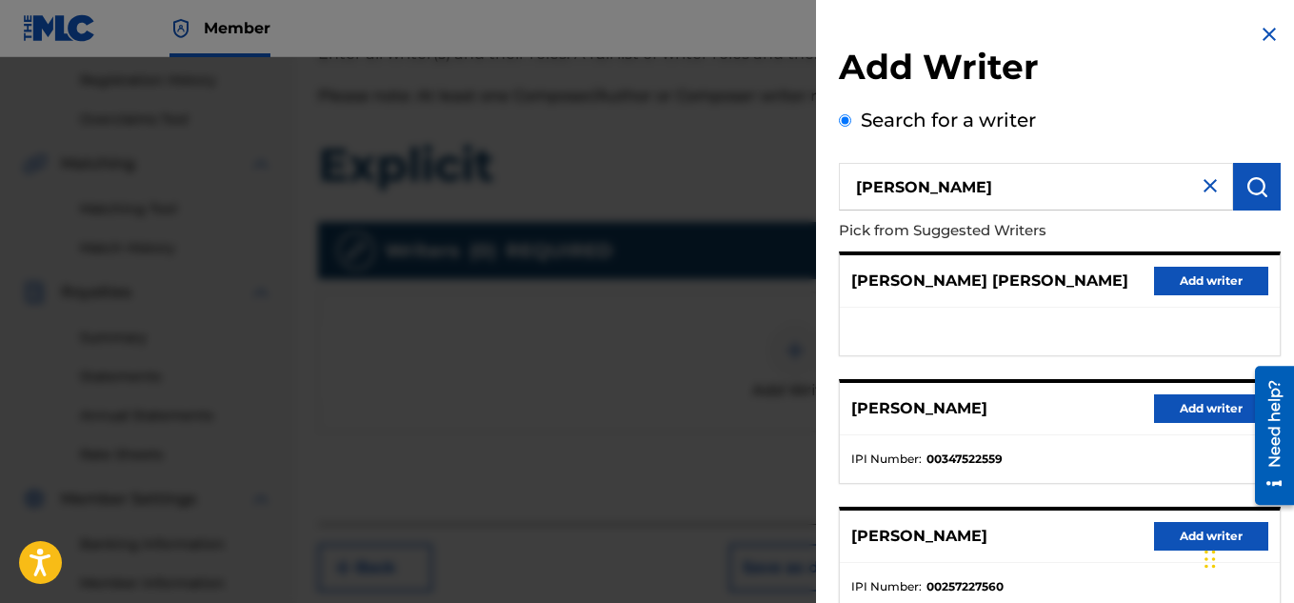
click at [1204, 401] on button "Add writer" at bounding box center [1211, 408] width 114 height 29
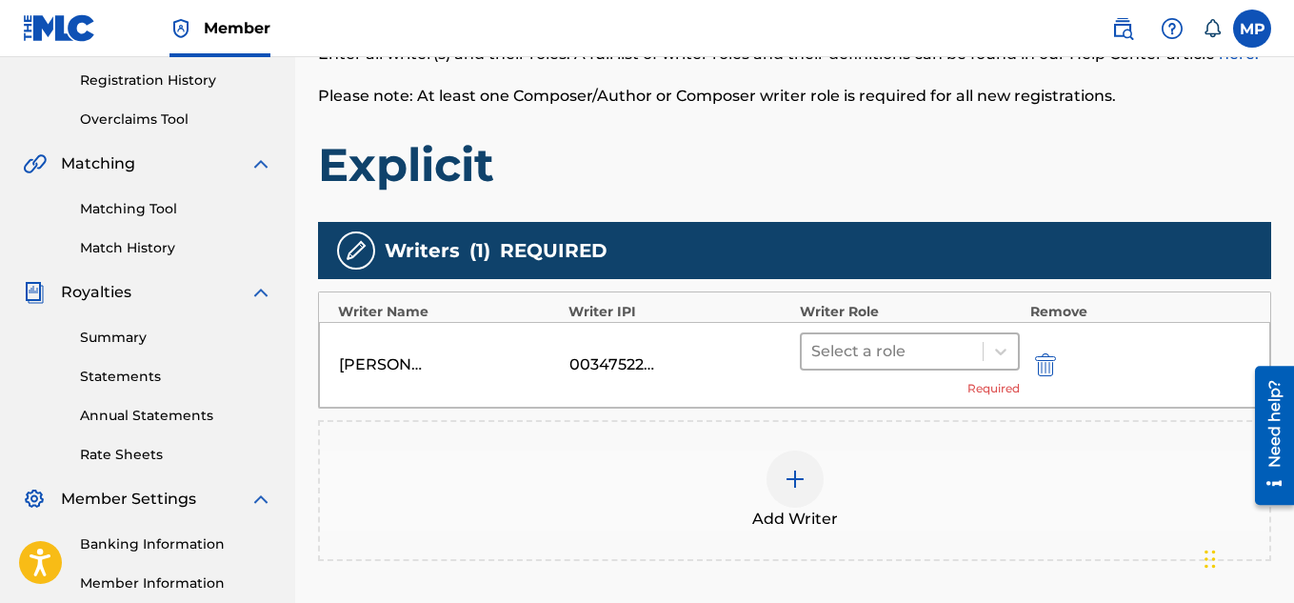
click at [981, 349] on div "Select a role" at bounding box center [893, 351] width 182 height 34
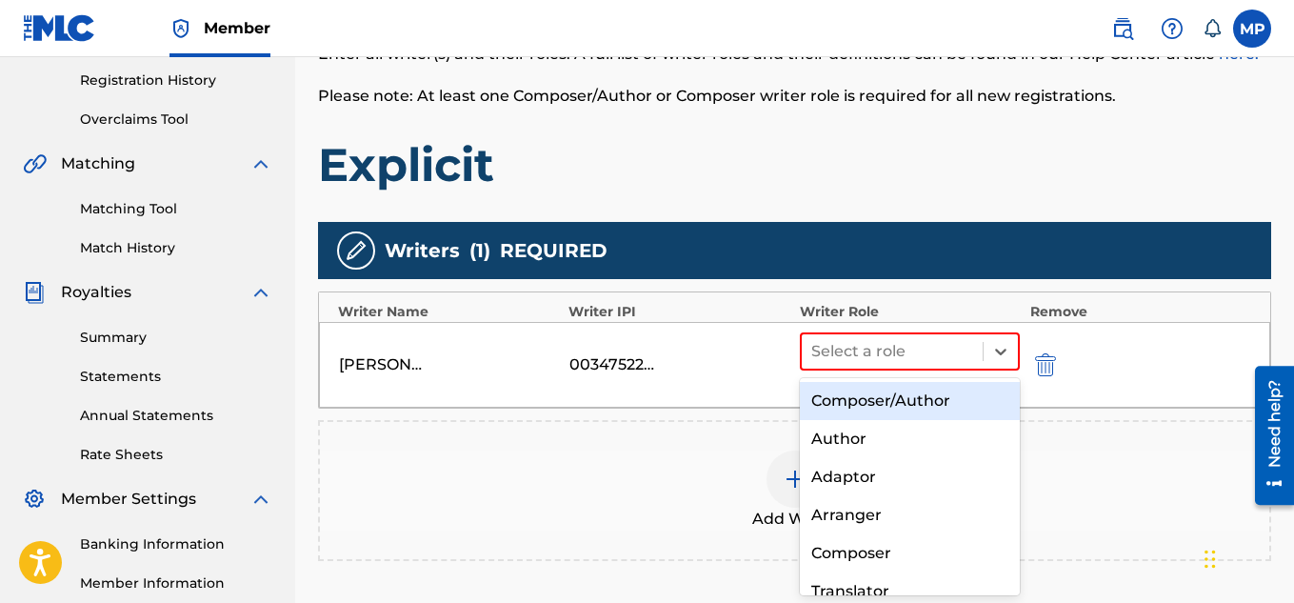
click at [899, 399] on div "Composer/Author" at bounding box center [910, 401] width 221 height 38
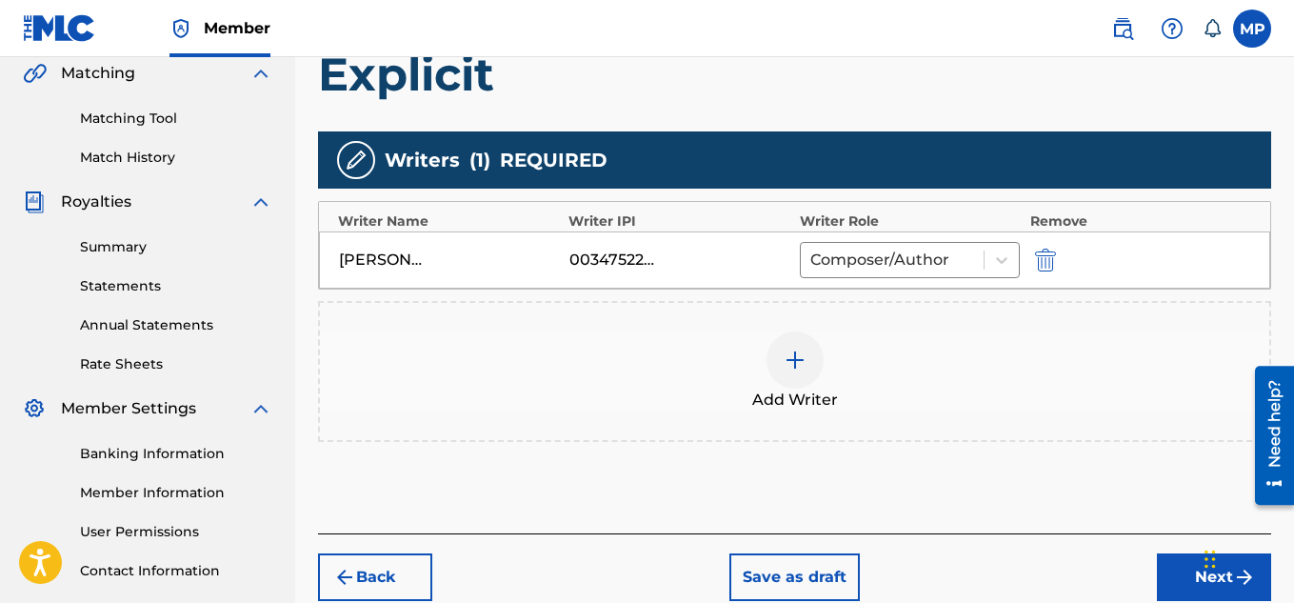
click at [1167, 564] on button "Next" at bounding box center [1214, 577] width 114 height 48
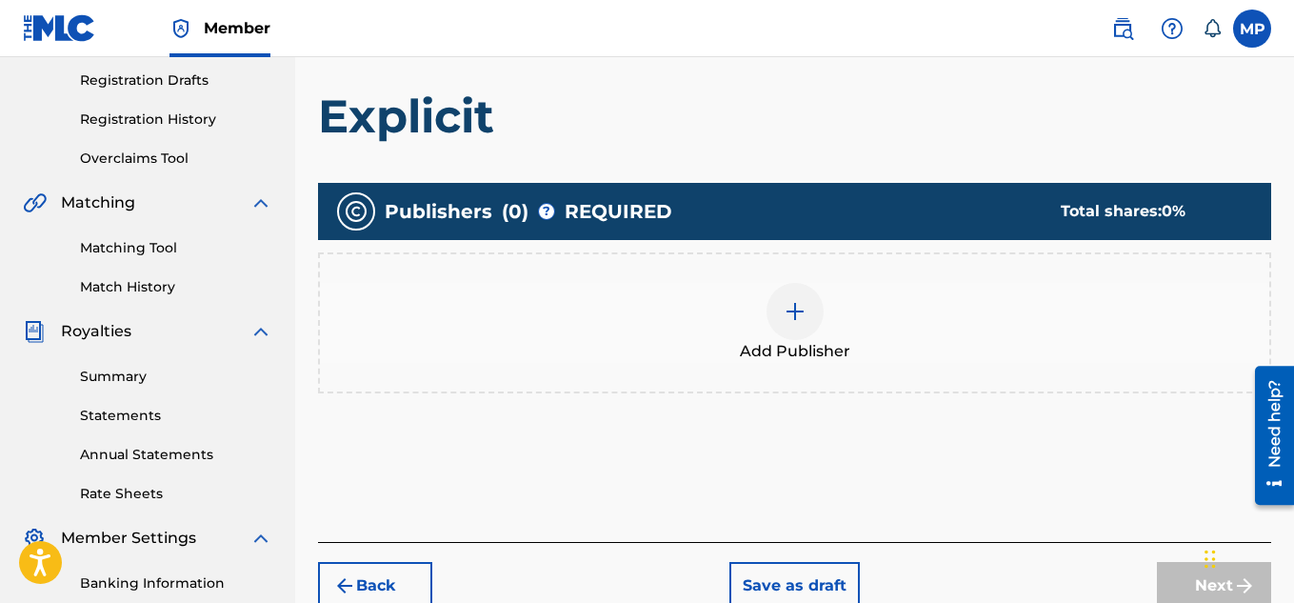
scroll to position [343, 0]
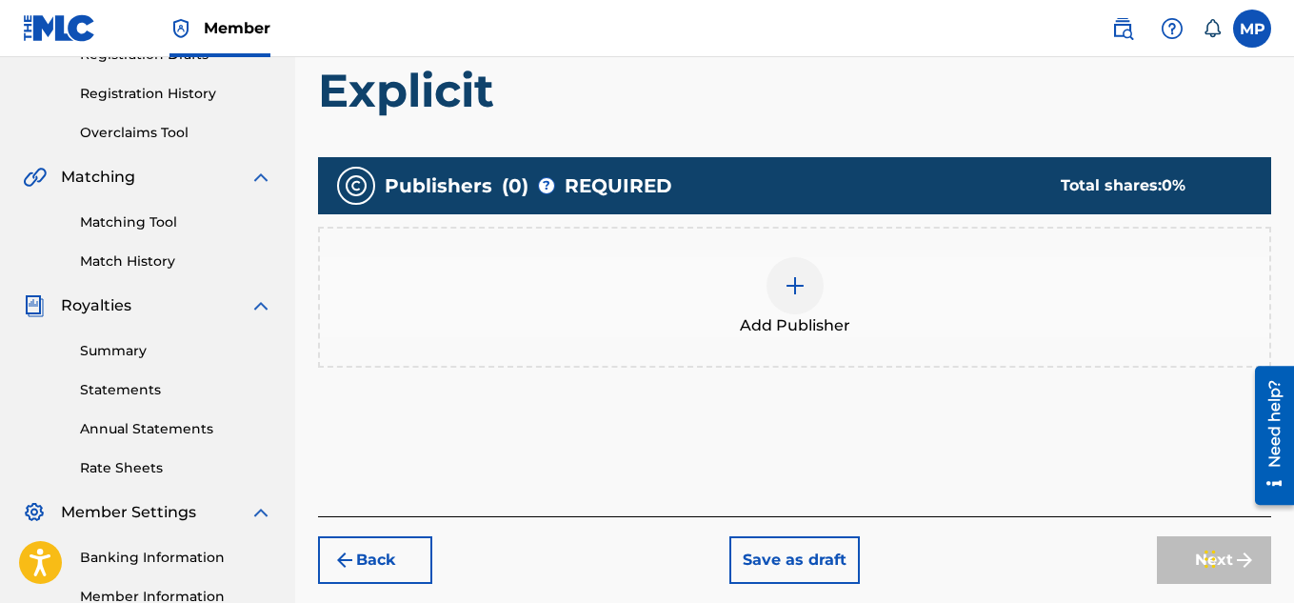
click at [806, 291] on div at bounding box center [794, 285] width 57 height 57
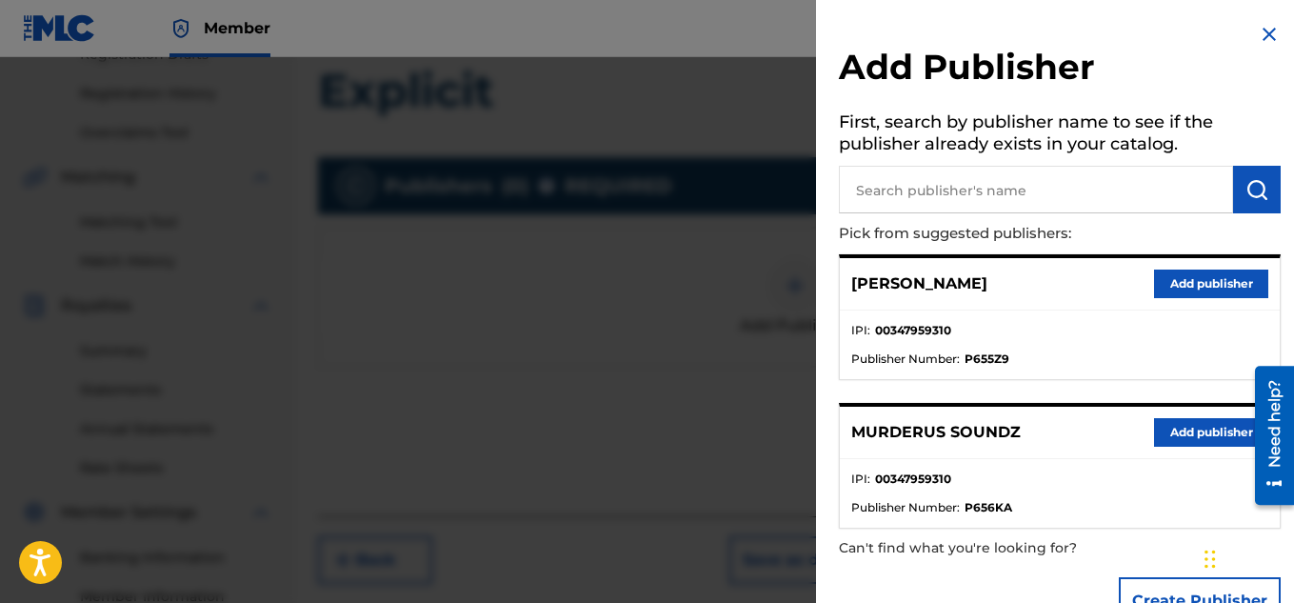
click at [1181, 427] on button "Add publisher" at bounding box center [1211, 432] width 114 height 29
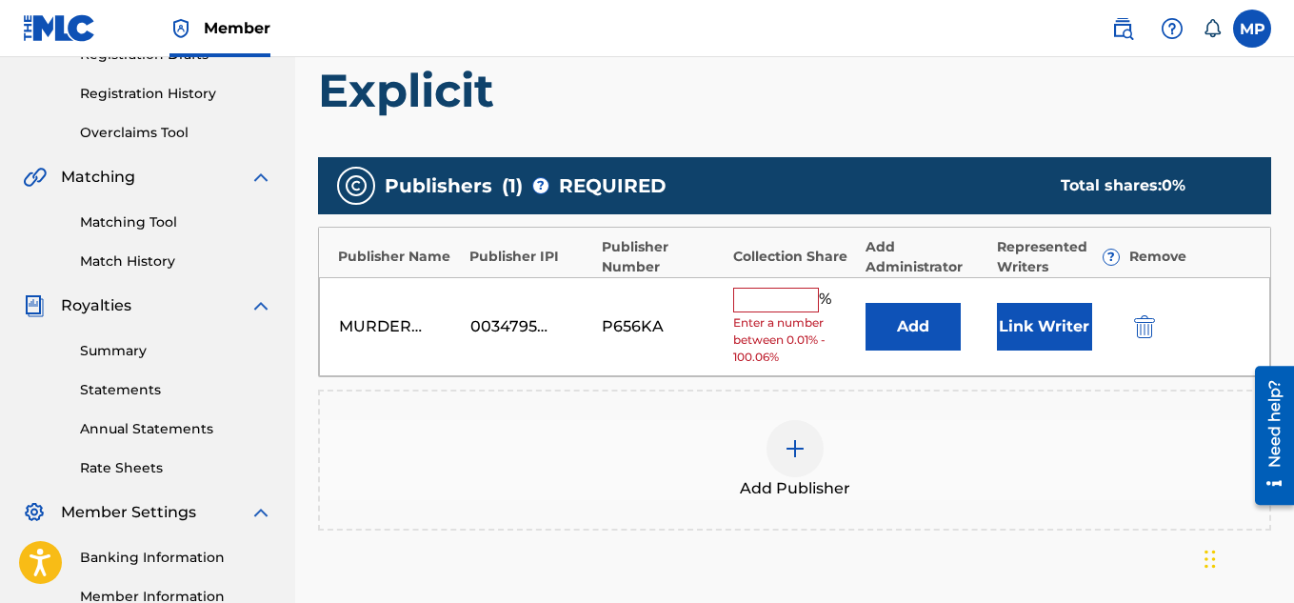
click at [800, 293] on input "text" at bounding box center [776, 300] width 86 height 25
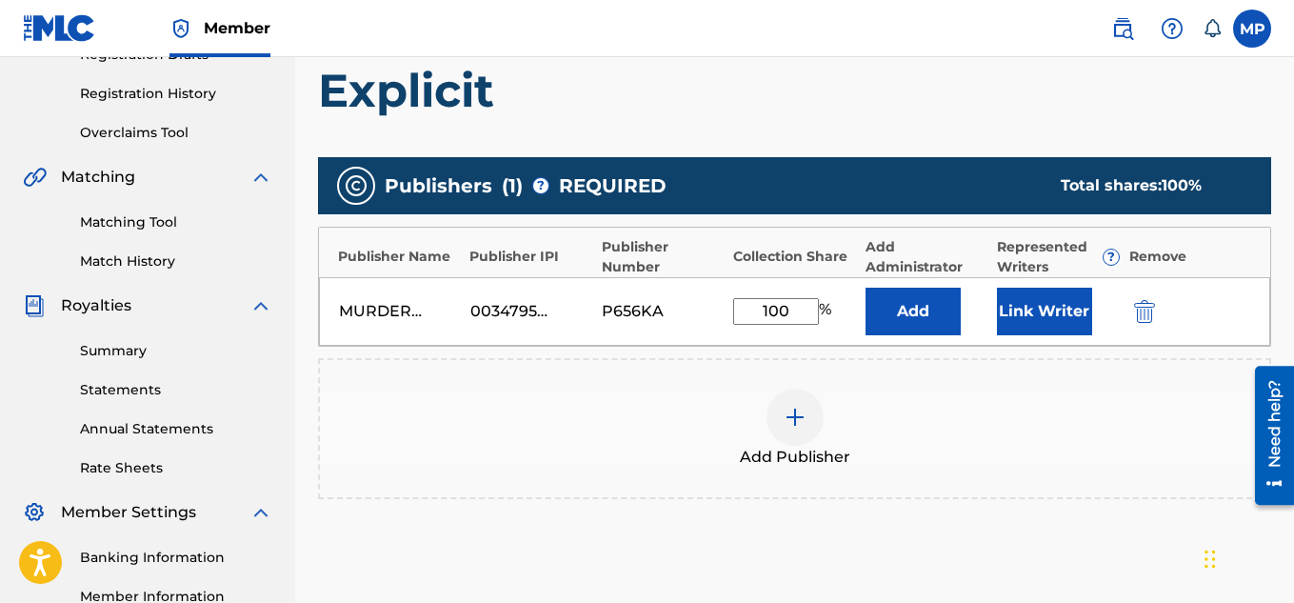
type input "100"
click at [1024, 306] on button "Link Writer" at bounding box center [1044, 312] width 95 height 48
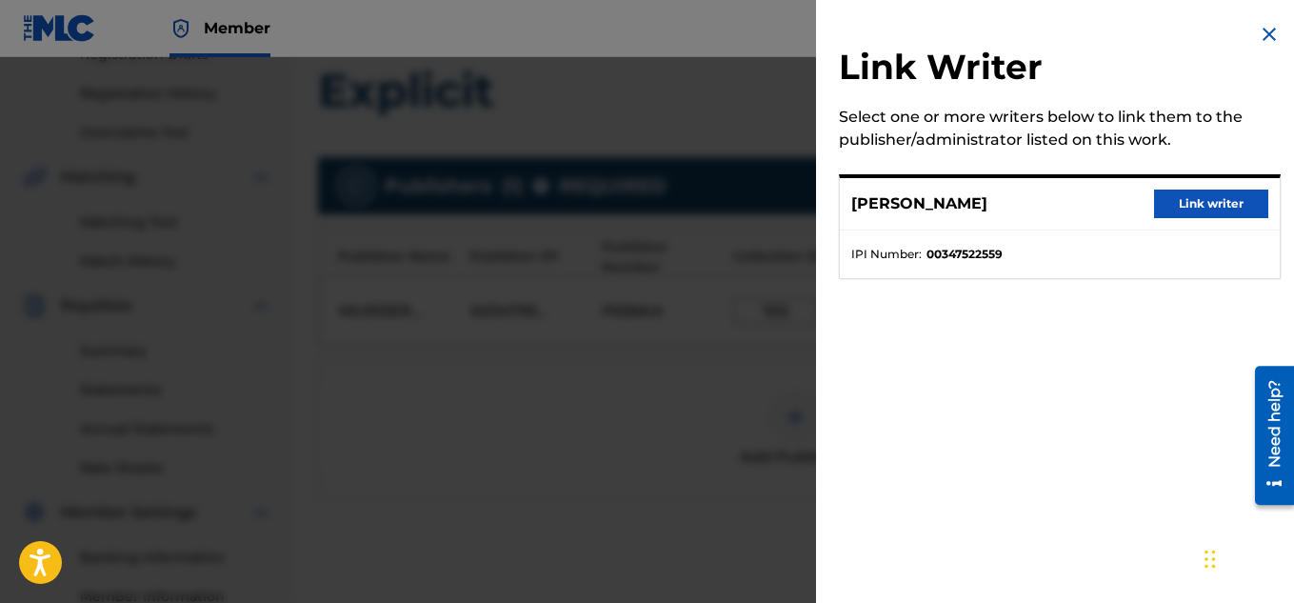
click at [1163, 206] on button "Link writer" at bounding box center [1211, 203] width 114 height 29
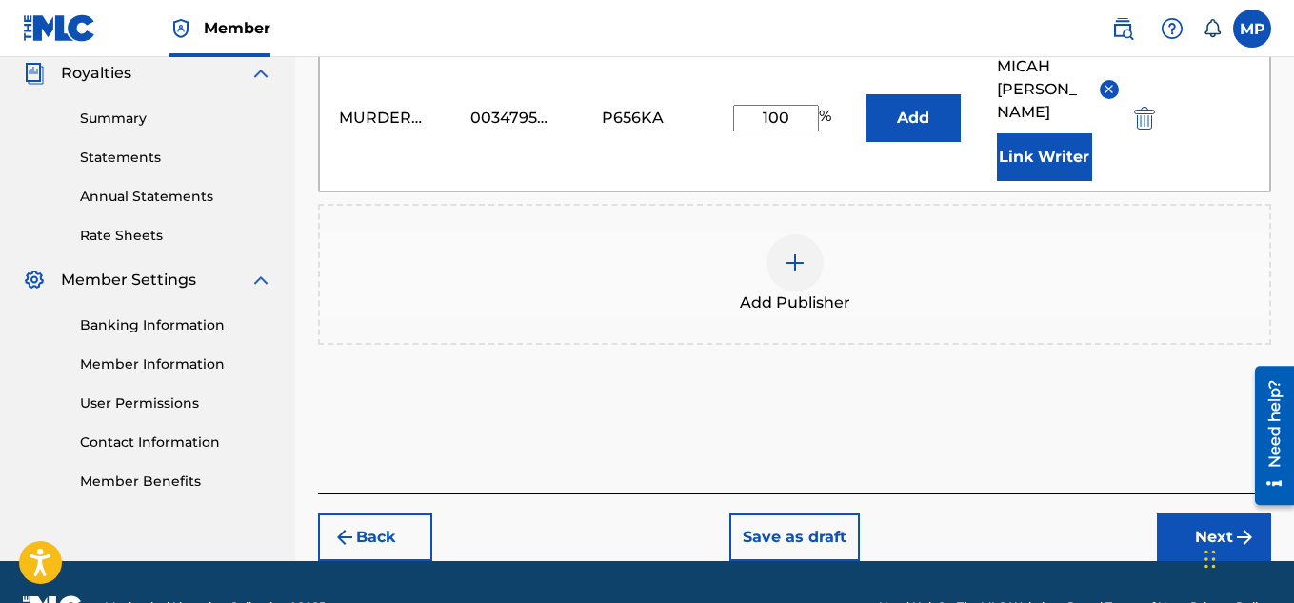
scroll to position [583, 0]
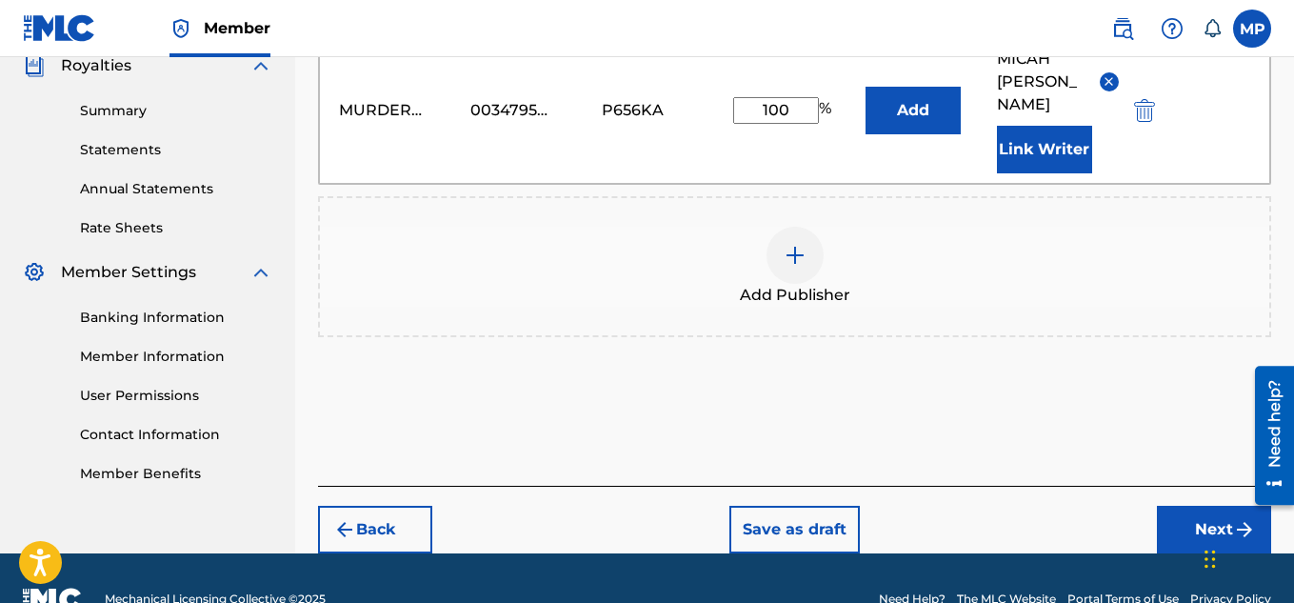
click at [1176, 511] on button "Next" at bounding box center [1214, 530] width 114 height 48
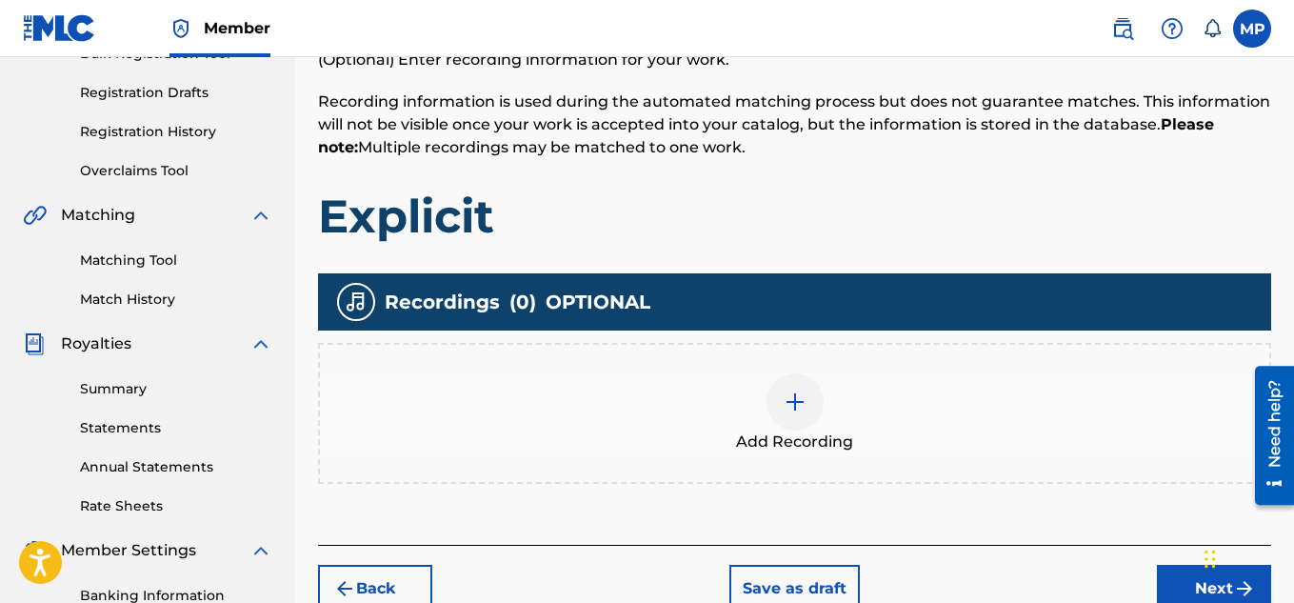
scroll to position [324, 0]
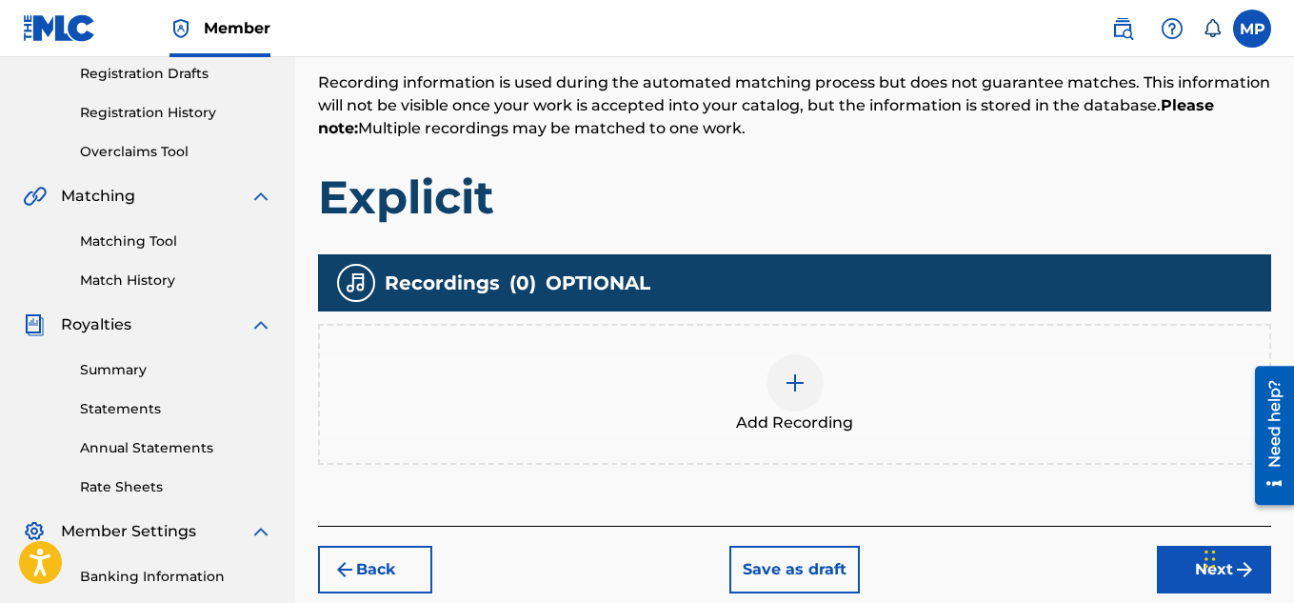
click at [785, 380] on img at bounding box center [795, 382] width 23 height 23
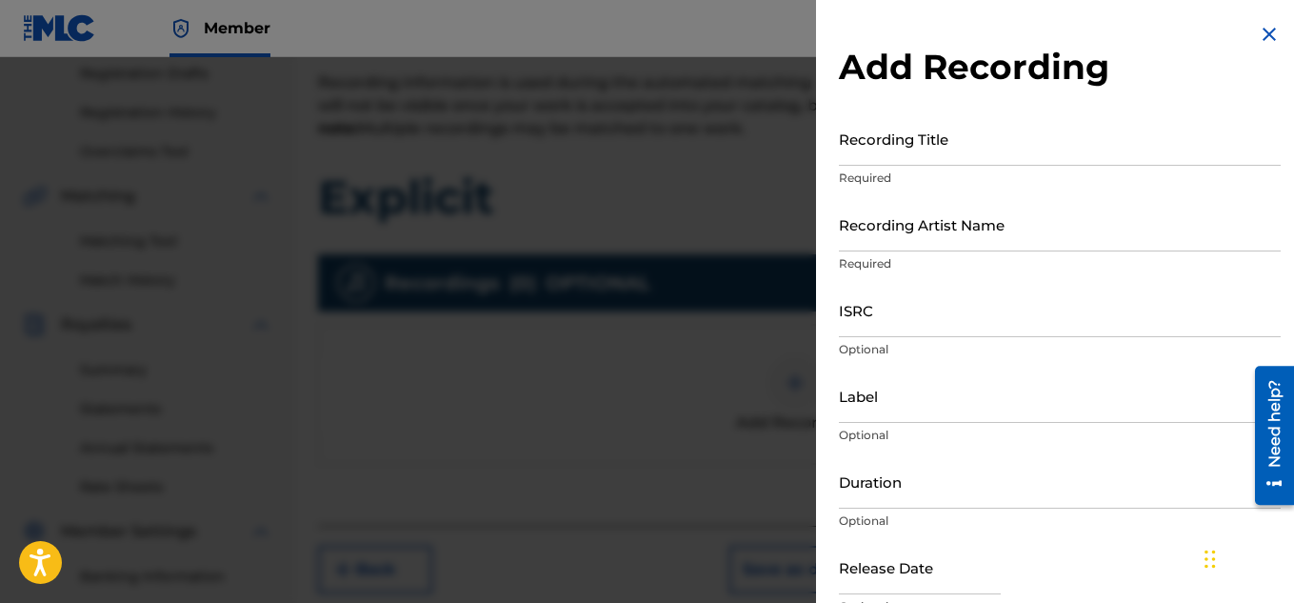
click at [899, 151] on input "Recording Title" at bounding box center [1060, 138] width 442 height 54
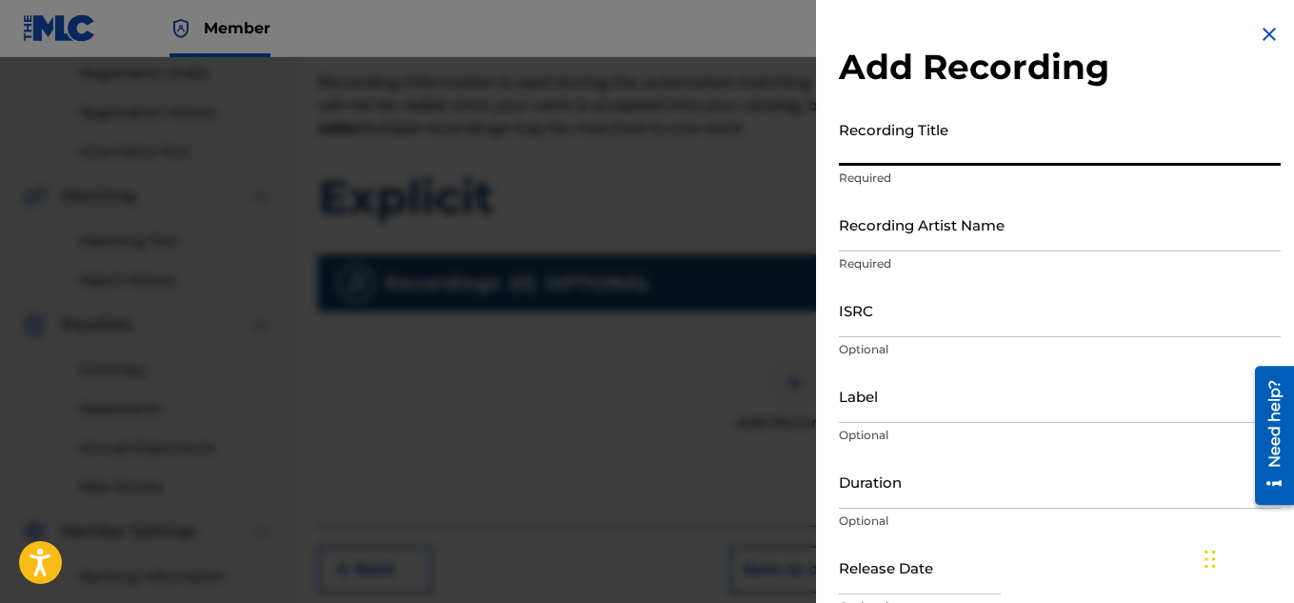
paste input "897893946"
paste input "EXPLICIT"
type input "EXPLICIT"
click at [918, 242] on input "Recording Artist Name" at bounding box center [1060, 224] width 442 height 54
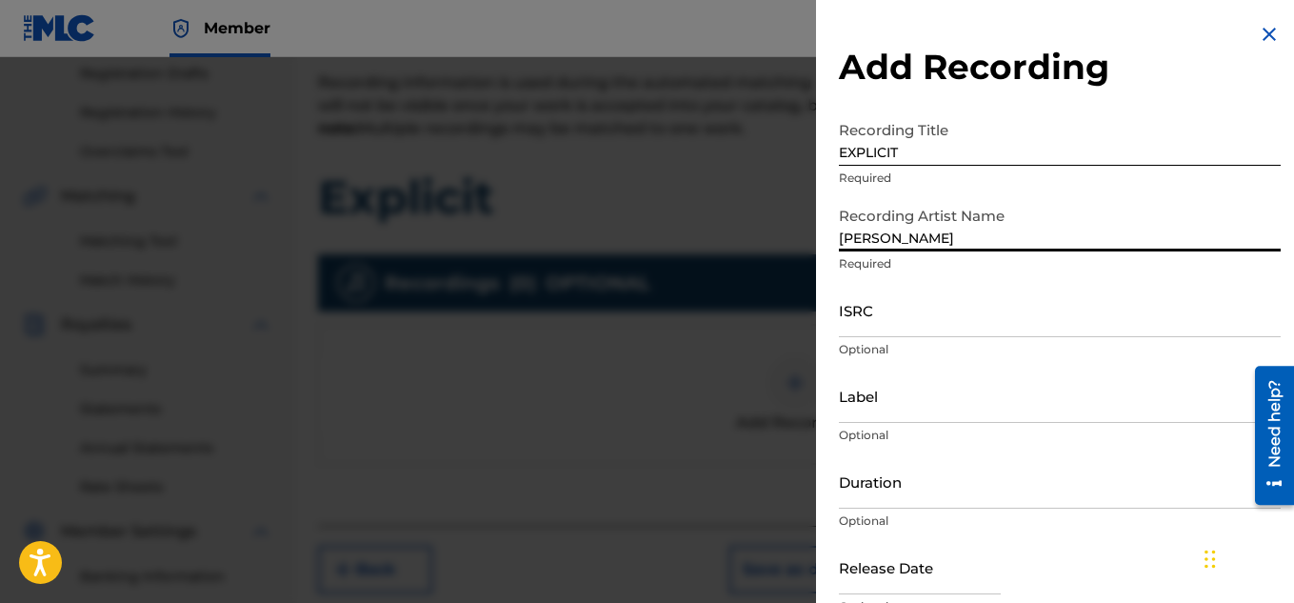
type input "[PERSON_NAME]"
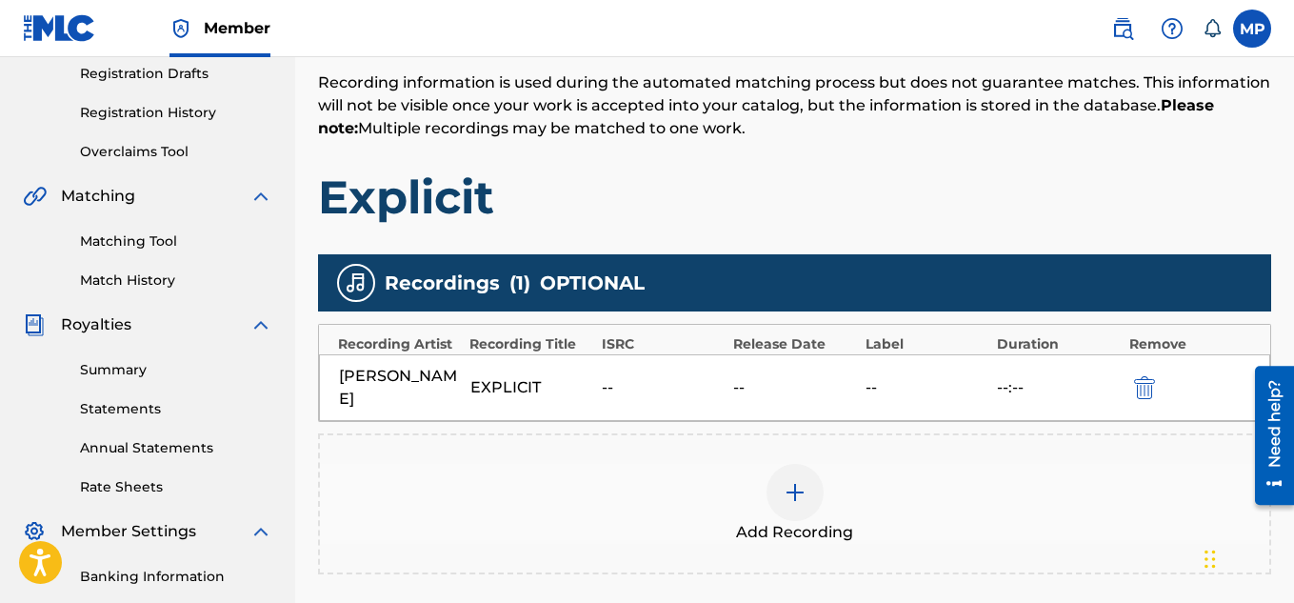
scroll to position [578, 0]
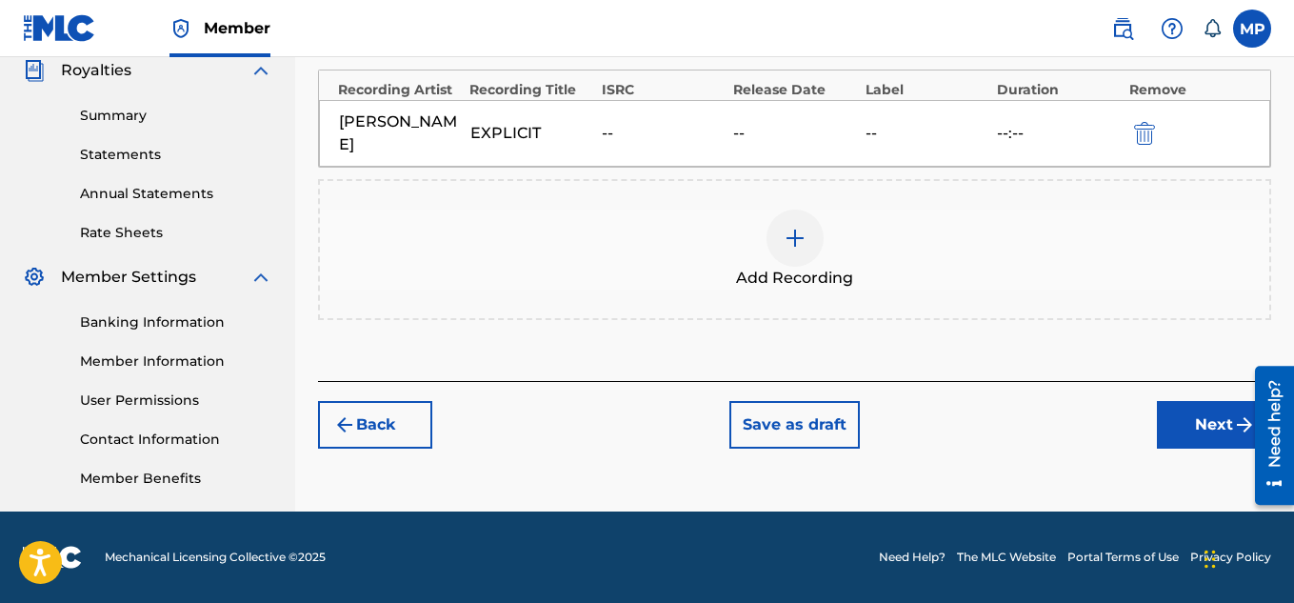
click at [1200, 417] on button "Next" at bounding box center [1214, 425] width 114 height 48
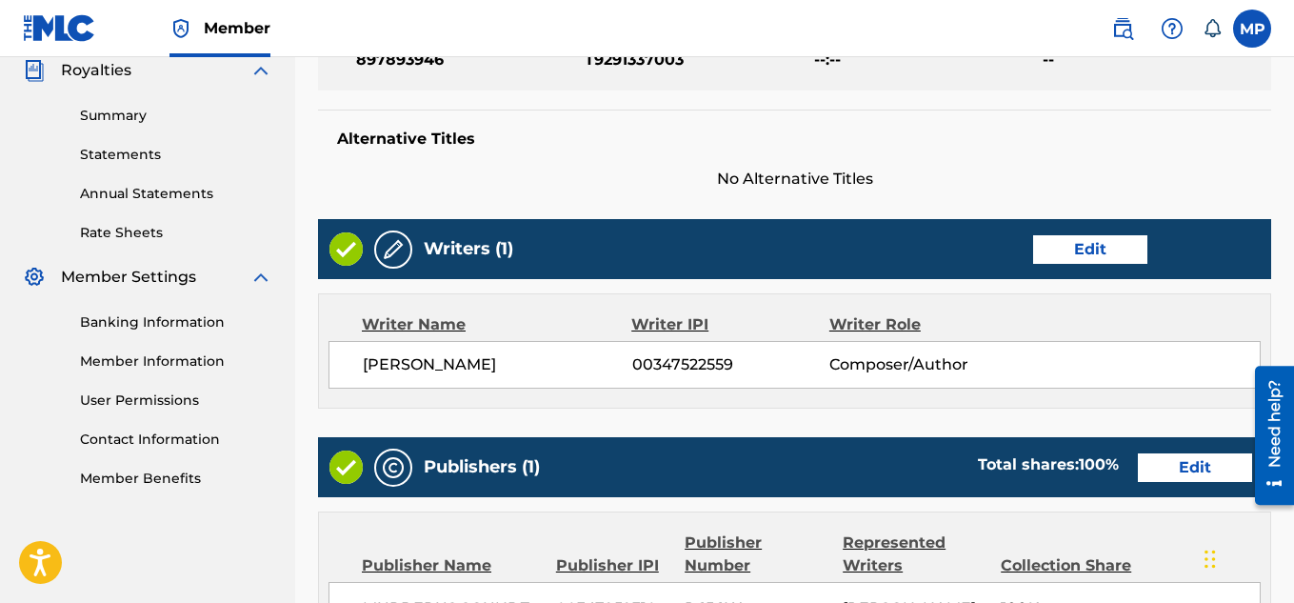
scroll to position [1030, 0]
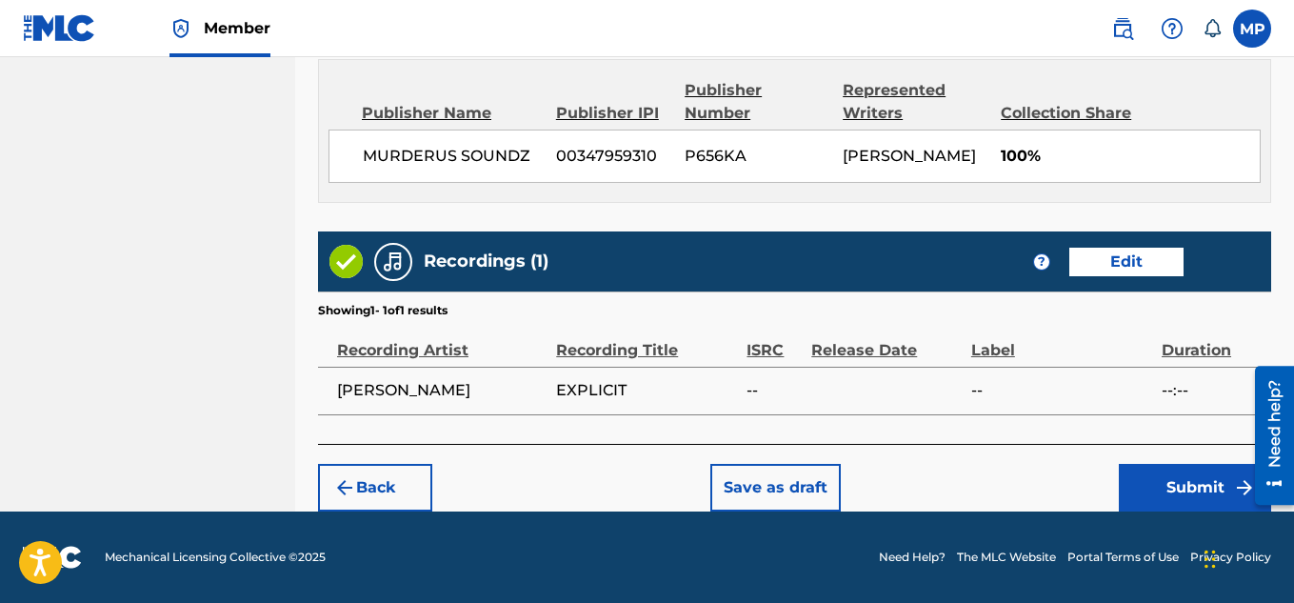
click at [1143, 477] on button "Submit" at bounding box center [1195, 488] width 152 height 48
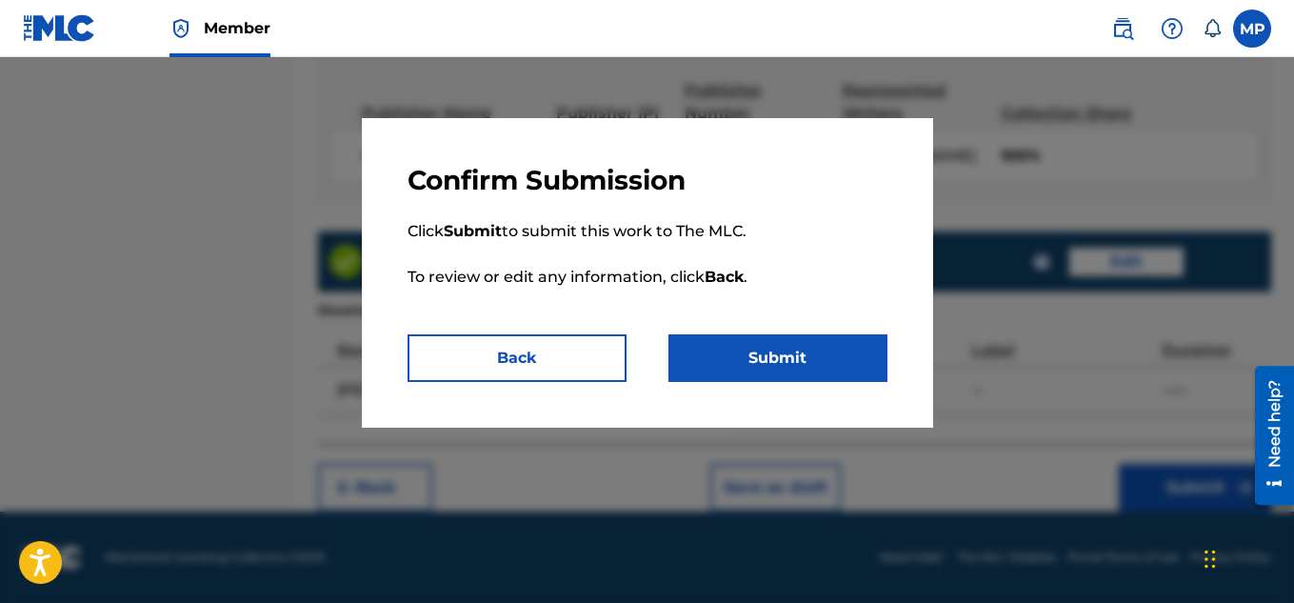
click at [834, 365] on button "Submit" at bounding box center [777, 358] width 219 height 48
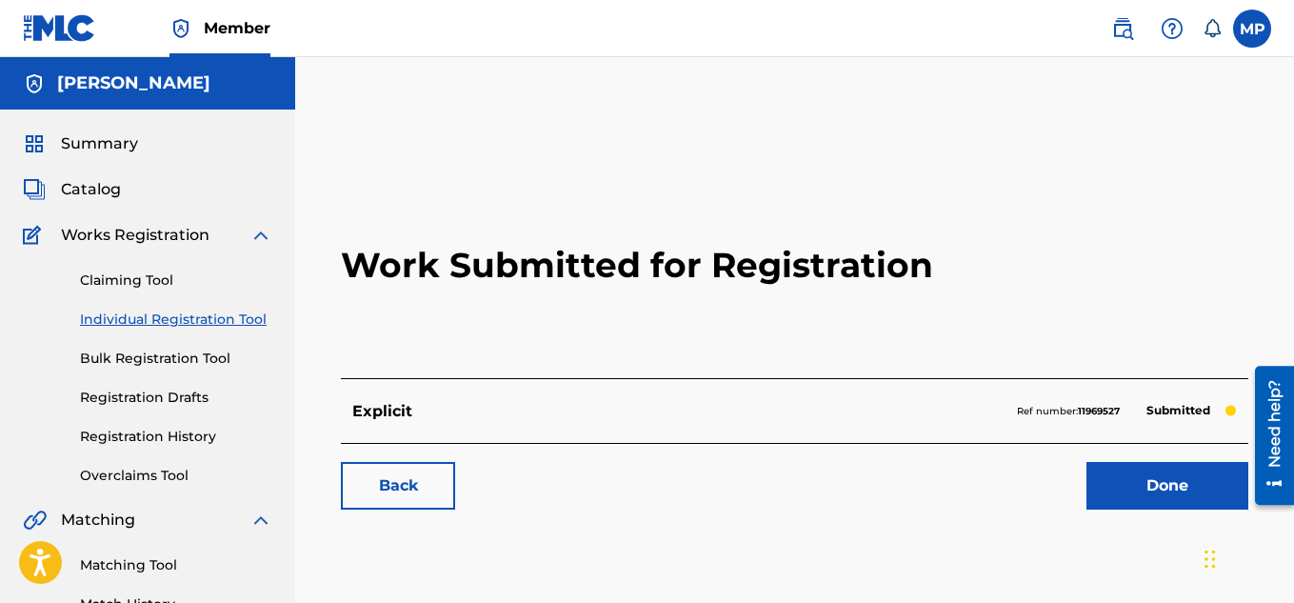
click at [393, 484] on link "Back" at bounding box center [398, 486] width 114 height 48
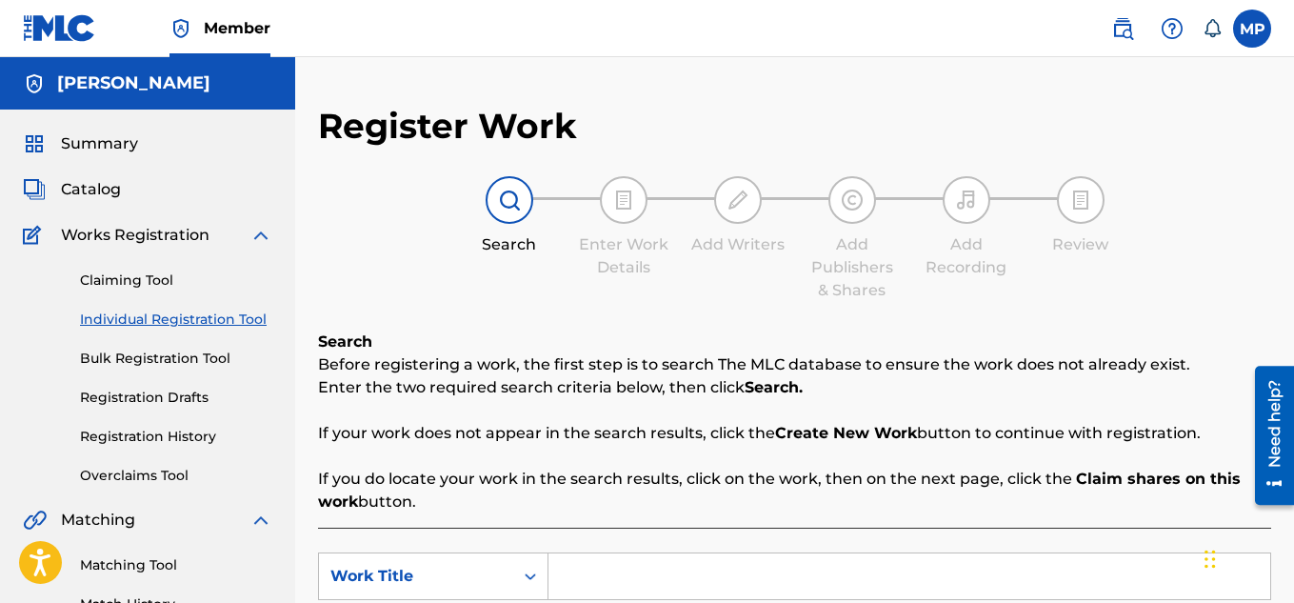
click at [646, 553] on input "Search Form" at bounding box center [909, 576] width 722 height 46
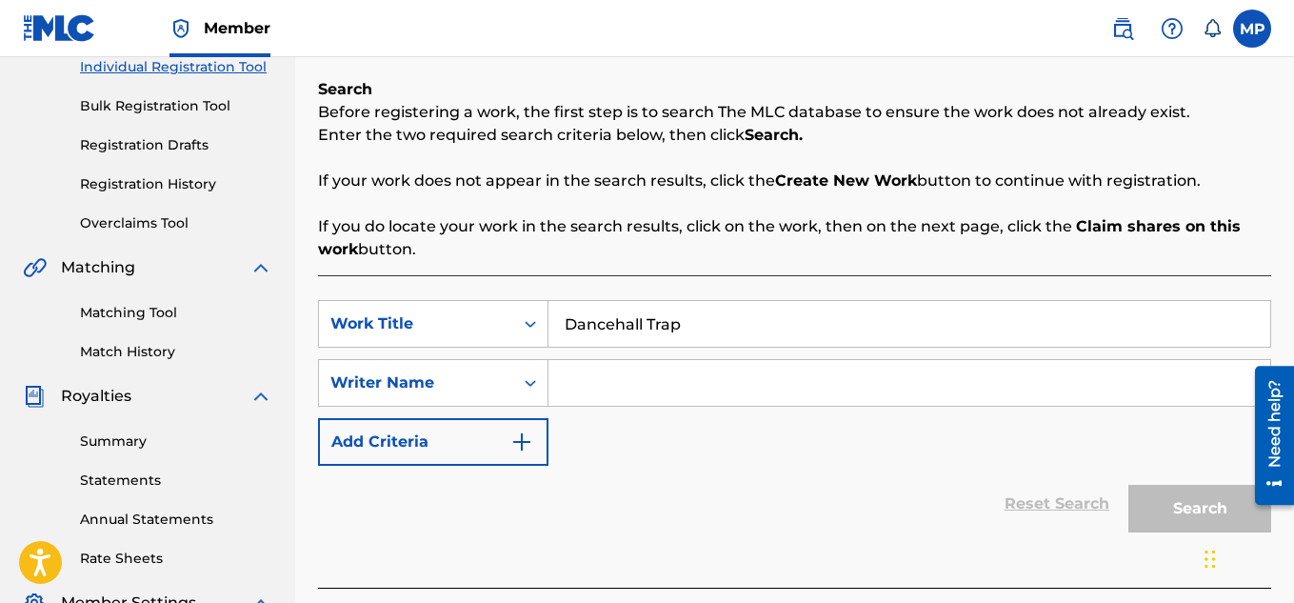
type input "Dancehall Trap"
click at [636, 399] on input "Search Form" at bounding box center [909, 383] width 722 height 46
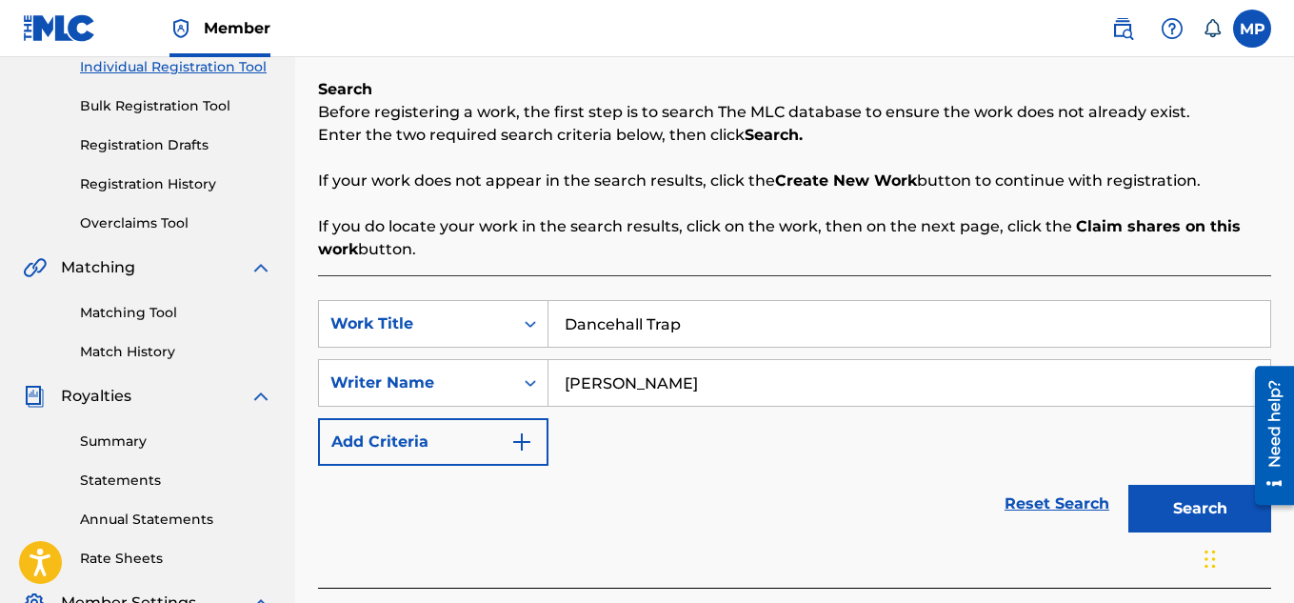
type input "[PERSON_NAME]"
click at [1148, 501] on button "Search" at bounding box center [1199, 509] width 143 height 48
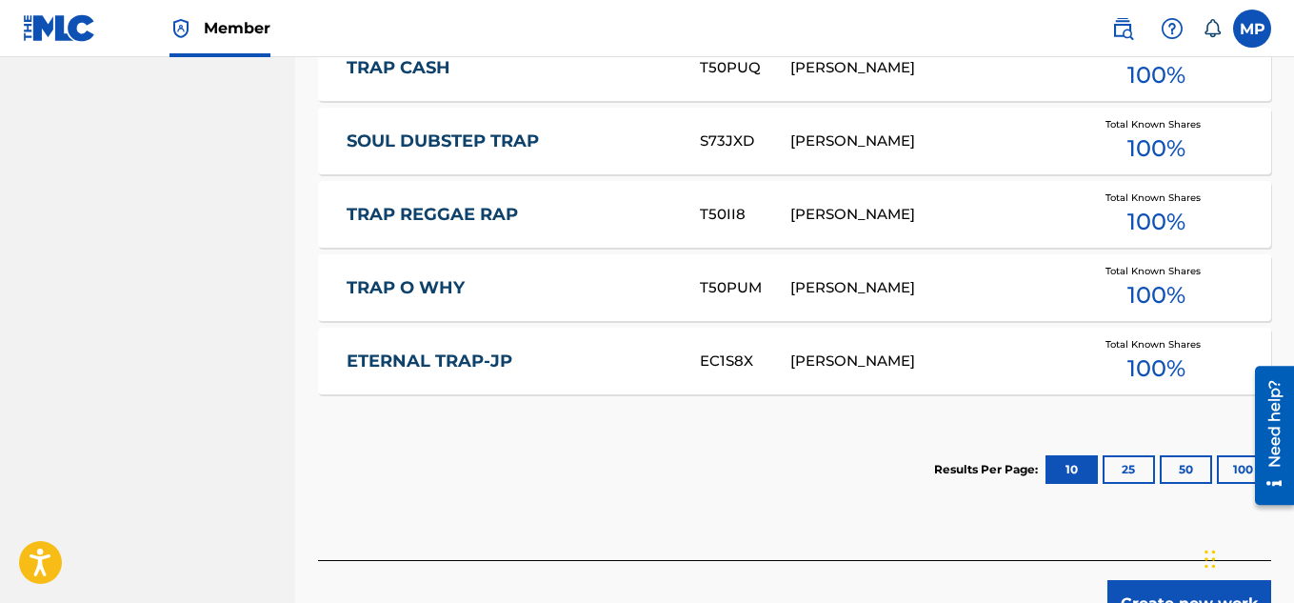
scroll to position [1361, 0]
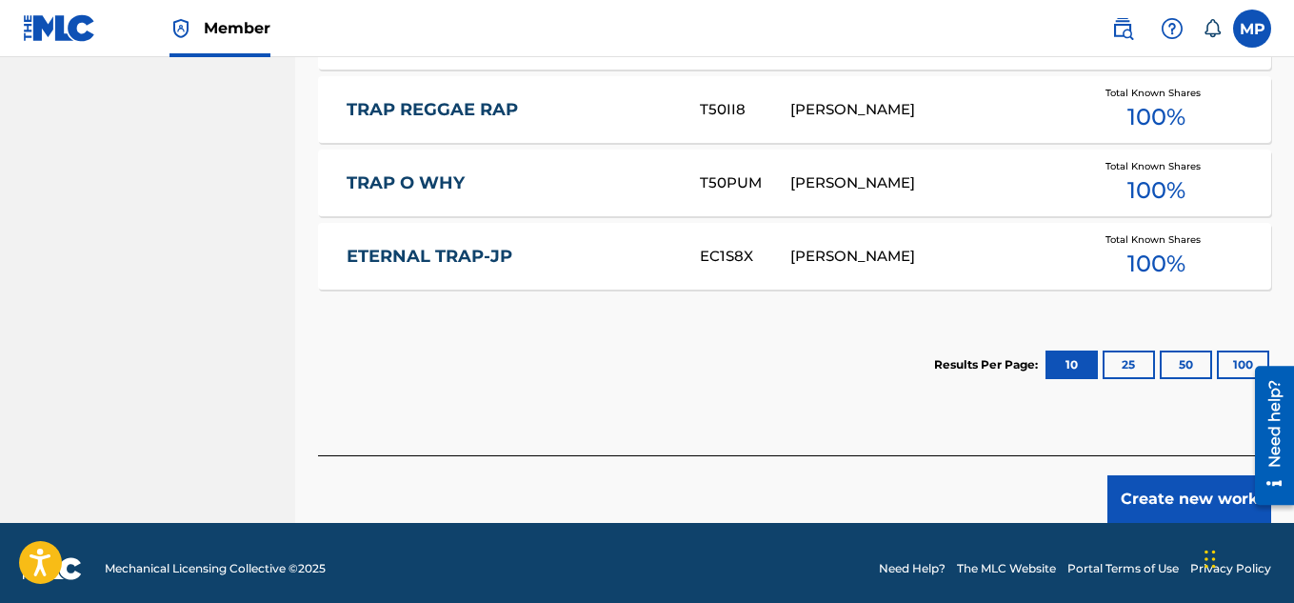
click at [1133, 483] on button "Create new work" at bounding box center [1189, 499] width 164 height 48
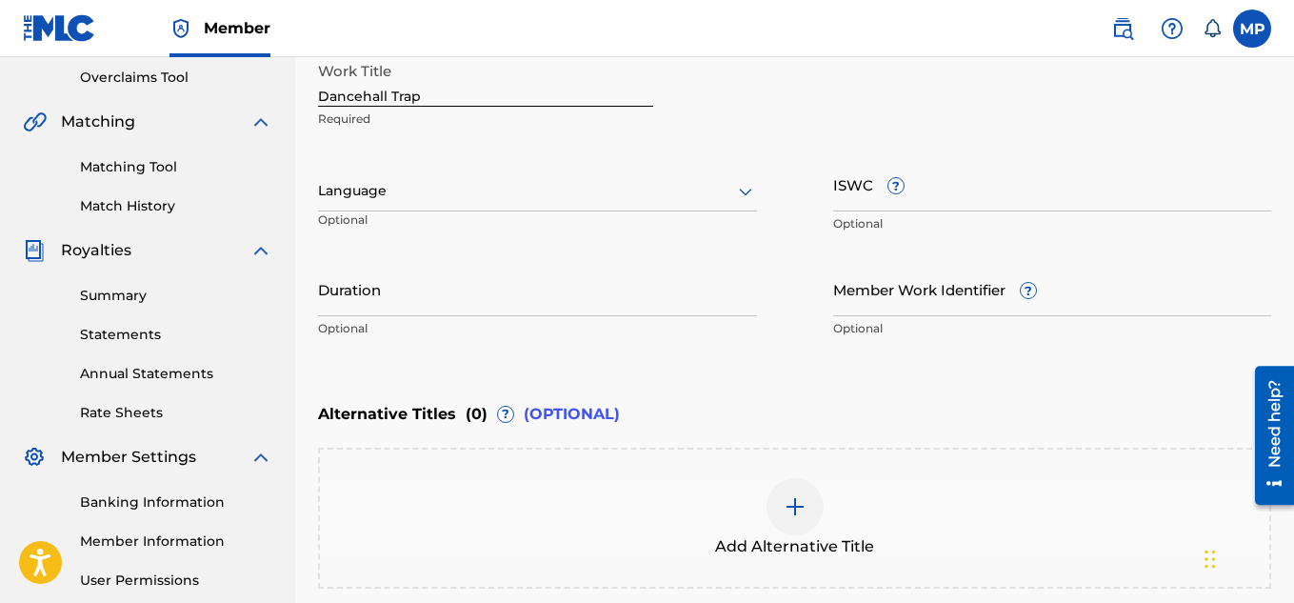
scroll to position [344, 0]
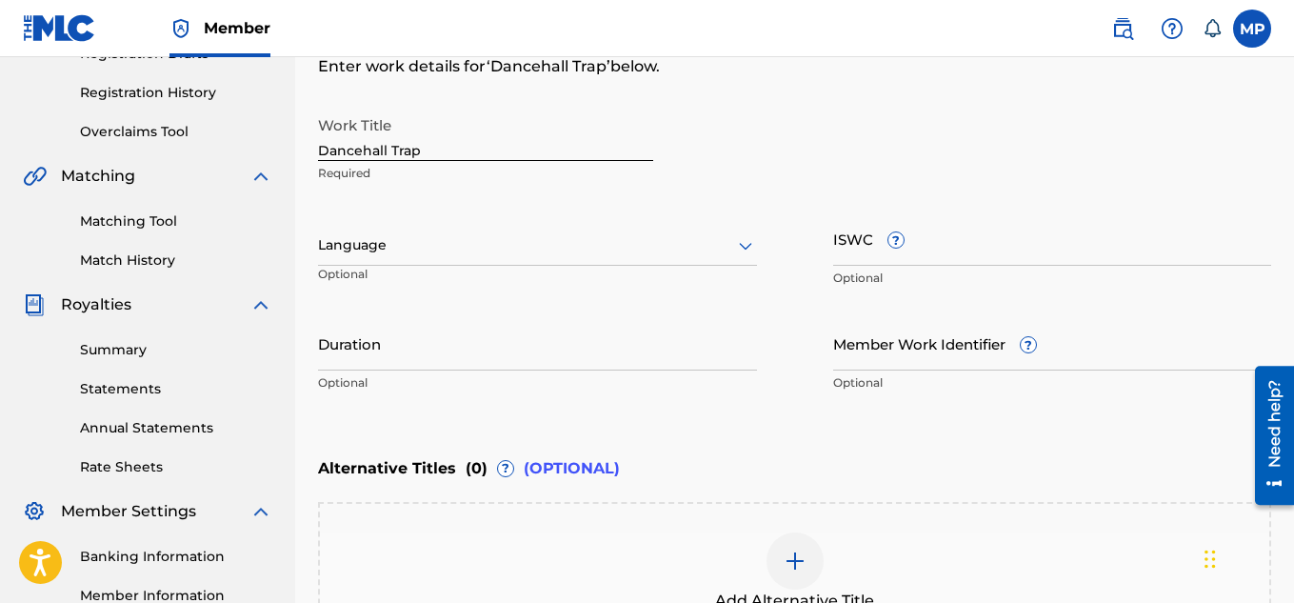
click at [865, 368] on input "Member Work Identifier ?" at bounding box center [1052, 343] width 439 height 54
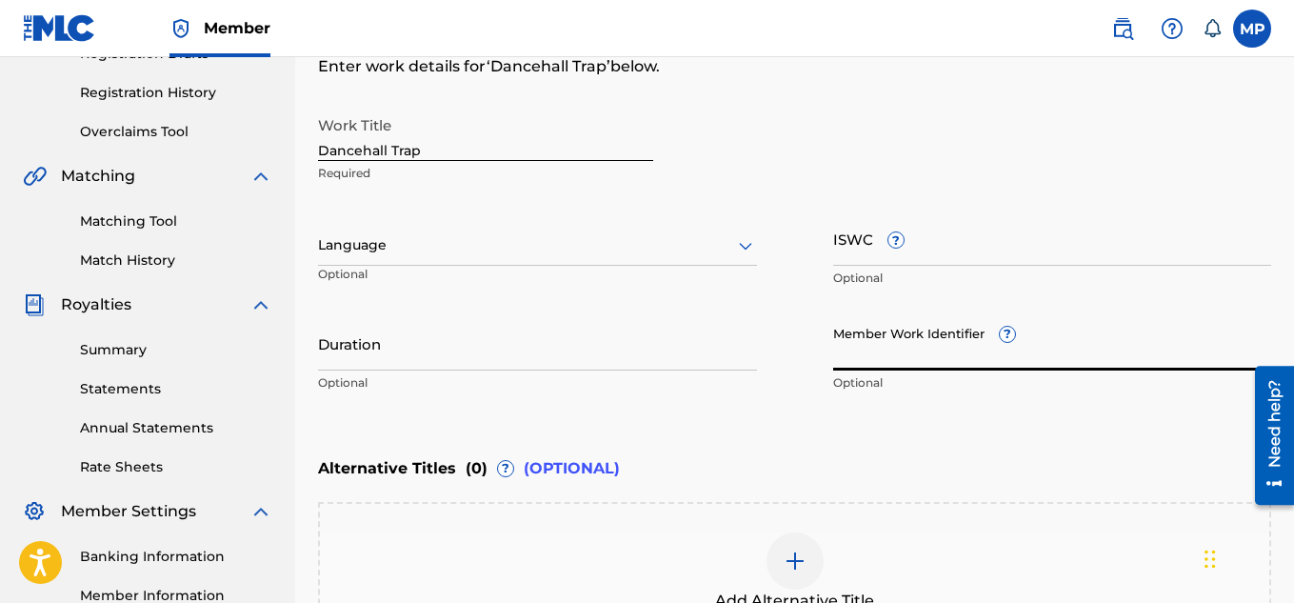
paste input "EXPLICIT"
paste input "897893940"
type input "897893940"
click at [863, 252] on input "ISWC ?" at bounding box center [1052, 238] width 439 height 54
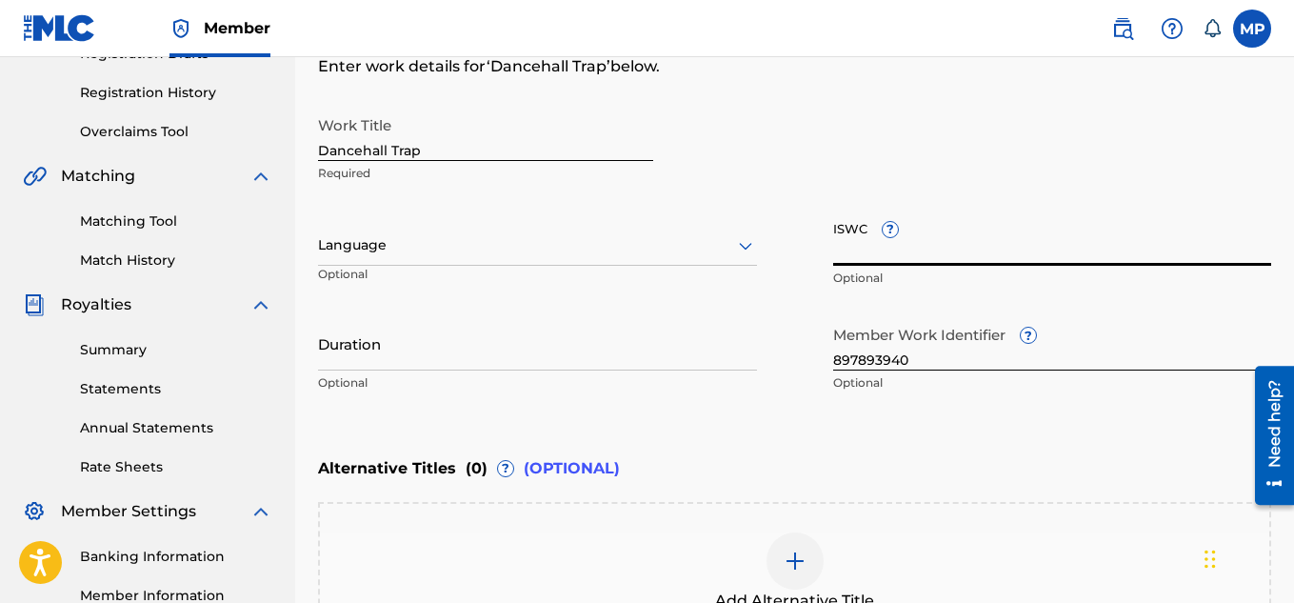
paste input "T9291336908"
type input "T9291336908"
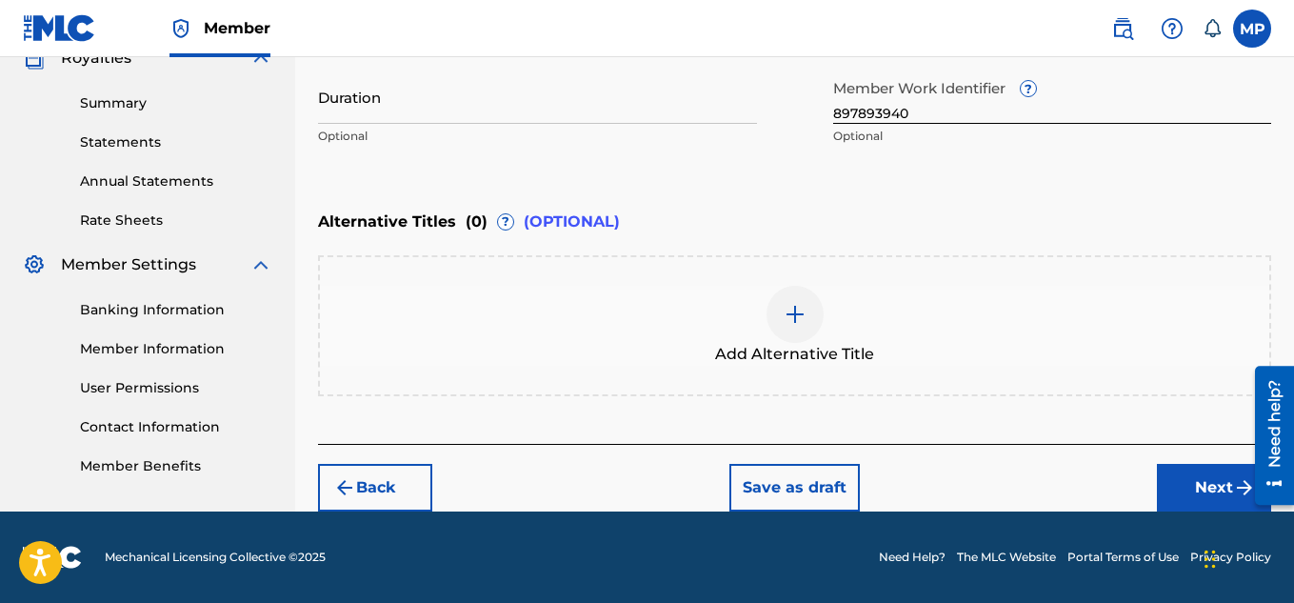
click at [1188, 486] on button "Next" at bounding box center [1214, 488] width 114 height 48
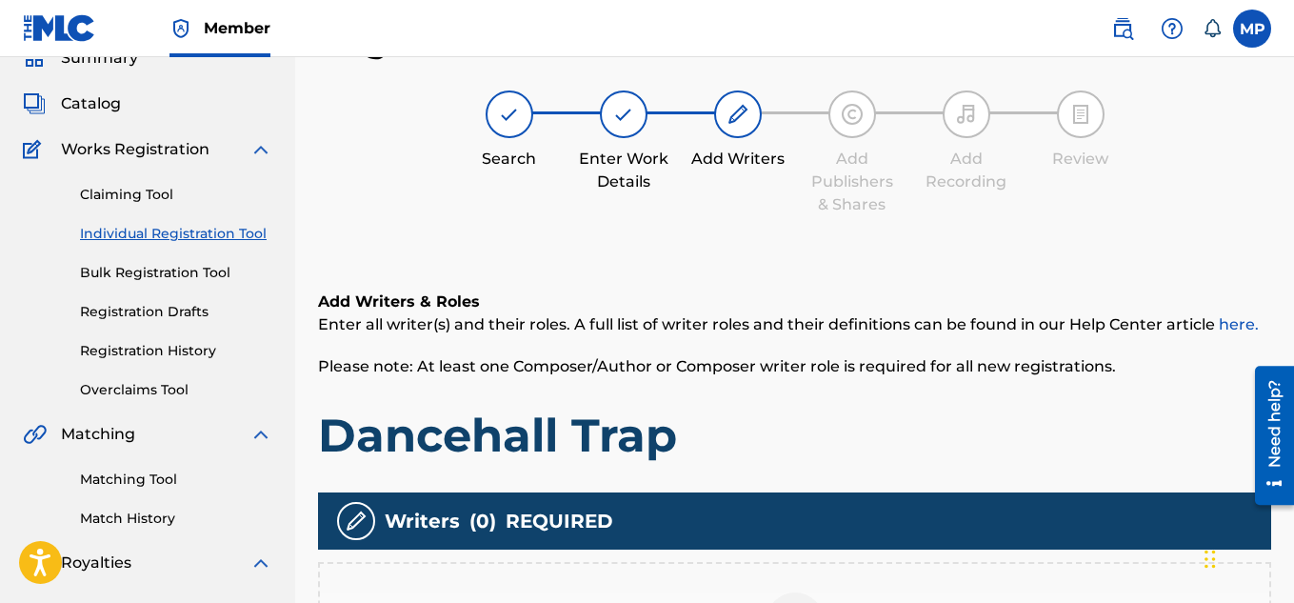
scroll to position [578, 0]
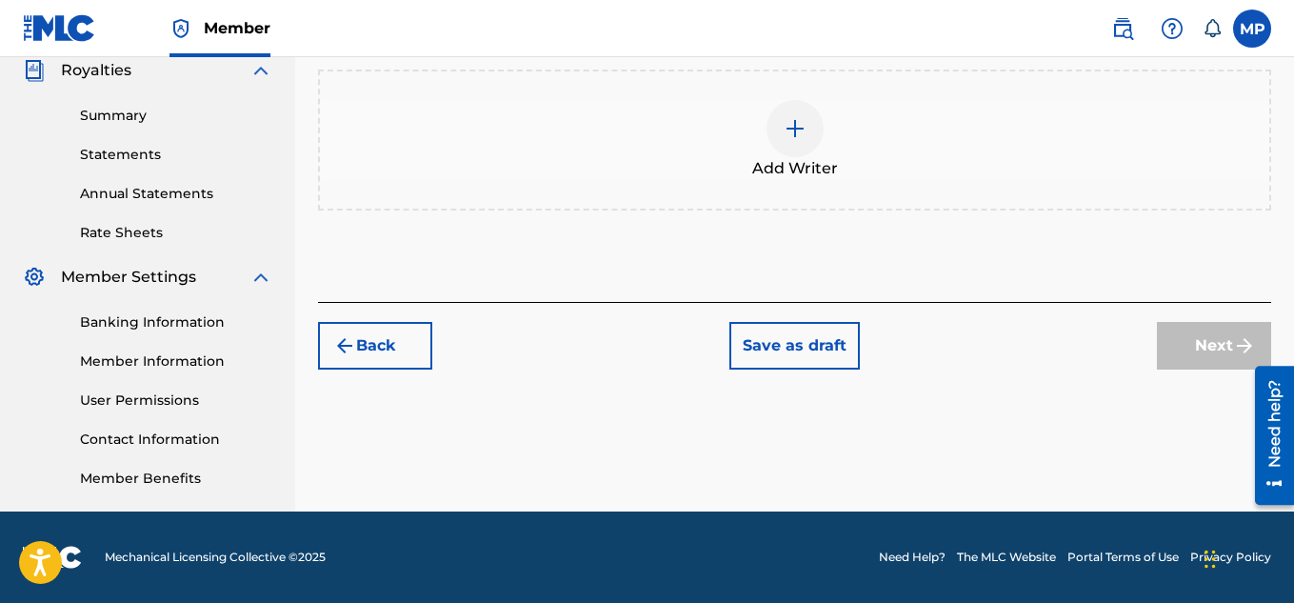
click at [800, 128] on img at bounding box center [795, 128] width 23 height 23
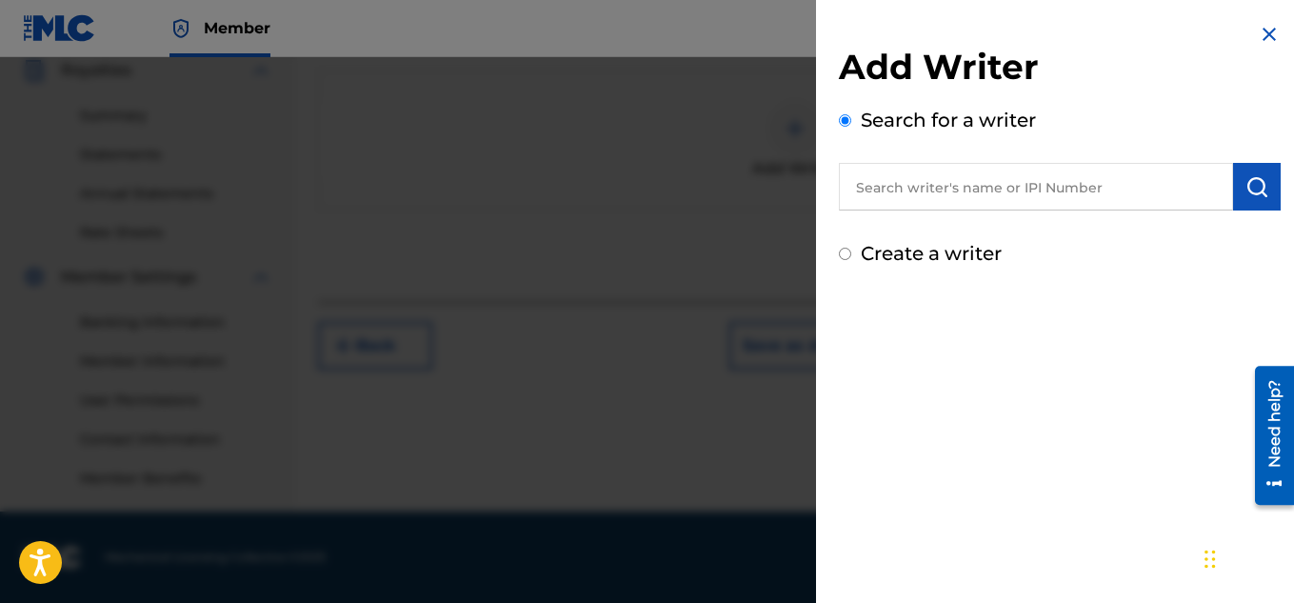
click at [976, 182] on input "text" at bounding box center [1036, 187] width 394 height 48
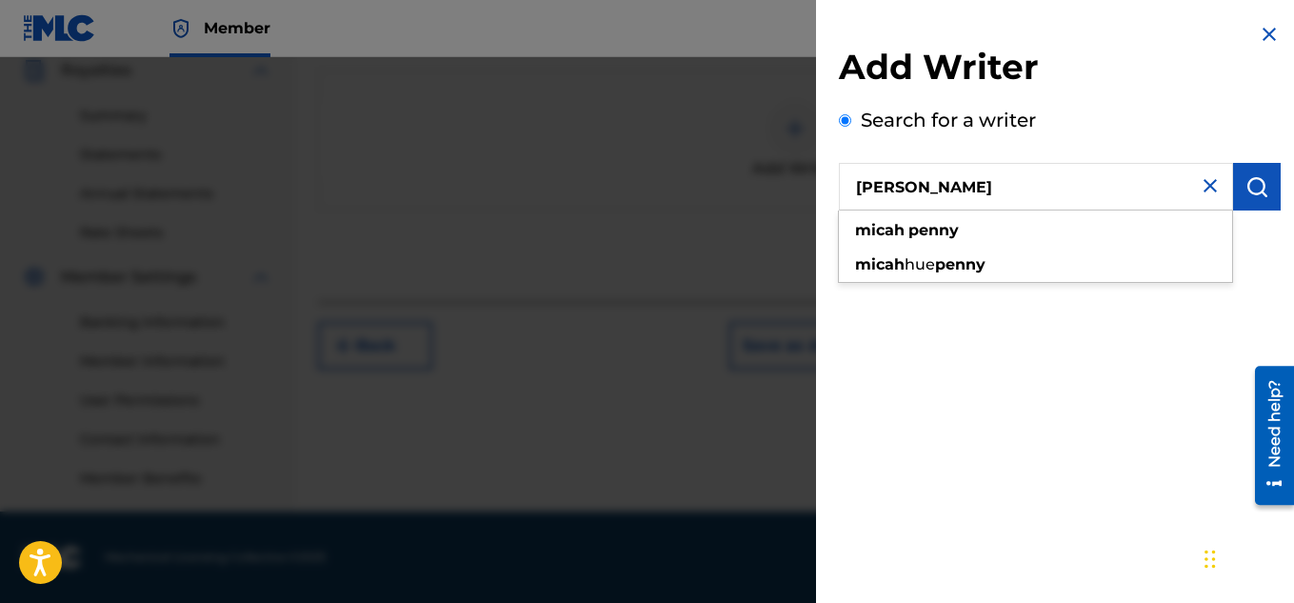
type input "[PERSON_NAME]"
click at [1261, 193] on img "submit" at bounding box center [1256, 186] width 23 height 23
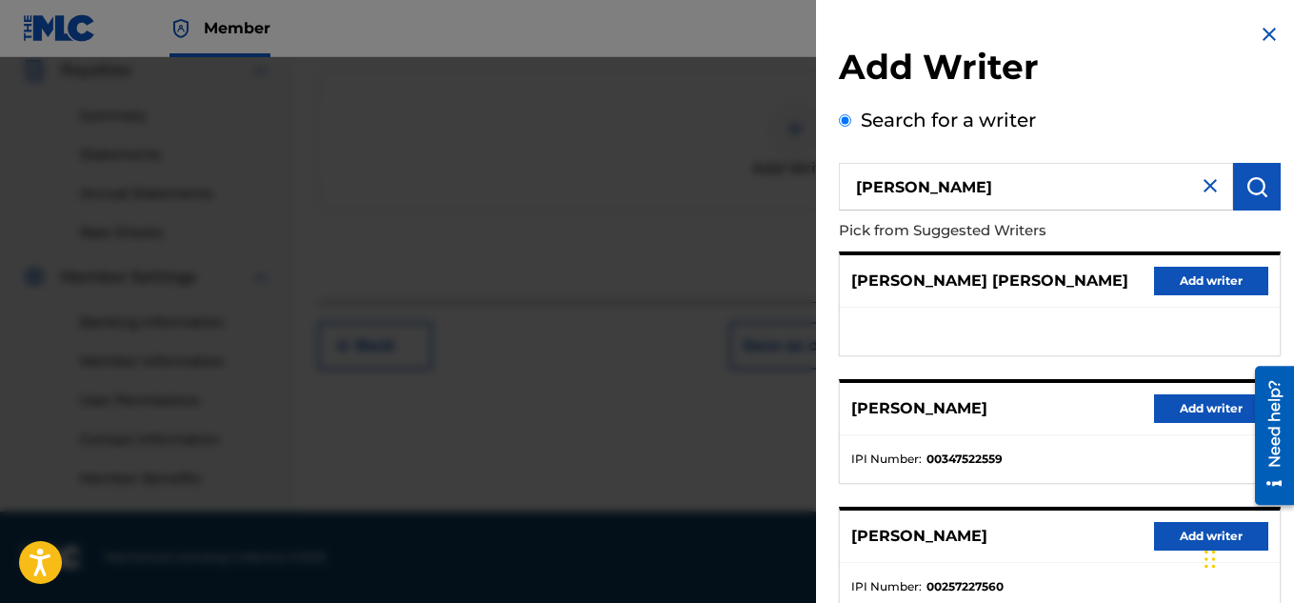
click at [1214, 406] on button "Add writer" at bounding box center [1211, 408] width 114 height 29
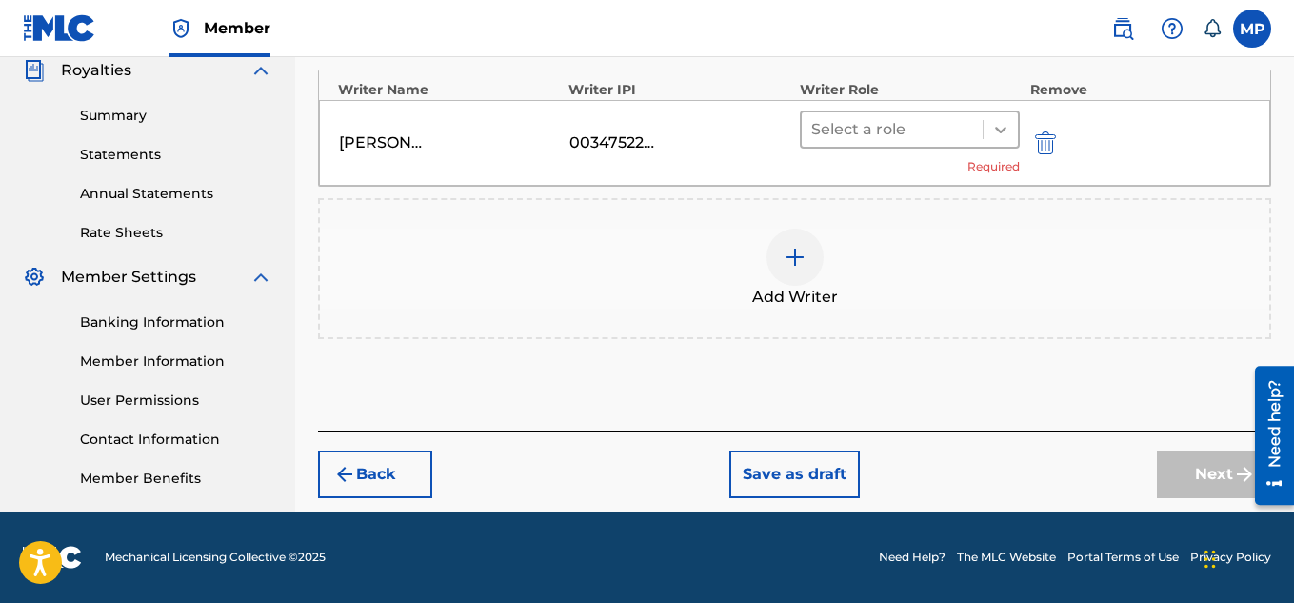
click at [1004, 132] on icon at bounding box center [1000, 129] width 19 height 19
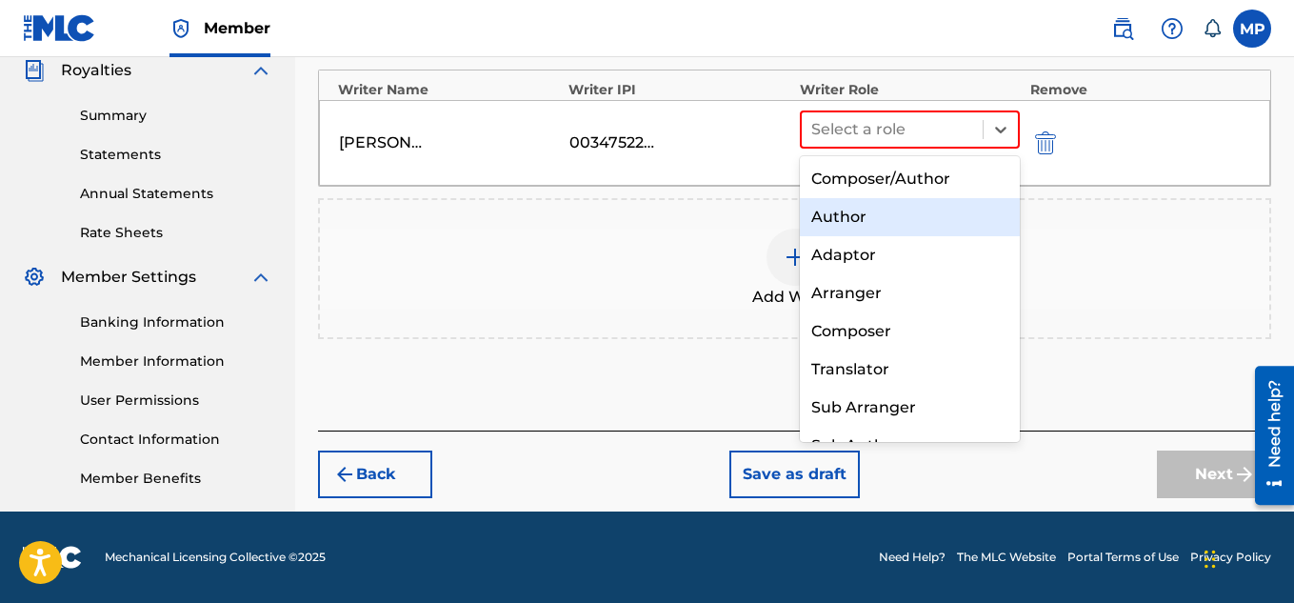
click at [934, 177] on div "Composer/Author" at bounding box center [910, 179] width 221 height 38
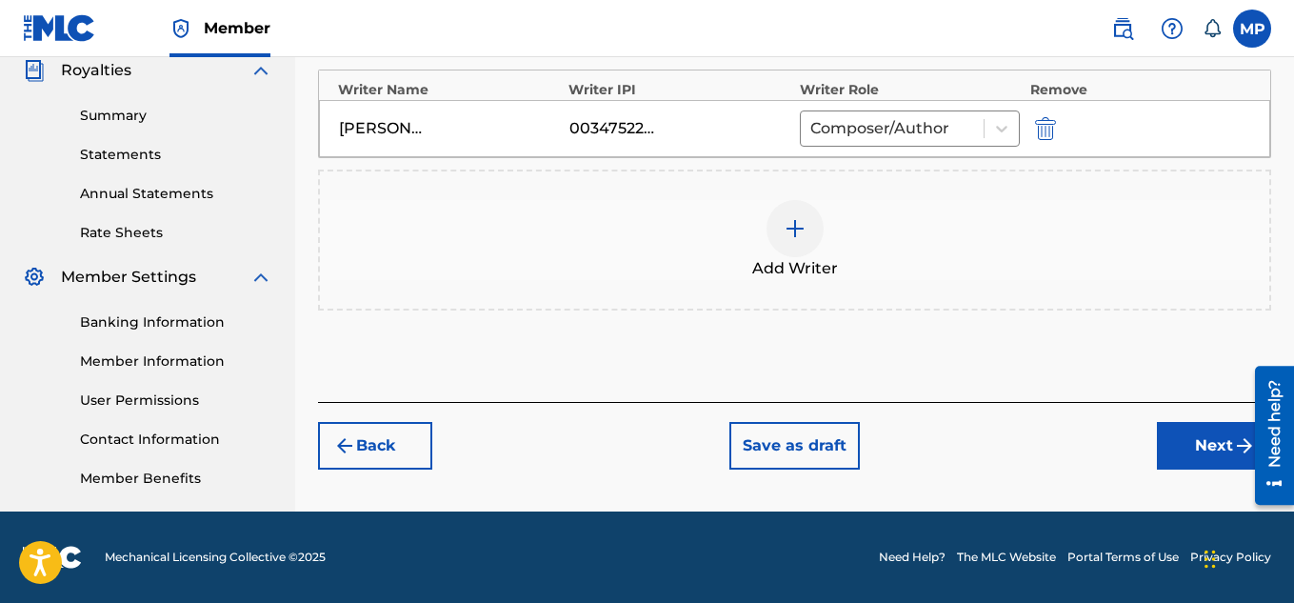
click at [1172, 441] on button "Next" at bounding box center [1214, 446] width 114 height 48
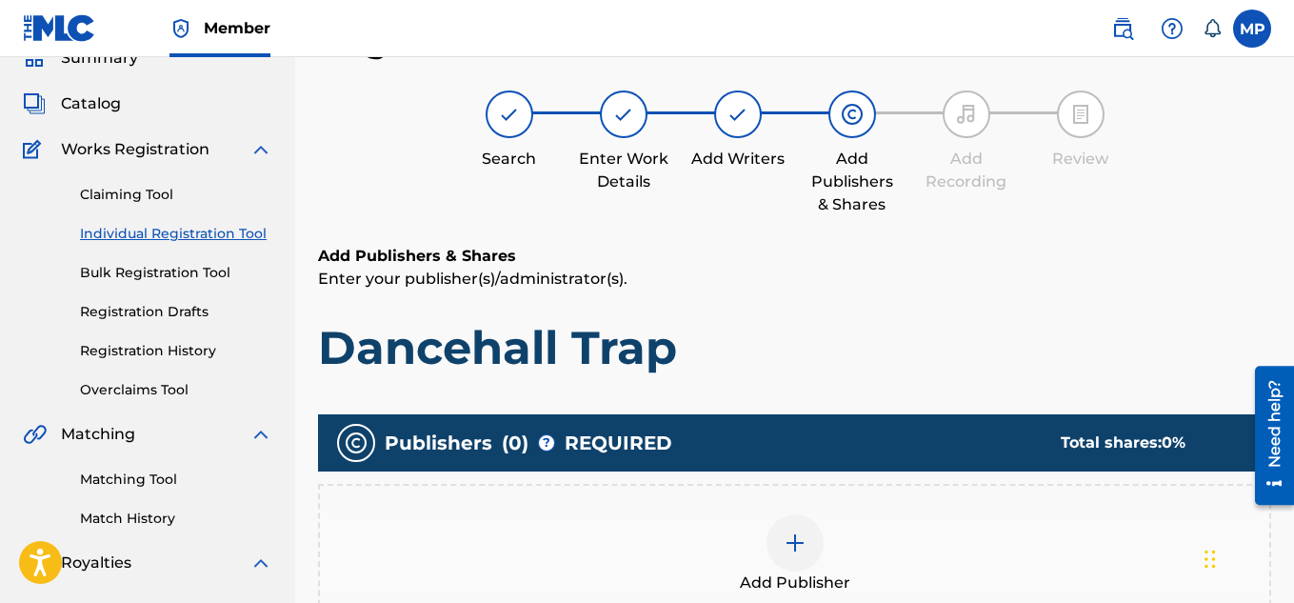
scroll to position [282, 0]
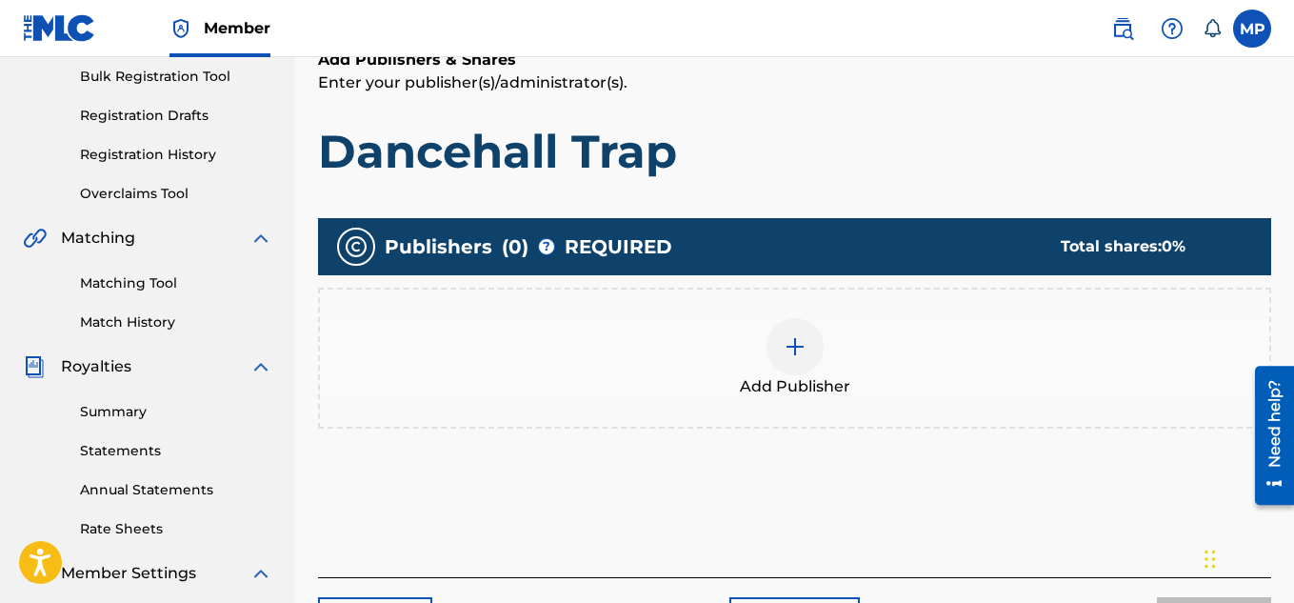
click at [822, 348] on div at bounding box center [794, 346] width 57 height 57
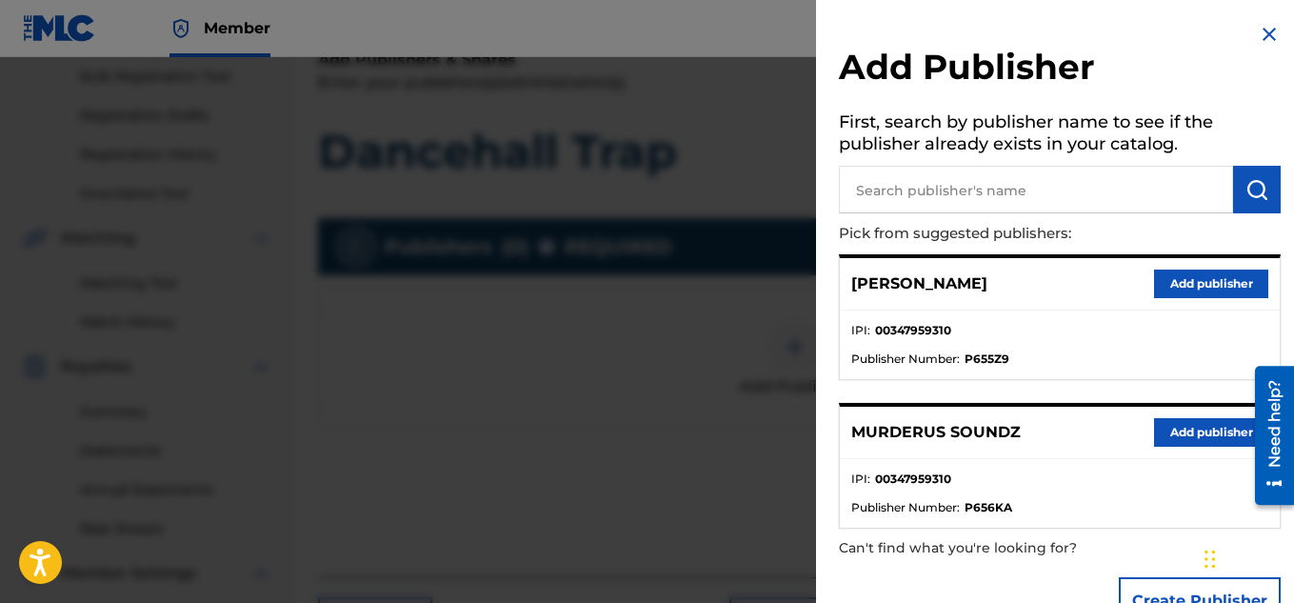
click at [1163, 424] on button "Add publisher" at bounding box center [1211, 432] width 114 height 29
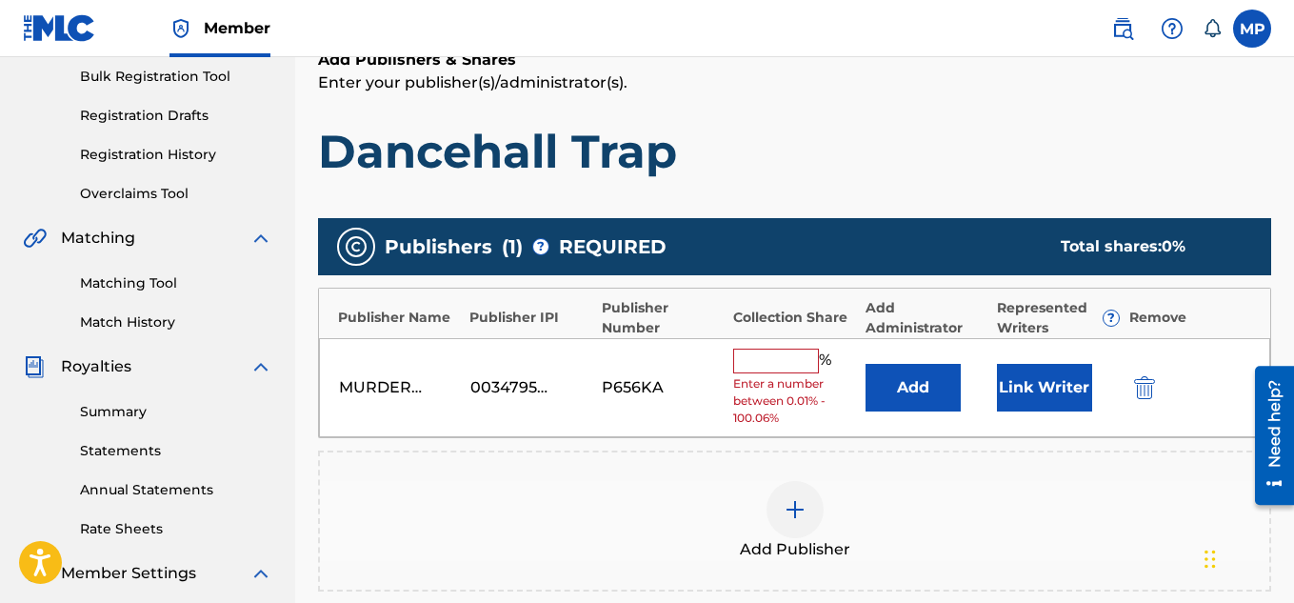
click at [787, 346] on div "MURDERUS SOUNDZ 00347959310 P656KA % Enter a number between 0.01% - 100.06% Add…" at bounding box center [794, 388] width 951 height 100
click at [779, 371] on input "text" at bounding box center [776, 360] width 86 height 25
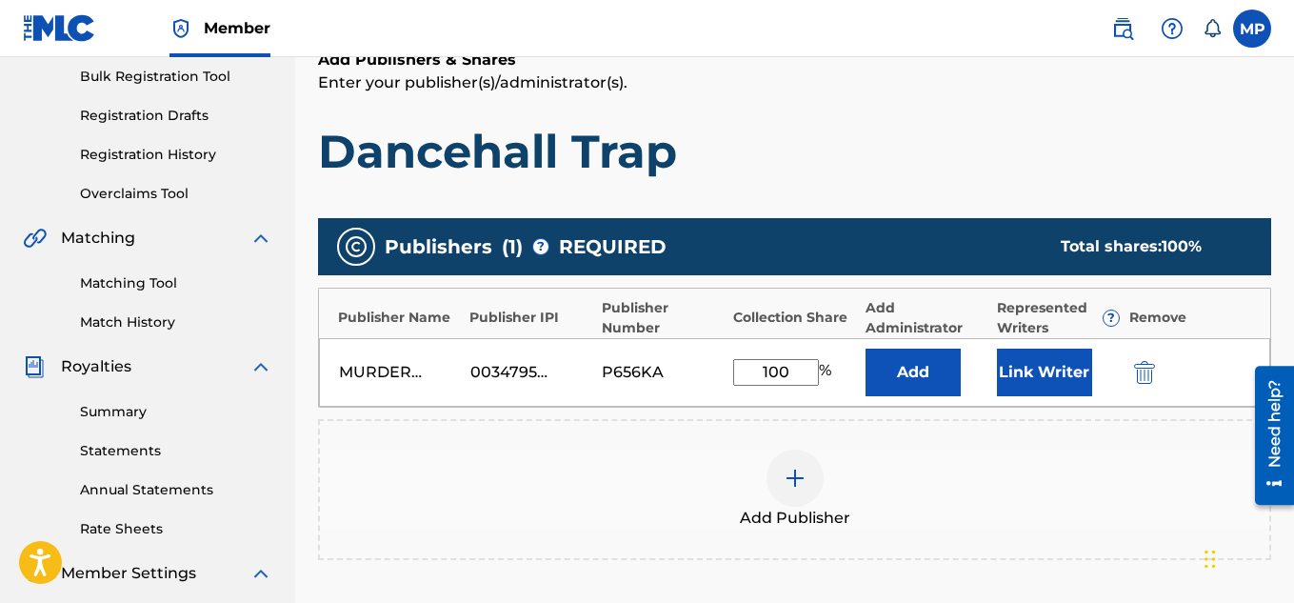
type input "100"
click at [1025, 387] on button "Link Writer" at bounding box center [1044, 372] width 95 height 48
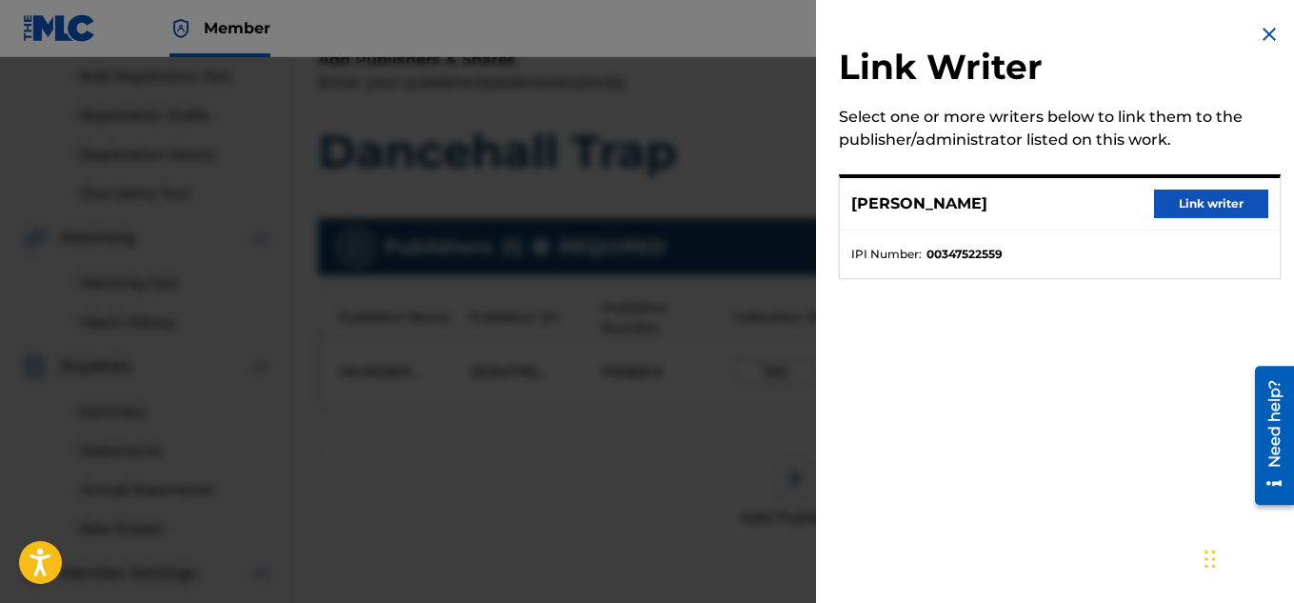
click at [1172, 198] on button "Link writer" at bounding box center [1211, 203] width 114 height 29
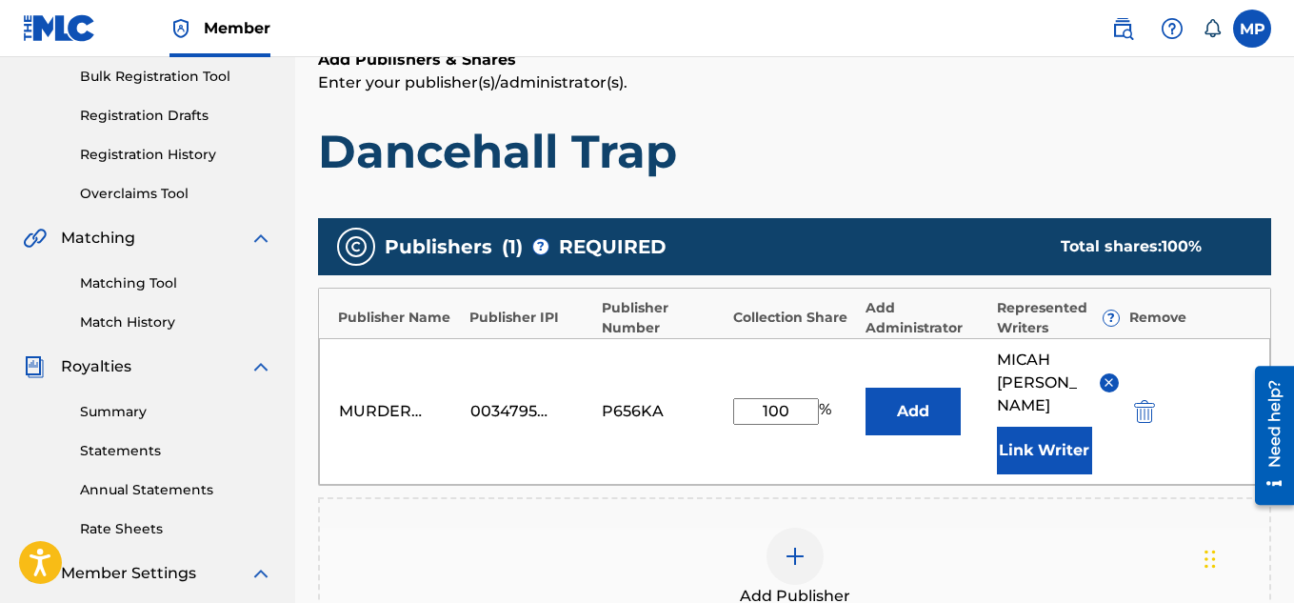
scroll to position [602, 0]
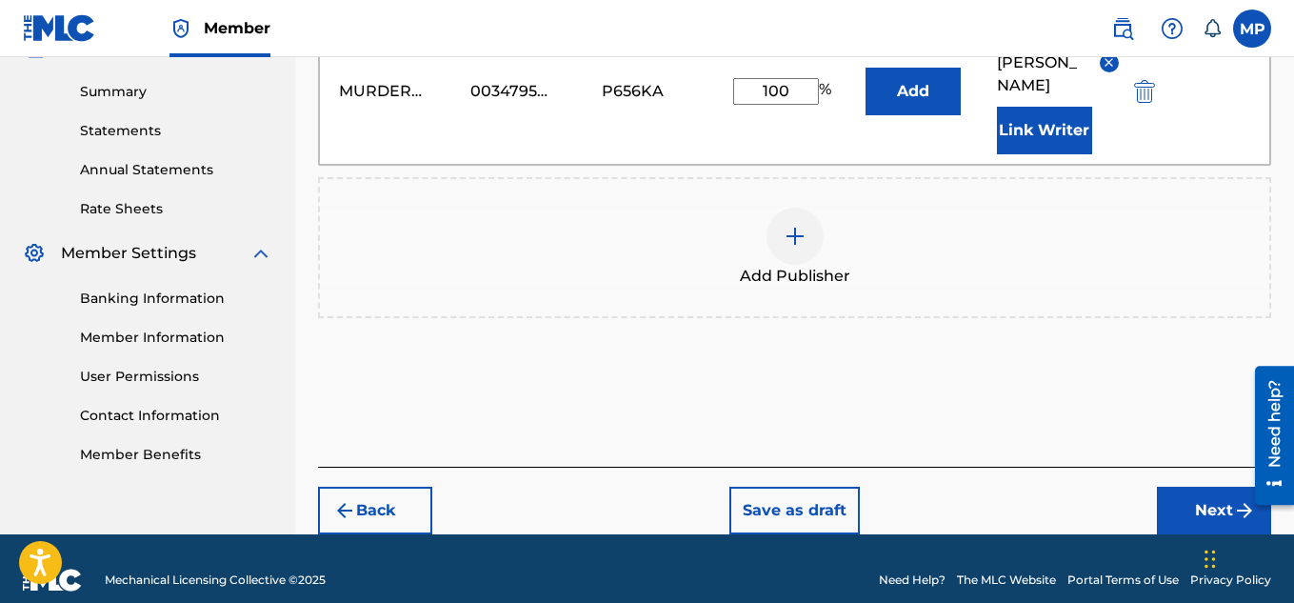
click at [1198, 487] on button "Next" at bounding box center [1214, 511] width 114 height 48
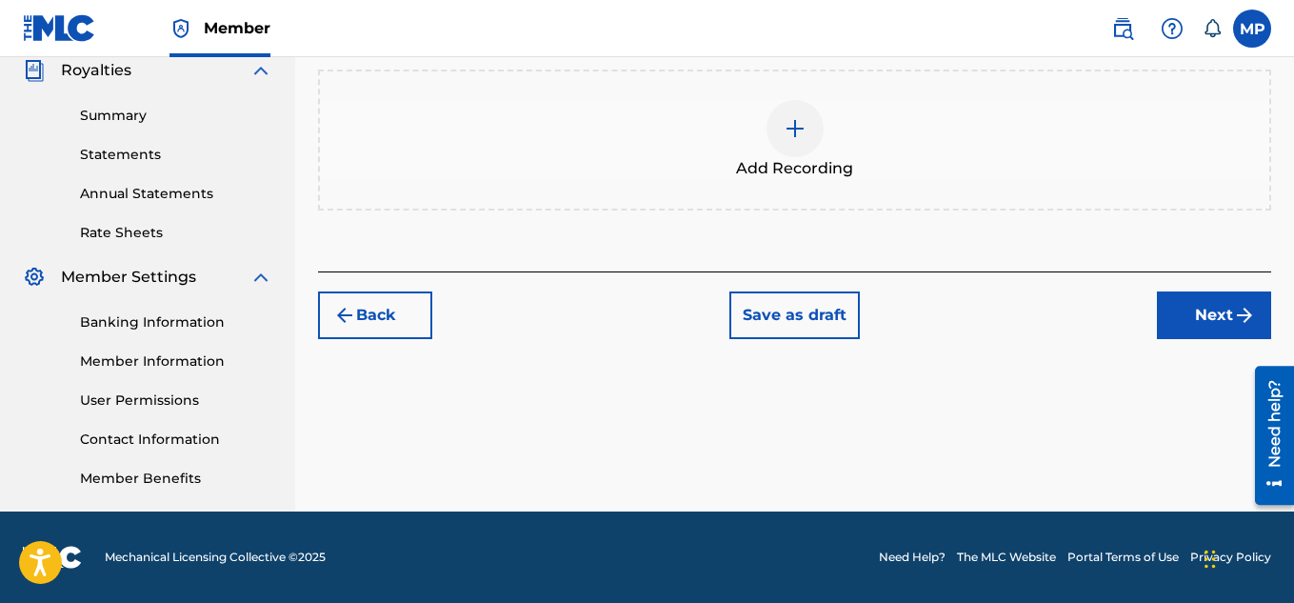
scroll to position [465, 0]
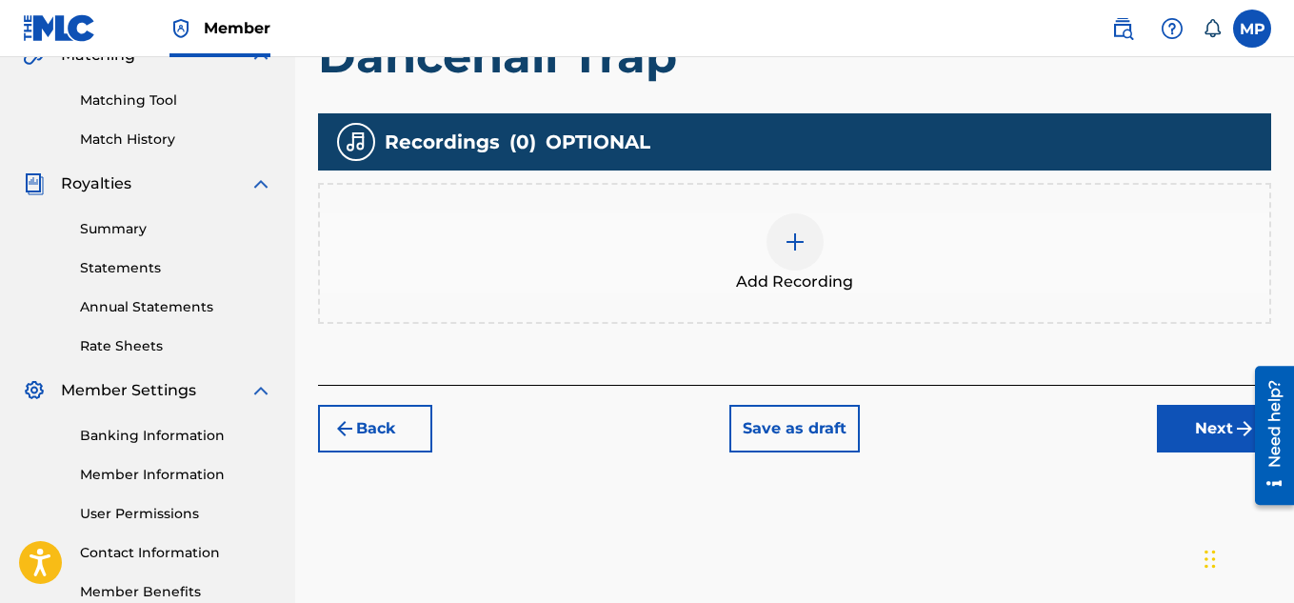
click at [786, 260] on div at bounding box center [794, 241] width 57 height 57
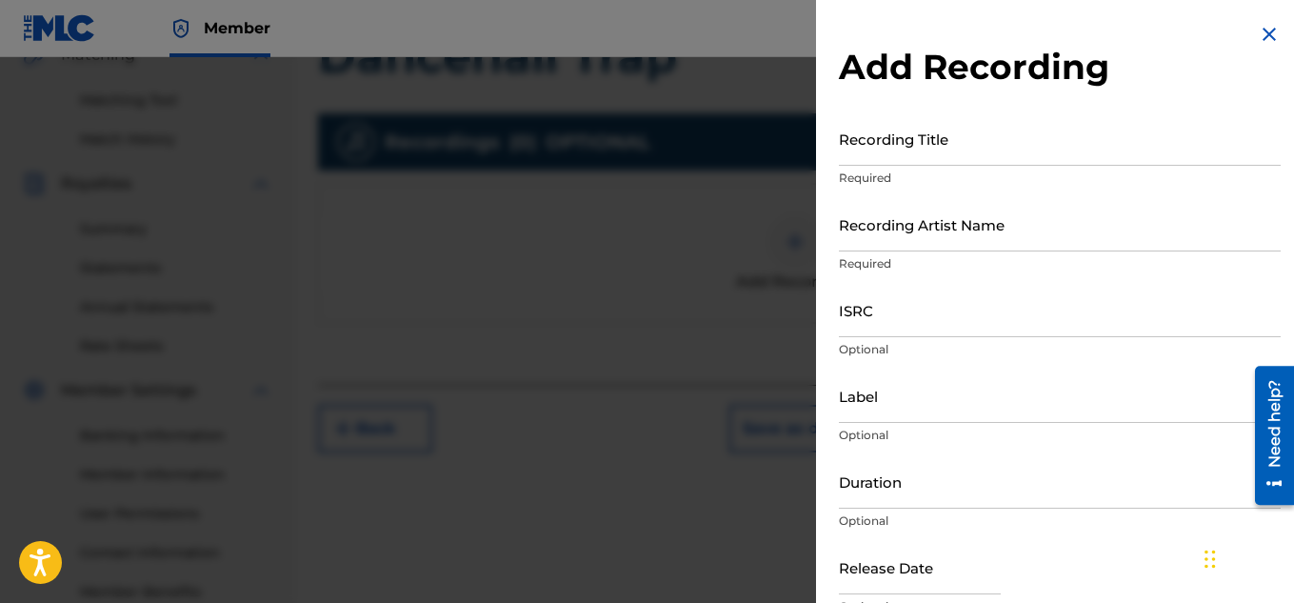
click at [916, 148] on input "Recording Title" at bounding box center [1060, 138] width 442 height 54
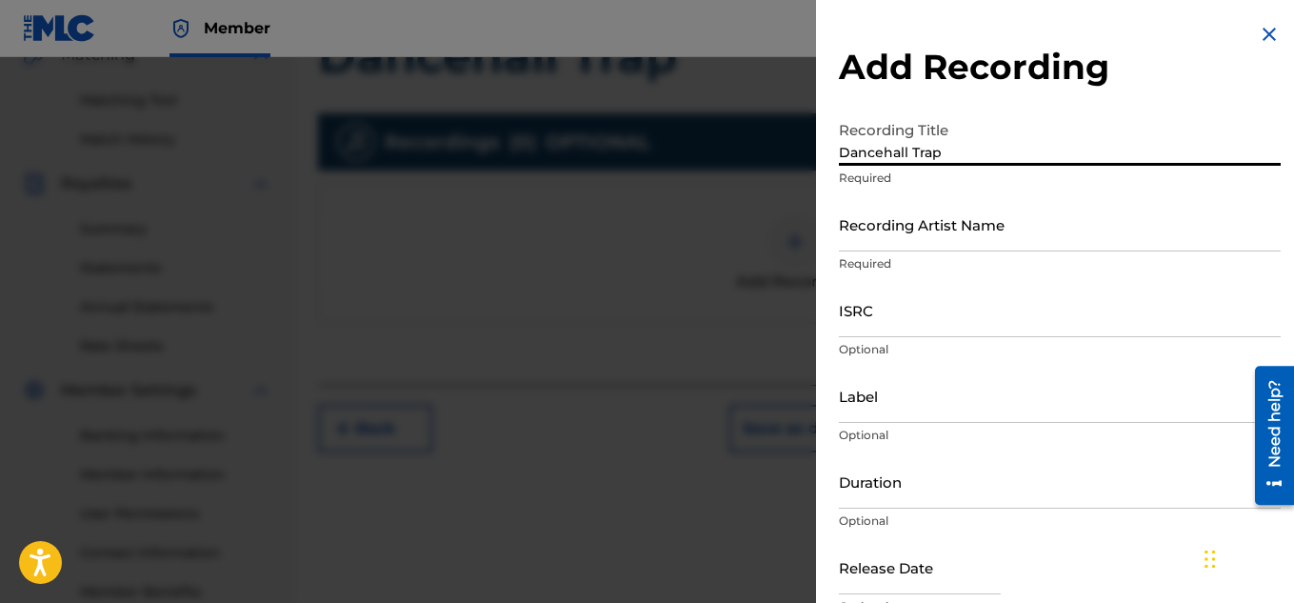
type input "Dancehall Trap"
click at [920, 225] on input "Recording Artist Name" at bounding box center [1060, 224] width 442 height 54
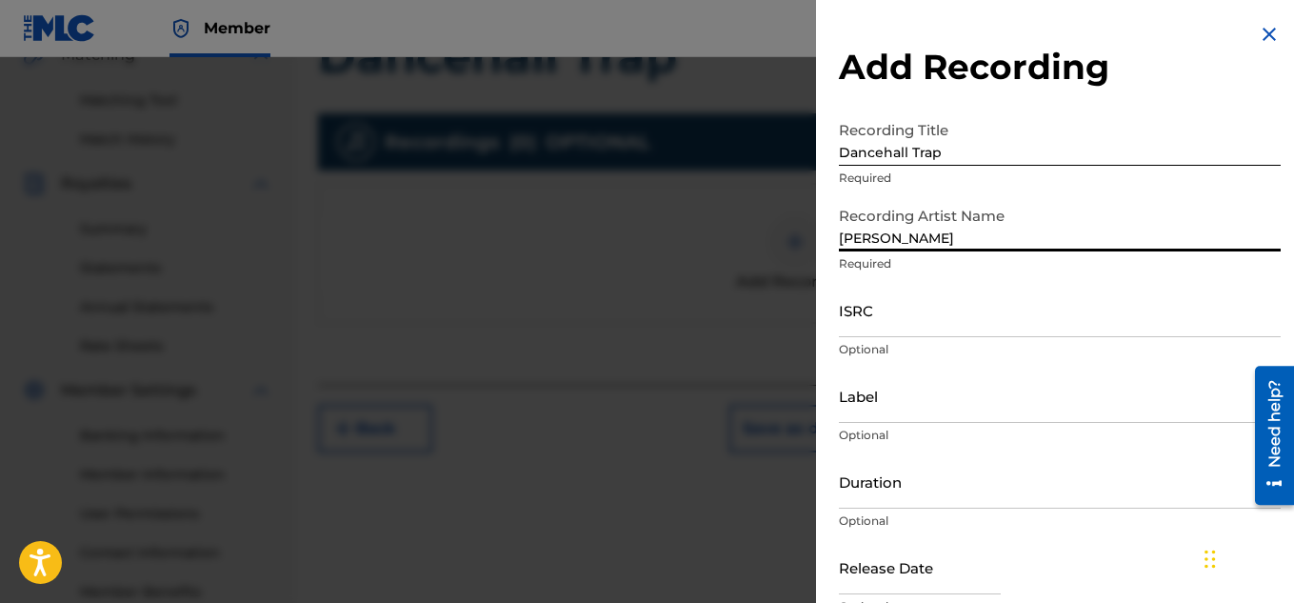
type input "[PERSON_NAME]"
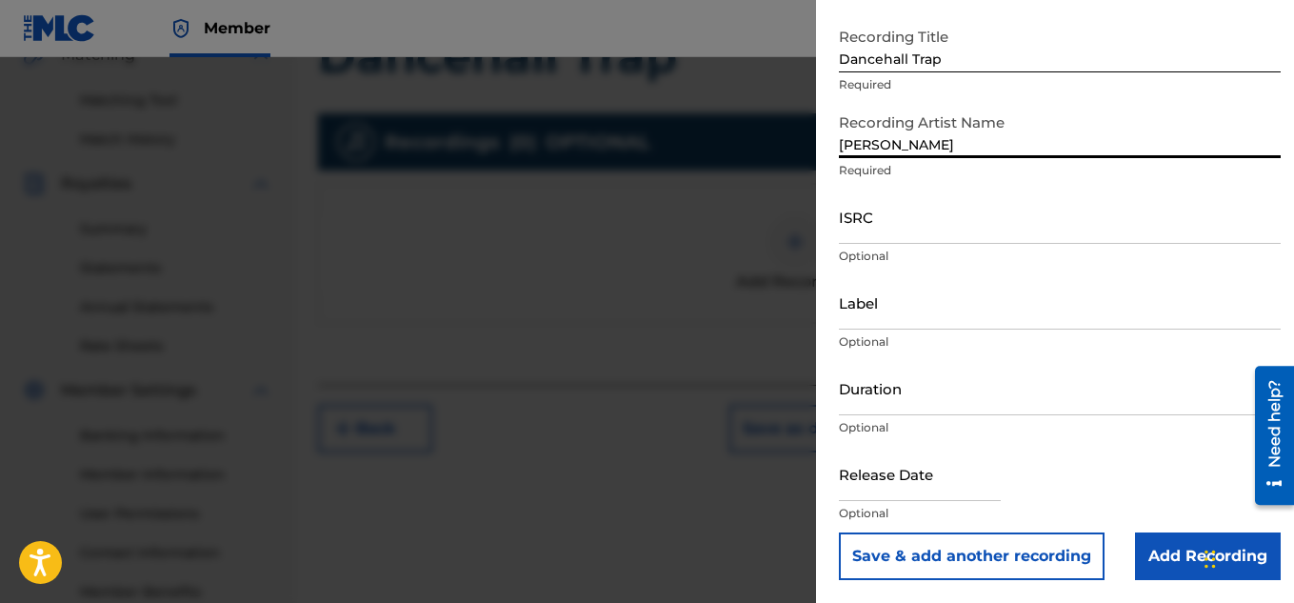
click at [1165, 554] on input "Add Recording" at bounding box center [1208, 556] width 146 height 48
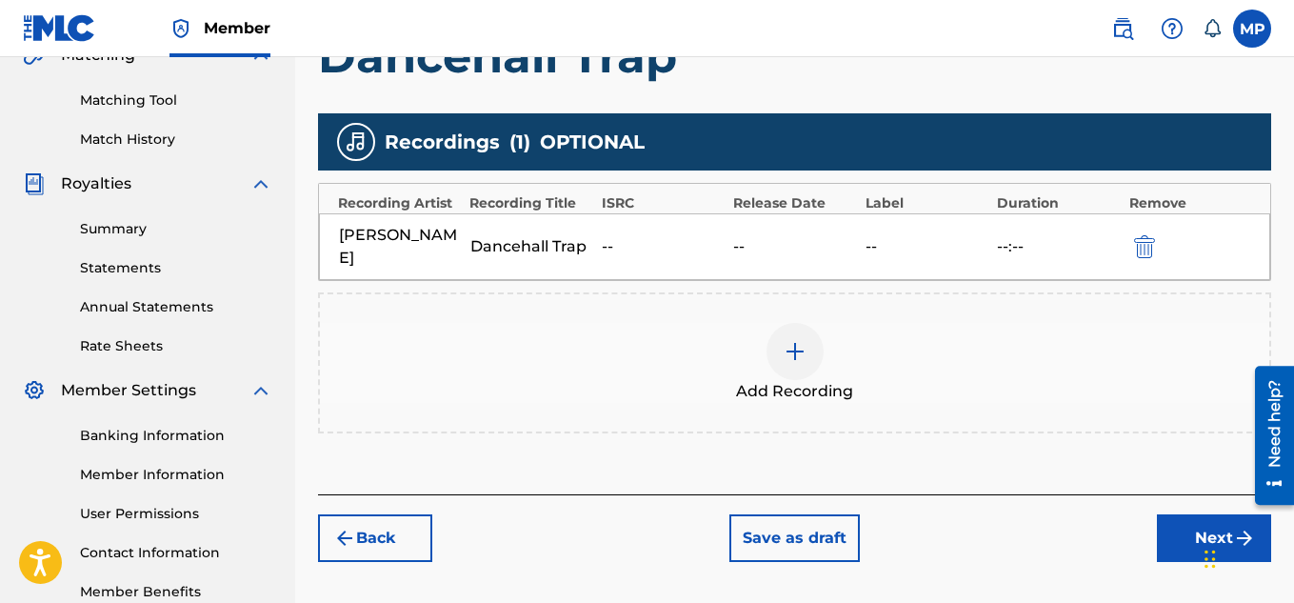
scroll to position [578, 0]
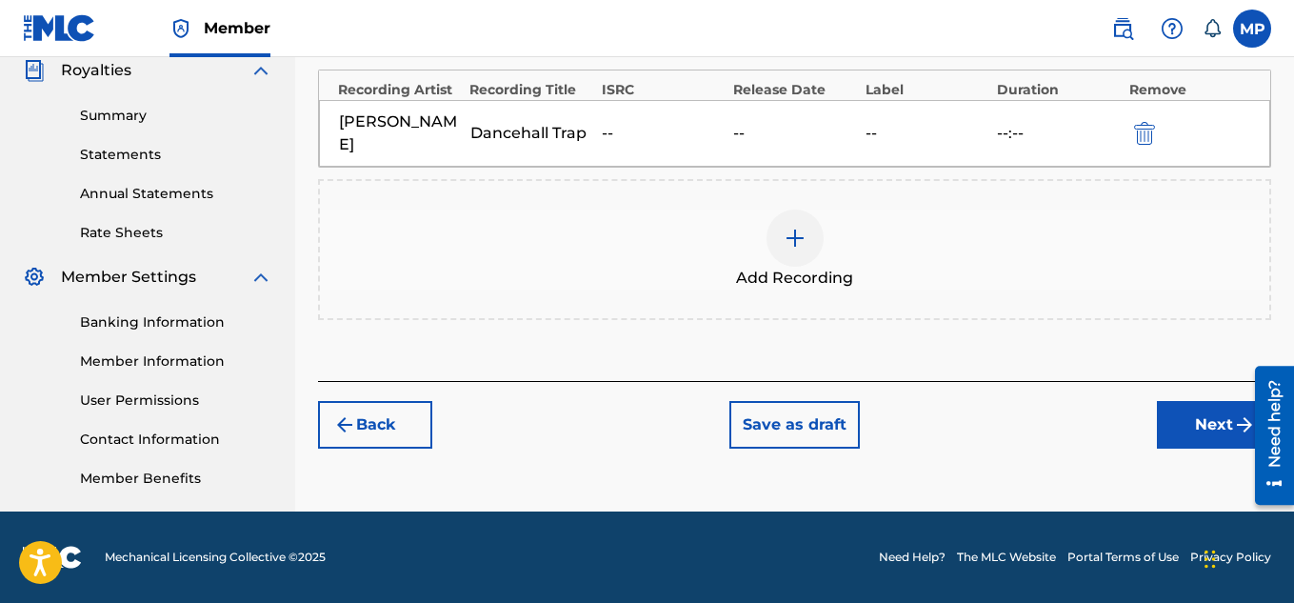
click at [1196, 414] on button "Next" at bounding box center [1214, 425] width 114 height 48
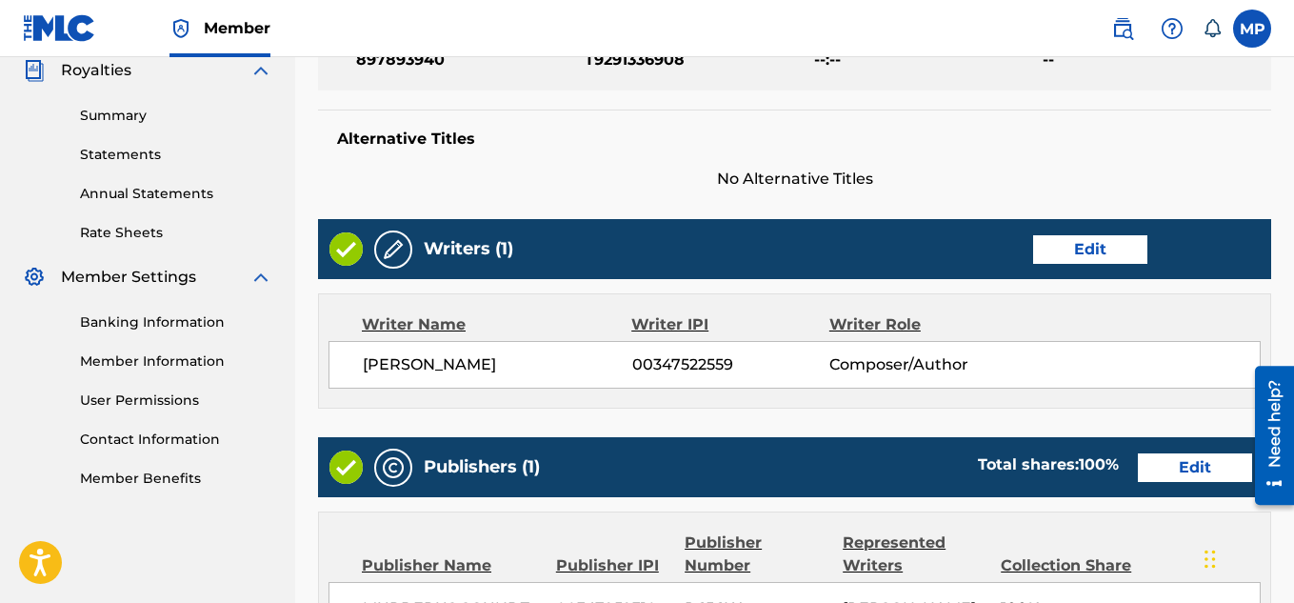
scroll to position [104, 0]
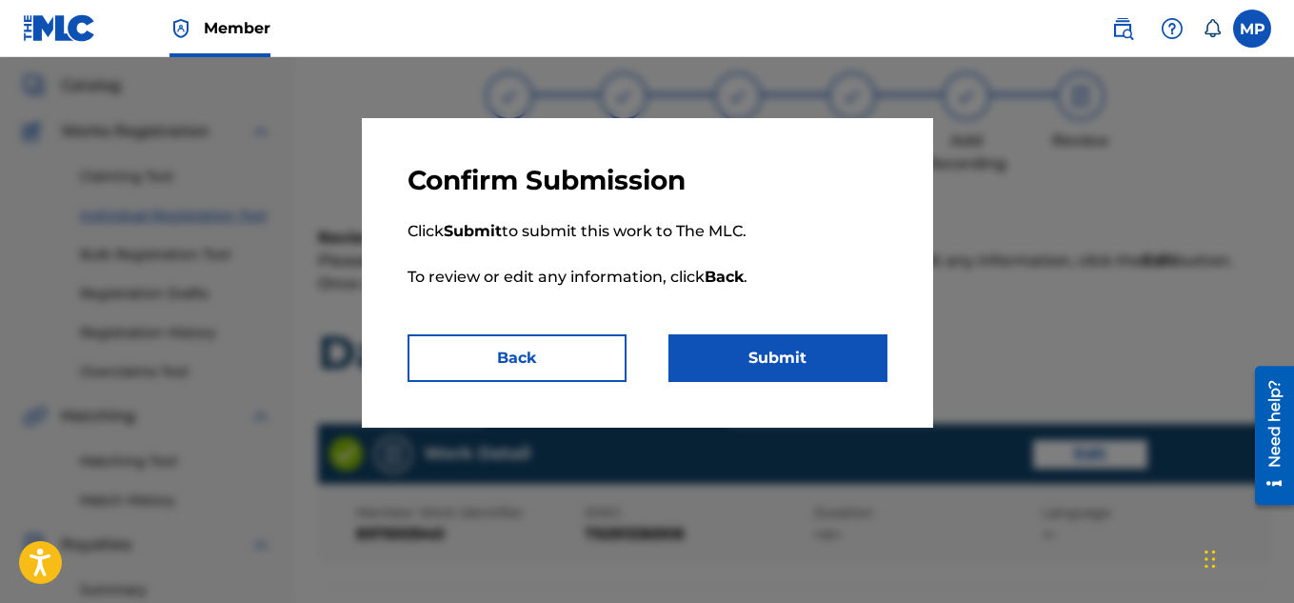
scroll to position [1030, 0]
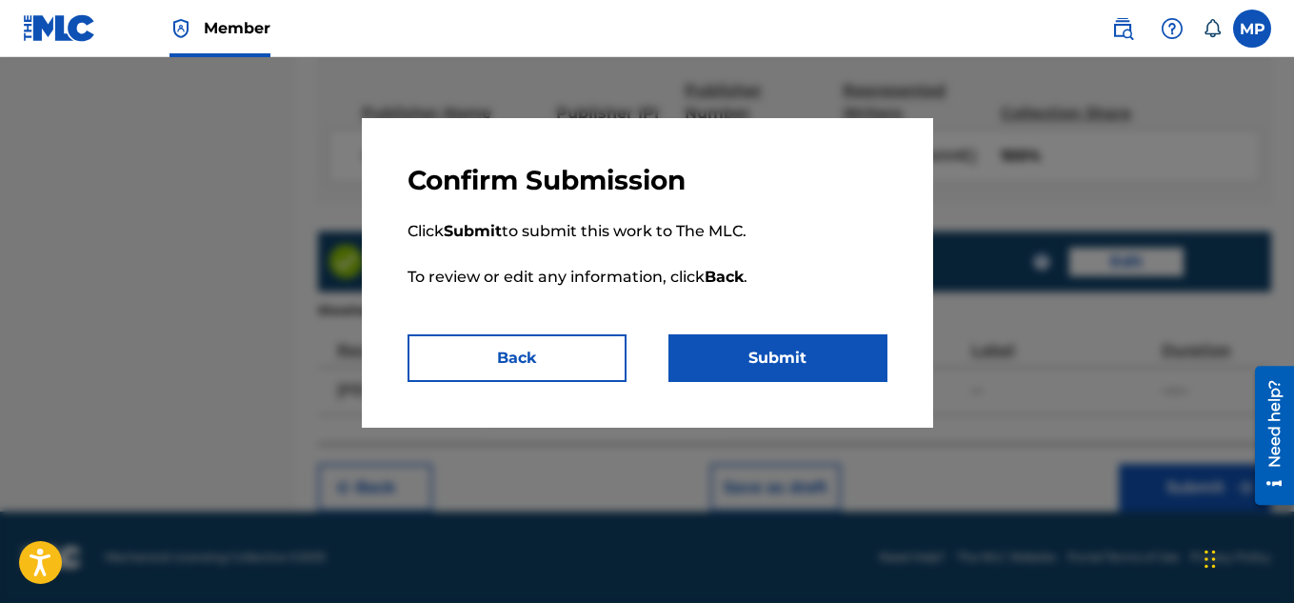
click at [754, 352] on button "Submit" at bounding box center [777, 358] width 219 height 48
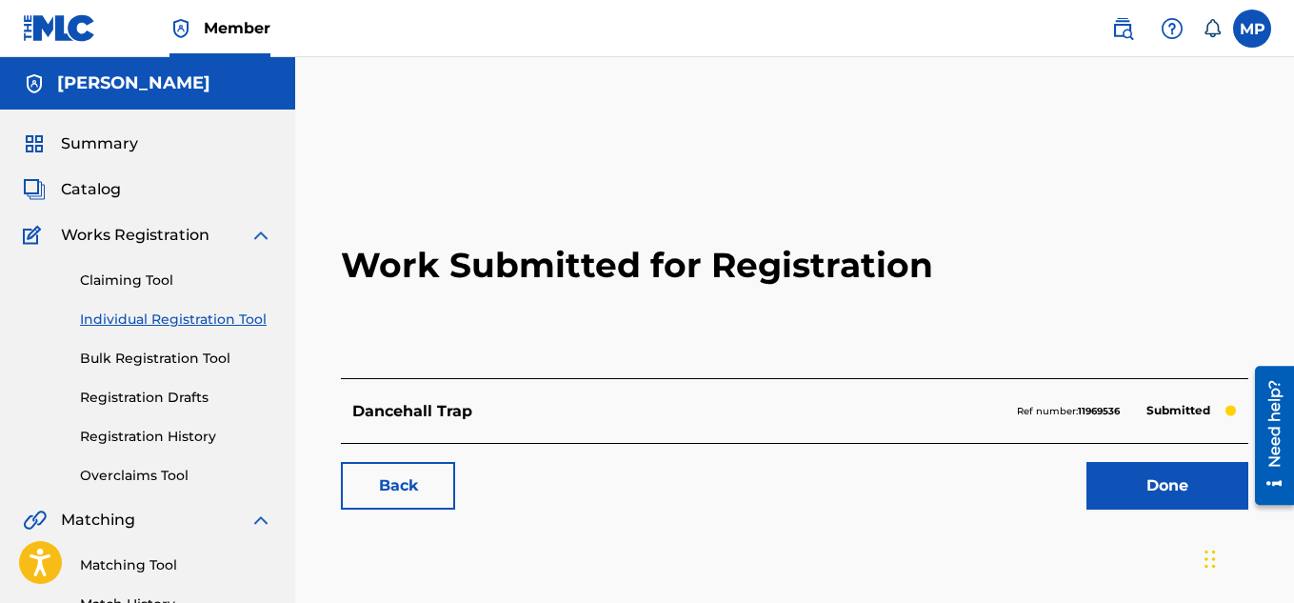
click at [376, 483] on link "Back" at bounding box center [398, 486] width 114 height 48
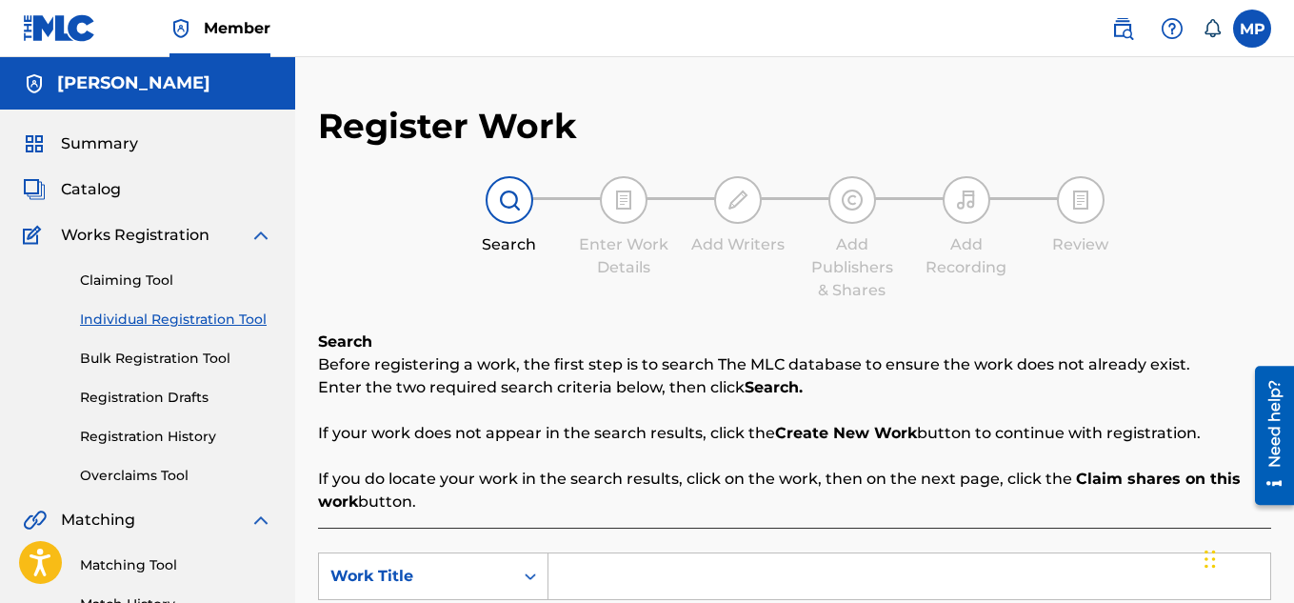
click at [667, 553] on input "Search Form" at bounding box center [909, 576] width 722 height 46
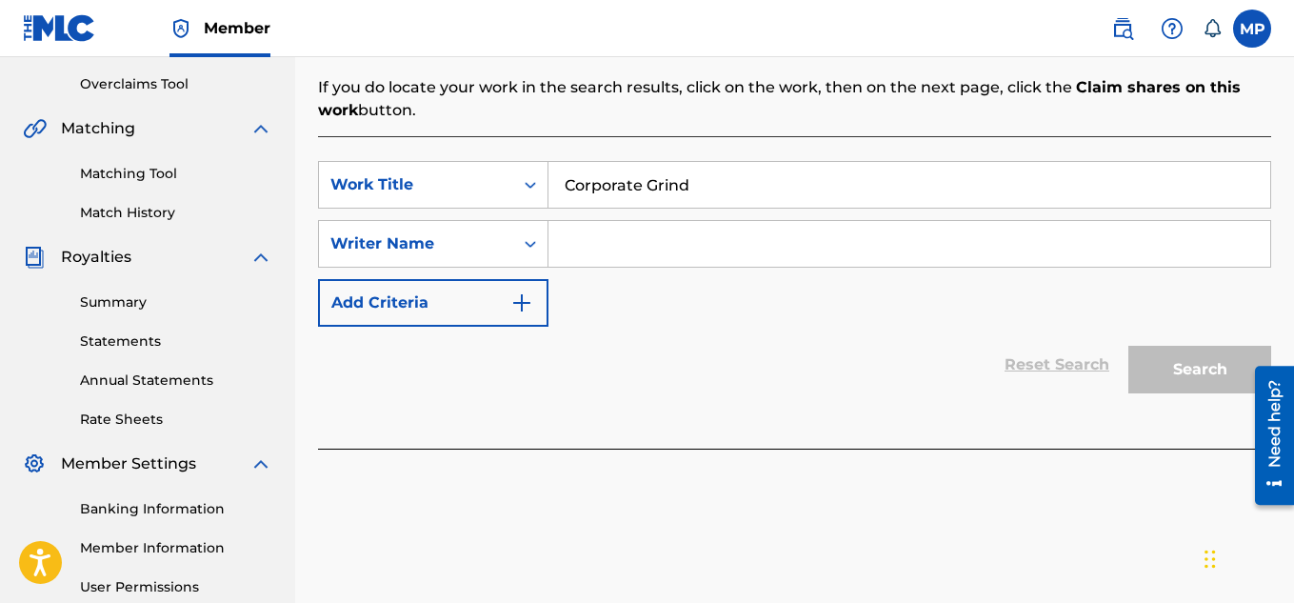
type input "Corporate Grind"
click at [657, 237] on input "Search Form" at bounding box center [909, 244] width 722 height 46
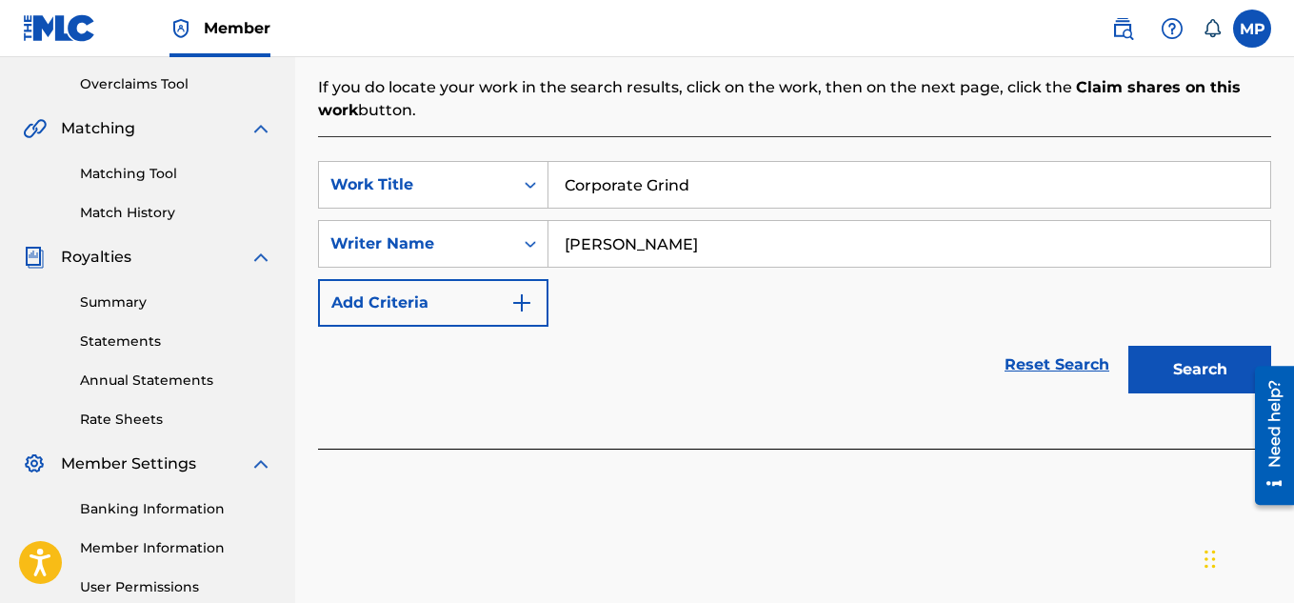
type input "[PERSON_NAME]"
click at [1165, 362] on button "Search" at bounding box center [1199, 370] width 143 height 48
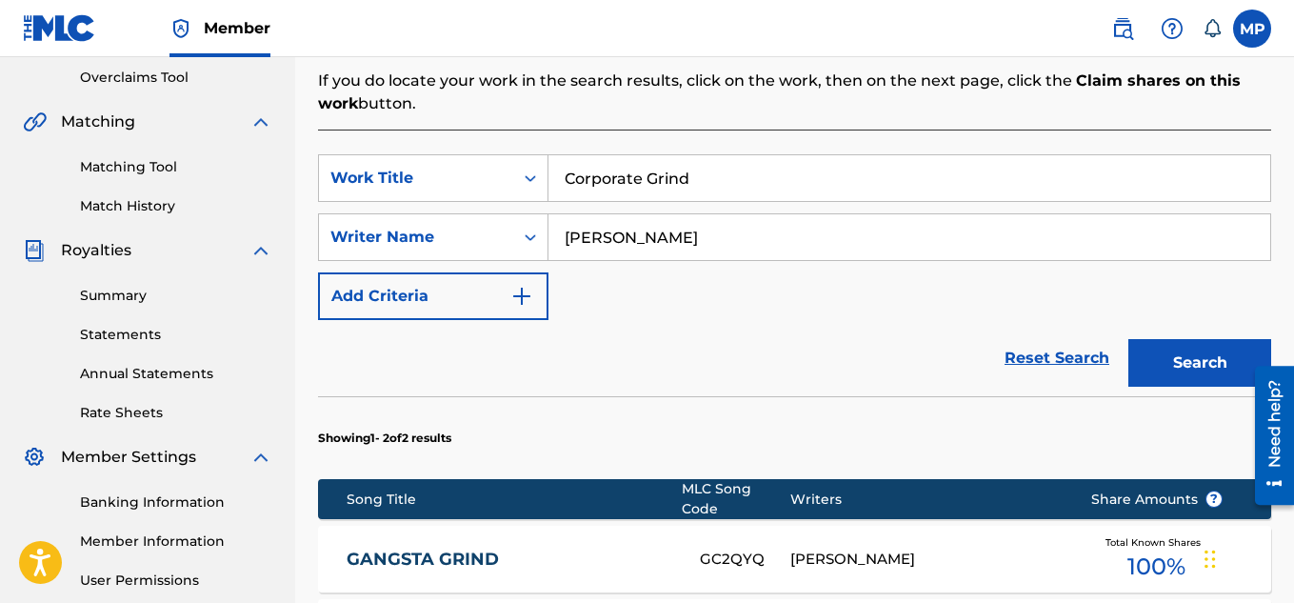
scroll to position [726, 0]
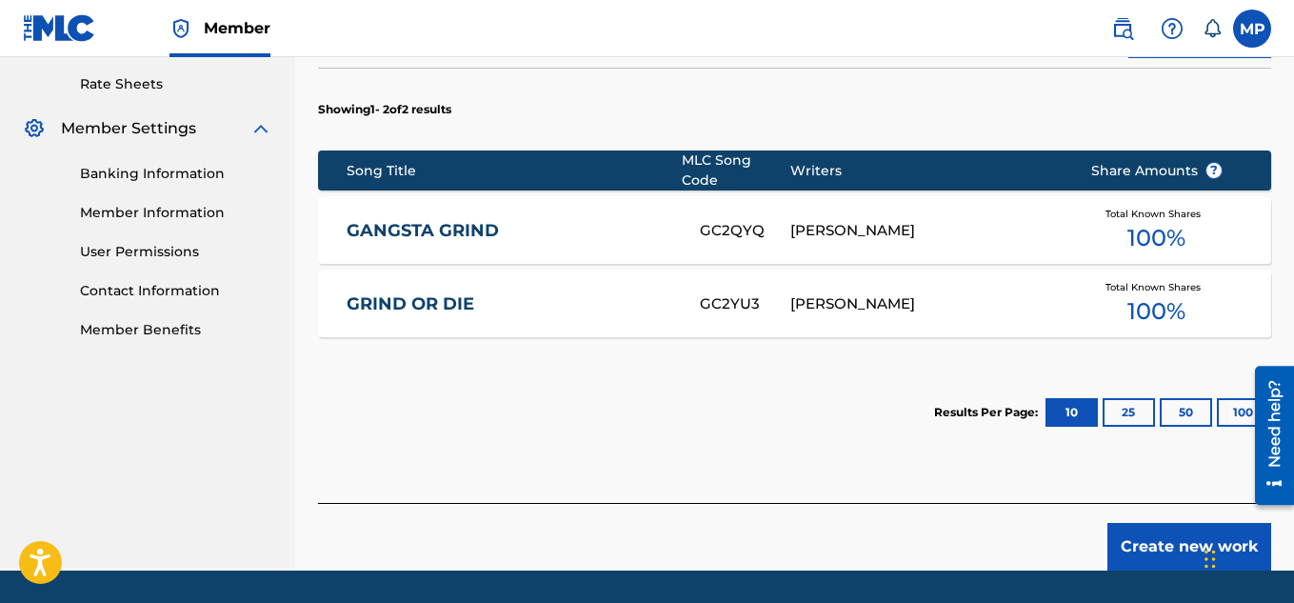
click at [1139, 529] on button "Create new work" at bounding box center [1189, 547] width 164 height 48
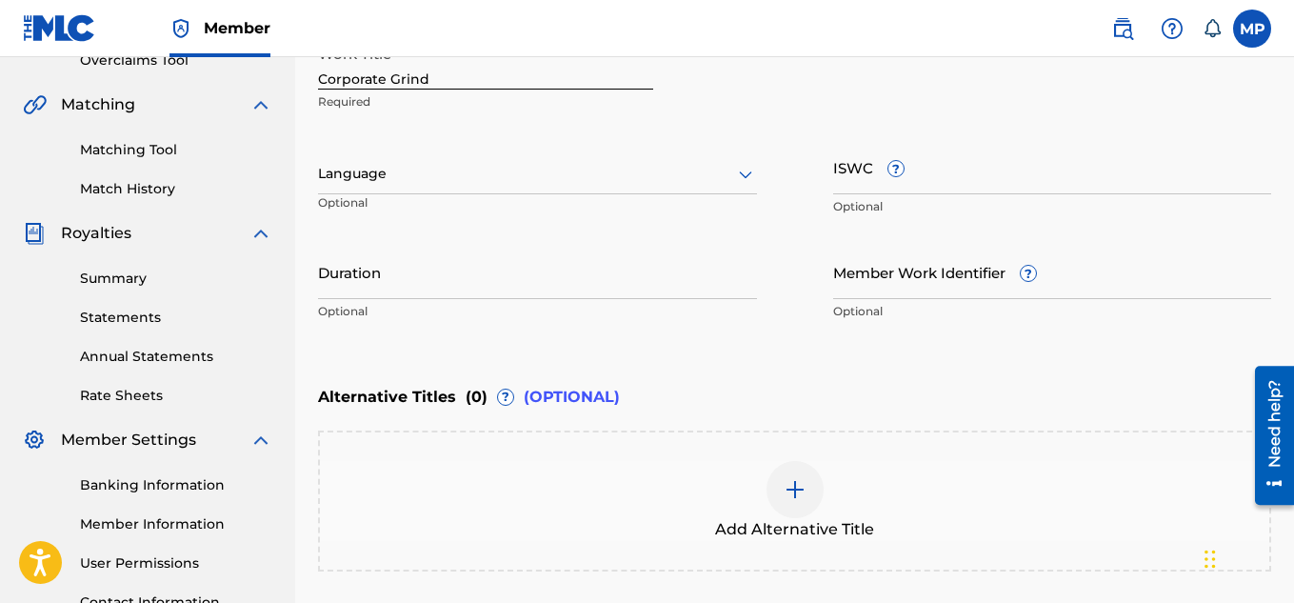
scroll to position [393, 0]
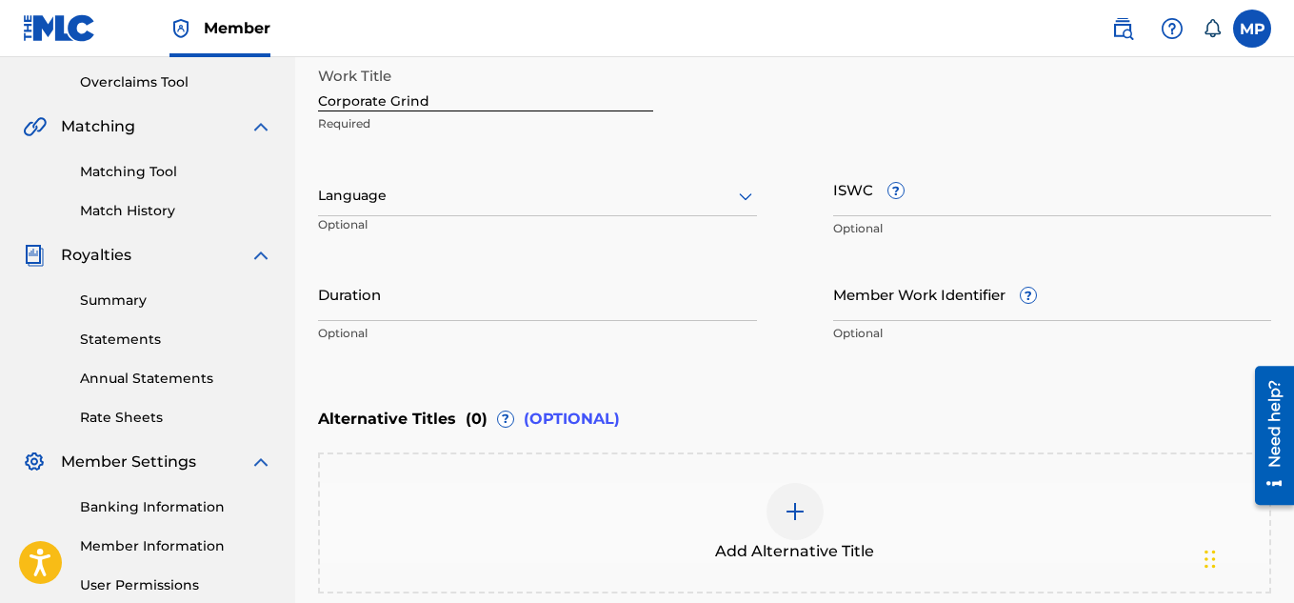
click at [934, 202] on input "ISWC ?" at bounding box center [1052, 189] width 439 height 54
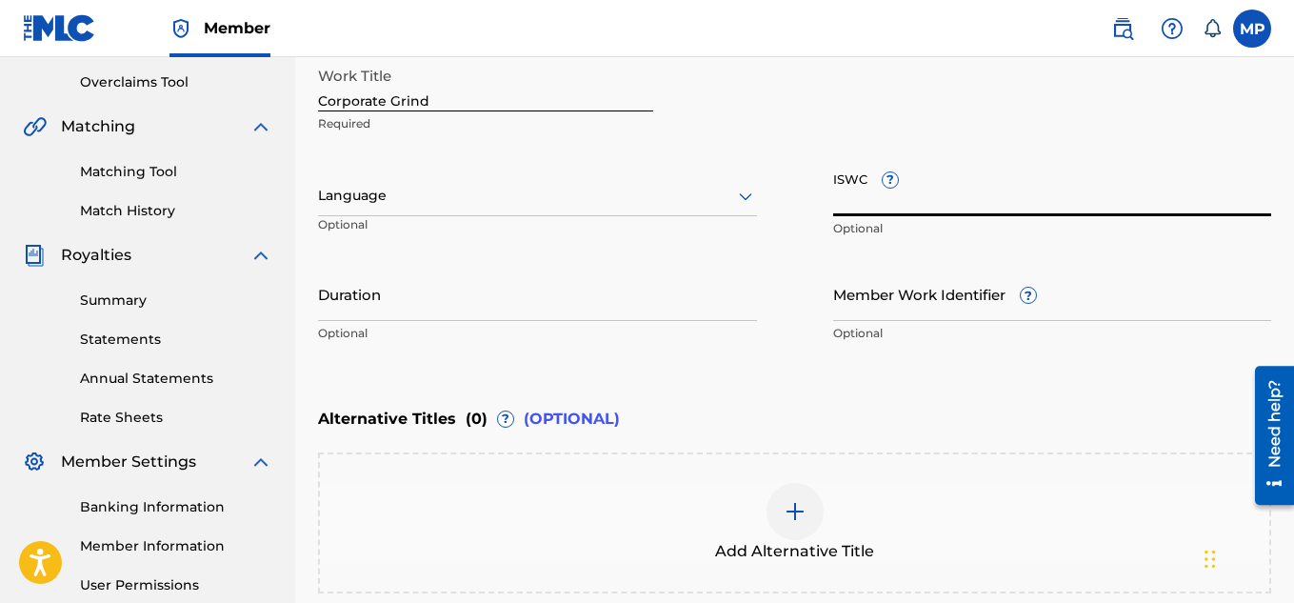
paste input "T9291337092"
type input "T9291337092"
click at [961, 320] on input "Member Work Identifier ?" at bounding box center [1052, 294] width 439 height 54
paste input "T9291337092"
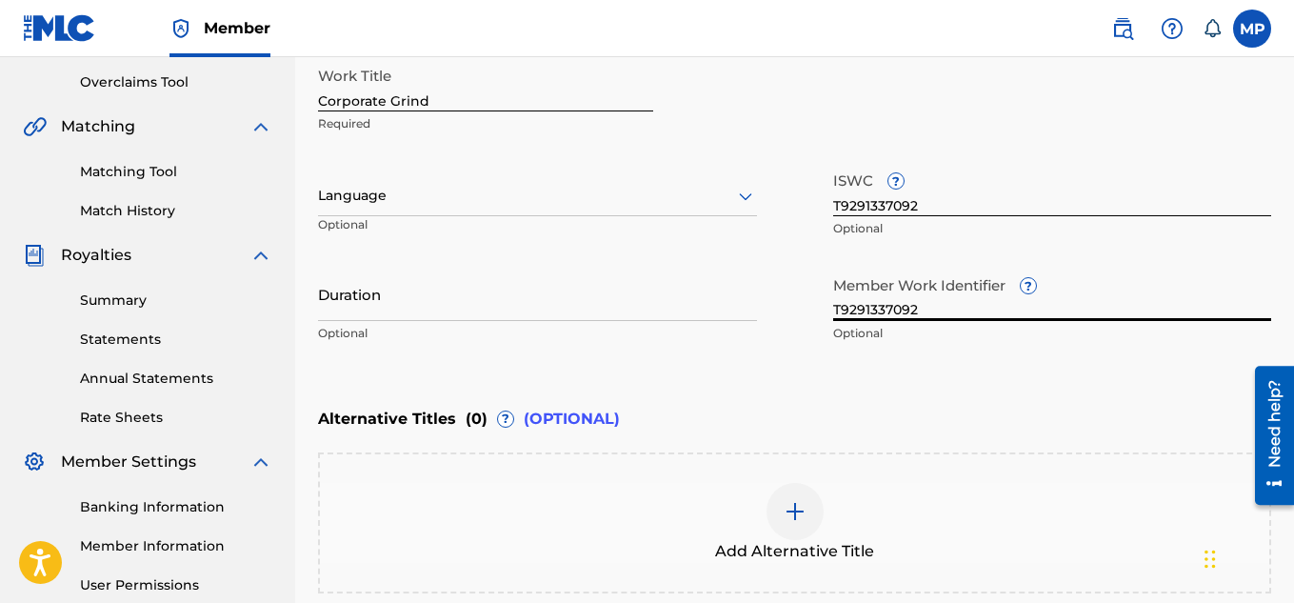
click at [884, 312] on input "T9291337092" at bounding box center [1052, 294] width 439 height 54
click at [908, 303] on input "T9291337092" at bounding box center [1052, 294] width 439 height 54
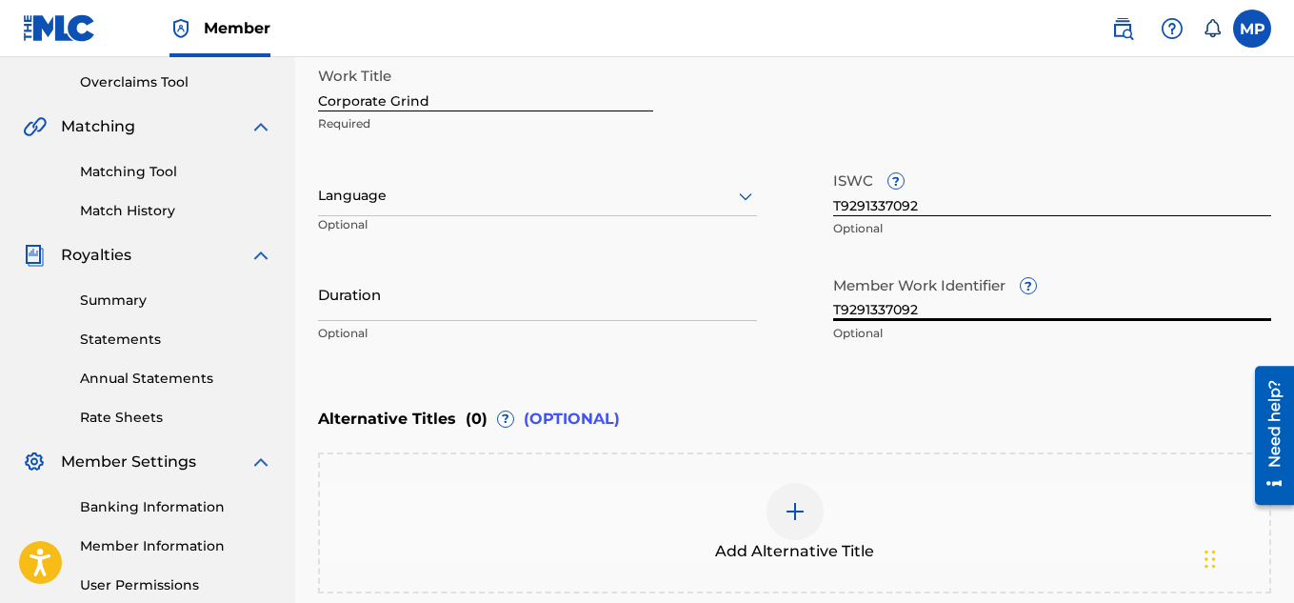
click at [908, 303] on input "T9291337092" at bounding box center [1052, 294] width 439 height 54
paste input "T9291337092"
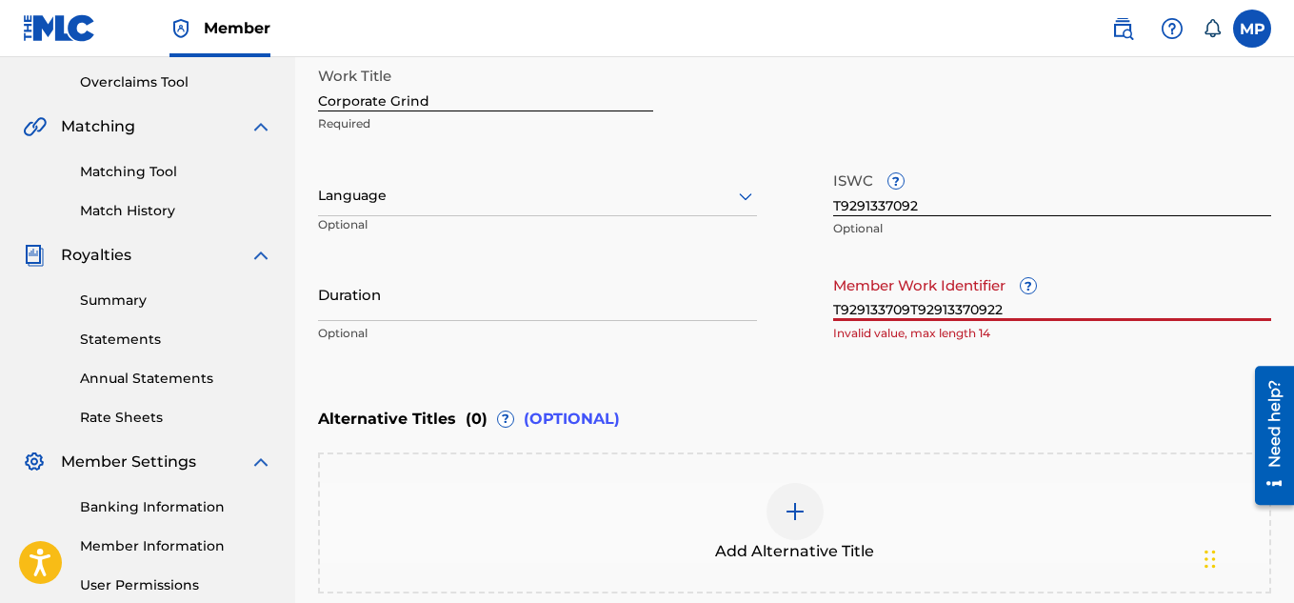
paste input "text"
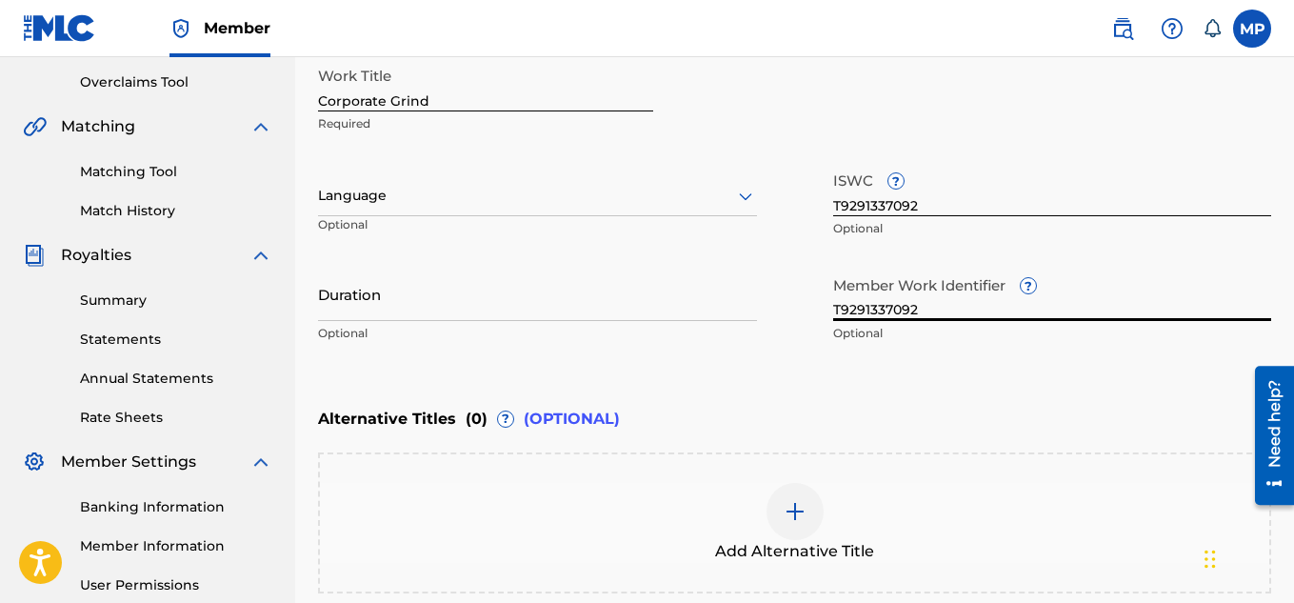
click at [870, 305] on input "T9291337092" at bounding box center [1052, 294] width 439 height 54
paste input "897893953"
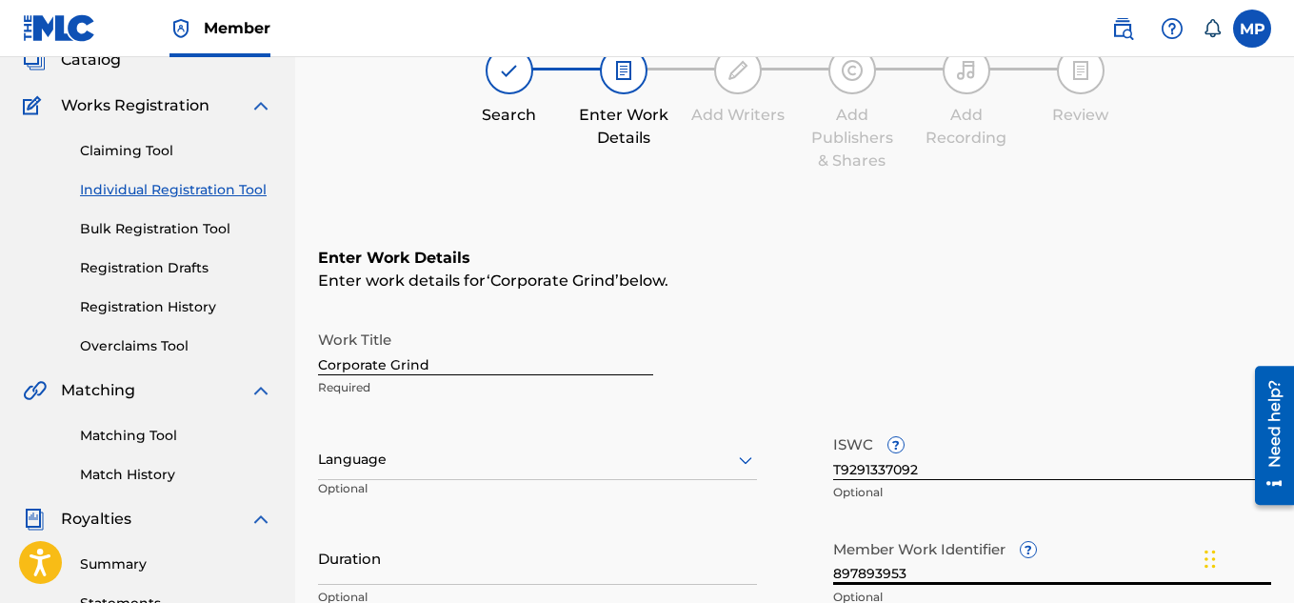
scroll to position [0, 0]
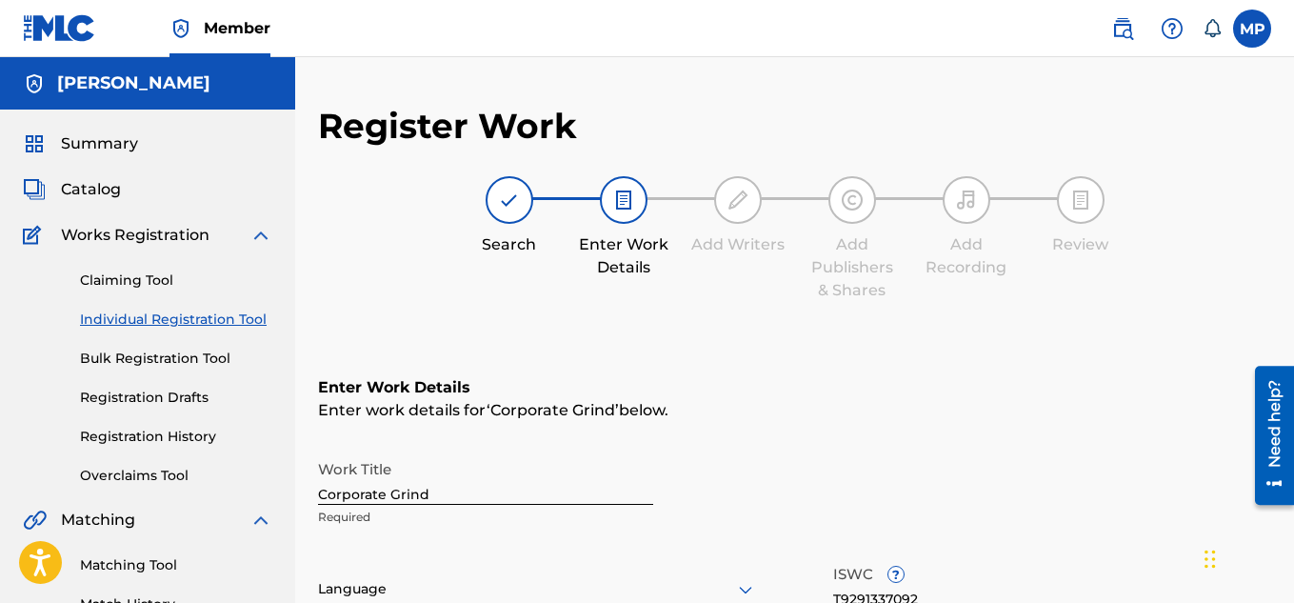
type input "897893953"
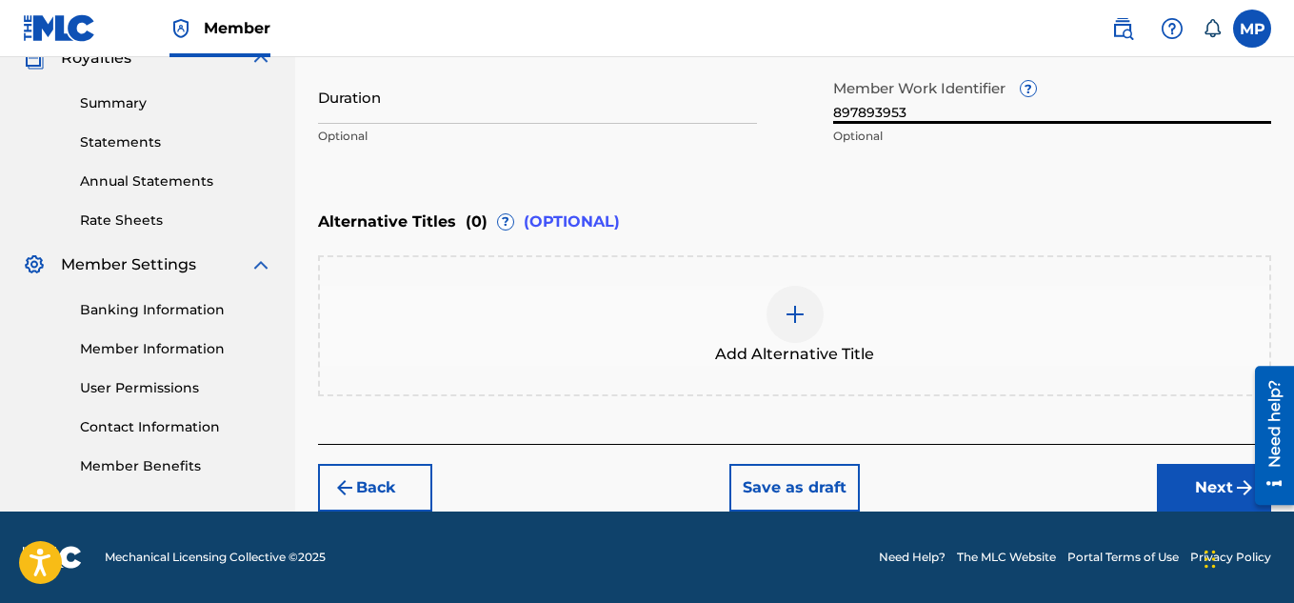
click at [1175, 482] on button "Next" at bounding box center [1214, 488] width 114 height 48
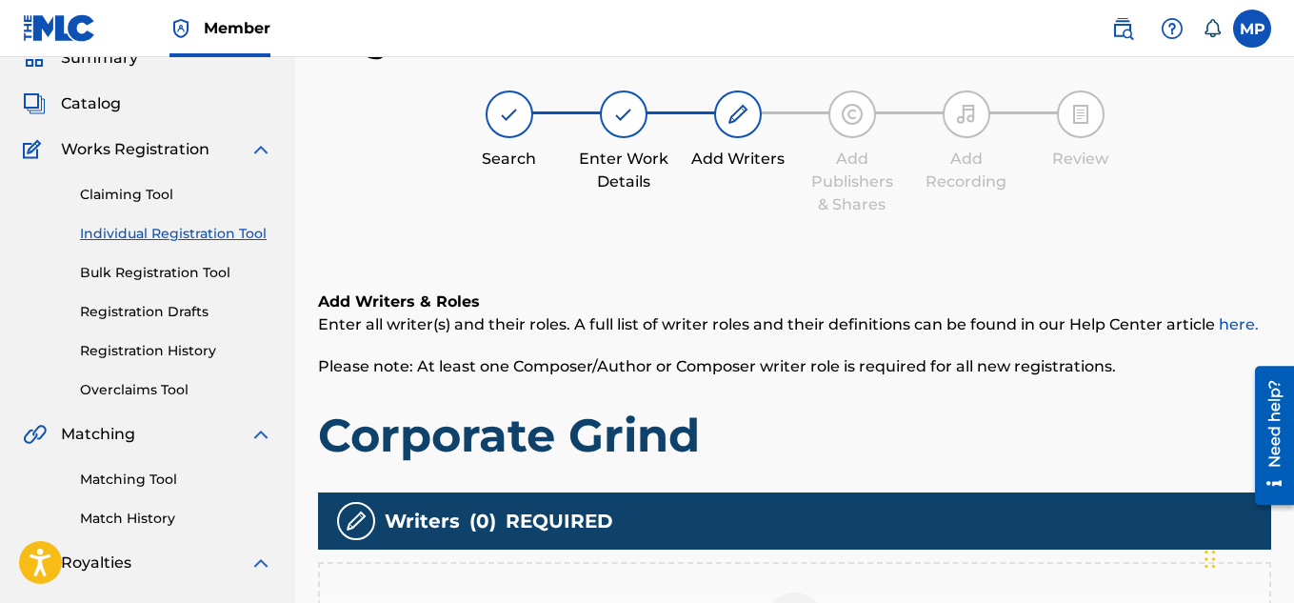
scroll to position [348, 0]
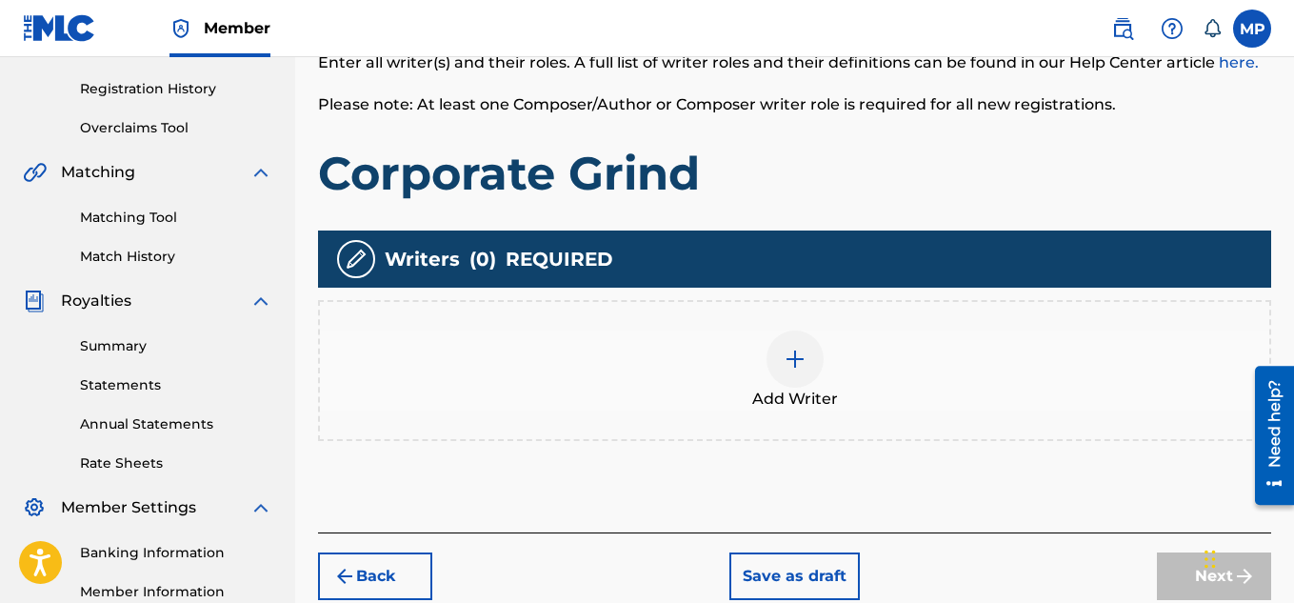
click at [794, 350] on img at bounding box center [795, 359] width 23 height 23
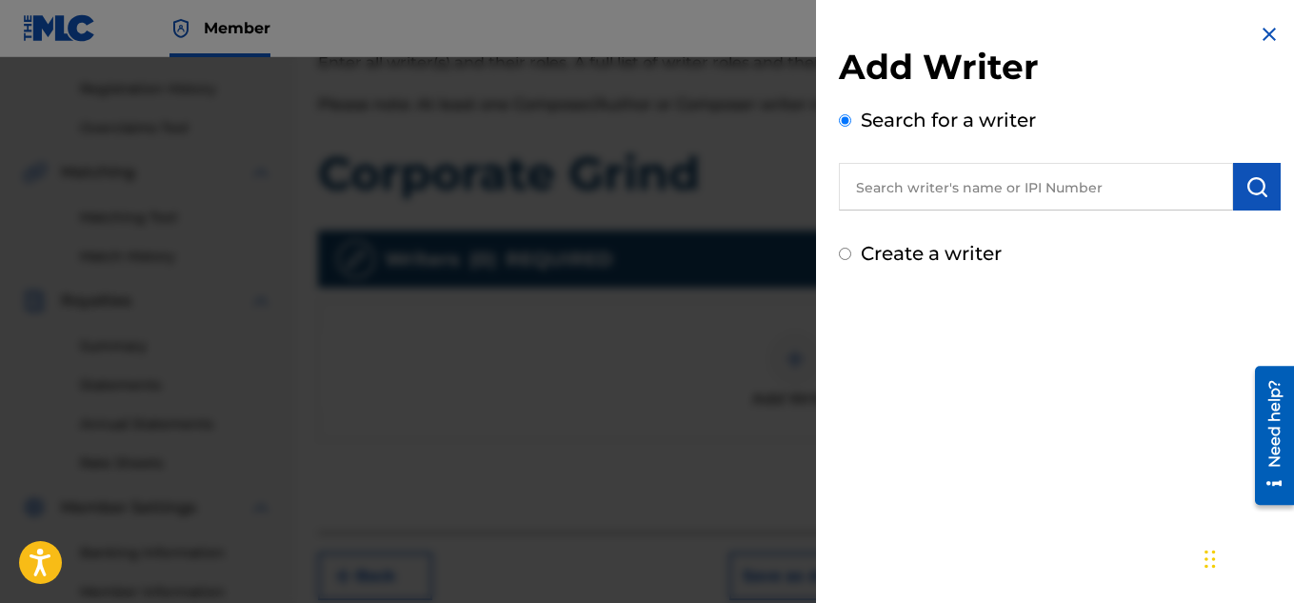
click at [922, 194] on input "text" at bounding box center [1036, 187] width 394 height 48
type input "[PERSON_NAME]"
click at [1248, 178] on img "submit" at bounding box center [1256, 186] width 23 height 23
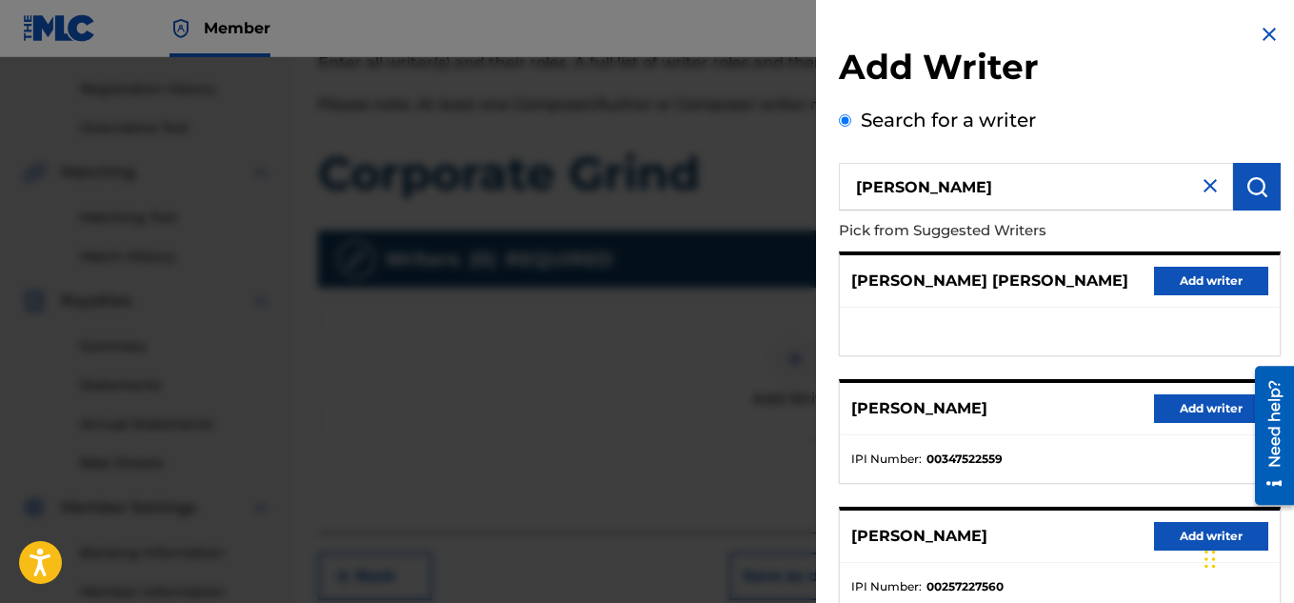
click at [1169, 406] on button "Add writer" at bounding box center [1211, 408] width 114 height 29
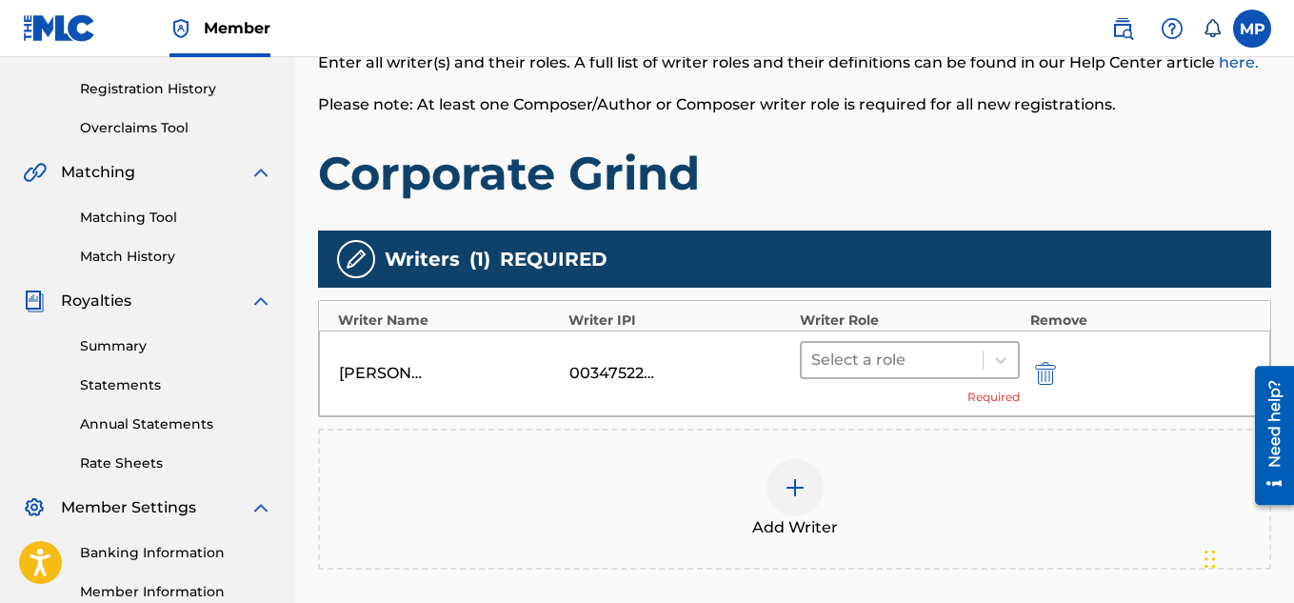
click at [958, 361] on div at bounding box center [892, 360] width 163 height 27
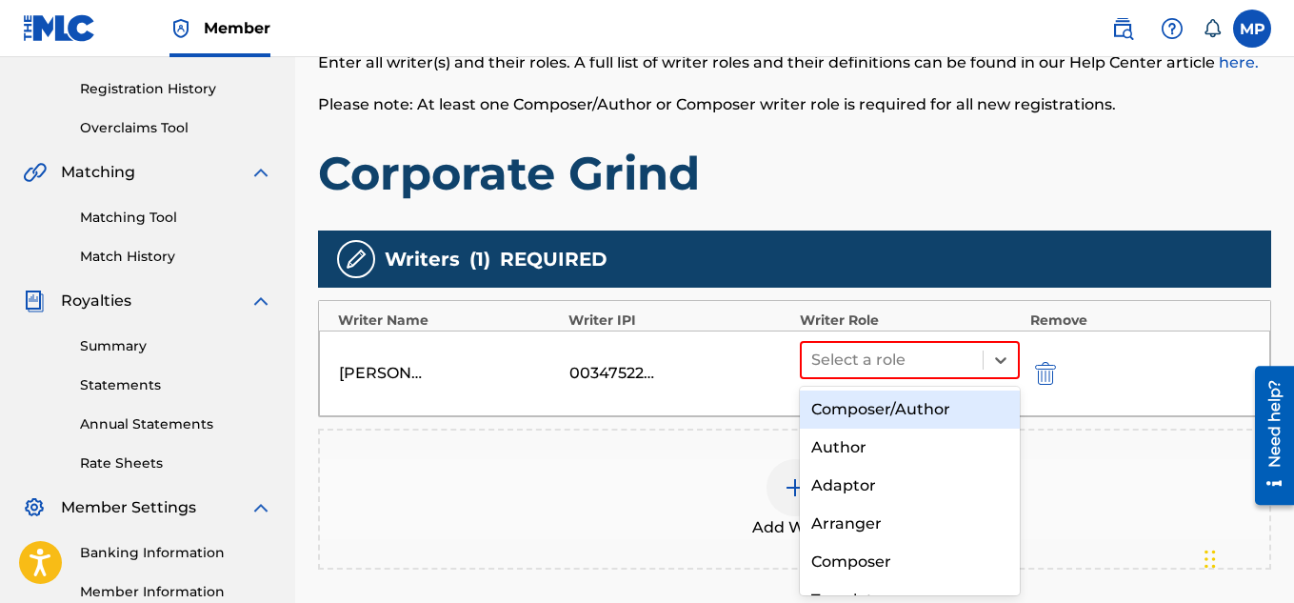
click at [866, 413] on div "Composer/Author" at bounding box center [910, 409] width 221 height 38
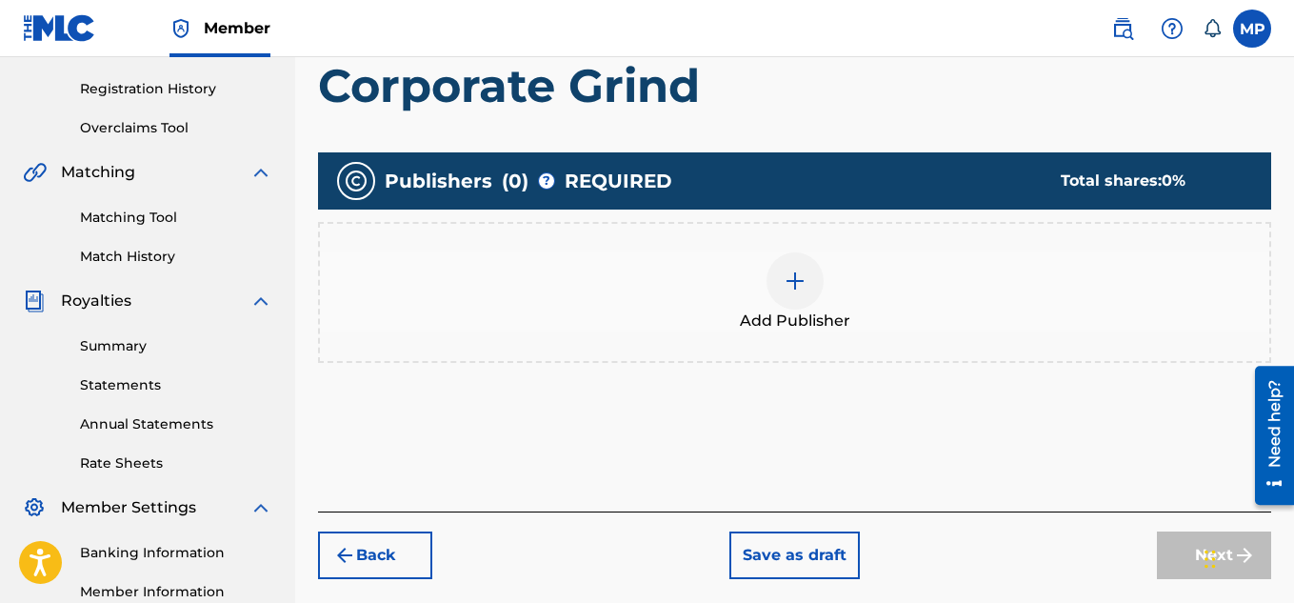
click at [812, 309] on div at bounding box center [794, 280] width 57 height 57
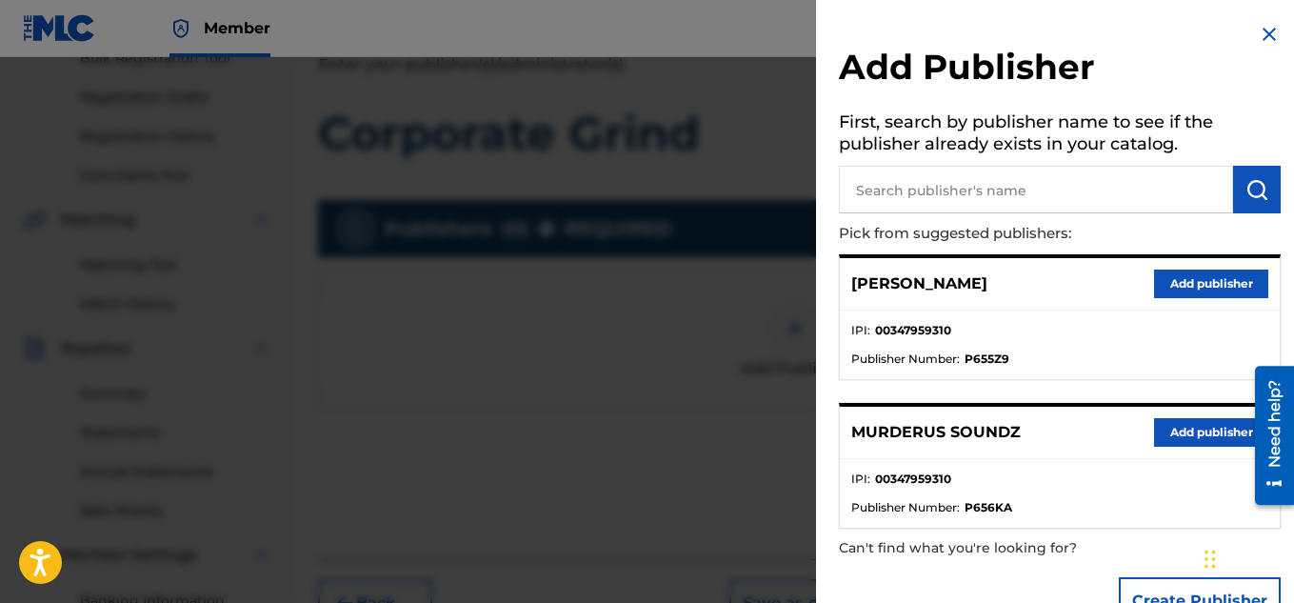
click at [1171, 425] on button "Add publisher" at bounding box center [1211, 432] width 114 height 29
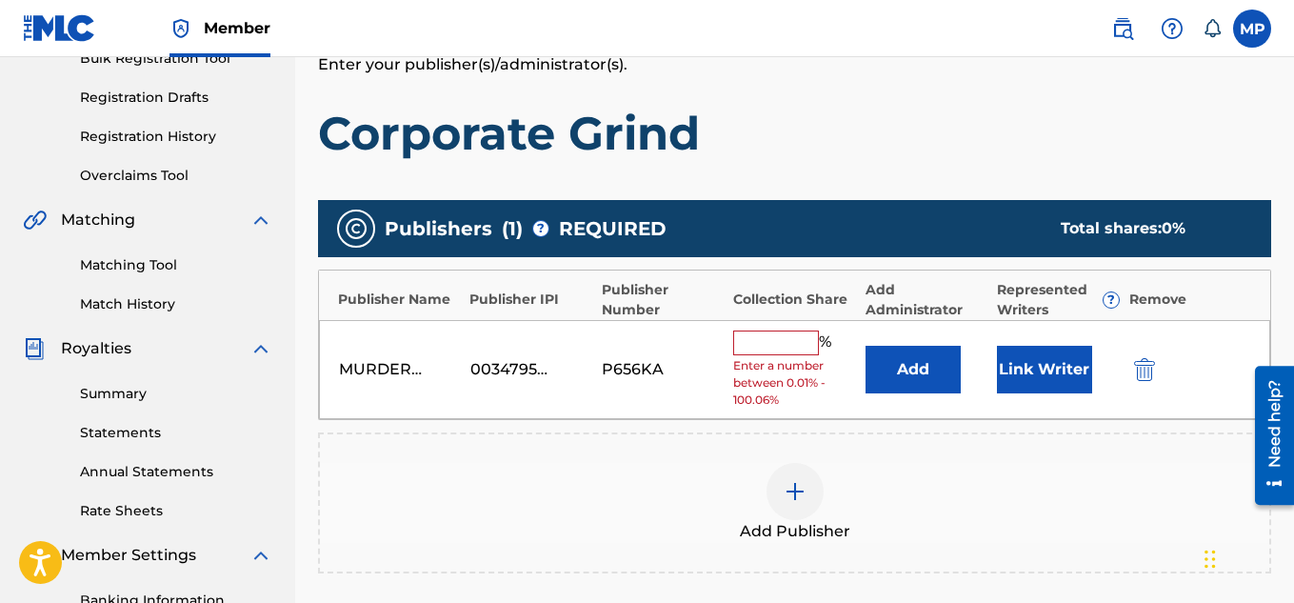
click at [784, 341] on input "text" at bounding box center [776, 342] width 86 height 25
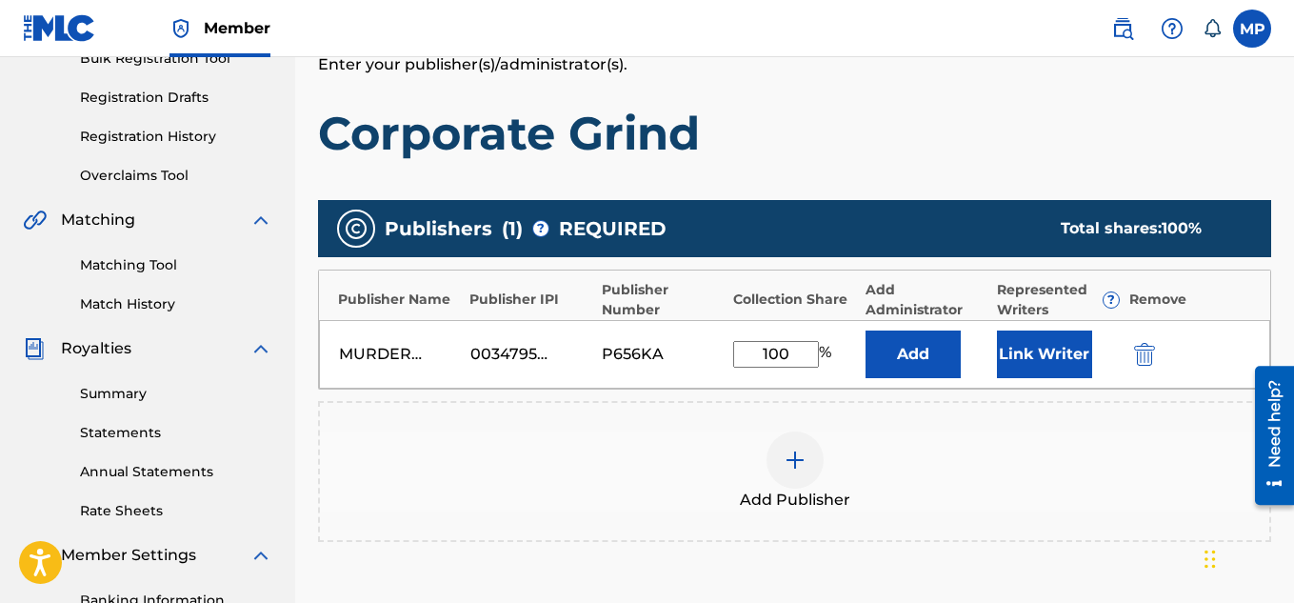
type input "100"
click at [1056, 360] on button "Link Writer" at bounding box center [1044, 354] width 95 height 48
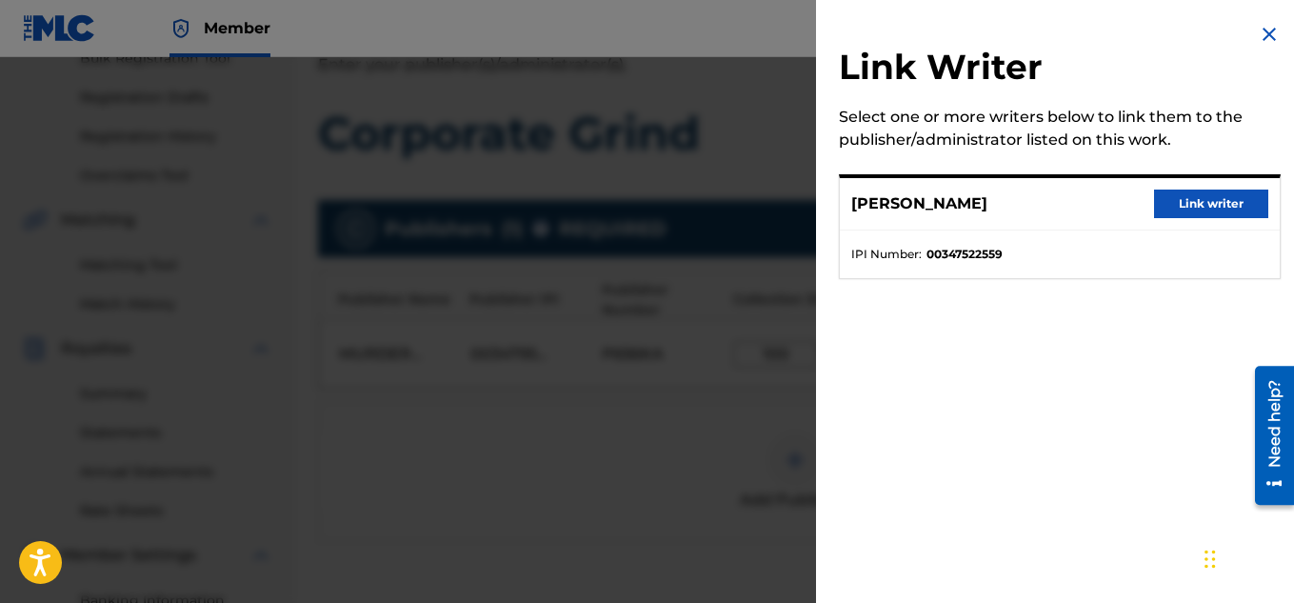
click at [1188, 201] on button "Link writer" at bounding box center [1211, 203] width 114 height 29
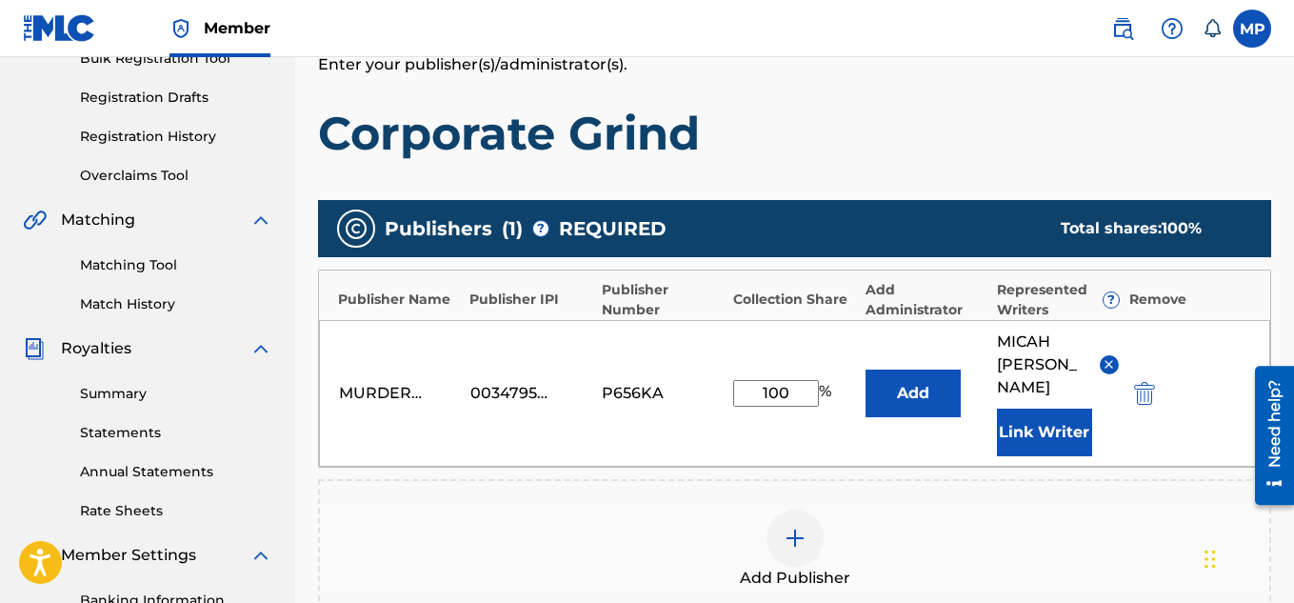
scroll to position [602, 0]
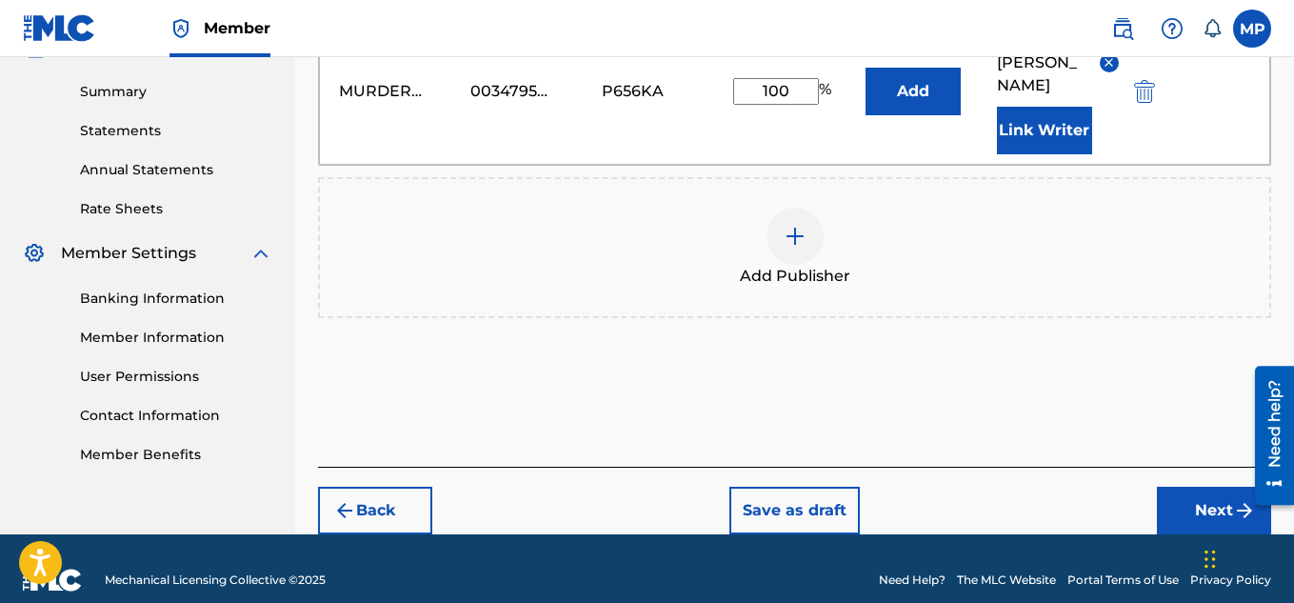
click at [1193, 487] on button "Next" at bounding box center [1214, 511] width 114 height 48
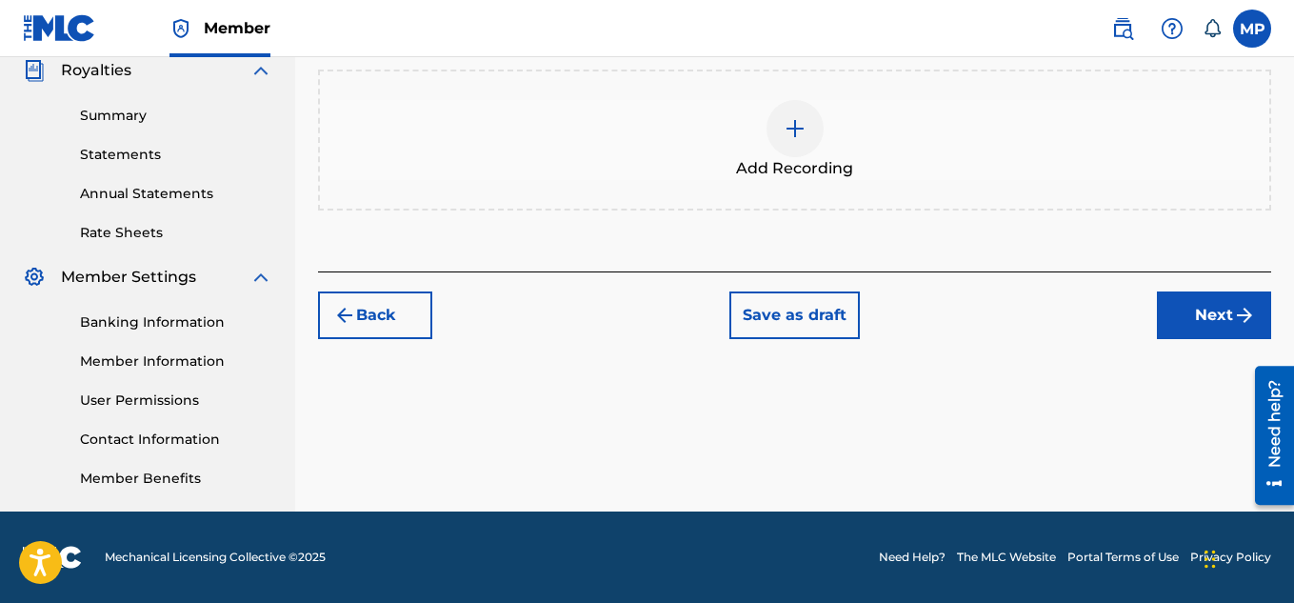
click at [796, 157] on div at bounding box center [794, 128] width 57 height 57
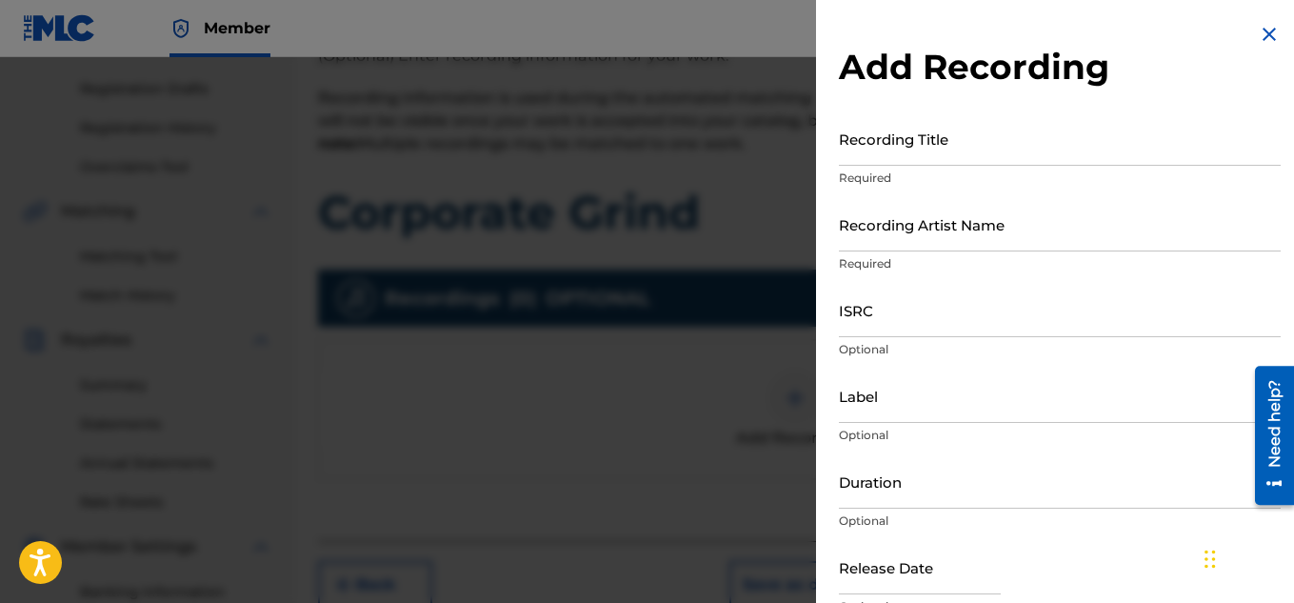
click at [906, 153] on input "Recording Title" at bounding box center [1060, 138] width 442 height 54
paste input "CORPORATE GRIND"
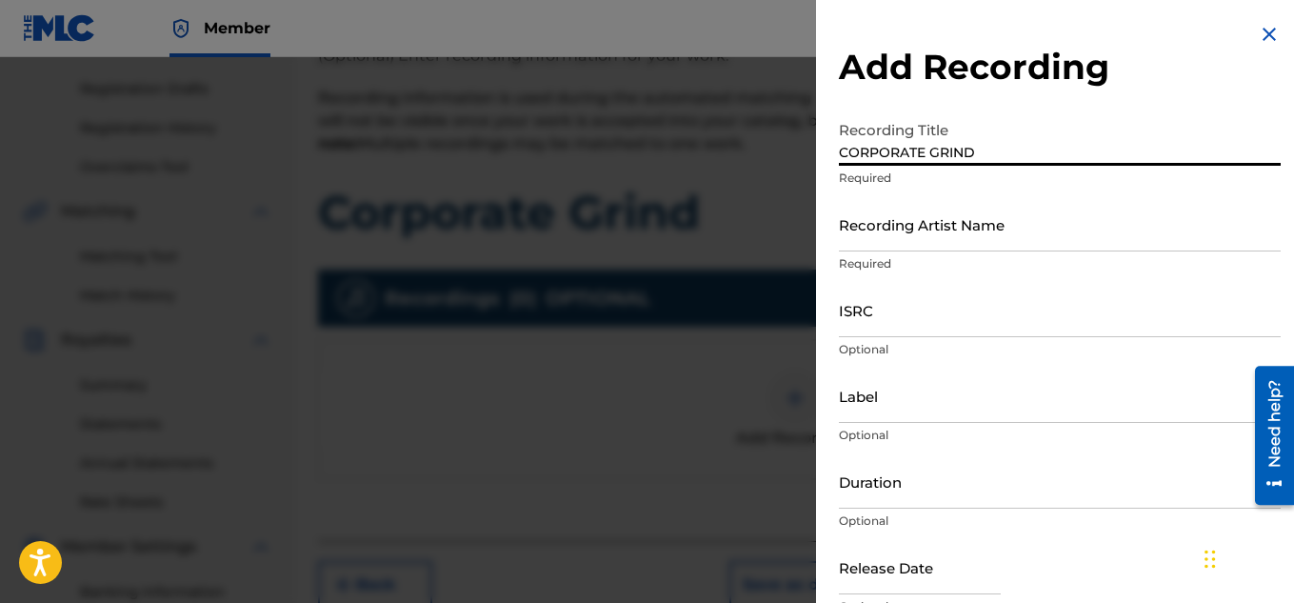
type input "CORPORATE GRIND"
click at [870, 237] on input "Recording Artist Name" at bounding box center [1060, 224] width 442 height 54
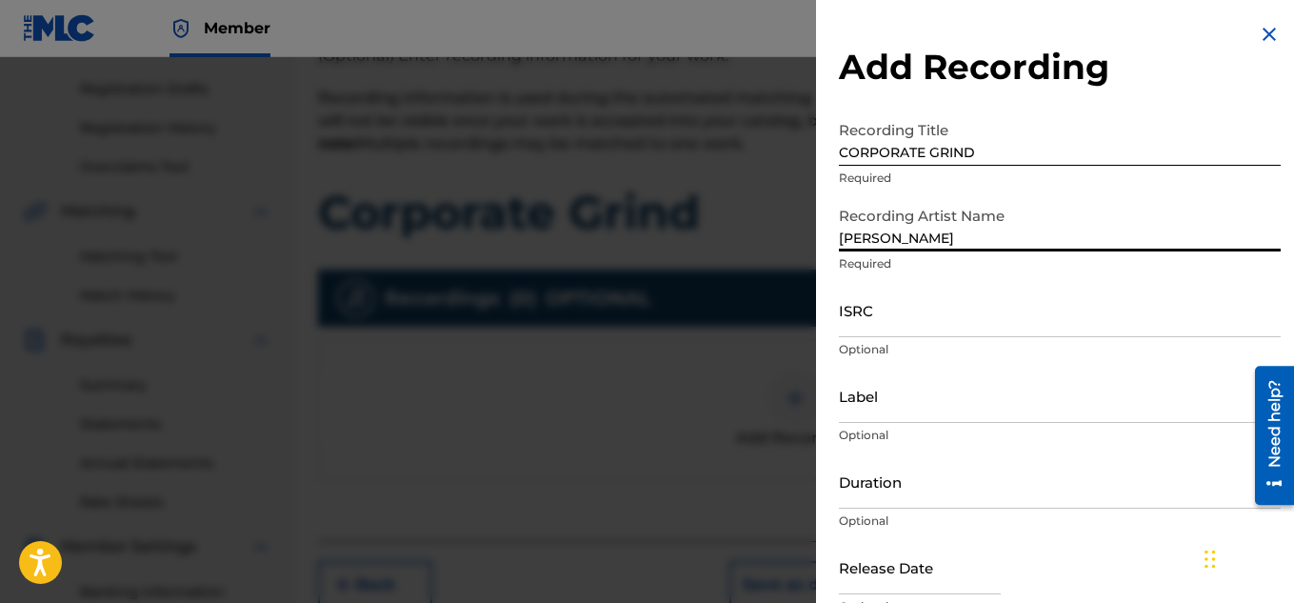
type input "[PERSON_NAME]"
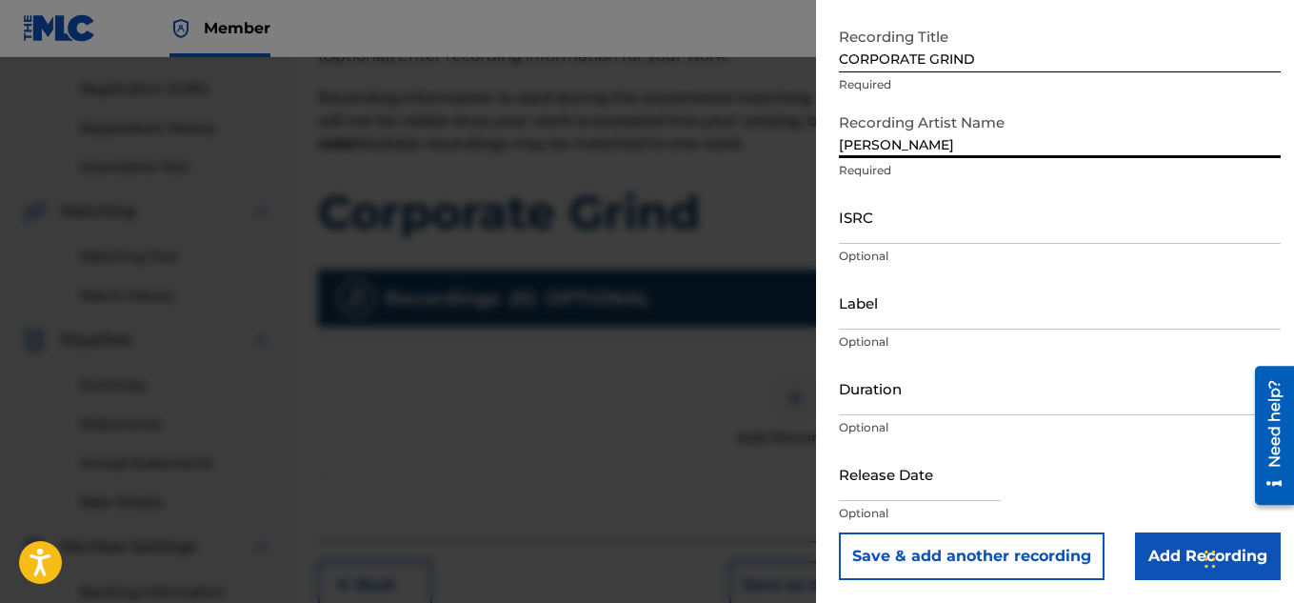
click at [1152, 541] on input "Add Recording" at bounding box center [1208, 556] width 146 height 48
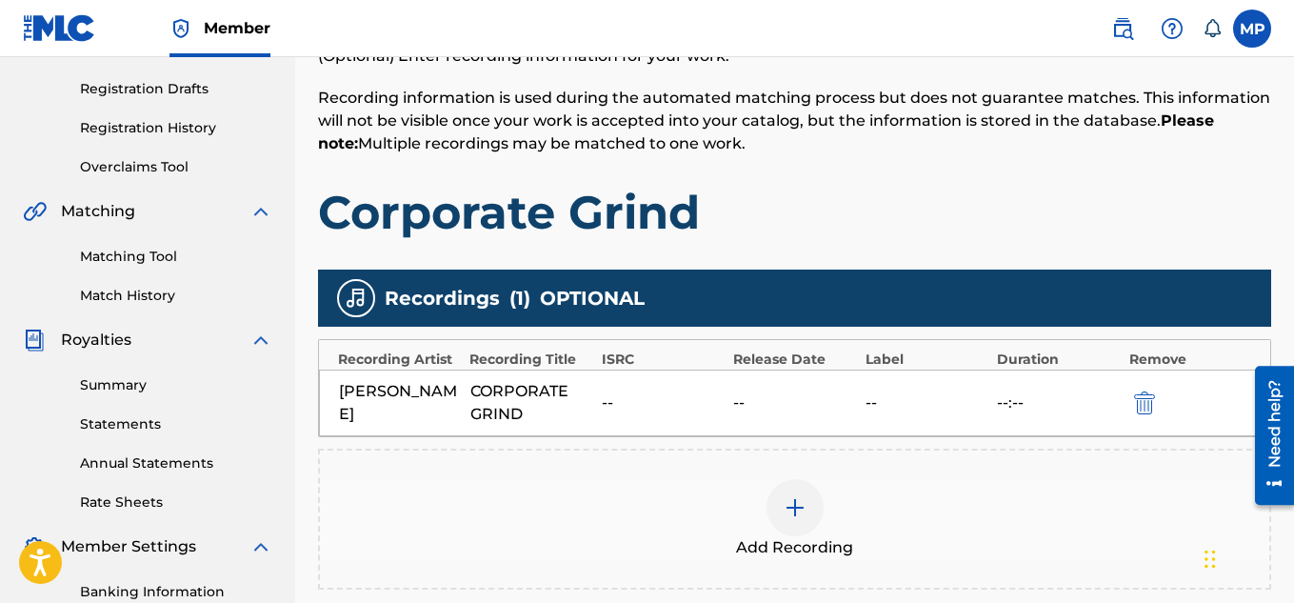
scroll to position [578, 0]
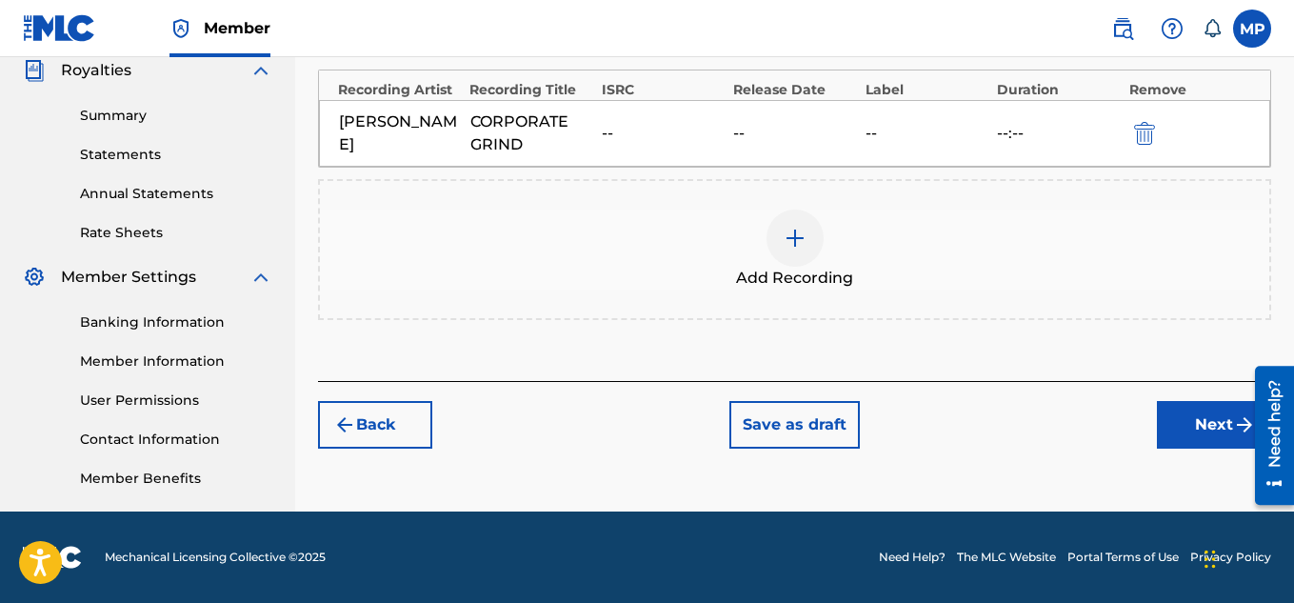
click at [1209, 438] on button "Next" at bounding box center [1214, 425] width 114 height 48
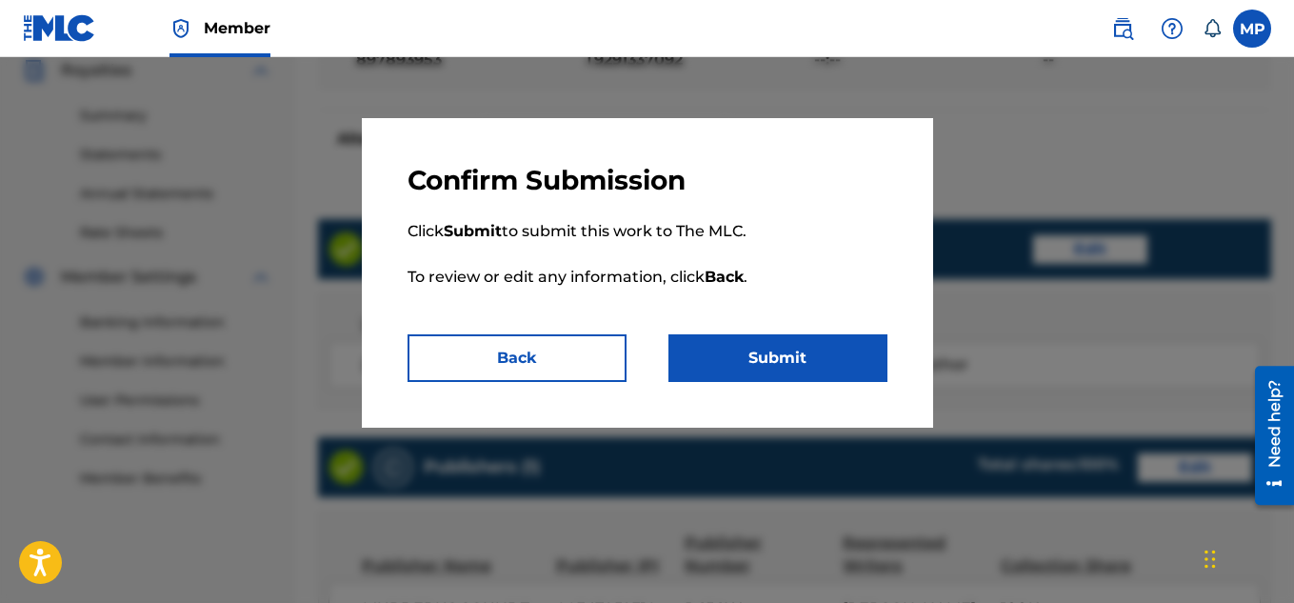
scroll to position [1030, 0]
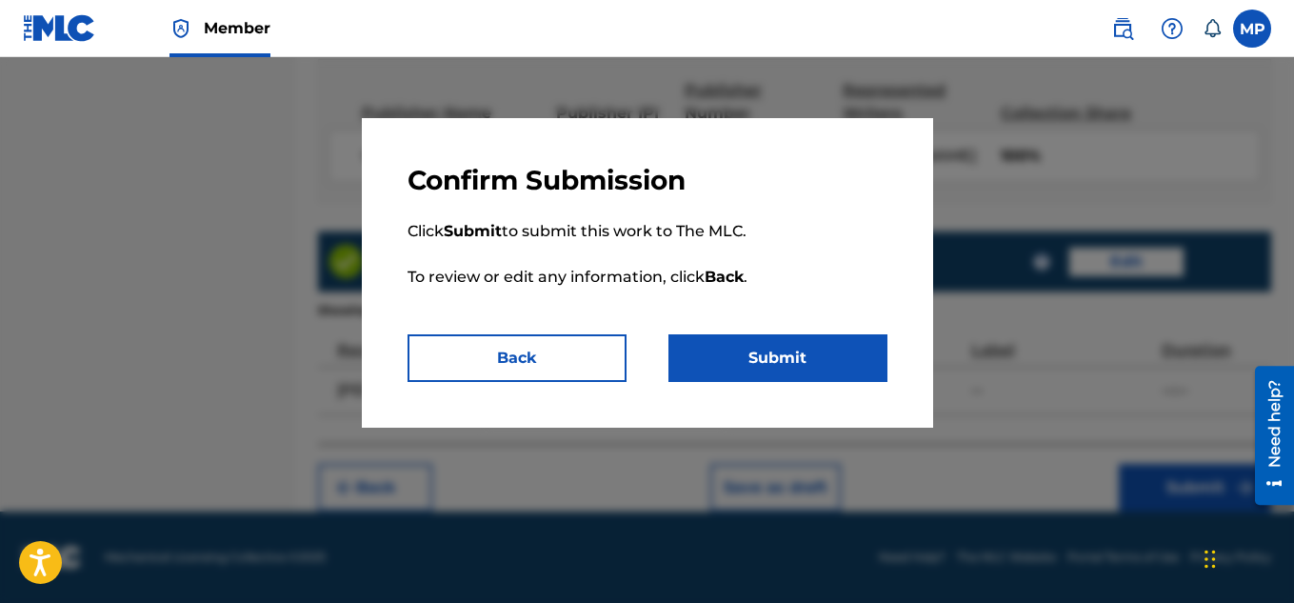
click at [805, 354] on button "Submit" at bounding box center [777, 358] width 219 height 48
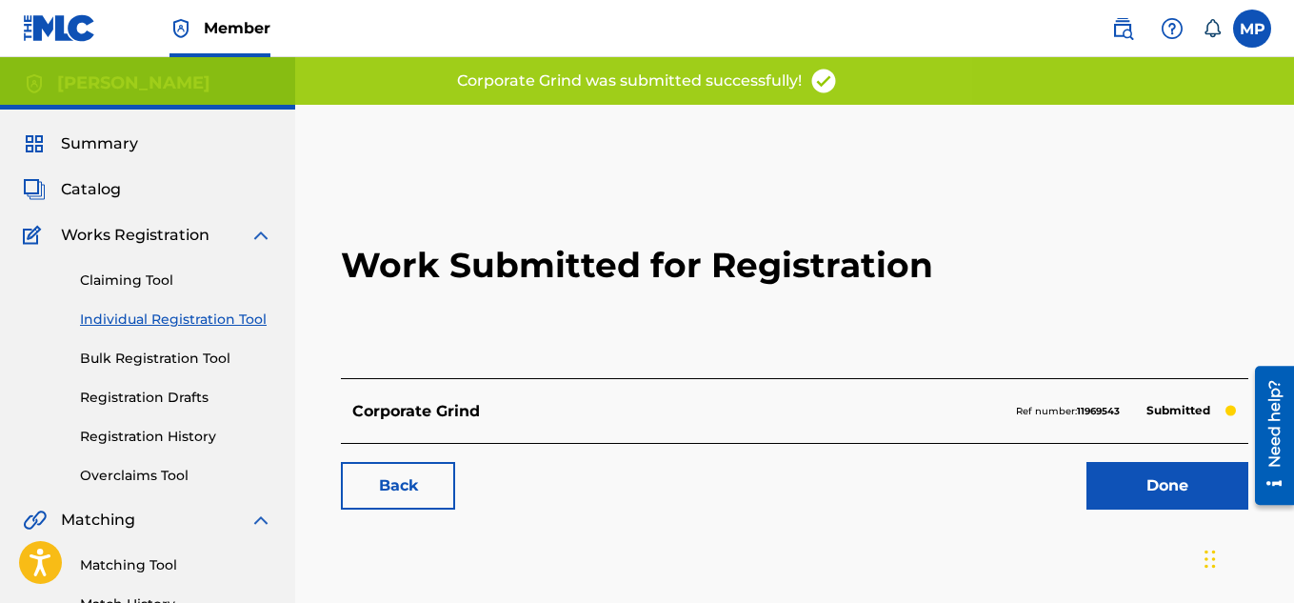
click at [415, 494] on link "Back" at bounding box center [398, 486] width 114 height 48
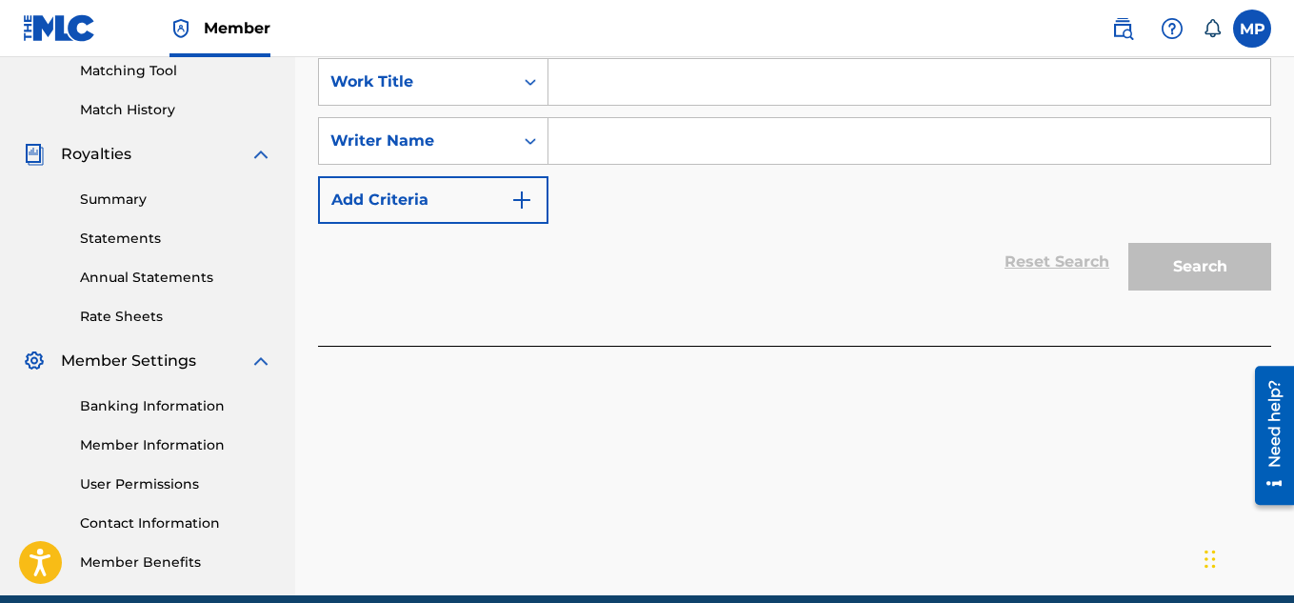
scroll to position [492, 0]
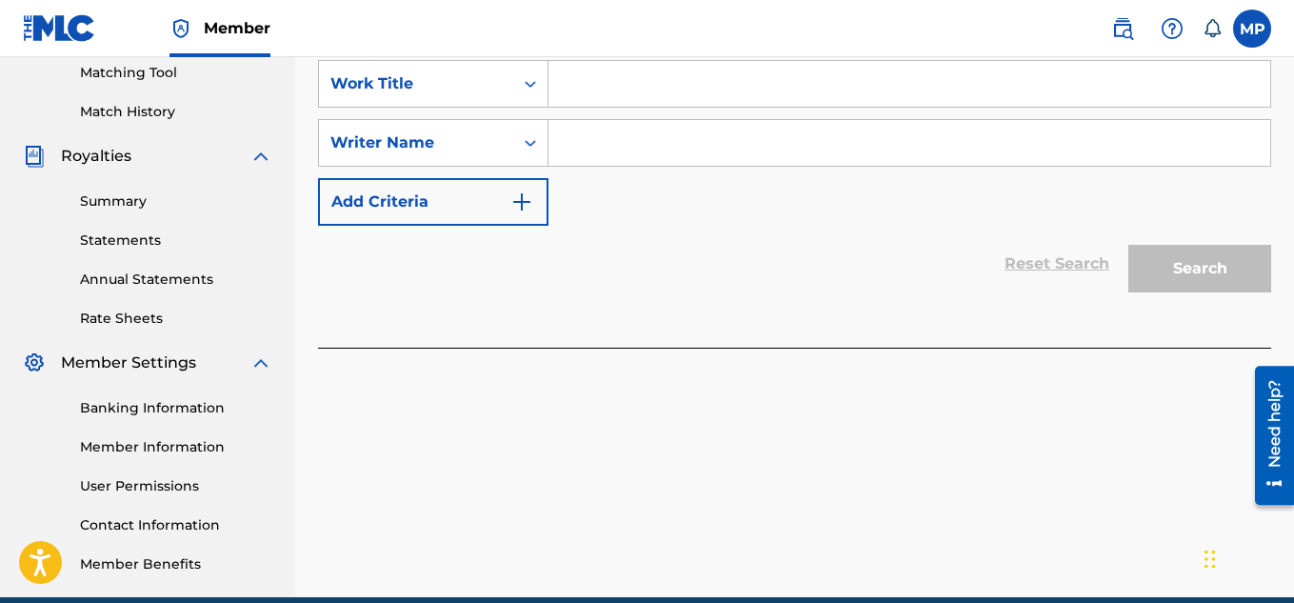
click at [640, 159] on input "Search Form" at bounding box center [909, 143] width 722 height 46
type input "N"
type input "[PERSON_NAME]"
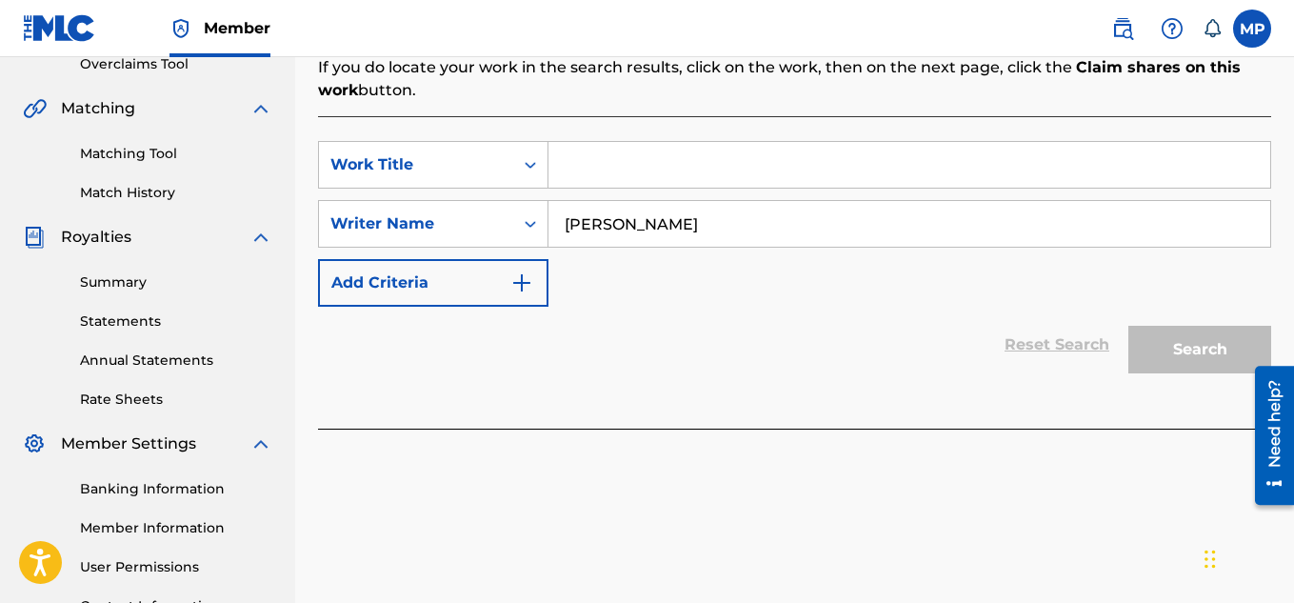
click at [623, 184] on input "Search Form" at bounding box center [909, 165] width 722 height 46
paste input "[MEDICAL_DATA] VS HYDROCODONE"
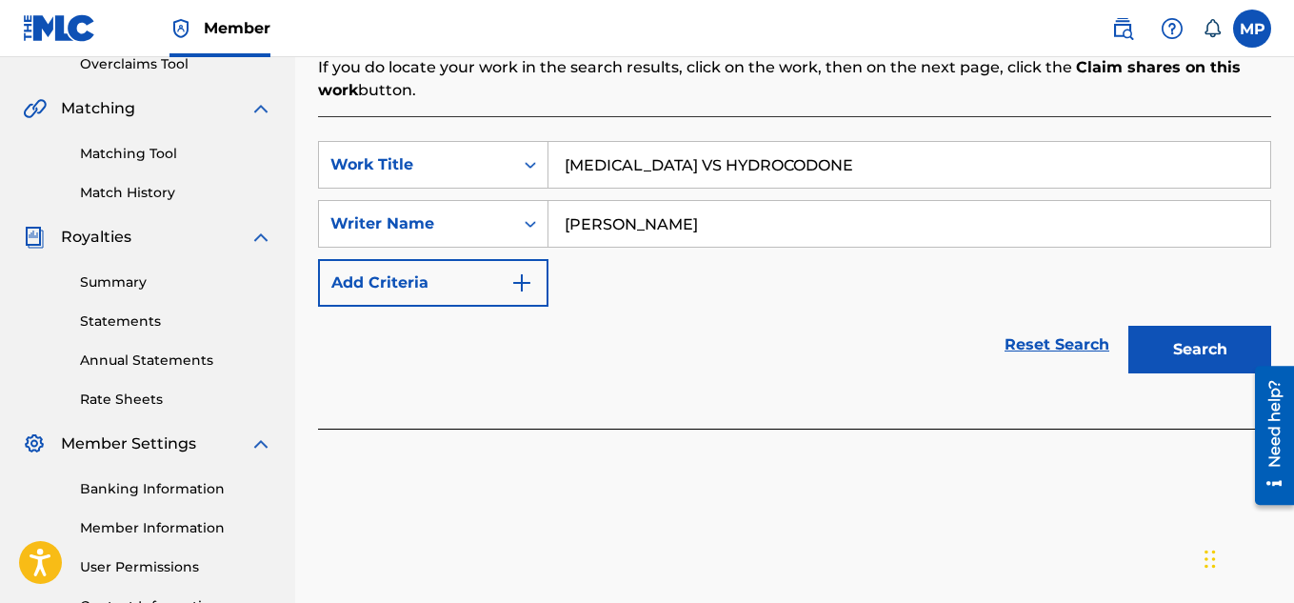
type input "[MEDICAL_DATA] VS HYDROCODONE"
click at [1163, 356] on button "Search" at bounding box center [1199, 350] width 143 height 48
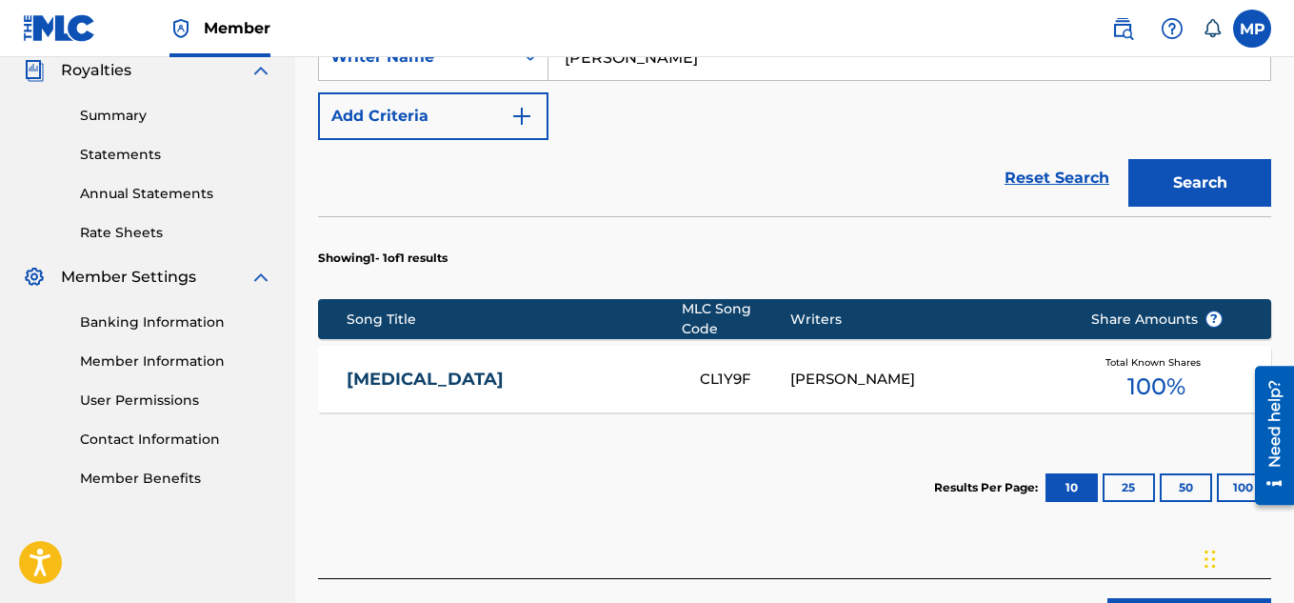
scroll to position [701, 0]
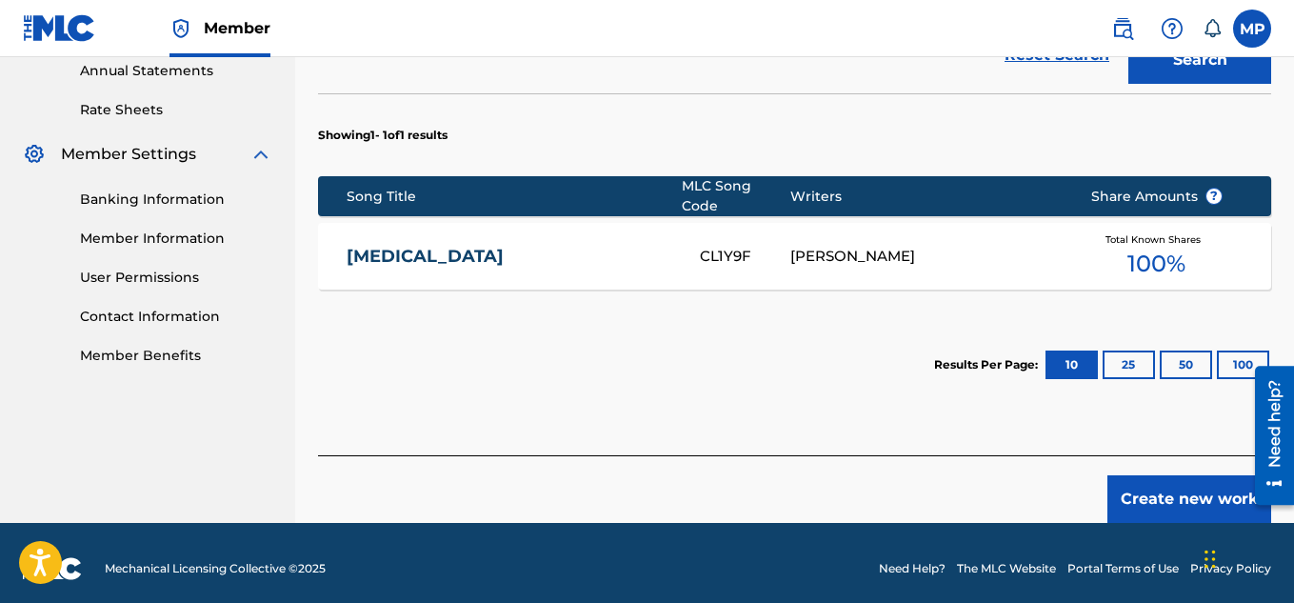
click at [1156, 481] on button "Create new work" at bounding box center [1189, 499] width 164 height 48
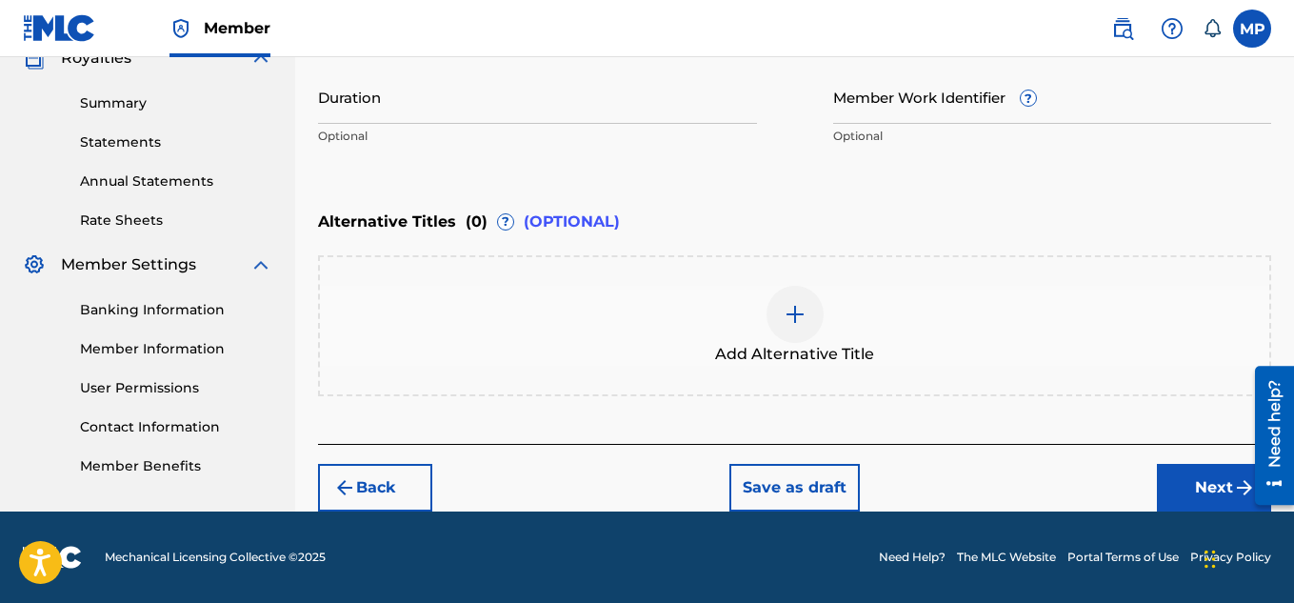
scroll to position [306, 0]
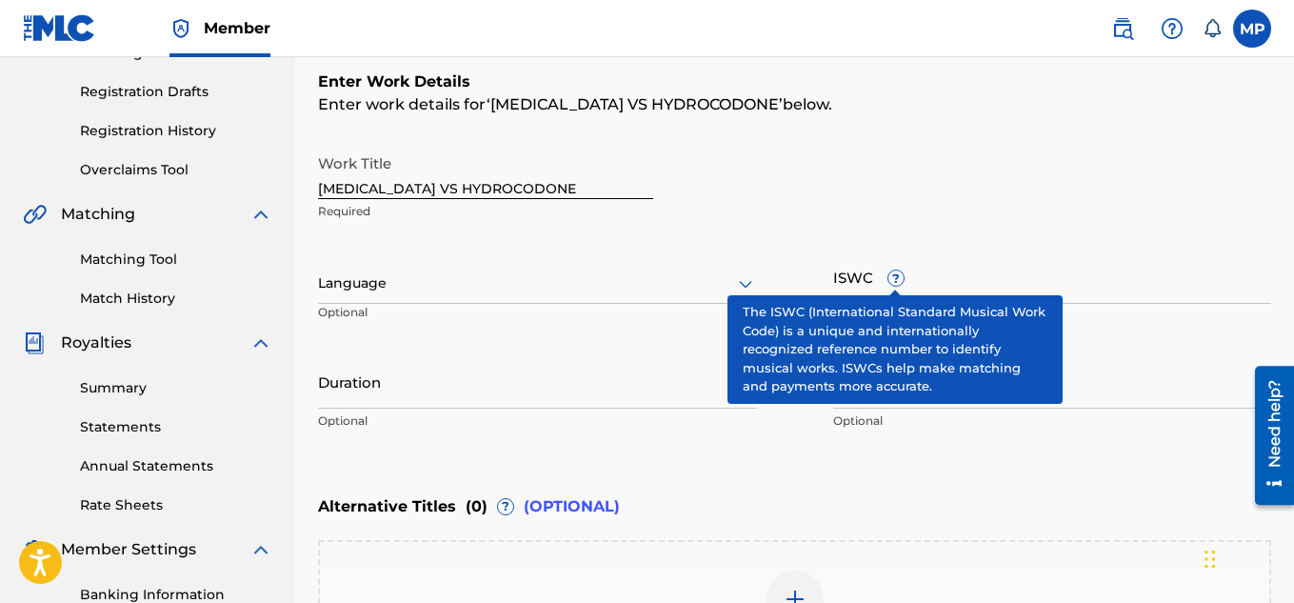
click at [1083, 289] on input "ISWC ?" at bounding box center [1052, 276] width 439 height 54
paste input "[MEDICAL_DATA] VS HYDROCODONE"
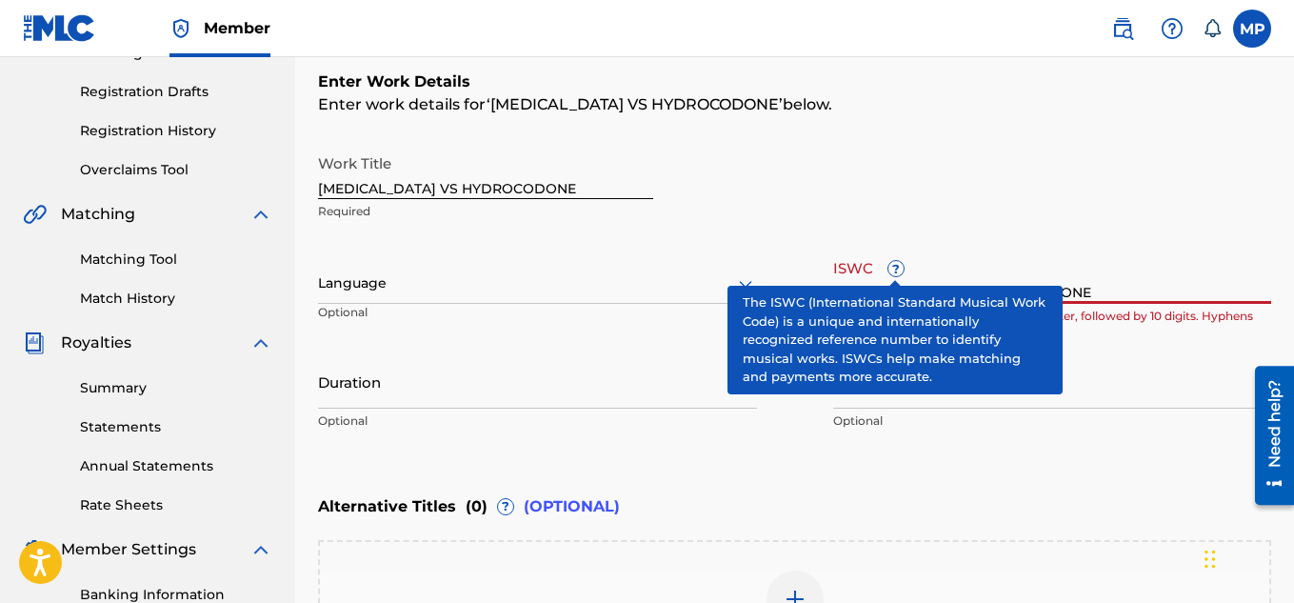
click at [1199, 302] on input "[MEDICAL_DATA] VS HYDROCODONE" at bounding box center [1052, 276] width 439 height 54
click at [1186, 284] on input "[MEDICAL_DATA] VS HYDROCODONE" at bounding box center [1052, 276] width 439 height 54
paste input "T9291336986"
type input "T9291336986"
click at [1120, 392] on input "Member Work Identifier ?" at bounding box center [1052, 381] width 439 height 54
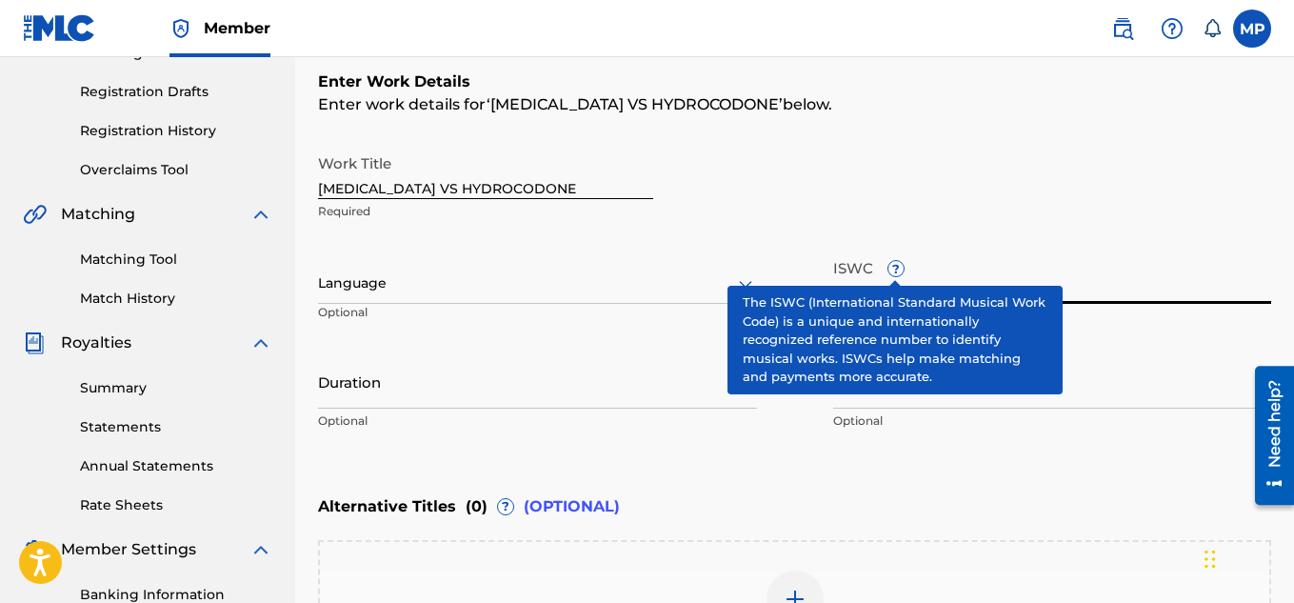
paste input "T9291336986"
click at [1161, 403] on input "T9291336986" at bounding box center [1052, 381] width 439 height 54
paste input "897893945"
type input "897893945"
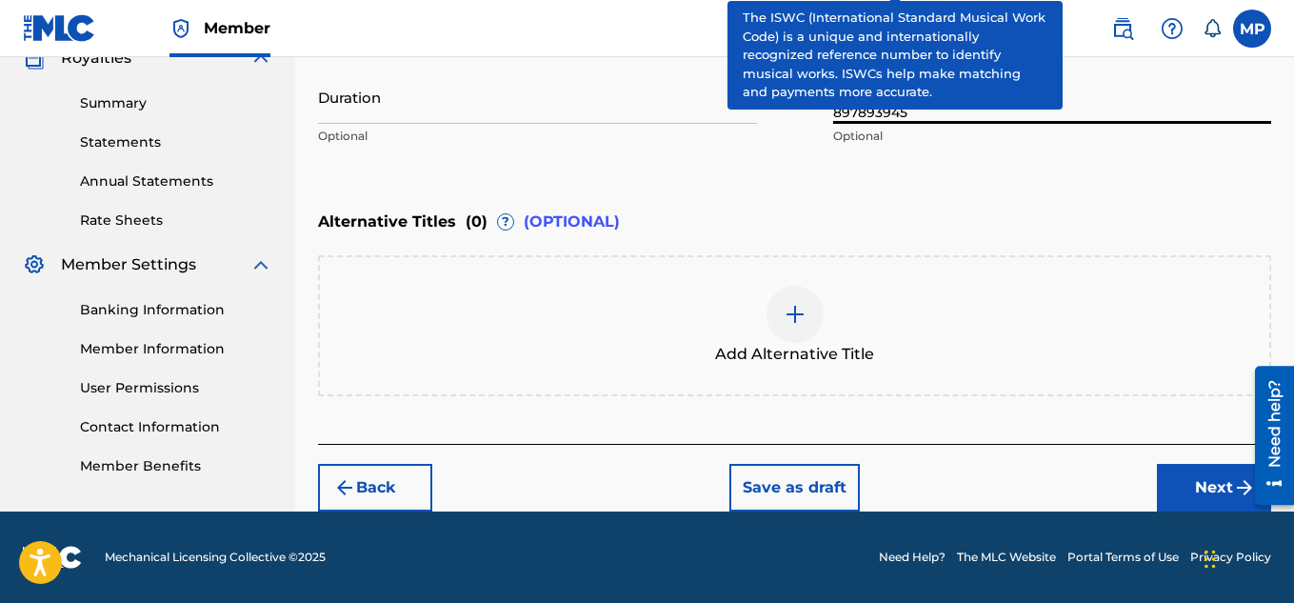
click at [1192, 480] on button "Next" at bounding box center [1214, 488] width 114 height 48
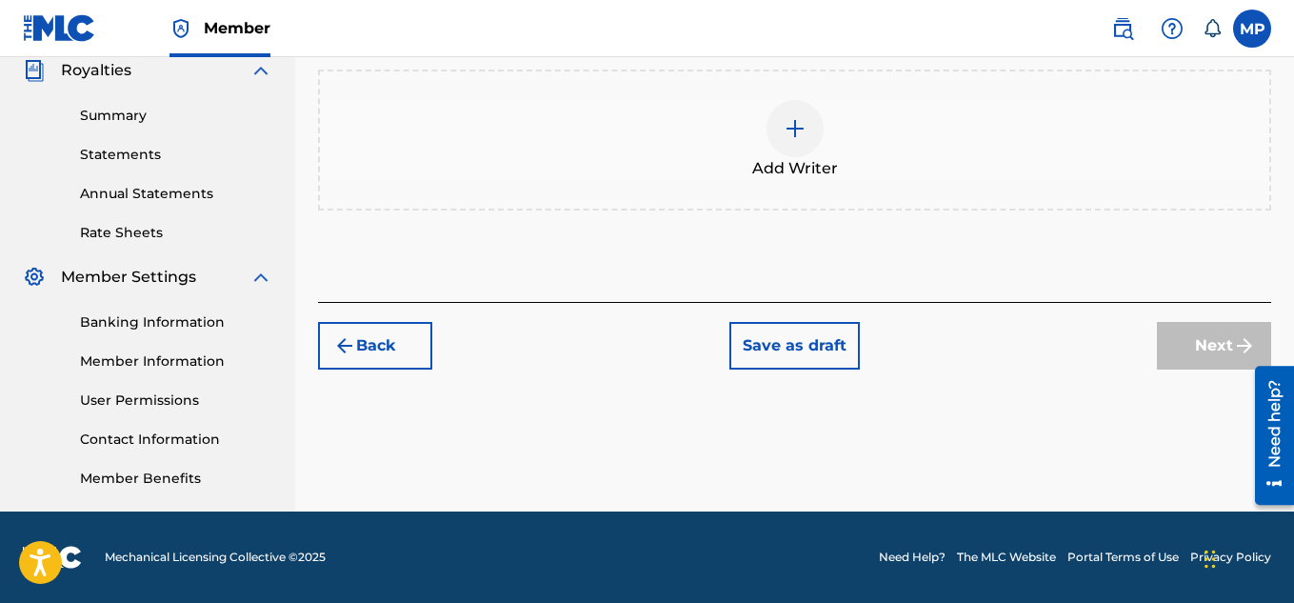
click at [798, 140] on img at bounding box center [795, 128] width 23 height 23
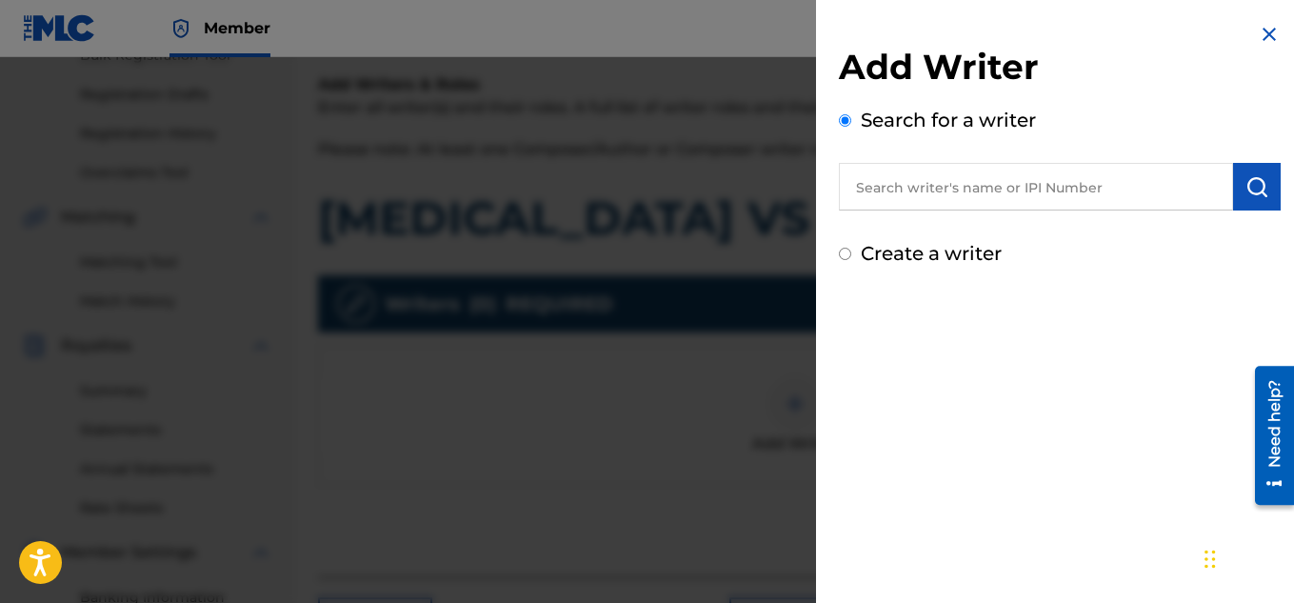
click at [899, 183] on input "text" at bounding box center [1036, 187] width 394 height 48
type input "[PERSON_NAME]"
click at [1255, 189] on img "submit" at bounding box center [1256, 186] width 23 height 23
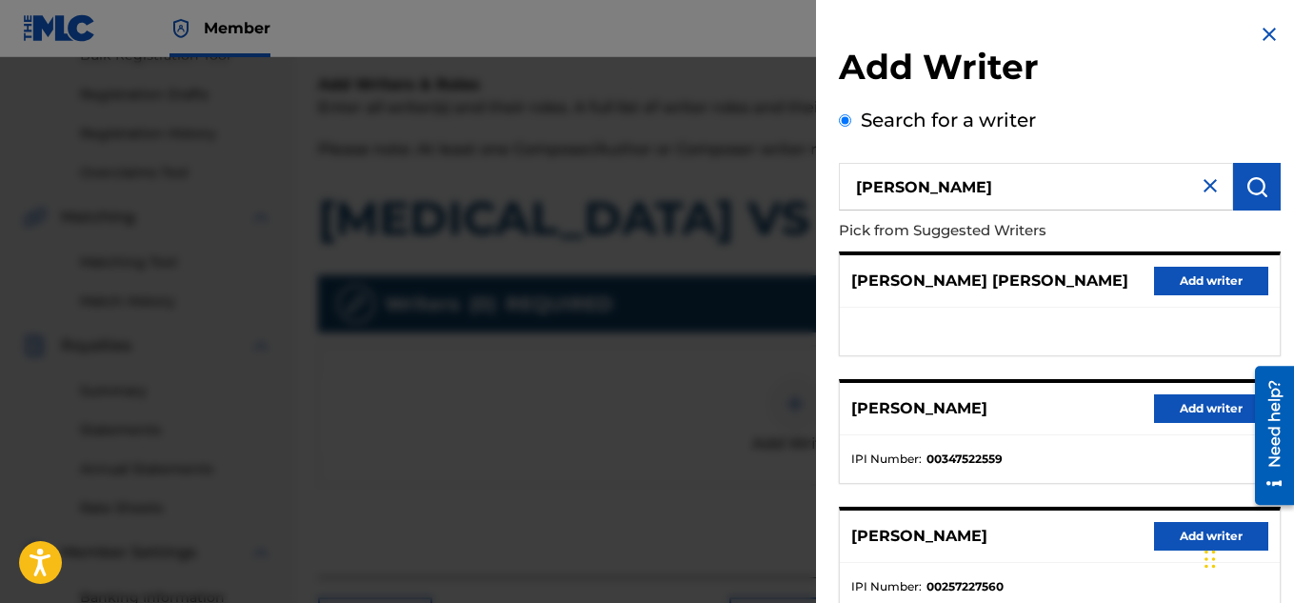
click at [1209, 408] on button "Add writer" at bounding box center [1211, 408] width 114 height 29
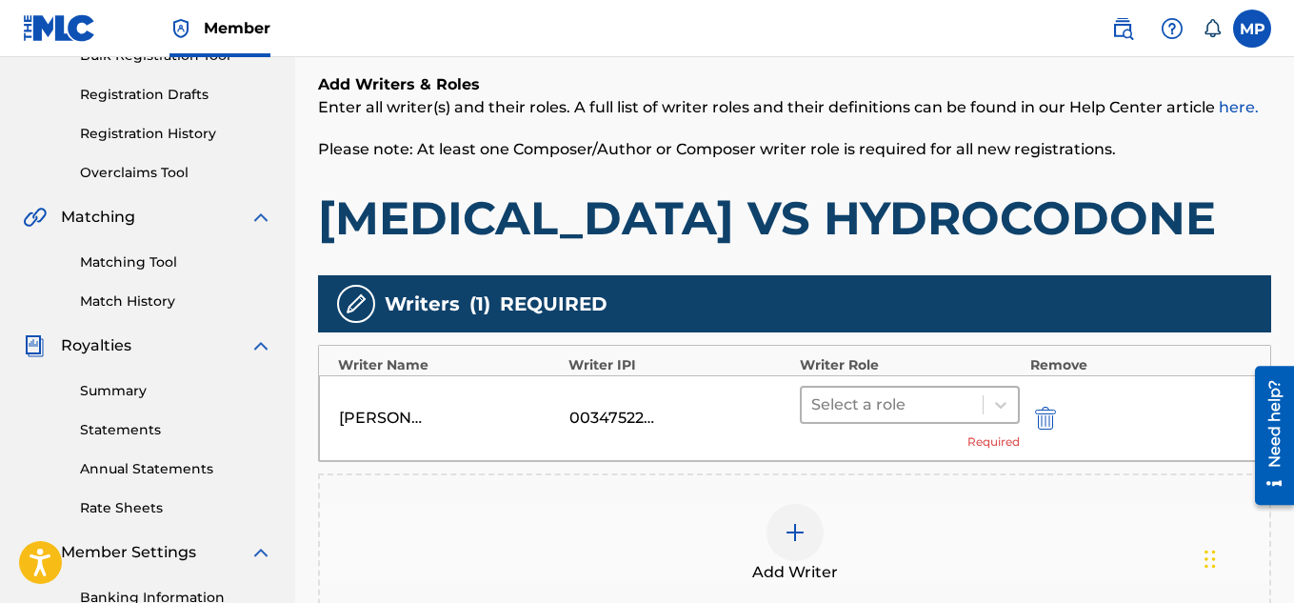
click at [883, 397] on div at bounding box center [892, 404] width 163 height 27
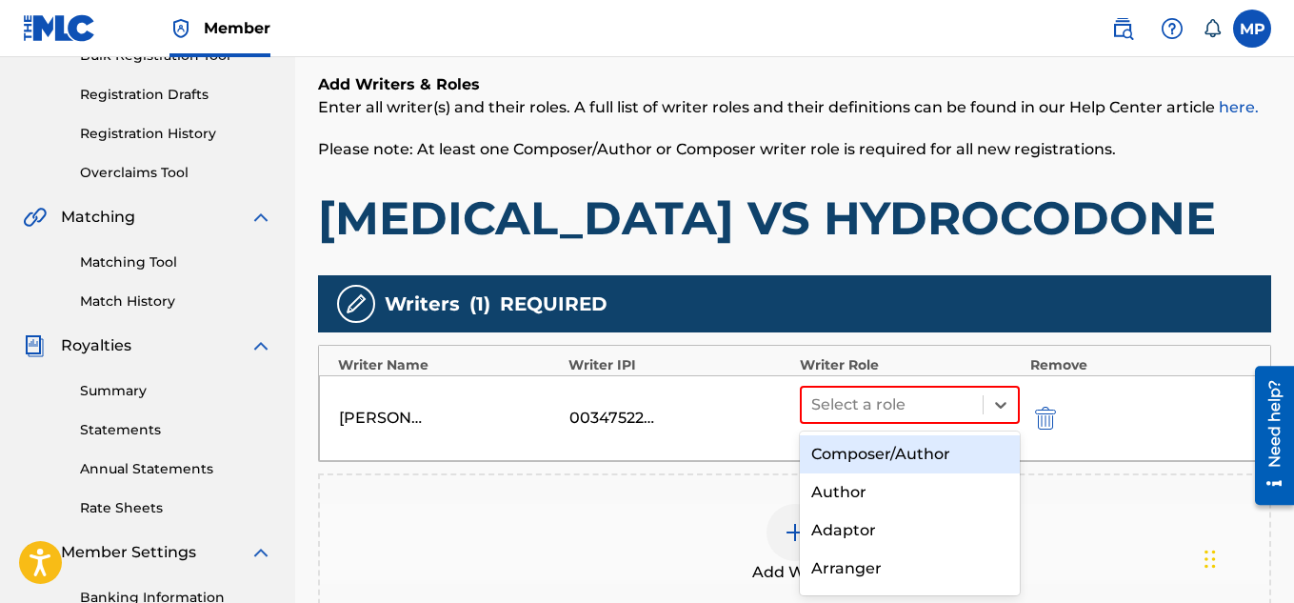
click at [858, 443] on div "Composer/Author" at bounding box center [910, 454] width 221 height 38
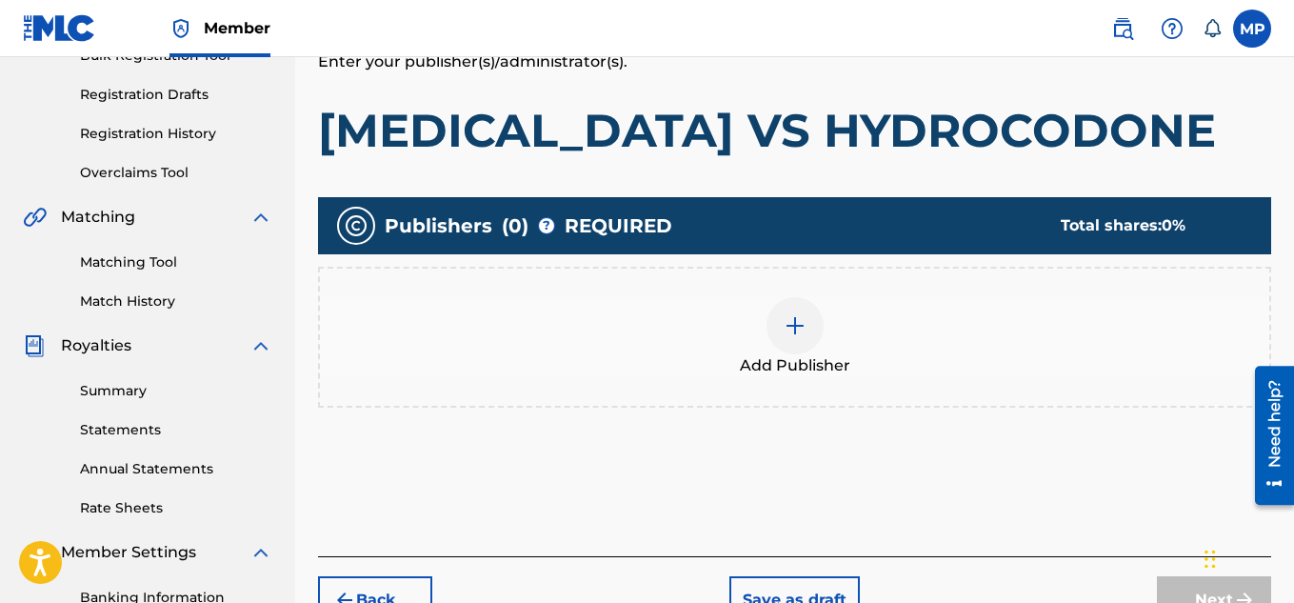
click at [809, 337] on div at bounding box center [794, 325] width 57 height 57
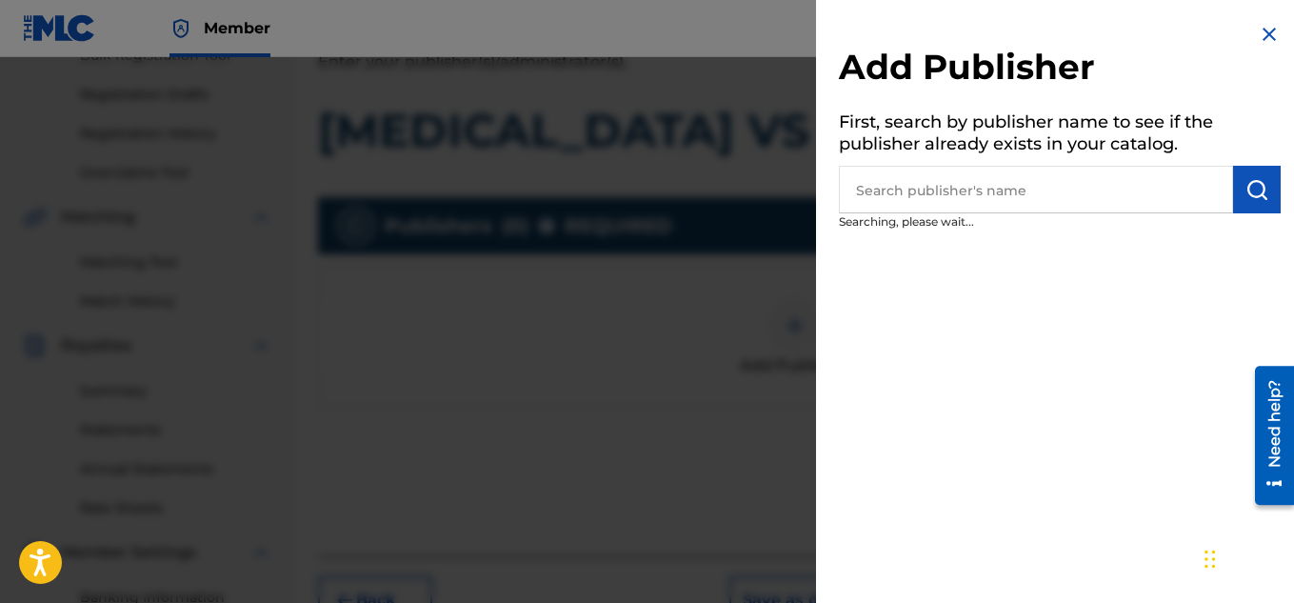
scroll to position [295, 0]
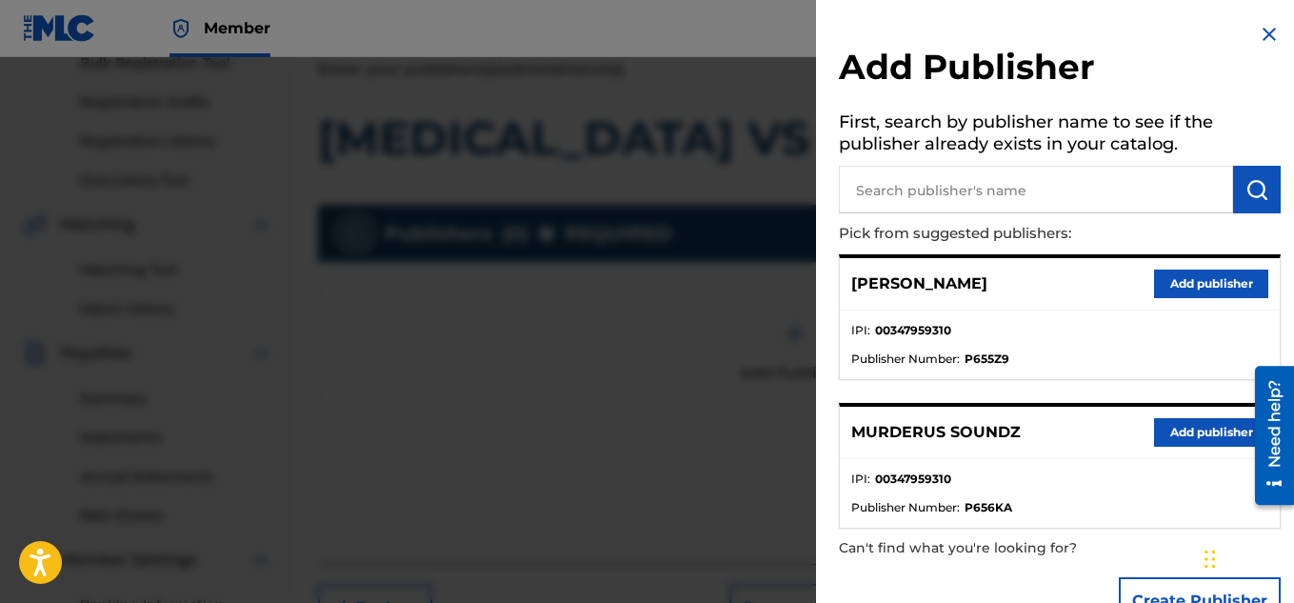
click at [1167, 425] on button "Add publisher" at bounding box center [1211, 432] width 114 height 29
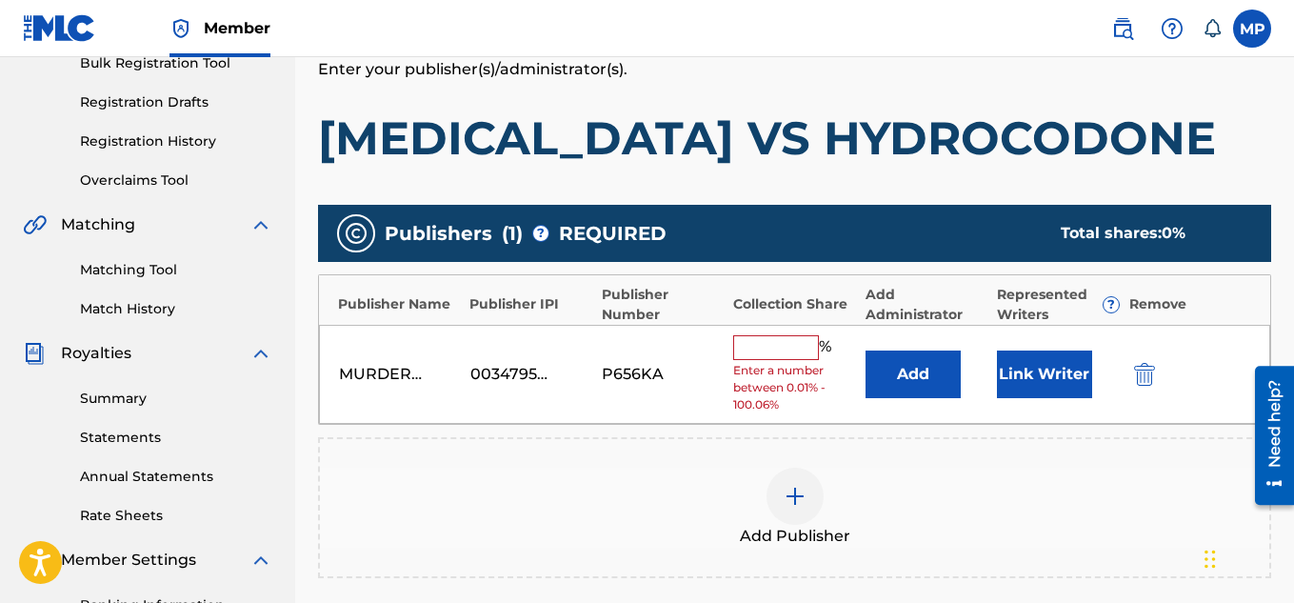
click at [797, 349] on input "text" at bounding box center [776, 347] width 86 height 25
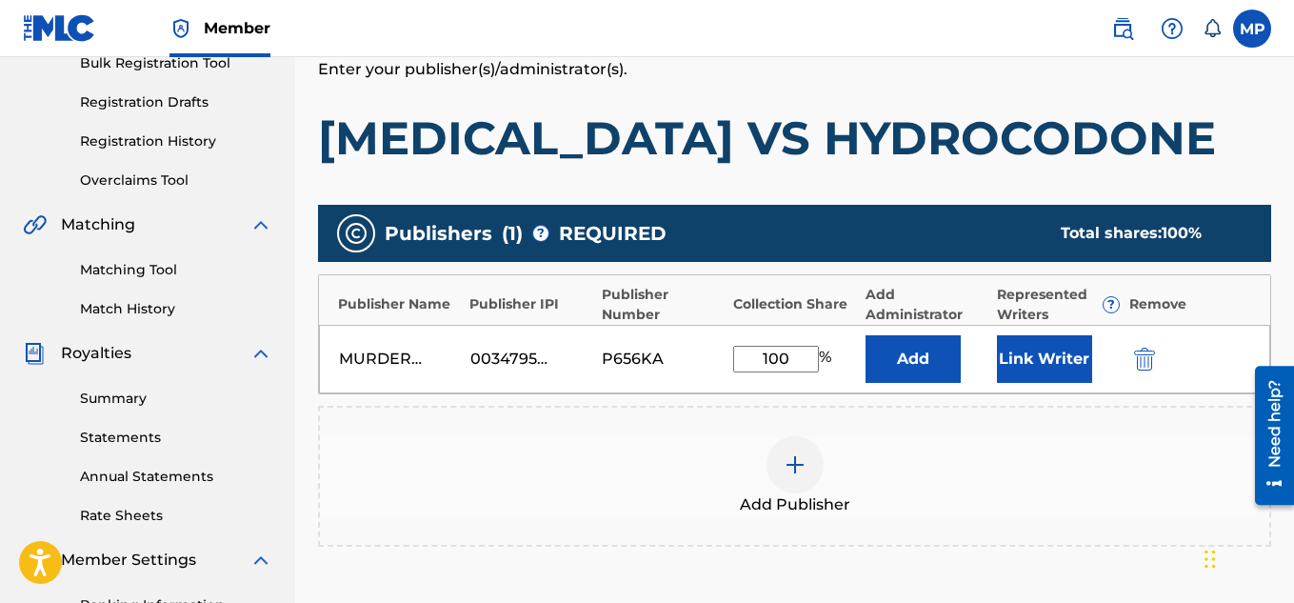
type input "100"
click at [1020, 358] on button "Link Writer" at bounding box center [1044, 359] width 95 height 48
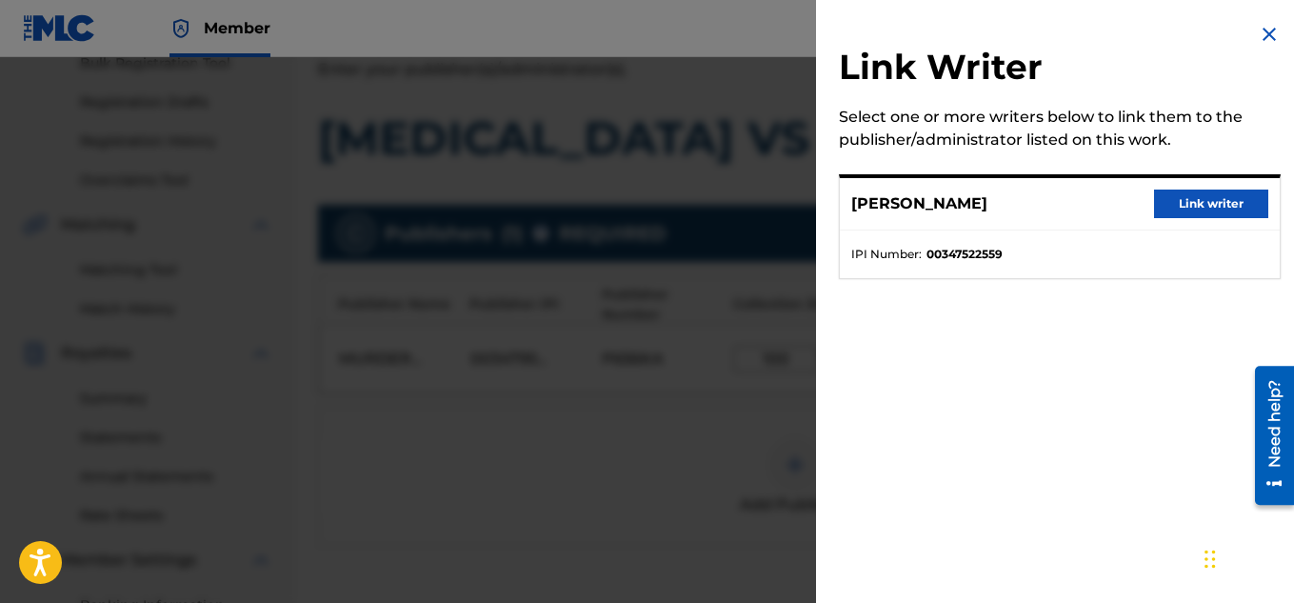
click at [1199, 208] on button "Link writer" at bounding box center [1211, 203] width 114 height 29
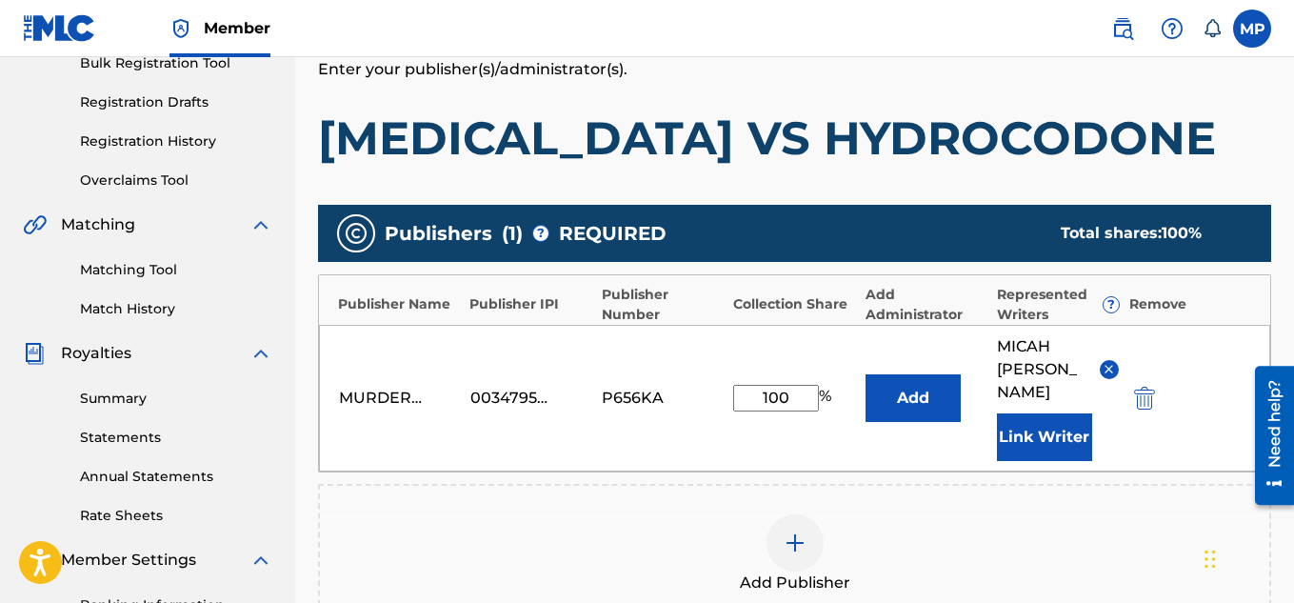
scroll to position [602, 0]
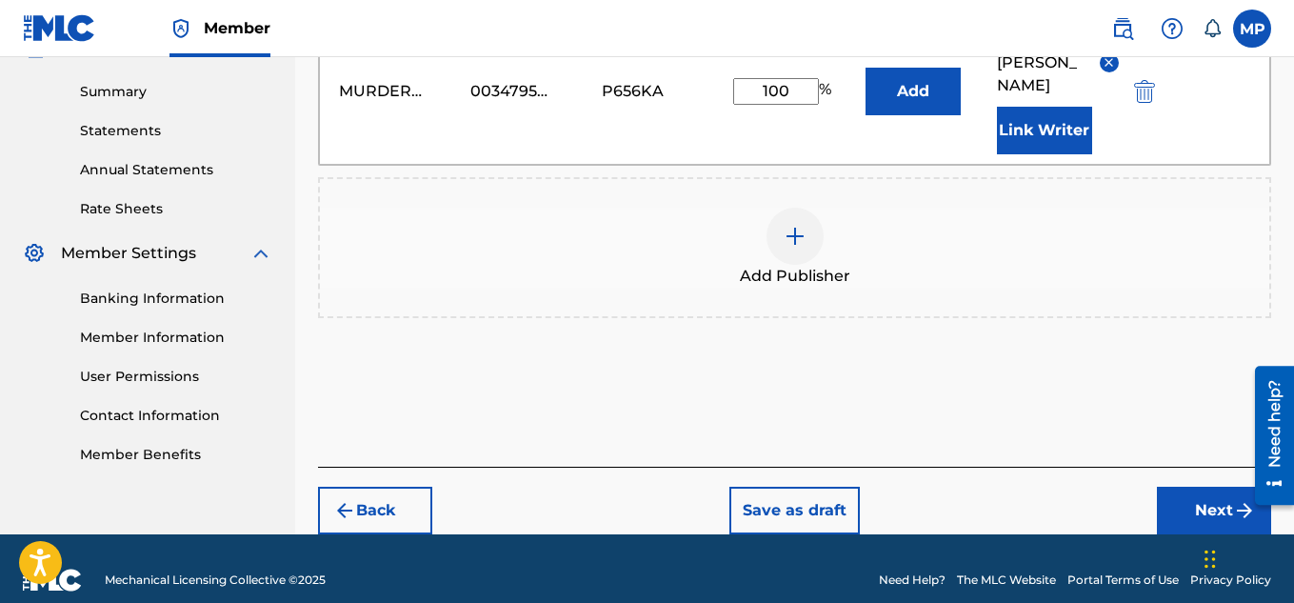
click at [1183, 498] on button "Next" at bounding box center [1214, 511] width 114 height 48
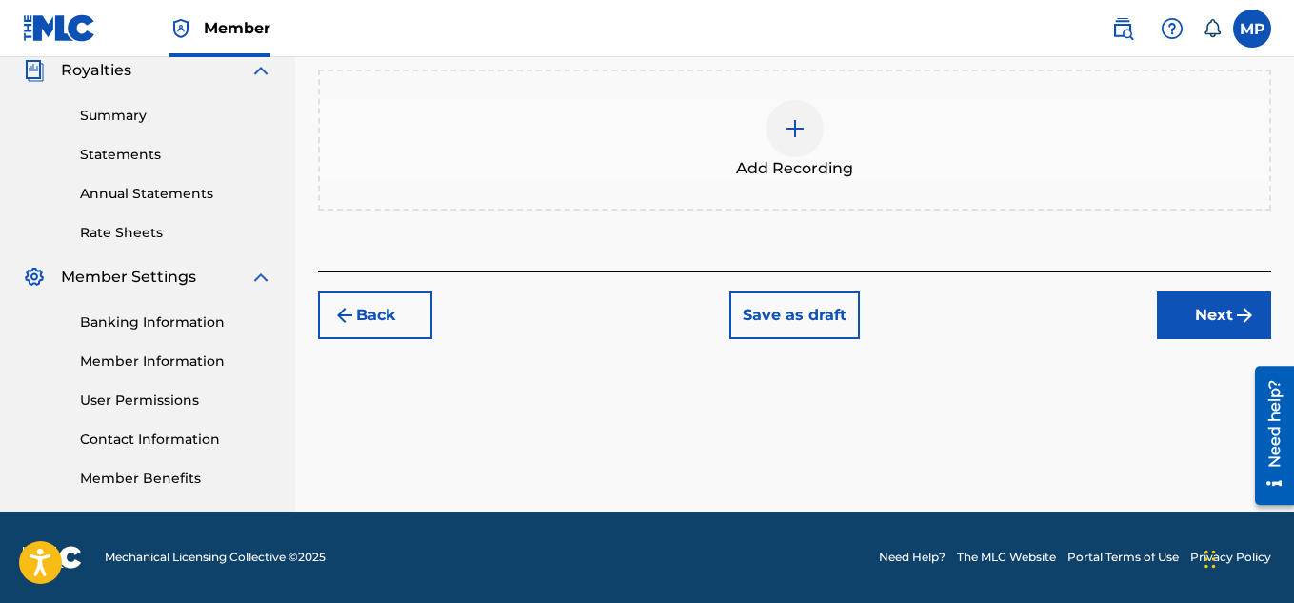
click at [793, 140] on img at bounding box center [795, 128] width 23 height 23
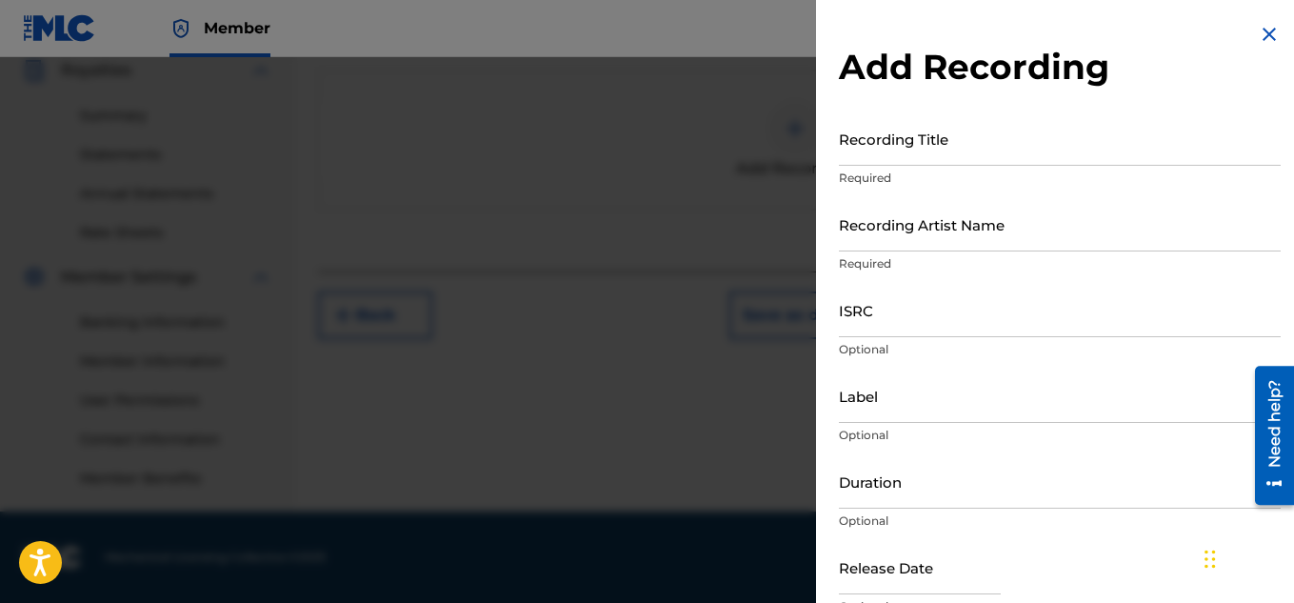
scroll to position [498, 0]
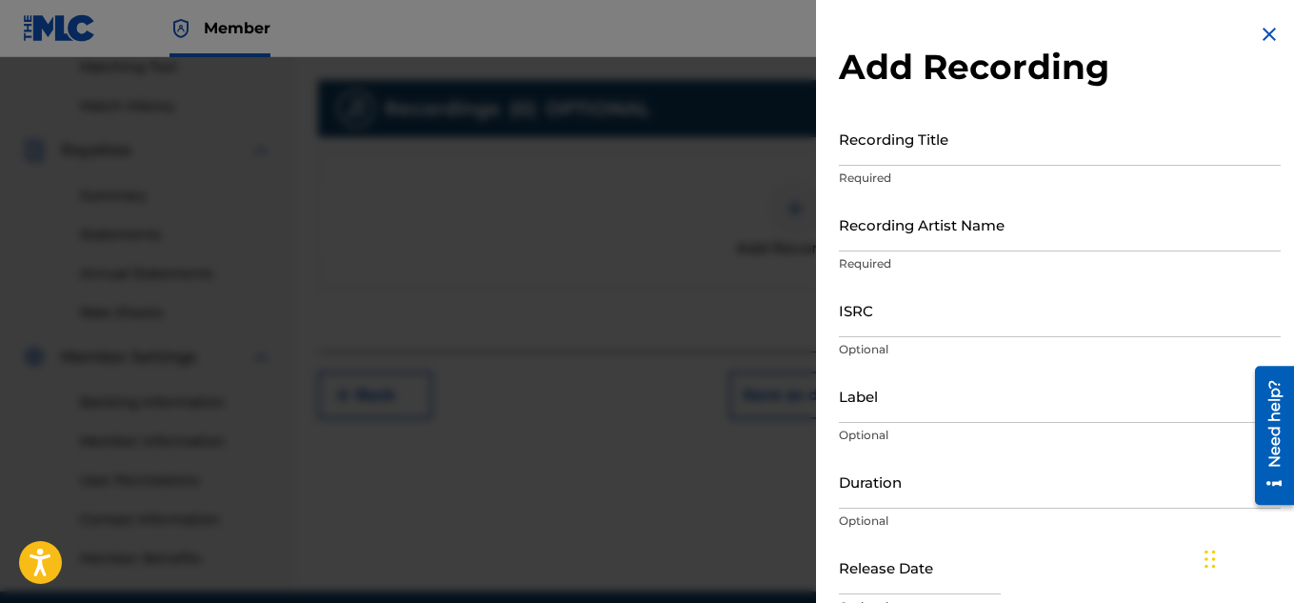
click at [1022, 155] on input "Recording Title" at bounding box center [1060, 138] width 442 height 54
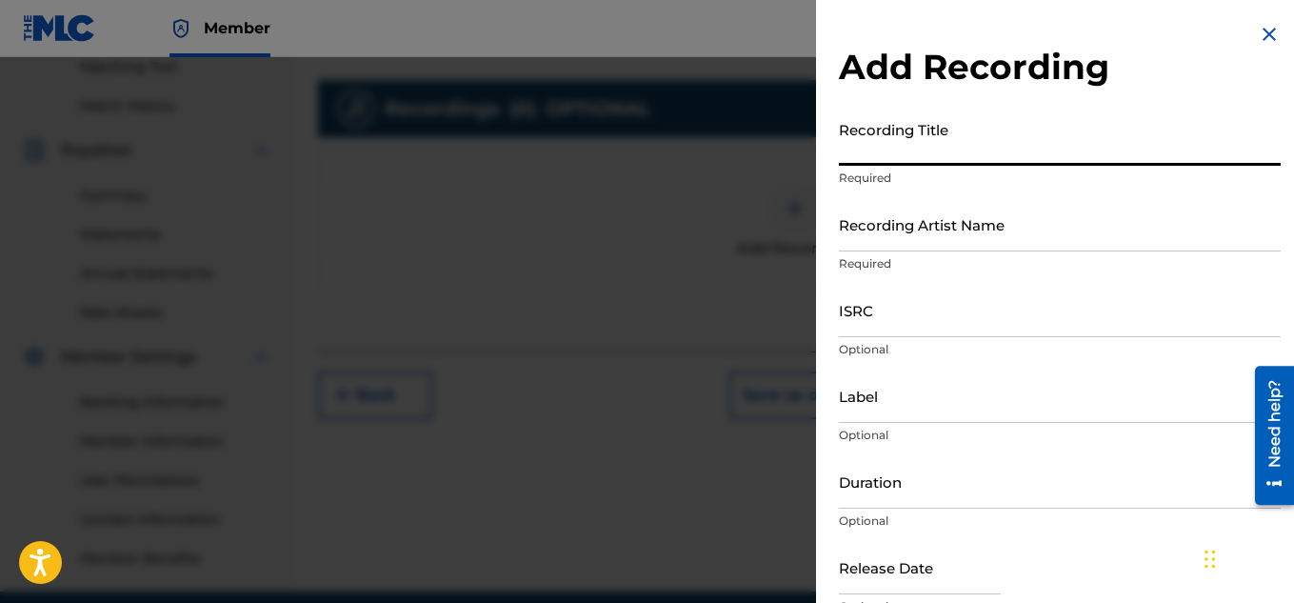
paste input "[MEDICAL_DATA] VS HYDROCODONE"
type input "[MEDICAL_DATA] VS HYDROCODONE"
click at [957, 240] on input "Recording Artist Name" at bounding box center [1060, 224] width 442 height 54
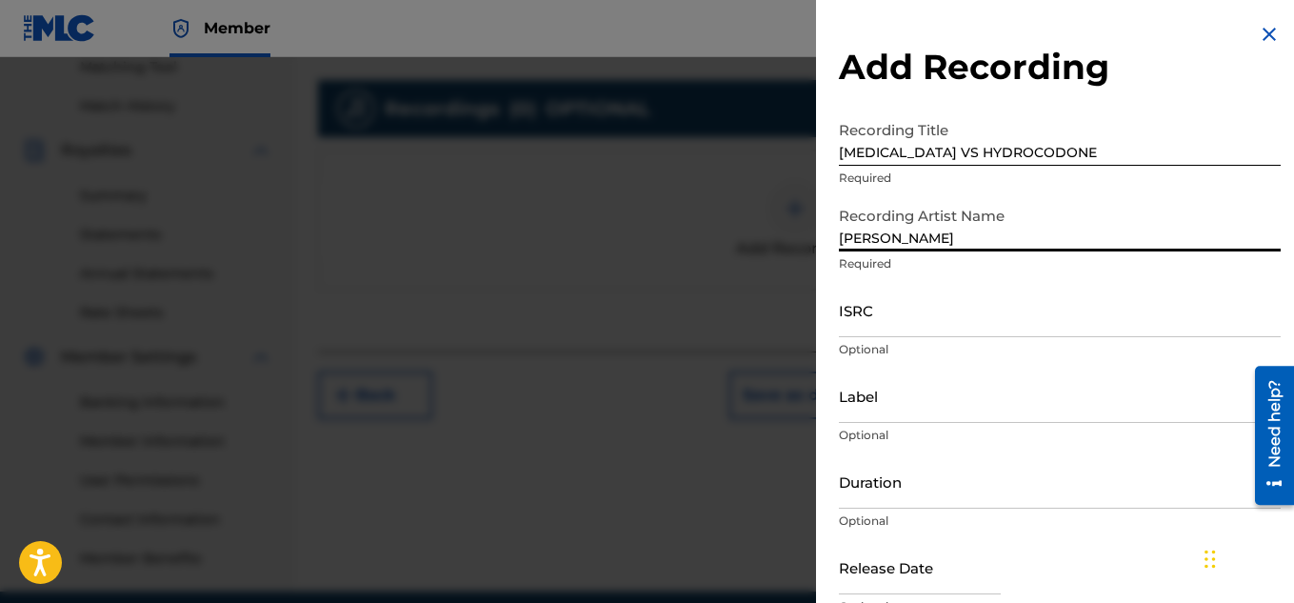
type input "[PERSON_NAME]"
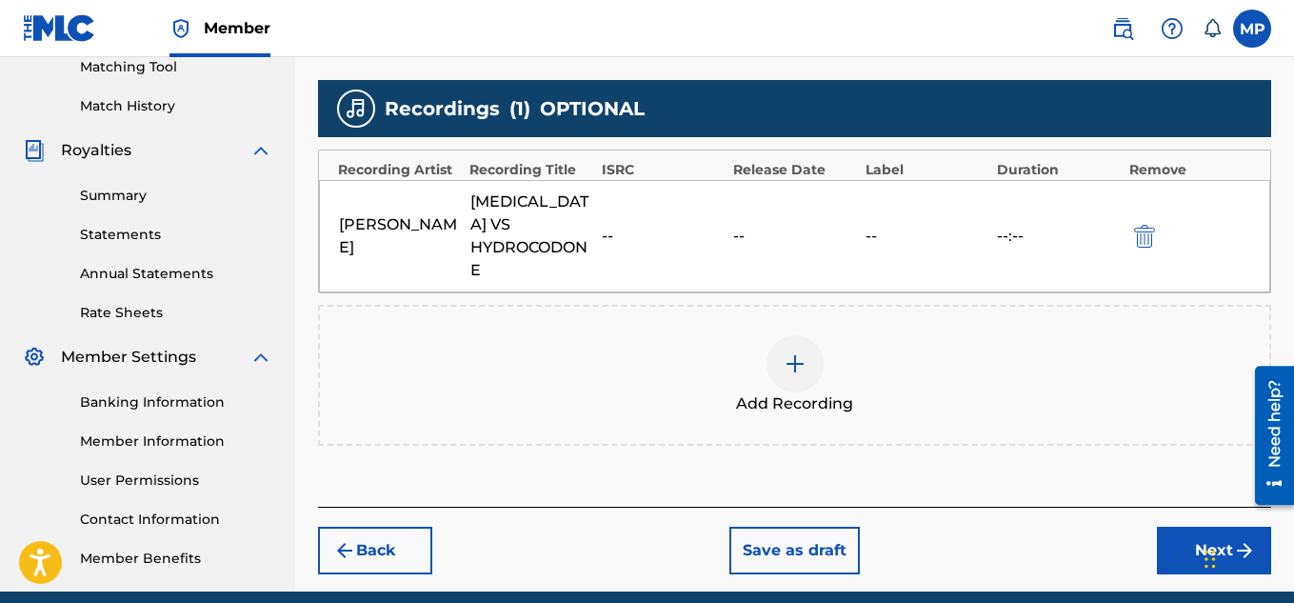
click at [1176, 527] on button "Next" at bounding box center [1214, 551] width 114 height 48
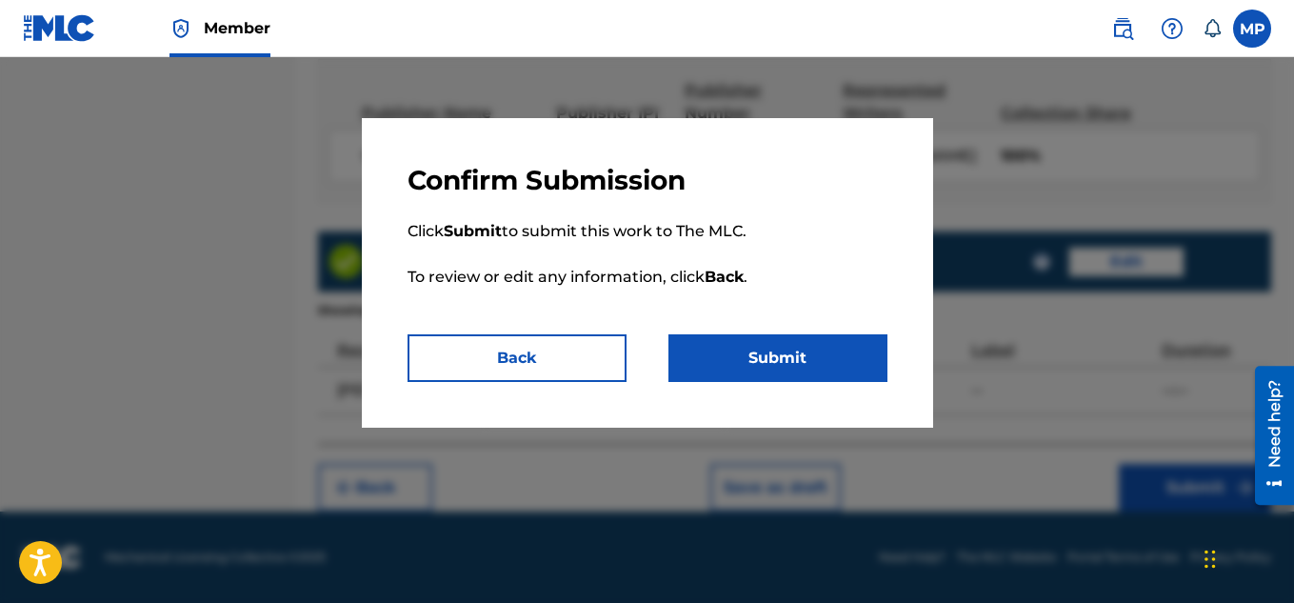
click at [792, 338] on button "Submit" at bounding box center [777, 358] width 219 height 48
click at [785, 345] on button "Submit" at bounding box center [777, 358] width 219 height 48
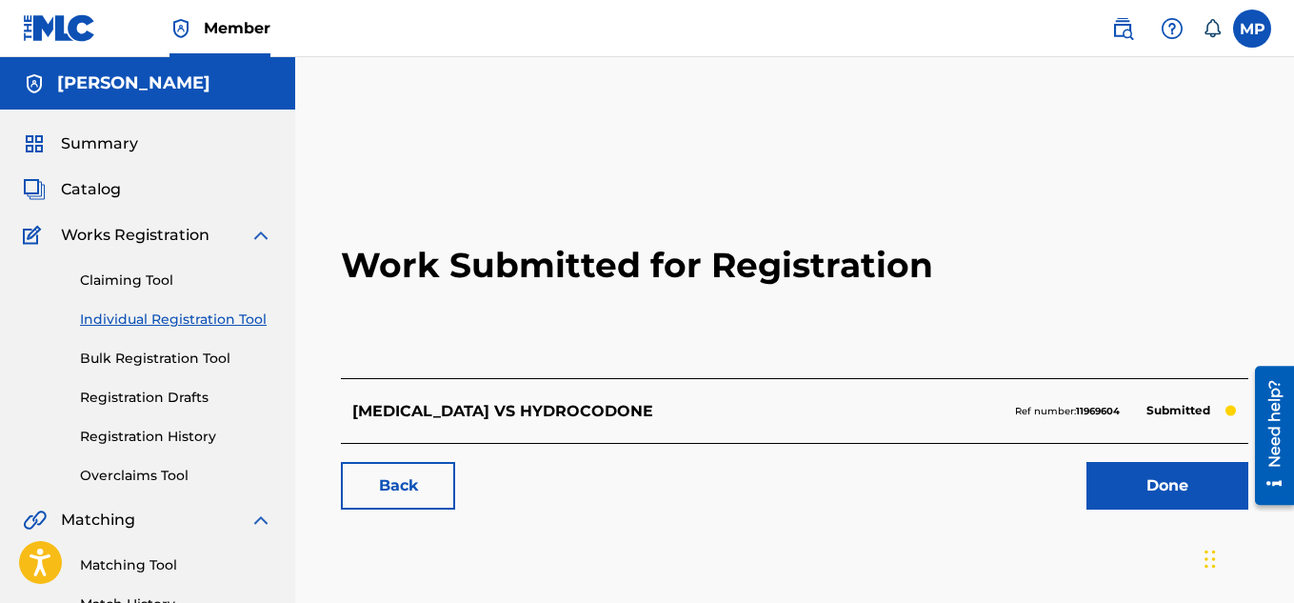
scroll to position [197, 0]
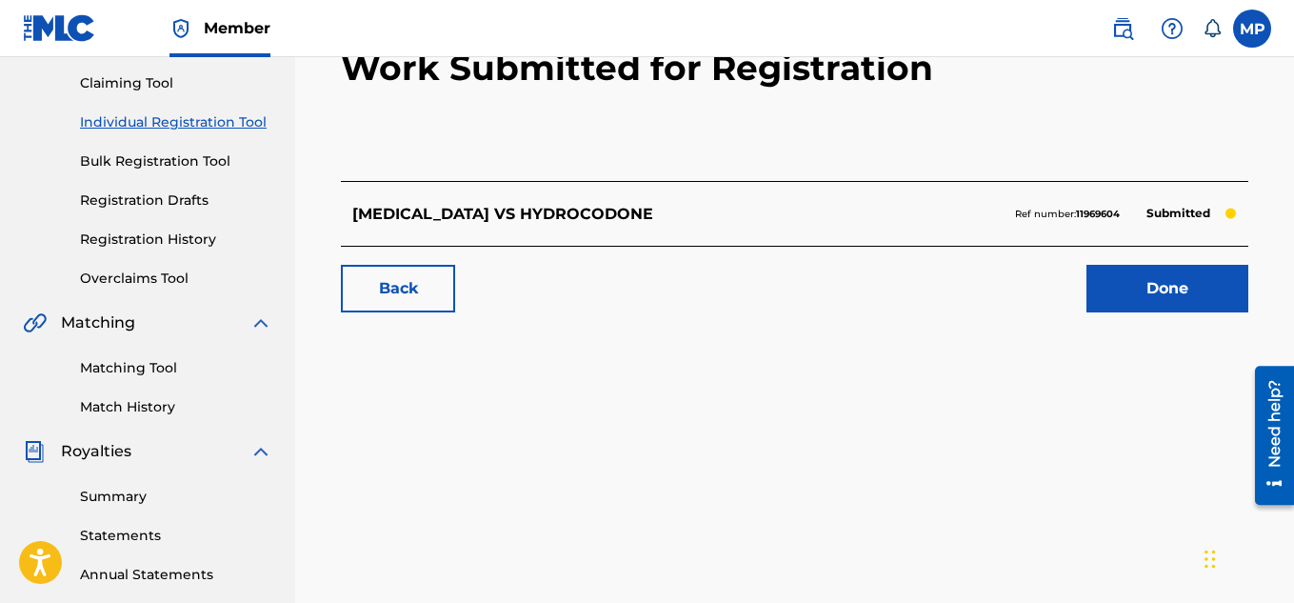
click at [434, 280] on link "Back" at bounding box center [398, 289] width 114 height 48
